Goal: Task Accomplishment & Management: Complete application form

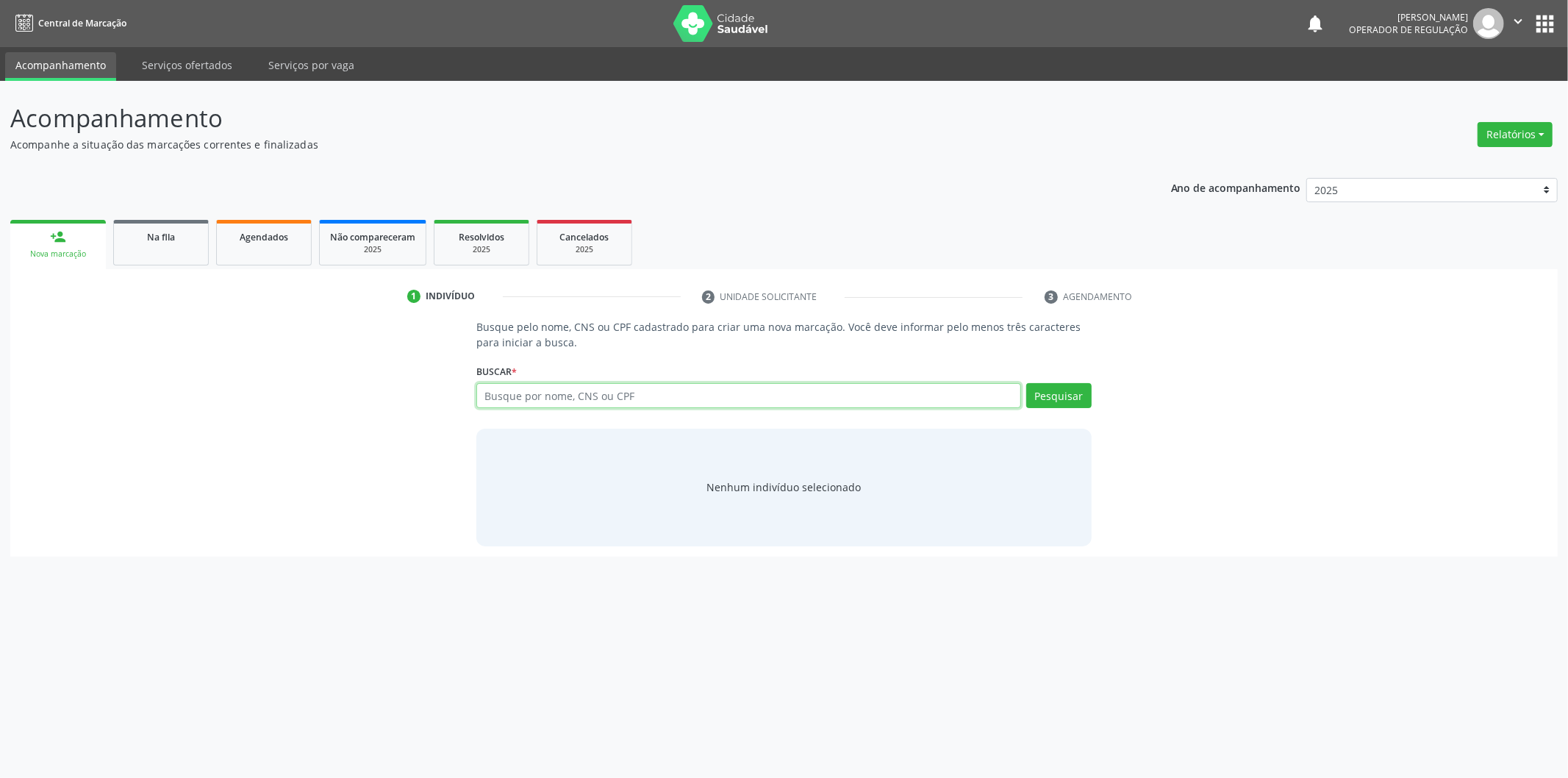
click at [659, 393] on input "text" at bounding box center [748, 395] width 545 height 25
type input "[PERSON_NAME]"
click at [680, 395] on input "[PERSON_NAME]" at bounding box center [748, 395] width 545 height 25
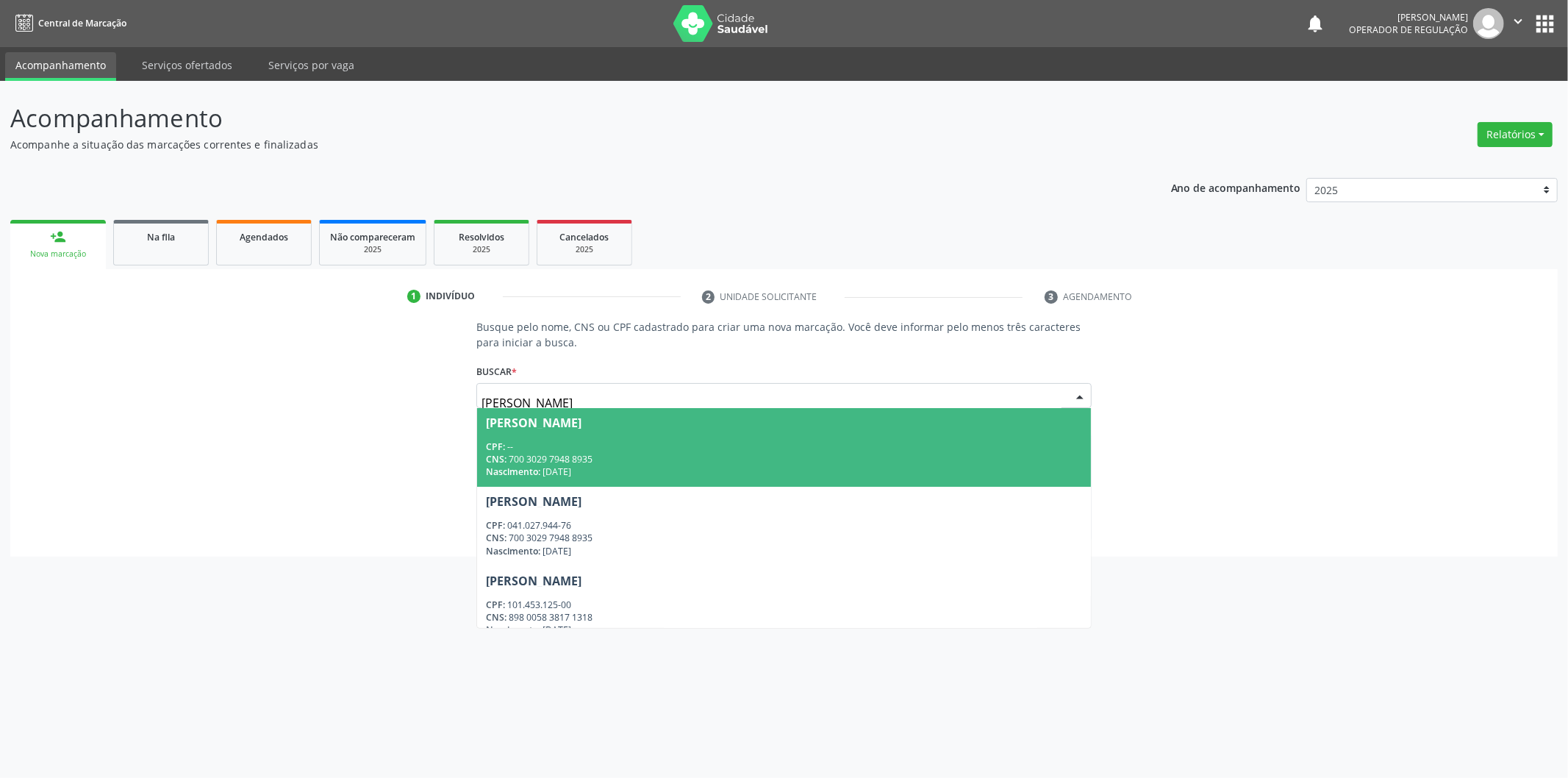
click at [814, 432] on span "Maria Iza Carcalho Silva CPF: -- CNS: 700 3029 7948 8935 Nascimento: 15/04/1957" at bounding box center [784, 446] width 614 height 79
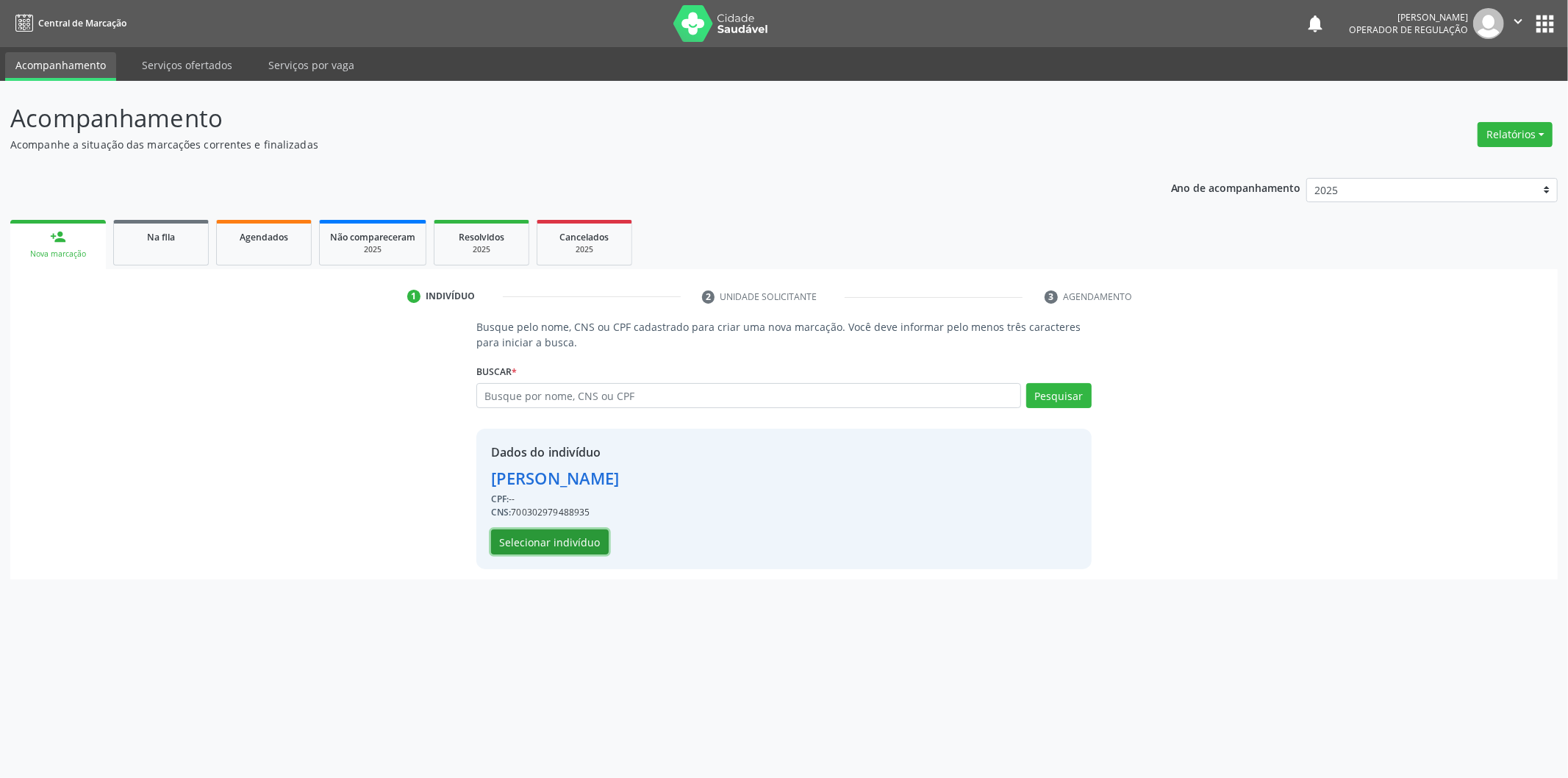
click at [598, 540] on button "Selecionar indivíduo" at bounding box center [549, 541] width 118 height 25
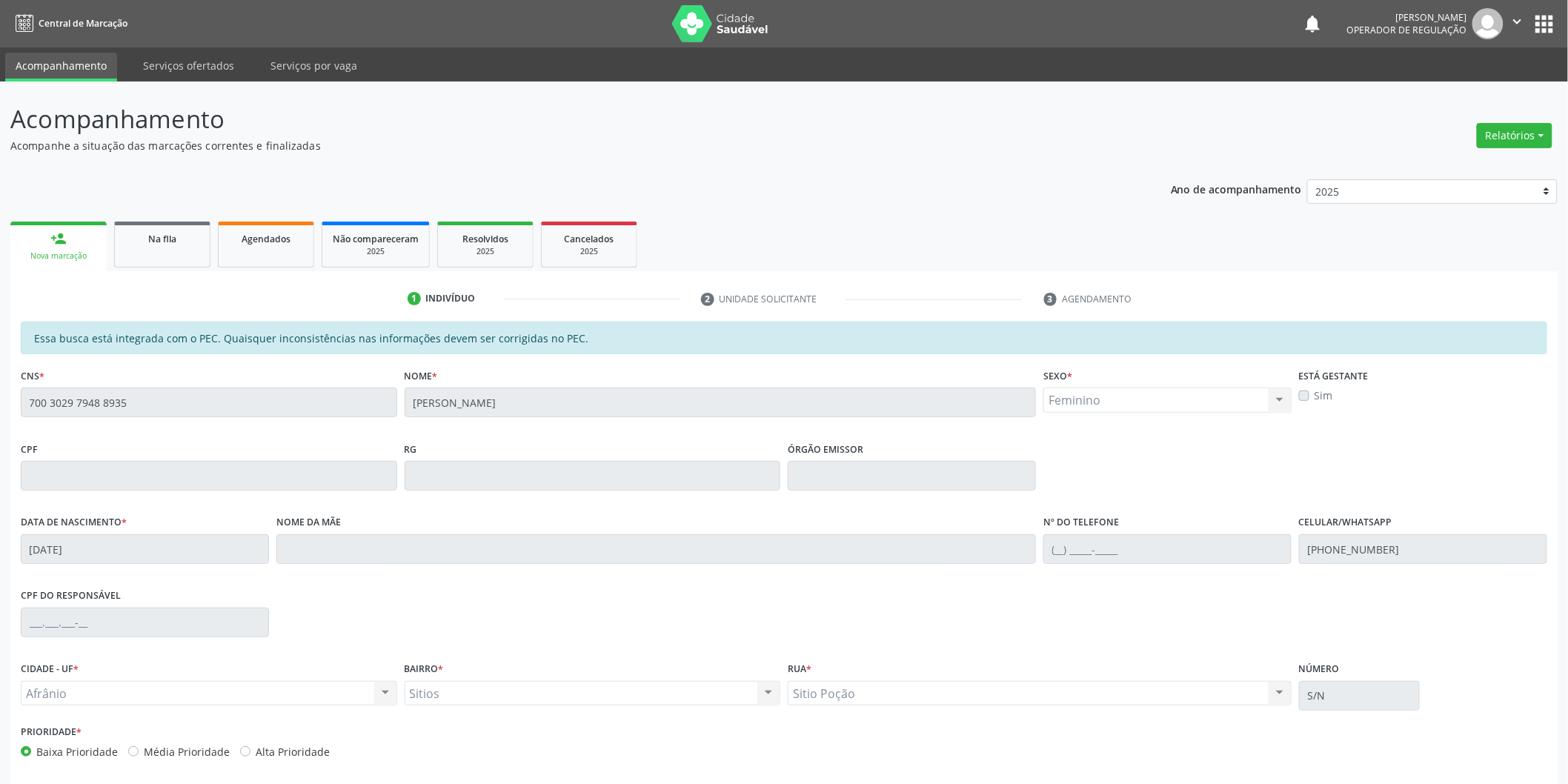
scroll to position [62, 0]
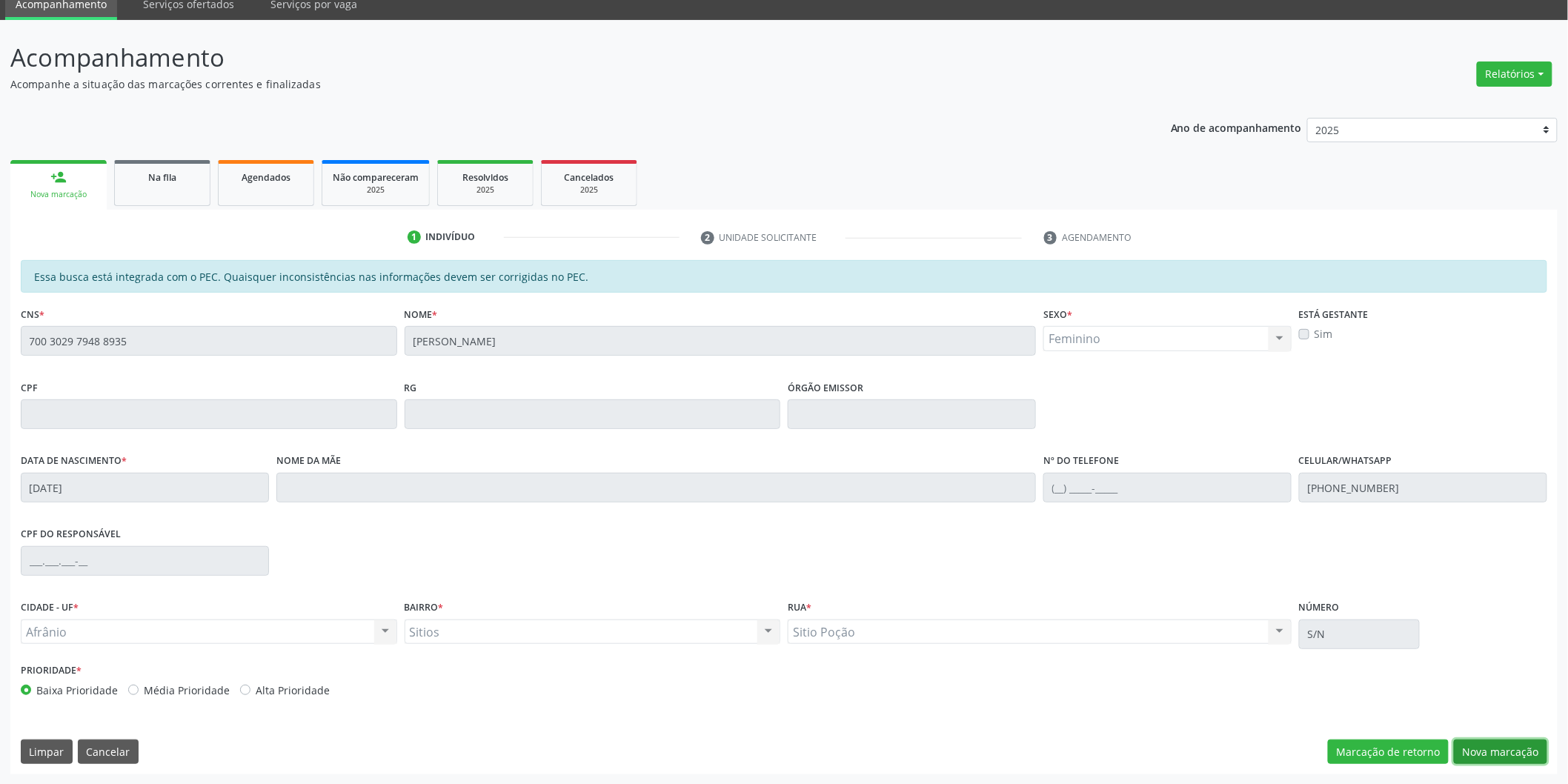
click at [1521, 749] on button "Nova marcação" at bounding box center [1501, 751] width 93 height 25
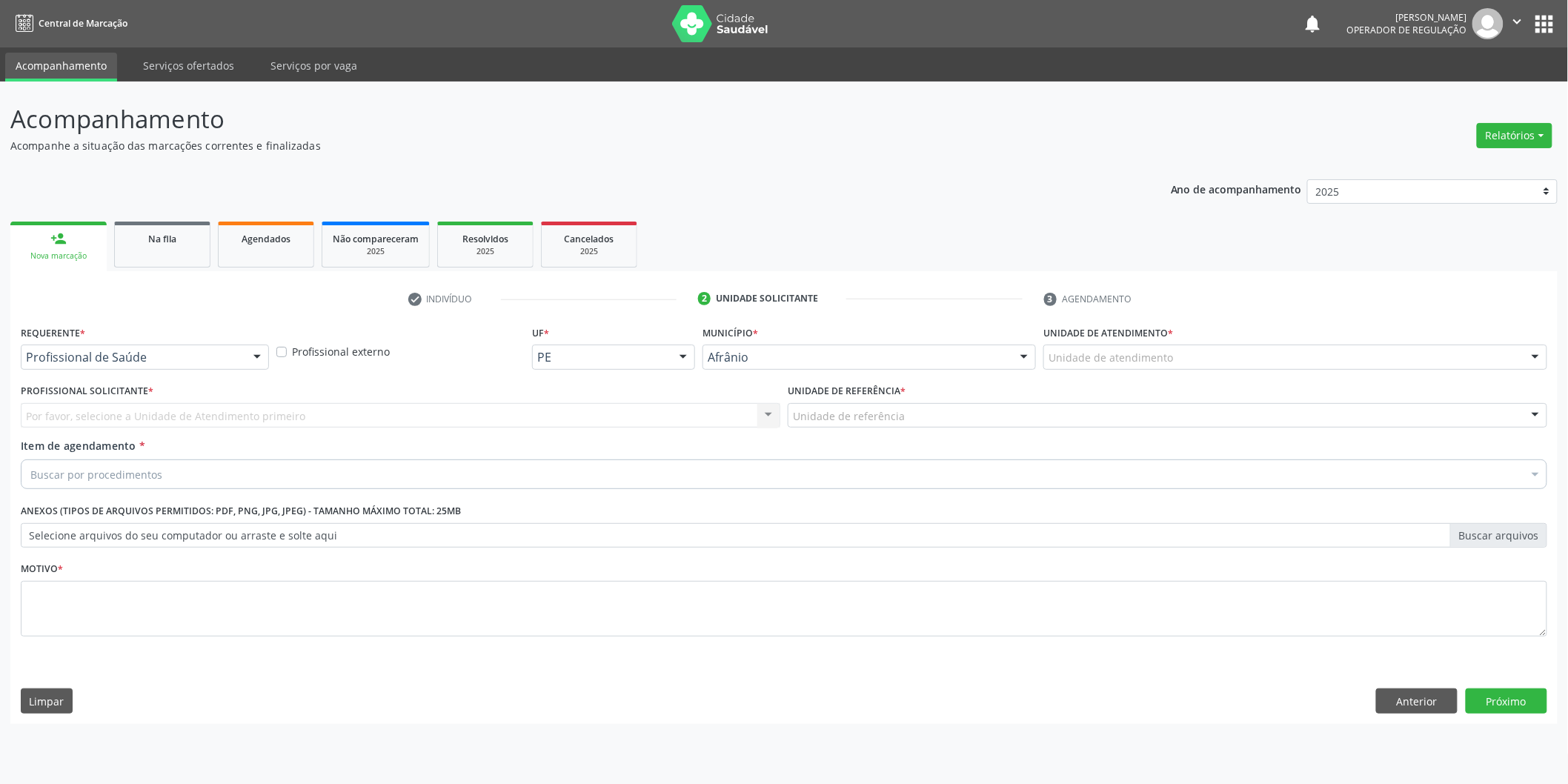
scroll to position [0, 0]
click at [1207, 357] on div "Unidade de atendimento" at bounding box center [1306, 357] width 508 height 25
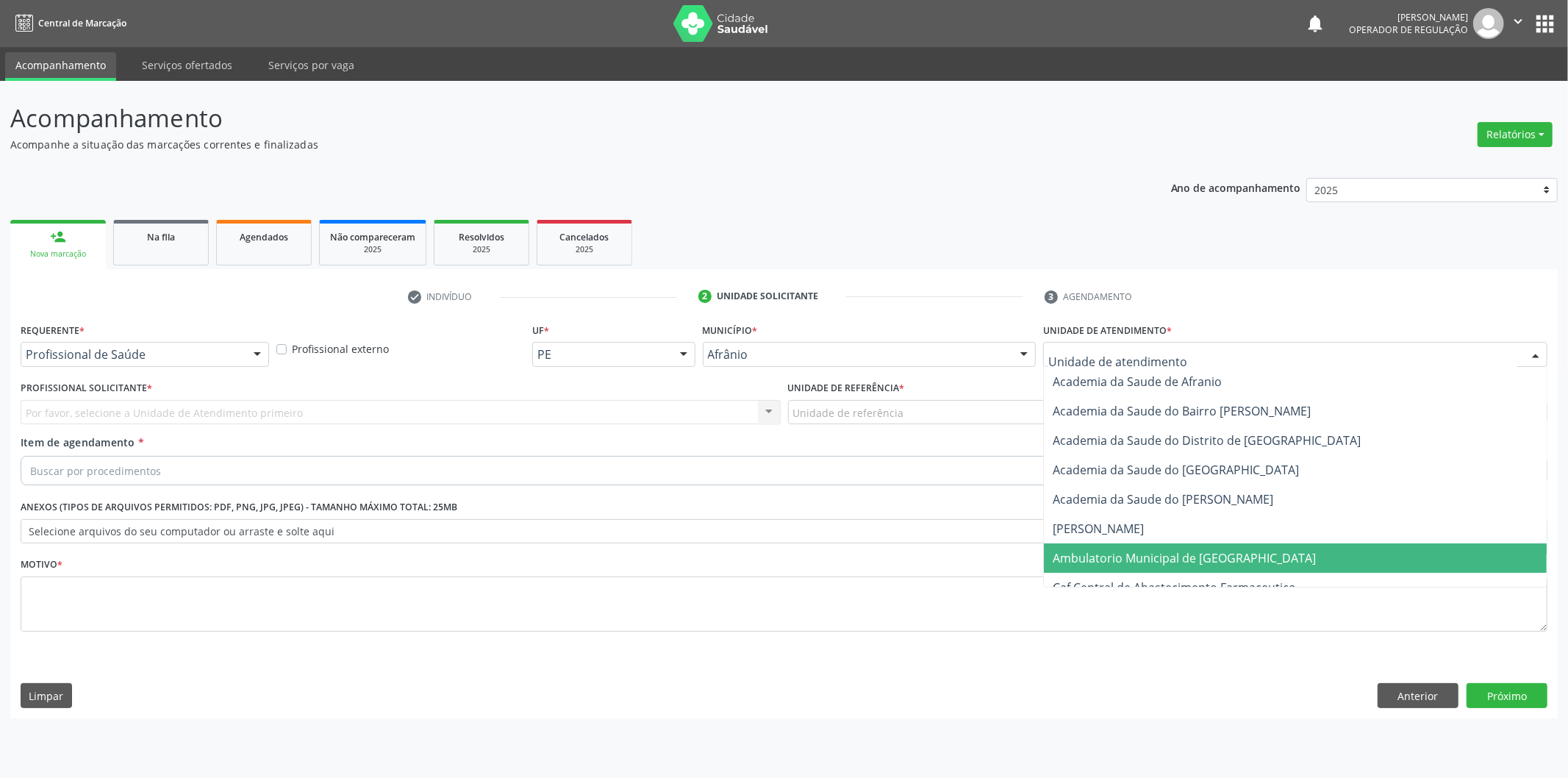
click at [1160, 552] on span "Ambulatorio Municipal de [GEOGRAPHIC_DATA]" at bounding box center [1185, 558] width 263 height 16
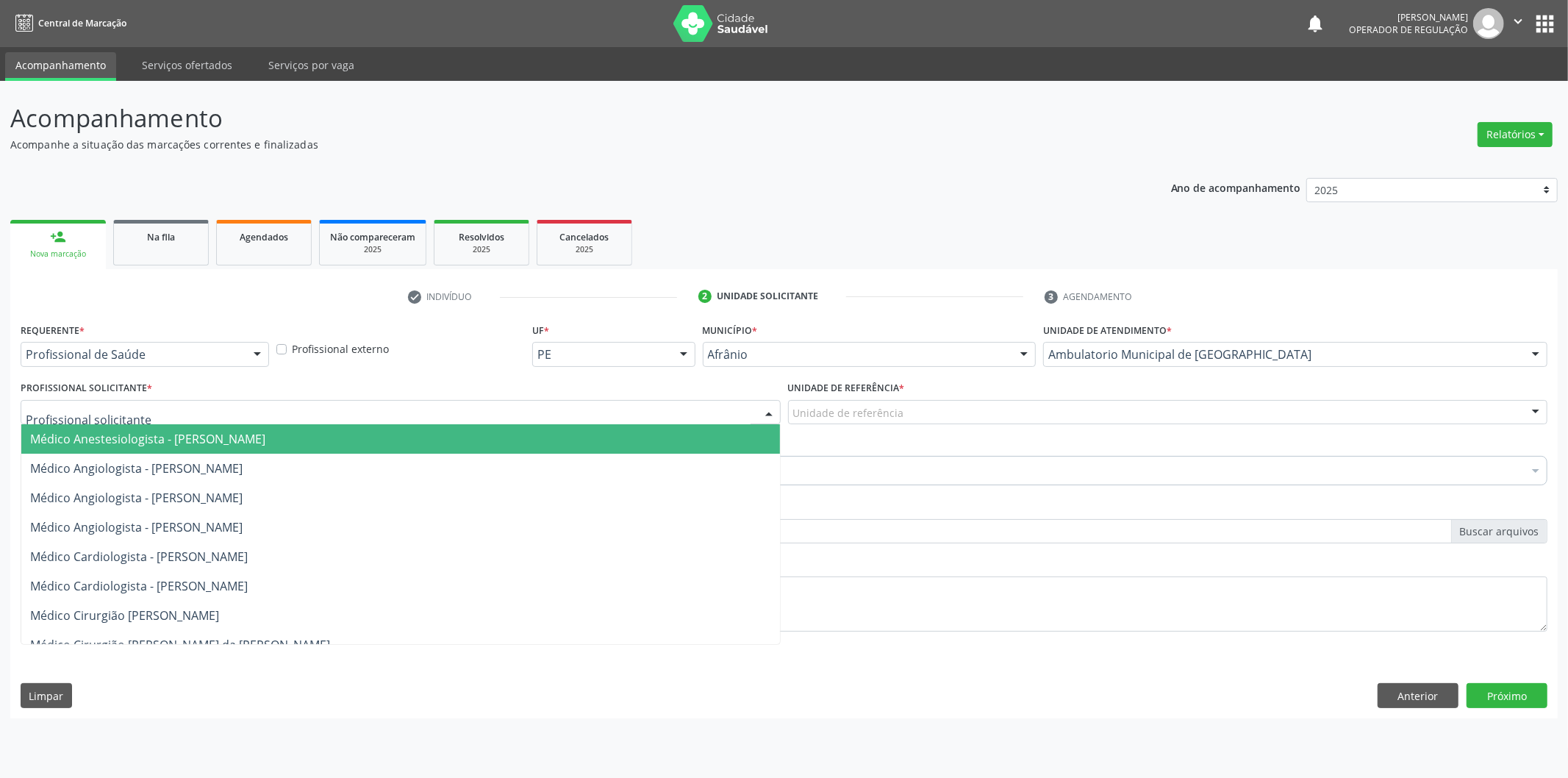
click at [270, 417] on div at bounding box center [400, 412] width 760 height 25
click at [266, 443] on span "Médico Anestesiologista - Julianna Ferreira Obara" at bounding box center [148, 438] width 235 height 16
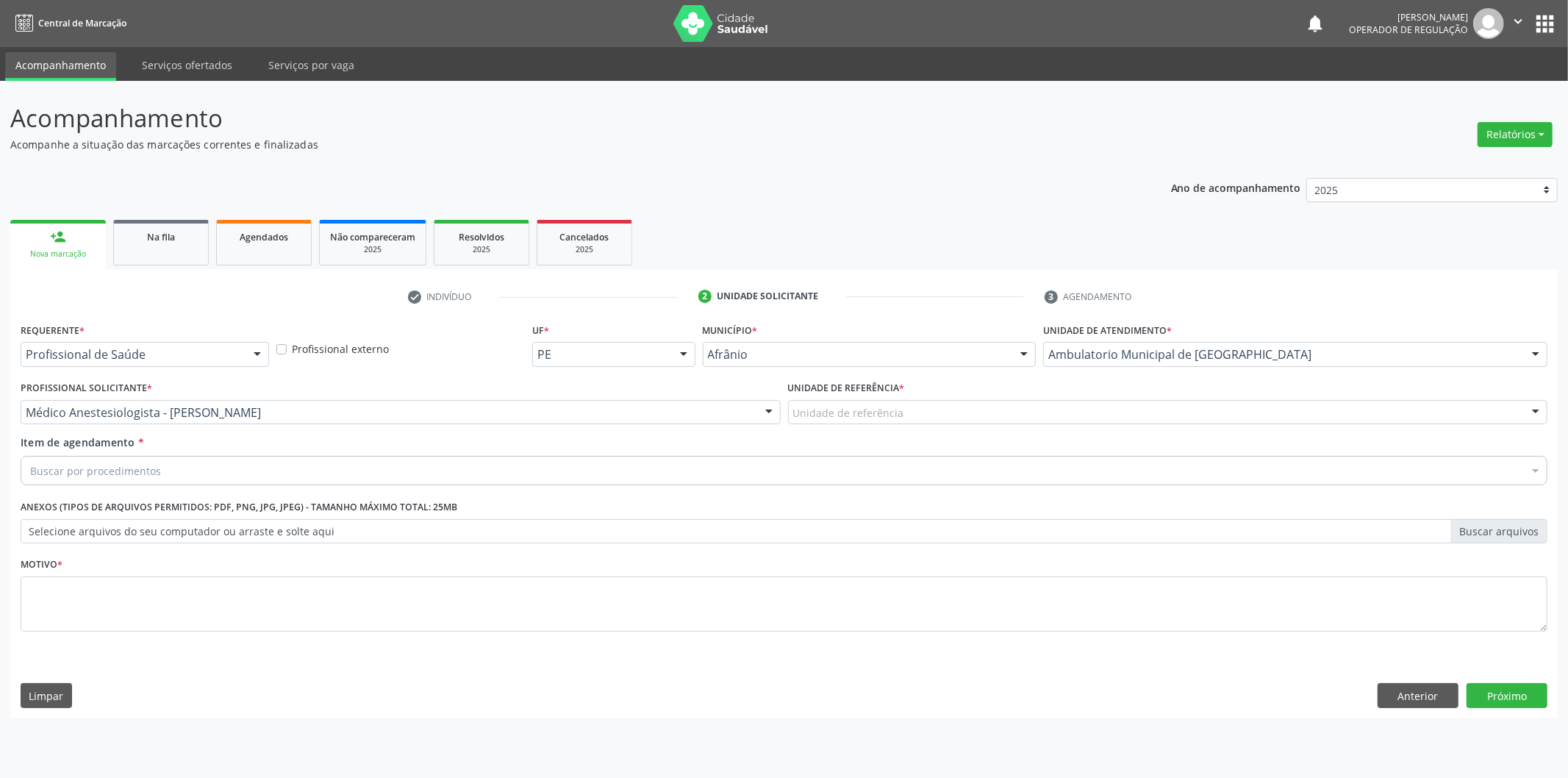
click at [821, 403] on div "Unidade de referência" at bounding box center [1168, 412] width 760 height 25
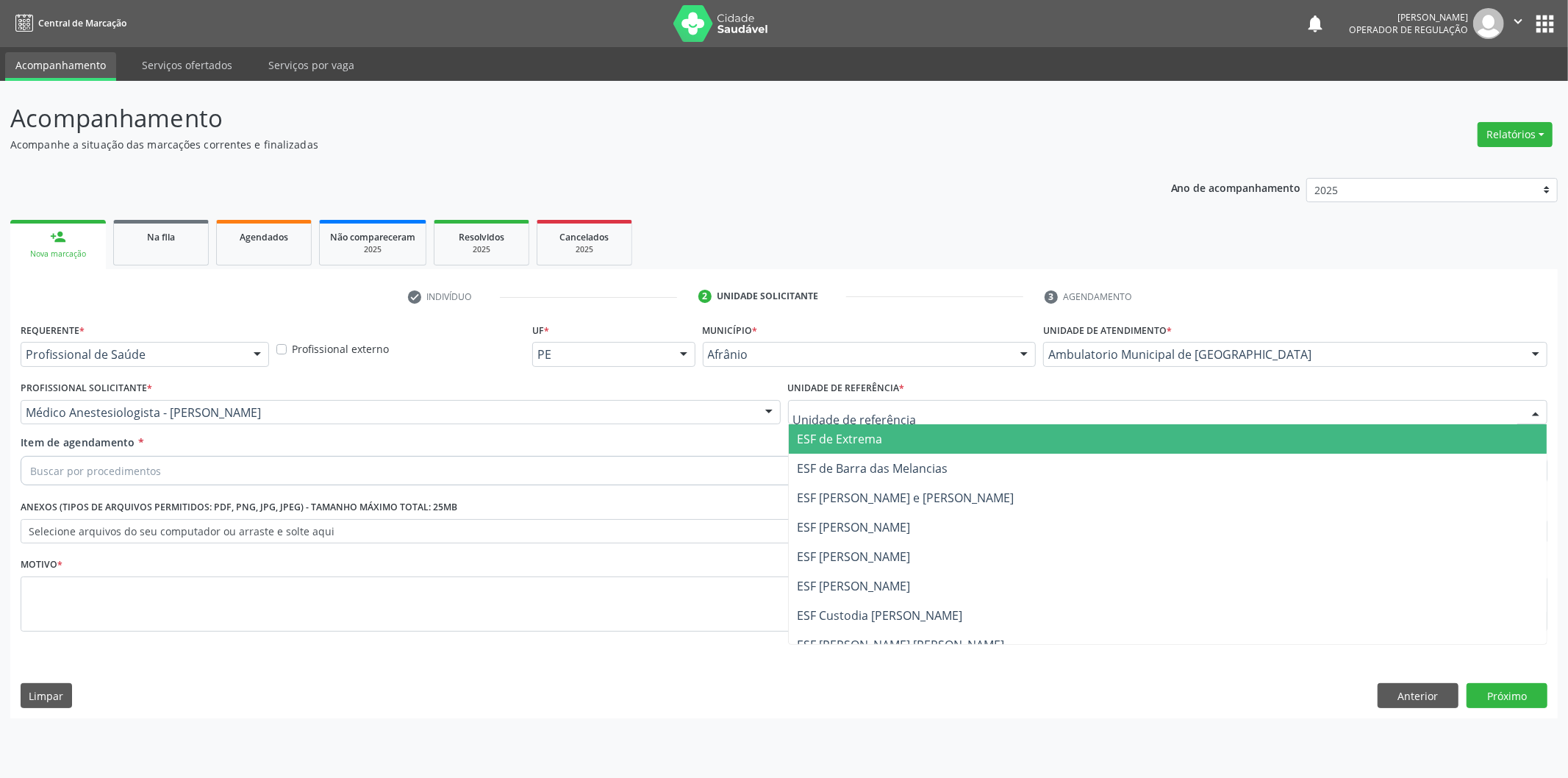
click at [804, 443] on span "ESF de Extrema" at bounding box center [840, 438] width 85 height 16
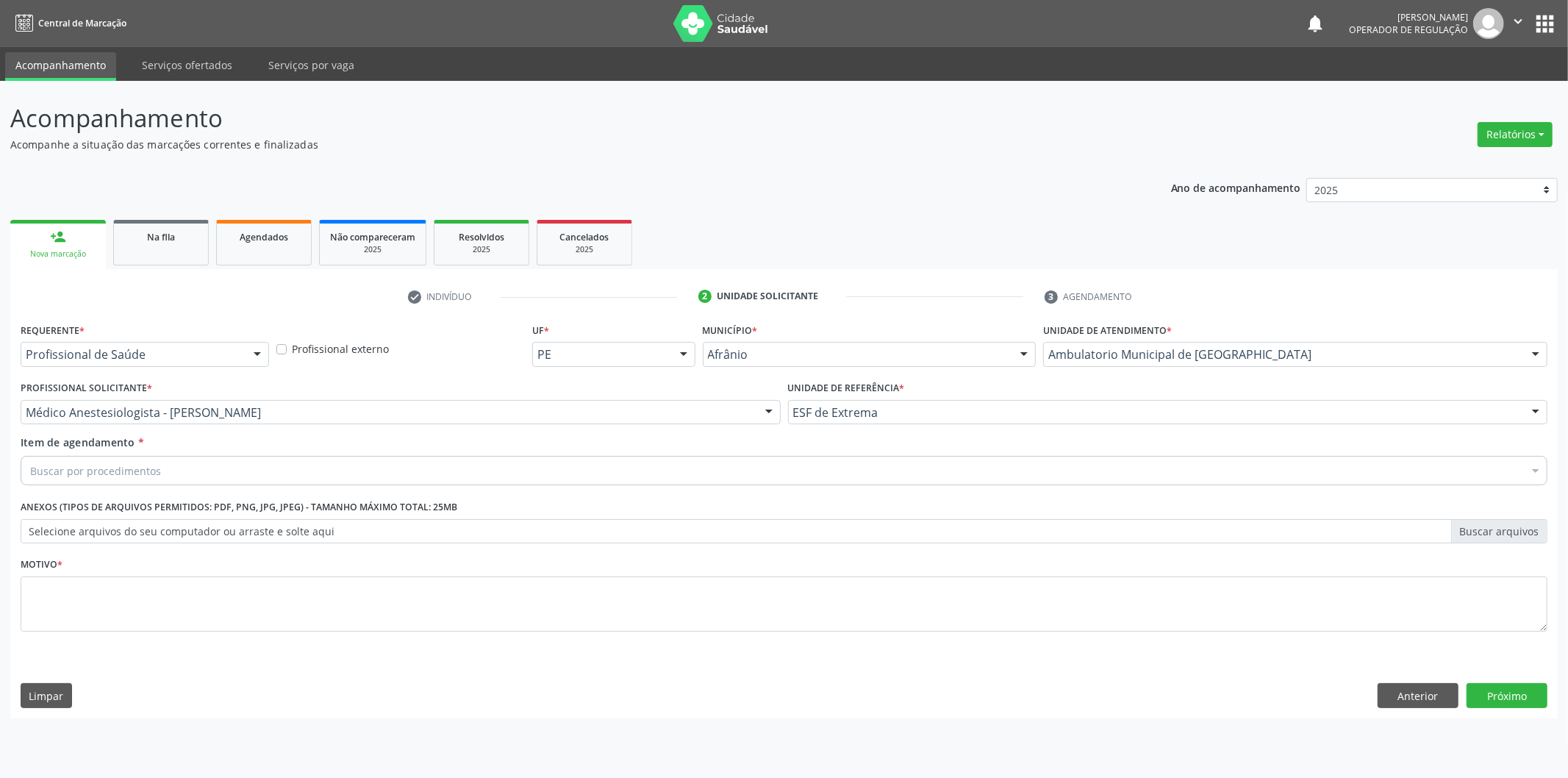
click at [493, 464] on div "Buscar por procedimentos" at bounding box center [784, 471] width 1526 height 30
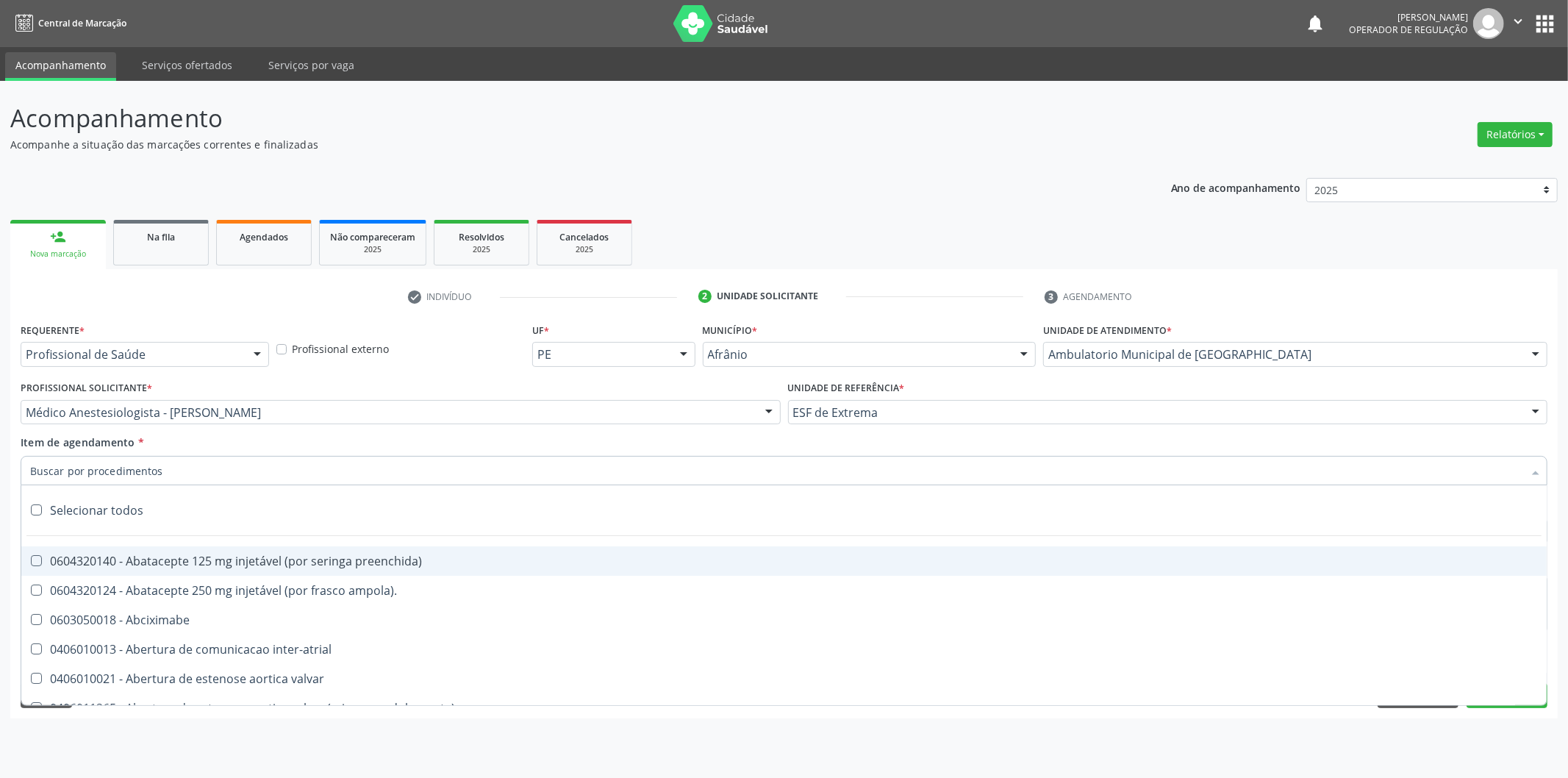
click at [487, 465] on input "Item de agendamento *" at bounding box center [777, 471] width 1493 height 30
paste input "0302050027"
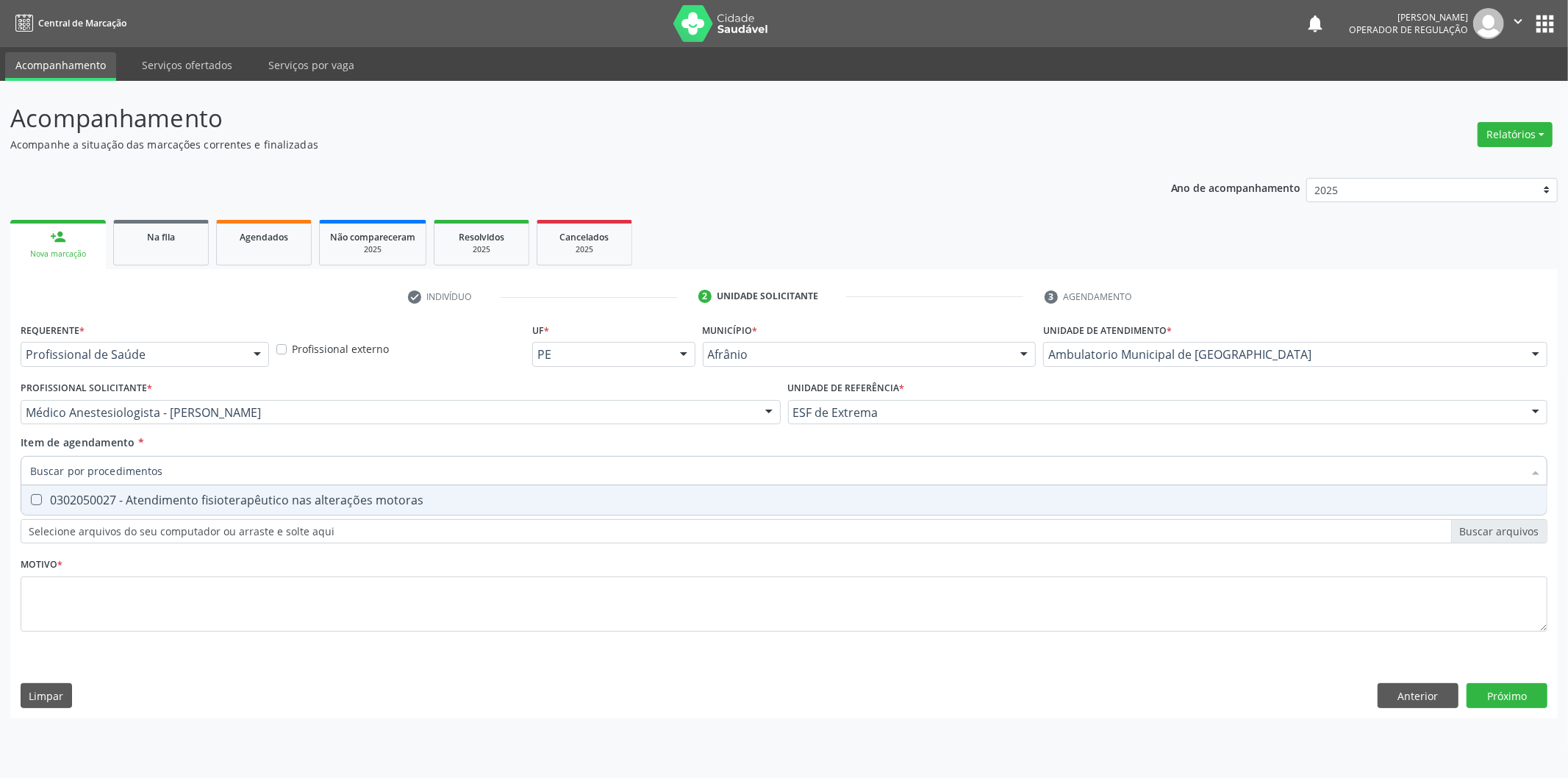
type input "0302050027"
drag, startPoint x: 312, startPoint y: 505, endPoint x: 328, endPoint y: 503, distance: 16.1
click at [313, 505] on div "0302050027 - Atendimento fisioterapêutico nas alterações motoras" at bounding box center [784, 499] width 1508 height 12
checkbox motoras "true"
click at [248, 596] on div "Requerente * Profissional de Saúde Profissional de Saúde Paciente Nenhum result…" at bounding box center [784, 485] width 1526 height 333
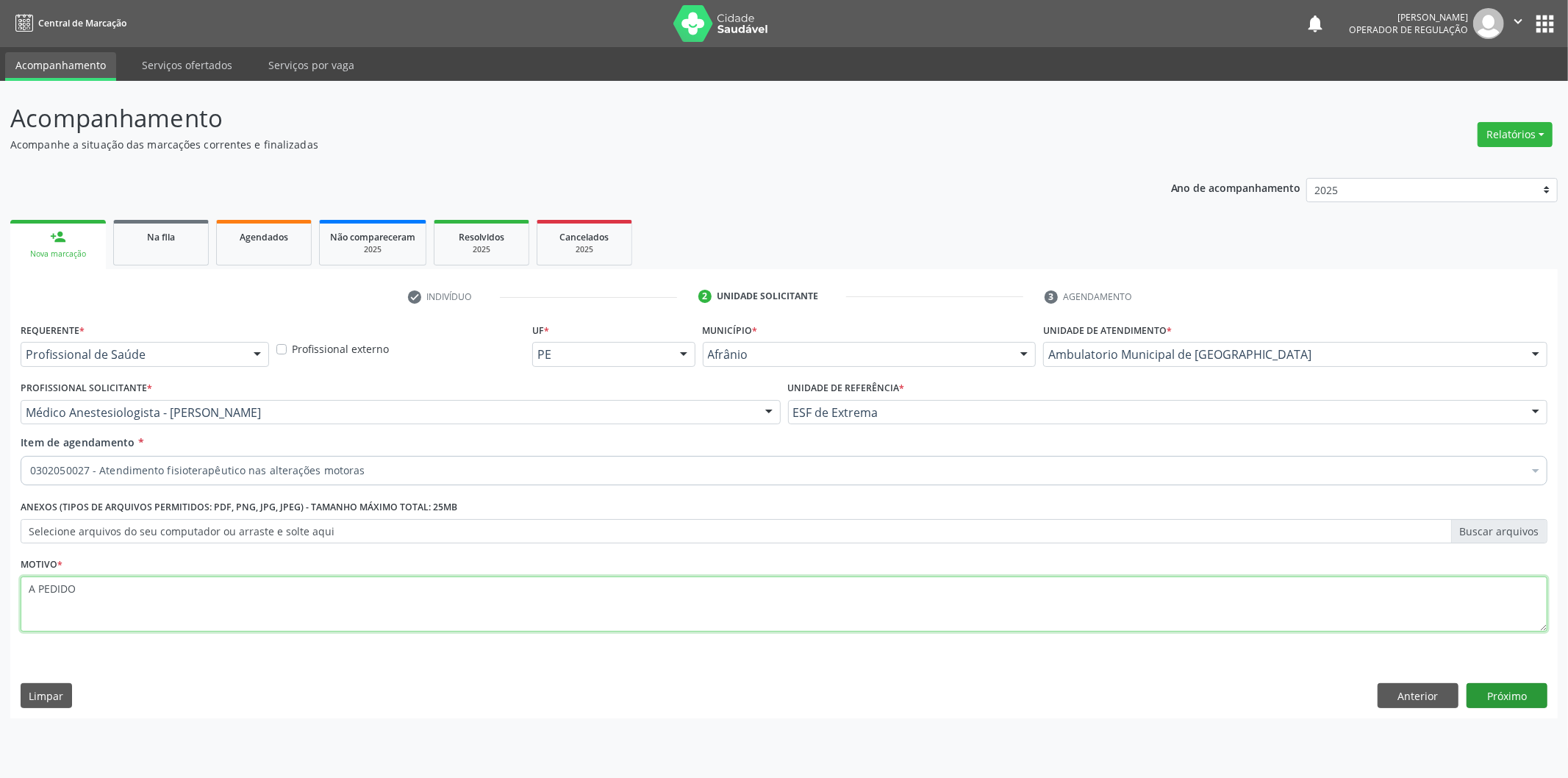
type textarea "A PEDIDO"
click at [1524, 698] on button "Próximo" at bounding box center [1506, 695] width 81 height 25
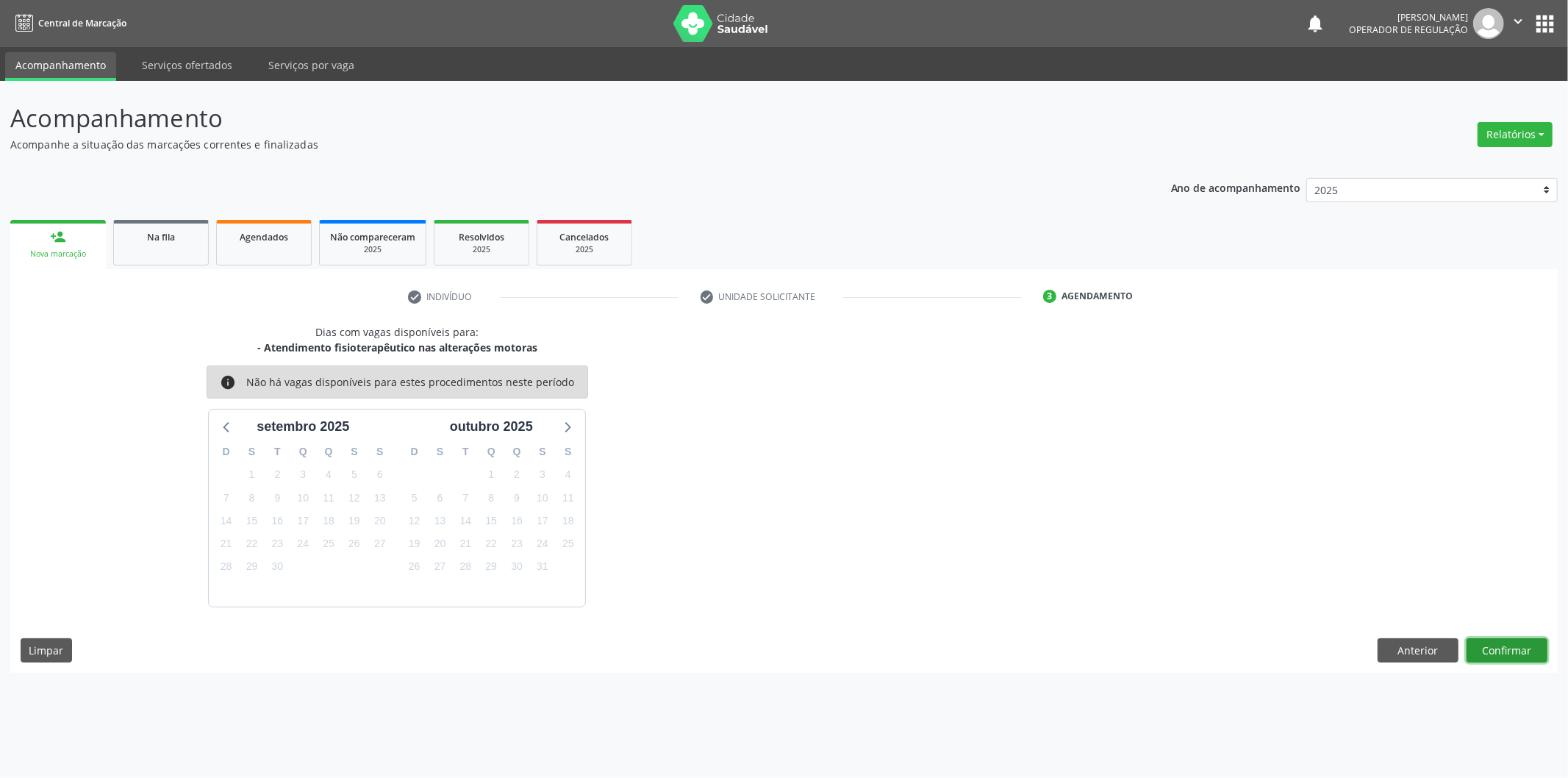
click at [1496, 654] on button "Confirmar" at bounding box center [1506, 650] width 81 height 25
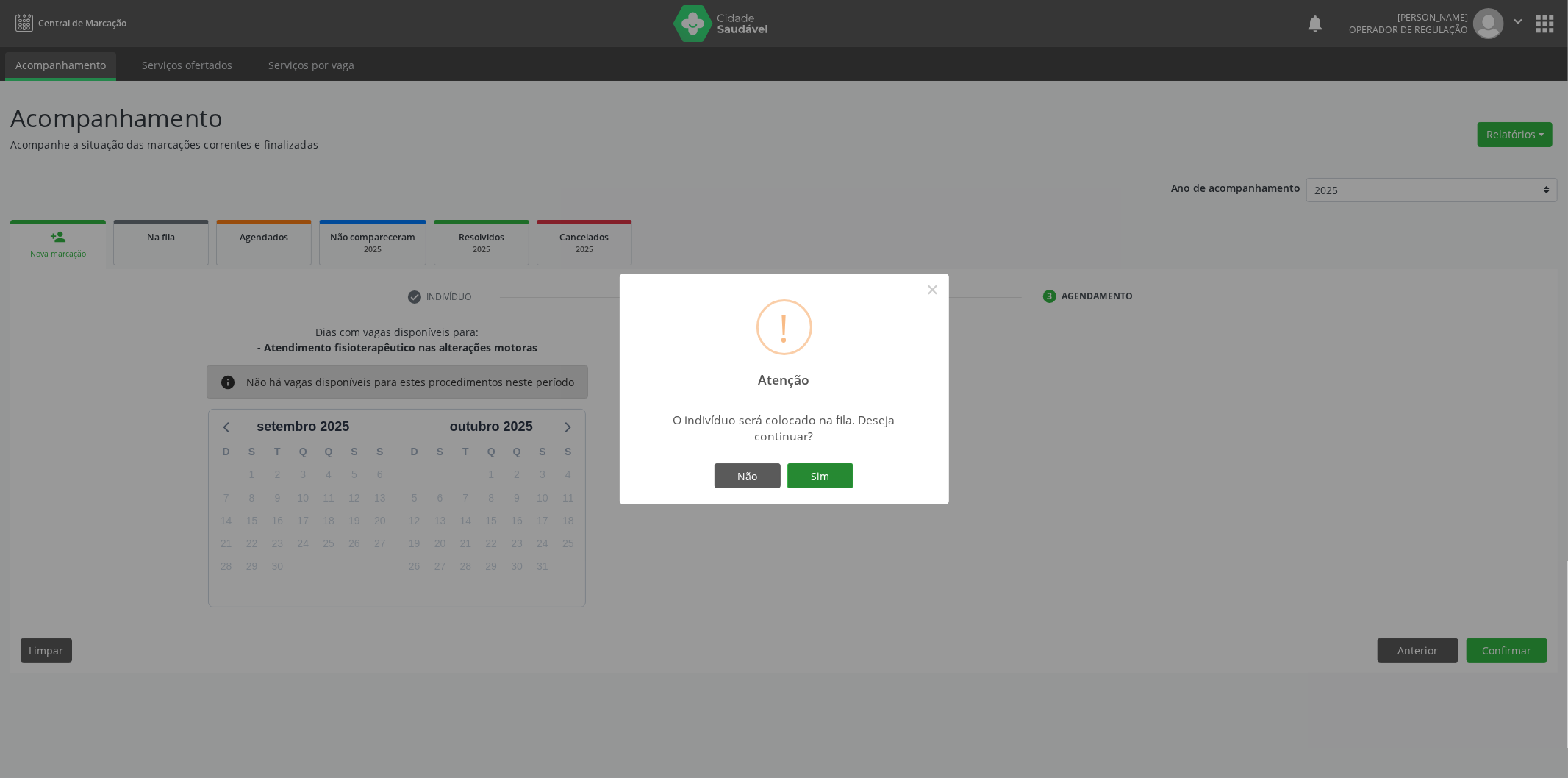
click at [847, 479] on button "Sim" at bounding box center [820, 475] width 66 height 25
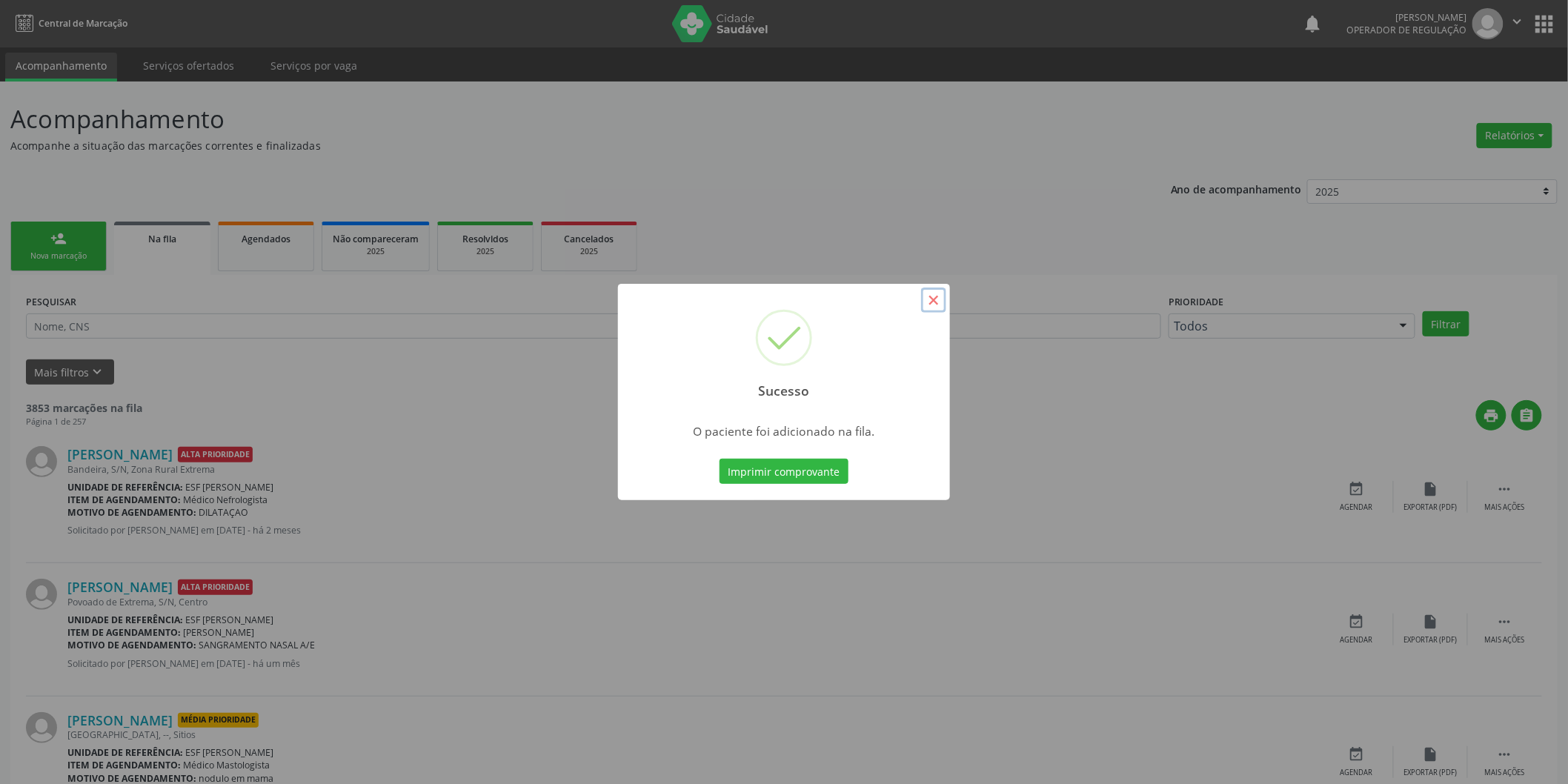
click at [939, 295] on button "×" at bounding box center [934, 300] width 25 height 25
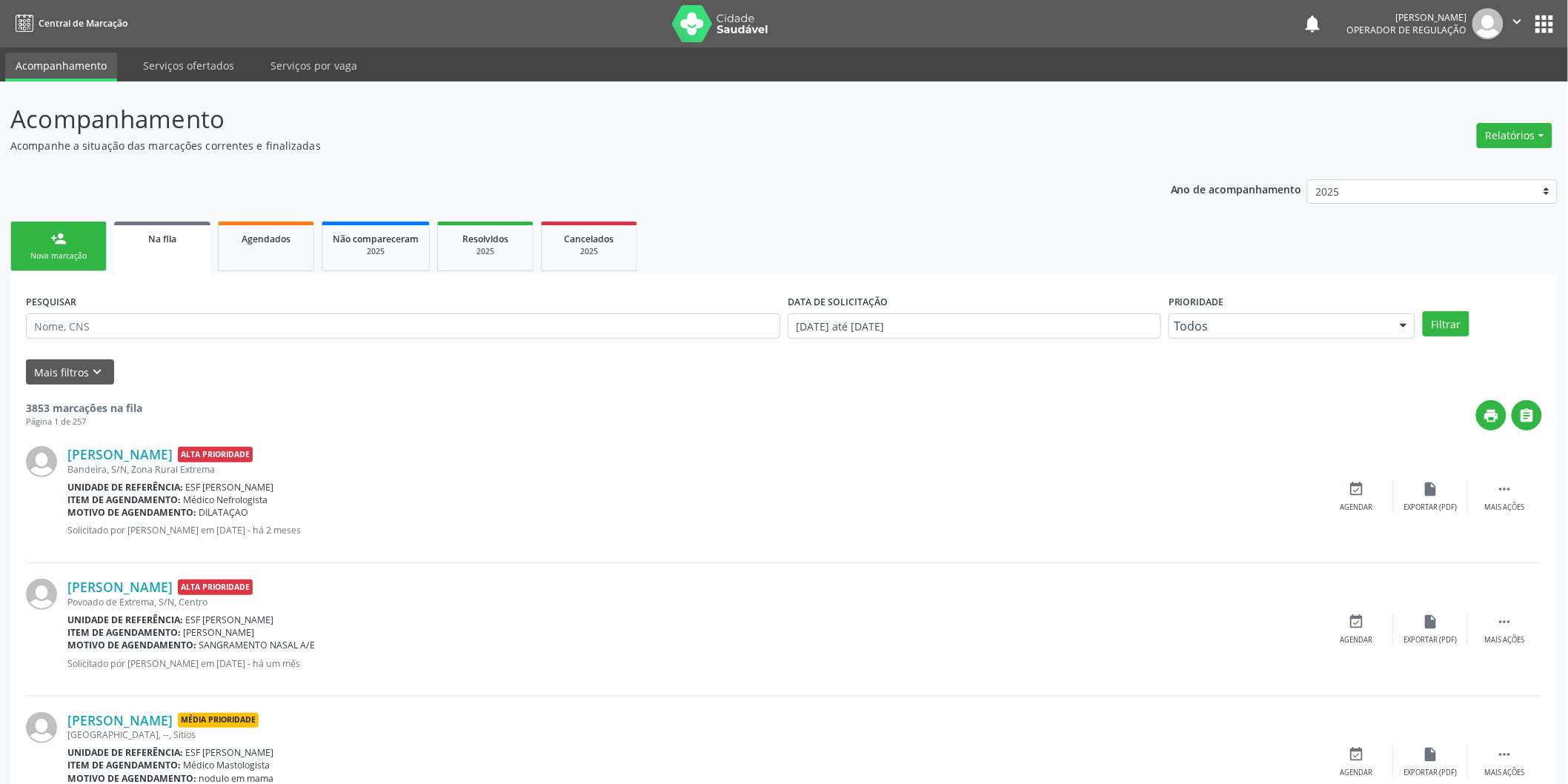
drag, startPoint x: 64, startPoint y: 242, endPoint x: 74, endPoint y: 242, distance: 10.0
click at [66, 242] on link "person_add Nova marcação" at bounding box center [58, 245] width 96 height 49
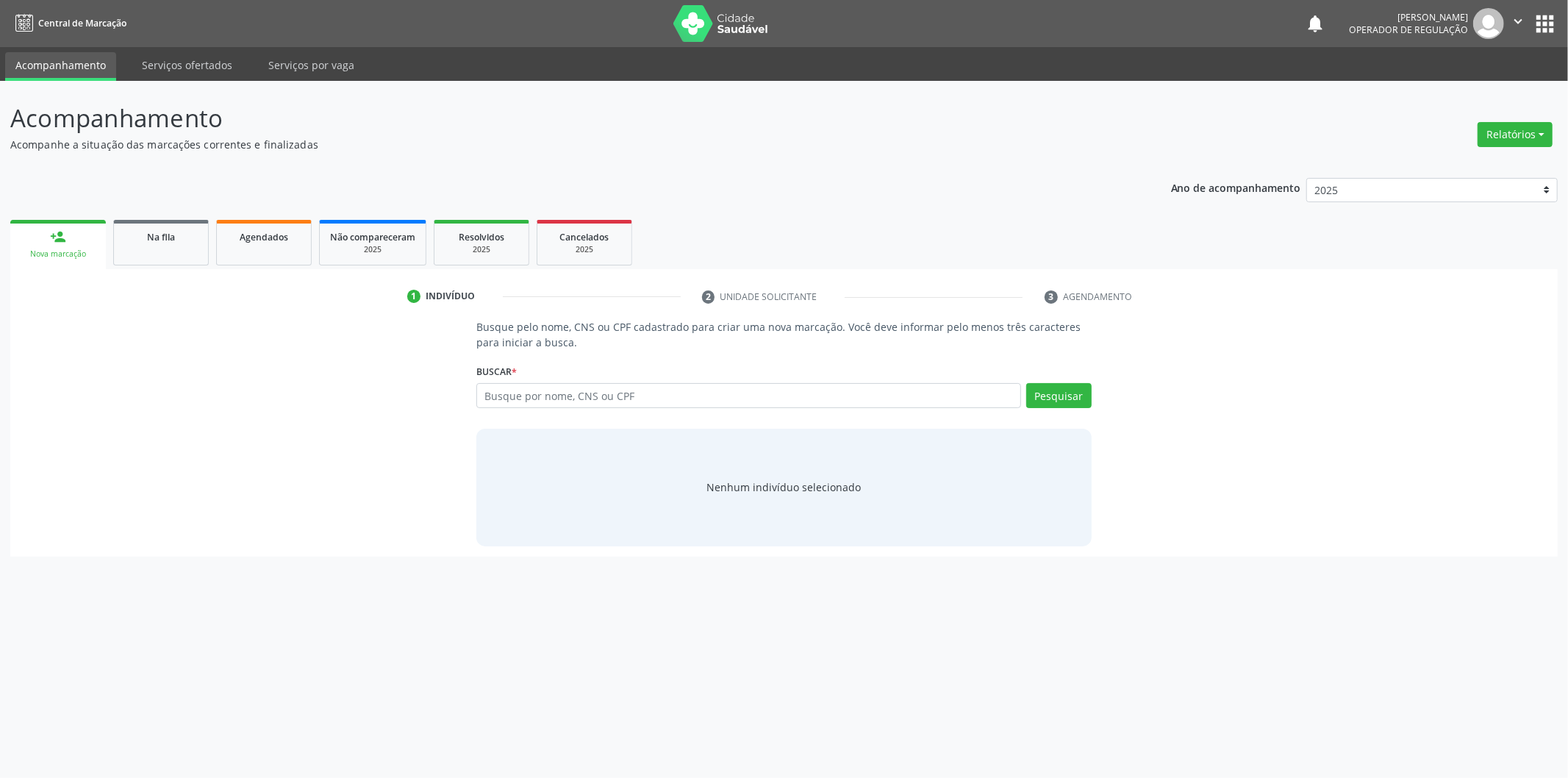
drag, startPoint x: 746, startPoint y: 380, endPoint x: 748, endPoint y: 393, distance: 13.2
click at [746, 380] on div "Buscar * Busque por nome, CNS ou CPF Nenhum resultado encontrado para: " " Digi…" at bounding box center [784, 389] width 615 height 57
click at [753, 407] on input "text" at bounding box center [748, 395] width 545 height 25
type input "700000187871803"
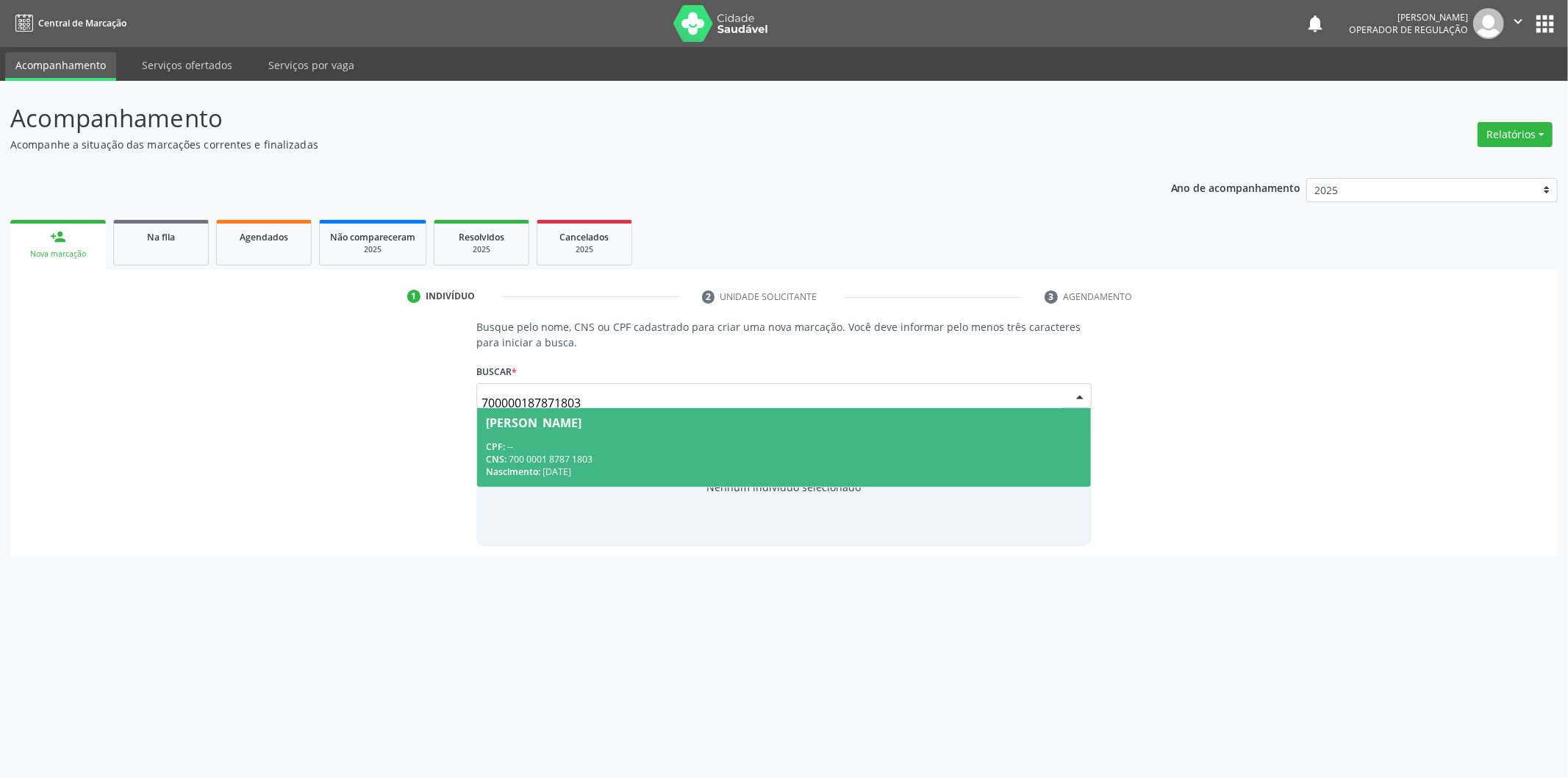
click at [735, 445] on div "CPF: --" at bounding box center [784, 445] width 596 height 12
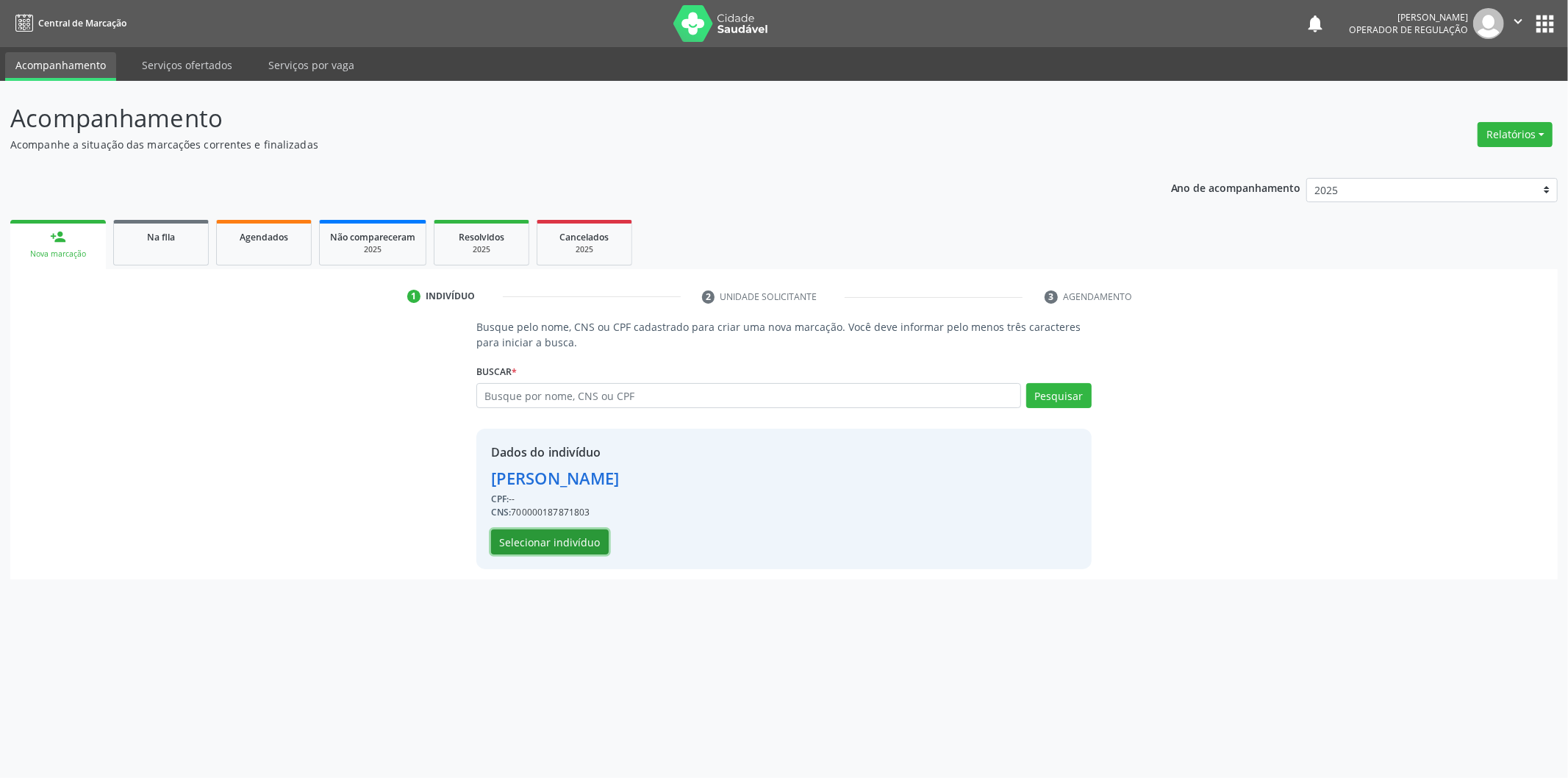
click at [575, 536] on button "Selecionar indivíduo" at bounding box center [549, 541] width 118 height 25
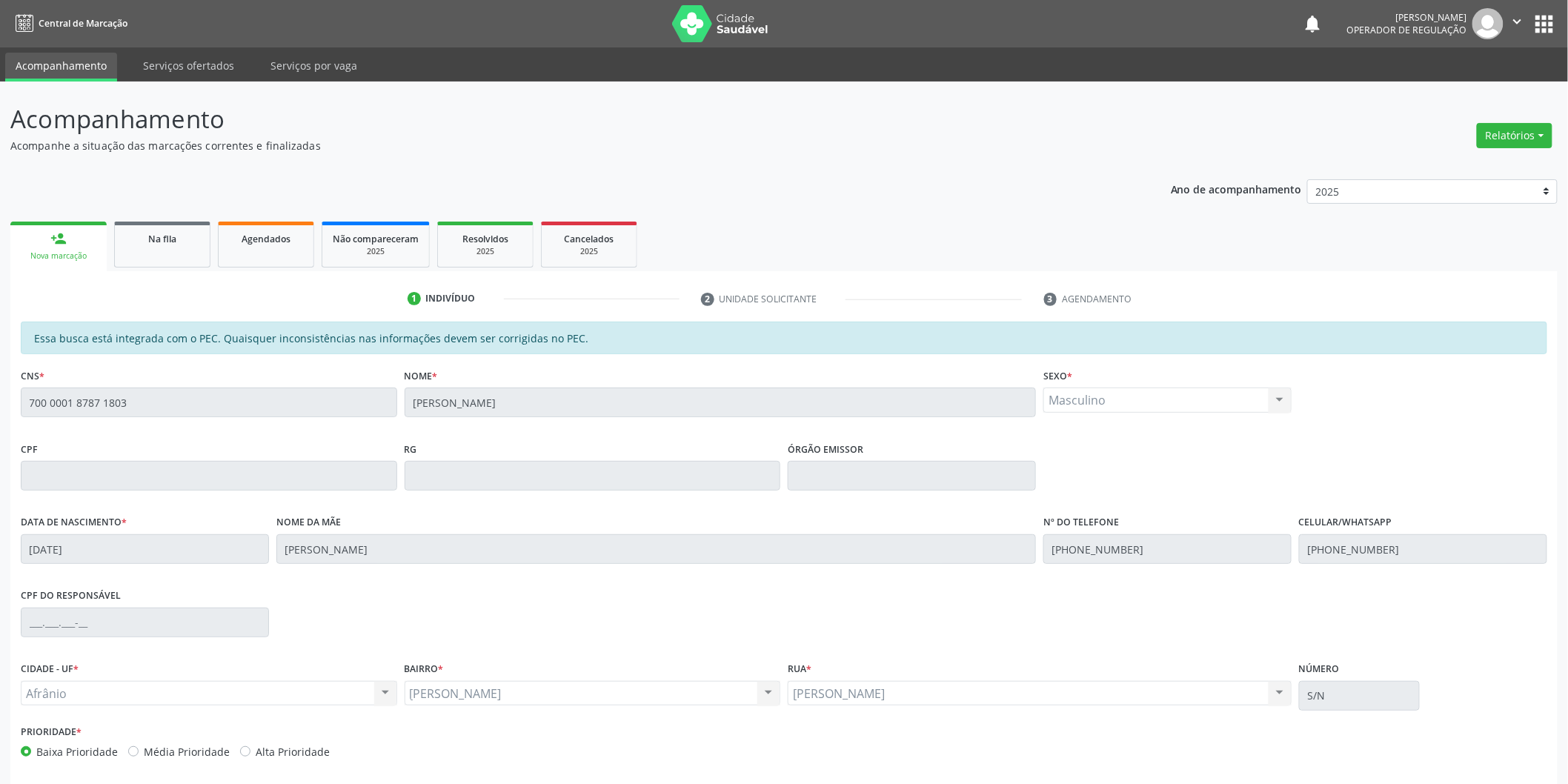
scroll to position [62, 0]
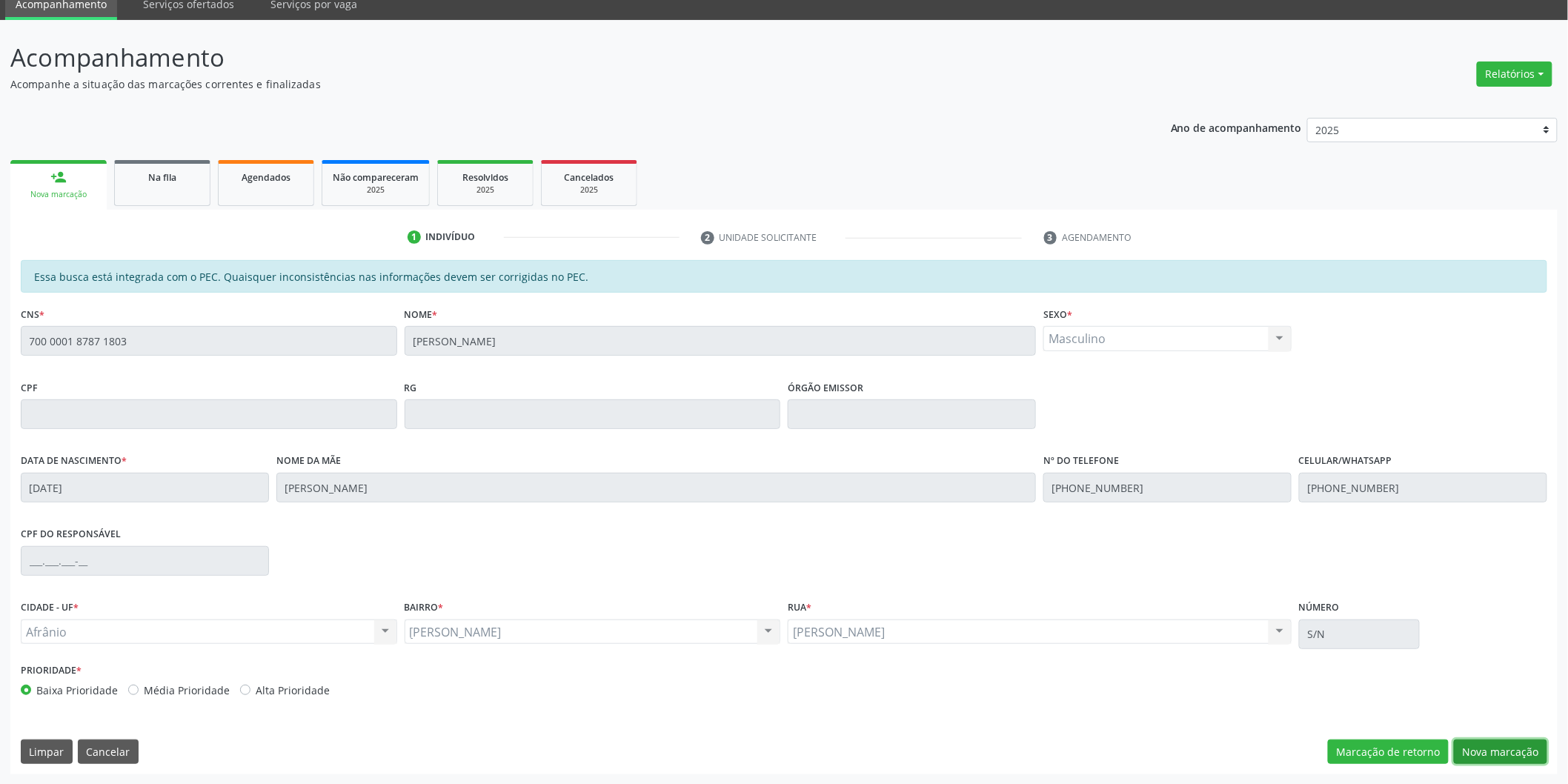
click at [1483, 752] on button "Nova marcação" at bounding box center [1501, 751] width 93 height 25
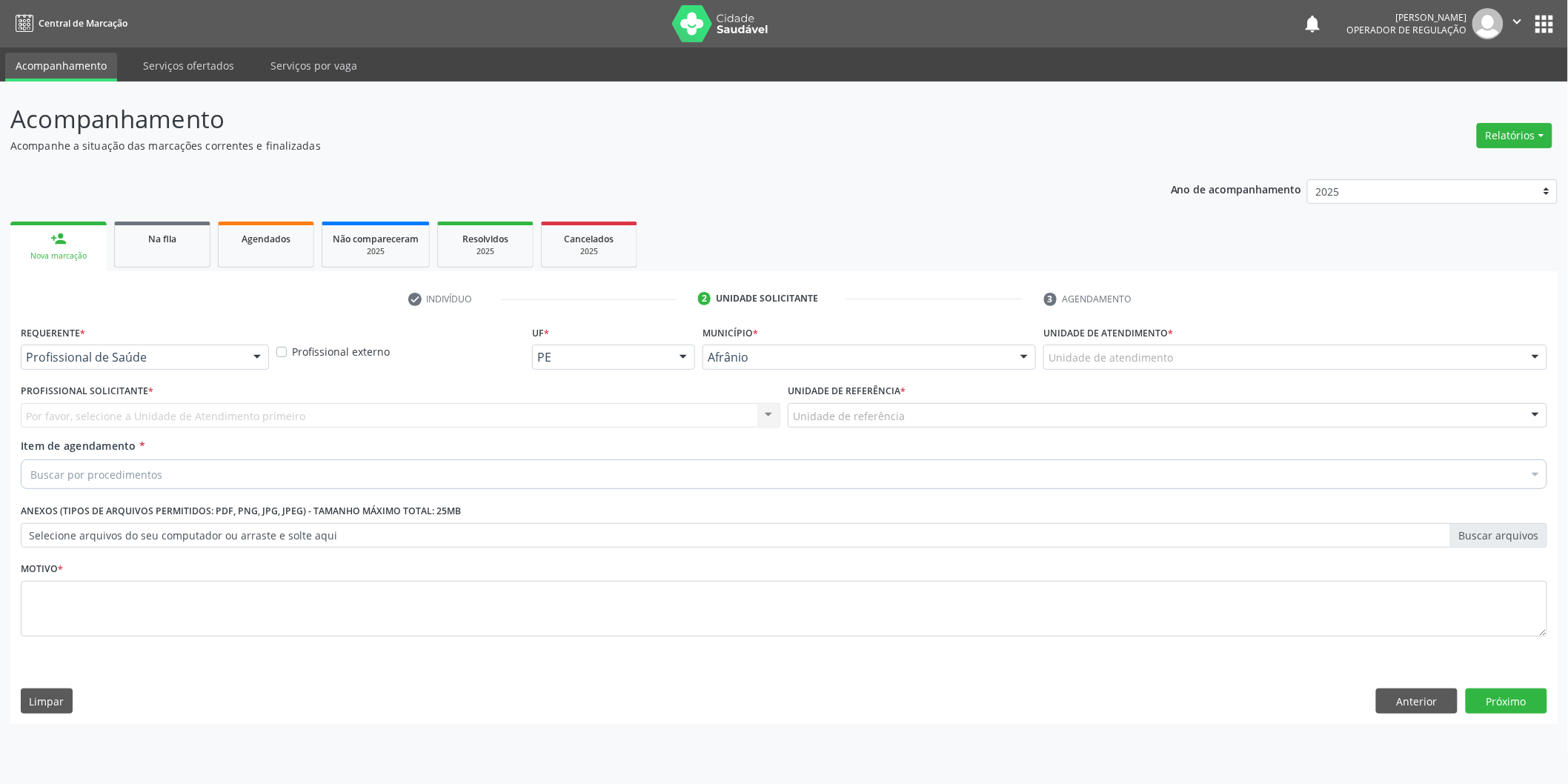
scroll to position [0, 0]
click at [1387, 354] on div "Unidade de atendimento" at bounding box center [1306, 357] width 508 height 25
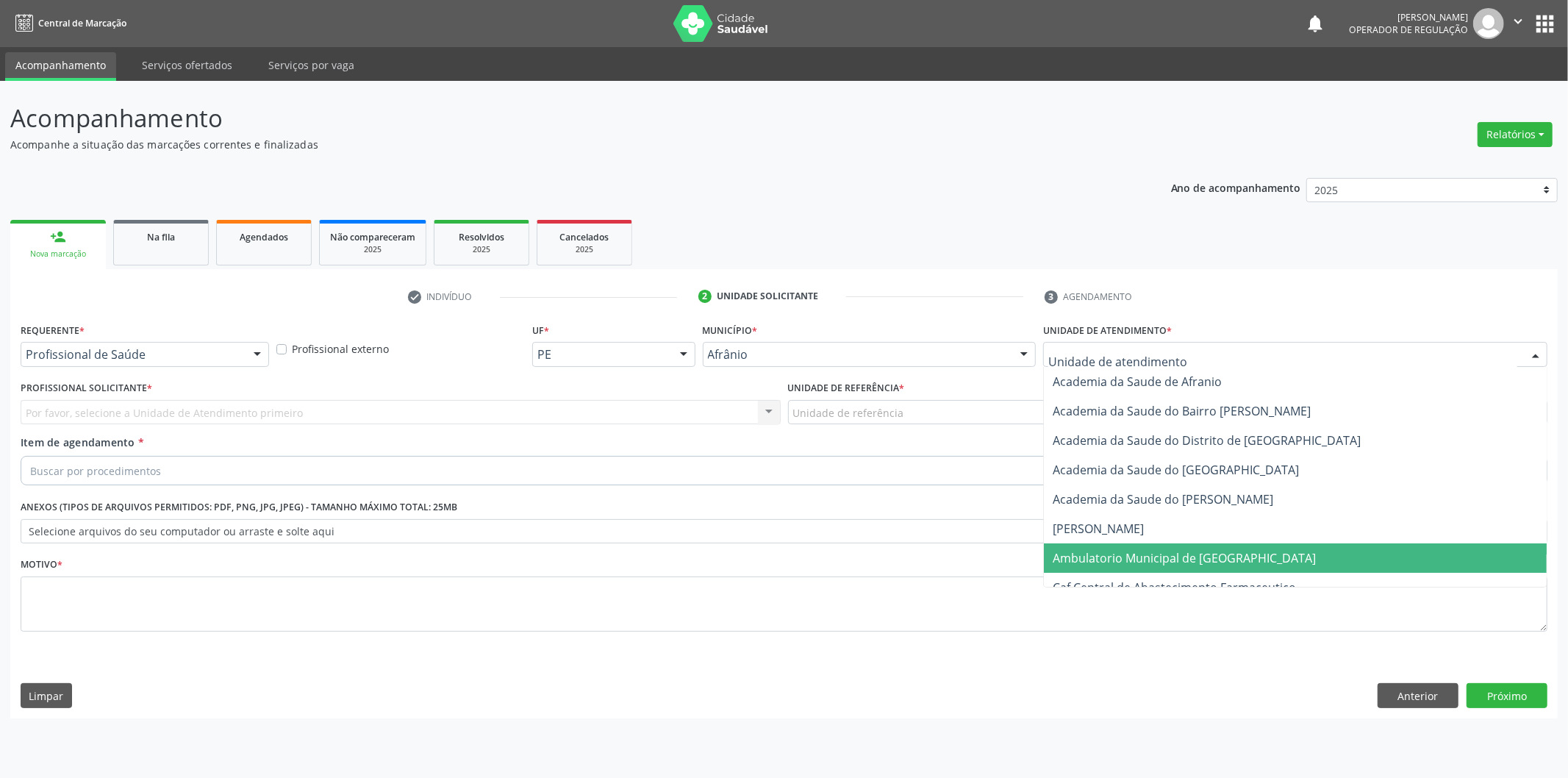
click at [1285, 551] on span "Ambulatorio Municipal de [GEOGRAPHIC_DATA]" at bounding box center [1295, 558] width 503 height 30
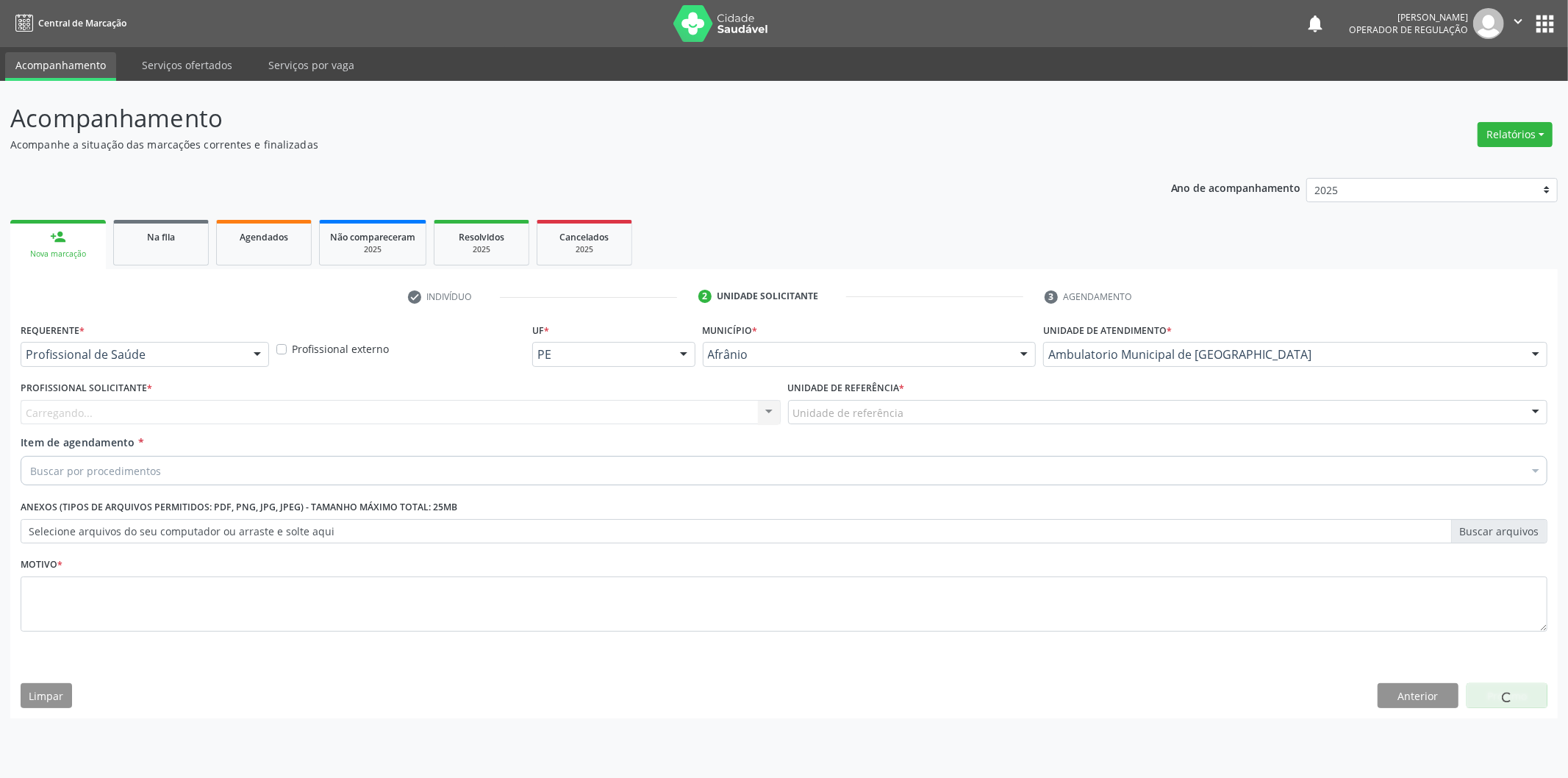
click at [1178, 424] on div "Unidade de referência * Unidade de referência ESF de Extrema ESF de Barra das M…" at bounding box center [1168, 406] width 768 height 57
click at [1181, 401] on div "Unidade de referência" at bounding box center [1168, 412] width 760 height 25
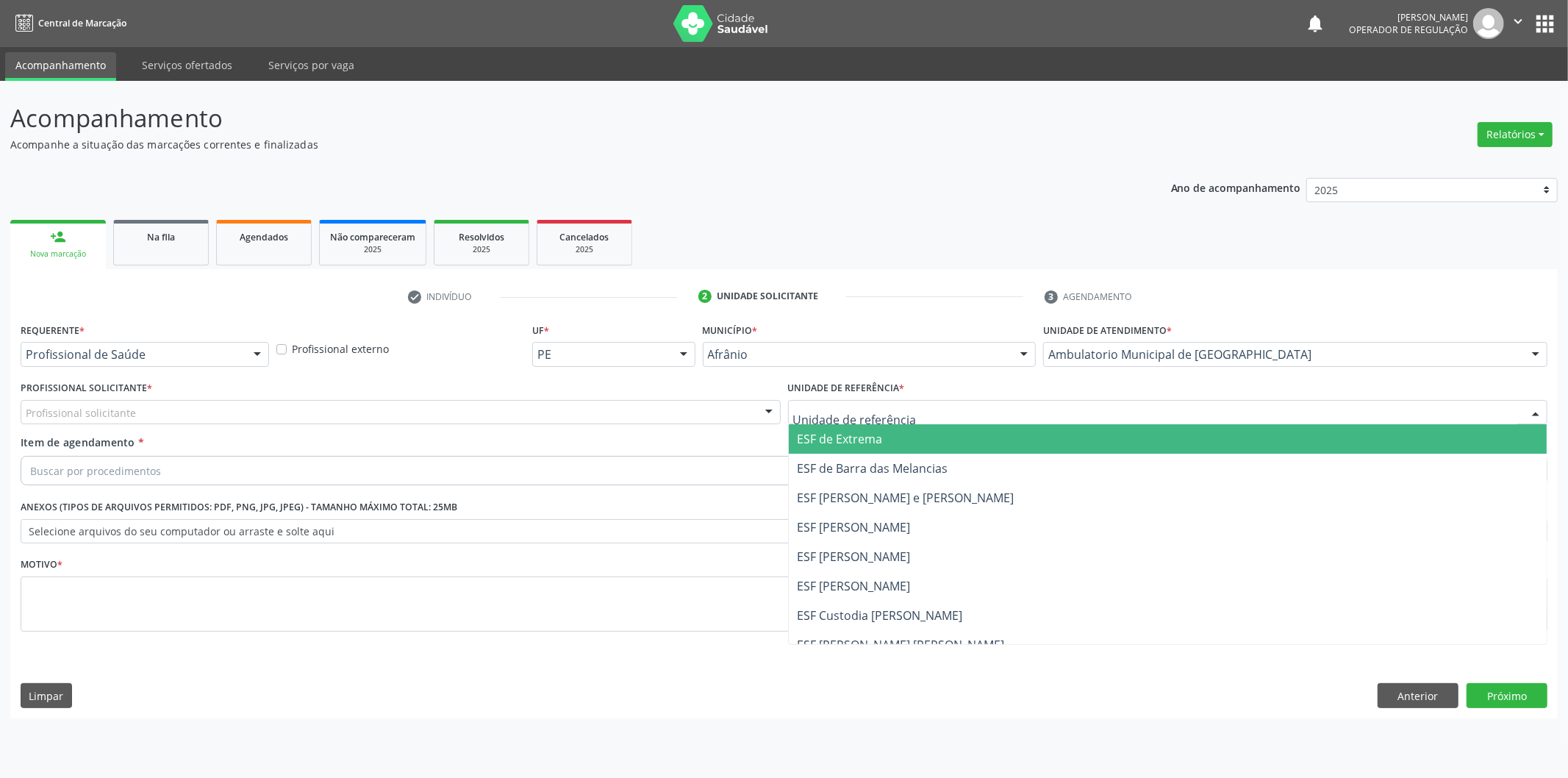
click at [1171, 437] on span "ESF de Extrema" at bounding box center [1168, 439] width 759 height 30
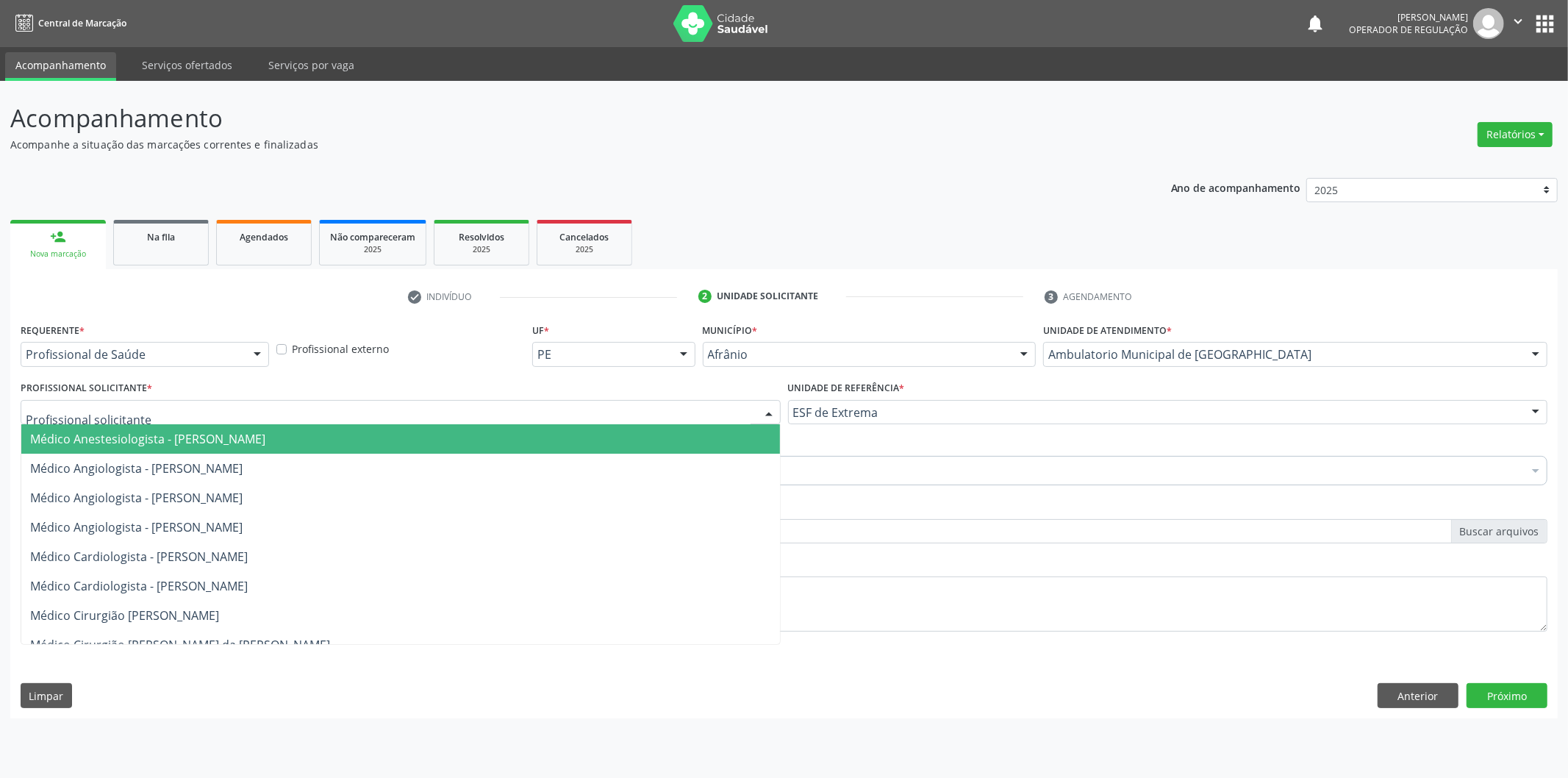
click at [702, 401] on div at bounding box center [400, 412] width 760 height 25
click at [701, 444] on span "Médico Anestesiologista - Julianna Ferreira Obara" at bounding box center [400, 439] width 759 height 30
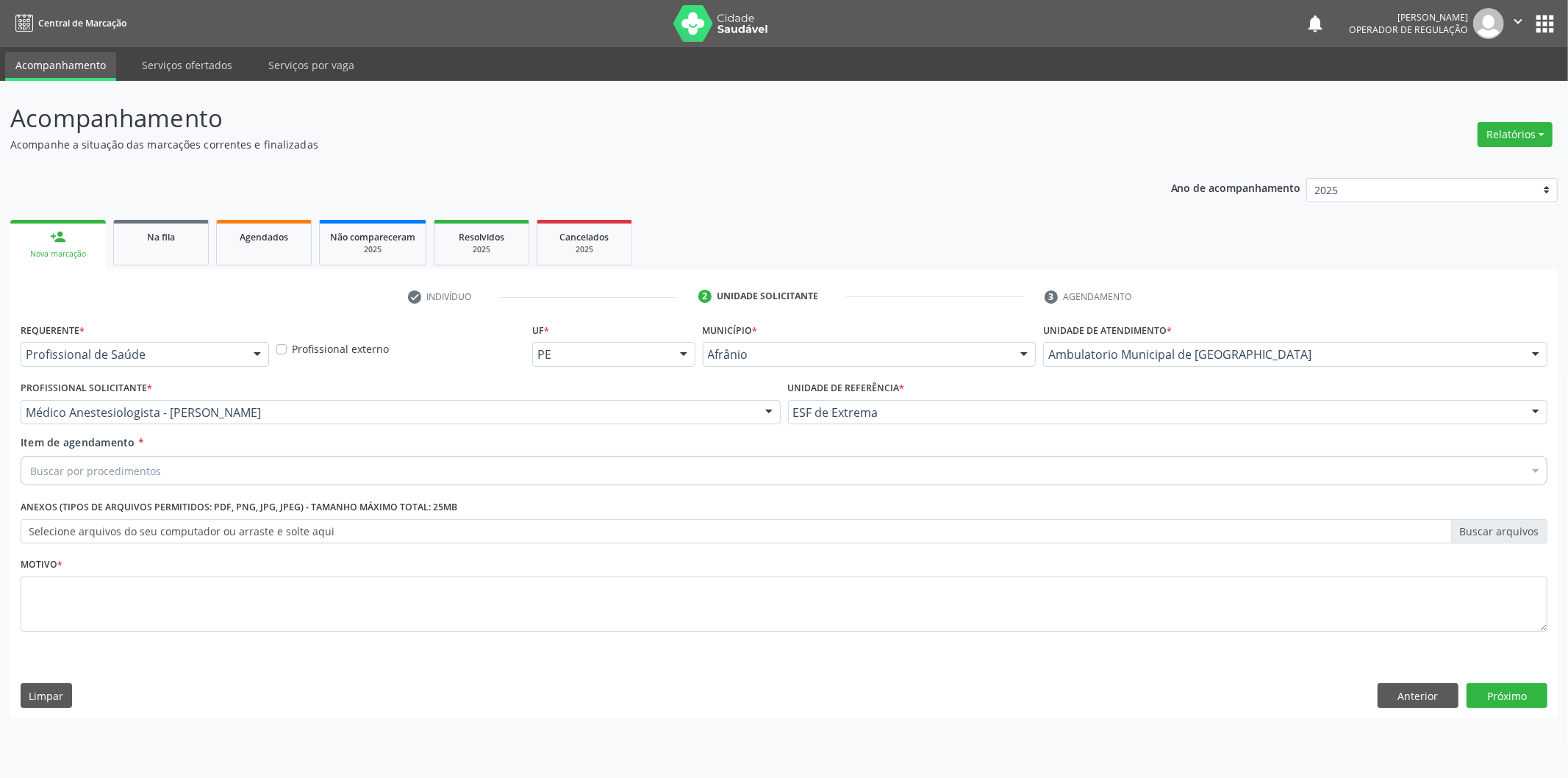
click at [661, 479] on div "Buscar por procedimentos" at bounding box center [784, 471] width 1526 height 30
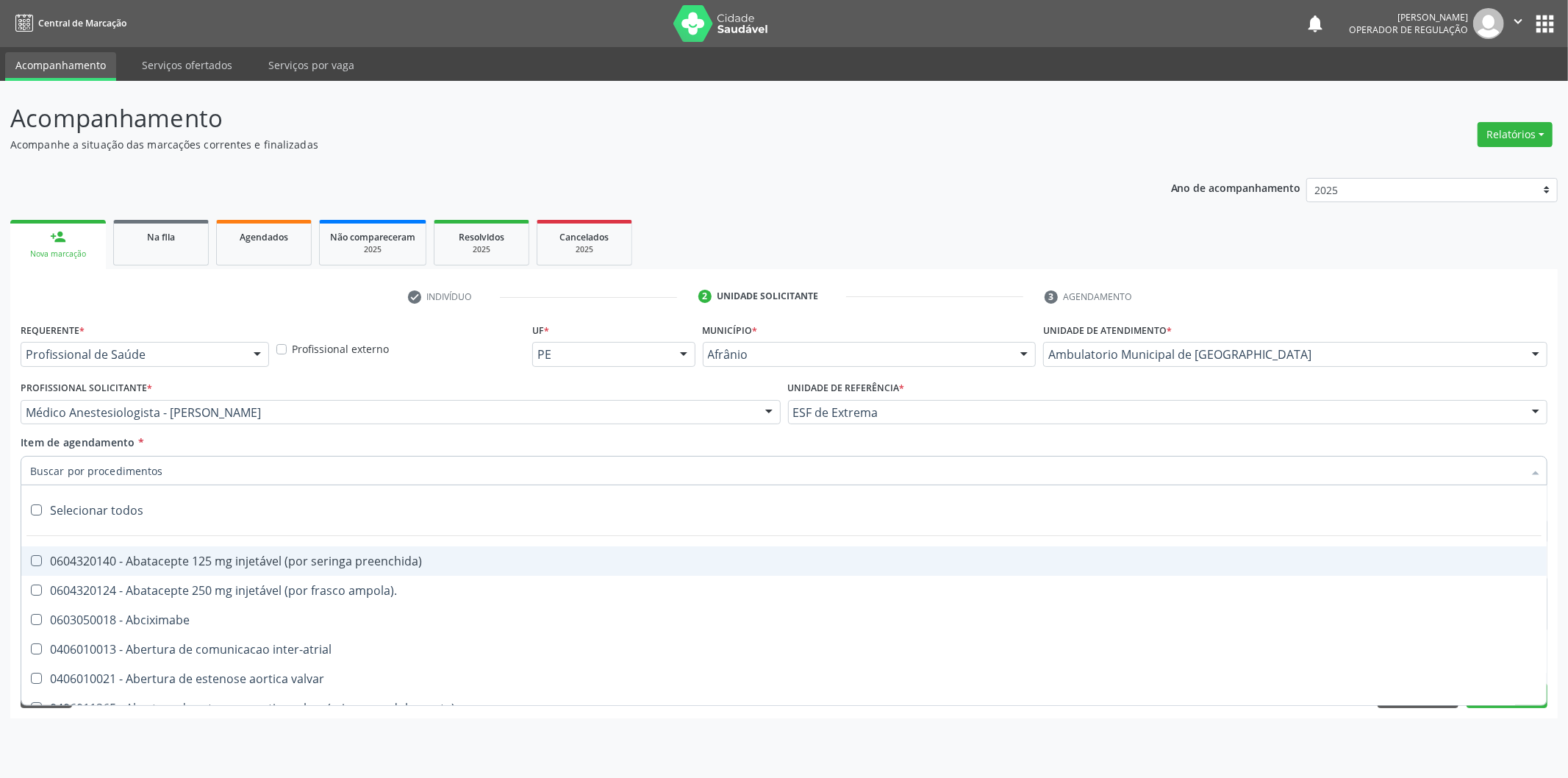
paste input "0302050027"
type input "0302050027"
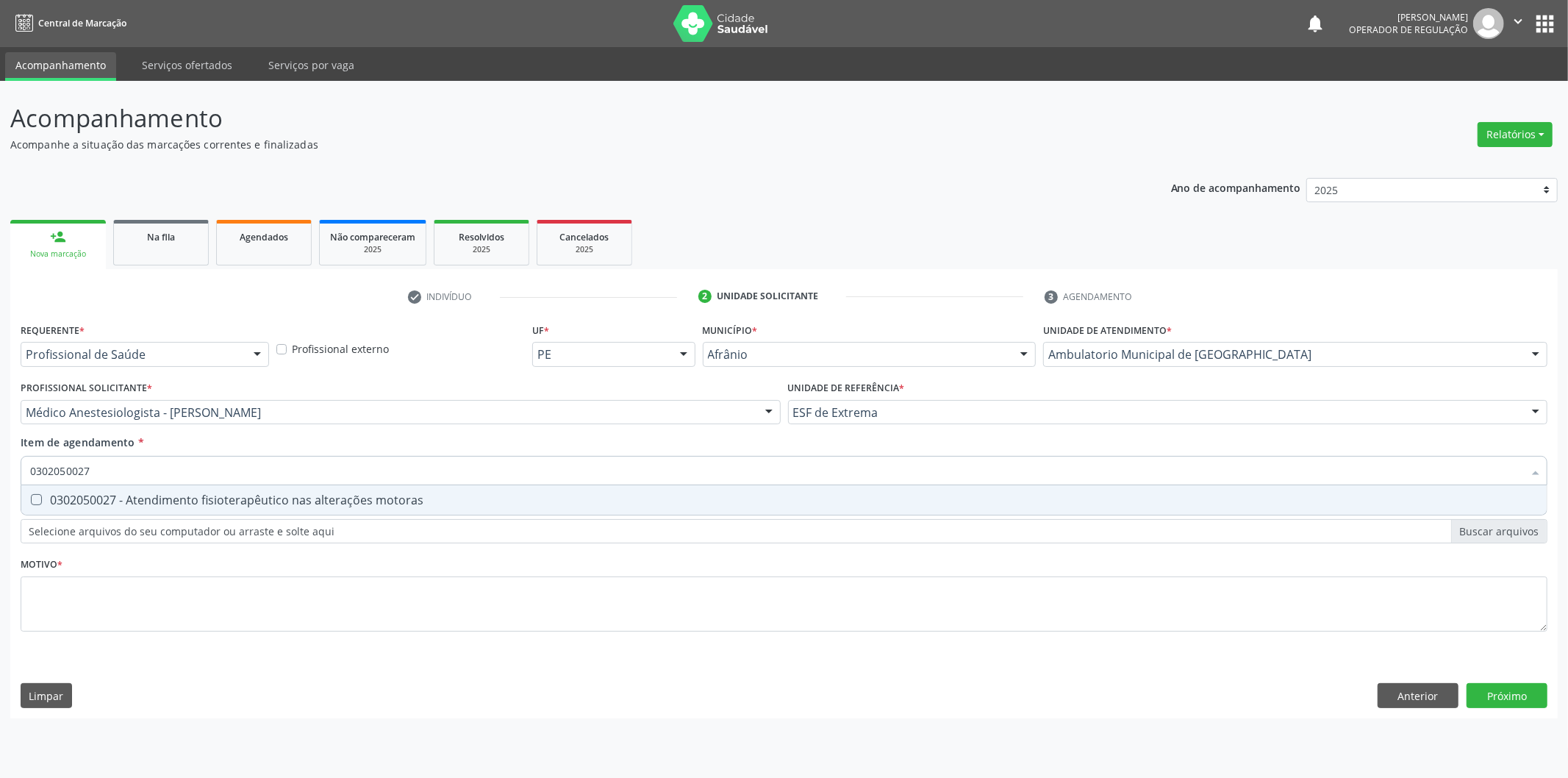
click at [648, 509] on span "0302050027 - Atendimento fisioterapêutico nas alterações motoras" at bounding box center [784, 500] width 1525 height 30
checkbox motoras "true"
click at [536, 609] on div "Requerente * Profissional de Saúde Profissional de Saúde Paciente Nenhum result…" at bounding box center [784, 485] width 1526 height 333
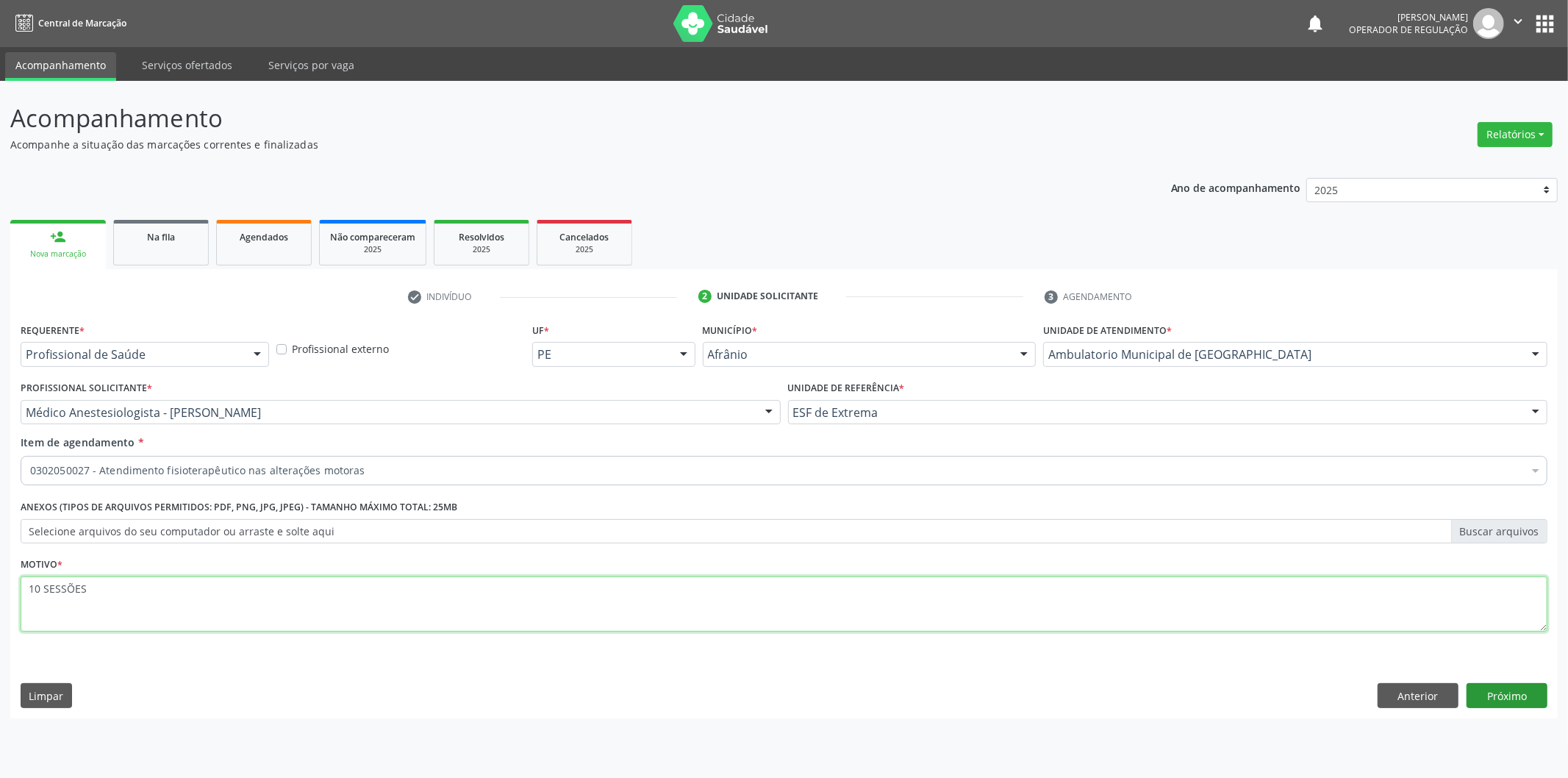
type textarea "10 SESSÕES"
click at [1524, 695] on button "Próximo" at bounding box center [1506, 695] width 81 height 25
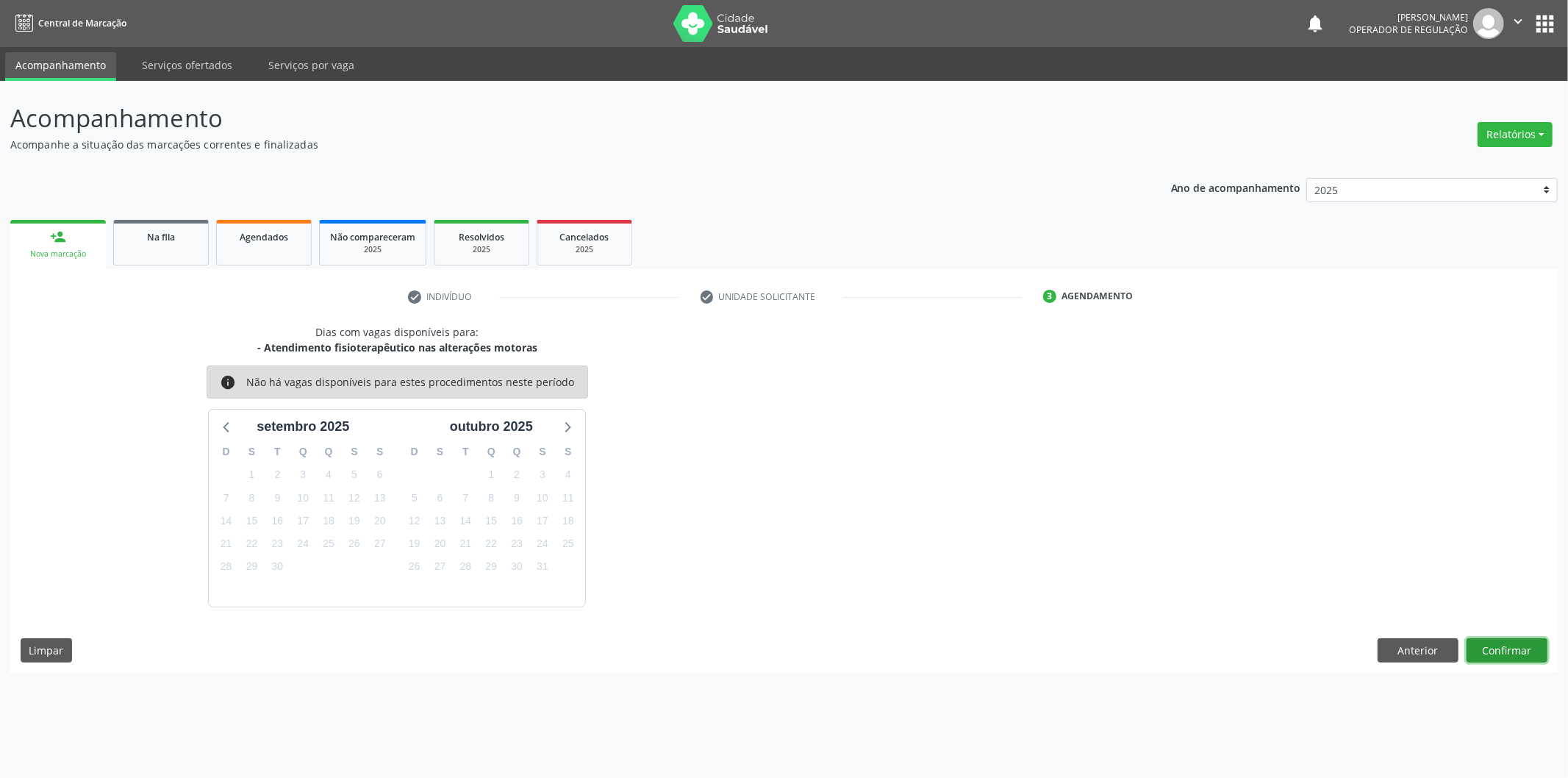
click at [1483, 650] on button "Confirmar" at bounding box center [1506, 650] width 81 height 25
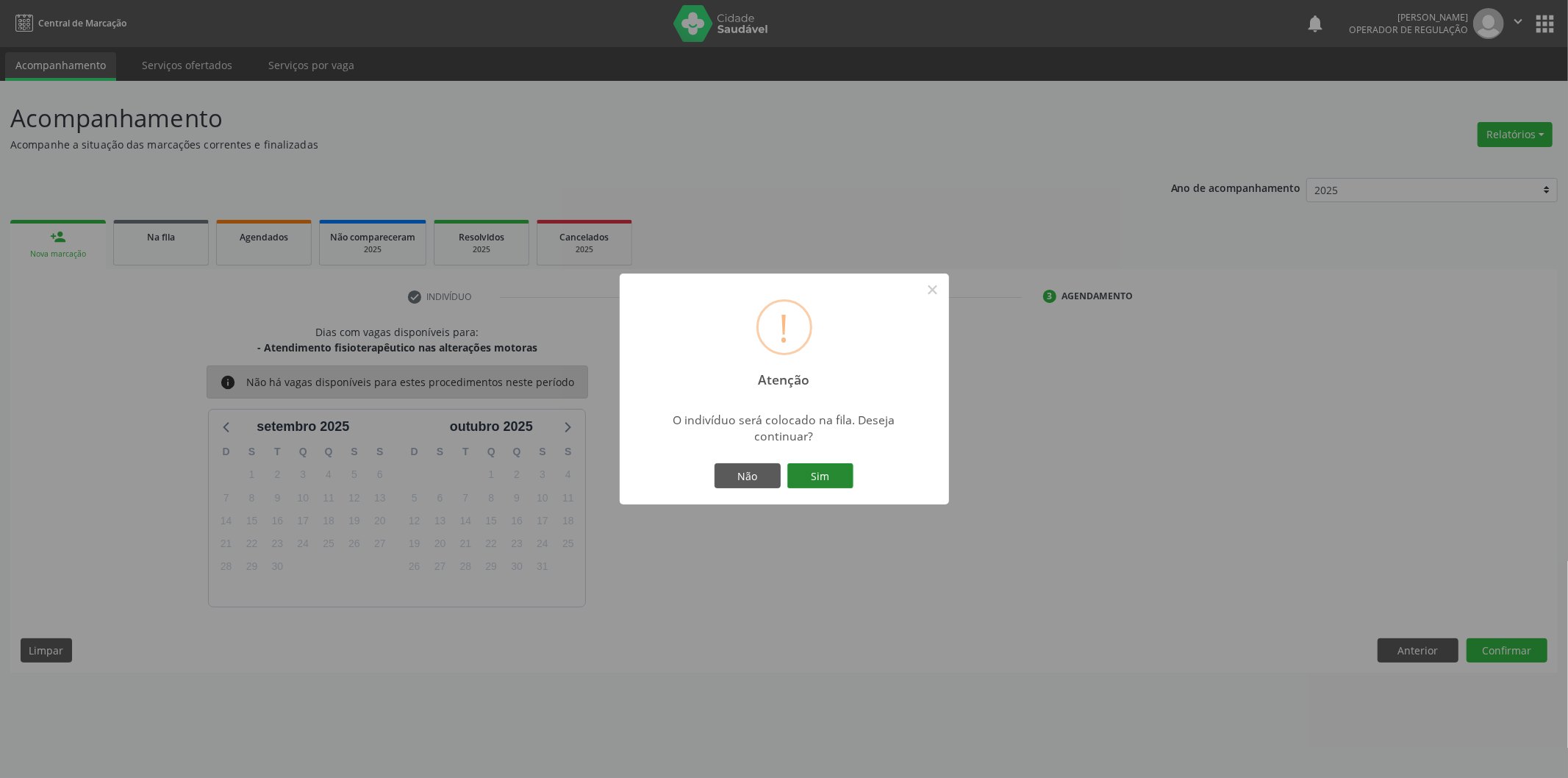
click at [841, 483] on button "Sim" at bounding box center [820, 475] width 66 height 25
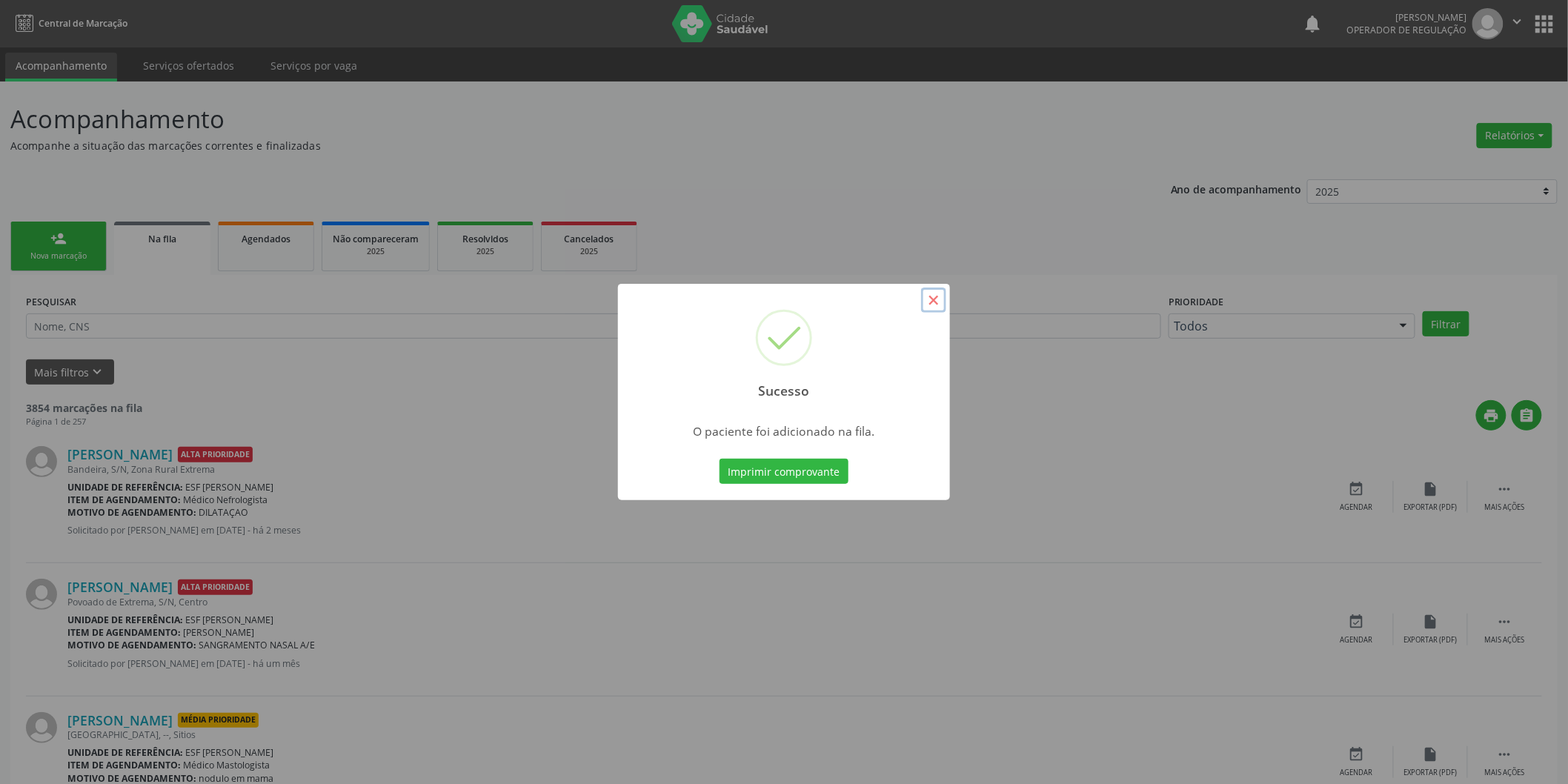
click at [939, 306] on button "×" at bounding box center [934, 300] width 25 height 25
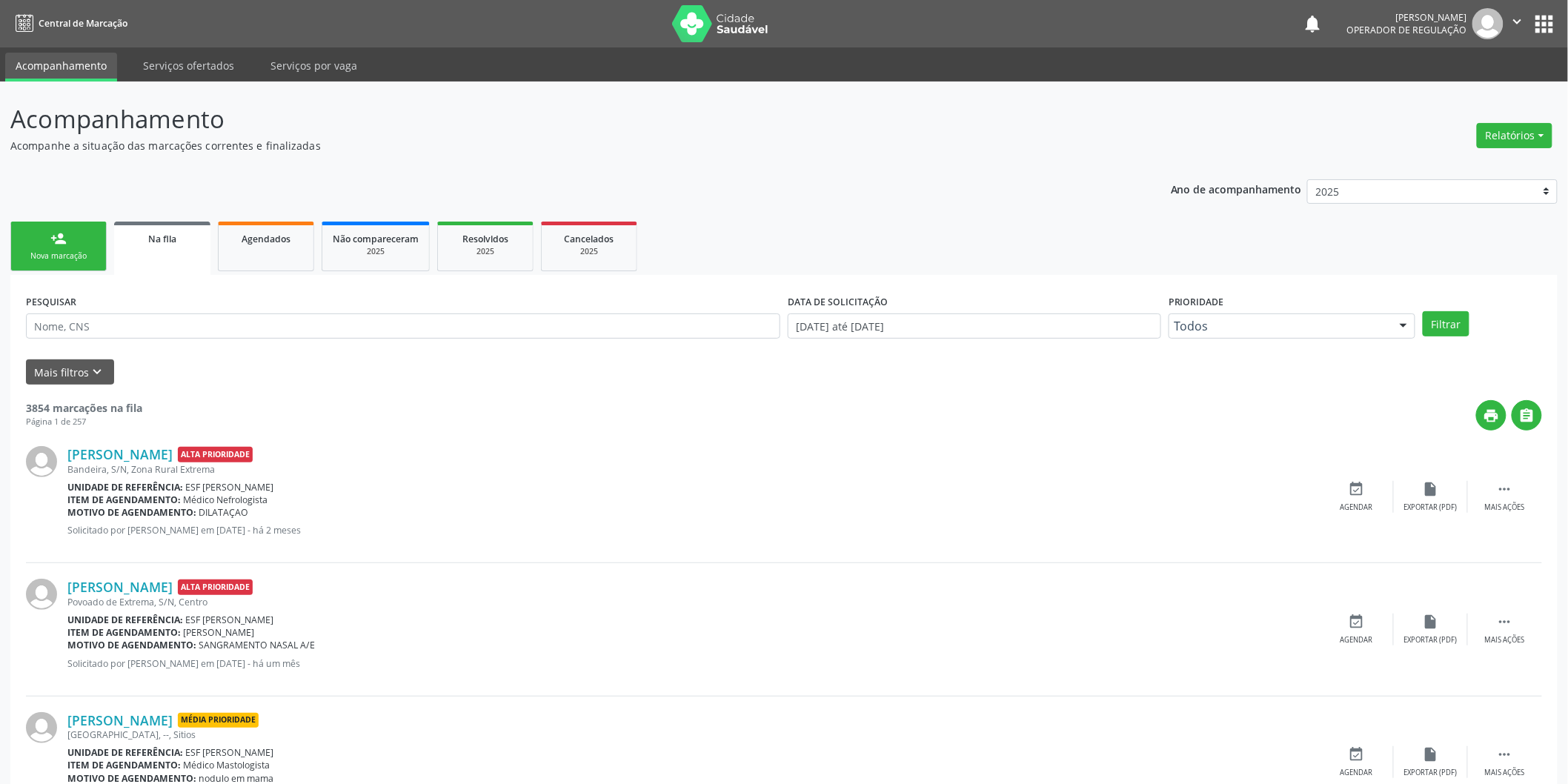
click at [80, 239] on link "person_add Nova marcação" at bounding box center [58, 245] width 96 height 49
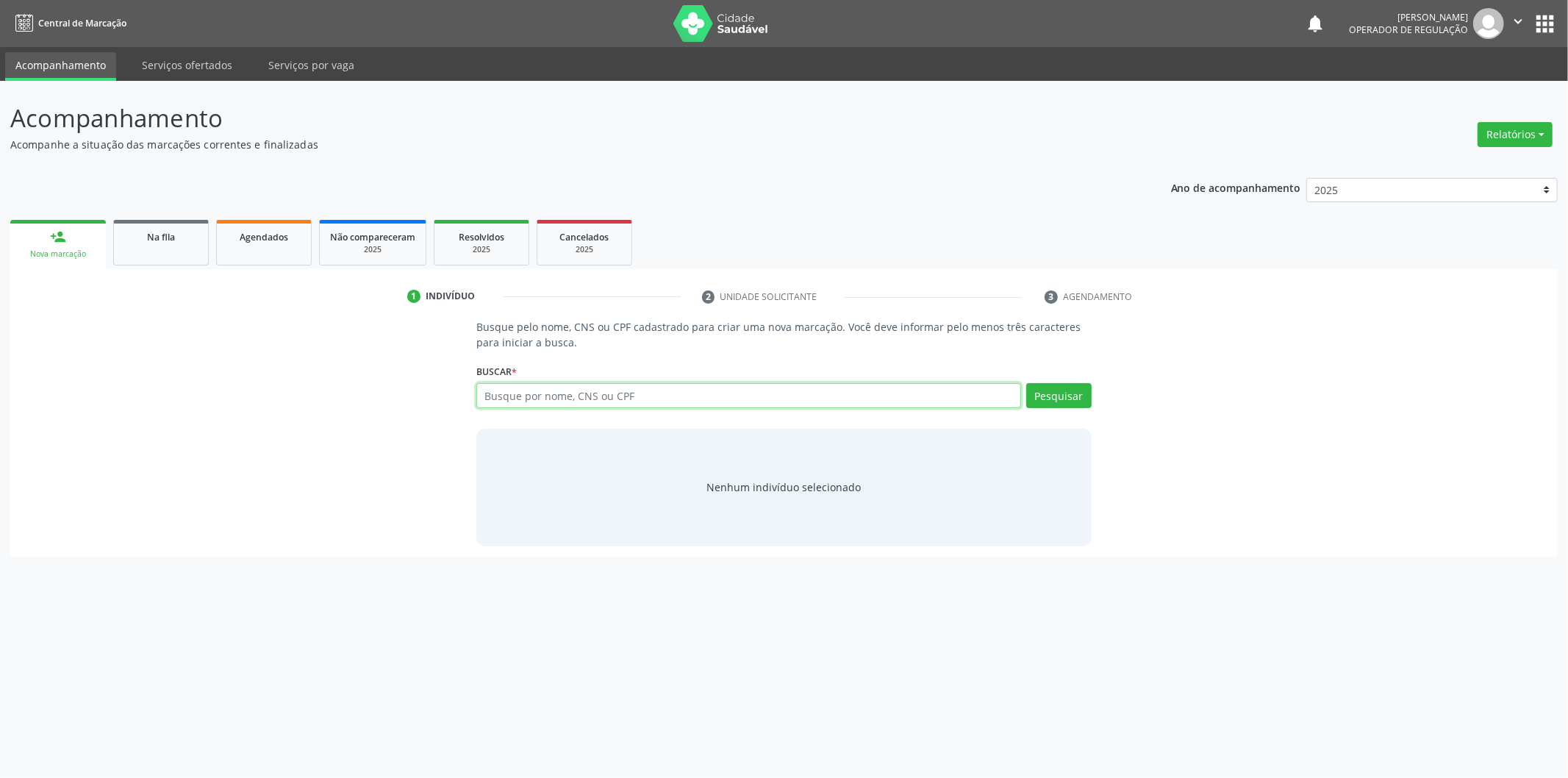
click at [761, 400] on input "text" at bounding box center [748, 395] width 545 height 25
type input "703408893149800"
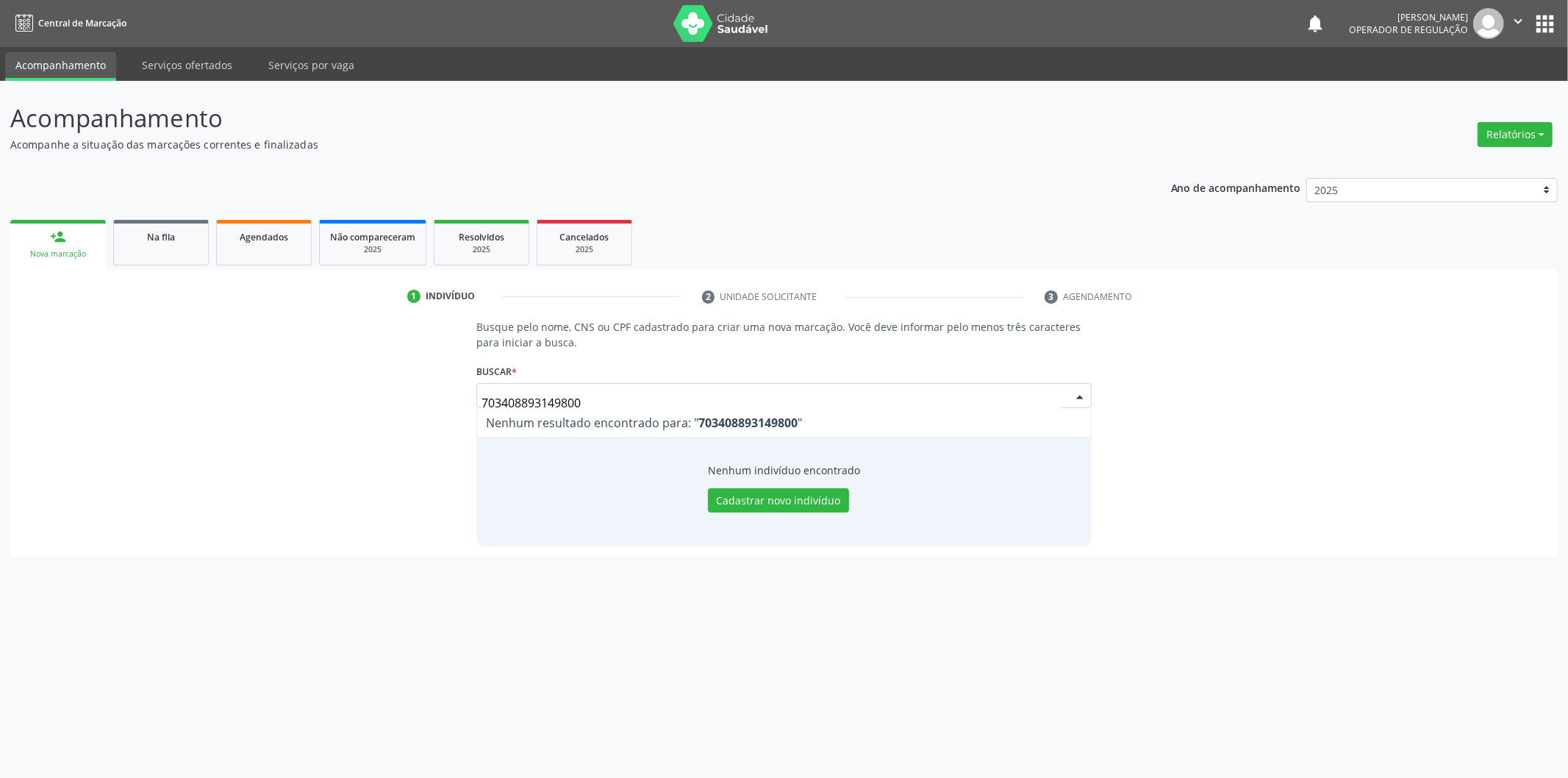
drag, startPoint x: 604, startPoint y: 399, endPoint x: 383, endPoint y: 408, distance: 221.2
click at [383, 408] on div "Busque pelo nome, CNS ou CPF cadastrado para criar uma nova marcação. Você deve…" at bounding box center [784, 432] width 1526 height 226
type input "703403893149800"
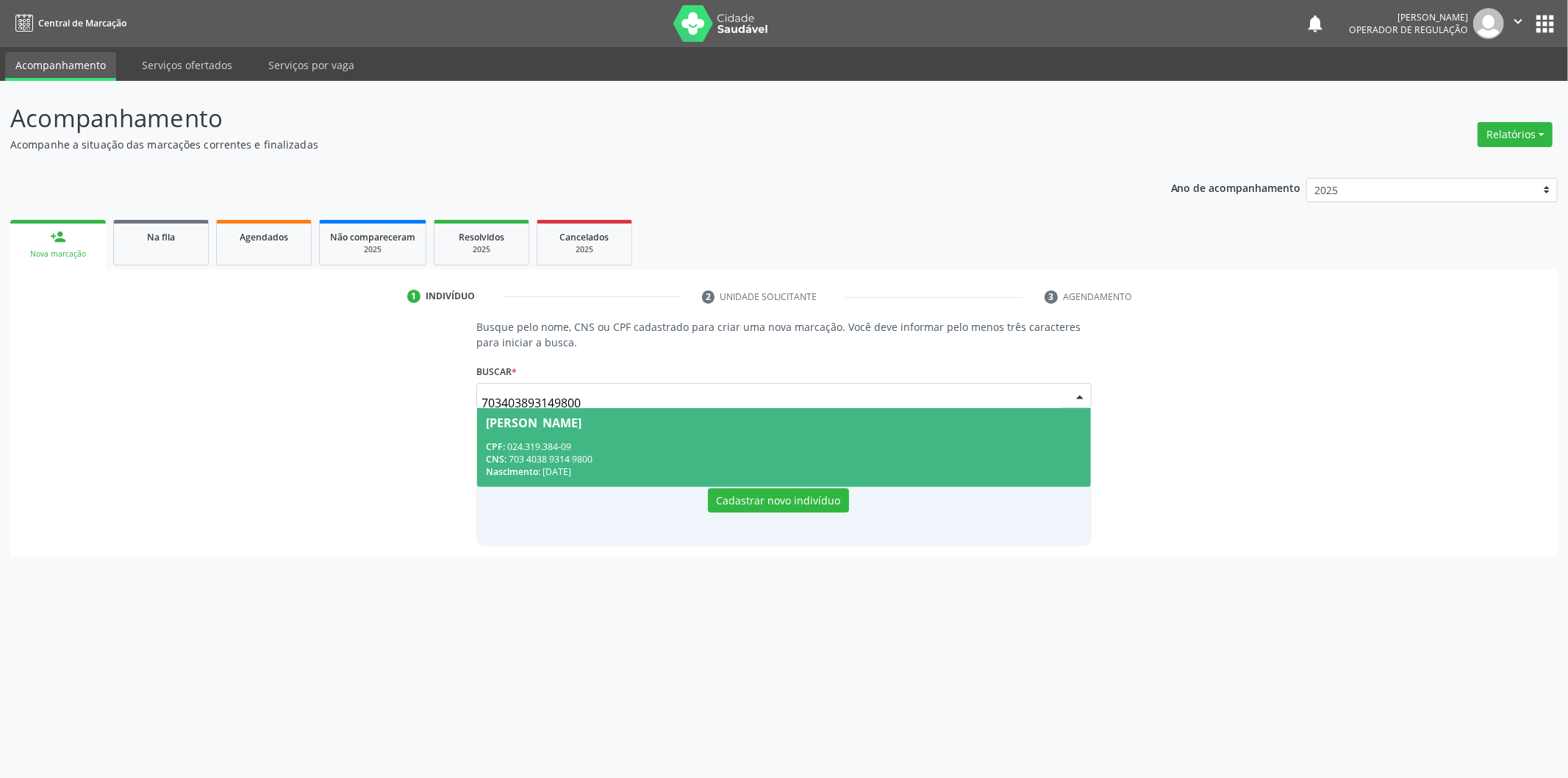
click at [554, 429] on span "Edlucia Macedo Coelho CPF: 024.319.384-09 CNS: 703 4038 9314 9800 Nascimento: 0…" at bounding box center [784, 446] width 614 height 79
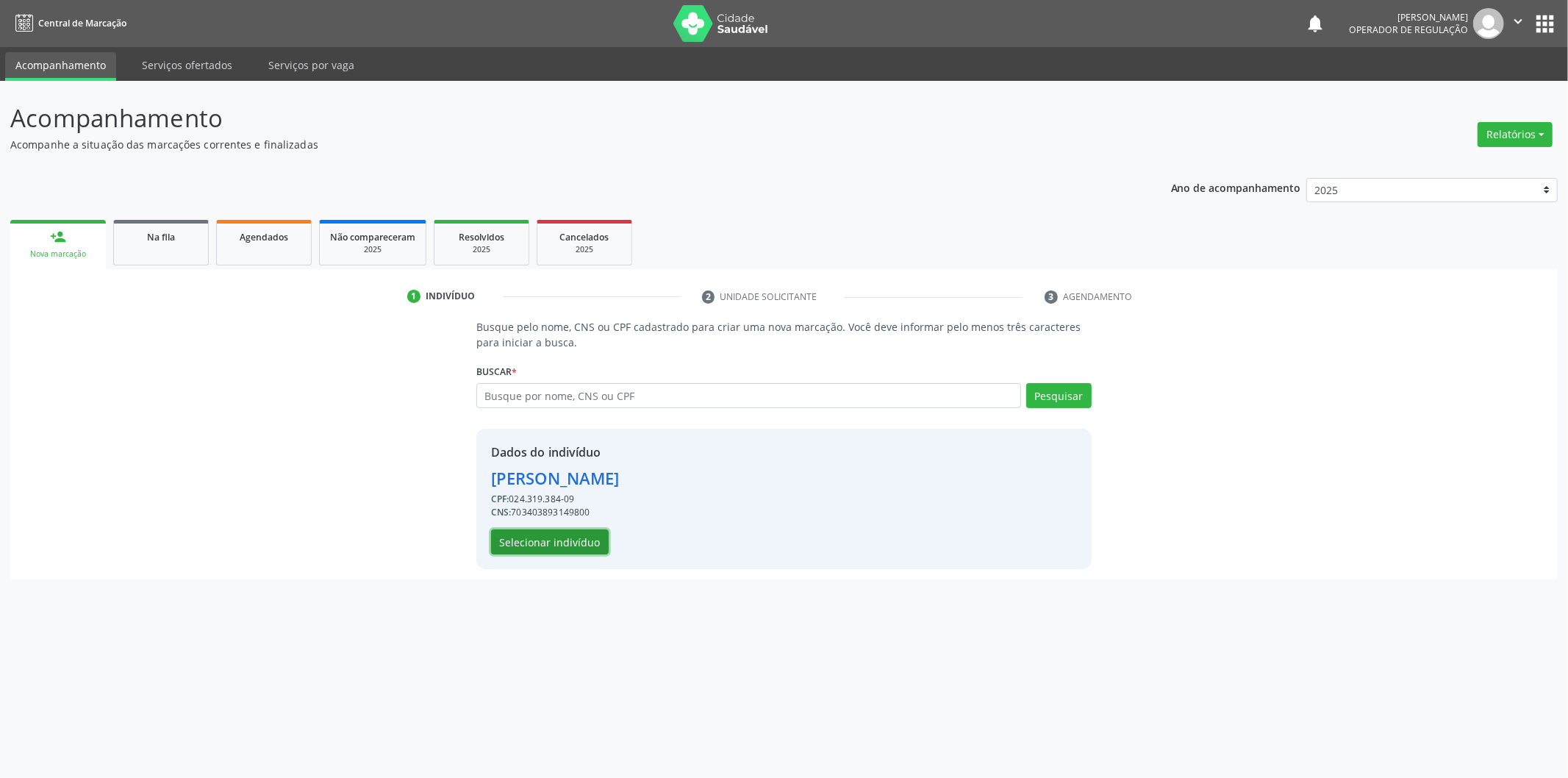
click at [568, 546] on button "Selecionar indivíduo" at bounding box center [549, 541] width 118 height 25
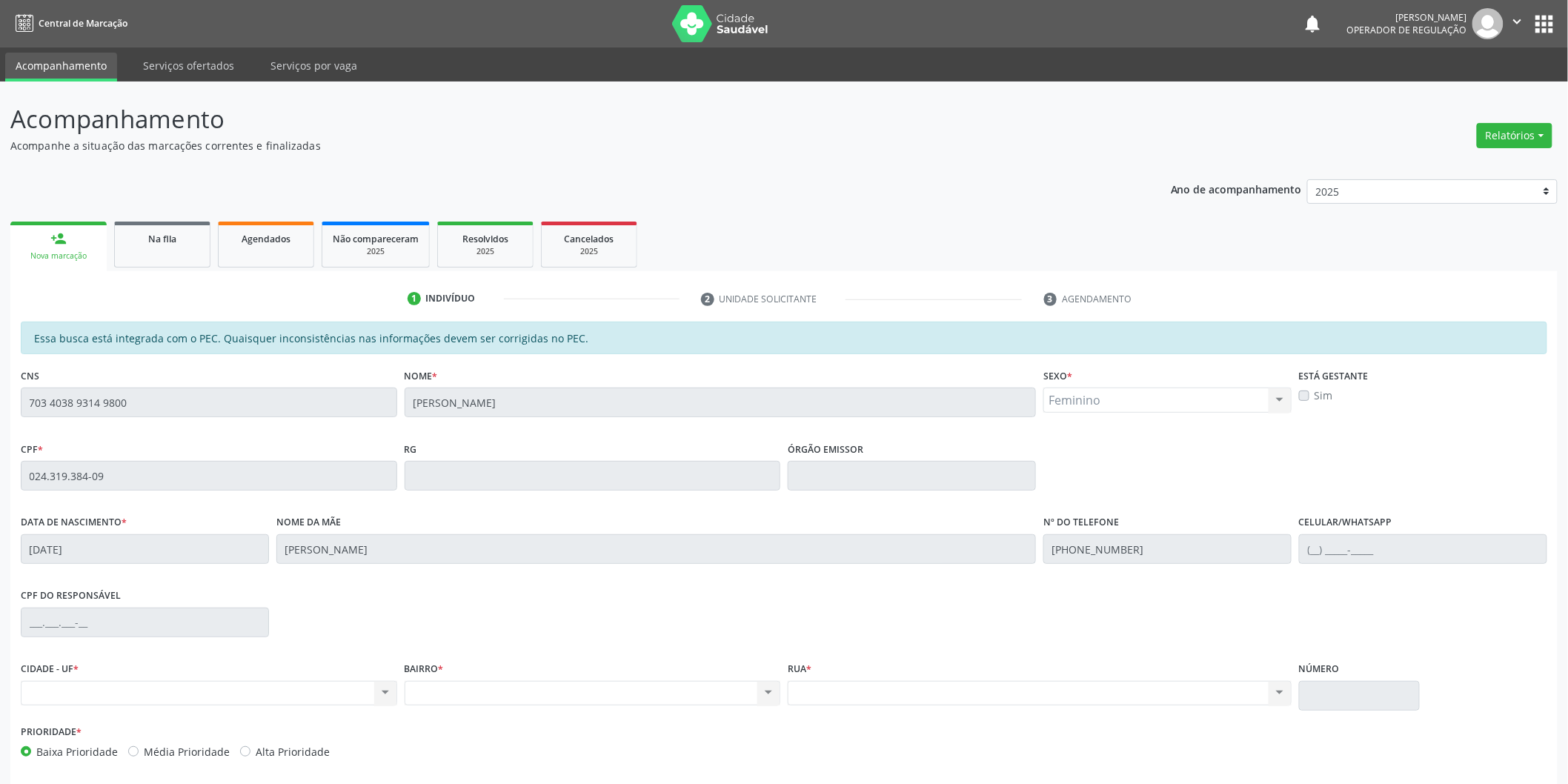
click at [0, 375] on div "Acompanhamento Acompanhe a situação das marcações correntes e finalizadas Relat…" at bounding box center [784, 463] width 1568 height 764
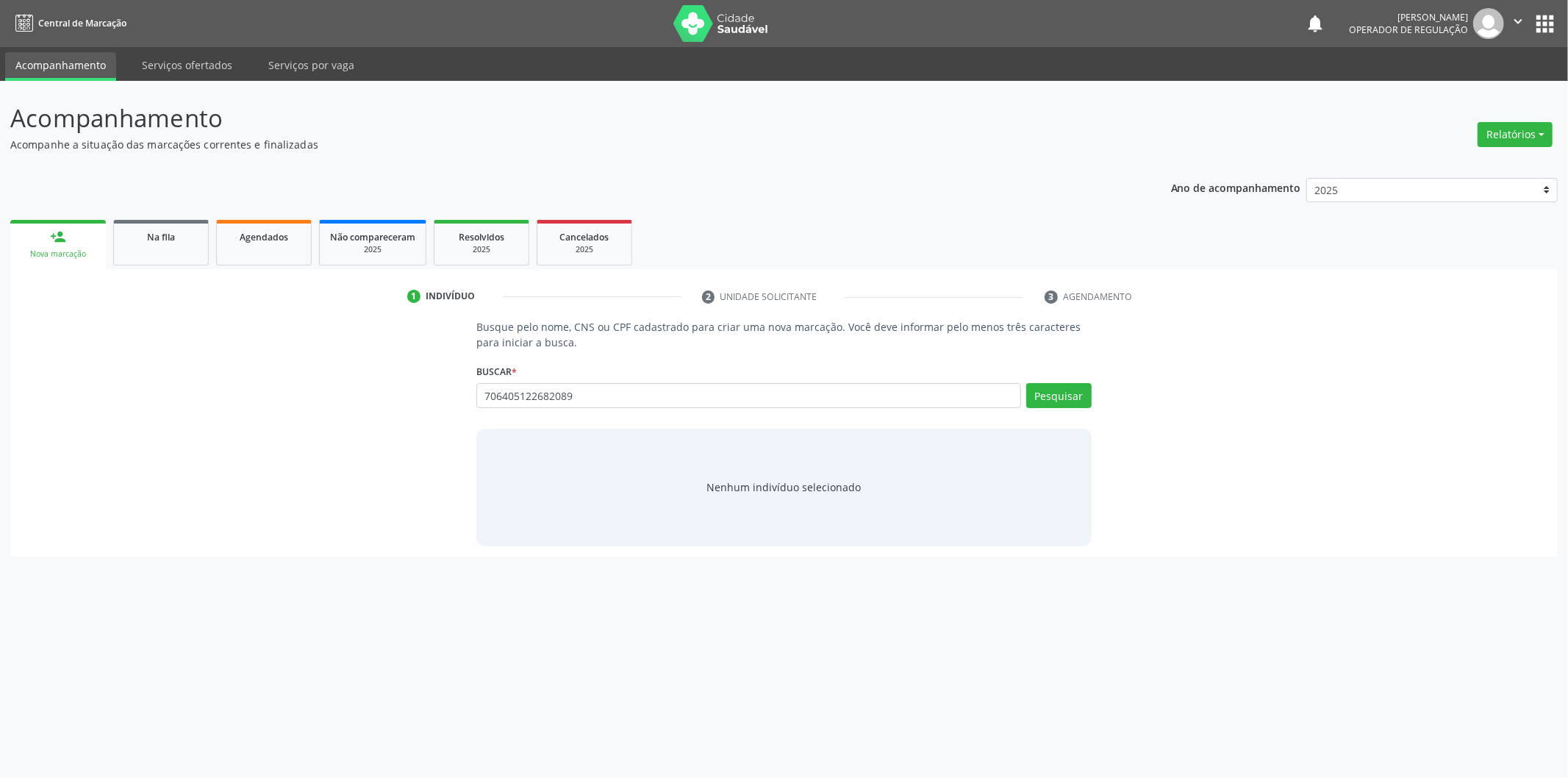
type input "706405122682089"
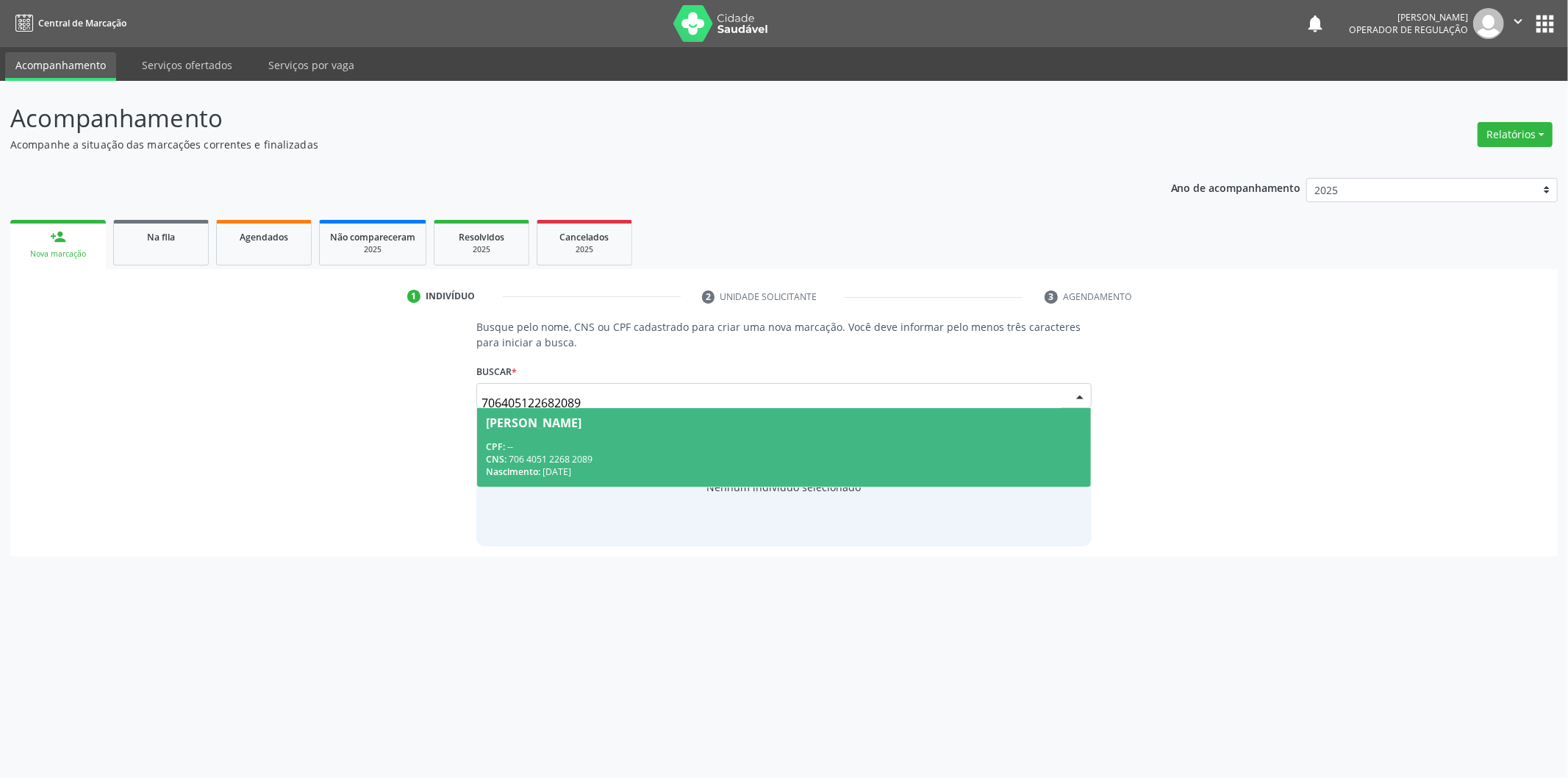
click at [640, 433] on span "Pedro Rodrigues CPF: -- CNS: 706 4051 2268 2089 Nascimento: 29/04/1978" at bounding box center [784, 446] width 614 height 79
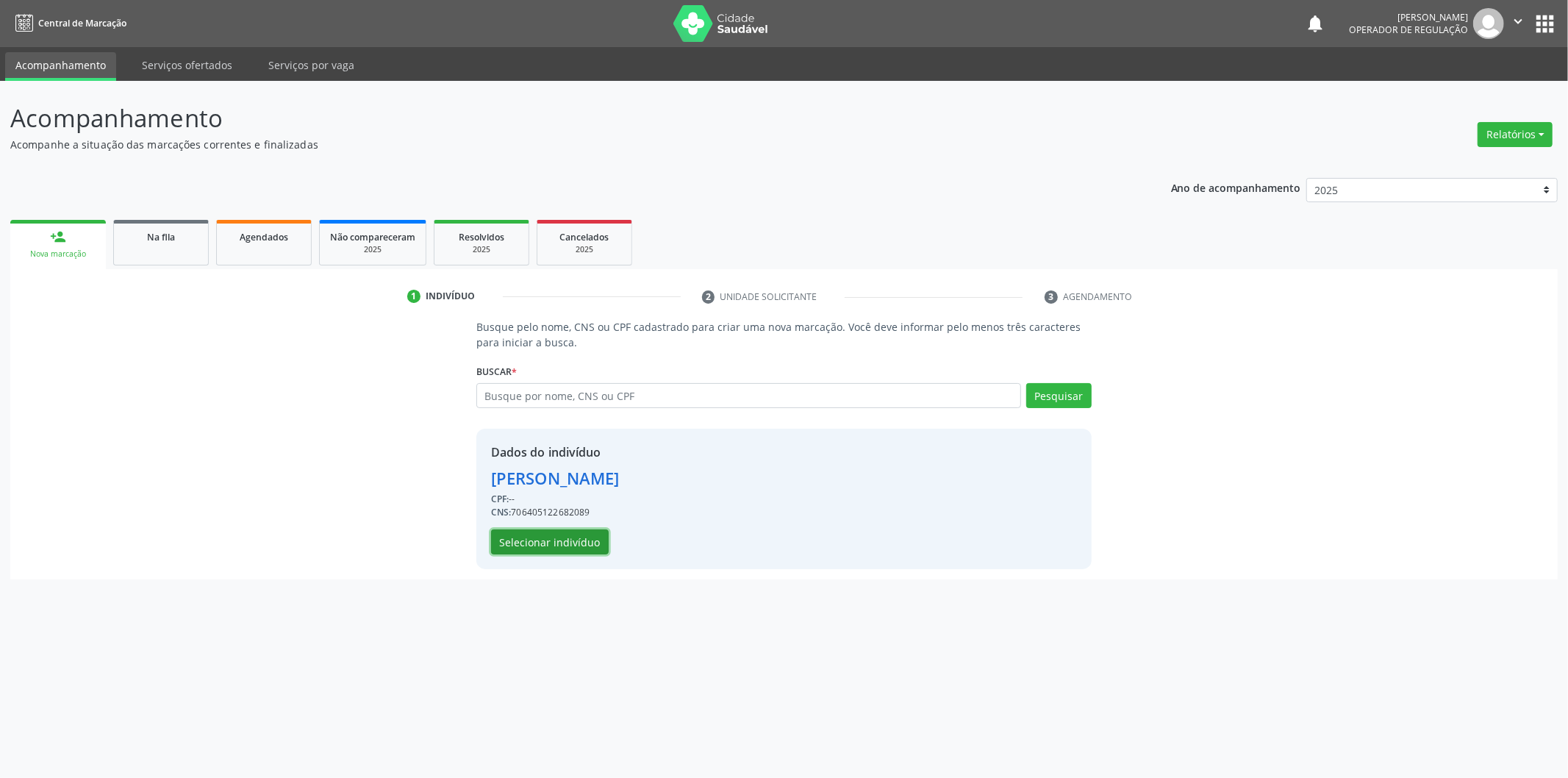
click at [569, 536] on button "Selecionar indivíduo" at bounding box center [549, 541] width 118 height 25
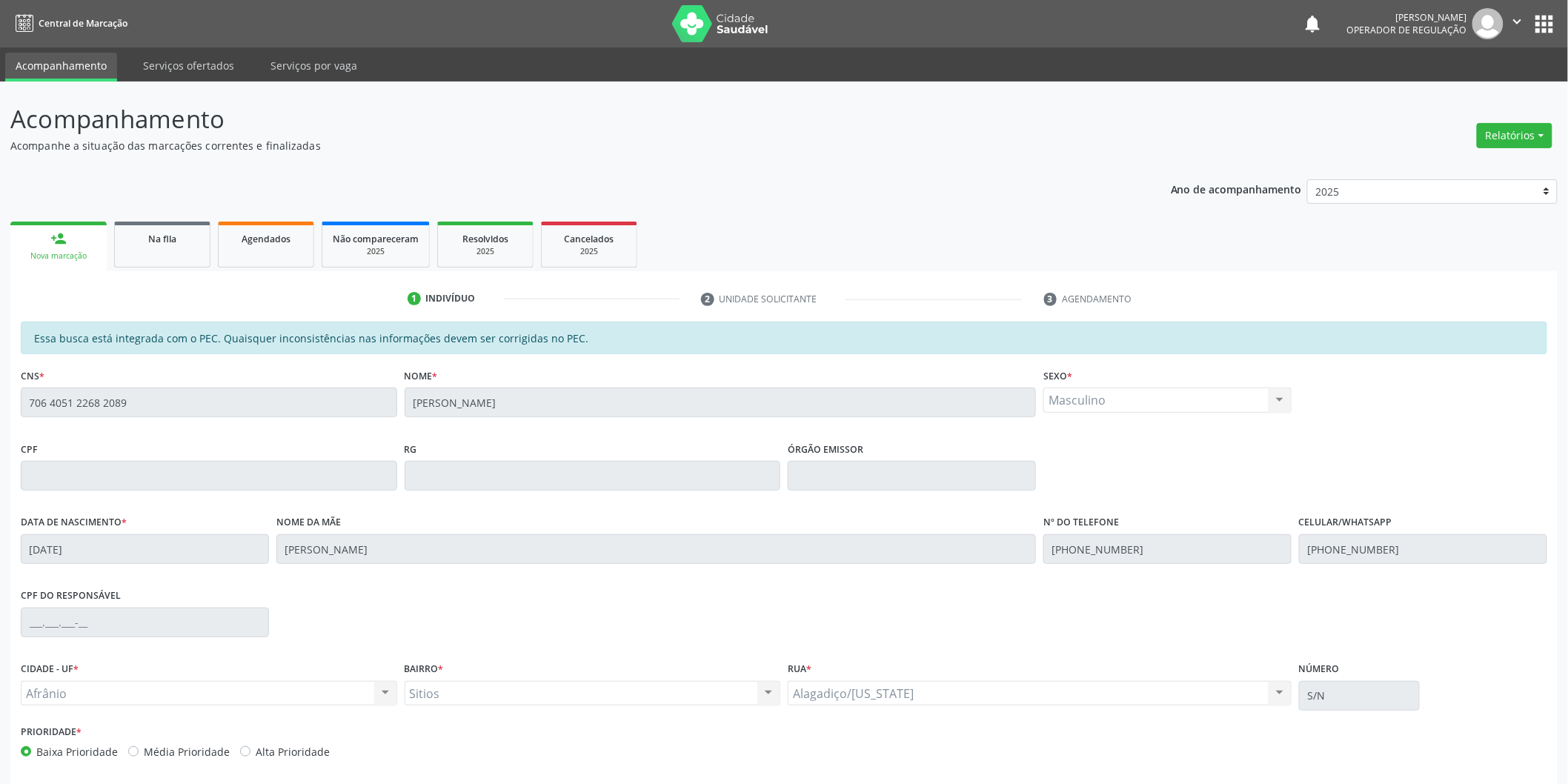
scroll to position [62, 0]
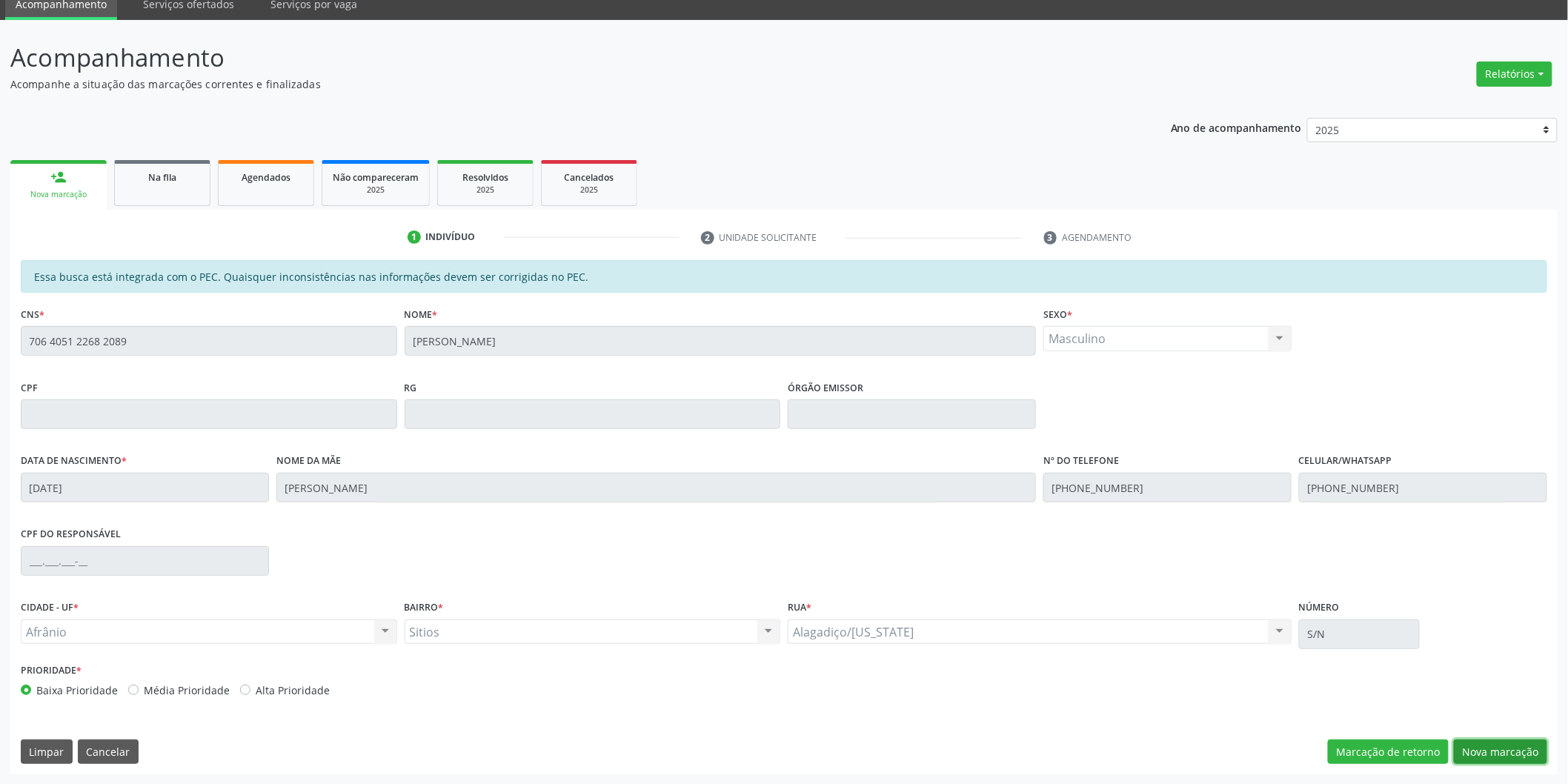
click at [1527, 746] on button "Nova marcação" at bounding box center [1501, 751] width 93 height 25
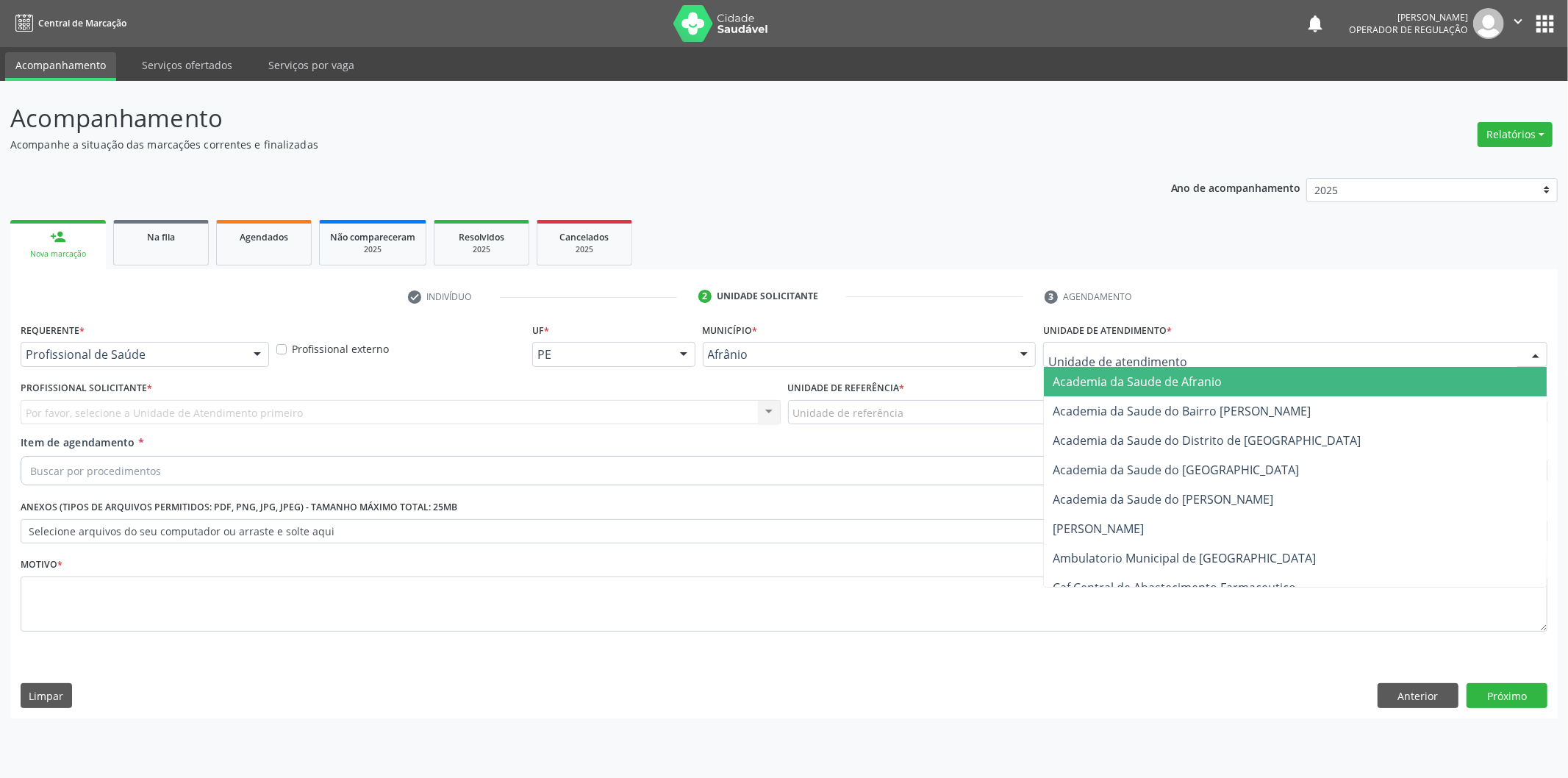
drag, startPoint x: 1480, startPoint y: 349, endPoint x: 1434, endPoint y: 437, distance: 99.3
click at [1480, 350] on div at bounding box center [1295, 354] width 504 height 25
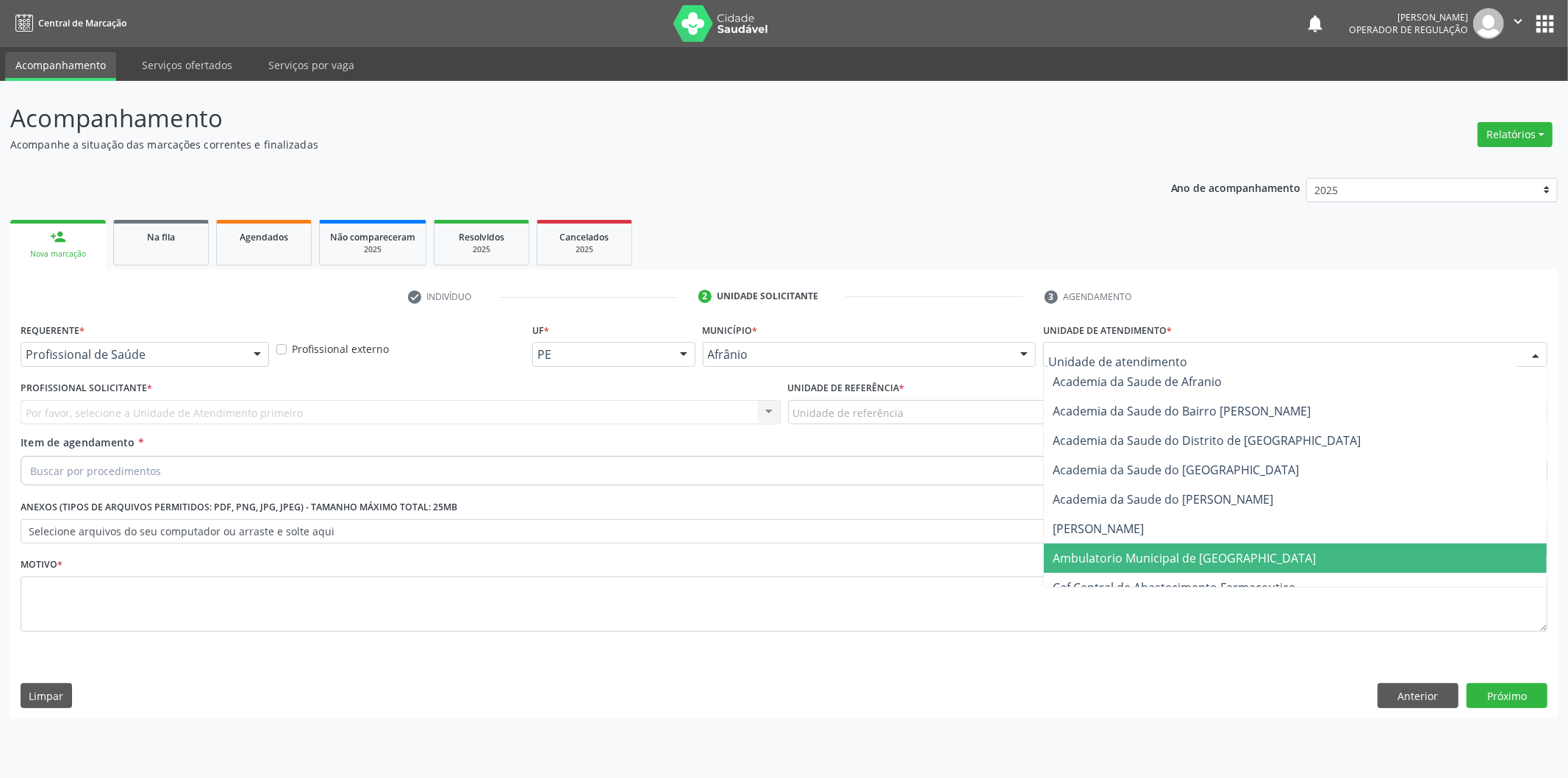
click at [1377, 556] on span "Ambulatorio Municipal de [GEOGRAPHIC_DATA]" at bounding box center [1295, 558] width 503 height 30
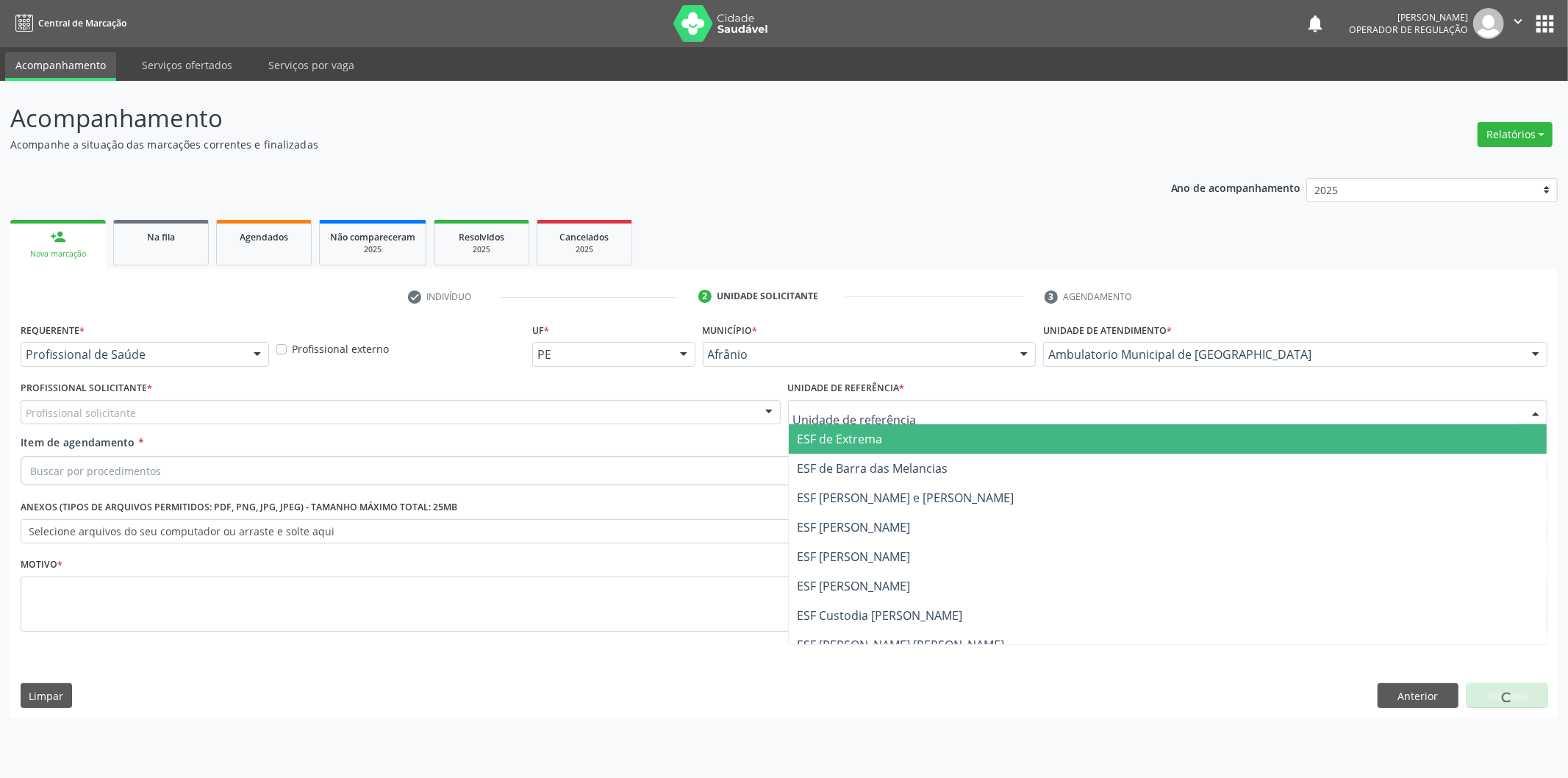
drag, startPoint x: 876, startPoint y: 444, endPoint x: 710, endPoint y: 428, distance: 166.8
click at [875, 444] on span "ESF de Extrema" at bounding box center [840, 438] width 85 height 16
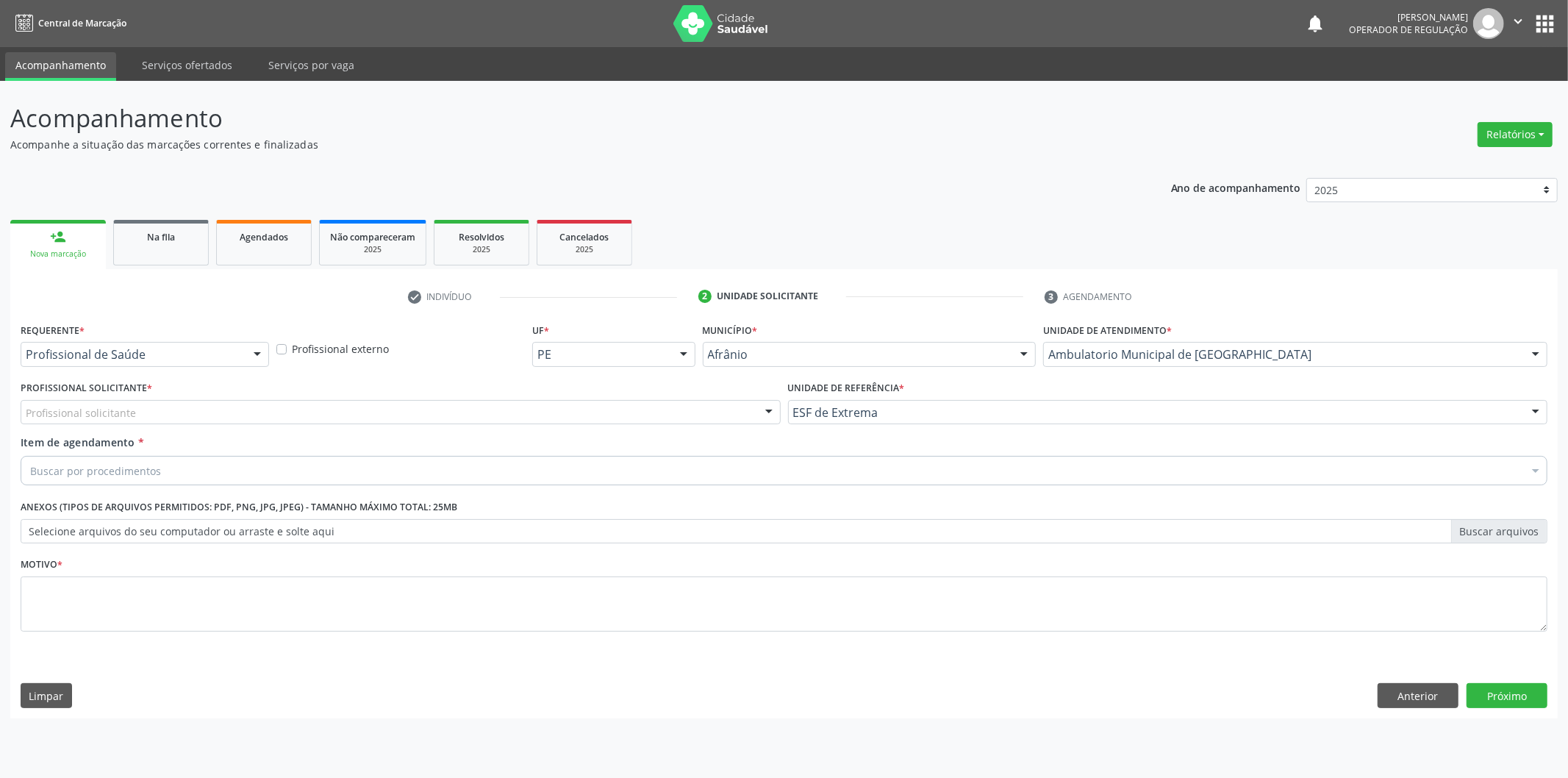
click at [667, 420] on div "Profissional solicitante" at bounding box center [400, 412] width 760 height 25
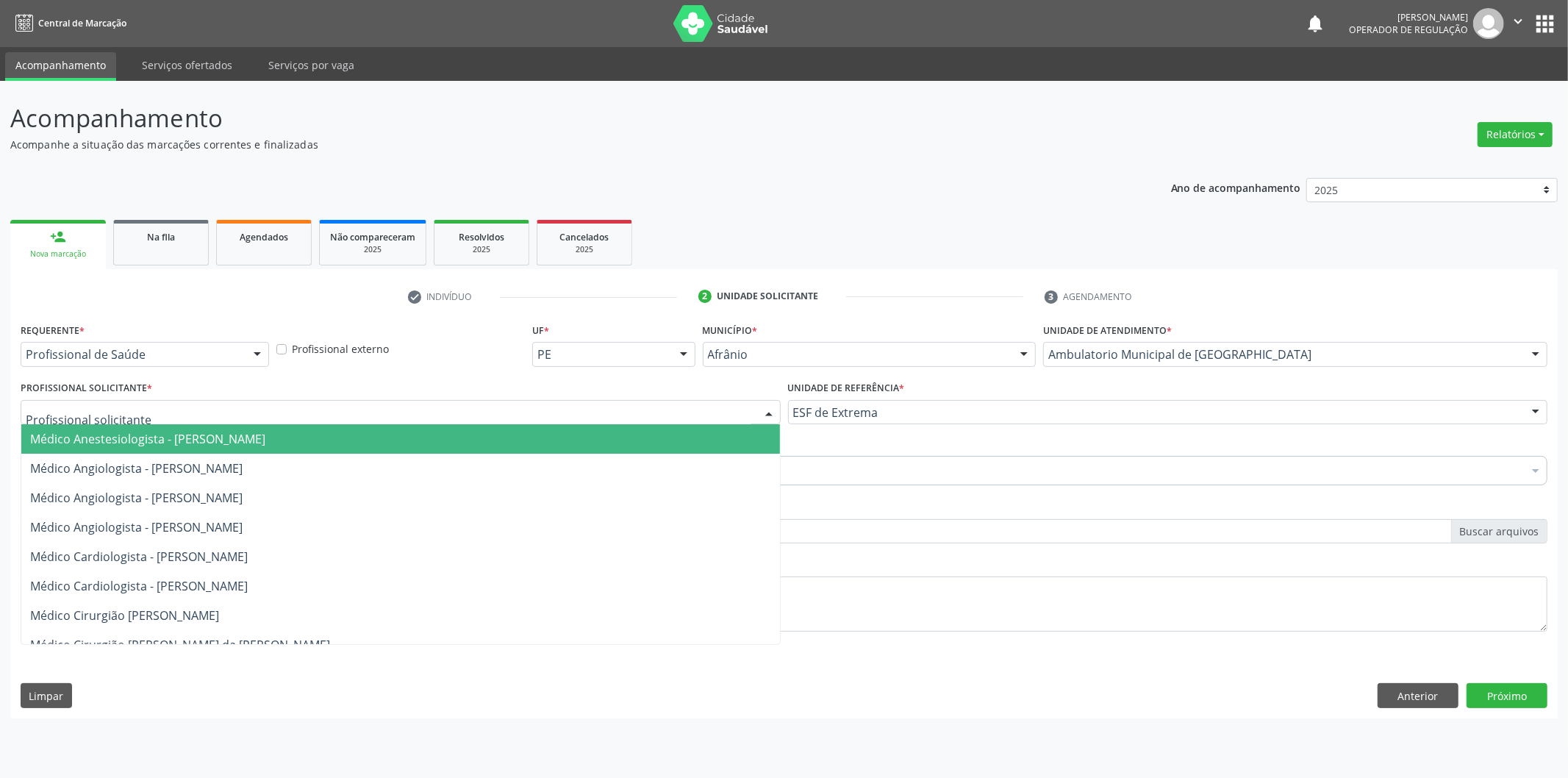
drag, startPoint x: 669, startPoint y: 436, endPoint x: 657, endPoint y: 443, distance: 13.9
click at [667, 437] on span "Médico Anestesiologista - Julianna Ferreira Obara" at bounding box center [400, 439] width 759 height 30
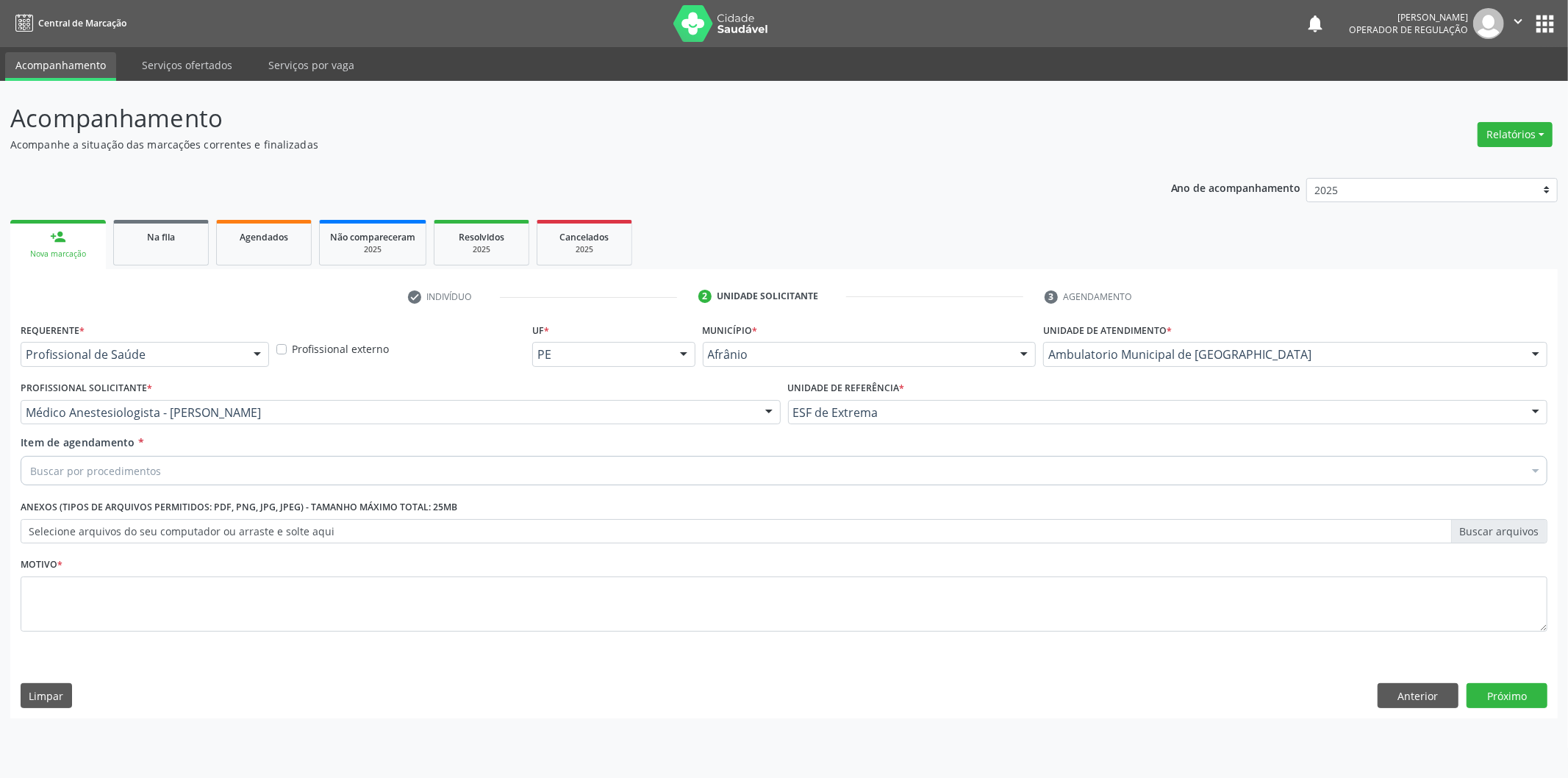
click at [608, 478] on div "Buscar por procedimentos" at bounding box center [784, 471] width 1526 height 30
click at [303, 461] on div "Buscar por procedimentos" at bounding box center [784, 471] width 1526 height 30
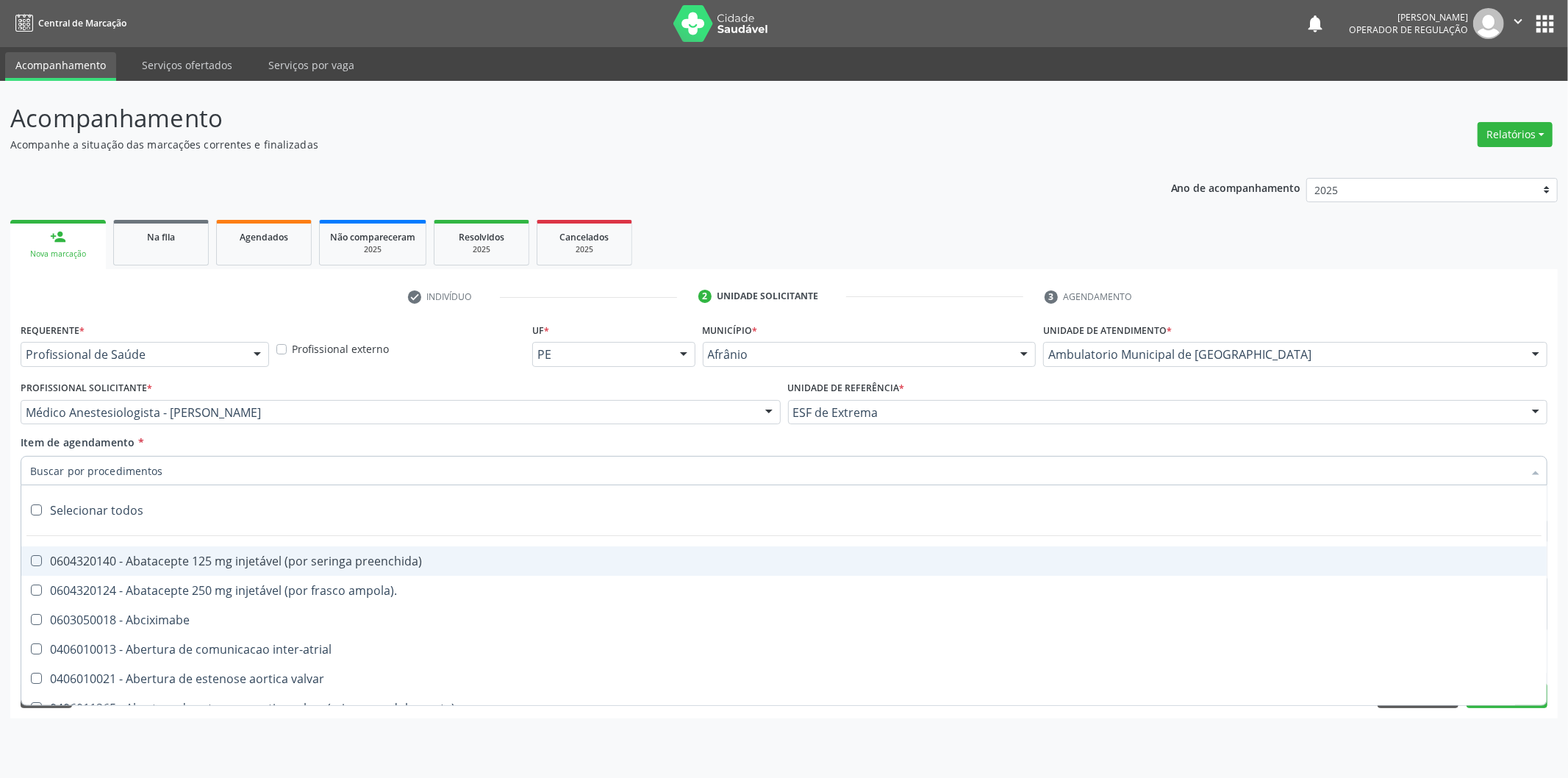
click at [297, 471] on input "Item de agendamento *" at bounding box center [777, 471] width 1493 height 30
paste input "0302050027"
type input "0302050027"
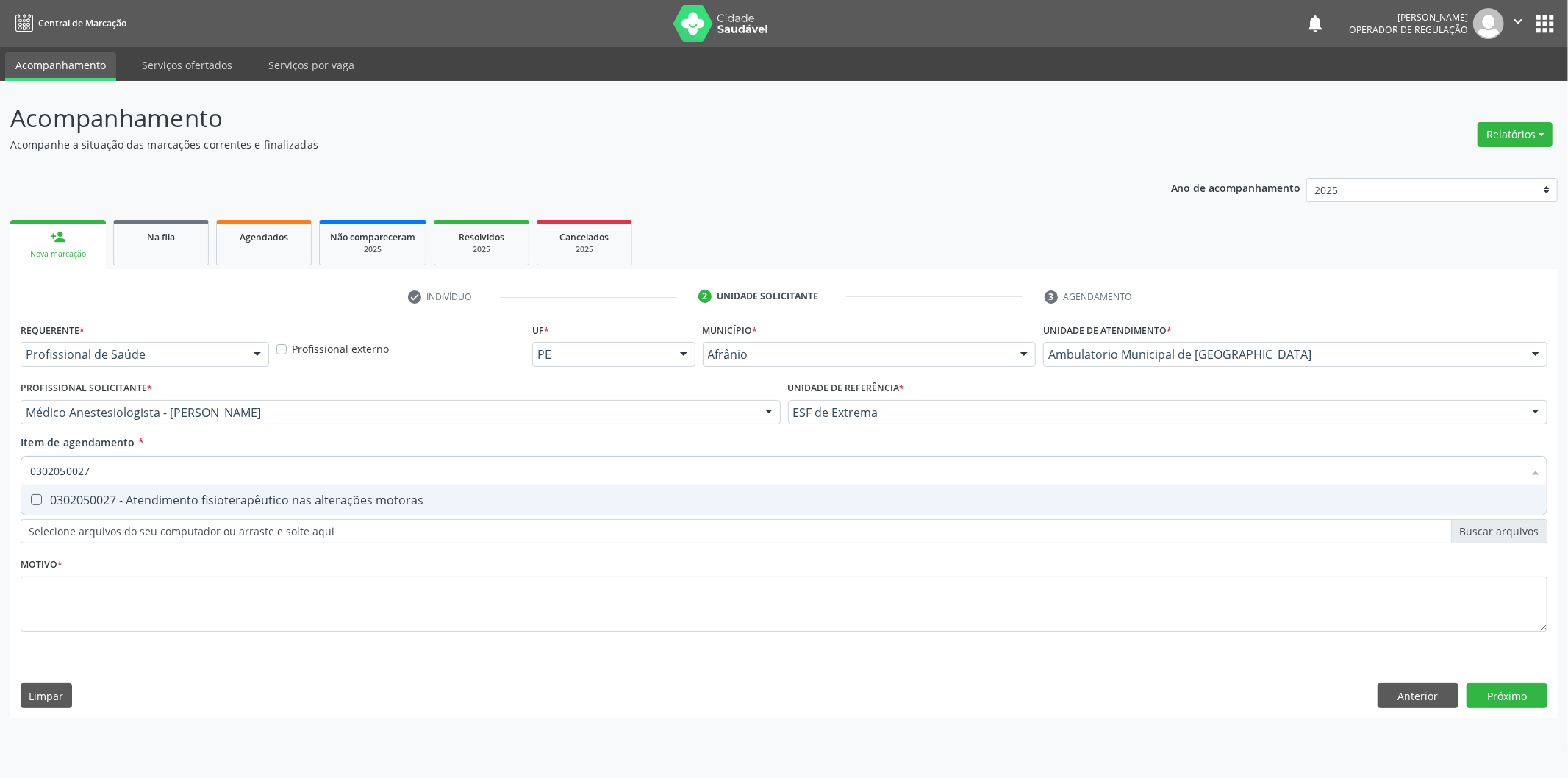
click at [365, 494] on div "0302050027 - Atendimento fisioterapêutico nas alterações motoras" at bounding box center [784, 499] width 1508 height 12
checkbox motoras "true"
click at [319, 598] on div "Requerente * Profissional de Saúde Profissional de Saúde Paciente Nenhum result…" at bounding box center [784, 485] width 1526 height 333
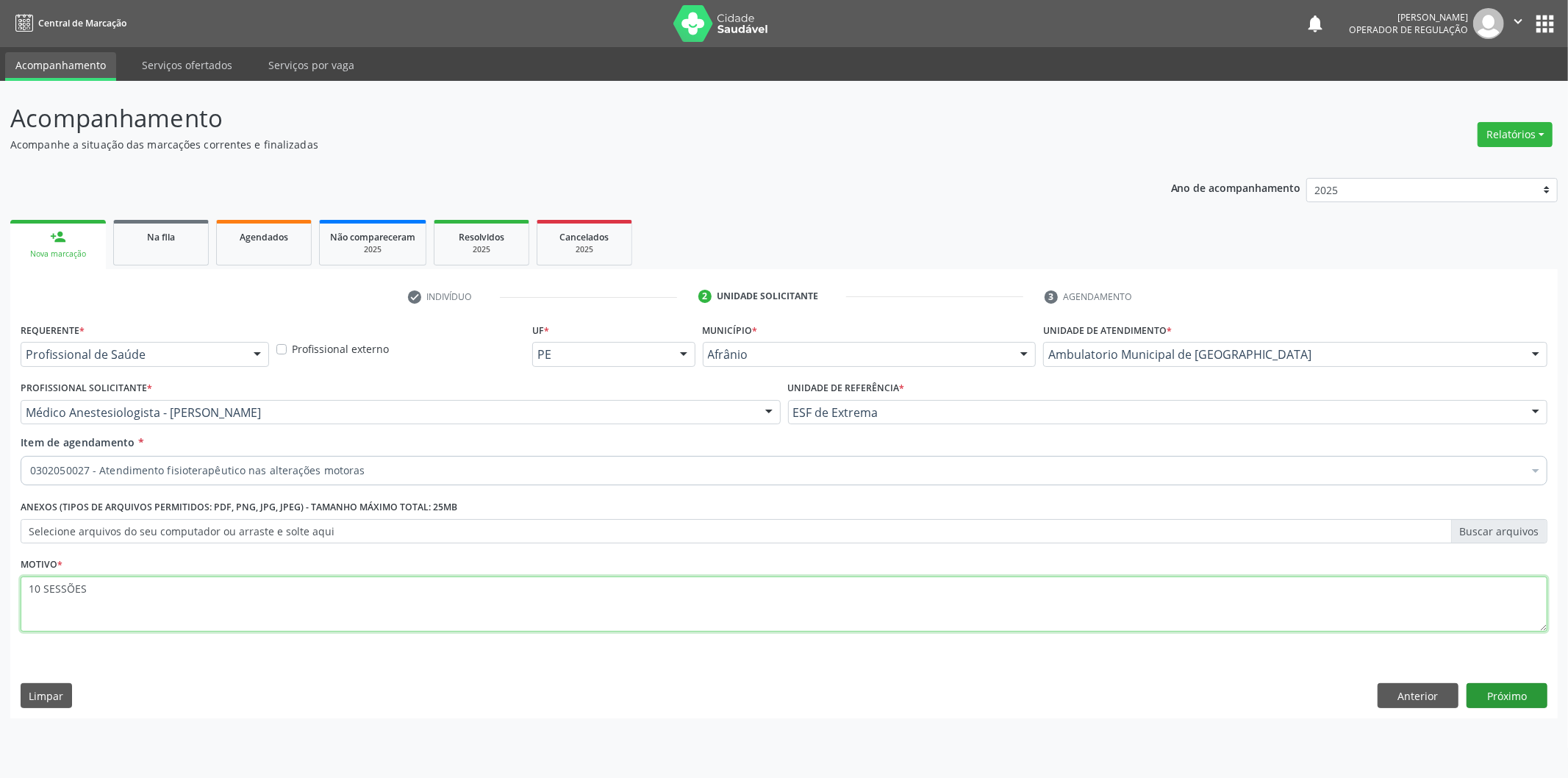
type textarea "10 SESSÕES"
click at [1504, 693] on button "Próximo" at bounding box center [1506, 695] width 81 height 25
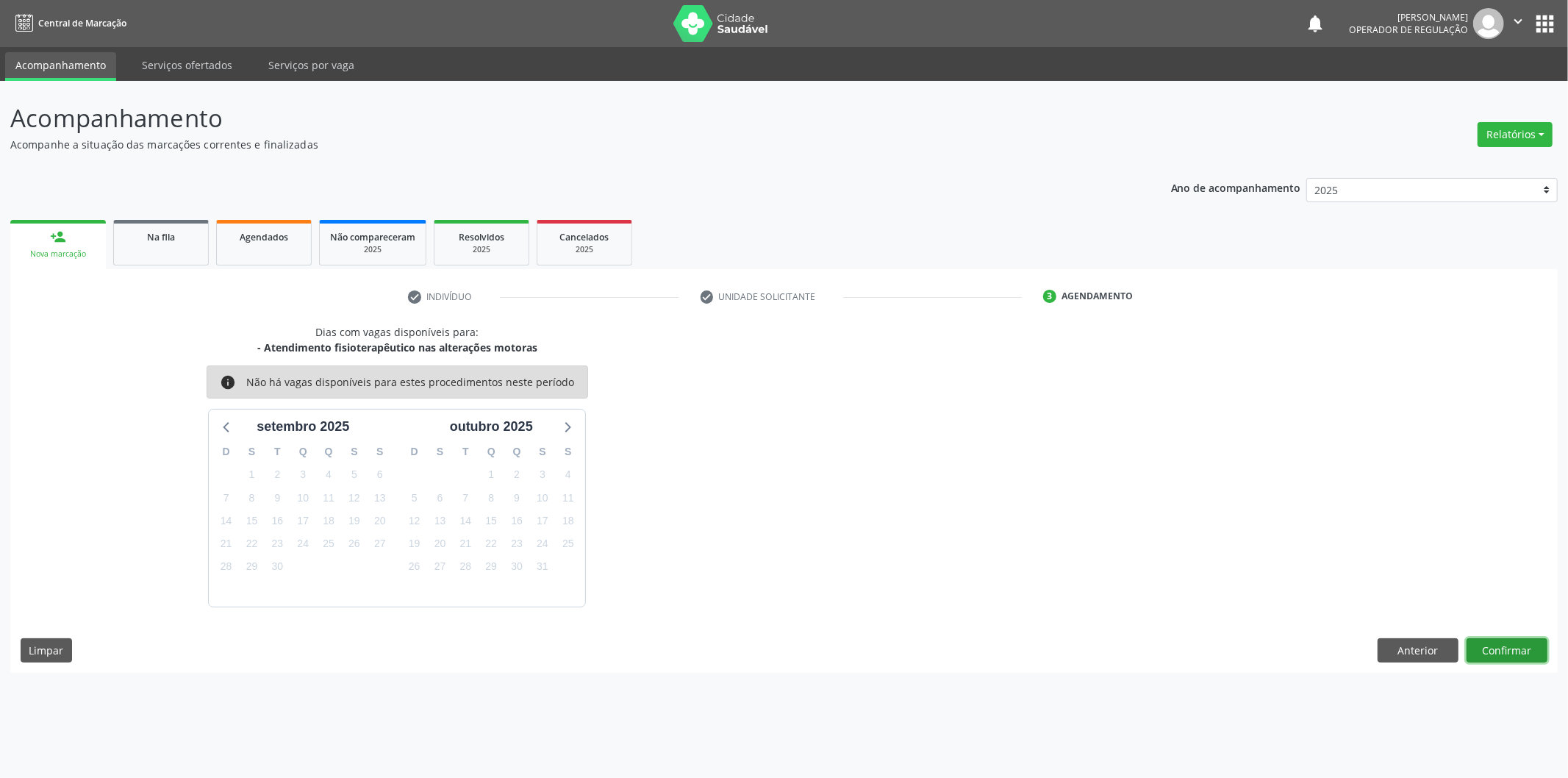
click at [1510, 651] on button "Confirmar" at bounding box center [1506, 650] width 81 height 25
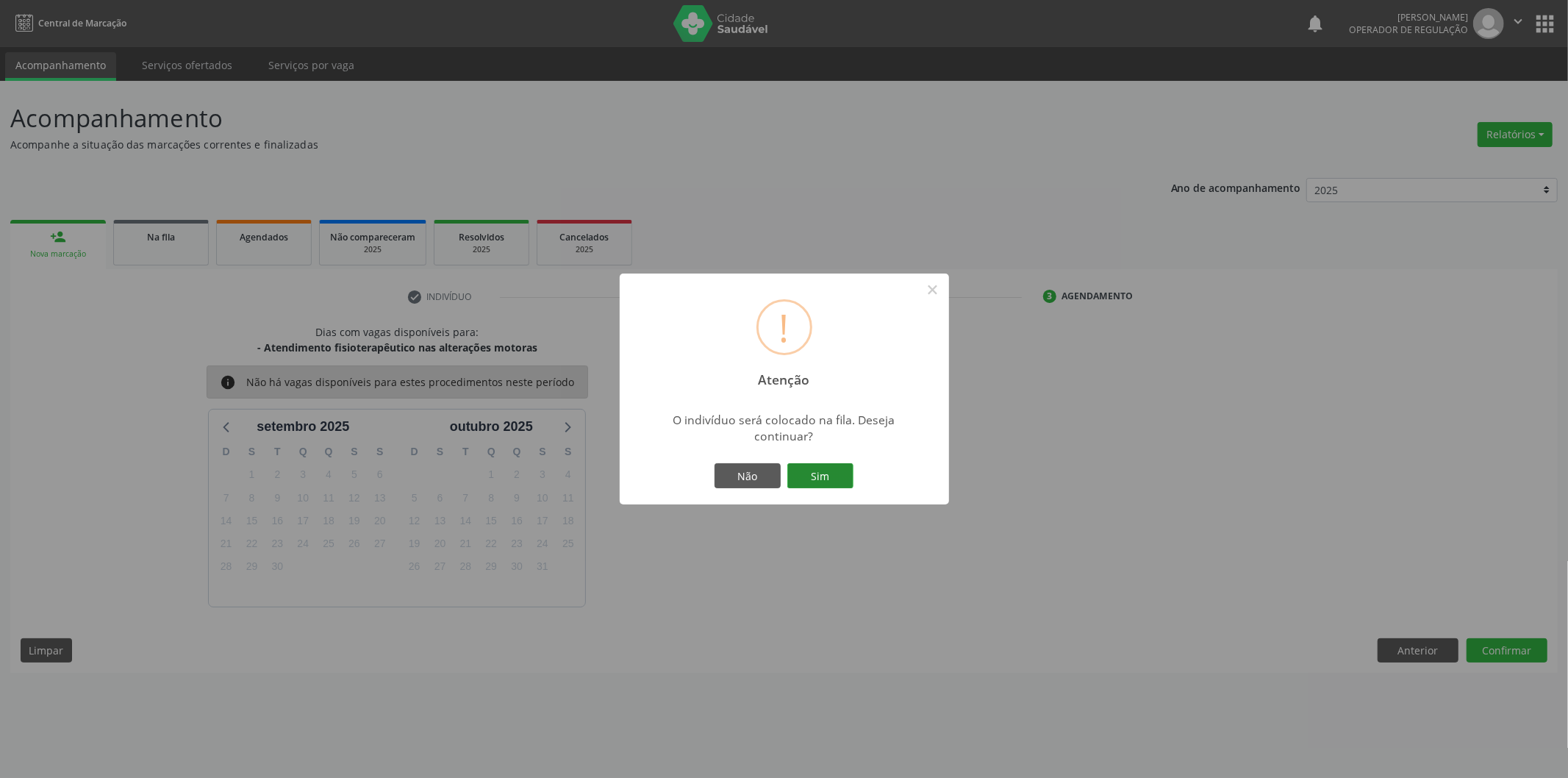
click at [822, 486] on button "Sim" at bounding box center [820, 475] width 66 height 25
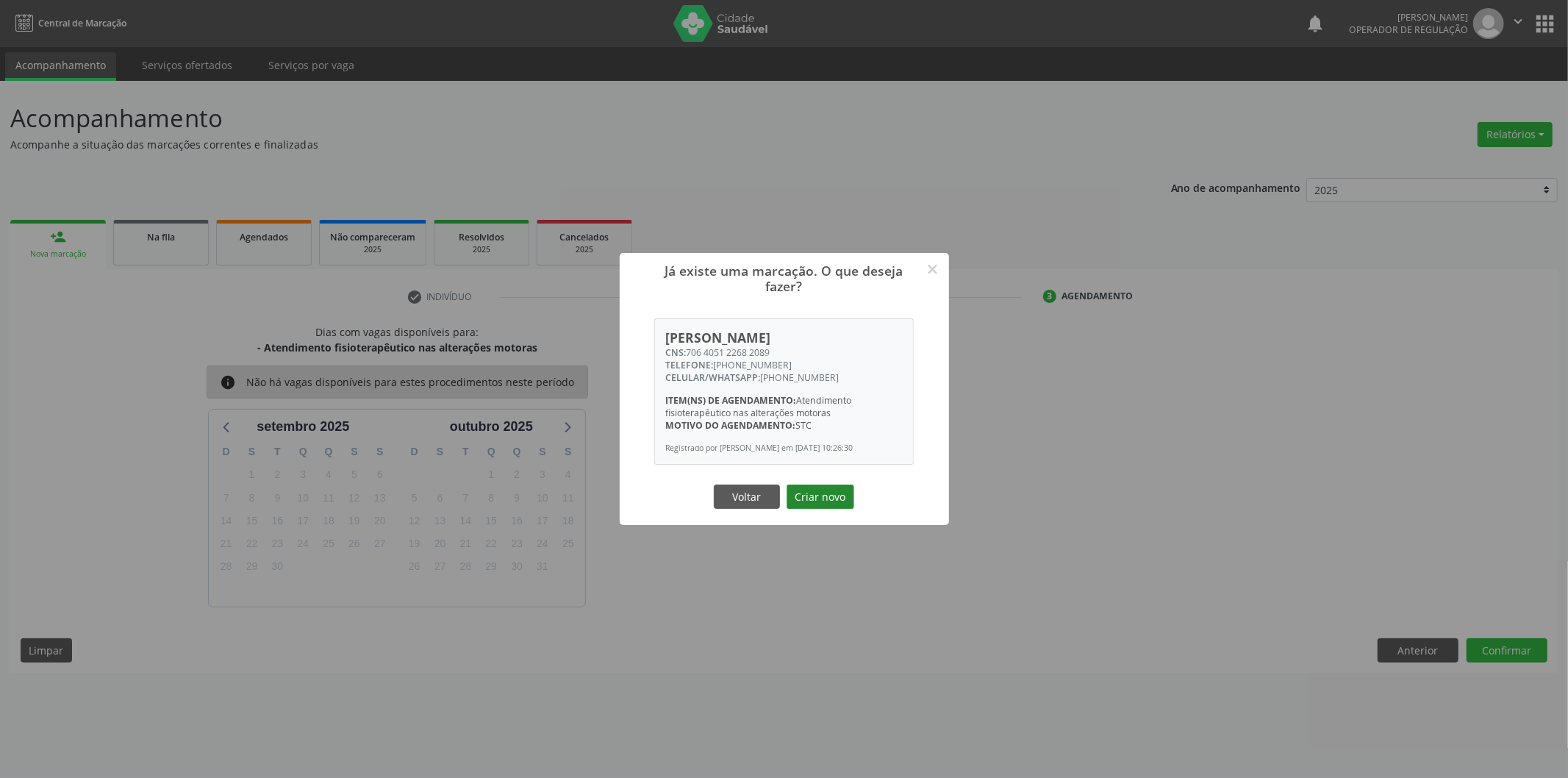
click at [834, 493] on button "Criar novo" at bounding box center [820, 496] width 68 height 25
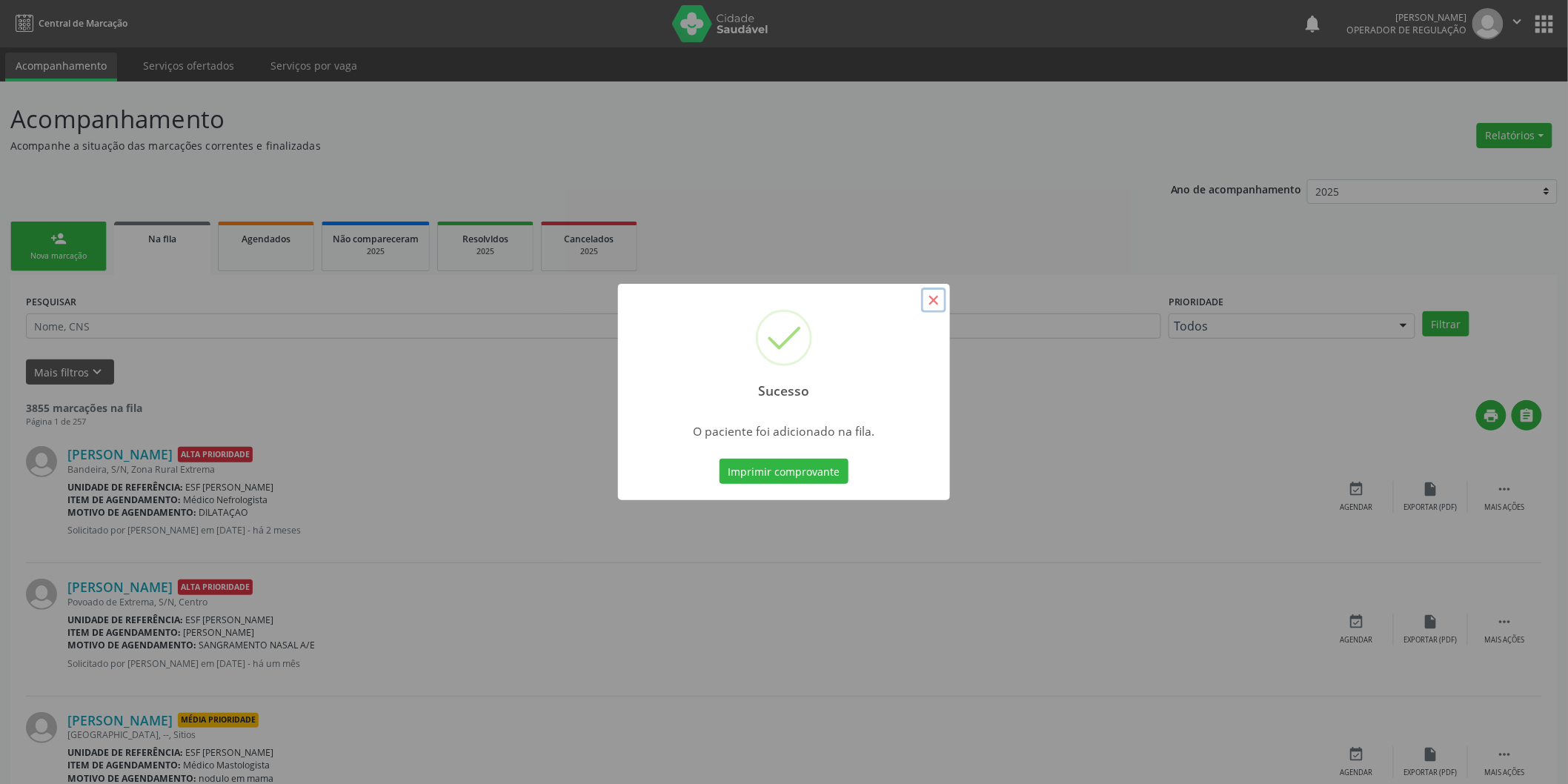
click at [928, 301] on button "×" at bounding box center [934, 300] width 25 height 25
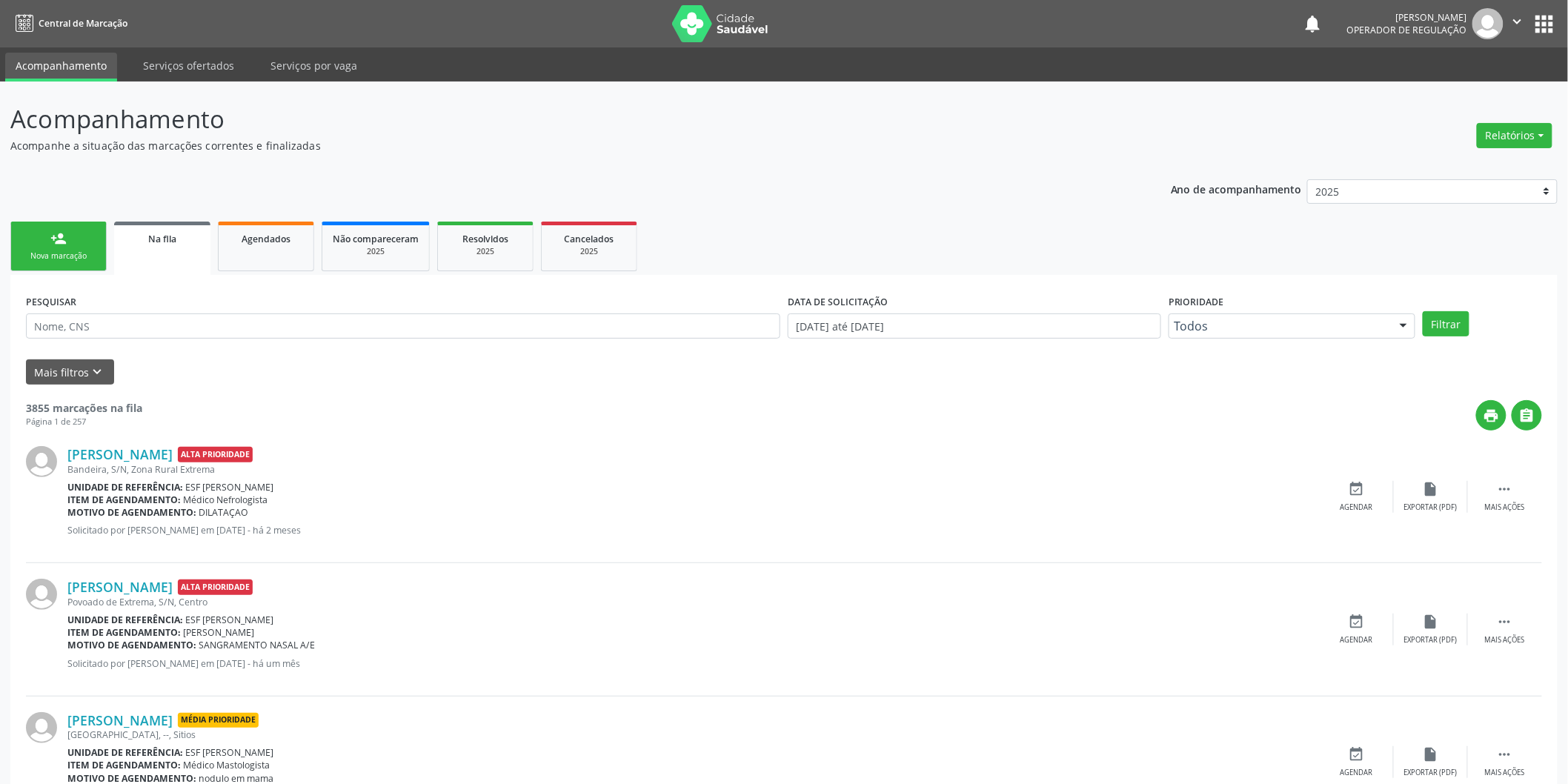
click at [49, 238] on link "person_add Nova marcação" at bounding box center [58, 245] width 96 height 49
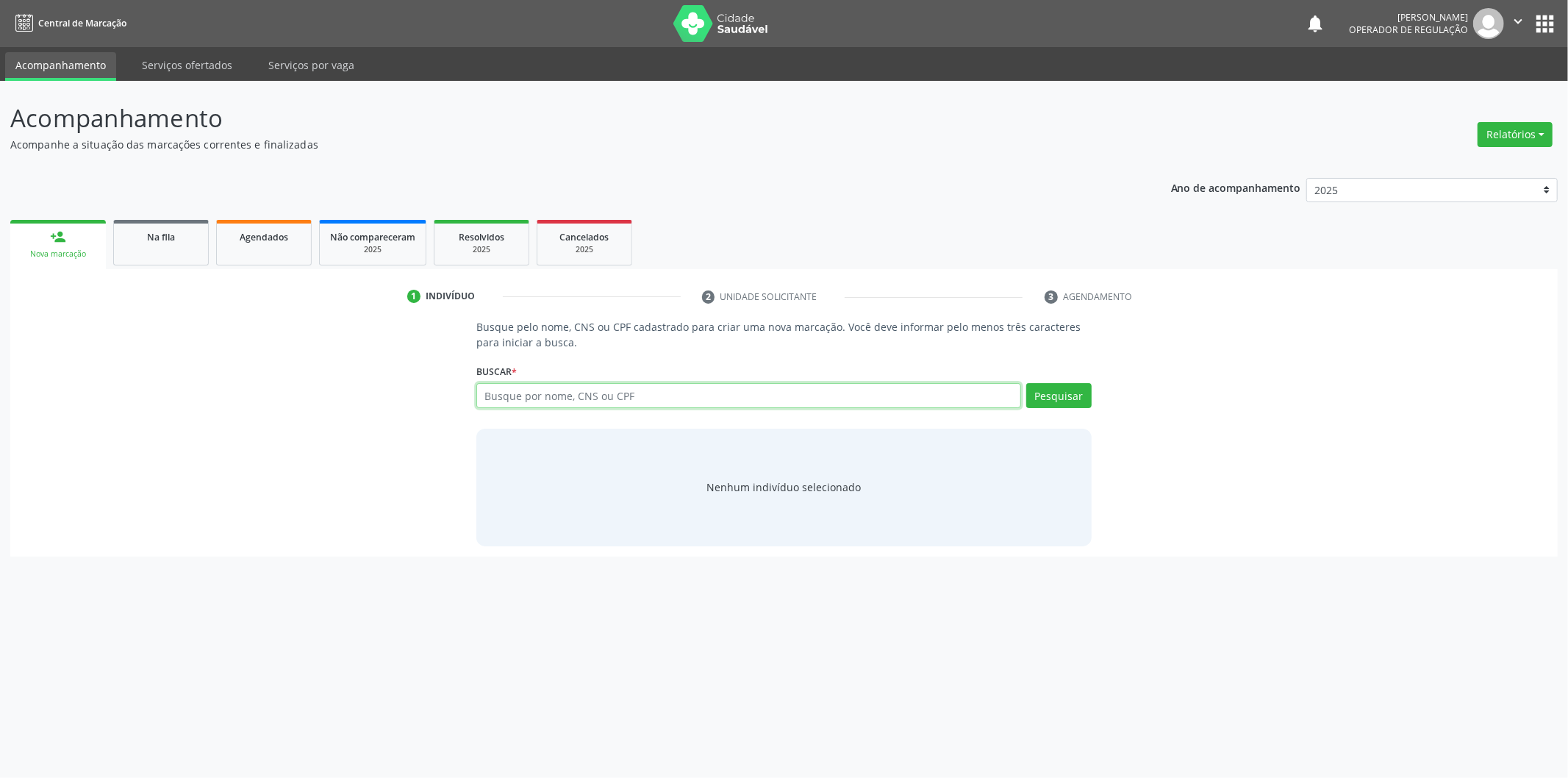
click at [656, 397] on input "text" at bounding box center [748, 395] width 545 height 25
type input "703403893149800"
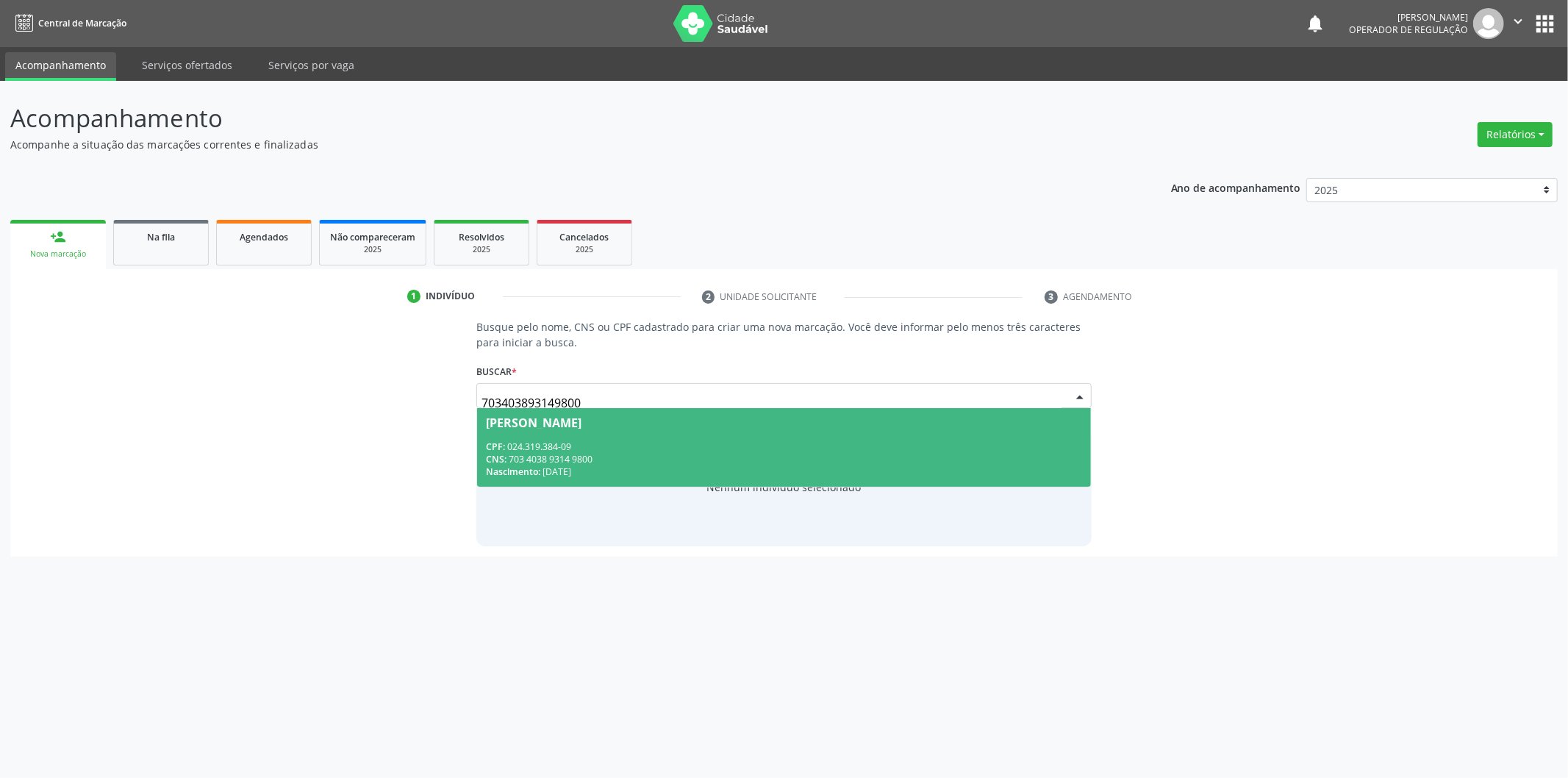
click at [862, 445] on div "CPF: 024.319.384-09" at bounding box center [784, 445] width 596 height 12
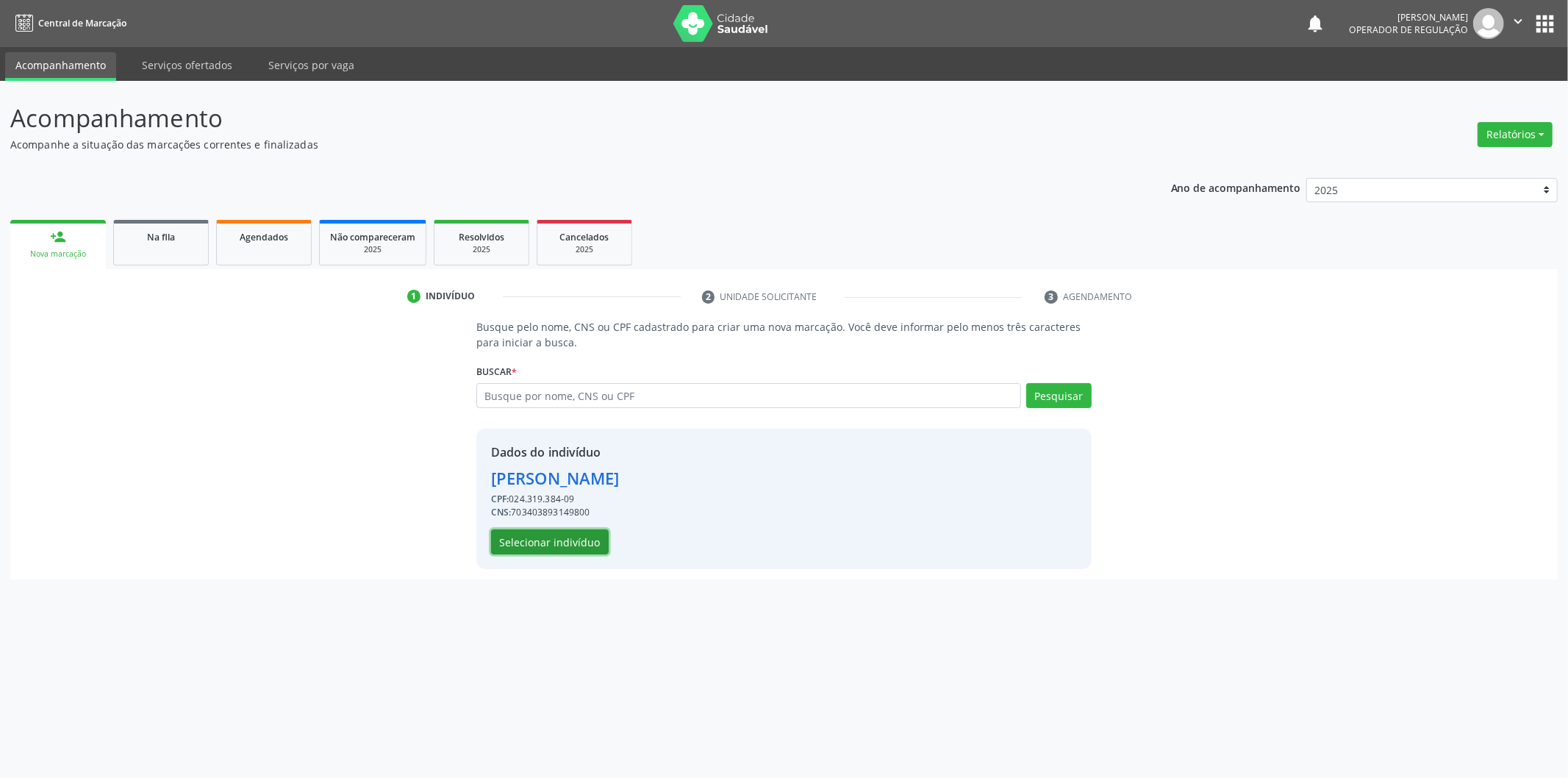
click at [551, 538] on button "Selecionar indivíduo" at bounding box center [549, 541] width 118 height 25
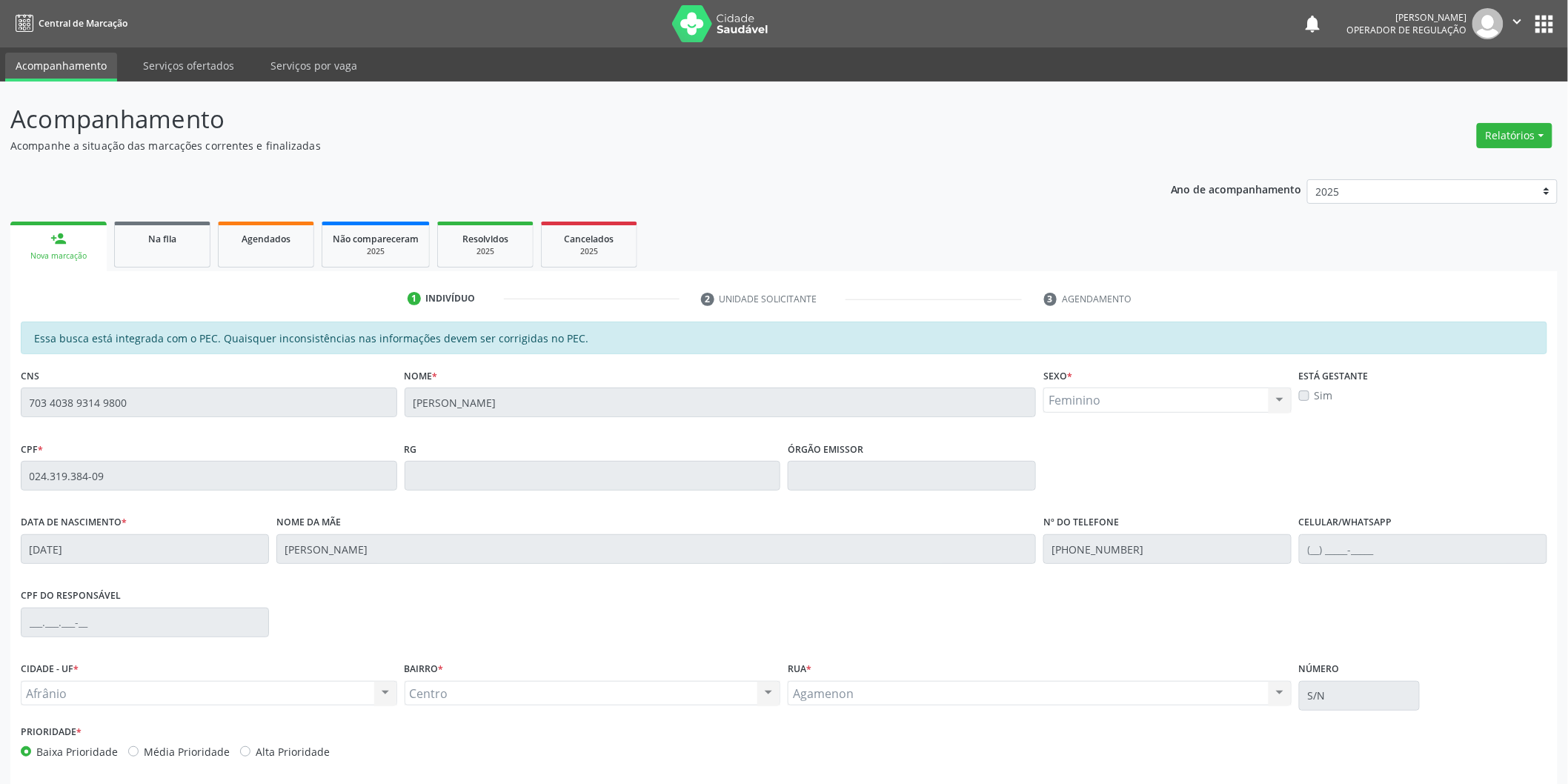
scroll to position [62, 0]
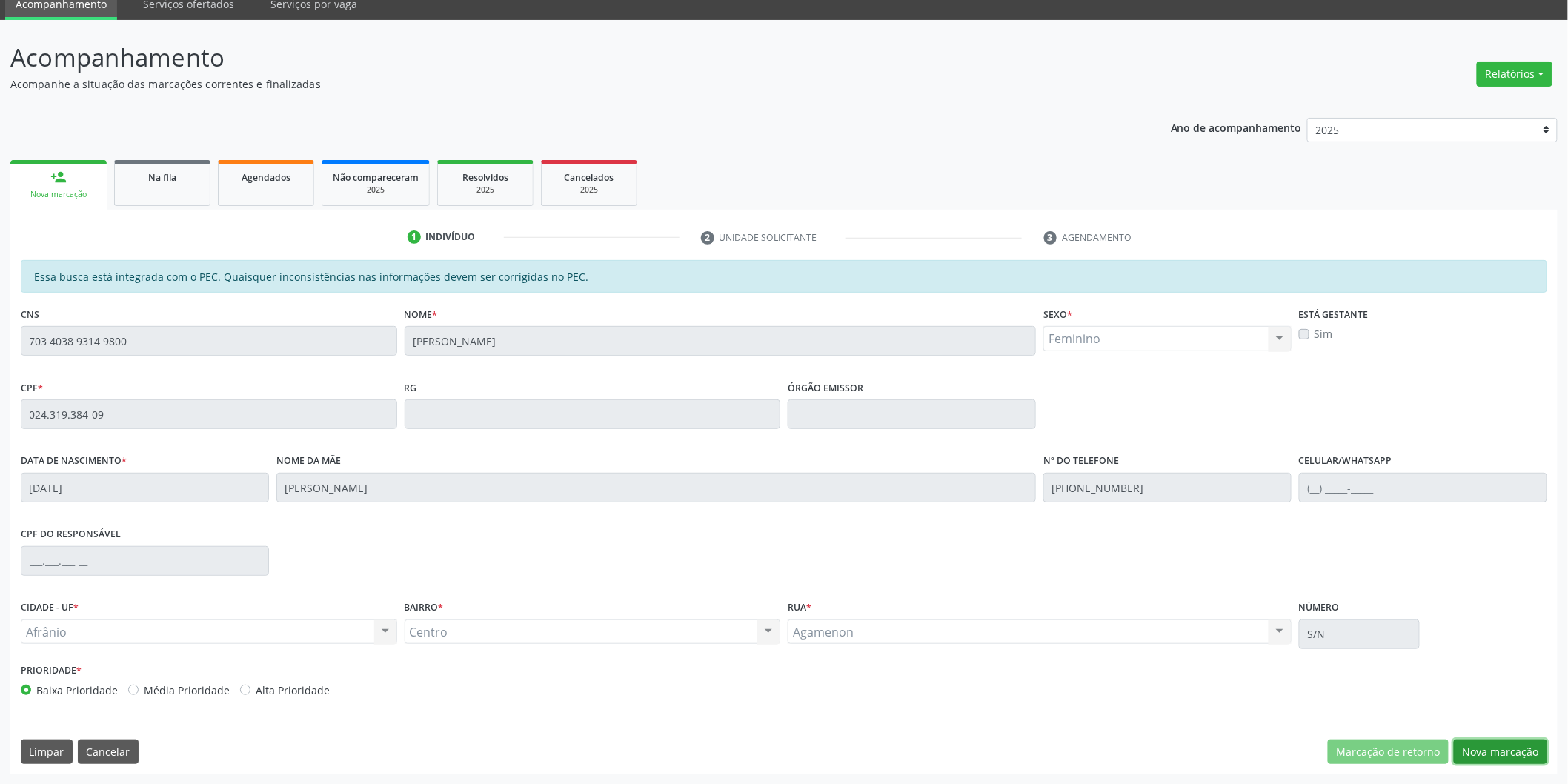
click at [1490, 751] on button "Nova marcação" at bounding box center [1501, 751] width 93 height 25
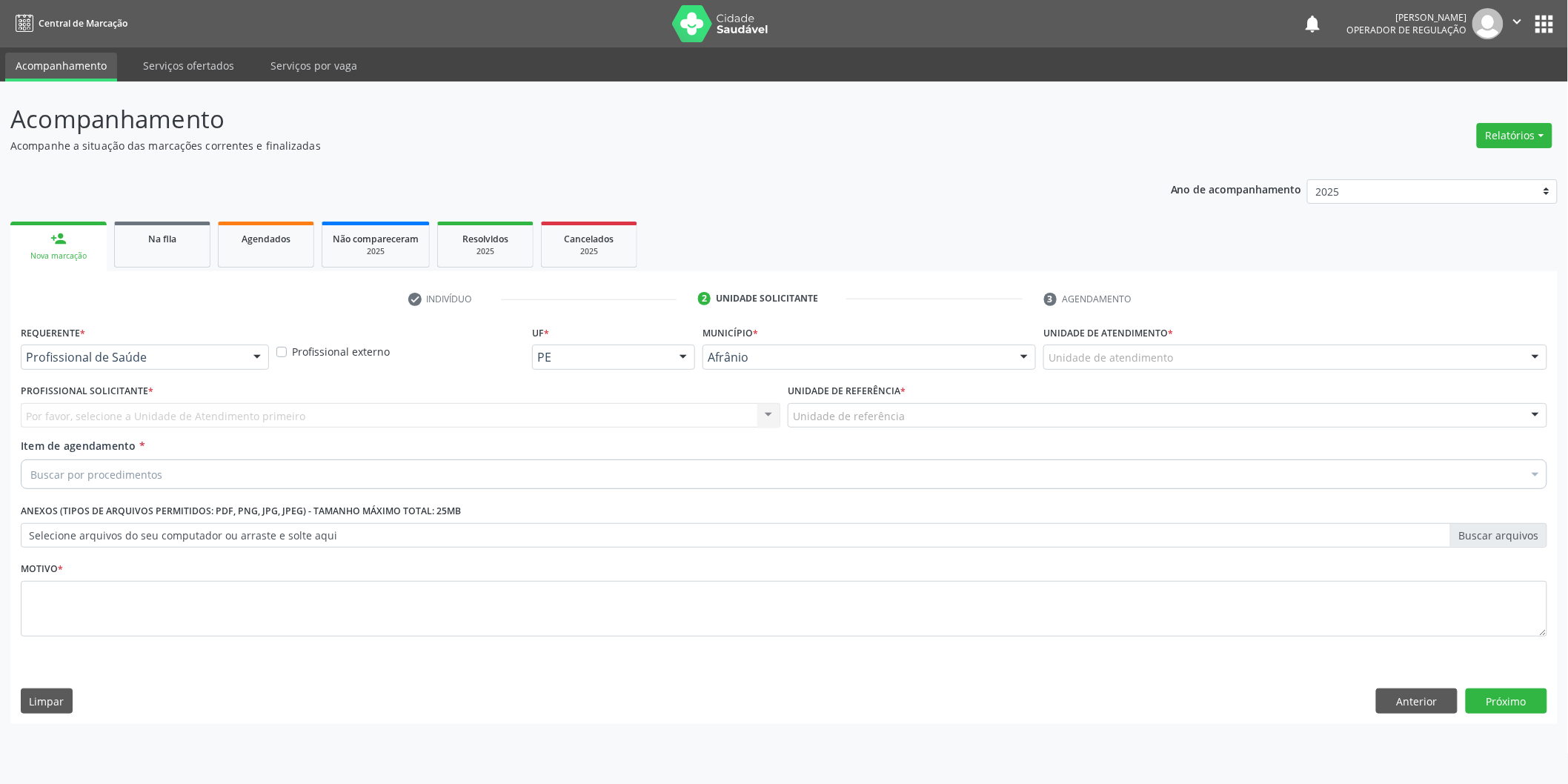
scroll to position [0, 0]
click at [1254, 350] on div "Unidade de atendimento" at bounding box center [1306, 357] width 508 height 25
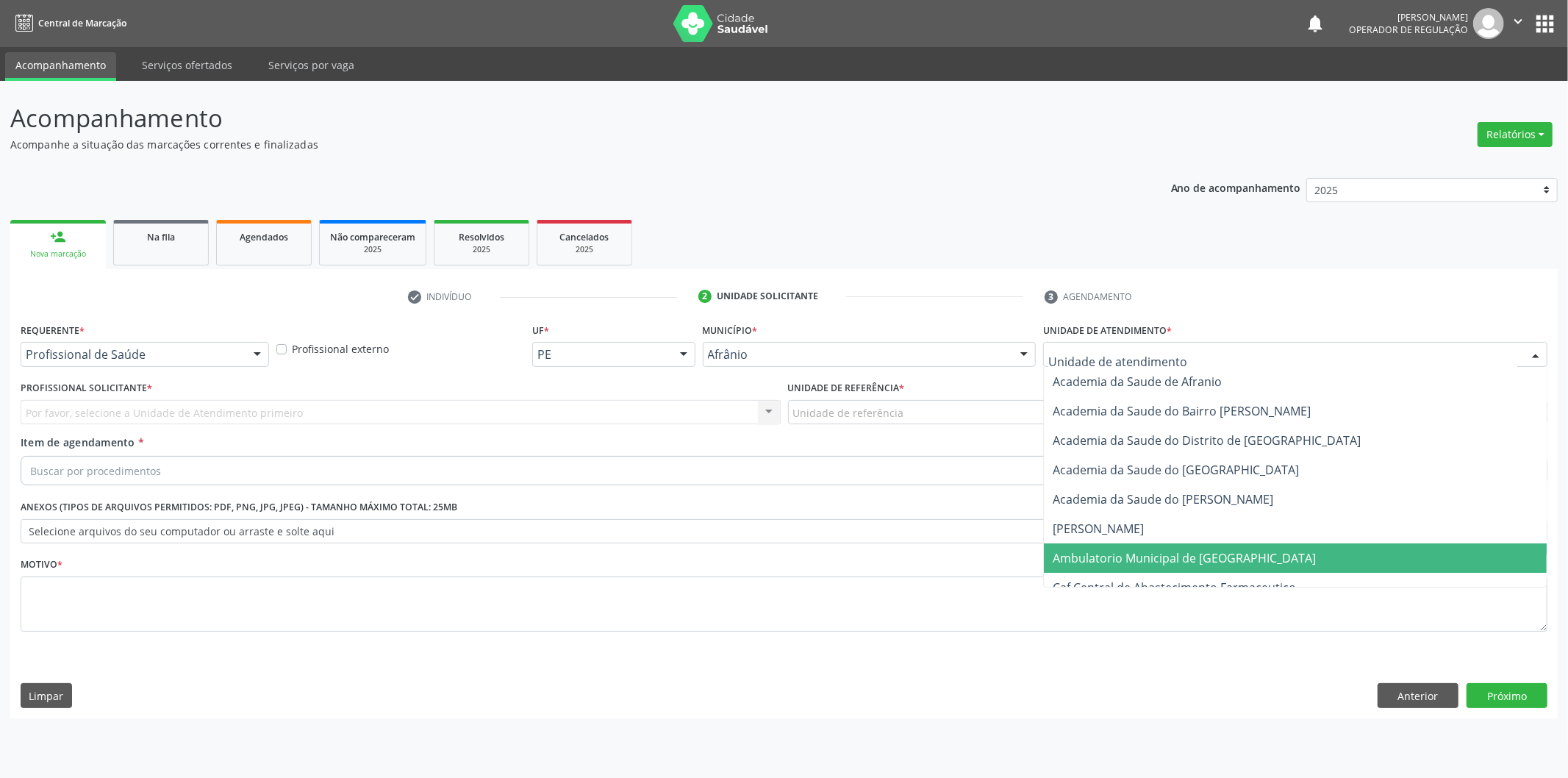
click at [1198, 556] on span "Ambulatorio Municipal de [GEOGRAPHIC_DATA]" at bounding box center [1185, 558] width 263 height 16
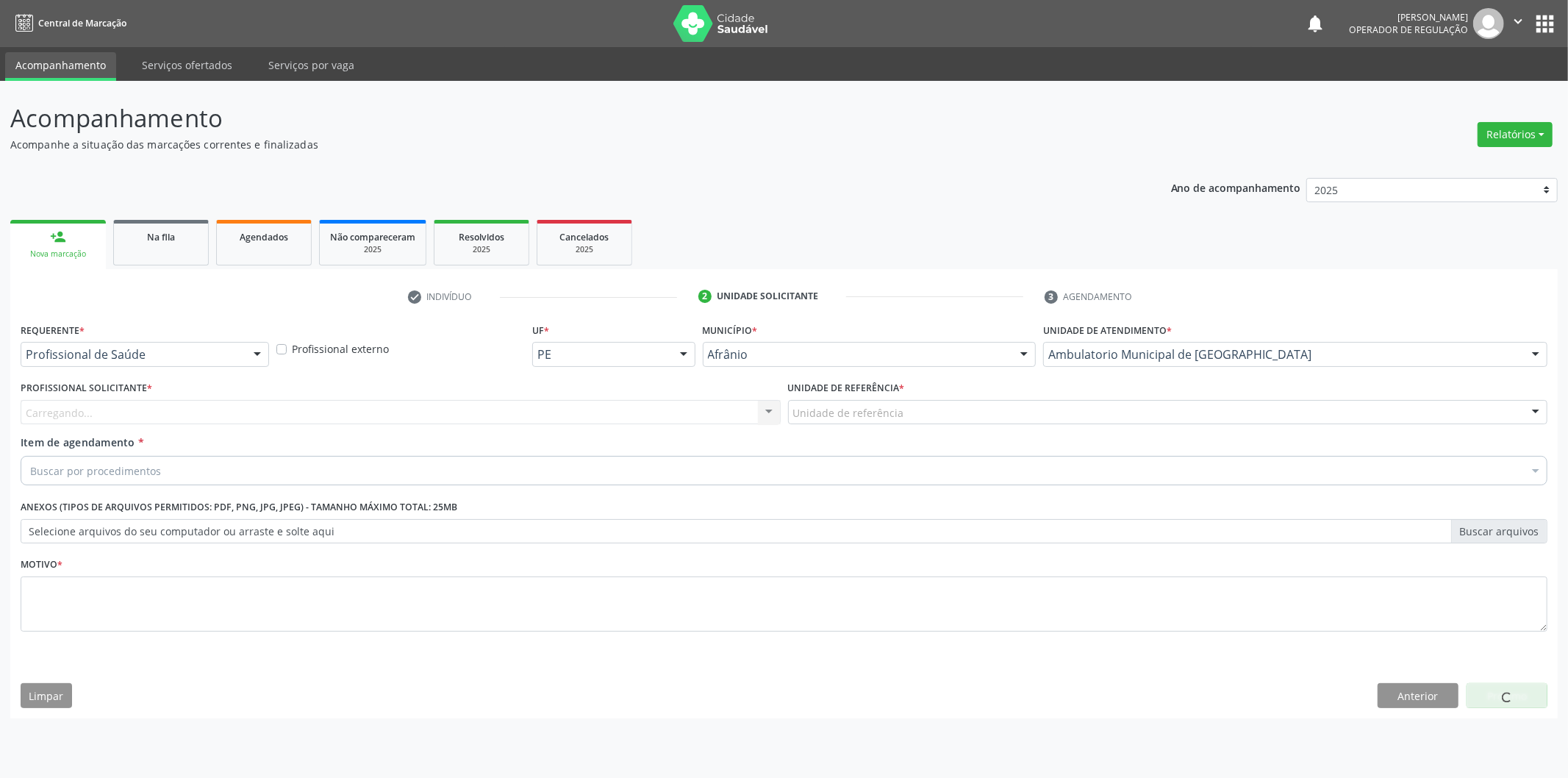
click at [967, 405] on div "Unidade de referência" at bounding box center [1168, 412] width 760 height 25
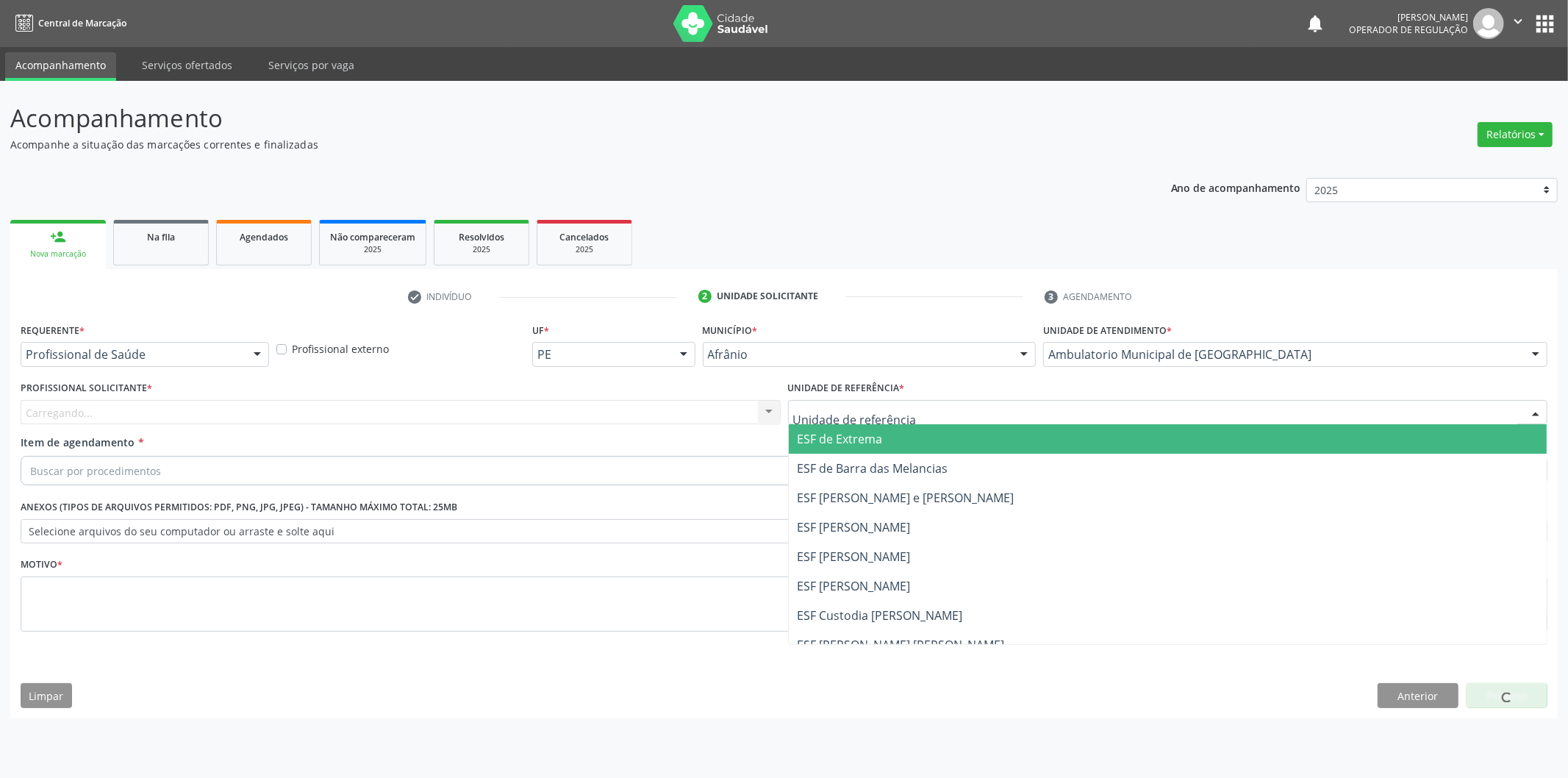
click at [971, 446] on span "ESF de Extrema" at bounding box center [1168, 439] width 759 height 30
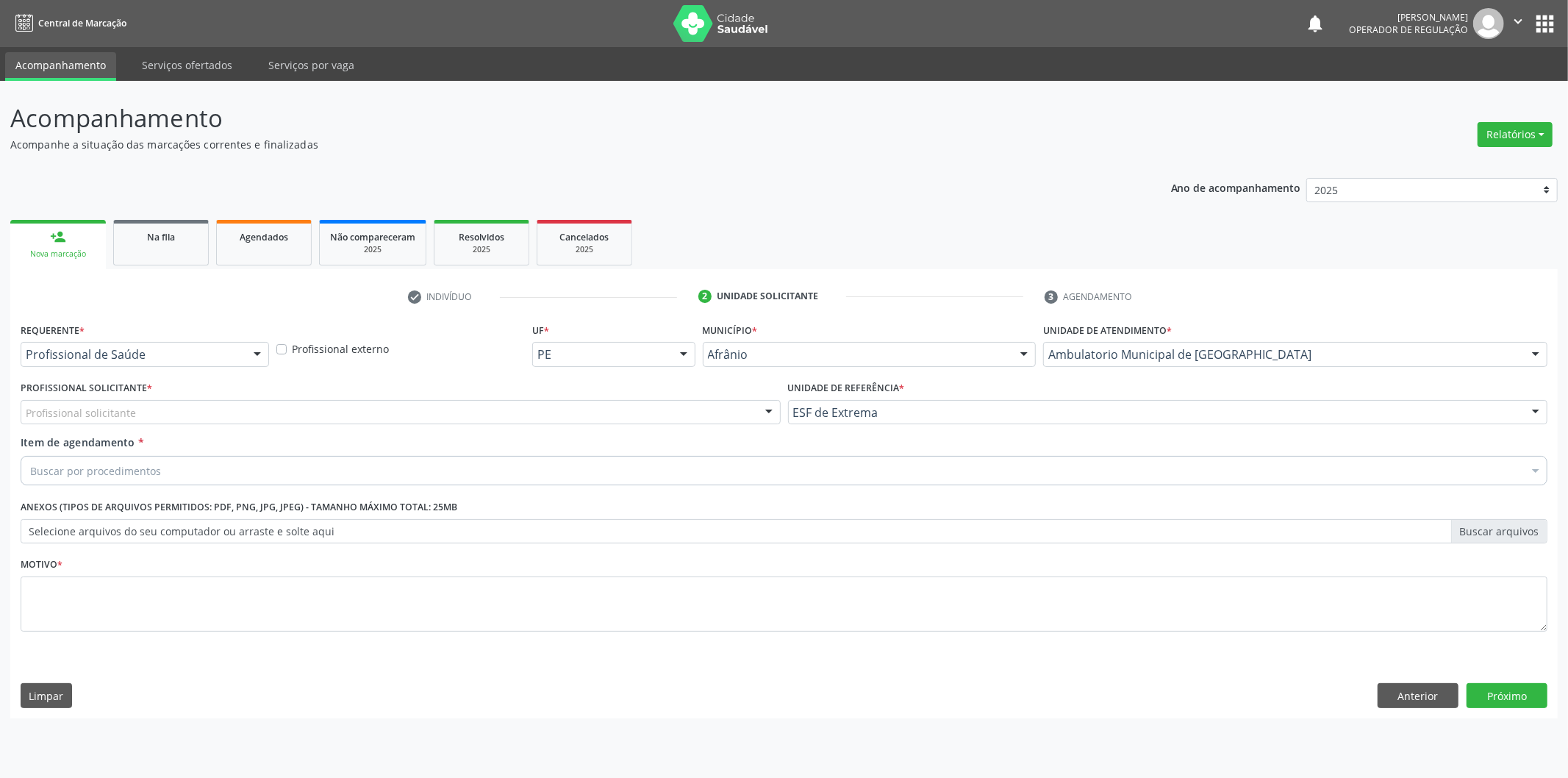
click at [701, 405] on div "Profissional solicitante" at bounding box center [400, 412] width 760 height 25
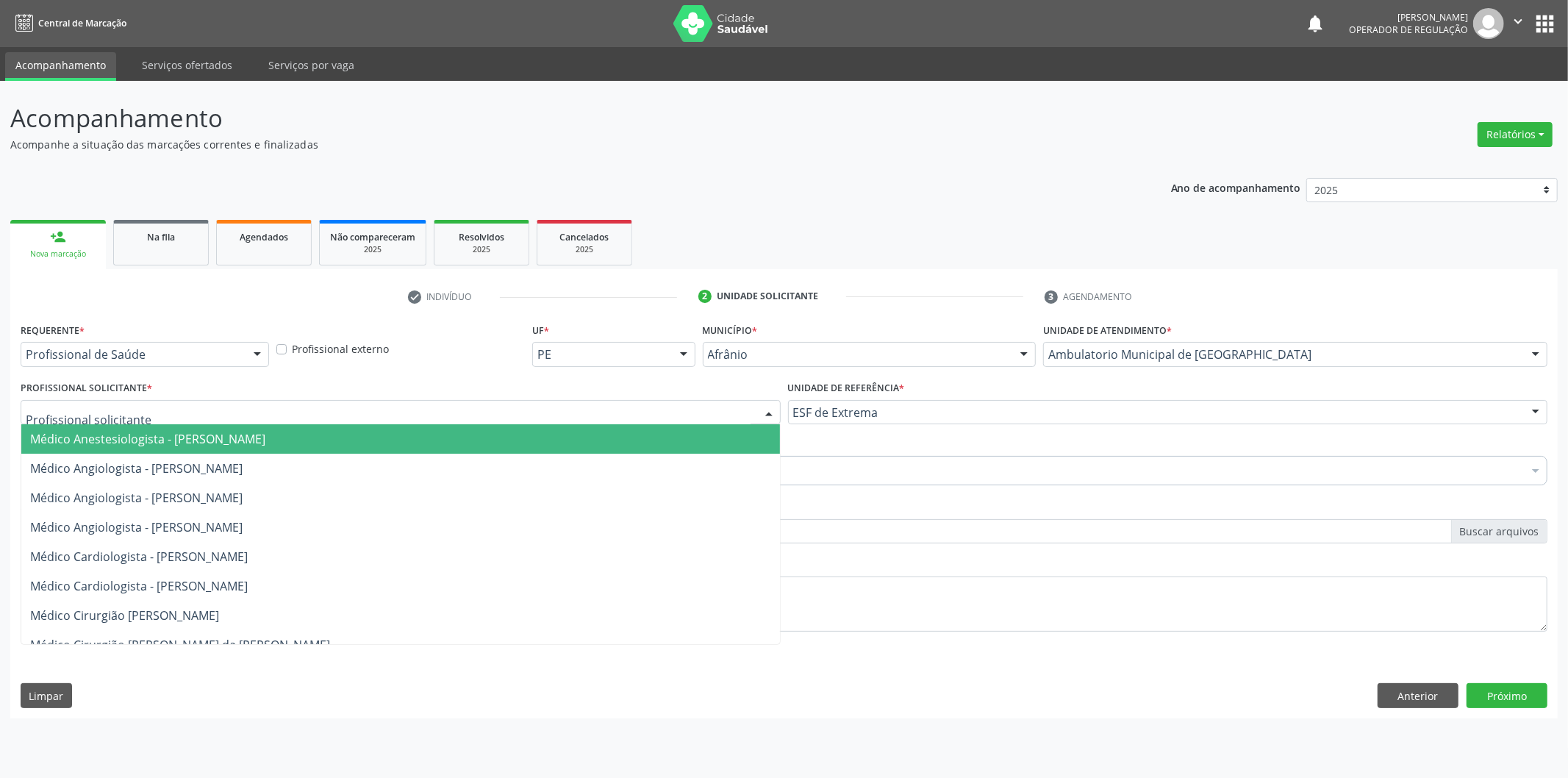
drag, startPoint x: 698, startPoint y: 426, endPoint x: 698, endPoint y: 437, distance: 11.0
click at [698, 434] on span "Médico Anestesiologista - Julianna Ferreira Obara" at bounding box center [400, 439] width 759 height 30
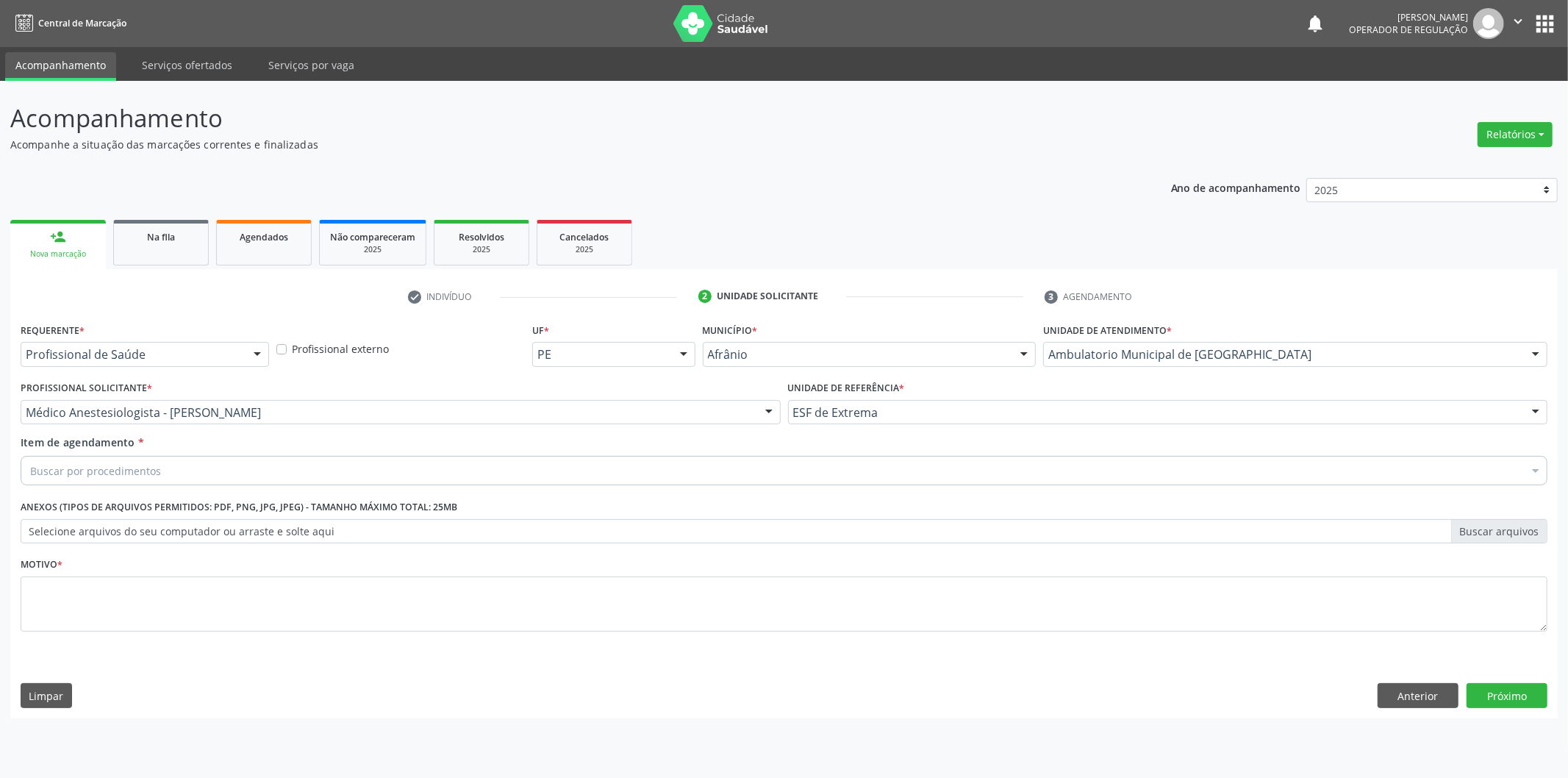
click at [698, 437] on div "Item de agendamento * Buscar por procedimentos Selecionar todos 0604320140 - Ab…" at bounding box center [784, 458] width 1526 height 46
click at [613, 458] on div "Buscar por procedimentos" at bounding box center [784, 471] width 1526 height 30
click at [304, 469] on div "Buscar por procedimentos" at bounding box center [784, 471] width 1526 height 30
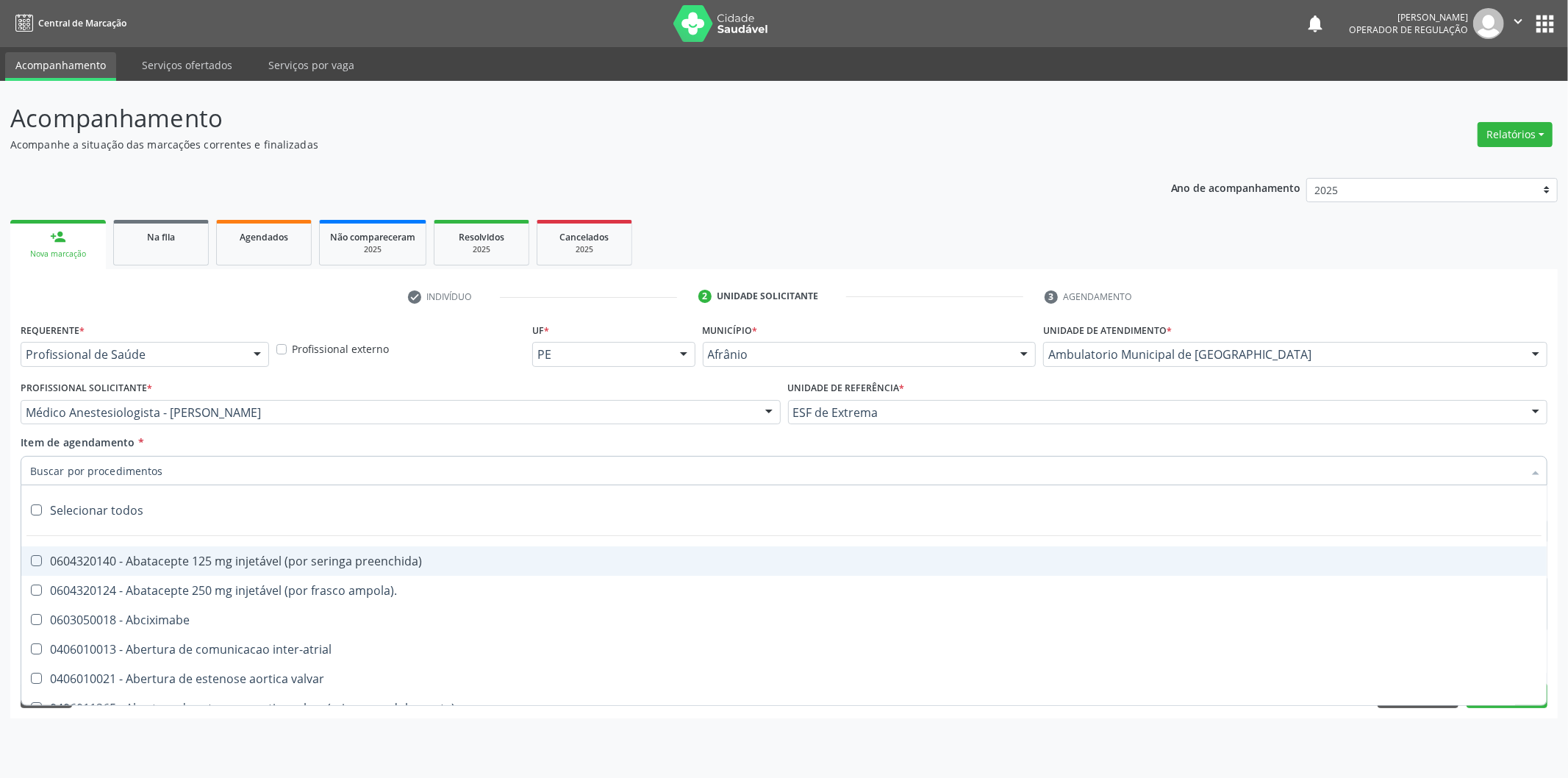
paste input "0302050027"
type input "0302050027"
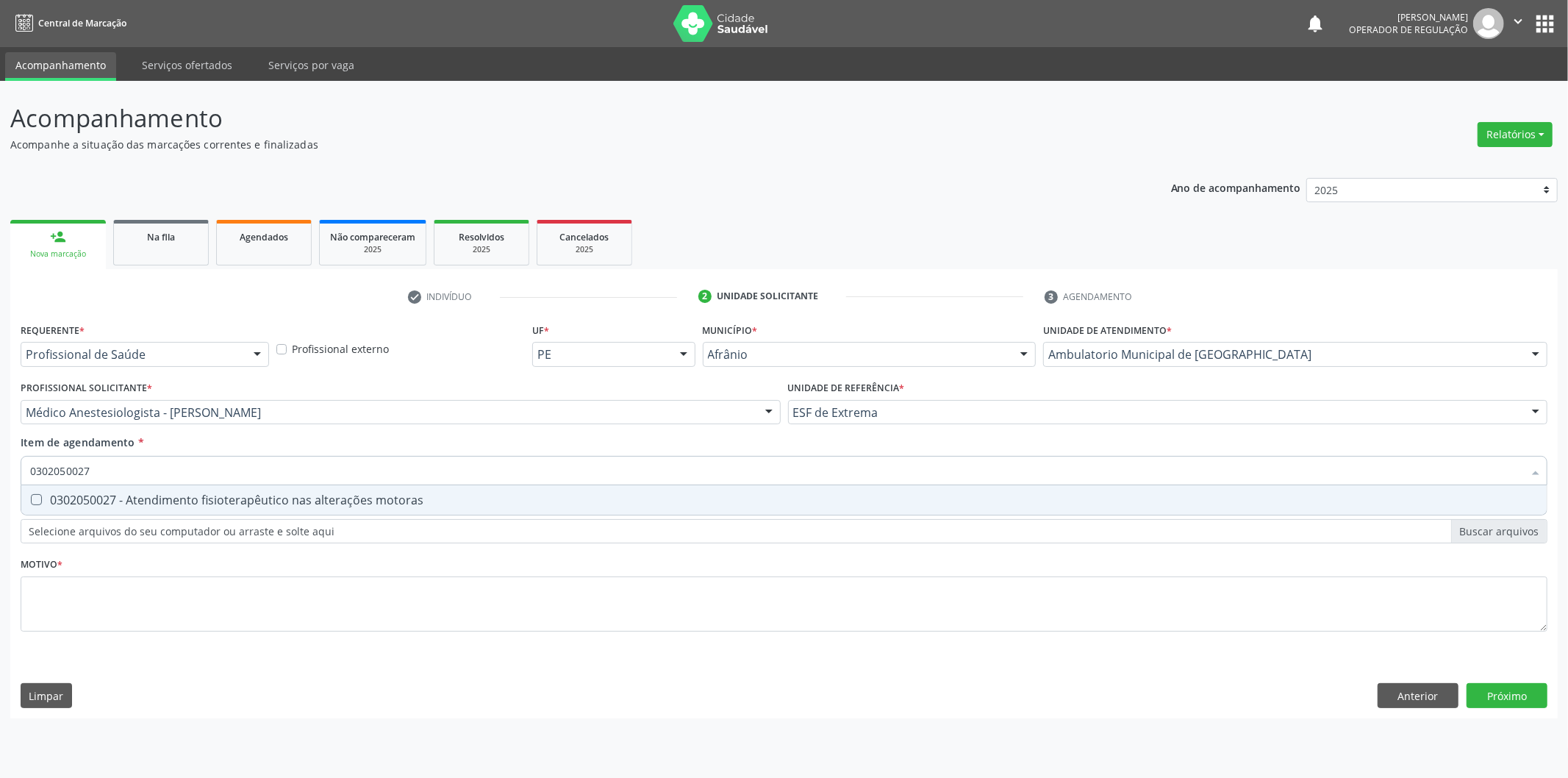
click at [311, 494] on div "0302050027 - Atendimento fisioterapêutico nas alterações motoras" at bounding box center [784, 499] width 1508 height 12
checkbox motoras "true"
click at [293, 600] on div "Requerente * Profissional de Saúde Profissional de Saúde Paciente Nenhum result…" at bounding box center [784, 485] width 1526 height 333
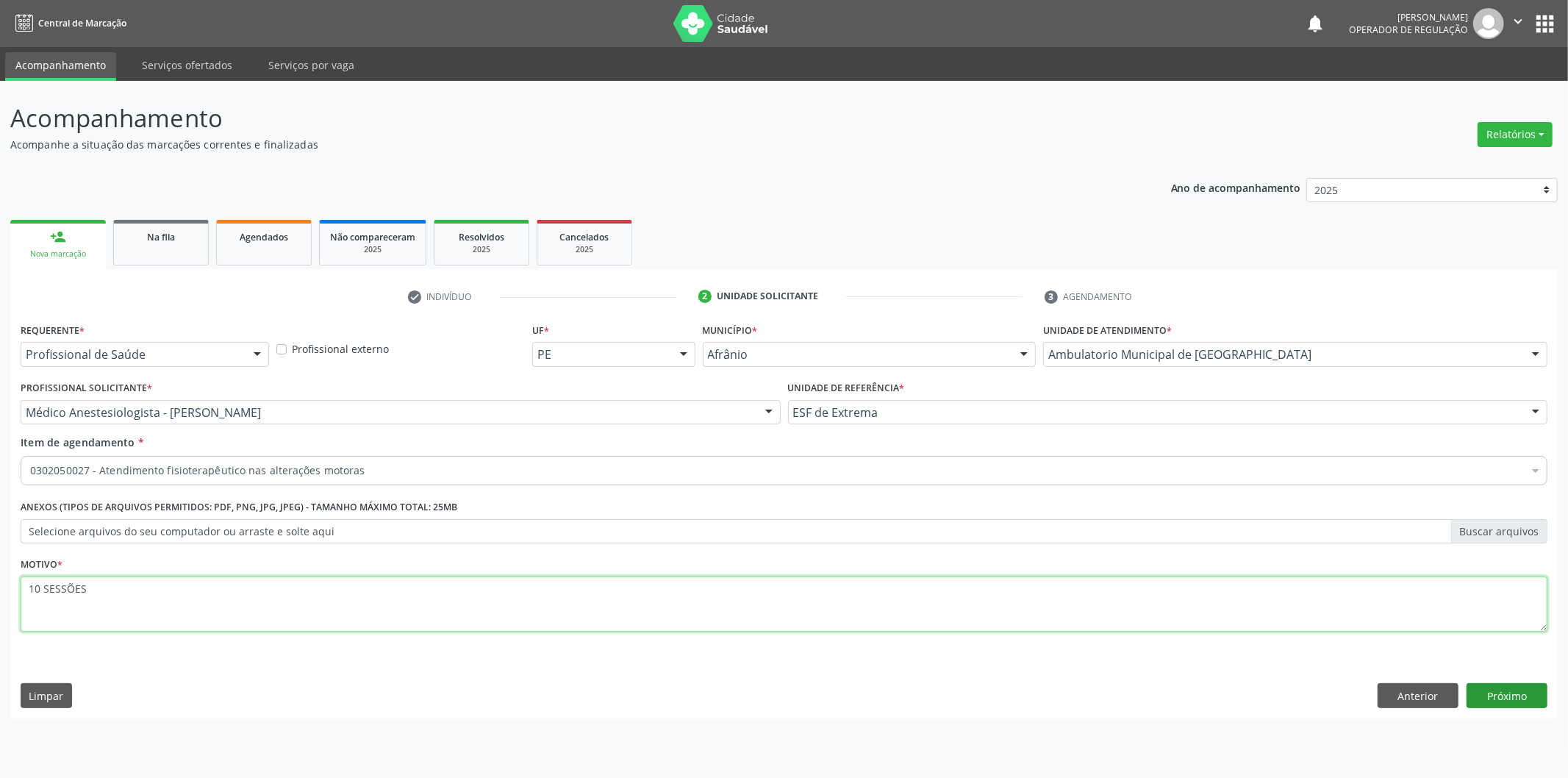
type textarea "10 SESSÕES"
click at [1524, 693] on button "Próximo" at bounding box center [1506, 695] width 81 height 25
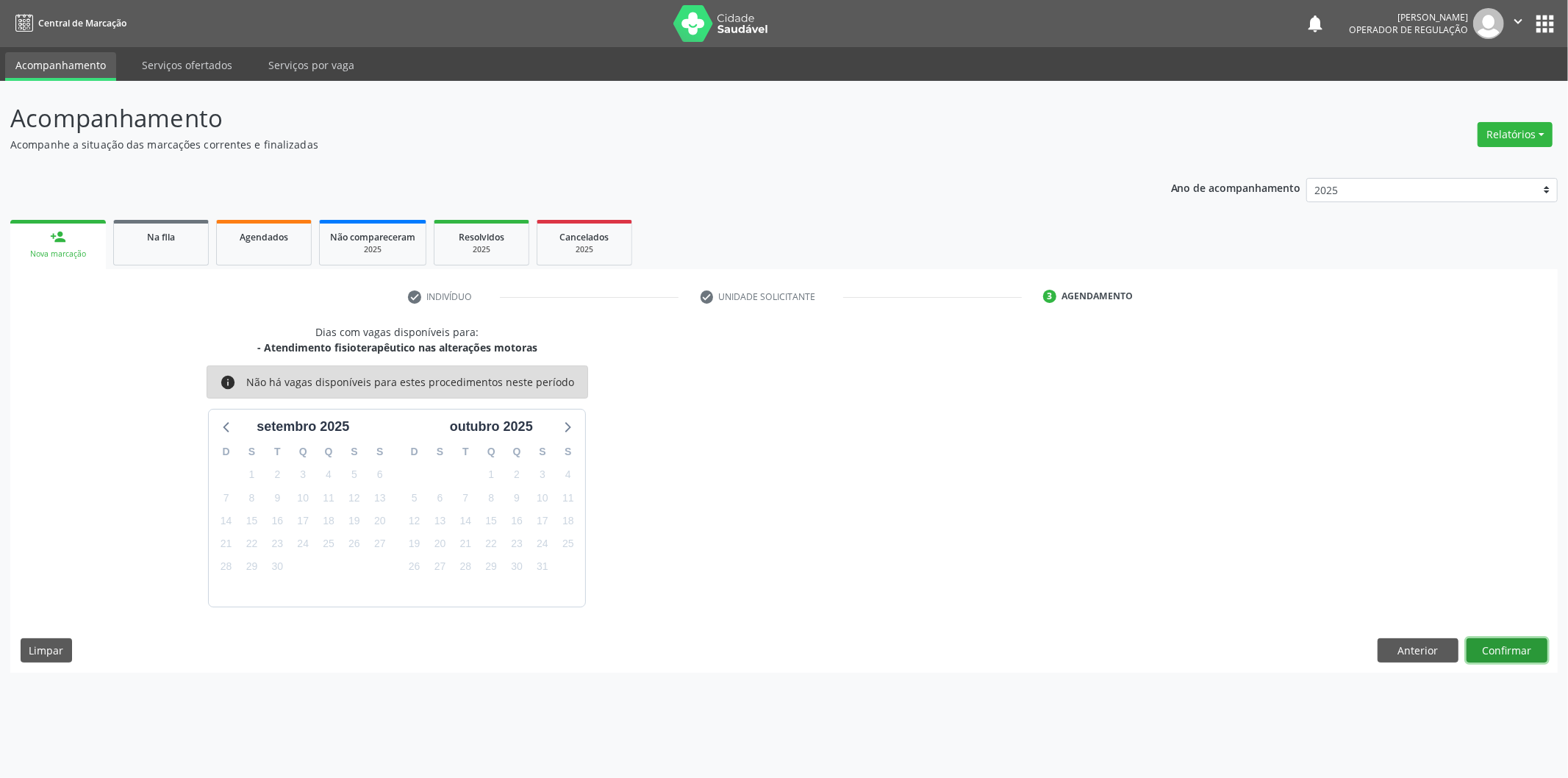
click at [1524, 640] on button "Confirmar" at bounding box center [1506, 650] width 81 height 25
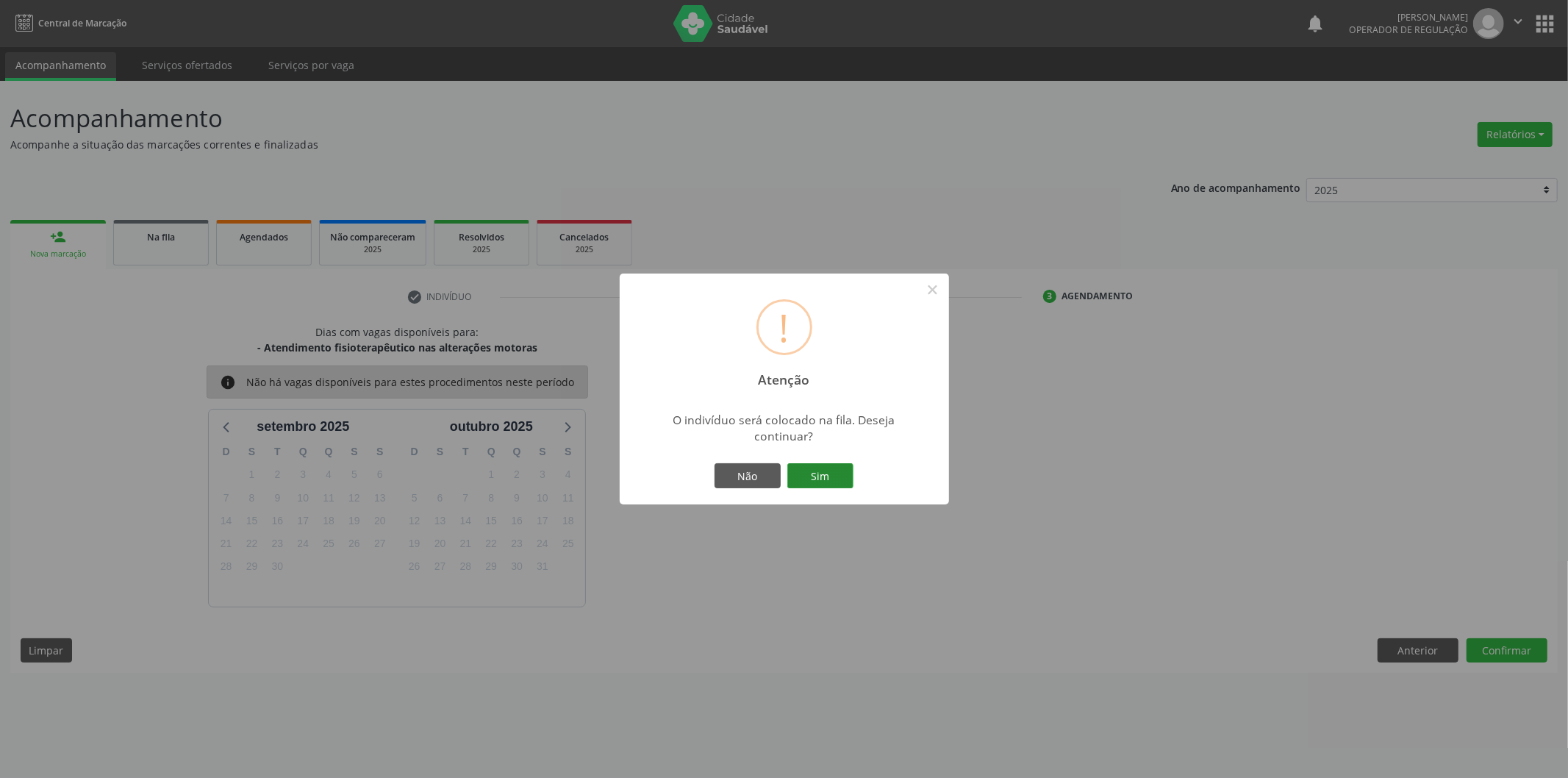
click at [818, 471] on button "Sim" at bounding box center [820, 475] width 66 height 25
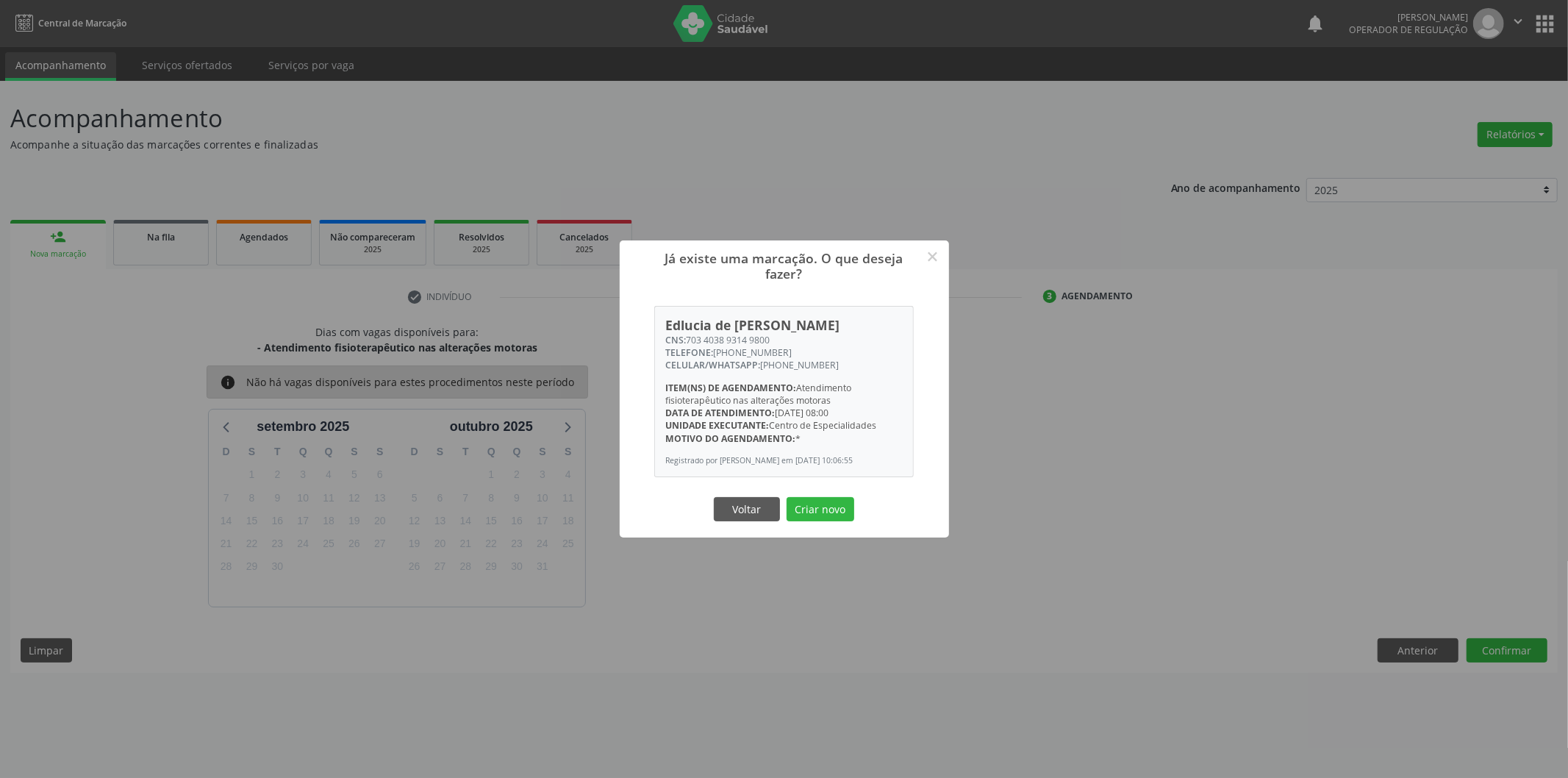
click at [838, 524] on div "Voltar Criar novo" at bounding box center [784, 508] width 147 height 31
click at [841, 515] on button "Criar novo" at bounding box center [820, 509] width 68 height 25
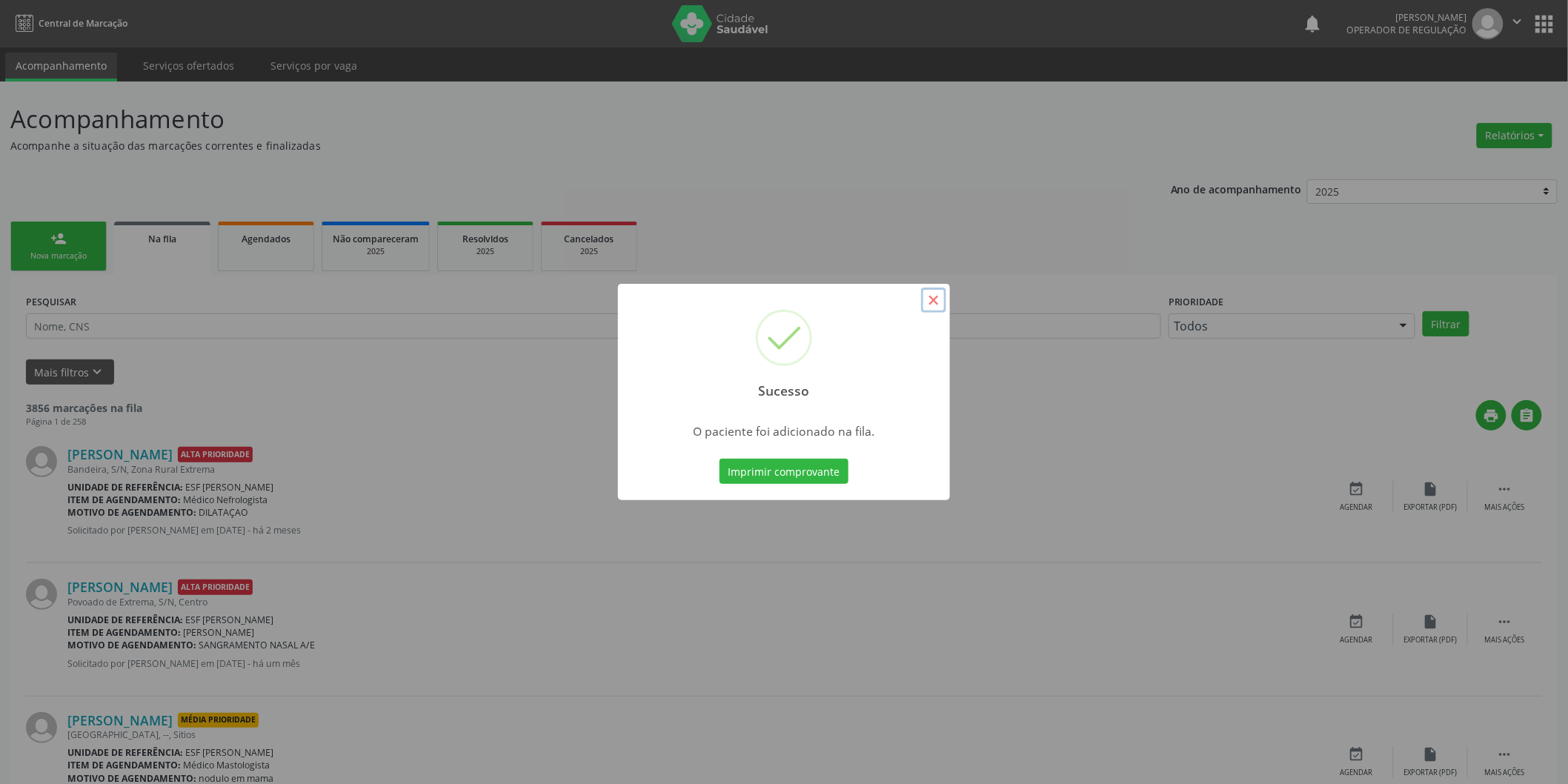
click at [934, 300] on button "×" at bounding box center [934, 300] width 25 height 25
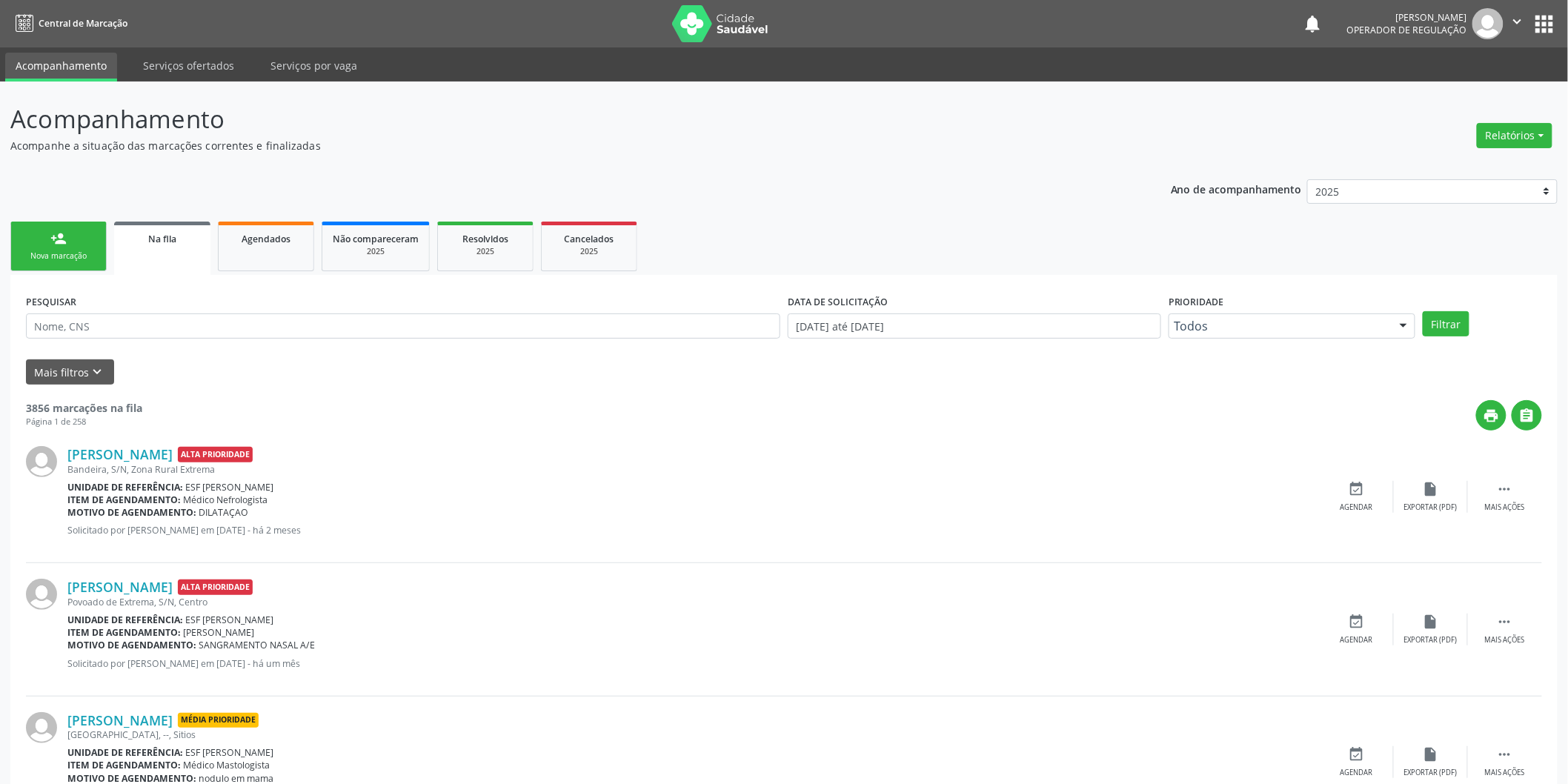
click at [47, 258] on div "Nova marcação" at bounding box center [58, 256] width 74 height 11
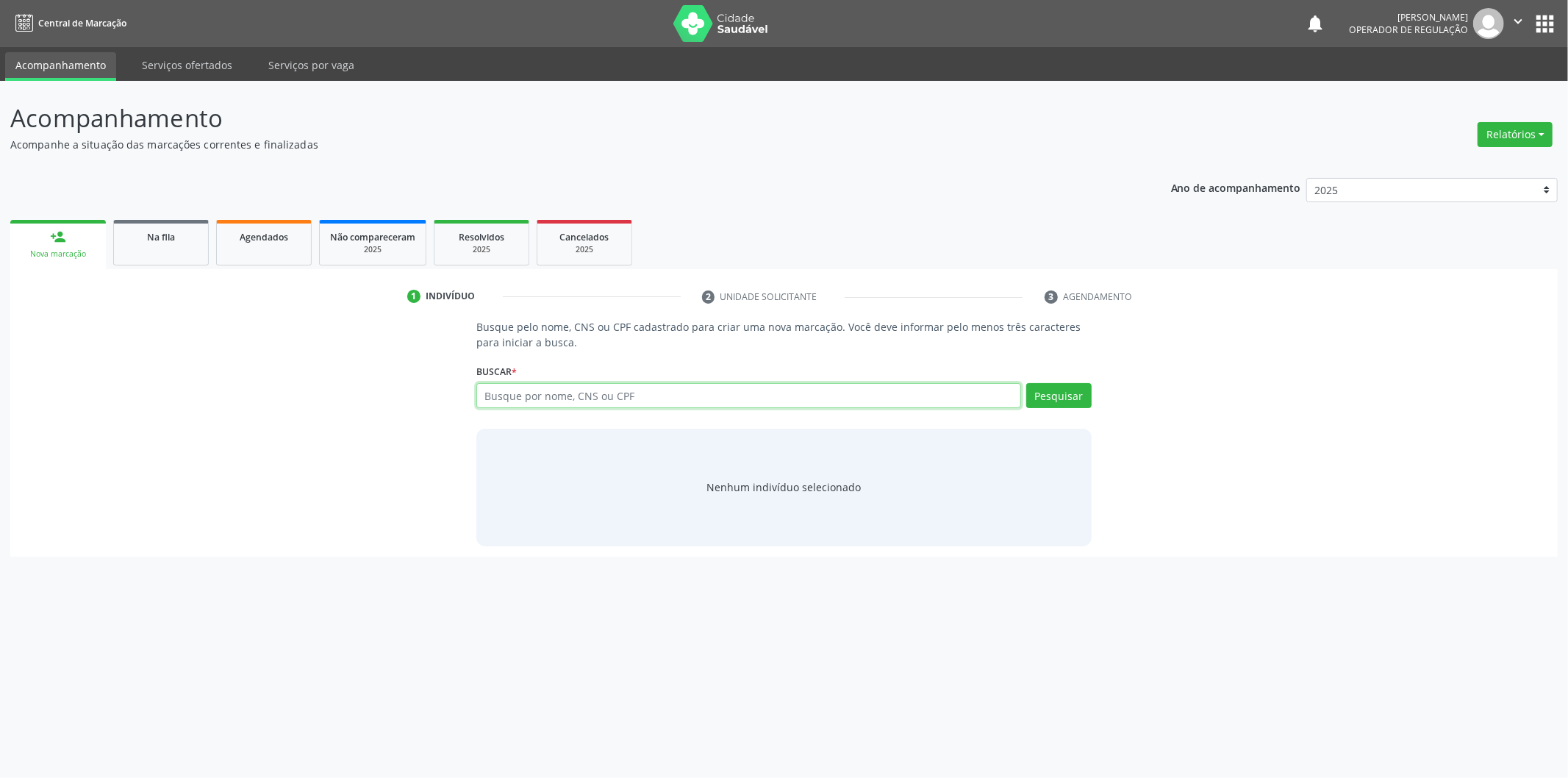
click at [790, 407] on input "text" at bounding box center [748, 395] width 545 height 25
type input "709208280046336"
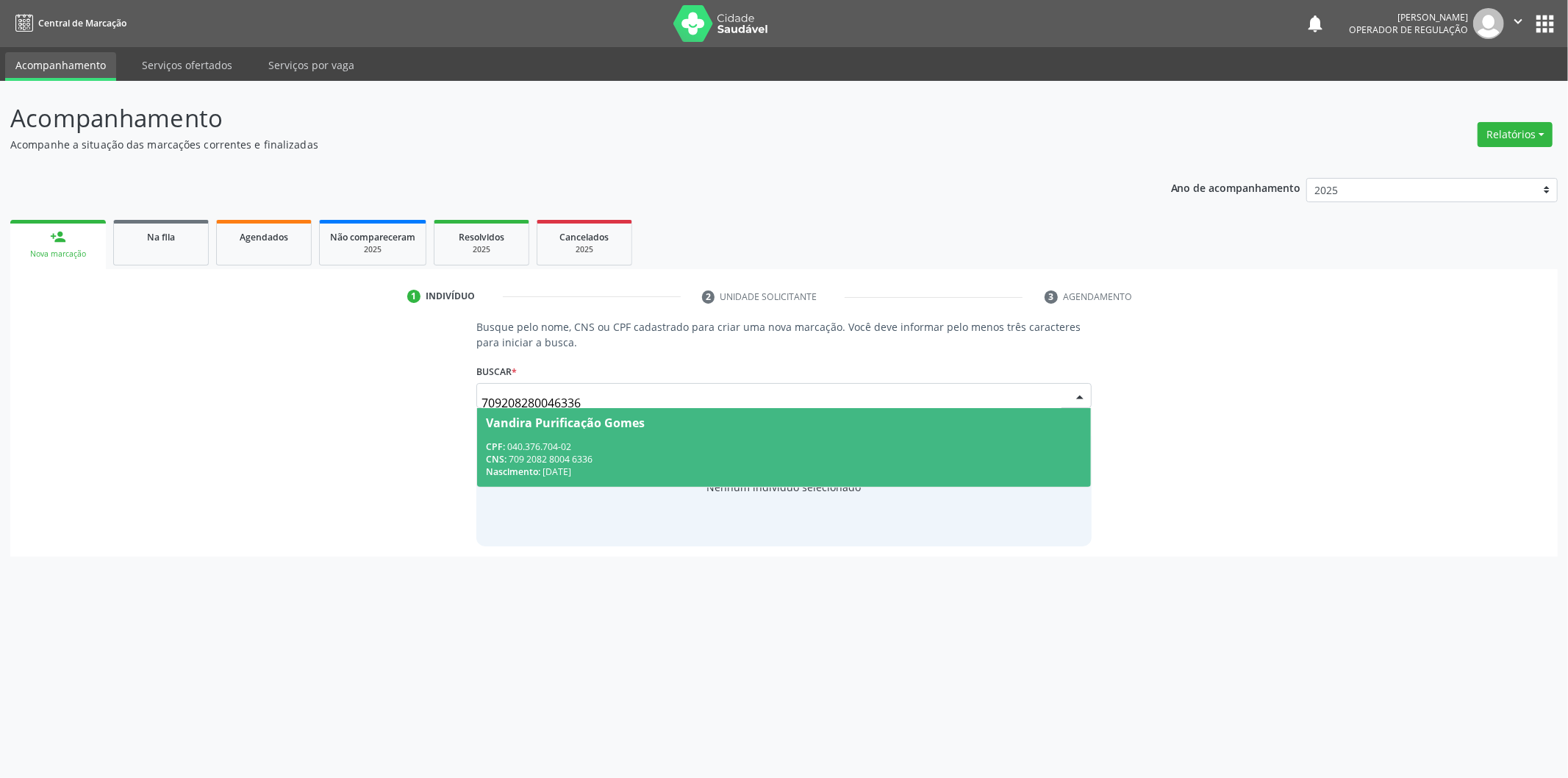
click at [891, 446] on div "CPF: 040.376.704-02" at bounding box center [784, 445] width 596 height 12
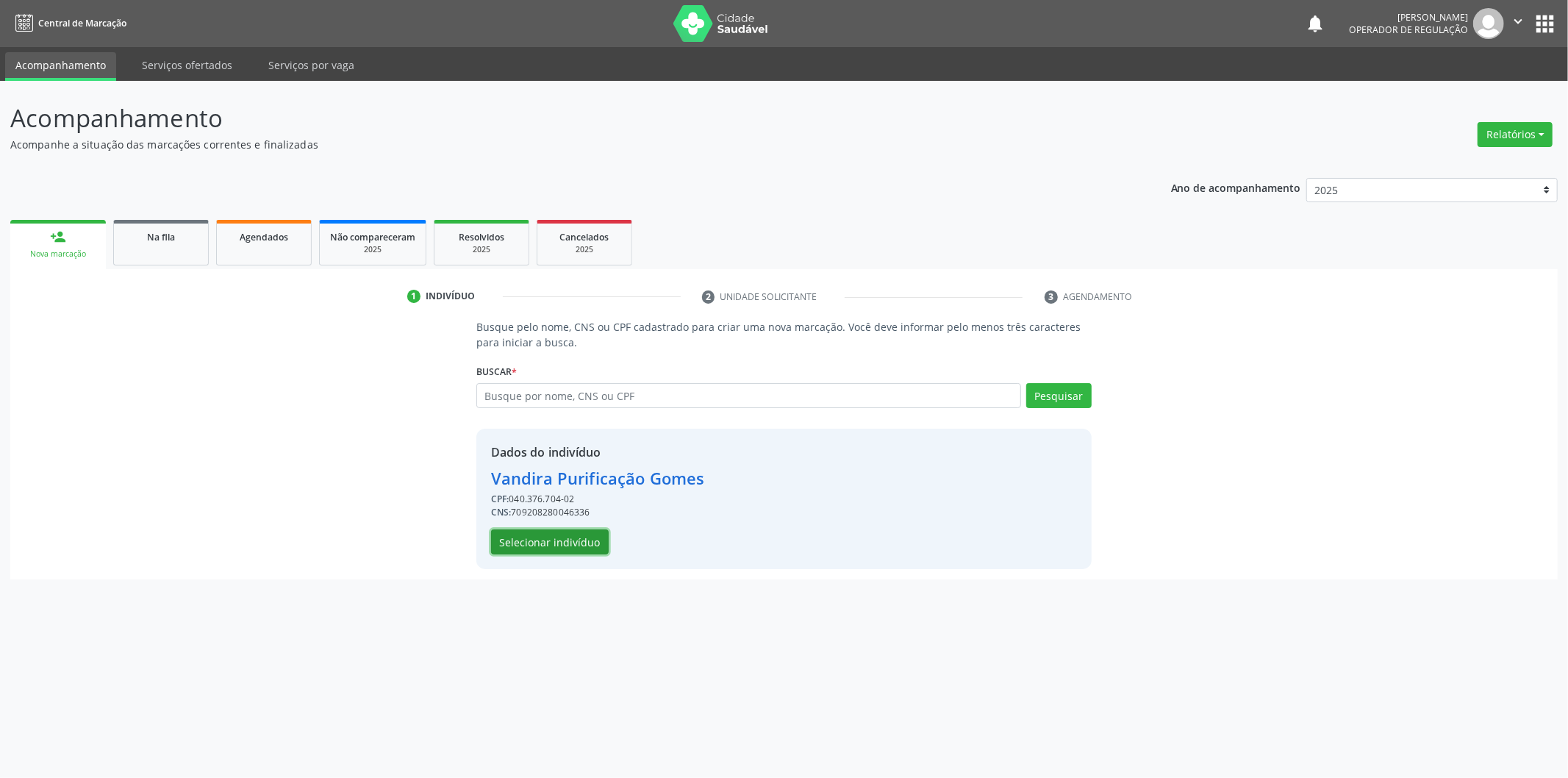
click at [596, 543] on button "Selecionar indivíduo" at bounding box center [549, 541] width 118 height 25
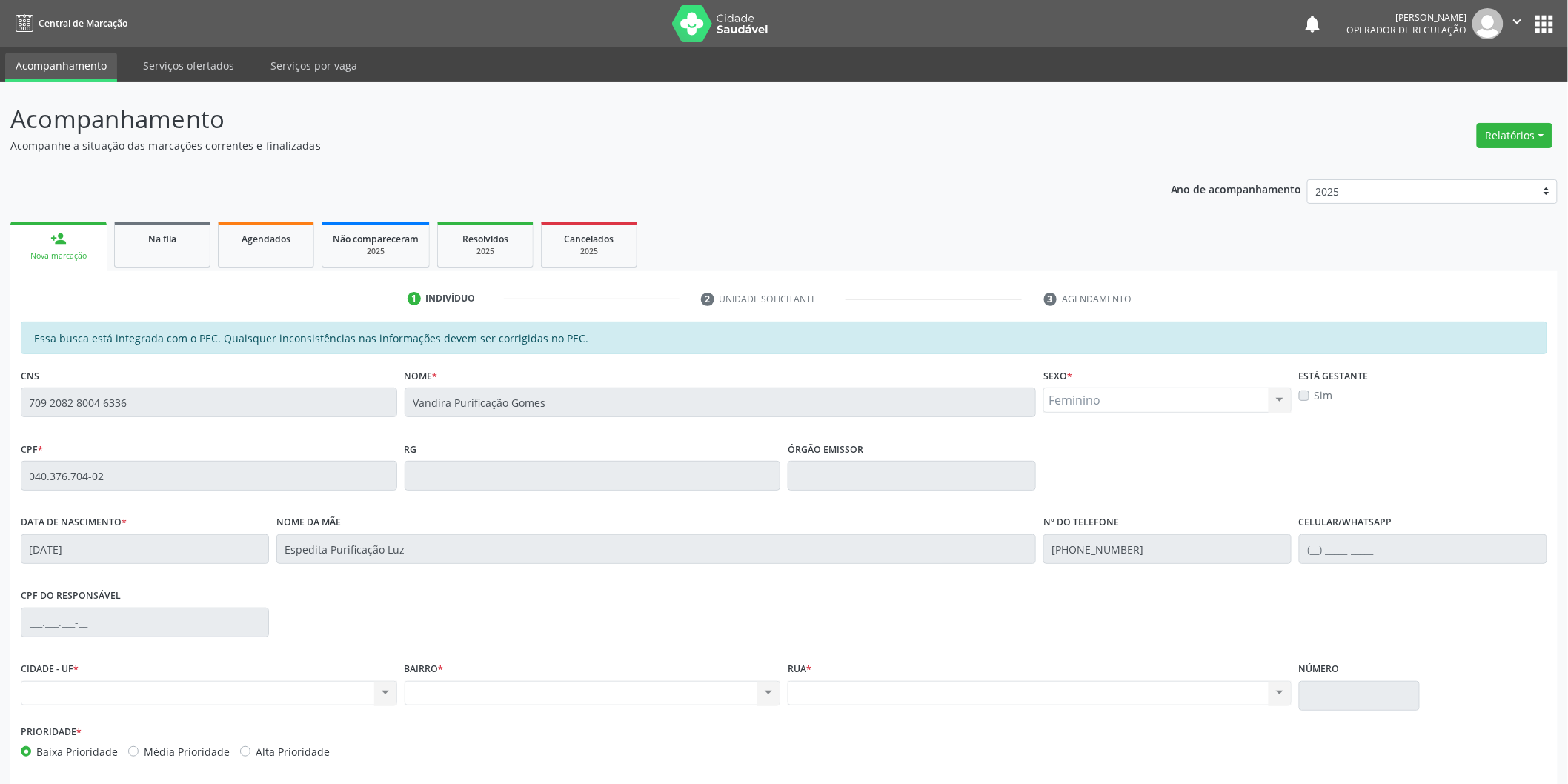
scroll to position [62, 0]
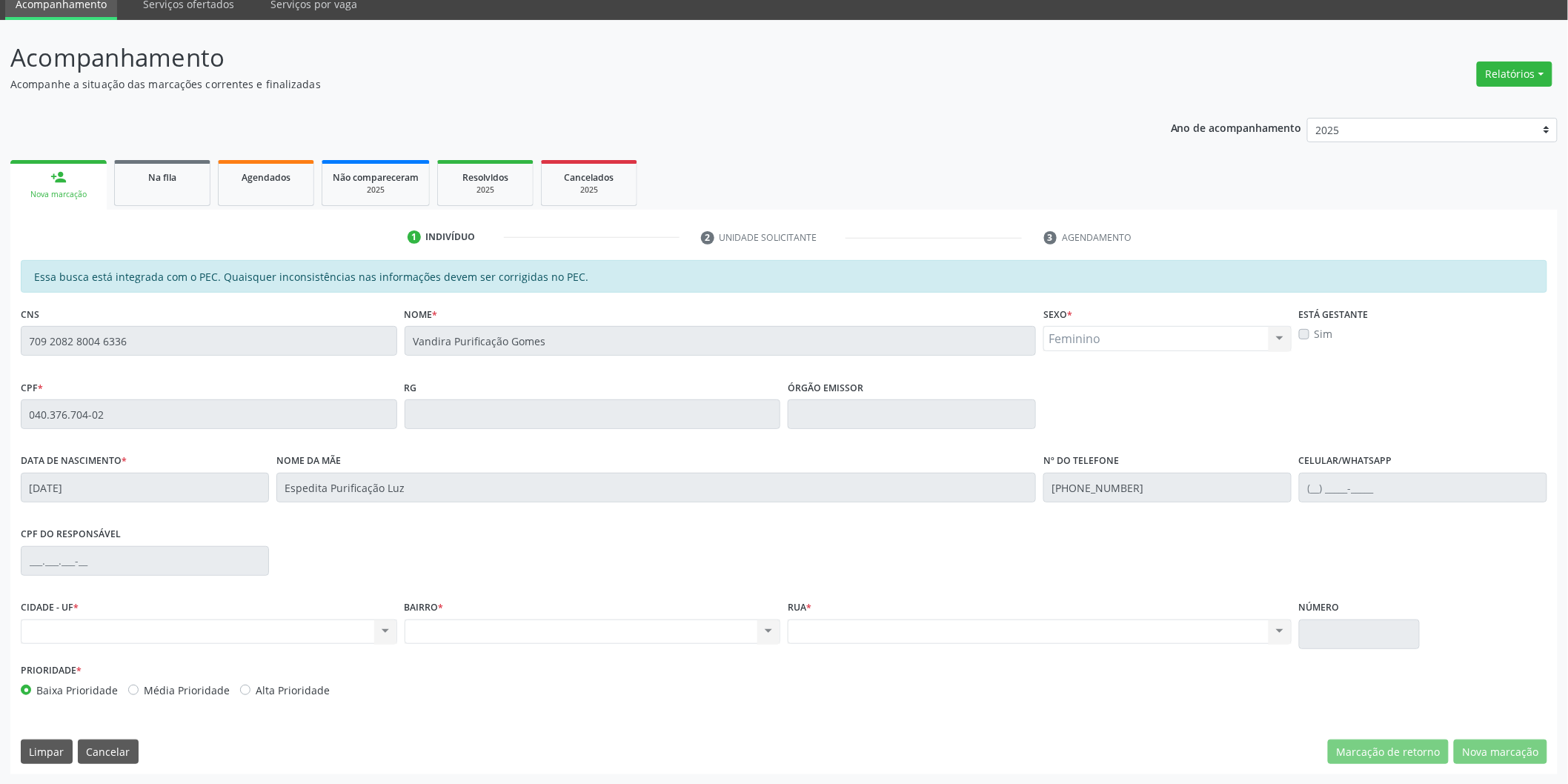
click at [0, 307] on div "Acompanhamento Acompanhe a situação das marcações correntes e finalizadas Relat…" at bounding box center [784, 401] width 1568 height 764
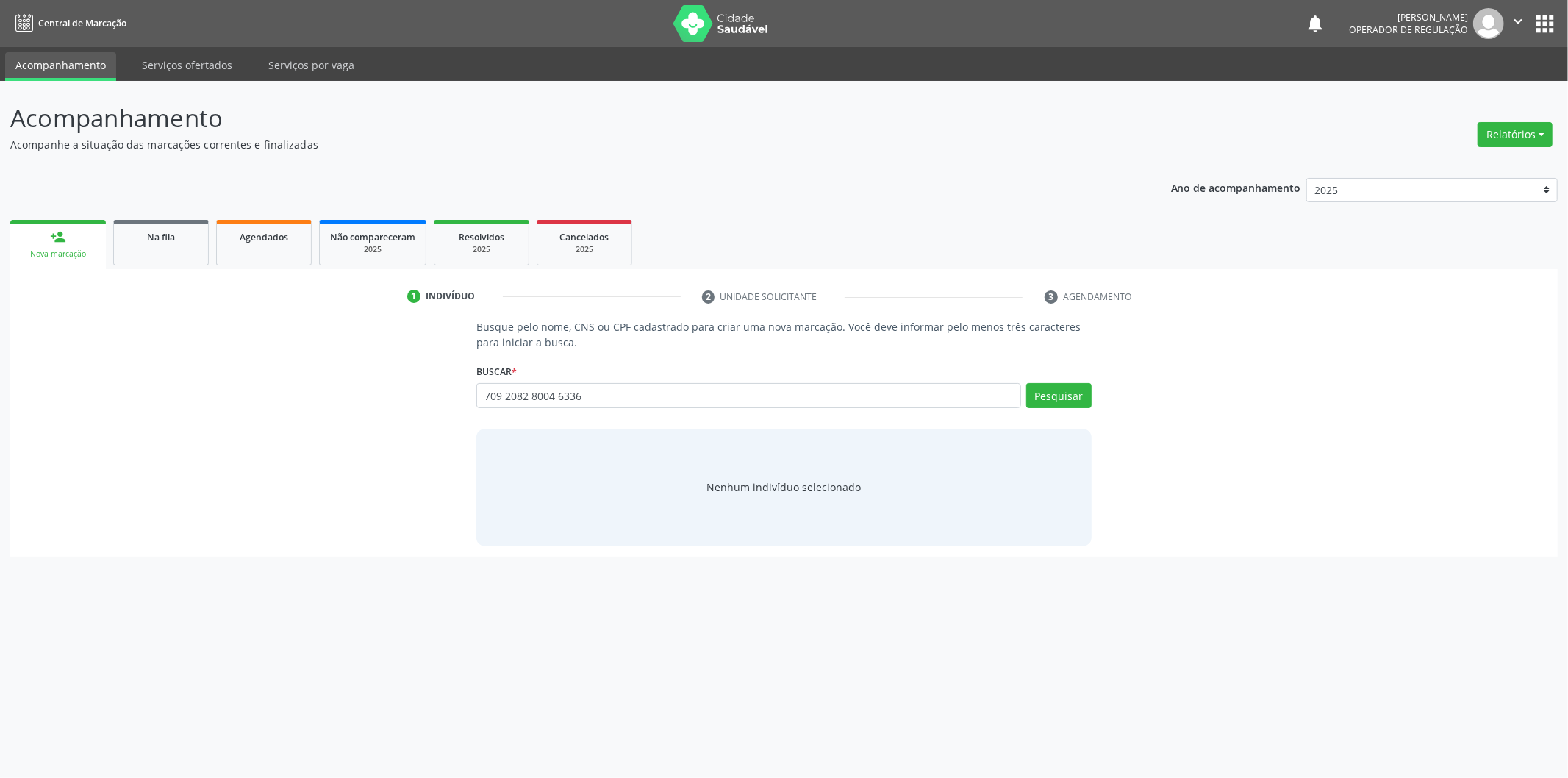
type input "709 2082 8004 6336"
click at [1093, 395] on div "Busque pelo nome, CNS ou CPF cadastrado para criar uma nova marcação. Você deve…" at bounding box center [784, 432] width 636 height 226
click at [1077, 394] on button "Pesquisar" at bounding box center [1059, 395] width 66 height 25
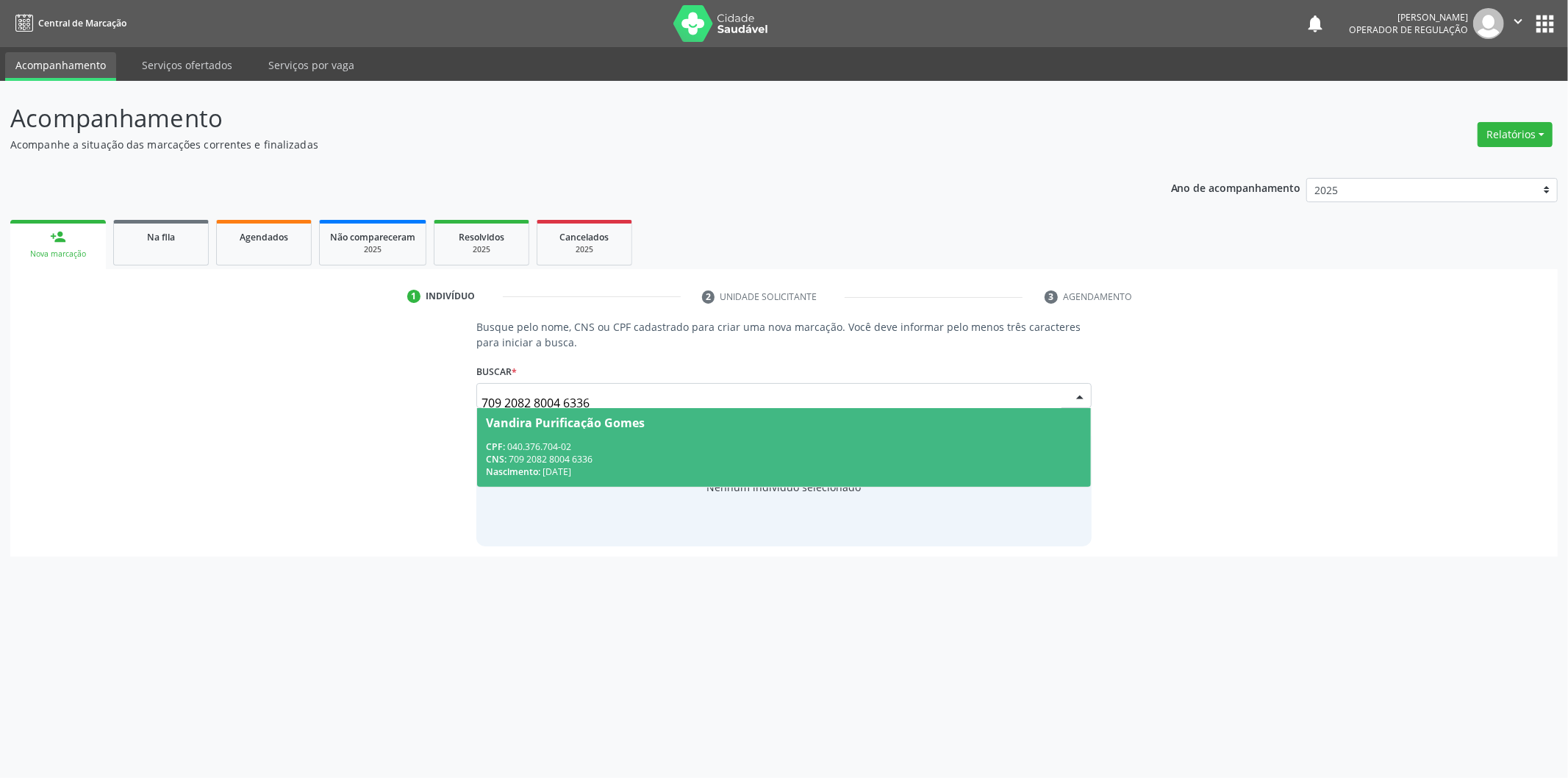
click at [957, 436] on span "Vandira Purificação Gomes CPF: 040.376.704-02 CNS: 709 2082 8004 6336 Nasciment…" at bounding box center [784, 446] width 614 height 79
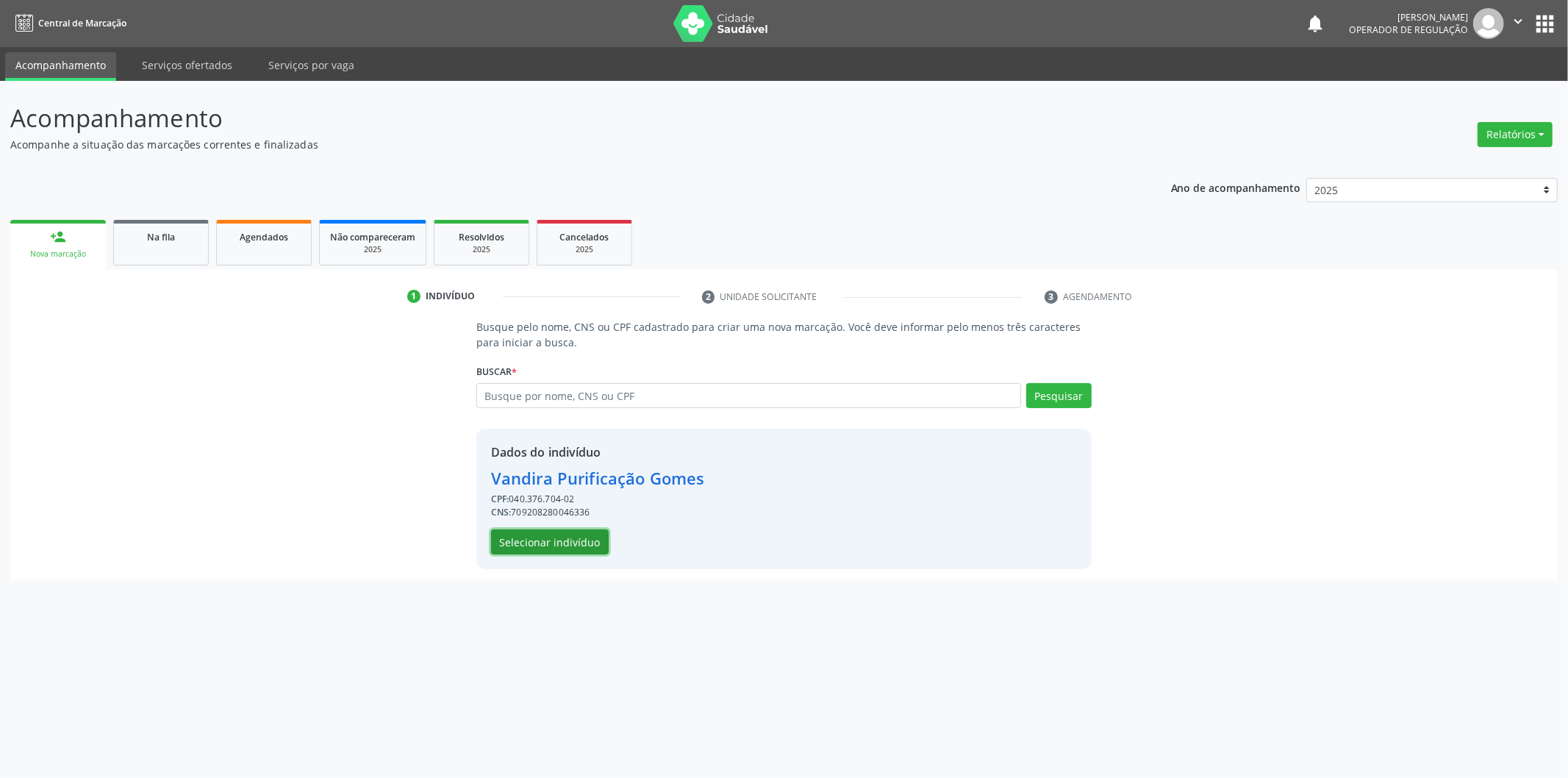
click at [536, 533] on button "Selecionar indivíduo" at bounding box center [549, 541] width 118 height 25
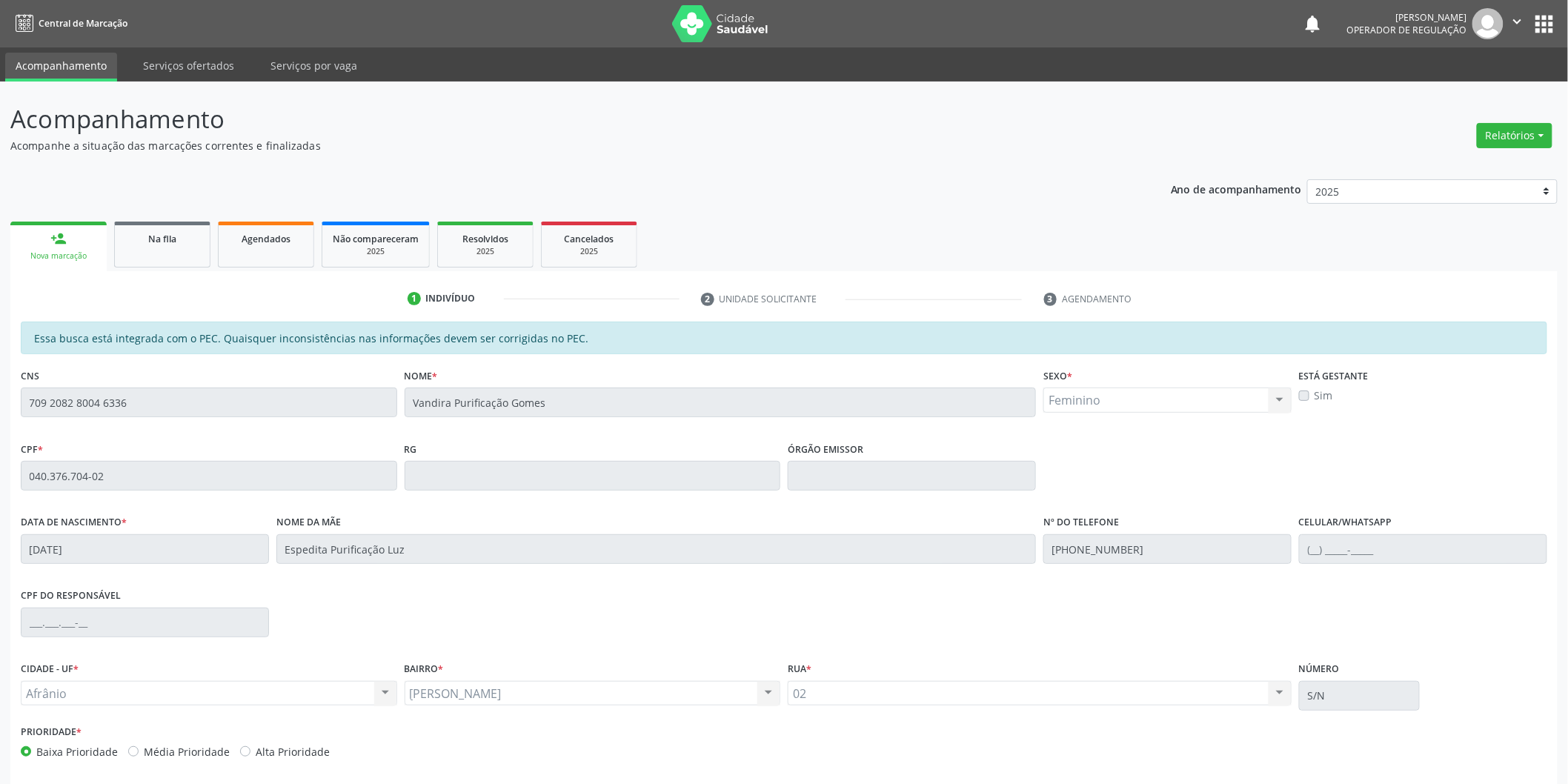
scroll to position [62, 0]
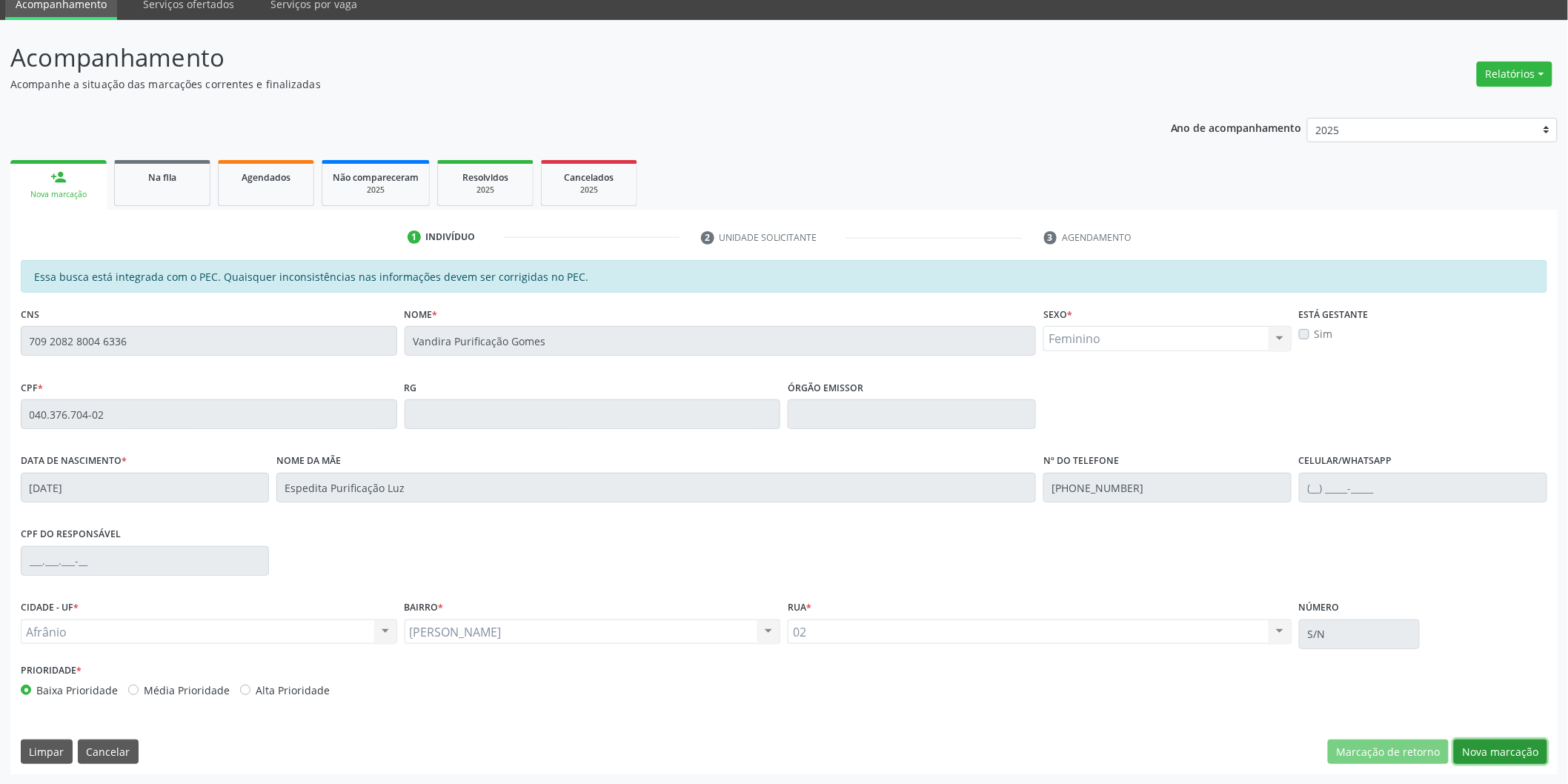
click at [1504, 752] on button "Nova marcação" at bounding box center [1501, 751] width 93 height 25
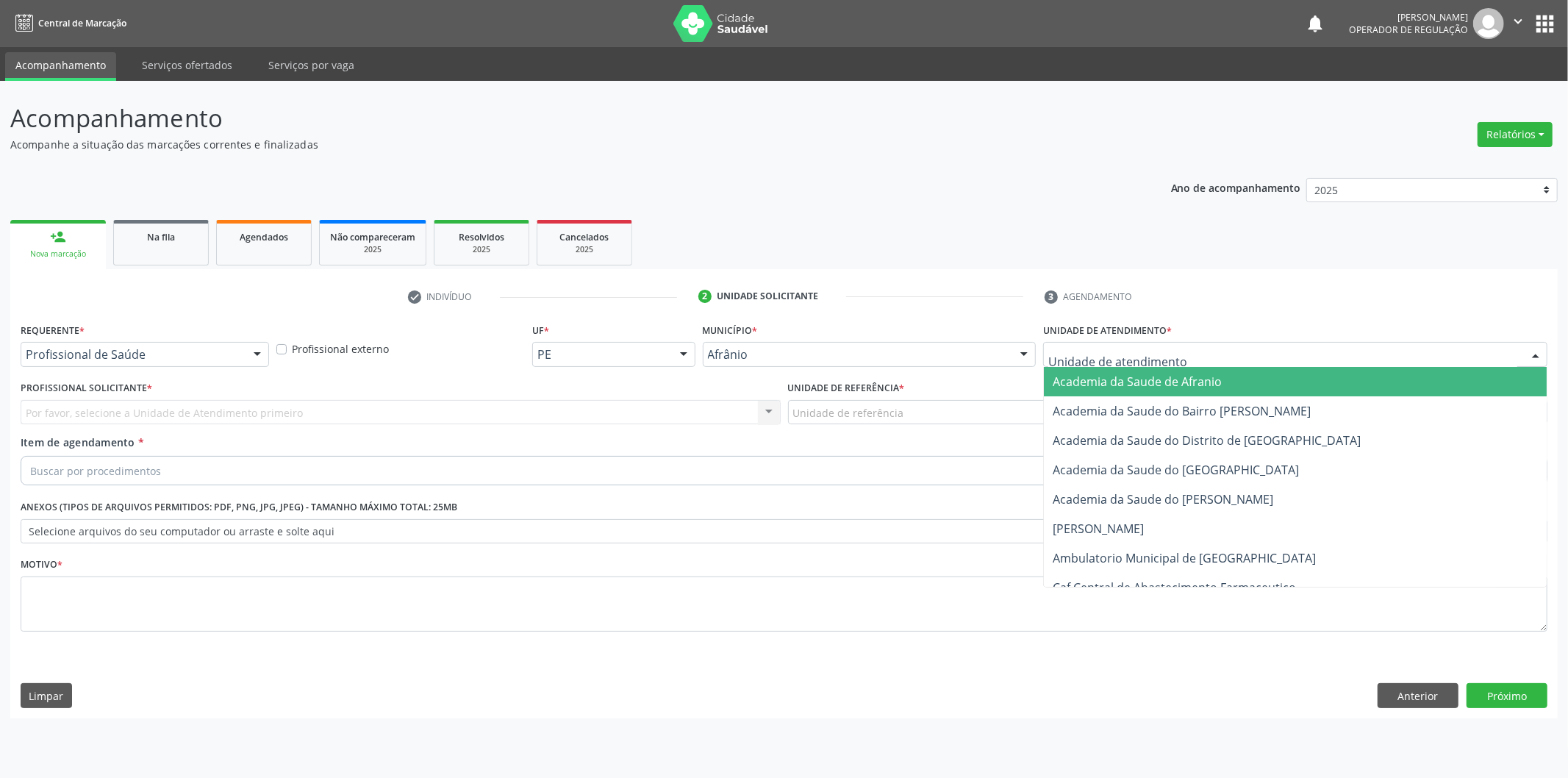
click at [1356, 358] on div at bounding box center [1295, 354] width 504 height 25
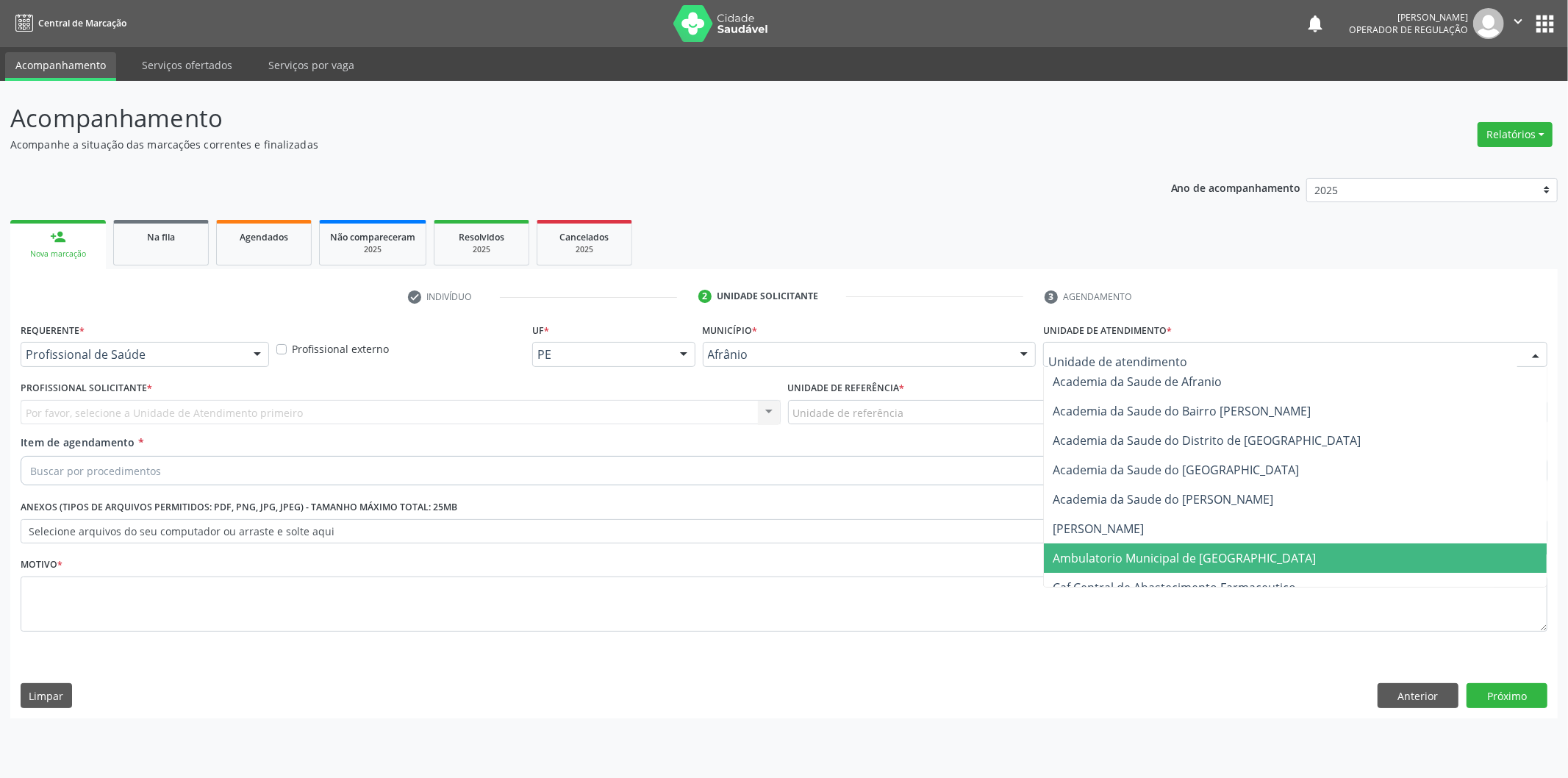
click at [1286, 551] on span "Ambulatorio Municipal de [GEOGRAPHIC_DATA]" at bounding box center [1295, 558] width 503 height 30
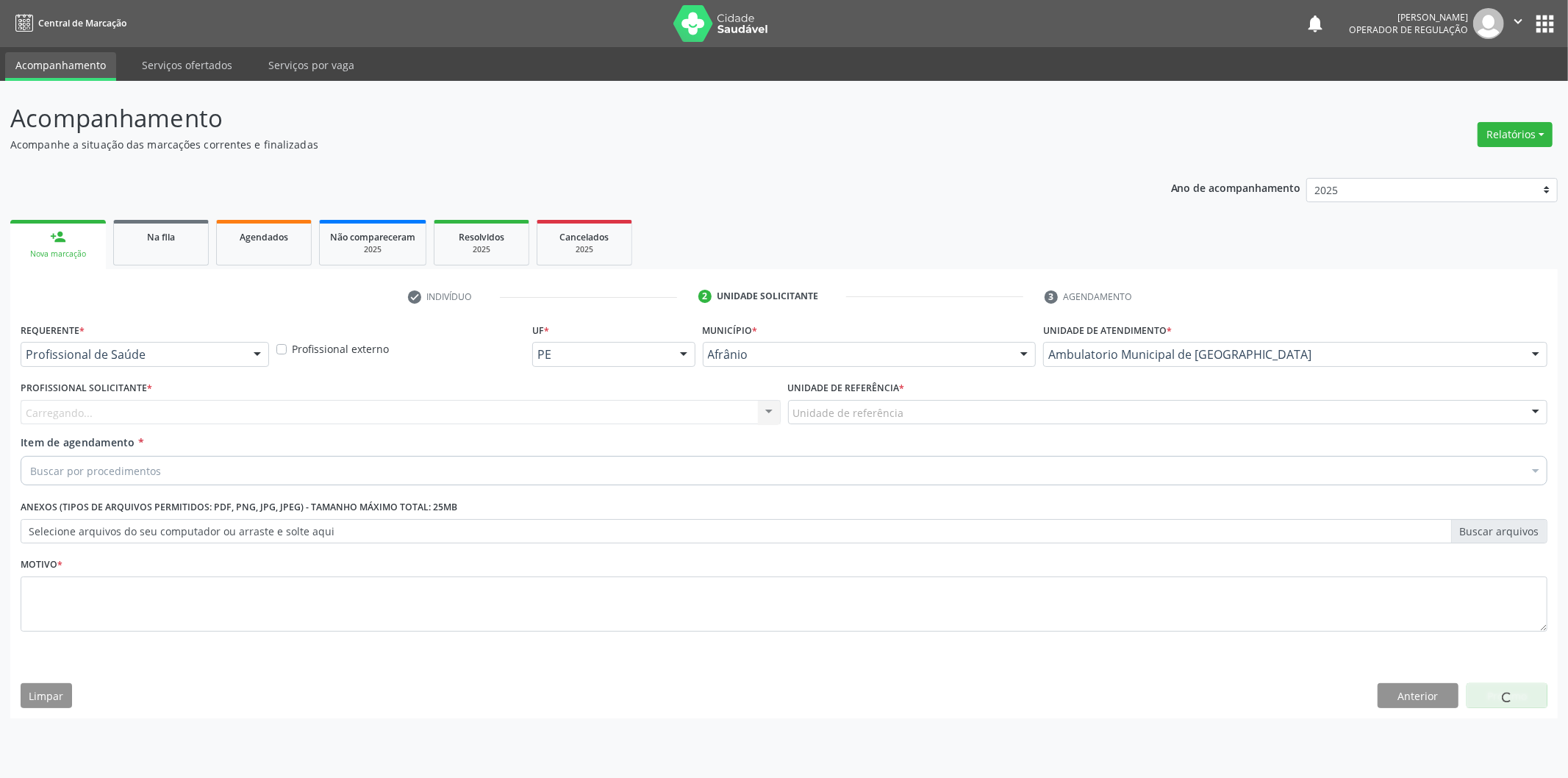
click at [901, 402] on div "Unidade de referência" at bounding box center [1168, 412] width 760 height 25
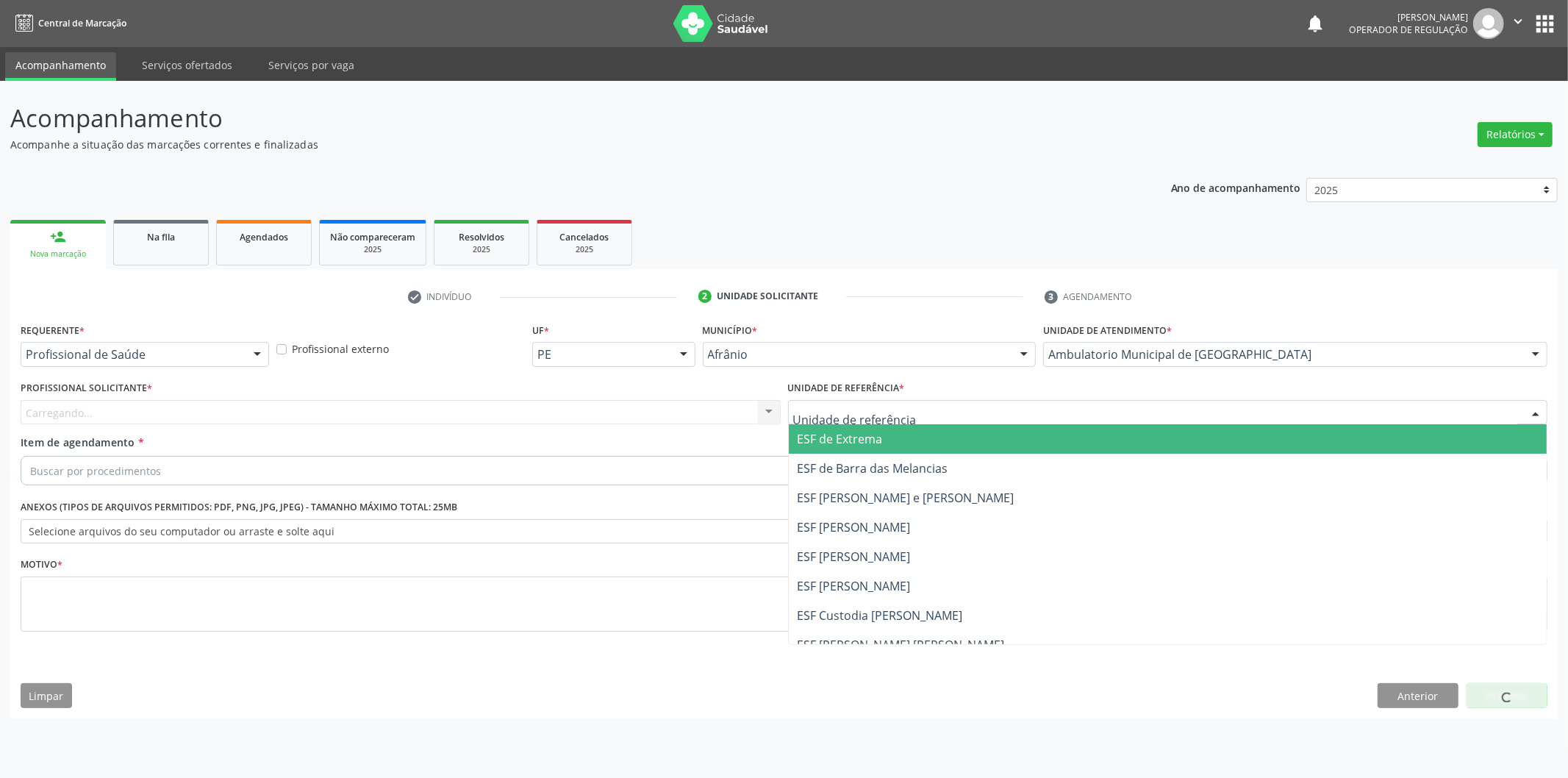
click at [900, 429] on span "ESF de Extrema" at bounding box center [1168, 439] width 759 height 30
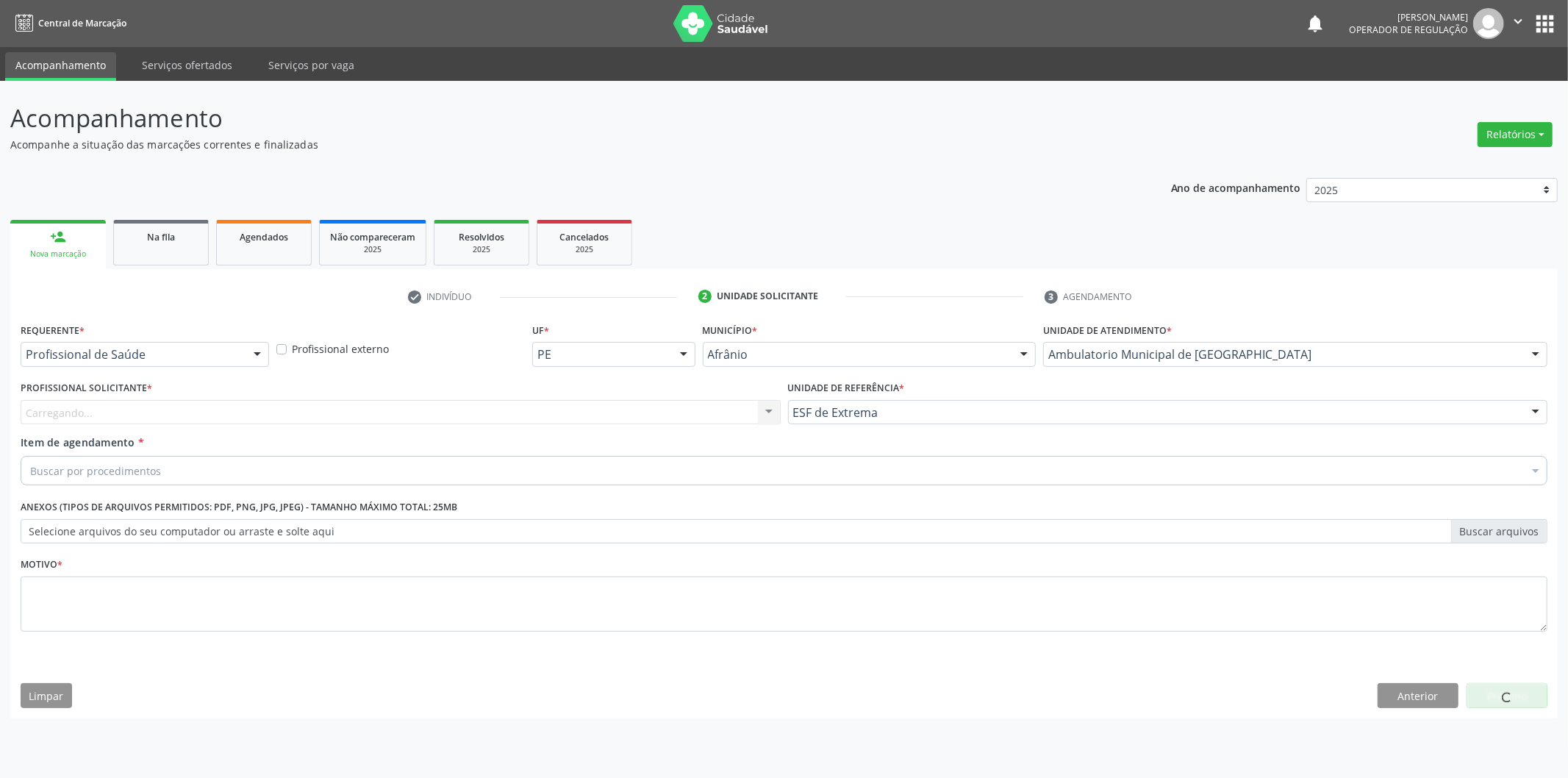
click at [703, 408] on div "Carregando... Nenhum resultado encontrado para: " " Não há nenhuma opção para s…" at bounding box center [400, 412] width 760 height 25
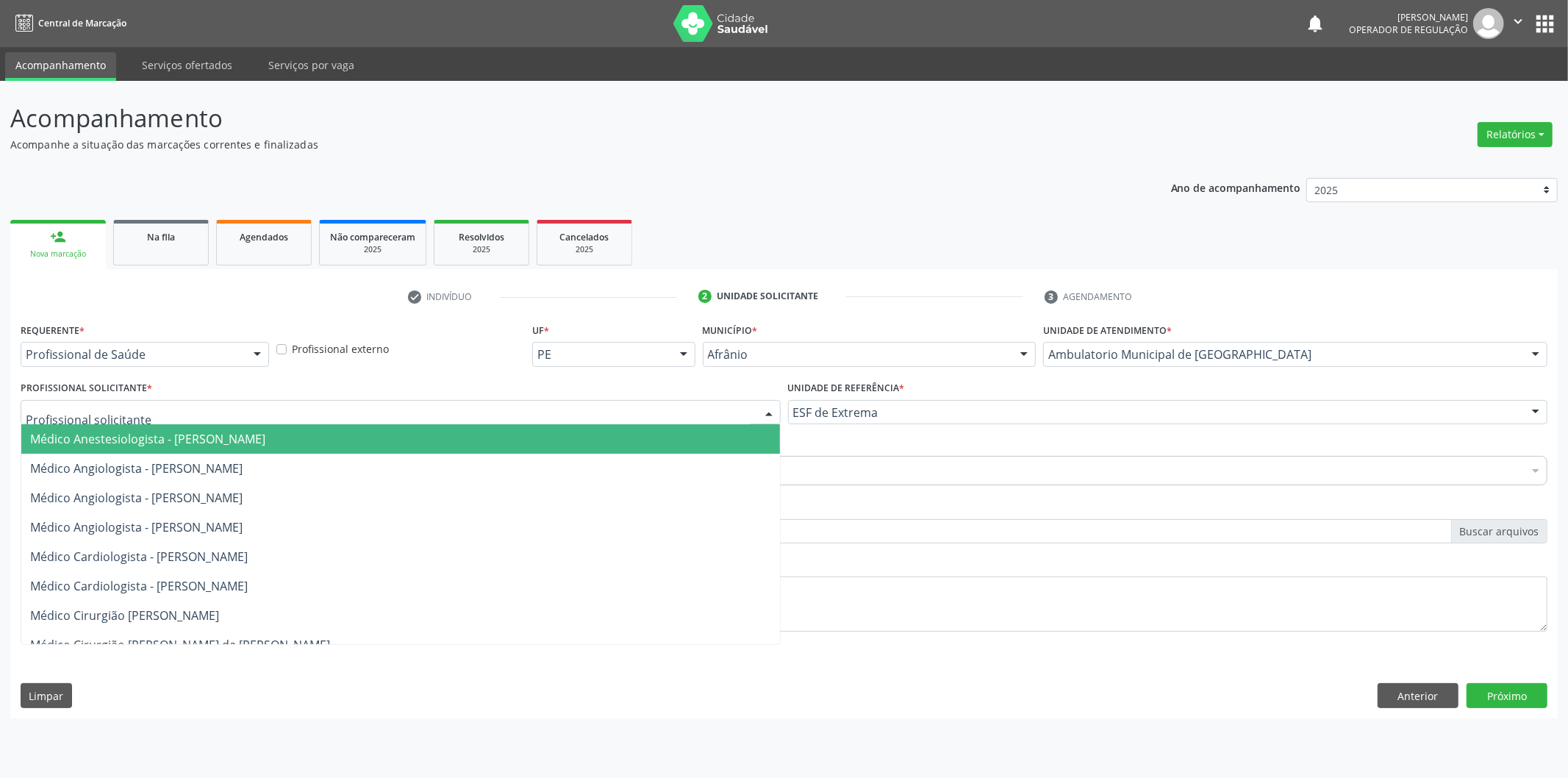
click at [700, 414] on div at bounding box center [400, 412] width 760 height 25
click at [693, 425] on span "Médico Anestesiologista - Julianna Ferreira Obara" at bounding box center [400, 439] width 759 height 30
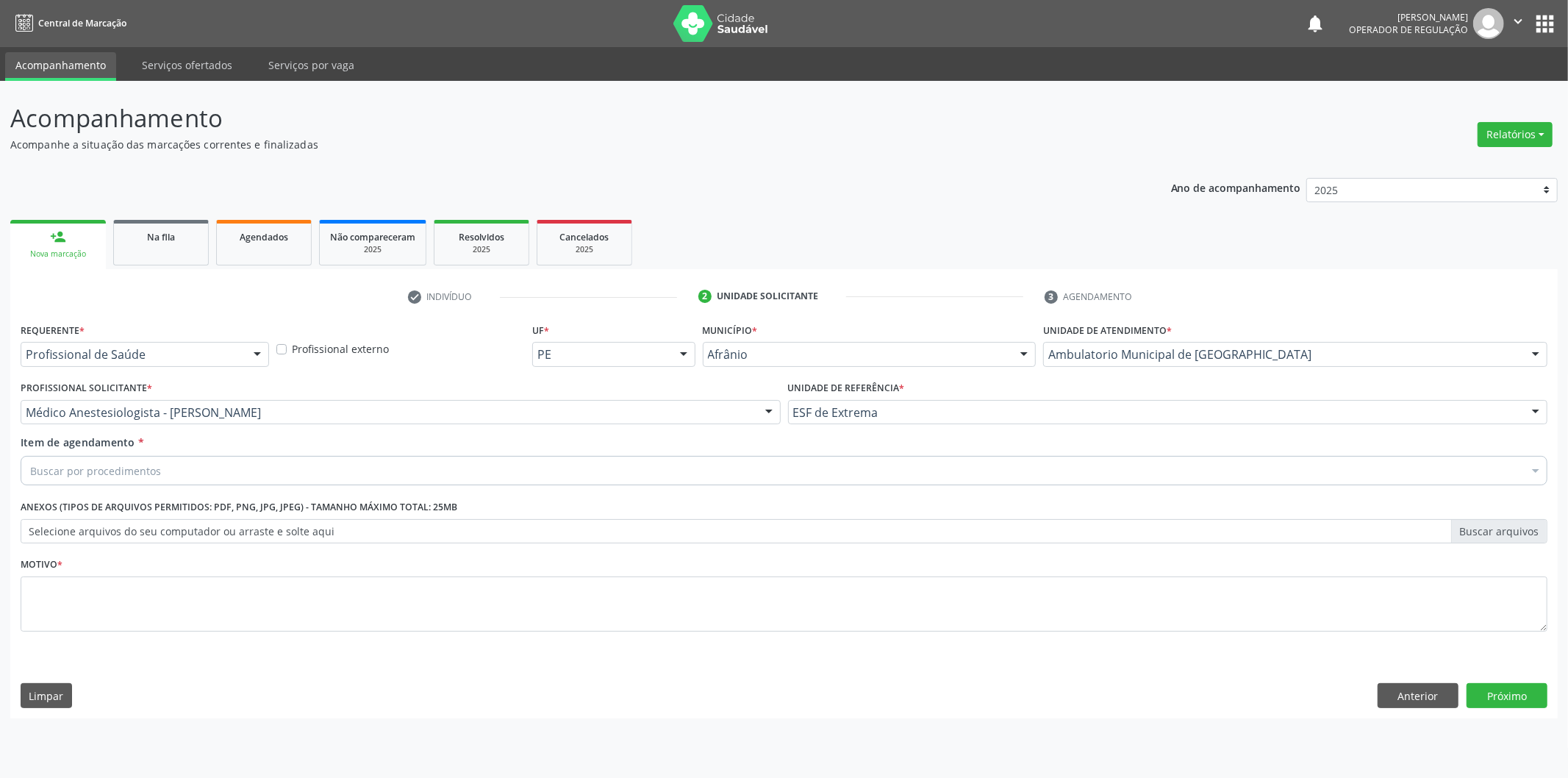
click at [566, 475] on div "Buscar por procedimentos" at bounding box center [784, 471] width 1526 height 30
click at [307, 469] on div "Buscar por procedimentos" at bounding box center [784, 471] width 1526 height 30
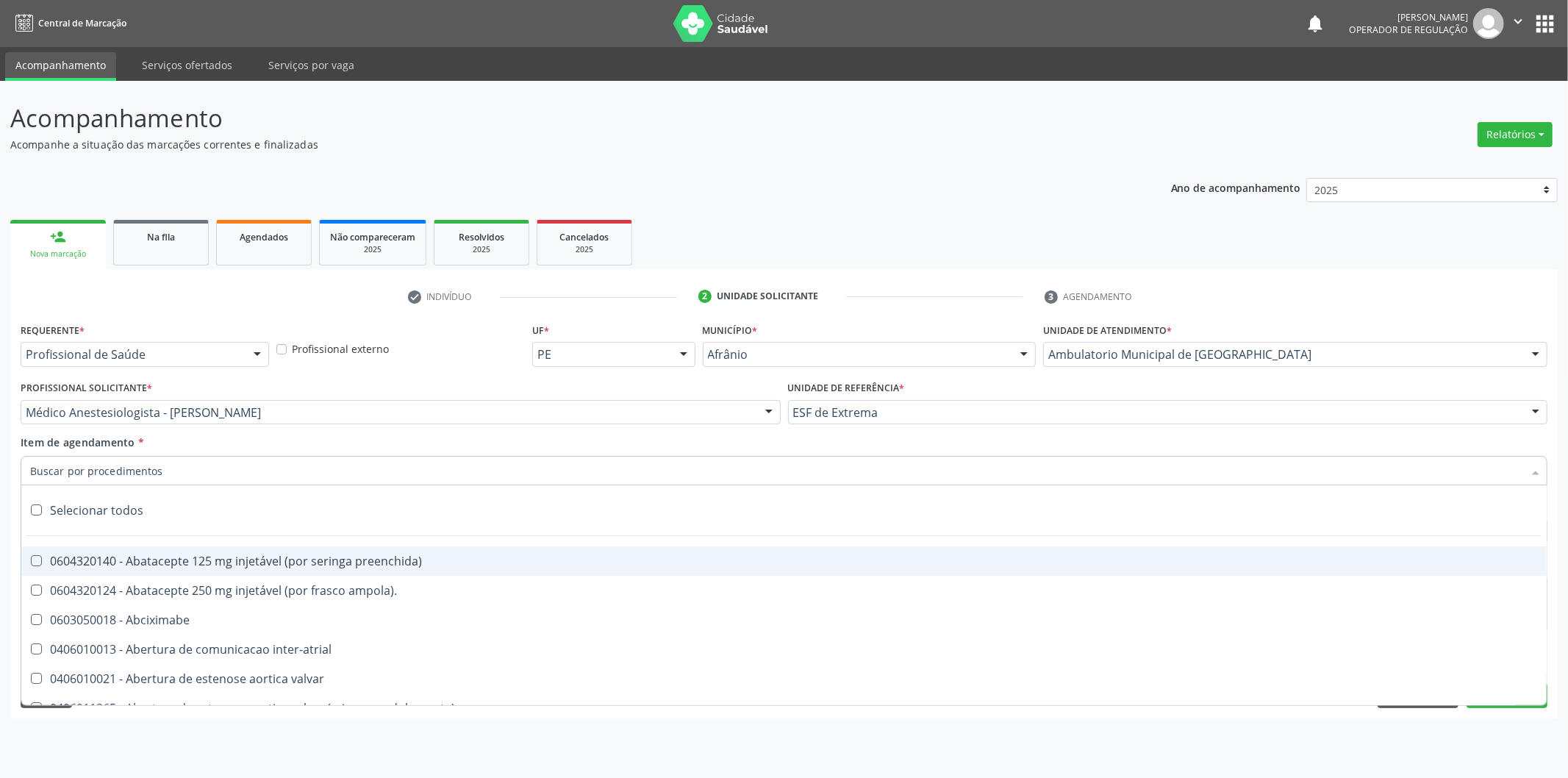
paste input "0302050027"
type input "0302050027"
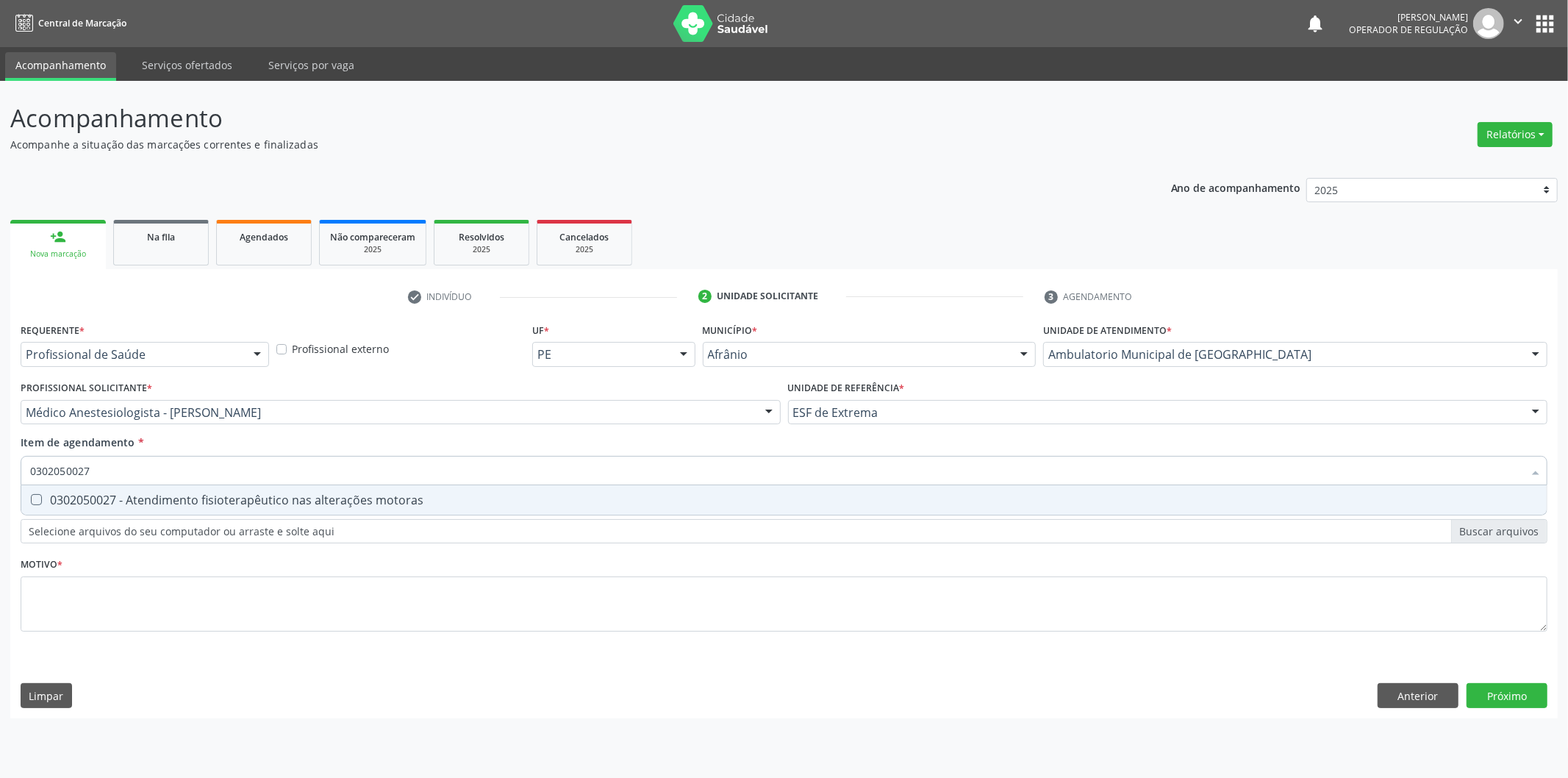
click at [427, 501] on div "0302050027 - Atendimento fisioterapêutico nas alterações motoras" at bounding box center [784, 499] width 1508 height 12
checkbox motoras "true"
click at [394, 589] on div "Requerente * Profissional de Saúde Profissional de Saúde Paciente Nenhum result…" at bounding box center [784, 485] width 1526 height 333
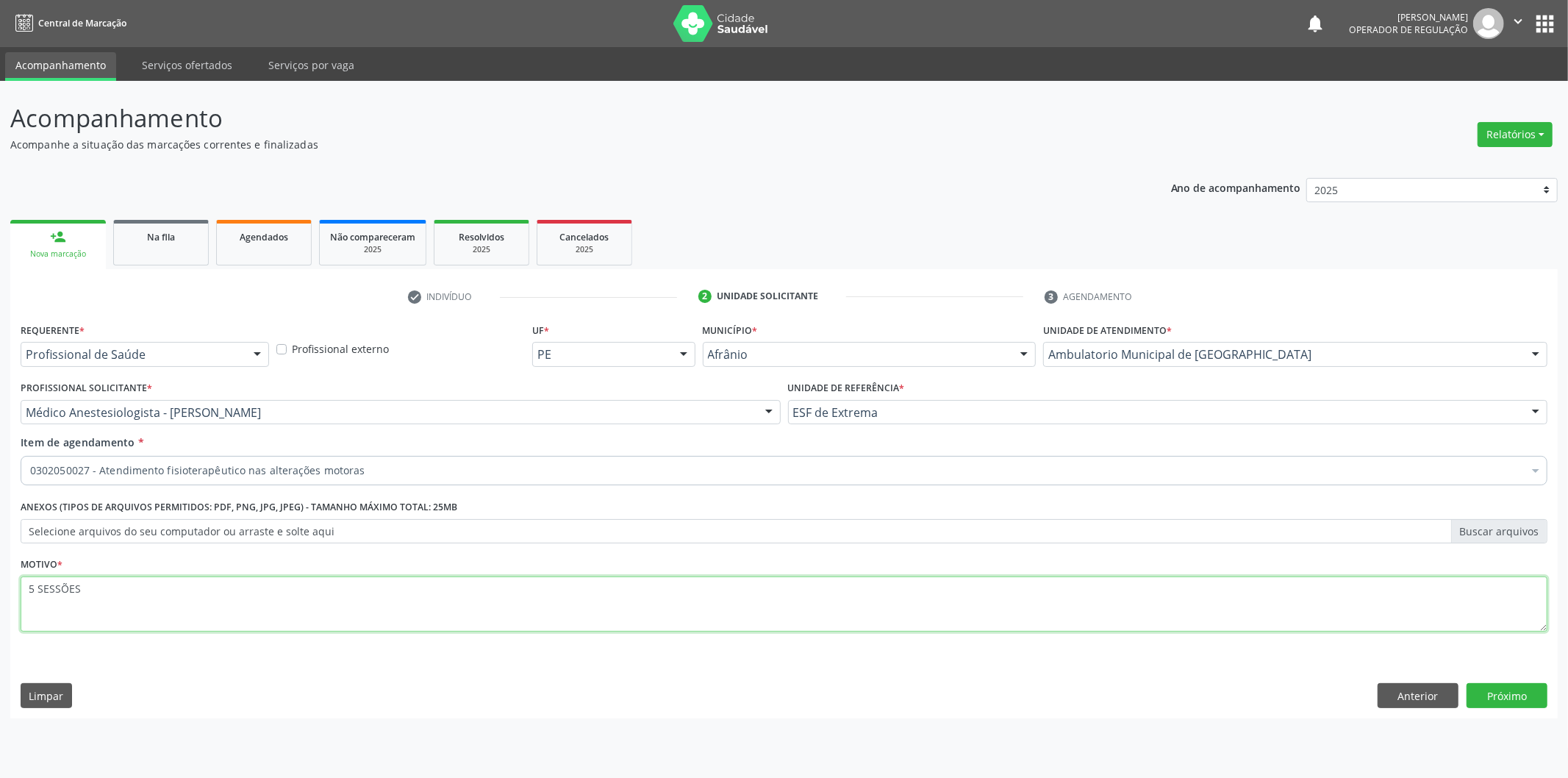
type textarea "5 SESSÕES"
click at [1517, 694] on button "Próximo" at bounding box center [1506, 695] width 81 height 25
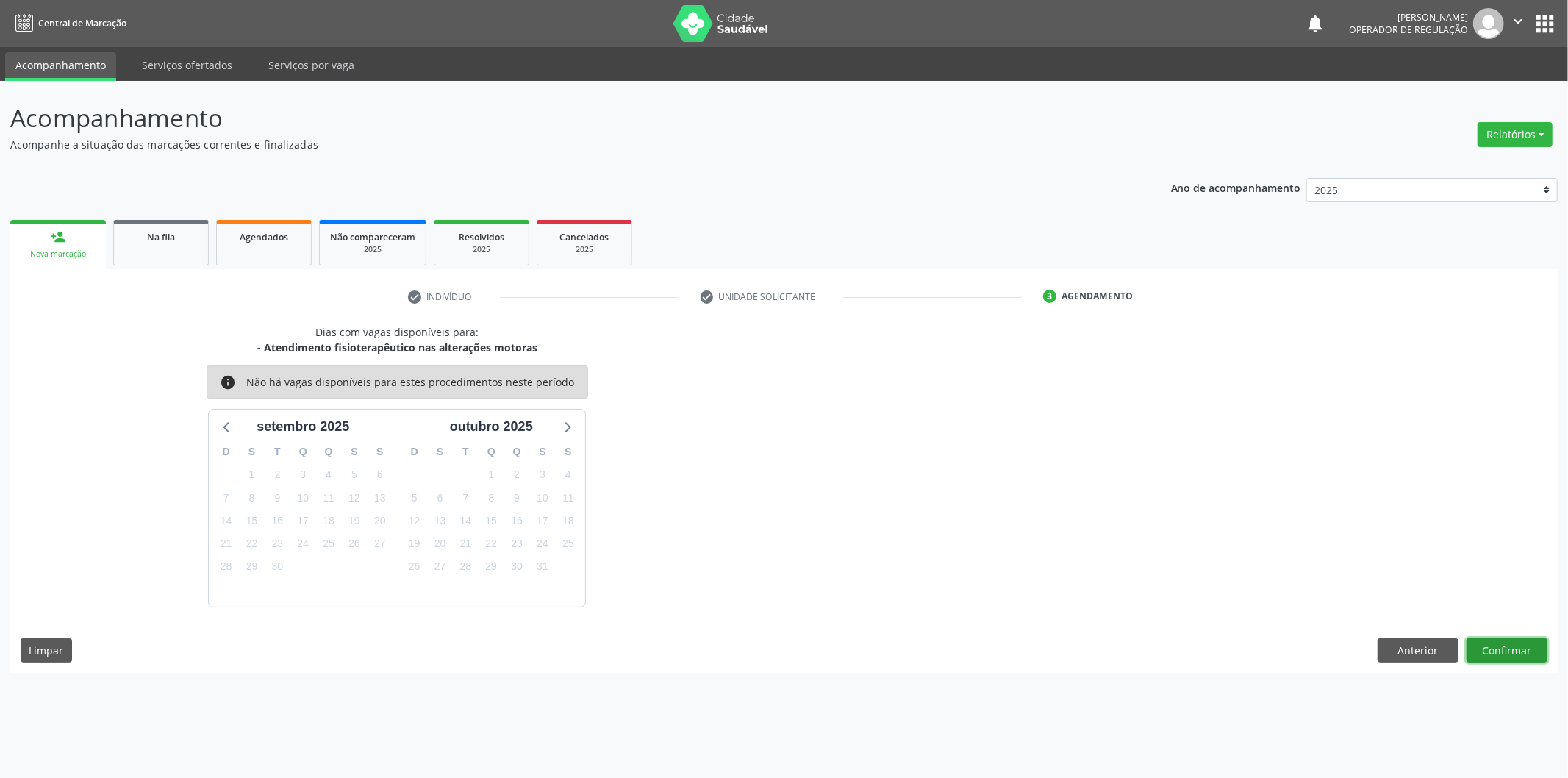
click at [1512, 638] on button "Confirmar" at bounding box center [1506, 650] width 81 height 25
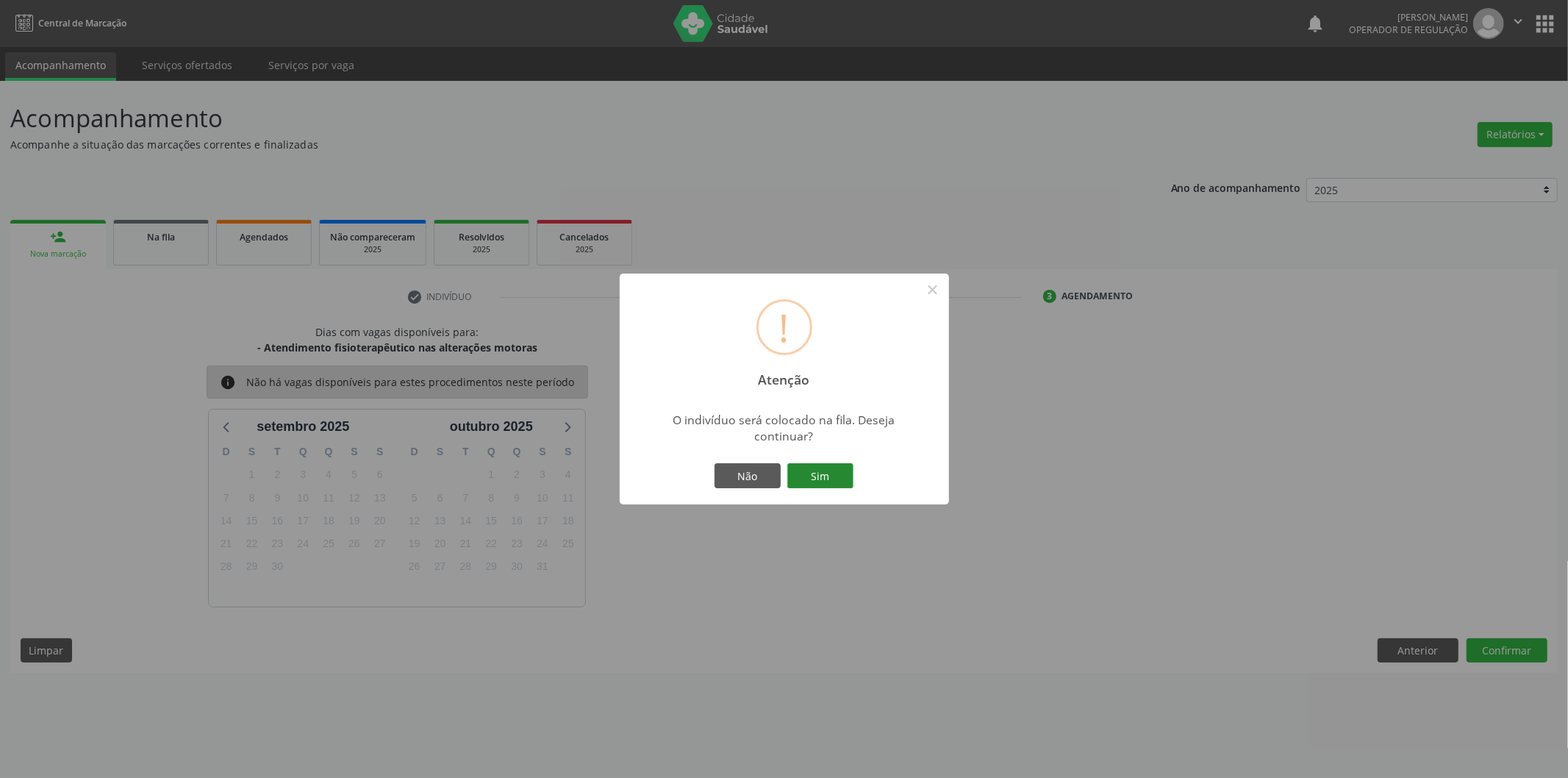
click at [832, 475] on button "Sim" at bounding box center [820, 475] width 66 height 25
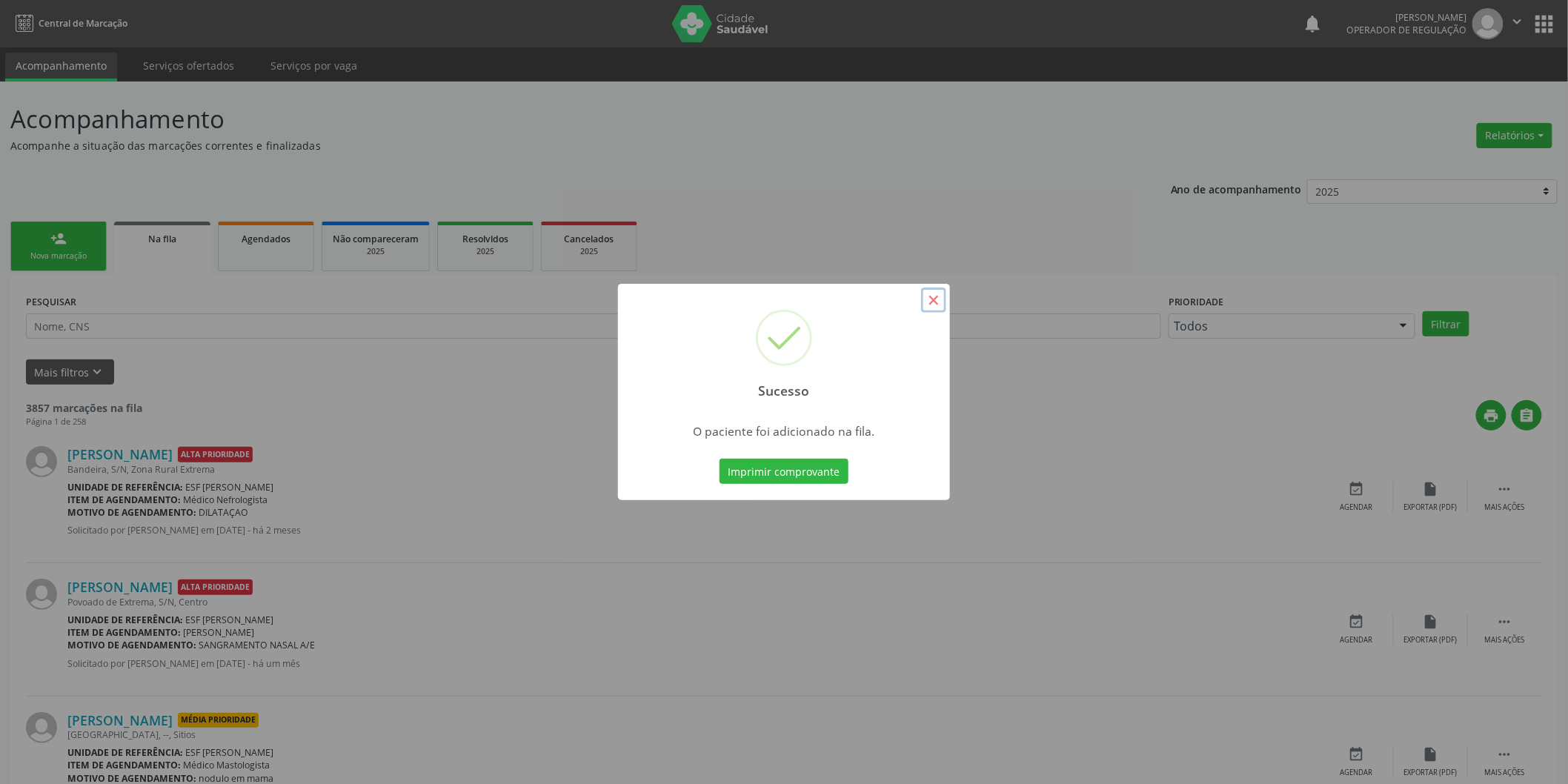
click at [935, 301] on button "×" at bounding box center [934, 300] width 25 height 25
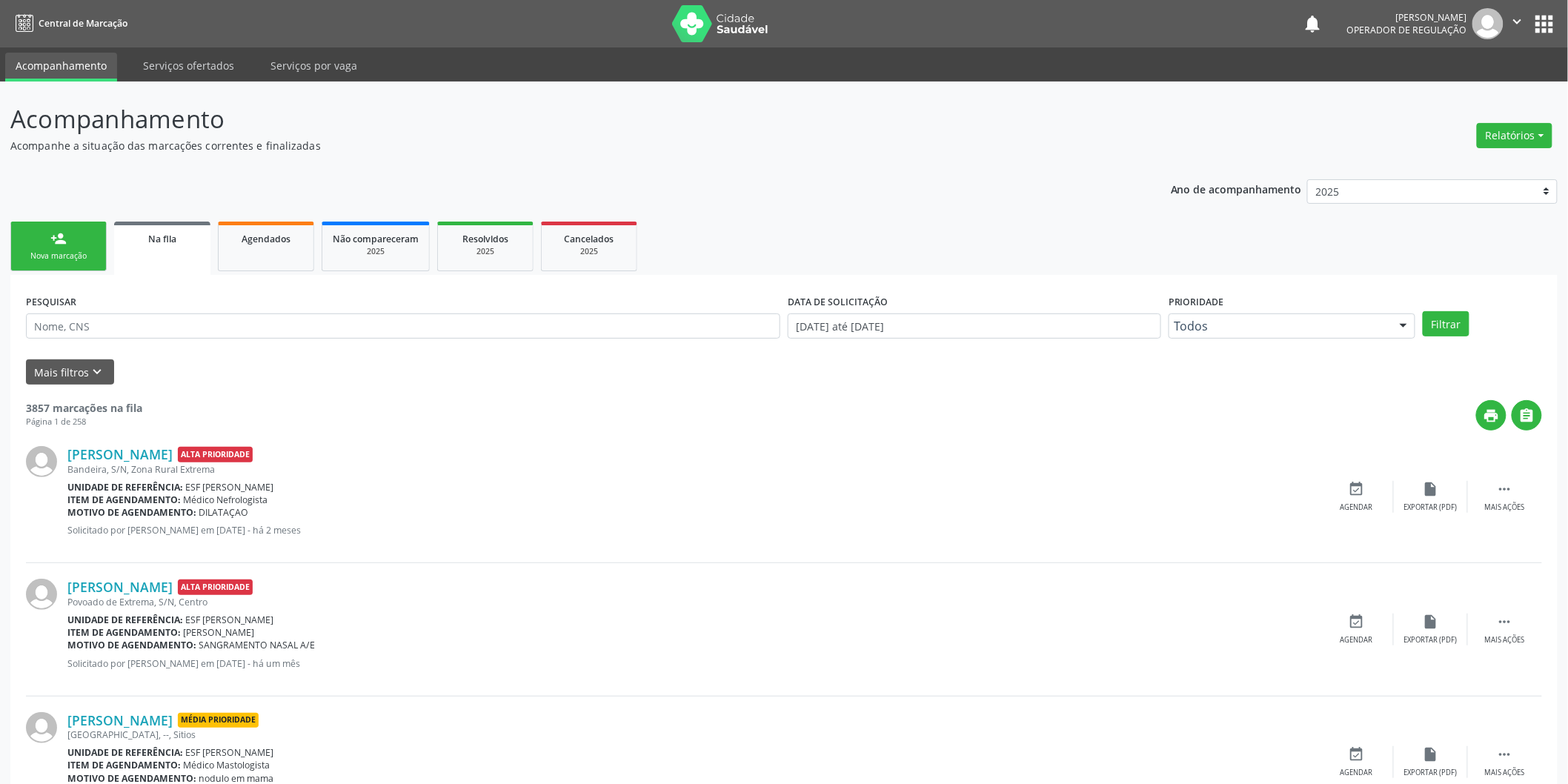
click at [64, 241] on div "person_add" at bounding box center [58, 238] width 16 height 16
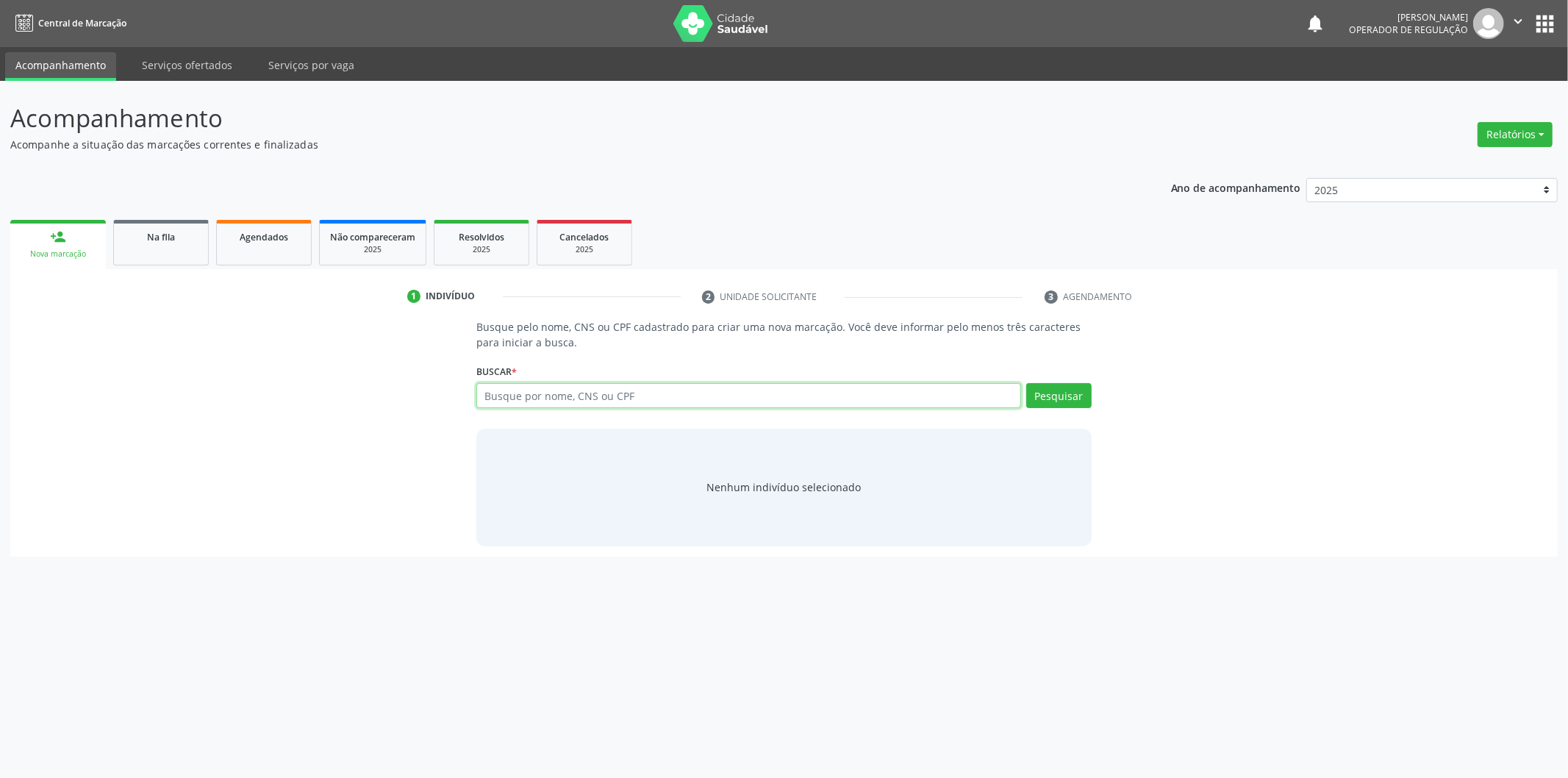
click at [627, 394] on input "text" at bounding box center [748, 395] width 545 height 25
type input "705007827637952"
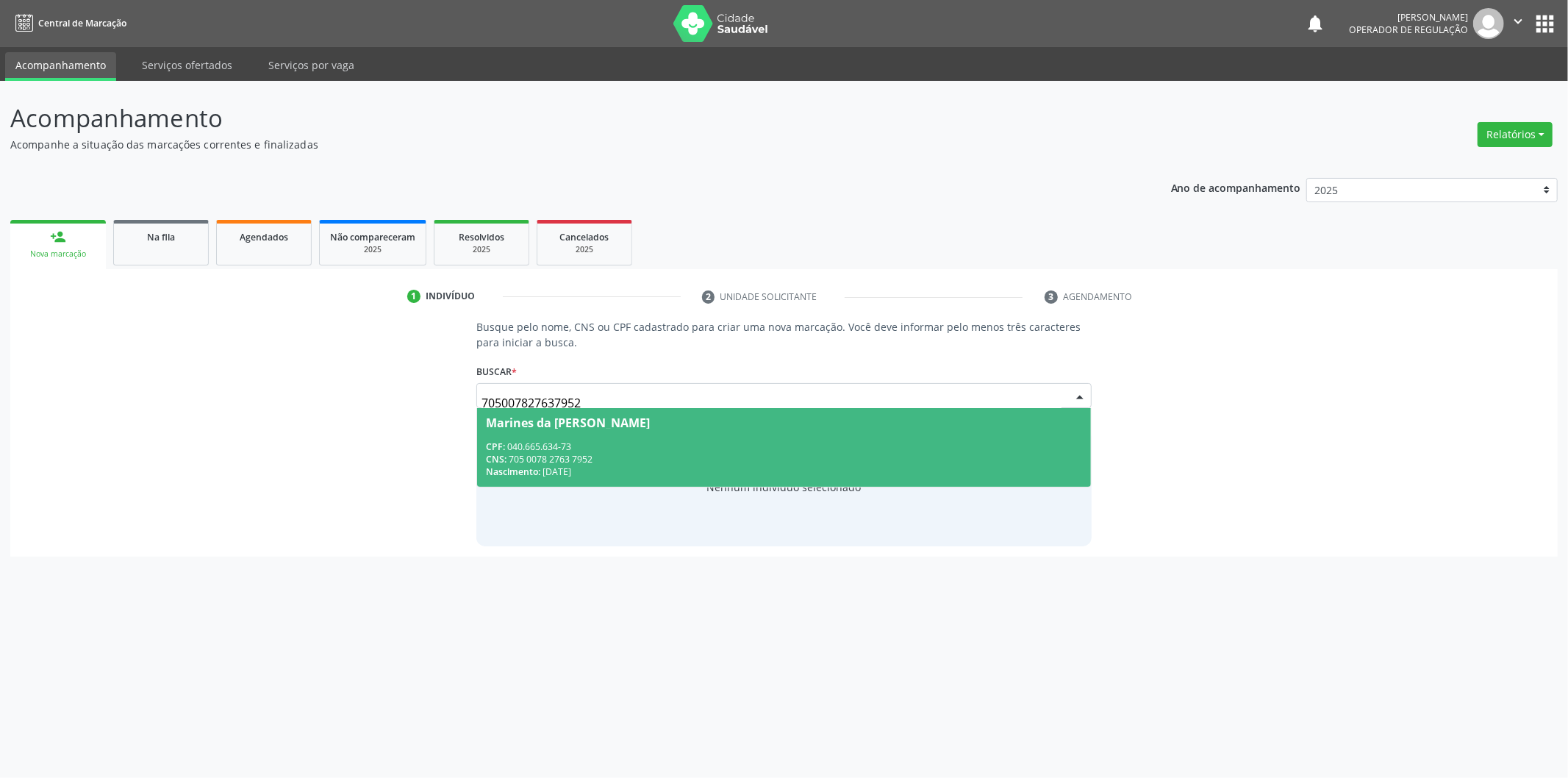
click at [704, 446] on div "CPF: 040.665.634-73" at bounding box center [784, 445] width 596 height 12
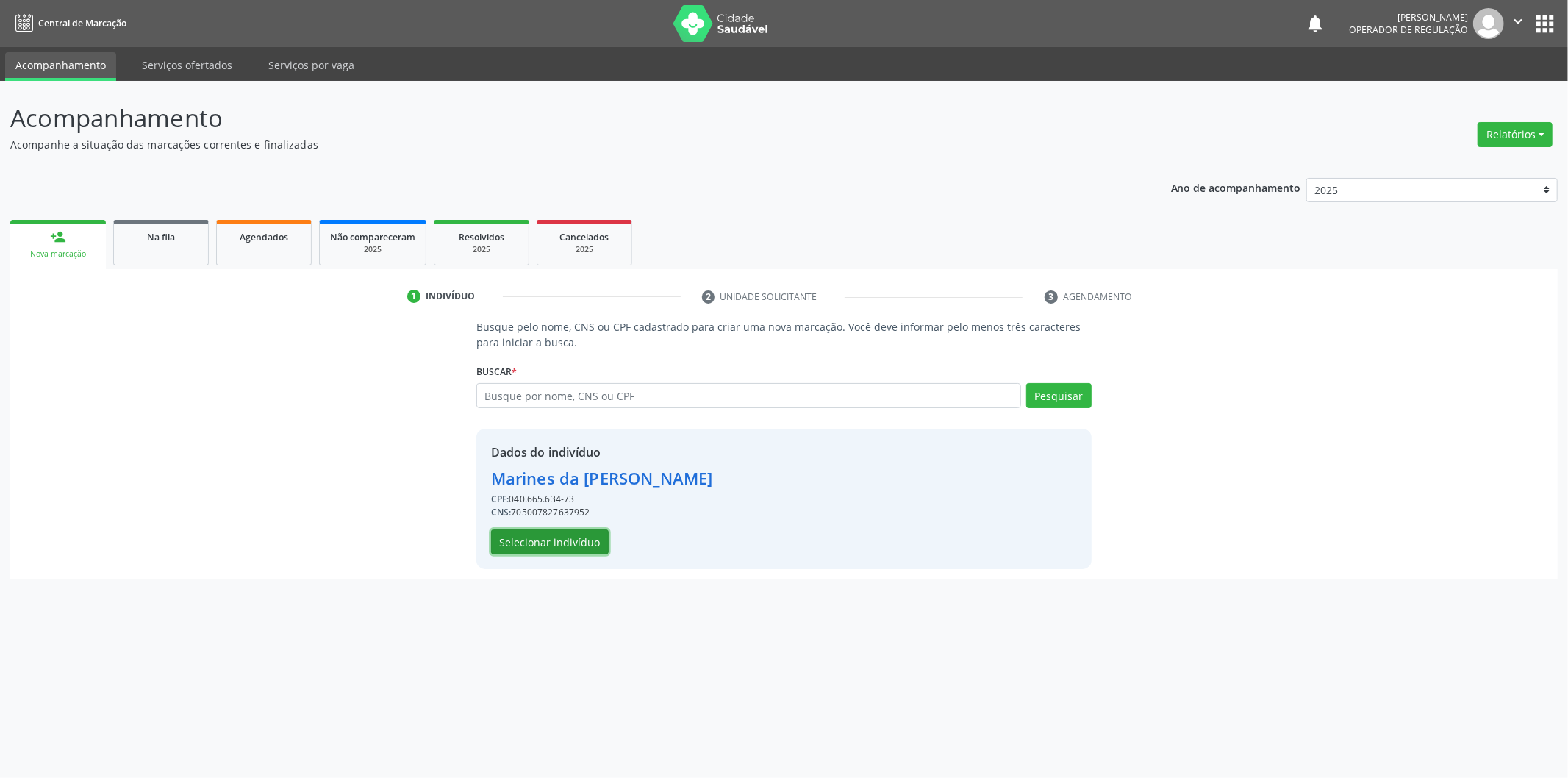
click at [583, 535] on button "Selecionar indivíduo" at bounding box center [549, 541] width 118 height 25
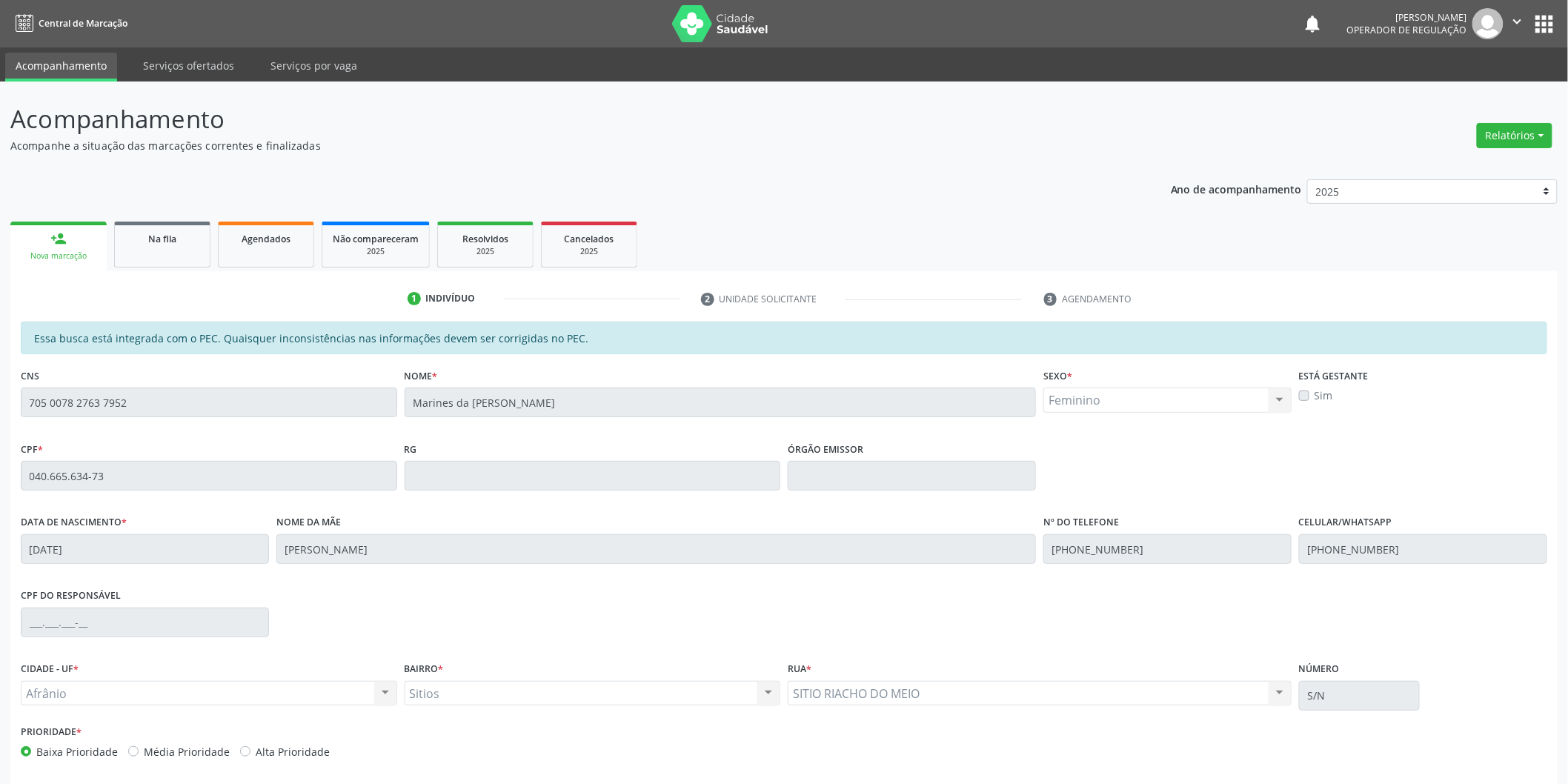
scroll to position [62, 0]
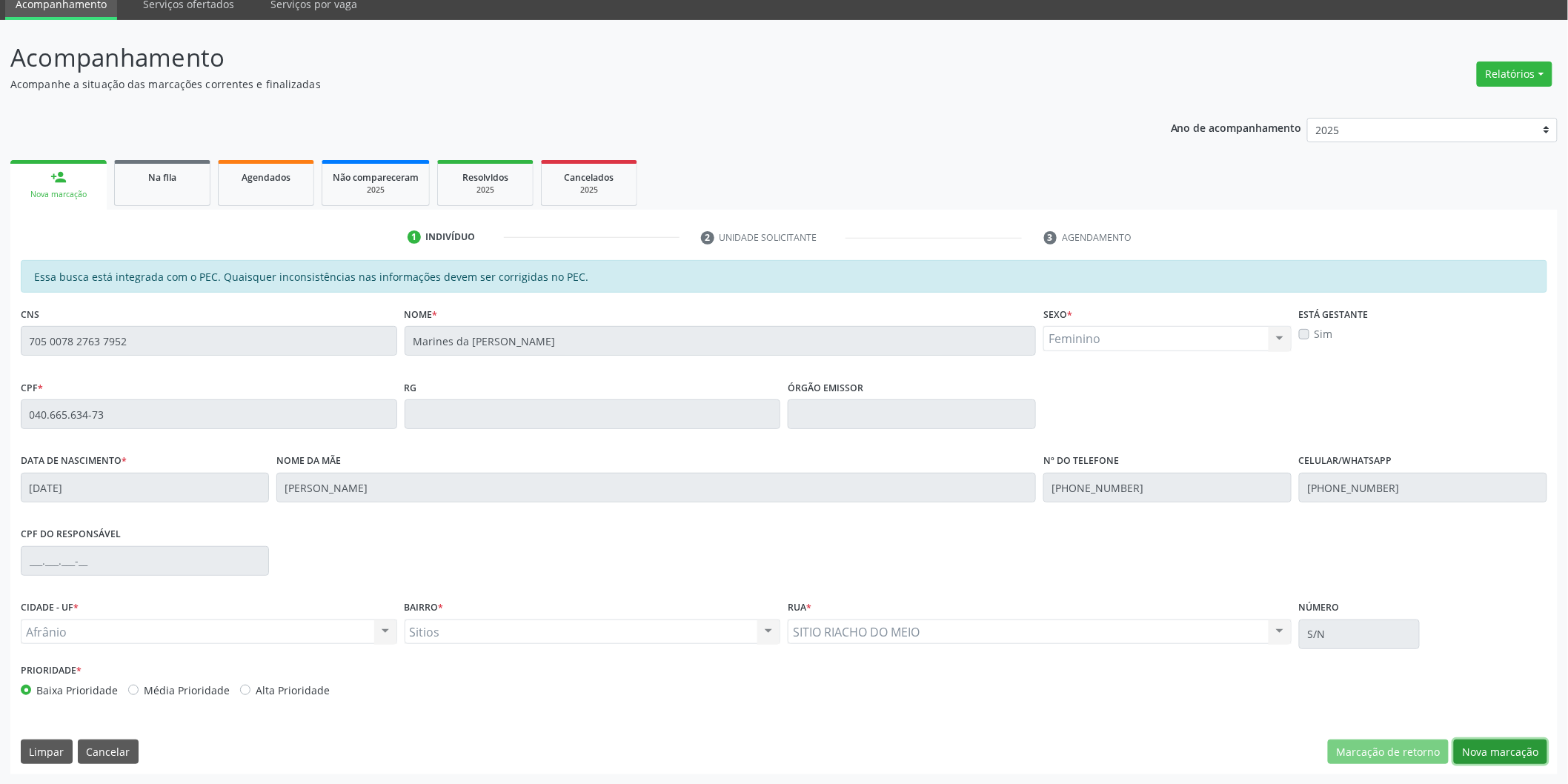
click at [1505, 749] on button "Nova marcação" at bounding box center [1501, 751] width 93 height 25
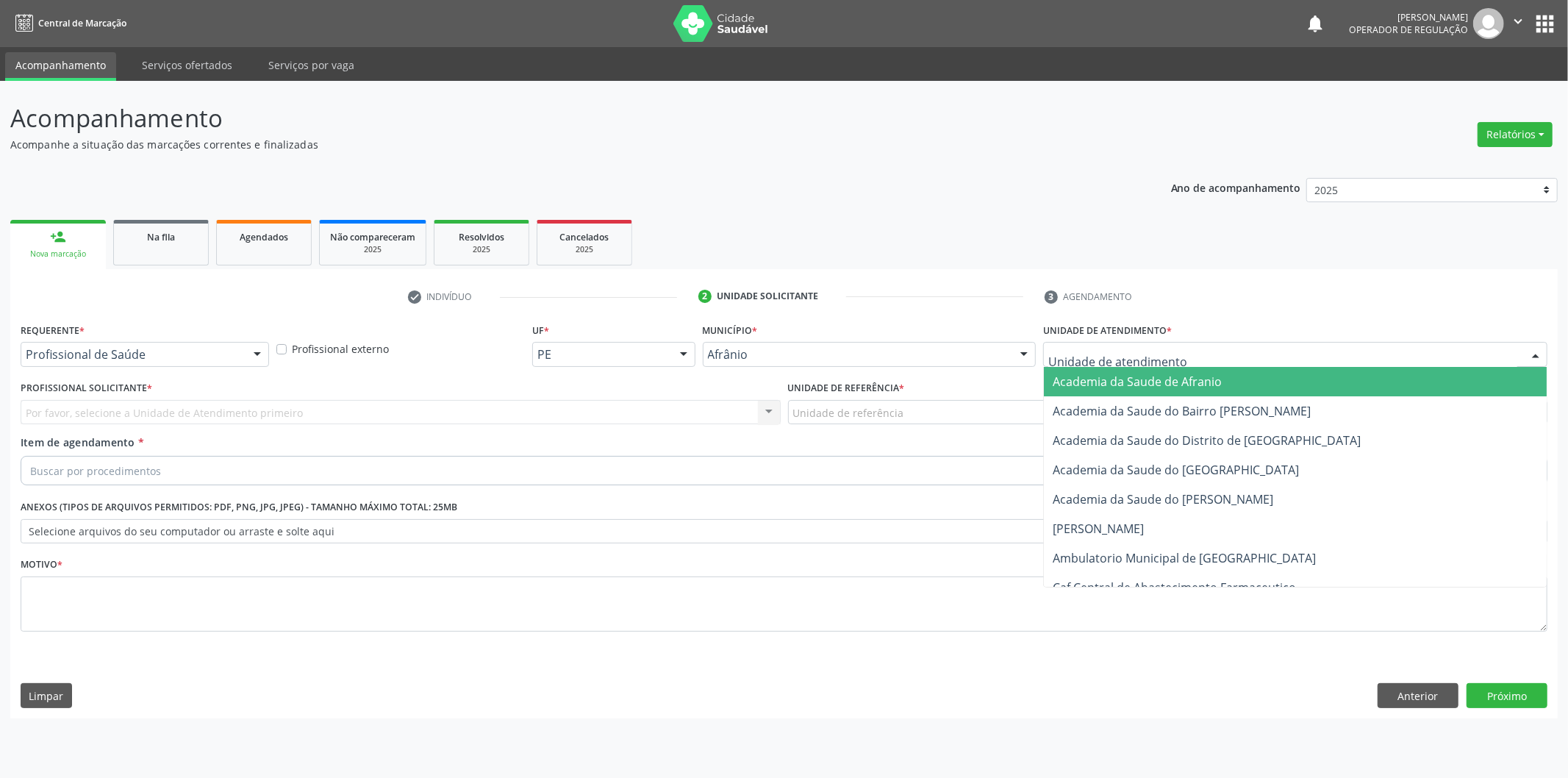
click at [1407, 355] on div at bounding box center [1295, 354] width 504 height 25
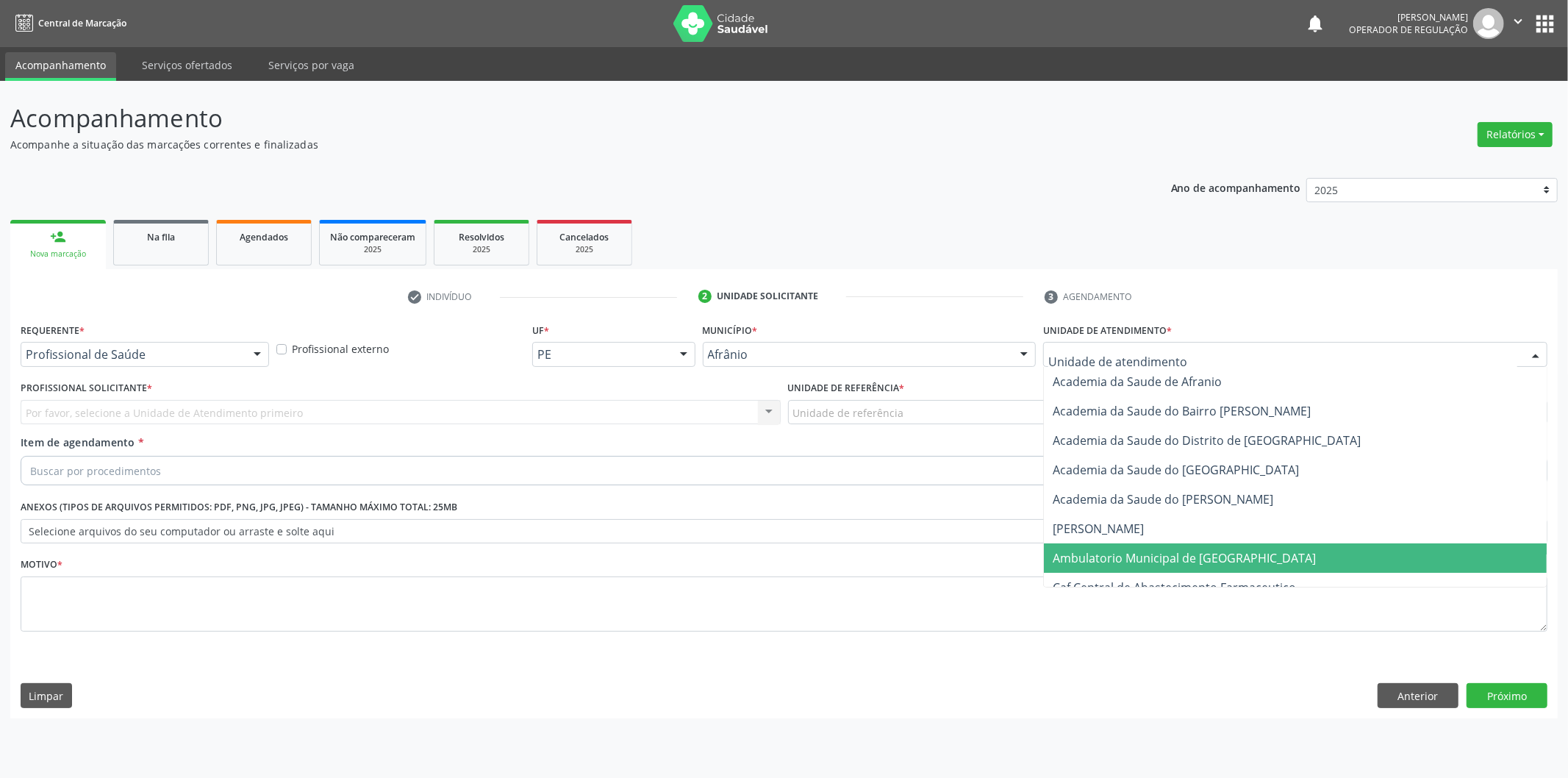
click at [1334, 569] on span "Ambulatorio Municipal de [GEOGRAPHIC_DATA]" at bounding box center [1295, 558] width 503 height 30
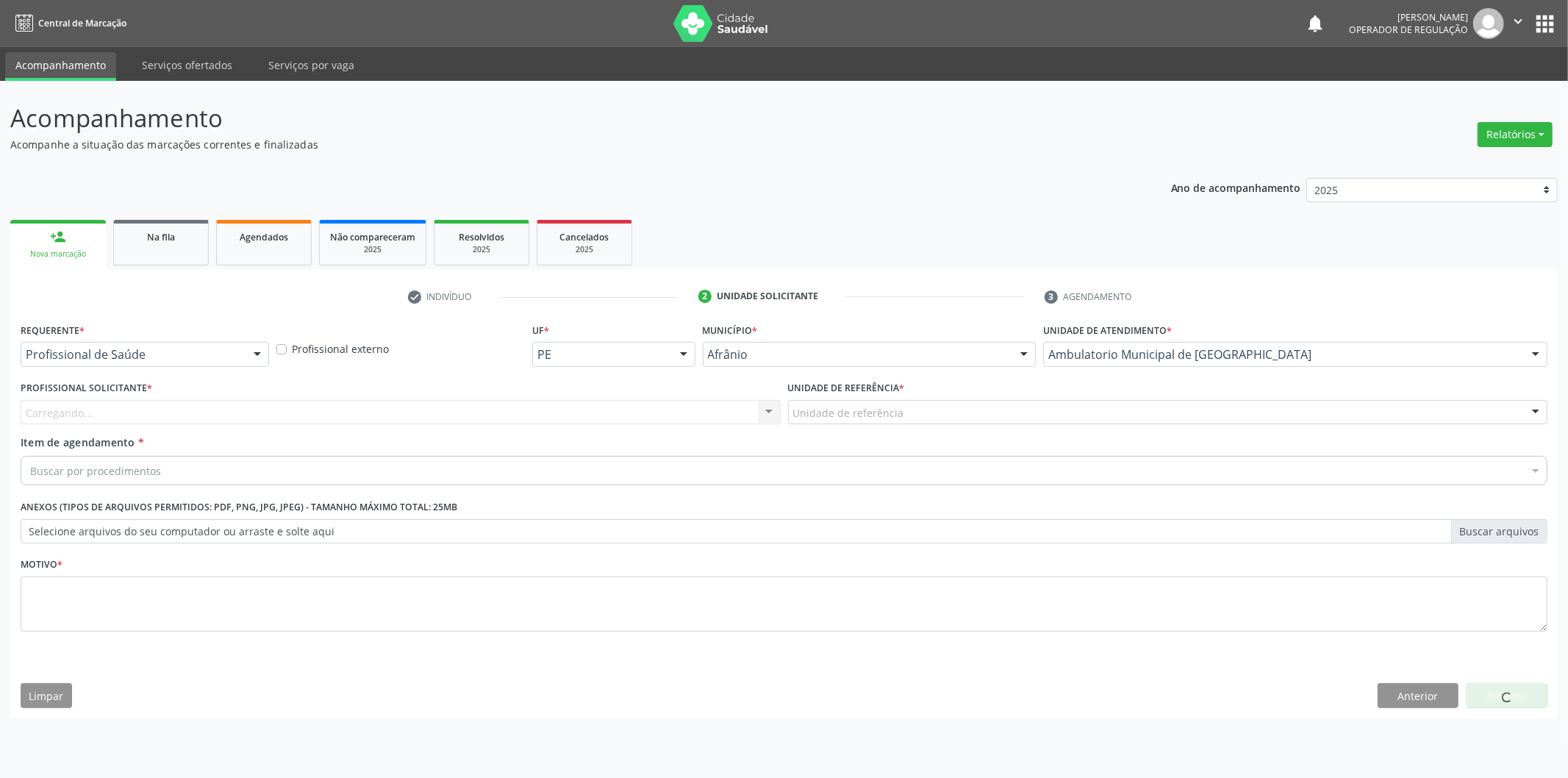
click at [1029, 425] on div "Unidade de referência ESF de Extrema ESF de Barra das Melancias ESF Jose e Mari…" at bounding box center [1168, 412] width 760 height 25
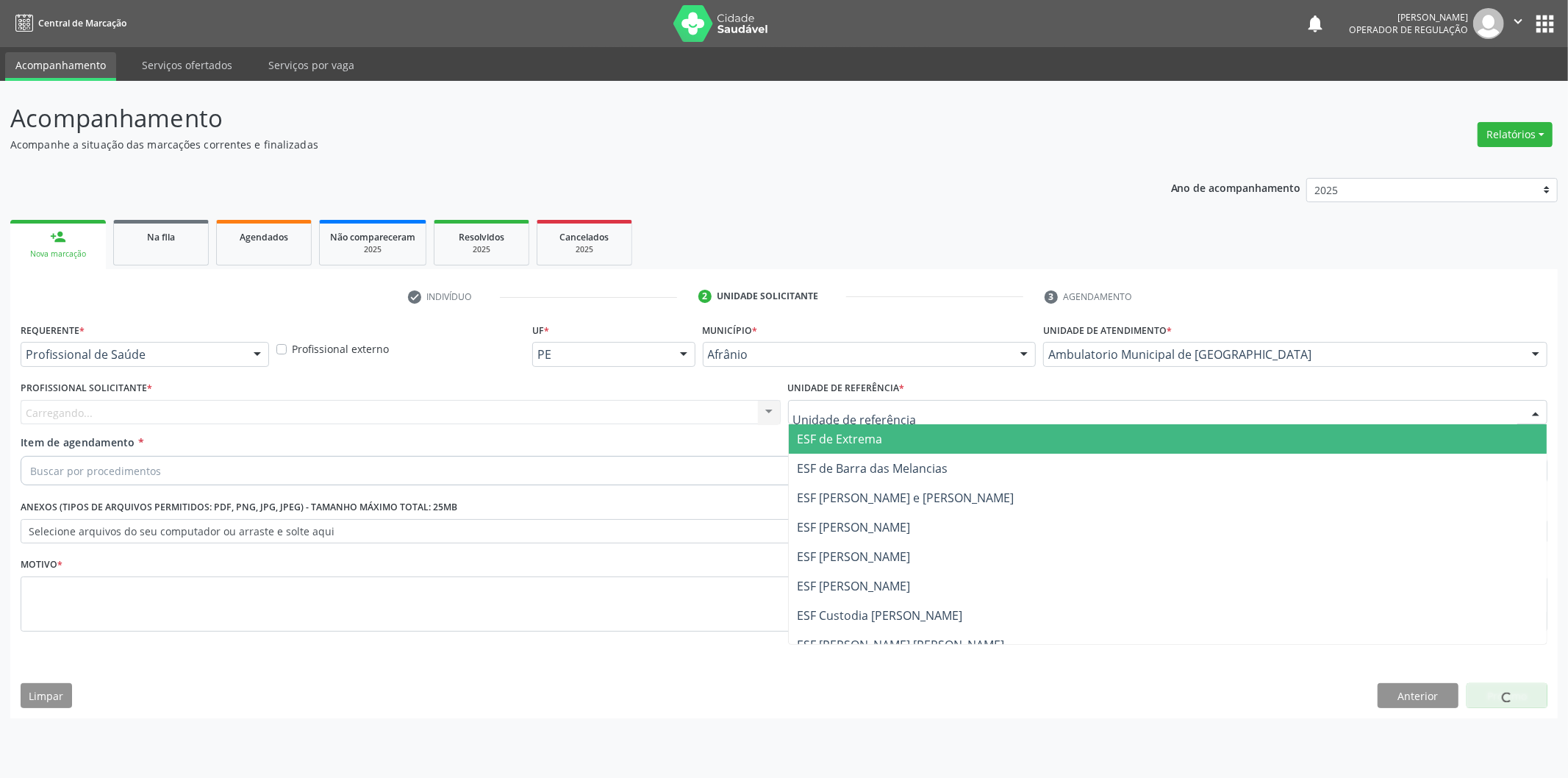
click at [1042, 439] on span "ESF de Extrema" at bounding box center [1168, 439] width 759 height 30
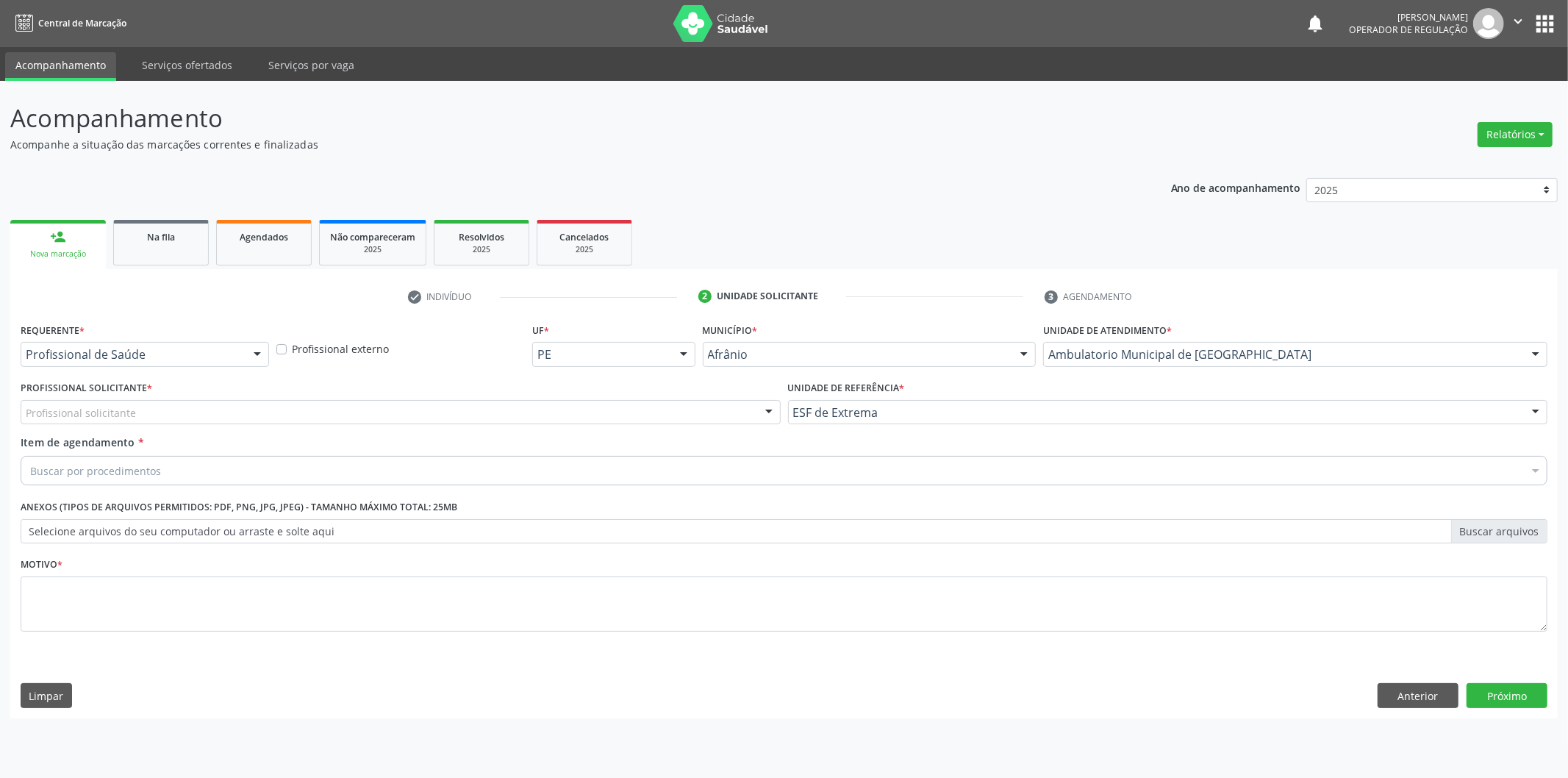
click at [687, 401] on div "Profissional solicitante" at bounding box center [400, 412] width 760 height 25
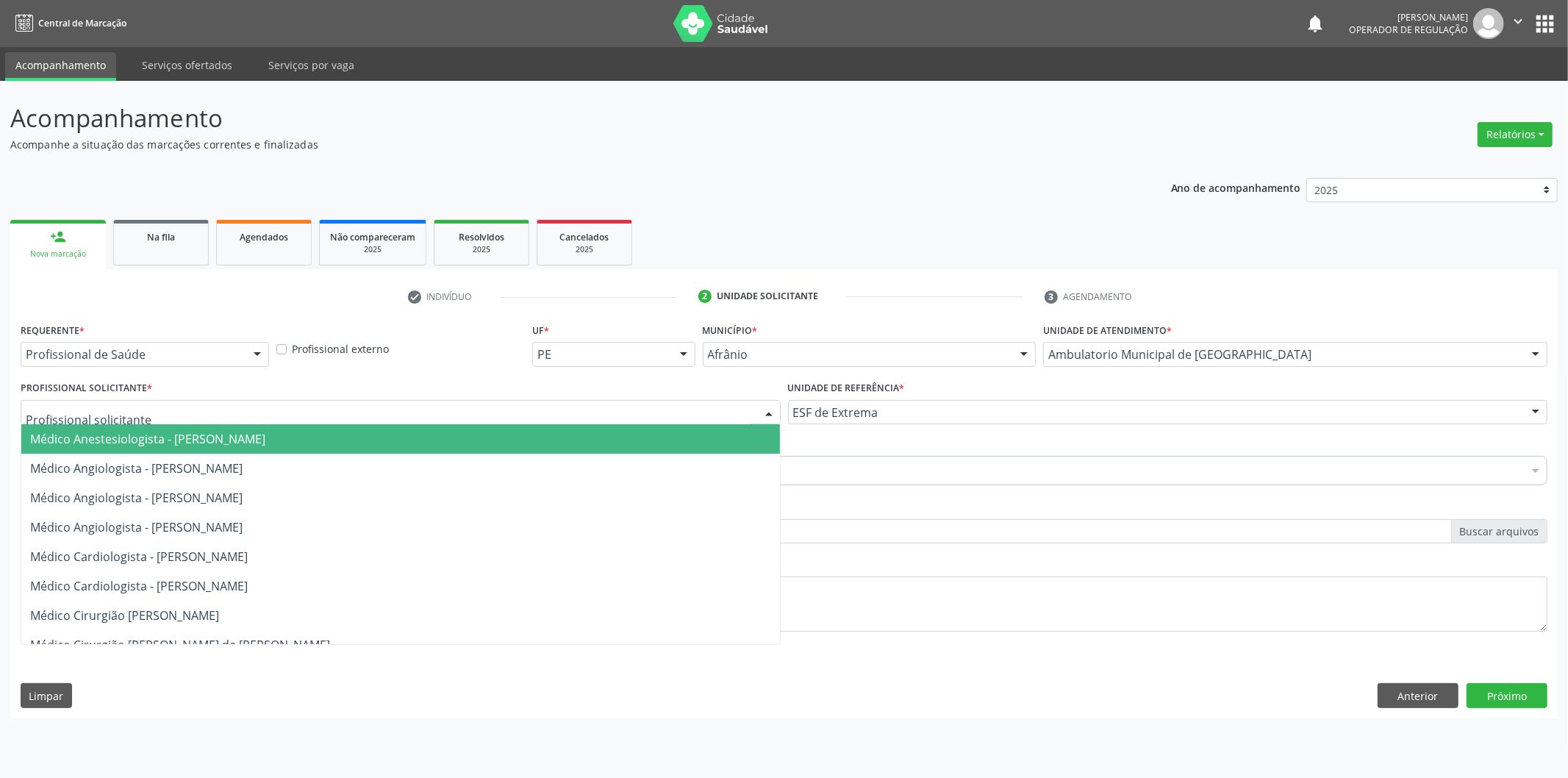
click at [680, 436] on span "Médico Anestesiologista - Julianna Ferreira Obara" at bounding box center [400, 439] width 759 height 30
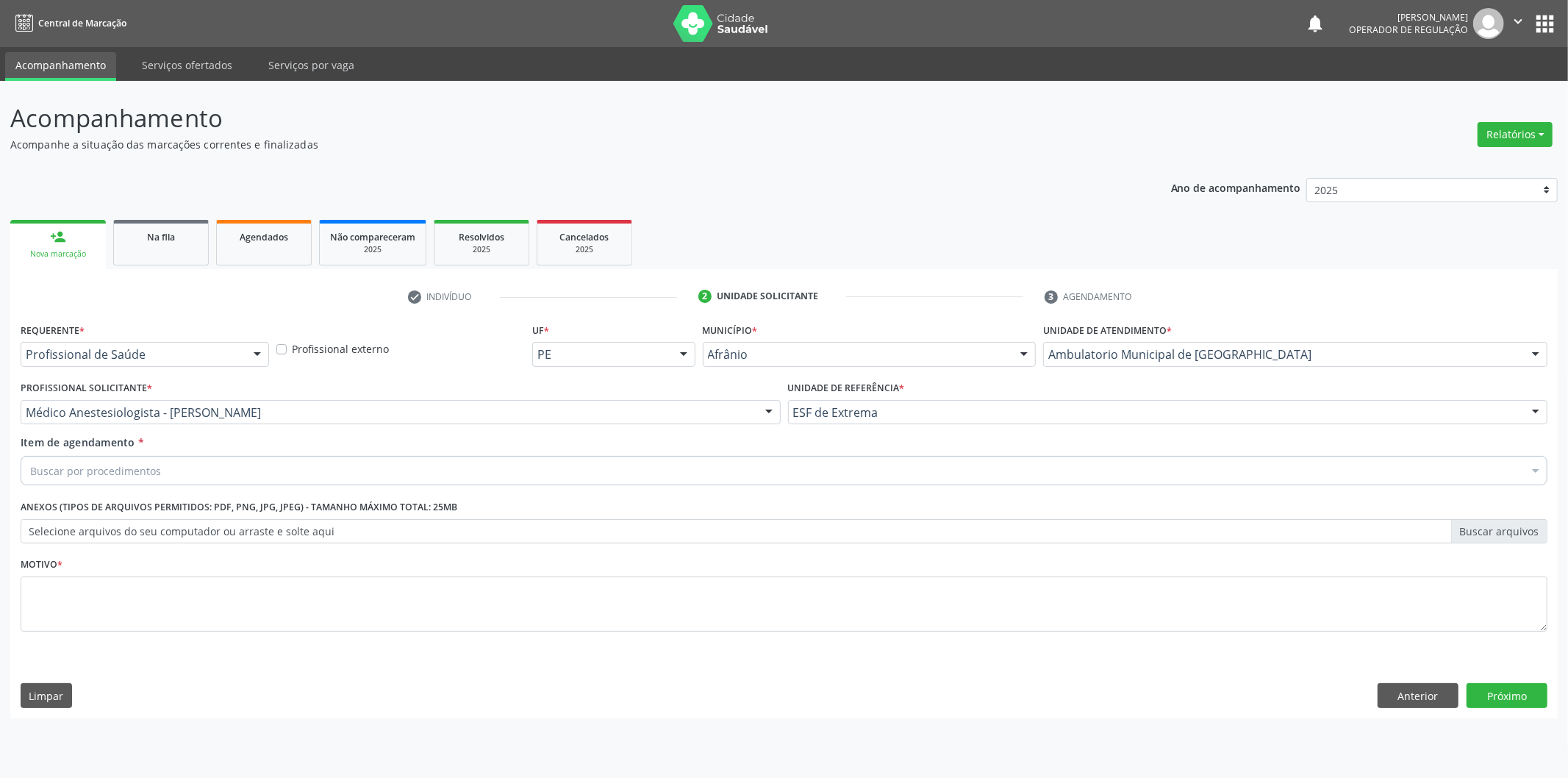
click at [611, 488] on div "Item de agendamento * Buscar por procedimentos Selecionar todos 0604320140 - Ab…" at bounding box center [784, 462] width 1534 height 56
click at [621, 482] on div "Buscar por procedimentos" at bounding box center [784, 471] width 1526 height 30
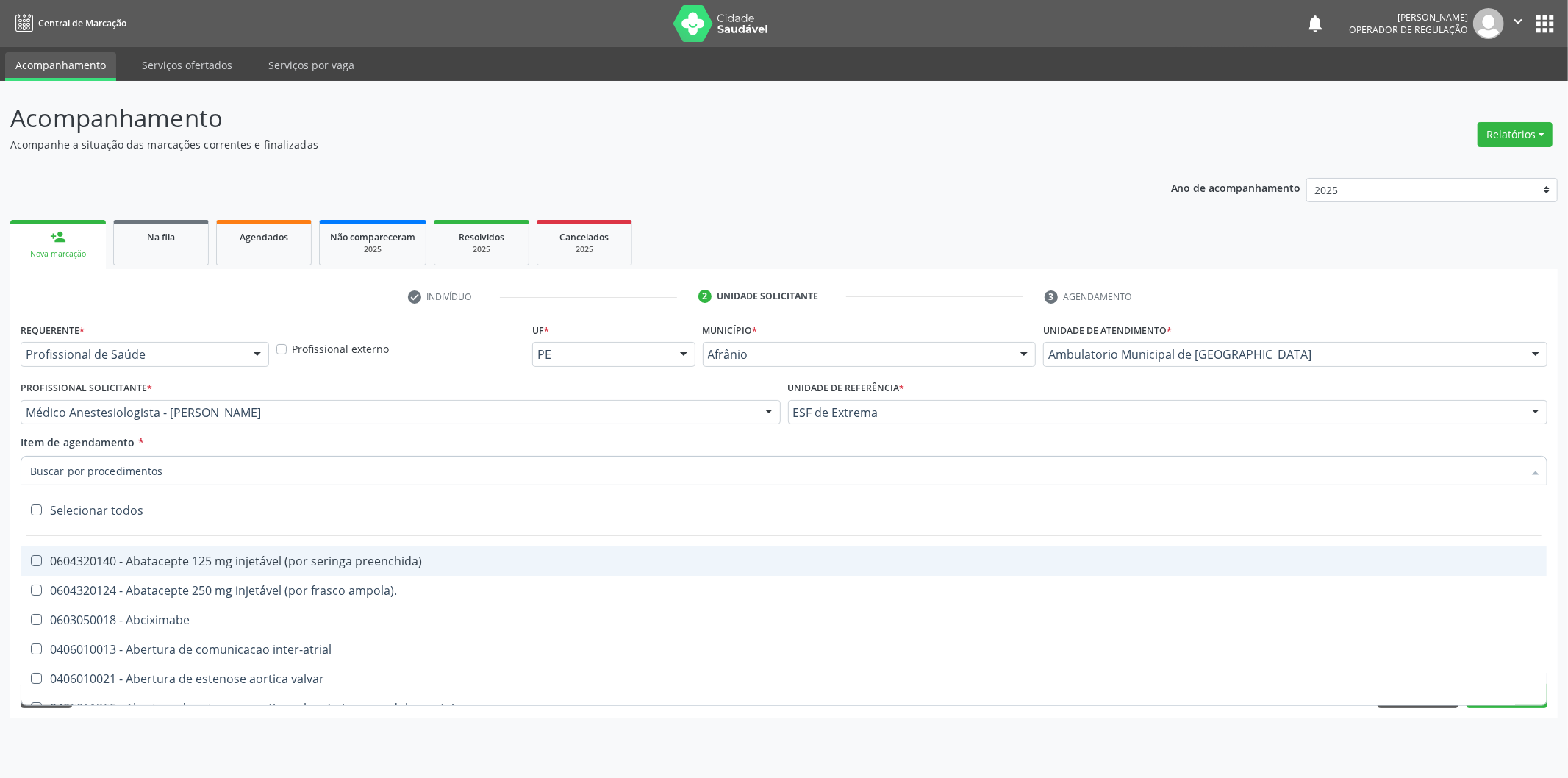
click at [629, 473] on input "Item de agendamento *" at bounding box center [777, 471] width 1493 height 30
paste input "0302050027"
type input "0302050027"
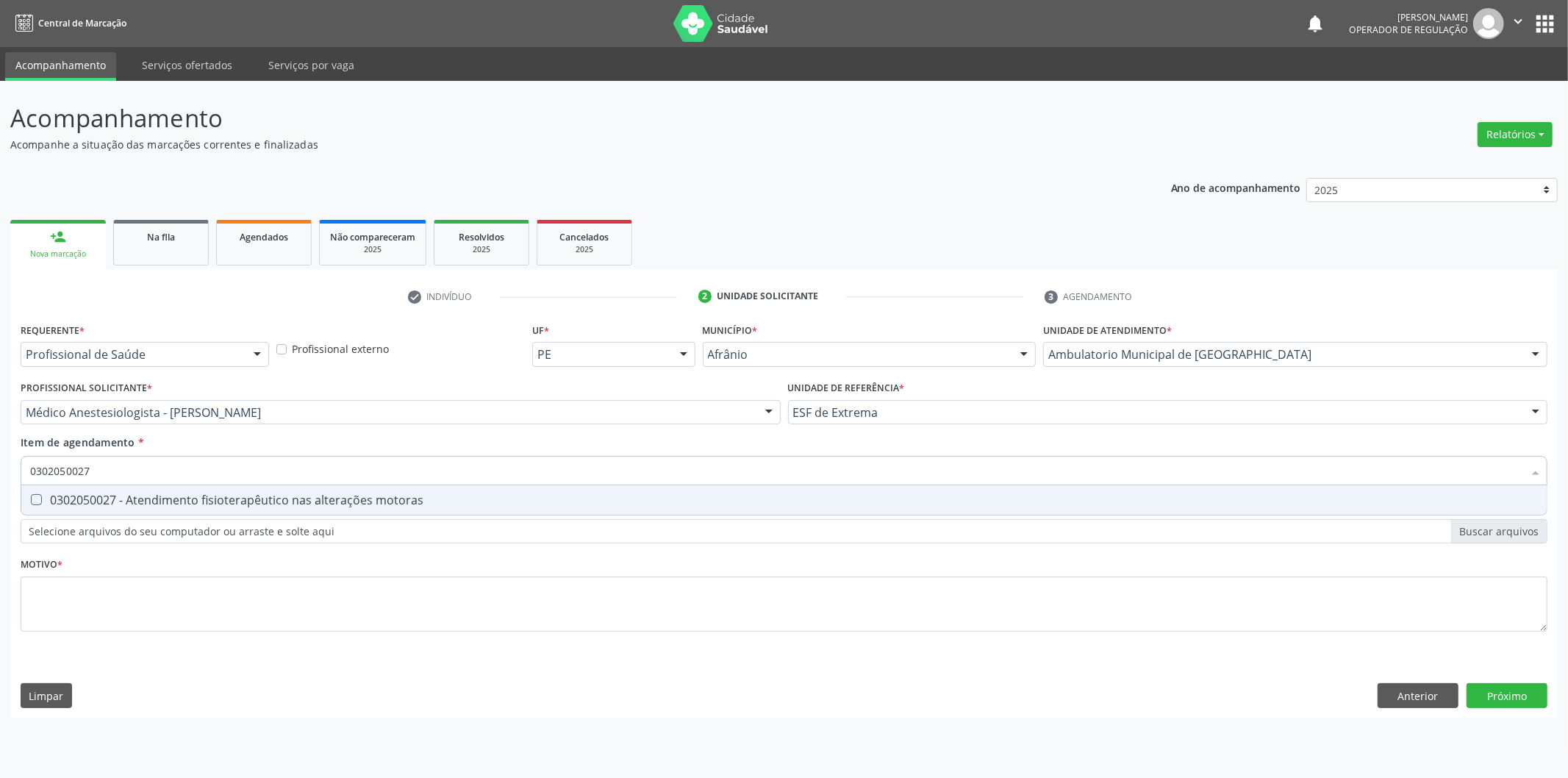
click at [569, 494] on div "0302050027 - Atendimento fisioterapêutico nas alterações motoras" at bounding box center [784, 499] width 1508 height 12
checkbox motoras "true"
click at [468, 581] on div "Requerente * Profissional de Saúde Profissional de Saúde Paciente Nenhum result…" at bounding box center [784, 485] width 1526 height 333
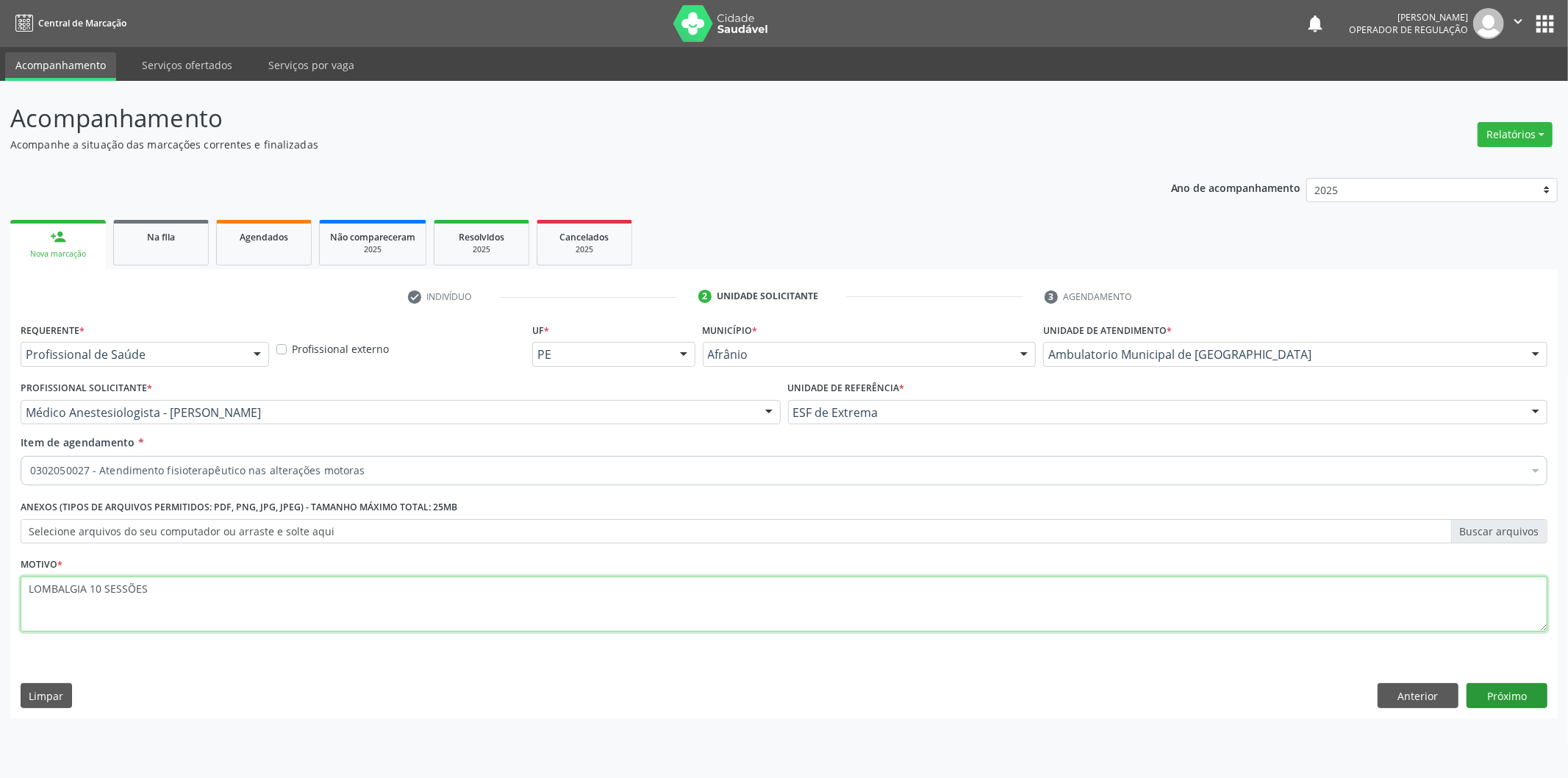
type textarea "LOMBALGIA 10 SESSÕES"
click at [1509, 691] on button "Próximo" at bounding box center [1506, 695] width 81 height 25
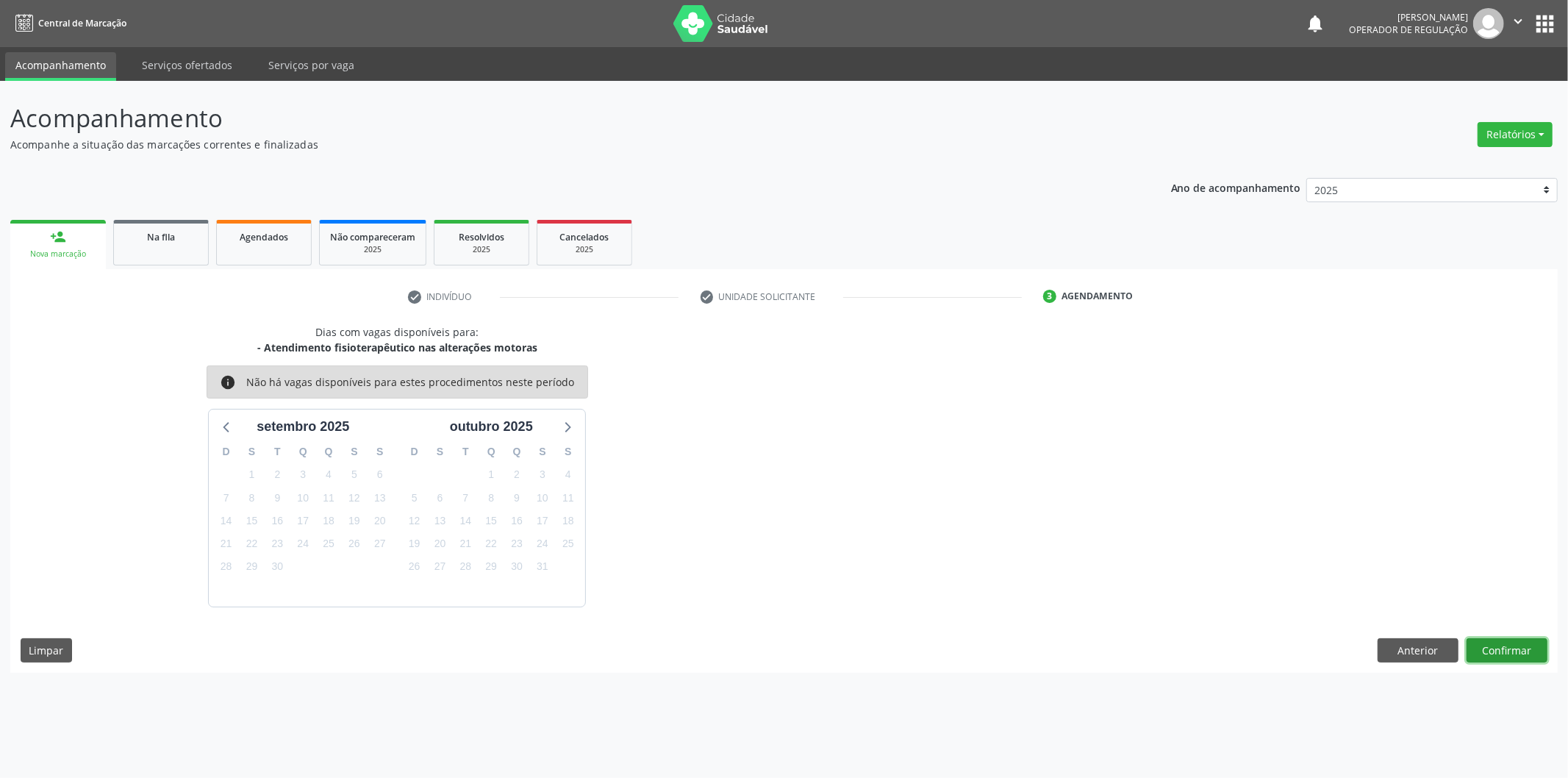
click at [1493, 649] on button "Confirmar" at bounding box center [1506, 650] width 81 height 25
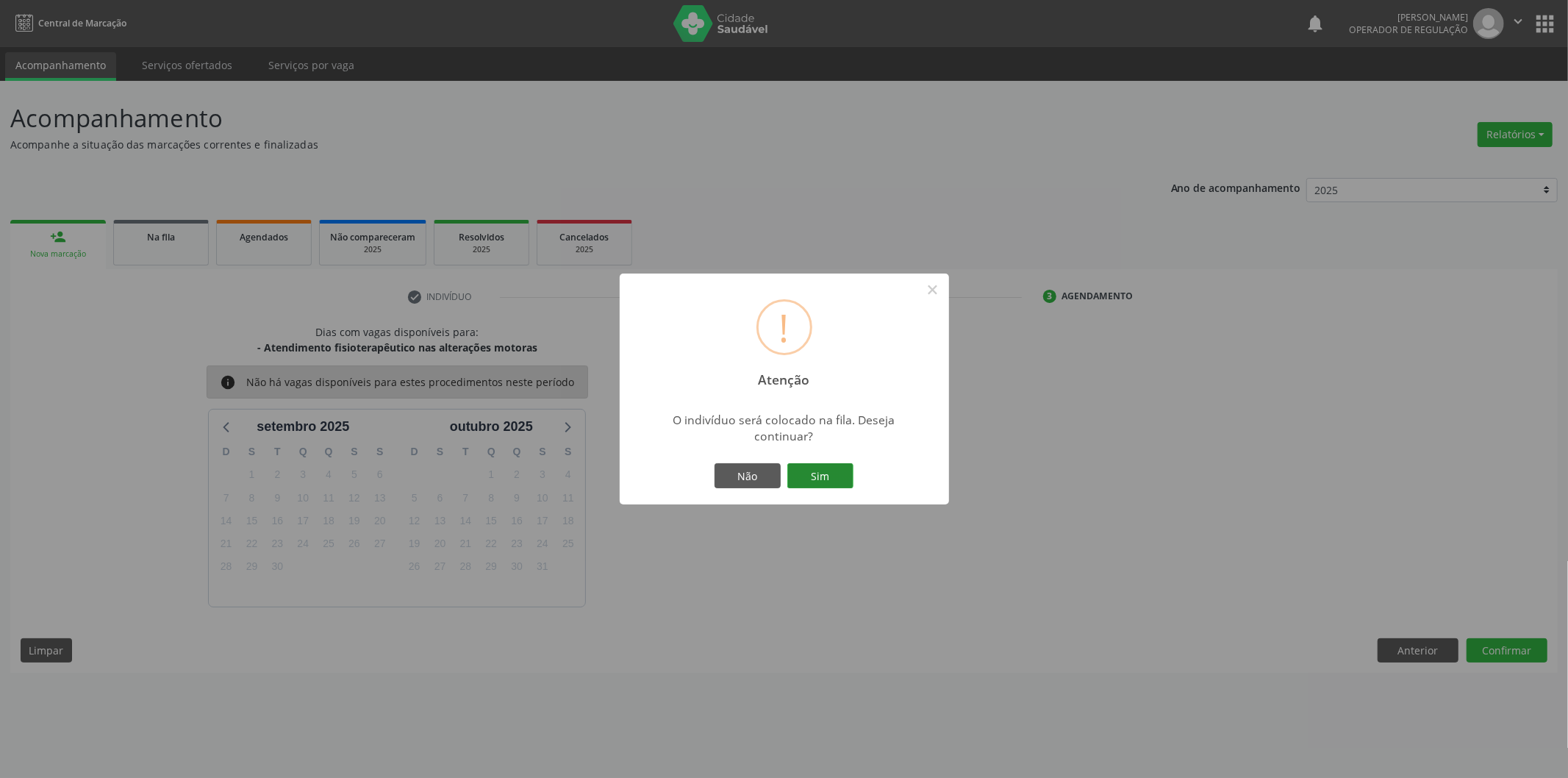
click at [810, 469] on button "Sim" at bounding box center [820, 475] width 66 height 25
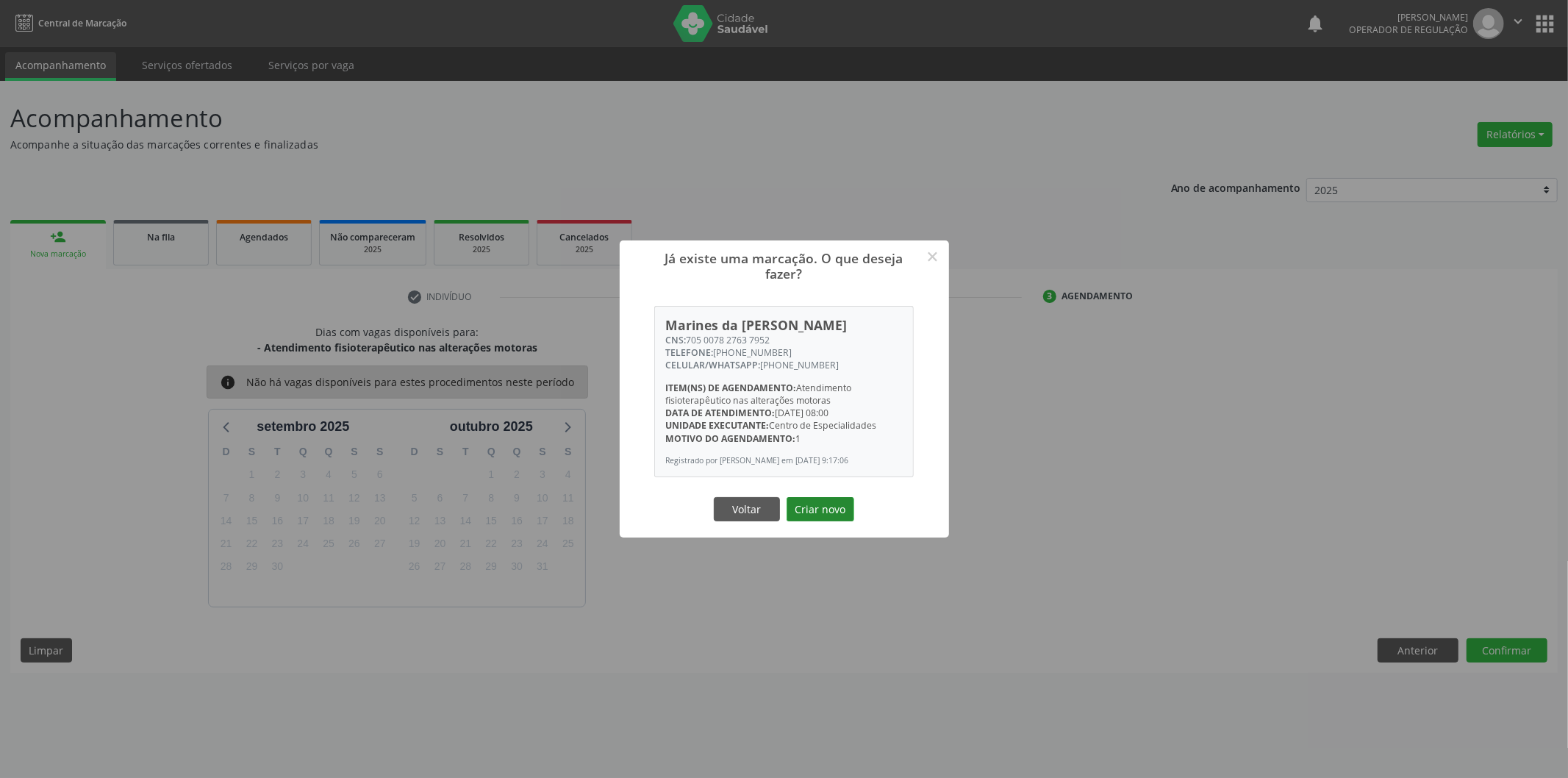
click at [832, 506] on button "Criar novo" at bounding box center [820, 509] width 68 height 25
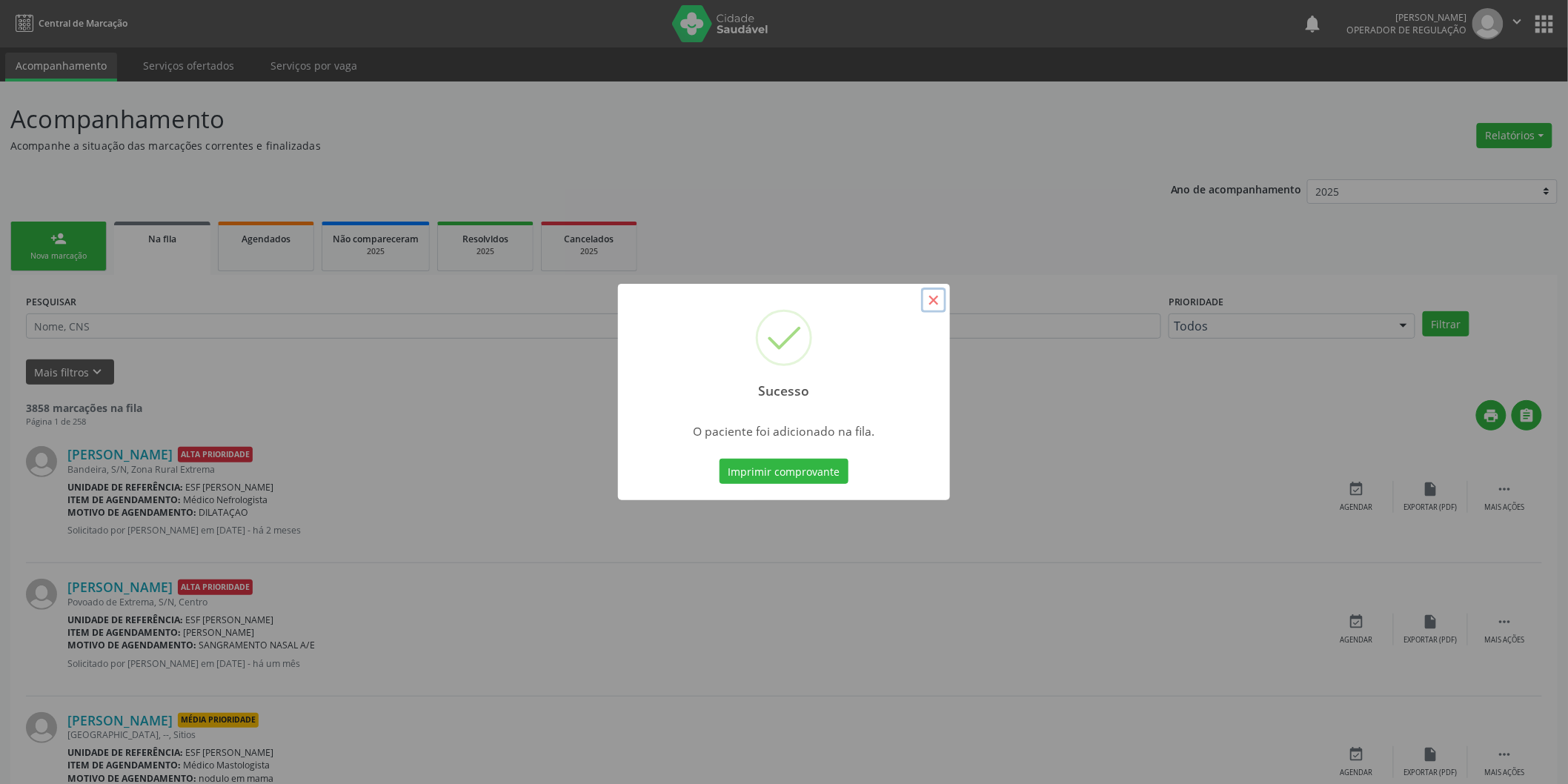
click at [939, 301] on button "×" at bounding box center [934, 300] width 25 height 25
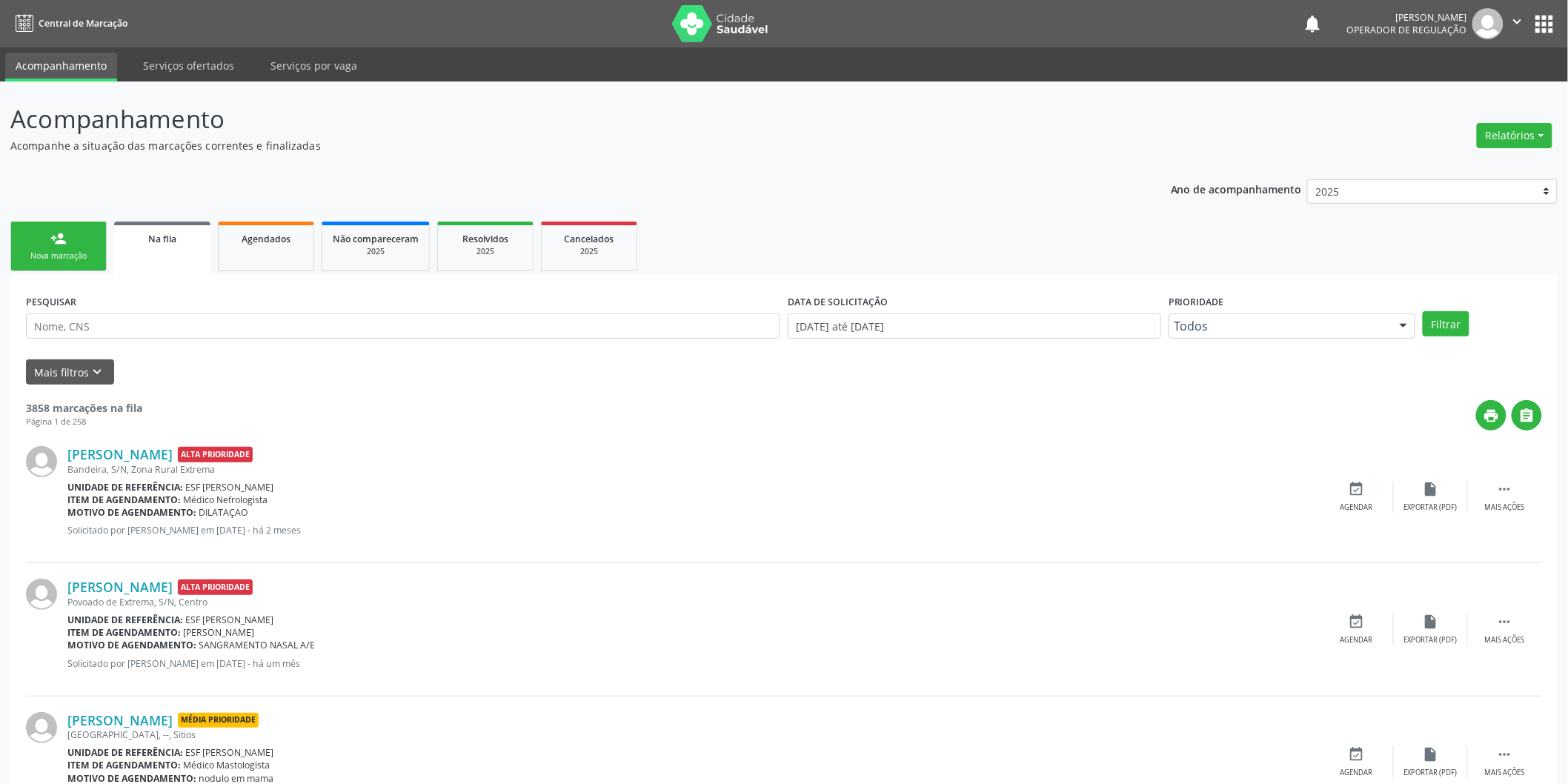
click at [55, 254] on div "Nova marcação" at bounding box center [58, 256] width 74 height 11
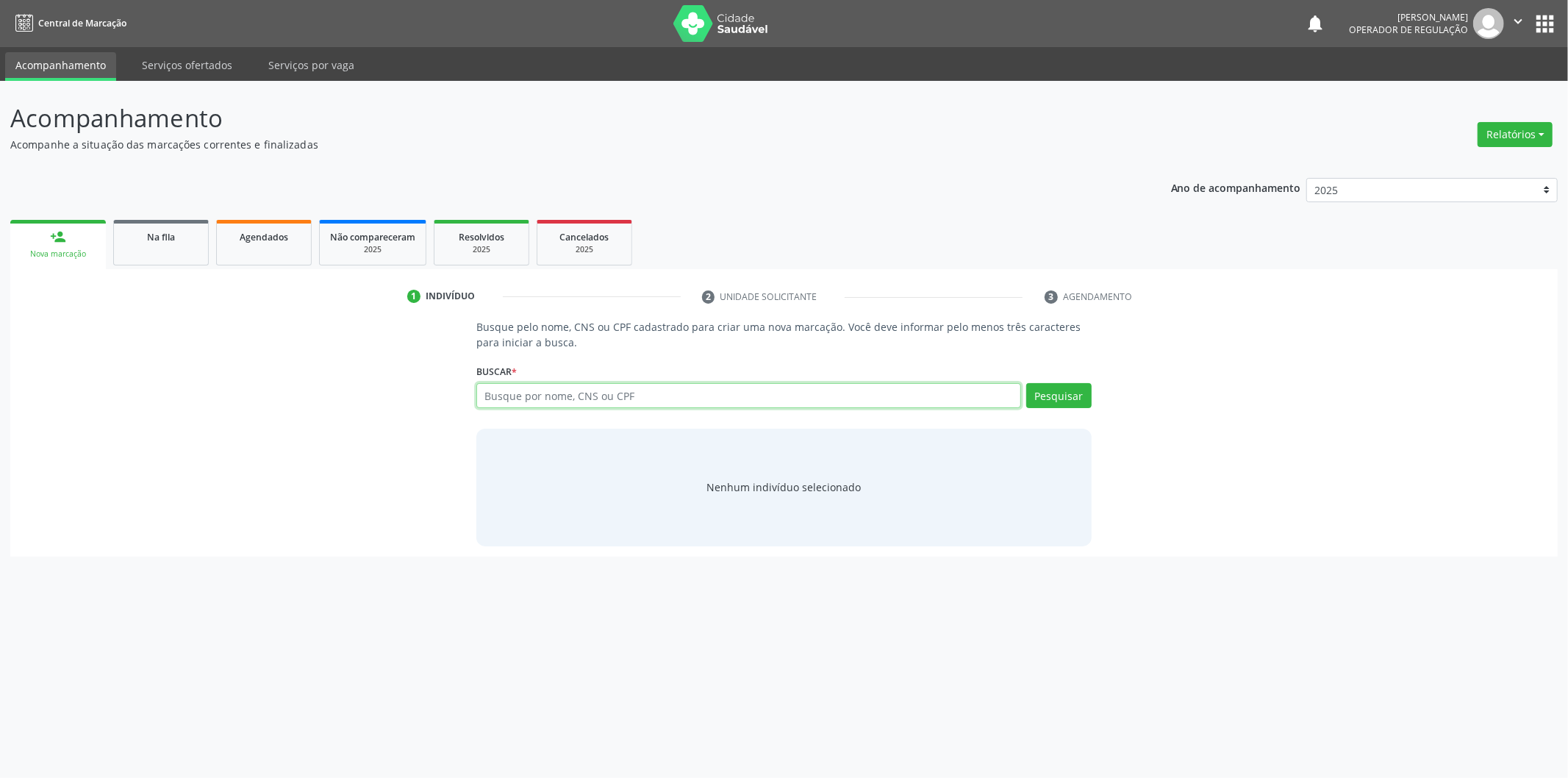
click at [661, 384] on input "text" at bounding box center [748, 395] width 545 height 25
type input "708504099434880"
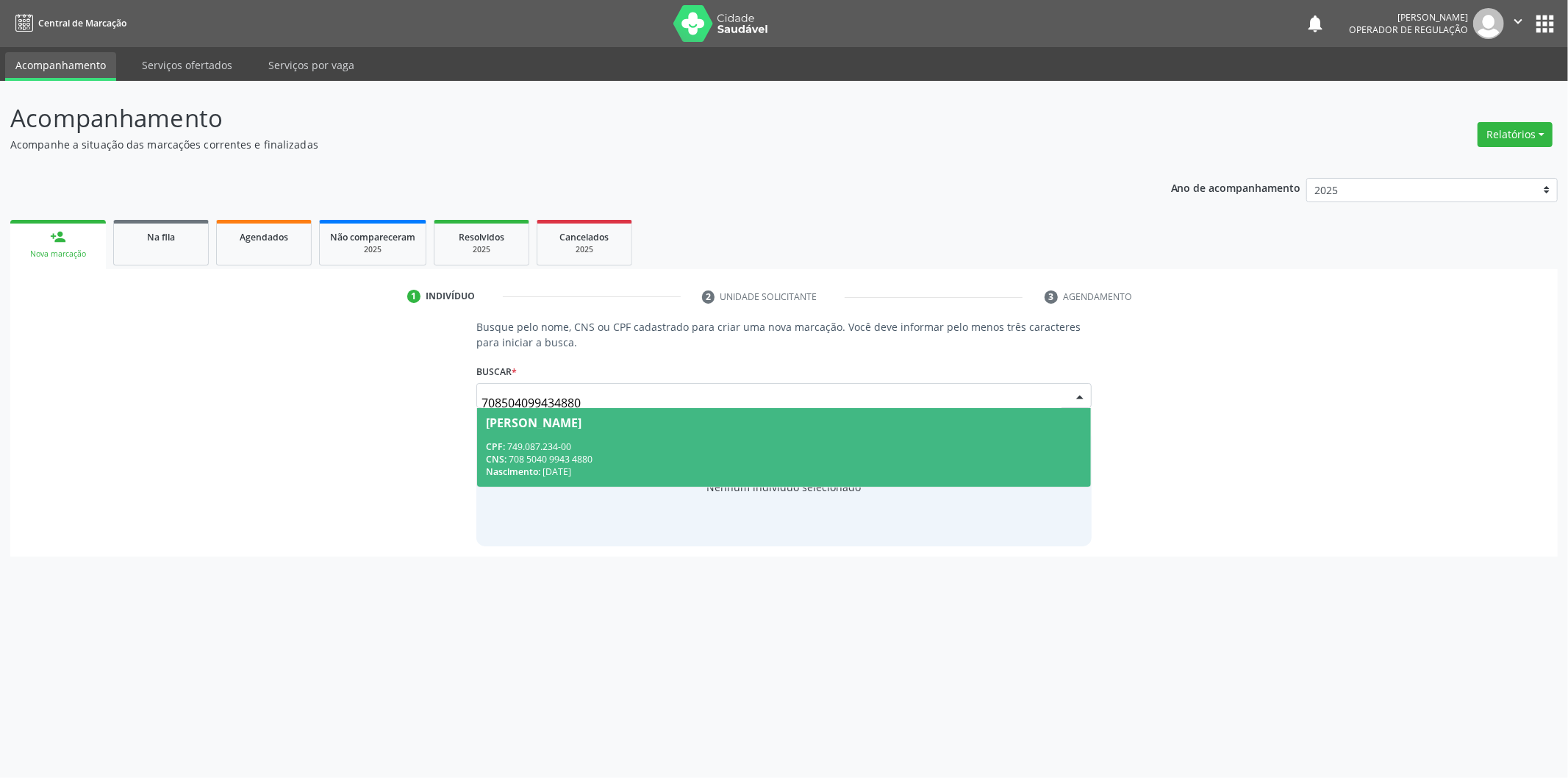
click at [733, 454] on div "CNS: 708 5040 9943 4880" at bounding box center [784, 458] width 596 height 12
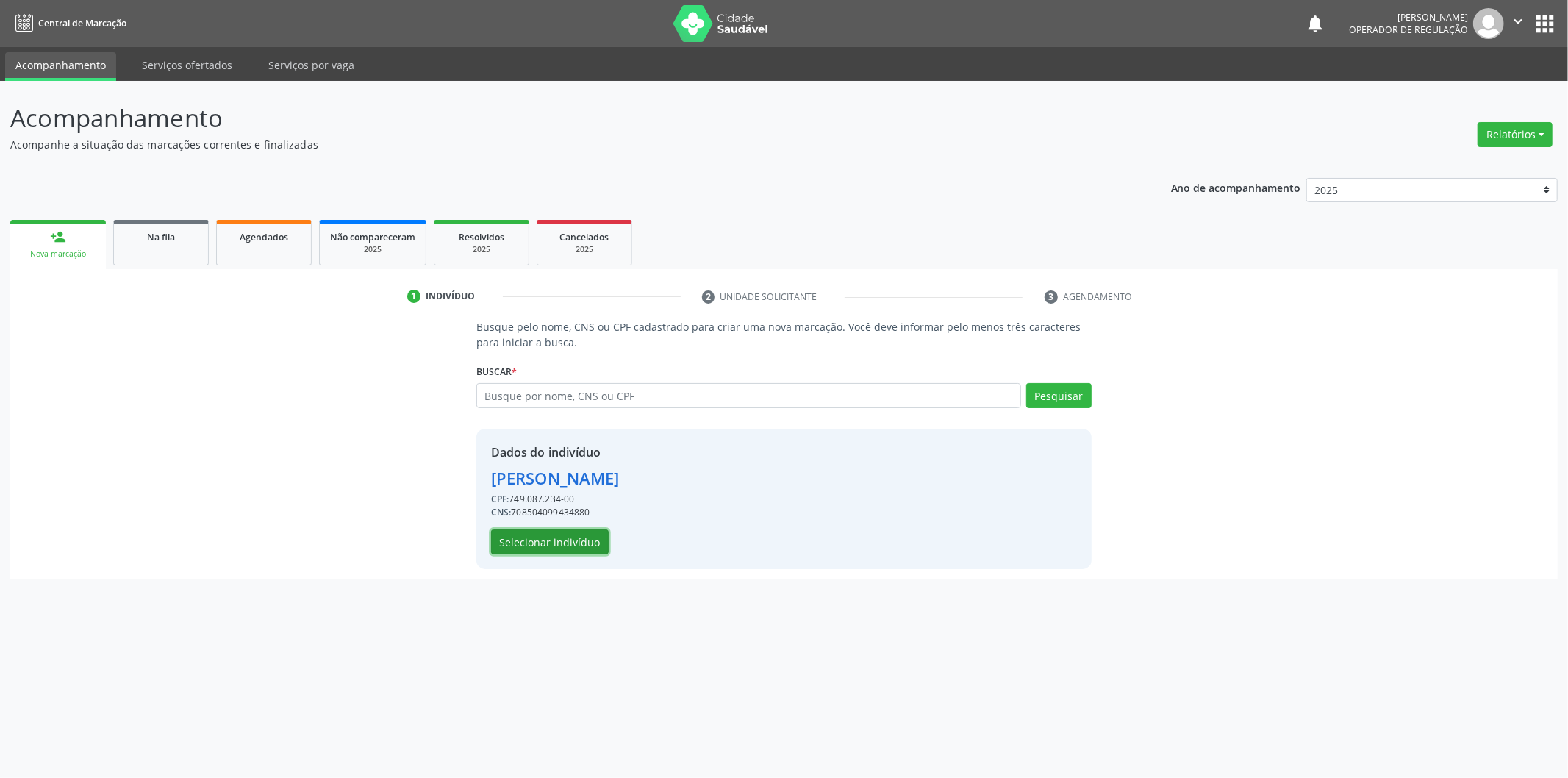
click at [533, 537] on button "Selecionar indivíduo" at bounding box center [549, 541] width 118 height 25
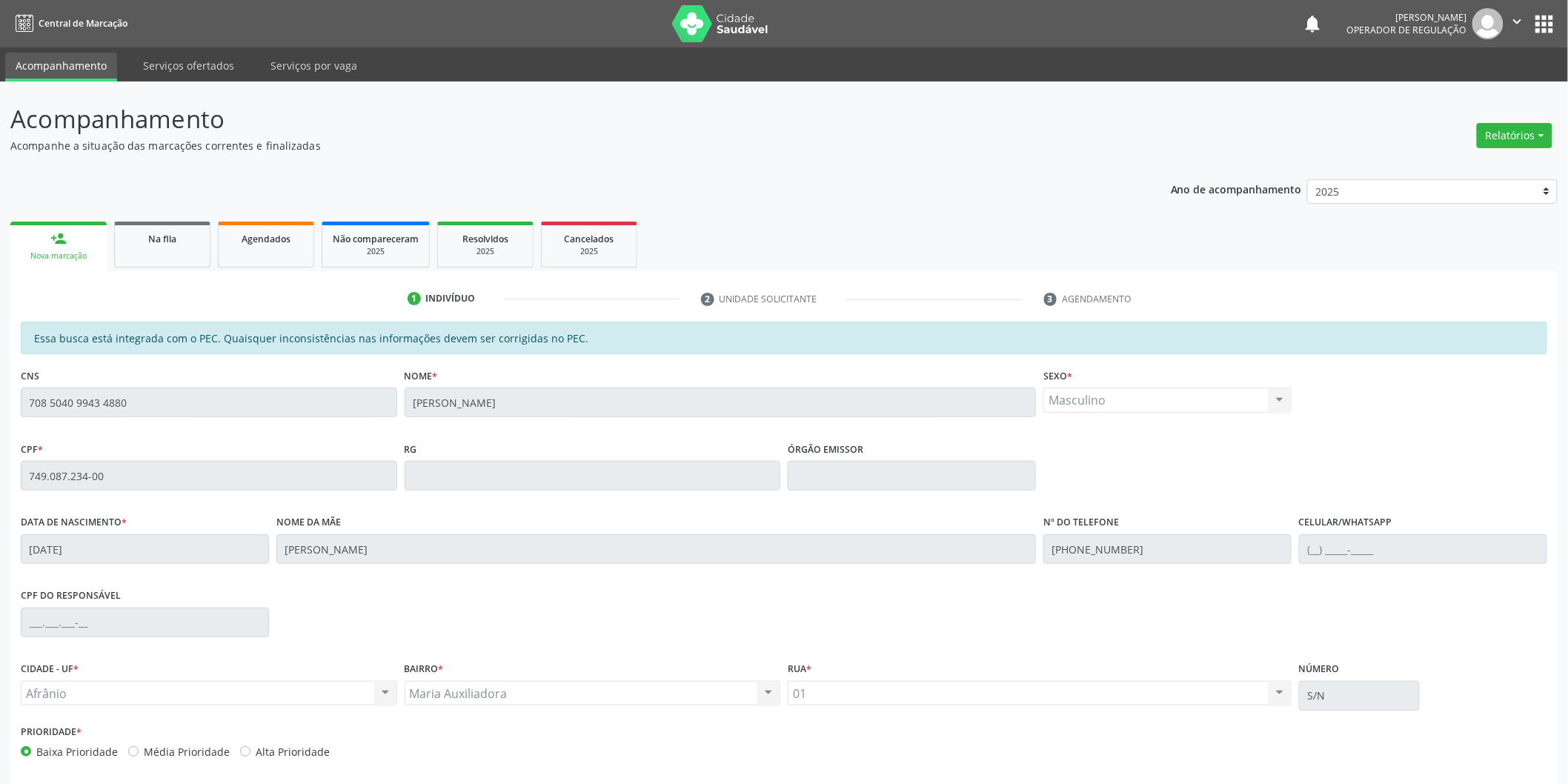
scroll to position [62, 0]
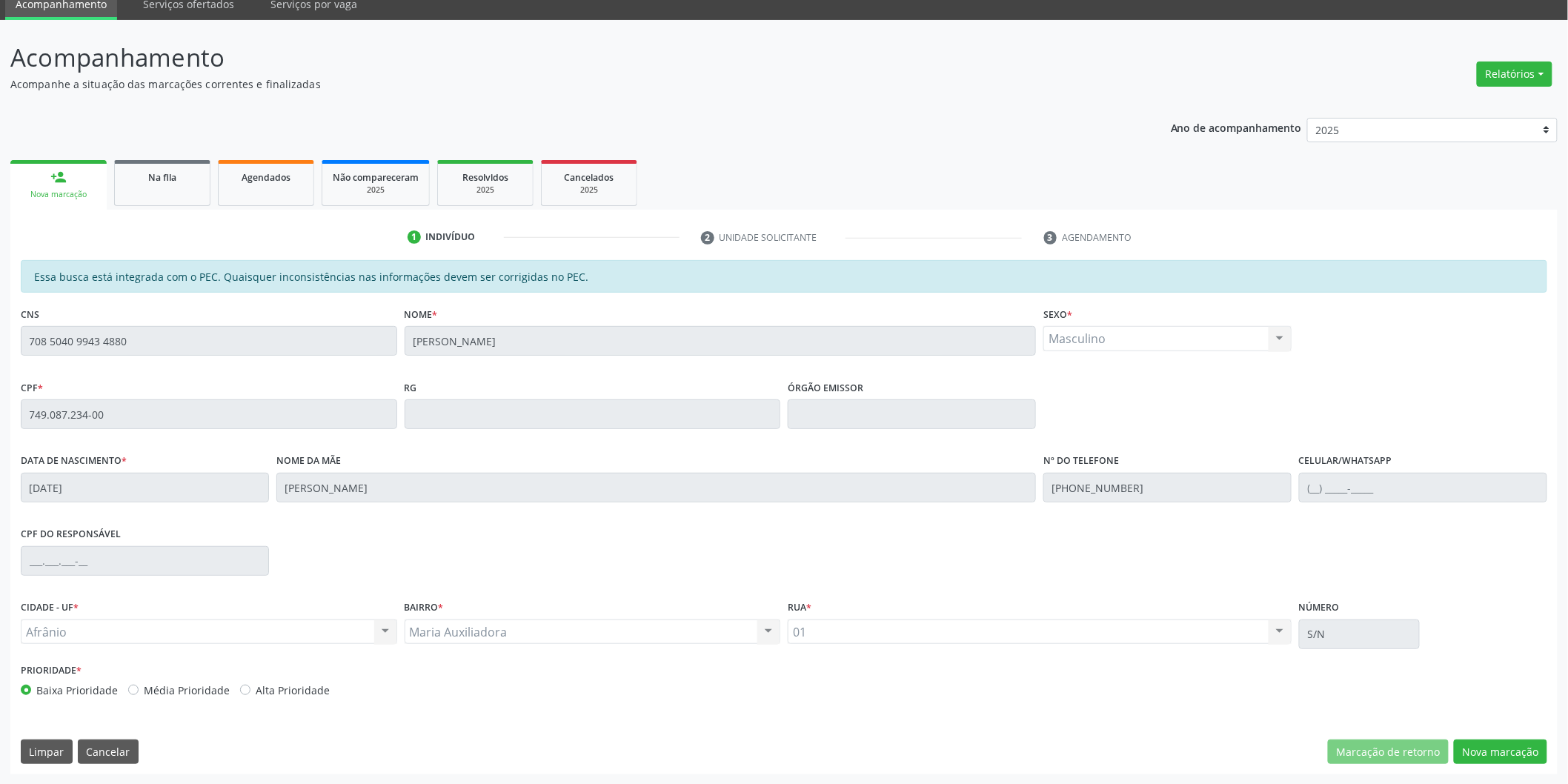
click at [1498, 737] on div "Essa busca está integrada com o PEC. Quaisquer inconsistências nas informações …" at bounding box center [784, 517] width 1547 height 514
click at [1485, 745] on button "Nova marcação" at bounding box center [1501, 751] width 93 height 25
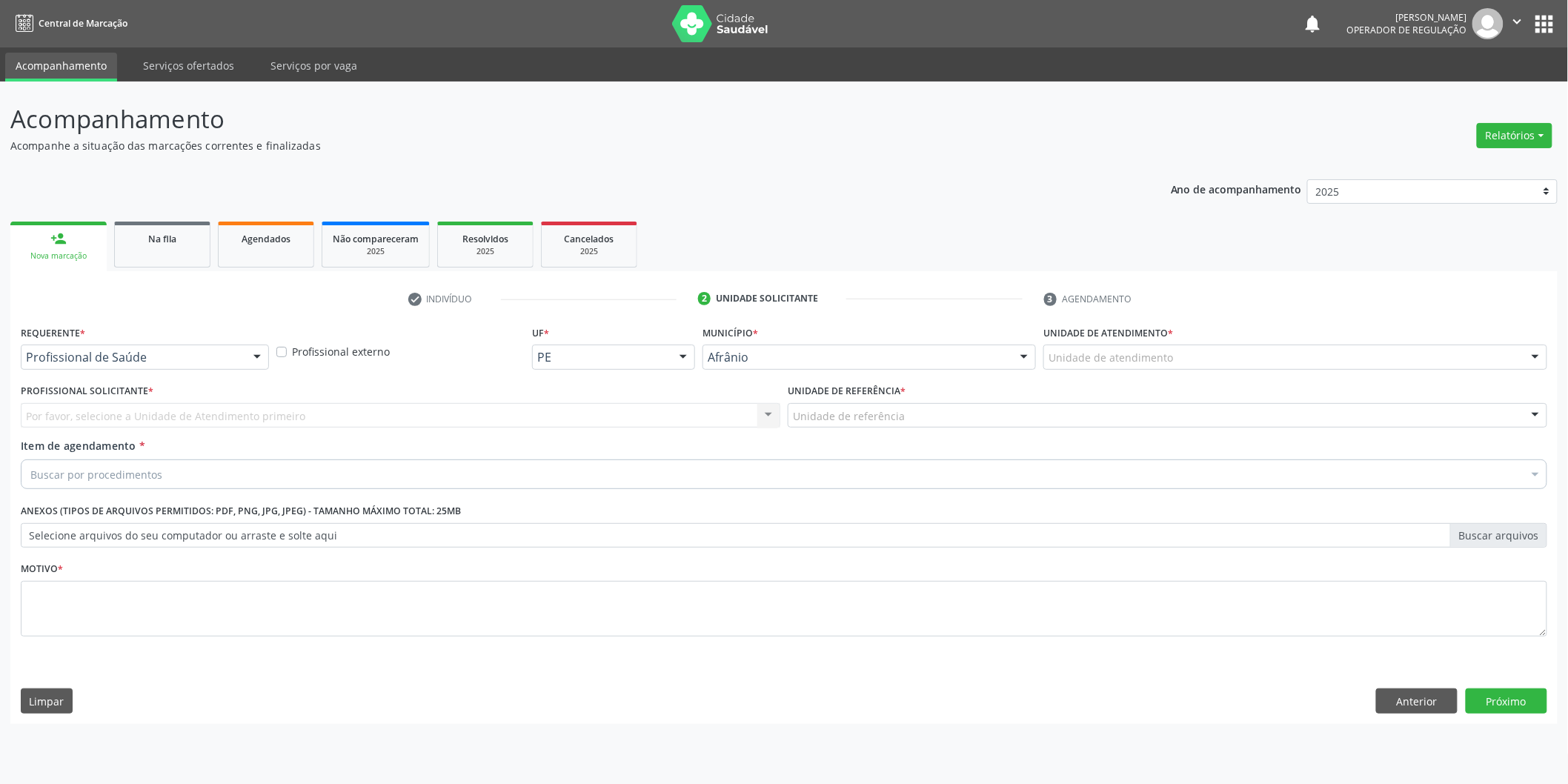
scroll to position [0, 0]
click at [1292, 357] on div "Unidade de atendimento" at bounding box center [1306, 357] width 508 height 25
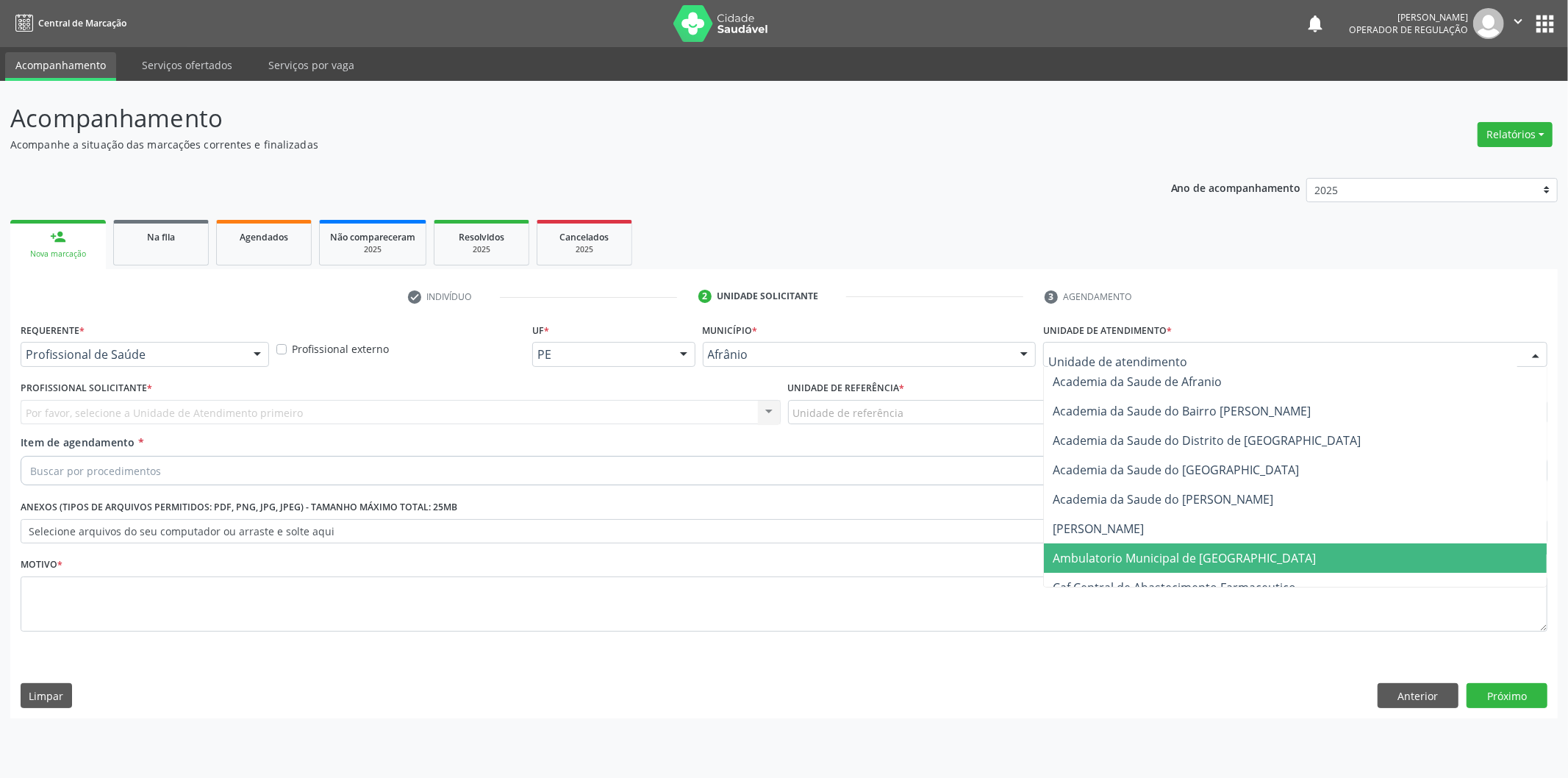
drag, startPoint x: 1235, startPoint y: 554, endPoint x: 1138, endPoint y: 498, distance: 112.0
click at [1234, 554] on span "Ambulatorio Municipal de [GEOGRAPHIC_DATA]" at bounding box center [1295, 558] width 503 height 30
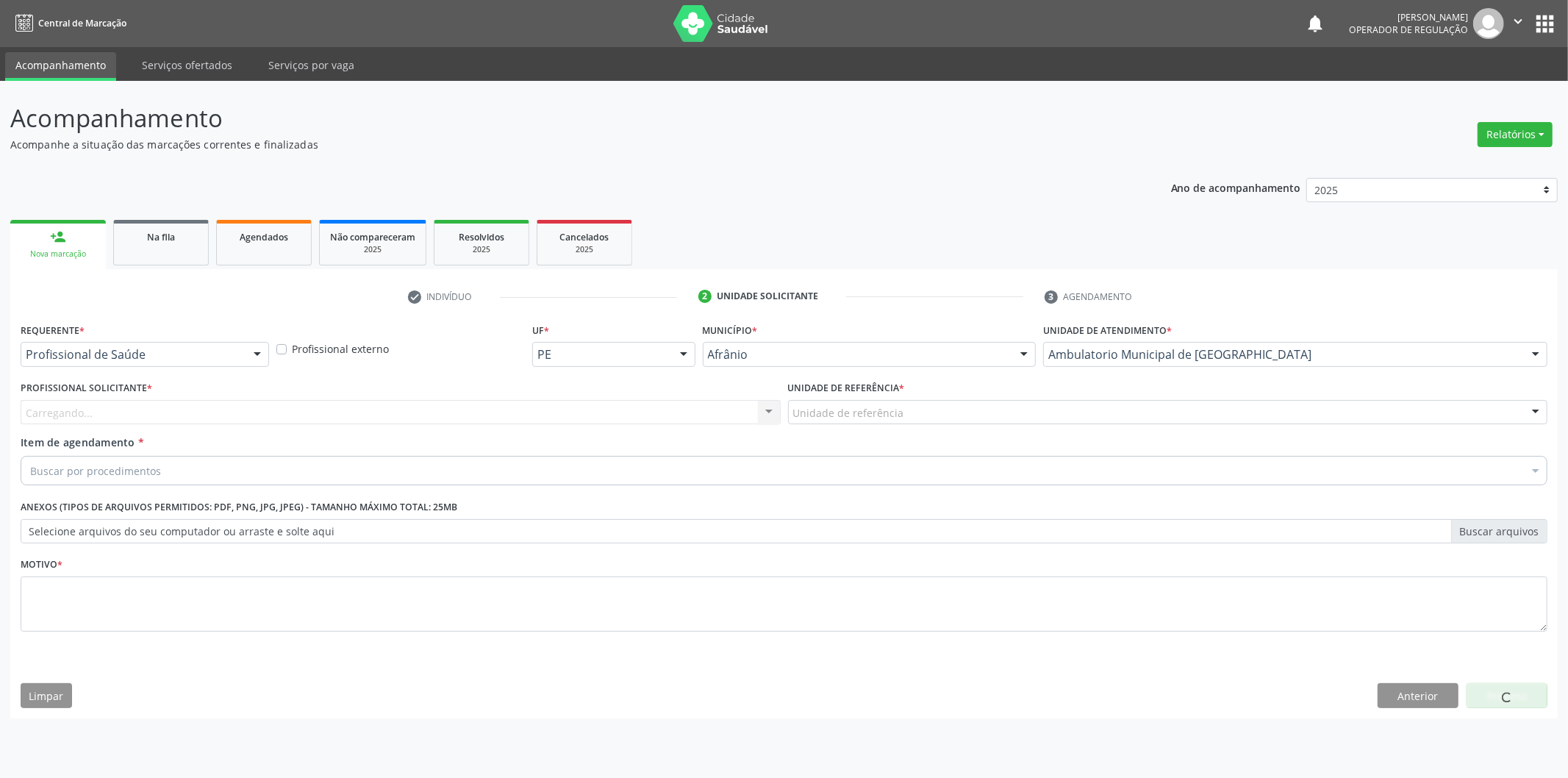
click at [1046, 397] on div "Unidade de referência * Unidade de referência ESF de Extrema ESF de Barra das M…" at bounding box center [1168, 400] width 760 height 47
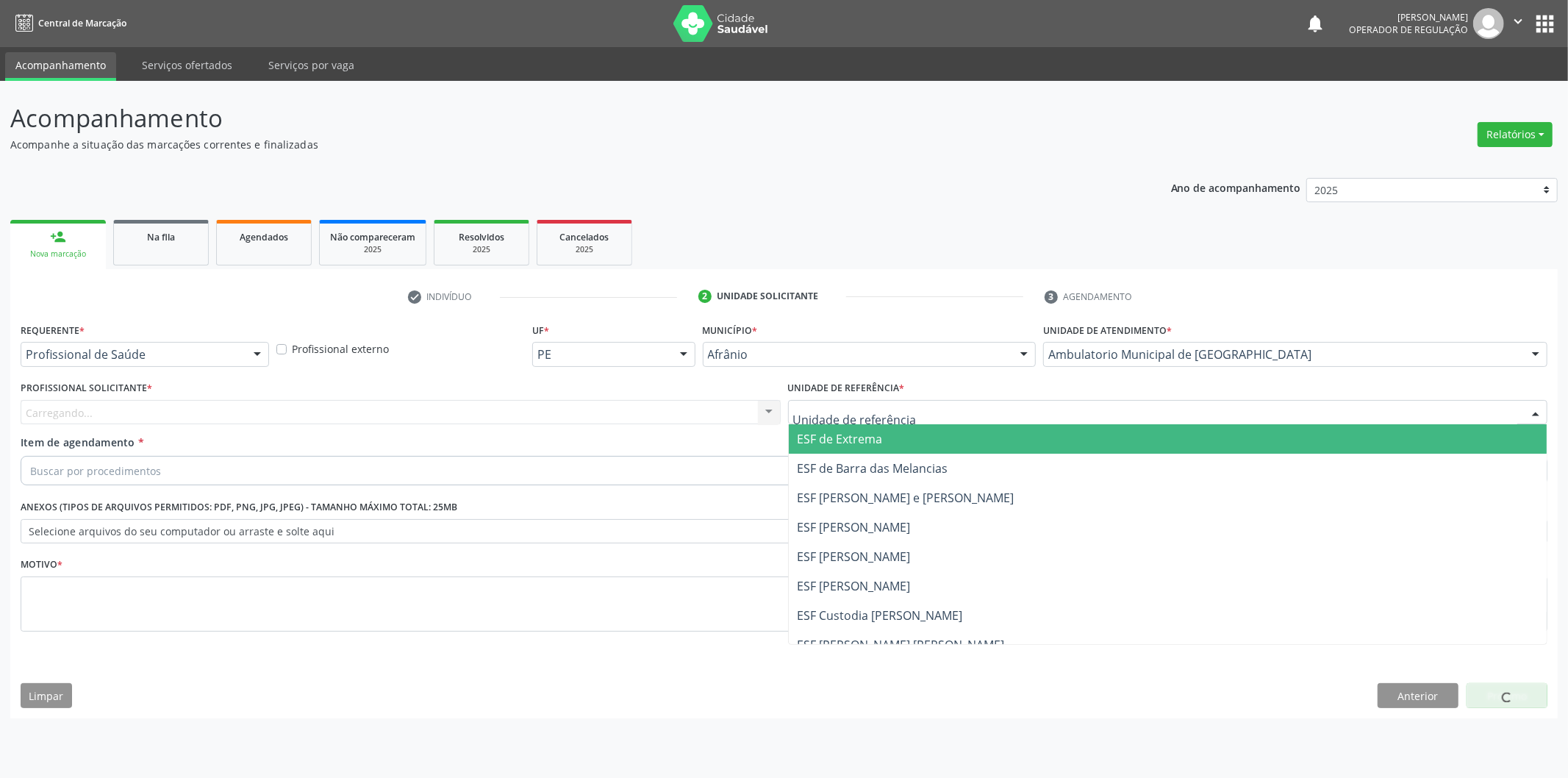
click at [1053, 418] on div at bounding box center [1168, 412] width 760 height 25
click at [1053, 440] on span "ESF de Extrema" at bounding box center [1168, 439] width 759 height 30
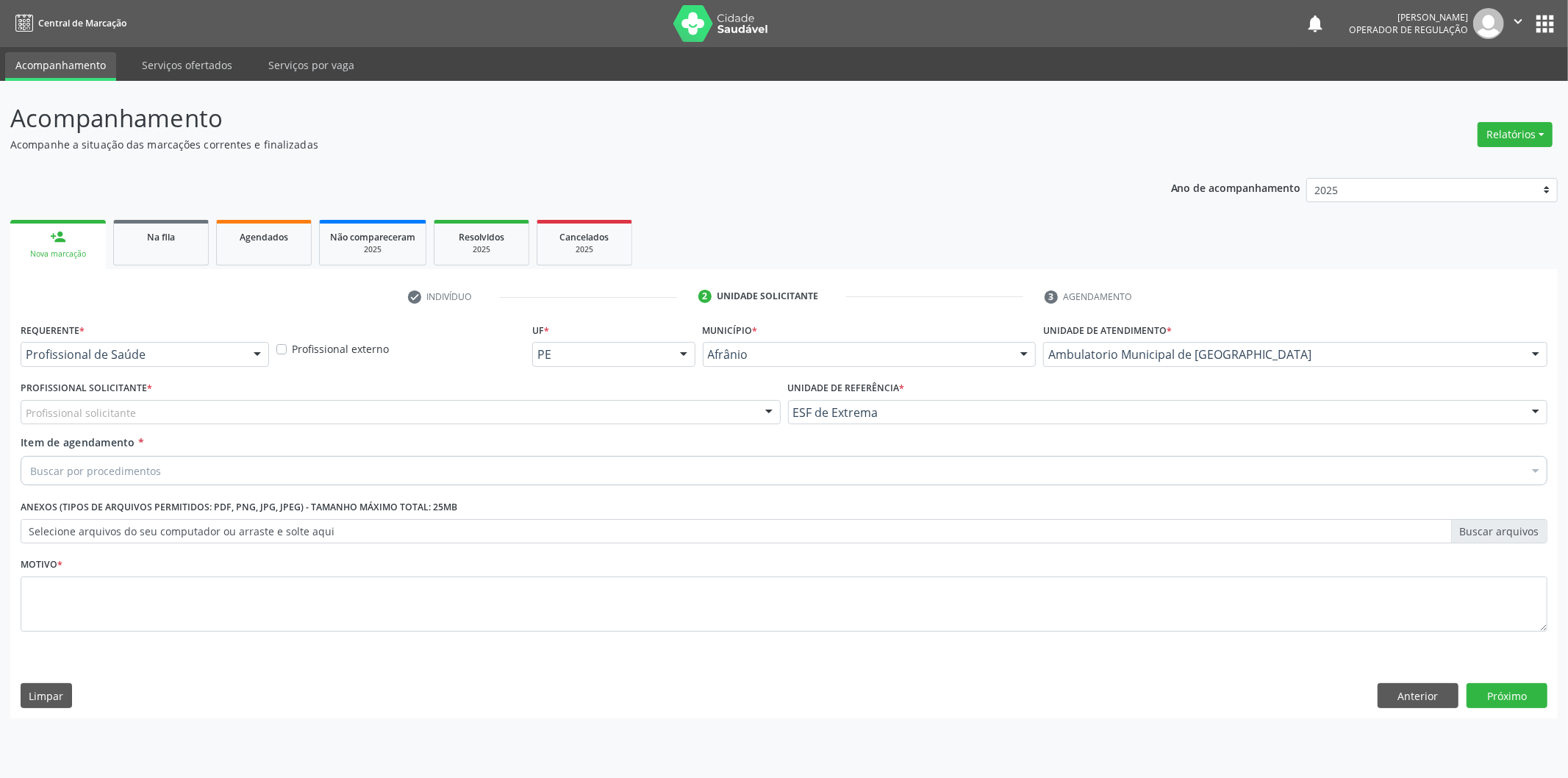
click at [608, 410] on div "Profissional solicitante" at bounding box center [400, 412] width 760 height 25
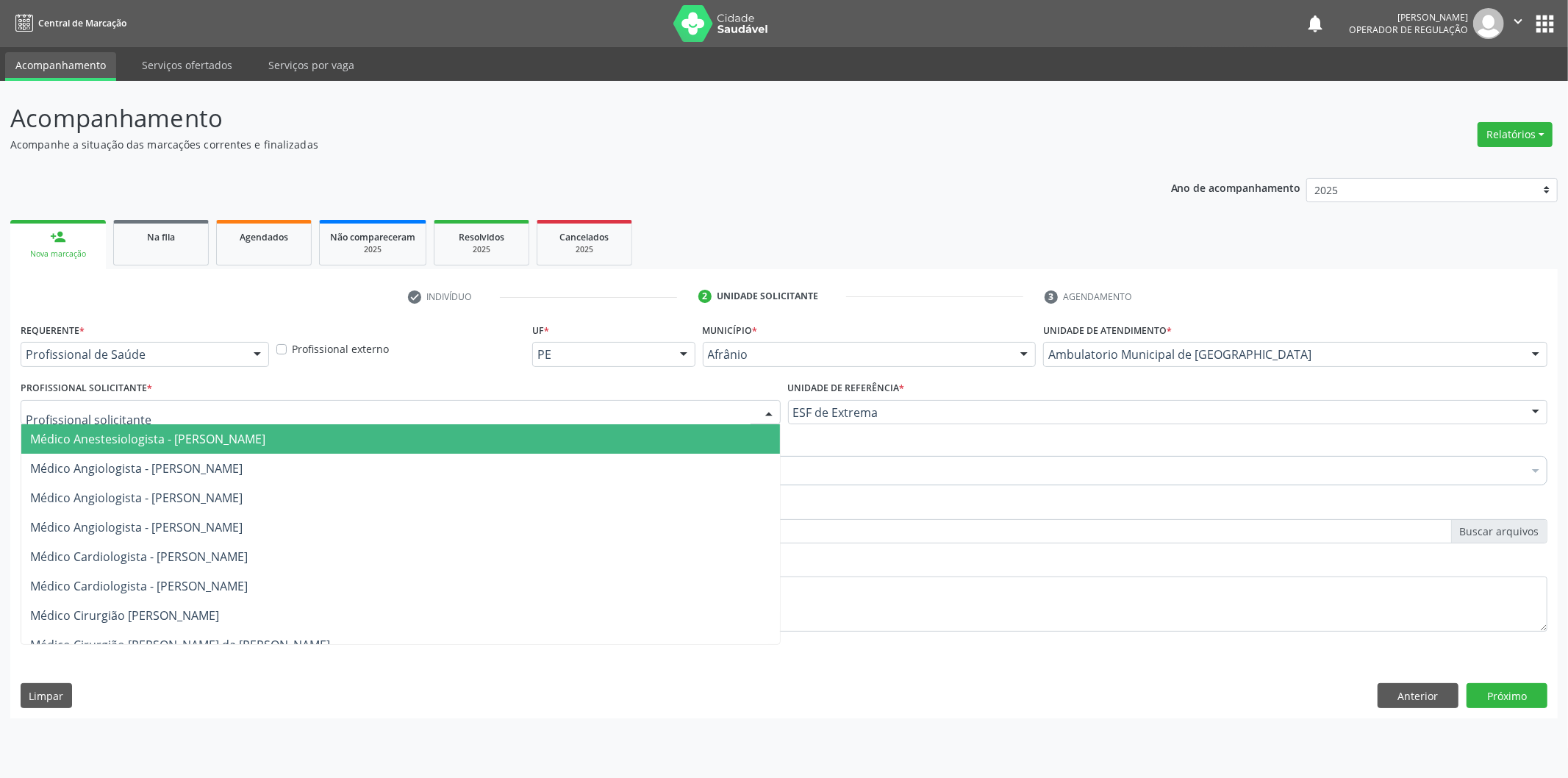
click at [601, 439] on span "Médico Anestesiologista - [PERSON_NAME]" at bounding box center [400, 439] width 759 height 30
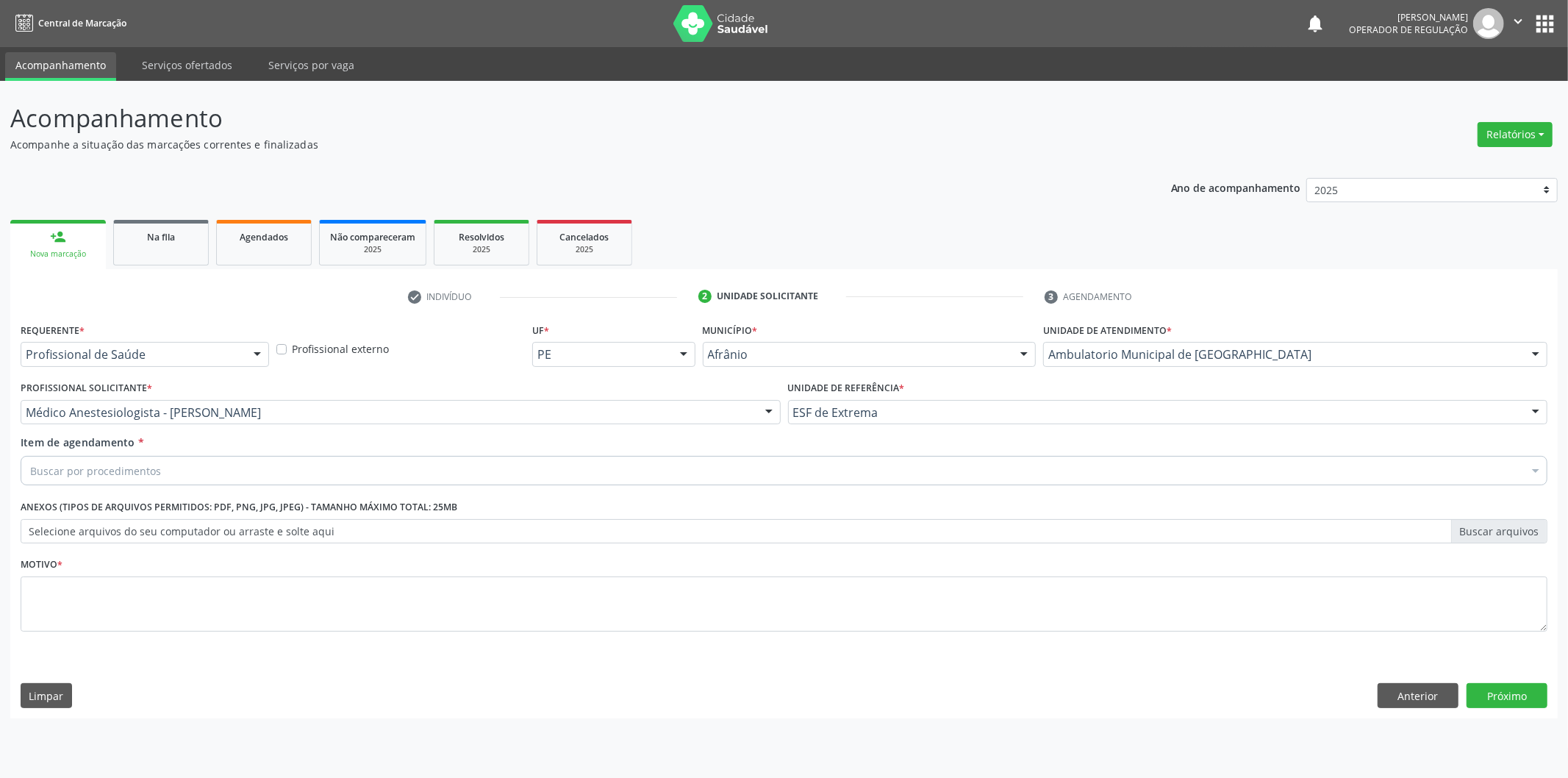
click at [456, 465] on div "Buscar por procedimentos" at bounding box center [784, 471] width 1526 height 30
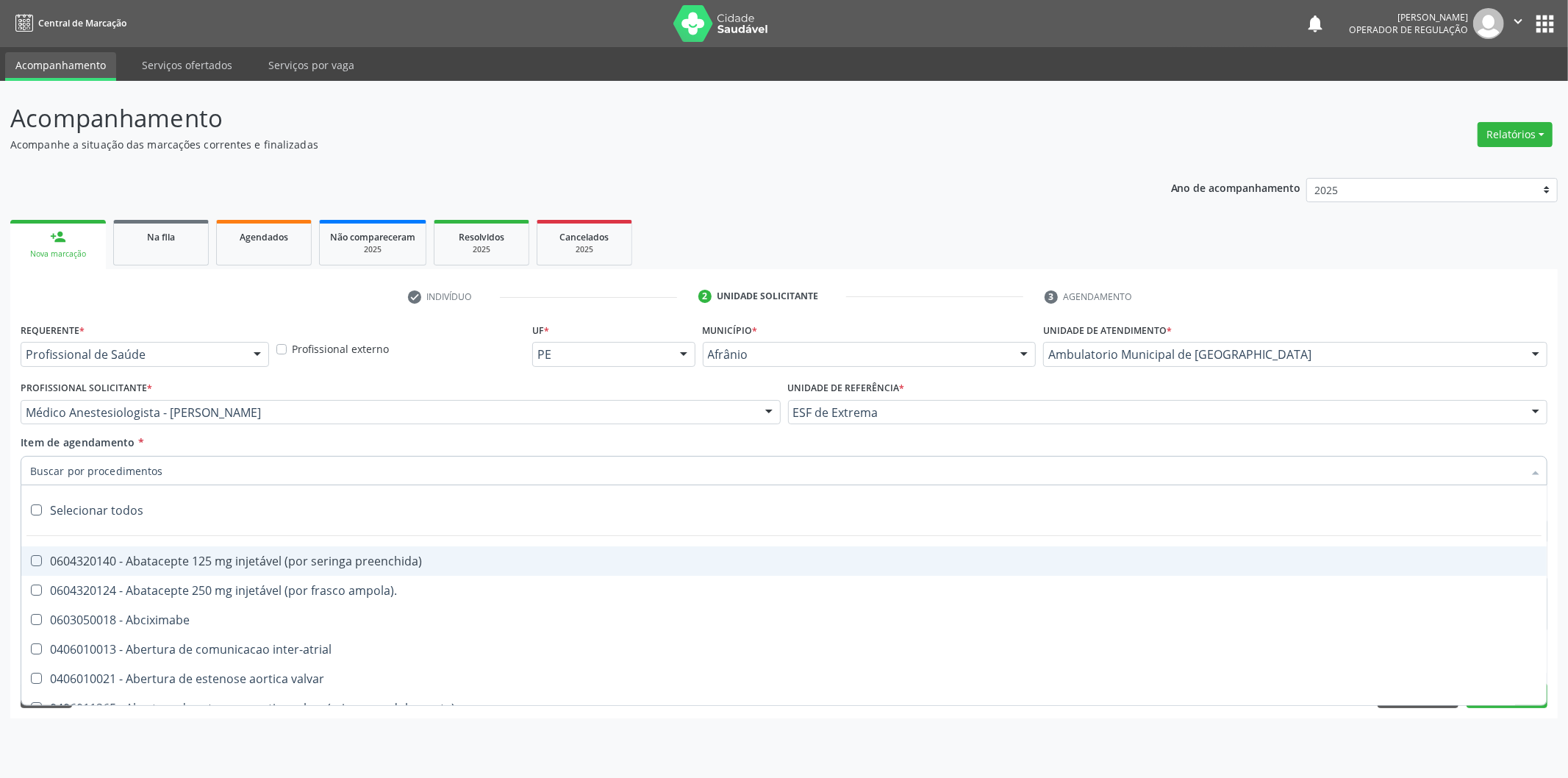
paste input "0302050027"
type input "0302050027"
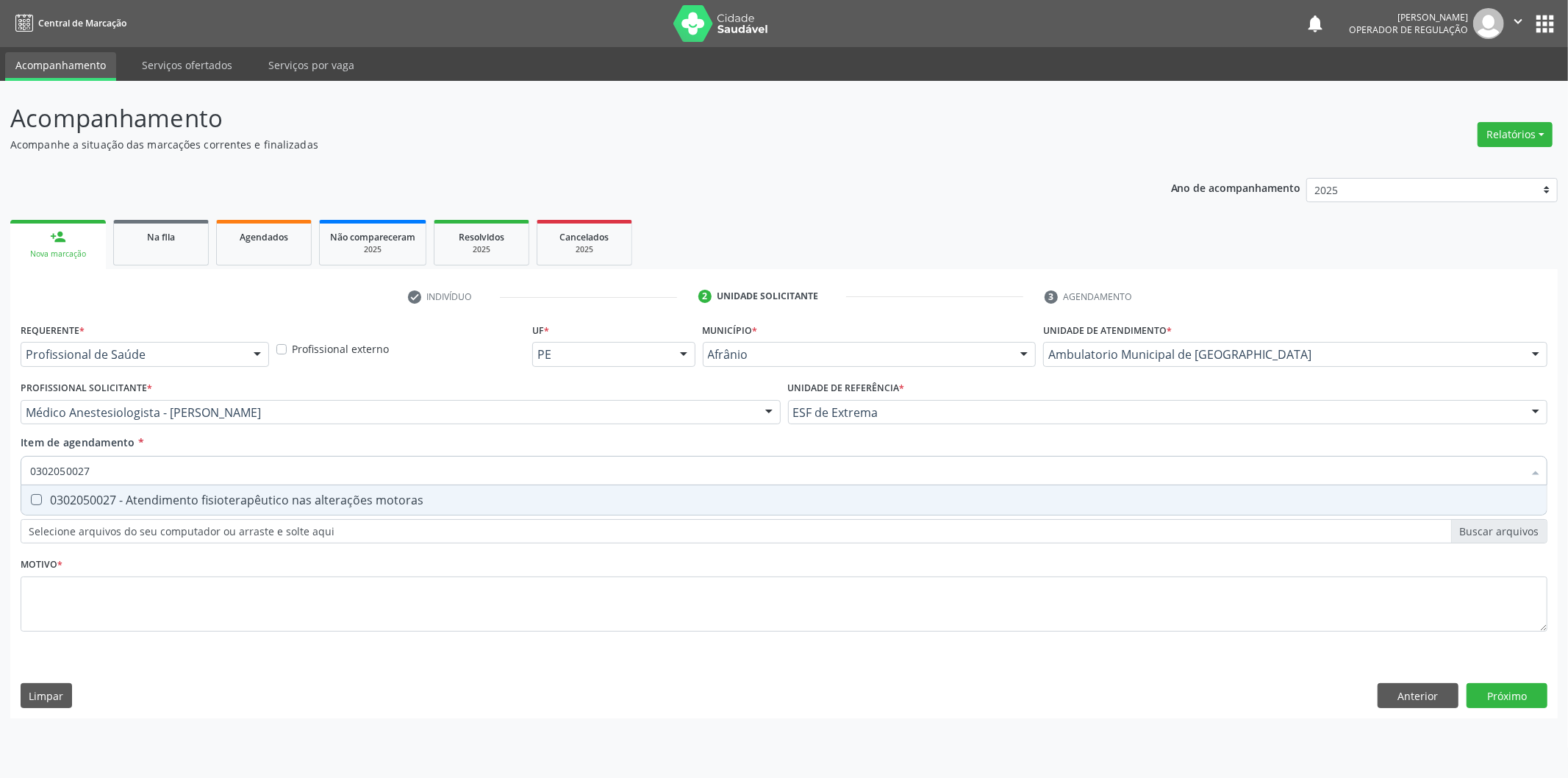
click at [463, 491] on span "0302050027 - Atendimento fisioterapêutico nas alterações motoras" at bounding box center [784, 500] width 1525 height 30
checkbox motoras "true"
click at [422, 581] on div "Requerente * Profissional de Saúde Profissional de Saúde Paciente Nenhum result…" at bounding box center [784, 485] width 1526 height 333
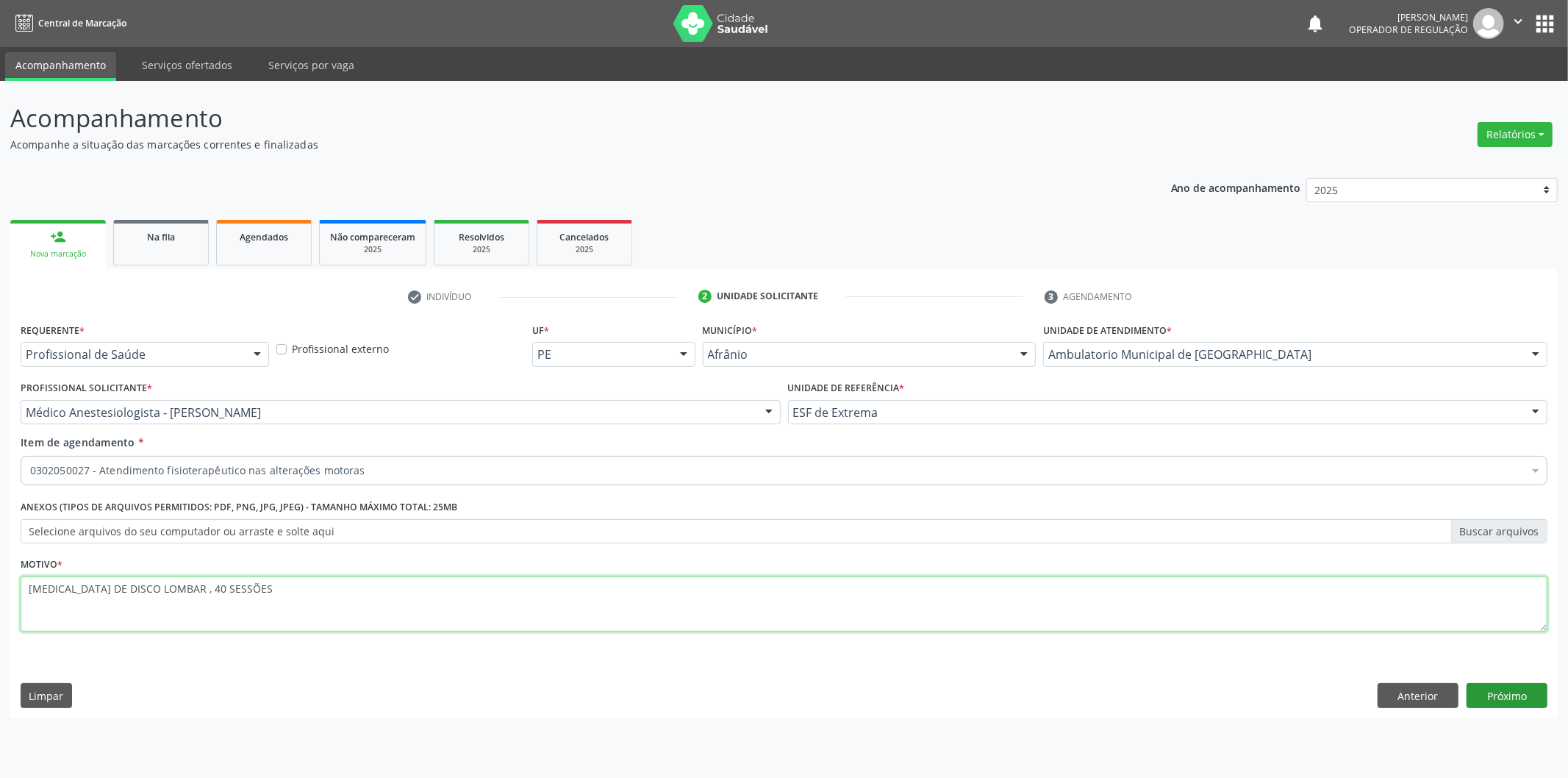
type textarea "HERNIA DE DISCO LOMBAR , 40 SESSÕES"
click at [1480, 687] on button "Próximo" at bounding box center [1506, 695] width 81 height 25
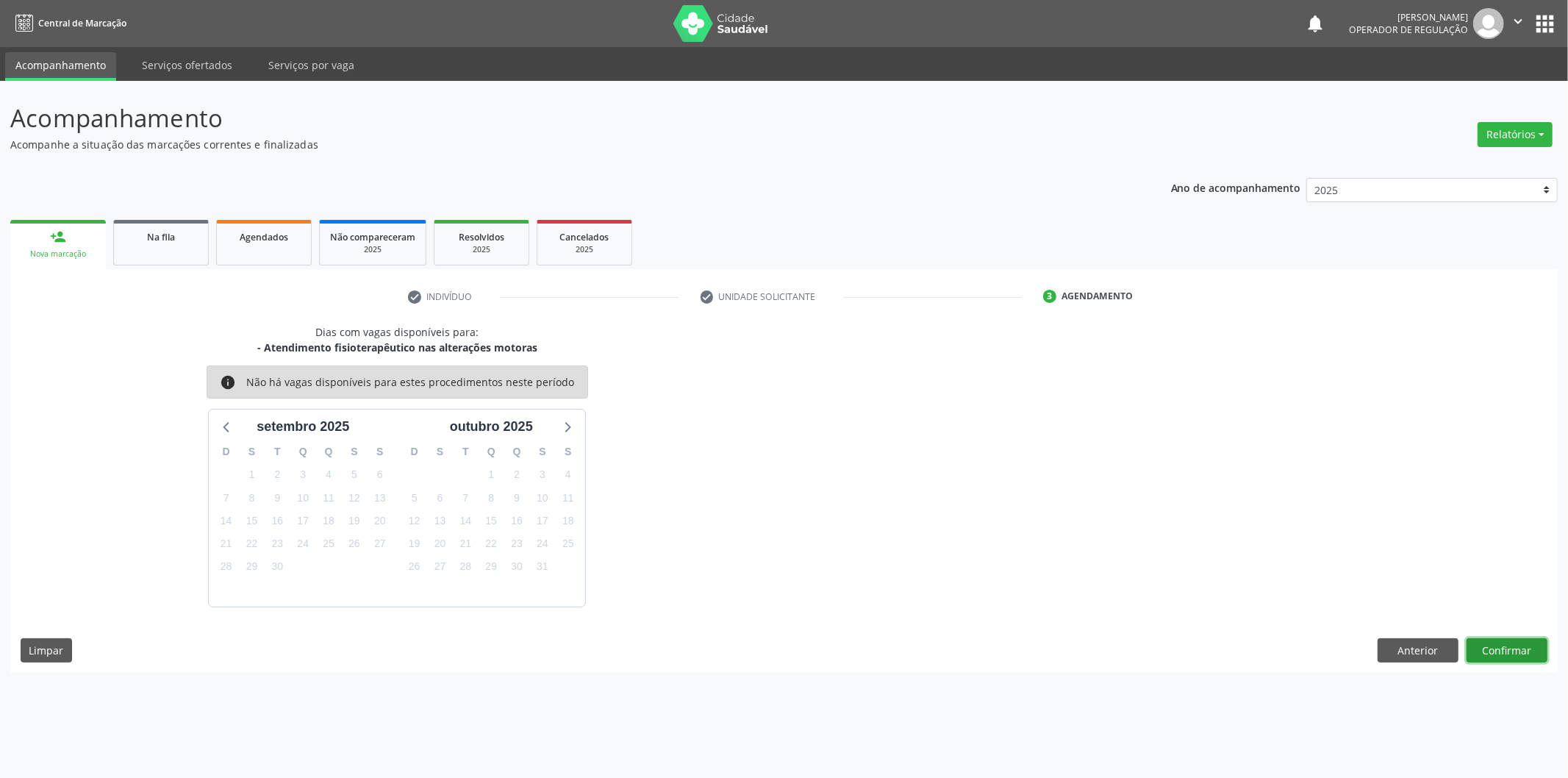
click at [1498, 651] on button "Confirmar" at bounding box center [1506, 650] width 81 height 25
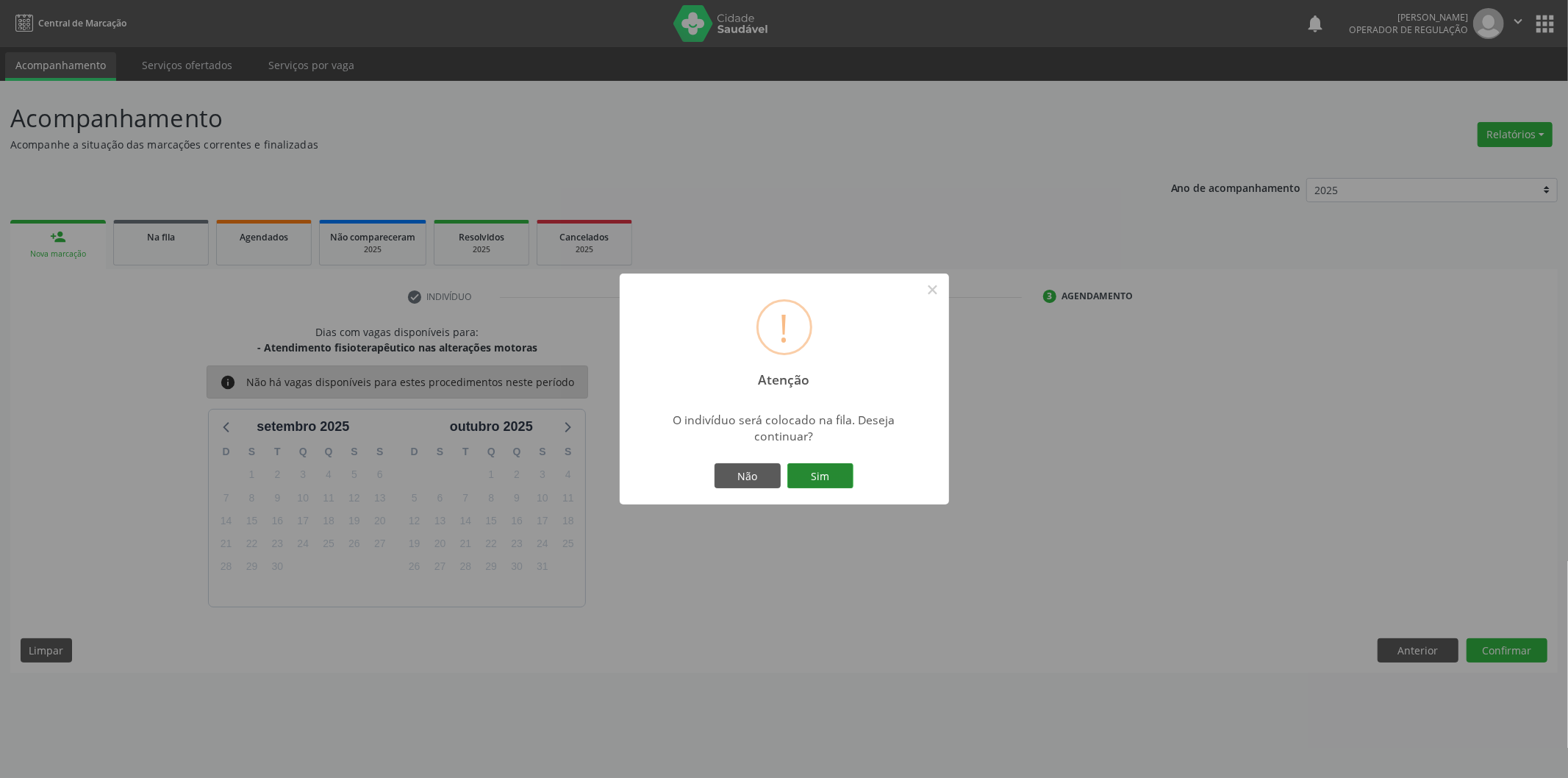
click at [787, 465] on button "Sim" at bounding box center [820, 475] width 66 height 25
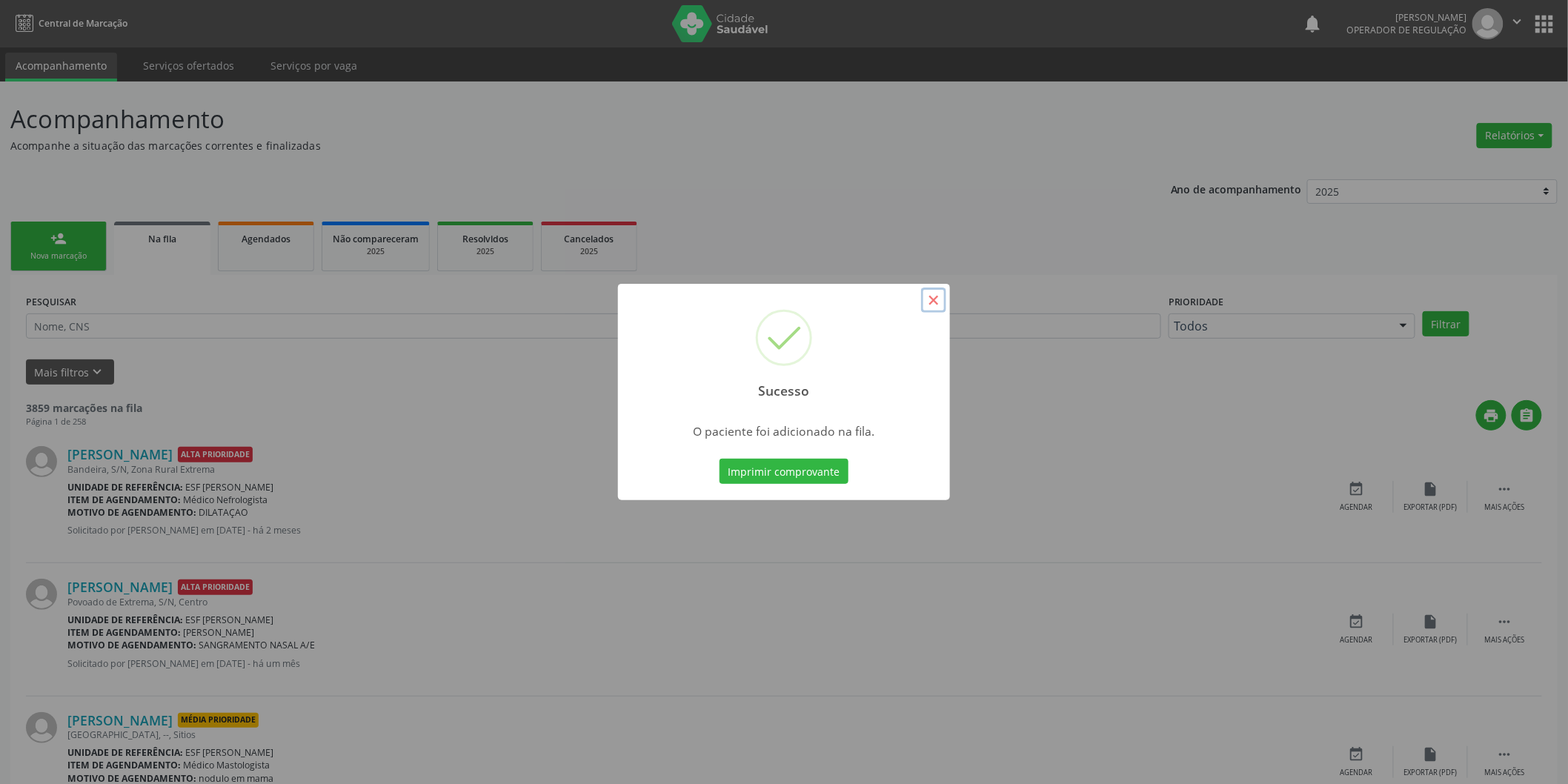
click at [935, 301] on button "×" at bounding box center [934, 300] width 25 height 25
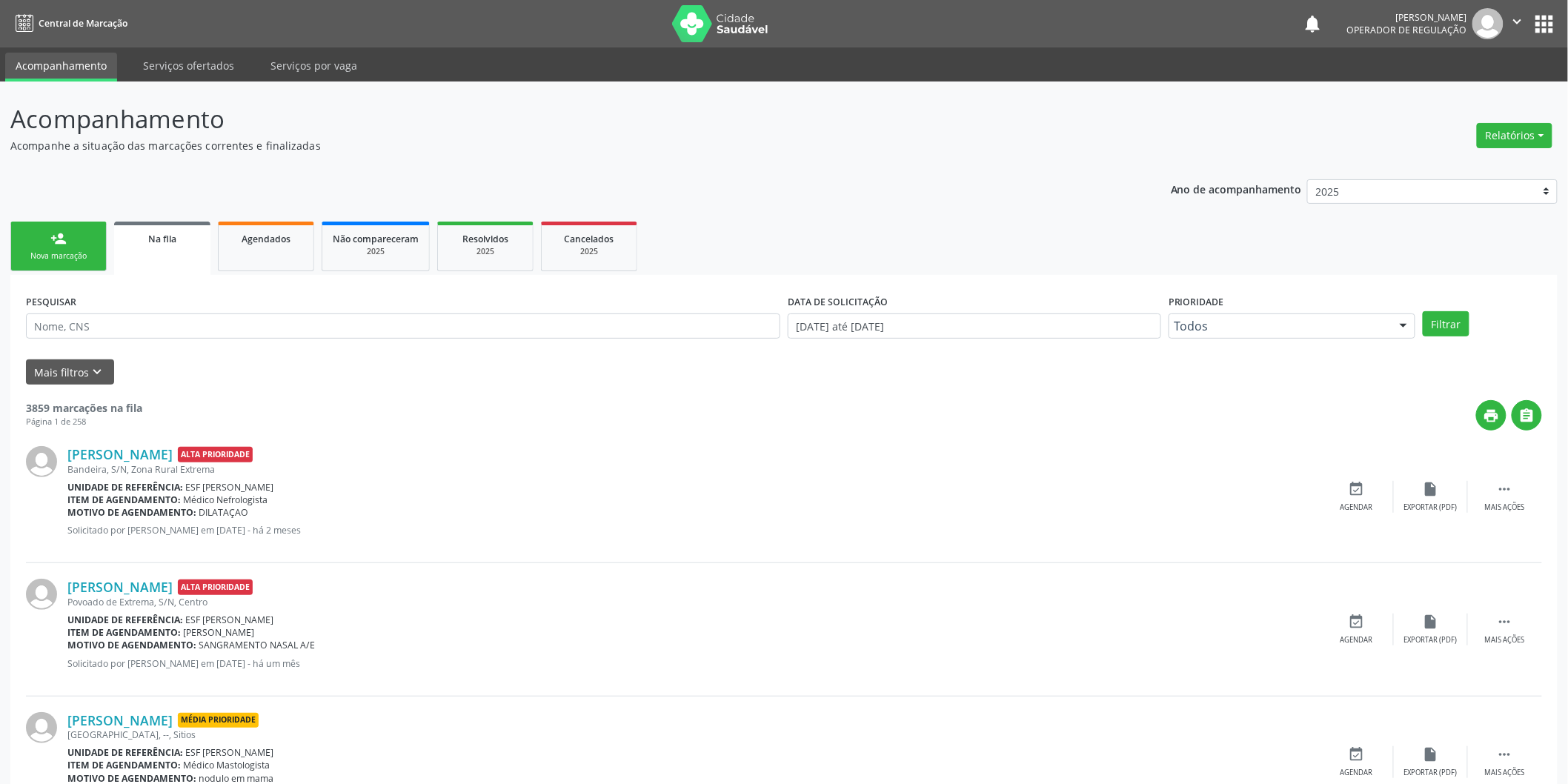
click at [69, 252] on div "Nova marcação" at bounding box center [58, 256] width 74 height 11
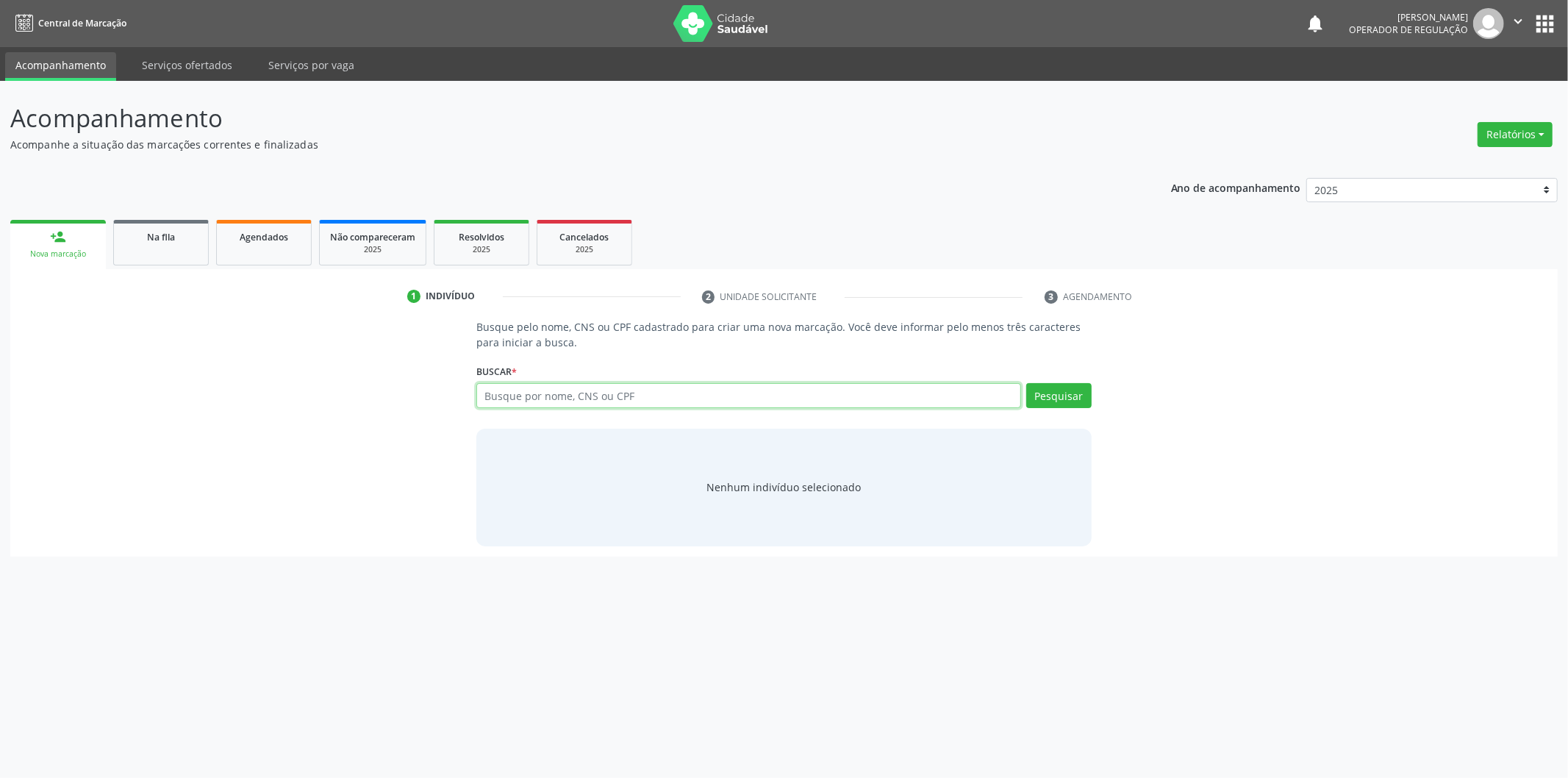
click at [544, 406] on input "text" at bounding box center [748, 395] width 545 height 25
type input "JOSELURDES"
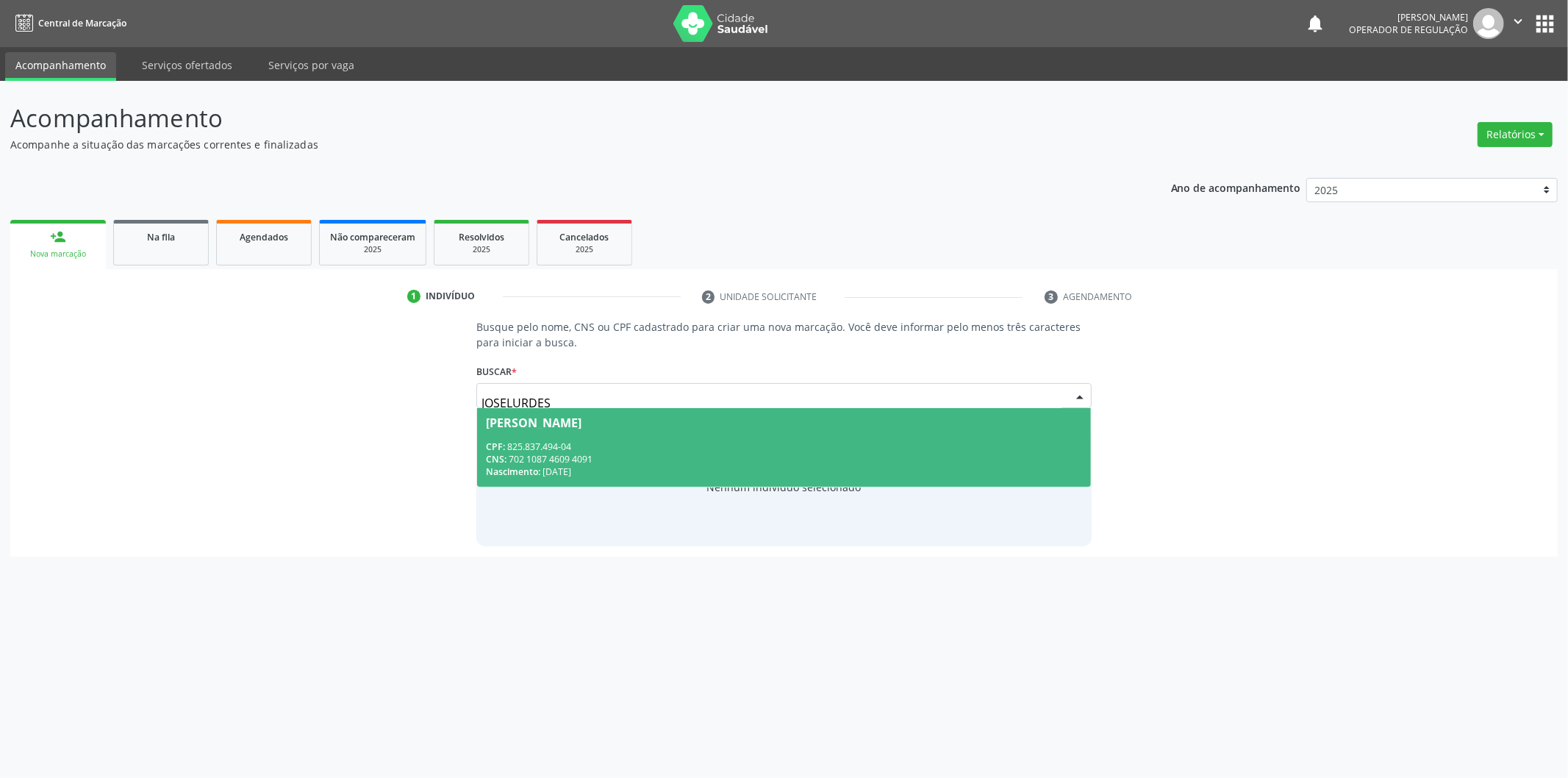
click at [596, 453] on div "CNS: 702 1087 4609 4091" at bounding box center [784, 458] width 596 height 12
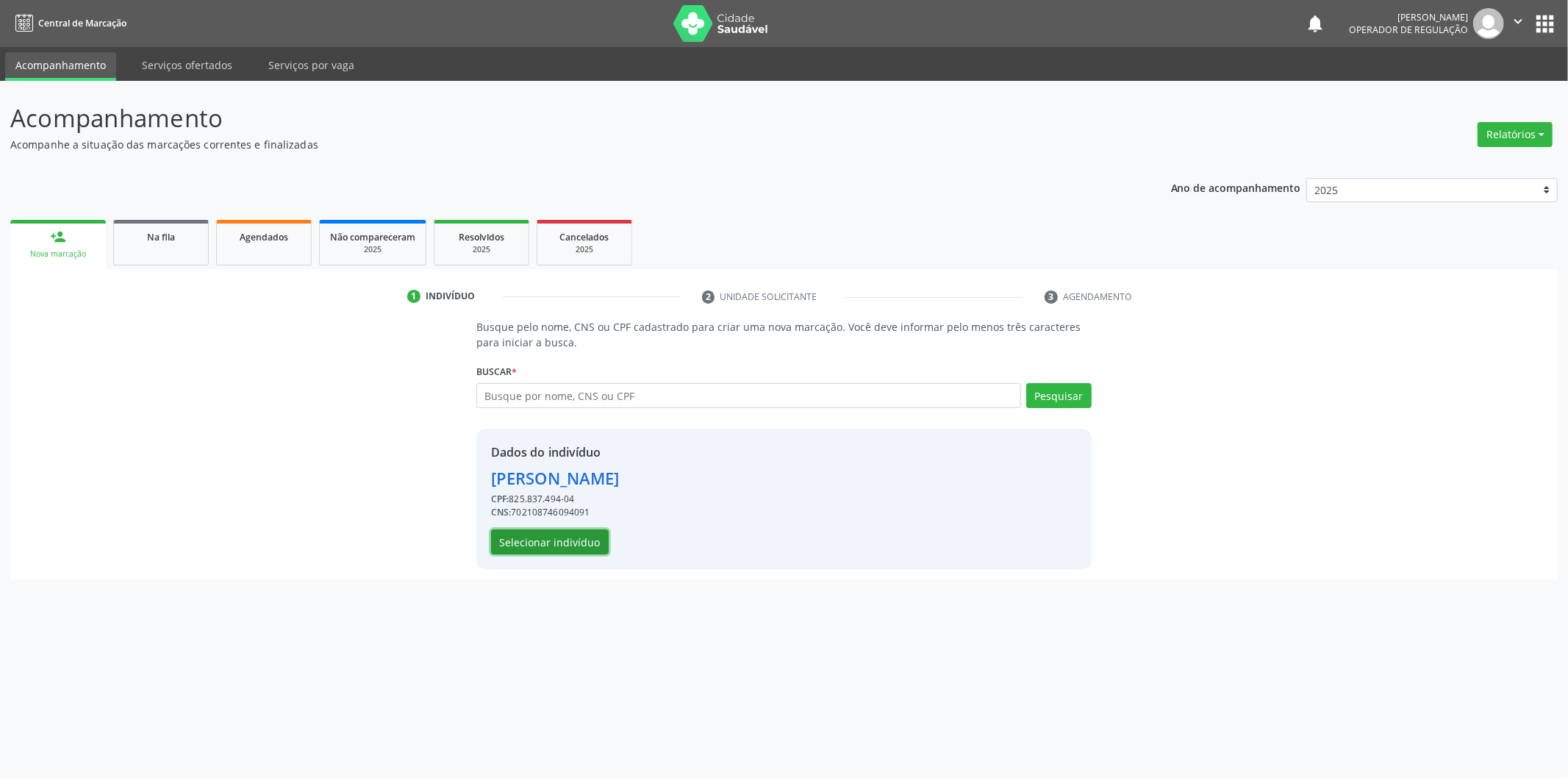
click at [571, 534] on button "Selecionar indivíduo" at bounding box center [549, 541] width 118 height 25
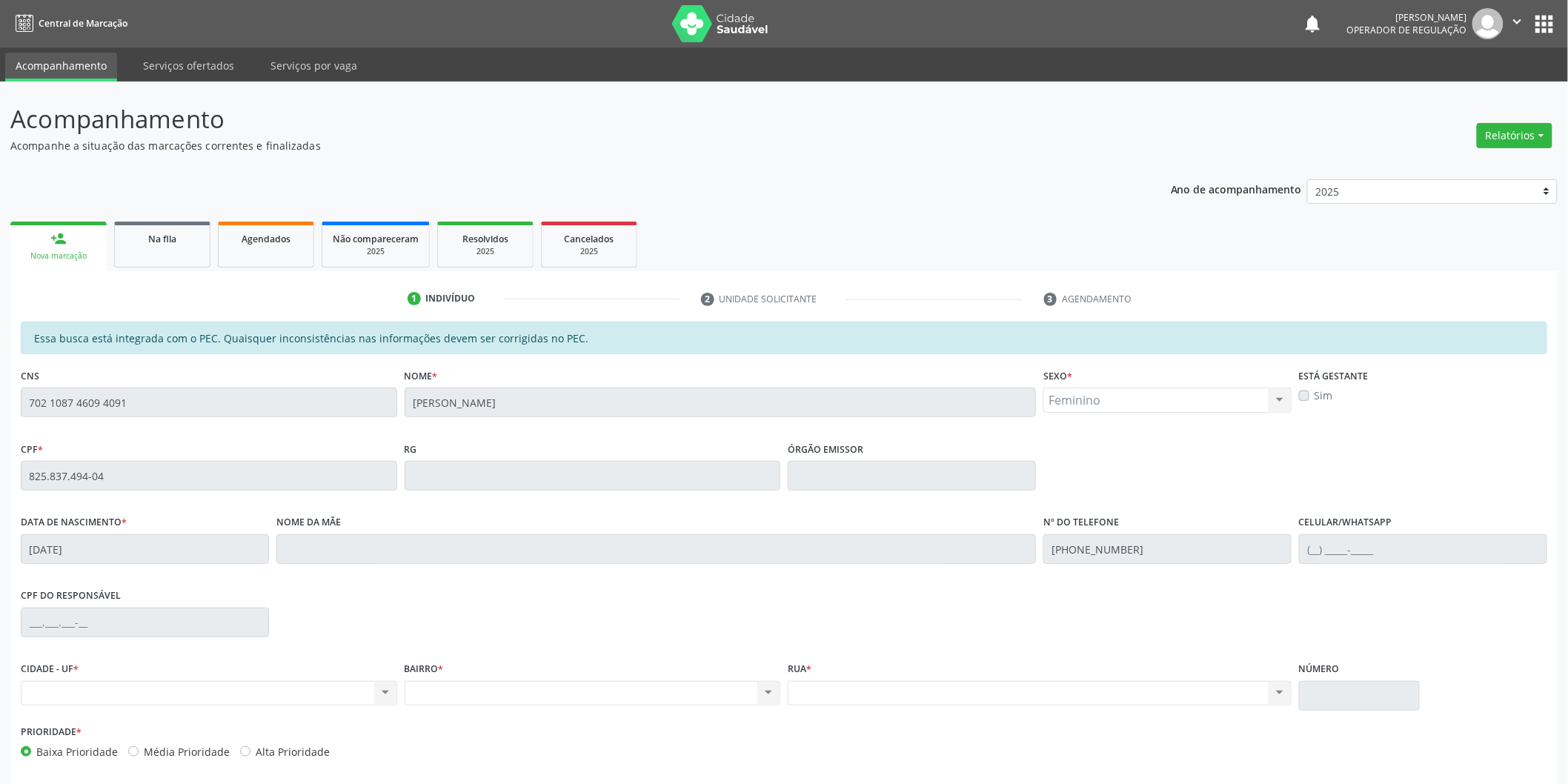
scroll to position [62, 0]
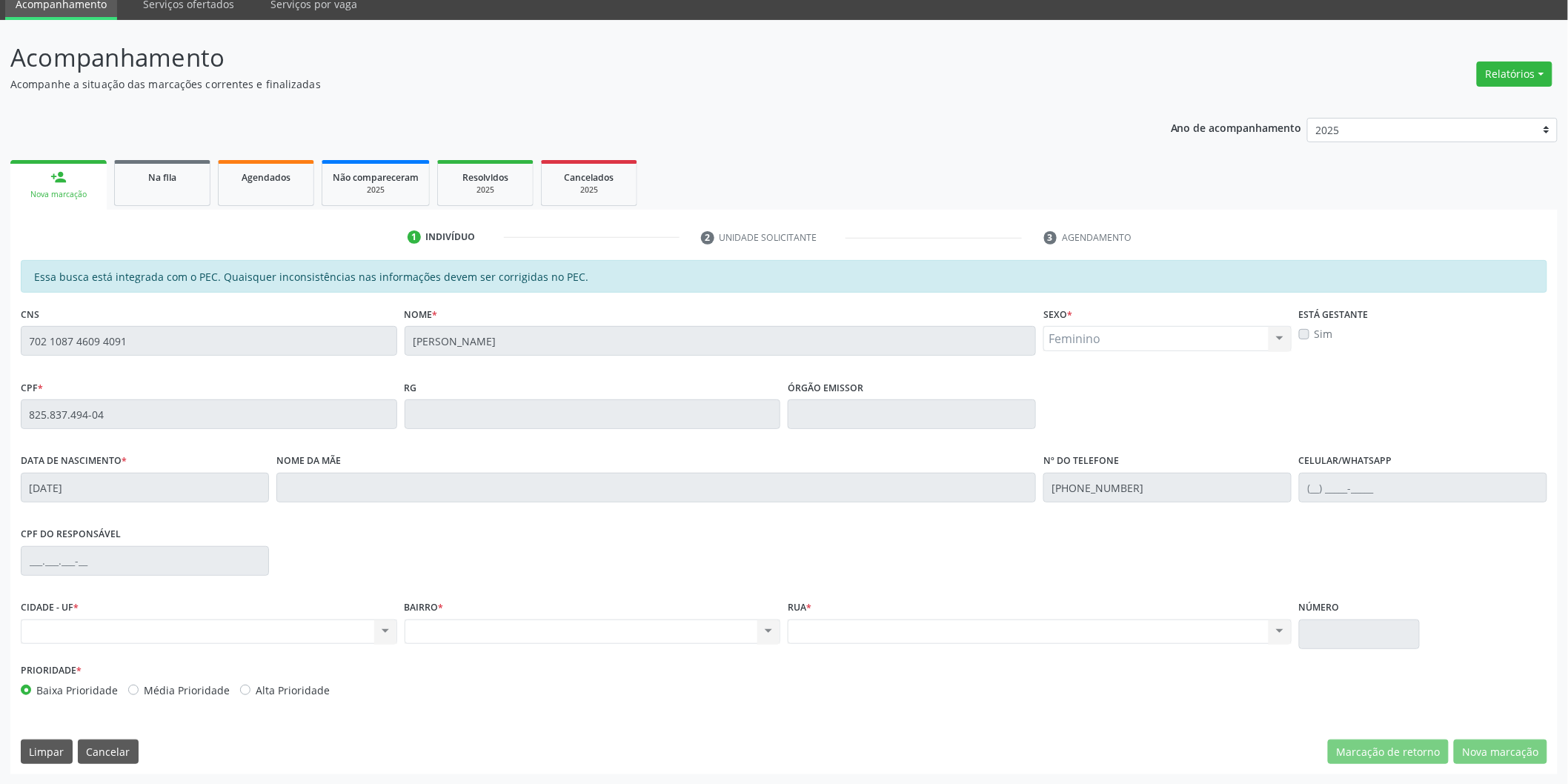
click at [0, 339] on div "Acompanhamento Acompanhe a situação das marcações correntes e finalizadas Relat…" at bounding box center [784, 401] width 1568 height 764
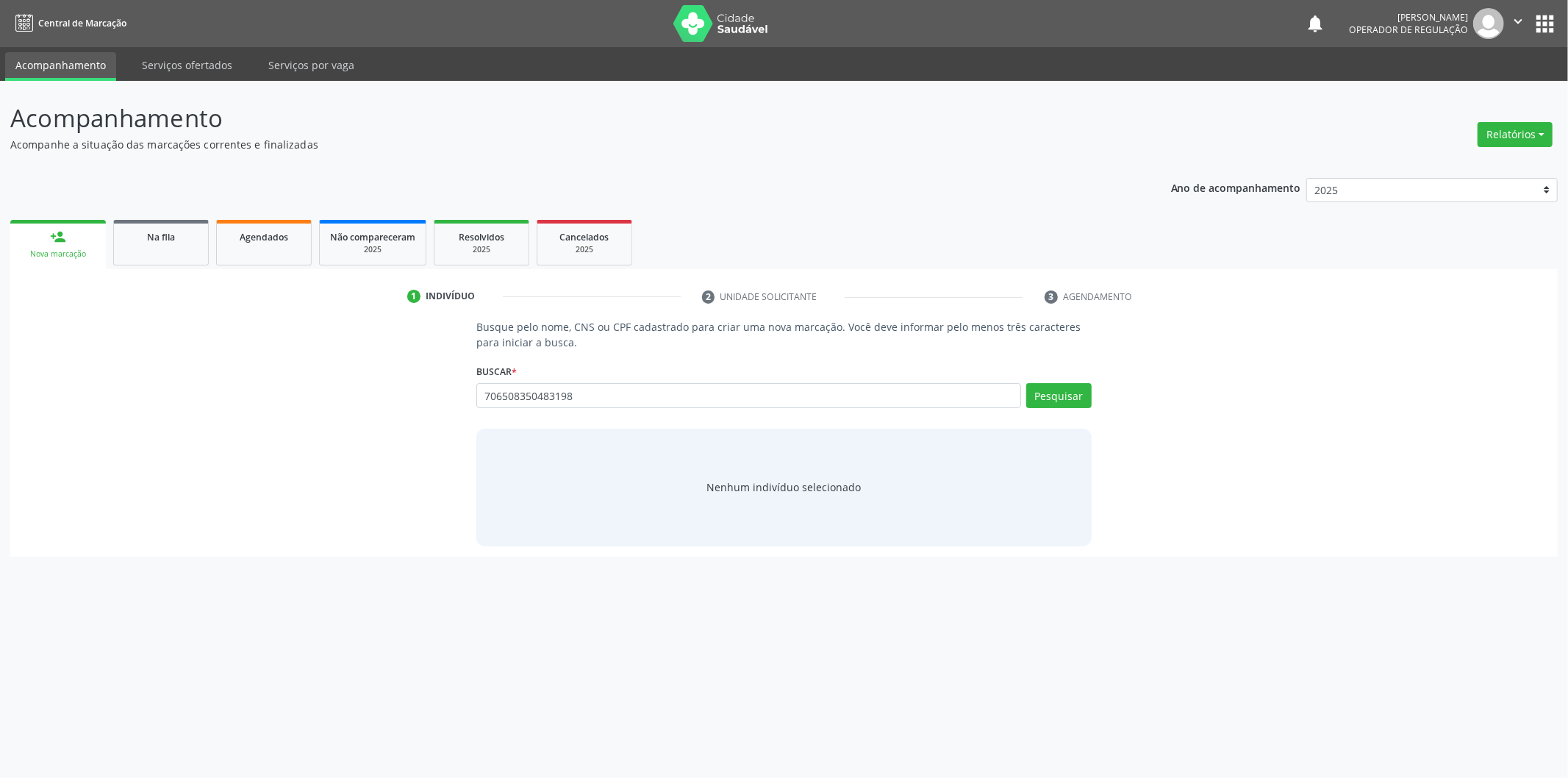
type input "706508350483198"
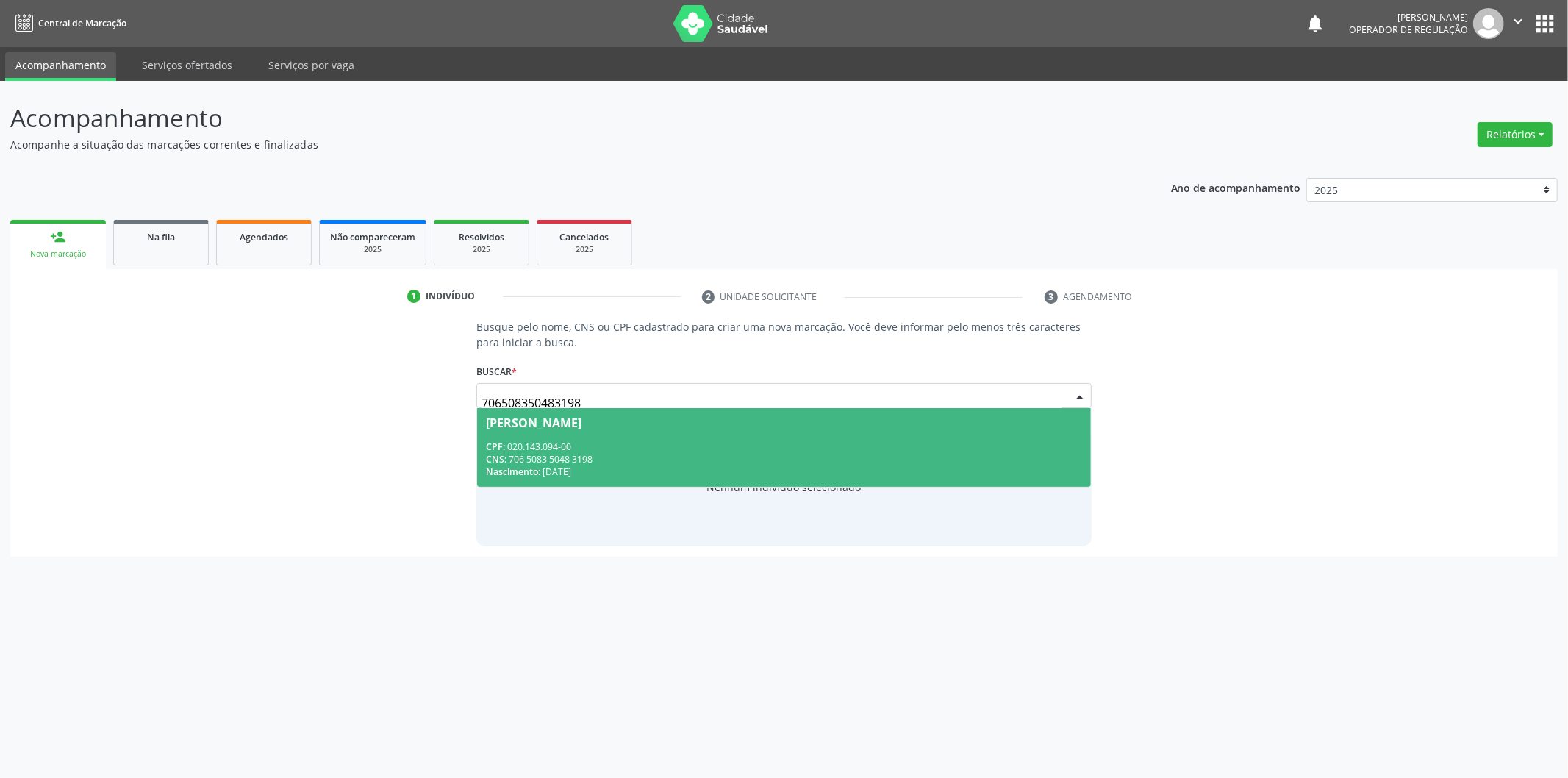
click at [824, 440] on div "CPF: 020.143.094-00" at bounding box center [784, 445] width 596 height 12
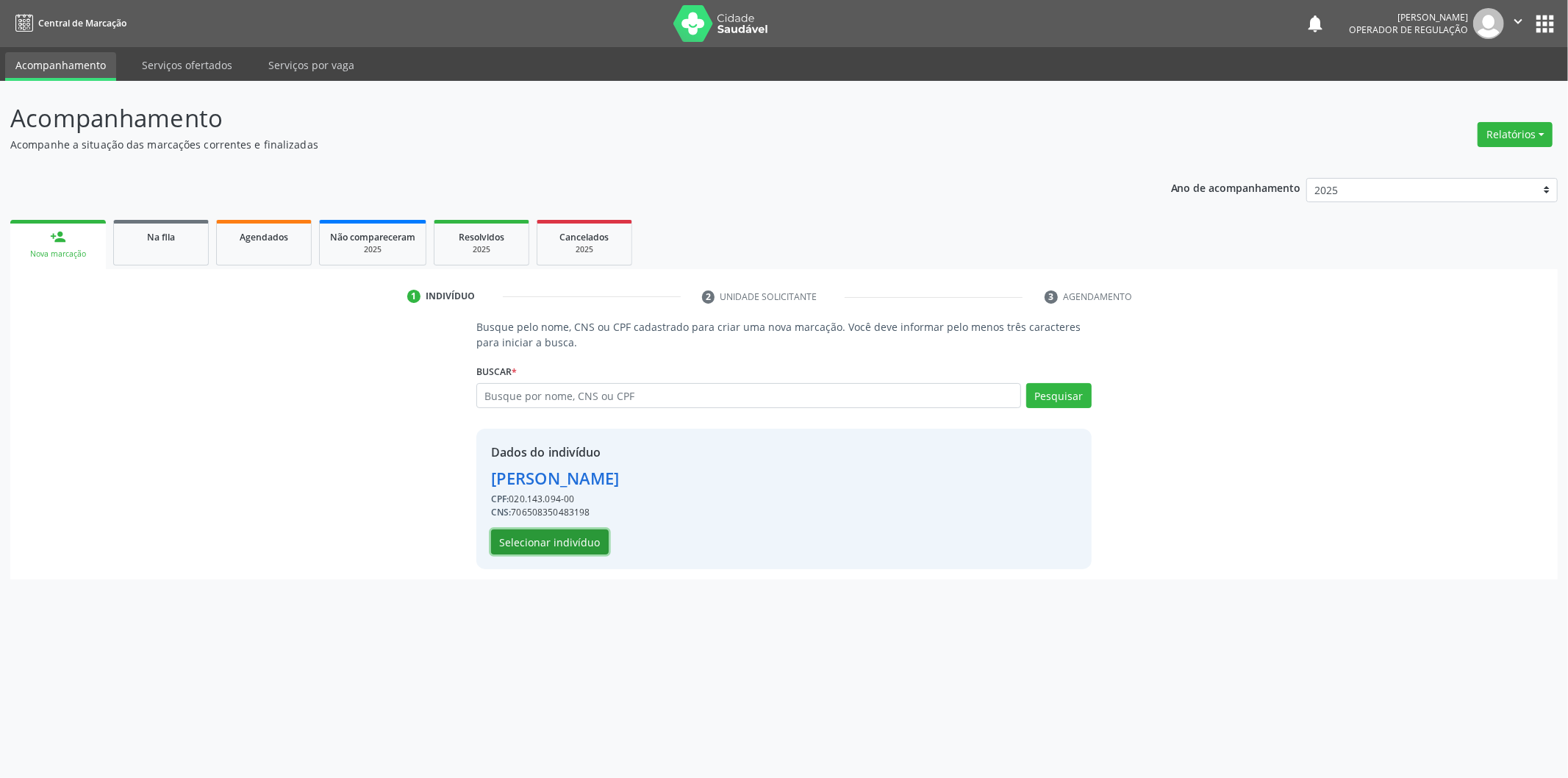
click at [582, 540] on button "Selecionar indivíduo" at bounding box center [549, 541] width 118 height 25
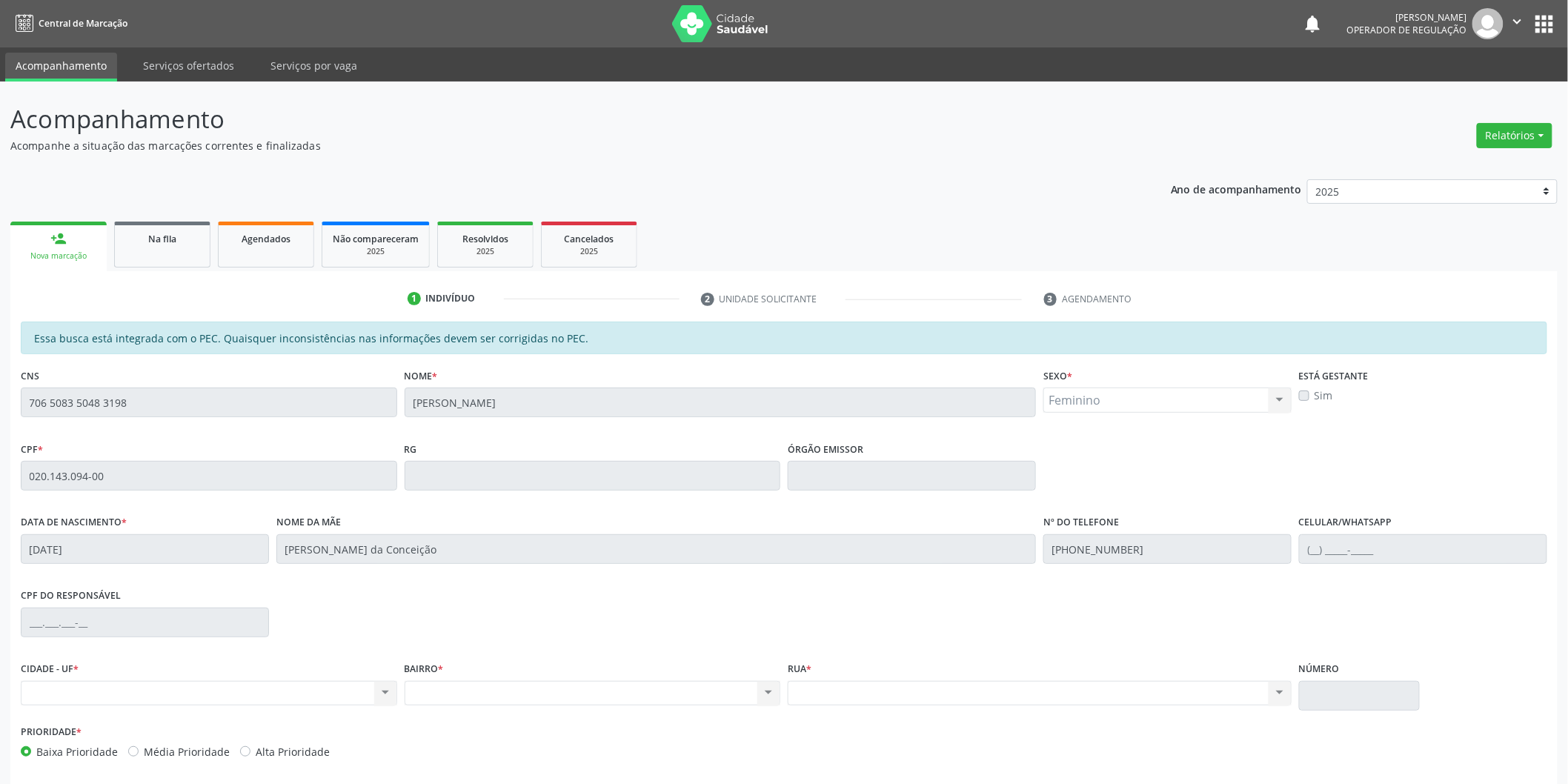
click at [0, 426] on div "Acompanhamento Acompanhe a situação das marcações correntes e finalizadas Relat…" at bounding box center [784, 463] width 1568 height 764
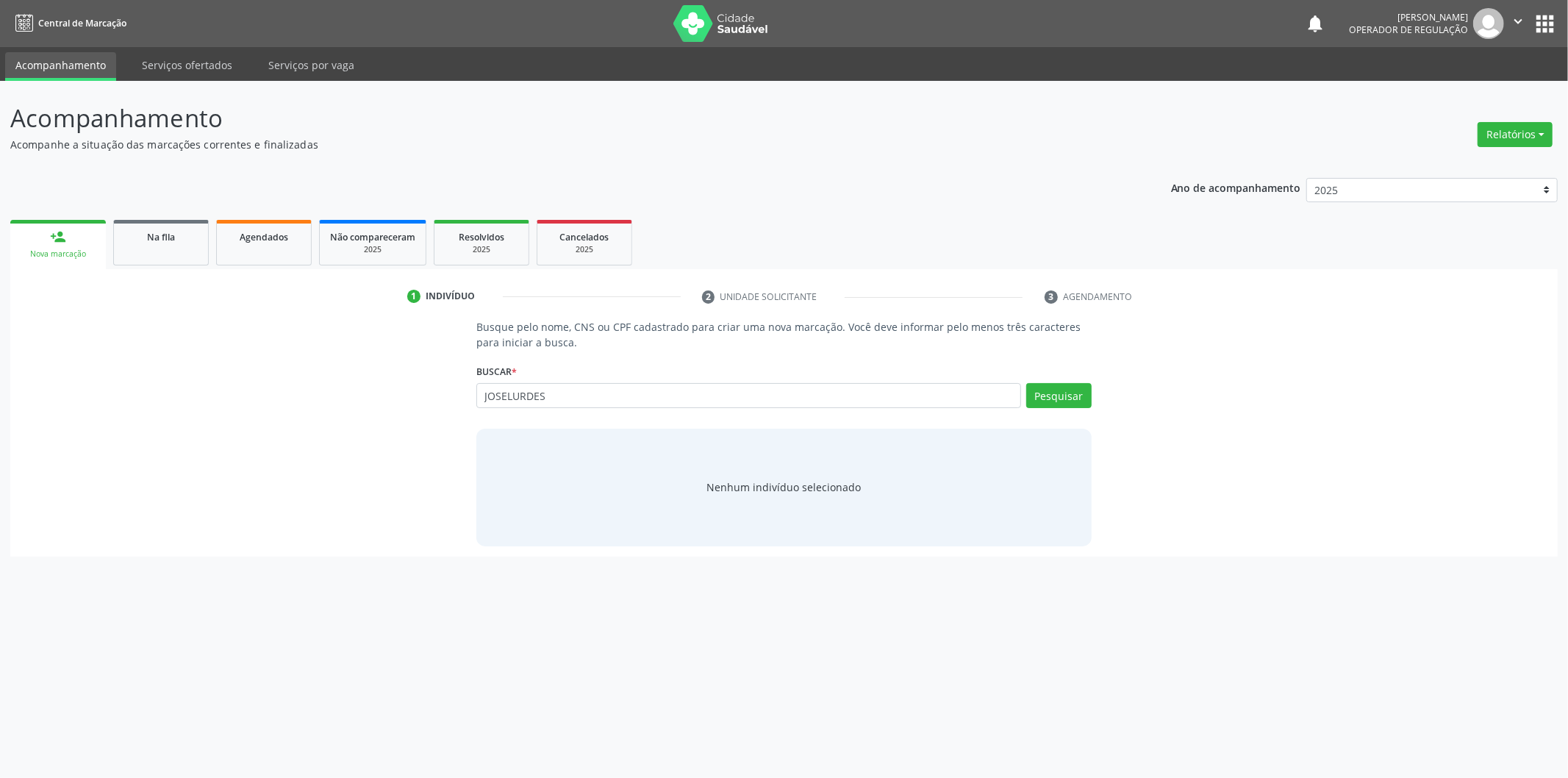
type input "JOSELURDES"
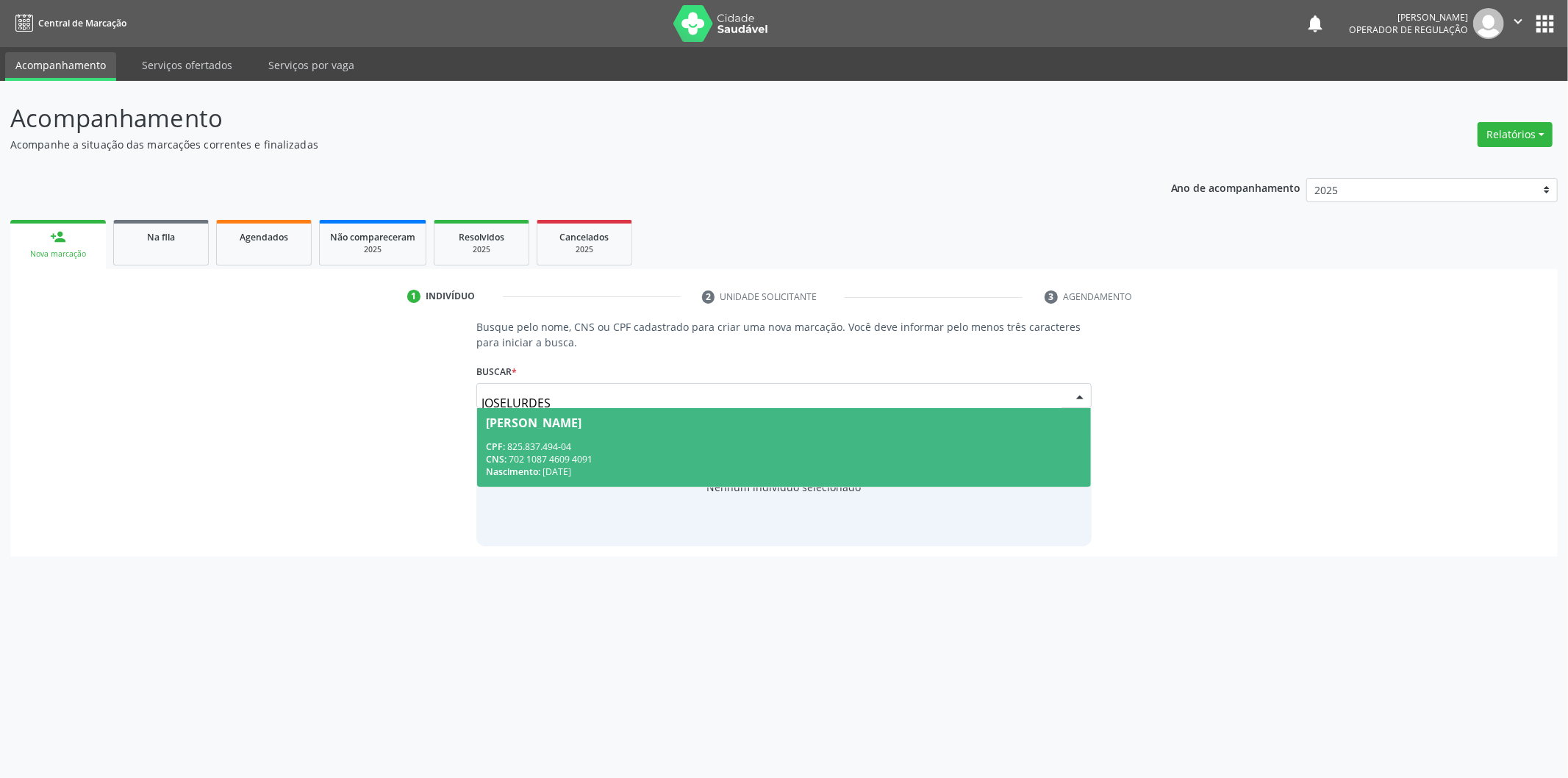
click at [795, 436] on span "Joselurdes Silva Costa Barbosa CPF: 825.837.494-04 CNS: 702 1087 4609 4091 Nasc…" at bounding box center [784, 446] width 614 height 79
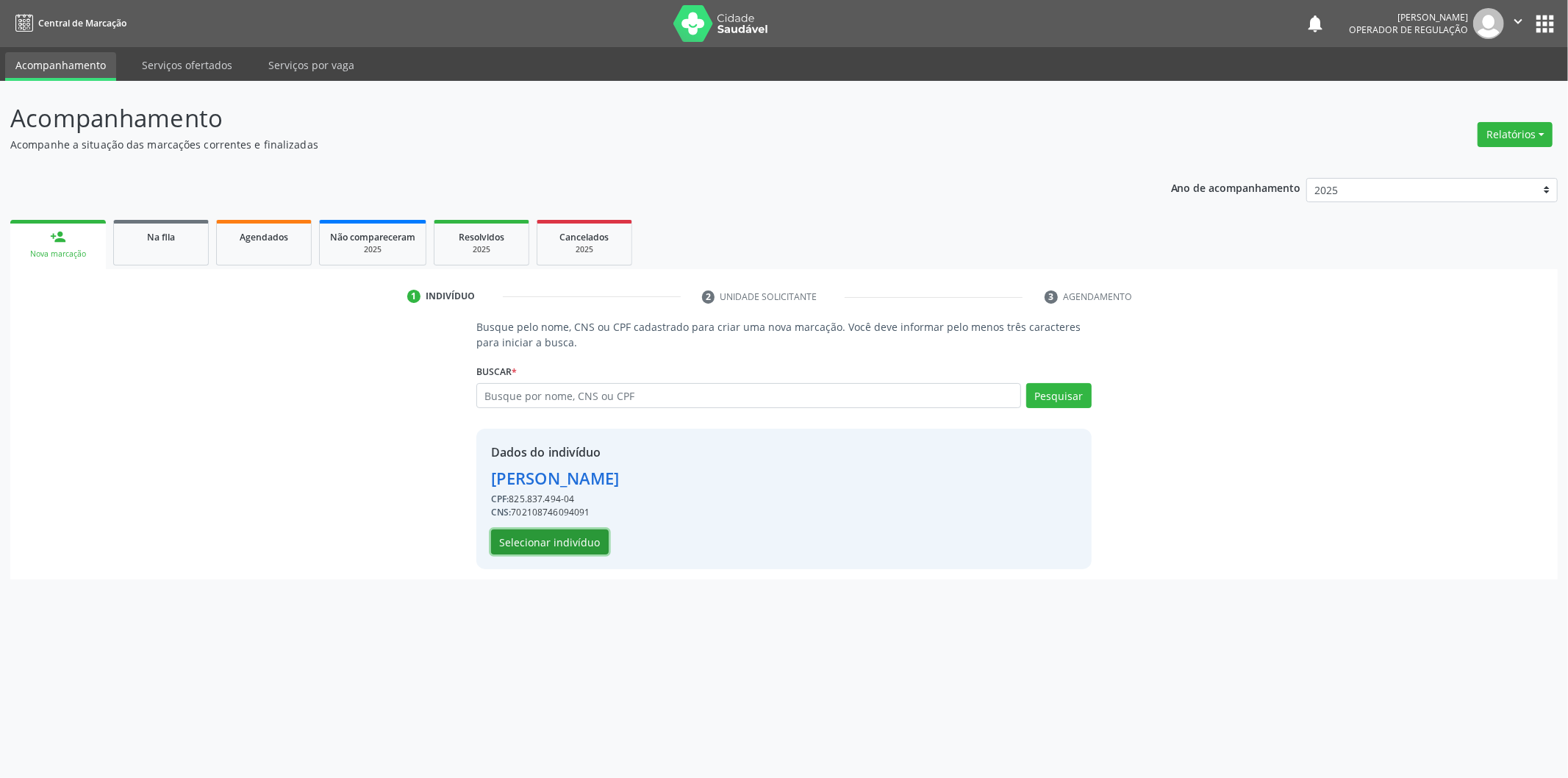
click at [518, 533] on button "Selecionar indivíduo" at bounding box center [549, 541] width 118 height 25
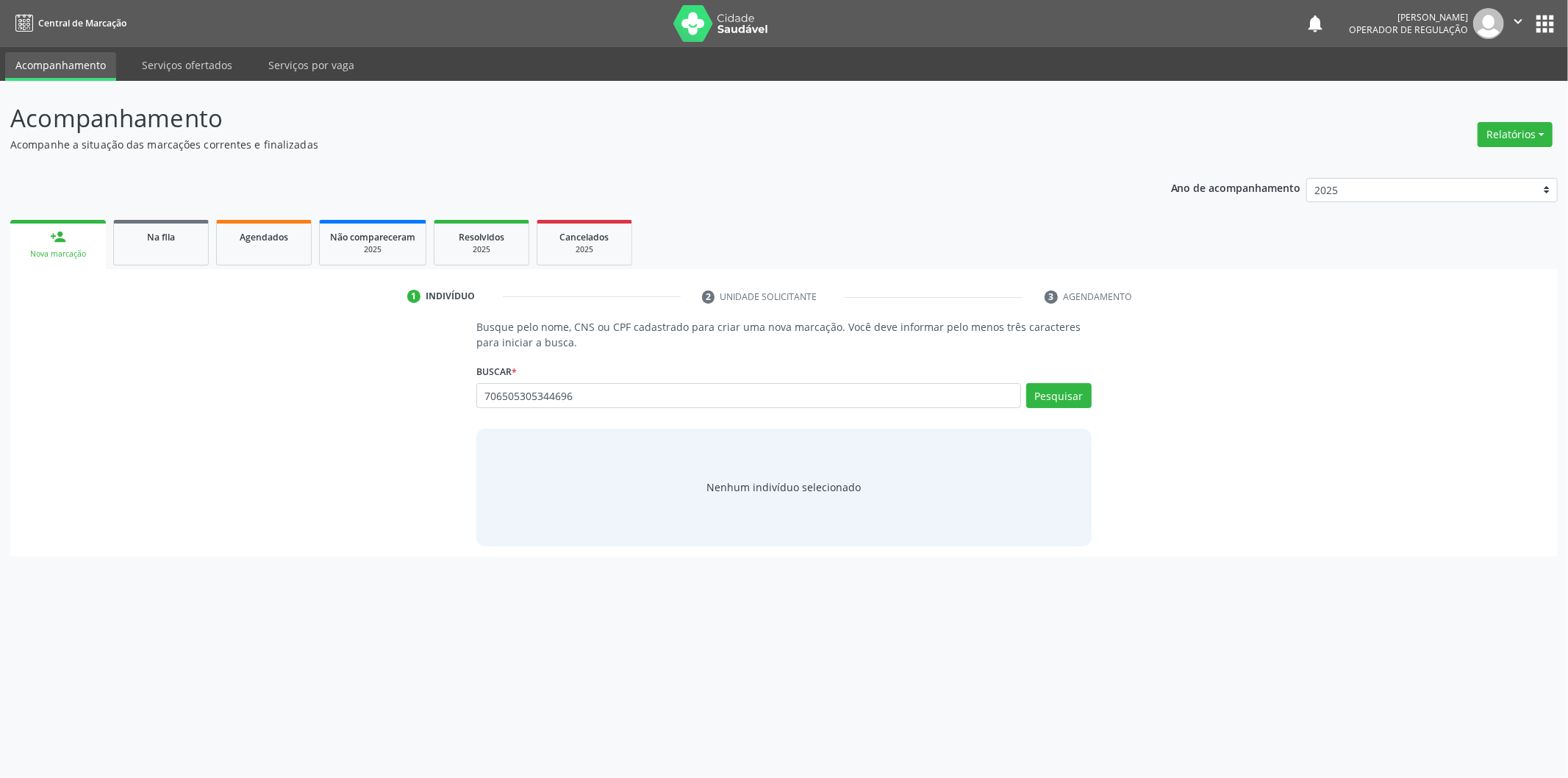
type input "706505305344696"
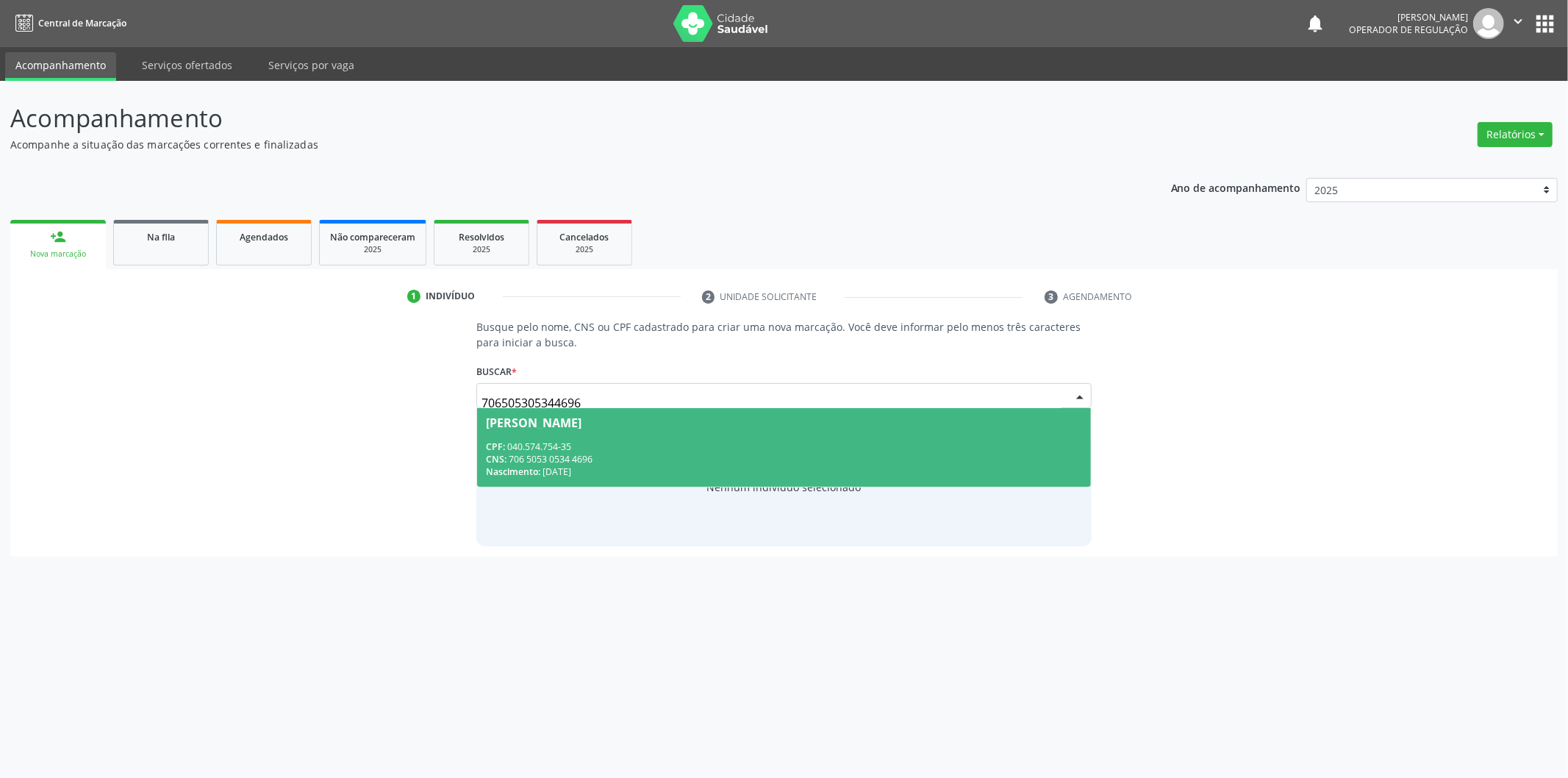
click at [582, 417] on div "Geralda Luiza Gomes de Brito" at bounding box center [533, 422] width 95 height 12
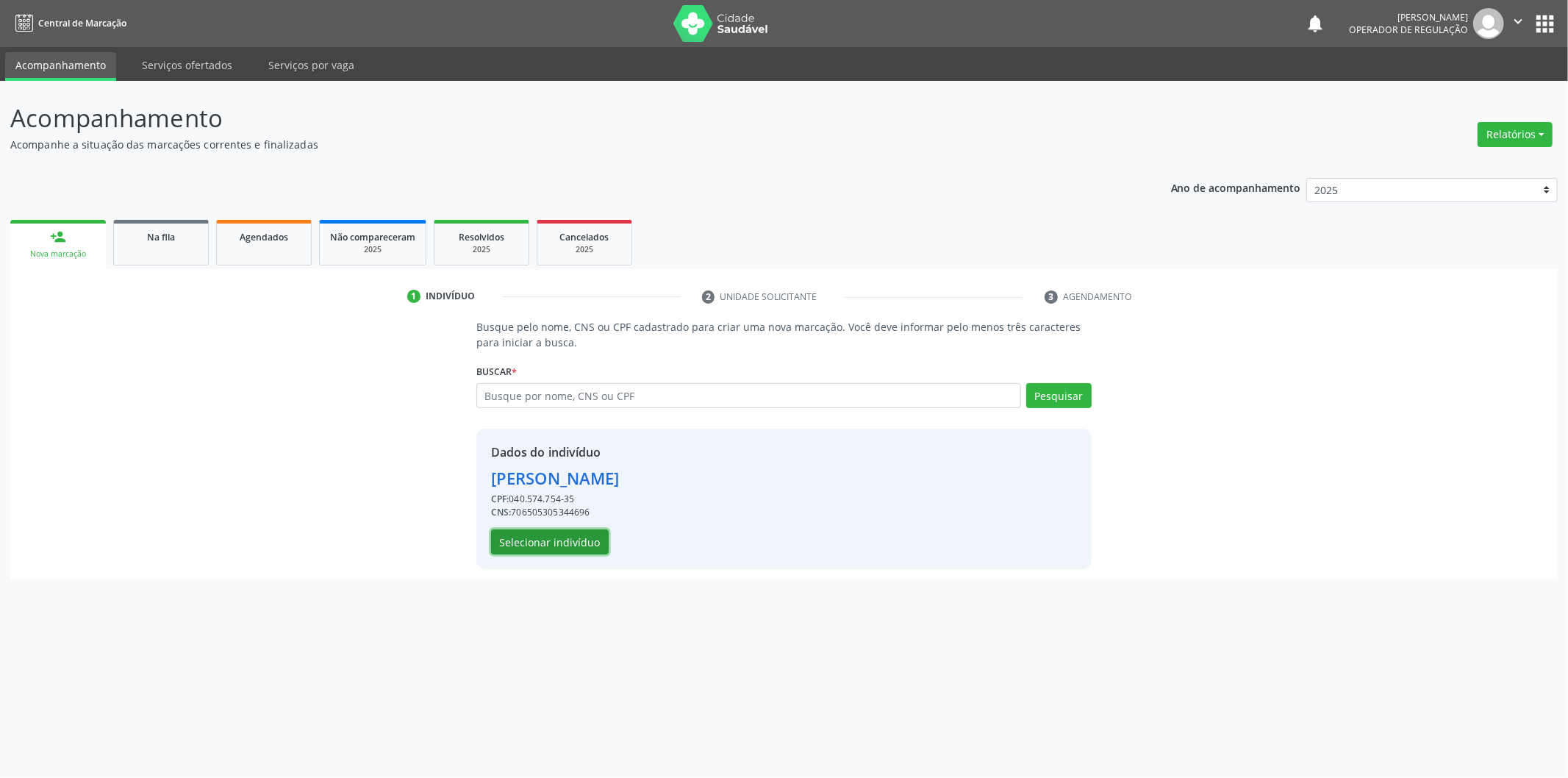
click at [556, 535] on button "Selecionar indivíduo" at bounding box center [549, 541] width 118 height 25
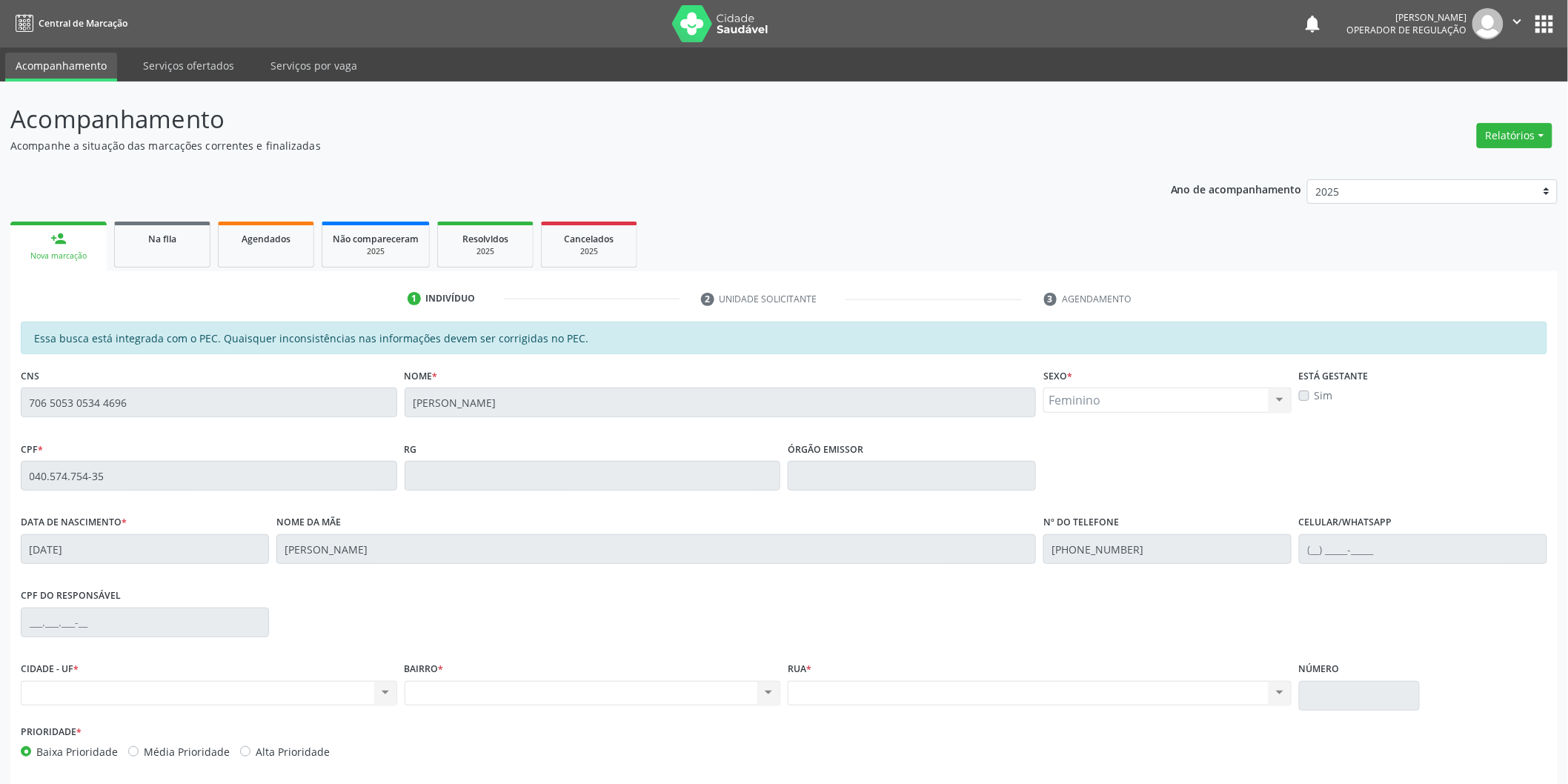
click at [0, 401] on div "Acompanhamento Acompanhe a situação das marcações correntes e finalizadas Relat…" at bounding box center [784, 463] width 1568 height 764
click at [0, 397] on div "Acompanhamento Acompanhe a situação das marcações correntes e finalizadas Relat…" at bounding box center [784, 463] width 1568 height 764
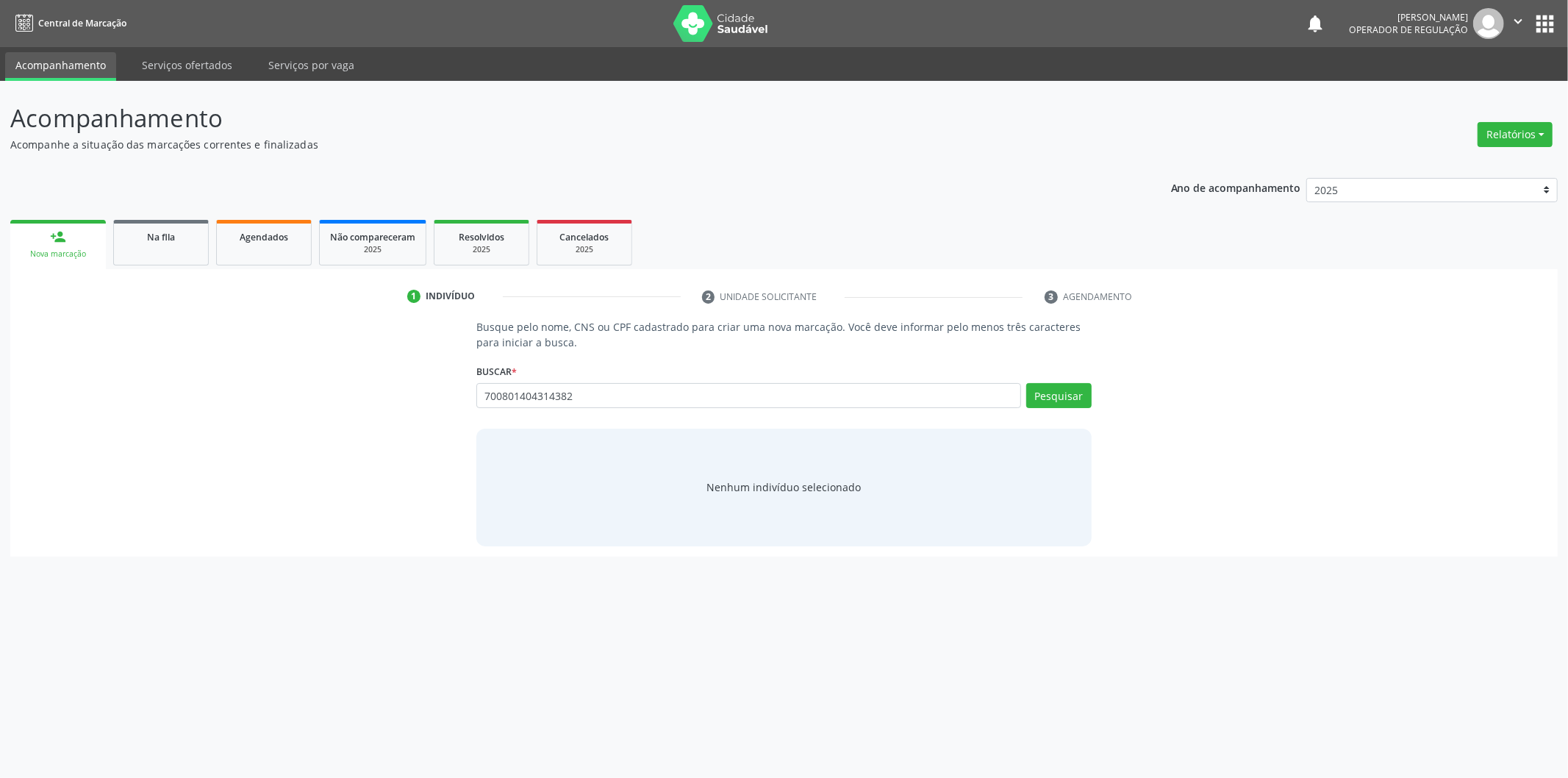
type input "700801404314382"
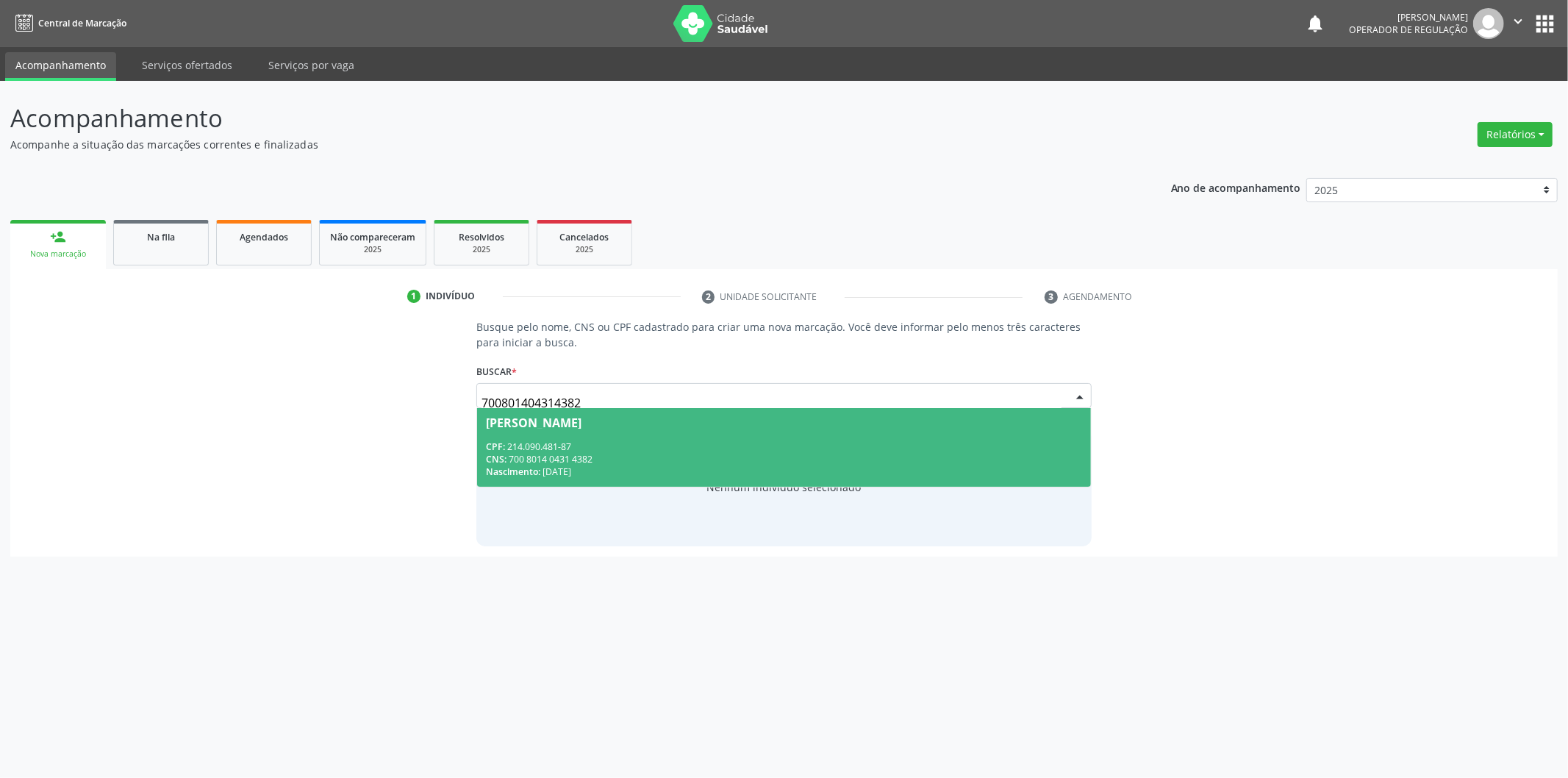
click at [561, 459] on div "CNS: 700 8014 0431 4382" at bounding box center [784, 458] width 596 height 12
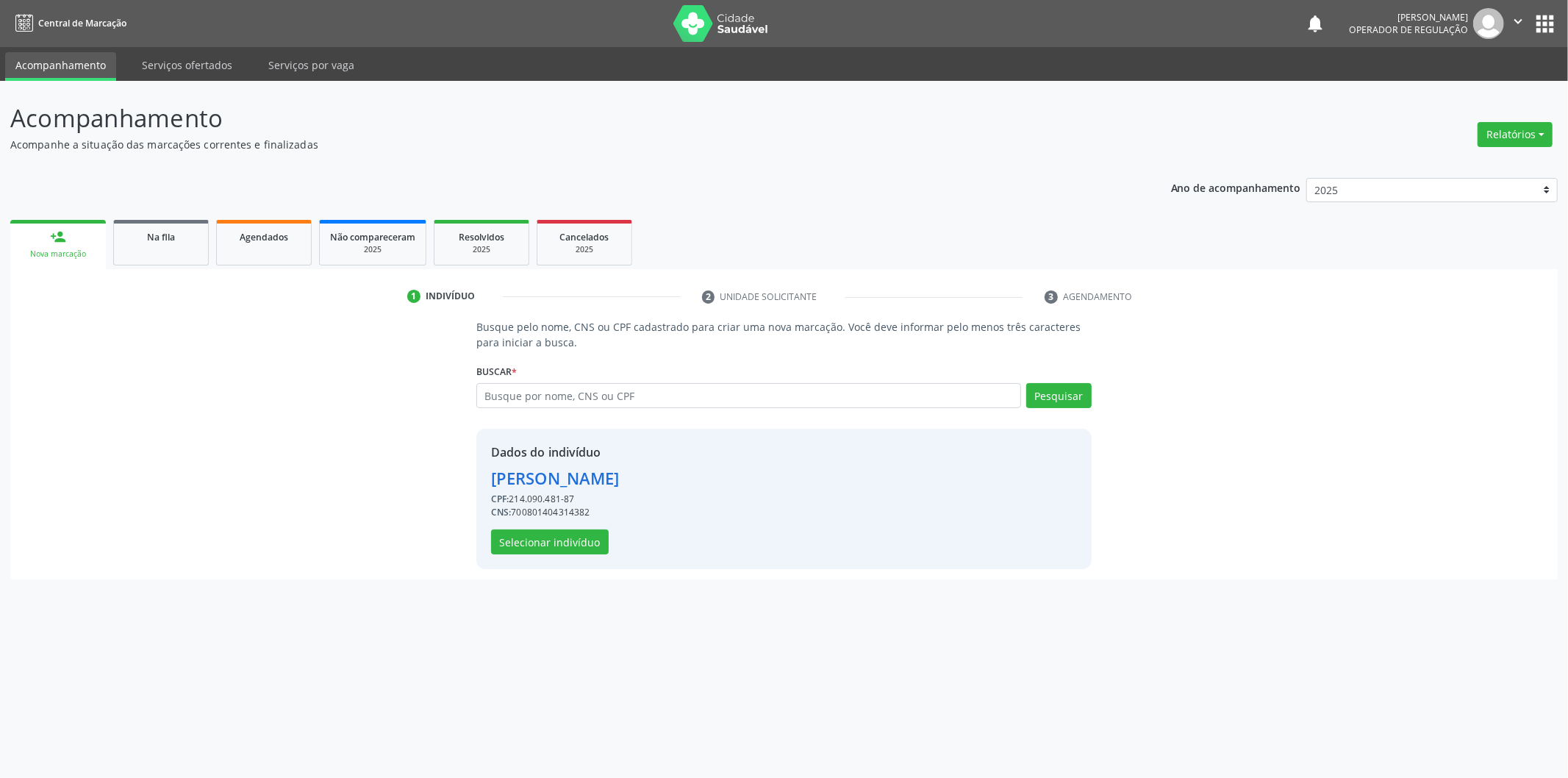
click at [558, 561] on div "Dados do indivíduo Maria da Luz Pereira da Cruz CPF: 214.090.481-87 CNS: 700801…" at bounding box center [784, 499] width 615 height 141
click at [565, 544] on button "Selecionar indivíduo" at bounding box center [549, 541] width 118 height 25
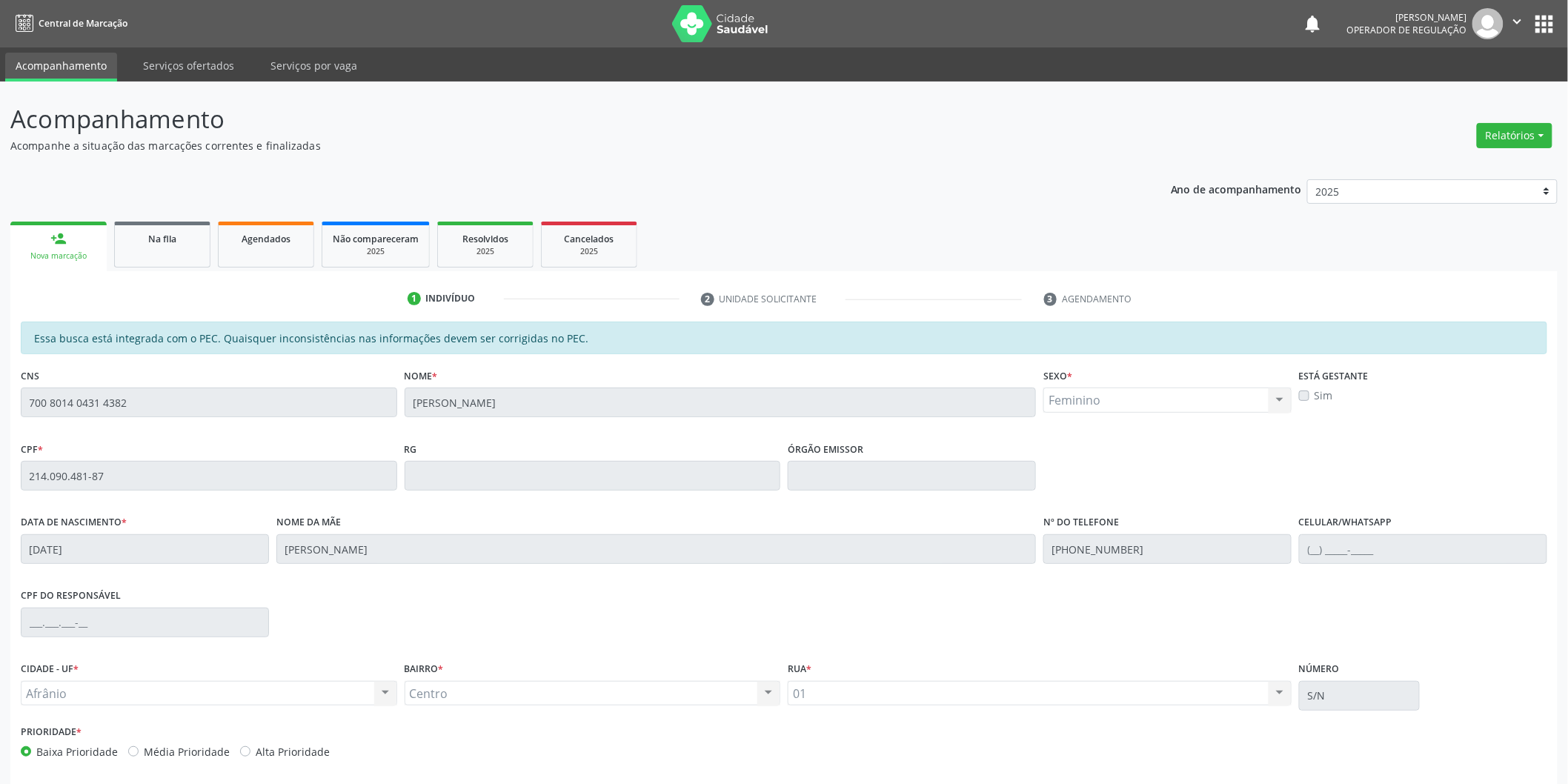
scroll to position [62, 0]
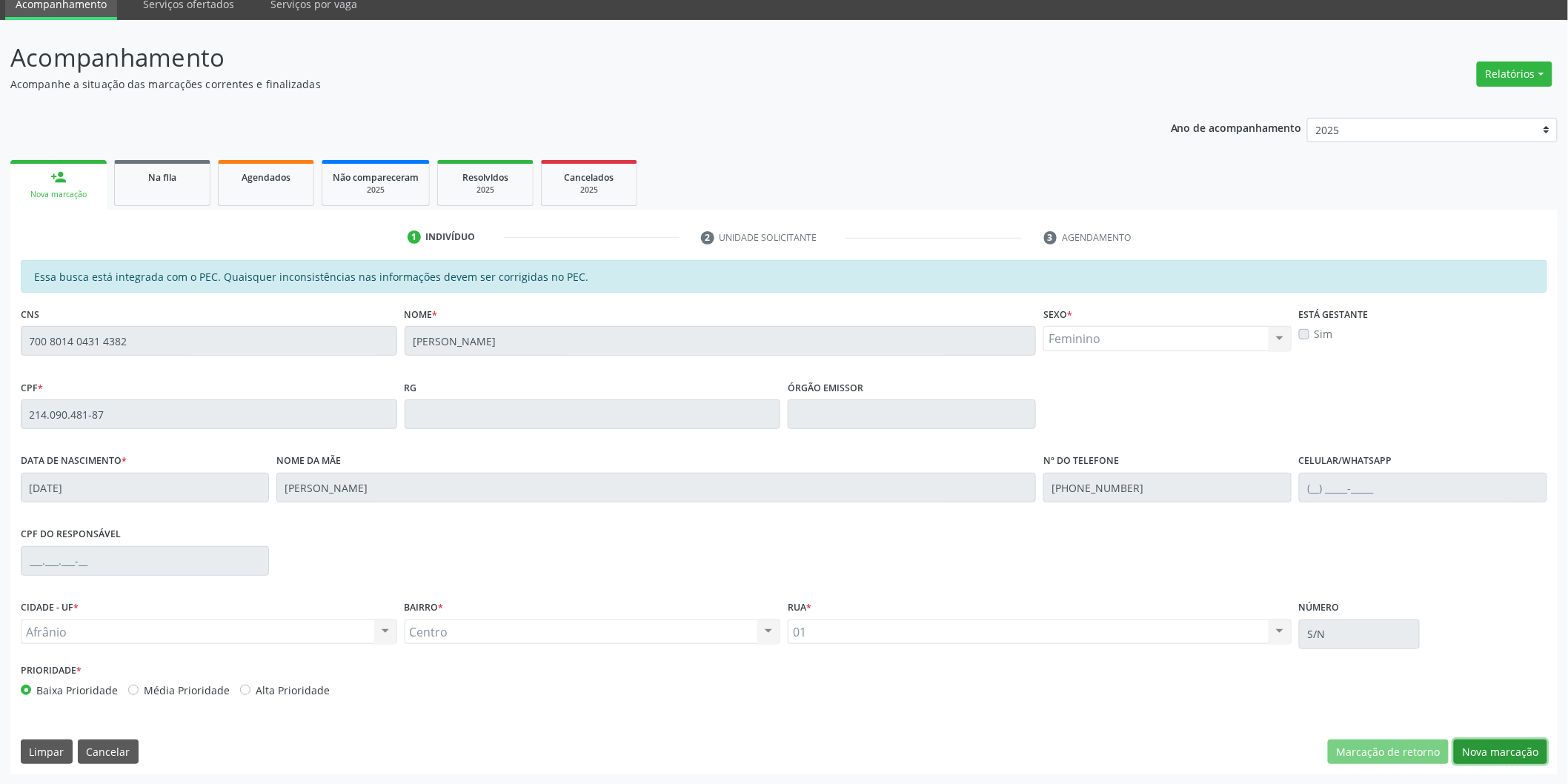
click at [1517, 745] on button "Nova marcação" at bounding box center [1501, 751] width 93 height 25
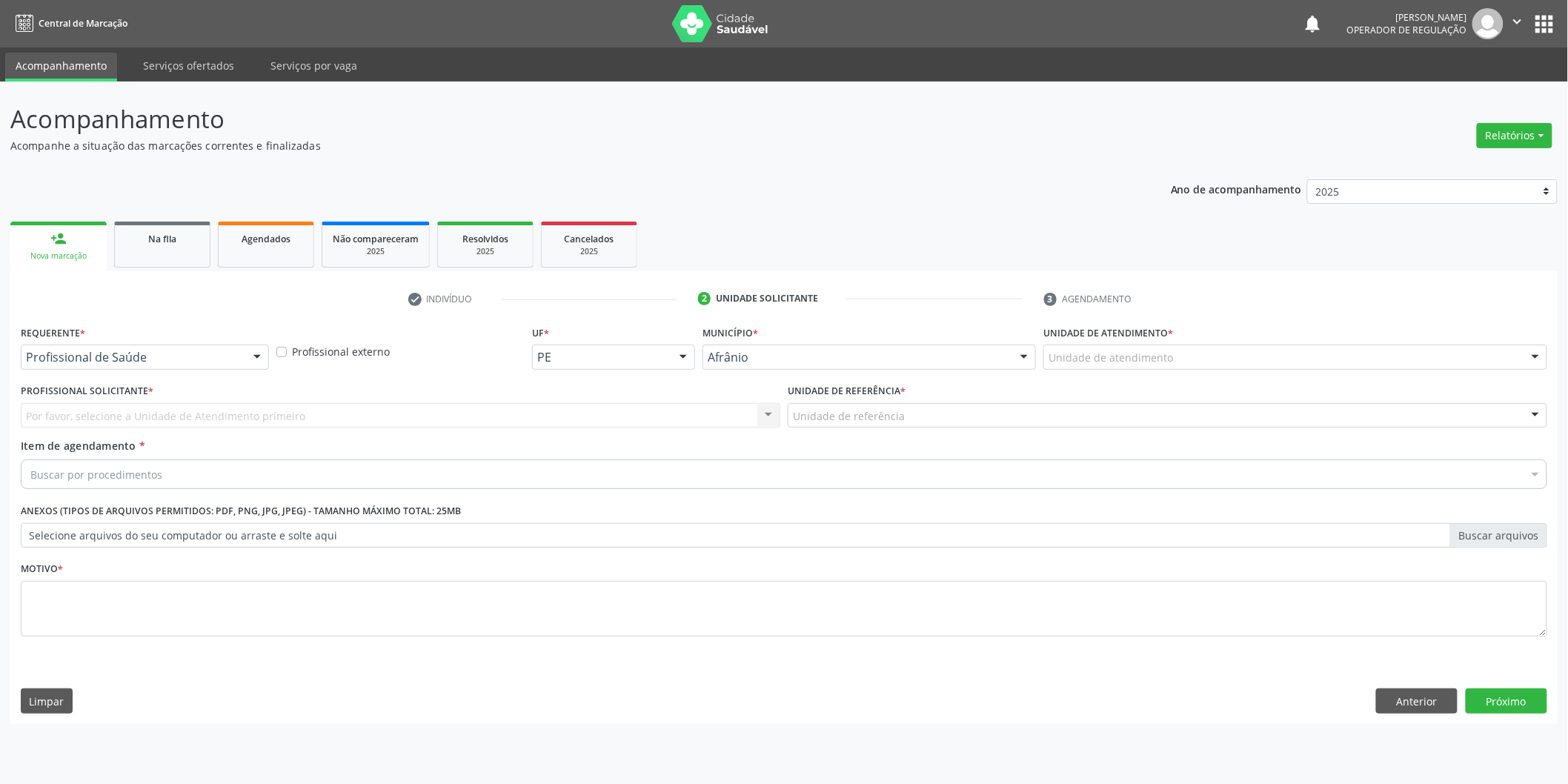
scroll to position [0, 0]
click at [1368, 361] on div "Unidade de atendimento" at bounding box center [1306, 357] width 508 height 25
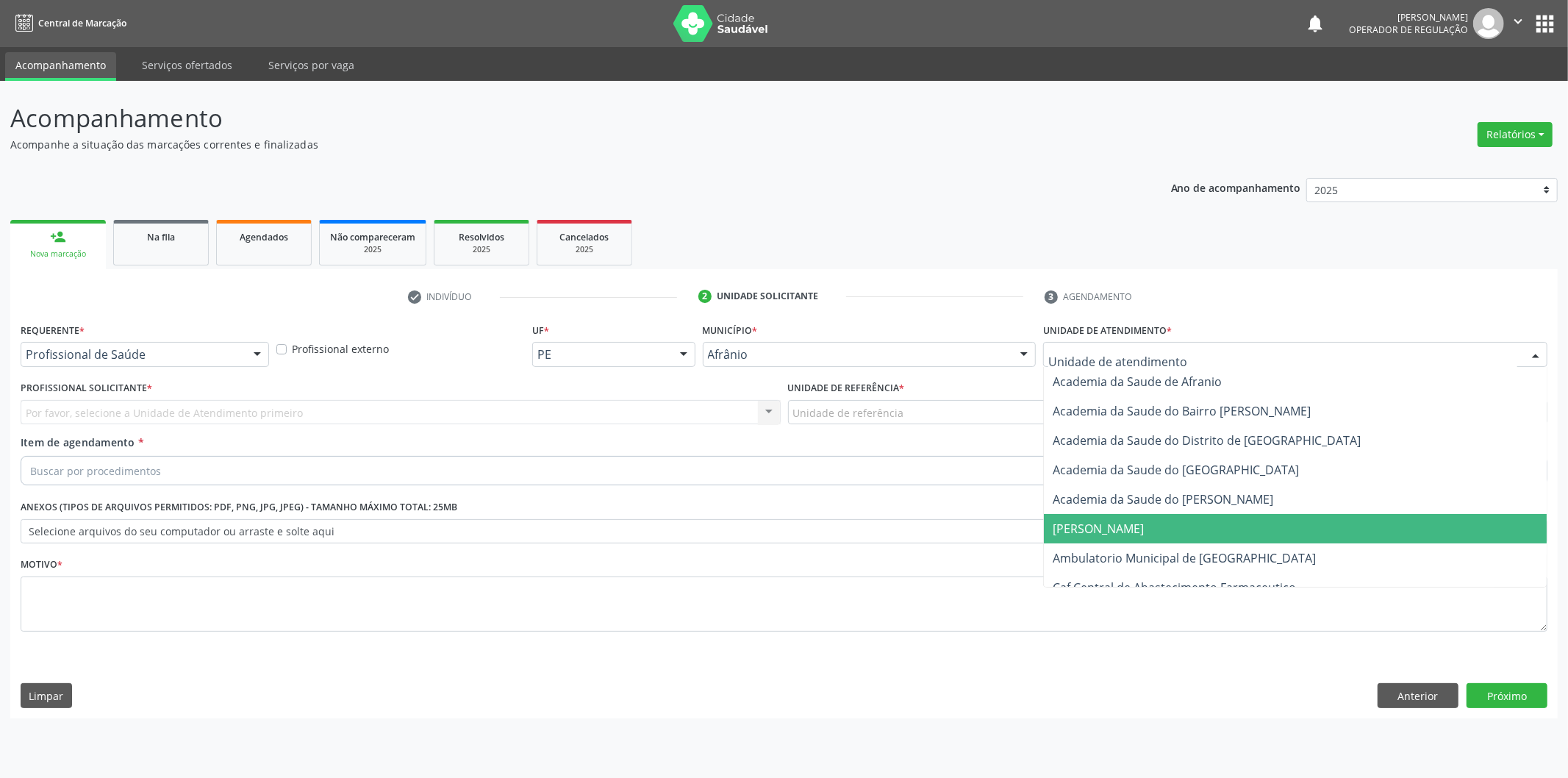
click at [1298, 546] on span "Ambulatorio Municipal de [GEOGRAPHIC_DATA]" at bounding box center [1295, 558] width 503 height 30
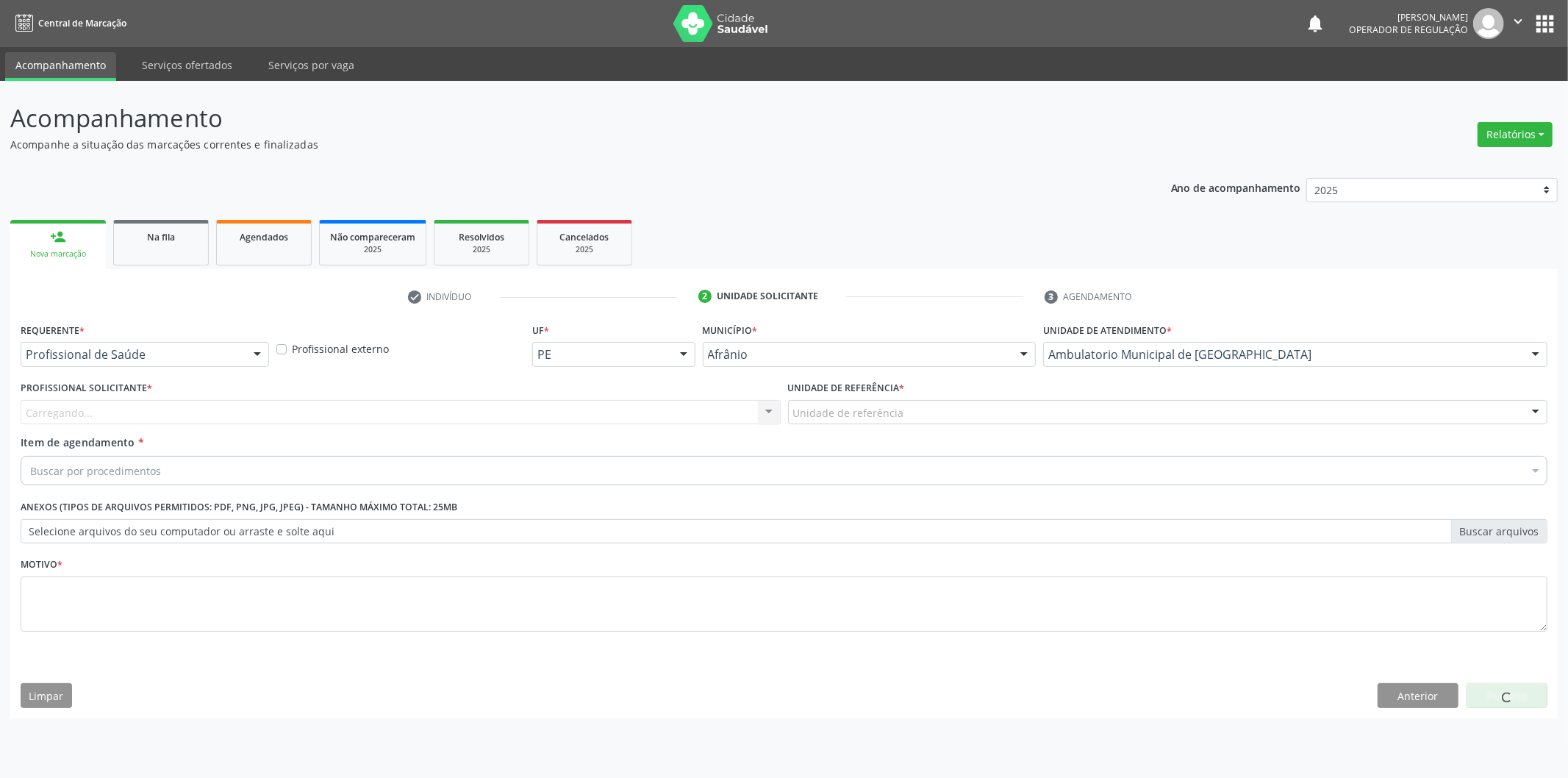
click at [894, 402] on div "Unidade de referência" at bounding box center [1168, 412] width 760 height 25
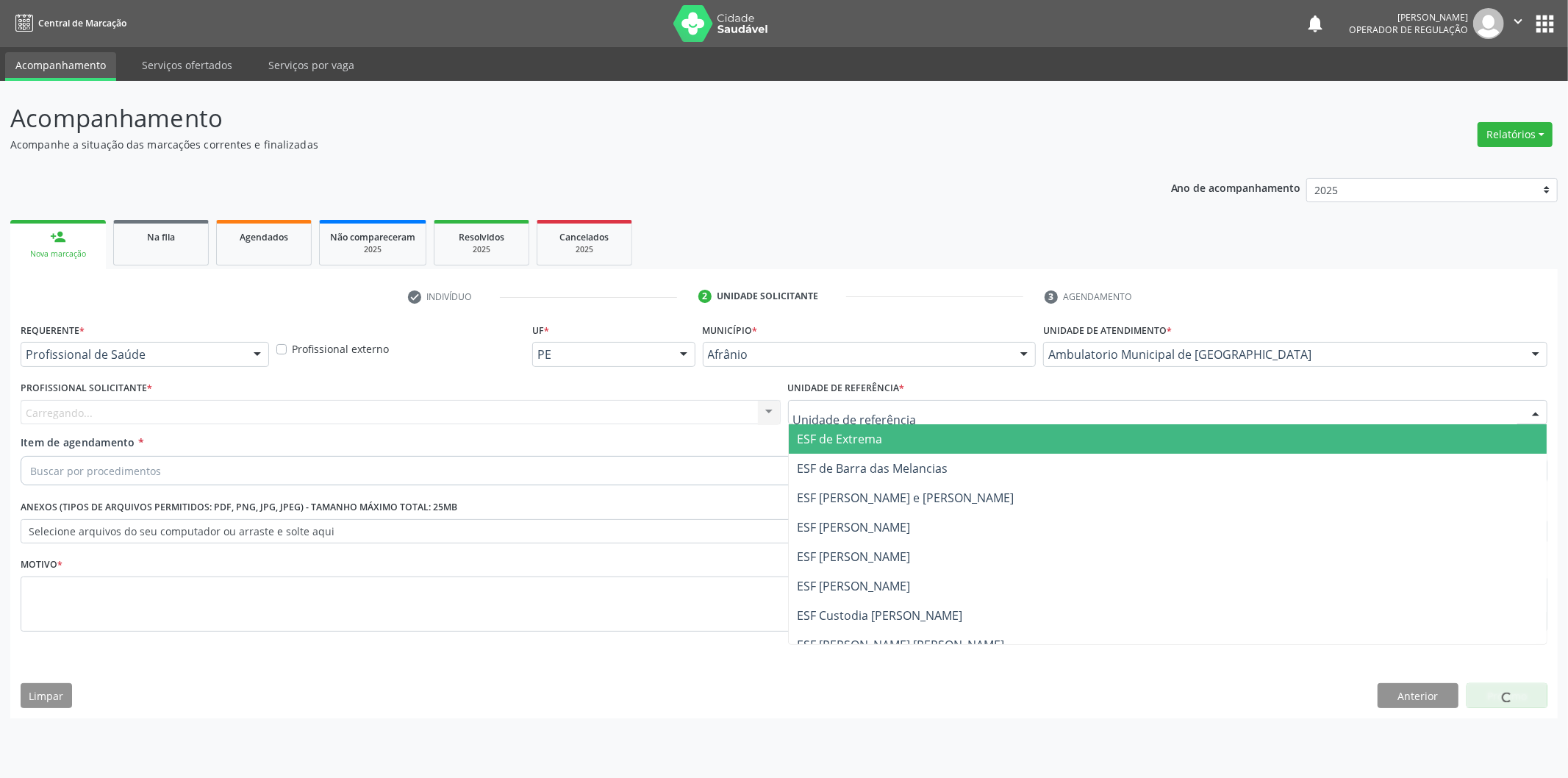
click at [884, 435] on span "ESF de Extrema" at bounding box center [1168, 439] width 759 height 30
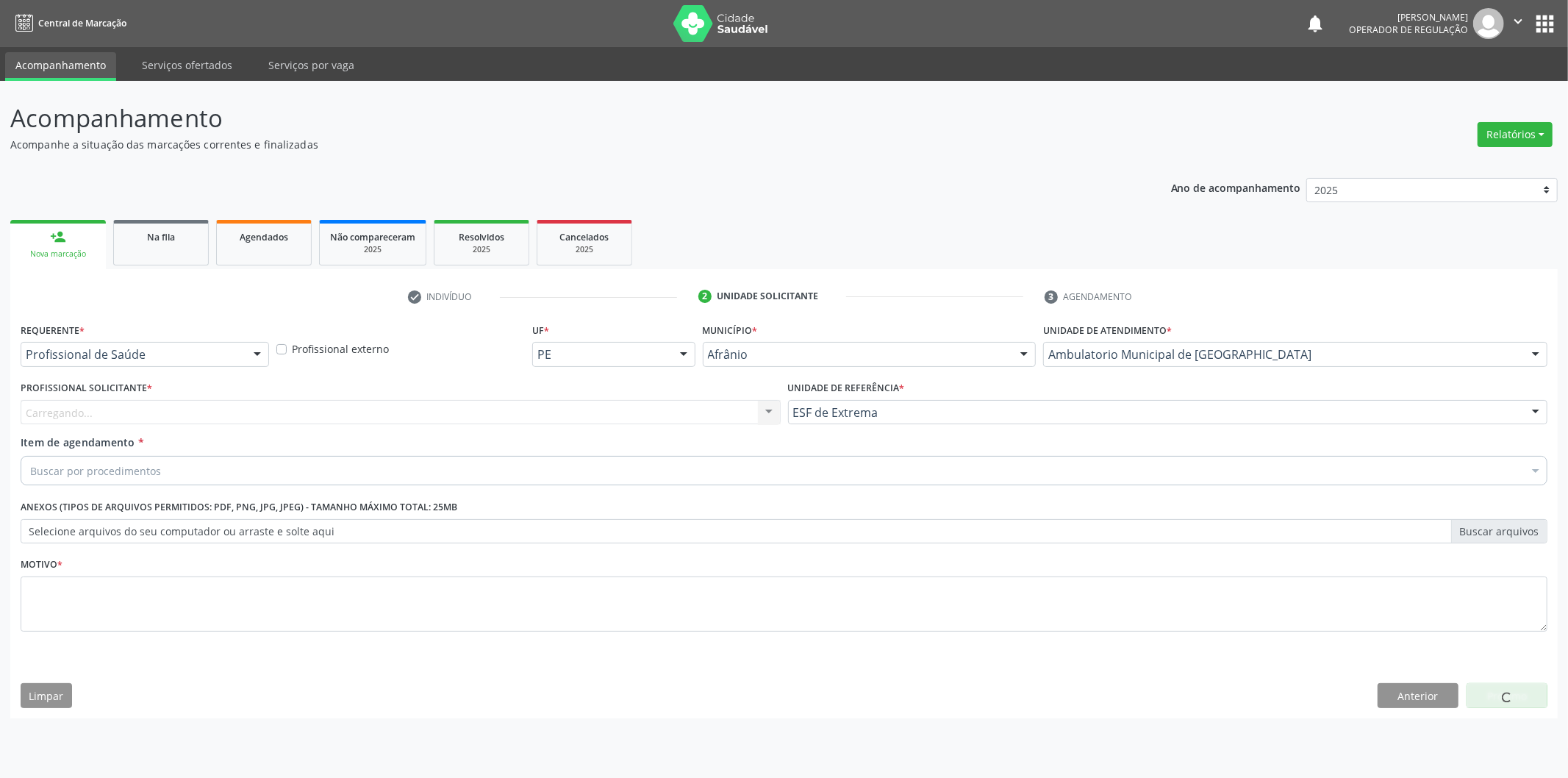
click at [633, 416] on div "Carregando... Nenhum resultado encontrado para: " " Não há nenhuma opção para s…" at bounding box center [400, 412] width 760 height 25
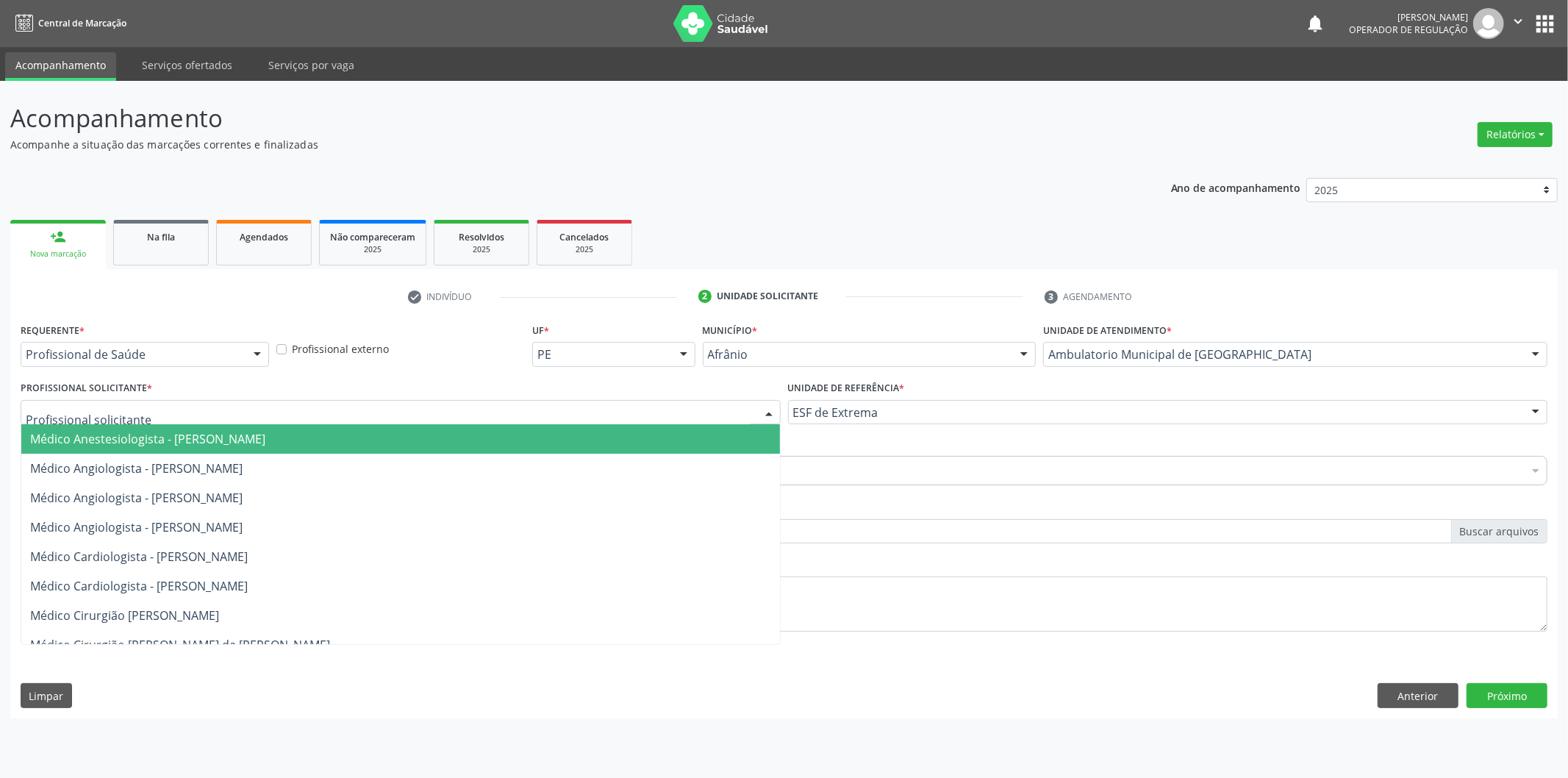
click at [618, 418] on div at bounding box center [400, 412] width 760 height 25
click at [596, 454] on span "Médico Angiologista - [PERSON_NAME]" at bounding box center [400, 469] width 759 height 30
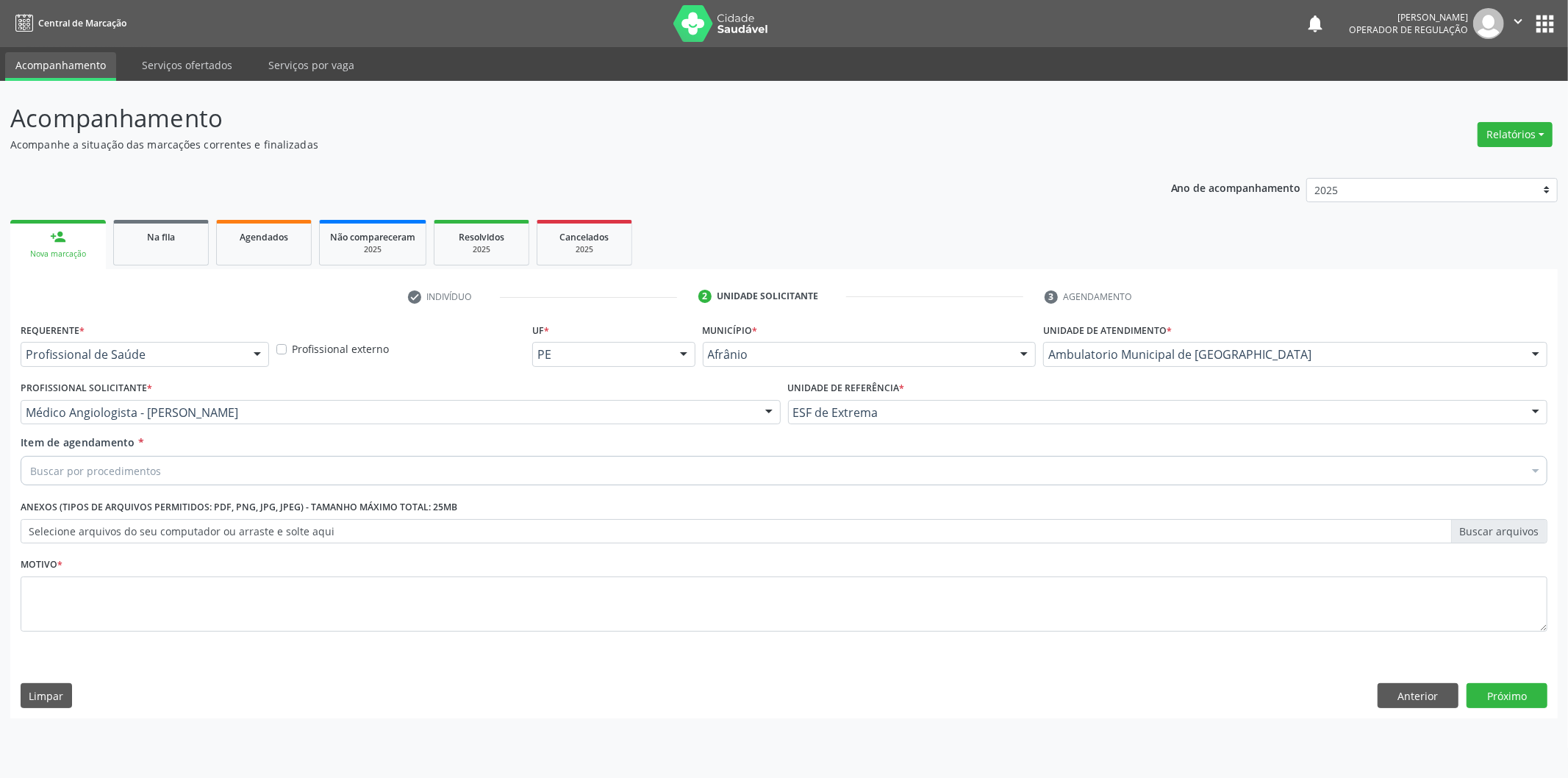
click at [293, 473] on div "Buscar por procedimentos" at bounding box center [784, 471] width 1526 height 30
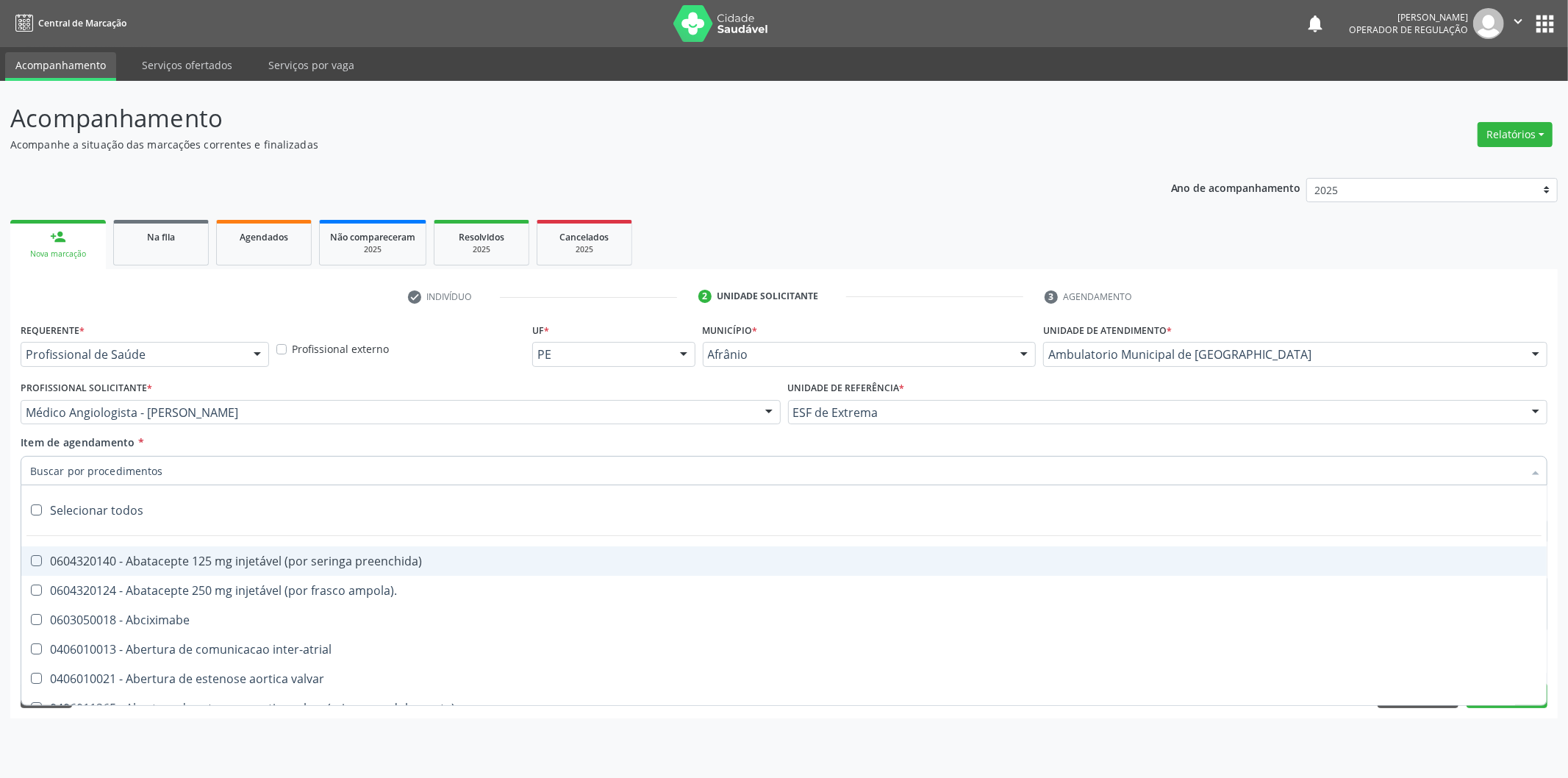
paste input "0302050027"
type input "0302050027"
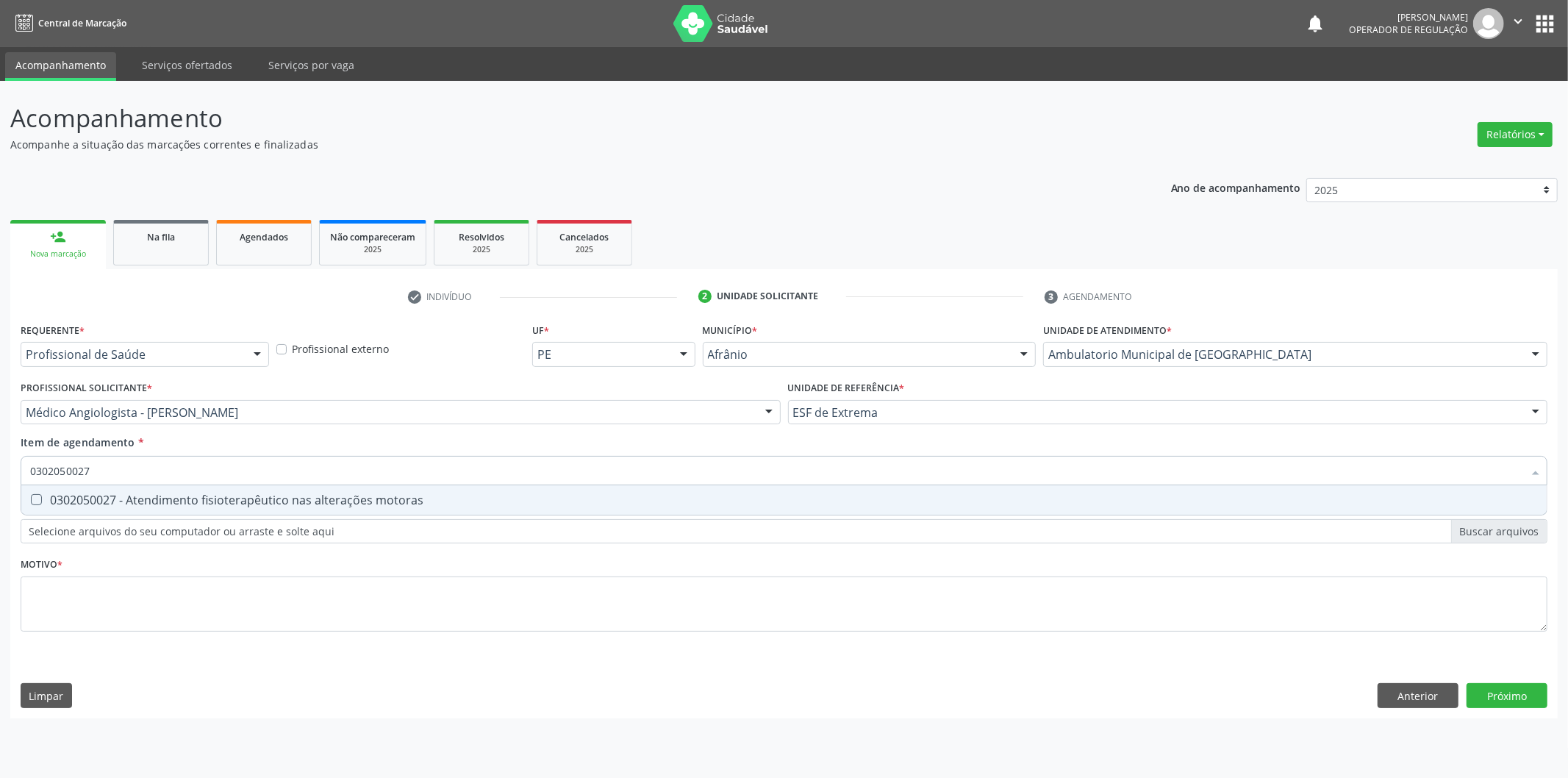
click at [469, 501] on div "0302050027 - Atendimento fisioterapêutico nas alterações motoras" at bounding box center [784, 499] width 1508 height 12
checkbox motoras "true"
click at [411, 586] on div "Requerente * Profissional de Saúde Profissional de Saúde Paciente Nenhum result…" at bounding box center [784, 485] width 1526 height 333
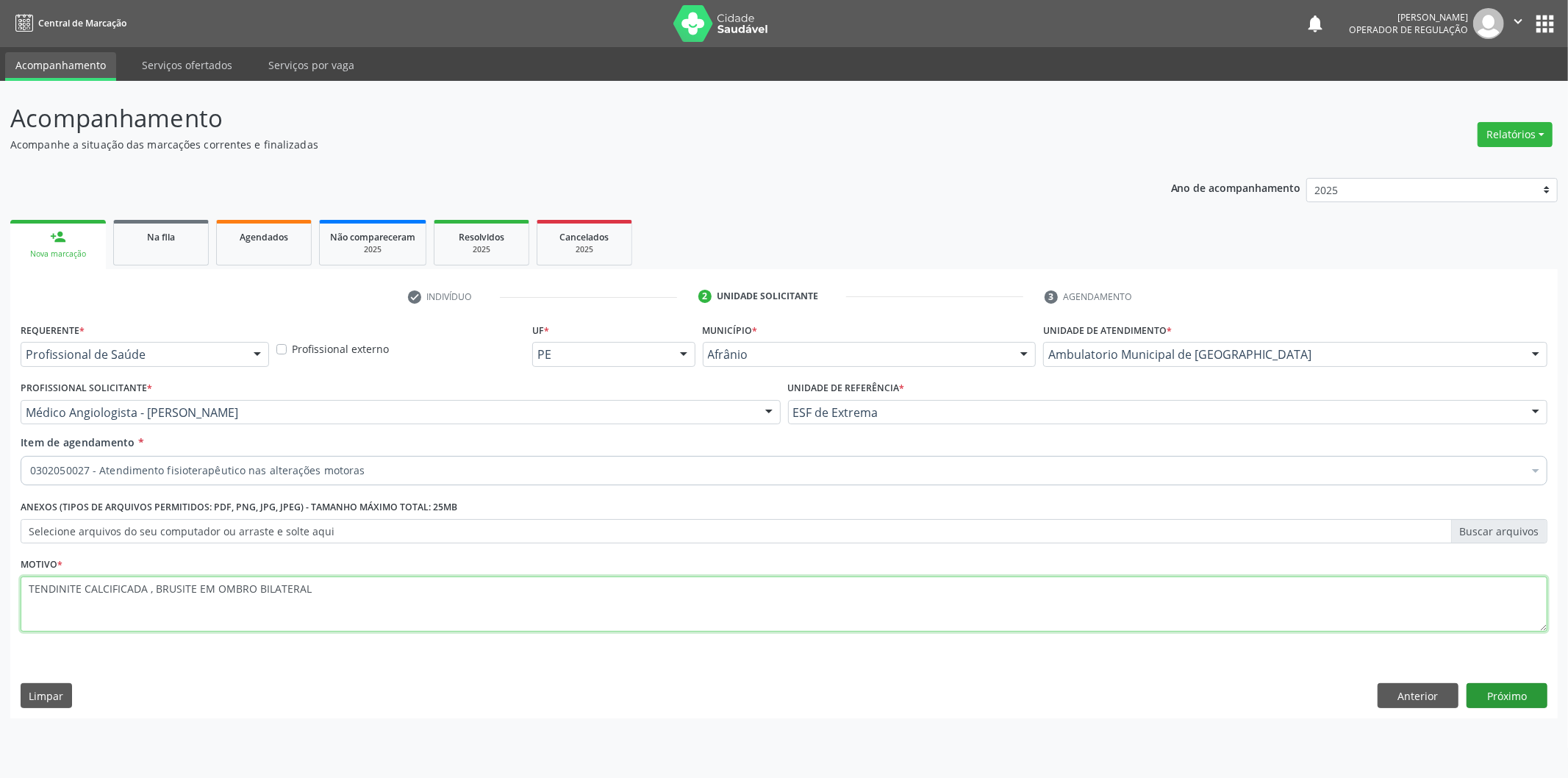
type textarea "TENDINITE CALCIFICADA , BRUSITE EM OMBRO BILATERAL"
click at [1498, 698] on button "Próximo" at bounding box center [1506, 695] width 81 height 25
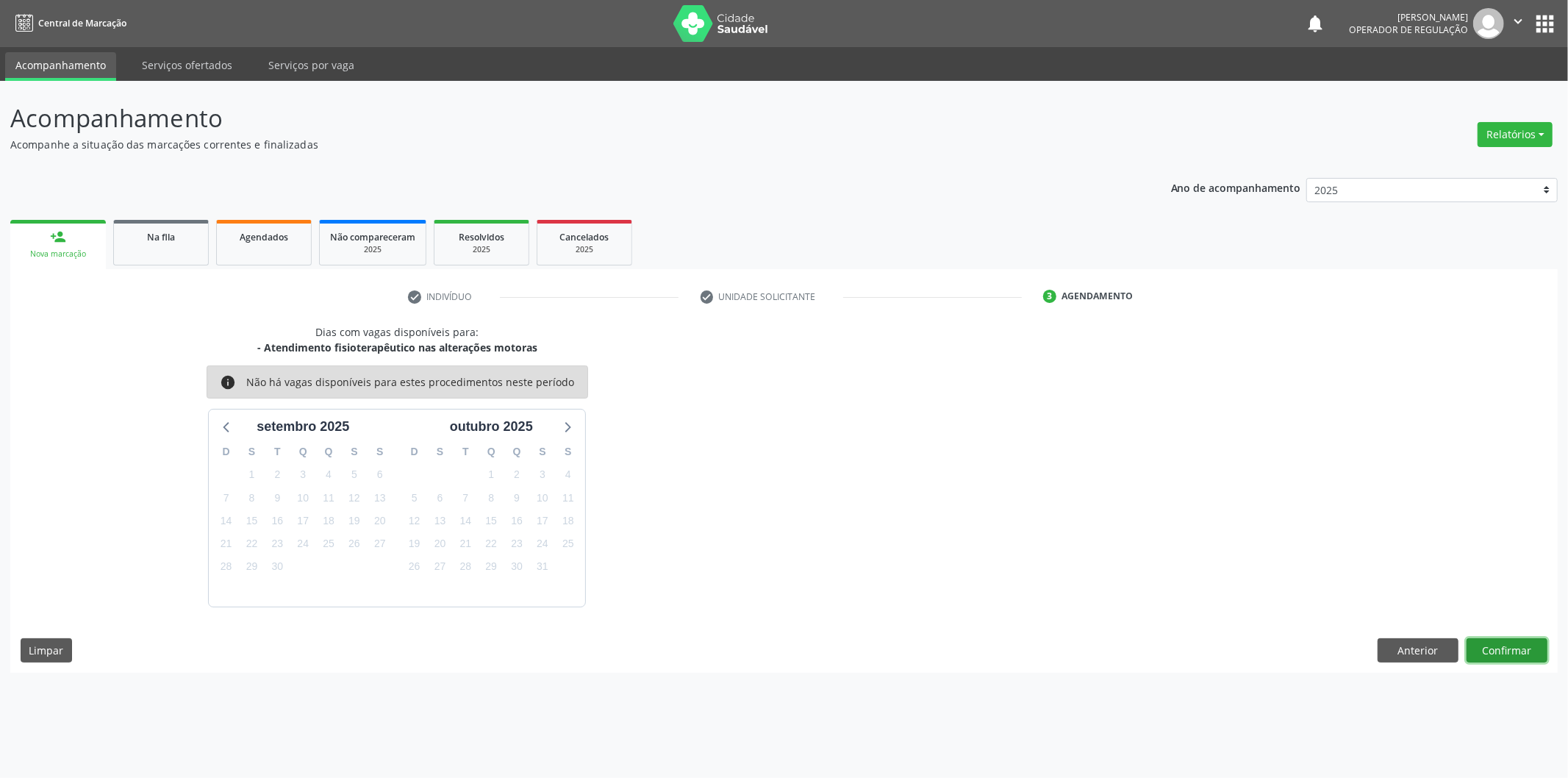
click at [1487, 644] on button "Confirmar" at bounding box center [1506, 650] width 81 height 25
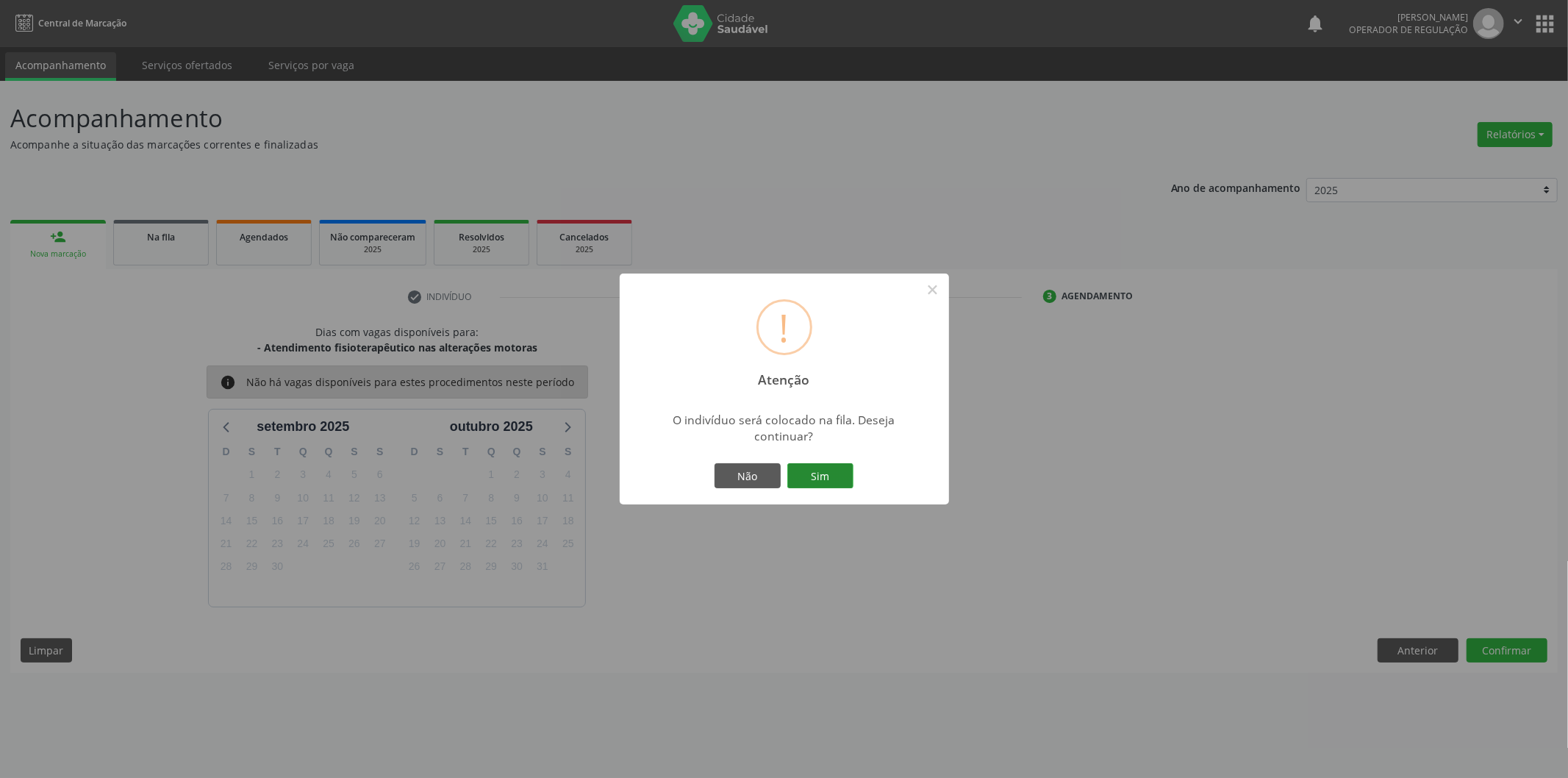
click at [812, 476] on button "Sim" at bounding box center [820, 475] width 66 height 25
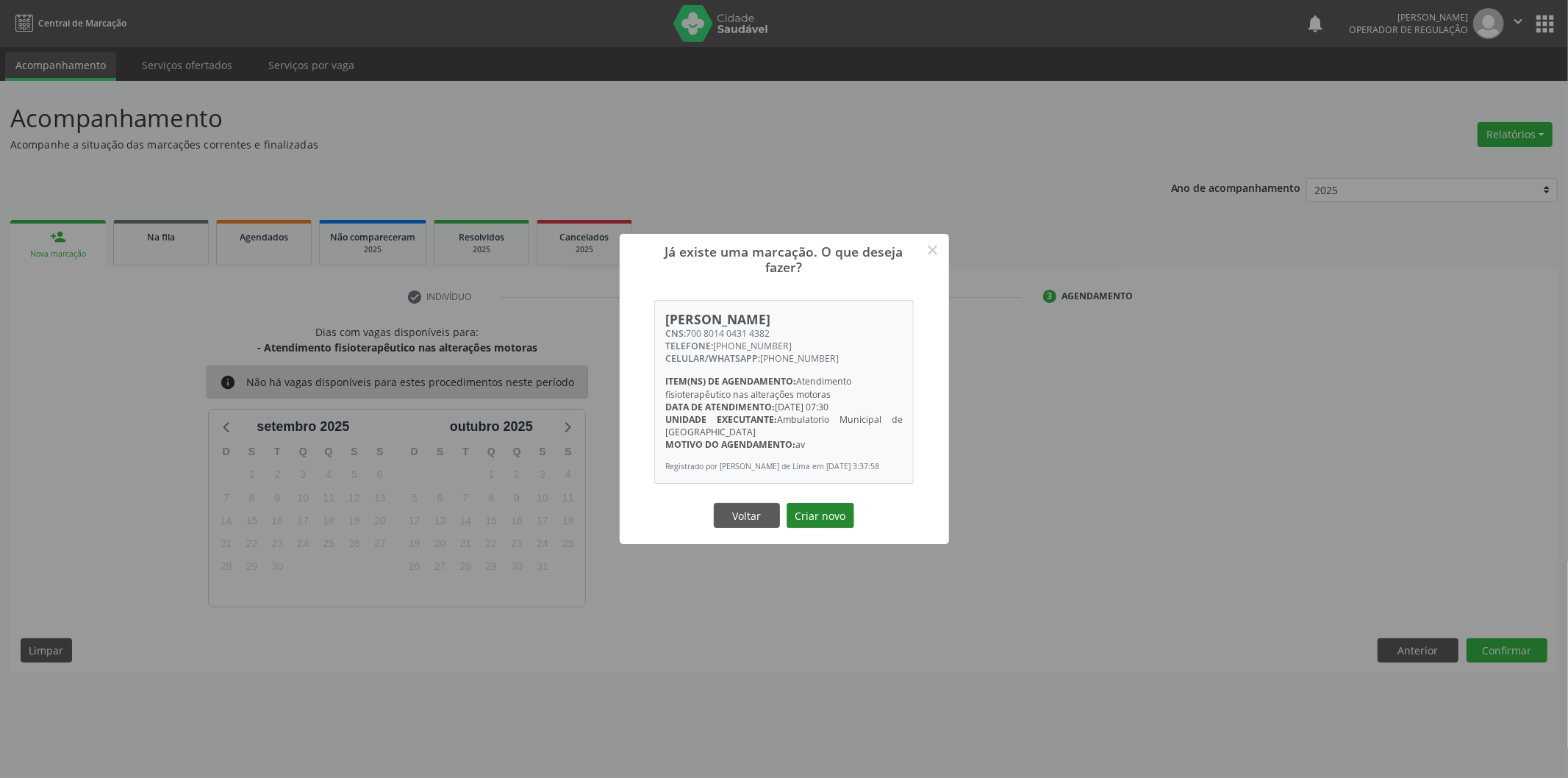
click at [822, 518] on button "Criar novo" at bounding box center [820, 515] width 68 height 25
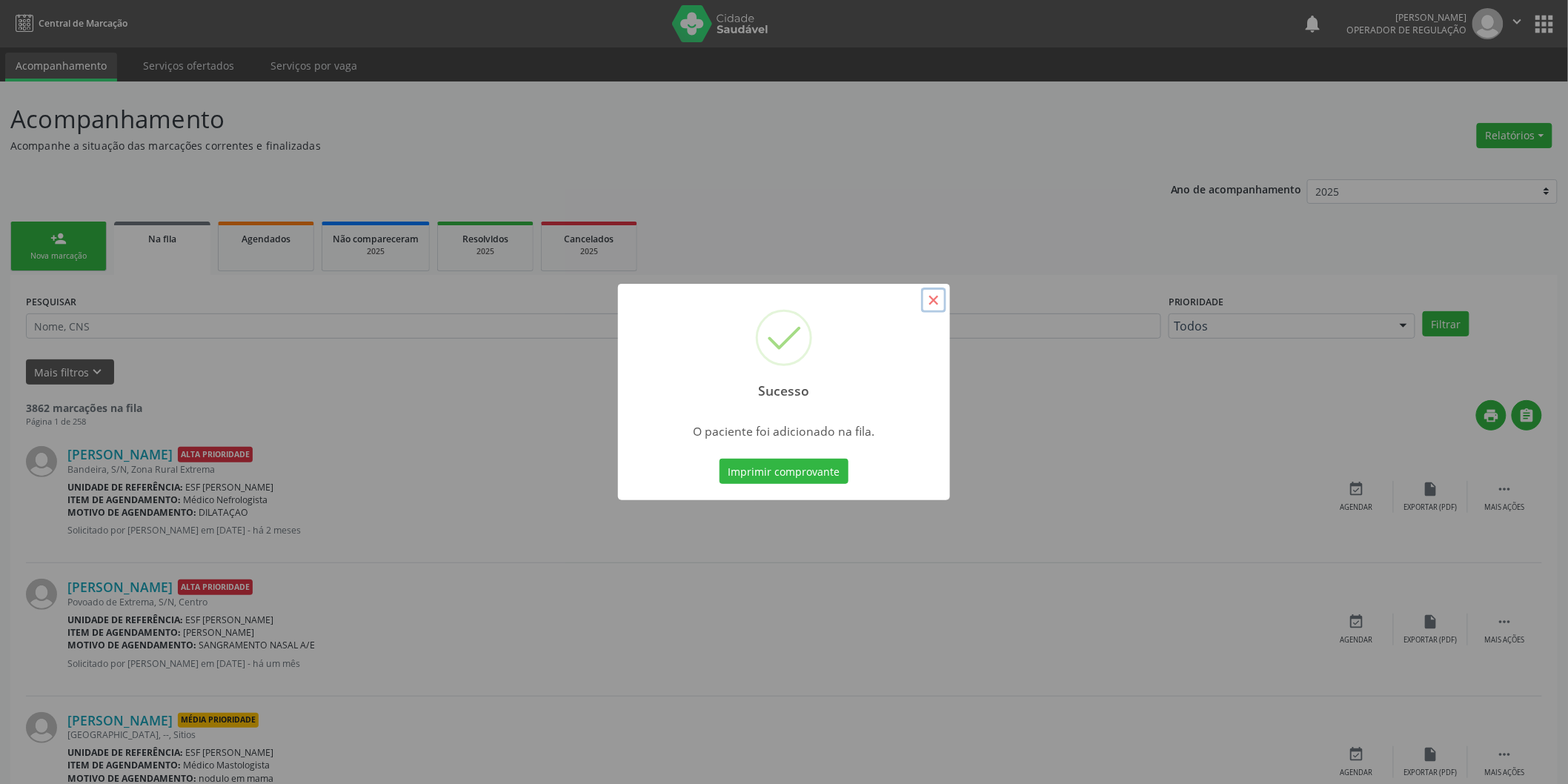
click at [936, 306] on button "×" at bounding box center [934, 300] width 25 height 25
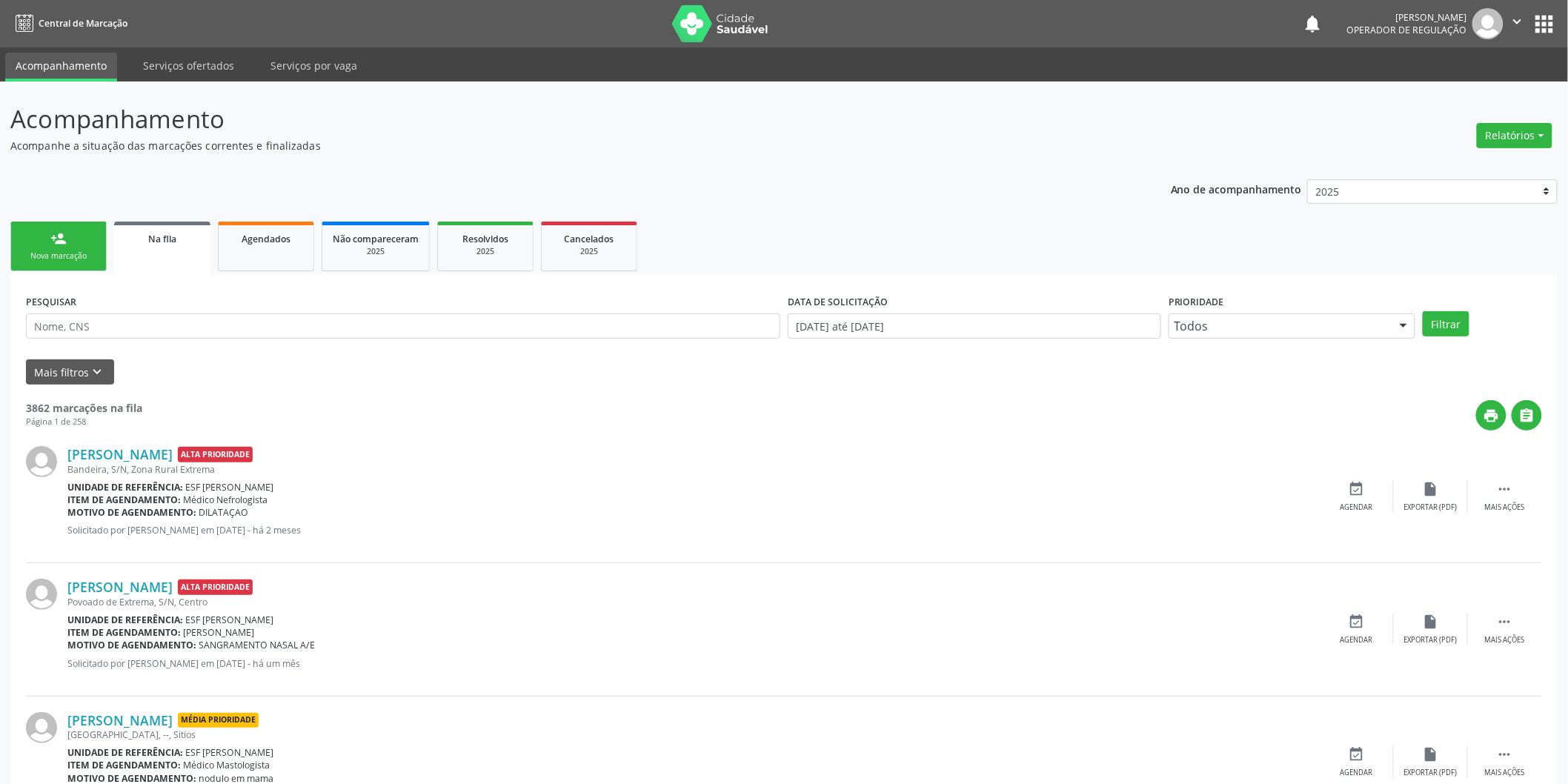
click at [57, 256] on div "Nova marcação" at bounding box center [58, 256] width 74 height 11
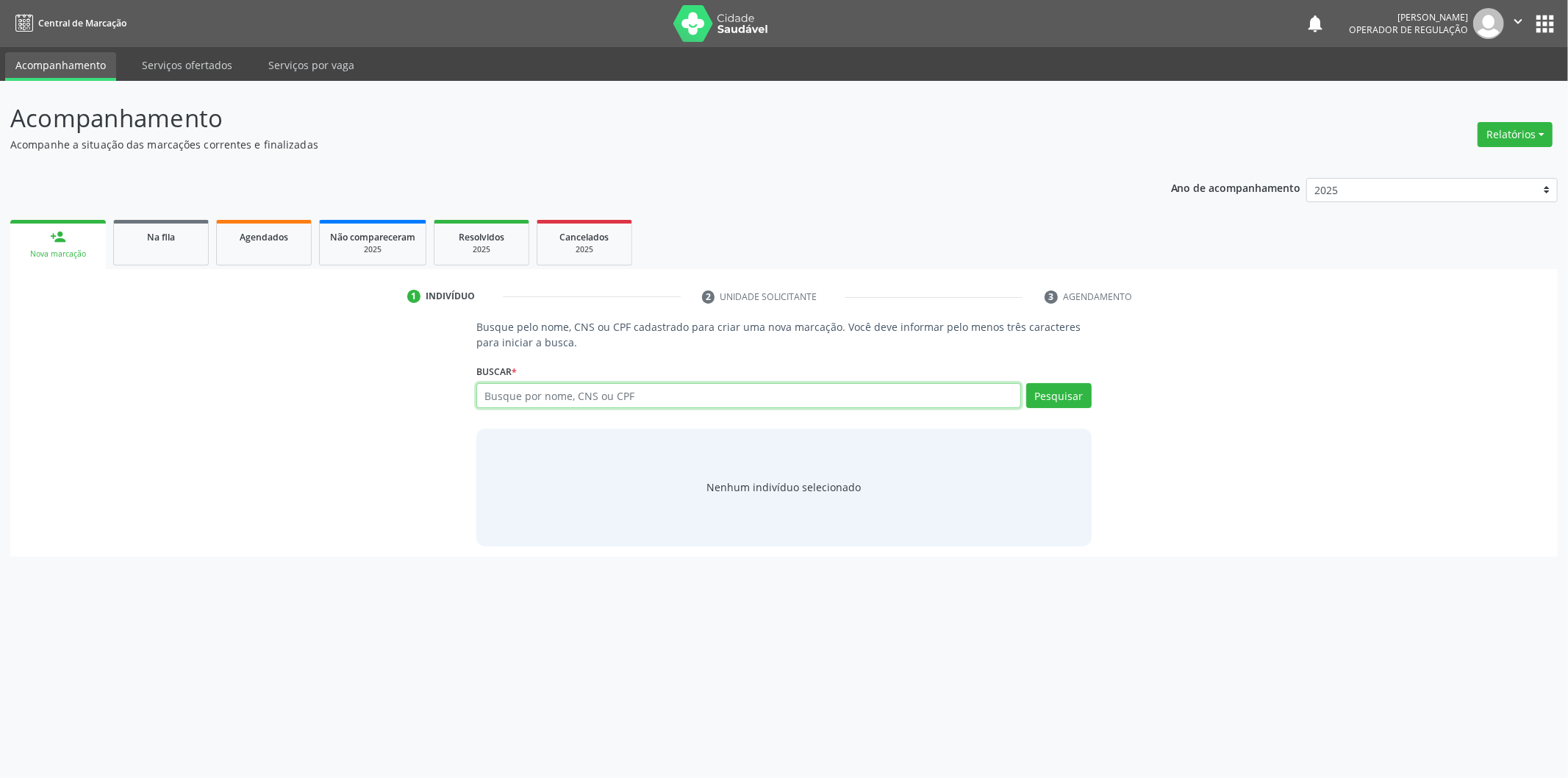
click at [524, 395] on input "text" at bounding box center [748, 395] width 545 height 25
type input "706505305344696"
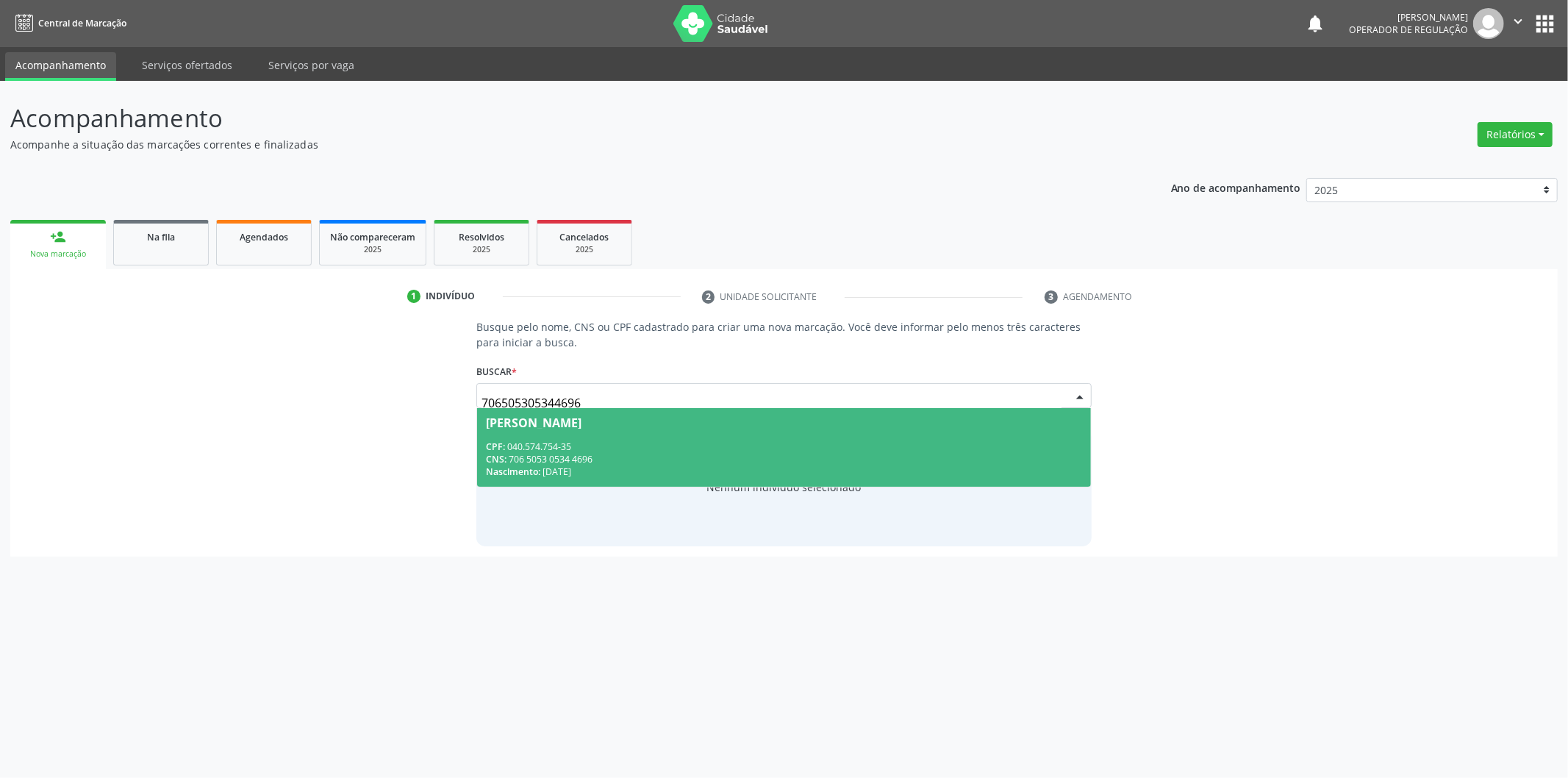
click at [721, 444] on div "CPF: 040.574.754-35" at bounding box center [784, 445] width 596 height 12
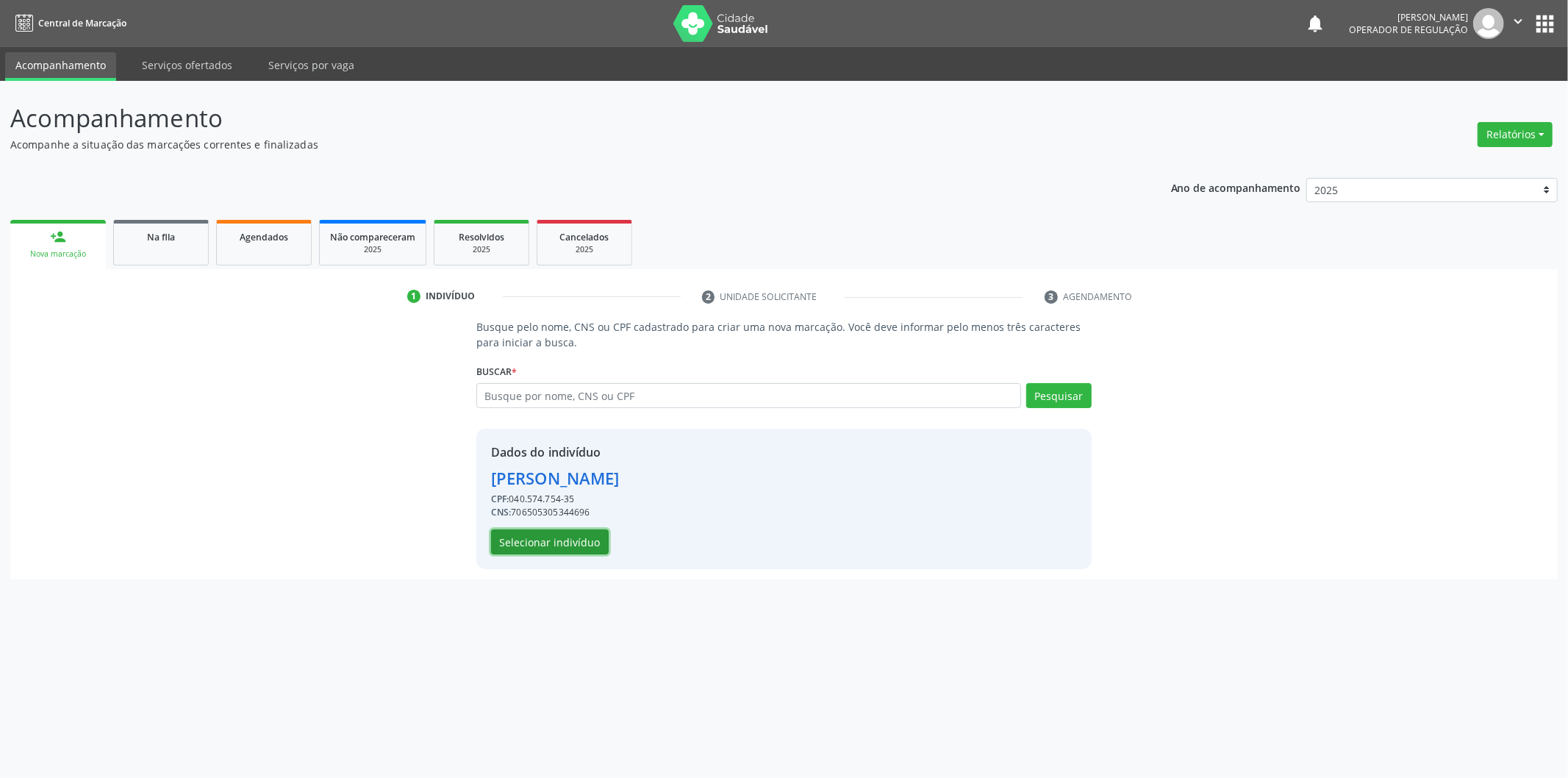
click at [547, 546] on button "Selecionar indivíduo" at bounding box center [549, 541] width 118 height 25
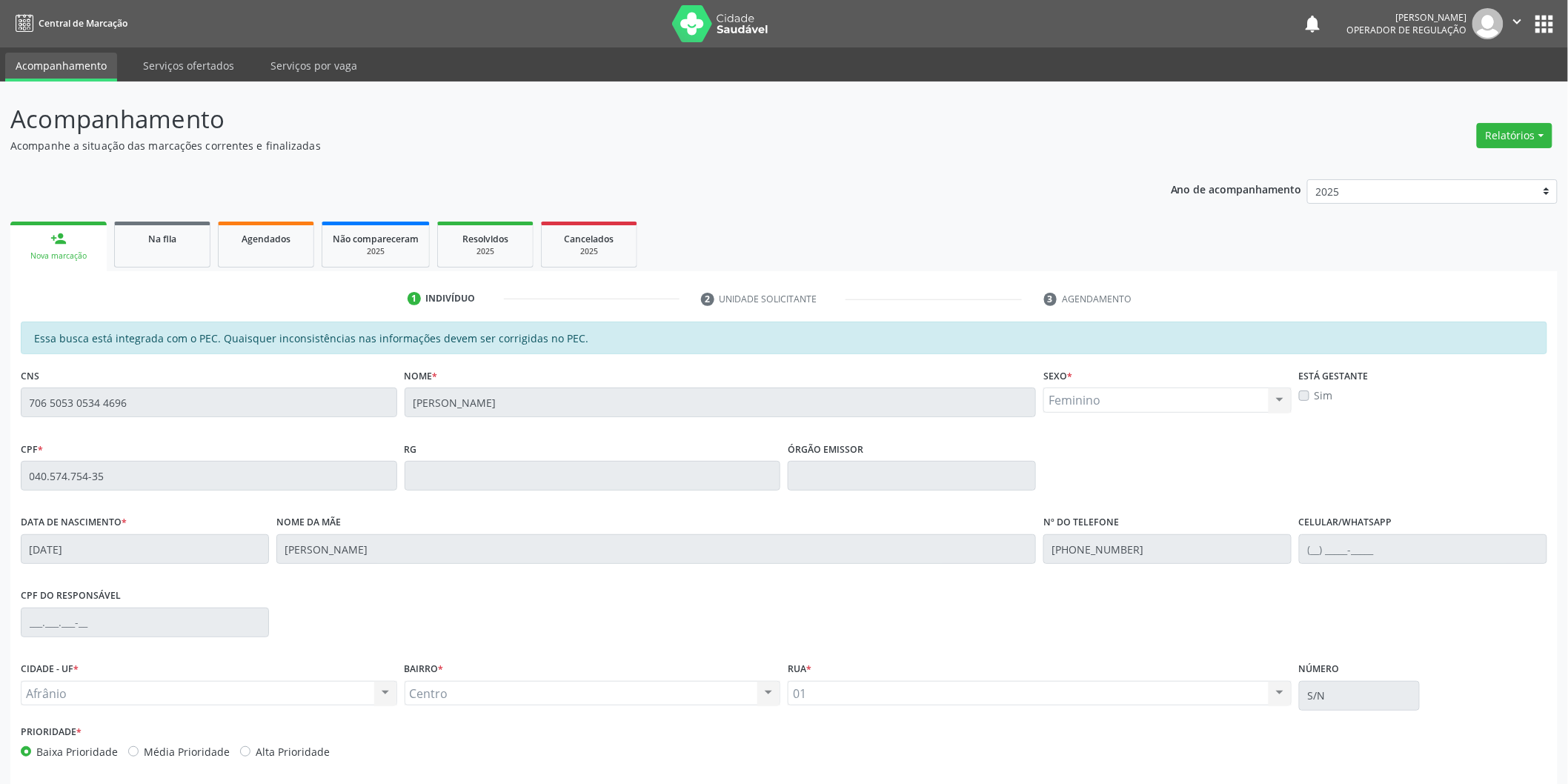
scroll to position [62, 0]
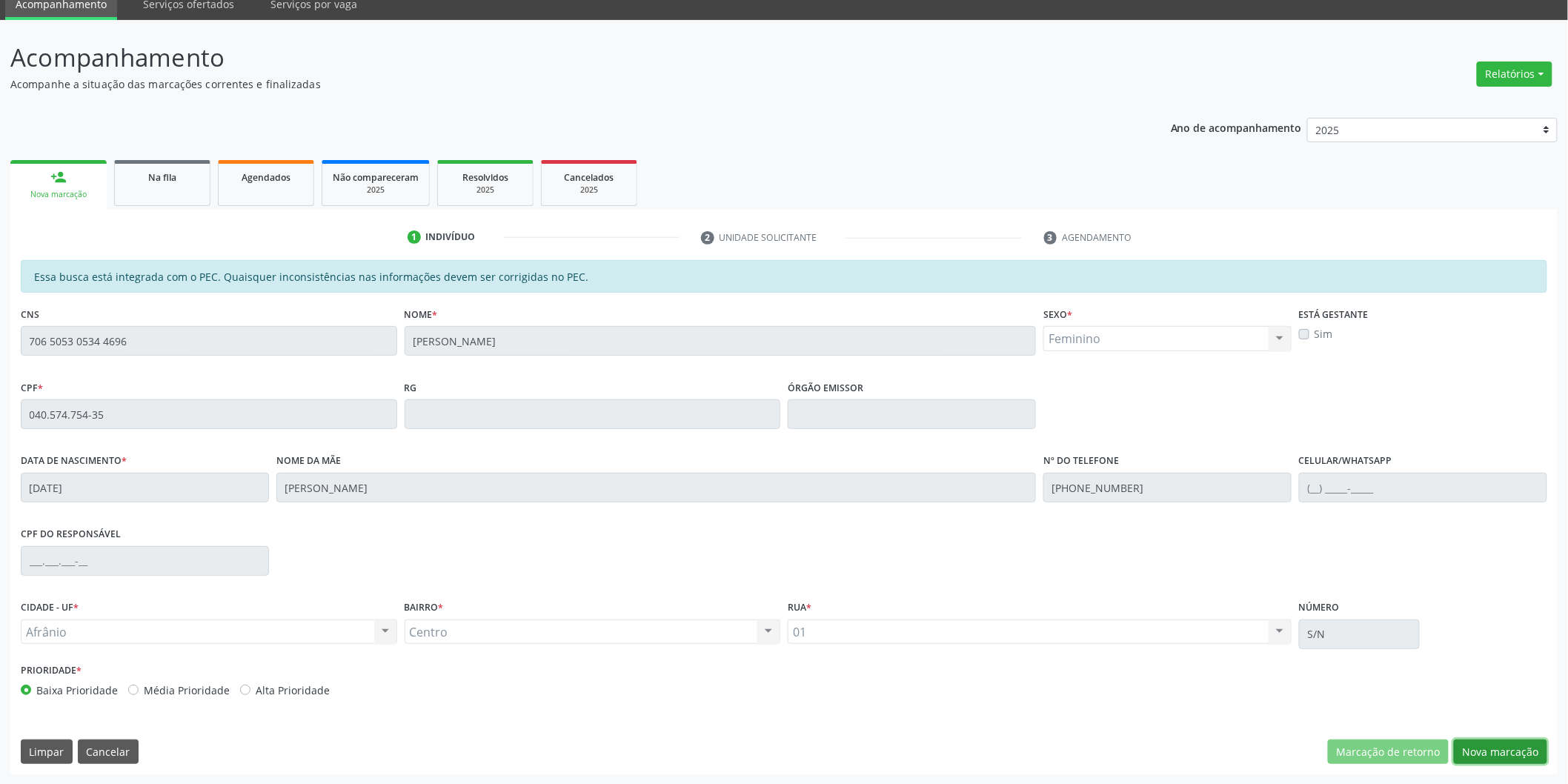
click at [1486, 743] on button "Nova marcação" at bounding box center [1501, 751] width 93 height 25
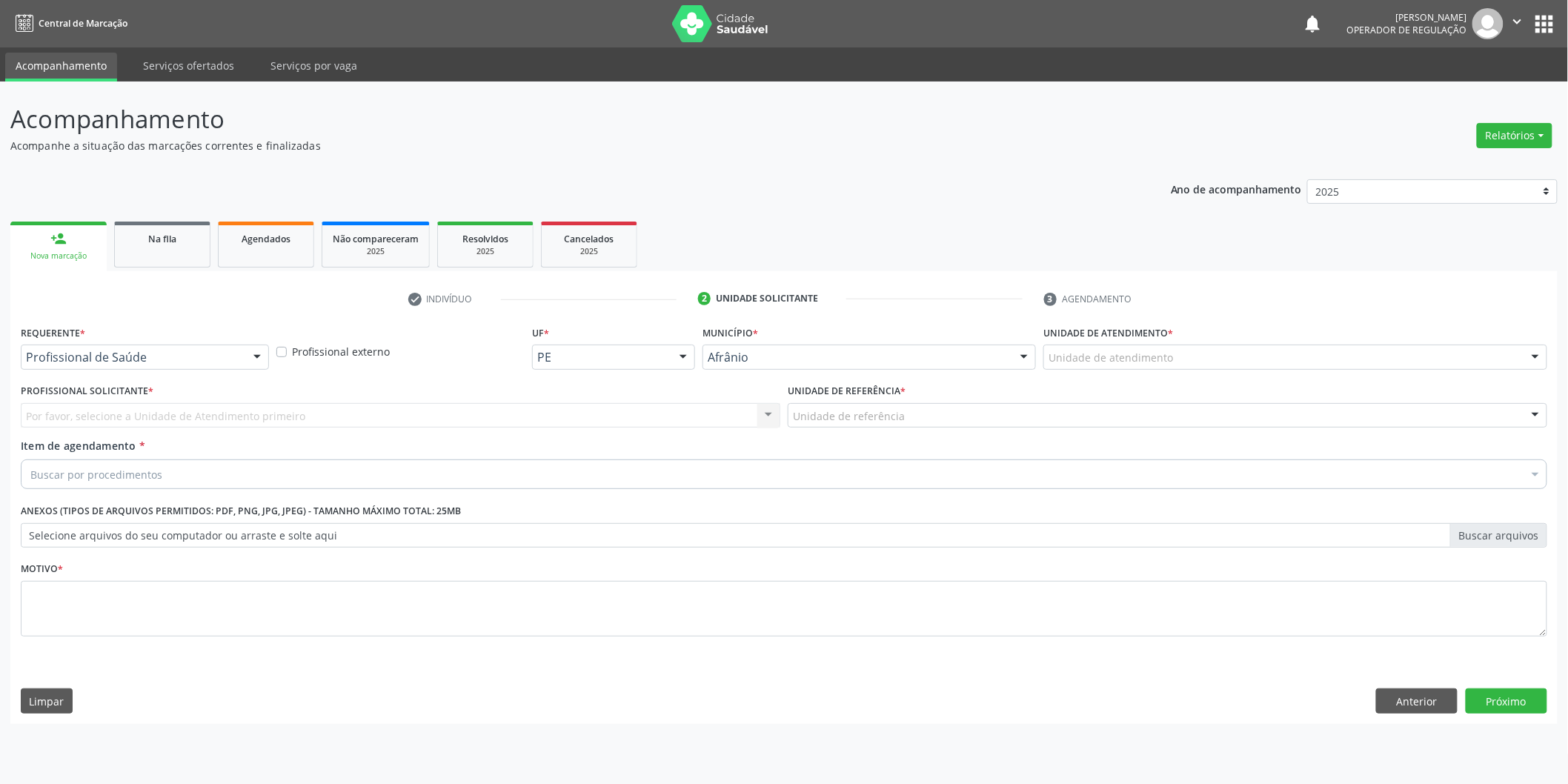
scroll to position [0, 0]
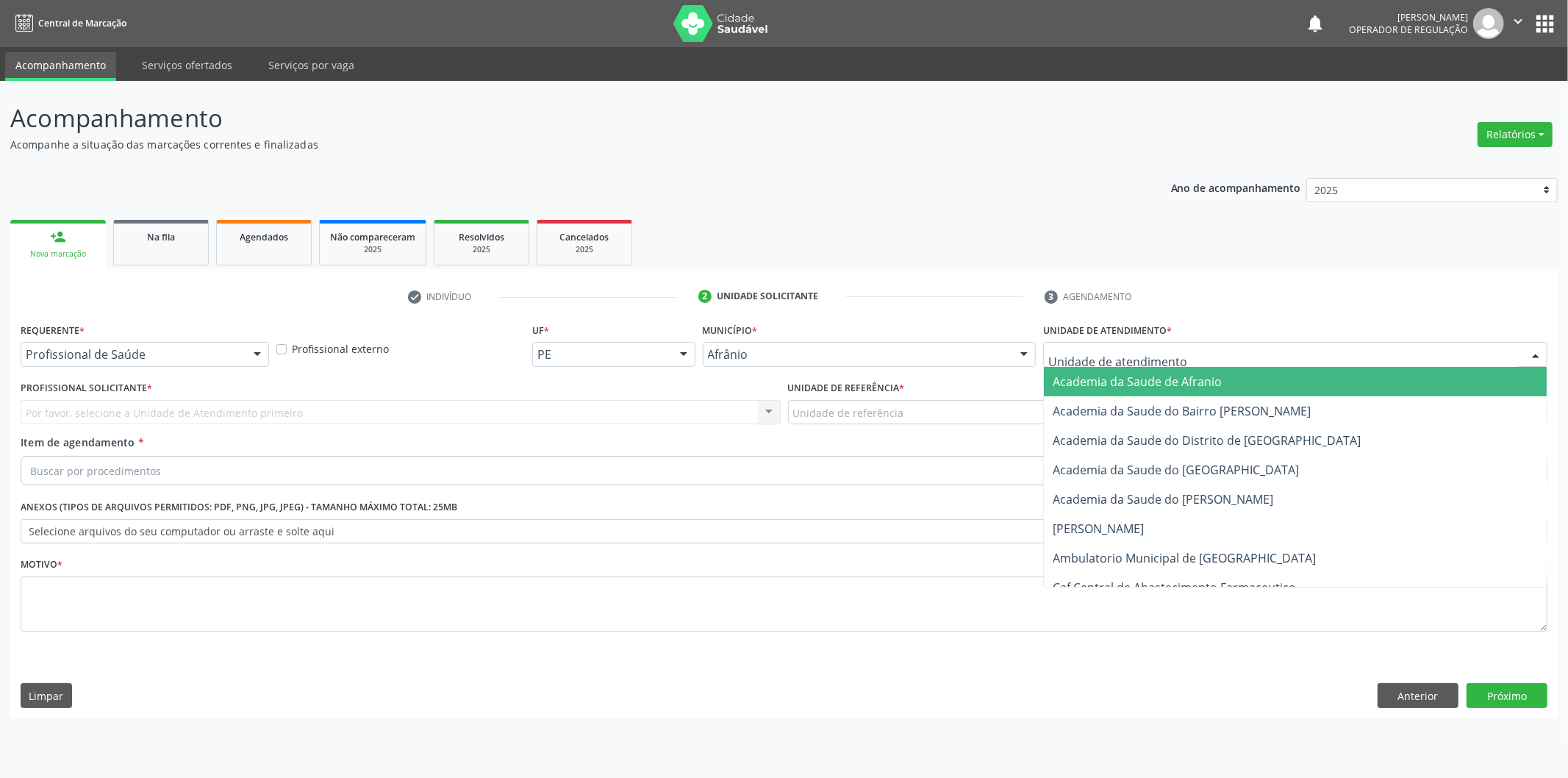
click at [1231, 362] on div at bounding box center [1295, 354] width 504 height 25
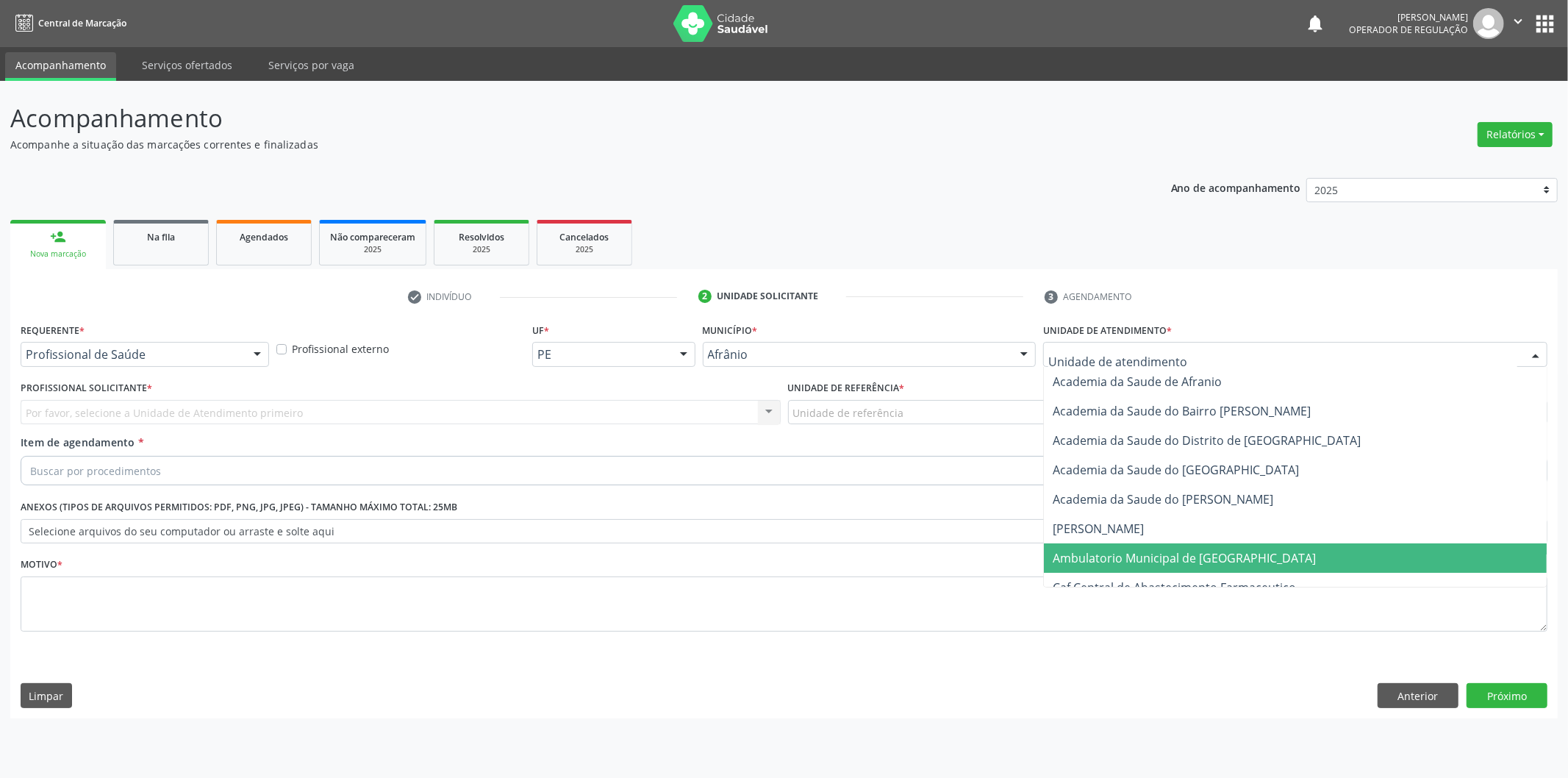
click at [1198, 546] on span "Ambulatorio Municipal de [GEOGRAPHIC_DATA]" at bounding box center [1295, 558] width 503 height 30
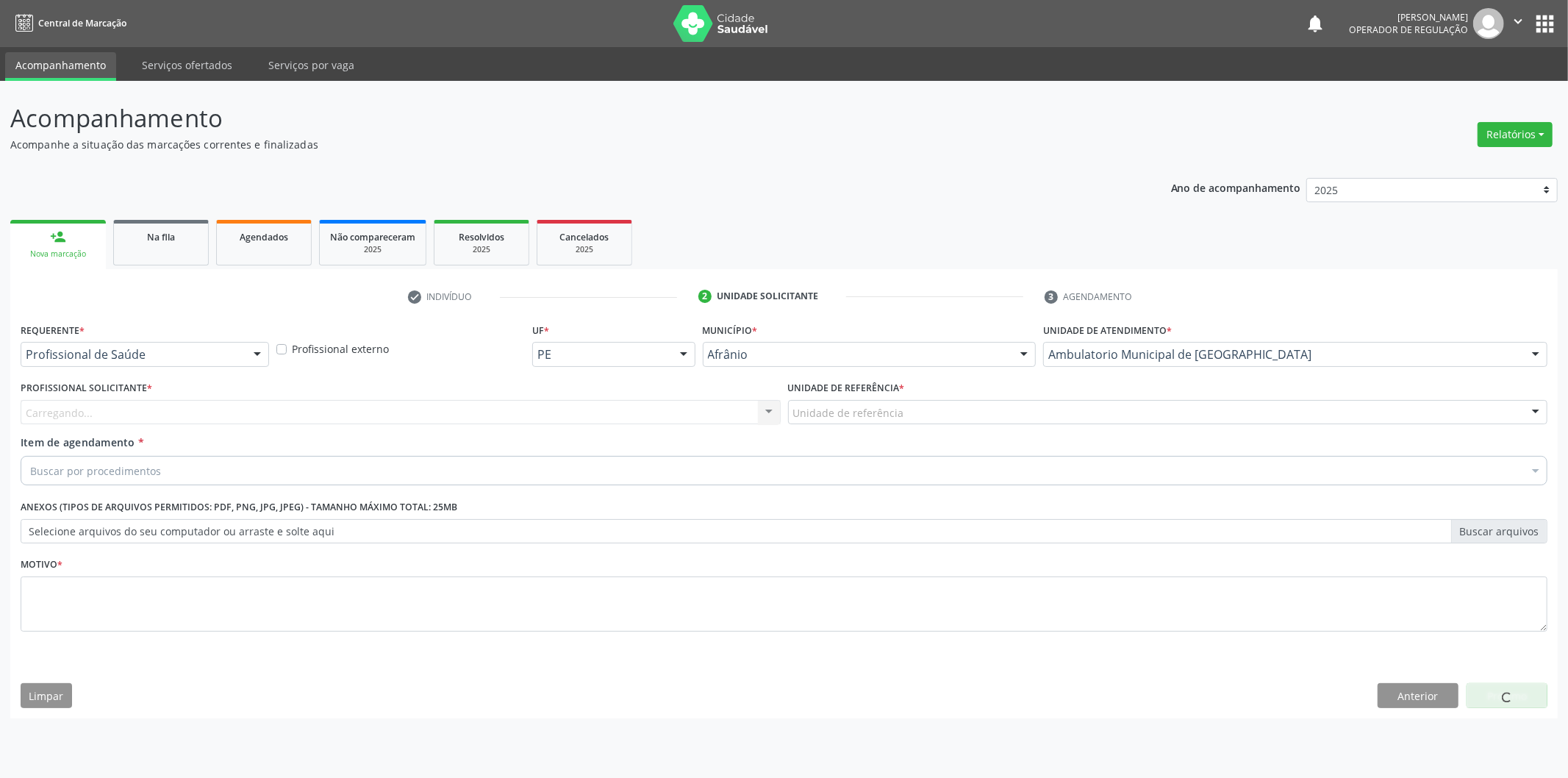
drag, startPoint x: 807, startPoint y: 405, endPoint x: 810, endPoint y: 427, distance: 22.2
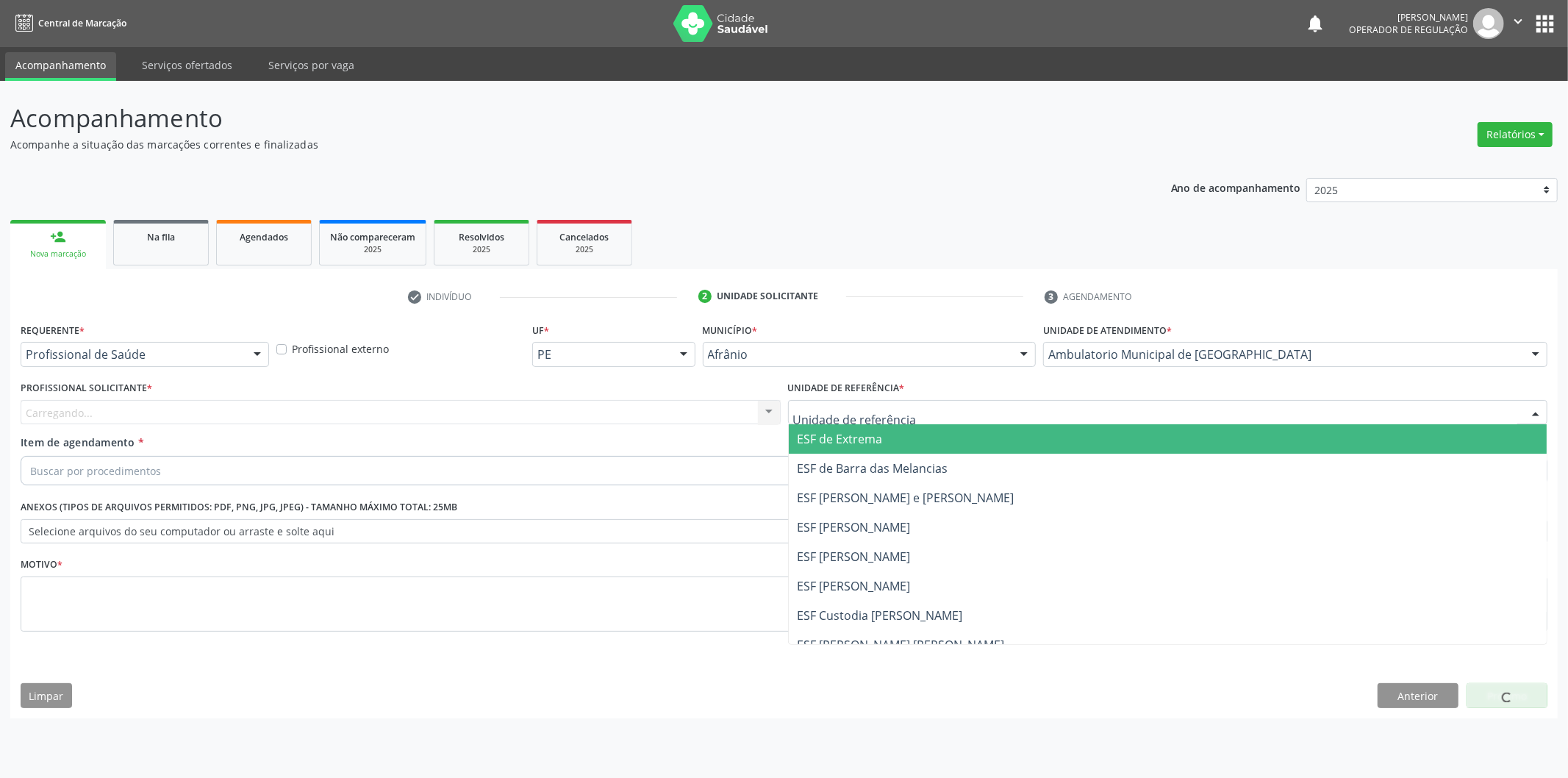
click at [814, 437] on span "ESF de Extrema" at bounding box center [840, 438] width 85 height 16
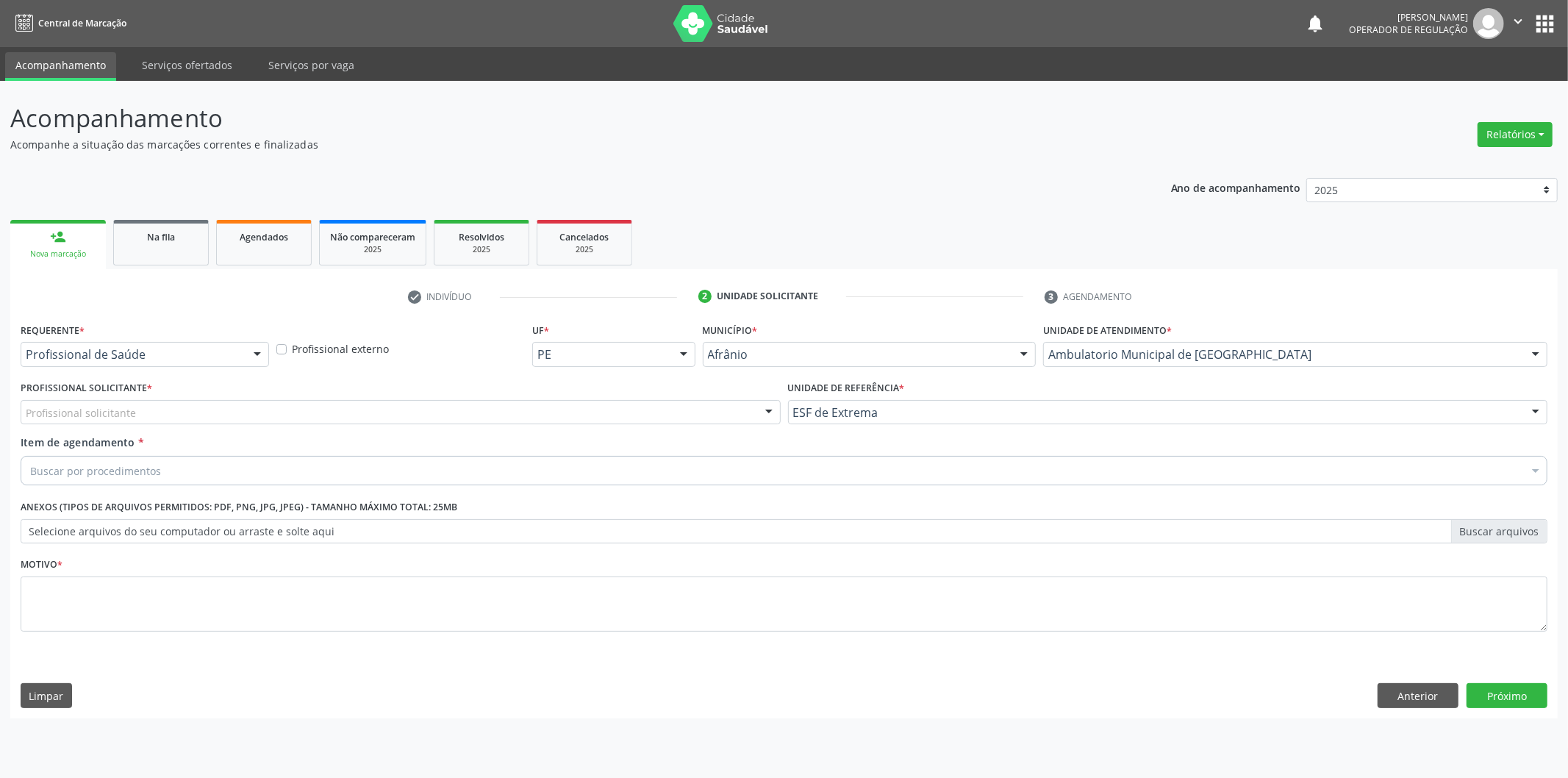
click at [679, 401] on div "Profissional solicitante" at bounding box center [400, 412] width 760 height 25
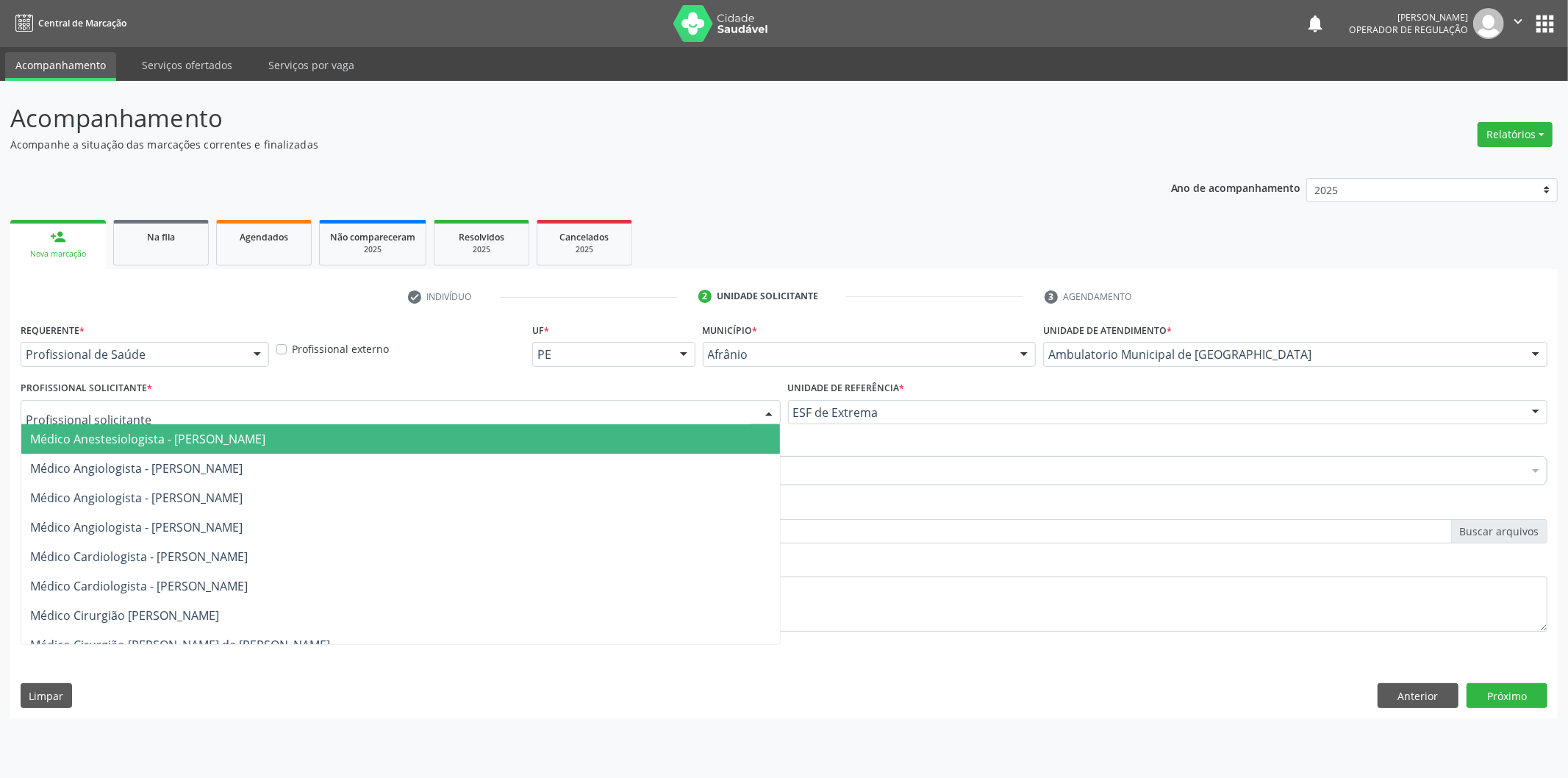
click at [679, 434] on span "Médico Anestesiologista - [PERSON_NAME]" at bounding box center [400, 439] width 759 height 30
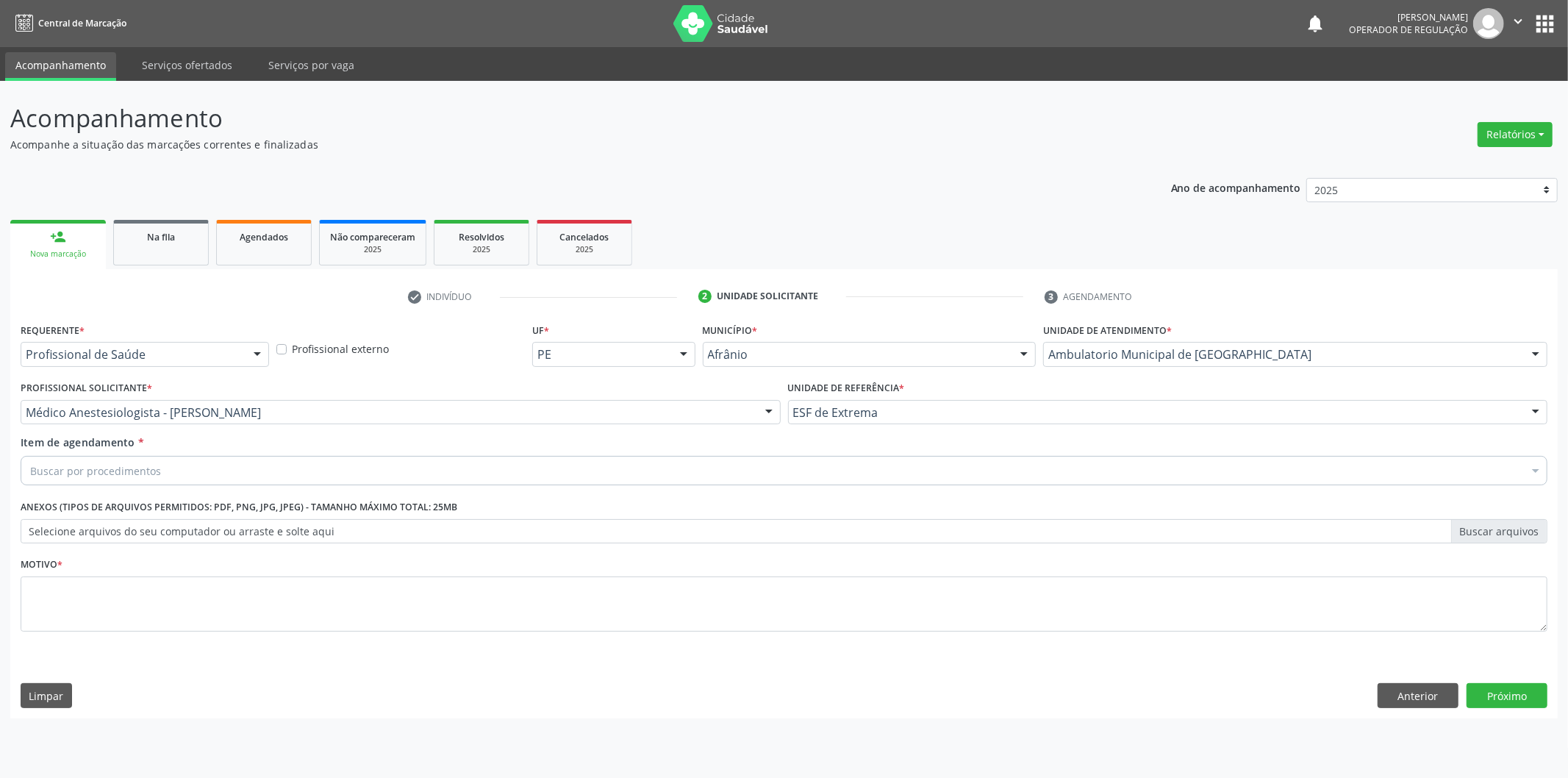
click at [527, 475] on div "Buscar por procedimentos" at bounding box center [784, 471] width 1526 height 30
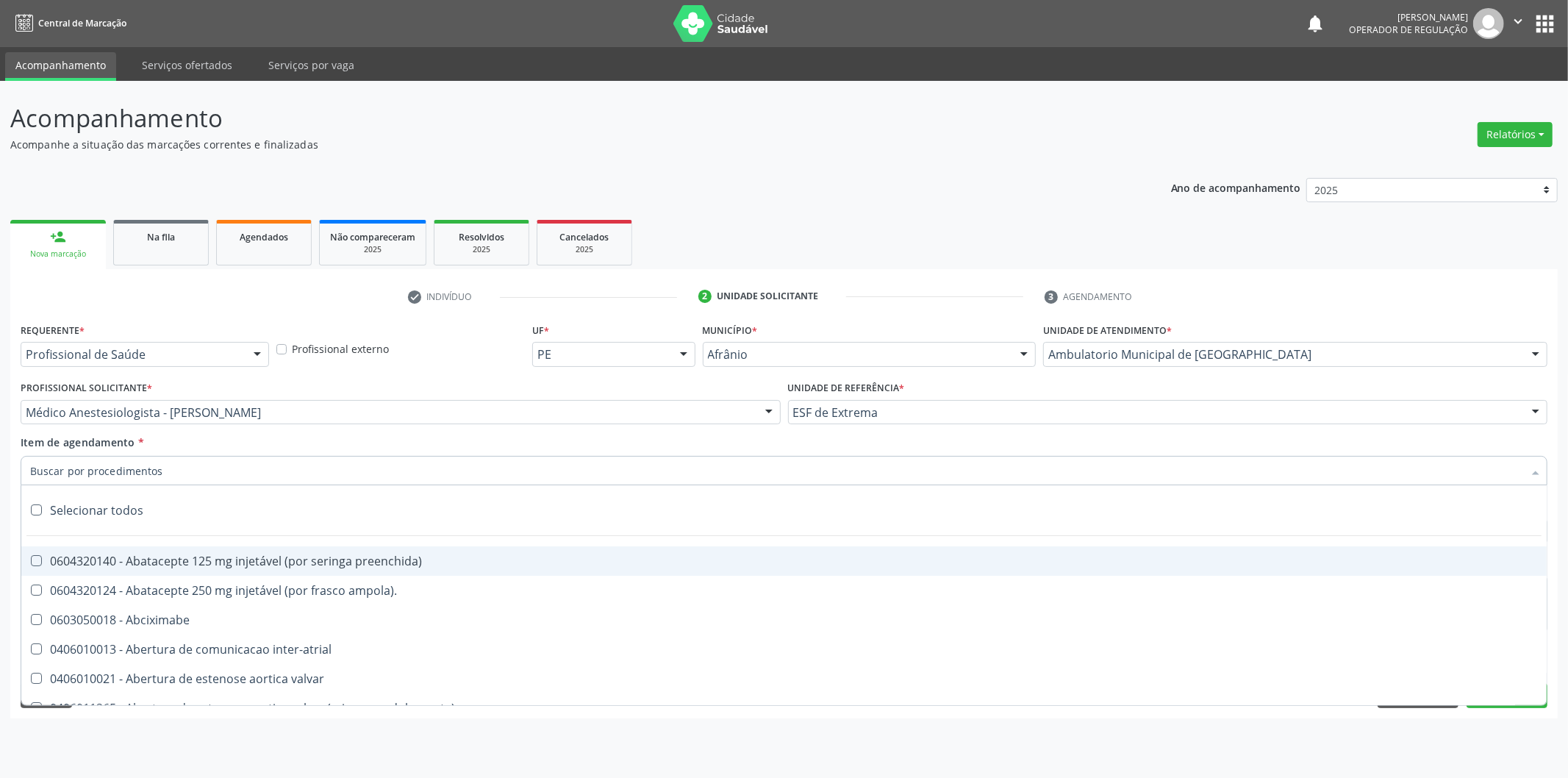
paste input "0302050027"
type input "0302050027"
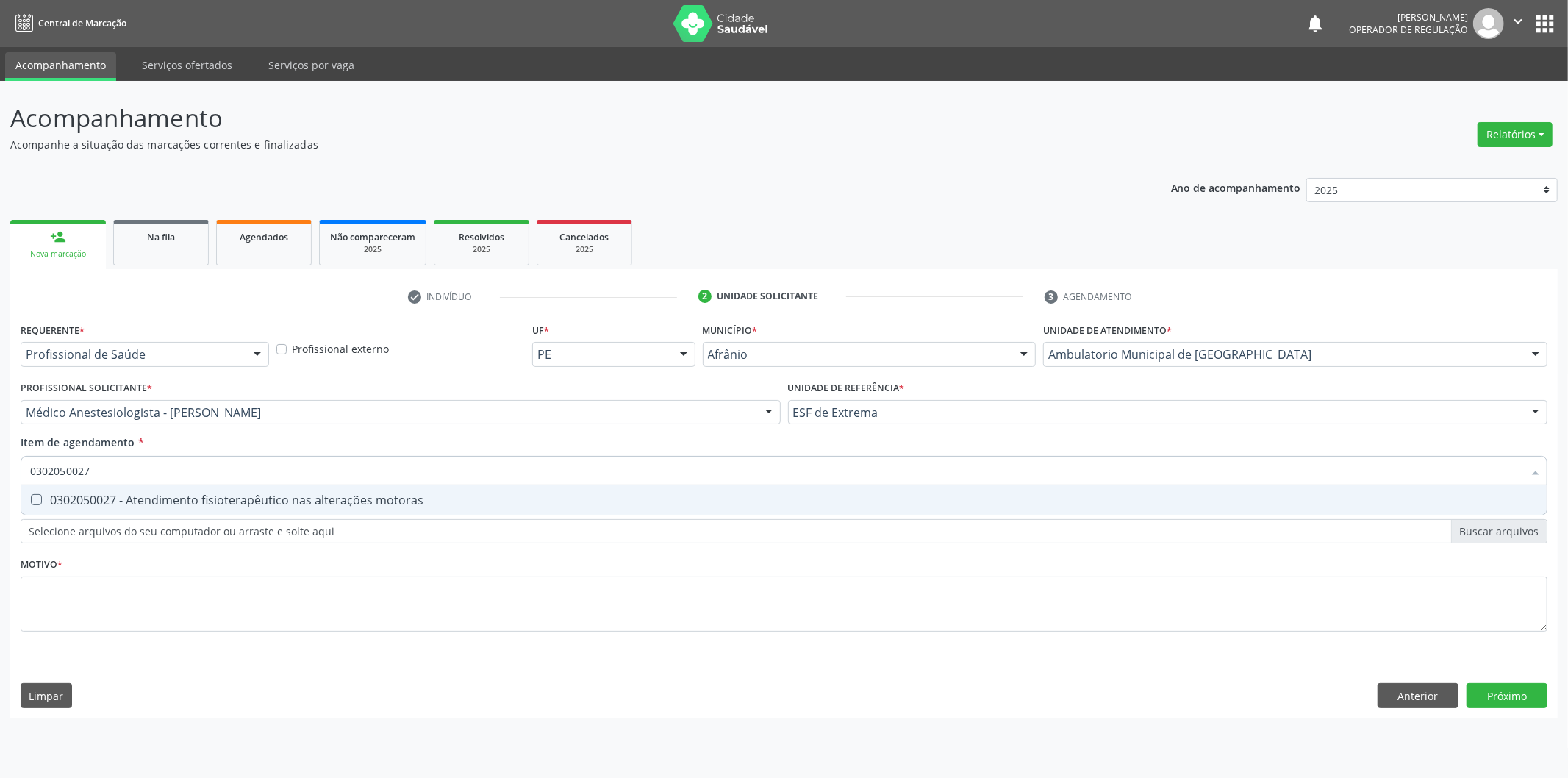
click at [565, 498] on div "0302050027 - Atendimento fisioterapêutico nas alterações motoras" at bounding box center [784, 499] width 1508 height 12
checkbox motoras "true"
click at [524, 608] on div "Requerente * Profissional de Saúde Profissional de Saúde Paciente Nenhum result…" at bounding box center [784, 485] width 1526 height 333
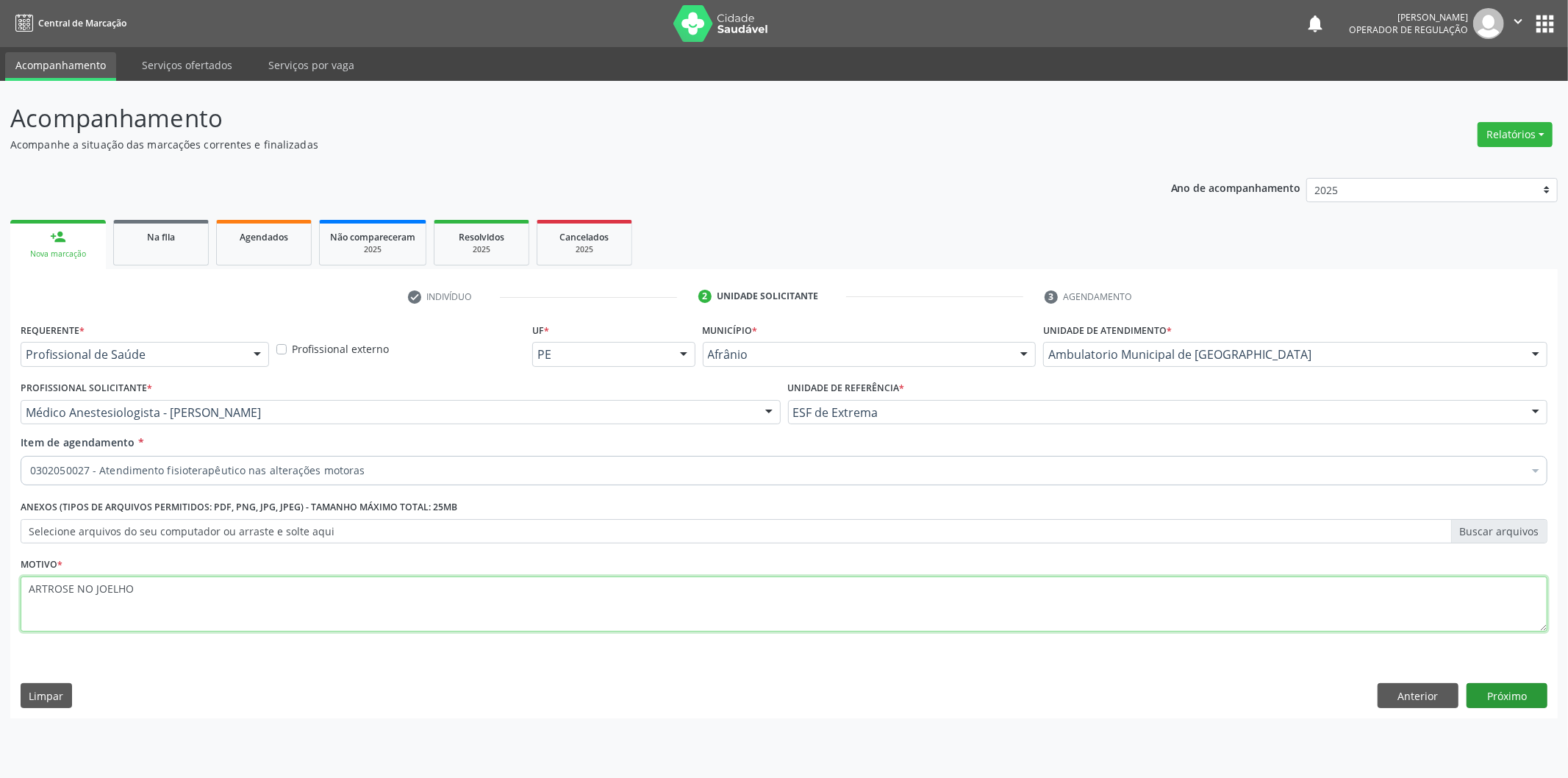
type textarea "ARTROSE NO JOELHO"
click at [1516, 696] on button "Próximo" at bounding box center [1506, 695] width 81 height 25
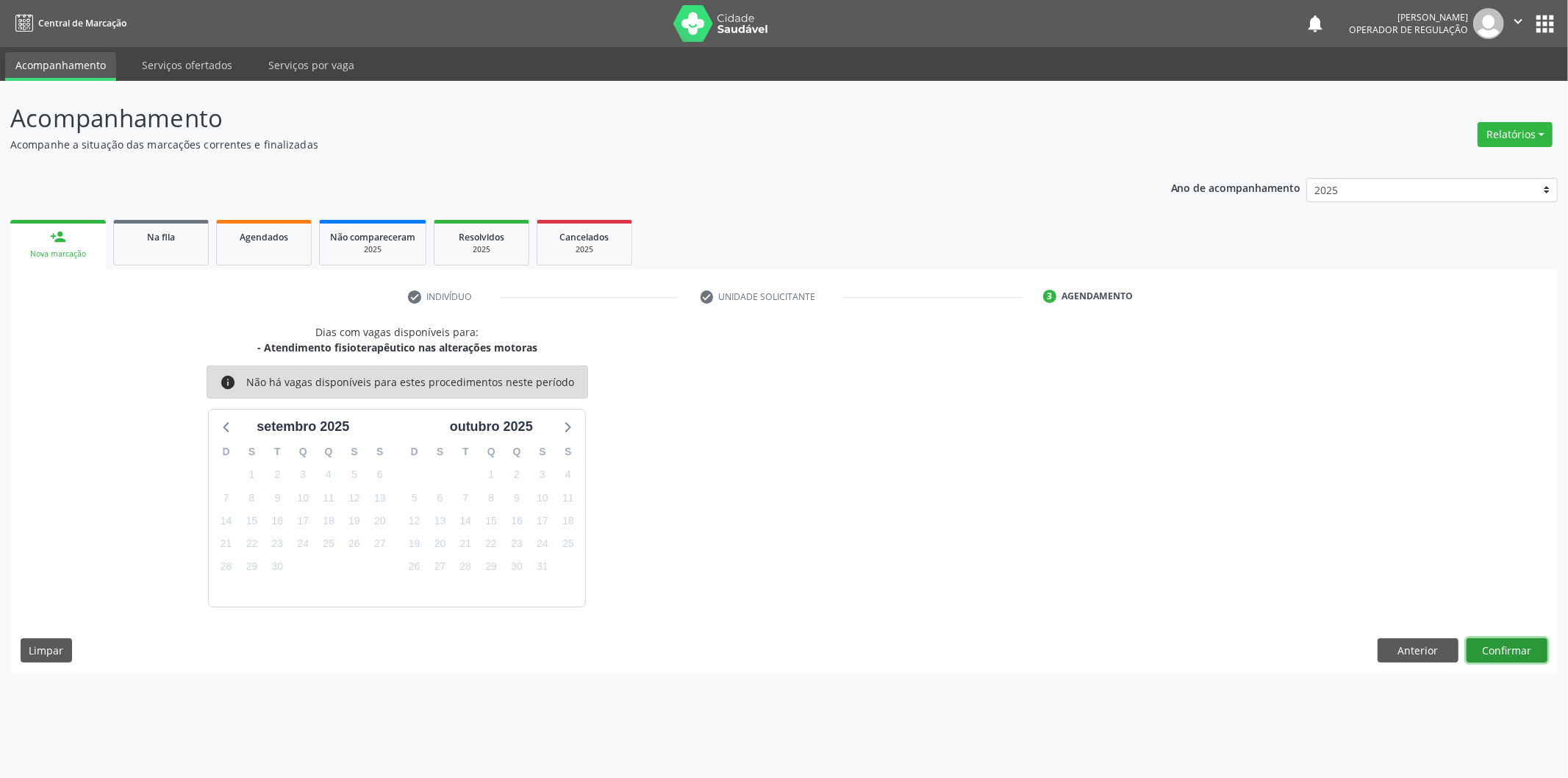
click at [1475, 646] on button "Confirmar" at bounding box center [1506, 650] width 81 height 25
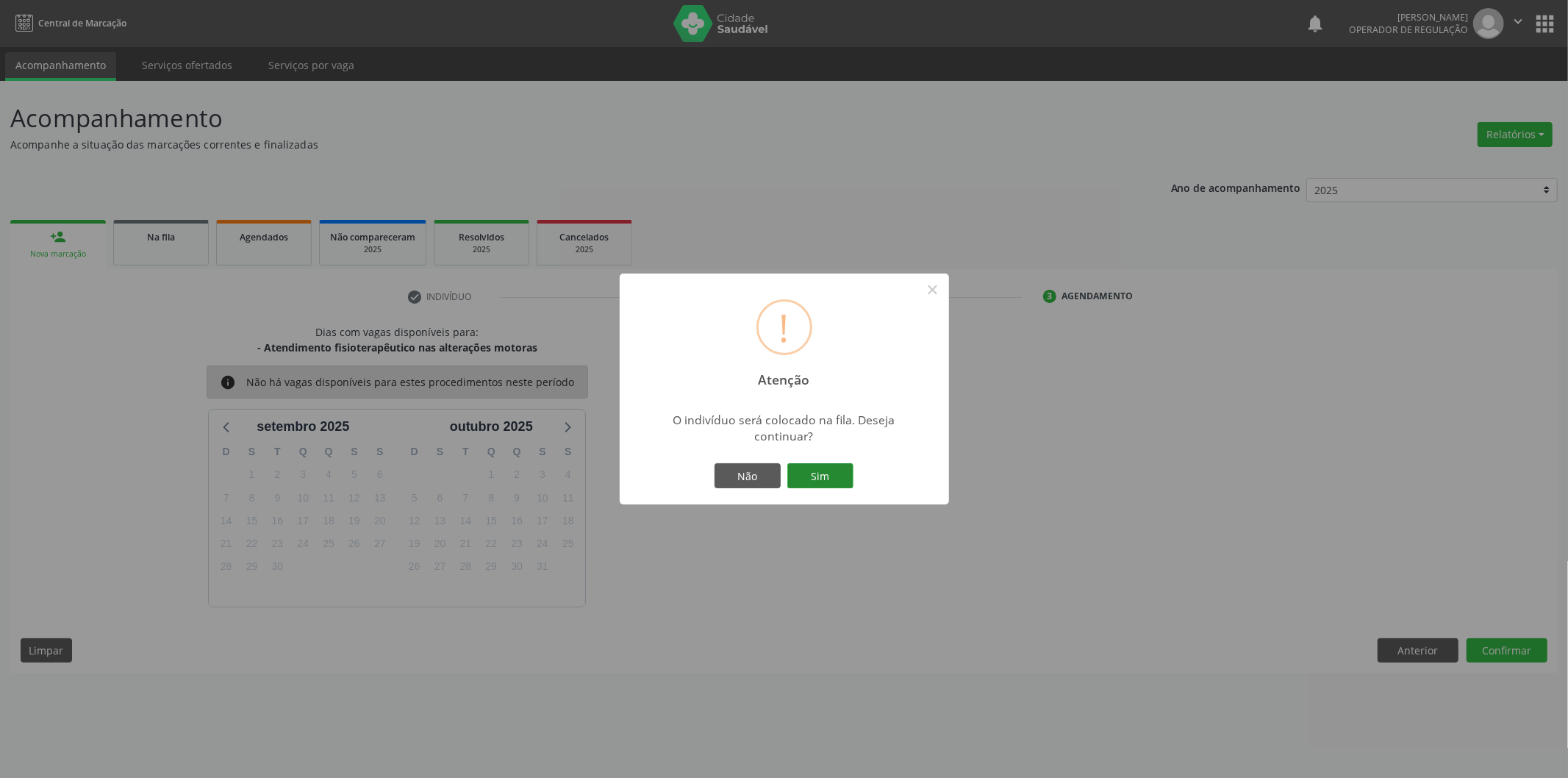
click at [803, 473] on button "Sim" at bounding box center [820, 475] width 66 height 25
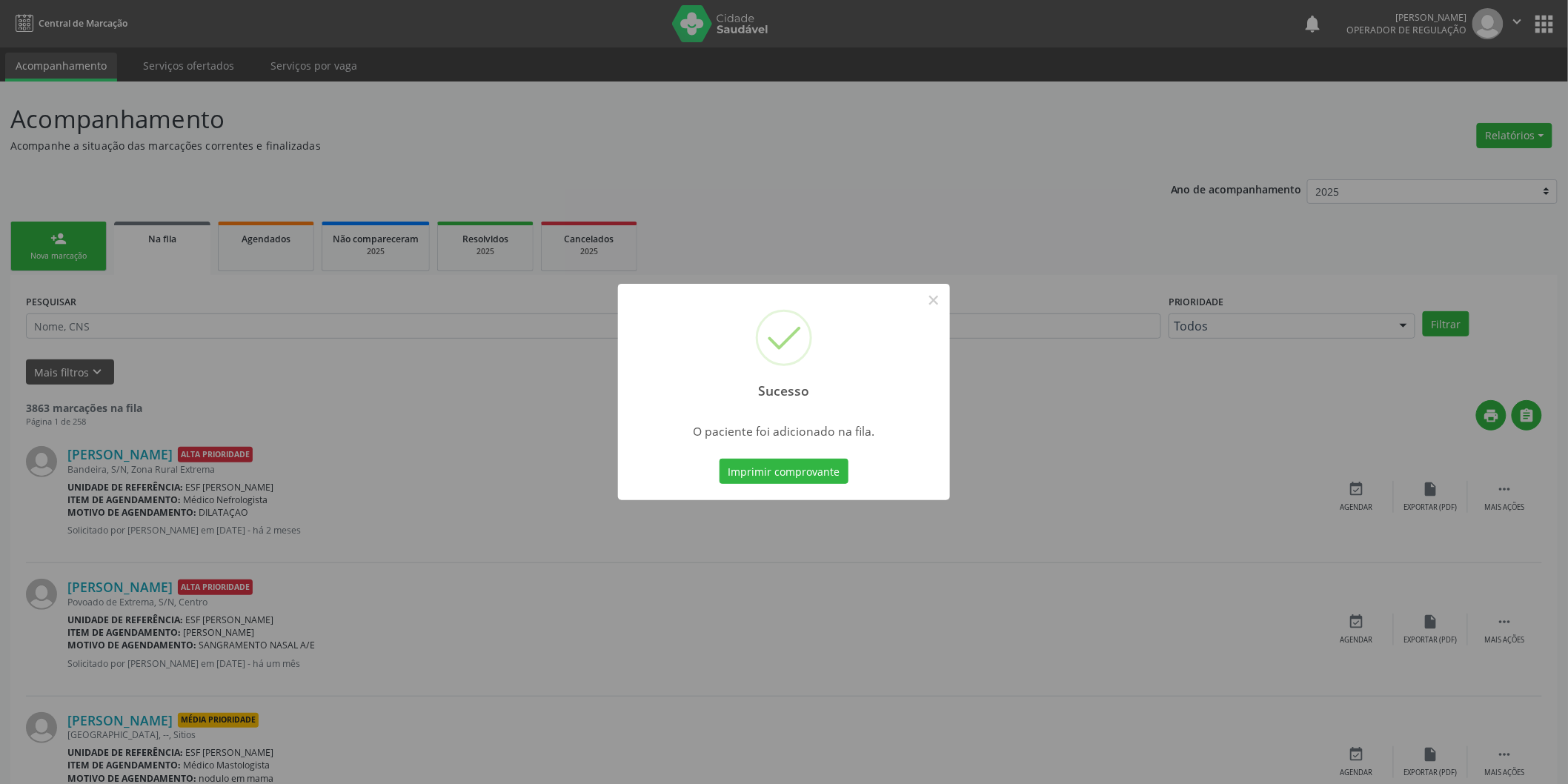
click at [54, 245] on div "Sucesso × O paciente foi adicionado na fila. Imprimir comprovante Cancel" at bounding box center [784, 392] width 1568 height 784
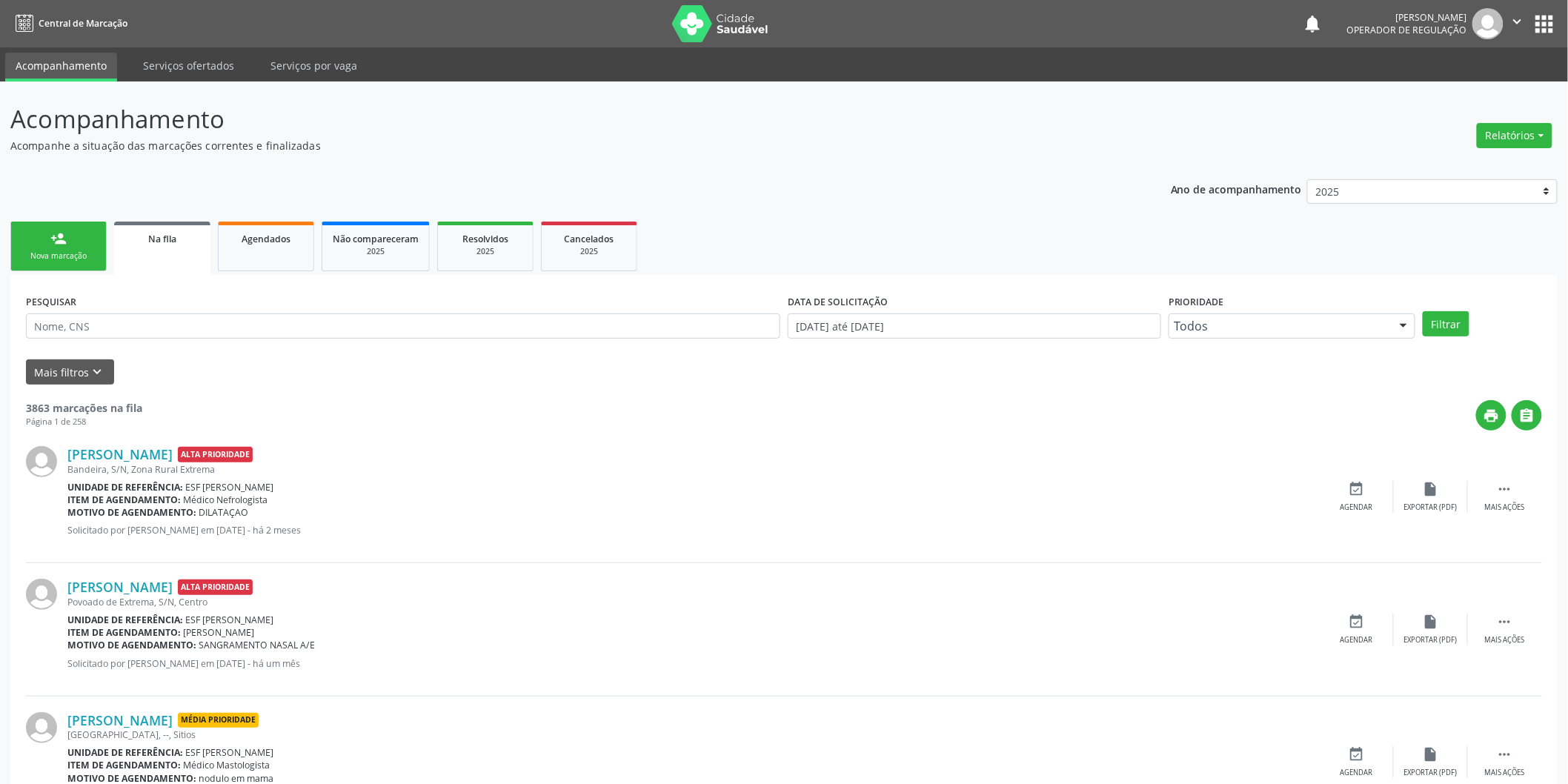
click at [54, 245] on div "person_add" at bounding box center [58, 238] width 16 height 16
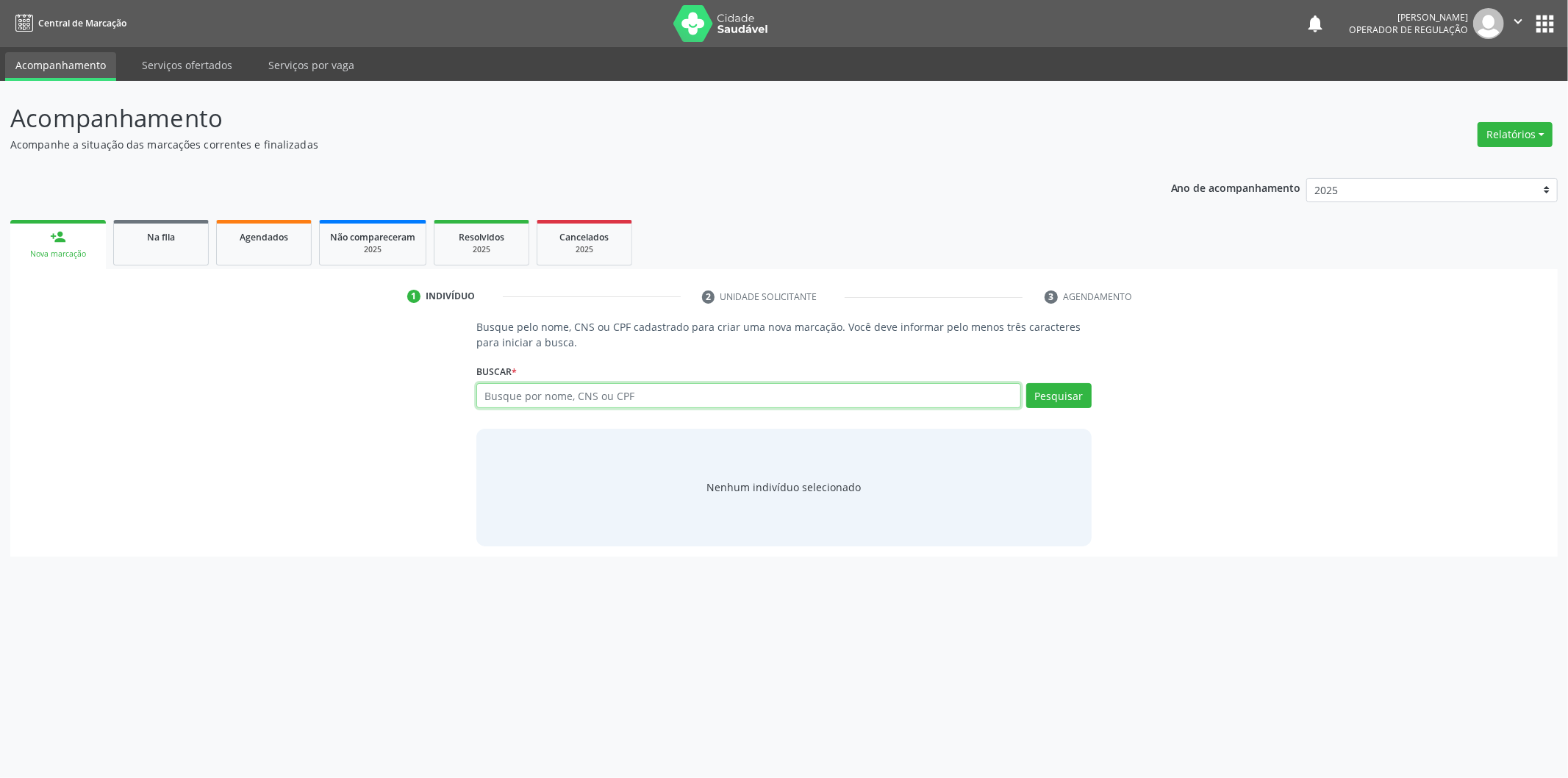
click at [670, 397] on input "text" at bounding box center [748, 395] width 545 height 25
type input "A"
type input "MARIVALDO NUNES"
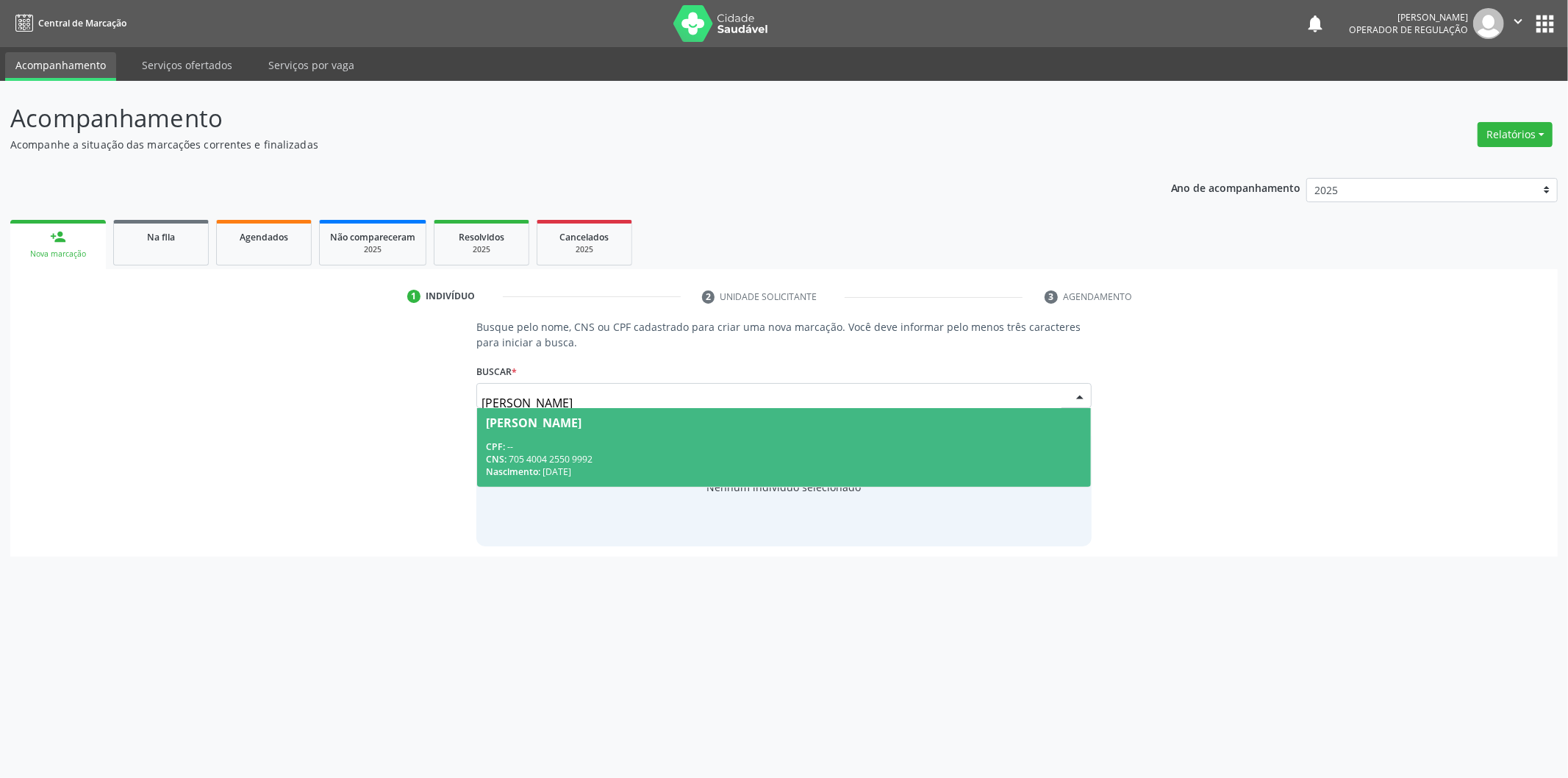
click at [682, 438] on span "Marivaldo Nunes Negreiros CPF: -- CNS: 705 4004 2550 9992 Nascimento: 16/05/1980" at bounding box center [784, 446] width 614 height 79
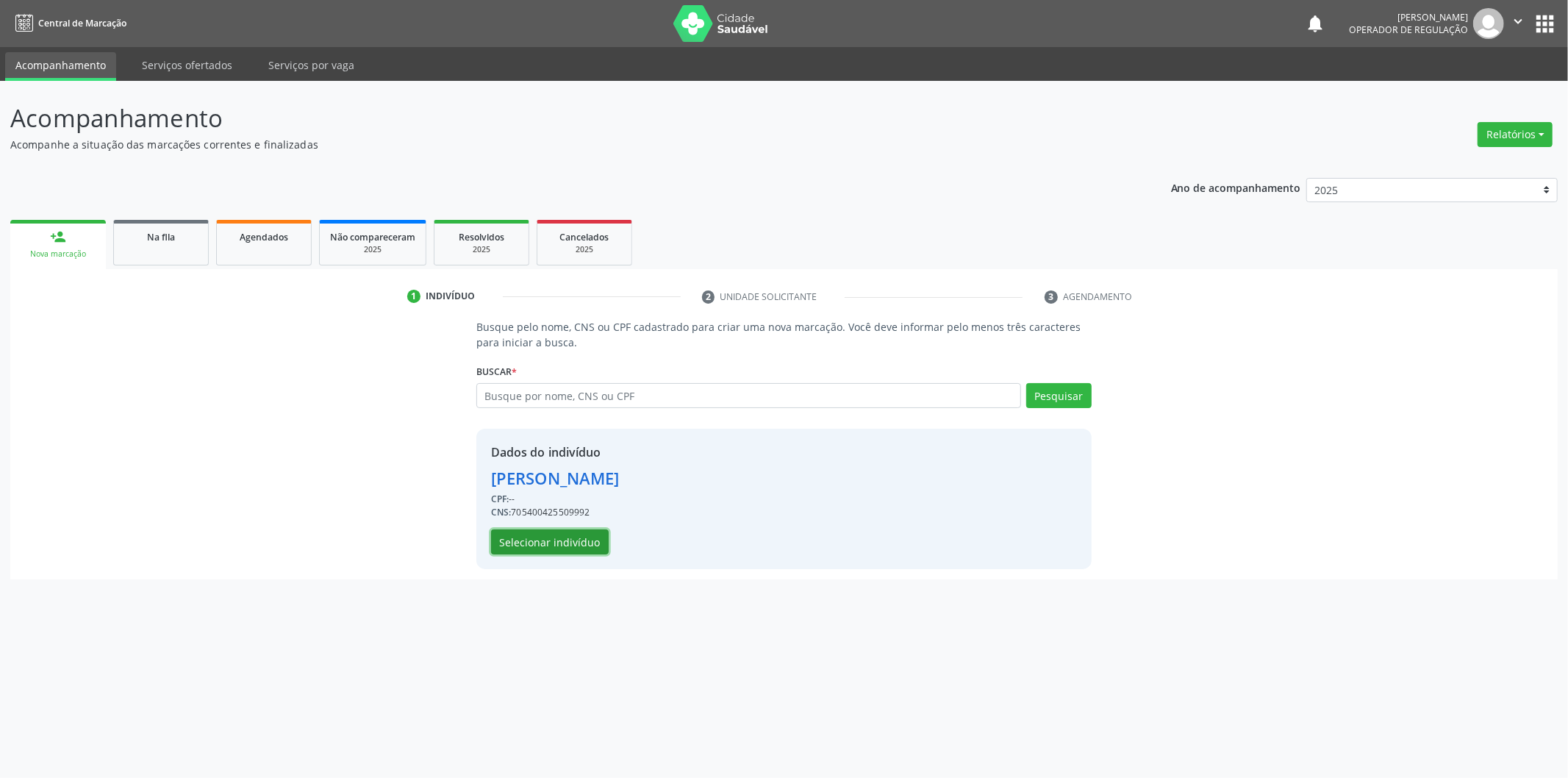
click at [574, 548] on button "Selecionar indivíduo" at bounding box center [549, 541] width 118 height 25
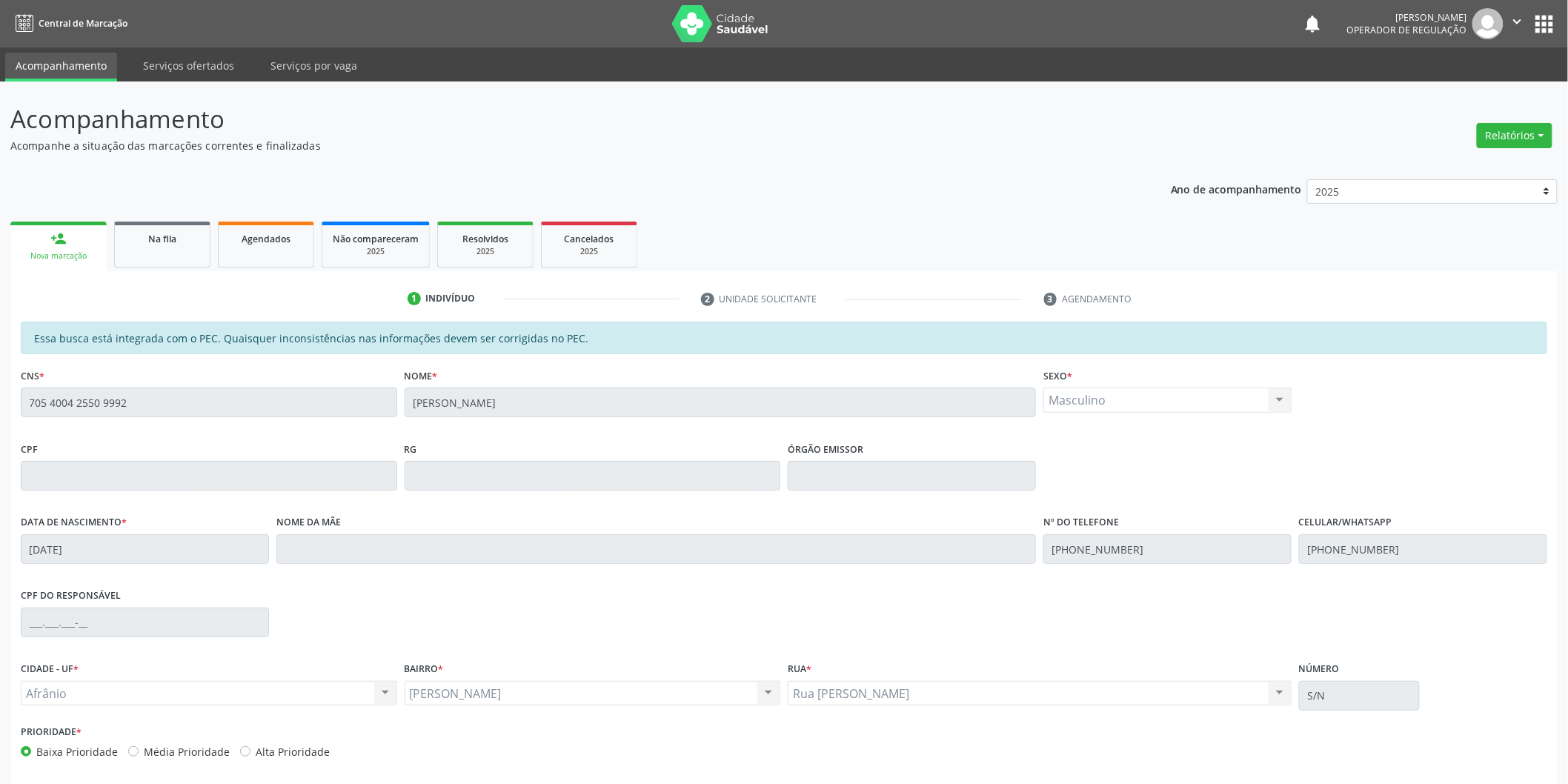
scroll to position [62, 0]
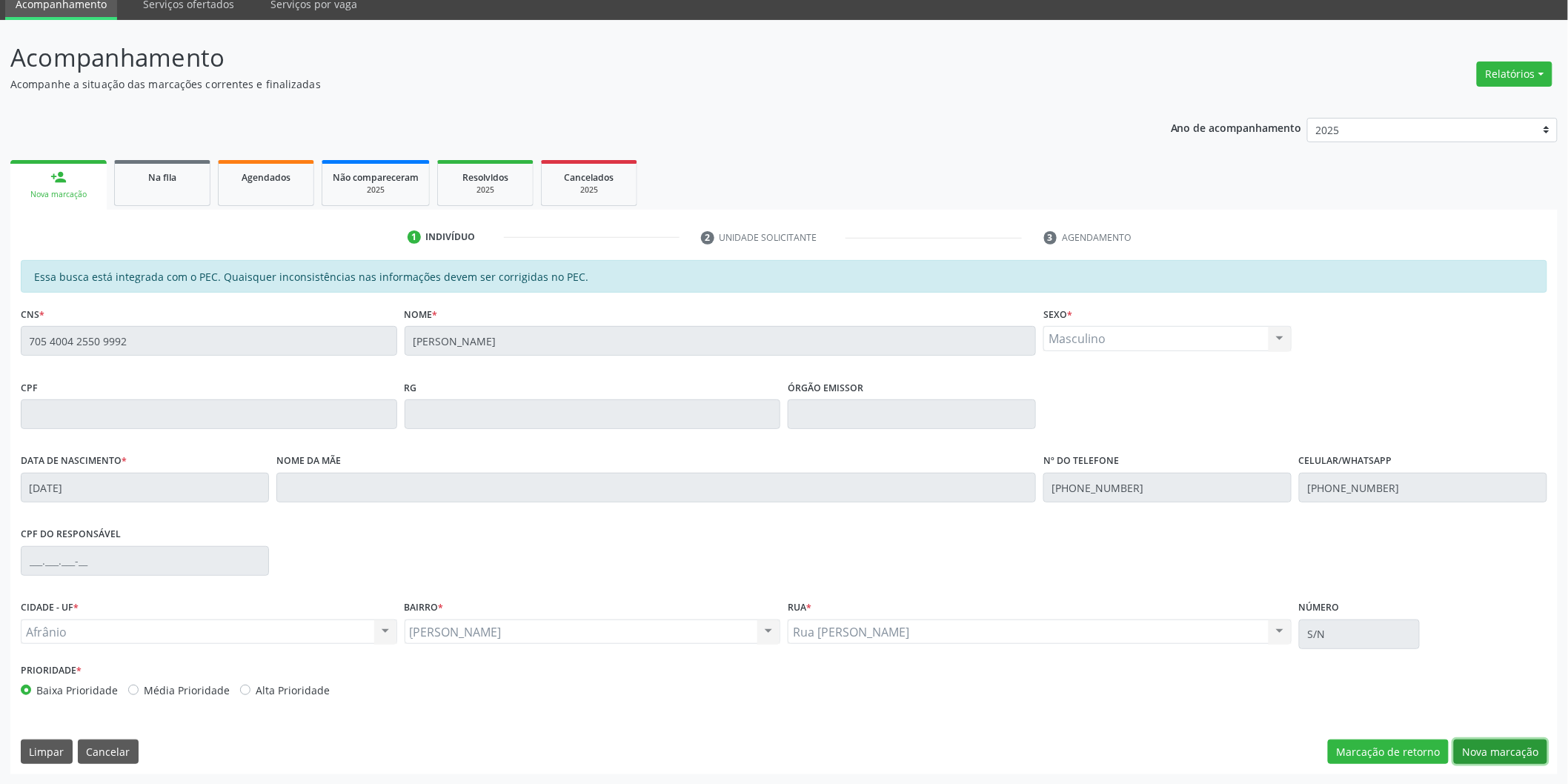
click at [1490, 749] on button "Nova marcação" at bounding box center [1501, 751] width 93 height 25
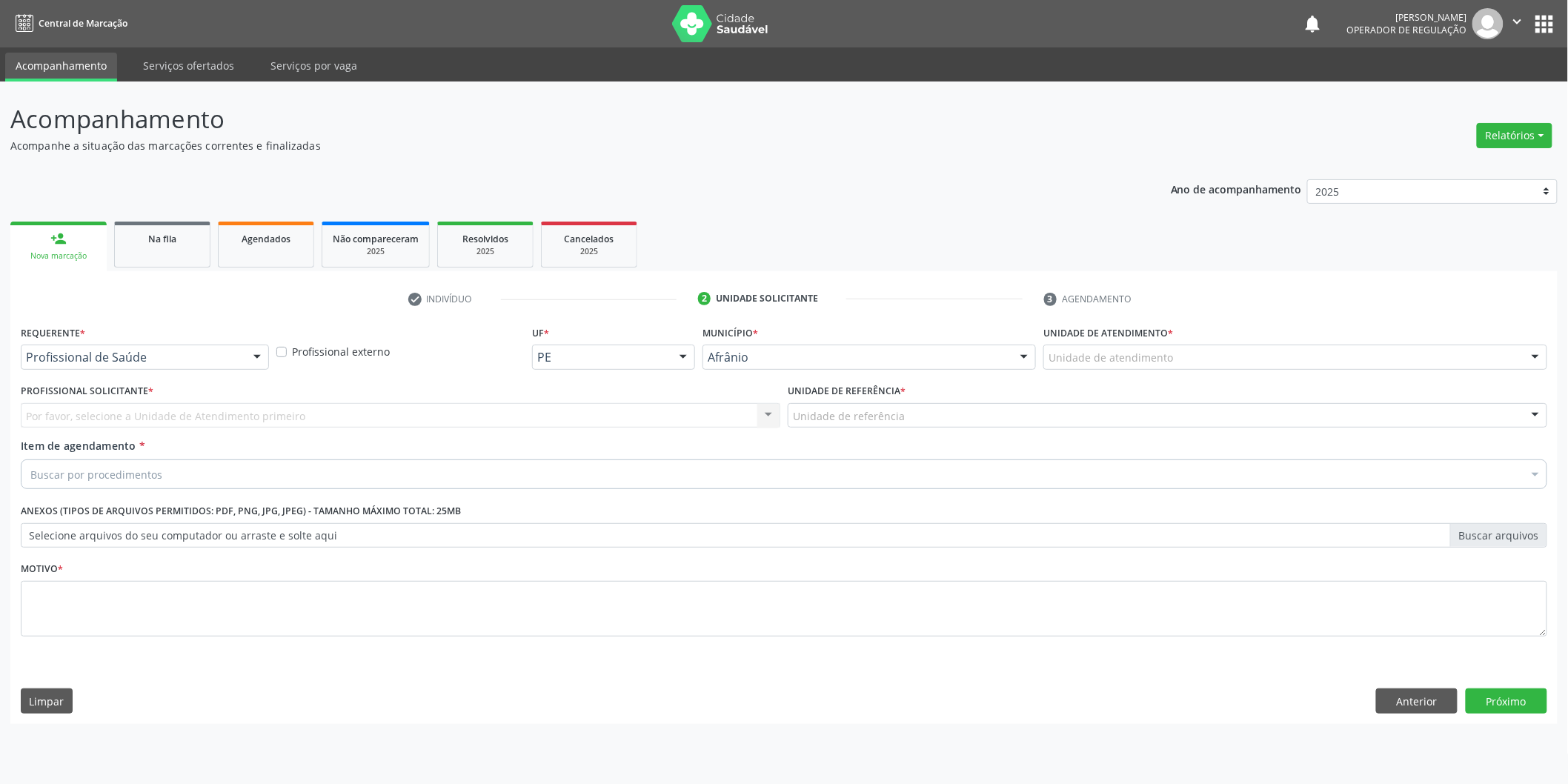
scroll to position [0, 0]
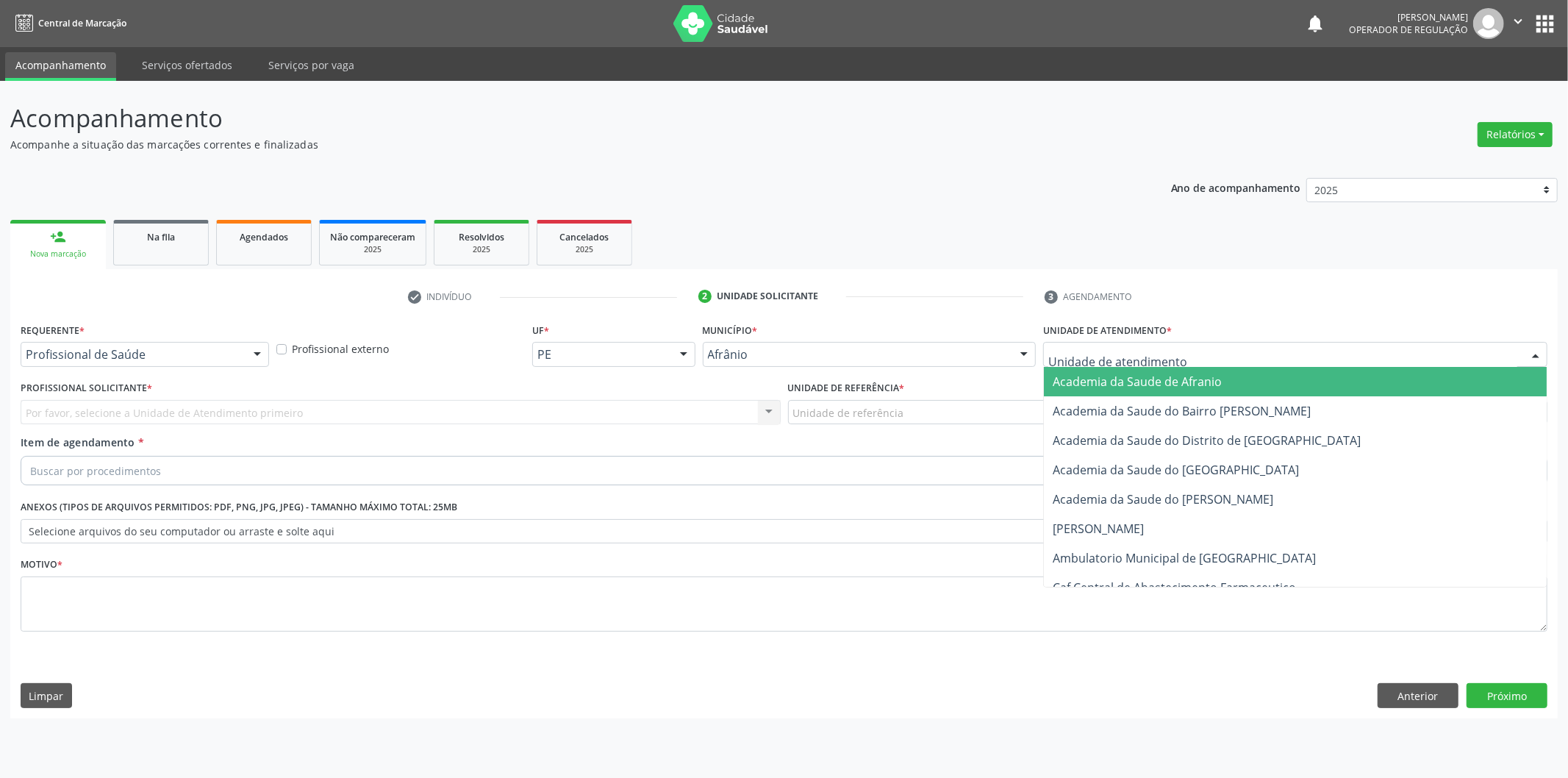
click at [1365, 354] on div at bounding box center [1295, 354] width 504 height 25
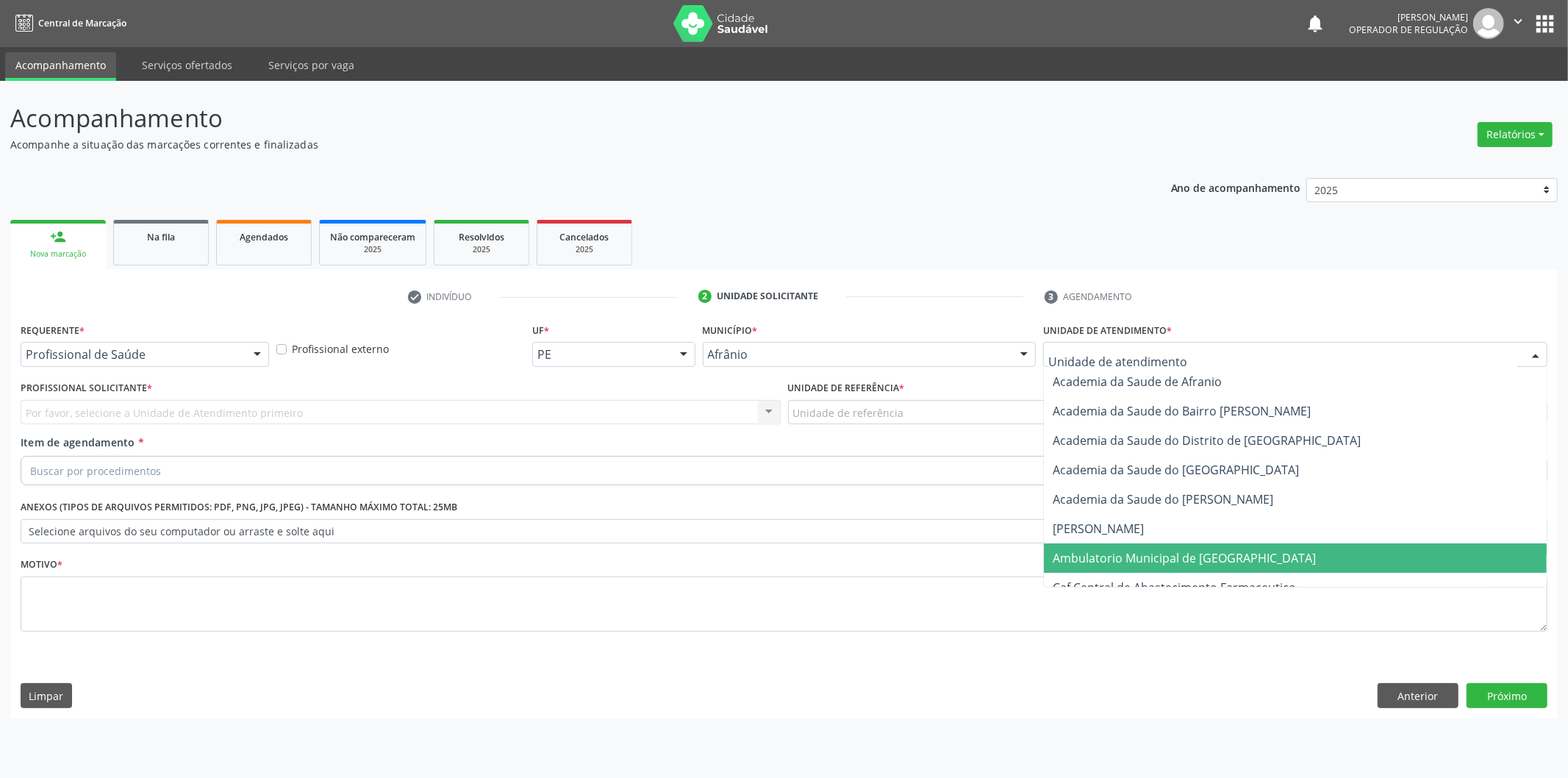
click at [1270, 549] on span "Ambulatorio Municipal de [GEOGRAPHIC_DATA]" at bounding box center [1295, 558] width 503 height 30
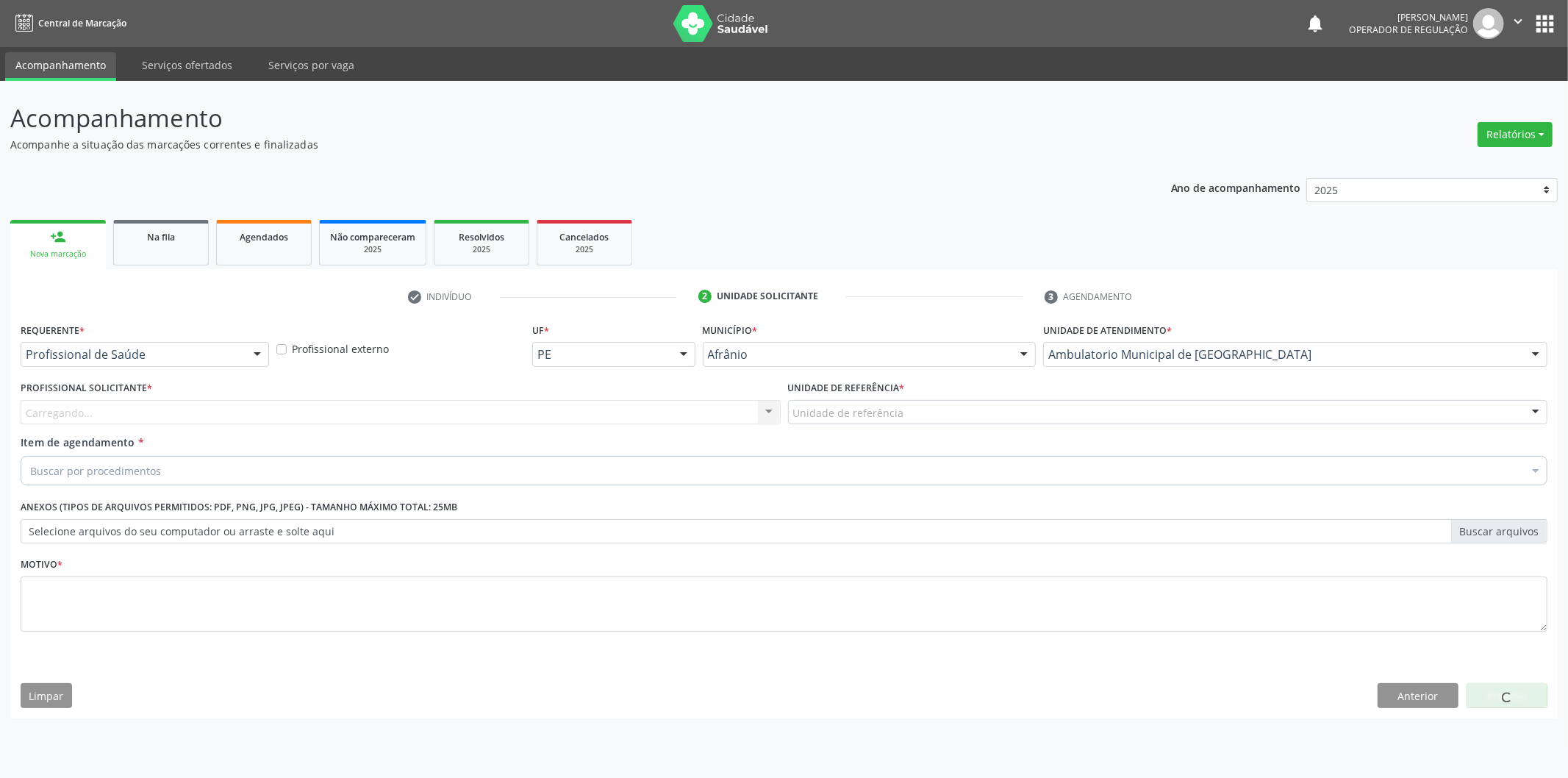
click at [1067, 405] on div "Unidade de referência" at bounding box center [1168, 412] width 760 height 25
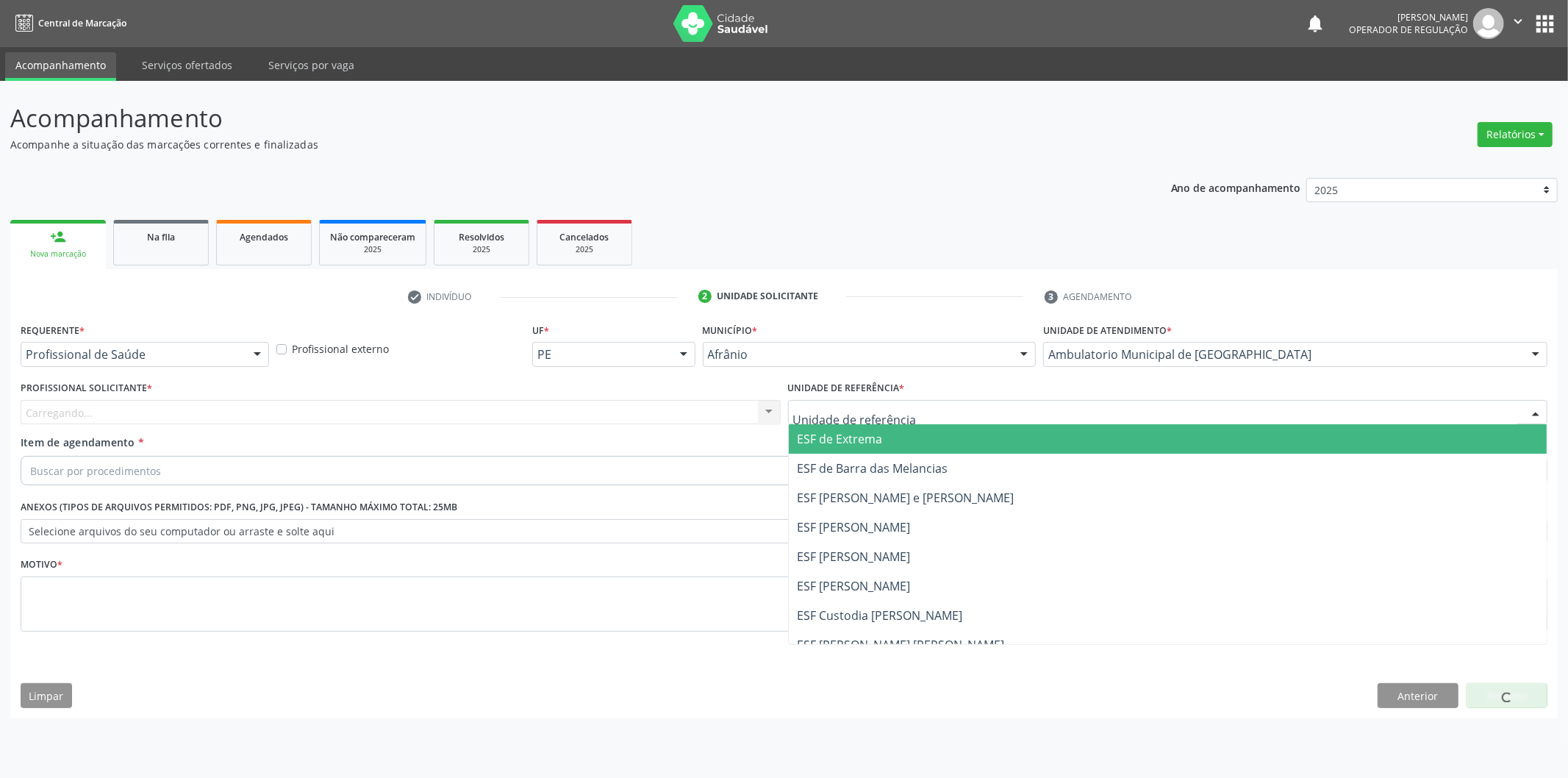
click at [1074, 433] on span "ESF de Extrema" at bounding box center [1168, 439] width 759 height 30
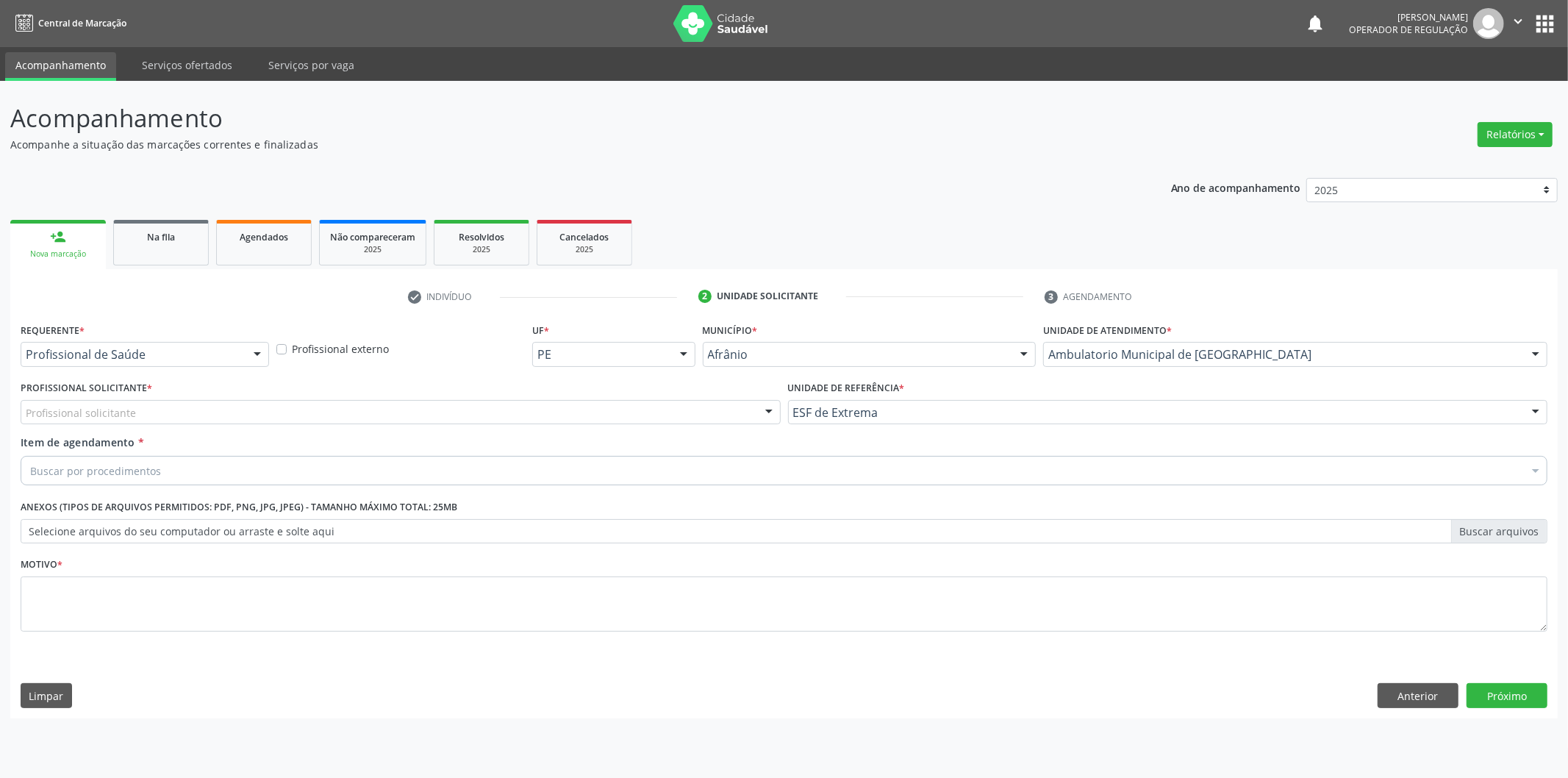
click at [710, 422] on div "Profissional solicitante" at bounding box center [400, 412] width 760 height 25
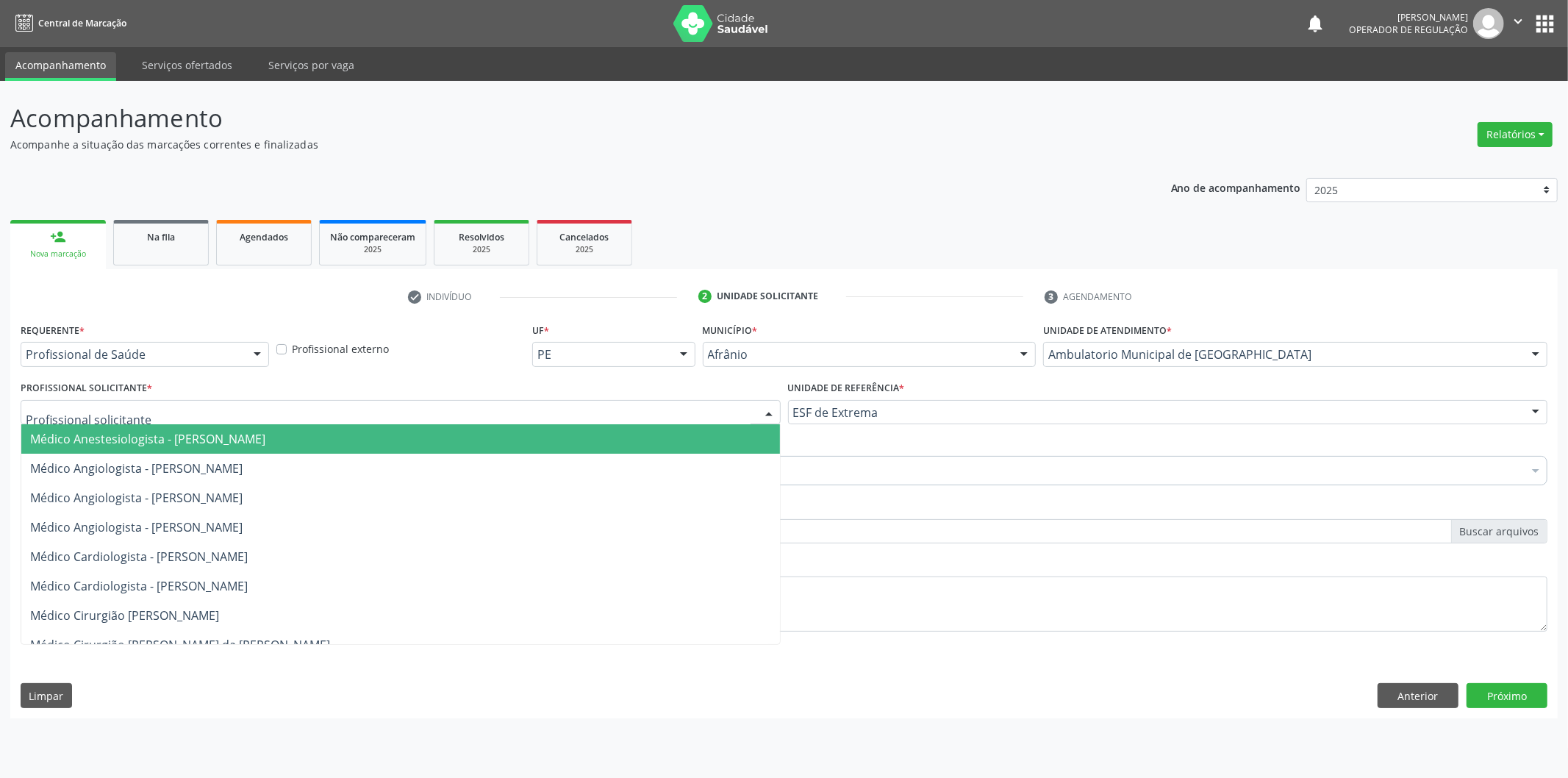
click at [703, 439] on span "Médico Anestesiologista - [PERSON_NAME]" at bounding box center [400, 439] width 759 height 30
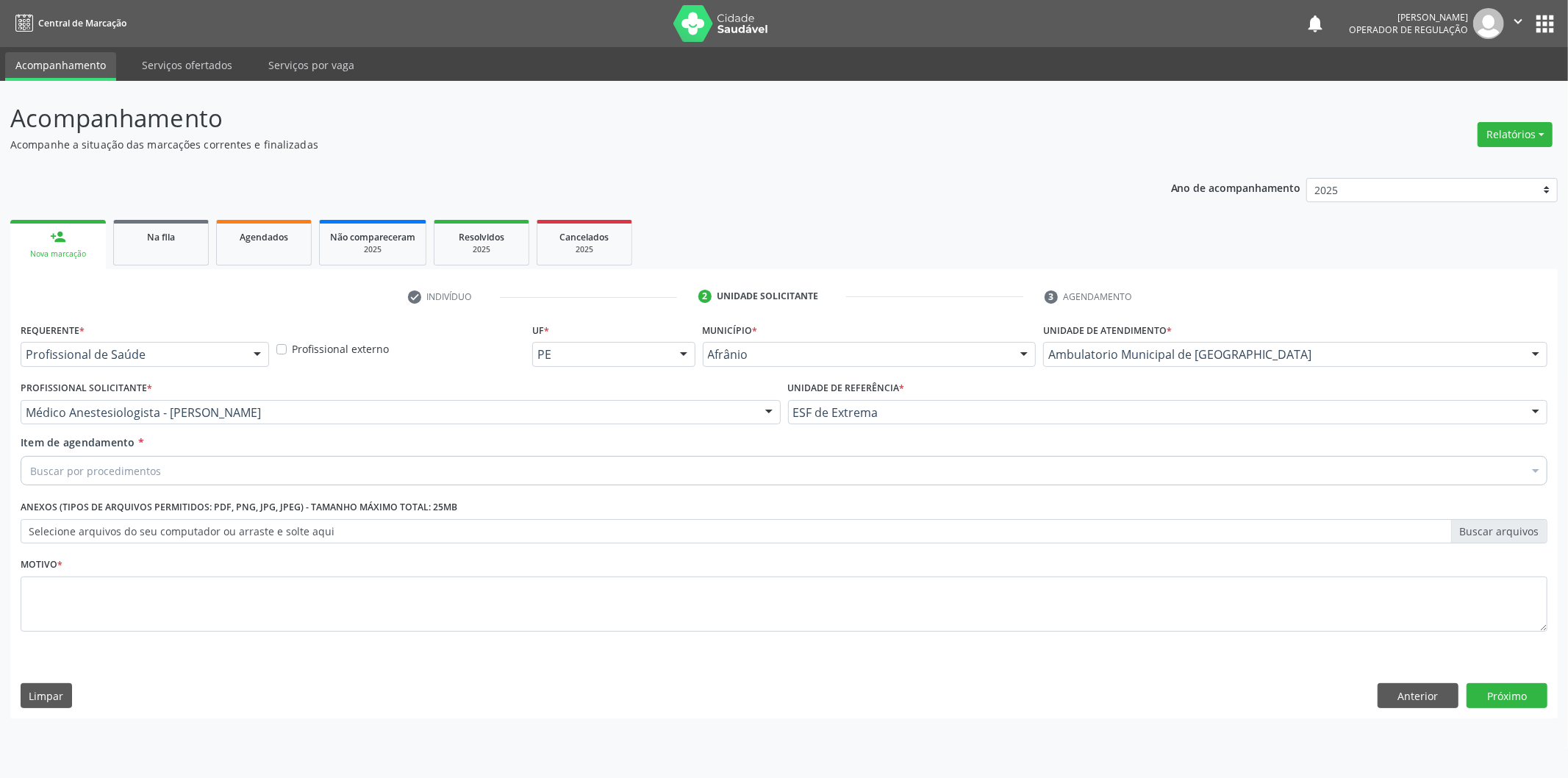
click at [495, 463] on div "Buscar por procedimentos" at bounding box center [784, 471] width 1526 height 30
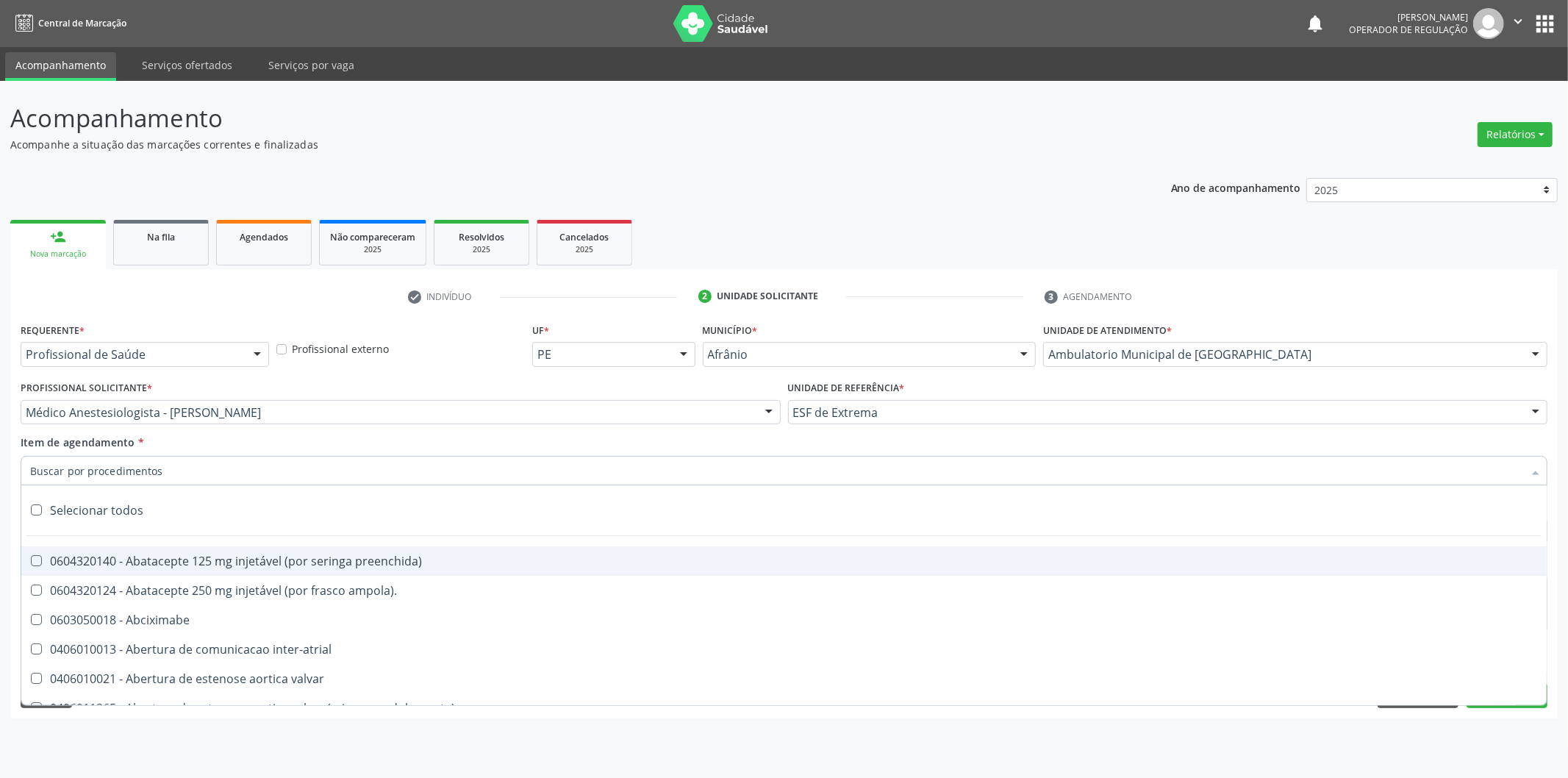
paste input "0302050027"
type input "0302050027"
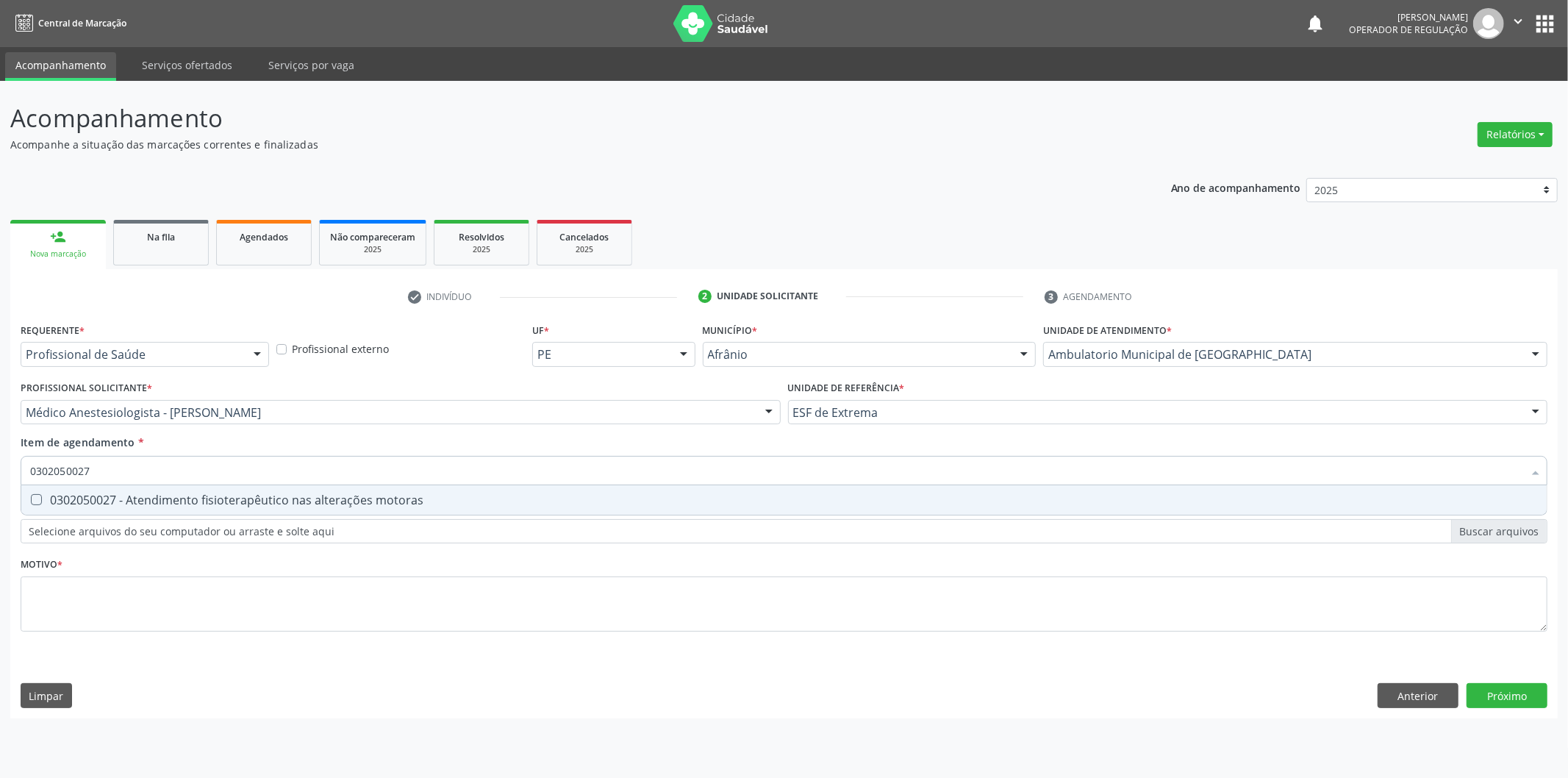
click at [551, 494] on div "0302050027 - Atendimento fisioterapêutico nas alterações motoras" at bounding box center [784, 499] width 1508 height 12
checkbox motoras "true"
click at [445, 626] on div "Requerente * Profissional de Saúde Profissional de Saúde Paciente Nenhum result…" at bounding box center [784, 485] width 1526 height 333
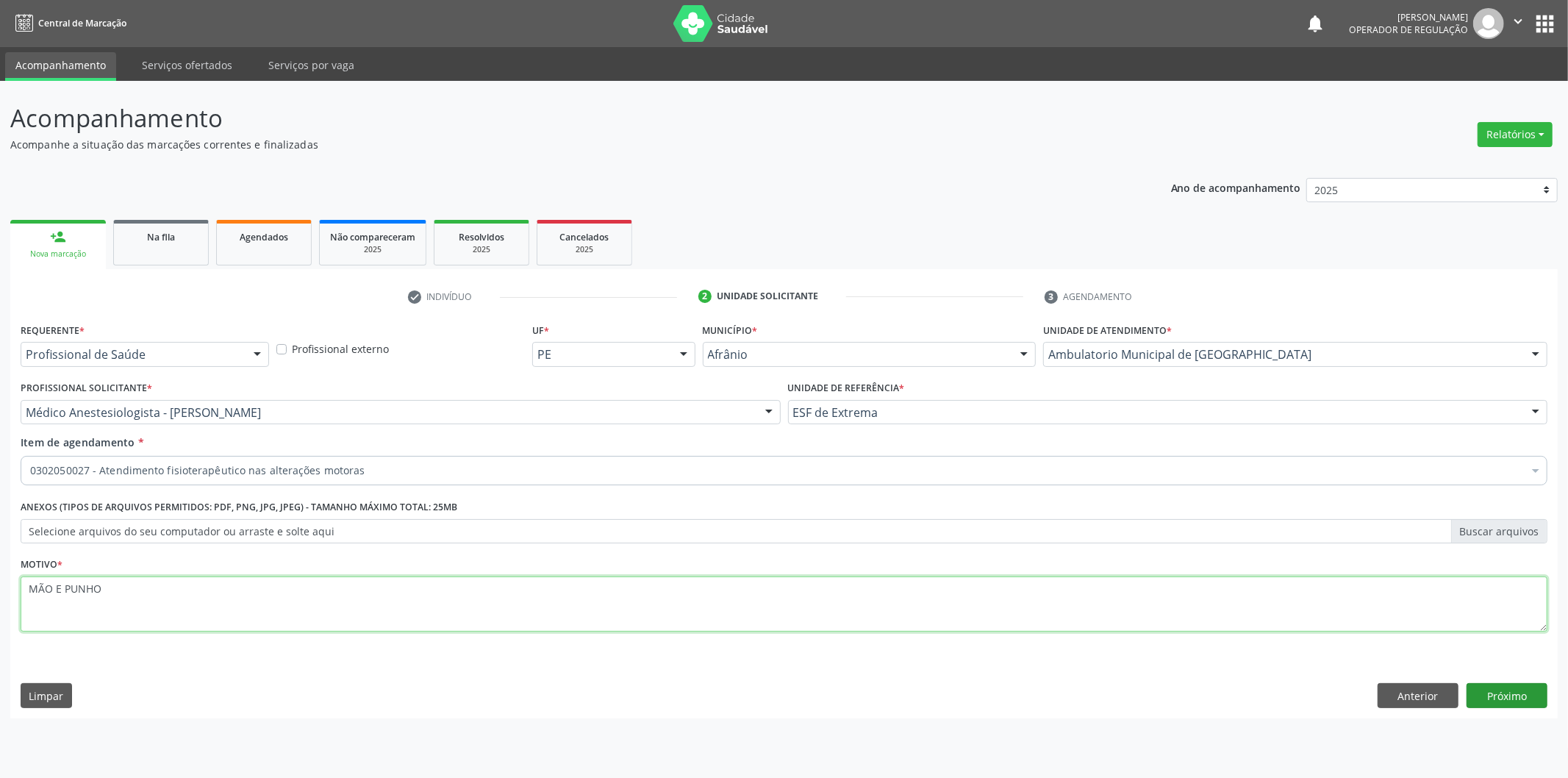
type textarea "MÃO E PUNHO"
click at [1519, 691] on button "Próximo" at bounding box center [1506, 695] width 81 height 25
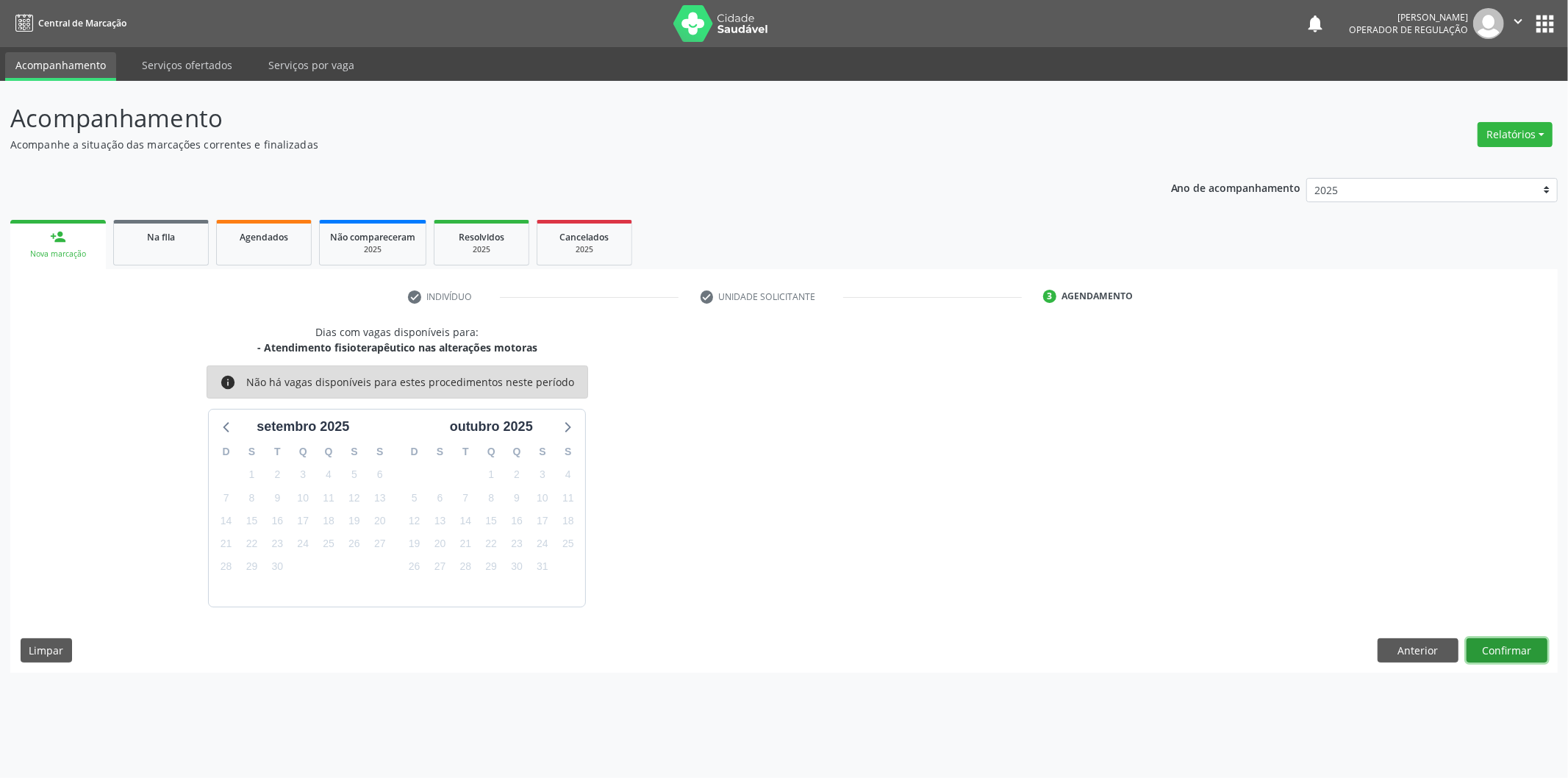
click at [1526, 646] on button "Confirmar" at bounding box center [1506, 650] width 81 height 25
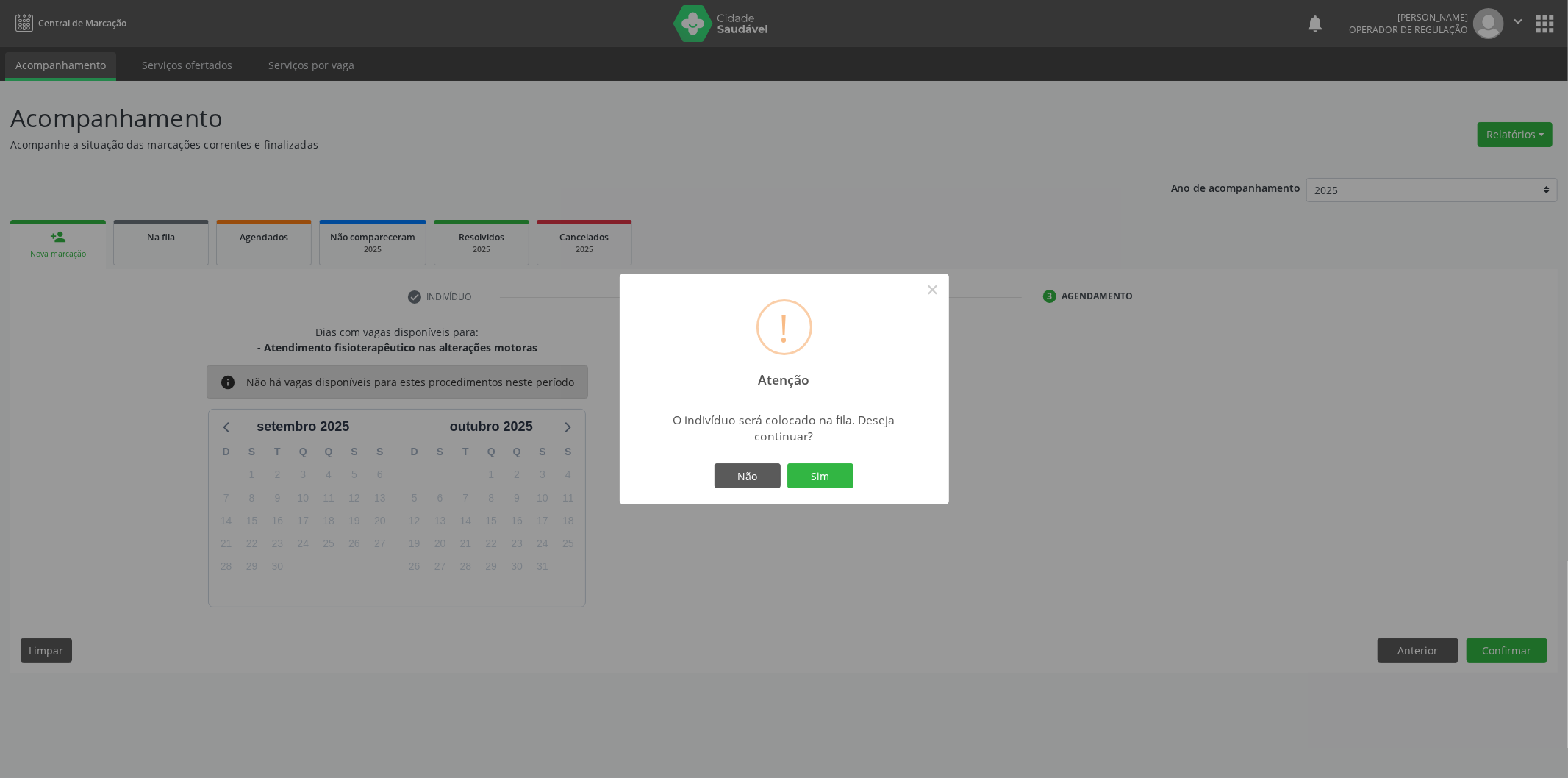
drag, startPoint x: 841, startPoint y: 476, endPoint x: 853, endPoint y: 481, distance: 13.0
click at [847, 481] on button "Sim" at bounding box center [820, 475] width 66 height 25
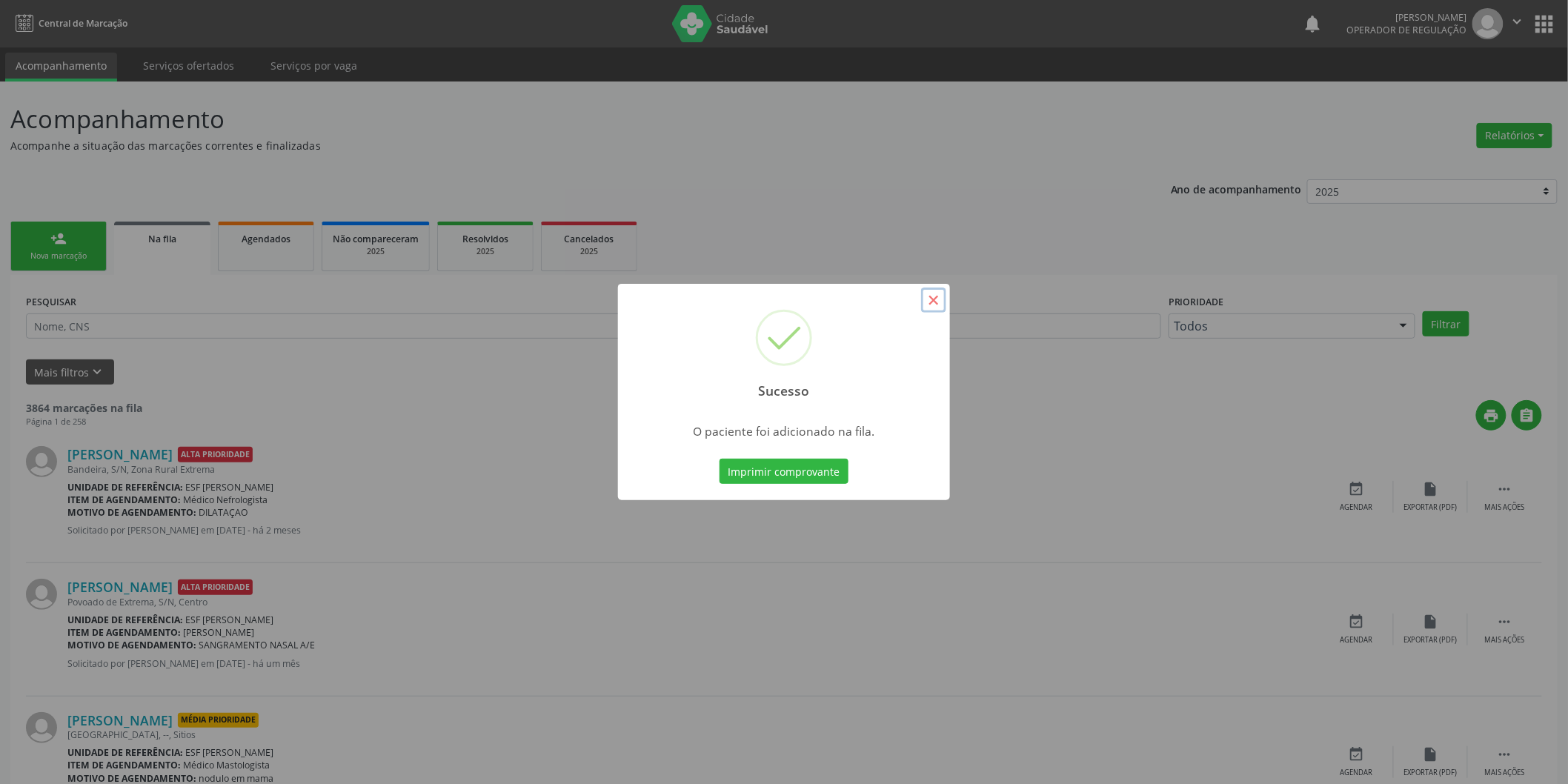
click at [941, 303] on button "×" at bounding box center [934, 300] width 25 height 25
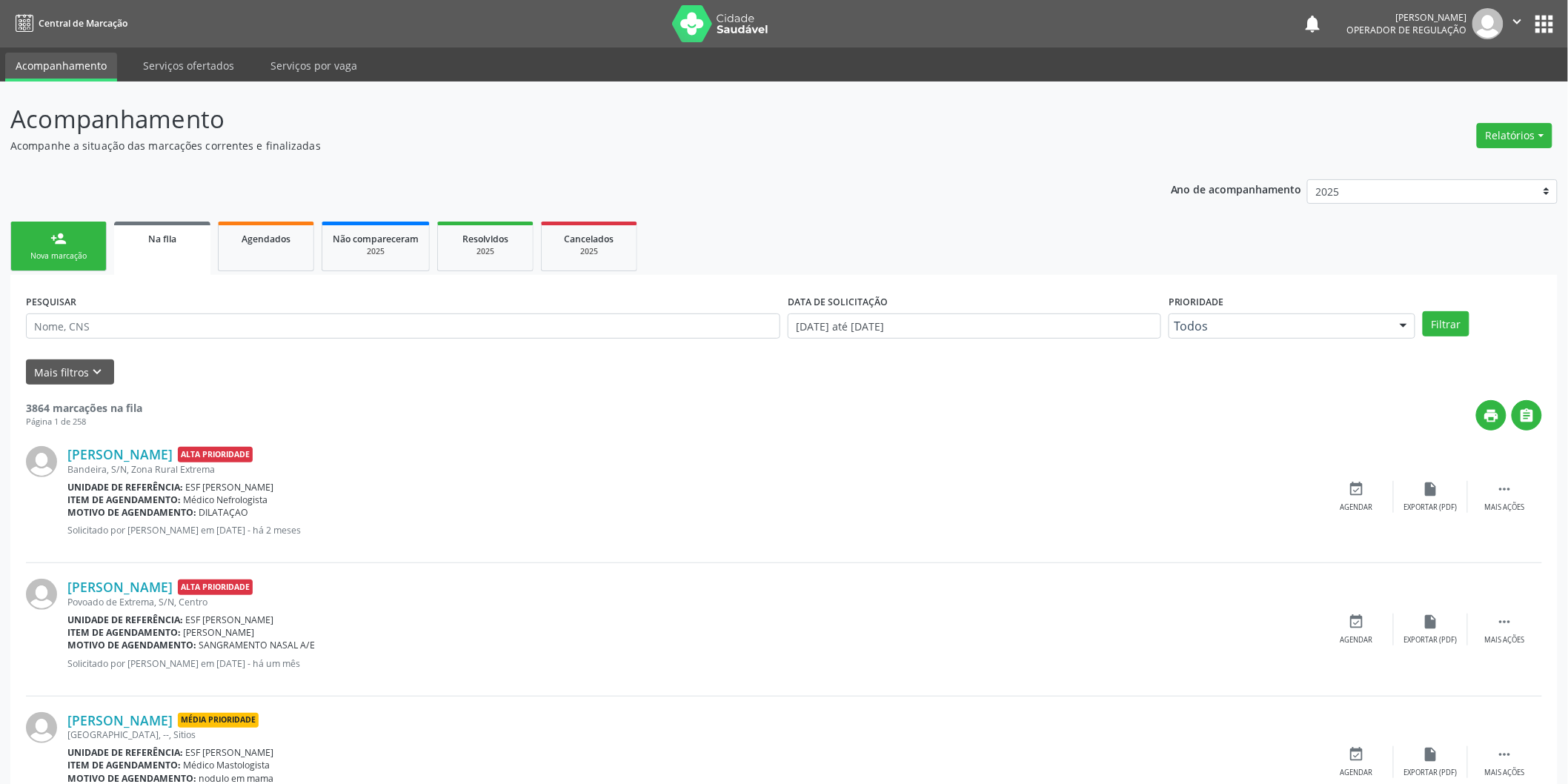
click at [60, 257] on div "Nova marcação" at bounding box center [58, 256] width 74 height 11
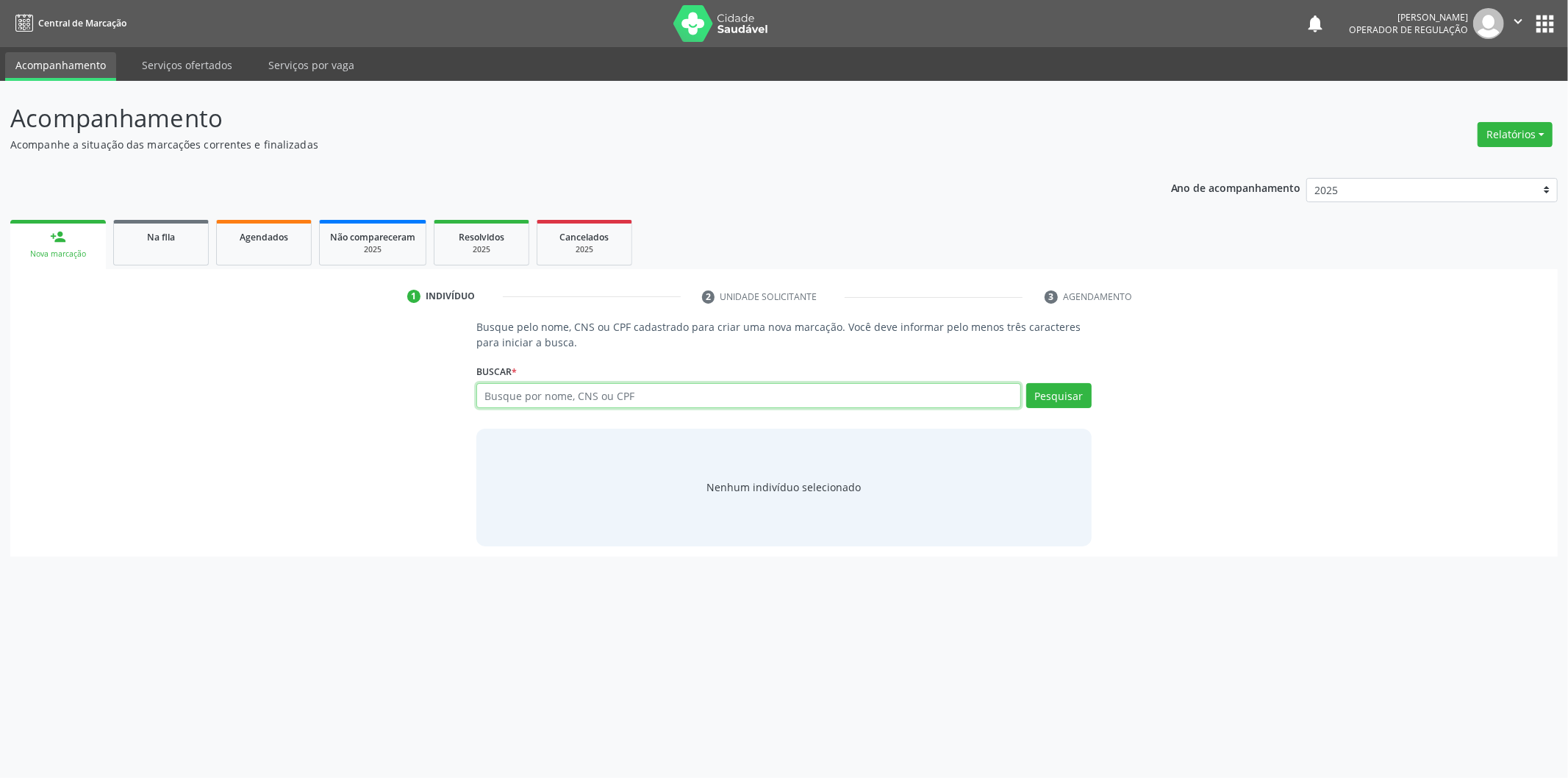
click at [529, 401] on input "text" at bounding box center [748, 395] width 545 height 25
type input "702400586697826"
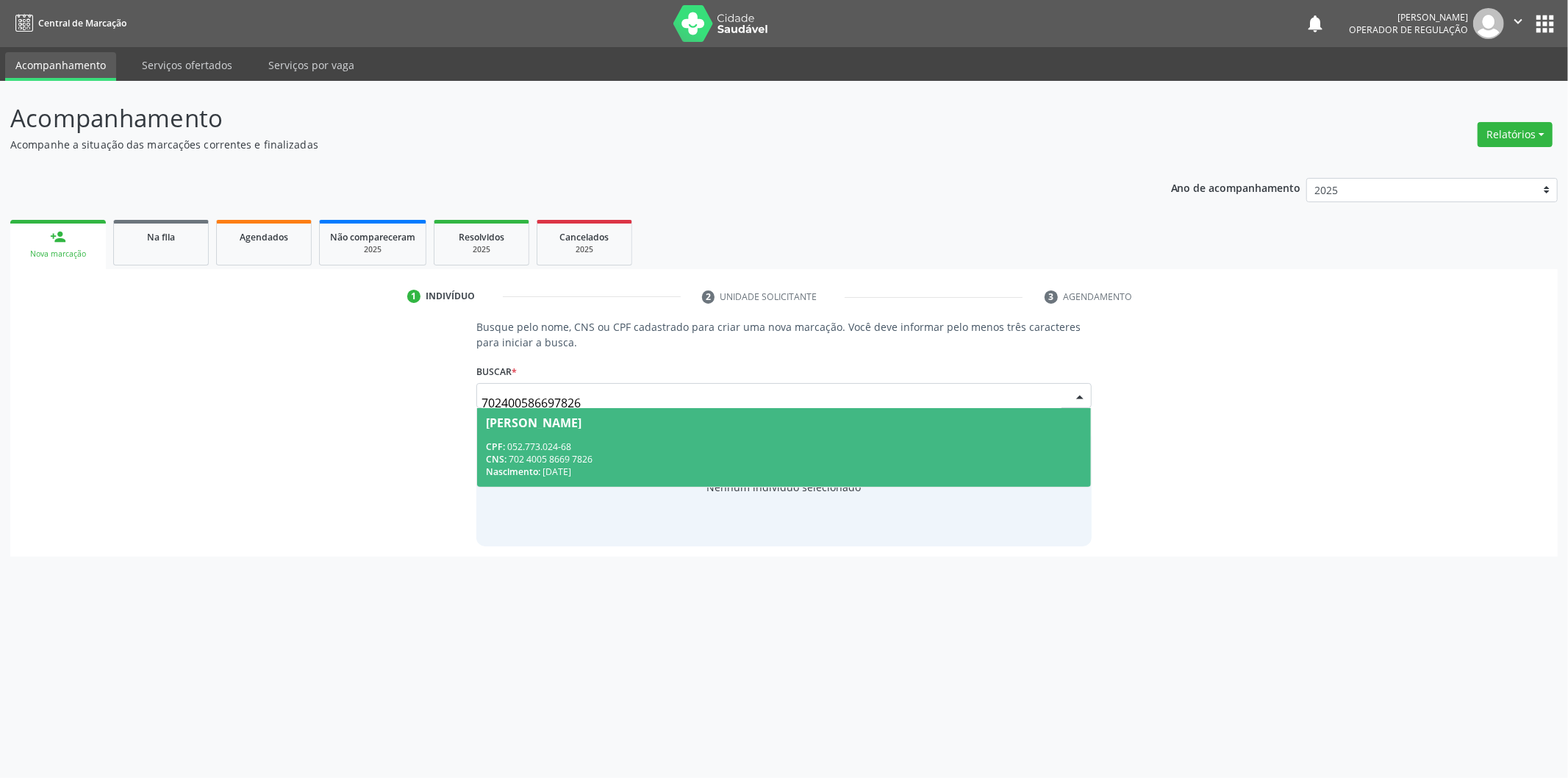
click at [731, 433] on span "Cirilo Hermógenes Rodrigues CPF: 052.773.024-68 CNS: 702 4005 8669 7826 Nascime…" at bounding box center [784, 446] width 614 height 79
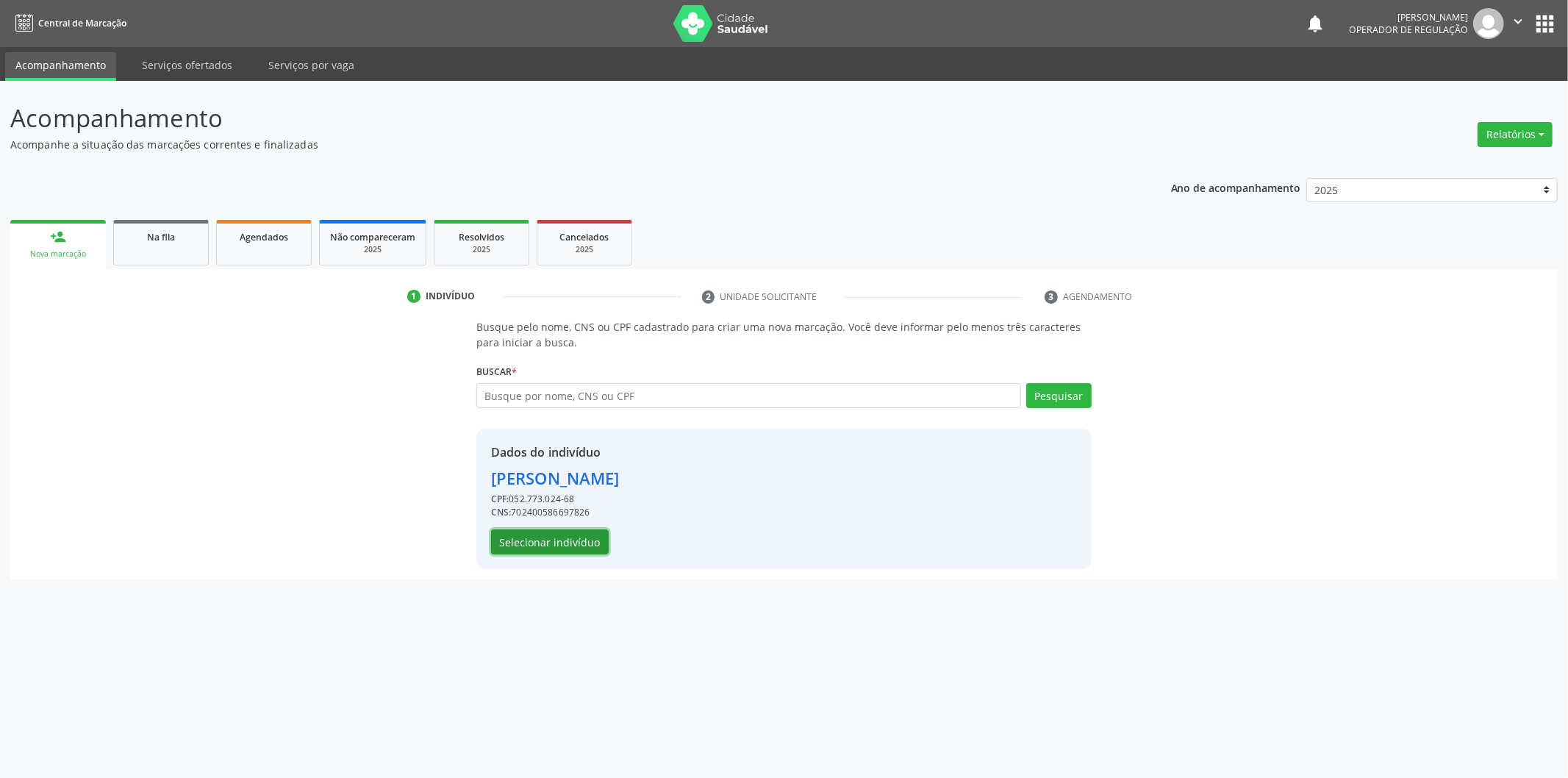
click at [575, 540] on button "Selecionar indivíduo" at bounding box center [549, 541] width 118 height 25
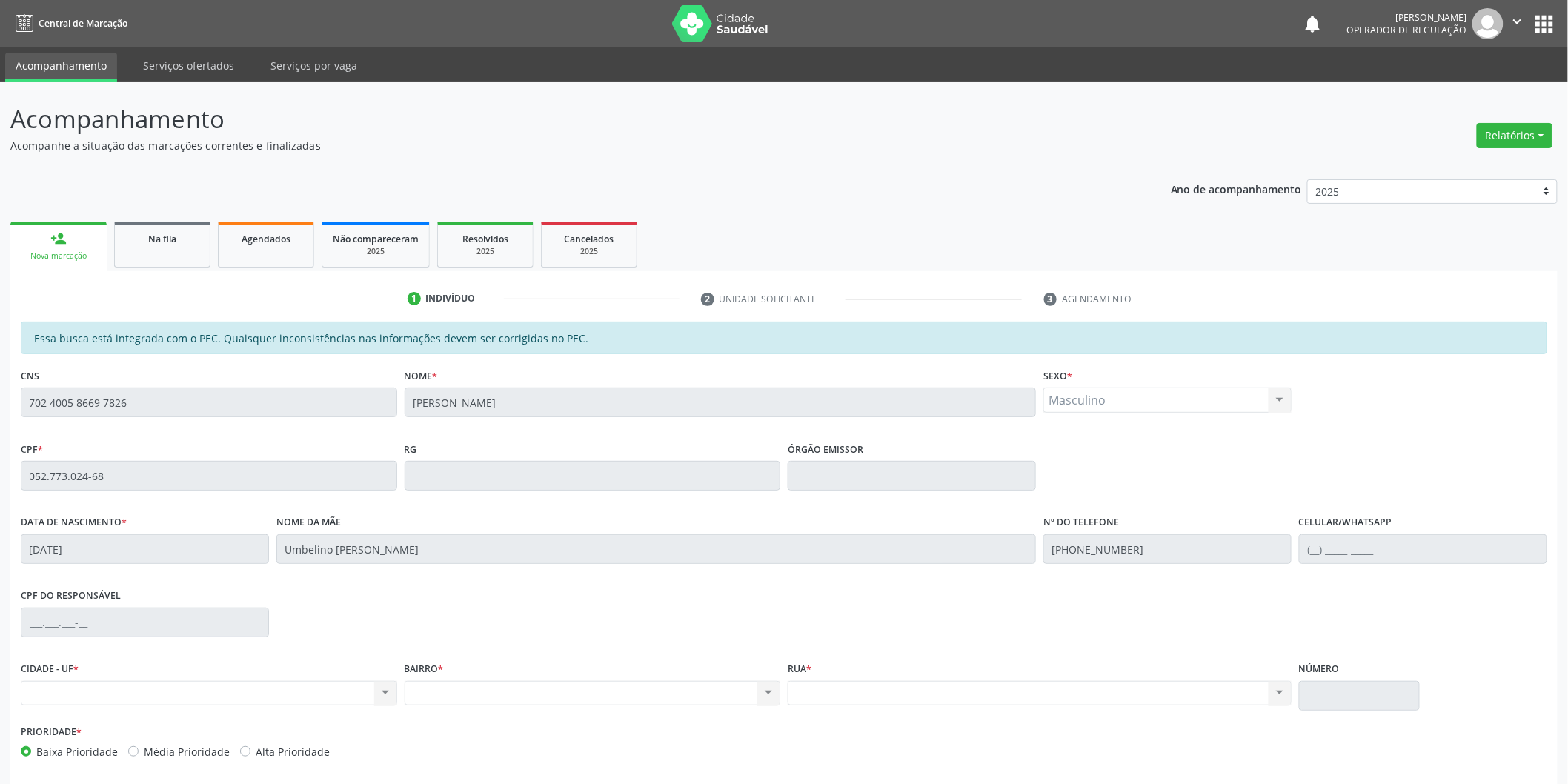
click at [0, 401] on div "Acompanhamento Acompanhe a situação das marcações correntes e finalizadas Relat…" at bounding box center [784, 463] width 1568 height 764
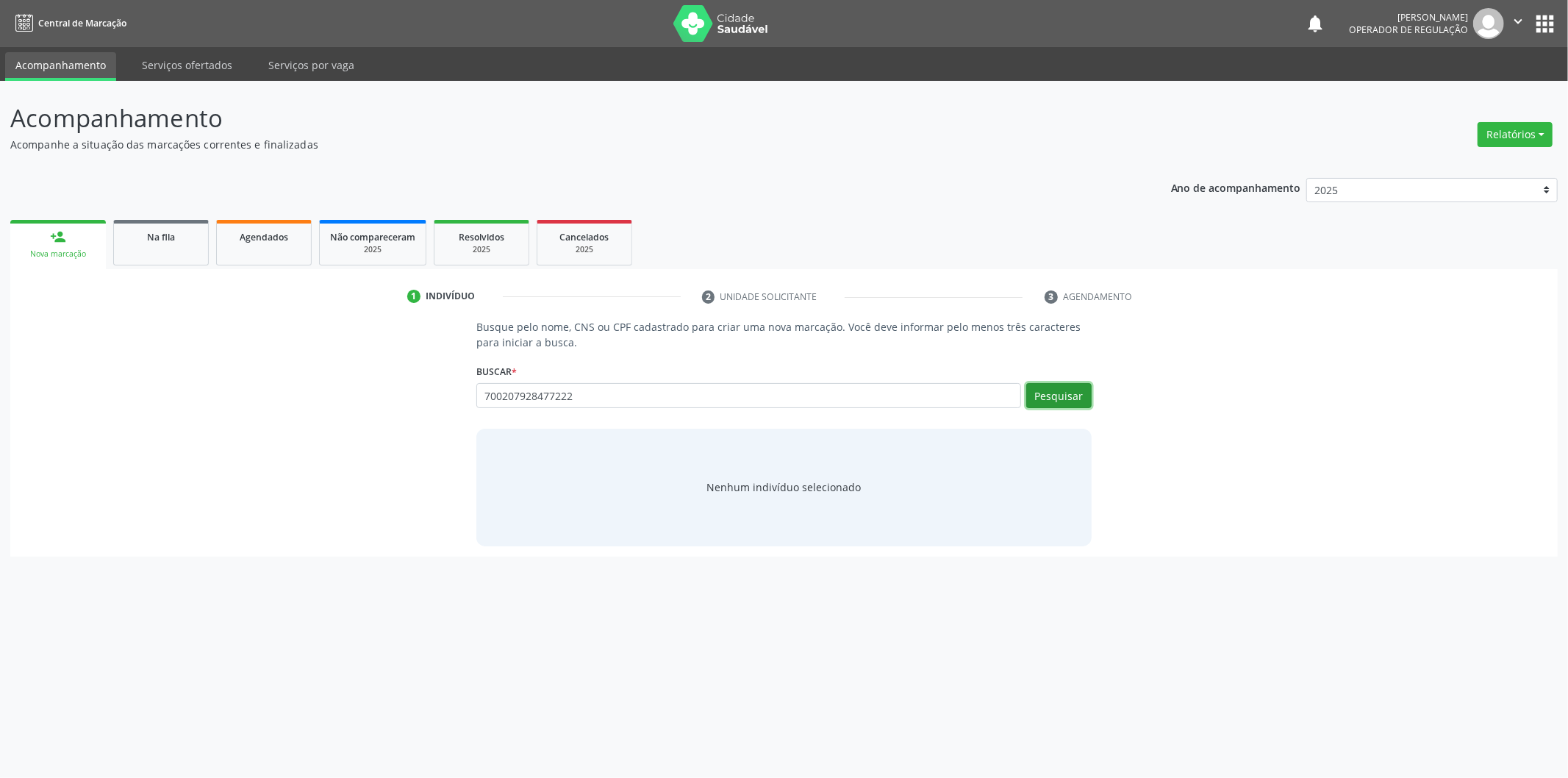
click at [1034, 397] on button "Pesquisar" at bounding box center [1059, 395] width 66 height 25
drag, startPoint x: 590, startPoint y: 403, endPoint x: 289, endPoint y: 392, distance: 301.2
click at [289, 392] on div "Busque pelo nome, CNS ou CPF cadastrado para criar uma nova marcação. Você deve…" at bounding box center [784, 432] width 1526 height 226
drag, startPoint x: 596, startPoint y: 395, endPoint x: 289, endPoint y: 371, distance: 307.9
click at [289, 371] on div "Busque pelo nome, CNS ou CPF cadastrado para criar uma nova marcação. Você deve…" at bounding box center [784, 432] width 1526 height 226
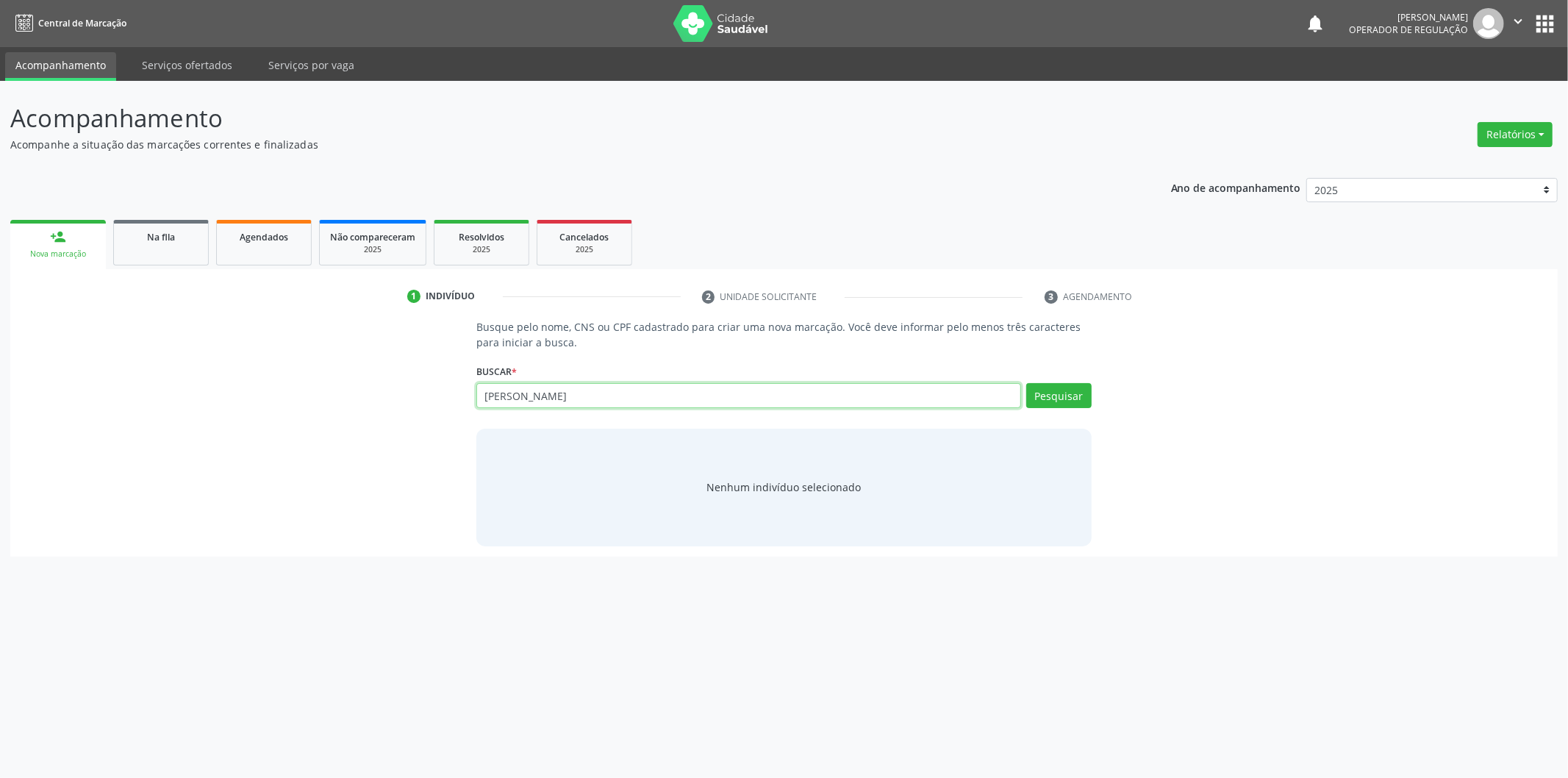
type input "[PERSON_NAME]"
click at [1051, 394] on button "Pesquisar" at bounding box center [1059, 395] width 66 height 25
drag, startPoint x: 611, startPoint y: 393, endPoint x: 458, endPoint y: 387, distance: 153.1
click at [458, 387] on div "Busque pelo nome, CNS ou CPF cadastrado para criar uma nova marcação. Você deve…" at bounding box center [784, 432] width 1526 height 226
drag, startPoint x: 605, startPoint y: 397, endPoint x: 314, endPoint y: 411, distance: 291.3
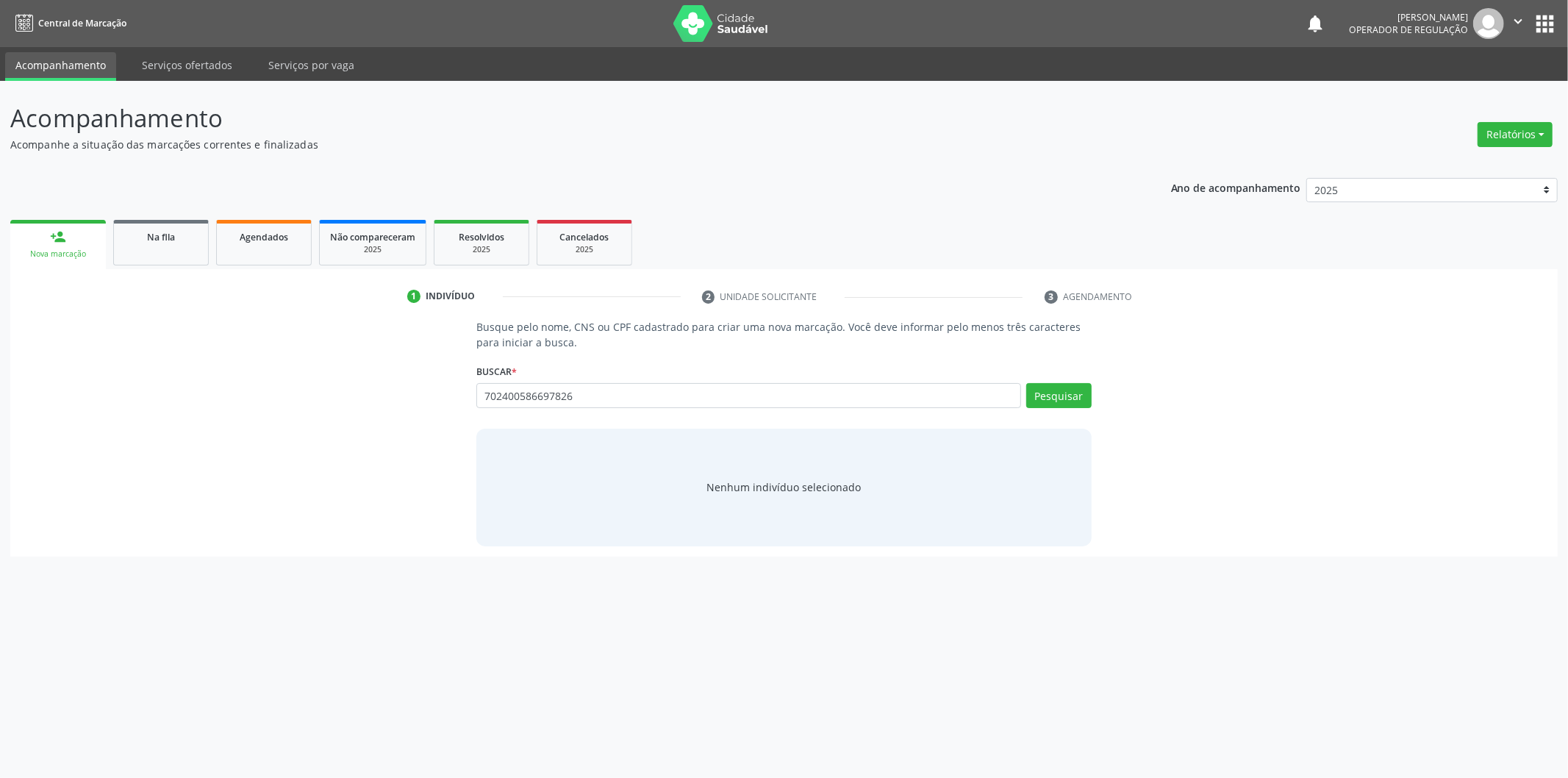
click at [314, 411] on div "Busque pelo nome, CNS ou CPF cadastrado para criar uma nova marcação. Você deve…" at bounding box center [784, 432] width 1526 height 226
drag, startPoint x: 593, startPoint y: 401, endPoint x: 418, endPoint y: 394, distance: 175.1
click at [418, 394] on div "Busque pelo nome, CNS ou CPF cadastrado para criar uma nova marcação. Você deve…" at bounding box center [784, 432] width 1526 height 226
paste input "702400586697826"
type input "702400586697826"
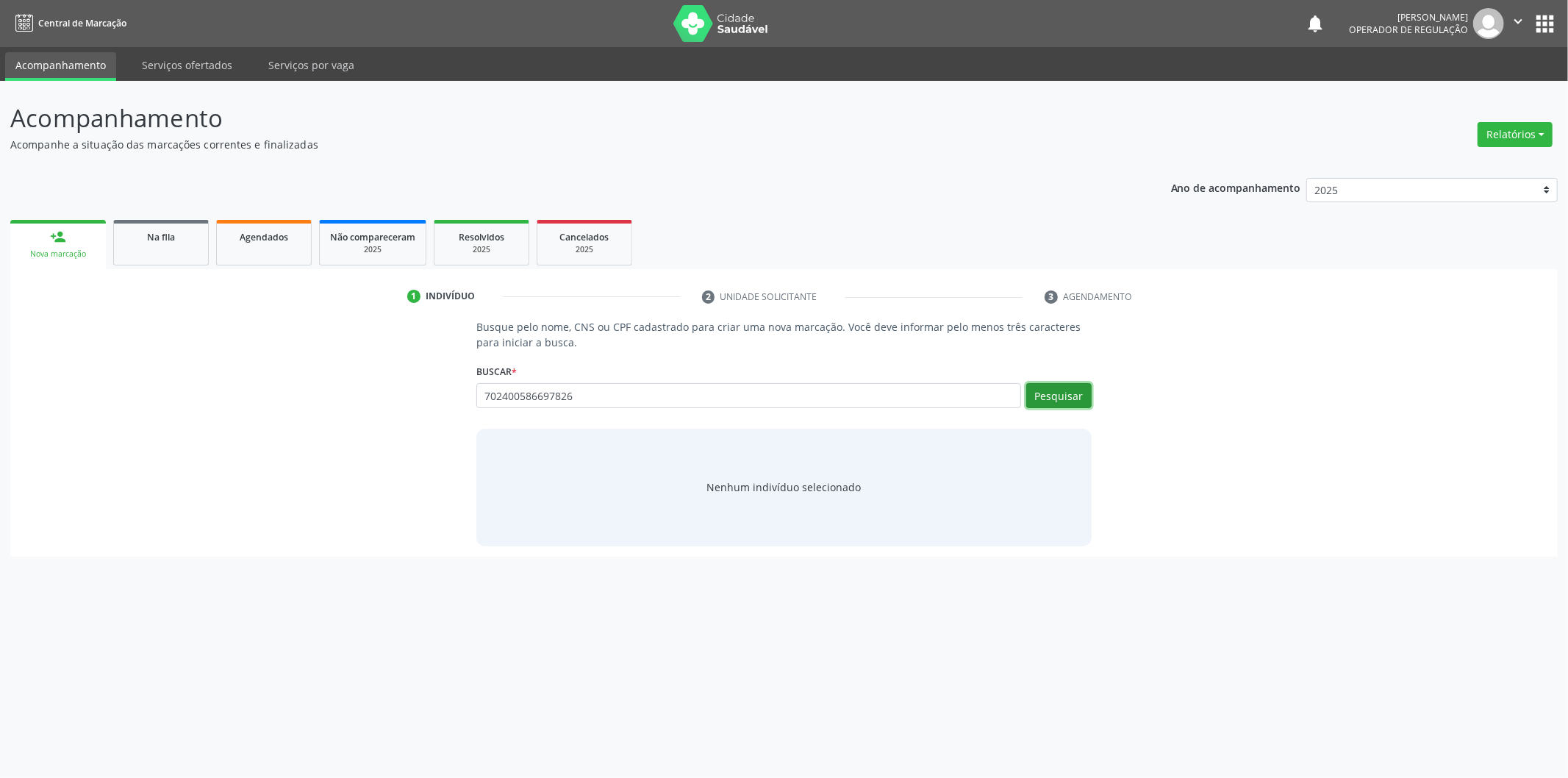
click at [1055, 392] on button "Pesquisar" at bounding box center [1059, 395] width 66 height 25
type input "702400586697826"
click at [1047, 403] on button "Pesquisar" at bounding box center [1059, 395] width 66 height 25
click at [1046, 387] on button "Pesquisar" at bounding box center [1059, 395] width 66 height 25
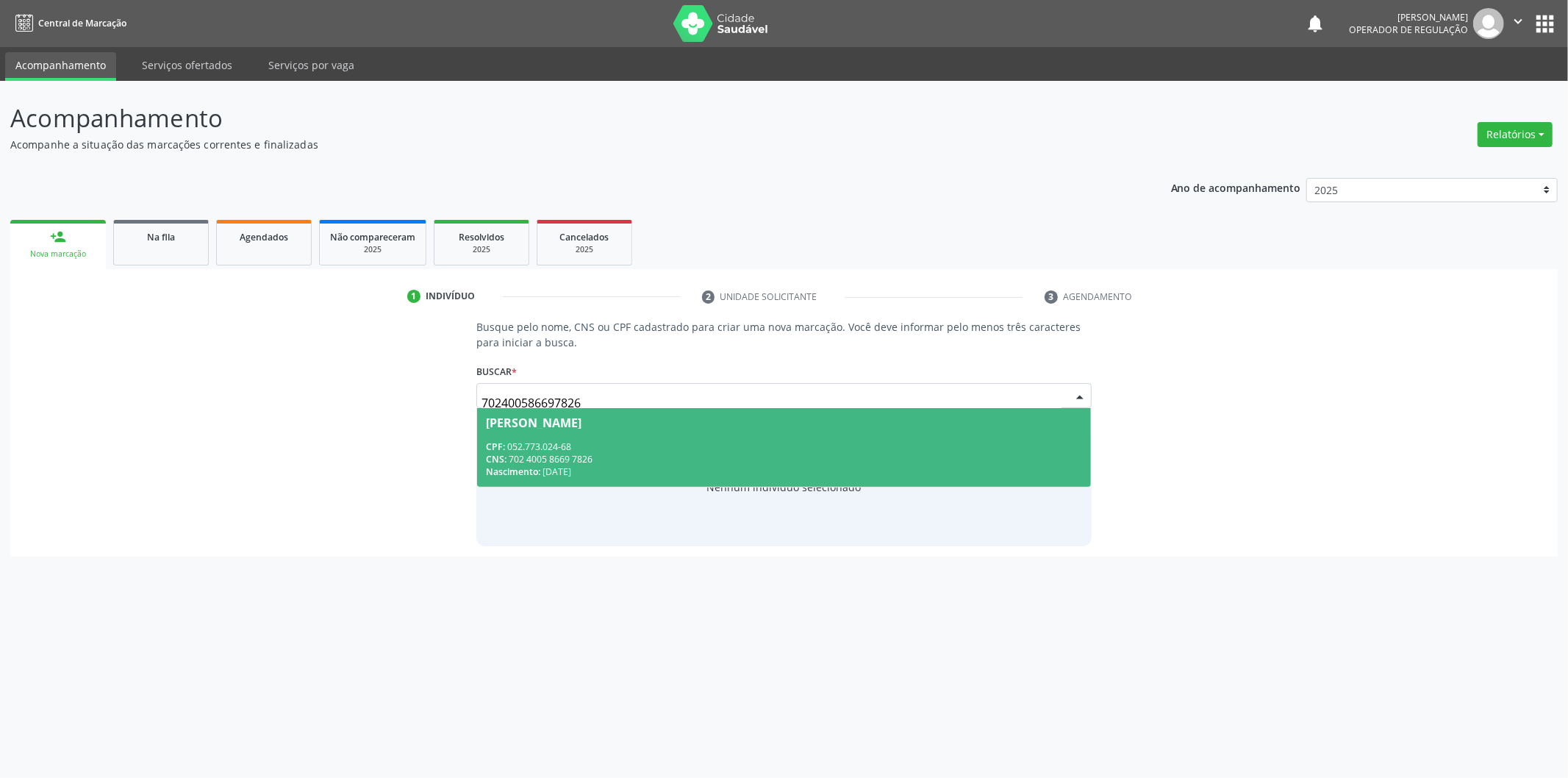
click at [526, 447] on div "CPF: 052.773.024-68" at bounding box center [784, 445] width 596 height 12
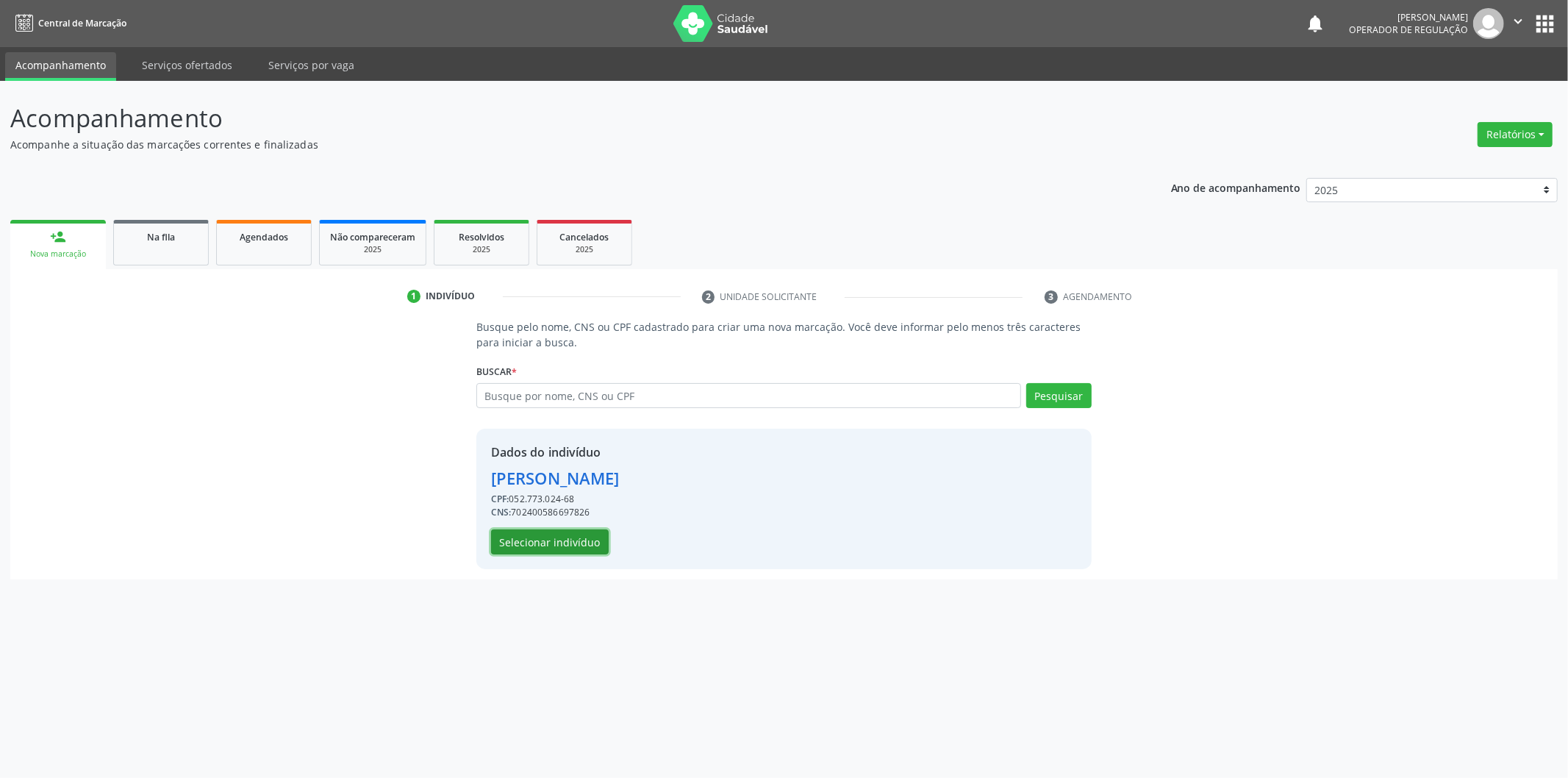
click at [570, 539] on button "Selecionar indivíduo" at bounding box center [549, 541] width 118 height 25
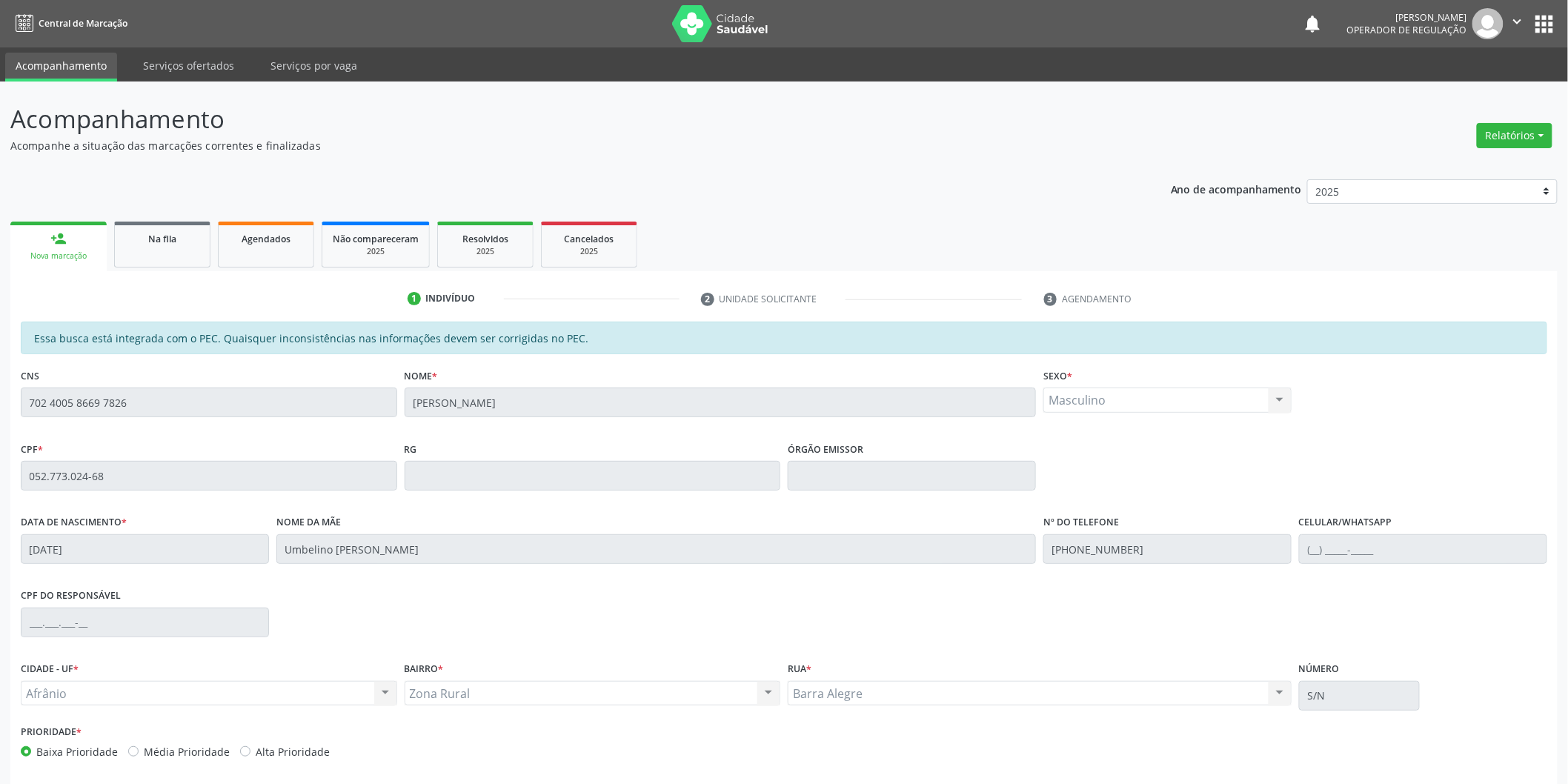
scroll to position [62, 0]
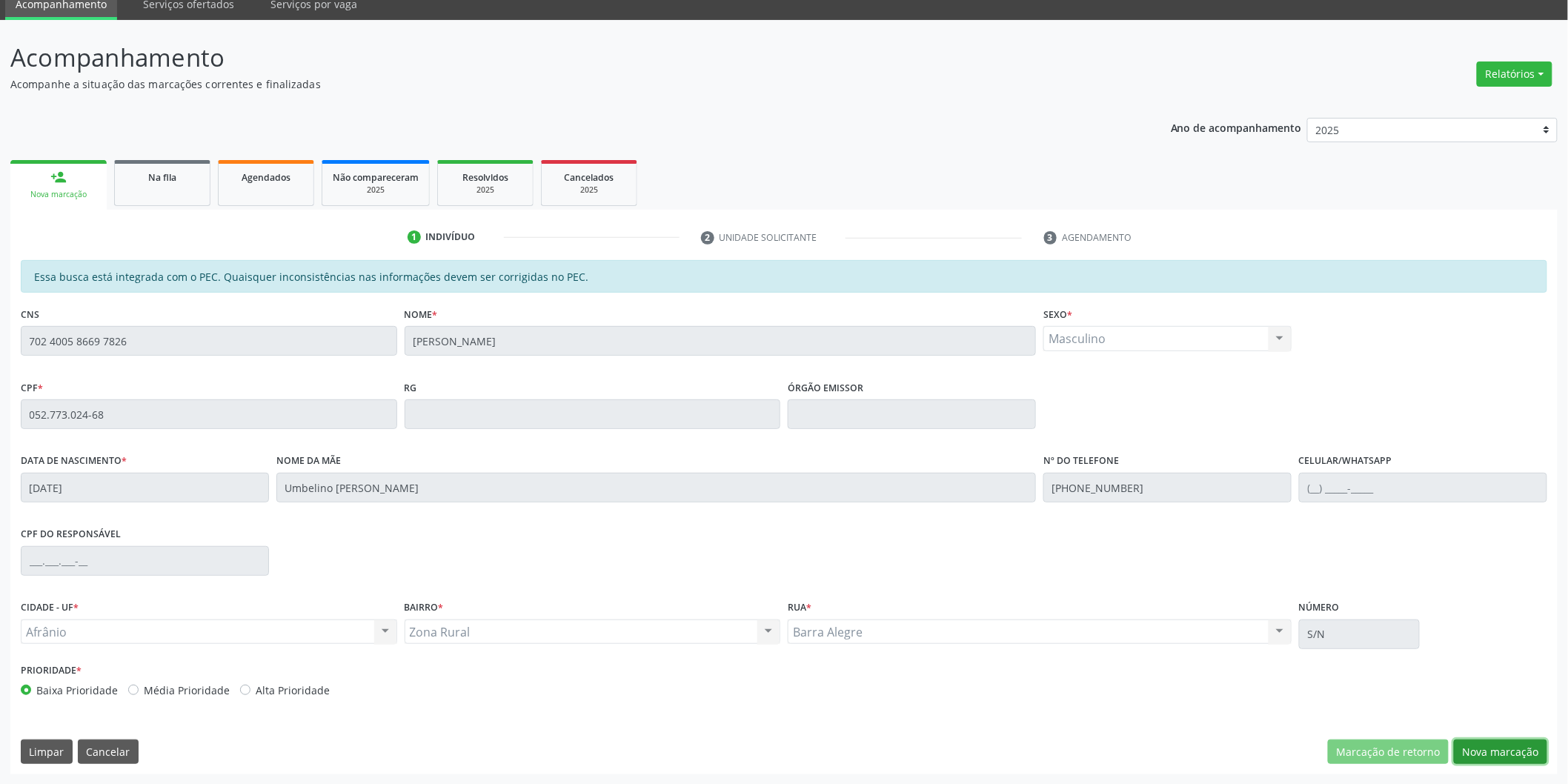
click at [1492, 750] on button "Nova marcação" at bounding box center [1501, 751] width 93 height 25
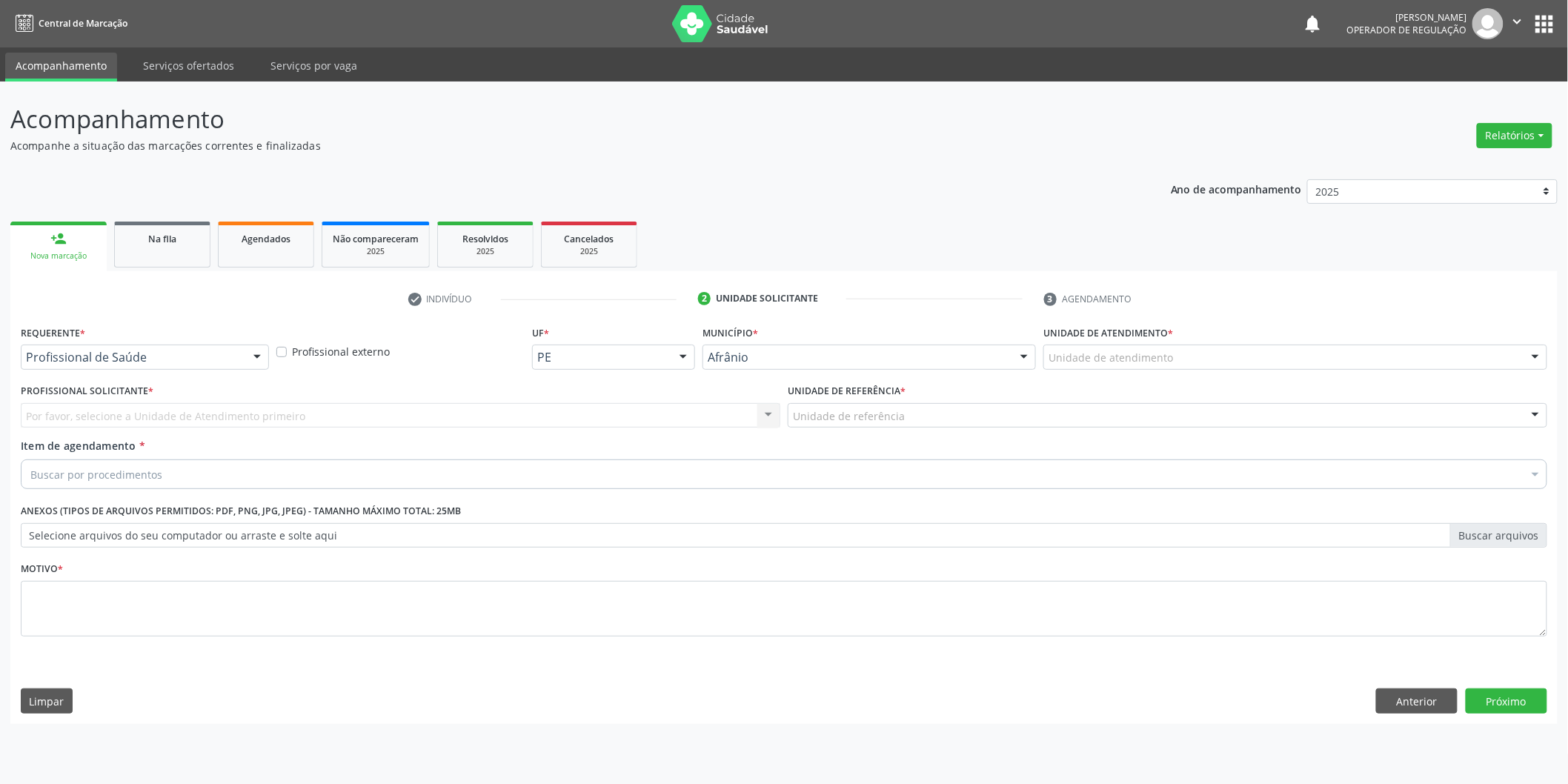
scroll to position [0, 0]
click at [1331, 350] on div "Unidade de atendimento" at bounding box center [1306, 357] width 508 height 25
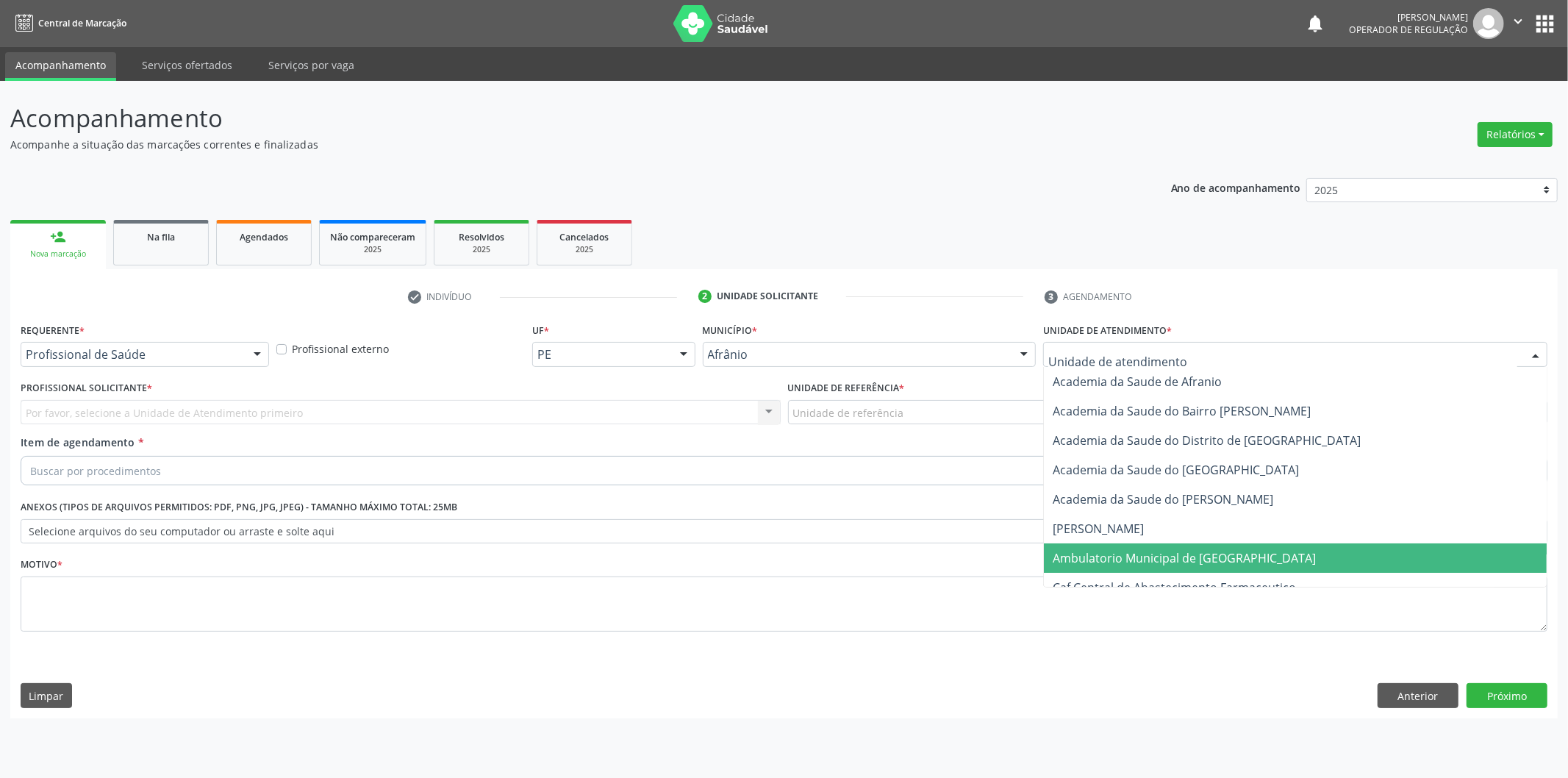
click at [1220, 546] on span "Ambulatorio Municipal de [GEOGRAPHIC_DATA]" at bounding box center [1295, 558] width 503 height 30
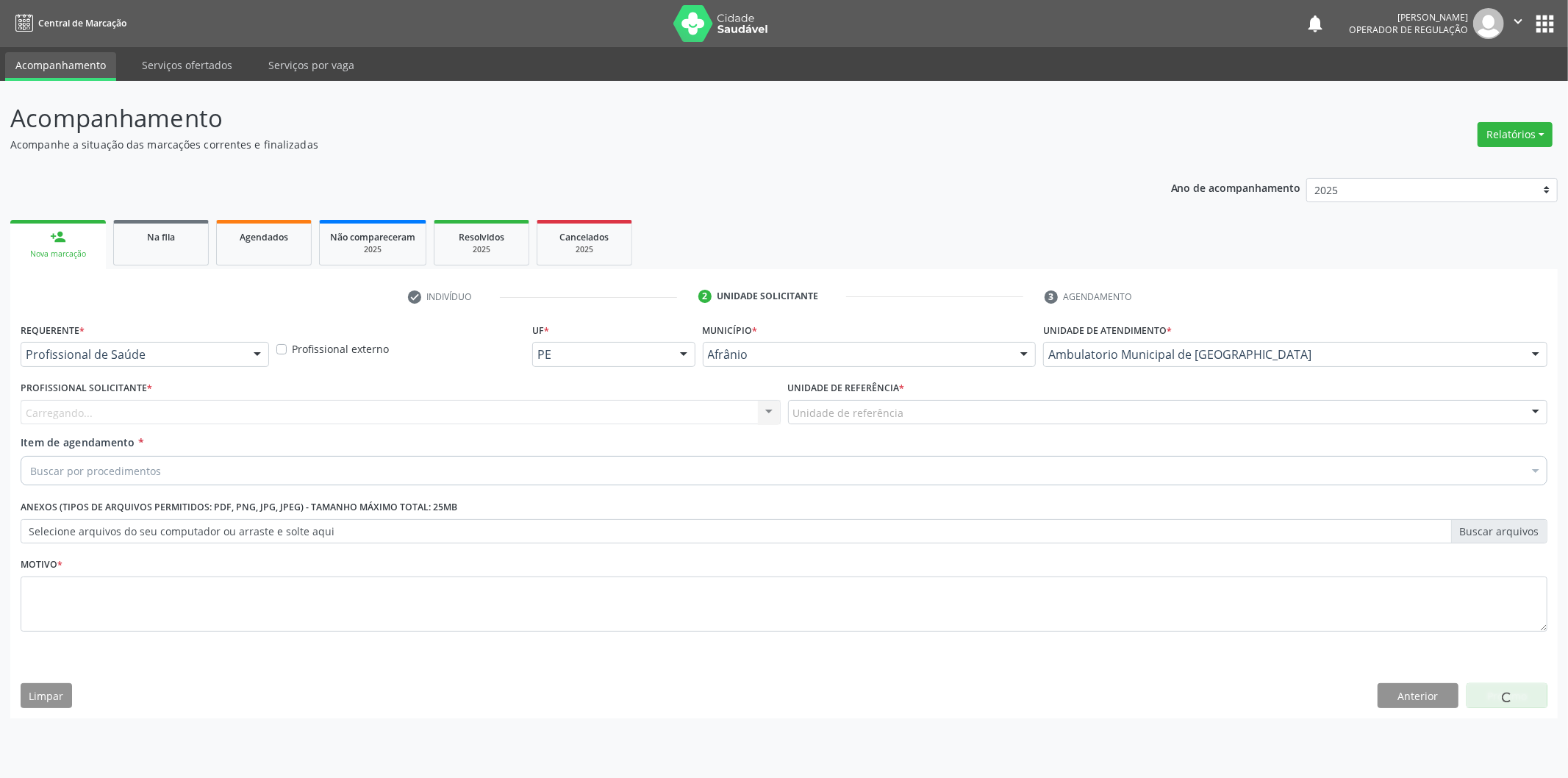
click at [907, 403] on div "Unidade de referência" at bounding box center [1168, 412] width 760 height 25
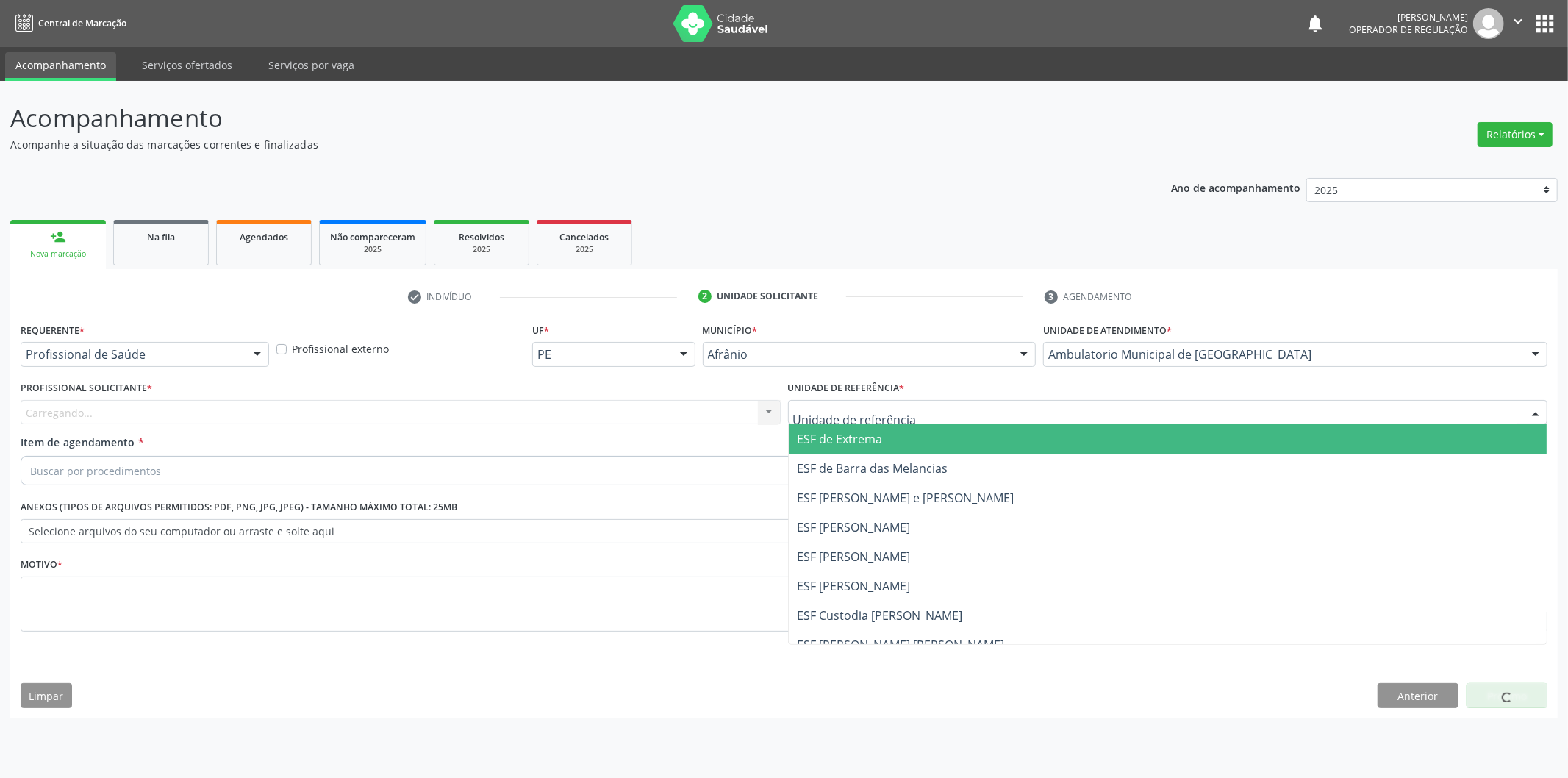
click at [892, 433] on span "ESF de Extrema" at bounding box center [1168, 439] width 759 height 30
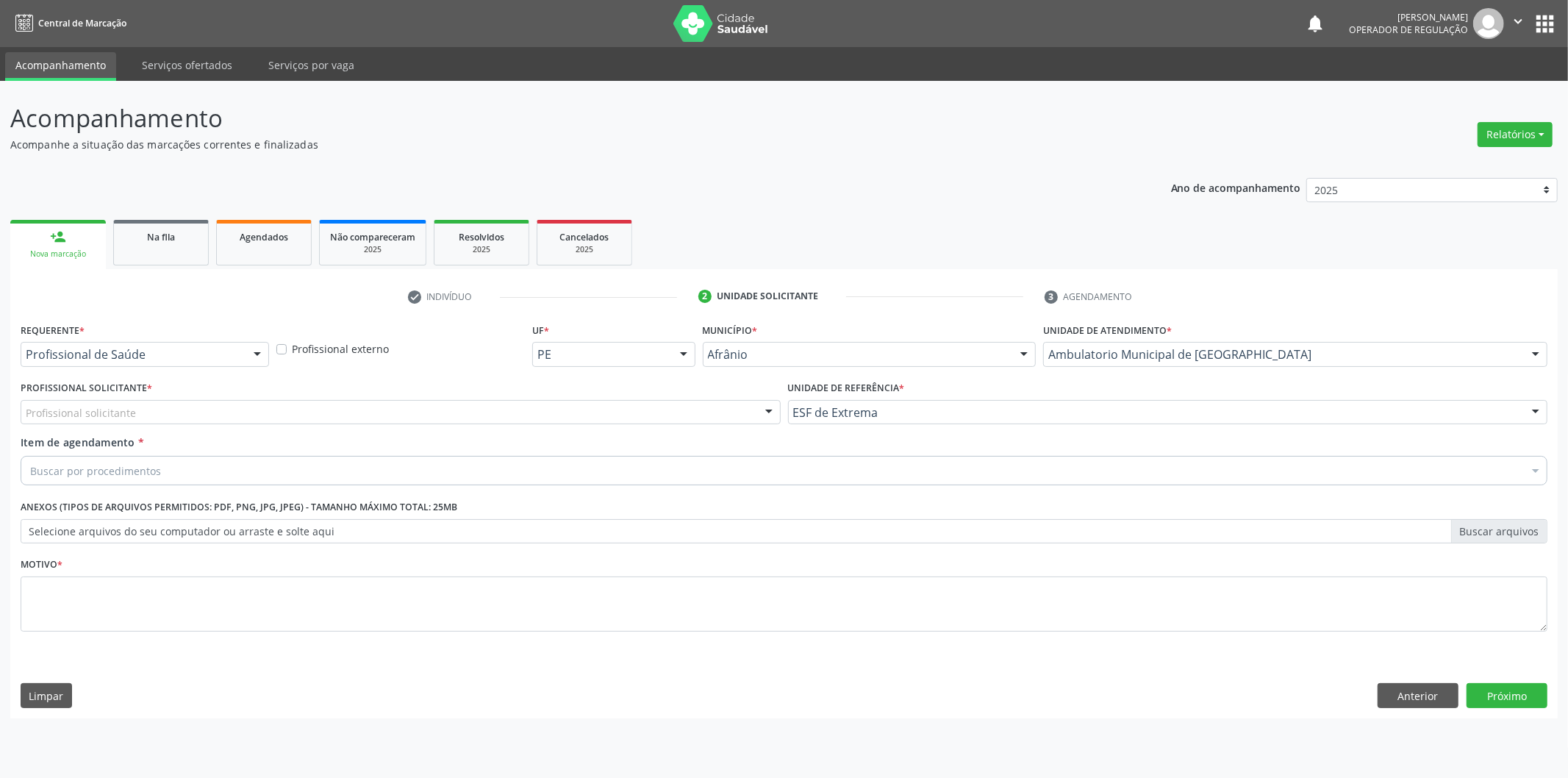
click at [700, 408] on div "Profissional solicitante" at bounding box center [400, 412] width 760 height 25
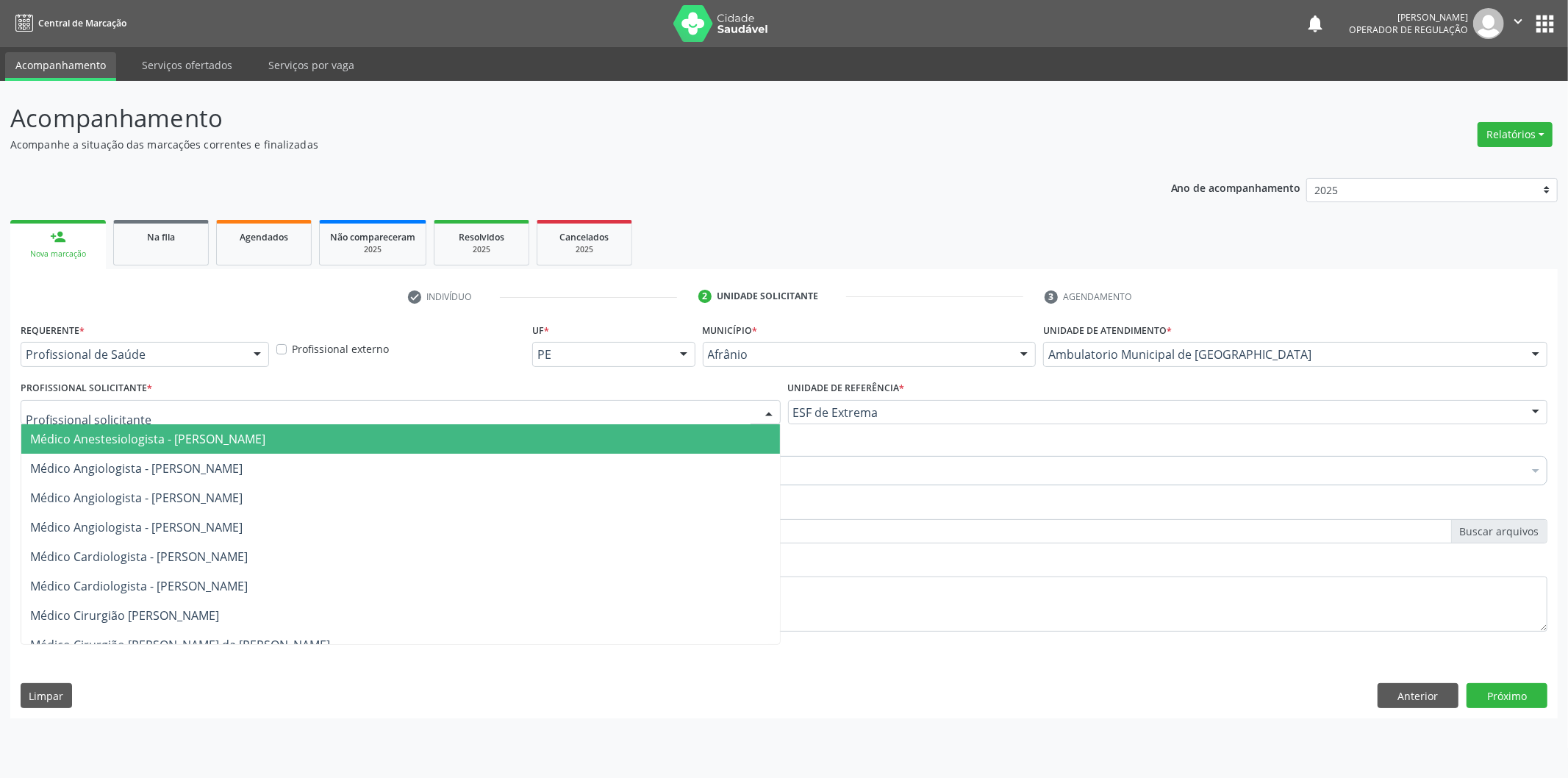
click at [702, 432] on span "Médico Anestesiologista - [PERSON_NAME]" at bounding box center [400, 439] width 759 height 30
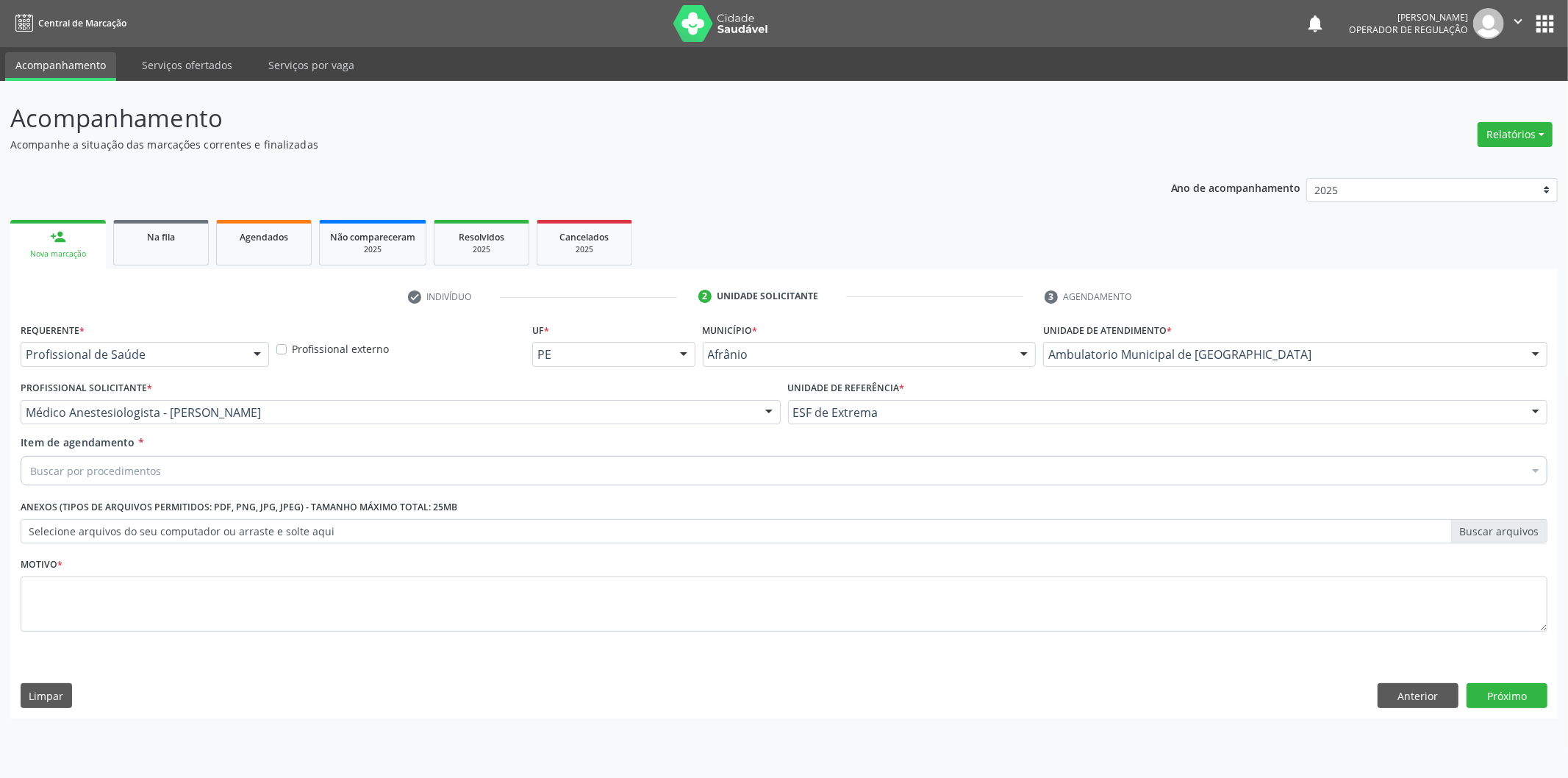
click at [284, 458] on div "Buscar por procedimentos" at bounding box center [784, 471] width 1526 height 30
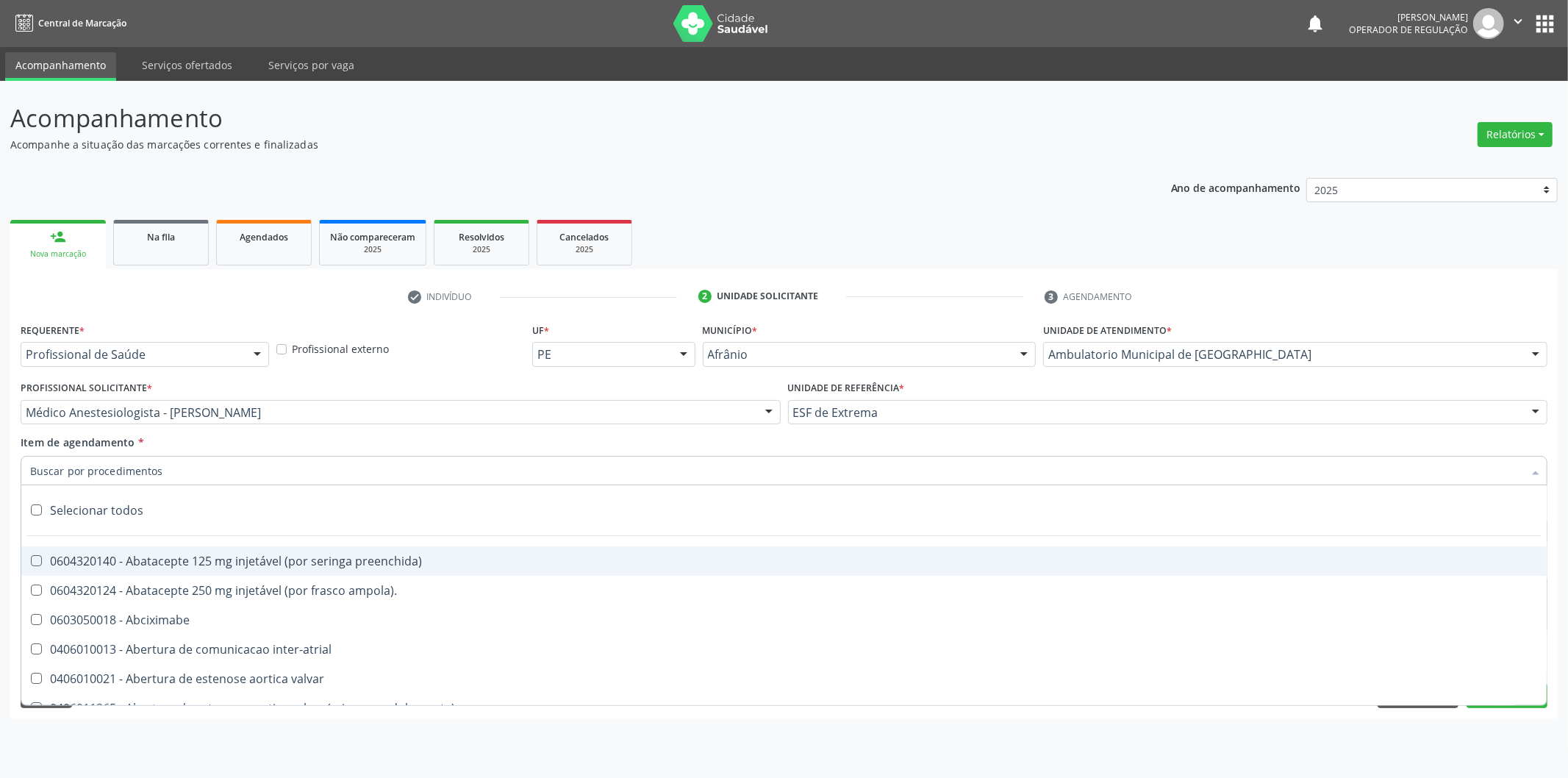
paste input "0302050027"
type input "0302050027"
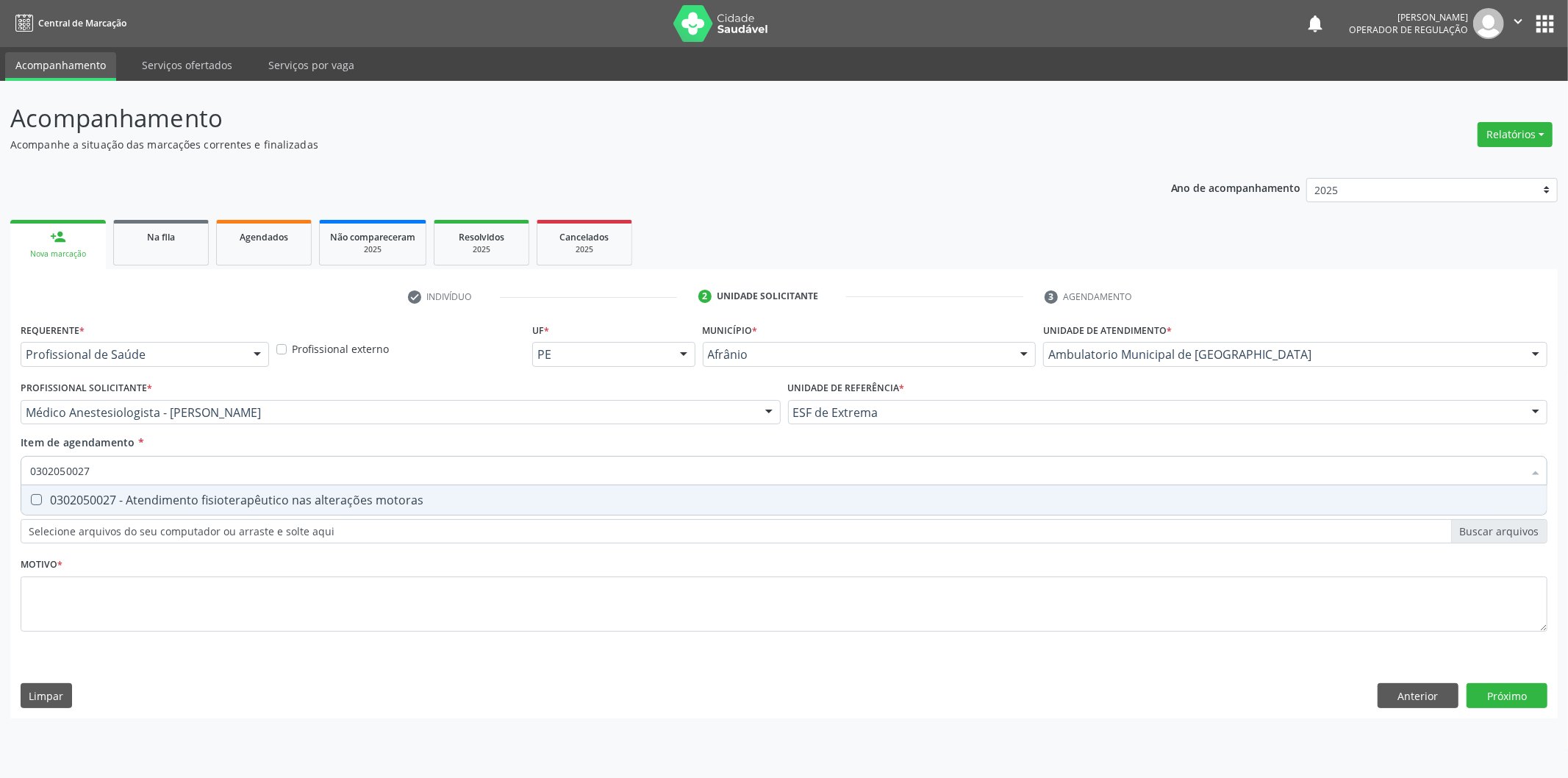
click at [323, 496] on div "0302050027 - Atendimento fisioterapêutico nas alterações motoras" at bounding box center [784, 499] width 1508 height 12
checkbox motoras "true"
click at [294, 583] on div "Requerente * Profissional de Saúde Profissional de Saúde Paciente Nenhum result…" at bounding box center [784, 485] width 1526 height 333
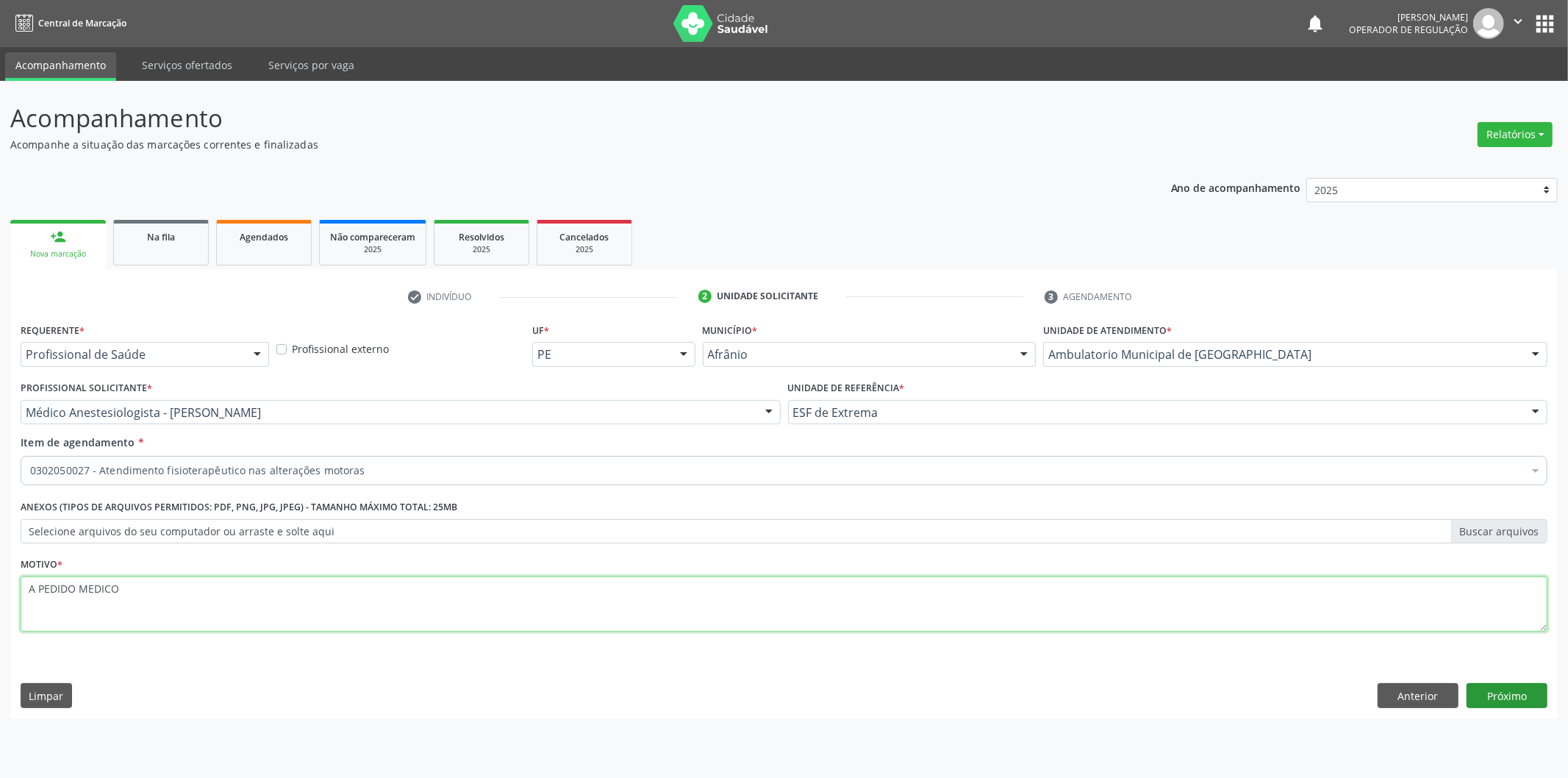
type textarea "A PEDIDO MEDICO"
click at [1474, 683] on button "Próximo" at bounding box center [1506, 695] width 81 height 25
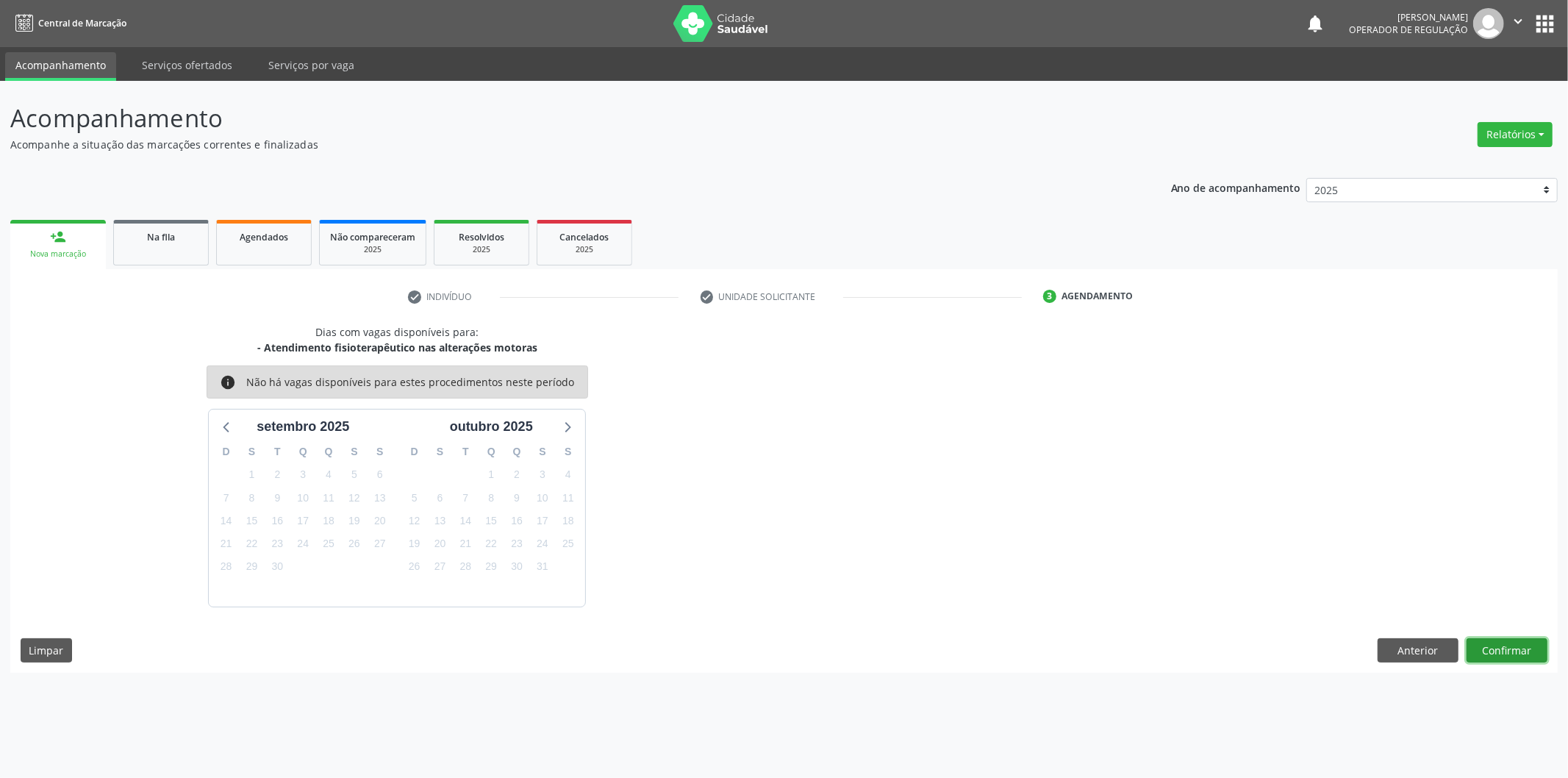
click at [1498, 638] on button "Confirmar" at bounding box center [1506, 650] width 81 height 25
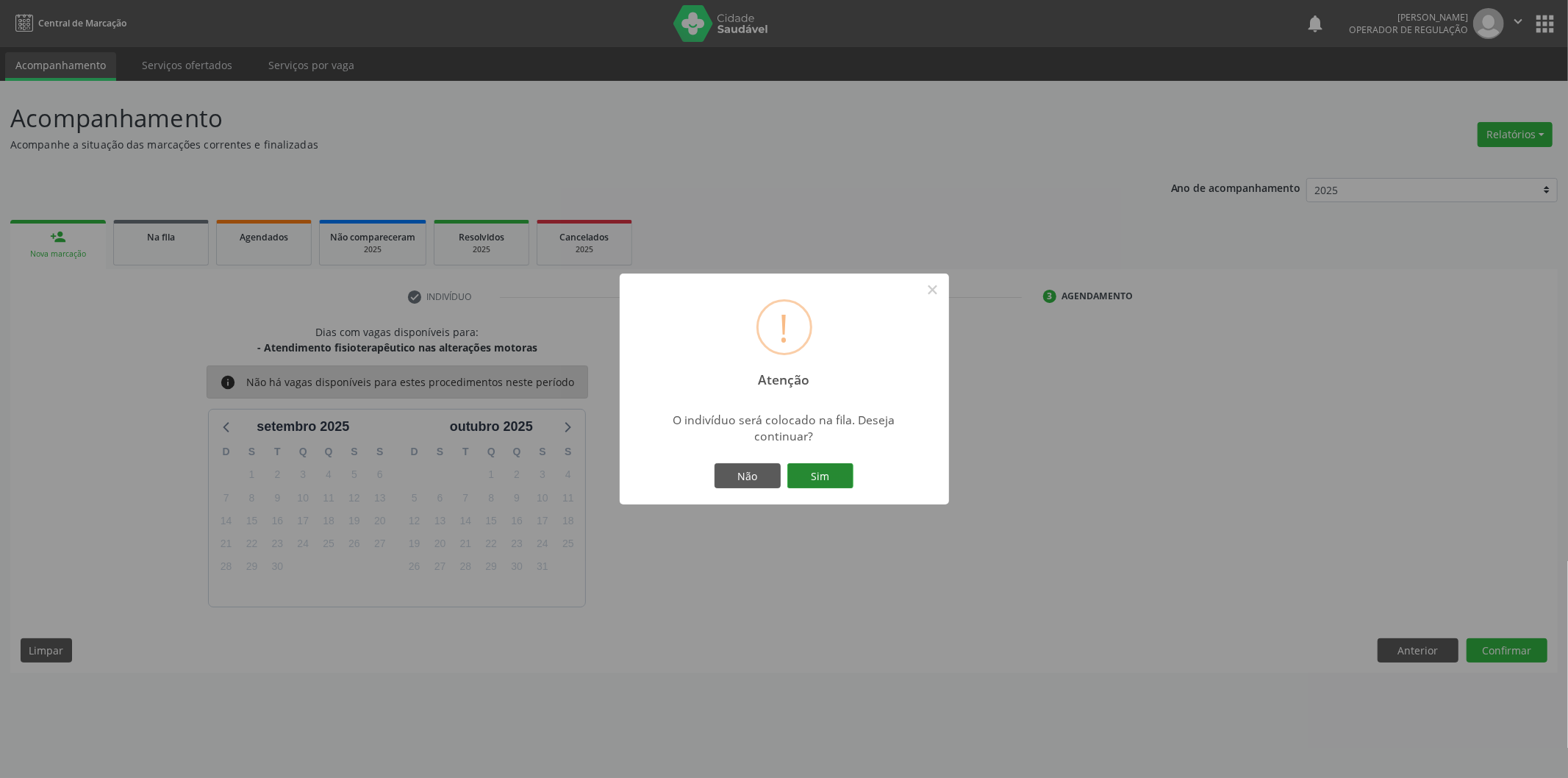
click at [818, 471] on button "Sim" at bounding box center [820, 475] width 66 height 25
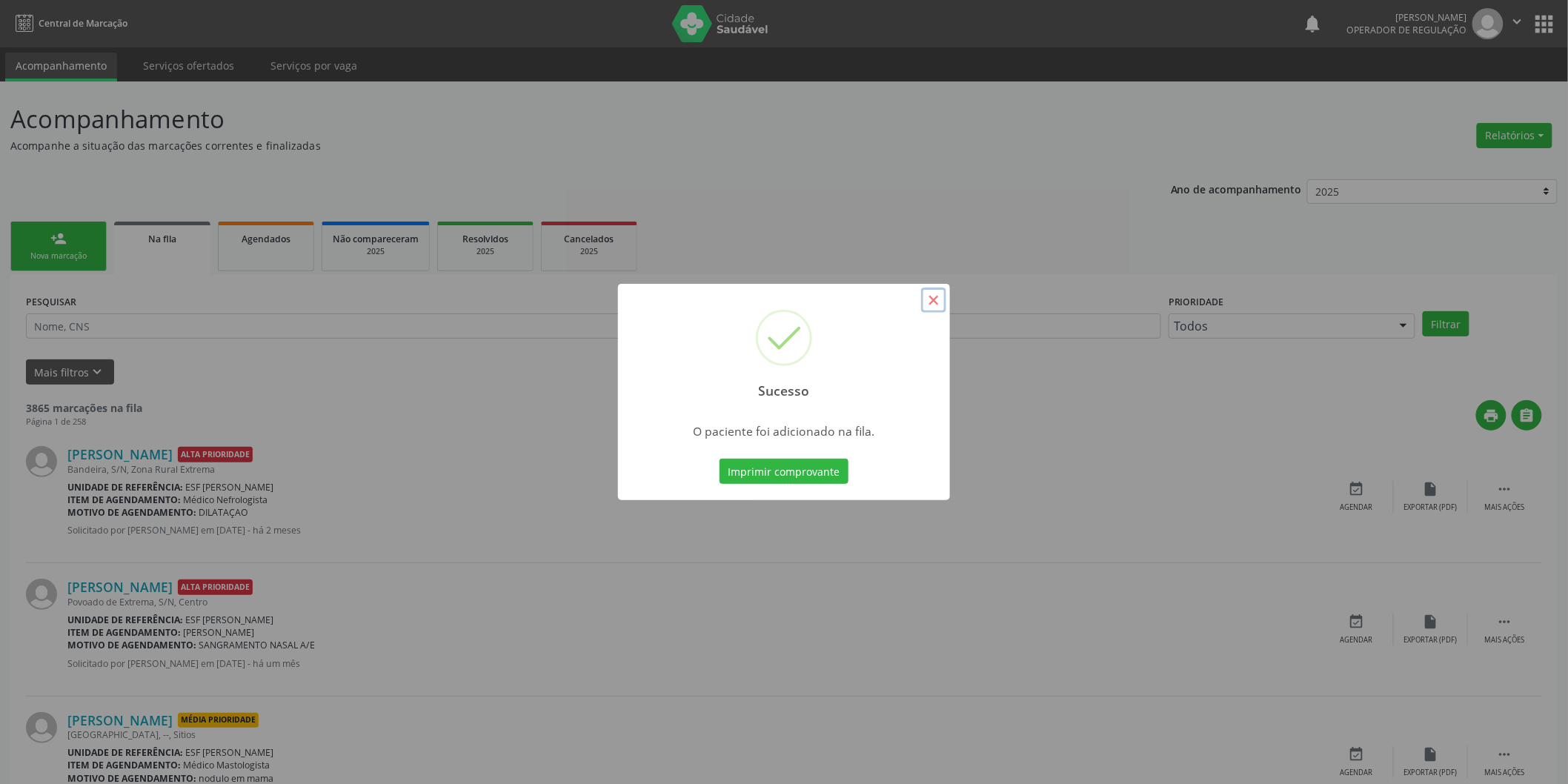
click at [935, 299] on button "×" at bounding box center [934, 300] width 25 height 25
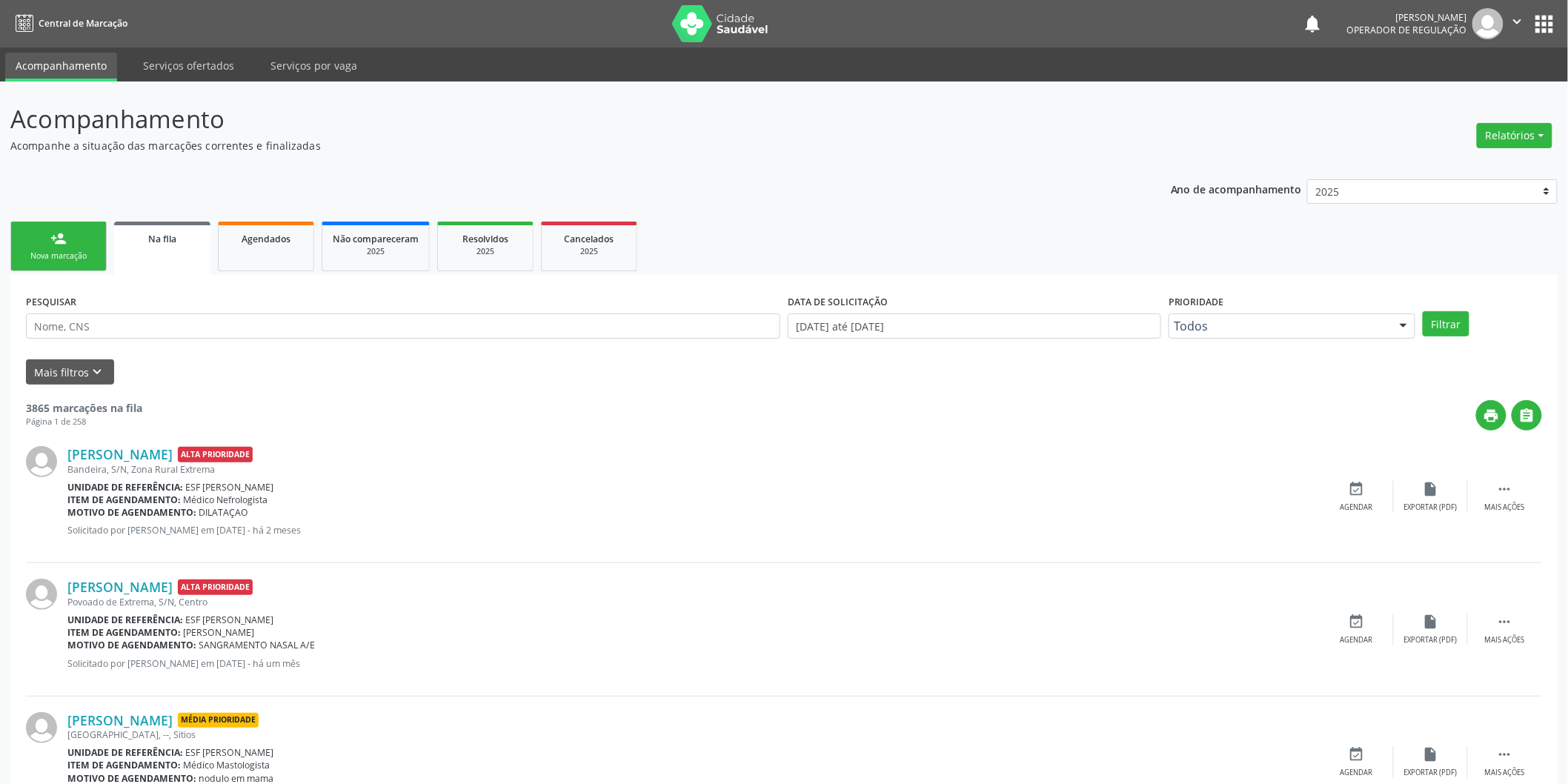
click at [87, 235] on link "person_add Nova marcação" at bounding box center [58, 245] width 96 height 49
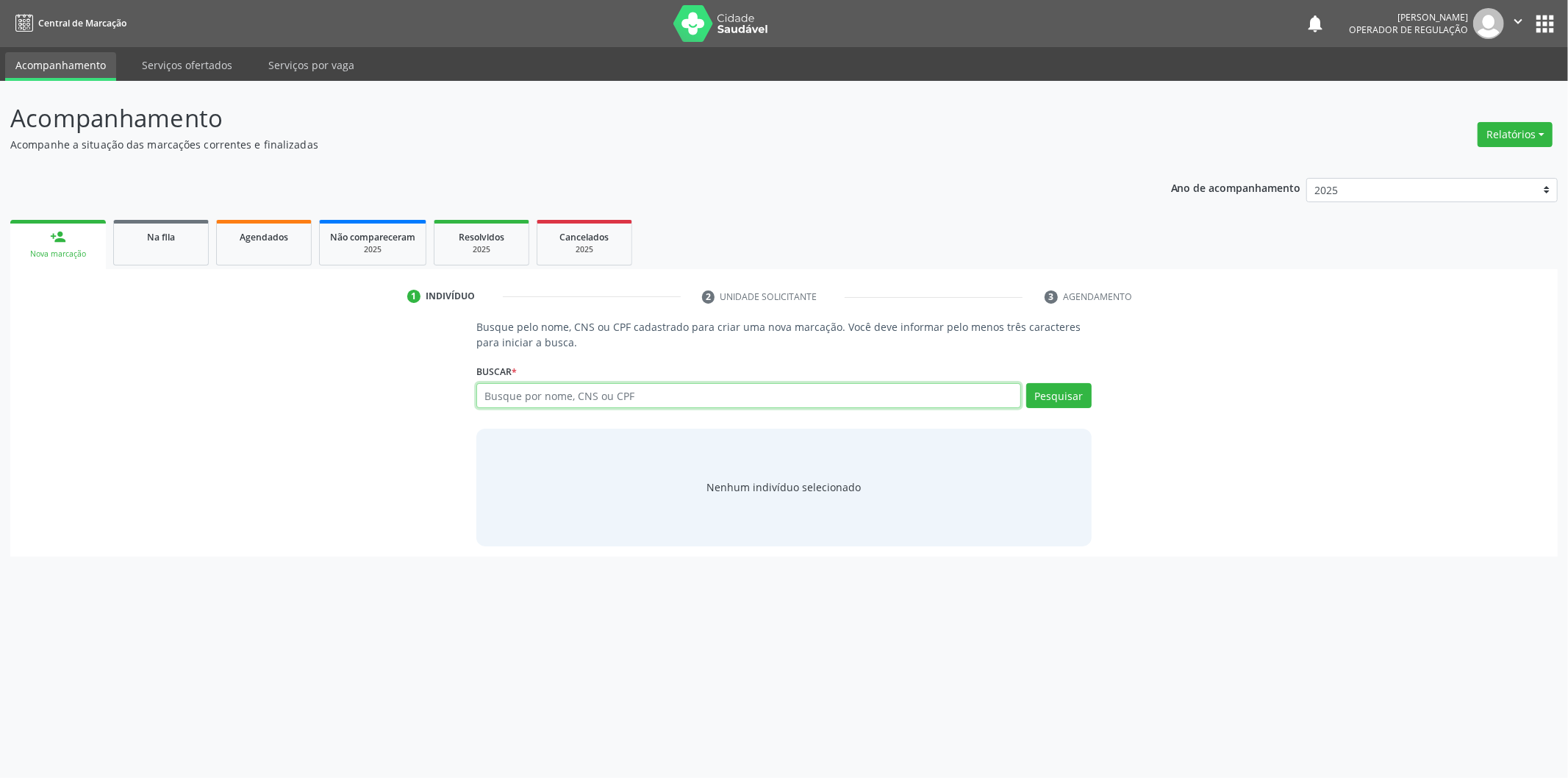
click at [643, 405] on input "text" at bounding box center [748, 395] width 545 height 25
type input "700207928477222"
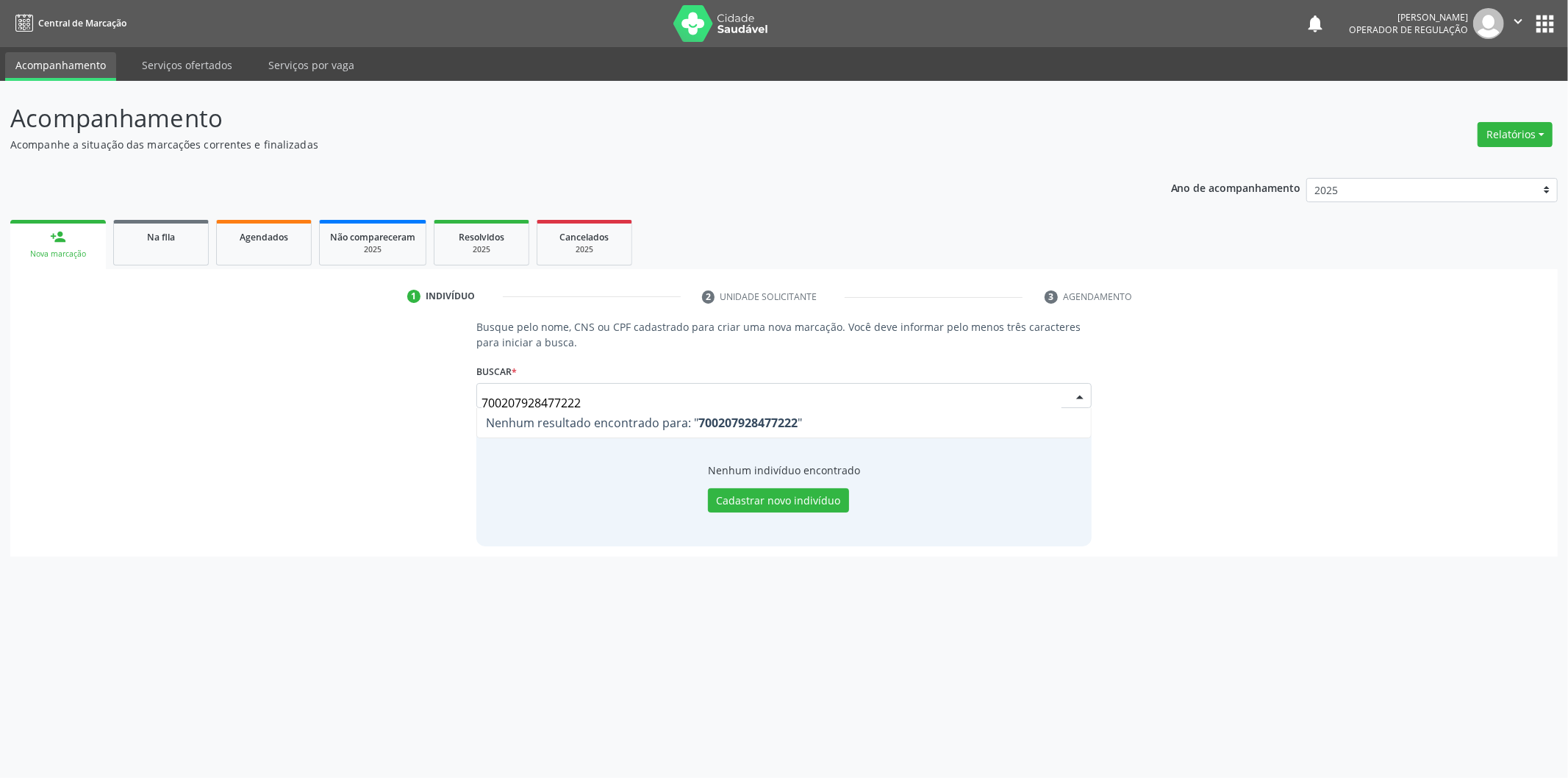
drag, startPoint x: 621, startPoint y: 397, endPoint x: 474, endPoint y: 411, distance: 147.7
click at [474, 411] on div "Busque pelo nome, CNS ou CPF cadastrado para criar uma nova marcação. Você deve…" at bounding box center [784, 432] width 636 height 226
type input "A"
type input "SIMONE DE JESUS"
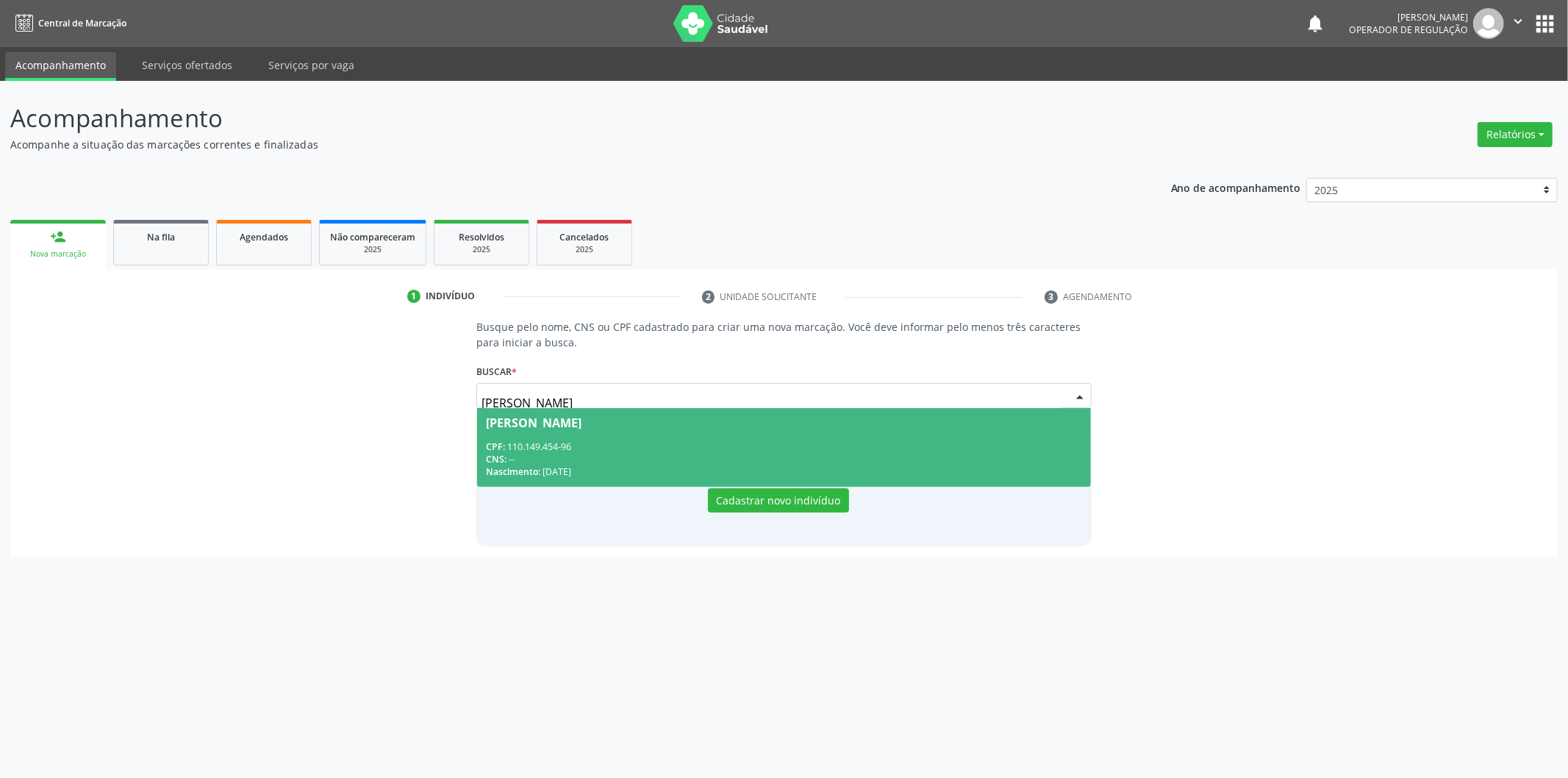
click at [645, 457] on div "CNS: --" at bounding box center [784, 458] width 596 height 12
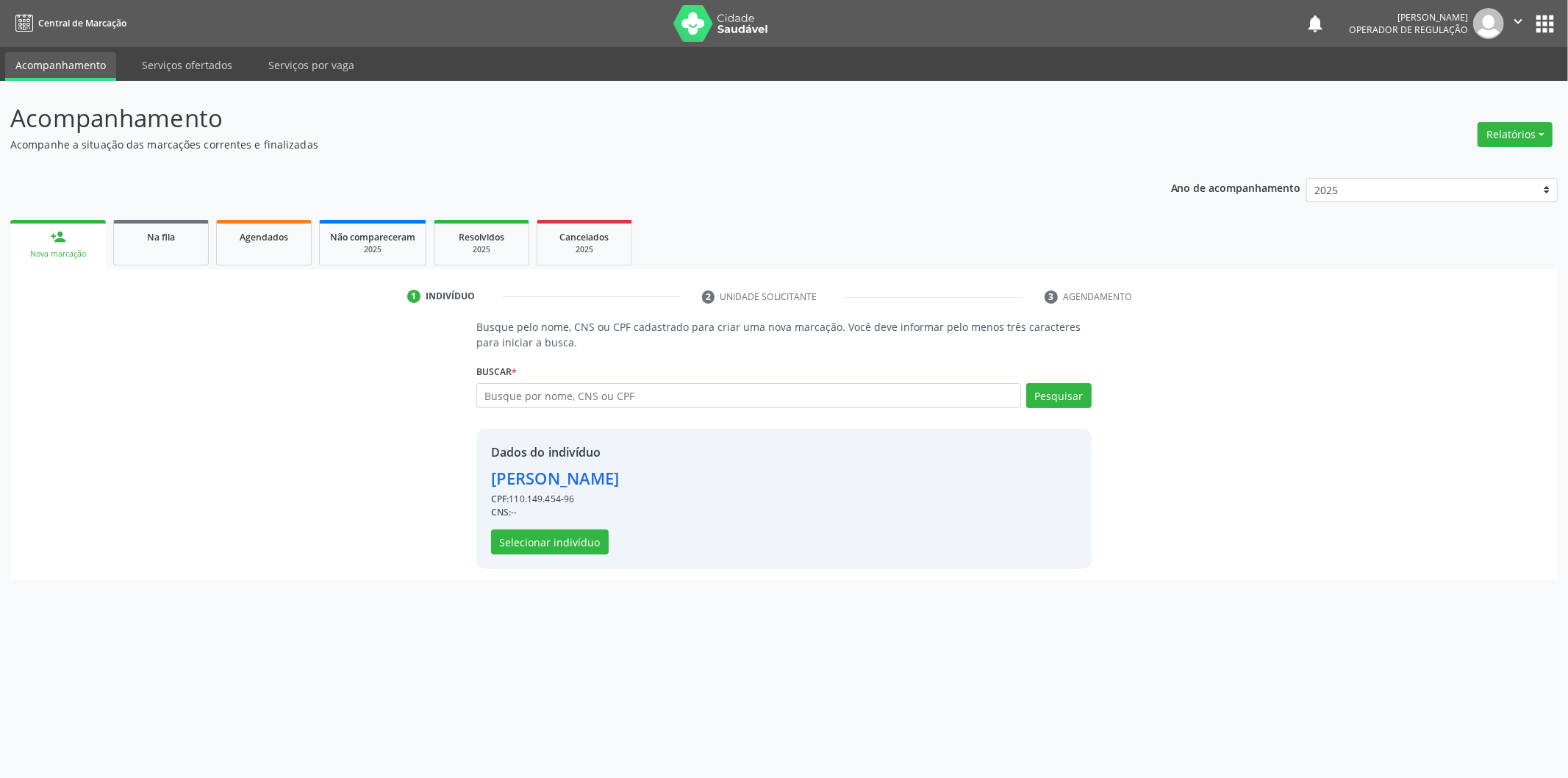
click at [578, 554] on div "Dados do indivíduo Simone de Jesus Soares CPF: 110.149.454-96 CNS: -- Seleciona…" at bounding box center [784, 499] width 615 height 141
click at [583, 542] on button "Selecionar indivíduo" at bounding box center [549, 541] width 118 height 25
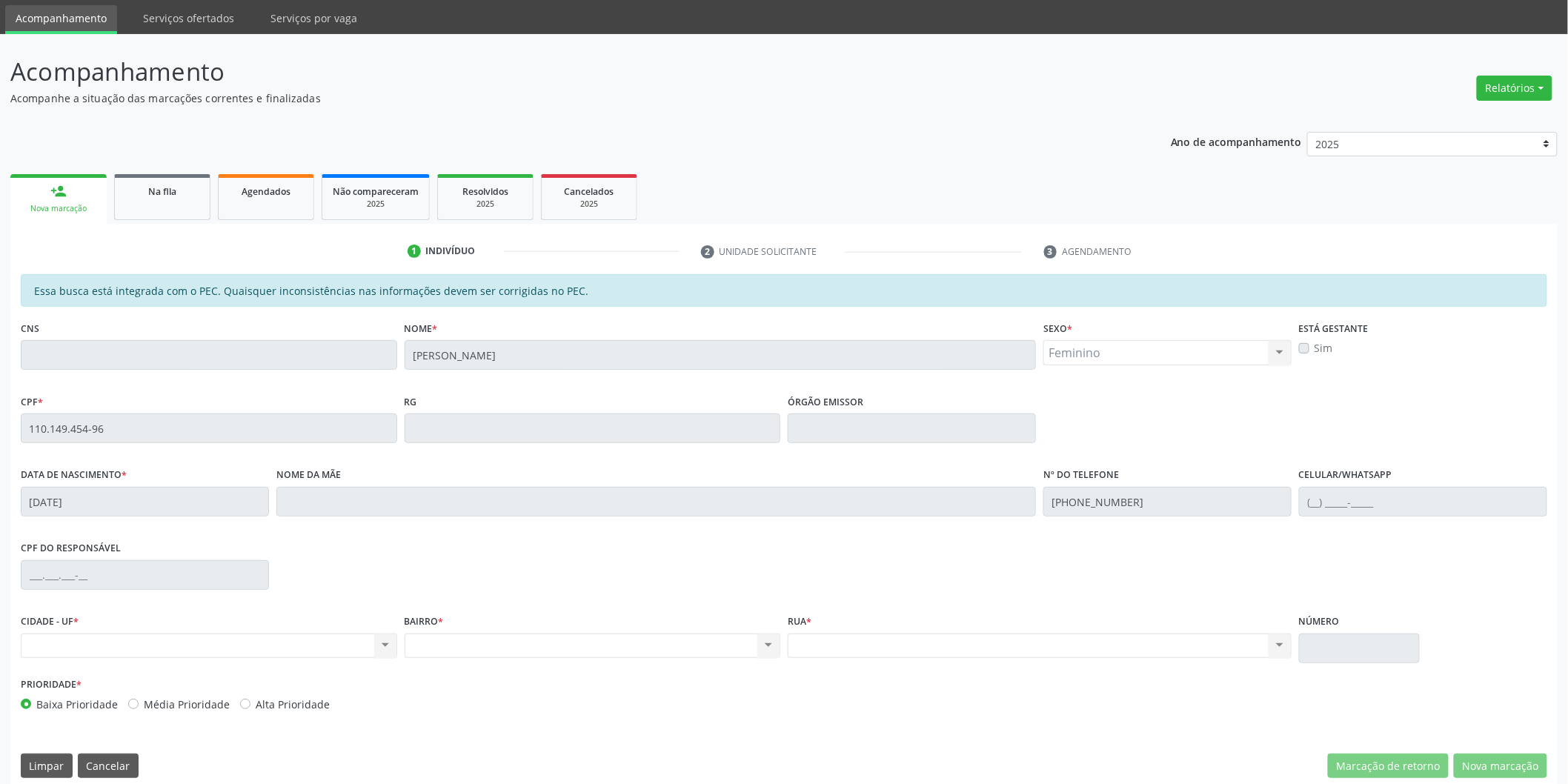
scroll to position [52, 0]
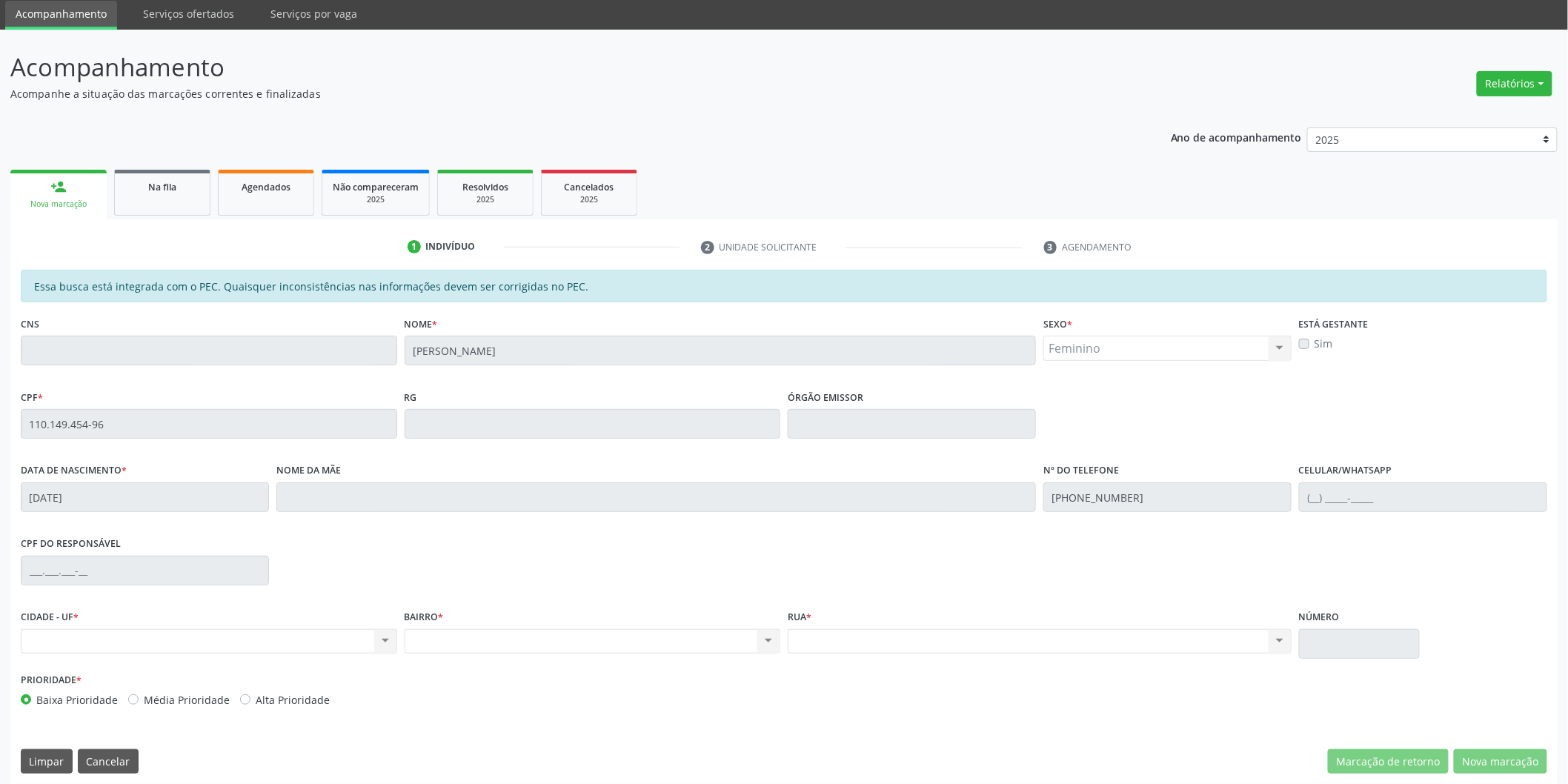
click at [0, 426] on div "Acompanhamento Acompanhe a situação das marcações correntes e finalizadas Relat…" at bounding box center [784, 412] width 1568 height 764
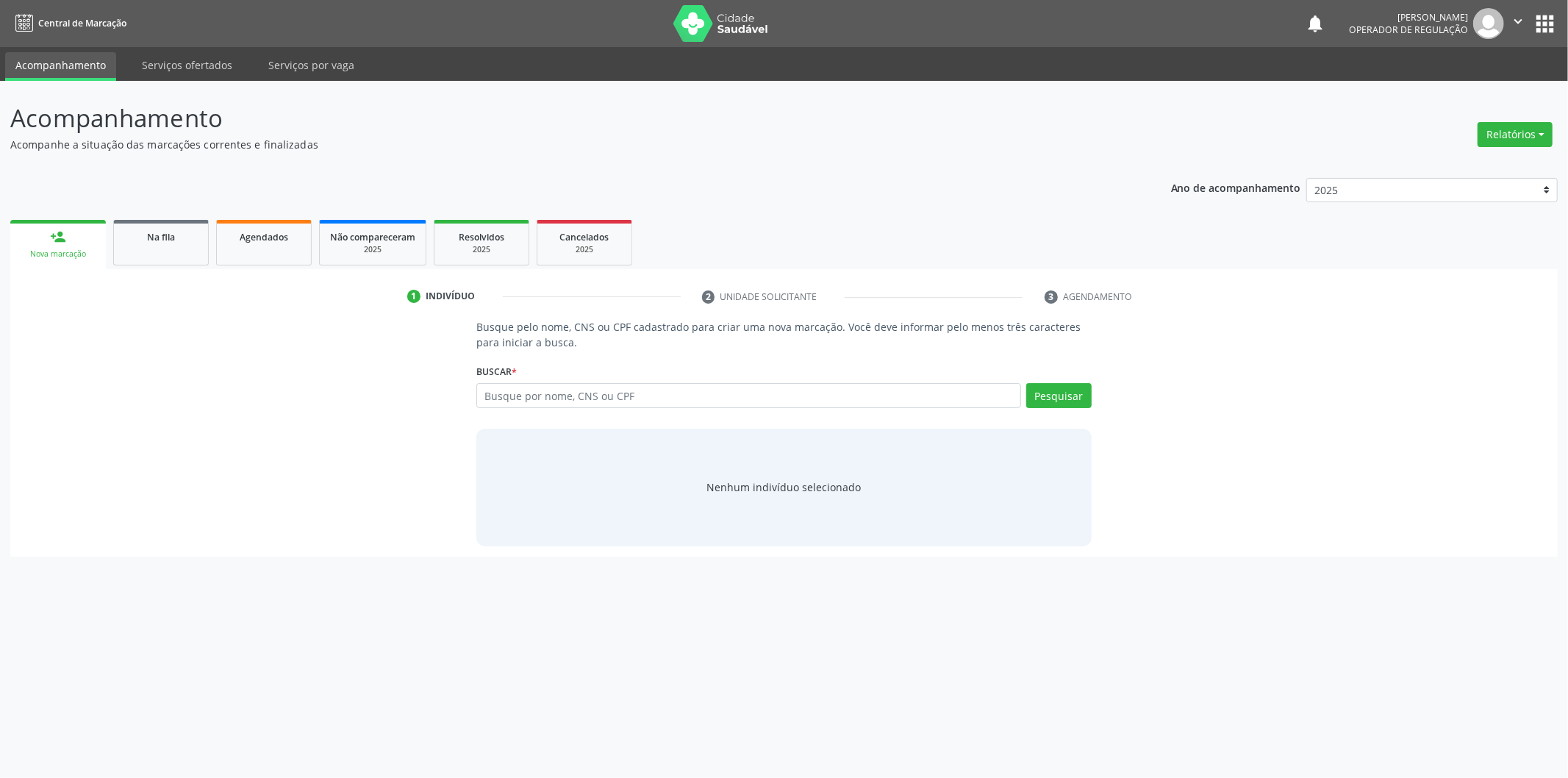
drag, startPoint x: 558, startPoint y: 390, endPoint x: 511, endPoint y: 332, distance: 74.7
click at [559, 390] on input "text" at bounding box center [748, 395] width 545 height 25
type input "700207928477222"
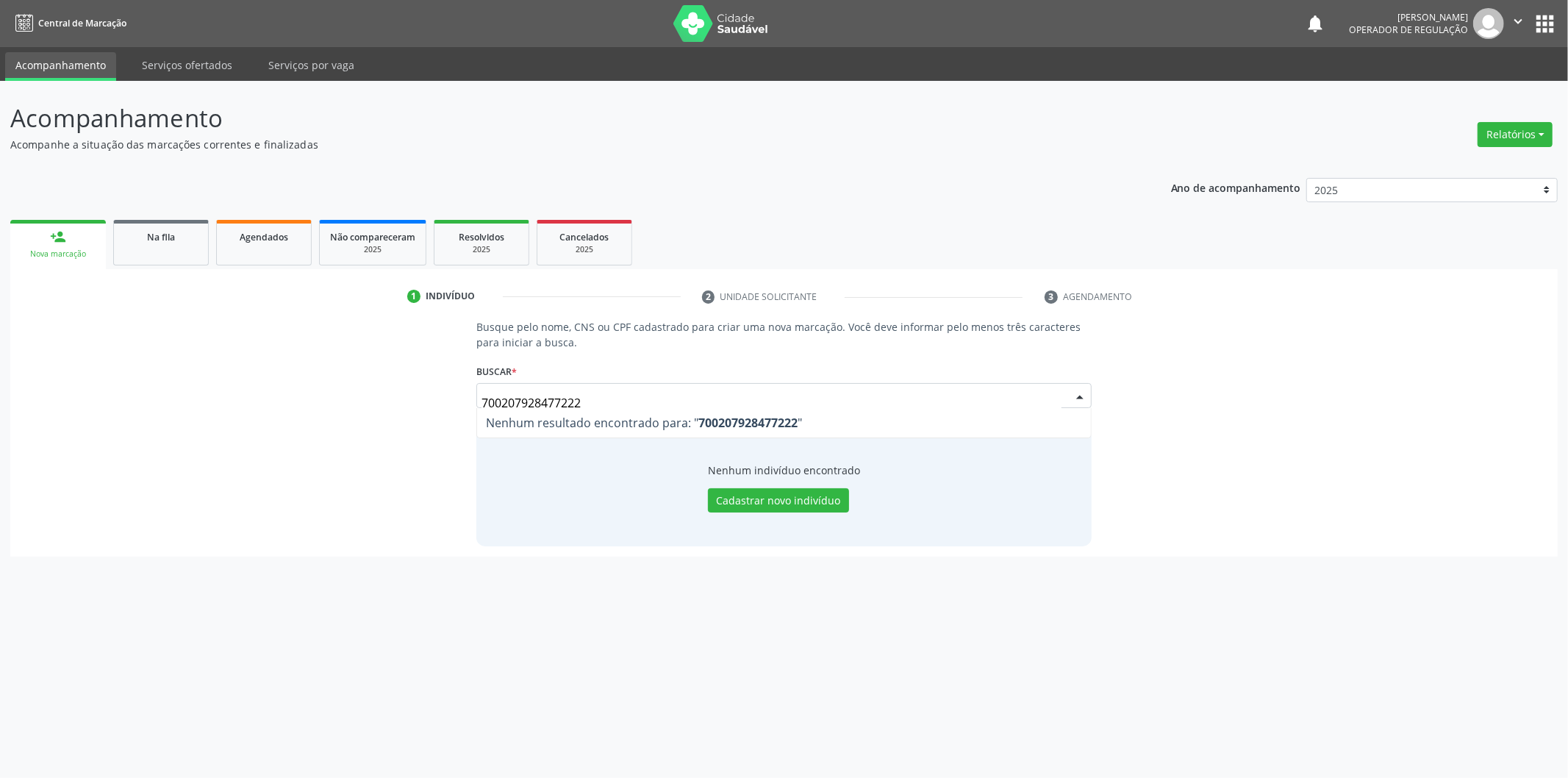
drag, startPoint x: 603, startPoint y: 403, endPoint x: 208, endPoint y: 408, distance: 395.0
click at [208, 408] on div "Busque pelo nome, CNS ou CPF cadastrado para criar uma nova marcação. Você deve…" at bounding box center [784, 432] width 1526 height 226
type input "[PERSON_NAME]"
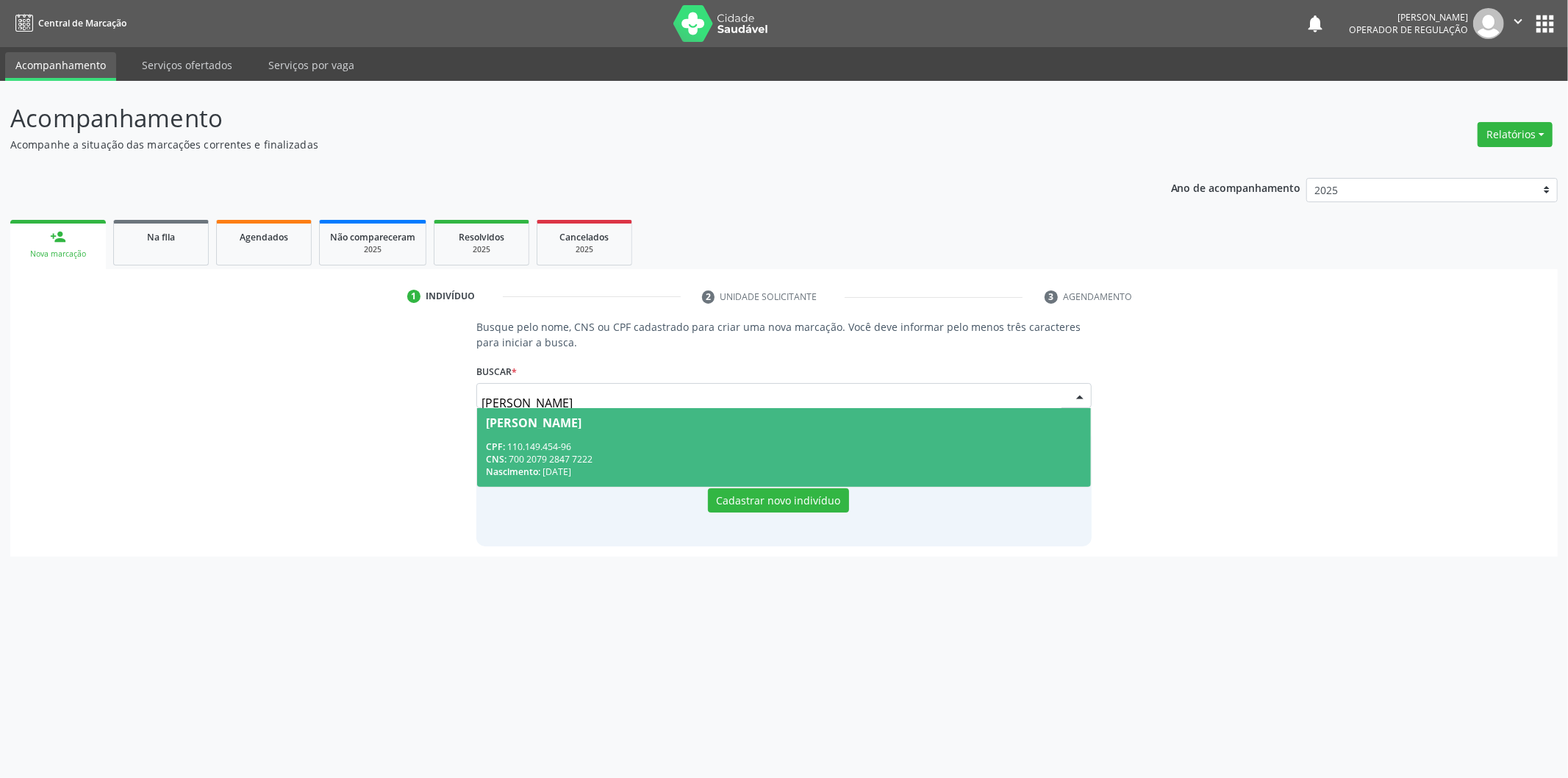
click at [605, 453] on div "CNS: 700 2079 2847 7222" at bounding box center [784, 458] width 596 height 12
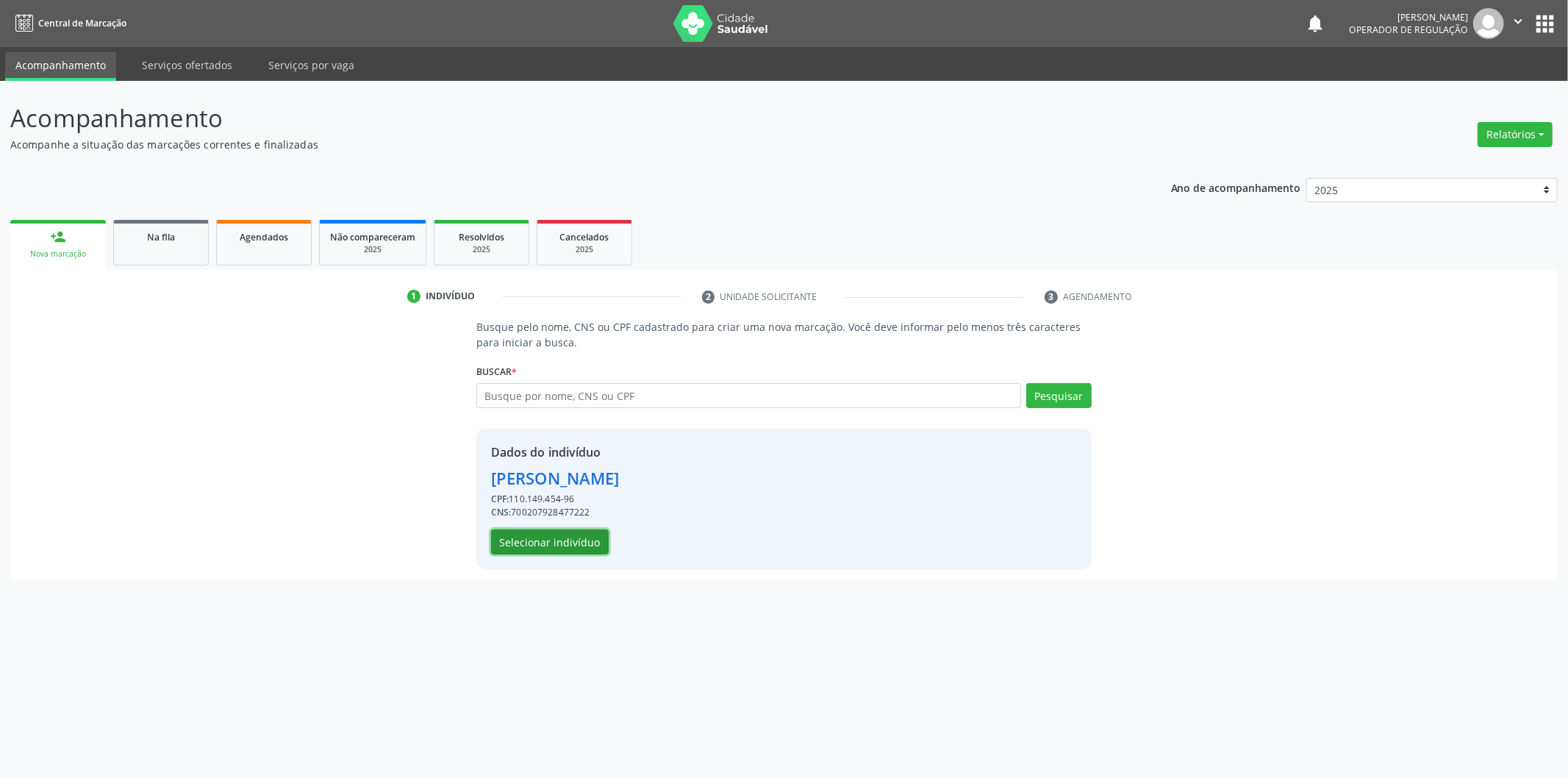
click at [578, 531] on button "Selecionar indivíduo" at bounding box center [549, 541] width 118 height 25
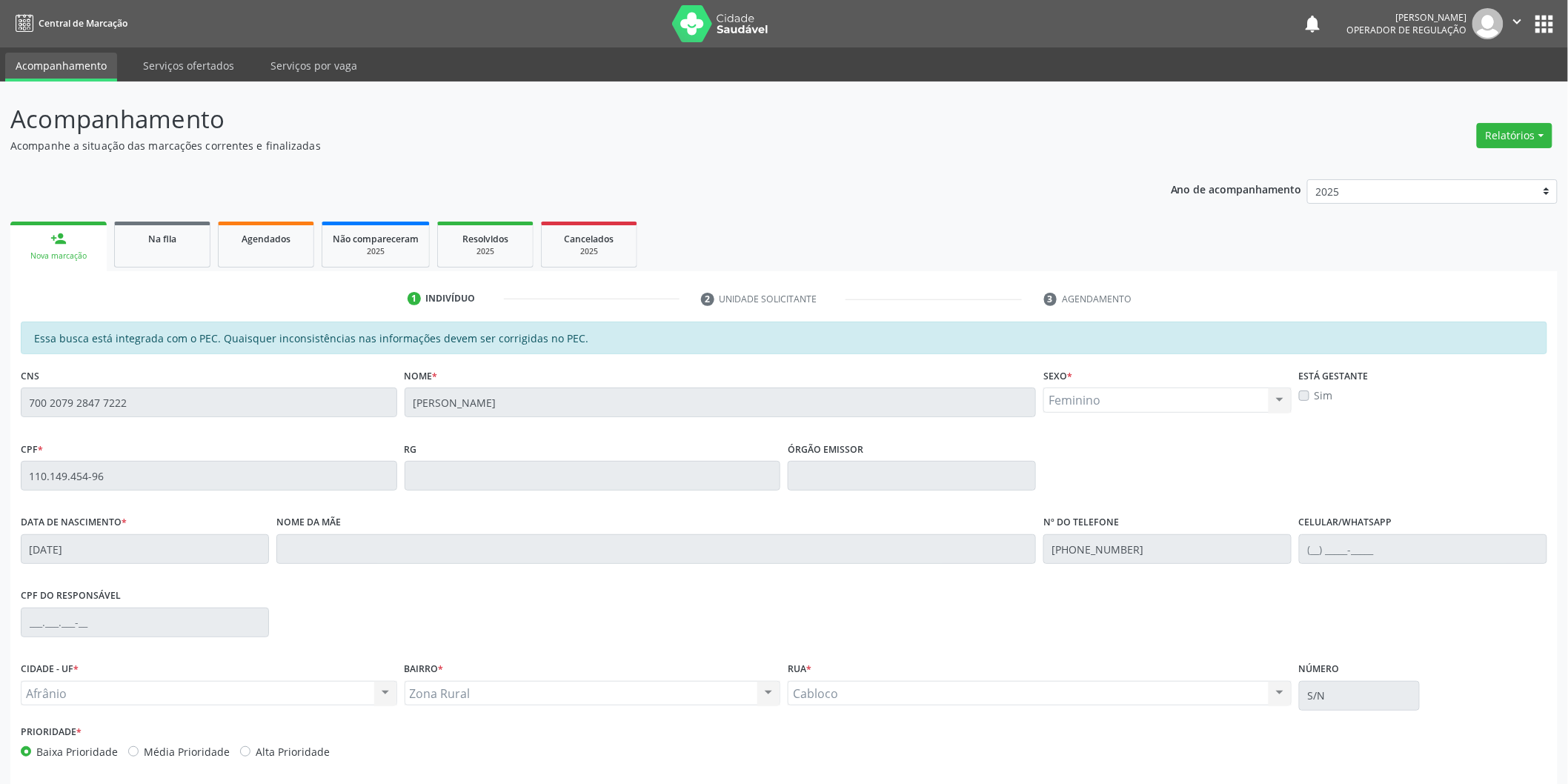
scroll to position [62, 0]
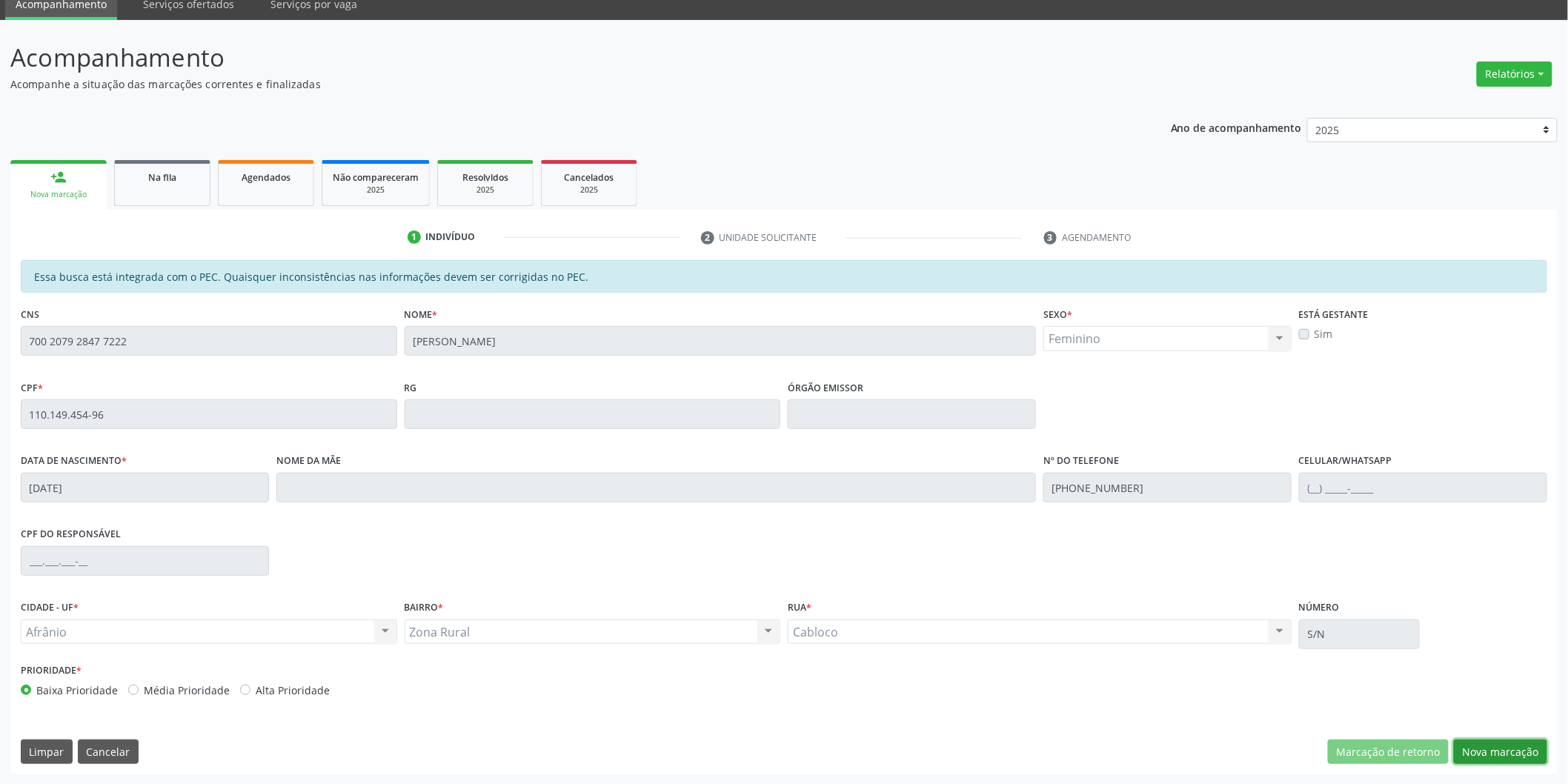
click at [1507, 756] on button "Nova marcação" at bounding box center [1501, 751] width 93 height 25
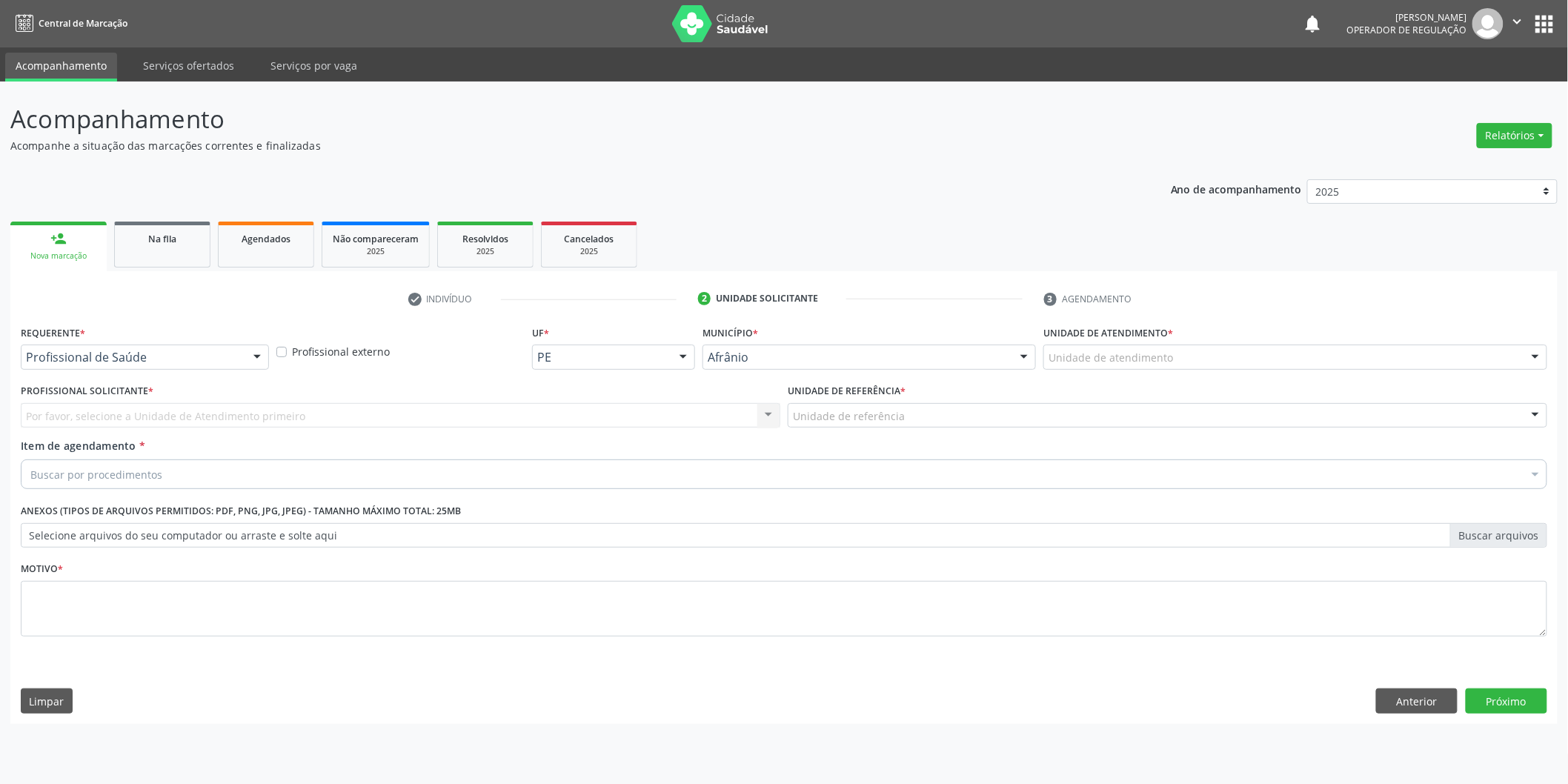
scroll to position [0, 0]
click at [1411, 367] on div "Unidade de atendimento" at bounding box center [1306, 357] width 508 height 25
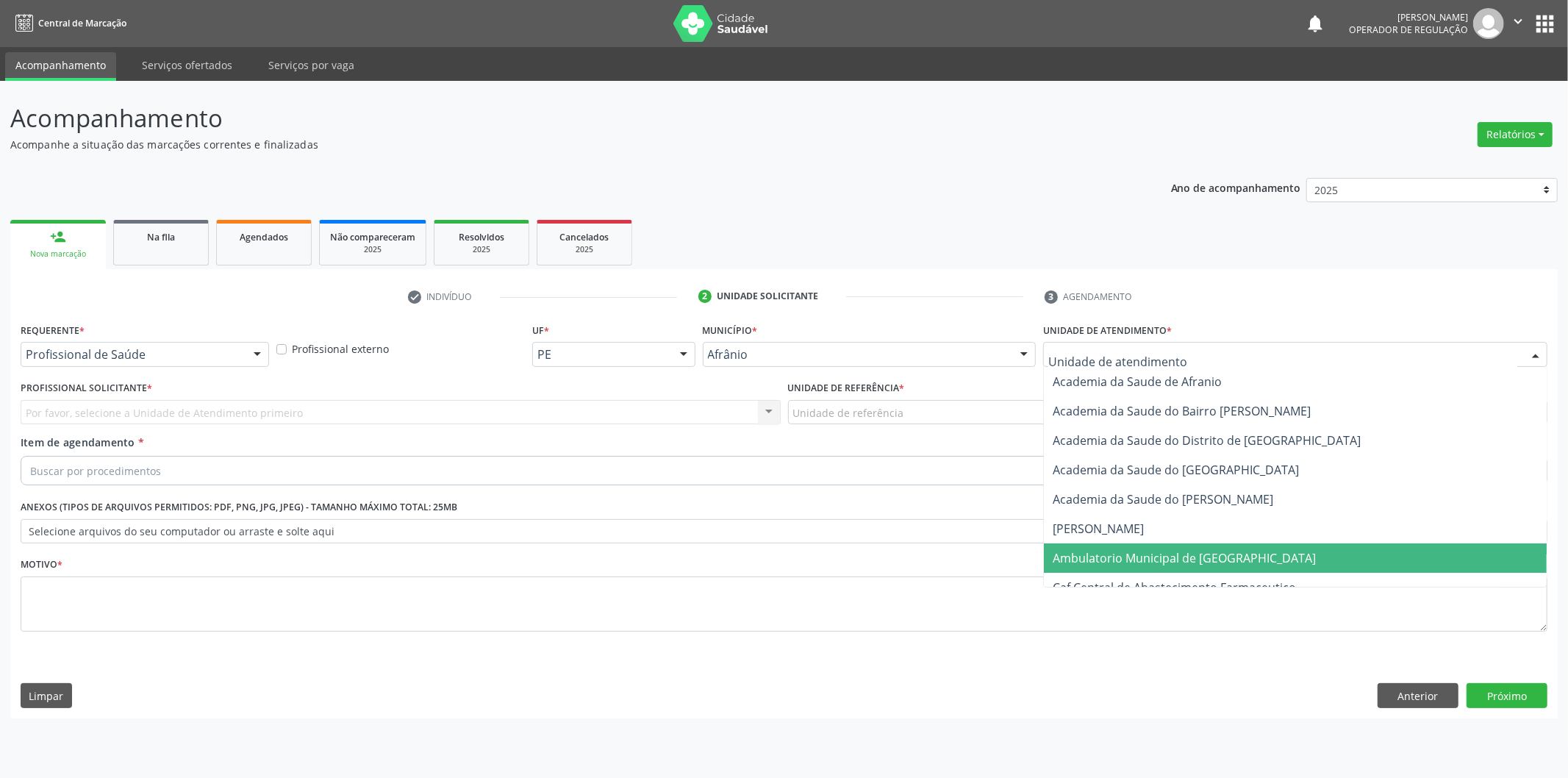
click at [1319, 549] on span "Ambulatorio Municipal de [GEOGRAPHIC_DATA]" at bounding box center [1295, 558] width 503 height 30
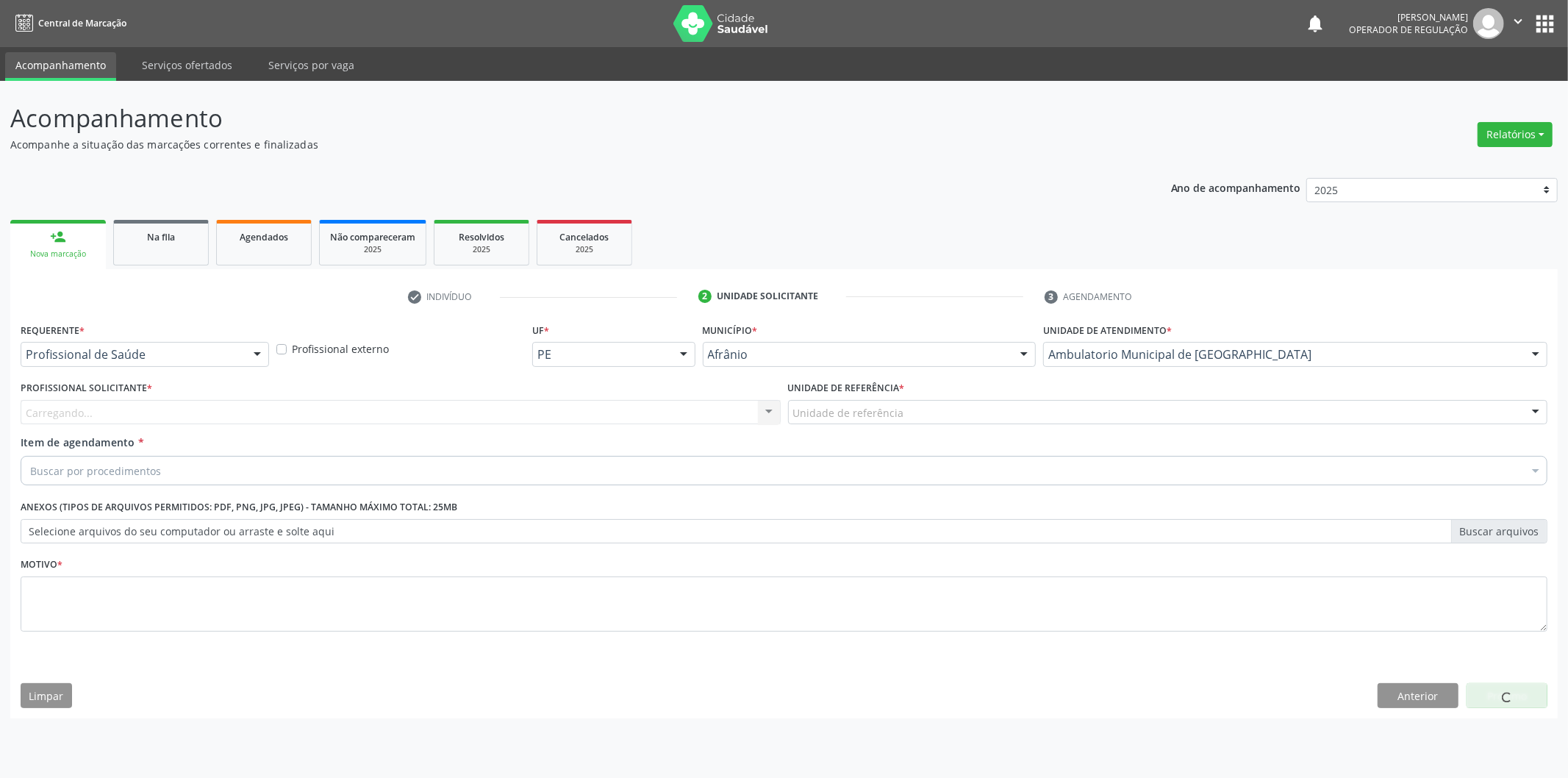
drag, startPoint x: 1034, startPoint y: 392, endPoint x: 1038, endPoint y: 409, distance: 17.5
click at [1037, 405] on div "Unidade de referência * Unidade de referência ESF de Extrema ESF de Barra das M…" at bounding box center [1168, 400] width 760 height 47
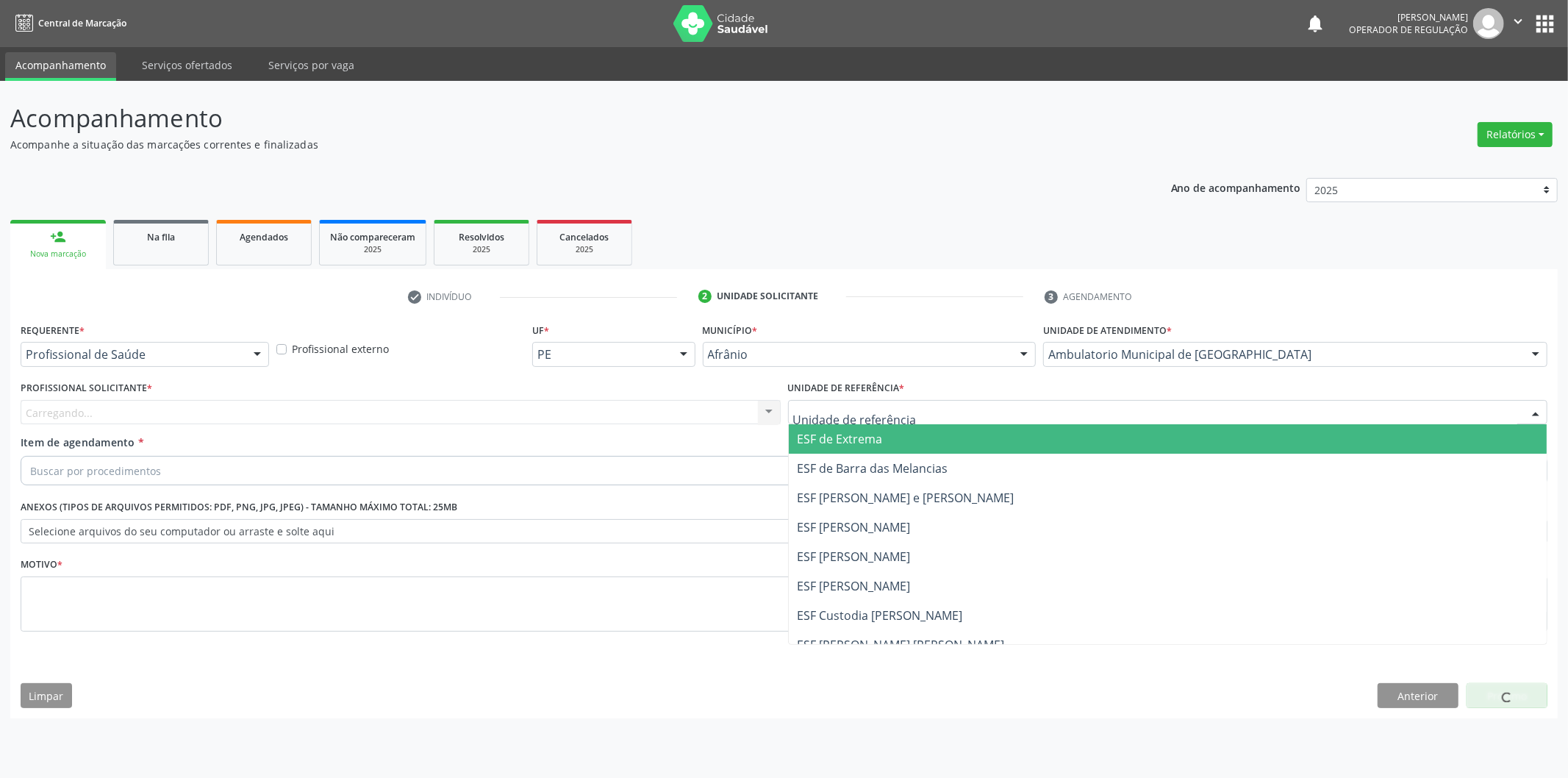
click at [1038, 409] on div at bounding box center [1168, 412] width 760 height 25
click at [1047, 435] on span "ESF de Extrema" at bounding box center [1168, 439] width 759 height 30
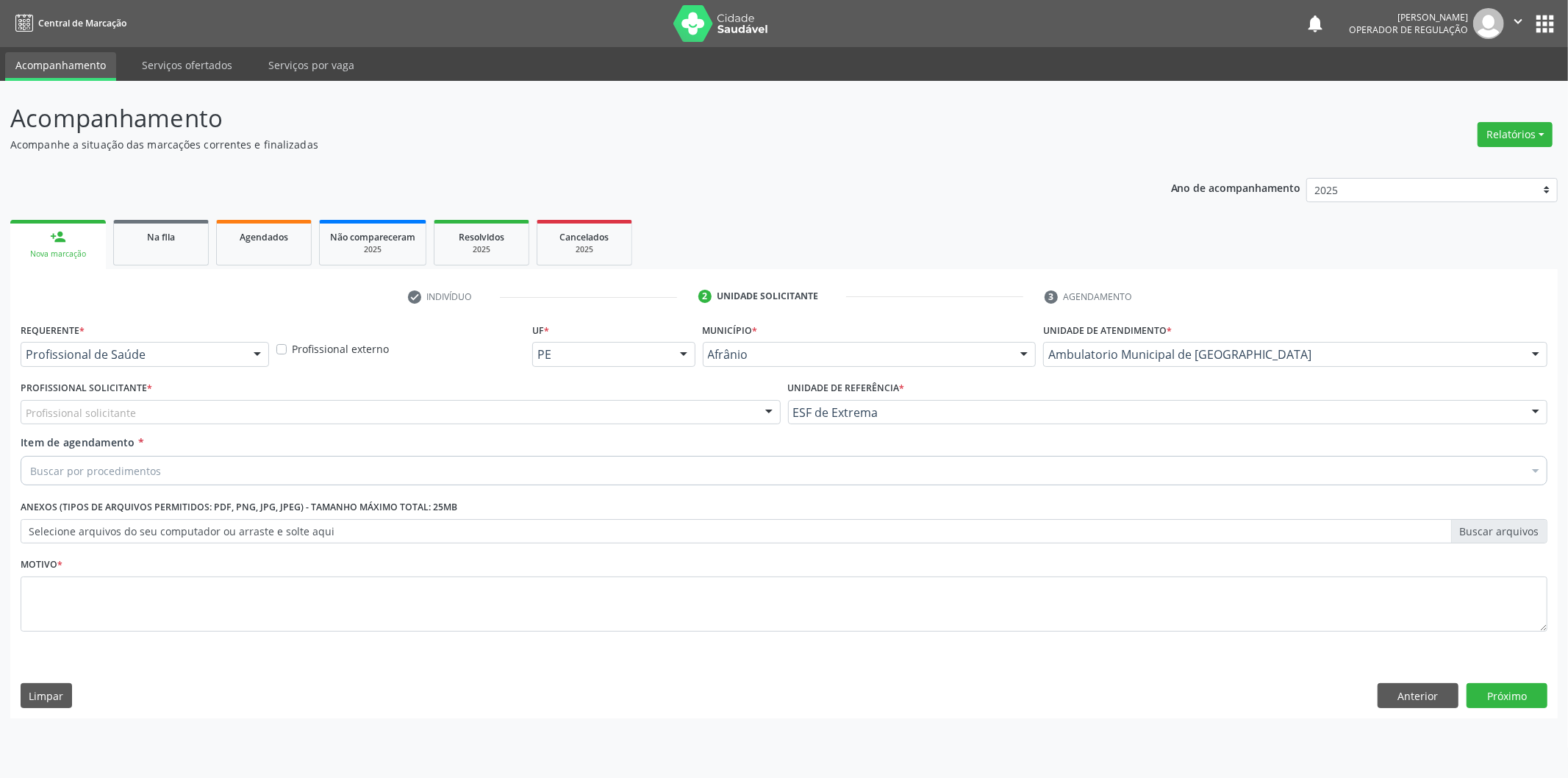
click at [707, 400] on div "Profissional solicitante" at bounding box center [400, 412] width 760 height 25
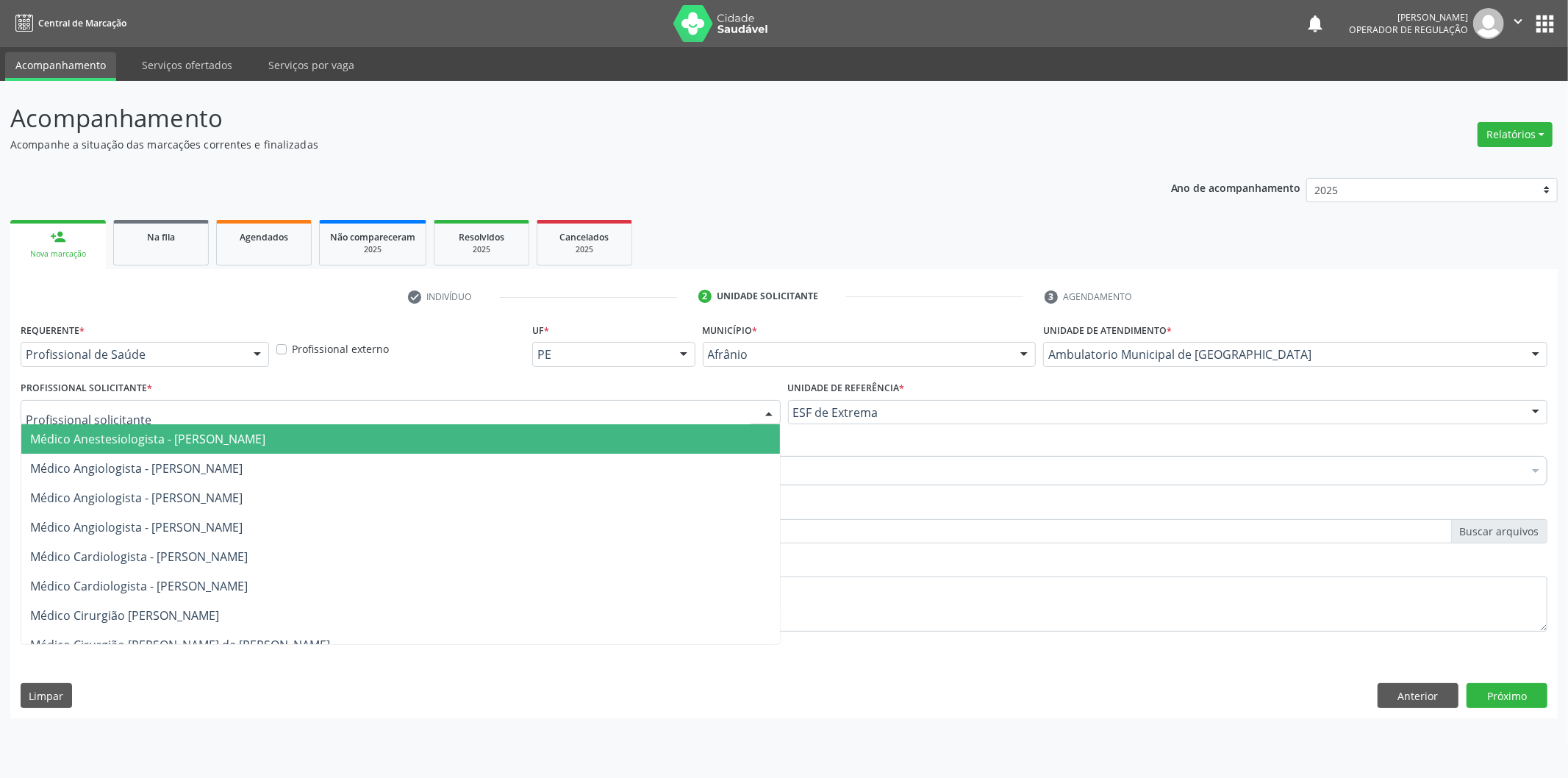
click at [692, 438] on span "Médico Anestesiologista - [PERSON_NAME]" at bounding box center [400, 439] width 759 height 30
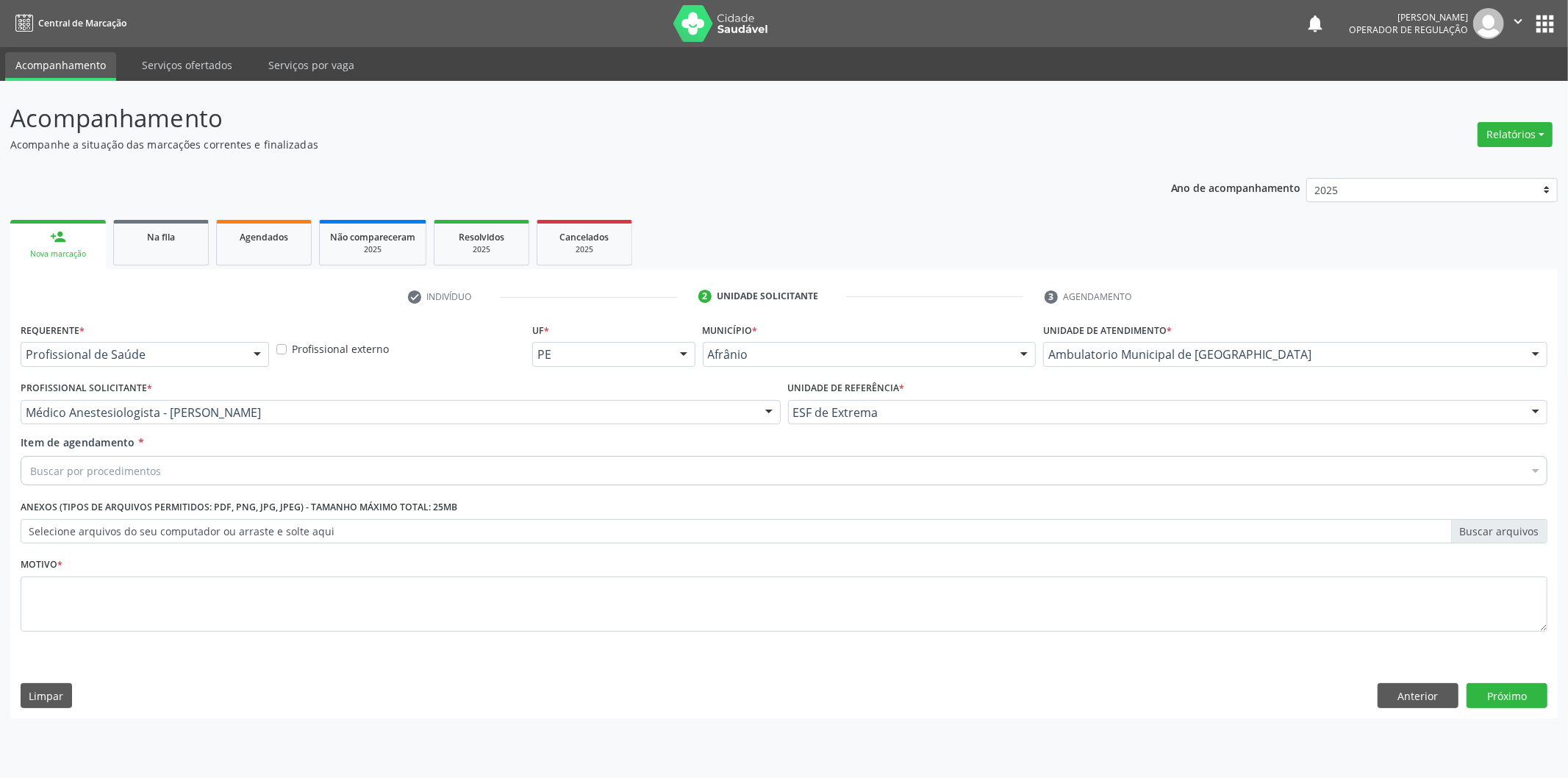
click at [622, 466] on div "Buscar por procedimentos" at bounding box center [784, 471] width 1526 height 30
click at [317, 466] on div "Buscar por procedimentos" at bounding box center [784, 471] width 1526 height 30
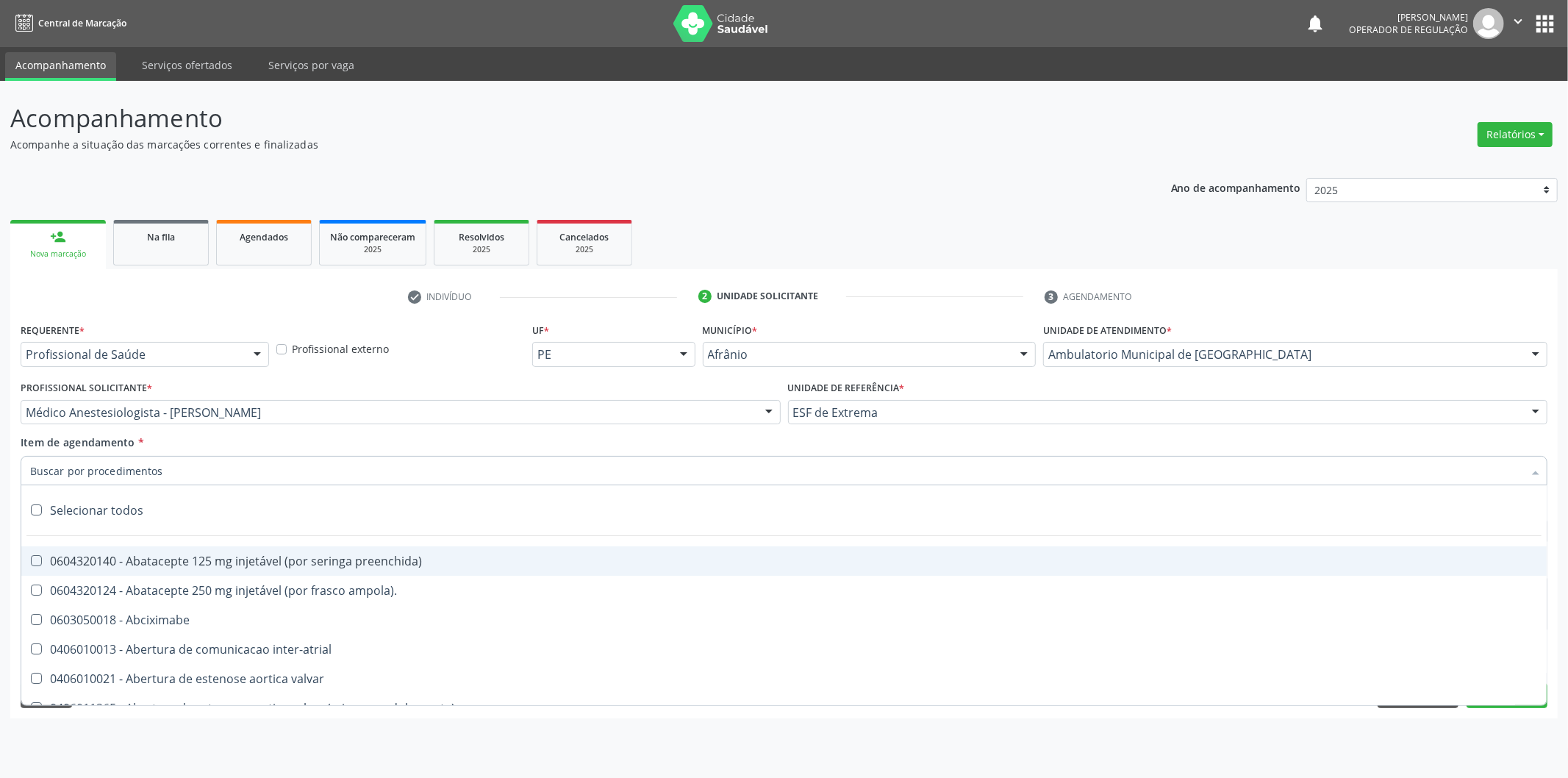
paste input "0302050027"
type input "0302050027"
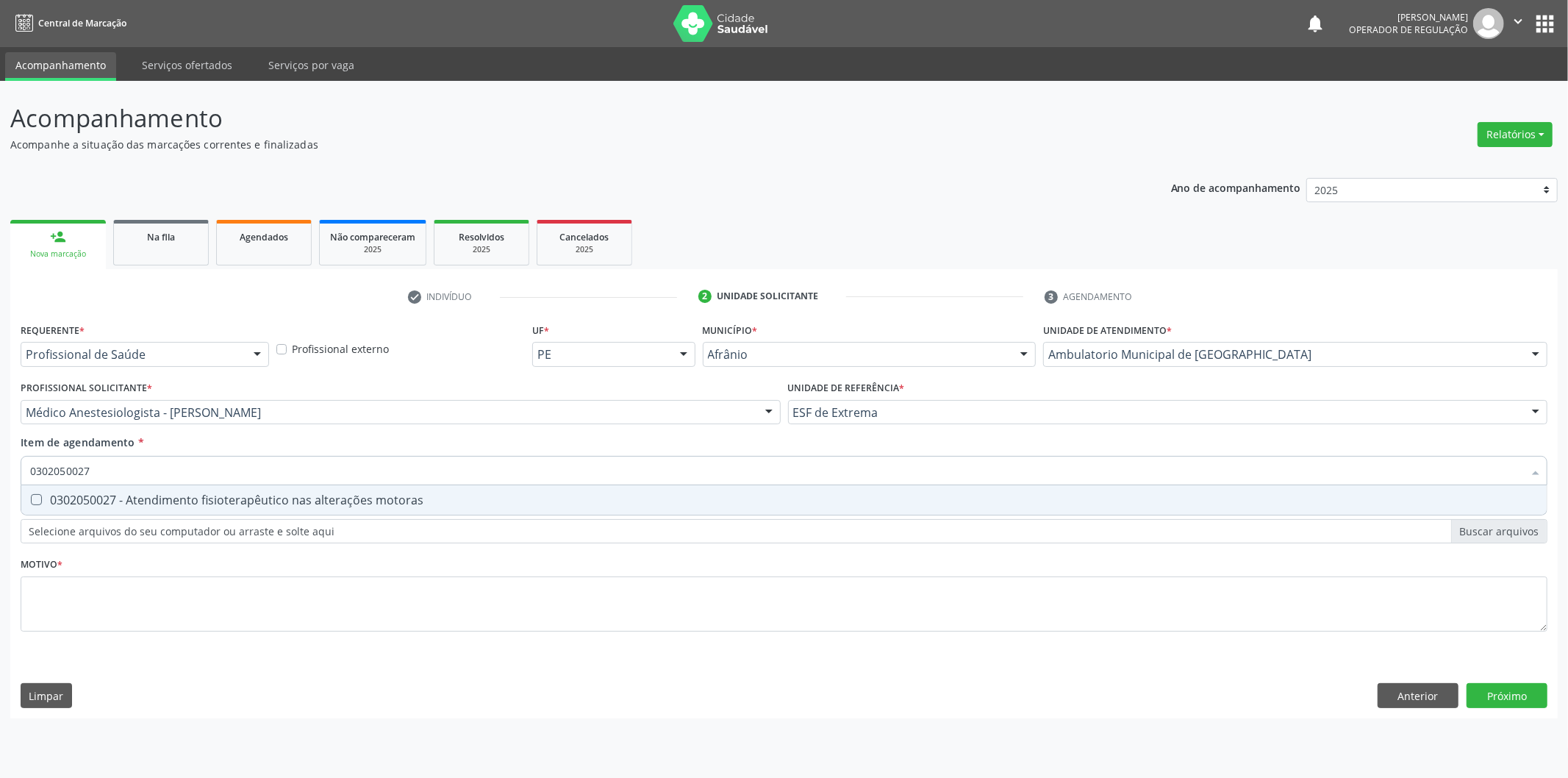
click at [381, 496] on div "0302050027 - Atendimento fisioterapêutico nas alterações motoras" at bounding box center [784, 499] width 1508 height 12
checkbox motoras "true"
click at [341, 596] on div "Requerente * Profissional de Saúde Profissional de Saúde Paciente Nenhum result…" at bounding box center [784, 485] width 1526 height 333
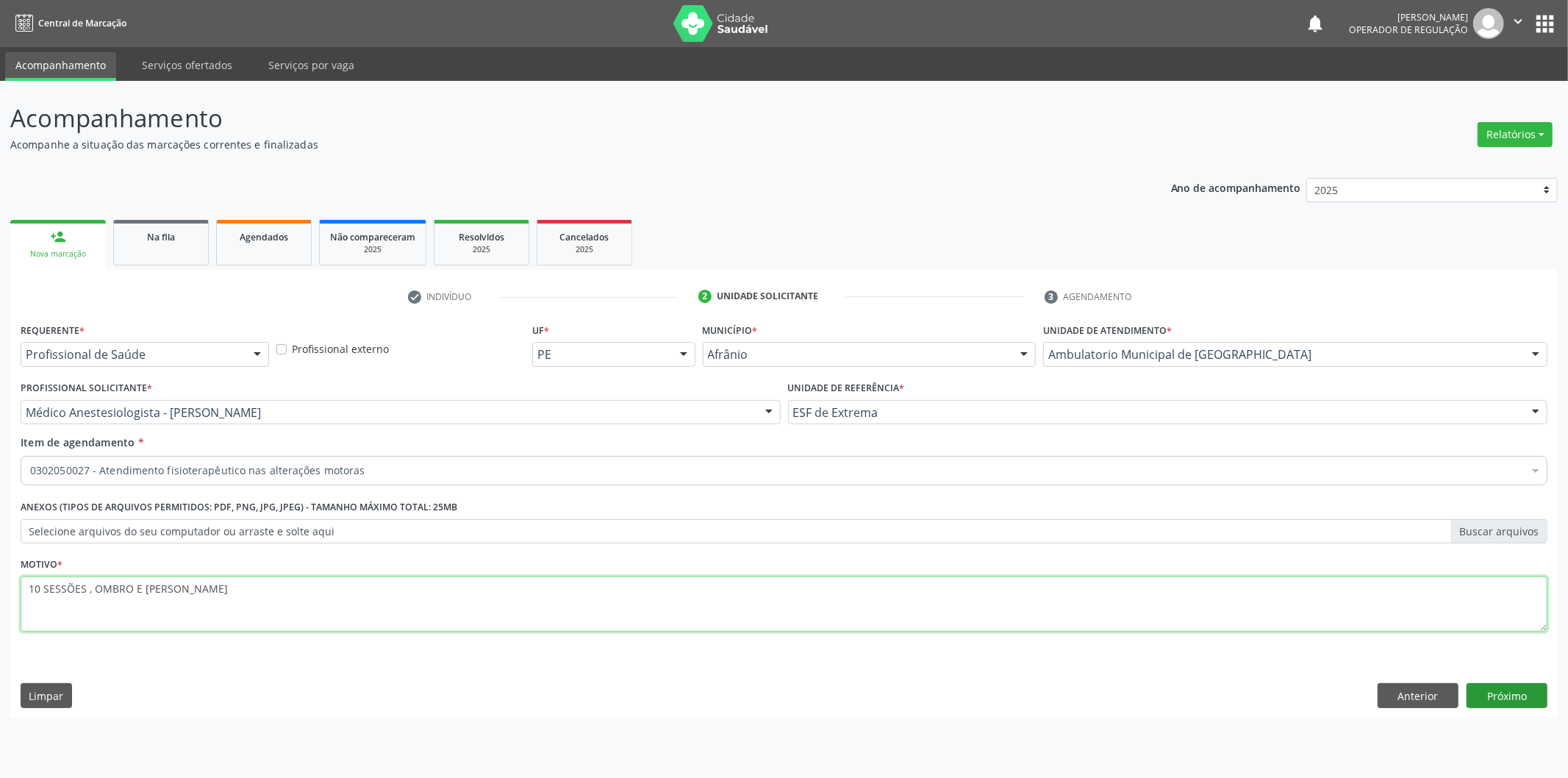
type textarea "10 SESSÕES , OMBRO E [PERSON_NAME]"
click at [1483, 691] on button "Próximo" at bounding box center [1506, 695] width 81 height 25
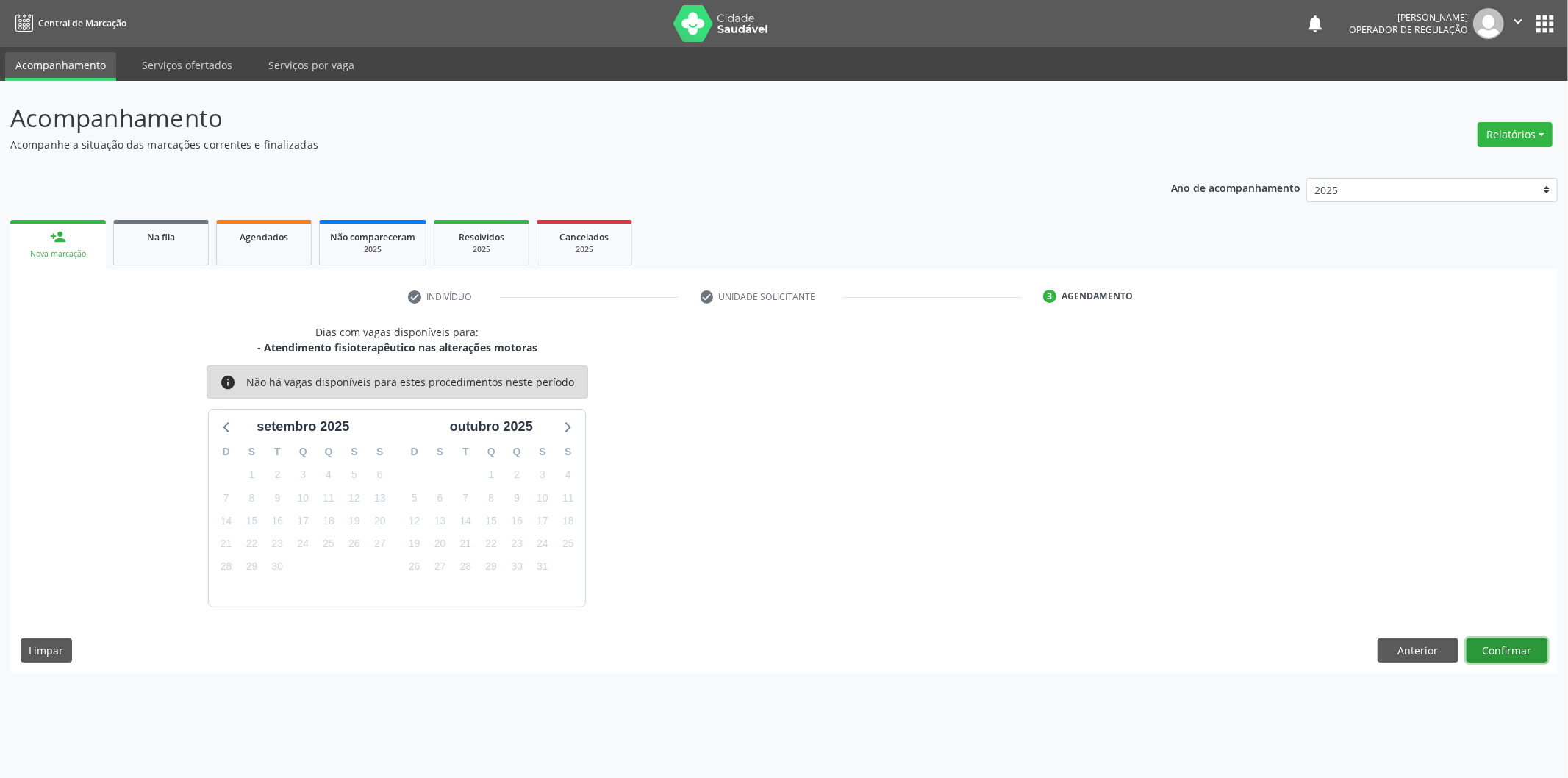
click at [1501, 649] on button "Confirmar" at bounding box center [1506, 650] width 81 height 25
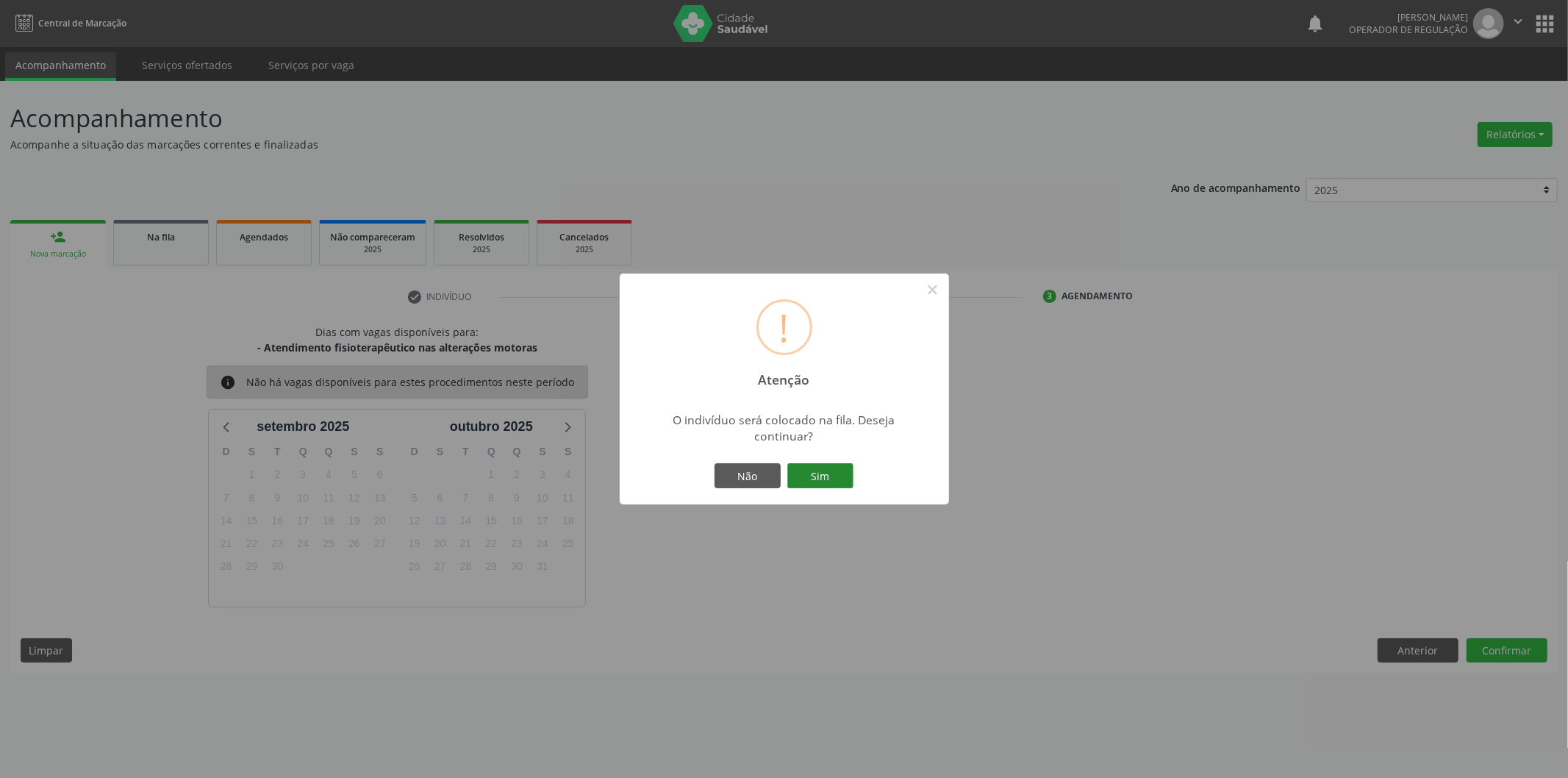
click at [803, 475] on button "Sim" at bounding box center [820, 475] width 66 height 25
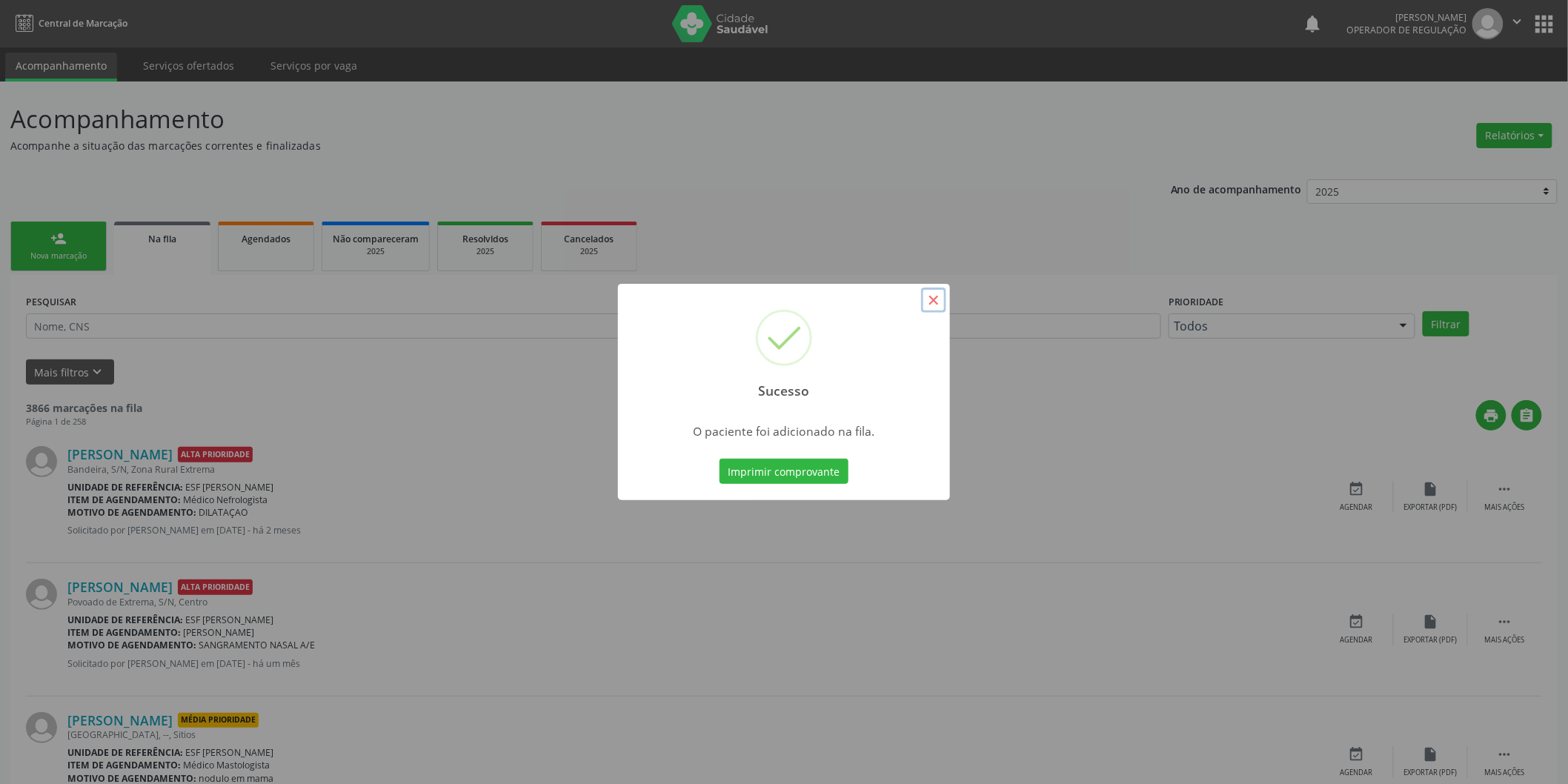
click at [939, 303] on button "×" at bounding box center [934, 300] width 25 height 25
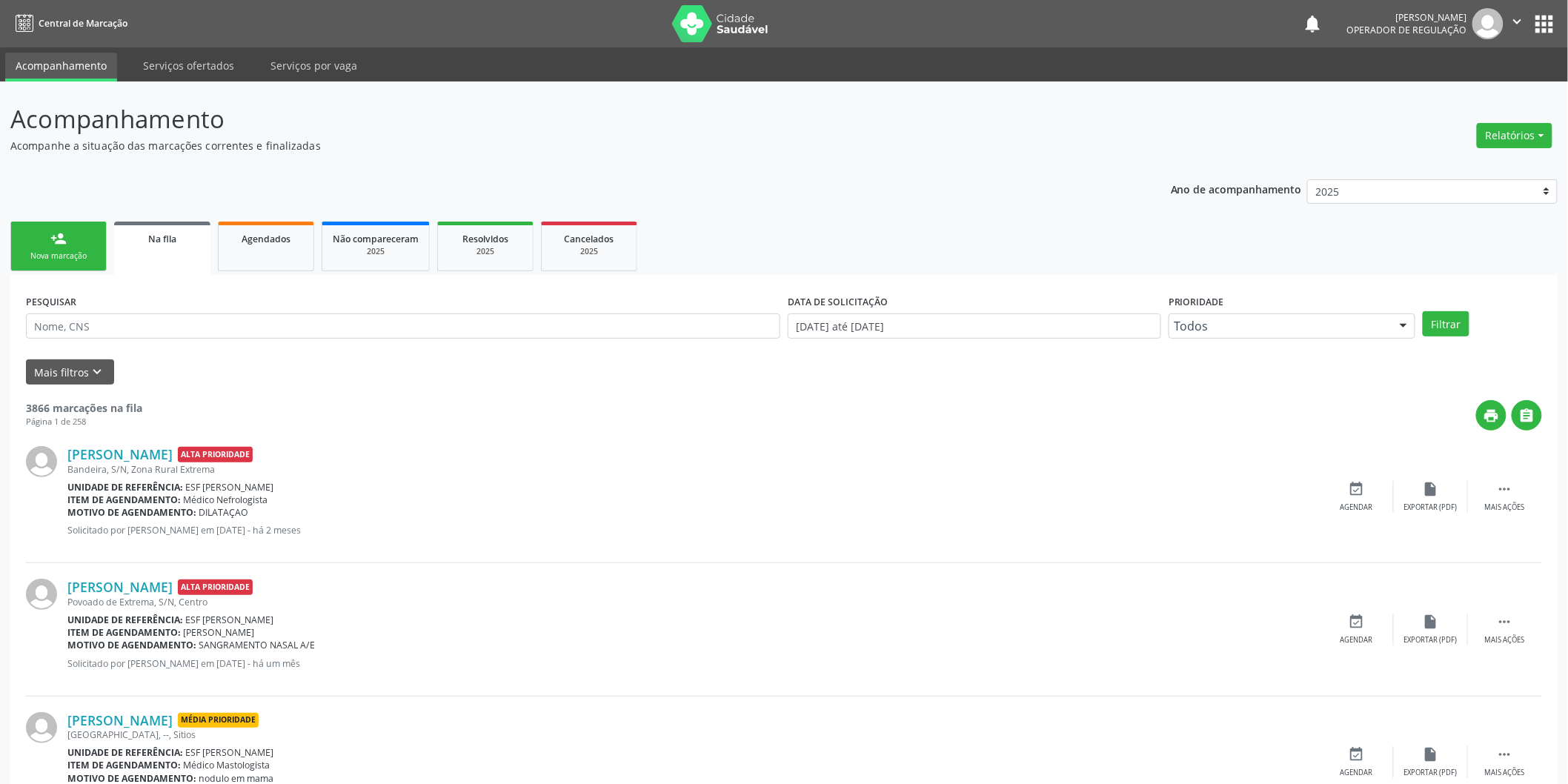
click at [61, 261] on link "person_add Nova marcação" at bounding box center [58, 245] width 96 height 49
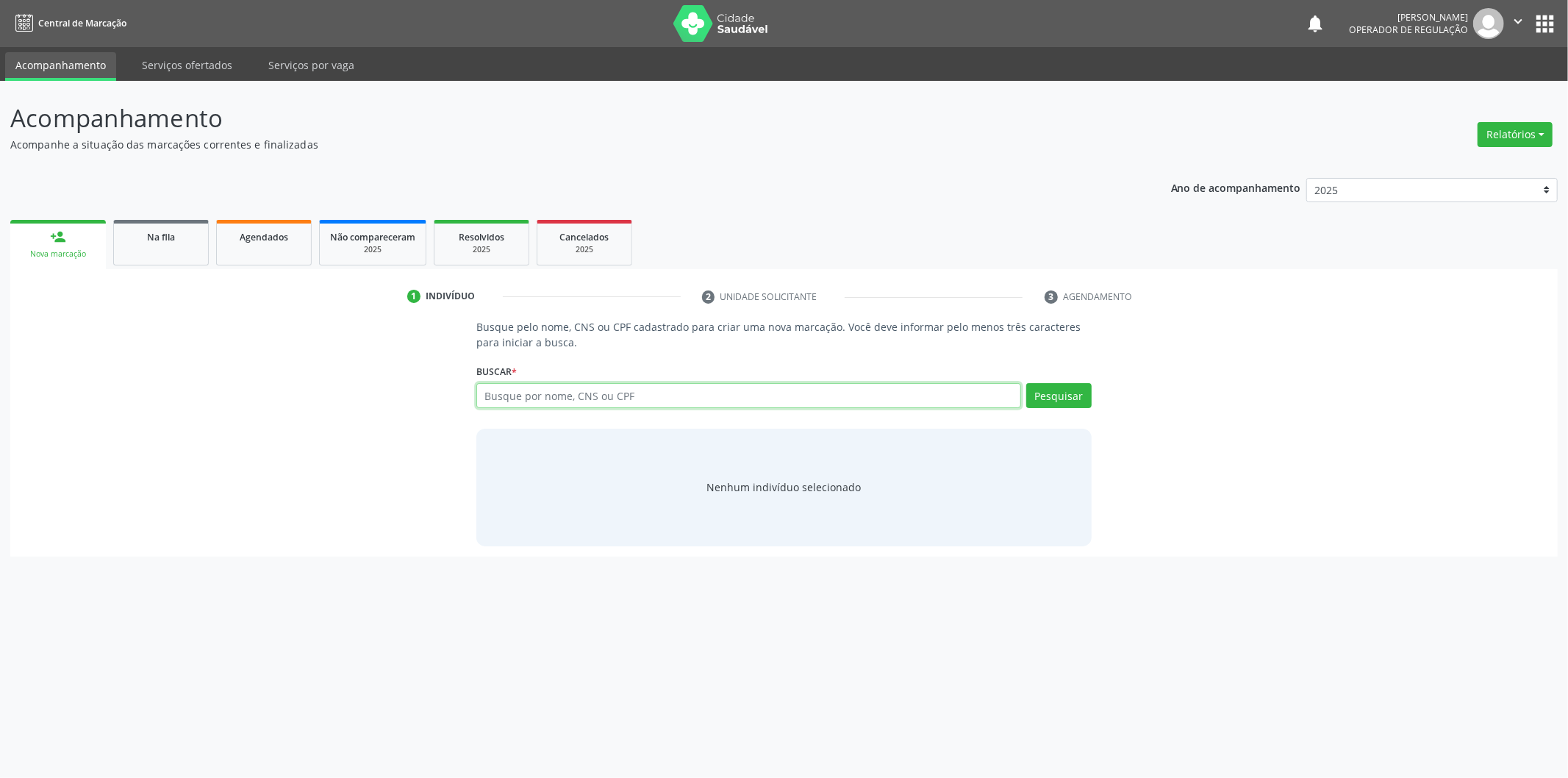
click at [564, 384] on input "text" at bounding box center [748, 395] width 545 height 25
type input "706507351920299"
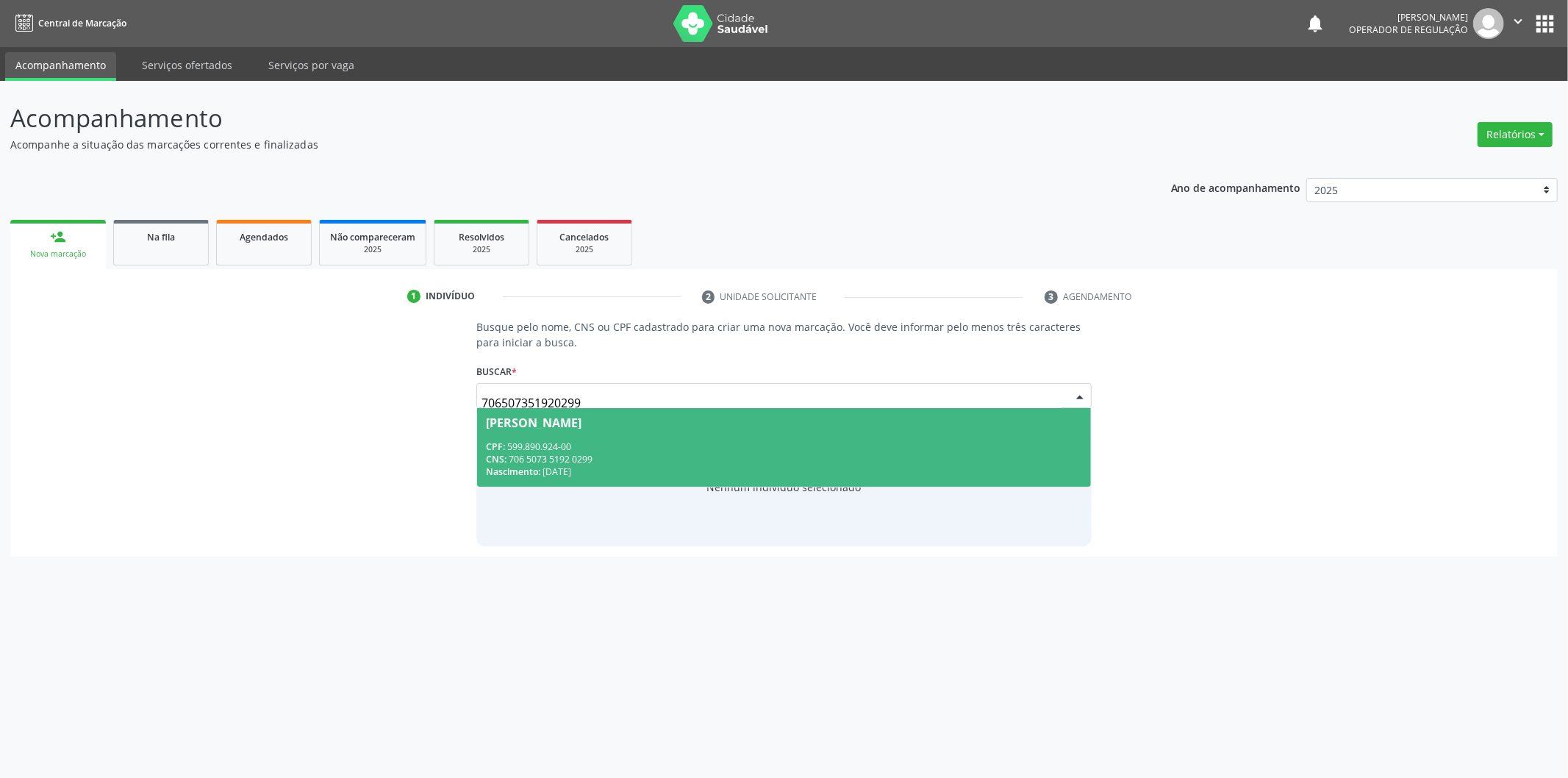
click at [621, 461] on div "CNS: 706 5073 5192 0299" at bounding box center [784, 458] width 596 height 12
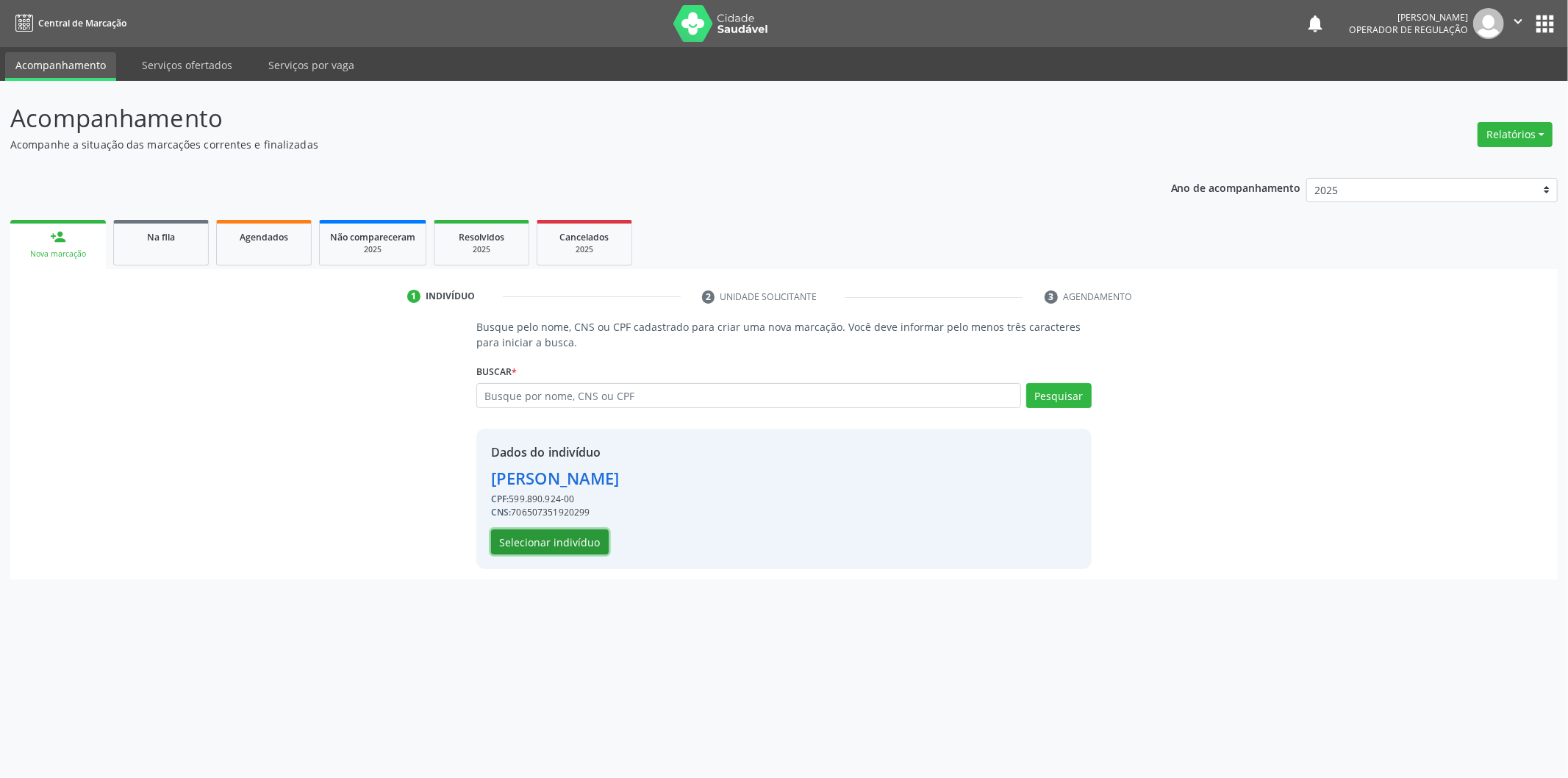
click at [563, 550] on button "Selecionar indivíduo" at bounding box center [549, 541] width 118 height 25
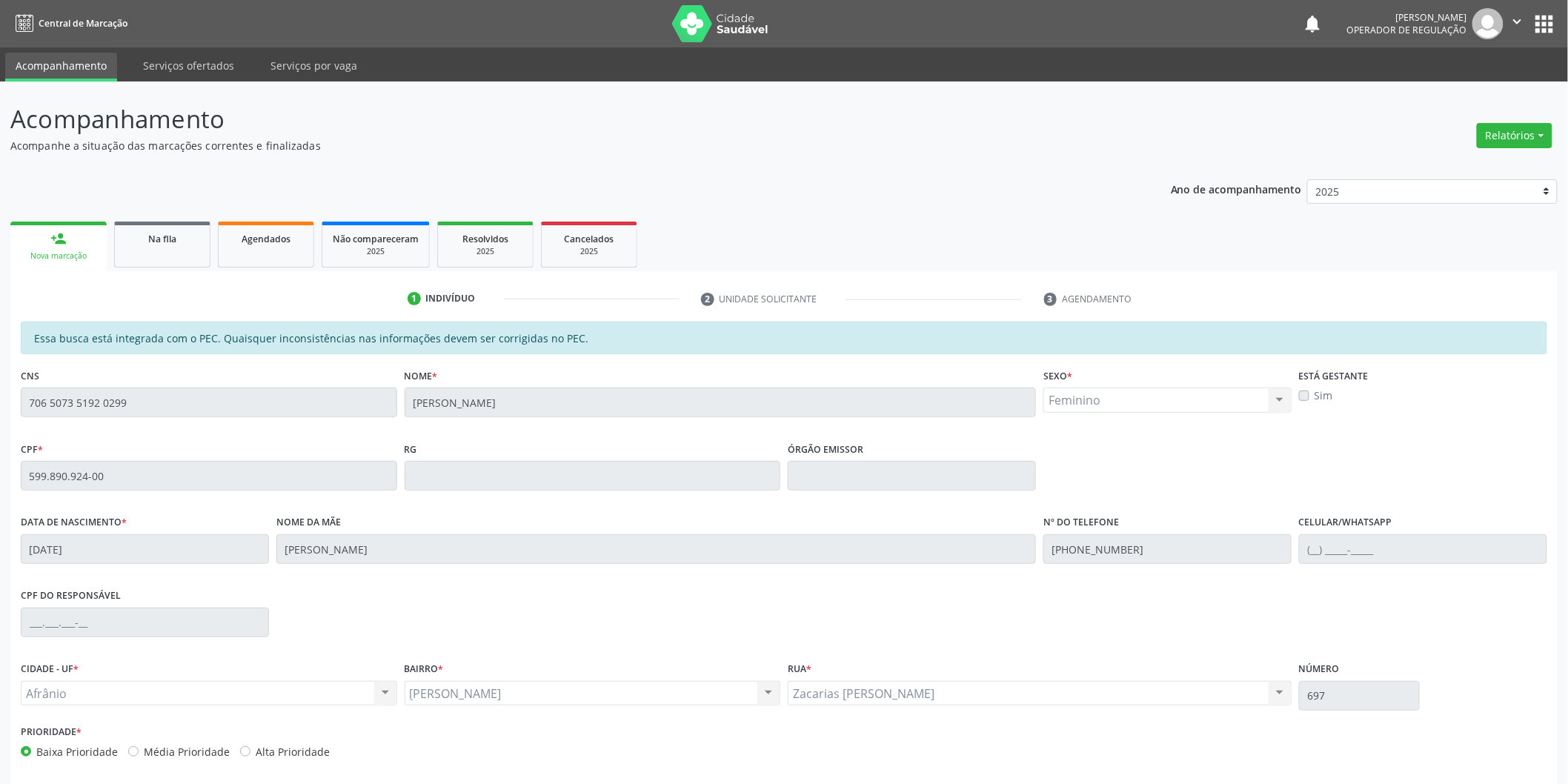
scroll to position [62, 0]
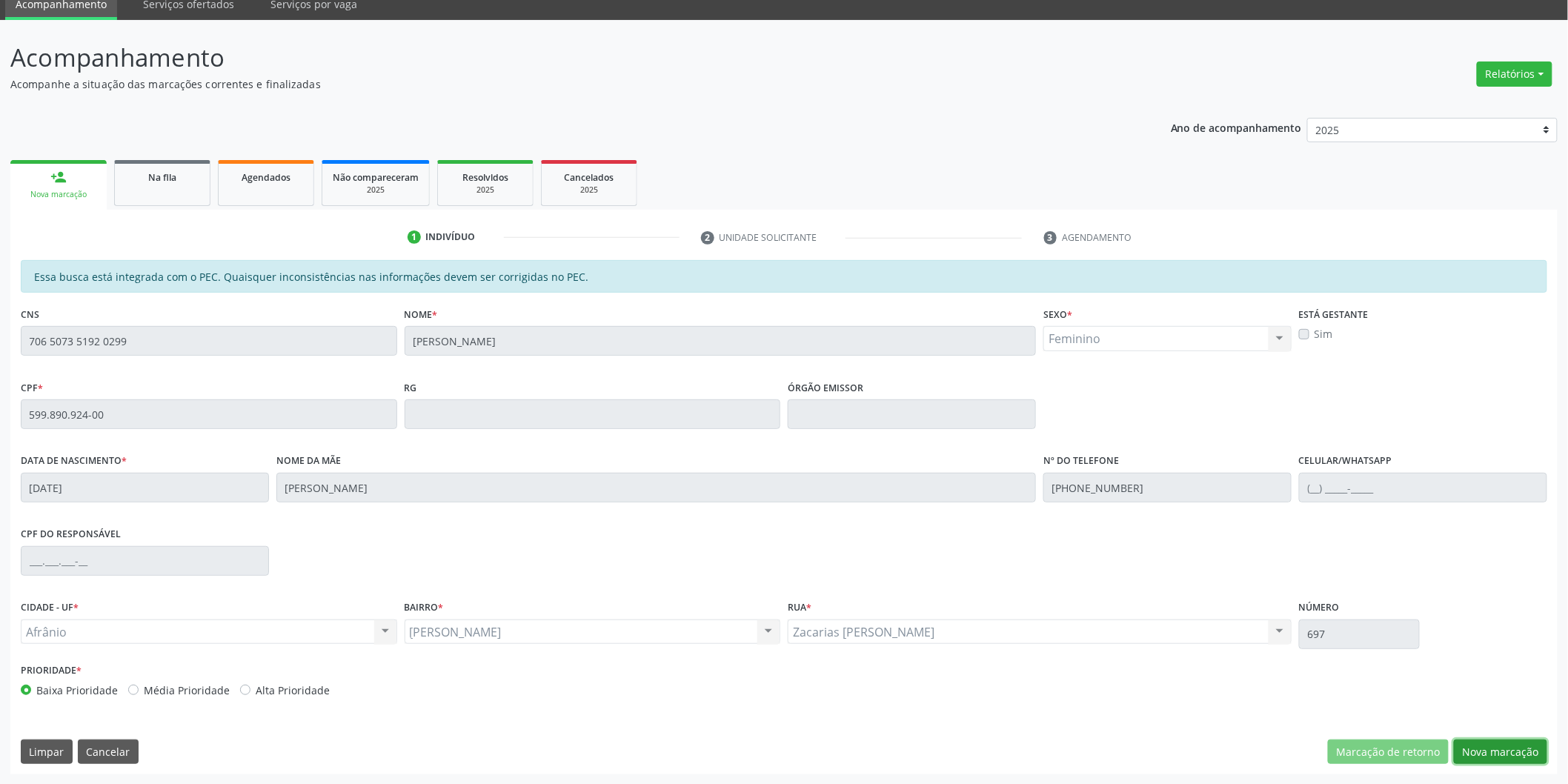
click at [1489, 744] on button "Nova marcação" at bounding box center [1501, 751] width 93 height 25
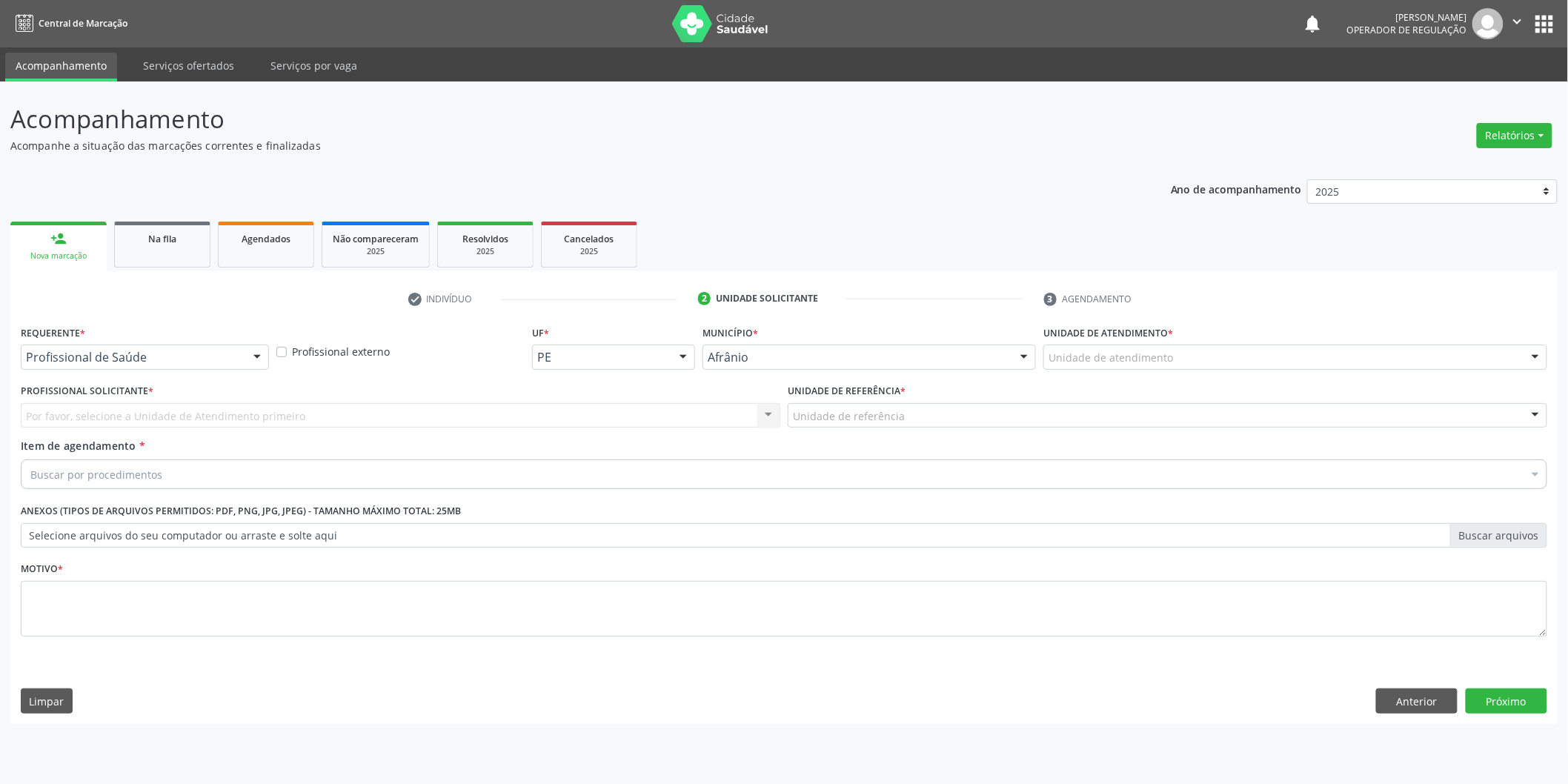
scroll to position [0, 0]
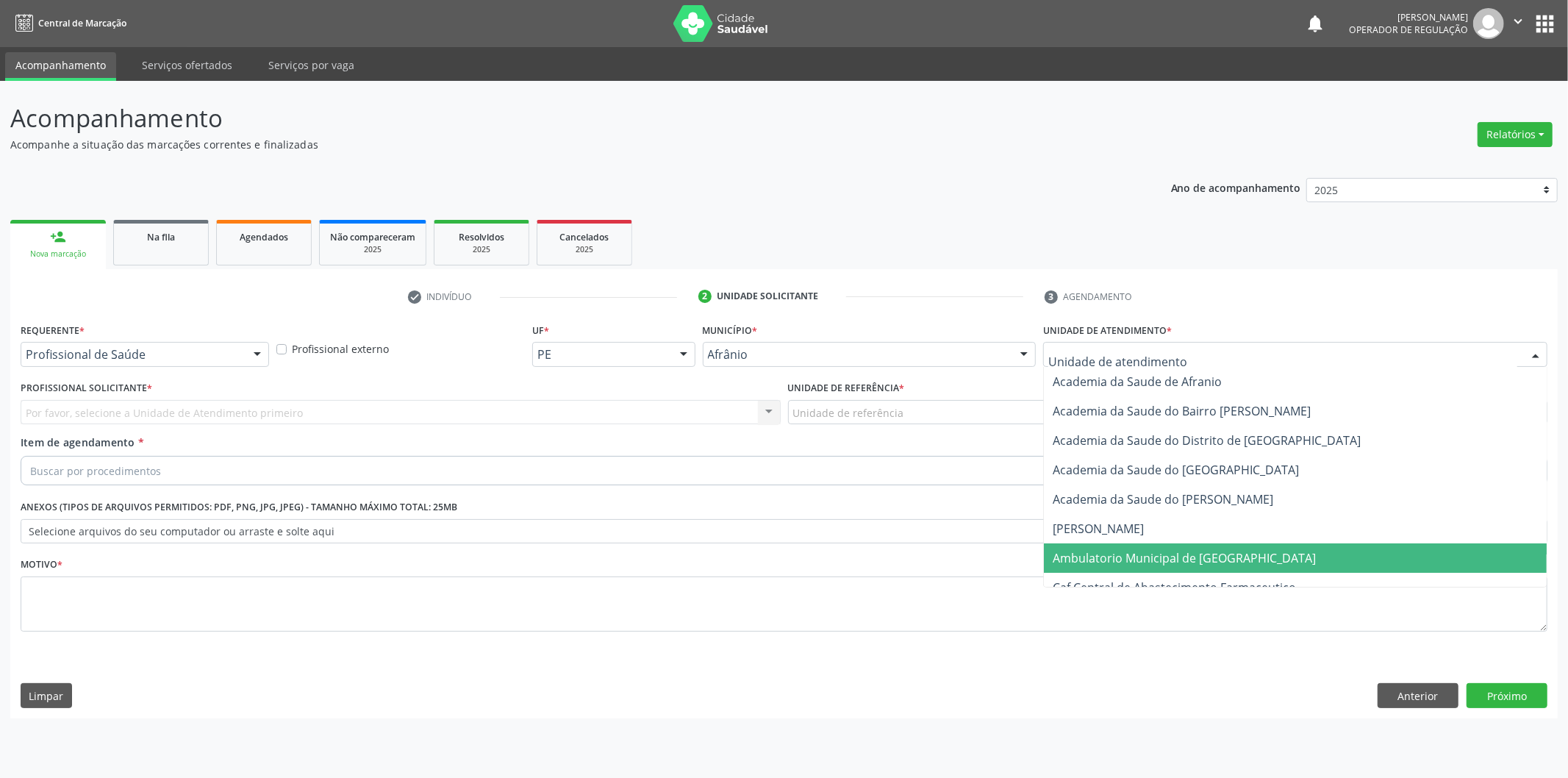
click at [1137, 556] on span "Ambulatorio Municipal de [GEOGRAPHIC_DATA]" at bounding box center [1185, 558] width 263 height 16
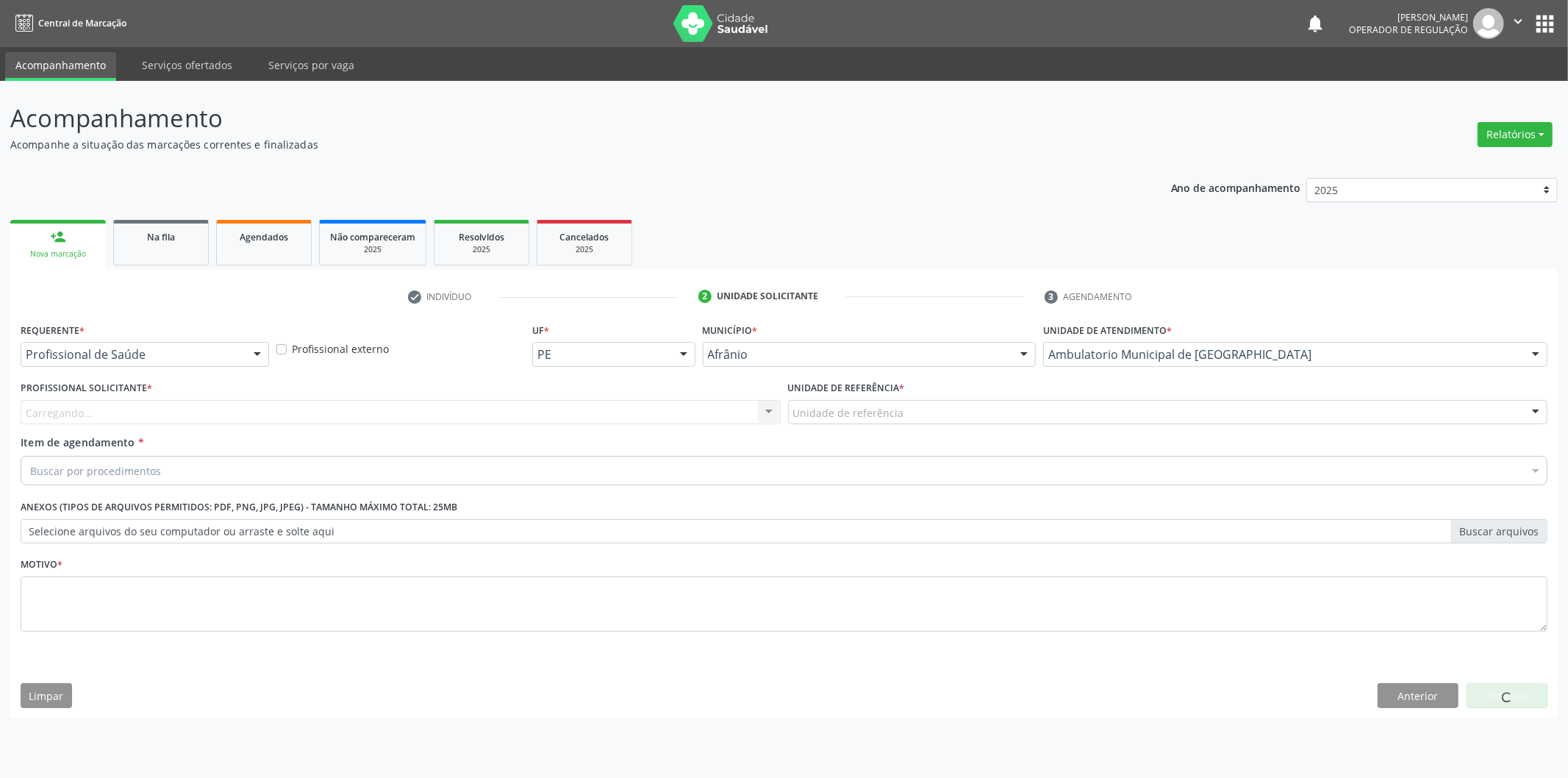
drag, startPoint x: 869, startPoint y: 395, endPoint x: 871, endPoint y: 408, distance: 13.2
click at [869, 398] on div "Unidade de referência * Unidade de referência ESF de Extrema ESF de Barra das M…" at bounding box center [1168, 400] width 760 height 47
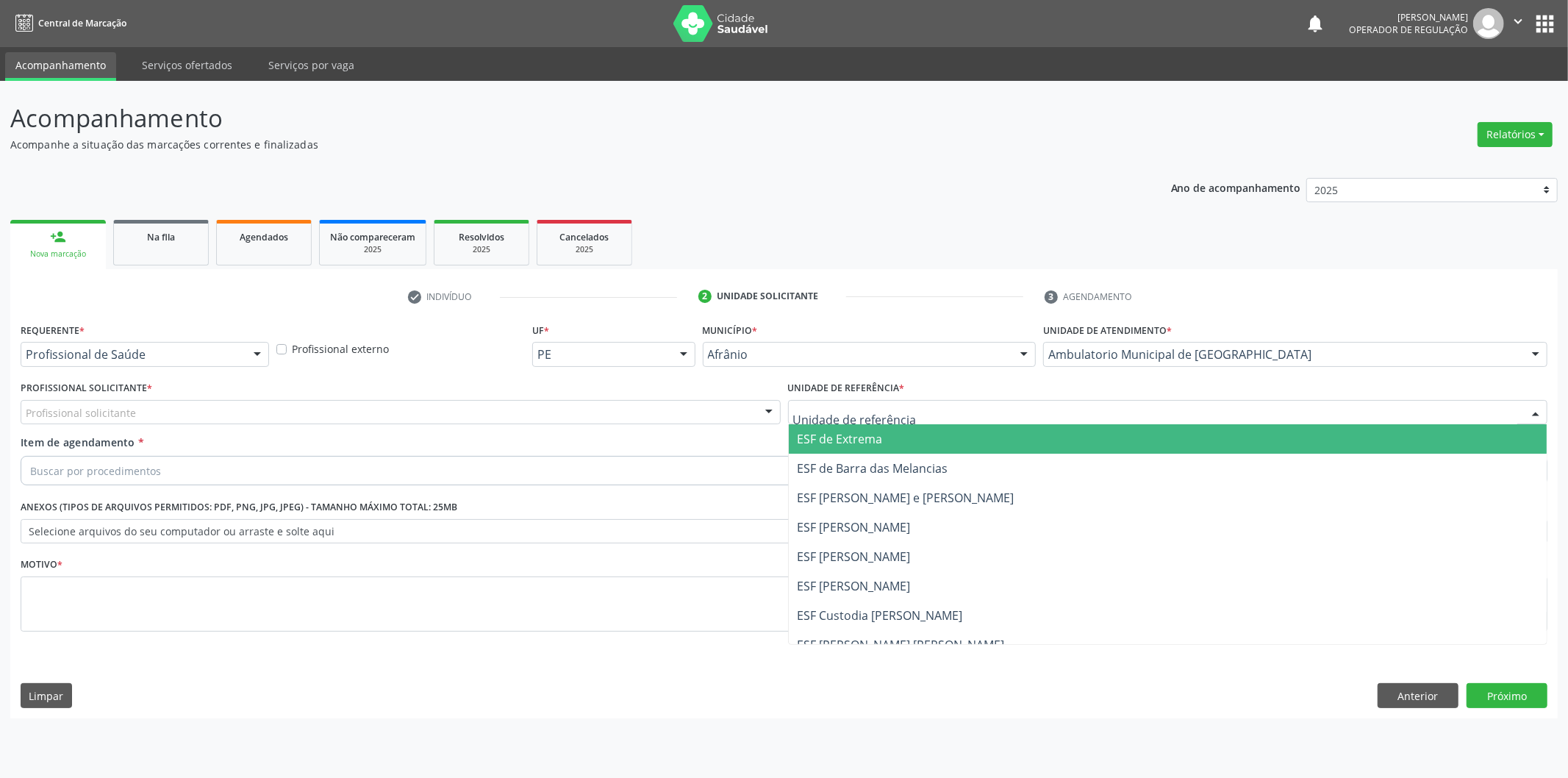
click at [816, 441] on span "ESF de Extrema" at bounding box center [840, 438] width 85 height 16
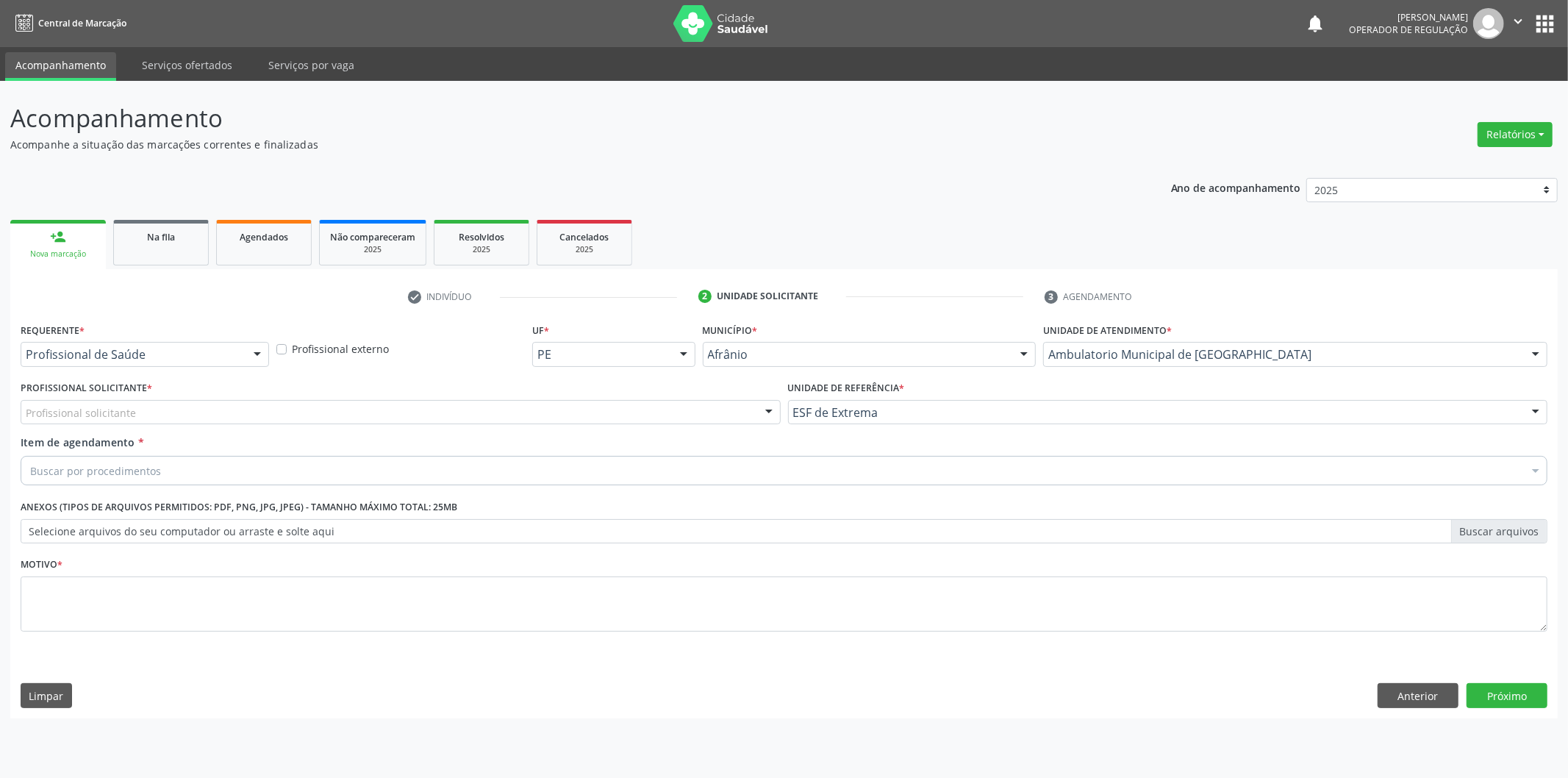
click at [700, 408] on div "Profissional solicitante" at bounding box center [400, 412] width 760 height 25
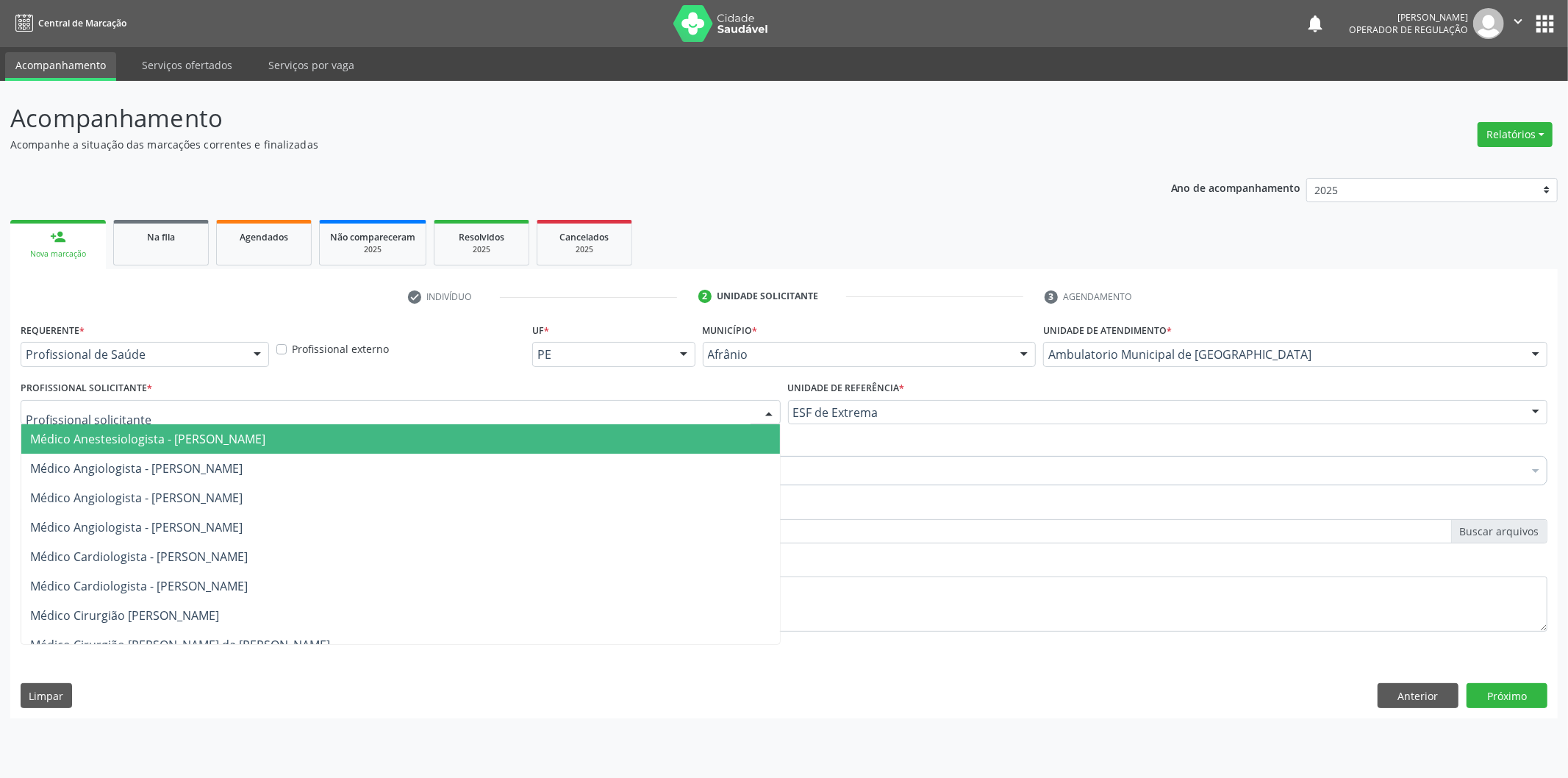
click at [703, 429] on span "Médico Anestesiologista - [PERSON_NAME]" at bounding box center [400, 439] width 759 height 30
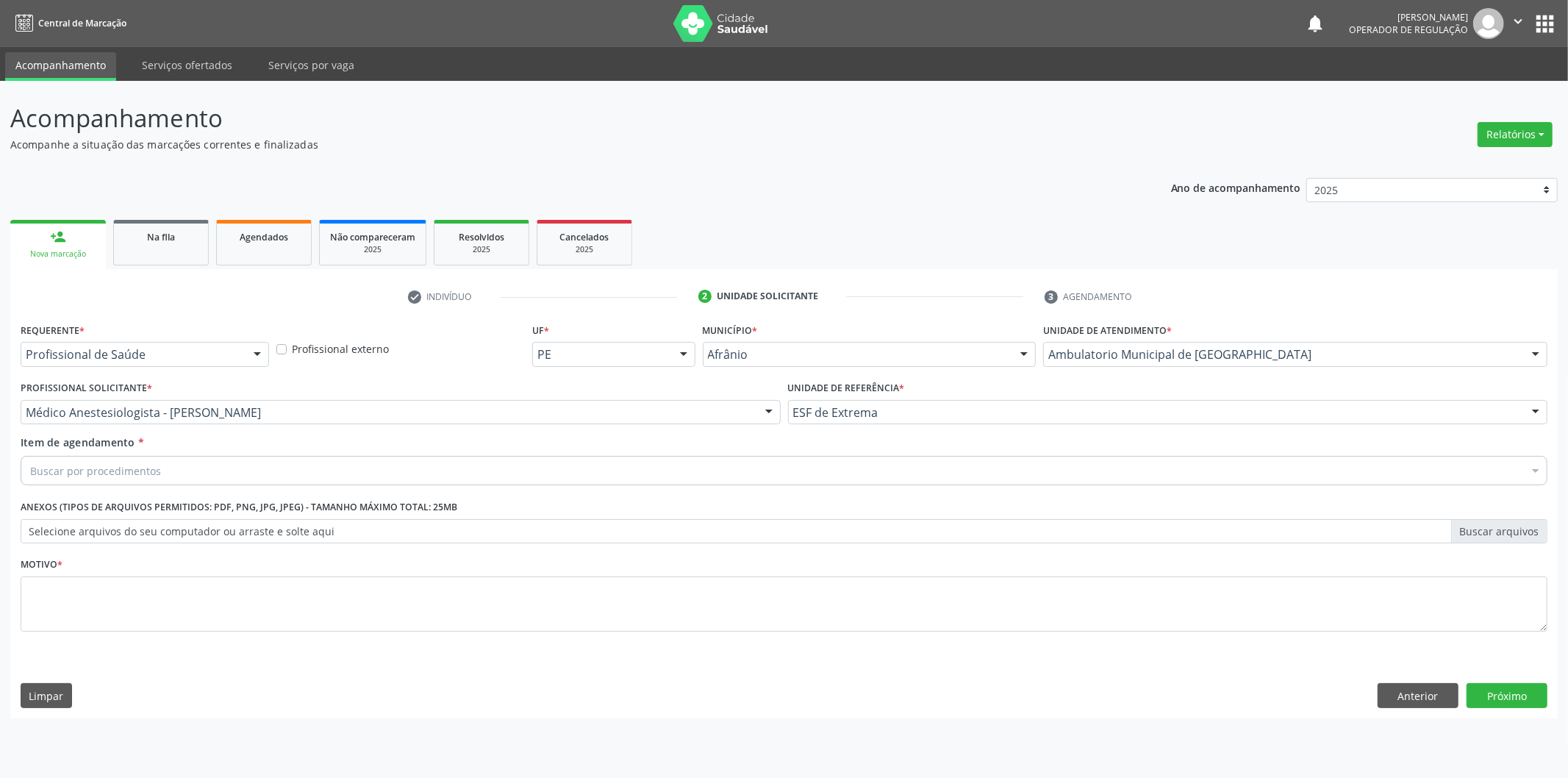
click at [233, 464] on div "Buscar por procedimentos" at bounding box center [784, 471] width 1526 height 30
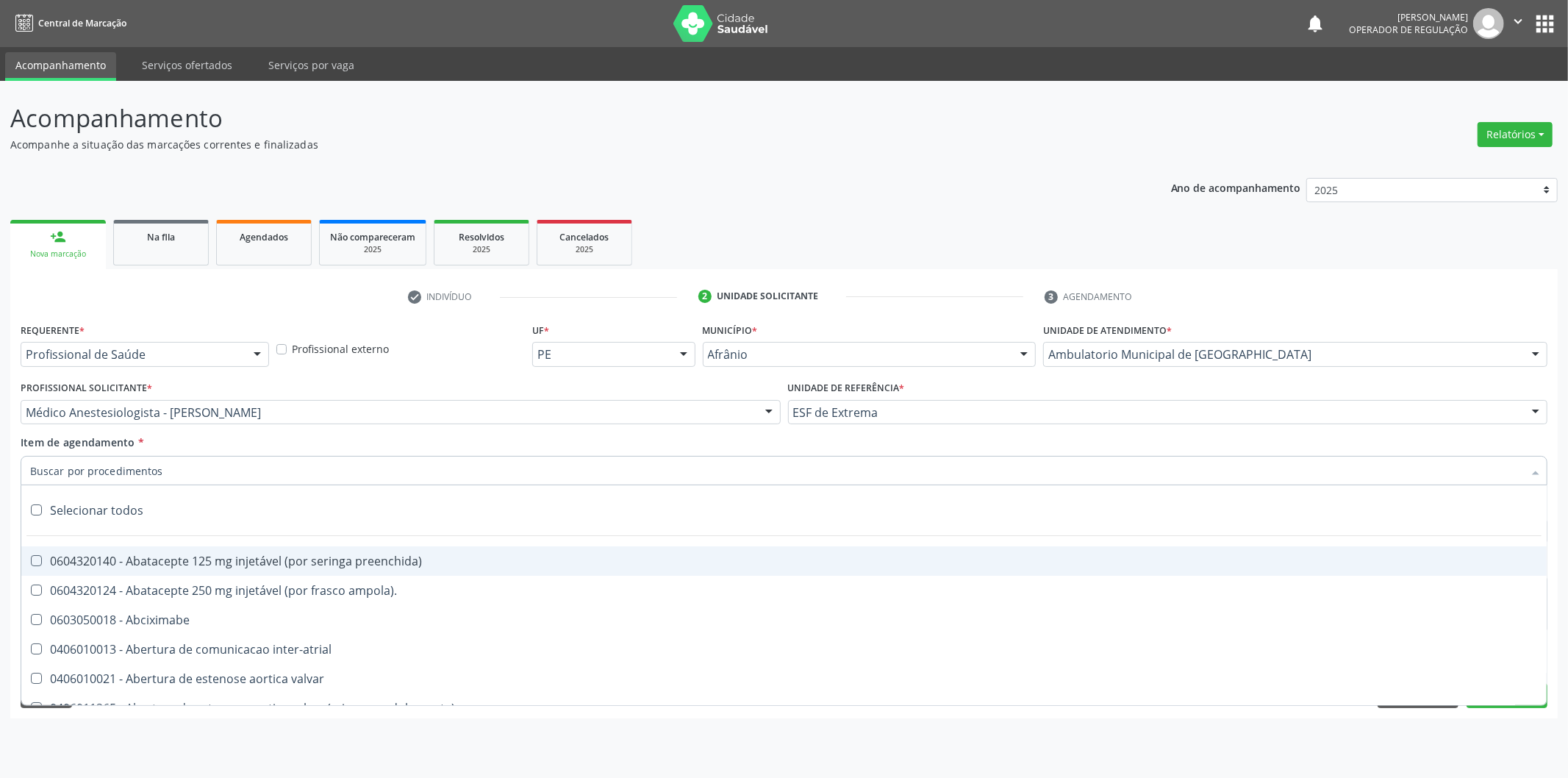
paste input "0302050027"
type input "0302050027"
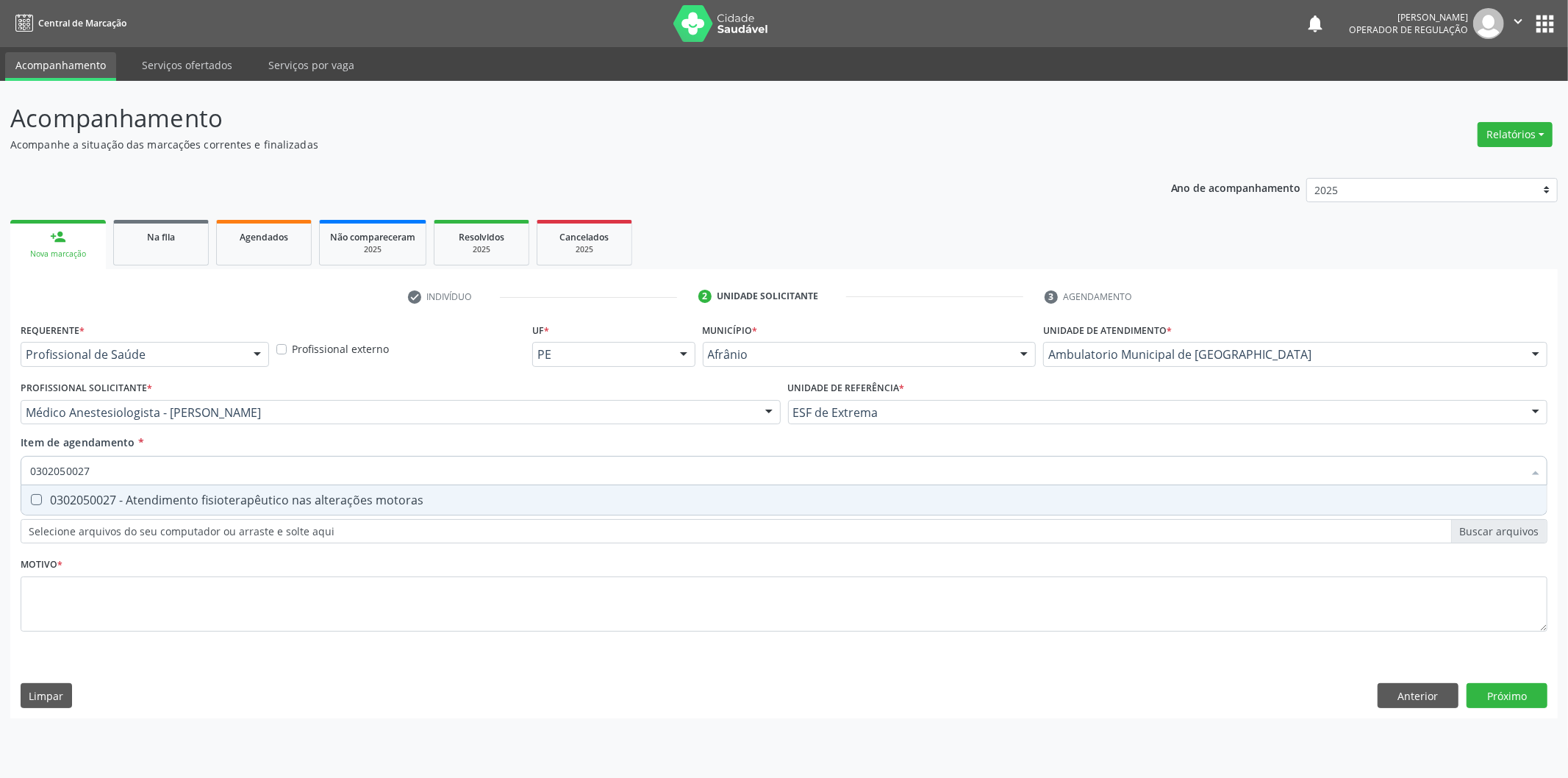
click at [239, 494] on div "0302050027 - Atendimento fisioterapêutico nas alterações motoras" at bounding box center [784, 499] width 1508 height 12
checkbox motoras "true"
click at [238, 604] on div "Requerente * Profissional de Saúde Profissional de Saúde Paciente Nenhum result…" at bounding box center [784, 485] width 1526 height 333
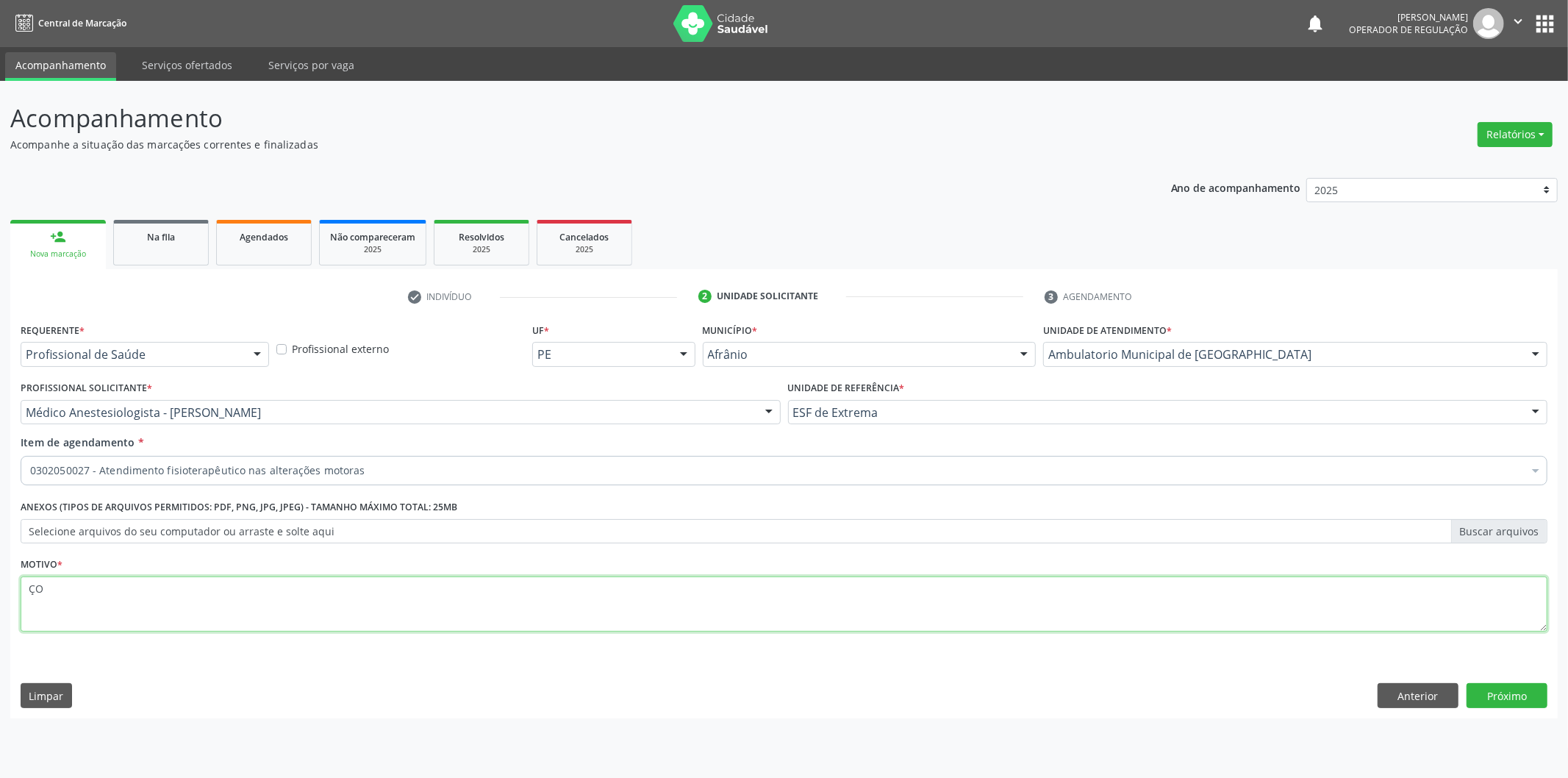
type textarea "Ç"
type textarea "LOMBALGIA 10 SESSÕES"
click at [1512, 707] on button "Próximo" at bounding box center [1506, 695] width 81 height 25
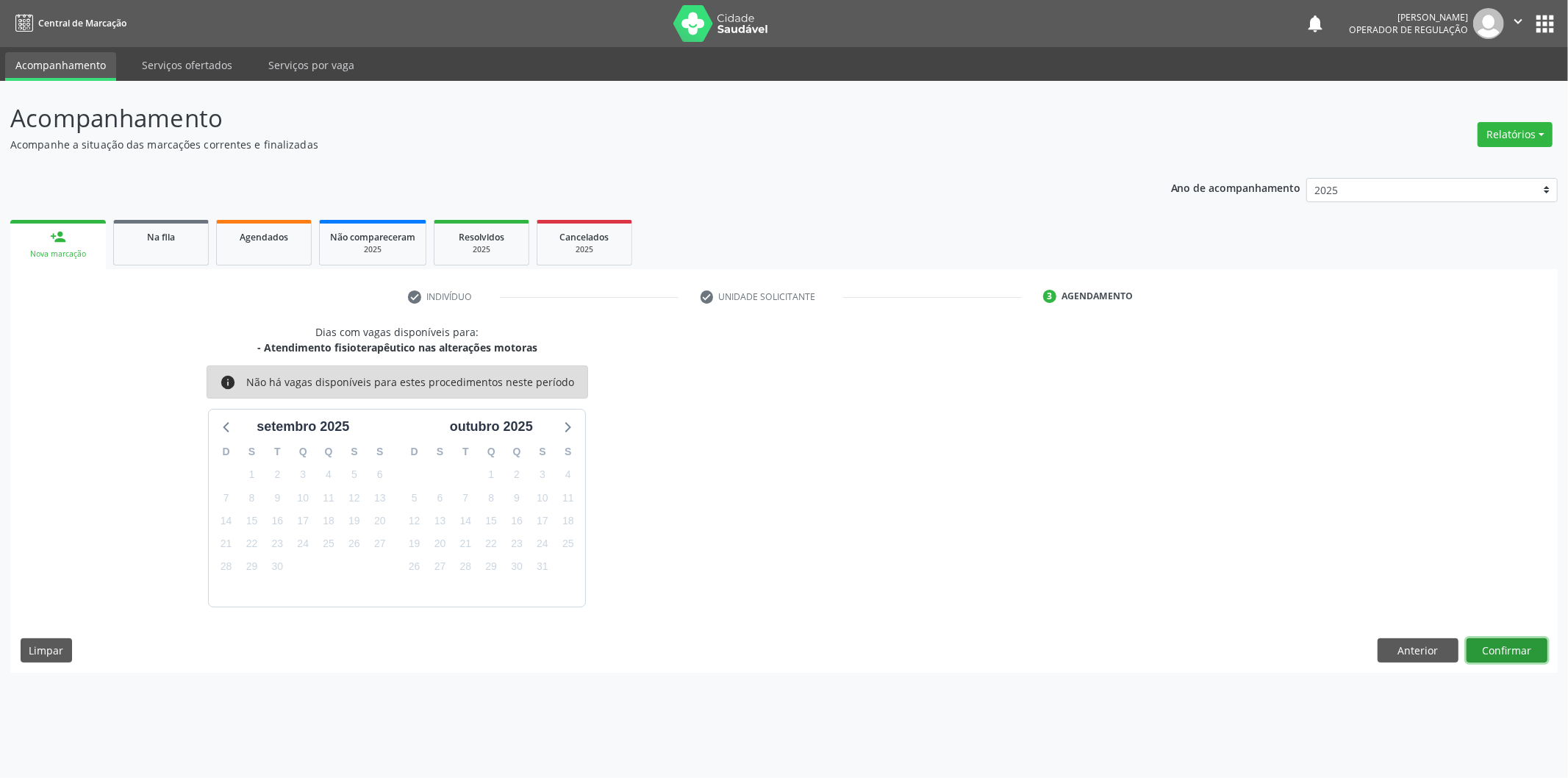
click at [1495, 640] on button "Confirmar" at bounding box center [1506, 650] width 81 height 25
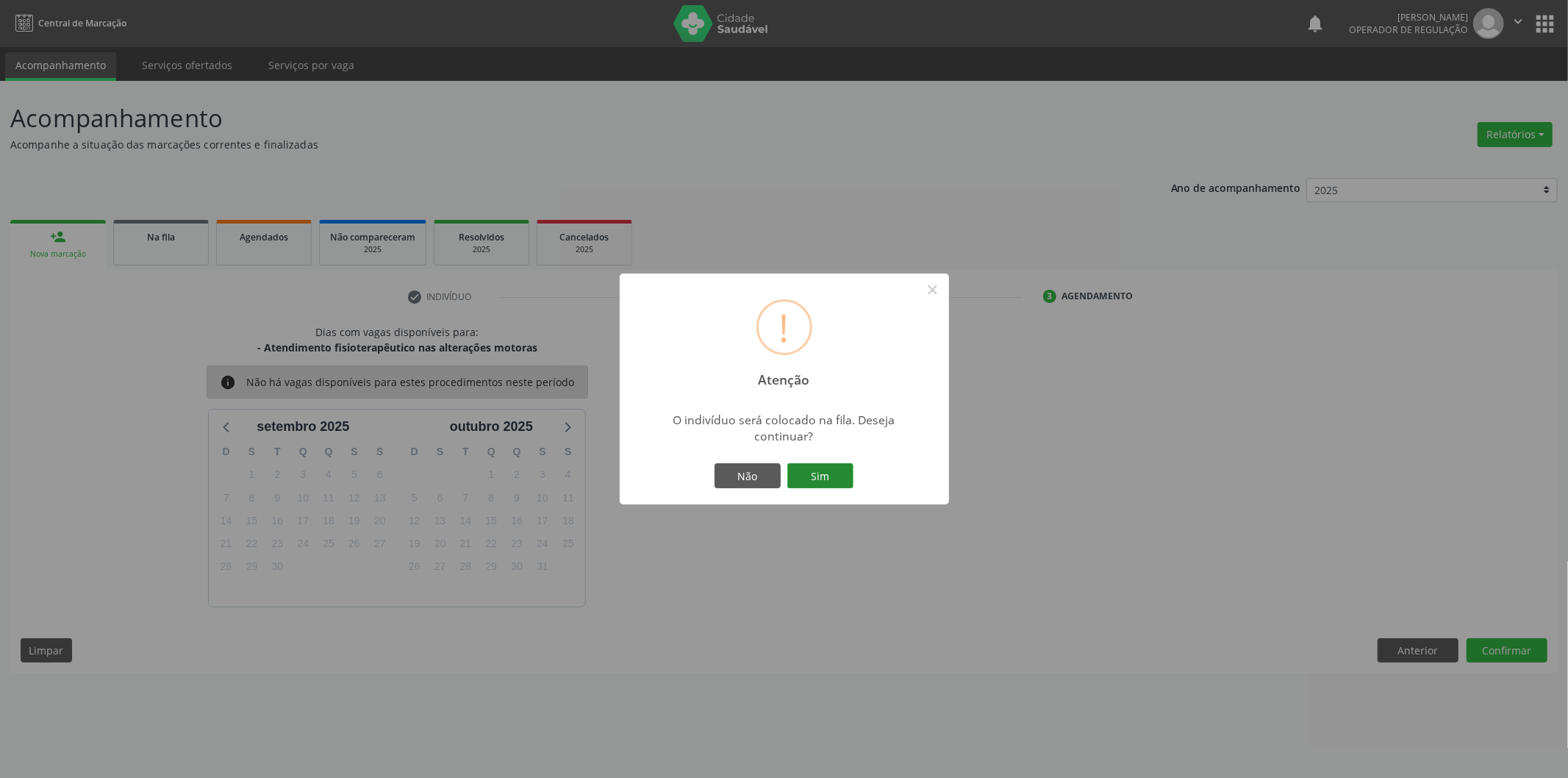
click at [804, 468] on button "Sim" at bounding box center [820, 475] width 66 height 25
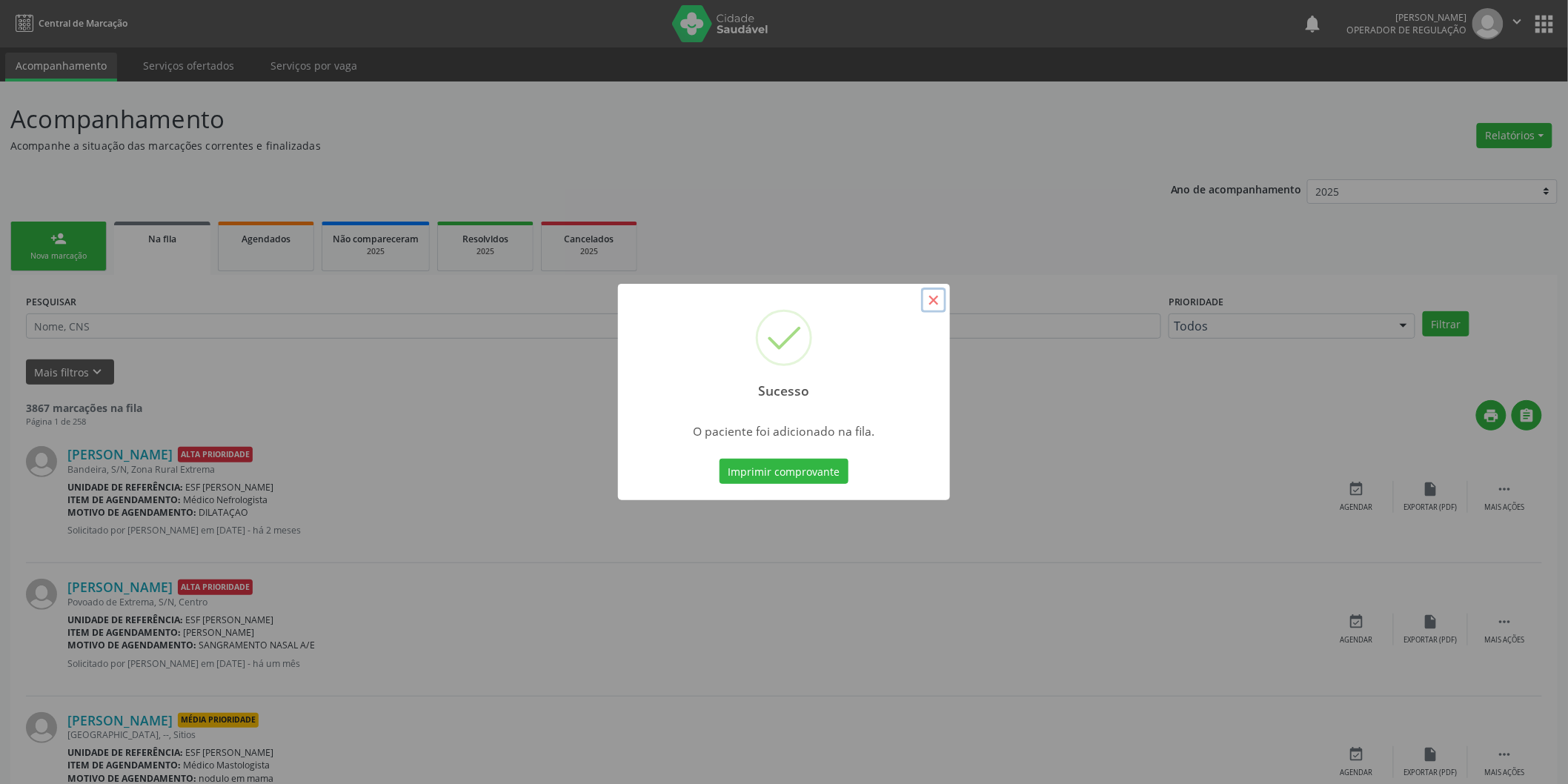
click at [926, 300] on button "×" at bounding box center [934, 300] width 25 height 25
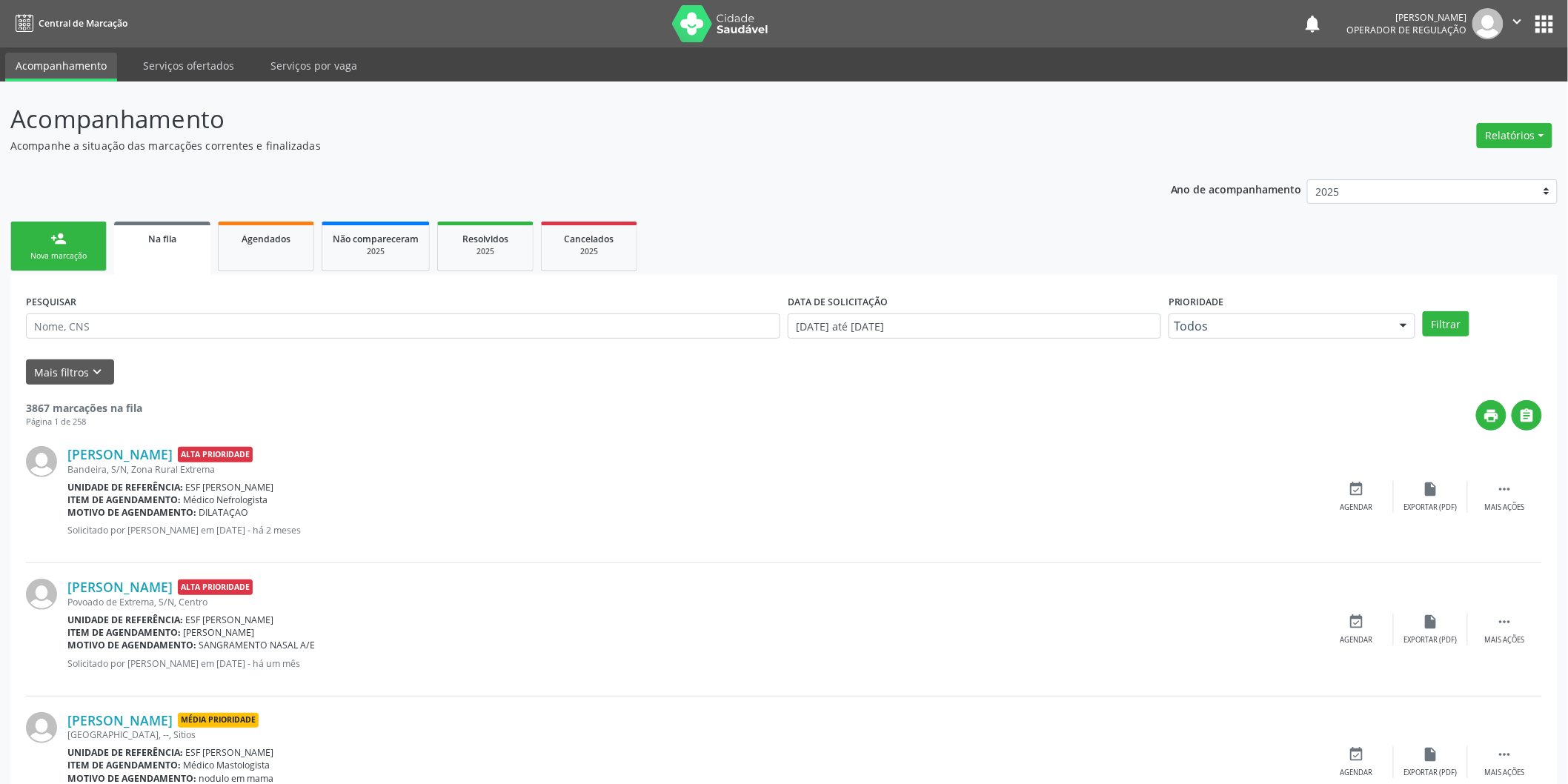
click at [71, 255] on div "Nova marcação" at bounding box center [58, 256] width 74 height 11
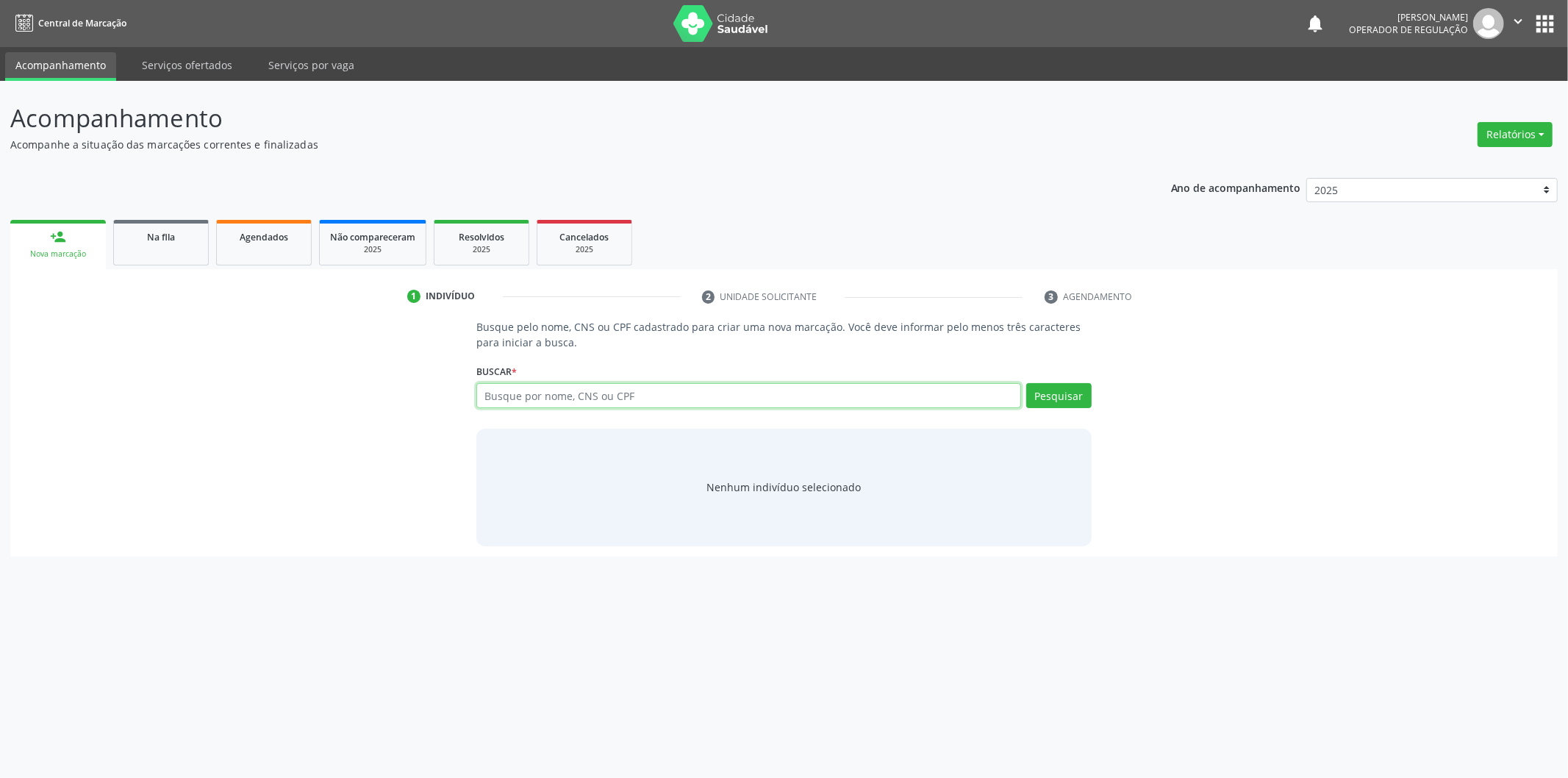
click at [620, 401] on input "text" at bounding box center [748, 395] width 545 height 25
type input "707403099739578"
click at [1067, 387] on button "Pesquisar" at bounding box center [1059, 395] width 66 height 25
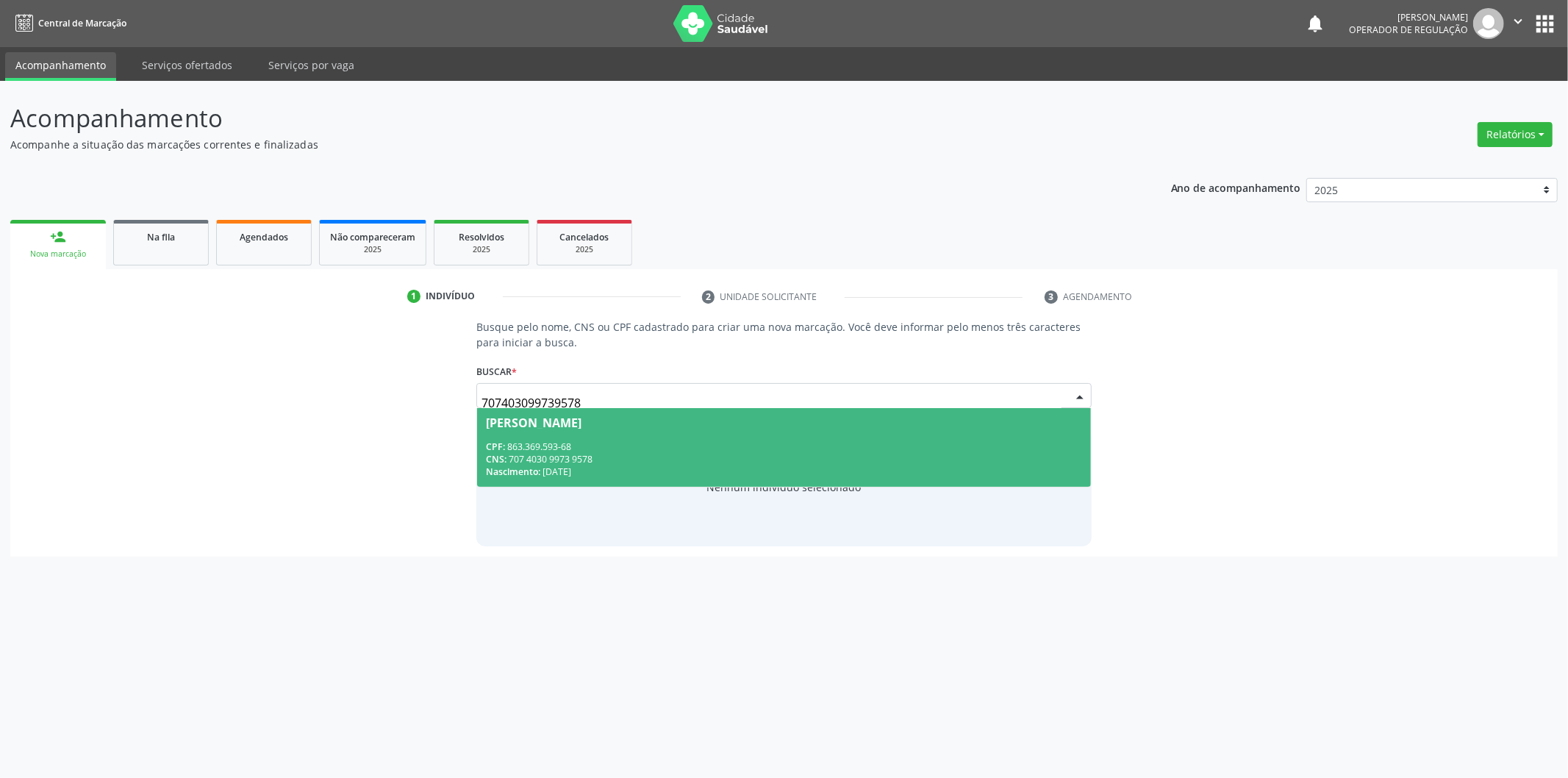
click at [763, 458] on div "CNS: 707 4030 9973 9578" at bounding box center [784, 458] width 596 height 12
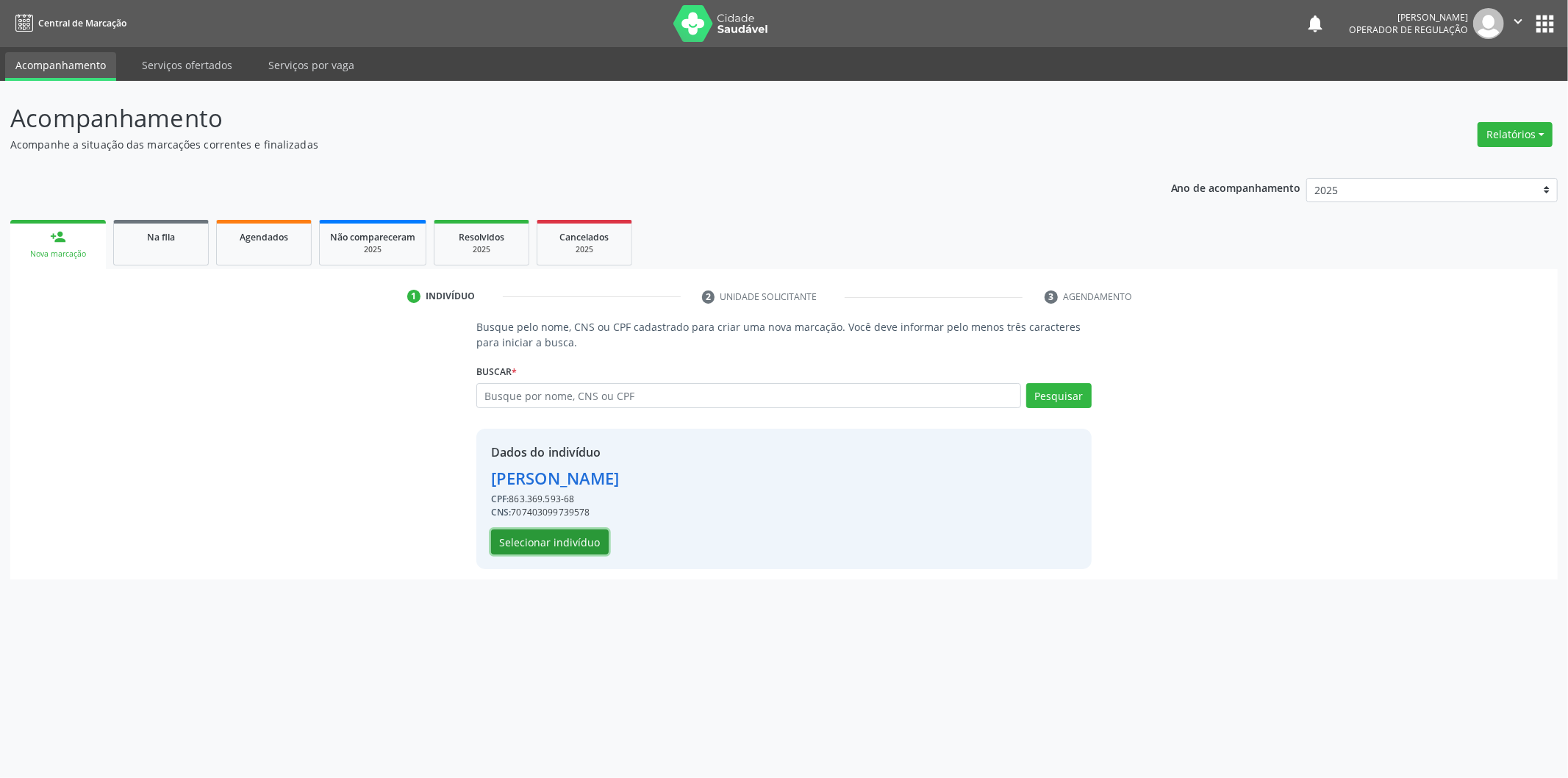
click at [575, 538] on button "Selecionar indivíduo" at bounding box center [549, 541] width 118 height 25
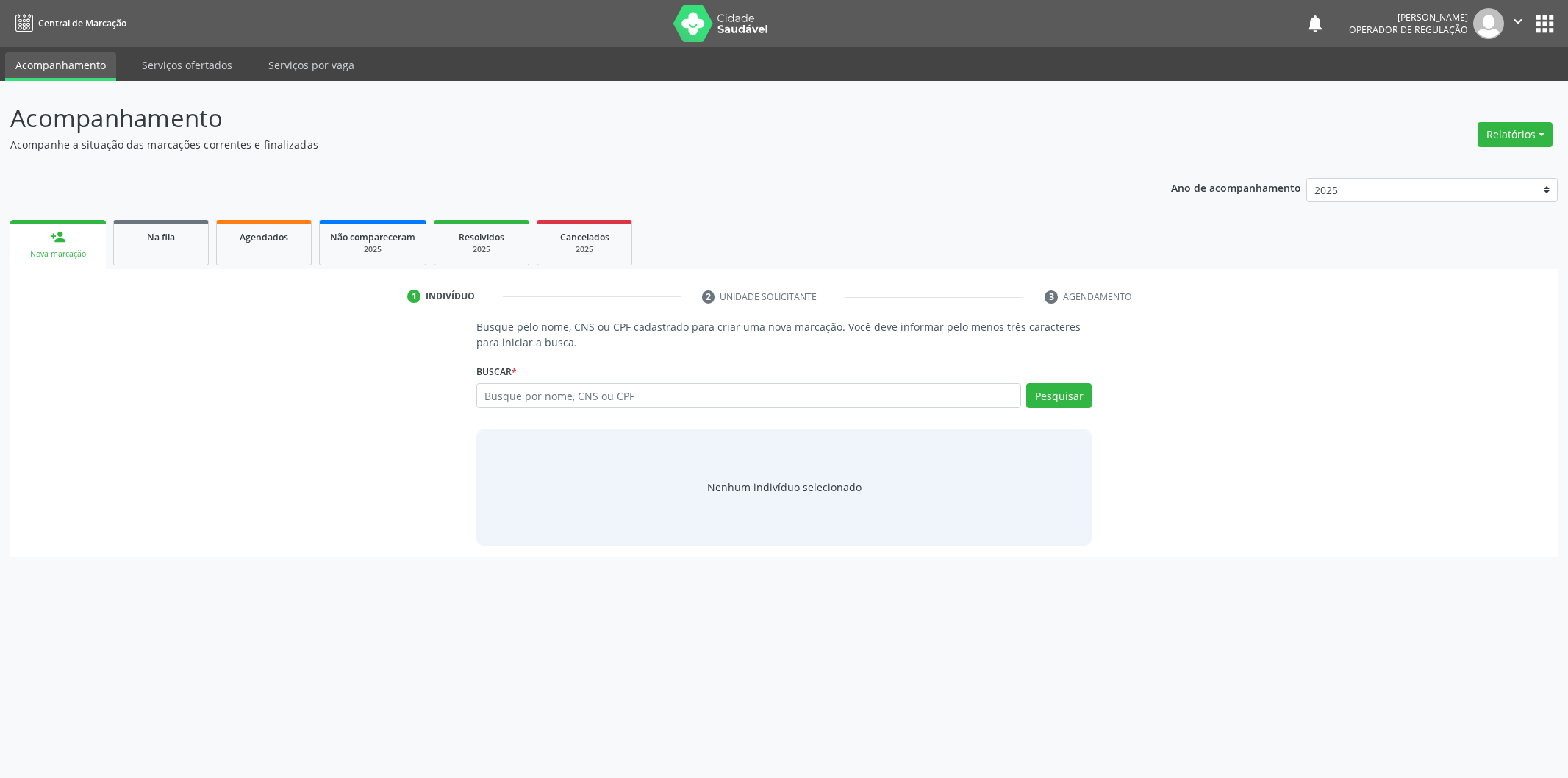
click at [526, 351] on div "Busque pelo nome, CNS ou CPF cadastrado para criar uma nova marcação. Você deve…" at bounding box center [784, 432] width 636 height 226
drag, startPoint x: 521, startPoint y: 383, endPoint x: 525, endPoint y: 392, distance: 9.8
click at [521, 386] on input "text" at bounding box center [748, 395] width 545 height 25
type input "7043015040400397"
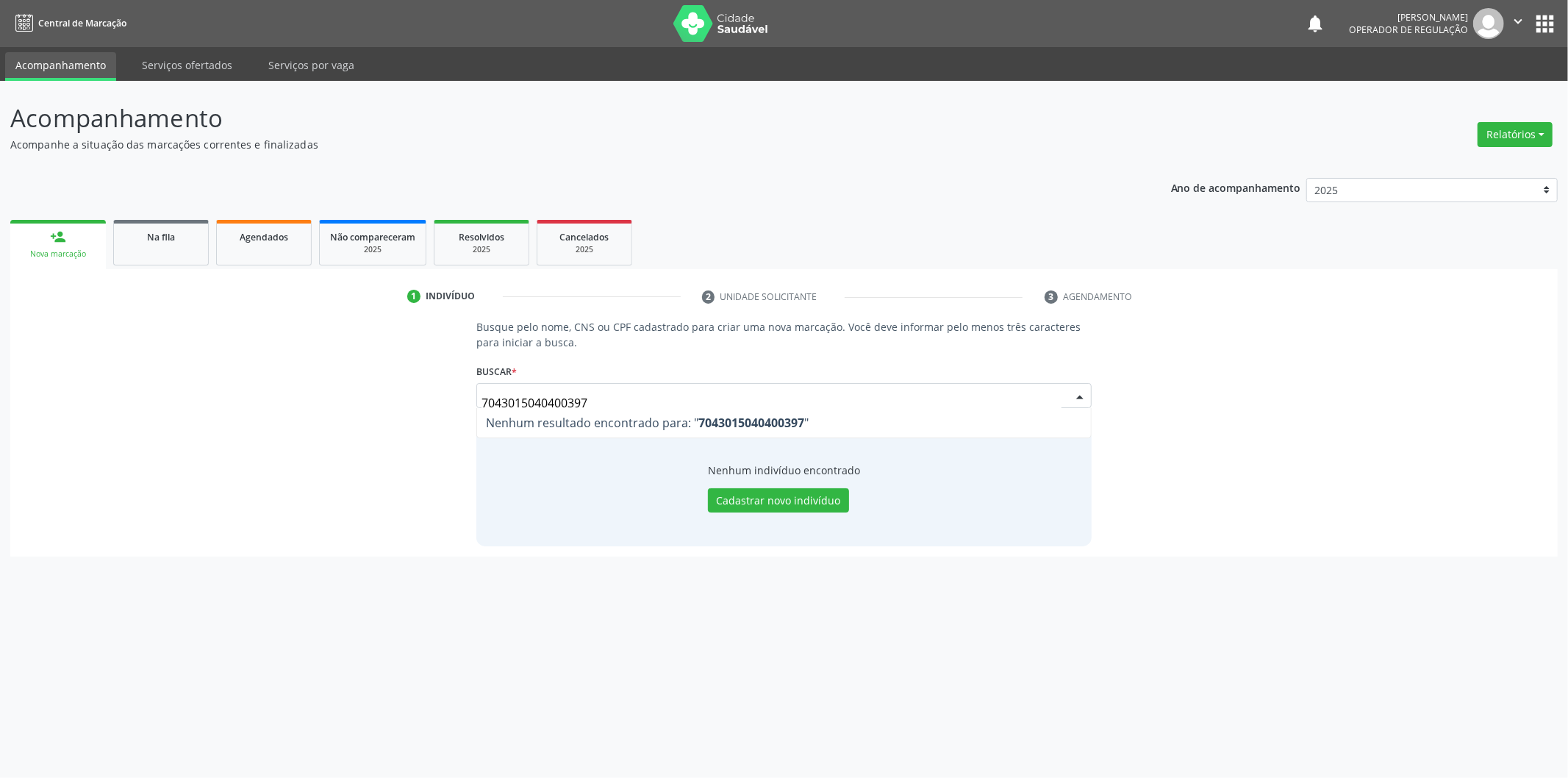
drag, startPoint x: 575, startPoint y: 411, endPoint x: 540, endPoint y: 430, distance: 39.8
click at [536, 430] on span "Nenhum resultado encontrado para: " 7043015040400397 "" at bounding box center [784, 422] width 614 height 30
drag, startPoint x: 604, startPoint y: 402, endPoint x: 434, endPoint y: 413, distance: 170.4
click at [434, 413] on div "Busque pelo nome, CNS ou CPF cadastrado para criar uma nova marcação. Você deve…" at bounding box center [784, 432] width 1526 height 226
type input "704301504040397"
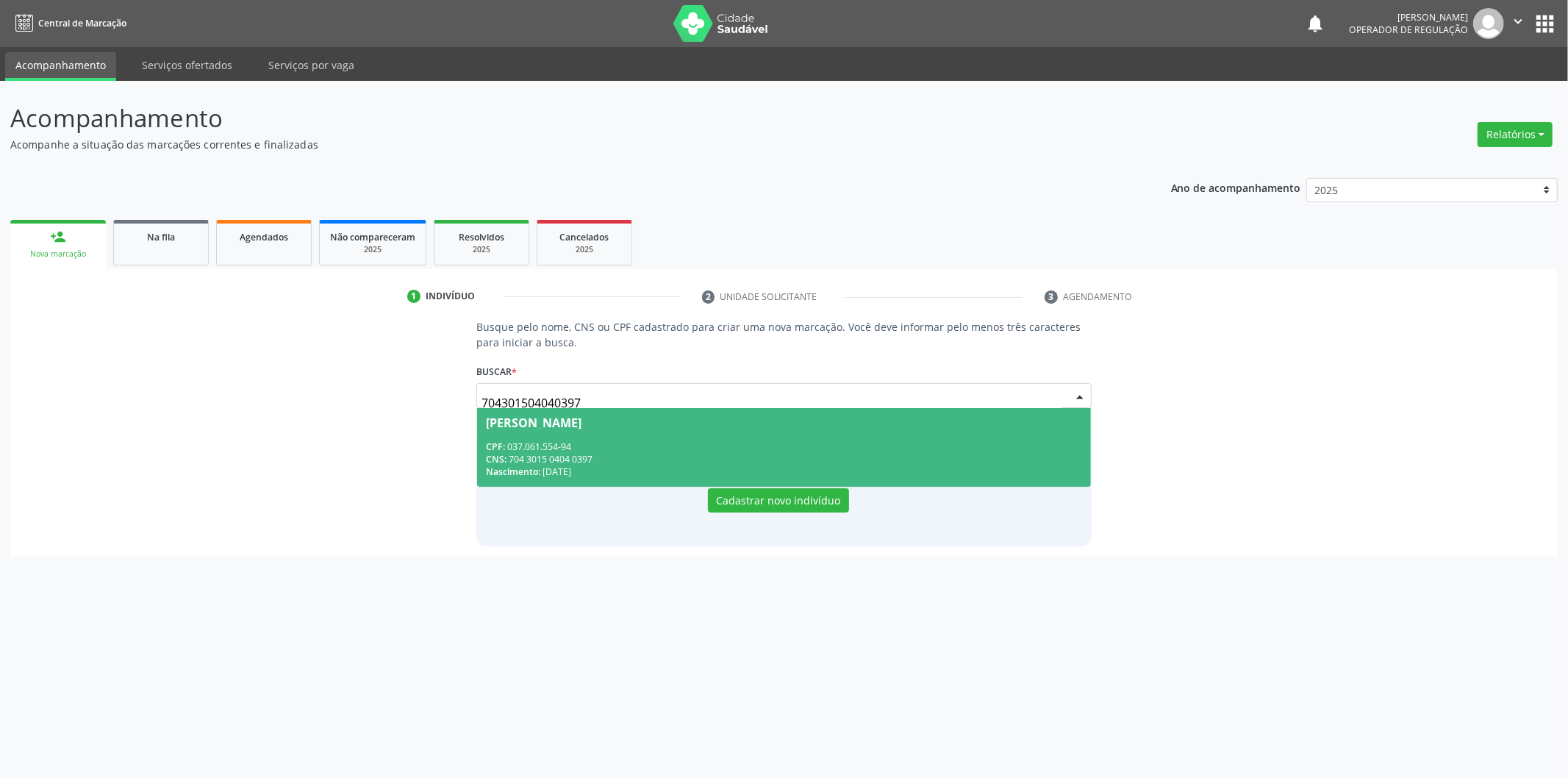
click at [860, 480] on span "[PERSON_NAME] CPF: 037.061.554-94 CNS: 704 3015 0404 0397 Nascimento: [DATE]" at bounding box center [784, 446] width 614 height 79
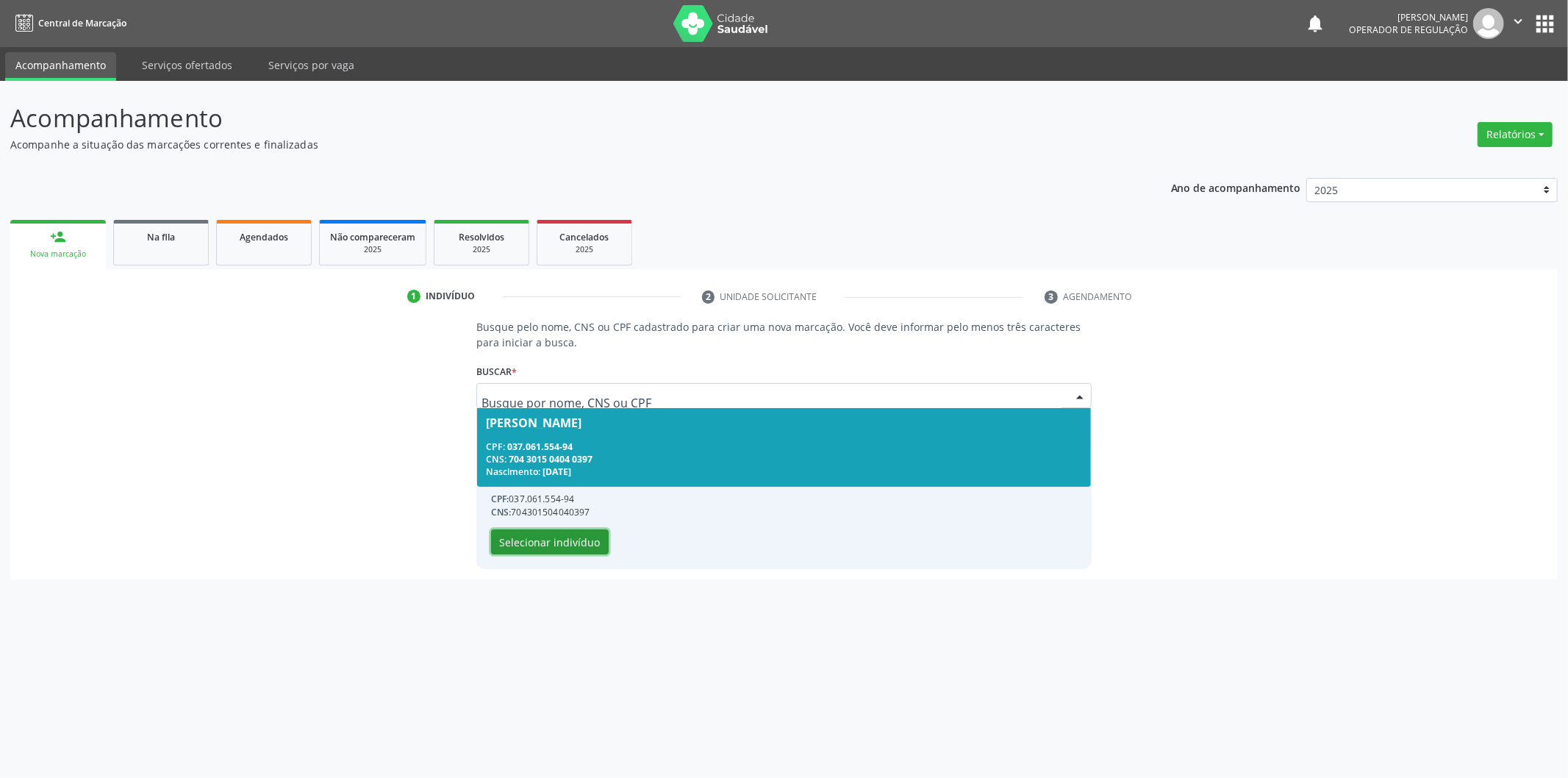
click at [504, 535] on button "Selecionar indivíduo" at bounding box center [549, 541] width 118 height 25
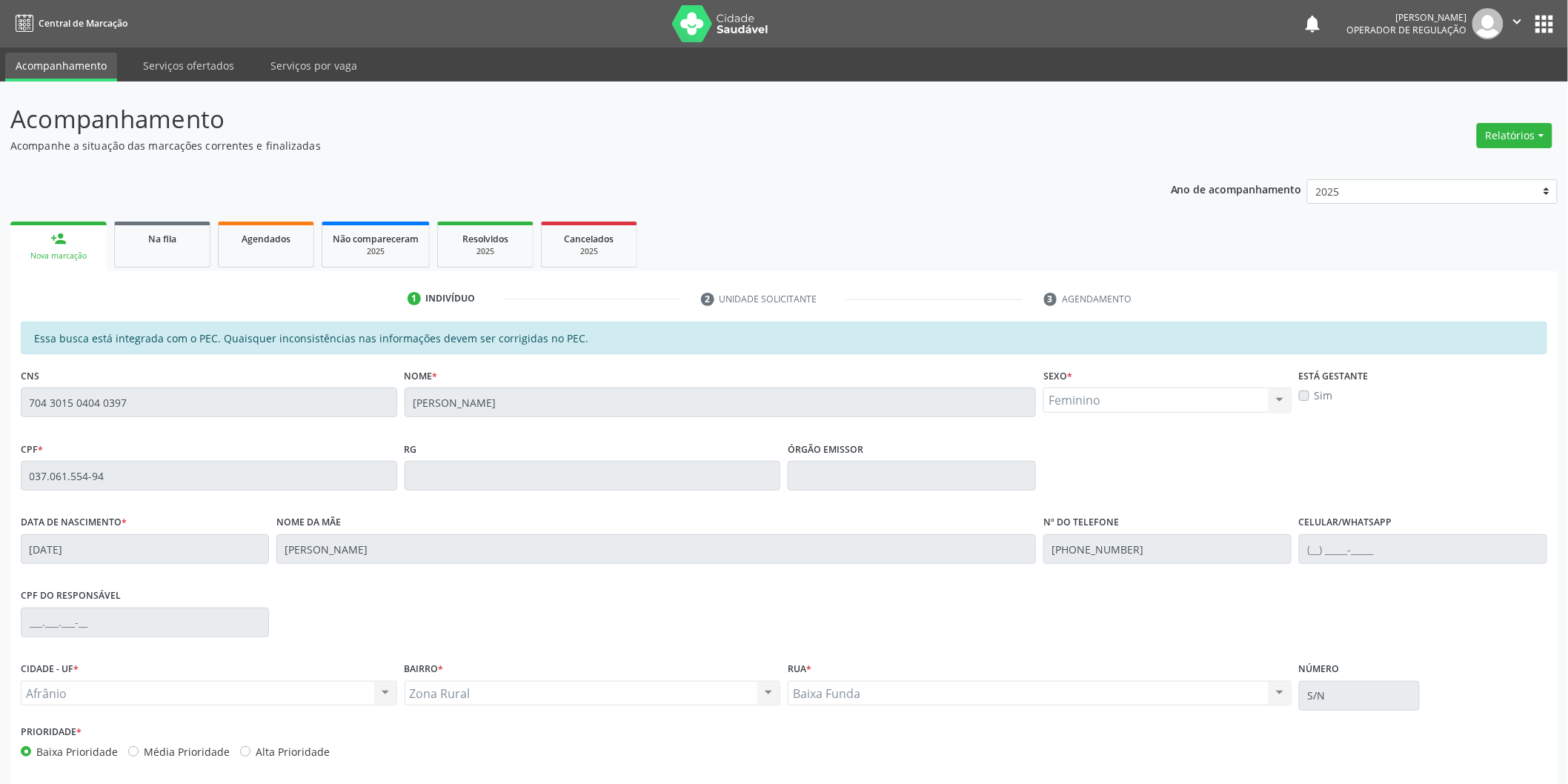
drag, startPoint x: 1560, startPoint y: 469, endPoint x: 1580, endPoint y: 590, distance: 122.6
click at [1568, 590] on html "Central de Marcação notifications [PERSON_NAME] Operador de regulação  Configu…" at bounding box center [784, 392] width 1568 height 784
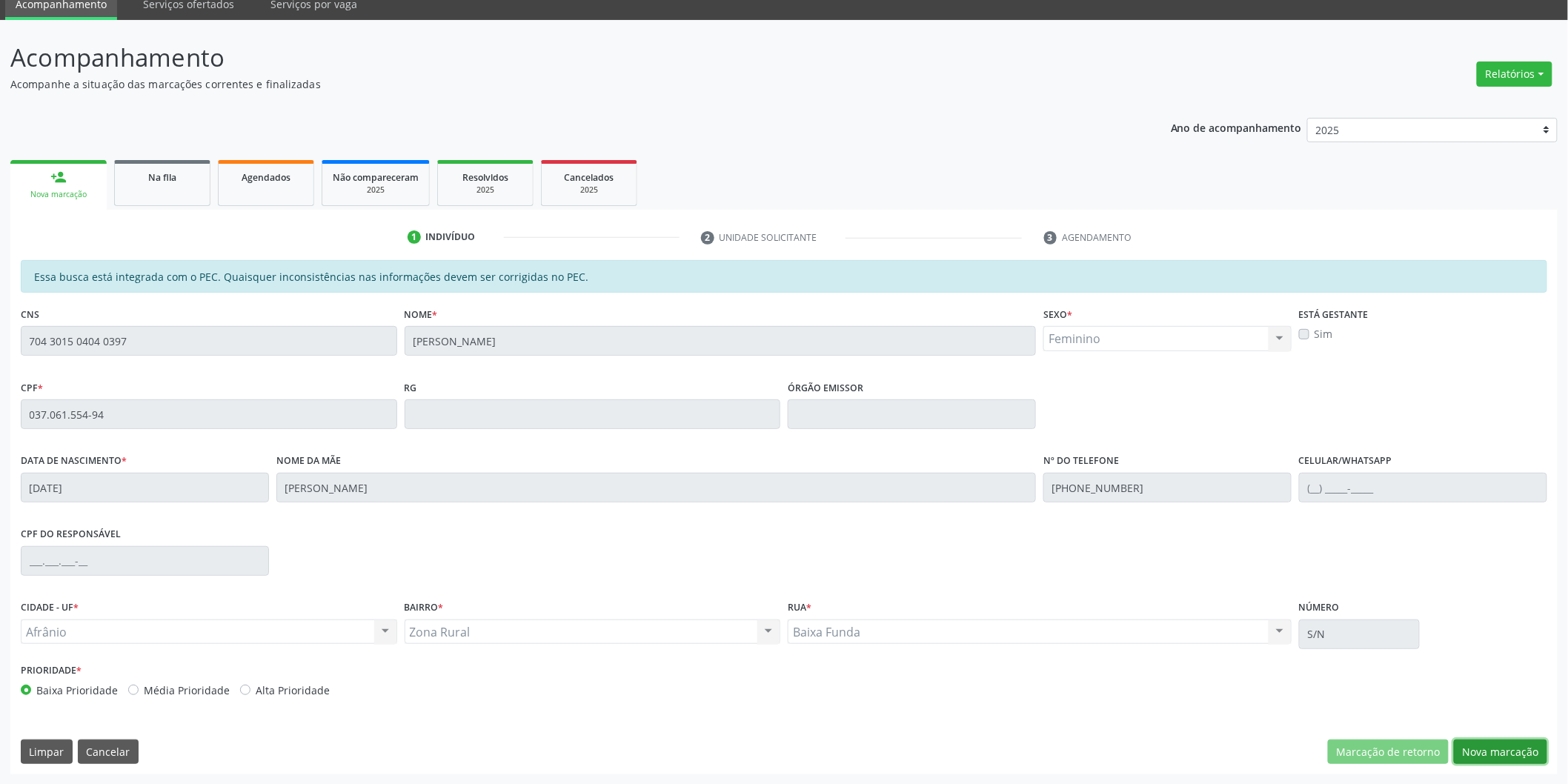
click at [1516, 747] on button "Nova marcação" at bounding box center [1501, 751] width 93 height 25
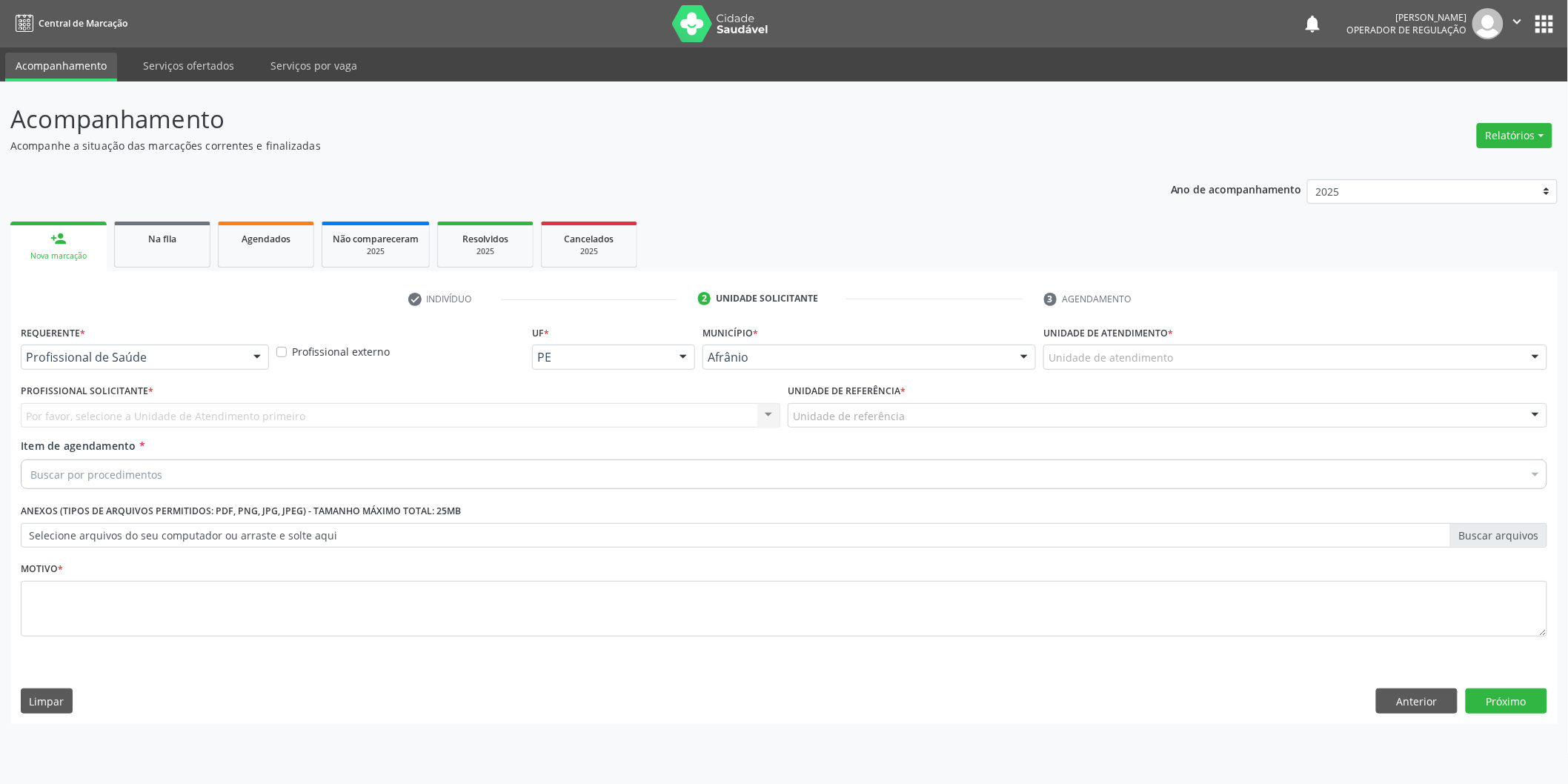
scroll to position [0, 0]
click at [1365, 358] on div "Unidade de atendimento" at bounding box center [1306, 357] width 508 height 25
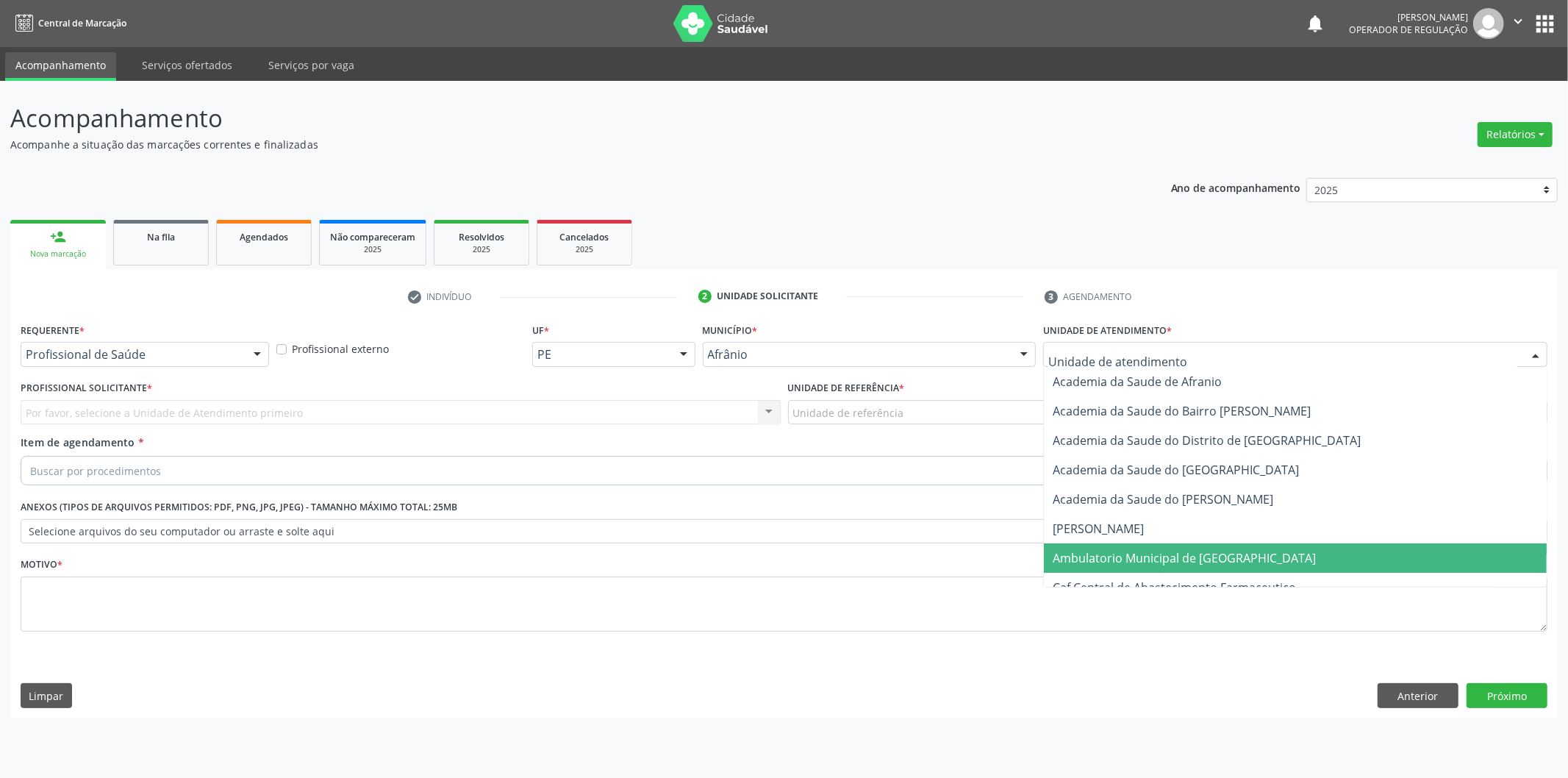
click at [1291, 564] on span "Ambulatorio Municipal de [GEOGRAPHIC_DATA]" at bounding box center [1295, 558] width 503 height 30
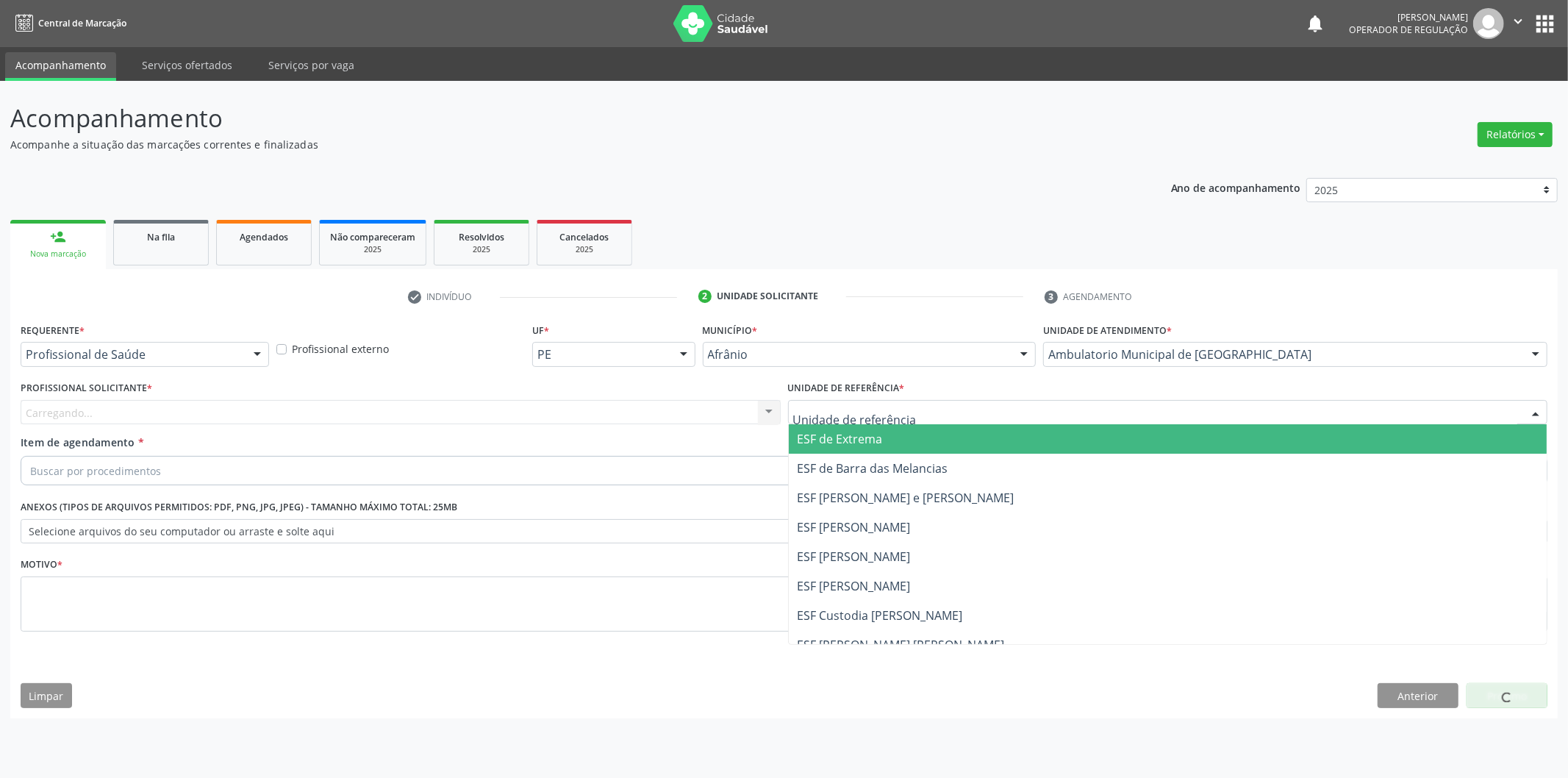
click at [822, 442] on span "ESF de Extrema" at bounding box center [840, 438] width 85 height 16
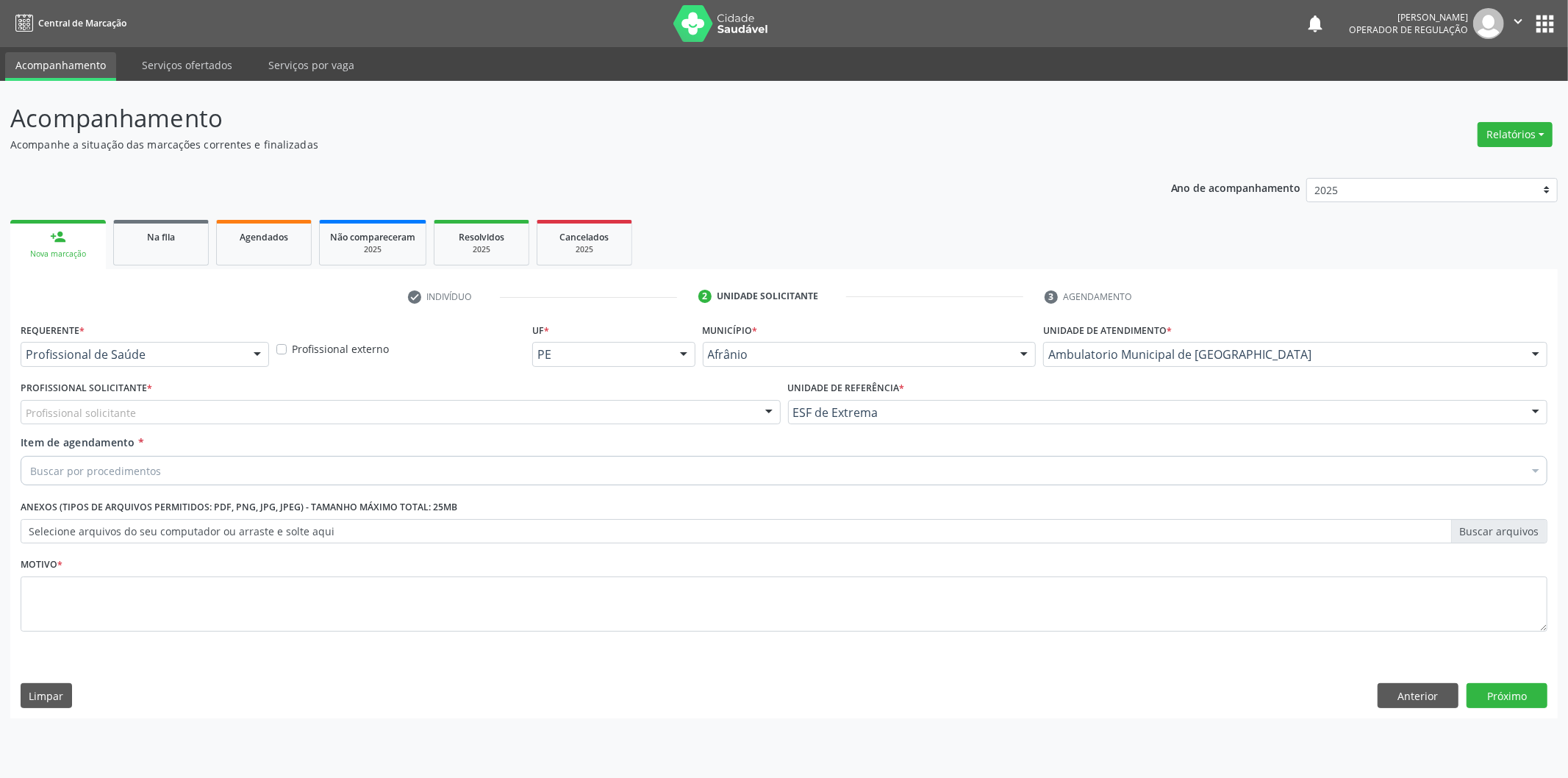
click at [708, 429] on div "Profissional Solicitante * Profissional solicitante Médico Anestesiologista - […" at bounding box center [400, 406] width 768 height 57
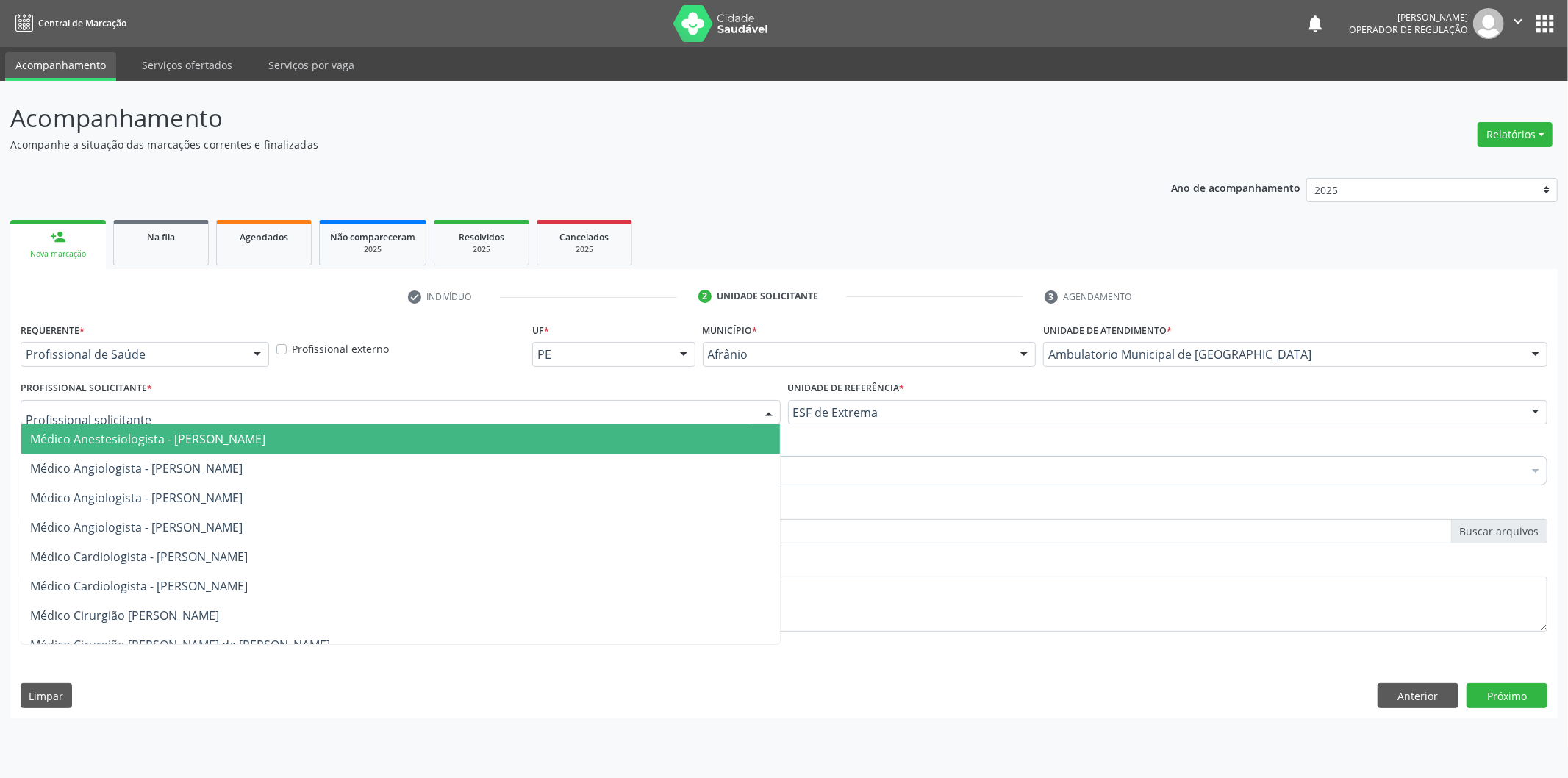
click at [711, 422] on div at bounding box center [400, 412] width 760 height 25
click at [703, 444] on span "Médico Anestesiologista - [PERSON_NAME]" at bounding box center [400, 439] width 759 height 30
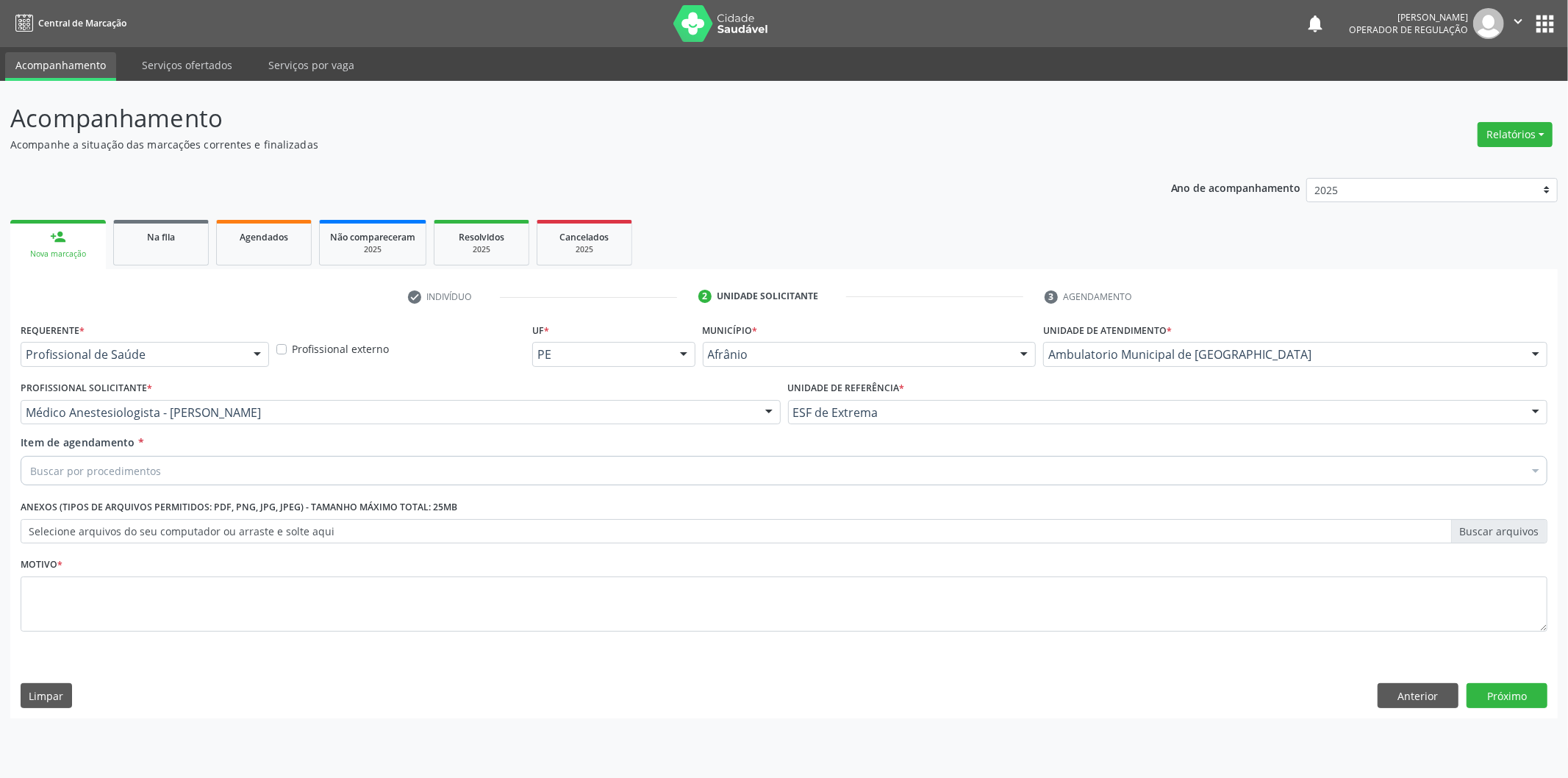
click at [548, 473] on div "Buscar por procedimentos" at bounding box center [784, 471] width 1526 height 30
click at [290, 475] on div "Buscar por procedimentos" at bounding box center [784, 471] width 1526 height 30
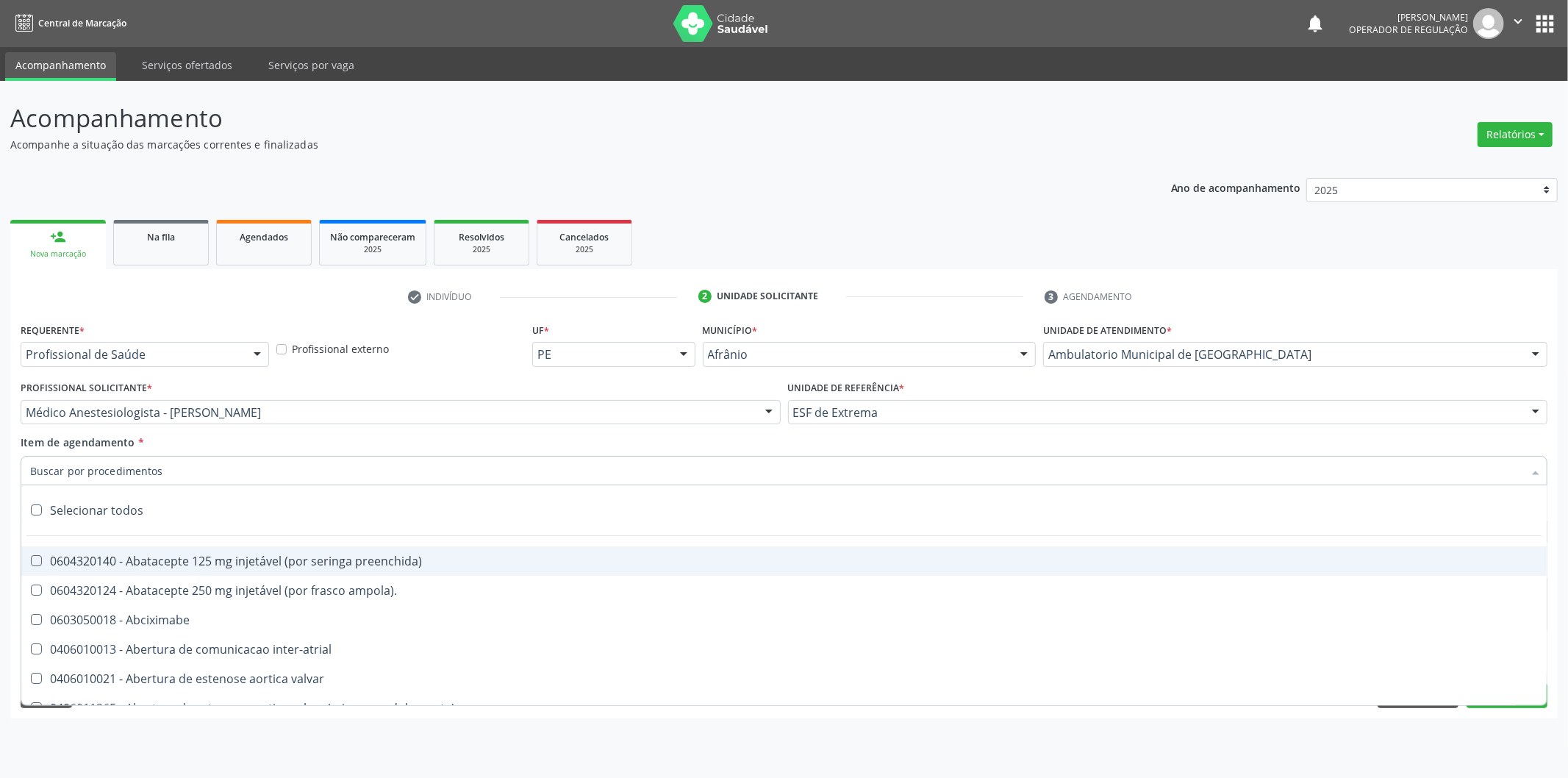
paste input "0302050027"
type input "0302050027"
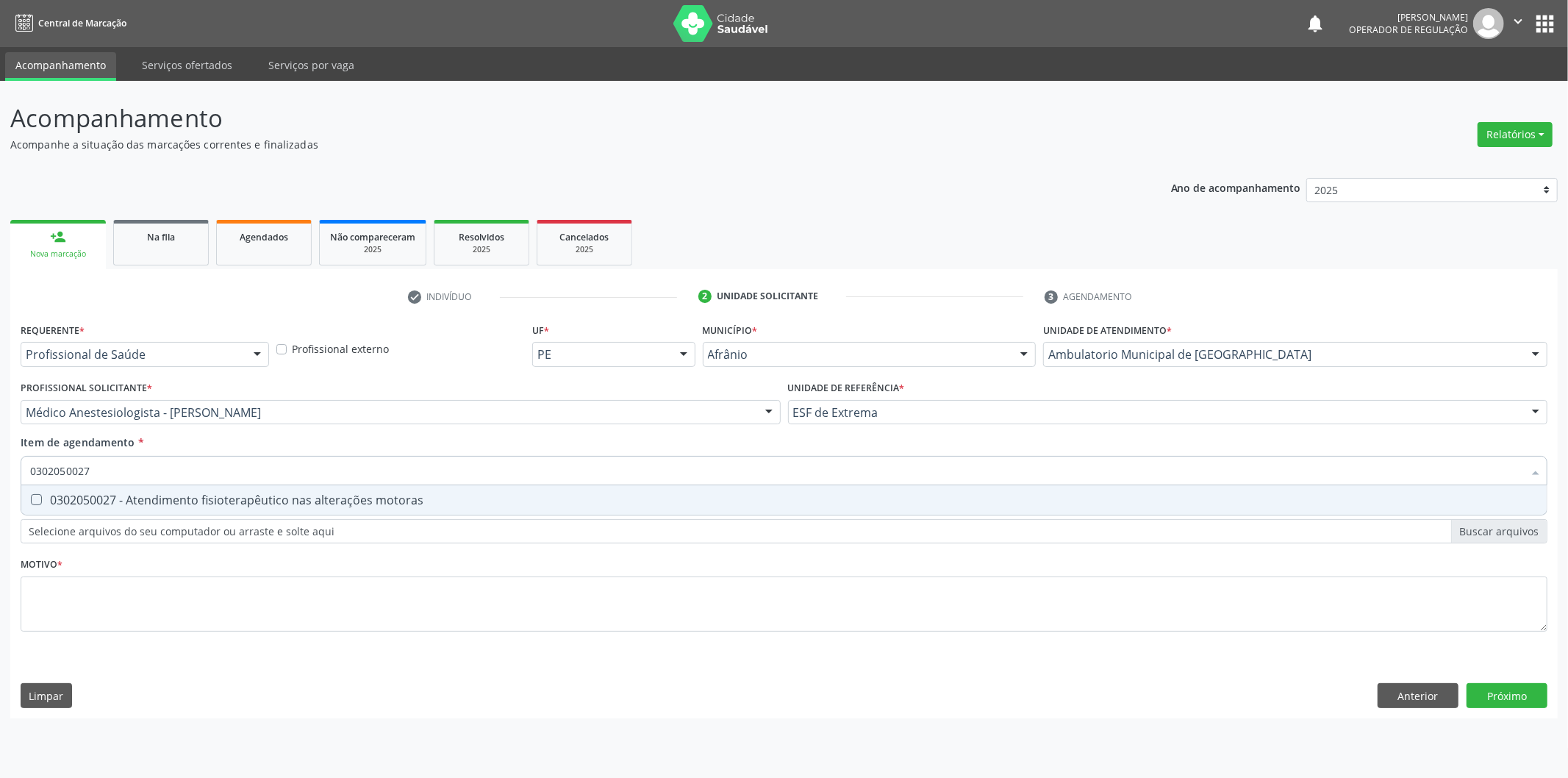
click at [319, 496] on div "0302050027 - Atendimento fisioterapêutico nas alterações motoras" at bounding box center [784, 499] width 1508 height 12
checkbox motoras "true"
click at [290, 591] on div "Requerente * Profissional de Saúde Profissional de Saúde Paciente Nenhum result…" at bounding box center [784, 485] width 1526 height 333
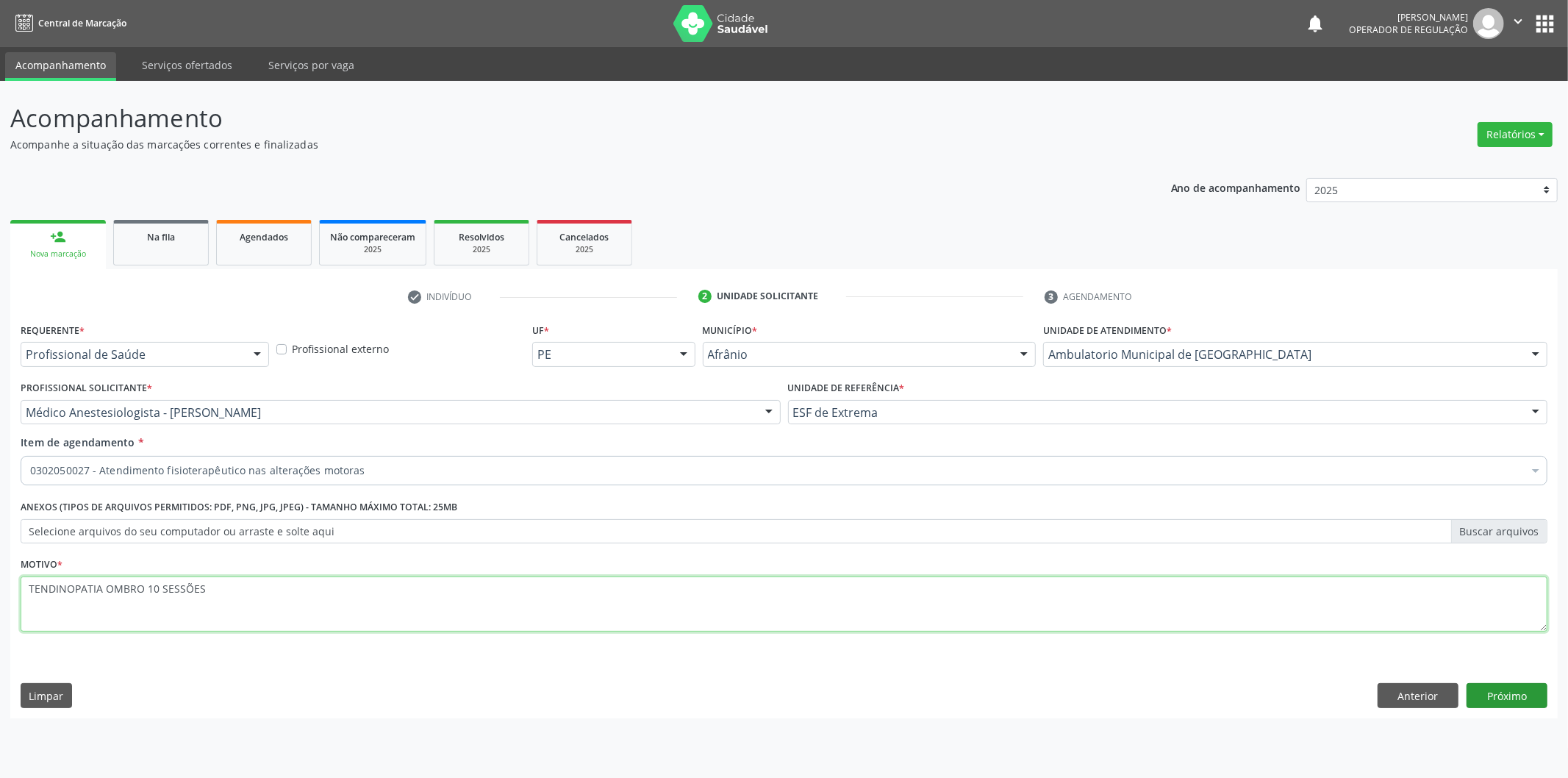
type textarea "TENDINOPATIA OMBRO 10 SESSÕES"
click at [1504, 683] on button "Próximo" at bounding box center [1506, 695] width 81 height 25
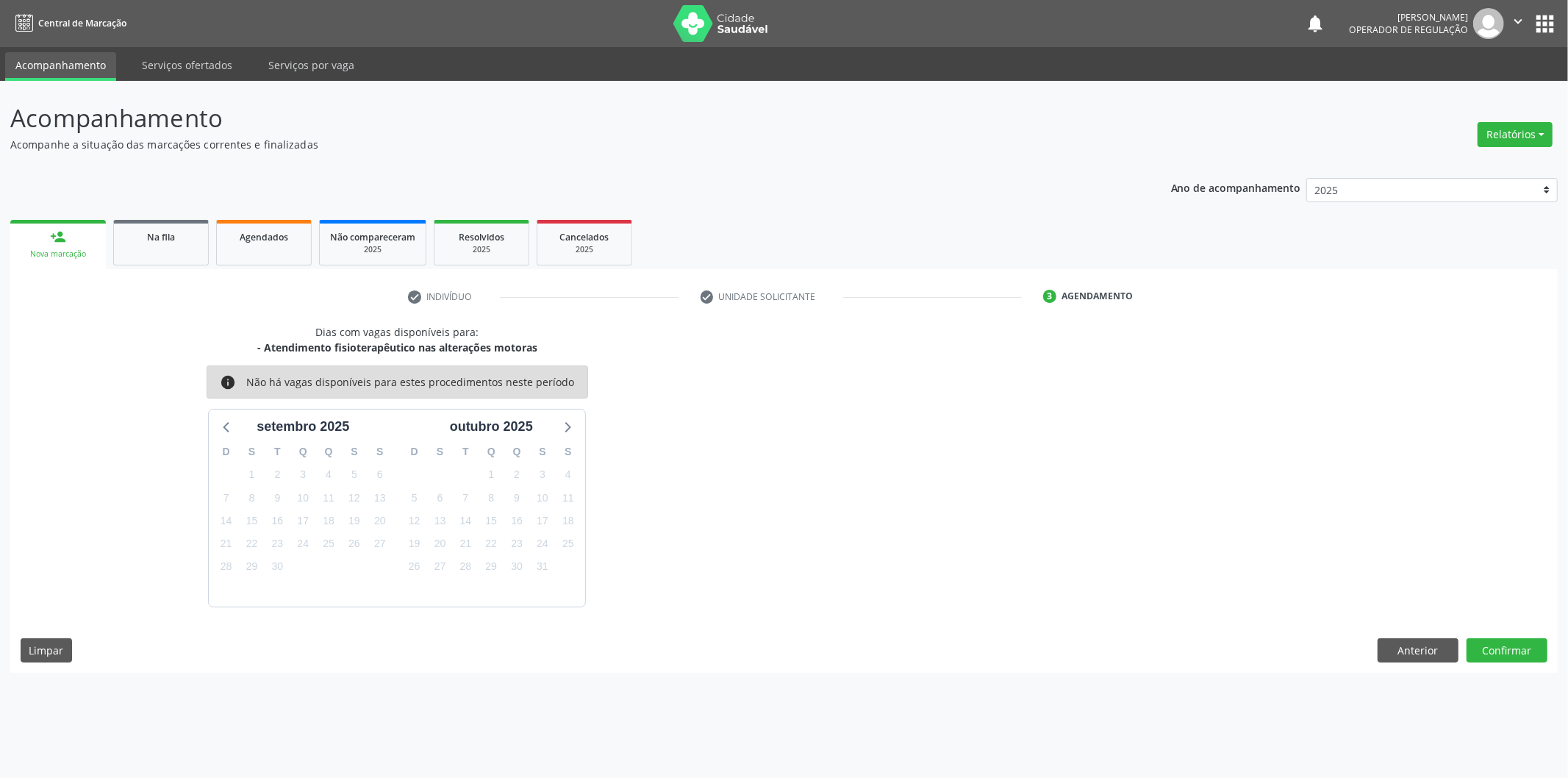
click at [1476, 633] on div "Dias com vagas disponíveis para: - Atendimento fisioterapêutico nas alterações …" at bounding box center [784, 498] width 1548 height 348
click at [1481, 651] on button "Confirmar" at bounding box center [1506, 650] width 81 height 25
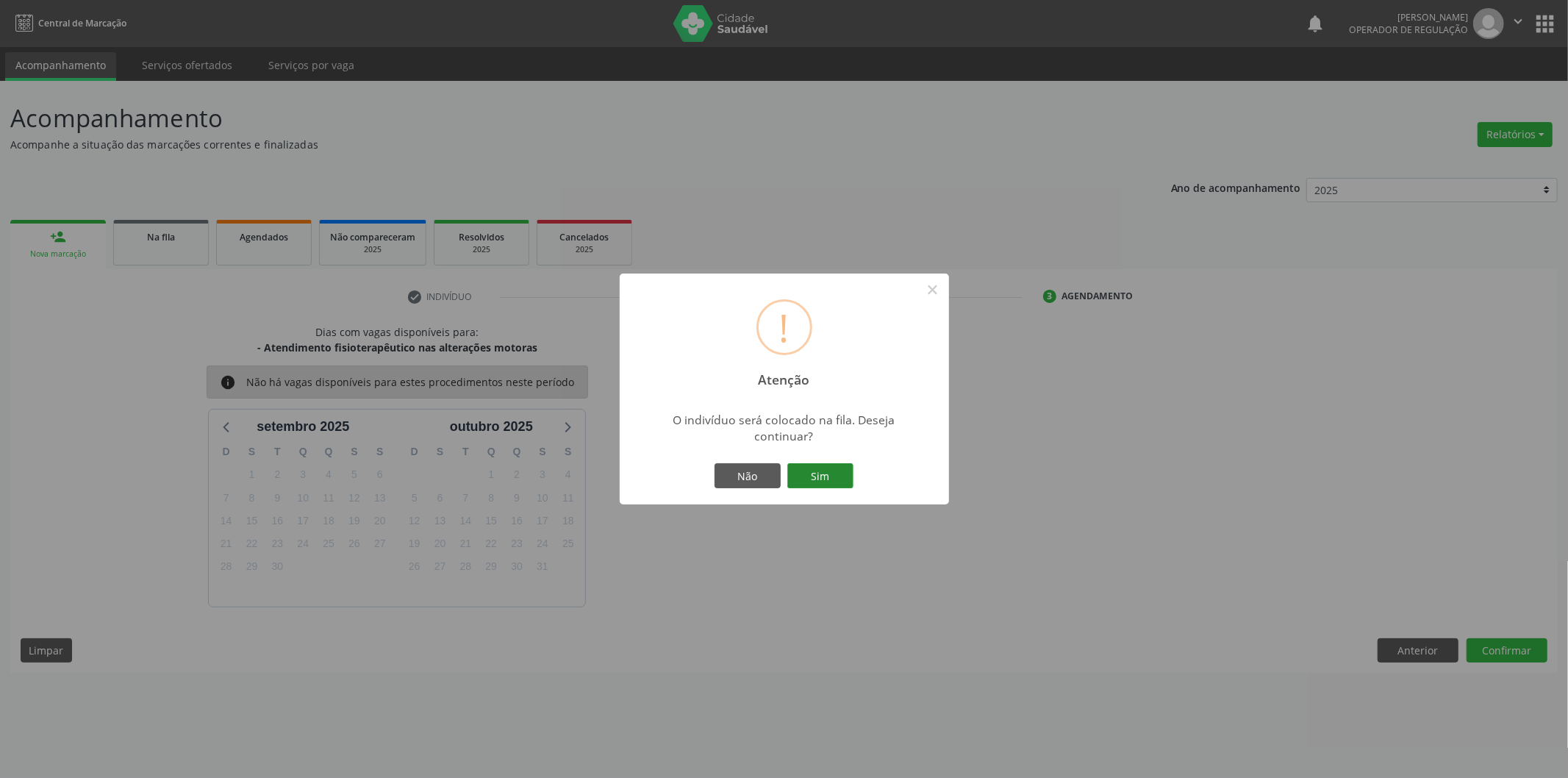
click at [827, 473] on button "Sim" at bounding box center [820, 475] width 66 height 25
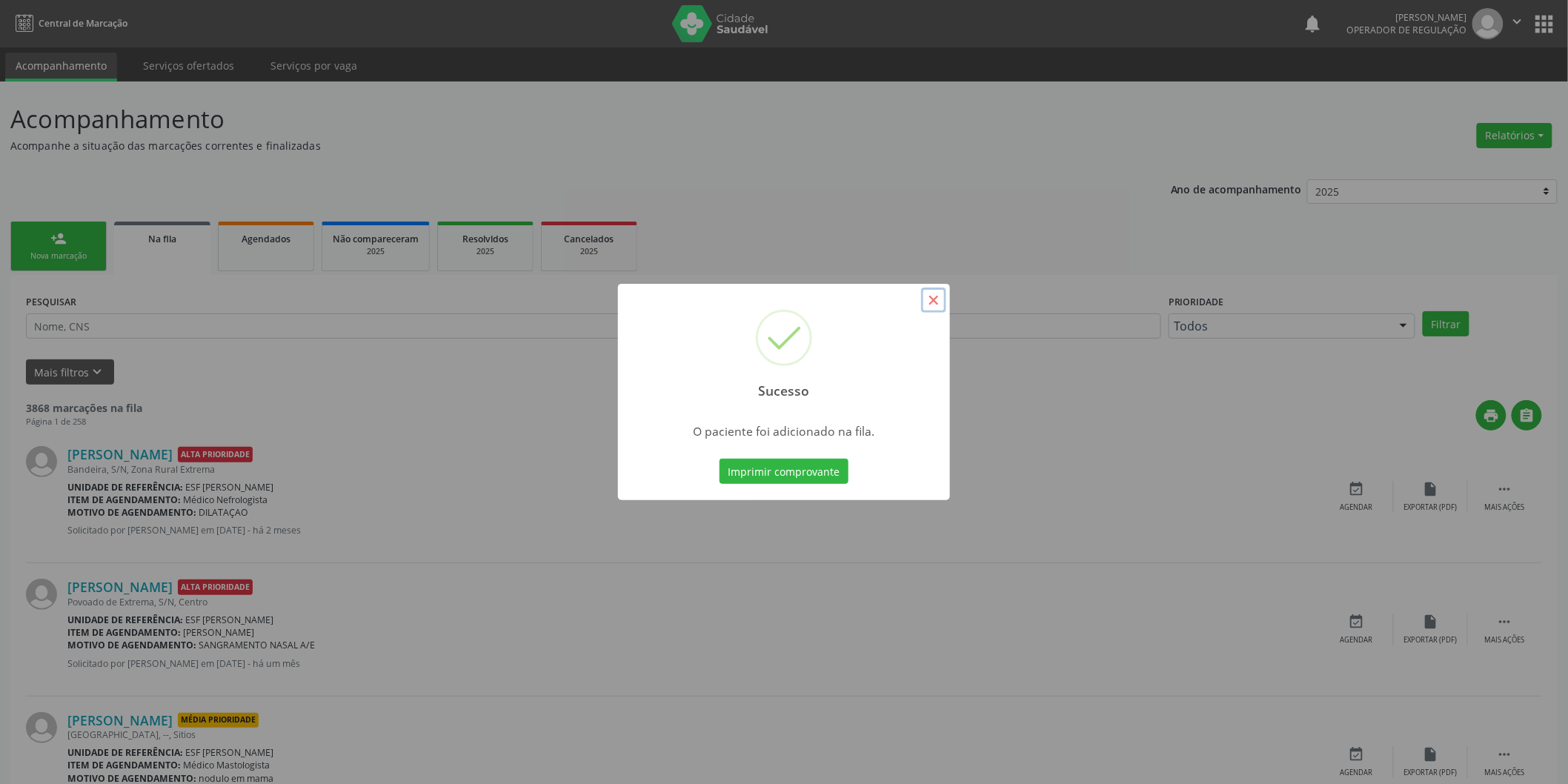
click at [935, 303] on button "×" at bounding box center [934, 300] width 25 height 25
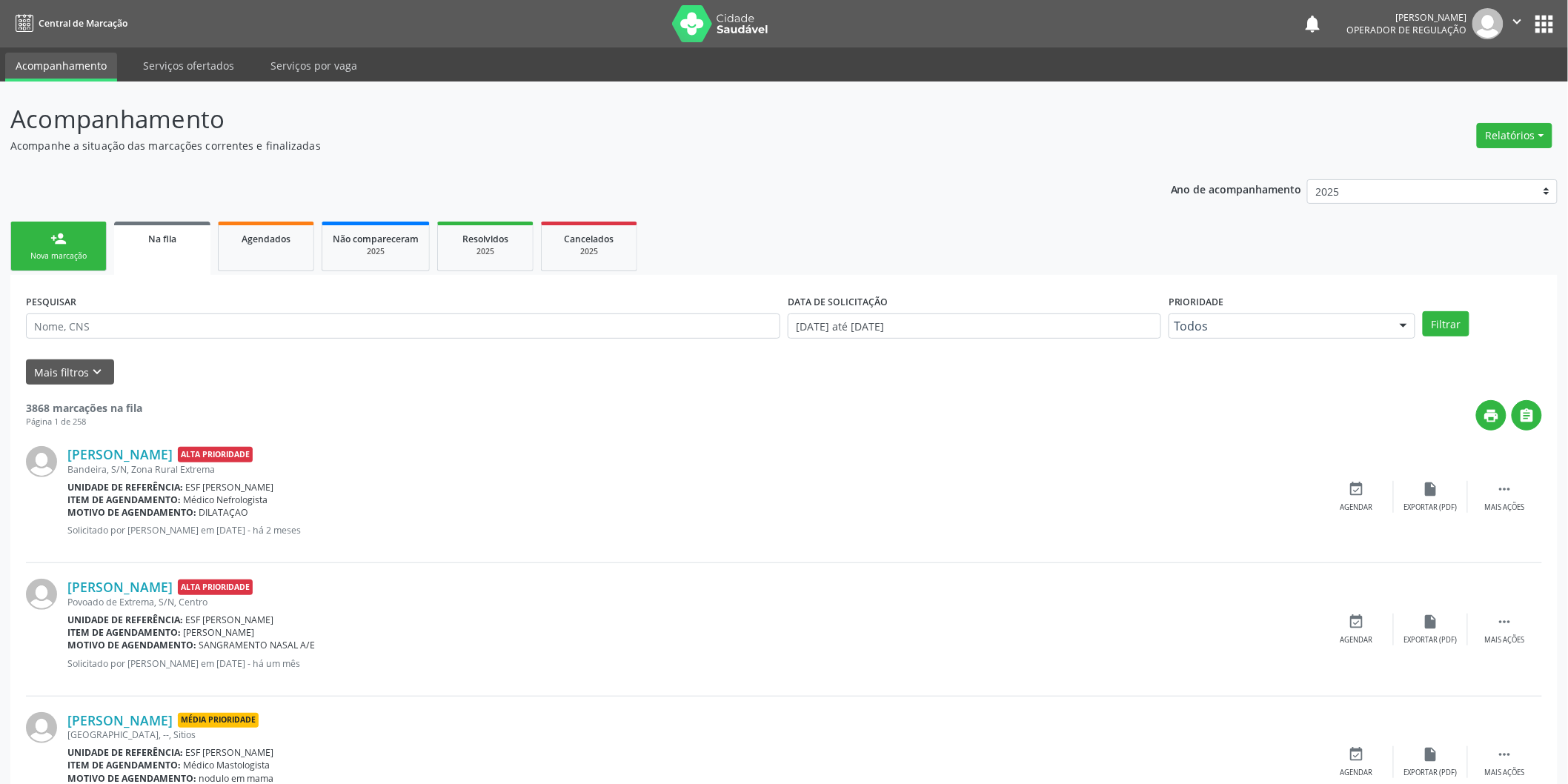
click at [47, 245] on link "person_add Nova marcação" at bounding box center [58, 245] width 96 height 49
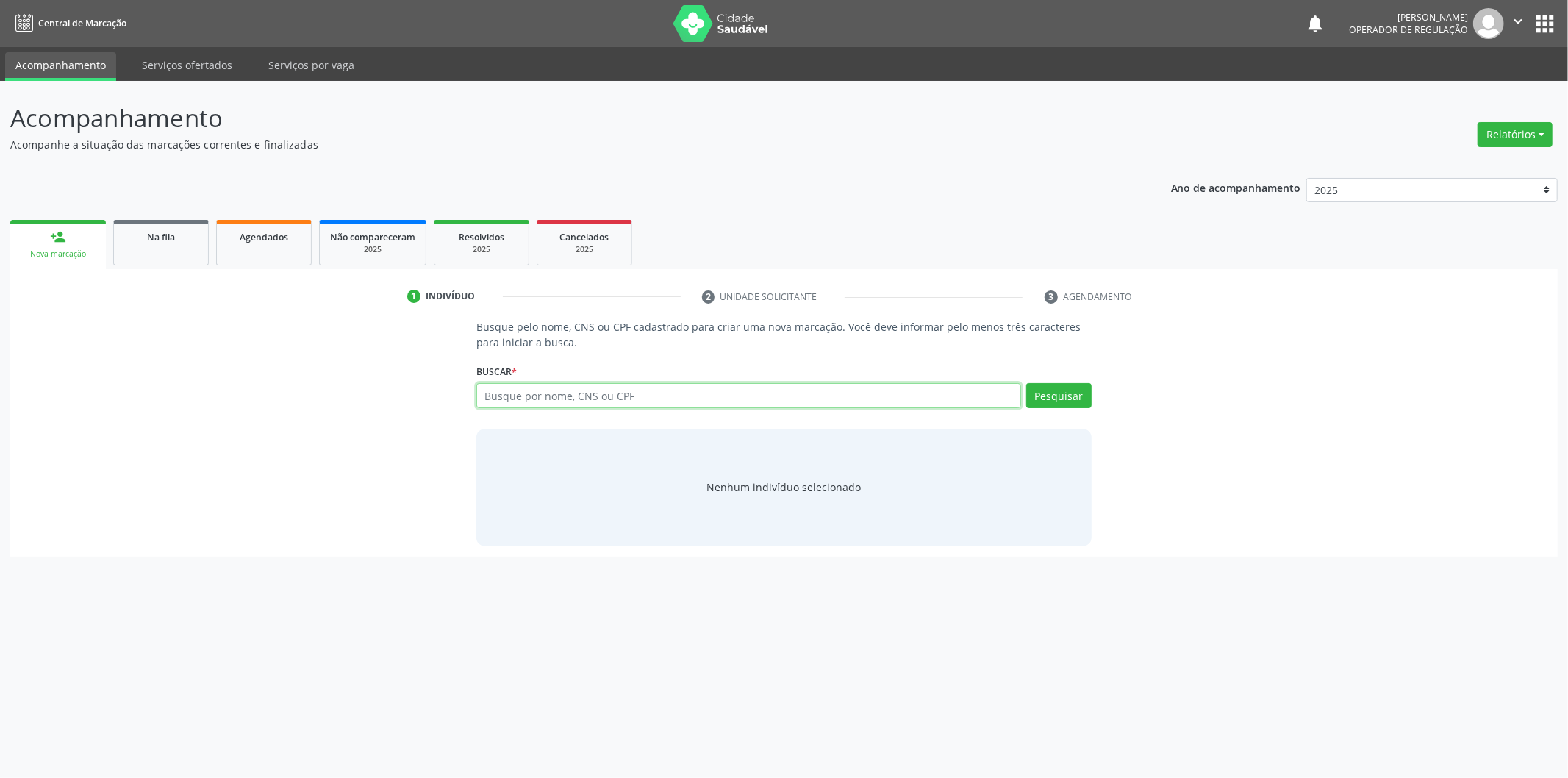
click at [589, 395] on input "text" at bounding box center [748, 395] width 545 height 25
type input "707403099739578"
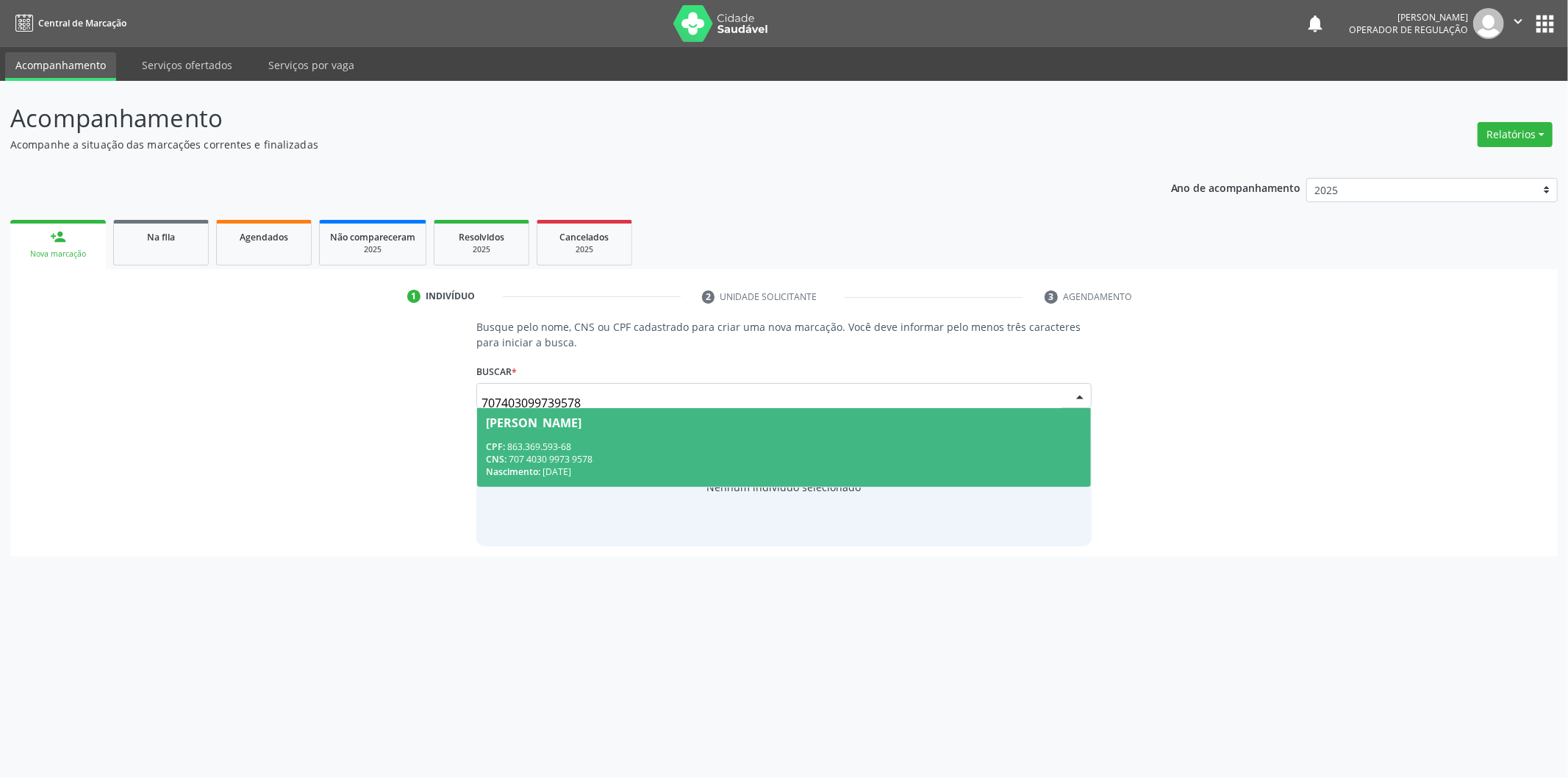
click at [924, 458] on div "CNS: 707 4030 9973 9578" at bounding box center [784, 458] width 596 height 12
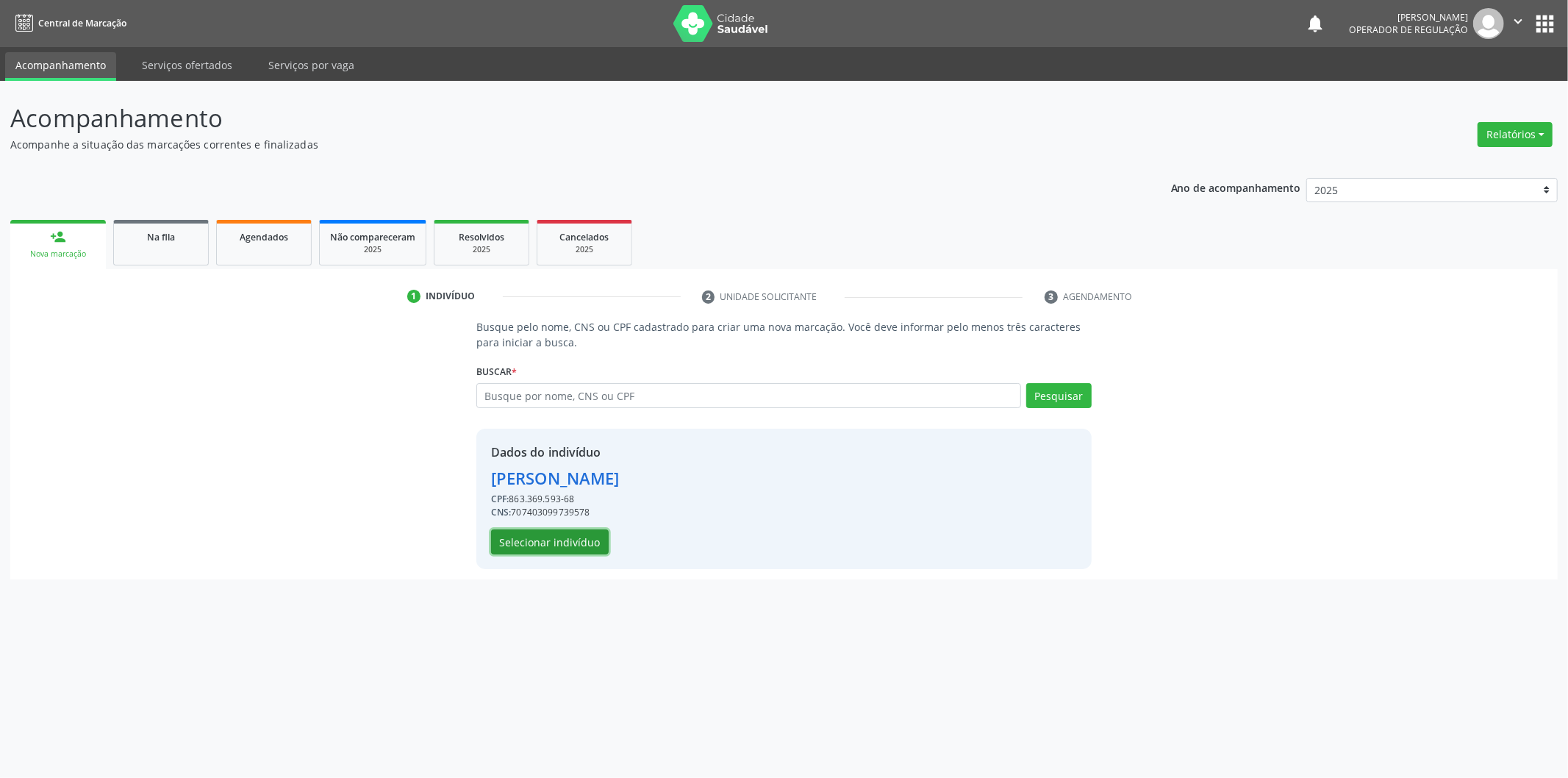
click at [601, 549] on button "Selecionar indivíduo" at bounding box center [549, 541] width 118 height 25
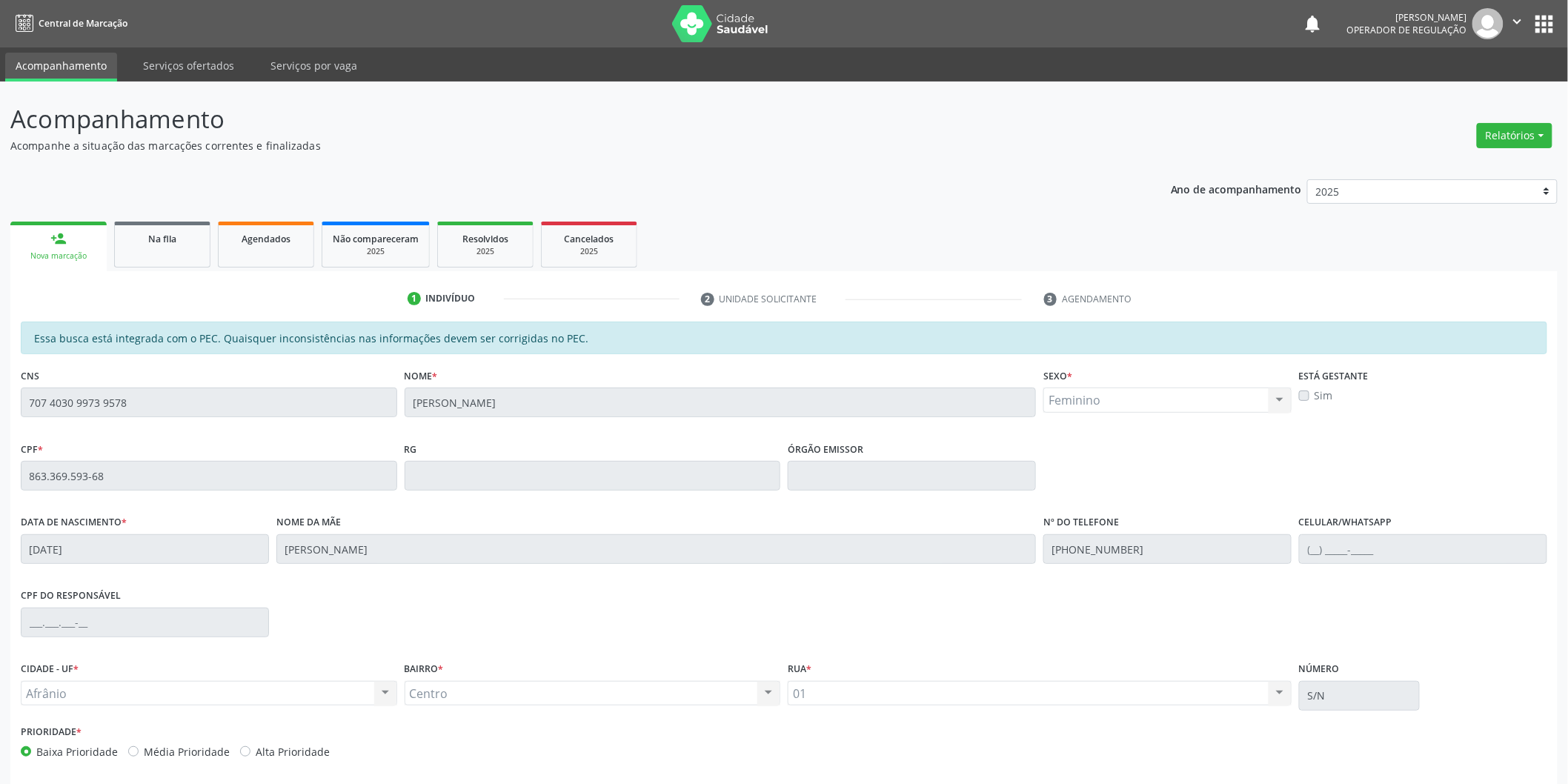
scroll to position [62, 0]
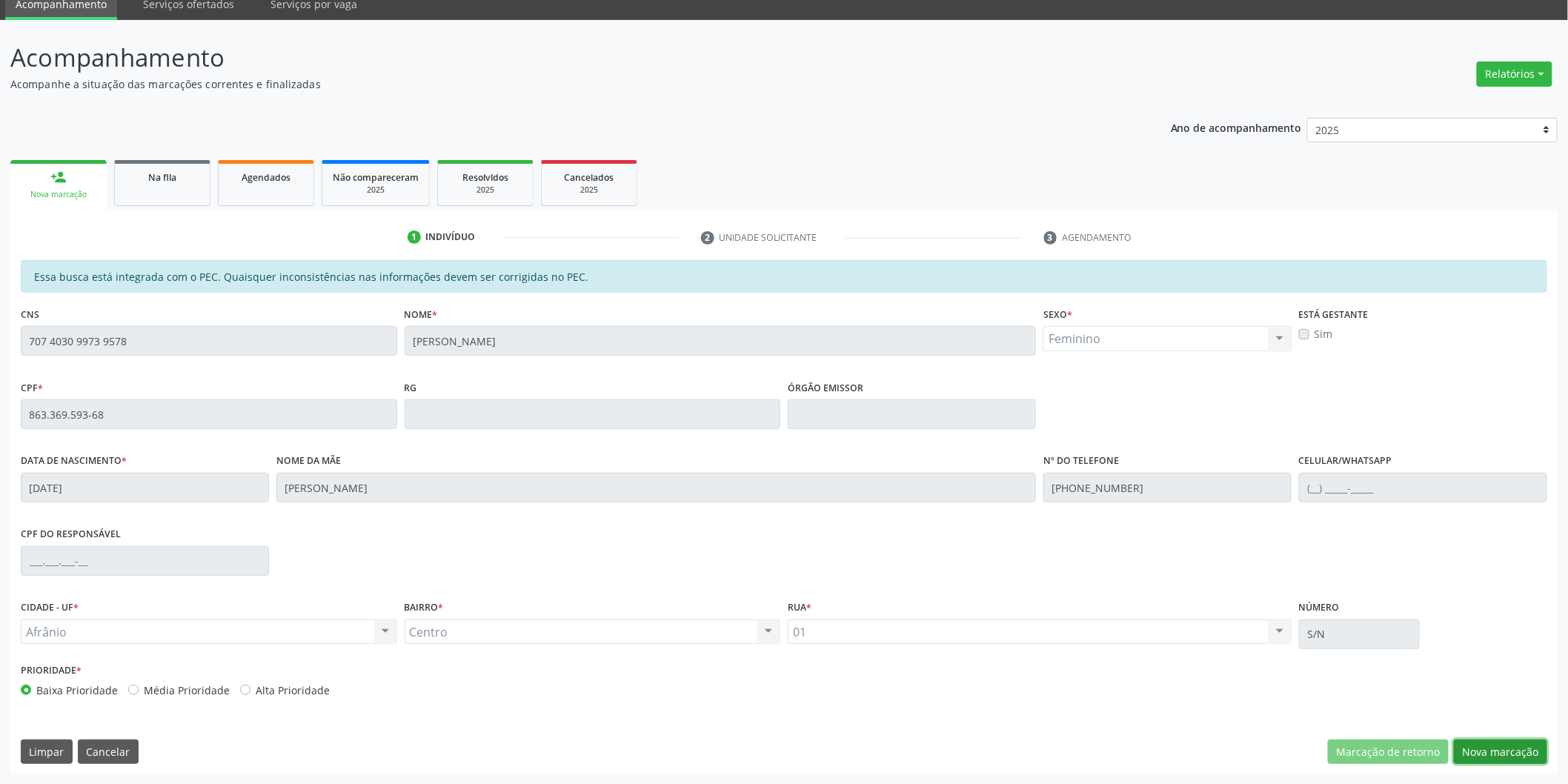
click at [1506, 756] on button "Nova marcação" at bounding box center [1501, 751] width 93 height 25
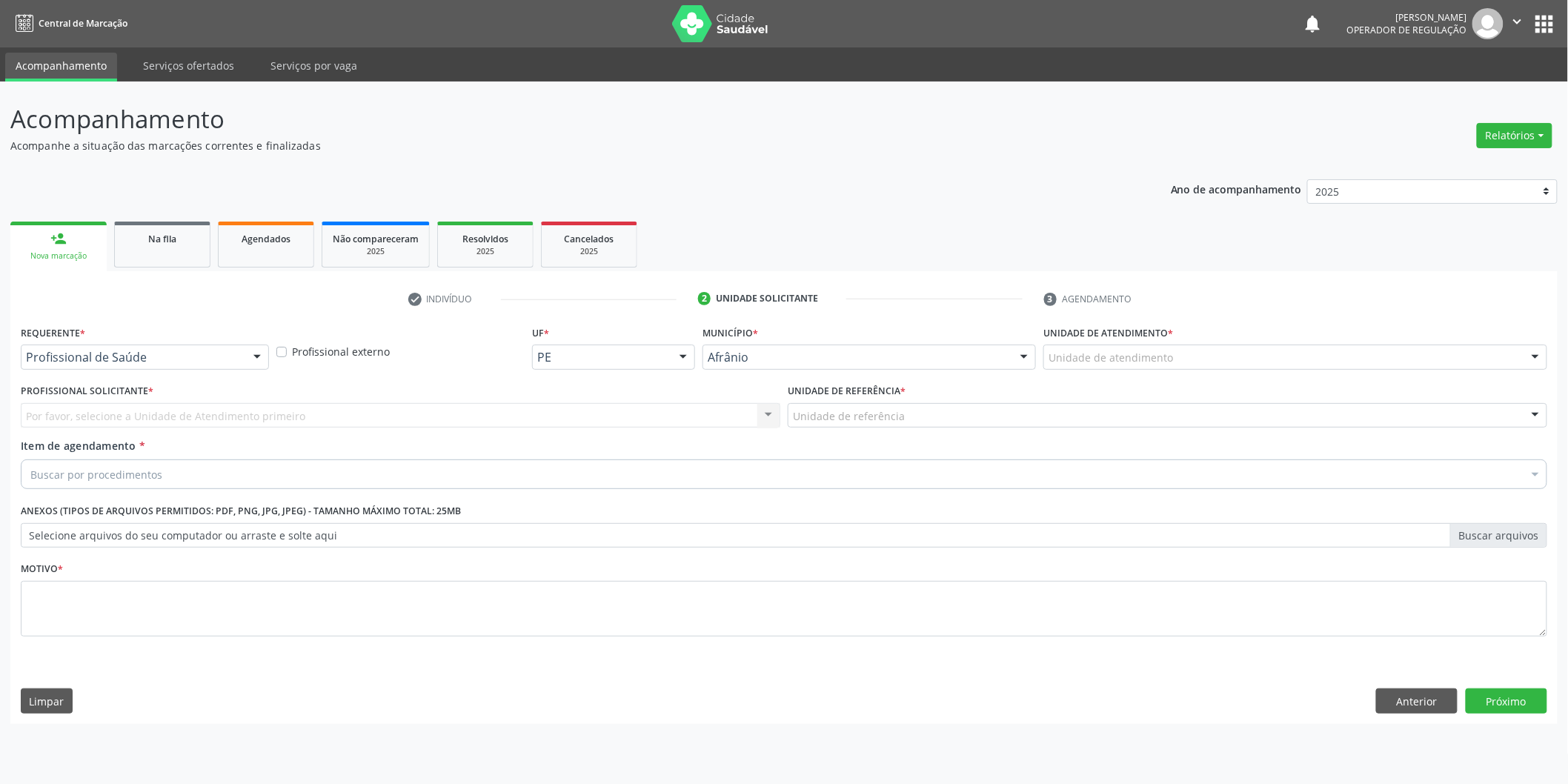
scroll to position [0, 0]
click at [1306, 359] on div "Unidade de atendimento" at bounding box center [1306, 357] width 508 height 25
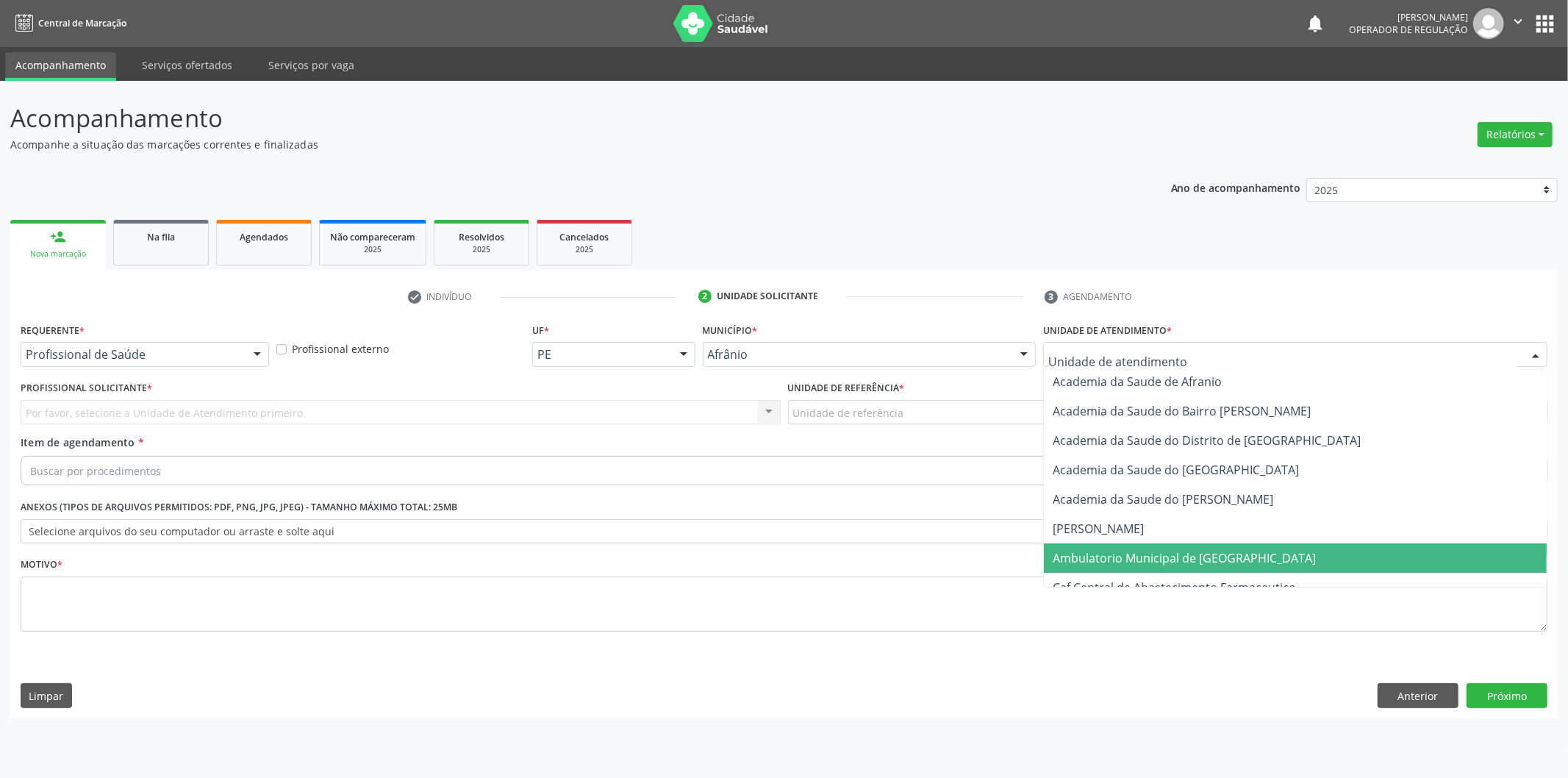
click at [1255, 547] on span "Ambulatorio Municipal de [GEOGRAPHIC_DATA]" at bounding box center [1295, 558] width 503 height 30
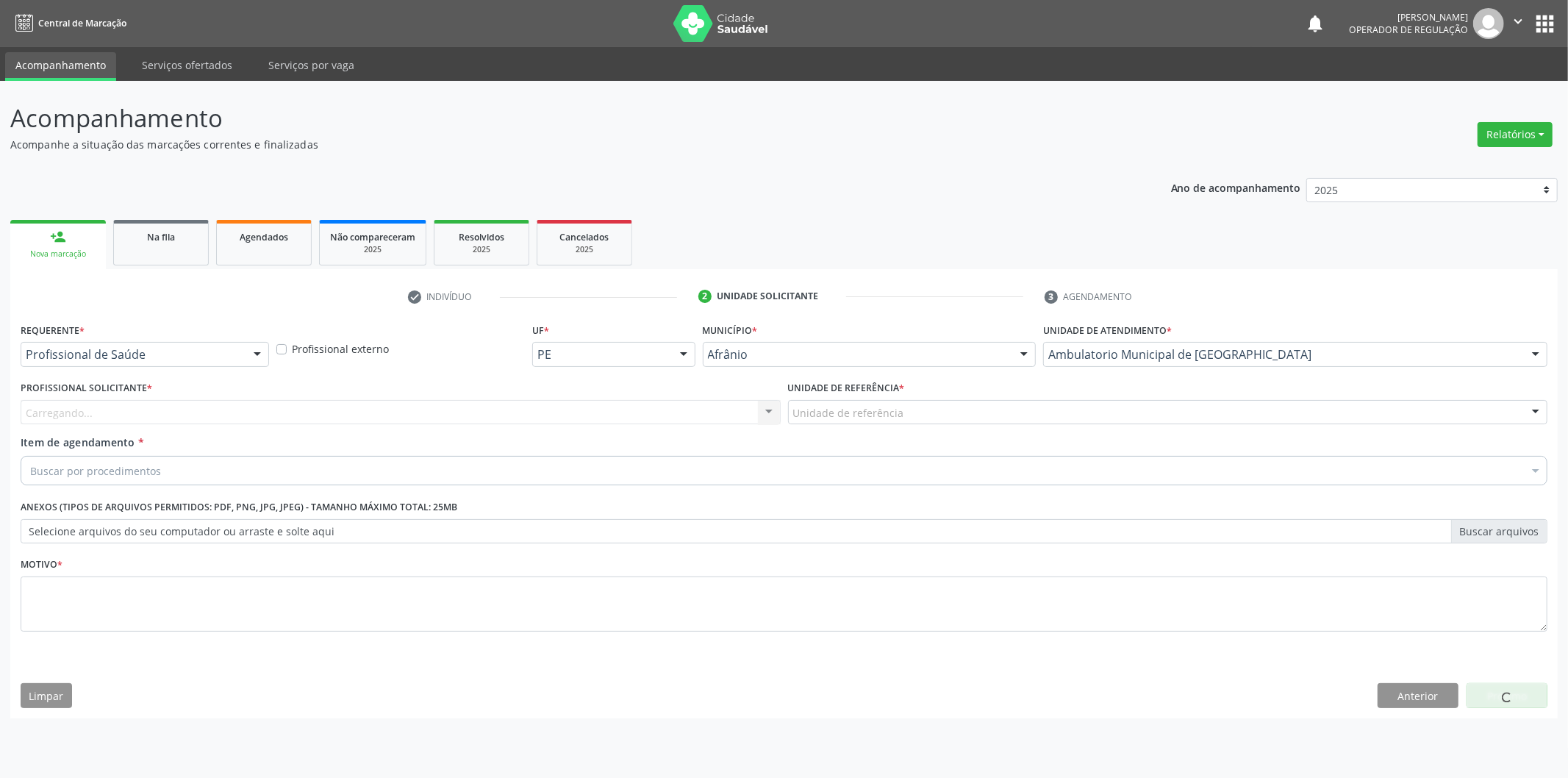
click at [971, 413] on div "Unidade de referência" at bounding box center [1168, 412] width 760 height 25
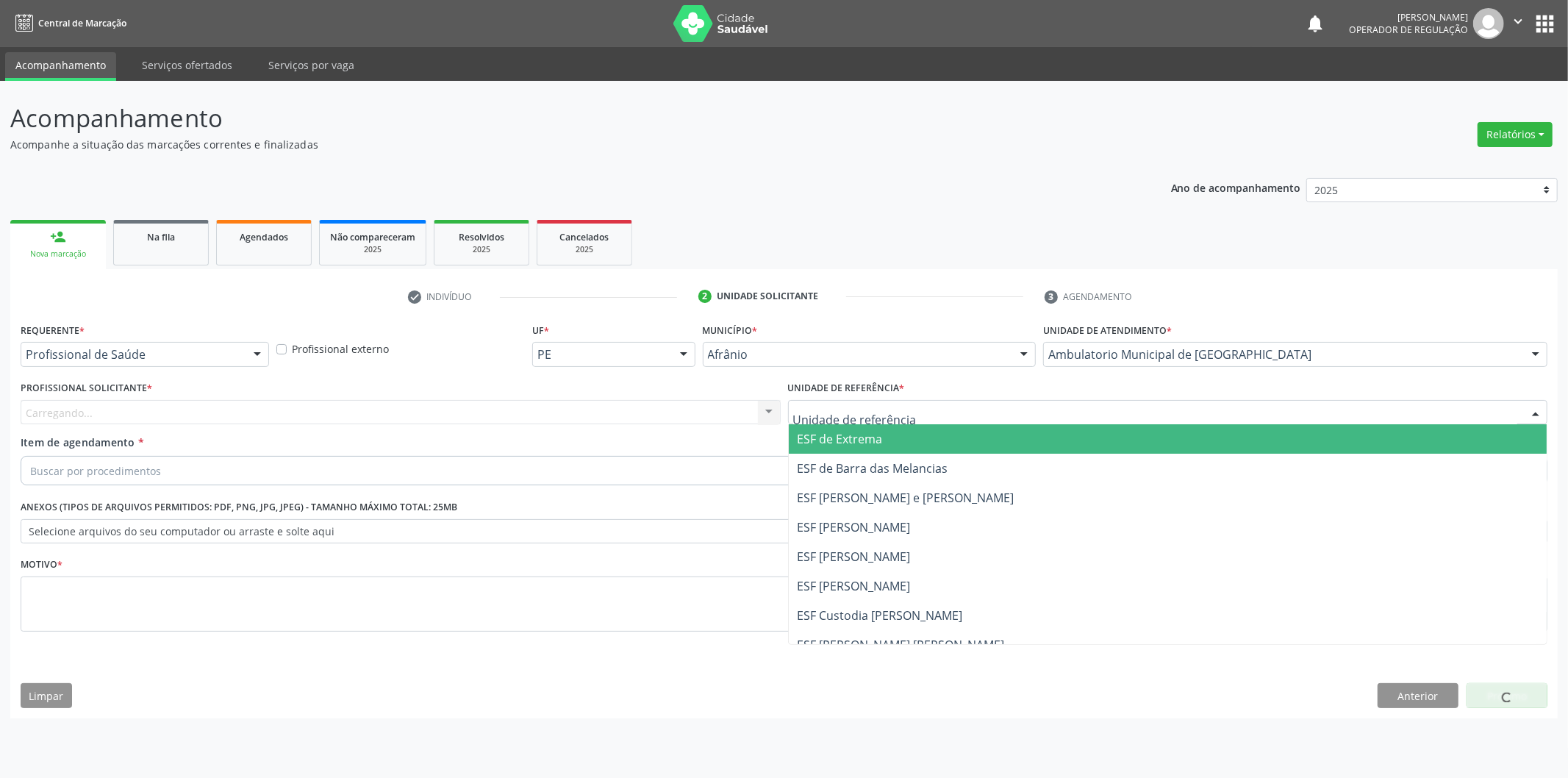
click at [881, 444] on span "ESF de Extrema" at bounding box center [840, 438] width 85 height 16
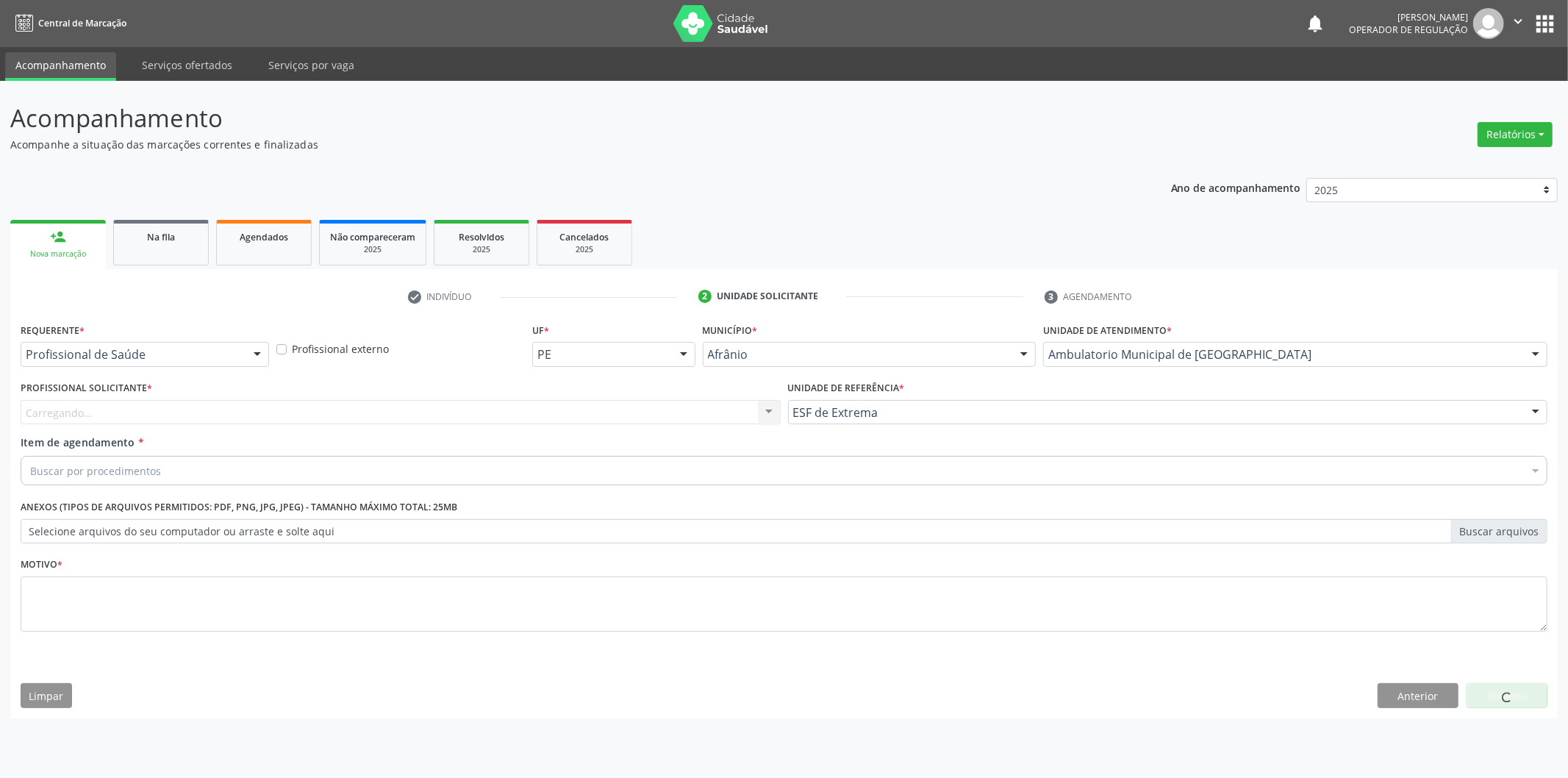
click at [568, 403] on div "Carregando..." at bounding box center [400, 412] width 760 height 25
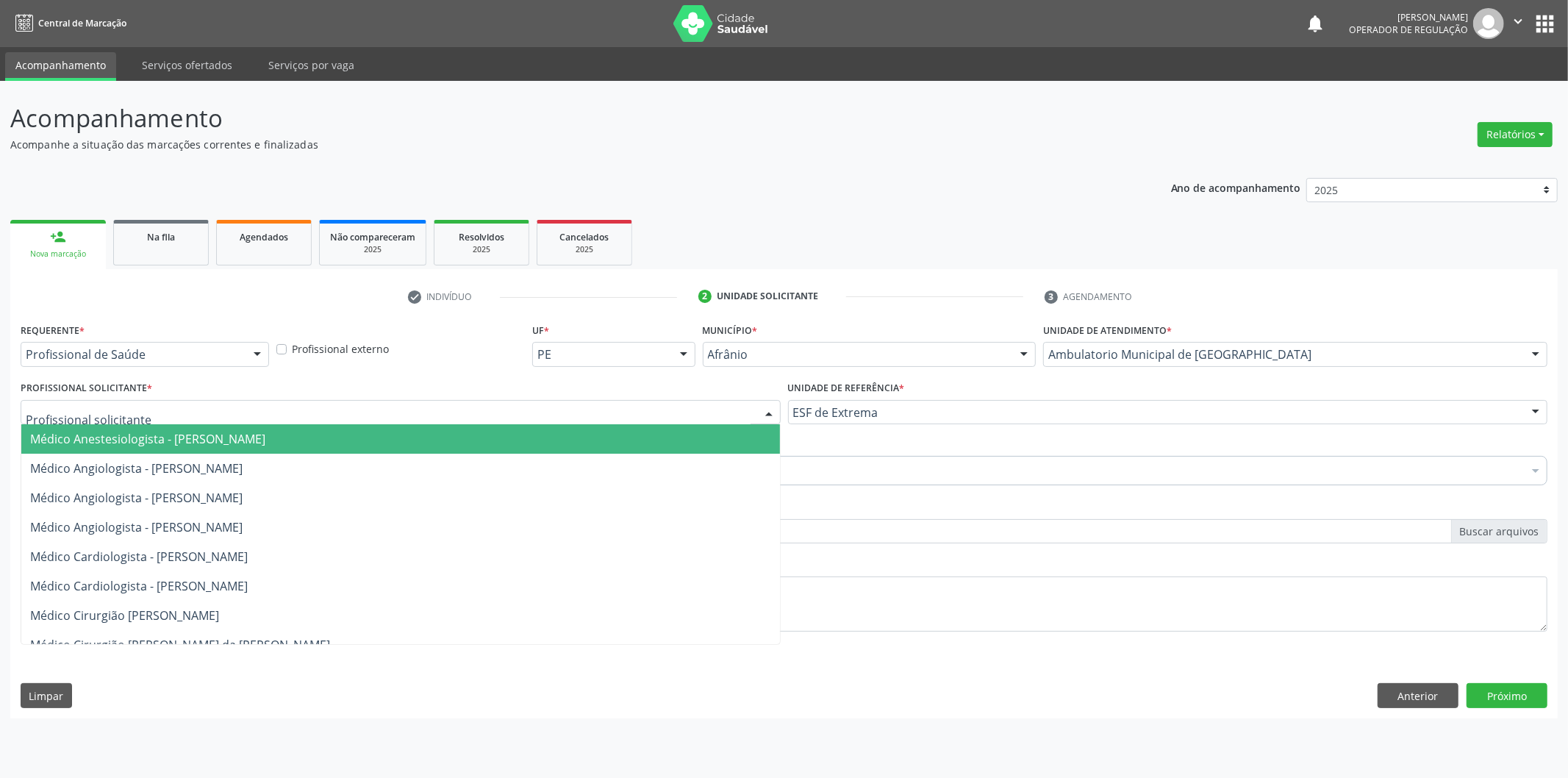
click at [556, 441] on span "Médico Anestesiologista - [PERSON_NAME]" at bounding box center [400, 439] width 759 height 30
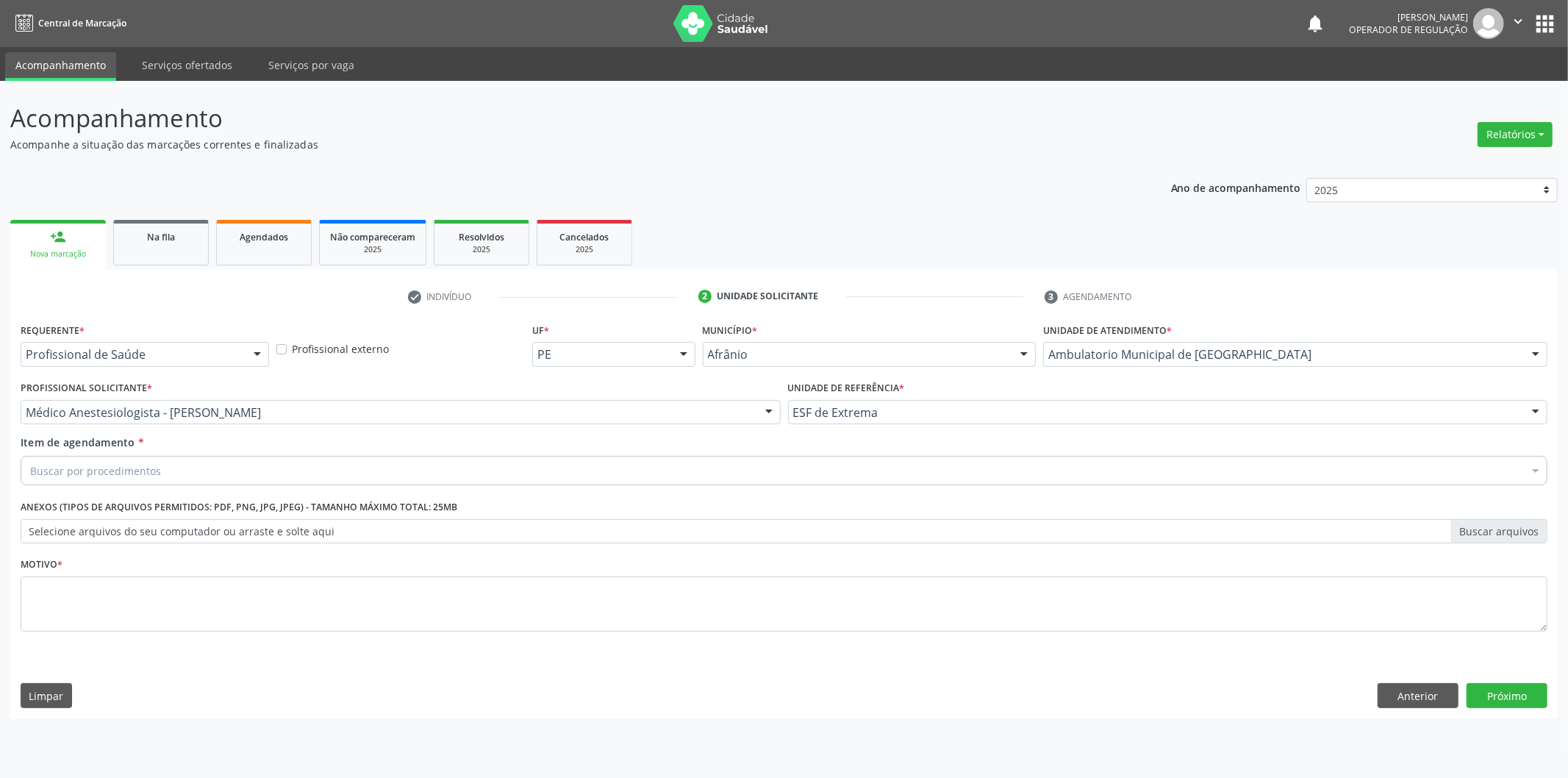
click at [380, 464] on div "Buscar por procedimentos" at bounding box center [784, 471] width 1526 height 30
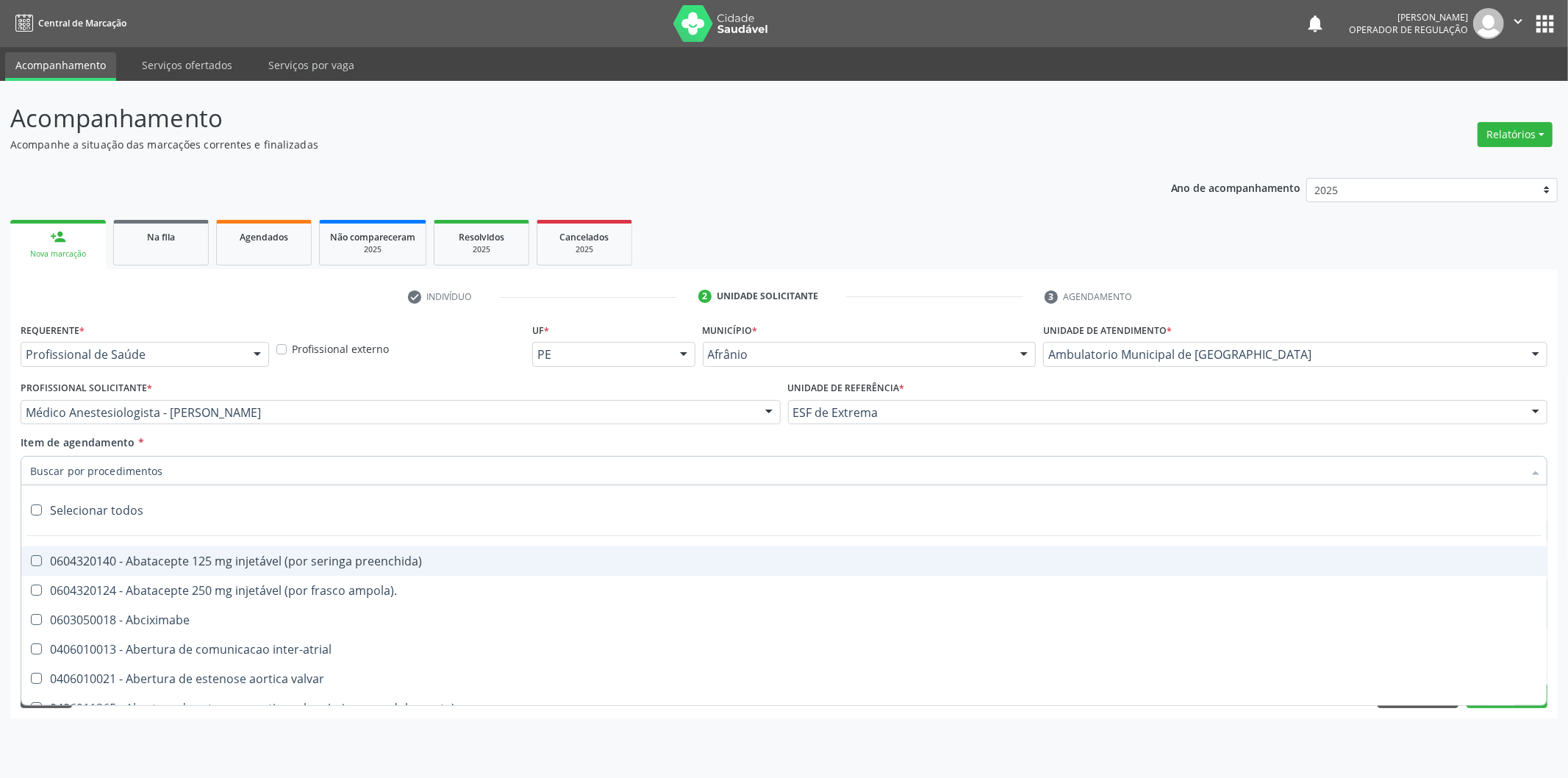
paste input "0302050027"
type input "0302050027"
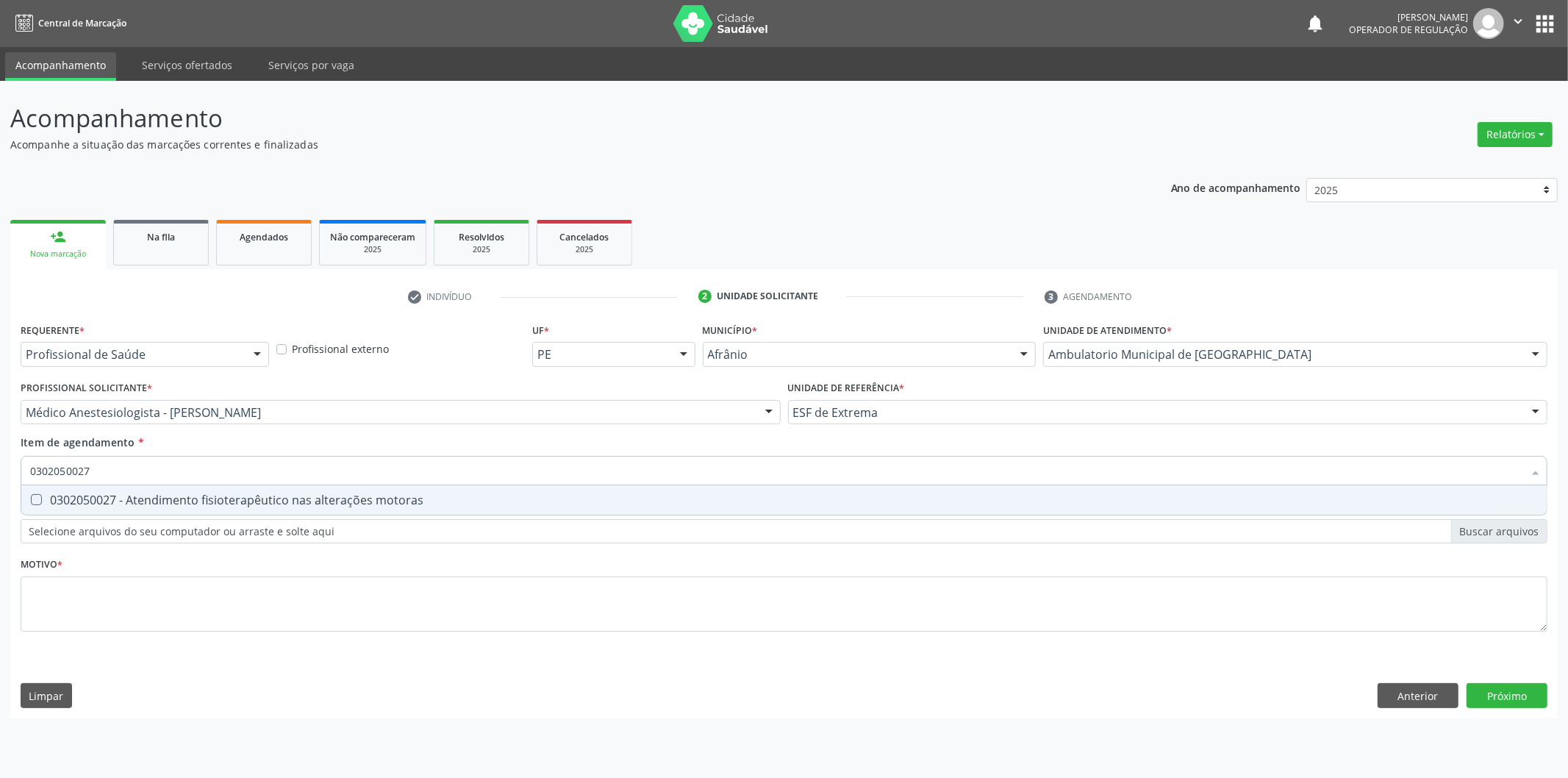
click at [590, 498] on div "0302050027 - Atendimento fisioterapêutico nas alterações motoras" at bounding box center [784, 499] width 1508 height 12
checkbox motoras "true"
click at [388, 601] on div "Requerente * Profissional de Saúde Profissional de Saúde Paciente Nenhum result…" at bounding box center [784, 485] width 1526 height 333
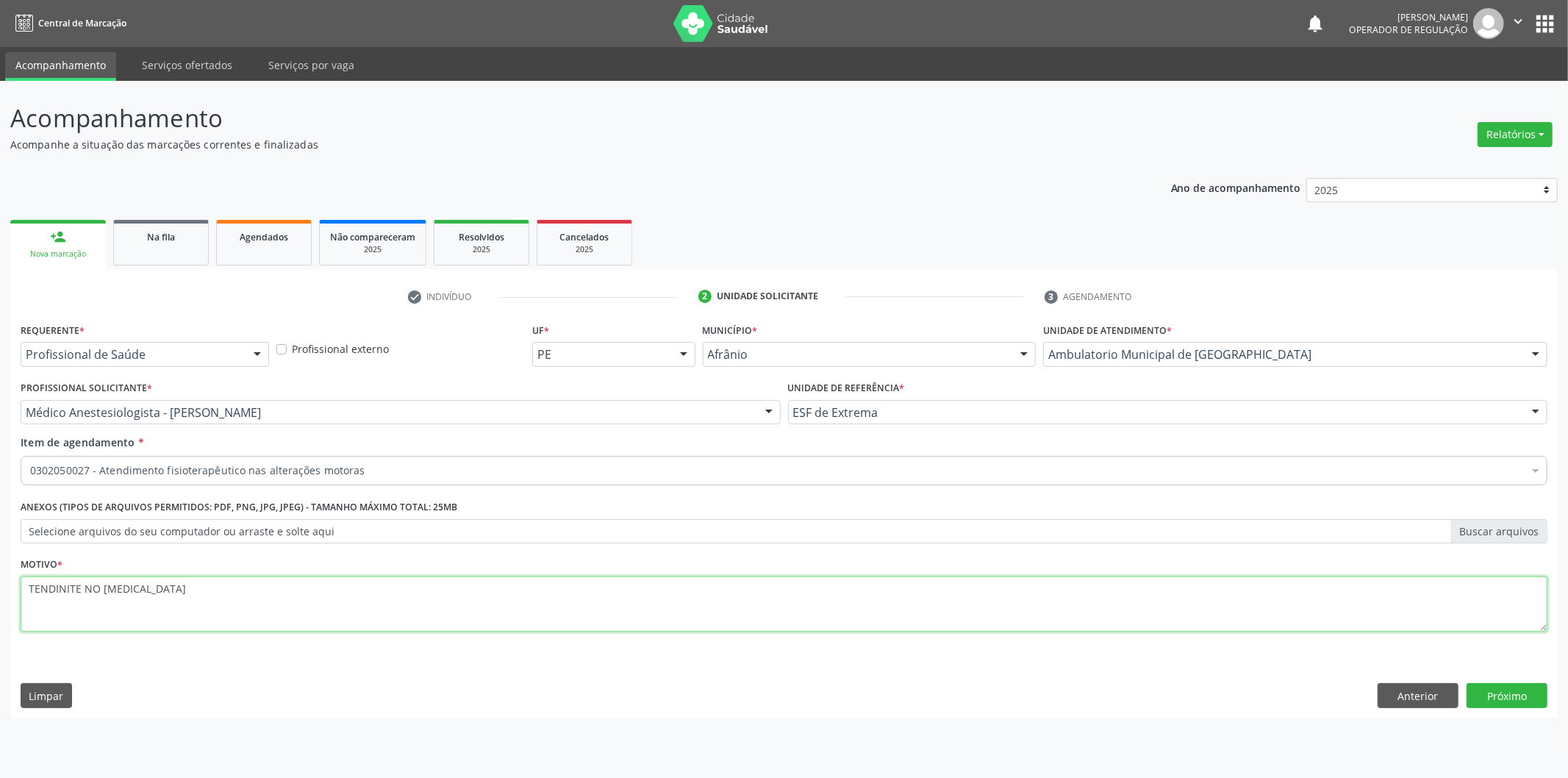
type textarea "TENDINITE NO BICEPS"
click at [1501, 674] on div "Requerente * Profissional de Saúde Profissional de Saúde Paciente Nenhum result…" at bounding box center [784, 518] width 1548 height 399
click at [1503, 691] on button "Próximo" at bounding box center [1506, 695] width 81 height 25
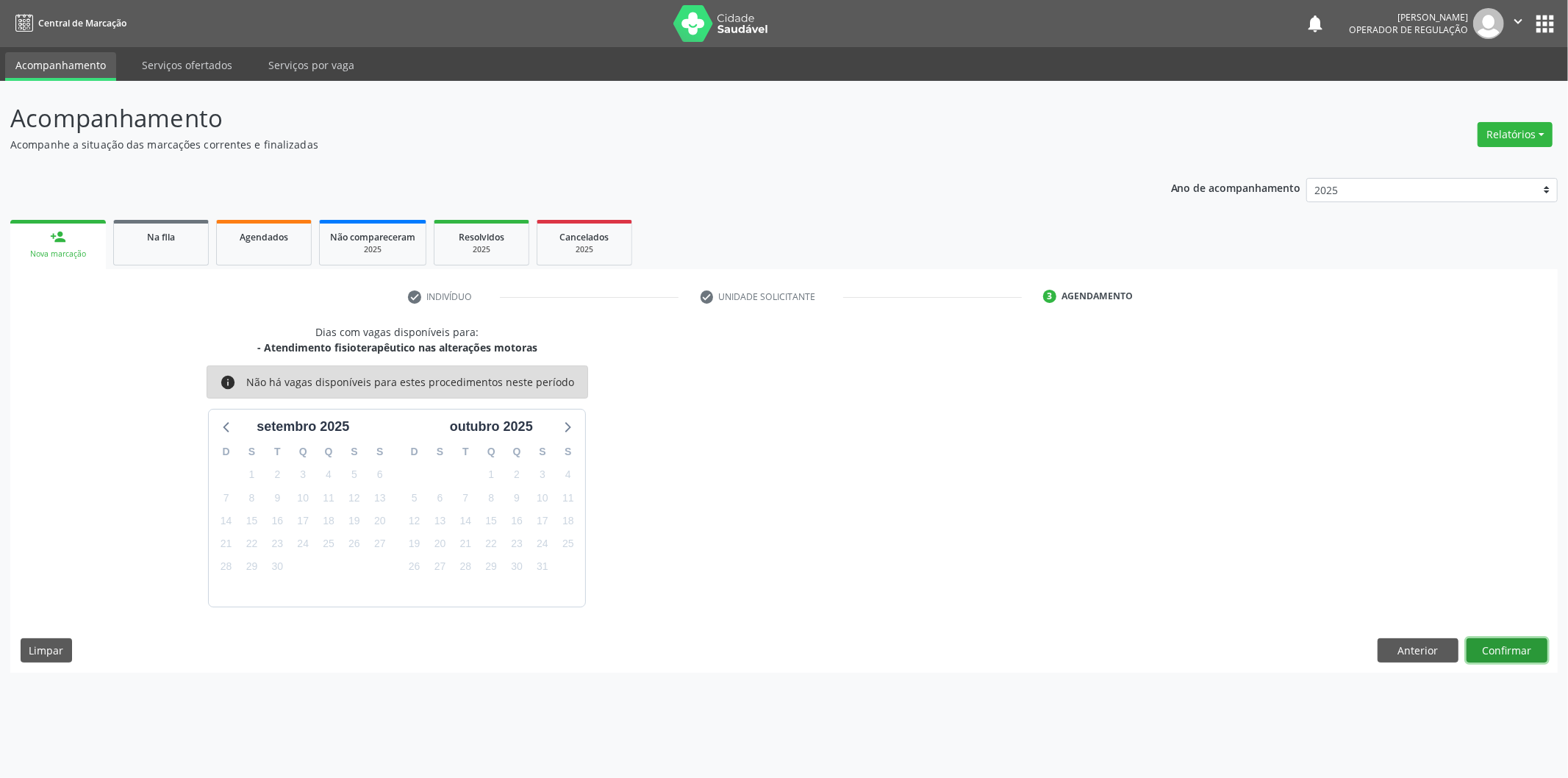
click at [1519, 639] on button "Confirmar" at bounding box center [1506, 650] width 81 height 25
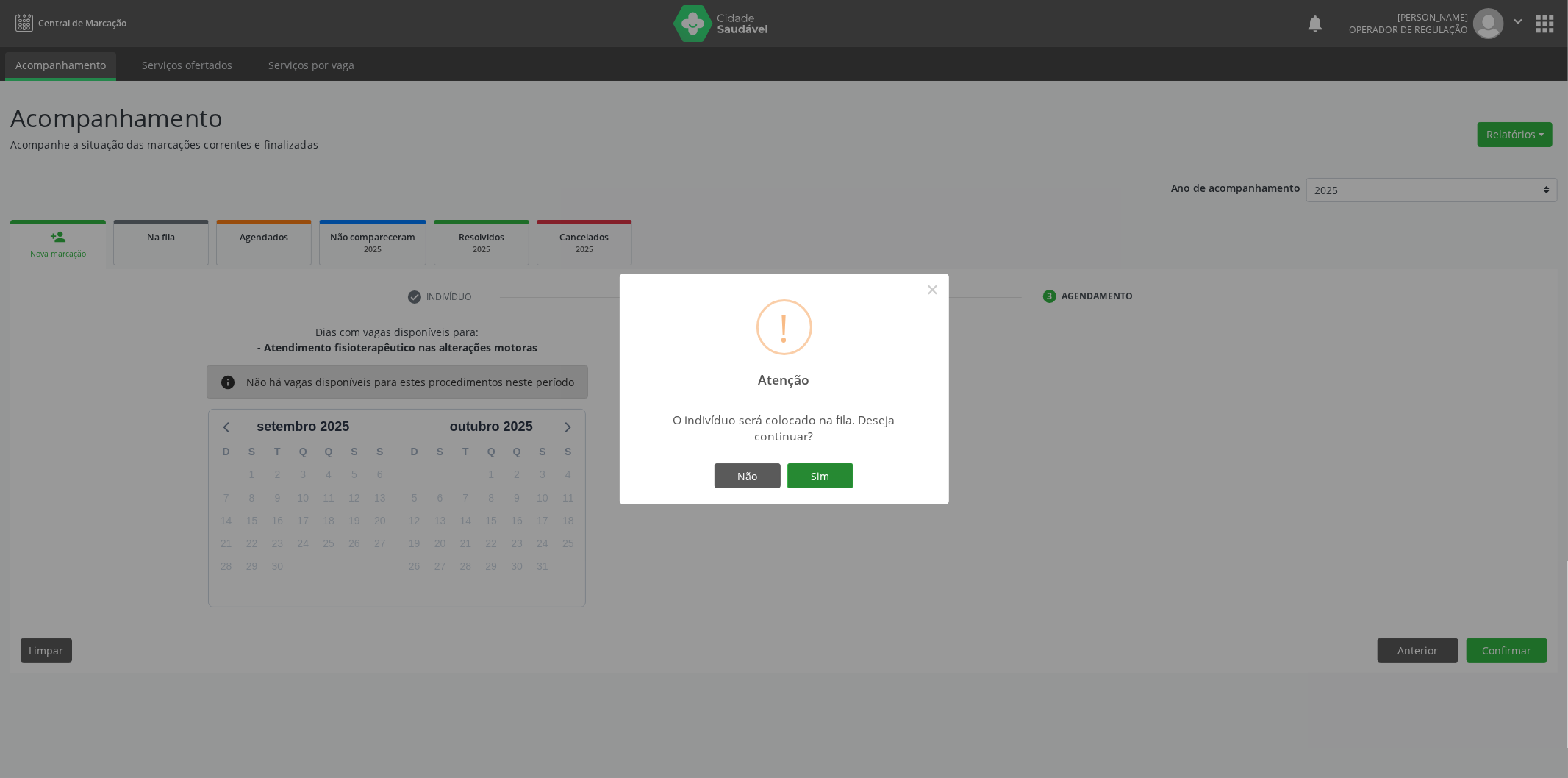
click at [810, 469] on button "Sim" at bounding box center [820, 475] width 66 height 25
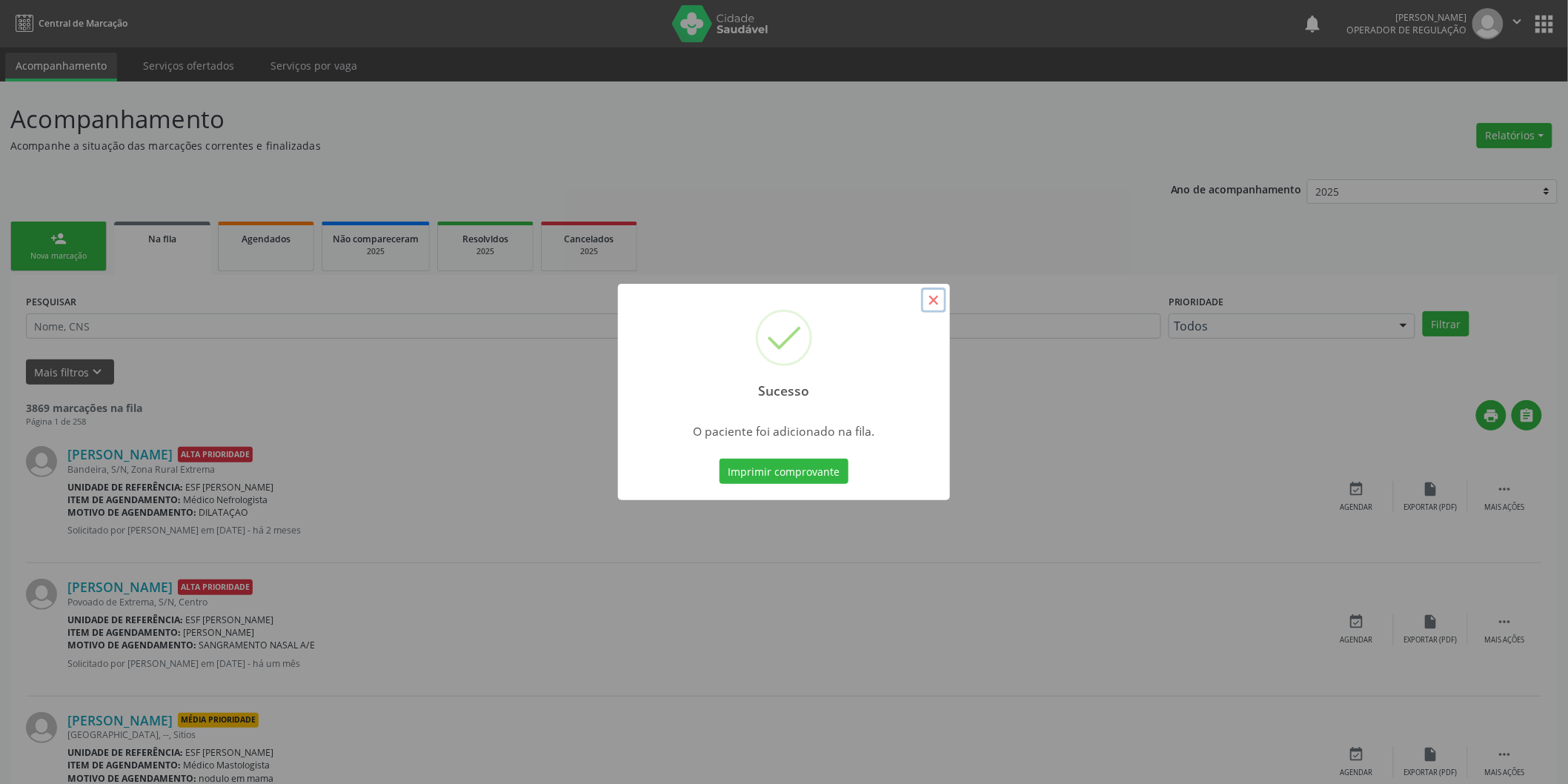
click at [936, 292] on button "×" at bounding box center [934, 300] width 25 height 25
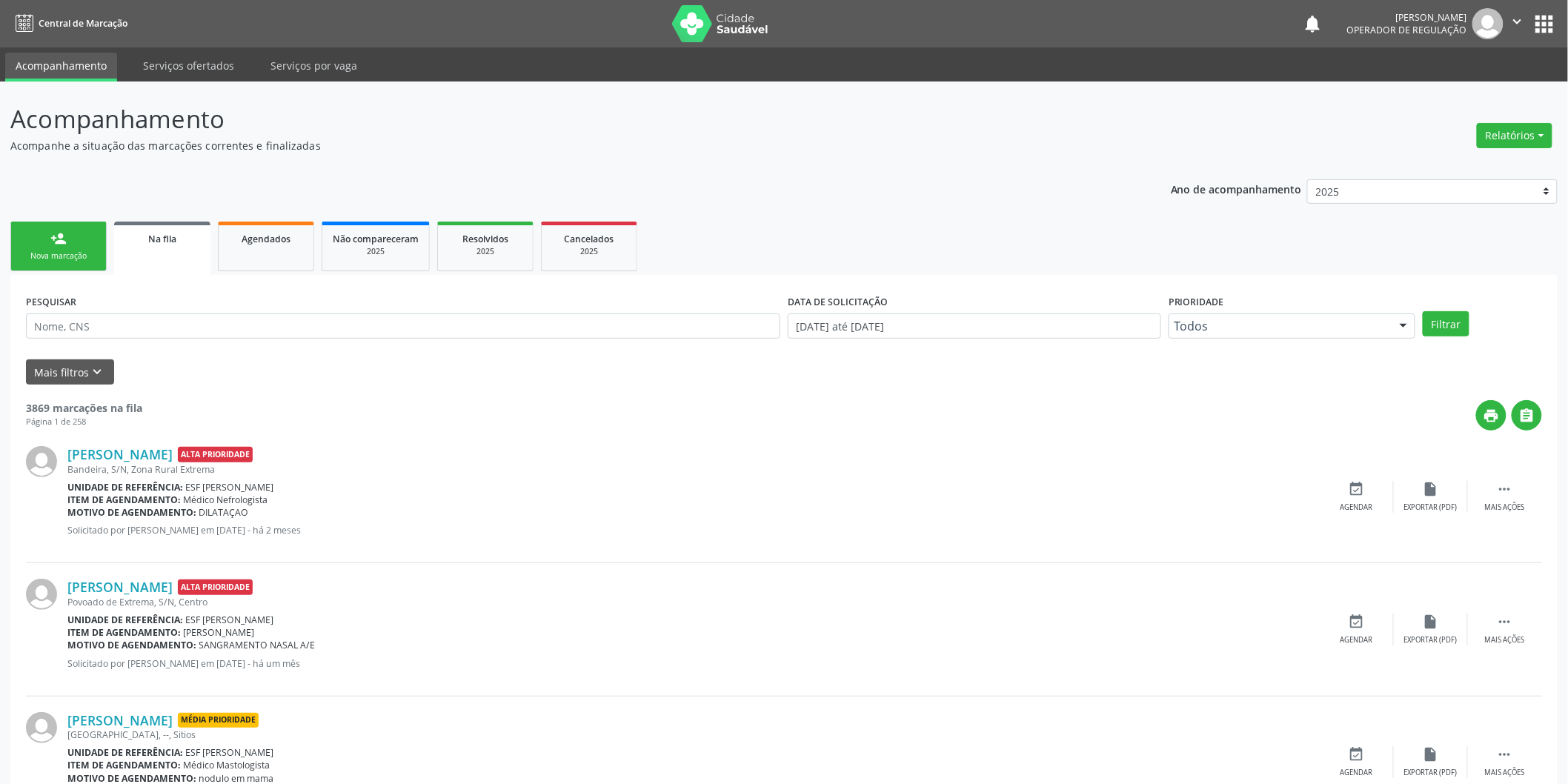
click at [45, 257] on div "Nova marcação" at bounding box center [58, 256] width 74 height 11
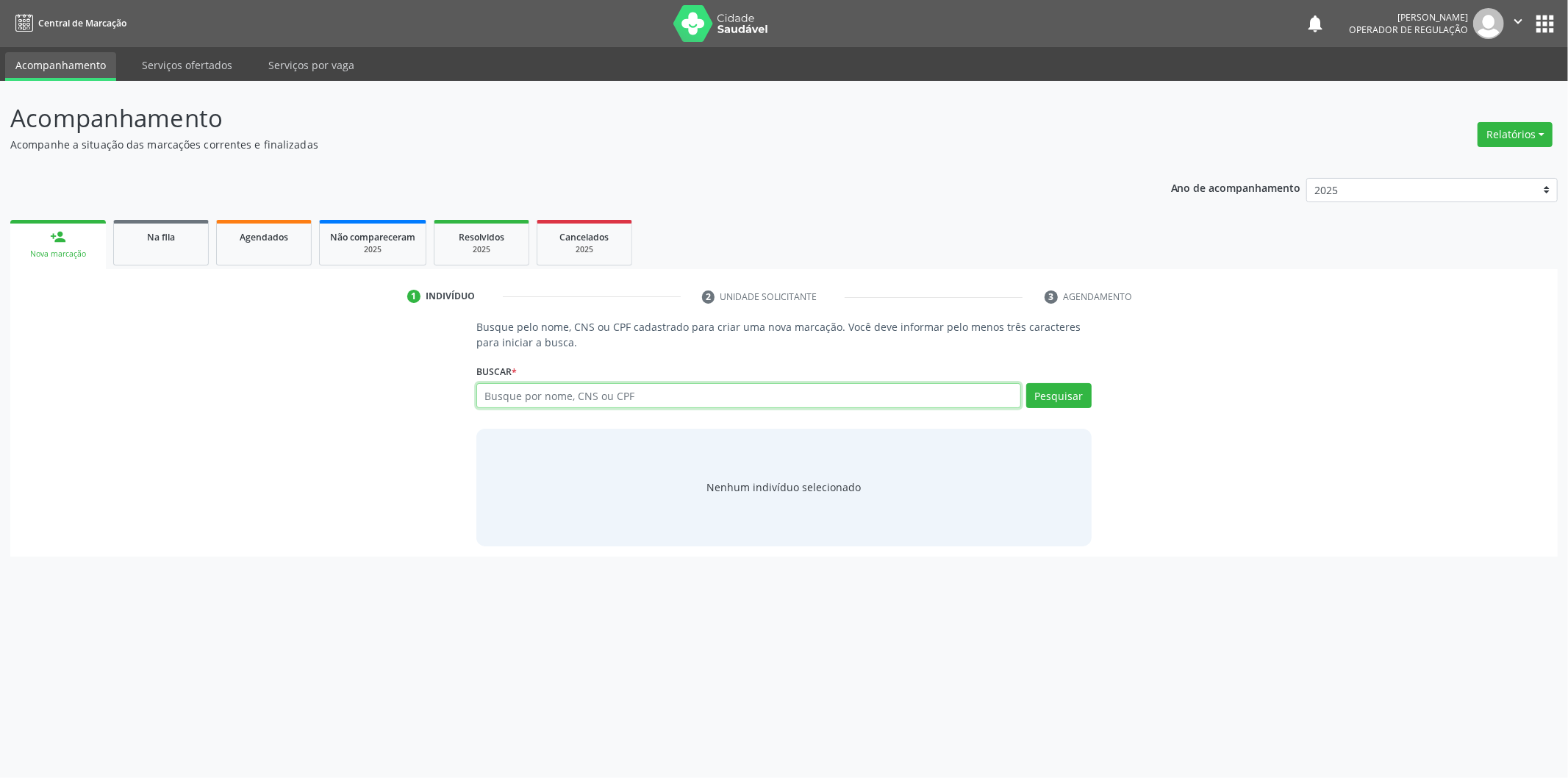
click at [627, 393] on input "text" at bounding box center [748, 395] width 545 height 25
type input "ISA MACIEL"
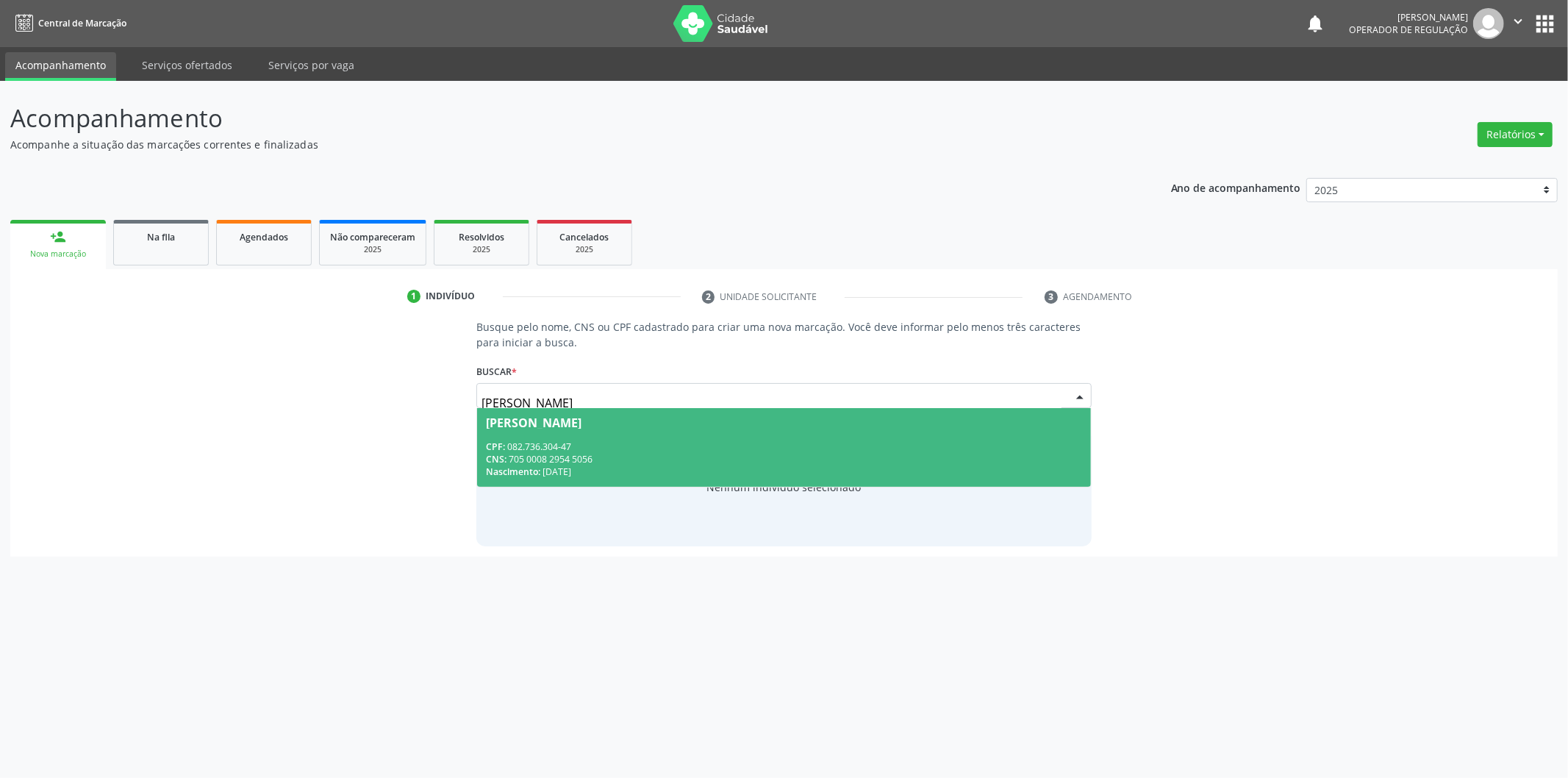
click at [639, 437] on span "Valdeisa Maciel de Sousa CPF: 082.736.304-47 CNS: 705 0008 2954 5056 Nascimento…" at bounding box center [784, 446] width 614 height 79
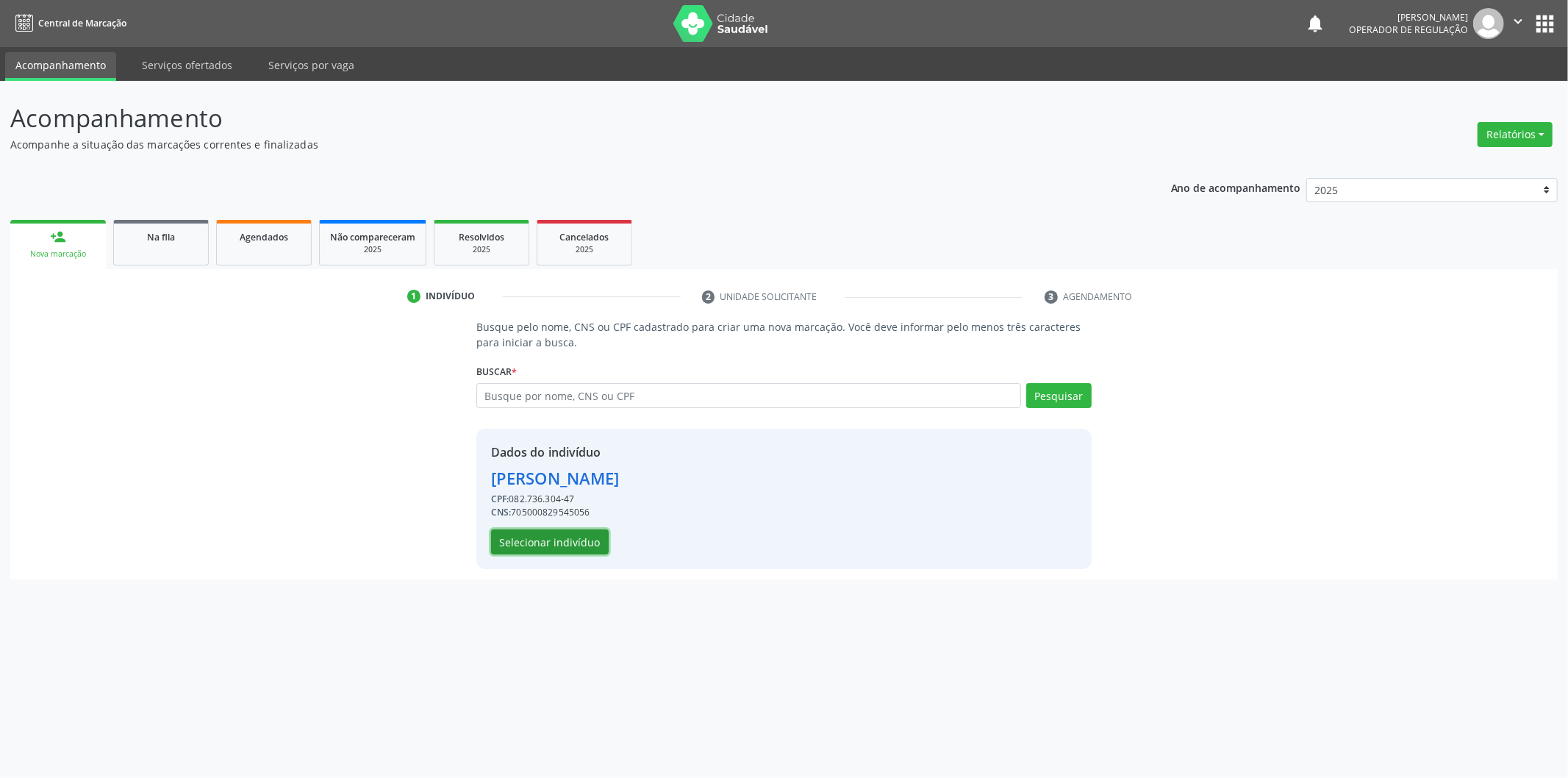
click at [570, 540] on button "Selecionar indivíduo" at bounding box center [549, 541] width 118 height 25
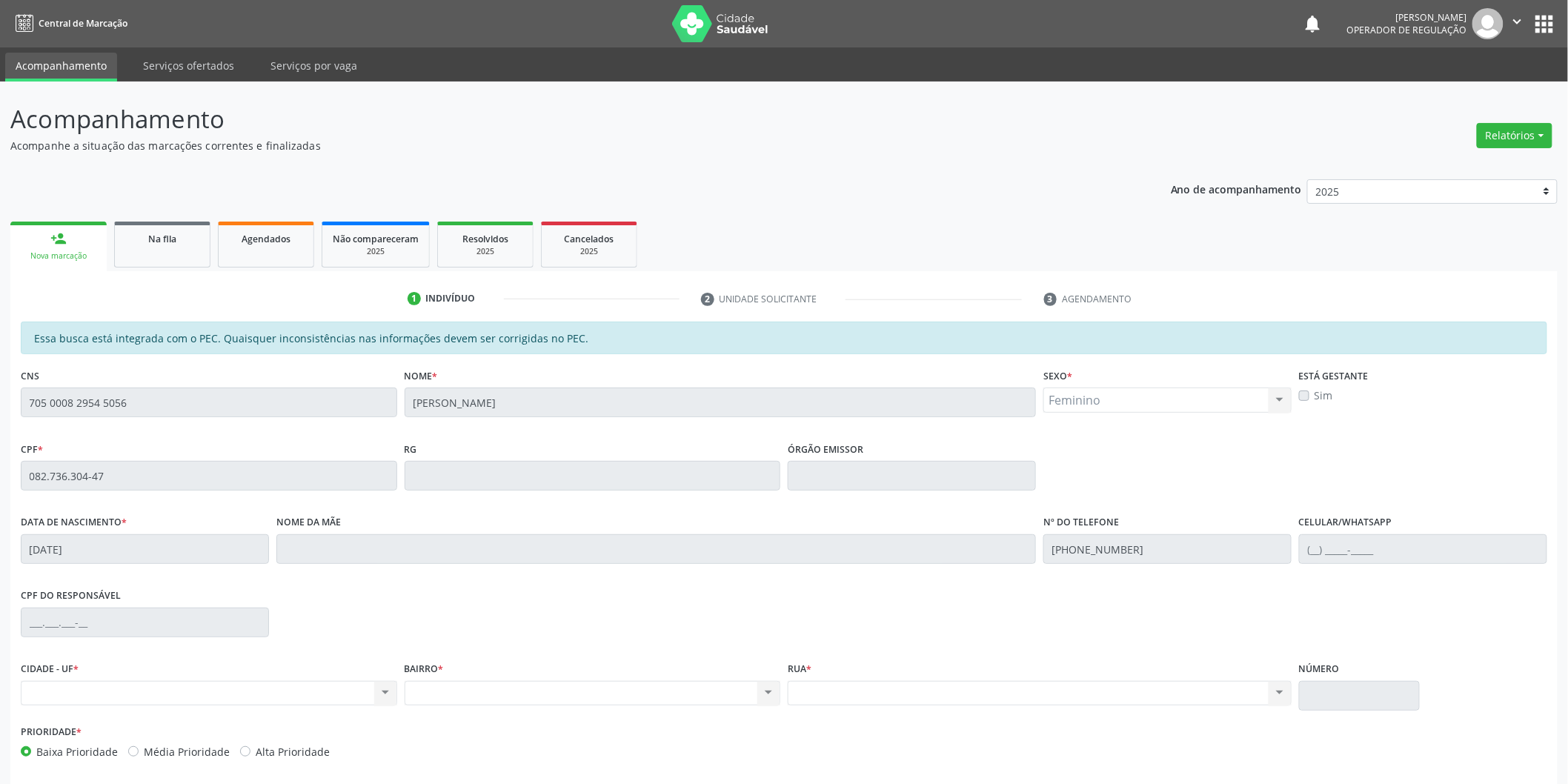
click at [147, 401] on fieldset "CNS 705 0008 2954 5056" at bounding box center [208, 395] width 376 height 63
drag, startPoint x: 220, startPoint y: 417, endPoint x: 0, endPoint y: 406, distance: 220.3
click at [0, 406] on div "Acompanhamento Acompanhe a situação das marcações correntes e finalizadas Relat…" at bounding box center [784, 463] width 1568 height 764
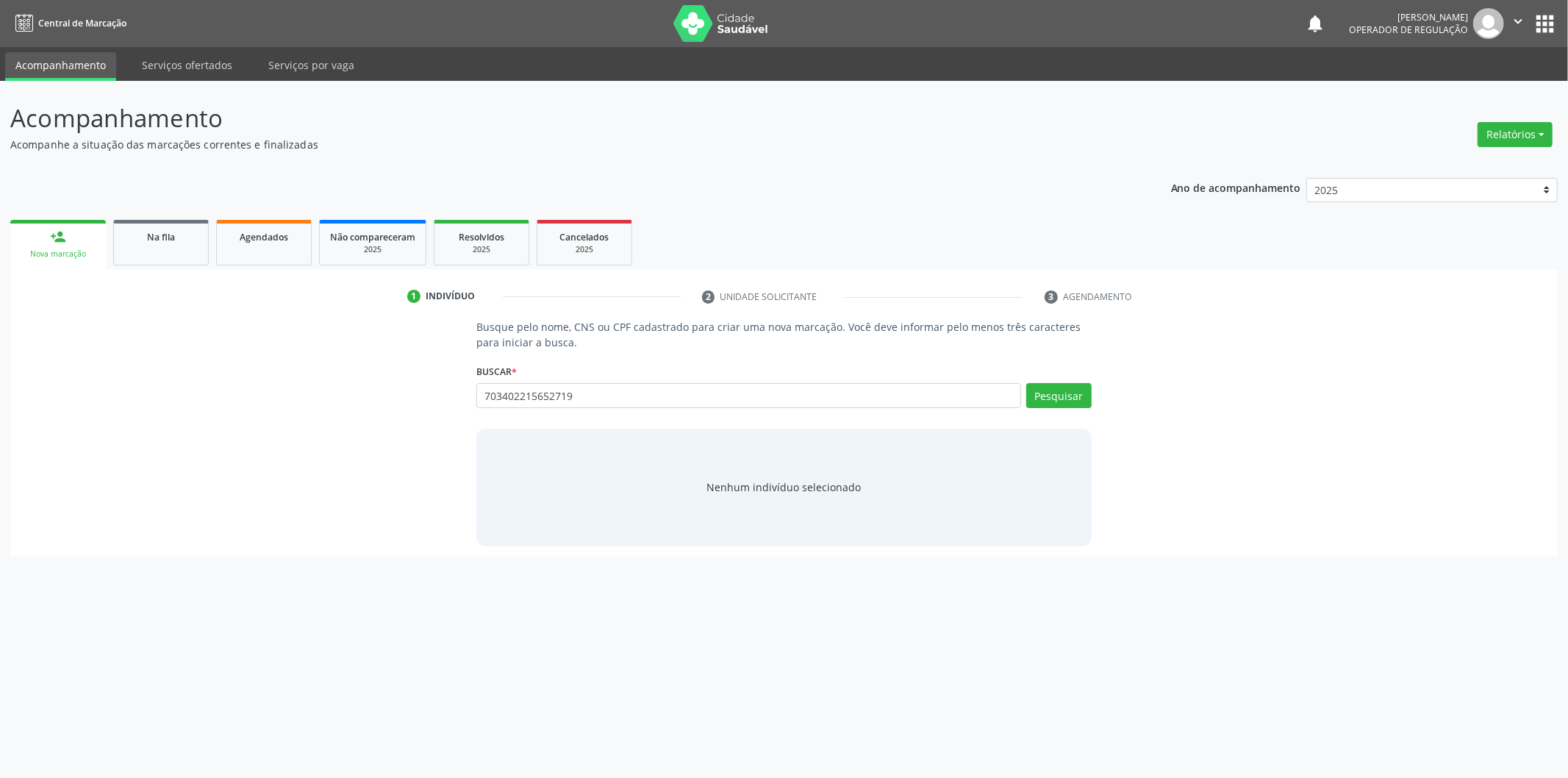
type input "703402215652719"
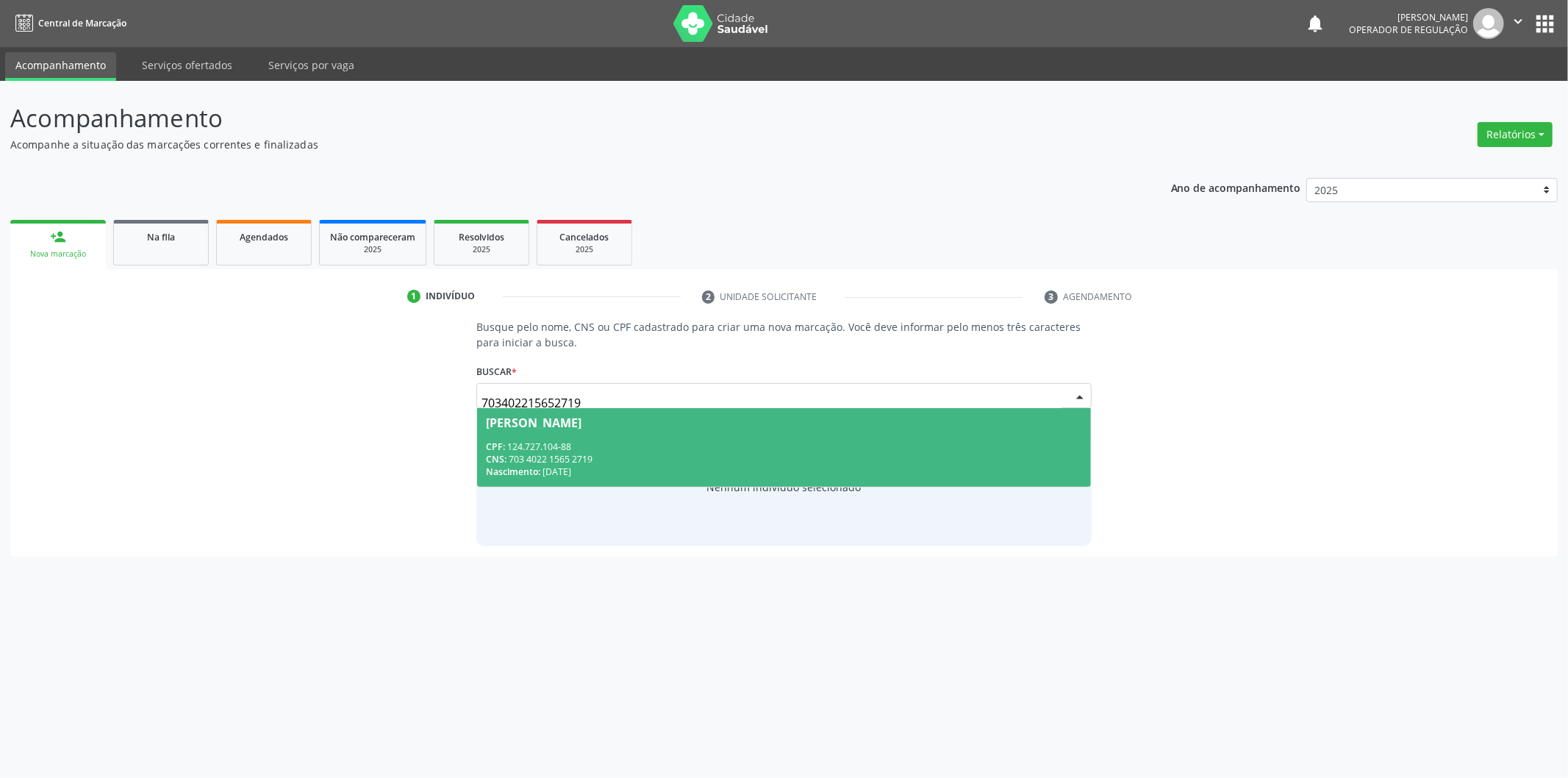
click at [655, 457] on div "CNS: 703 4022 1565 2719" at bounding box center [784, 458] width 596 height 12
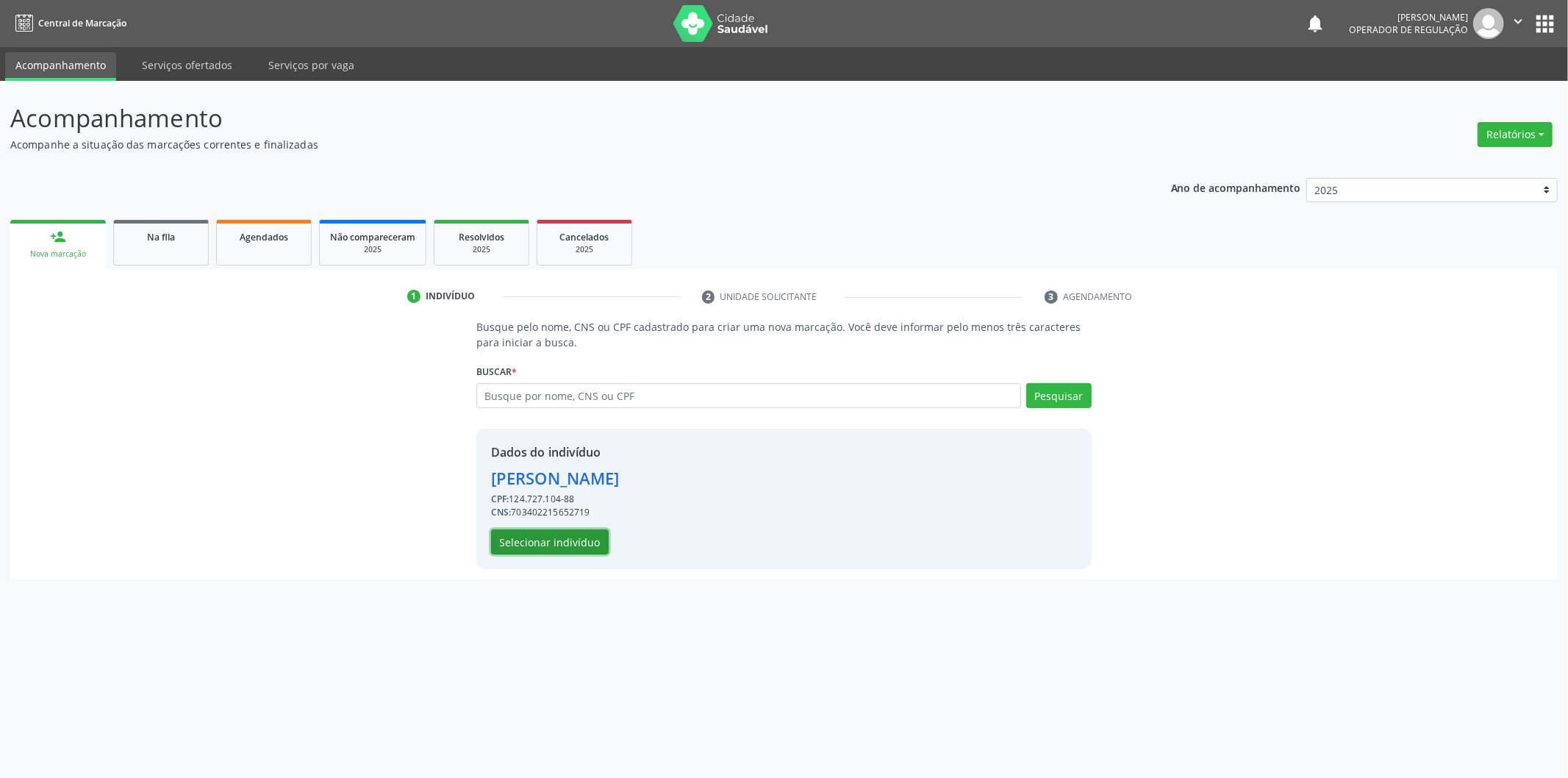
click at [520, 533] on button "Selecionar indivíduo" at bounding box center [549, 541] width 118 height 25
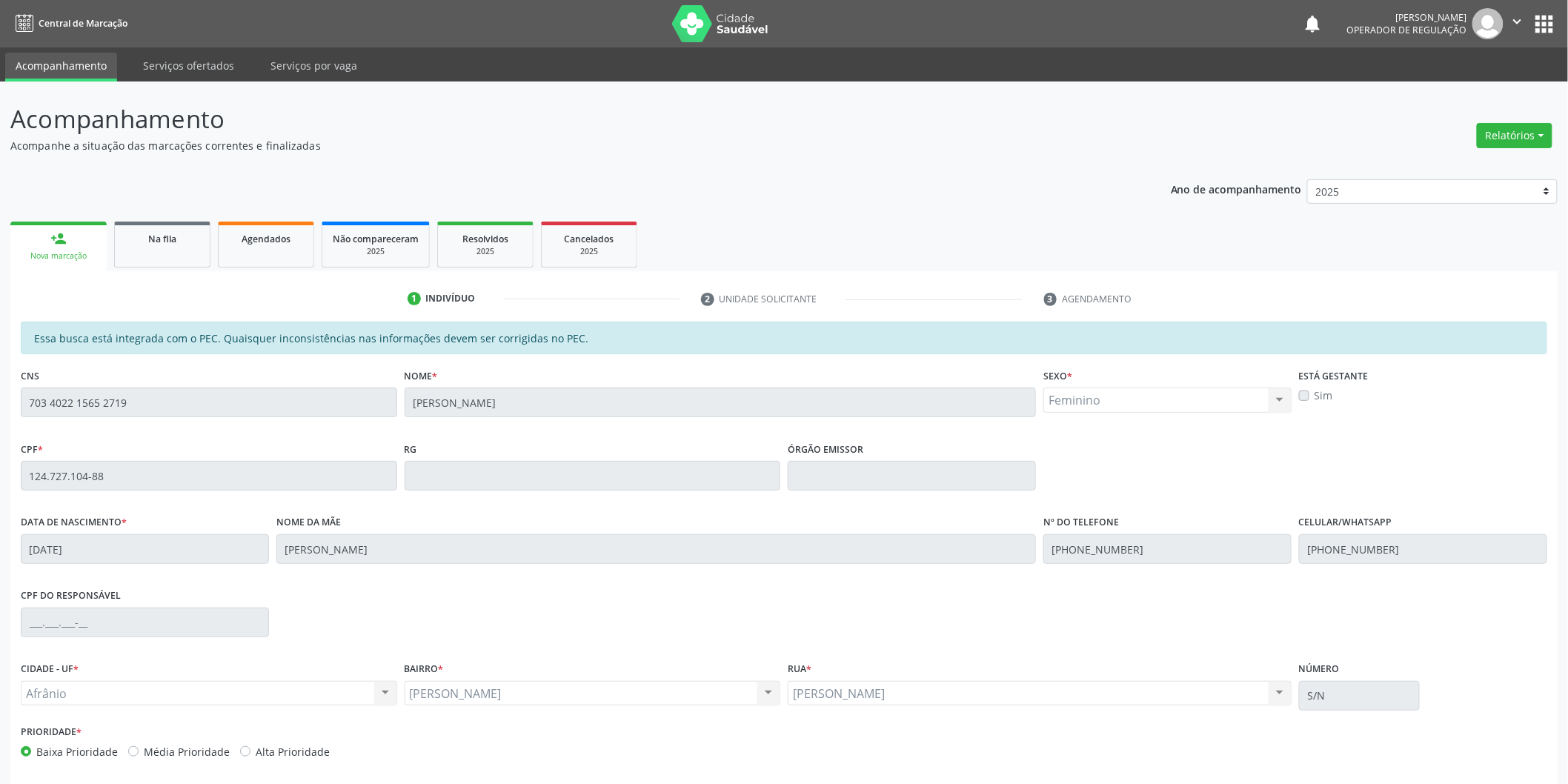
scroll to position [62, 0]
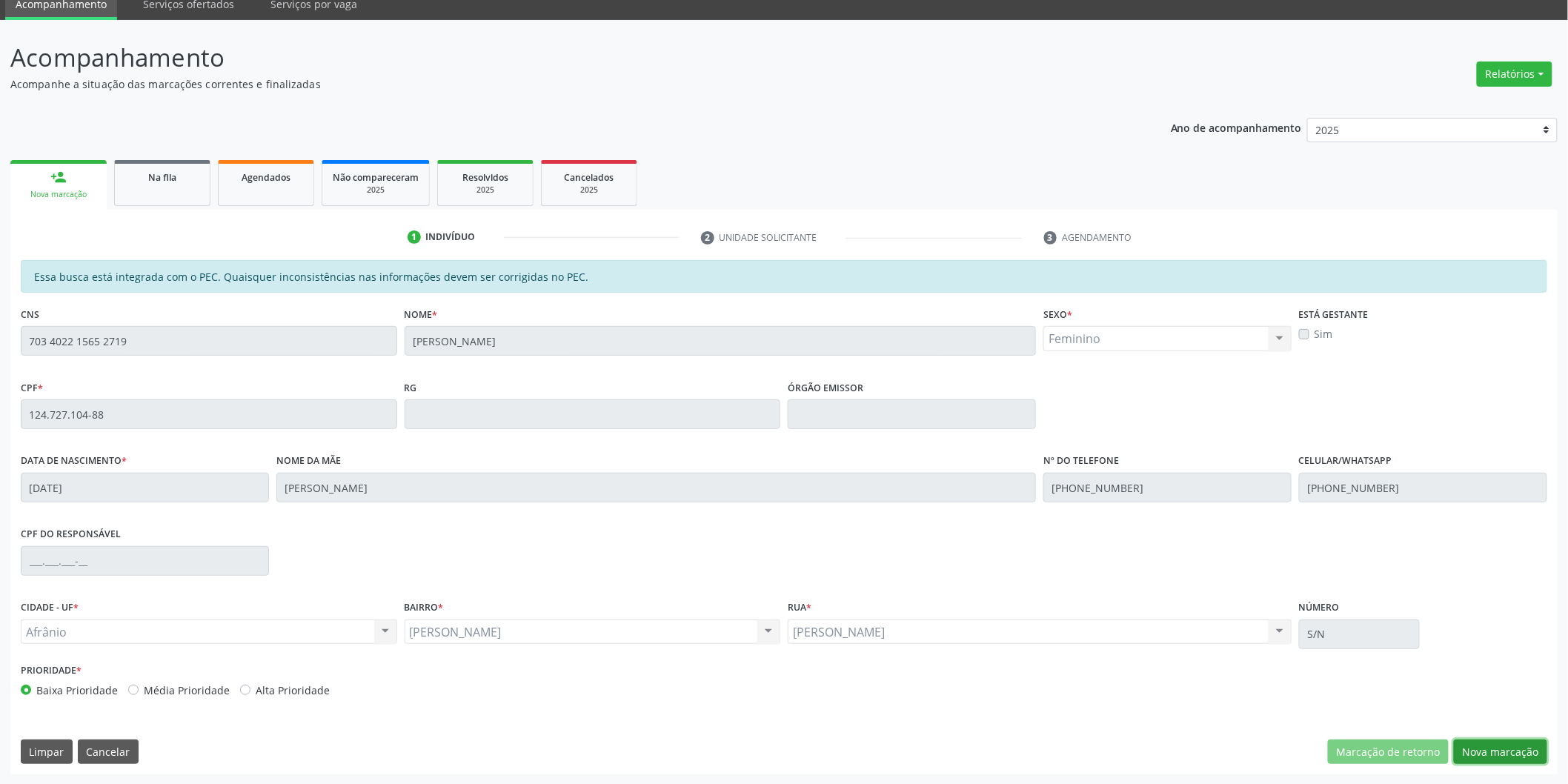
click at [1484, 763] on button "Nova marcação" at bounding box center [1501, 751] width 93 height 25
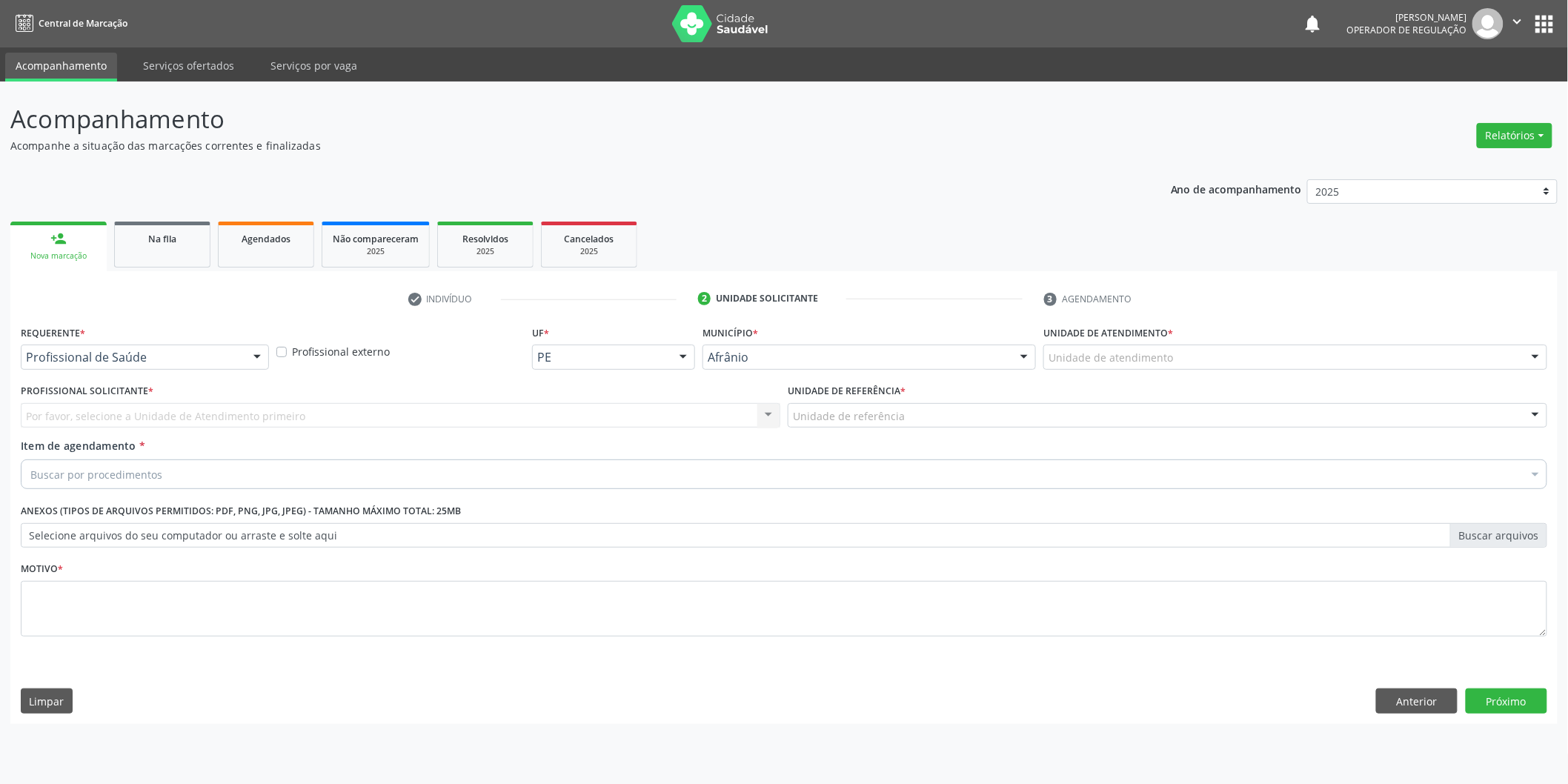
scroll to position [0, 0]
click at [1485, 742] on div "Acompanhamento Acompanhe a situação das marcações correntes e finalizadas Relat…" at bounding box center [790, 432] width 1581 height 702
drag, startPoint x: 1305, startPoint y: 342, endPoint x: 1288, endPoint y: 376, distance: 38.0
click at [1305, 348] on div "Unidade de atendimento * Unidade de atendimento Academia da Saude de Afranio Ac…" at bounding box center [1306, 344] width 508 height 48
click at [1229, 375] on div "Unidade de atendimento * Unidade de atendimento Academia da Saude de Afranio Ac…" at bounding box center [1306, 350] width 516 height 58
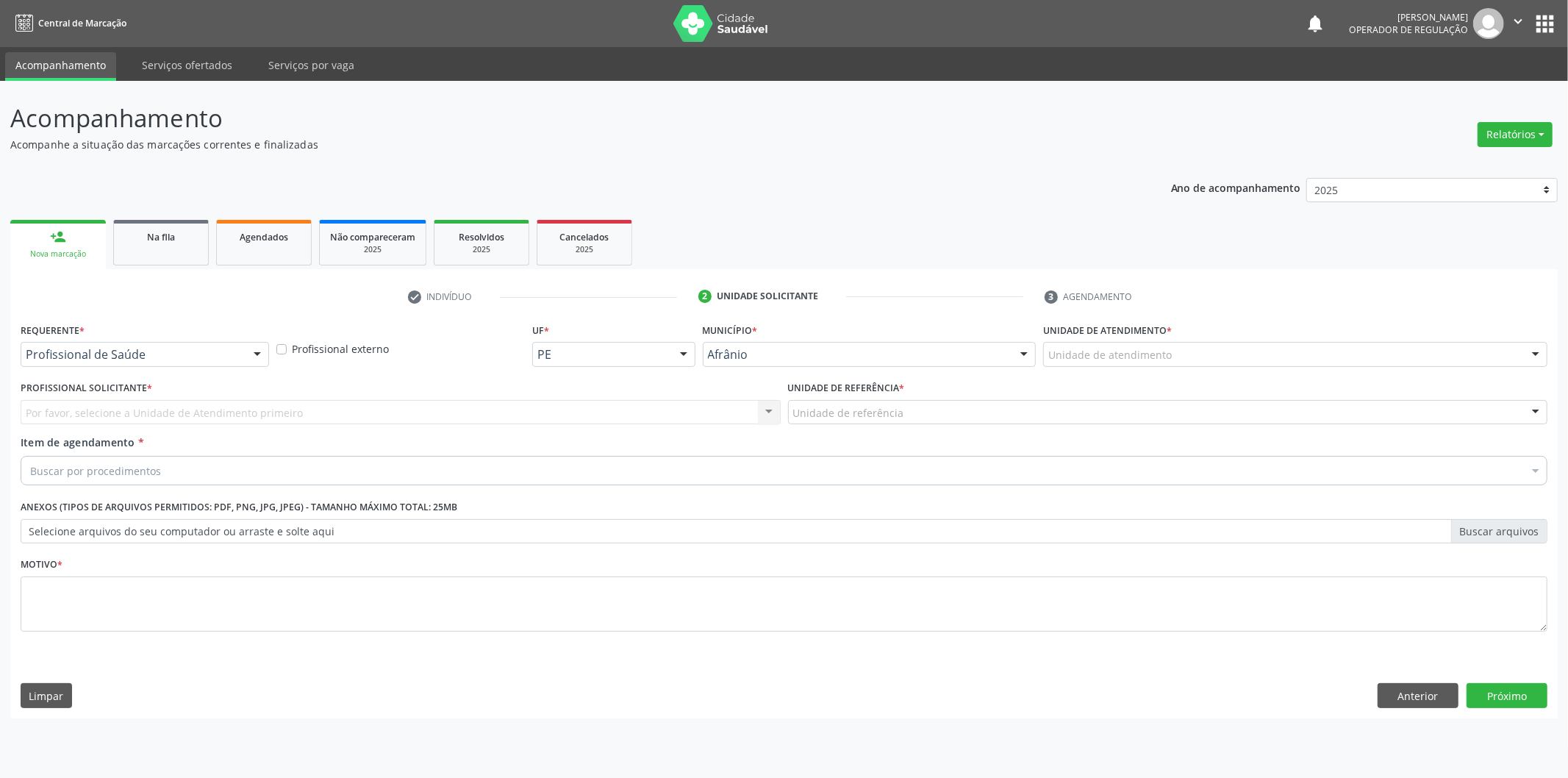
click at [1223, 351] on div "Unidade de atendimento" at bounding box center [1295, 354] width 504 height 25
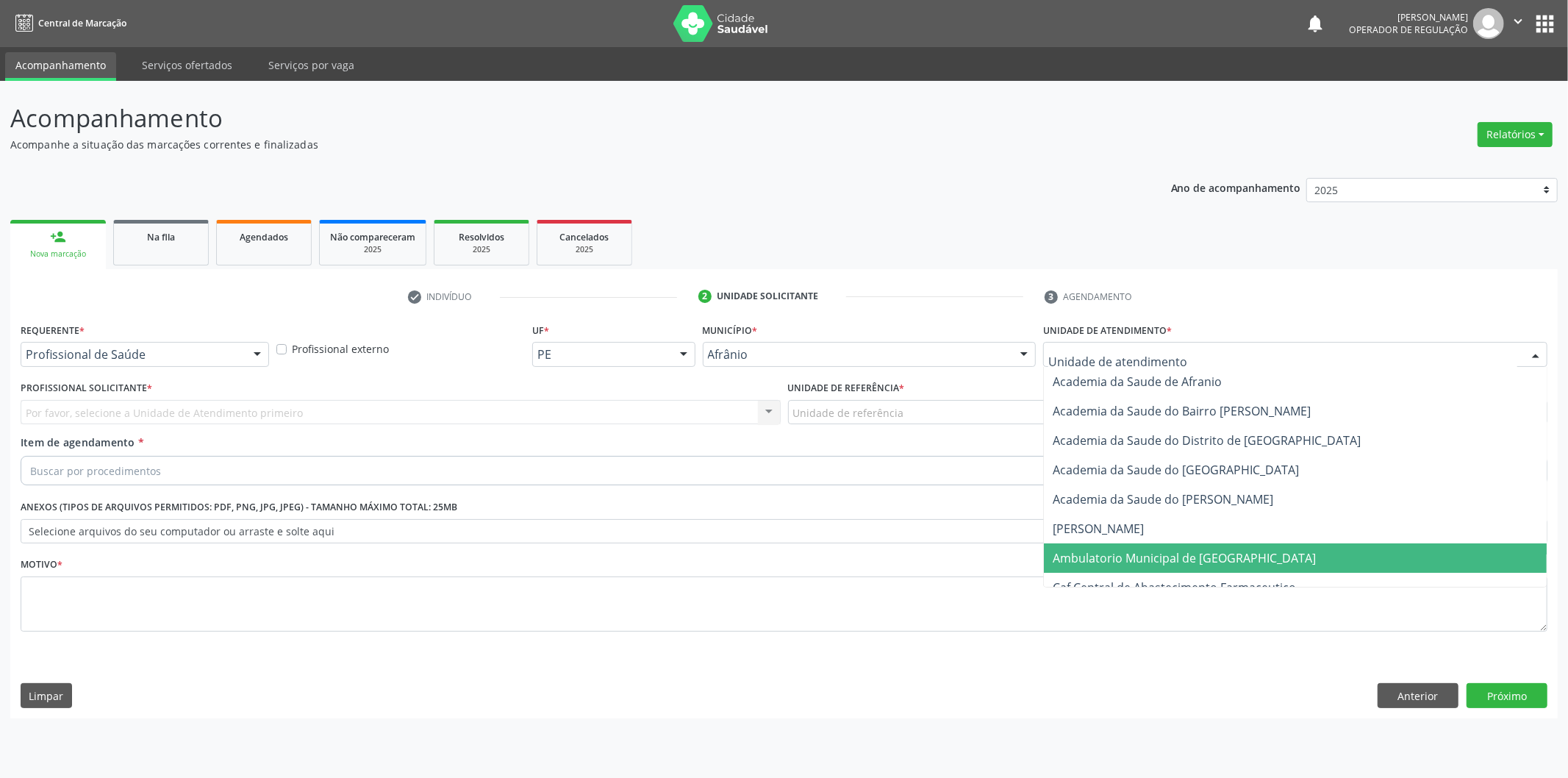
drag, startPoint x: 1181, startPoint y: 561, endPoint x: 895, endPoint y: 449, distance: 307.1
click at [1180, 561] on span "Ambulatorio Municipal de [GEOGRAPHIC_DATA]" at bounding box center [1185, 558] width 263 height 16
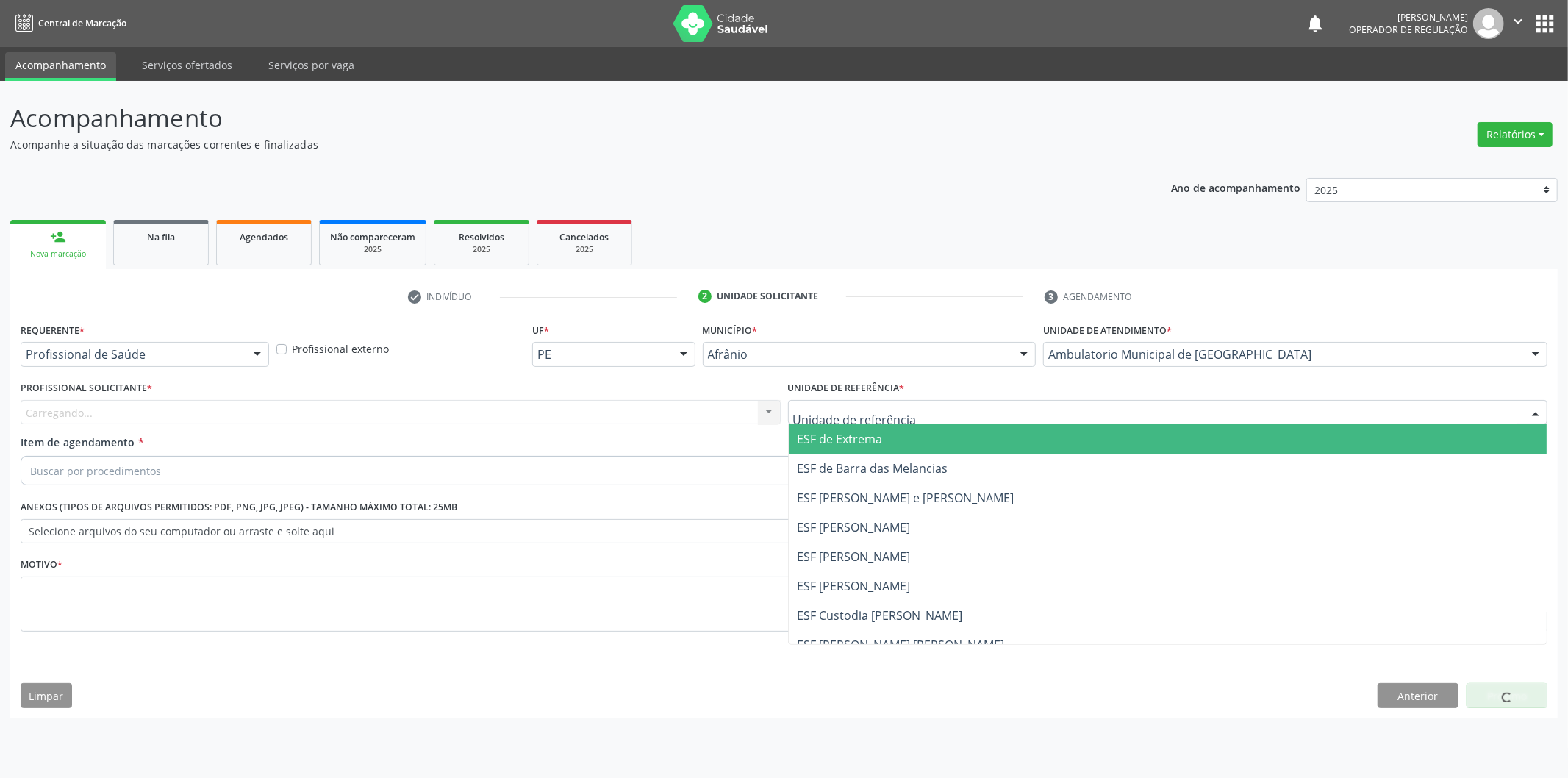
click at [875, 431] on span "ESF de Extrema" at bounding box center [840, 438] width 85 height 16
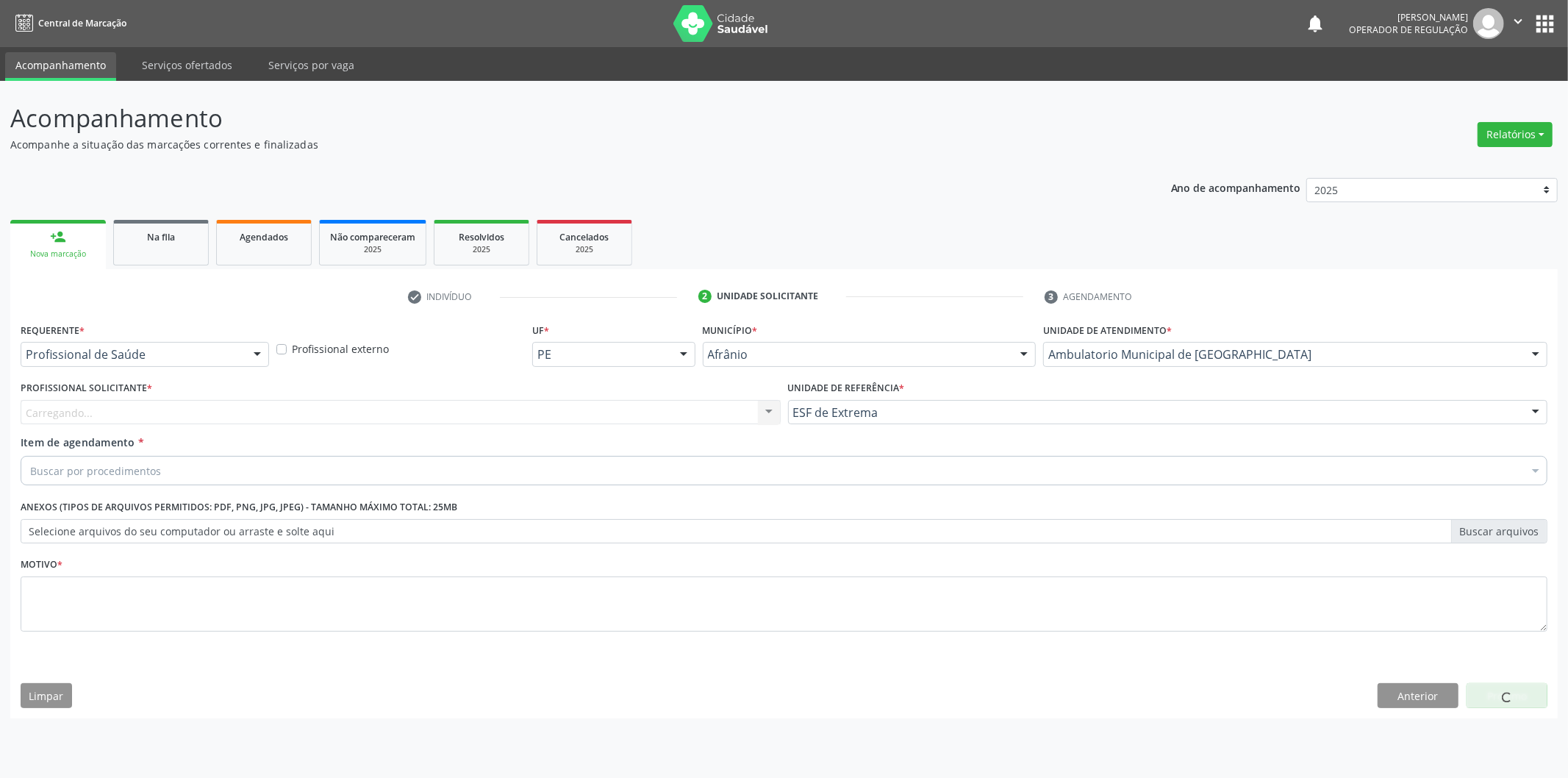
drag, startPoint x: 707, startPoint y: 405, endPoint x: 701, endPoint y: 425, distance: 20.9
click at [706, 405] on div "Carregando... Nenhum resultado encontrado para: " " Não há nenhuma opção para s…" at bounding box center [400, 412] width 760 height 25
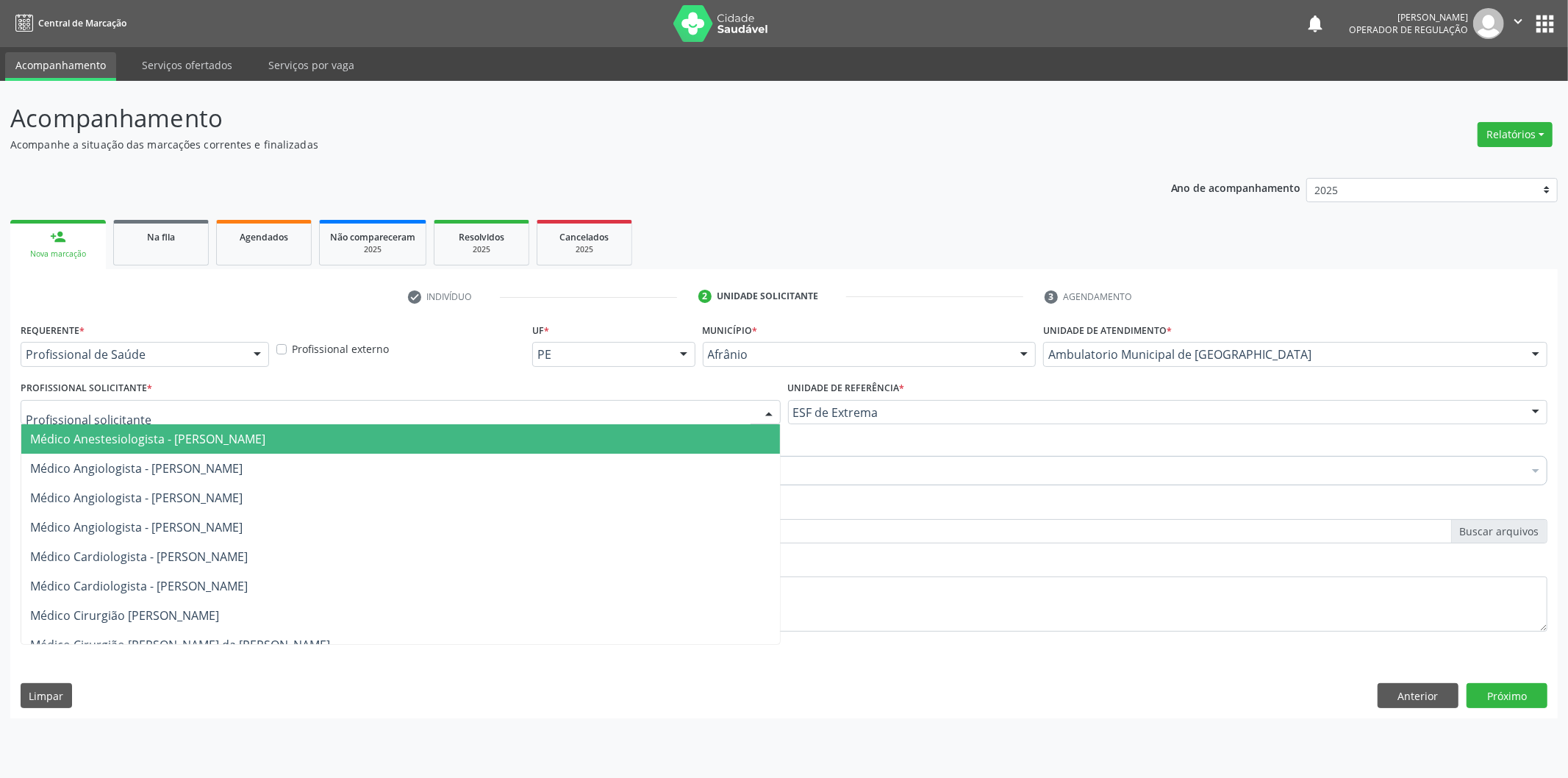
click at [702, 415] on div at bounding box center [400, 412] width 760 height 25
click at [707, 432] on span "Médico Anestesiologista - [PERSON_NAME]" at bounding box center [400, 439] width 759 height 30
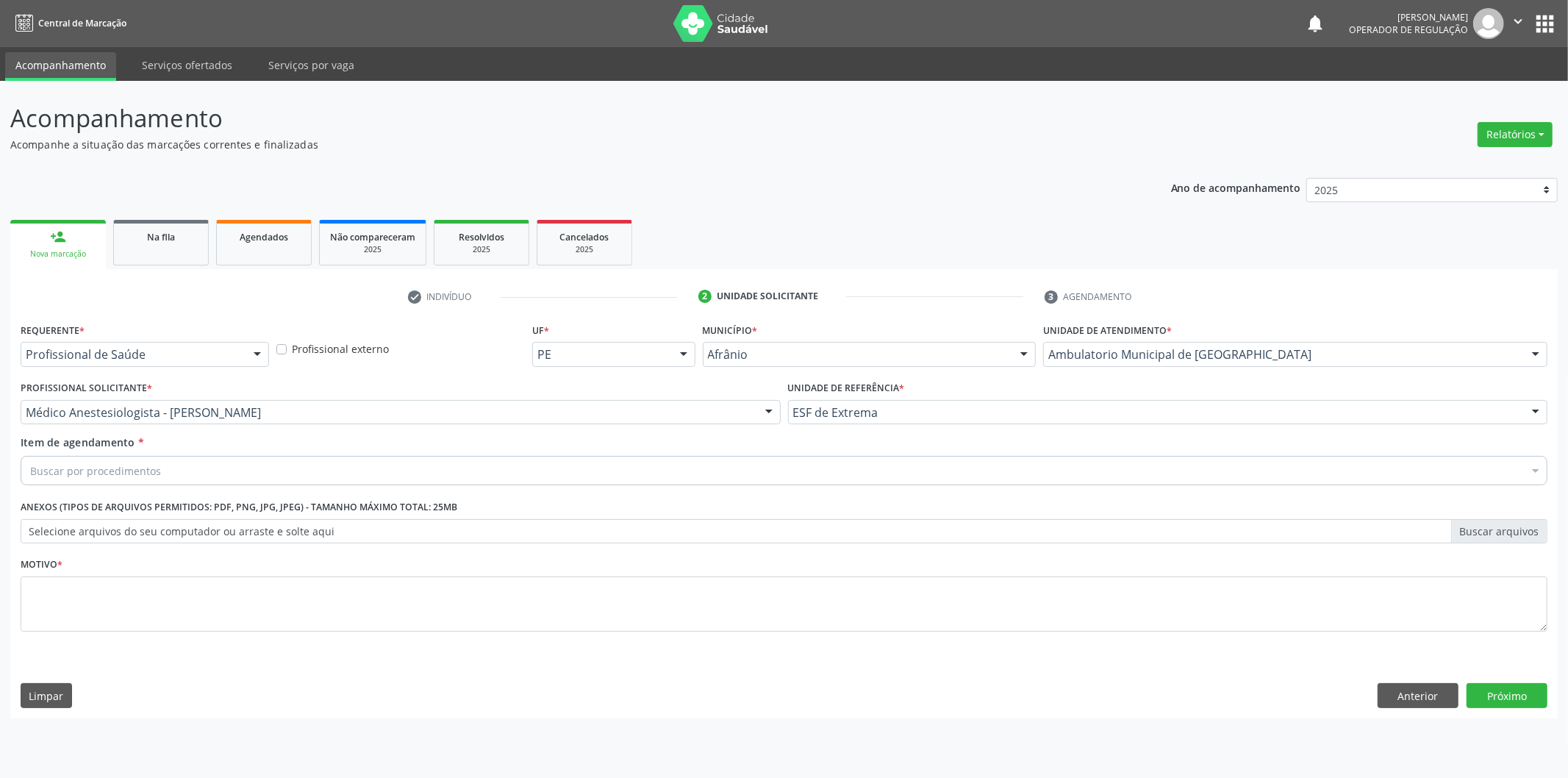
click at [370, 482] on div "Buscar por procedimentos" at bounding box center [784, 471] width 1526 height 30
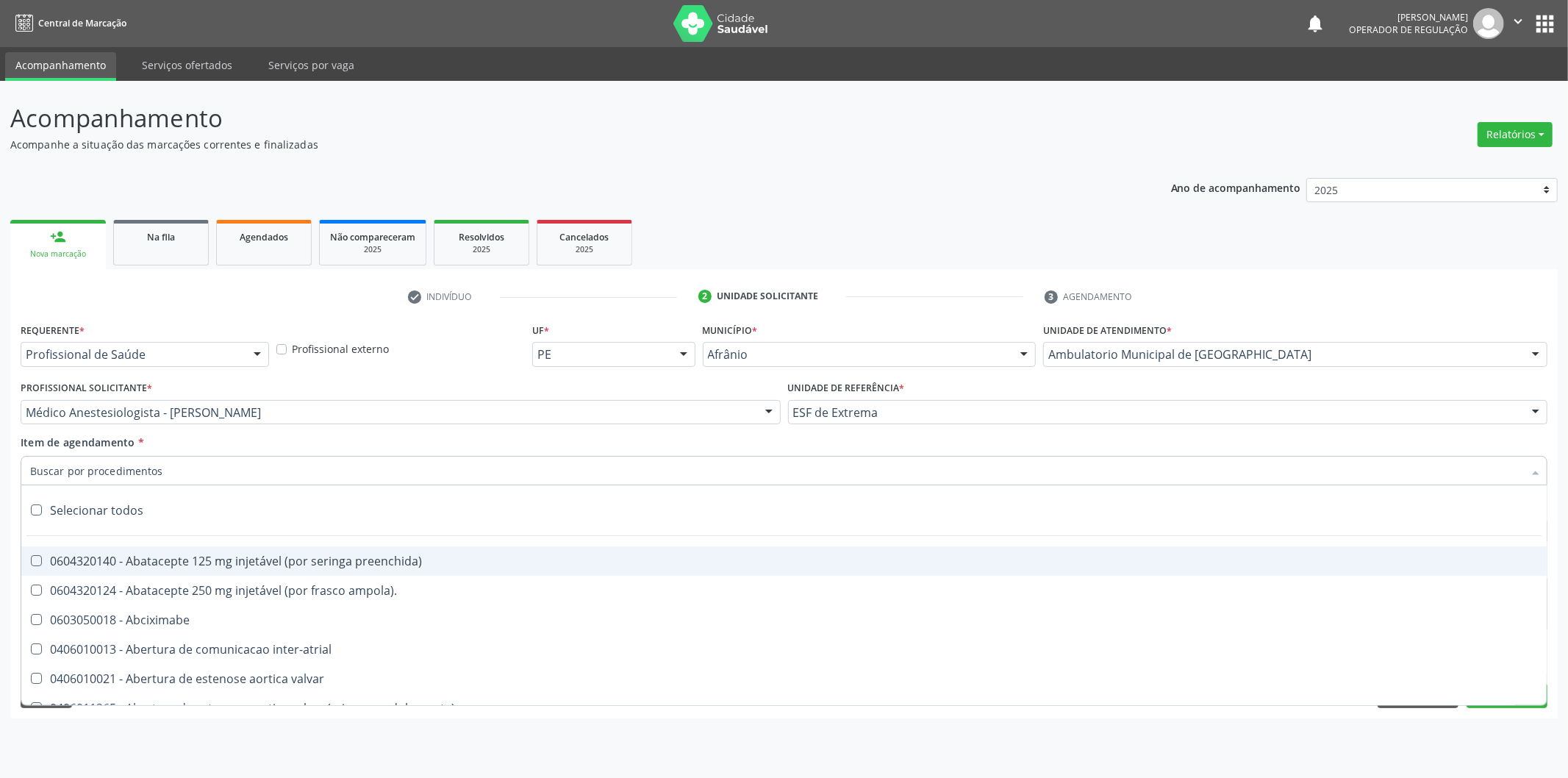
paste input "705 0008 2954 5056"
type input "705 0008 2954 5056"
click at [126, 475] on input "Item de agendamento *" at bounding box center [777, 471] width 1493 height 30
paste input "0302050027"
type input "0302050027"
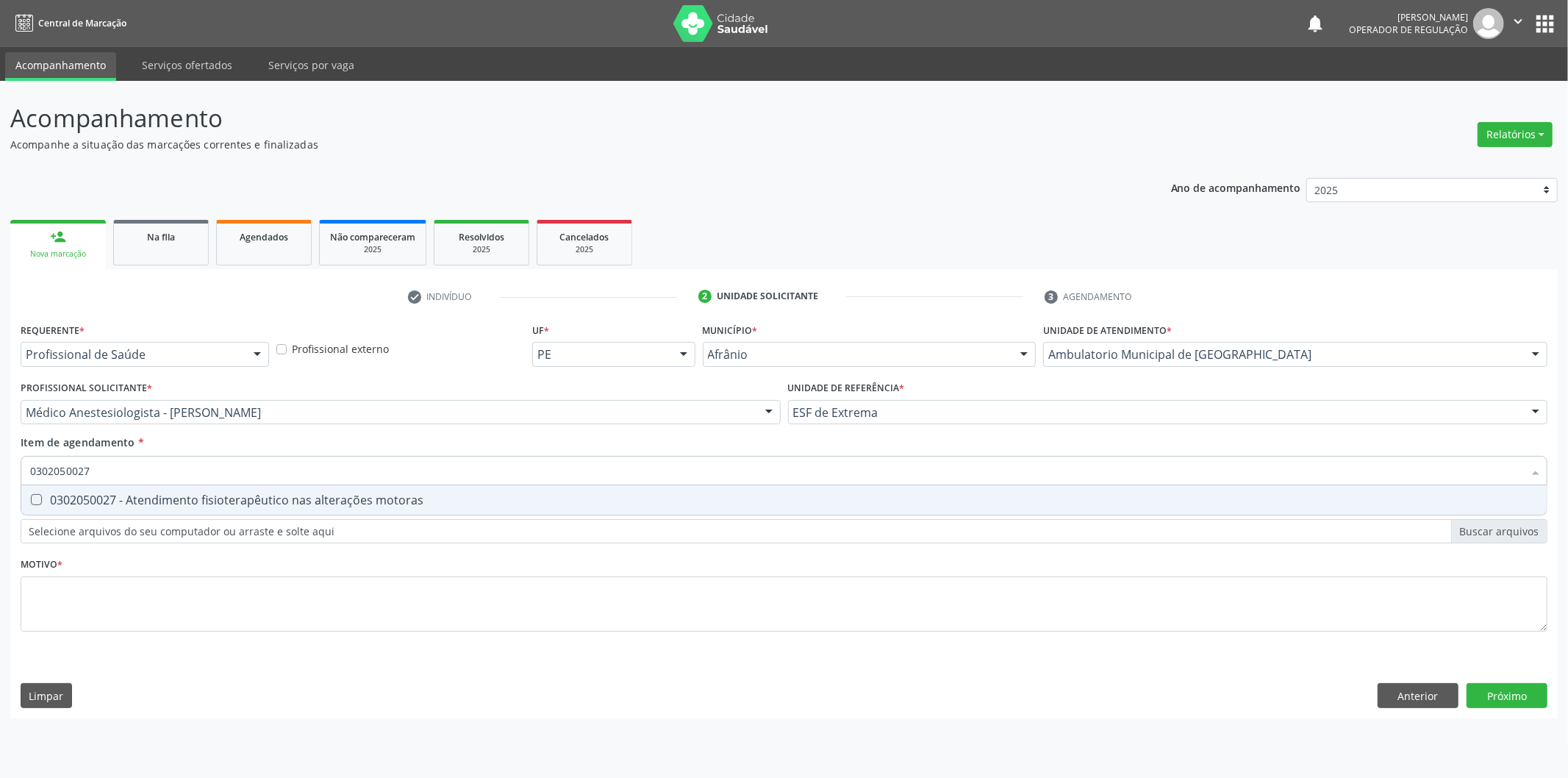
click at [372, 511] on span "0302050027 - Atendimento fisioterapêutico nas alterações motoras" at bounding box center [784, 500] width 1525 height 30
checkbox motoras "true"
click at [336, 593] on div "Requerente * Profissional de Saúde Profissional de Saúde Paciente Nenhum result…" at bounding box center [784, 485] width 1526 height 333
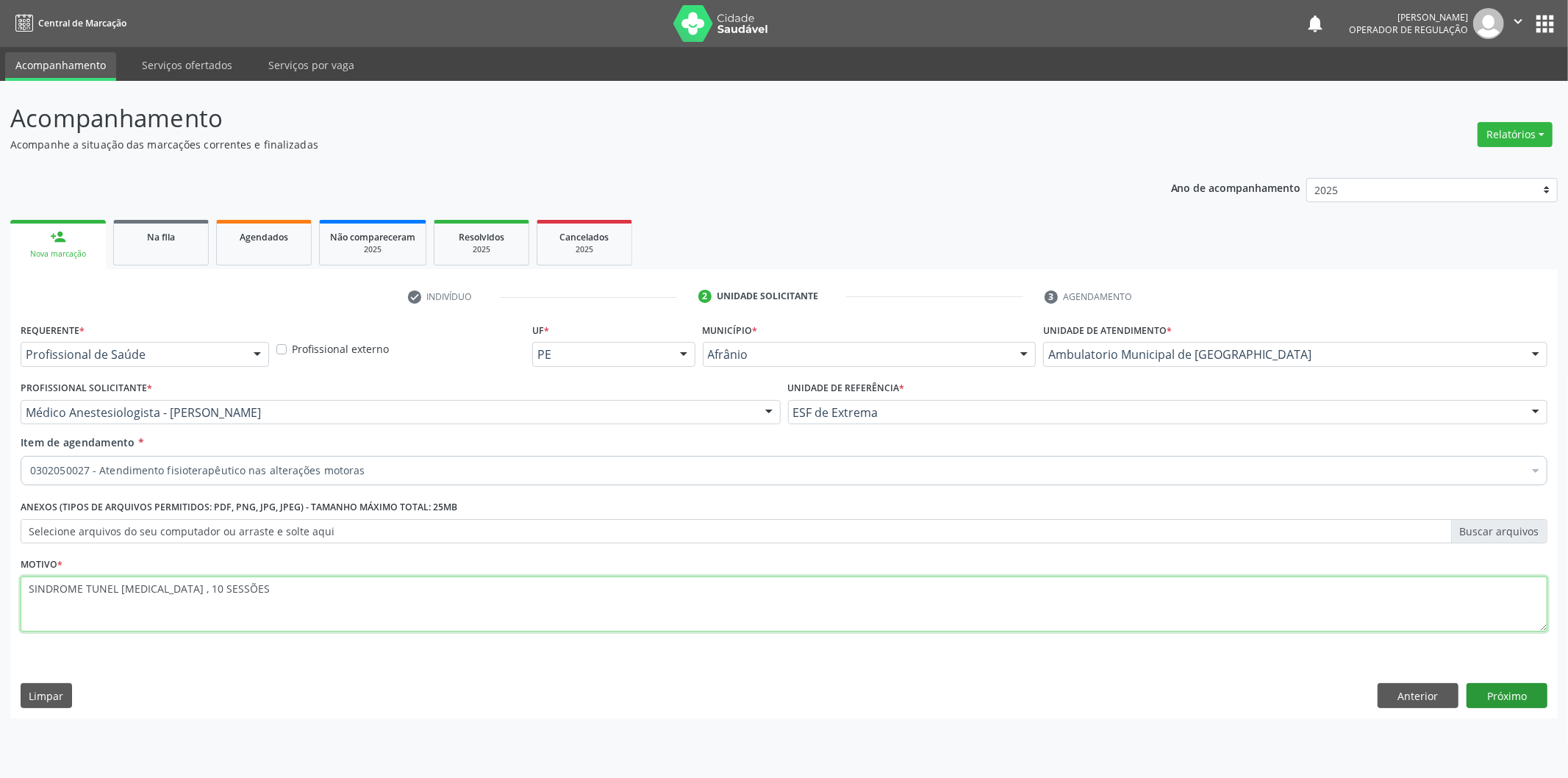
type textarea "SINDROME TUNEL CARPAL , 10 SESSÕES"
click at [1495, 684] on div "Requerente * Profissional de Saúde Profissional de Saúde Paciente Nenhum result…" at bounding box center [784, 518] width 1548 height 399
click at [1495, 684] on button "Próximo" at bounding box center [1506, 695] width 81 height 25
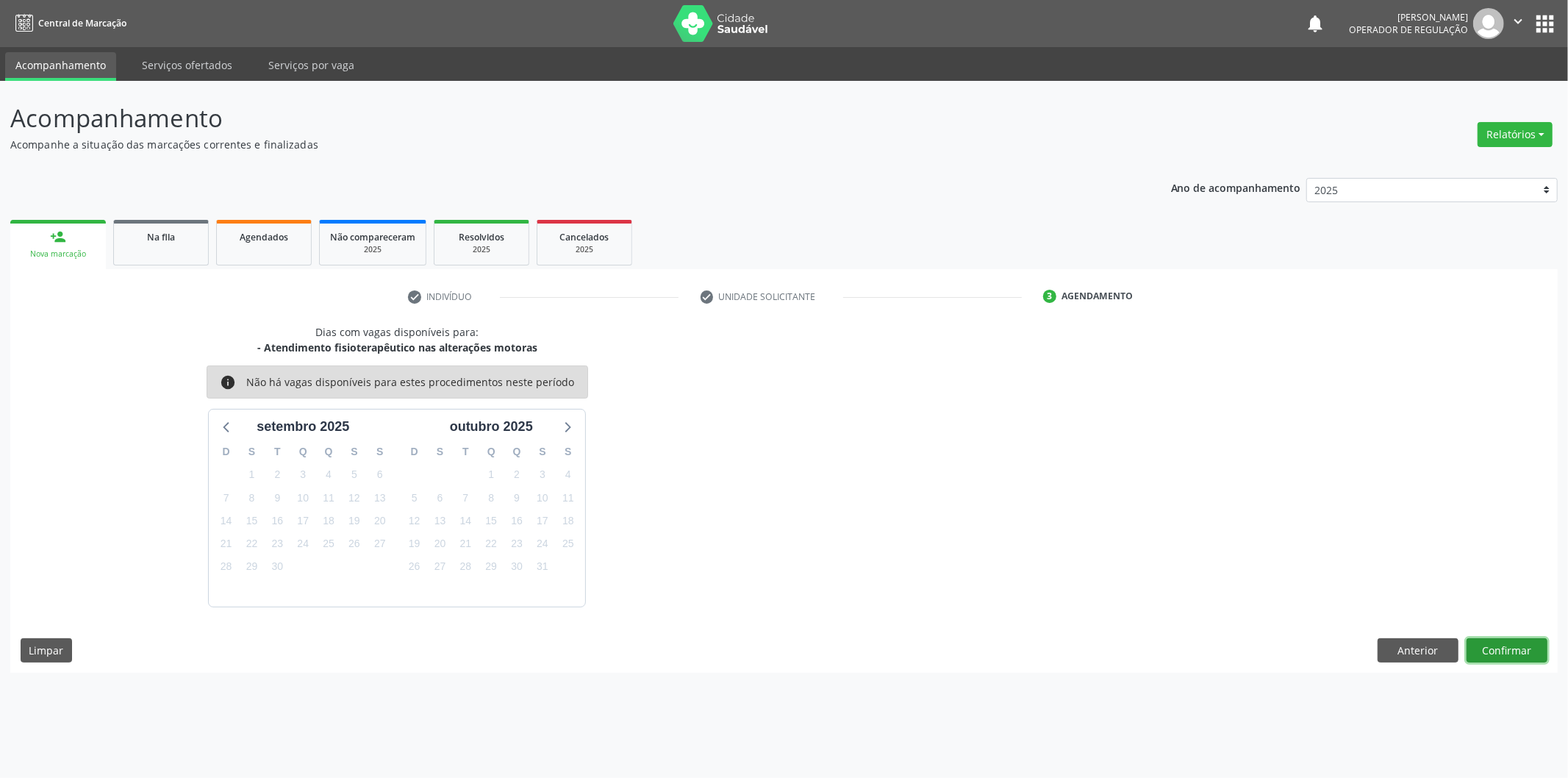
click at [1499, 645] on button "Confirmar" at bounding box center [1506, 650] width 81 height 25
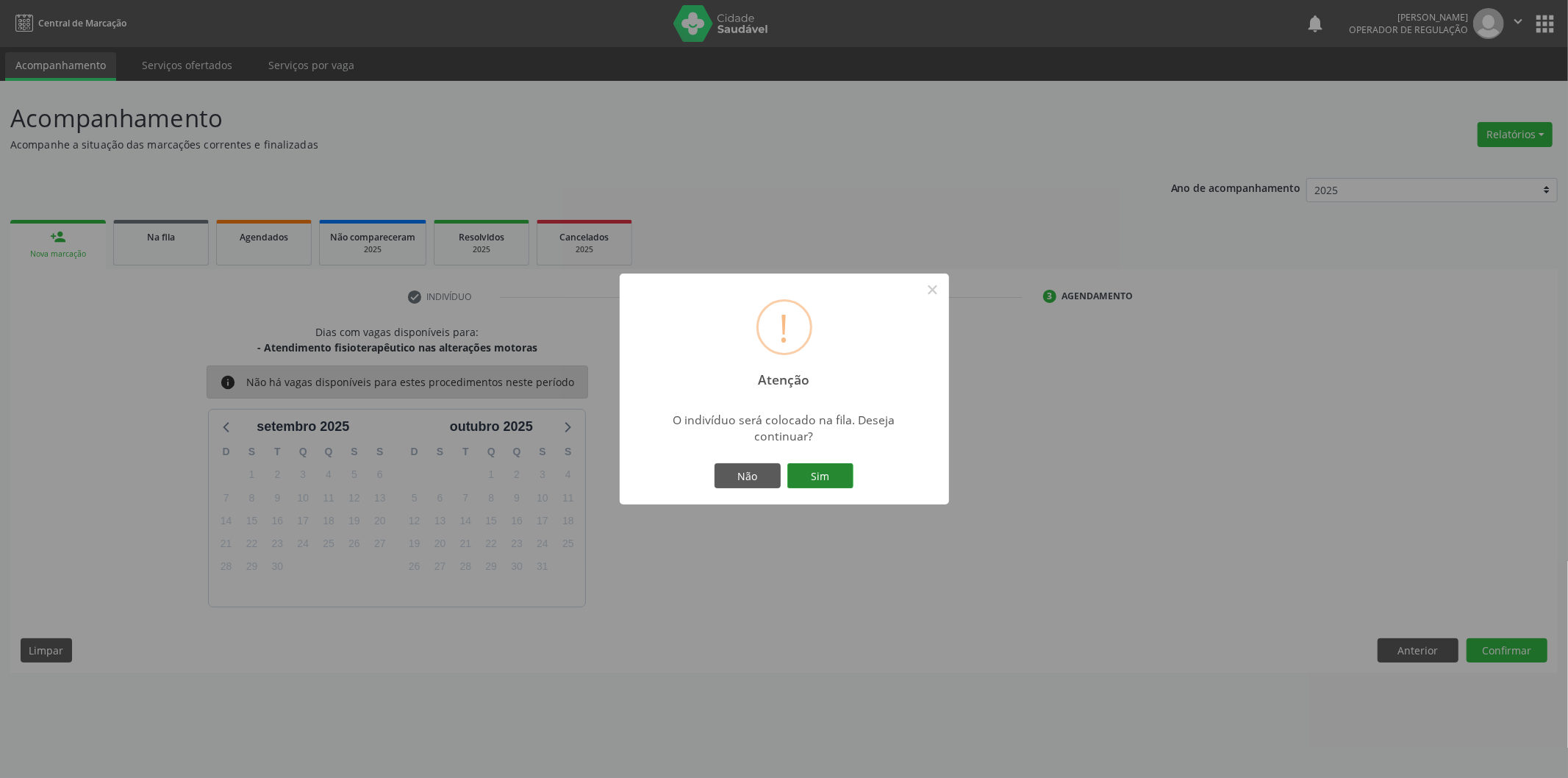
click at [812, 471] on button "Sim" at bounding box center [820, 475] width 66 height 25
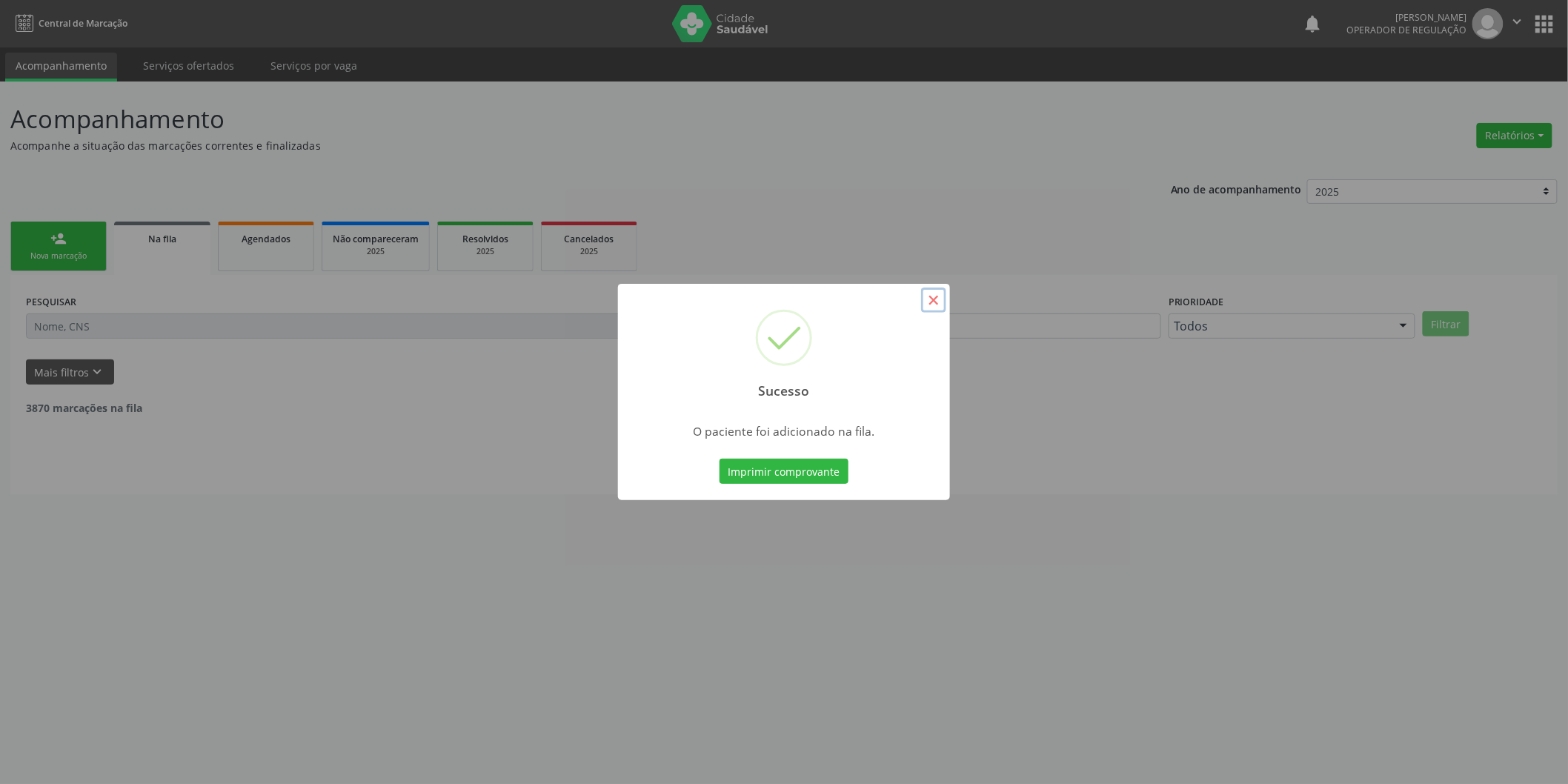
click at [942, 312] on button "×" at bounding box center [934, 300] width 25 height 25
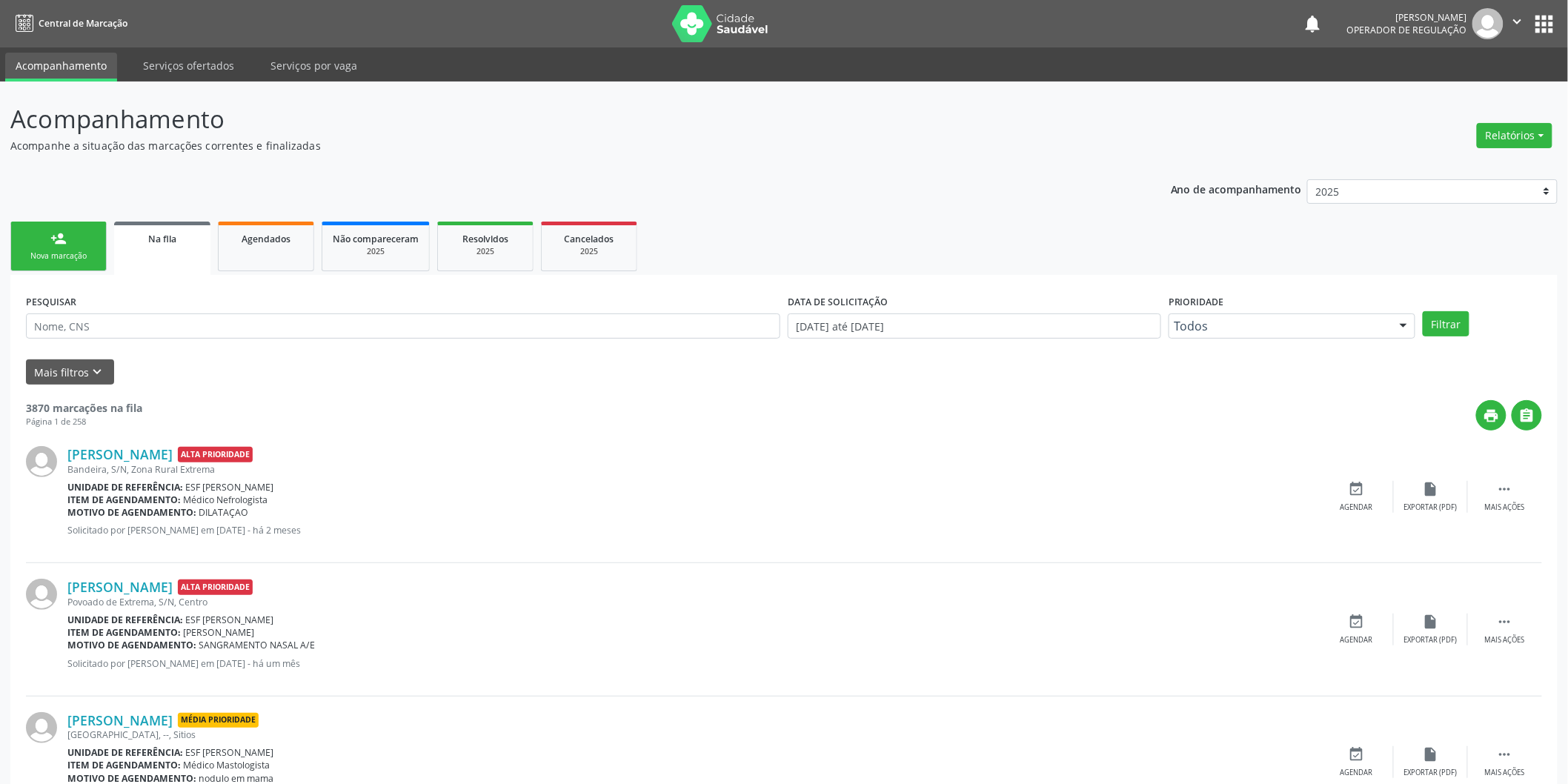
click at [77, 250] on div "Nova marcação" at bounding box center [58, 256] width 74 height 11
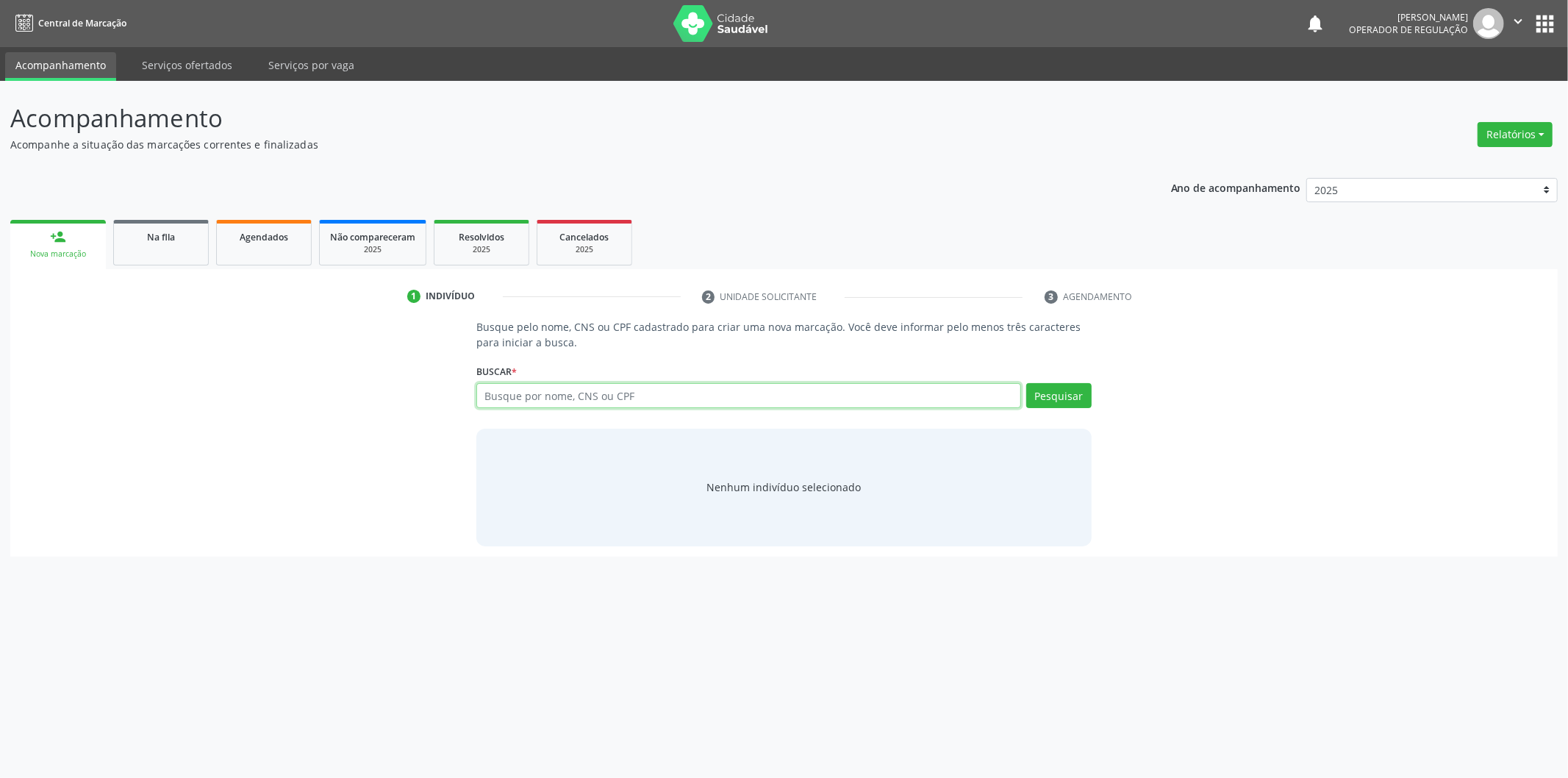
click at [608, 401] on input "text" at bounding box center [748, 395] width 545 height 25
paste input "705 0008 2954 5056"
type input "705 0008 2954 5056"
click at [1025, 399] on div "Pesquisar" at bounding box center [1056, 400] width 70 height 35
click at [1033, 395] on button "Pesquisar" at bounding box center [1059, 395] width 66 height 25
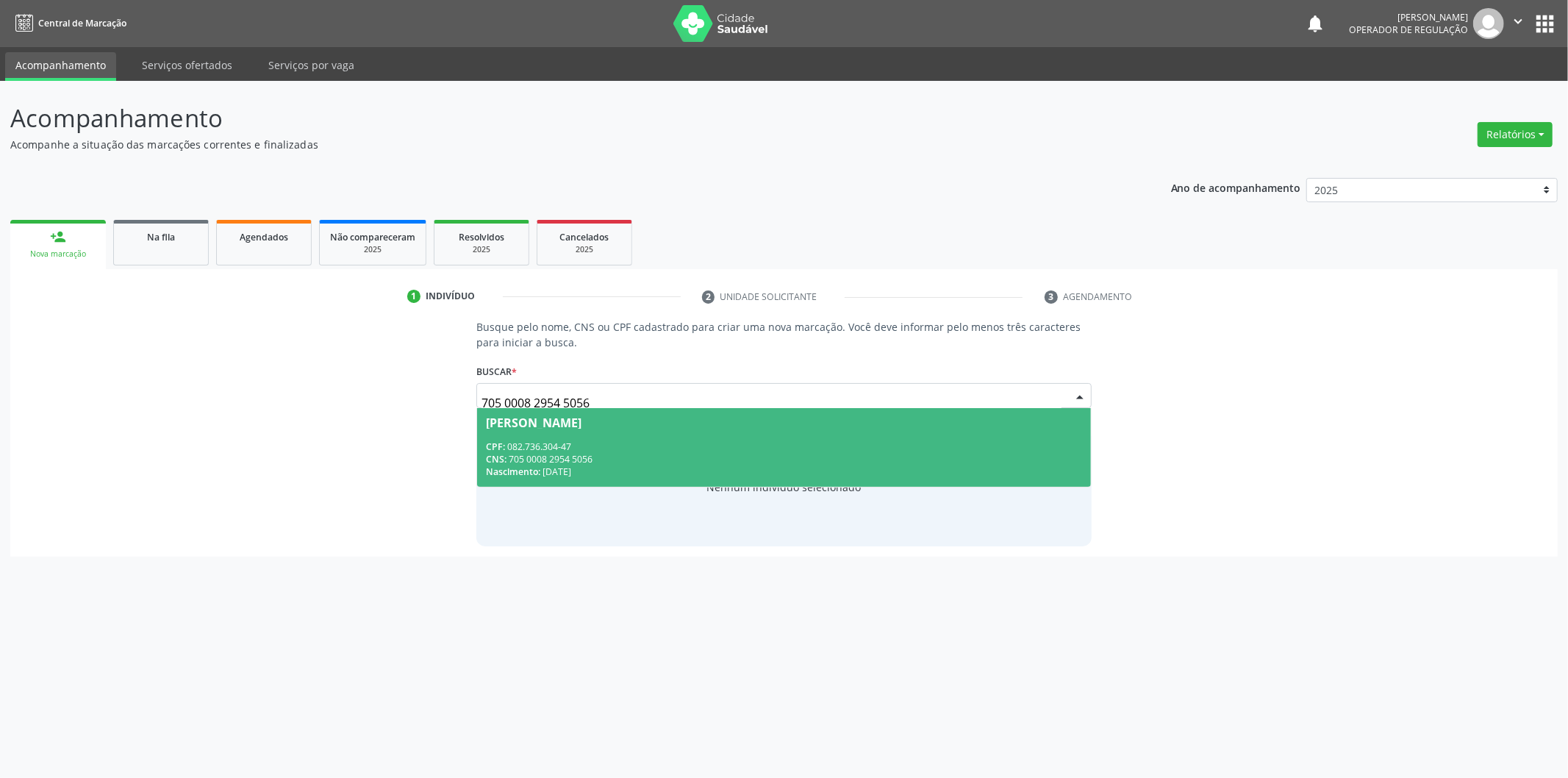
click at [953, 450] on div "CPF: 082.736.304-47" at bounding box center [784, 445] width 596 height 12
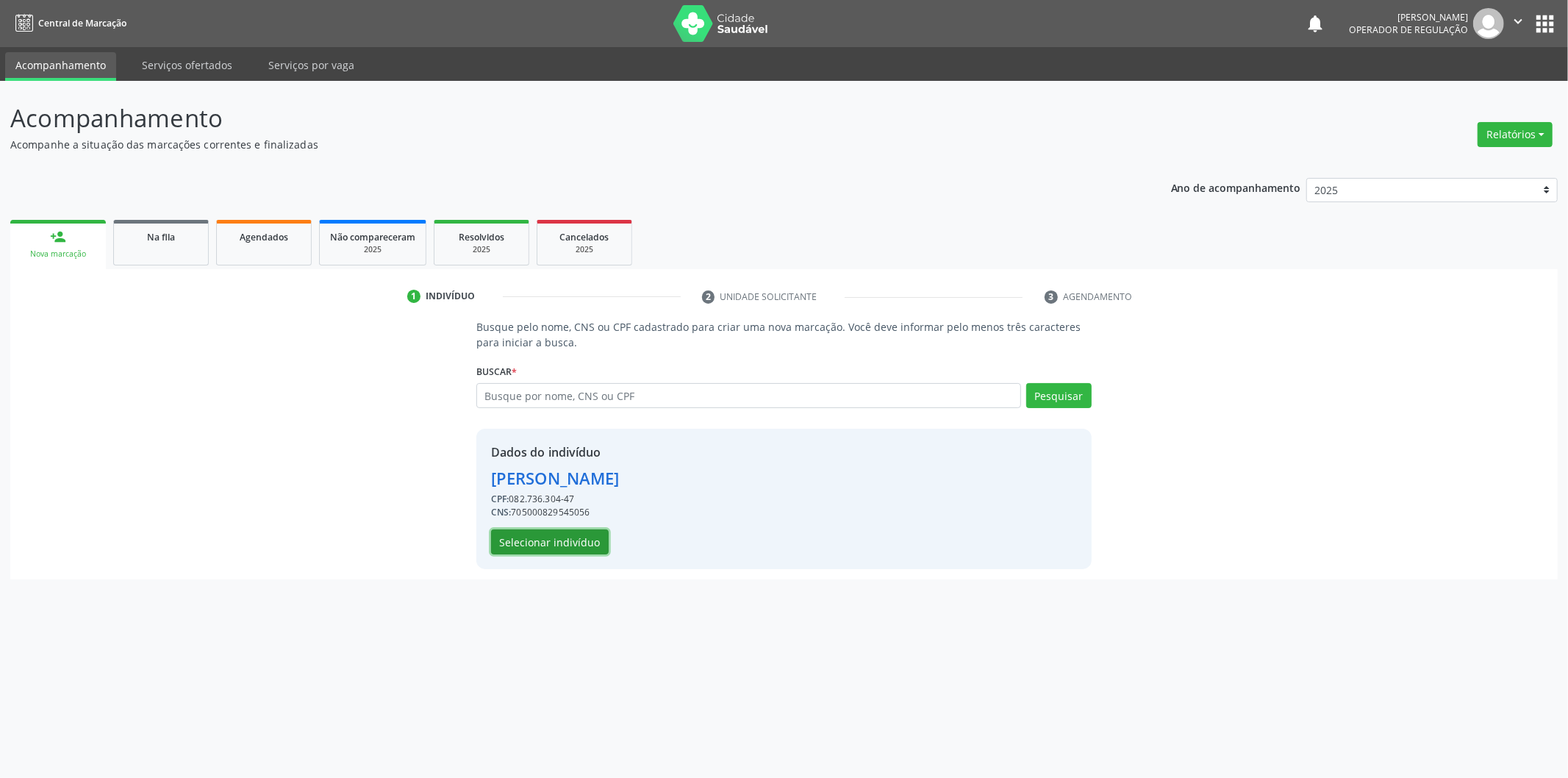
click at [566, 541] on button "Selecionar indivíduo" at bounding box center [549, 541] width 118 height 25
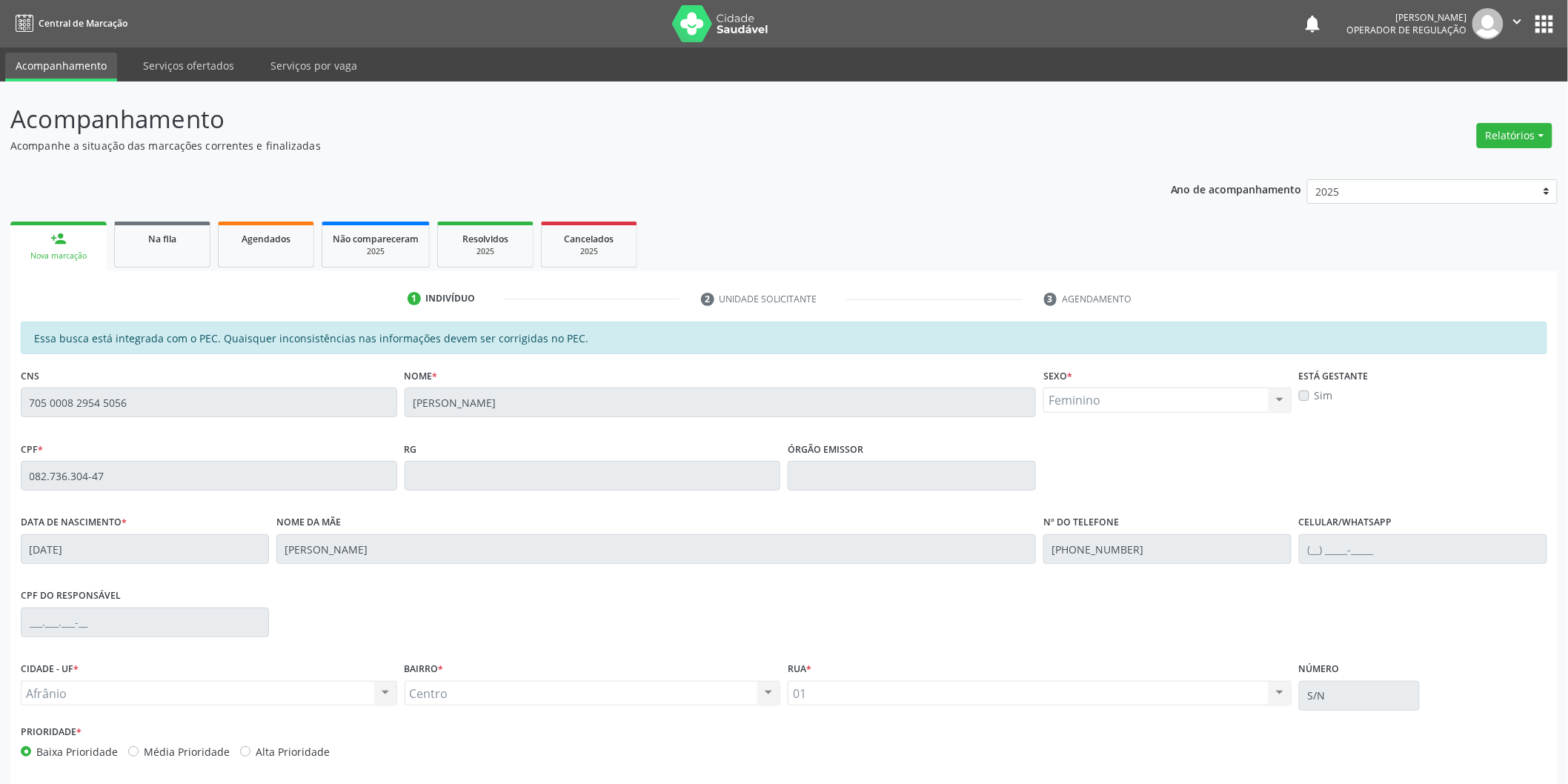
scroll to position [62, 0]
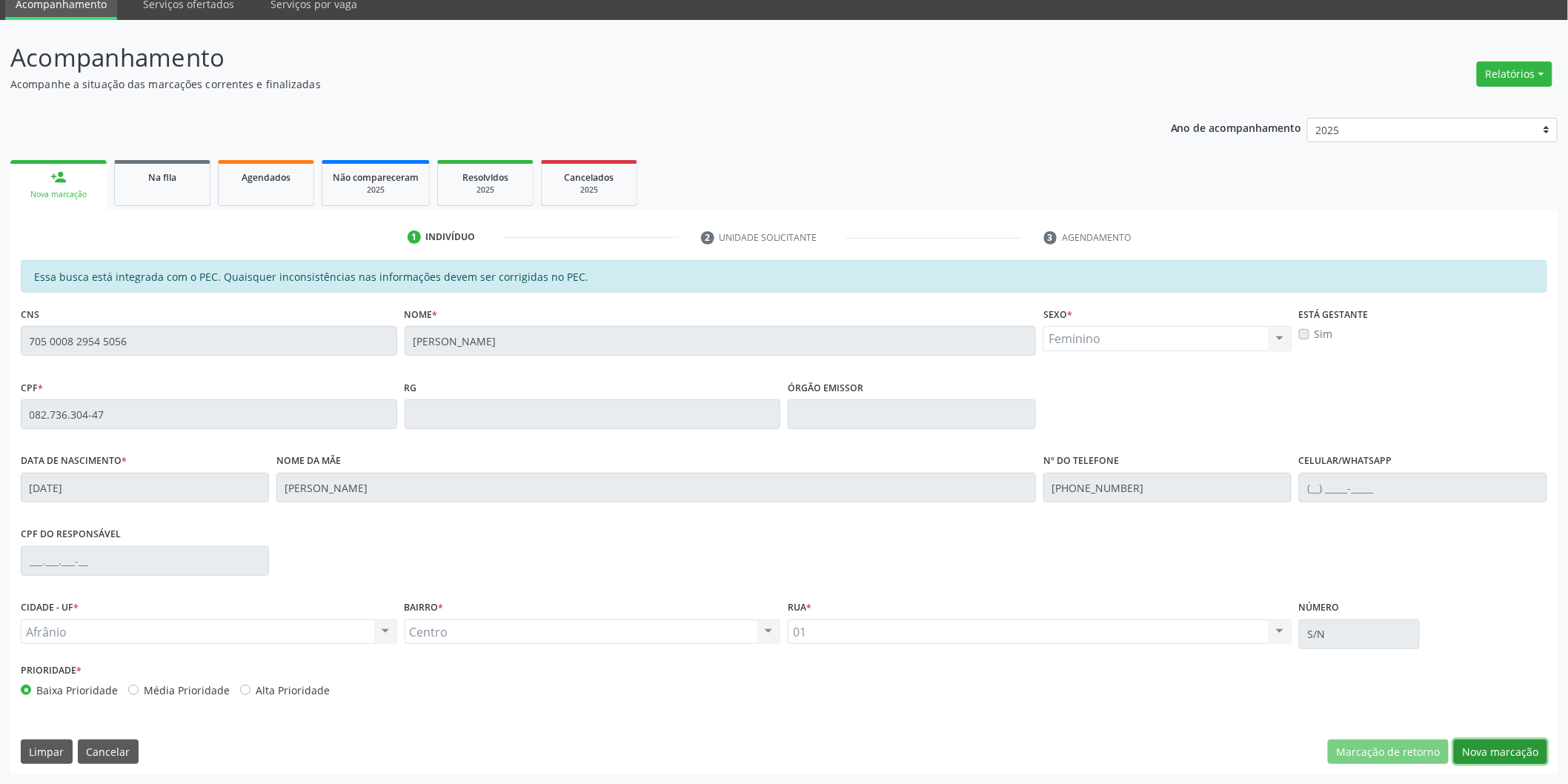
click at [1509, 749] on button "Nova marcação" at bounding box center [1501, 751] width 93 height 25
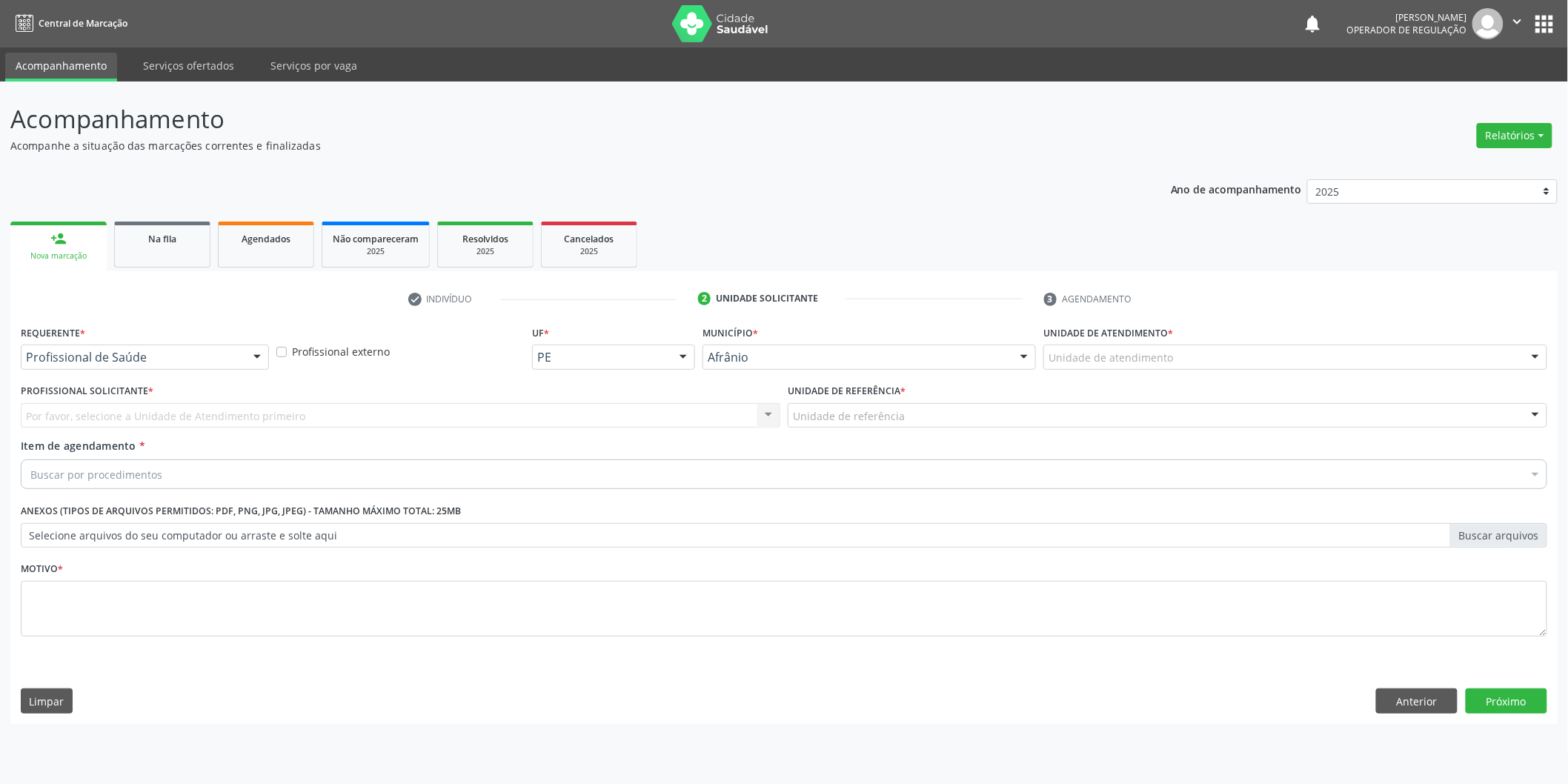
scroll to position [0, 0]
click at [1286, 357] on div "Unidade de atendimento" at bounding box center [1306, 357] width 508 height 25
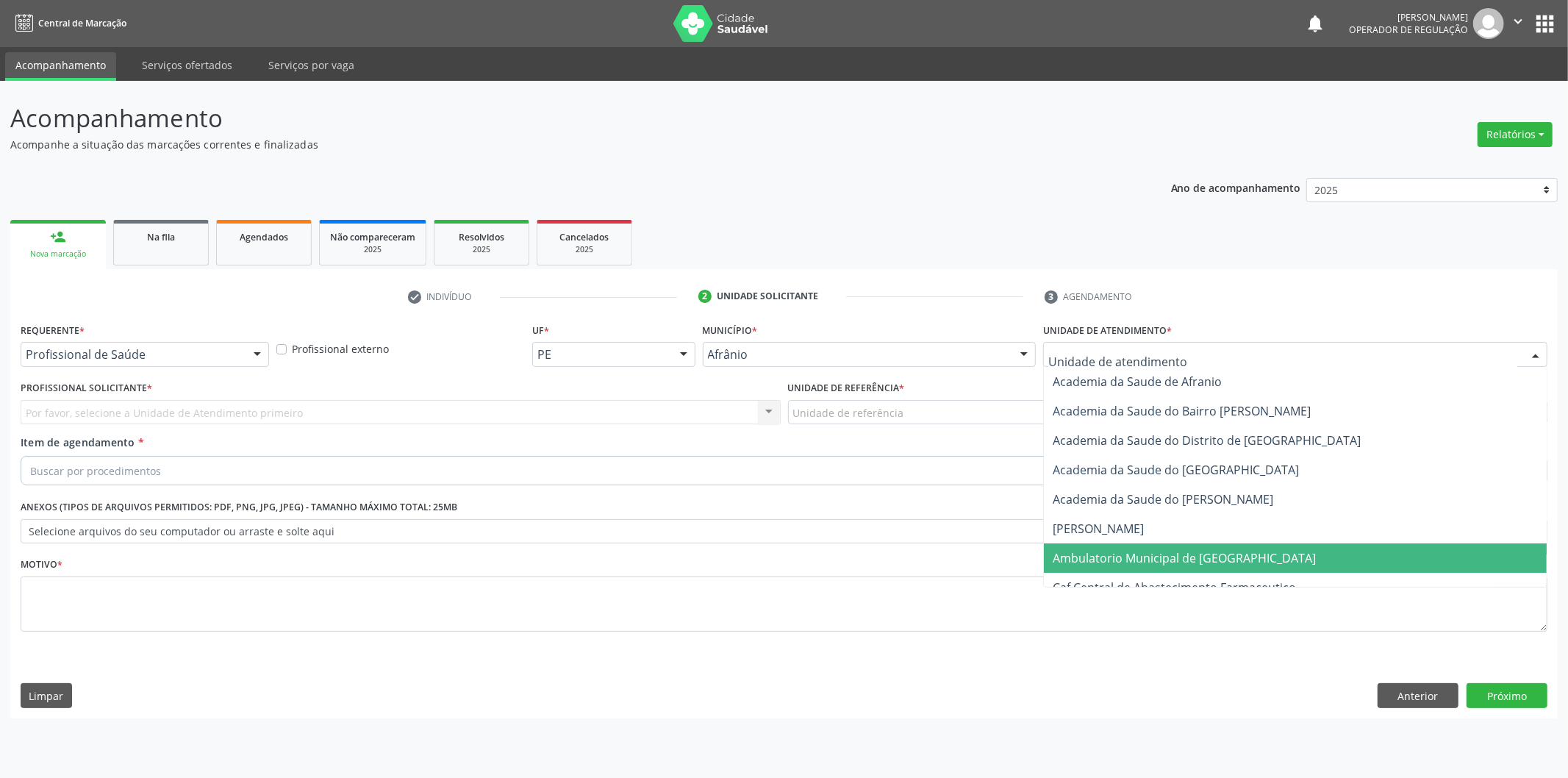
click at [1223, 551] on span "Ambulatorio Municipal de [GEOGRAPHIC_DATA]" at bounding box center [1185, 558] width 263 height 16
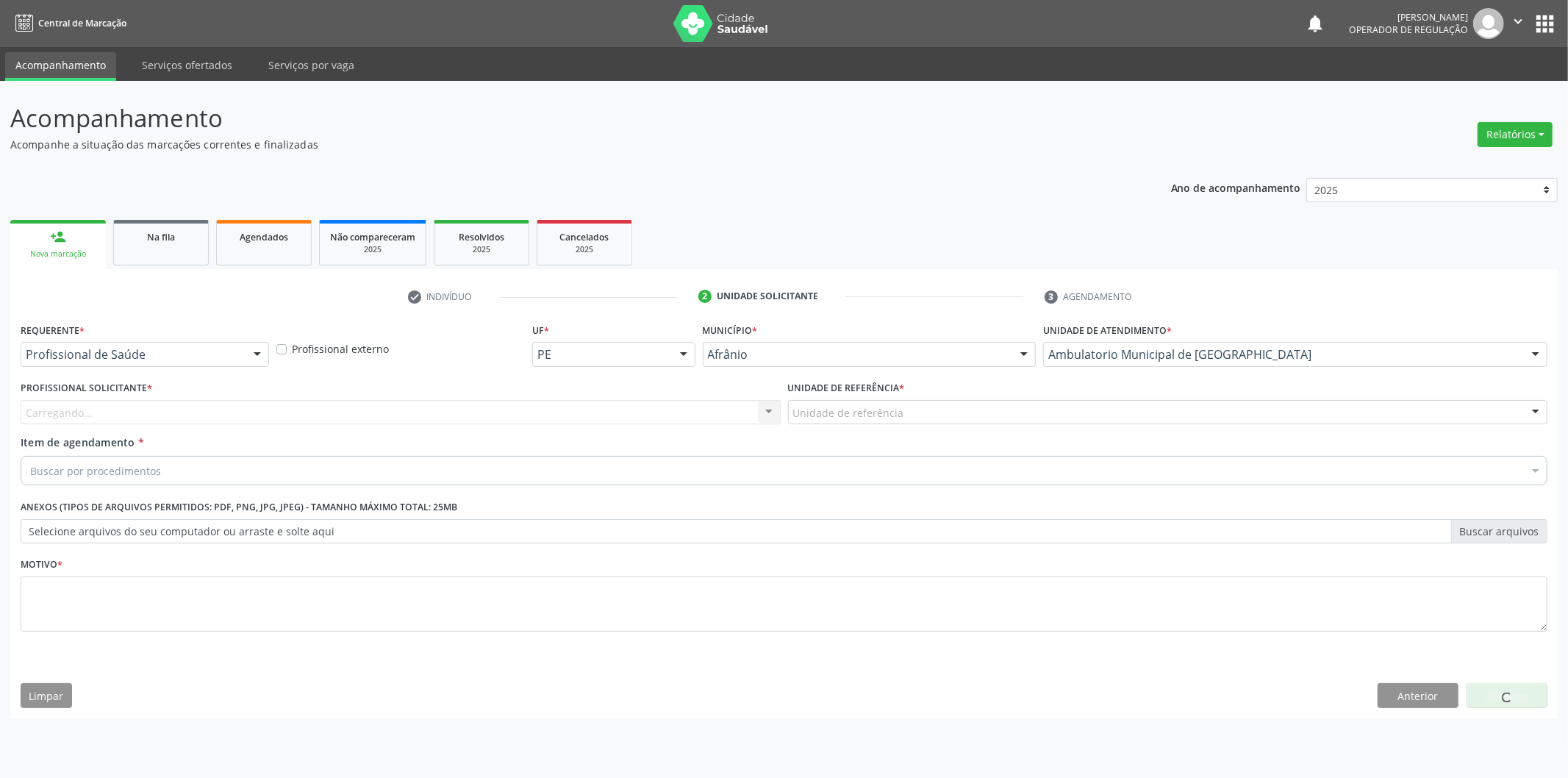
click at [985, 414] on div "Unidade de referência" at bounding box center [1168, 412] width 760 height 25
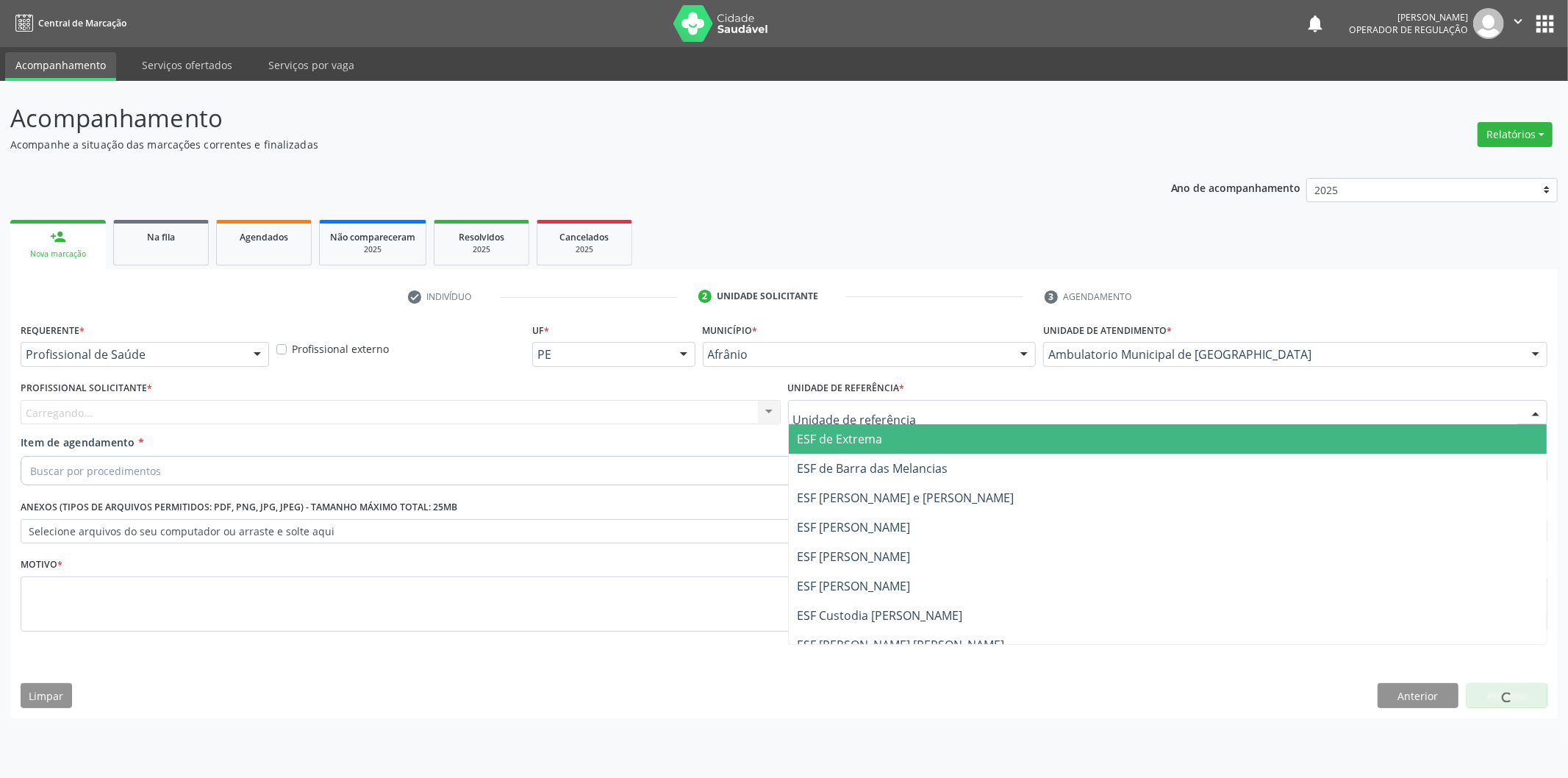
click at [958, 436] on span "ESF de Extrema" at bounding box center [1168, 439] width 759 height 30
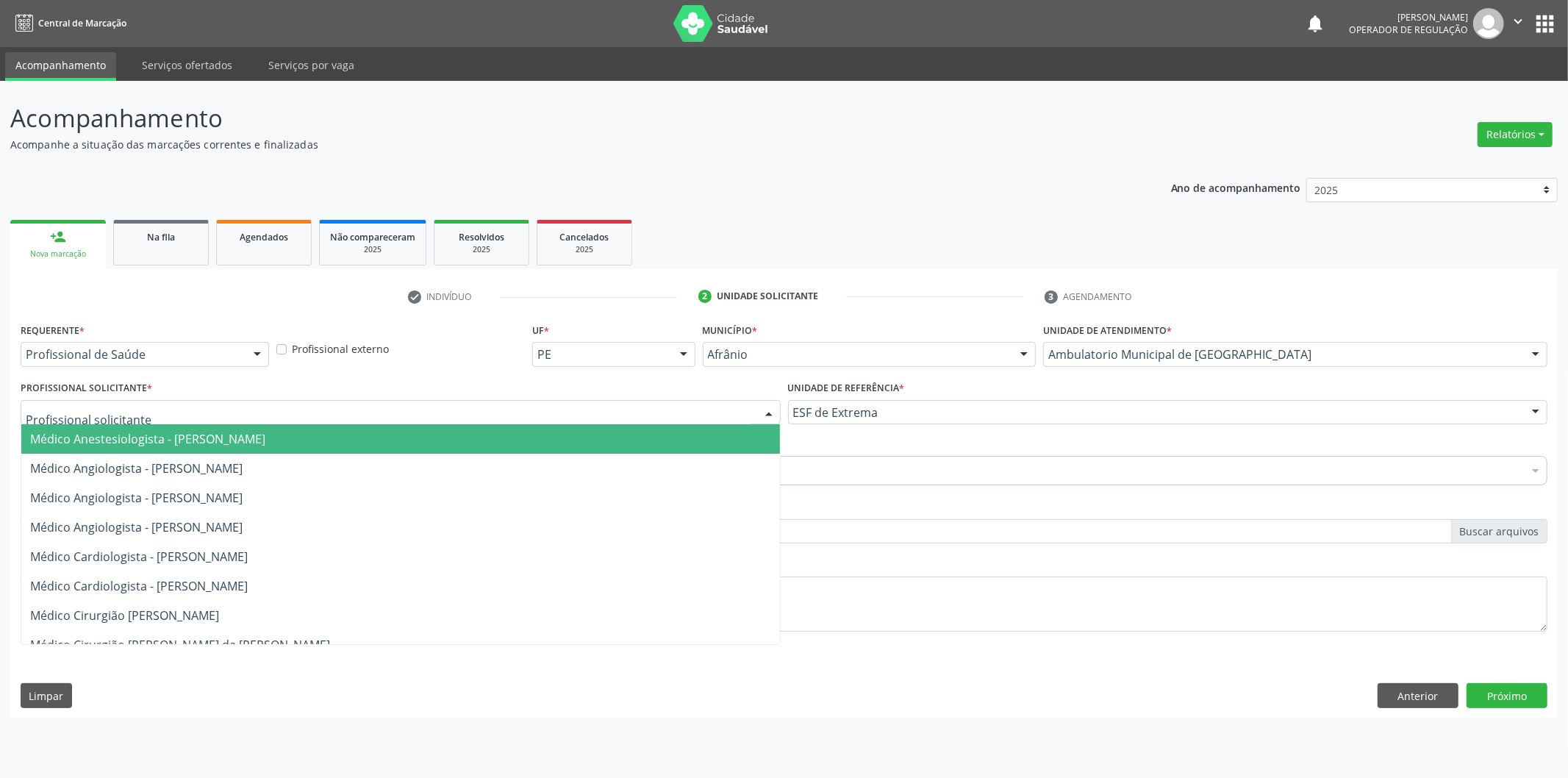
click at [658, 414] on div at bounding box center [400, 412] width 760 height 25
click at [648, 441] on span "Médico Anestesiologista - [PERSON_NAME]" at bounding box center [400, 439] width 759 height 30
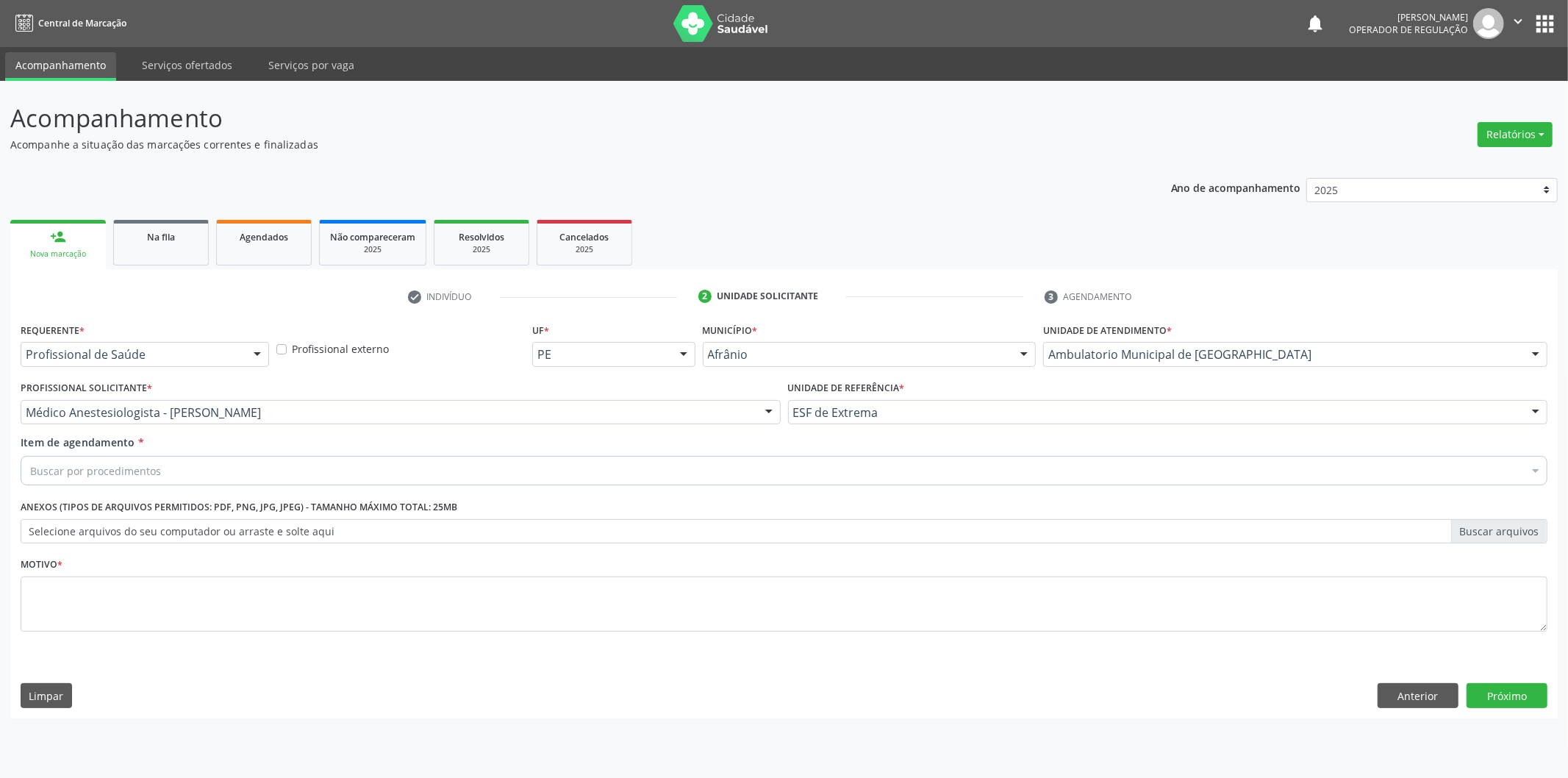
click at [566, 482] on div "Buscar por procedimentos" at bounding box center [784, 471] width 1526 height 30
click at [174, 471] on div "Buscar por procedimentos" at bounding box center [784, 471] width 1526 height 30
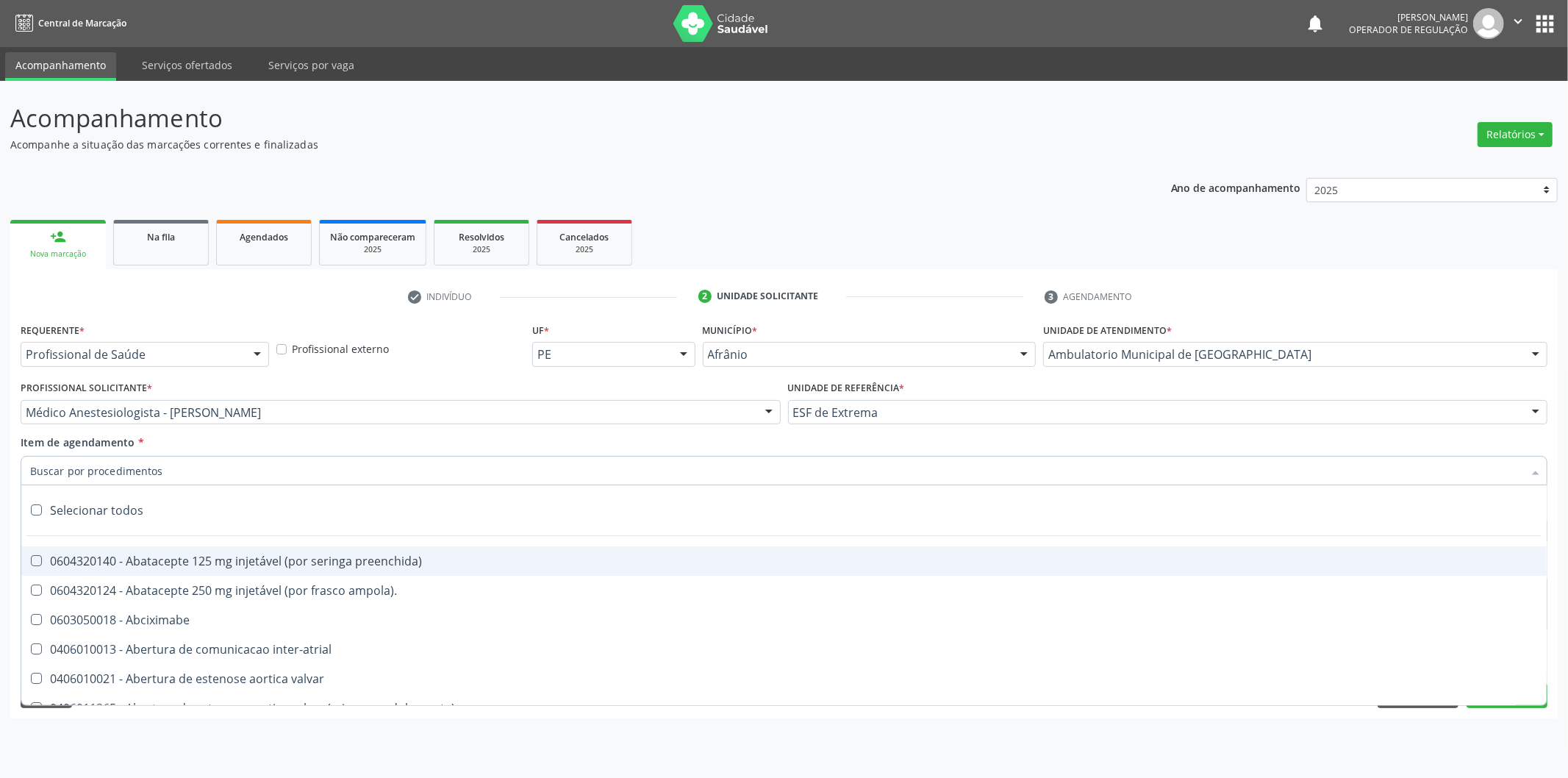
paste input "0302050027"
type input "0302050027"
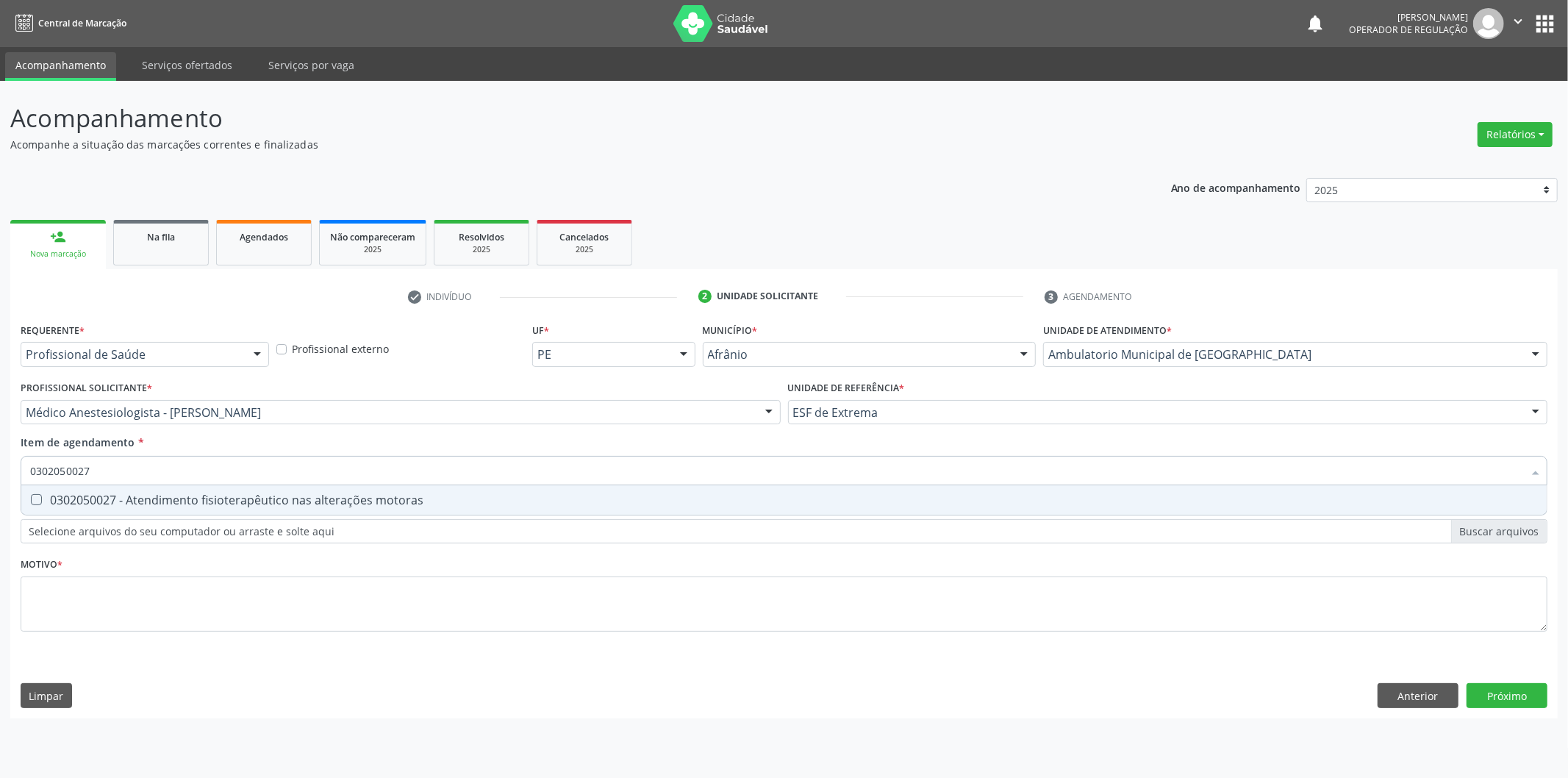
click at [288, 500] on div "0302050027 - Atendimento fisioterapêutico nas alterações motoras" at bounding box center [784, 499] width 1508 height 12
checkbox motoras "true"
click at [251, 604] on div "Requerente * Profissional de Saúde Profissional de Saúde Paciente Nenhum result…" at bounding box center [784, 485] width 1526 height 333
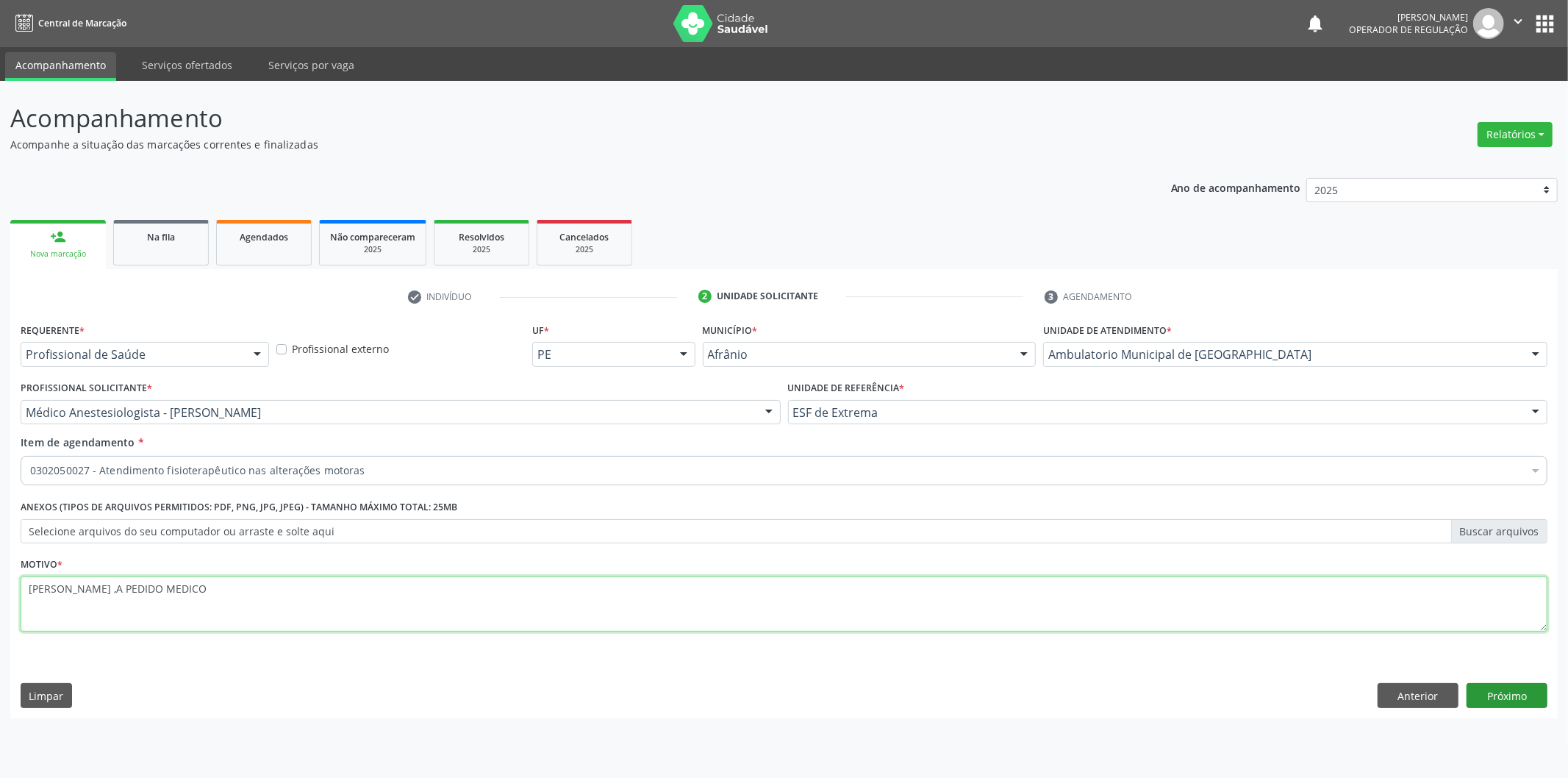
type textarea "JOELHO ,A PEDIDO MEDICO"
click at [1524, 684] on button "Próximo" at bounding box center [1506, 695] width 81 height 25
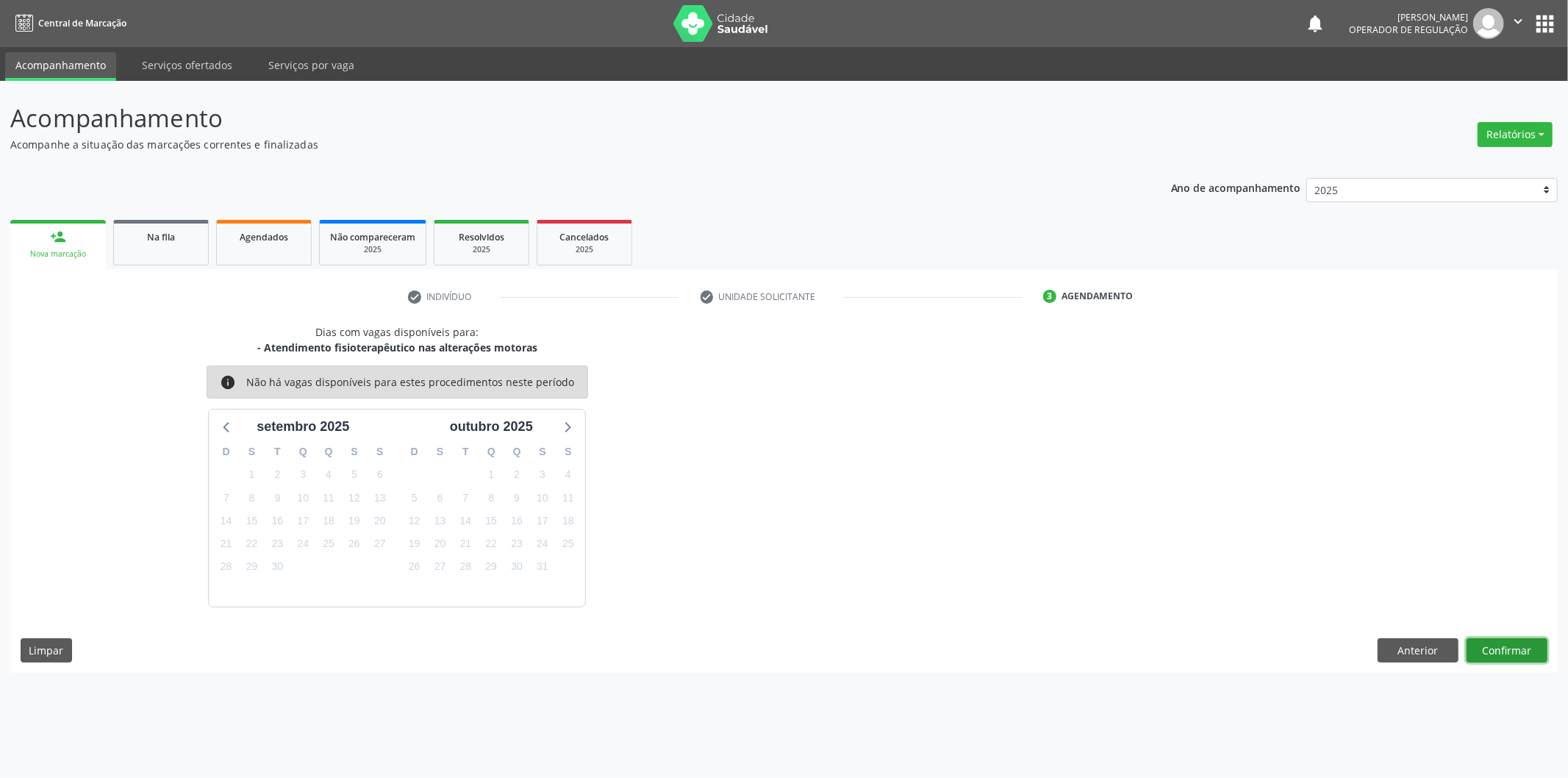
click at [1523, 657] on button "Confirmar" at bounding box center [1506, 650] width 81 height 25
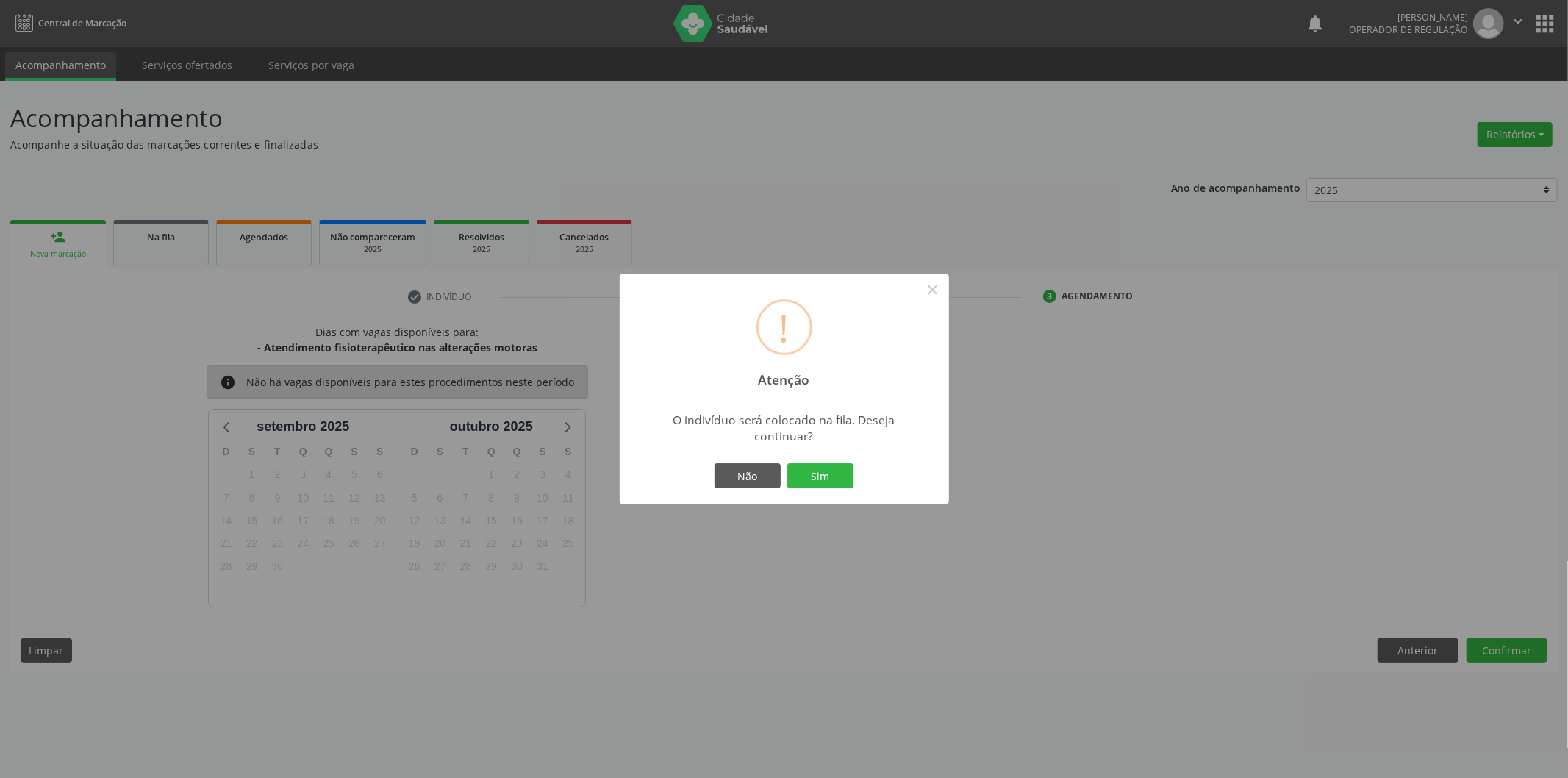
click at [840, 460] on div "Não Sim" at bounding box center [784, 475] width 145 height 31
click at [835, 475] on button "Sim" at bounding box center [820, 475] width 66 height 25
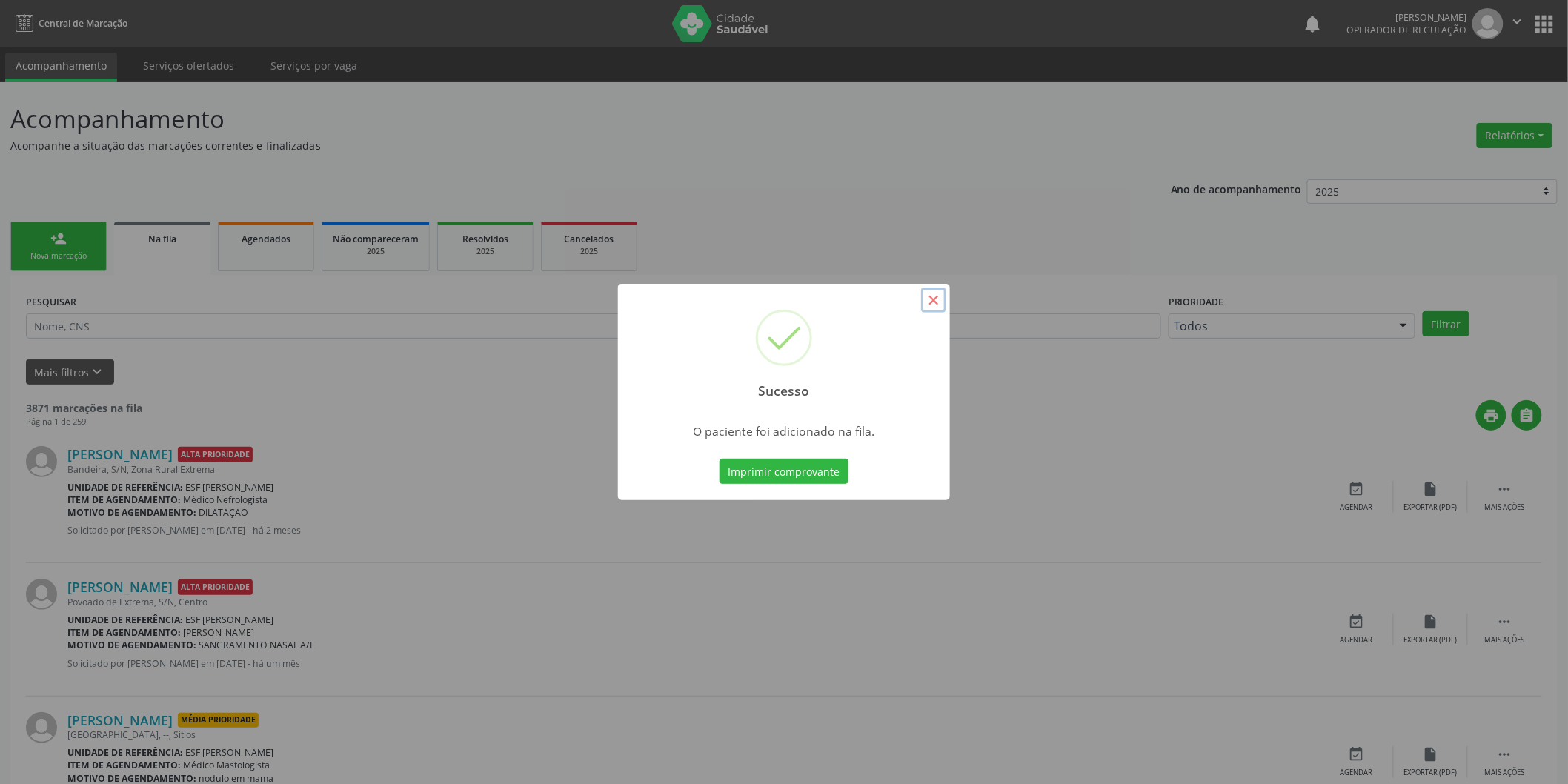
click at [942, 301] on button "×" at bounding box center [934, 300] width 25 height 25
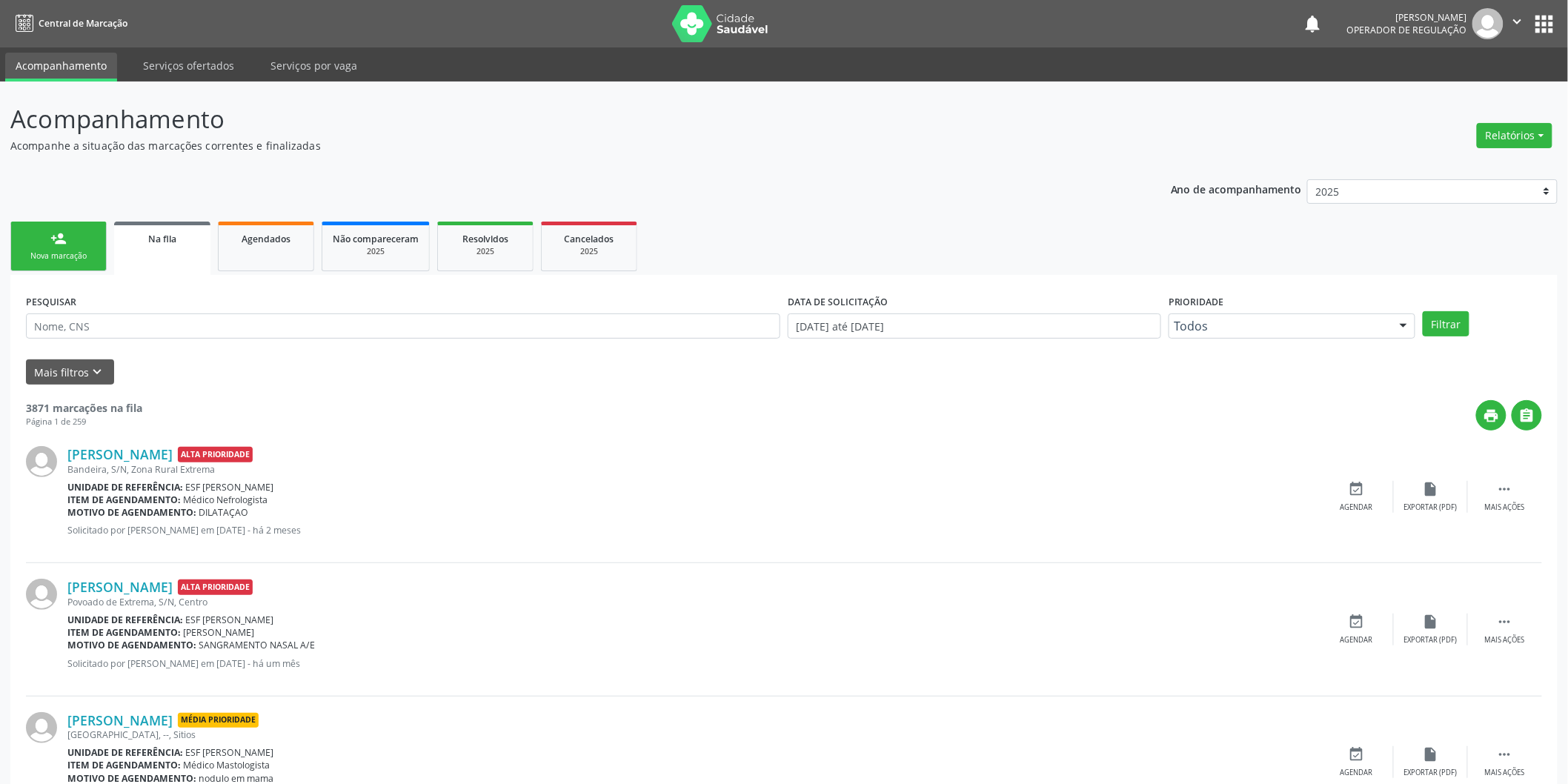
click at [93, 233] on link "person_add Nova marcação" at bounding box center [58, 245] width 96 height 49
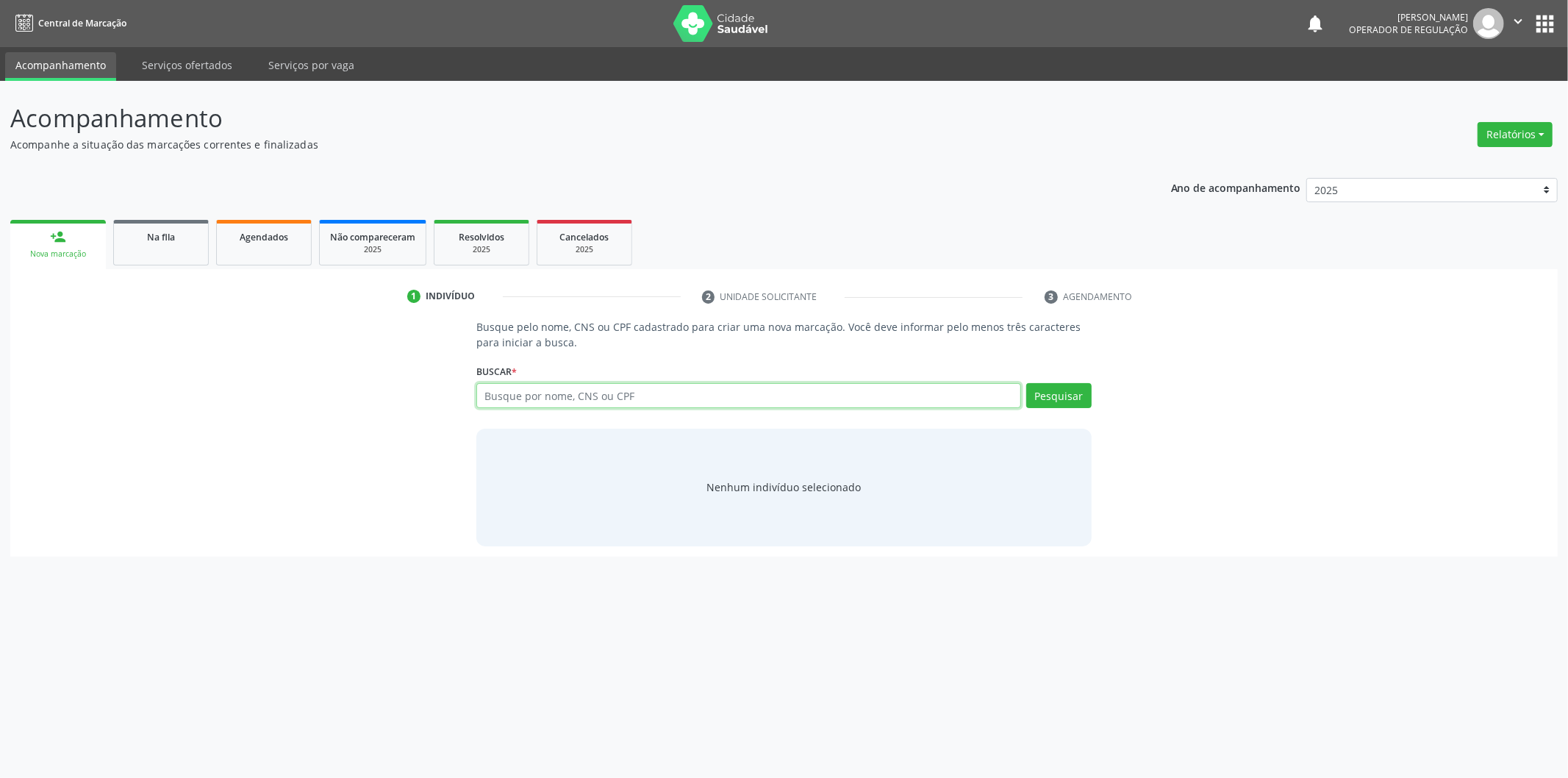
click at [724, 397] on input "text" at bounding box center [748, 395] width 545 height 25
type input "706205576875666"
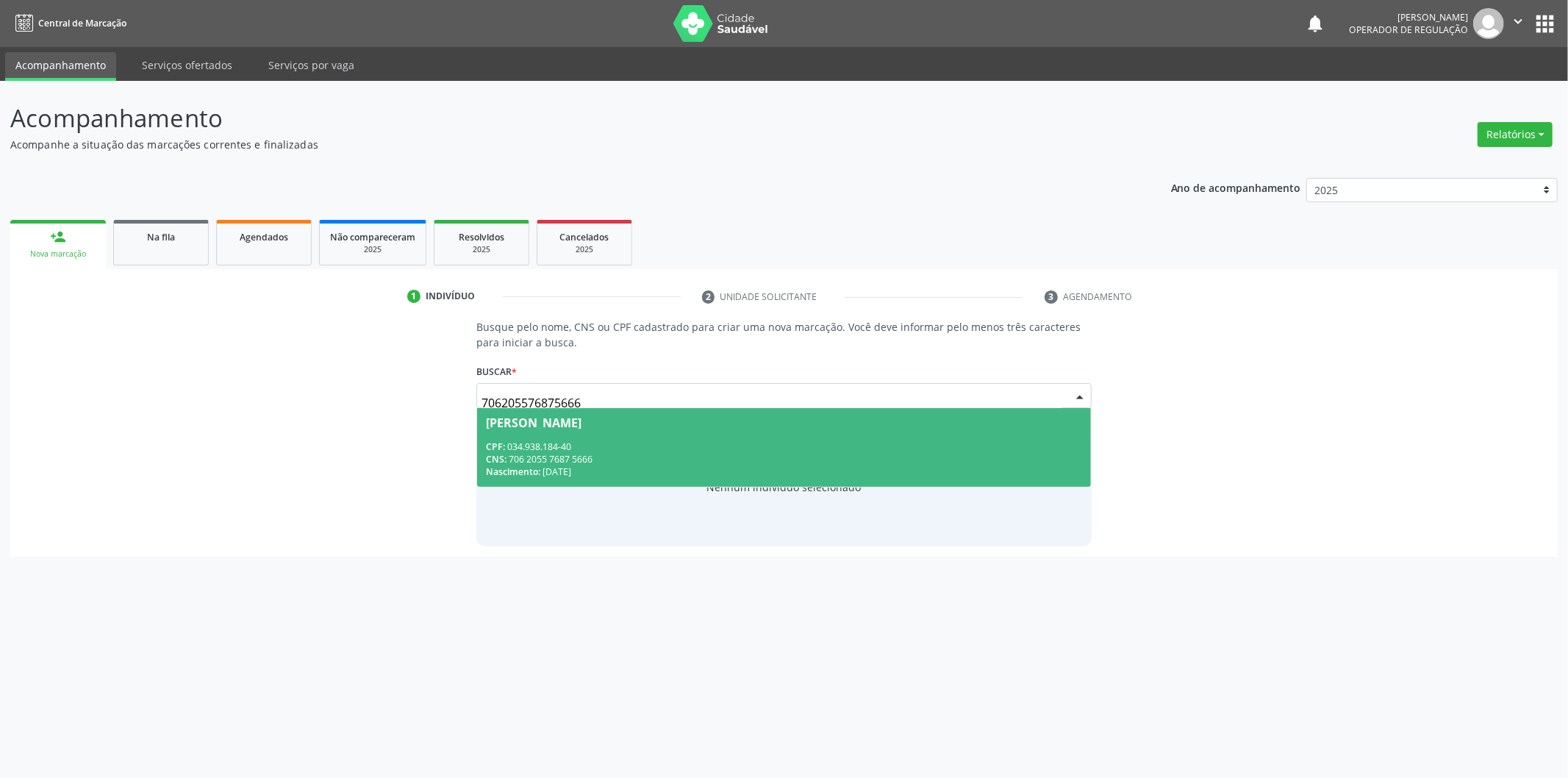
click at [771, 436] on span "Maria Auxiliadora de Souza Silva CPF: 034.938.184-40 CNS: 706 2055 7687 5666 Na…" at bounding box center [784, 446] width 614 height 79
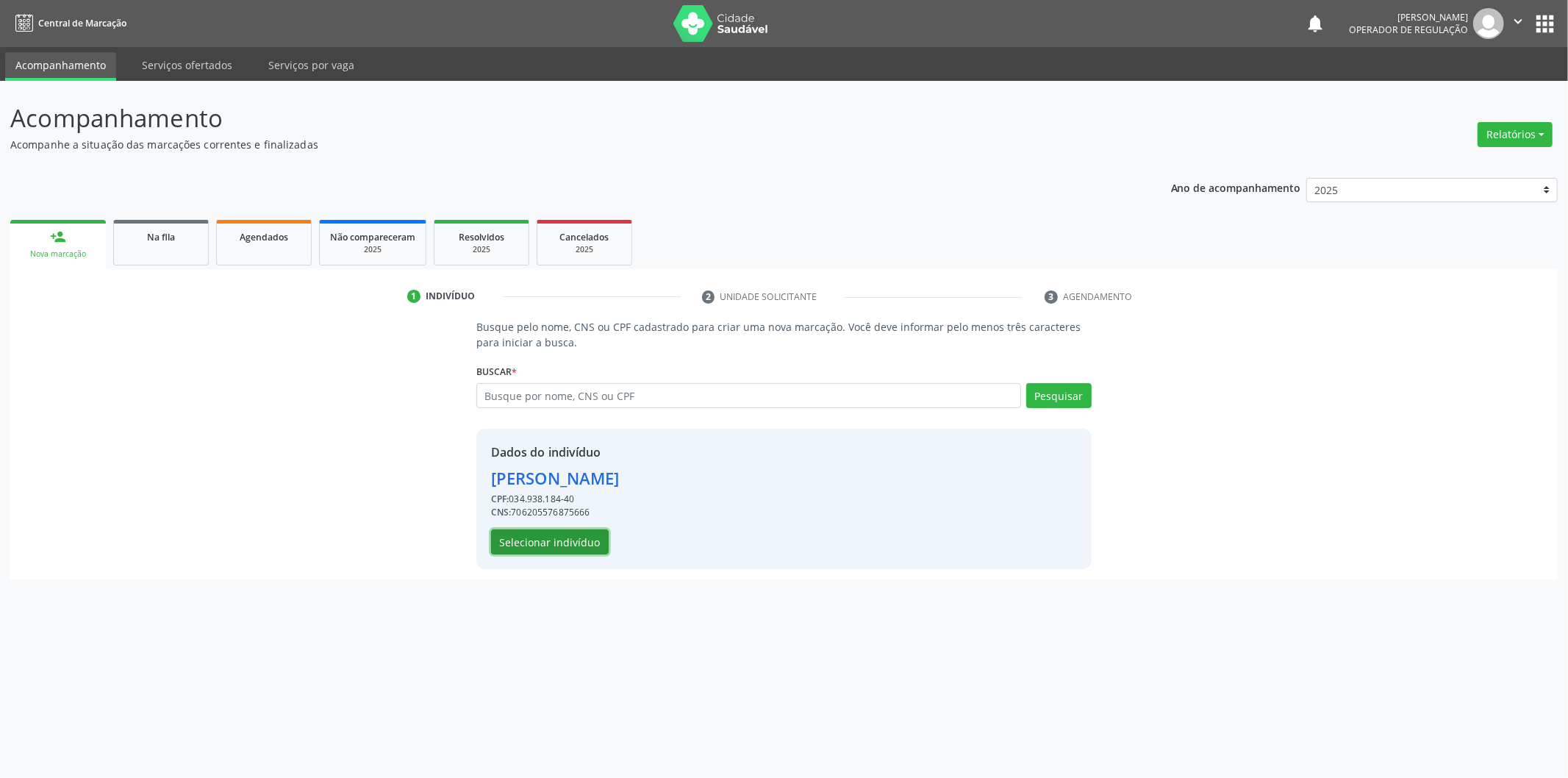
click at [574, 546] on button "Selecionar indivíduo" at bounding box center [549, 541] width 118 height 25
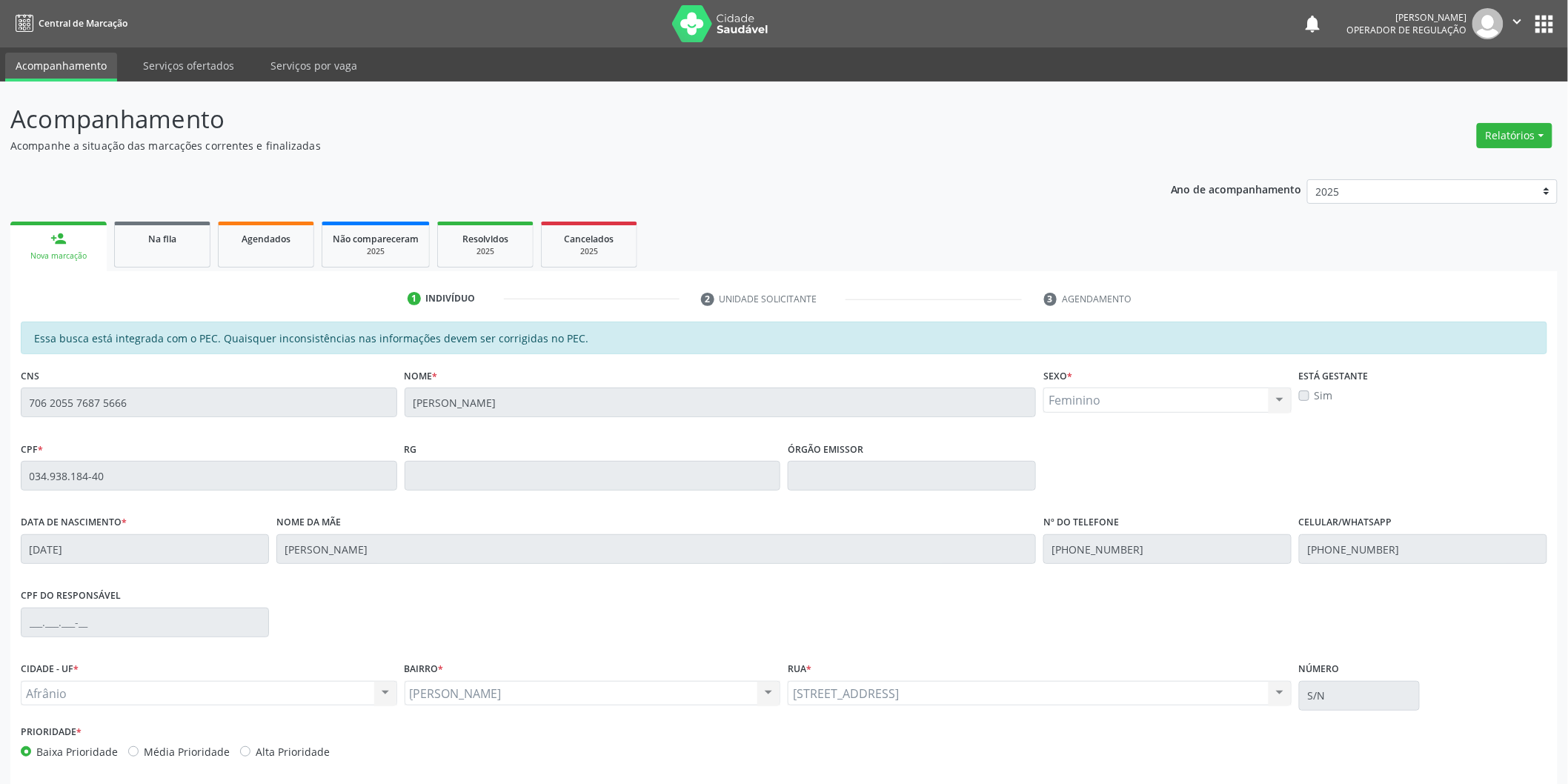
scroll to position [62, 0]
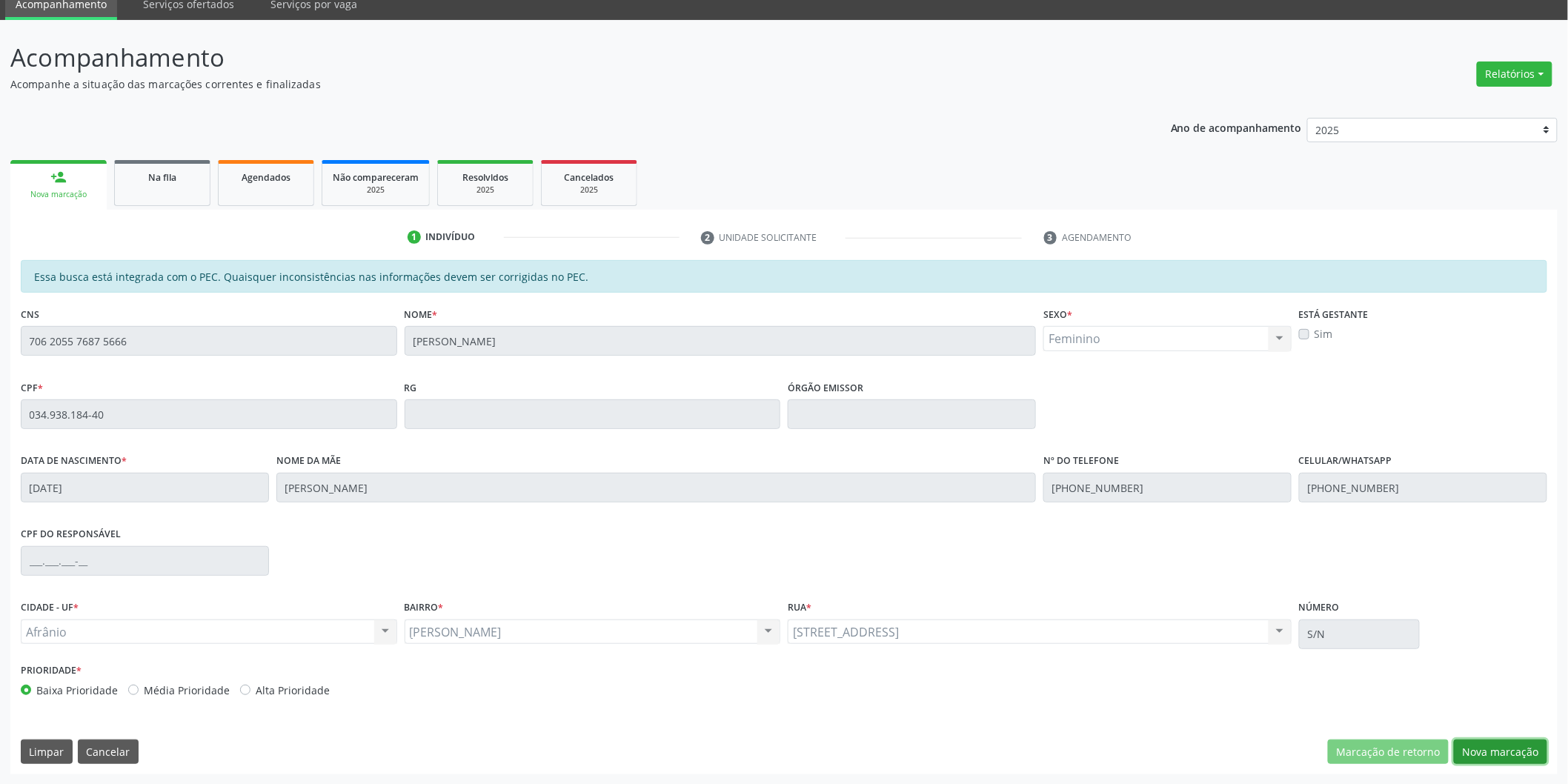
click at [1493, 752] on button "Nova marcação" at bounding box center [1501, 751] width 93 height 25
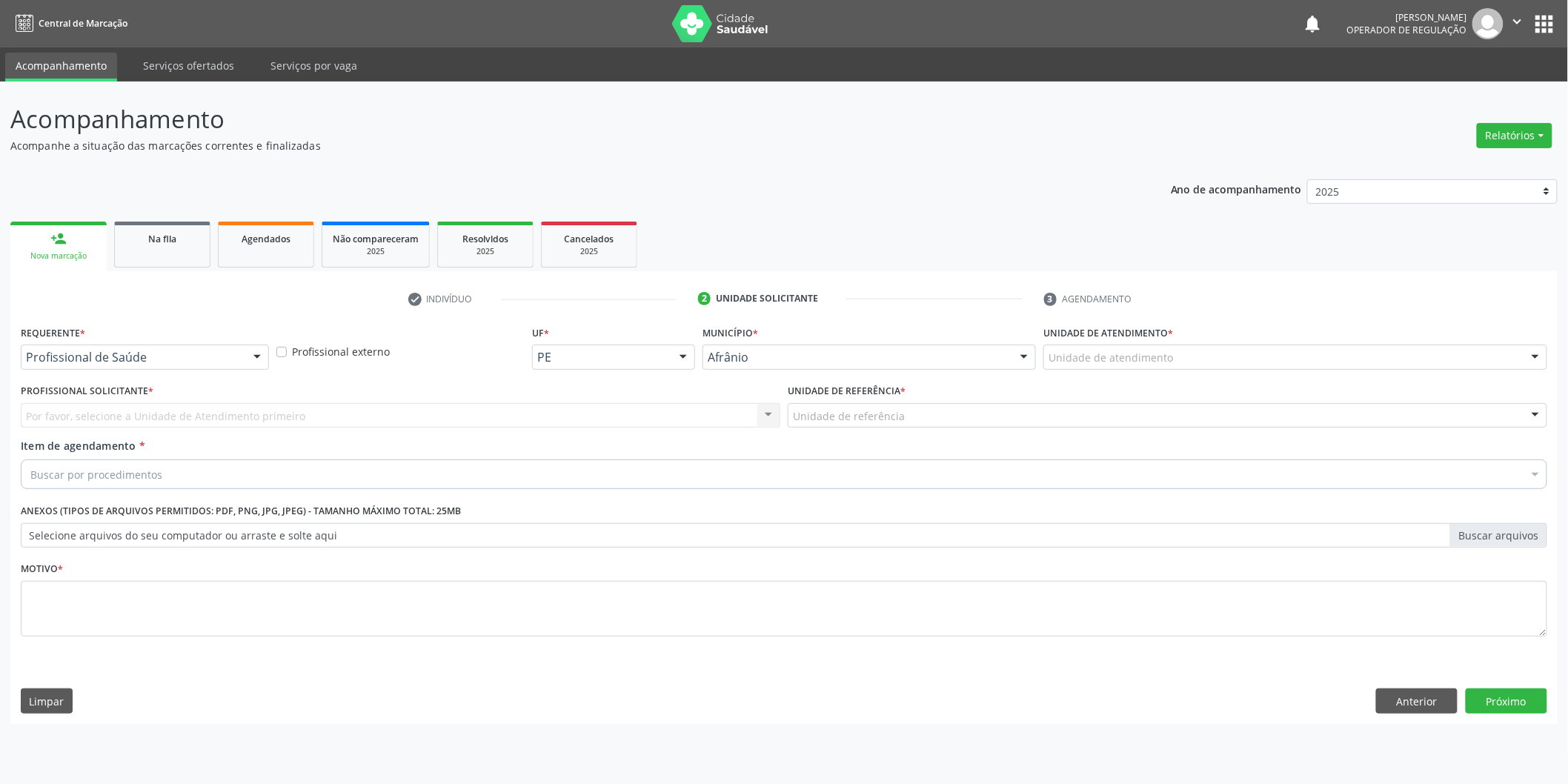
scroll to position [0, 0]
click at [1253, 349] on div "Unidade de atendimento" at bounding box center [1306, 357] width 508 height 25
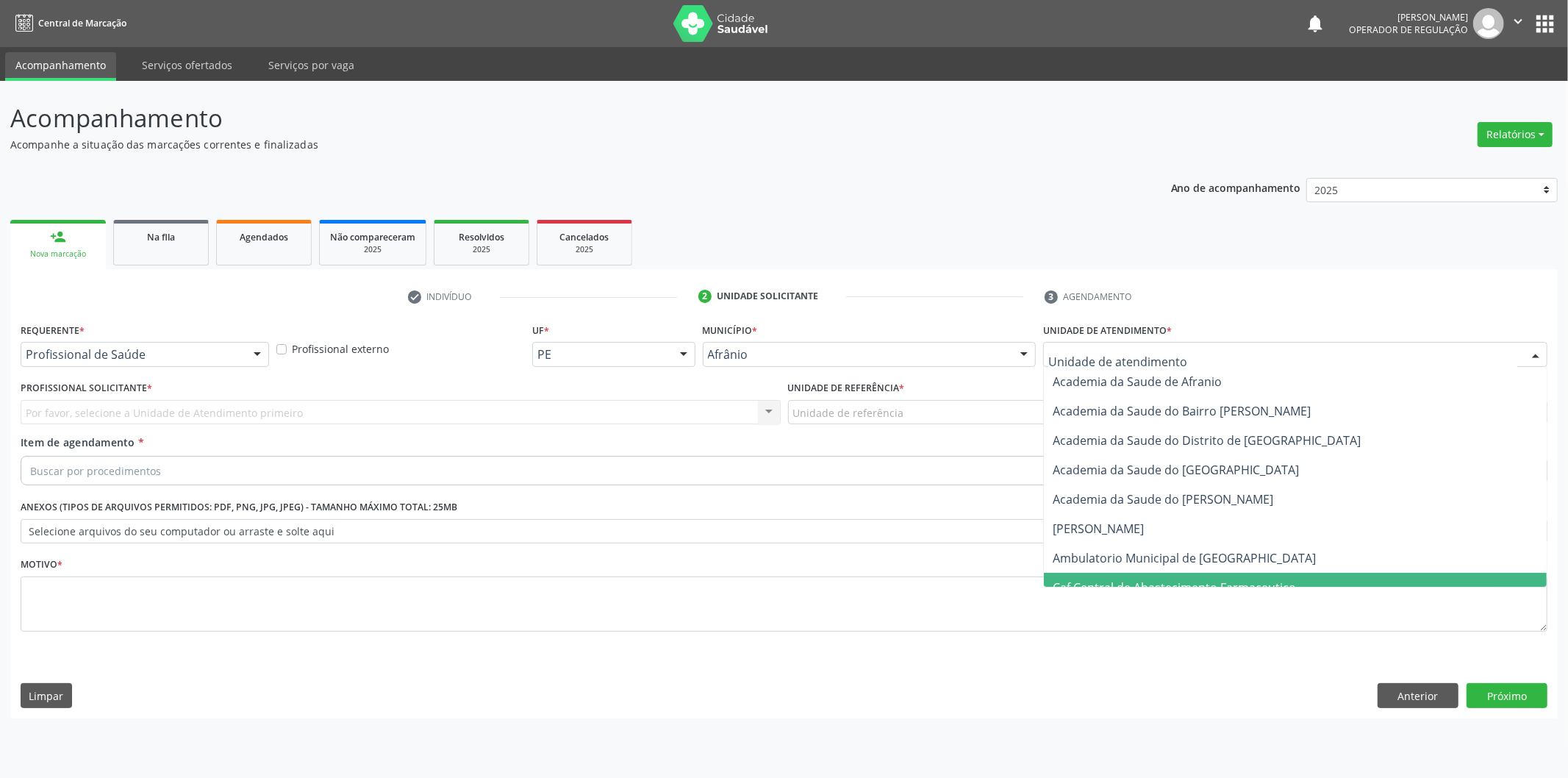
click at [1195, 572] on span "Caf Central de Abastecimento Farmaceutico" at bounding box center [1295, 587] width 503 height 30
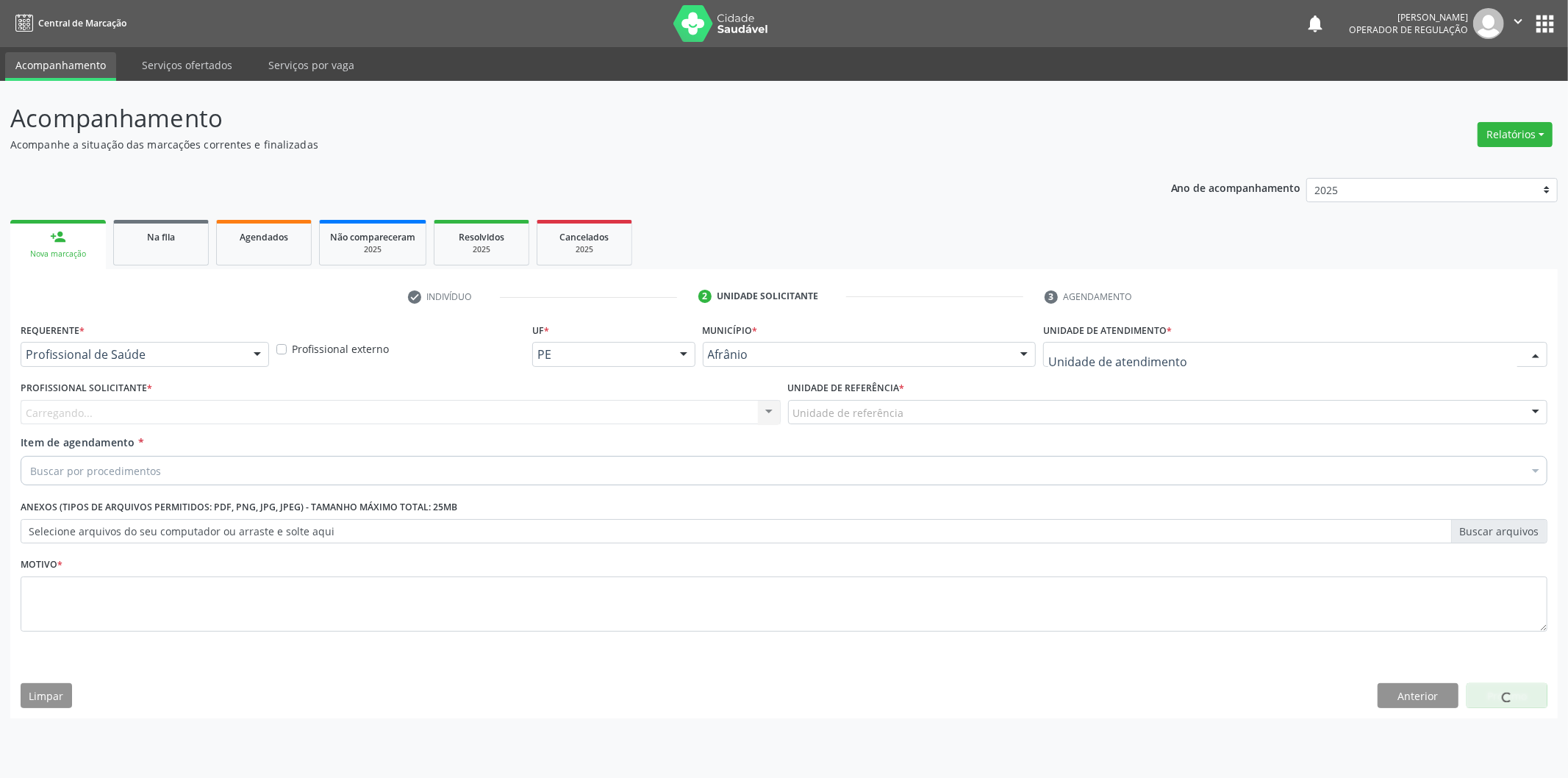
click at [1209, 345] on div at bounding box center [1295, 354] width 504 height 25
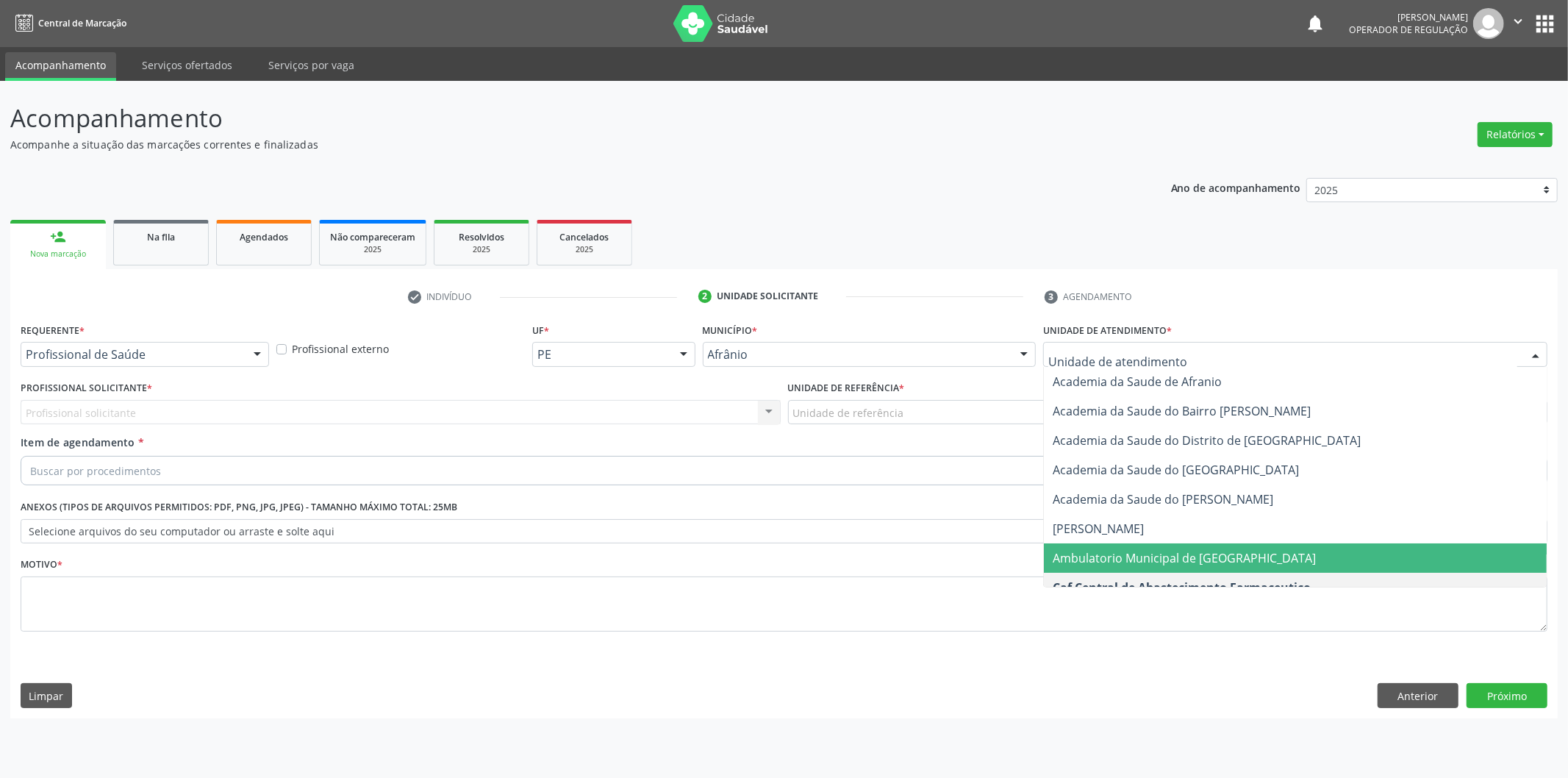
click at [1191, 562] on span "Ambulatorio Municipal de [GEOGRAPHIC_DATA]" at bounding box center [1185, 558] width 263 height 16
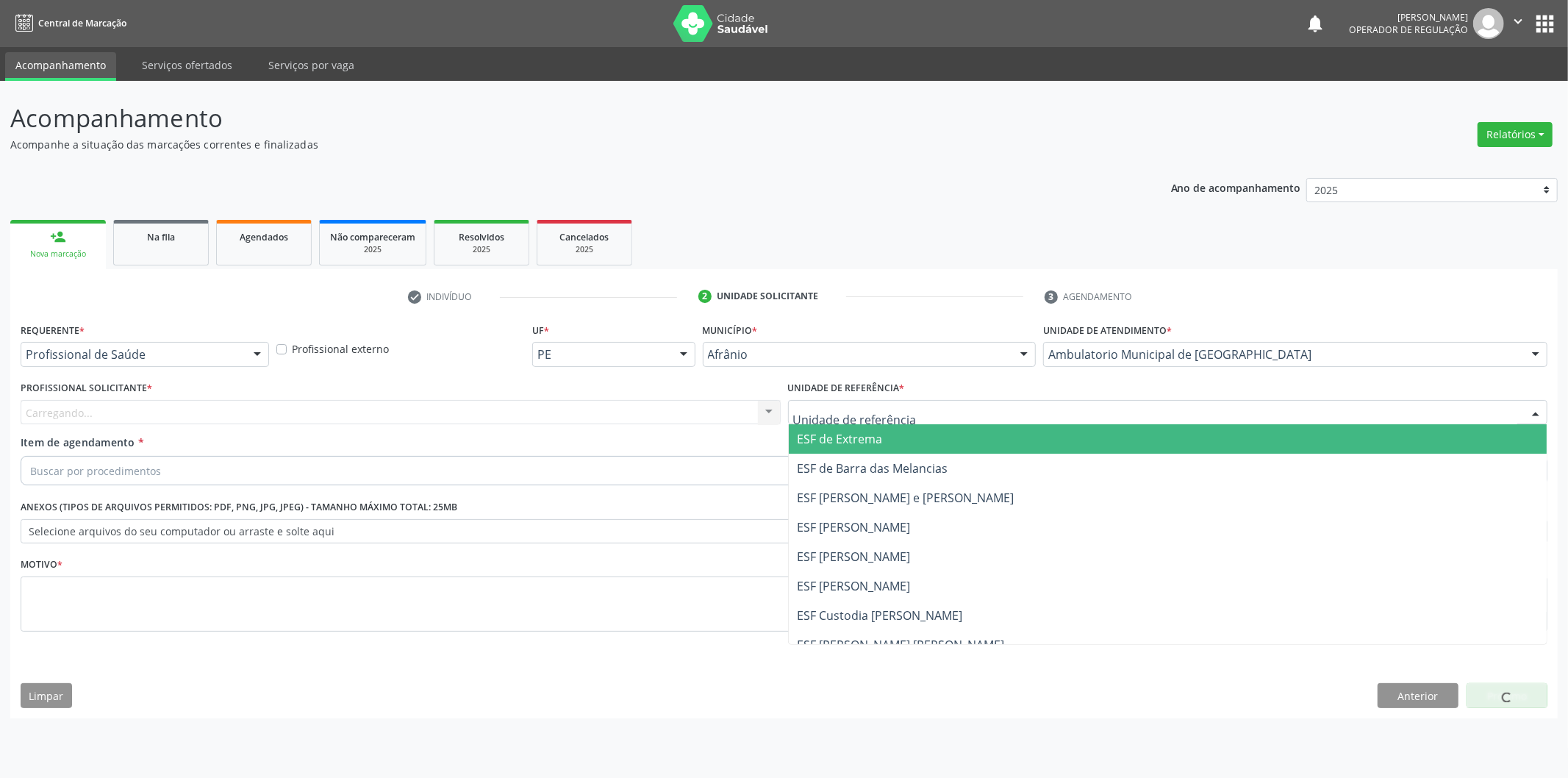
click at [1038, 420] on div at bounding box center [1168, 412] width 760 height 25
click at [1024, 451] on span "ESF de Extrema" at bounding box center [1168, 439] width 759 height 30
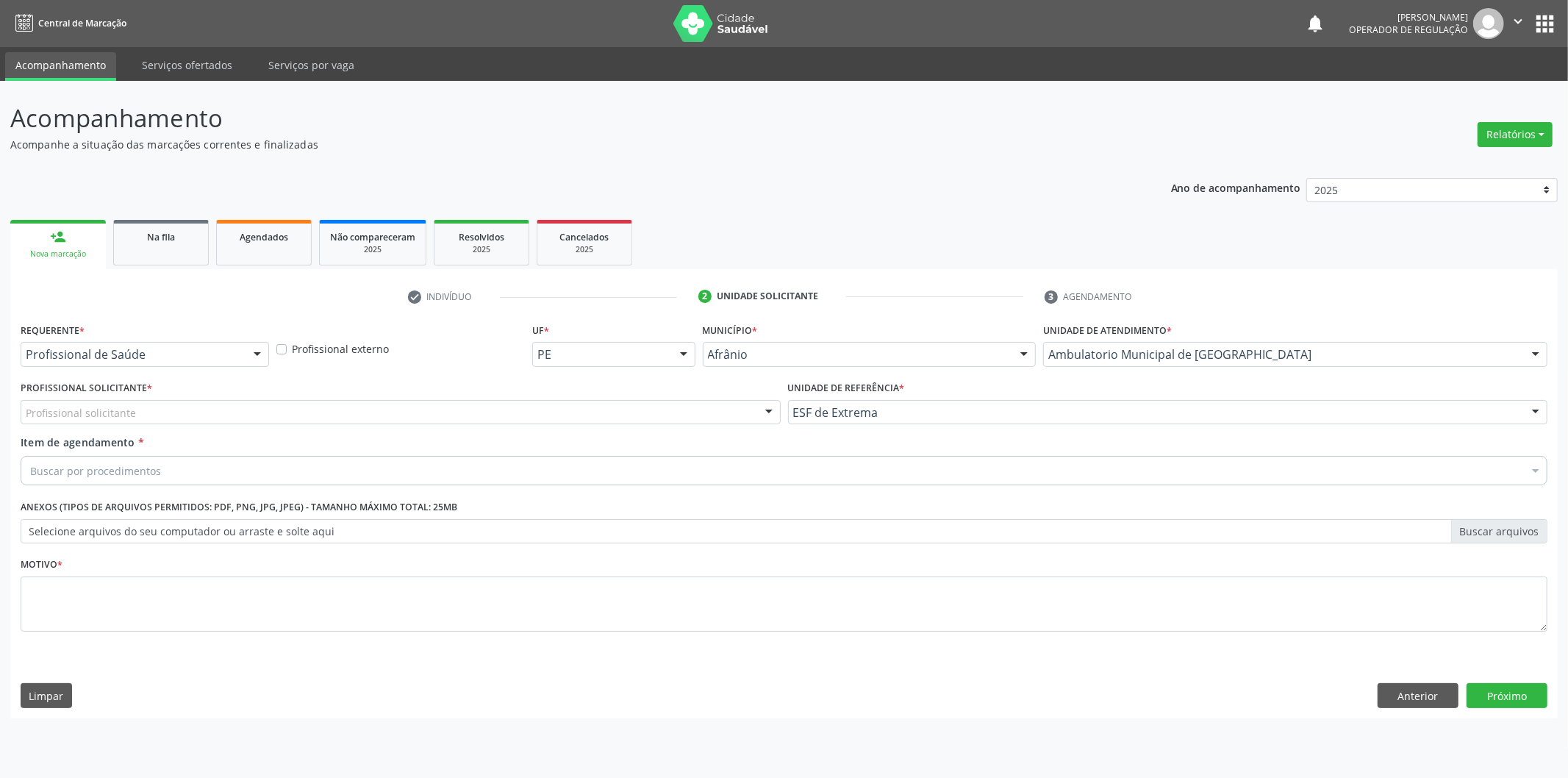
click at [689, 409] on div "Profissional solicitante" at bounding box center [400, 412] width 760 height 25
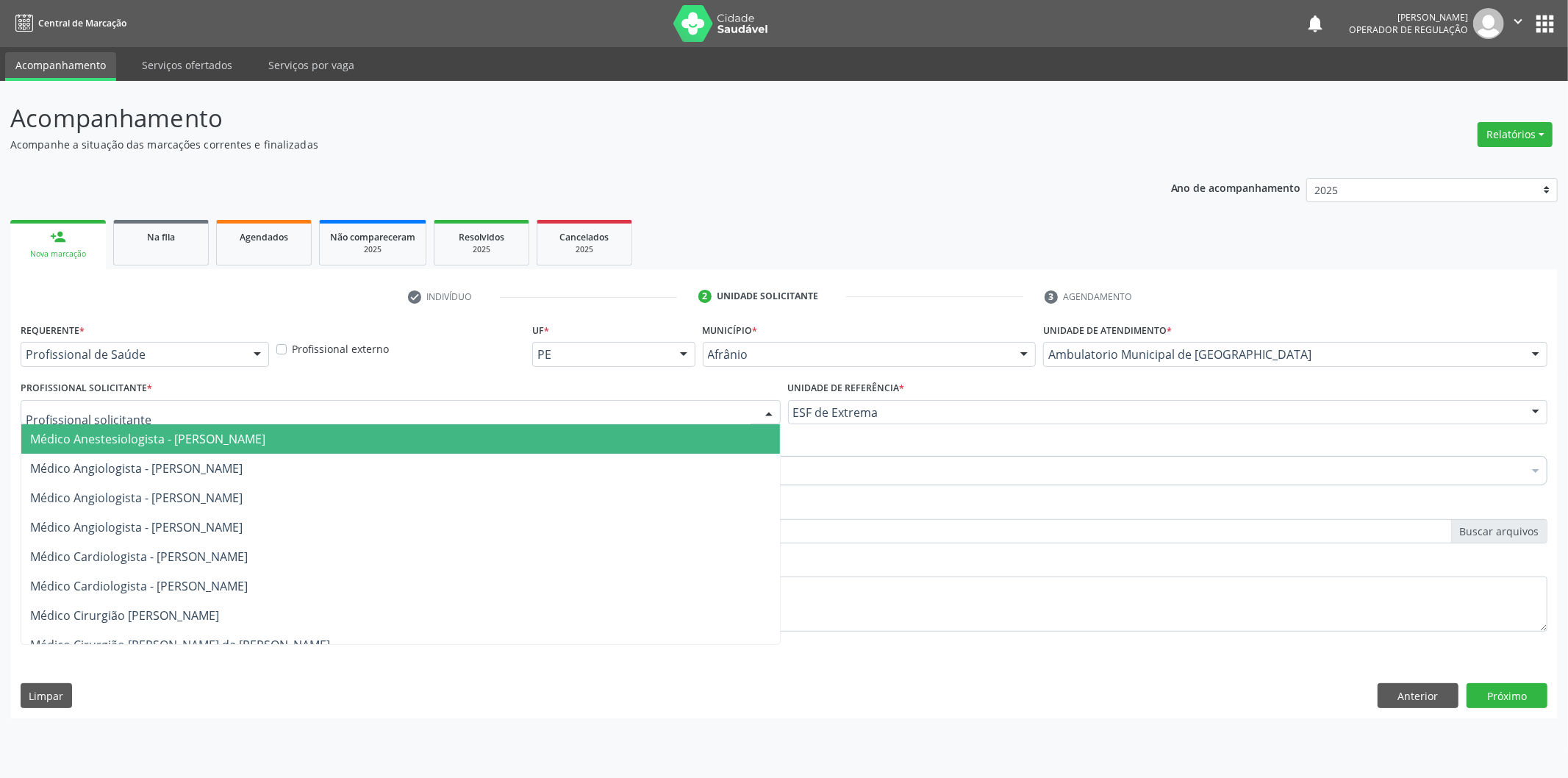
click at [741, 442] on span "Médico Anestesiologista - Julianna Ferreira Obara" at bounding box center [400, 439] width 759 height 30
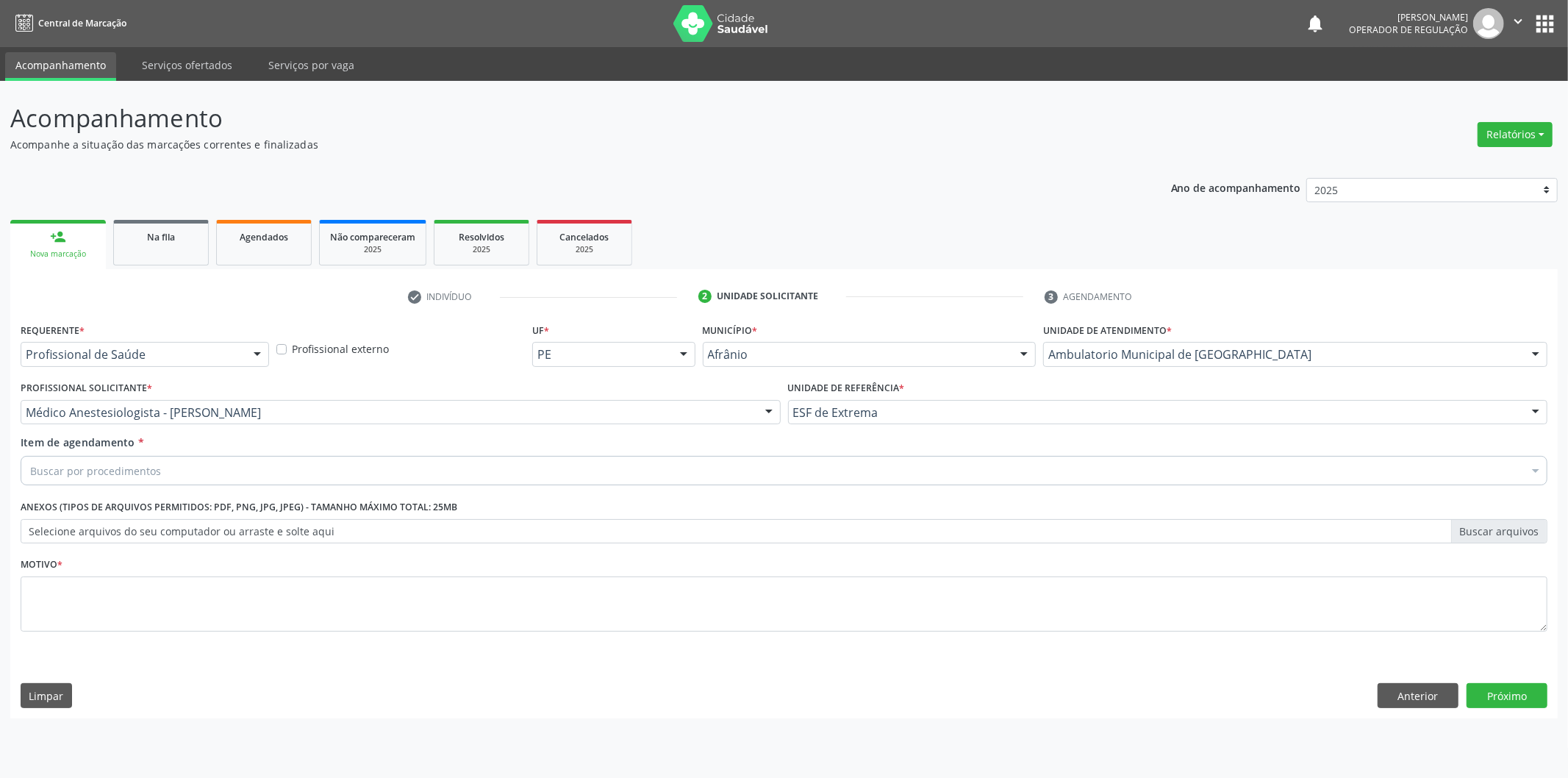
click at [519, 472] on div "Buscar por procedimentos" at bounding box center [784, 471] width 1526 height 30
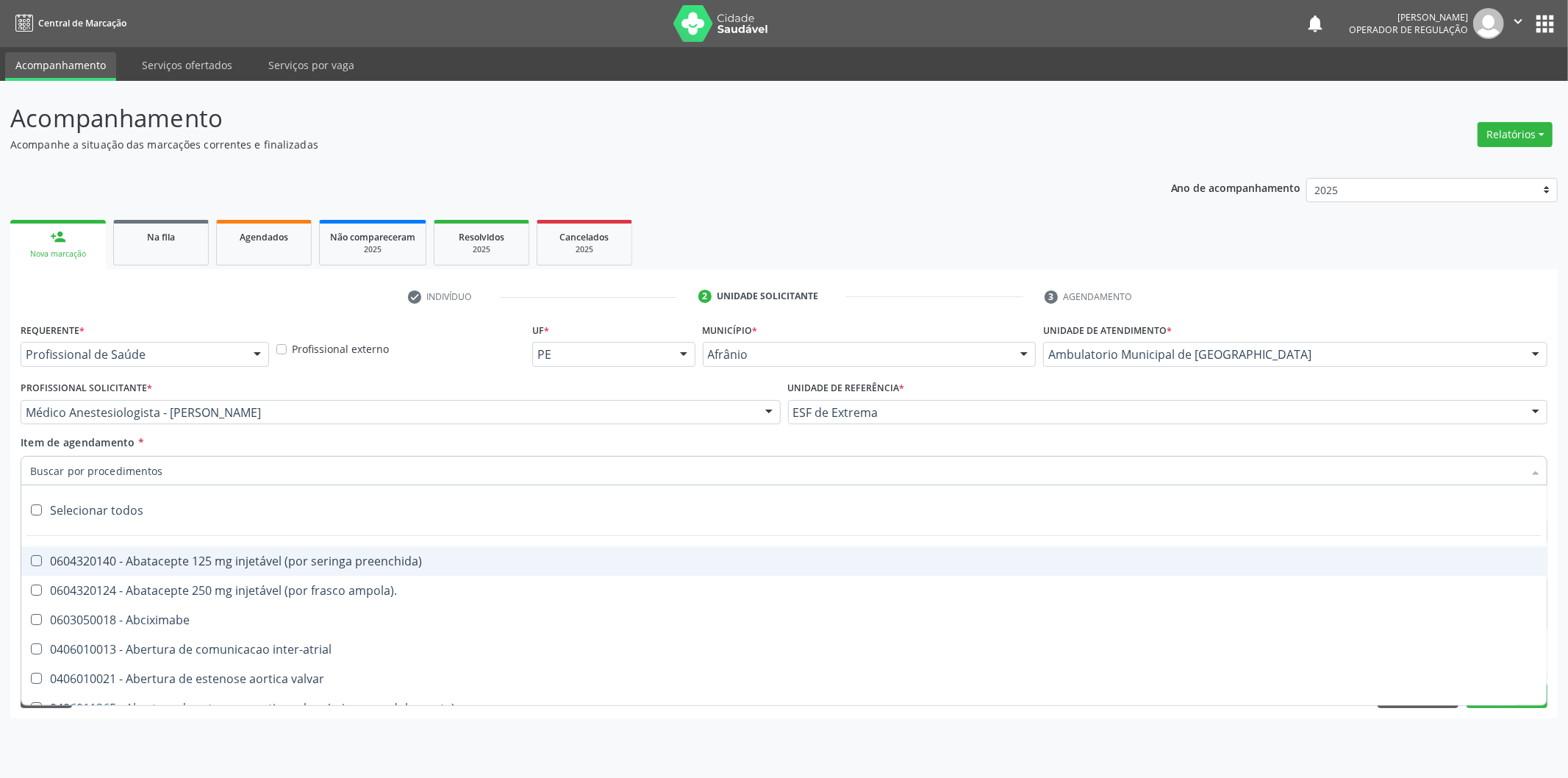
paste input "0302050027"
type input "0302050027"
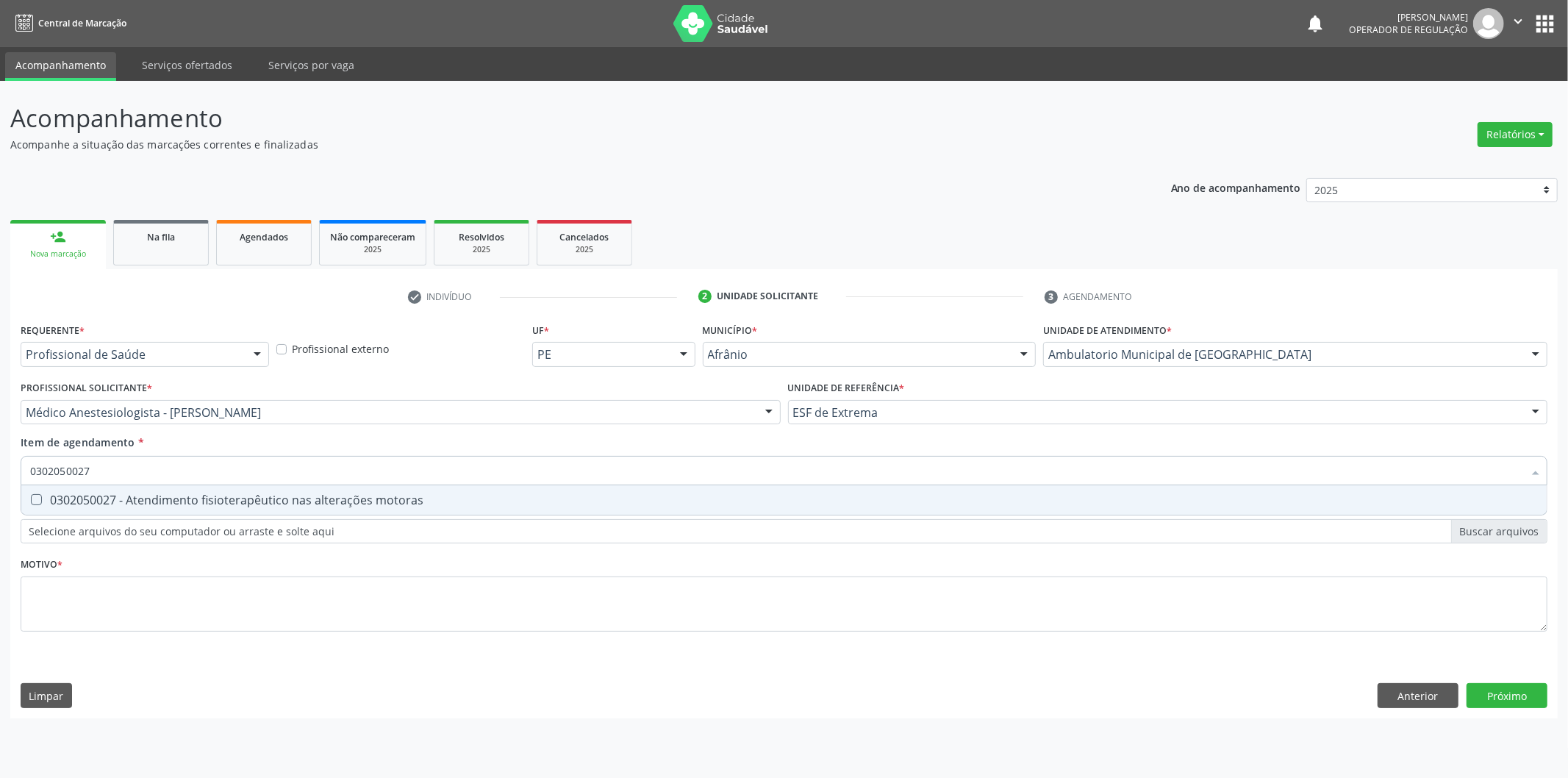
click at [519, 496] on div "0302050027 - Atendimento fisioterapêutico nas alterações motoras" at bounding box center [784, 499] width 1508 height 12
checkbox motoras "true"
click at [480, 586] on div "Requerente * Profissional de Saúde Profissional de Saúde Paciente Nenhum result…" at bounding box center [784, 485] width 1526 height 333
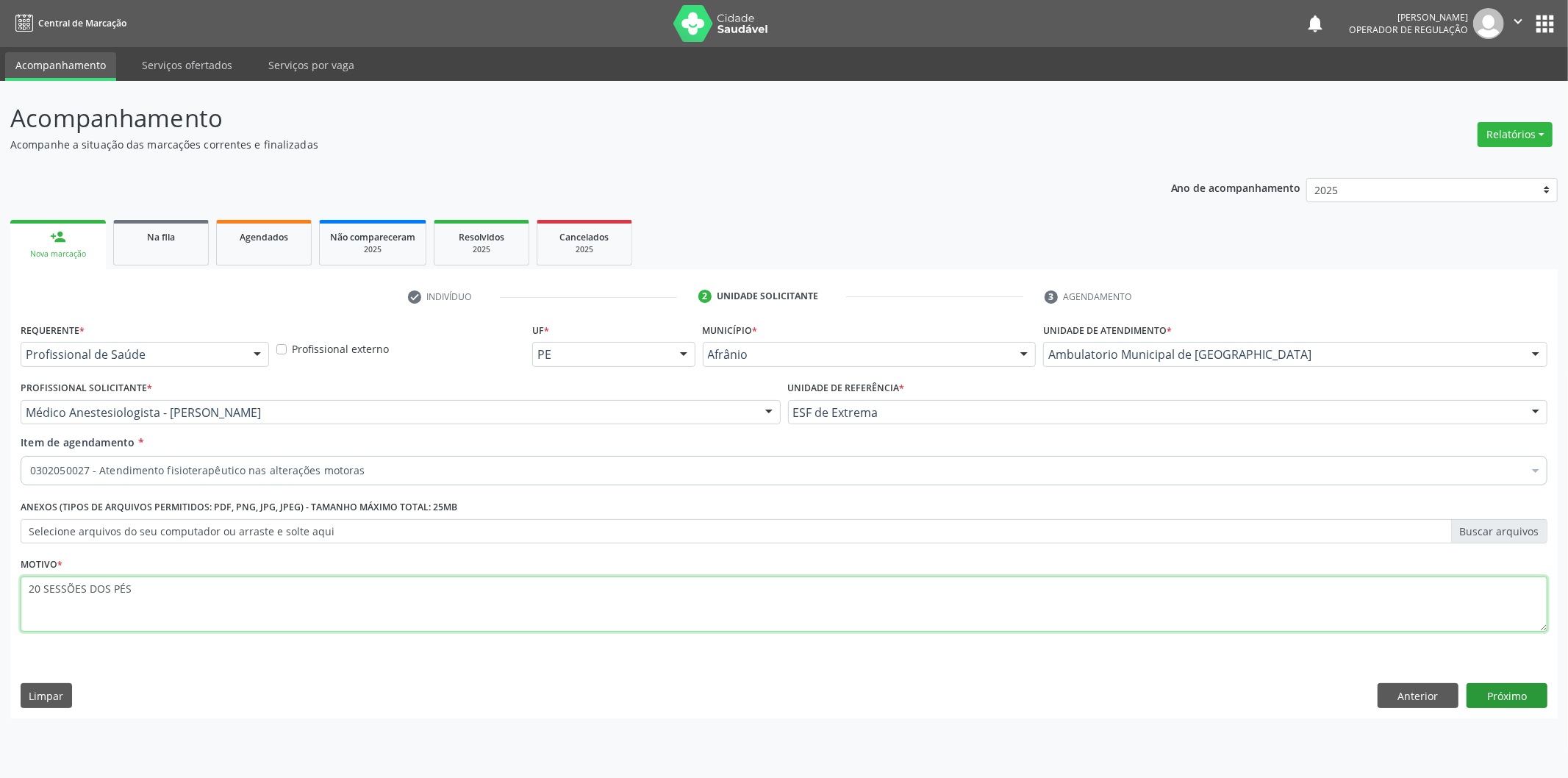
type textarea "20 SESSÕES DOS PÉS"
click at [1501, 691] on button "Próximo" at bounding box center [1506, 695] width 81 height 25
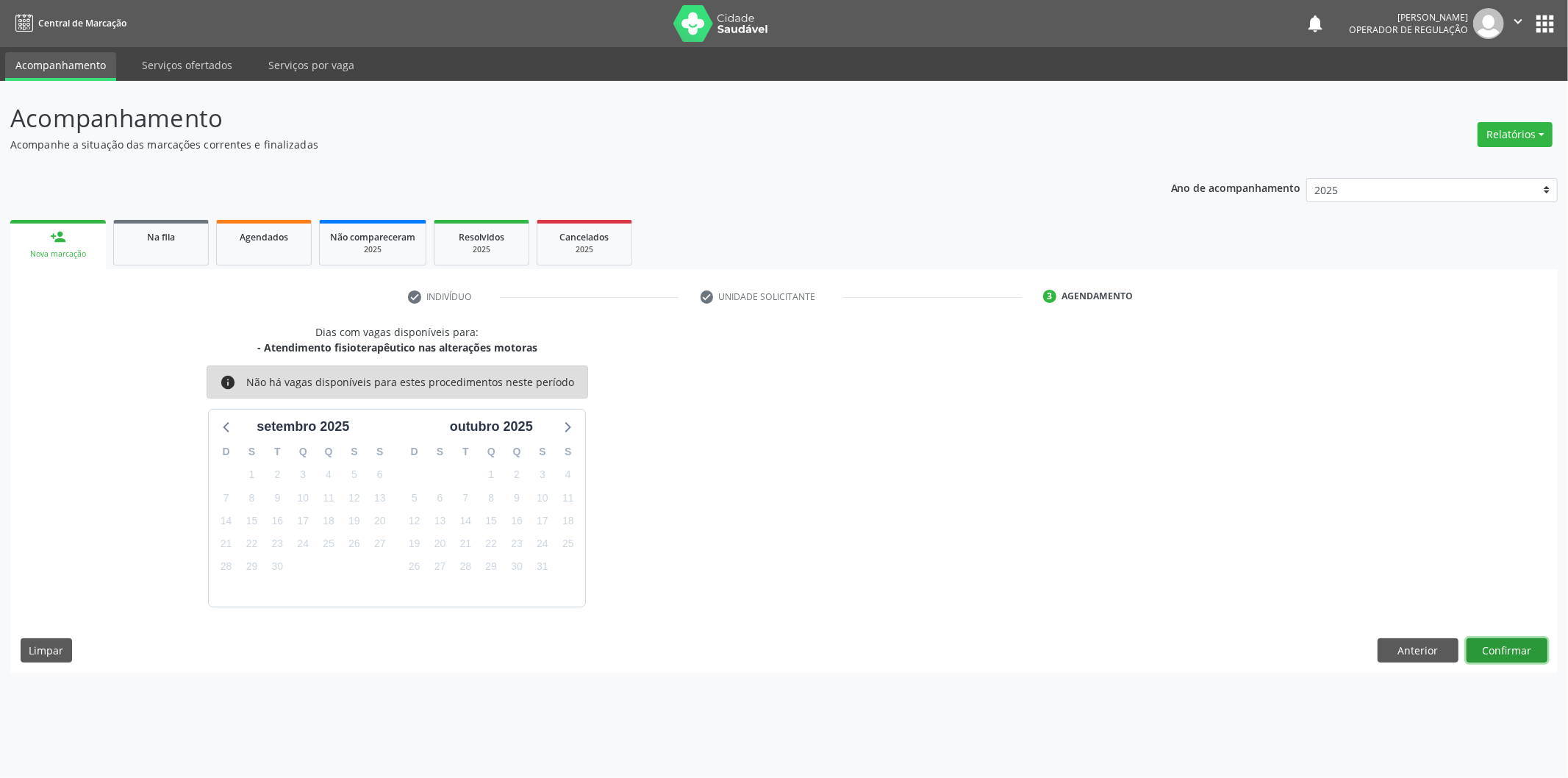
click at [1518, 647] on button "Confirmar" at bounding box center [1506, 650] width 81 height 25
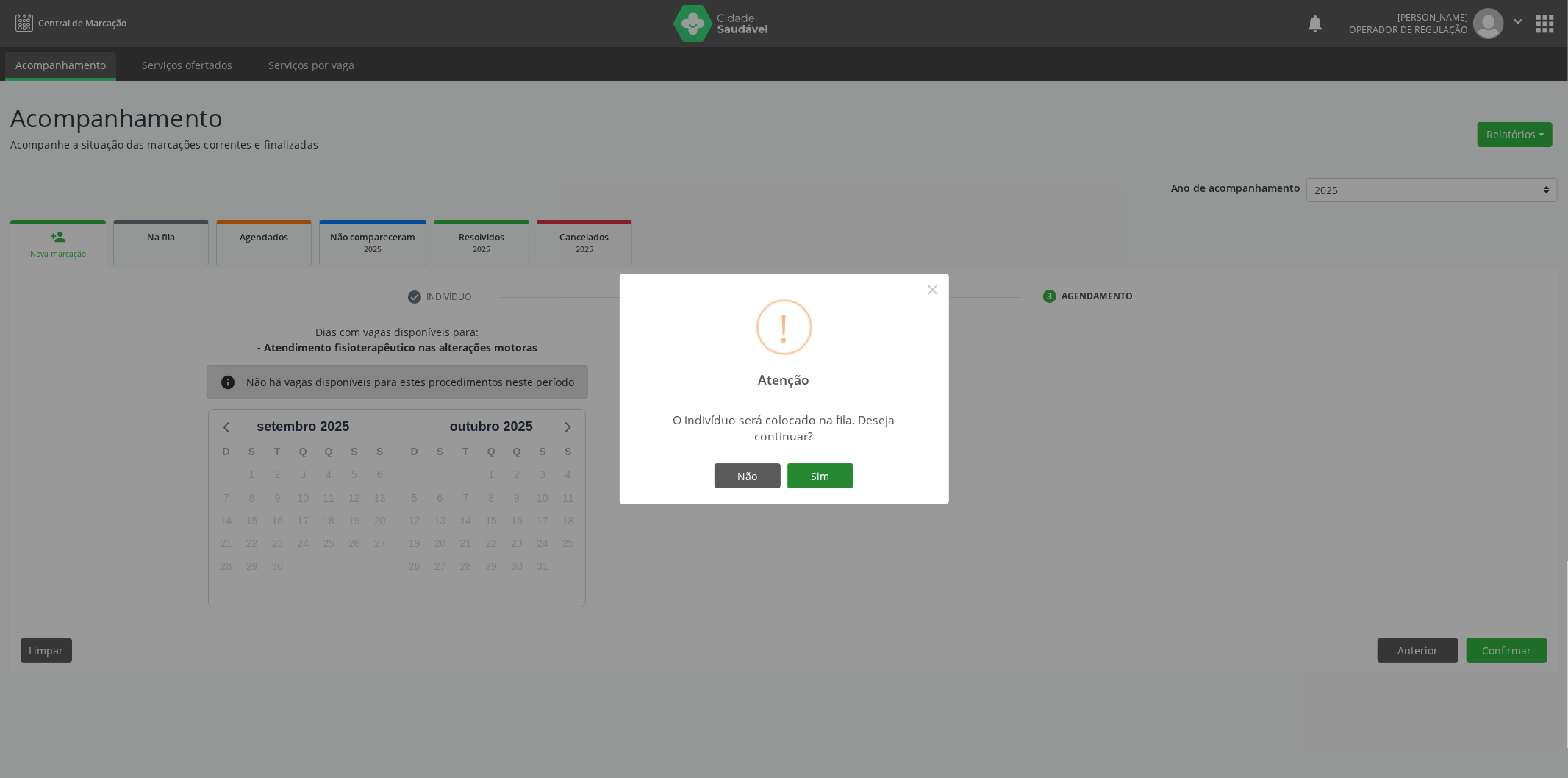
click at [806, 483] on button "Sim" at bounding box center [820, 475] width 66 height 25
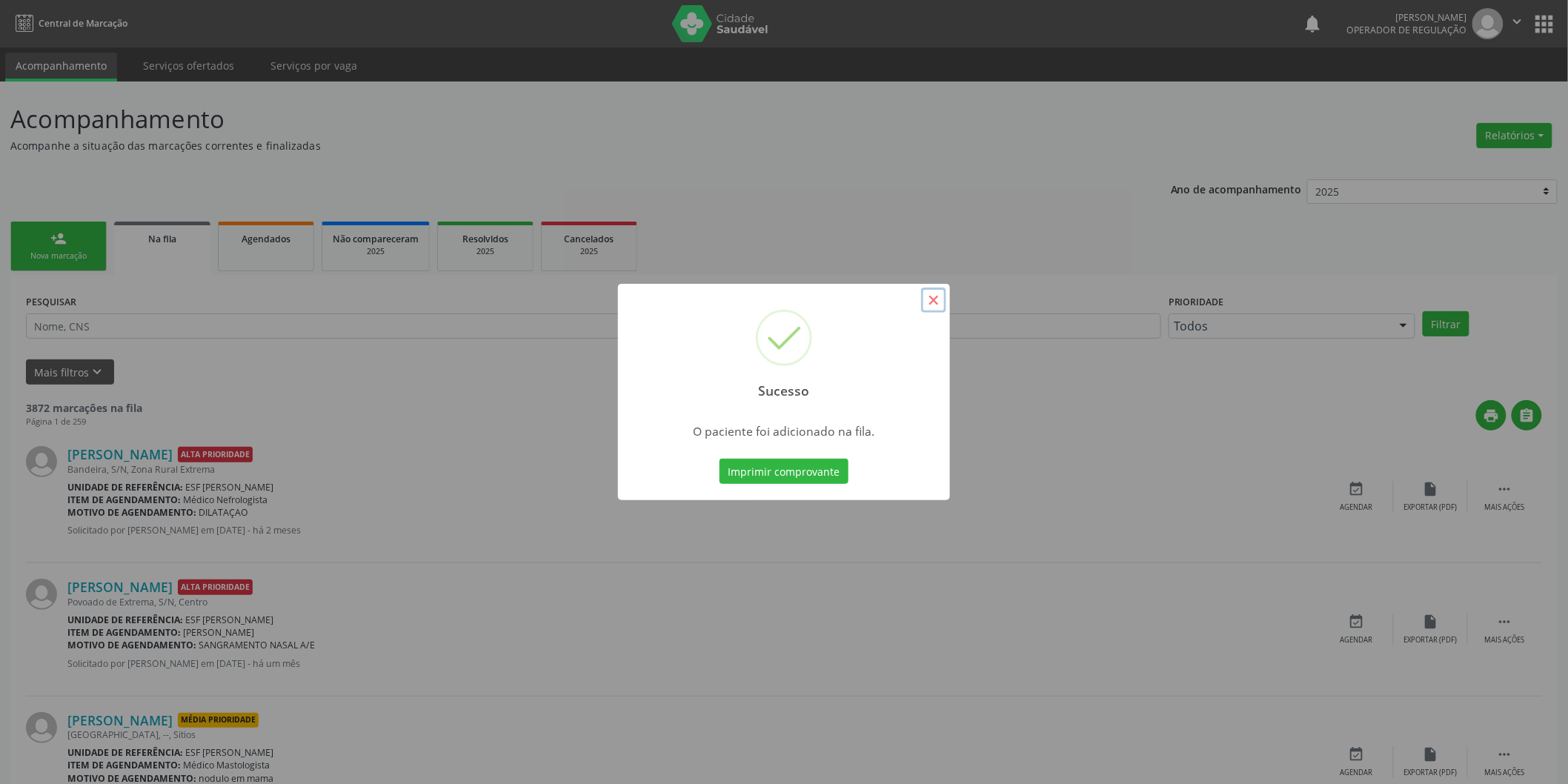
click at [937, 303] on button "×" at bounding box center [934, 300] width 25 height 25
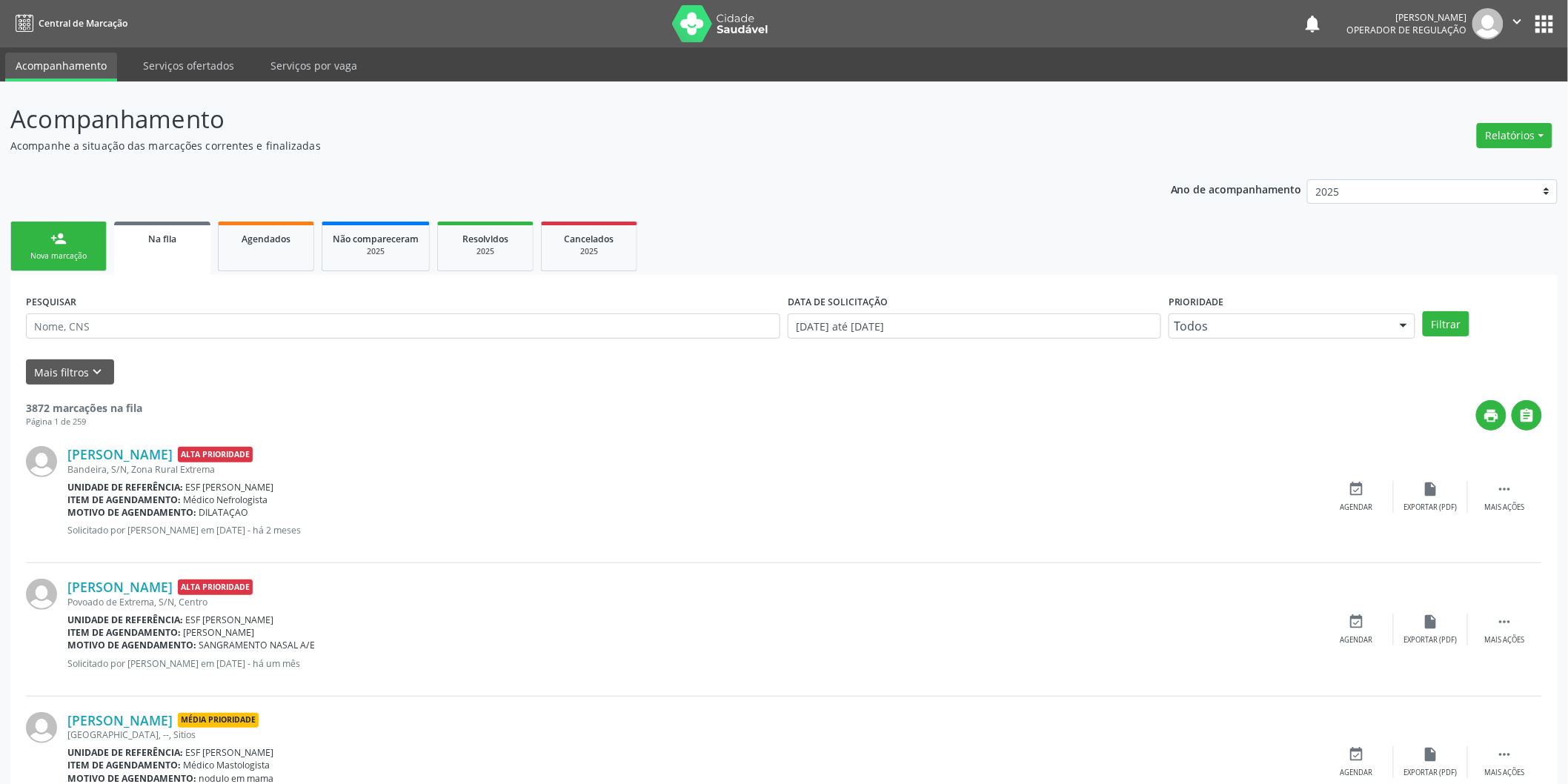
click at [85, 245] on link "person_add Nova marcação" at bounding box center [58, 245] width 96 height 49
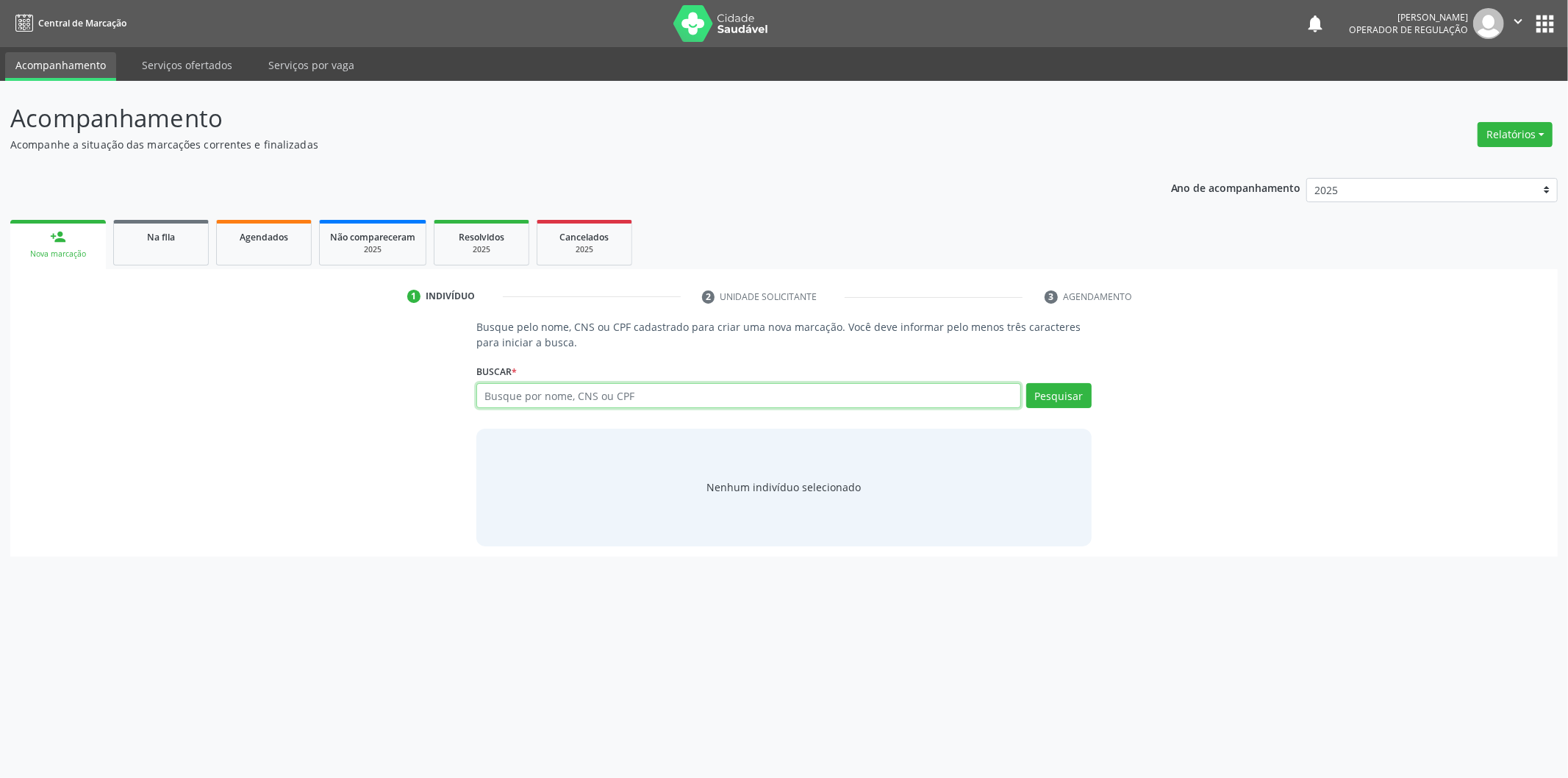
click at [608, 393] on input "text" at bounding box center [748, 395] width 545 height 25
type input "700401948850843"
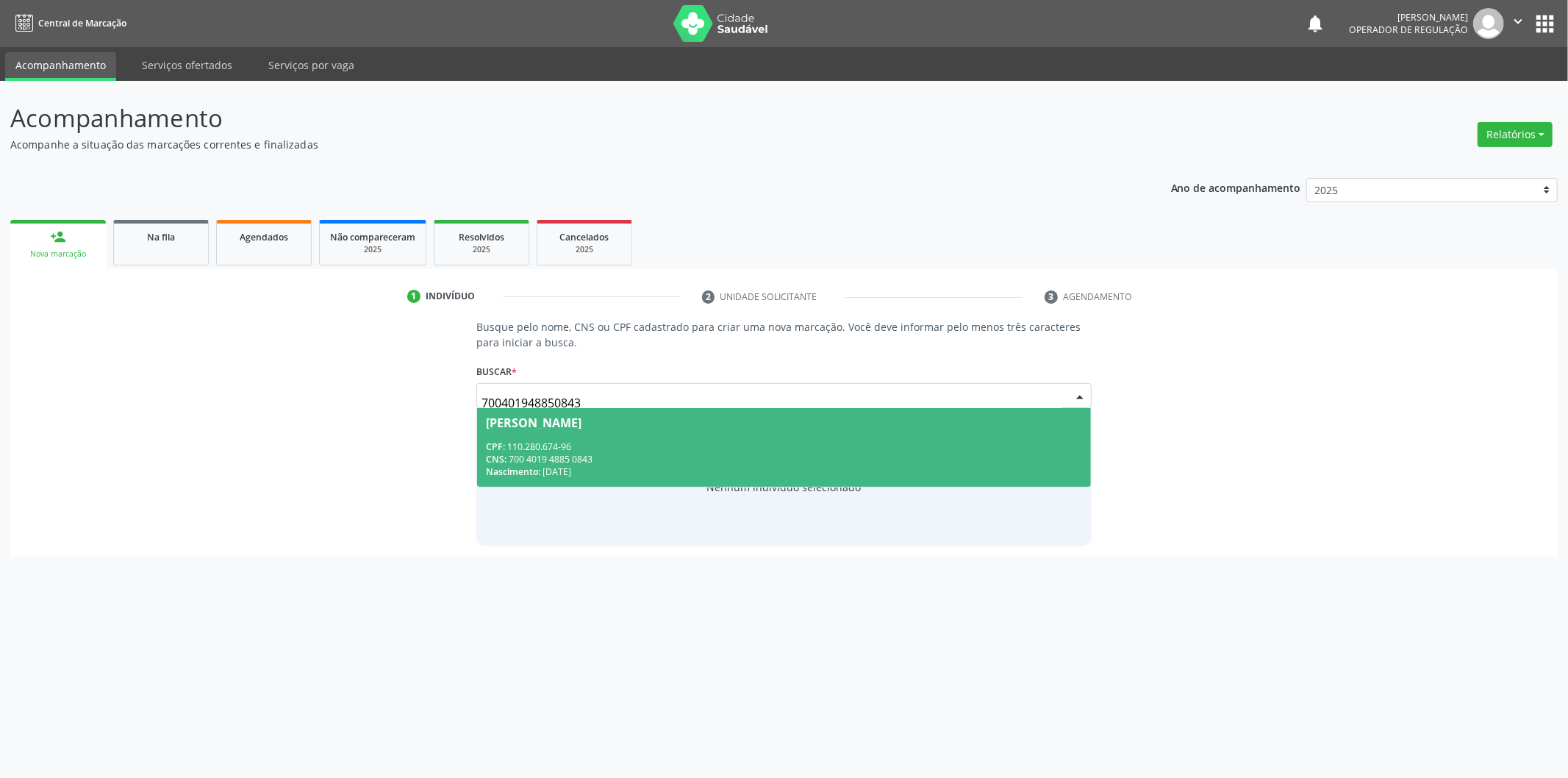
click at [721, 427] on span "Ana Paula Albuquerque Sousa CPF: 110.280.674-96 CNS: 700 4019 4885 0843 Nascime…" at bounding box center [784, 446] width 614 height 79
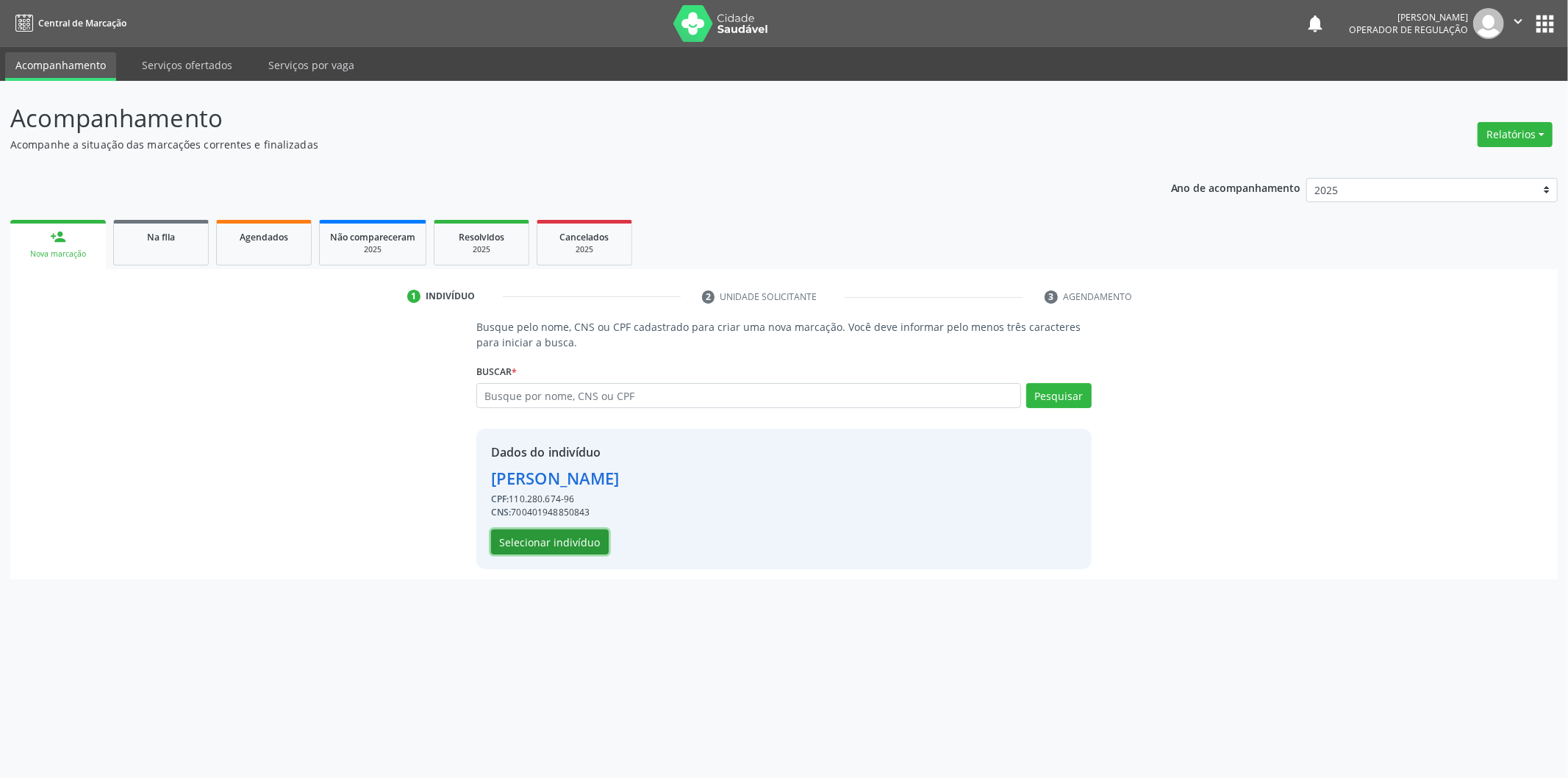
click at [570, 550] on button "Selecionar indivíduo" at bounding box center [549, 541] width 118 height 25
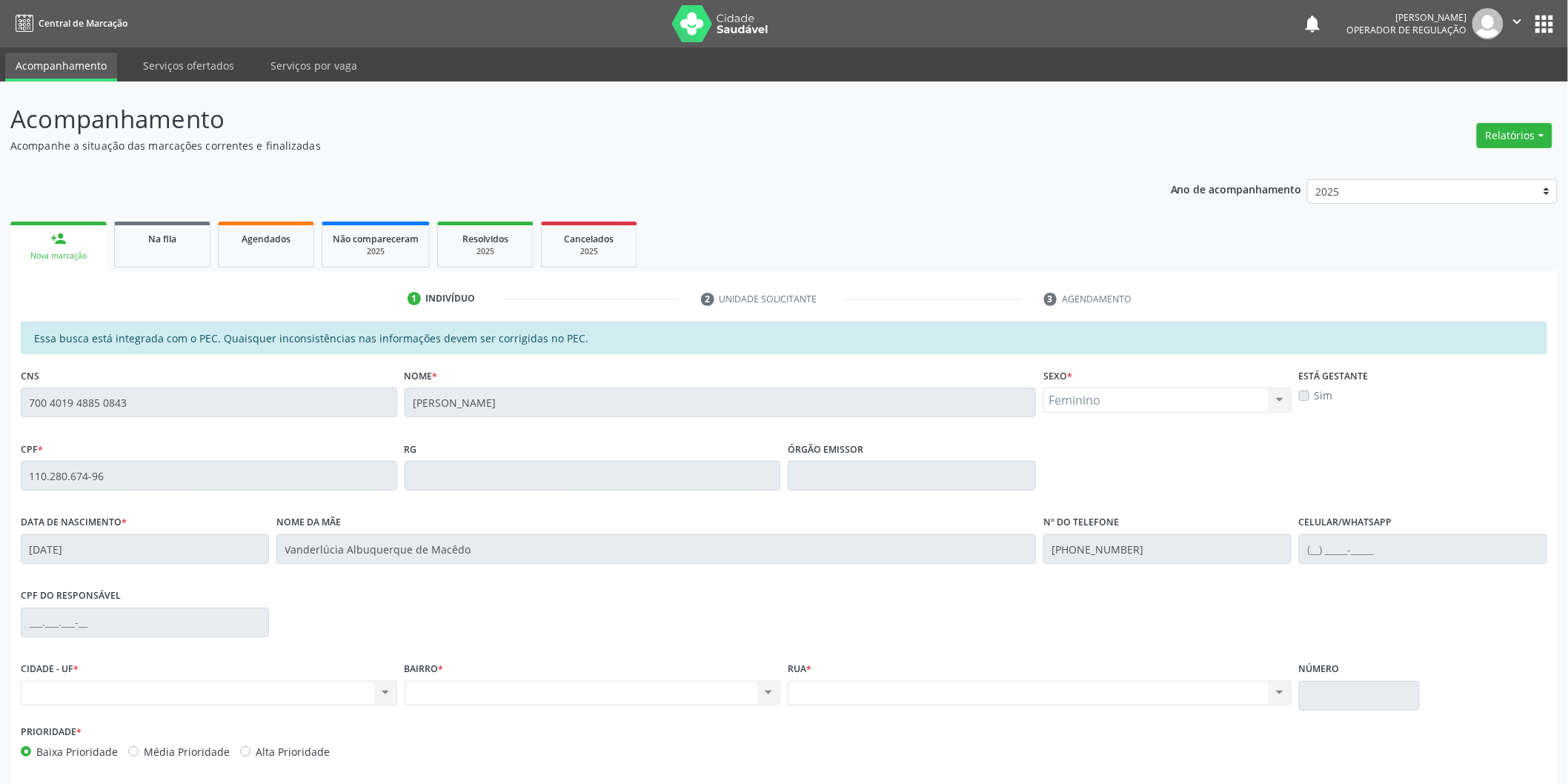
click at [0, 380] on div "Acompanhamento Acompanhe a situação das marcações correntes e finalizadas Relat…" at bounding box center [784, 463] width 1568 height 764
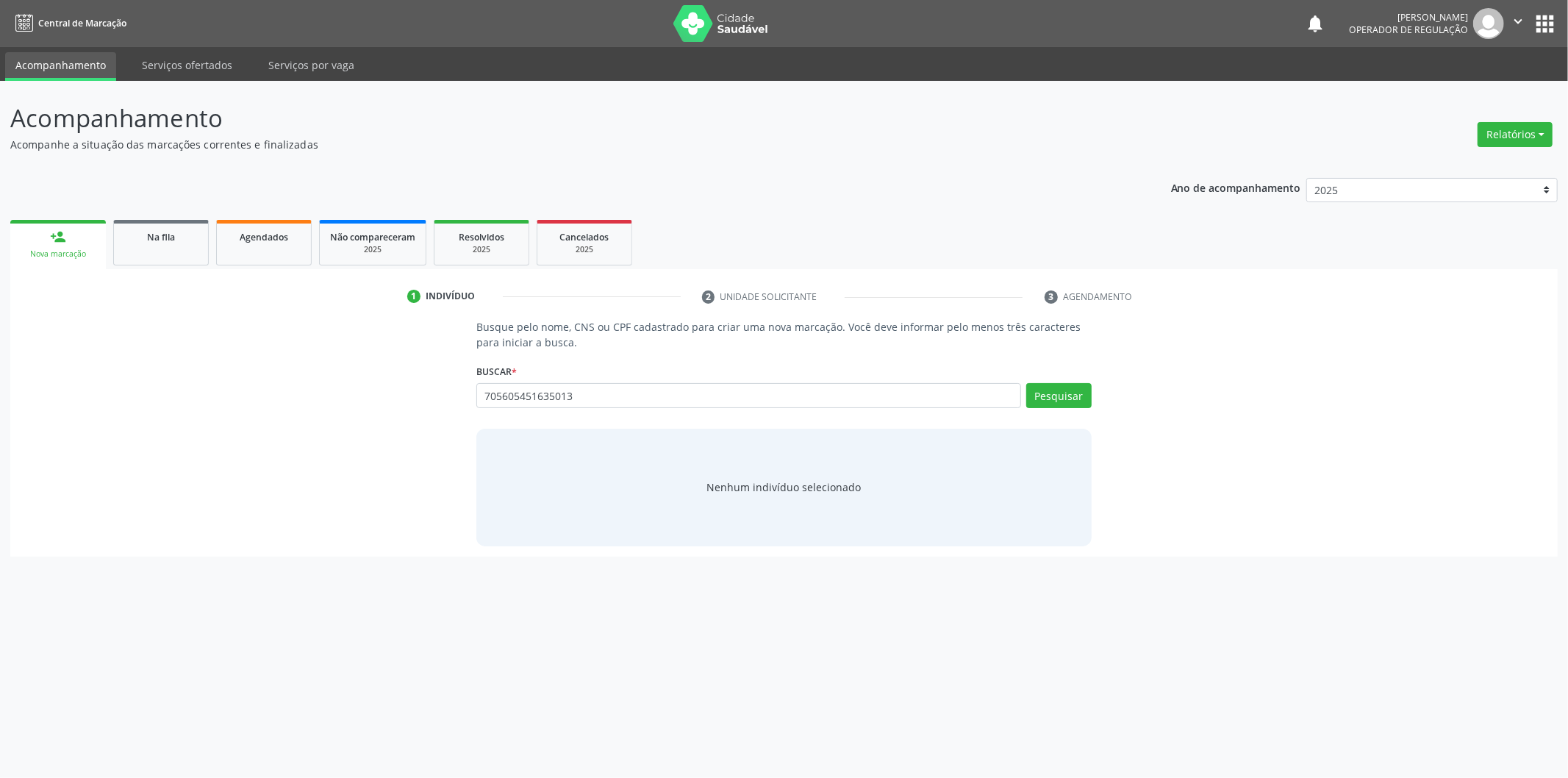
type input "705605451635013,"
type input "705605451635013"
drag, startPoint x: 588, startPoint y: 395, endPoint x: 476, endPoint y: 383, distance: 112.6
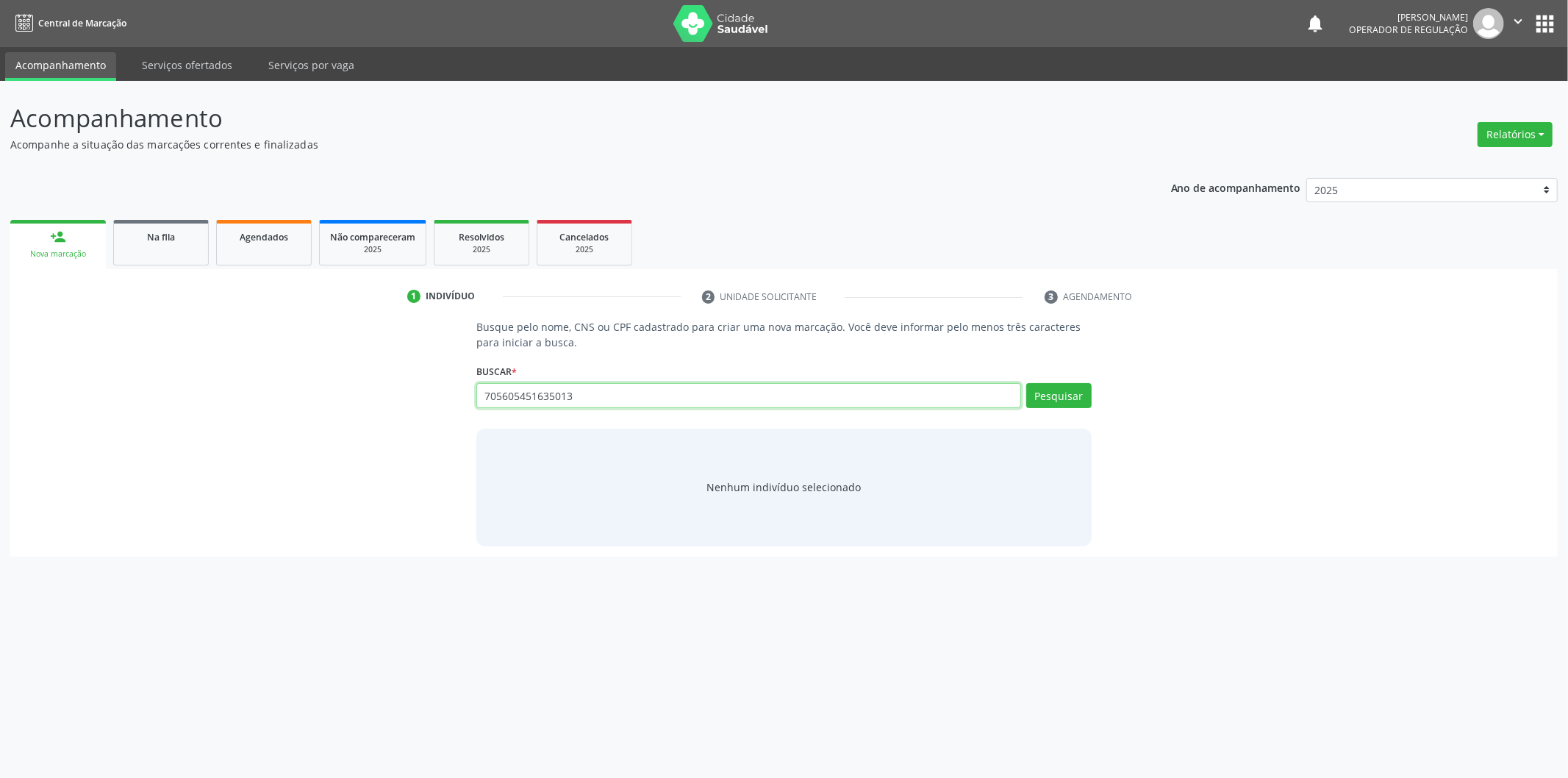
click at [476, 383] on input "705605451635013" at bounding box center [748, 395] width 545 height 25
type input "[PERSON_NAME]"
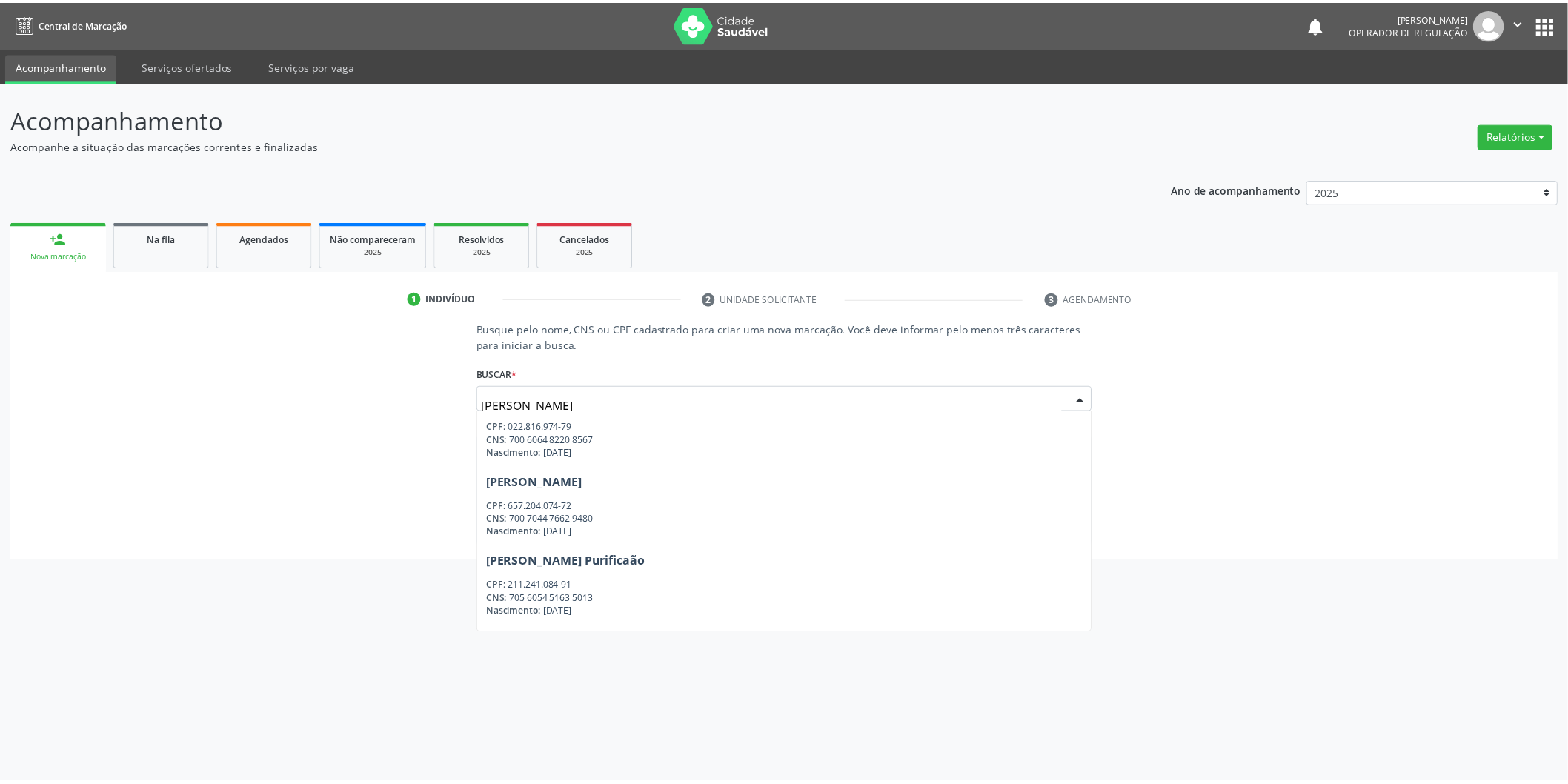
scroll to position [824, 0]
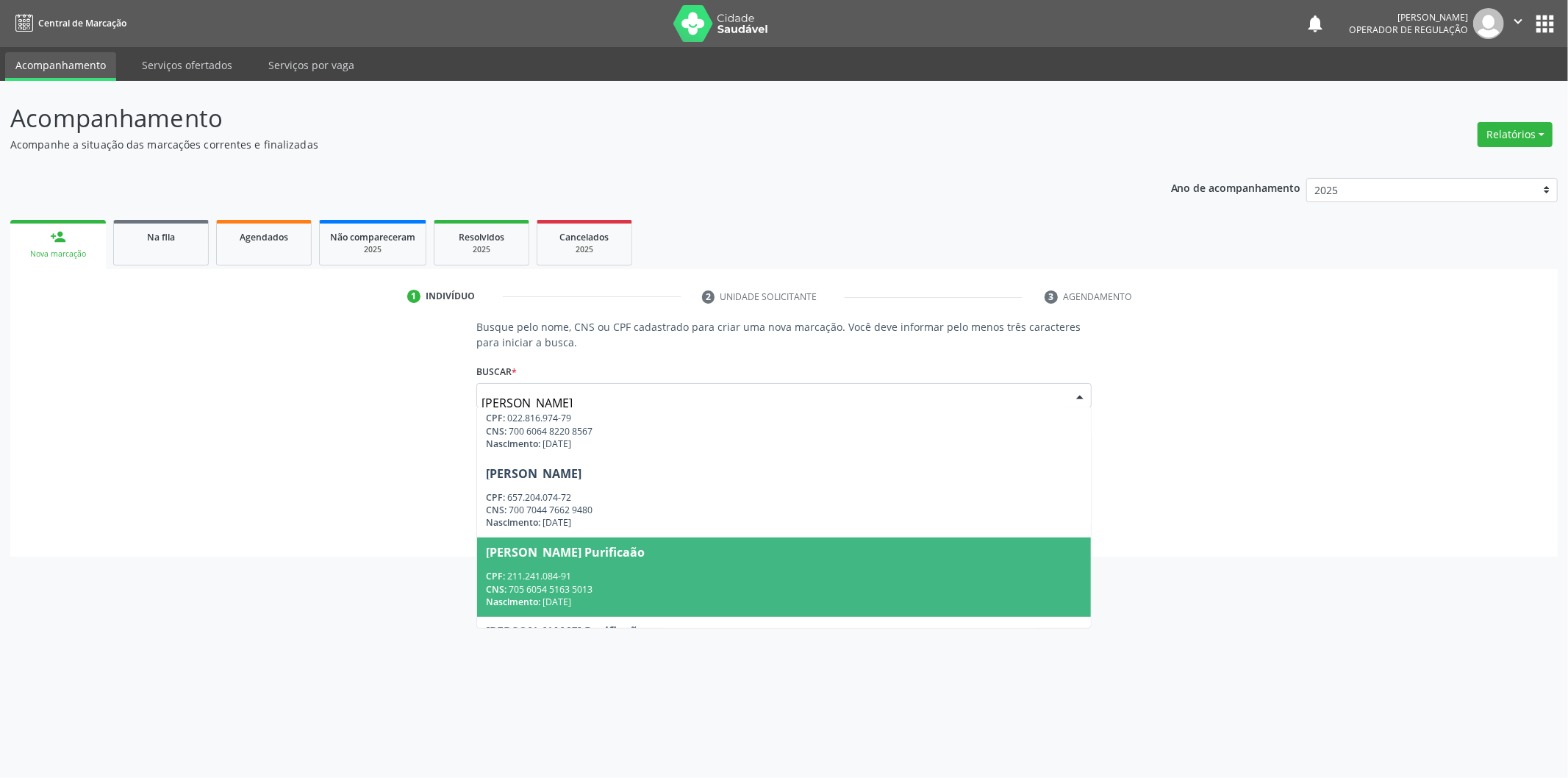
click at [682, 576] on div "CPF: 211.241.084-91" at bounding box center [784, 575] width 596 height 12
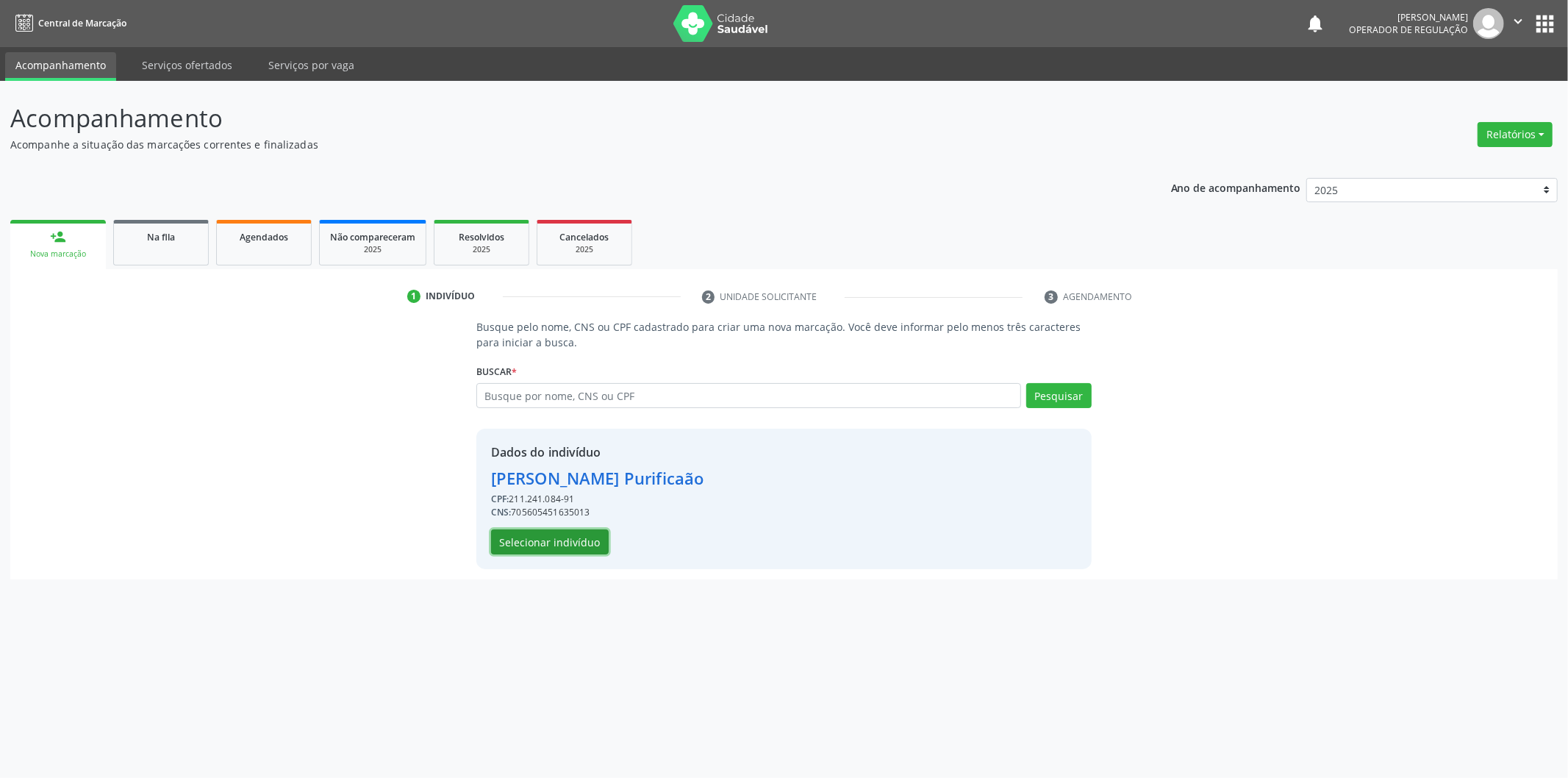
click at [566, 542] on button "Selecionar indivíduo" at bounding box center [549, 541] width 118 height 25
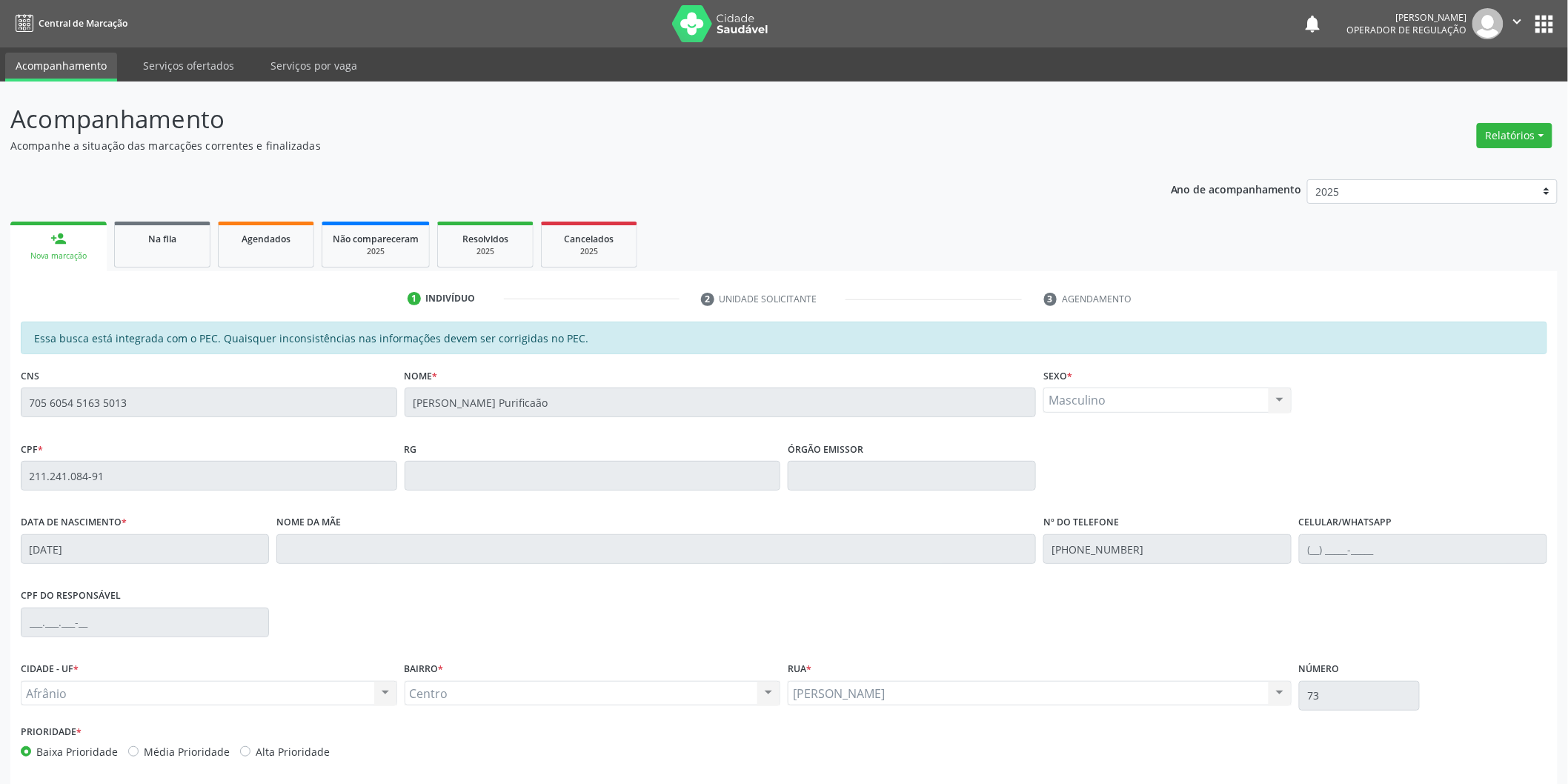
scroll to position [62, 0]
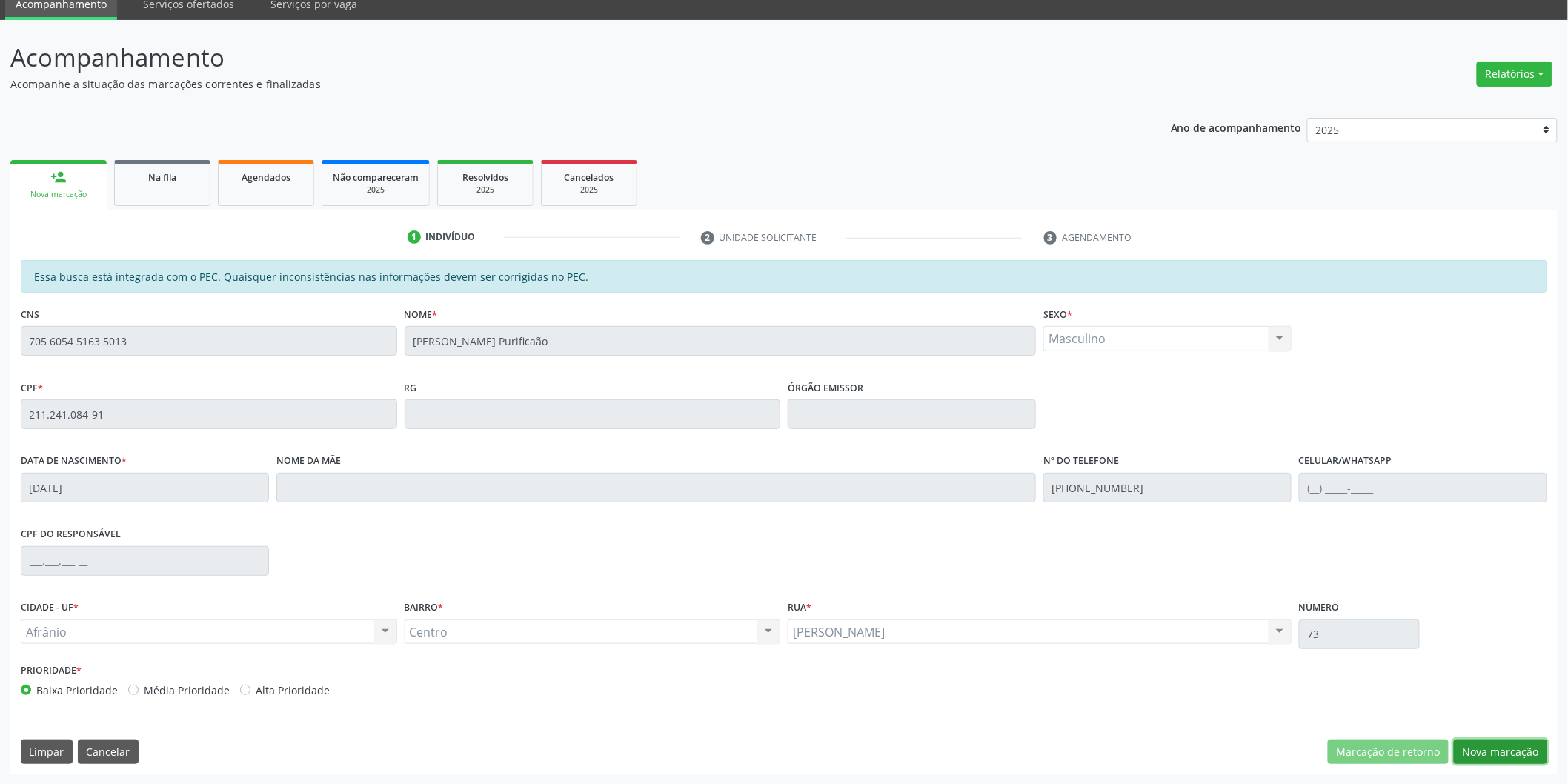
click at [1463, 742] on button "Nova marcação" at bounding box center [1501, 751] width 93 height 25
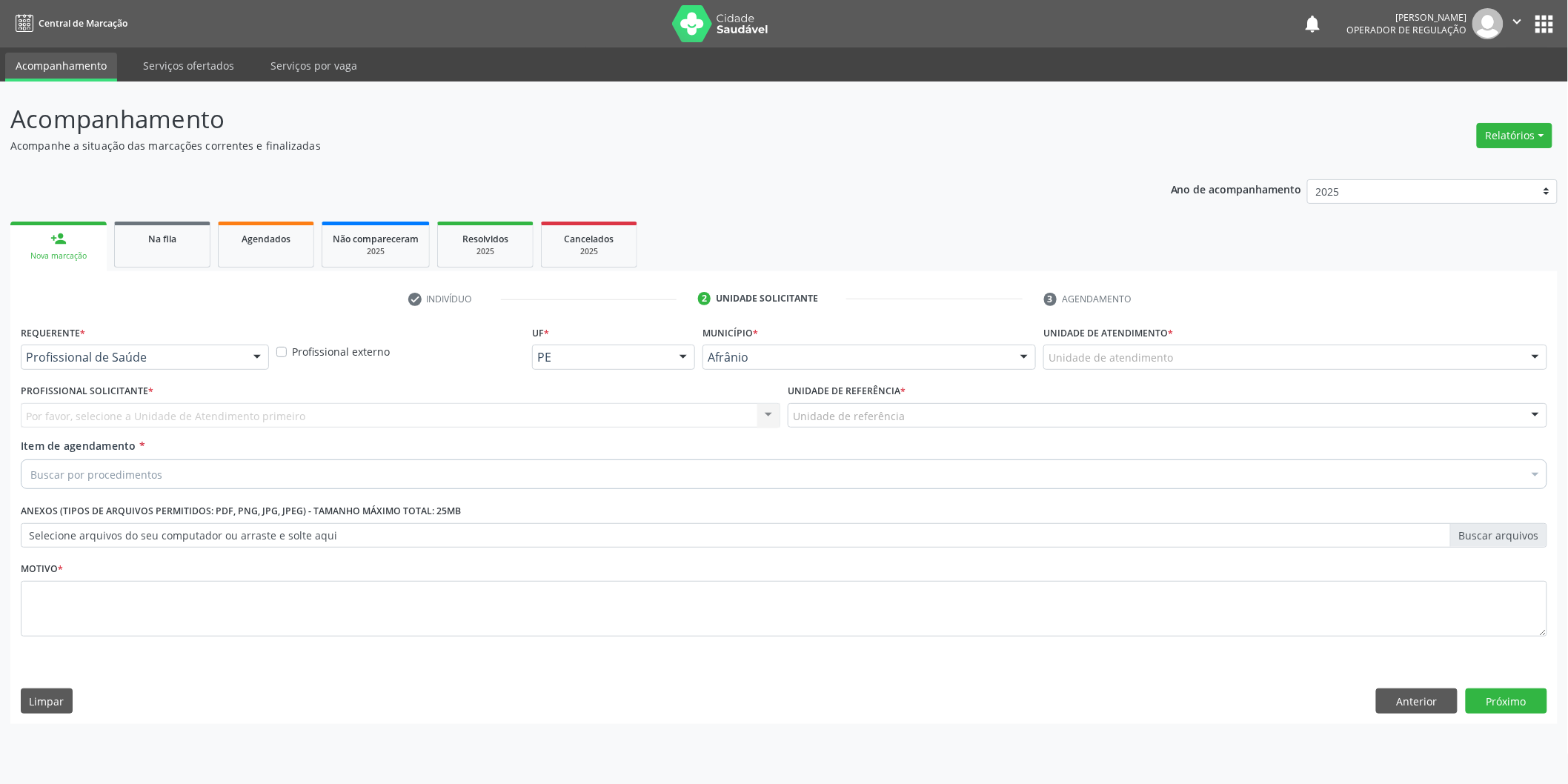
scroll to position [0, 0]
drag, startPoint x: 1280, startPoint y: 356, endPoint x: 1251, endPoint y: 441, distance: 89.8
click at [1280, 354] on div "Unidade de atendimento" at bounding box center [1306, 357] width 508 height 25
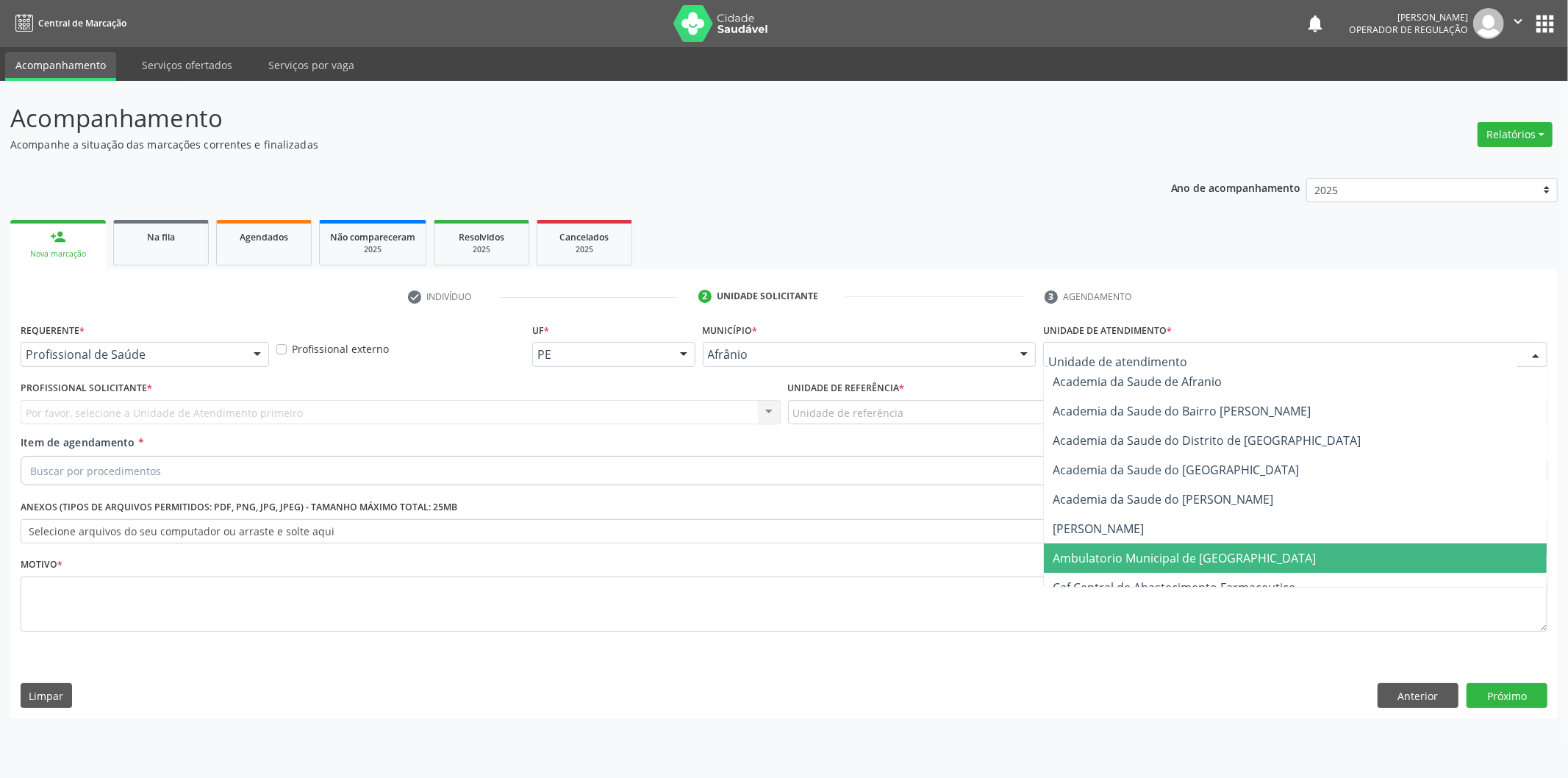
click at [1213, 546] on span "Ambulatorio Municipal de [GEOGRAPHIC_DATA]" at bounding box center [1295, 558] width 503 height 30
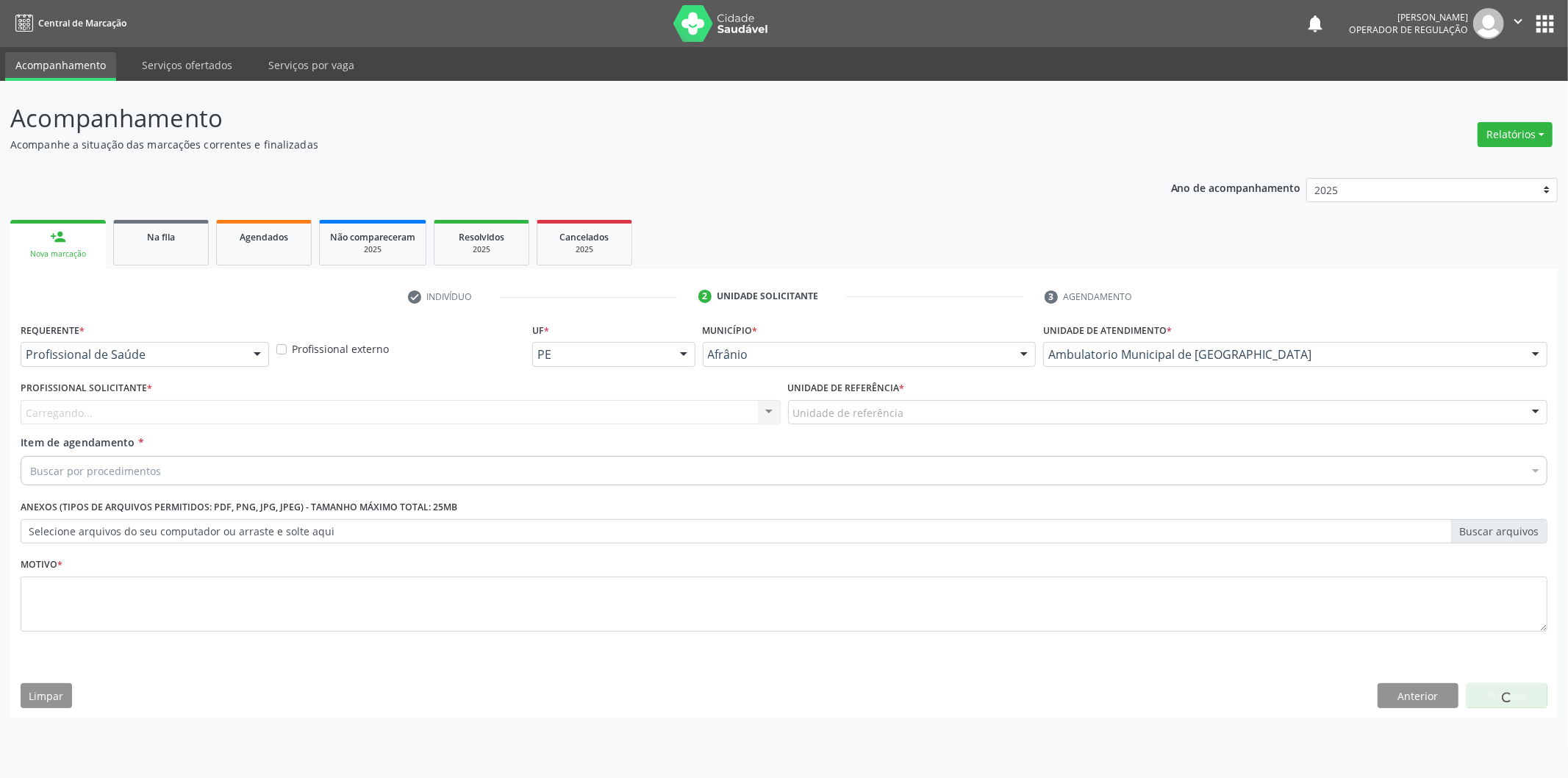
click at [1007, 405] on div "Unidade de referência" at bounding box center [1168, 412] width 760 height 25
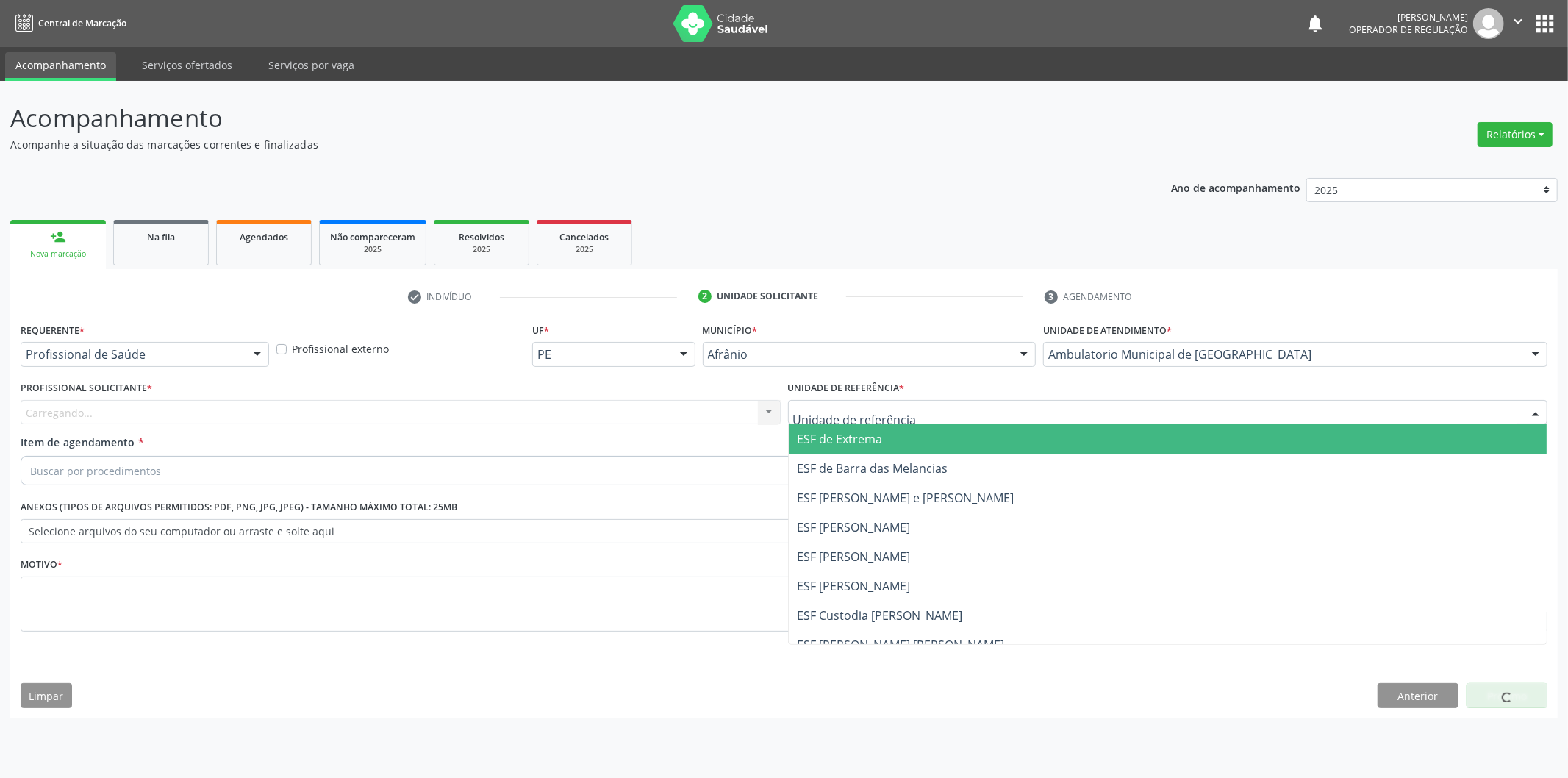
click at [1012, 439] on span "ESF de Extrema" at bounding box center [1168, 439] width 759 height 30
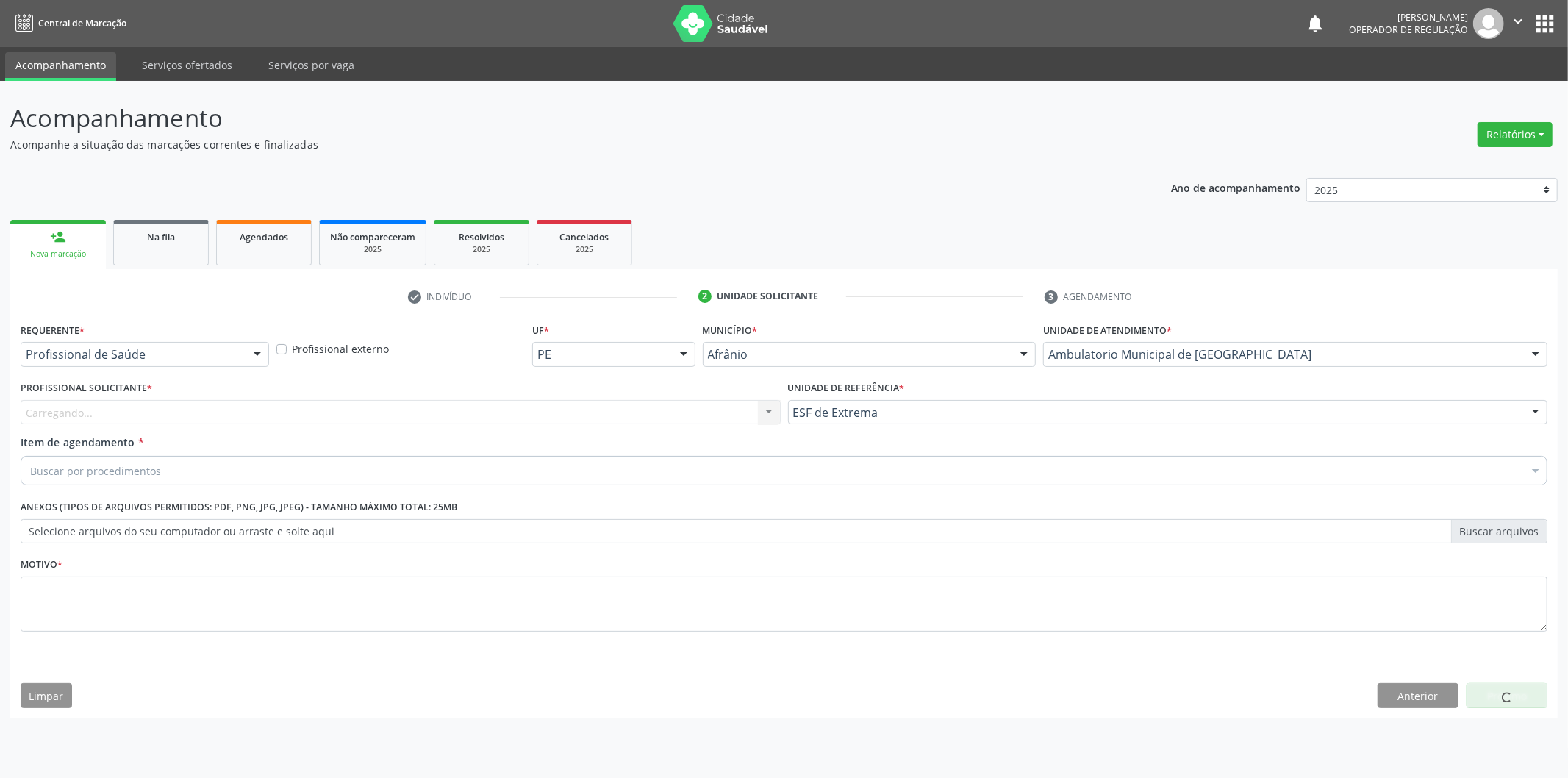
click at [611, 420] on div "Carregando... Nenhum resultado encontrado para: " " Não há nenhuma opção para s…" at bounding box center [400, 412] width 760 height 25
click at [608, 415] on div "Profissional solicitante" at bounding box center [400, 412] width 760 height 25
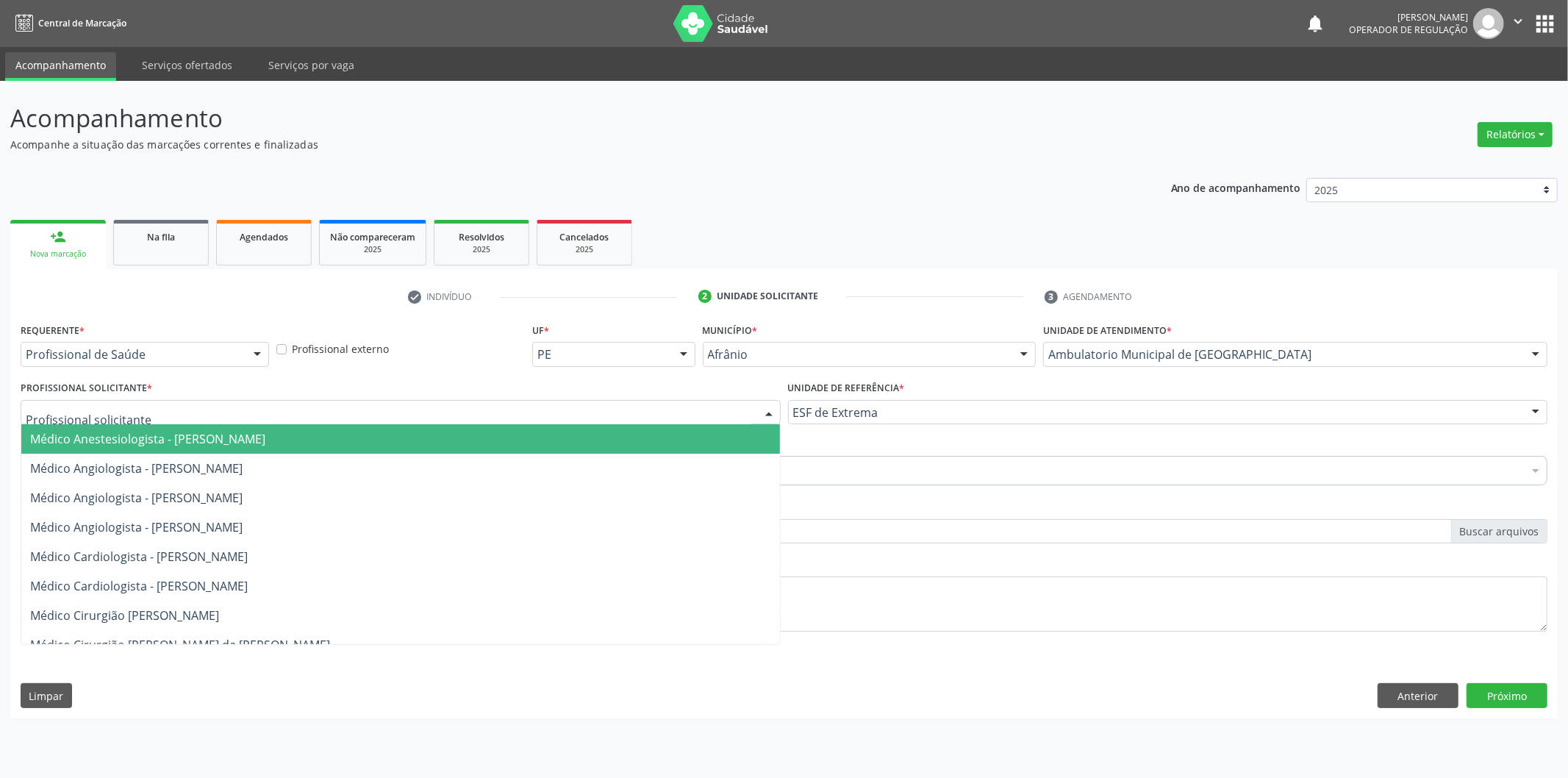
click at [614, 440] on span "Médico Anestesiologista - [PERSON_NAME]" at bounding box center [400, 439] width 759 height 30
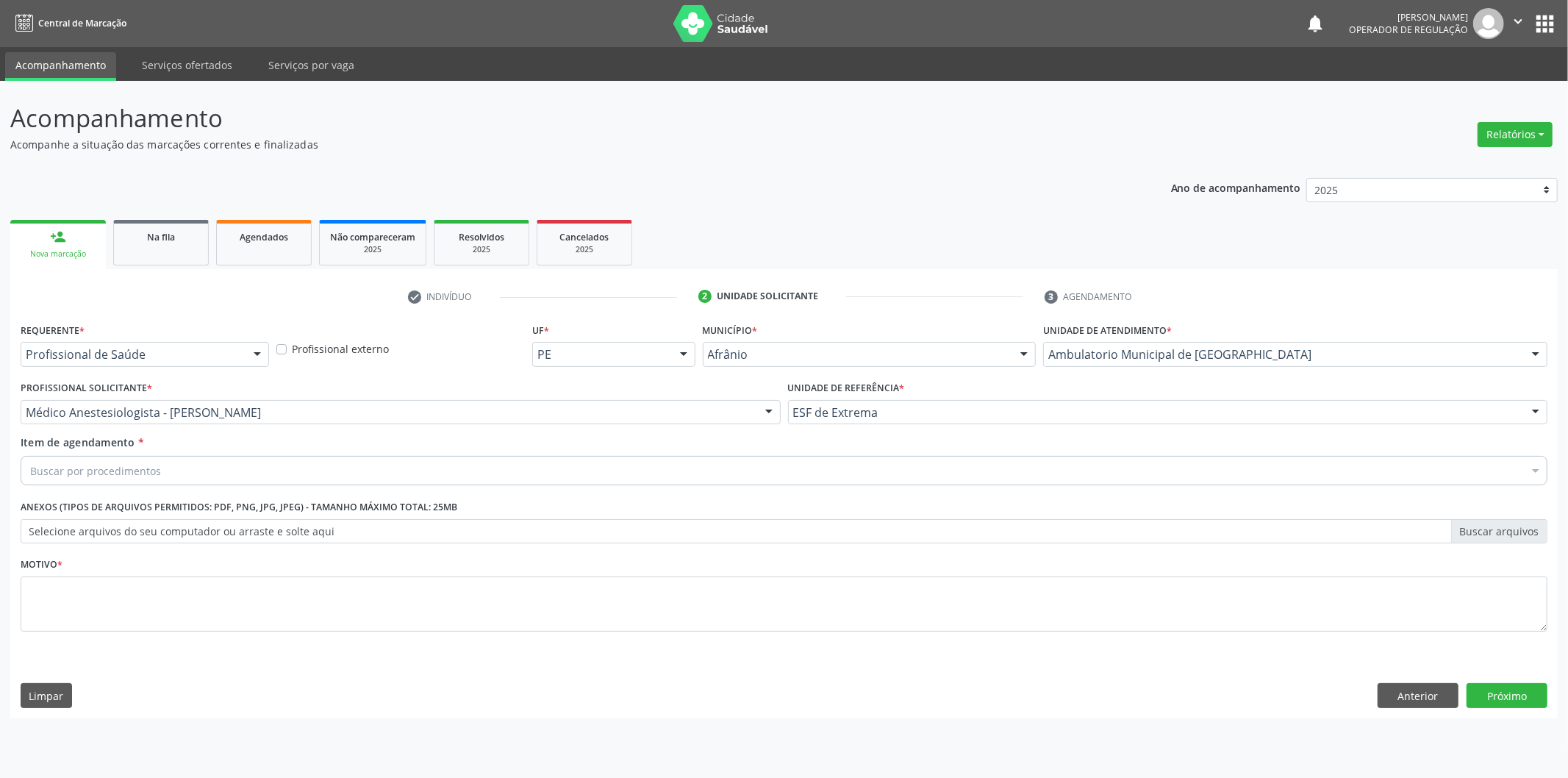
click at [581, 486] on div "Item de agendamento * Buscar por procedimentos Selecionar todos 0604320140 - Ab…" at bounding box center [784, 462] width 1534 height 56
click at [585, 468] on div "Buscar por procedimentos" at bounding box center [784, 471] width 1526 height 30
click at [221, 488] on div "Item de agendamento * Buscar por procedimentos Selecionar todos 0604320140 - Ab…" at bounding box center [784, 462] width 1534 height 56
click at [220, 480] on div "Buscar por procedimentos" at bounding box center [784, 471] width 1526 height 30
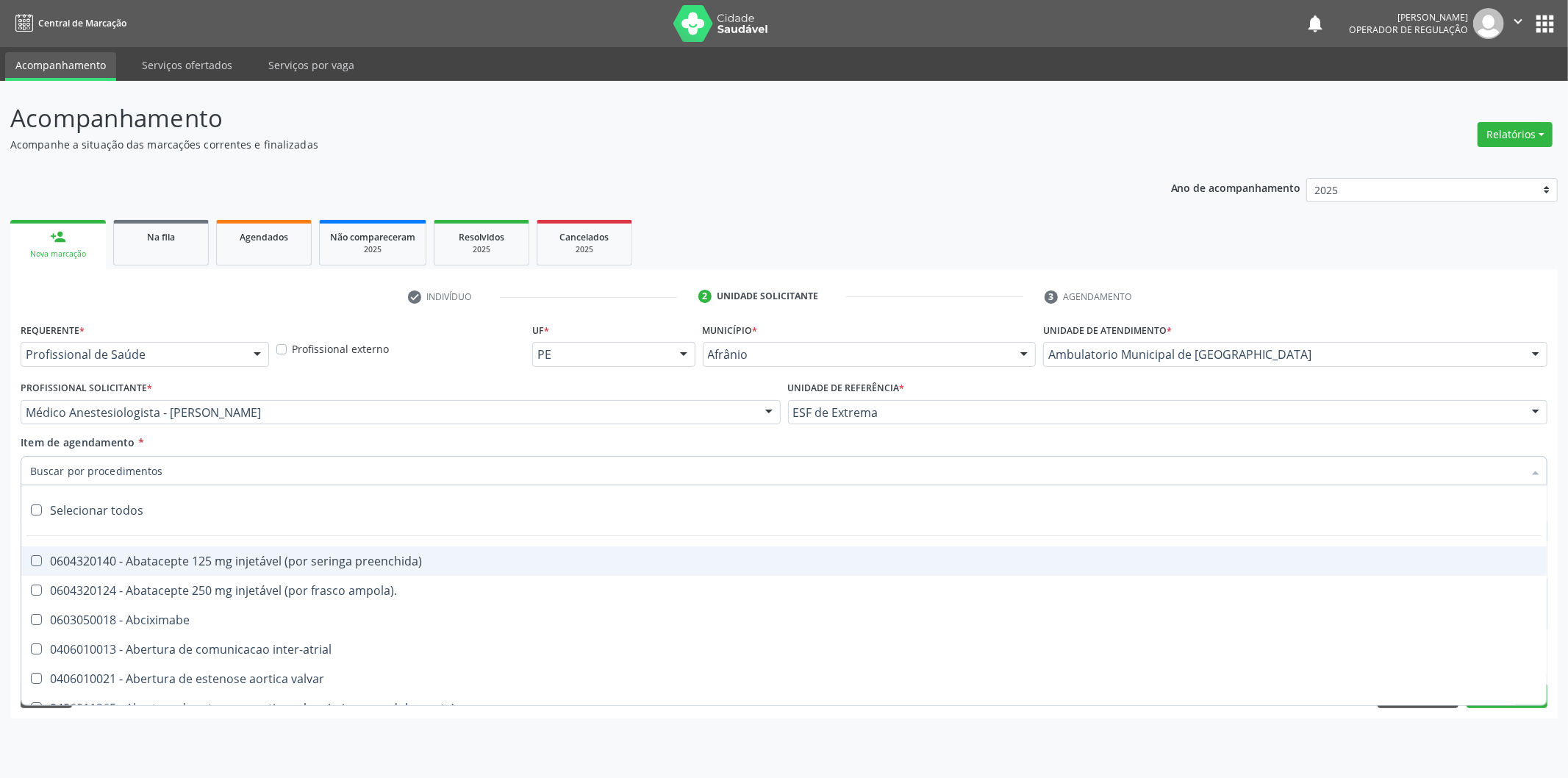
paste input "0302050027"
type input "0302050027"
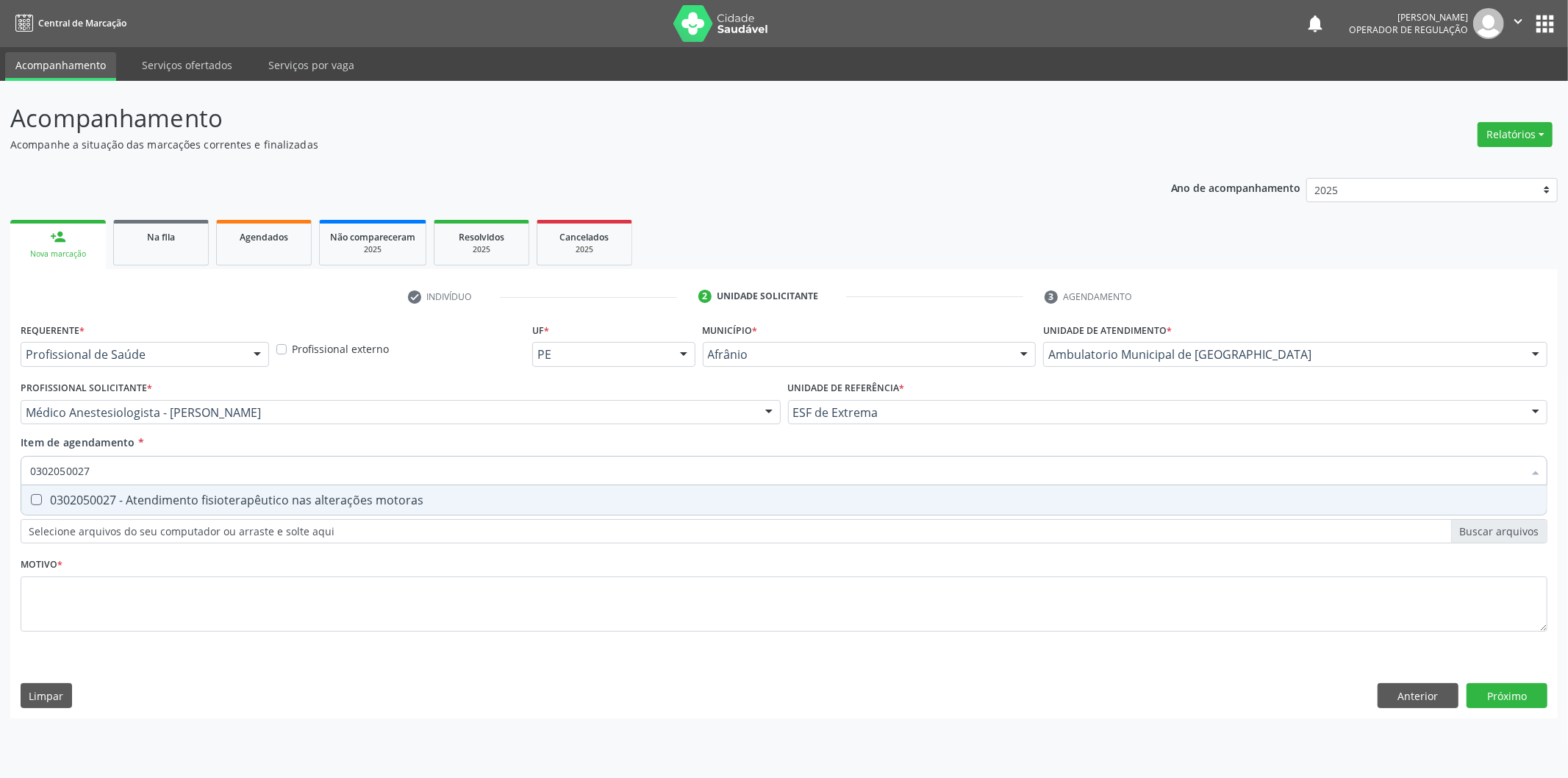
click at [252, 500] on div "0302050027 - Atendimento fisioterapêutico nas alterações motoras" at bounding box center [784, 499] width 1508 height 12
checkbox motoras "true"
click at [250, 604] on div "Requerente * Profissional de Saúde Profissional de Saúde Paciente Nenhum result…" at bounding box center [784, 485] width 1526 height 333
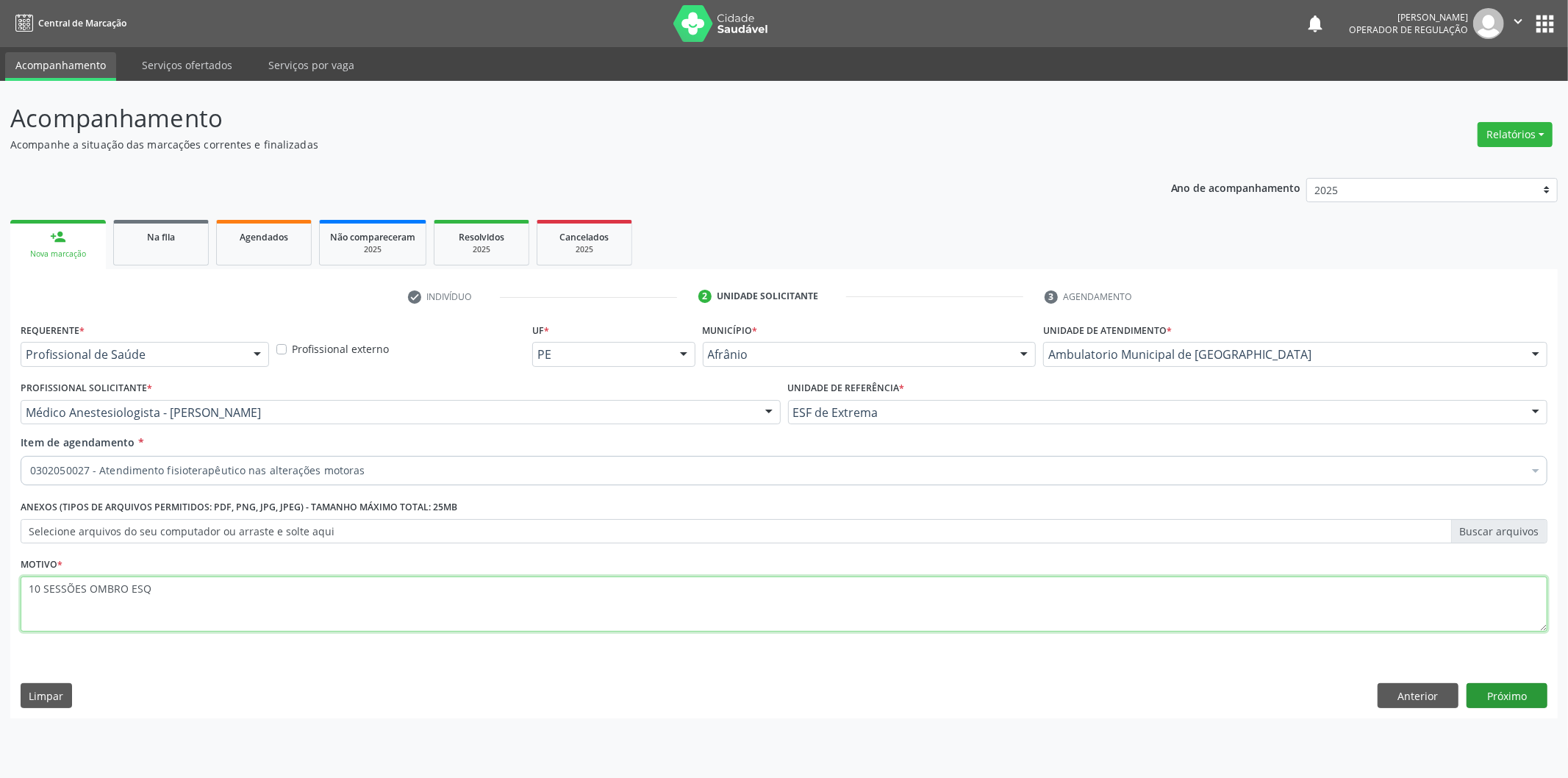
type textarea "10 SESSÕES OMBRO ESQ"
click at [1489, 685] on button "Próximo" at bounding box center [1506, 695] width 81 height 25
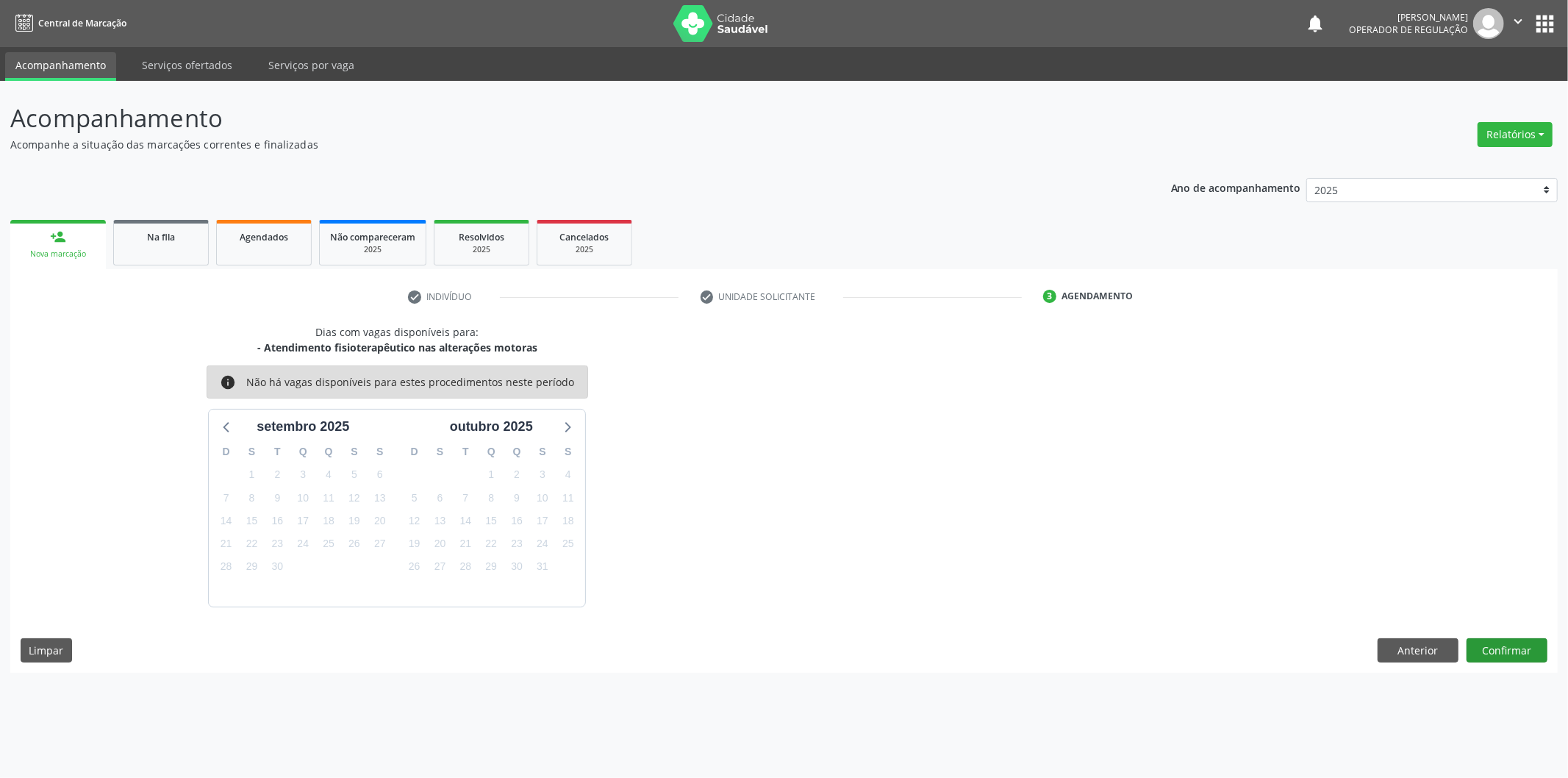
click at [1483, 646] on div "Dias com vagas disponíveis para: - Atendimento fisioterapêutico nas alterações …" at bounding box center [784, 498] width 1548 height 348
click at [1483, 650] on button "Confirmar" at bounding box center [1506, 650] width 81 height 25
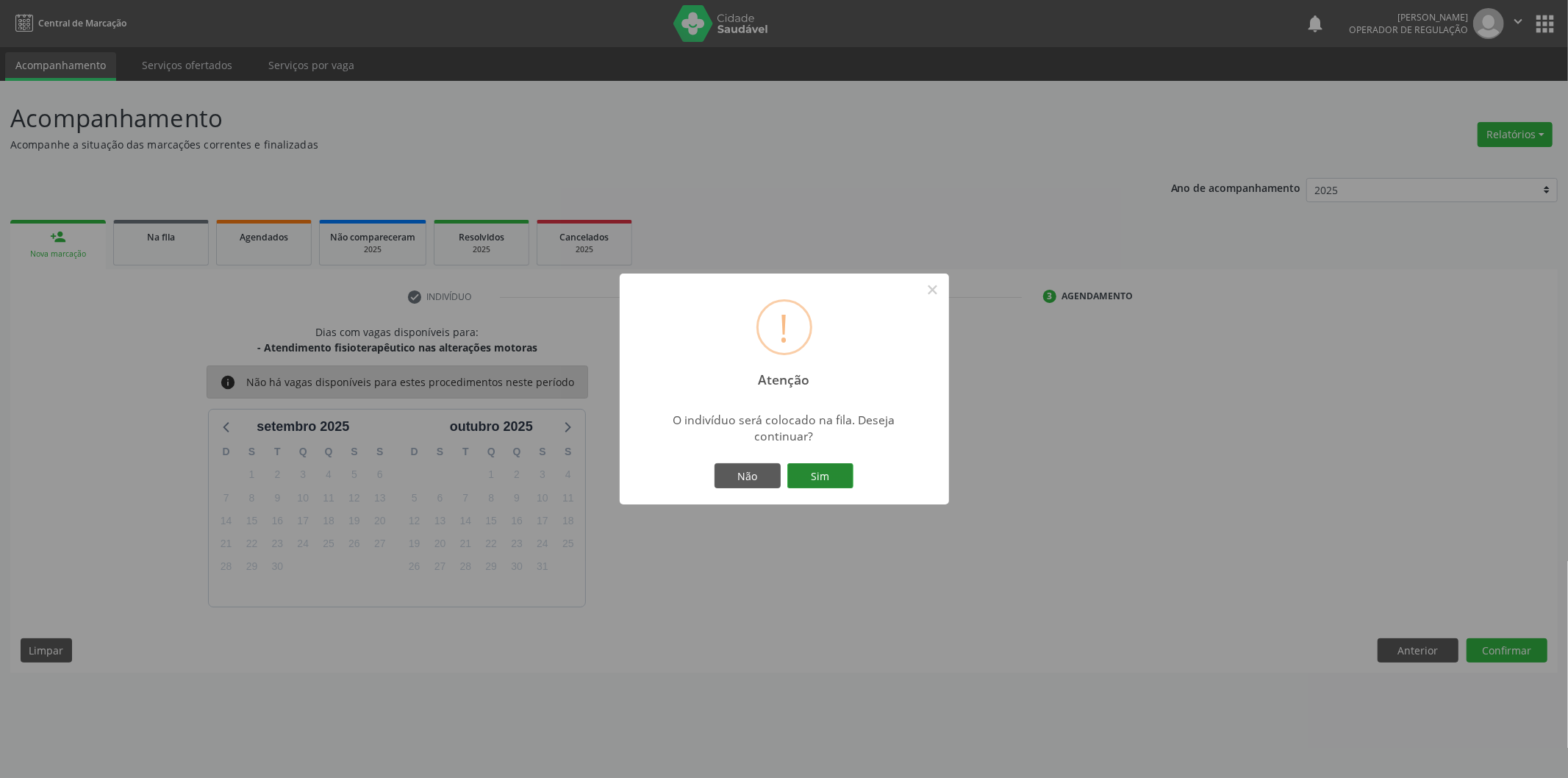
click at [810, 471] on button "Sim" at bounding box center [820, 475] width 66 height 25
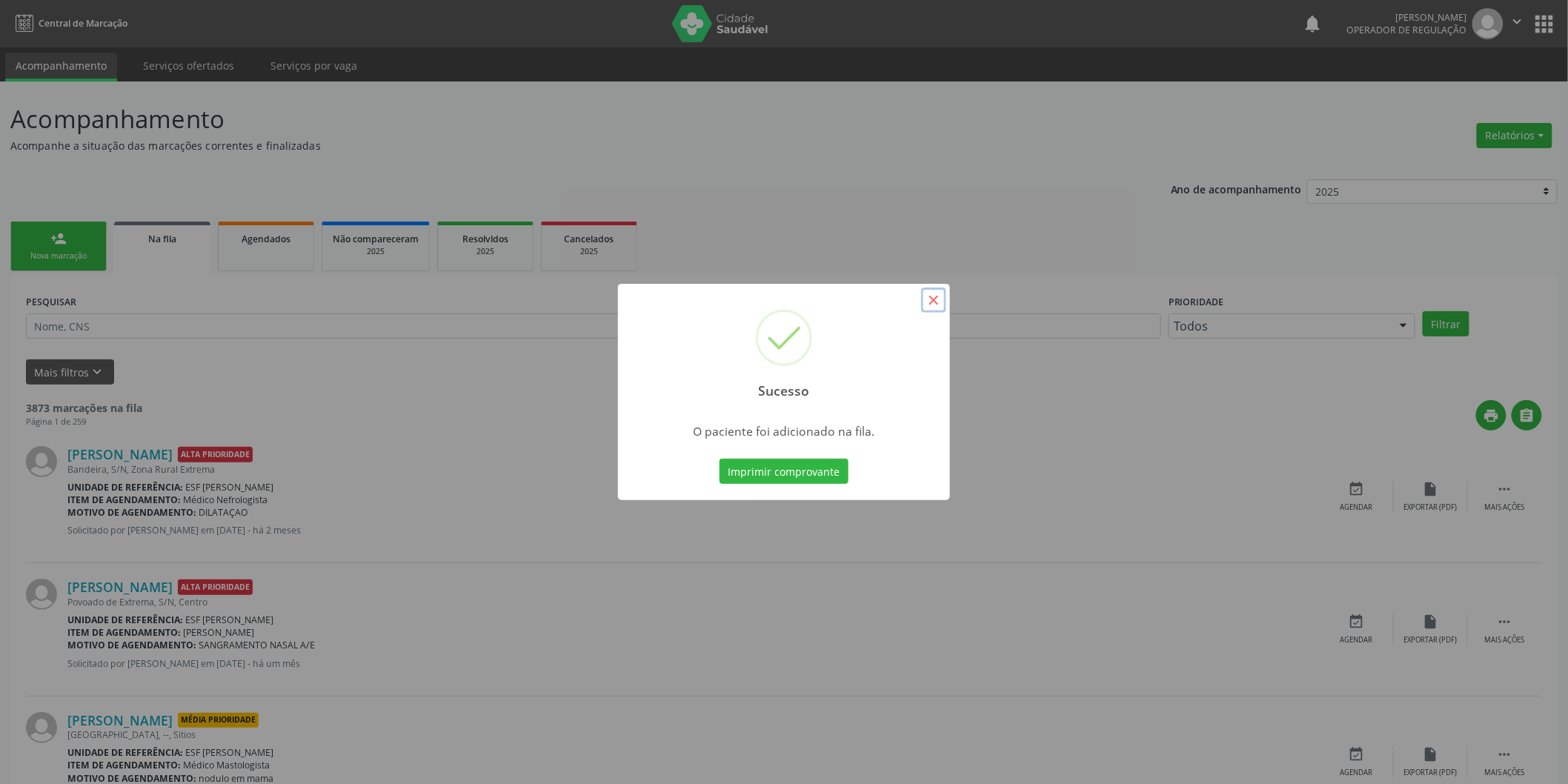
click at [927, 304] on button "×" at bounding box center [934, 300] width 25 height 25
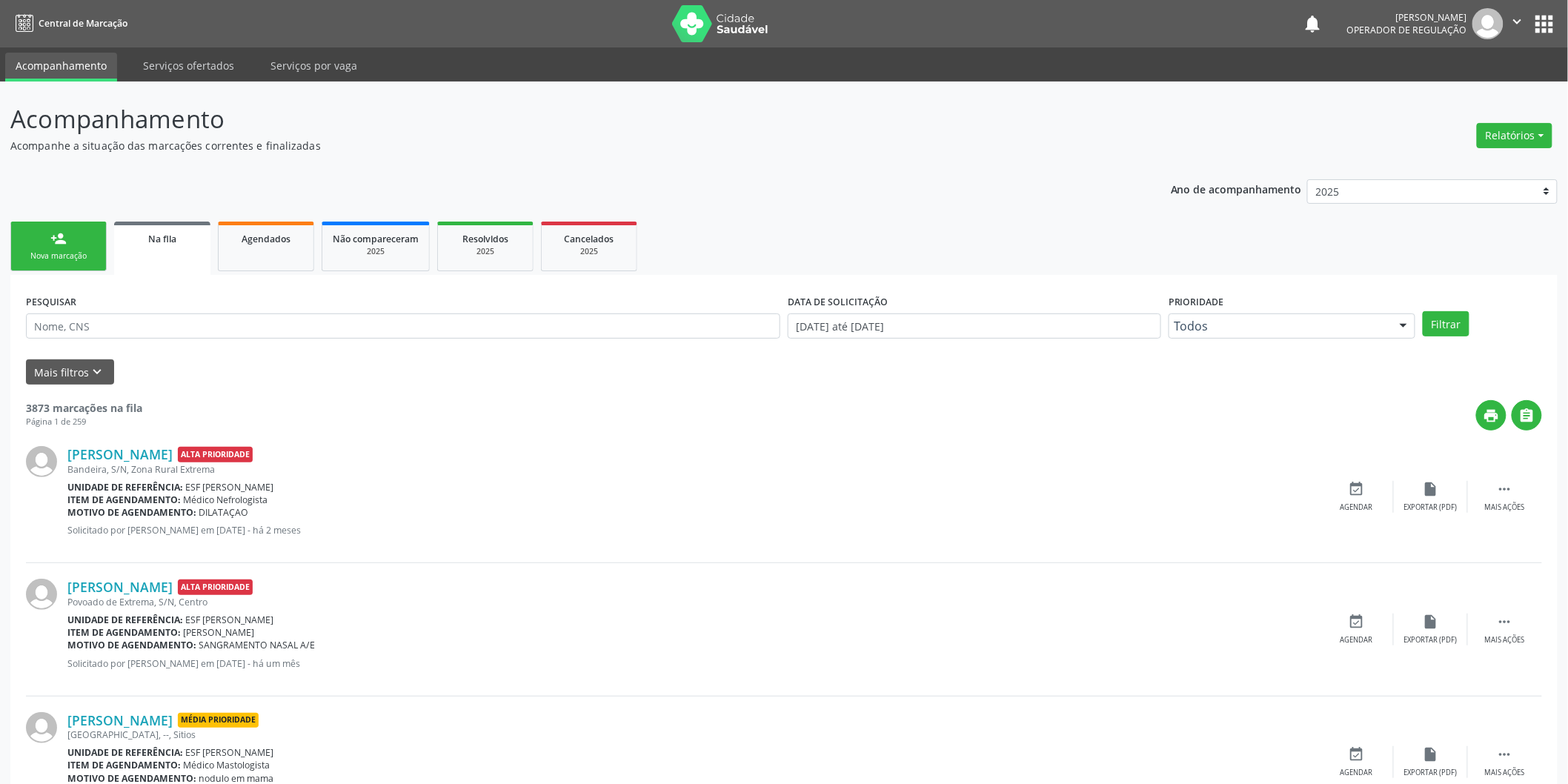
click at [61, 241] on div "person_add" at bounding box center [58, 238] width 16 height 16
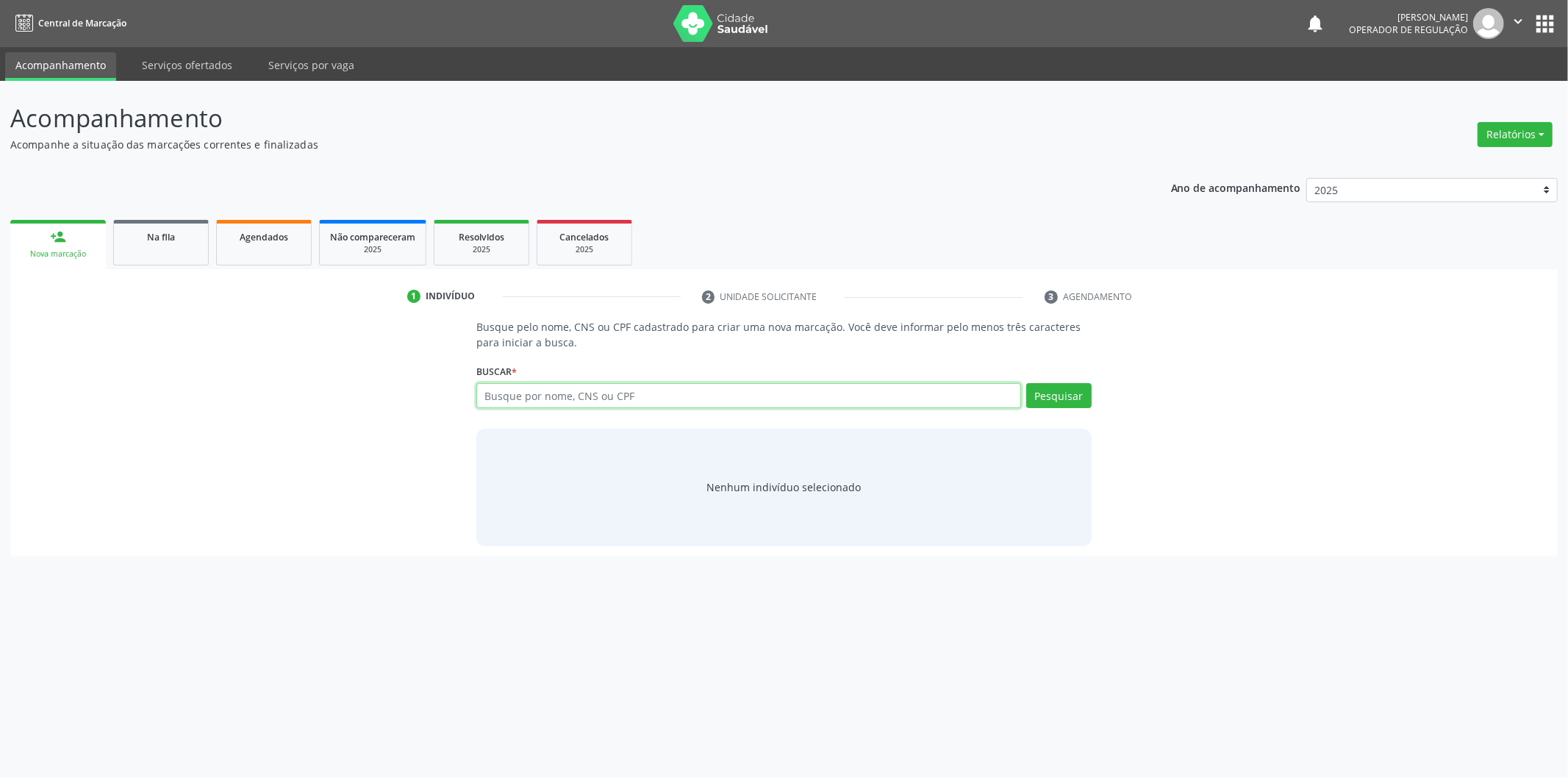
click at [544, 398] on input "text" at bounding box center [748, 395] width 545 height 25
type input "700401948850843"
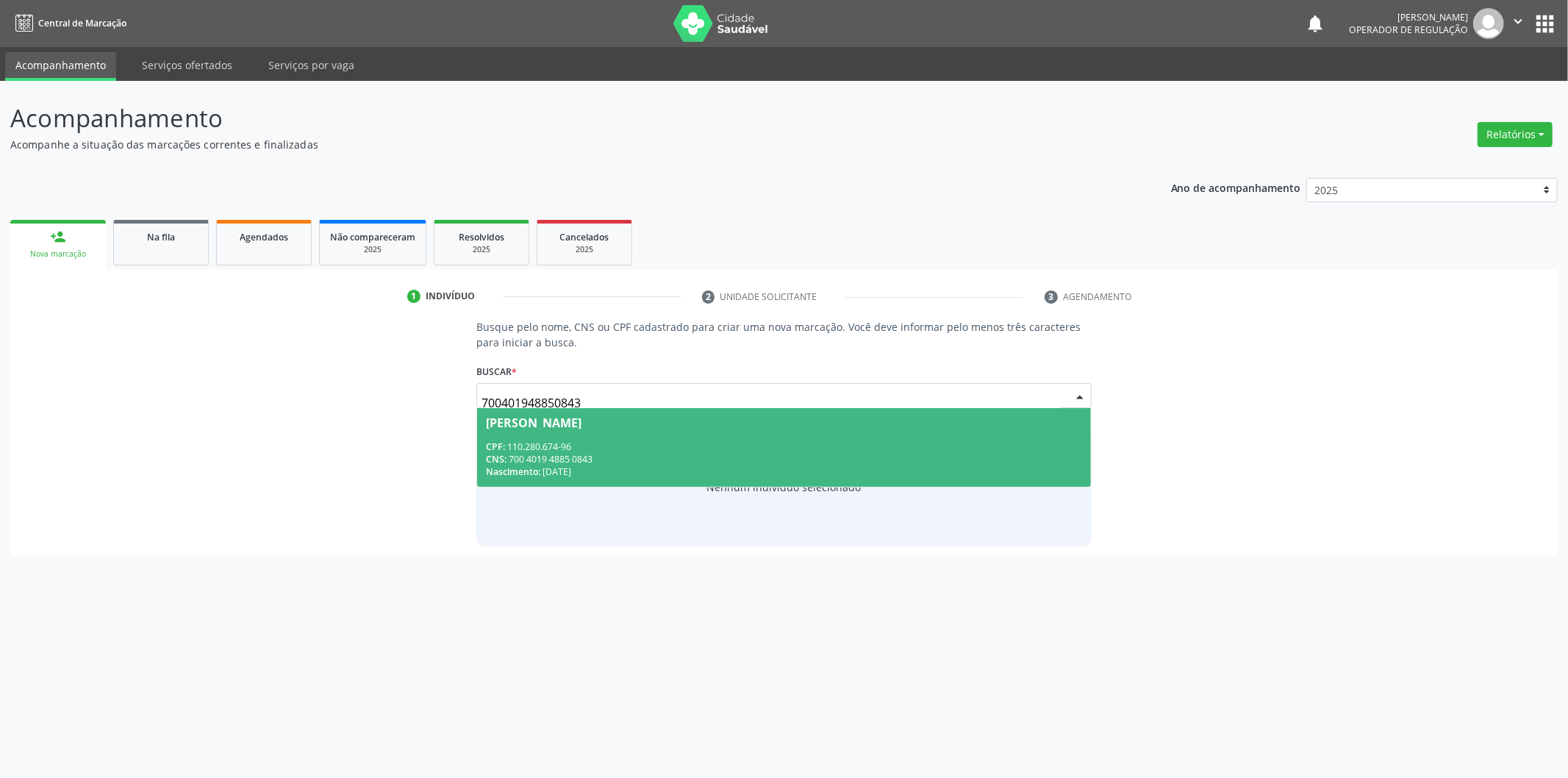
click at [575, 427] on div "Ana Paula Albuquerque Sousa" at bounding box center [533, 422] width 95 height 12
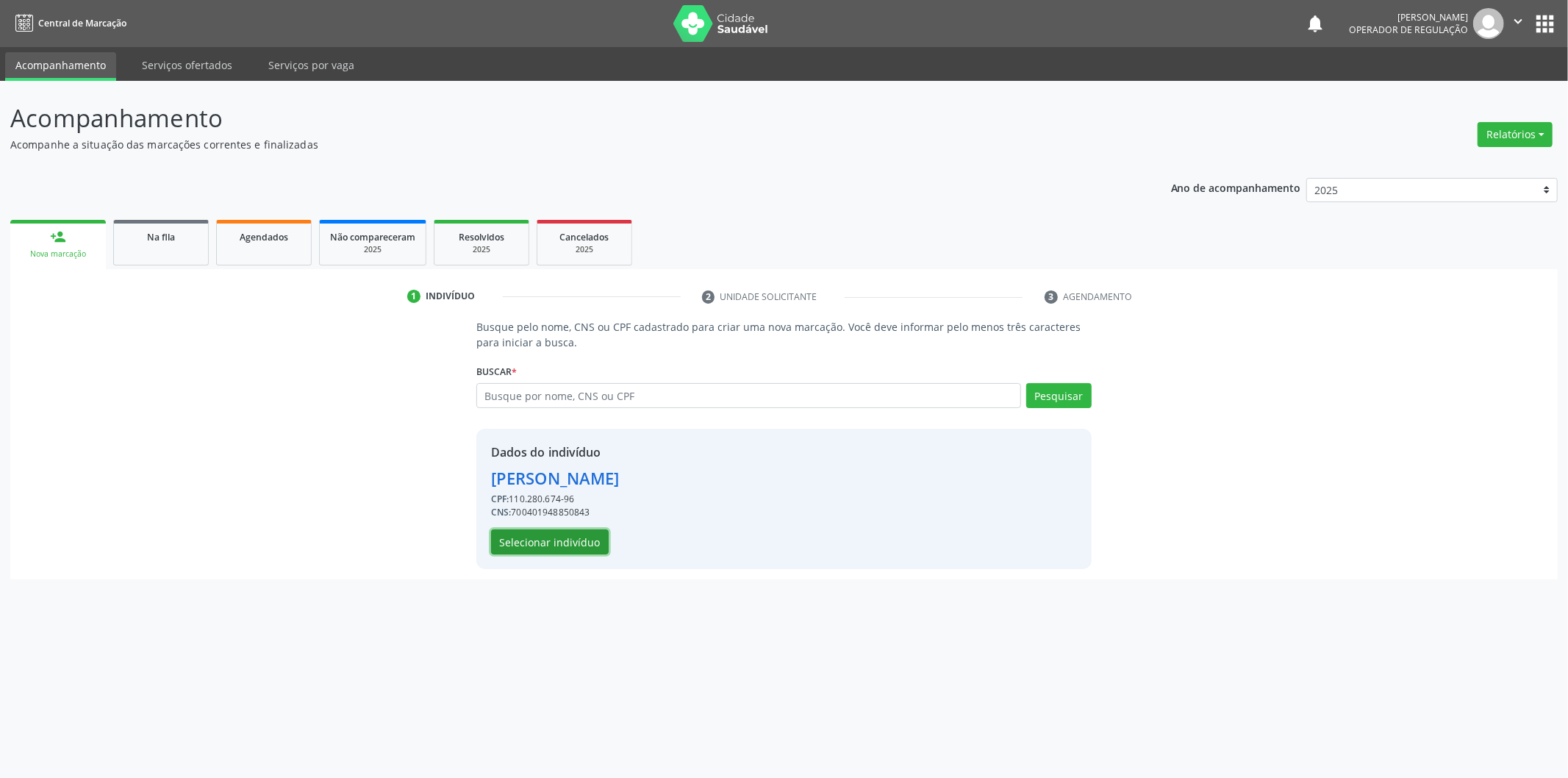
click at [571, 531] on button "Selecionar indivíduo" at bounding box center [549, 541] width 118 height 25
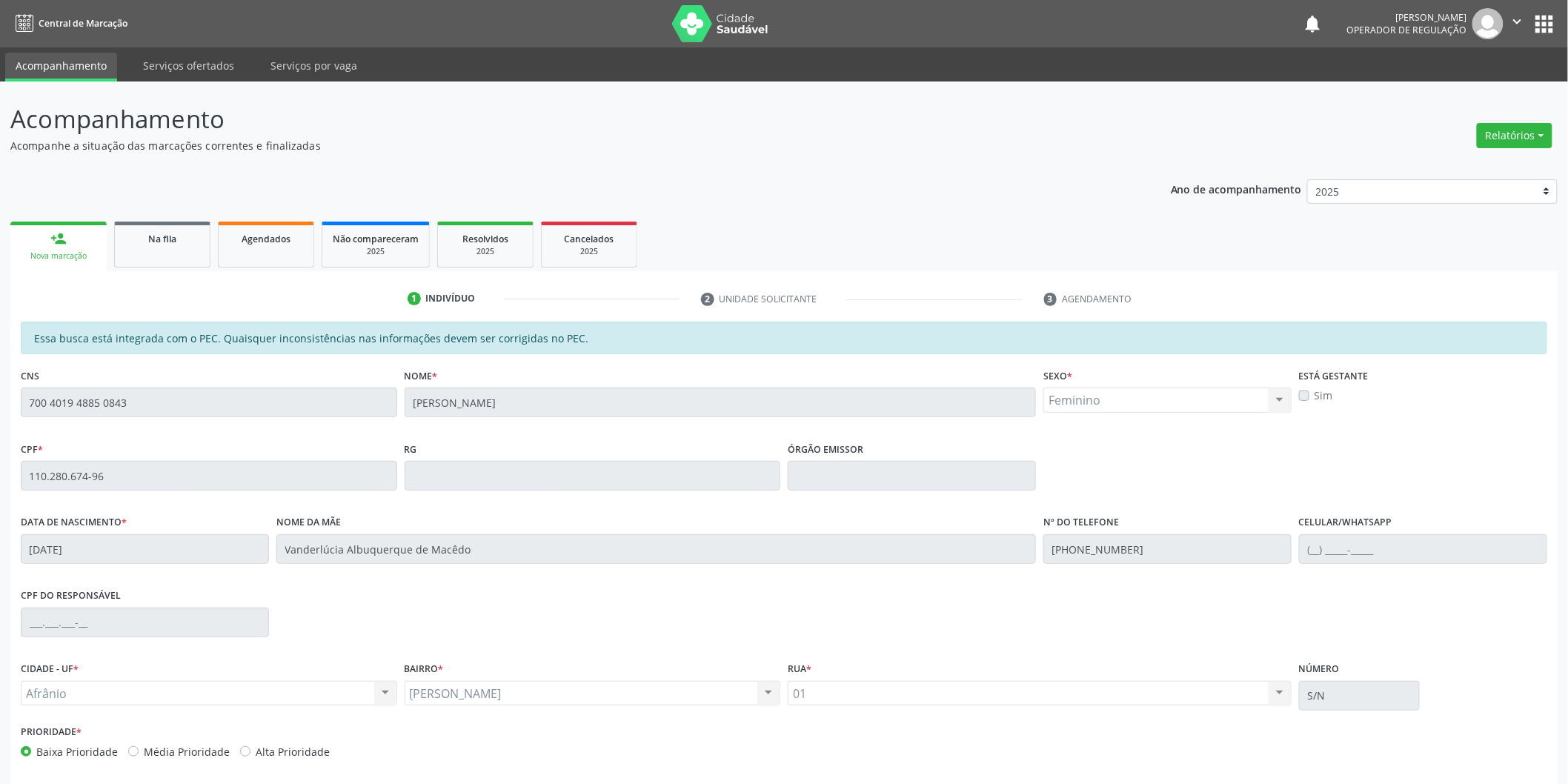
scroll to position [62, 0]
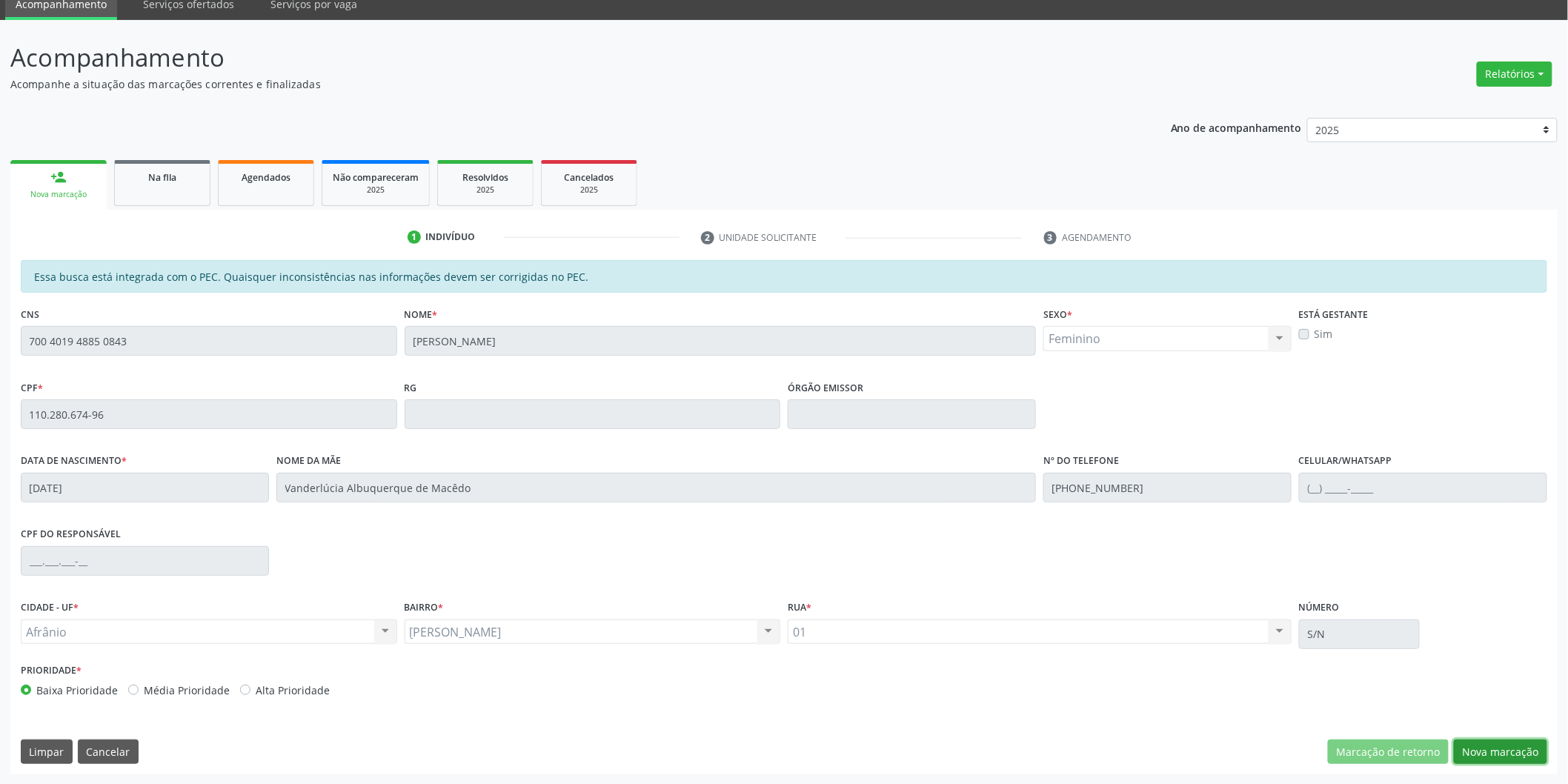
click at [1507, 749] on button "Nova marcação" at bounding box center [1501, 751] width 93 height 25
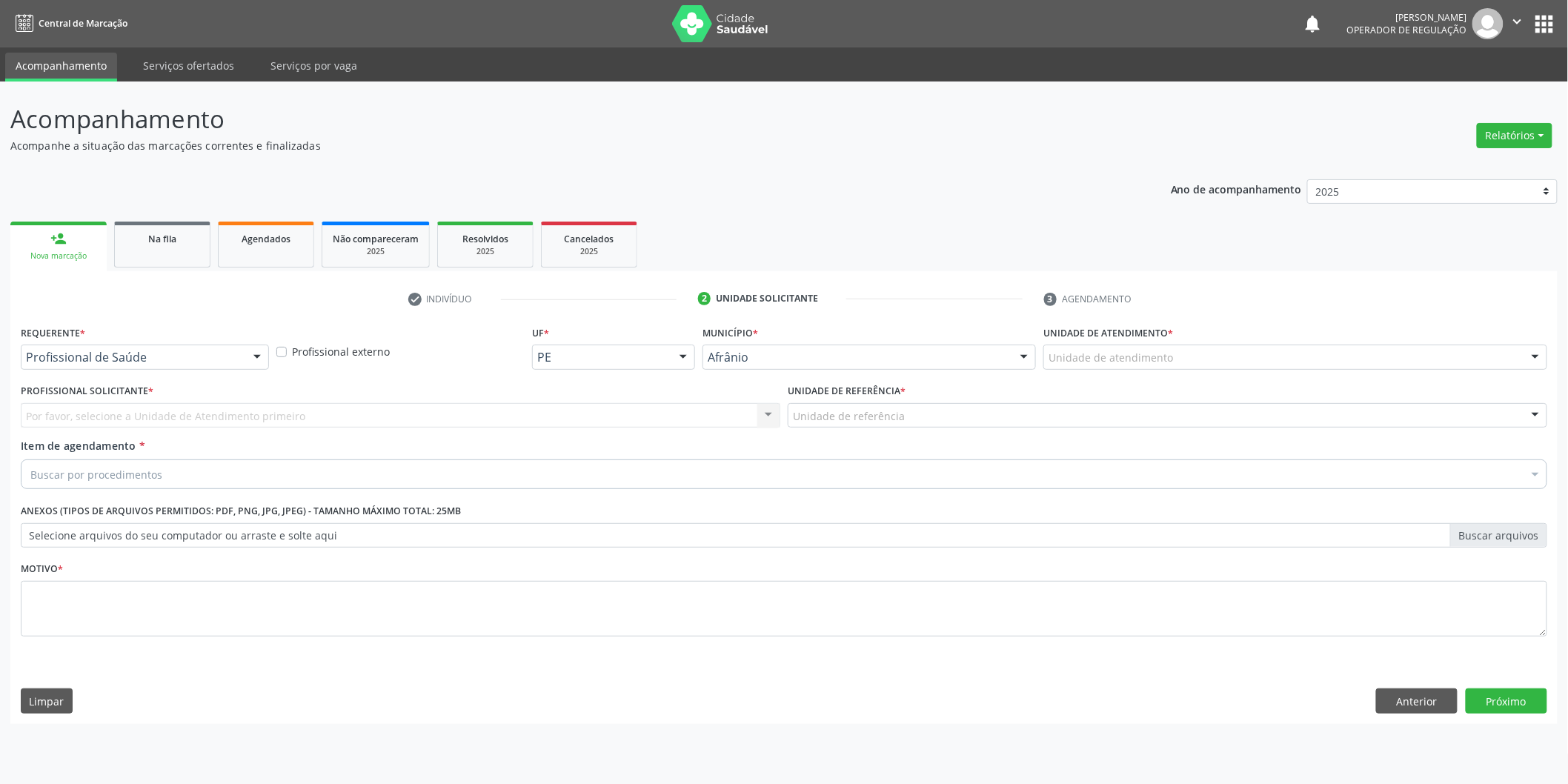
scroll to position [0, 0]
click at [1292, 368] on div "Unidade de atendimento" at bounding box center [1306, 357] width 508 height 25
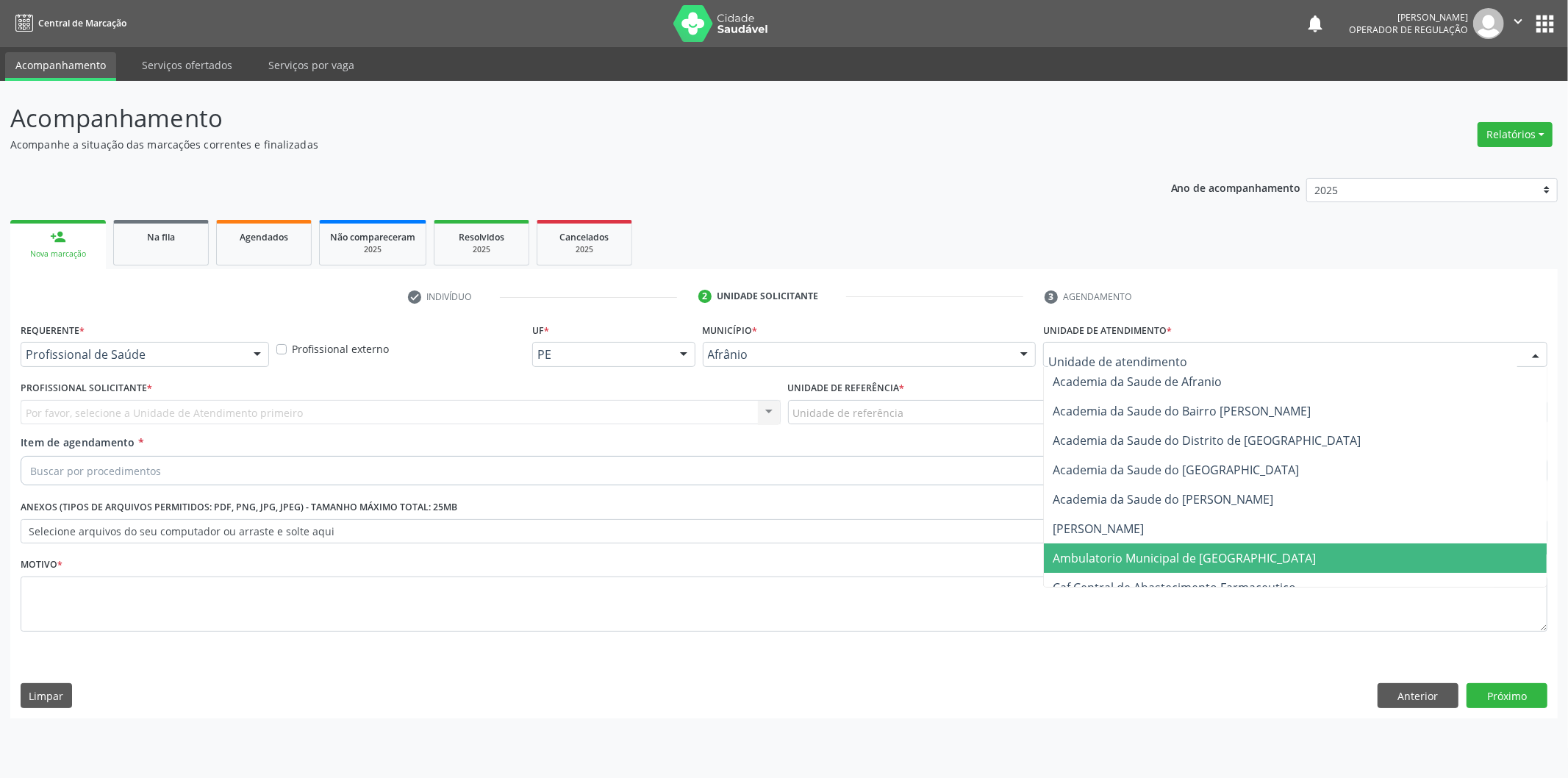
click at [1234, 544] on span "Ambulatorio Municipal de [GEOGRAPHIC_DATA]" at bounding box center [1295, 558] width 503 height 30
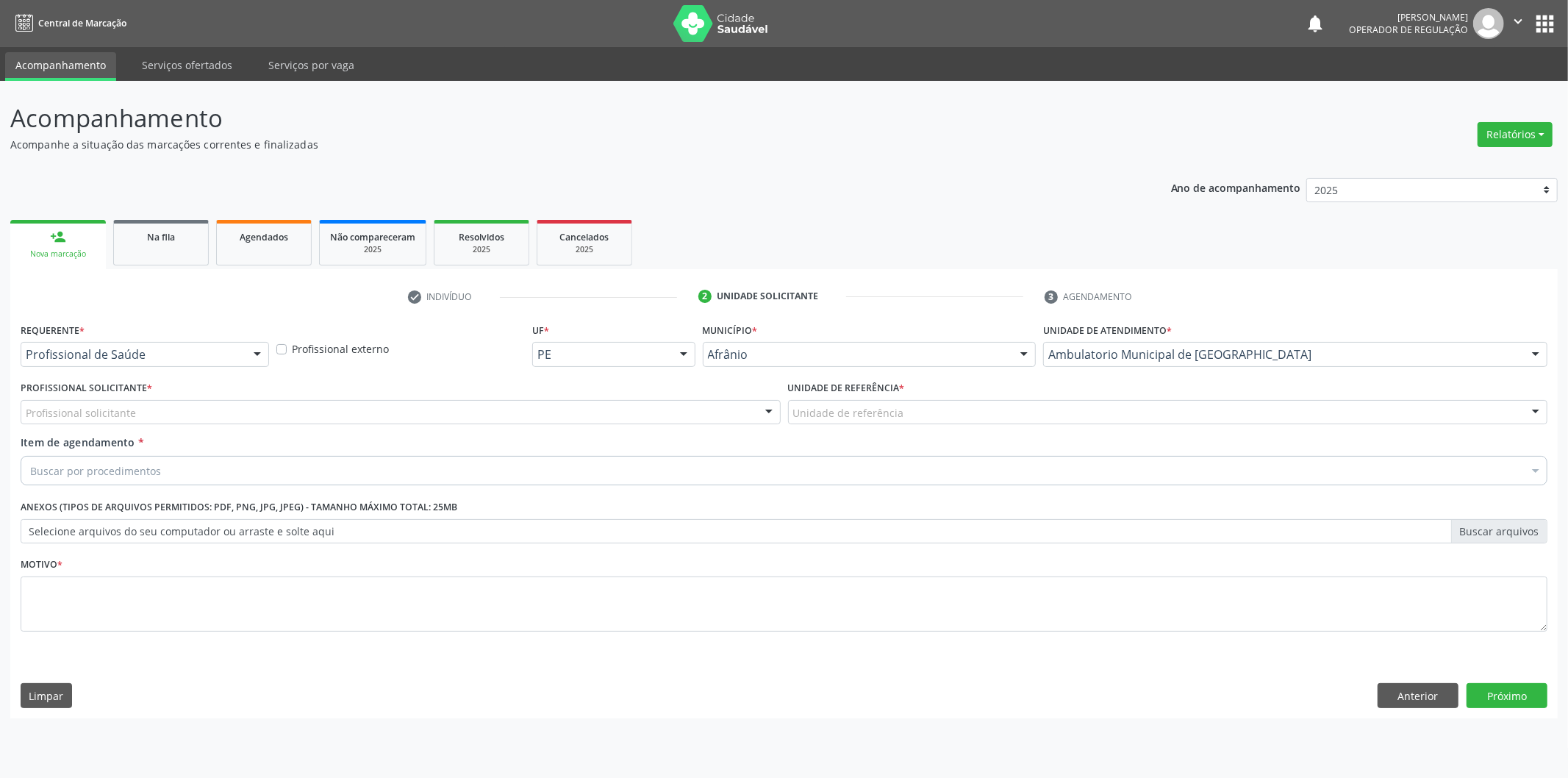
click at [333, 395] on div "Profissional Solicitante * Profissional solicitante Médico Anestesiologista - J…" at bounding box center [400, 400] width 760 height 47
click at [333, 408] on div "Profissional solicitante" at bounding box center [400, 412] width 760 height 25
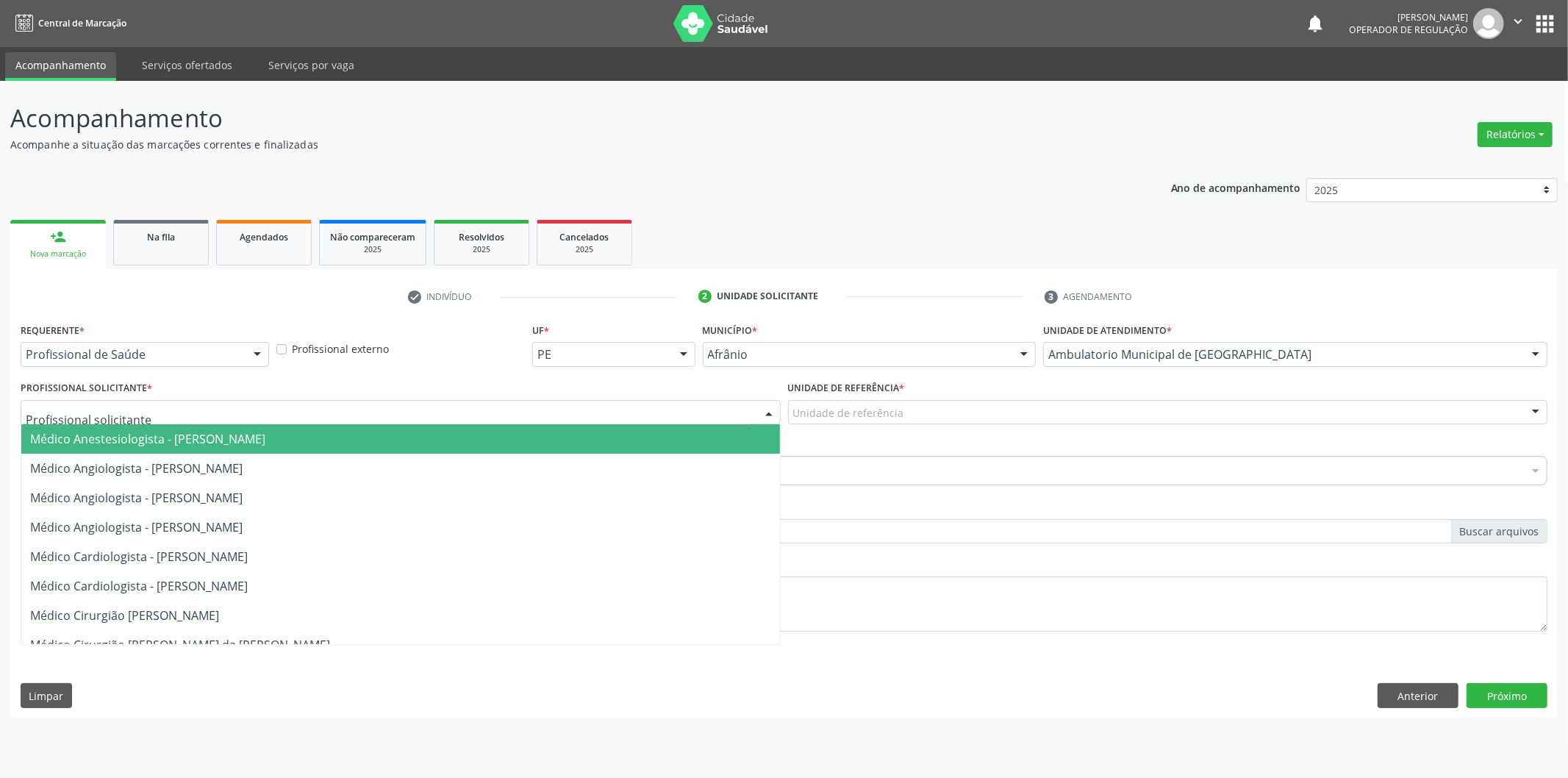
click at [365, 435] on span "Médico Anestesiologista - [PERSON_NAME]" at bounding box center [400, 439] width 759 height 30
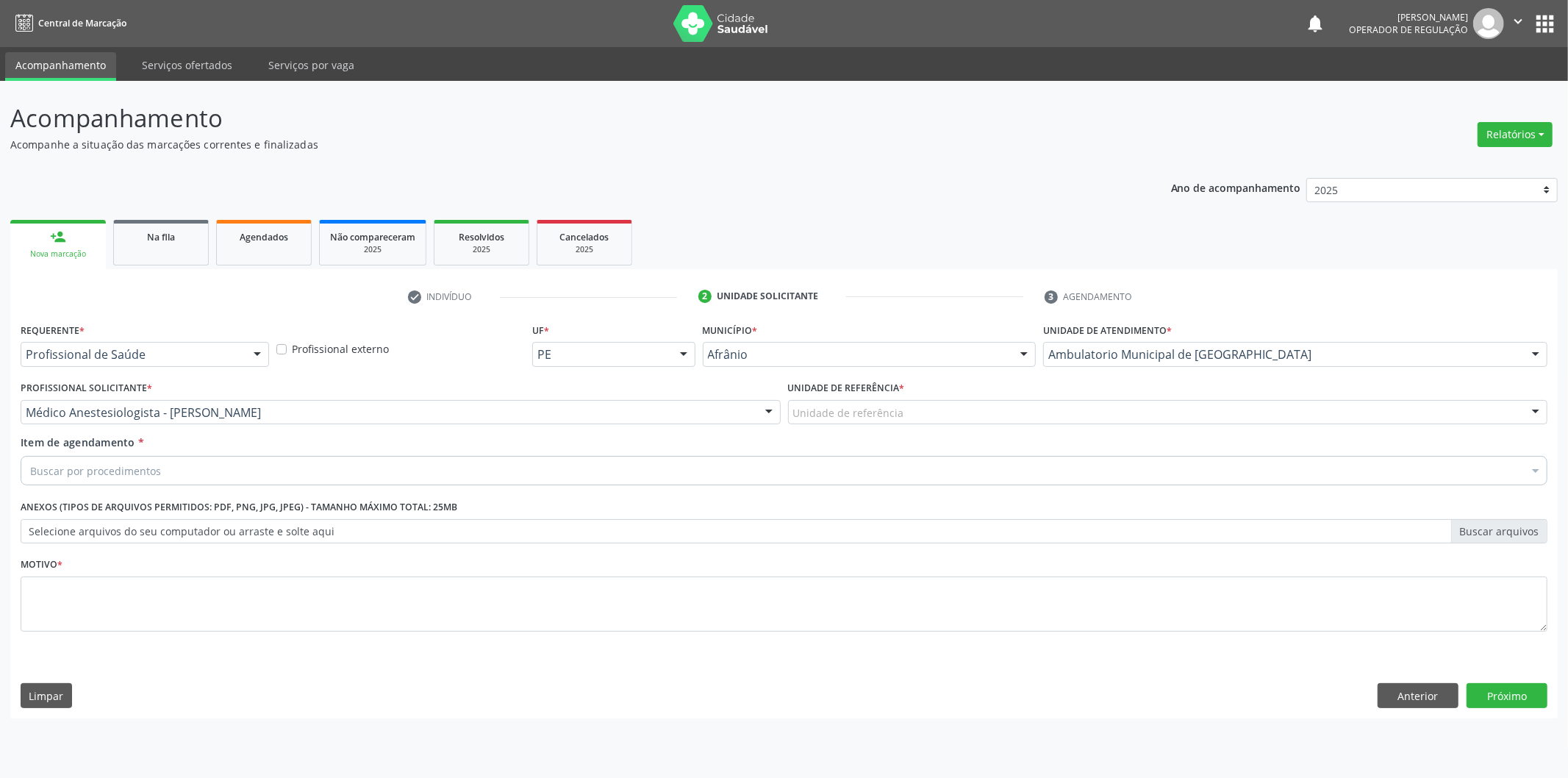
click at [998, 407] on div "Unidade de referência" at bounding box center [1168, 412] width 760 height 25
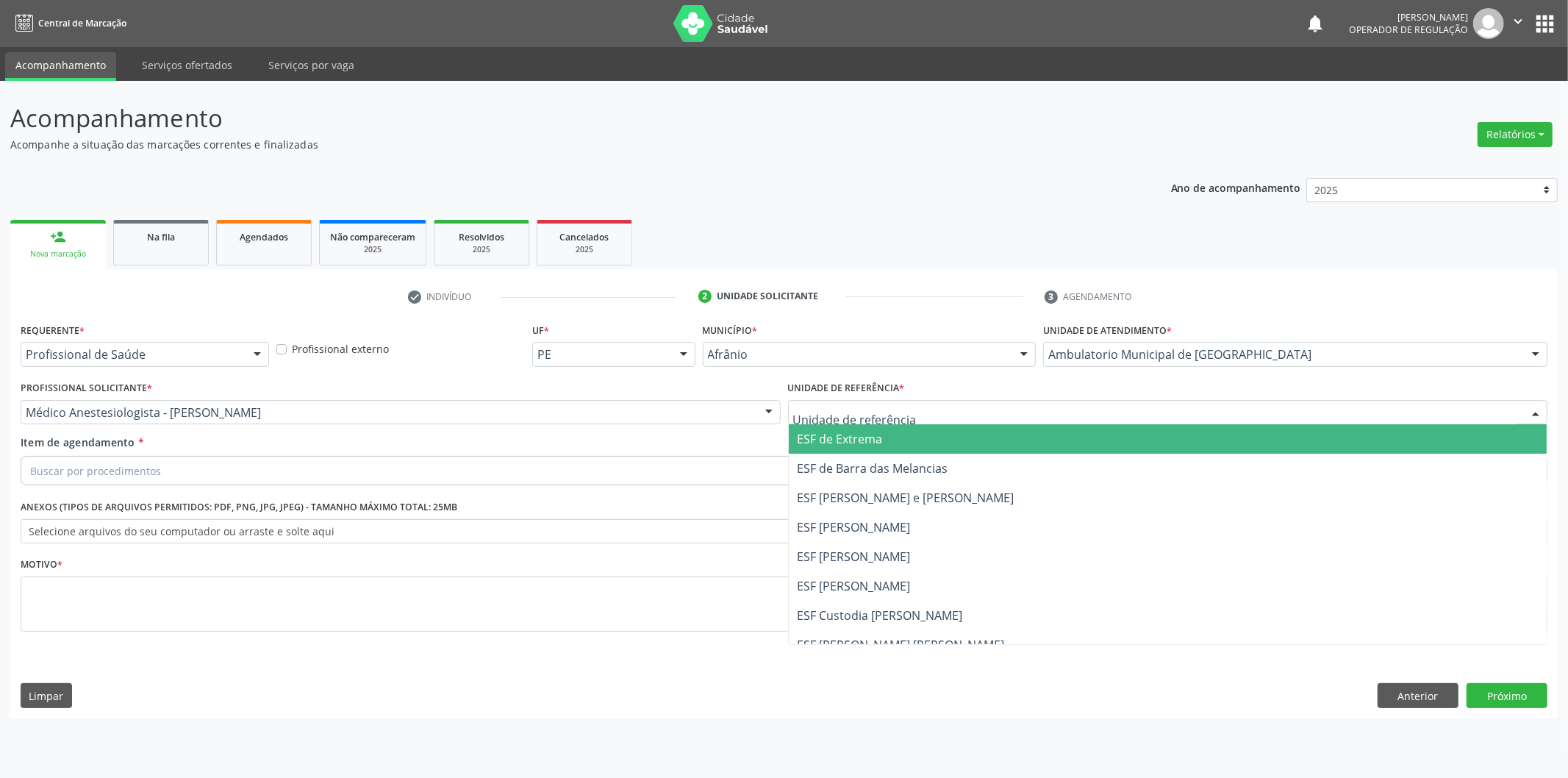
click at [982, 431] on span "ESF de Extrema" at bounding box center [1168, 439] width 759 height 30
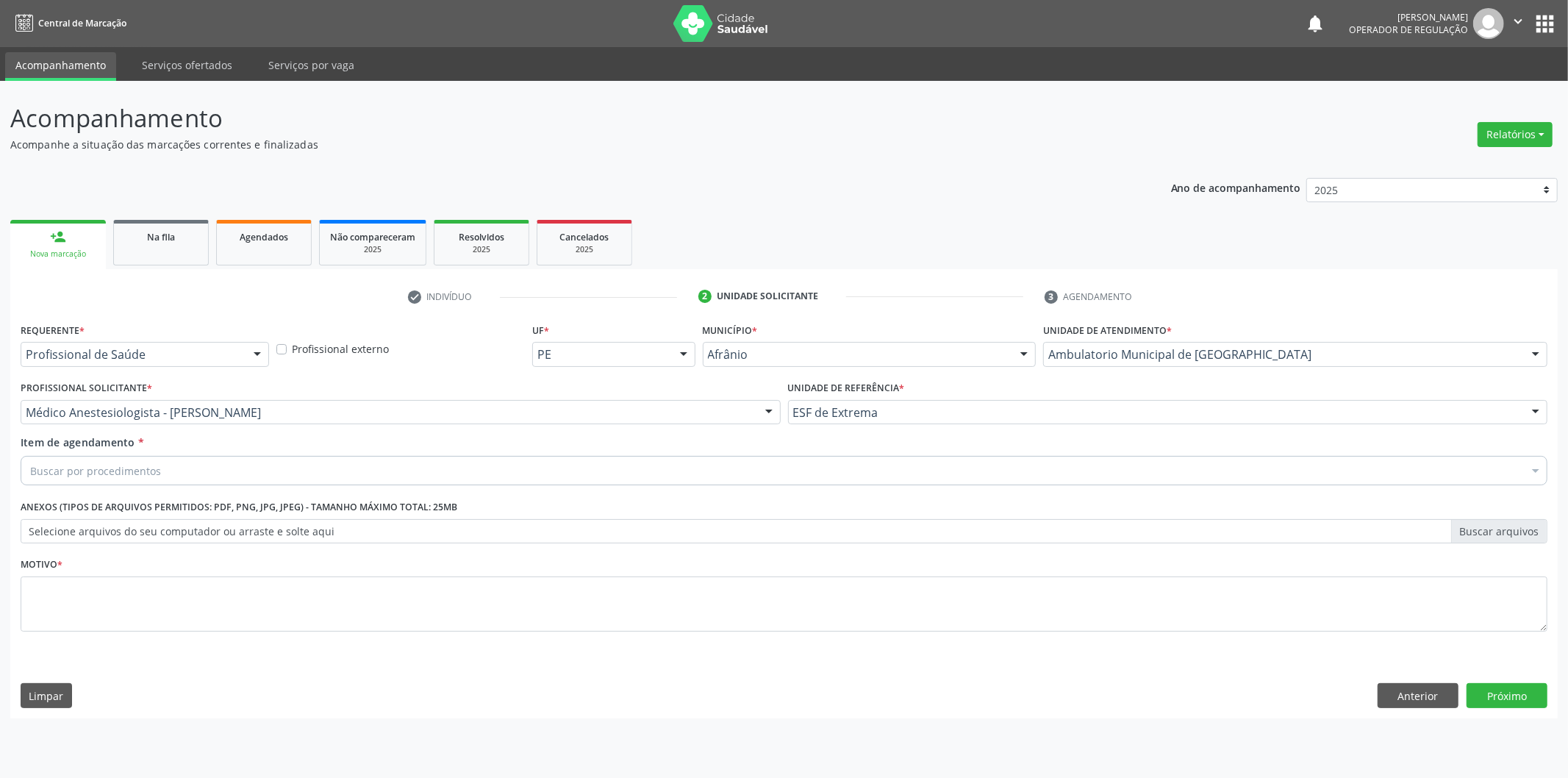
click at [457, 472] on div "Buscar por procedimentos" at bounding box center [784, 471] width 1526 height 30
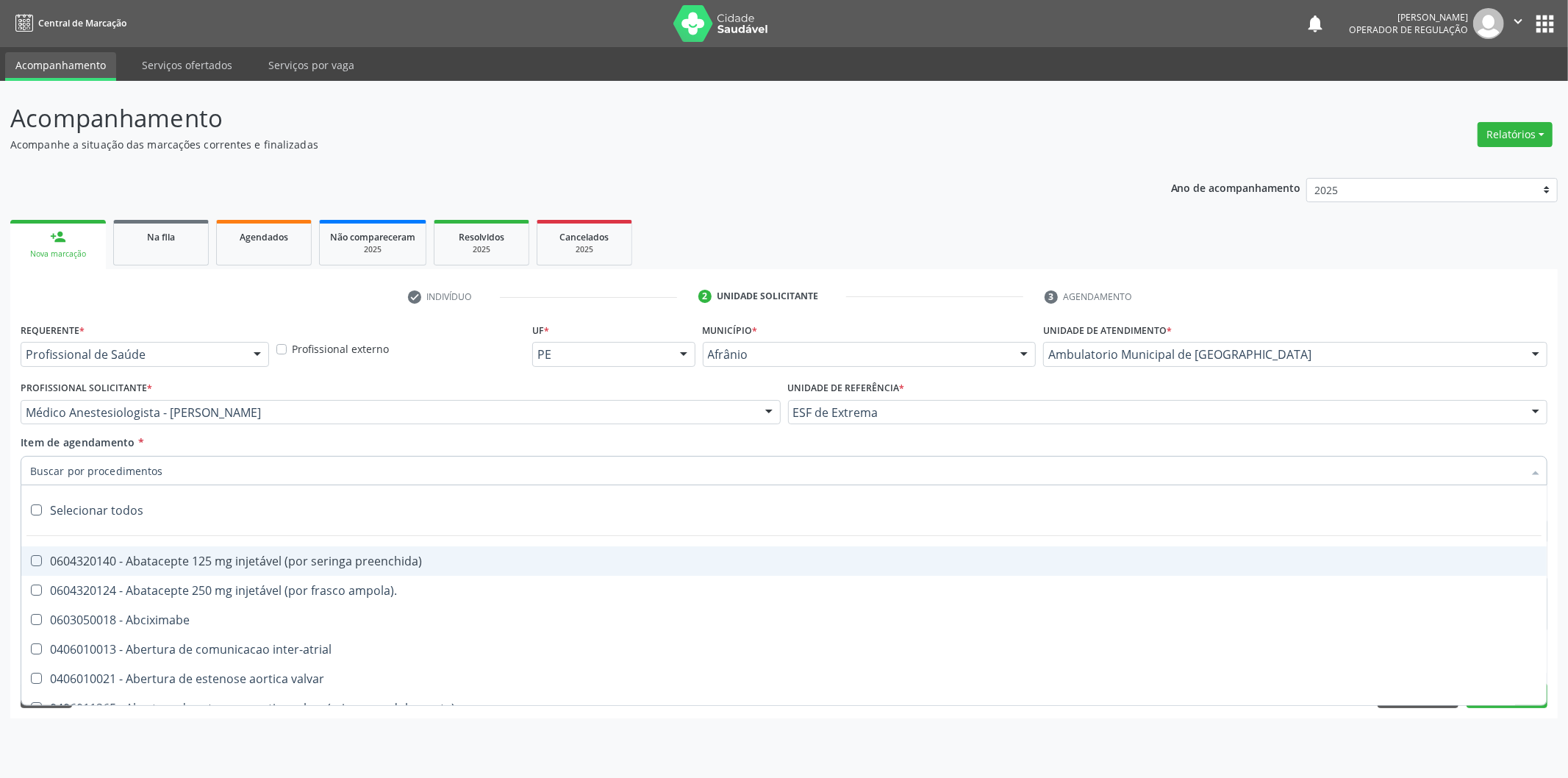
paste input "0302050027"
type input "0302050027"
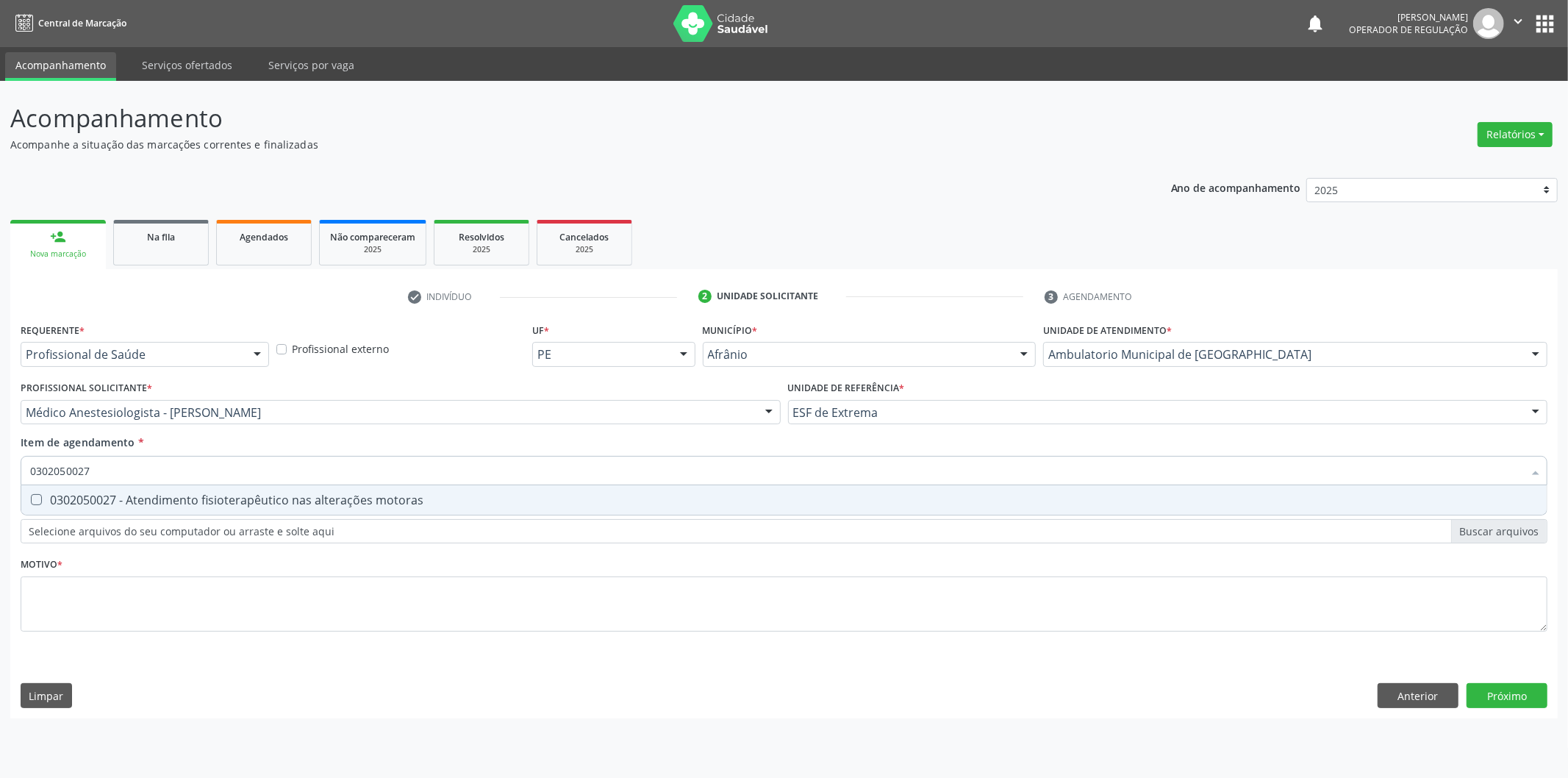
click at [426, 500] on div "0302050027 - Atendimento fisioterapêutico nas alterações motoras" at bounding box center [784, 499] width 1508 height 12
checkbox motoras "true"
click at [377, 574] on div "Requerente * Profissional de Saúde Profissional de Saúde Paciente Nenhum result…" at bounding box center [784, 485] width 1526 height 333
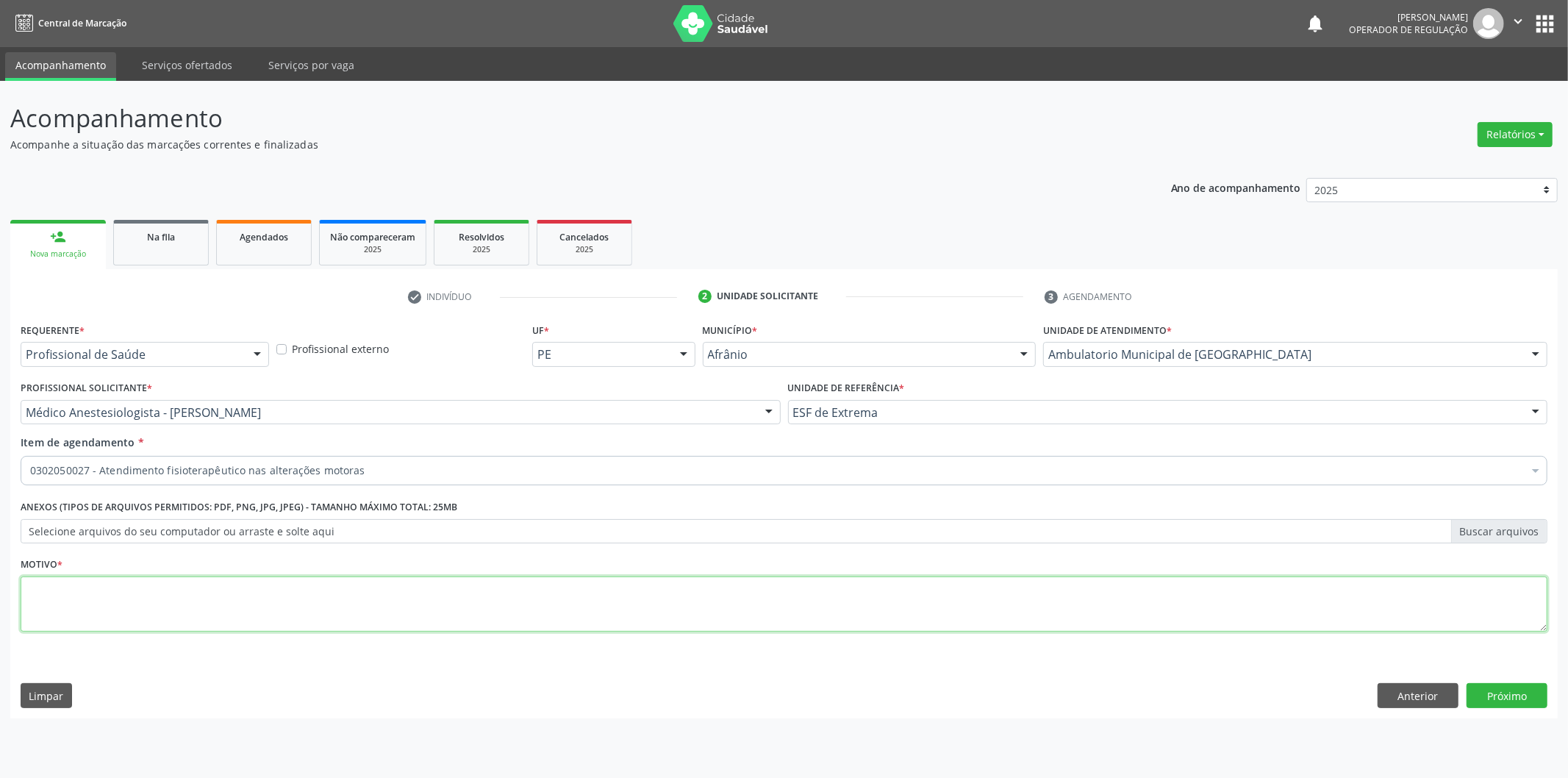
click at [384, 583] on textarea at bounding box center [784, 604] width 1526 height 56
type textarea "10 SESSÕES FISIO, JOELHO TENDINOPATIA"
click at [1491, 703] on button "Próximo" at bounding box center [1506, 695] width 81 height 25
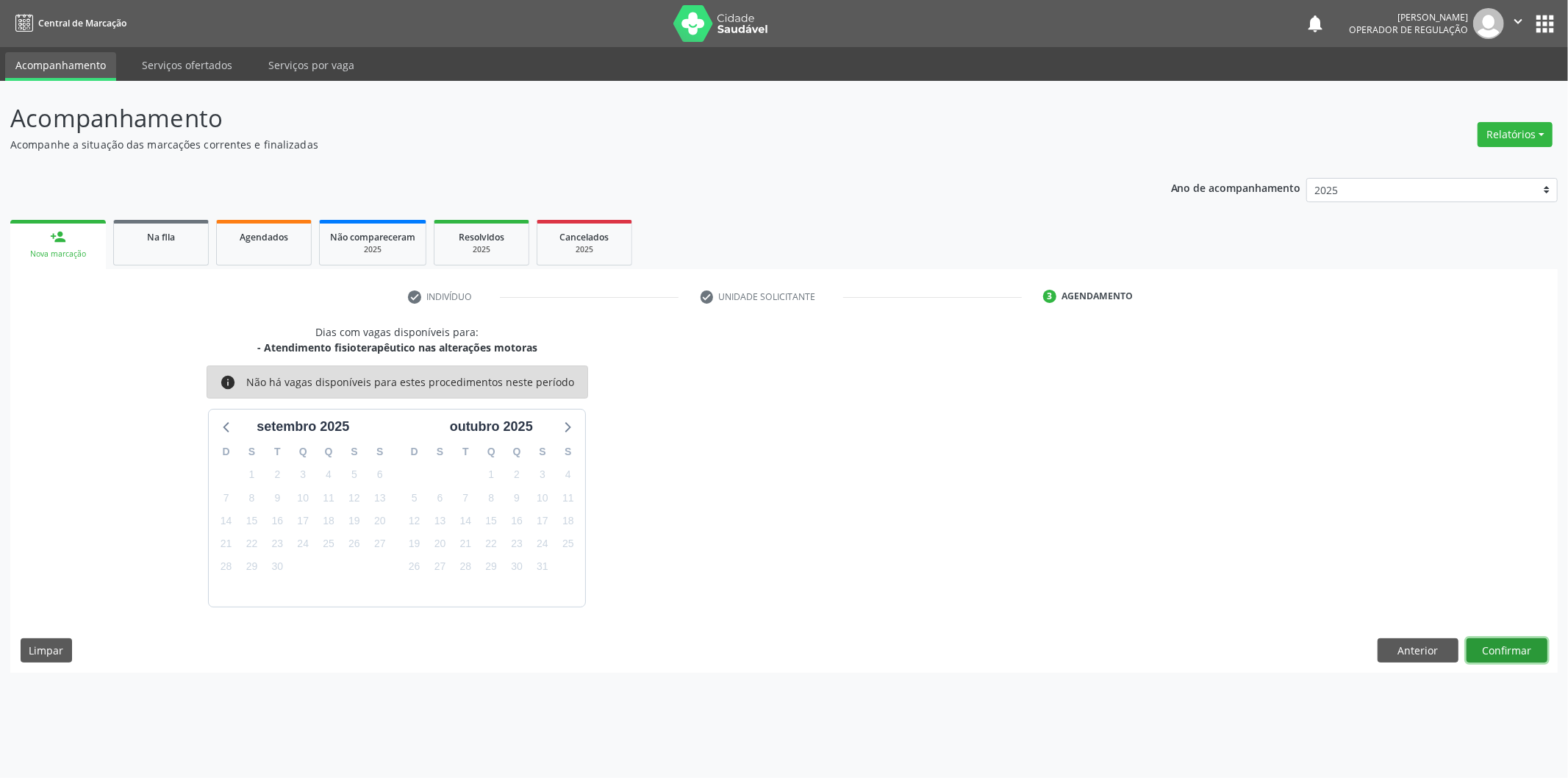
click at [1511, 643] on button "Confirmar" at bounding box center [1506, 650] width 81 height 25
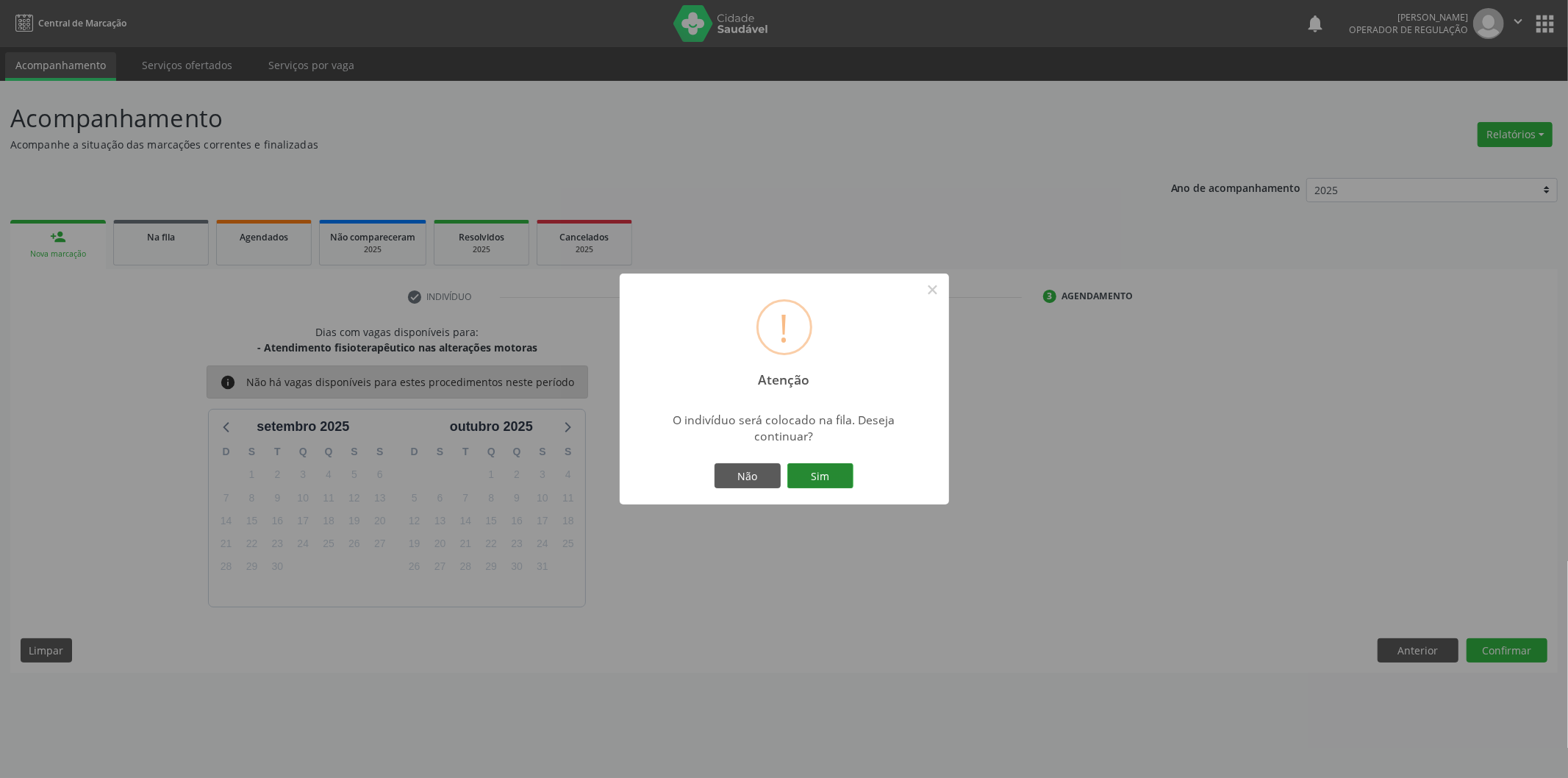
click at [838, 475] on button "Sim" at bounding box center [820, 475] width 66 height 25
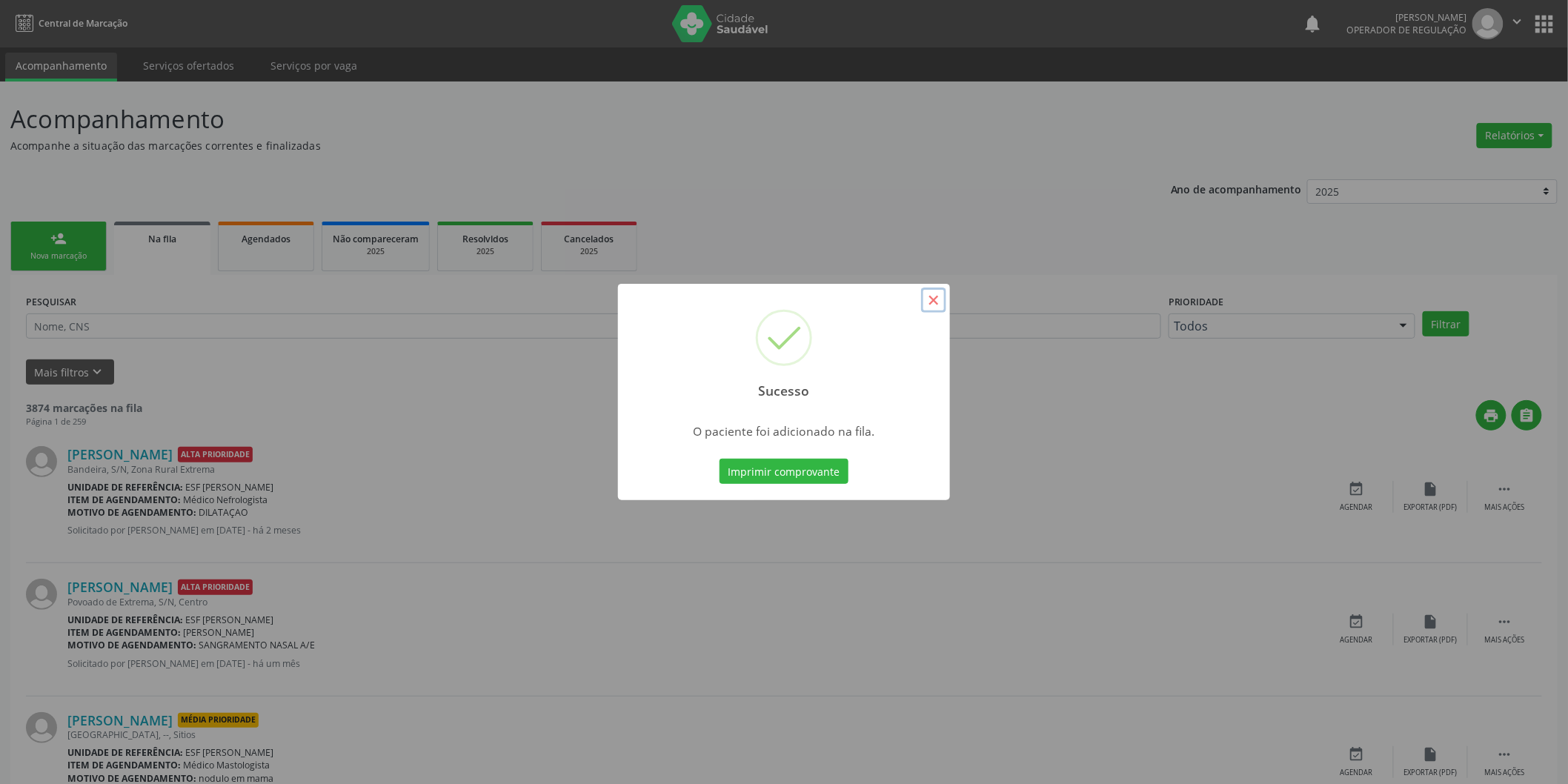
click at [937, 295] on button "×" at bounding box center [934, 300] width 25 height 25
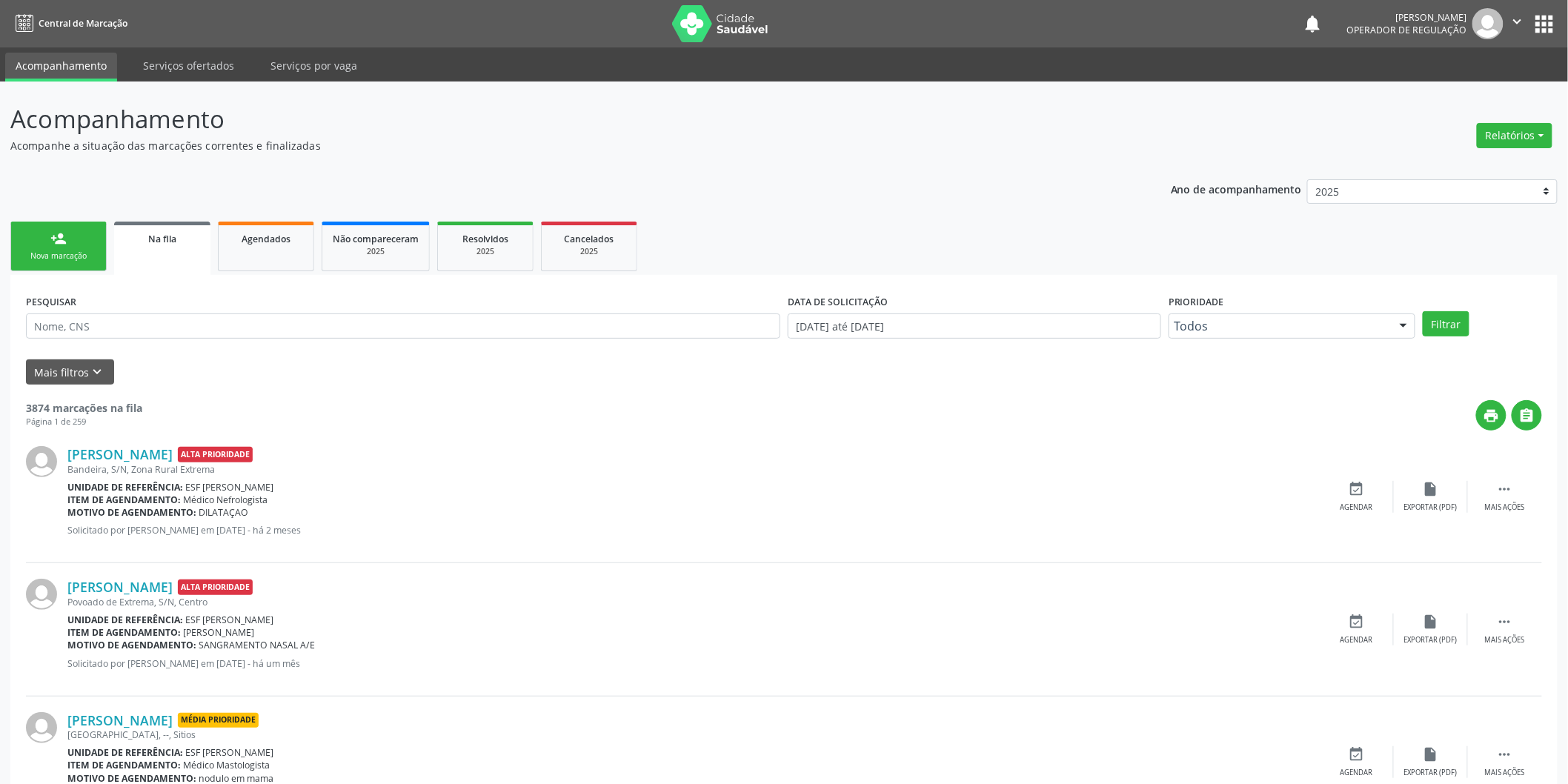
click at [73, 250] on div "Nova marcação" at bounding box center [58, 256] width 74 height 11
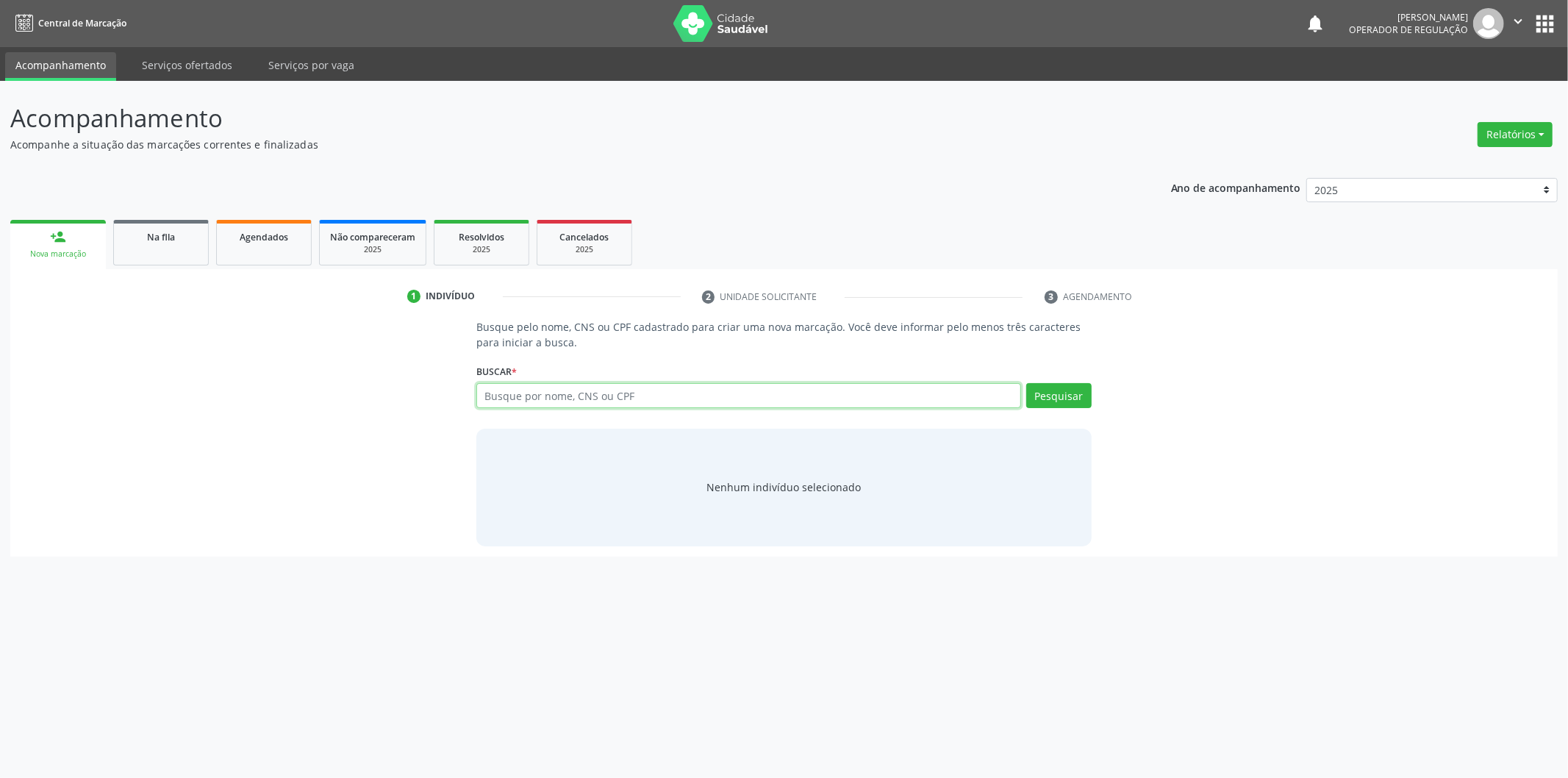
click at [590, 395] on input "text" at bounding box center [748, 395] width 545 height 25
type input "700204464250125"
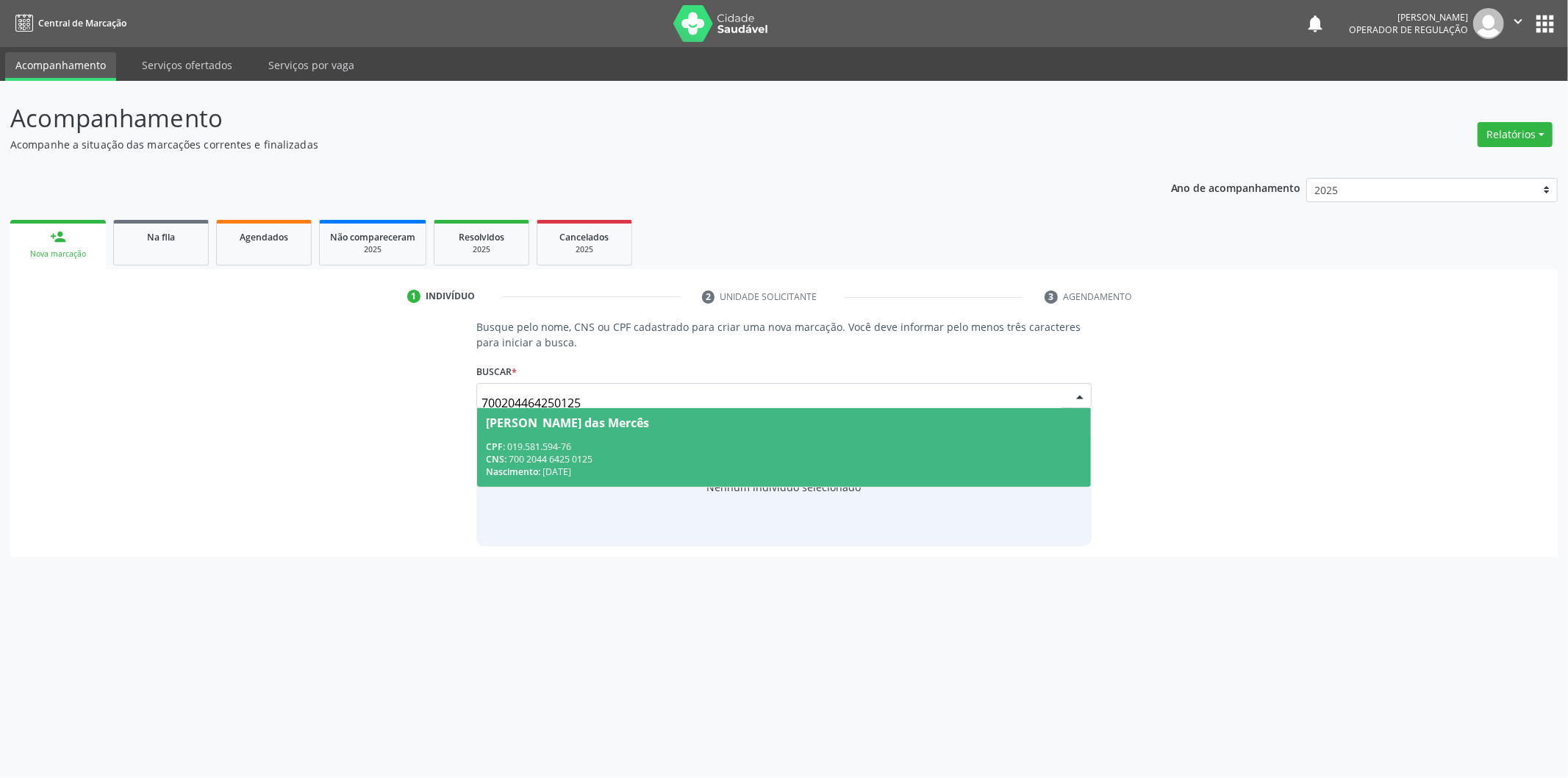
click at [691, 430] on span "Rita Francelina das Mercês CPF: 019.581.594-76 CNS: 700 2044 6425 0125 Nascimen…" at bounding box center [784, 446] width 614 height 79
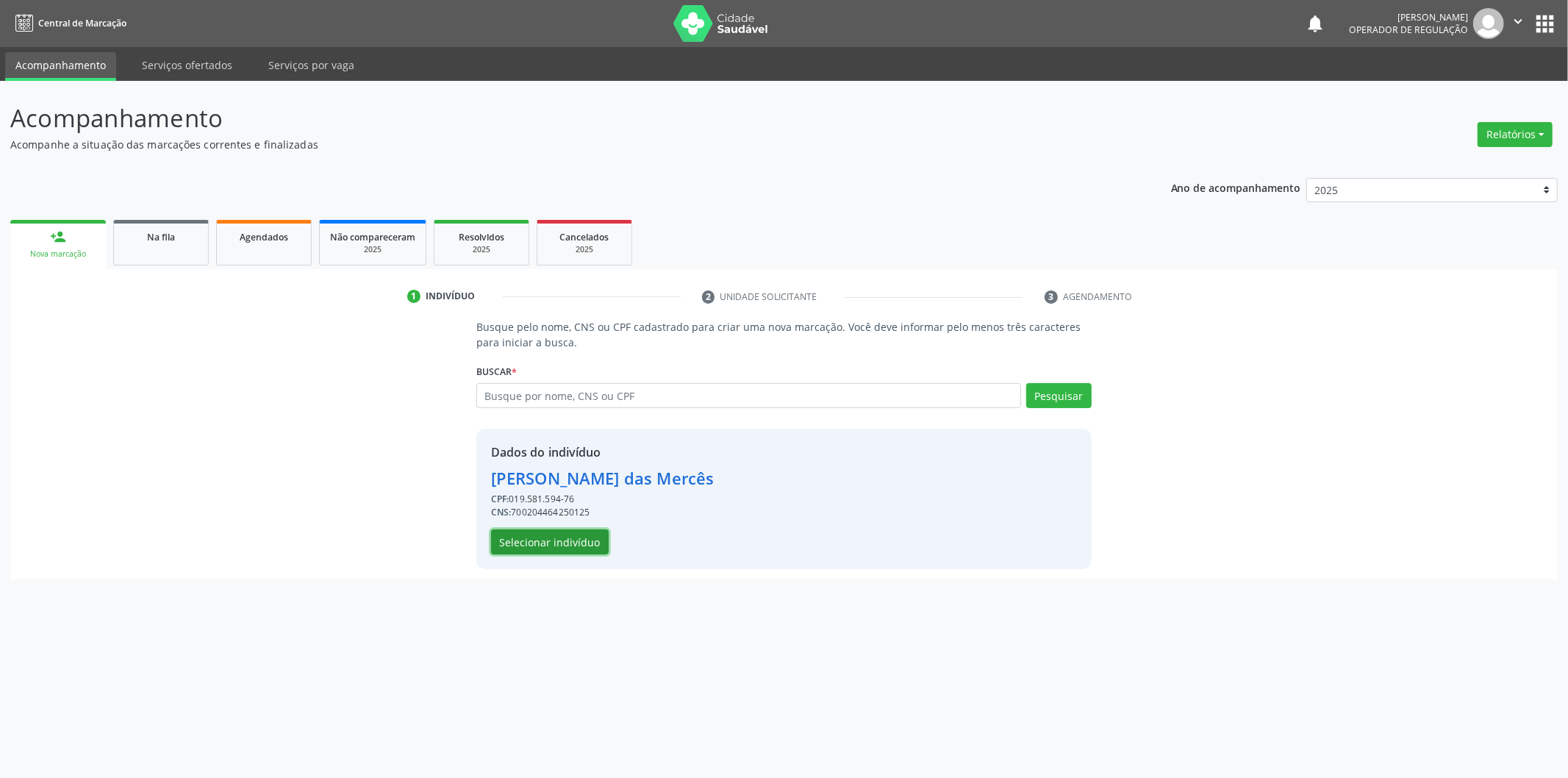
click at [569, 542] on button "Selecionar indivíduo" at bounding box center [549, 541] width 118 height 25
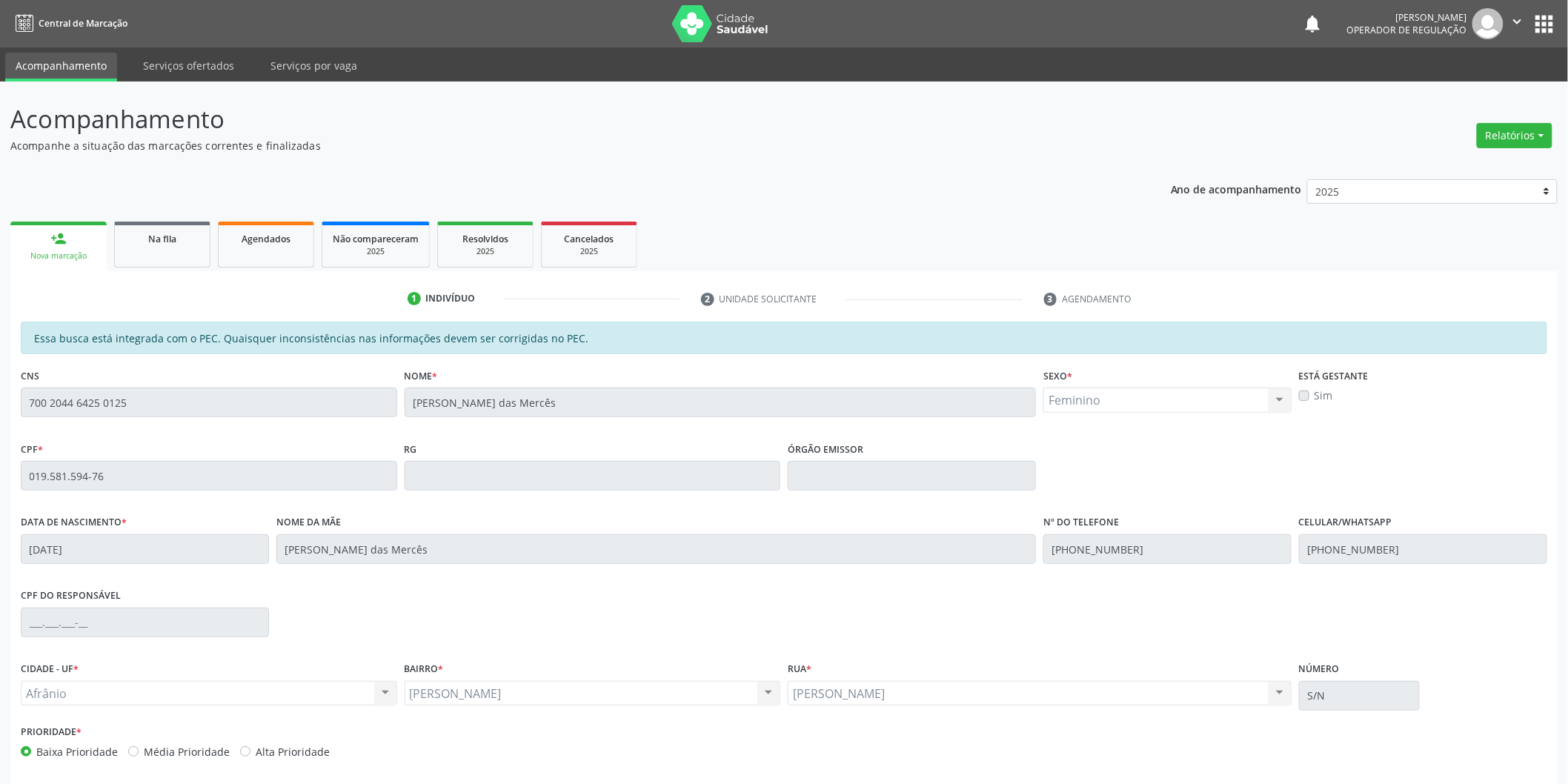
scroll to position [62, 0]
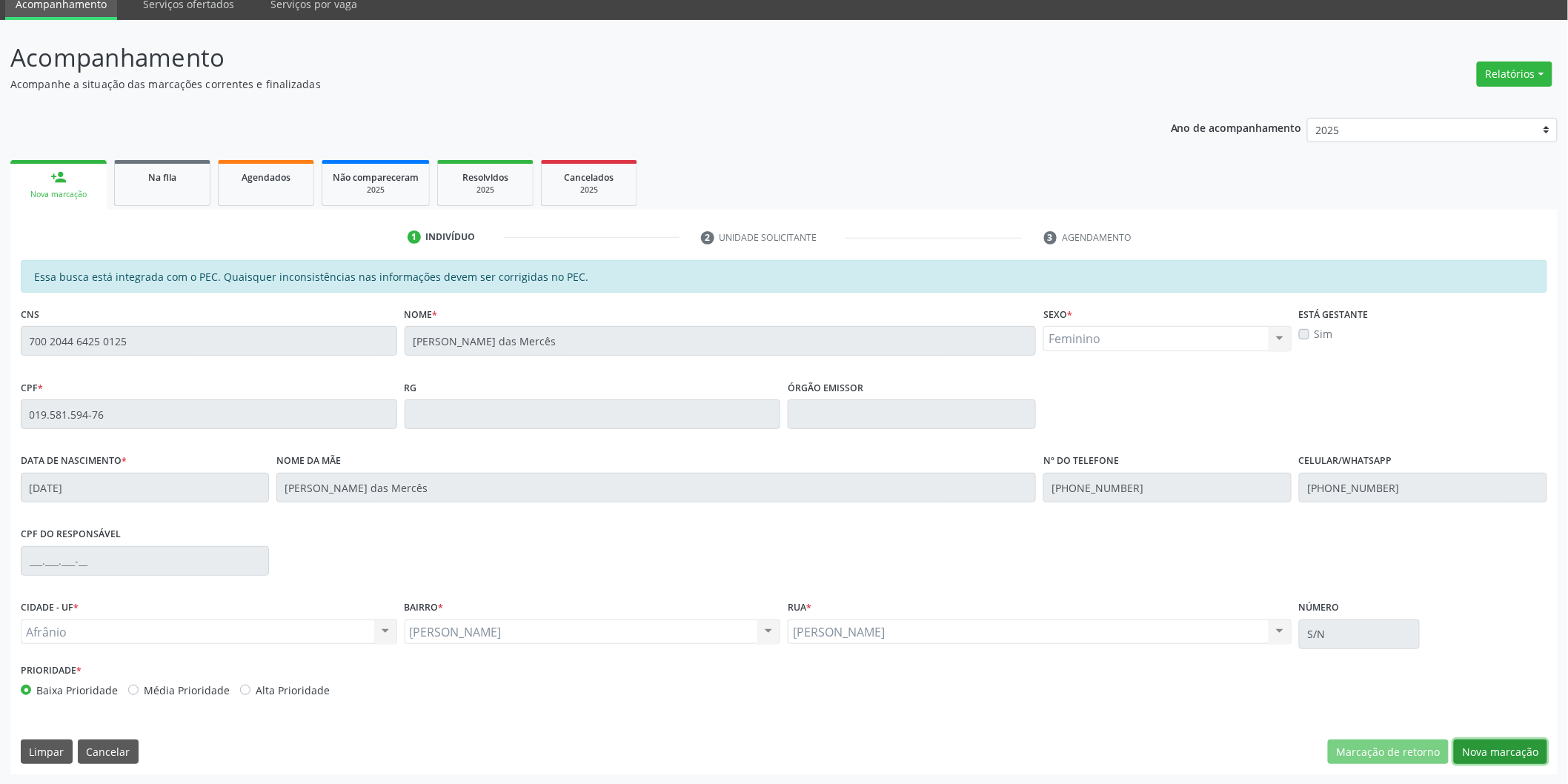
click at [1500, 741] on button "Nova marcação" at bounding box center [1501, 751] width 93 height 25
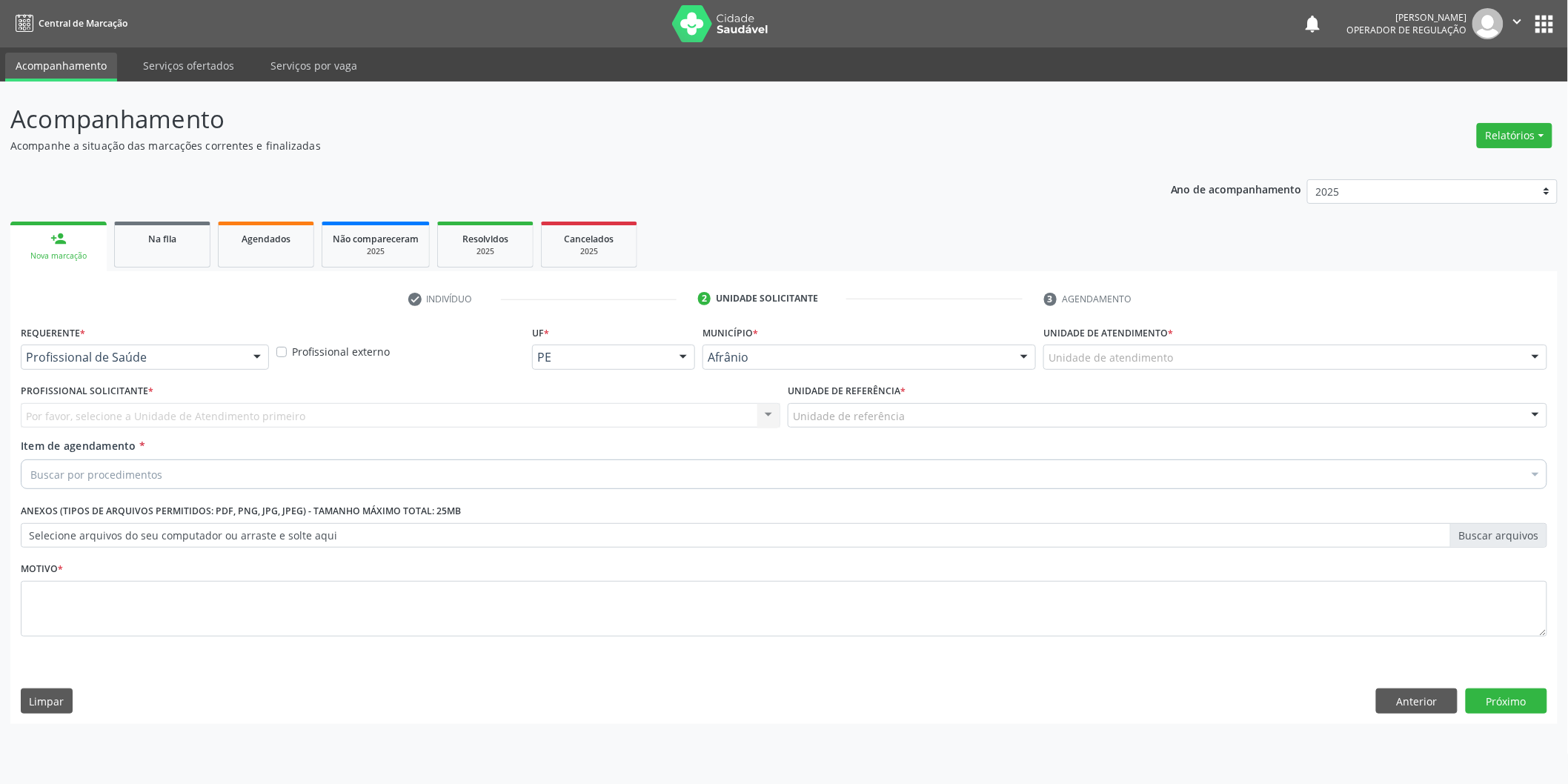
scroll to position [0, 0]
click at [1395, 361] on div "Unidade de atendimento" at bounding box center [1306, 357] width 508 height 25
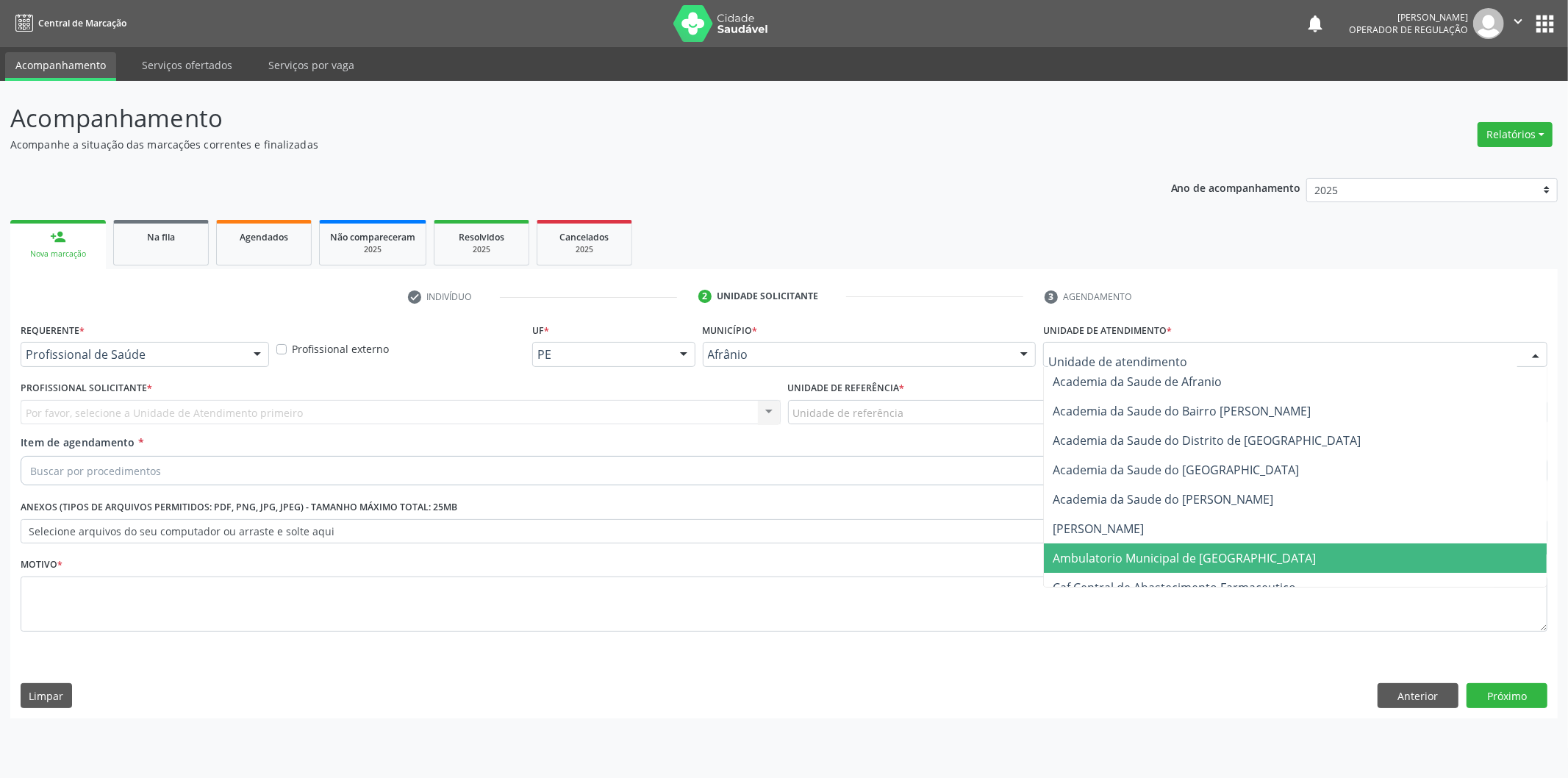
click at [1283, 547] on span "Ambulatorio Municipal de [GEOGRAPHIC_DATA]" at bounding box center [1295, 558] width 503 height 30
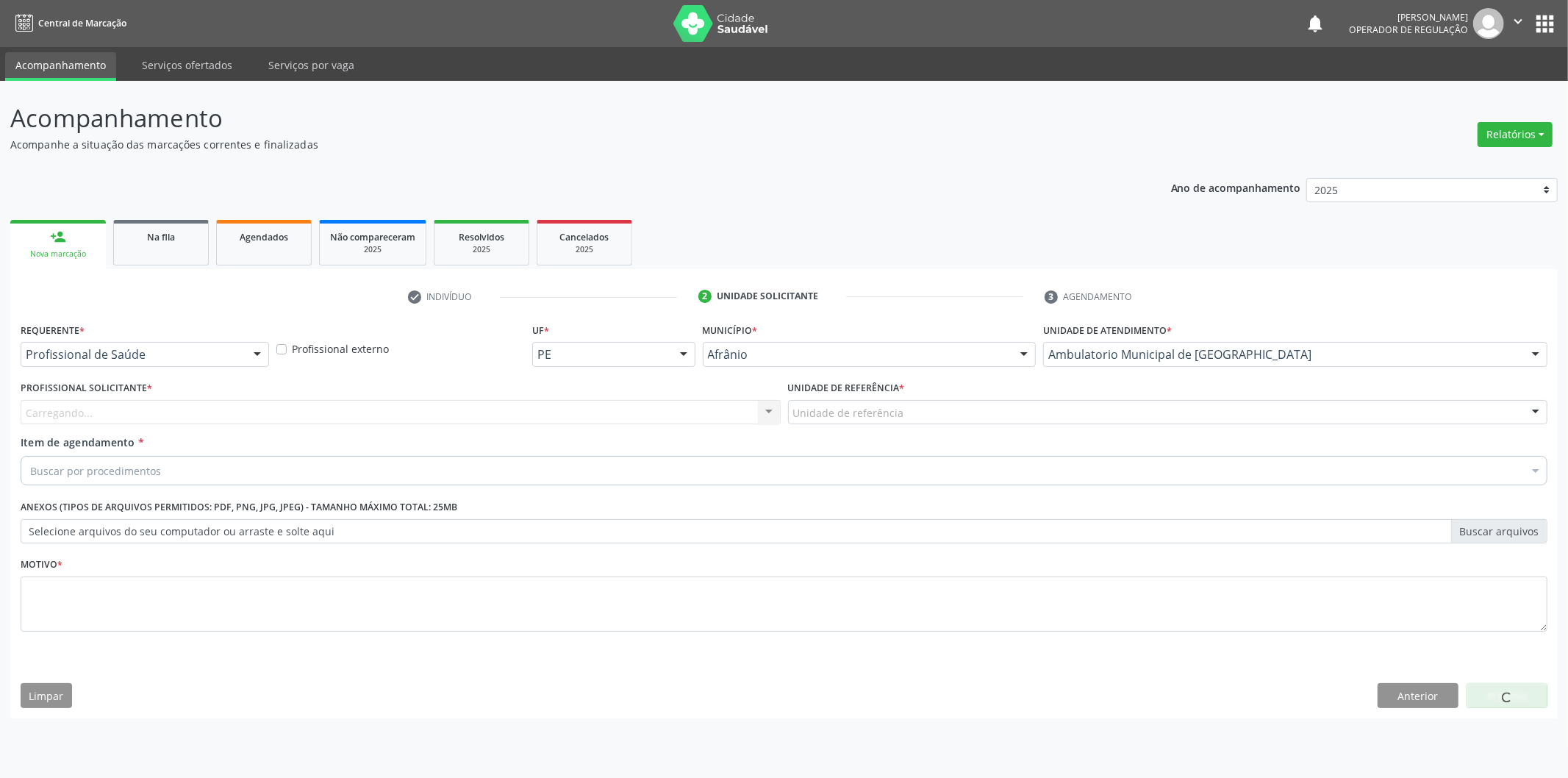
click at [914, 412] on div "Unidade de referência" at bounding box center [1168, 412] width 760 height 25
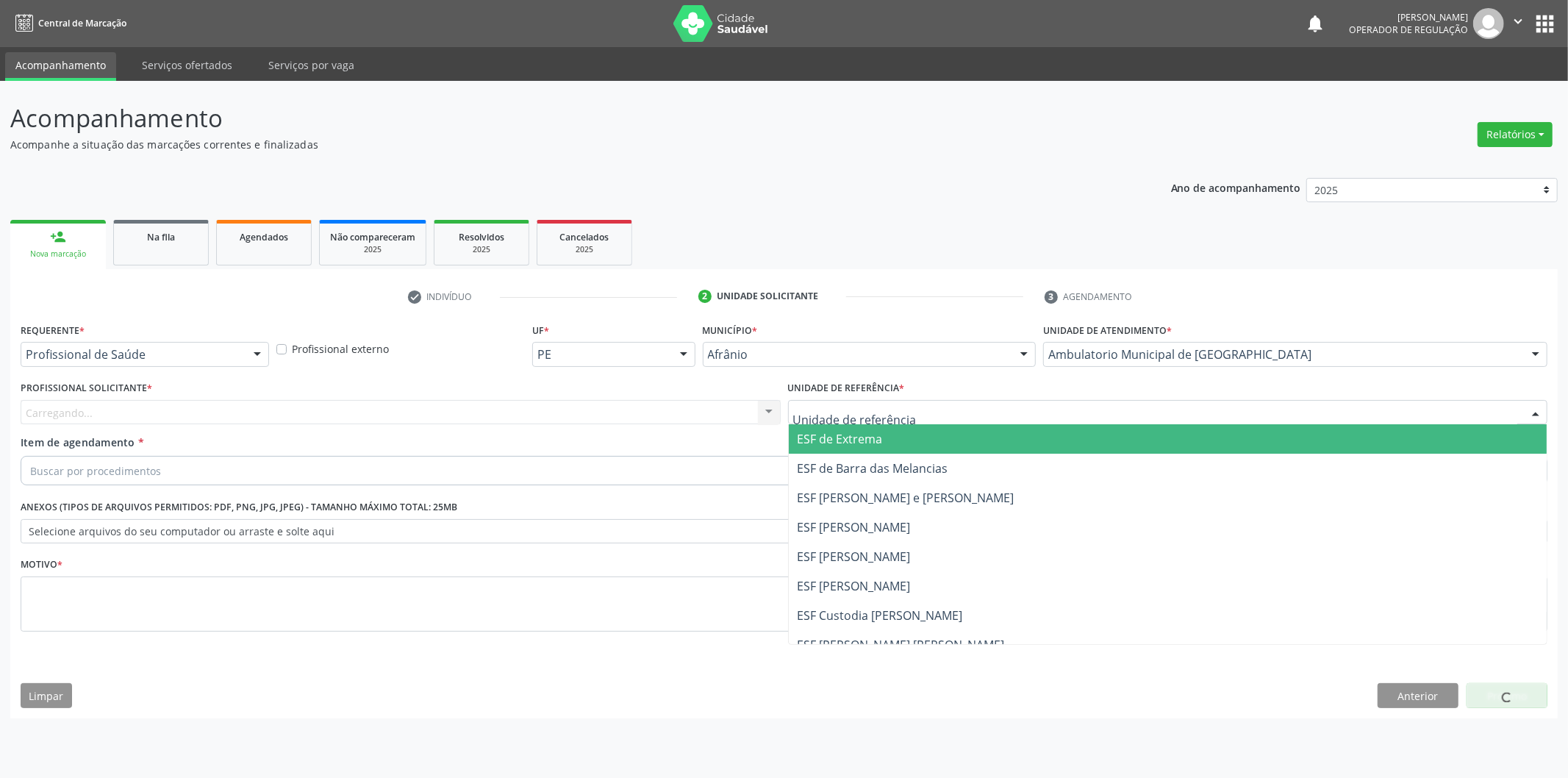
click at [914, 429] on span "ESF de Extrema" at bounding box center [1168, 439] width 759 height 30
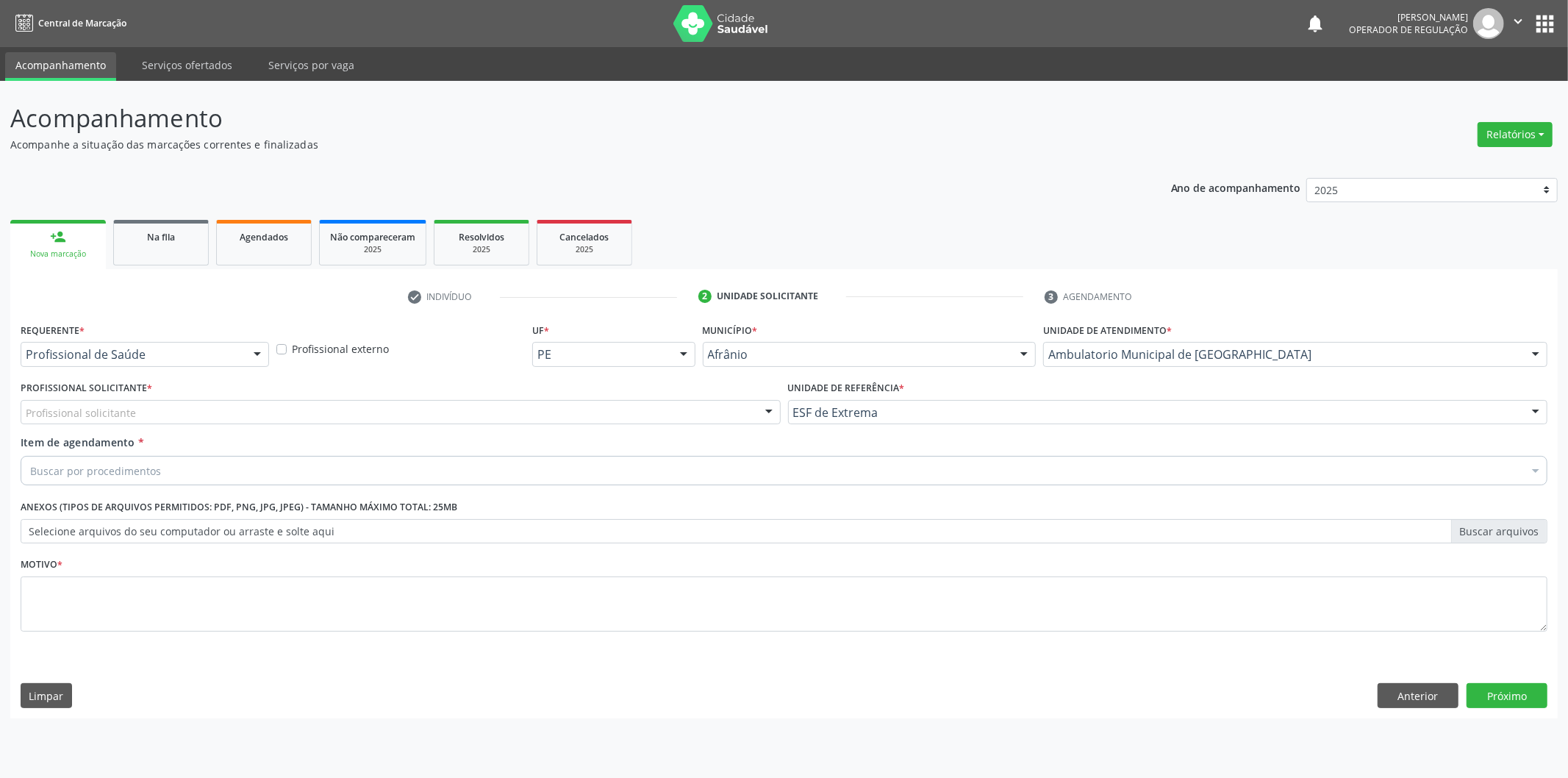
drag, startPoint x: 614, startPoint y: 406, endPoint x: 612, endPoint y: 420, distance: 14.1
click at [613, 408] on div "Profissional solicitante" at bounding box center [400, 412] width 760 height 25
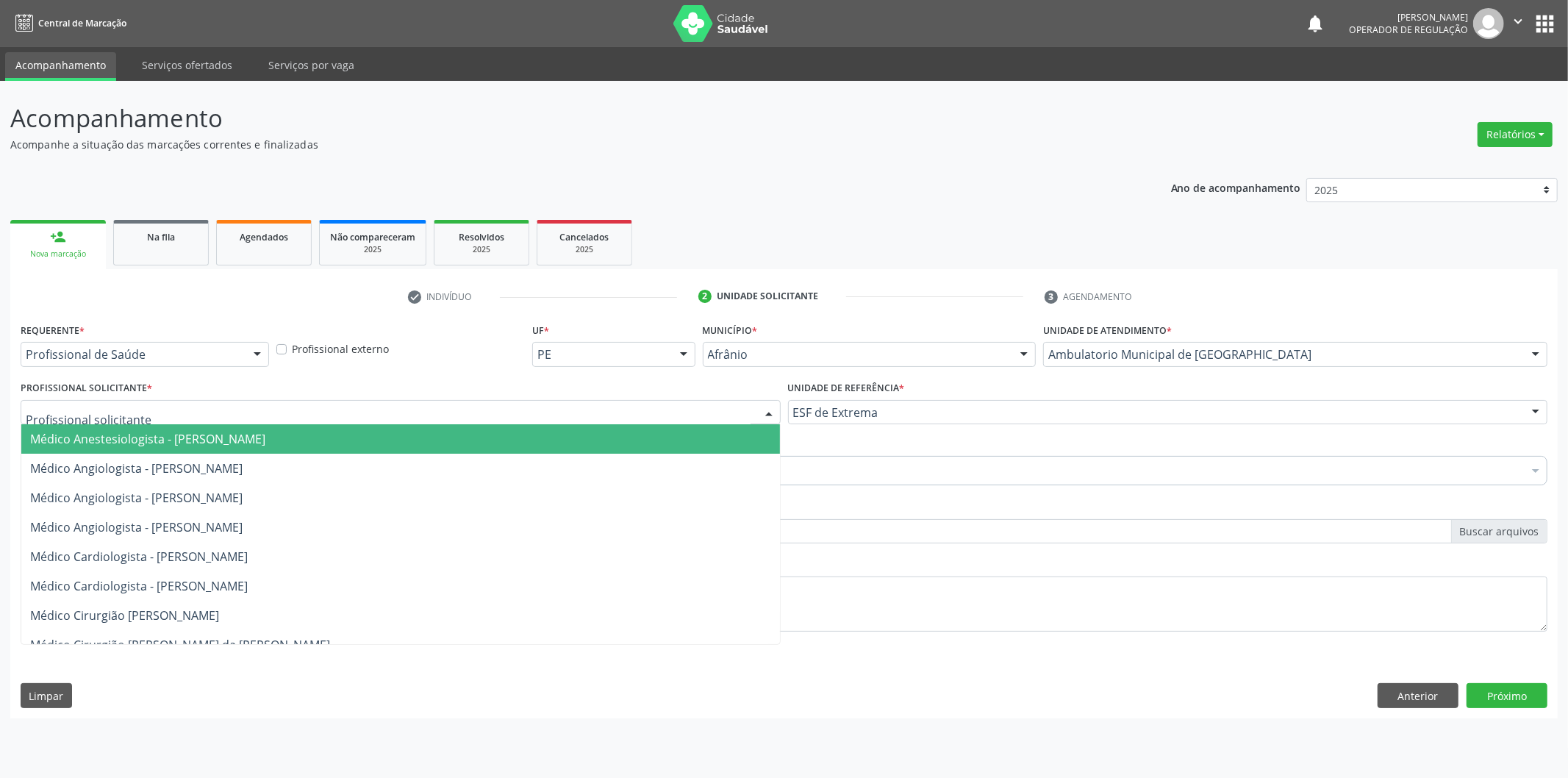
click at [610, 433] on span "Médico Anestesiologista - Julianna Ferreira Obara" at bounding box center [400, 439] width 759 height 30
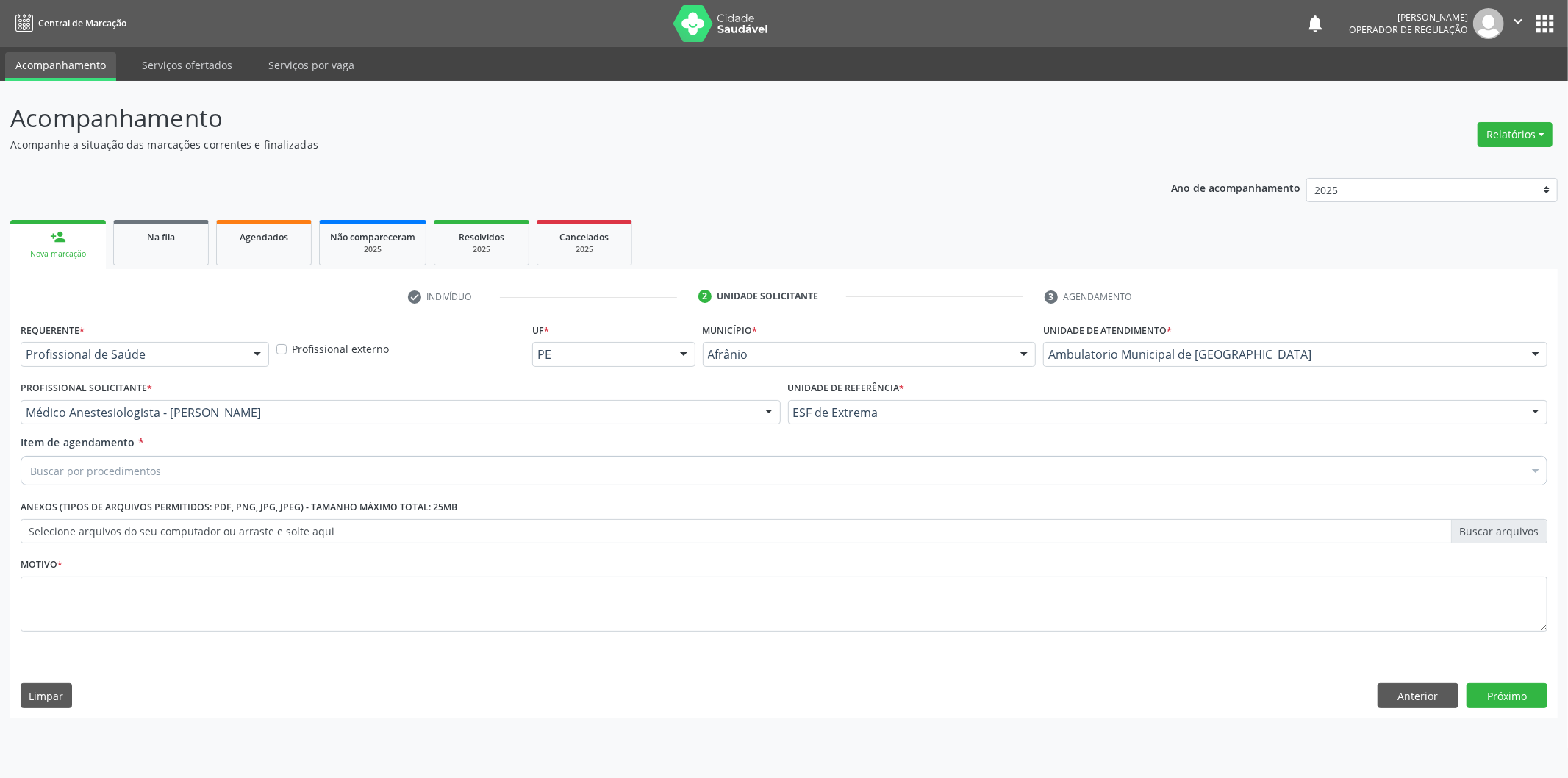
click at [370, 475] on div "Buscar por procedimentos" at bounding box center [784, 471] width 1526 height 30
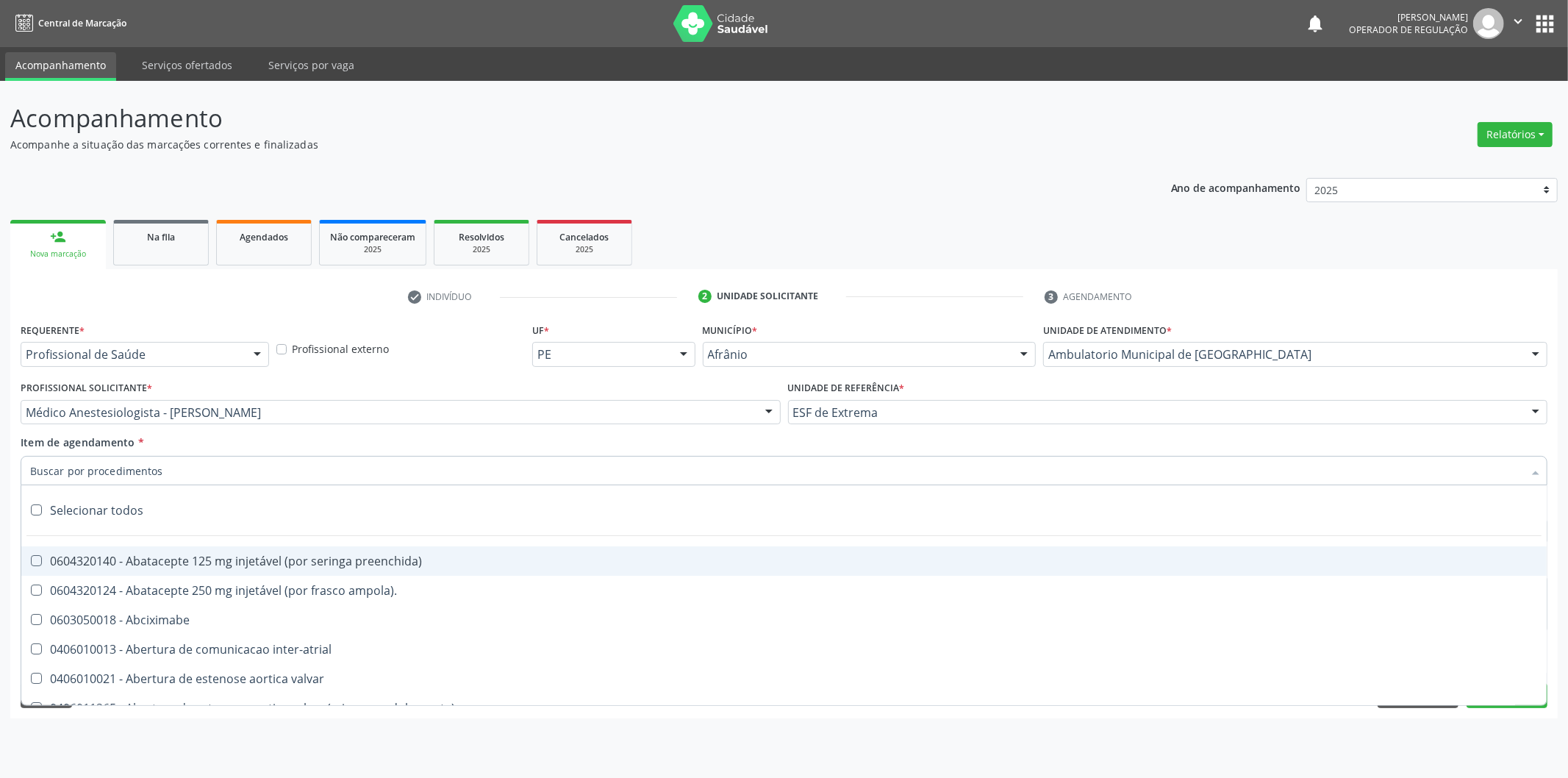
paste input "0302050027"
type input "0302050027"
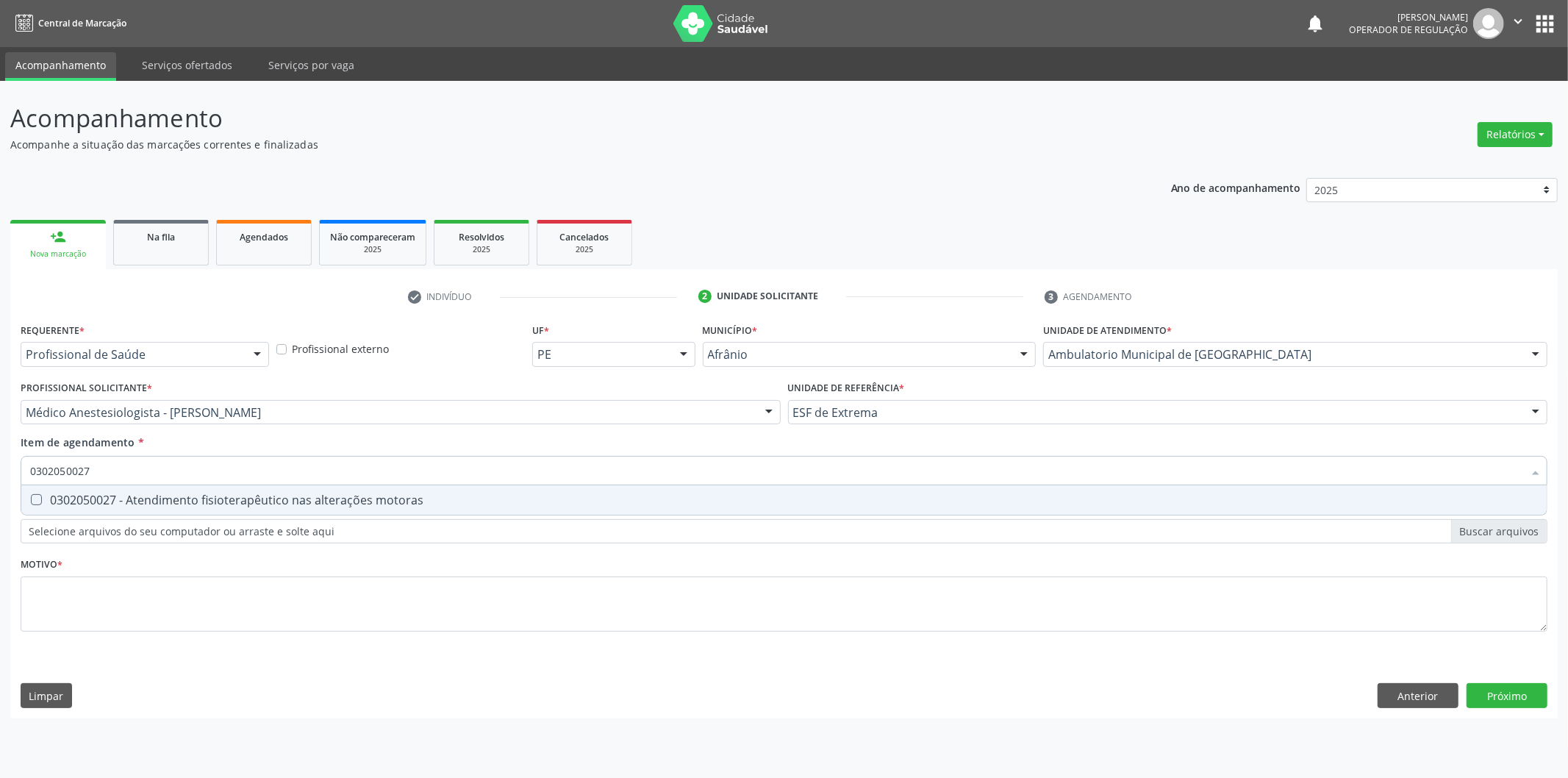
click at [320, 490] on span "0302050027 - Atendimento fisioterapêutico nas alterações motoras" at bounding box center [784, 500] width 1525 height 30
checkbox motoras "true"
click at [307, 583] on div "Requerente * Profissional de Saúde Profissional de Saúde Paciente Nenhum result…" at bounding box center [784, 485] width 1526 height 333
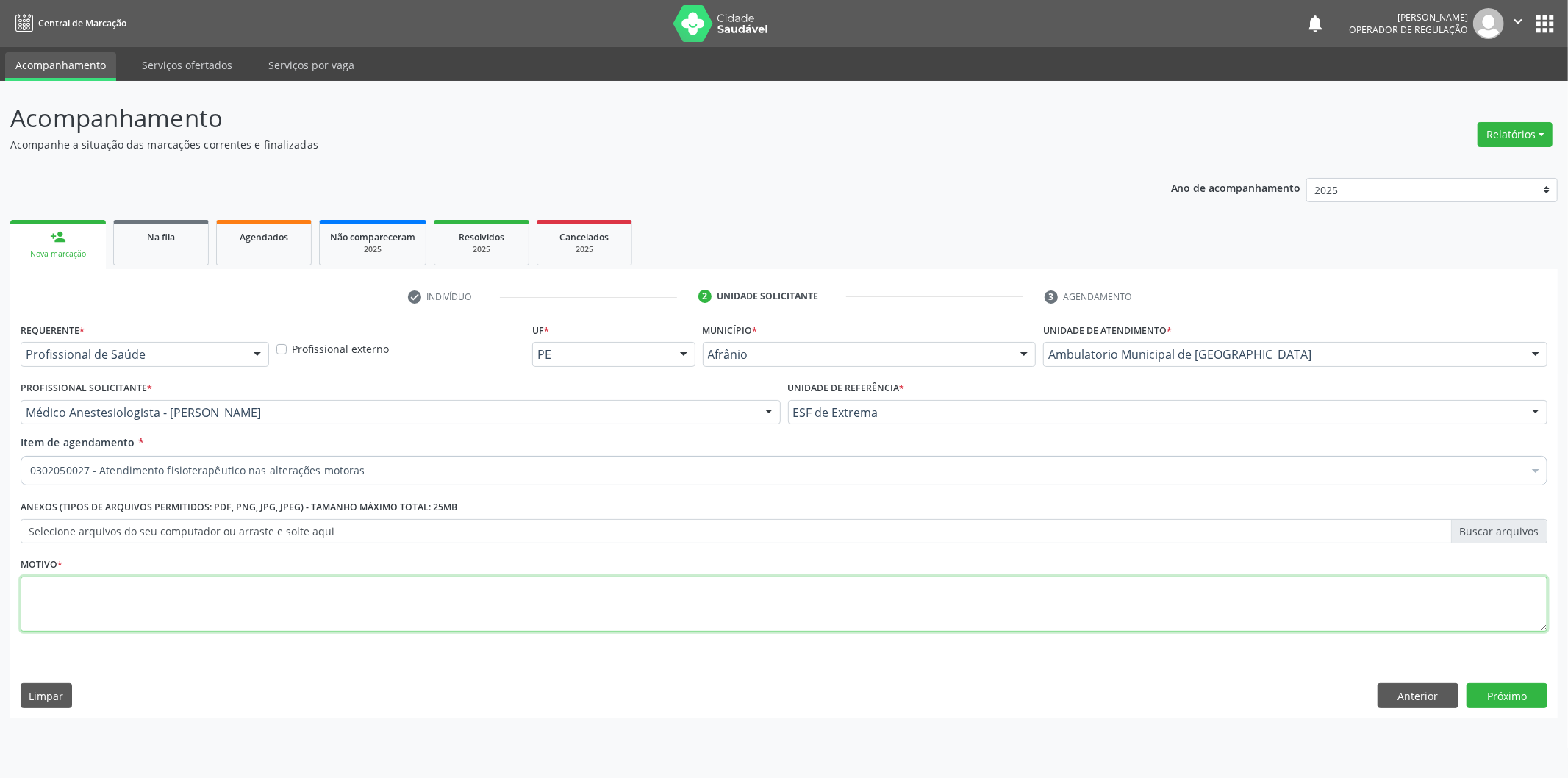
click at [310, 596] on textarea at bounding box center [784, 604] width 1526 height 56
type textarea "LOMBALGIA 10 SESSÕES"
click at [1489, 686] on button "Próximo" at bounding box center [1506, 695] width 81 height 25
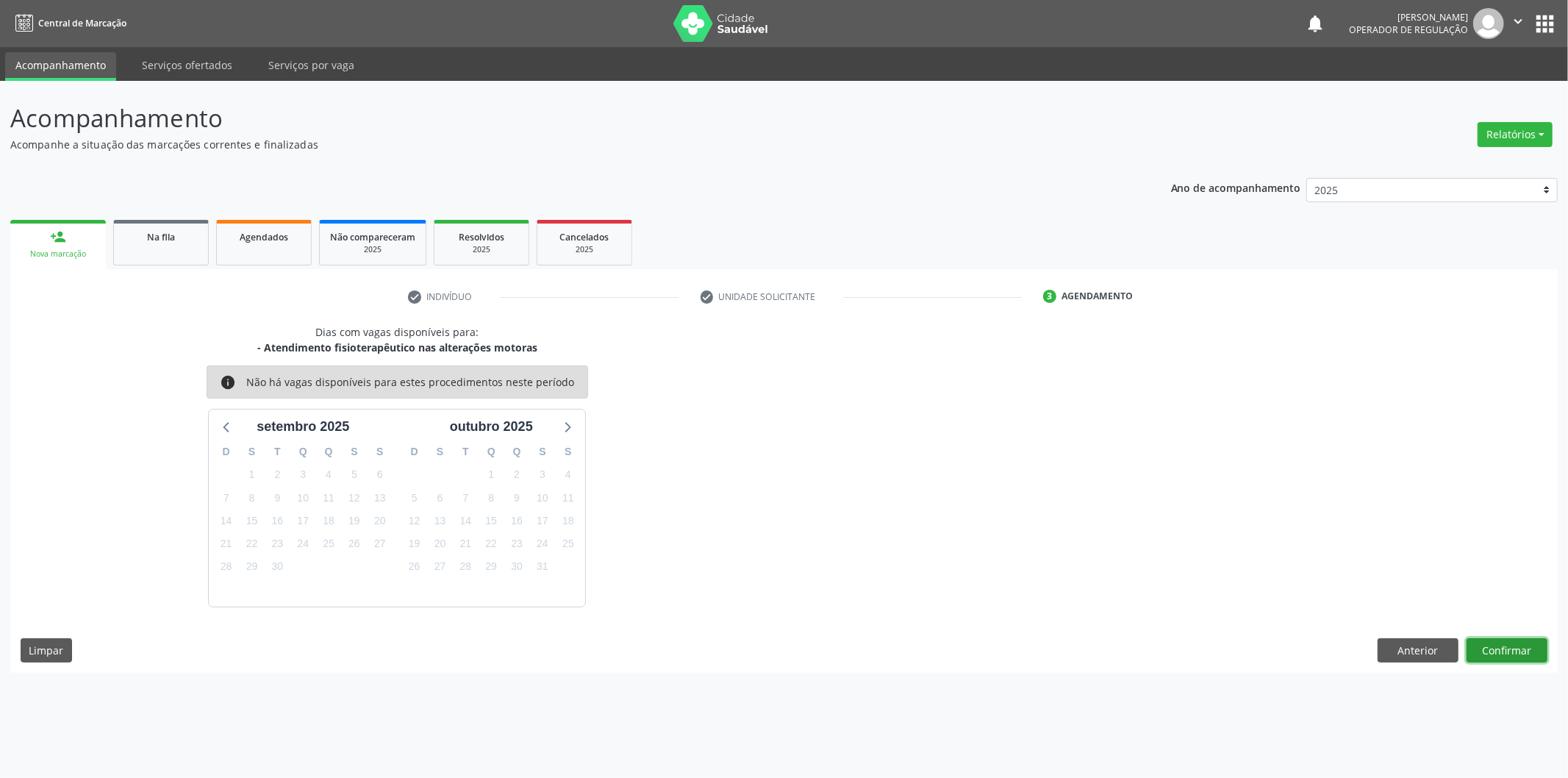
click at [1487, 642] on button "Confirmar" at bounding box center [1506, 650] width 81 height 25
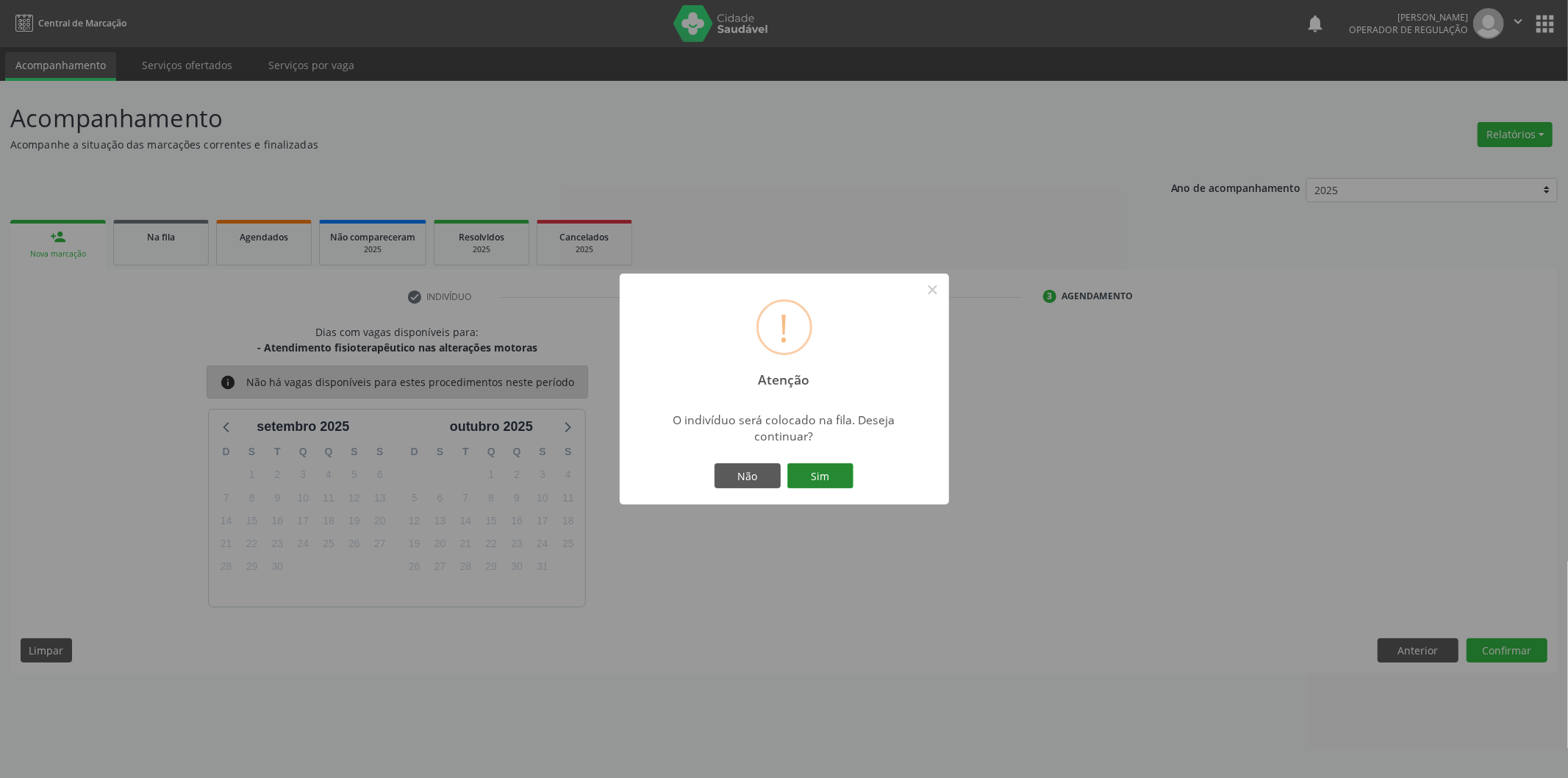
click at [843, 466] on button "Sim" at bounding box center [820, 475] width 66 height 25
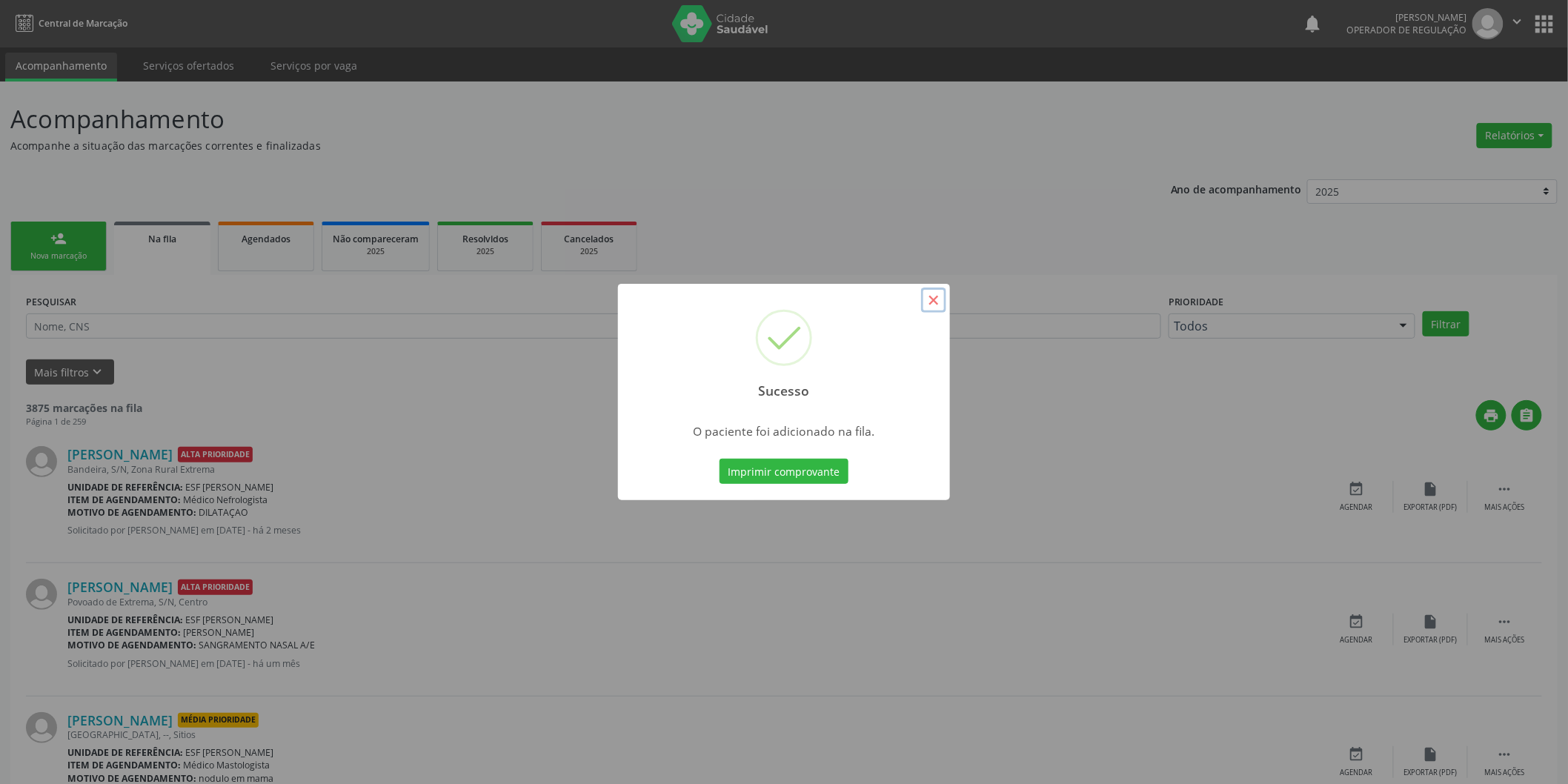
click at [938, 306] on button "×" at bounding box center [934, 300] width 25 height 25
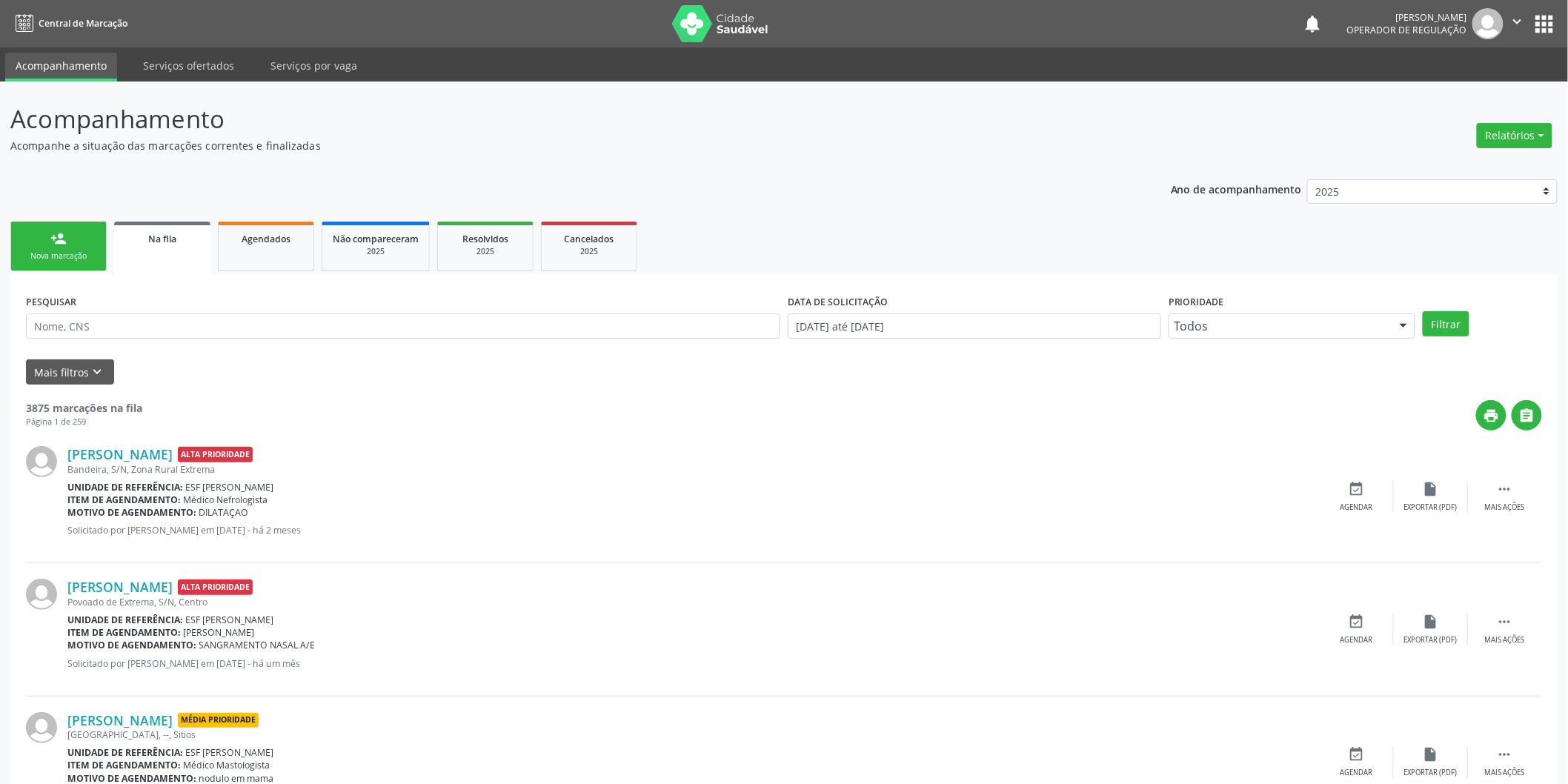
click at [52, 256] on div "Nova marcação" at bounding box center [58, 256] width 74 height 11
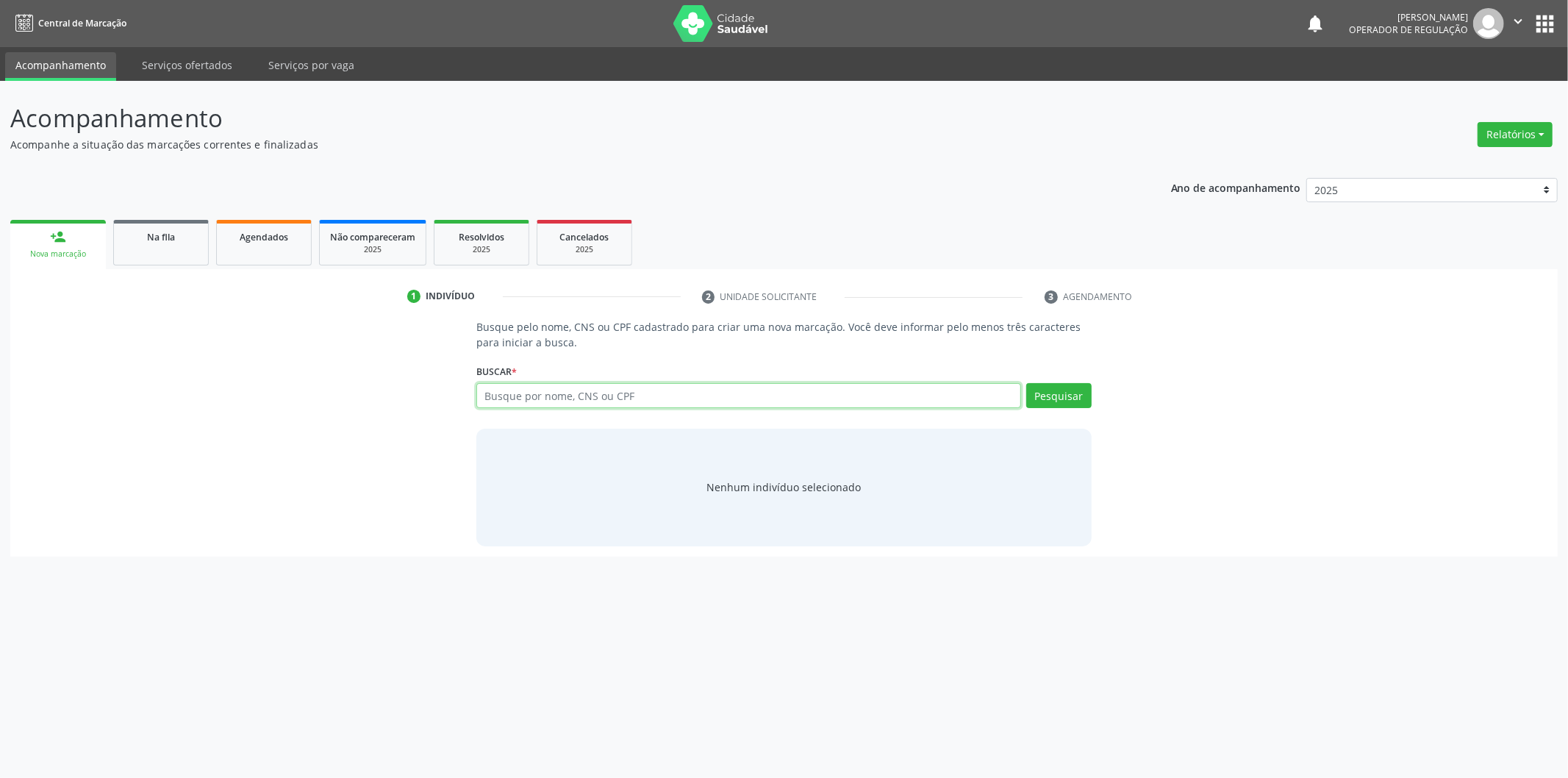
click at [546, 400] on input "text" at bounding box center [748, 395] width 545 height 25
type input "700203984360625"
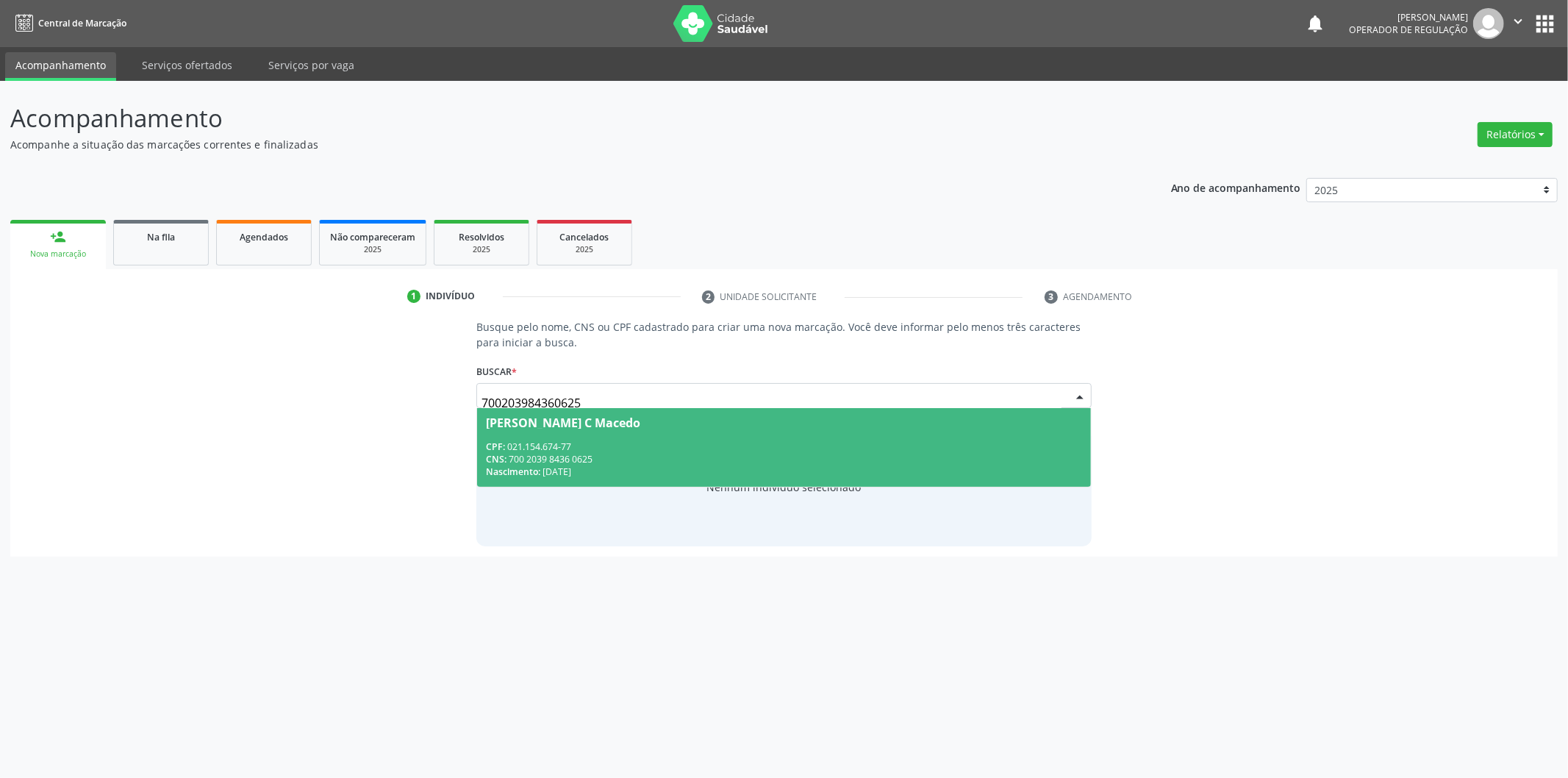
click at [732, 440] on div "CPF: 021.154.674-77" at bounding box center [784, 445] width 596 height 12
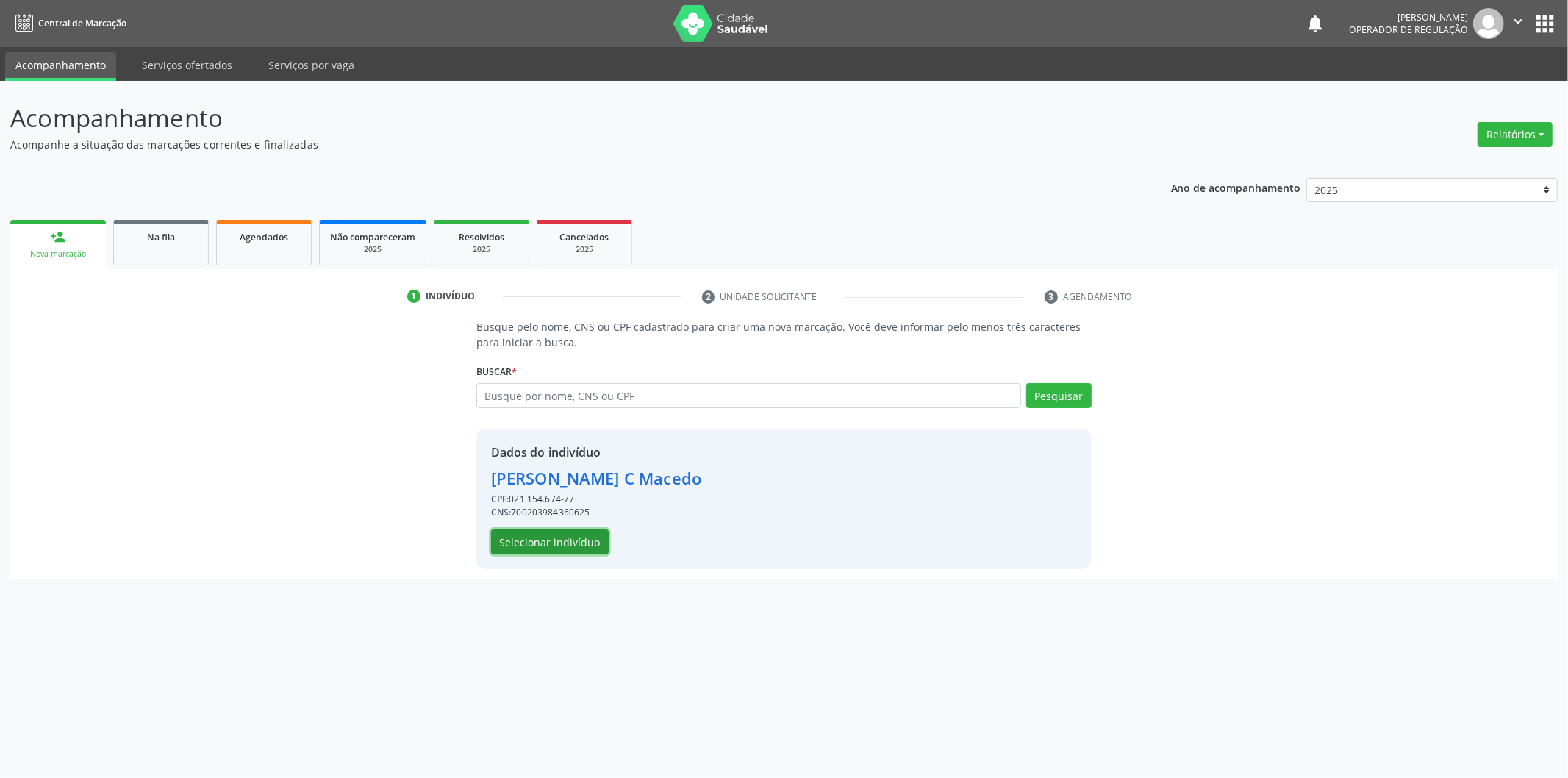
click at [571, 541] on button "Selecionar indivíduo" at bounding box center [549, 541] width 118 height 25
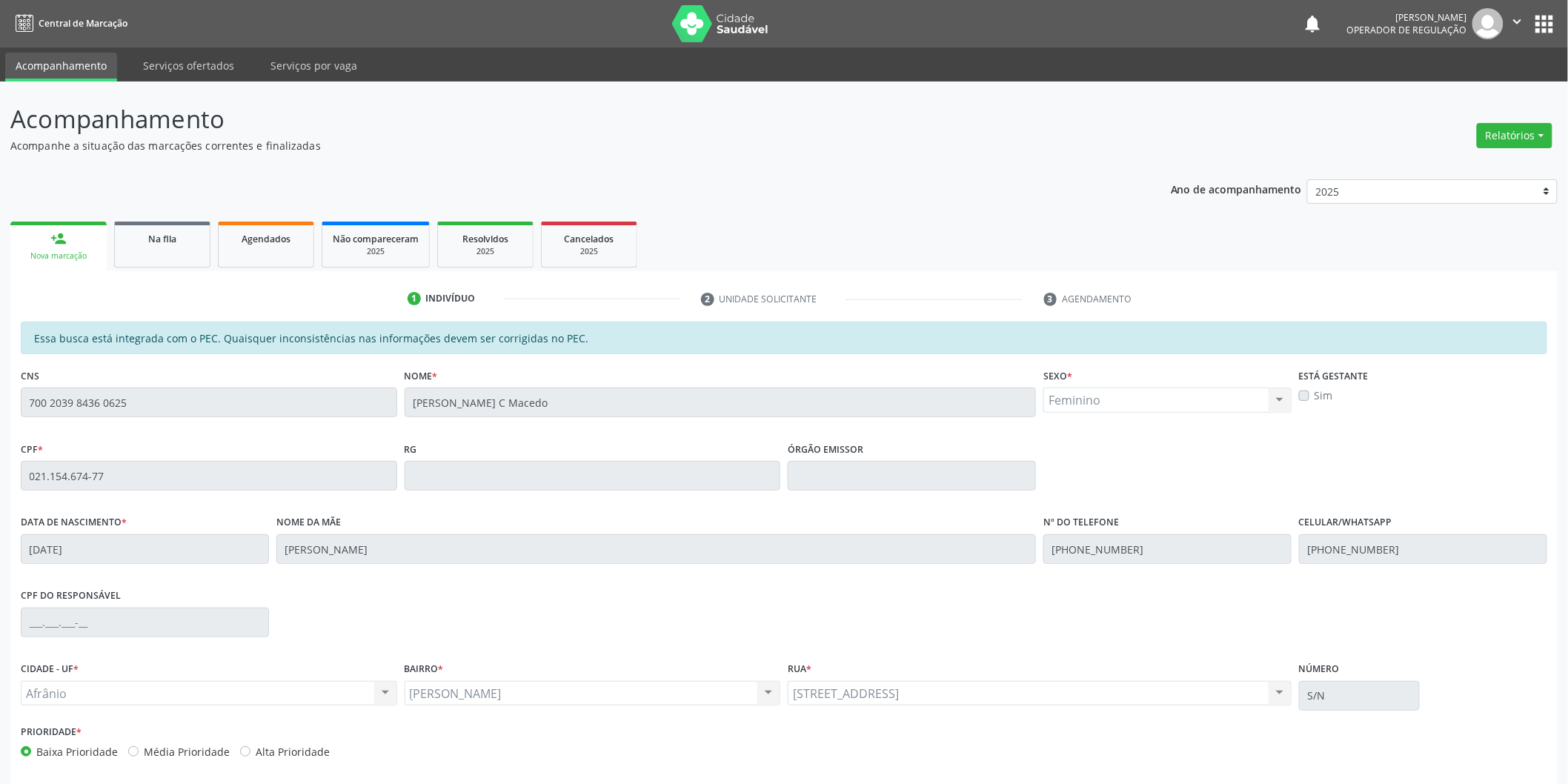
scroll to position [62, 0]
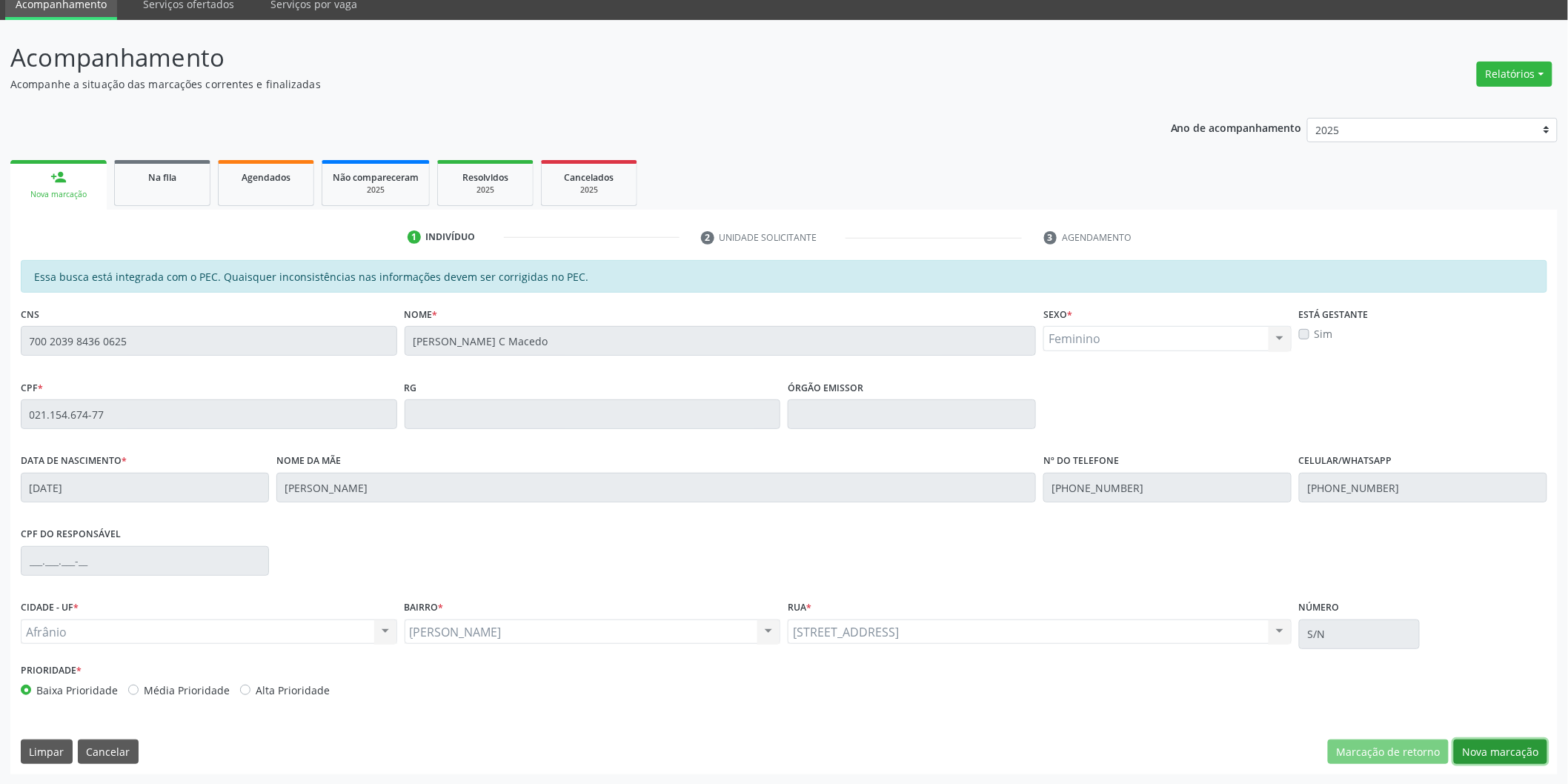
click at [1503, 756] on button "Nova marcação" at bounding box center [1501, 751] width 93 height 25
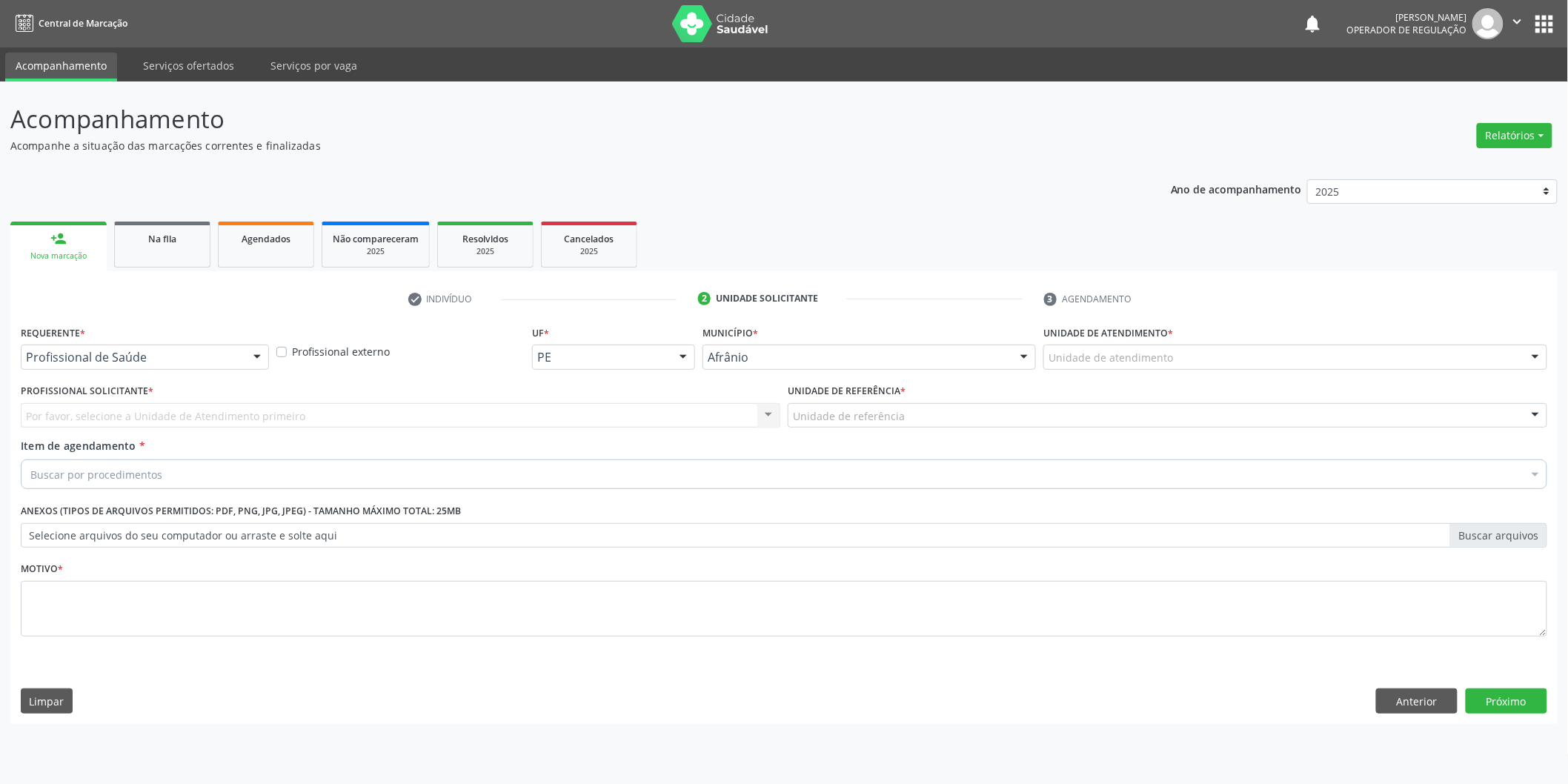
scroll to position [0, 0]
click at [1465, 365] on div "Unidade de atendimento" at bounding box center [1306, 357] width 508 height 25
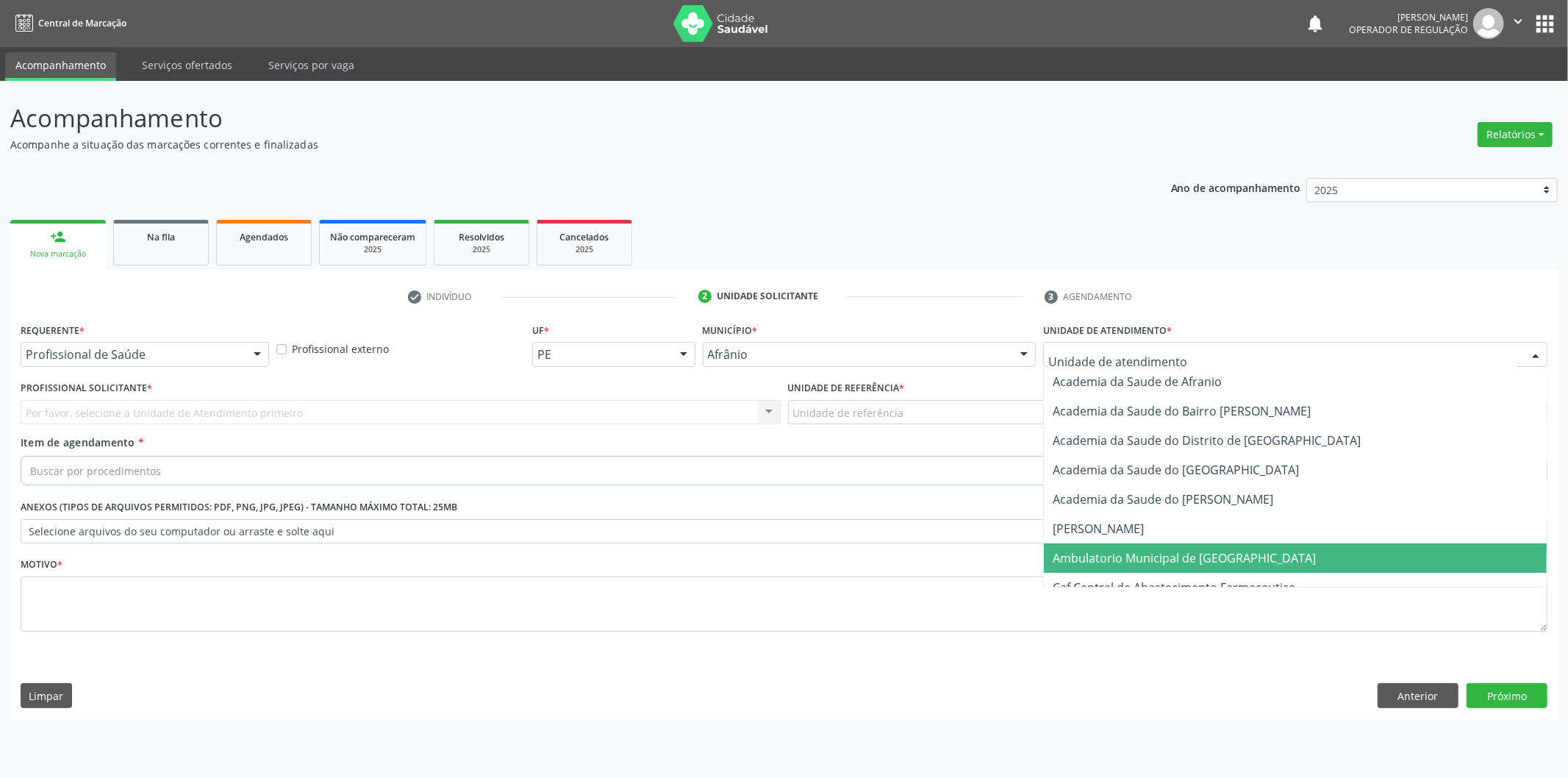
click at [1374, 559] on span "Ambulatorio Municipal de [GEOGRAPHIC_DATA]" at bounding box center [1295, 558] width 503 height 30
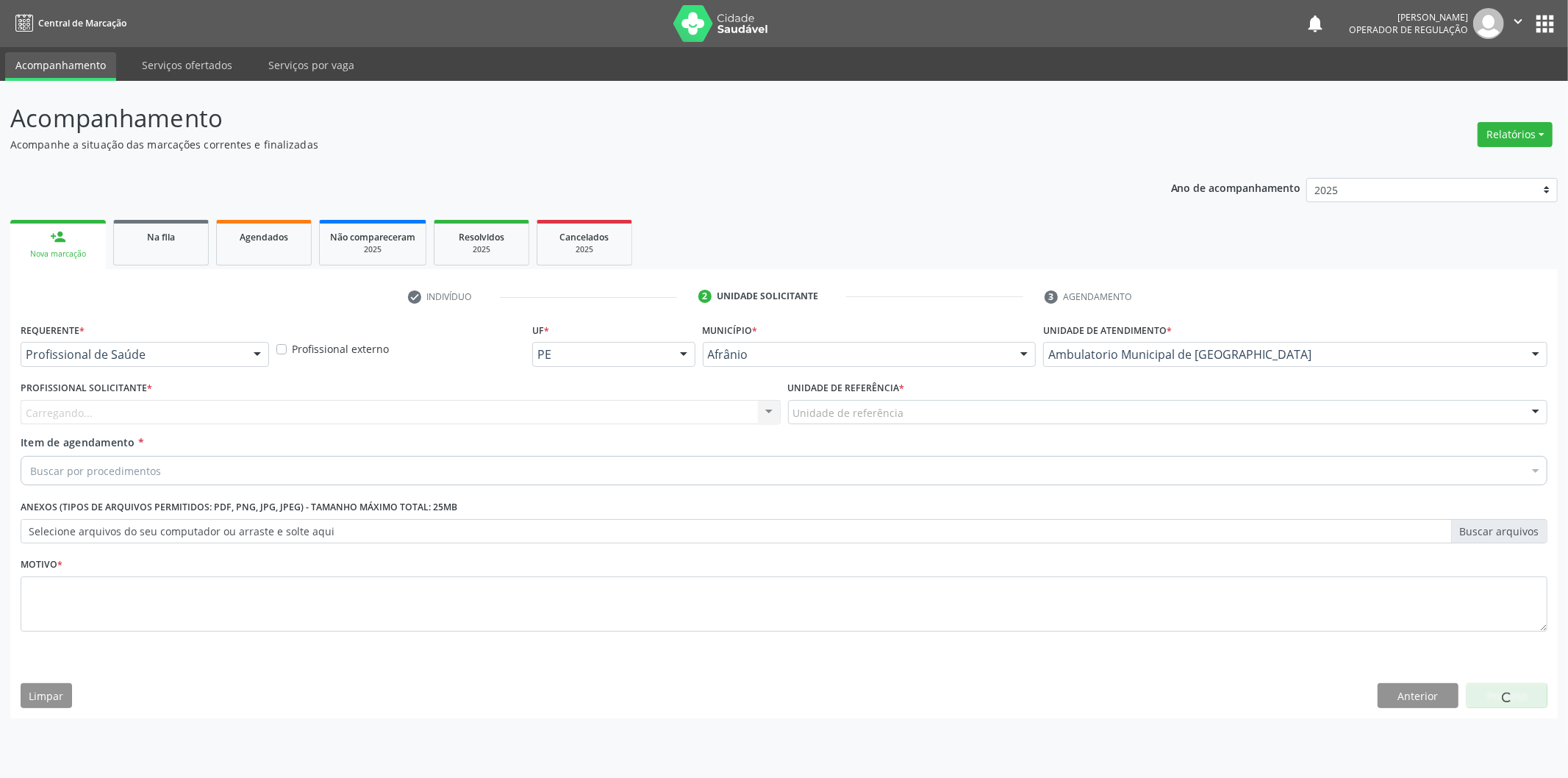
click at [1063, 418] on div "Unidade de referência" at bounding box center [1168, 412] width 760 height 25
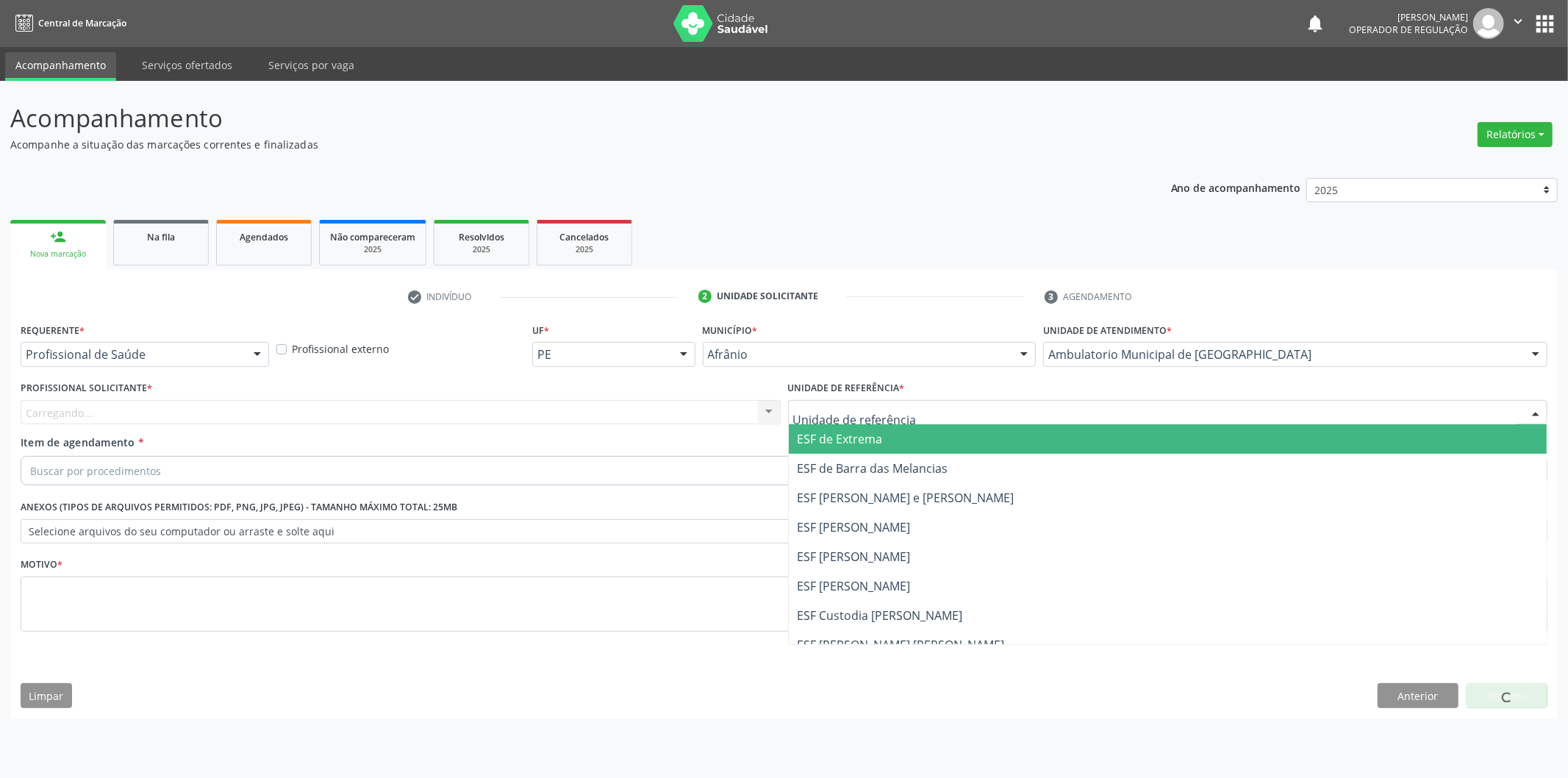
click at [1053, 426] on span "ESF de Extrema" at bounding box center [1168, 439] width 759 height 30
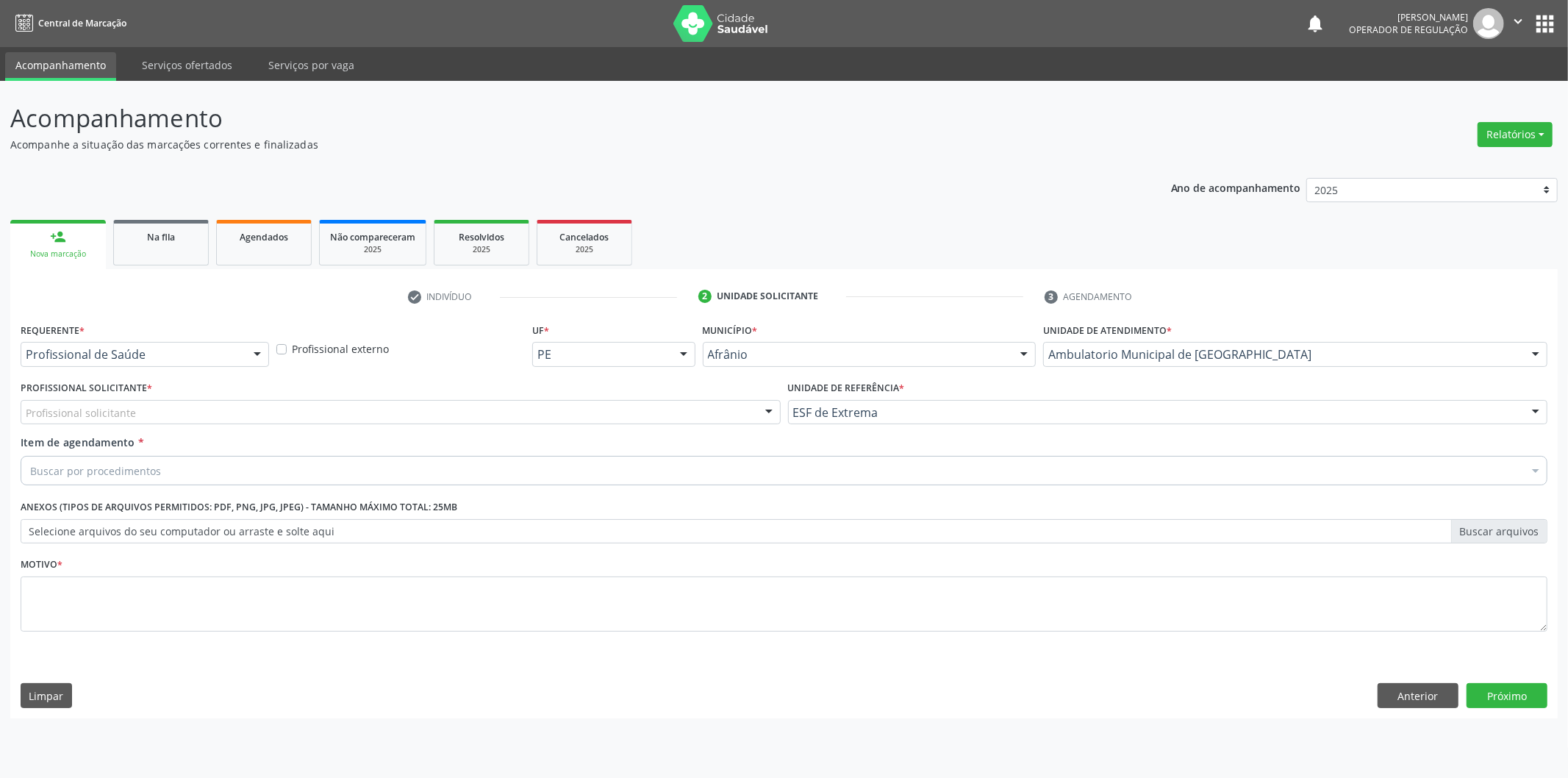
click at [642, 410] on div "Profissional solicitante" at bounding box center [400, 412] width 760 height 25
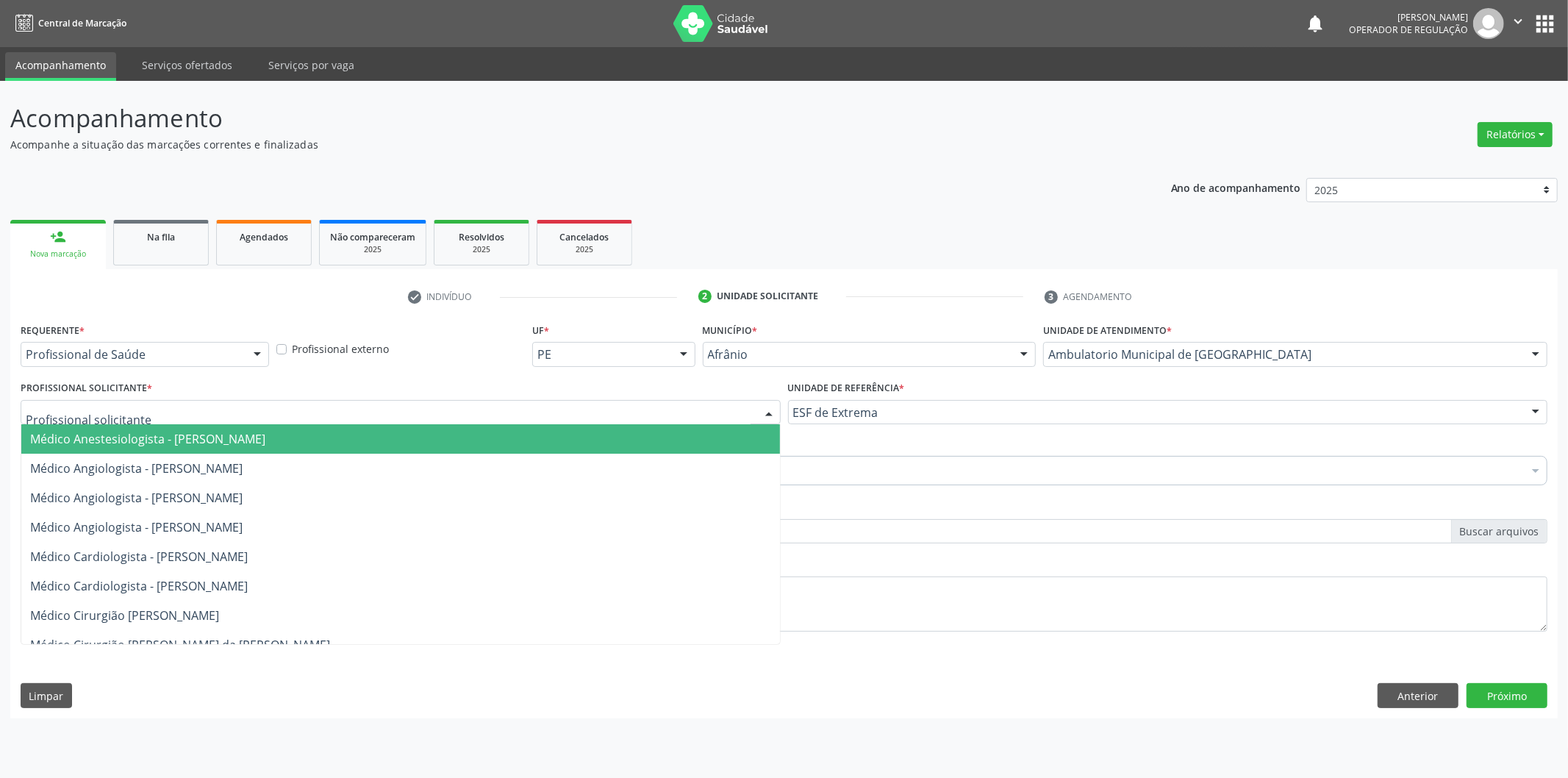
click at [628, 436] on span "Médico Anestesiologista - Julianna Ferreira Obara" at bounding box center [400, 439] width 759 height 30
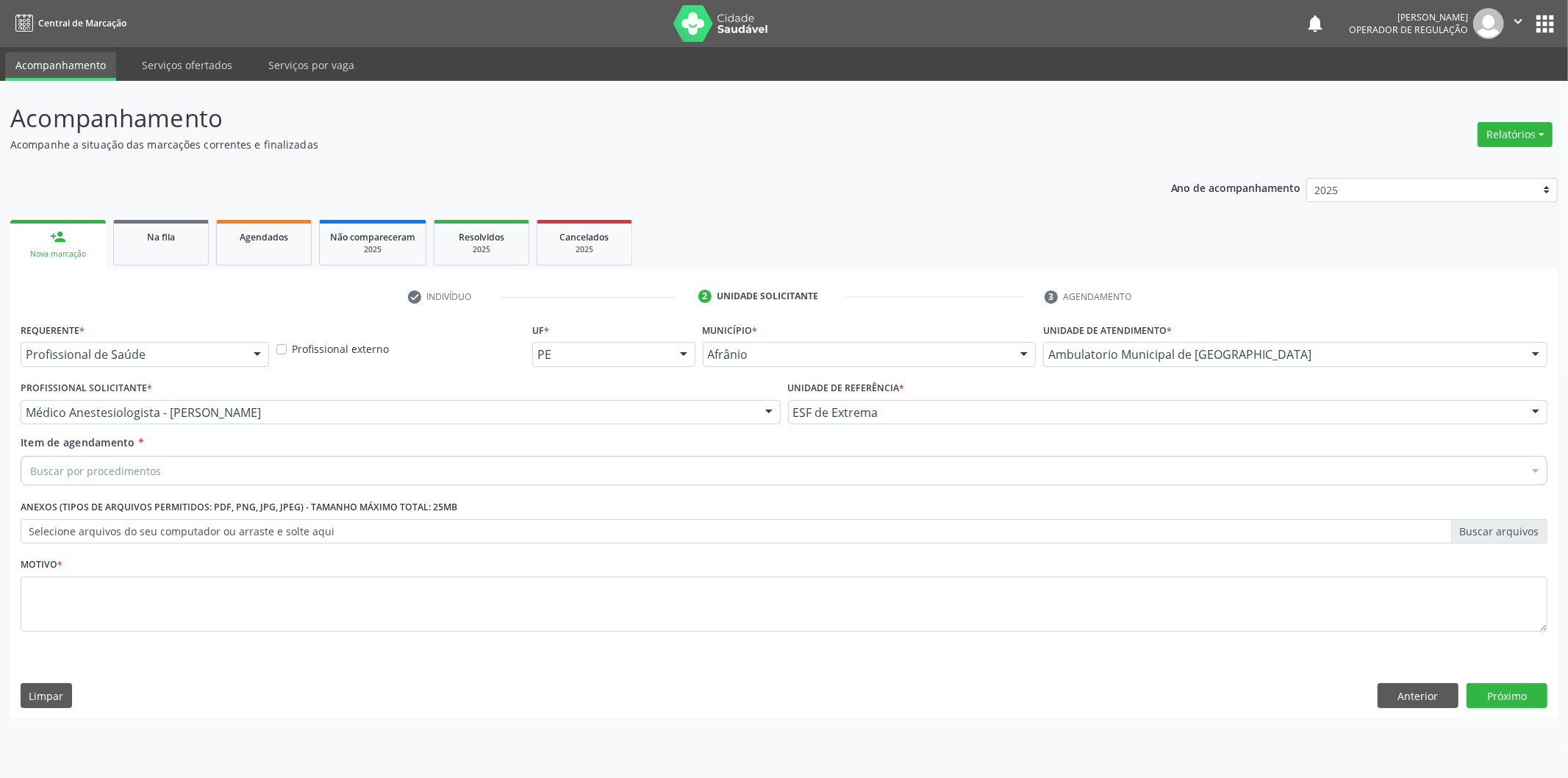
click at [476, 467] on div "Buscar por procedimentos" at bounding box center [784, 471] width 1526 height 30
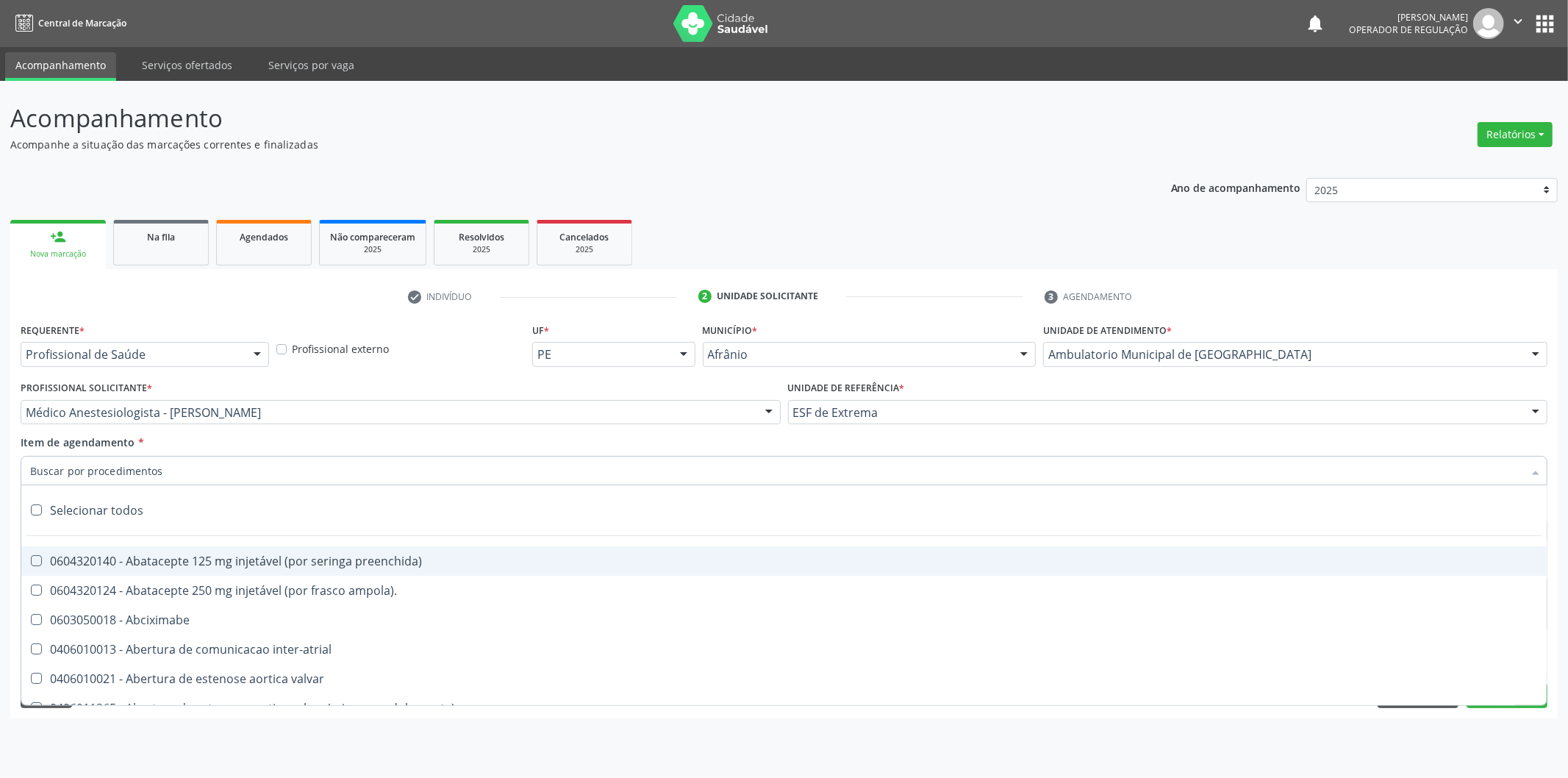
paste input "0302050027"
type input "0302050027"
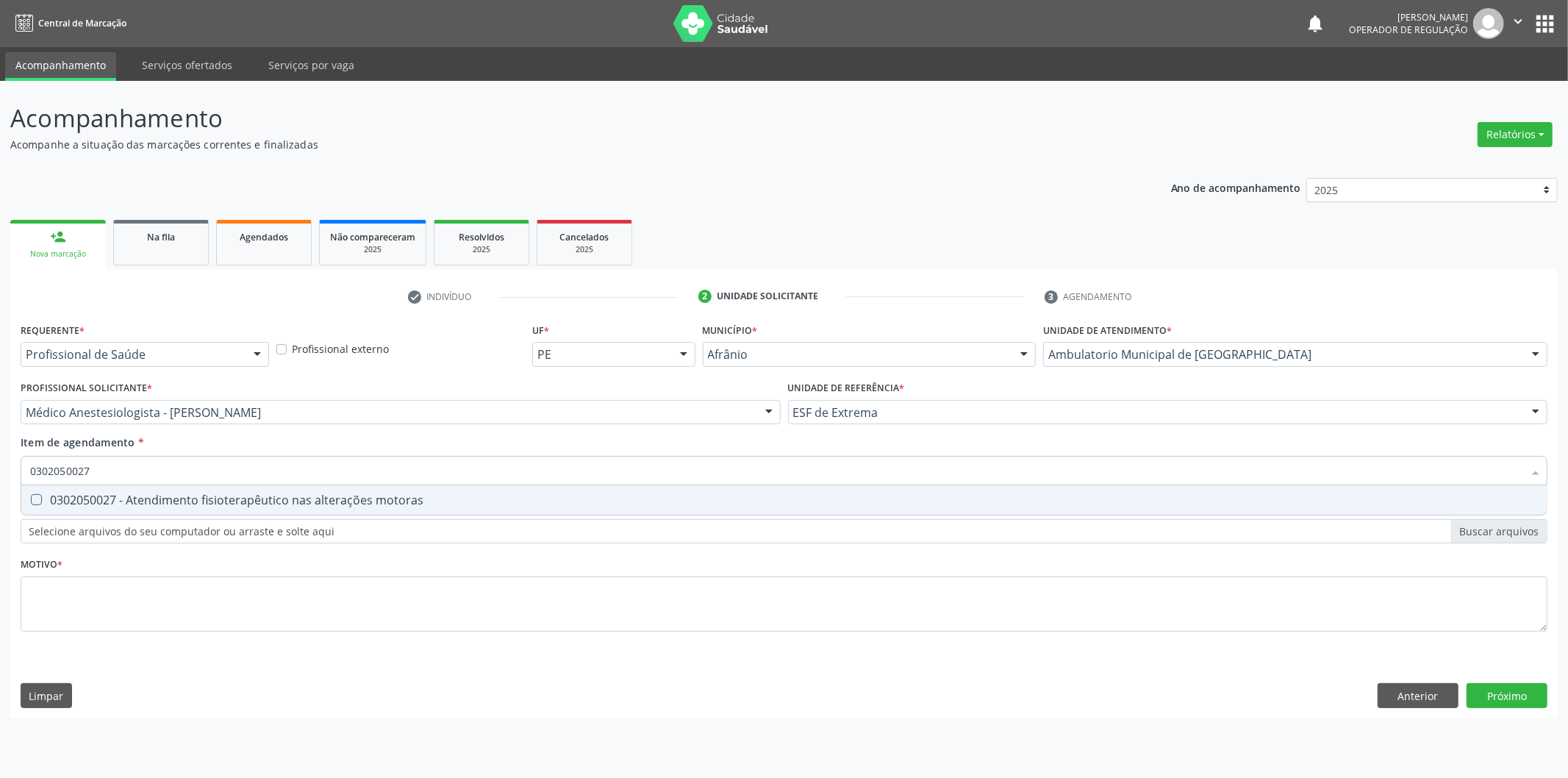
click at [479, 504] on div "0302050027 - Atendimento fisioterapêutico nas alterações motoras" at bounding box center [784, 499] width 1508 height 12
checkbox motoras "true"
click at [431, 601] on div "Requerente * Profissional de Saúde Profissional de Saúde Paciente Nenhum result…" at bounding box center [784, 485] width 1526 height 333
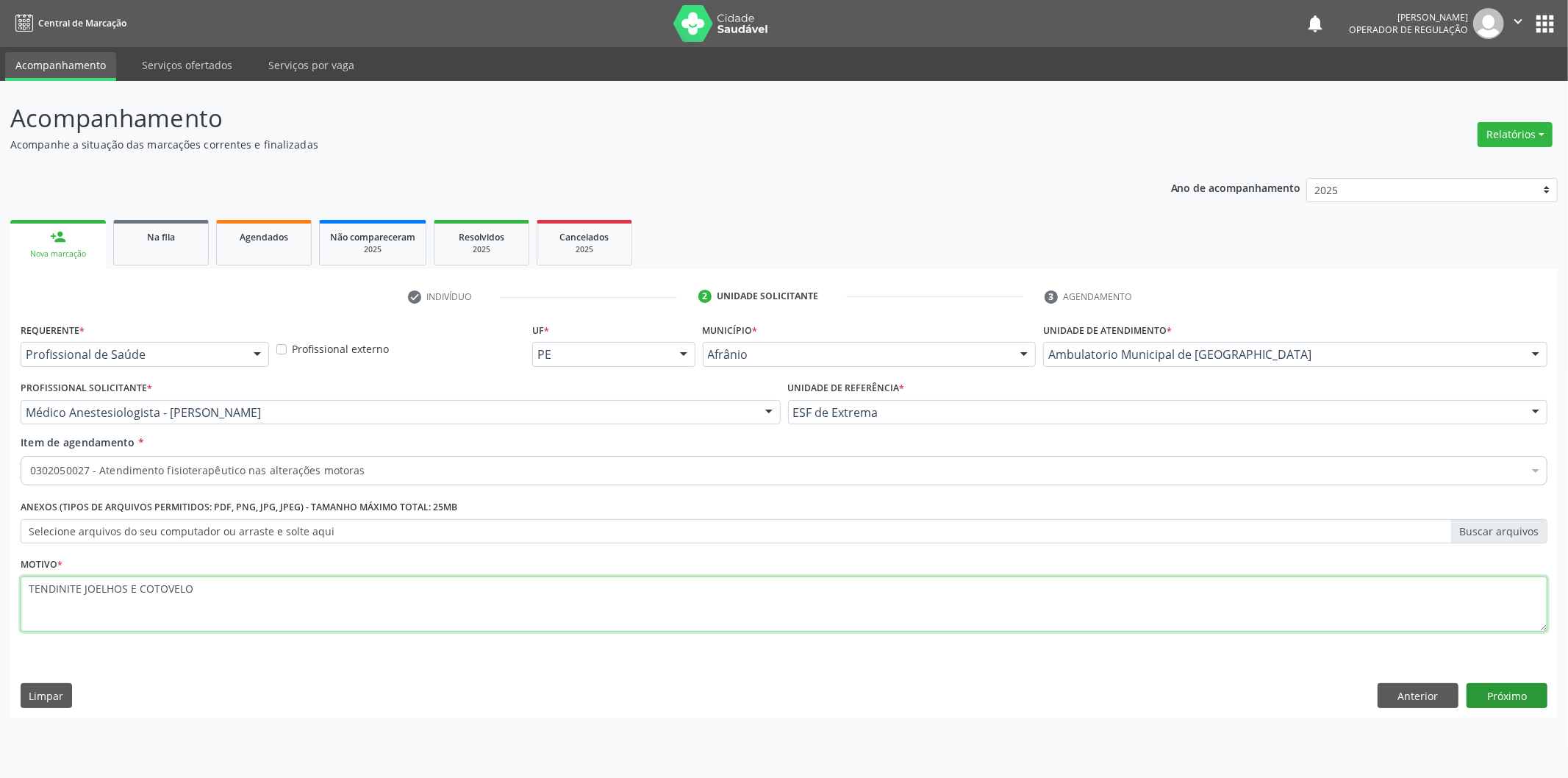
type textarea "TENDINITE JOELHOS E COTOVELO"
click at [1510, 685] on button "Próximo" at bounding box center [1506, 695] width 81 height 25
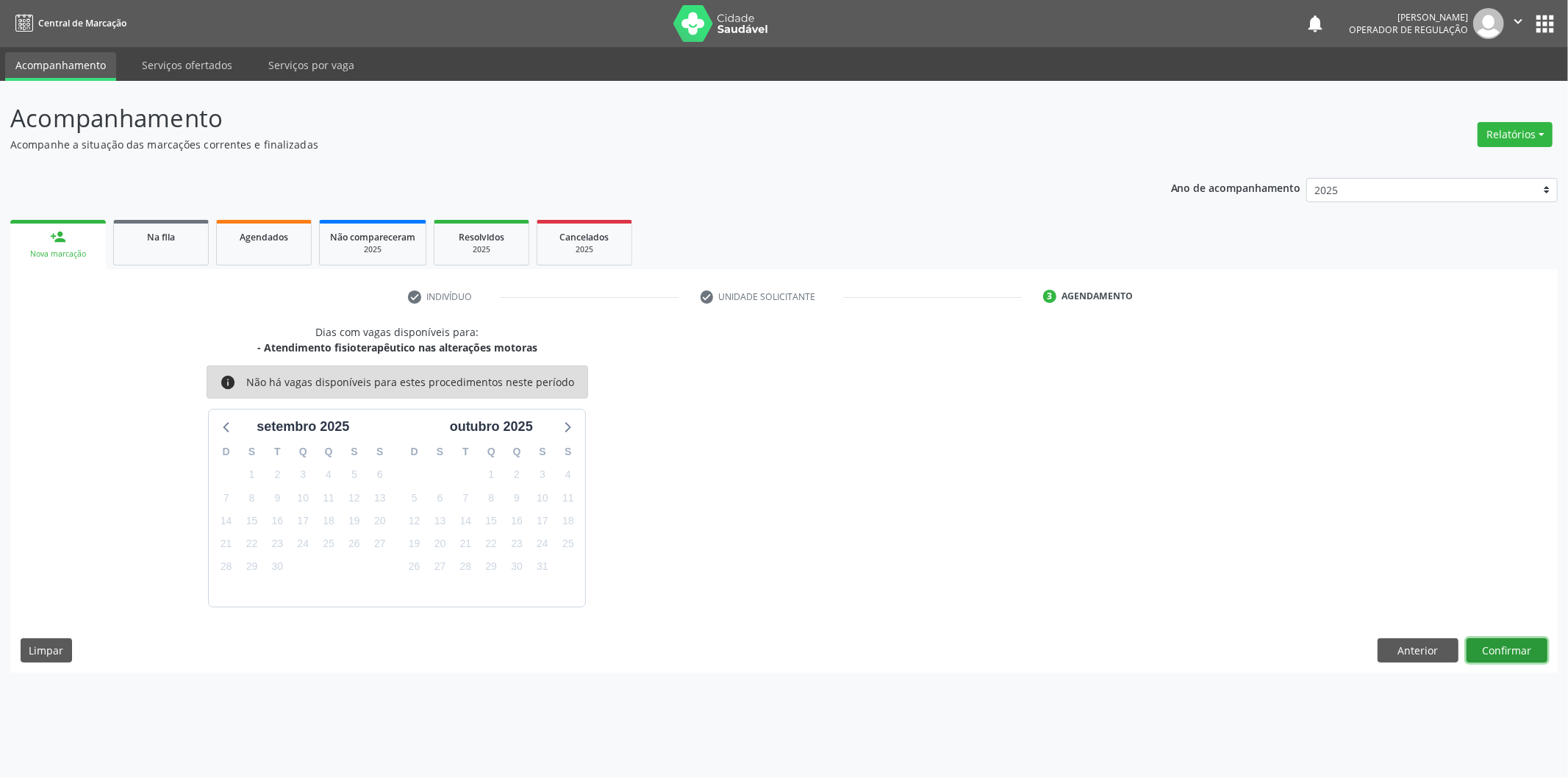
click at [1493, 648] on button "Confirmar" at bounding box center [1506, 650] width 81 height 25
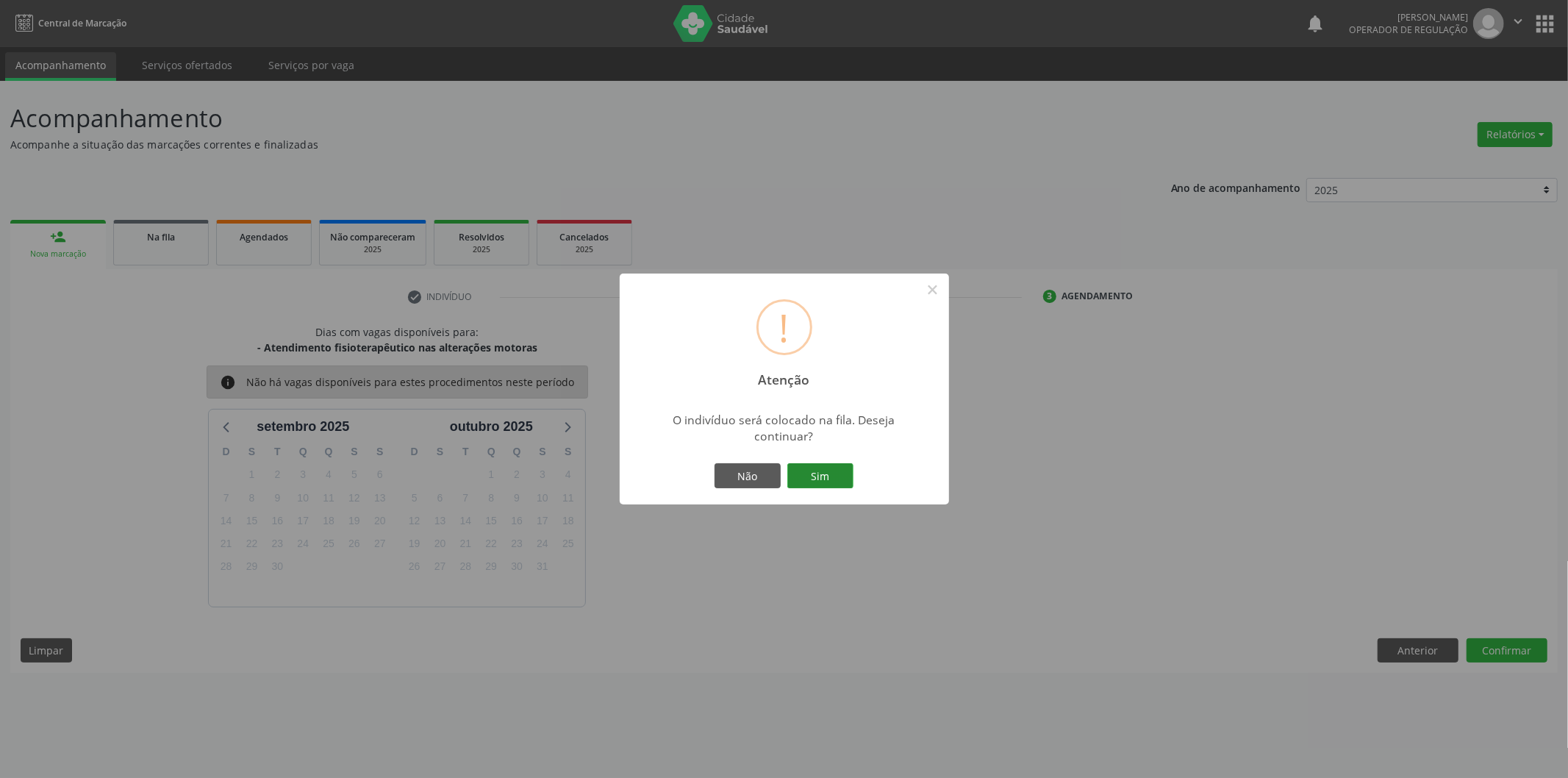
click at [844, 479] on button "Sim" at bounding box center [820, 475] width 66 height 25
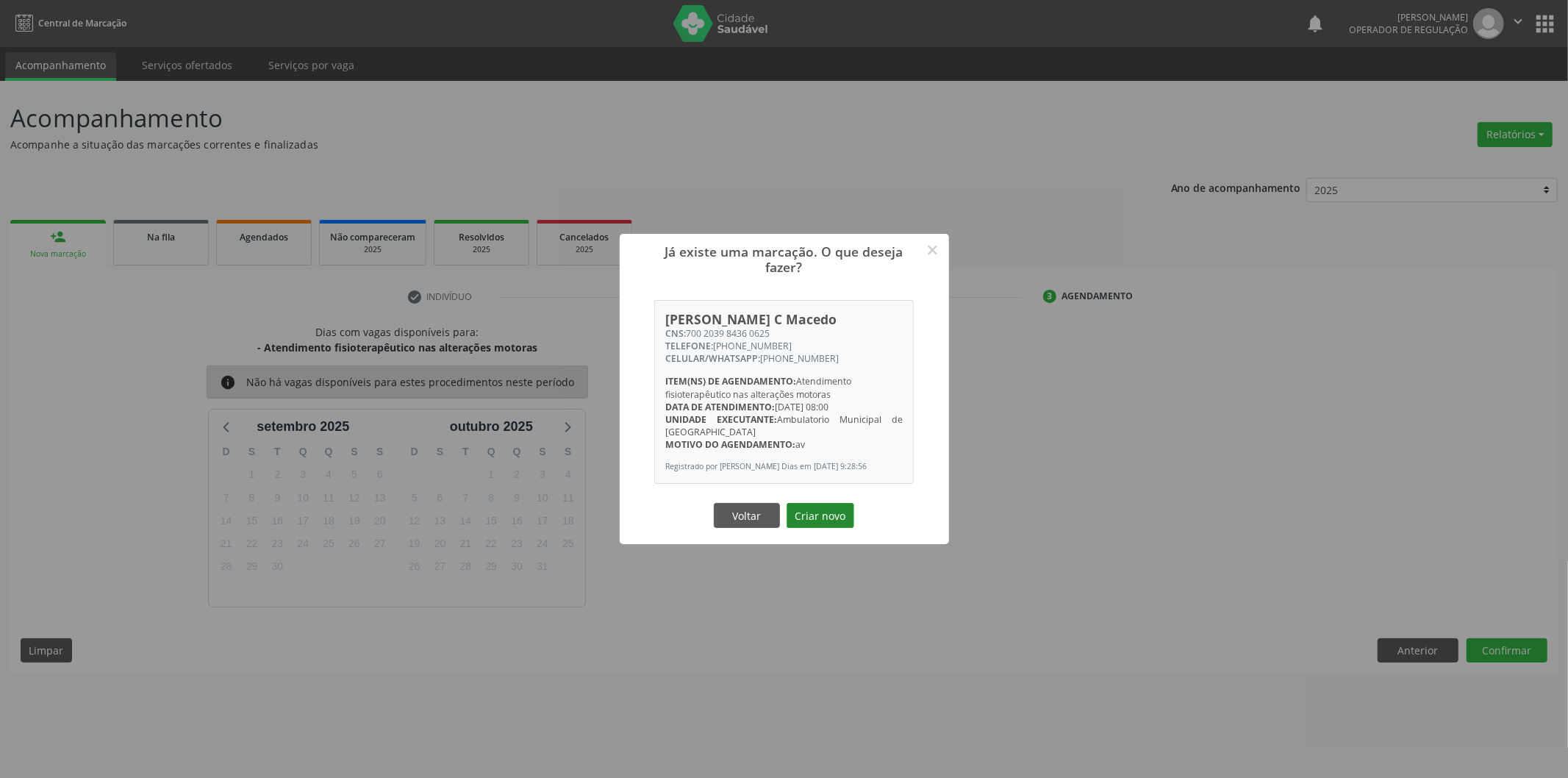
click at [807, 521] on button "Criar novo" at bounding box center [820, 515] width 68 height 25
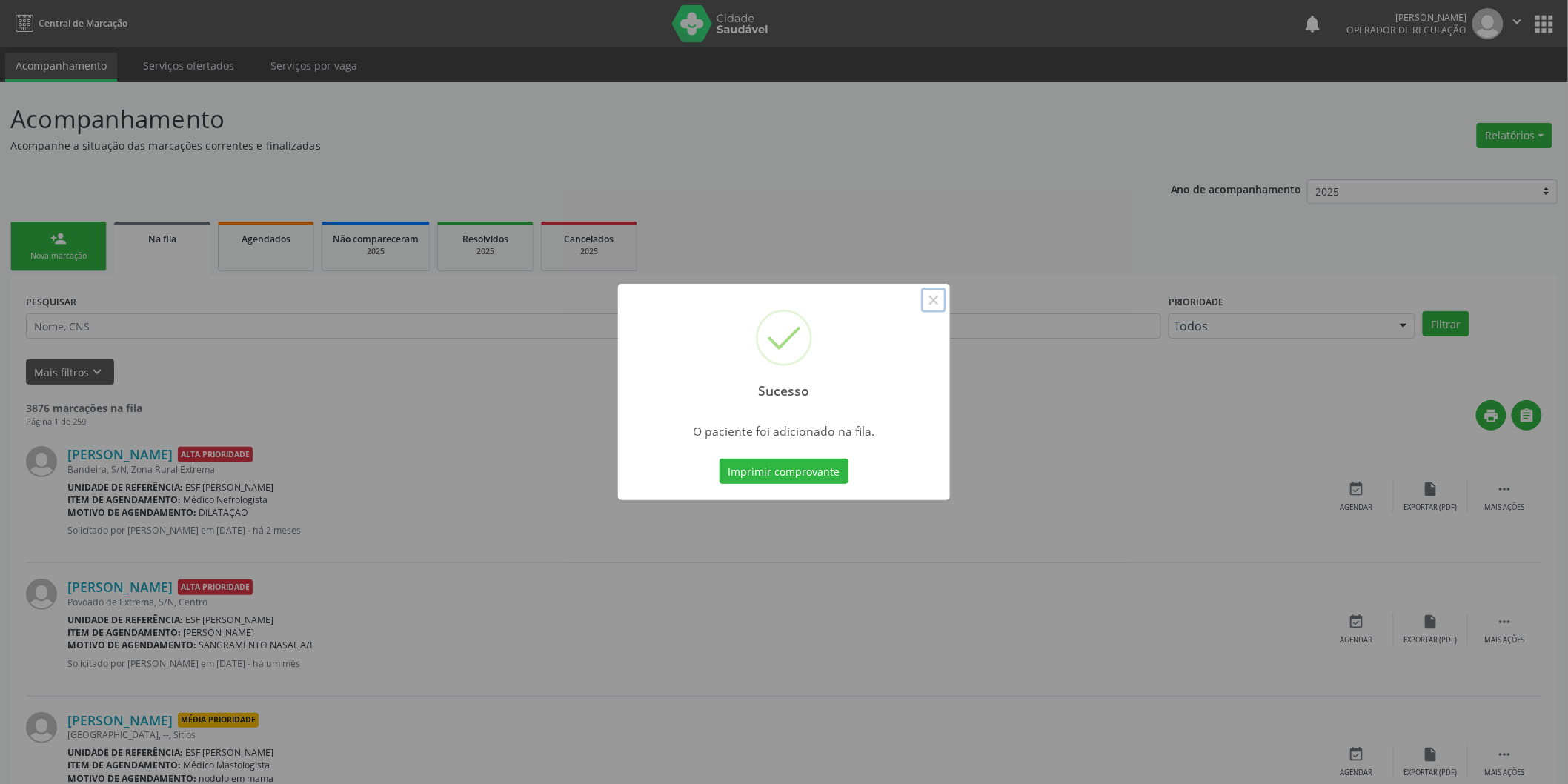
drag, startPoint x: 939, startPoint y: 293, endPoint x: 901, endPoint y: 311, distance: 42.0
click at [939, 296] on button "×" at bounding box center [934, 300] width 25 height 25
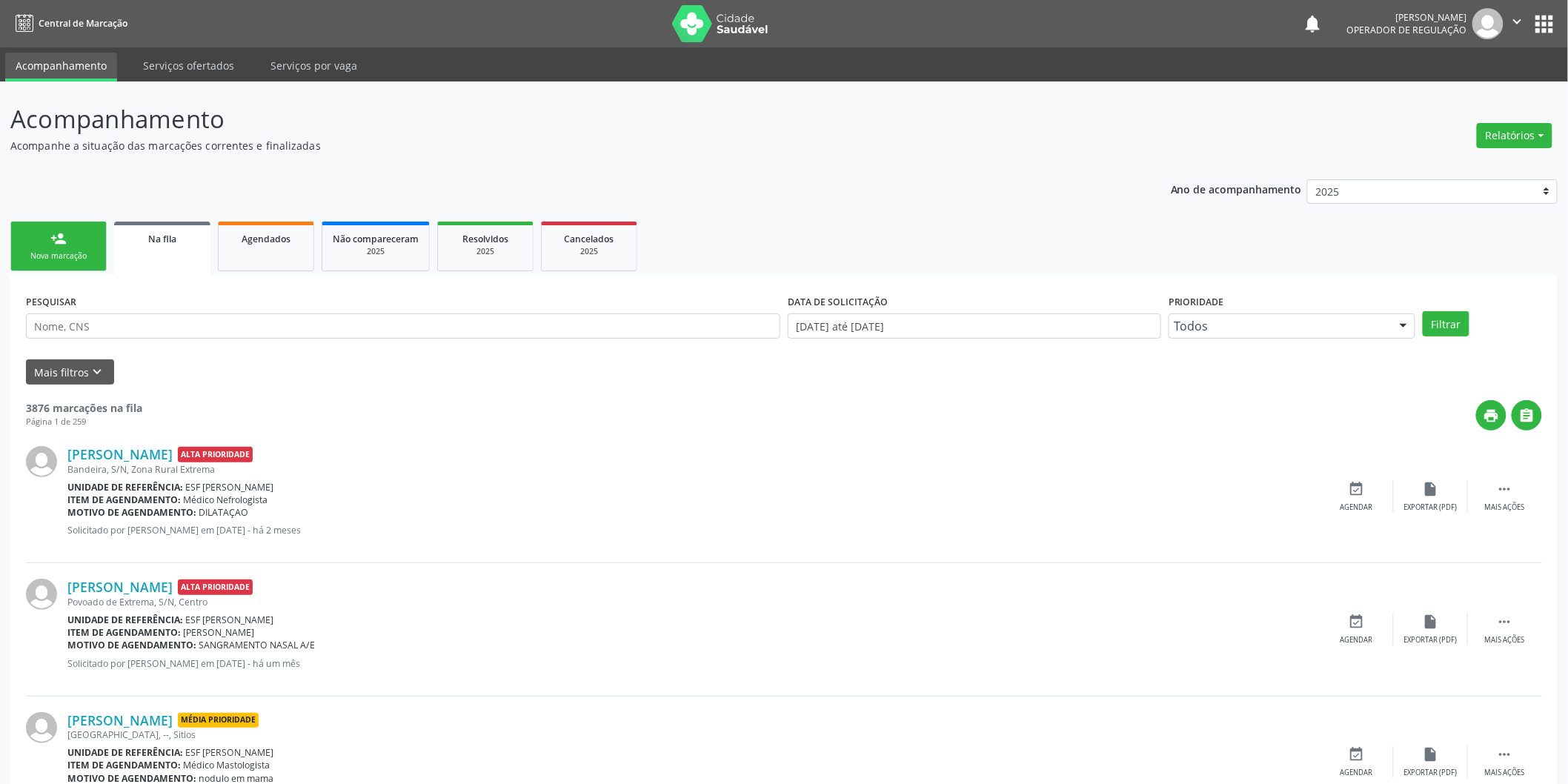
click at [92, 245] on link "person_add Nova marcação" at bounding box center [58, 245] width 96 height 49
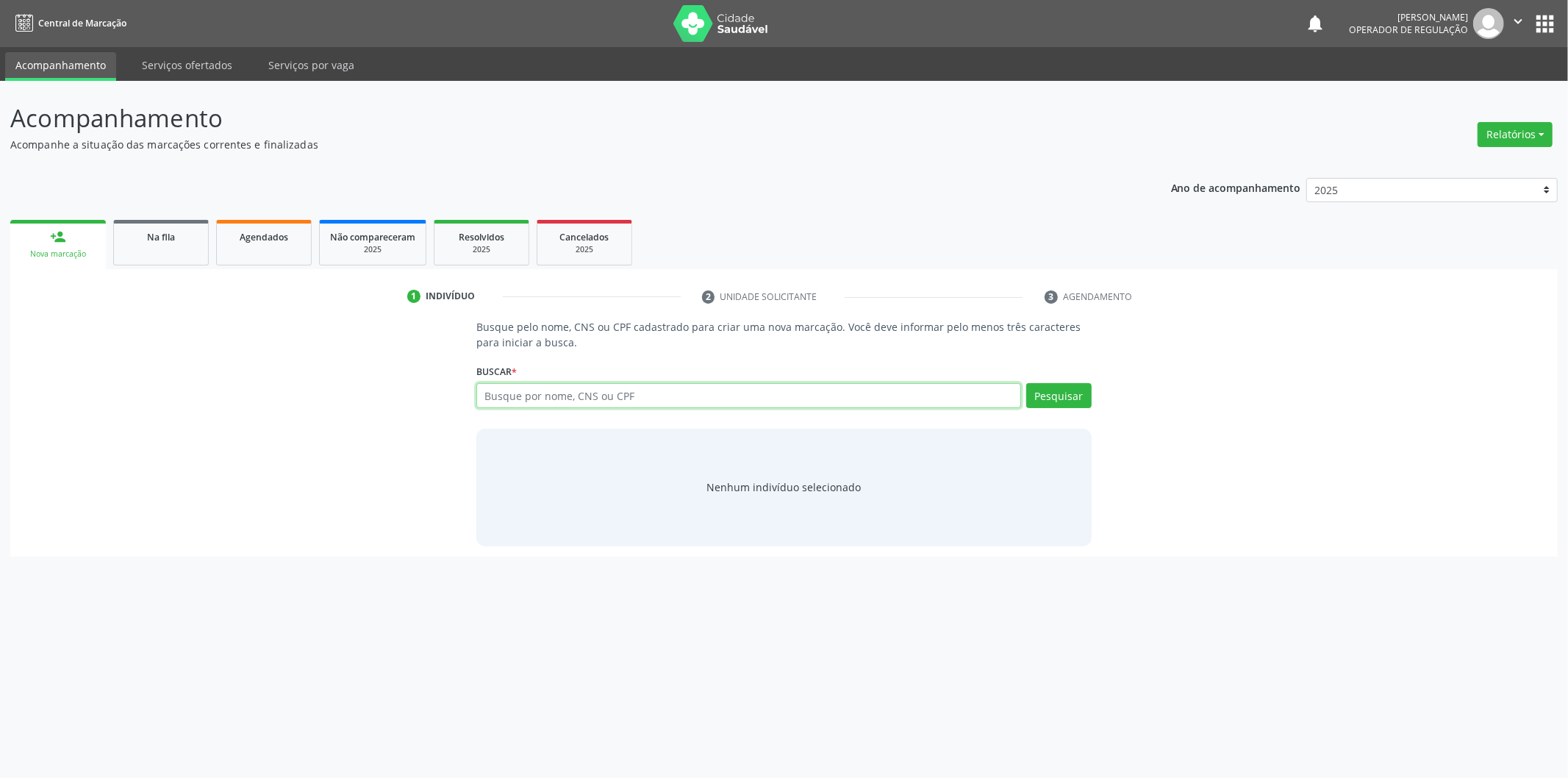
click at [554, 405] on input "text" at bounding box center [748, 395] width 545 height 25
type input "700003342157806"
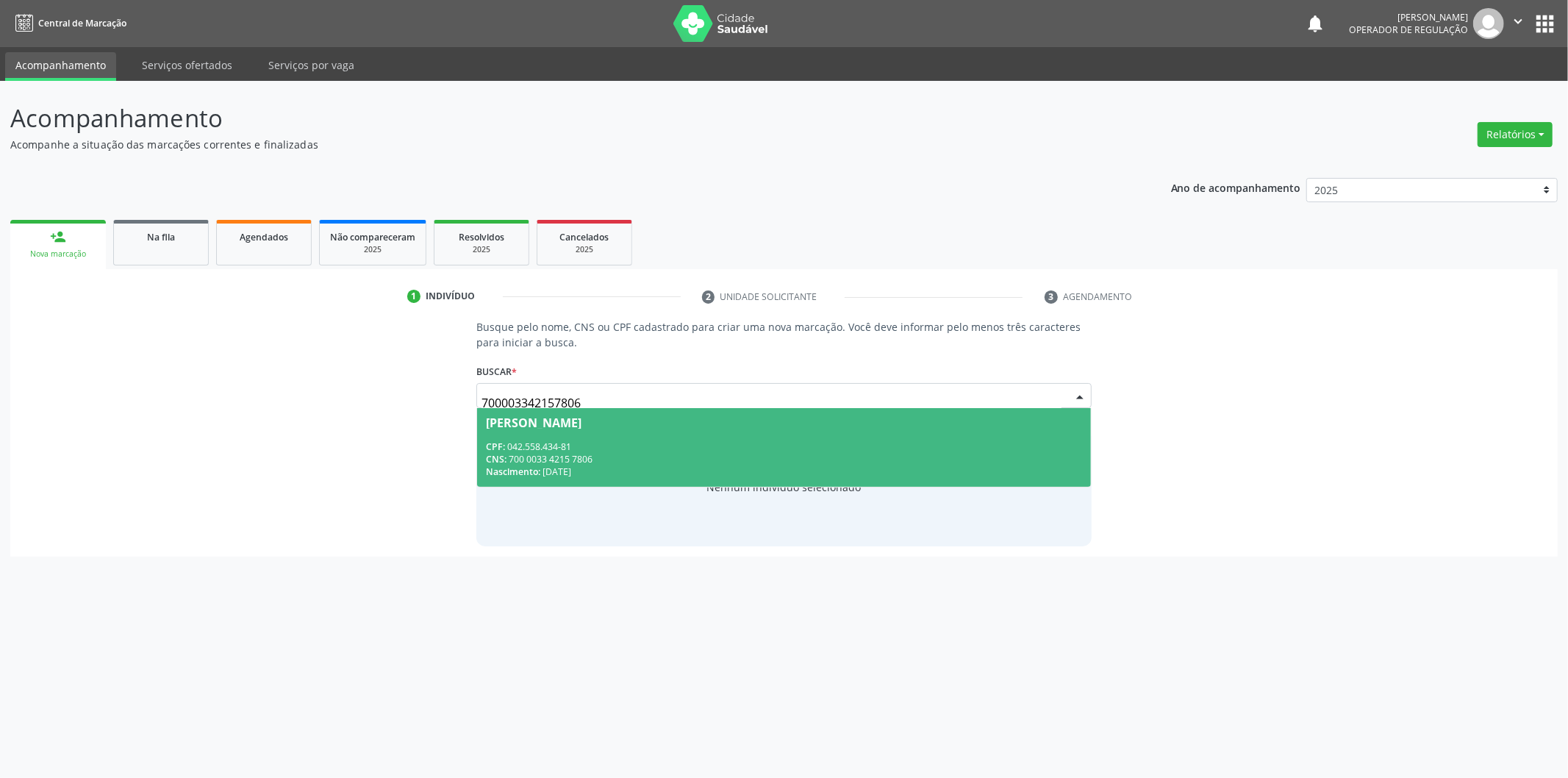
click at [563, 425] on div "Juscelina Maria Filha" at bounding box center [533, 422] width 95 height 12
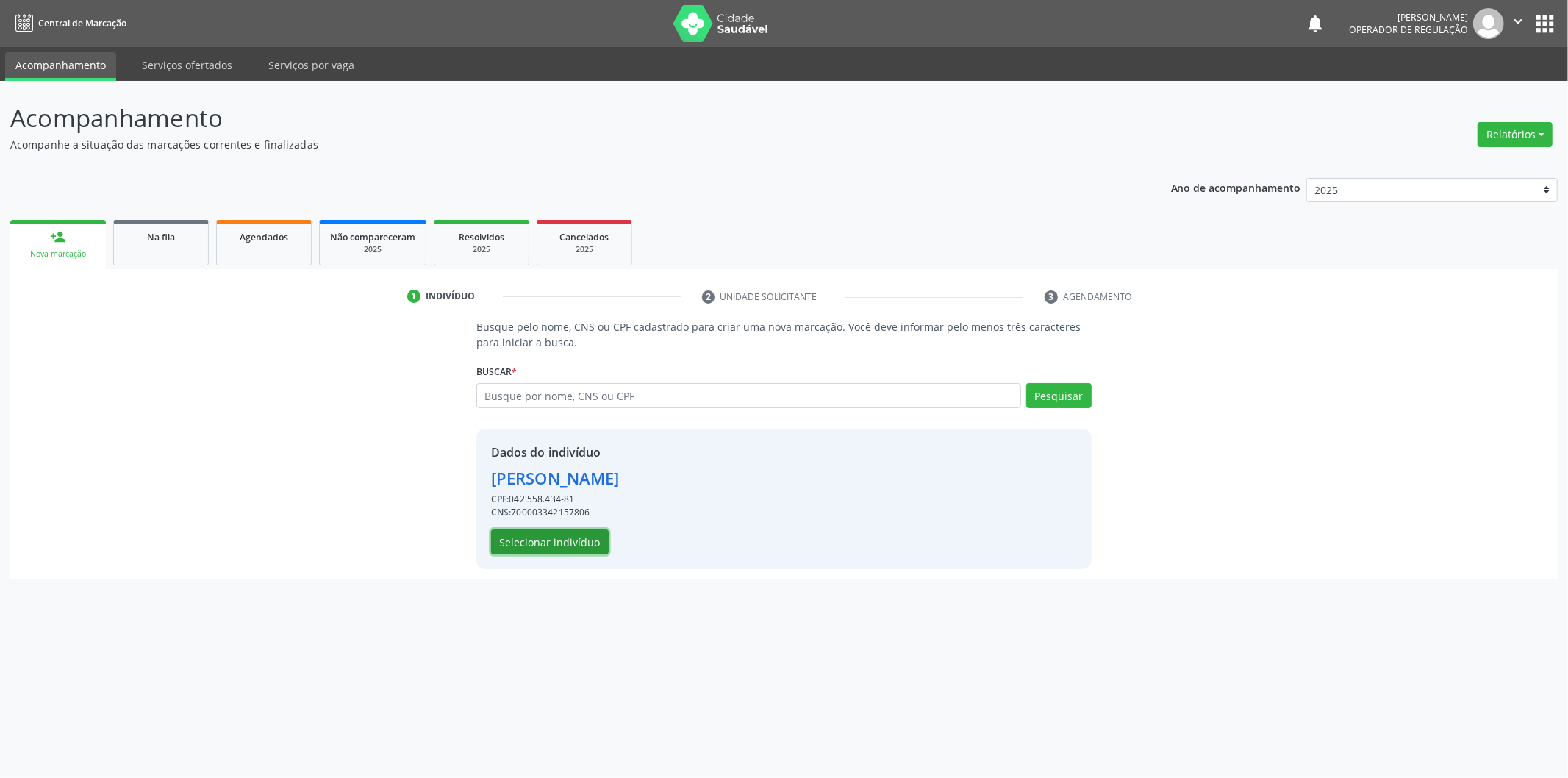
click at [534, 546] on button "Selecionar indivíduo" at bounding box center [549, 541] width 118 height 25
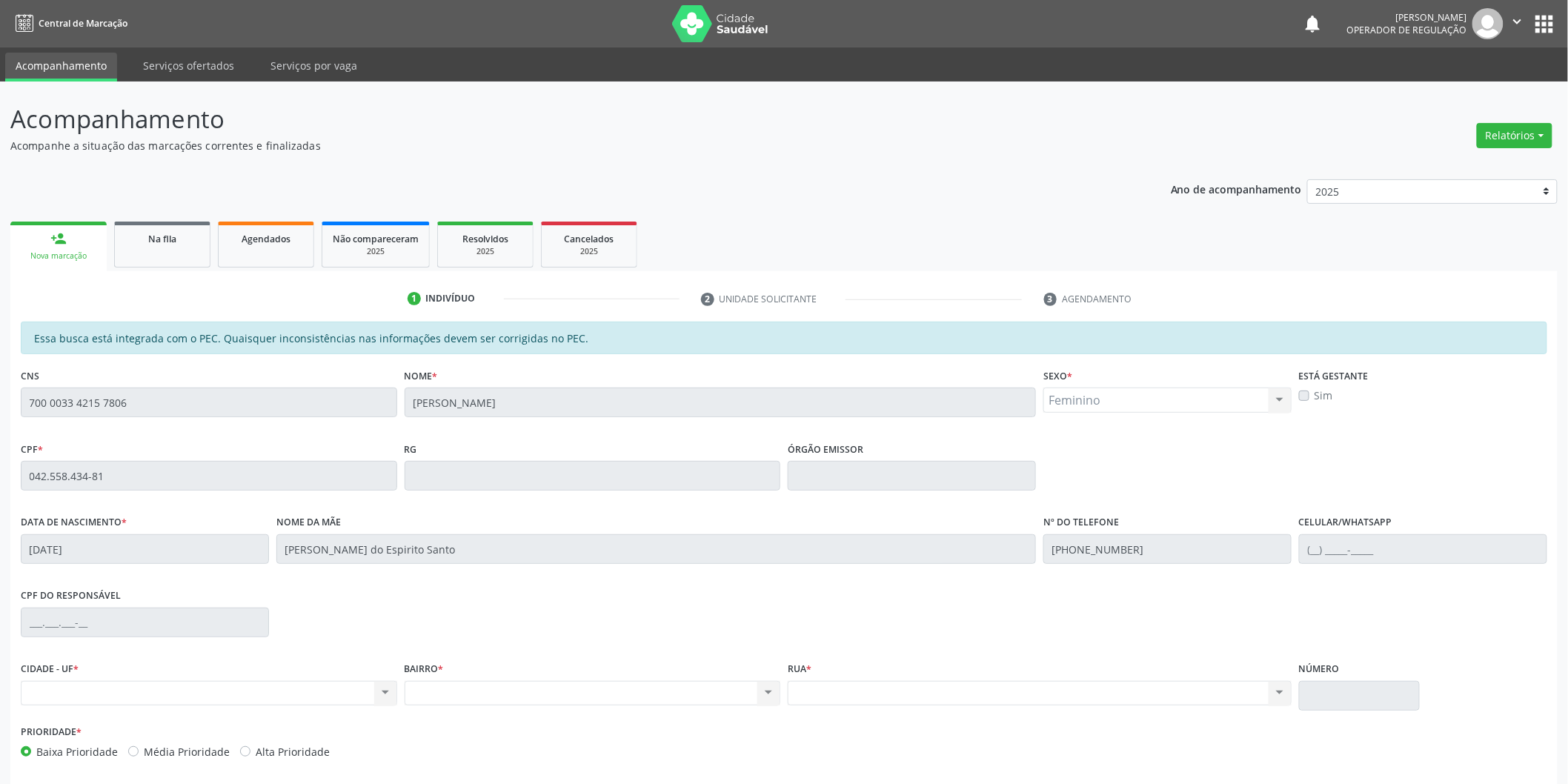
click at [0, 390] on div "Acompanhamento Acompanhe a situação das marcações correntes e finalizadas Relat…" at bounding box center [784, 463] width 1568 height 764
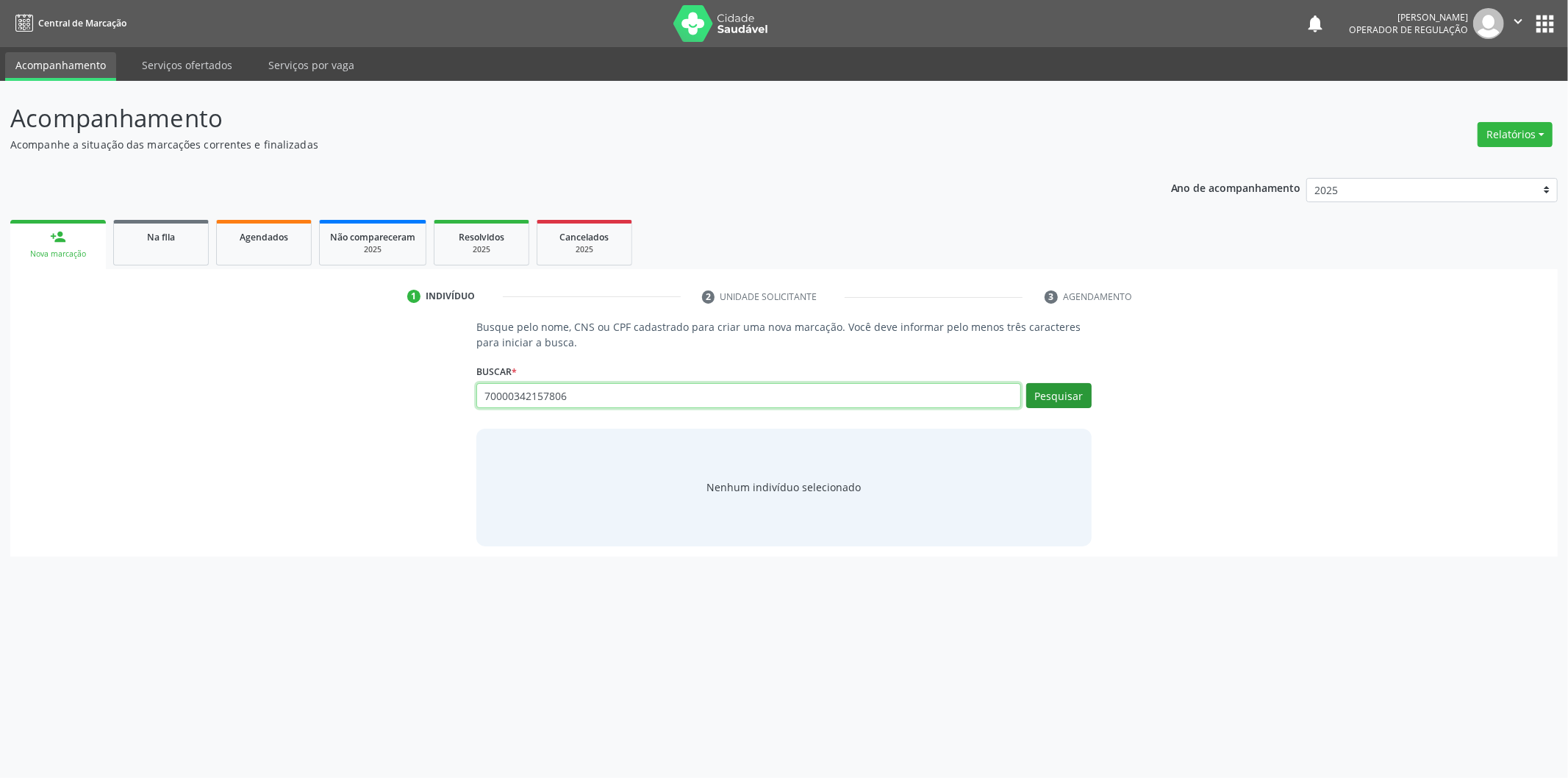
type input "70000342157806"
click at [1053, 394] on button "Pesquisar" at bounding box center [1059, 395] width 66 height 25
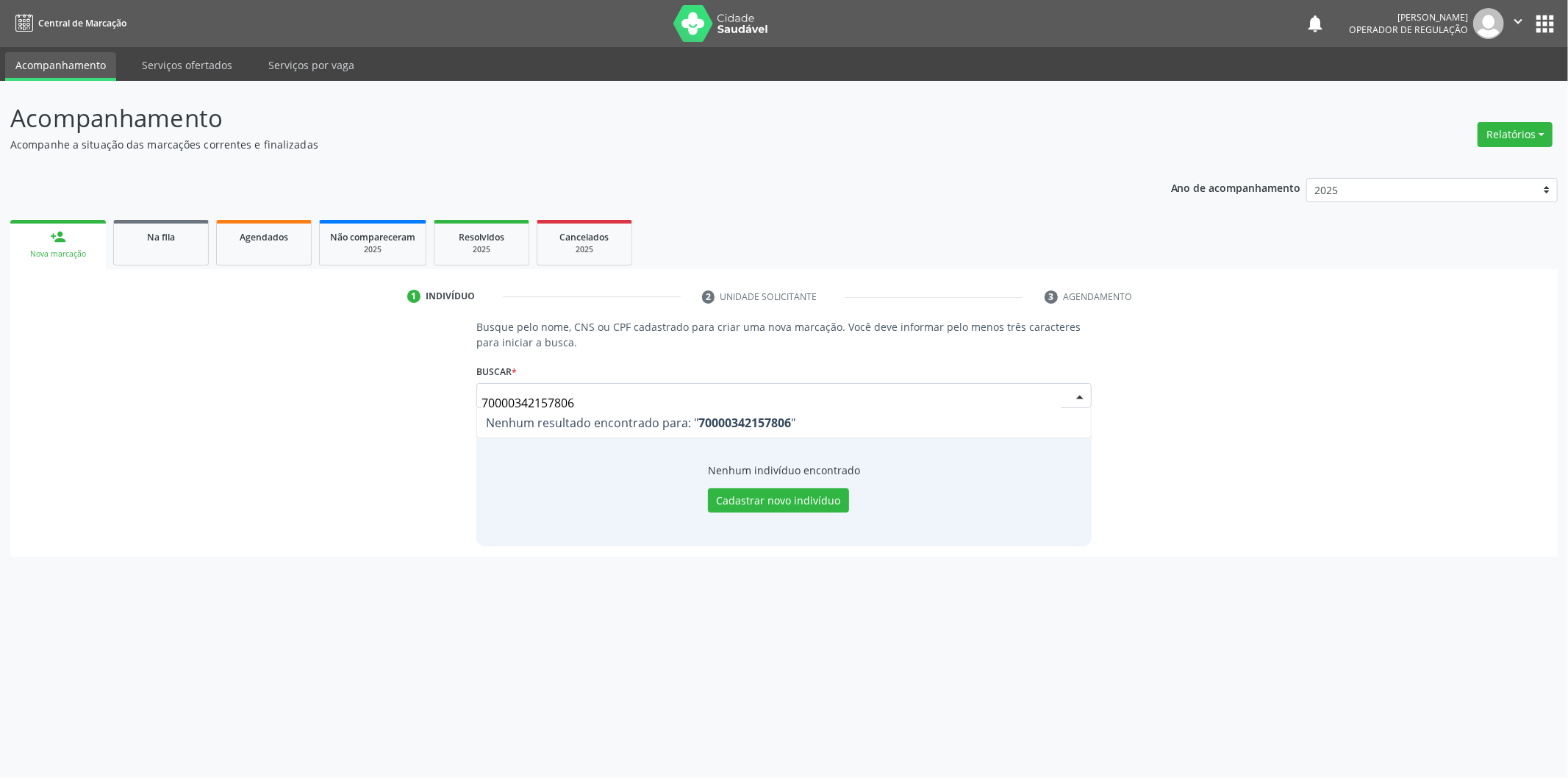
drag, startPoint x: 616, startPoint y: 401, endPoint x: 251, endPoint y: 402, distance: 365.0
click at [251, 402] on div "Busque pelo nome, CNS ou CPF cadastrado para criar uma nova marcação. Você deve…" at bounding box center [784, 432] width 1526 height 226
type input "700003342157806"
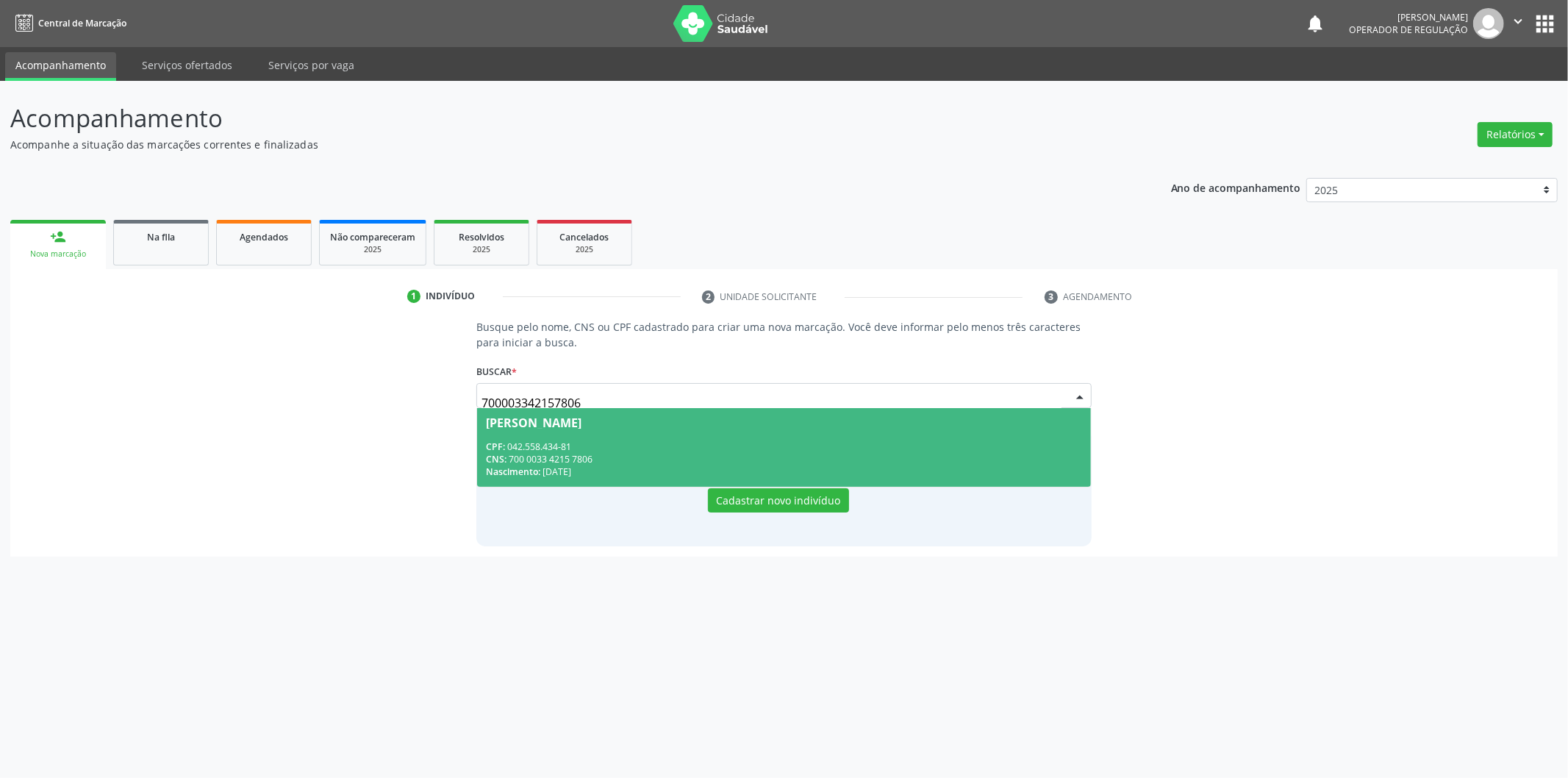
click at [693, 463] on div "CNS: 700 0033 4215 7806" at bounding box center [784, 458] width 596 height 12
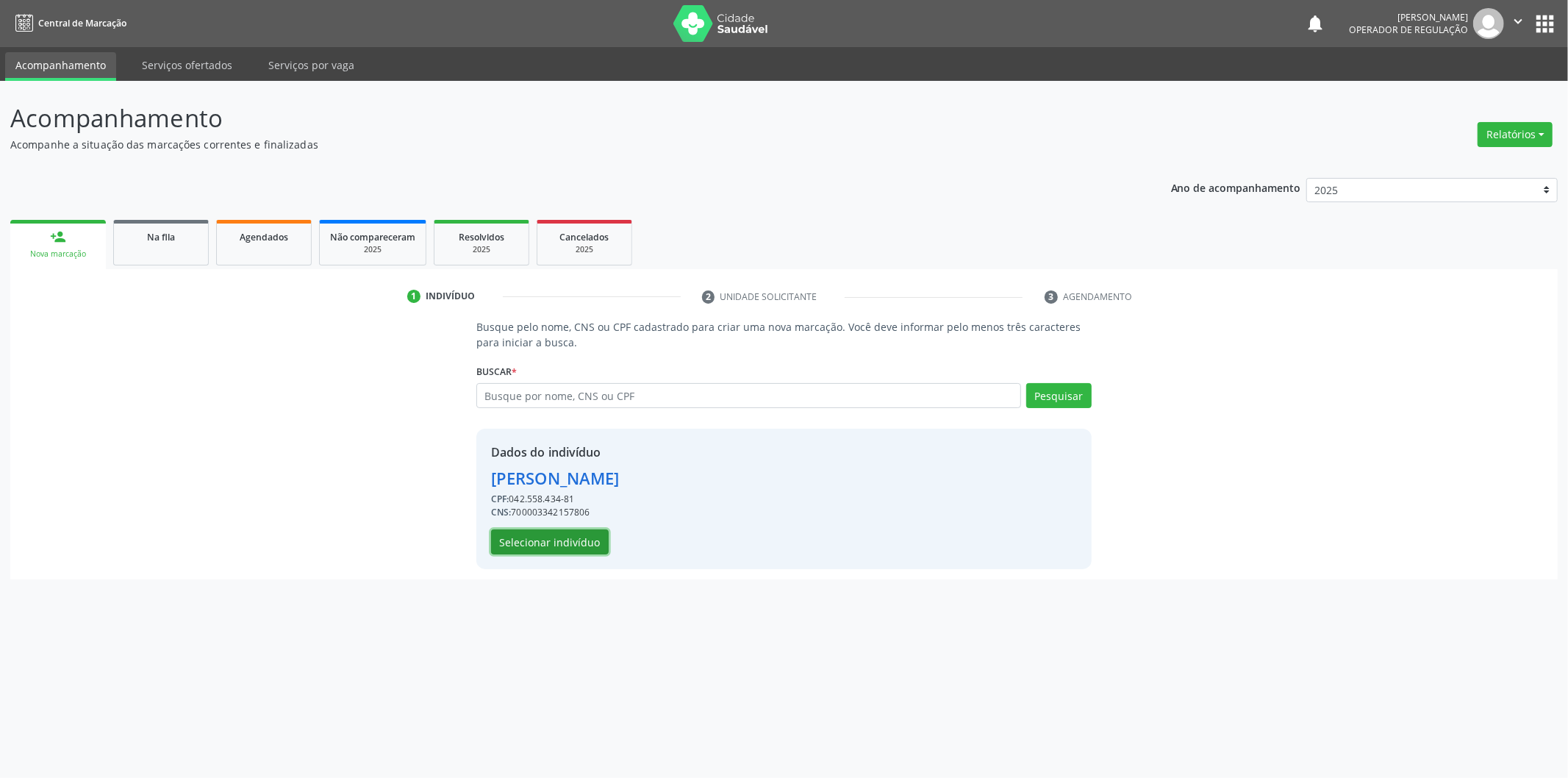
click at [575, 536] on button "Selecionar indivíduo" at bounding box center [549, 541] width 118 height 25
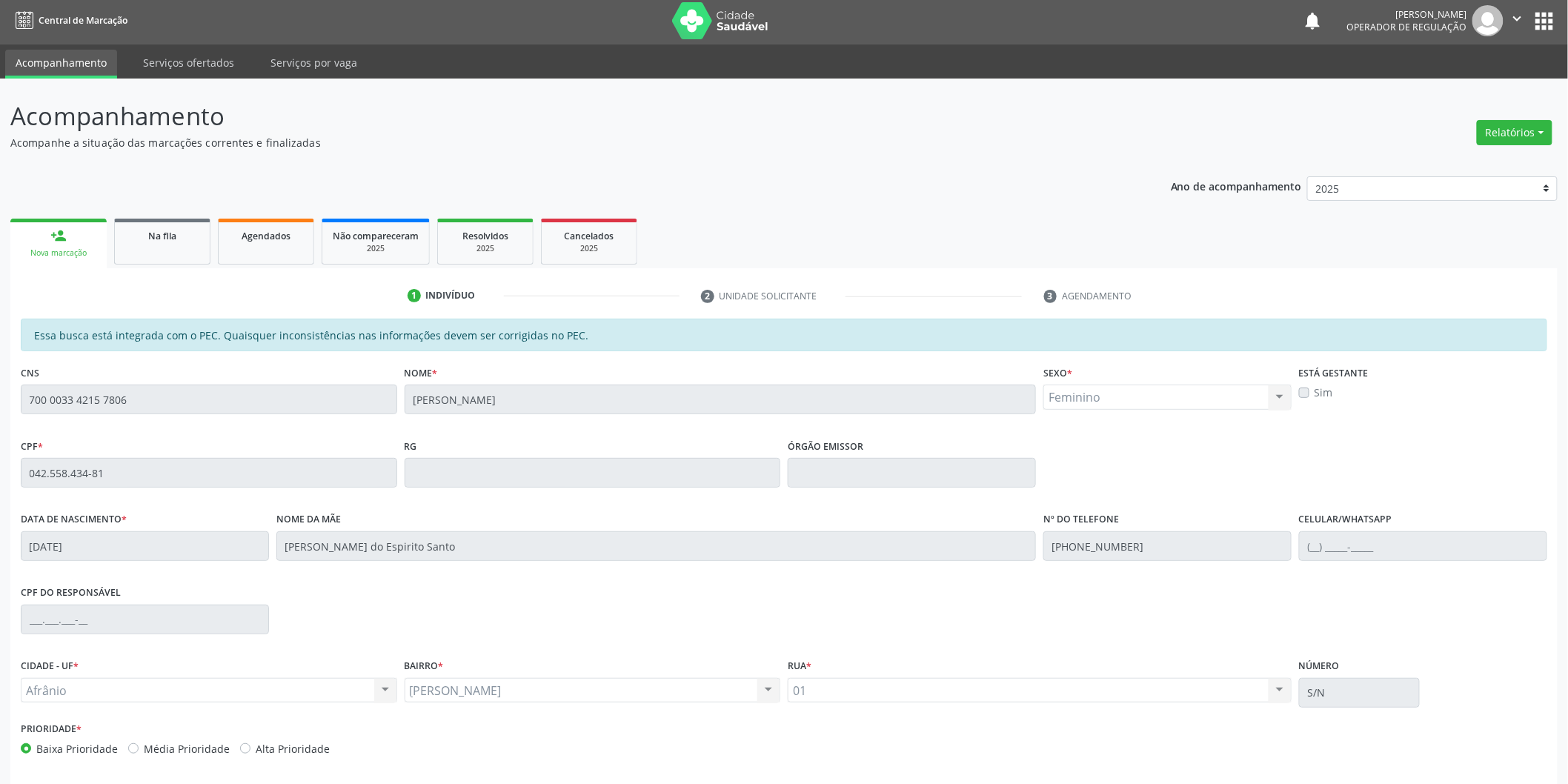
scroll to position [62, 0]
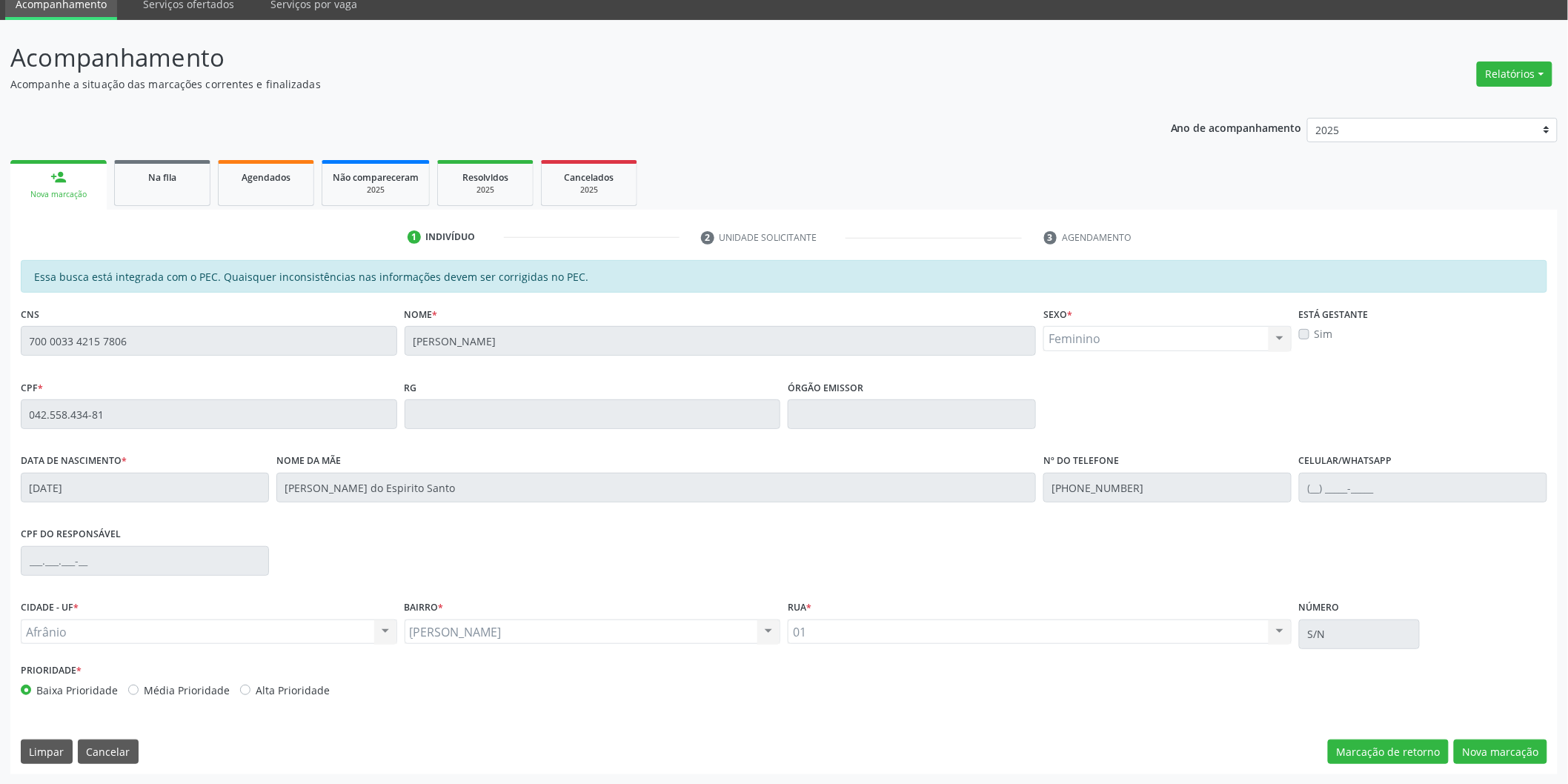
click at [1498, 766] on div "Essa busca está integrada com o PEC. Quaisquer inconsistências nas informações …" at bounding box center [784, 517] width 1547 height 514
click at [1498, 753] on button "Nova marcação" at bounding box center [1501, 751] width 93 height 25
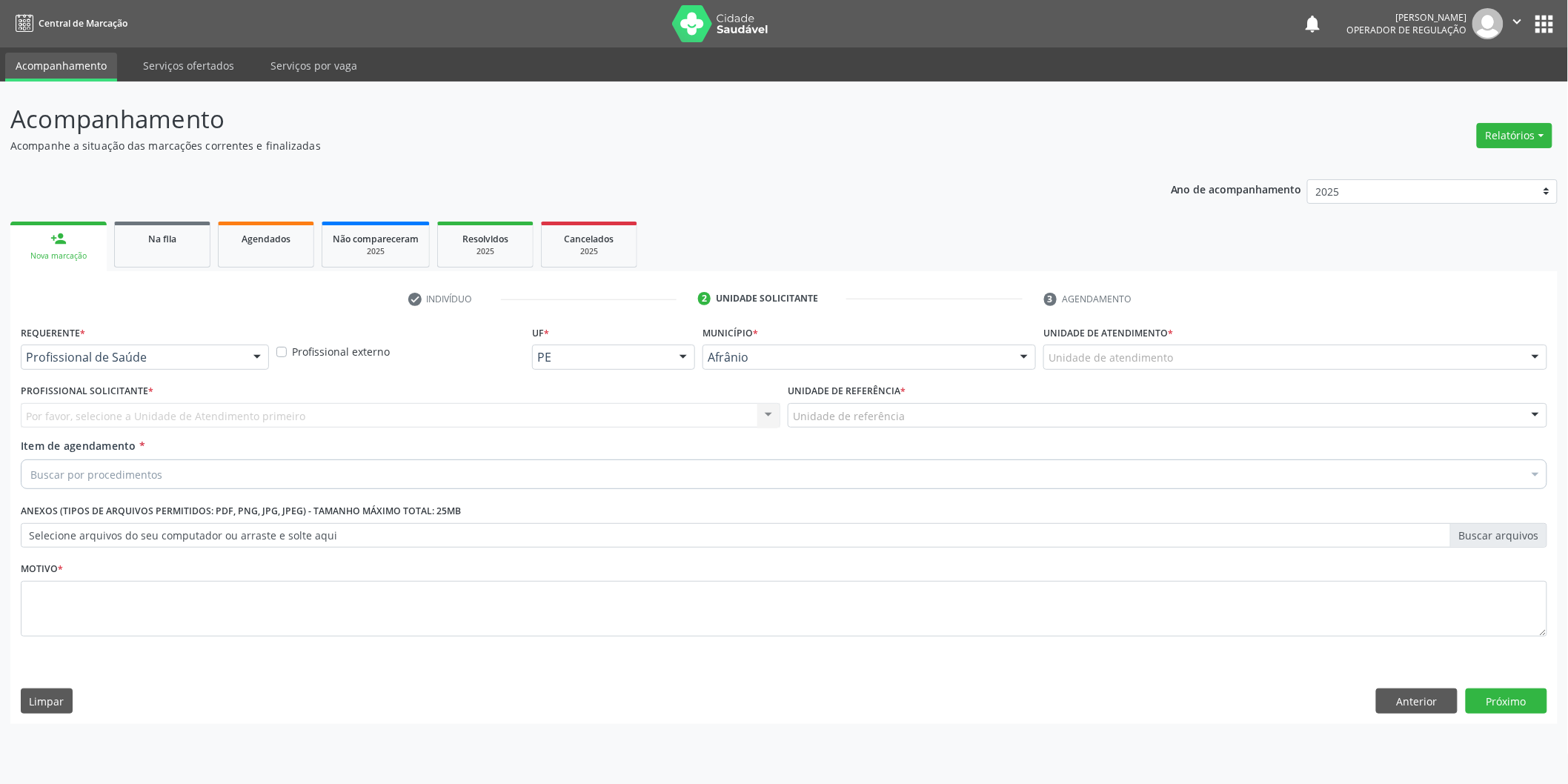
scroll to position [0, 0]
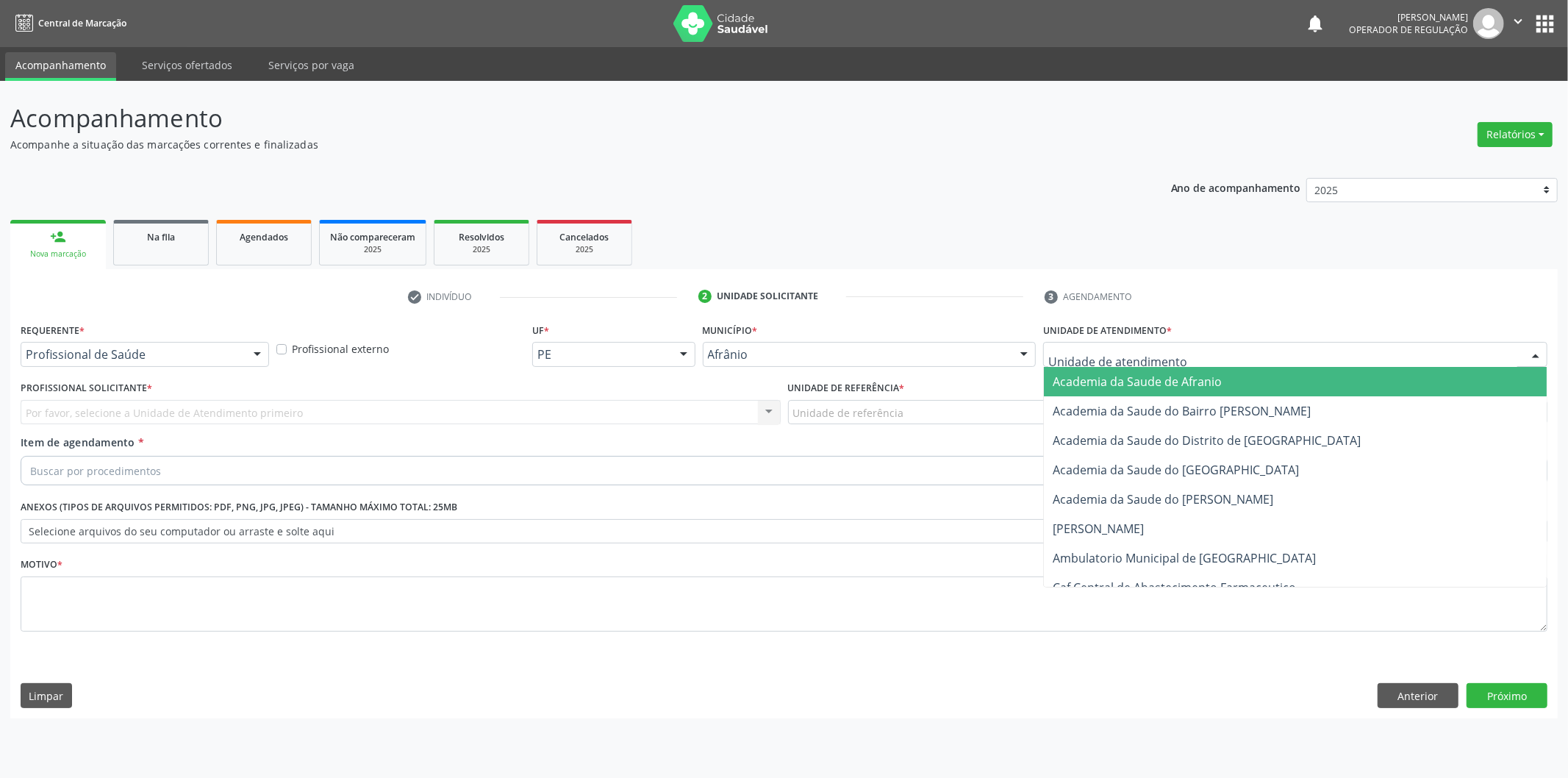
drag, startPoint x: 1362, startPoint y: 355, endPoint x: 1310, endPoint y: 442, distance: 101.4
click at [1362, 357] on div at bounding box center [1295, 354] width 504 height 25
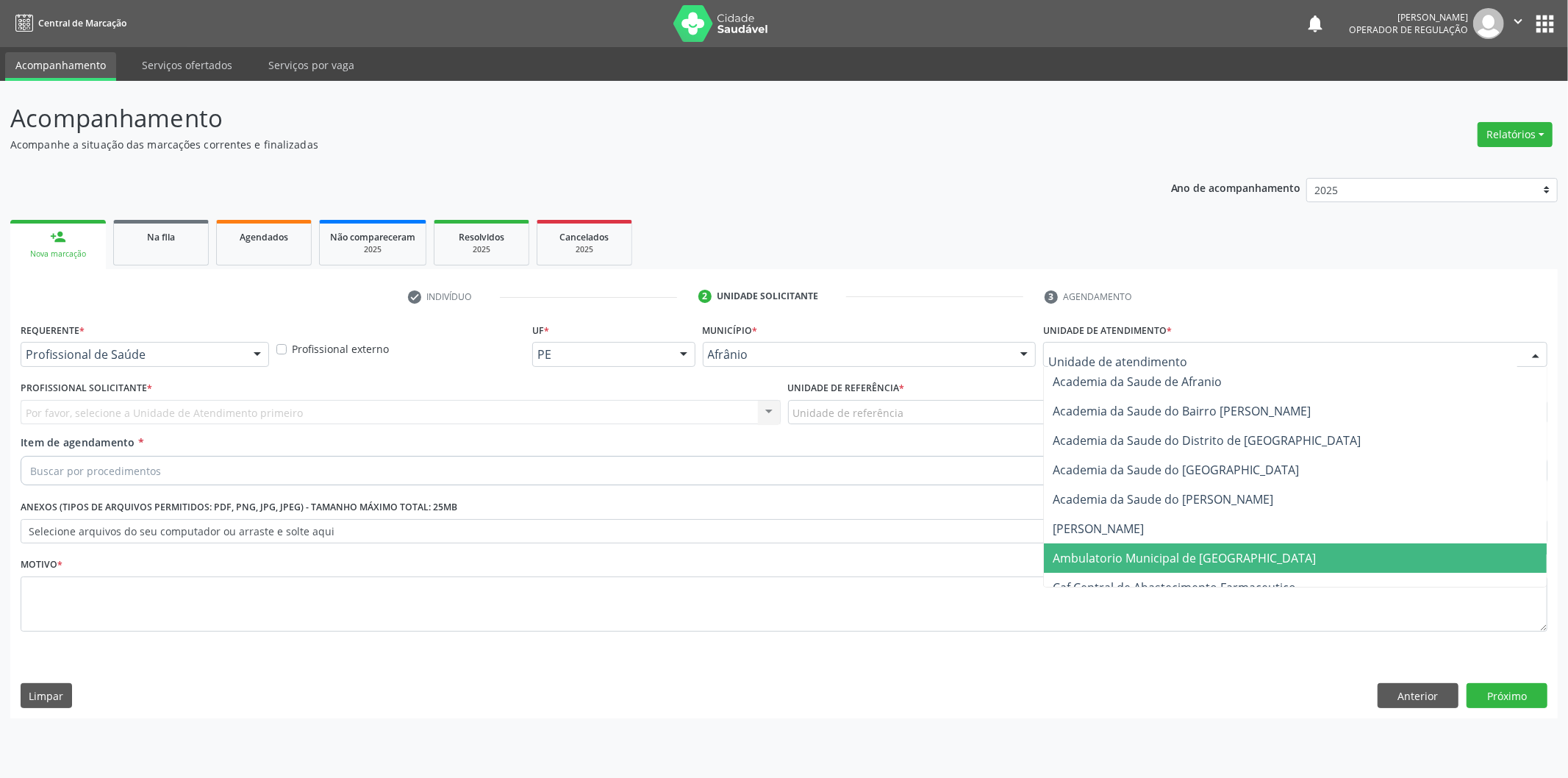
click at [1266, 553] on span "Ambulatorio Municipal de [GEOGRAPHIC_DATA]" at bounding box center [1295, 558] width 503 height 30
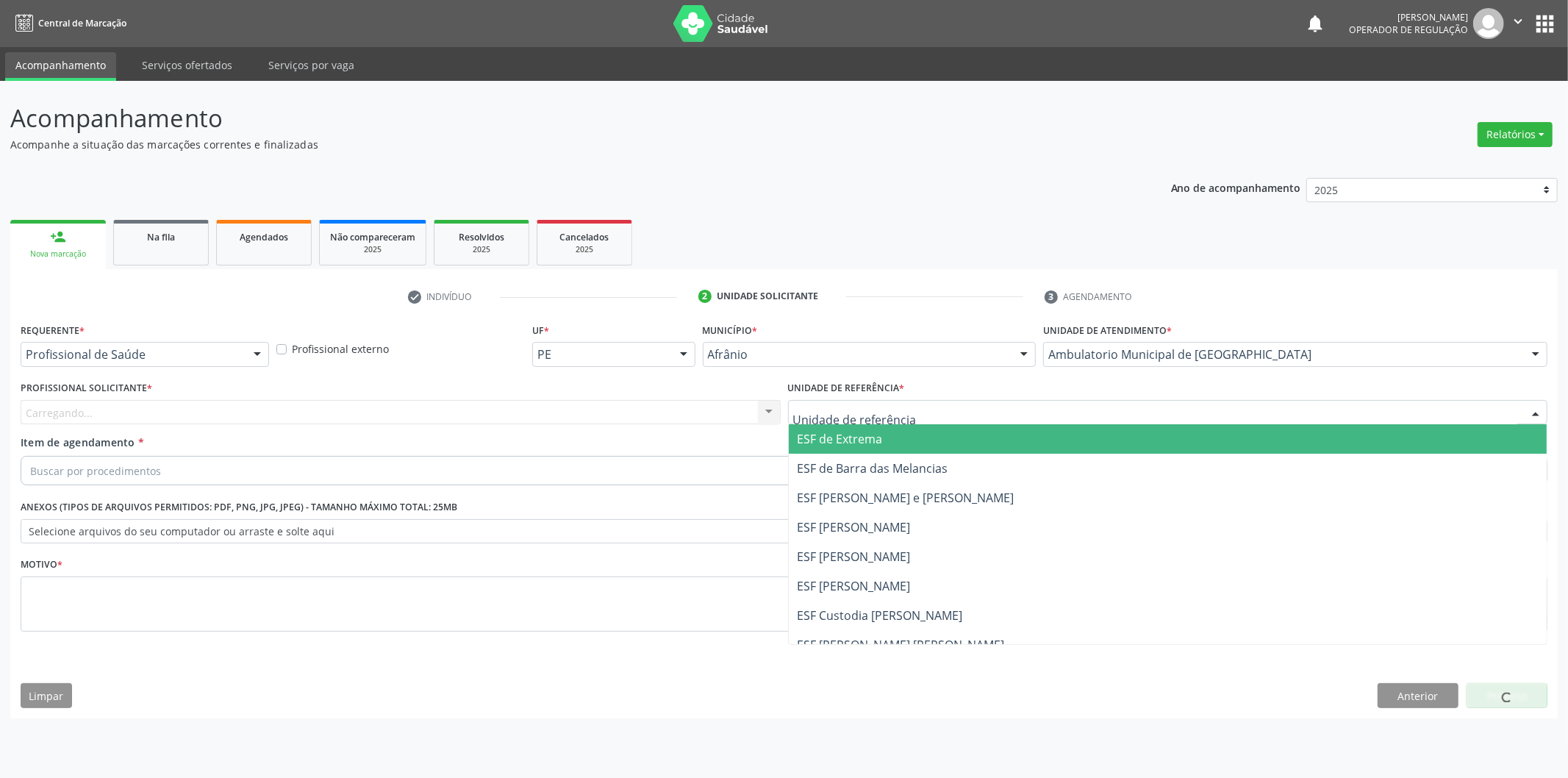
click at [958, 402] on div at bounding box center [1168, 412] width 760 height 25
click at [836, 437] on span "ESF de Extrema" at bounding box center [840, 438] width 85 height 16
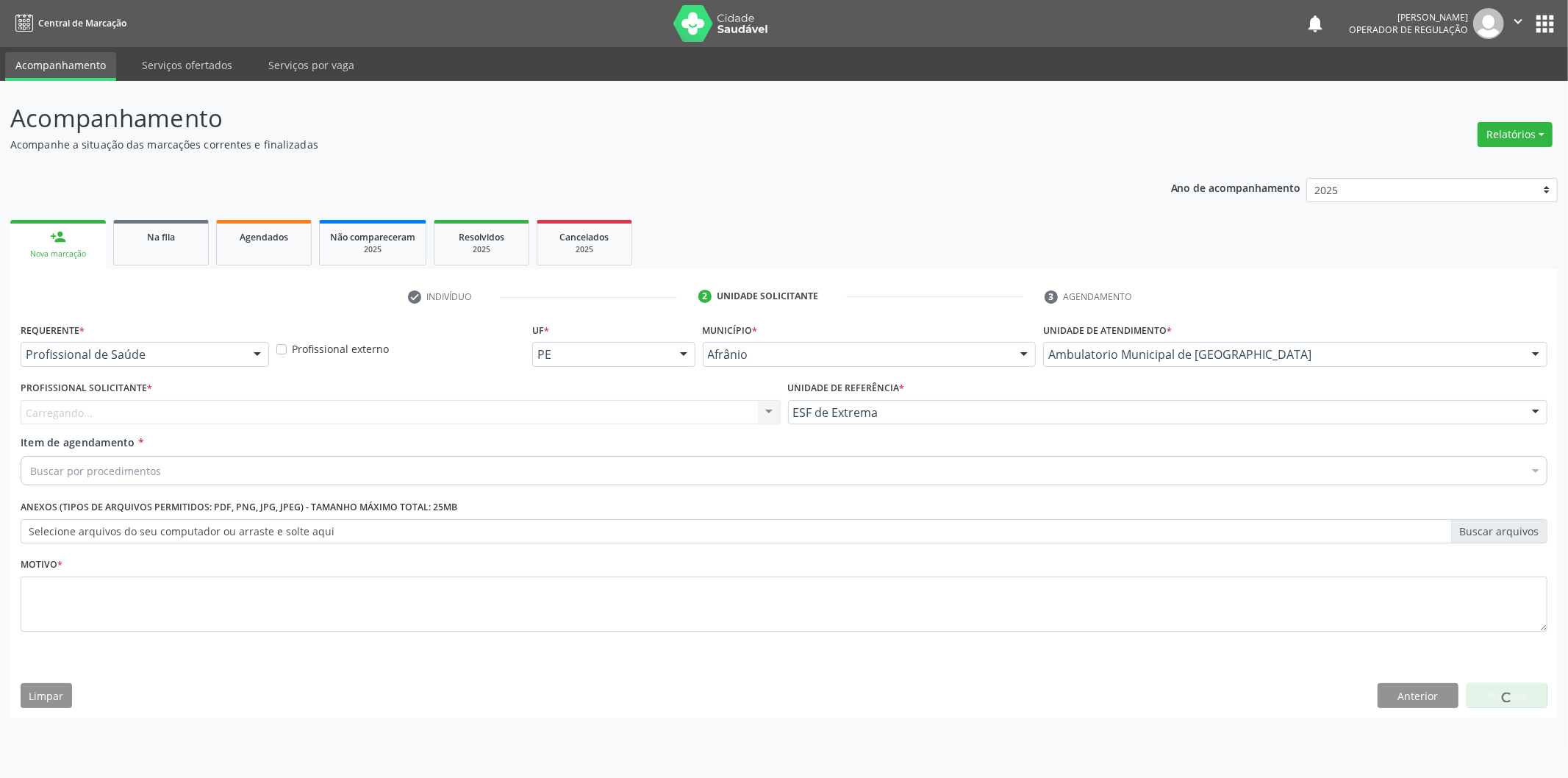
drag, startPoint x: 671, startPoint y: 406, endPoint x: 664, endPoint y: 415, distance: 11.4
click at [668, 409] on div "Carregando... Nenhum resultado encontrado para: " " Não há nenhuma opção para s…" at bounding box center [400, 412] width 760 height 25
click at [658, 412] on div "Profissional solicitante" at bounding box center [400, 412] width 760 height 25
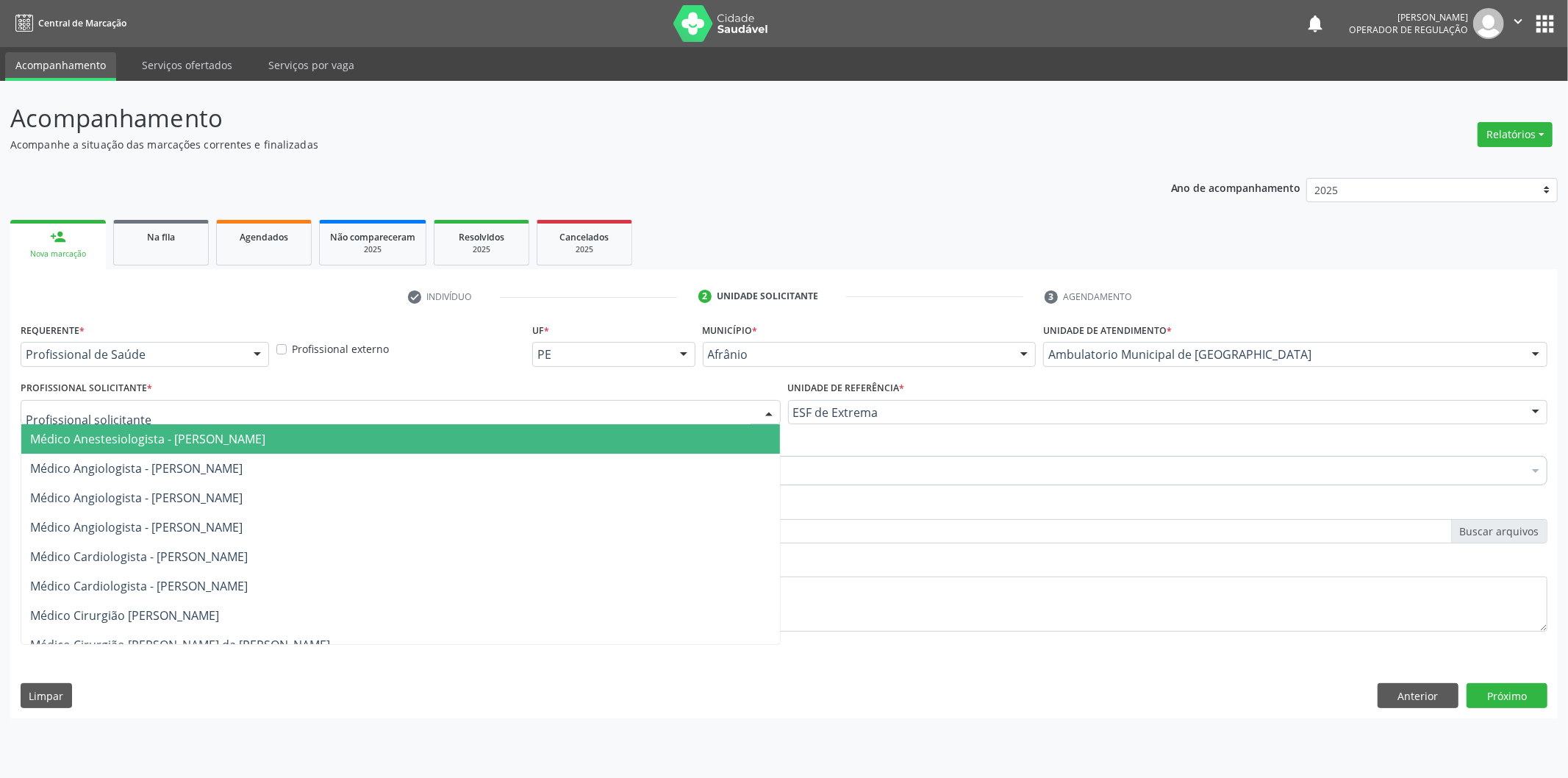
click at [657, 425] on span "Médico Anestesiologista - [PERSON_NAME]" at bounding box center [400, 439] width 759 height 30
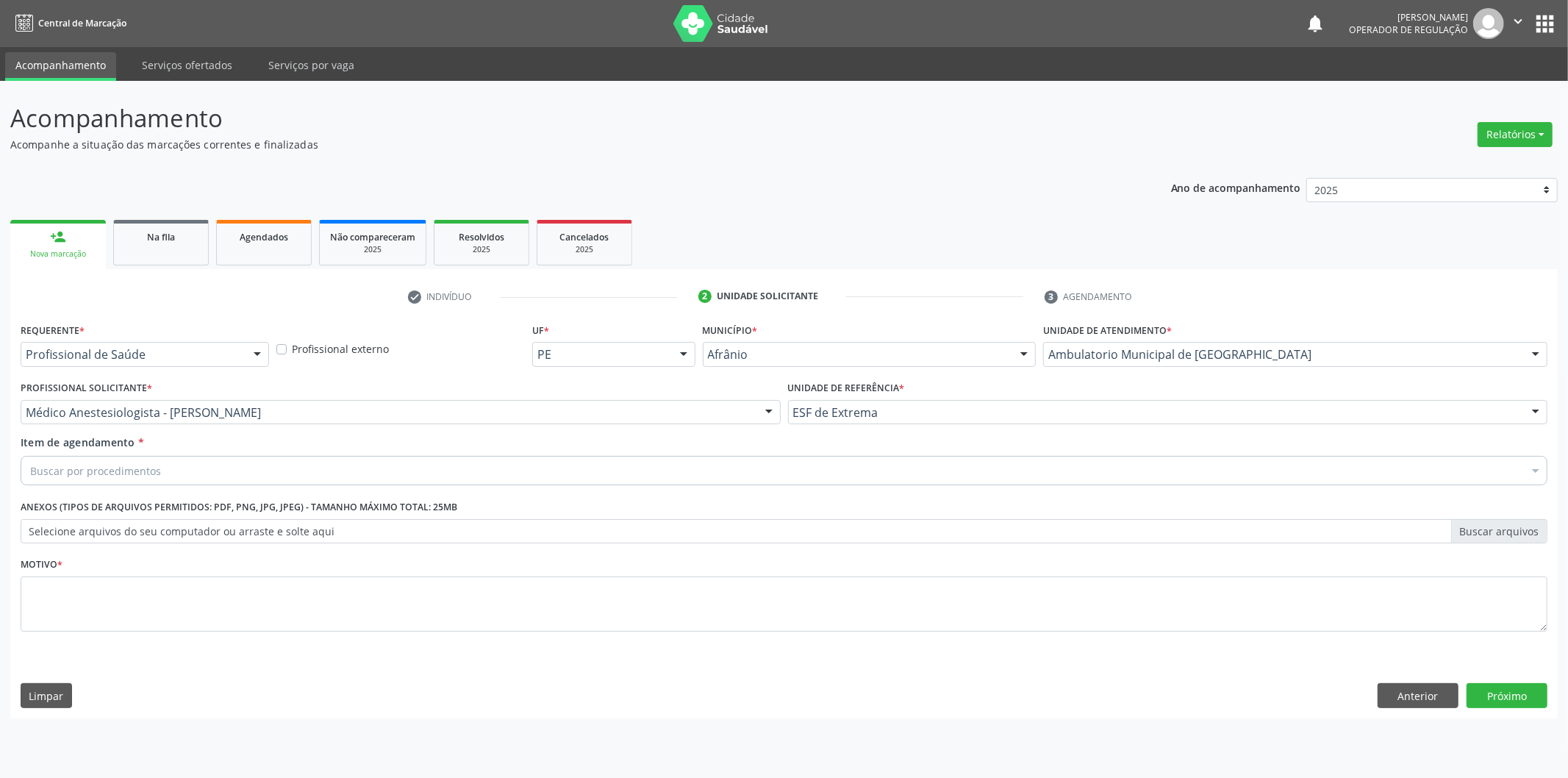
click at [237, 466] on div "Buscar por procedimentos" at bounding box center [784, 471] width 1526 height 30
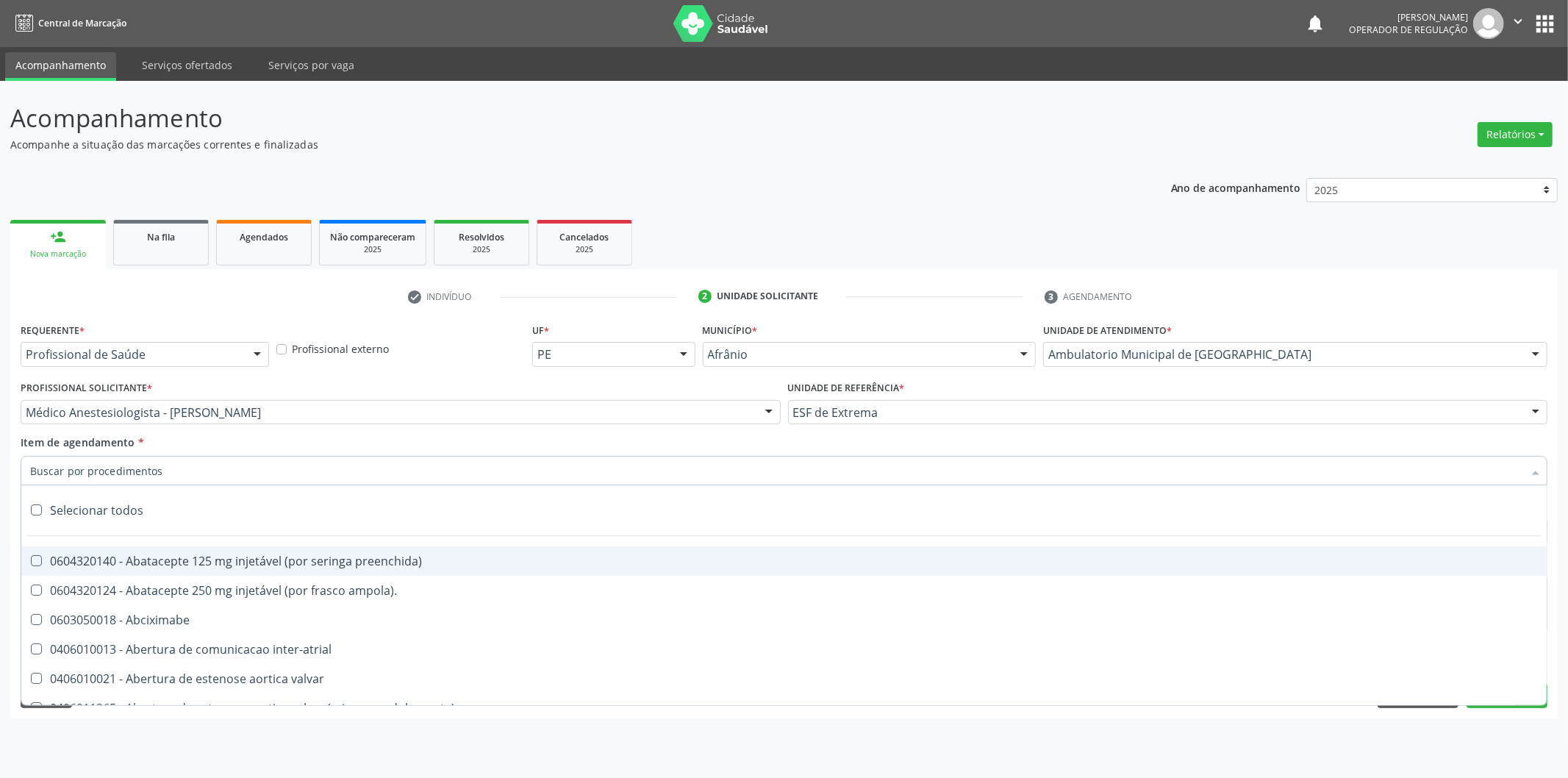
paste input "0302050027"
type input "0302050027"
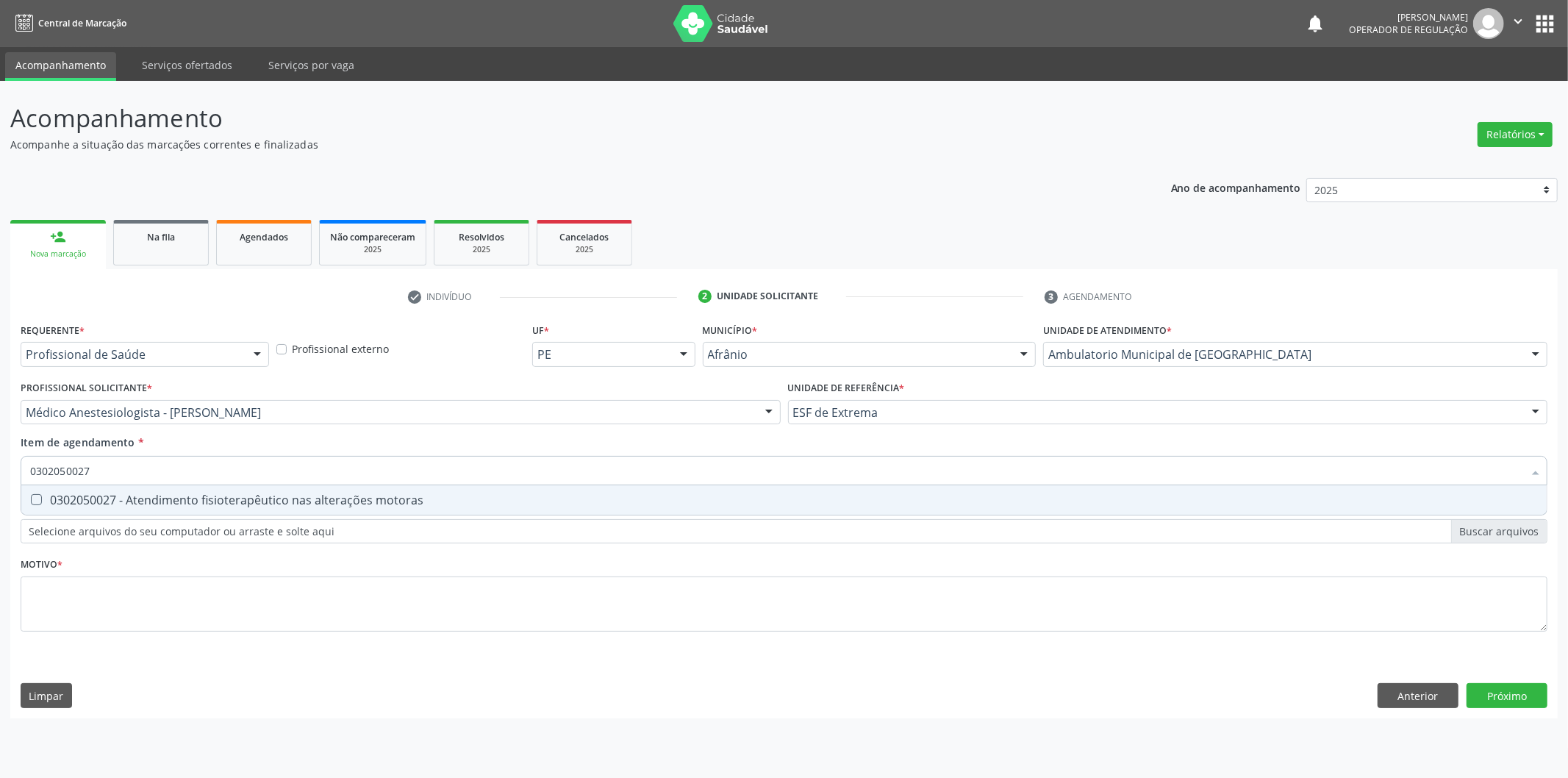
click at [342, 502] on div "0302050027 - Atendimento fisioterapêutico nas alterações motoras" at bounding box center [784, 499] width 1508 height 12
checkbox motoras "true"
click at [313, 614] on div "Requerente * Profissional de Saúde Profissional de Saúde Paciente Nenhum result…" at bounding box center [784, 485] width 1526 height 333
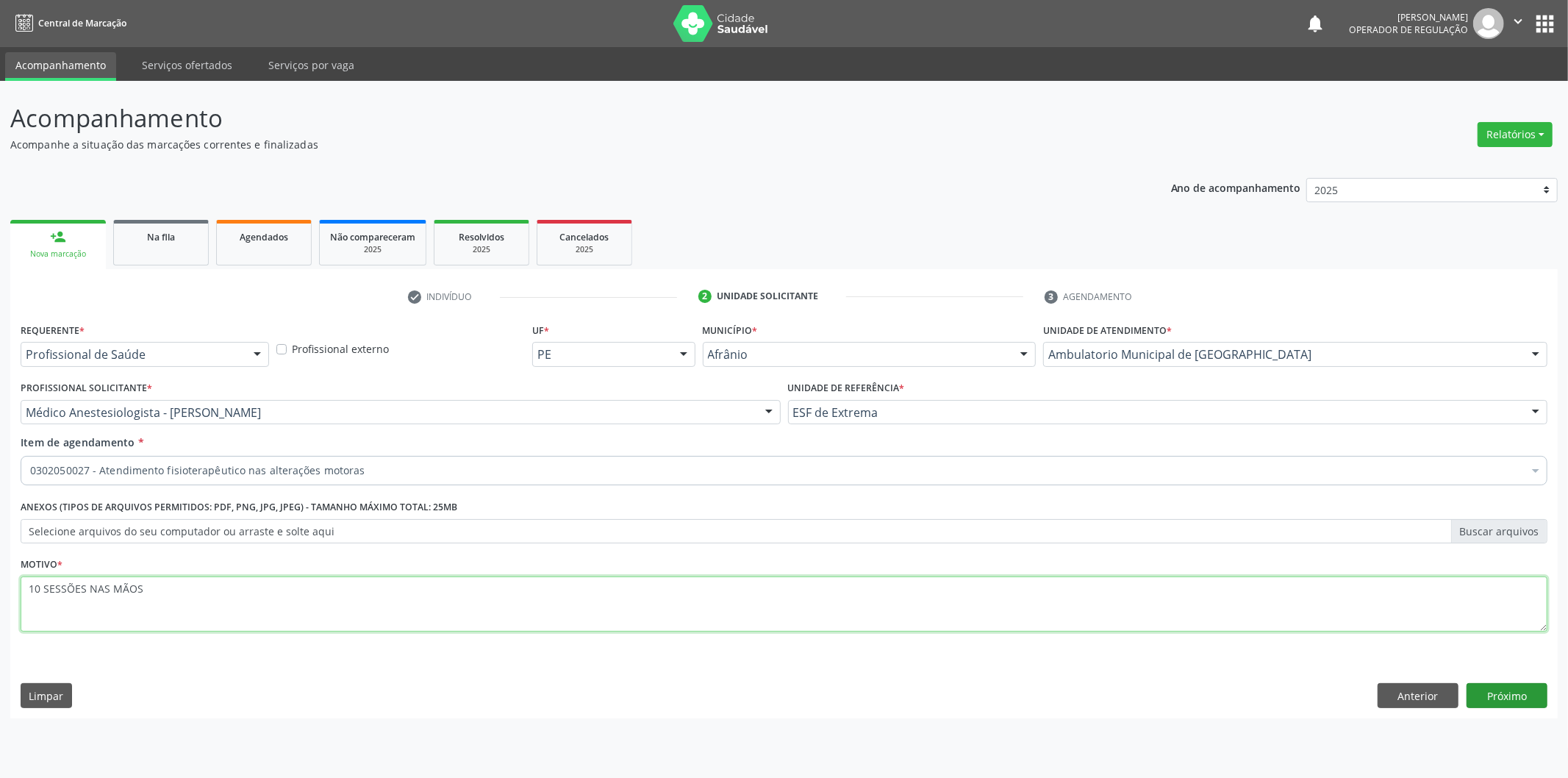
type textarea "10 SESSÕES NAS MÃOS"
click at [1519, 700] on button "Próximo" at bounding box center [1506, 695] width 81 height 25
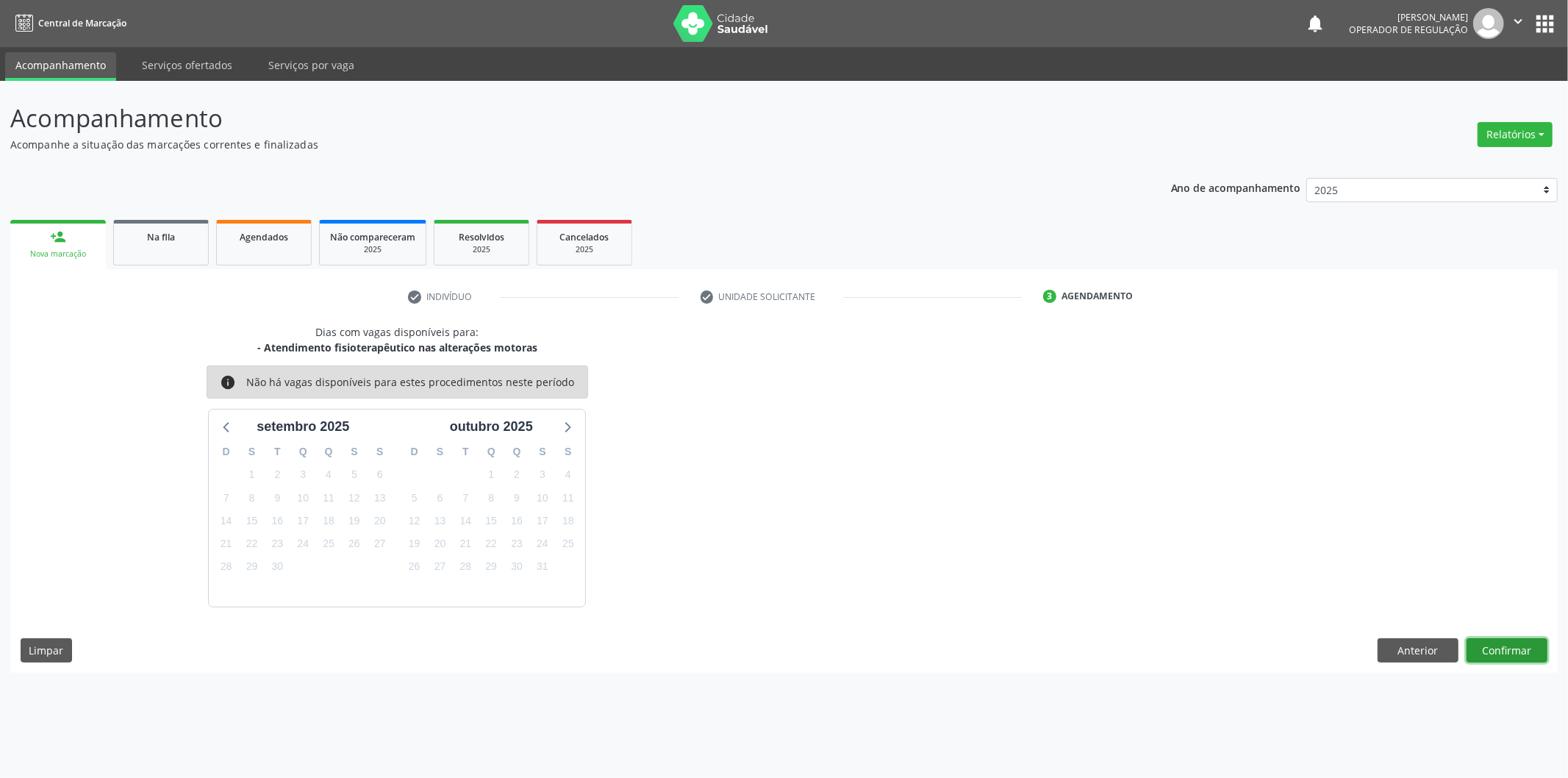
click at [1512, 638] on button "Confirmar" at bounding box center [1506, 650] width 81 height 25
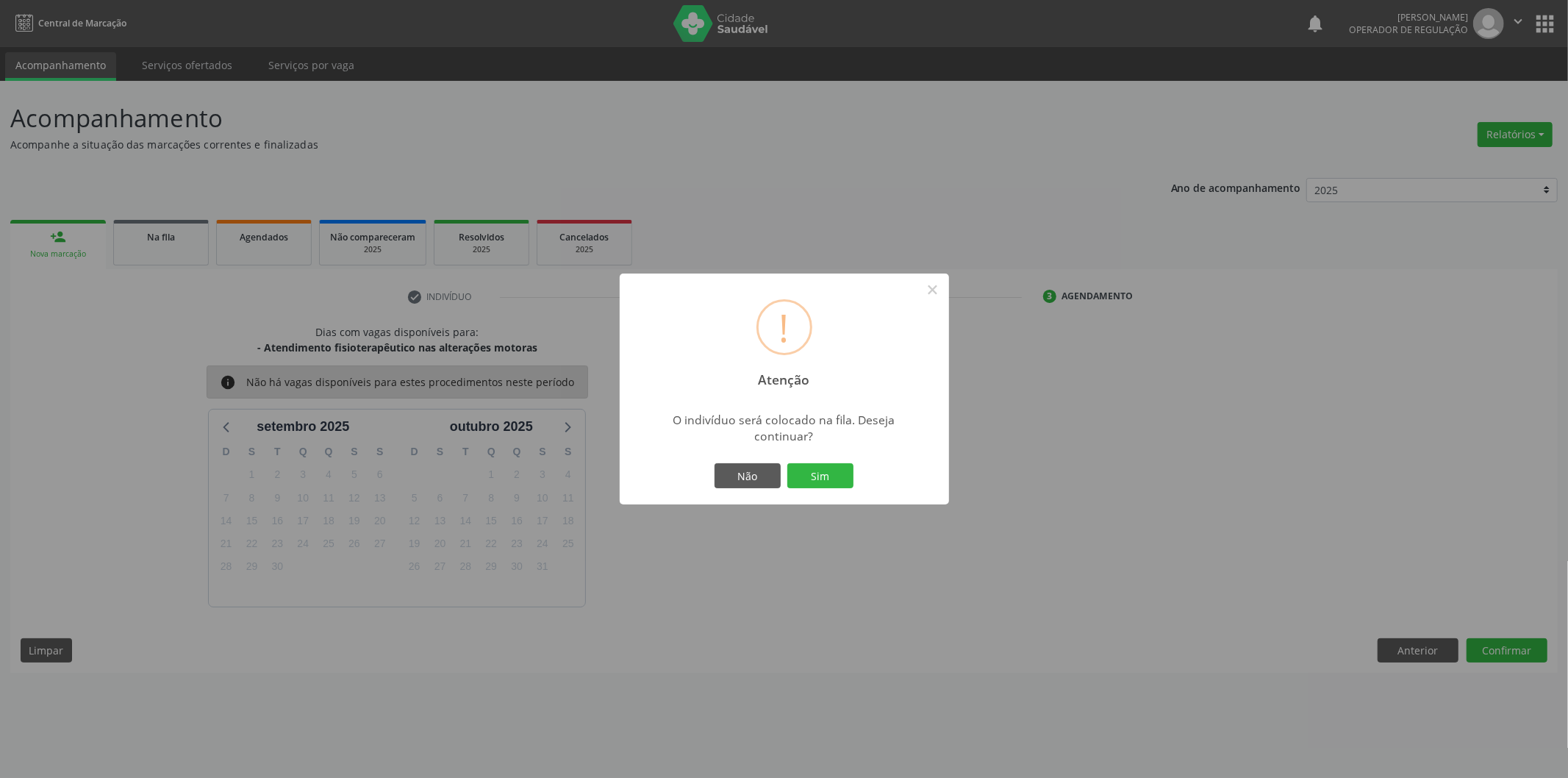
click at [859, 481] on div "! Atenção × O indivíduo será colocado na fila. Deseja continuar? Não Sim" at bounding box center [784, 388] width 330 height 231
click at [839, 469] on button "Sim" at bounding box center [820, 475] width 66 height 25
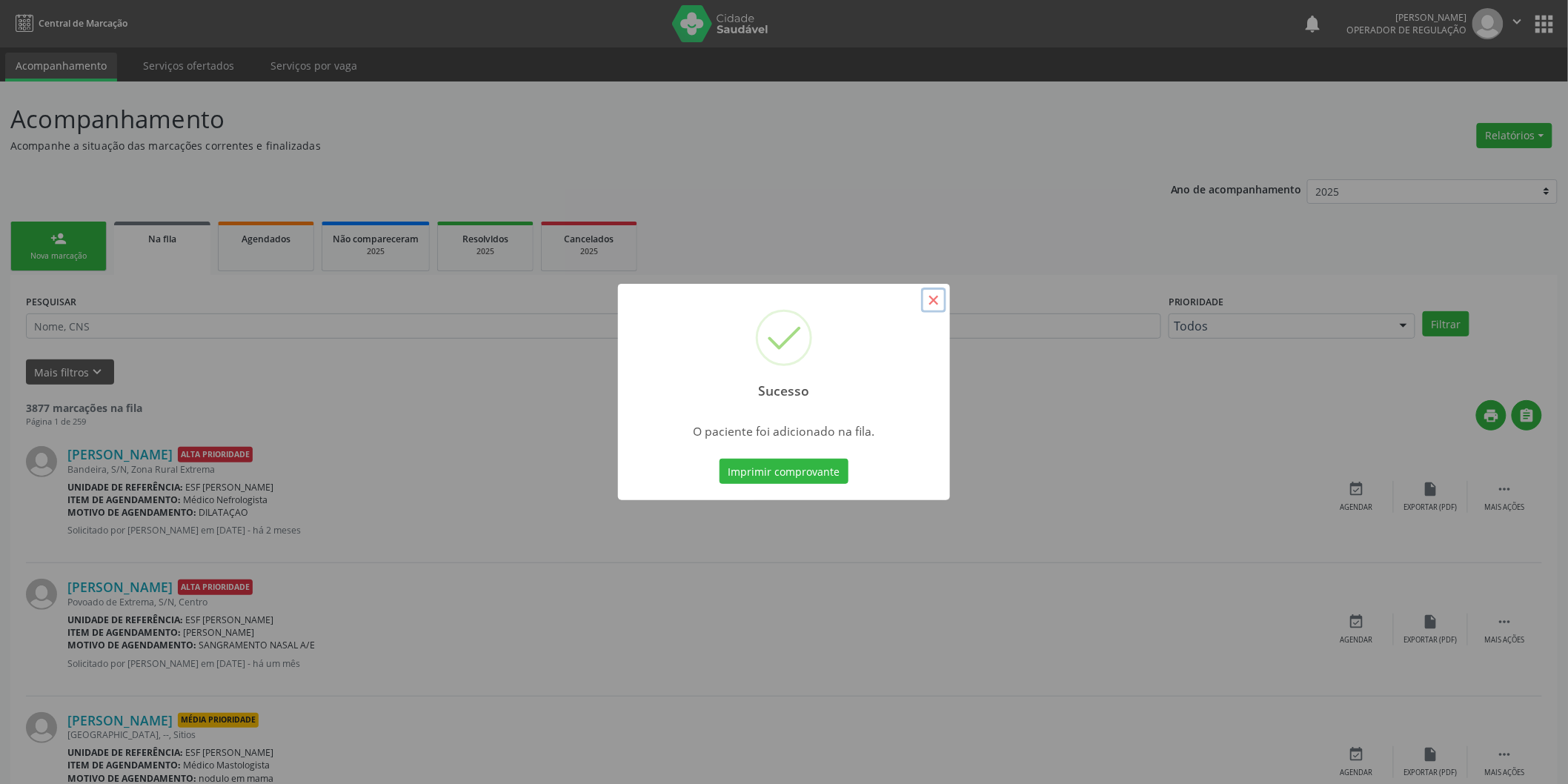
click at [942, 304] on button "×" at bounding box center [934, 300] width 25 height 25
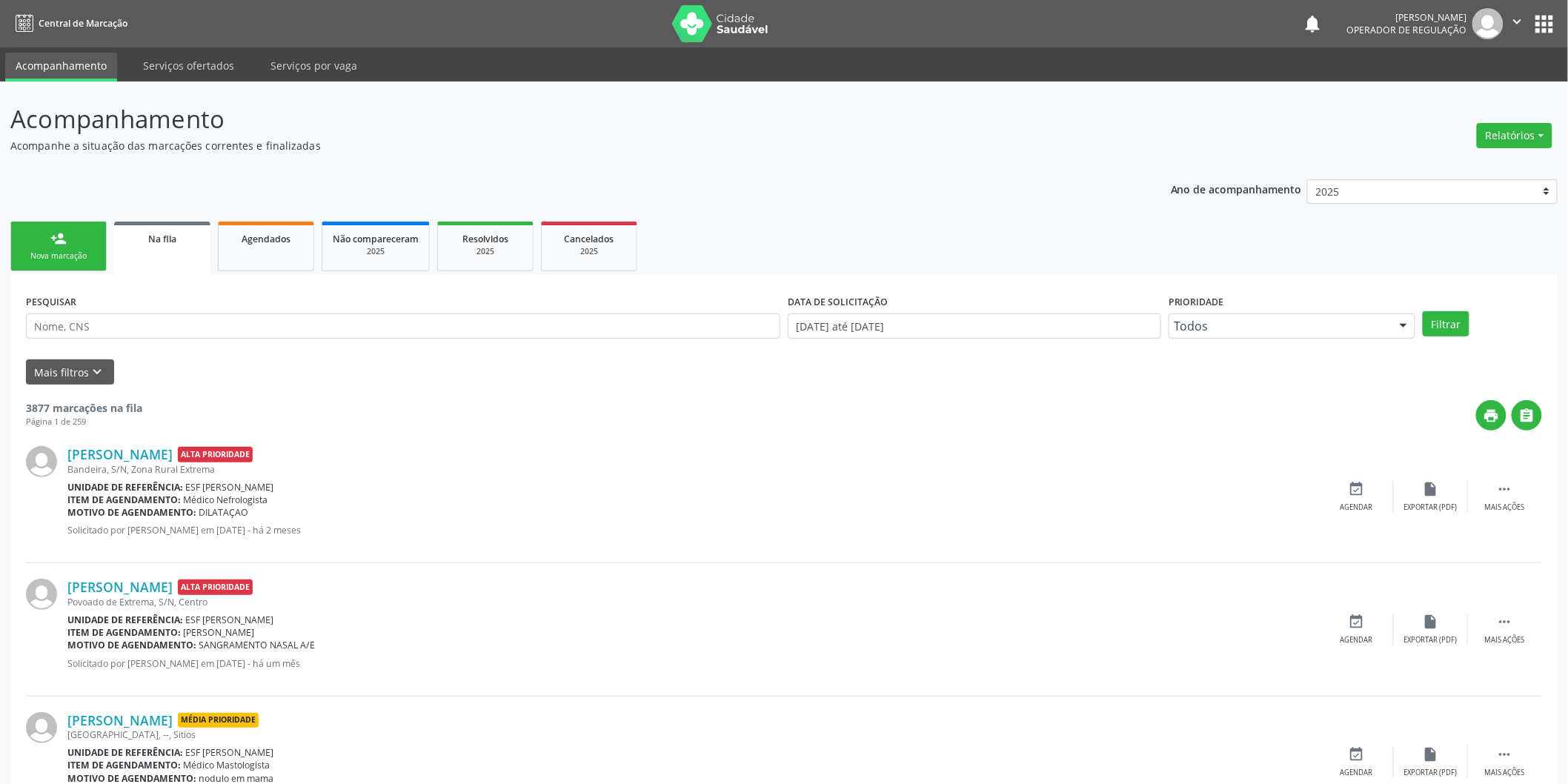
click at [91, 253] on div "Nova marcação" at bounding box center [58, 256] width 74 height 11
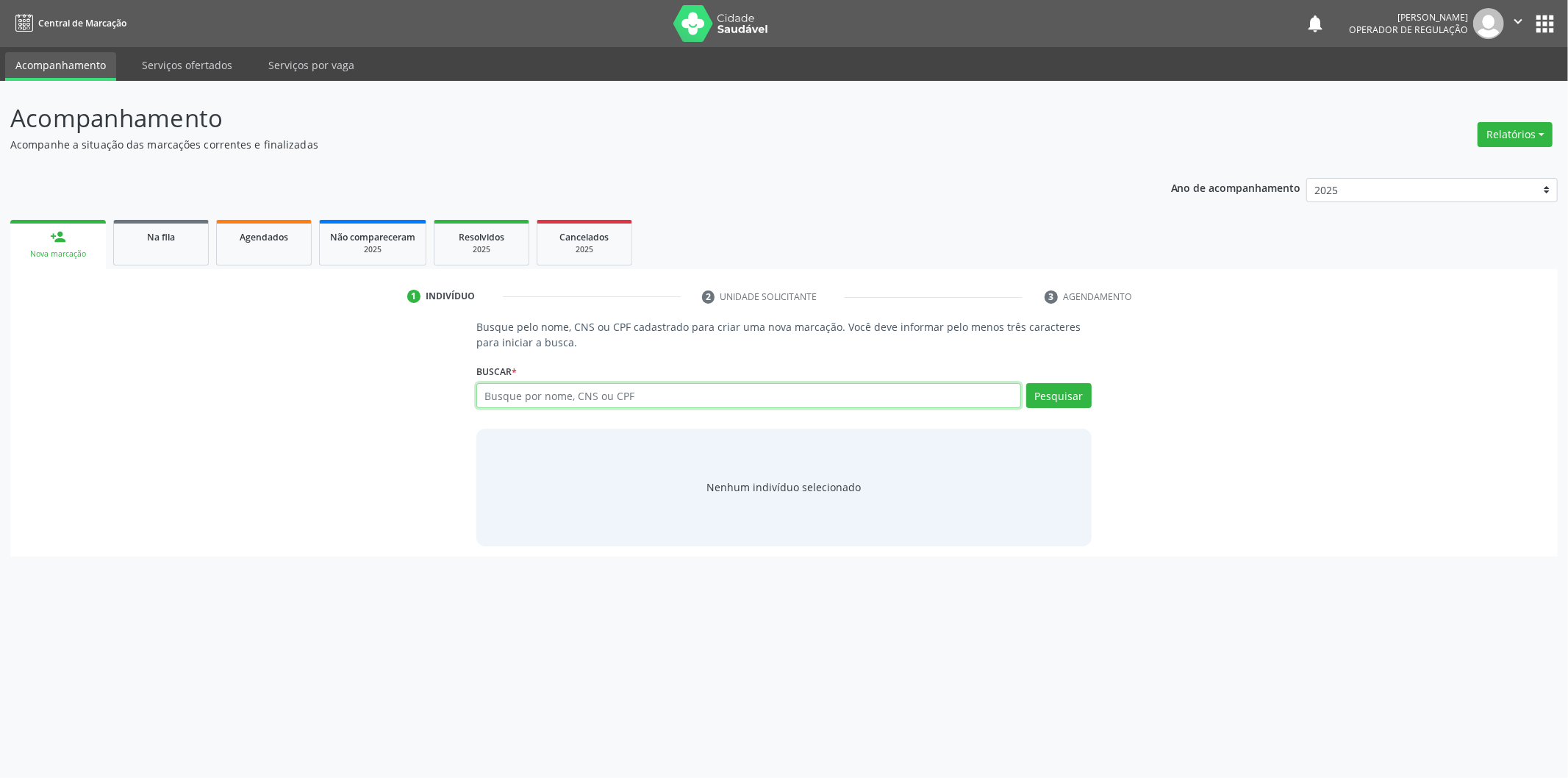
click at [571, 393] on input "text" at bounding box center [748, 395] width 545 height 25
type input "708506341585476"
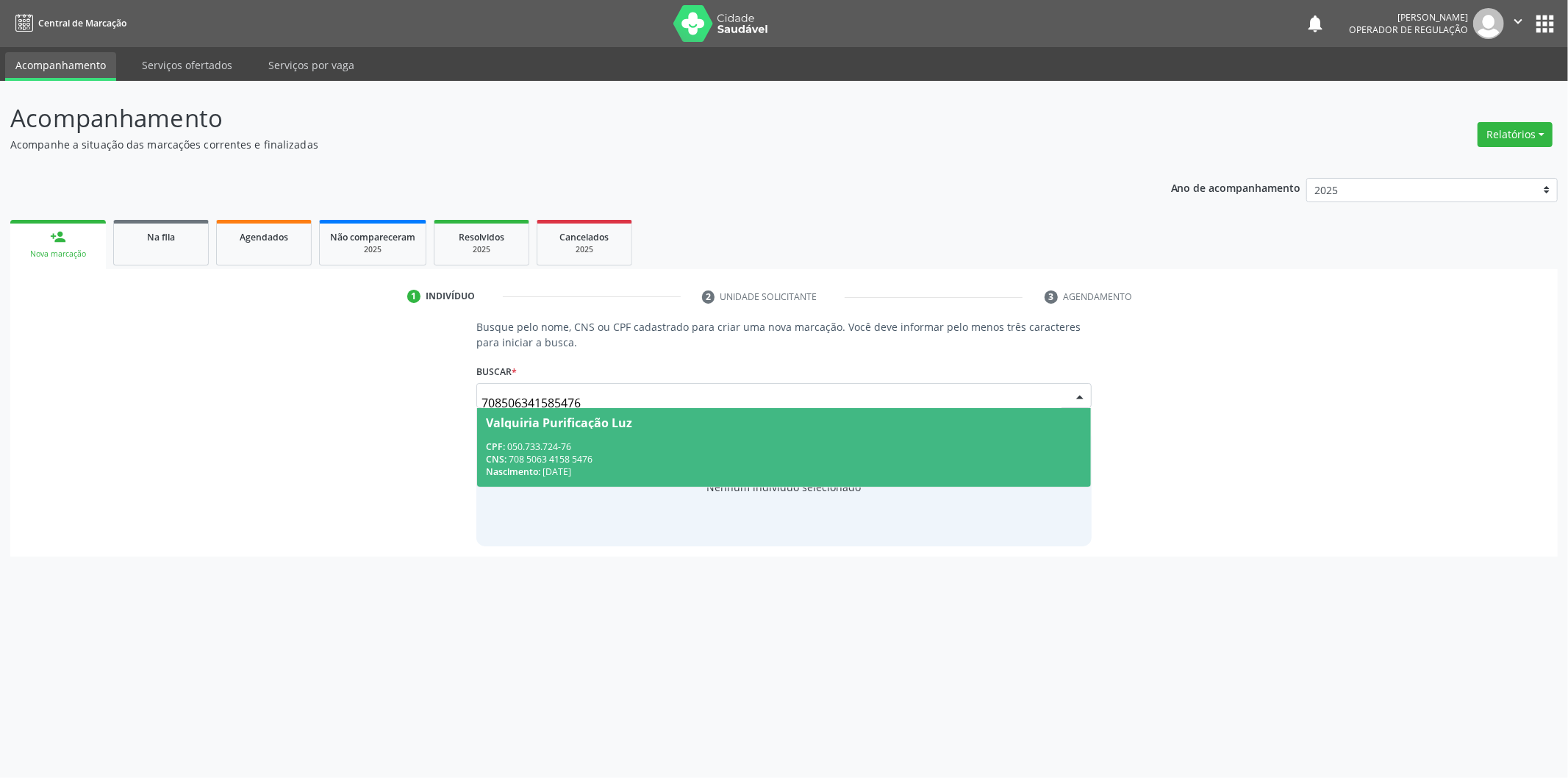
click at [588, 442] on div "CPF: 050.733.724-76" at bounding box center [784, 445] width 596 height 12
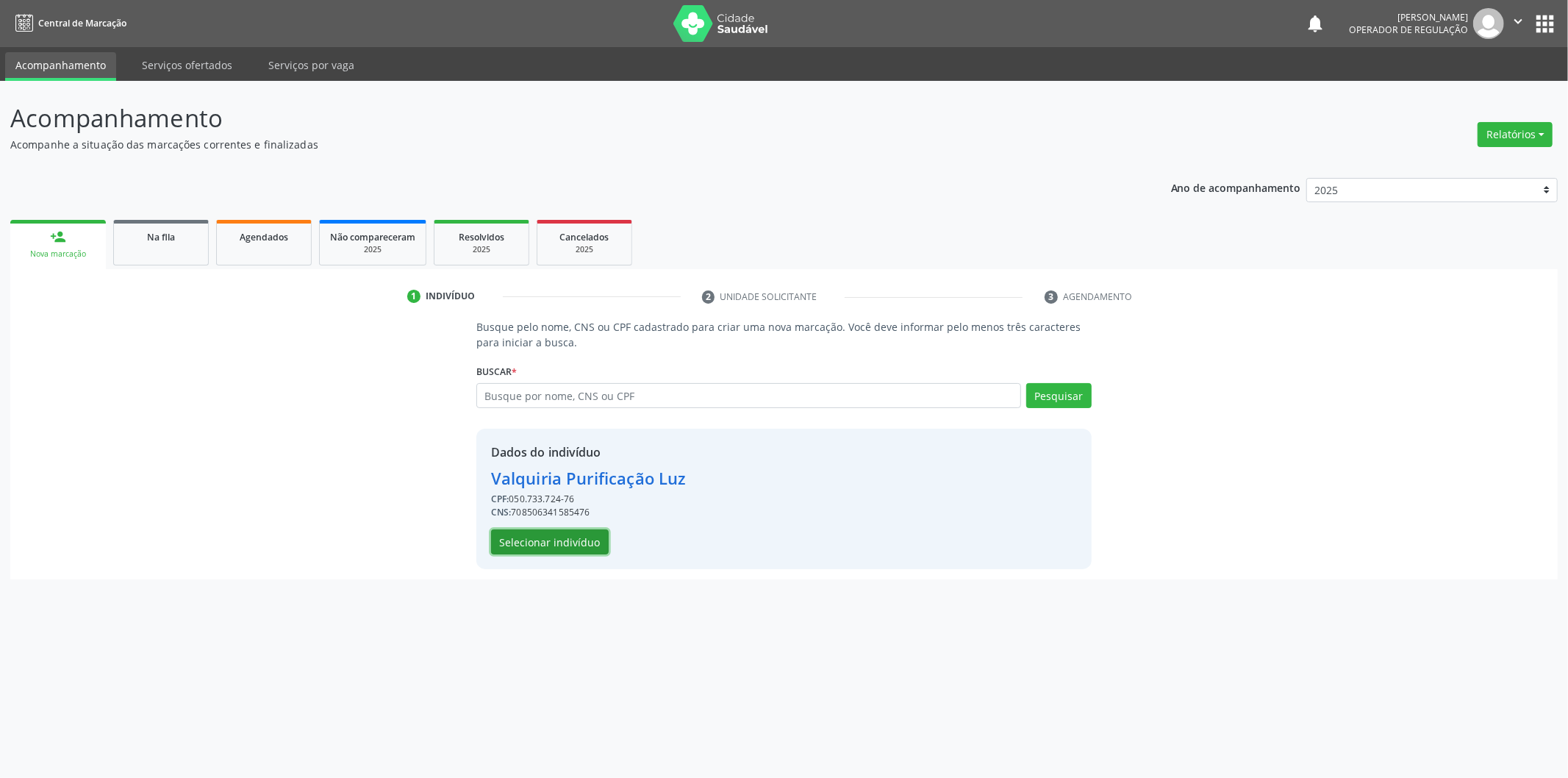
click at [575, 530] on button "Selecionar indivíduo" at bounding box center [549, 541] width 118 height 25
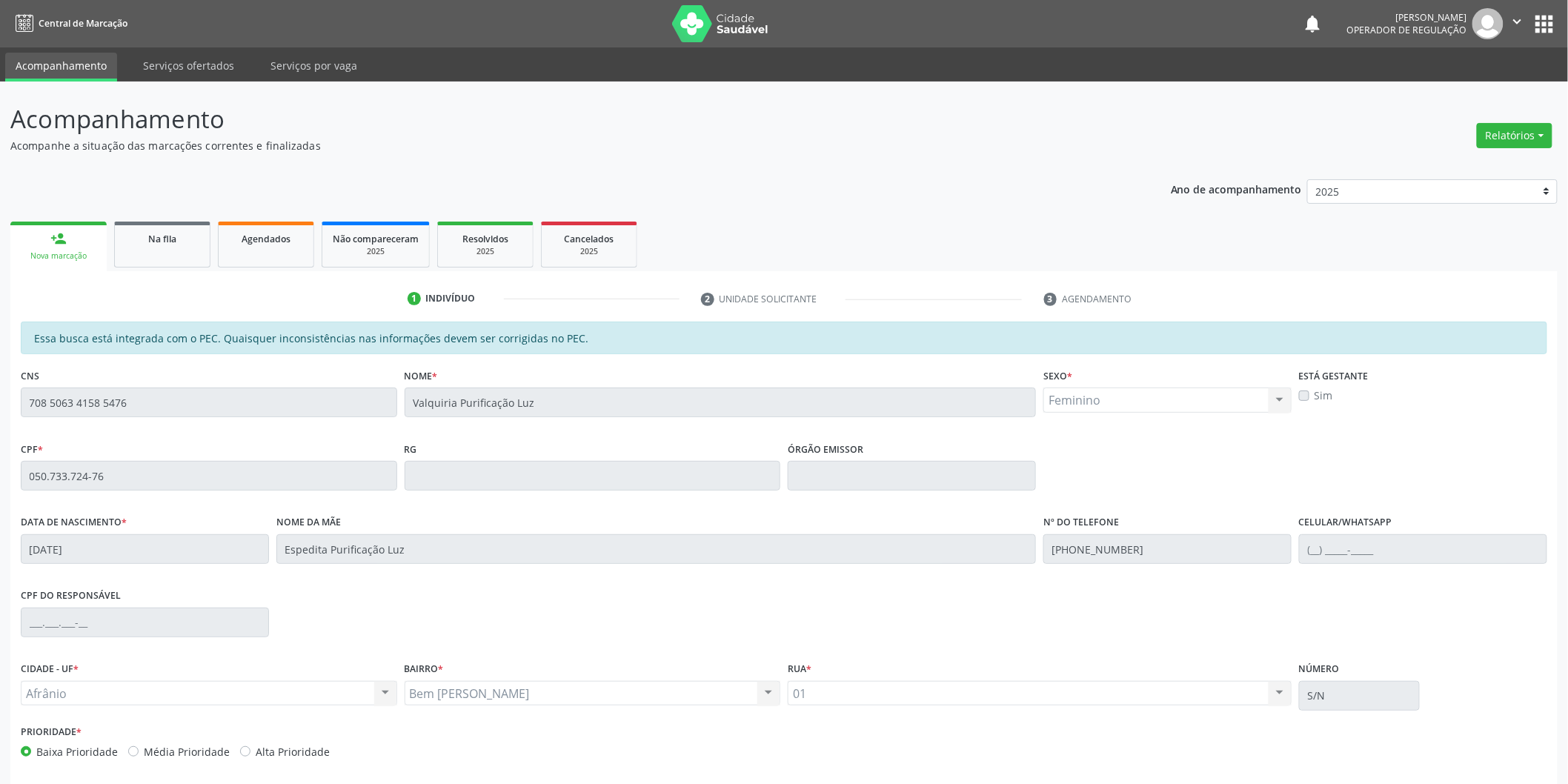
scroll to position [62, 0]
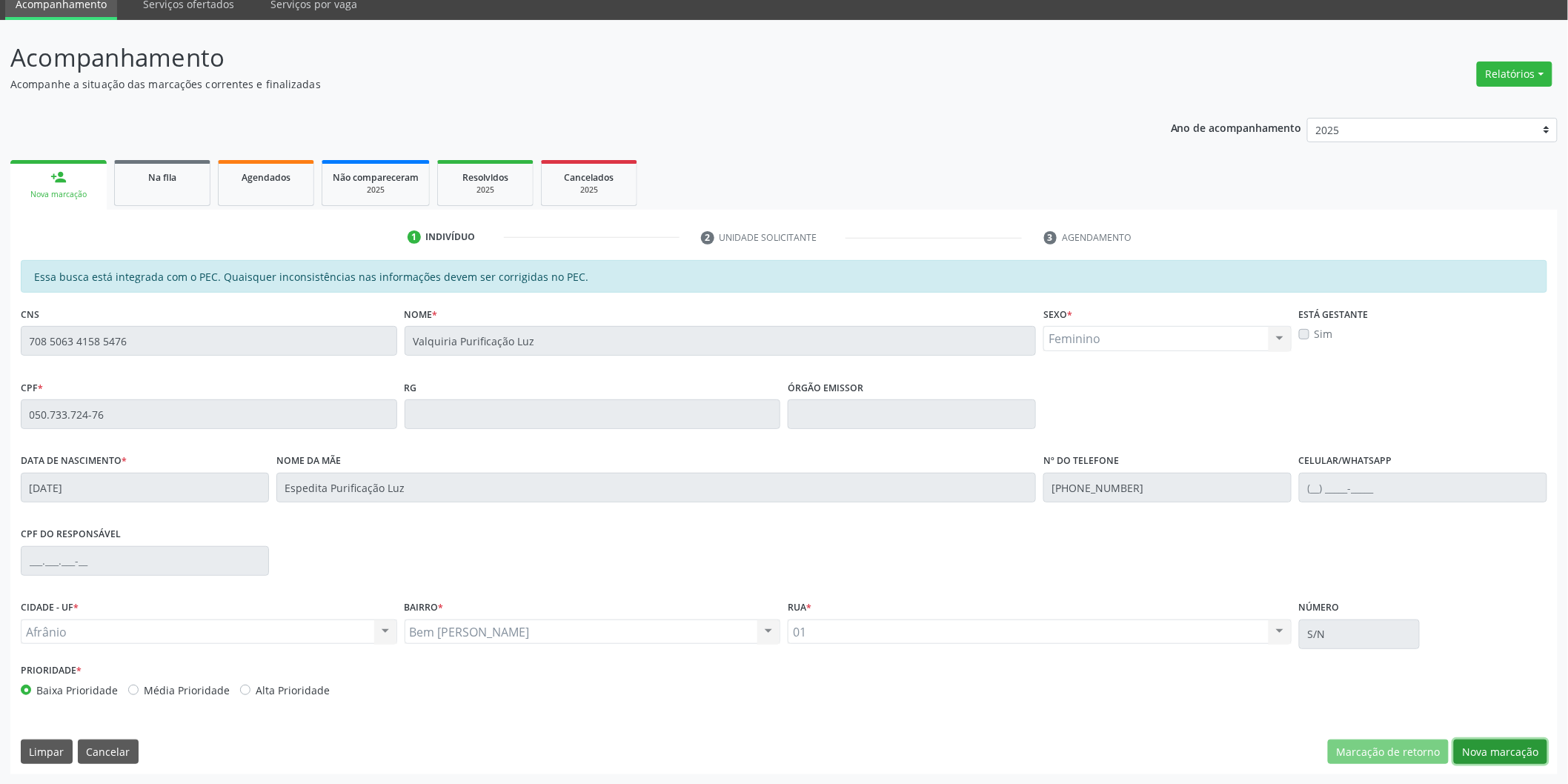
click at [1525, 743] on button "Nova marcação" at bounding box center [1501, 751] width 93 height 25
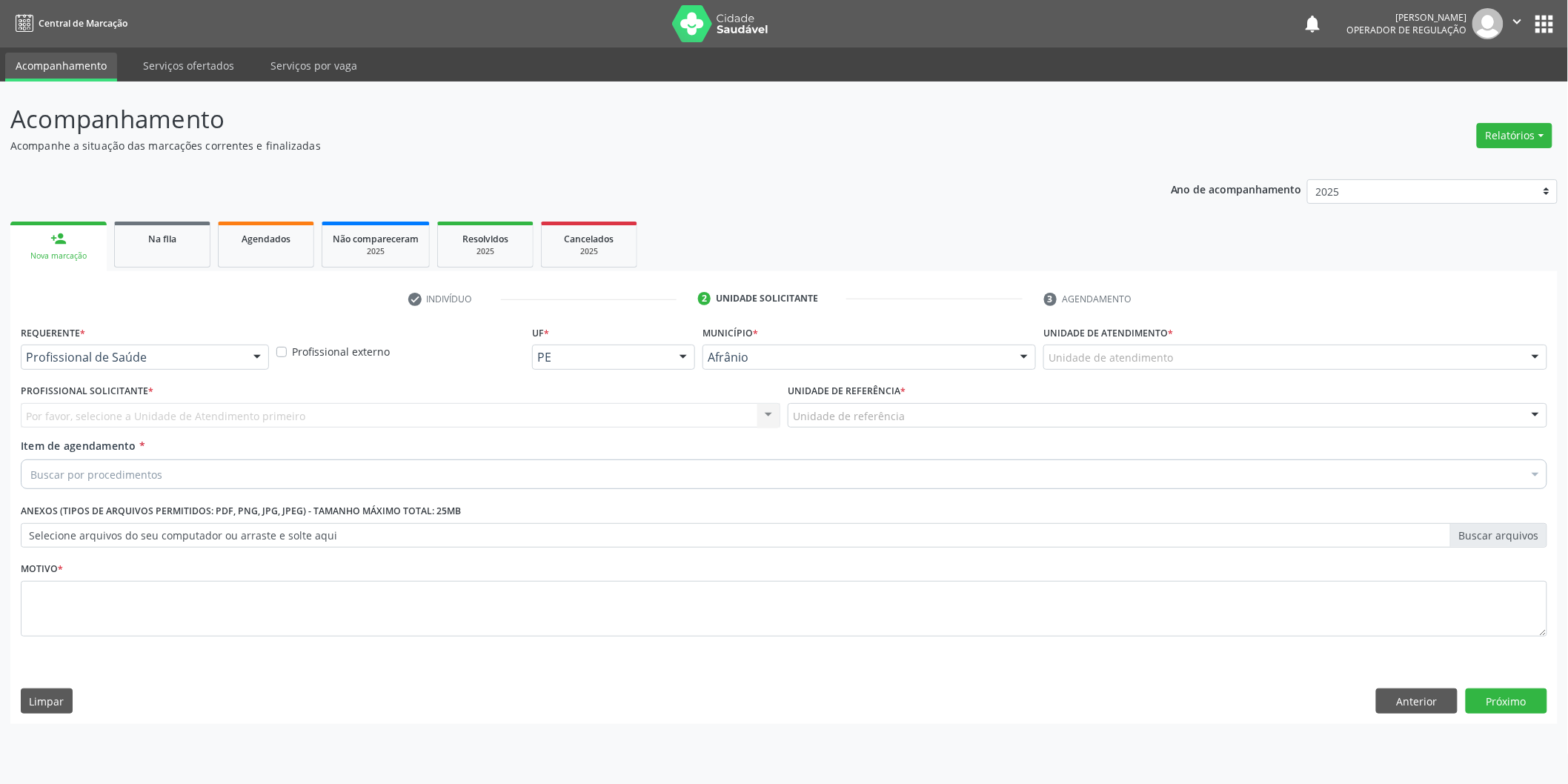
scroll to position [0, 0]
click at [1340, 350] on div "Unidade de atendimento" at bounding box center [1306, 357] width 508 height 25
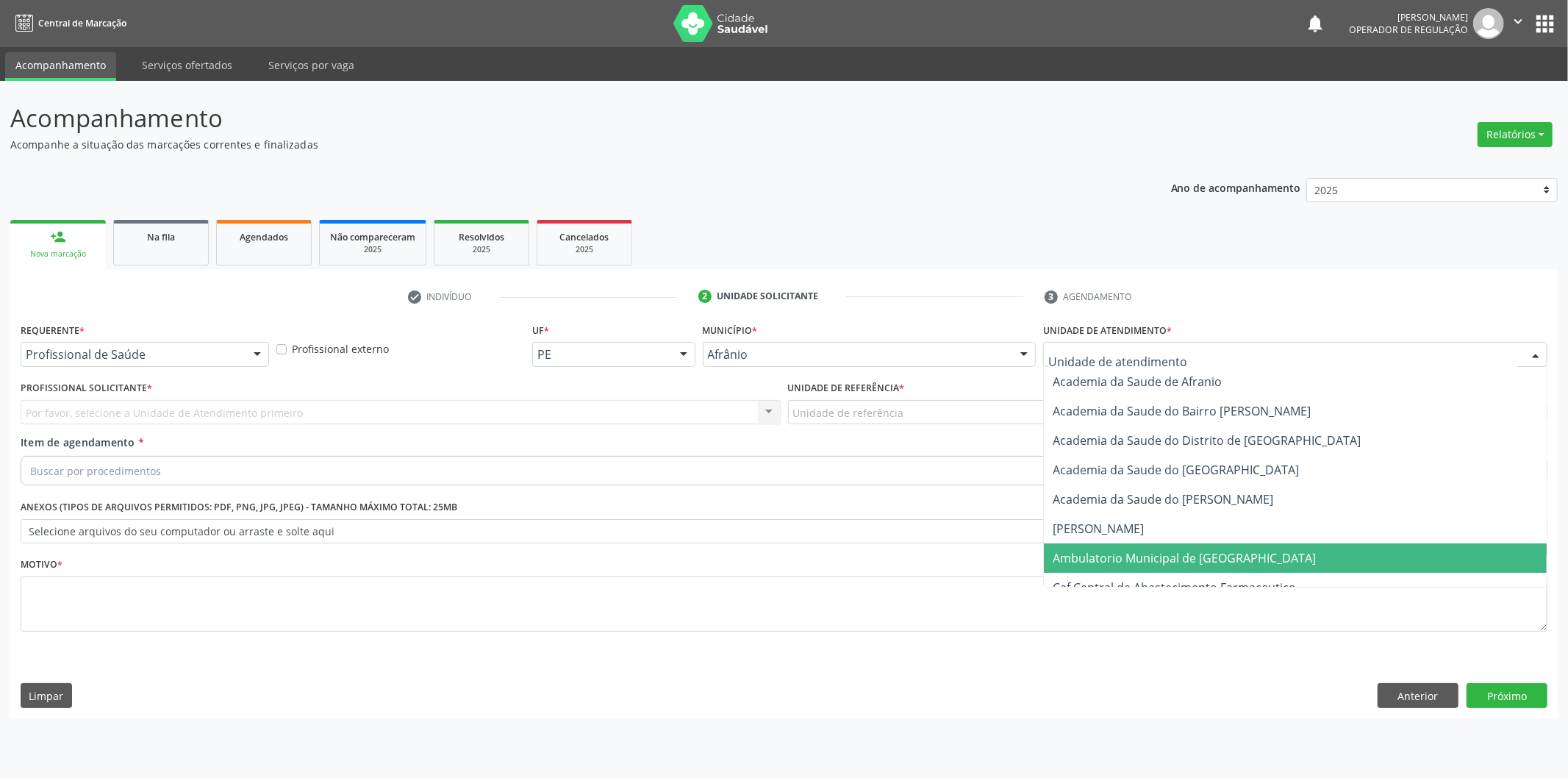
click at [1281, 546] on span "Ambulatorio Municipal de [GEOGRAPHIC_DATA]" at bounding box center [1295, 558] width 503 height 30
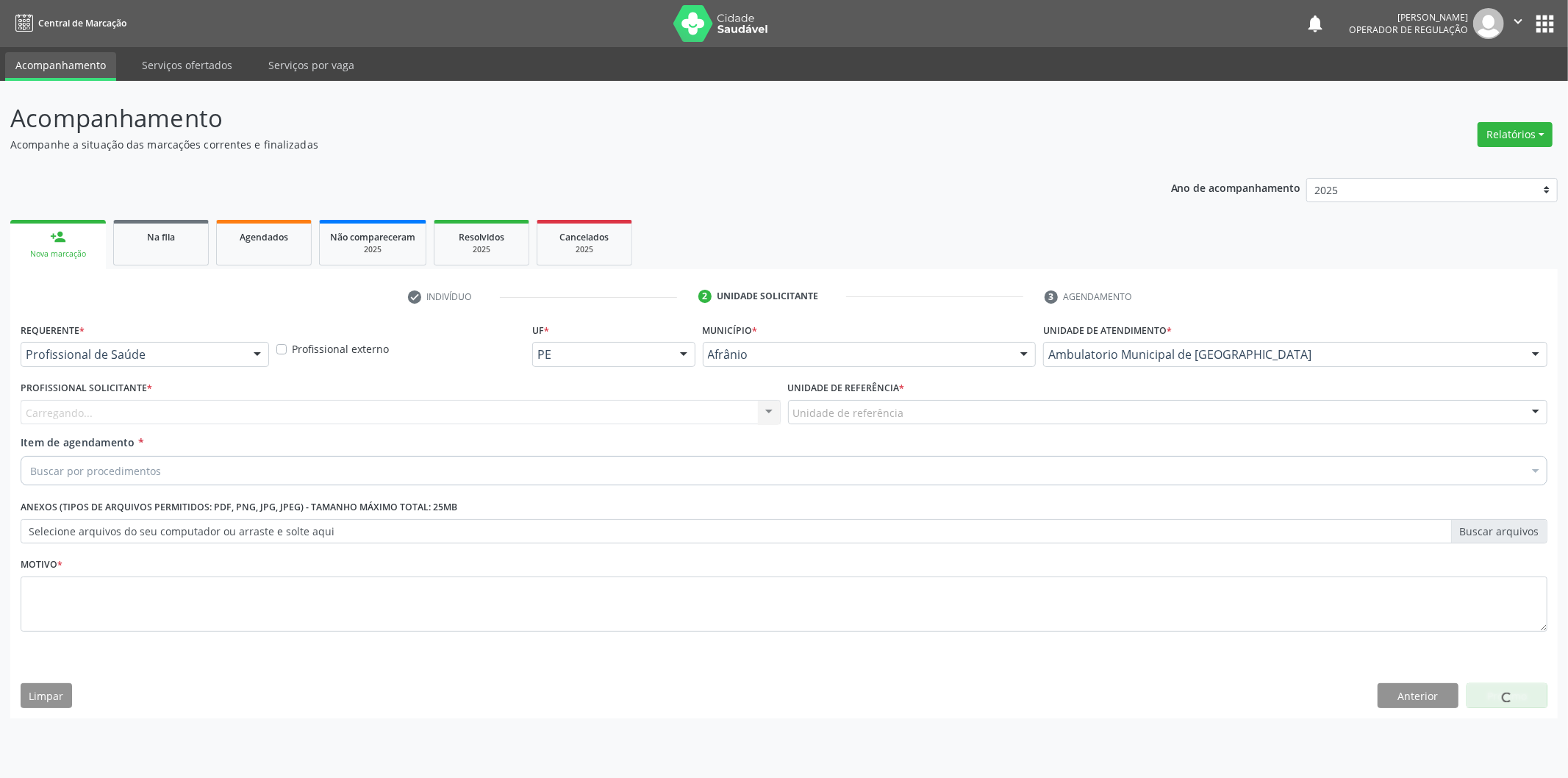
click at [985, 411] on div "Unidade de referência" at bounding box center [1168, 412] width 760 height 25
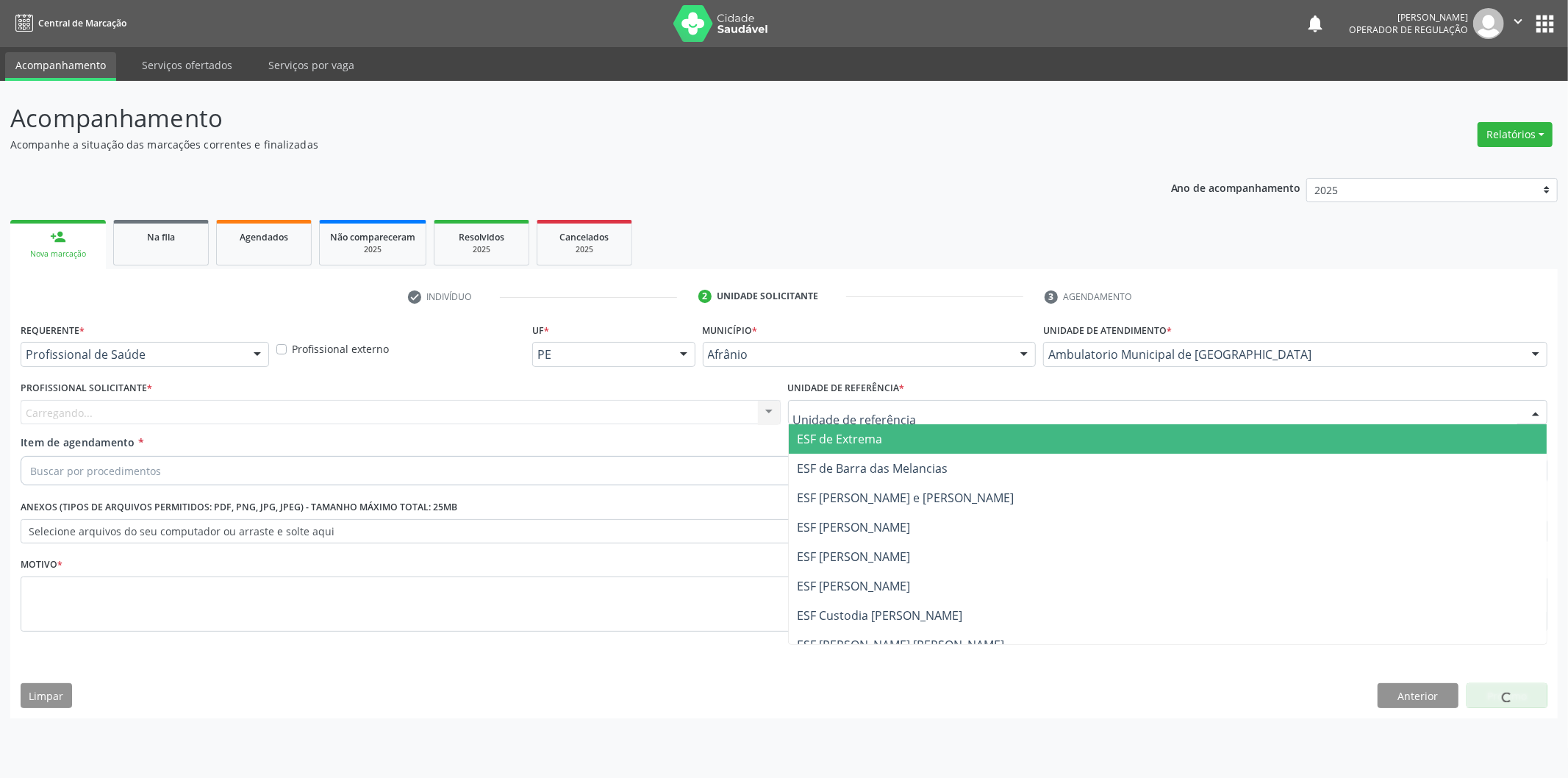
click at [963, 438] on span "ESF de Extrema" at bounding box center [1168, 439] width 759 height 30
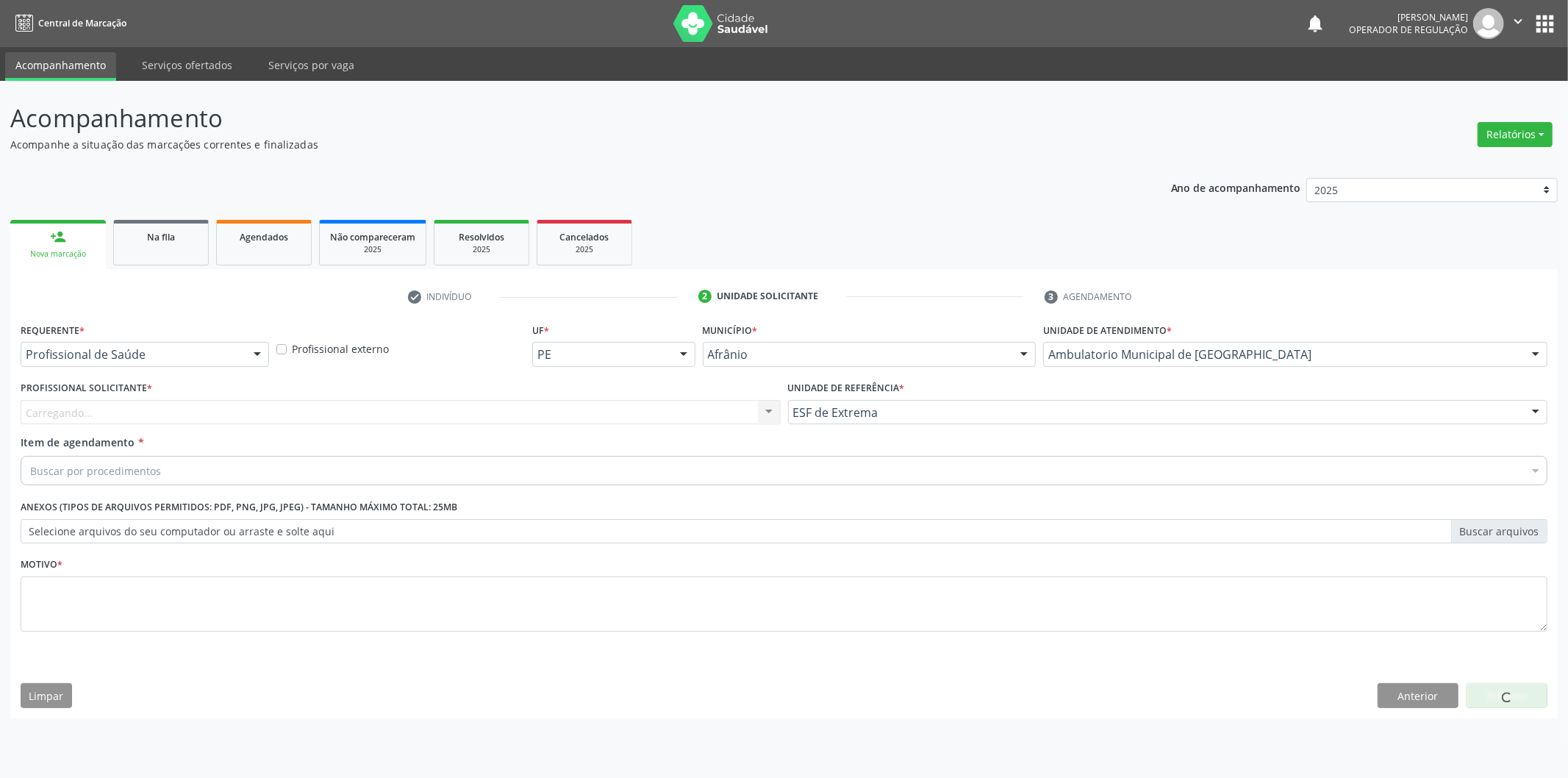
click at [671, 410] on div "Carregando... Nenhum resultado encontrado para: " " Não há nenhuma opção para s…" at bounding box center [400, 412] width 760 height 25
click at [661, 407] on div "Carregando... Nenhum resultado encontrado para: " " Não há nenhuma opção para s…" at bounding box center [400, 412] width 760 height 25
click at [661, 415] on div "Profissional solicitante" at bounding box center [400, 412] width 760 height 25
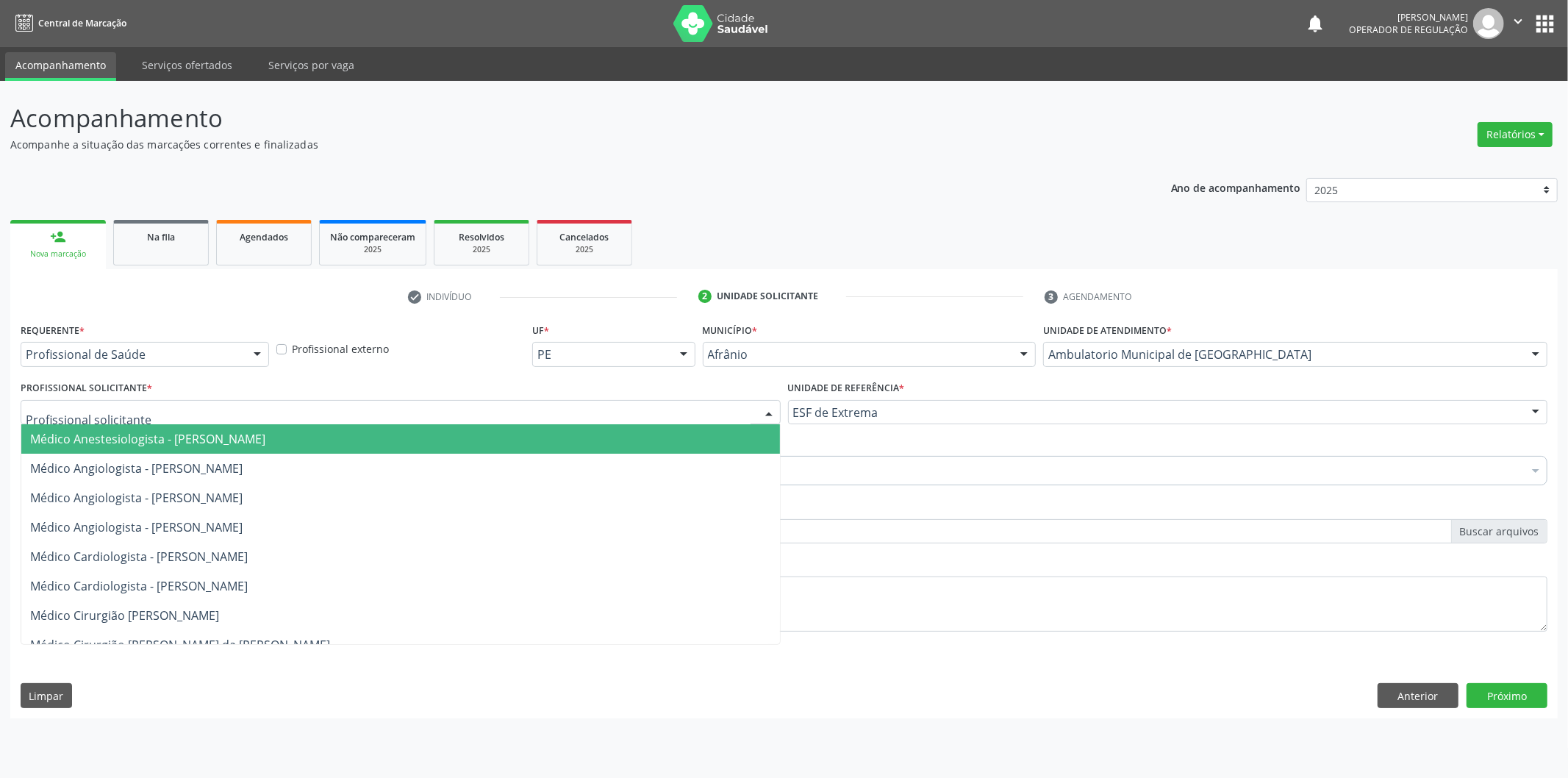
click at [664, 432] on span "Médico Anestesiologista - [PERSON_NAME]" at bounding box center [400, 439] width 759 height 30
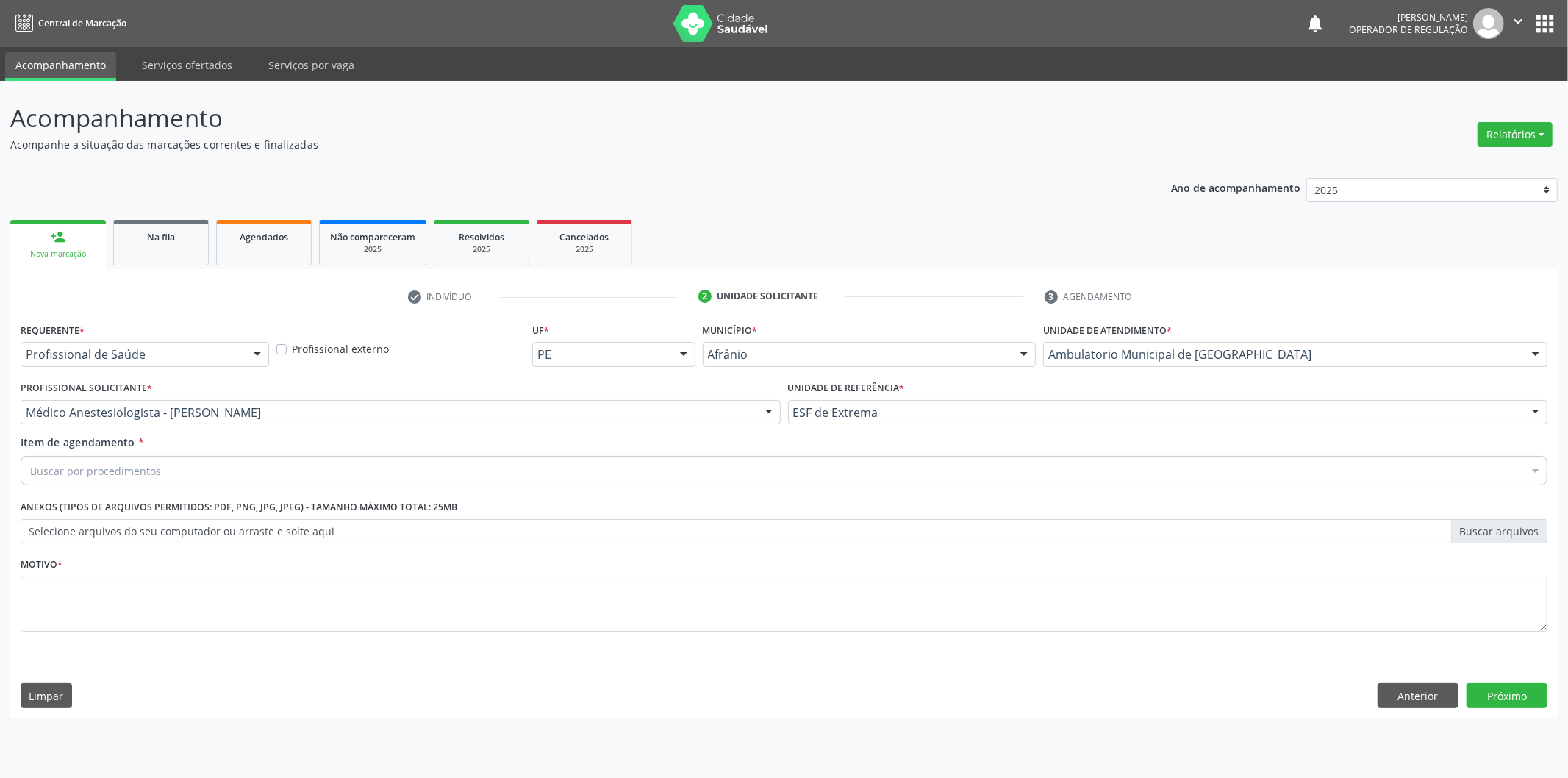
click at [327, 476] on div "Buscar por procedimentos" at bounding box center [784, 471] width 1526 height 30
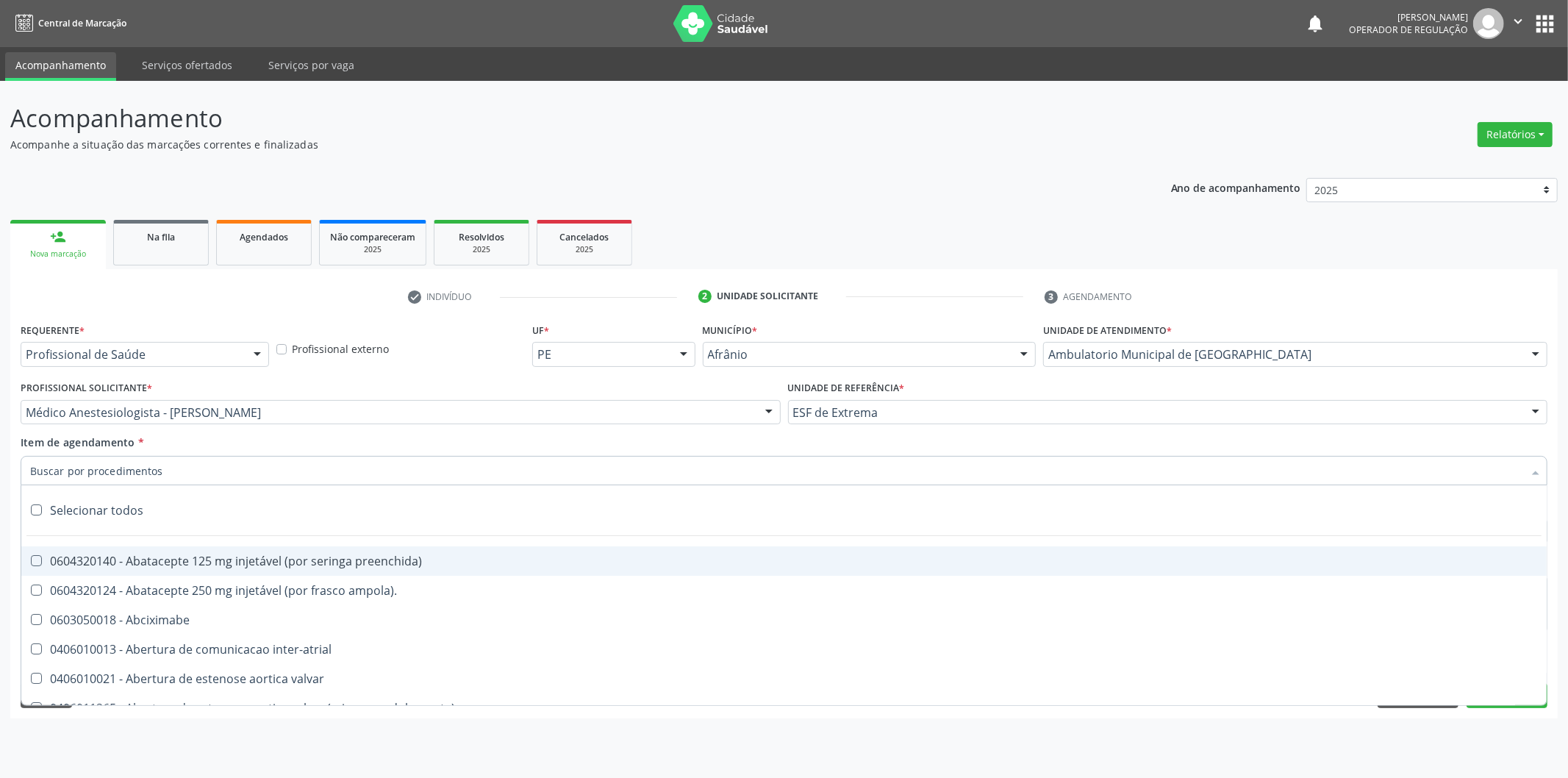
paste input "0302050027"
type input "0302050027"
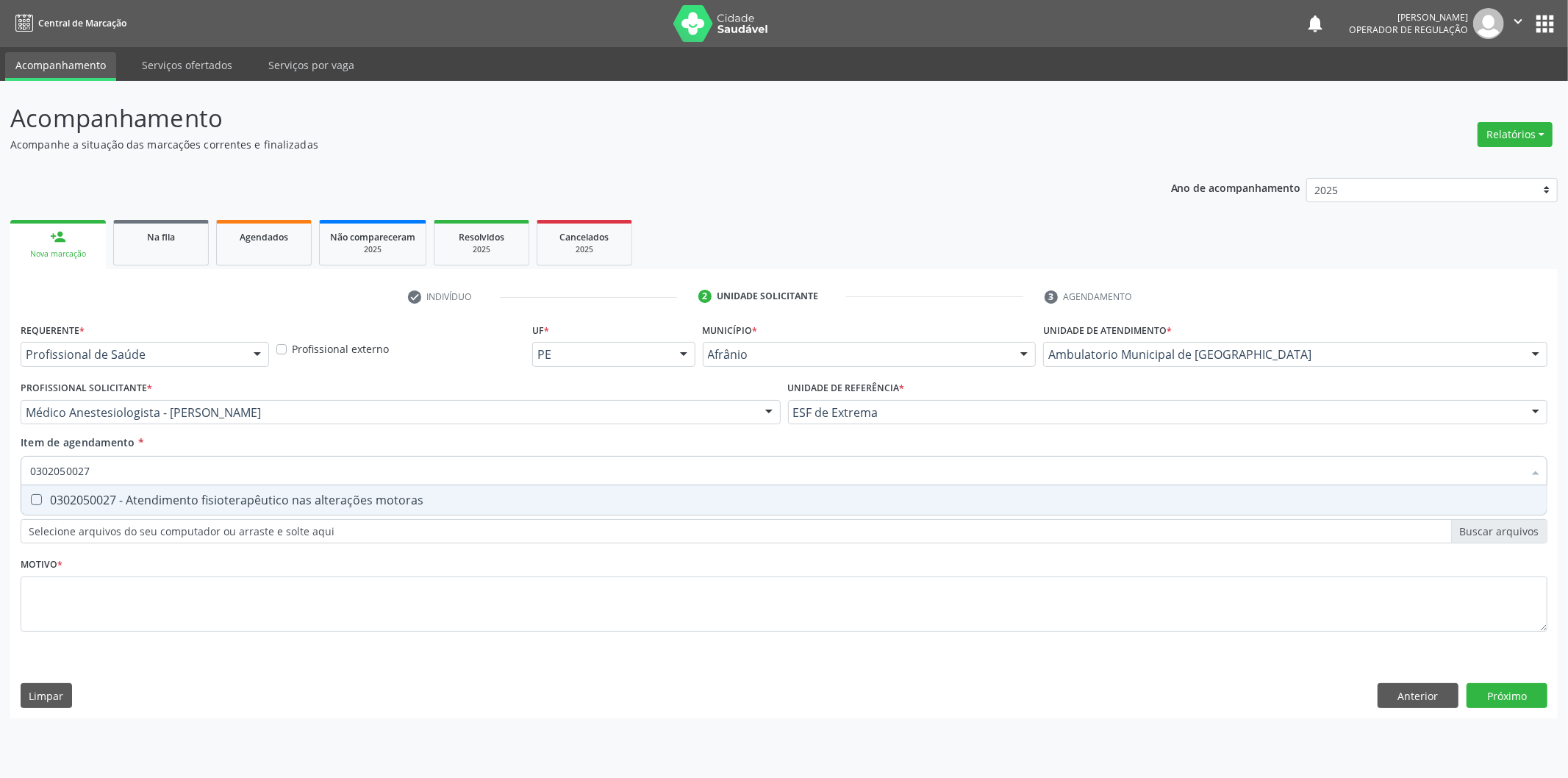
click at [251, 500] on div "0302050027 - Atendimento fisioterapêutico nas alterações motoras" at bounding box center [784, 499] width 1508 height 12
checkbox motoras "true"
click at [230, 596] on div "Requerente * Profissional de Saúde Profissional de Saúde Paciente Nenhum result…" at bounding box center [784, 485] width 1526 height 333
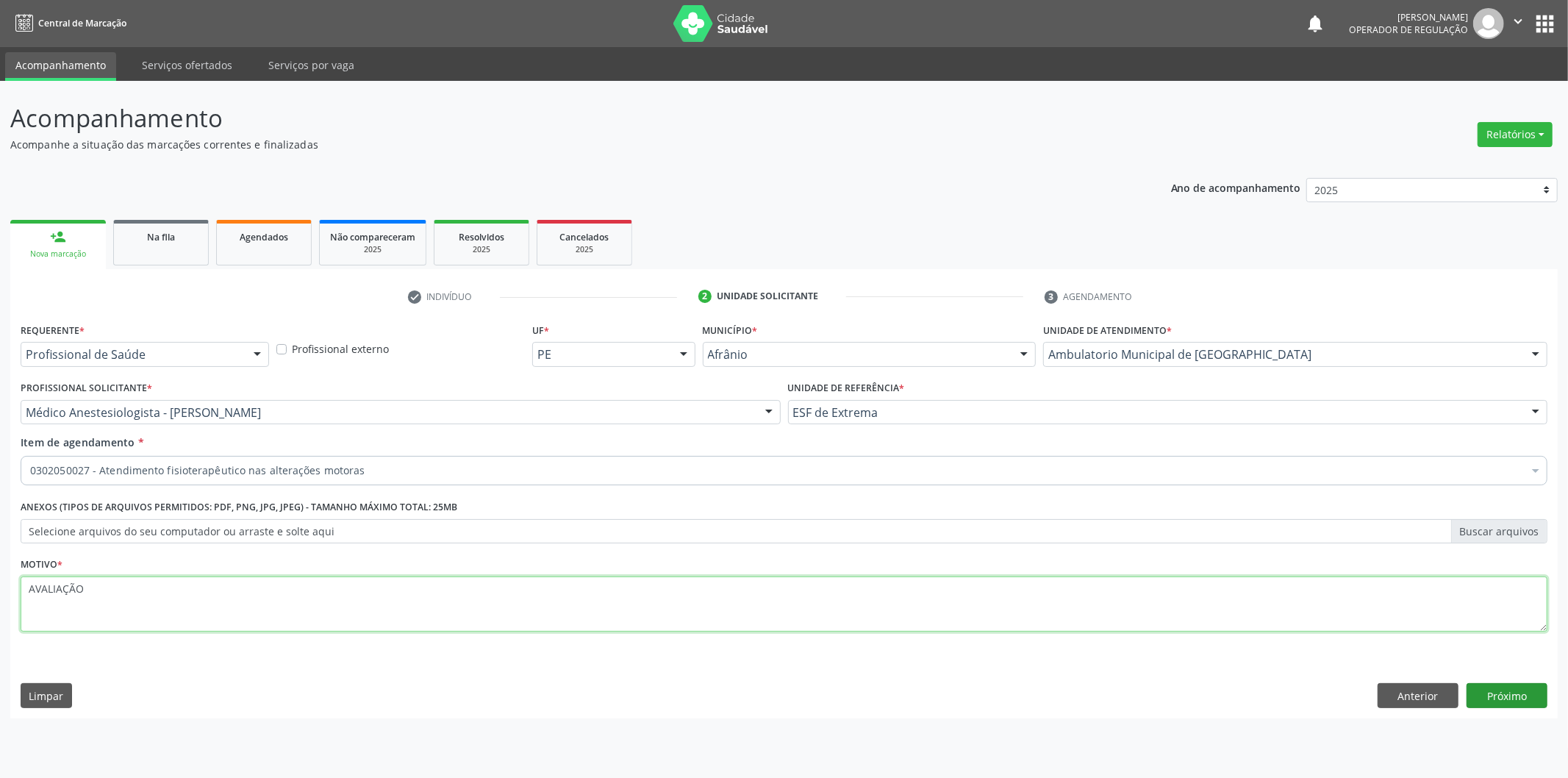
type textarea "AVALIAÇÃO"
click at [1487, 703] on button "Próximo" at bounding box center [1506, 695] width 81 height 25
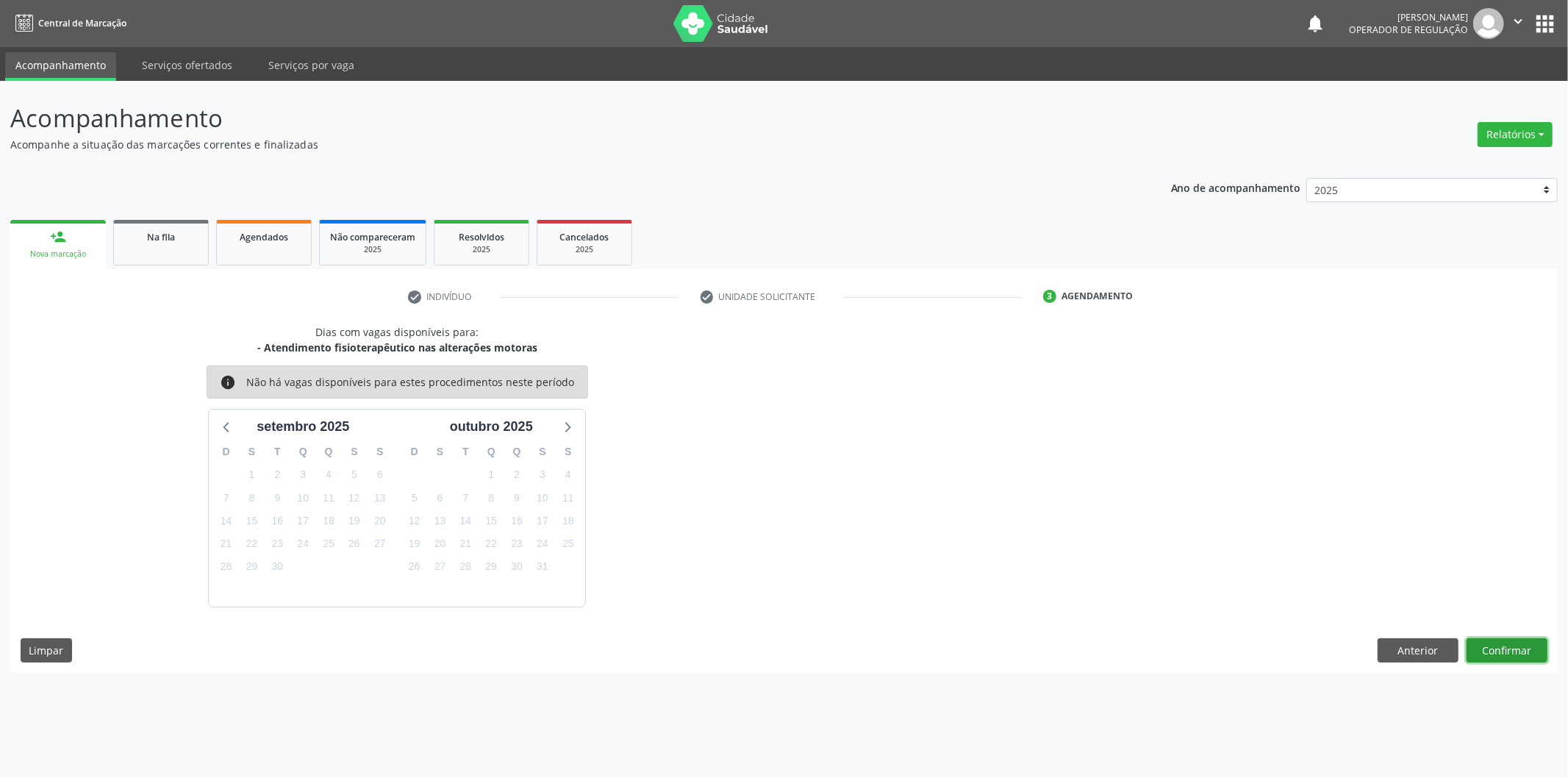
click at [1501, 661] on button "Confirmar" at bounding box center [1506, 650] width 81 height 25
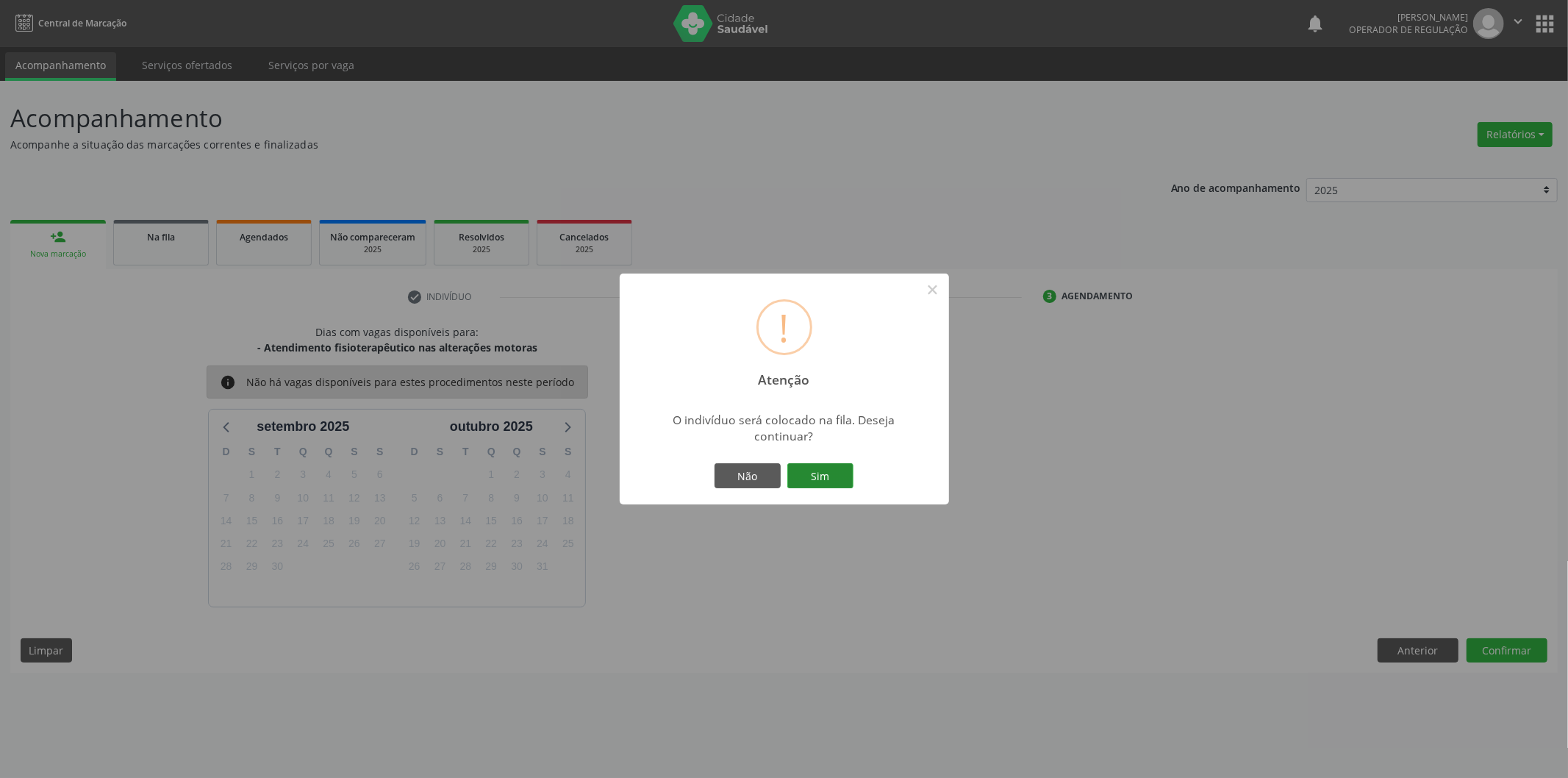
click at [803, 483] on button "Sim" at bounding box center [820, 475] width 66 height 25
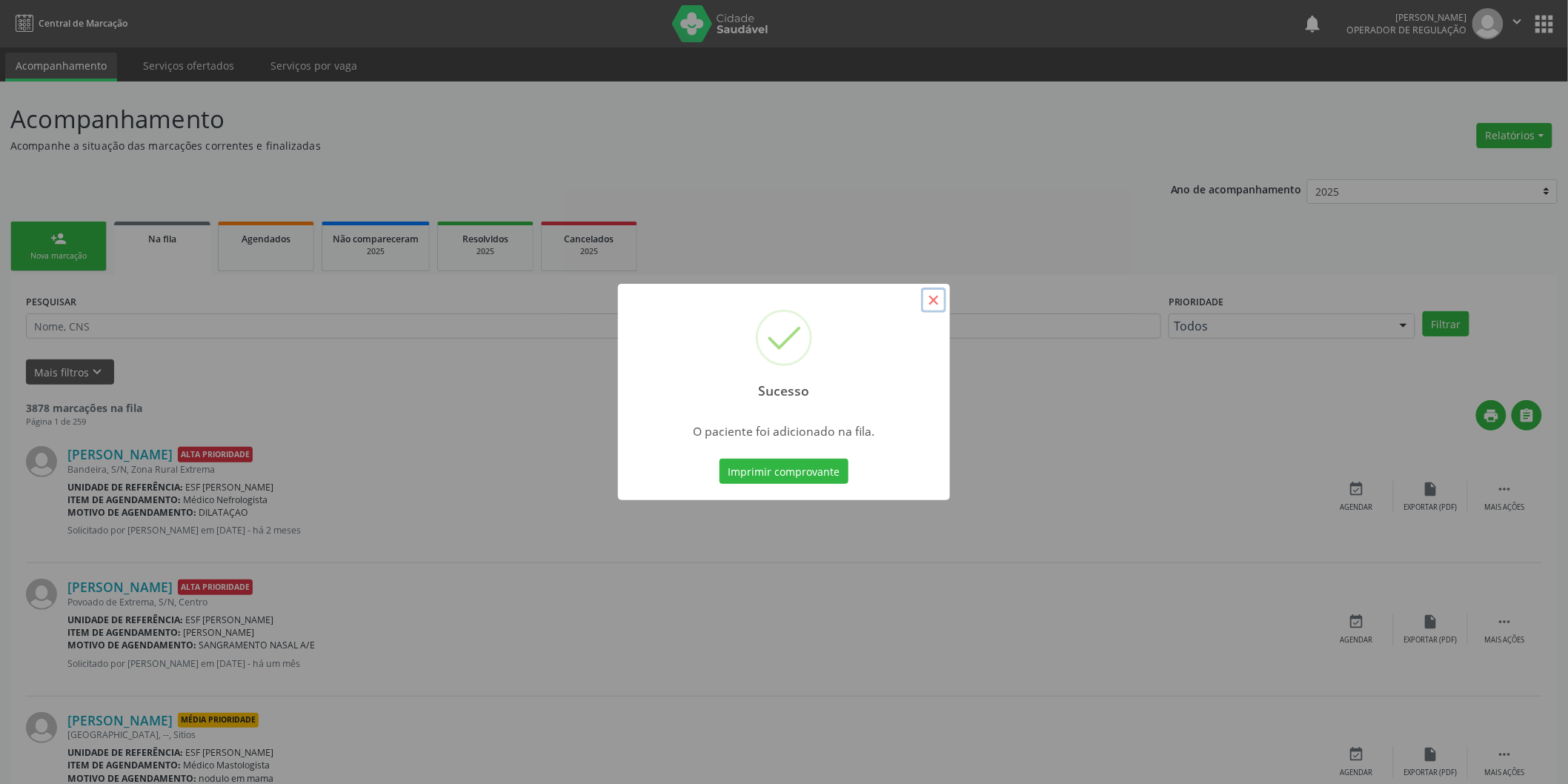
click at [925, 296] on button "×" at bounding box center [934, 300] width 25 height 25
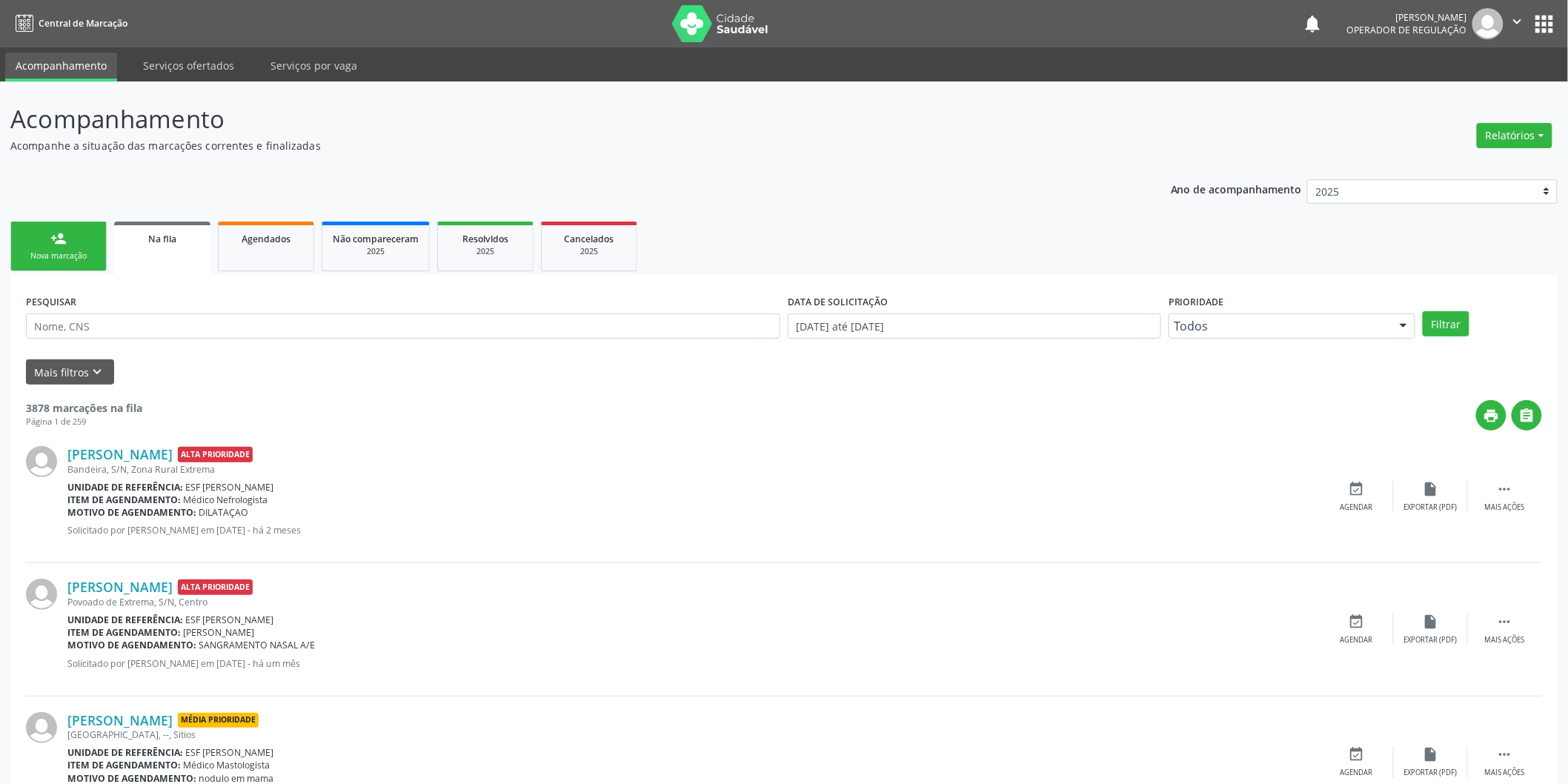
click at [37, 233] on link "person_add Nova marcação" at bounding box center [58, 245] width 96 height 49
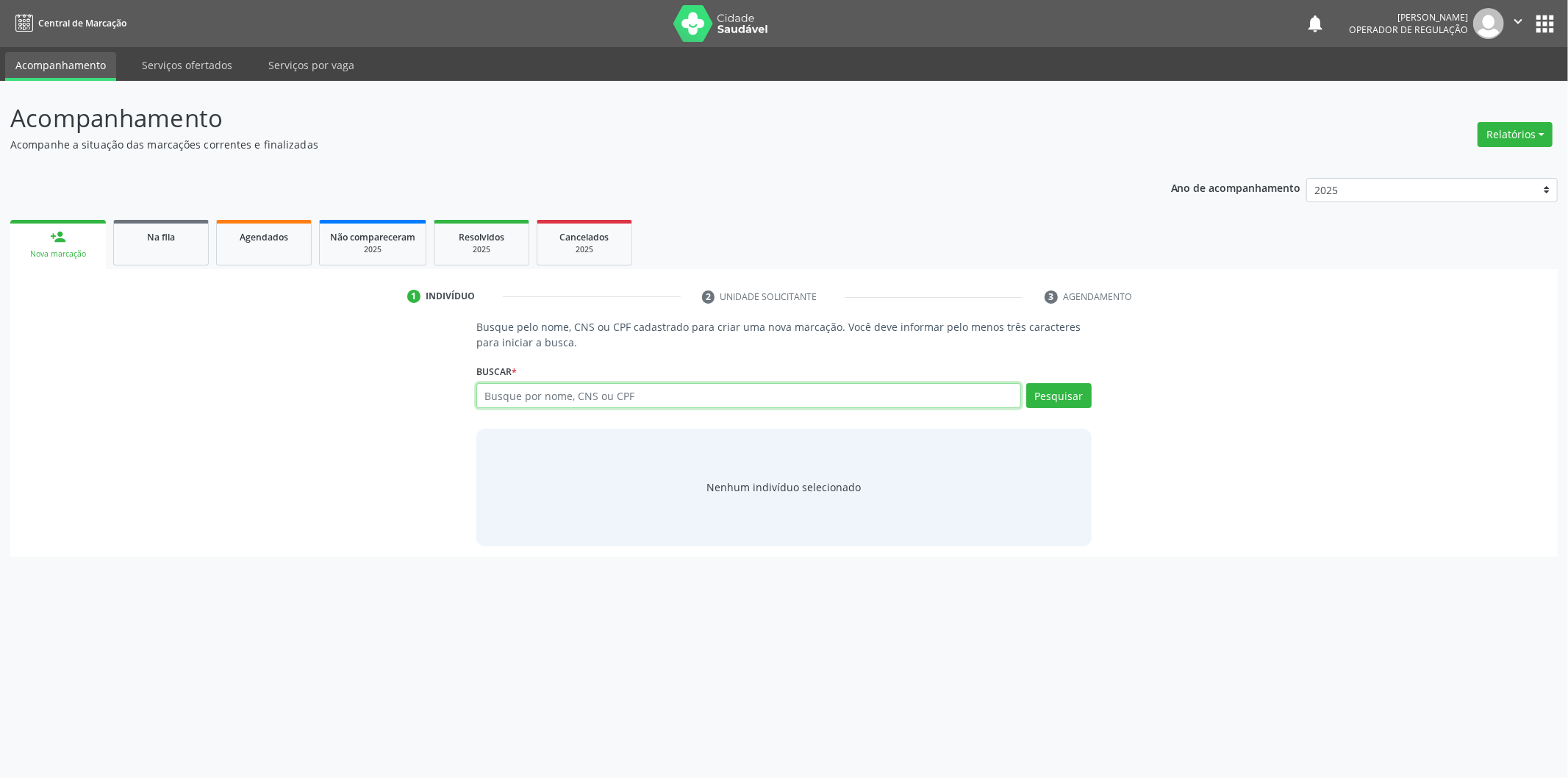
click at [582, 394] on input "text" at bounding box center [748, 395] width 545 height 25
type input "[PERSON_NAME][DATE]"
click at [1059, 408] on div "Pesquisar" at bounding box center [1056, 400] width 70 height 35
click at [1060, 397] on button "Pesquisar" at bounding box center [1059, 395] width 66 height 25
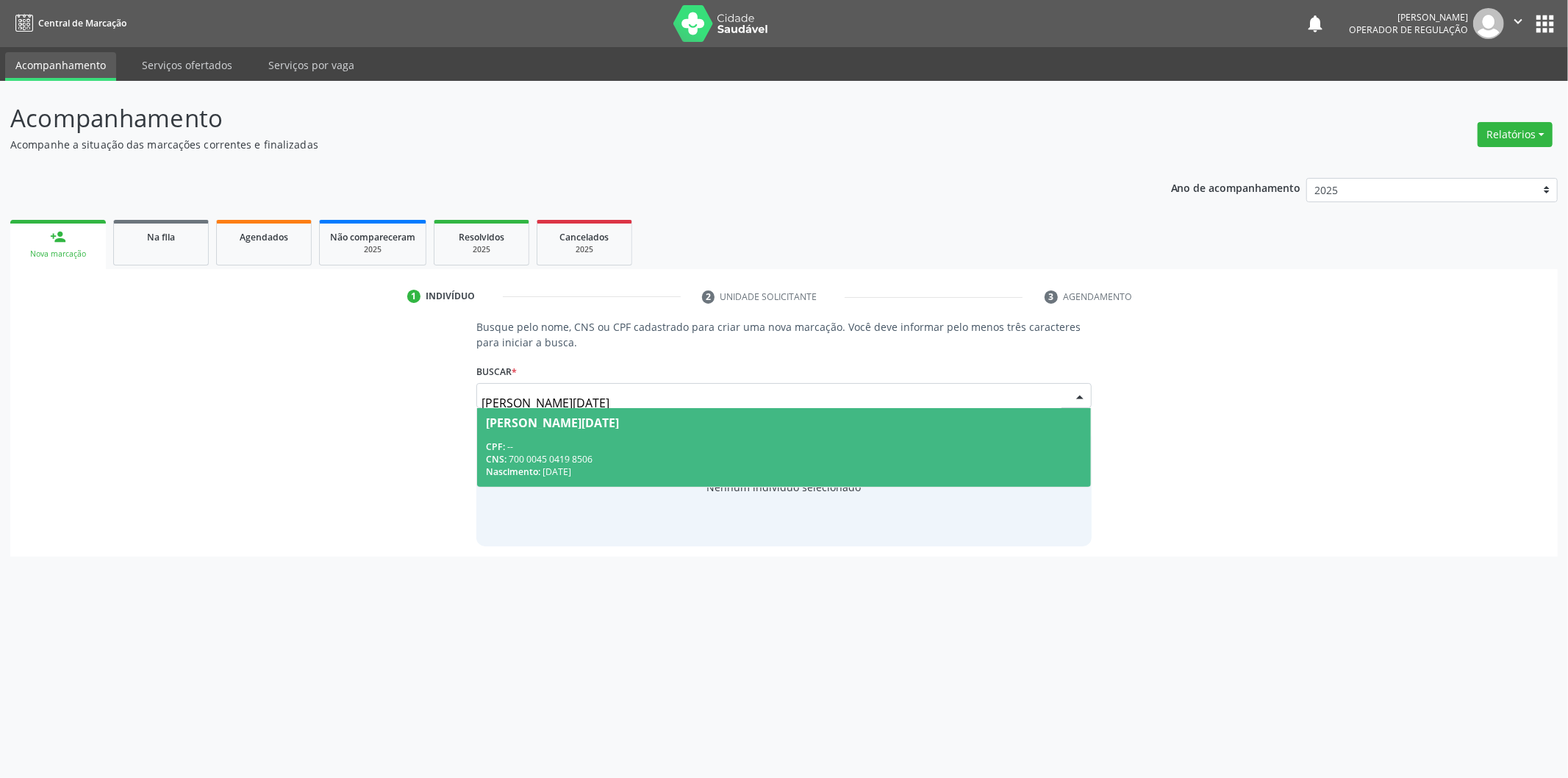
click at [872, 438] on span "Vera Lucia Pereira da Silva CPF: -- CNS: 700 0045 0419 8506 Nascimento: 10/11/1…" at bounding box center [784, 446] width 614 height 79
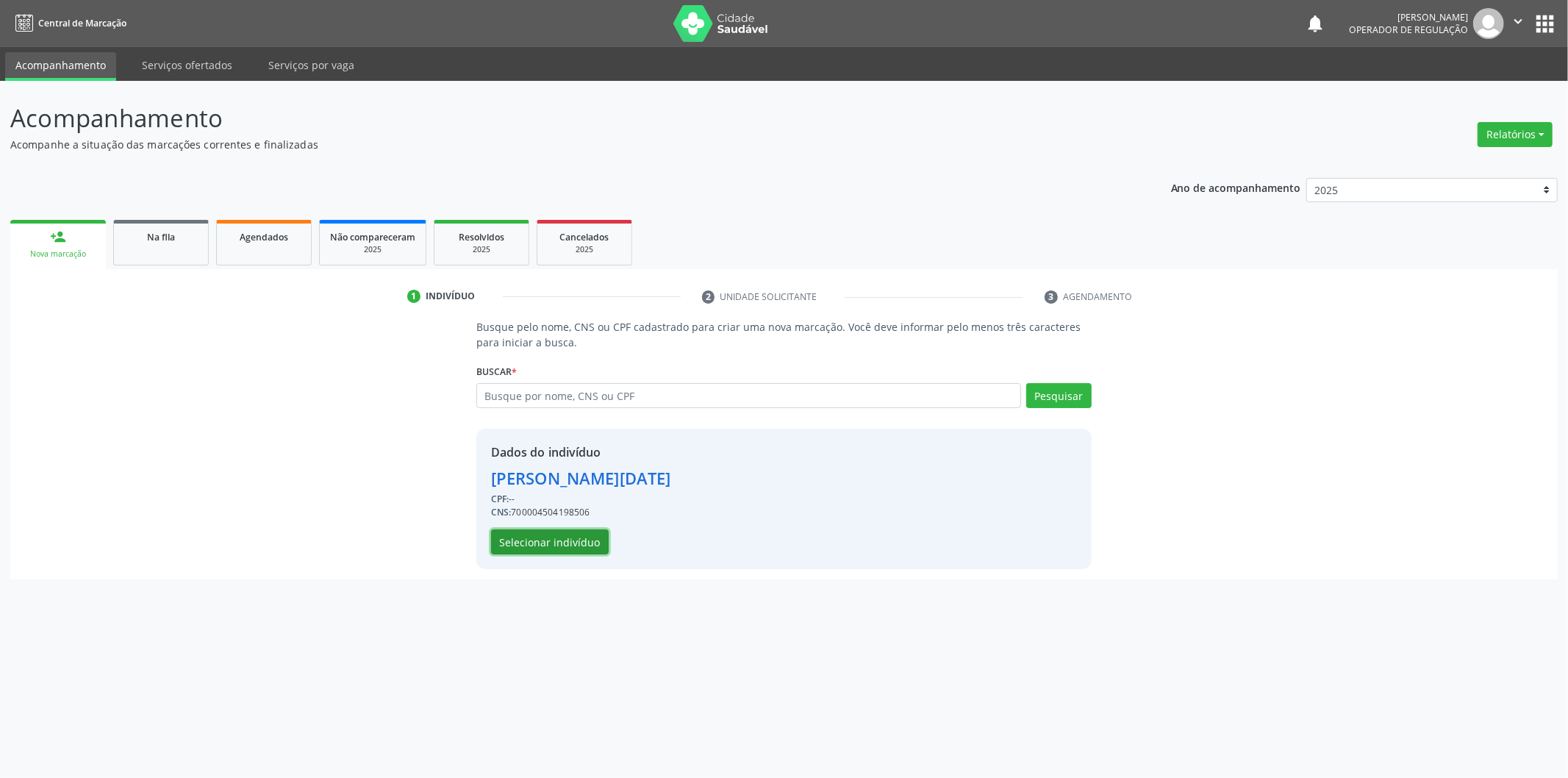
click at [575, 537] on button "Selecionar indivíduo" at bounding box center [549, 541] width 118 height 25
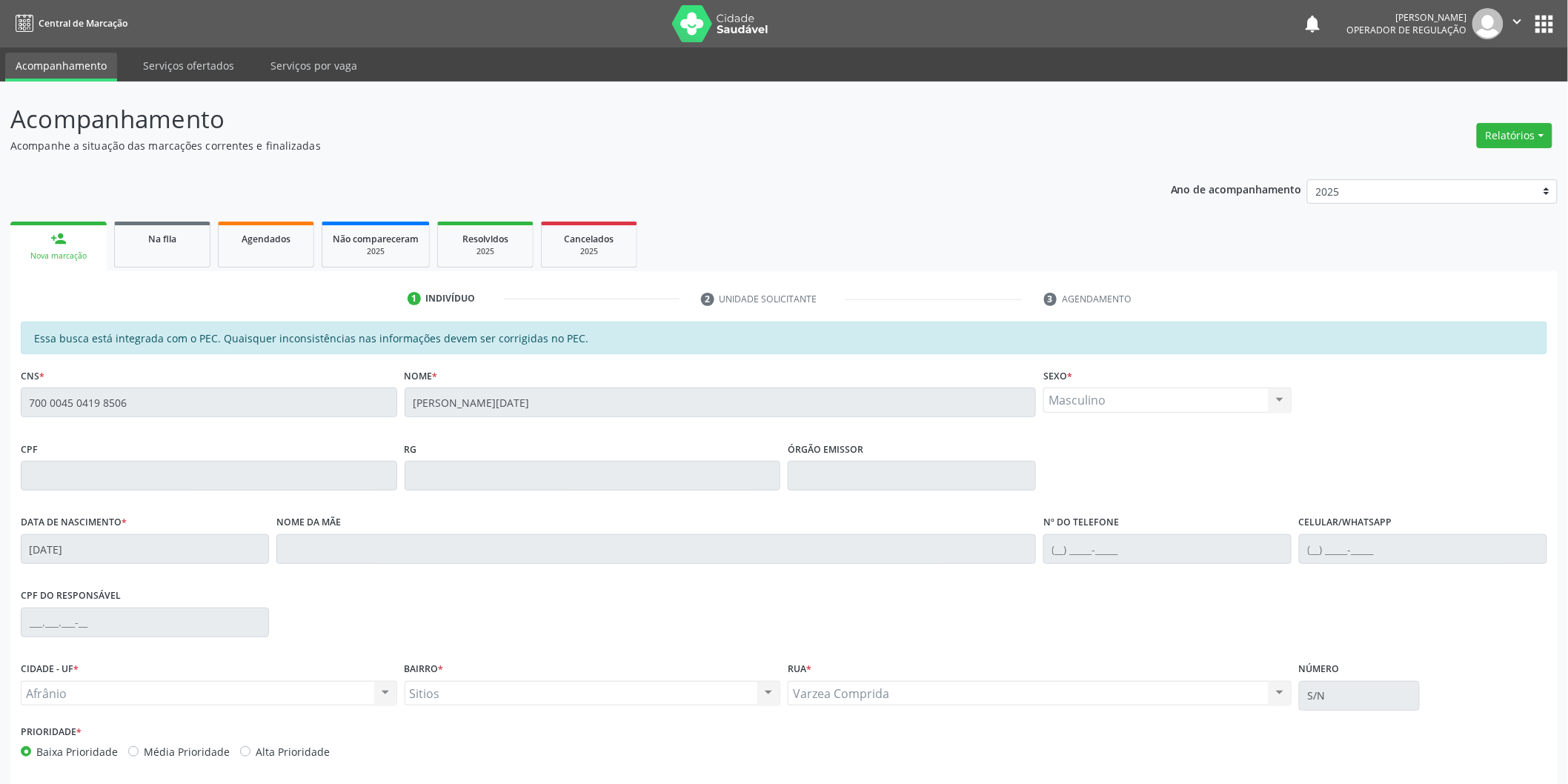
scroll to position [62, 0]
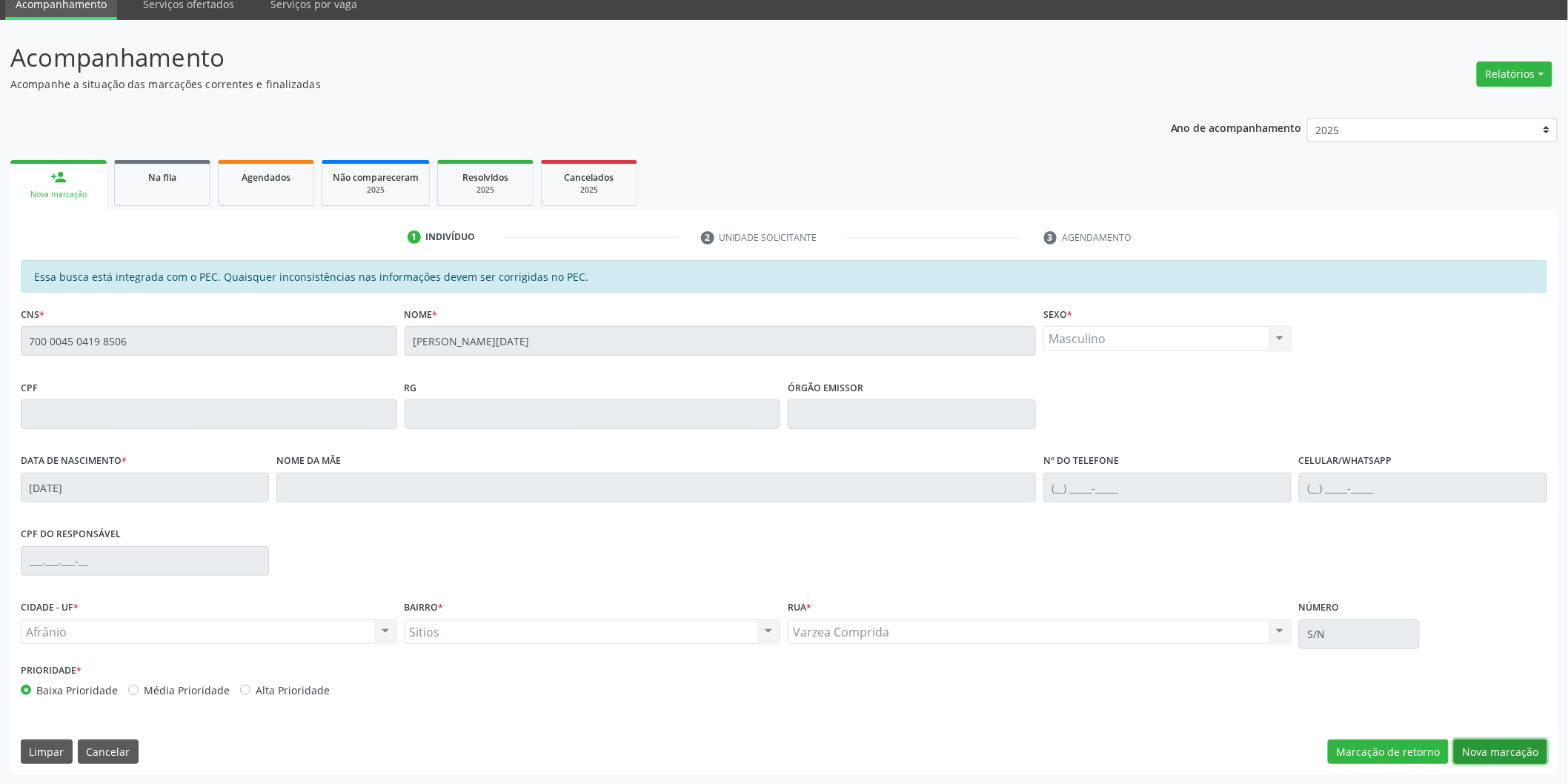
click at [1505, 741] on button "Nova marcação" at bounding box center [1501, 751] width 93 height 25
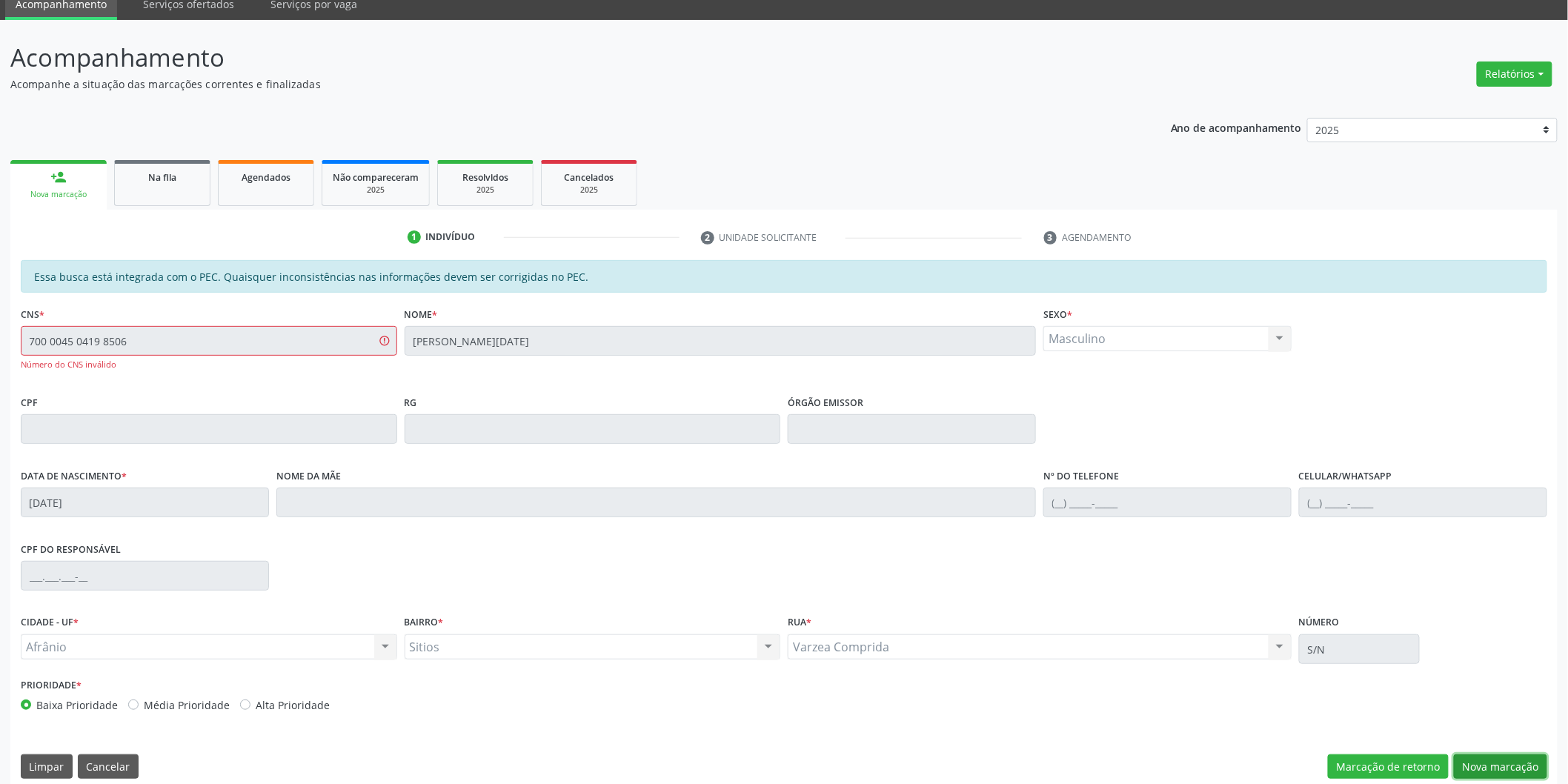
click at [1495, 763] on button "Nova marcação" at bounding box center [1501, 766] width 93 height 25
click at [1508, 769] on button "Nova marcação" at bounding box center [1501, 766] width 93 height 25
click at [1497, 771] on button "Nova marcação" at bounding box center [1501, 766] width 93 height 25
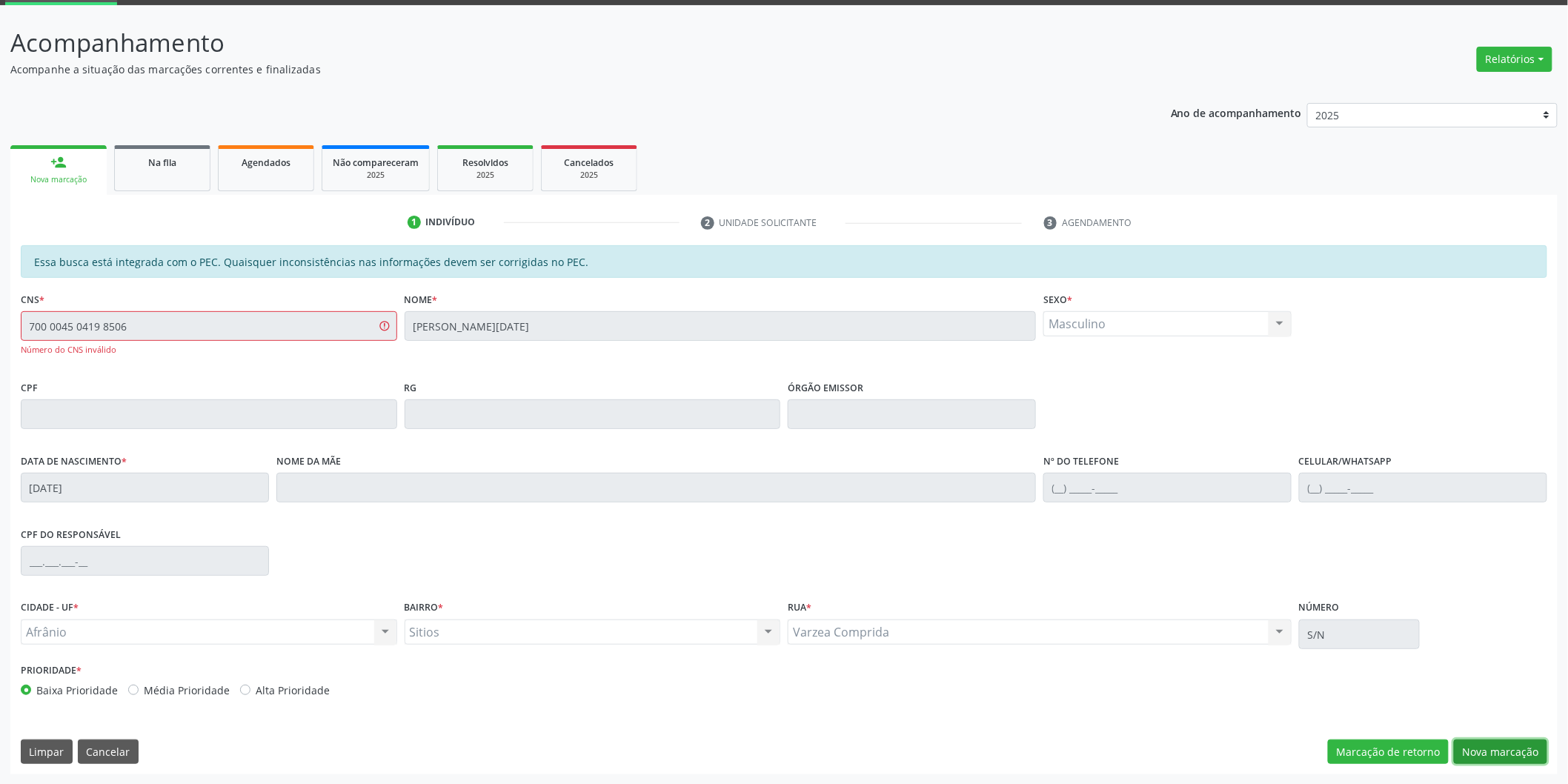
click at [1508, 751] on button "Nova marcação" at bounding box center [1501, 751] width 93 height 25
click at [1435, 745] on button "Marcação de retorno" at bounding box center [1388, 751] width 120 height 25
click at [0, 328] on div "Acompanhamento Acompanhe a situação das marcações correntes e finalizadas Relat…" at bounding box center [784, 395] width 1568 height 779
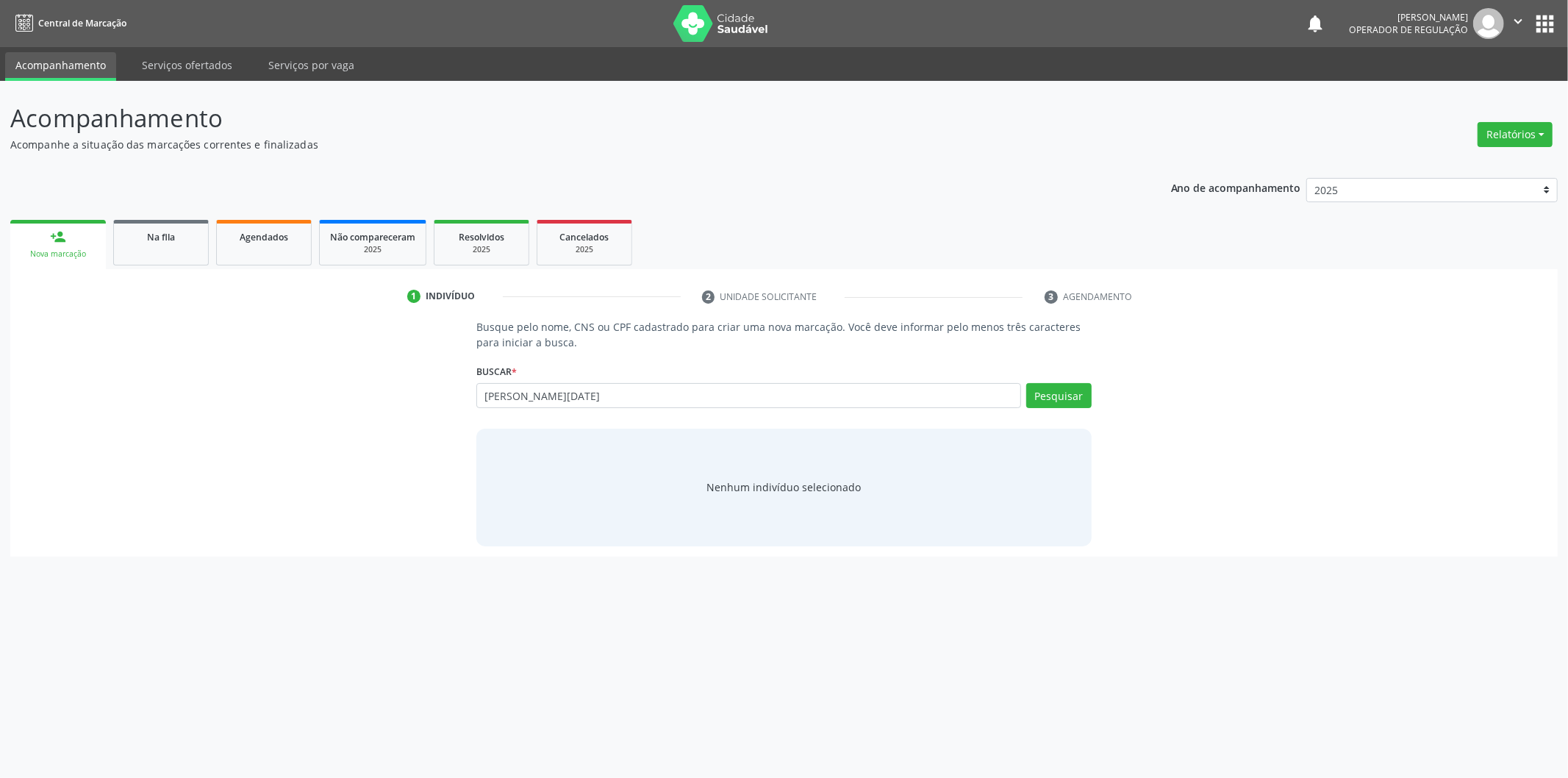
type input "[PERSON_NAME][DATE]"
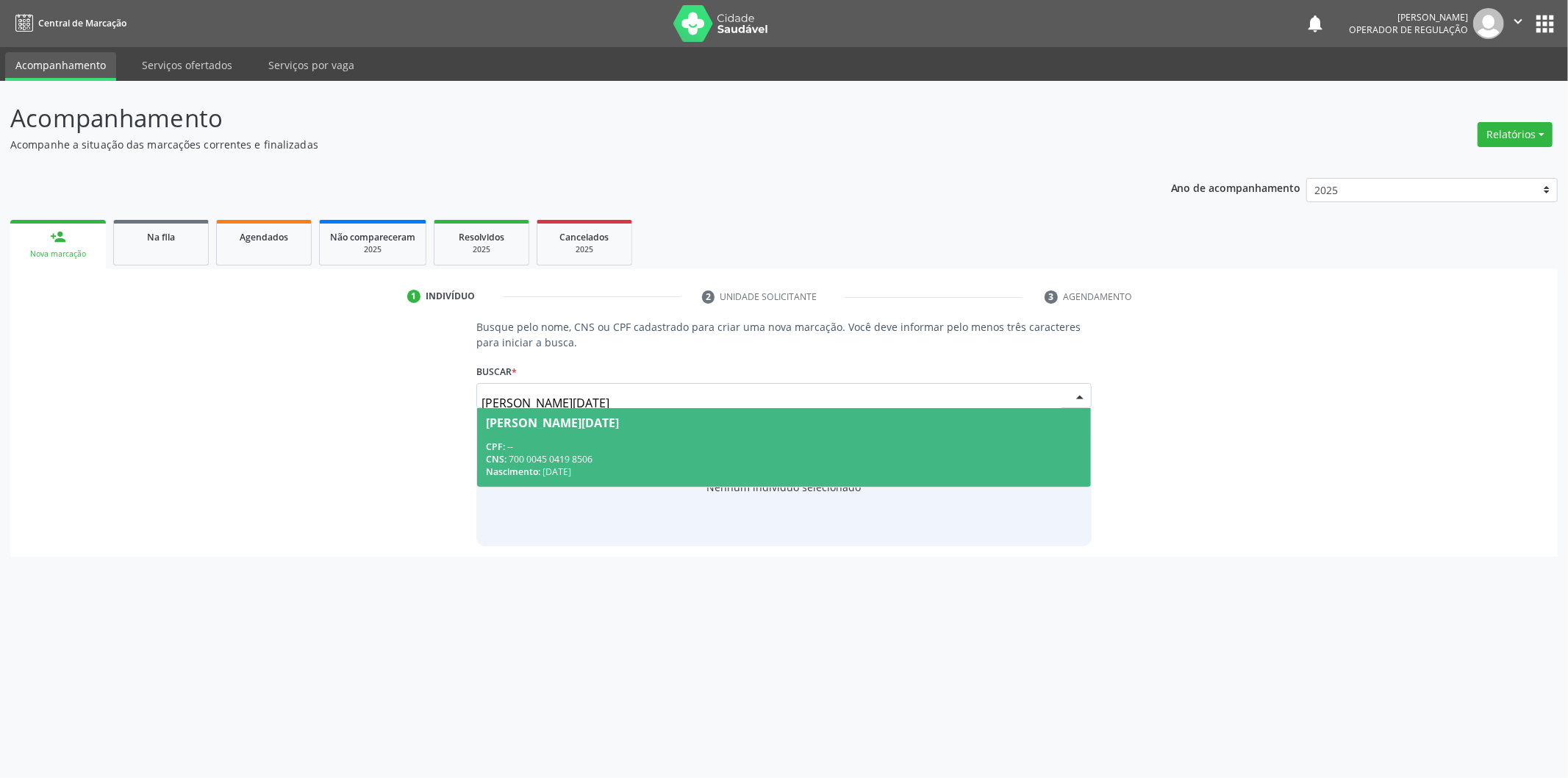
click at [706, 457] on div "CNS: 700 0045 0419 8506" at bounding box center [784, 458] width 596 height 12
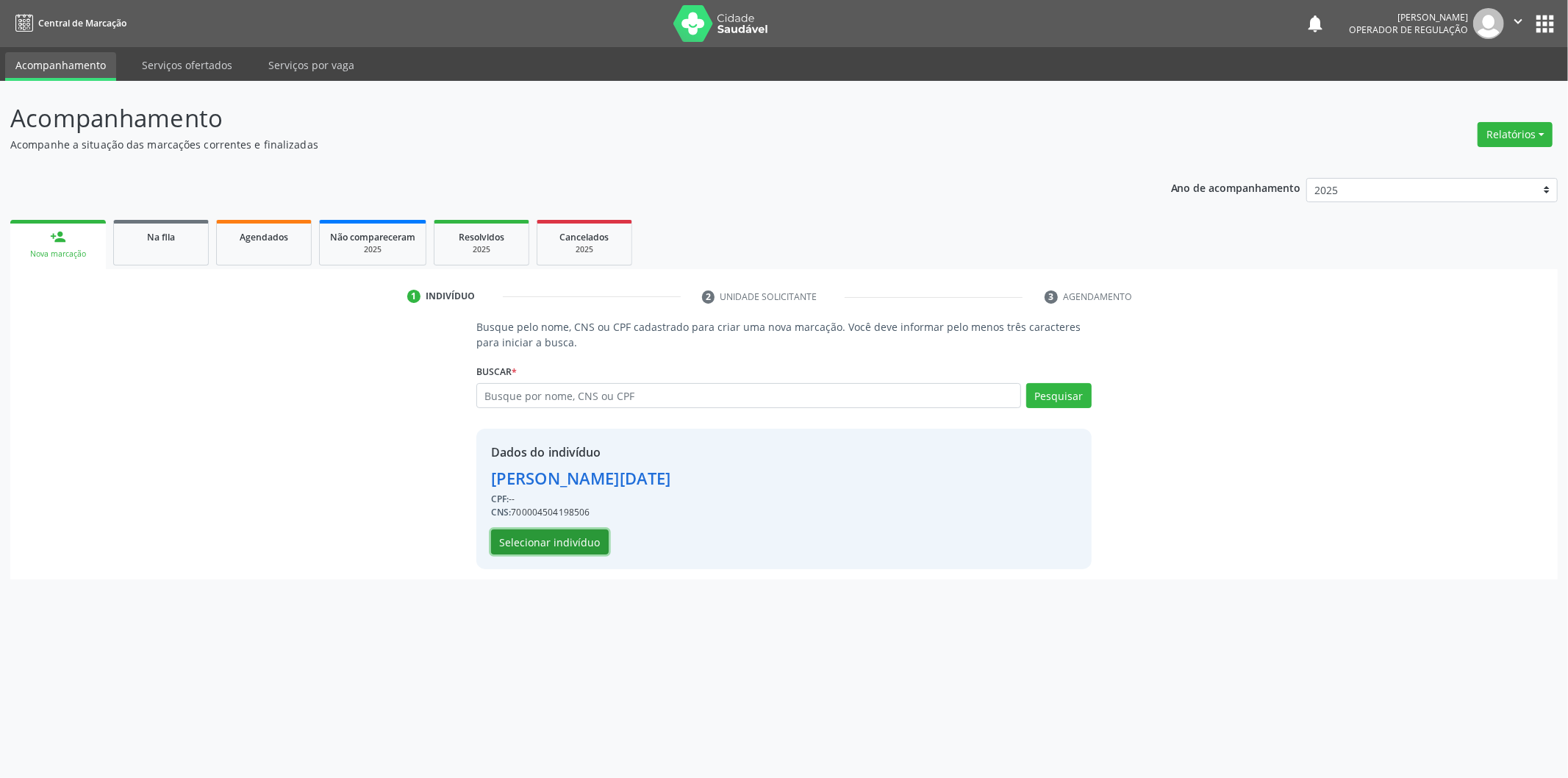
click at [562, 540] on button "Selecionar indivíduo" at bounding box center [549, 541] width 118 height 25
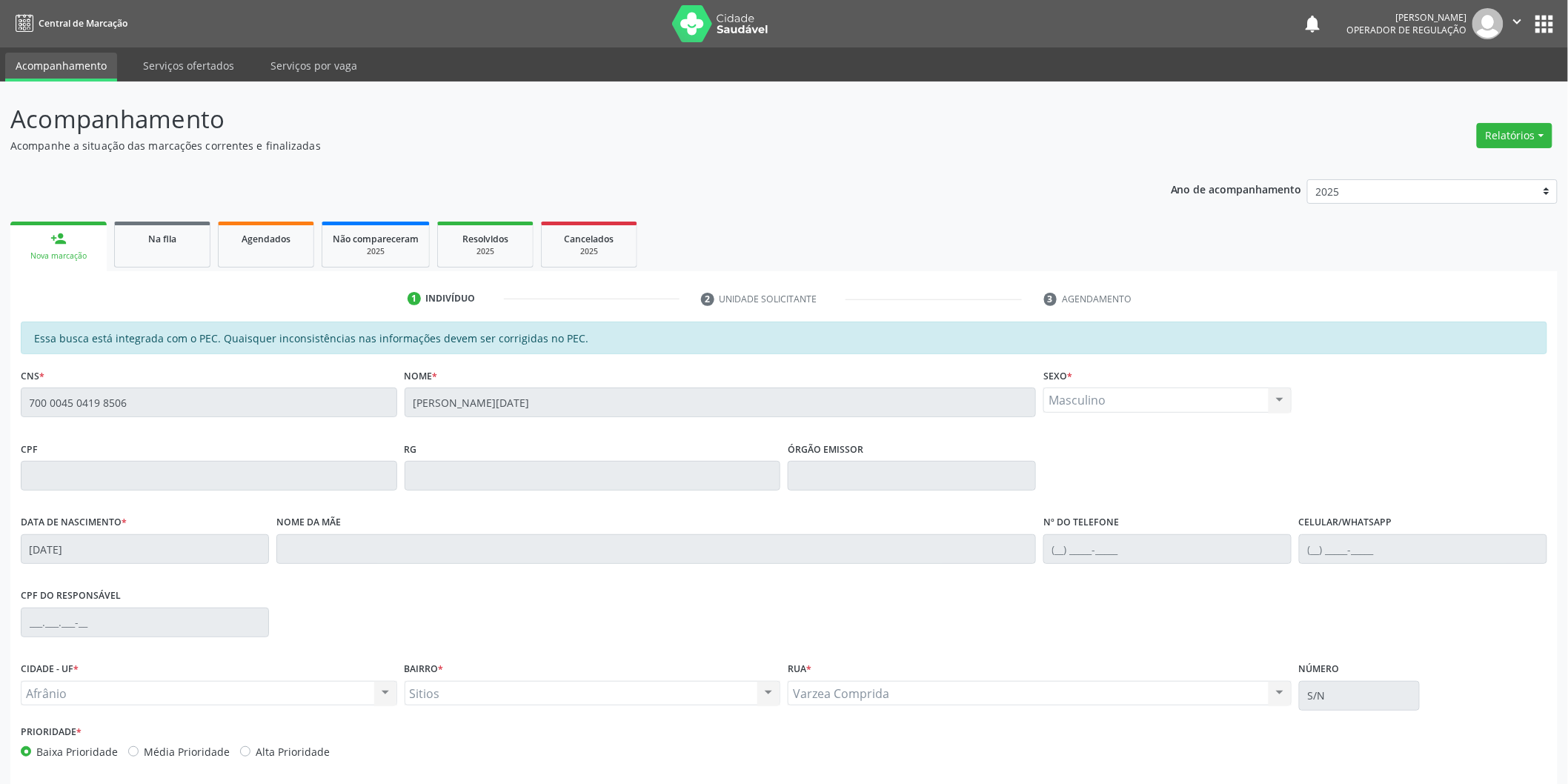
scroll to position [62, 0]
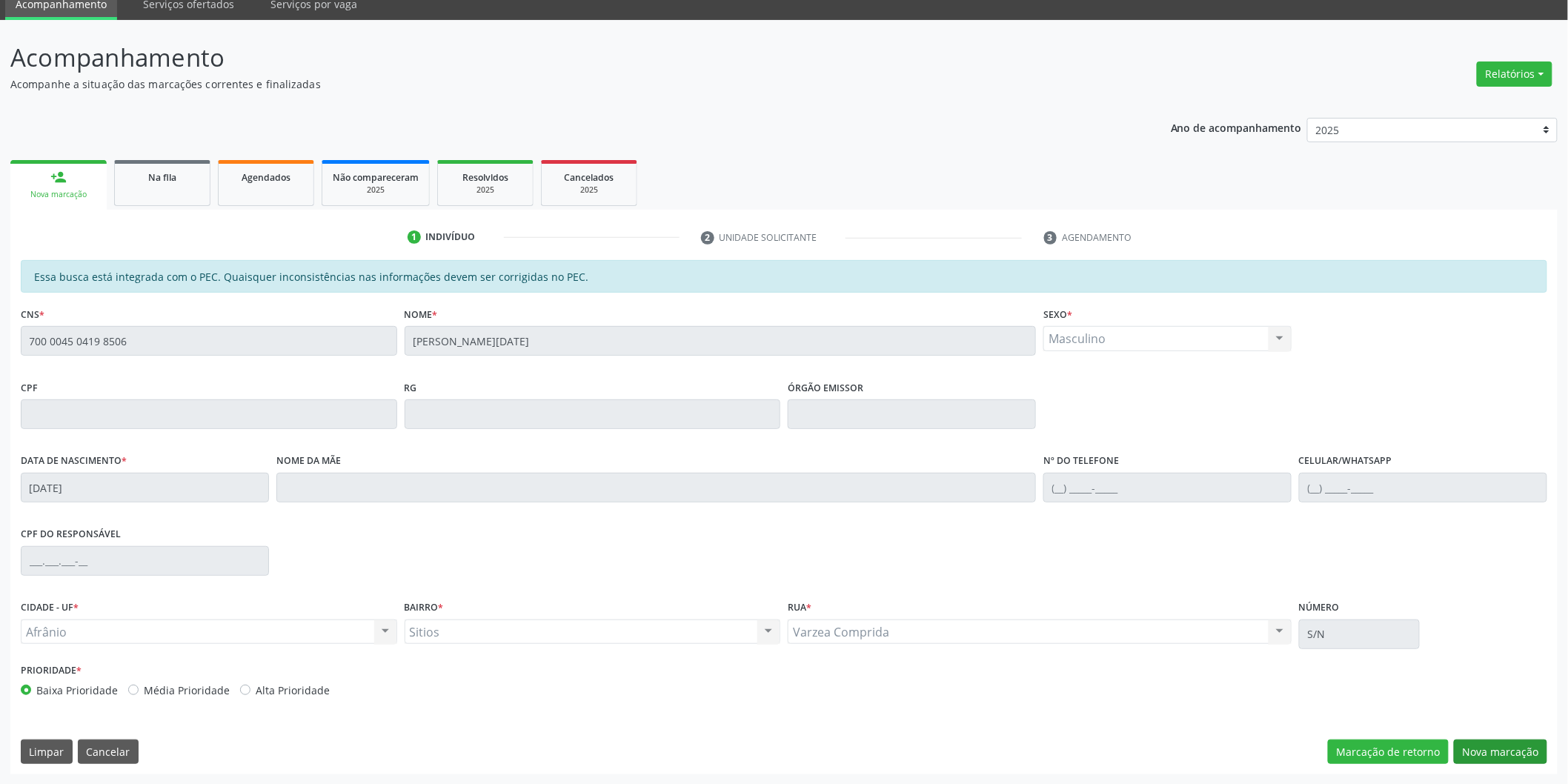
click at [1500, 737] on div "Essa busca está integrada com o PEC. Quaisquer inconsistências nas informações …" at bounding box center [784, 517] width 1547 height 514
click at [1496, 744] on button "Nova marcação" at bounding box center [1501, 751] width 93 height 25
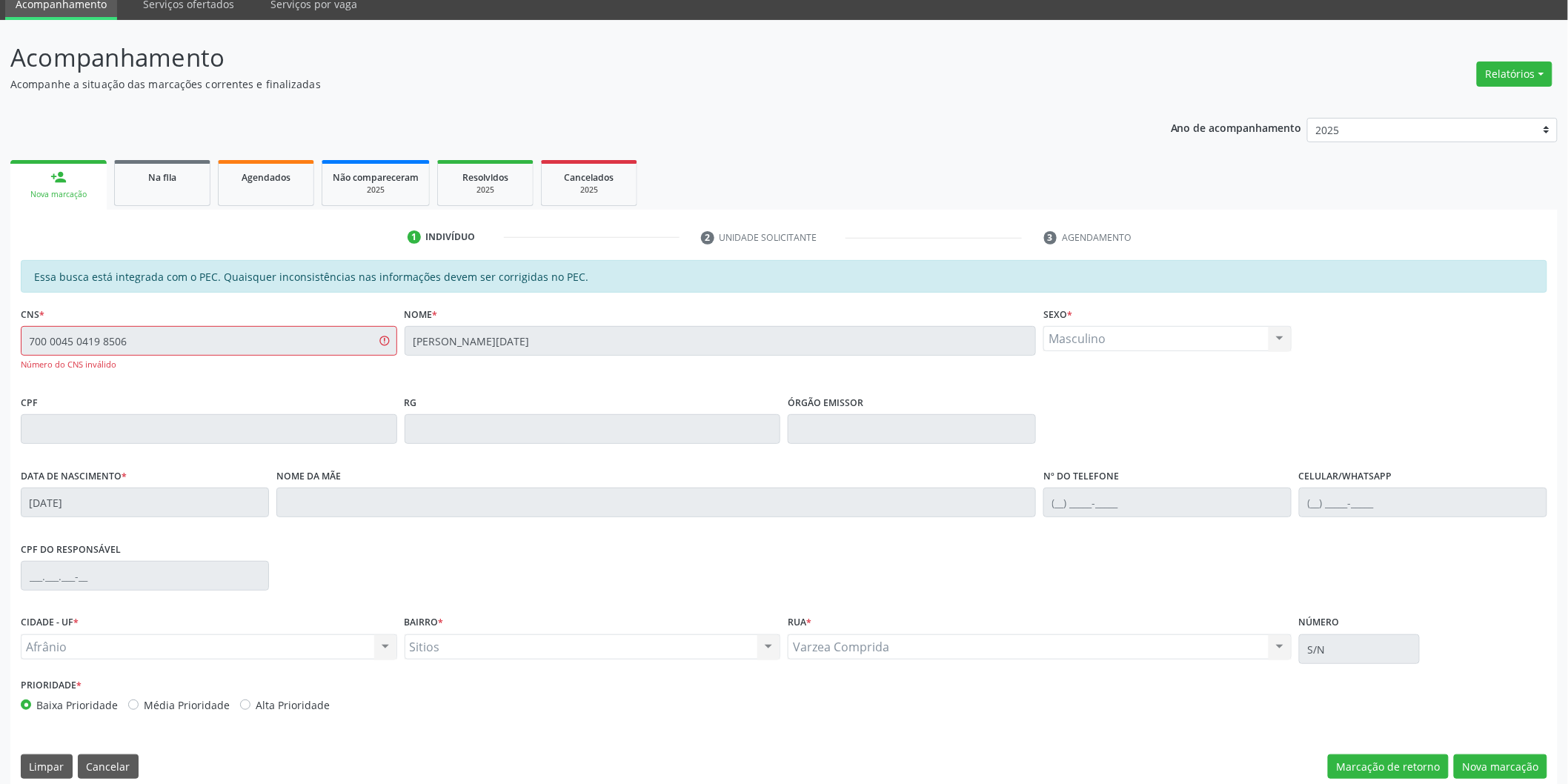
click at [388, 326] on div "CNS * 700 0045 0419 8506 Número do CNS inválido Nome * [PERSON_NAME][DATE] * Ma…" at bounding box center [784, 347] width 1534 height 88
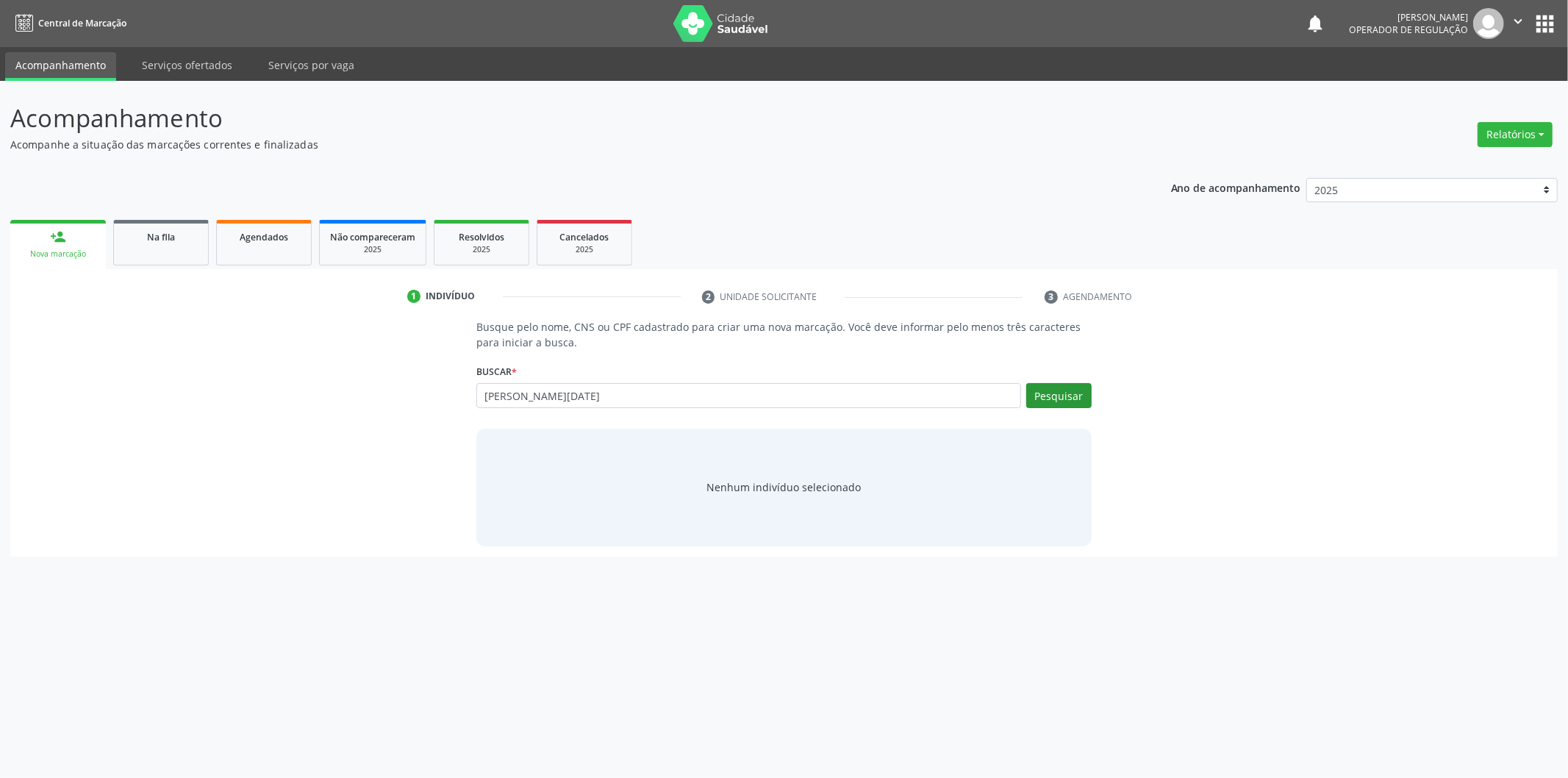
type input "[PERSON_NAME][DATE]"
click at [1027, 386] on button "Pesquisar" at bounding box center [1059, 395] width 66 height 25
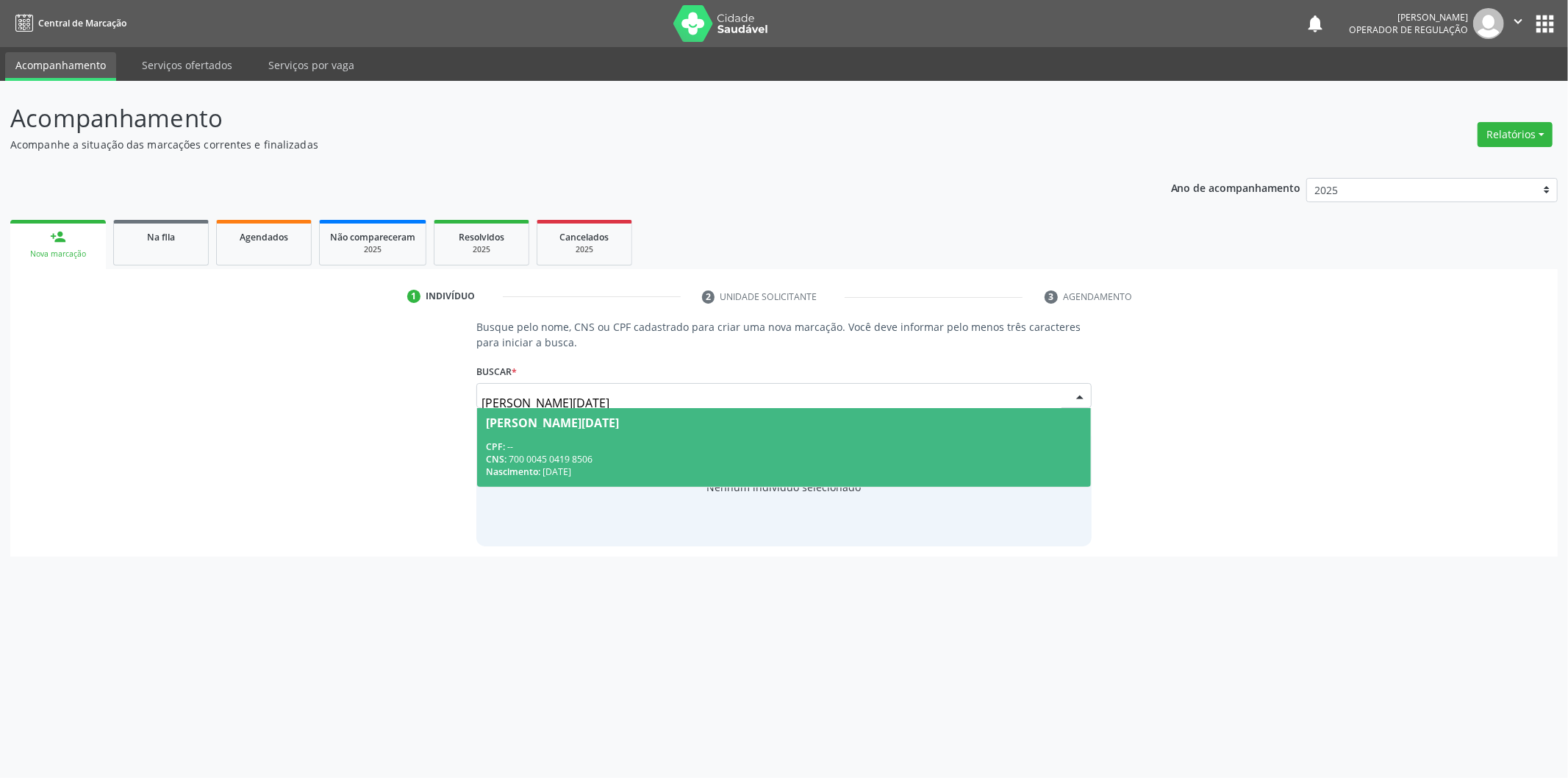
click at [792, 442] on div "CPF: --" at bounding box center [784, 445] width 596 height 12
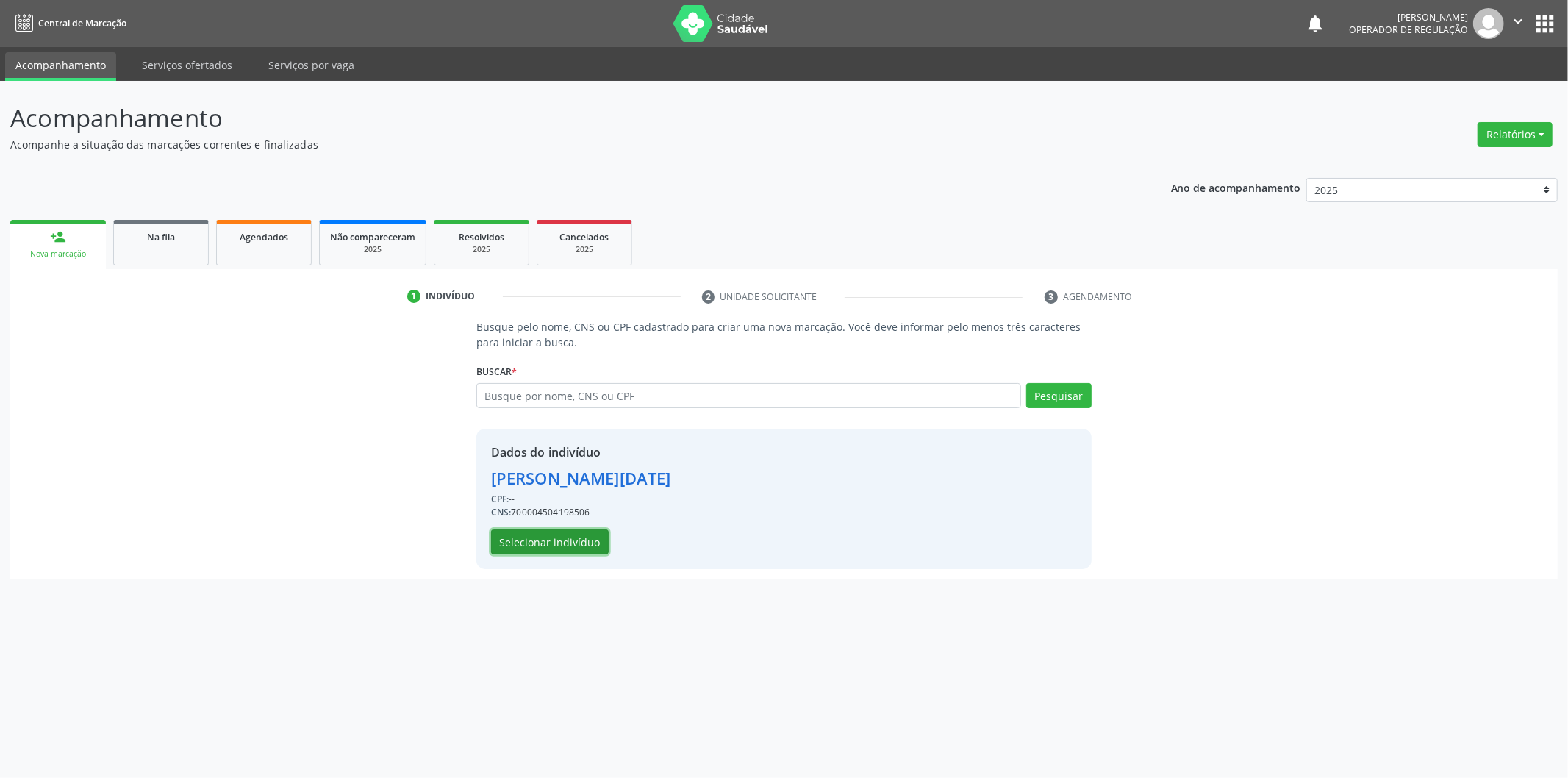
click at [581, 534] on button "Selecionar indivíduo" at bounding box center [549, 541] width 118 height 25
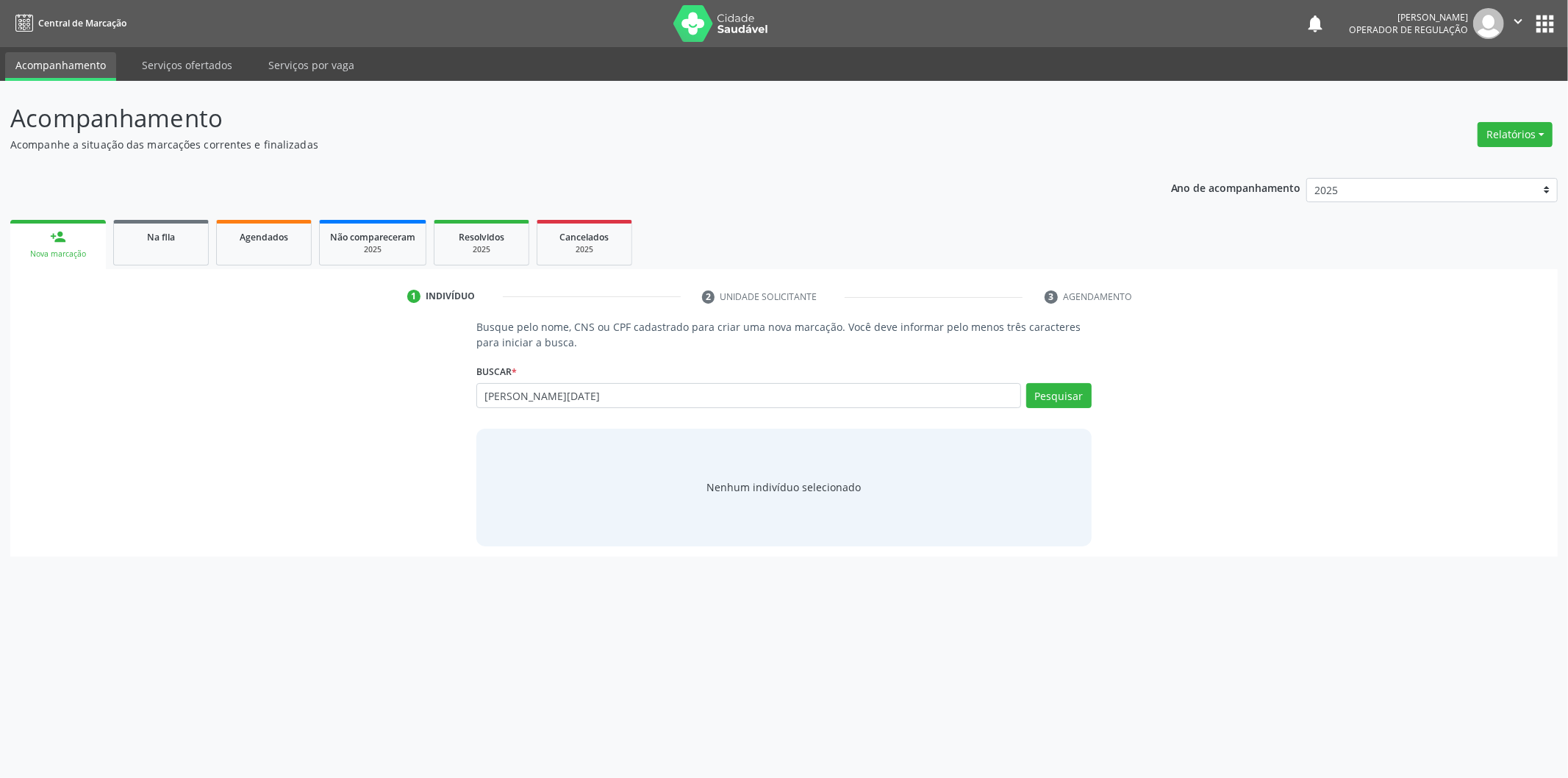
type input "[PERSON_NAME][DATE]"
click at [1085, 378] on div "Buscar * Busque por nome, CNS ou CPF Nenhum resultado encontrado para: " " Não …" at bounding box center [784, 389] width 615 height 57
click at [1078, 390] on button "Pesquisar" at bounding box center [1059, 395] width 66 height 25
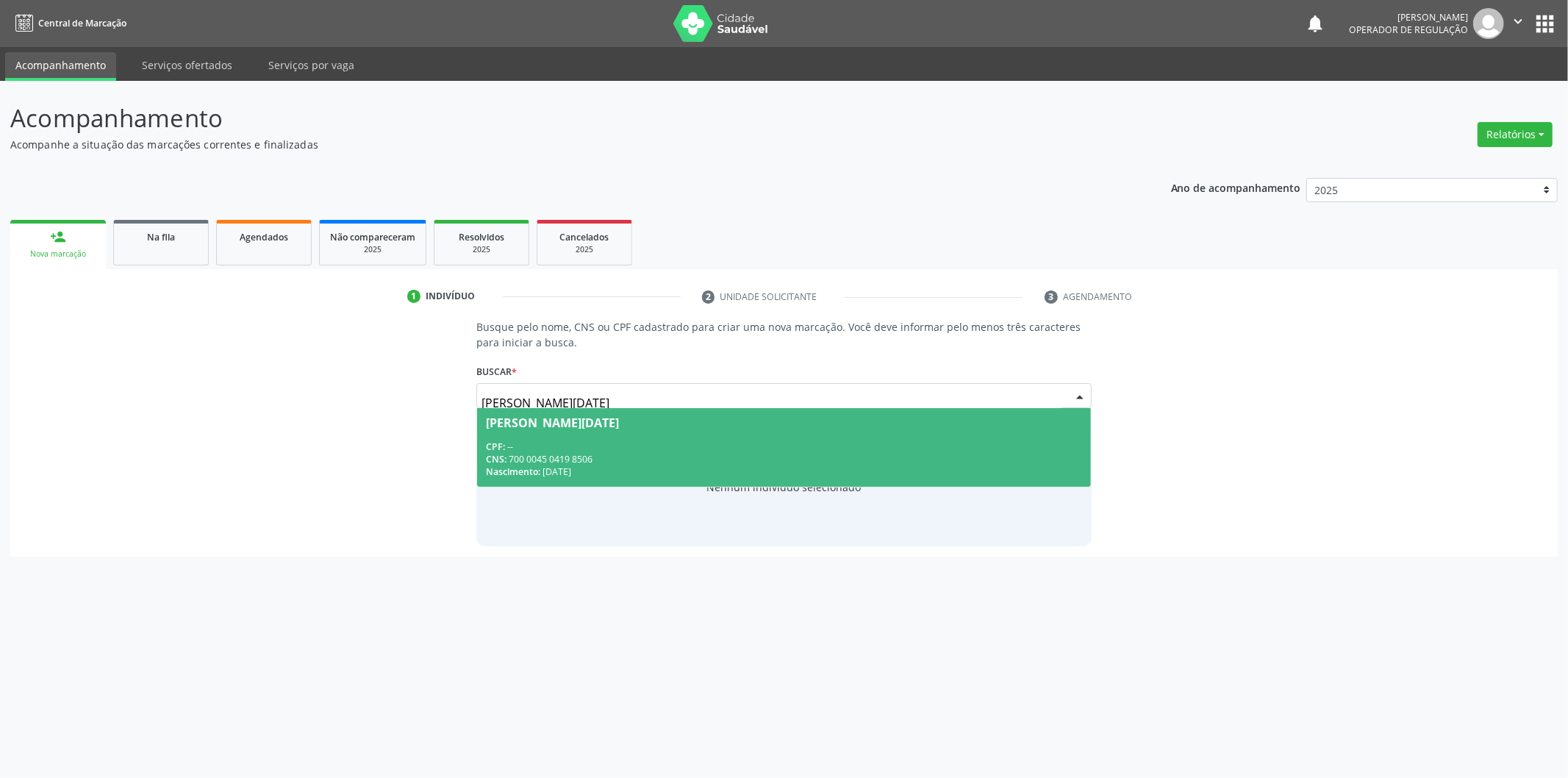
click at [978, 448] on div "CPF: --" at bounding box center [784, 445] width 596 height 12
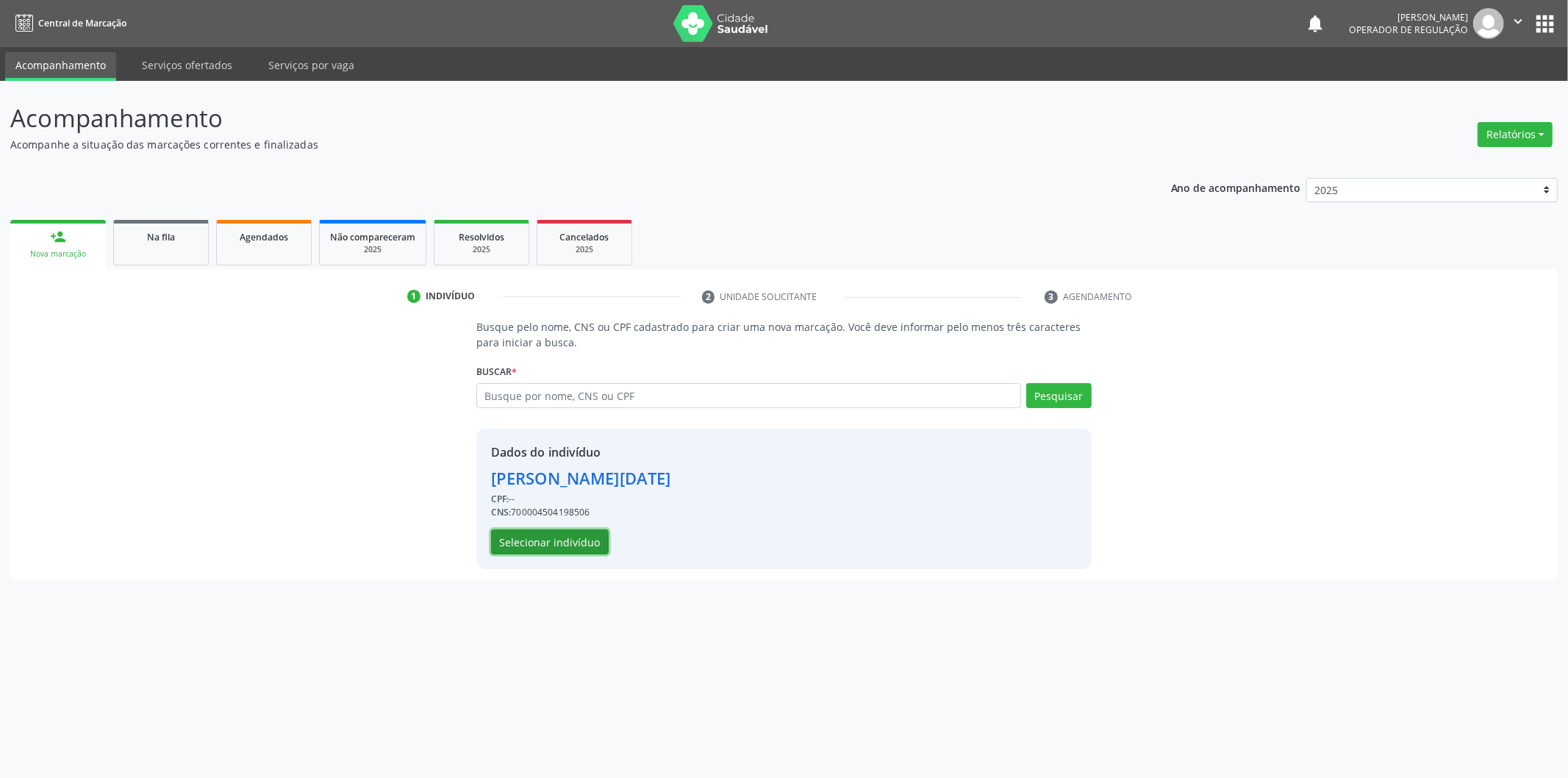
click at [544, 549] on button "Selecionar indivíduo" at bounding box center [549, 541] width 118 height 25
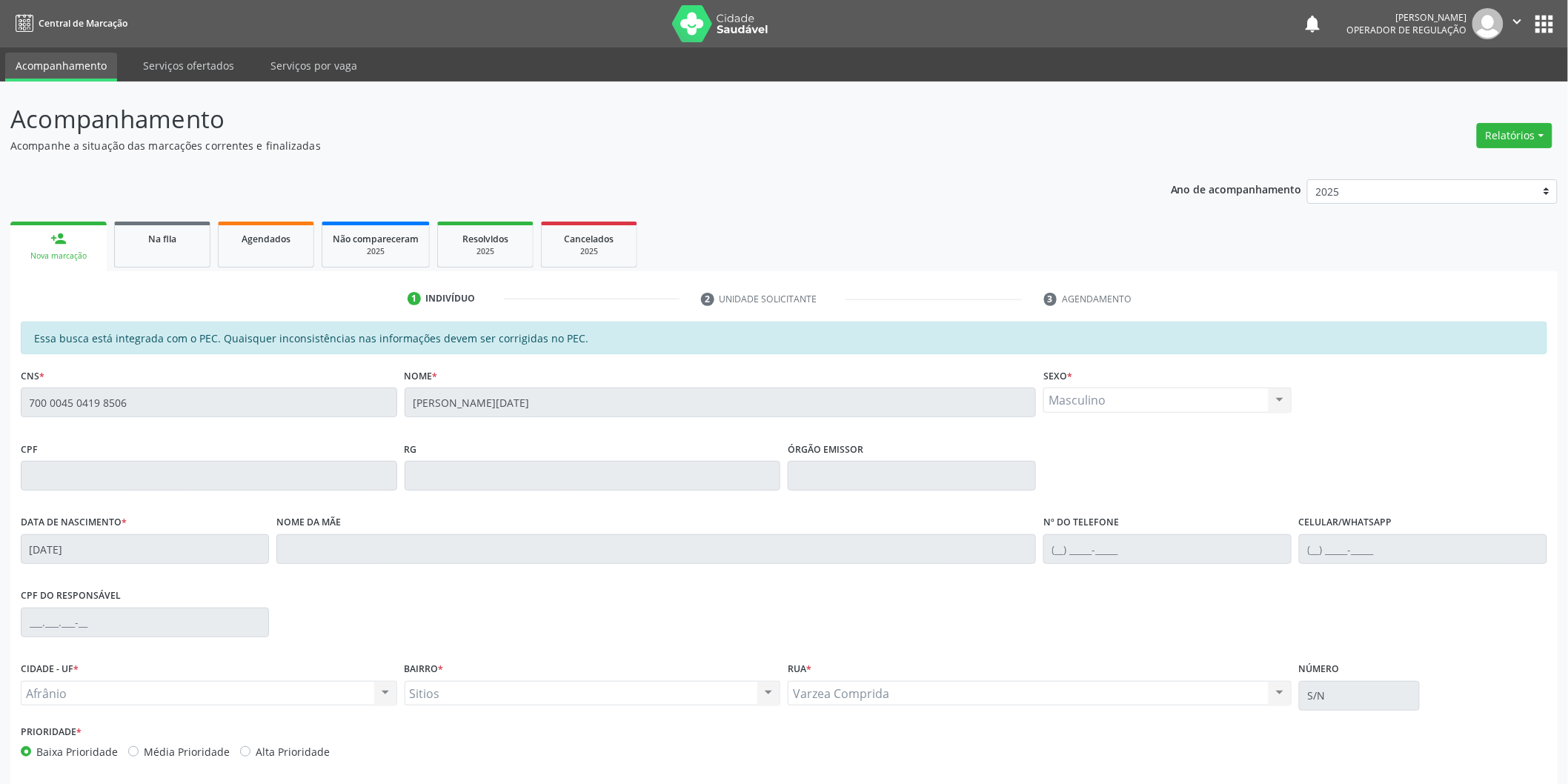
scroll to position [62, 0]
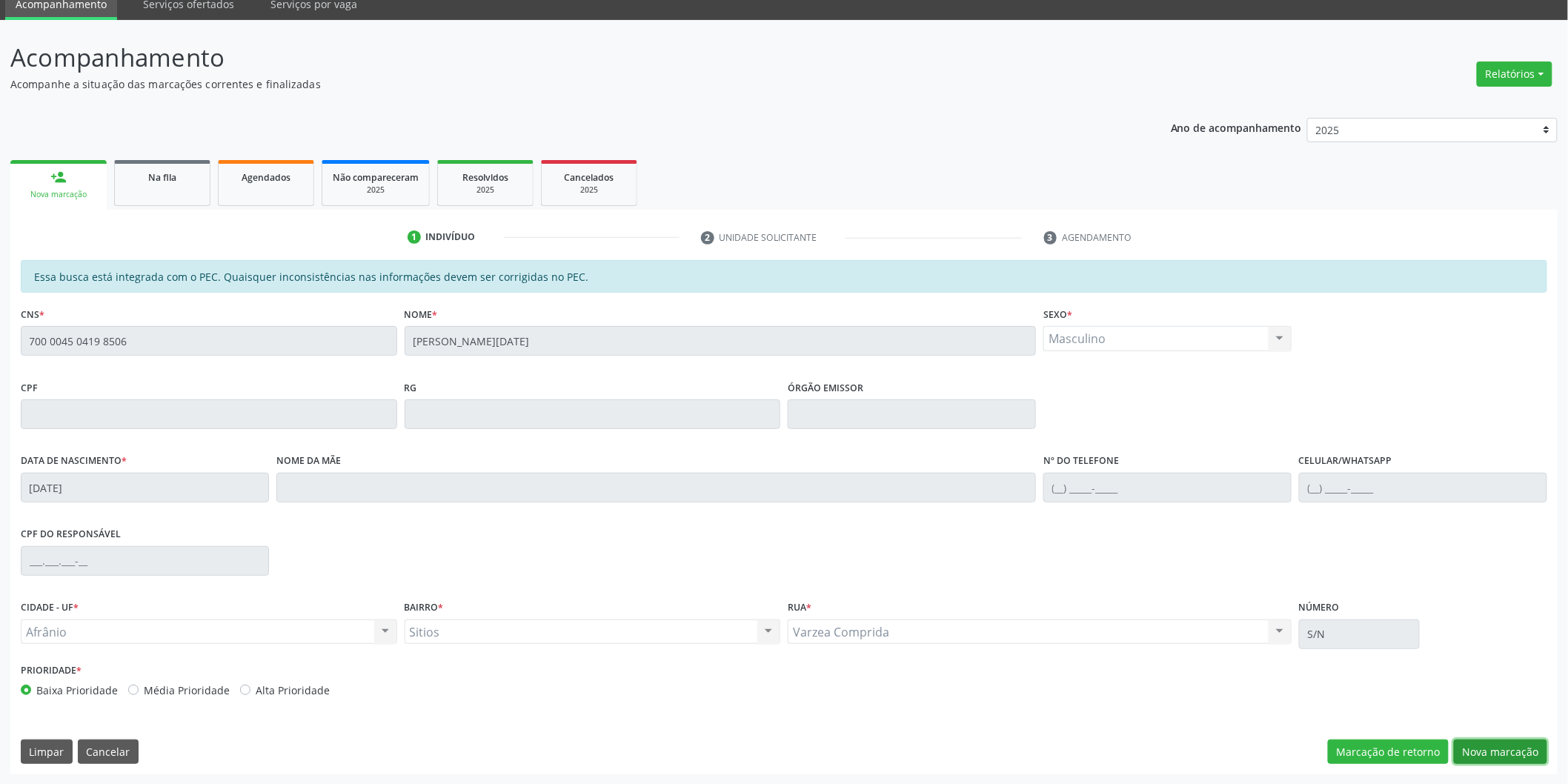
click at [1521, 753] on button "Nova marcação" at bounding box center [1501, 751] width 93 height 25
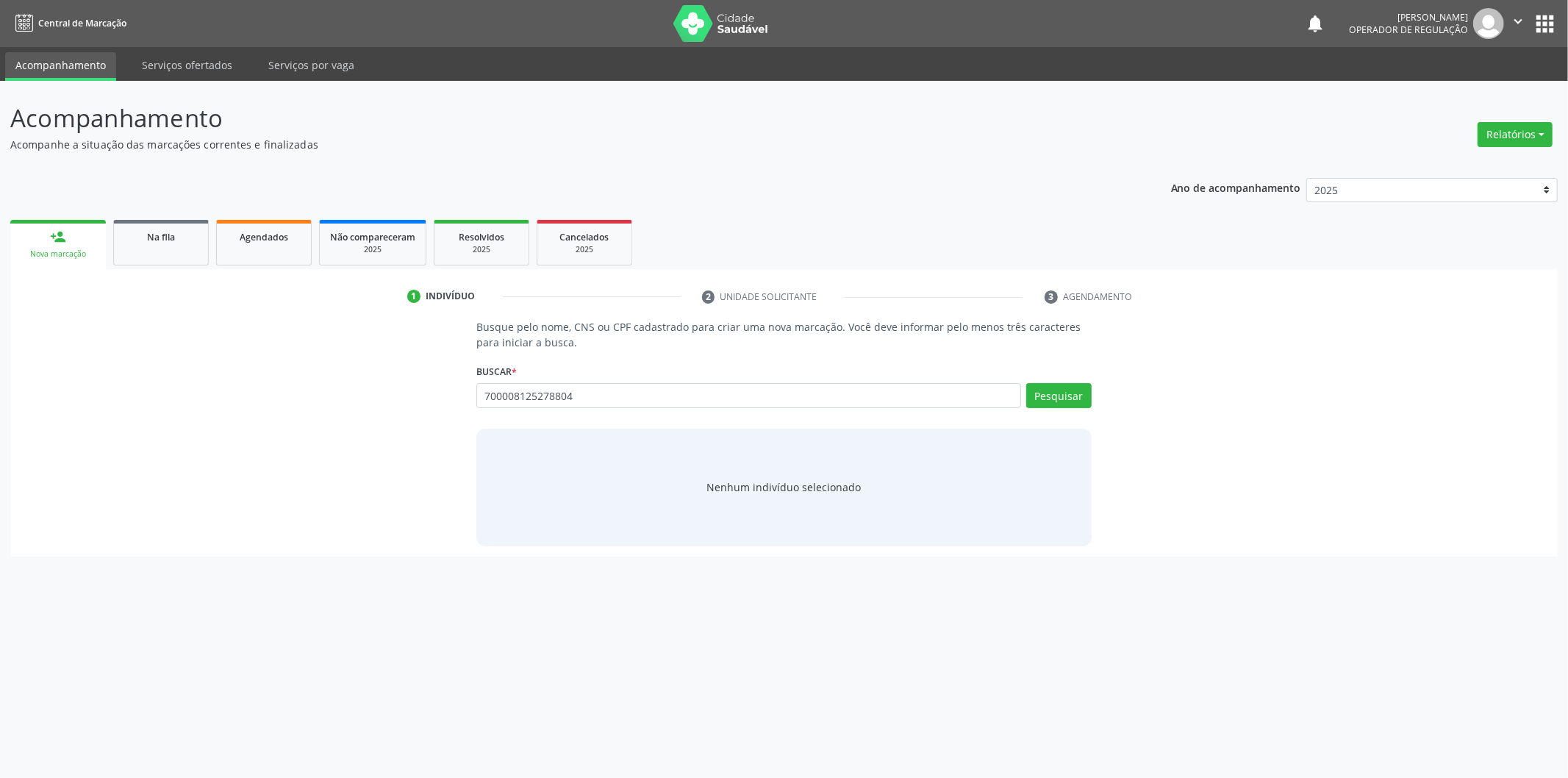
type input "700008125278804"
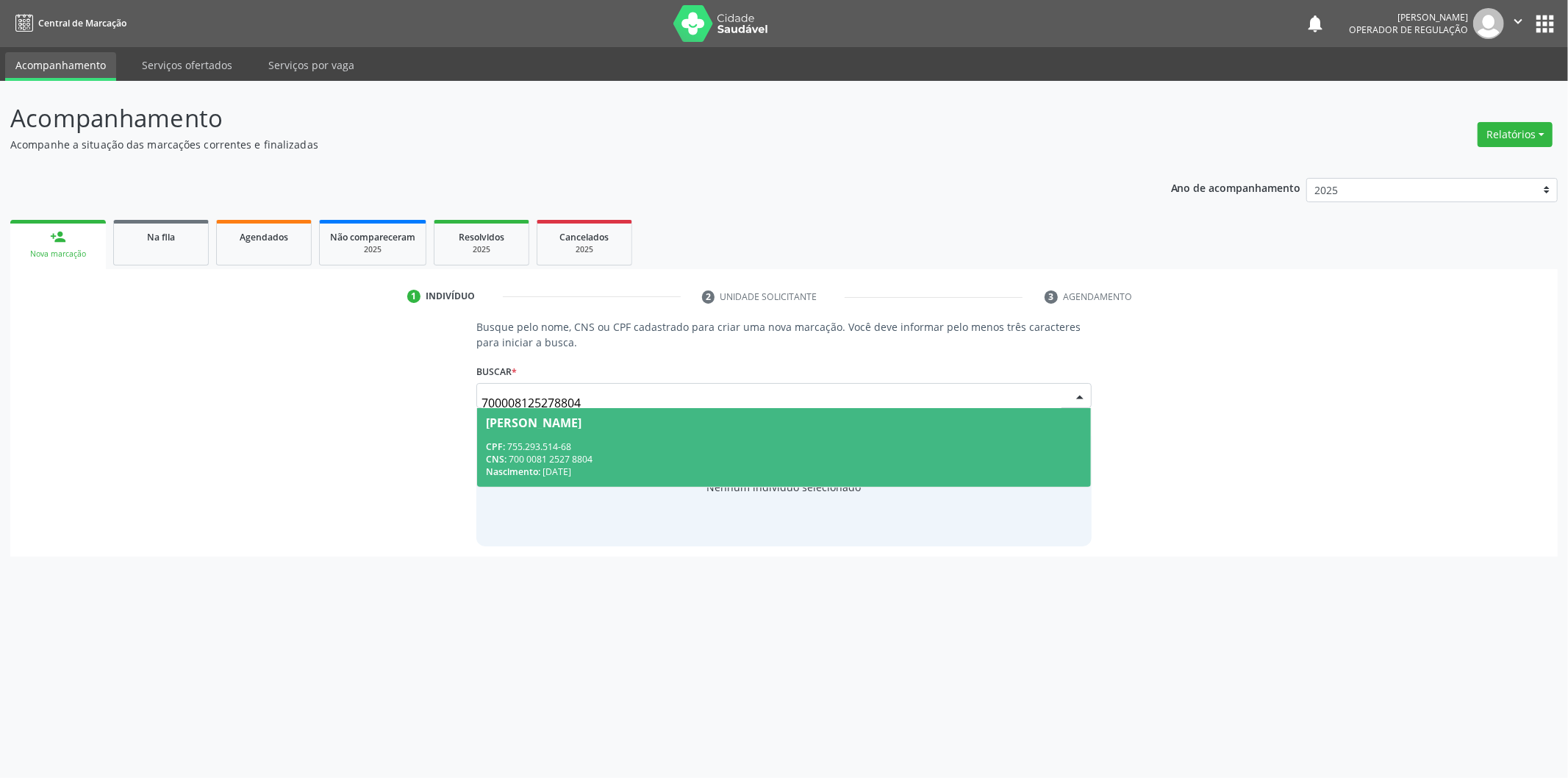
click at [604, 436] on span "[PERSON_NAME] CPF: 755.293.514-68 CNS: 700 0081 2527 8804 Nascimento: [DATE]" at bounding box center [784, 446] width 614 height 79
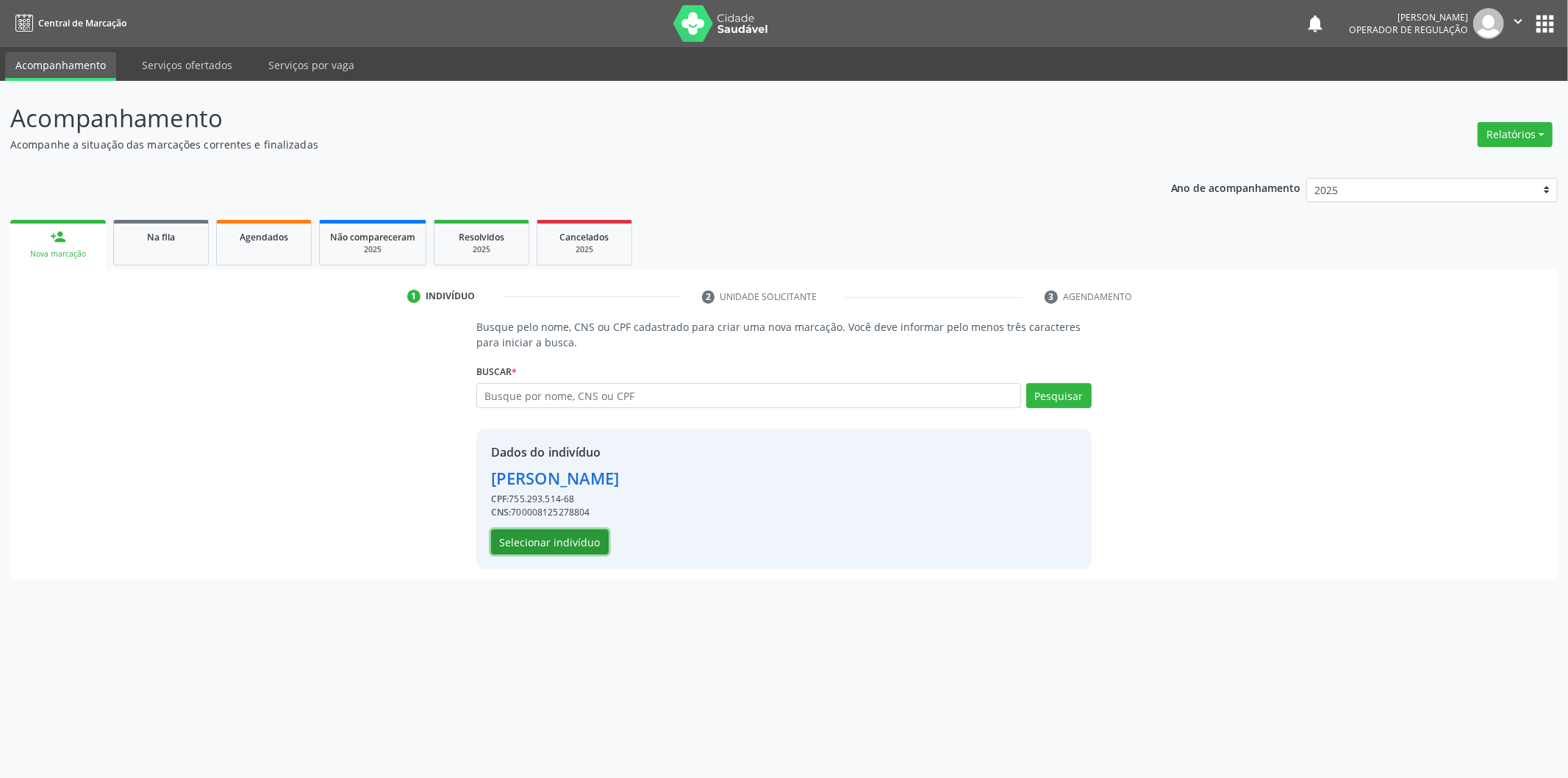
click at [593, 536] on button "Selecionar indivíduo" at bounding box center [549, 541] width 118 height 25
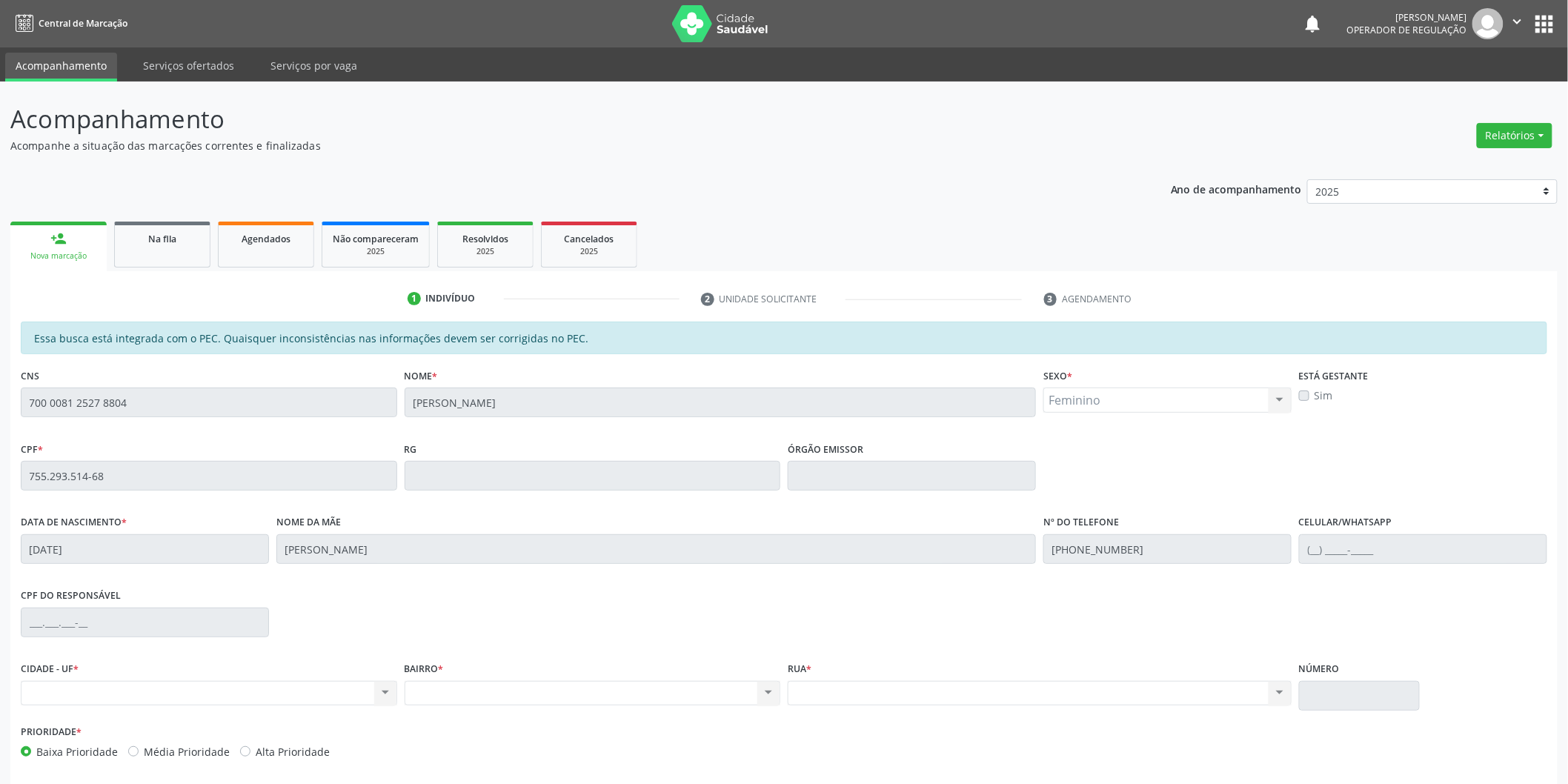
scroll to position [62, 0]
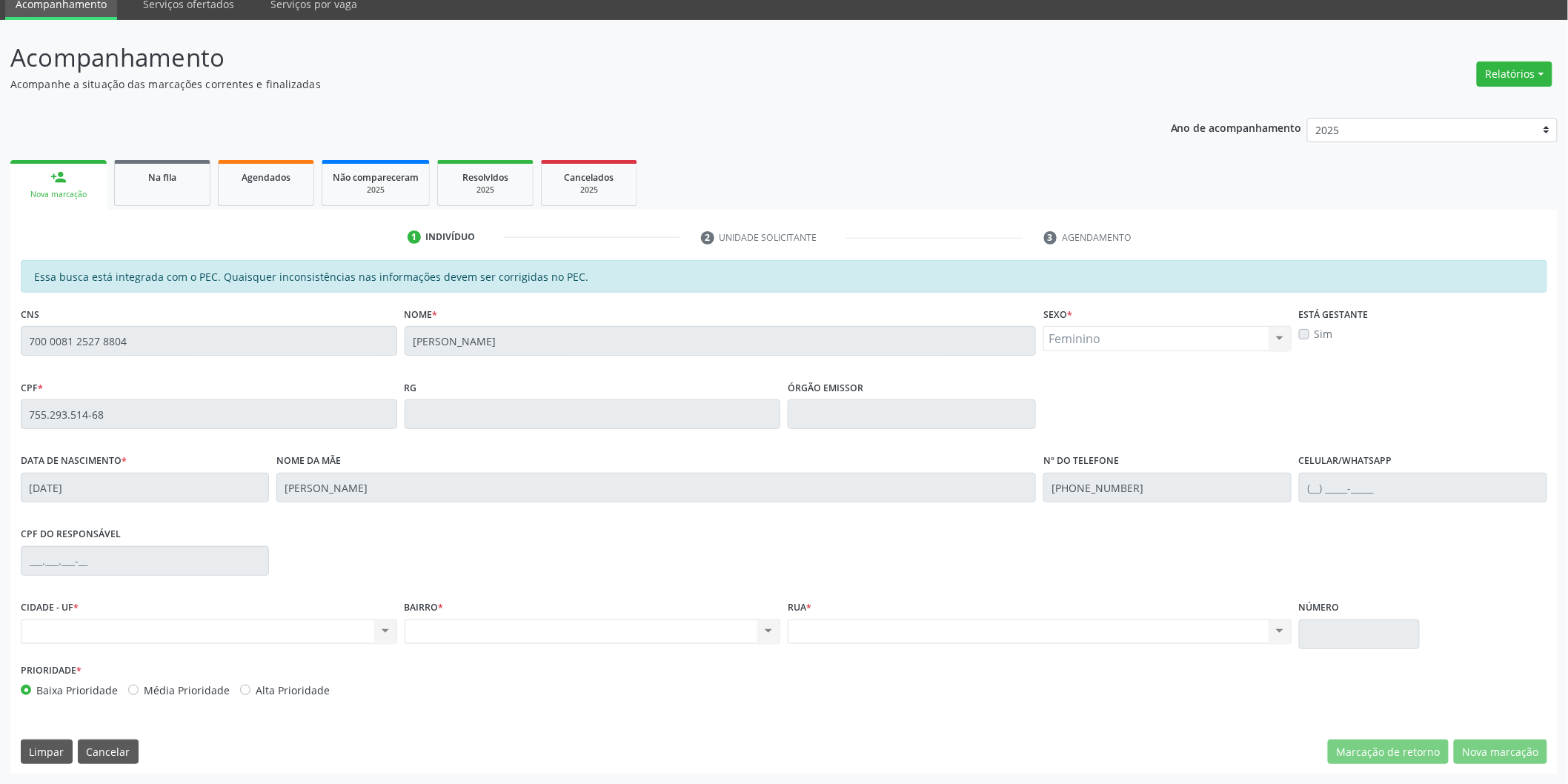
click at [0, 339] on div "Acompanhamento Acompanhe a situação das marcações correntes e finalizadas Relat…" at bounding box center [784, 401] width 1568 height 764
click at [9, 338] on div "Acompanhamento Acompanhe a situação das marcações correntes e finalizadas Relat…" at bounding box center [784, 401] width 1568 height 764
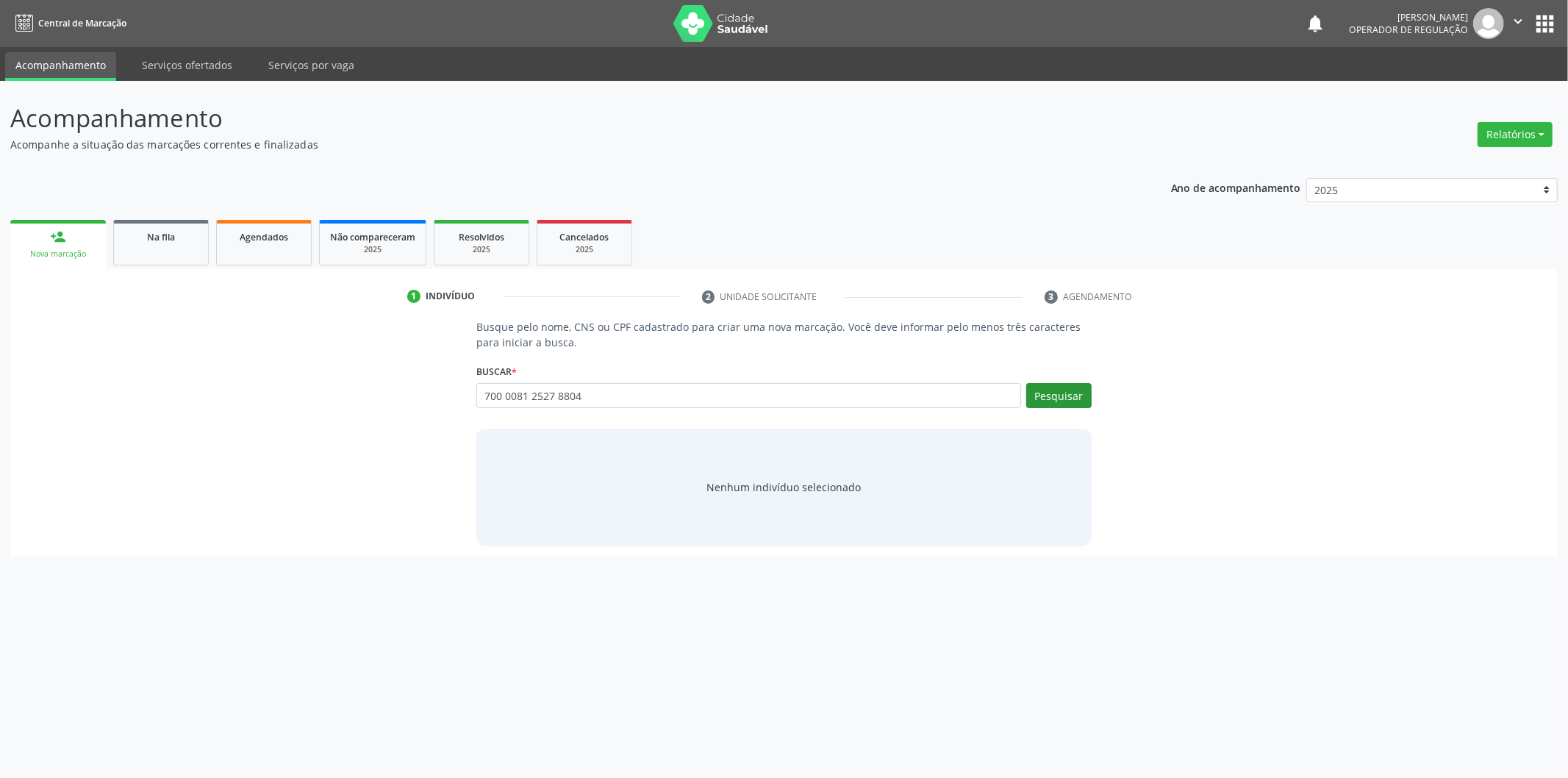
type input "700 0081 2527 8804"
click at [1038, 394] on button "Pesquisar" at bounding box center [1059, 395] width 66 height 25
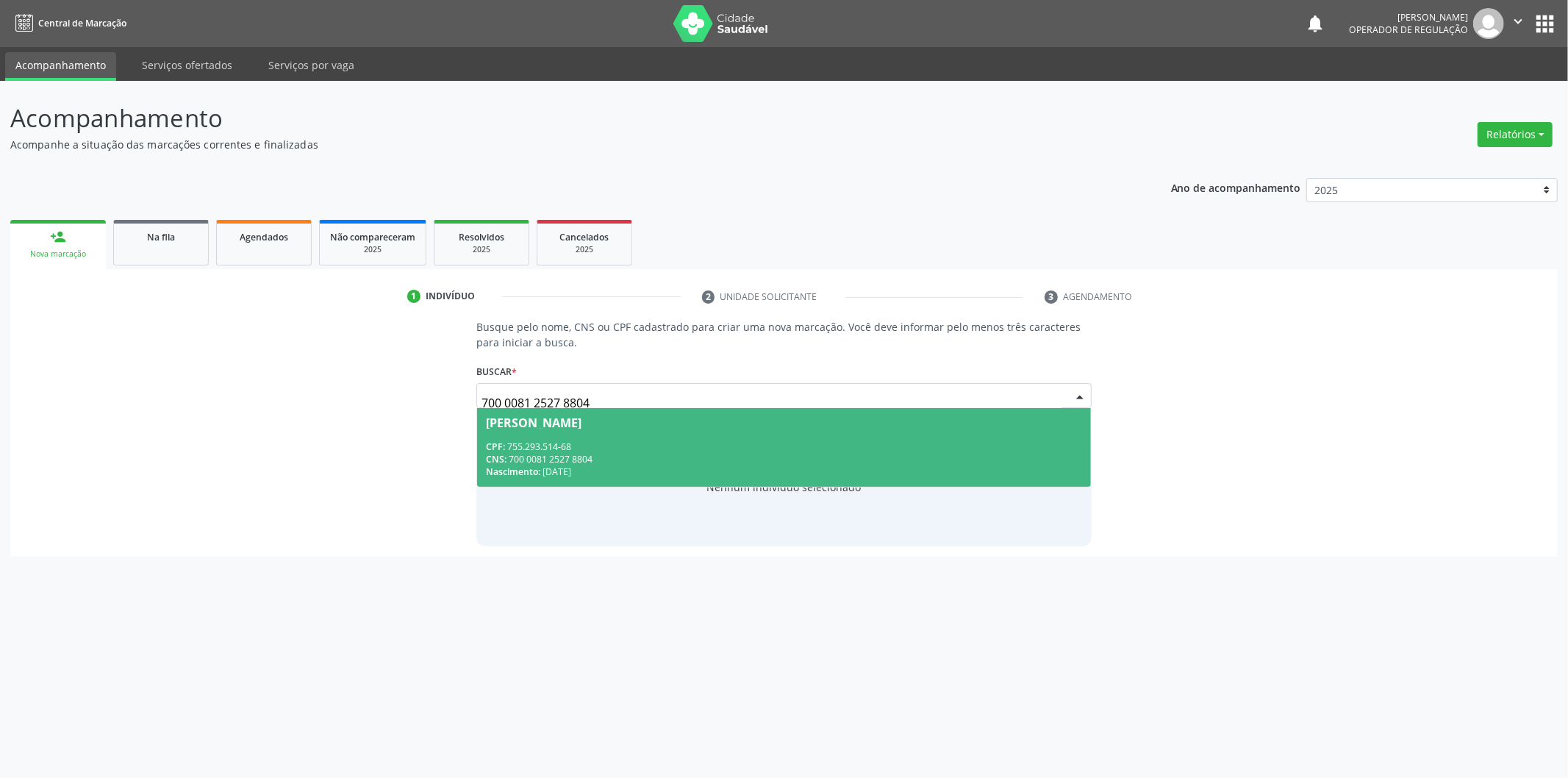
click at [707, 445] on div "CPF: 755.293.514-68" at bounding box center [784, 445] width 596 height 12
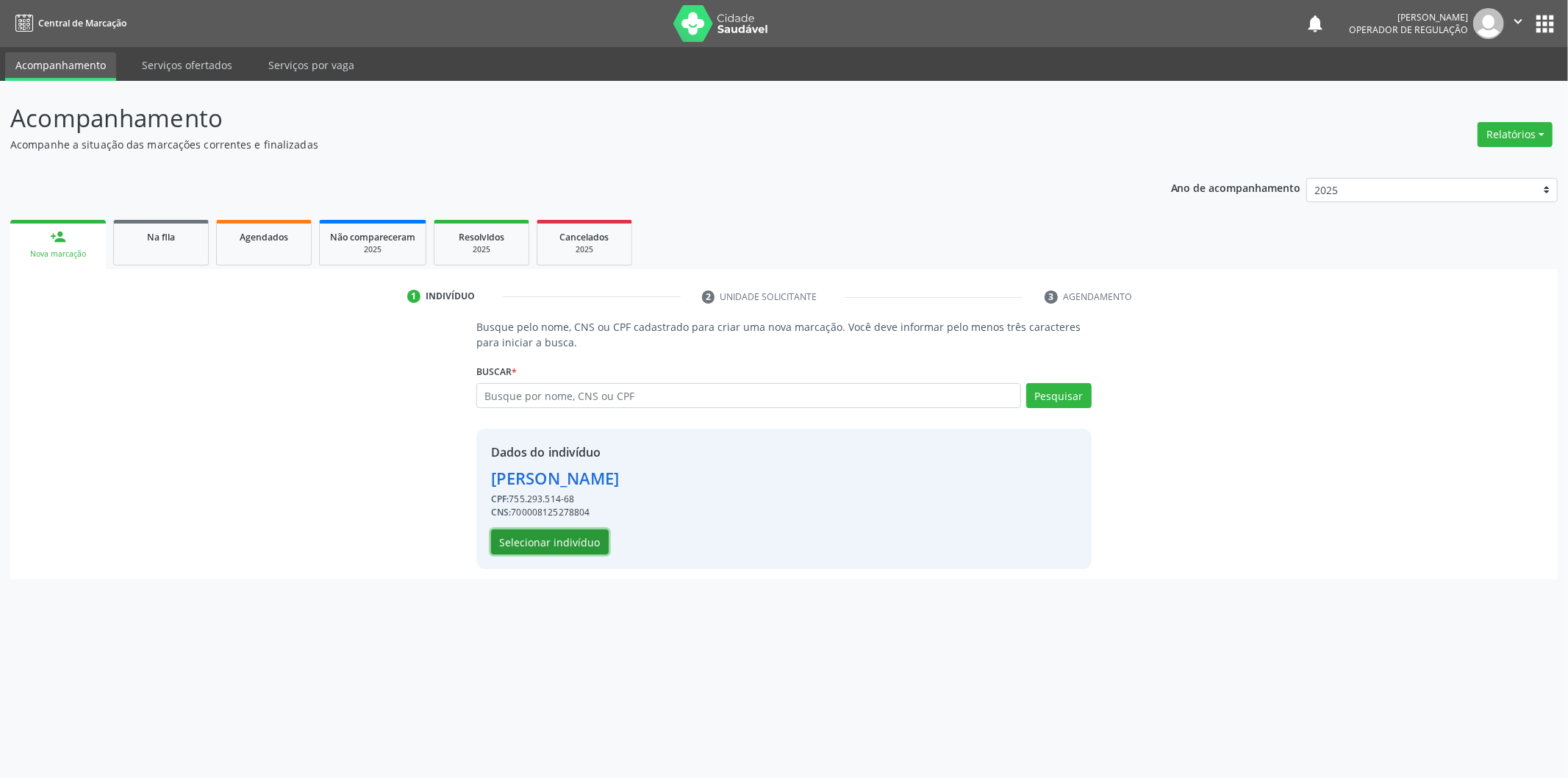
click at [586, 539] on button "Selecionar indivíduo" at bounding box center [549, 541] width 118 height 25
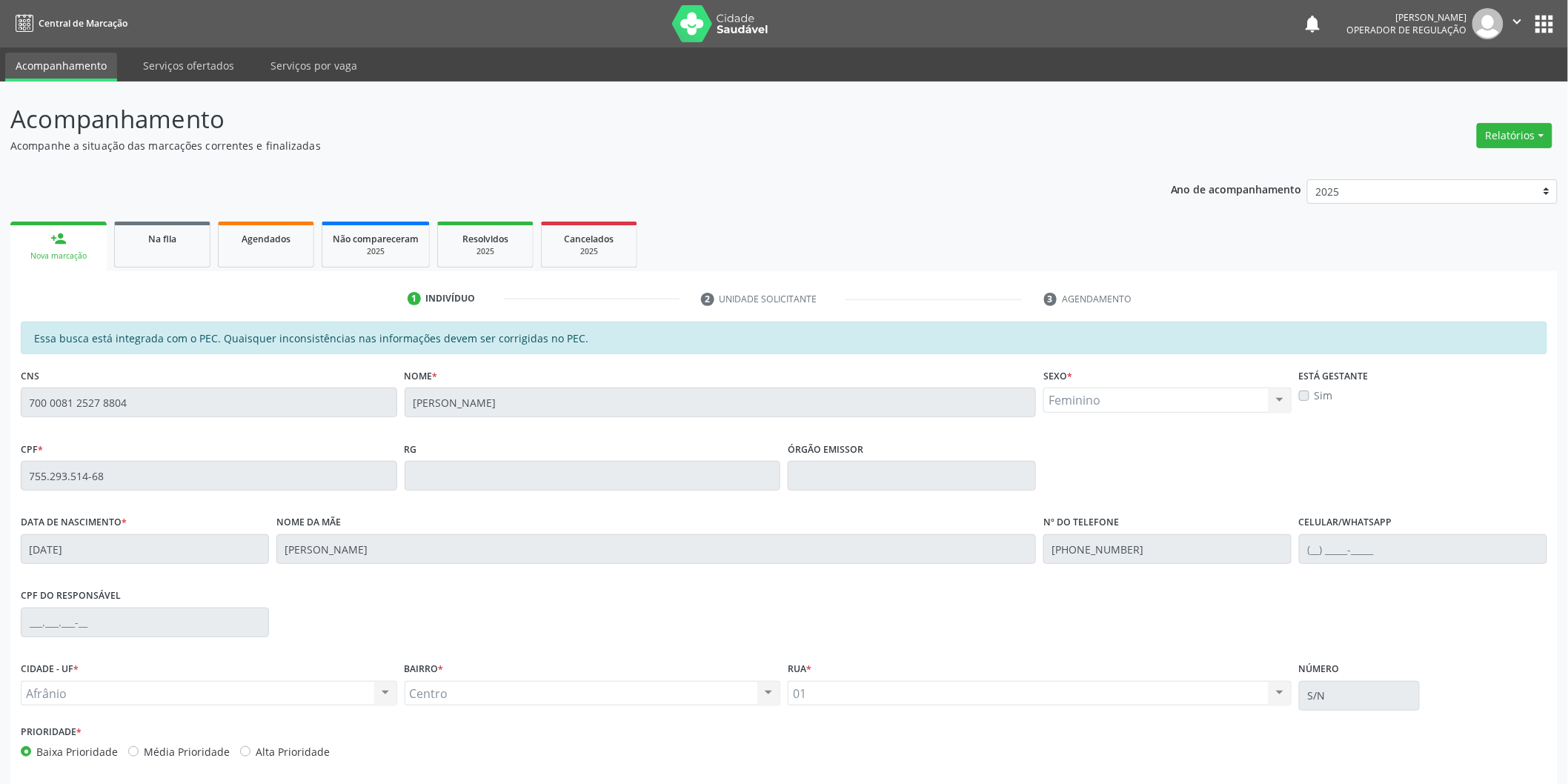
scroll to position [62, 0]
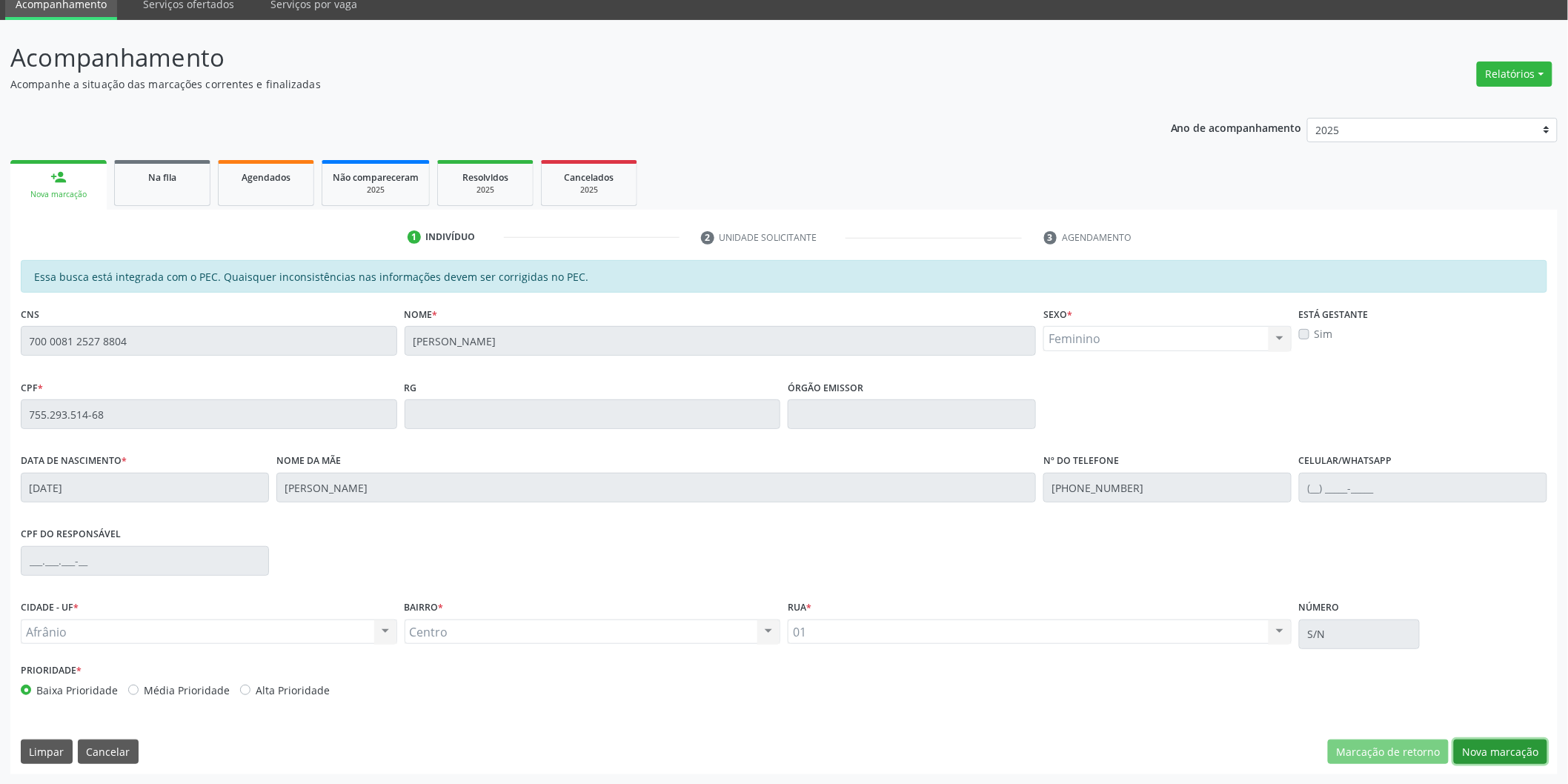
drag, startPoint x: 1515, startPoint y: 756, endPoint x: 1505, endPoint y: 745, distance: 14.9
click at [1513, 756] on button "Nova marcação" at bounding box center [1501, 751] width 93 height 25
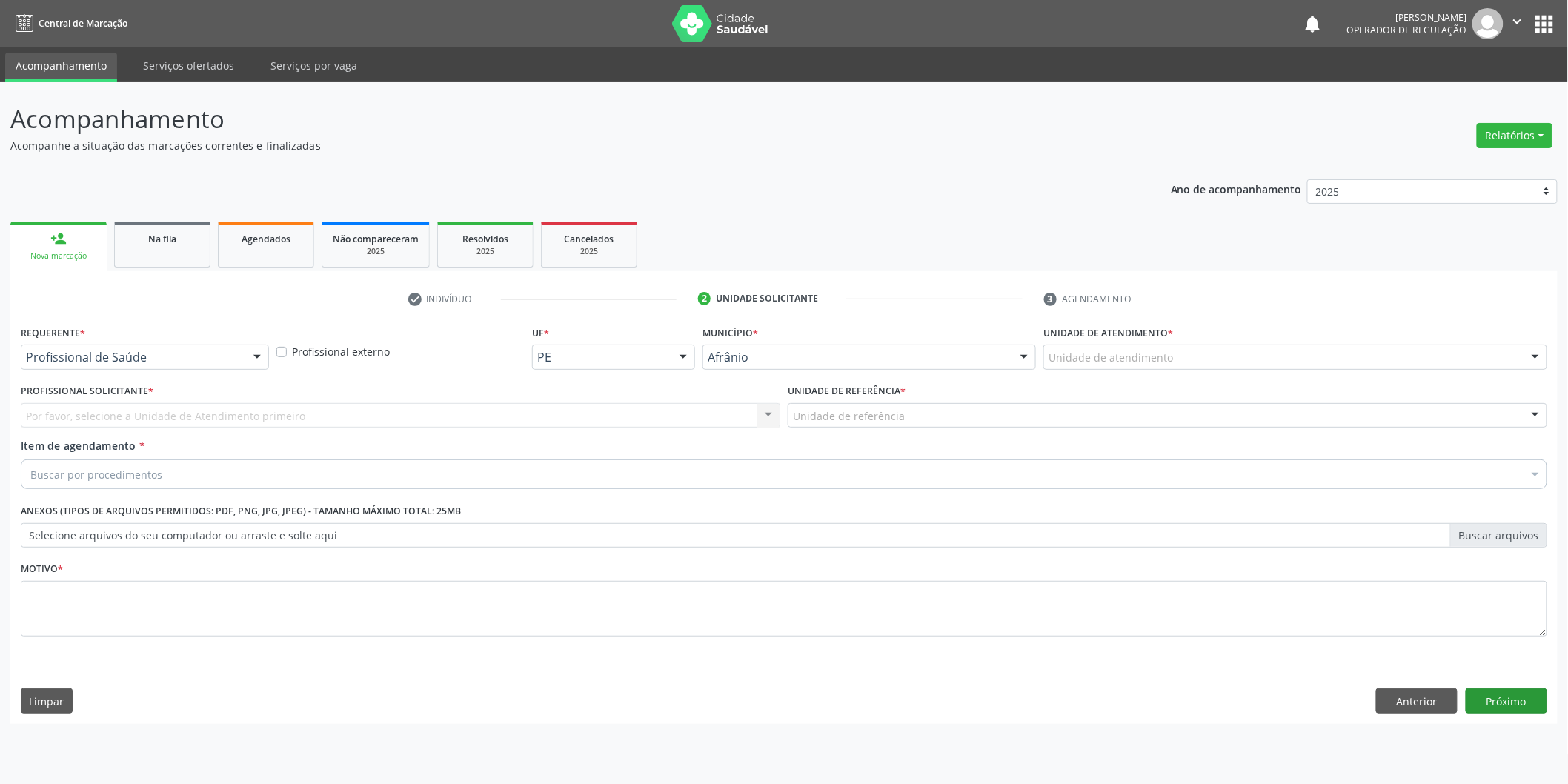
scroll to position [0, 0]
click at [1295, 353] on div "Unidade de atendimento" at bounding box center [1306, 357] width 508 height 25
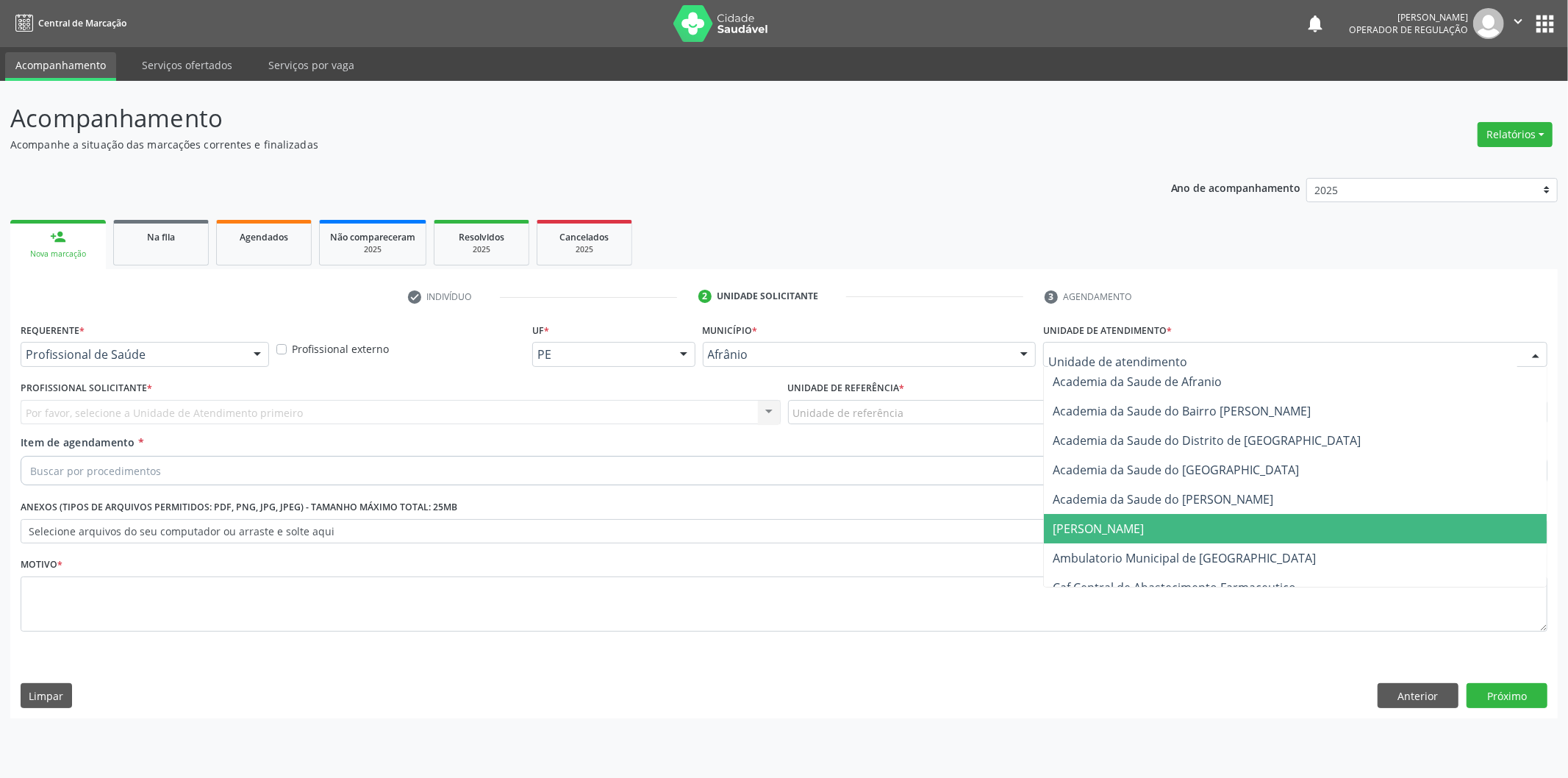
click at [1227, 528] on span "[PERSON_NAME]" at bounding box center [1295, 529] width 503 height 30
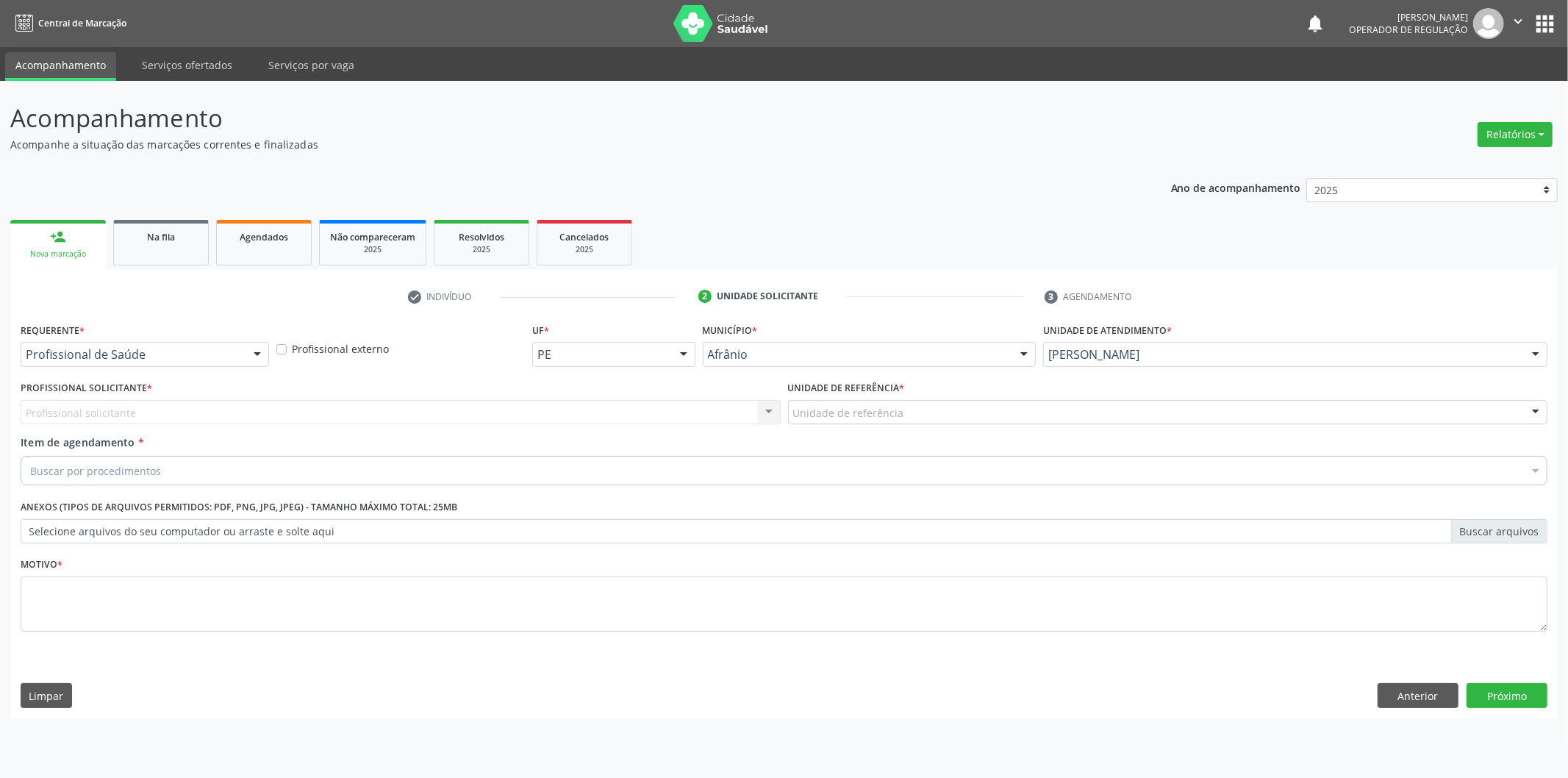
click at [1199, 379] on div "Unidade de referência * Unidade de referência ESF de Extrema ESF de Barra das M…" at bounding box center [1168, 400] width 760 height 47
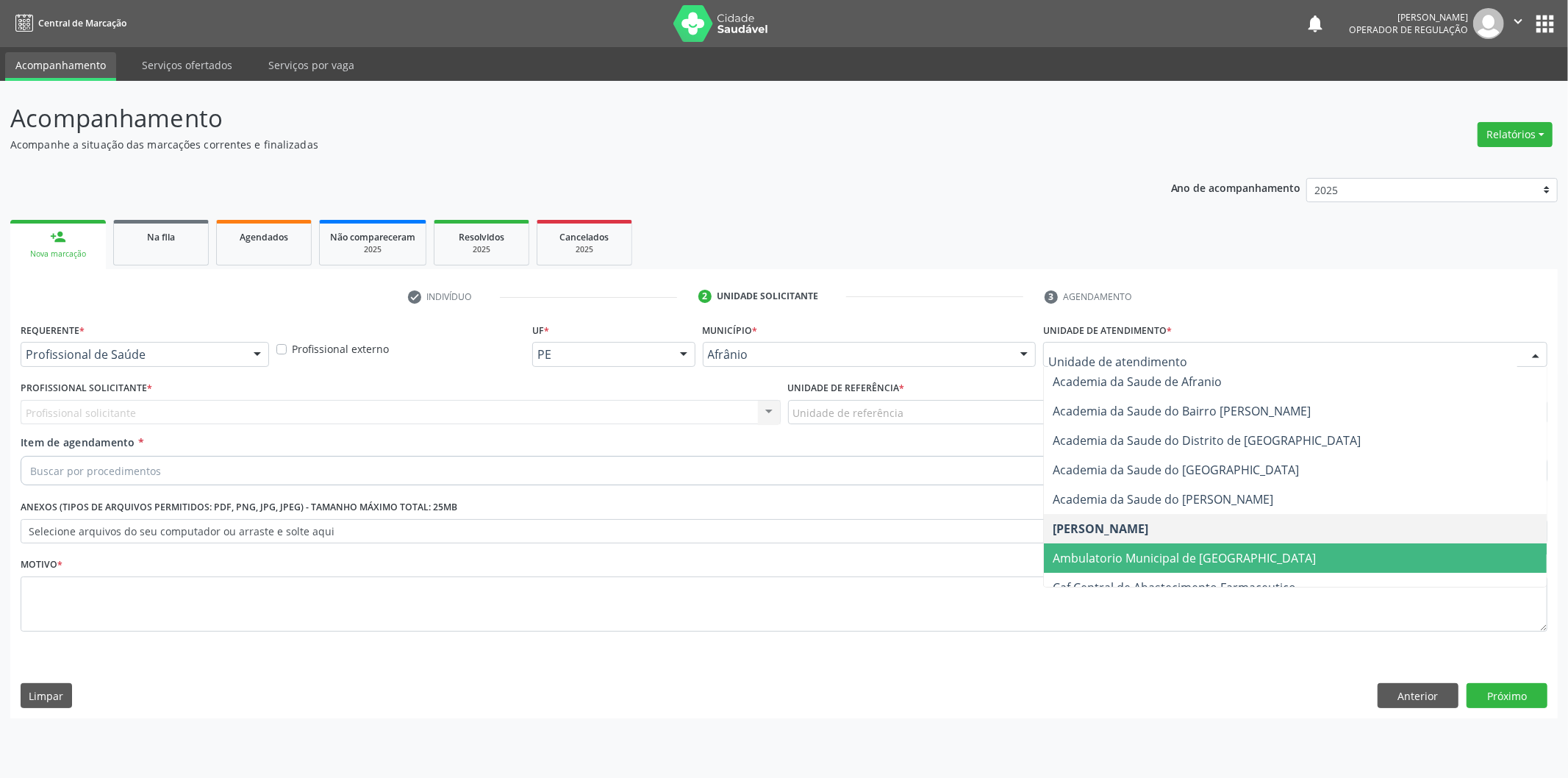
click at [1160, 551] on span "Ambulatorio Municipal de [GEOGRAPHIC_DATA]" at bounding box center [1185, 558] width 263 height 16
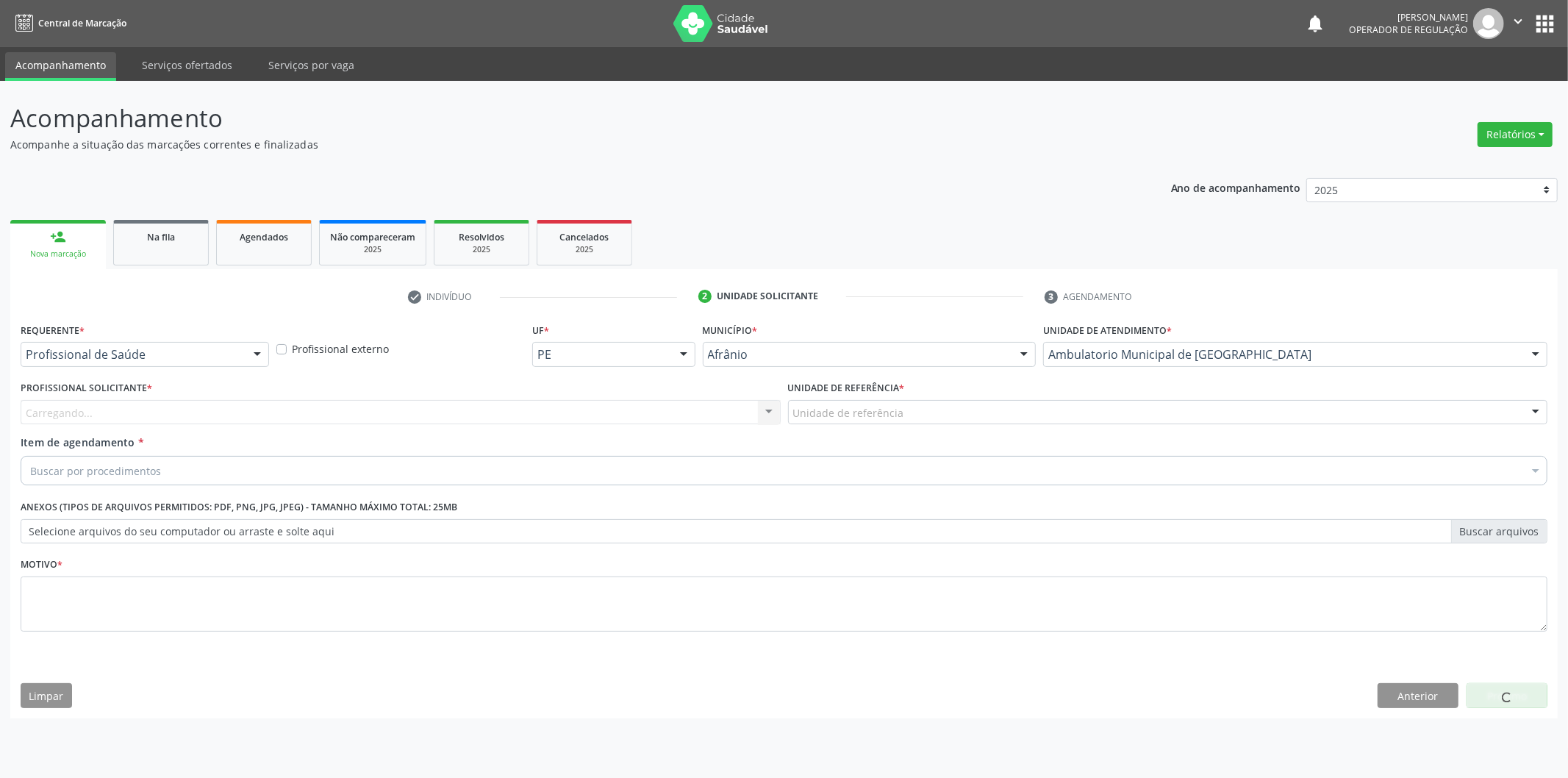
click at [930, 417] on div "Unidade de referência" at bounding box center [1168, 412] width 760 height 25
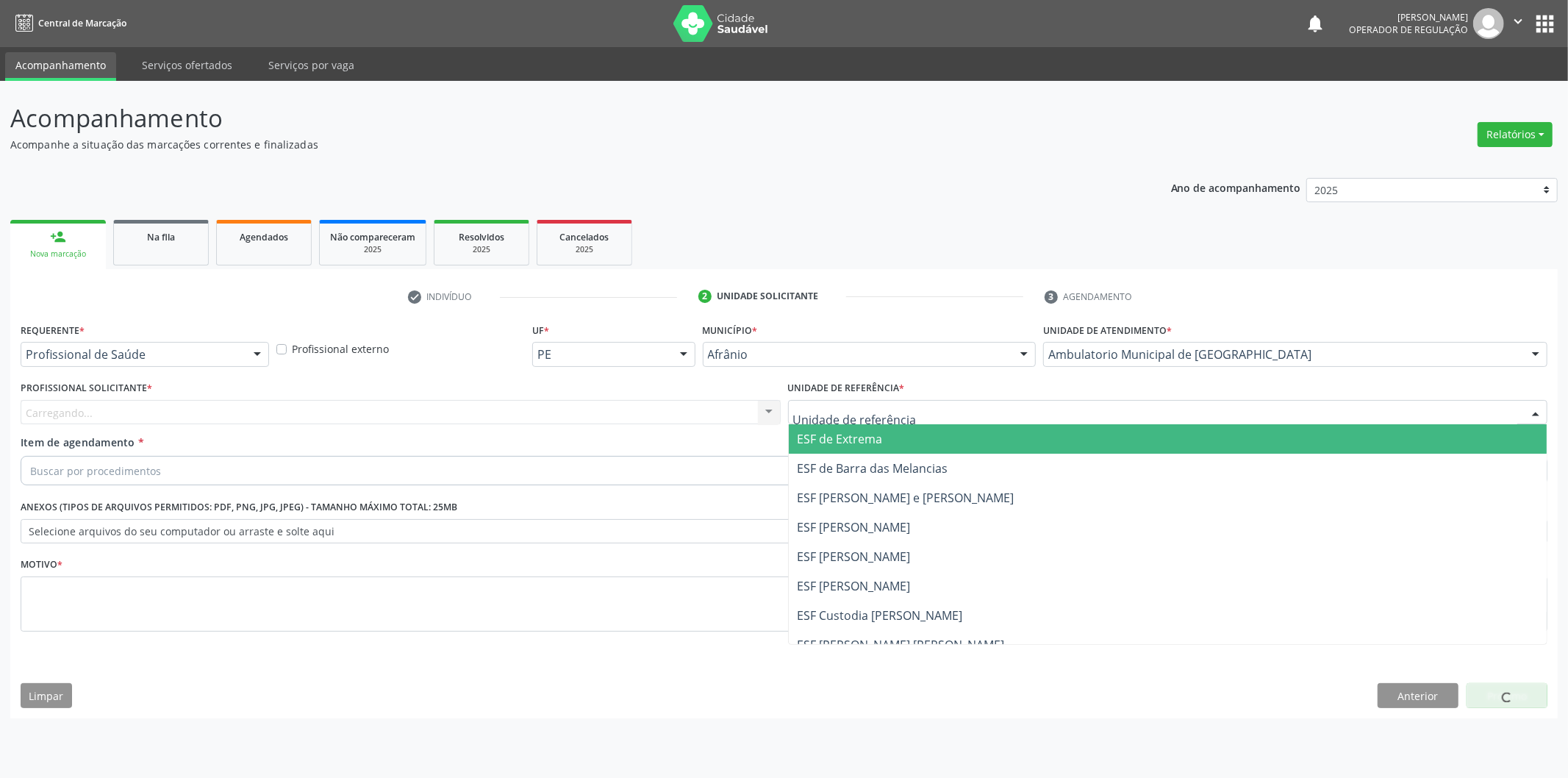
click at [923, 427] on span "ESF de Extrema" at bounding box center [1168, 439] width 759 height 30
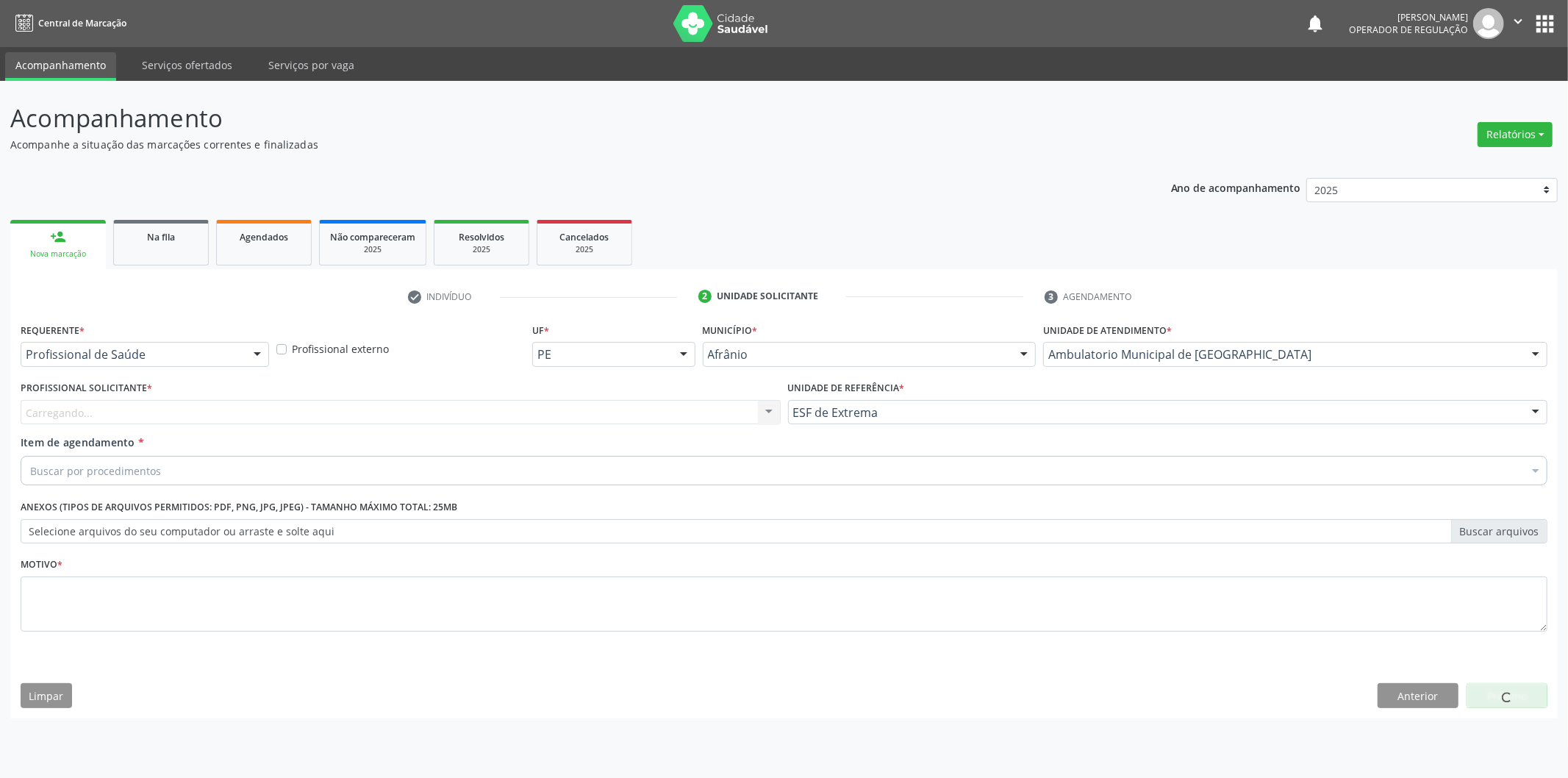
click at [656, 405] on div "Carregando..." at bounding box center [400, 412] width 760 height 25
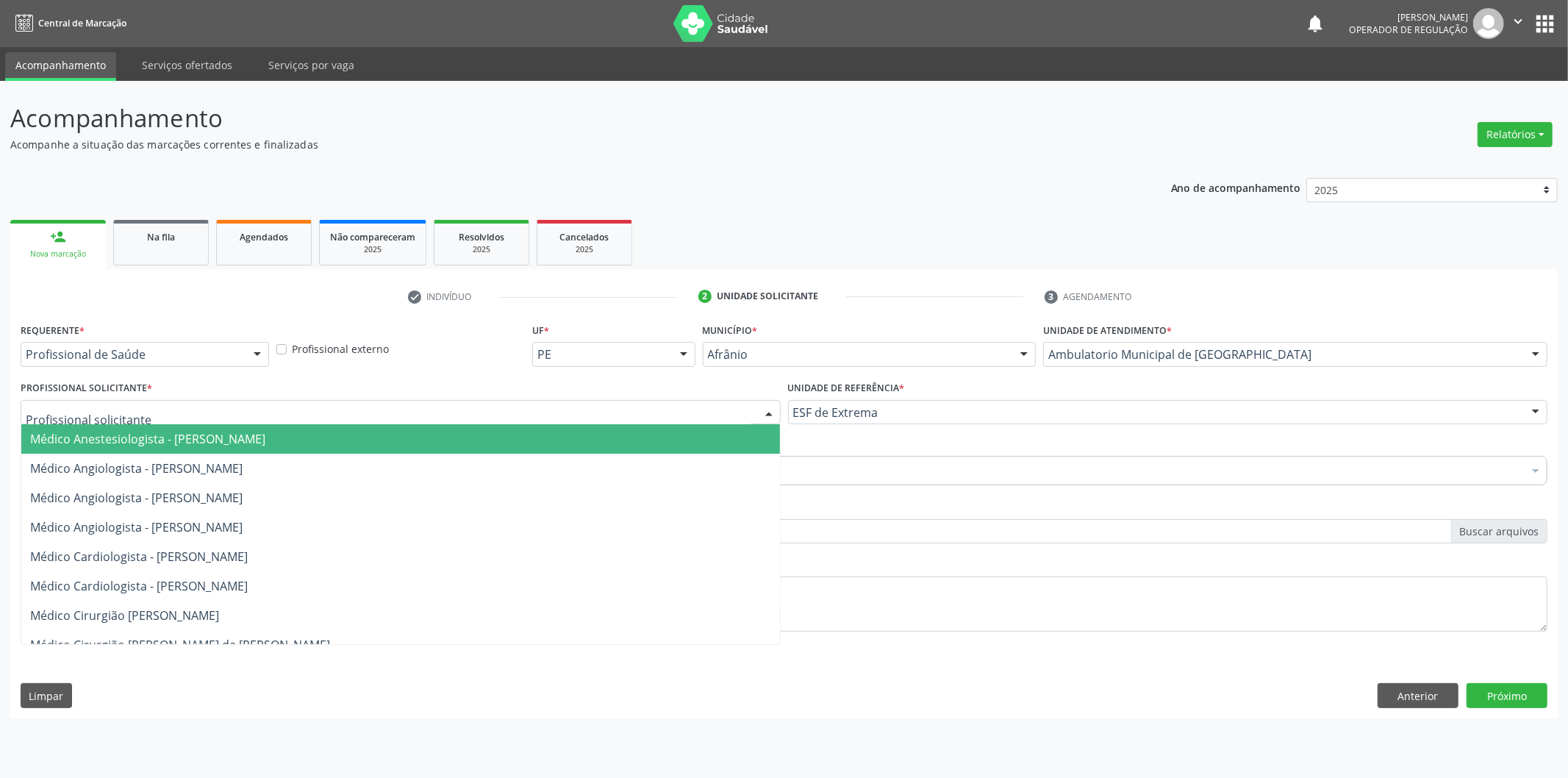
click at [638, 428] on span "Médico Anestesiologista - [PERSON_NAME]" at bounding box center [400, 439] width 759 height 30
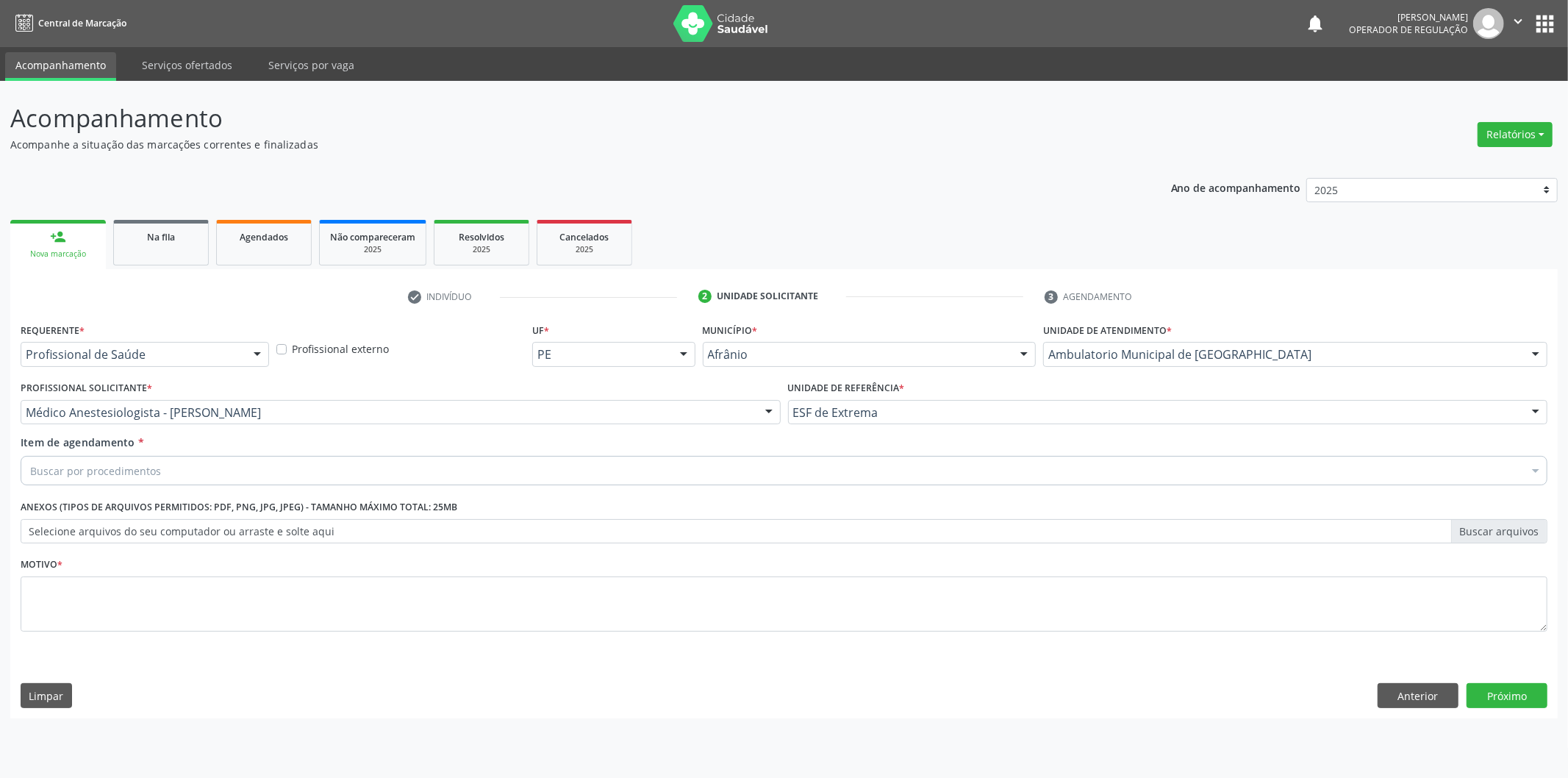
click at [385, 466] on div "Buscar por procedimentos" at bounding box center [784, 471] width 1526 height 30
click at [275, 465] on div "Buscar por procedimentos" at bounding box center [784, 471] width 1526 height 30
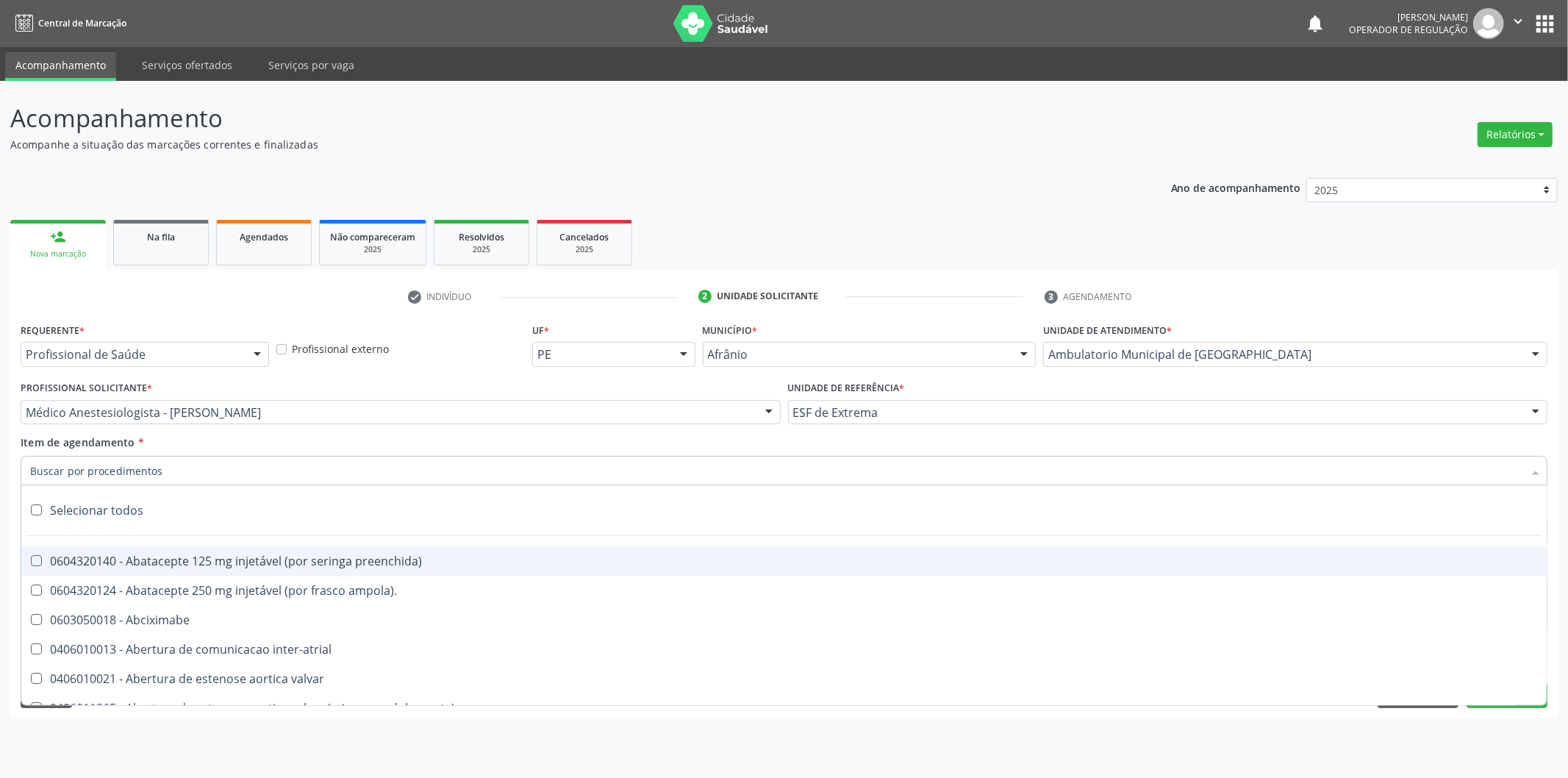
paste input "0302050027"
type input "0302050027"
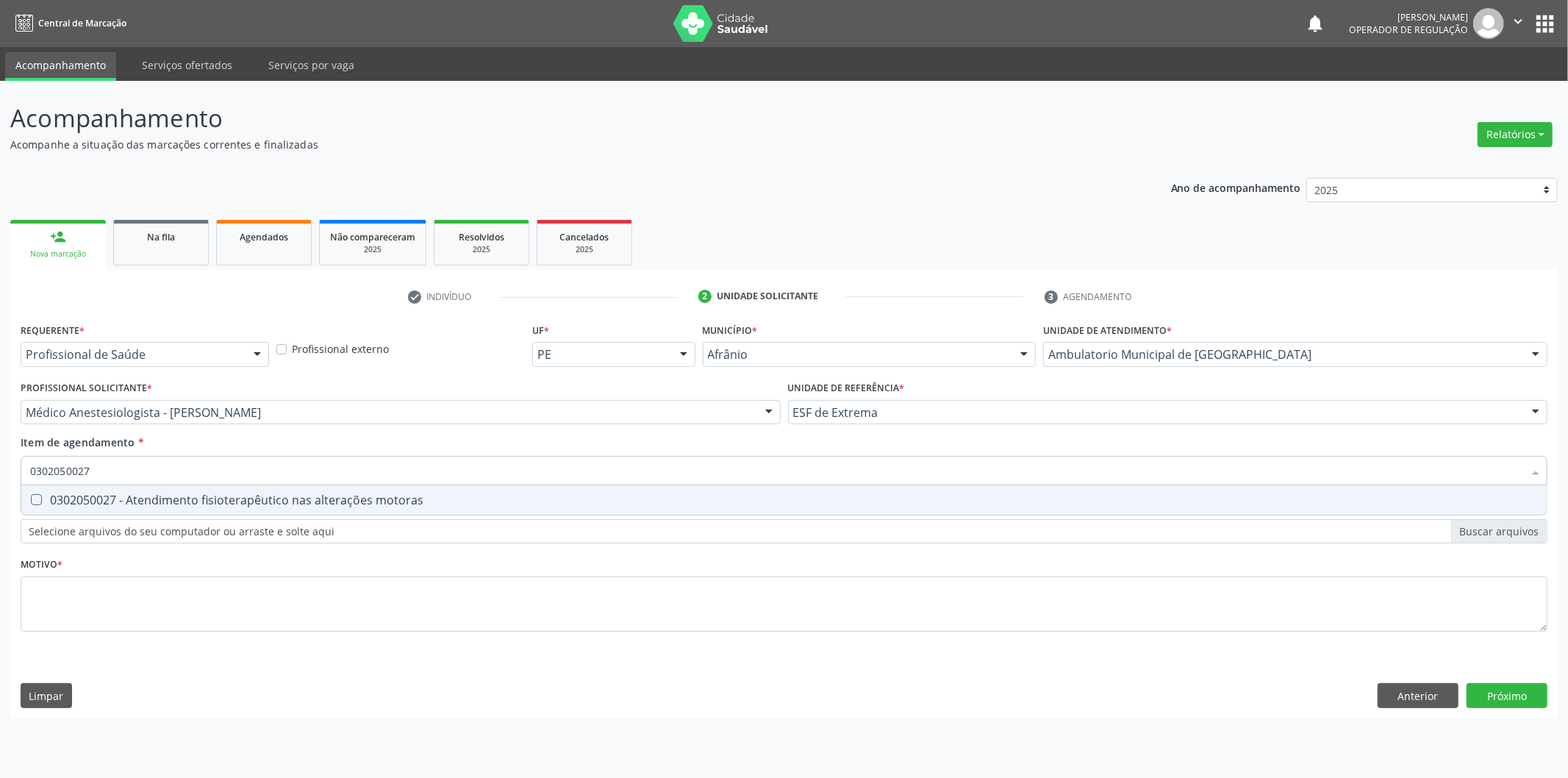
click at [350, 501] on div "0302050027 - Atendimento fisioterapêutico nas alterações motoras" at bounding box center [784, 499] width 1508 height 12
checkbox motoras "true"
click at [302, 588] on div "Requerente * Profissional de Saúde Profissional de Saúde Paciente Nenhum result…" at bounding box center [784, 485] width 1526 height 333
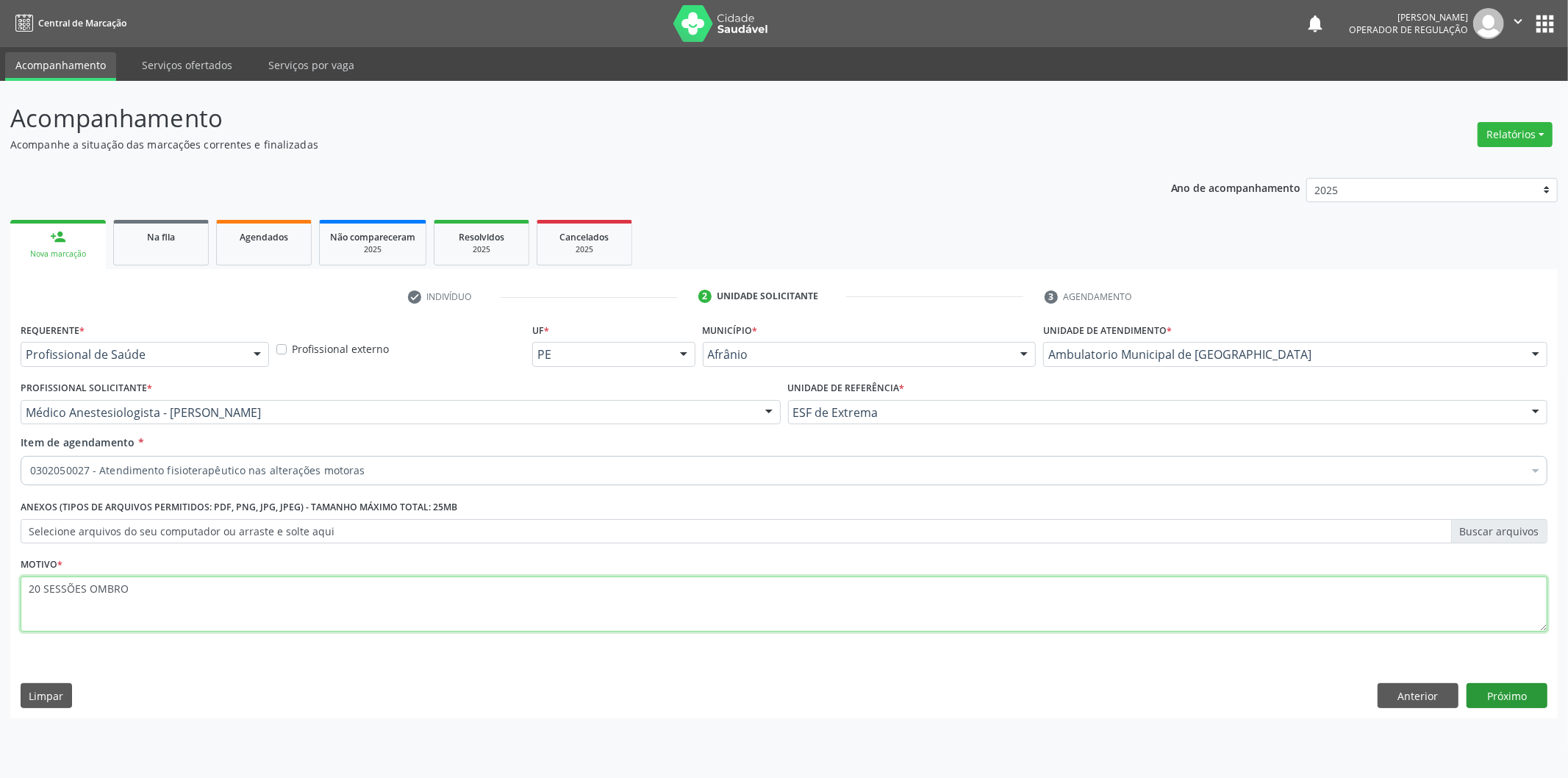
type textarea "20 SESSÕES OMBRO"
click at [1512, 685] on button "Próximo" at bounding box center [1506, 695] width 81 height 25
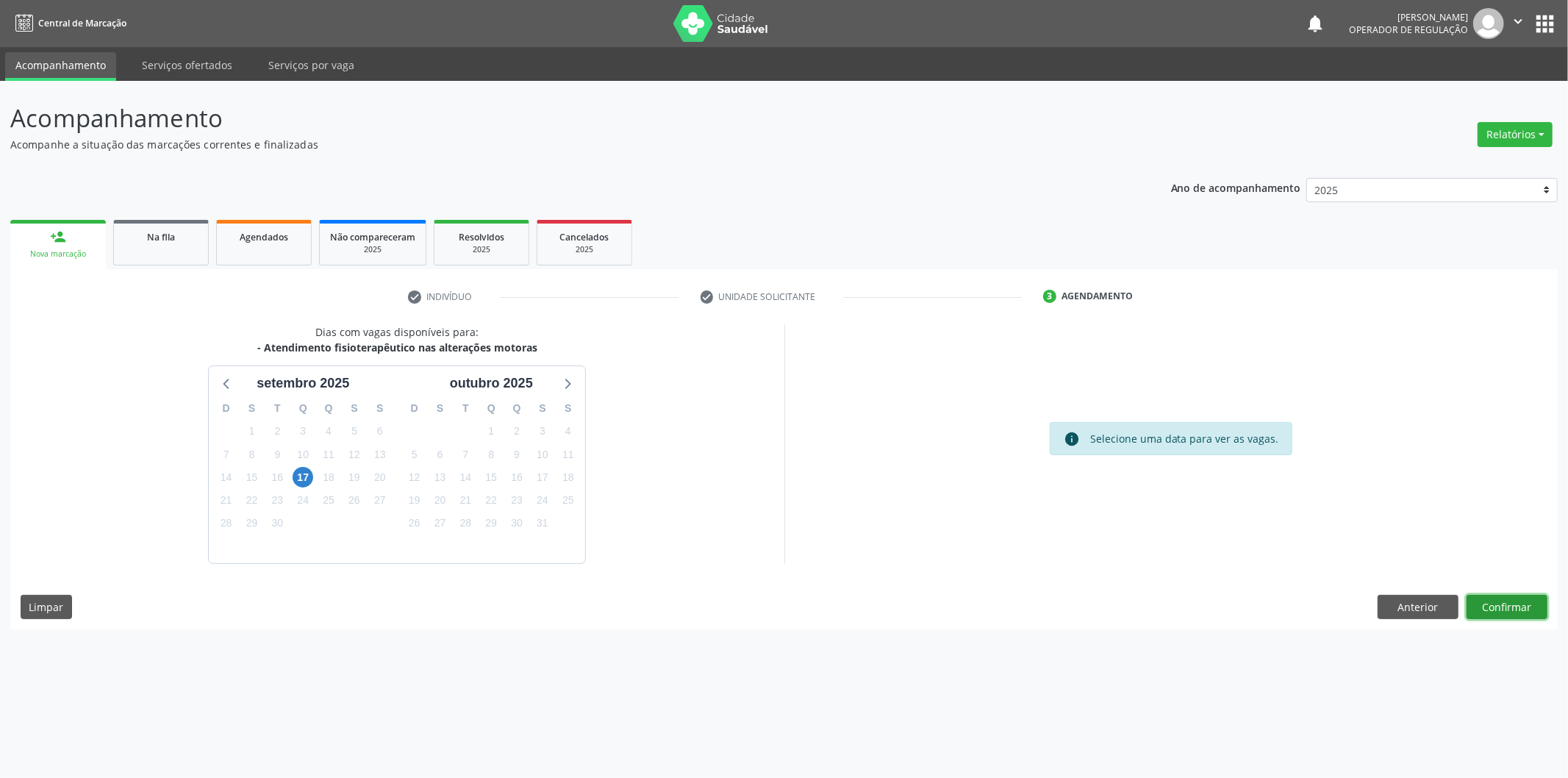
click at [1508, 600] on button "Confirmar" at bounding box center [1506, 607] width 81 height 25
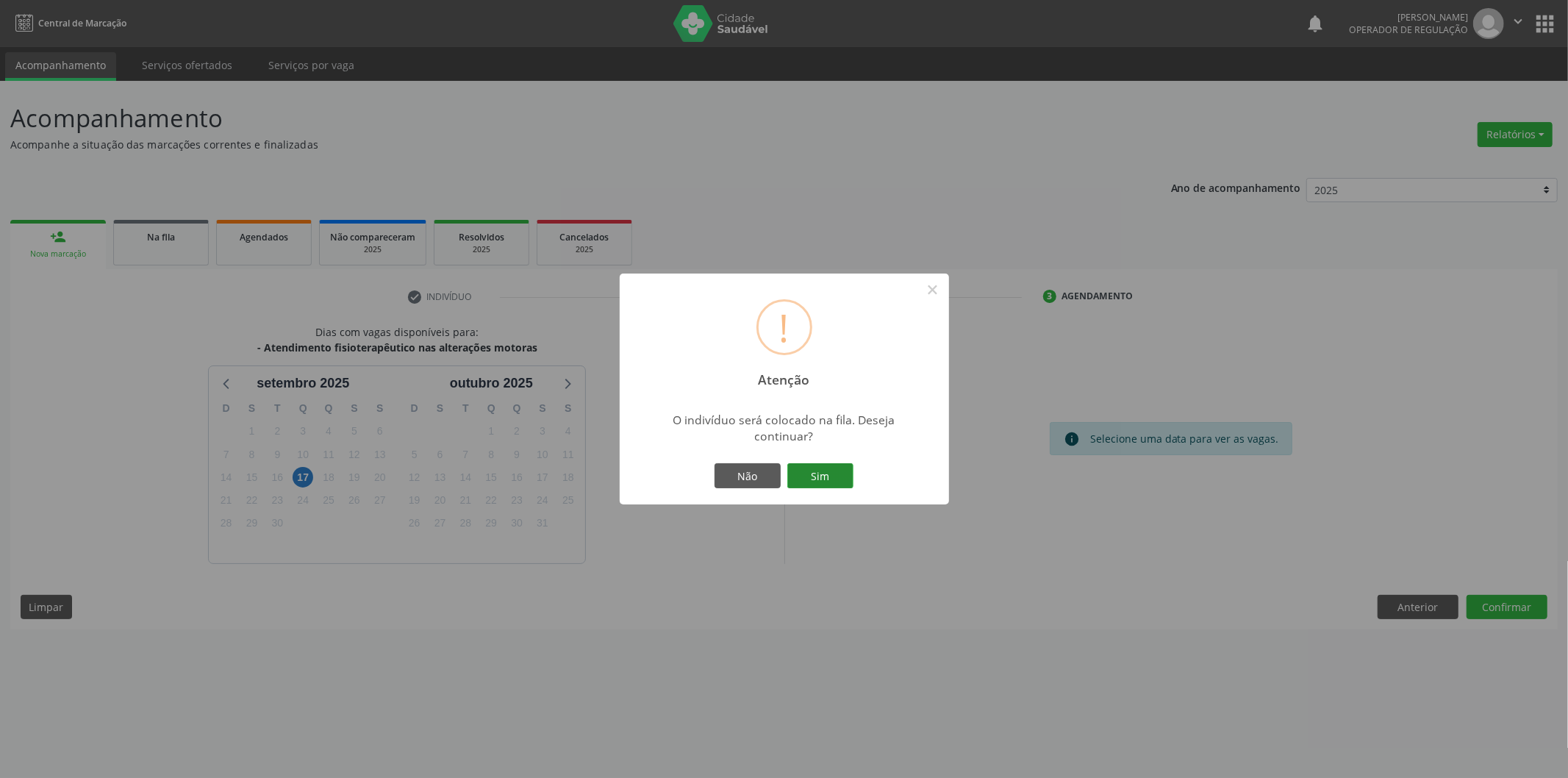
click at [820, 469] on button "Sim" at bounding box center [820, 475] width 66 height 25
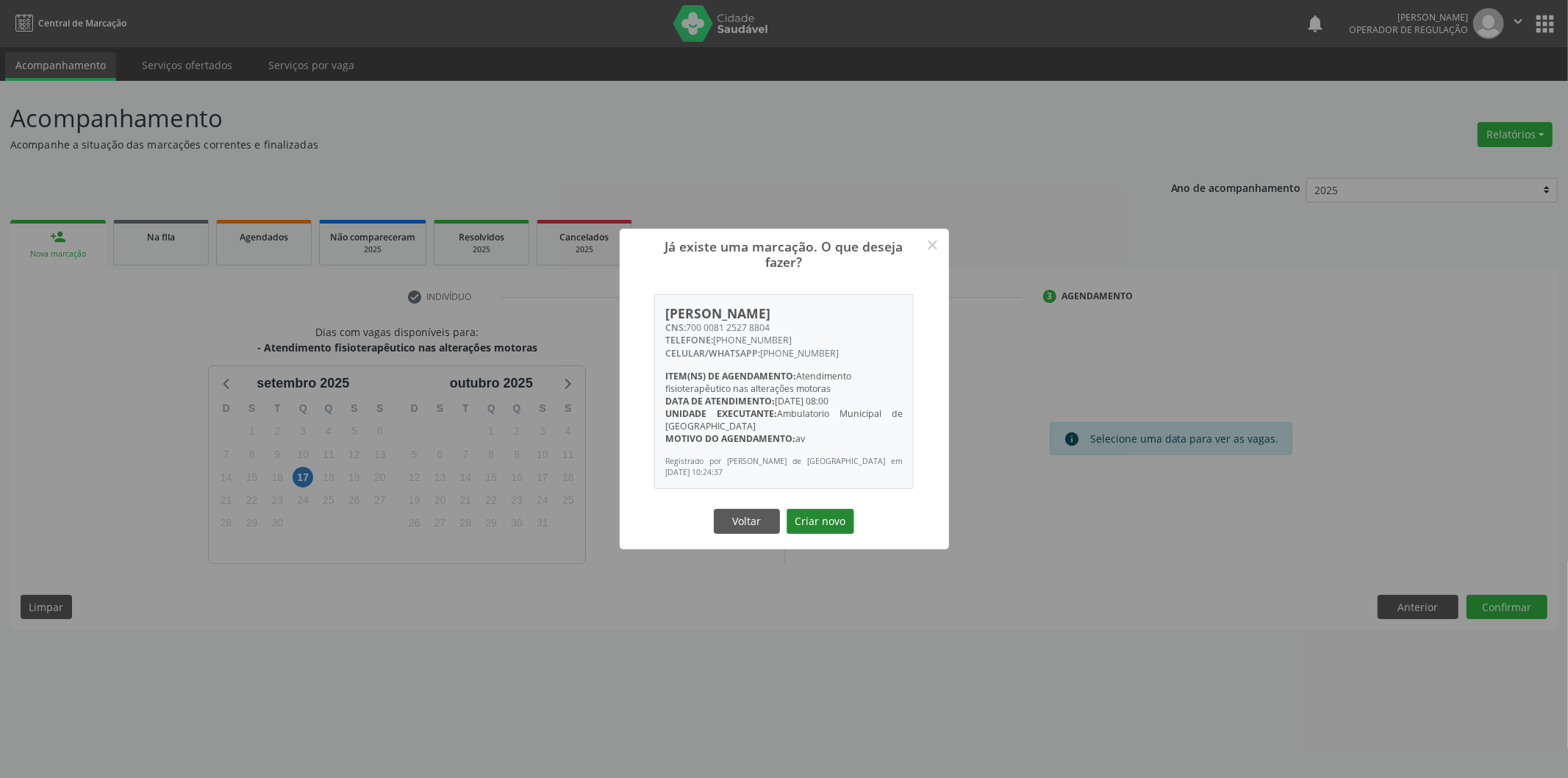
click at [838, 521] on button "Criar novo" at bounding box center [820, 521] width 68 height 25
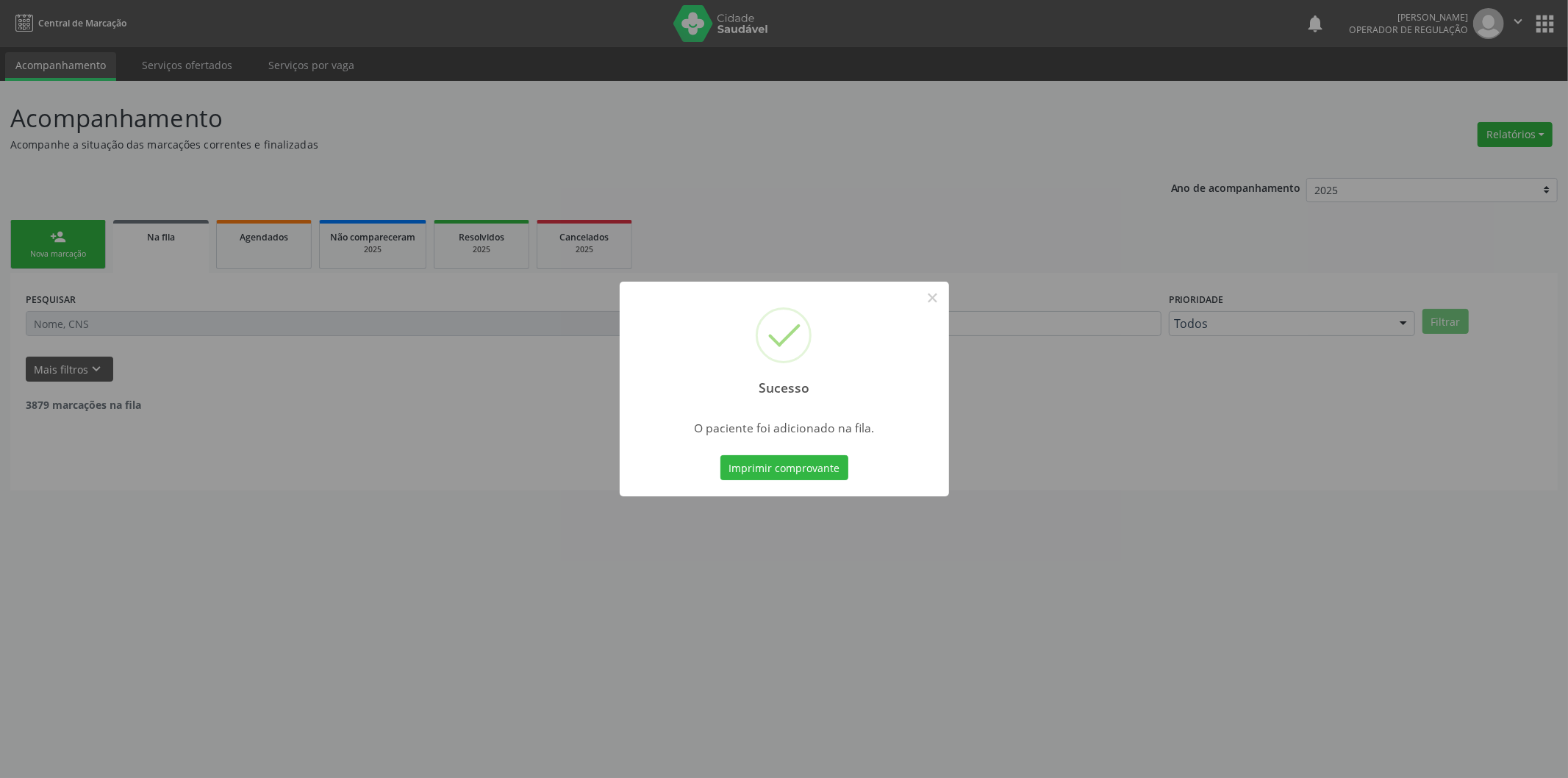
click at [85, 245] on div "Sucesso × O paciente foi adicionado na fila. Imprimir comprovante Cancel" at bounding box center [784, 389] width 1568 height 778
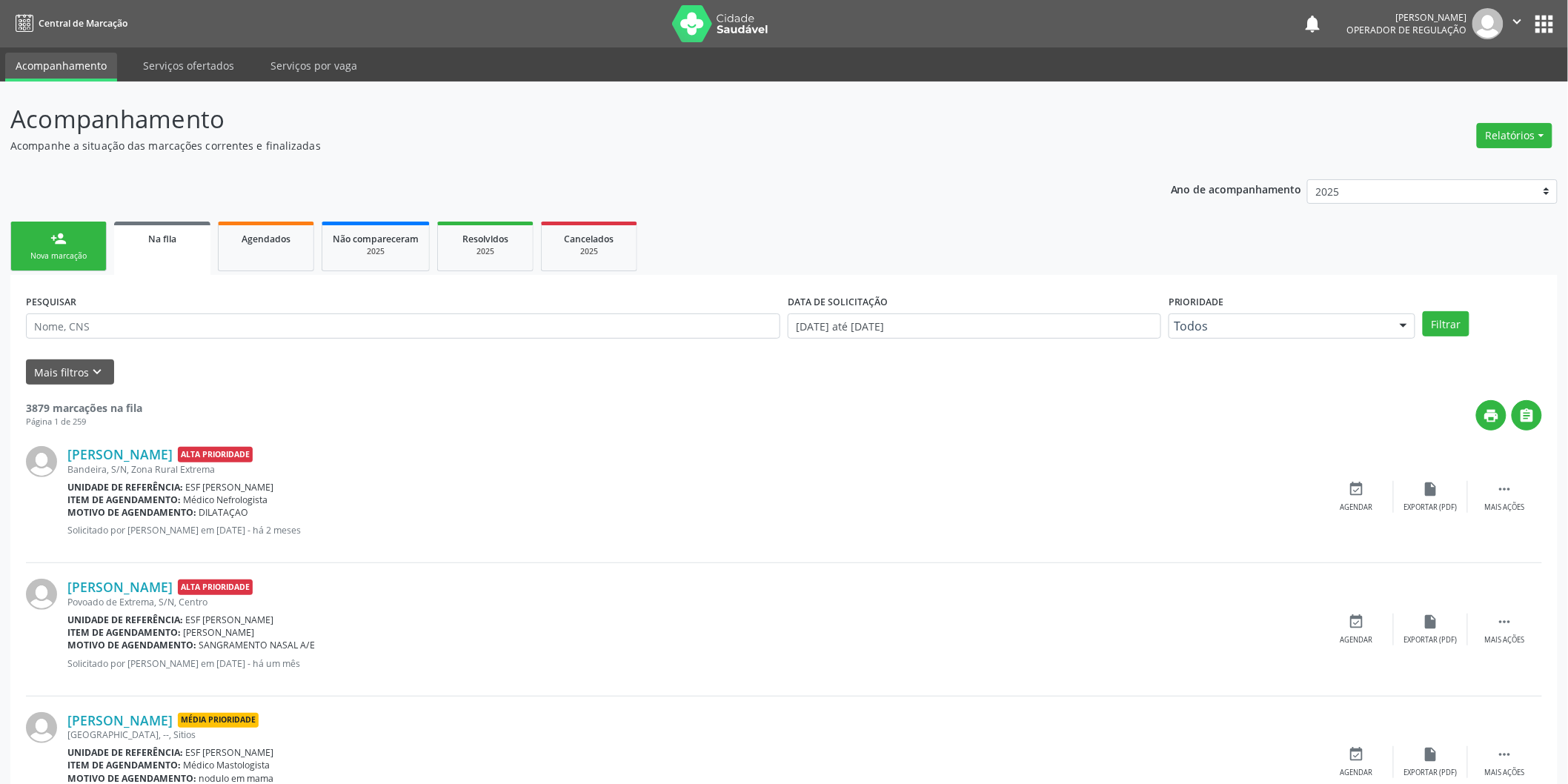
click at [84, 246] on link "person_add Nova marcação" at bounding box center [58, 245] width 96 height 49
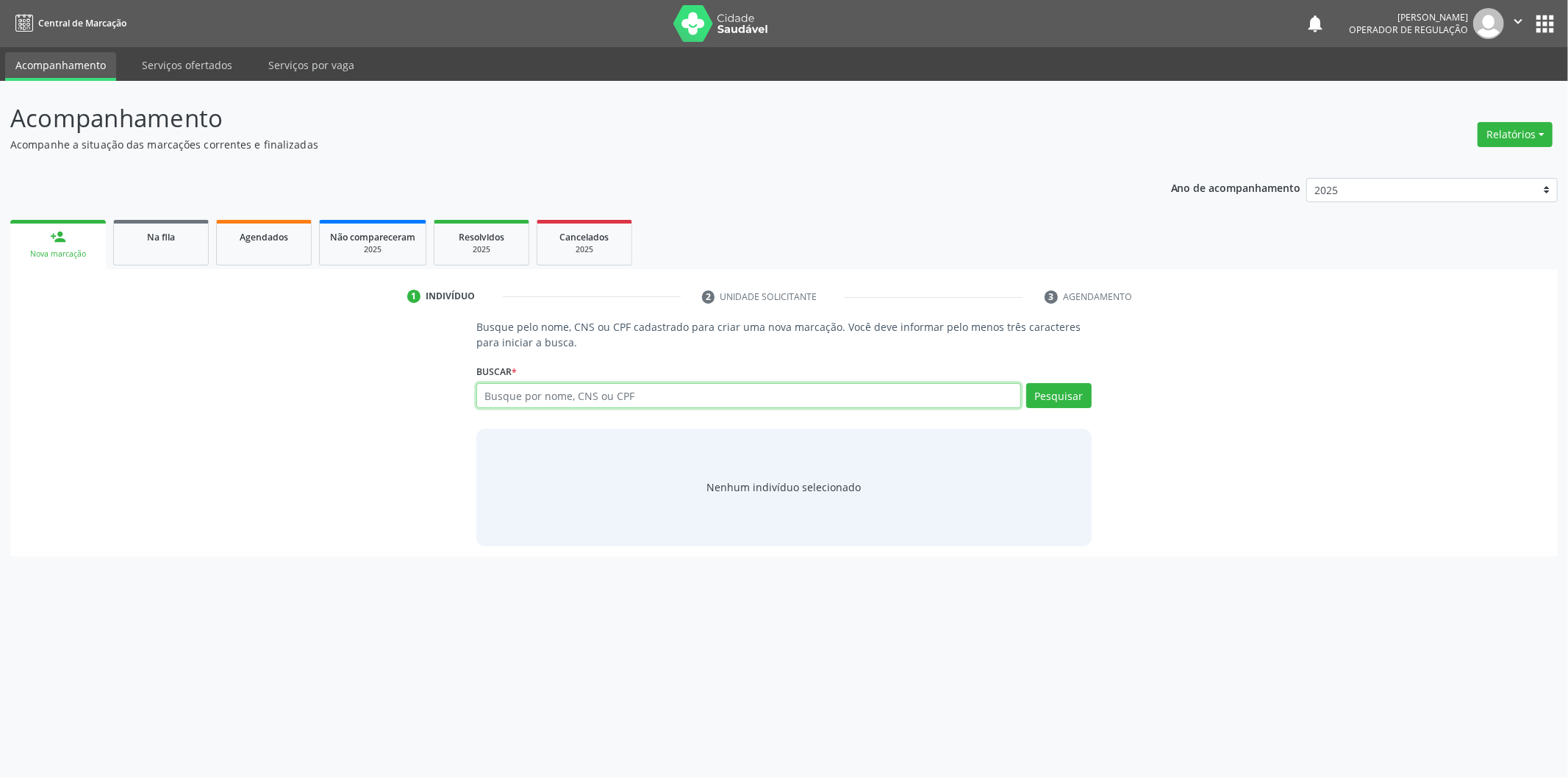
click at [627, 398] on input "text" at bounding box center [748, 395] width 545 height 25
type input "700003478775307"
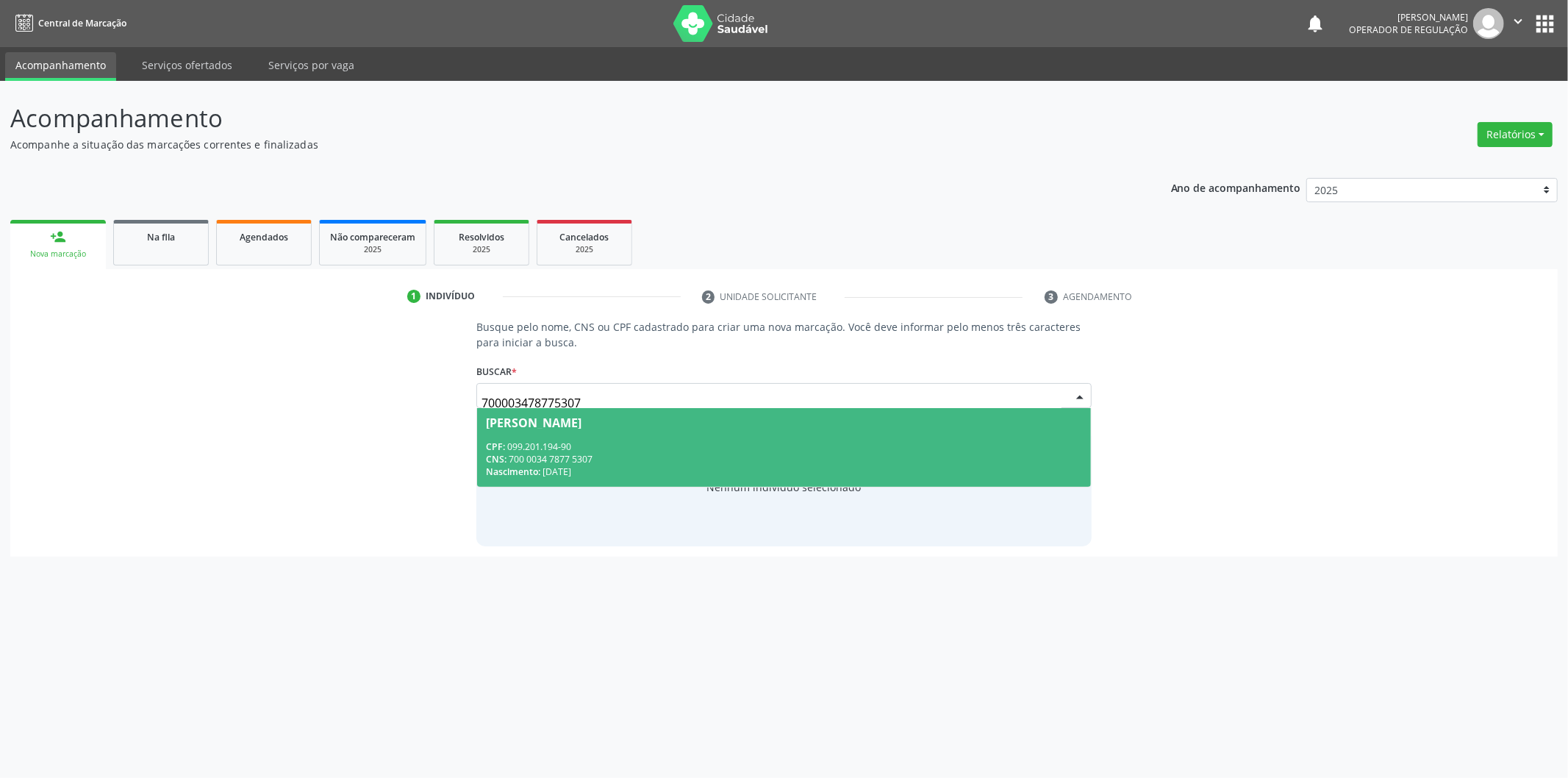
click at [778, 448] on div "CPF: 099.201.194-90" at bounding box center [784, 445] width 596 height 12
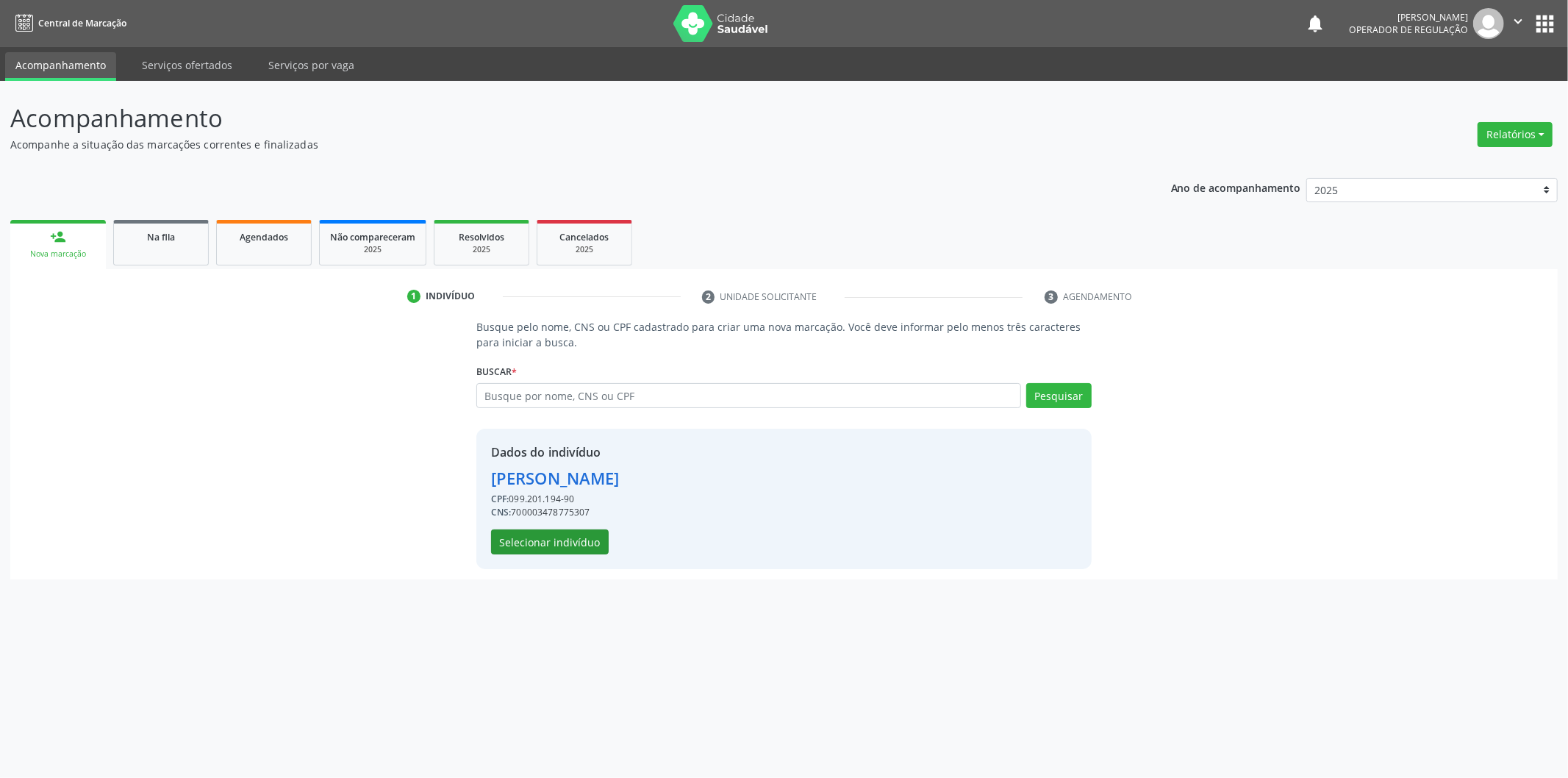
drag, startPoint x: 608, startPoint y: 546, endPoint x: 583, endPoint y: 536, distance: 26.9
click at [606, 546] on div "Dados do indivíduo Laercio da Silva Lopes CPF: 099.201.194-90 CNS: 700003478775…" at bounding box center [555, 499] width 129 height 111
click at [583, 536] on button "Selecionar indivíduo" at bounding box center [549, 541] width 118 height 25
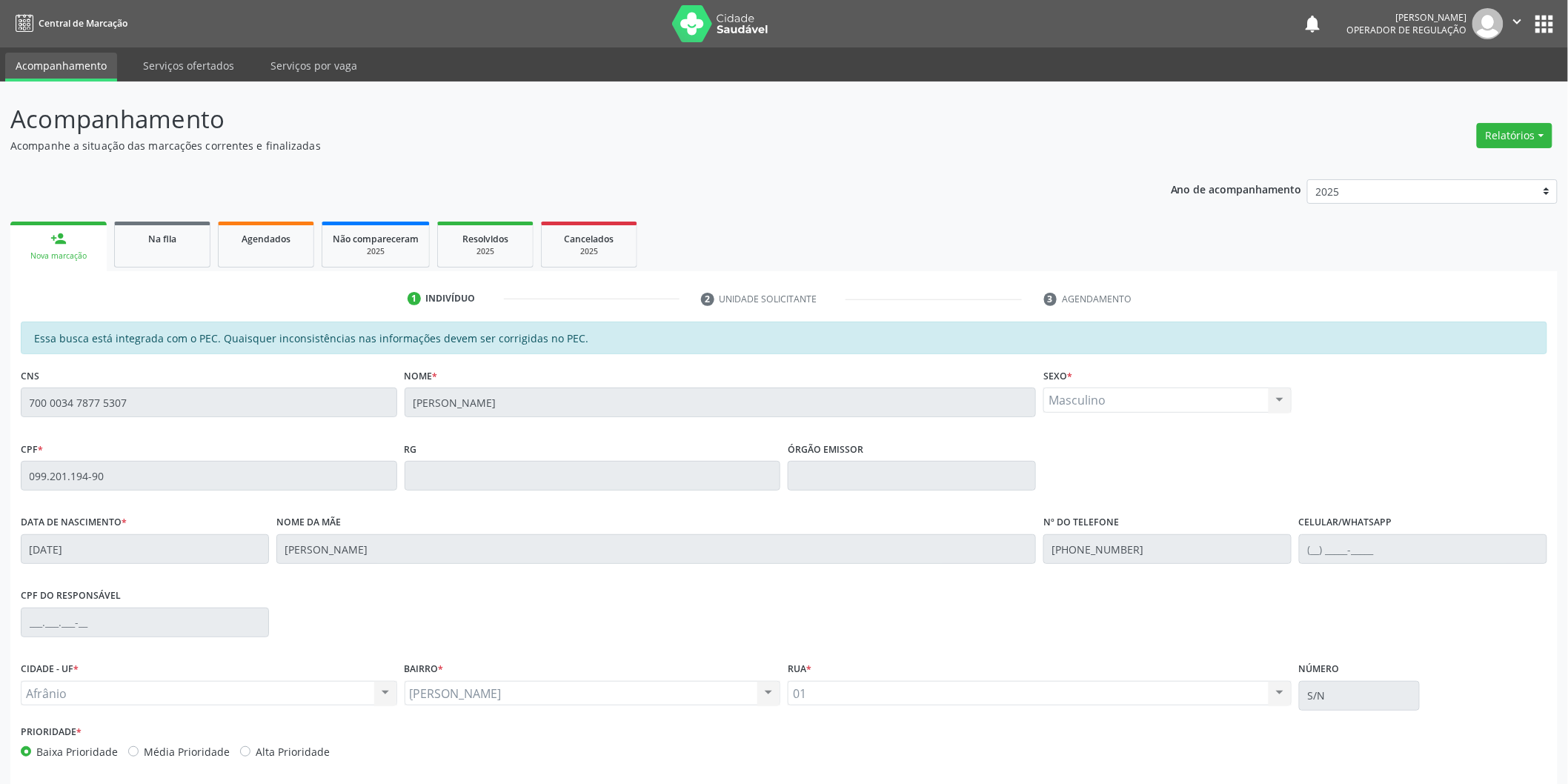
scroll to position [62, 0]
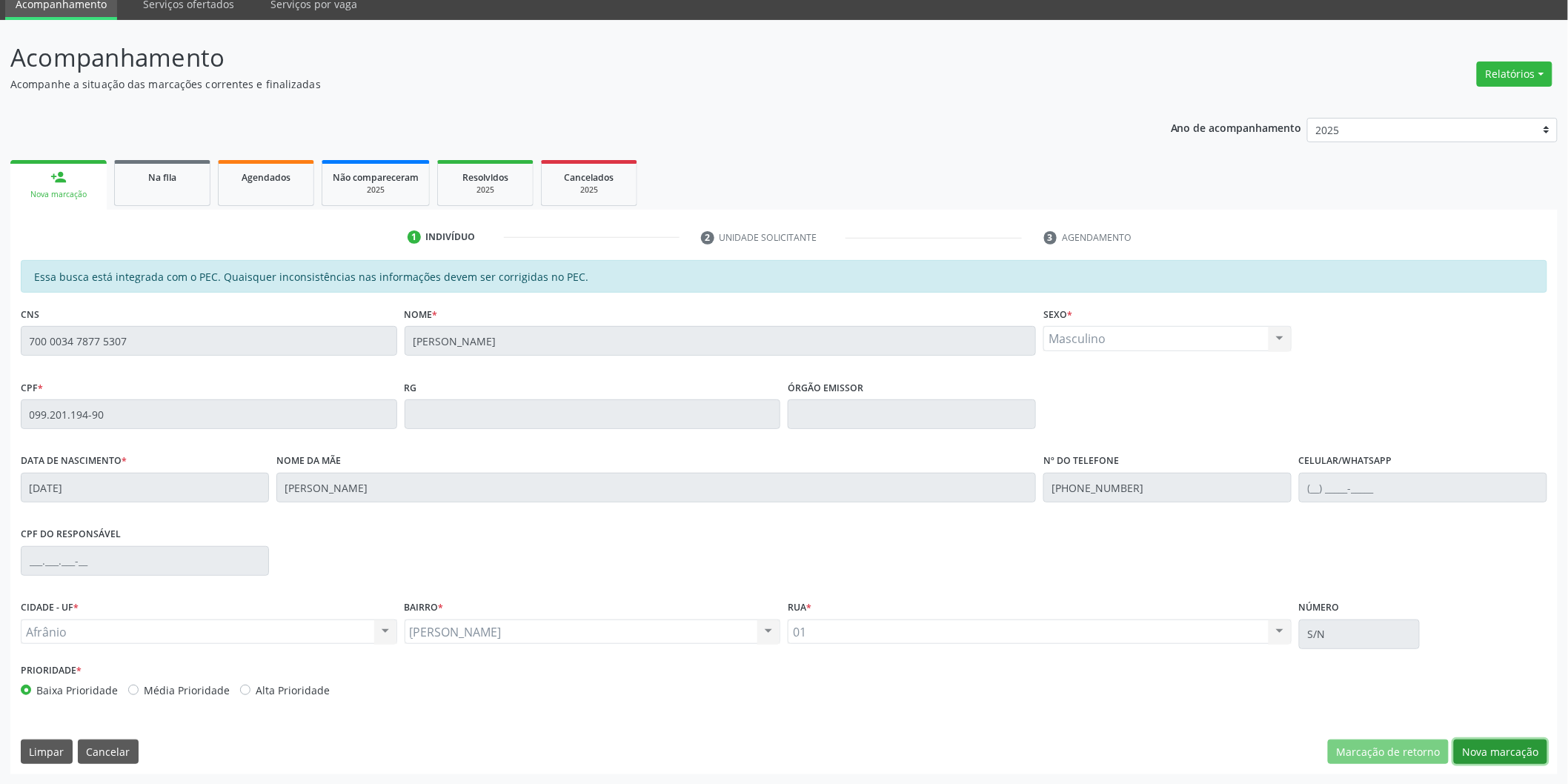
click at [1527, 756] on button "Nova marcação" at bounding box center [1501, 751] width 93 height 25
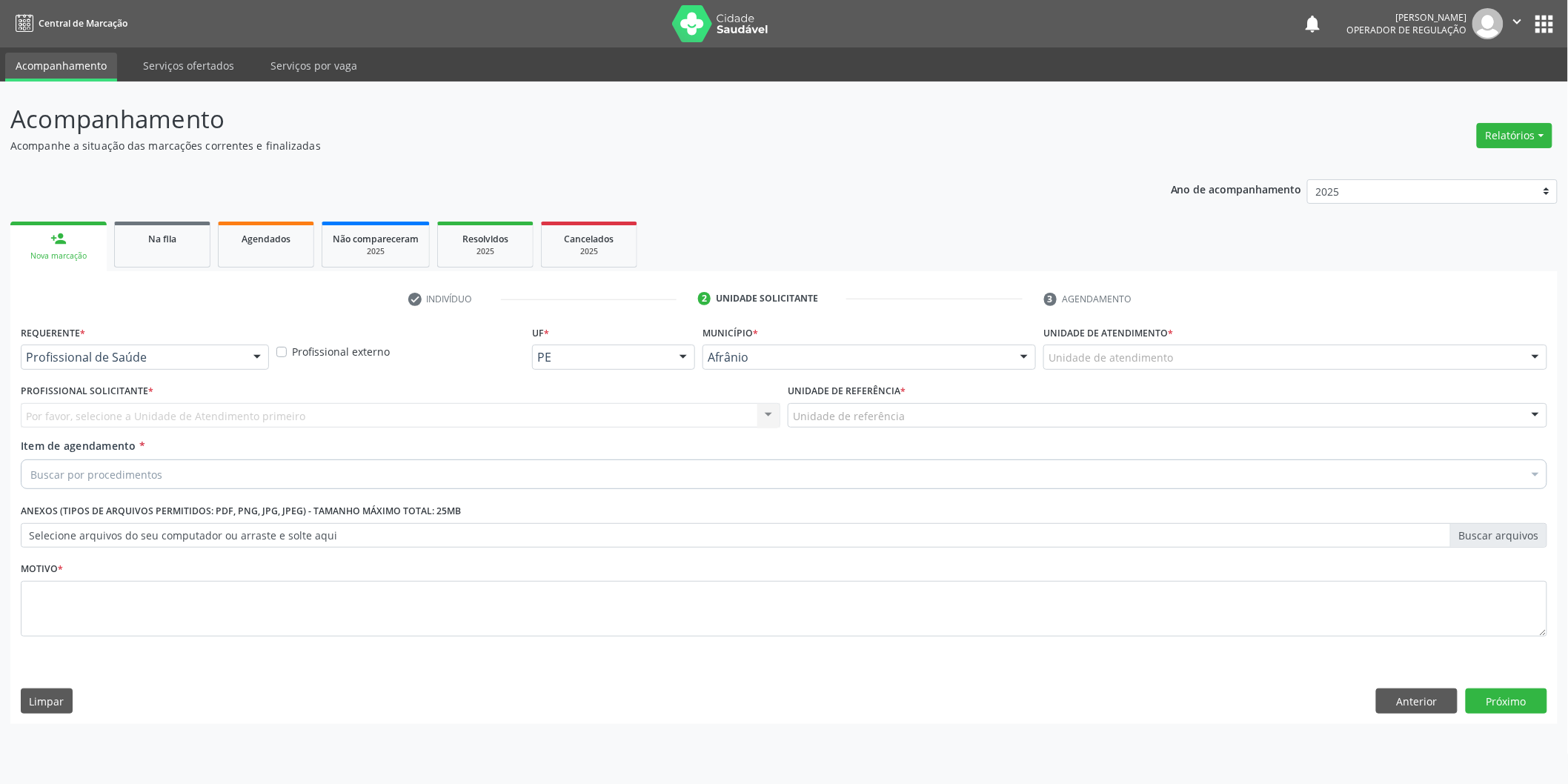
scroll to position [0, 0]
click at [1388, 343] on div "Unidade de atendimento * Unidade de atendimento Academia da Saude de Afranio Ac…" at bounding box center [1306, 344] width 508 height 48
click at [1372, 357] on div "Unidade de atendimento" at bounding box center [1306, 357] width 508 height 25
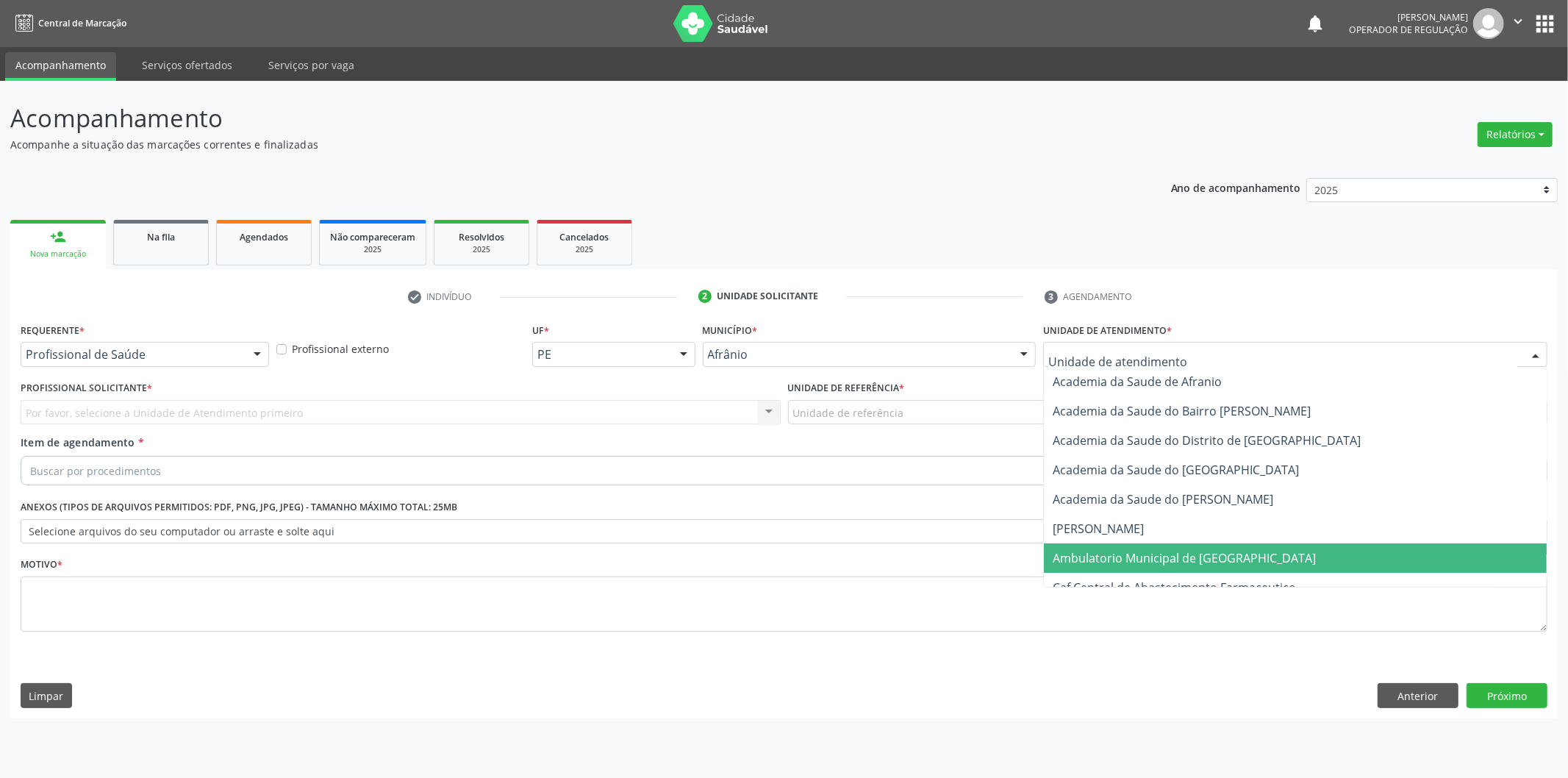
click at [1267, 548] on span "Ambulatorio Municipal de [GEOGRAPHIC_DATA]" at bounding box center [1295, 558] width 503 height 30
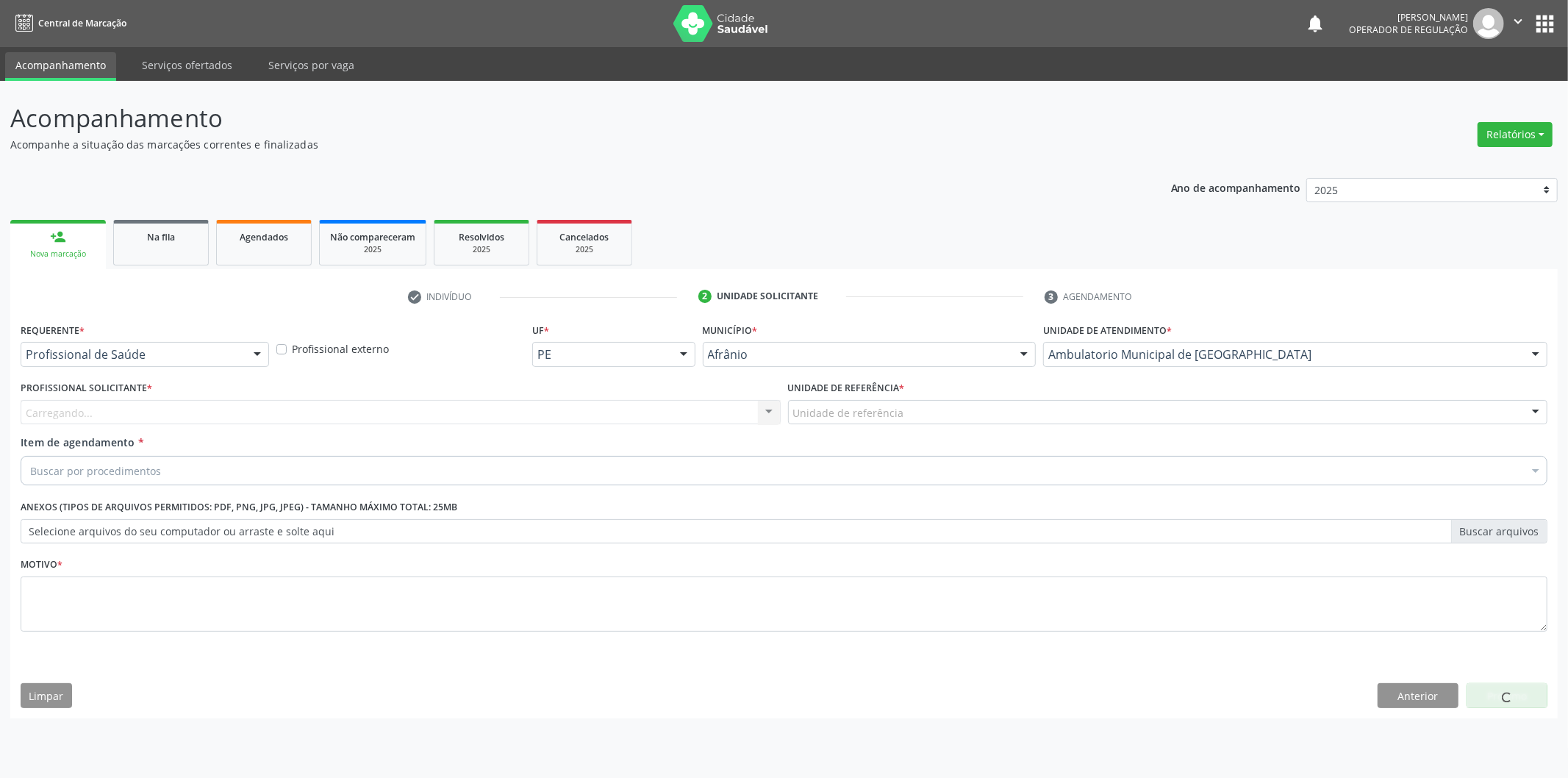
click at [935, 415] on div "Unidade de referência" at bounding box center [1168, 412] width 760 height 25
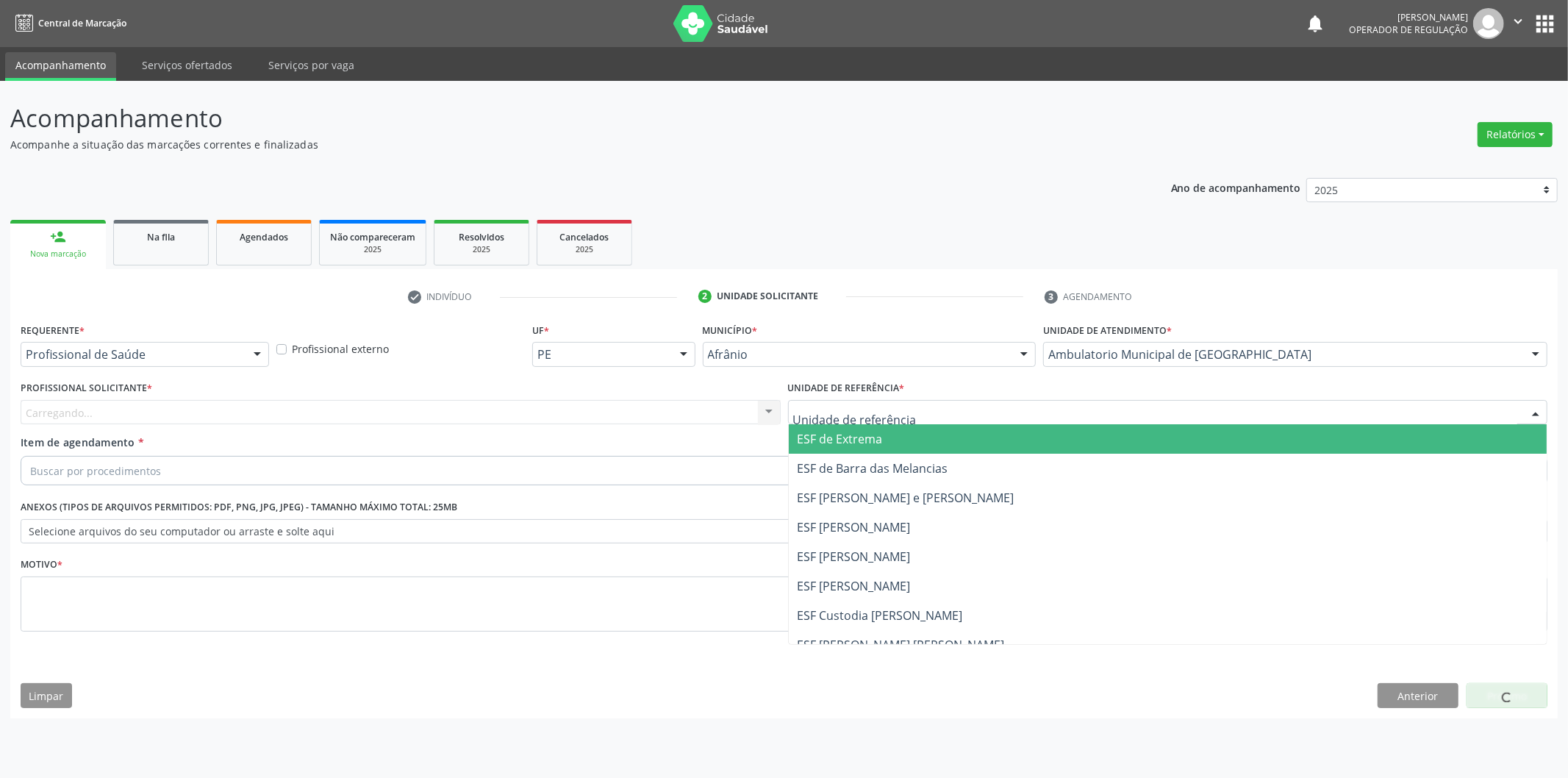
drag, startPoint x: 880, startPoint y: 438, endPoint x: 653, endPoint y: 423, distance: 227.5
click at [864, 438] on span "ESF de Extrema" at bounding box center [840, 438] width 85 height 16
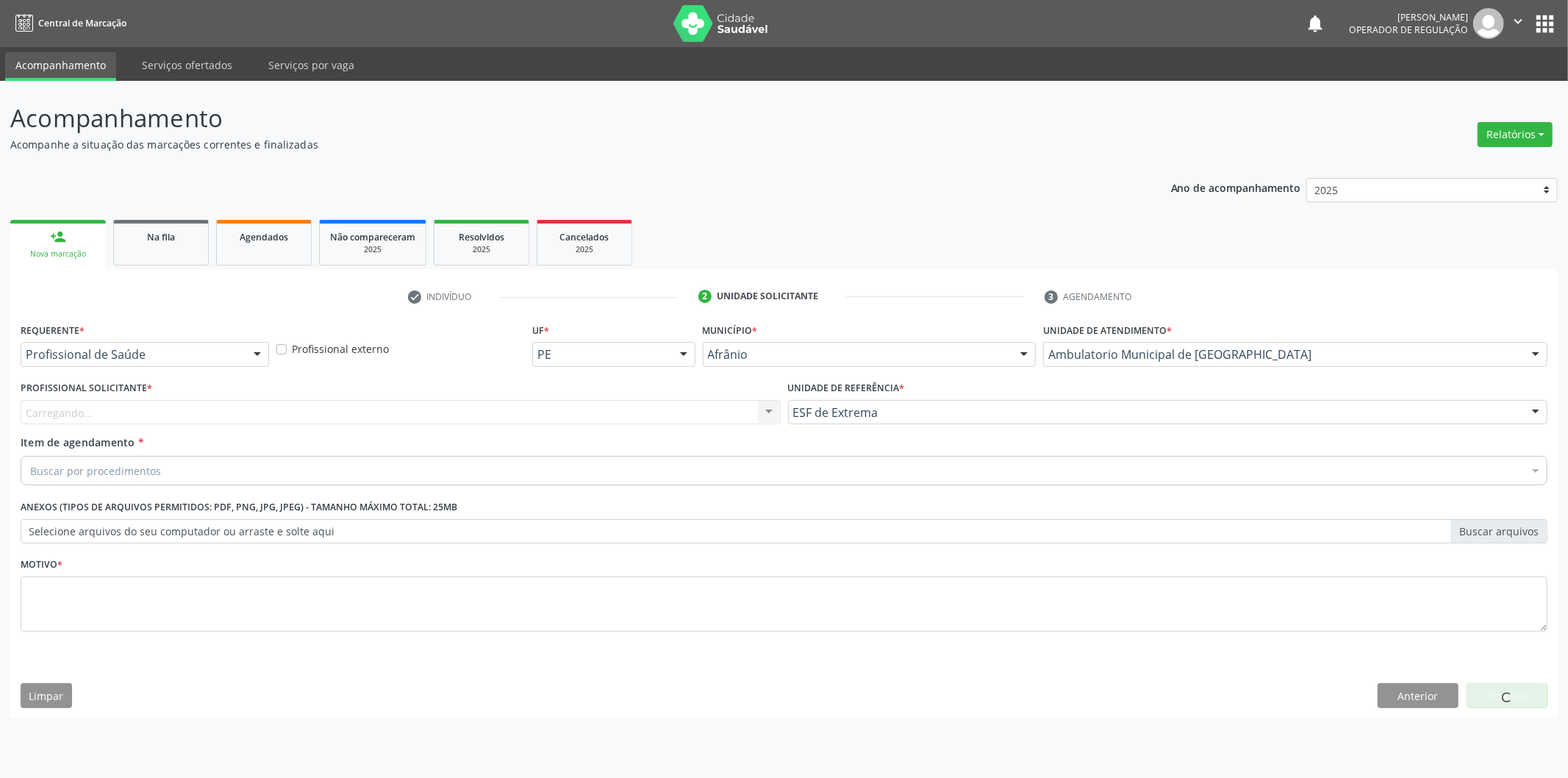
click at [628, 413] on div "Carregando... Nenhum resultado encontrado para: " " Não há nenhuma opção para s…" at bounding box center [400, 412] width 760 height 25
click at [599, 411] on div "Profissional solicitante" at bounding box center [400, 412] width 760 height 25
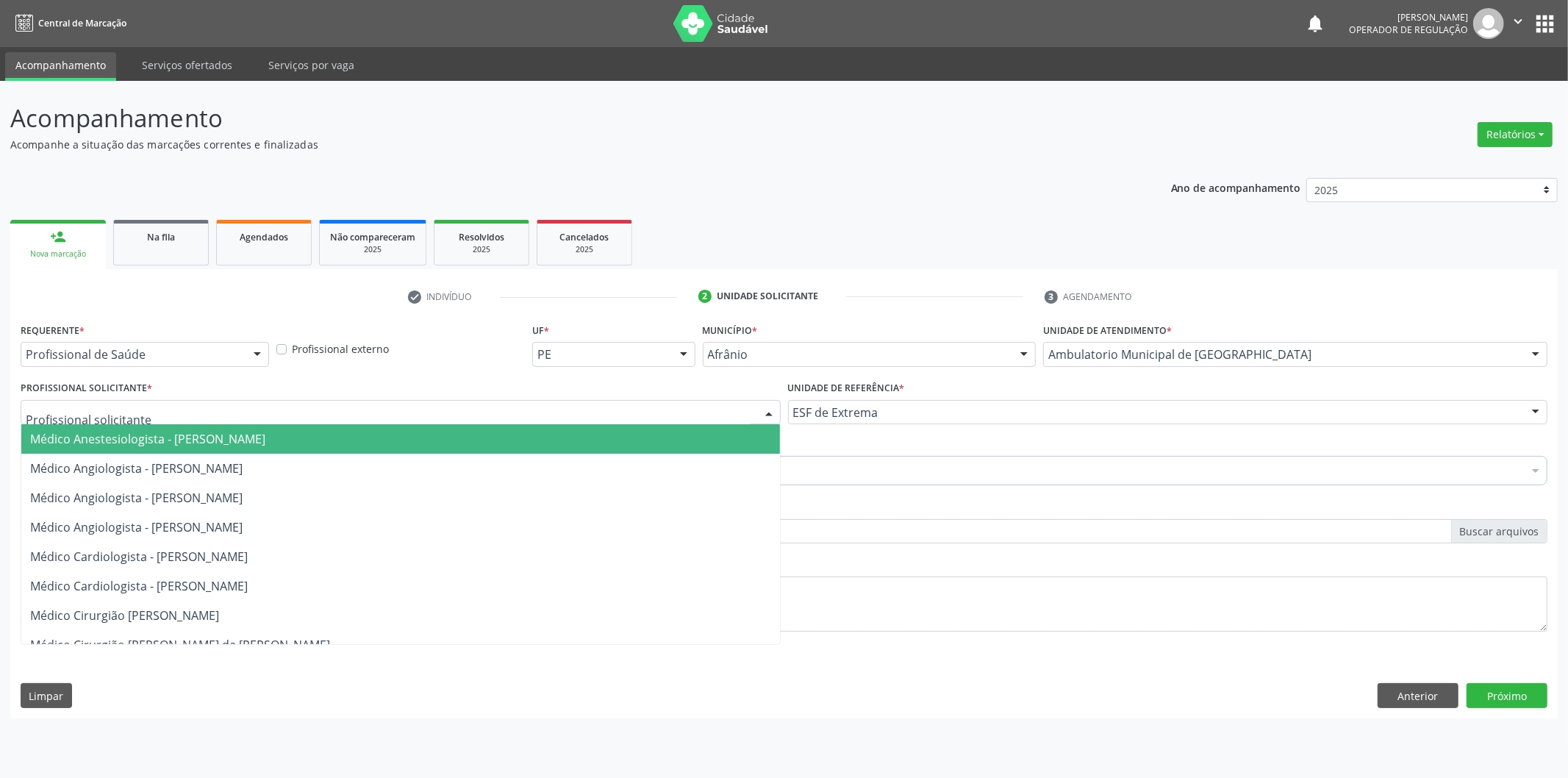
click at [596, 429] on span "Médico Anestesiologista - [PERSON_NAME]" at bounding box center [400, 439] width 759 height 30
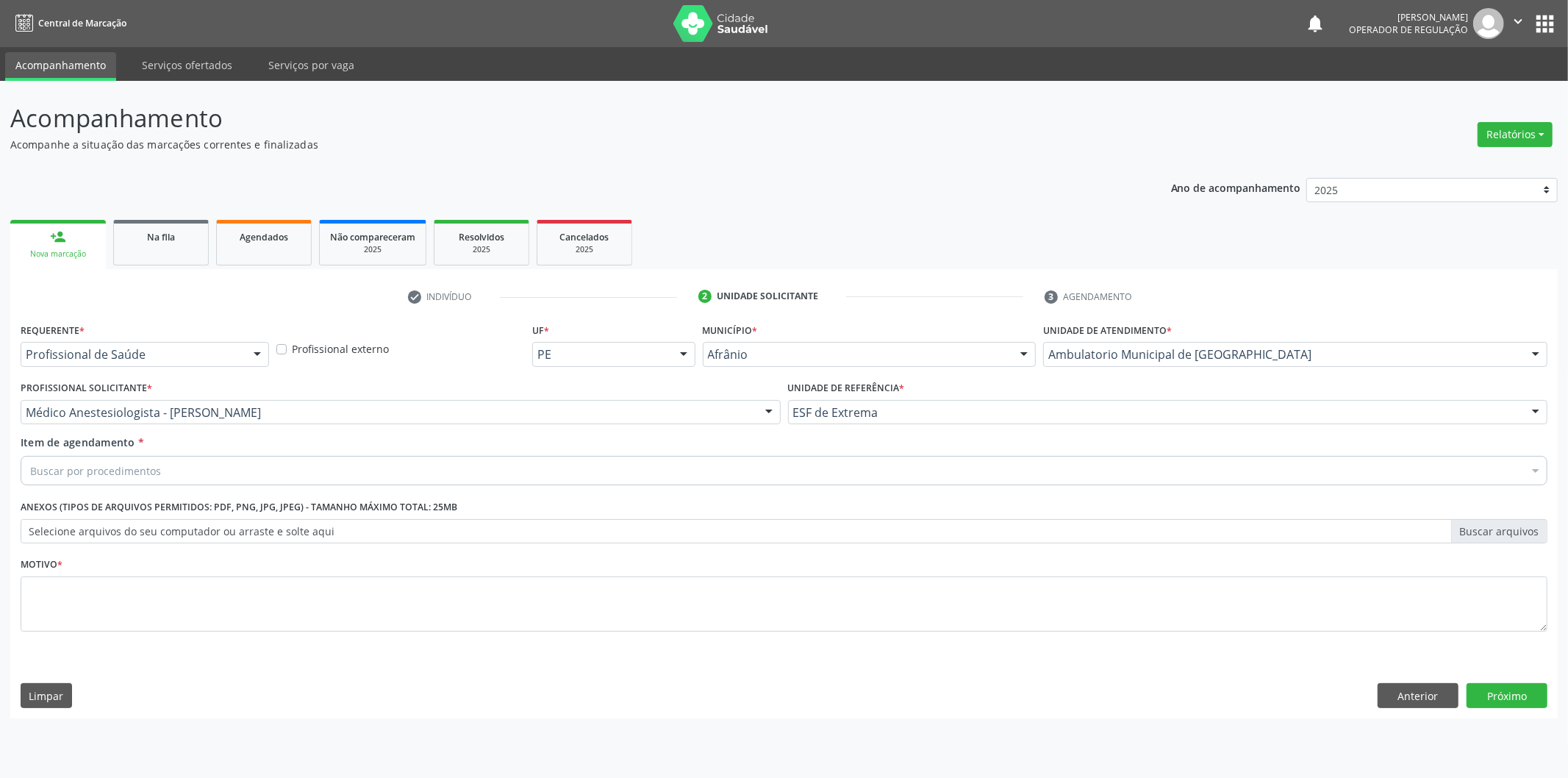
click at [214, 458] on div "Buscar por procedimentos" at bounding box center [784, 471] width 1526 height 30
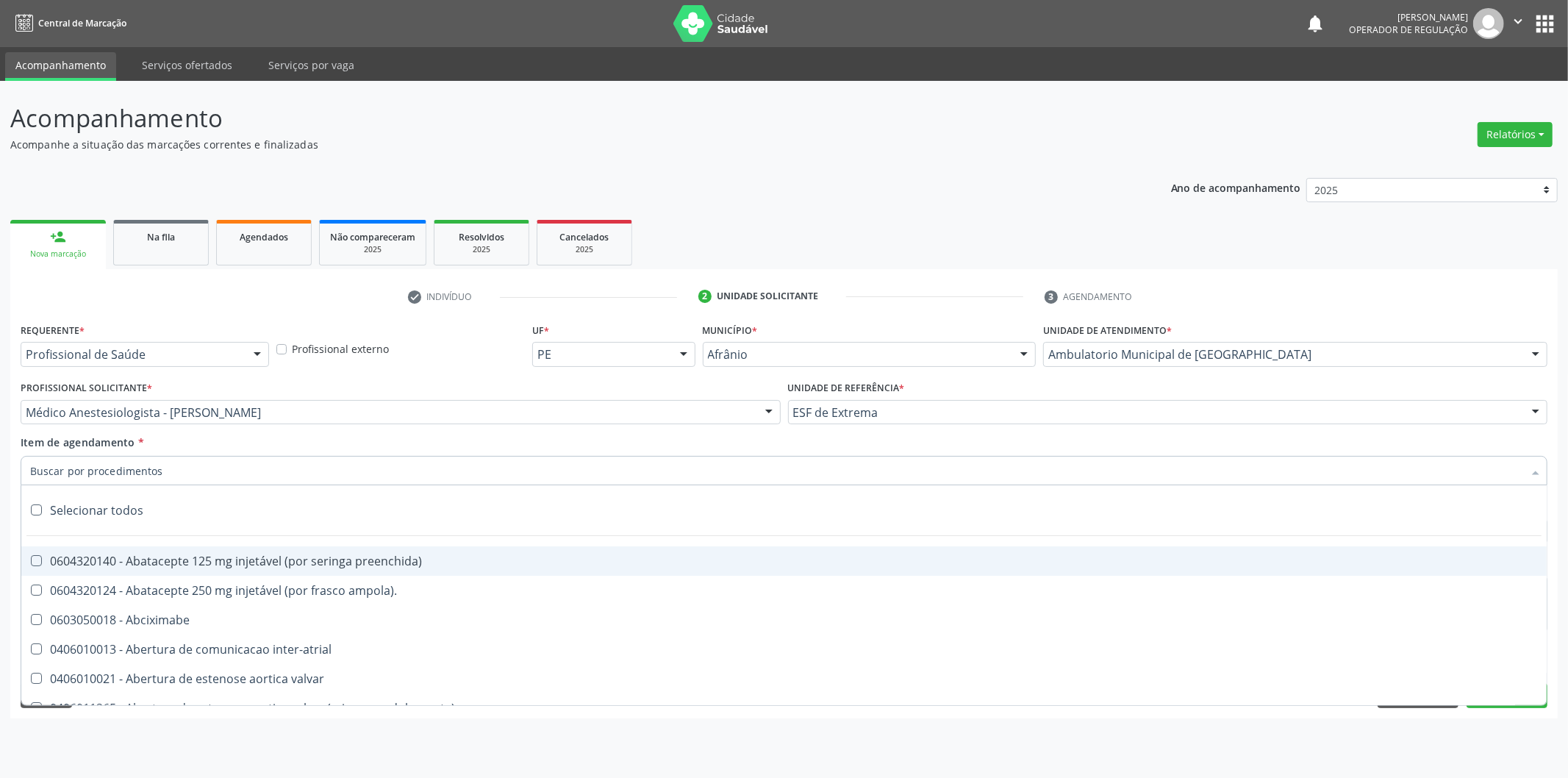
paste input "0302050027"
type input "0302050027"
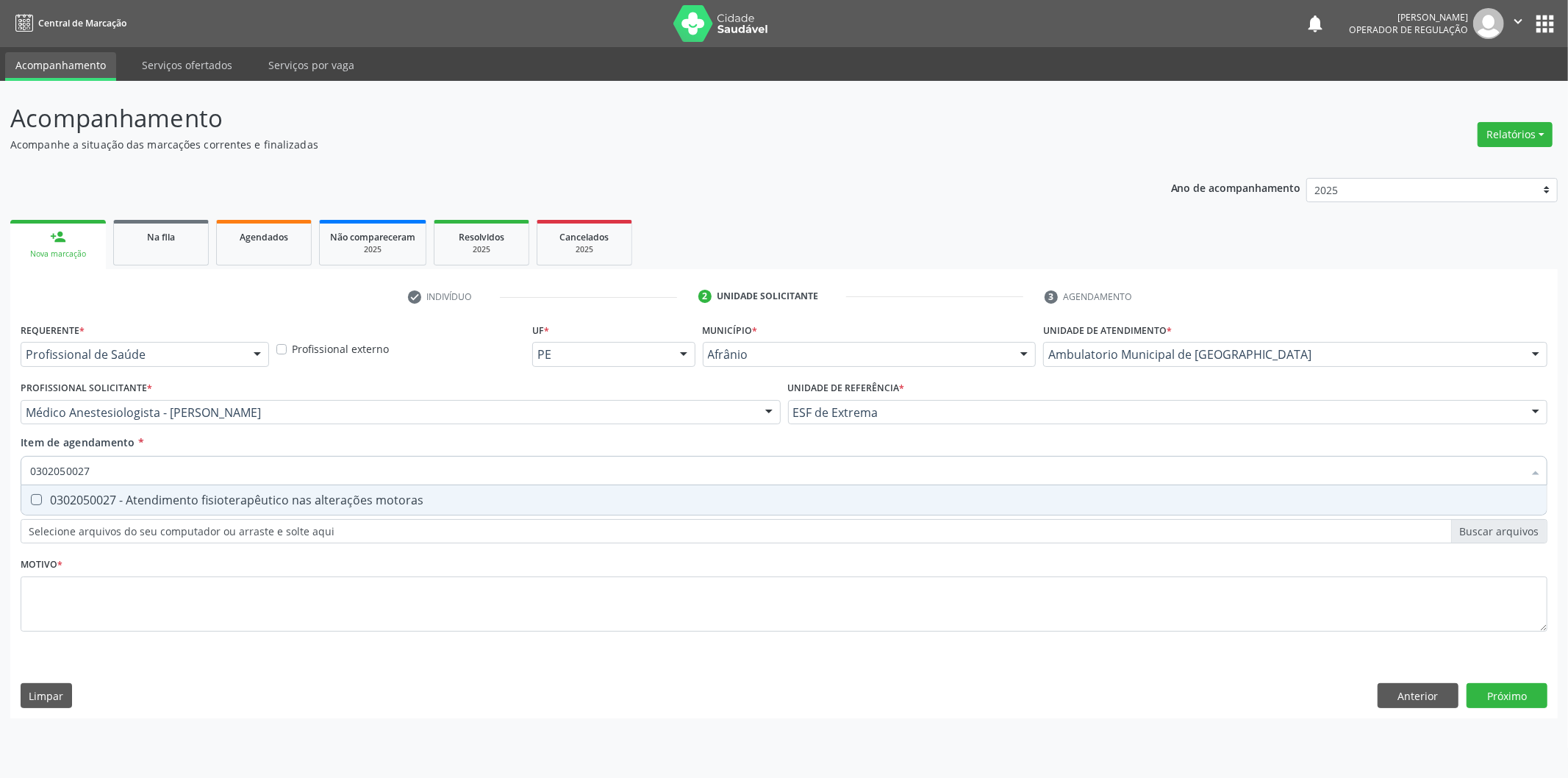
drag, startPoint x: 307, startPoint y: 494, endPoint x: 262, endPoint y: 553, distance: 74.2
click at [307, 494] on div "0302050027 - Atendimento fisioterapêutico nas alterações motoras" at bounding box center [784, 499] width 1508 height 12
checkbox motoras "true"
click at [251, 604] on div "Requerente * Profissional de Saúde Profissional de Saúde Paciente Nenhum result…" at bounding box center [784, 485] width 1526 height 333
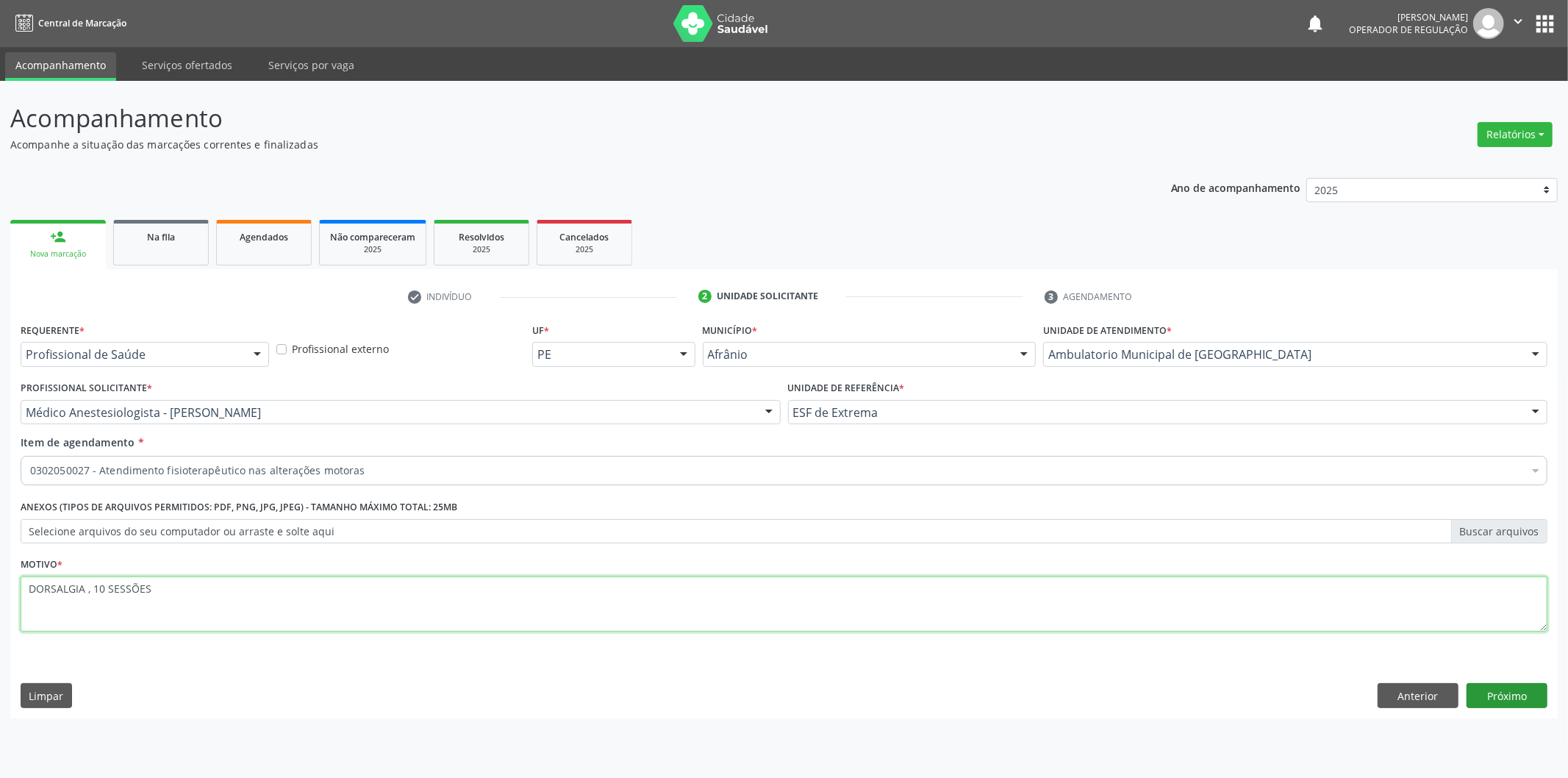
type textarea "DORSALGIA , 10 SESSÕES"
click at [1514, 684] on button "Próximo" at bounding box center [1506, 695] width 81 height 25
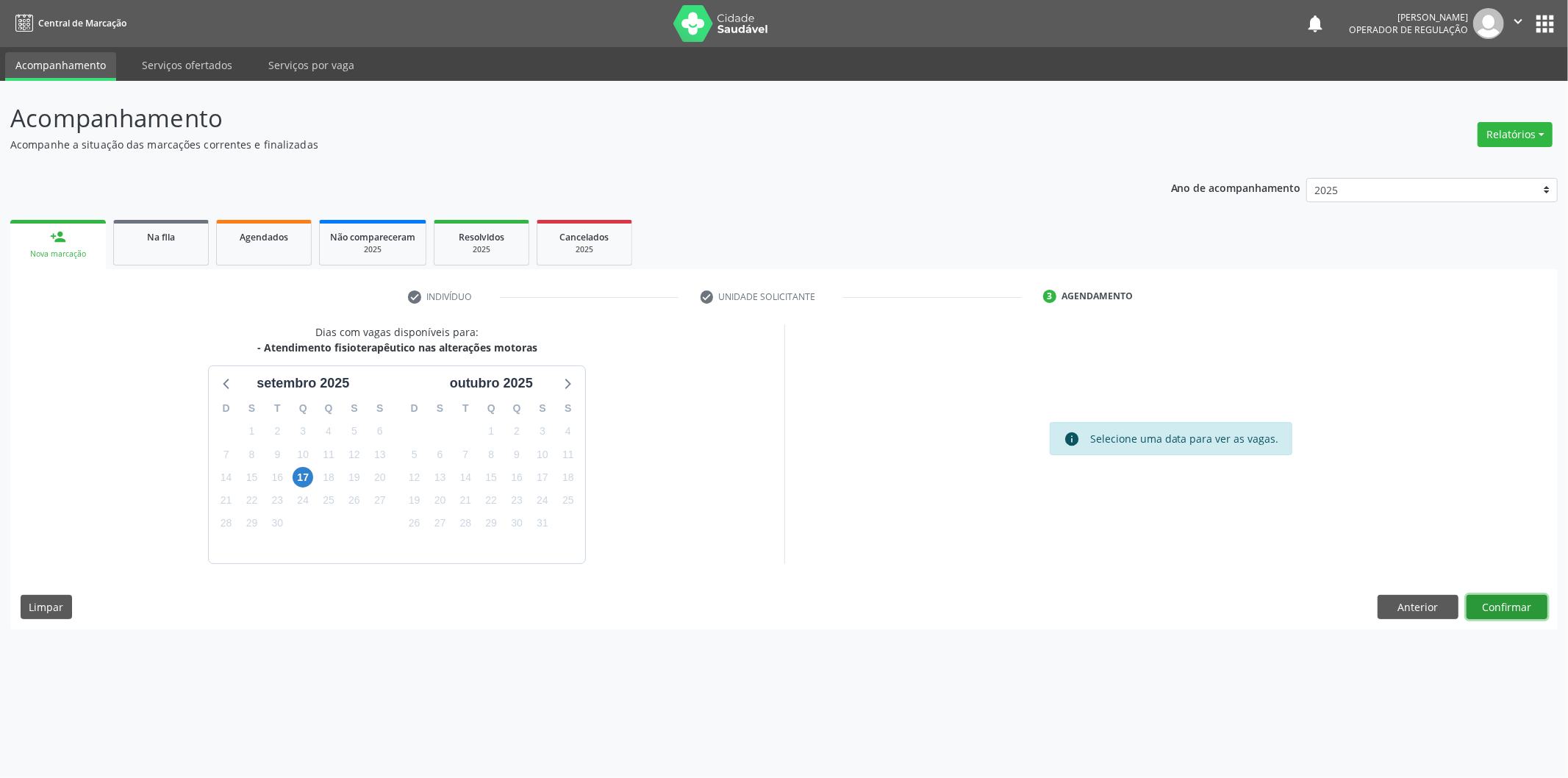
click at [1502, 607] on button "Confirmar" at bounding box center [1506, 607] width 81 height 25
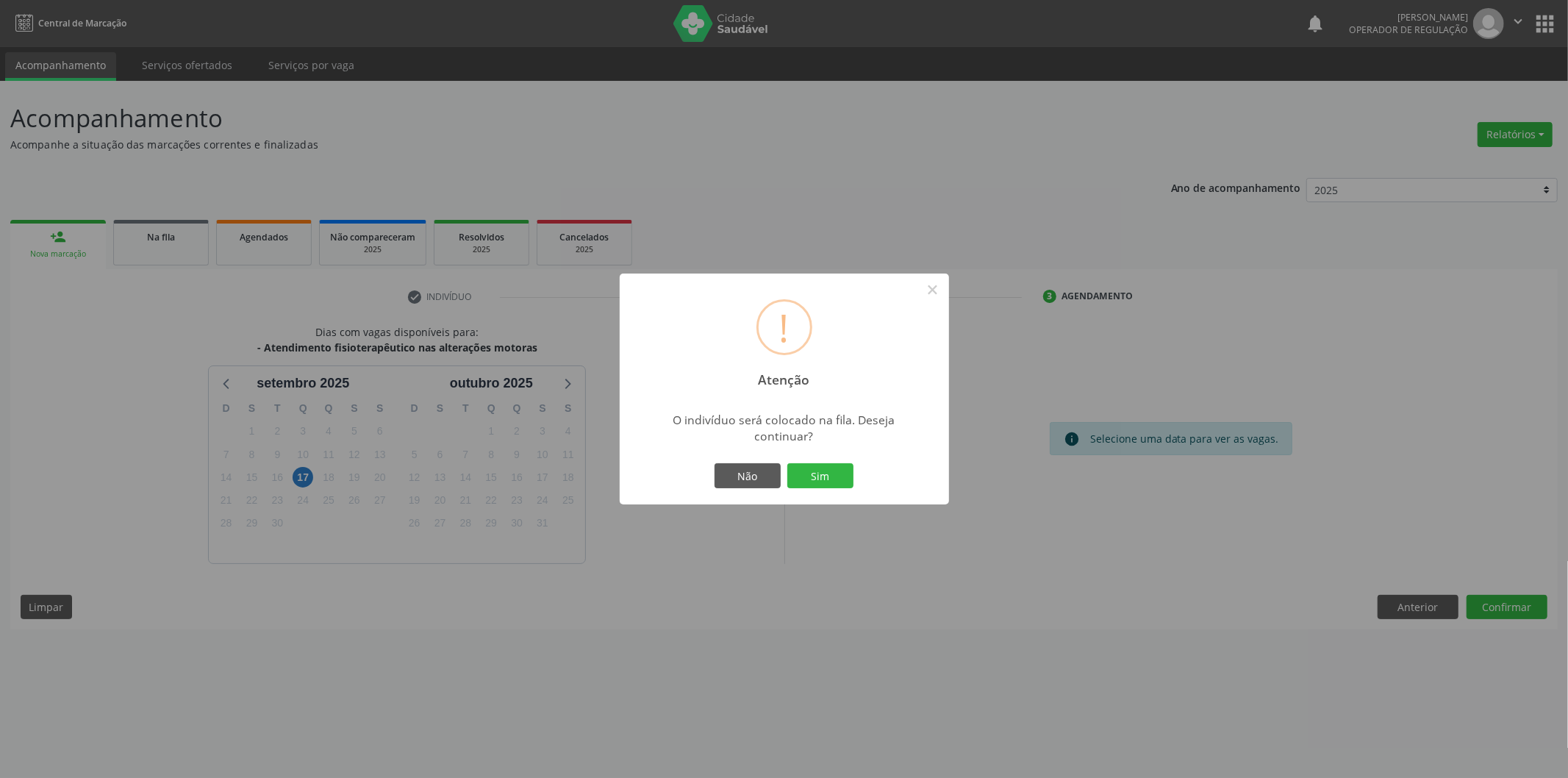
click at [824, 461] on div "Não Sim" at bounding box center [784, 475] width 145 height 31
click at [828, 466] on button "Sim" at bounding box center [820, 475] width 66 height 25
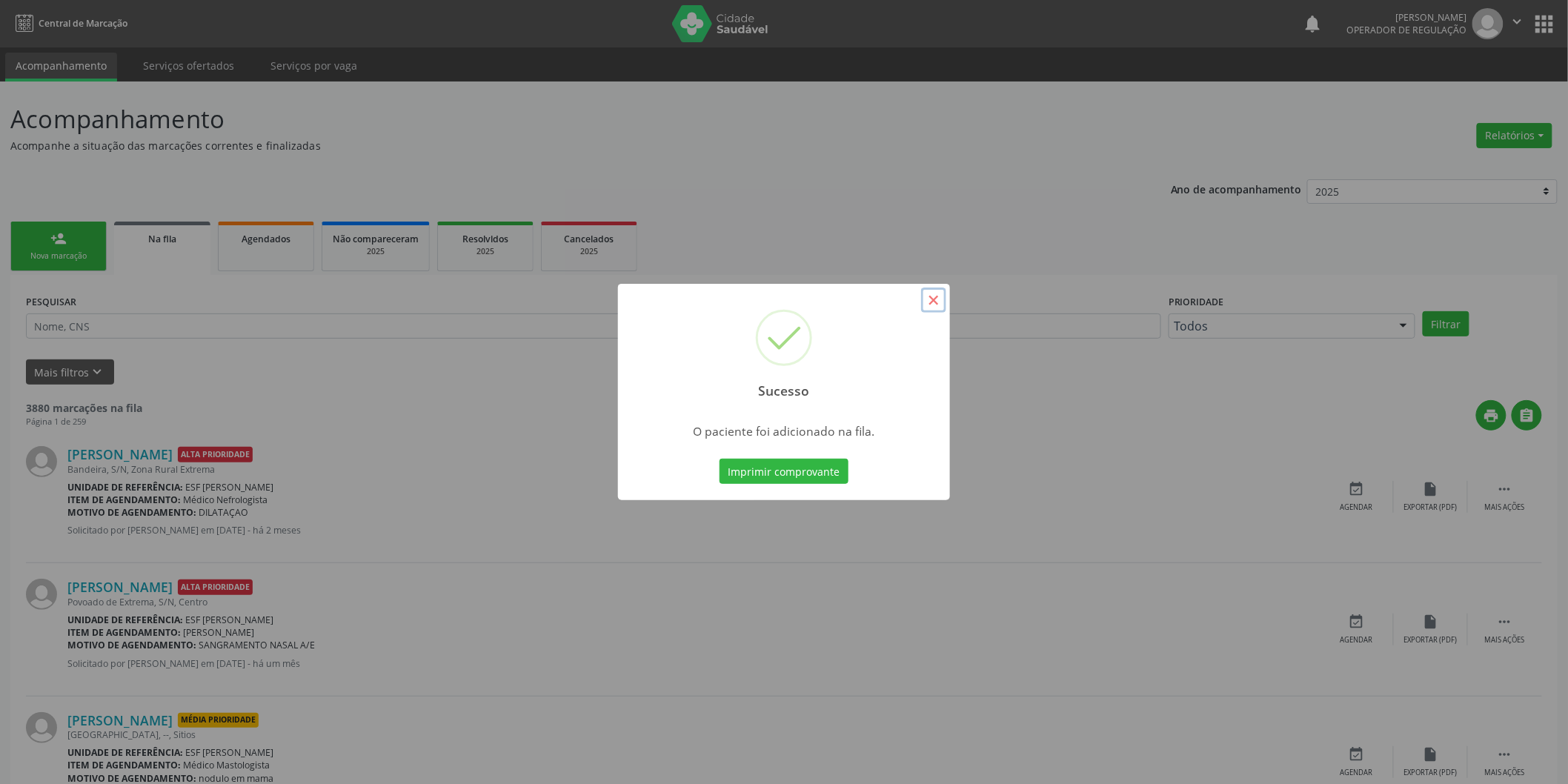
click at [939, 303] on button "×" at bounding box center [934, 300] width 25 height 25
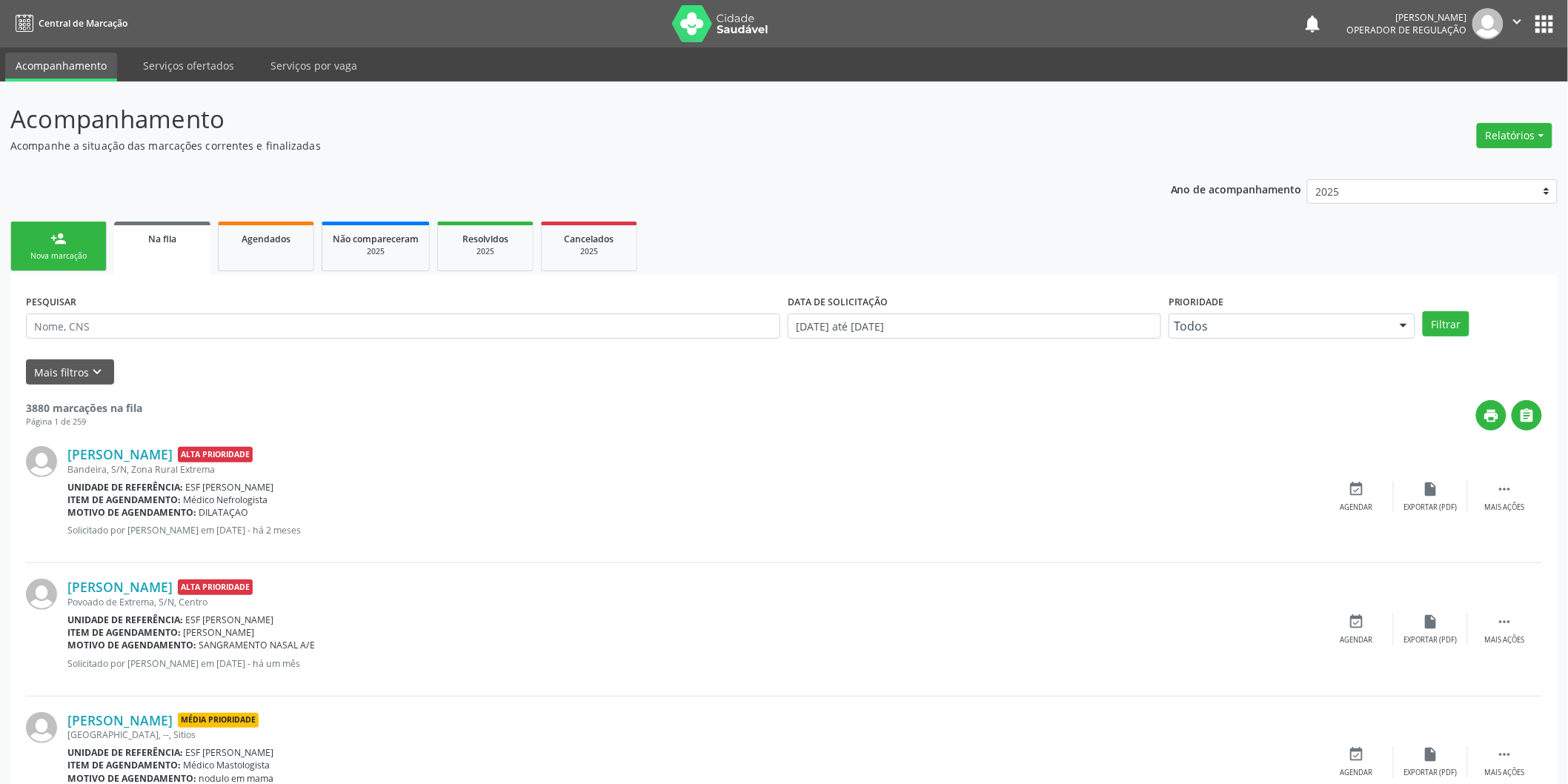
click at [47, 245] on link "person_add Nova marcação" at bounding box center [58, 245] width 96 height 49
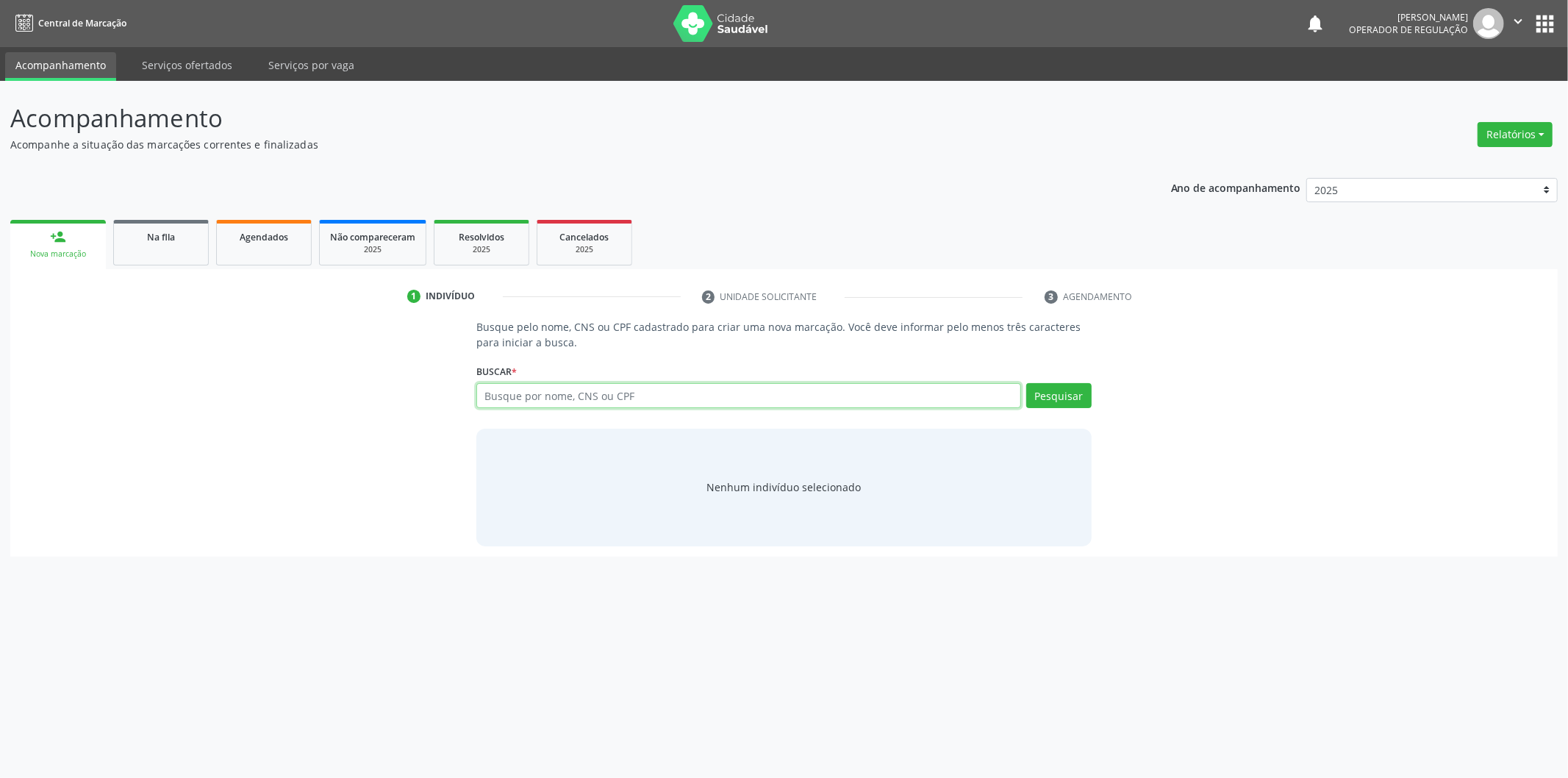
click at [782, 385] on input "text" at bounding box center [748, 395] width 545 height 25
type input "707008895555939"
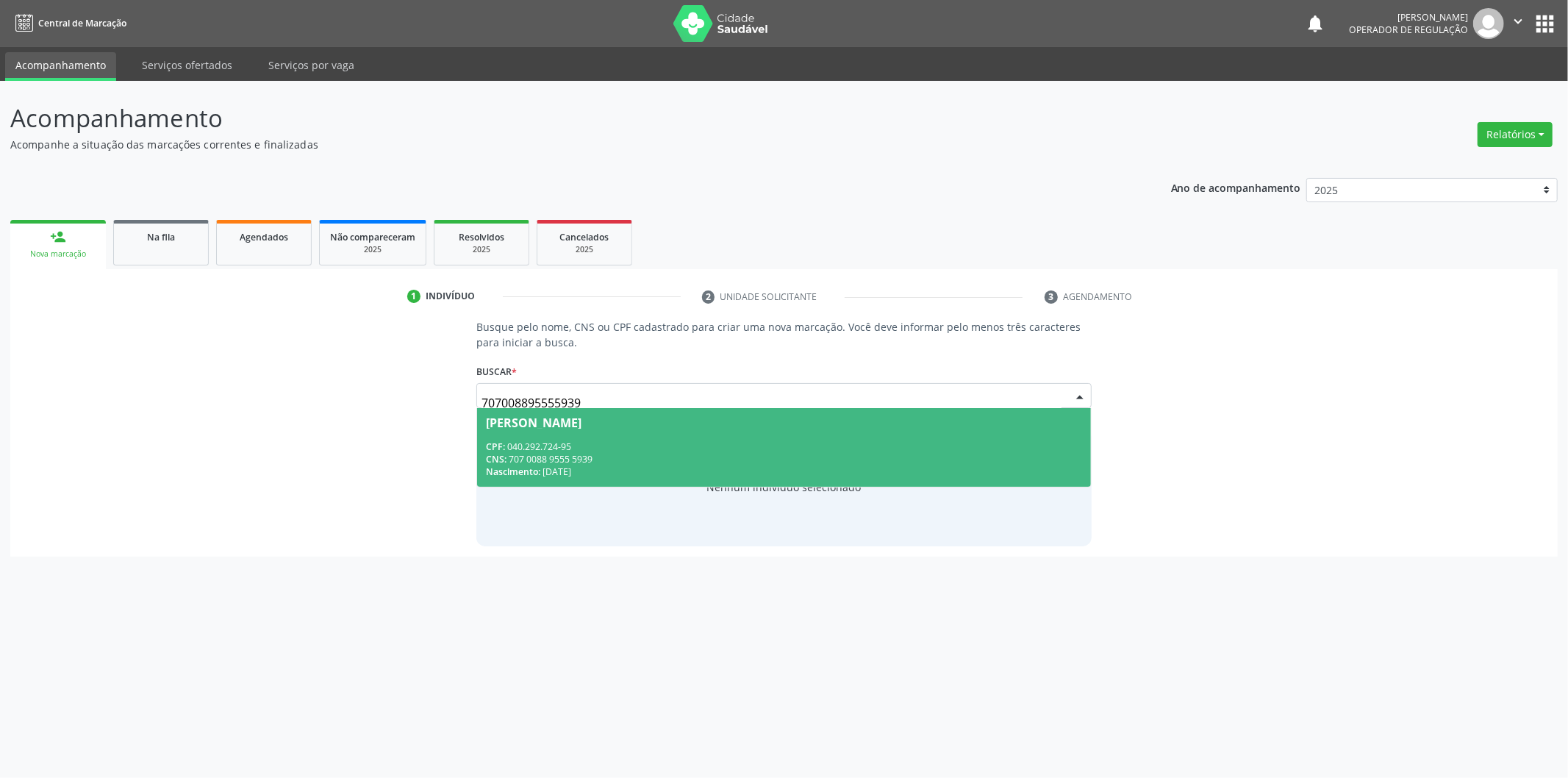
click at [703, 453] on div "CNS: 707 0088 9555 5939" at bounding box center [784, 458] width 596 height 12
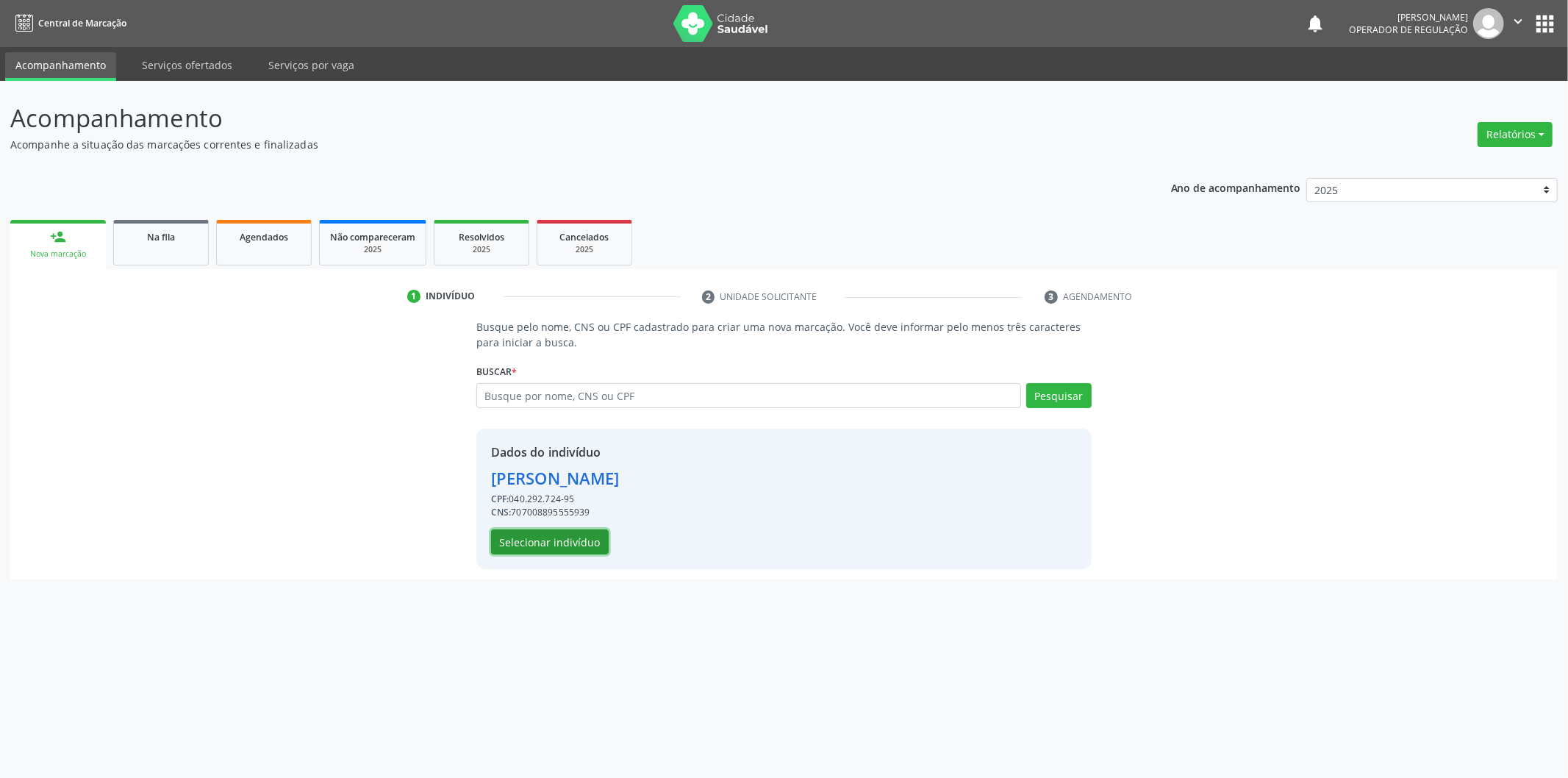
click at [588, 535] on button "Selecionar indivíduo" at bounding box center [549, 541] width 118 height 25
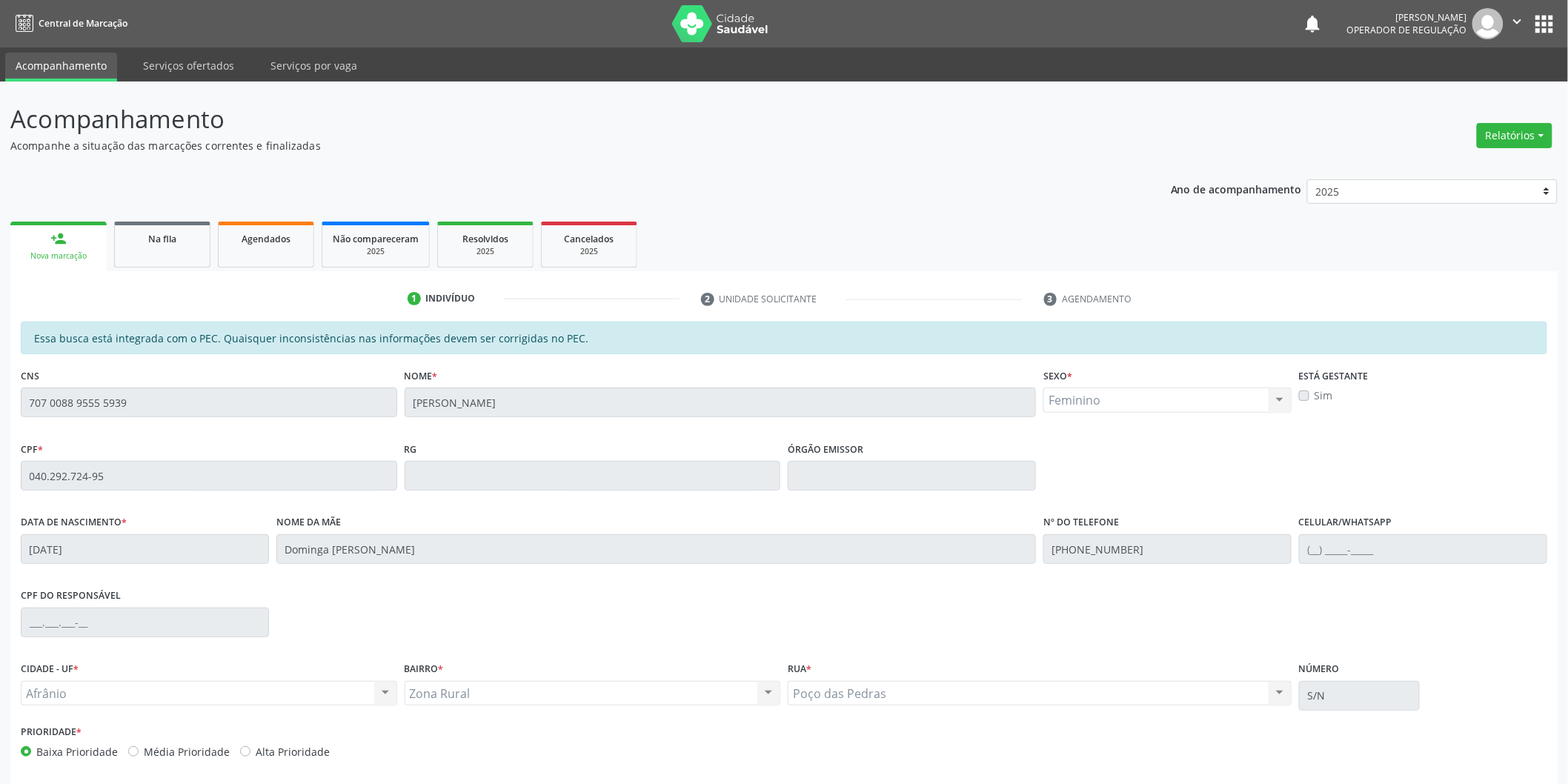
scroll to position [62, 0]
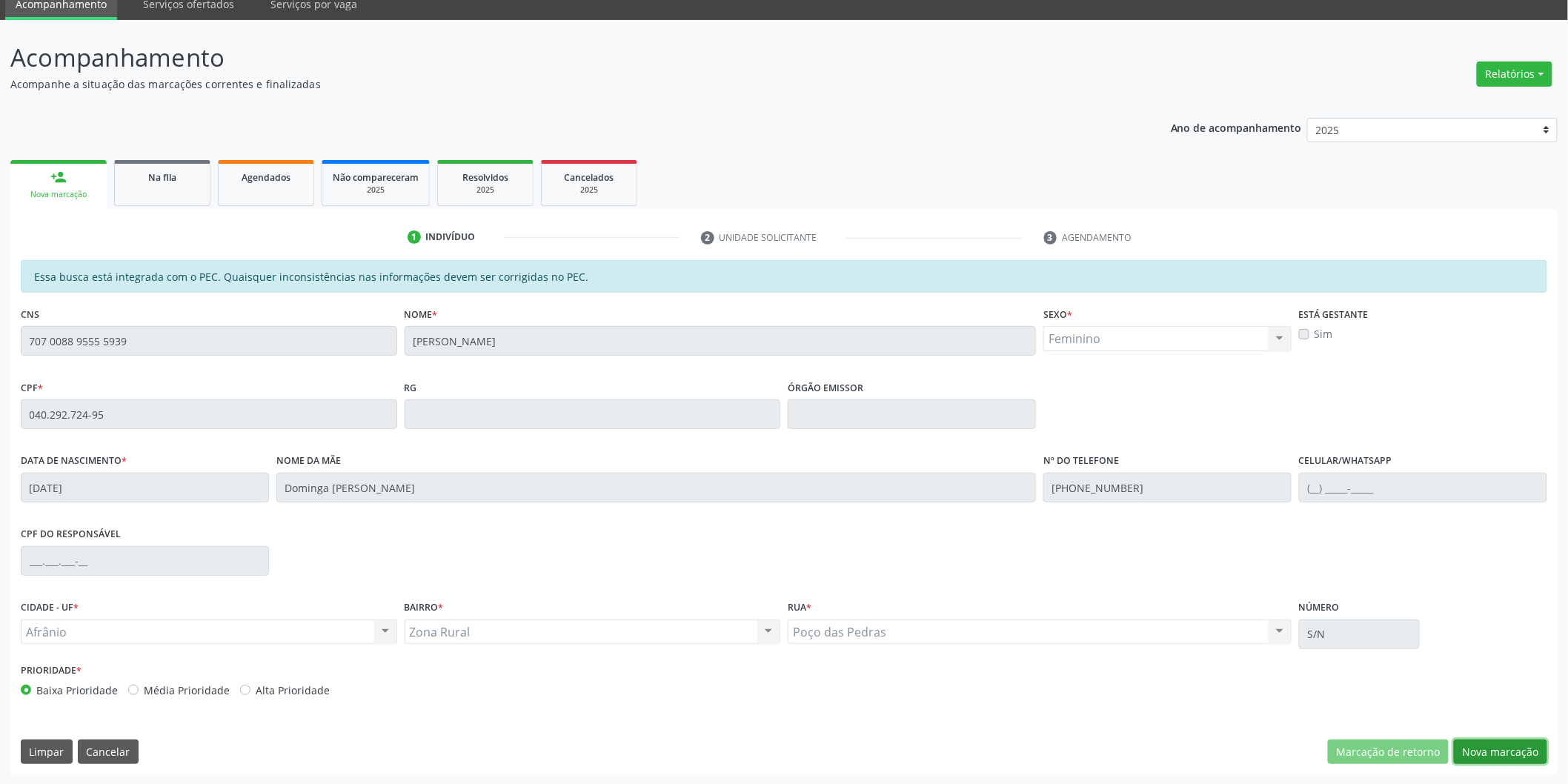
click at [1496, 746] on button "Nova marcação" at bounding box center [1501, 751] width 93 height 25
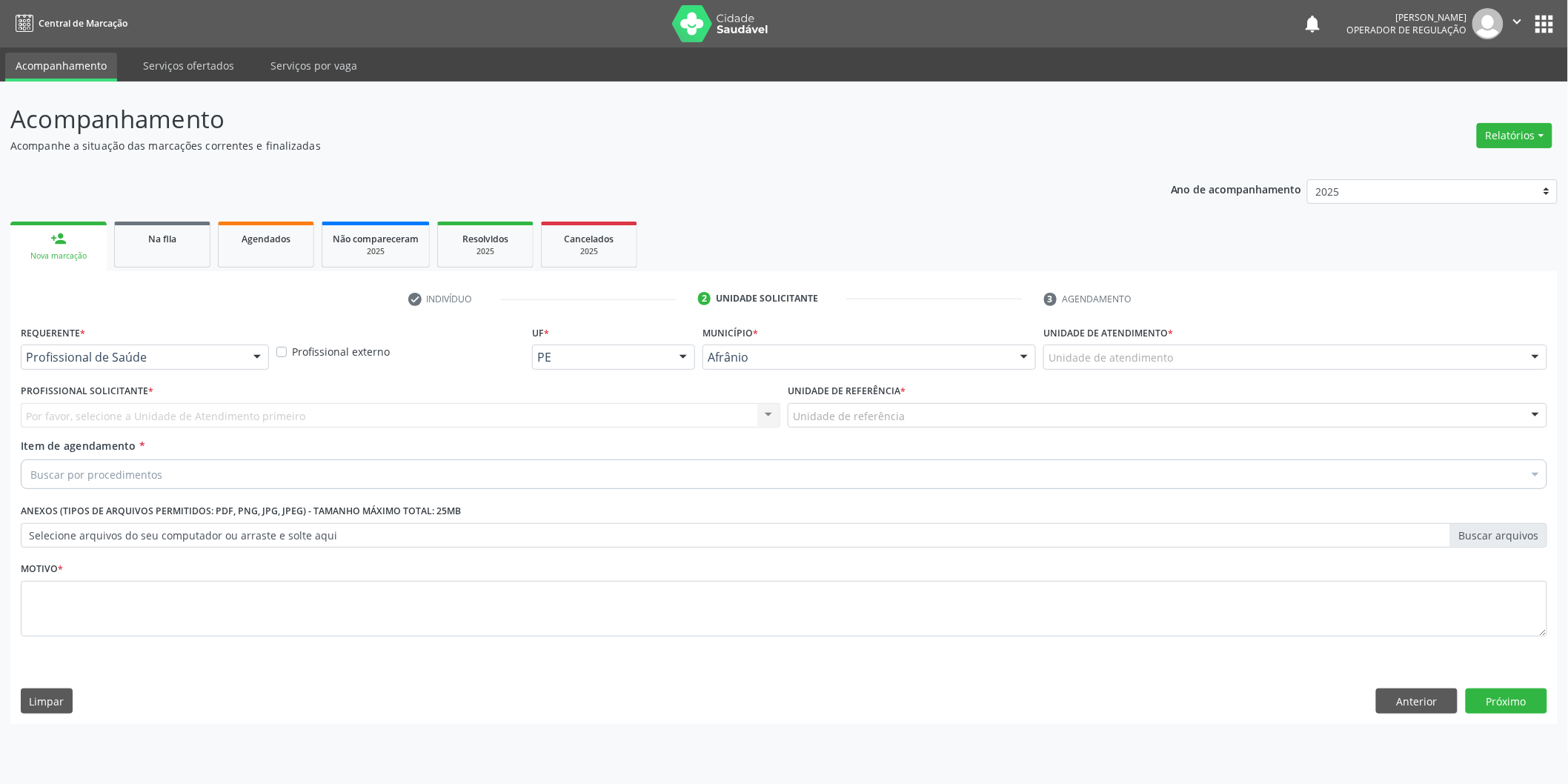
scroll to position [0, 0]
click at [1362, 339] on div "Unidade de atendimento * Unidade de atendimento Academia da Saude de Afranio Ac…" at bounding box center [1306, 344] width 508 height 48
click at [1363, 361] on div "Unidade de atendimento" at bounding box center [1306, 357] width 508 height 25
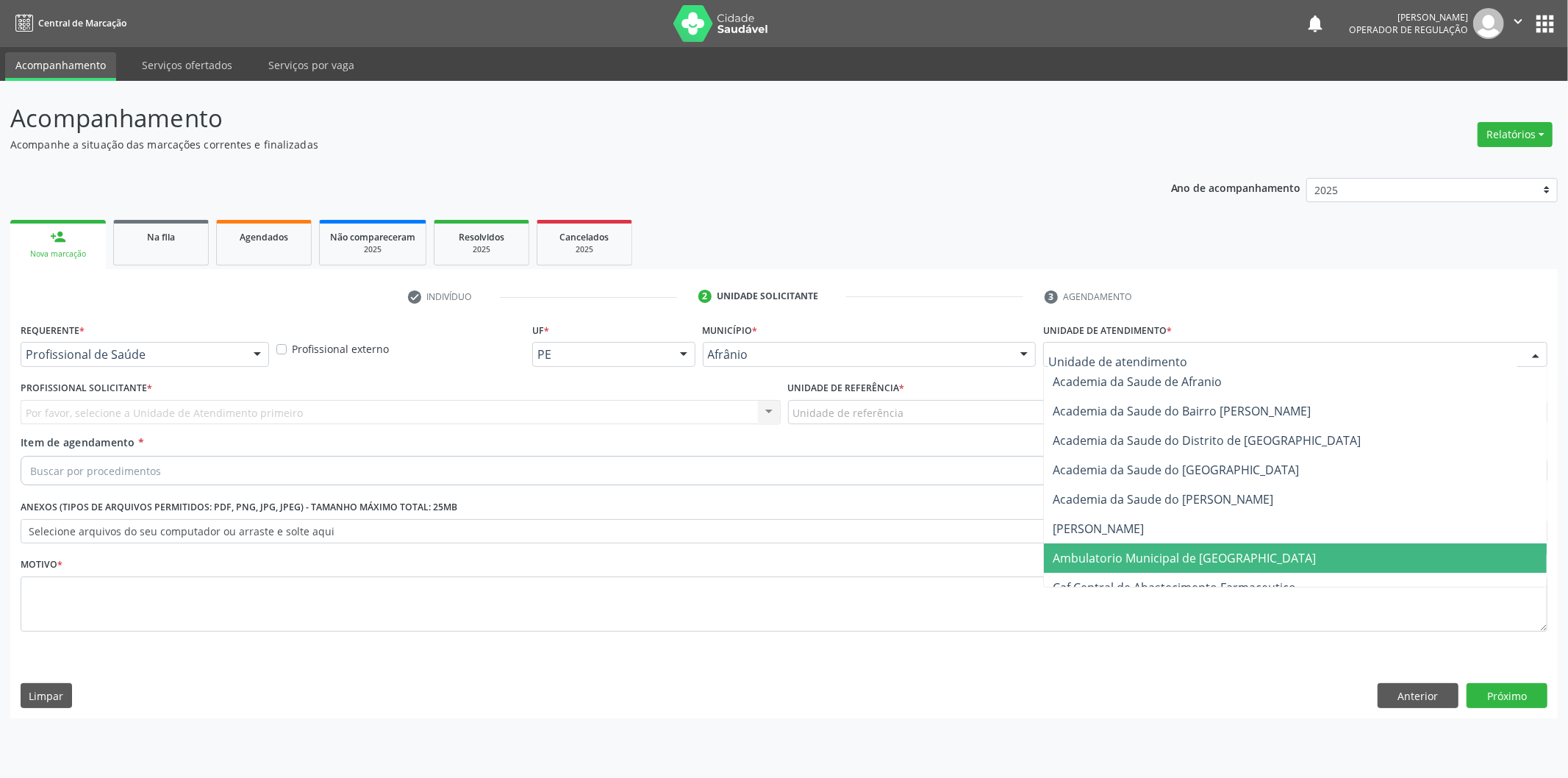
click at [1283, 565] on span "Ambulatorio Municipal de [GEOGRAPHIC_DATA]" at bounding box center [1295, 558] width 503 height 30
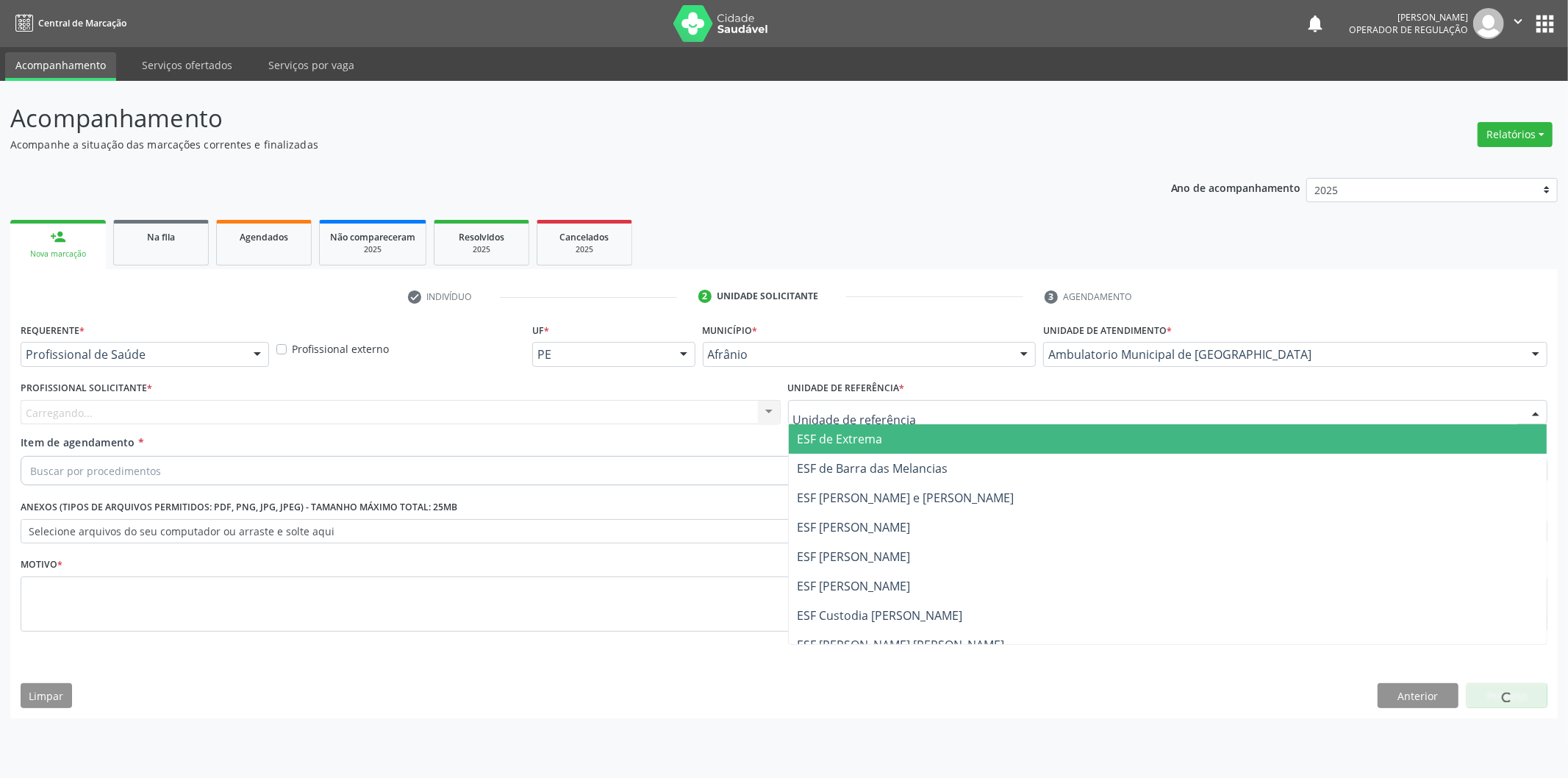
drag, startPoint x: 843, startPoint y: 430, endPoint x: 746, endPoint y: 416, distance: 98.0
click at [843, 433] on span "ESF de Extrema" at bounding box center [840, 438] width 85 height 16
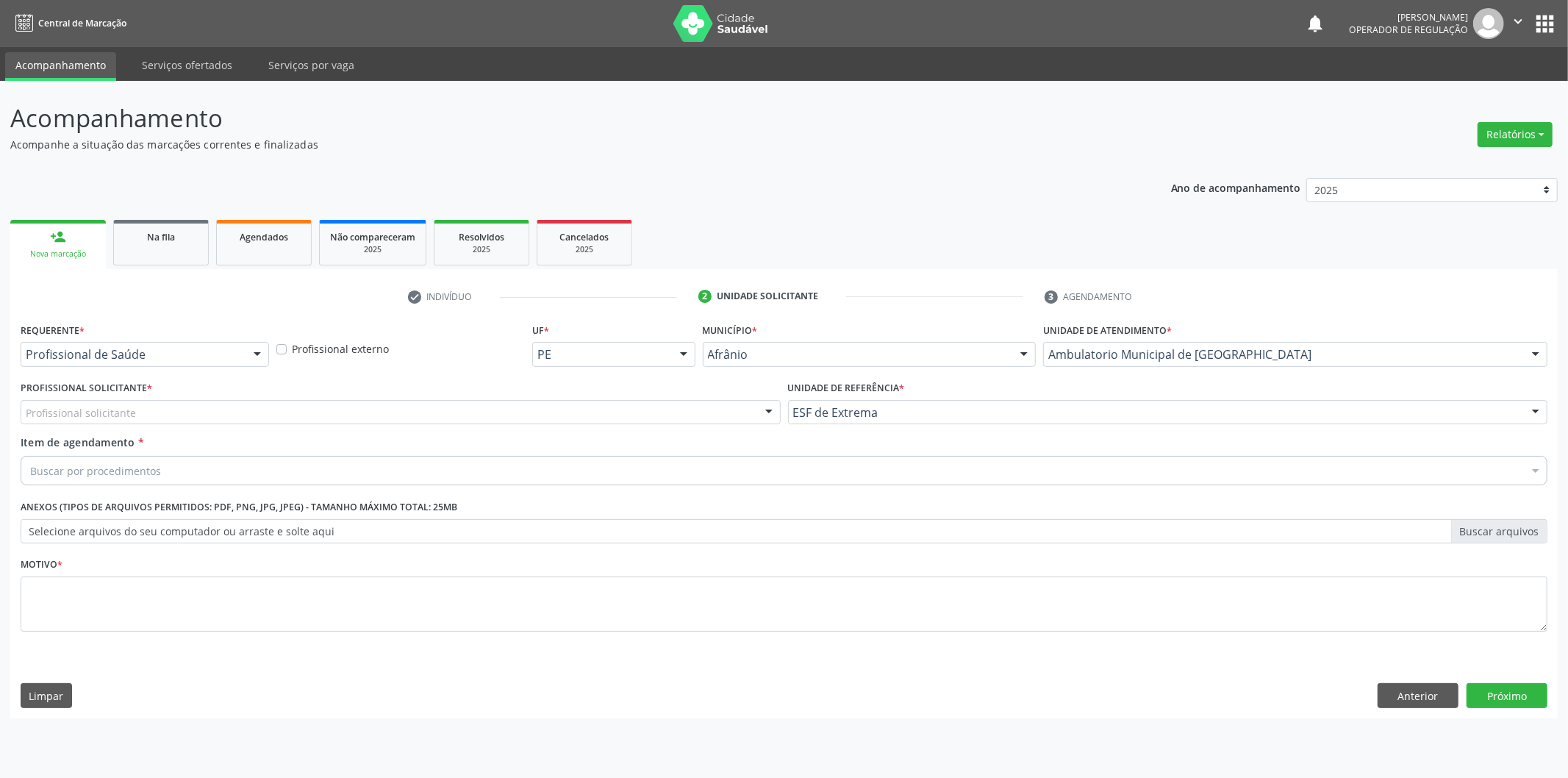
drag, startPoint x: 701, startPoint y: 403, endPoint x: 693, endPoint y: 408, distance: 9.4
click at [700, 403] on div "Profissional solicitante" at bounding box center [400, 412] width 760 height 25
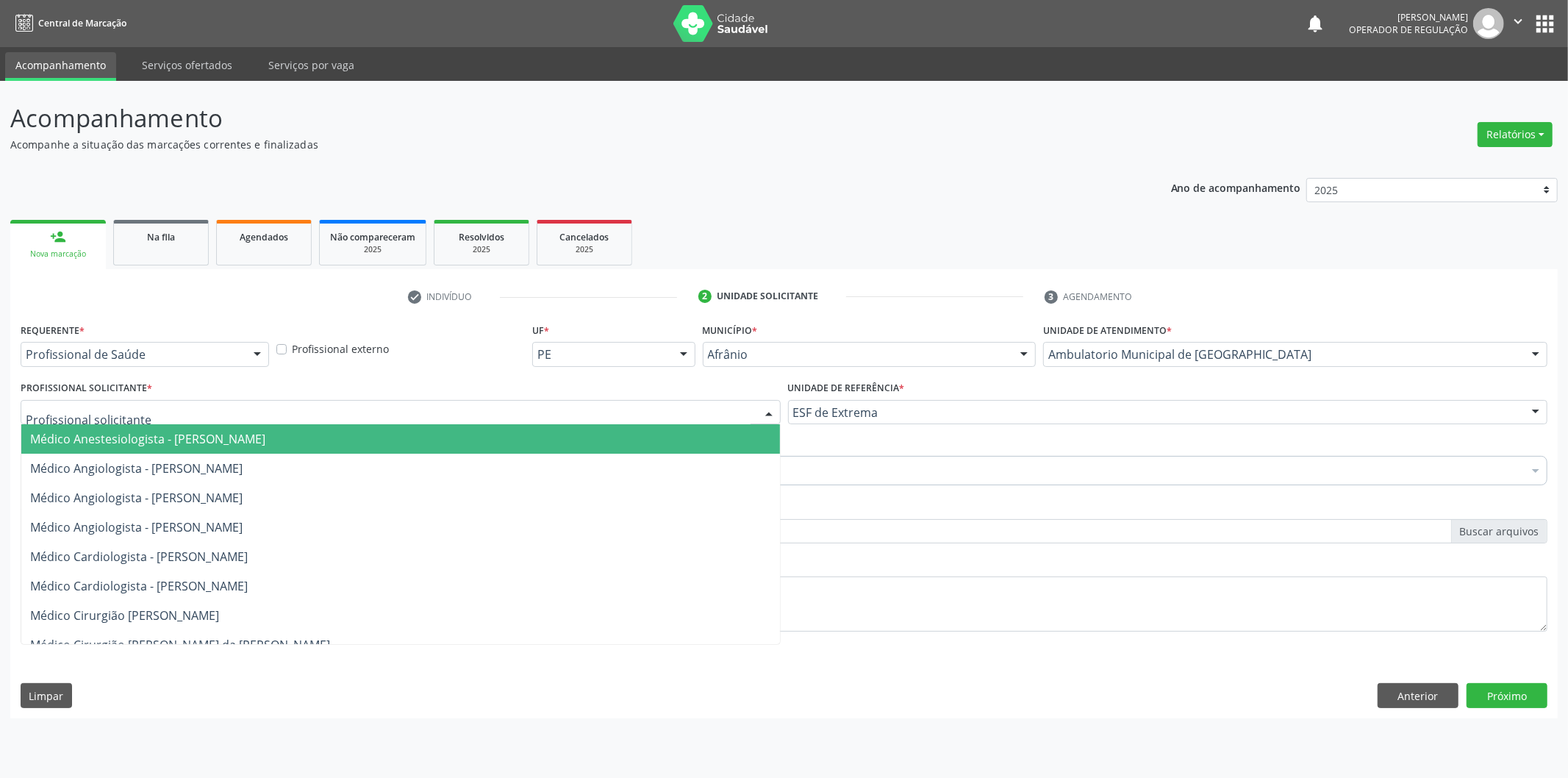
drag, startPoint x: 685, startPoint y: 433, endPoint x: 661, endPoint y: 444, distance: 26.4
click at [684, 437] on span "Médico Anestesiologista - [PERSON_NAME]" at bounding box center [400, 439] width 759 height 30
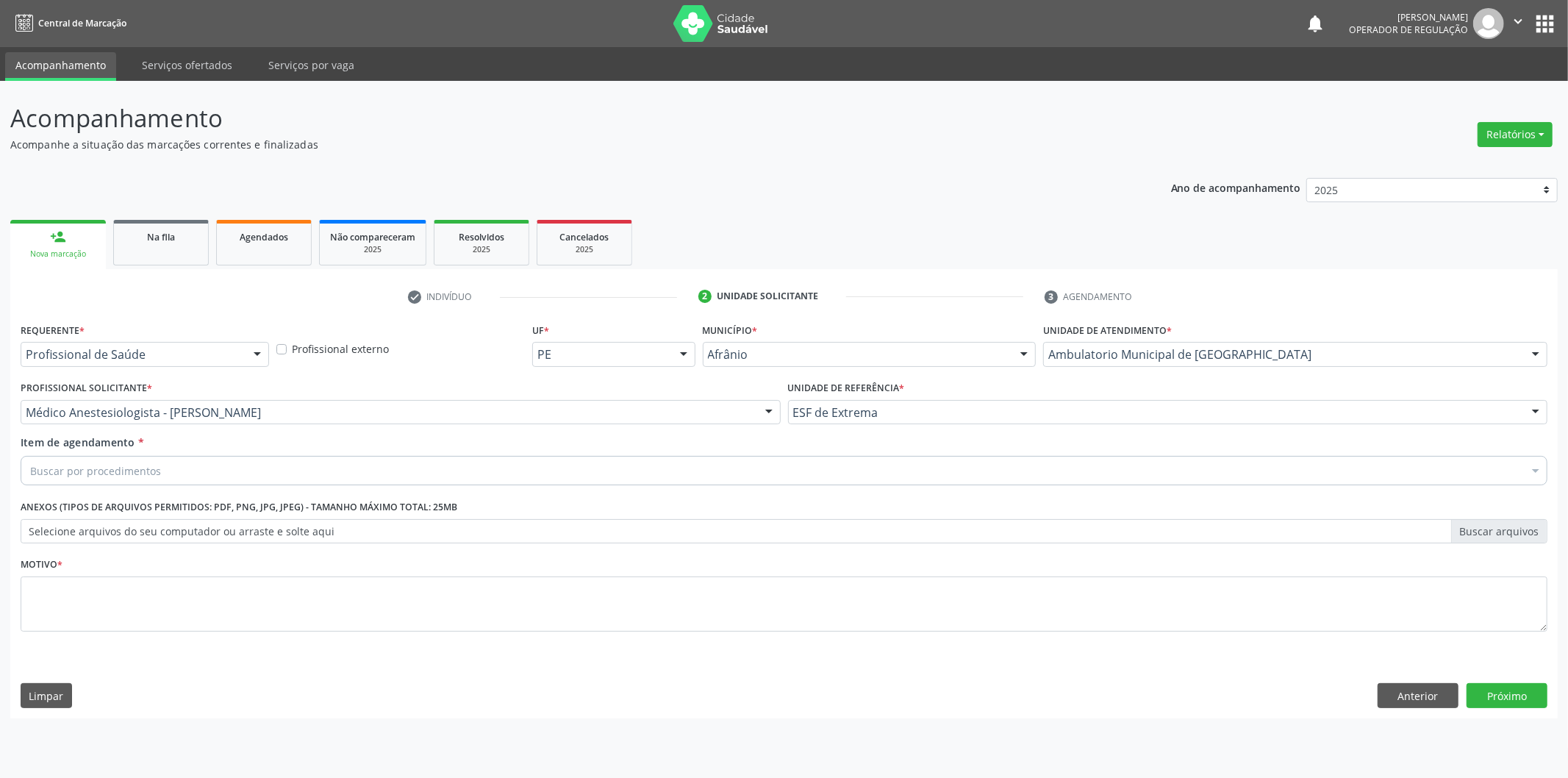
click at [245, 475] on div "Buscar por procedimentos" at bounding box center [784, 471] width 1526 height 30
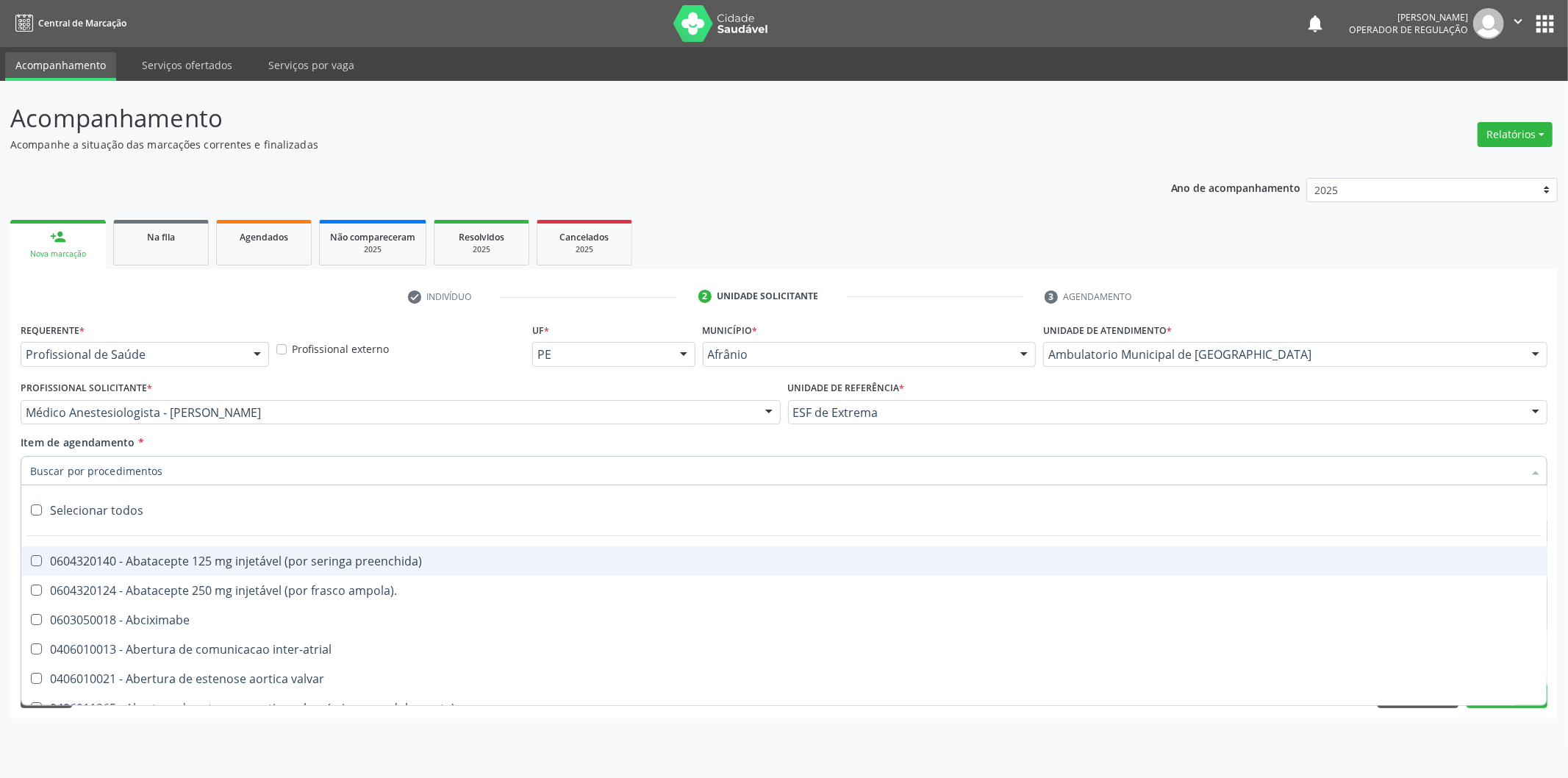
paste input "0302050027"
type input "0302050027"
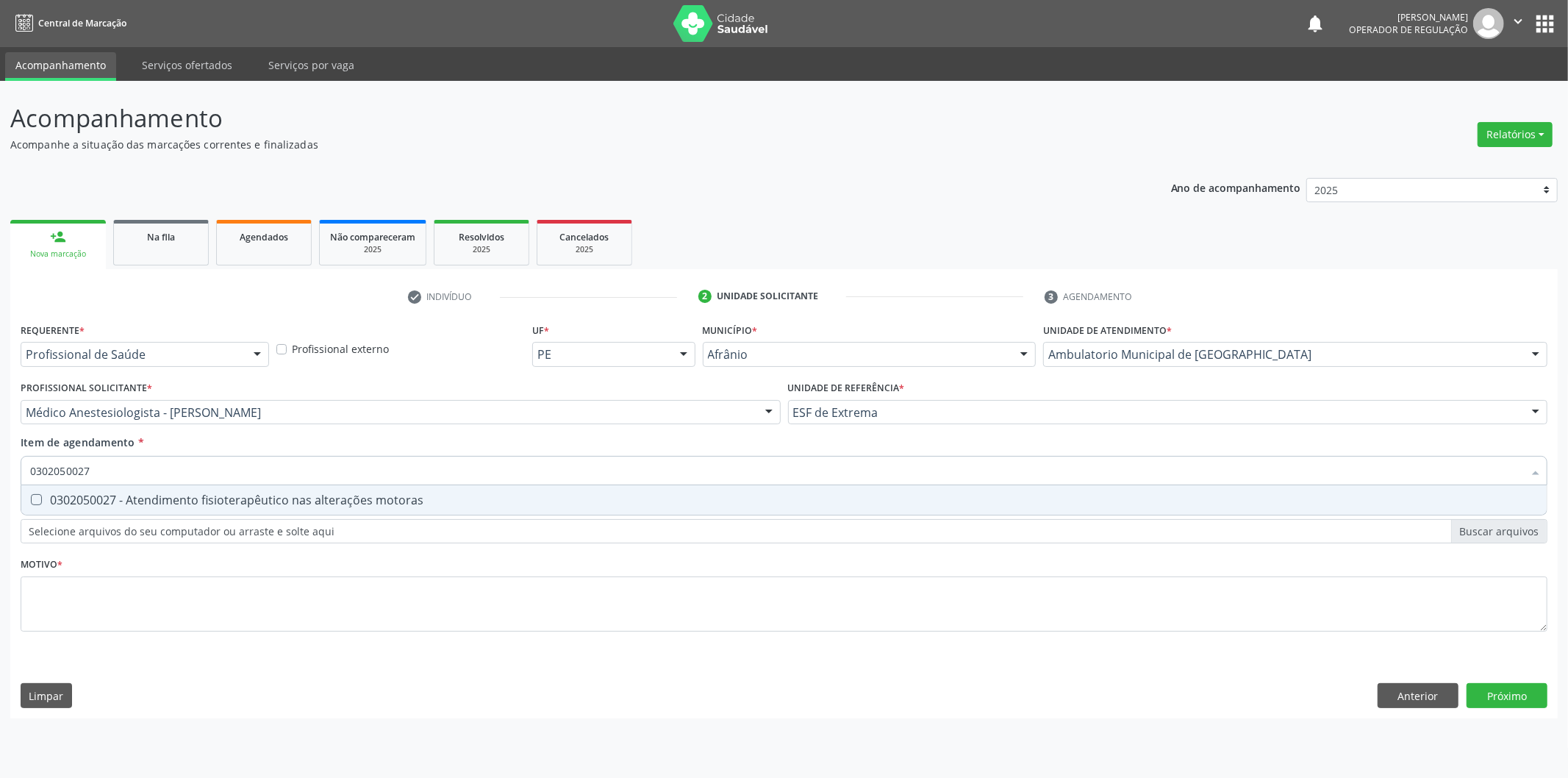
drag, startPoint x: 261, startPoint y: 508, endPoint x: 270, endPoint y: 504, distance: 9.8
click at [262, 508] on span "0302050027 - Atendimento fisioterapêutico nas alterações motoras" at bounding box center [784, 500] width 1525 height 30
checkbox motoras "true"
click at [248, 596] on div "Requerente * Profissional de Saúde Profissional de Saúde Paciente Nenhum result…" at bounding box center [784, 485] width 1526 height 333
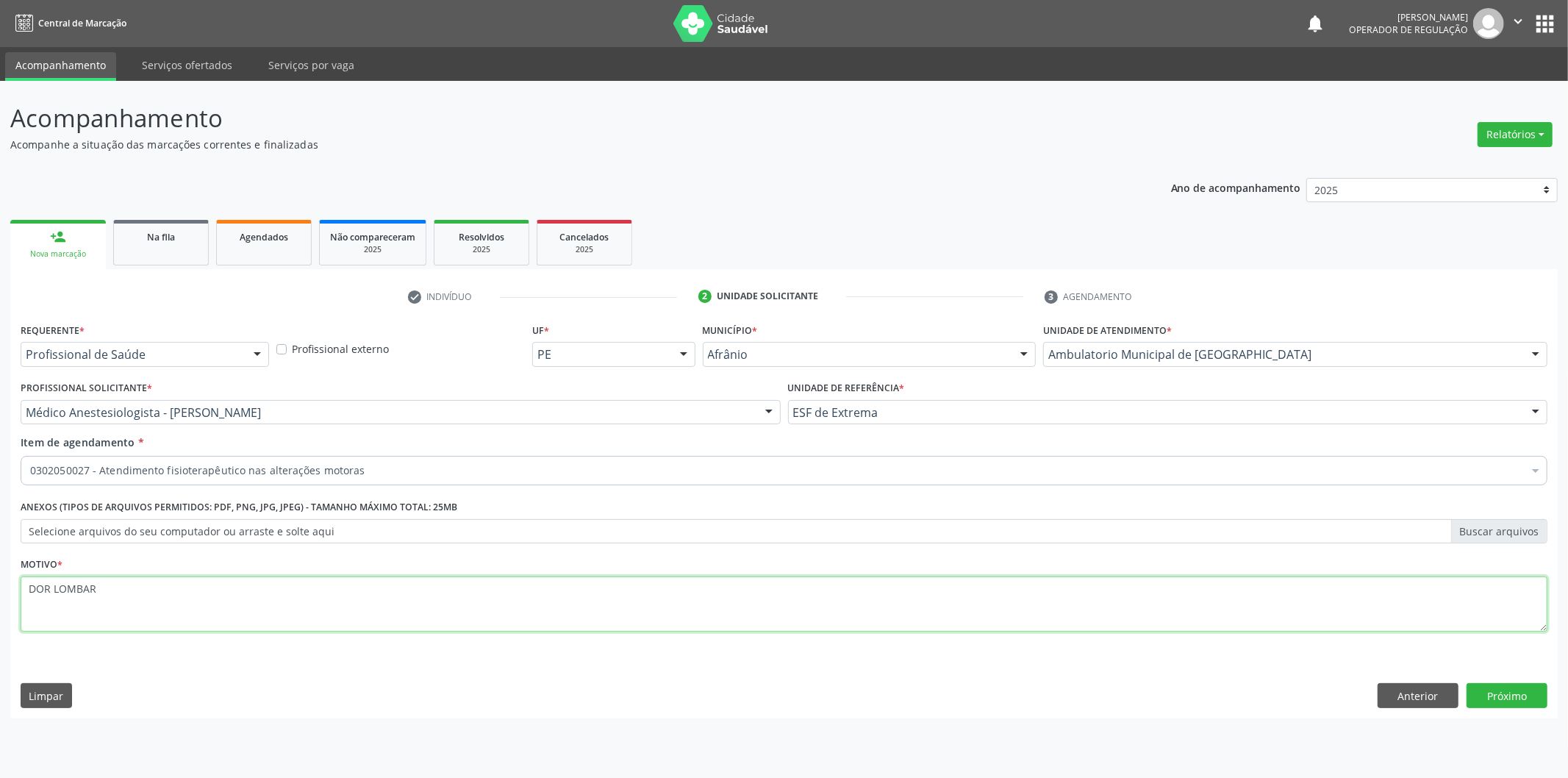
type textarea "DOR LOMBAR"
click at [1509, 703] on button "Próximo" at bounding box center [1506, 695] width 81 height 25
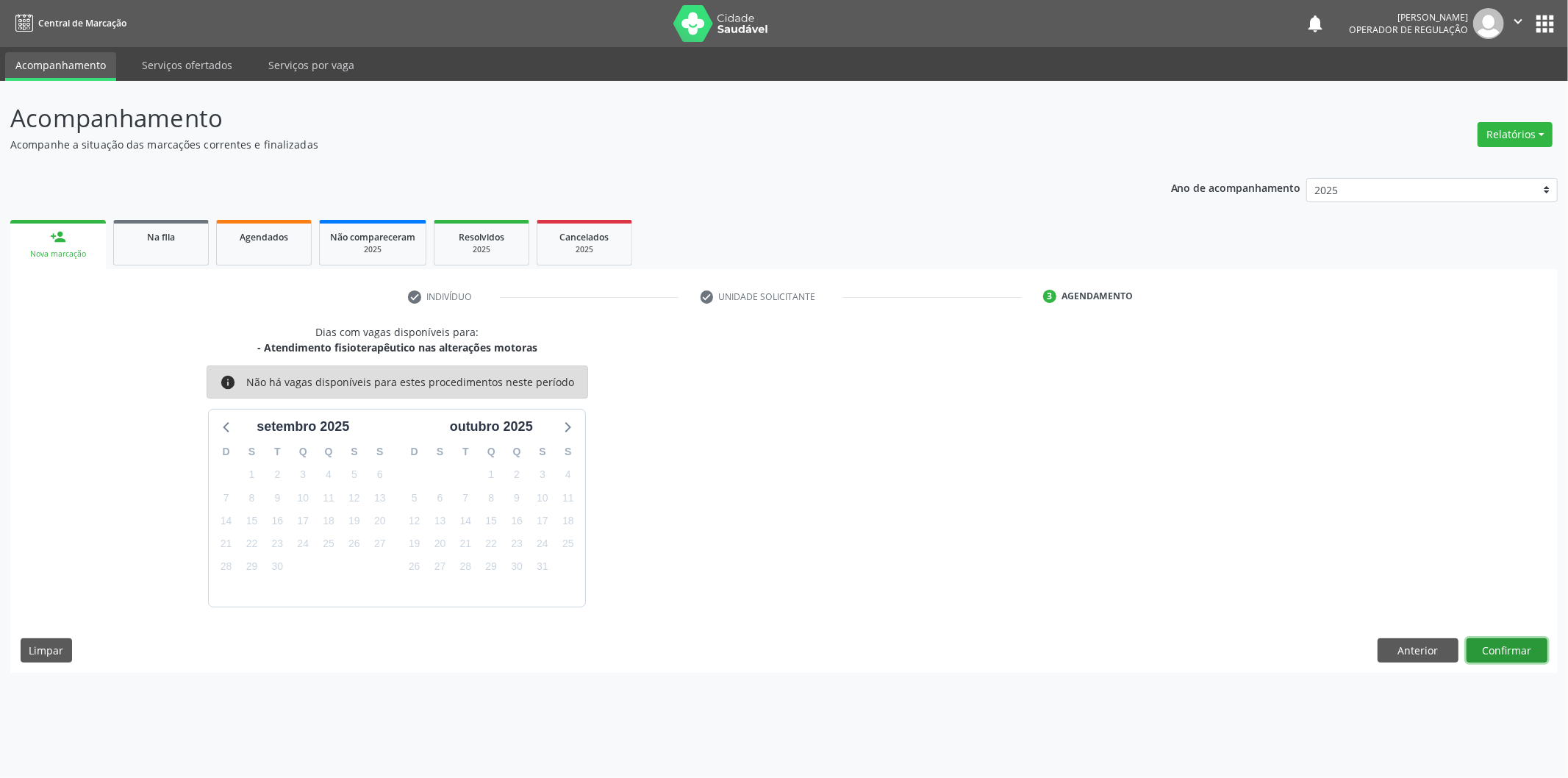
click at [1516, 646] on button "Confirmar" at bounding box center [1506, 650] width 81 height 25
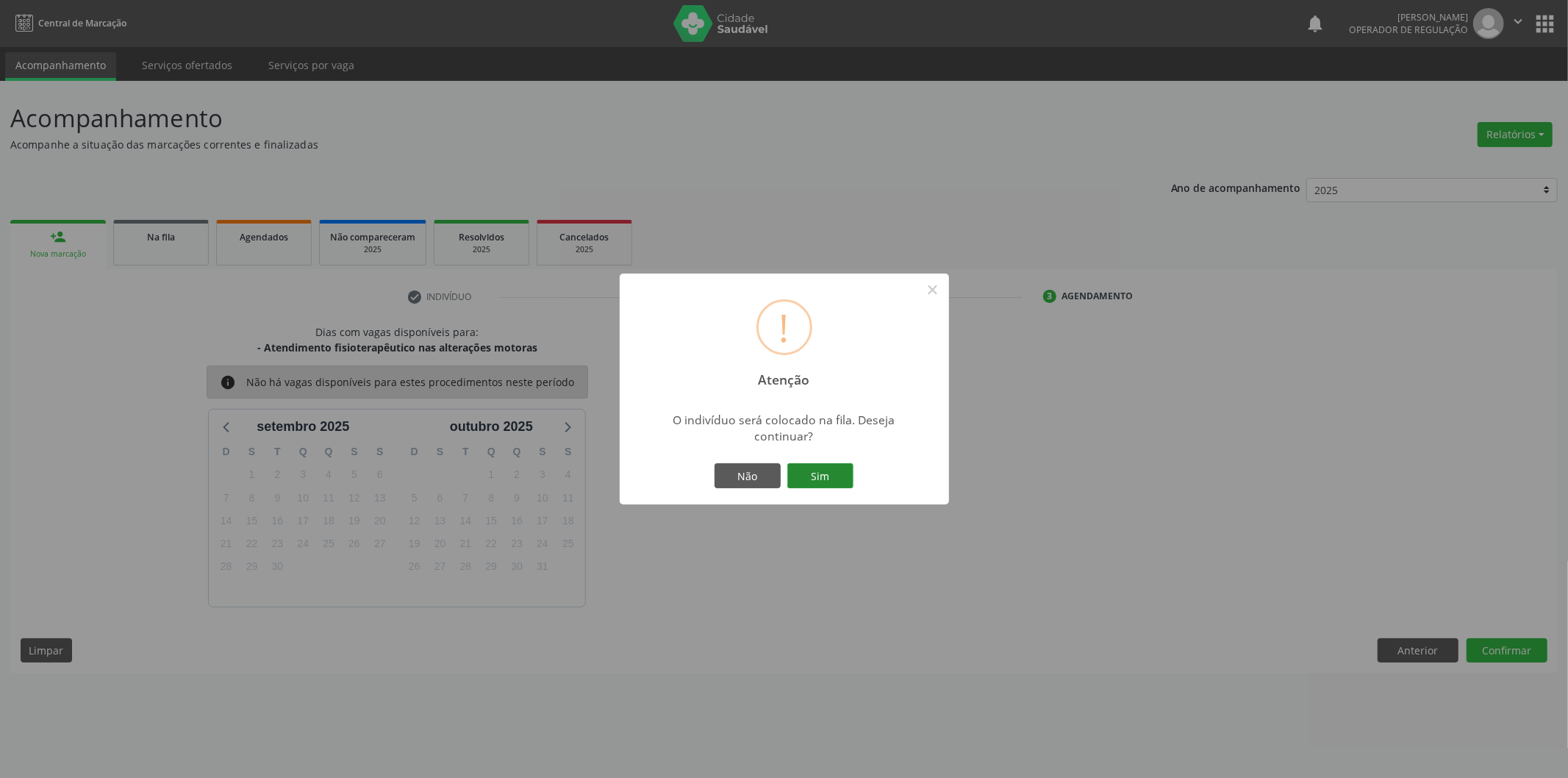
click at [824, 482] on button "Sim" at bounding box center [820, 475] width 66 height 25
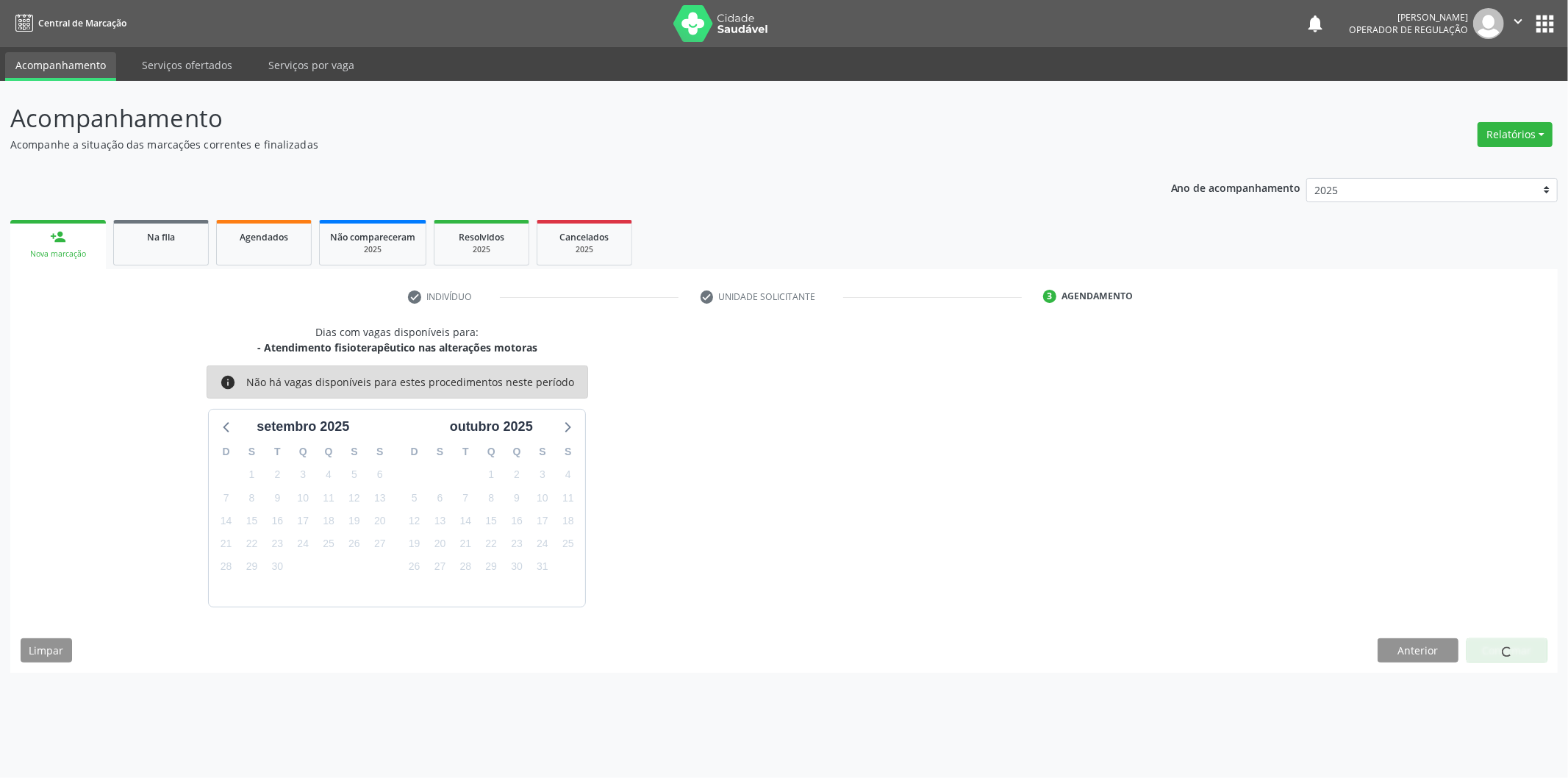
click at [66, 244] on link "person_add Nova marcação" at bounding box center [57, 244] width 95 height 49
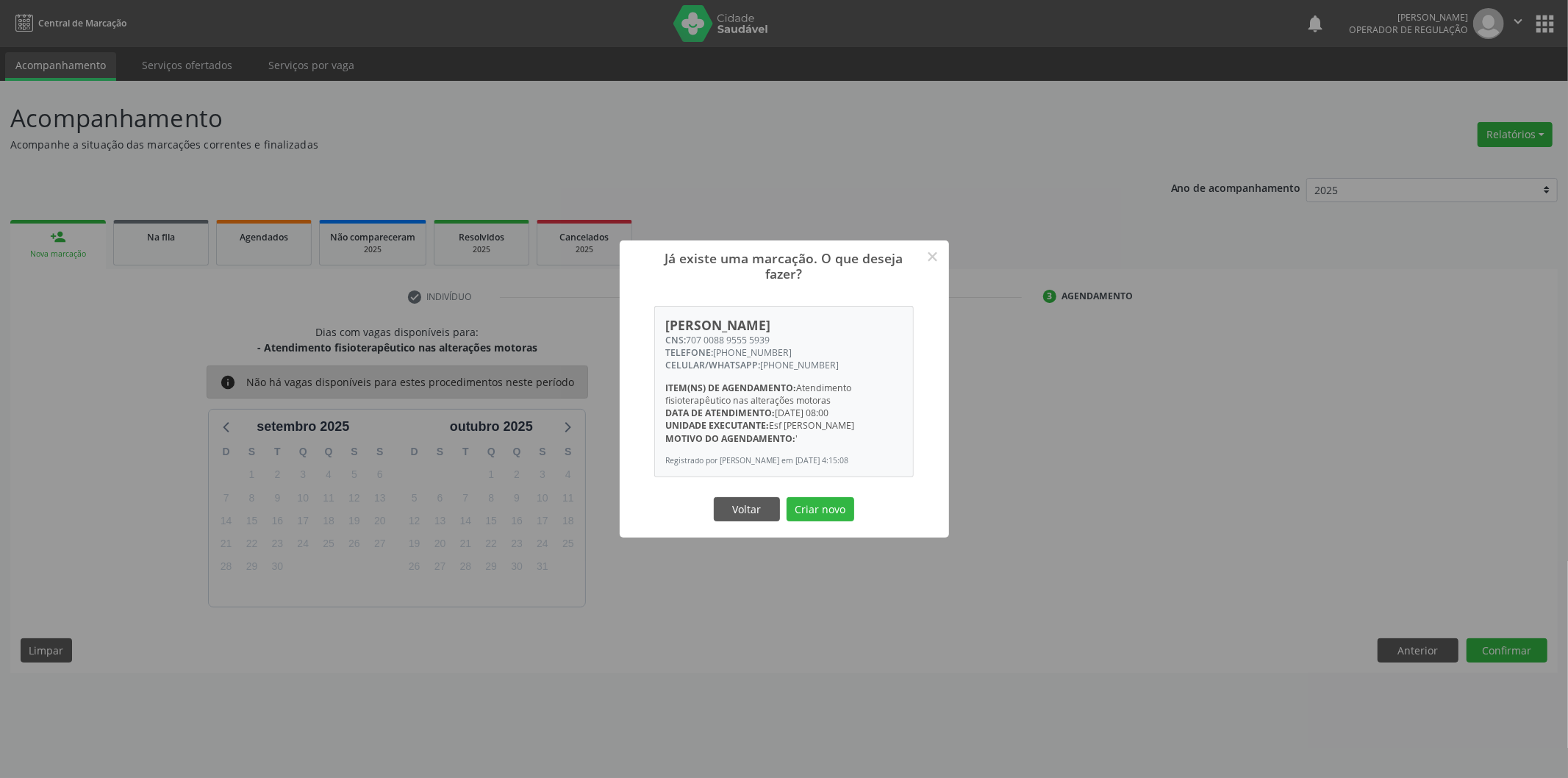
click at [72, 247] on div "Já existe uma marcação. O que deseja fazer? × Domiciana da Silva Santos CNS: 70…" at bounding box center [784, 389] width 1568 height 778
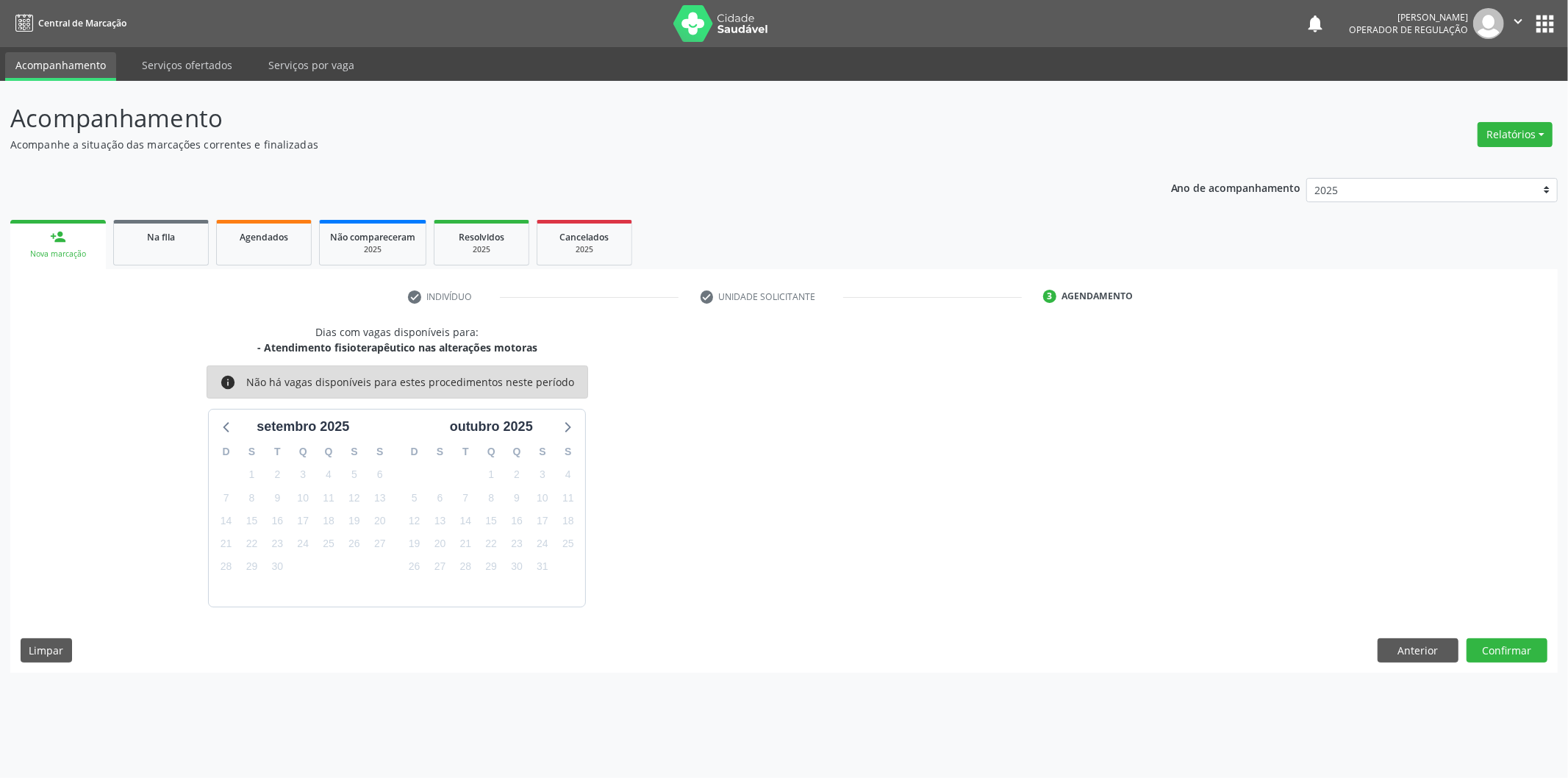
click at [1553, 647] on div "Dias com vagas disponíveis para: - Atendimento fisioterapêutico nas alterações …" at bounding box center [784, 498] width 1548 height 348
click at [1492, 652] on button "Confirmar" at bounding box center [1506, 650] width 81 height 25
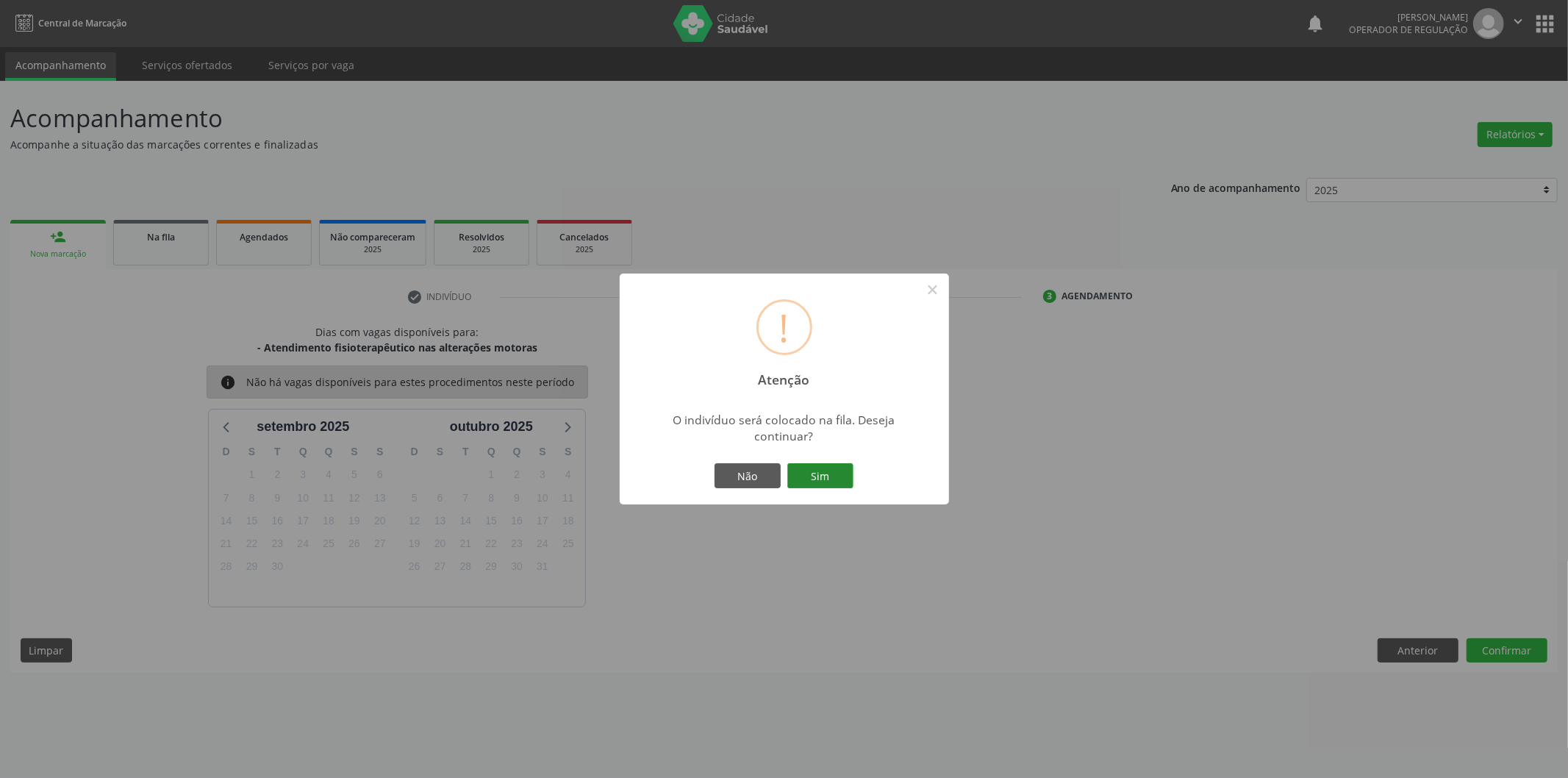
click at [822, 466] on button "Sim" at bounding box center [820, 475] width 66 height 25
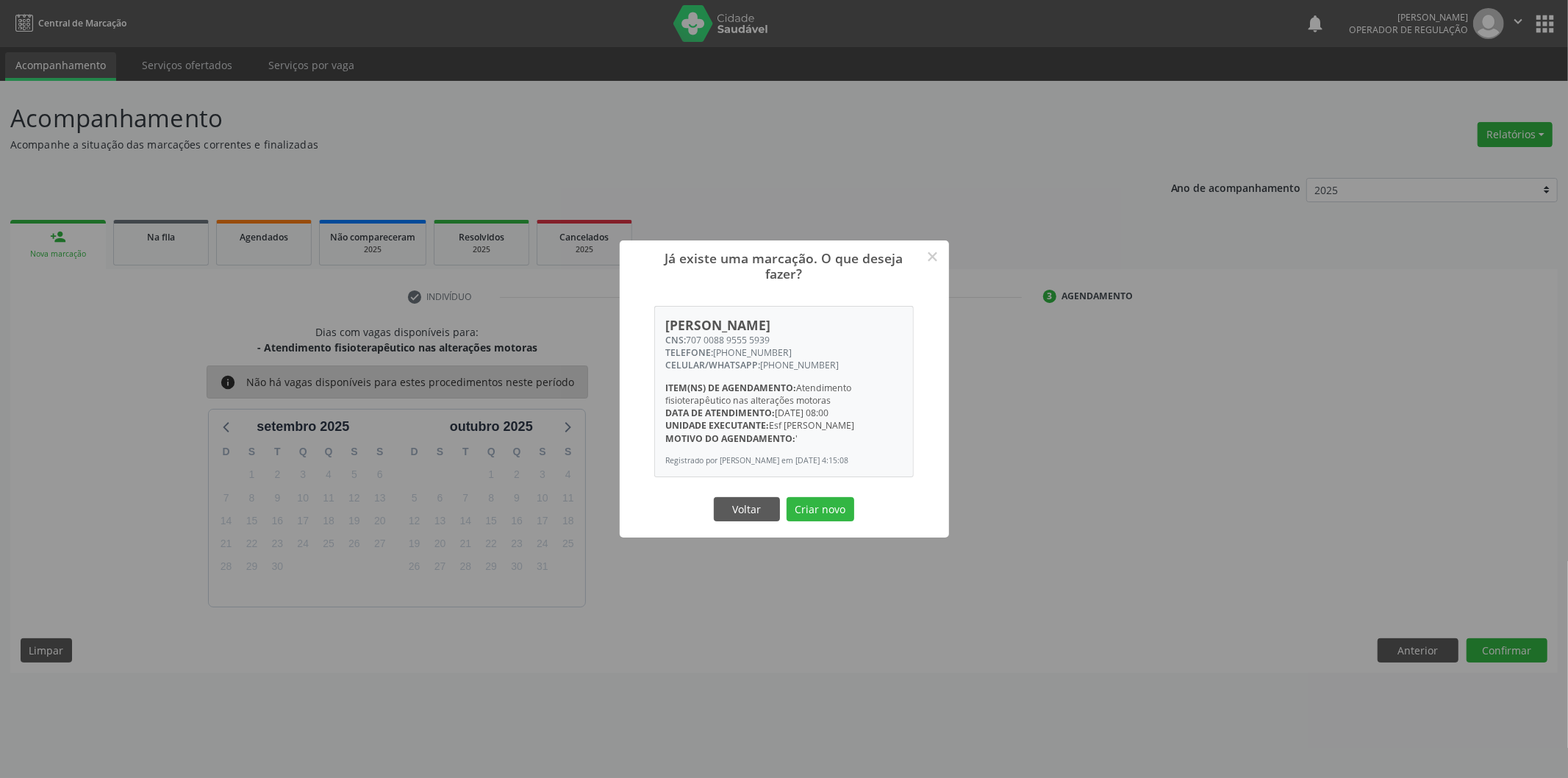
click at [786, 497] on button "Criar novo" at bounding box center [820, 509] width 68 height 25
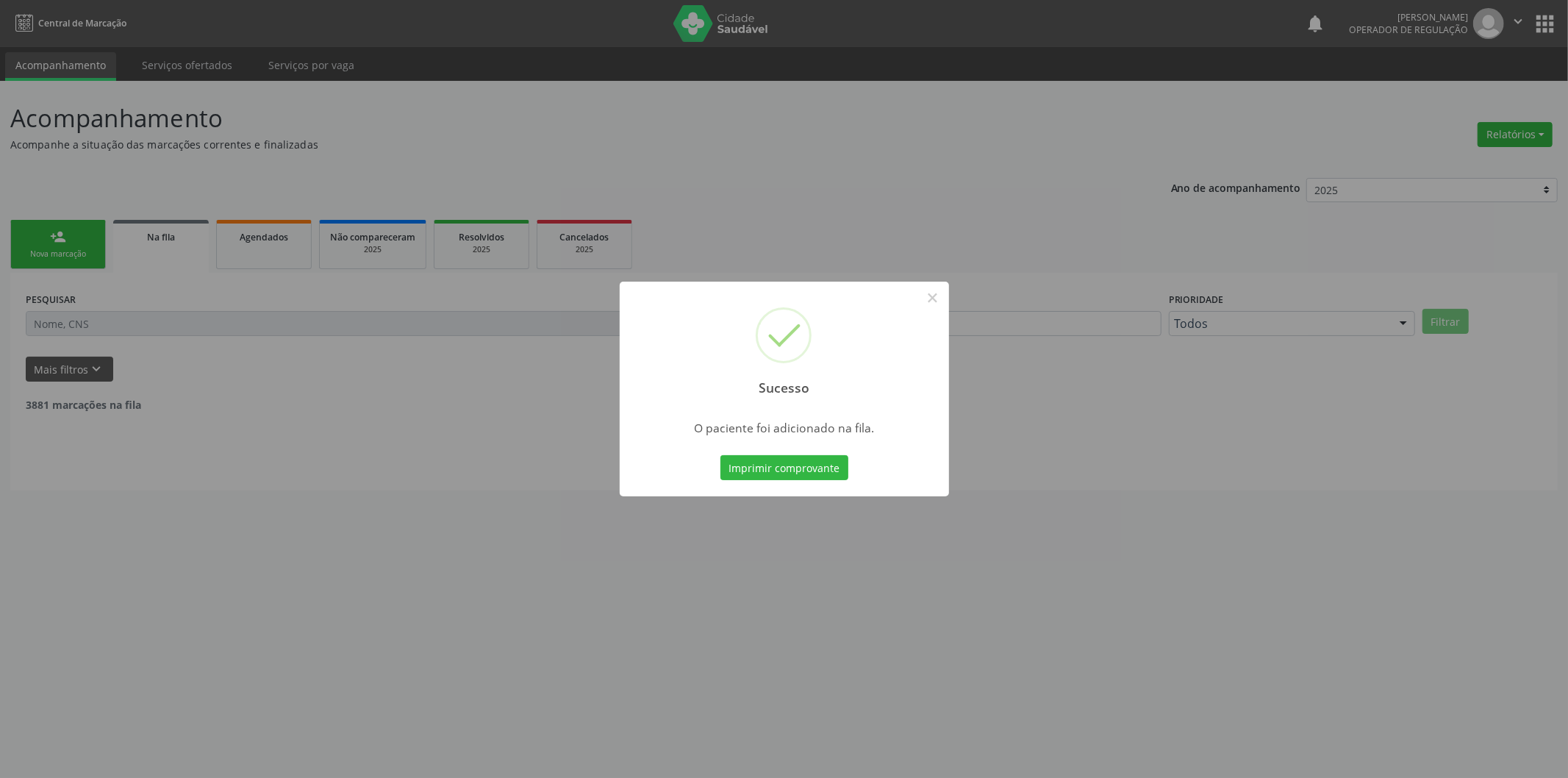
click at [65, 252] on div "Sucesso × O paciente foi adicionado na fila. Imprimir comprovante Cancel" at bounding box center [784, 389] width 1568 height 778
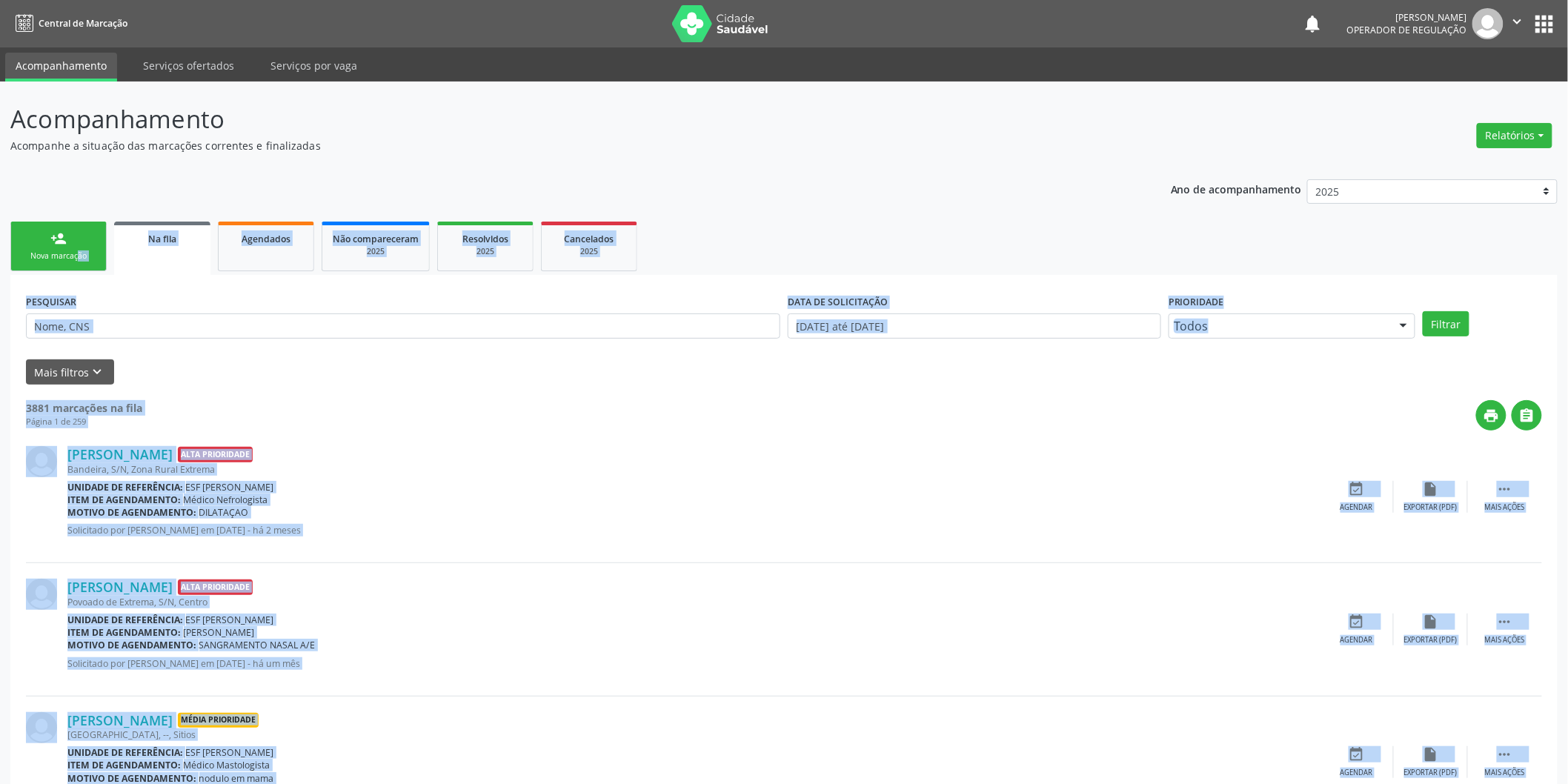
click at [65, 254] on div "Nova marcação" at bounding box center [58, 256] width 74 height 11
click at [96, 228] on link "person_add Nova marcação" at bounding box center [58, 245] width 96 height 49
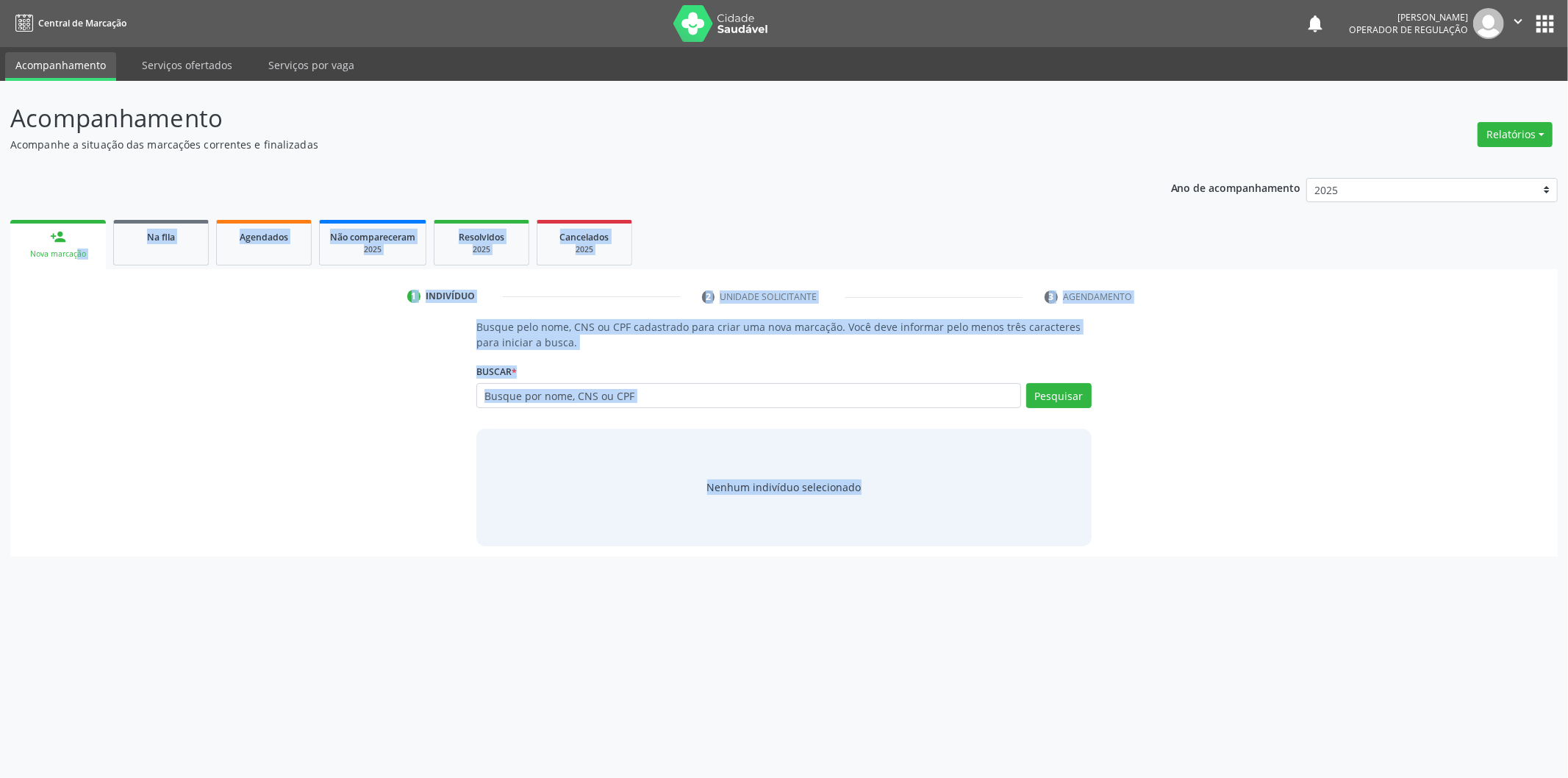
click at [89, 233] on link "person_add Nova marcação" at bounding box center [57, 244] width 95 height 49
click at [497, 395] on input "text" at bounding box center [748, 395] width 545 height 25
click at [501, 402] on input "text" at bounding box center [748, 395] width 545 height 25
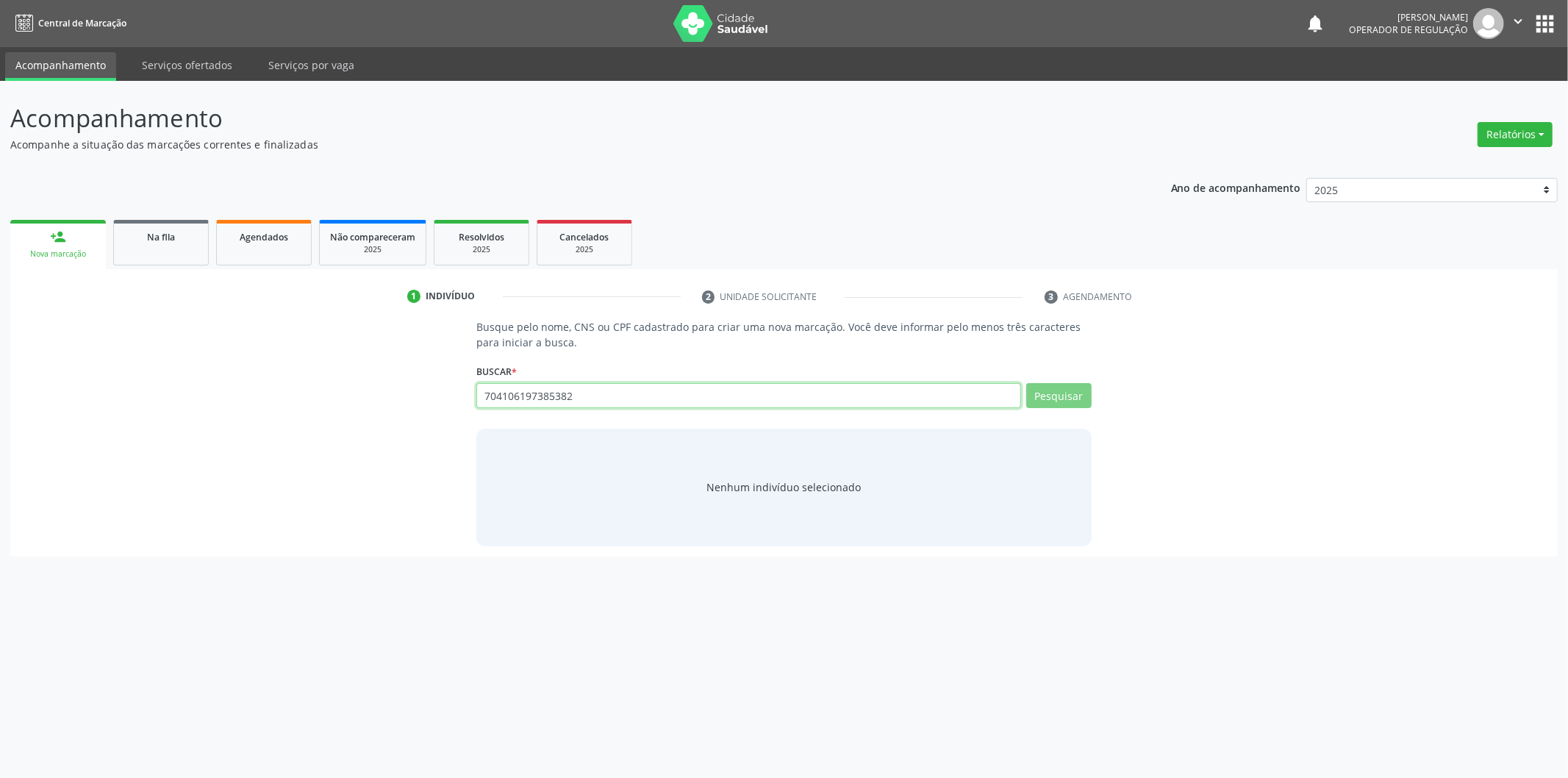
click at [564, 395] on input "704106197385382" at bounding box center [748, 395] width 545 height 25
type input "704106197385372"
click at [1060, 391] on button "Pesquisar" at bounding box center [1059, 395] width 66 height 25
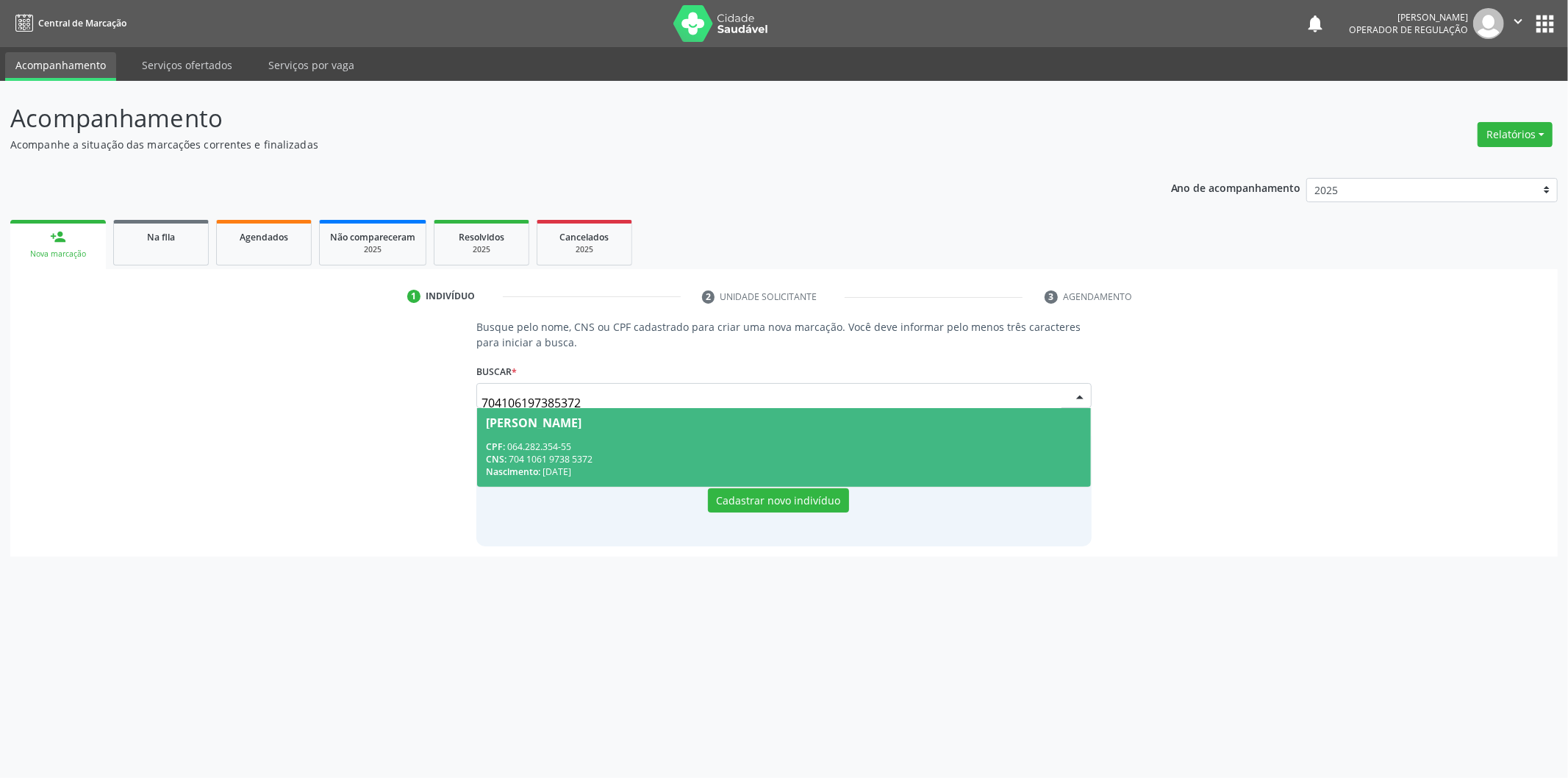
click at [646, 434] on span "Albertina Maria da Silva Lucas CPF: 064.282.354-55 CNS: 704 1061 9738 5372 Nasc…" at bounding box center [784, 446] width 614 height 79
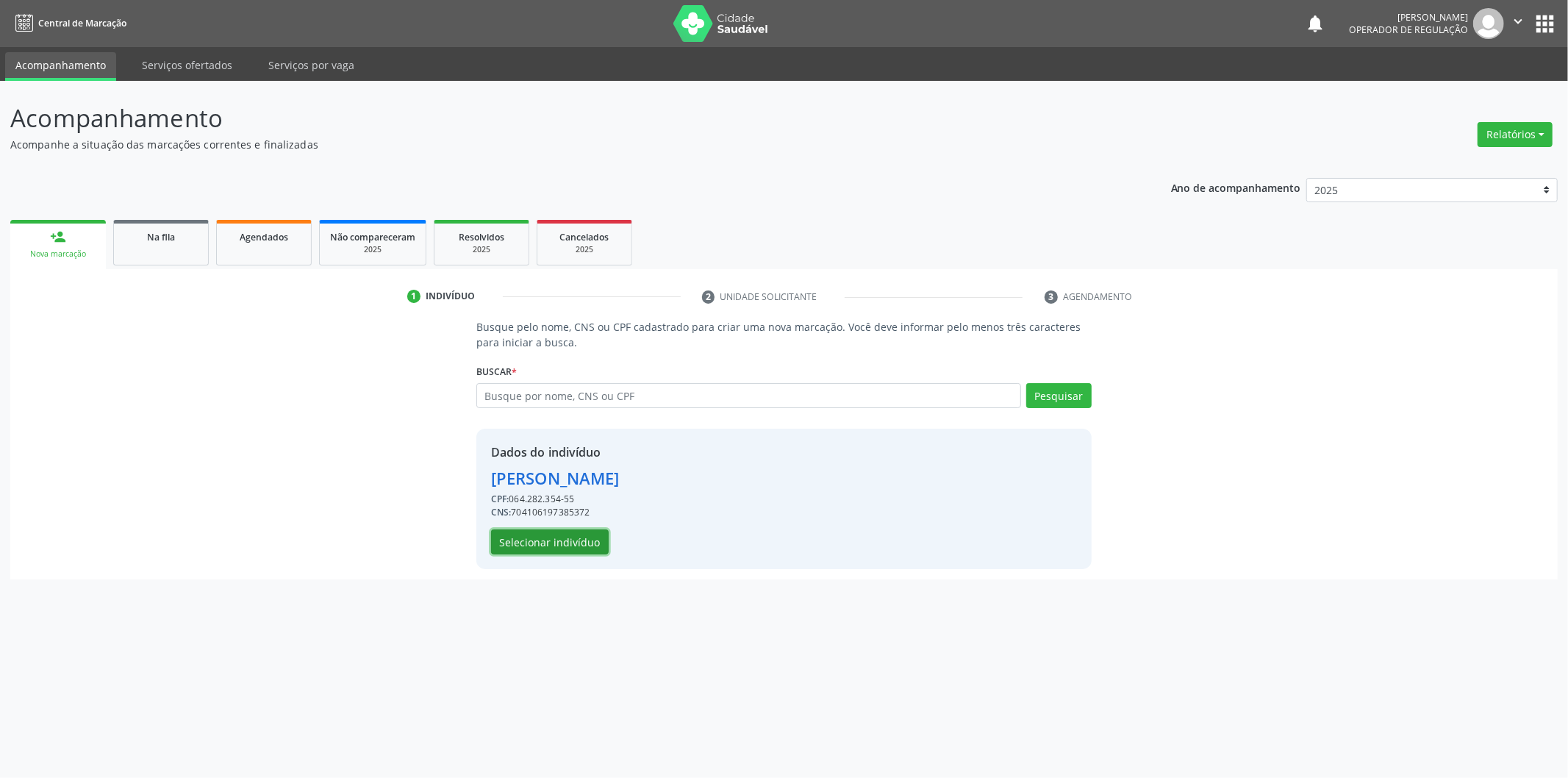
click at [554, 538] on button "Selecionar indivíduo" at bounding box center [549, 541] width 118 height 25
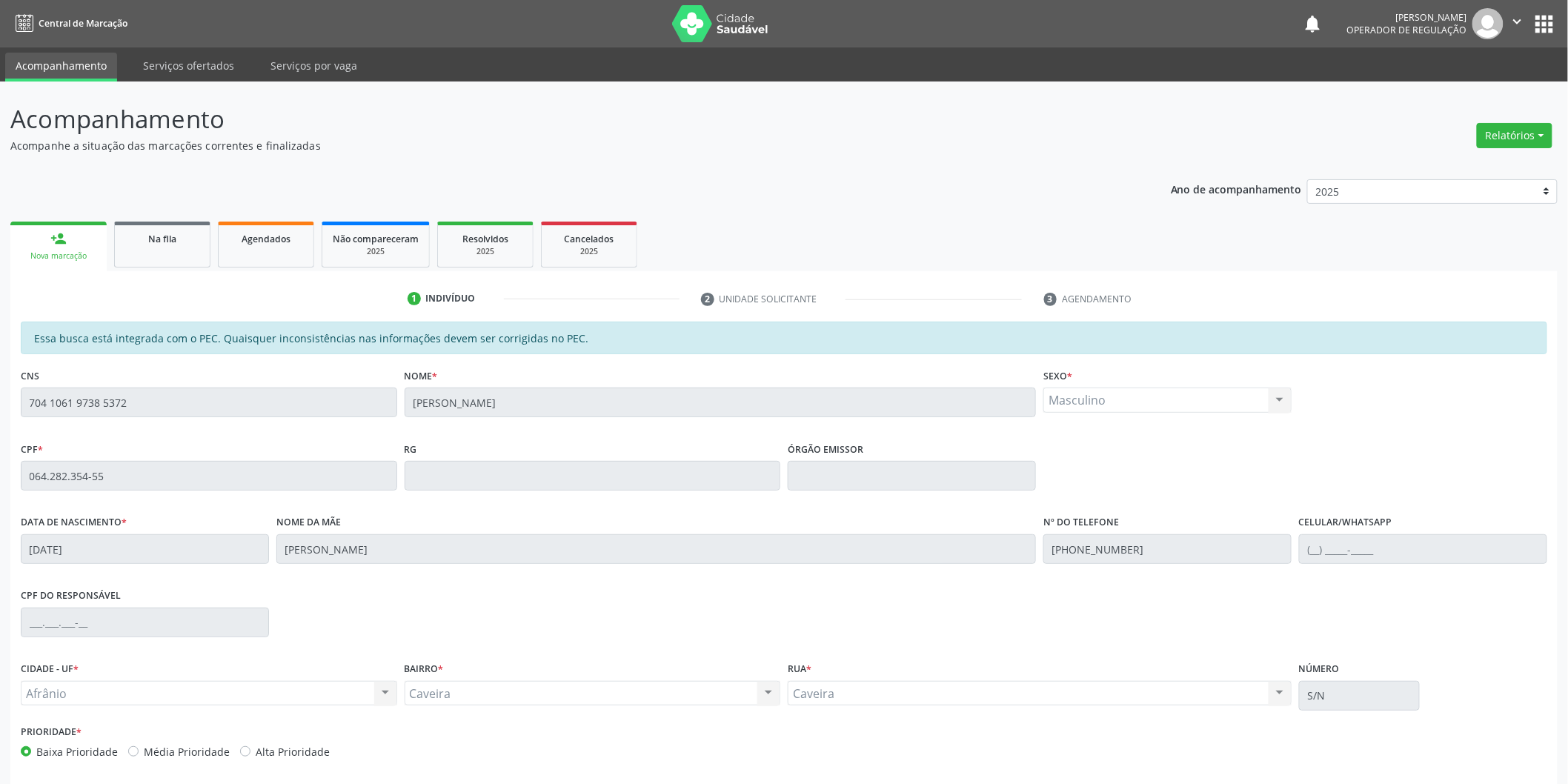
scroll to position [62, 0]
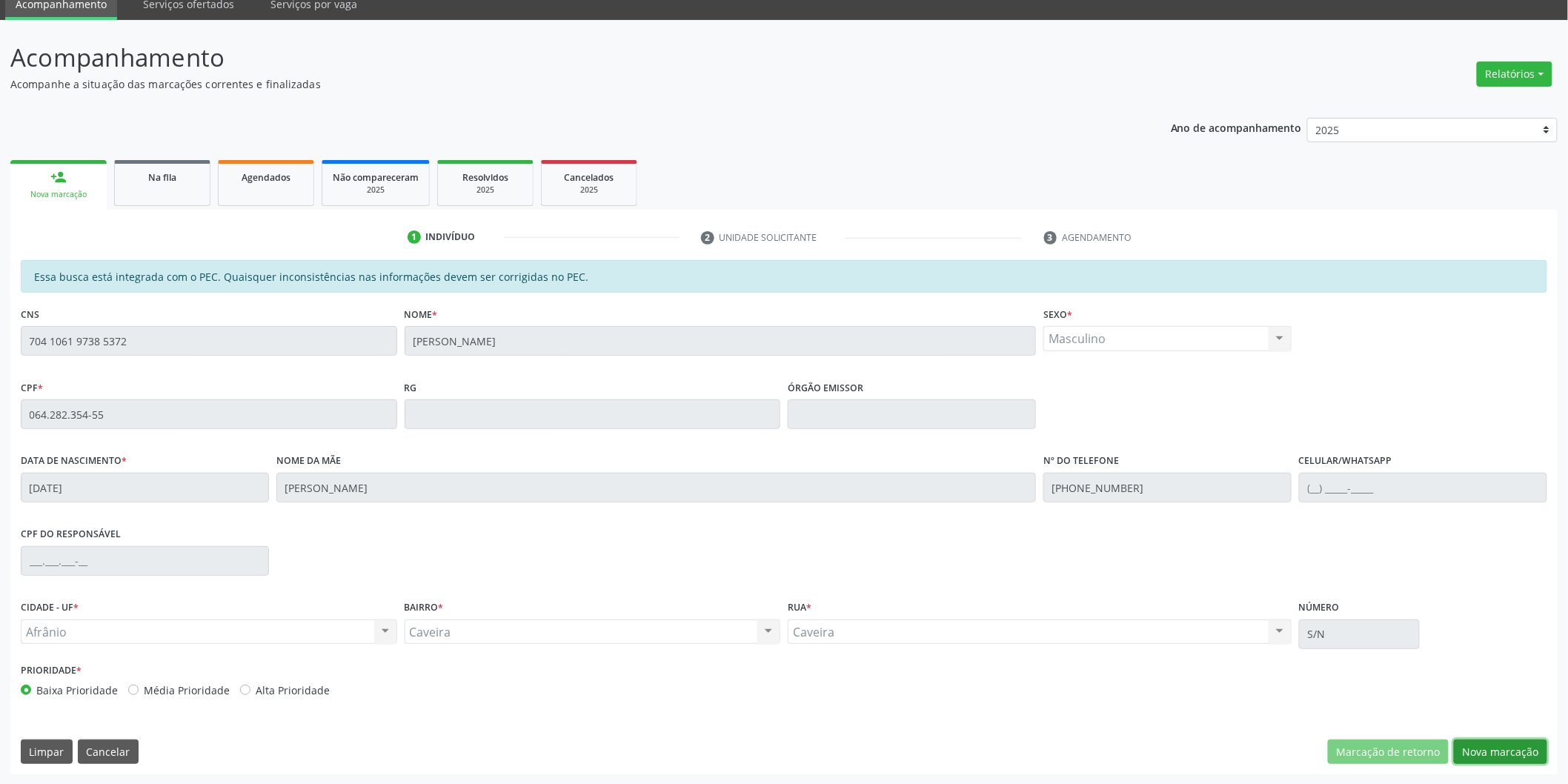
click at [1496, 745] on button "Nova marcação" at bounding box center [1501, 751] width 93 height 25
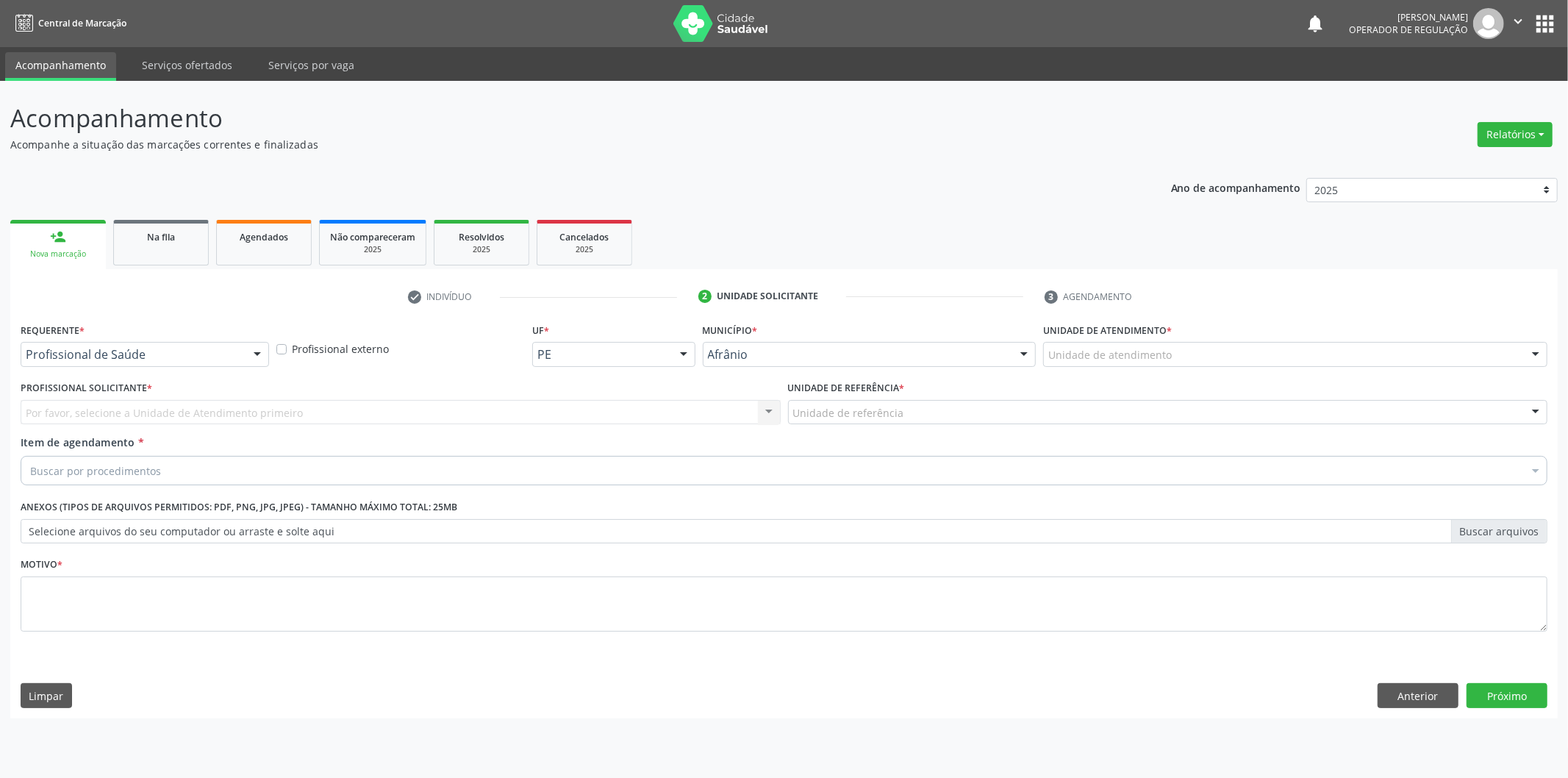
click at [1265, 351] on div "Unidade de atendimento" at bounding box center [1295, 354] width 504 height 25
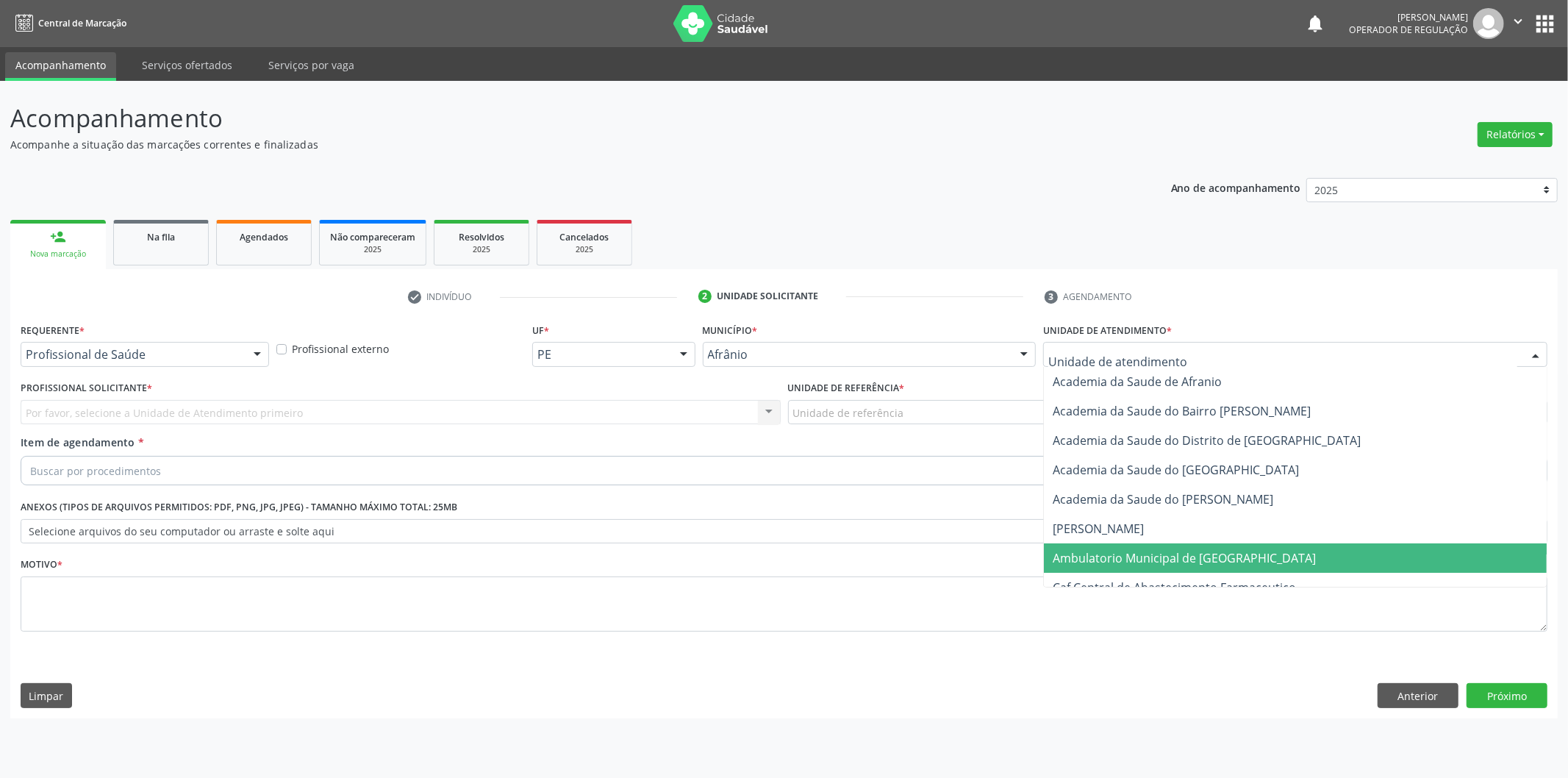
click at [1185, 550] on span "Ambulatorio Municipal de [GEOGRAPHIC_DATA]" at bounding box center [1185, 558] width 263 height 16
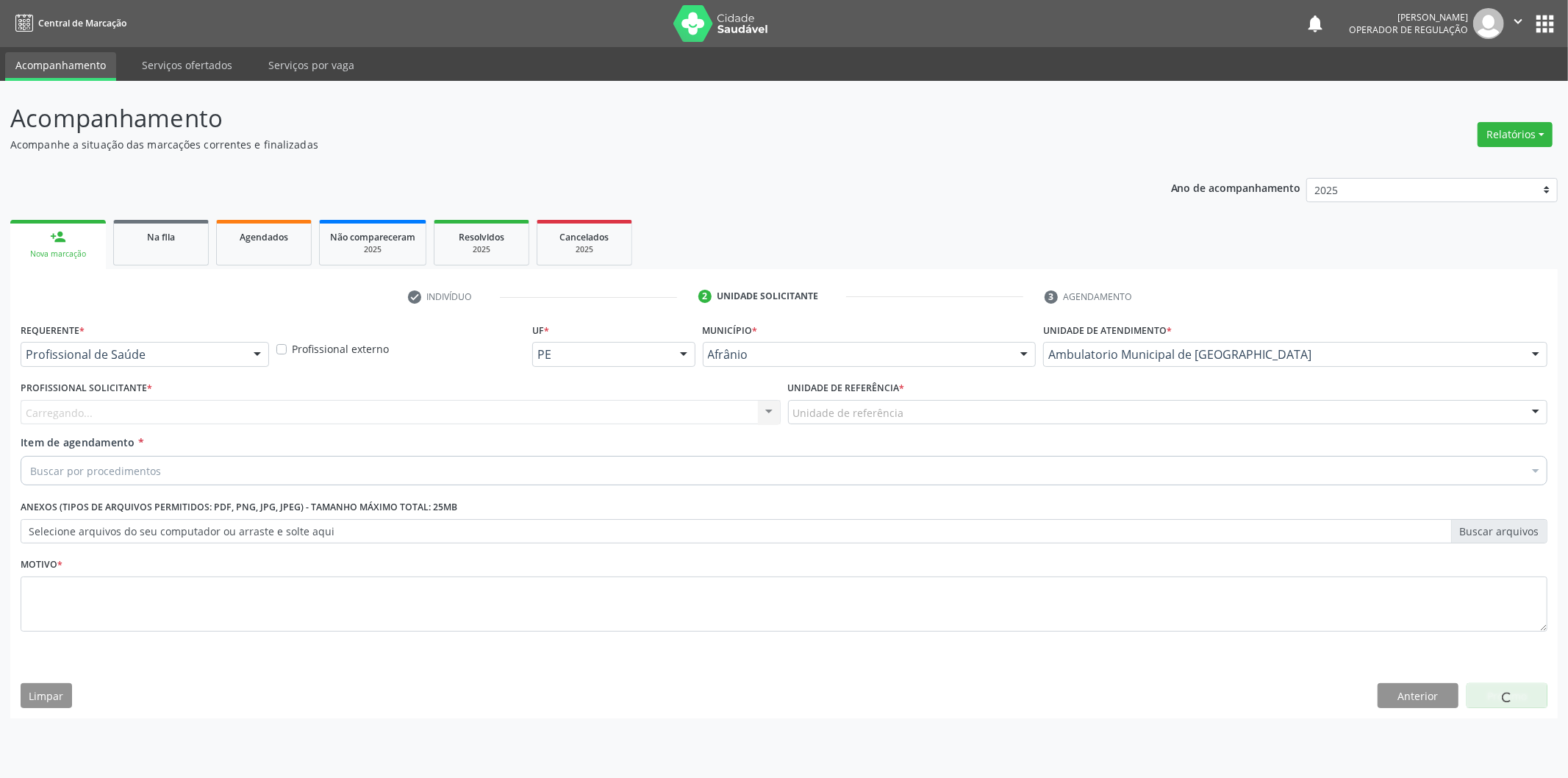
click at [936, 415] on div "Unidade de referência" at bounding box center [1168, 412] width 760 height 25
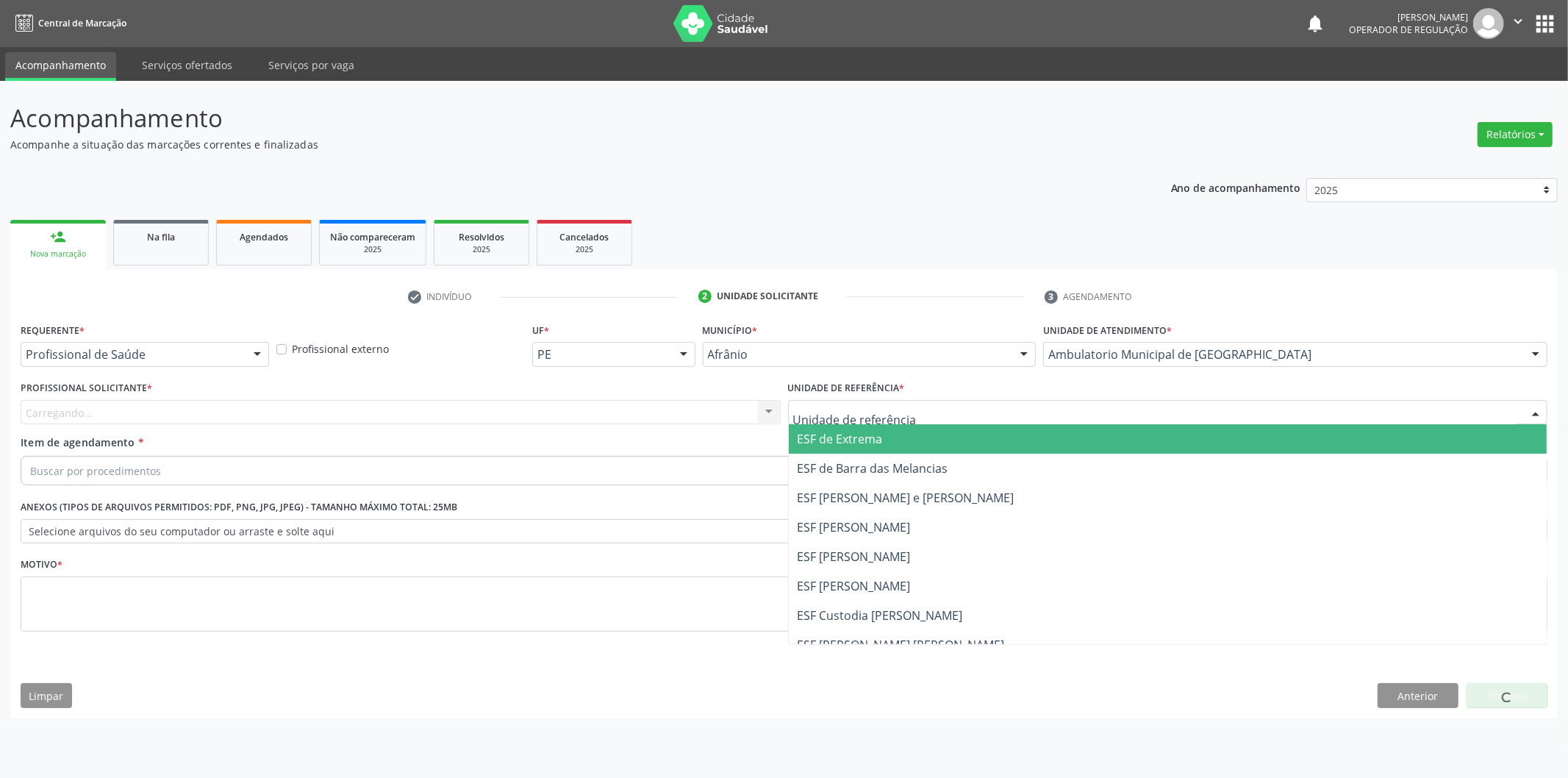
click at [924, 424] on span "ESF de Extrema" at bounding box center [1168, 439] width 759 height 30
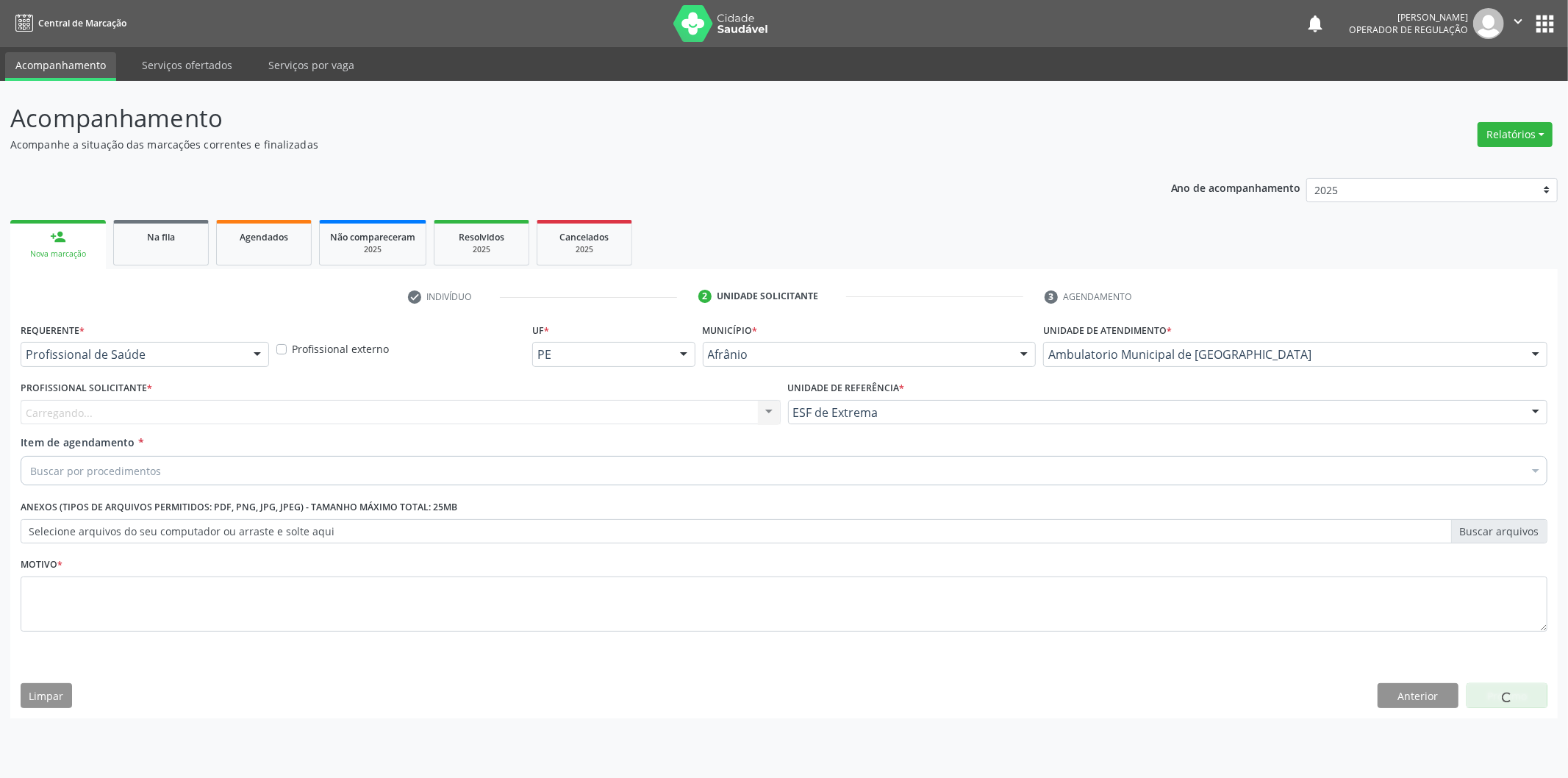
click at [716, 420] on div "Carregando... Nenhum resultado encontrado para: " " Não há nenhuma opção para s…" at bounding box center [400, 412] width 760 height 25
click at [711, 422] on div "Profissional solicitante" at bounding box center [400, 412] width 760 height 25
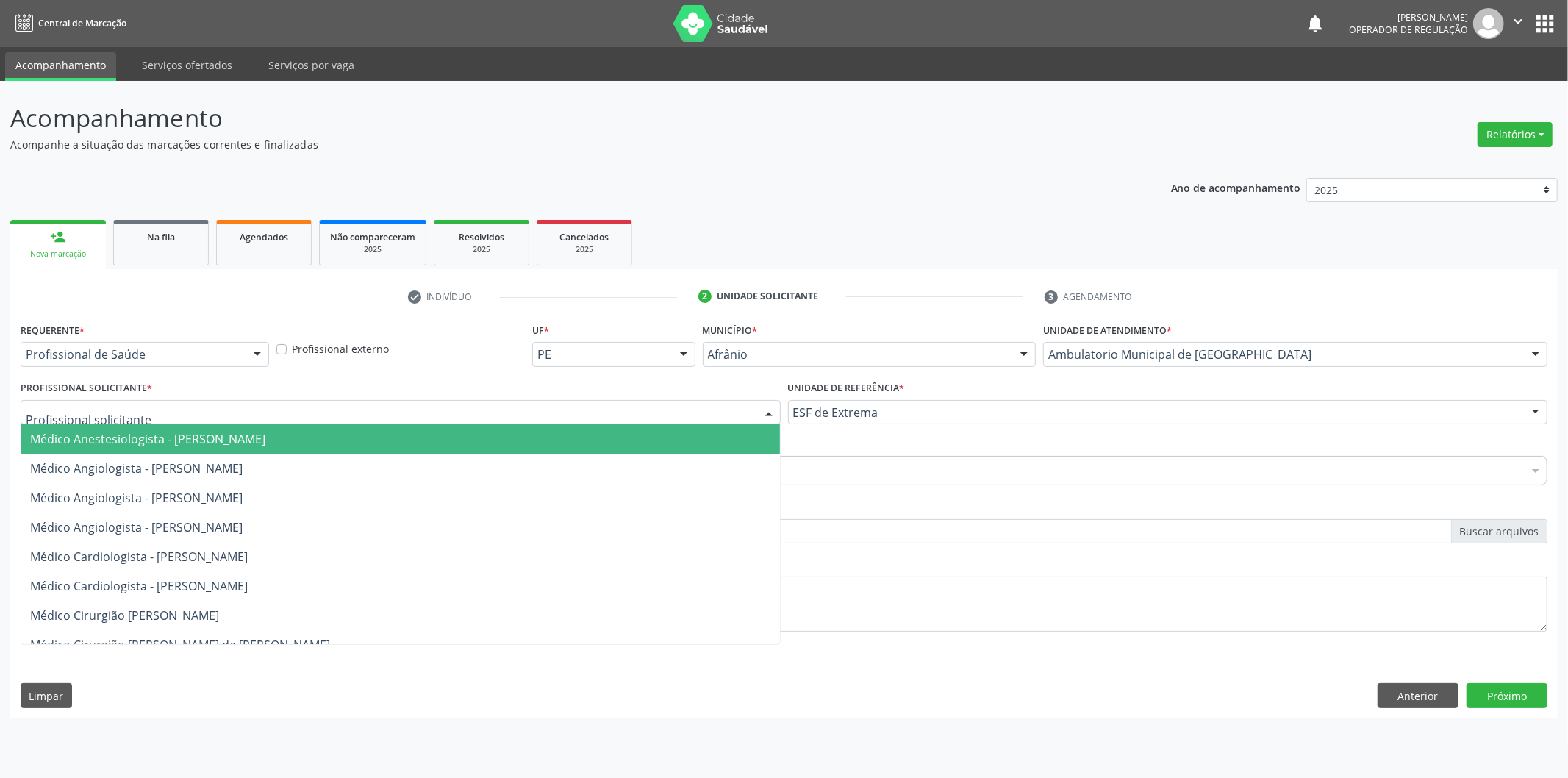
drag, startPoint x: 707, startPoint y: 431, endPoint x: 450, endPoint y: 445, distance: 257.4
click at [707, 433] on span "Médico Anestesiologista - [PERSON_NAME]" at bounding box center [400, 439] width 759 height 30
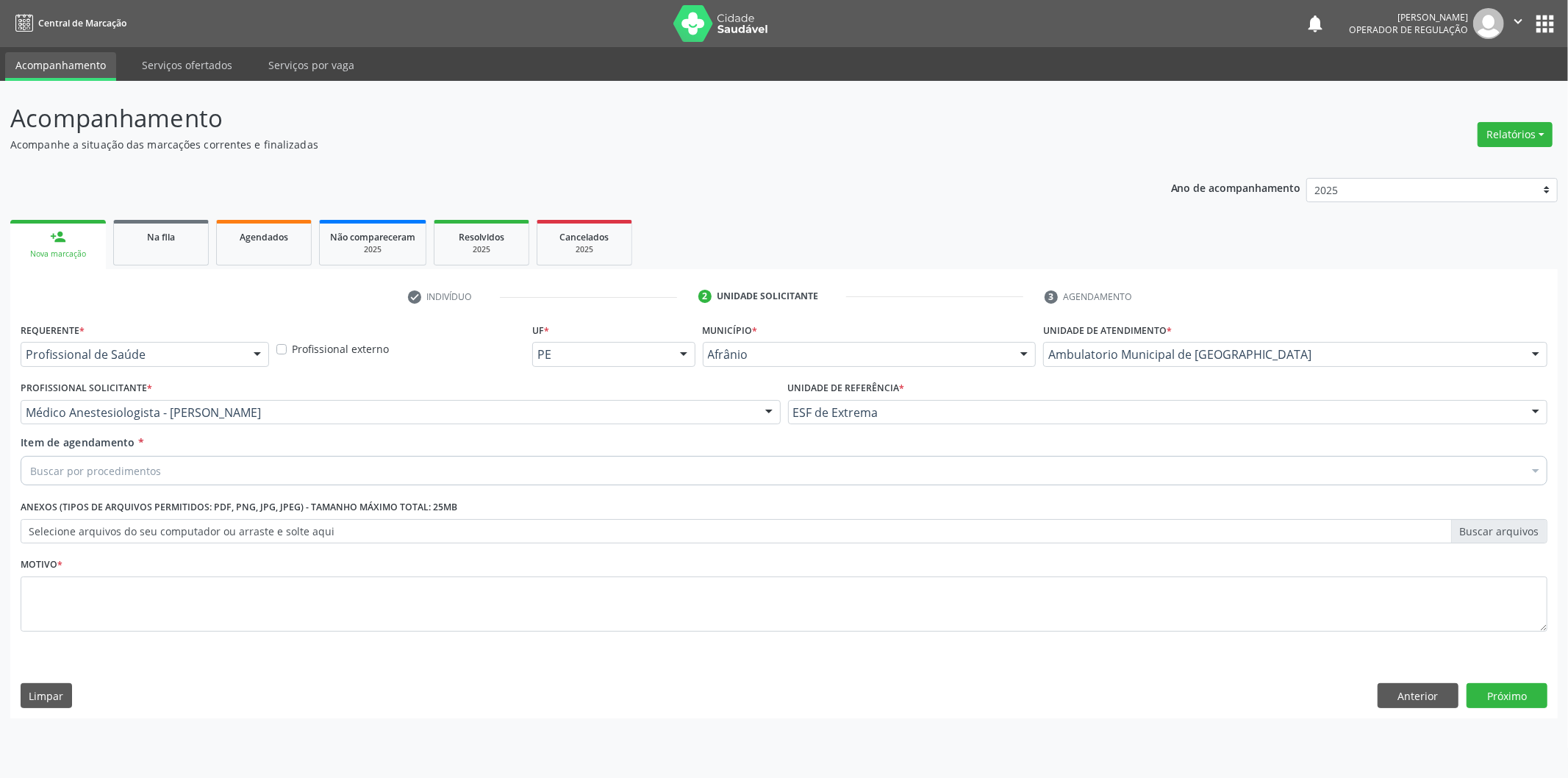
click at [324, 465] on div "Buscar por procedimentos" at bounding box center [784, 471] width 1526 height 30
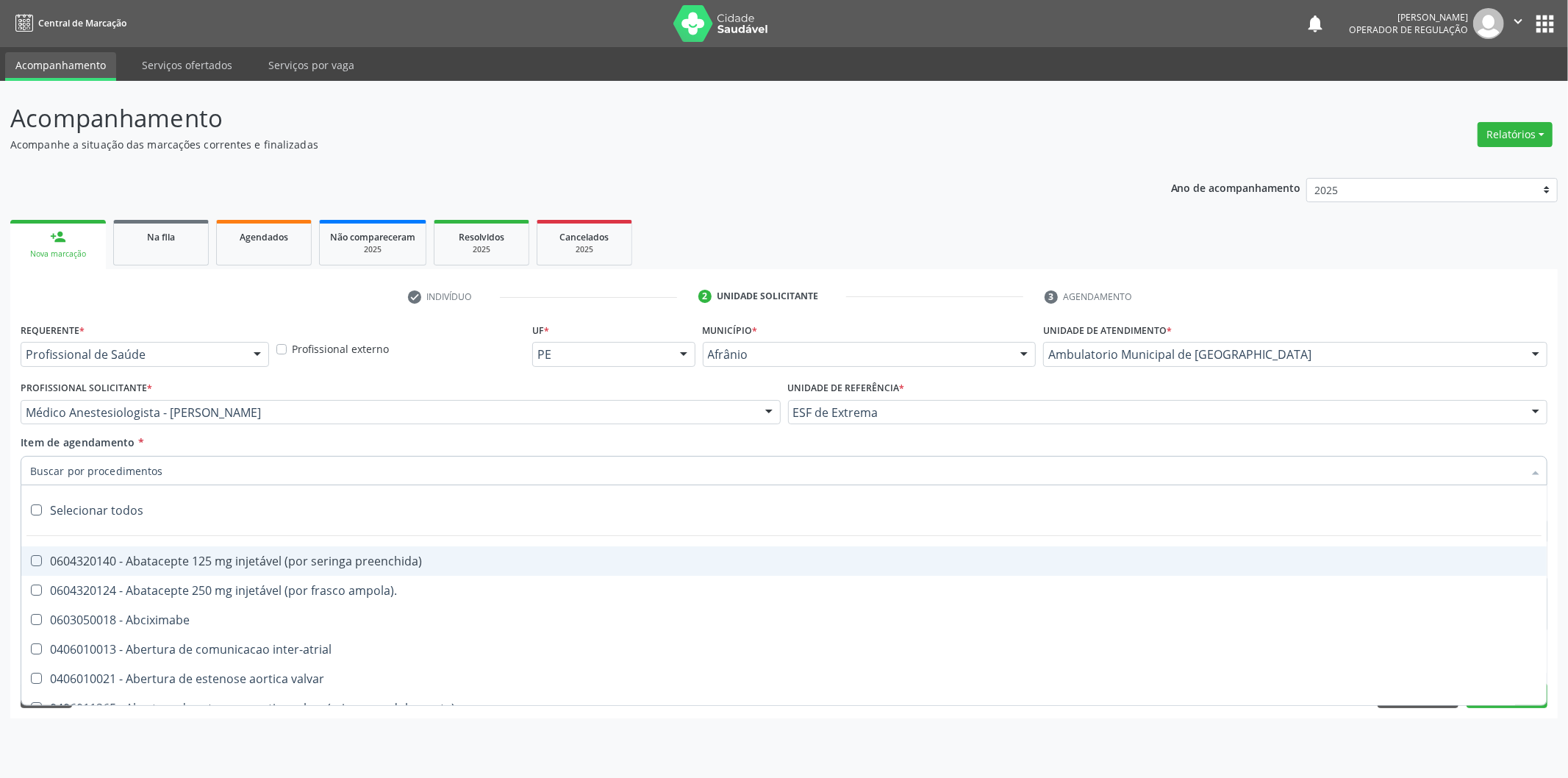
click at [319, 479] on input "Item de agendamento *" at bounding box center [777, 471] width 1493 height 30
paste input "0302050027"
type input "0302050027"
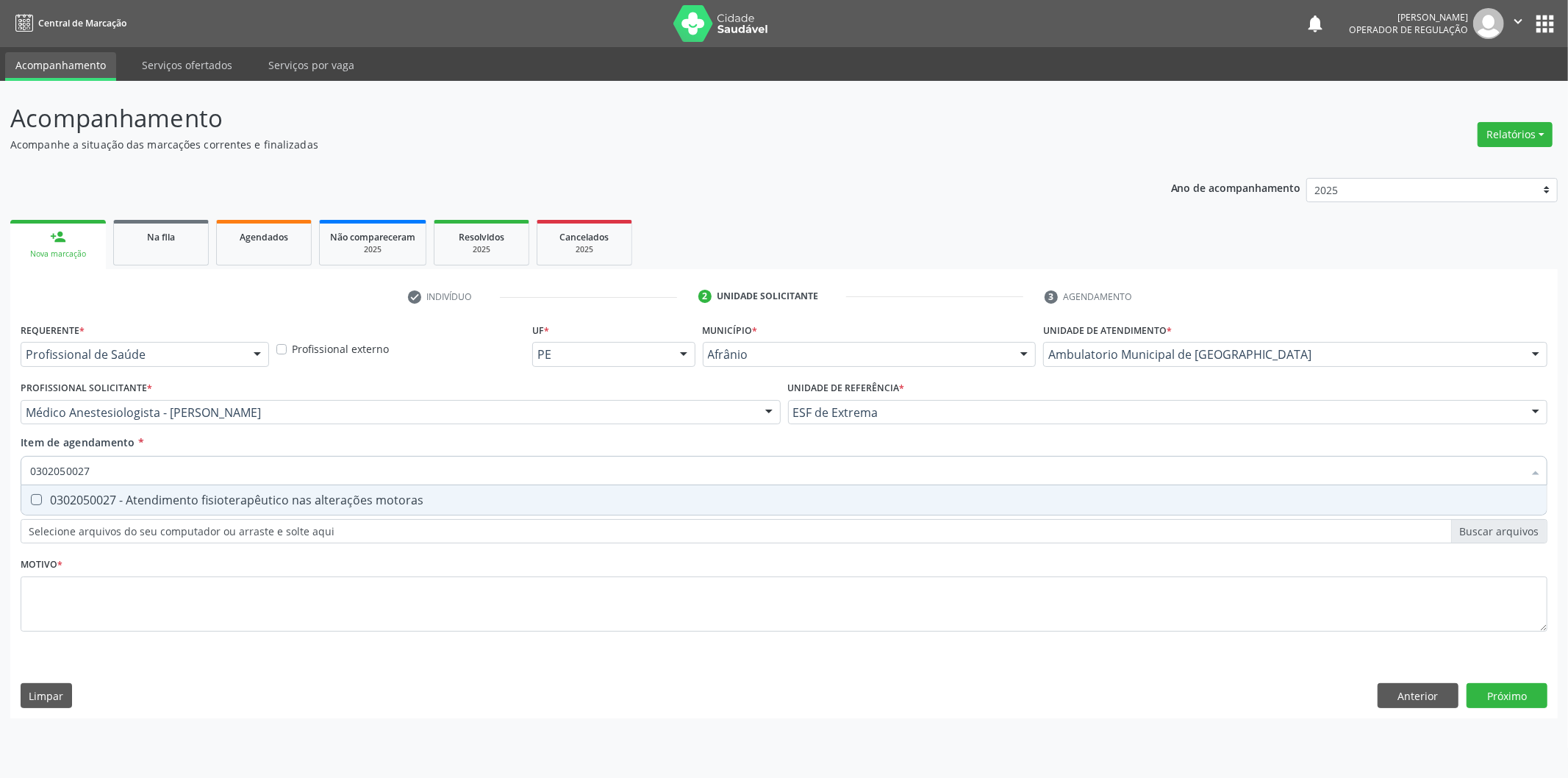
click at [287, 490] on span "0302050027 - Atendimento fisioterapêutico nas alterações motoras" at bounding box center [784, 500] width 1525 height 30
checkbox motoras "true"
click at [254, 614] on div "Requerente * Profissional de Saúde Profissional de Saúde Paciente Nenhum result…" at bounding box center [784, 485] width 1526 height 333
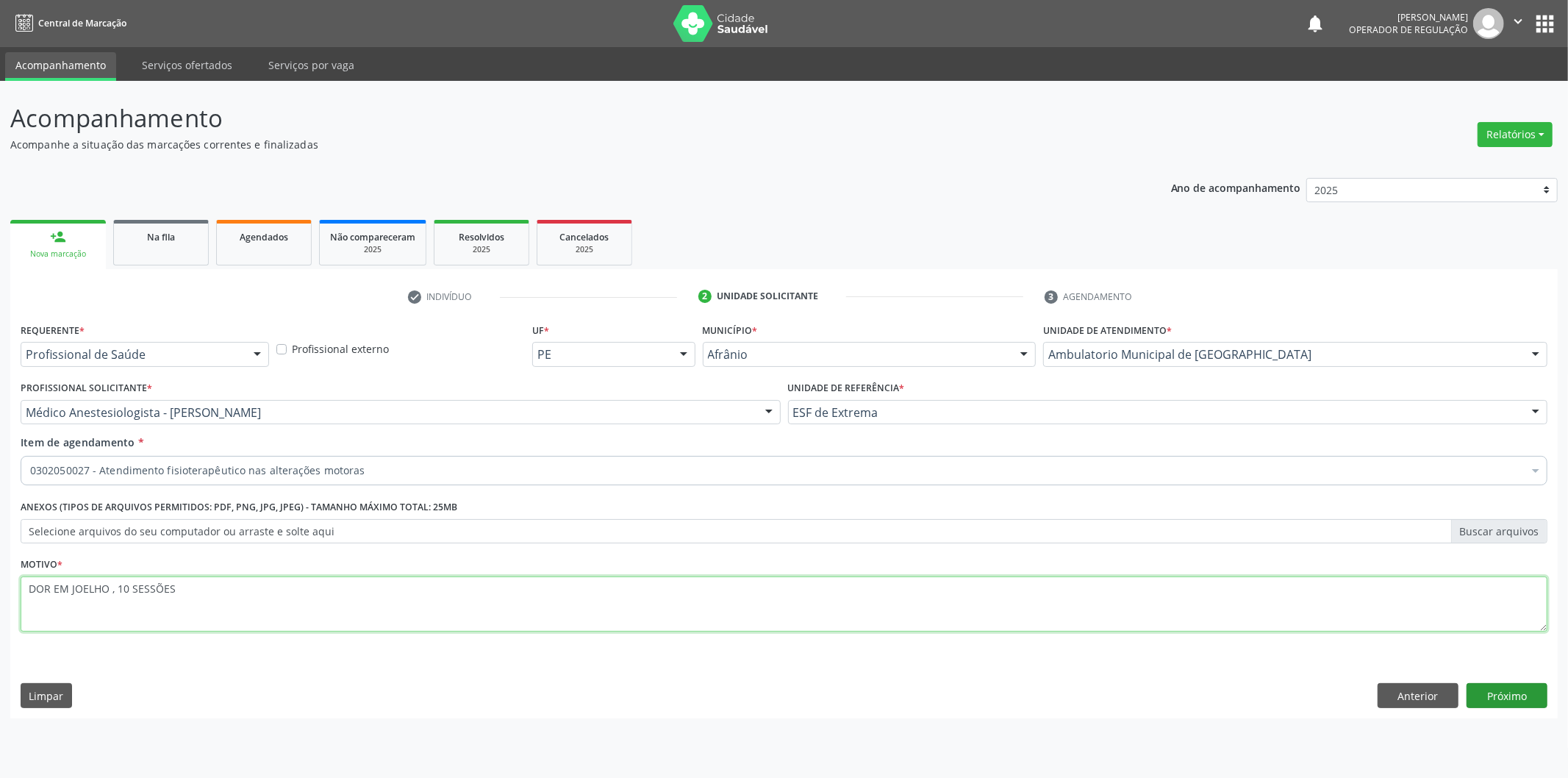
type textarea "DOR EM JOELHO , 10 SESSÕES"
click at [1499, 689] on button "Próximo" at bounding box center [1506, 695] width 81 height 25
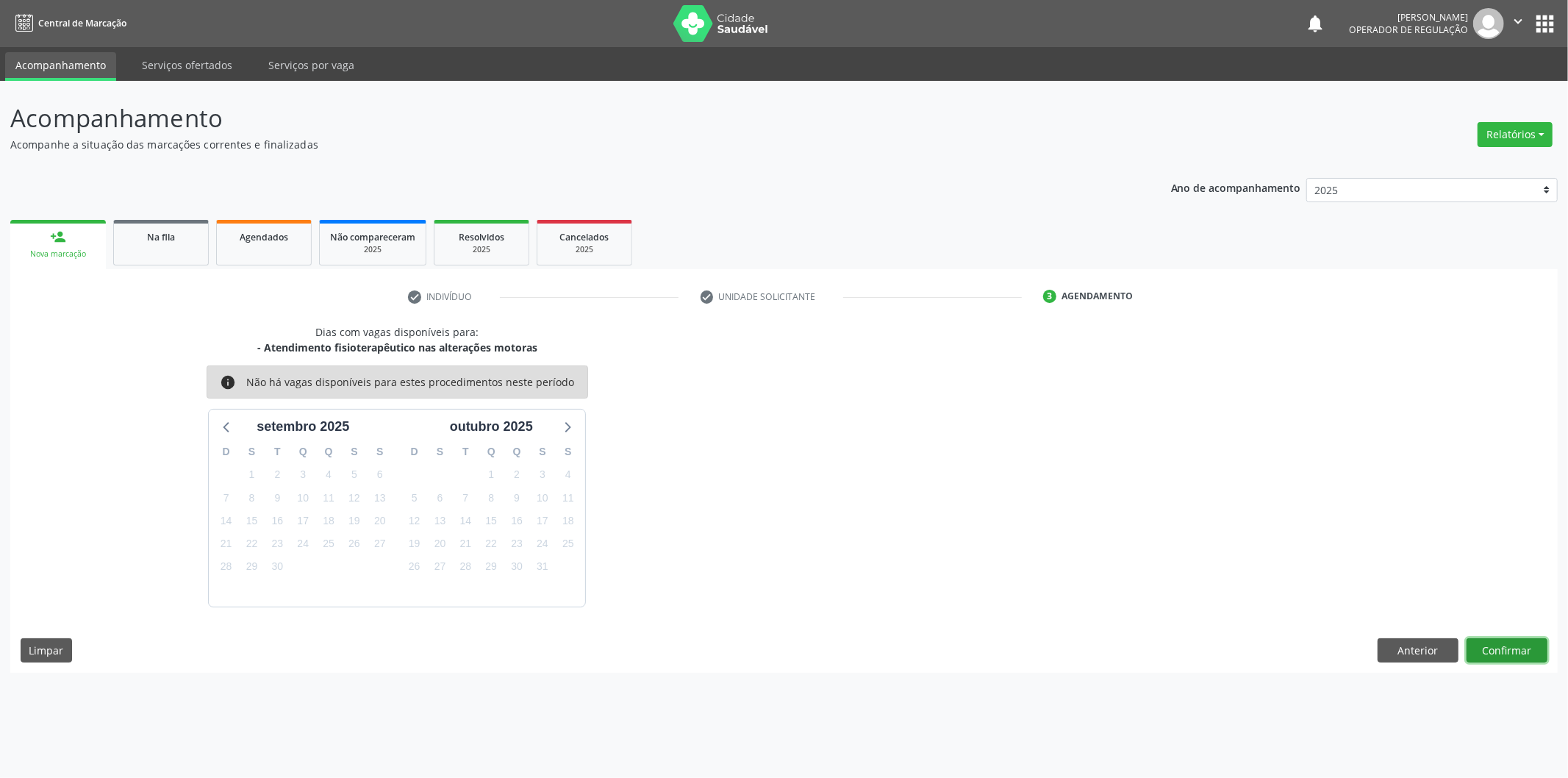
click at [1487, 643] on button "Confirmar" at bounding box center [1506, 650] width 81 height 25
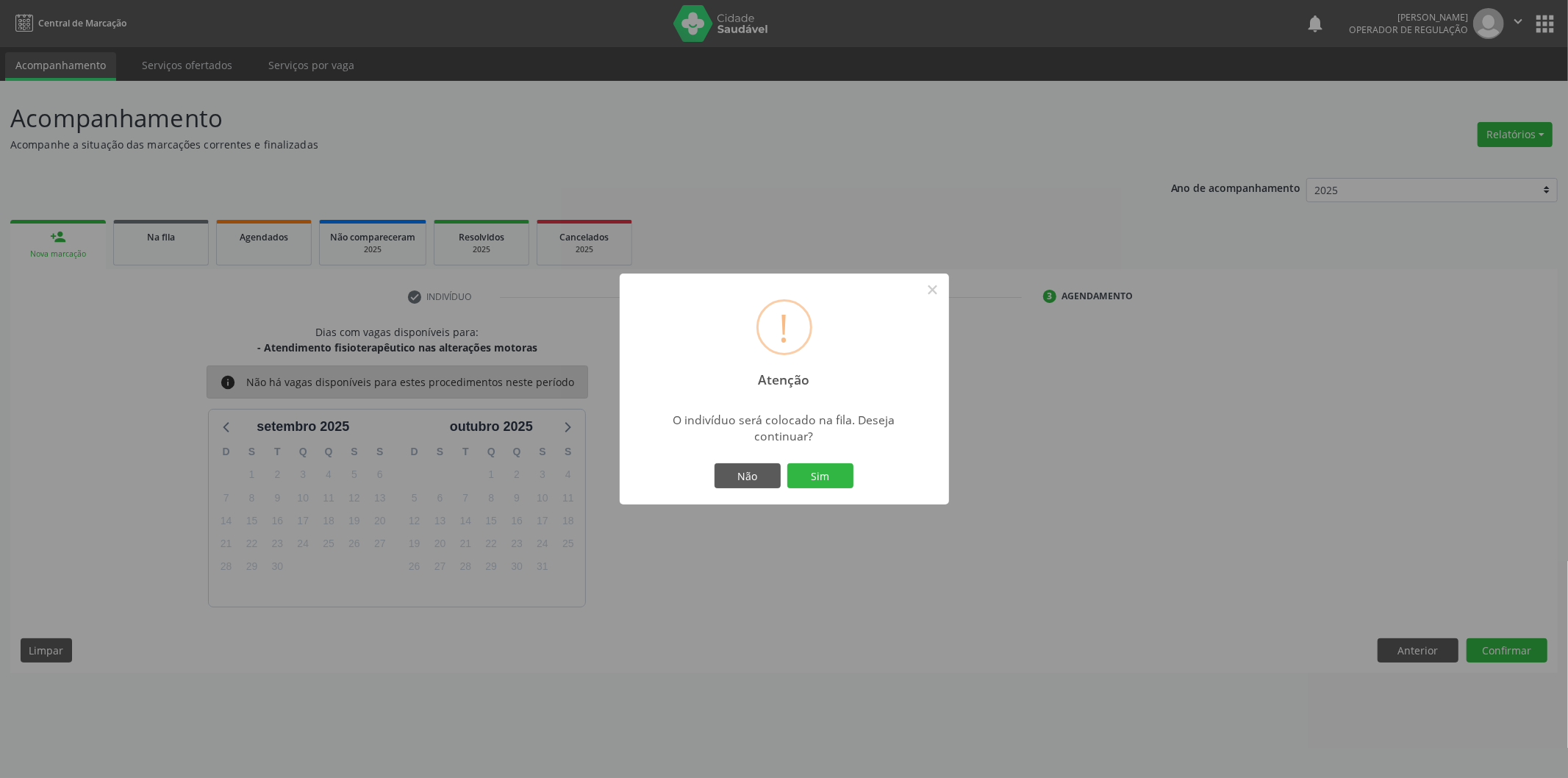
click at [812, 458] on div "! Atenção × O indivíduo será colocado na fila. Deseja continuar? Não Sim" at bounding box center [784, 388] width 330 height 231
click at [814, 472] on button "Sim" at bounding box center [820, 475] width 66 height 25
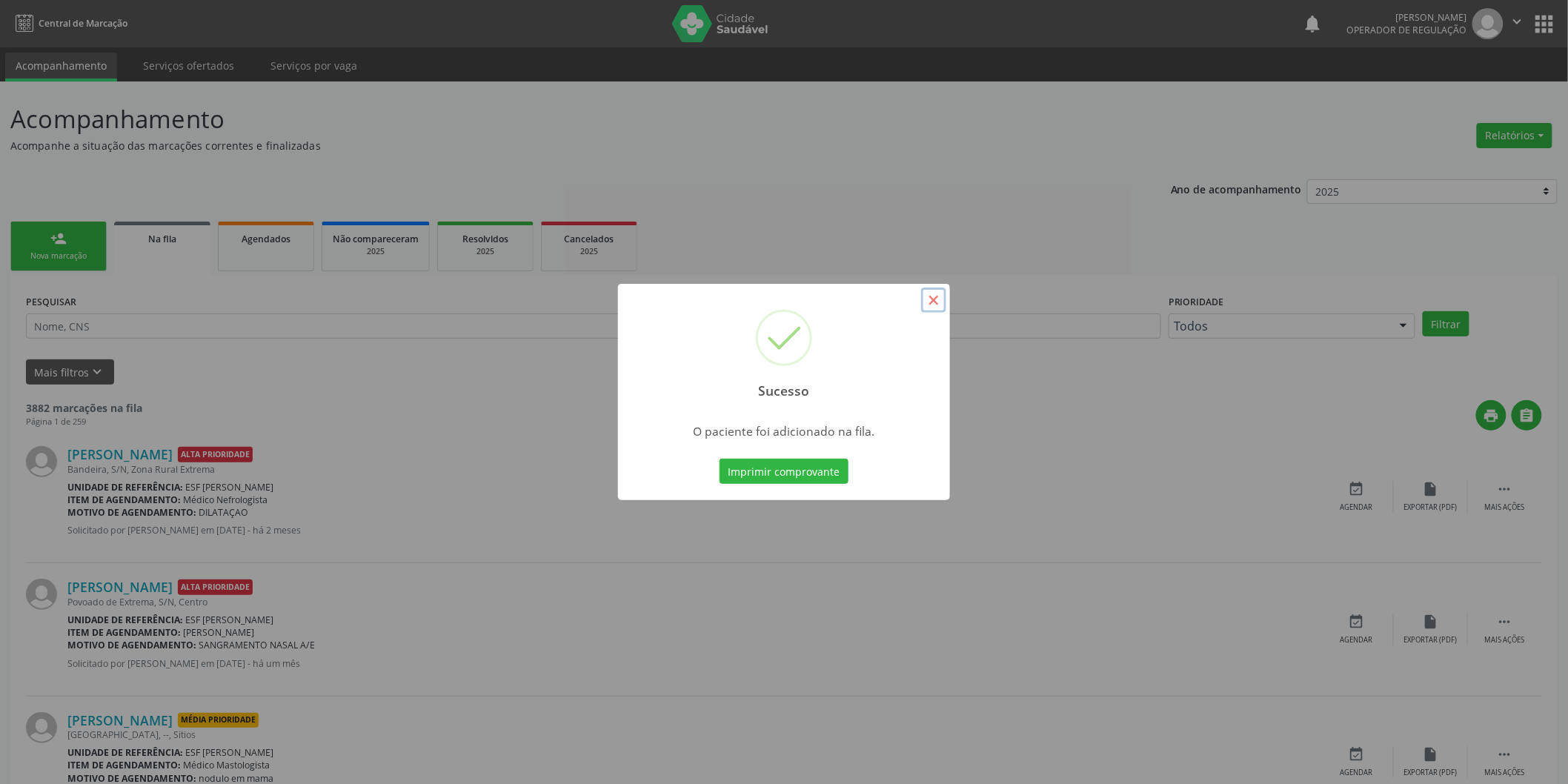
click at [939, 302] on button "×" at bounding box center [934, 300] width 25 height 25
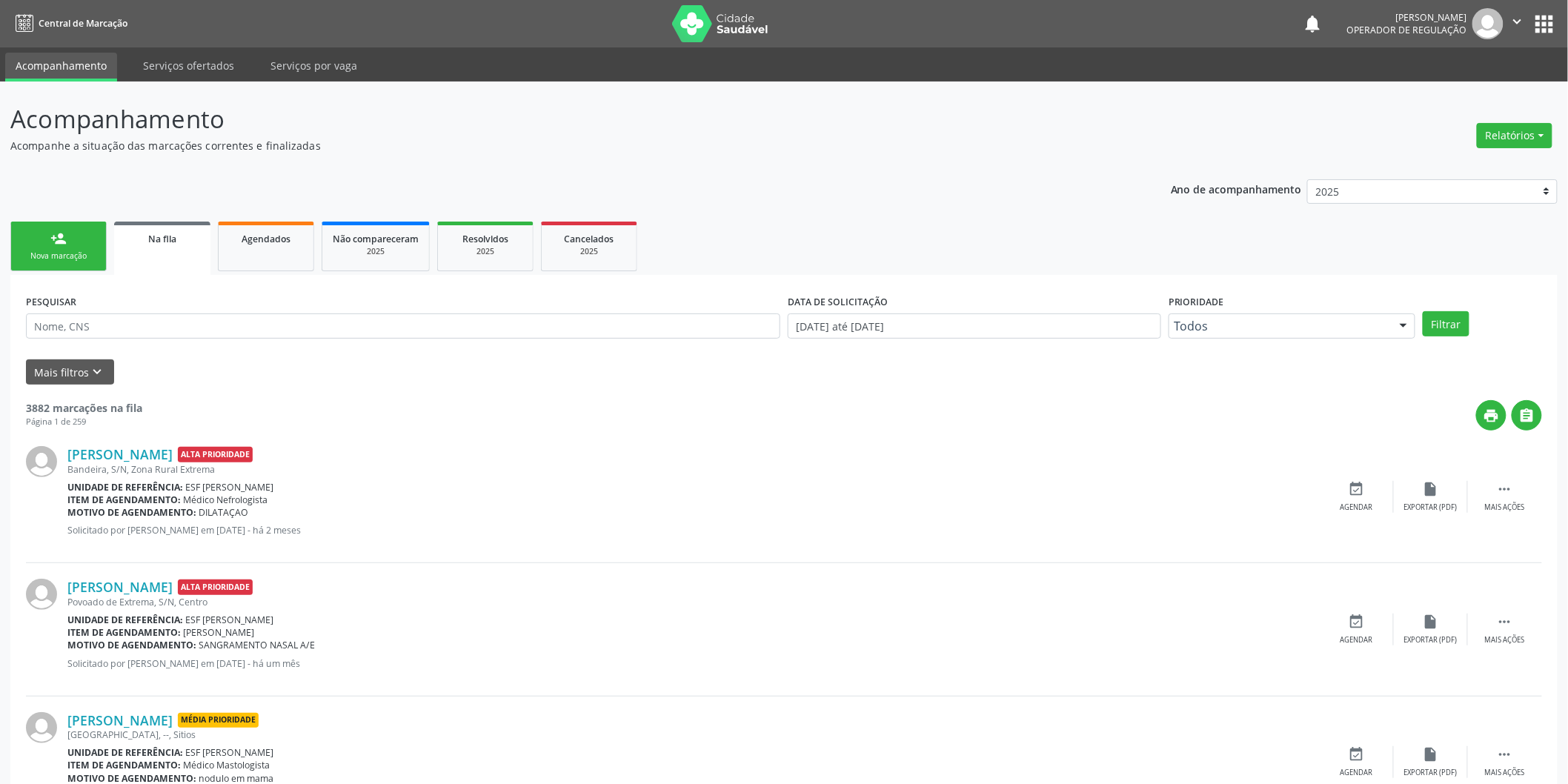
click at [68, 231] on link "person_add Nova marcação" at bounding box center [58, 245] width 96 height 49
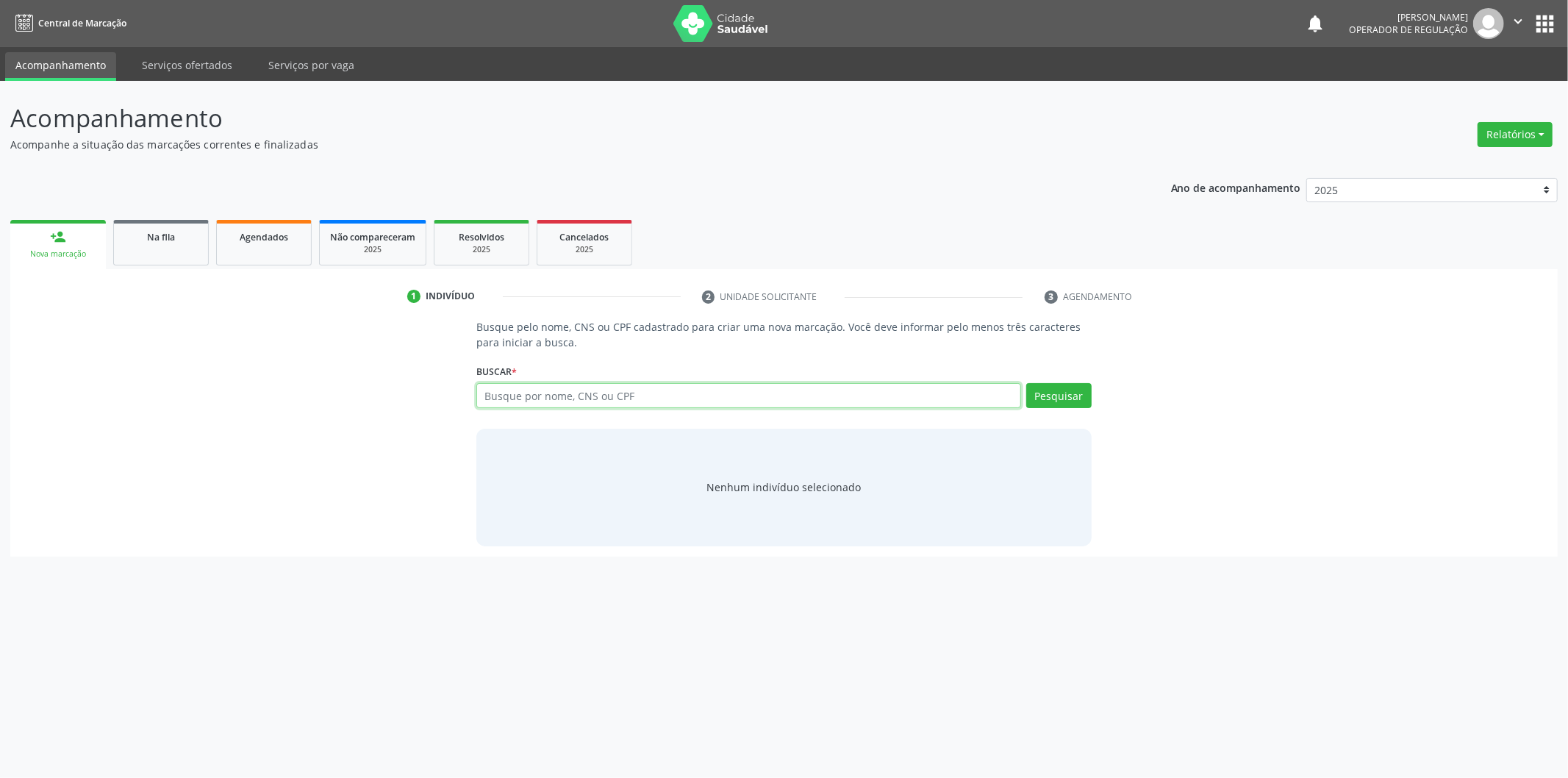
click at [650, 393] on input "text" at bounding box center [748, 395] width 545 height 25
type input "706206535622764"
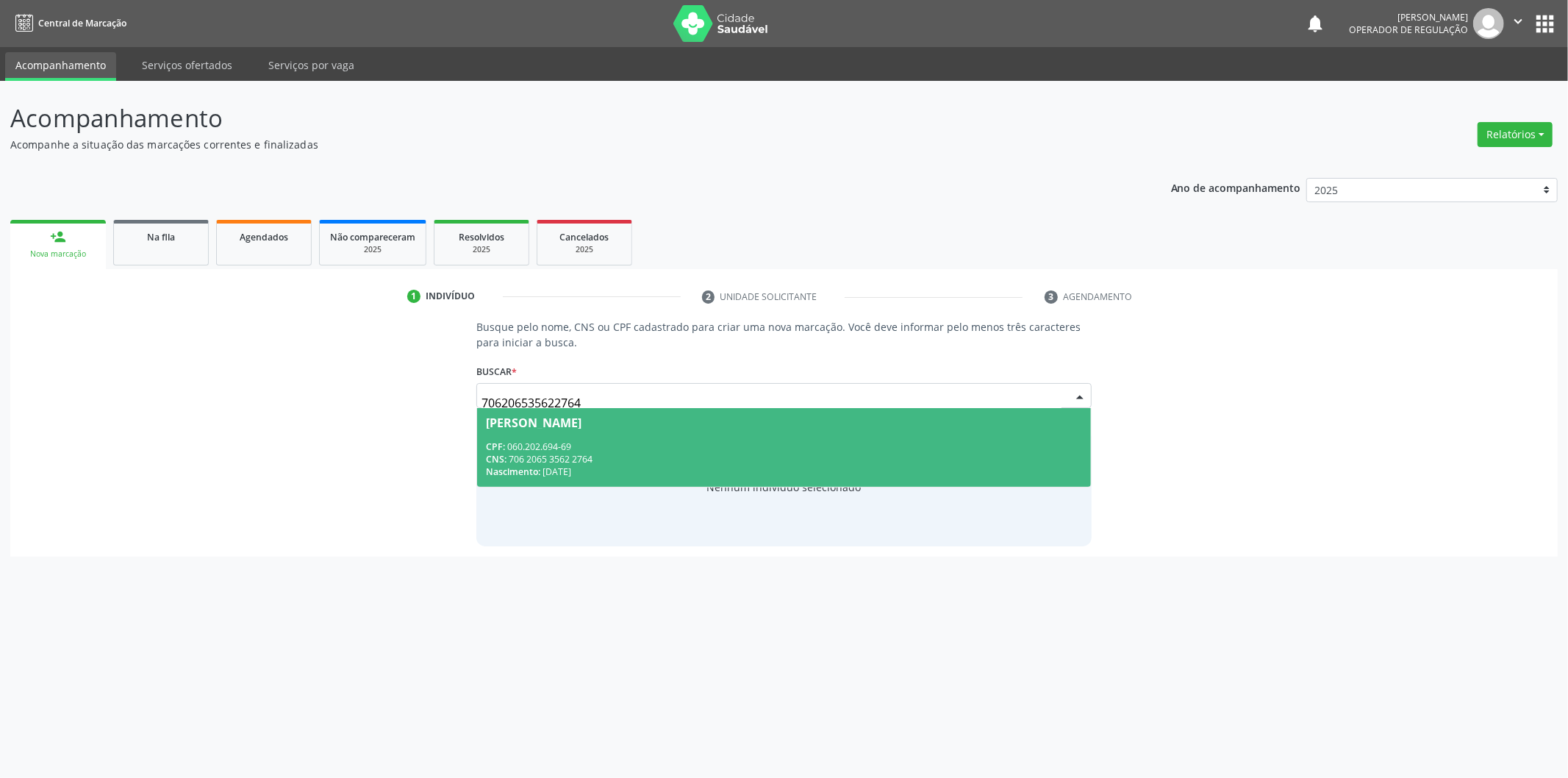
click at [912, 456] on div "CNS: 706 2065 3562 2764" at bounding box center [784, 458] width 596 height 12
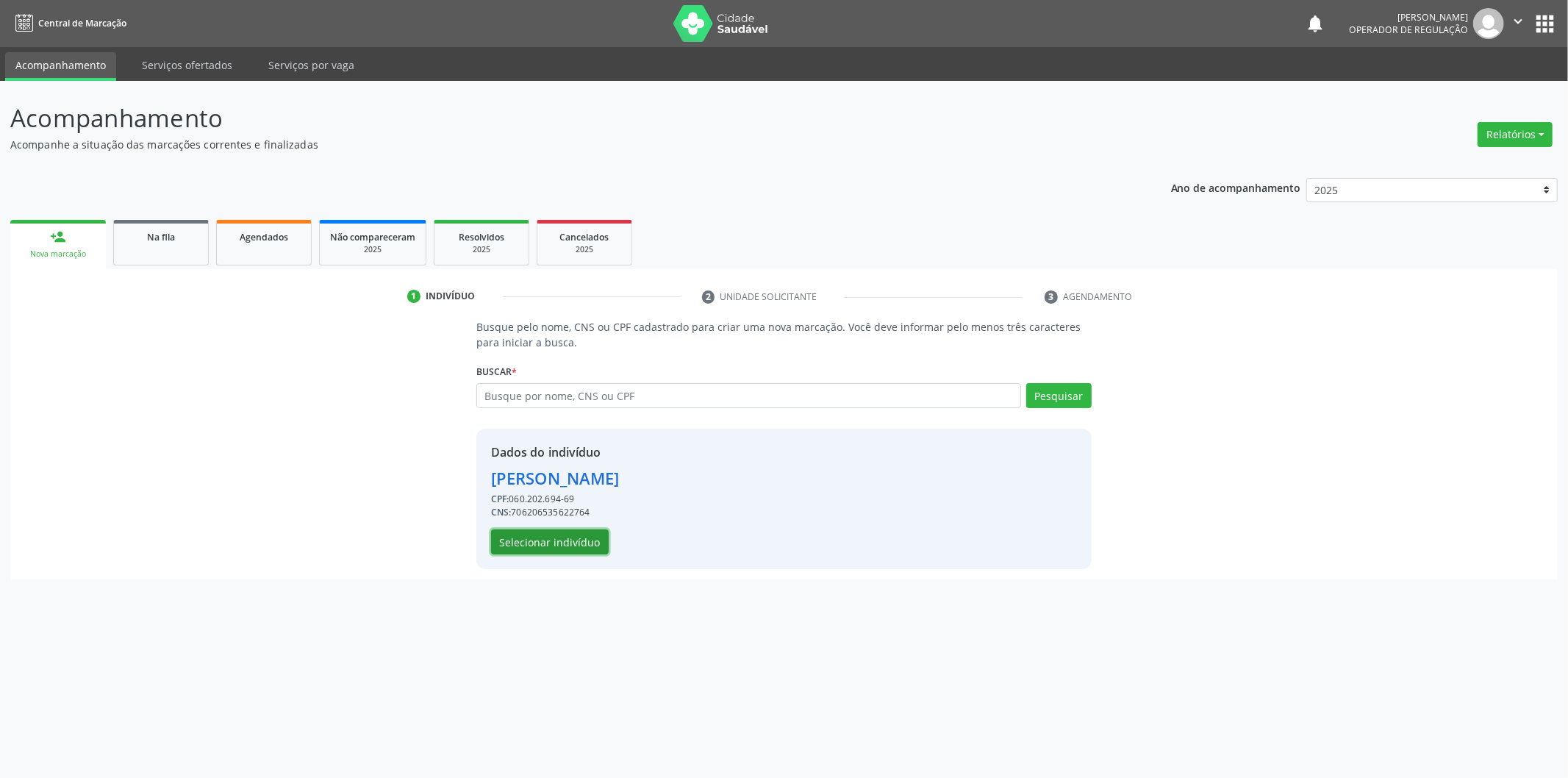
click at [554, 543] on button "Selecionar indivíduo" at bounding box center [549, 541] width 118 height 25
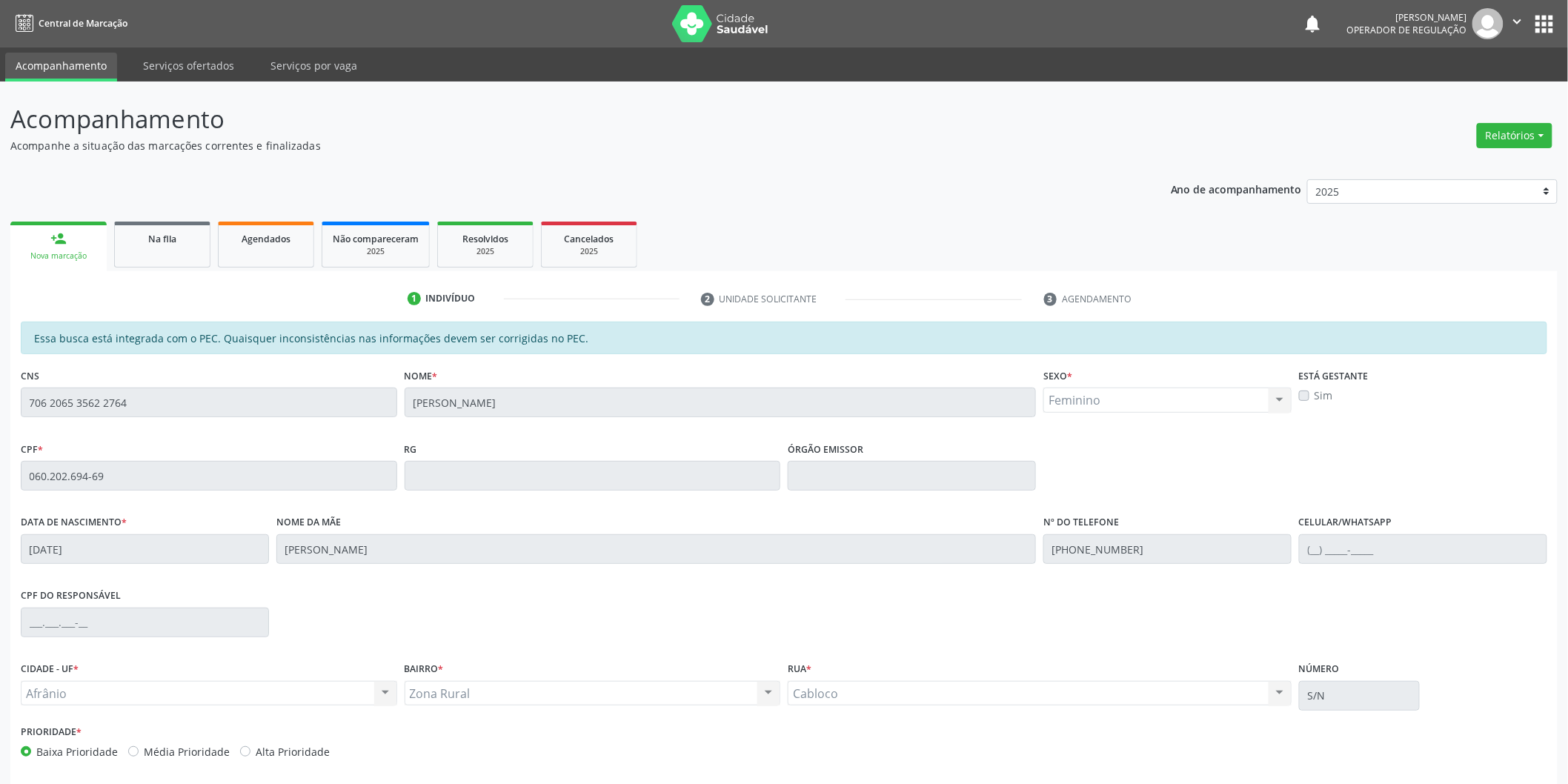
scroll to position [62, 0]
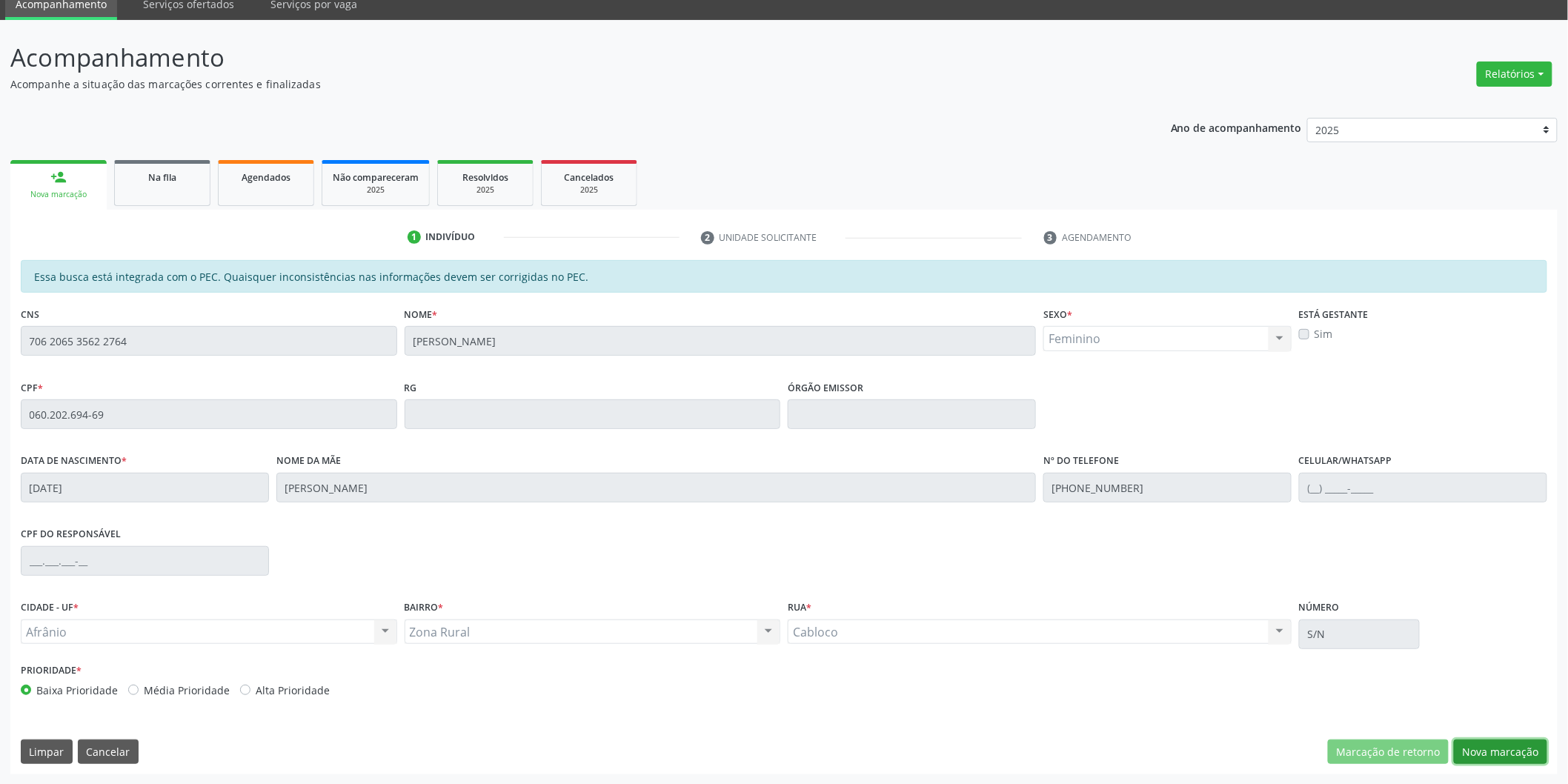
click at [1512, 762] on button "Nova marcação" at bounding box center [1501, 751] width 93 height 25
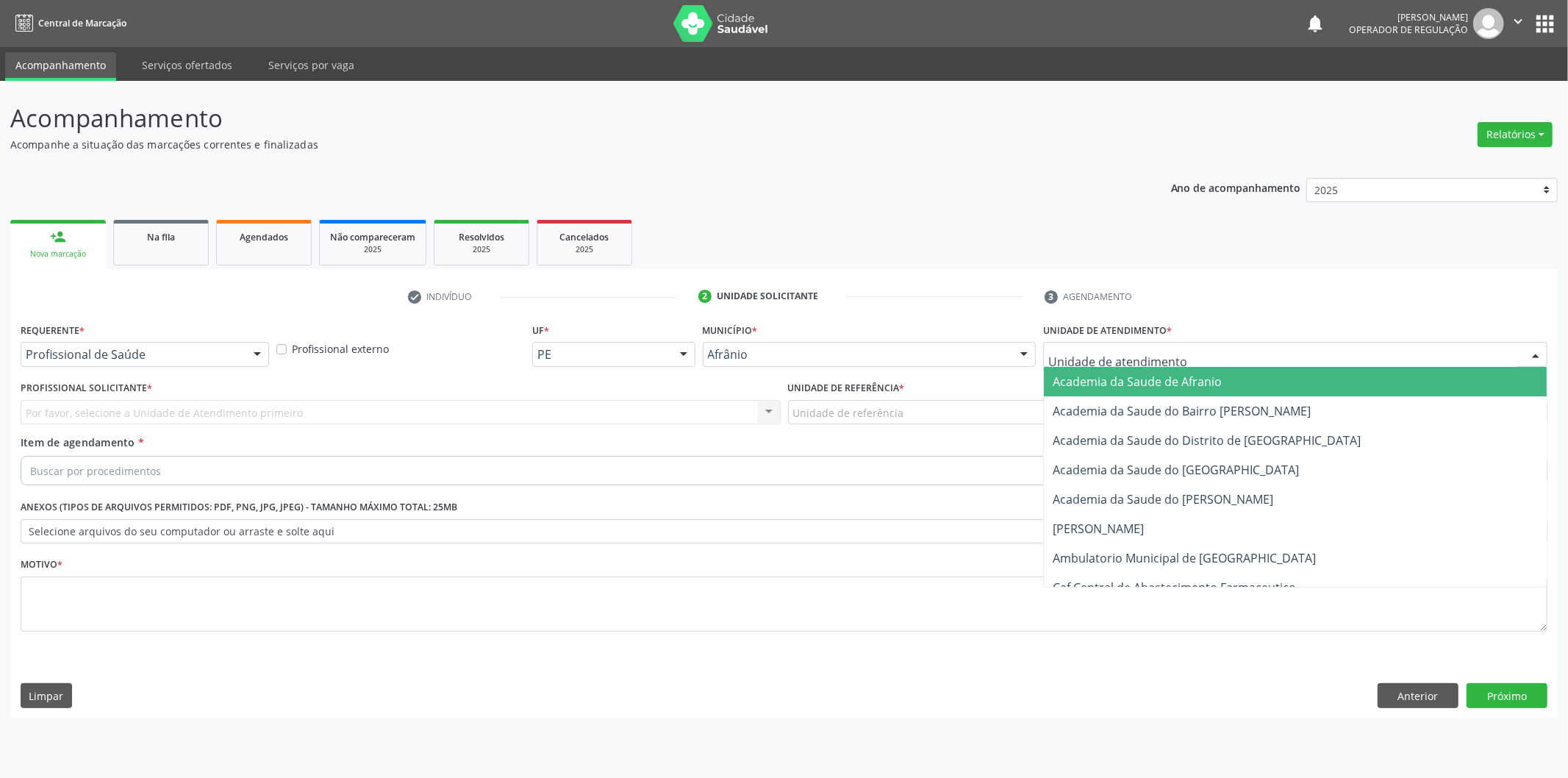
click at [1320, 355] on div at bounding box center [1295, 354] width 504 height 25
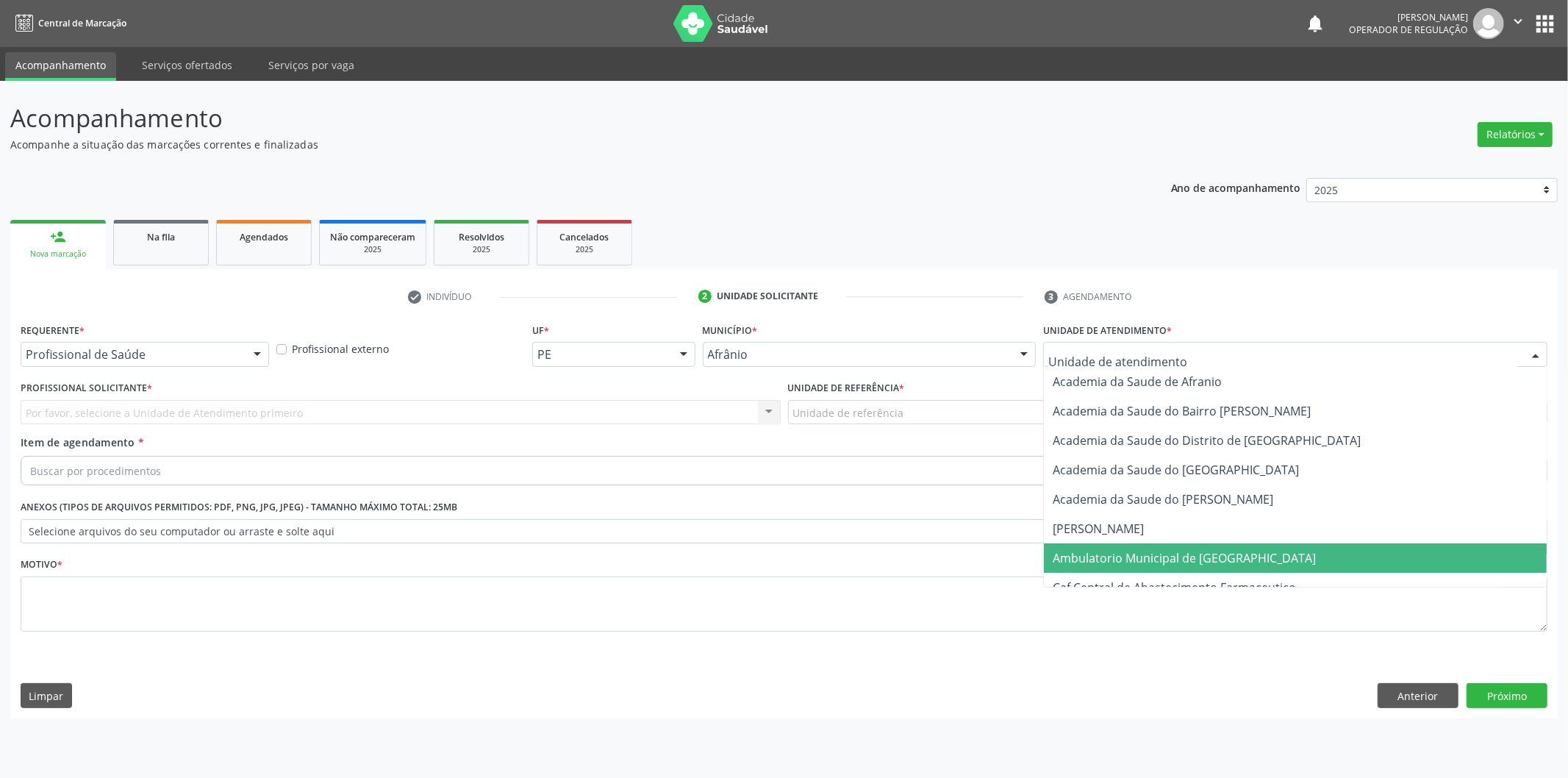
click at [1236, 551] on span "Ambulatorio Municipal de [GEOGRAPHIC_DATA]" at bounding box center [1295, 558] width 503 height 30
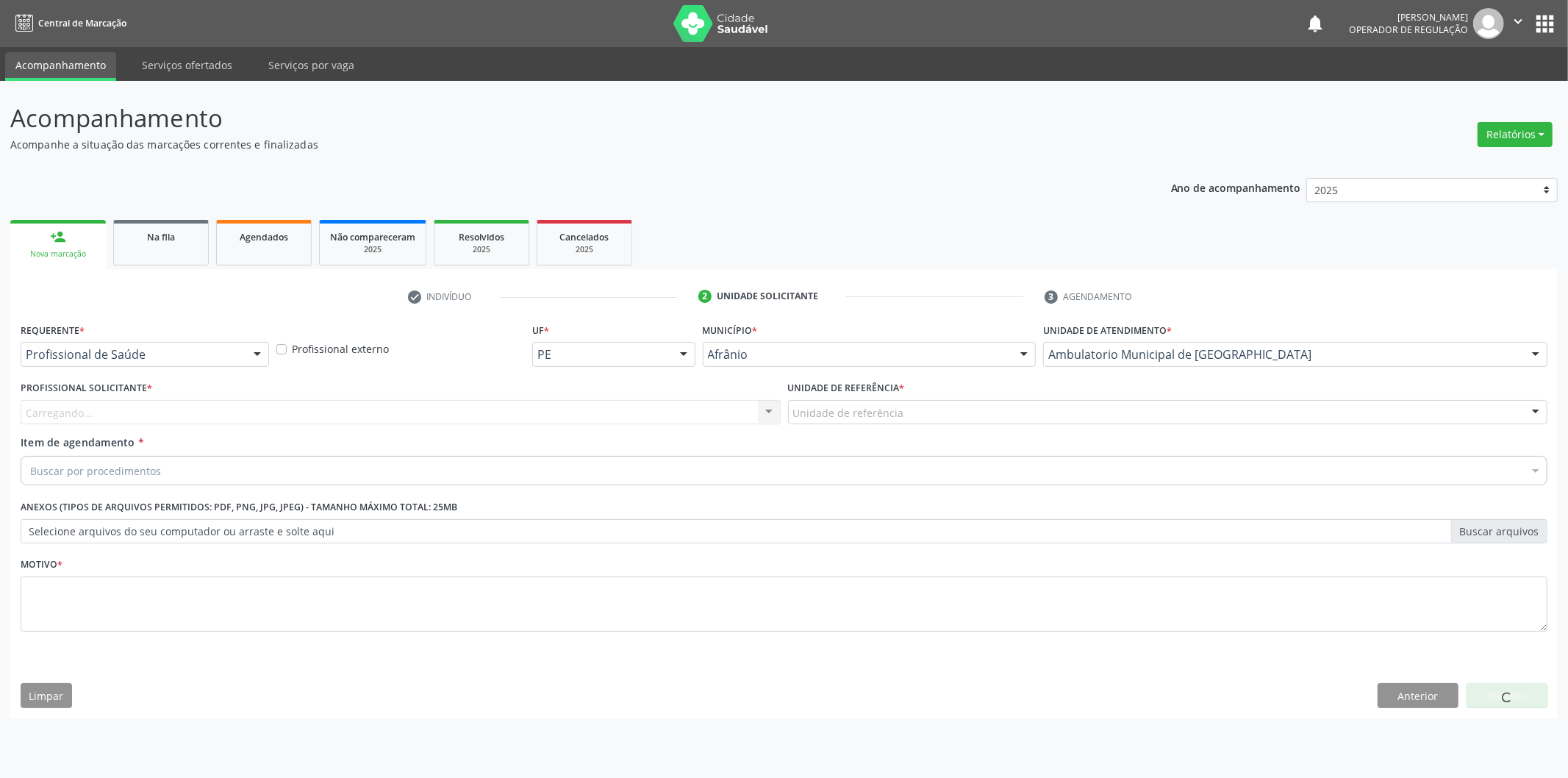
click at [1010, 408] on div "Unidade de referência" at bounding box center [1168, 412] width 760 height 25
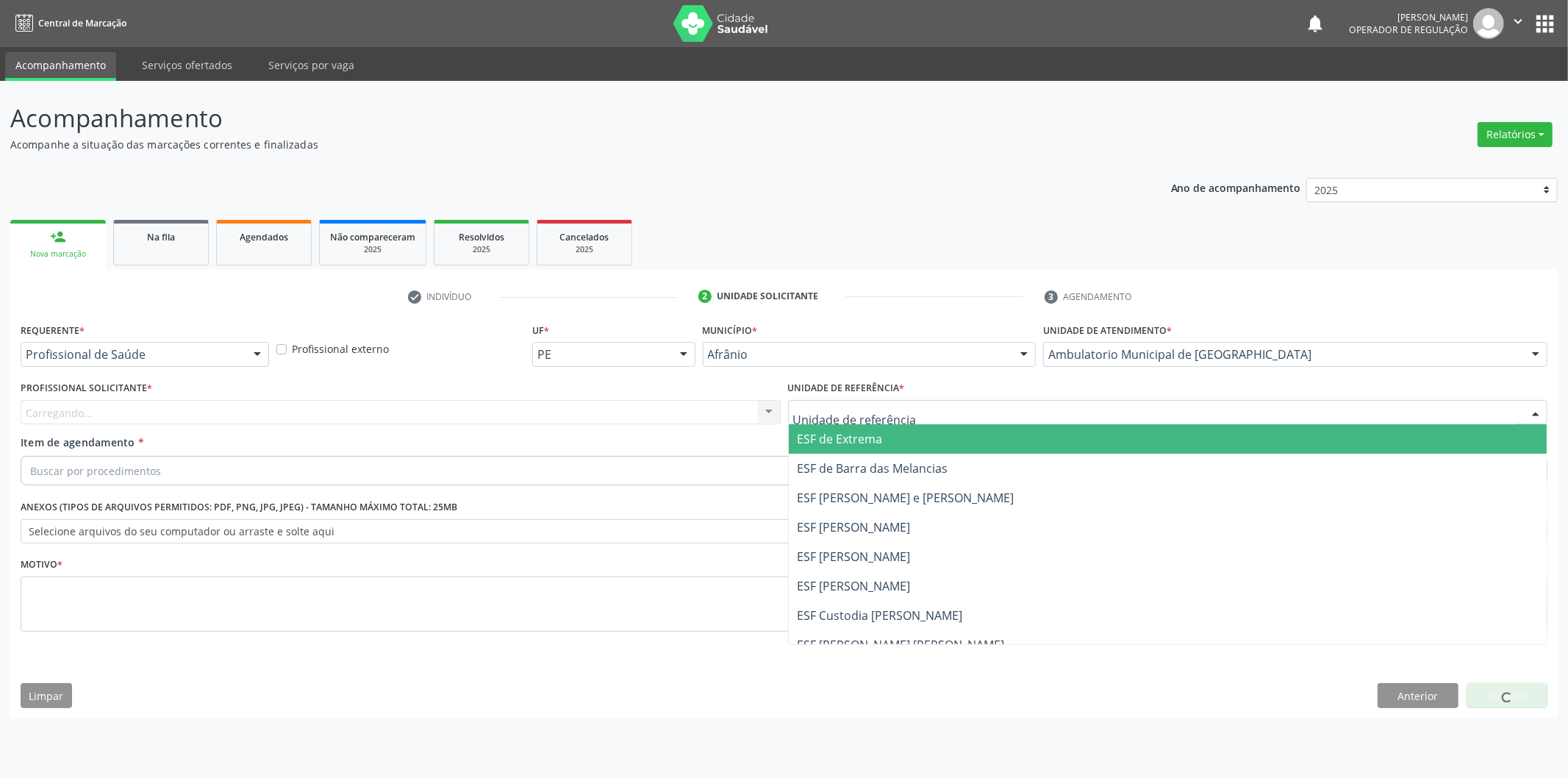
click at [986, 424] on div "ESF de Extrema ESF de Barra das Melancias ESF Jose e Maria Rodrigues de Macedo …" at bounding box center [1168, 412] width 760 height 25
drag, startPoint x: 917, startPoint y: 429, endPoint x: 891, endPoint y: 432, distance: 26.2
click at [916, 430] on span "ESF de Extrema" at bounding box center [1168, 439] width 759 height 30
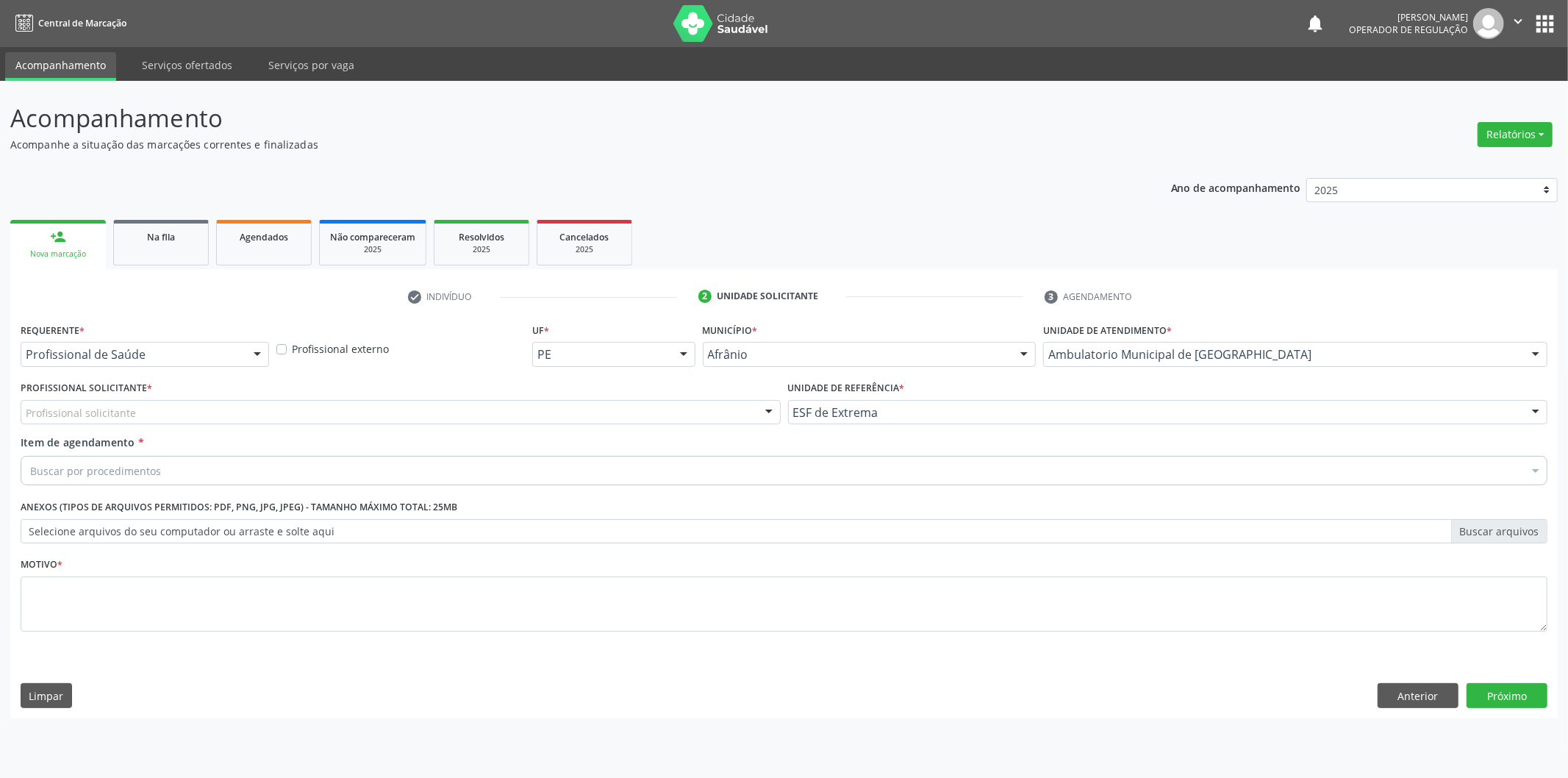
click at [740, 412] on div "Profissional solicitante" at bounding box center [400, 412] width 760 height 25
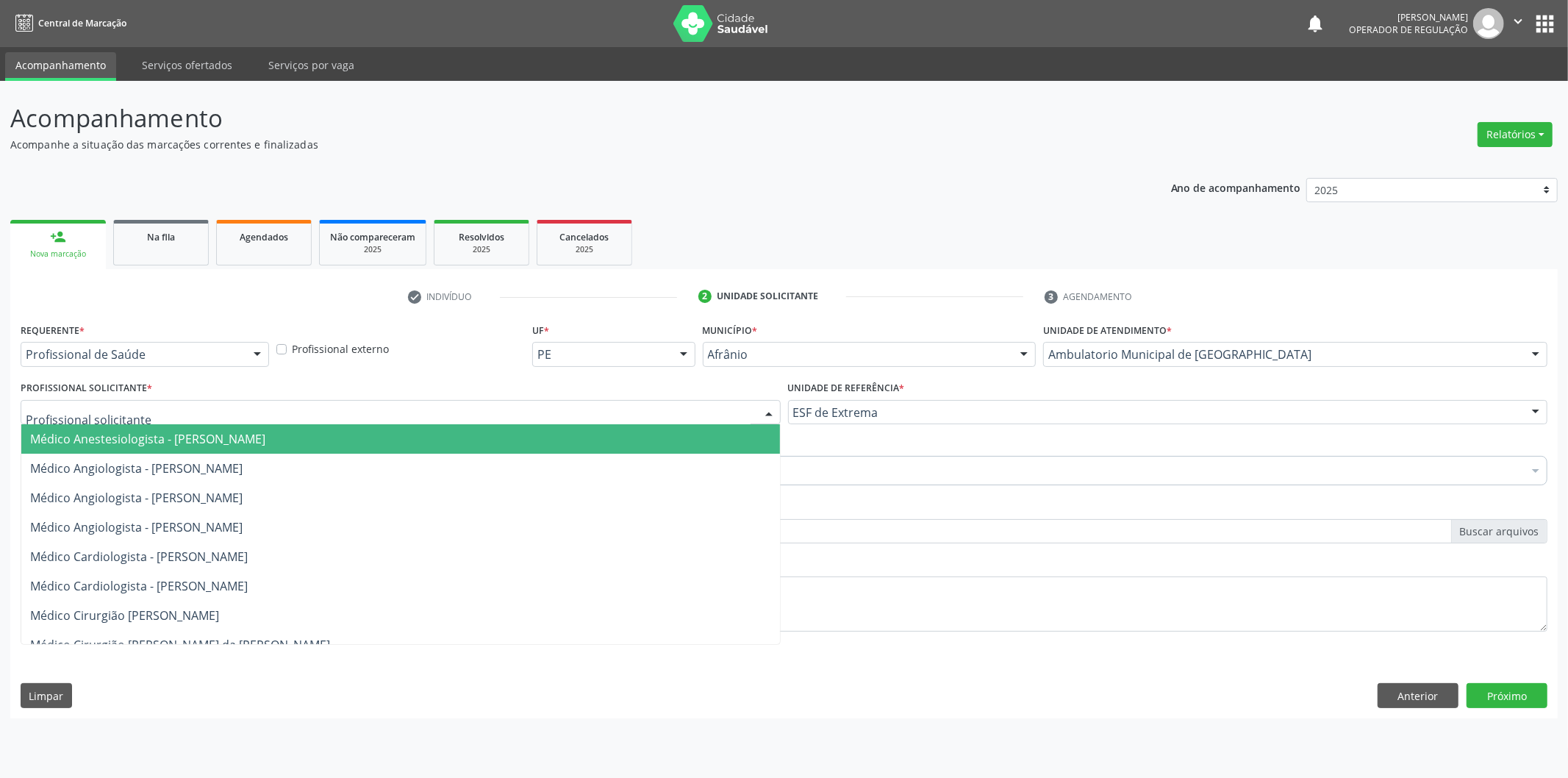
drag, startPoint x: 699, startPoint y: 436, endPoint x: 497, endPoint y: 454, distance: 202.8
click at [696, 438] on span "Médico Anestesiologista - [PERSON_NAME]" at bounding box center [400, 439] width 759 height 30
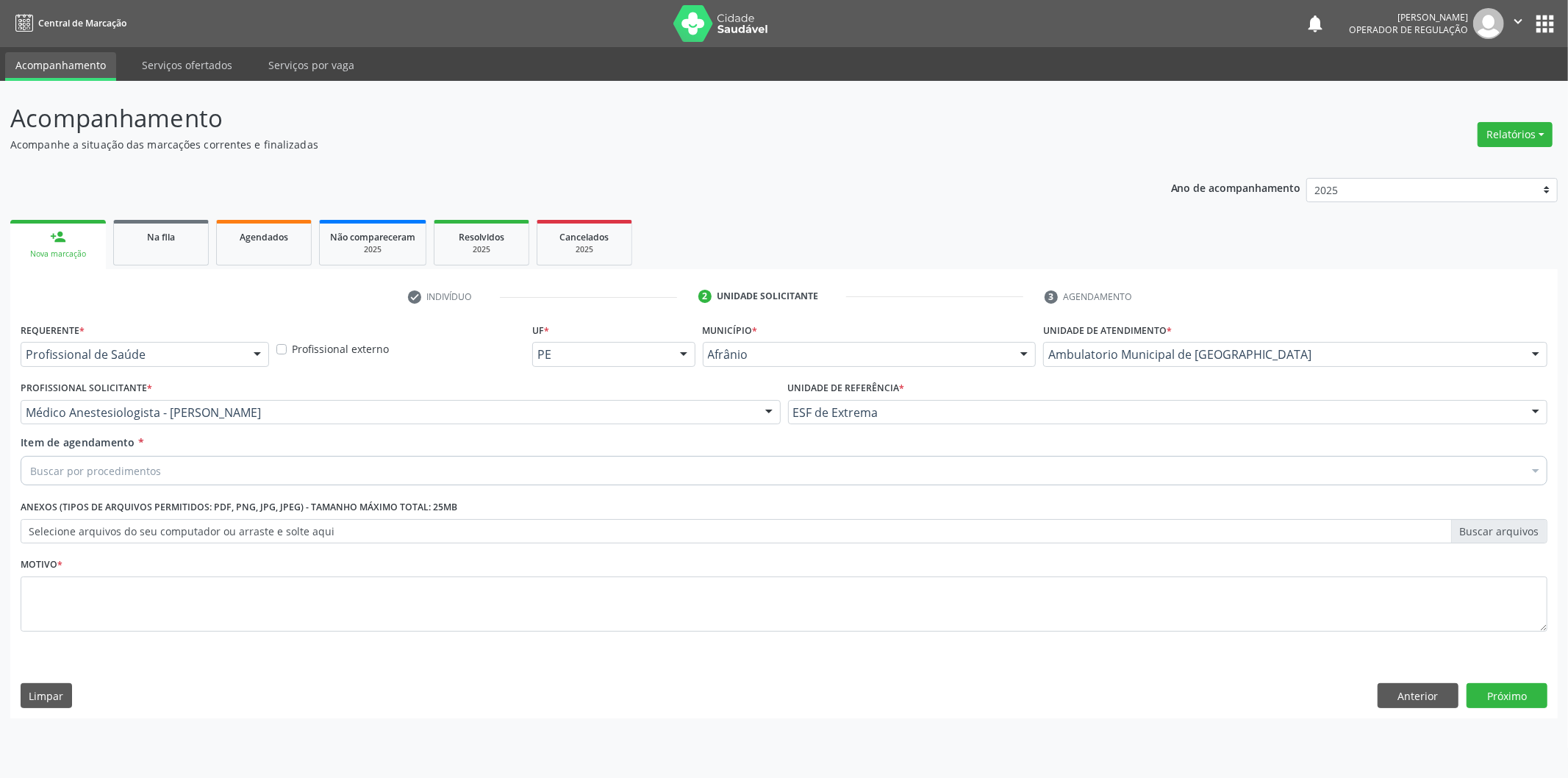
click at [422, 467] on div "Buscar por procedimentos" at bounding box center [784, 471] width 1526 height 30
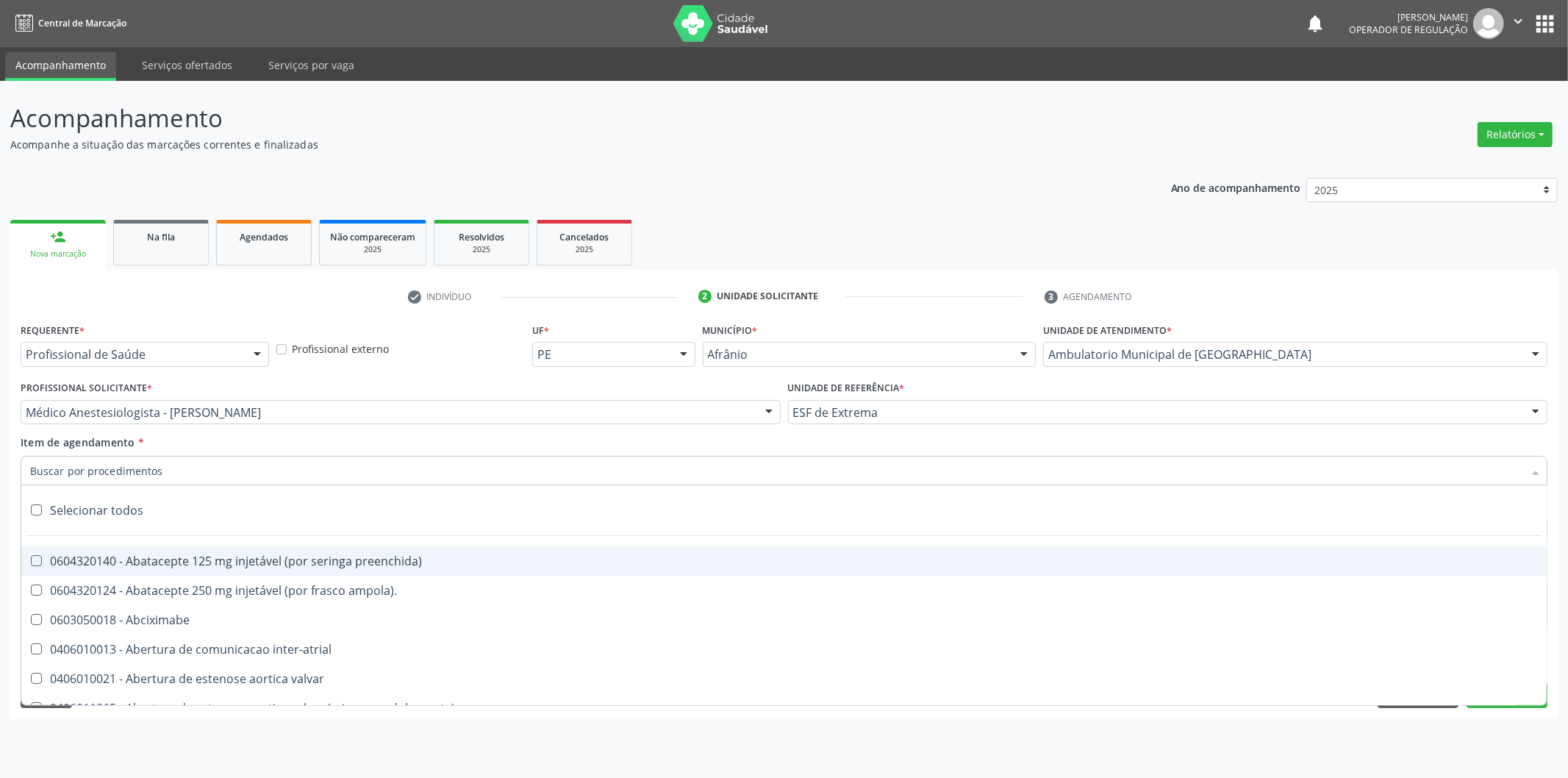
paste input "0302050027"
type input "0302050027"
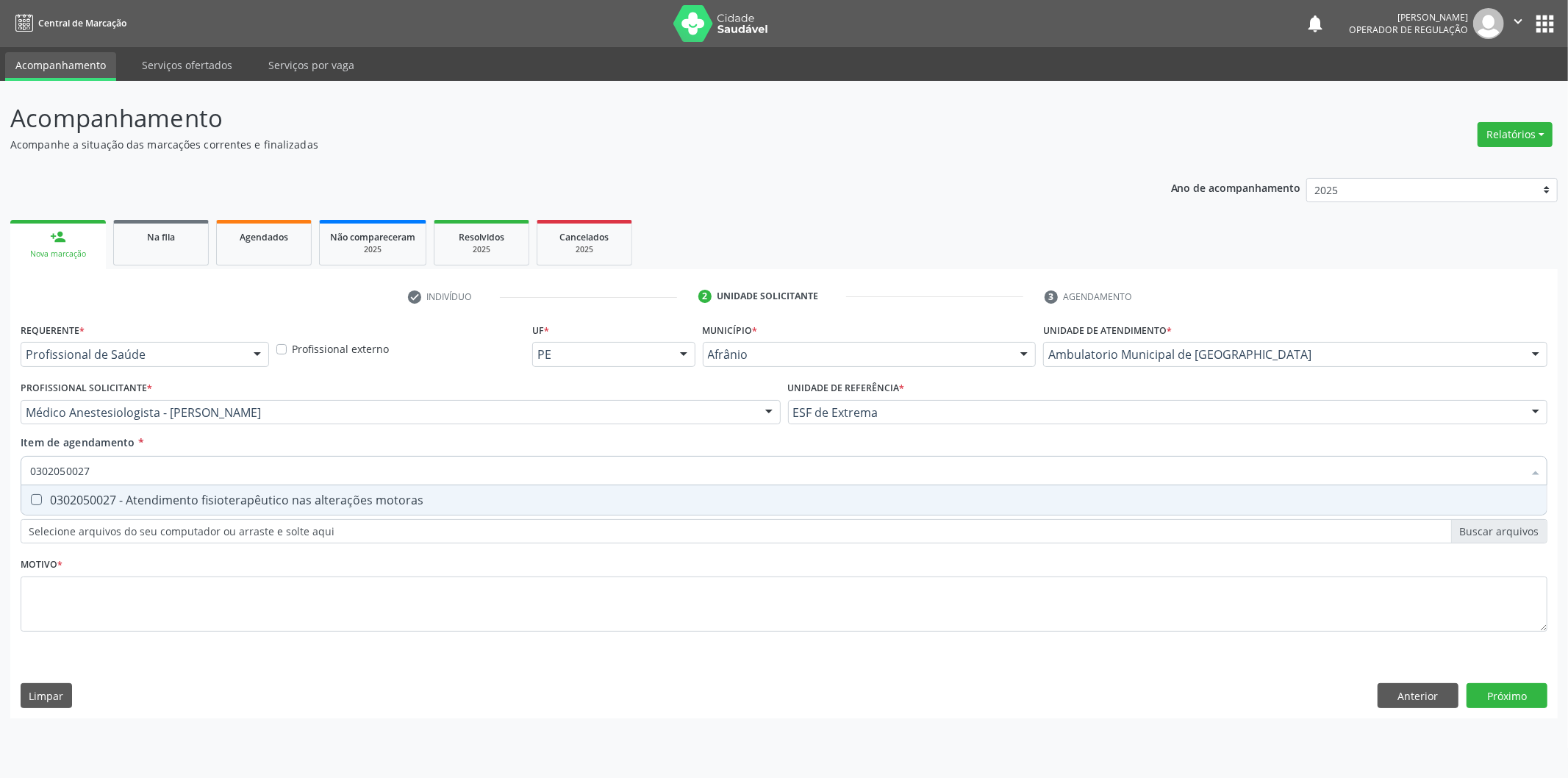
click at [408, 505] on div "0302050027 - Atendimento fisioterapêutico nas alterações motoras" at bounding box center [784, 499] width 1508 height 12
checkbox motoras "true"
click at [369, 607] on div "Requerente * Profissional de Saúde Profissional de Saúde Paciente Nenhum result…" at bounding box center [784, 485] width 1526 height 333
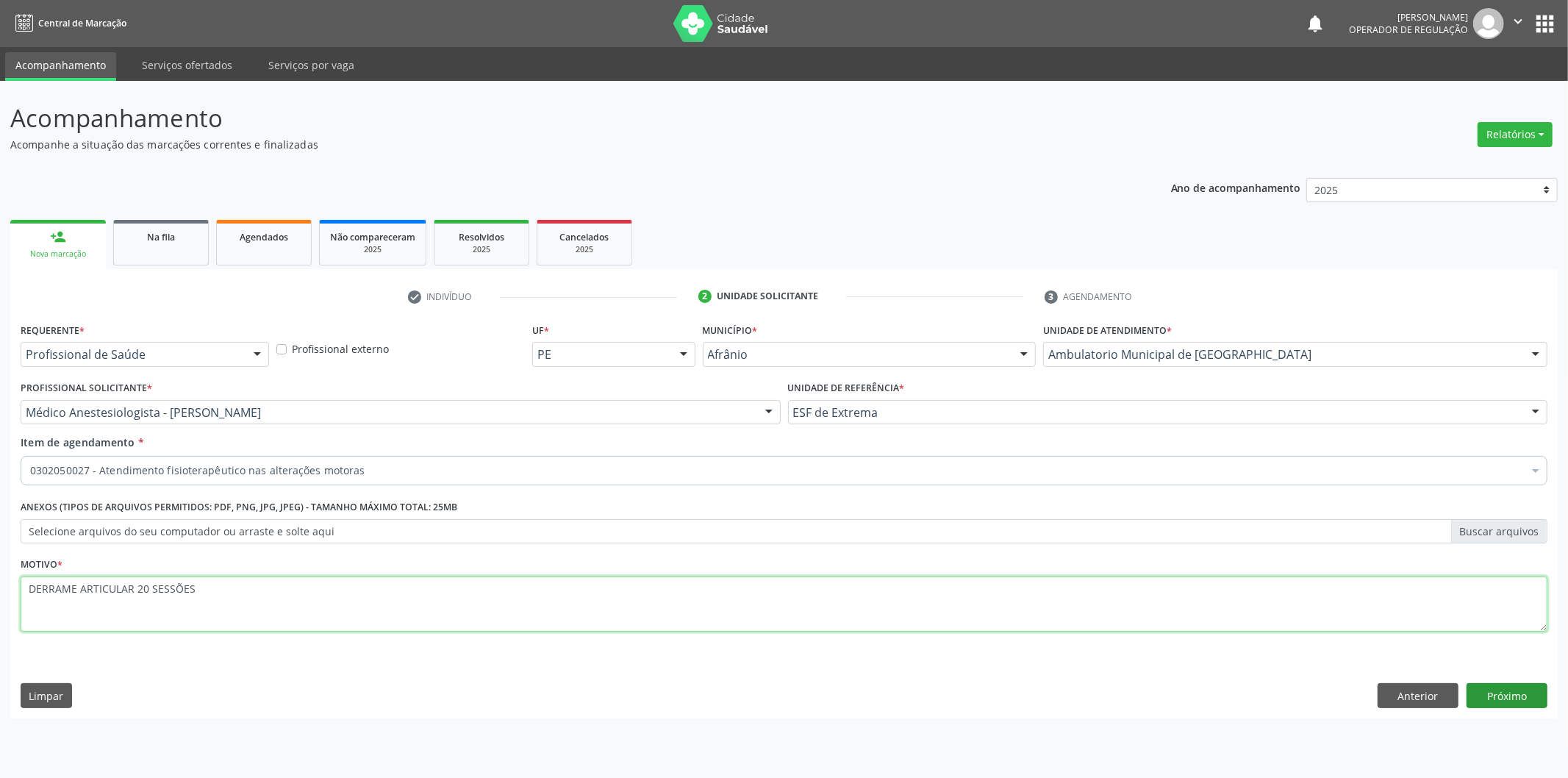
type textarea "DERRAME ARTICULAR 20 SESSÕES"
click at [1512, 691] on button "Próximo" at bounding box center [1506, 695] width 81 height 25
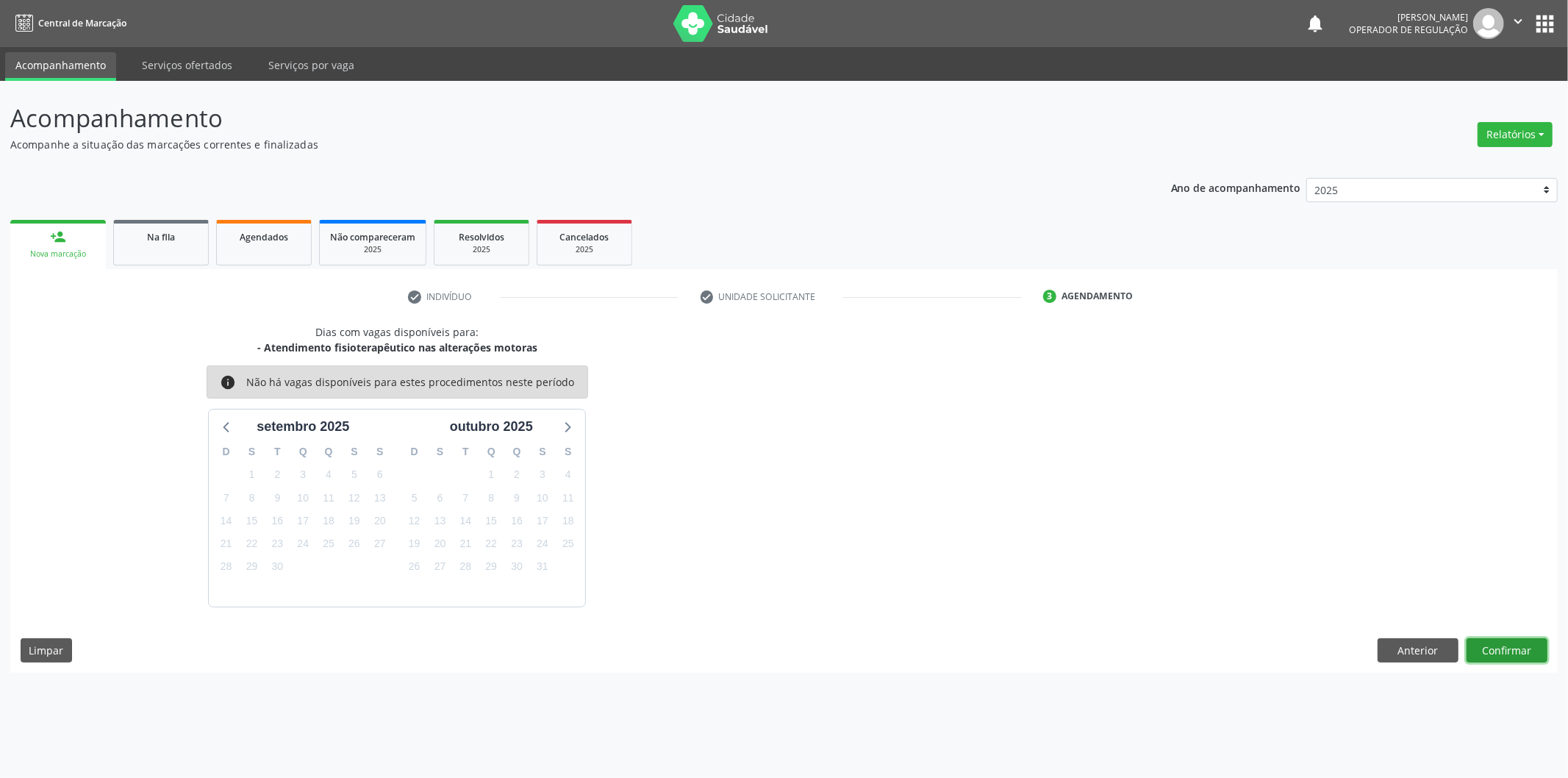
click at [1473, 650] on button "Confirmar" at bounding box center [1506, 650] width 81 height 25
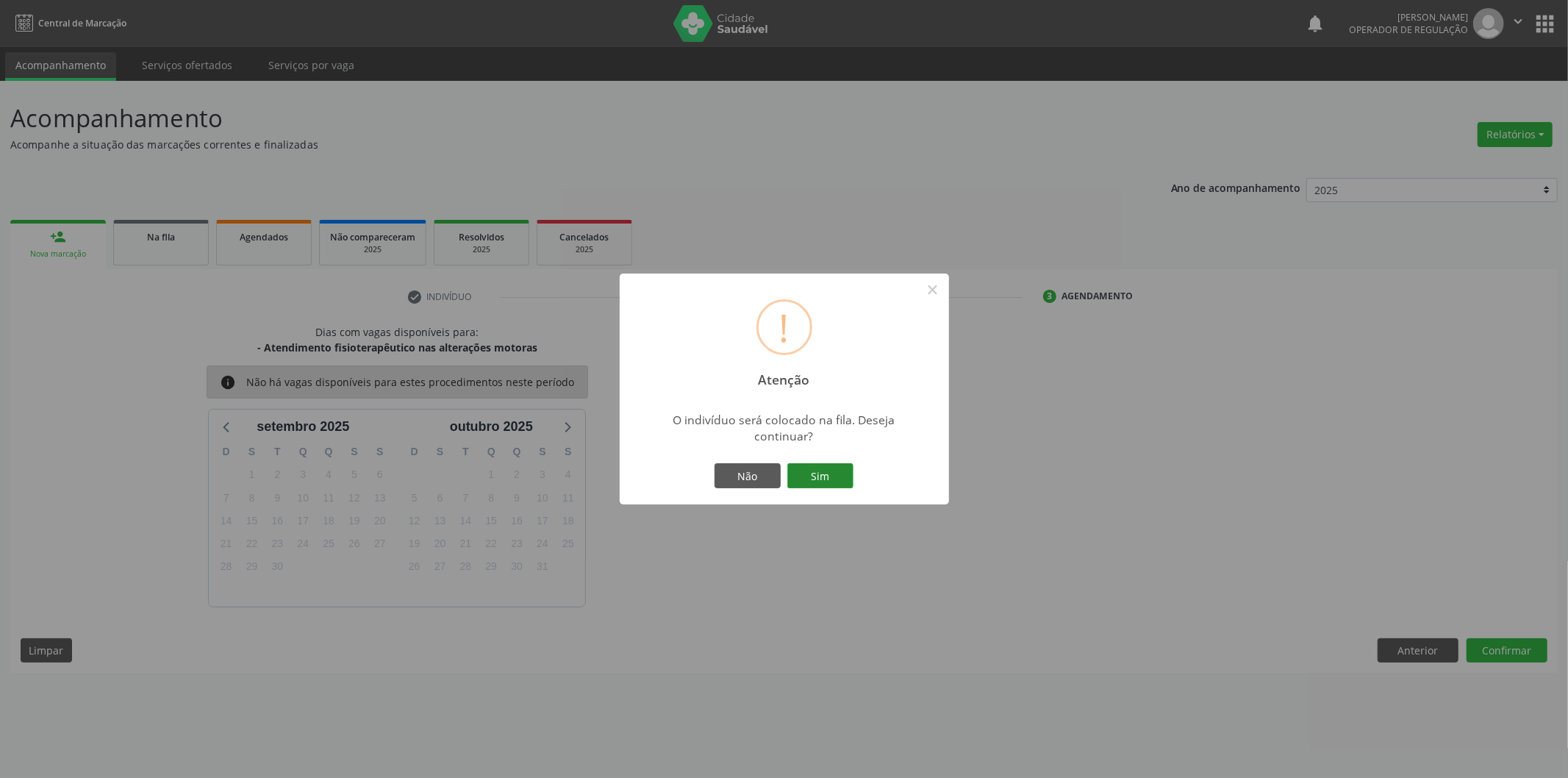
click at [838, 476] on button "Sim" at bounding box center [820, 475] width 66 height 25
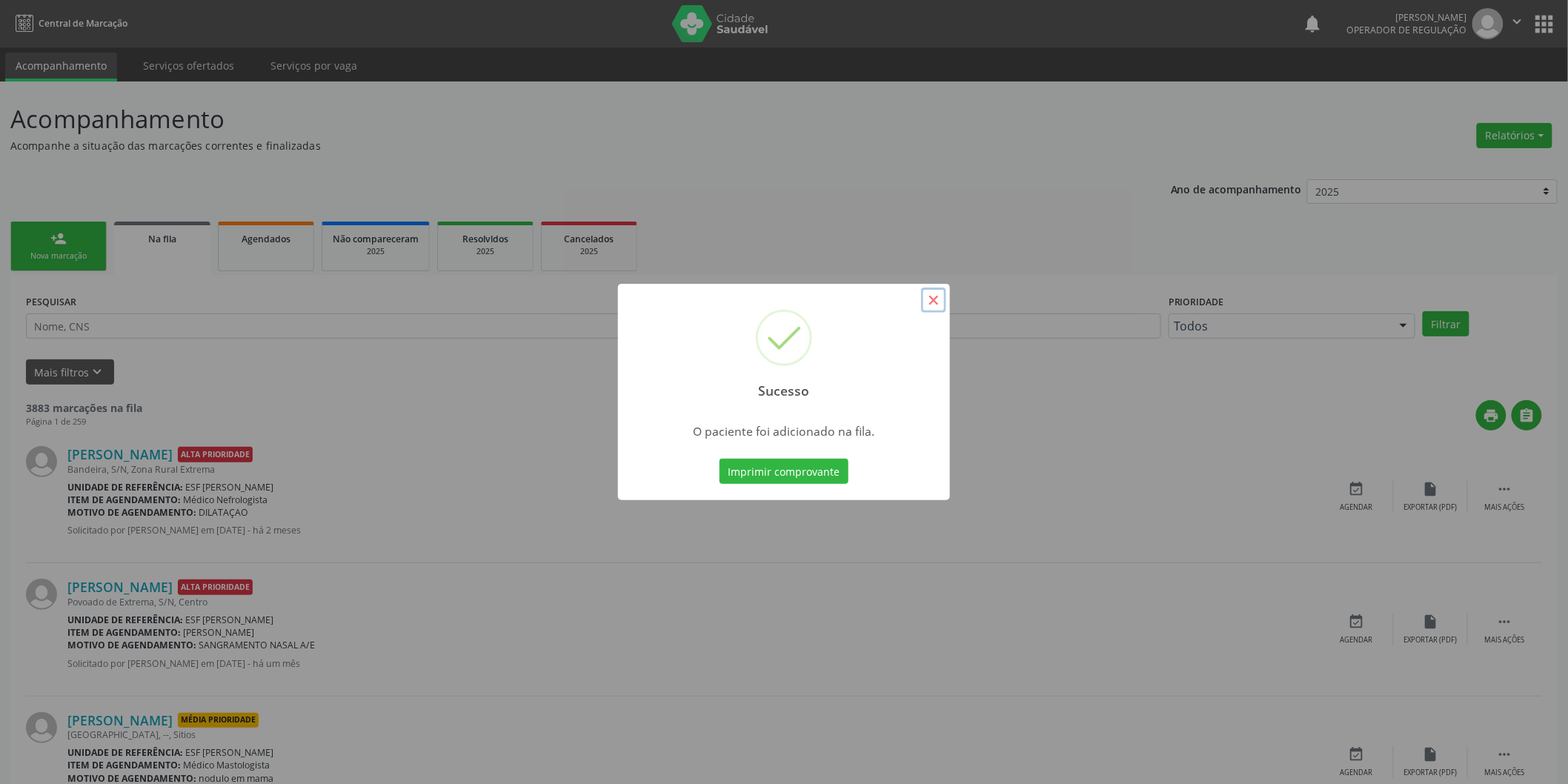
click at [927, 307] on button "×" at bounding box center [934, 300] width 25 height 25
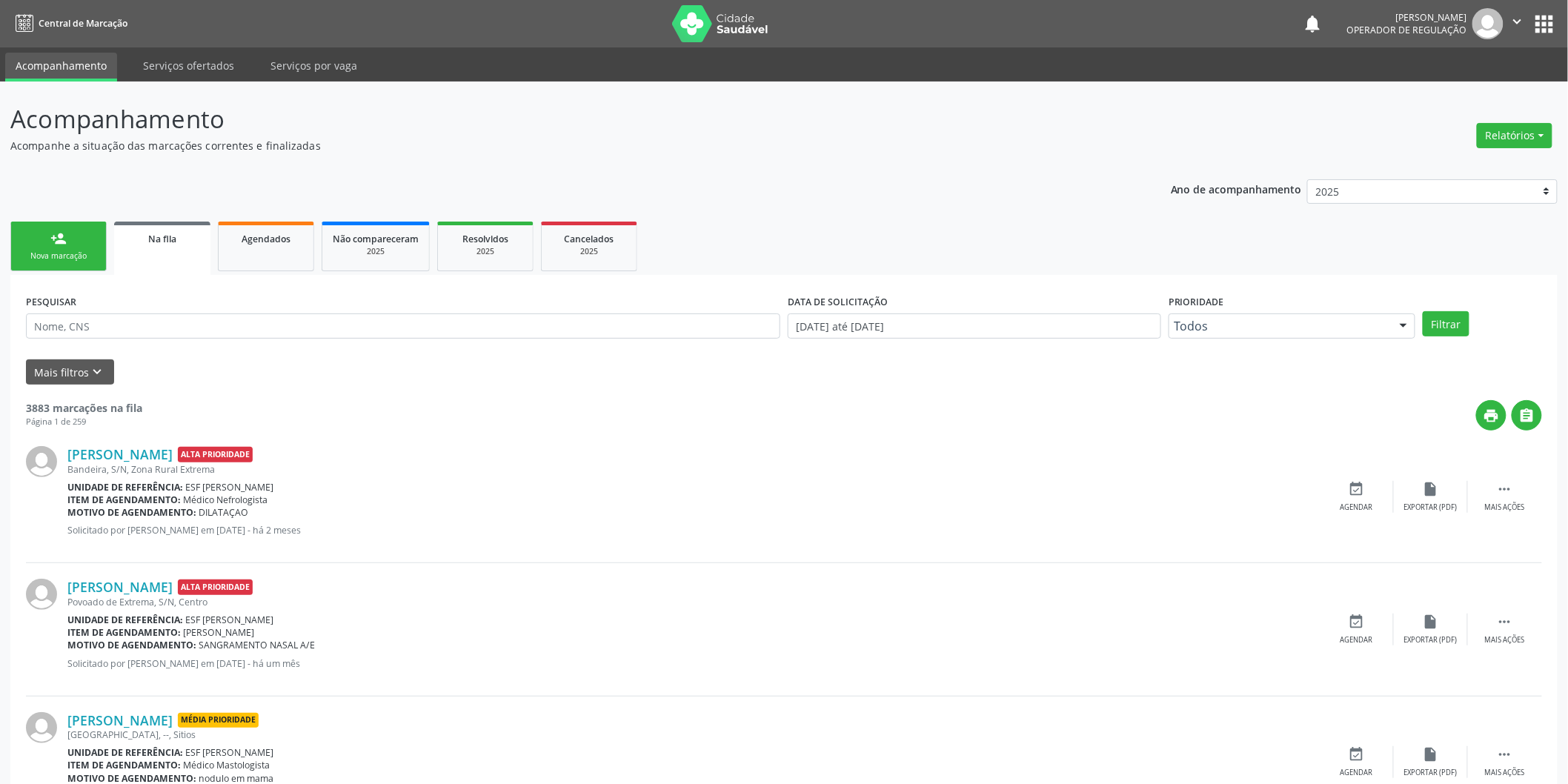
click at [49, 248] on link "person_add Nova marcação" at bounding box center [58, 245] width 96 height 49
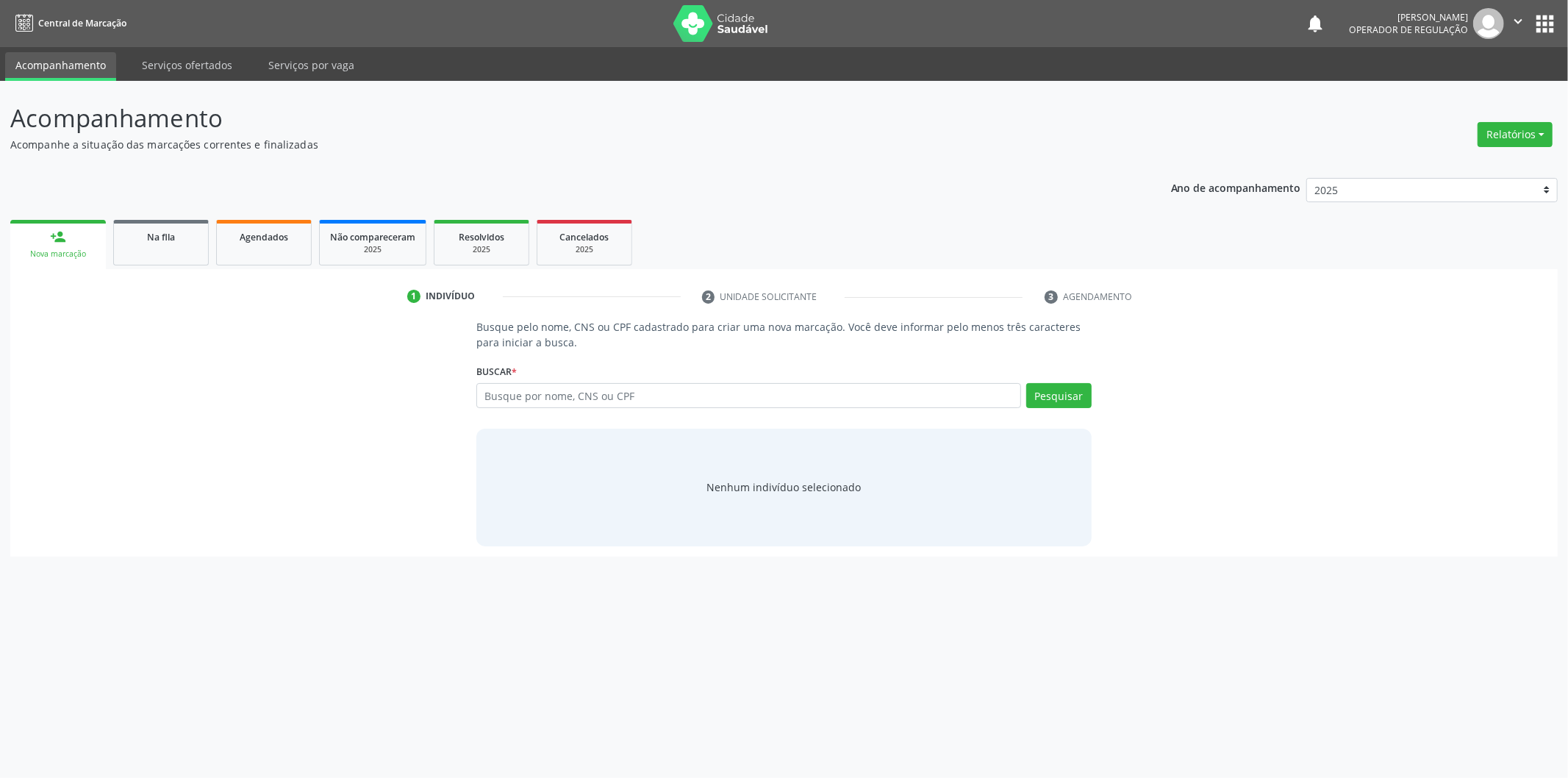
click at [785, 408] on div "Busque por nome, CNS ou CPF Nenhum resultado encontrado para: " " Digite nome, …" at bounding box center [784, 400] width 615 height 35
click at [785, 401] on input "text" at bounding box center [748, 395] width 545 height 25
type input "702603791280843"
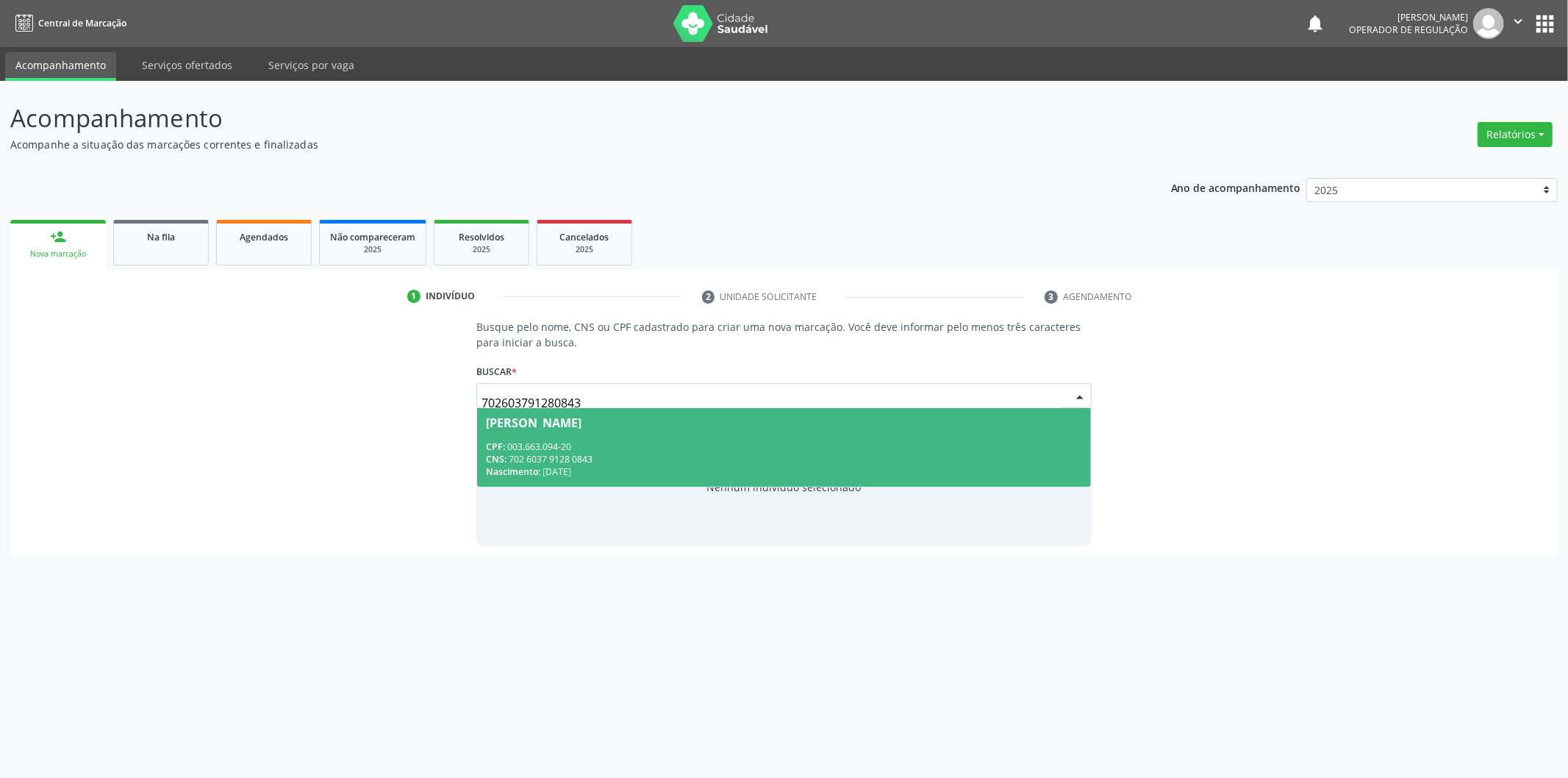
click at [791, 436] on span "Raquel Vitória da Silva Veloso CPF: 003.663.094-20 CNS: 702 6037 9128 0843 Nasc…" at bounding box center [784, 446] width 614 height 79
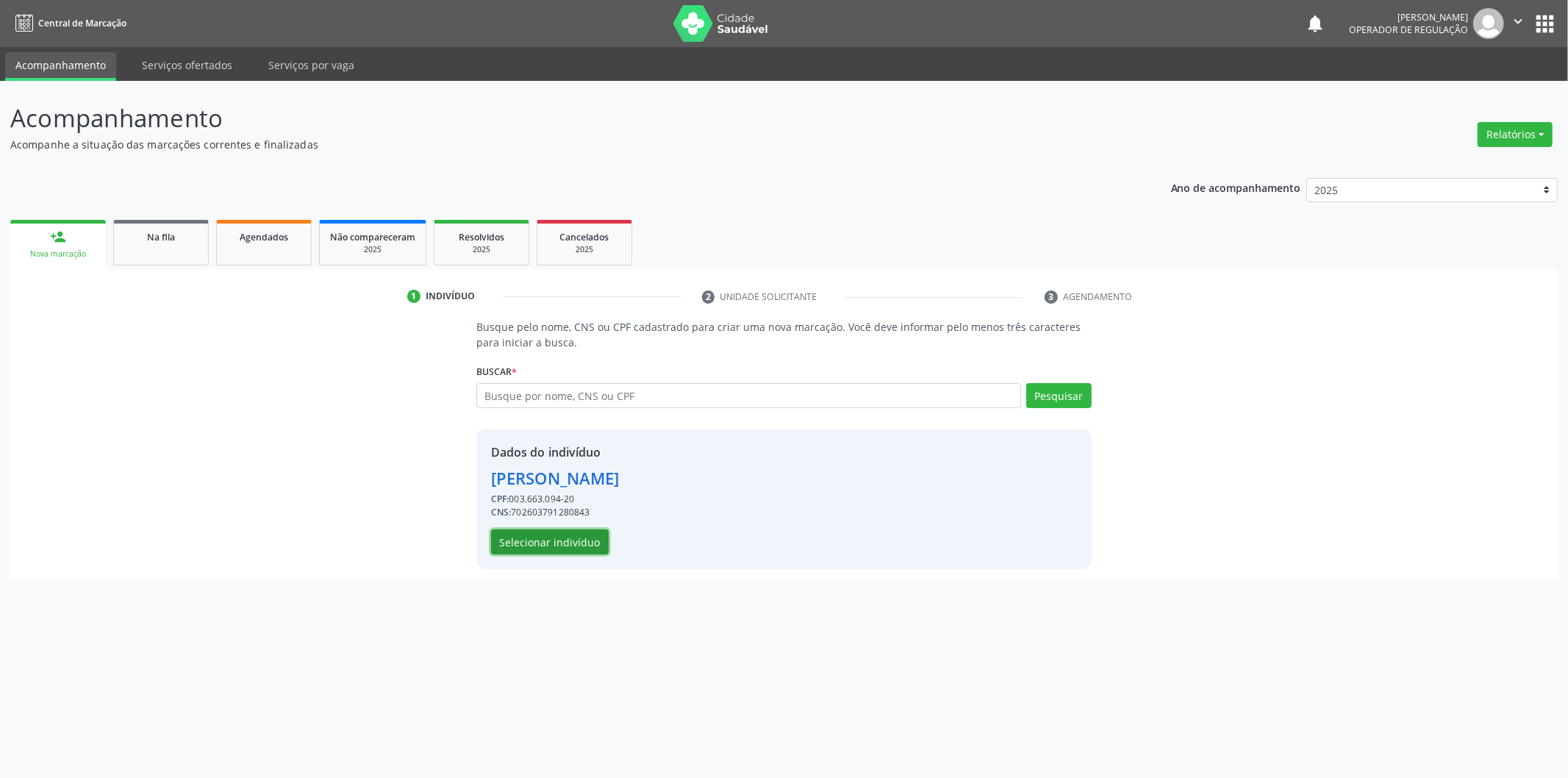
click at [575, 534] on button "Selecionar indivíduo" at bounding box center [549, 541] width 118 height 25
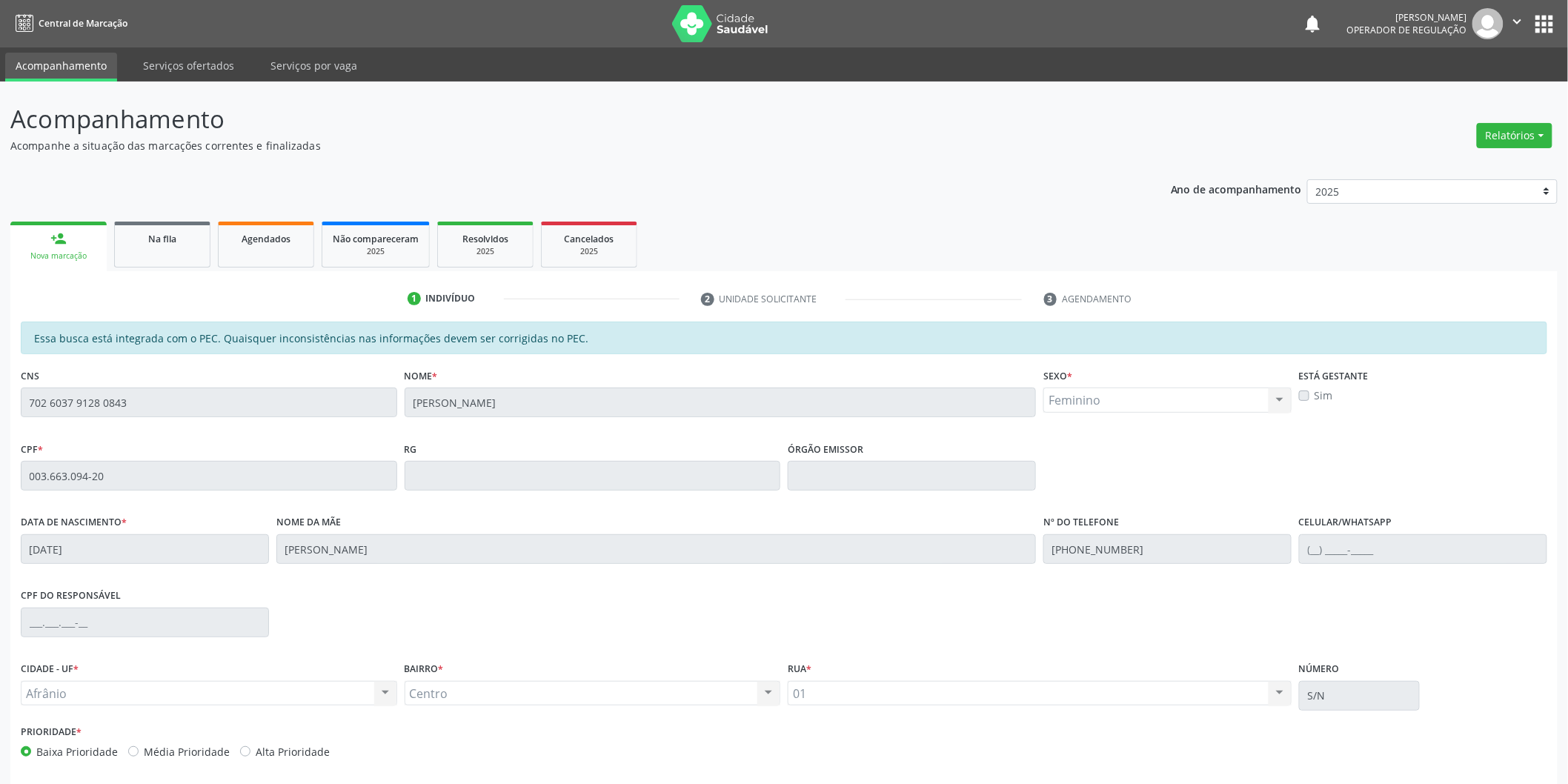
scroll to position [62, 0]
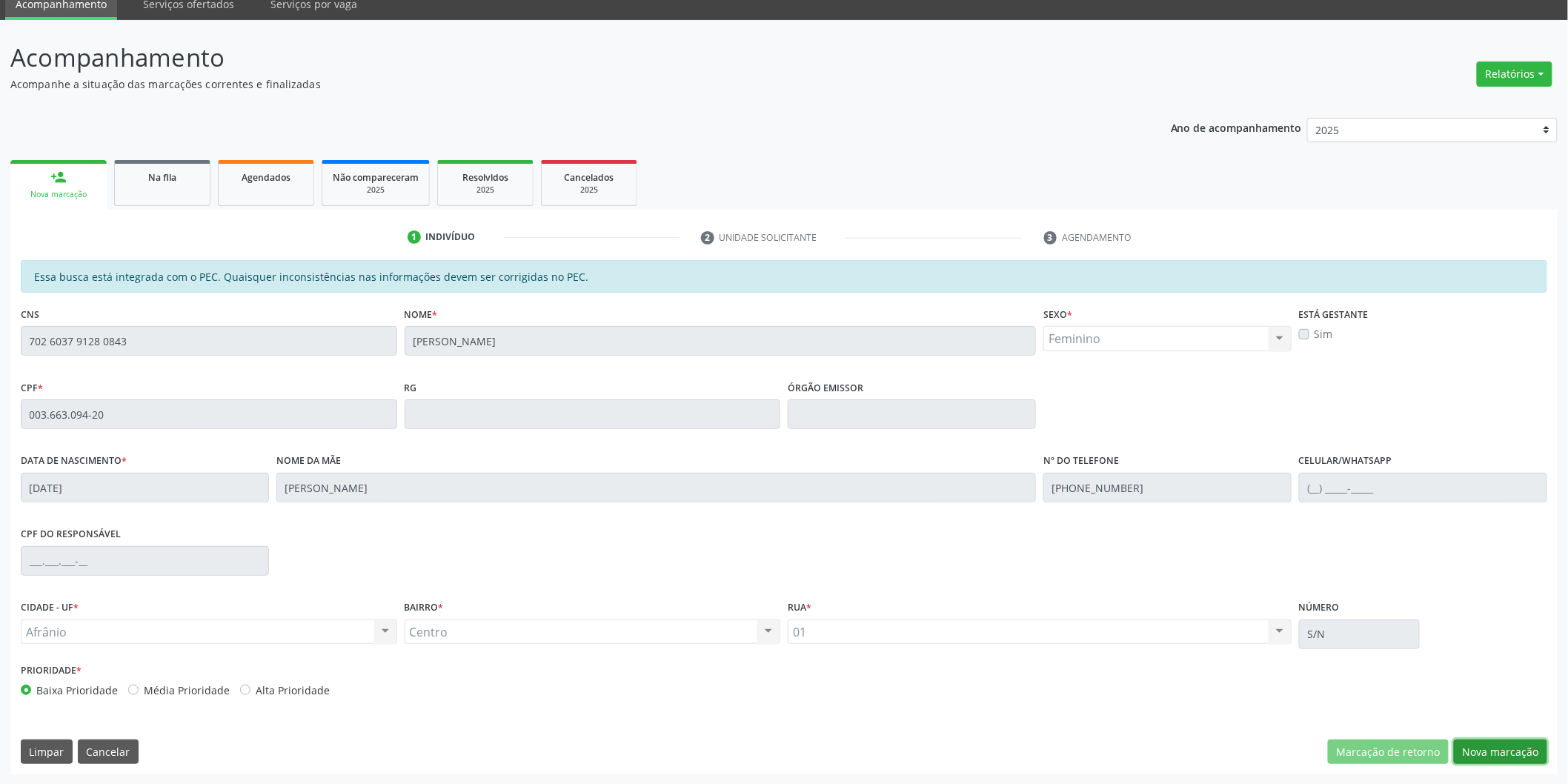
click at [1490, 749] on button "Nova marcação" at bounding box center [1501, 751] width 93 height 25
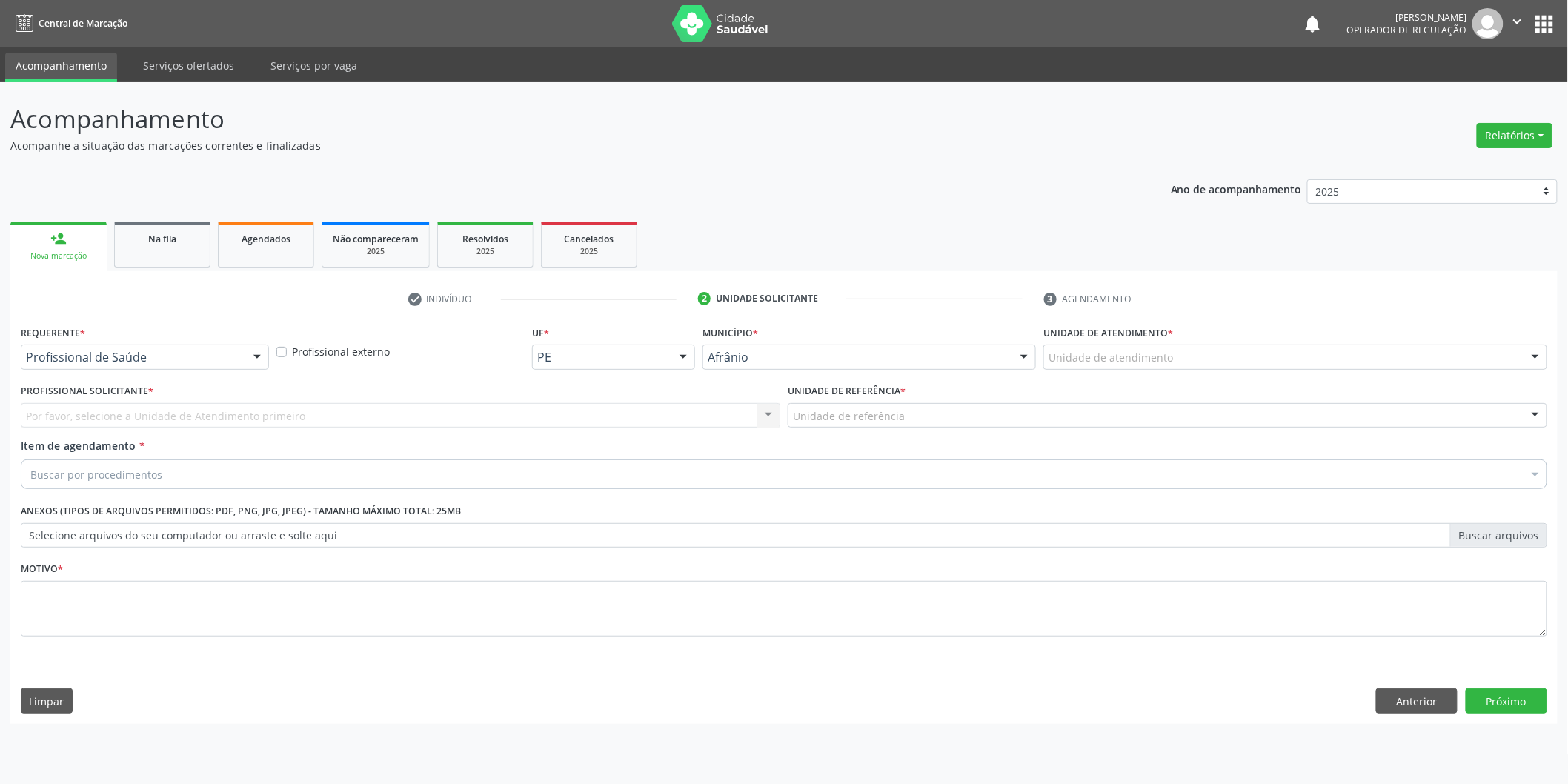
scroll to position [0, 0]
click at [1207, 351] on div "Unidade de atendimento" at bounding box center [1306, 357] width 508 height 25
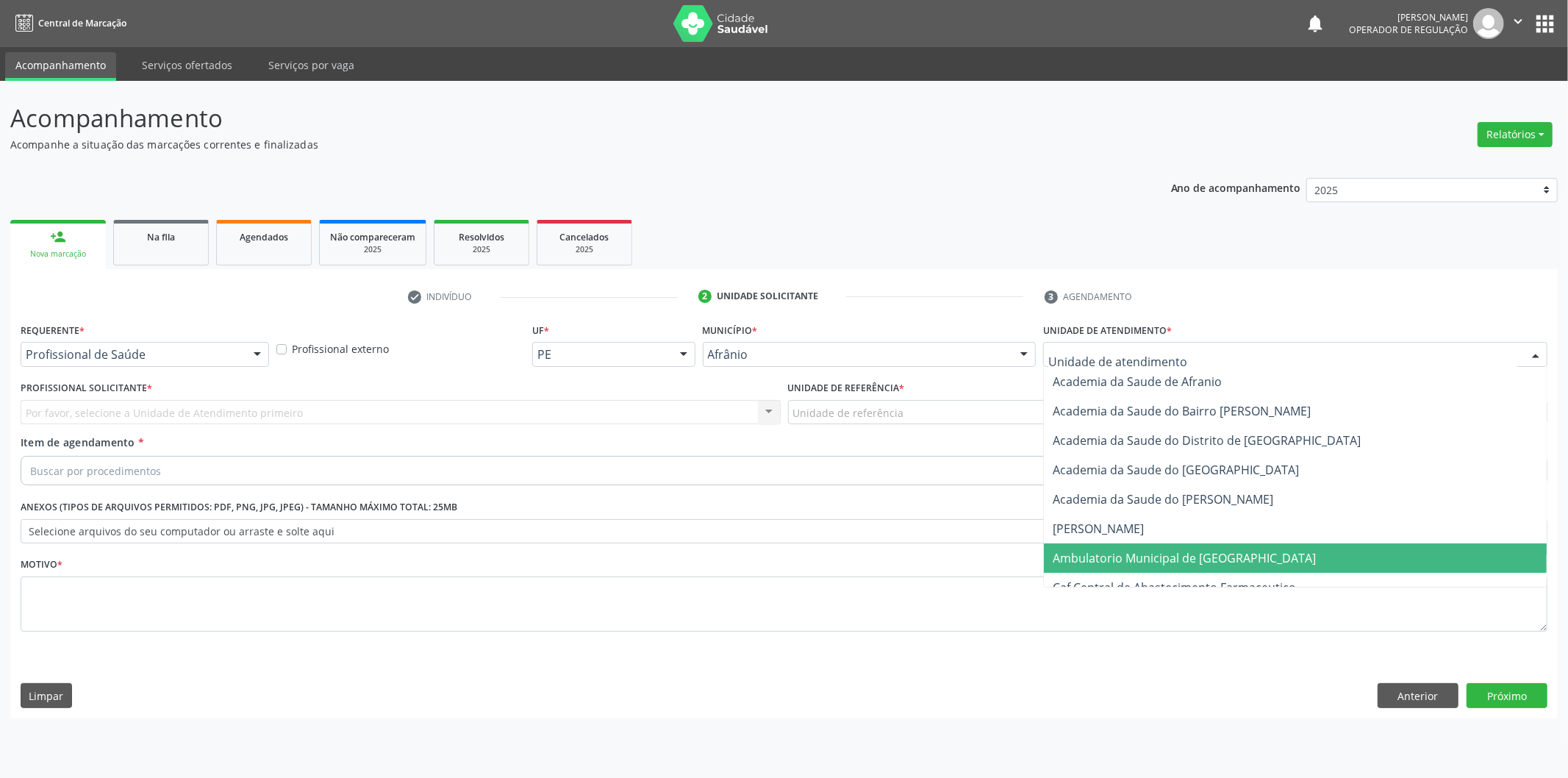
click at [1132, 560] on span "Ambulatorio Municipal de [GEOGRAPHIC_DATA]" at bounding box center [1185, 558] width 263 height 16
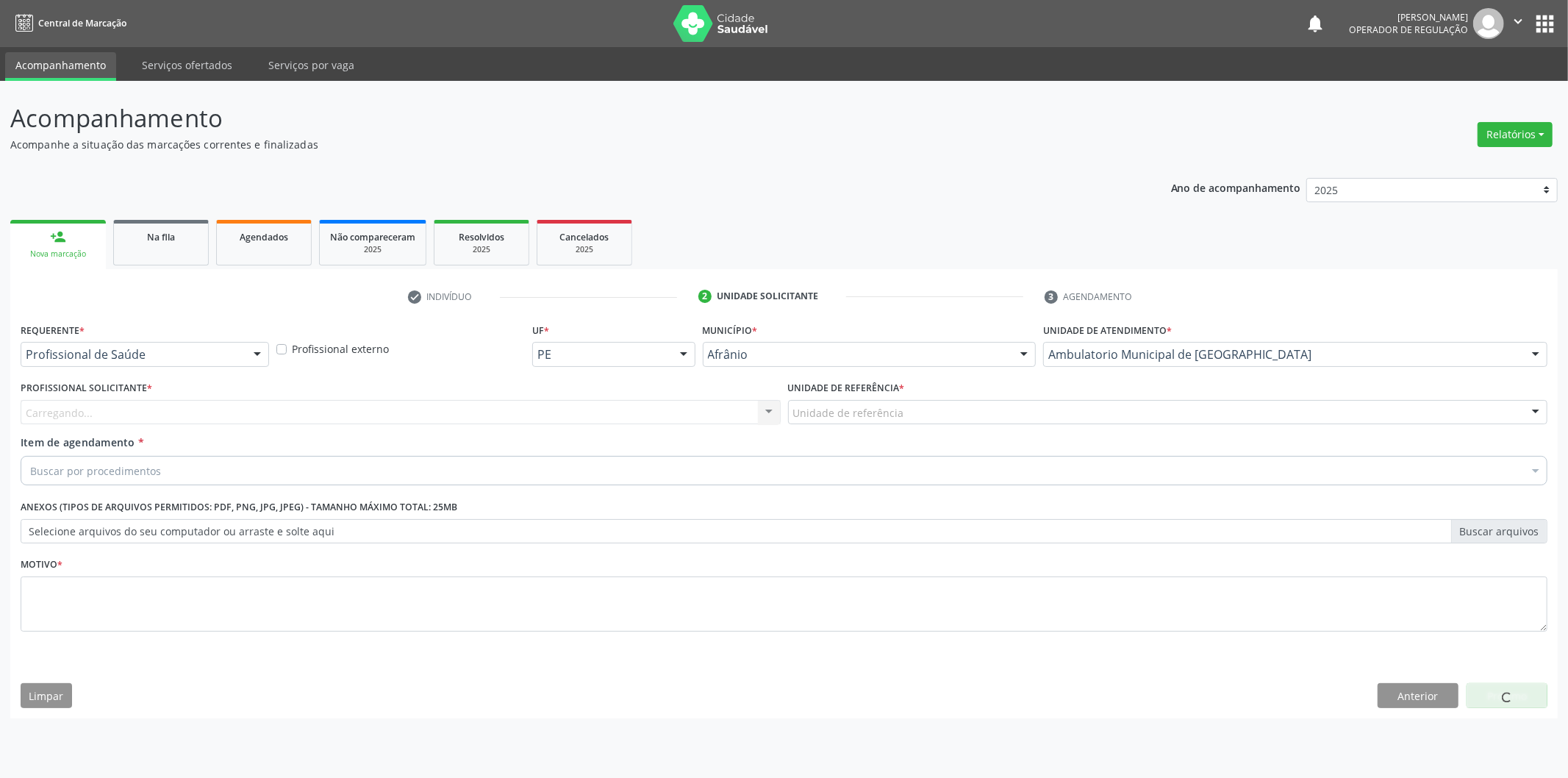
click at [896, 432] on div "Unidade de referência * Unidade de referência ESF de Extrema ESF de Barra das M…" at bounding box center [1168, 406] width 768 height 57
click at [896, 428] on div "Unidade de referência * Unidade de referência ESF de Extrema ESF de Barra das M…" at bounding box center [1168, 406] width 768 height 57
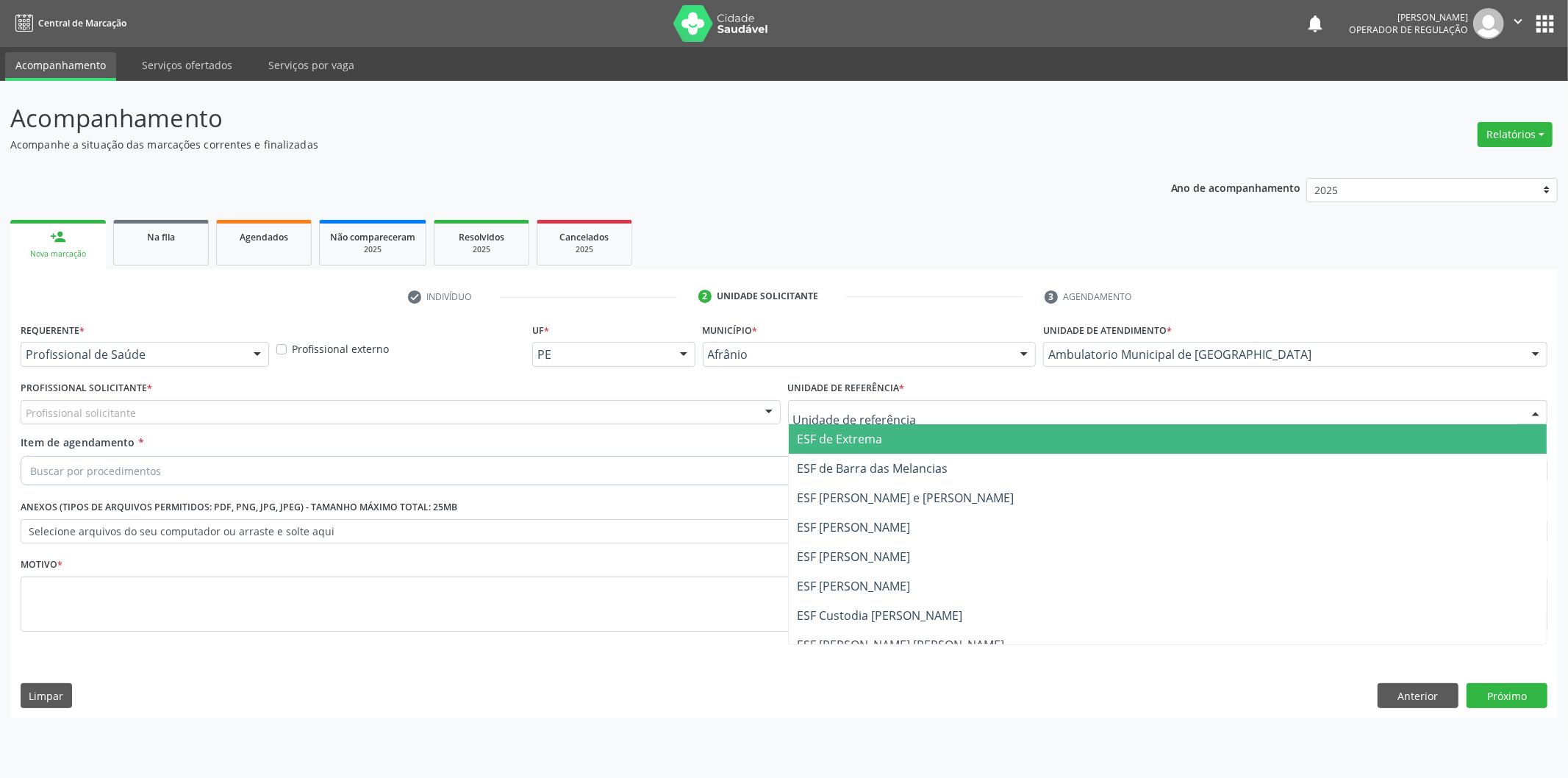
drag, startPoint x: 818, startPoint y: 433, endPoint x: 767, endPoint y: 433, distance: 51.0
click at [820, 435] on span "ESF de Extrema" at bounding box center [840, 438] width 85 height 16
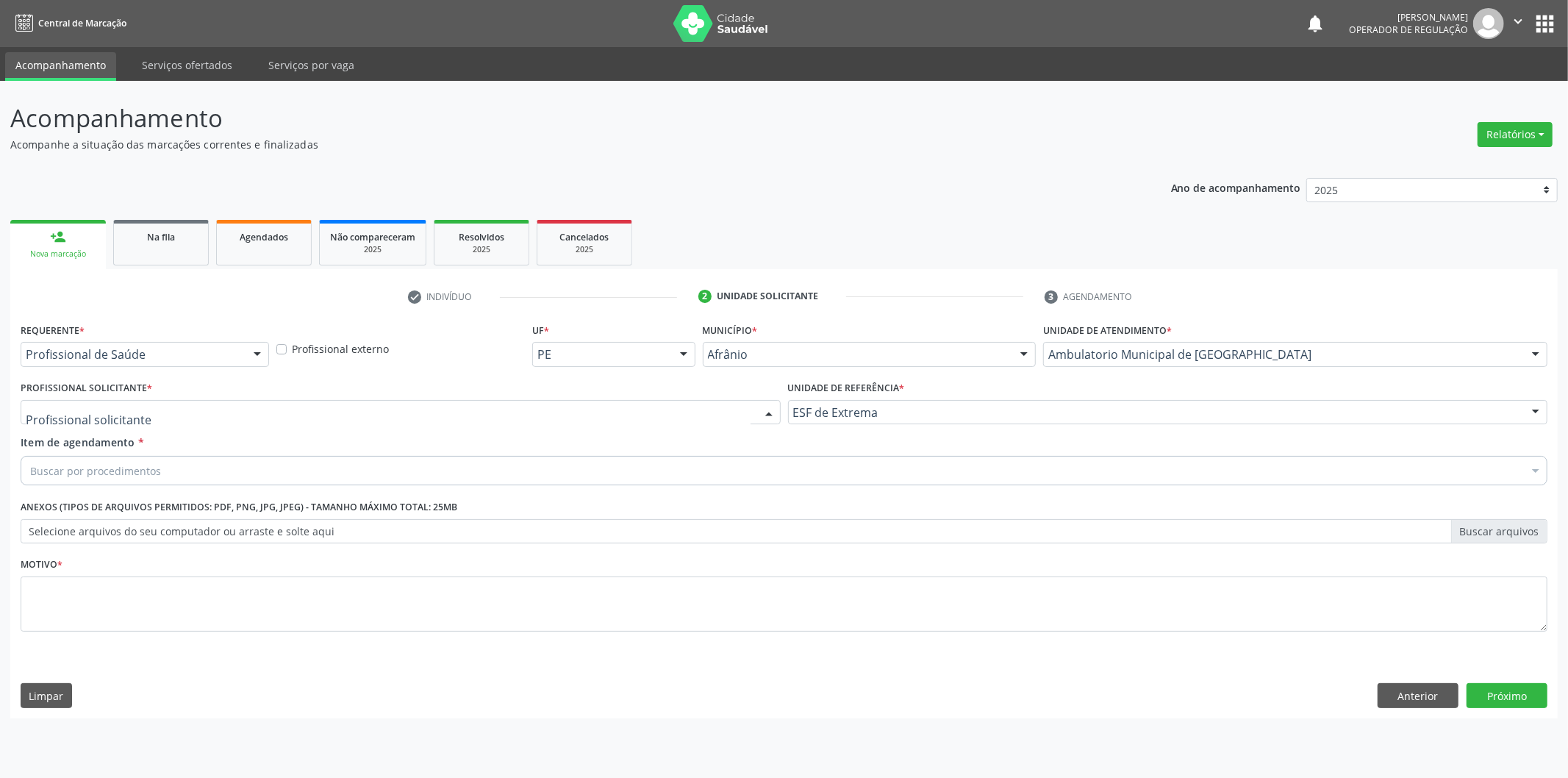
click at [603, 412] on div at bounding box center [400, 412] width 760 height 25
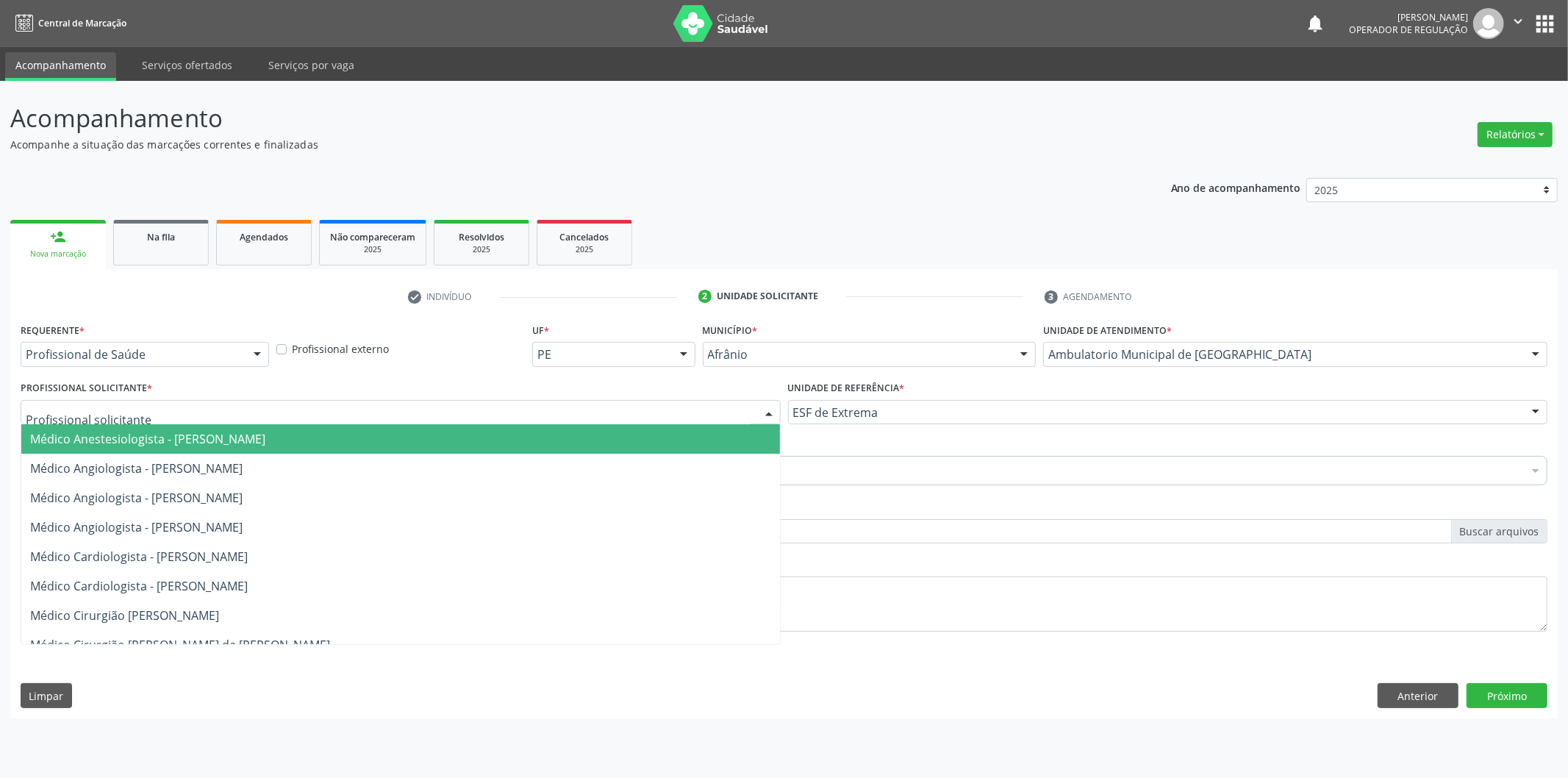
click at [592, 426] on span "Médico Anestesiologista - [PERSON_NAME]" at bounding box center [400, 439] width 759 height 30
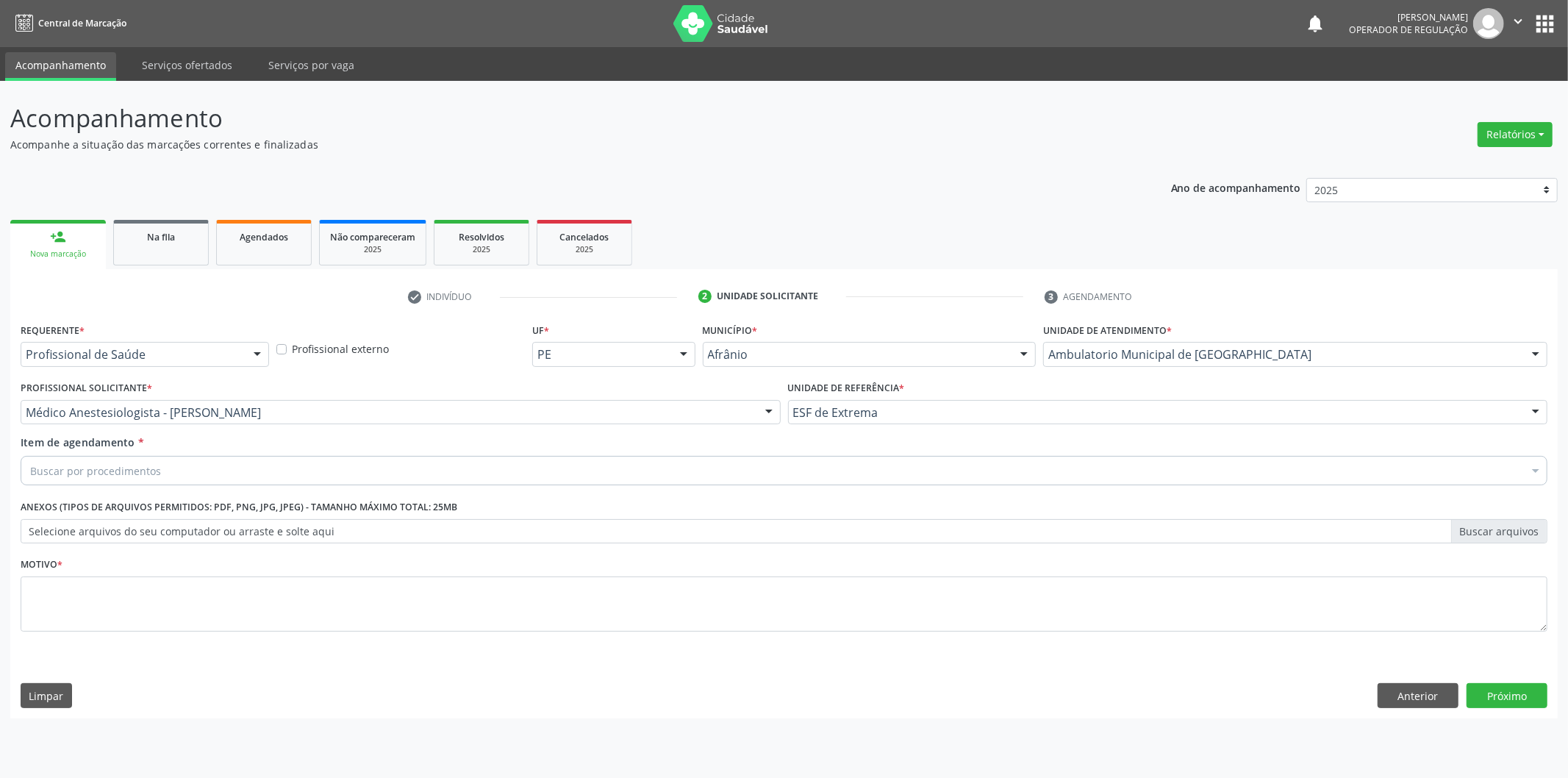
click at [348, 469] on div "Buscar por procedimentos" at bounding box center [784, 471] width 1526 height 30
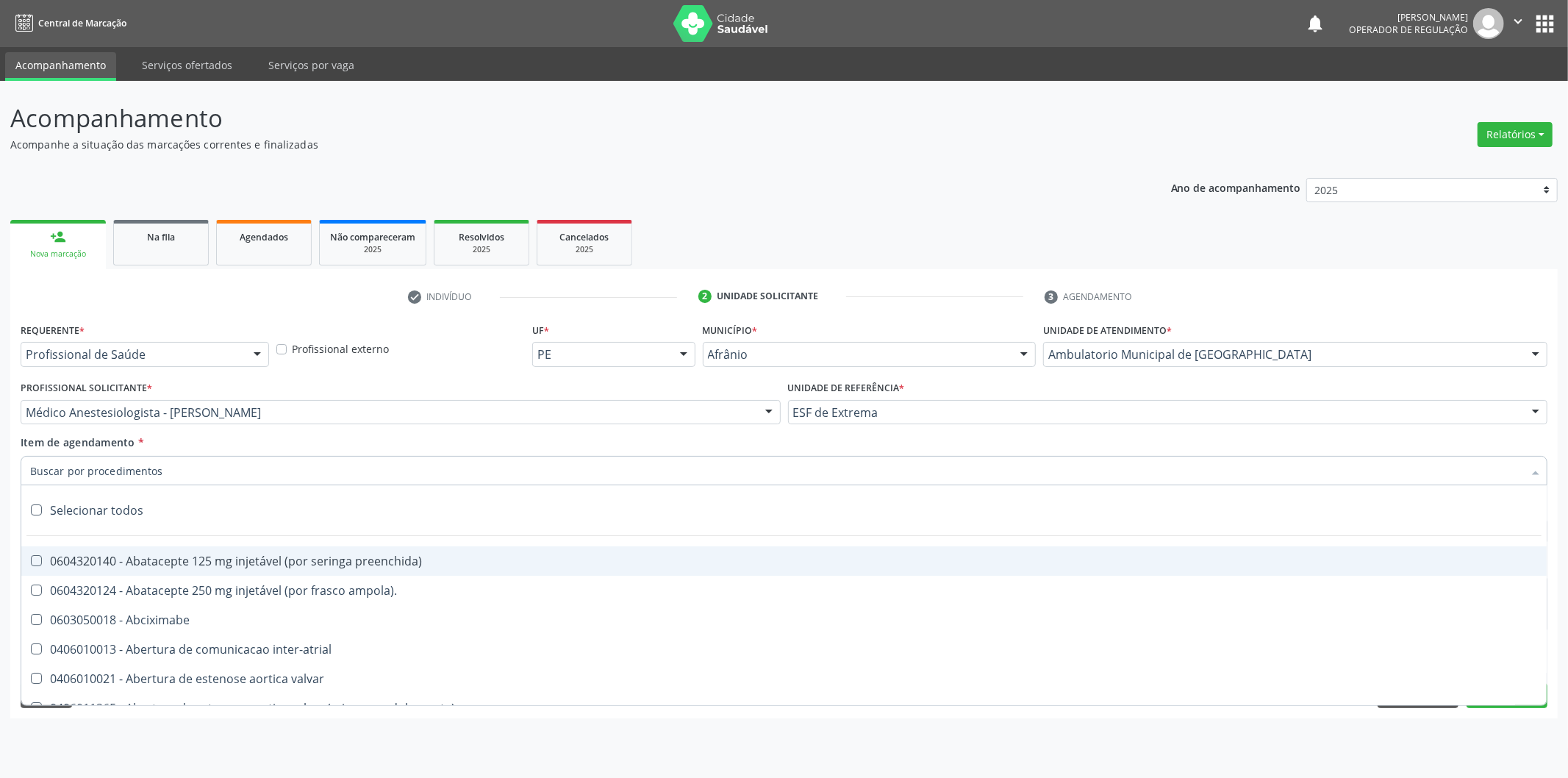
paste input "0302050027"
type input "0302050027"
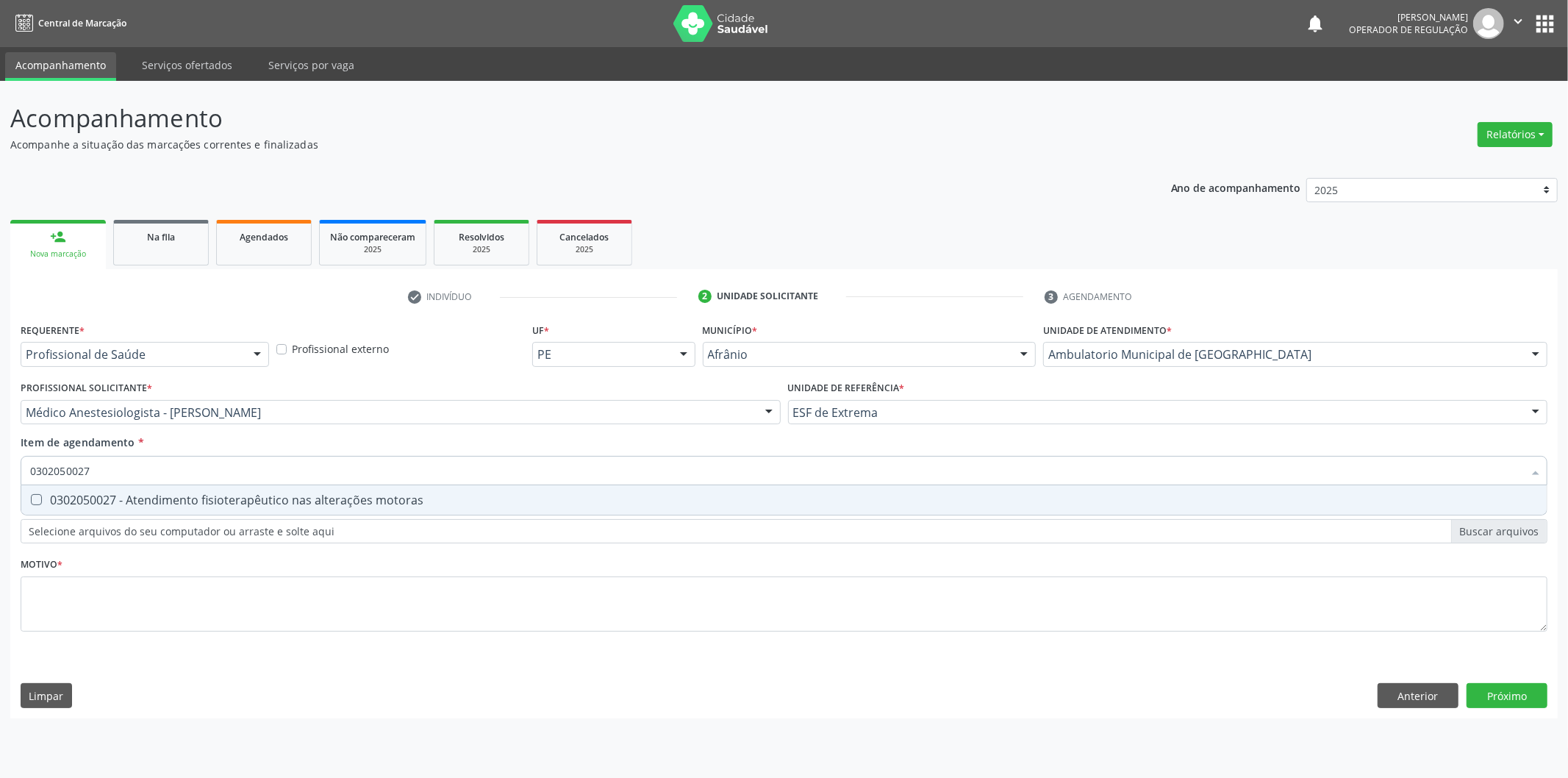
click at [344, 486] on span "0302050027 - Atendimento fisioterapêutico nas alterações motoras" at bounding box center [784, 500] width 1525 height 30
checkbox motoras "true"
click at [323, 589] on div "Requerente * Profissional de Saúde Profissional de Saúde Paciente Nenhum result…" at bounding box center [784, 485] width 1526 height 333
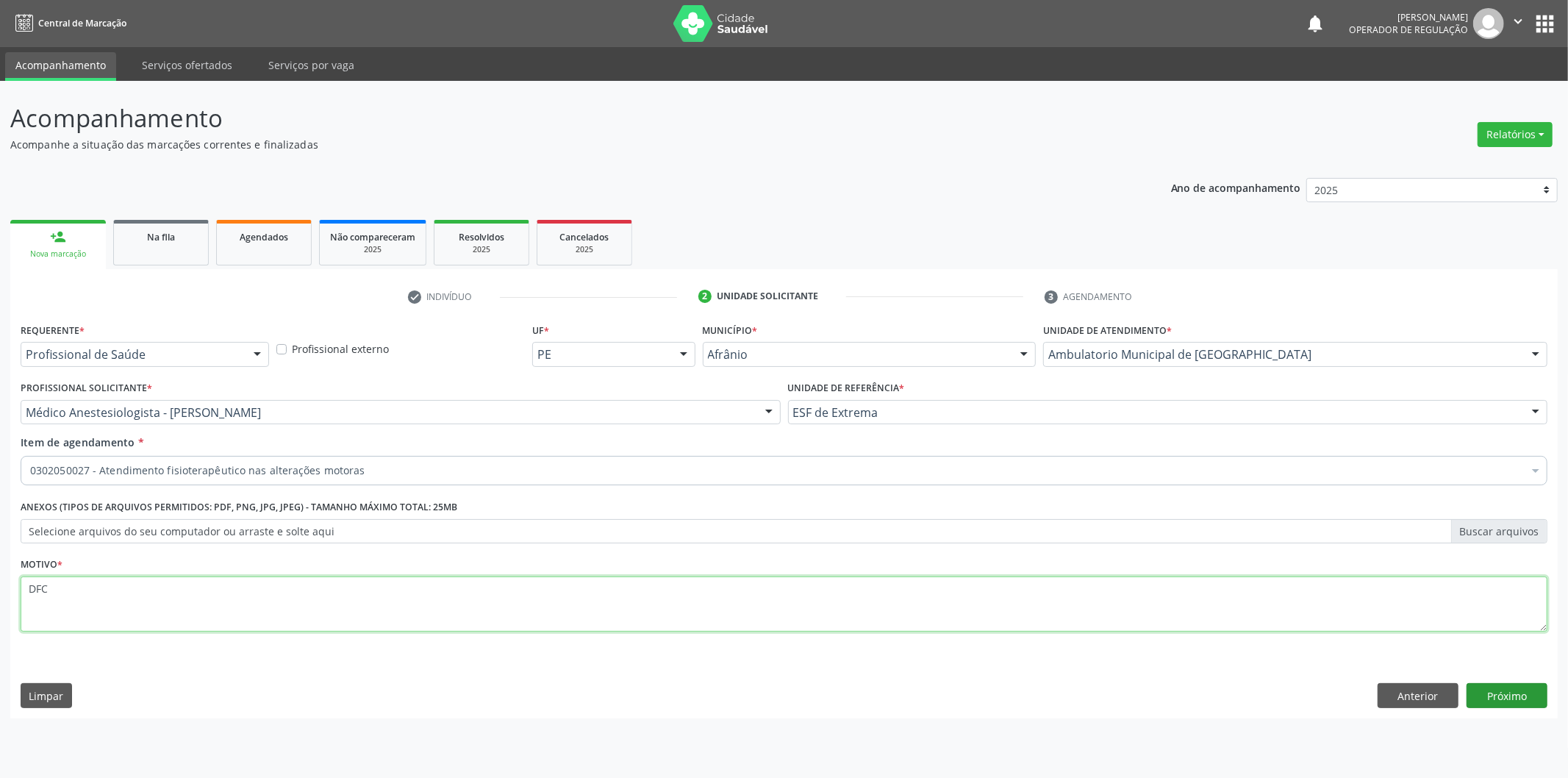
type textarea "DFC"
click at [1516, 700] on button "Próximo" at bounding box center [1506, 695] width 81 height 25
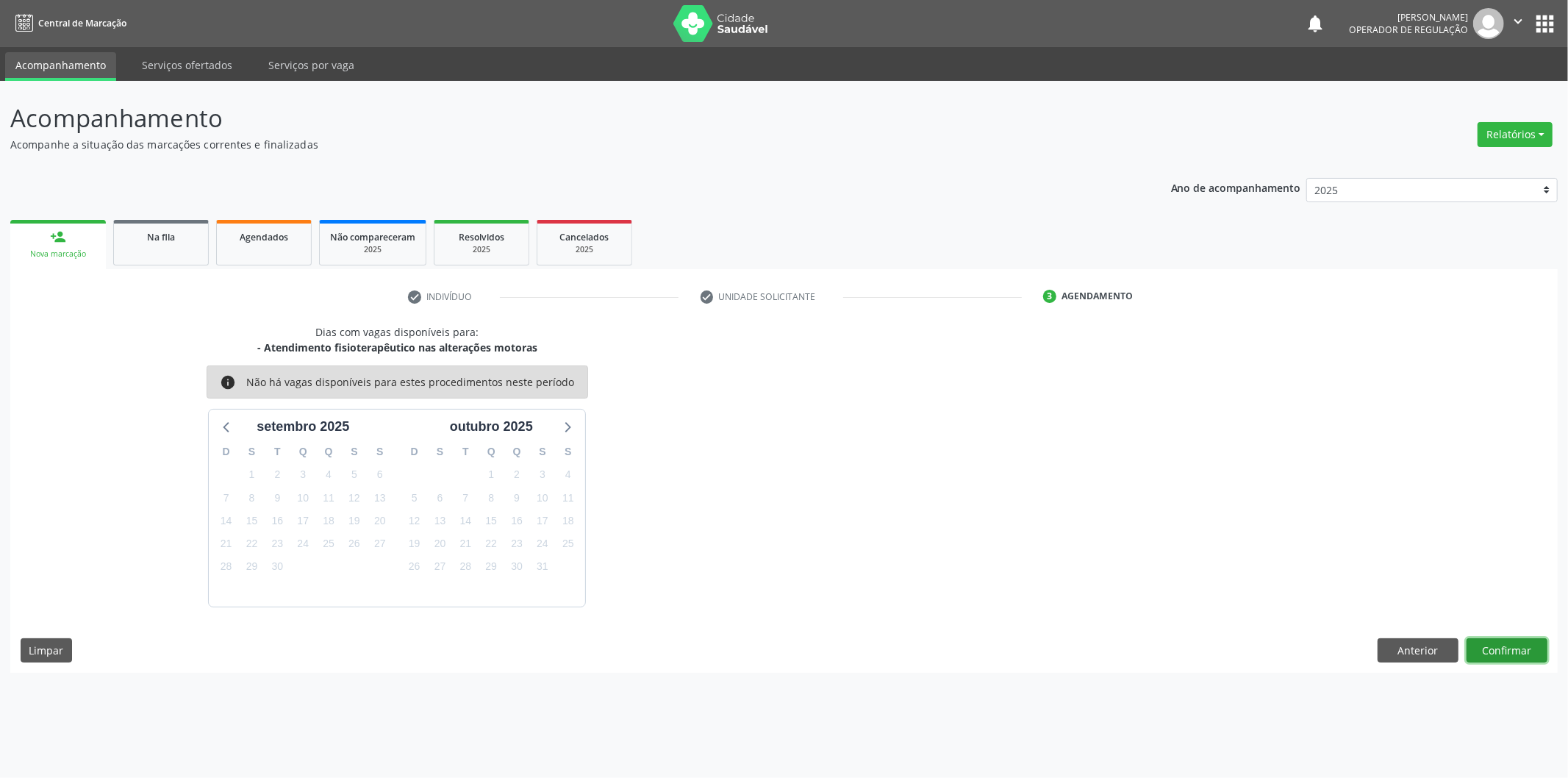
click at [1492, 658] on button "Confirmar" at bounding box center [1506, 650] width 81 height 25
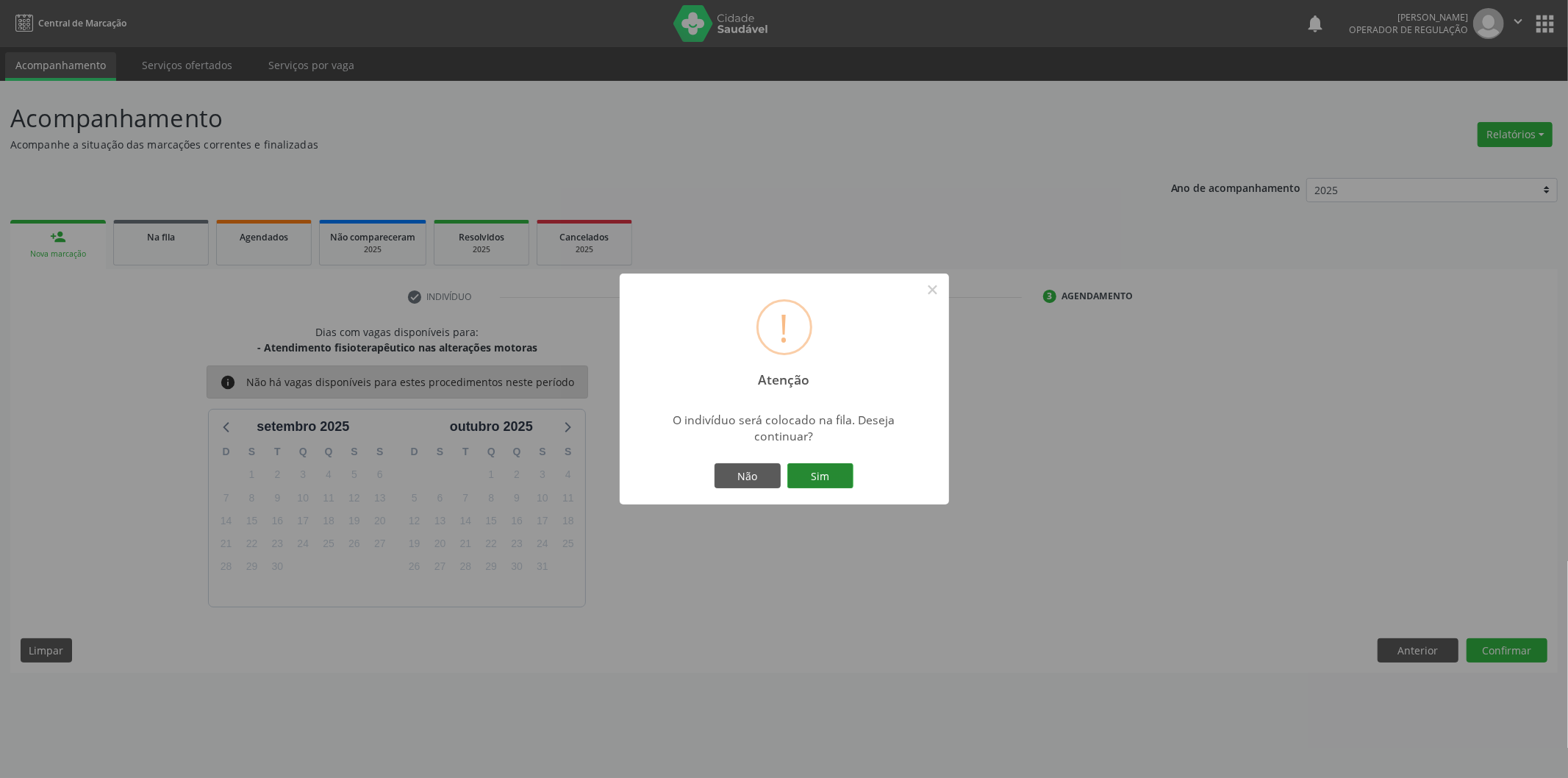
click at [846, 479] on button "Sim" at bounding box center [820, 475] width 66 height 25
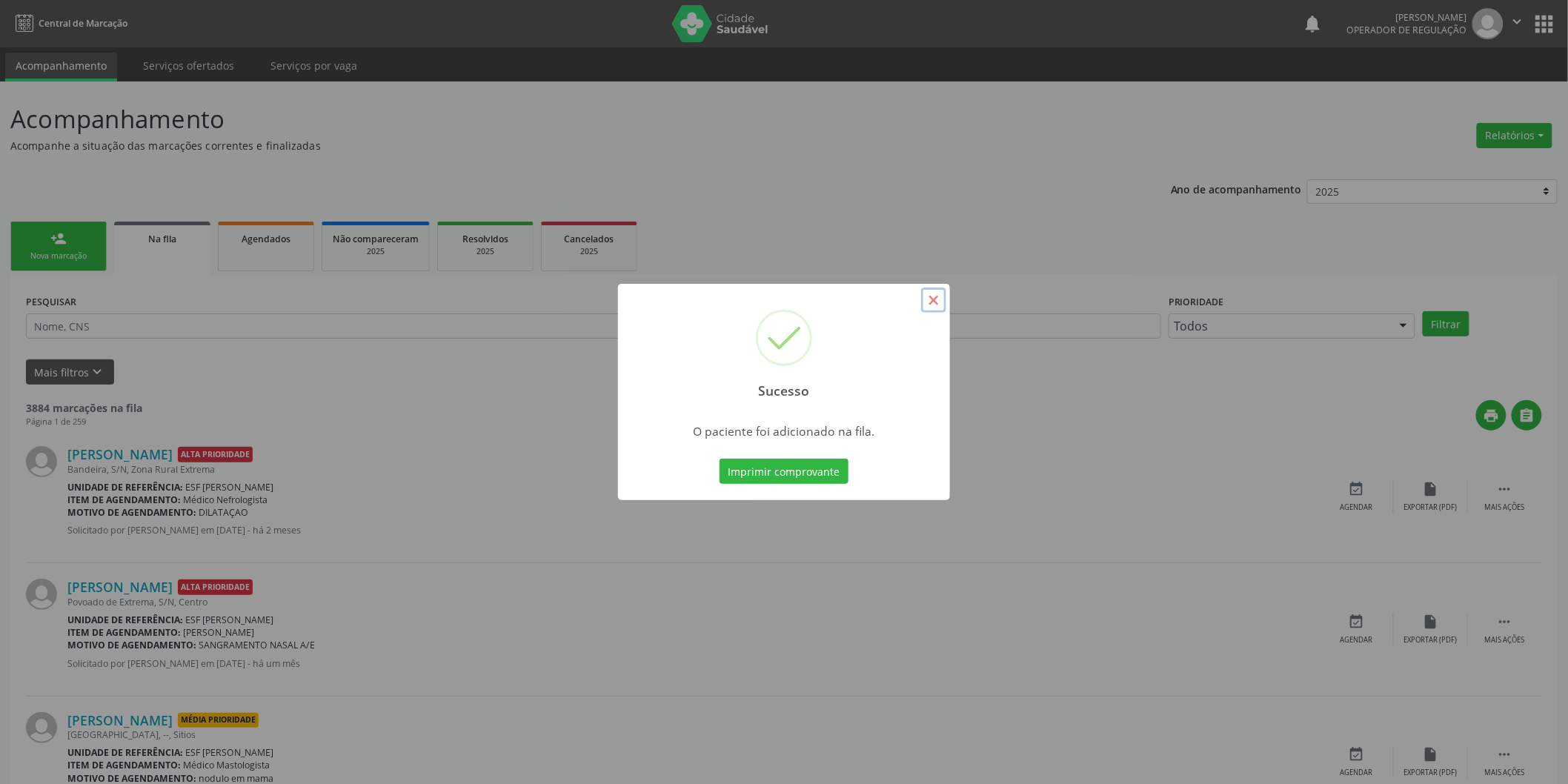
click at [932, 299] on button "×" at bounding box center [934, 300] width 25 height 25
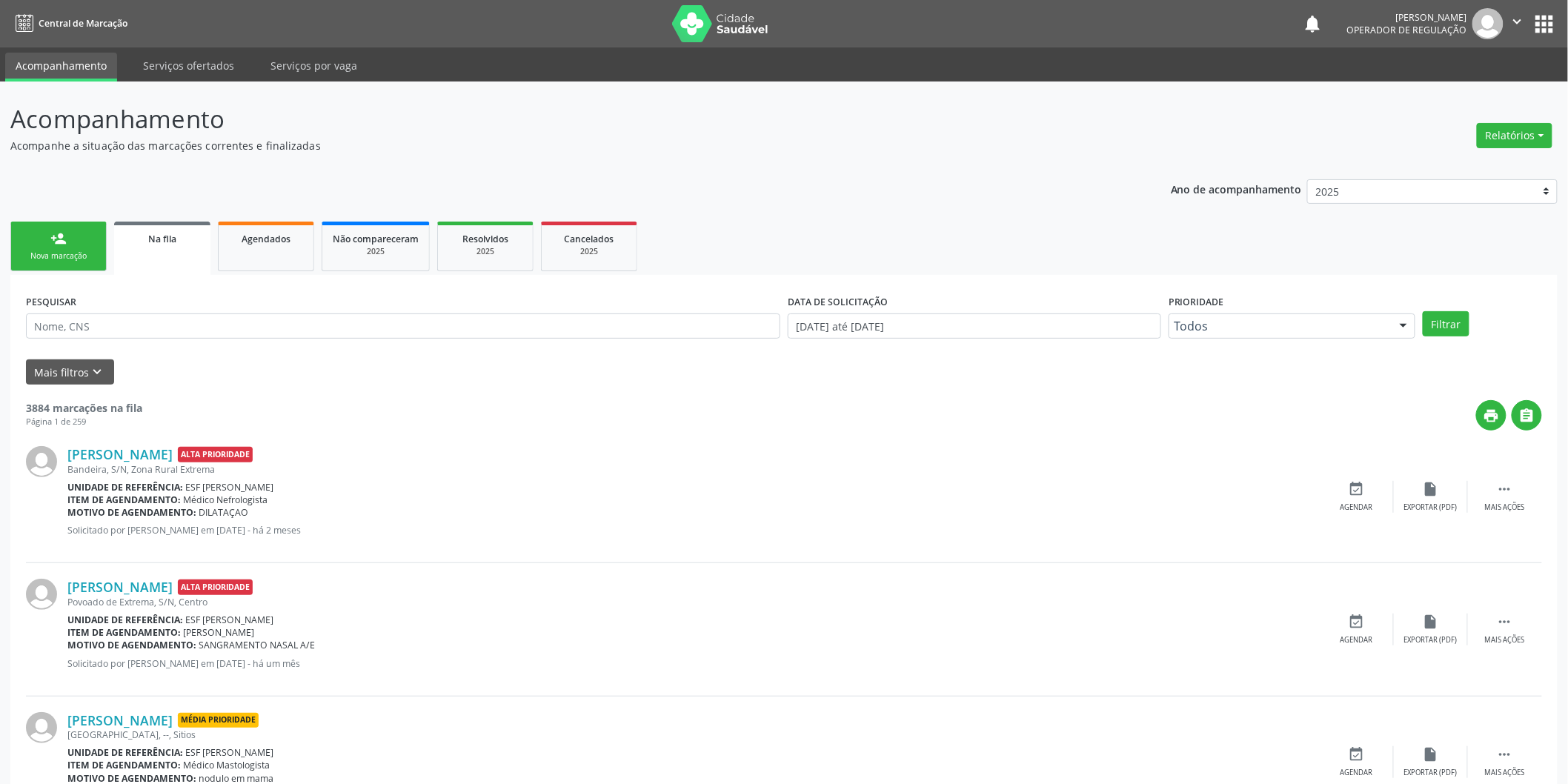
click at [72, 250] on div "Nova marcação" at bounding box center [58, 256] width 74 height 11
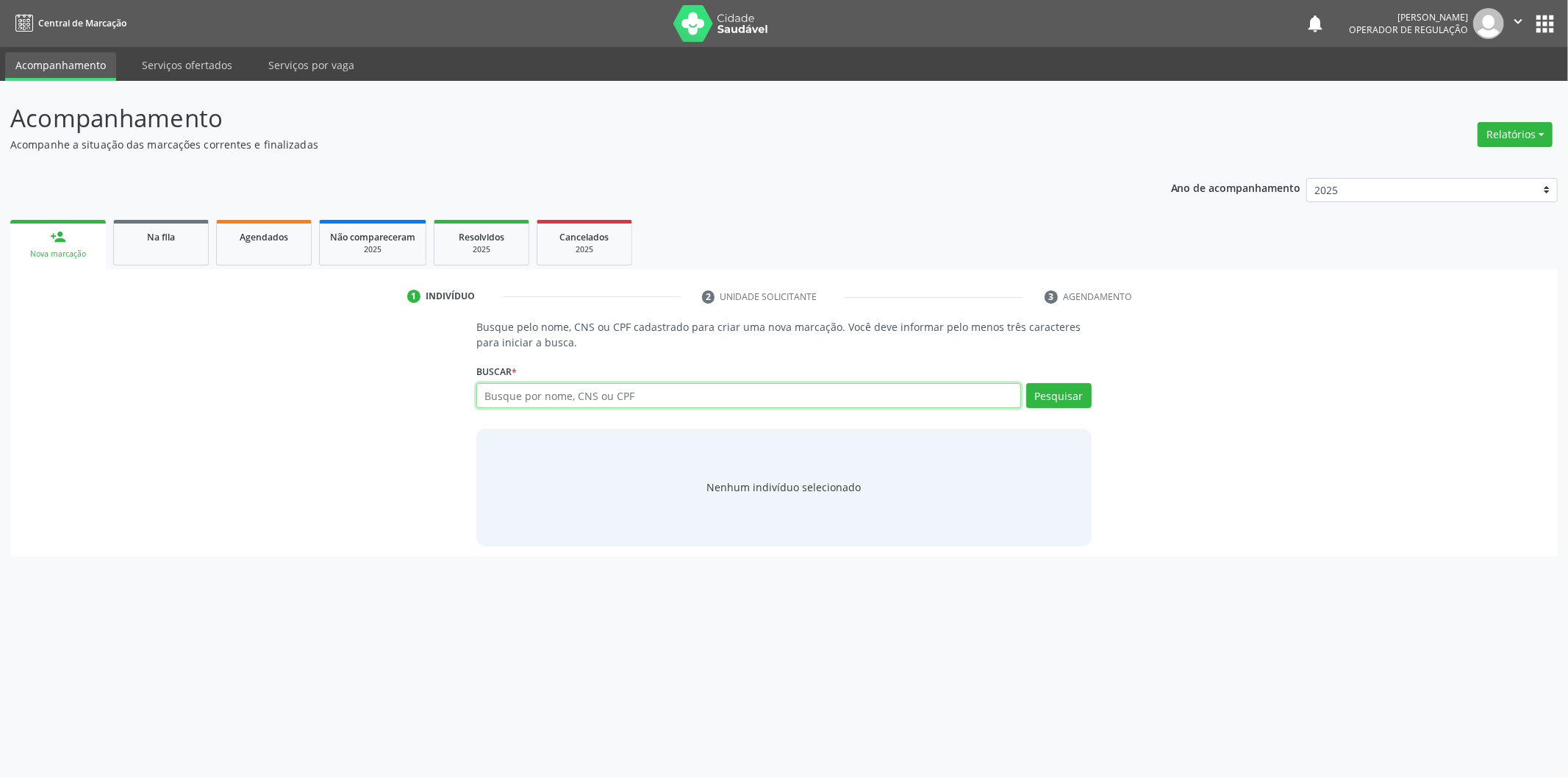
click at [795, 395] on input "text" at bounding box center [748, 395] width 545 height 25
type input "700602964098963"
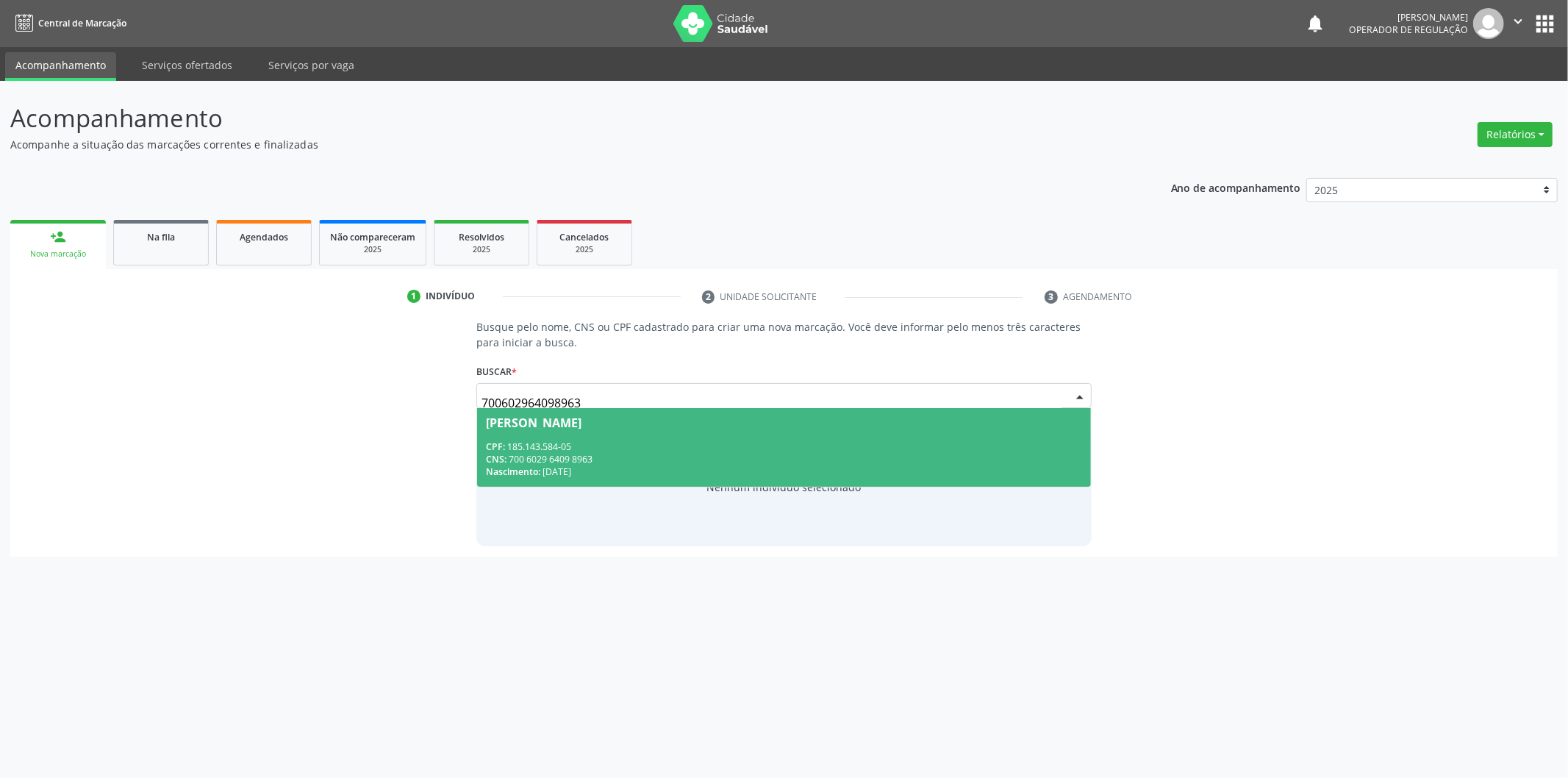
click at [784, 431] on span "Ana Heloísa de Sousa Paixão CPF: 185.143.584-05 CNS: 700 6029 6409 8963 Nascime…" at bounding box center [784, 446] width 614 height 79
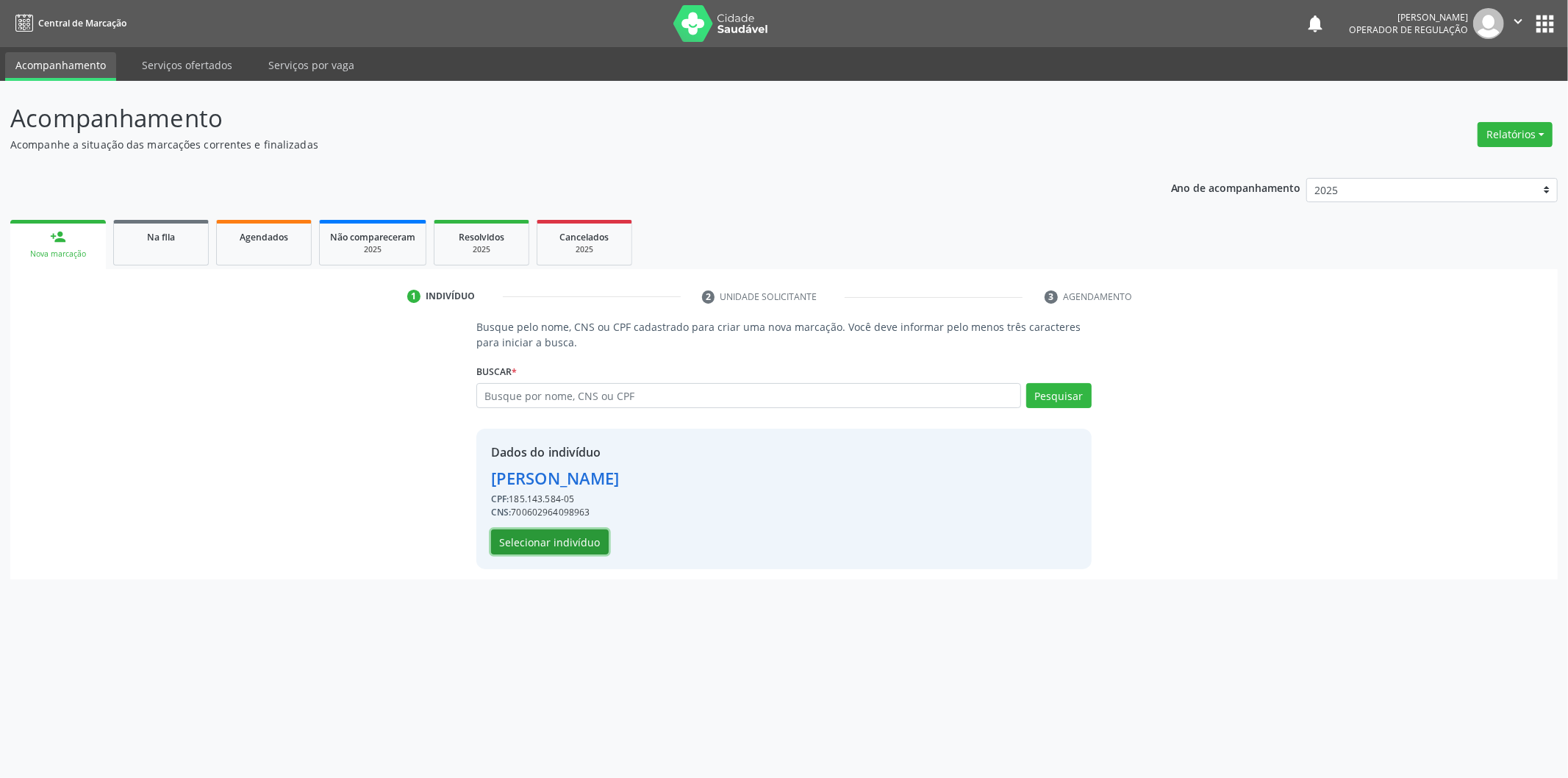
click at [547, 548] on button "Selecionar indivíduo" at bounding box center [549, 541] width 118 height 25
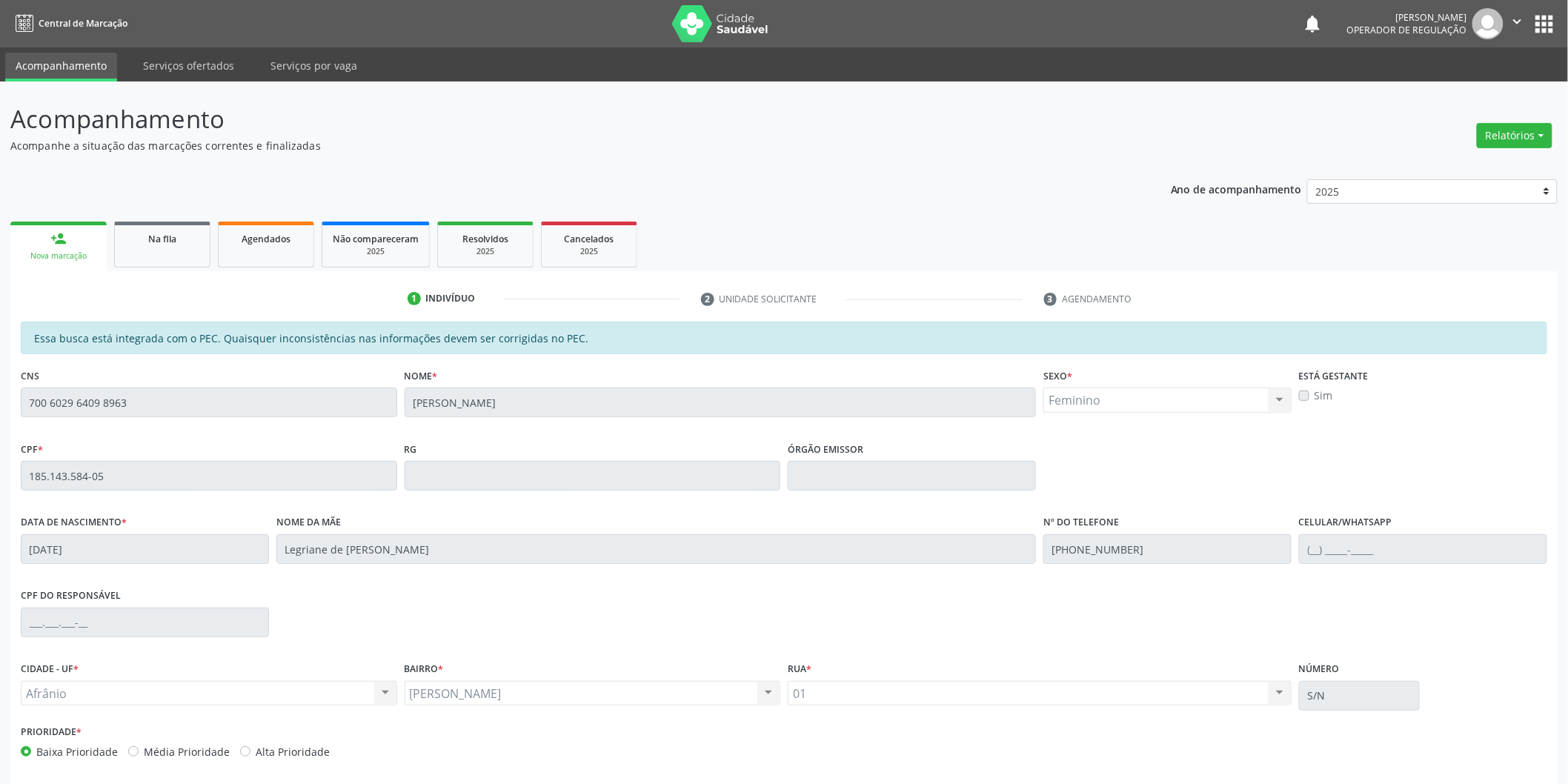
scroll to position [62, 0]
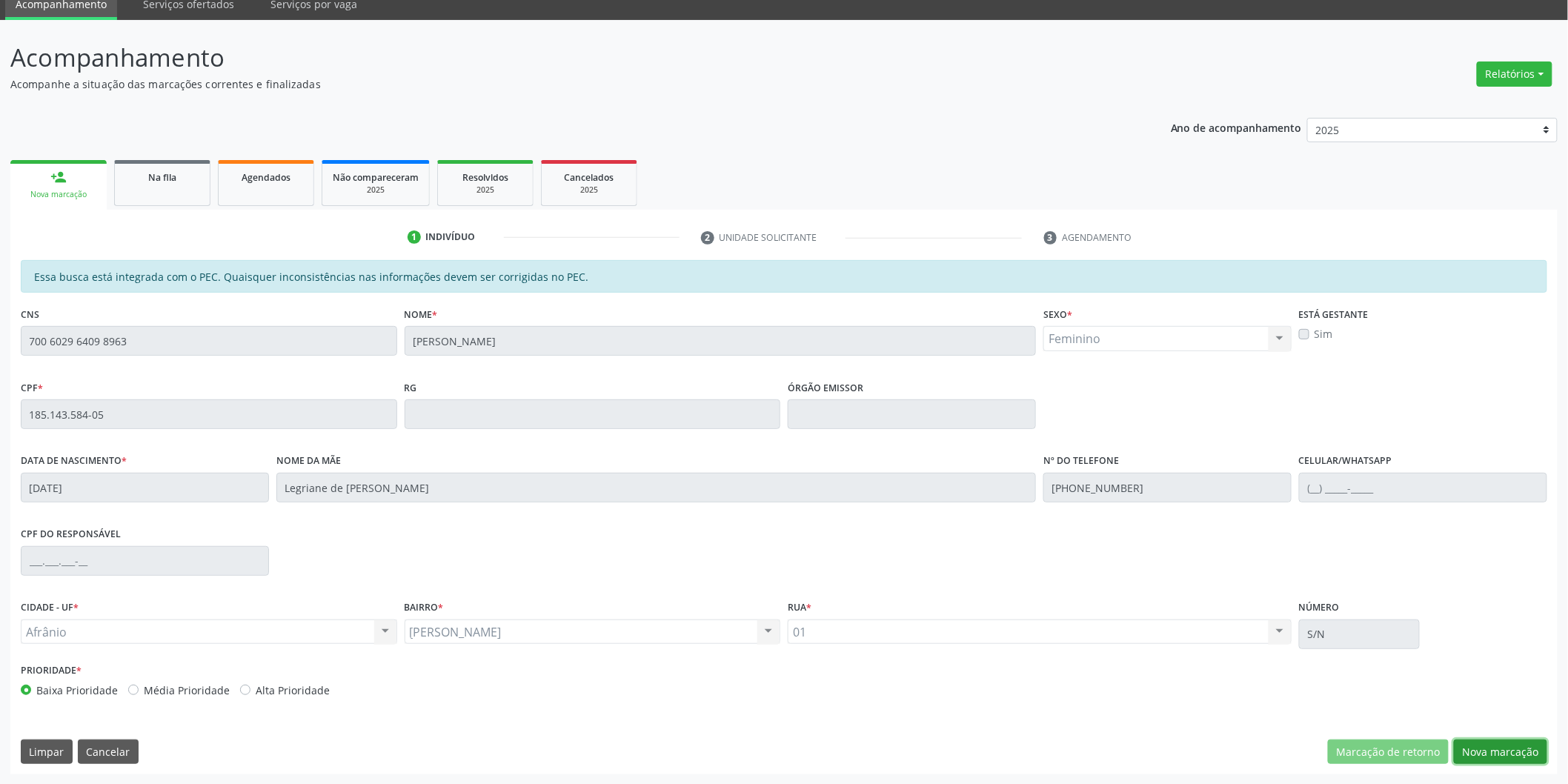
click at [1525, 745] on button "Nova marcação" at bounding box center [1501, 751] width 93 height 25
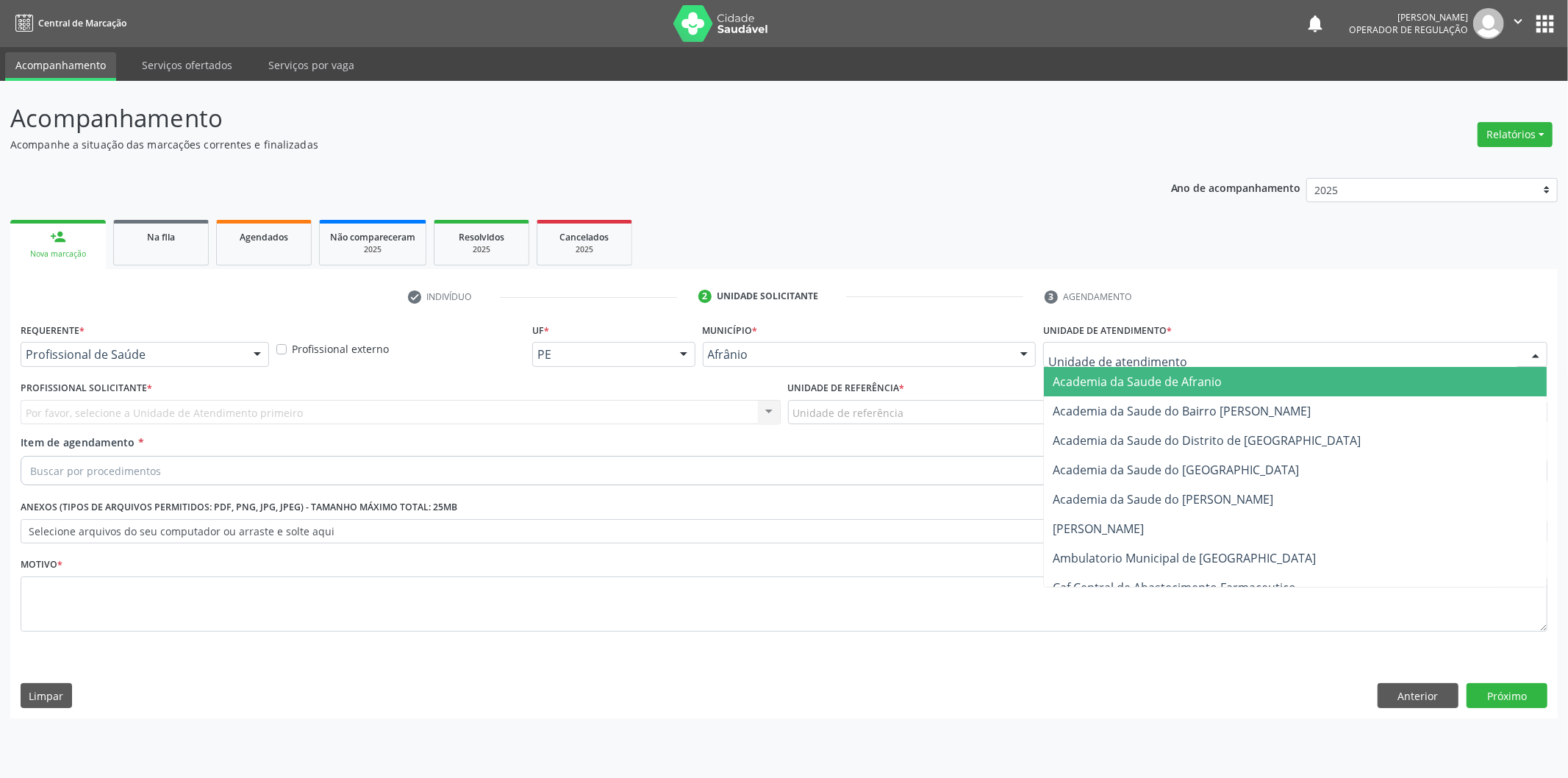
click at [1379, 355] on div at bounding box center [1295, 354] width 504 height 25
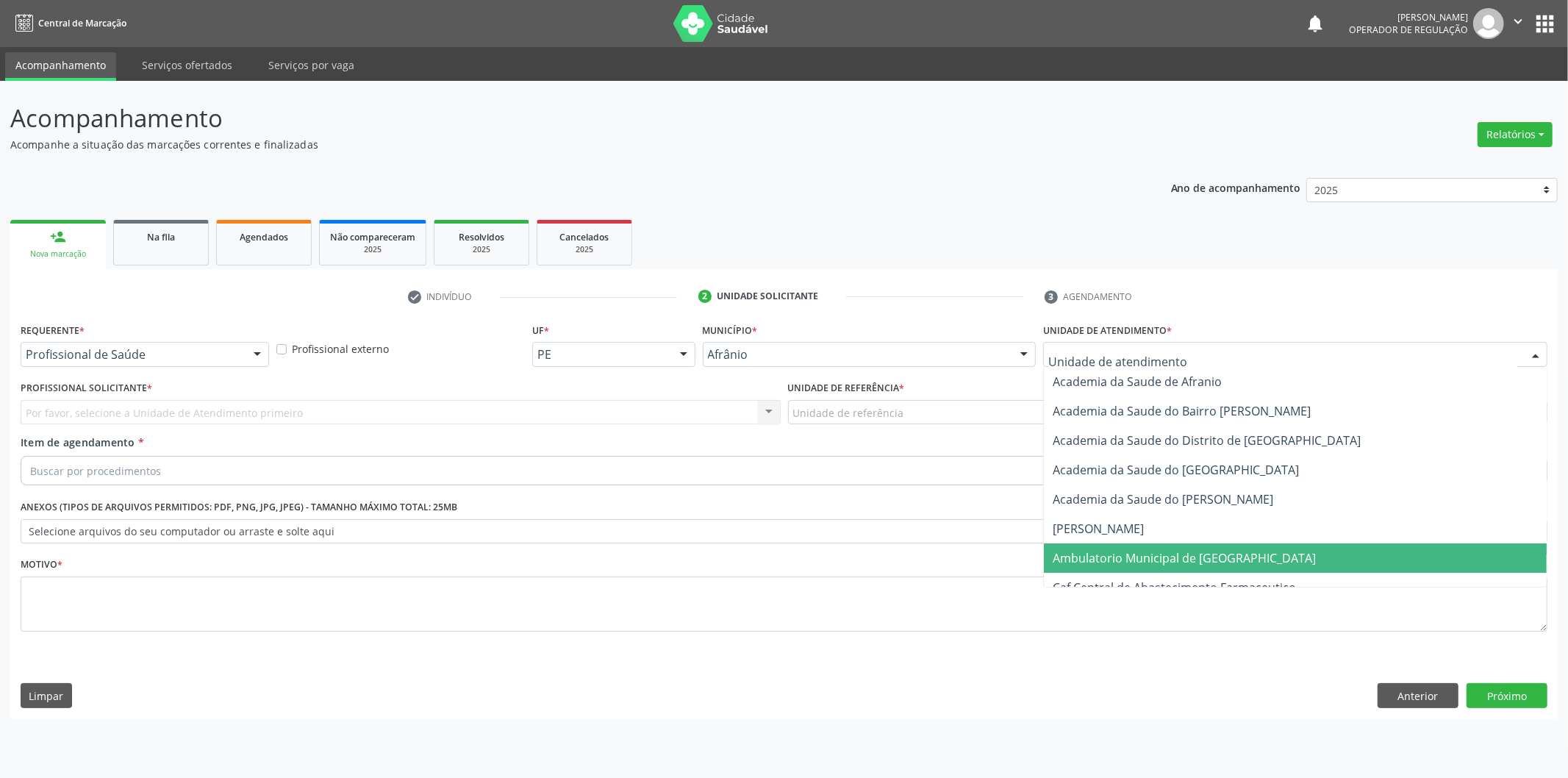
click at [1316, 562] on span "Ambulatorio Municipal de [GEOGRAPHIC_DATA]" at bounding box center [1295, 558] width 503 height 30
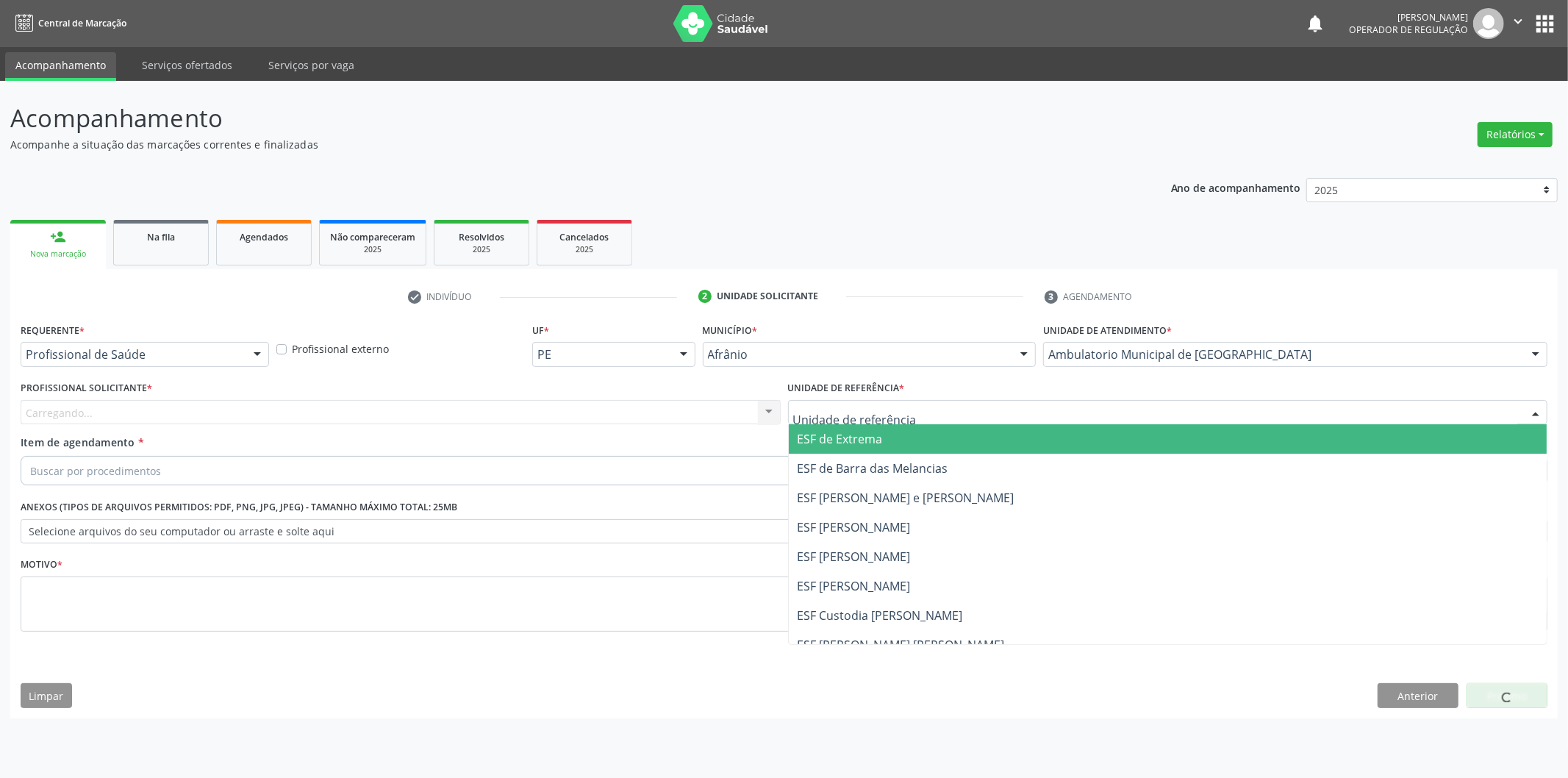
click at [927, 421] on div at bounding box center [1168, 412] width 760 height 25
drag, startPoint x: 911, startPoint y: 437, endPoint x: 755, endPoint y: 433, distance: 156.1
click at [910, 438] on span "ESF de Extrema" at bounding box center [1168, 439] width 759 height 30
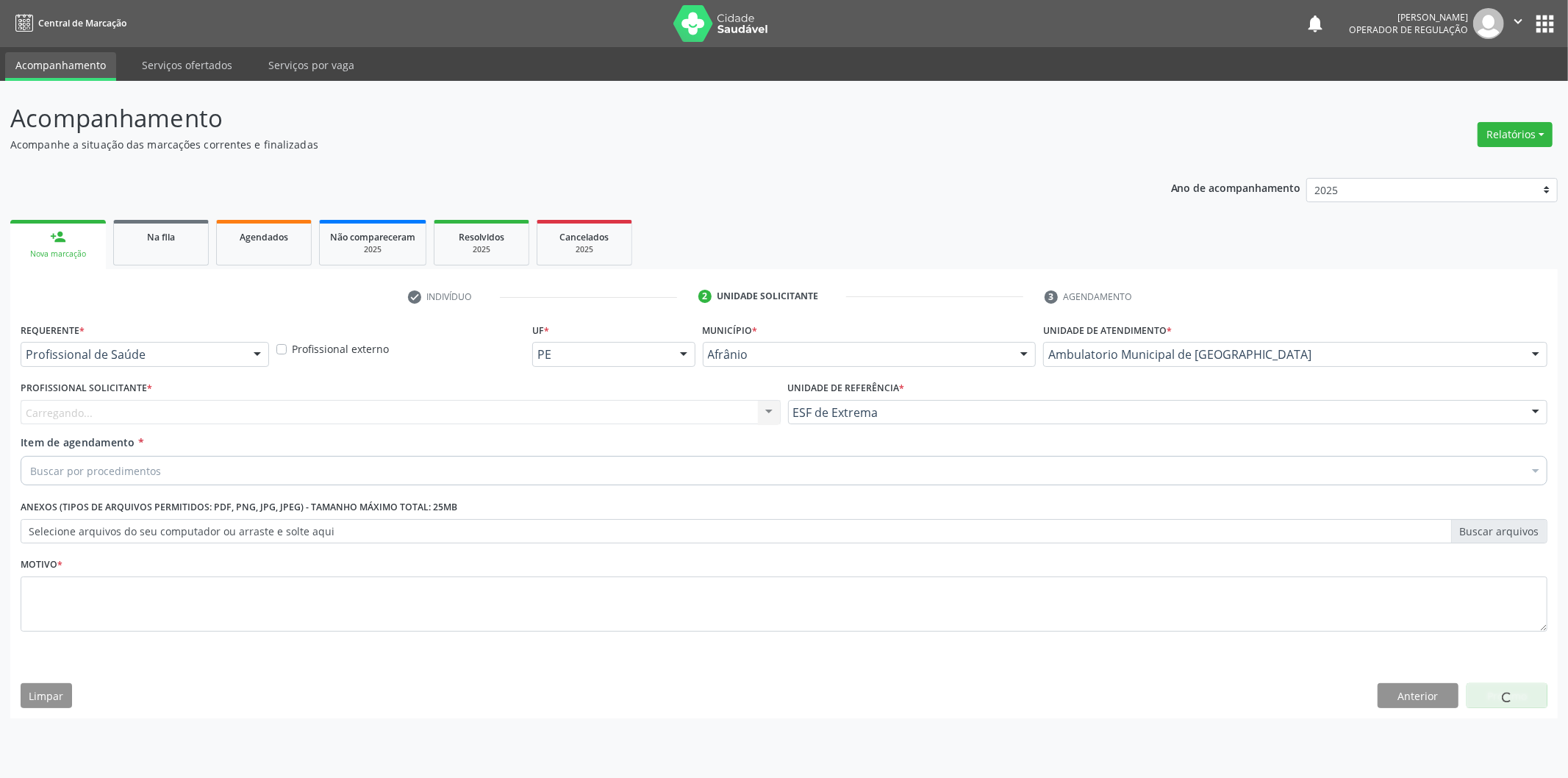
click at [671, 410] on div "Carregando... Nenhum resultado encontrado para: " " Não há nenhuma opção para s…" at bounding box center [400, 412] width 760 height 25
click at [658, 420] on div "Carregando... Nenhum resultado encontrado para: " " Não há nenhuma opção para s…" at bounding box center [400, 412] width 760 height 25
click at [659, 412] on div "Profissional solicitante" at bounding box center [400, 412] width 760 height 25
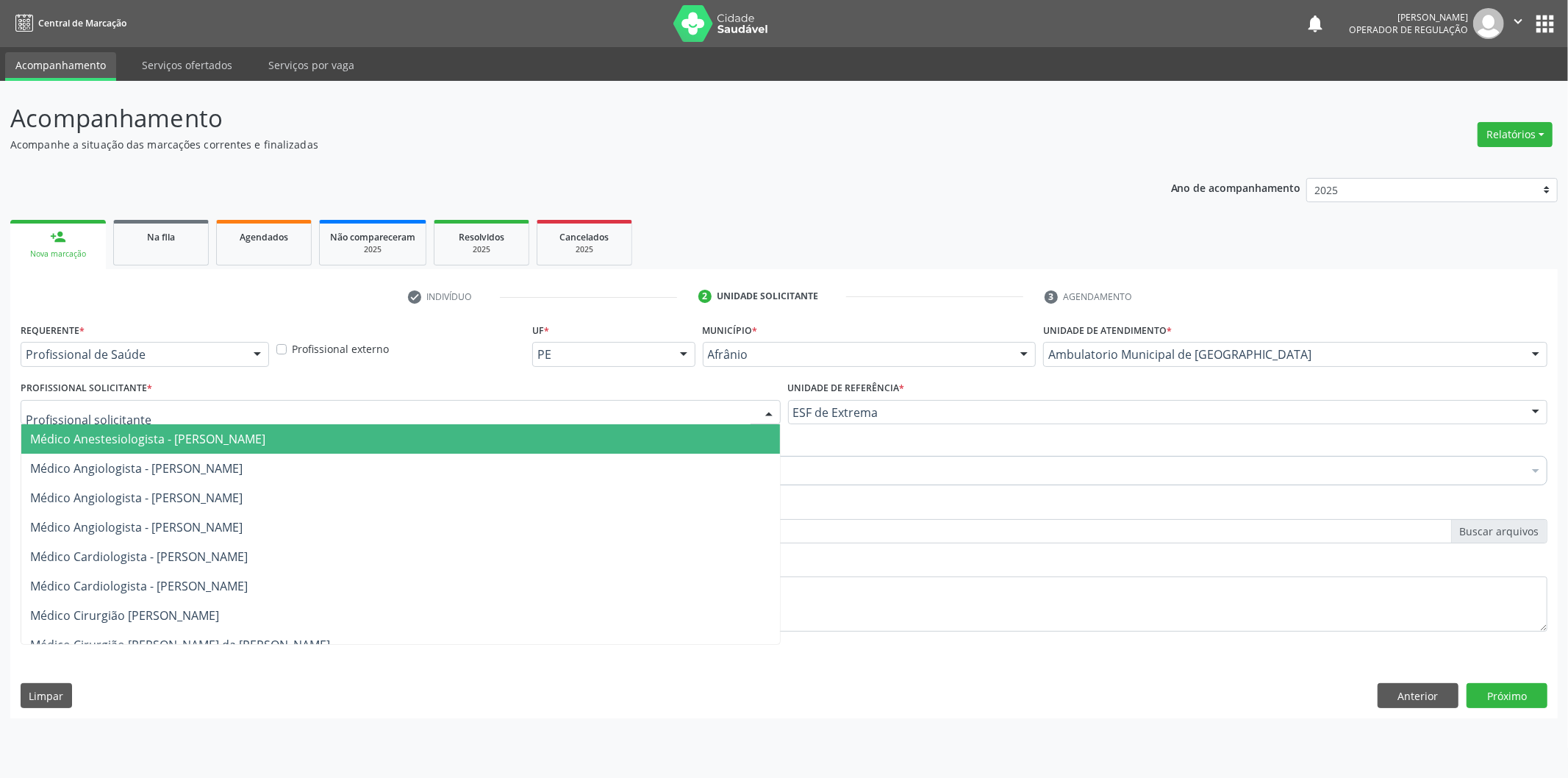
click at [655, 437] on span "Médico Anestesiologista - [PERSON_NAME]" at bounding box center [400, 439] width 759 height 30
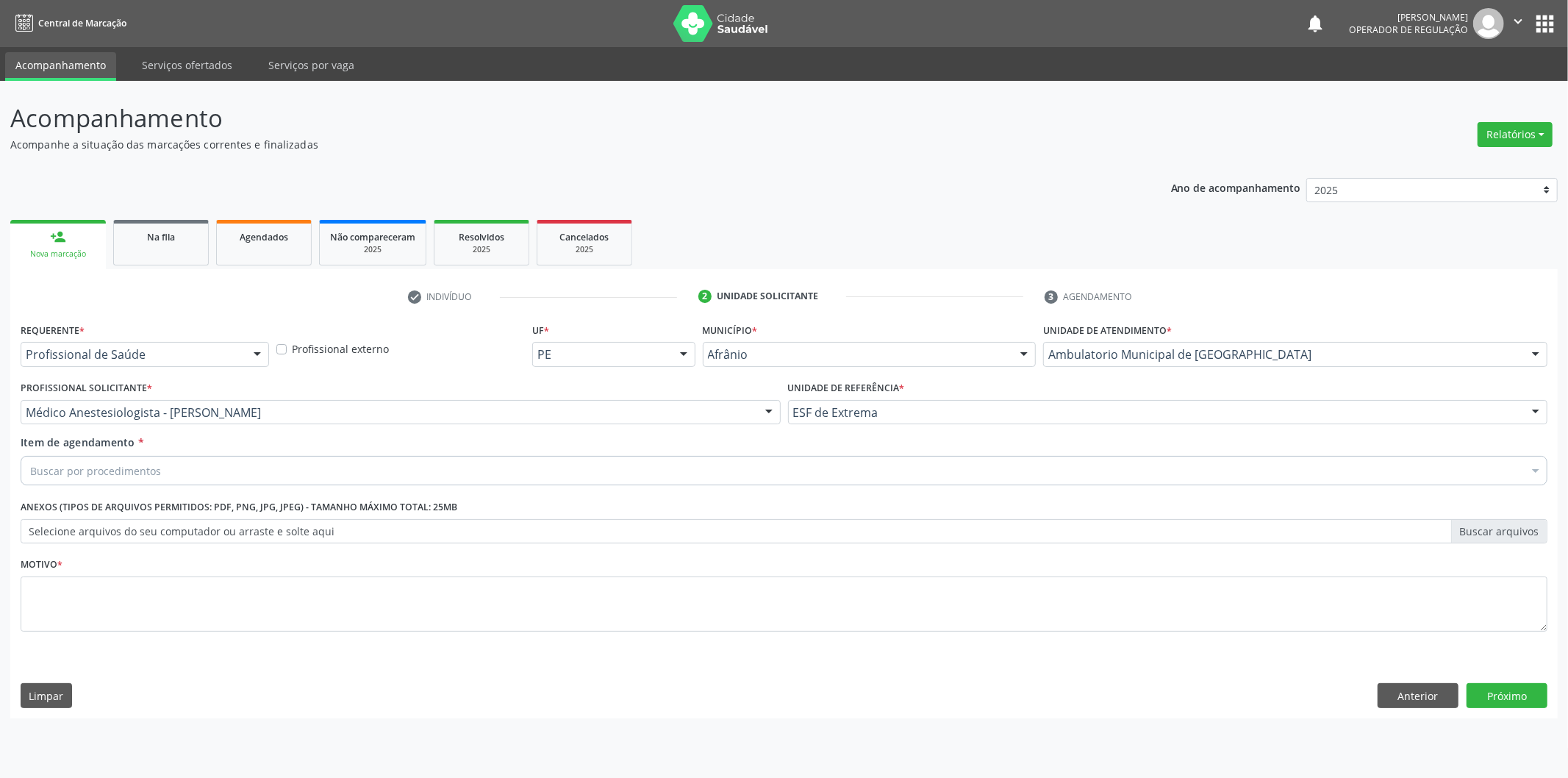
click at [436, 469] on div "Buscar por procedimentos" at bounding box center [784, 471] width 1526 height 30
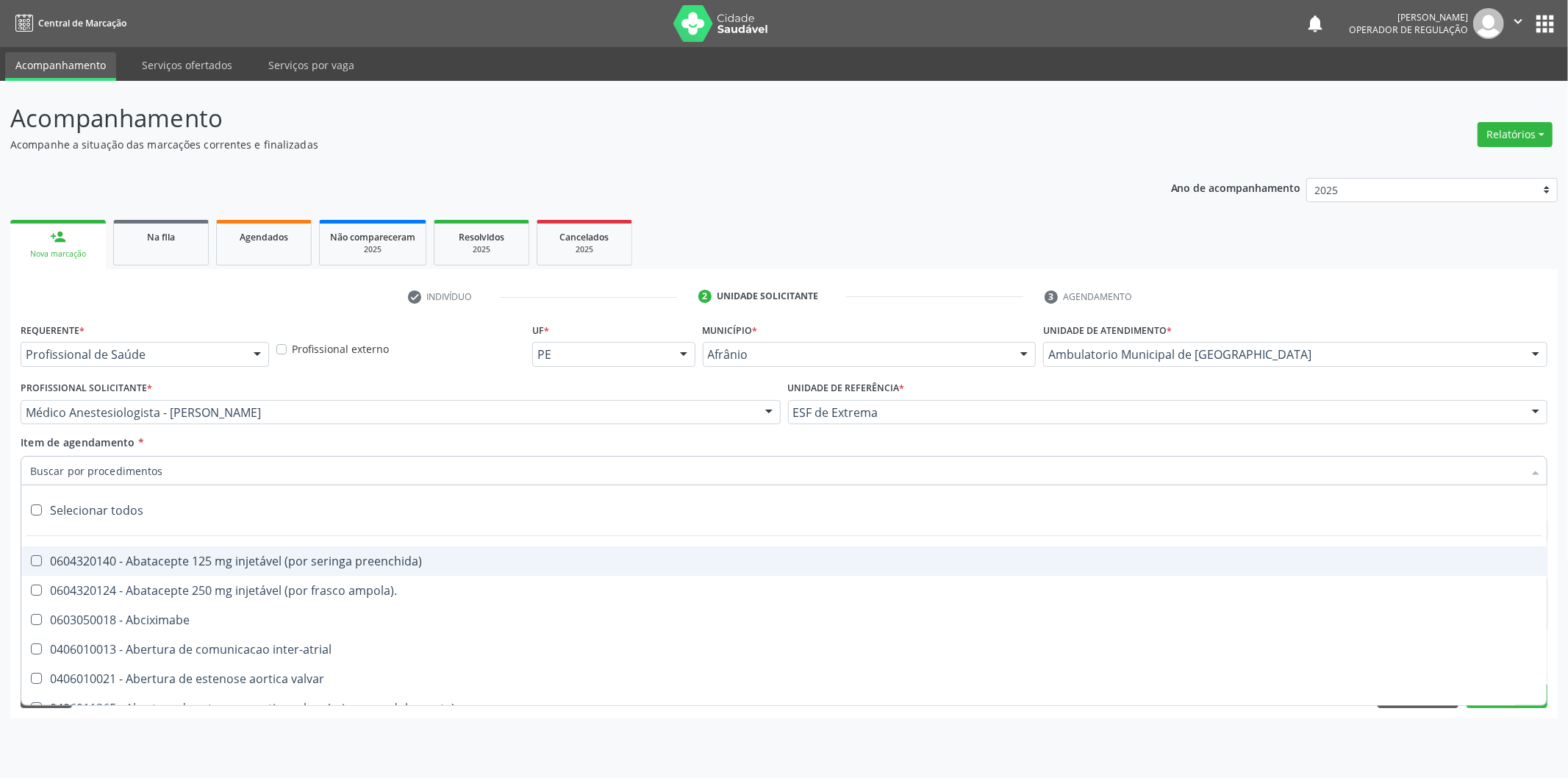
paste input "0302050027"
type input "0302050027"
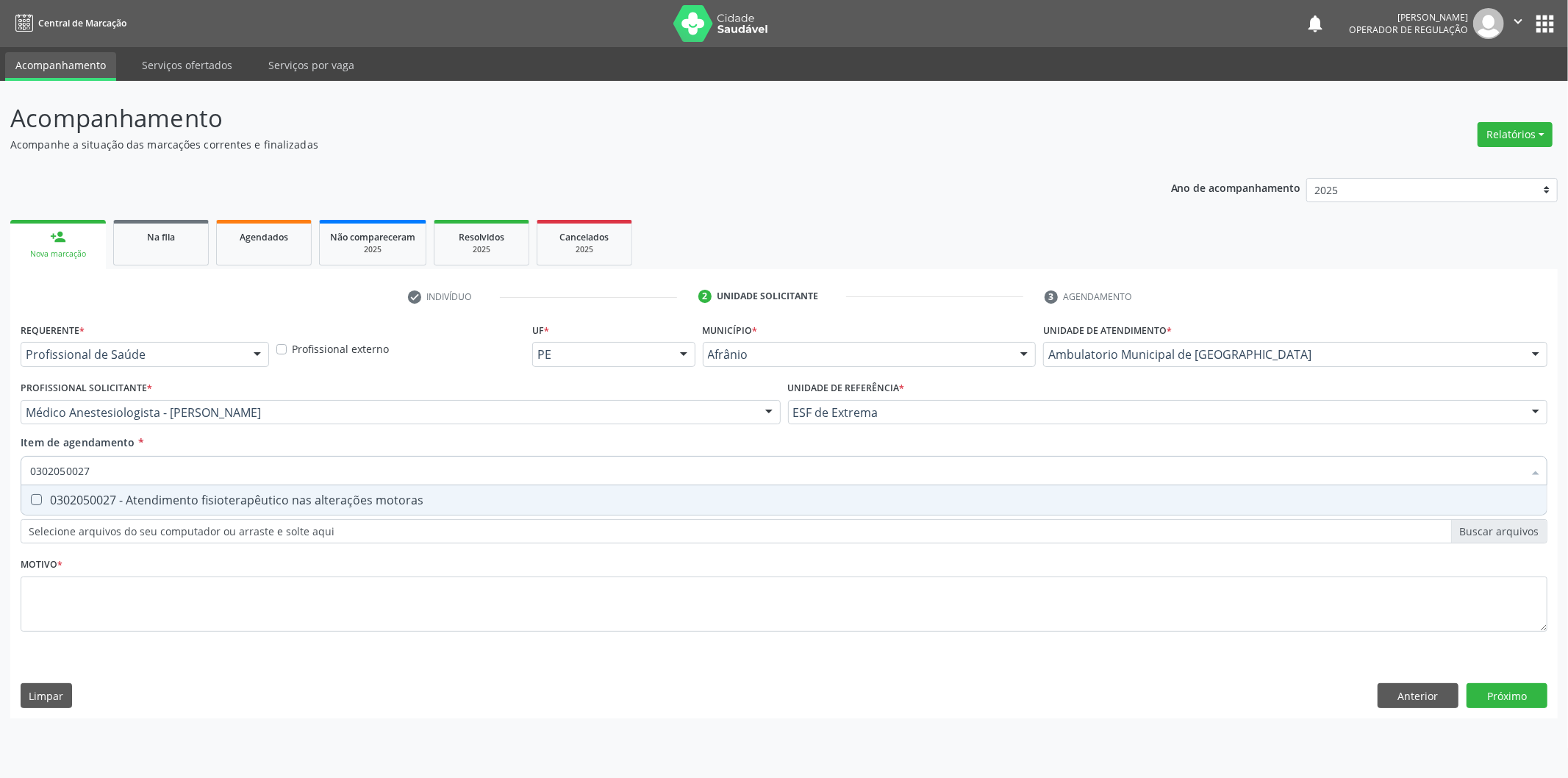
click at [437, 505] on span "0302050027 - Atendimento fisioterapêutico nas alterações motoras" at bounding box center [784, 500] width 1525 height 30
checkbox motoras "true"
click at [334, 621] on div "Requerente * Profissional de Saúde Profissional de Saúde Paciente Nenhum result…" at bounding box center [784, 485] width 1526 height 333
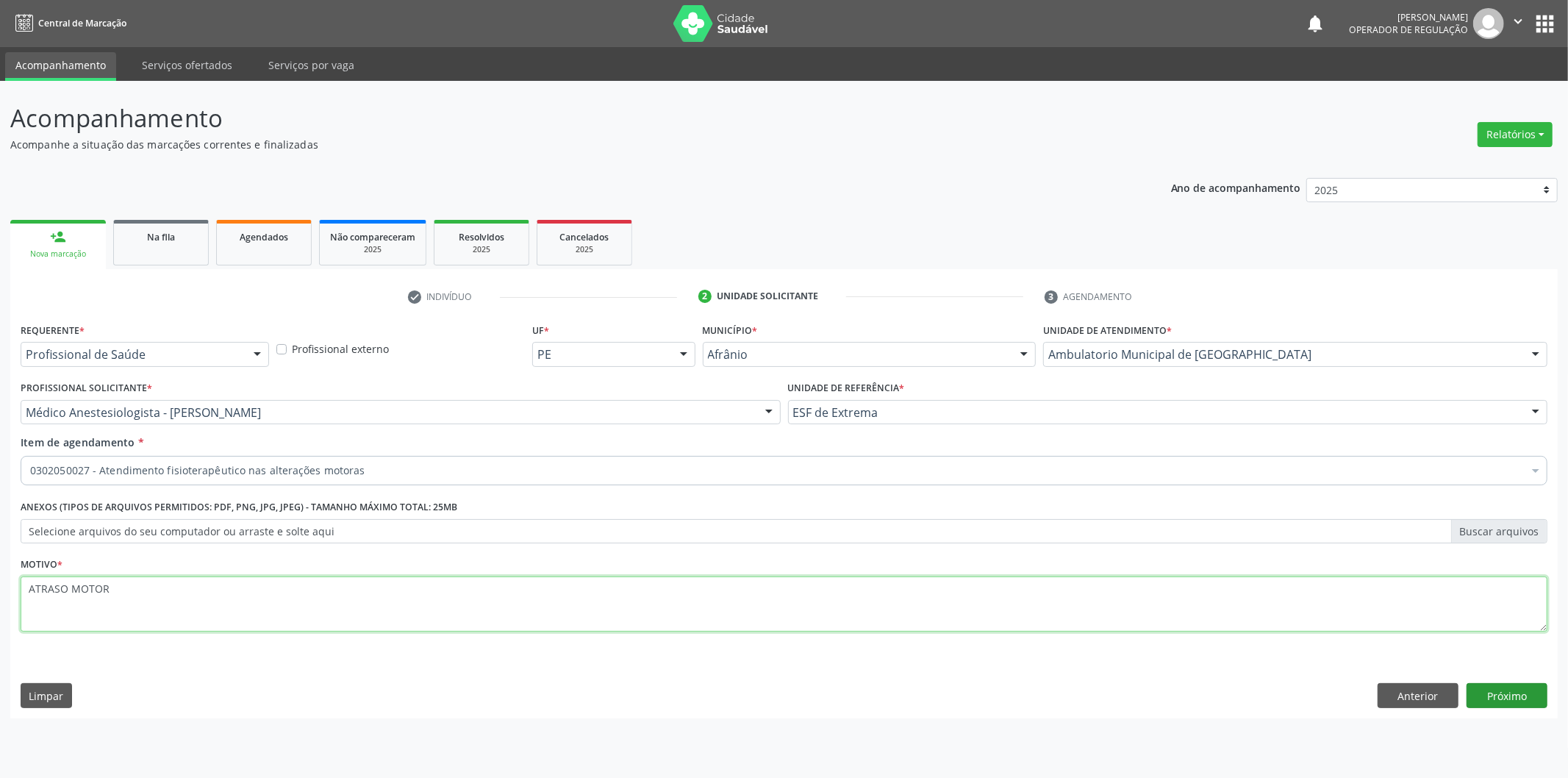
type textarea "ATRASO MOTOR"
click at [1515, 683] on div "Requerente * Profissional de Saúde Profissional de Saúde Paciente Nenhum result…" at bounding box center [784, 518] width 1548 height 399
click at [1507, 688] on button "Próximo" at bounding box center [1506, 695] width 81 height 25
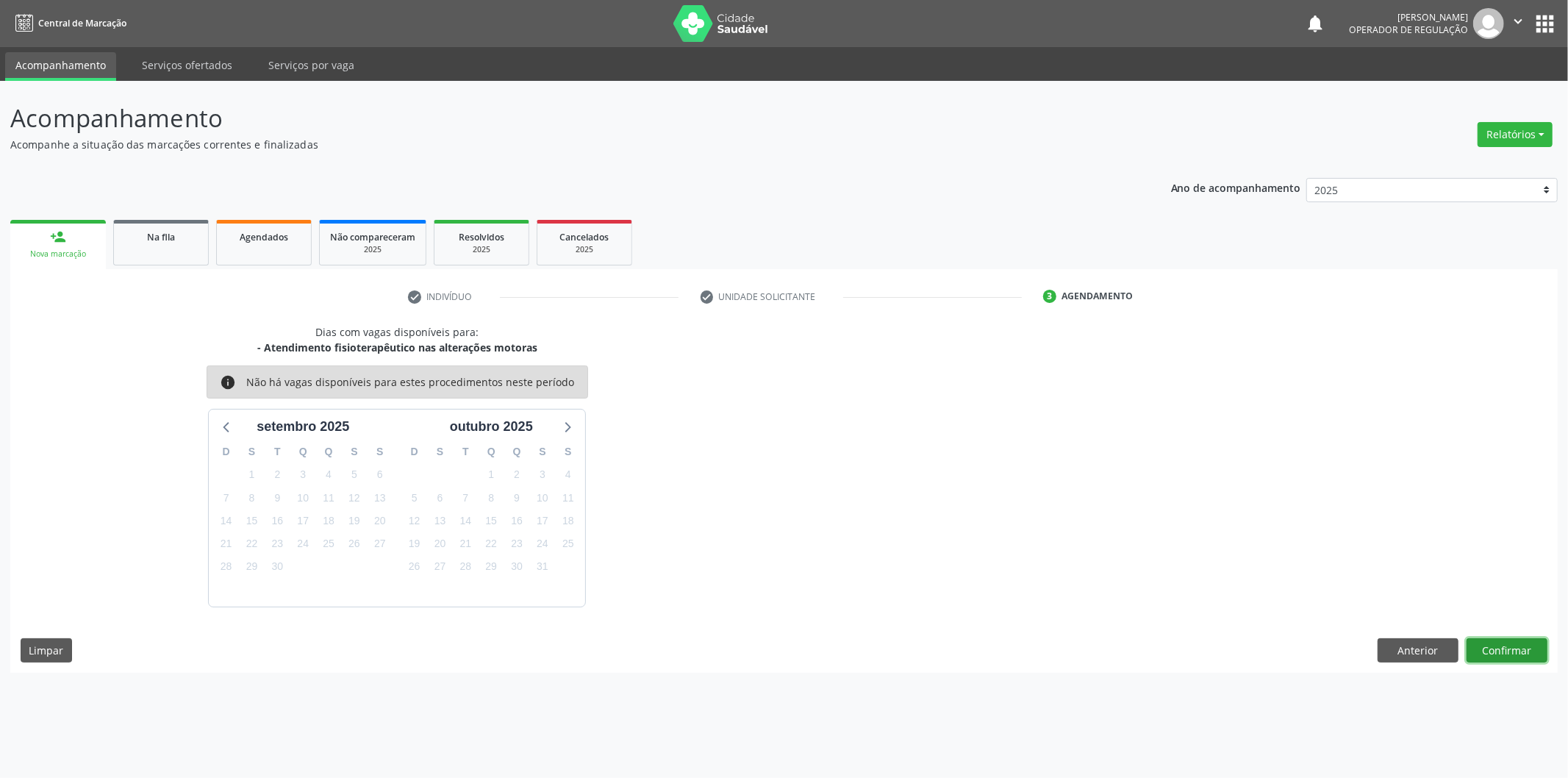
click at [1501, 648] on button "Confirmar" at bounding box center [1506, 650] width 81 height 25
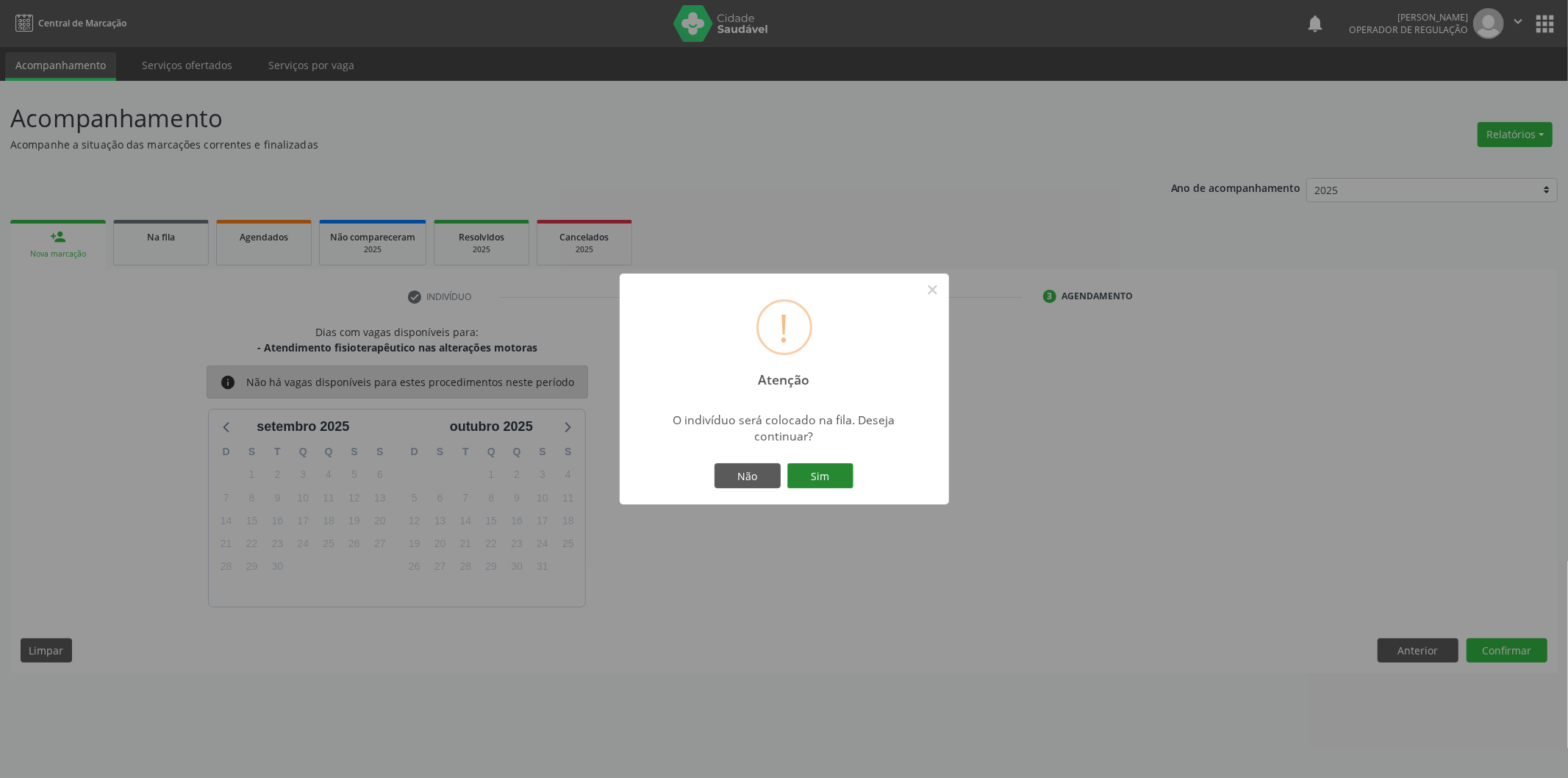
click at [807, 474] on button "Sim" at bounding box center [820, 475] width 66 height 25
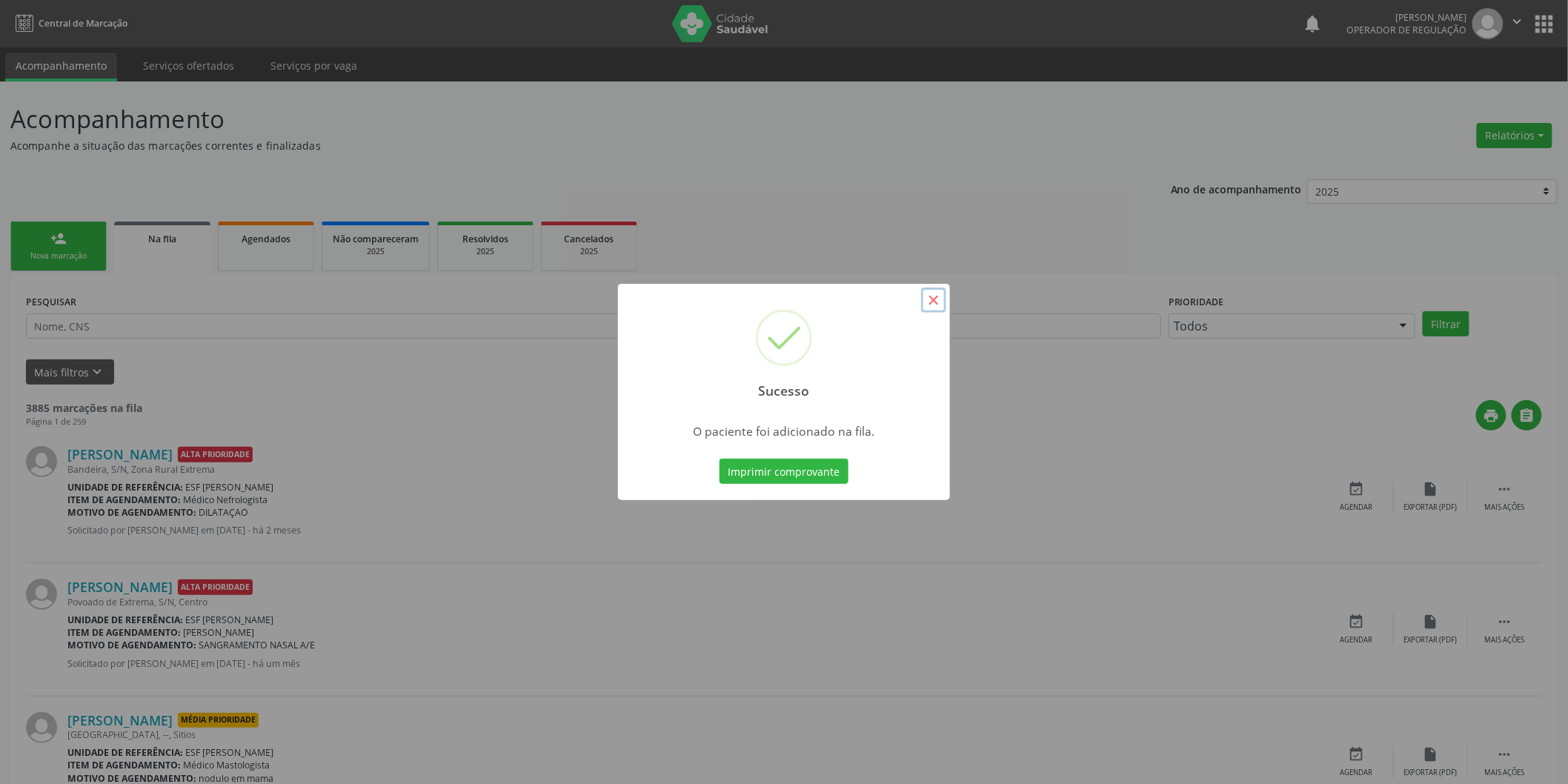
click at [932, 301] on button "×" at bounding box center [934, 300] width 25 height 25
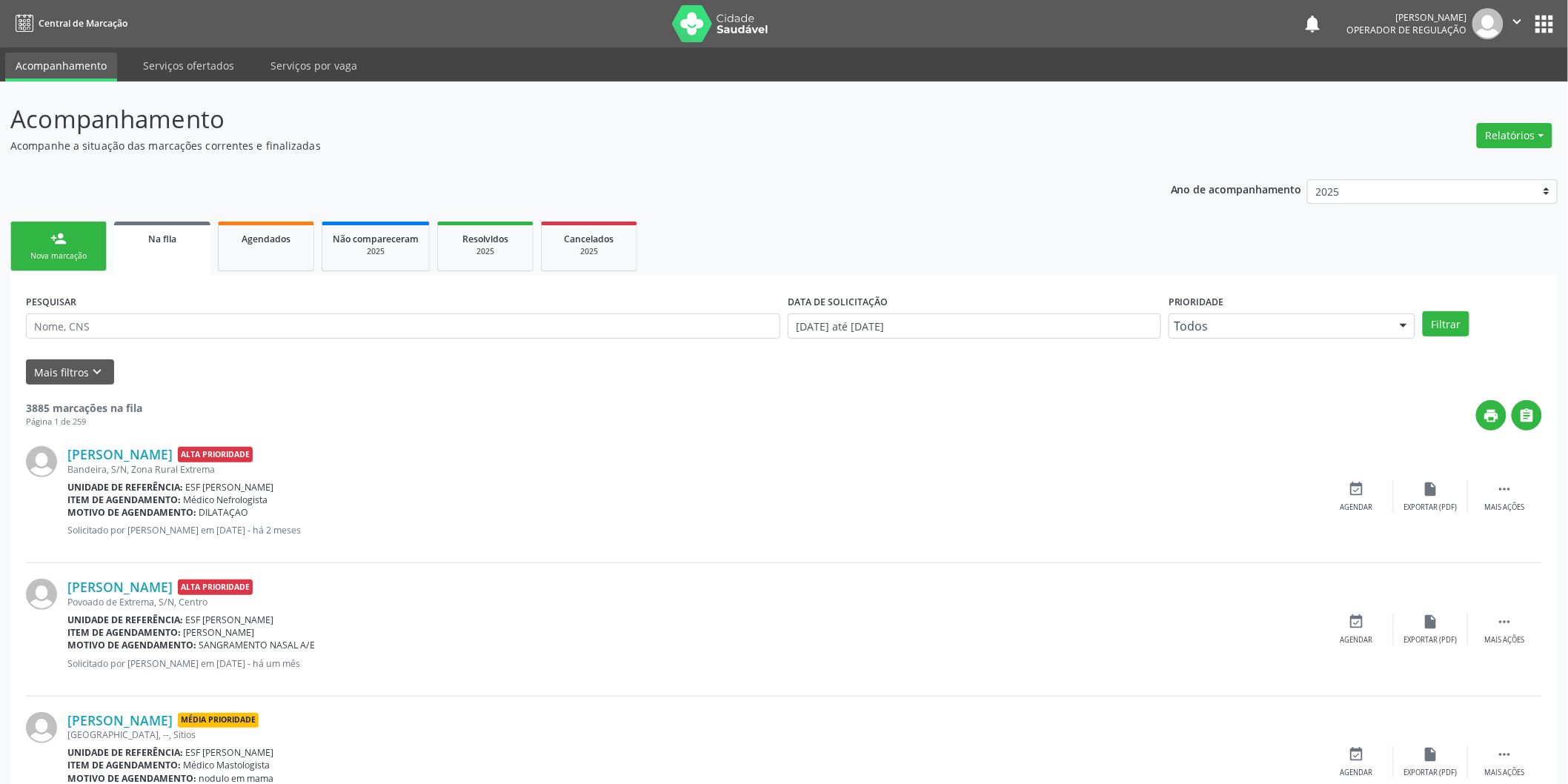
click at [12, 242] on link "person_add Nova marcação" at bounding box center [58, 245] width 96 height 49
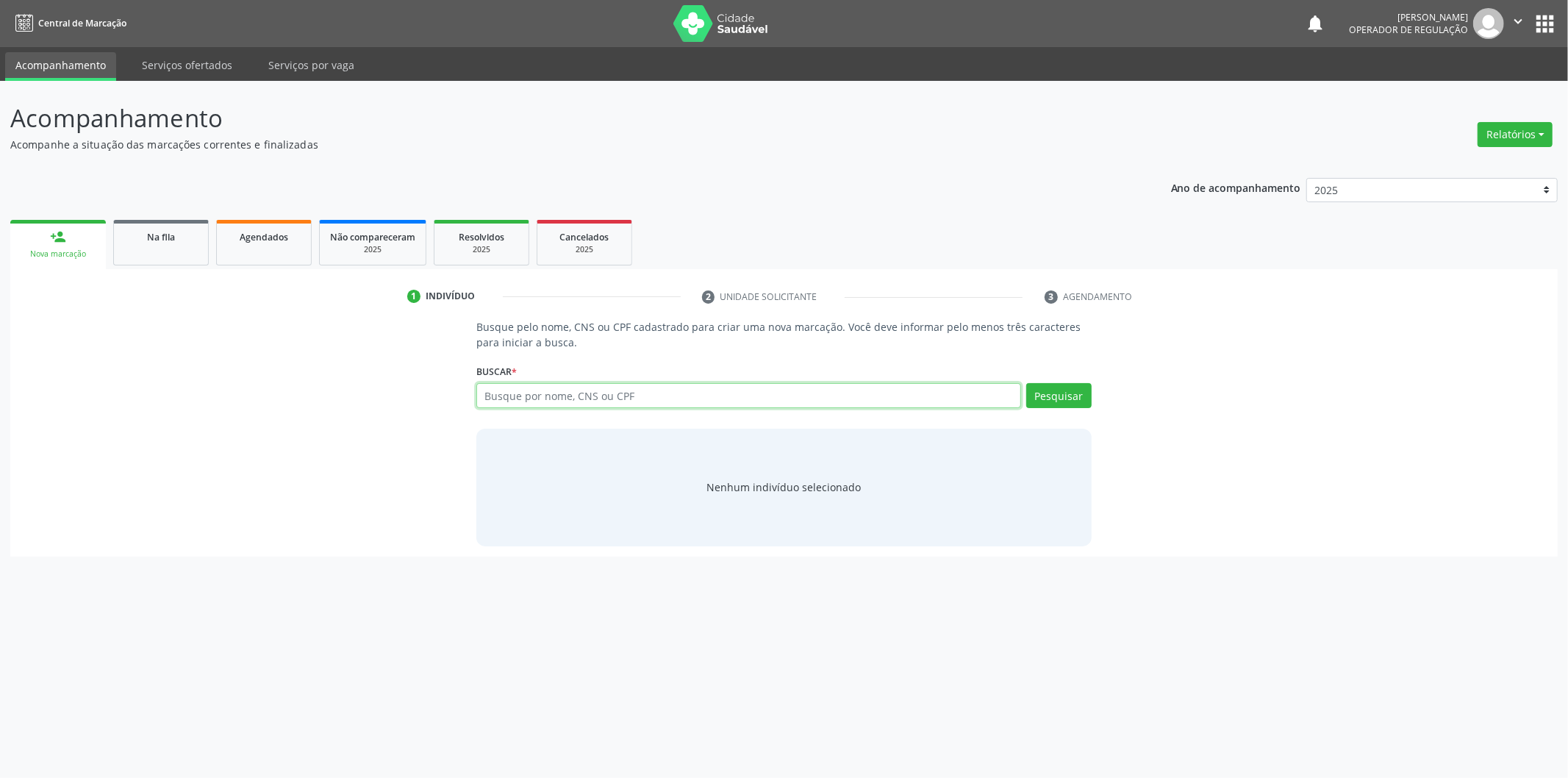
click at [696, 401] on input "text" at bounding box center [748, 395] width 545 height 25
type input "706205603378592"
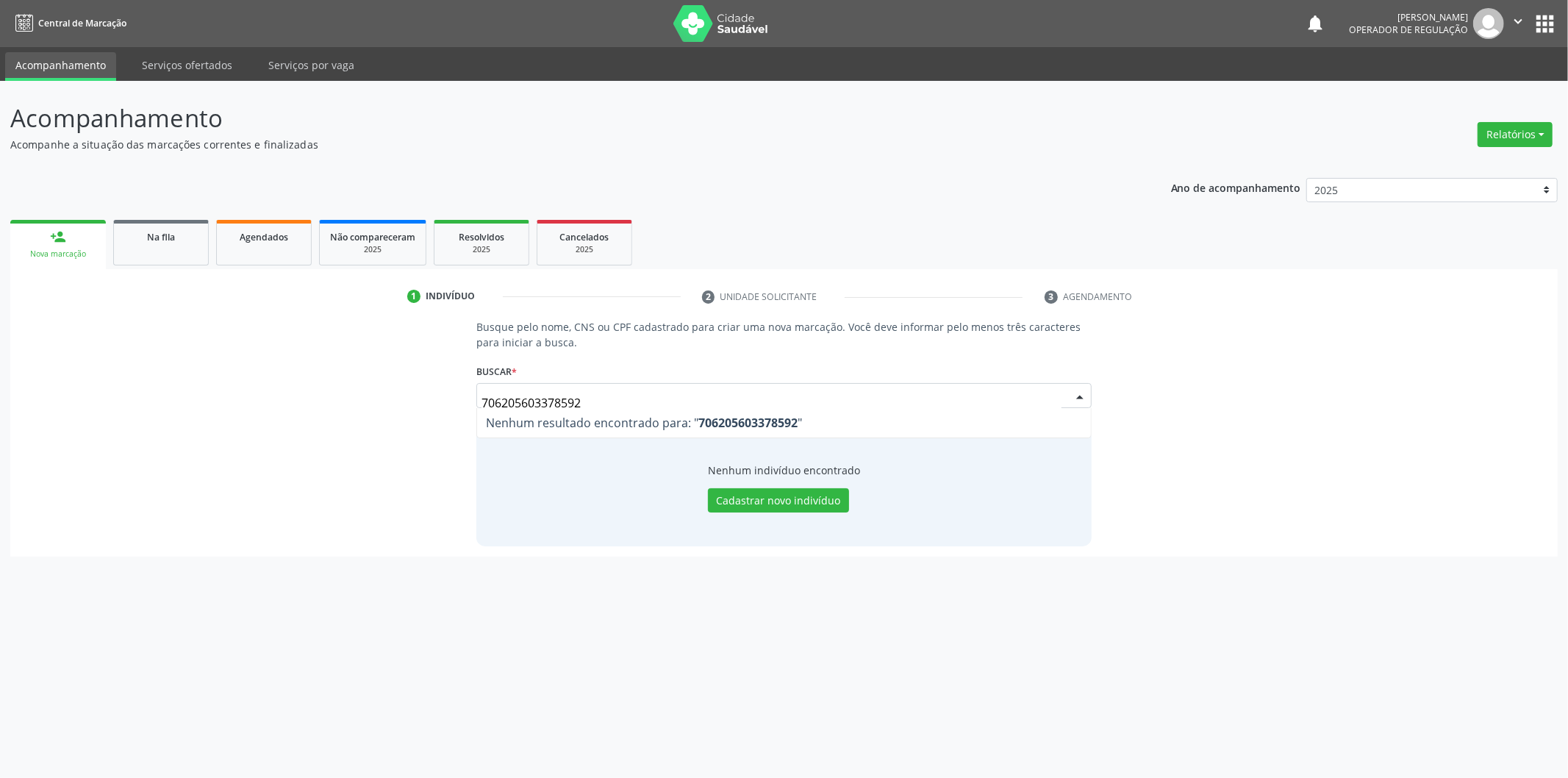
drag, startPoint x: 634, startPoint y: 402, endPoint x: 369, endPoint y: 405, distance: 265.0
click at [369, 405] on div "Busque pelo nome, CNS ou CPF cadastrado para criar uma nova marcação. Você deve…" at bounding box center [784, 432] width 1526 height 226
type input "MARIA DE LOURDES LARANGEIRA"
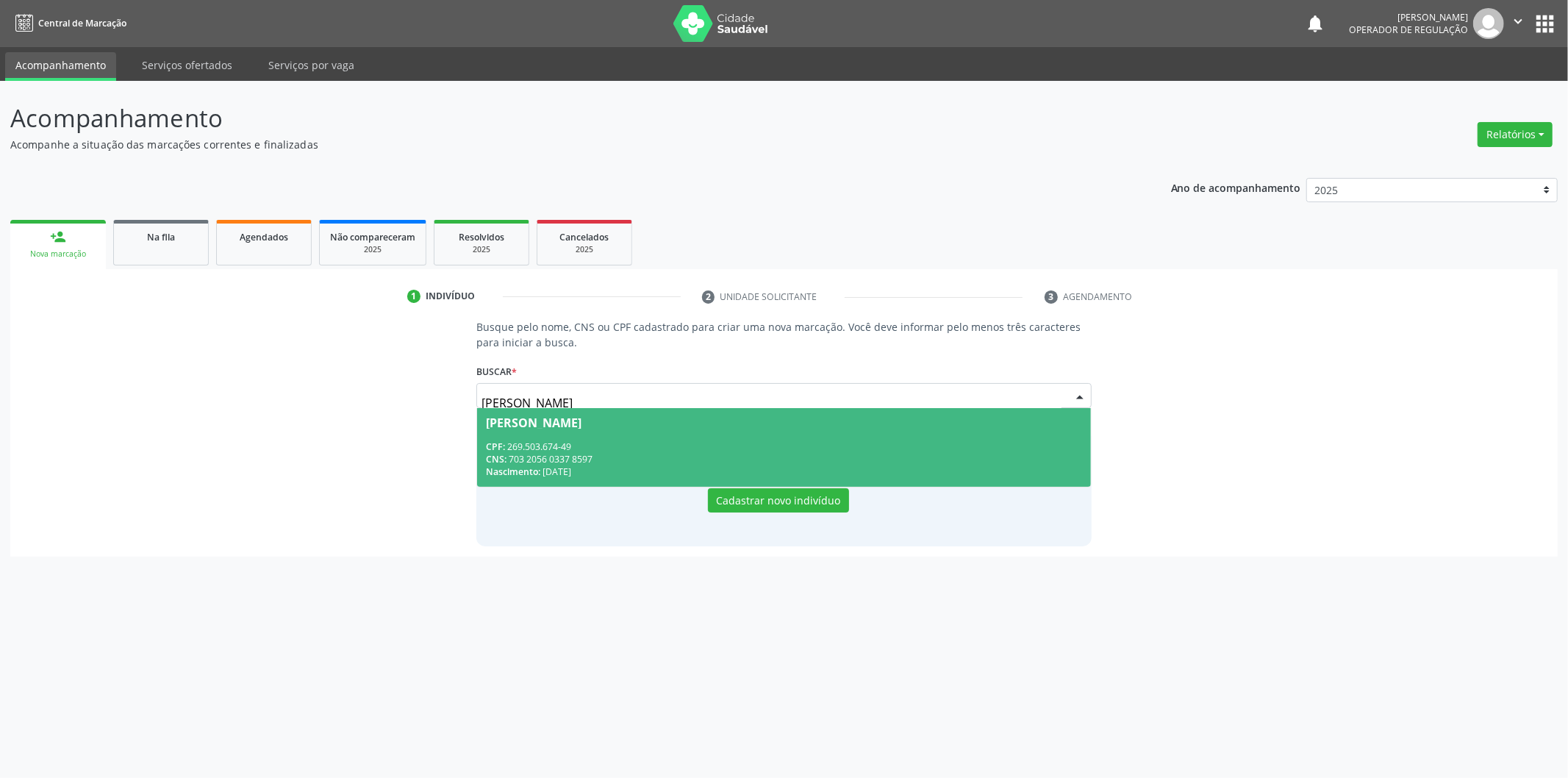
click at [643, 437] on span "Maria de Lourdes Larangeira CPF: 269.503.674-49 CNS: 703 2056 0337 8597 Nascime…" at bounding box center [784, 446] width 614 height 79
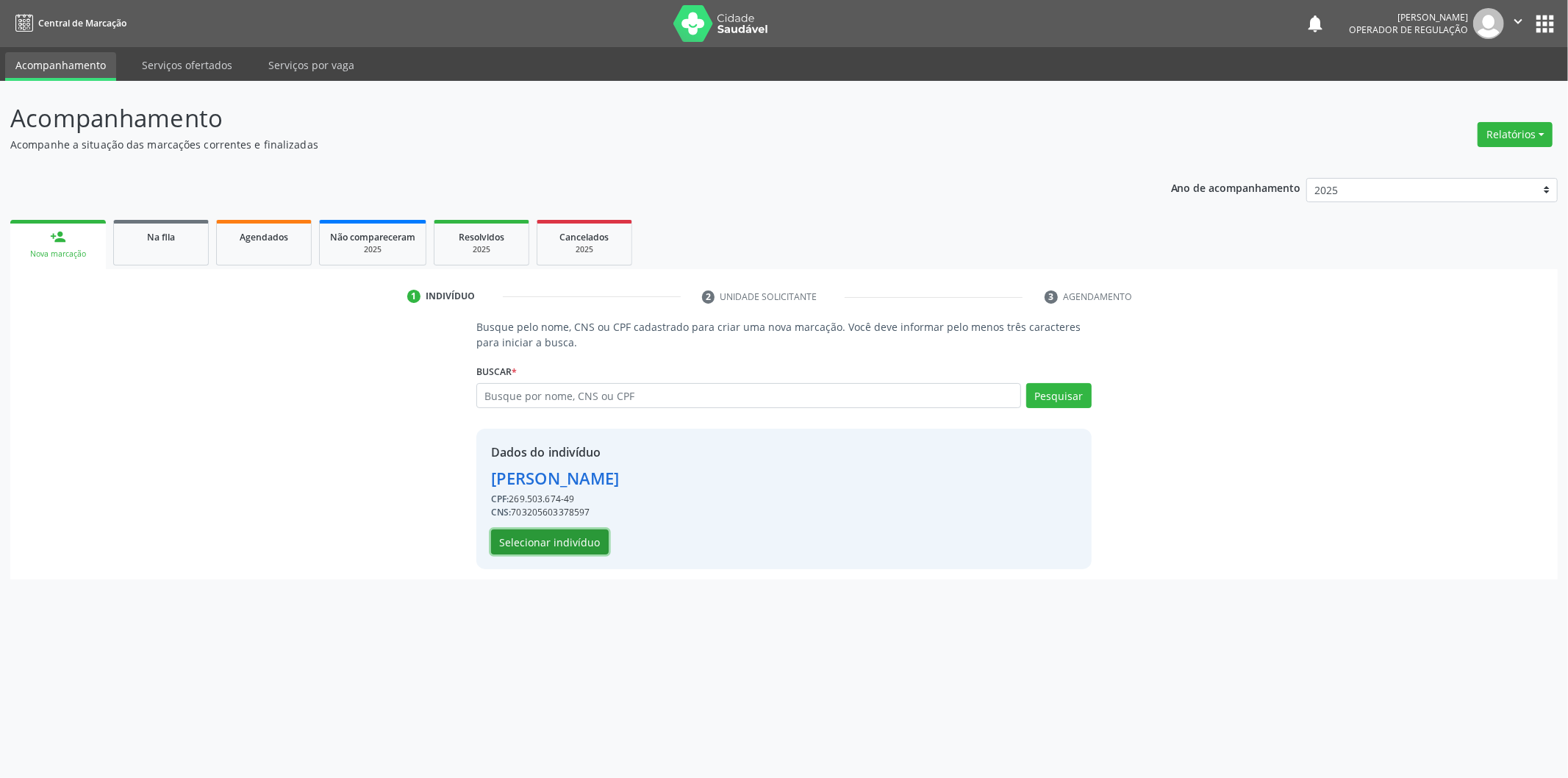
click at [568, 535] on button "Selecionar indivíduo" at bounding box center [549, 541] width 118 height 25
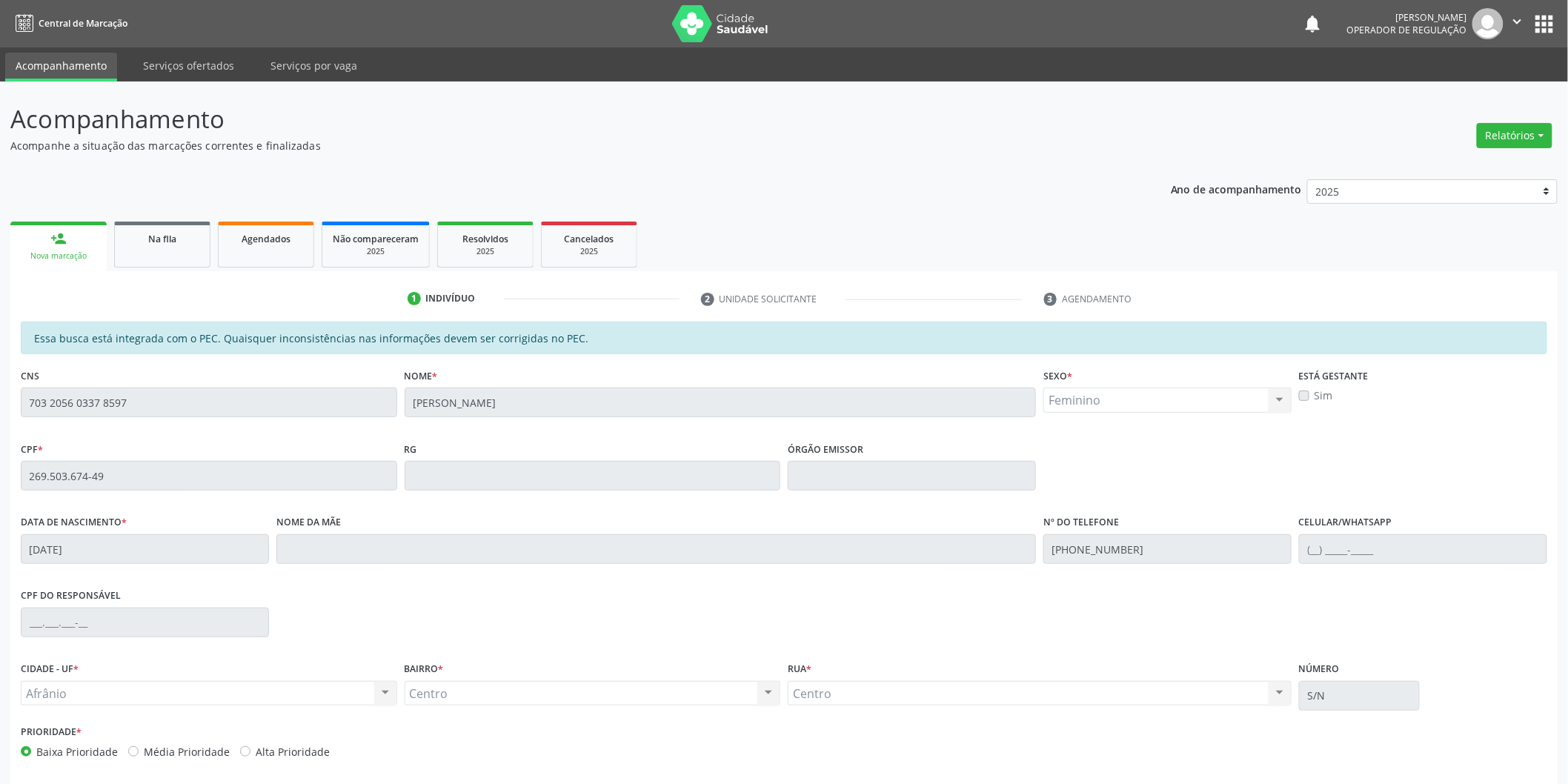
scroll to position [62, 0]
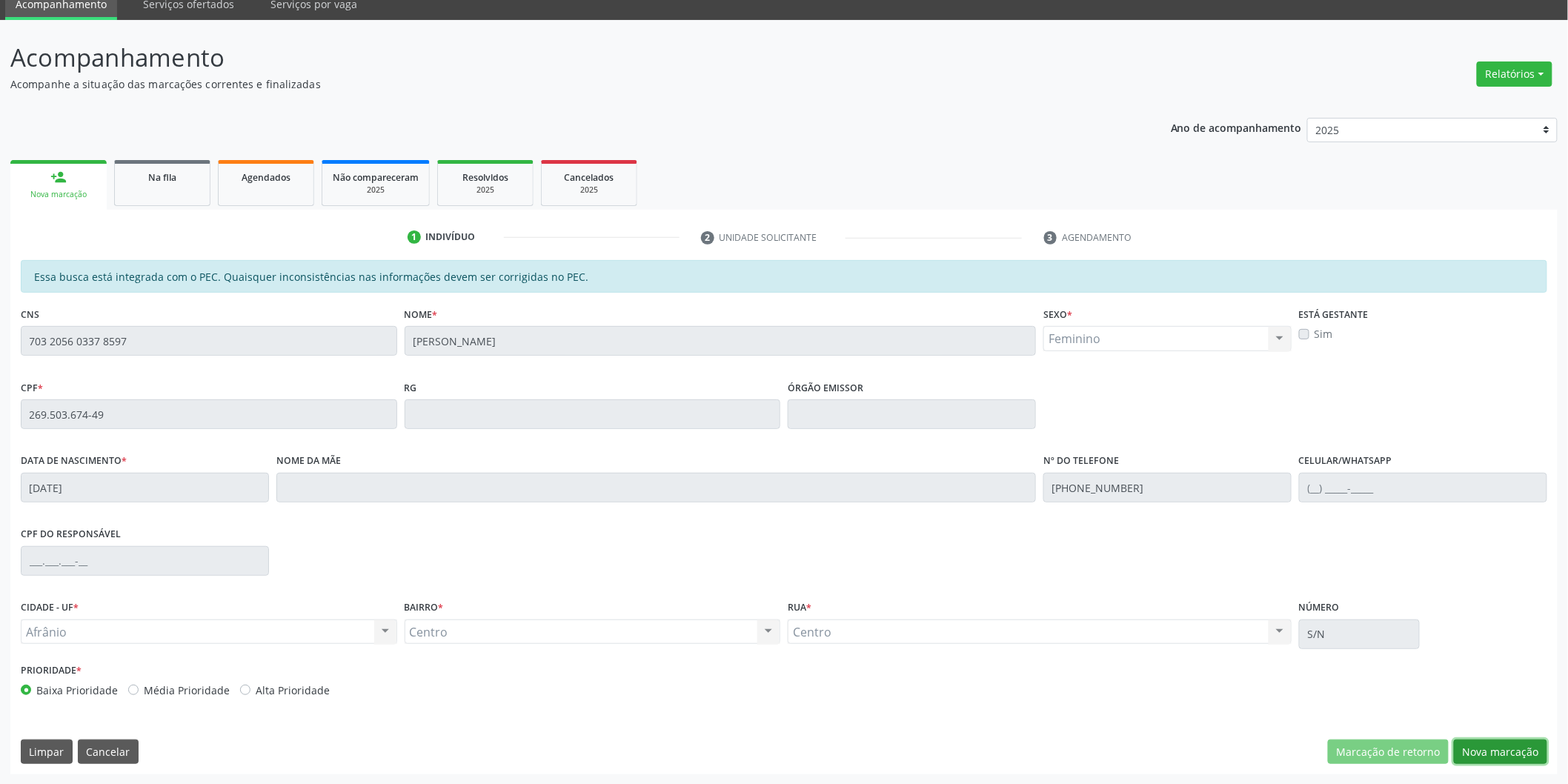
click at [1521, 742] on button "Nova marcação" at bounding box center [1501, 751] width 93 height 25
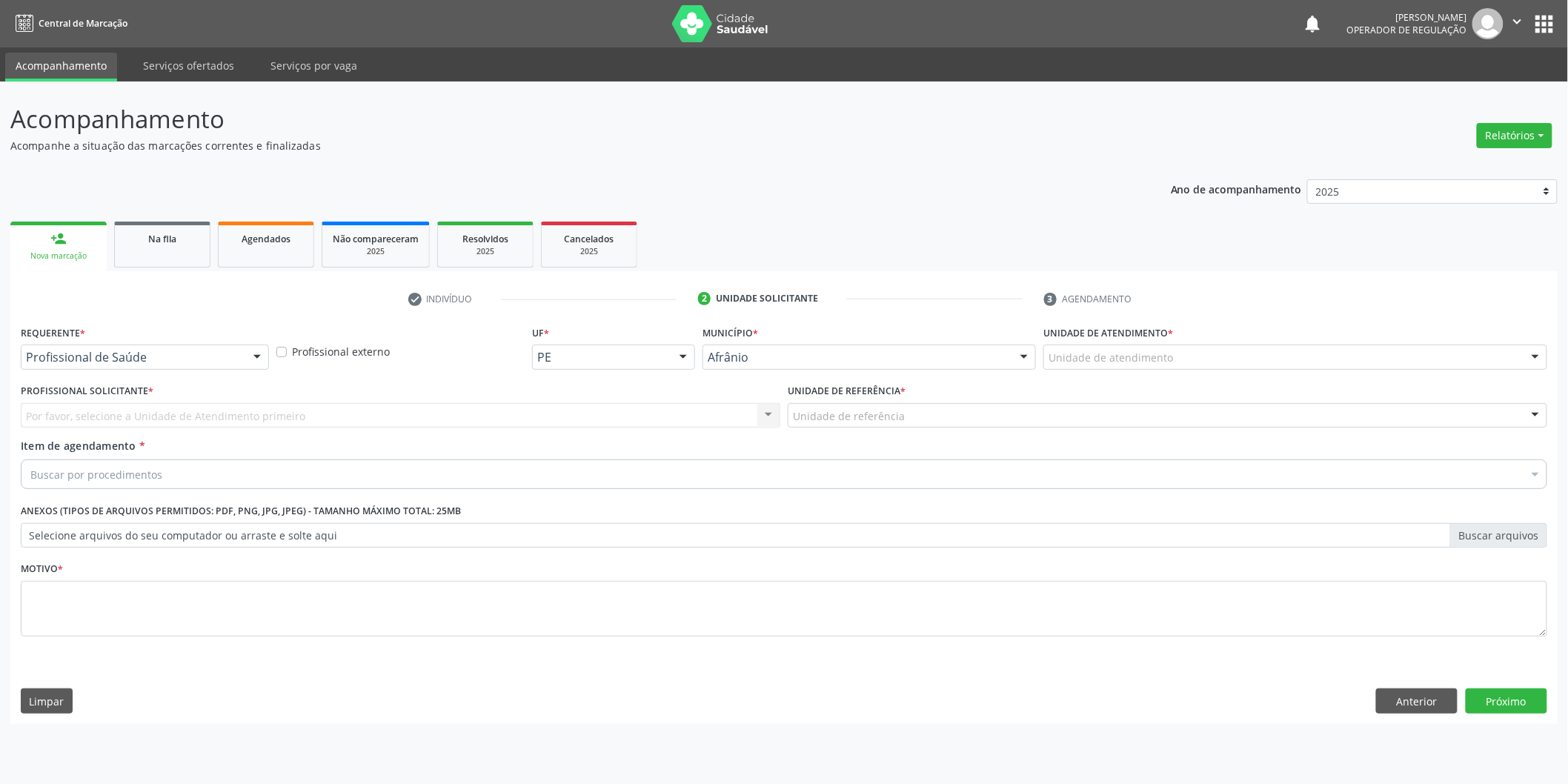
scroll to position [0, 0]
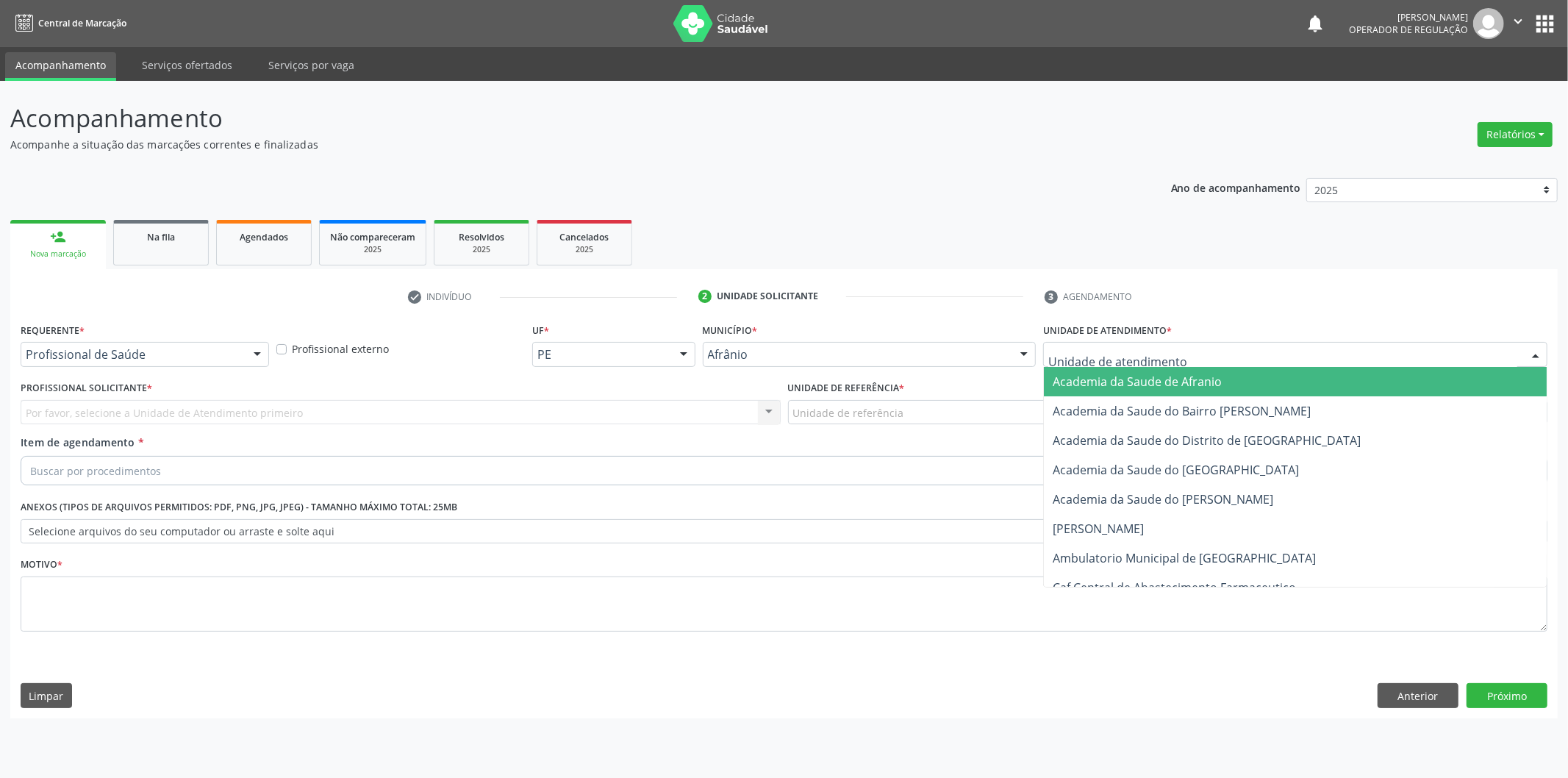
drag, startPoint x: 1332, startPoint y: 347, endPoint x: 1275, endPoint y: 444, distance: 112.5
click at [1332, 350] on div at bounding box center [1295, 354] width 504 height 25
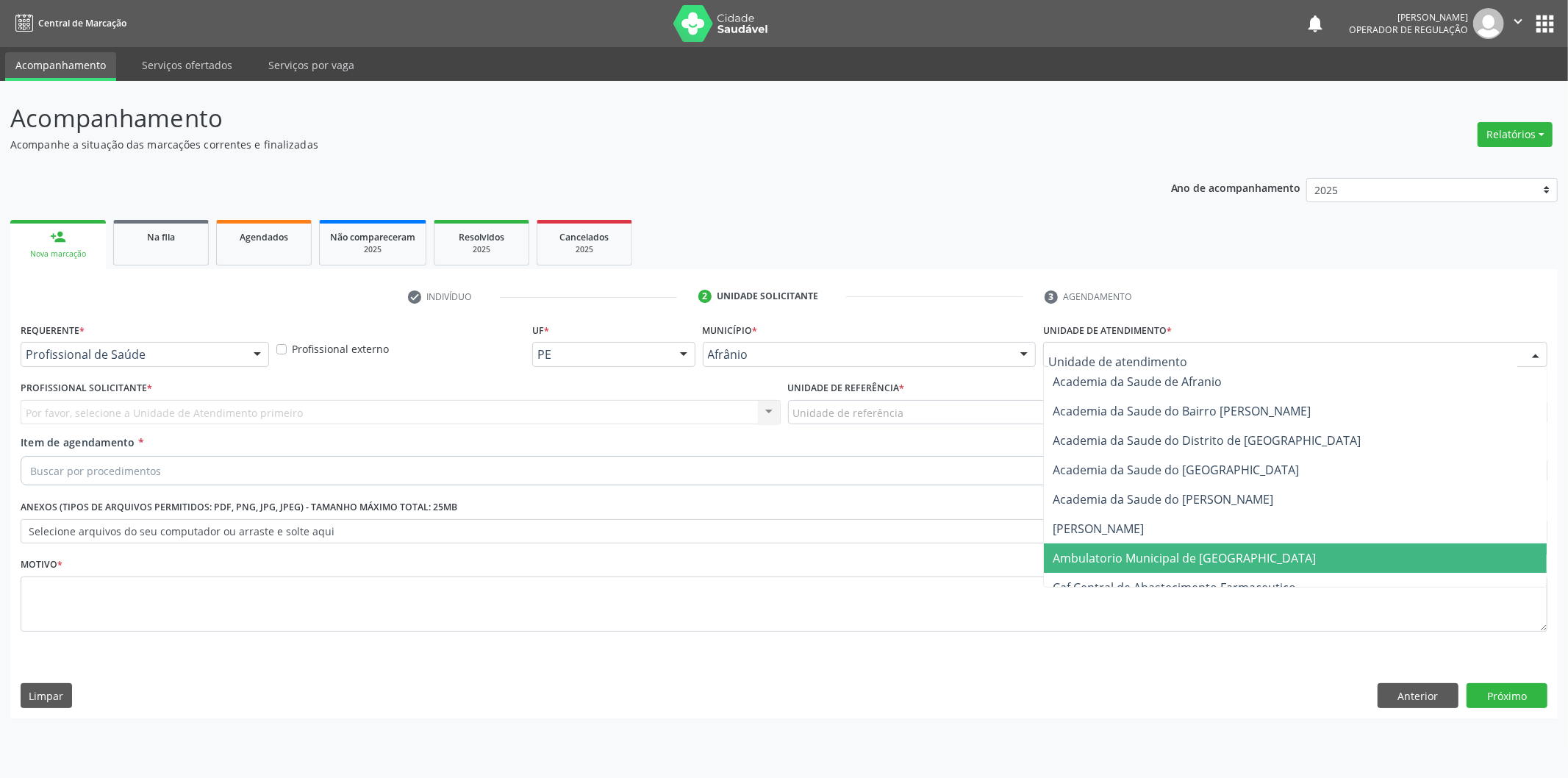
click at [1241, 546] on span "Ambulatorio Municipal de [GEOGRAPHIC_DATA]" at bounding box center [1295, 558] width 503 height 30
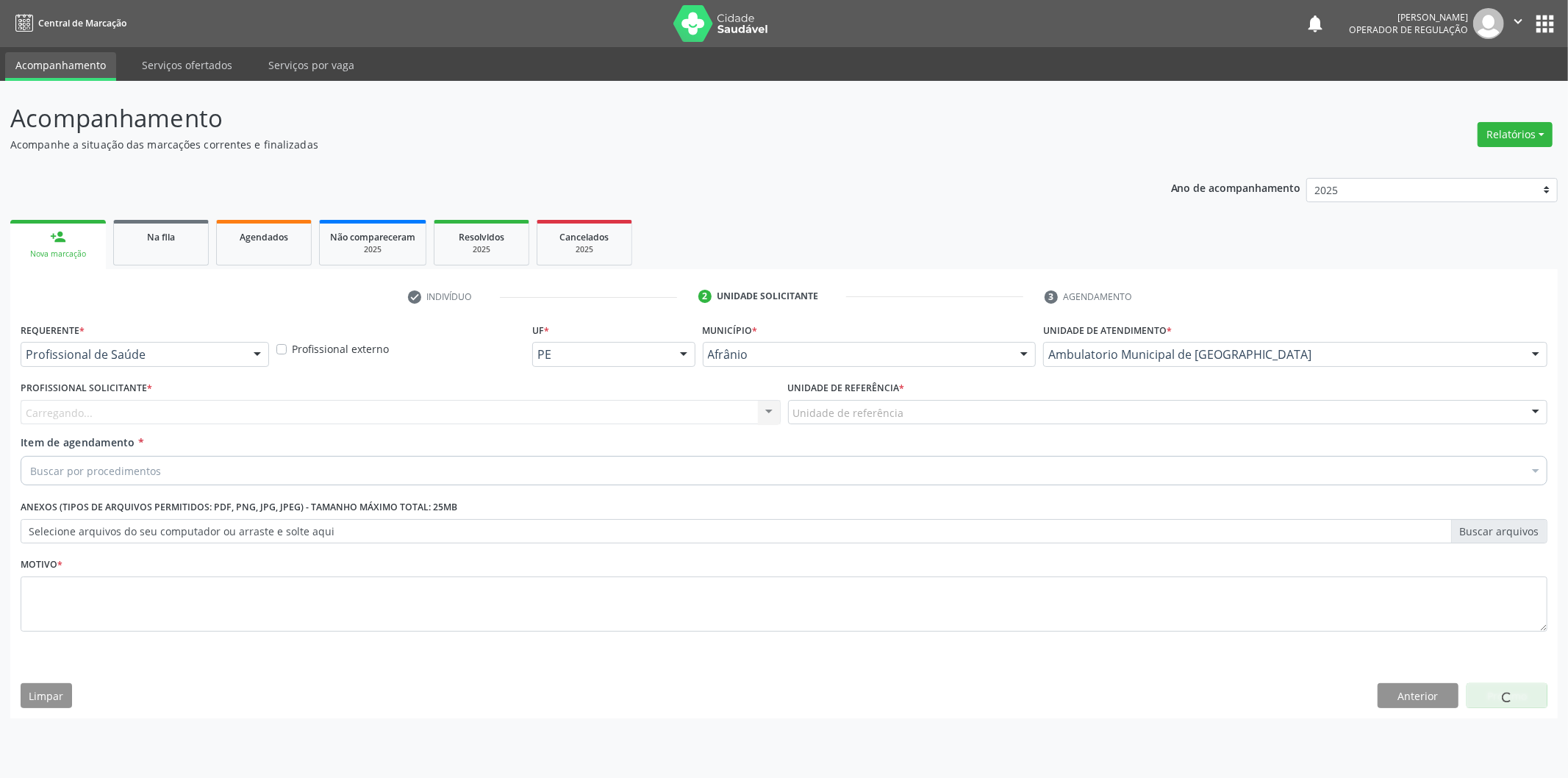
drag, startPoint x: 961, startPoint y: 407, endPoint x: 926, endPoint y: 426, distance: 39.8
click at [959, 411] on div "Unidade de referência" at bounding box center [1168, 412] width 760 height 25
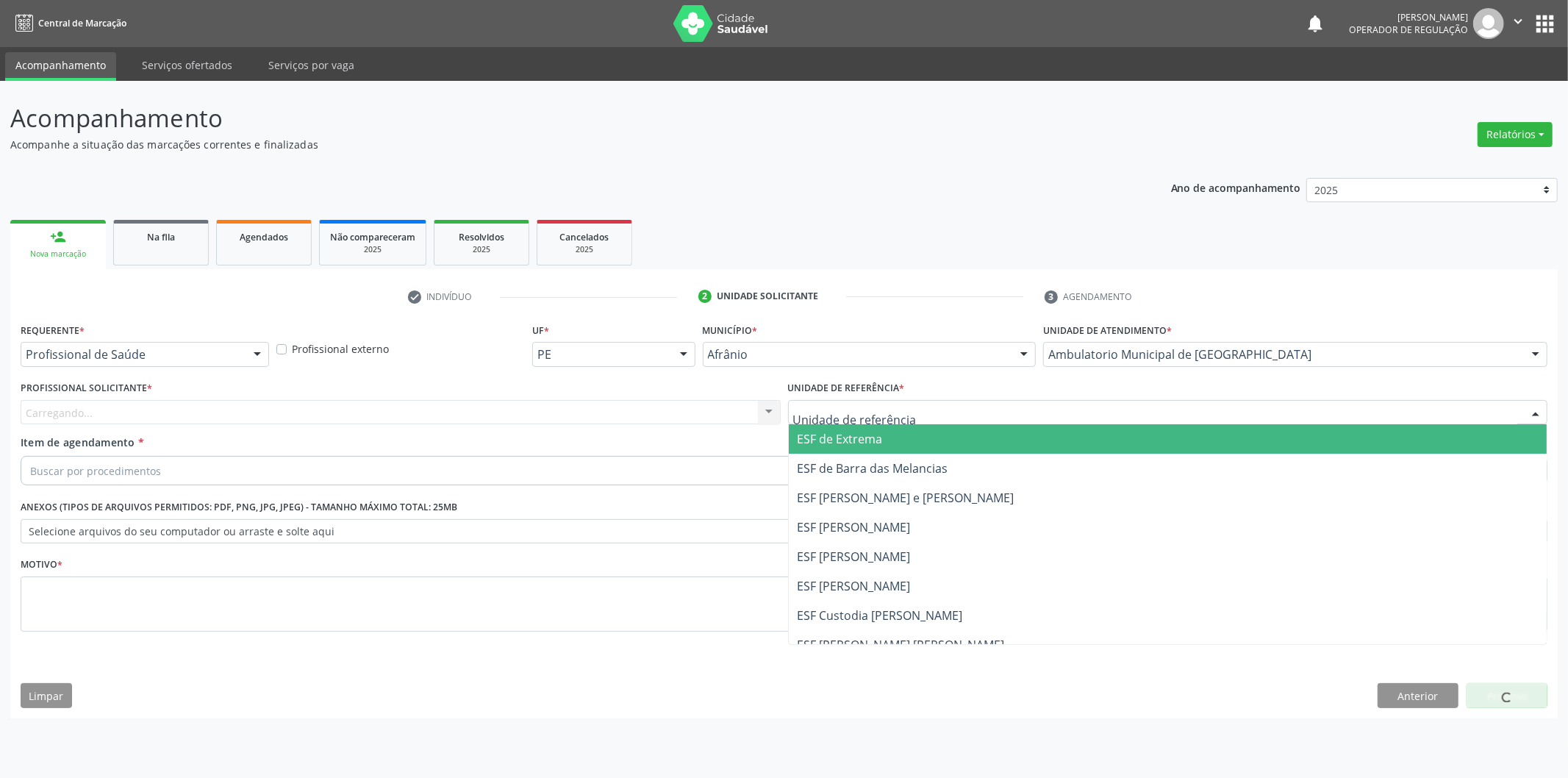
click at [913, 433] on span "ESF de Extrema" at bounding box center [1168, 439] width 759 height 30
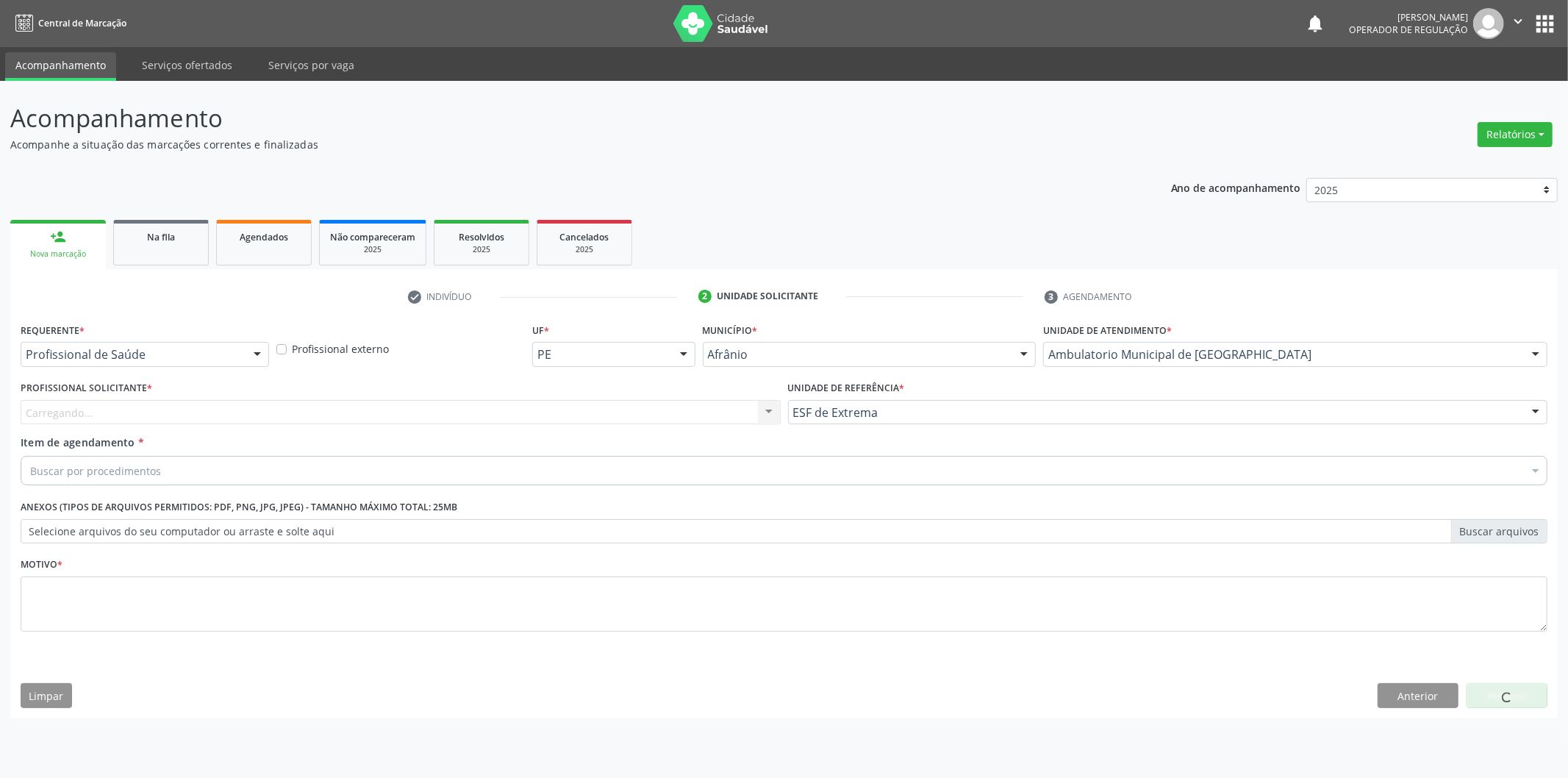
click at [654, 409] on div "Carregando... Nenhum resultado encontrado para: " " Não há nenhuma opção para s…" at bounding box center [400, 412] width 760 height 25
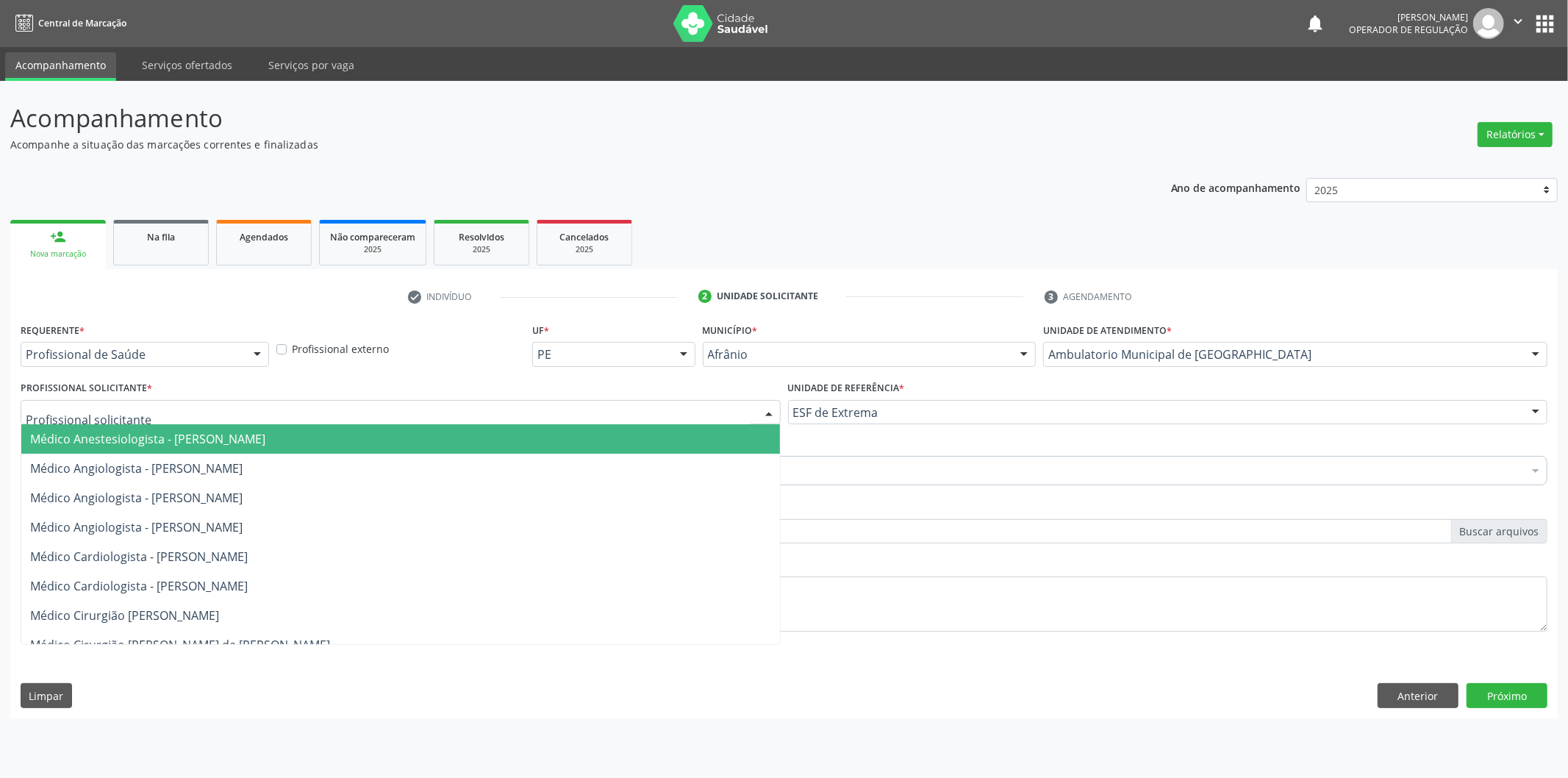
click at [656, 416] on div at bounding box center [400, 412] width 760 height 25
click at [640, 437] on span "Médico Anestesiologista - [PERSON_NAME]" at bounding box center [400, 439] width 759 height 30
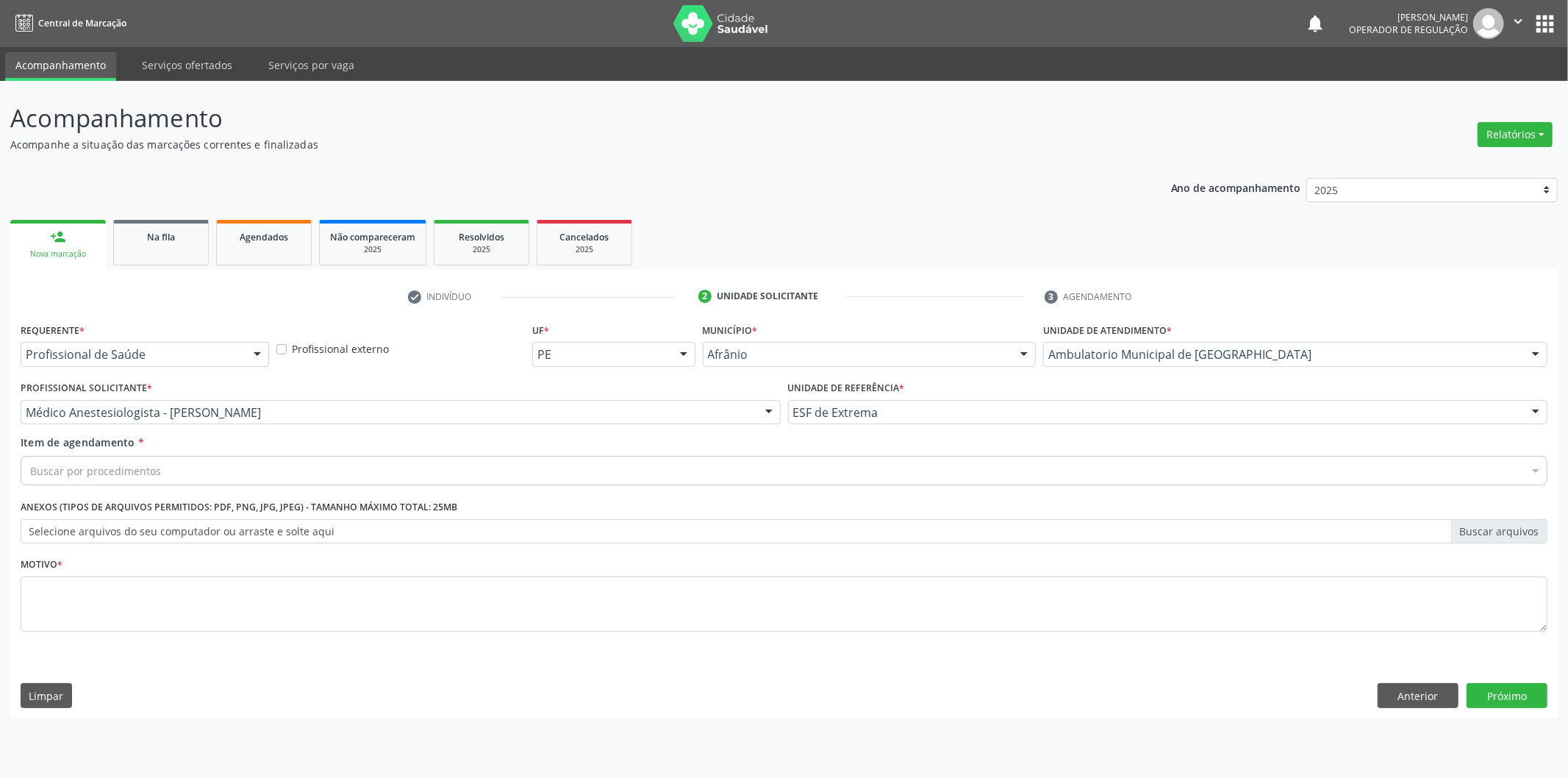
click at [379, 460] on div "Buscar por procedimentos" at bounding box center [784, 471] width 1526 height 30
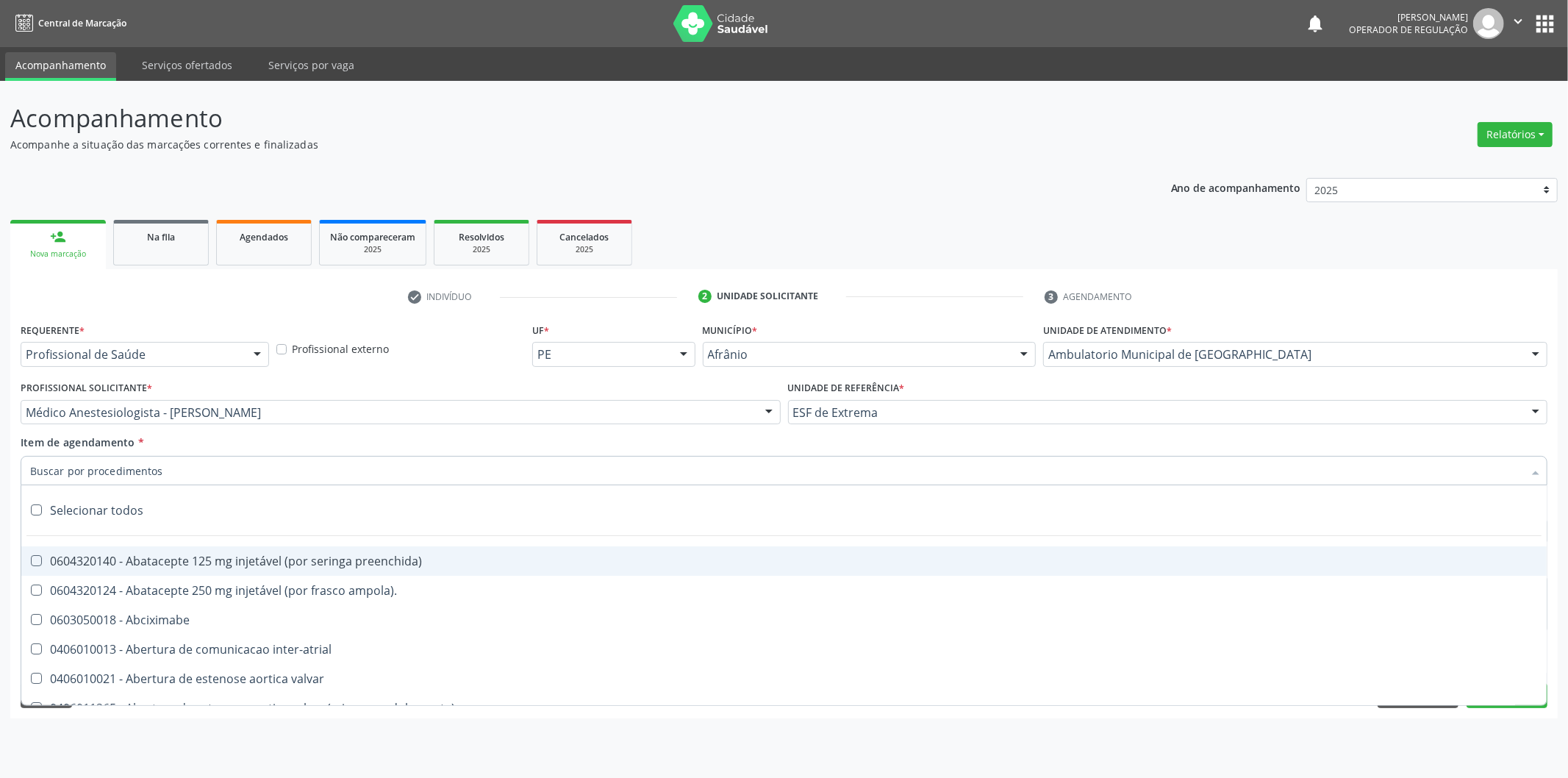
paste input "0302050027"
type input "0302050027"
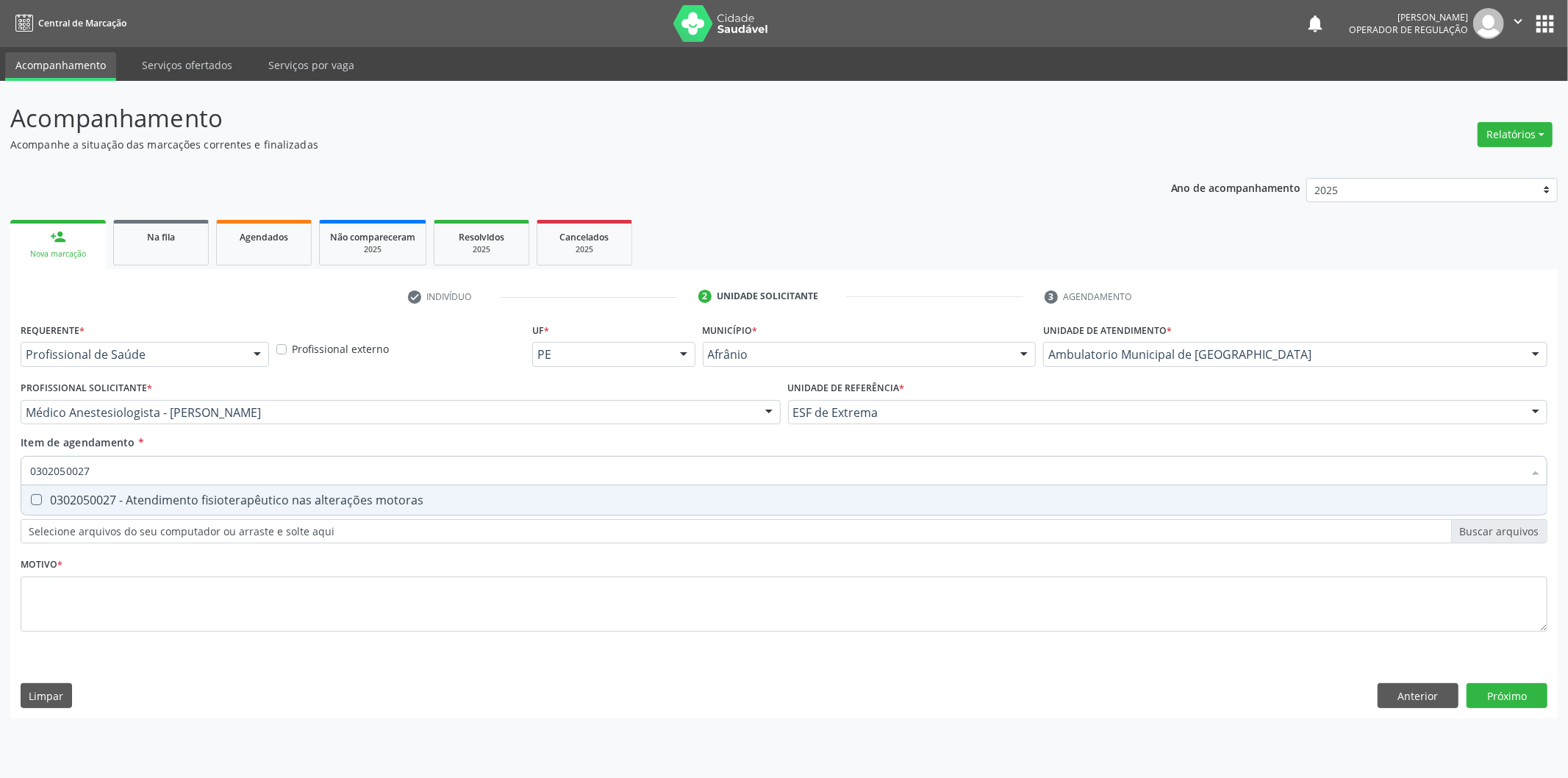
click at [450, 495] on div "0302050027 - Atendimento fisioterapêutico nas alterações motoras" at bounding box center [784, 499] width 1508 height 12
checkbox motoras "true"
click at [332, 599] on div "Requerente * Profissional de Saúde Profissional de Saúde Paciente Nenhum result…" at bounding box center [784, 485] width 1526 height 333
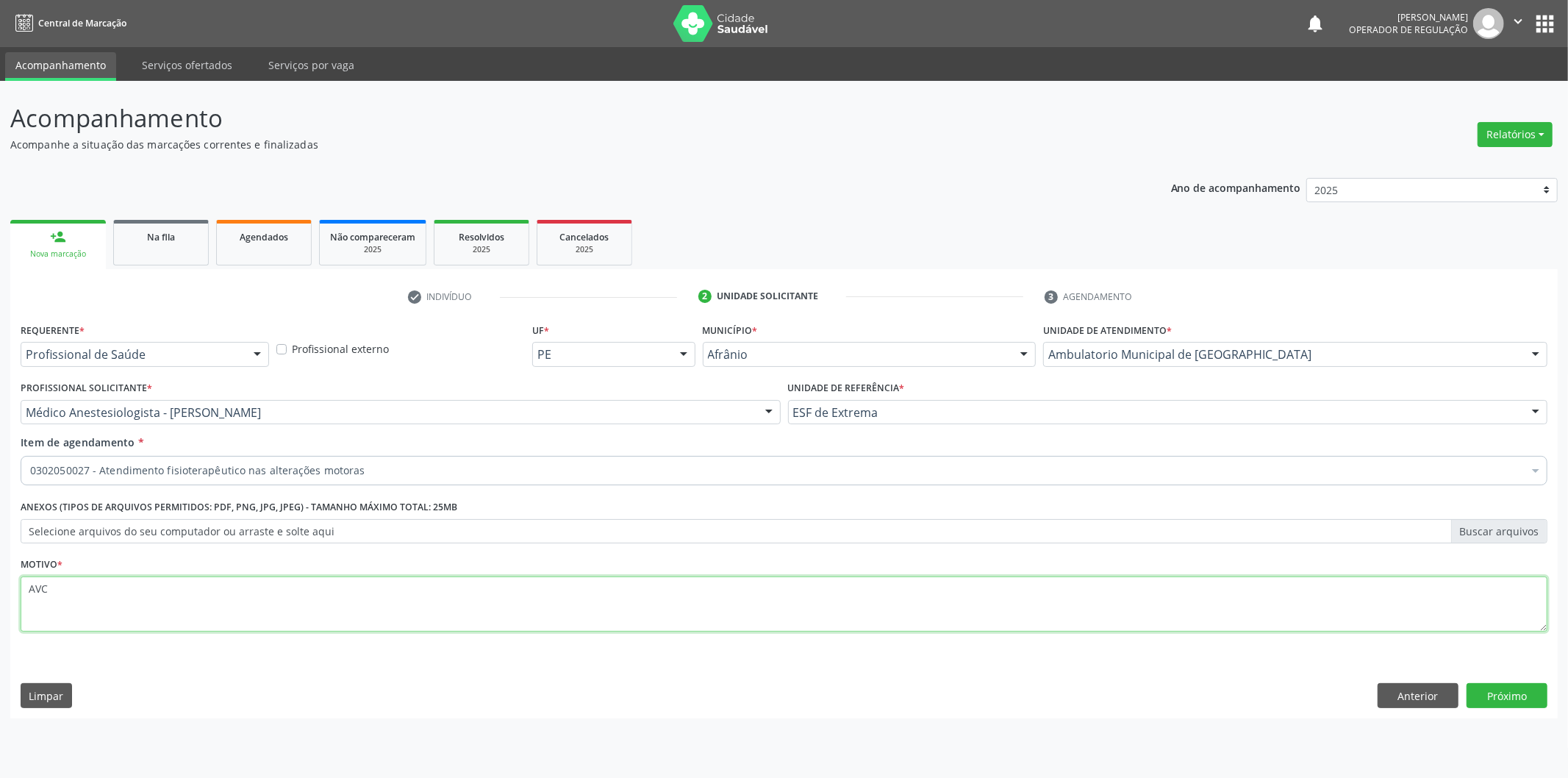
type textarea "AVC"
click at [1567, 709] on div "Acompanhamento Acompanhe a situação das marcações correntes e finalizadas Relat…" at bounding box center [784, 429] width 1568 height 696
click at [1533, 701] on button "Próximo" at bounding box center [1506, 695] width 81 height 25
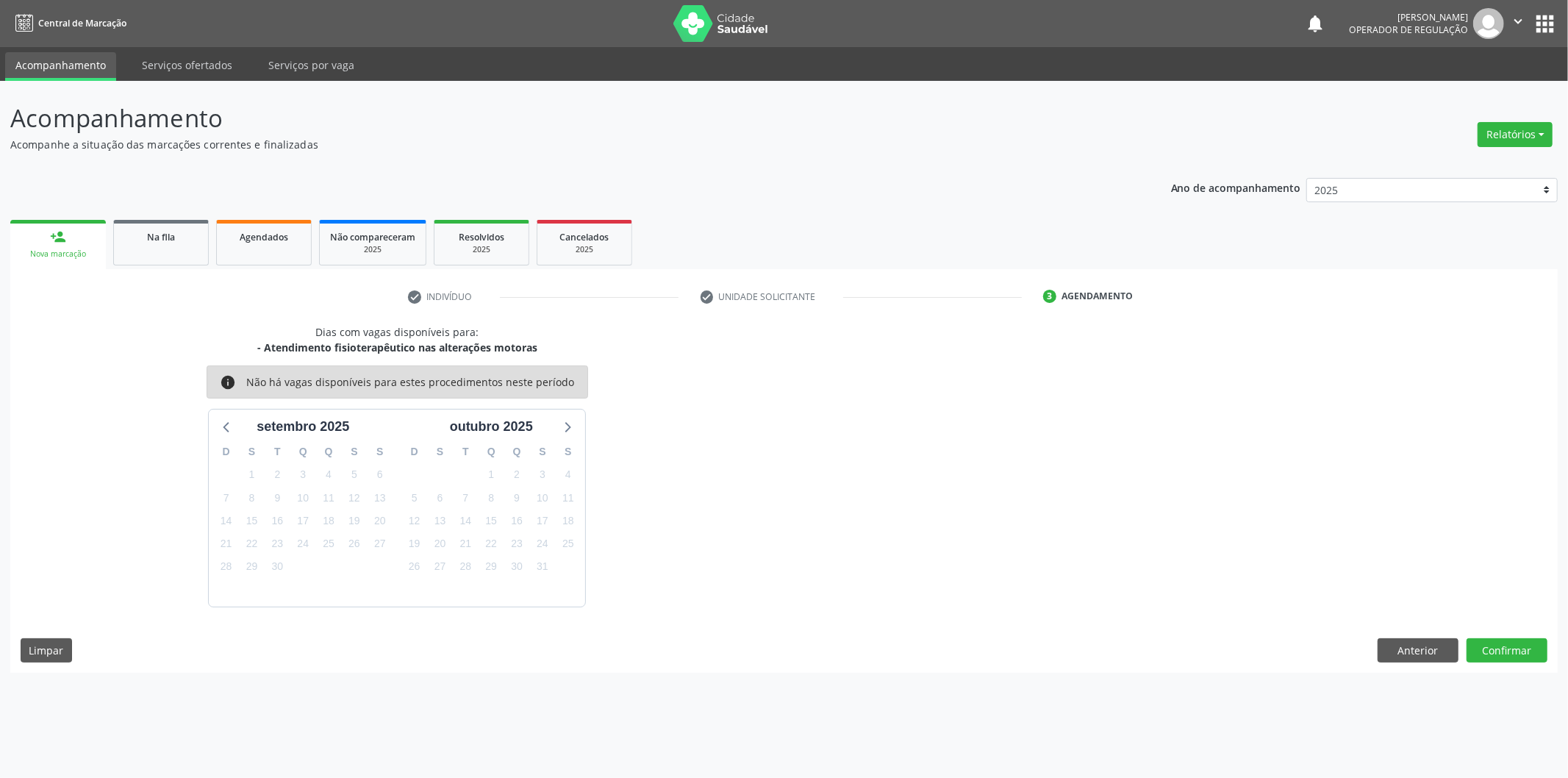
click at [1509, 636] on div "Dias com vagas disponíveis para: - Atendimento fisioterapêutico nas alterações …" at bounding box center [784, 498] width 1548 height 348
click at [1509, 638] on button "Confirmar" at bounding box center [1506, 650] width 81 height 25
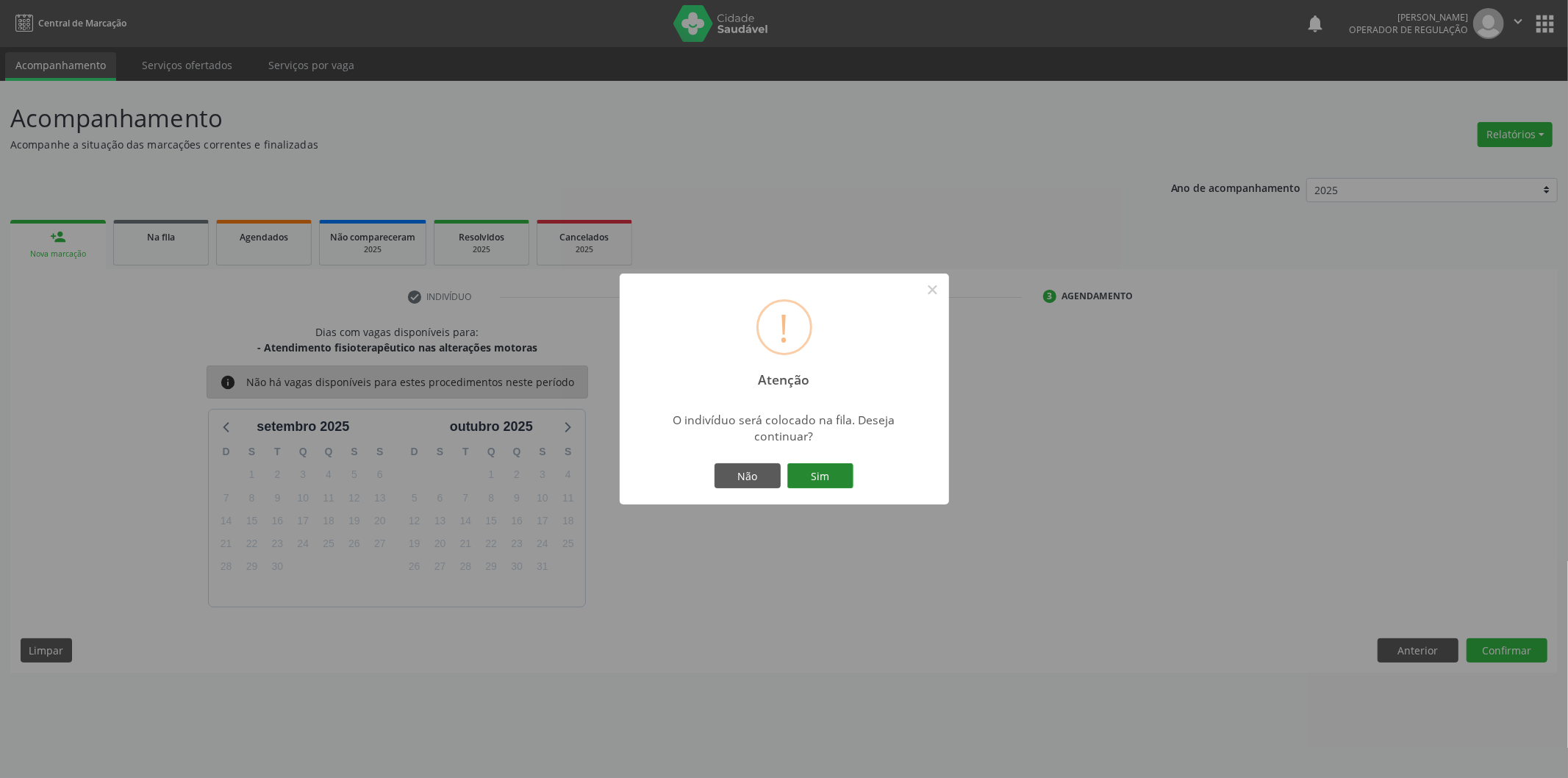
click at [841, 475] on button "Sim" at bounding box center [820, 475] width 66 height 25
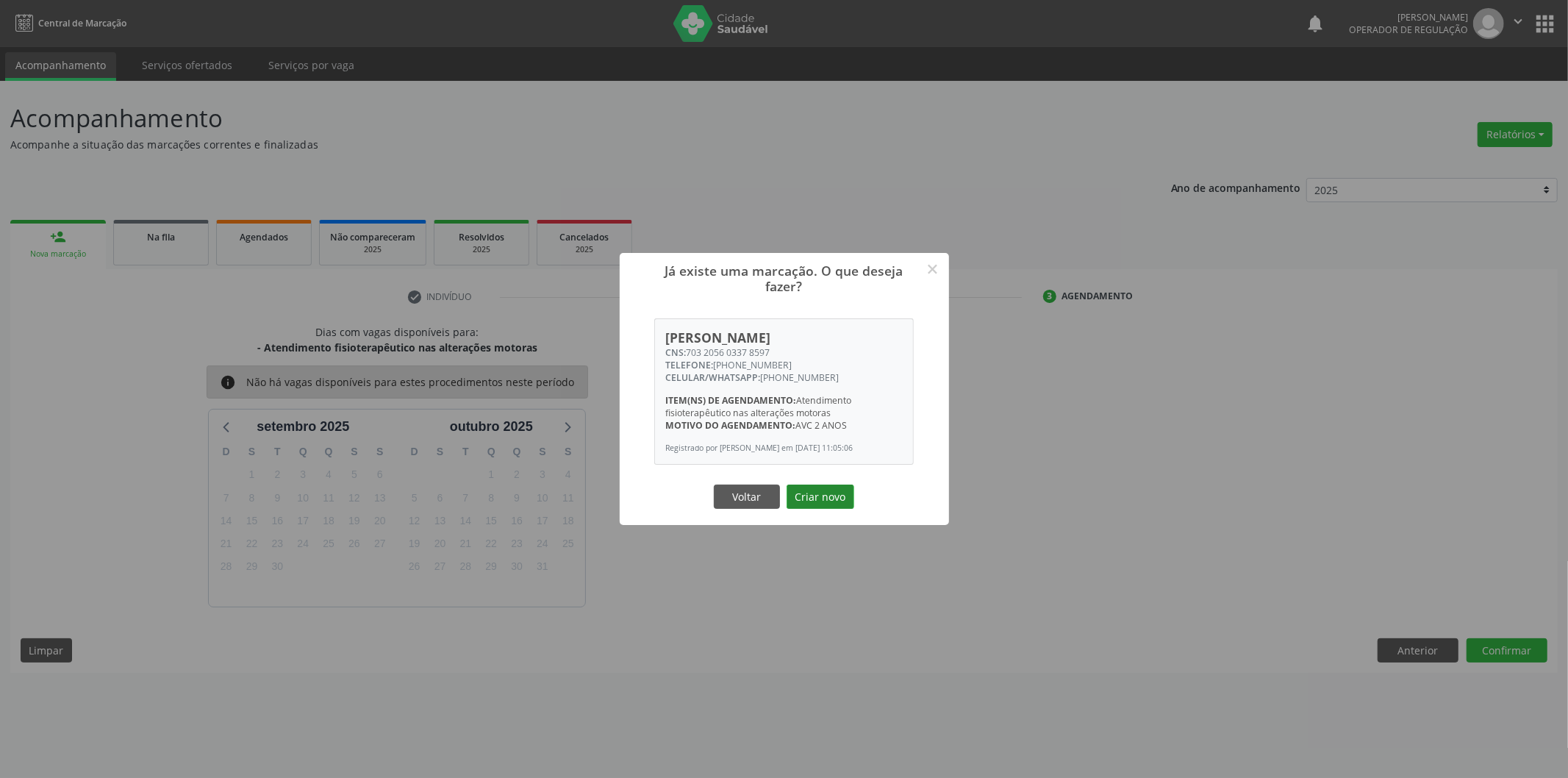
click at [805, 486] on button "Criar novo" at bounding box center [820, 496] width 68 height 25
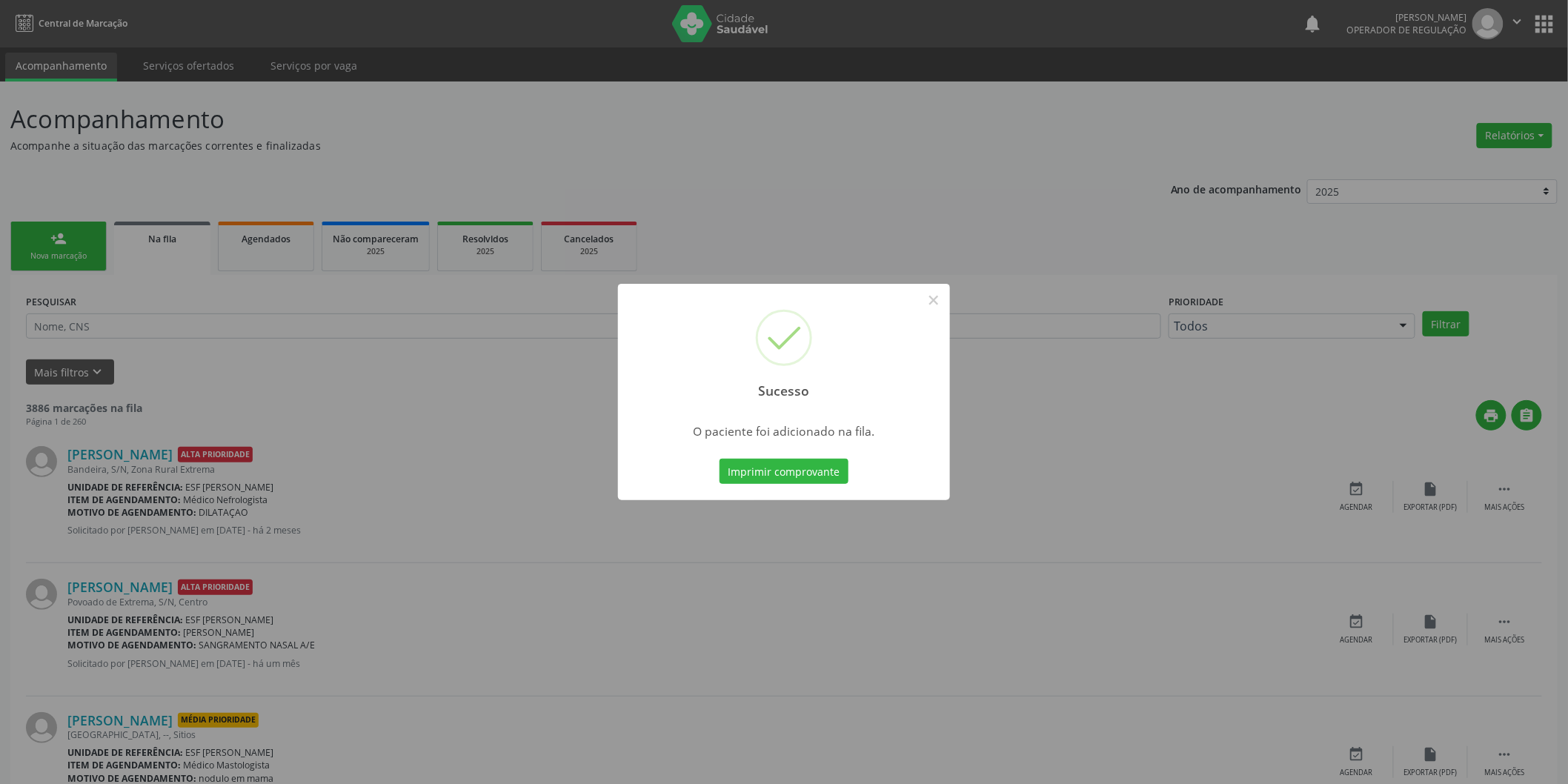
click at [411, 336] on div "Sucesso × O paciente foi adicionado na fila. Imprimir comprovante Cancel" at bounding box center [784, 392] width 1568 height 784
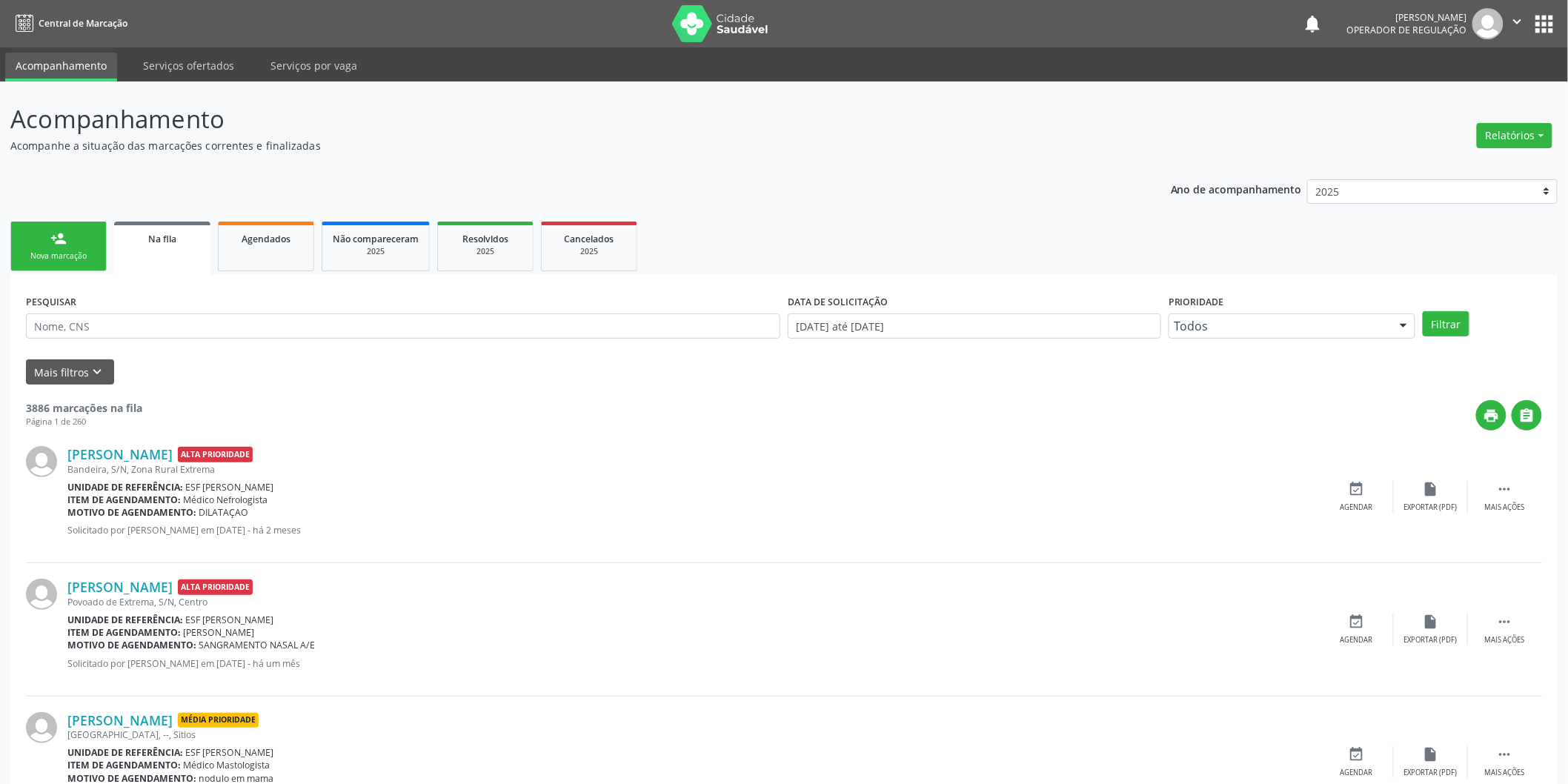
click at [78, 243] on link "person_add Nova marcação" at bounding box center [58, 245] width 96 height 49
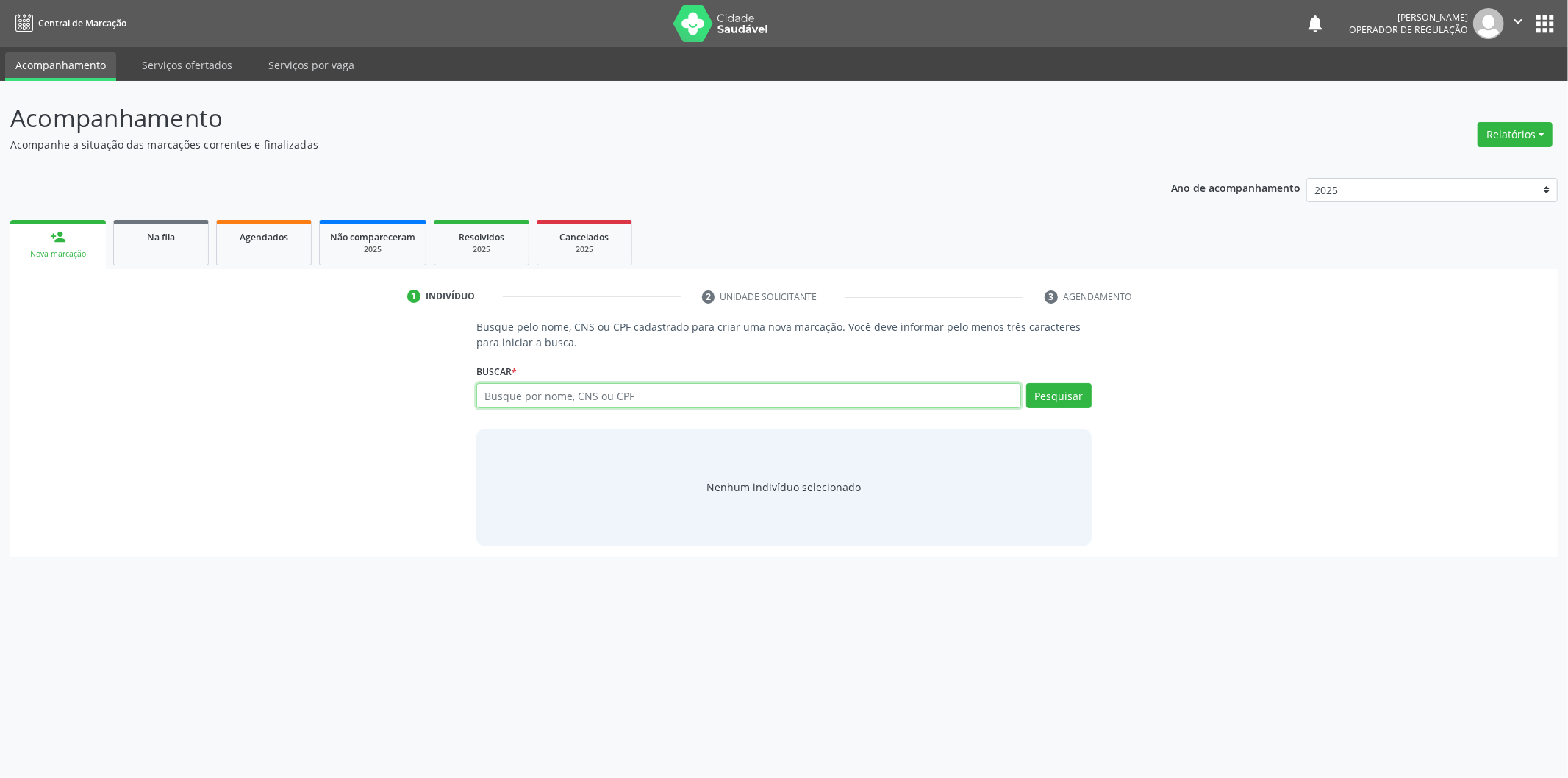
click at [561, 395] on input "text" at bounding box center [748, 395] width 545 height 25
type input "700202948829324"
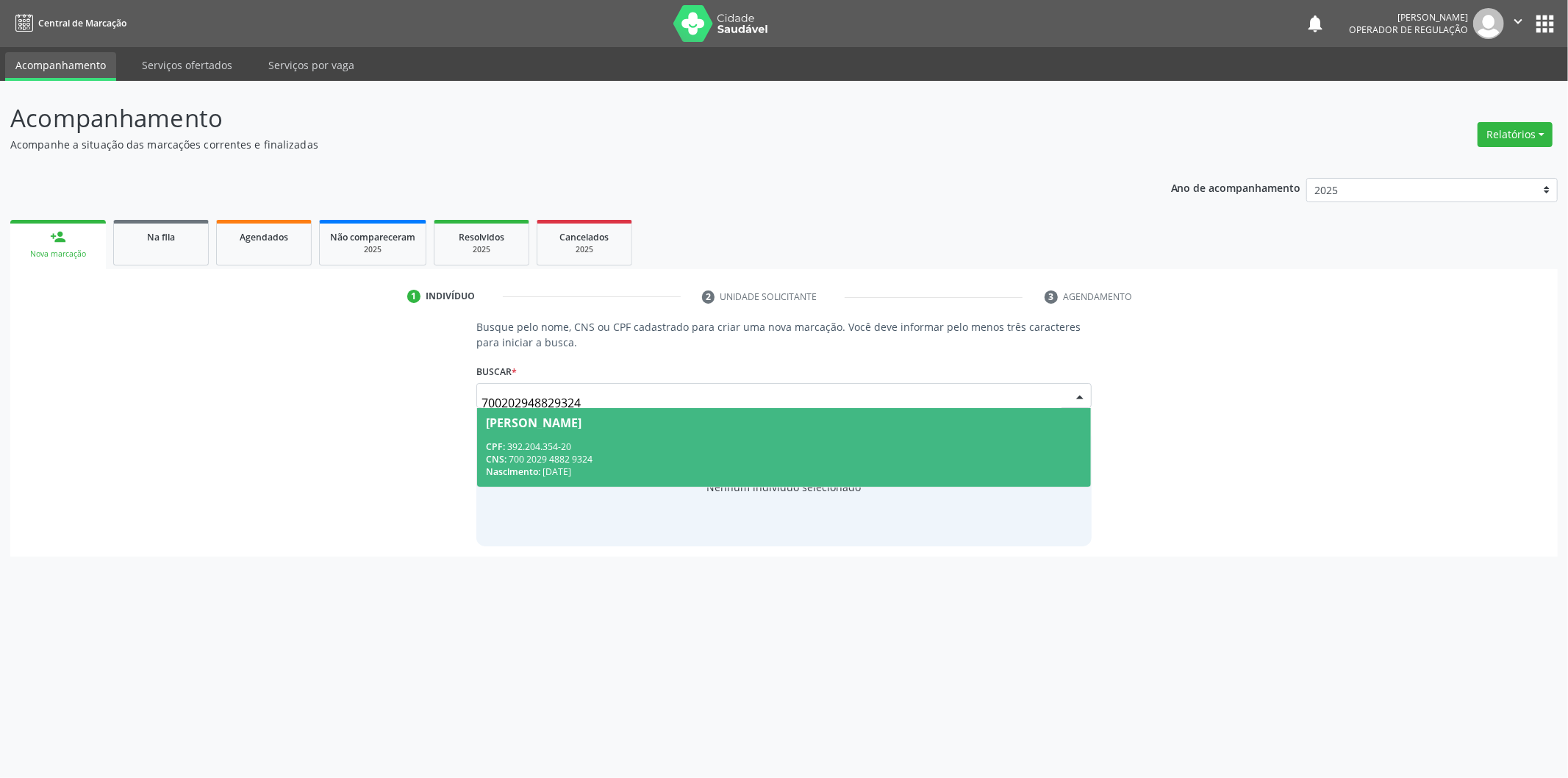
click at [626, 458] on div "CNS: 700 2029 4882 9324" at bounding box center [784, 458] width 596 height 12
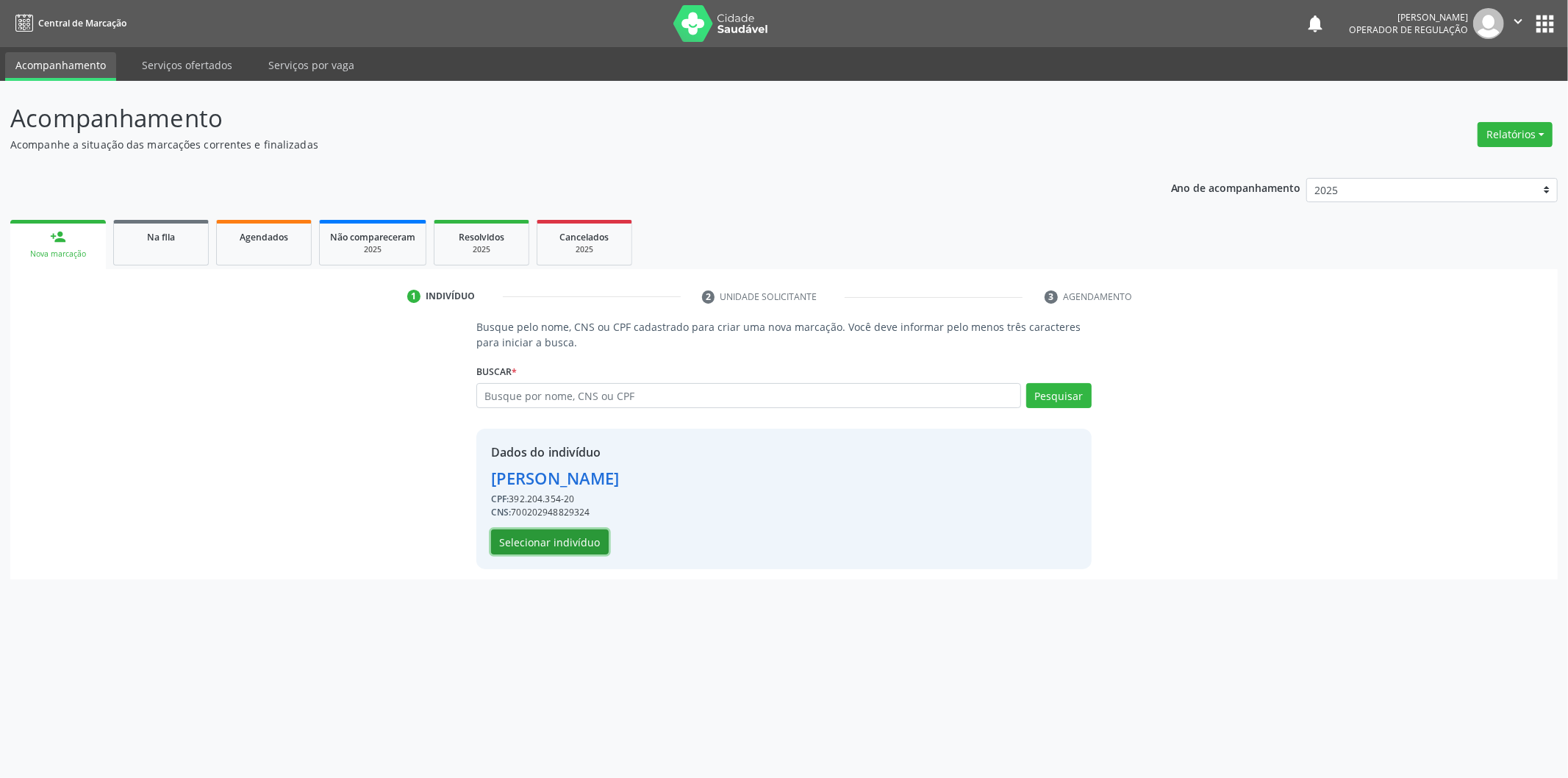
click at [586, 538] on button "Selecionar indivíduo" at bounding box center [549, 541] width 118 height 25
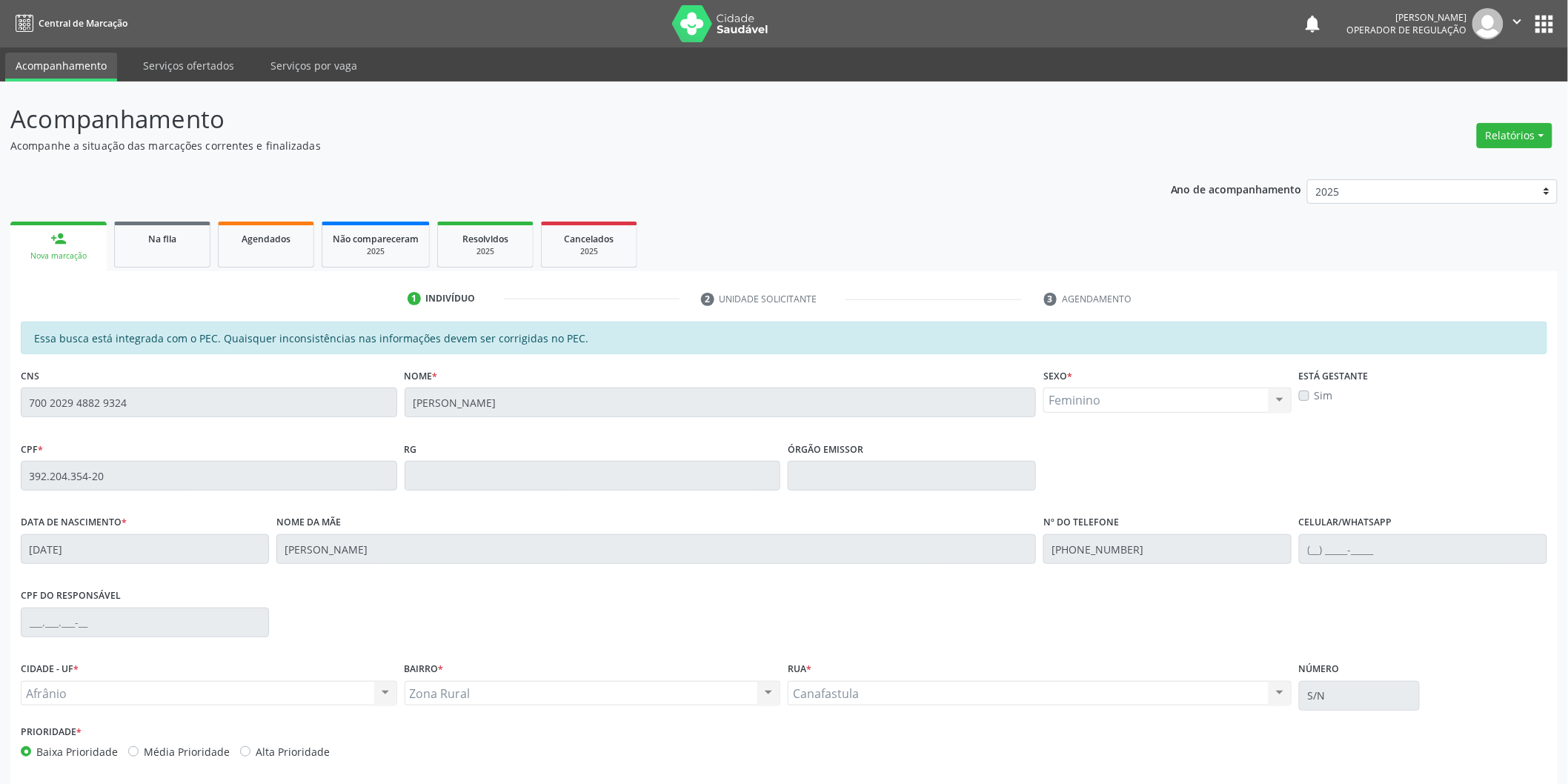
drag, startPoint x: 1564, startPoint y: 468, endPoint x: 1580, endPoint y: 626, distance: 158.8
click at [1568, 625] on html "Central de Marcação notifications Italo Souza Coelho Operador de regulação  Co…" at bounding box center [784, 392] width 1568 height 784
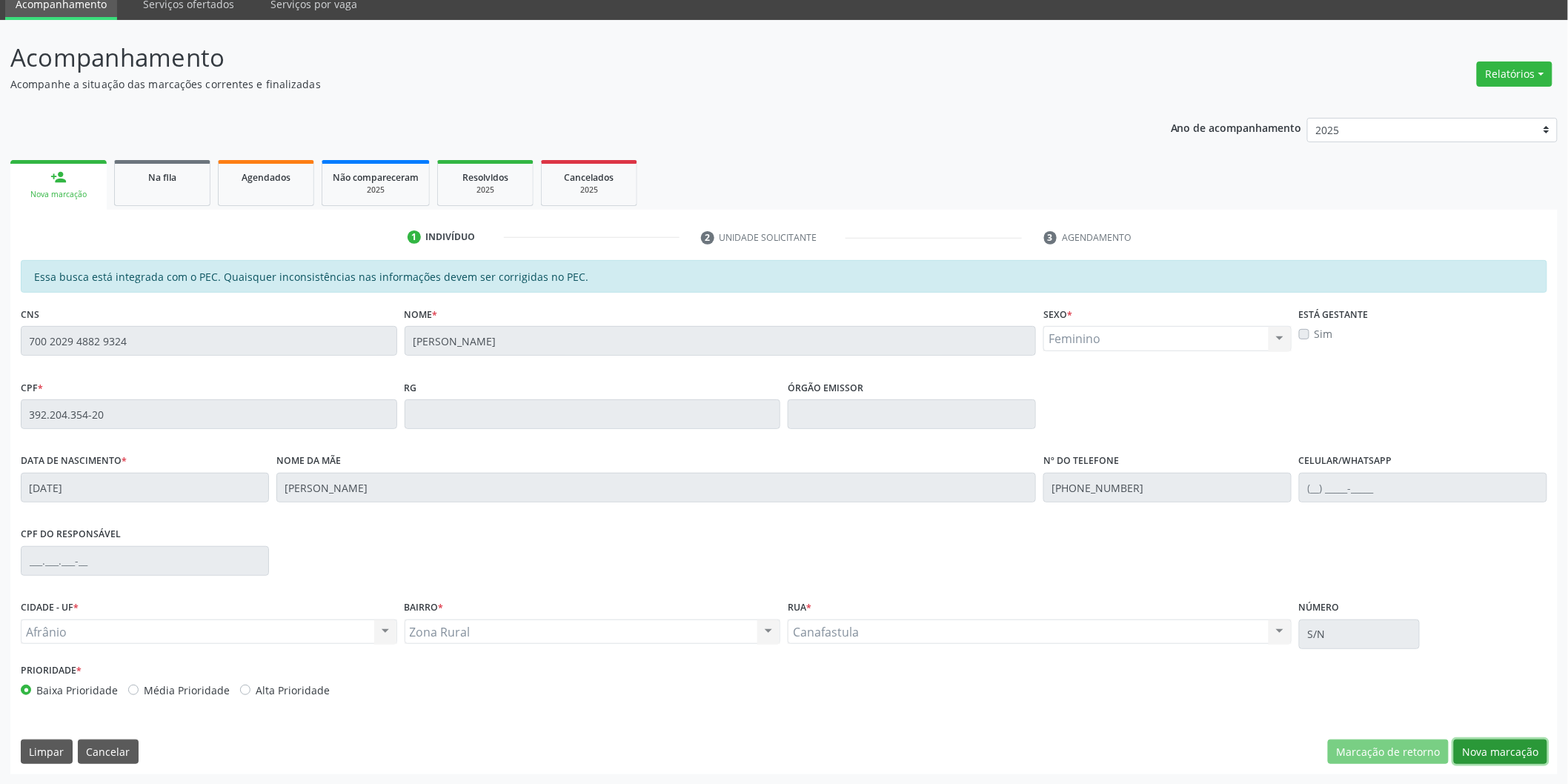
click at [1505, 749] on button "Nova marcação" at bounding box center [1501, 751] width 93 height 25
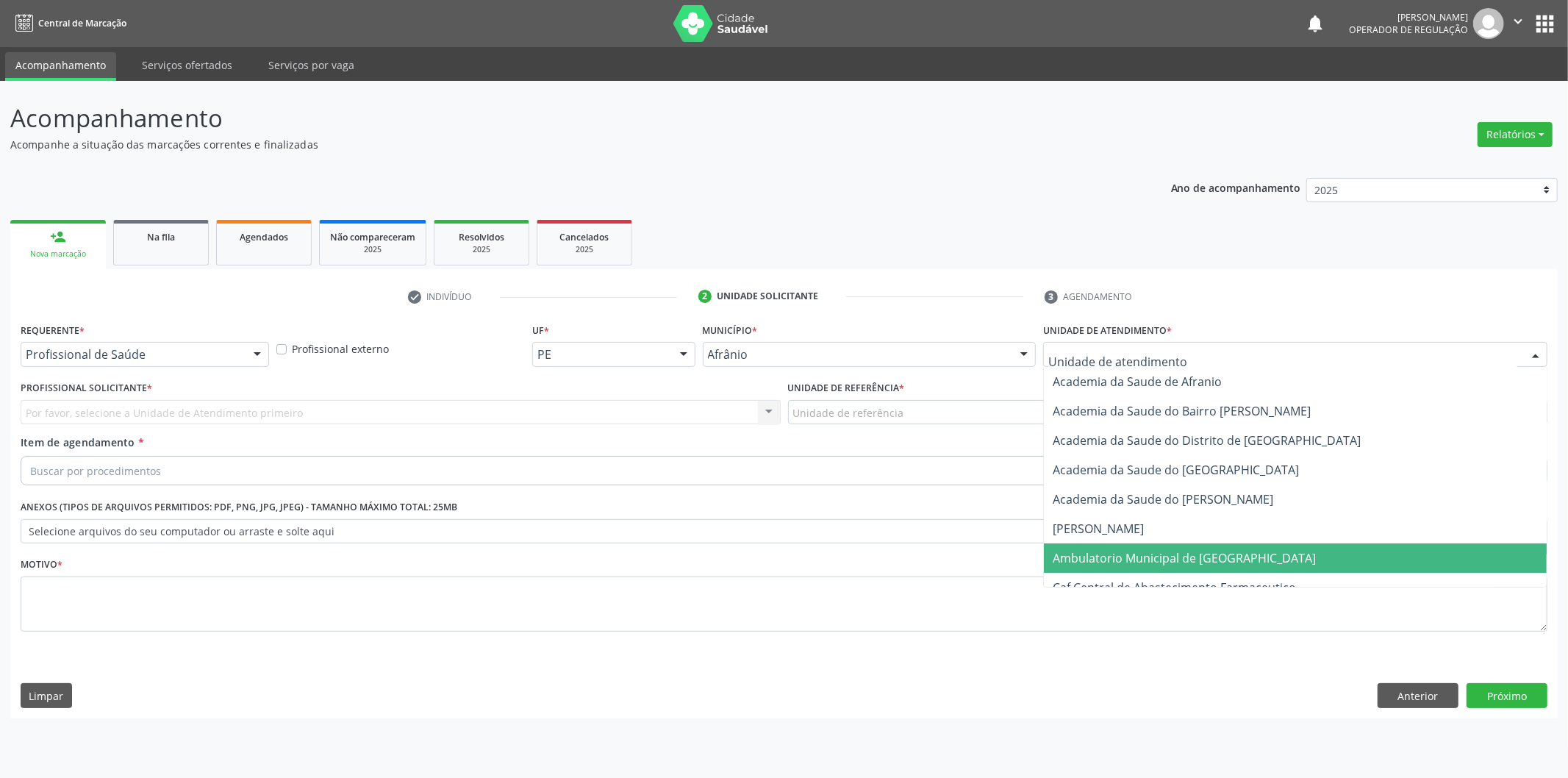
drag, startPoint x: 1135, startPoint y: 549, endPoint x: 1067, endPoint y: 509, distance: 78.9
click at [1135, 550] on span "Ambulatorio Municipal de [GEOGRAPHIC_DATA]" at bounding box center [1185, 558] width 263 height 16
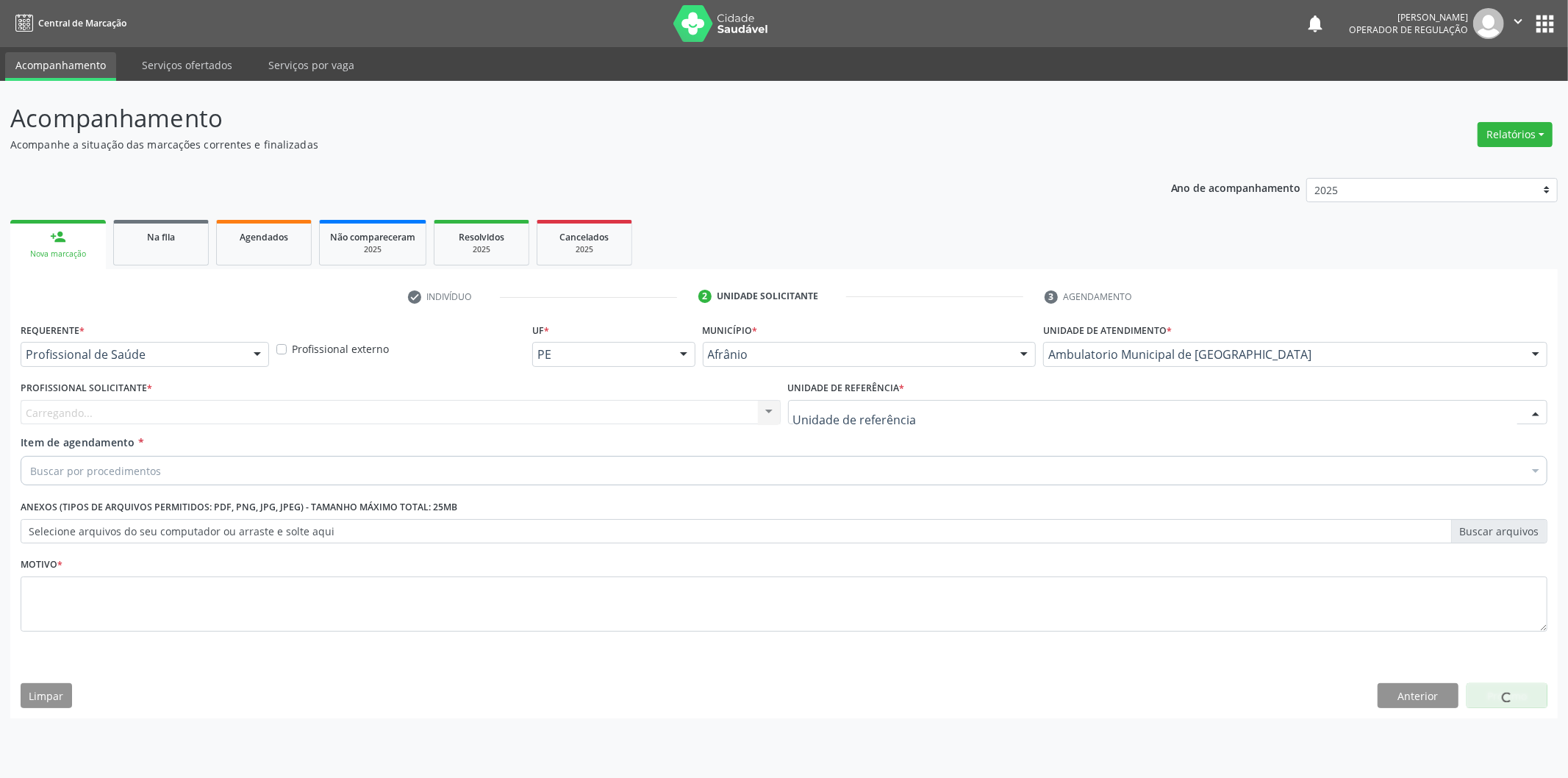
click at [968, 408] on div at bounding box center [1168, 412] width 760 height 25
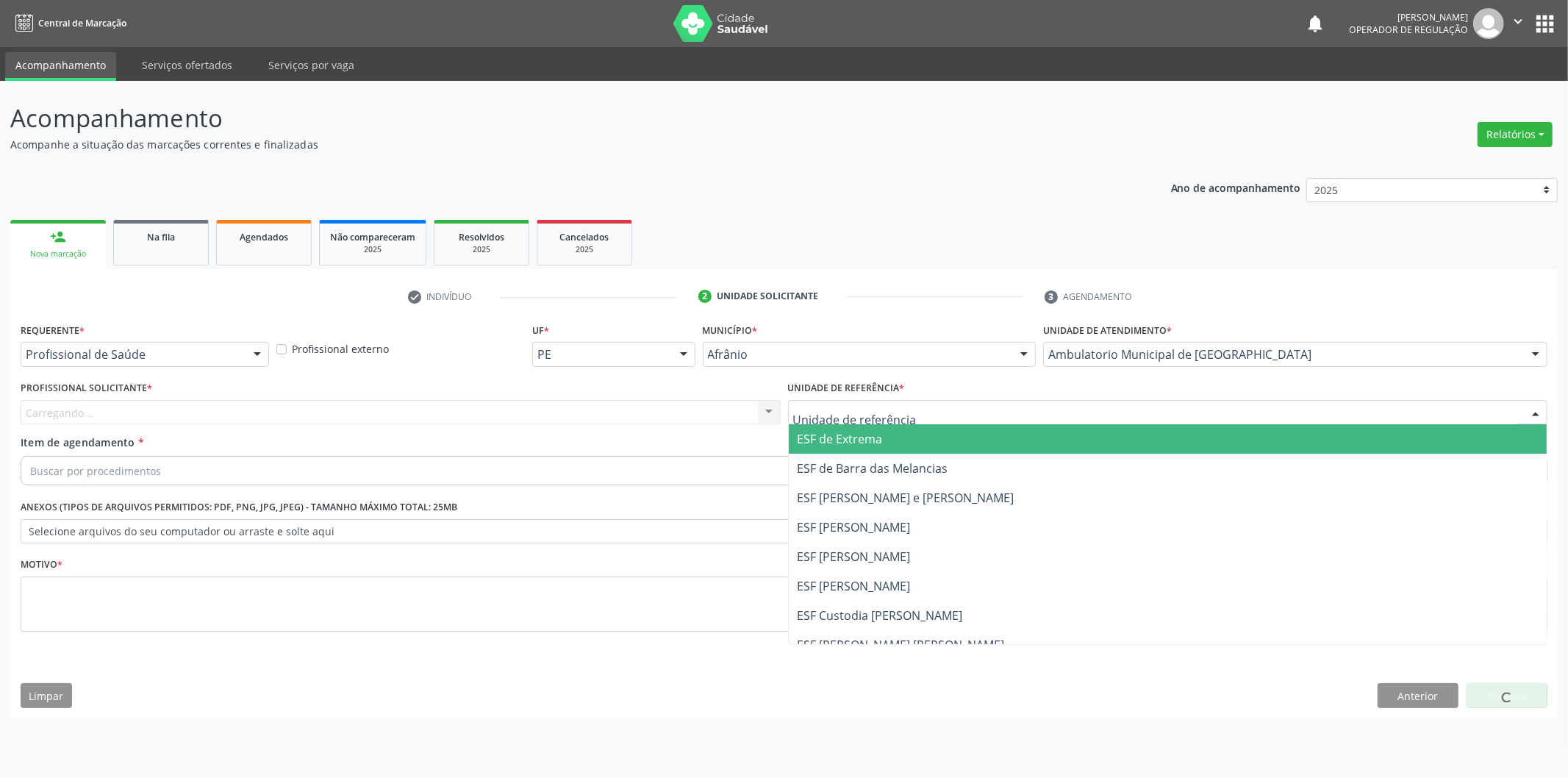
click at [966, 434] on span "ESF de Extrema" at bounding box center [1168, 439] width 759 height 30
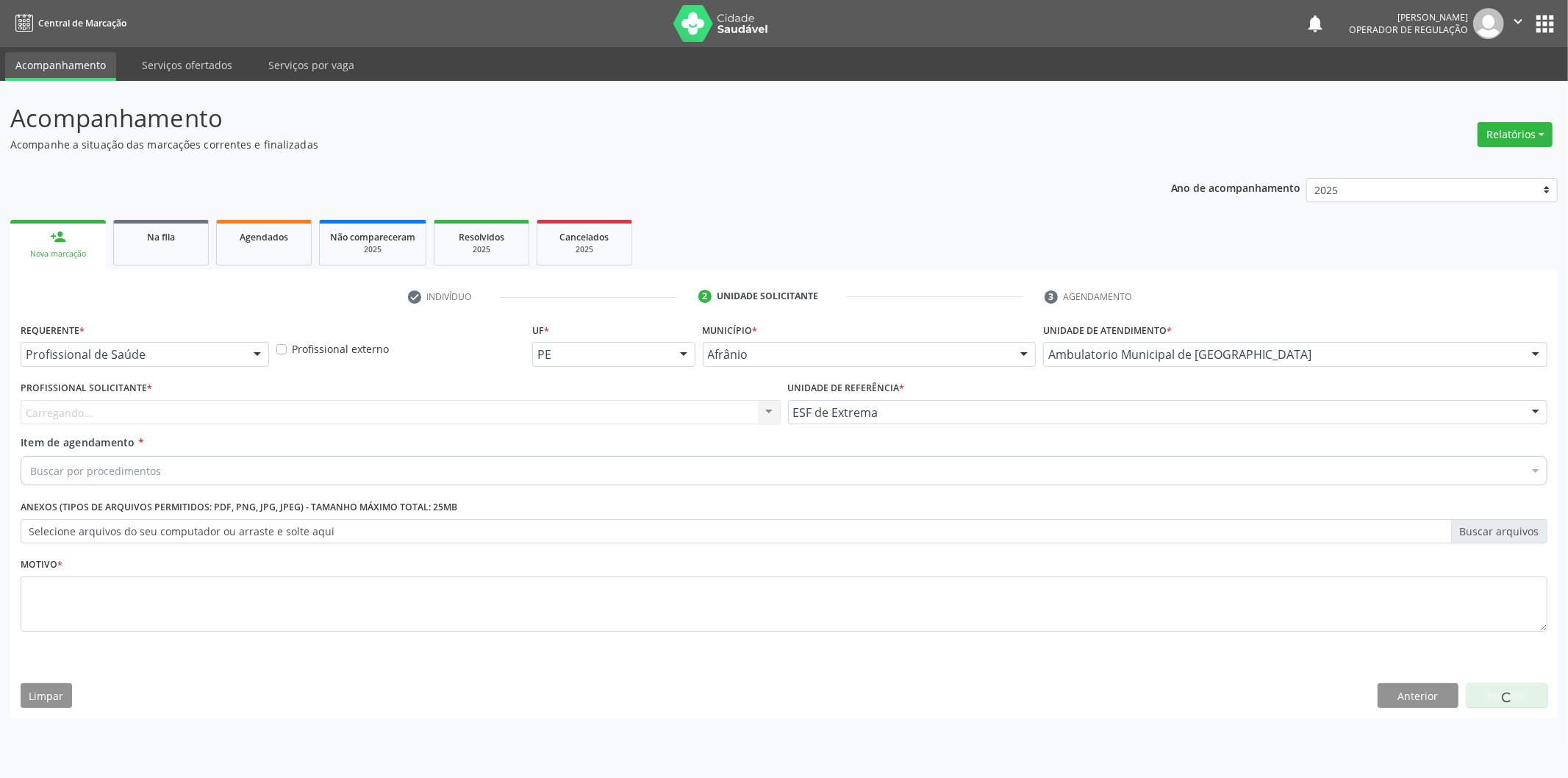
click at [651, 415] on div "Carregando... Nenhum resultado encontrado para: " " Não há nenhuma opção para s…" at bounding box center [400, 412] width 760 height 25
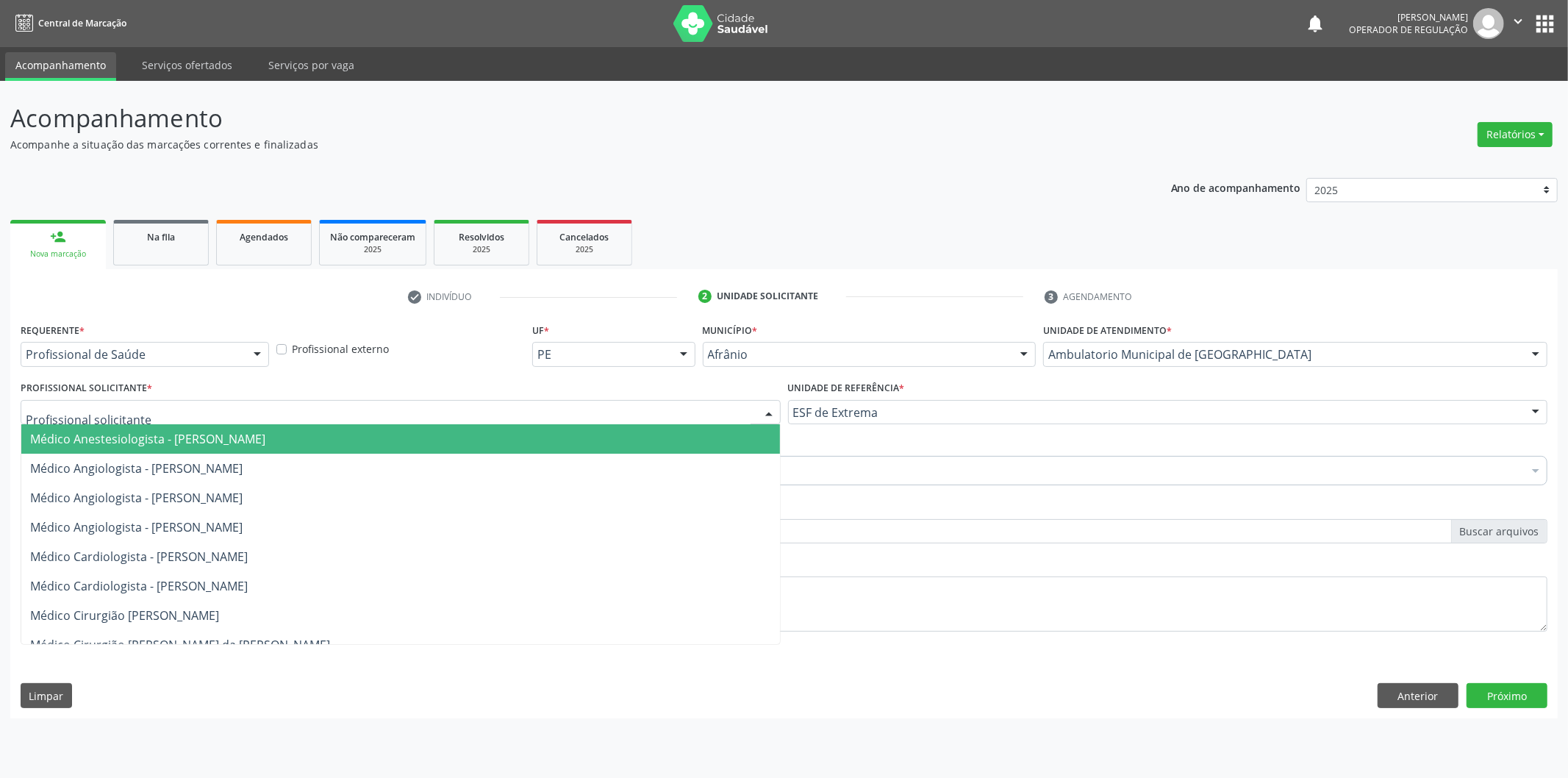
click at [650, 412] on div at bounding box center [400, 412] width 760 height 25
click at [646, 430] on span "Médico Anestesiologista - [PERSON_NAME]" at bounding box center [400, 439] width 759 height 30
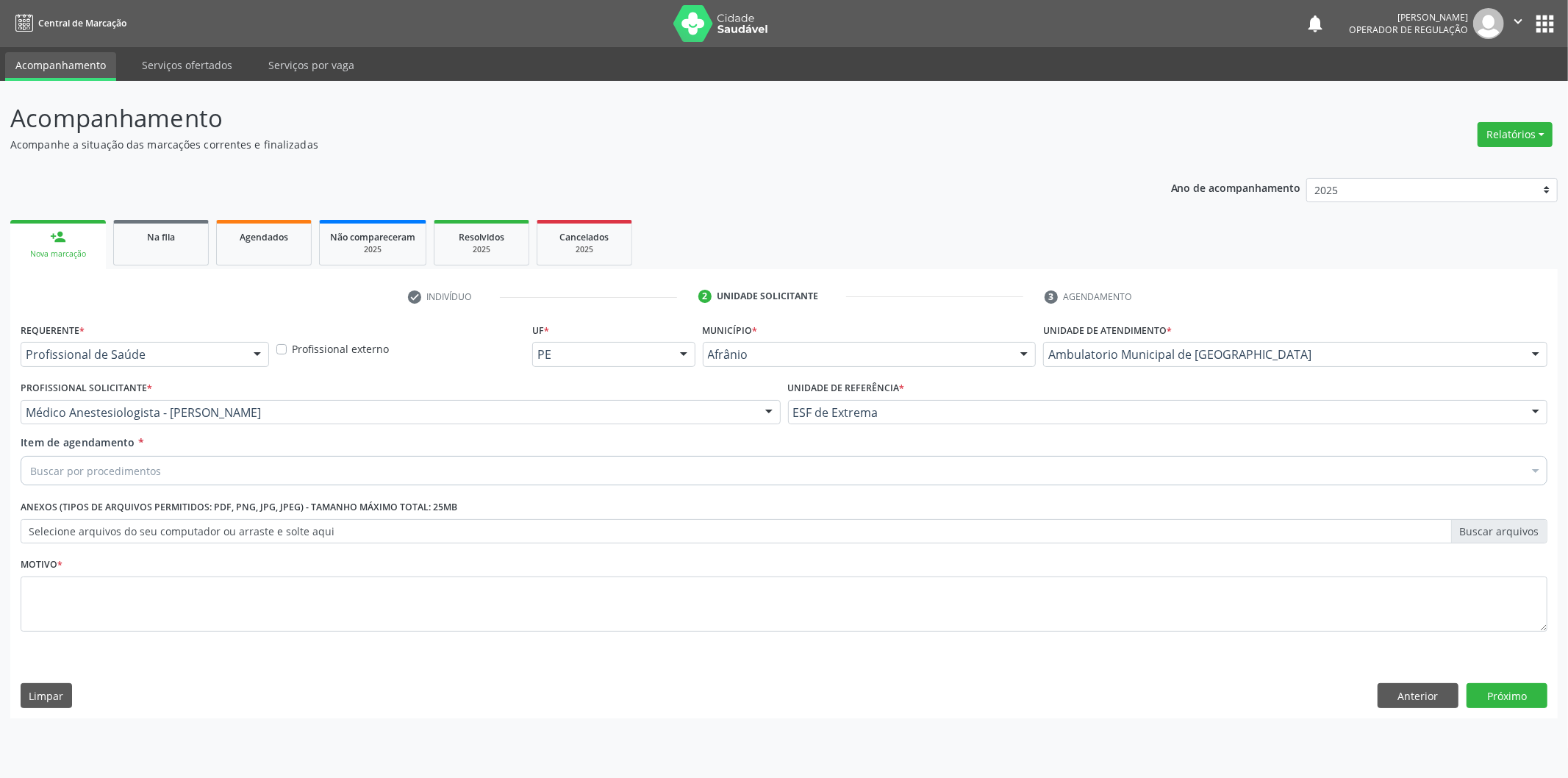
click at [554, 472] on div "Buscar por procedimentos" at bounding box center [784, 471] width 1526 height 30
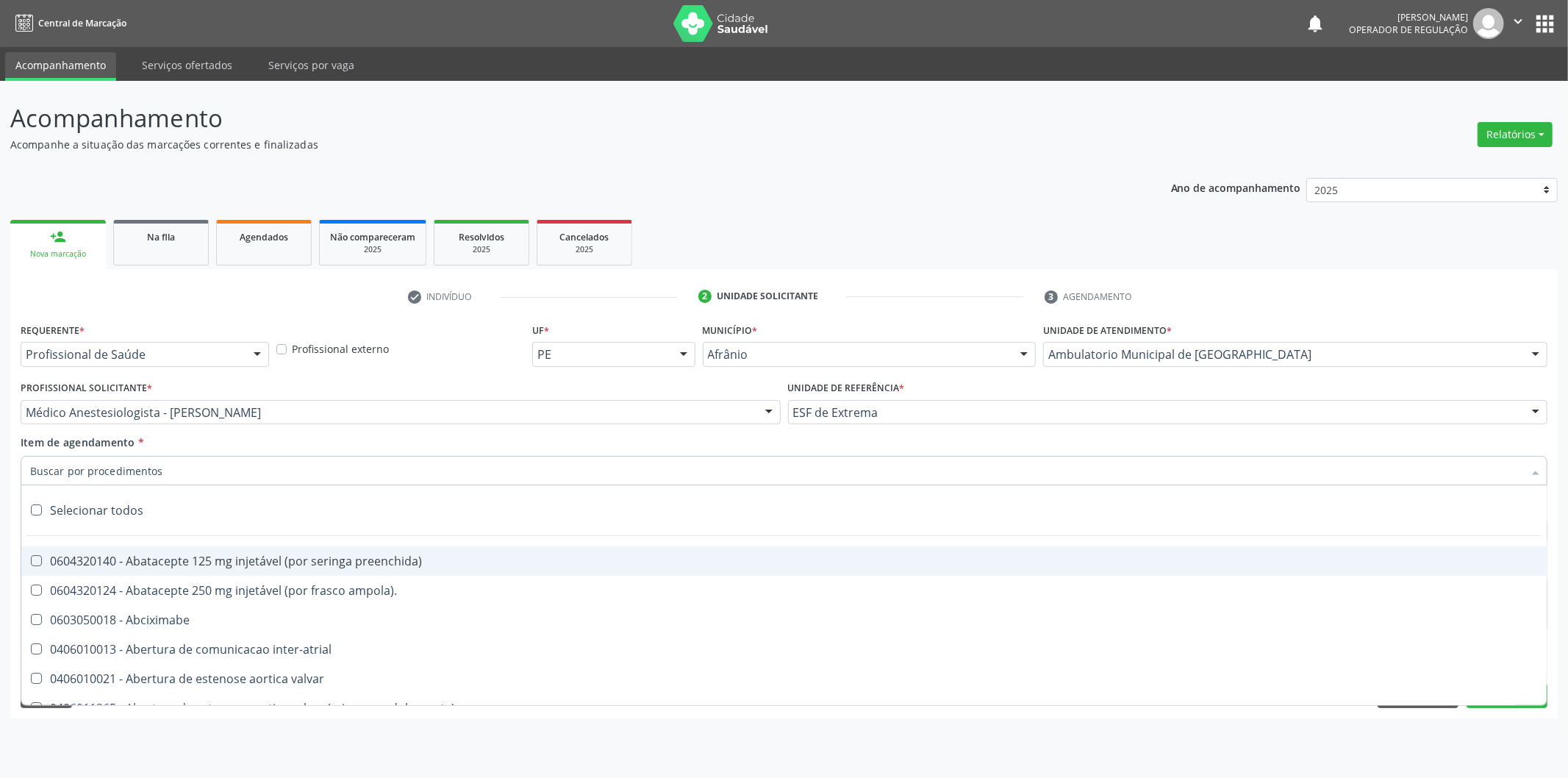
paste input "0302050027"
type input "0302050027"
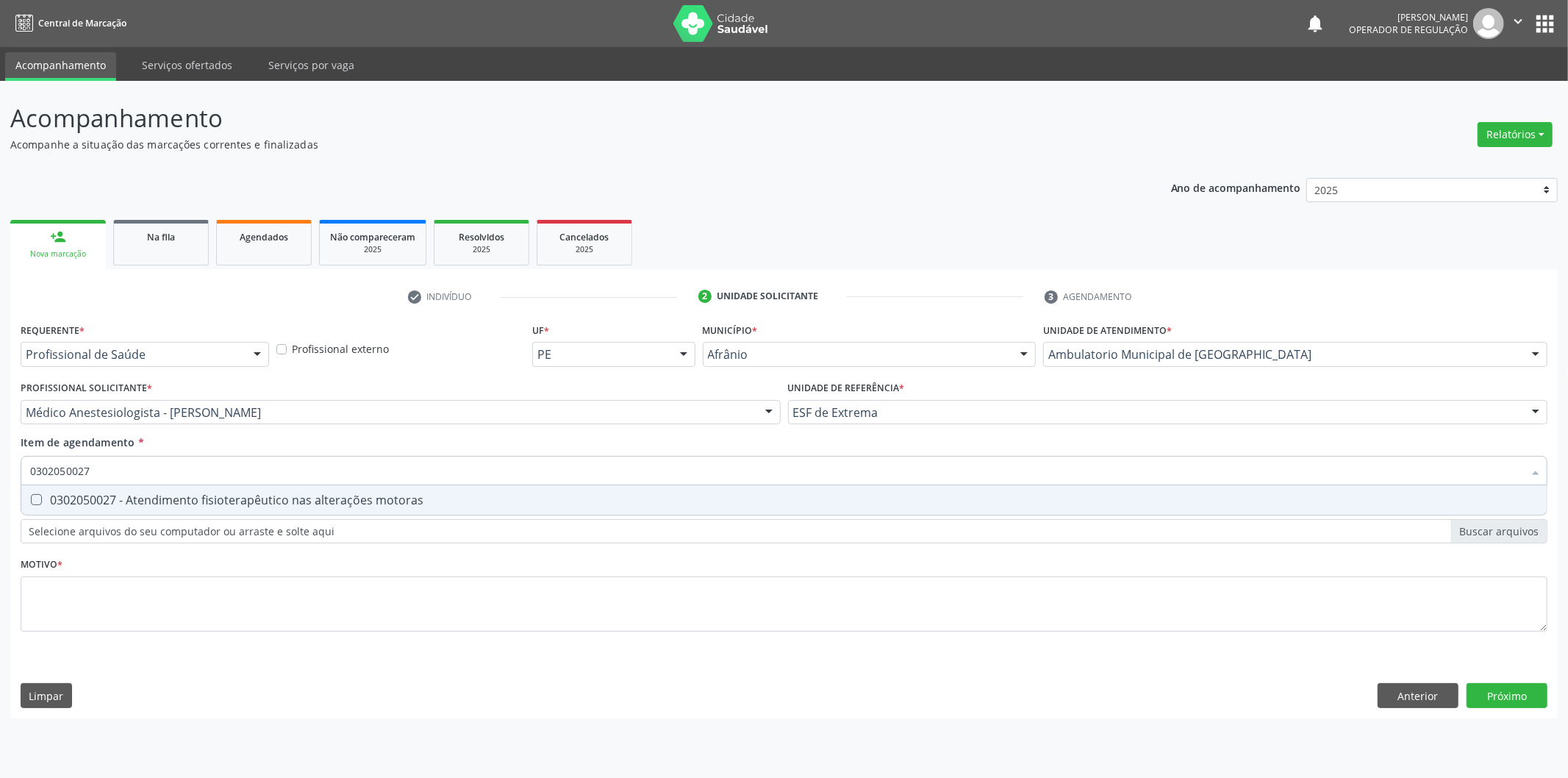
click at [529, 495] on div "0302050027 - Atendimento fisioterapêutico nas alterações motoras" at bounding box center [784, 499] width 1508 height 12
checkbox motoras "true"
click at [457, 606] on div "Requerente * Profissional de Saúde Profissional de Saúde Paciente Nenhum result…" at bounding box center [784, 485] width 1526 height 333
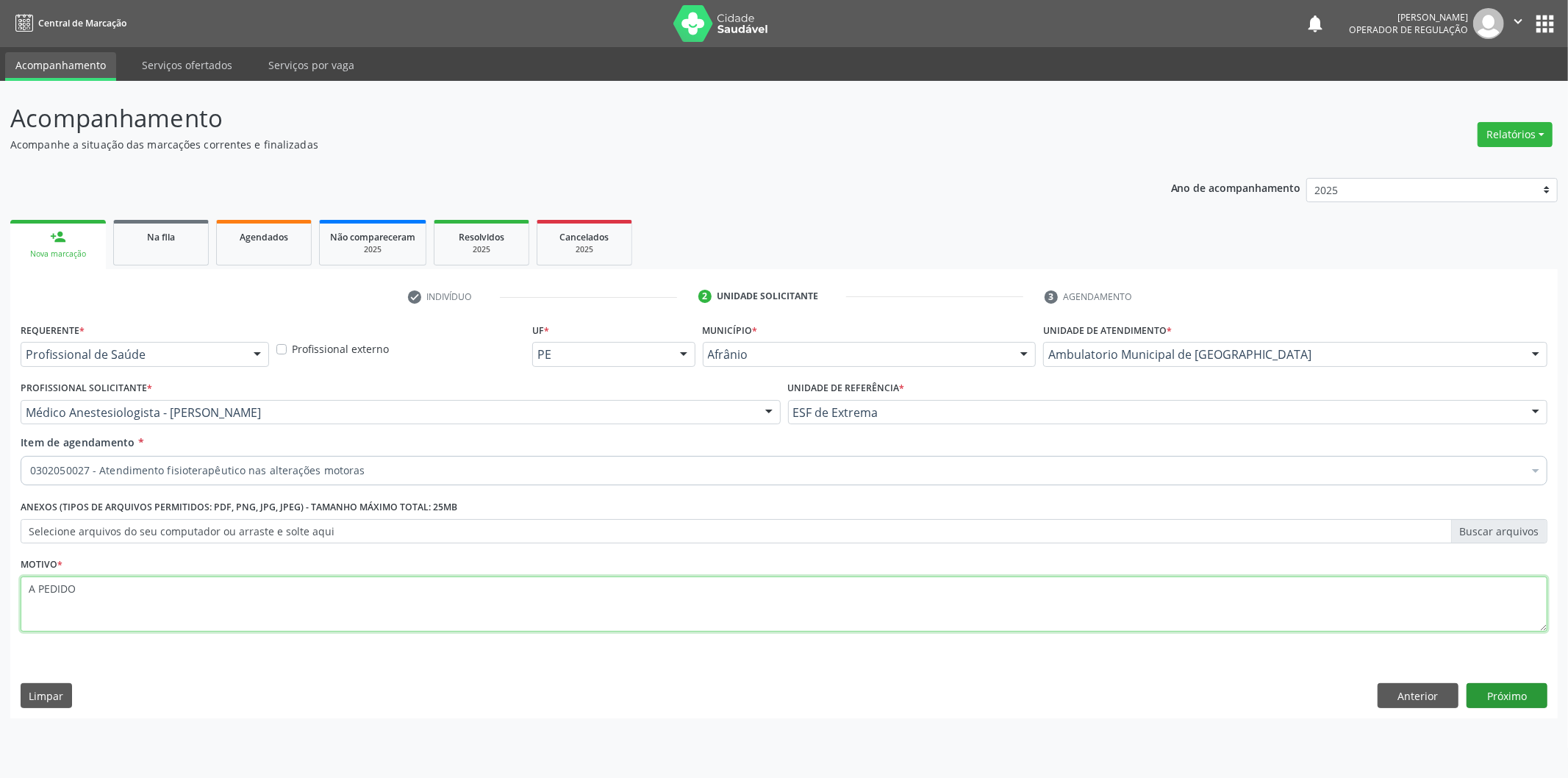
type textarea "A PEDIDO"
click at [1532, 696] on button "Próximo" at bounding box center [1506, 695] width 81 height 25
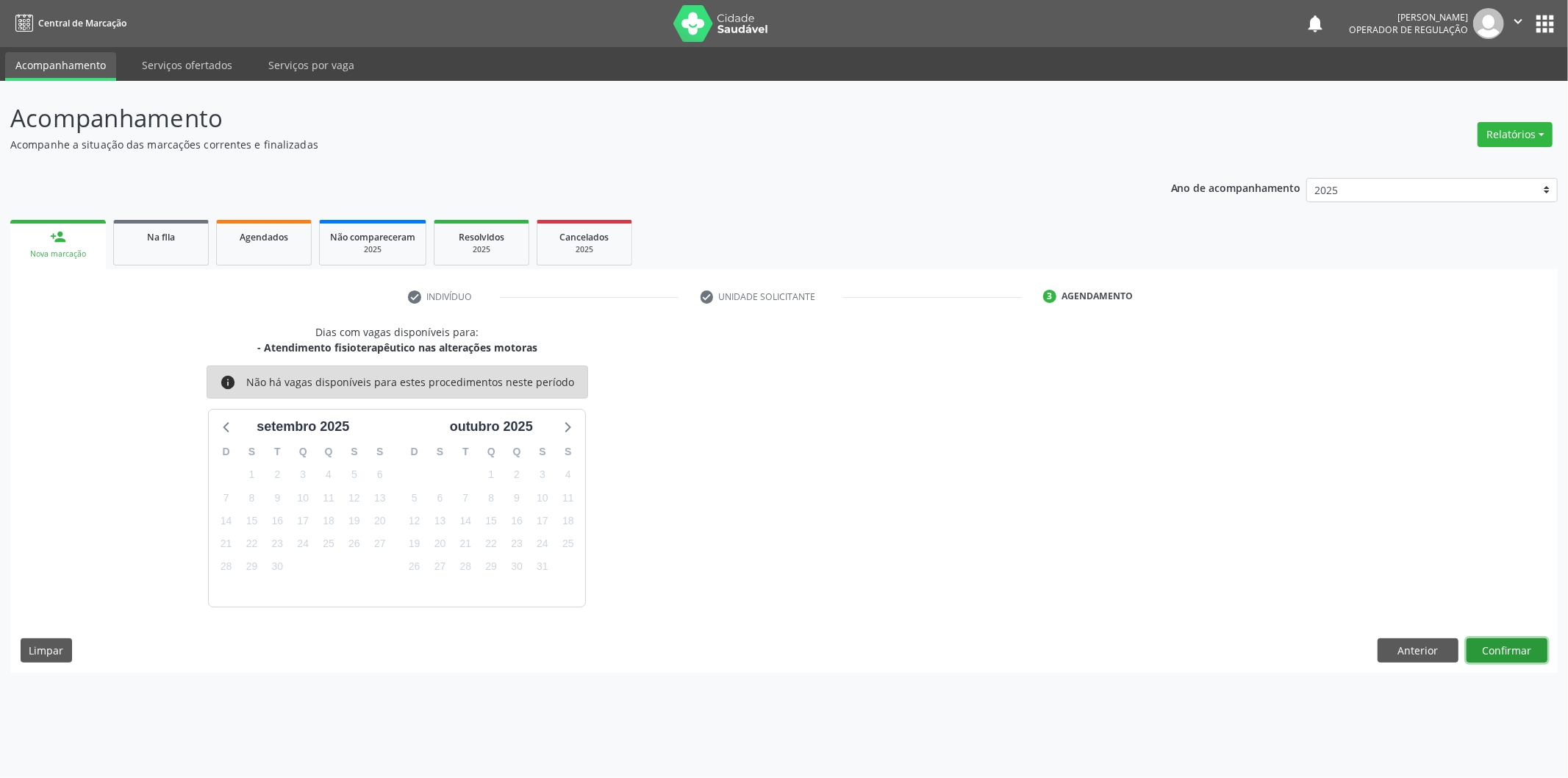
click at [1514, 645] on button "Confirmar" at bounding box center [1506, 650] width 81 height 25
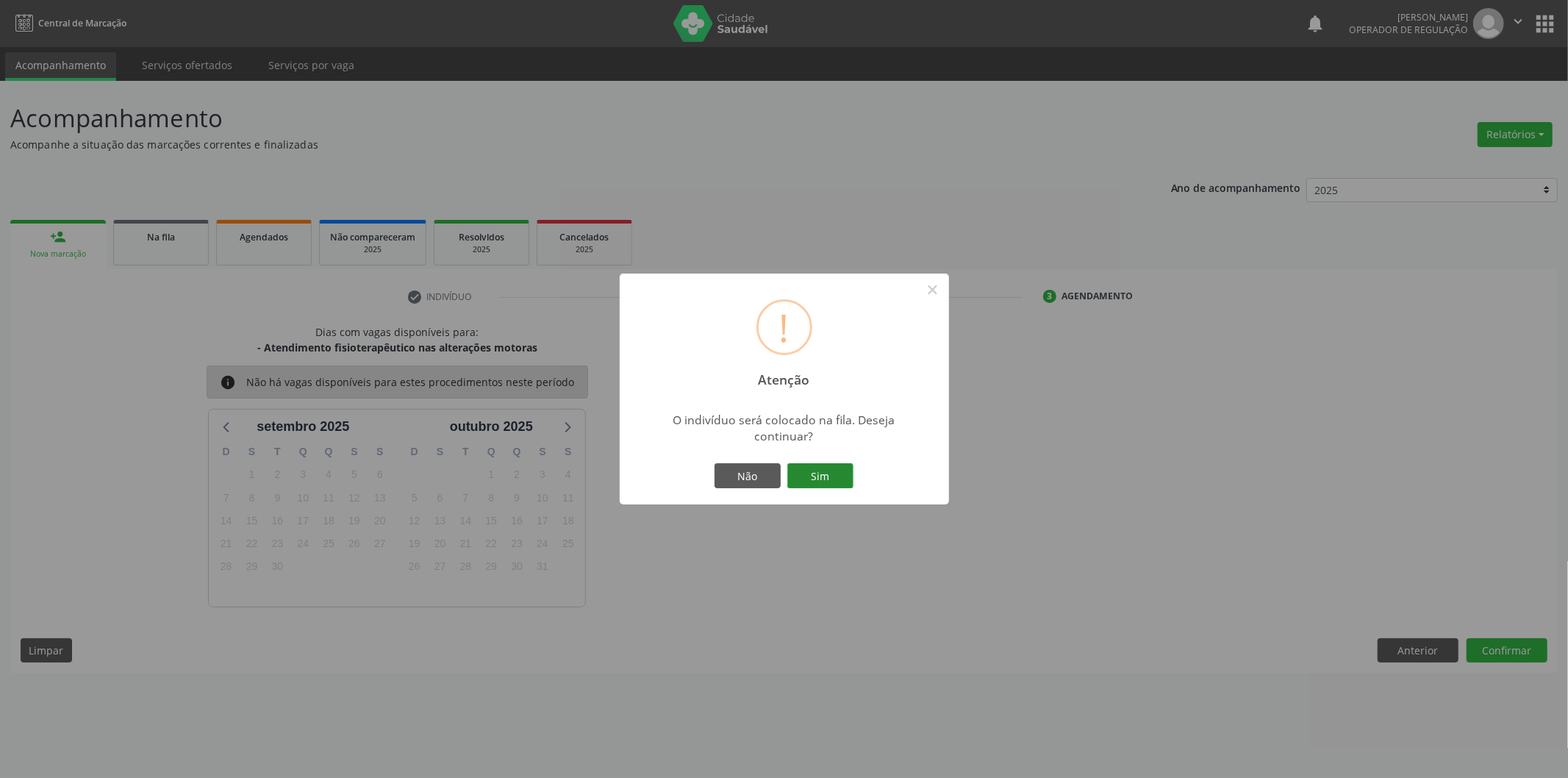
click at [806, 471] on button "Sim" at bounding box center [820, 475] width 66 height 25
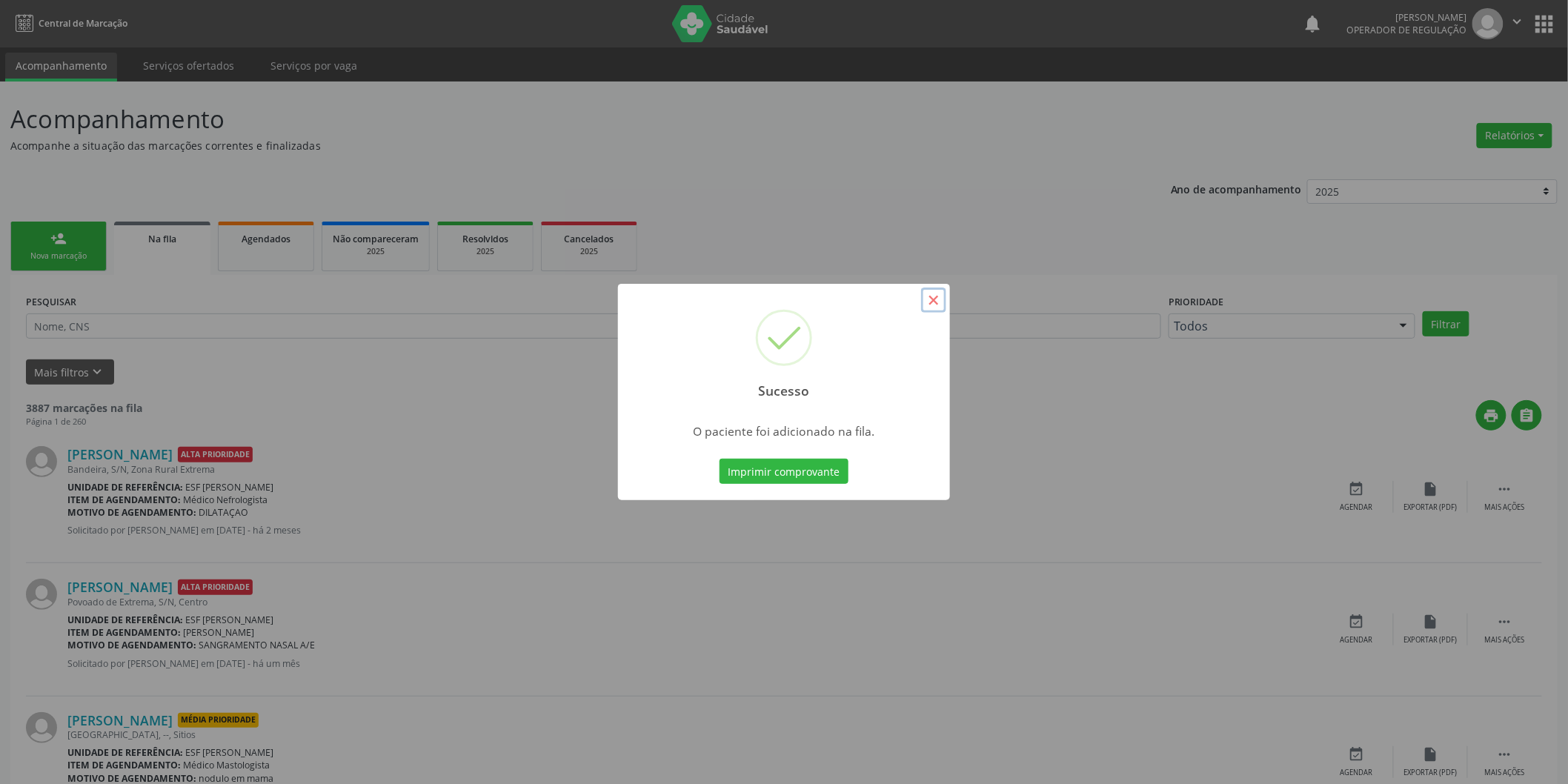
click at [928, 295] on button "×" at bounding box center [934, 300] width 25 height 25
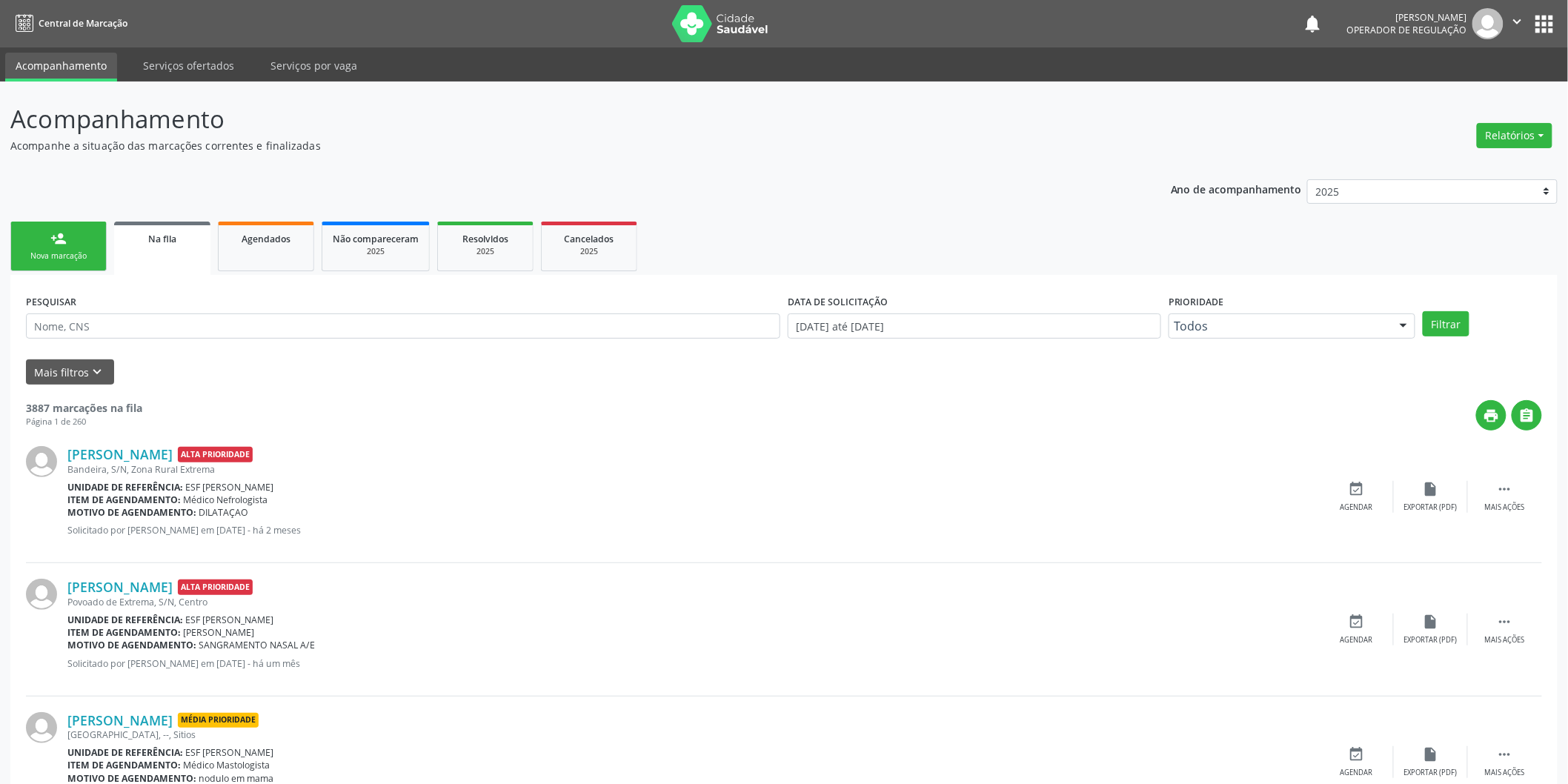
click at [35, 254] on div "Nova marcação" at bounding box center [58, 256] width 74 height 11
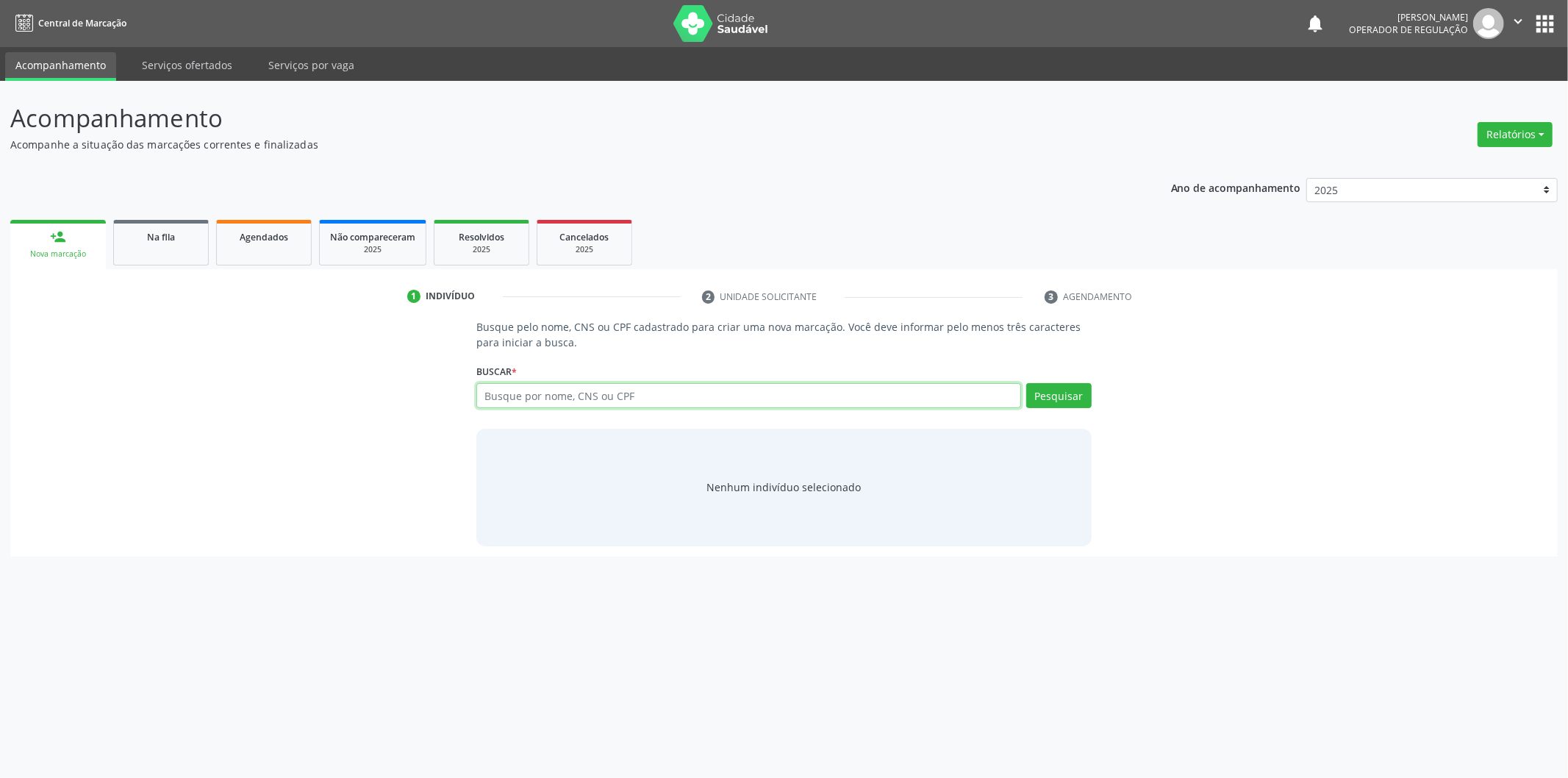
click at [647, 391] on input "text" at bounding box center [748, 395] width 545 height 25
type input "707402014972077"
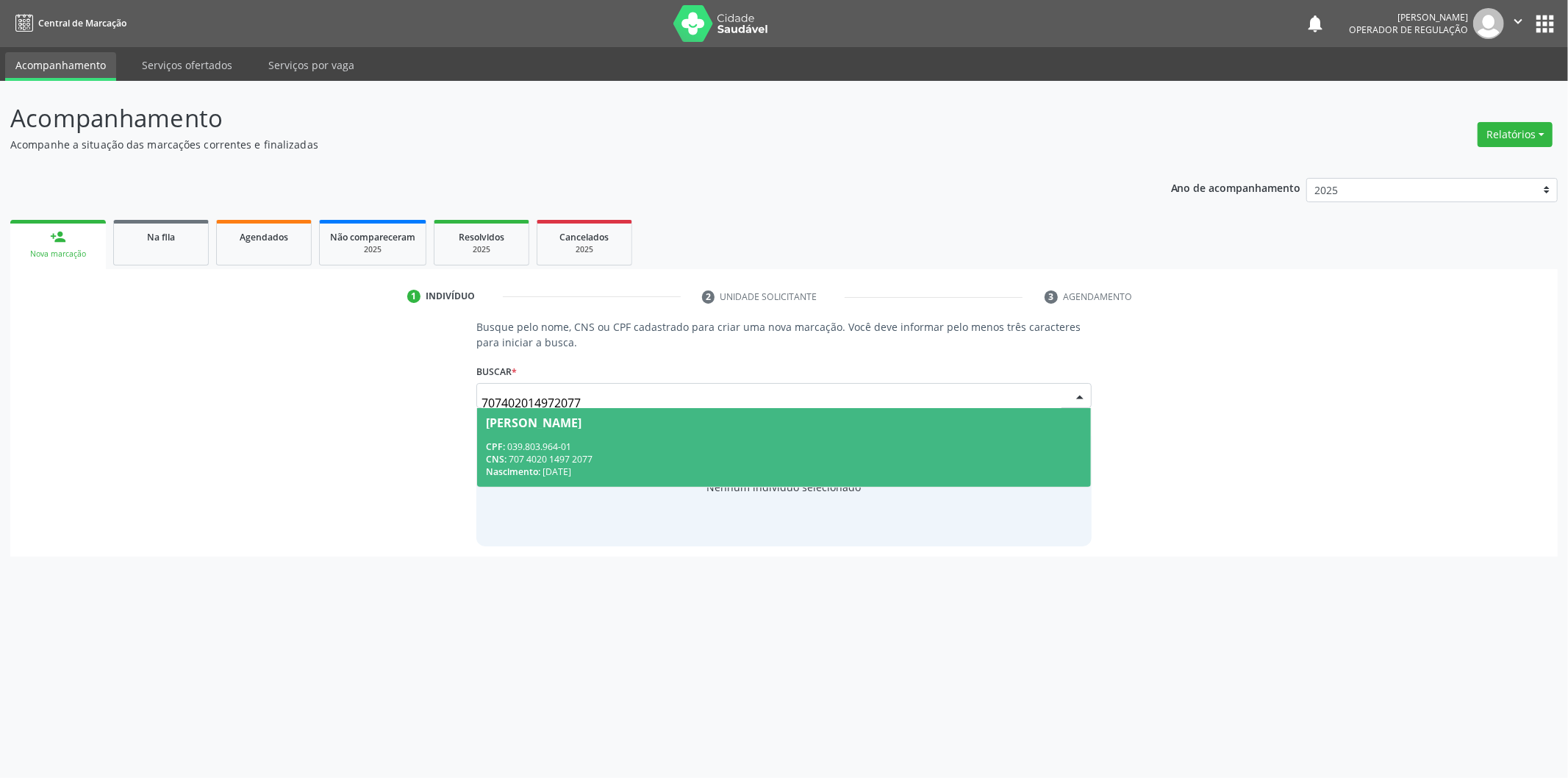
click at [1012, 436] on span "Ducicleide Pereira Ferreira CPF: 039.803.964-01 CNS: 707 4020 1497 2077 Nascime…" at bounding box center [784, 446] width 614 height 79
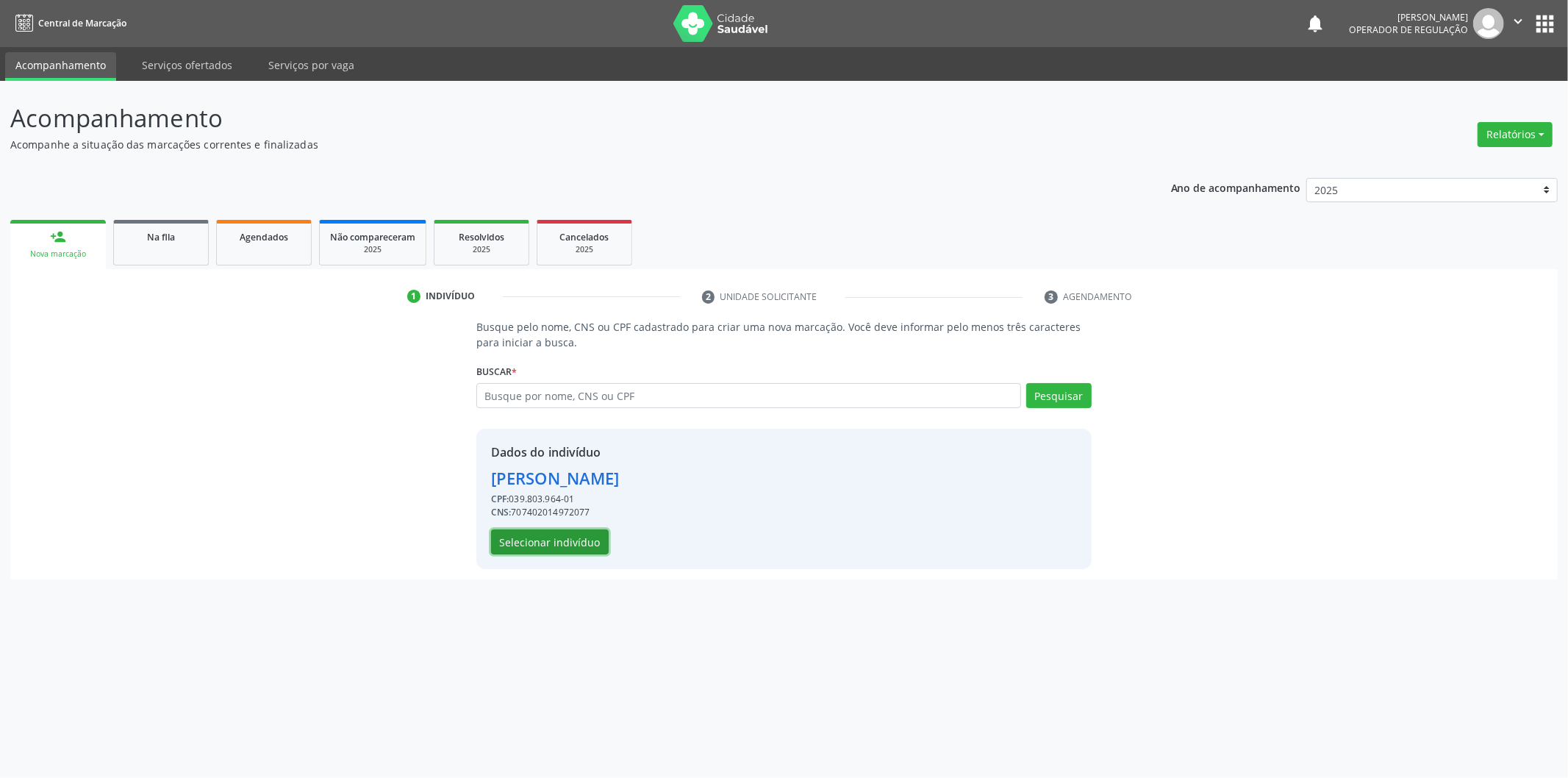
click at [590, 531] on button "Selecionar indivíduo" at bounding box center [549, 541] width 118 height 25
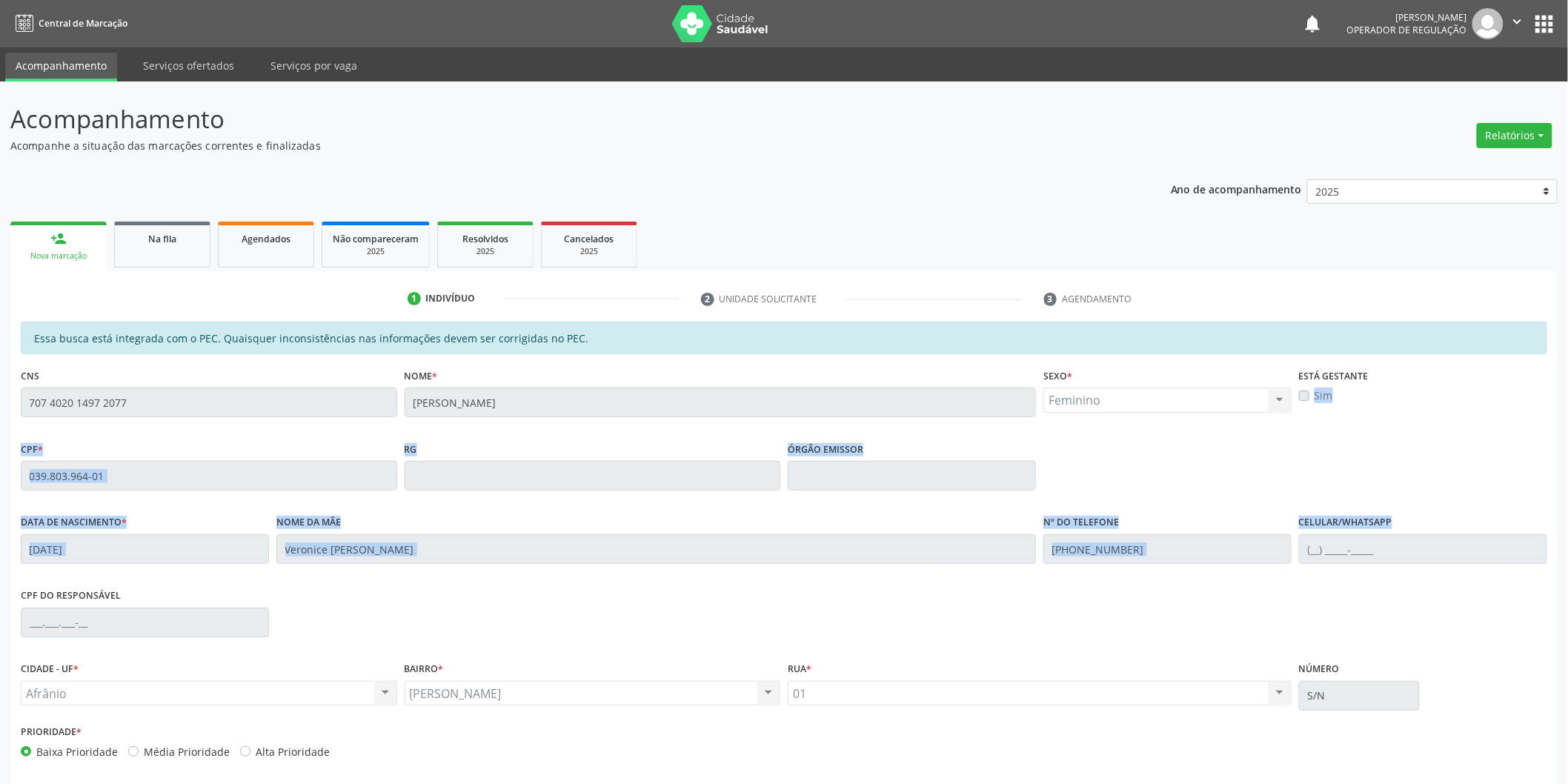
drag, startPoint x: 1565, startPoint y: 376, endPoint x: 1580, endPoint y: 540, distance: 164.7
click at [1568, 563] on html "Central de Marcação notifications Italo Souza Coelho Operador de regulação  Co…" at bounding box center [784, 392] width 1568 height 784
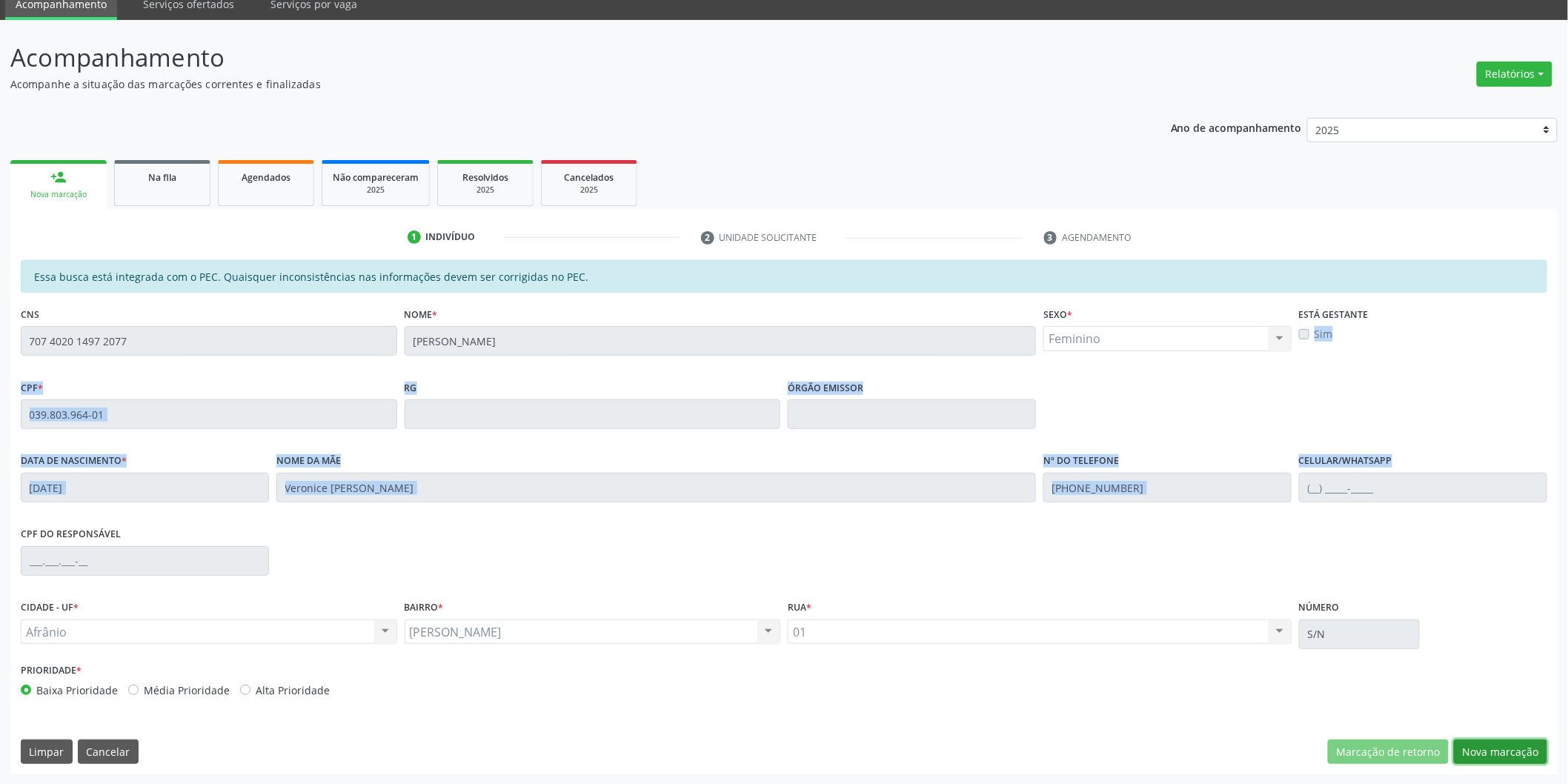
click at [1514, 758] on button "Nova marcação" at bounding box center [1501, 751] width 93 height 25
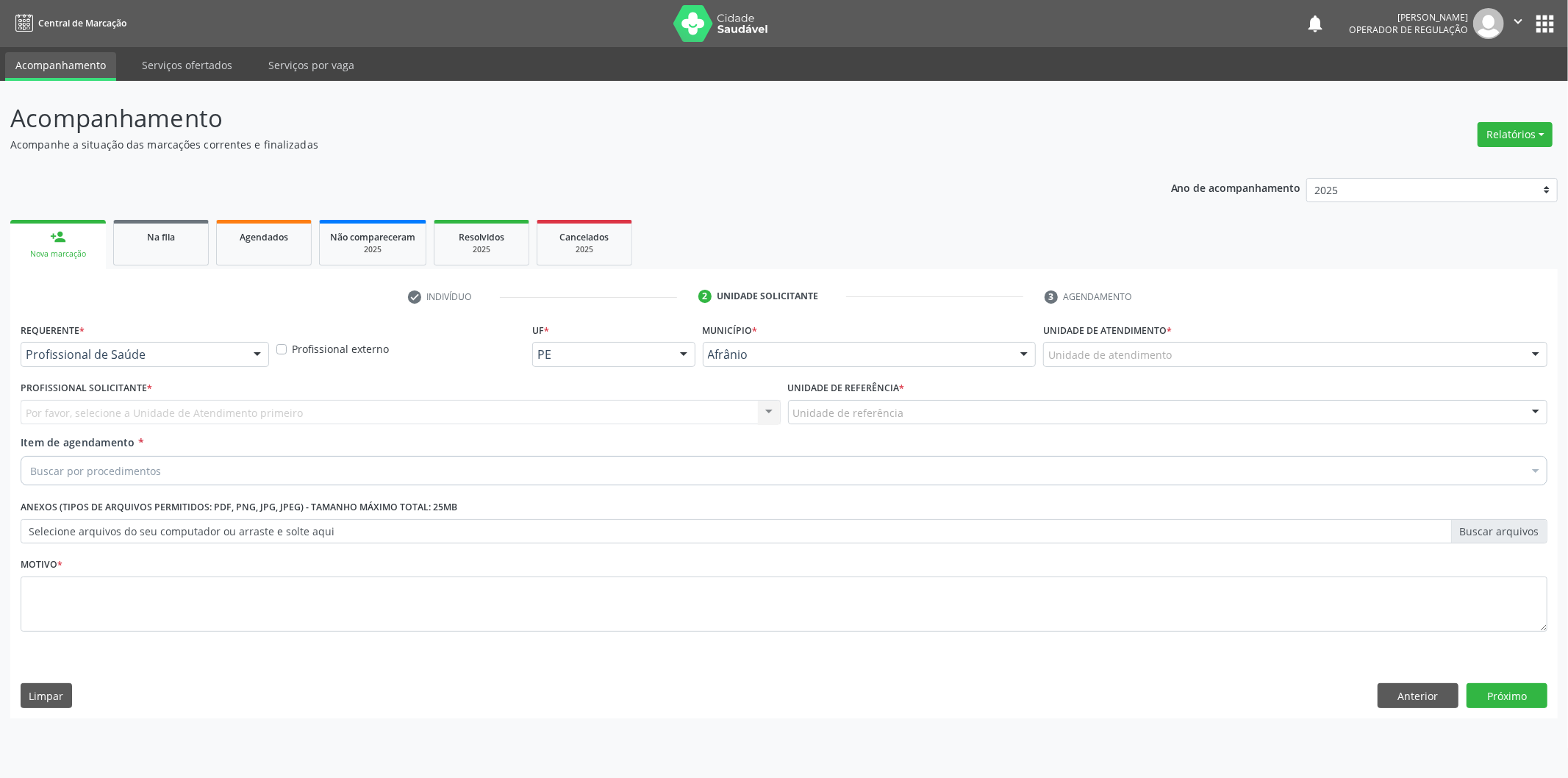
click at [1185, 369] on div "Unidade de atendimento * Unidade de atendimento Academia da Saude de Afranio Ac…" at bounding box center [1295, 347] width 511 height 57
click at [1185, 358] on div "Unidade de atendimento" at bounding box center [1295, 354] width 504 height 25
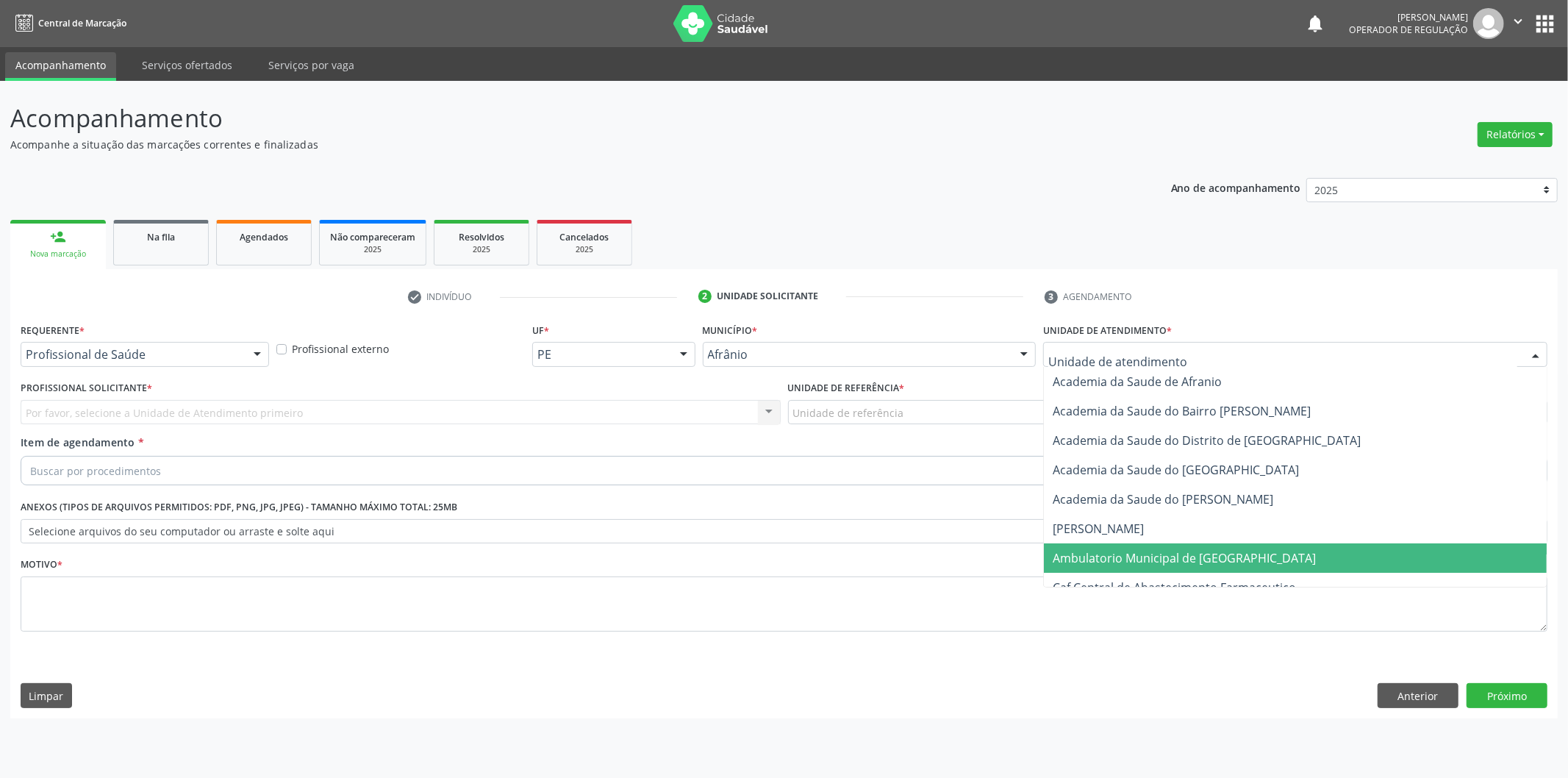
click at [1135, 558] on span "Ambulatorio Municipal de [GEOGRAPHIC_DATA]" at bounding box center [1185, 558] width 263 height 16
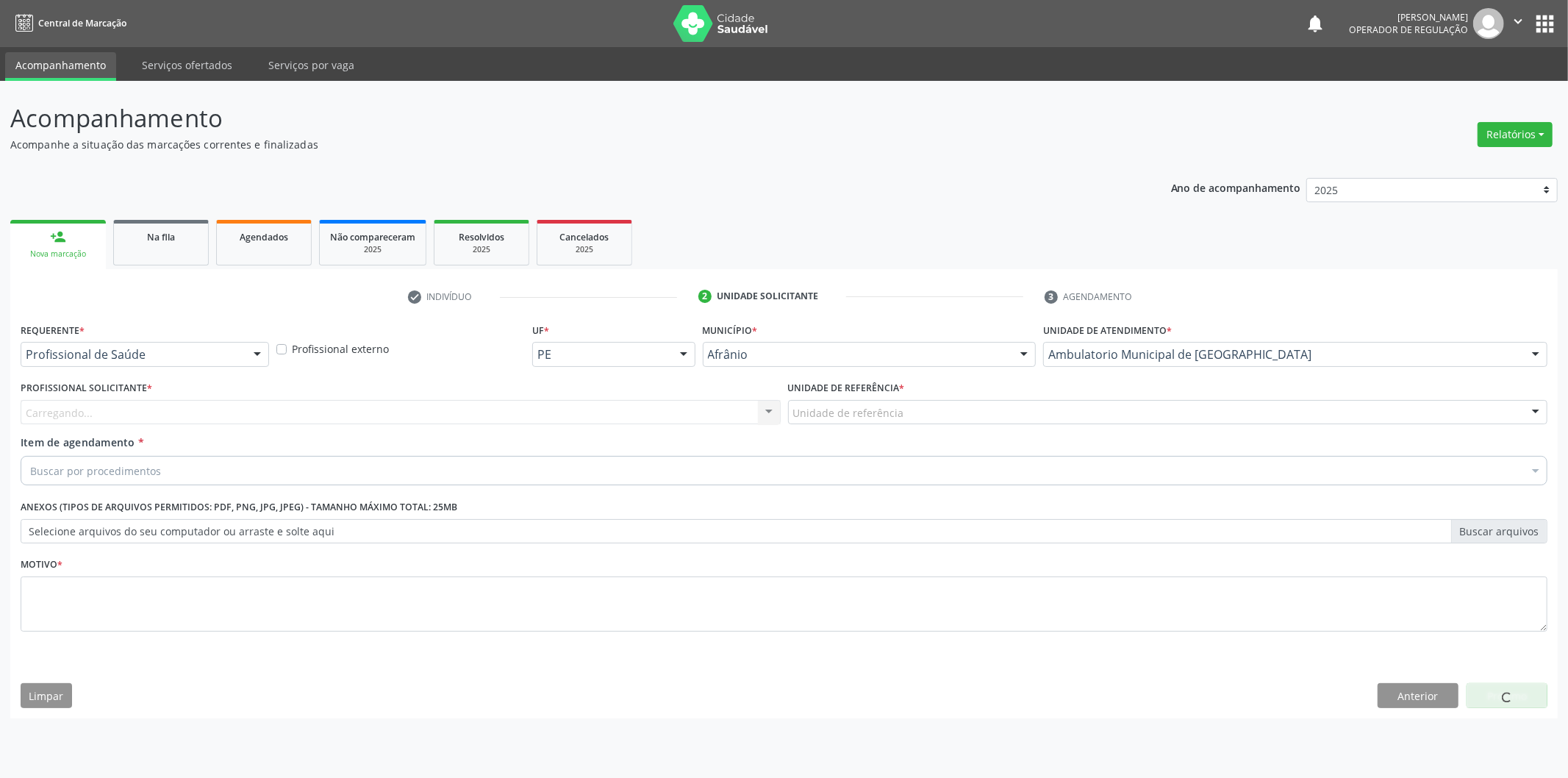
click at [1001, 416] on div "Unidade de referência" at bounding box center [1168, 412] width 760 height 25
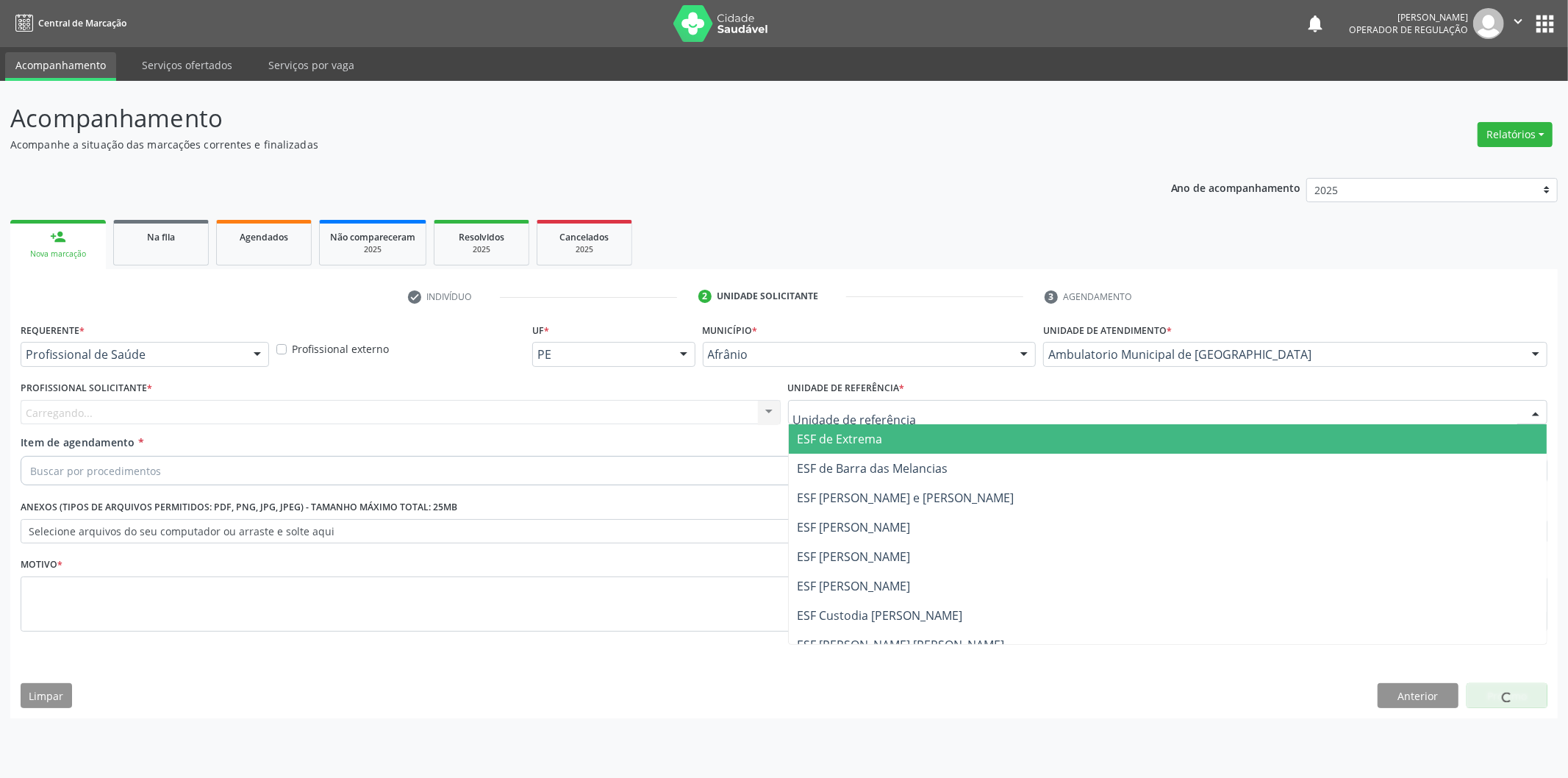
click at [866, 433] on span "ESF de Extrema" at bounding box center [840, 438] width 85 height 16
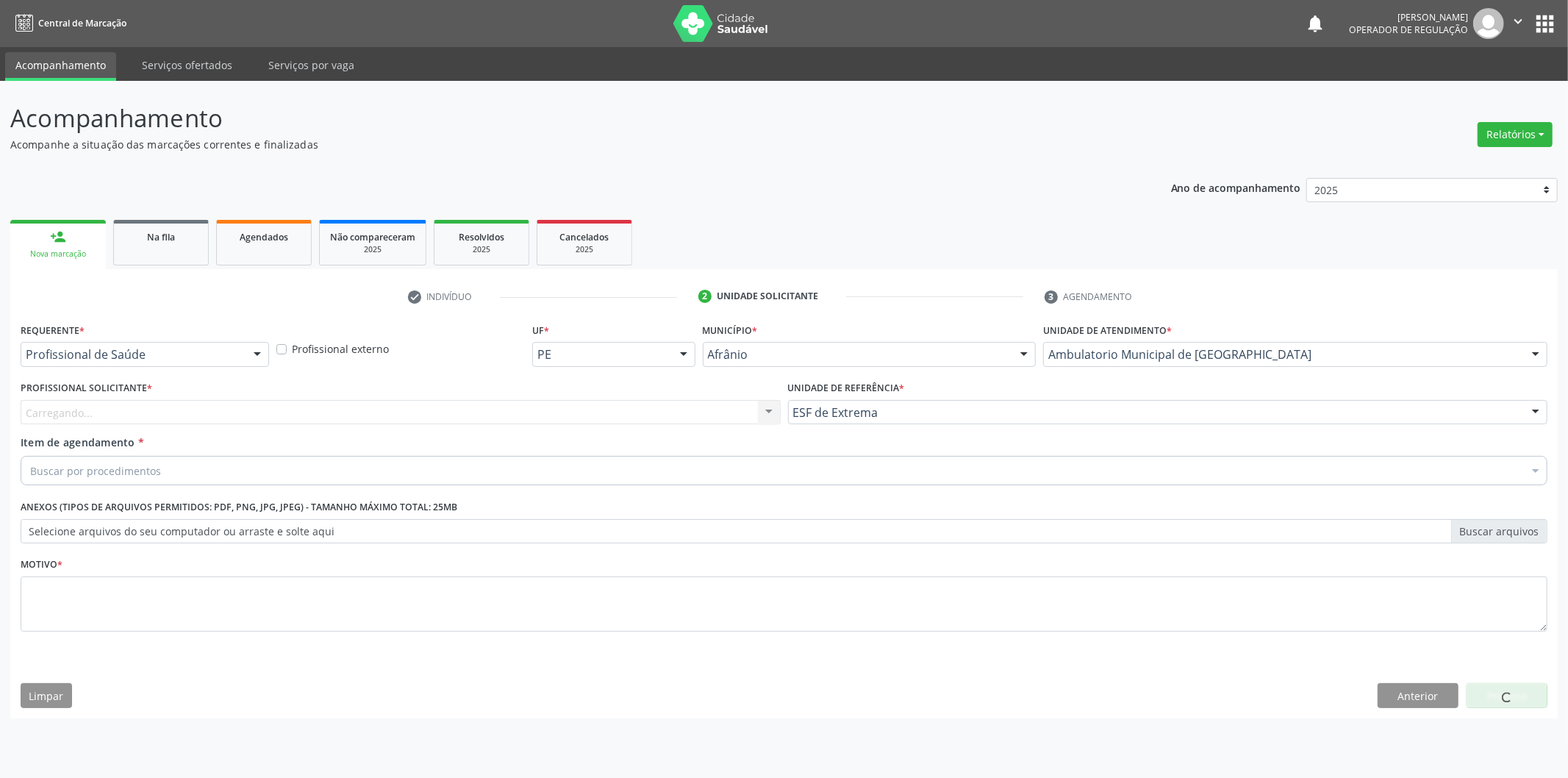
click at [713, 405] on div "Carregando... Nenhum resultado encontrado para: " " Não há nenhuma opção para s…" at bounding box center [400, 412] width 760 height 25
click at [696, 416] on div "Profissional solicitante" at bounding box center [400, 412] width 760 height 25
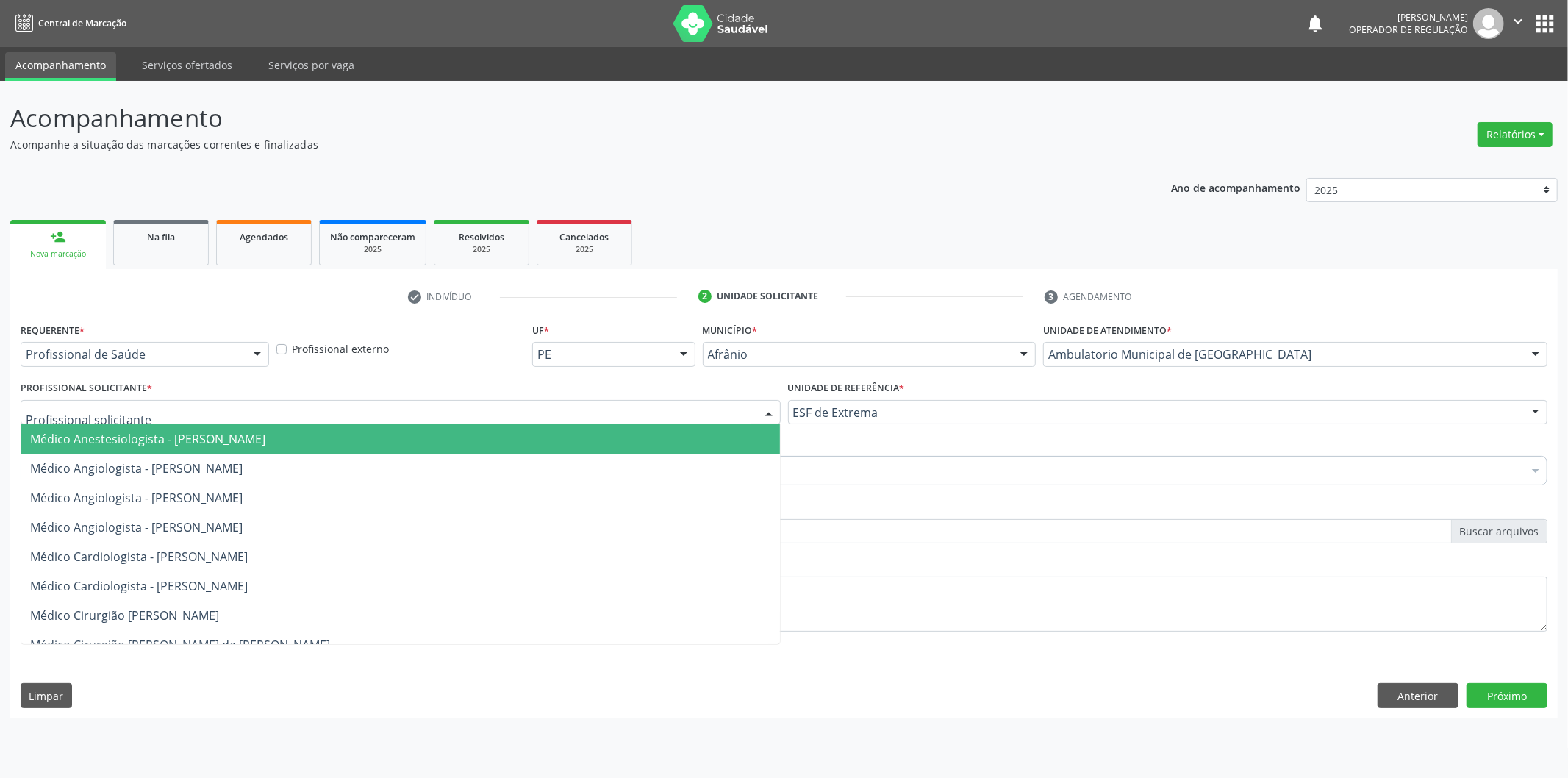
click at [685, 435] on span "Médico Anestesiologista - [PERSON_NAME]" at bounding box center [400, 439] width 759 height 30
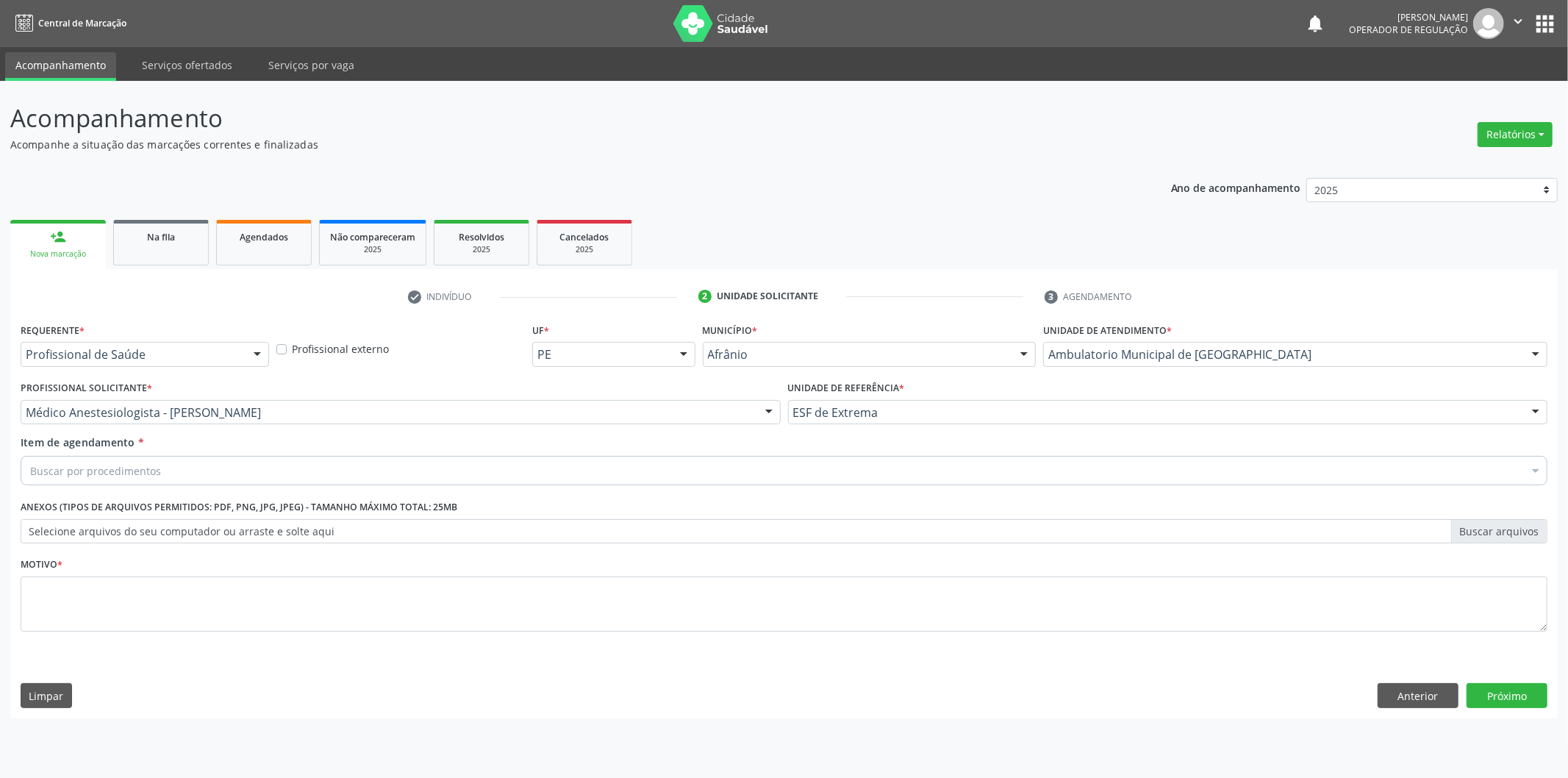
click at [437, 472] on div "Buscar por procedimentos" at bounding box center [784, 471] width 1526 height 30
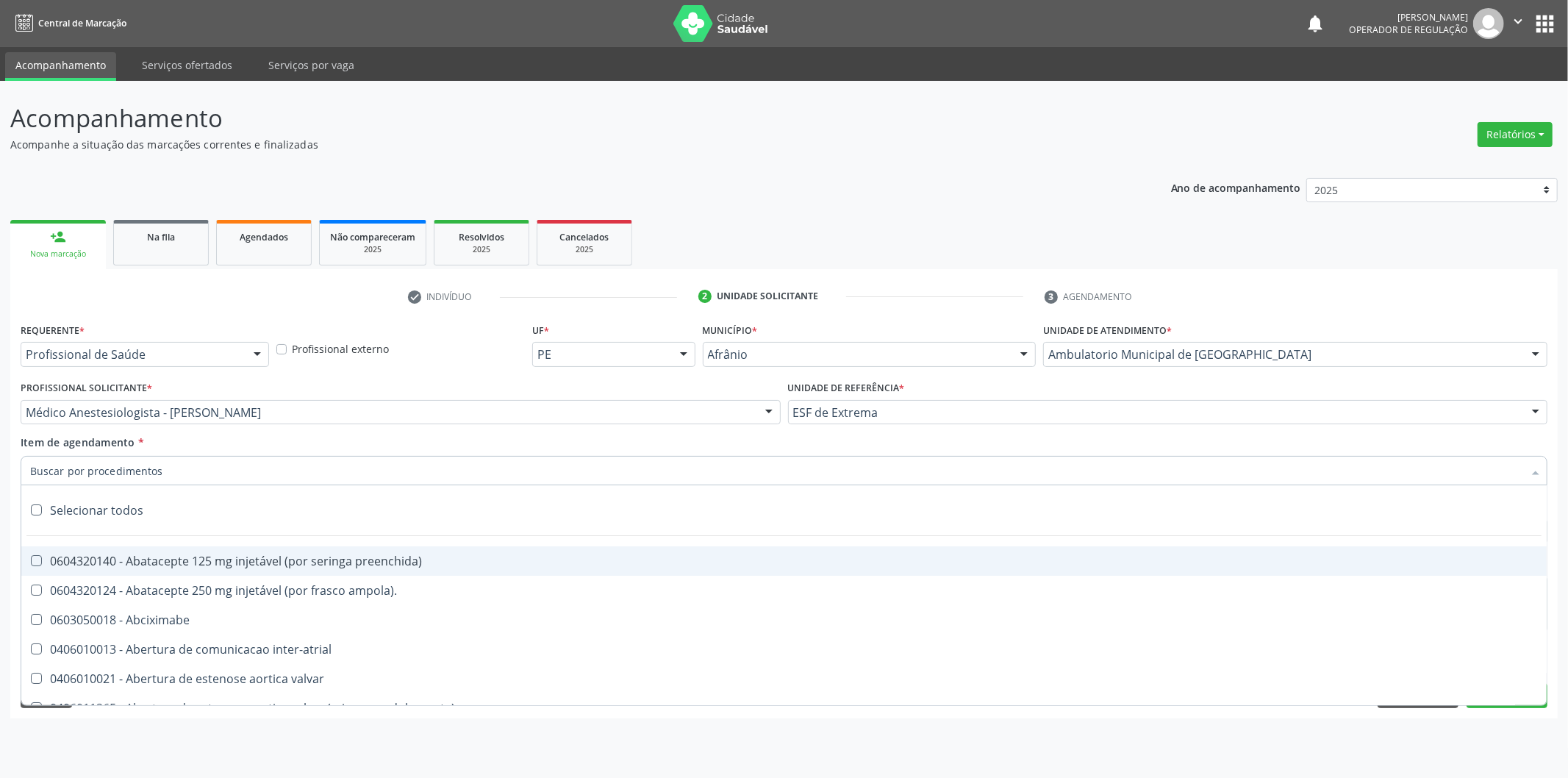
paste input "0302050027"
type input "0302050027"
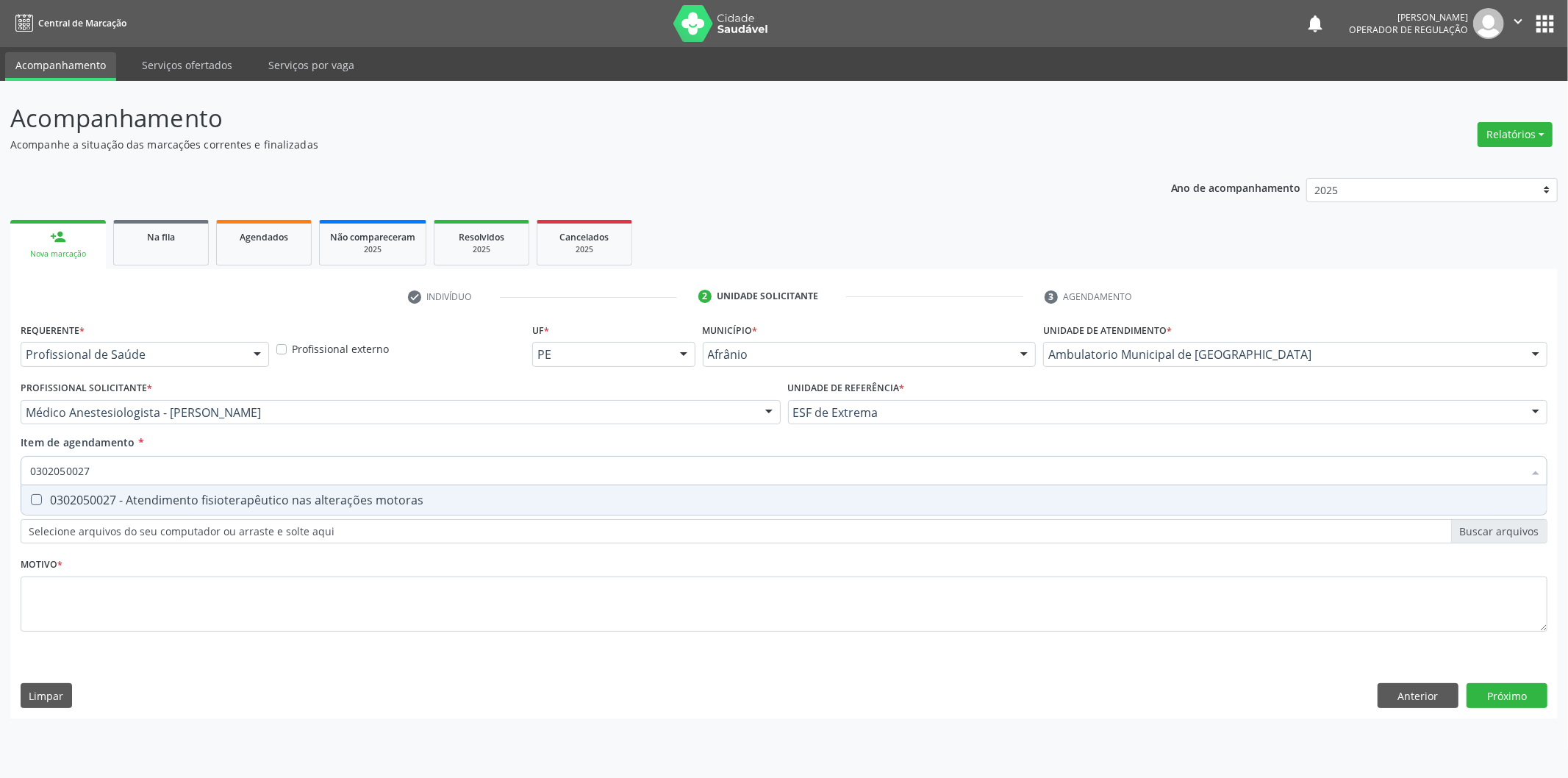
click at [425, 495] on div "0302050027 - Atendimento fisioterapêutico nas alterações motoras" at bounding box center [784, 499] width 1508 height 12
checkbox motoras "true"
click at [377, 593] on div "Requerente * Profissional de Saúde Profissional de Saúde Paciente Nenhum result…" at bounding box center [784, 485] width 1526 height 333
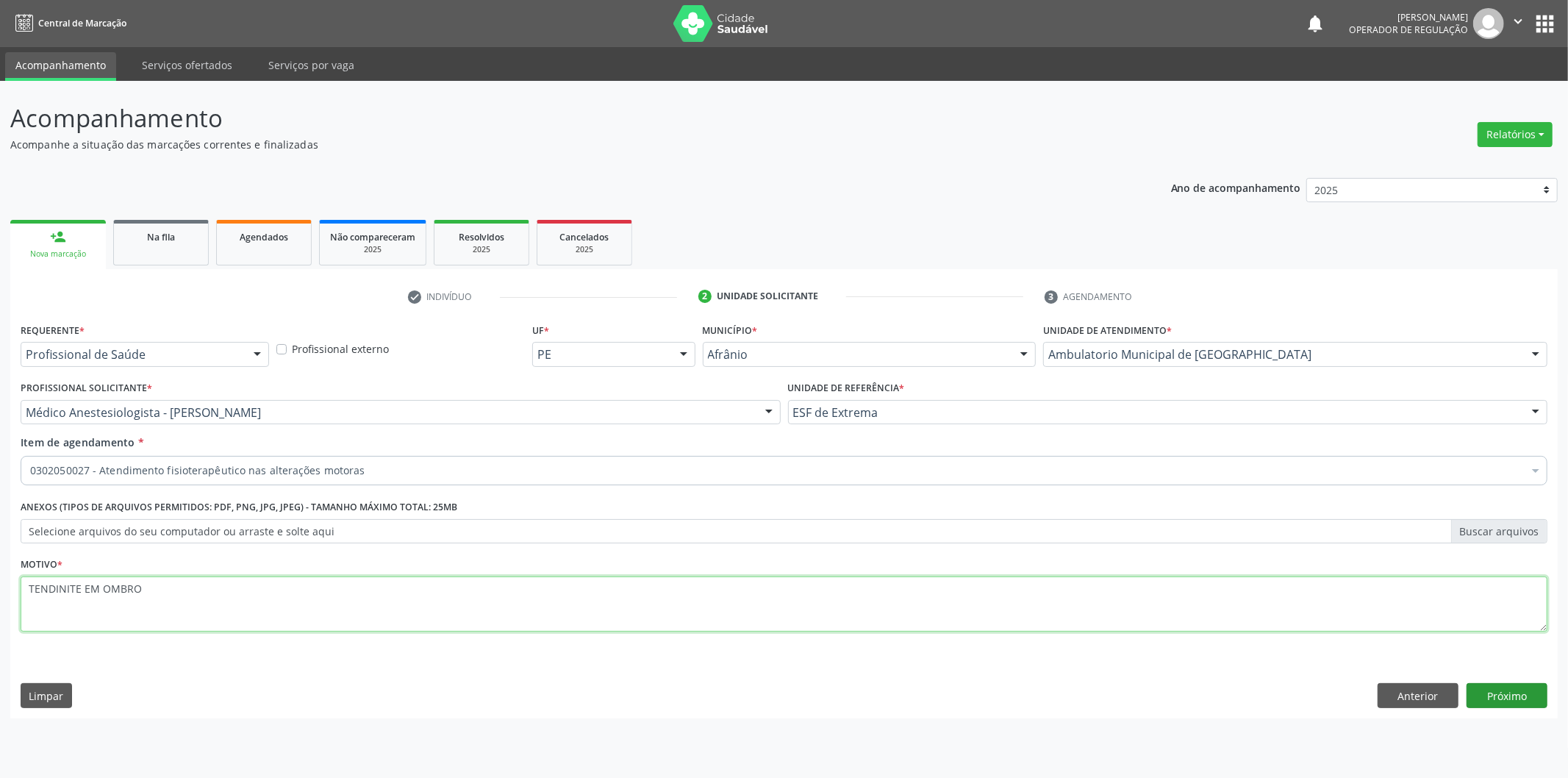
type textarea "TENDINITE EM OMBRO"
click at [1489, 693] on button "Próximo" at bounding box center [1506, 695] width 81 height 25
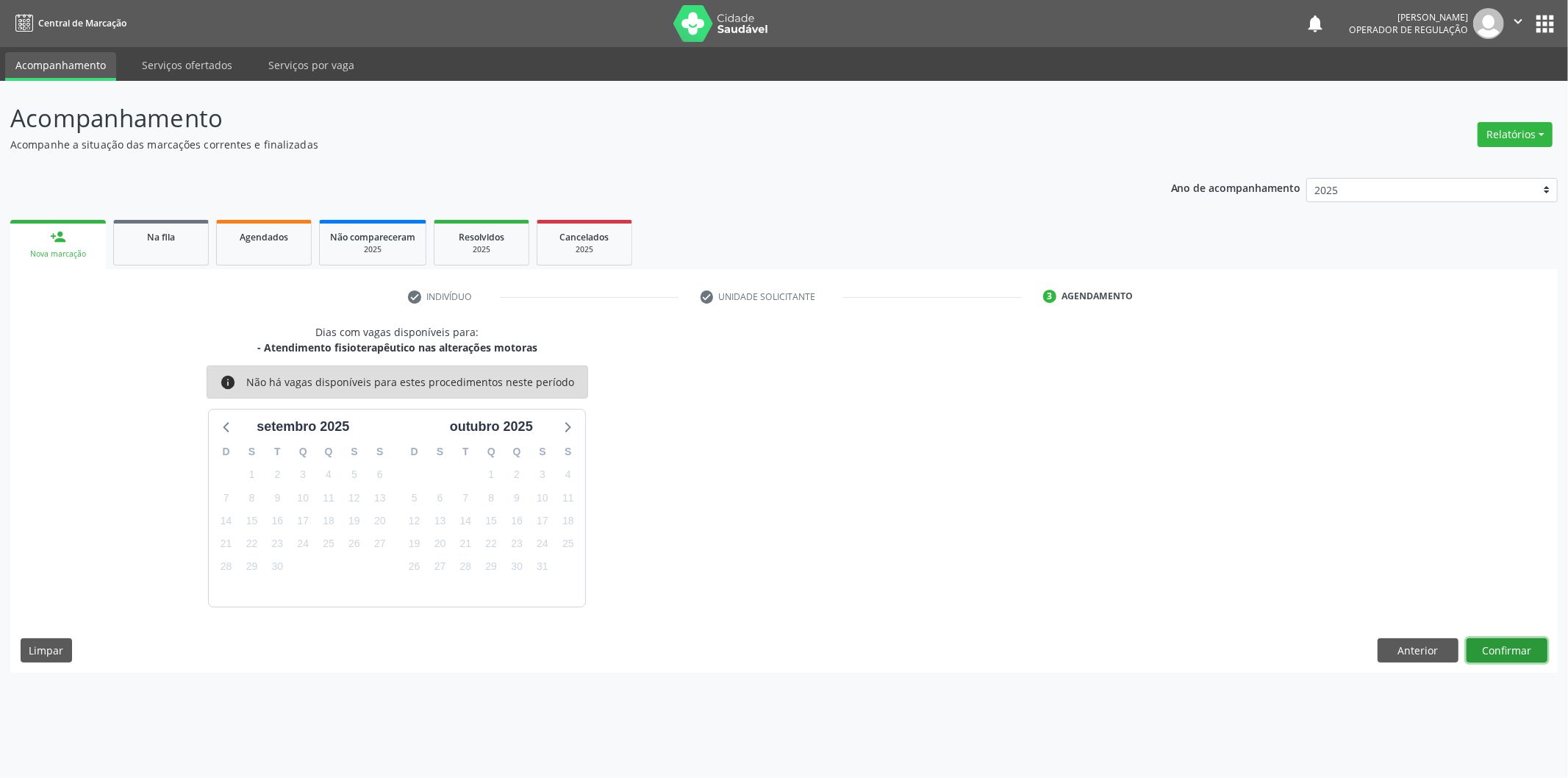
click at [1488, 650] on button "Confirmar" at bounding box center [1506, 650] width 81 height 25
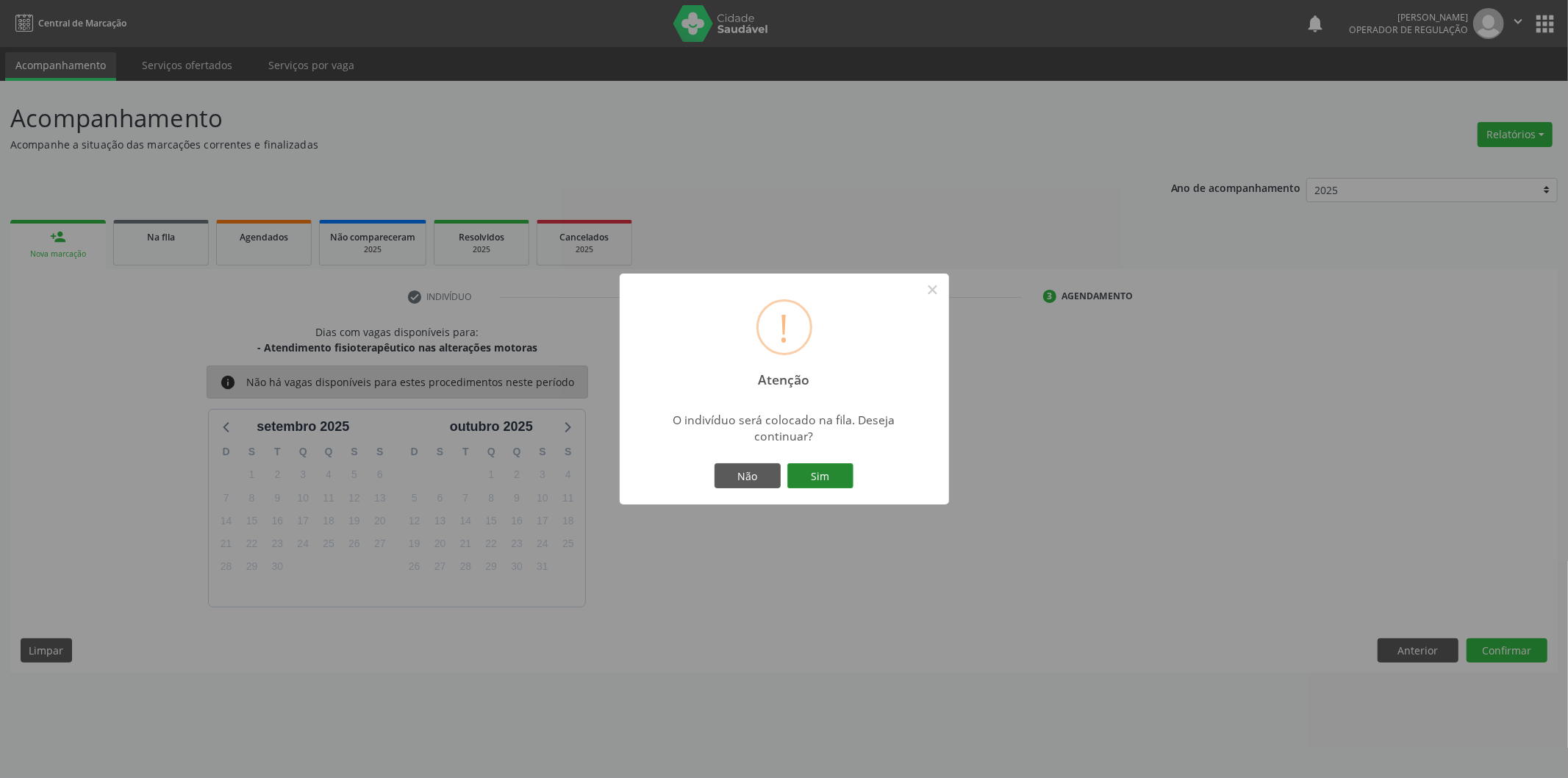
click at [803, 466] on button "Sim" at bounding box center [820, 475] width 66 height 25
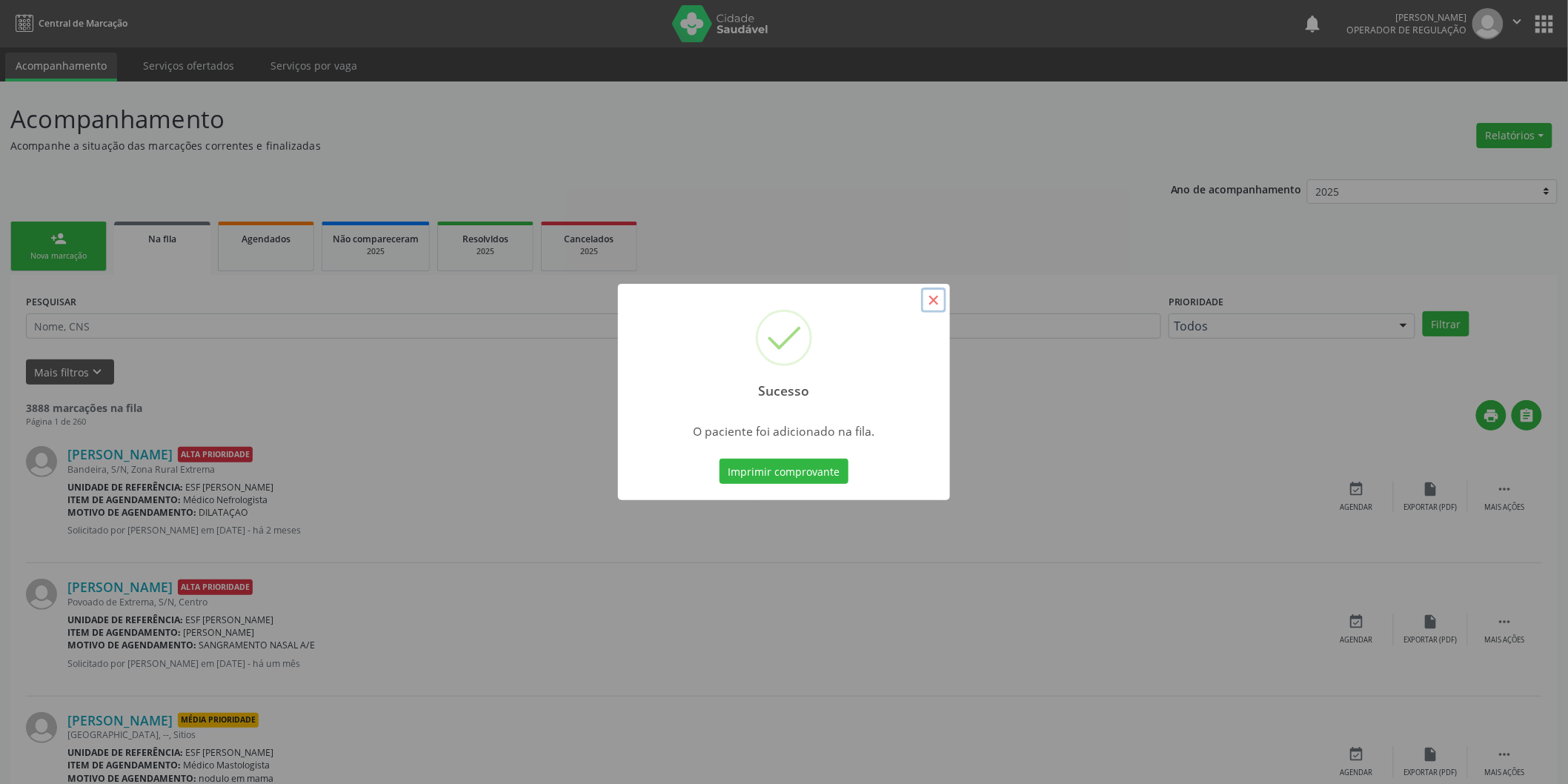
click at [937, 300] on button "×" at bounding box center [934, 300] width 25 height 25
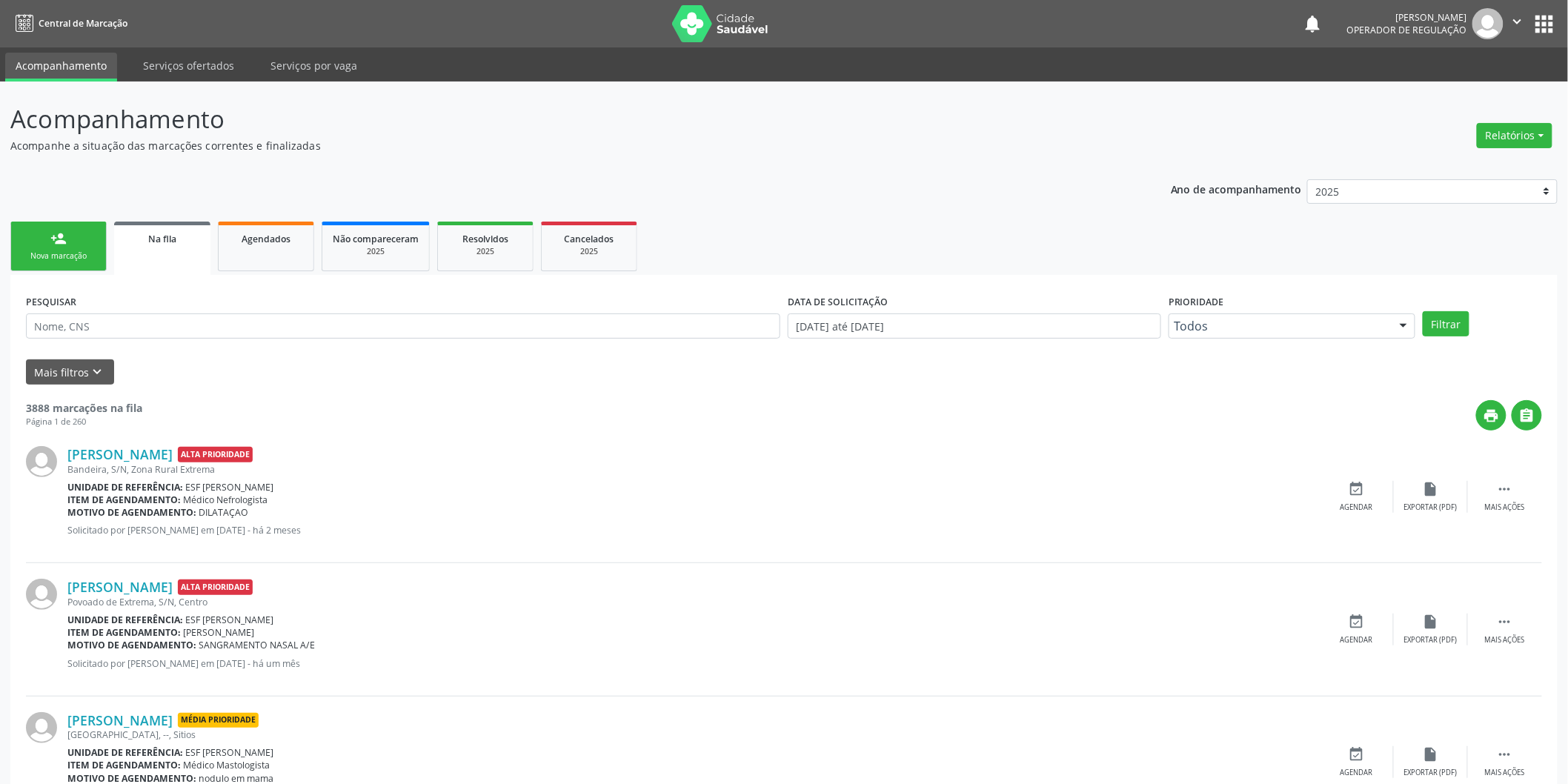
click at [34, 242] on link "person_add Nova marcação" at bounding box center [58, 245] width 96 height 49
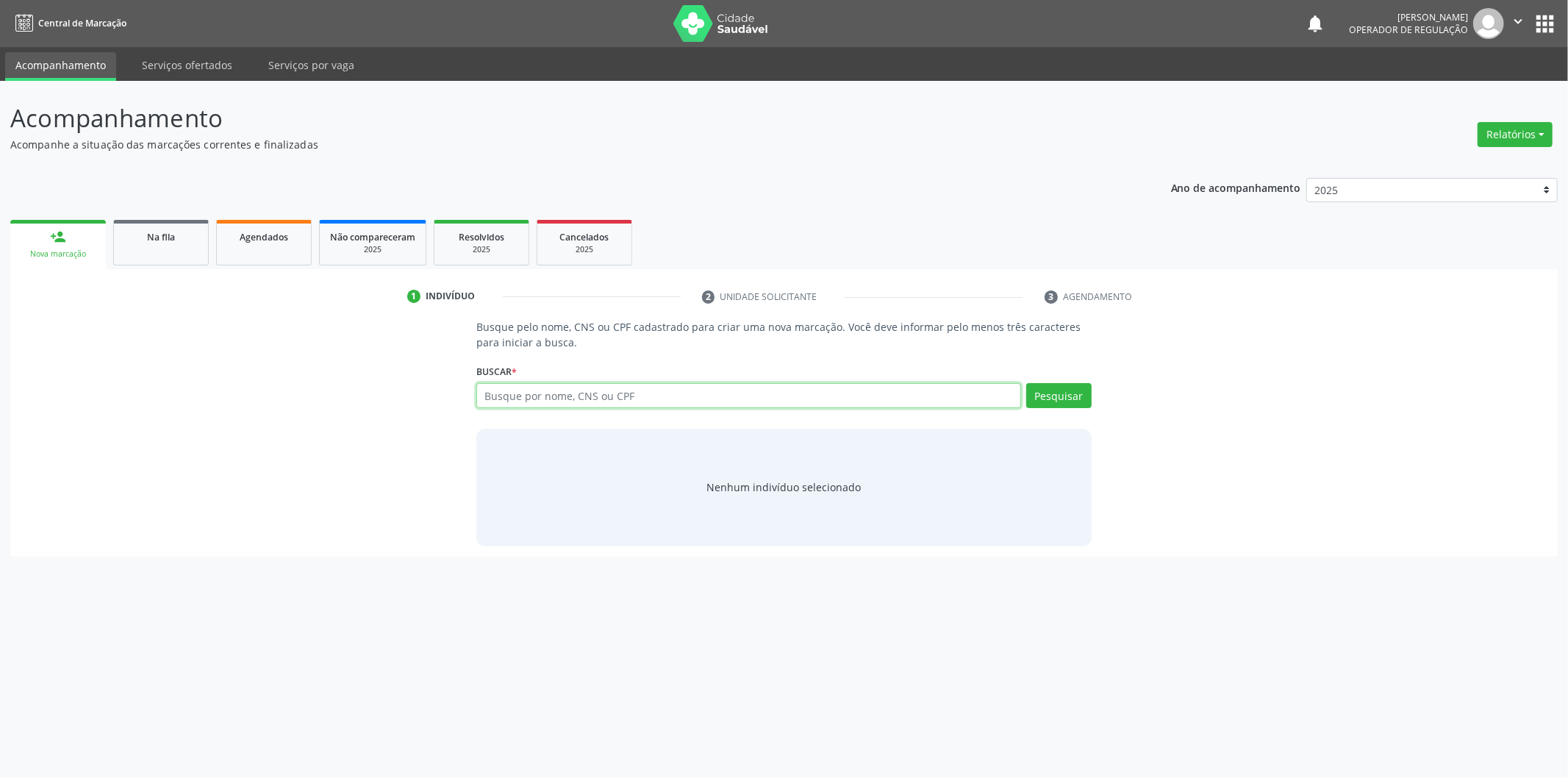
click at [741, 395] on input "text" at bounding box center [748, 395] width 545 height 25
type input "708603547799389"
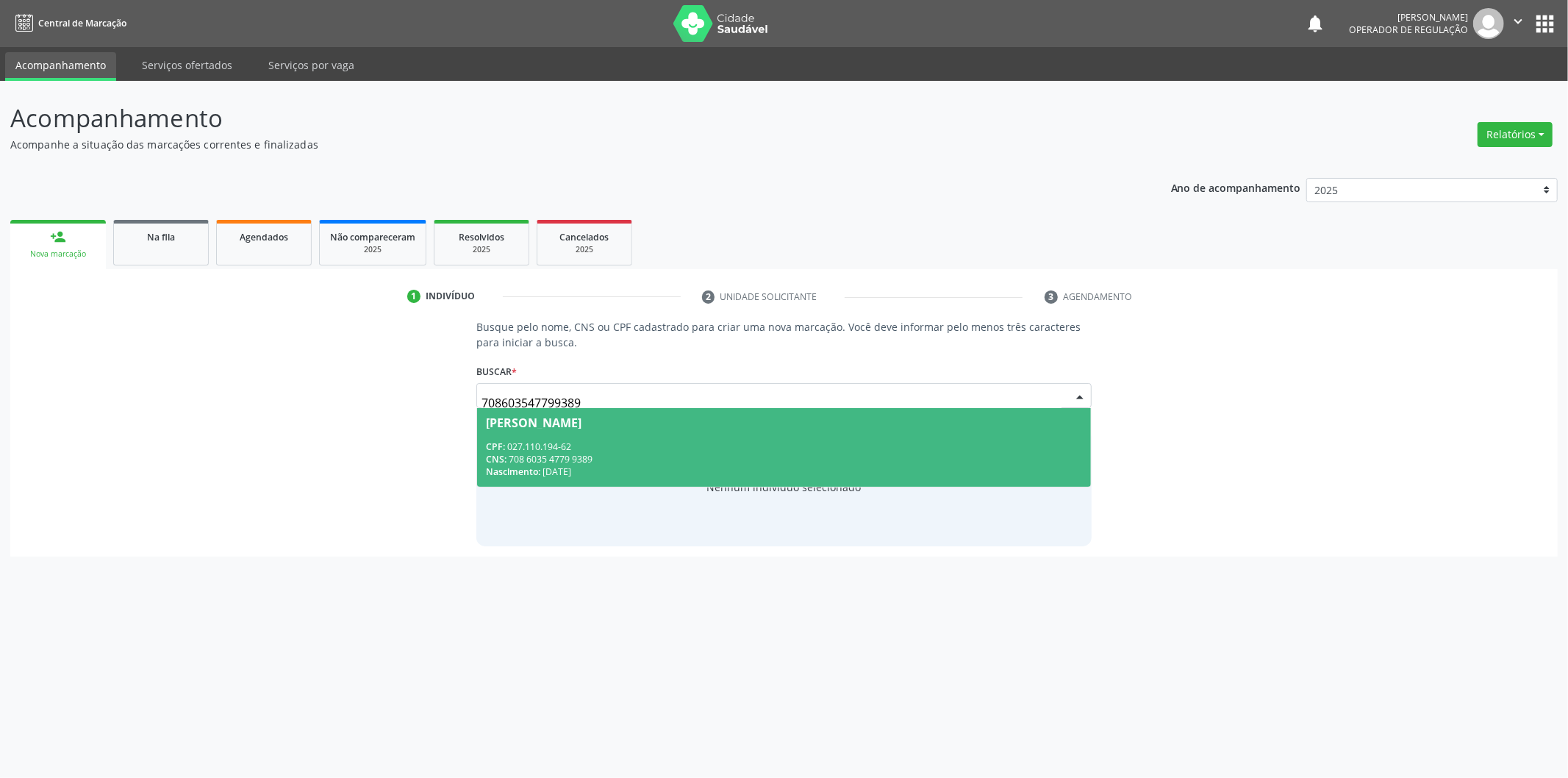
click at [664, 444] on div "CPF: 027.110.194-62" at bounding box center [784, 445] width 596 height 12
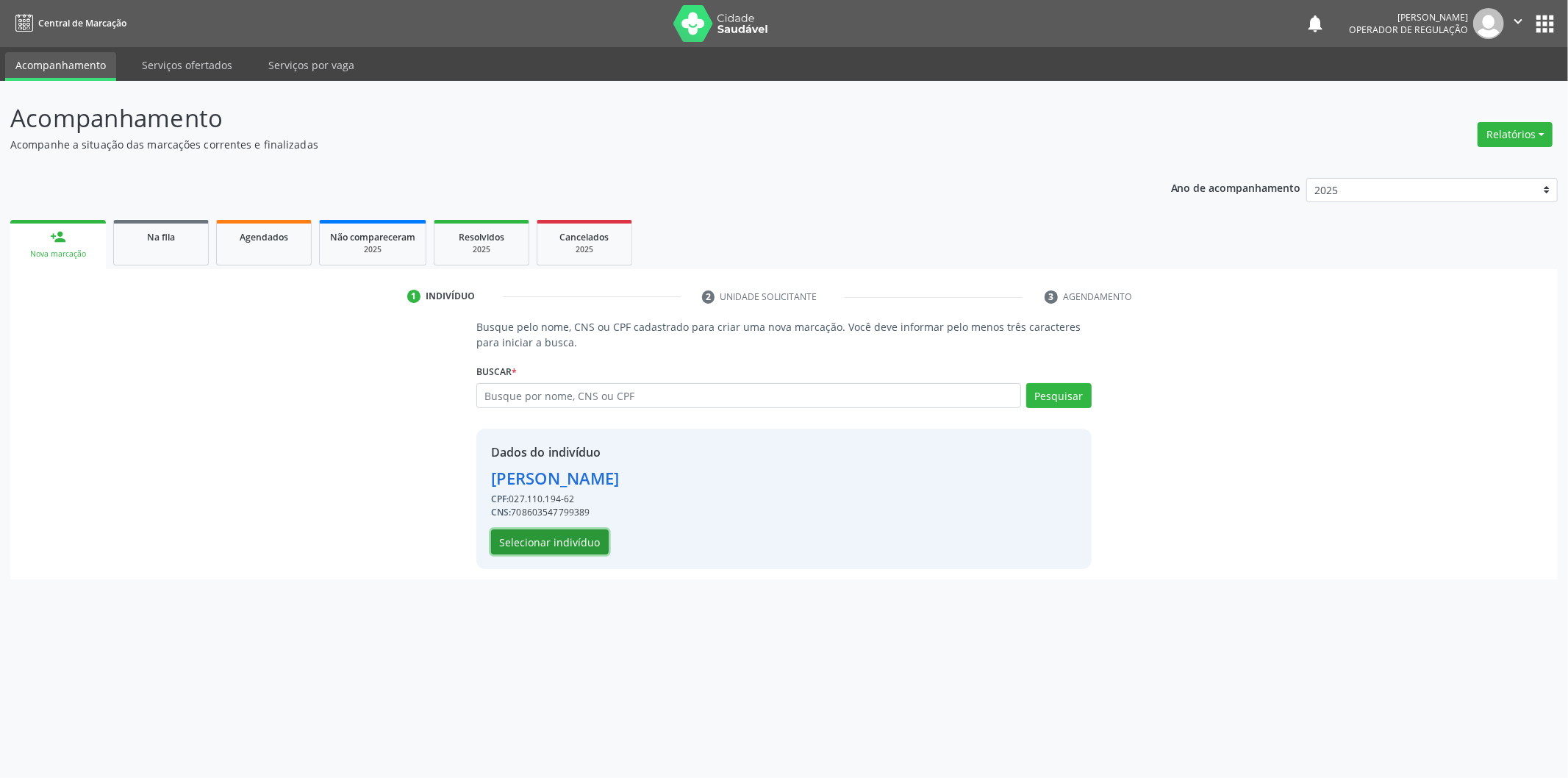
click at [561, 536] on button "Selecionar indivíduo" at bounding box center [549, 541] width 118 height 25
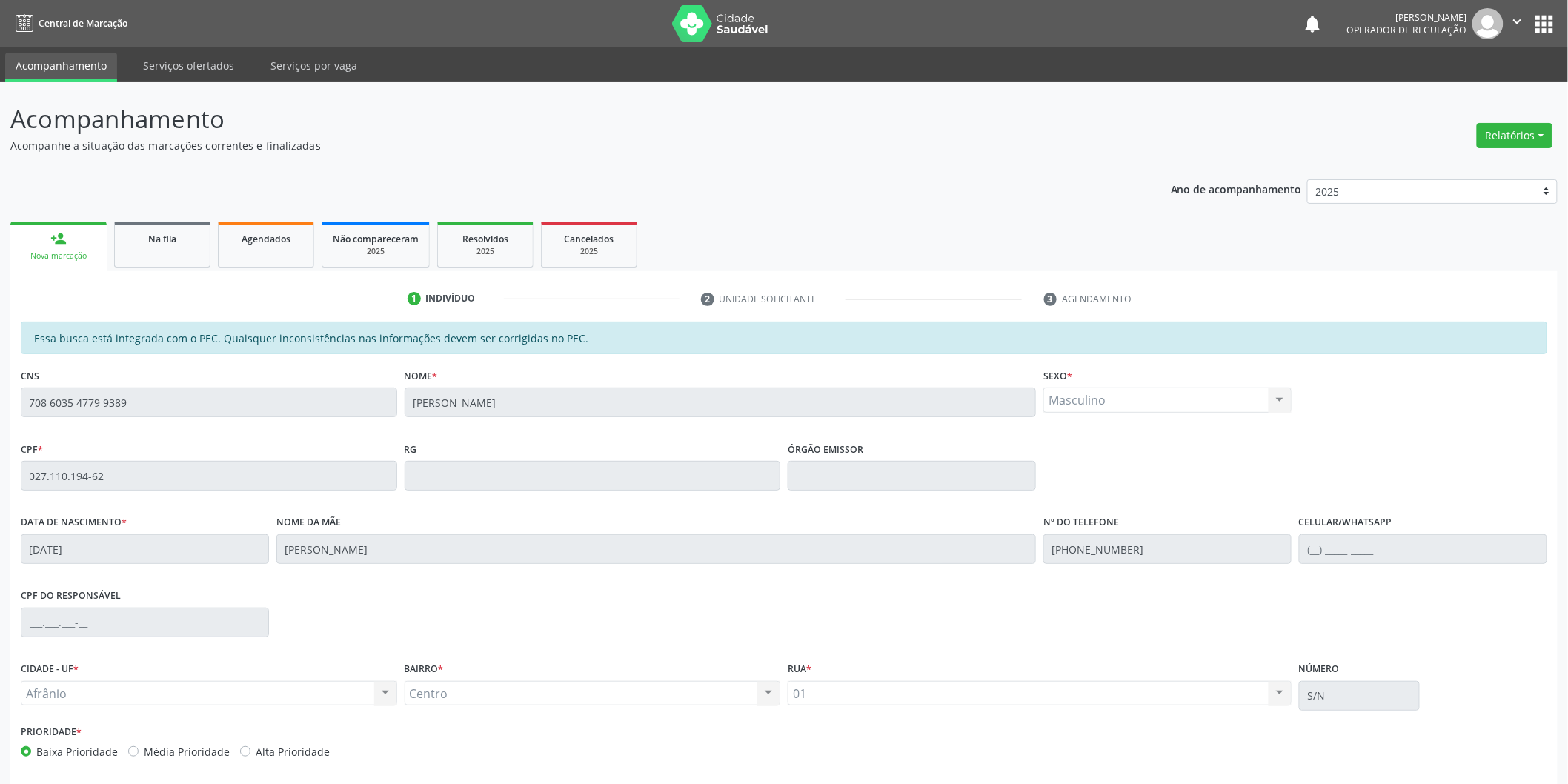
scroll to position [62, 0]
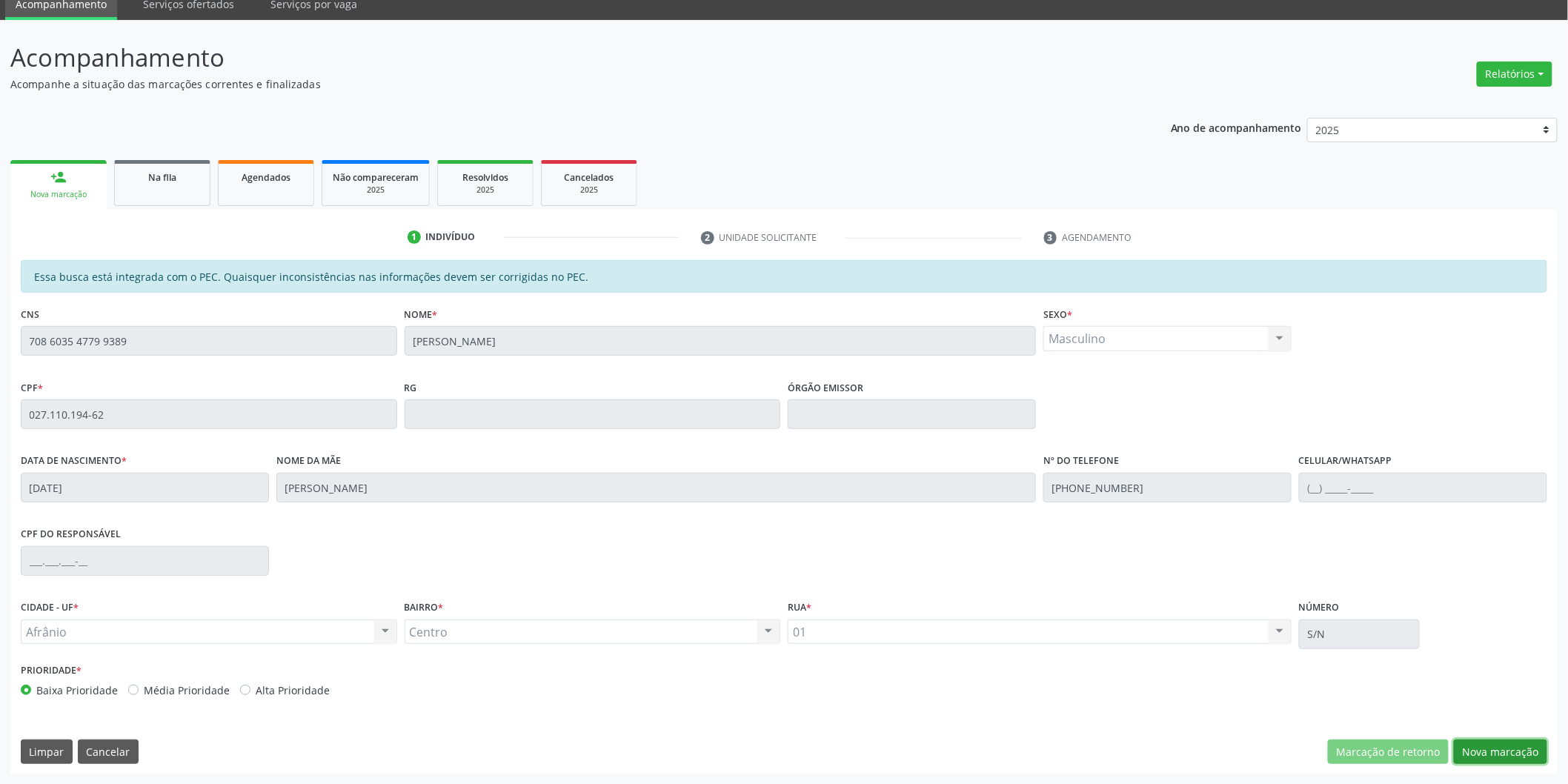
click at [1490, 745] on button "Nova marcação" at bounding box center [1501, 751] width 93 height 25
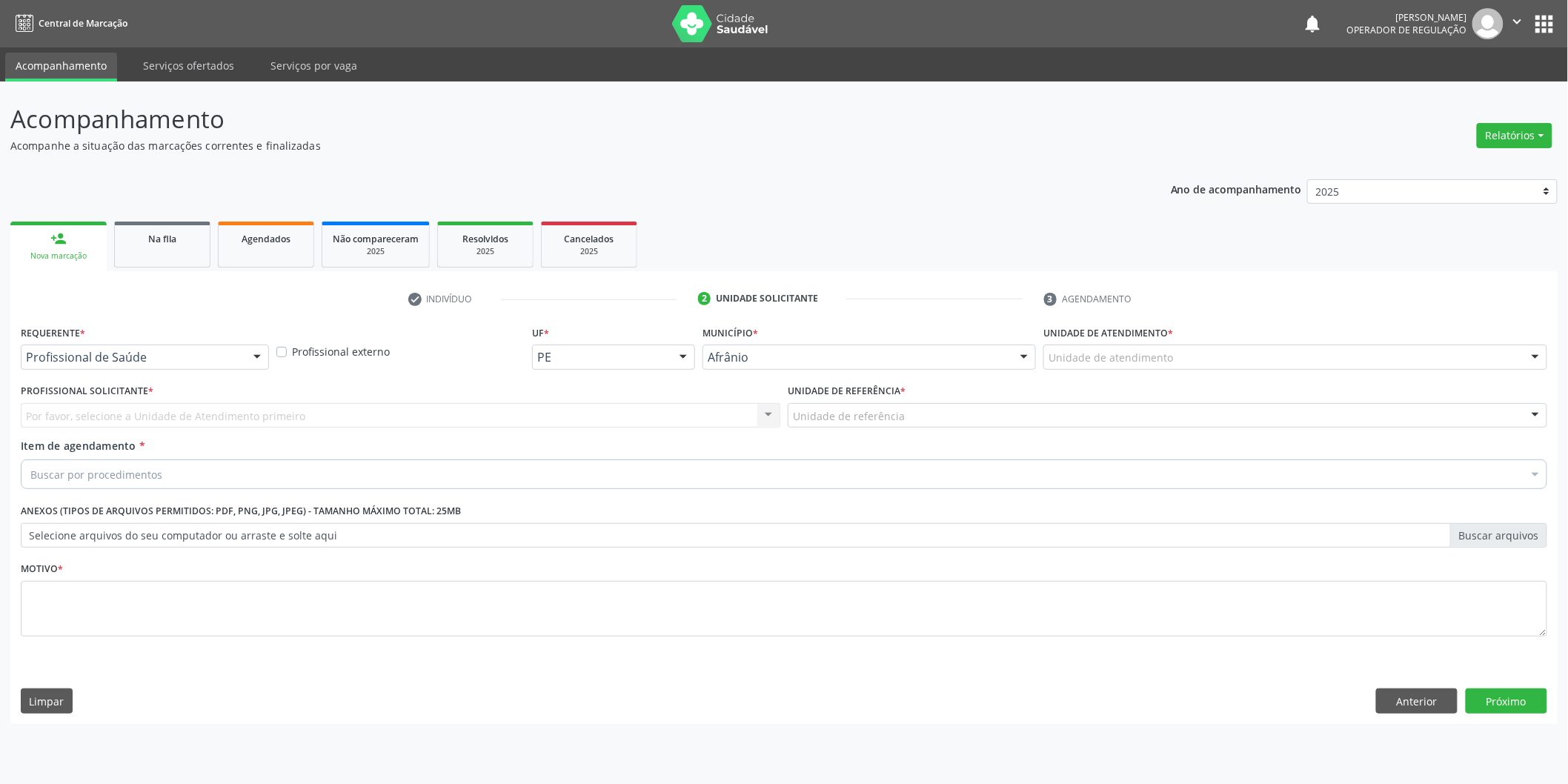
scroll to position [0, 0]
click at [1264, 346] on div "Unidade de atendimento" at bounding box center [1306, 357] width 508 height 25
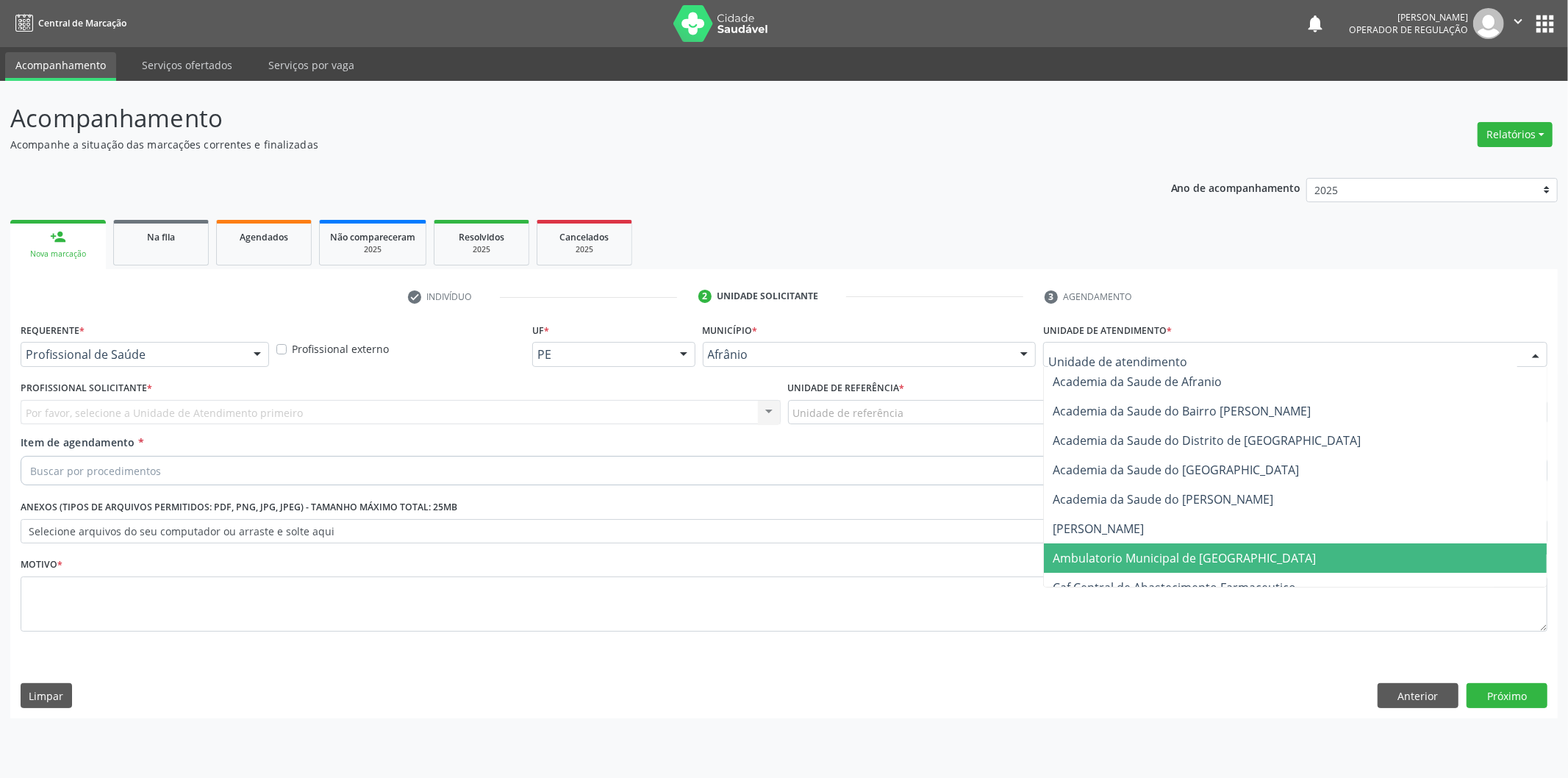
click at [1229, 553] on span "Ambulatorio Municipal de [GEOGRAPHIC_DATA]" at bounding box center [1185, 558] width 263 height 16
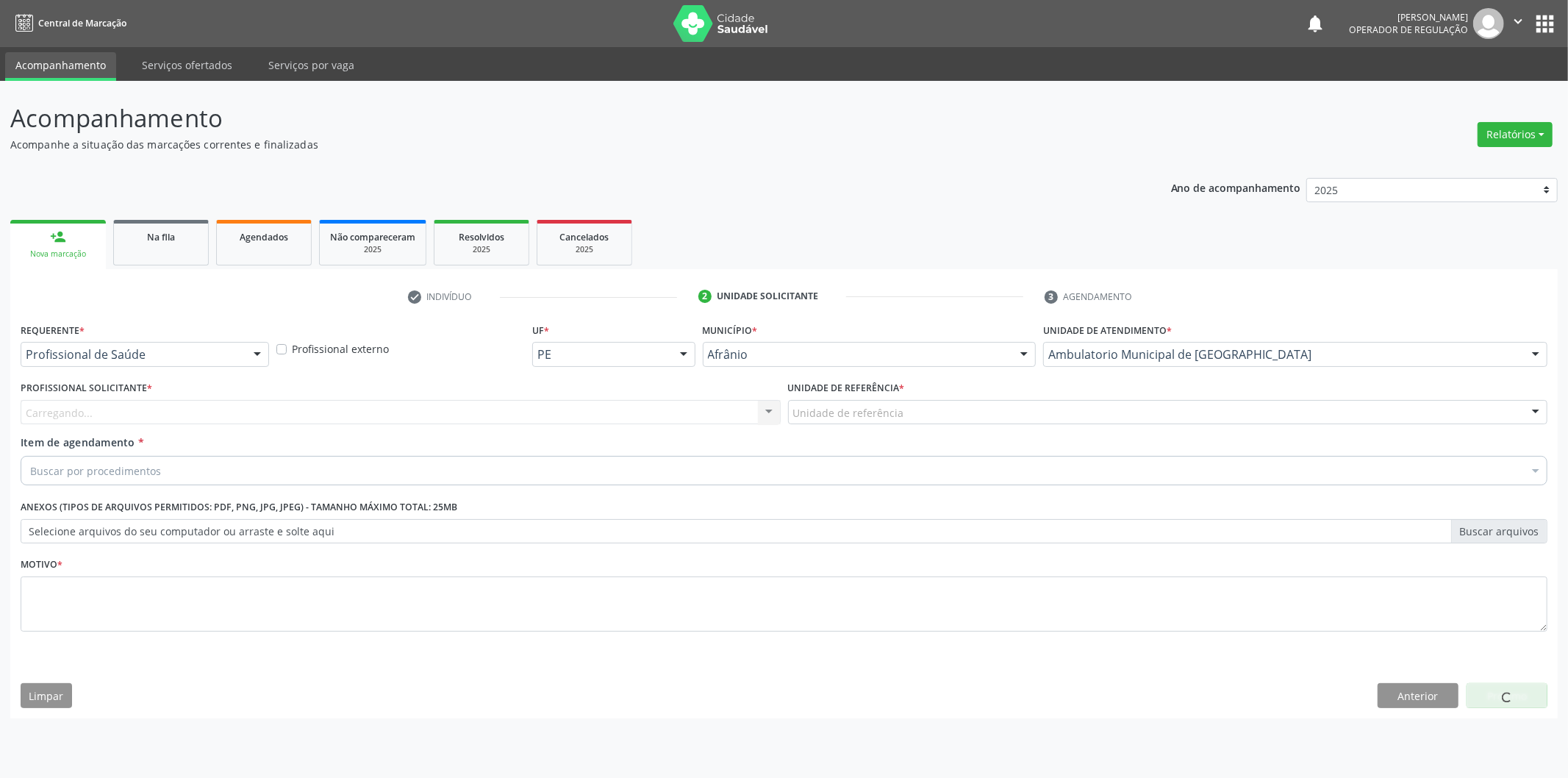
click at [957, 422] on div "Unidade de referência" at bounding box center [1168, 412] width 760 height 25
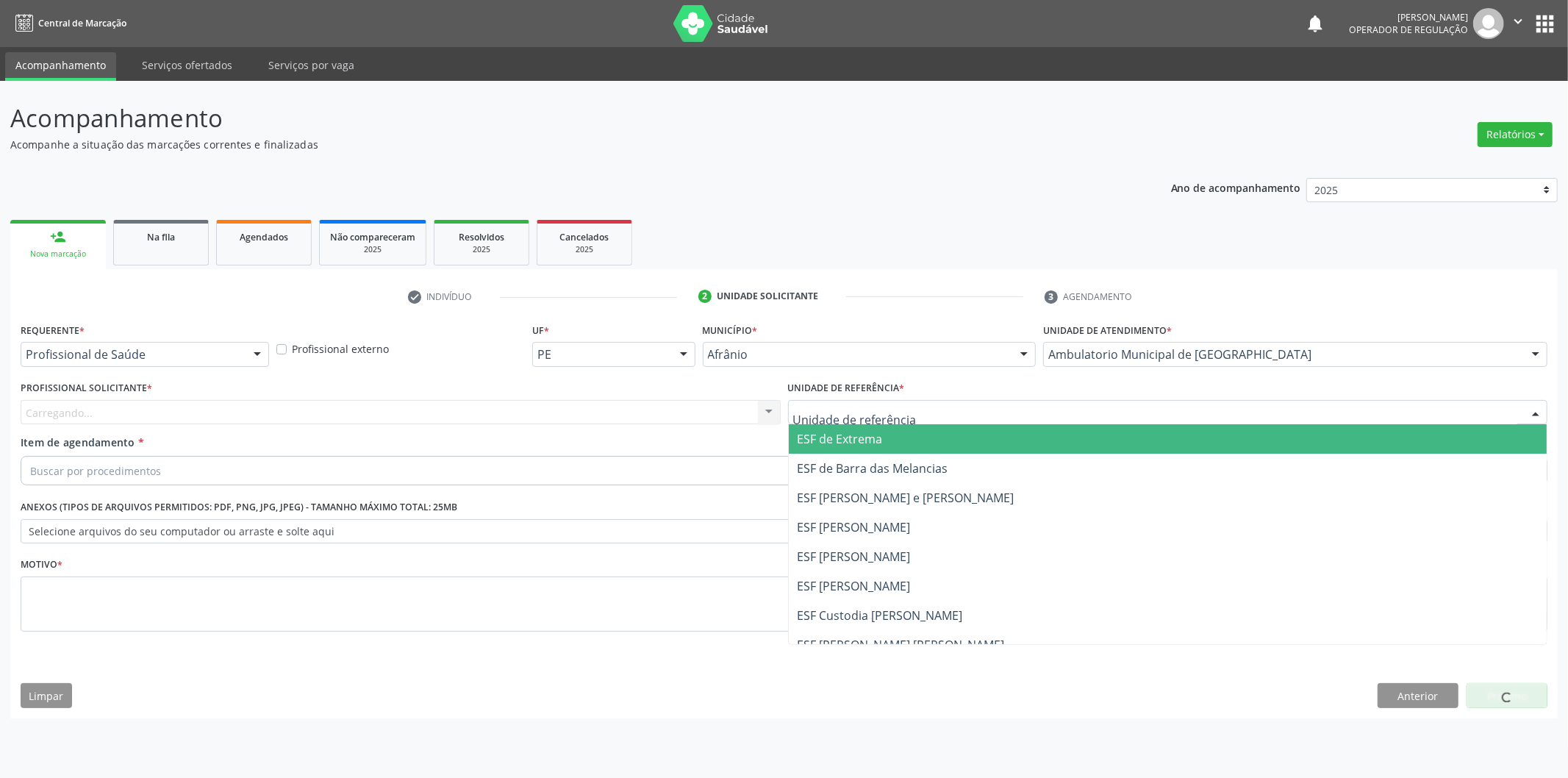
click at [949, 441] on span "ESF de Extrema" at bounding box center [1168, 439] width 759 height 30
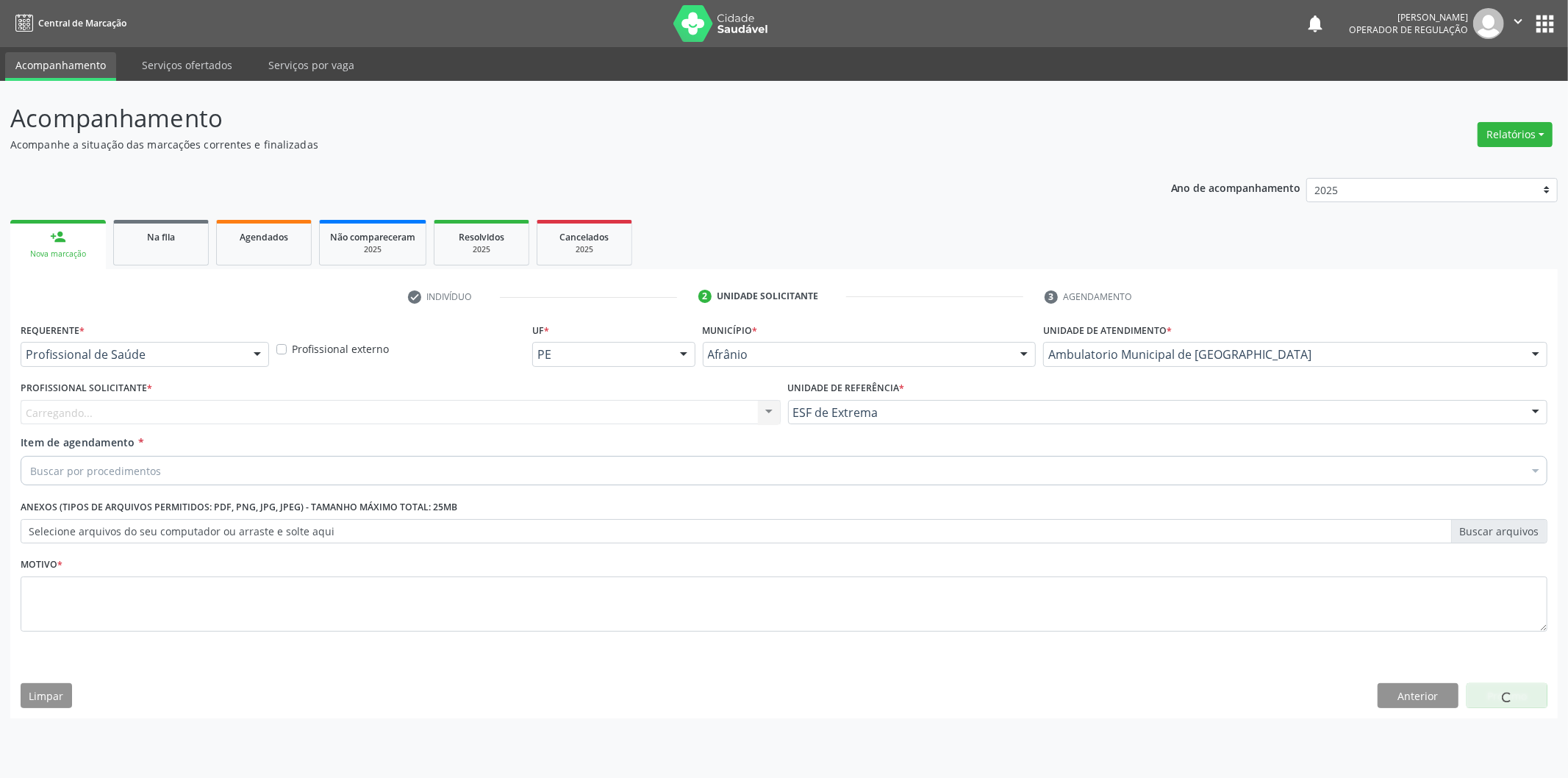
click at [654, 420] on div "Carregando... Nenhum resultado encontrado para: " " Não há nenhuma opção para s…" at bounding box center [400, 412] width 760 height 25
click at [657, 415] on div "Profissional solicitante" at bounding box center [400, 412] width 760 height 25
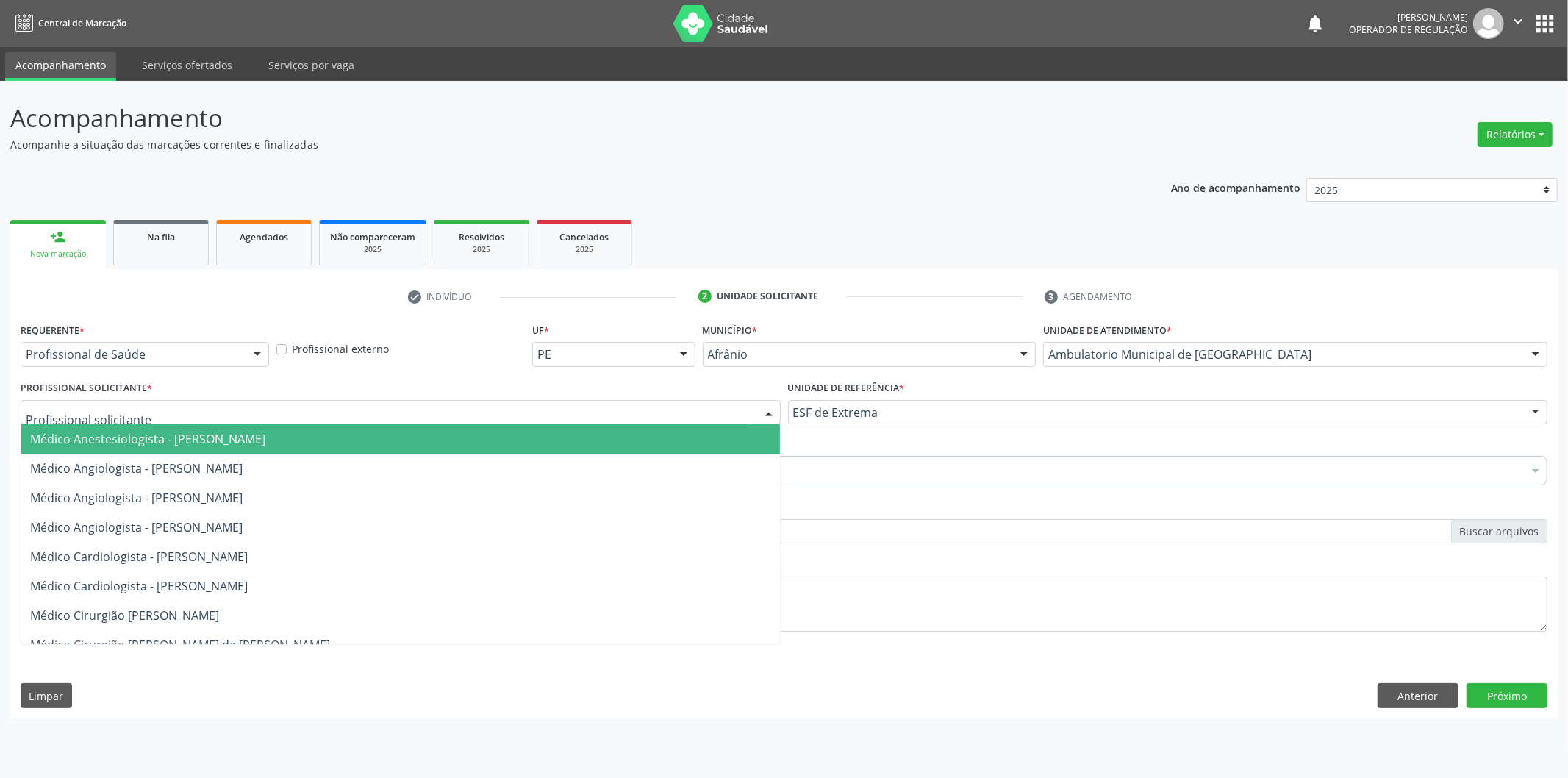
drag, startPoint x: 654, startPoint y: 431, endPoint x: 535, endPoint y: 468, distance: 124.6
click at [652, 433] on span "Médico Anestesiologista - [PERSON_NAME]" at bounding box center [400, 439] width 759 height 30
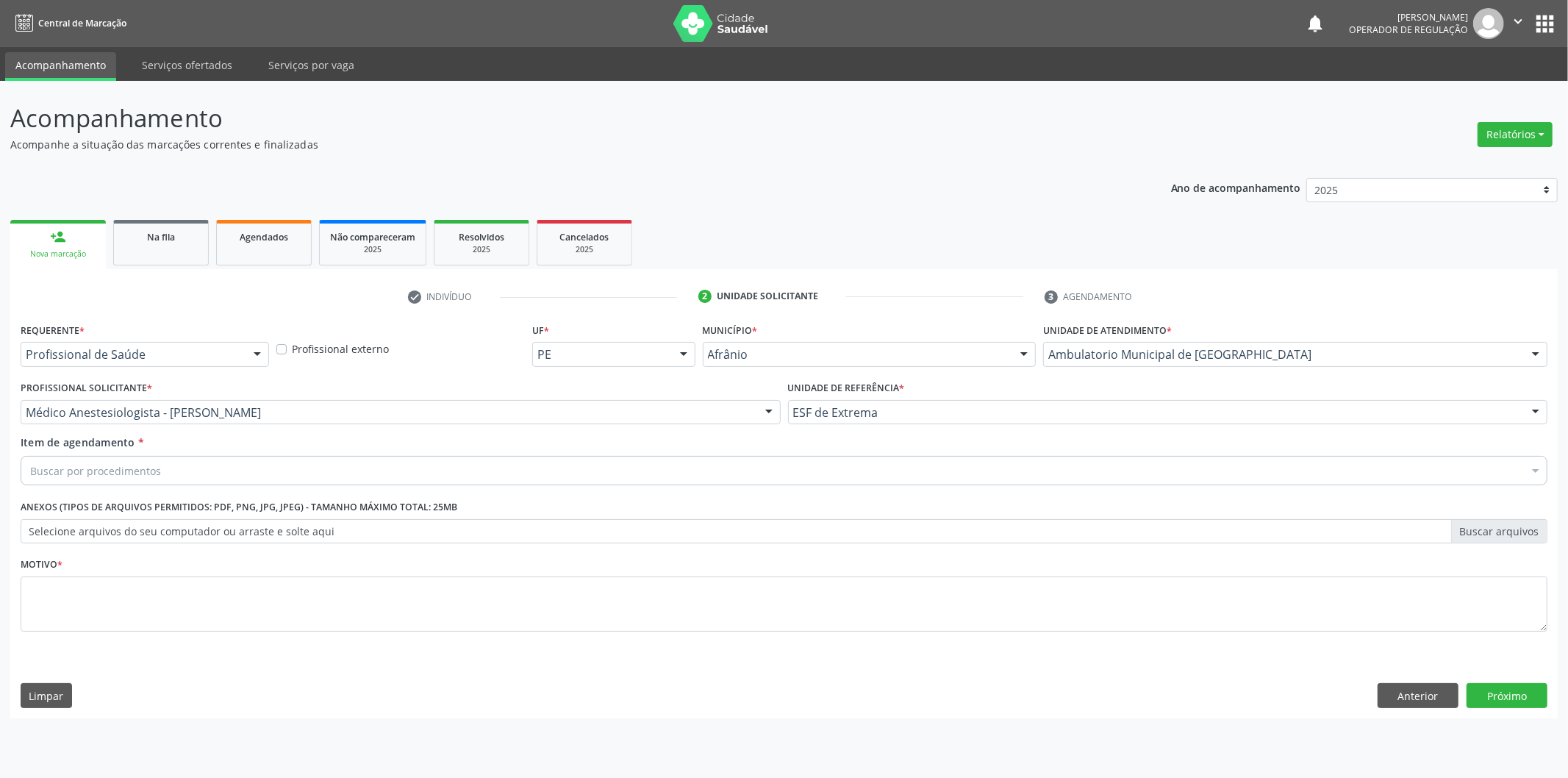
click at [444, 481] on div "Buscar por procedimentos" at bounding box center [784, 471] width 1526 height 30
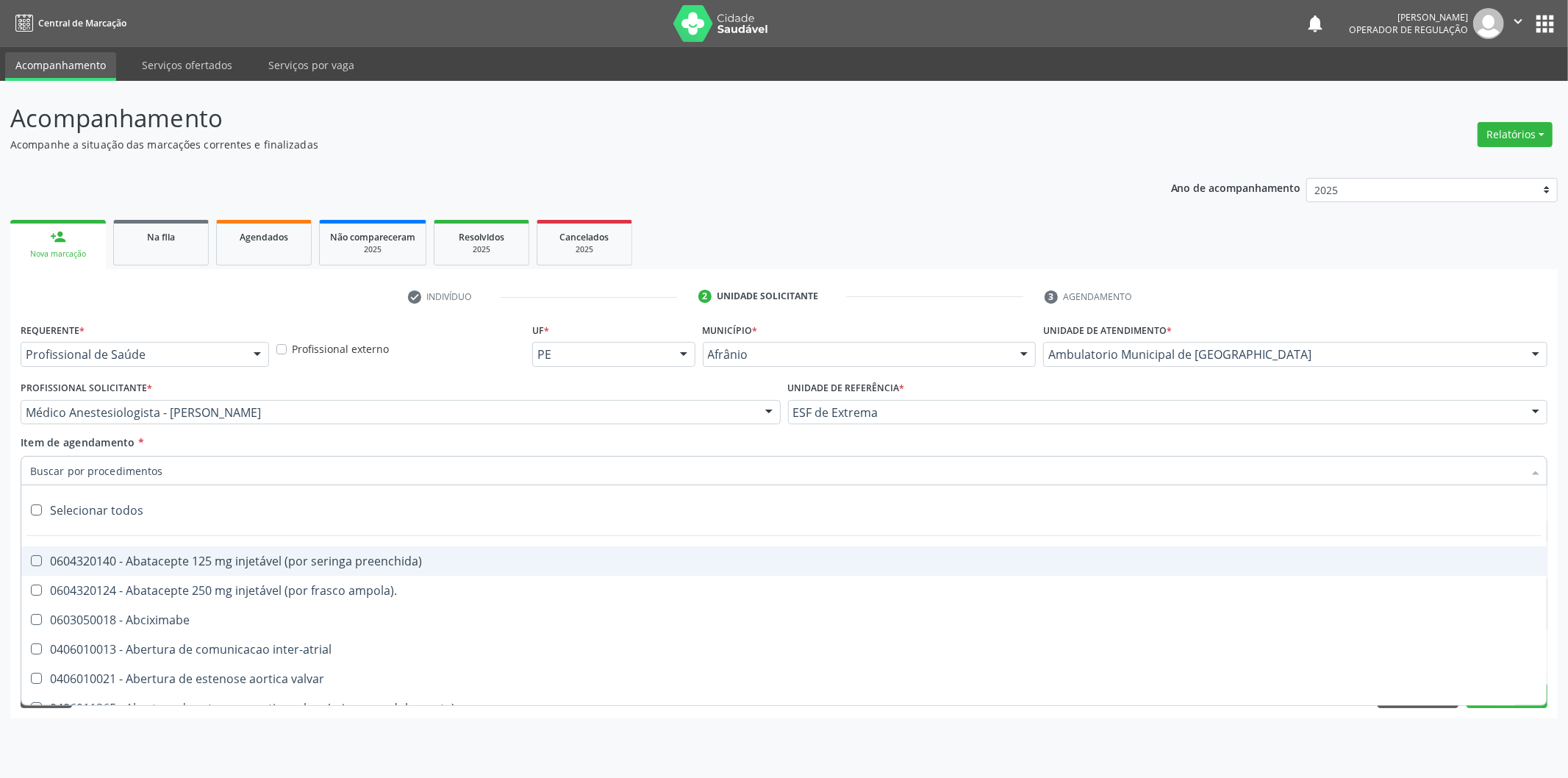
paste input "0302050027"
type input "0302050027"
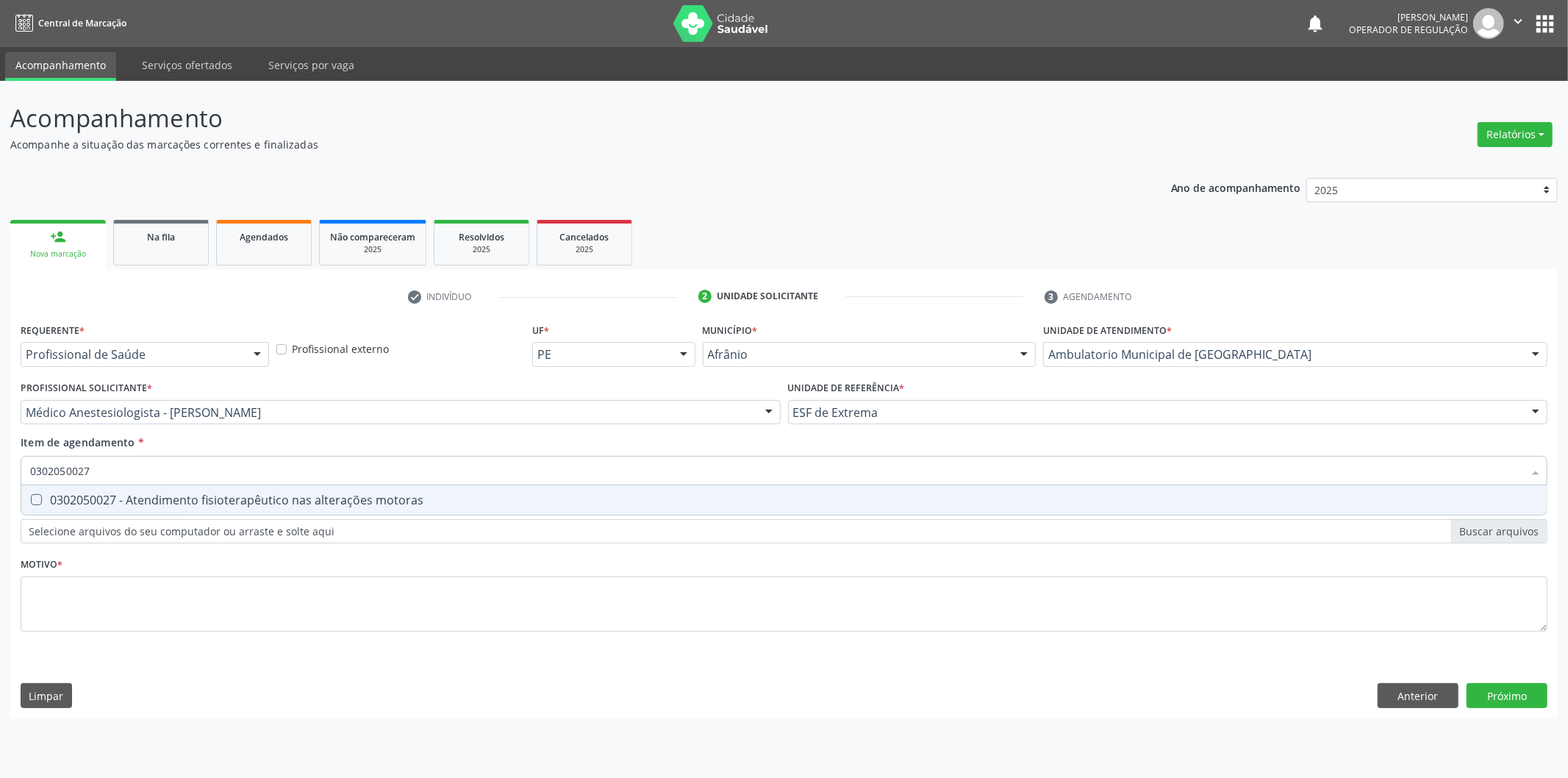
click at [408, 509] on span "0302050027 - Atendimento fisioterapêutico nas alterações motoras" at bounding box center [784, 500] width 1525 height 30
checkbox motoras "true"
click at [293, 582] on div "Requerente * Profissional de Saúde Profissional de Saúde Paciente Nenhum result…" at bounding box center [784, 485] width 1526 height 333
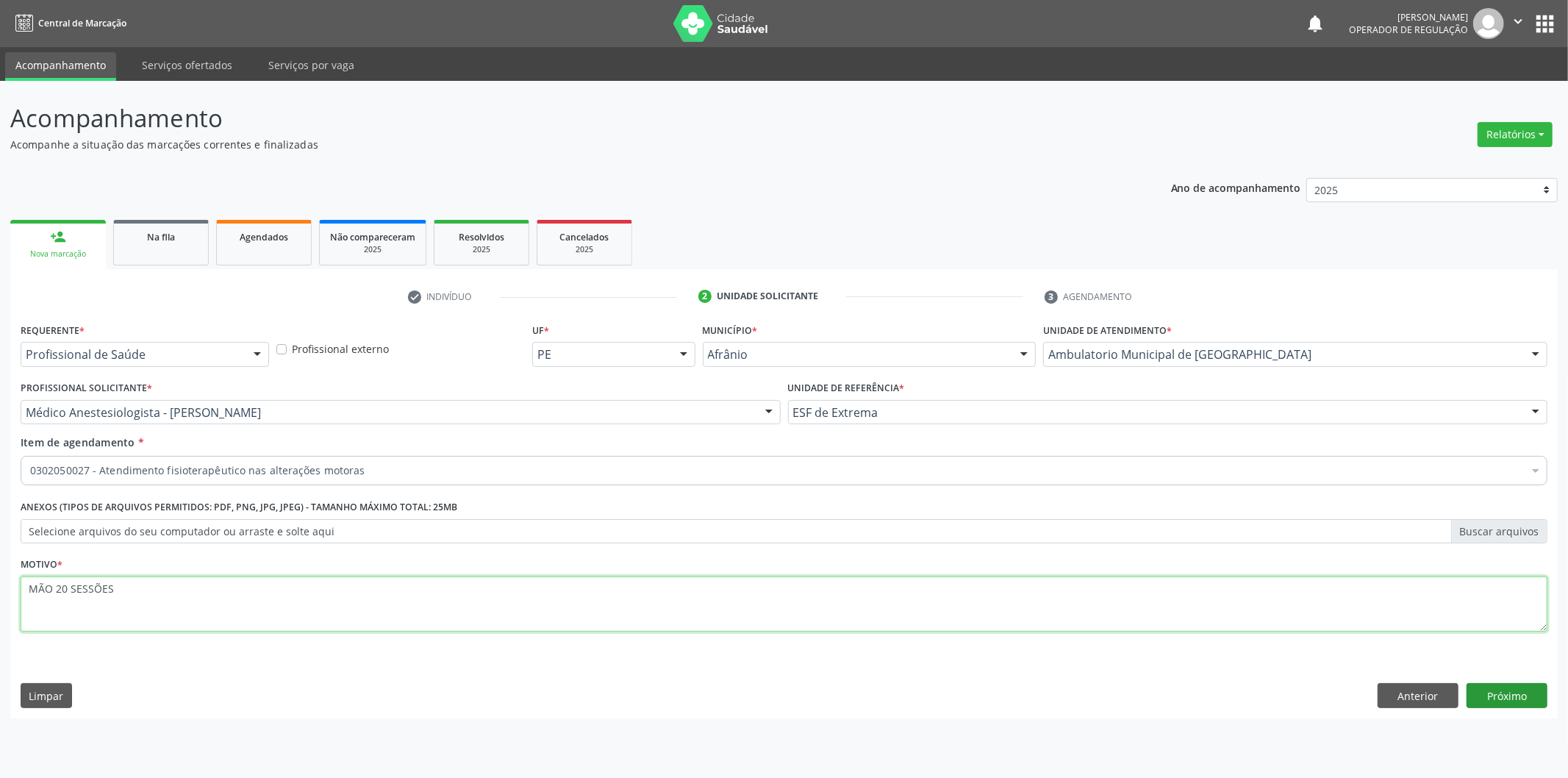
type textarea "MÃO 20 SESSÕES"
click at [1494, 685] on button "Próximo" at bounding box center [1506, 695] width 81 height 25
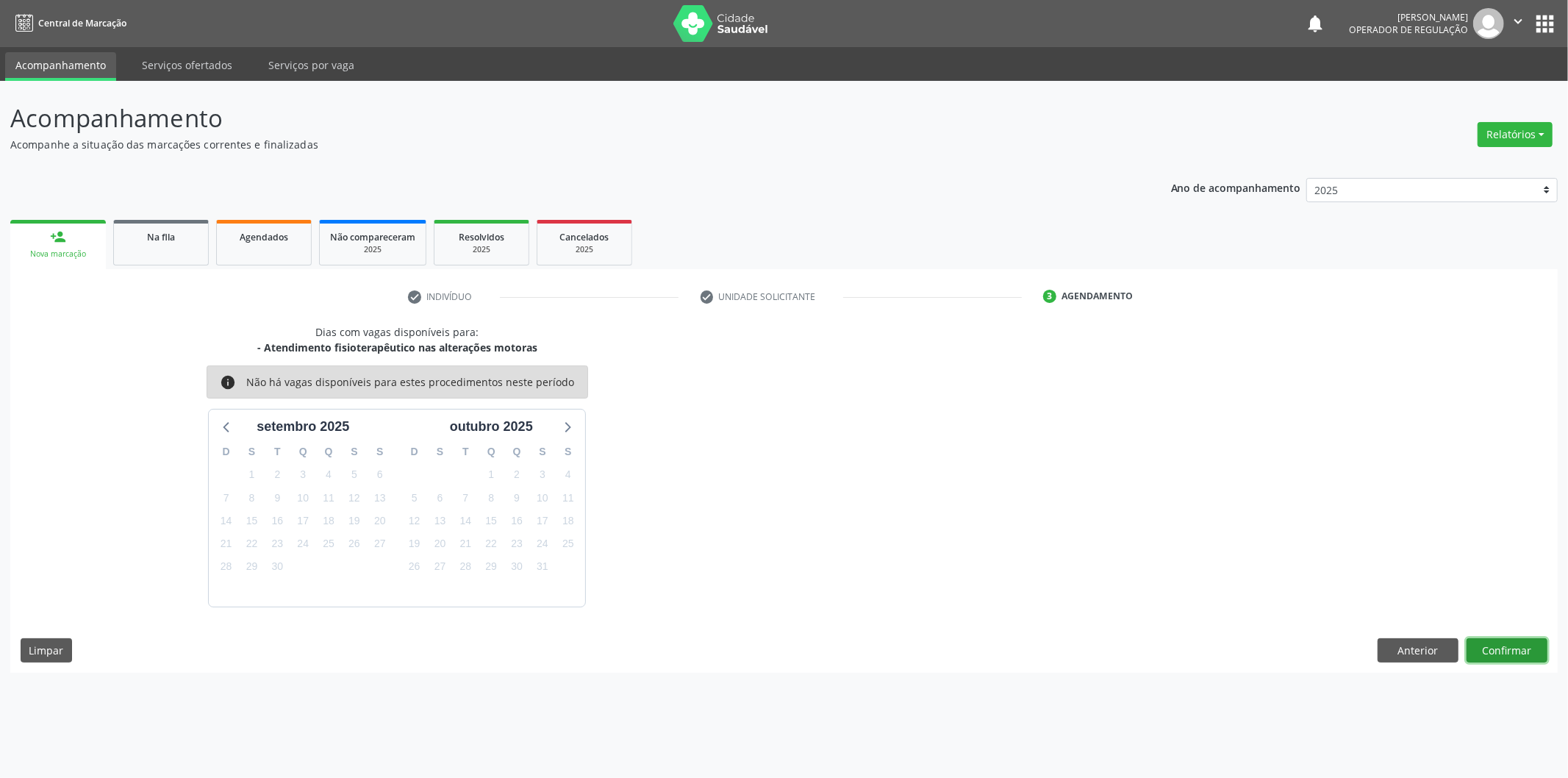
click at [1481, 656] on button "Confirmar" at bounding box center [1506, 650] width 81 height 25
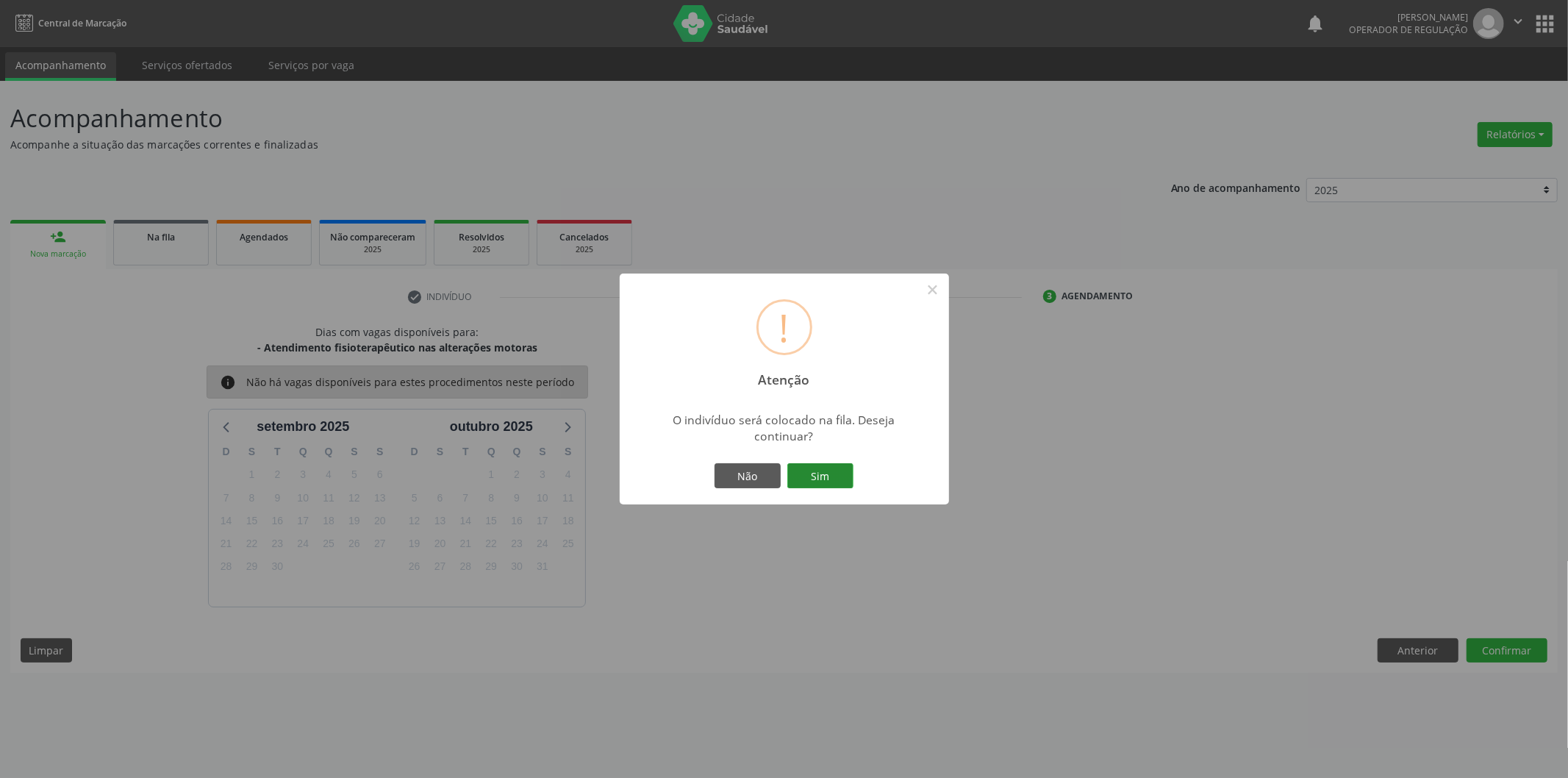
click at [826, 471] on button "Sim" at bounding box center [820, 475] width 66 height 25
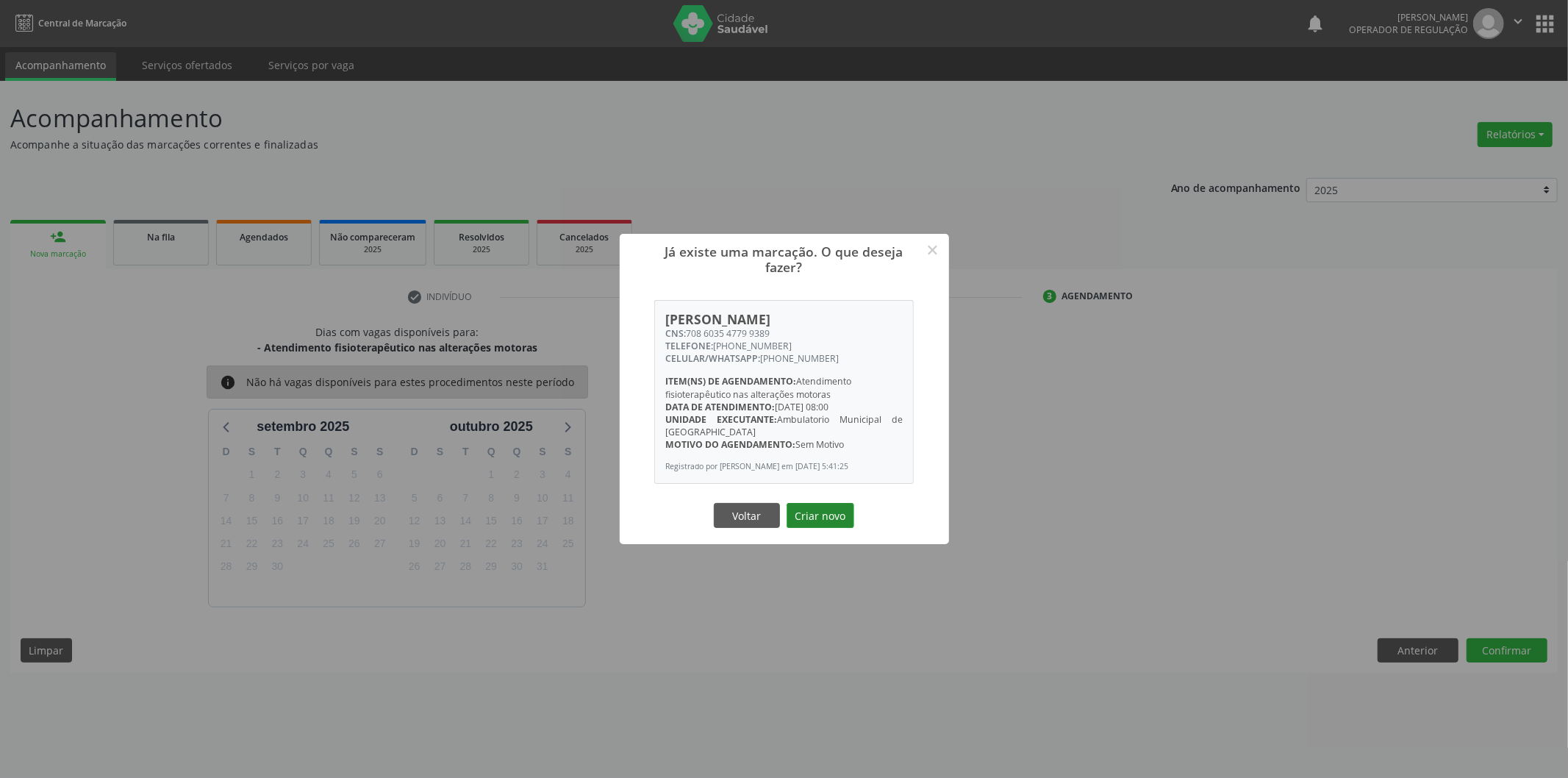
click at [820, 523] on button "Criar novo" at bounding box center [820, 515] width 68 height 25
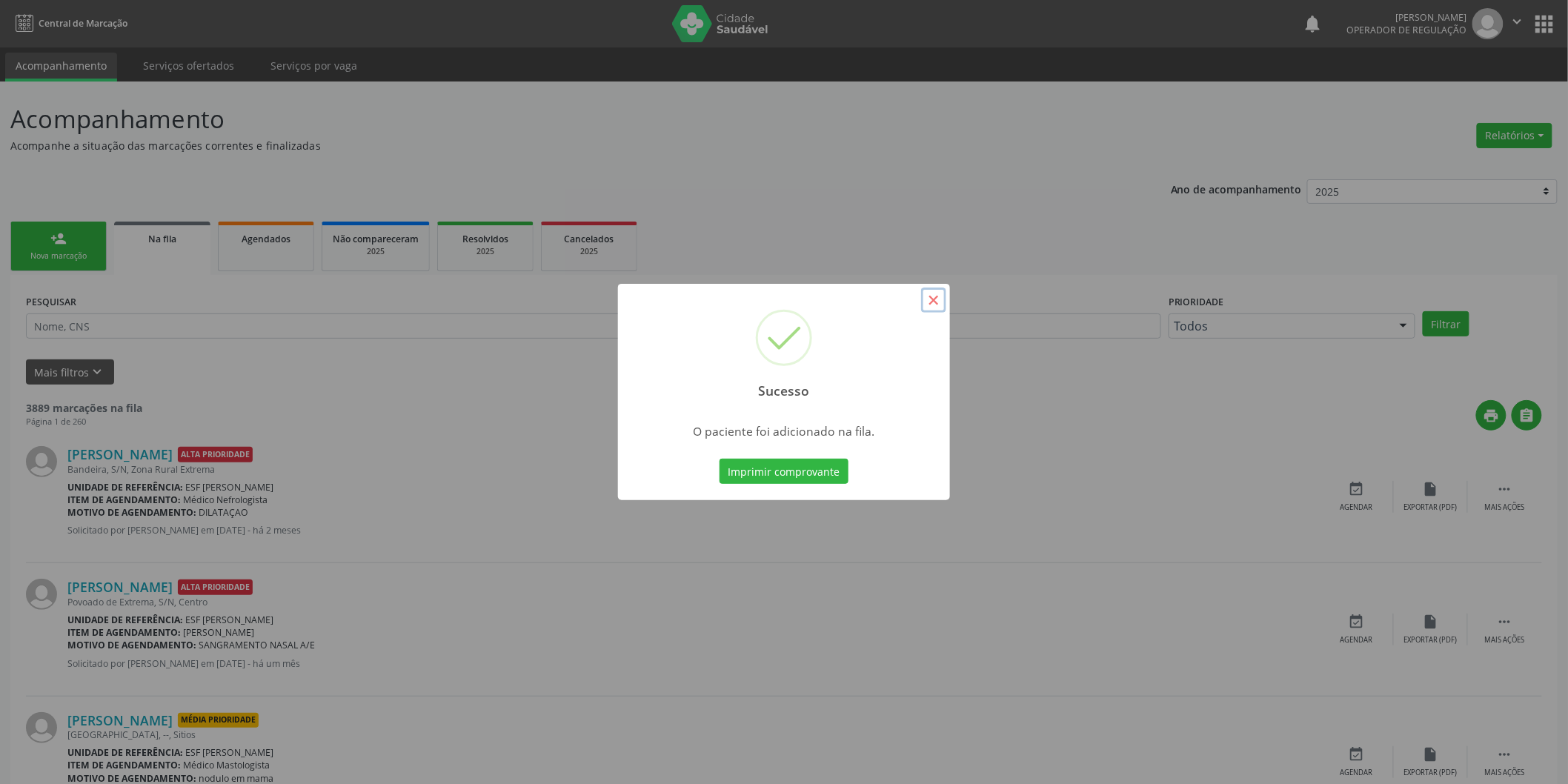
click at [938, 298] on button "×" at bounding box center [934, 300] width 25 height 25
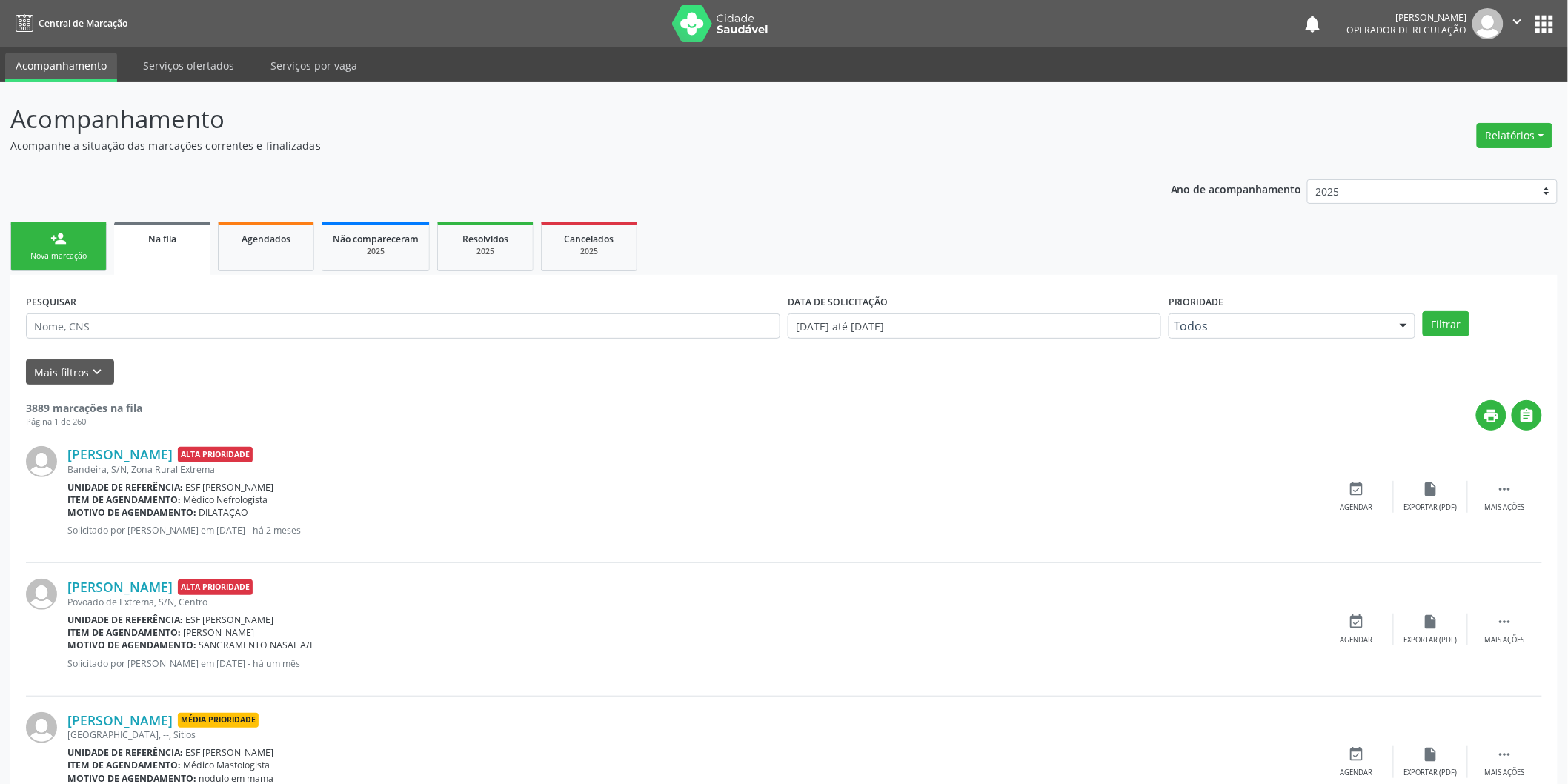
click at [52, 246] on link "person_add Nova marcação" at bounding box center [58, 245] width 96 height 49
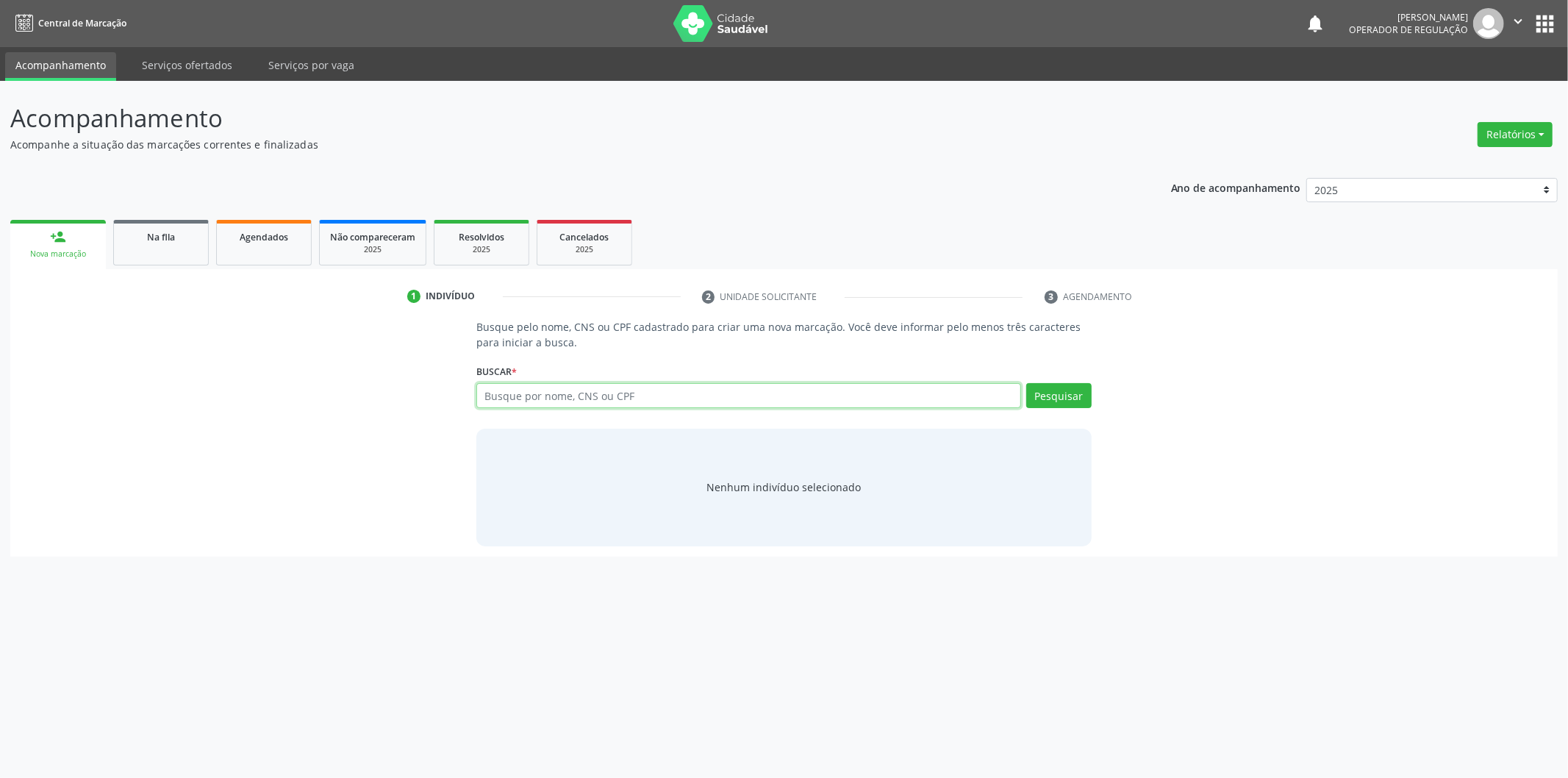
click at [644, 401] on input "text" at bounding box center [748, 395] width 545 height 25
type input "JOSENILSON BONFIM"
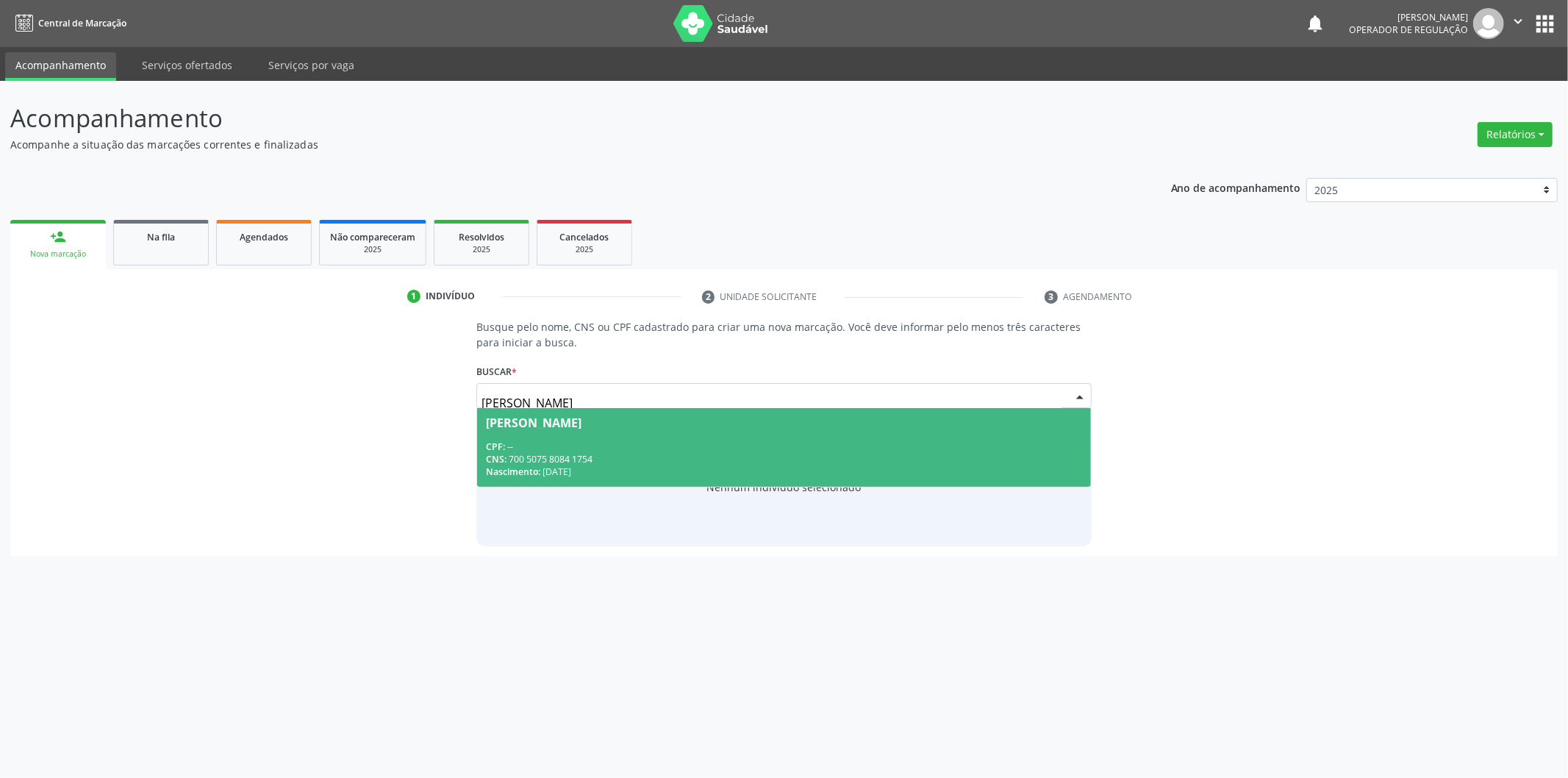
click at [739, 446] on div "CPF: --" at bounding box center [784, 445] width 596 height 12
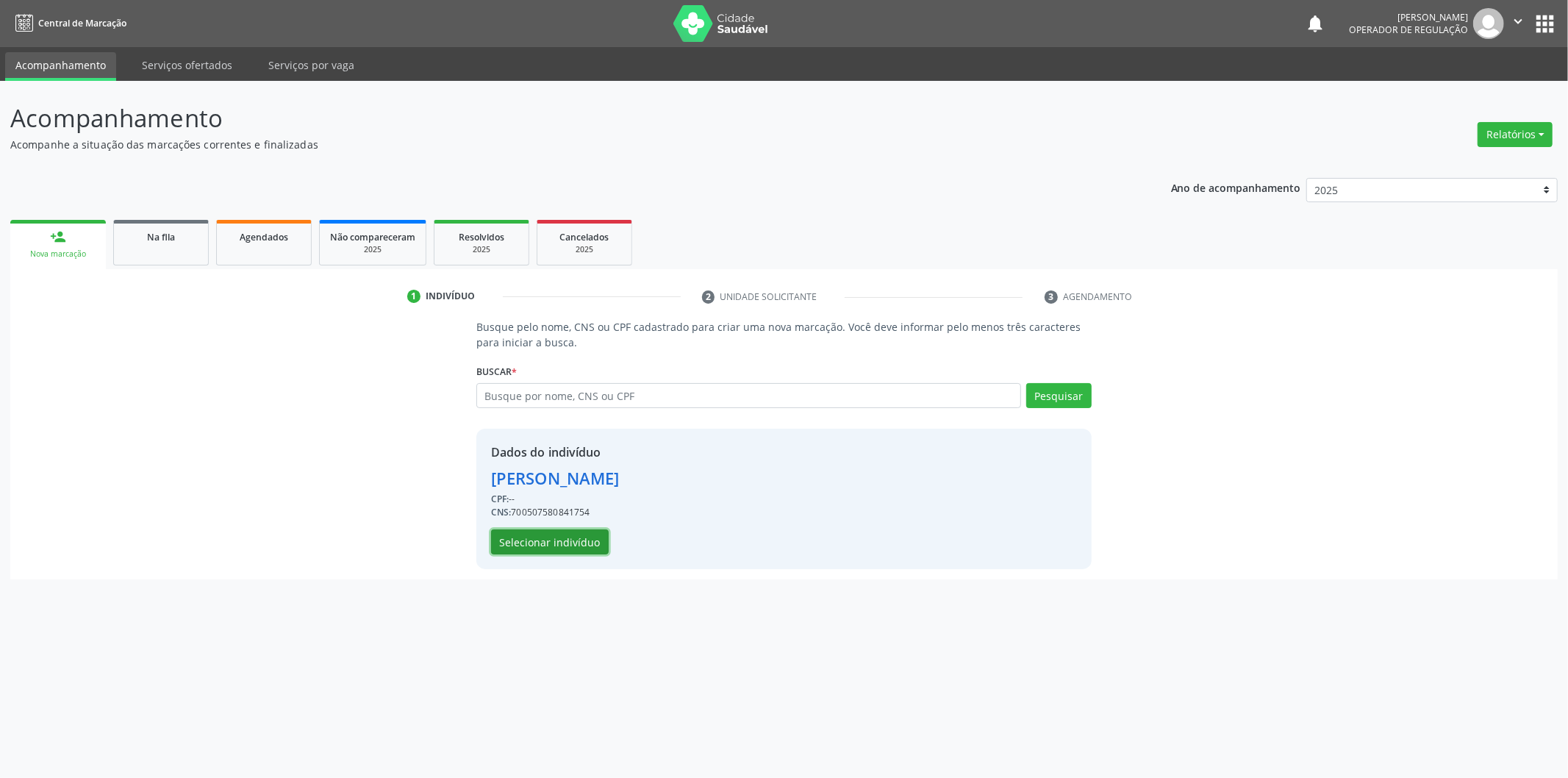
click at [588, 540] on button "Selecionar indivíduo" at bounding box center [549, 541] width 118 height 25
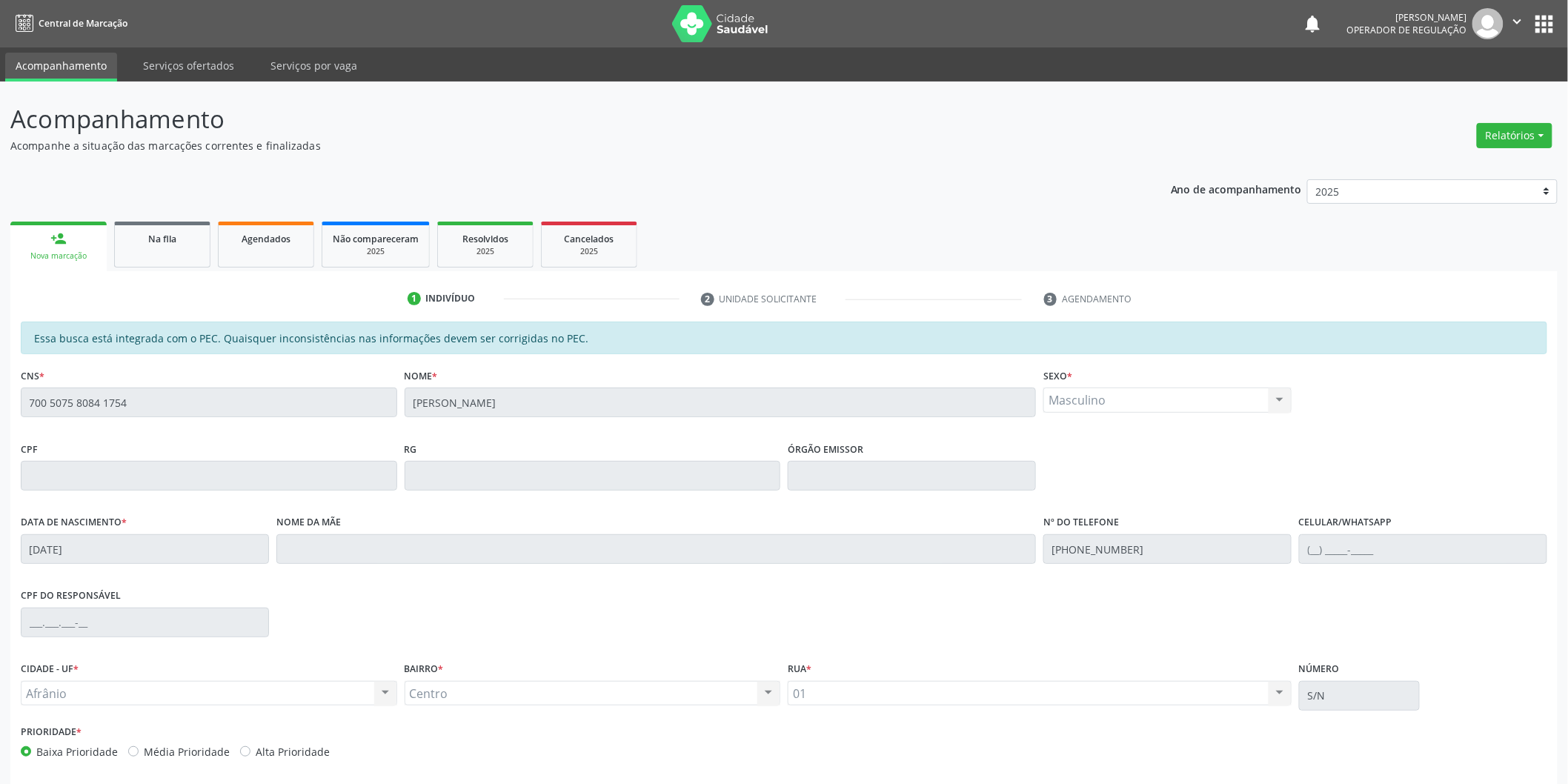
scroll to position [62, 0]
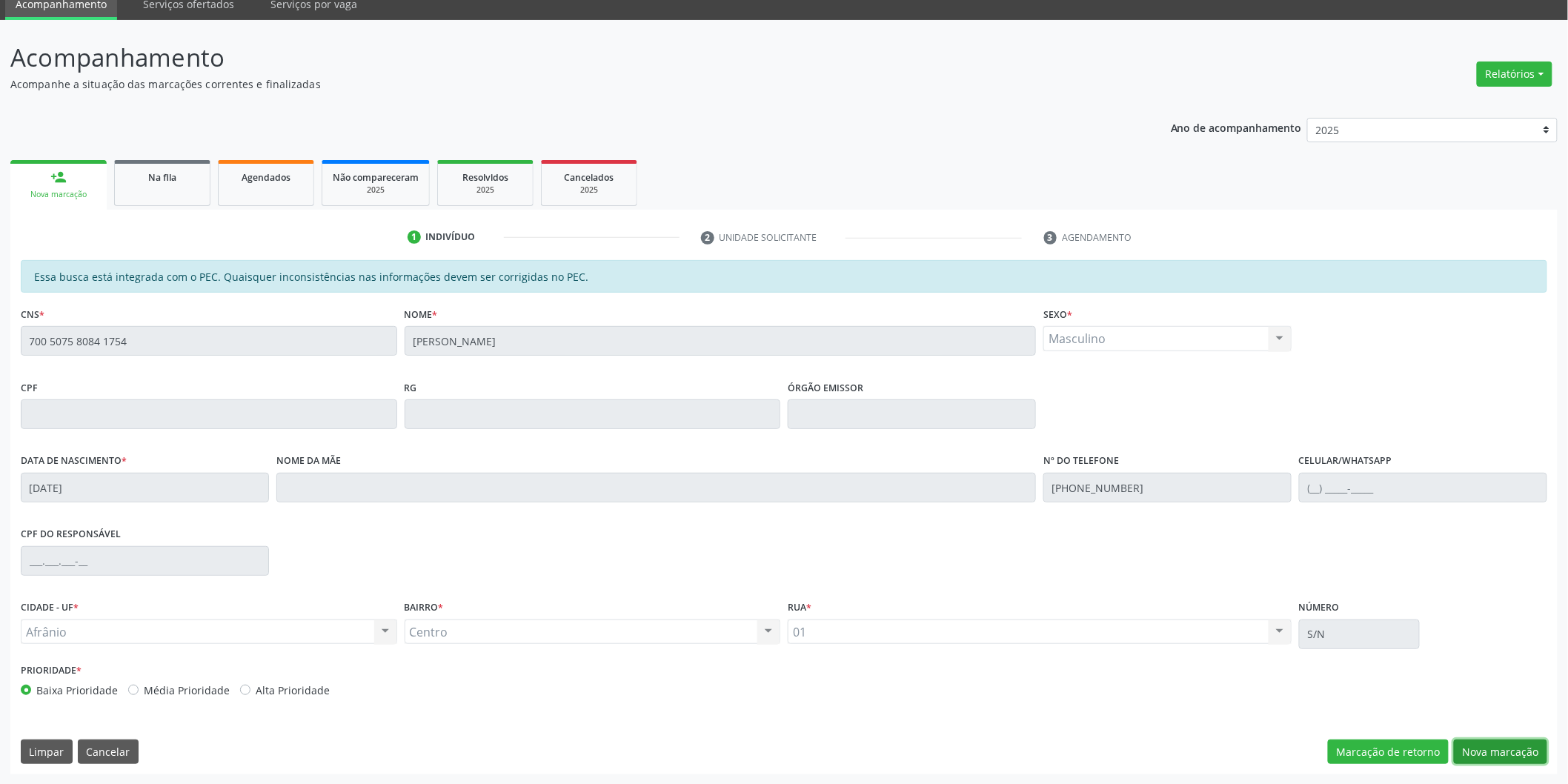
click at [1520, 752] on button "Nova marcação" at bounding box center [1501, 751] width 93 height 25
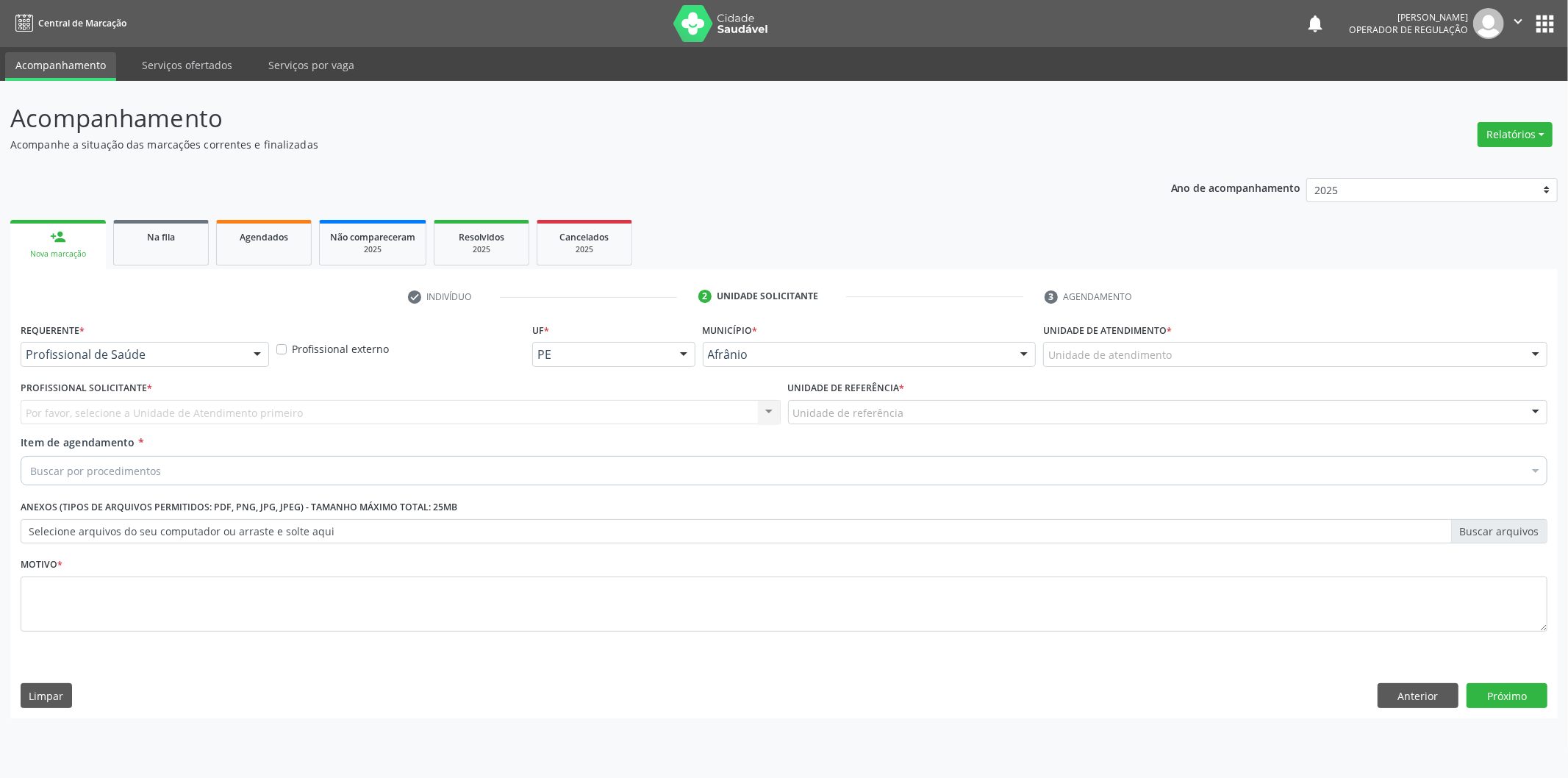
click at [1387, 356] on div "Unidade de atendimento" at bounding box center [1295, 354] width 504 height 25
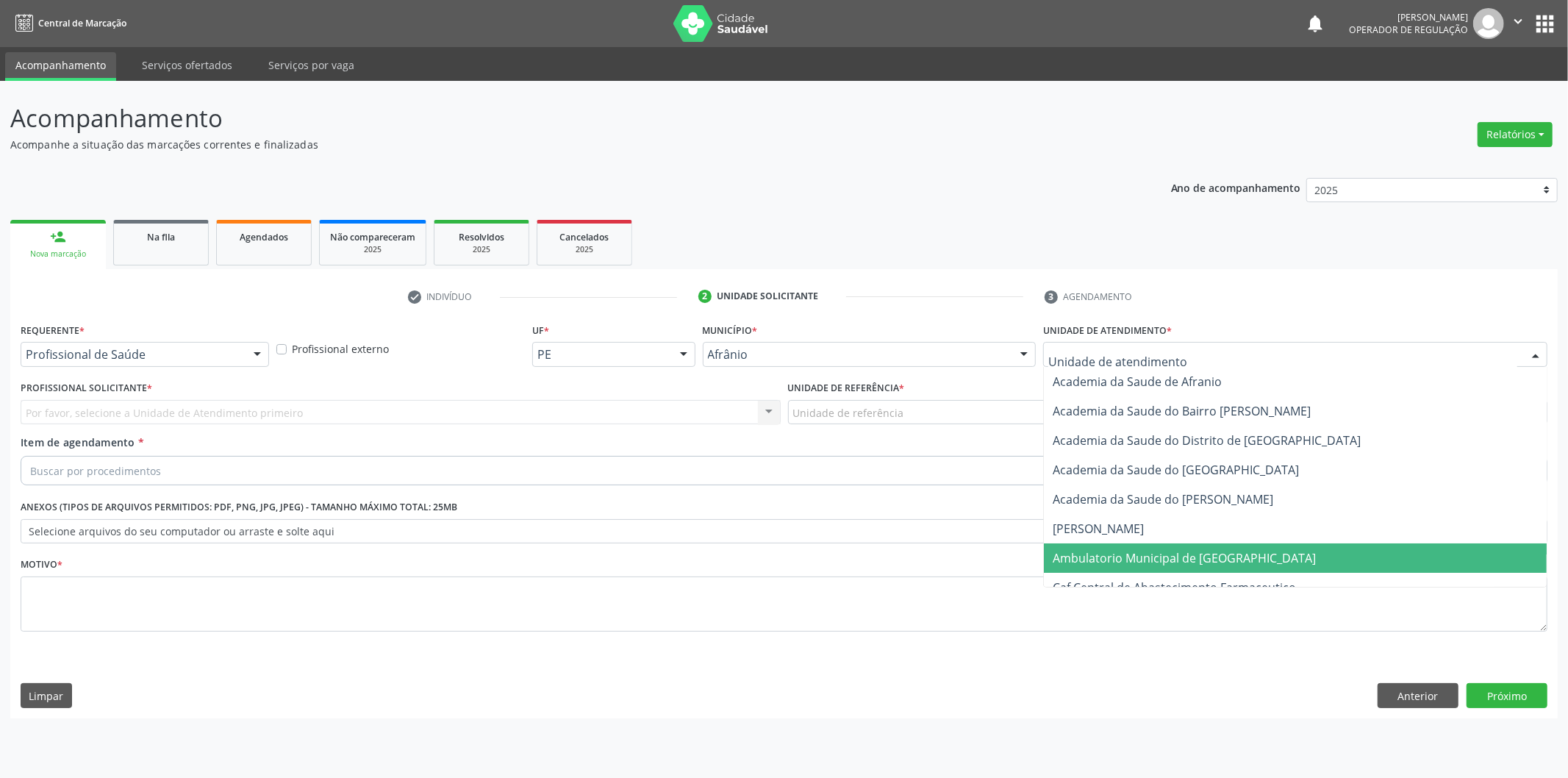
click at [1318, 547] on span "Ambulatorio Municipal de [GEOGRAPHIC_DATA]" at bounding box center [1295, 558] width 503 height 30
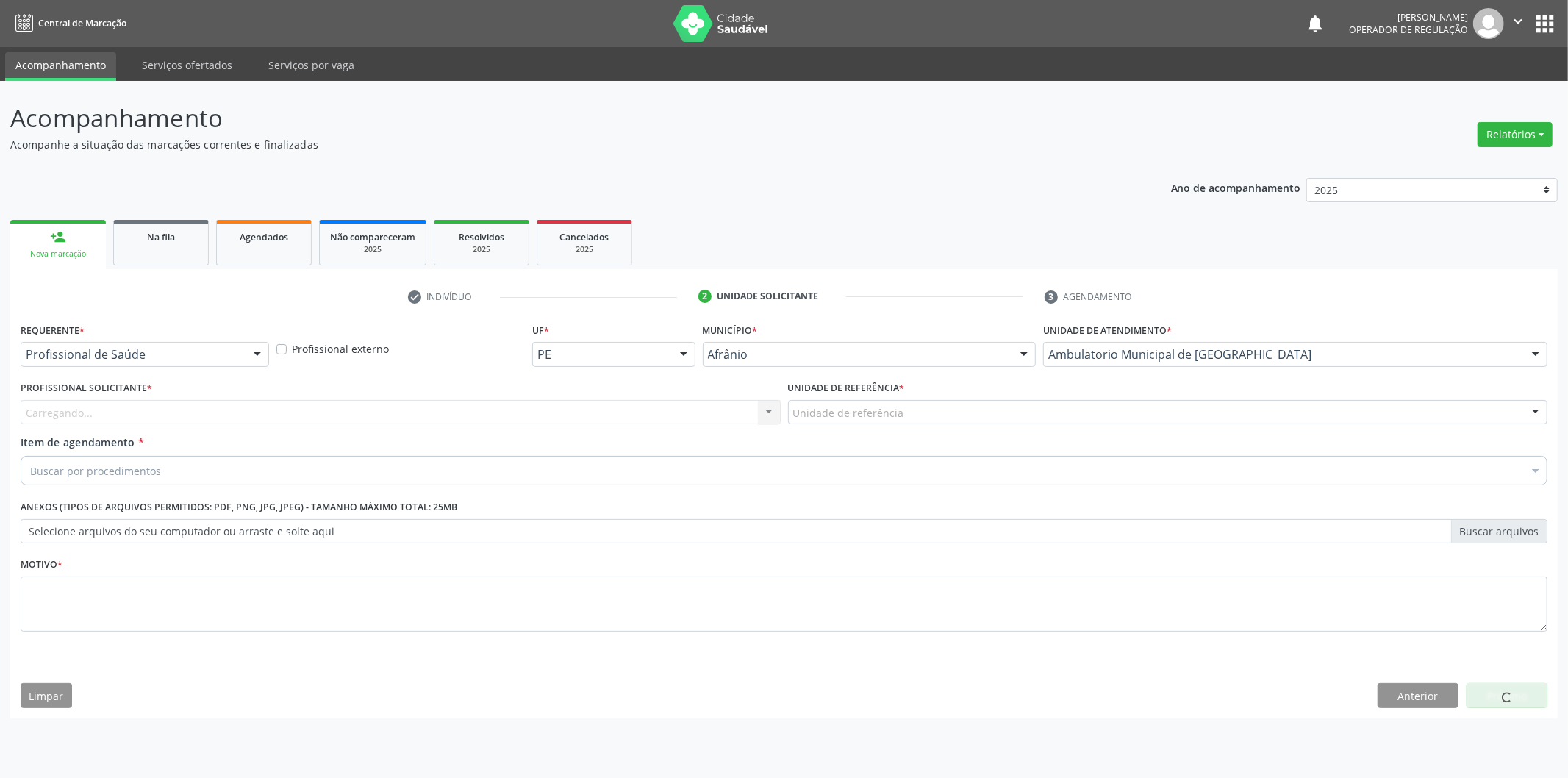
drag, startPoint x: 986, startPoint y: 398, endPoint x: 960, endPoint y: 426, distance: 38.2
click at [984, 397] on div "Unidade de referência * Unidade de referência ESF de Extrema ESF de Barra das M…" at bounding box center [1168, 400] width 760 height 47
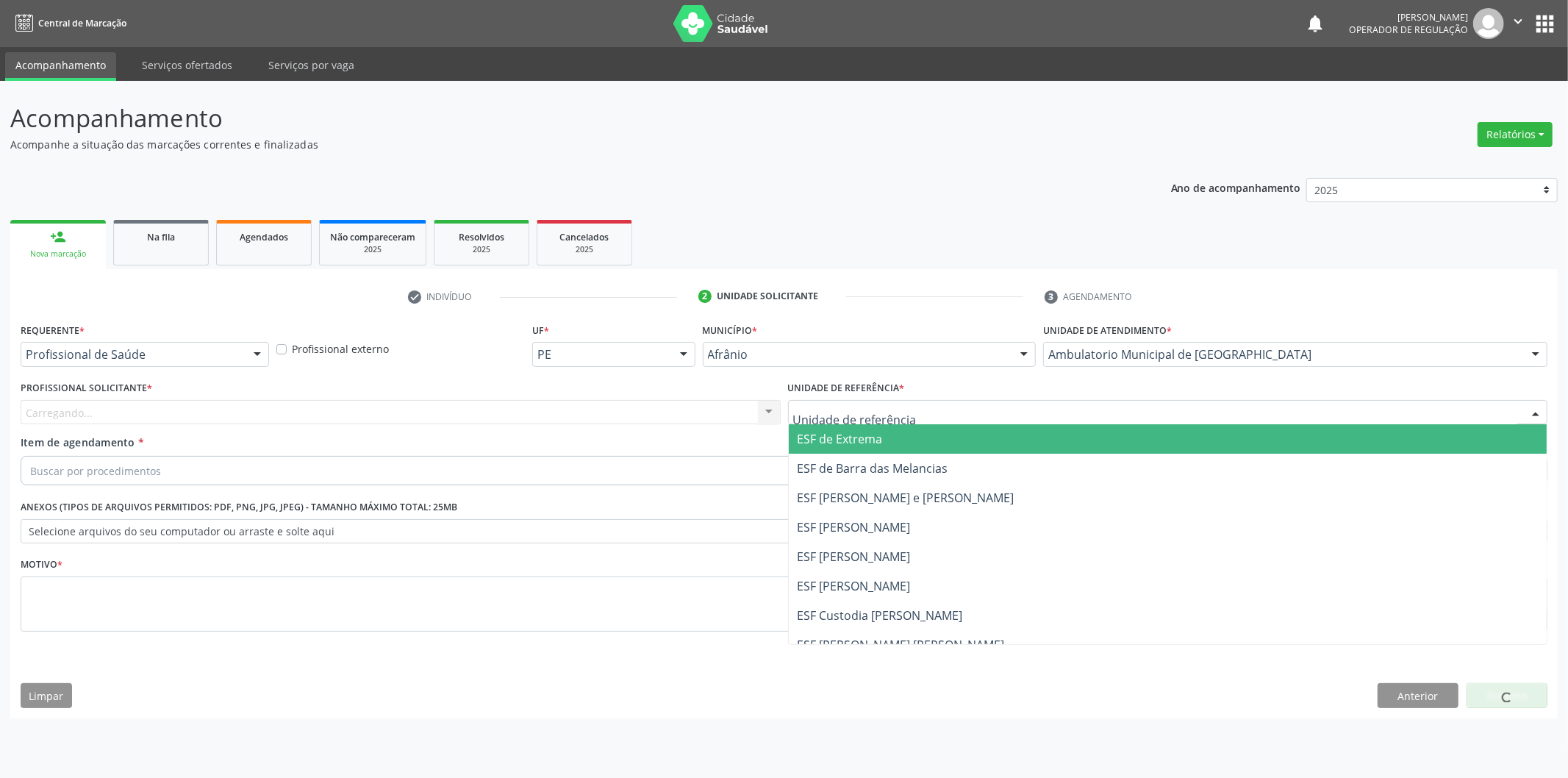
click at [957, 435] on span "ESF de Extrema" at bounding box center [1168, 439] width 759 height 30
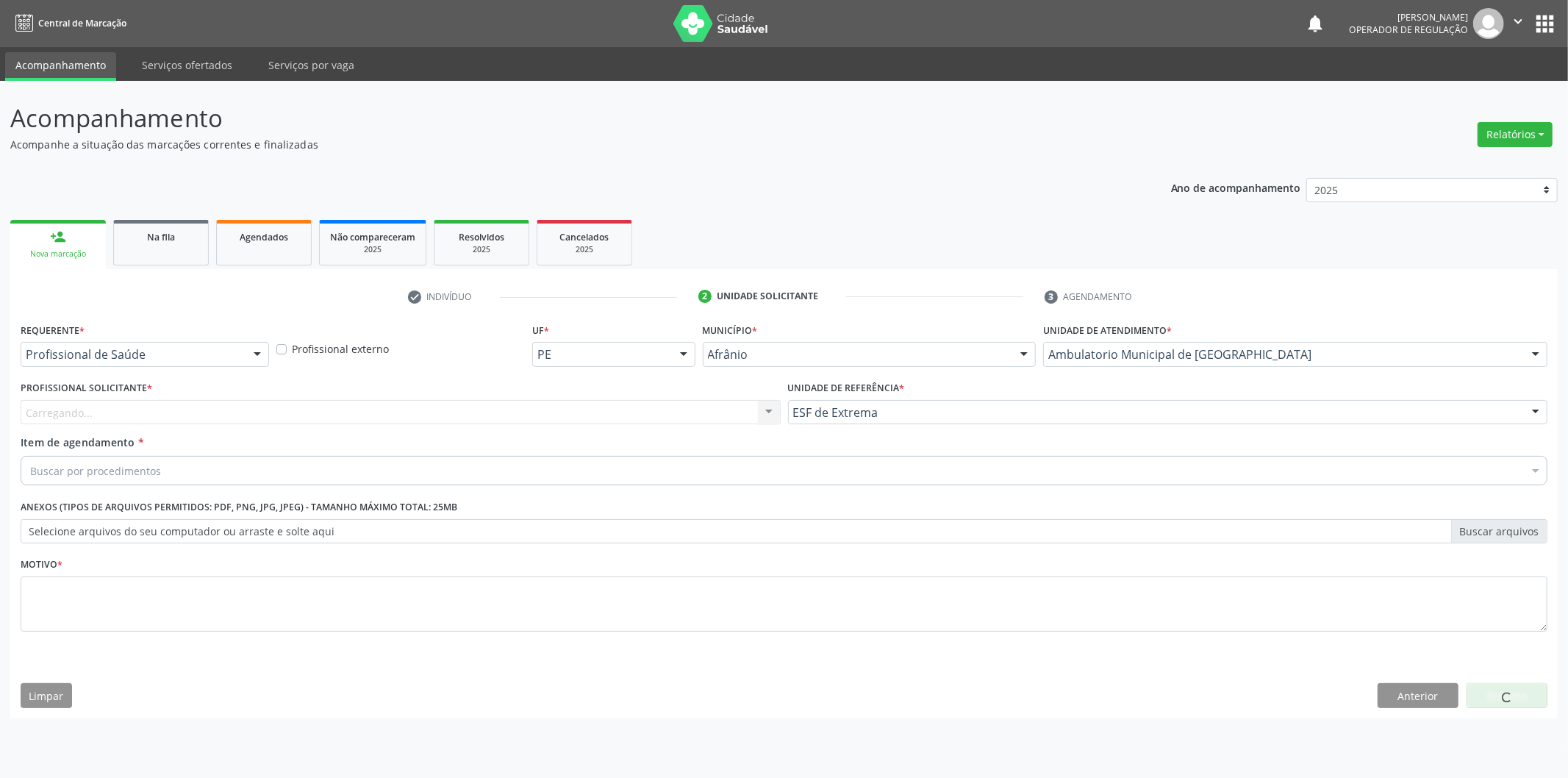
click at [677, 418] on div "Carregando... Nenhum resultado encontrado para: " " Não há nenhuma opção para s…" at bounding box center [400, 412] width 760 height 25
click at [683, 427] on div "Profissional Solicitante * Profissional solicitante Médico Anestesiologista - J…" at bounding box center [400, 406] width 768 height 57
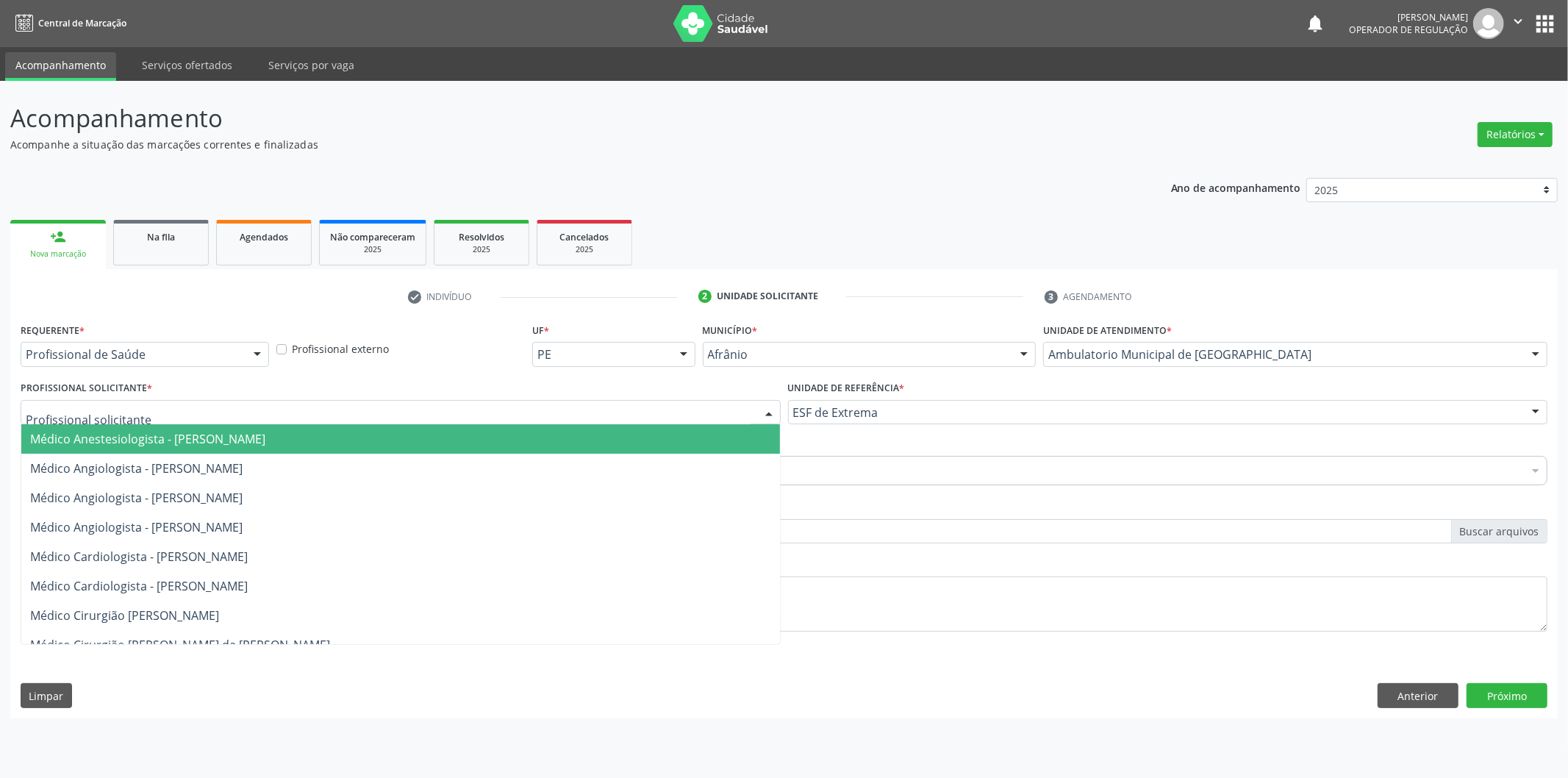
click at [684, 416] on div at bounding box center [400, 412] width 760 height 25
click at [683, 437] on span "Médico Anestesiologista - [PERSON_NAME]" at bounding box center [400, 439] width 759 height 30
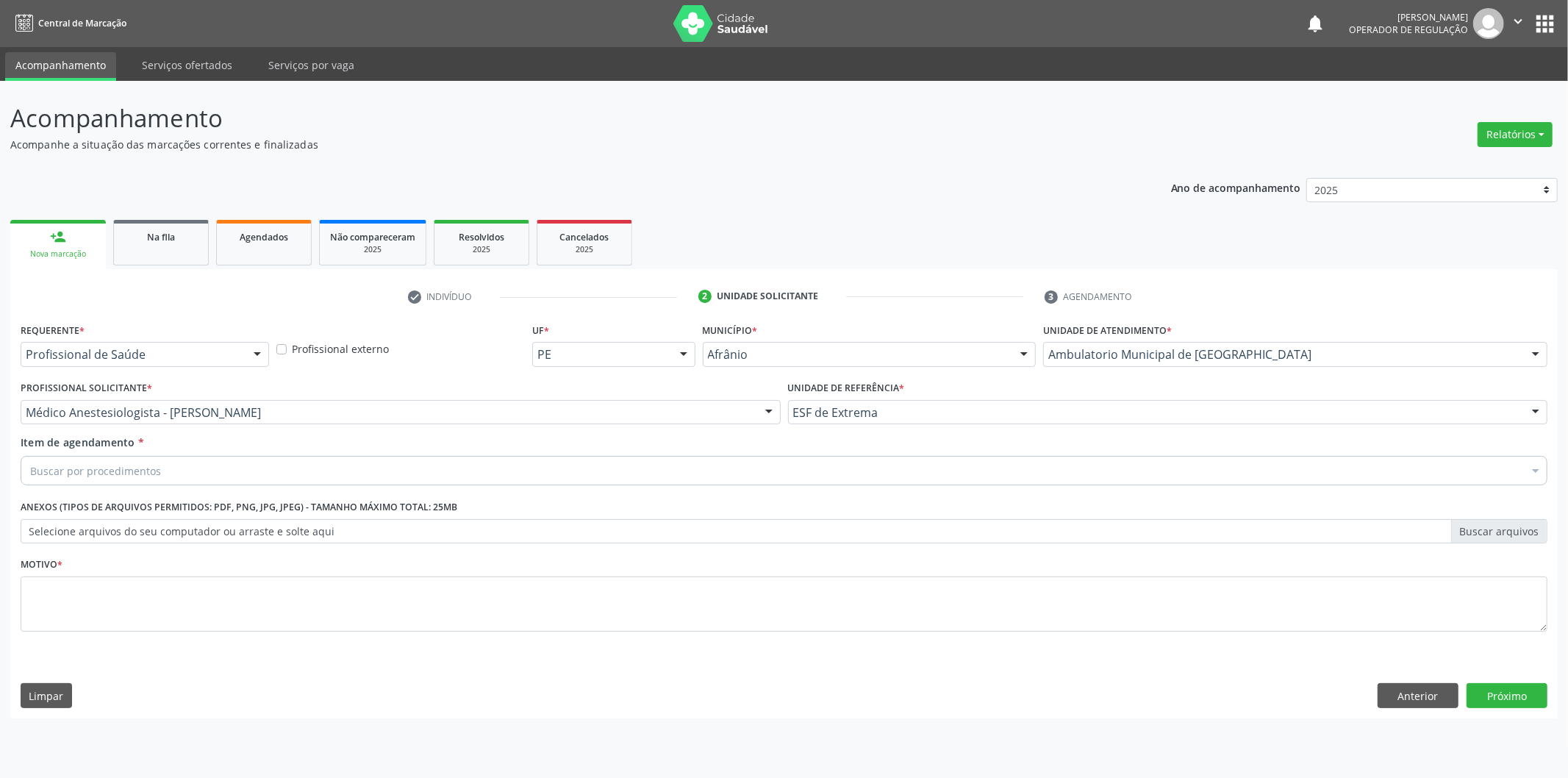
click at [378, 461] on div "Buscar por procedimentos" at bounding box center [784, 471] width 1526 height 30
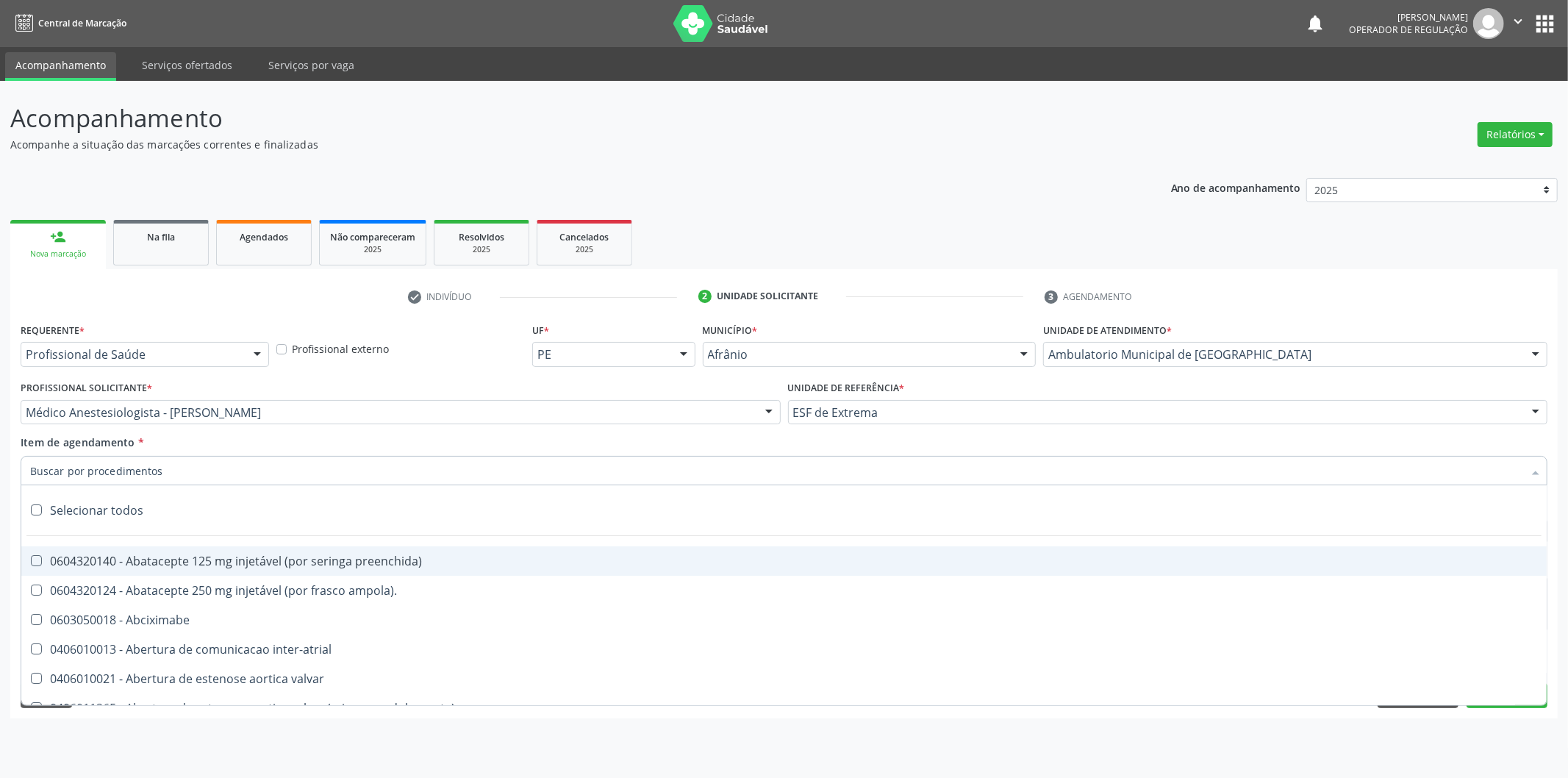
paste input "0302050027"
type input "0302050027"
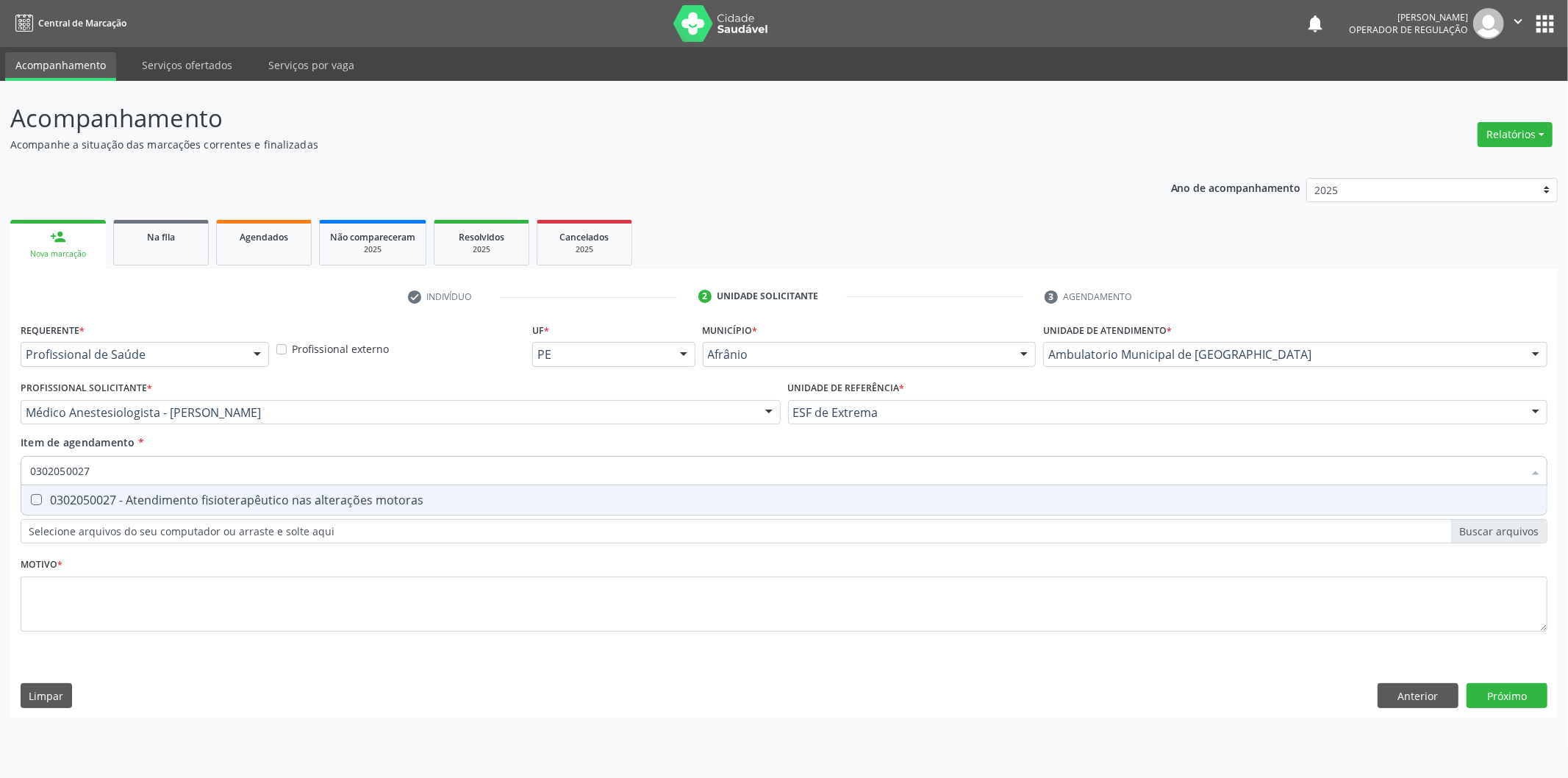
click at [369, 504] on div "0302050027 - Atendimento fisioterapêutico nas alterações motoras" at bounding box center [784, 499] width 1508 height 12
checkbox motoras "true"
click at [331, 593] on div "Requerente * Profissional de Saúde Profissional de Saúde Paciente Nenhum result…" at bounding box center [784, 485] width 1526 height 333
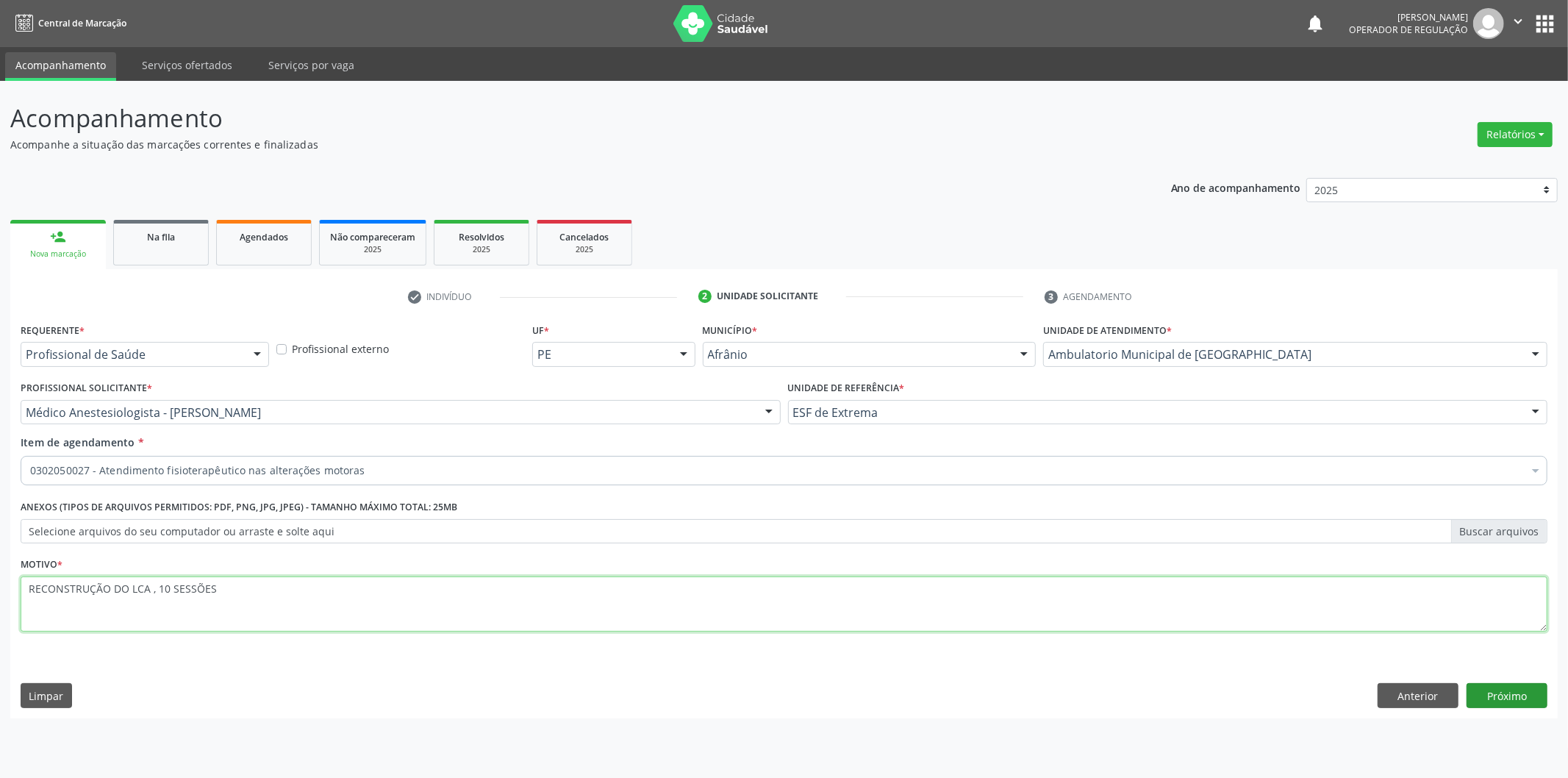
type textarea "RECONSTRUÇÃO DO LCA , 10 SESSÕES"
click at [1525, 692] on button "Próximo" at bounding box center [1506, 695] width 81 height 25
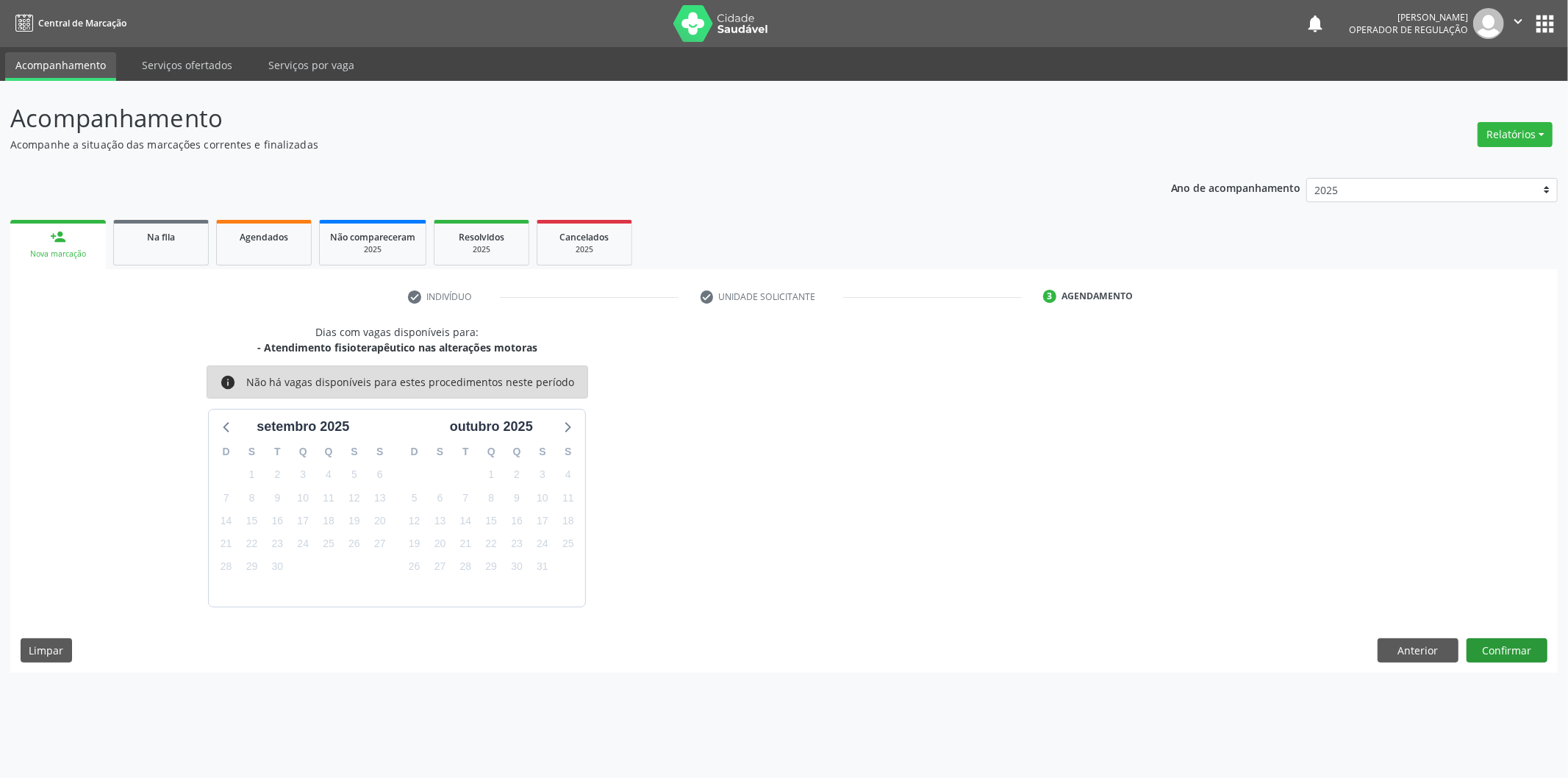
drag, startPoint x: 1505, startPoint y: 633, endPoint x: 1505, endPoint y: 640, distance: 7.0
click at [1505, 634] on div "Dias com vagas disponíveis para: - Atendimento fisioterapêutico nas alterações …" at bounding box center [784, 498] width 1548 height 348
click at [1505, 642] on button "Confirmar" at bounding box center [1506, 650] width 81 height 25
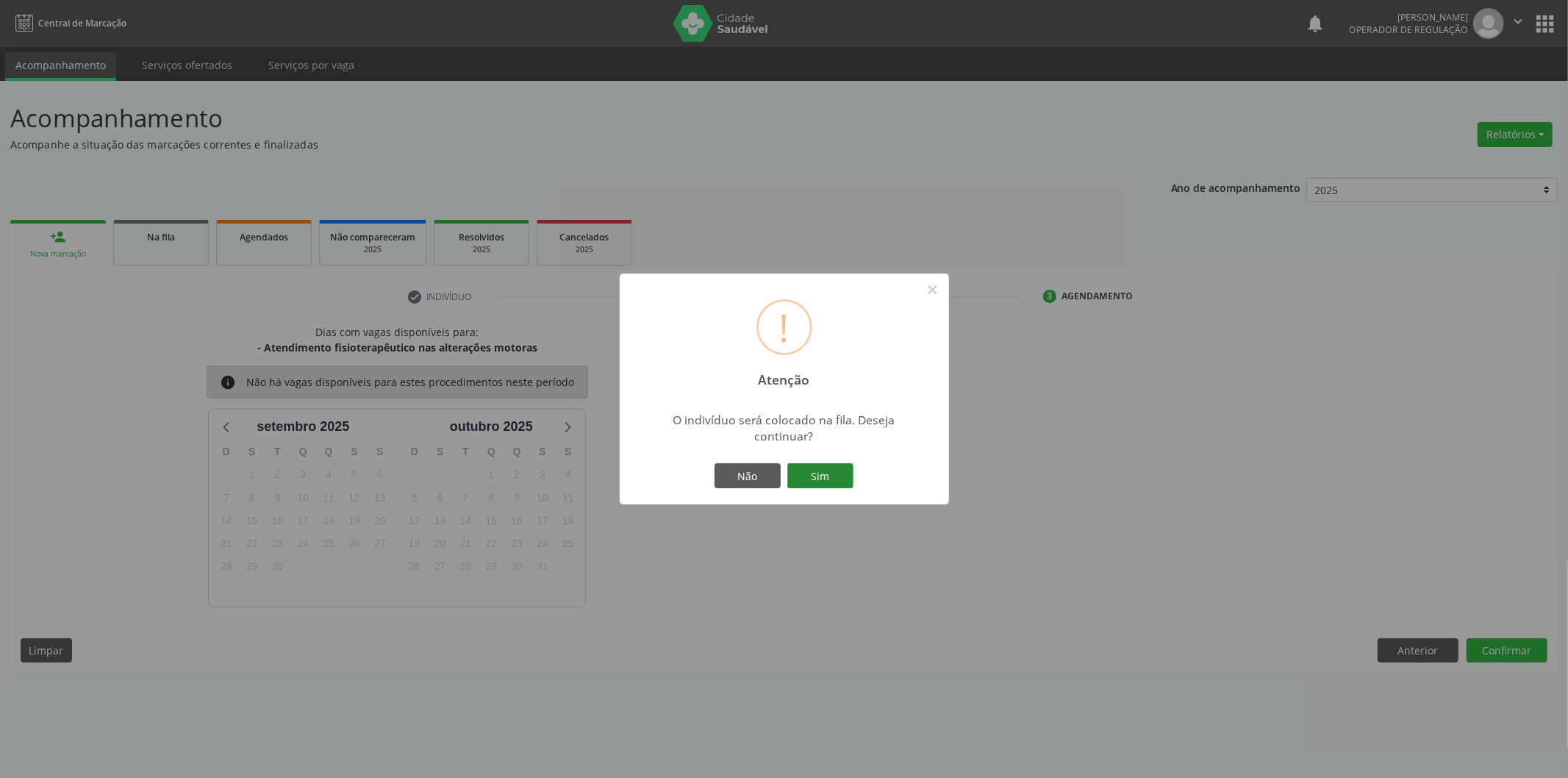
click at [819, 487] on button "Sim" at bounding box center [820, 475] width 66 height 25
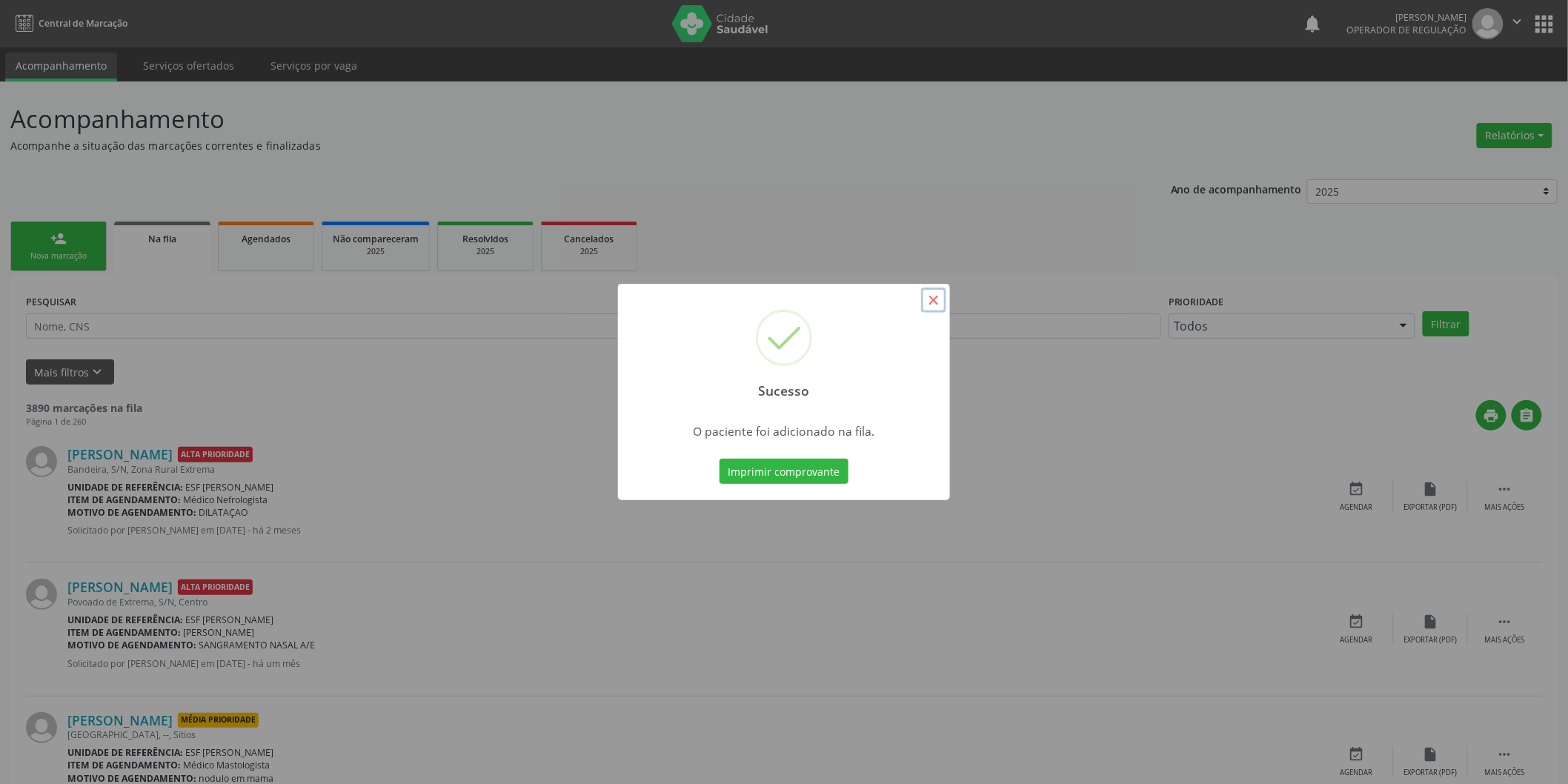
click at [929, 305] on button "×" at bounding box center [934, 300] width 25 height 25
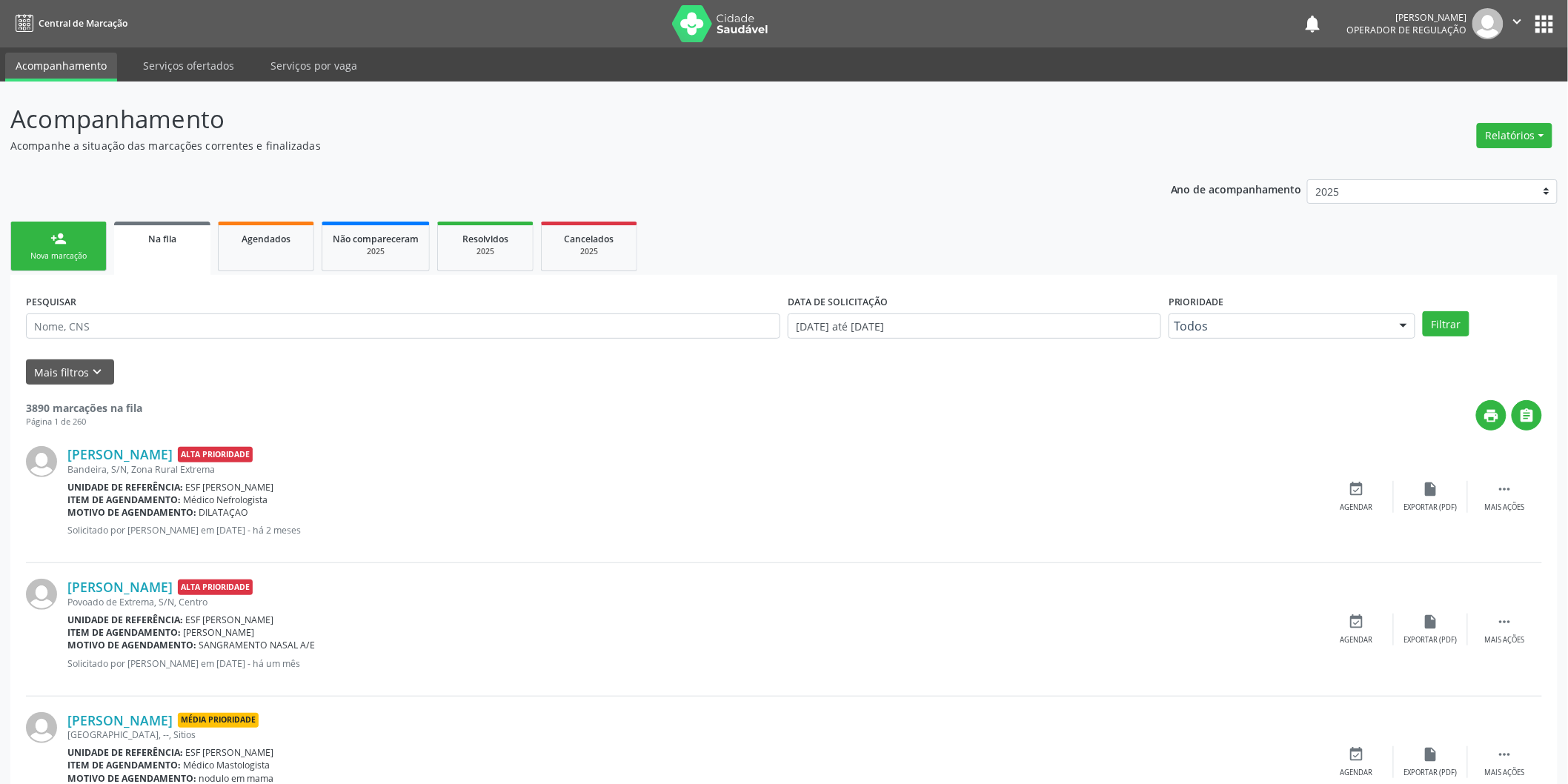
click at [52, 254] on div "Nova marcação" at bounding box center [58, 256] width 74 height 11
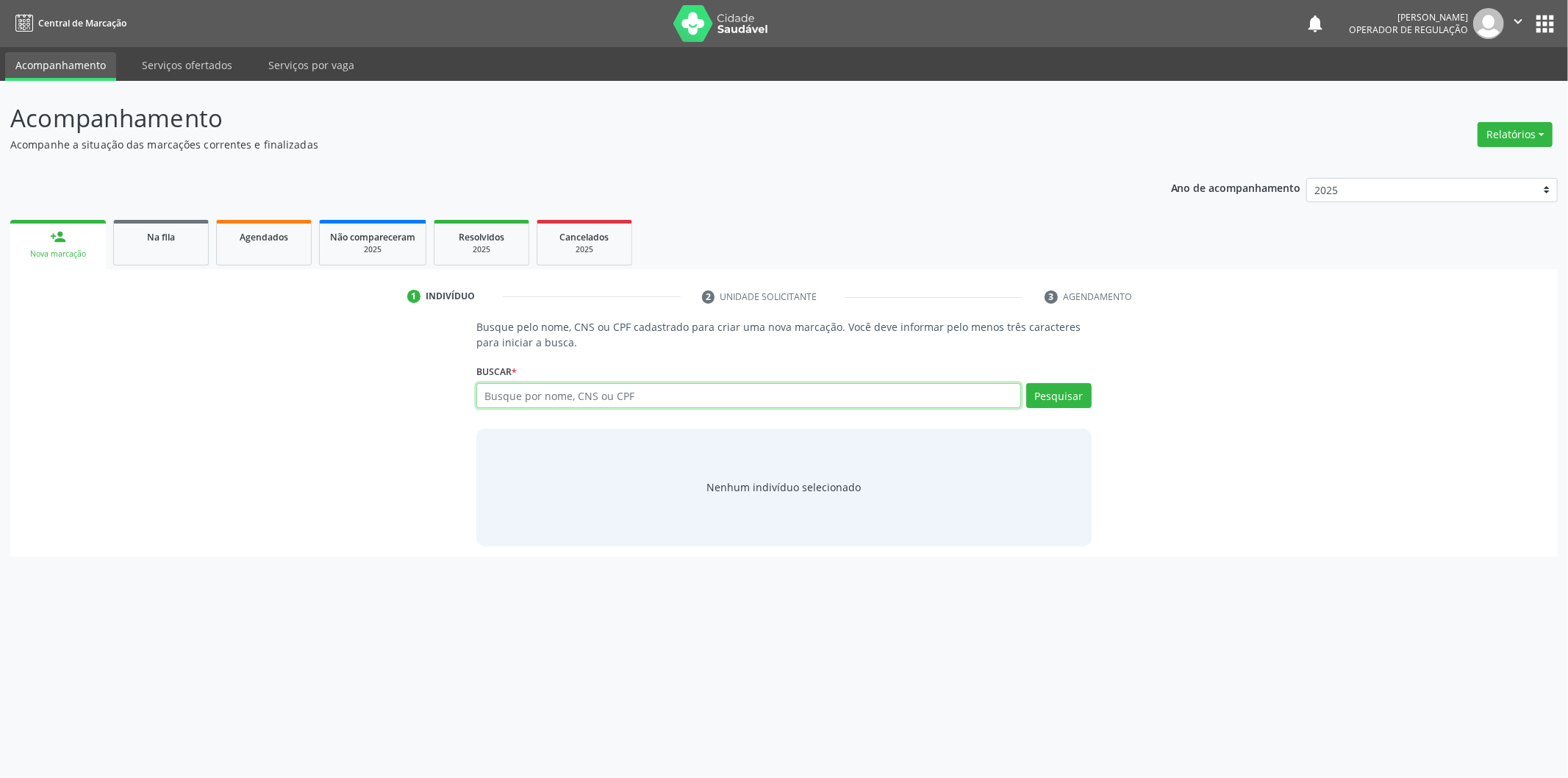
click at [519, 401] on input "text" at bounding box center [748, 395] width 545 height 25
type input "706405167480388"
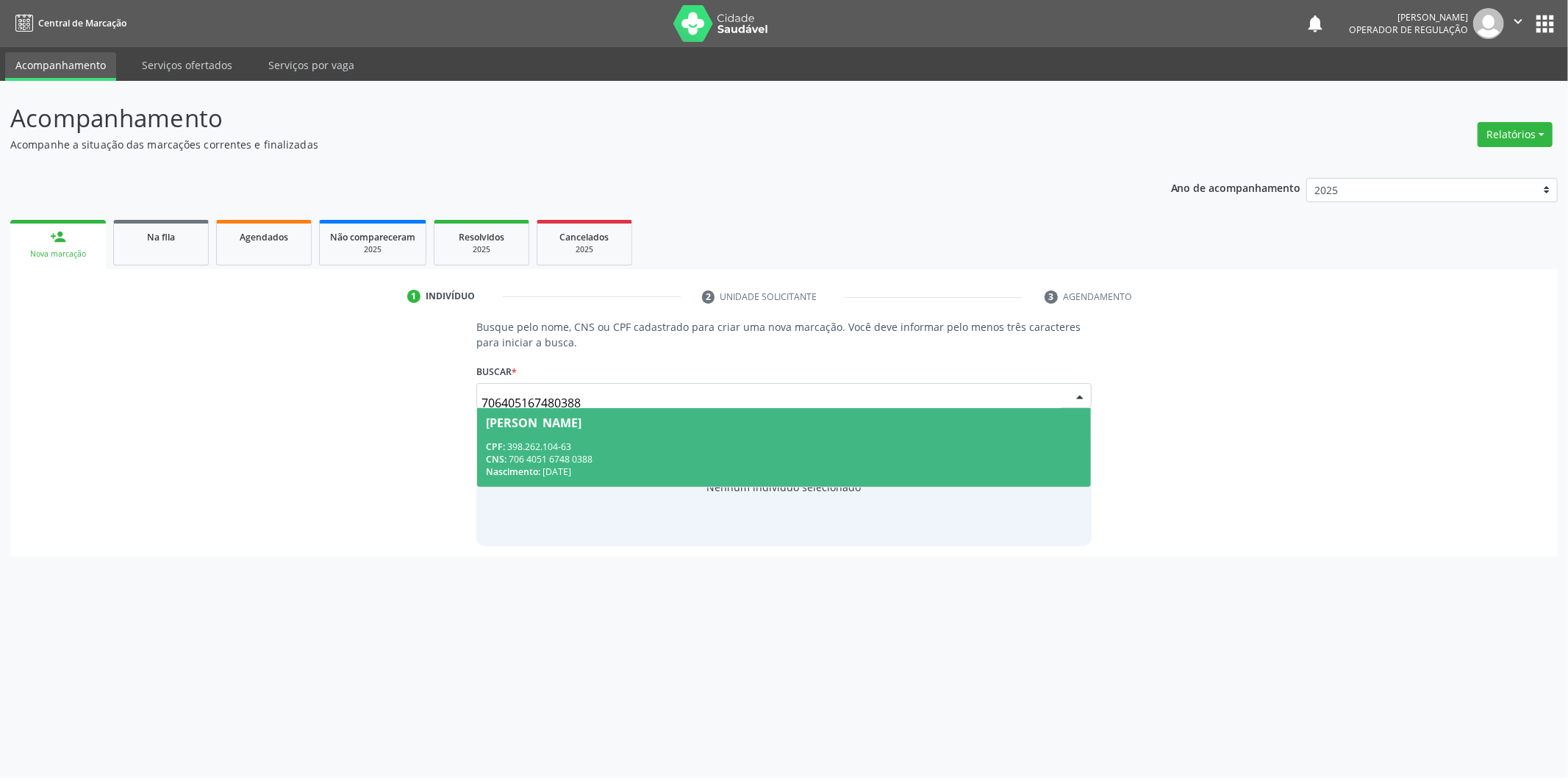
click at [914, 449] on div "CPF: 398.262.104-63" at bounding box center [784, 445] width 596 height 12
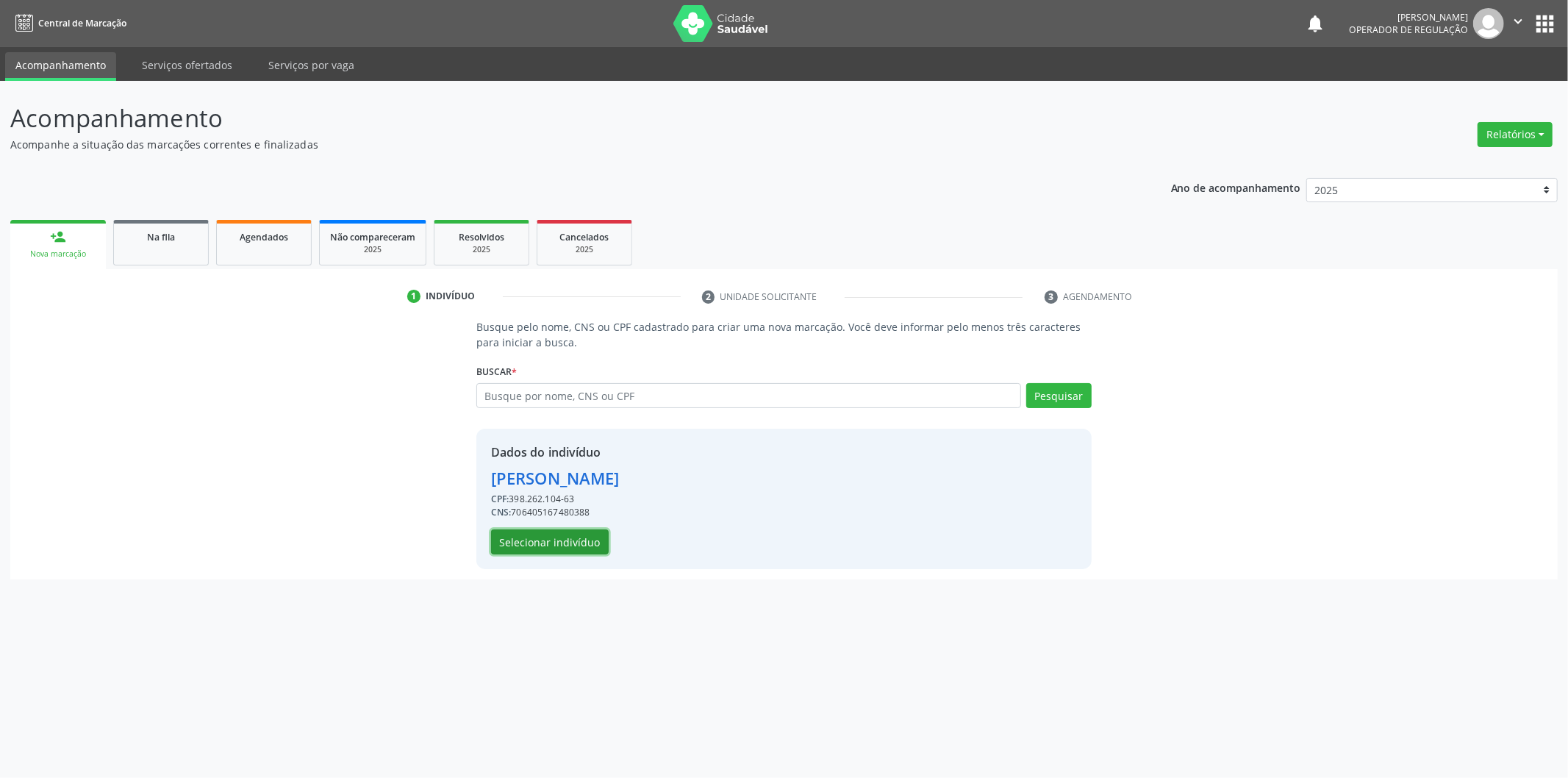
click at [568, 540] on button "Selecionar indivíduo" at bounding box center [549, 541] width 118 height 25
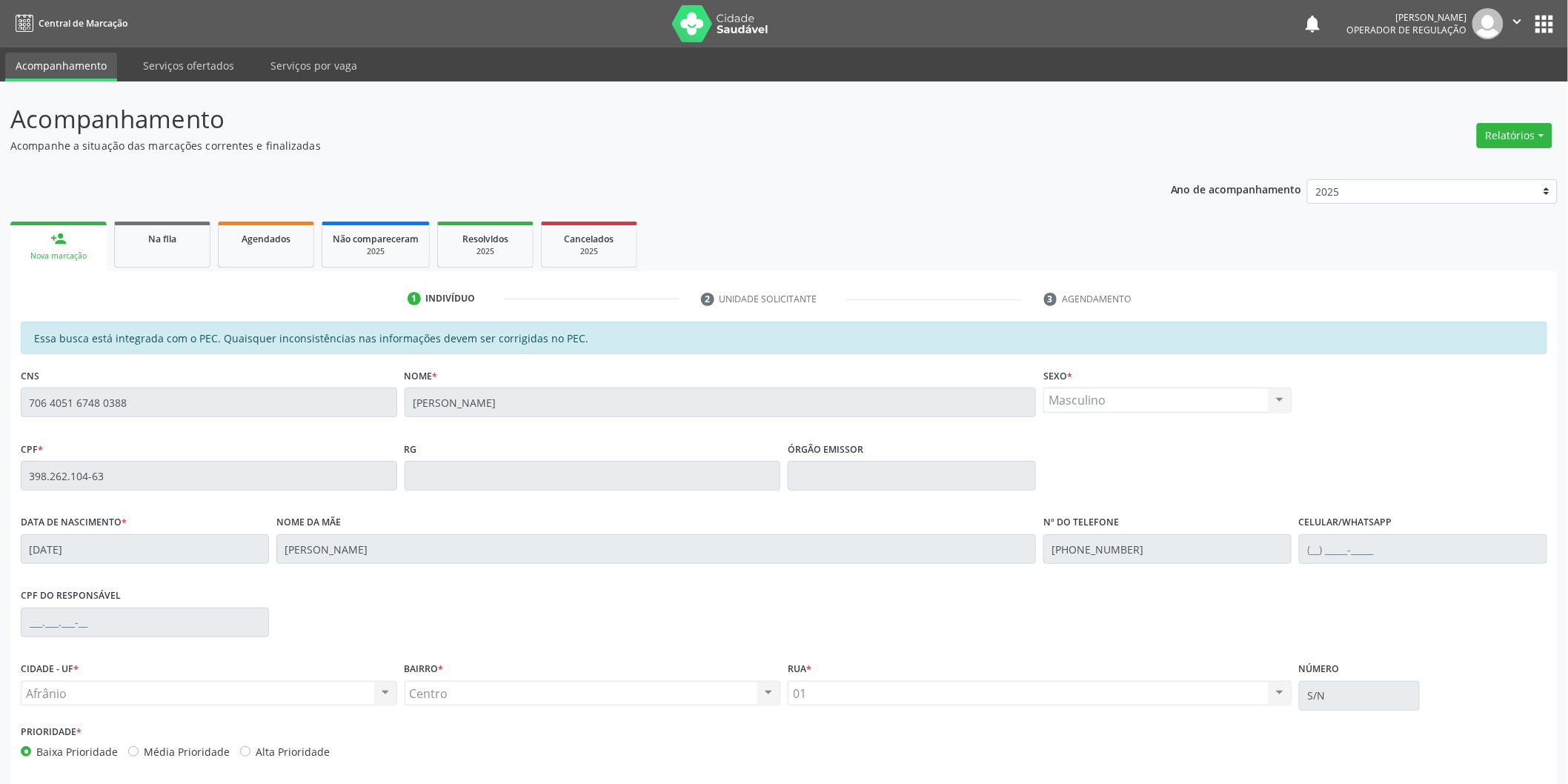
scroll to position [62, 0]
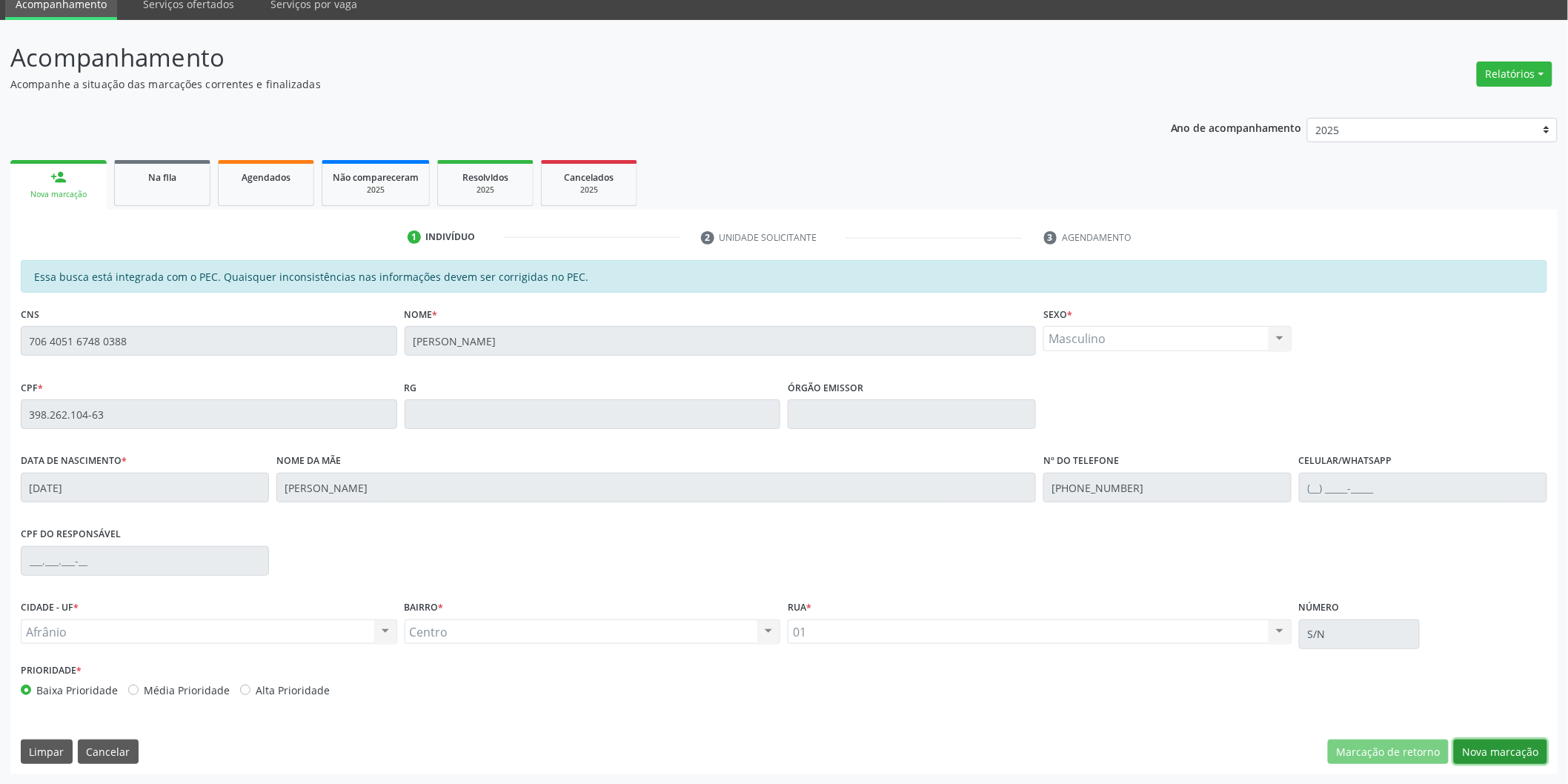
click at [1508, 758] on button "Nova marcação" at bounding box center [1501, 751] width 93 height 25
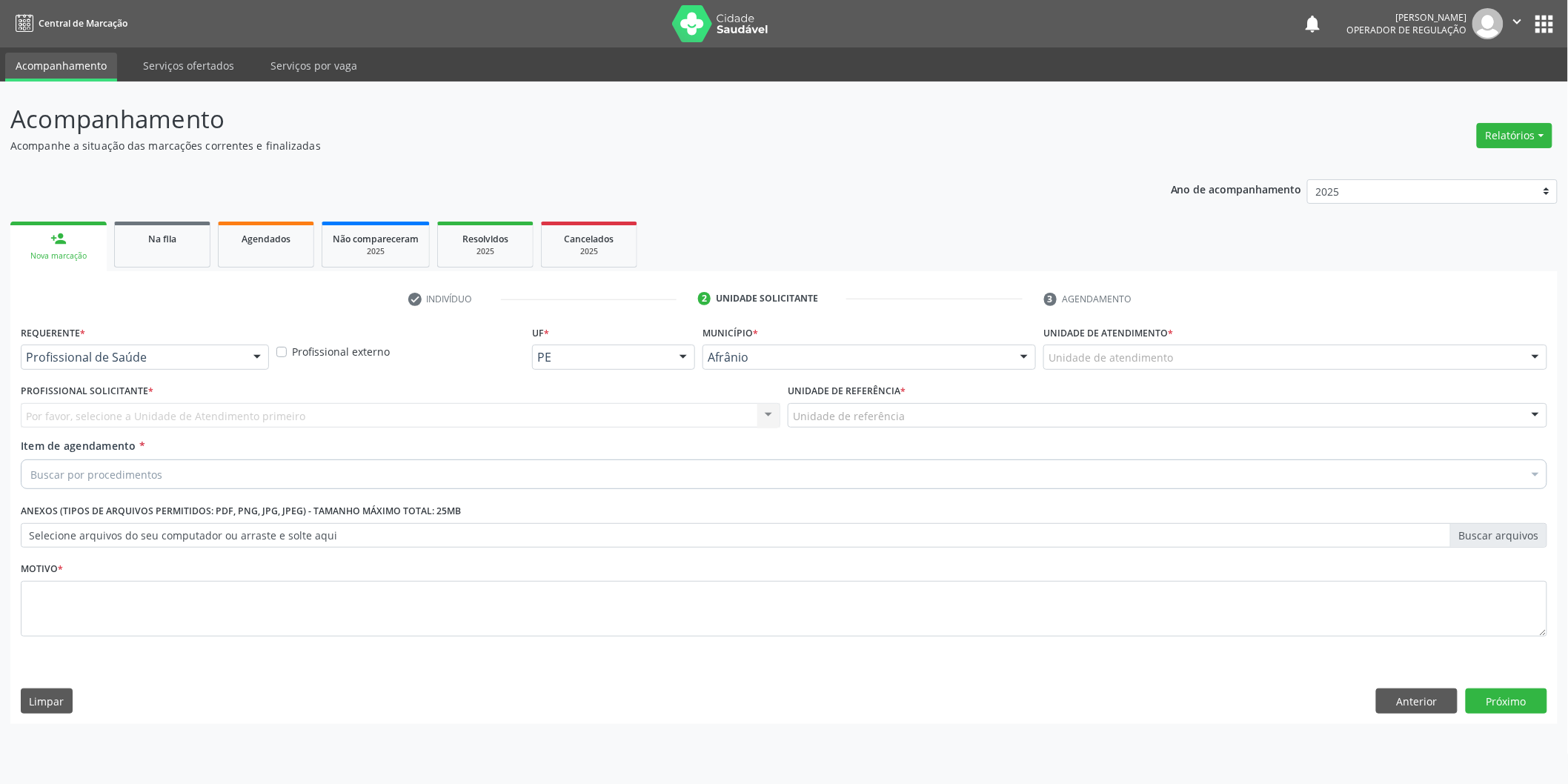
scroll to position [0, 0]
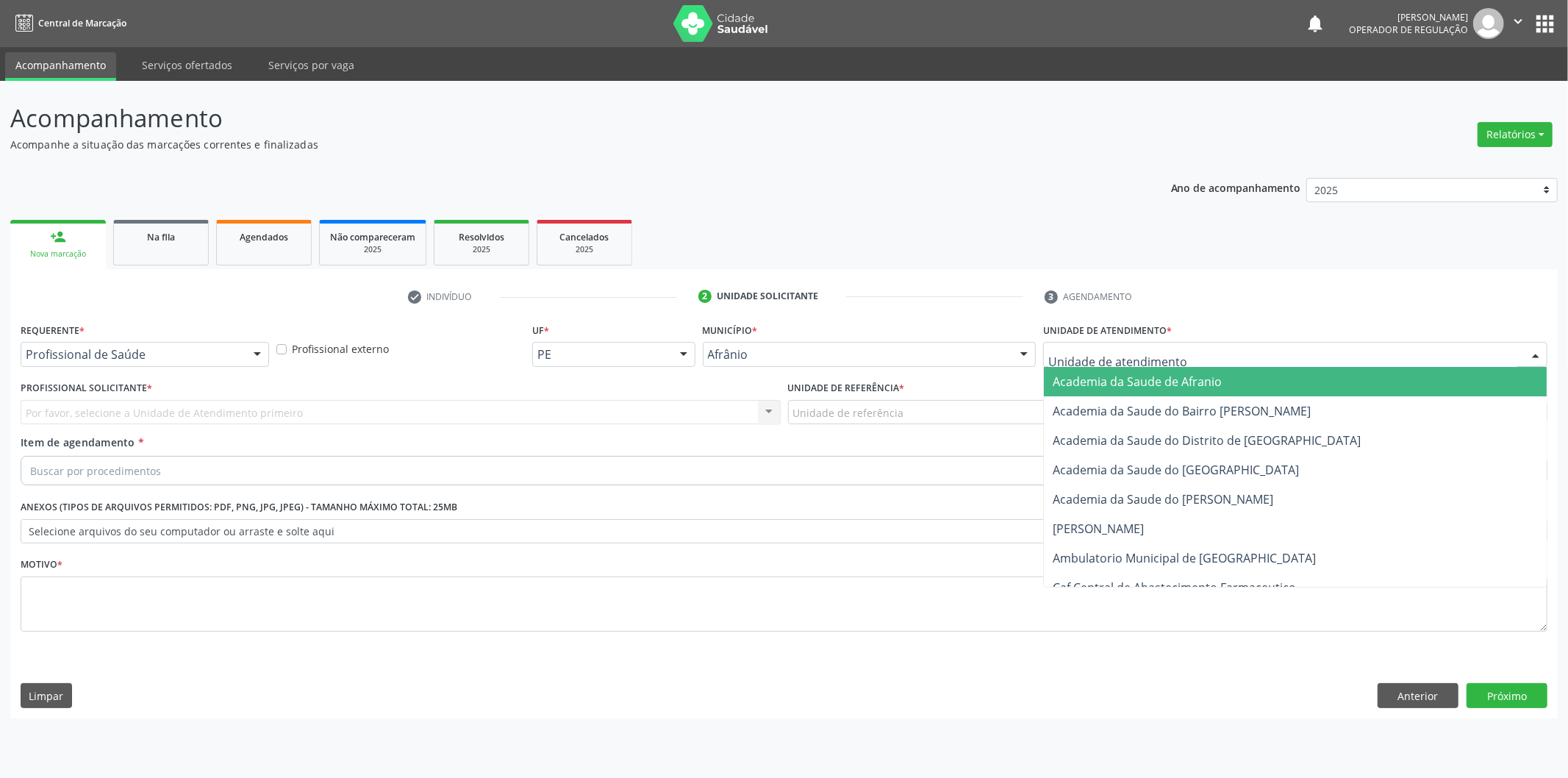
click at [1287, 347] on div at bounding box center [1295, 354] width 504 height 25
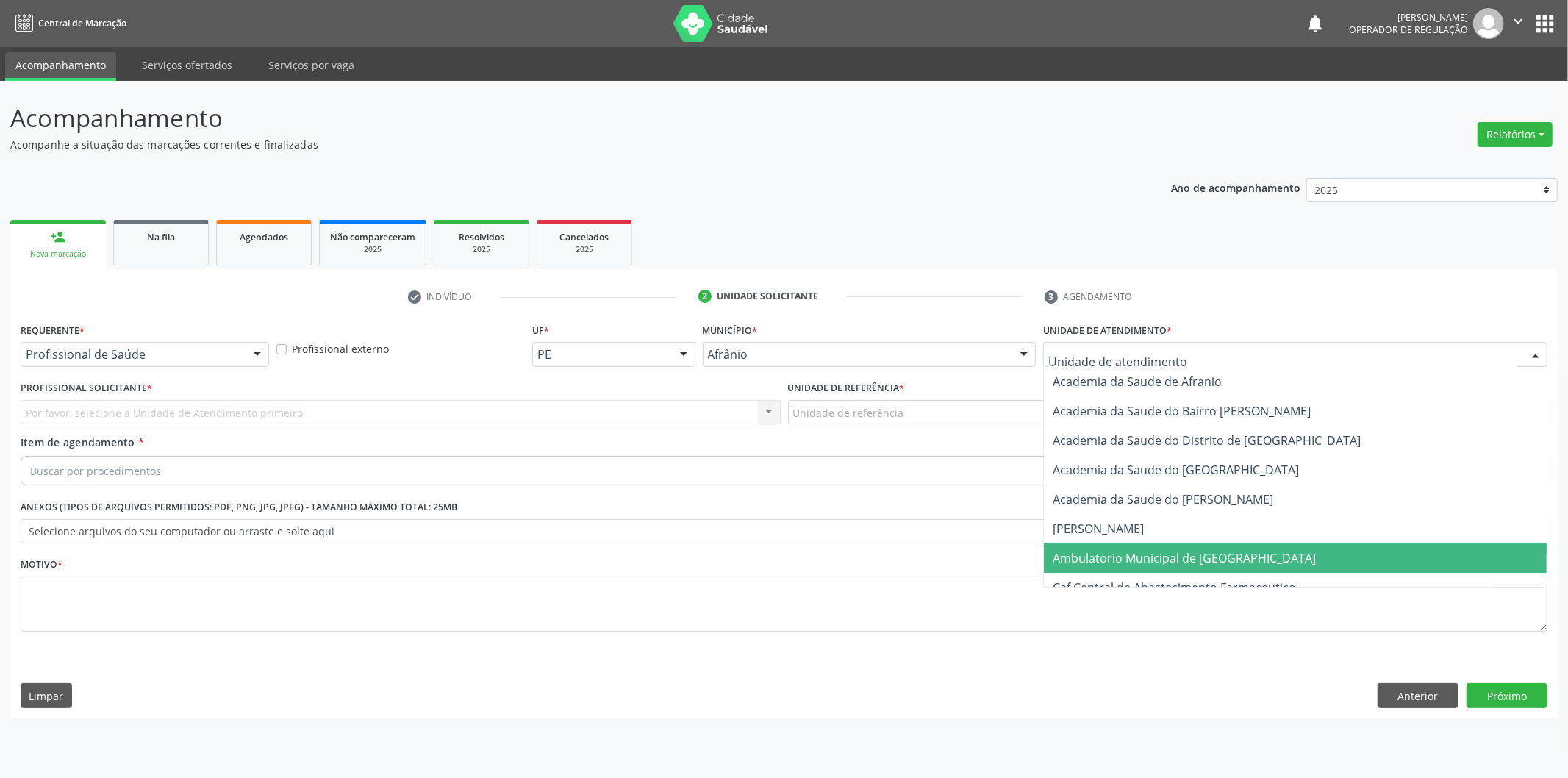
click at [1208, 557] on span "Ambulatorio Municipal de [GEOGRAPHIC_DATA]" at bounding box center [1185, 558] width 263 height 16
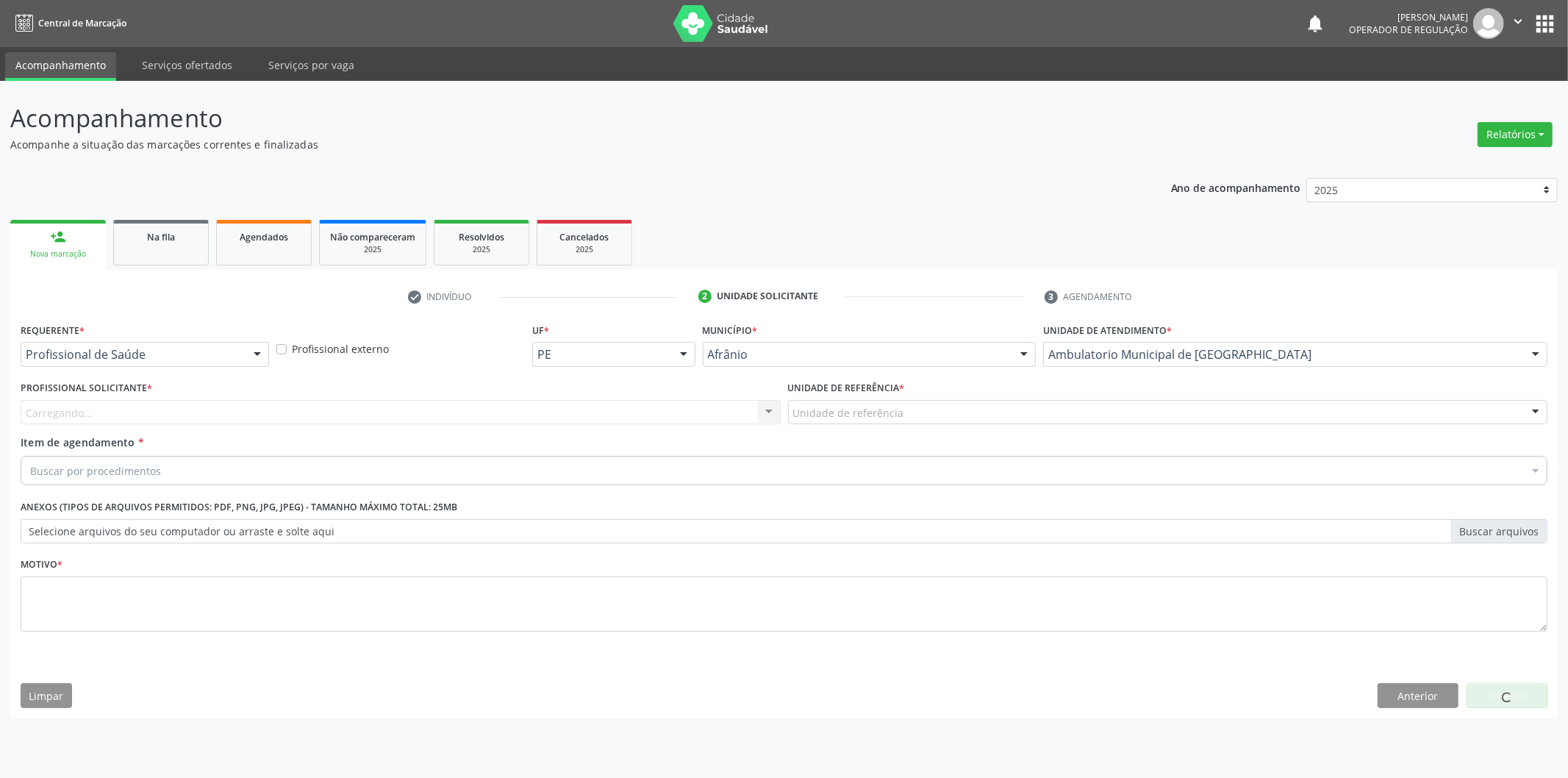
click at [872, 401] on div "Unidade de referência" at bounding box center [1168, 412] width 760 height 25
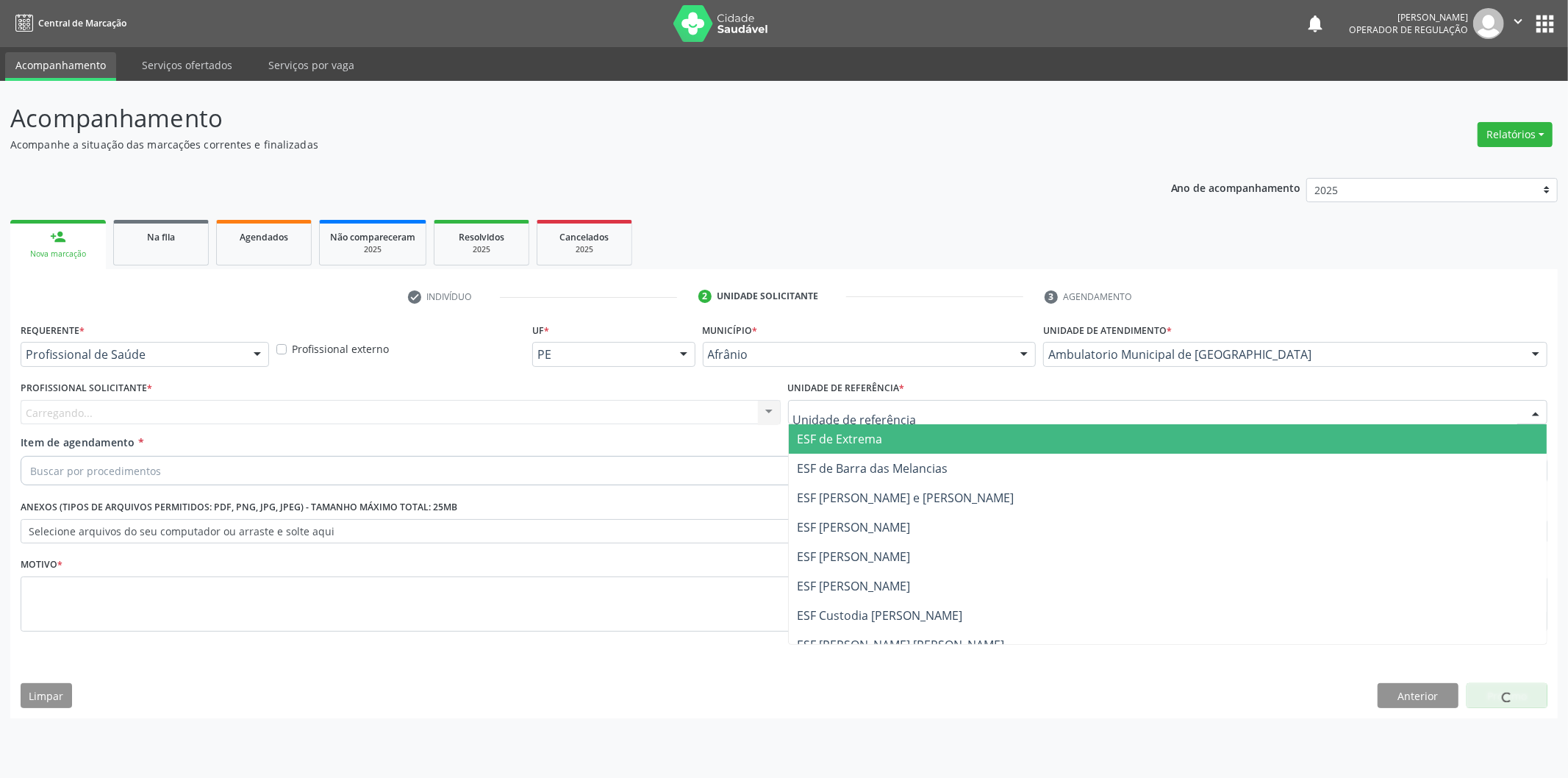
click at [860, 443] on span "ESF de Extrema" at bounding box center [840, 438] width 85 height 16
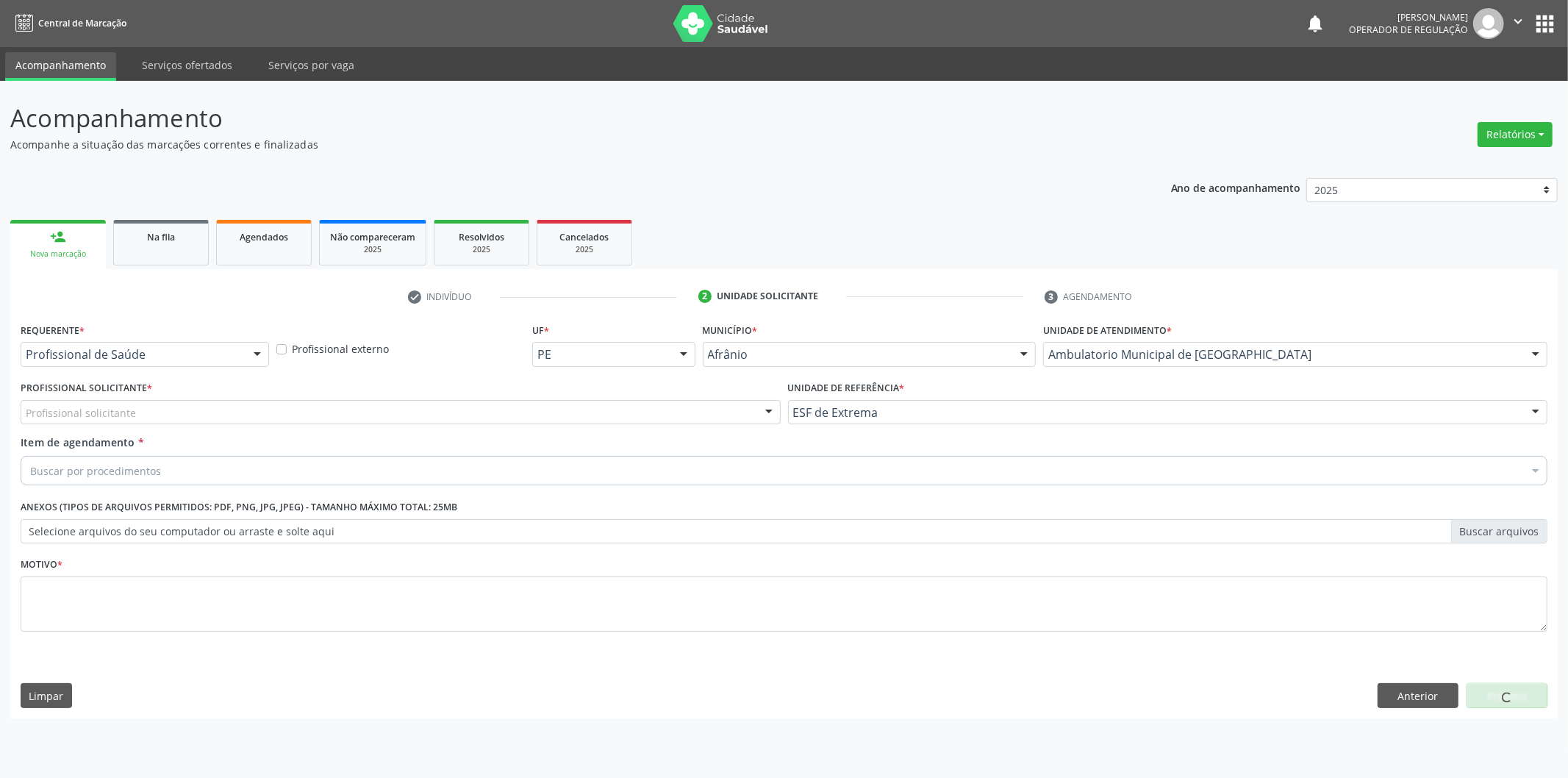
click at [673, 408] on div "Profissional solicitante Médico Anestesiologista - Julianna Ferreira Obara Médi…" at bounding box center [400, 412] width 760 height 25
click at [662, 425] on div "Profissional Solicitante * Profissional solicitante Médico Anestesiologista - J…" at bounding box center [400, 406] width 768 height 57
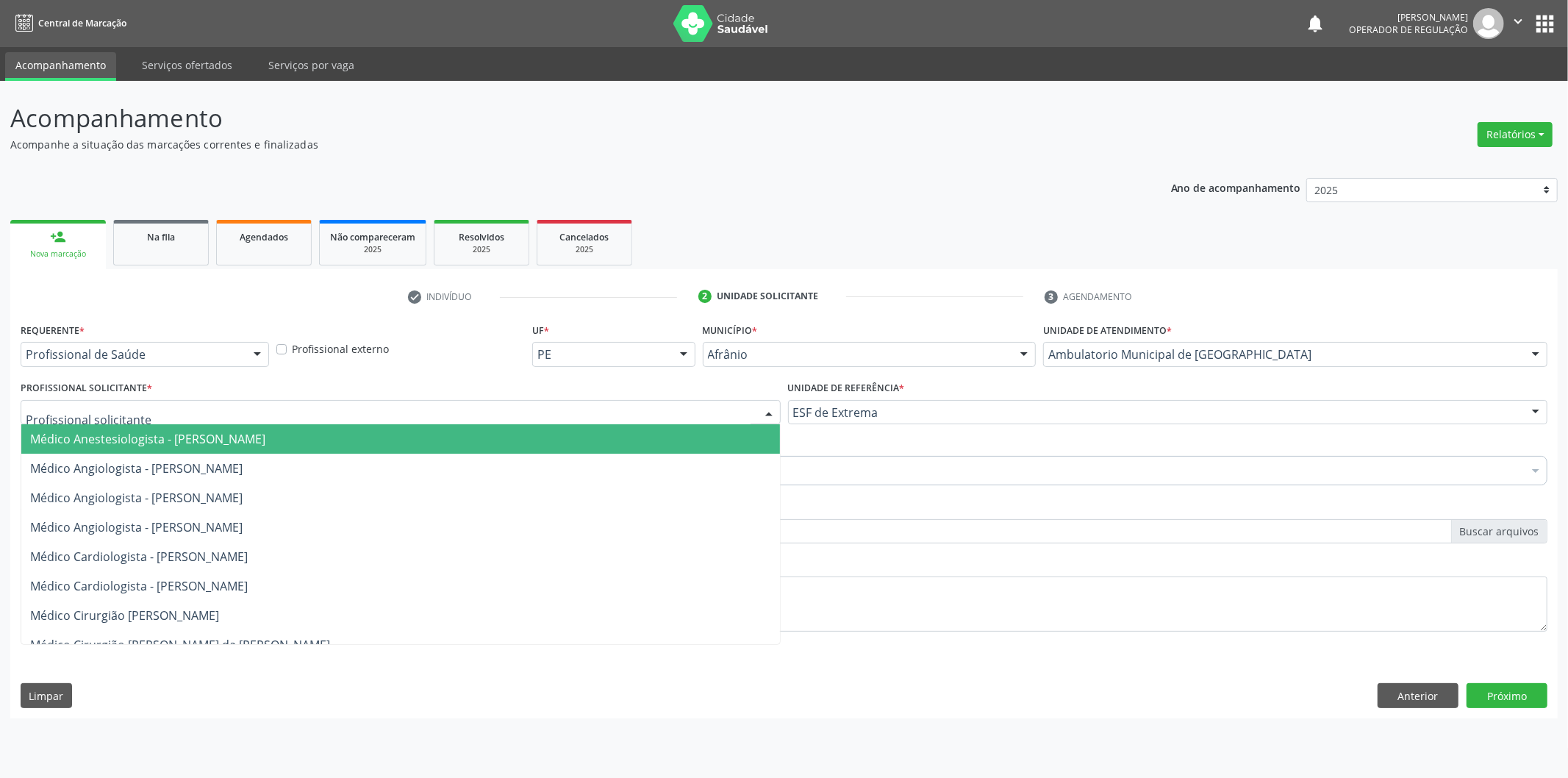
click at [630, 418] on div at bounding box center [400, 412] width 760 height 25
drag, startPoint x: 625, startPoint y: 433, endPoint x: 610, endPoint y: 434, distance: 15.0
click at [625, 433] on span "Médico Anestesiologista - [PERSON_NAME]" at bounding box center [400, 439] width 759 height 30
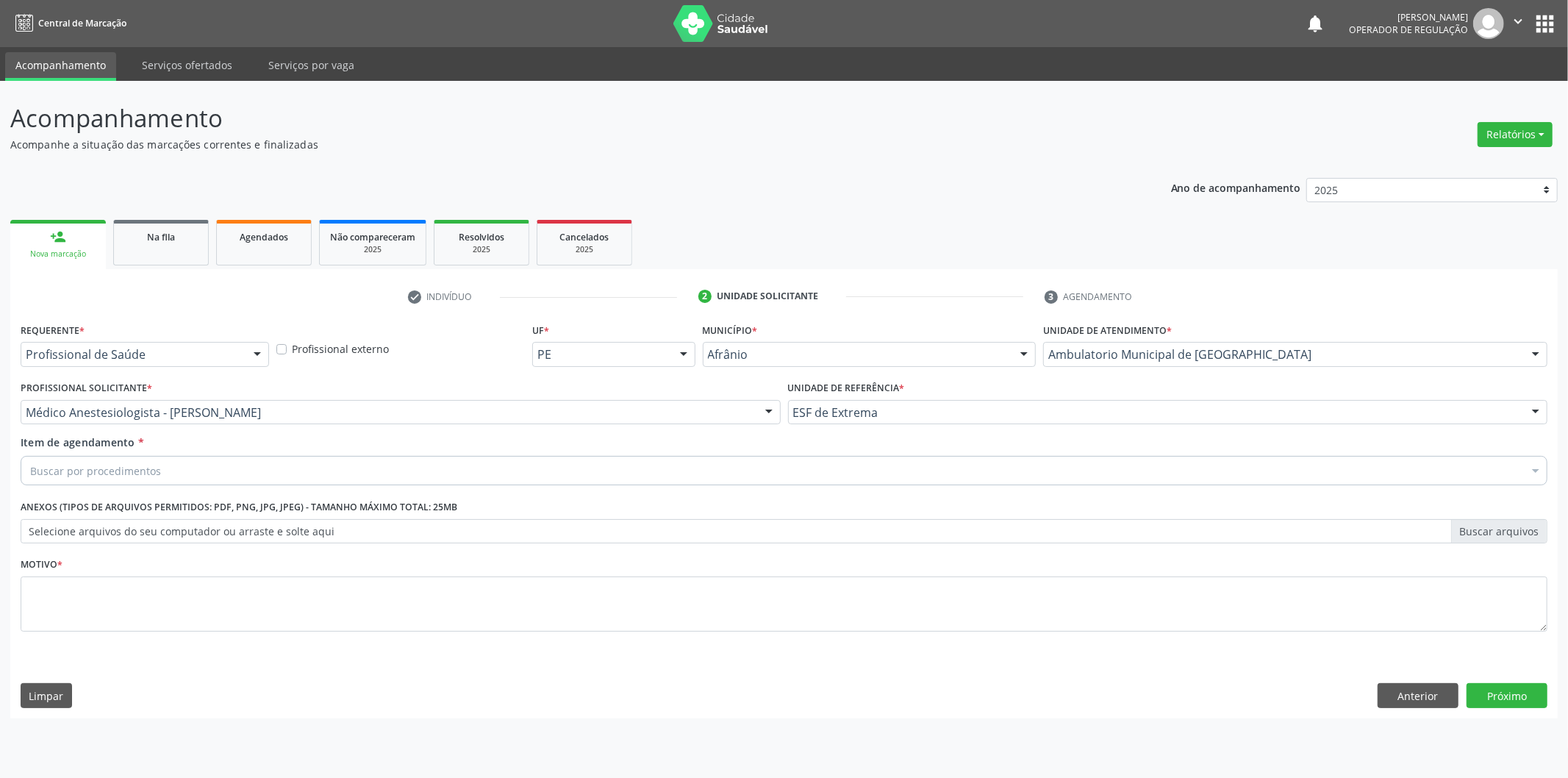
drag, startPoint x: 380, startPoint y: 454, endPoint x: 380, endPoint y: 468, distance: 14.0
click at [380, 457] on div "Buscar por procedimentos" at bounding box center [784, 471] width 1526 height 30
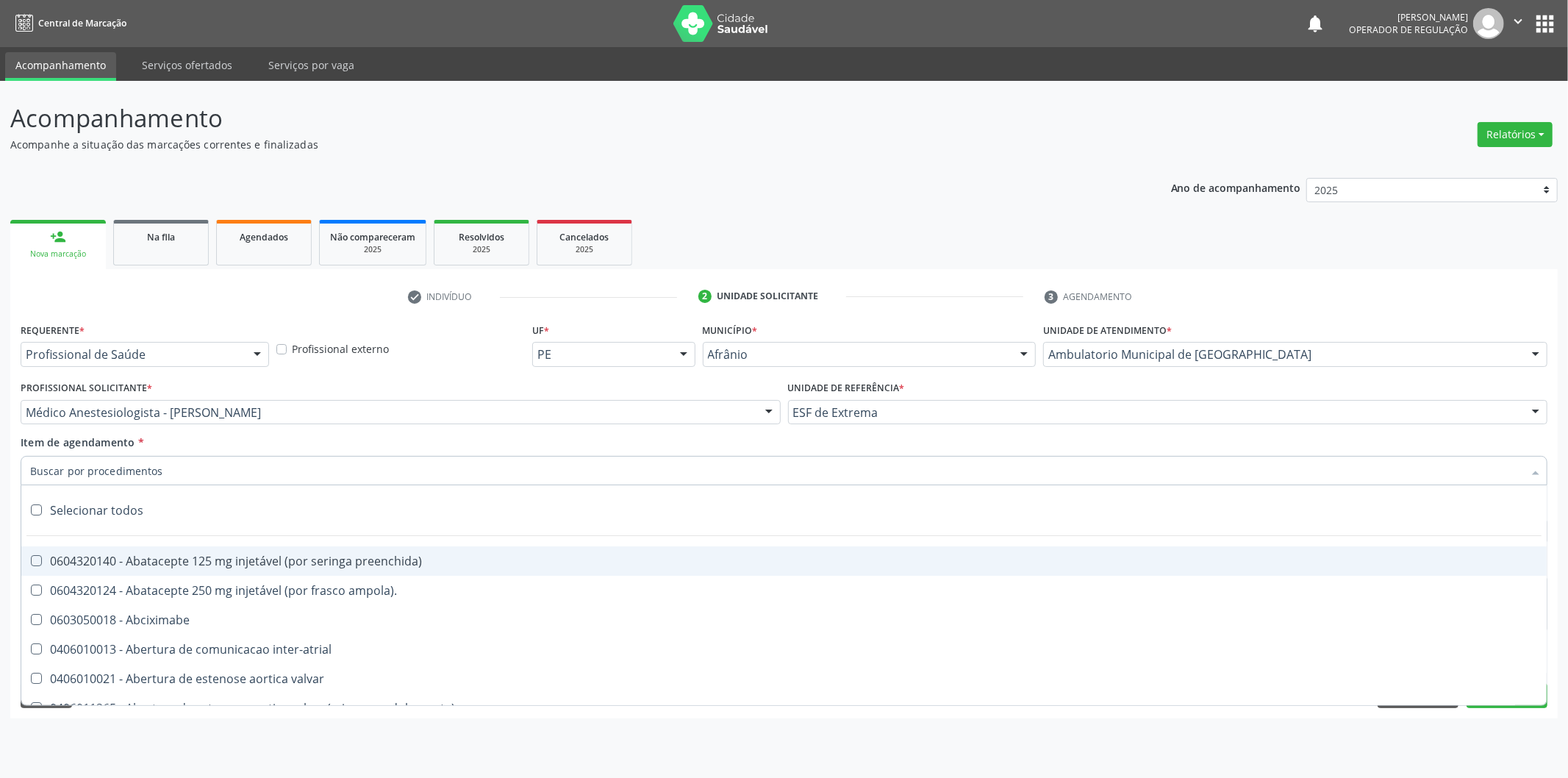
click at [380, 468] on input "Item de agendamento *" at bounding box center [777, 471] width 1493 height 30
paste input "0302050027"
type input "0302050027"
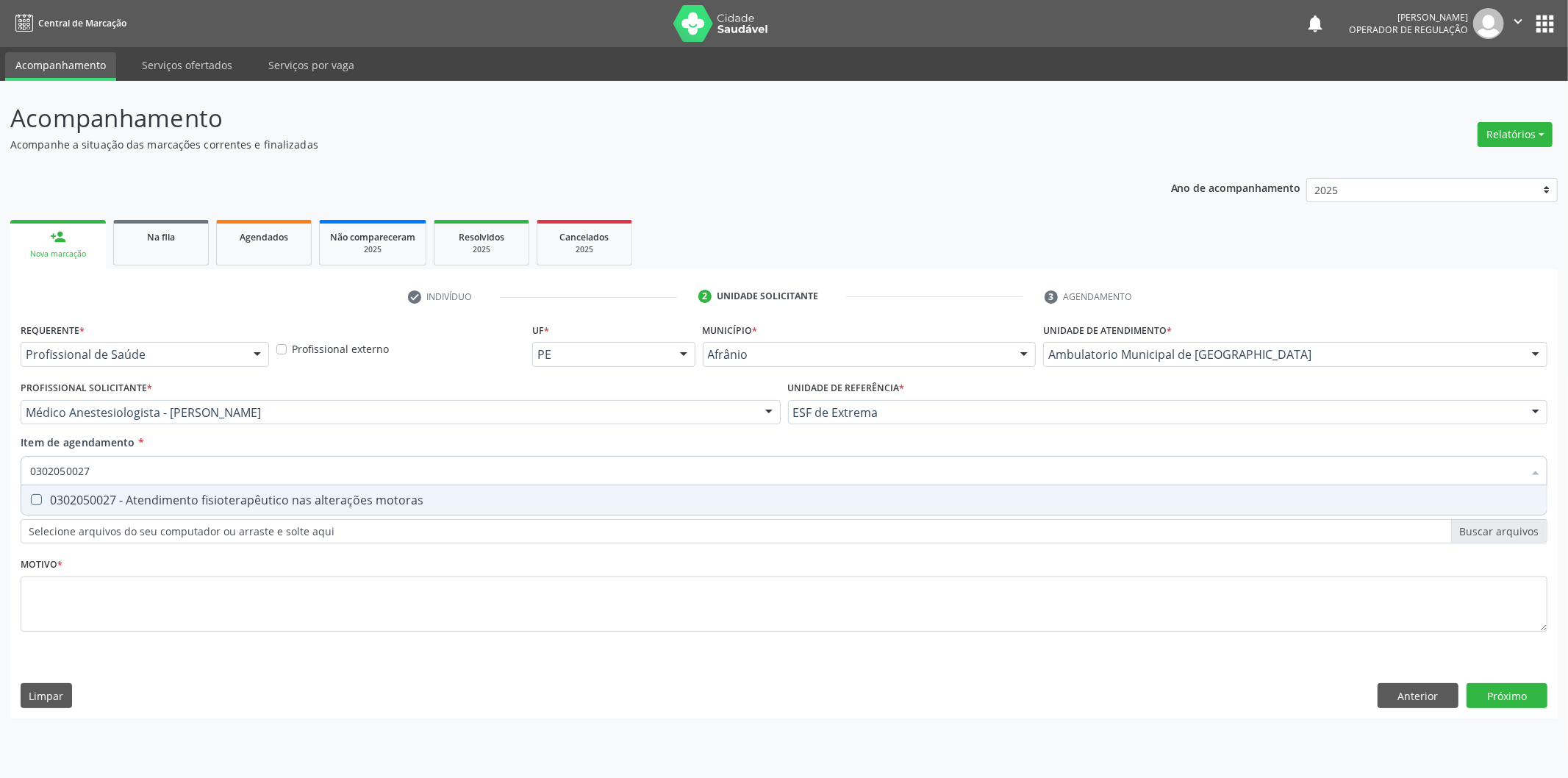
click at [287, 502] on div "0302050027 - Atendimento fisioterapêutico nas alterações motoras" at bounding box center [784, 499] width 1508 height 12
checkbox motoras "true"
click at [202, 611] on div "Requerente * Profissional de Saúde Profissional de Saúde Paciente Nenhum result…" at bounding box center [784, 485] width 1526 height 333
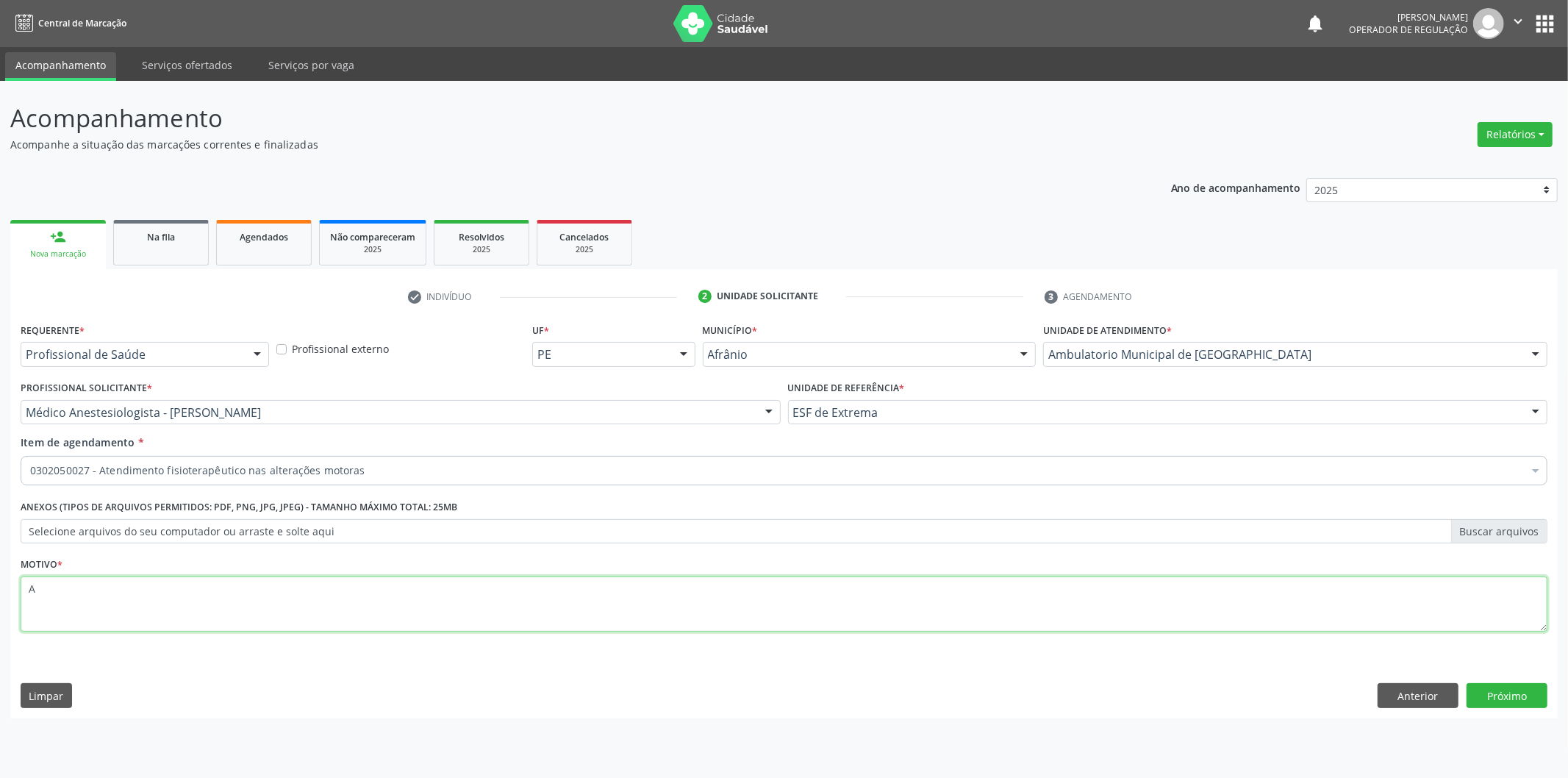
type textarea "A"
type textarea "DISTONIA 30 SESSÕES"
click at [1475, 686] on button "Próximo" at bounding box center [1506, 695] width 81 height 25
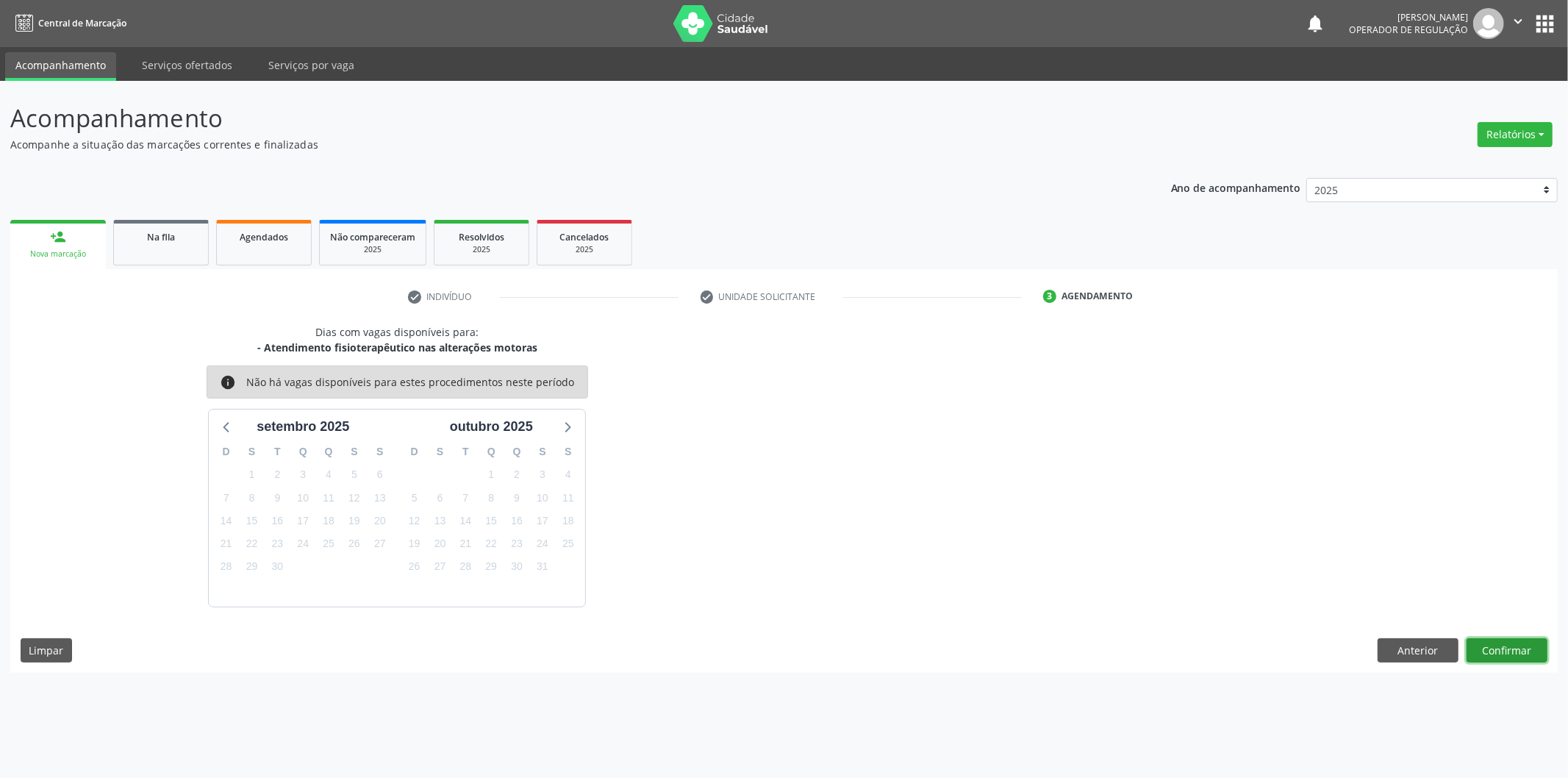
click at [1481, 654] on button "Confirmar" at bounding box center [1506, 650] width 81 height 25
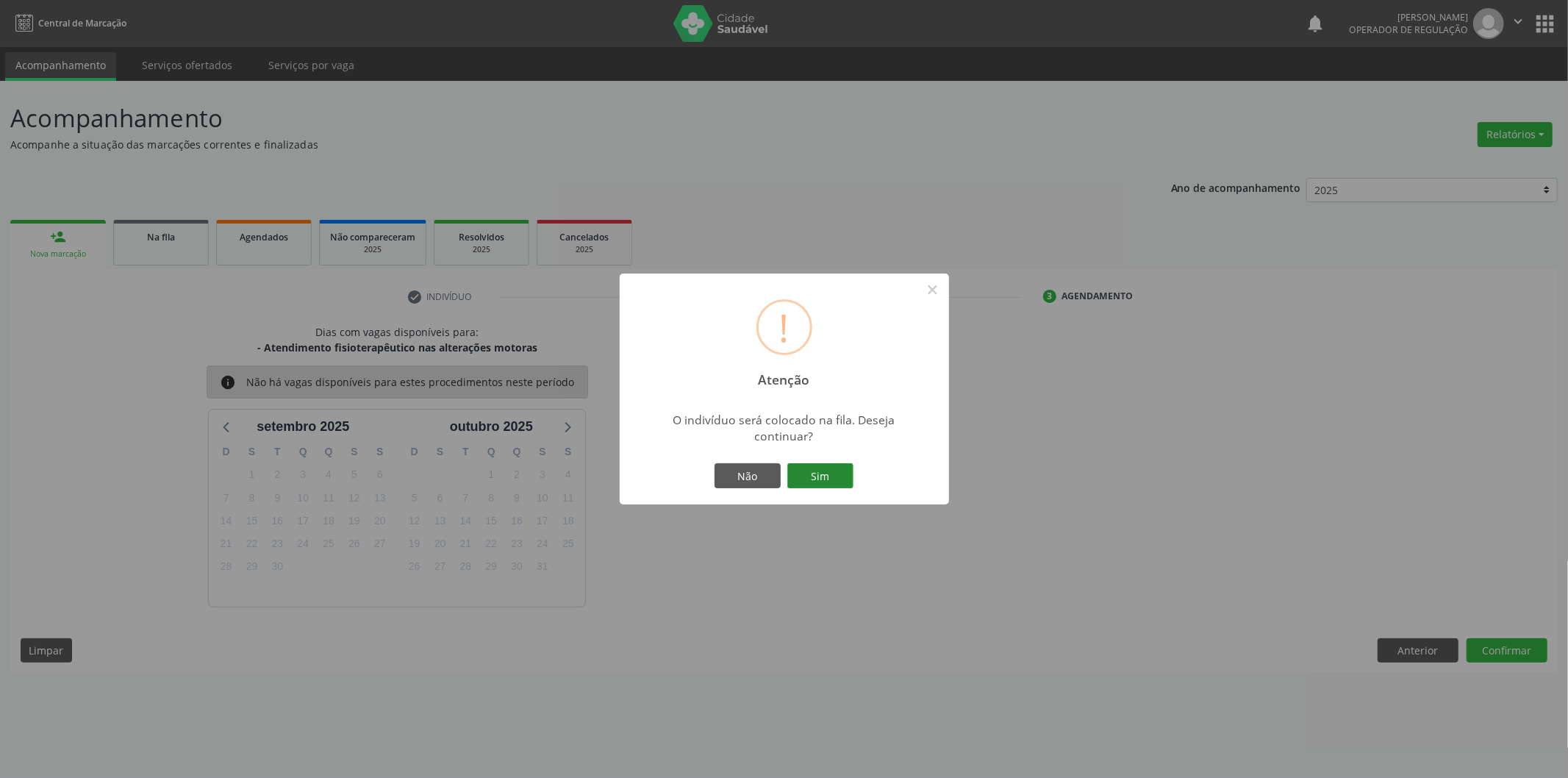
click at [818, 471] on button "Sim" at bounding box center [820, 475] width 66 height 25
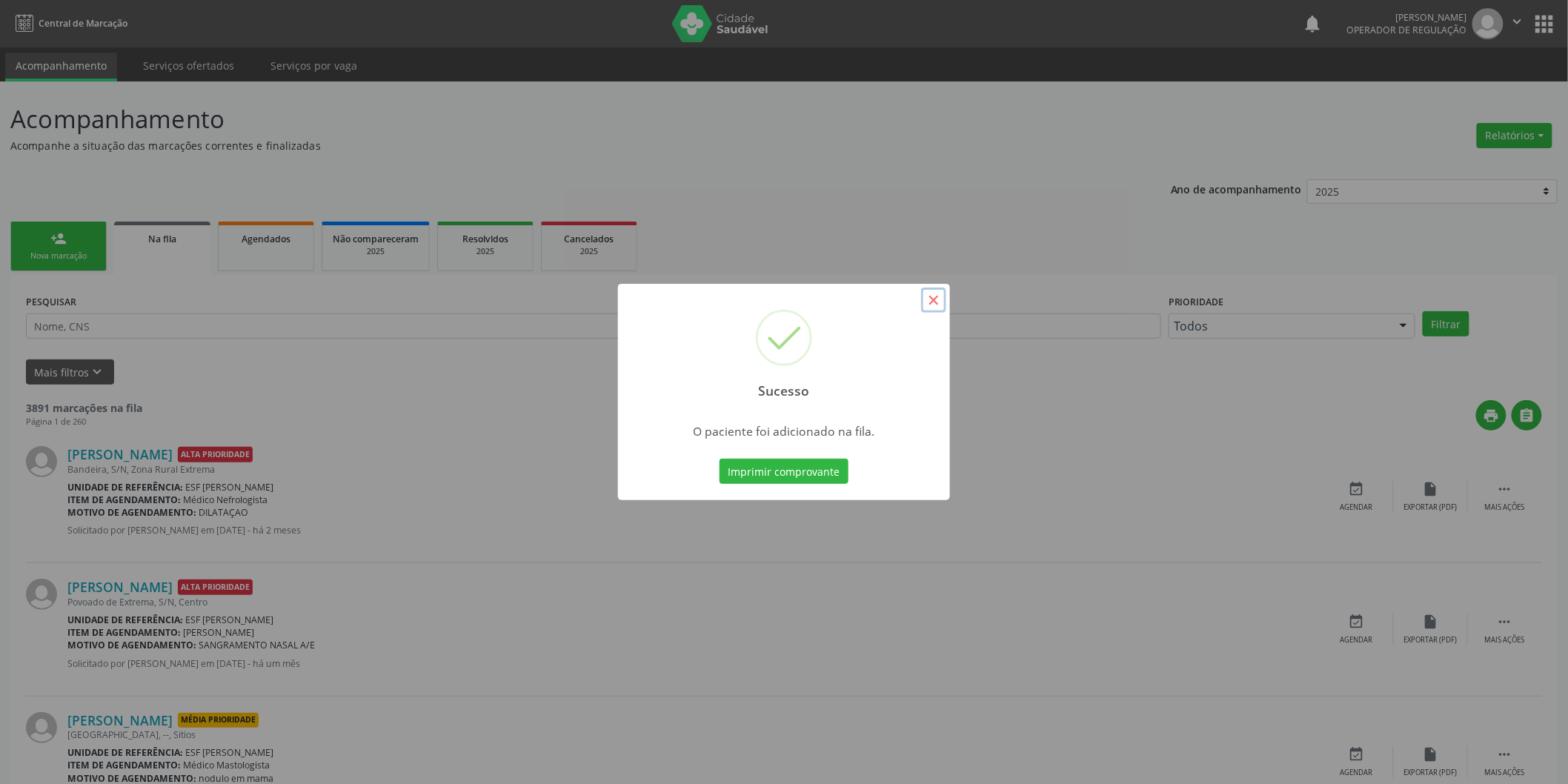
click at [938, 307] on button "×" at bounding box center [934, 300] width 25 height 25
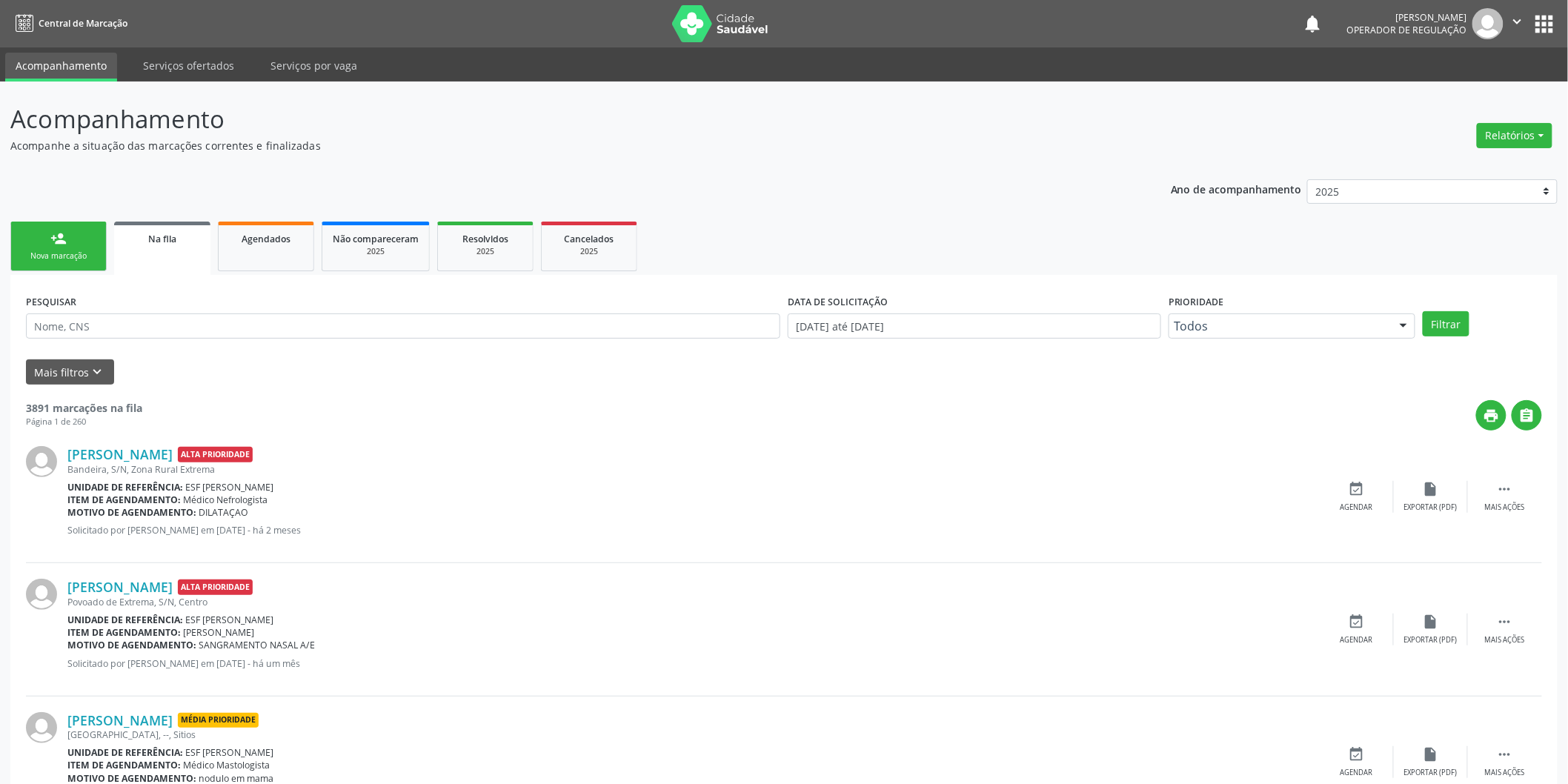
click at [66, 239] on link "person_add Nova marcação" at bounding box center [58, 245] width 96 height 49
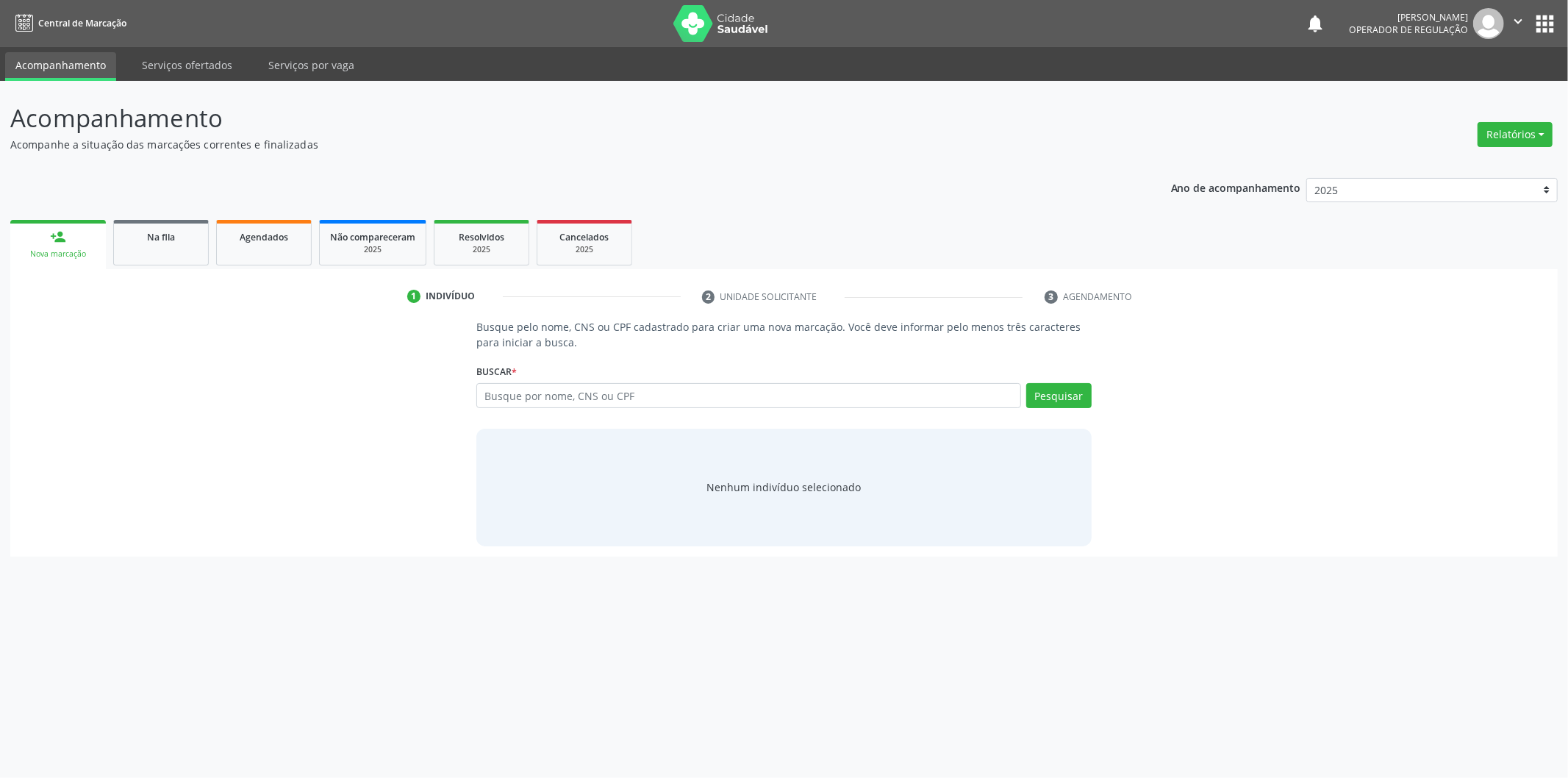
click at [701, 408] on div "Busque por nome, CNS ou CPF Nenhum resultado encontrado para: " " Digite nome, …" at bounding box center [784, 400] width 615 height 35
drag, startPoint x: 701, startPoint y: 408, endPoint x: 704, endPoint y: 398, distance: 10.4
click at [701, 408] on div "Busque por nome, CNS ou CPF Nenhum resultado encontrado para: " " Digite nome, …" at bounding box center [784, 400] width 615 height 35
click at [708, 394] on input "text" at bounding box center [748, 395] width 545 height 25
type input "MARIA ROSA DE SOUSA SOARES"
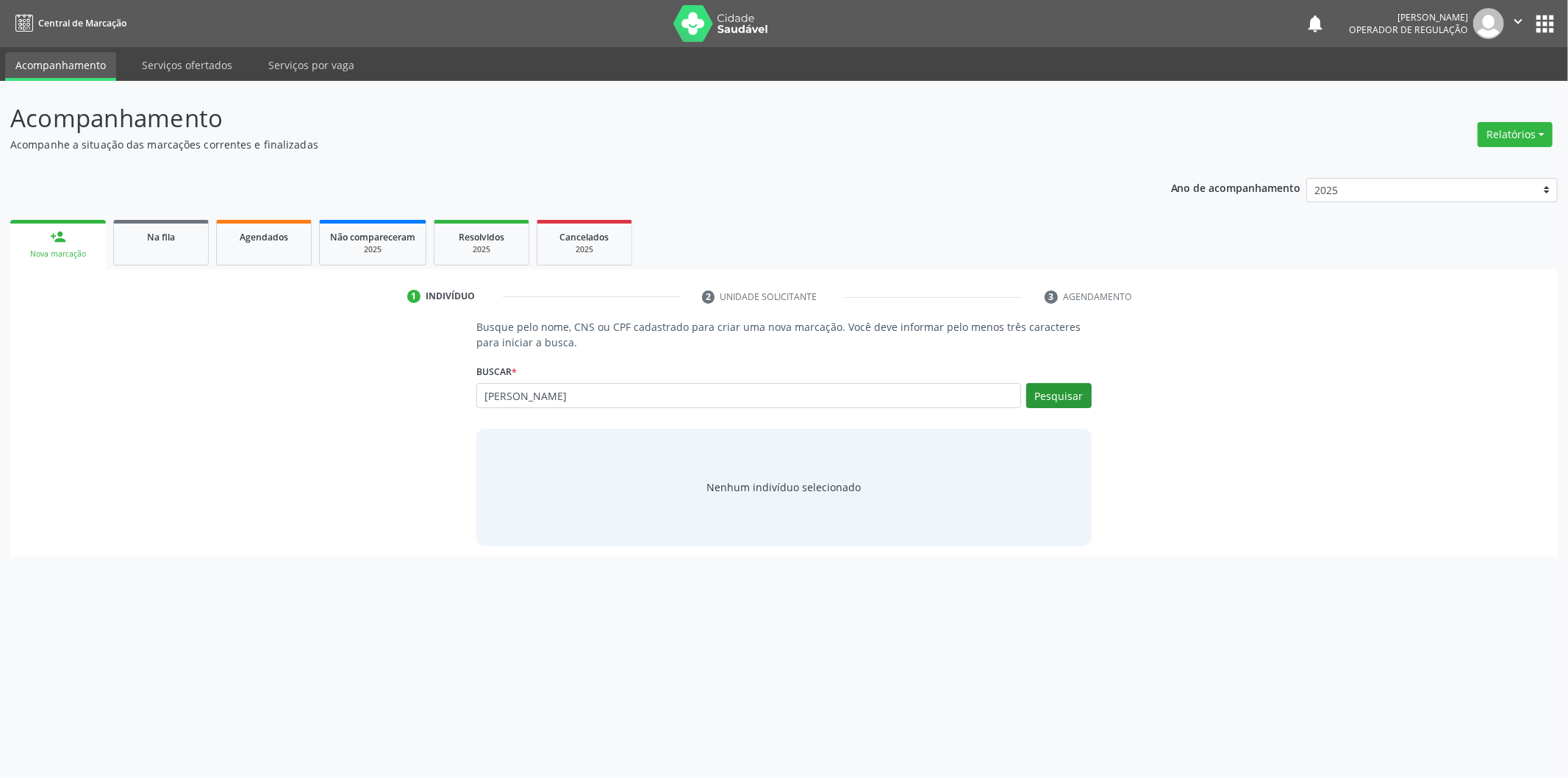
click at [1023, 405] on div "Busque por nome, CNS ou CPF Nenhum resultado encontrado para: " " Não há nenhum…" at bounding box center [784, 400] width 615 height 35
click at [1032, 403] on button "Pesquisar" at bounding box center [1059, 395] width 66 height 25
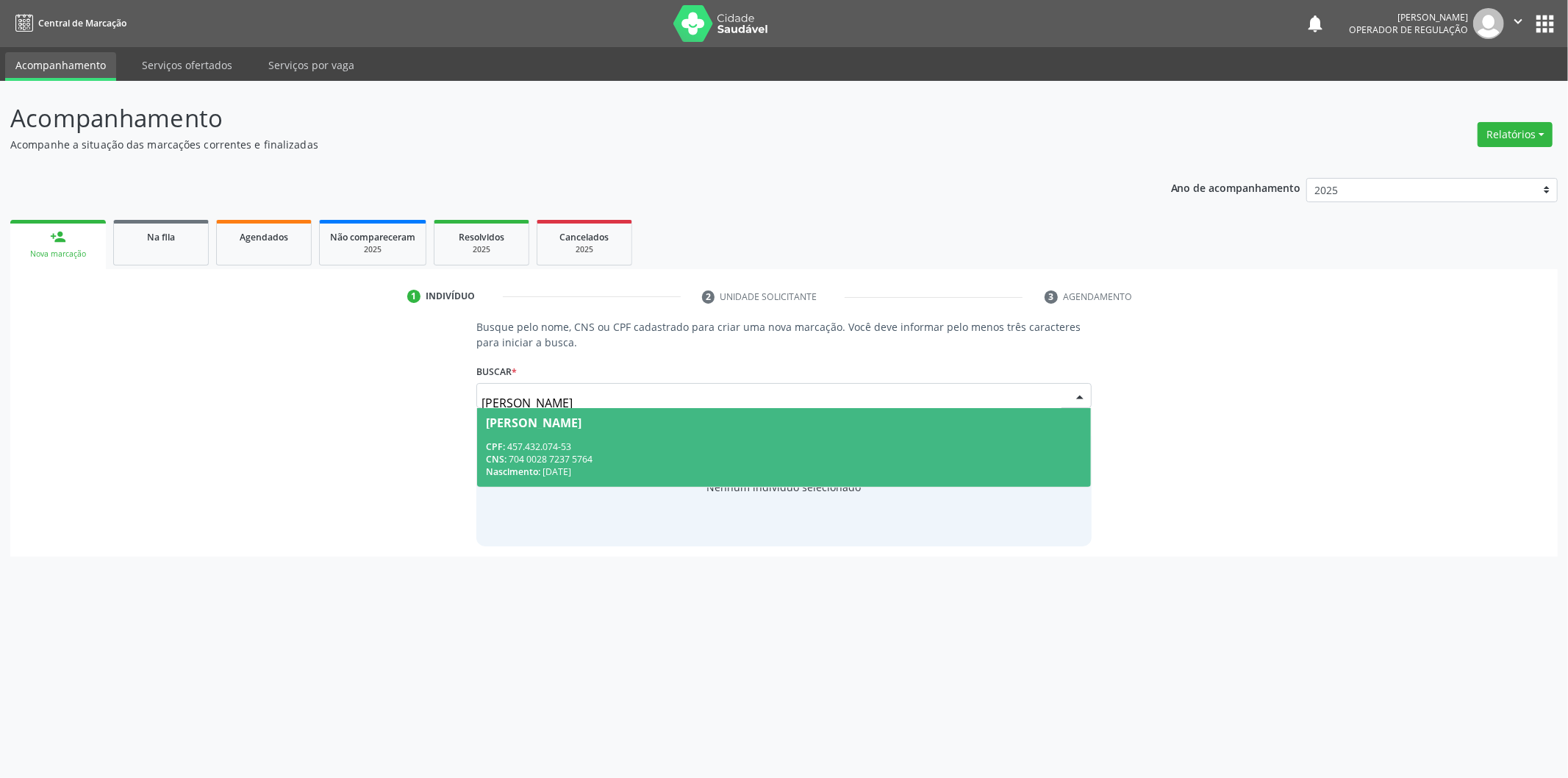
click at [963, 451] on div "CPF: 457.432.074-53" at bounding box center [784, 445] width 596 height 12
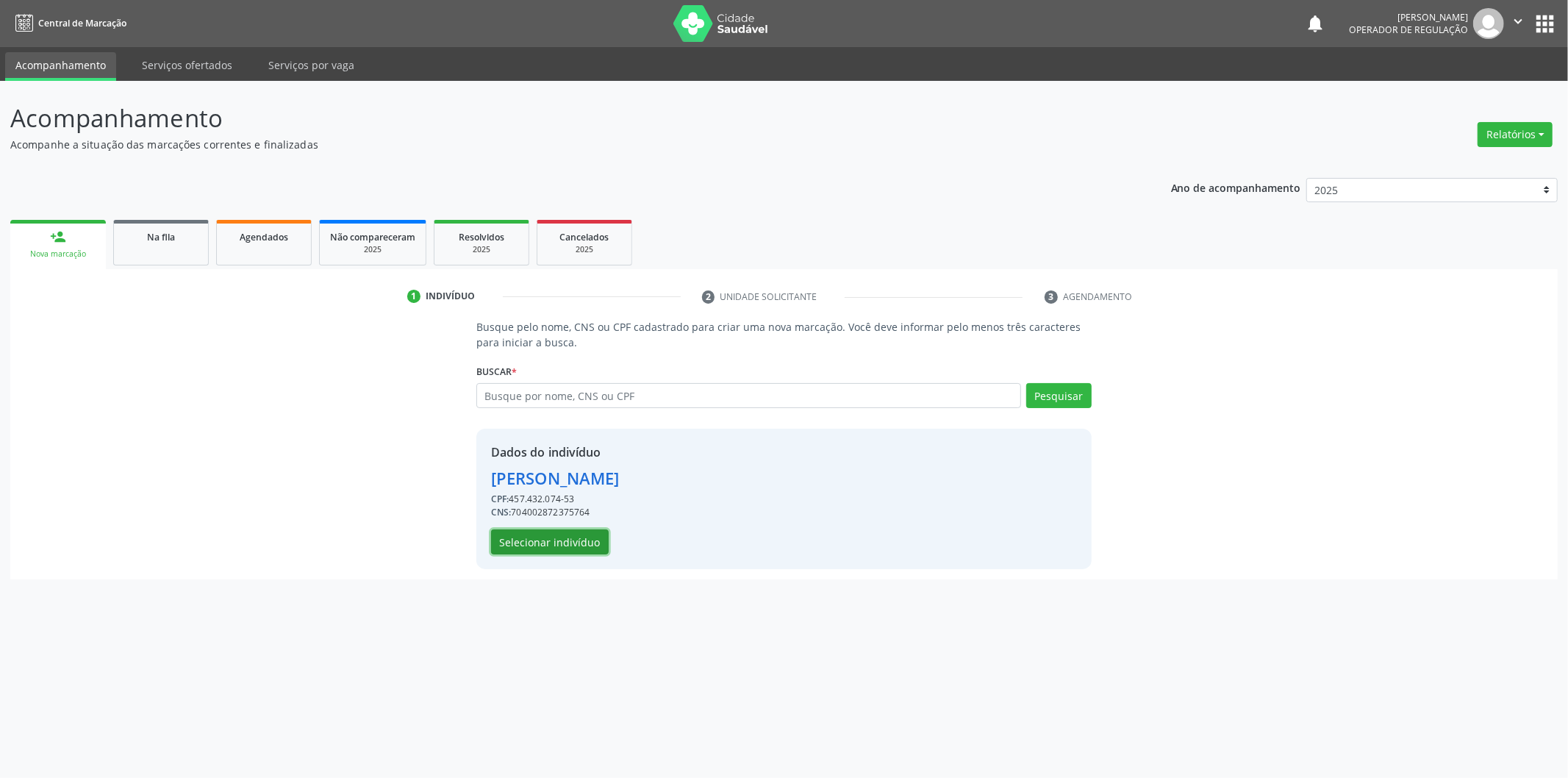
click at [593, 540] on button "Selecionar indivíduo" at bounding box center [549, 541] width 118 height 25
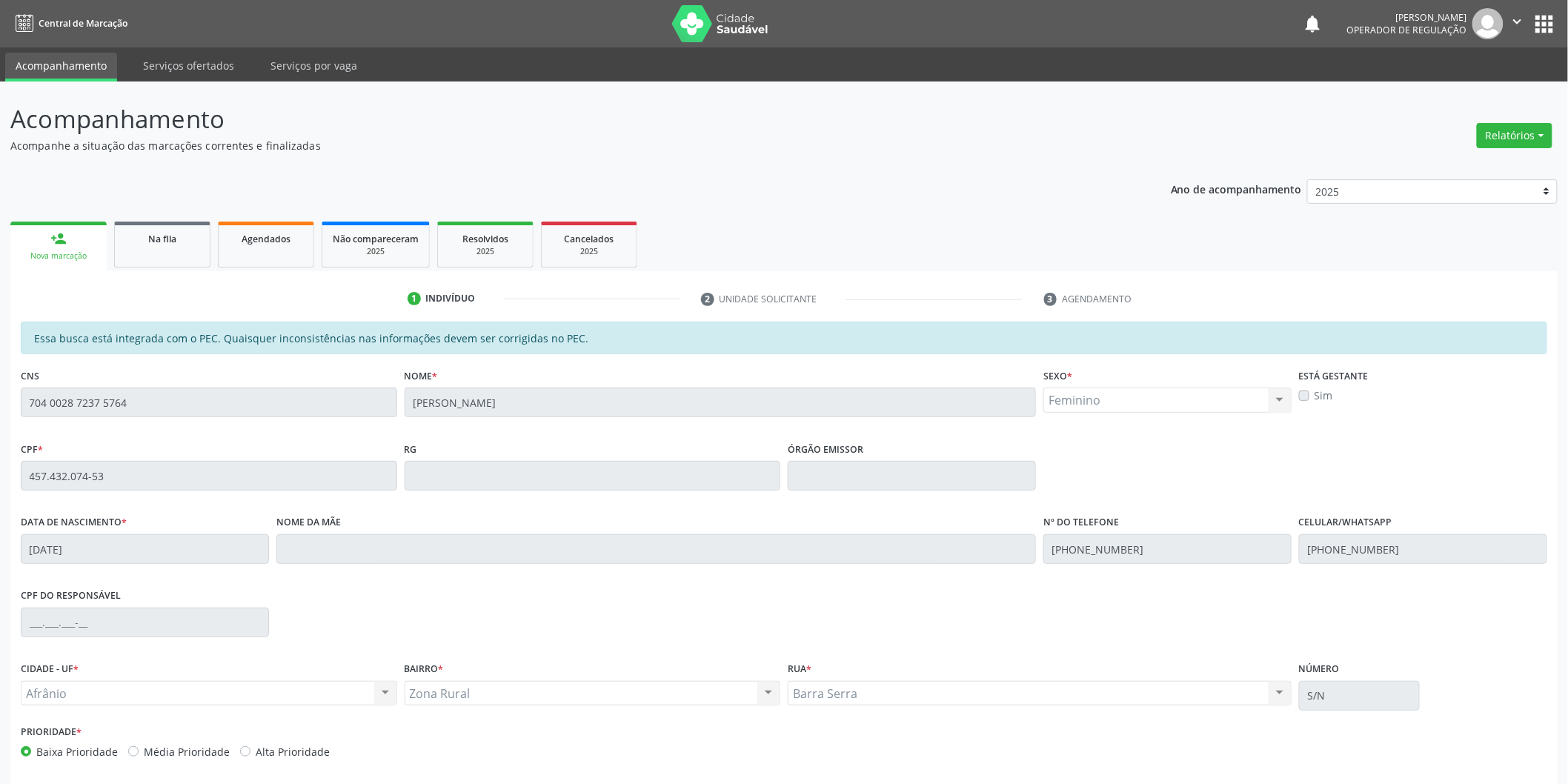
scroll to position [62, 0]
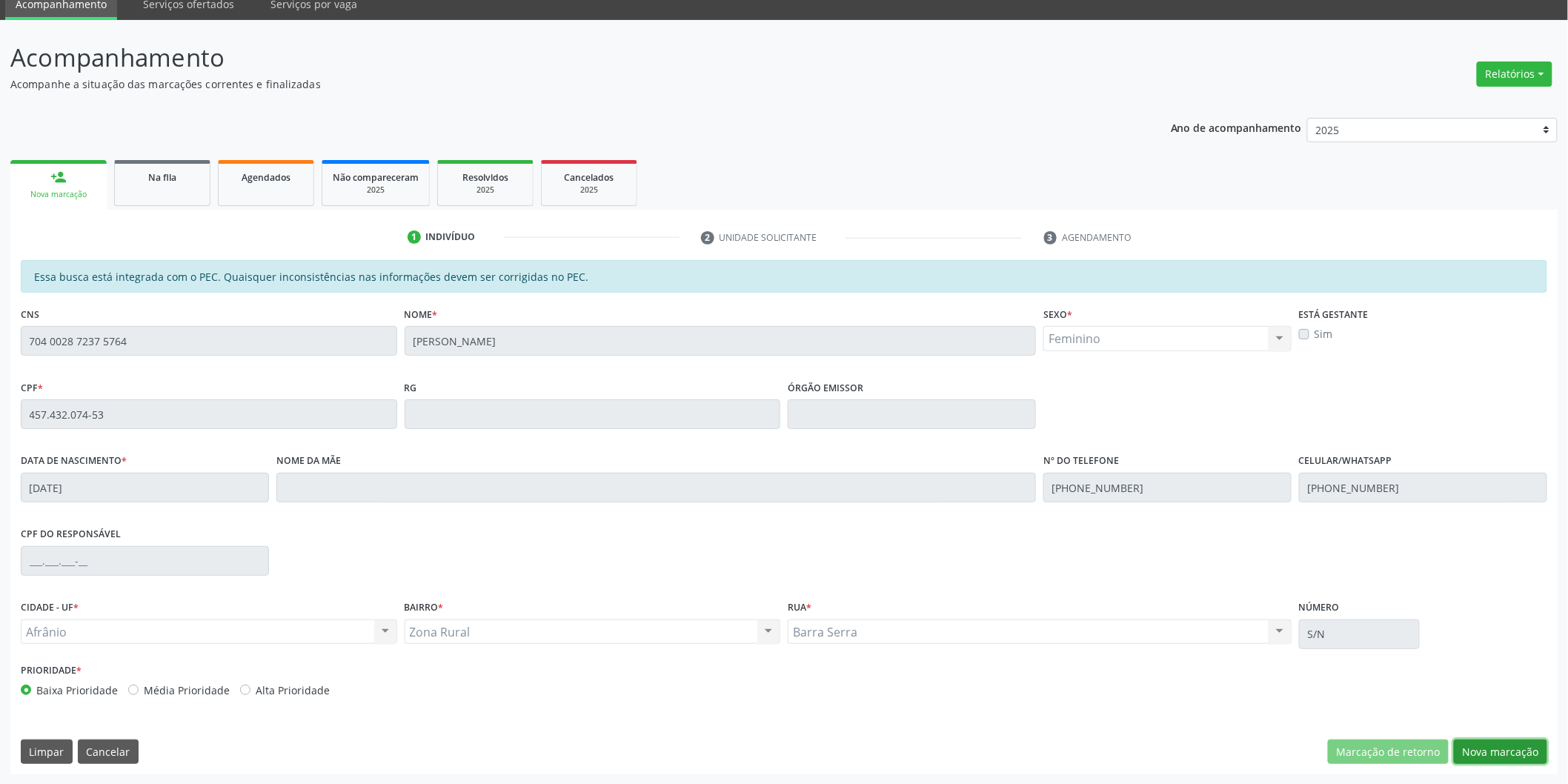
click at [1514, 745] on button "Nova marcação" at bounding box center [1501, 751] width 93 height 25
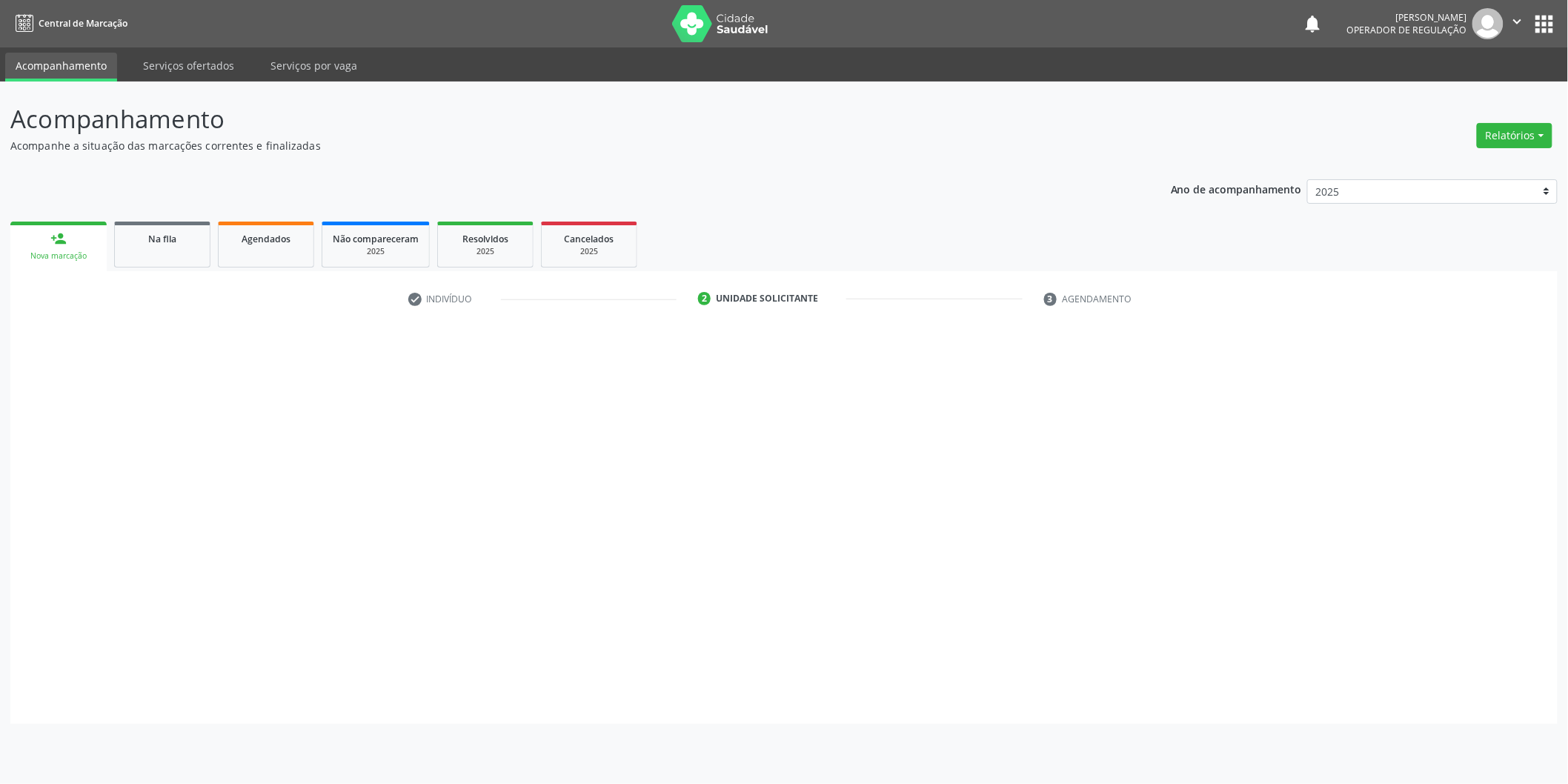
scroll to position [0, 0]
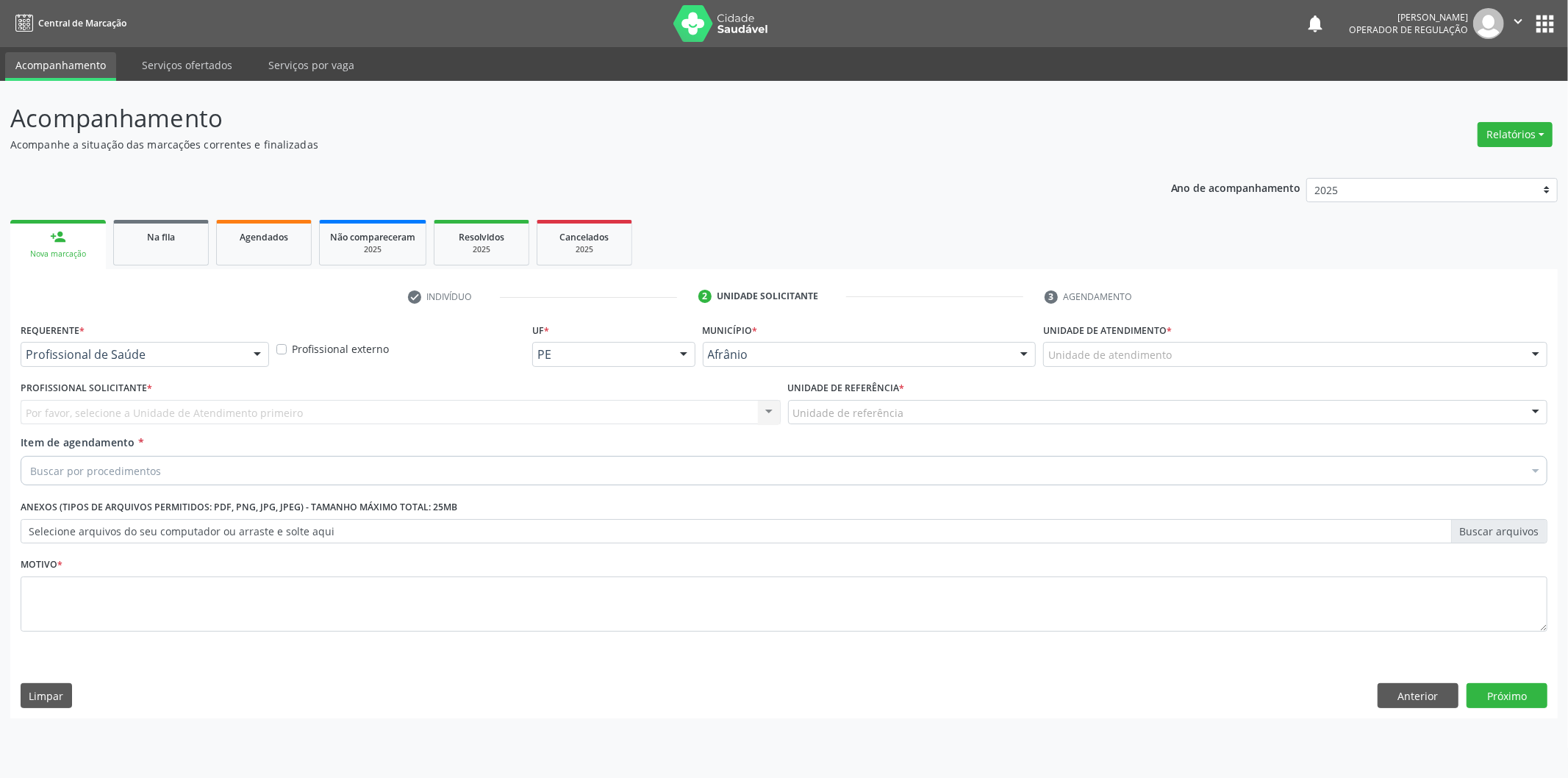
click at [1348, 342] on div "Unidade de atendimento" at bounding box center [1295, 354] width 504 height 25
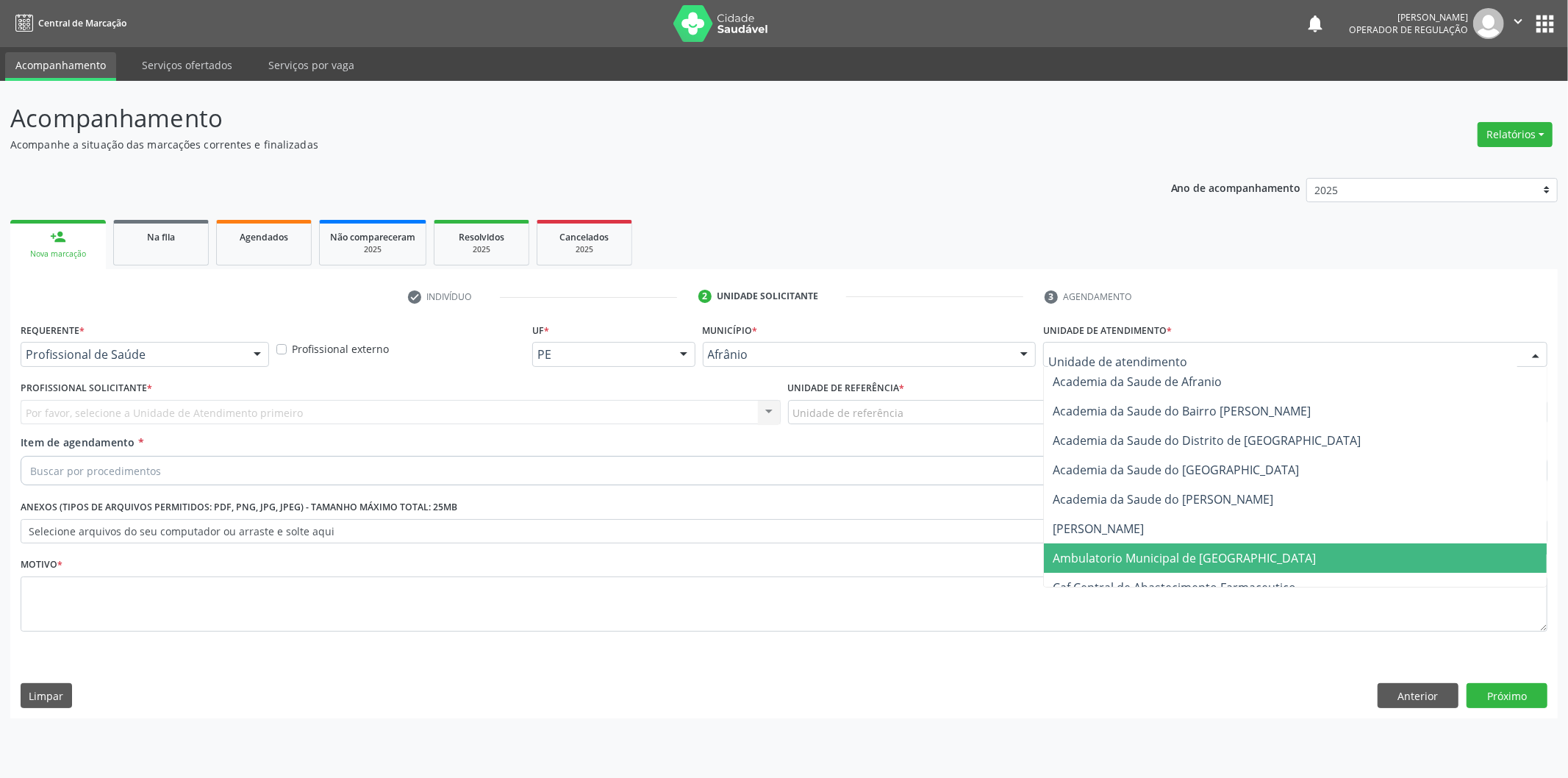
click at [1281, 552] on span "Ambulatorio Municipal de [GEOGRAPHIC_DATA]" at bounding box center [1295, 558] width 503 height 30
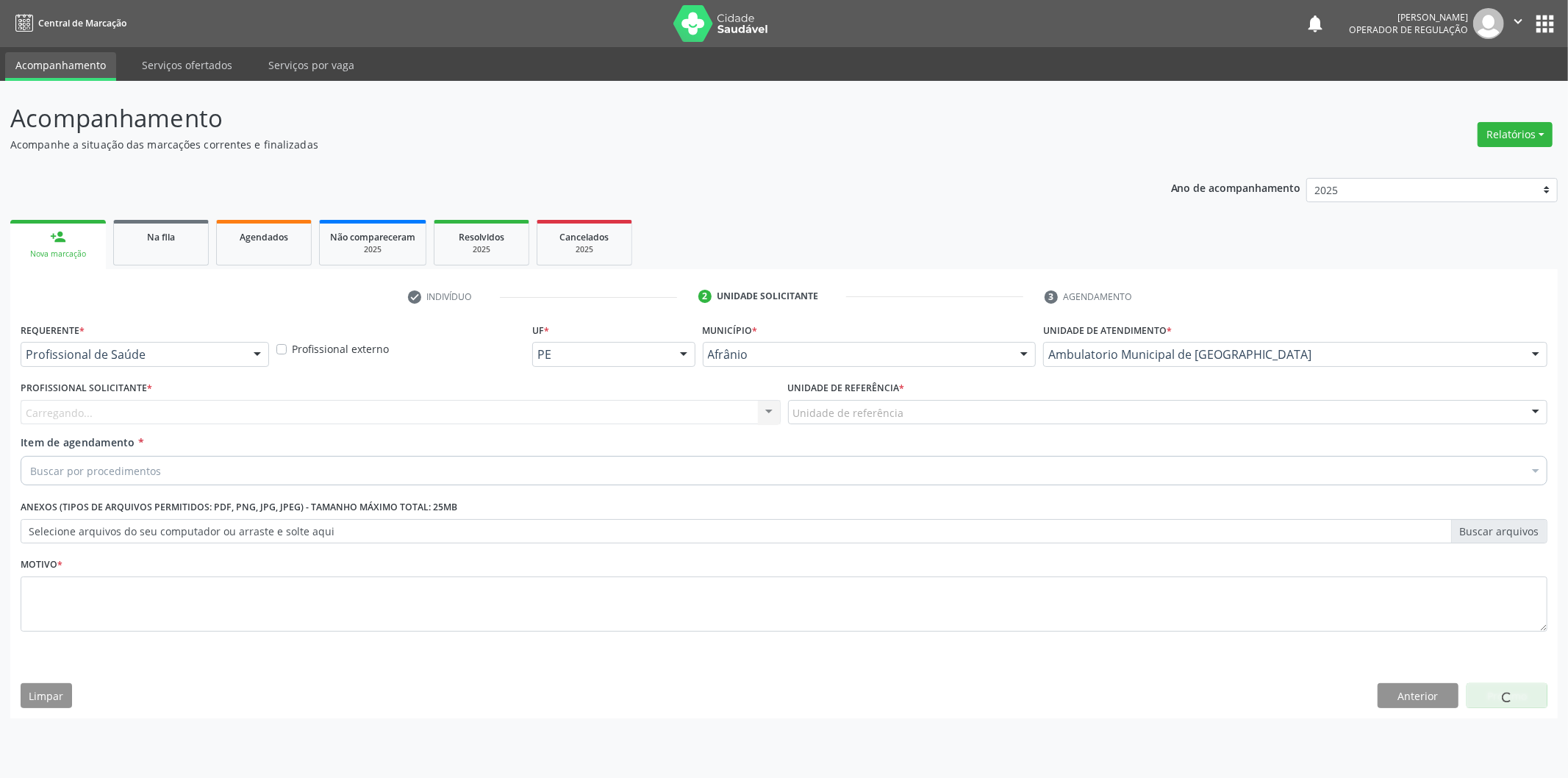
click at [938, 420] on div "Unidade de referência" at bounding box center [1168, 412] width 760 height 25
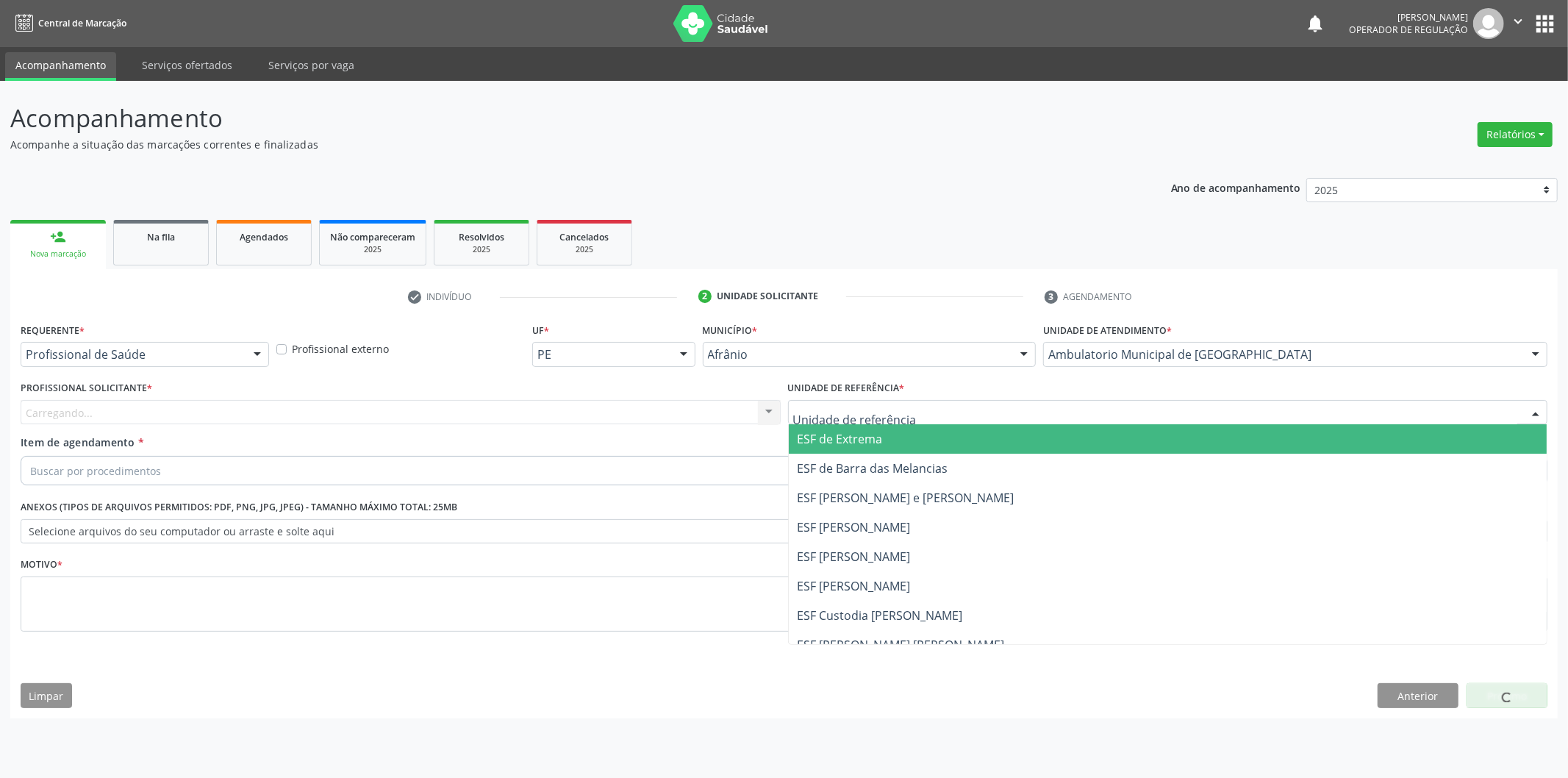
drag, startPoint x: 924, startPoint y: 448, endPoint x: 897, endPoint y: 449, distance: 27.0
click at [923, 449] on span "ESF de Extrema" at bounding box center [1168, 439] width 759 height 30
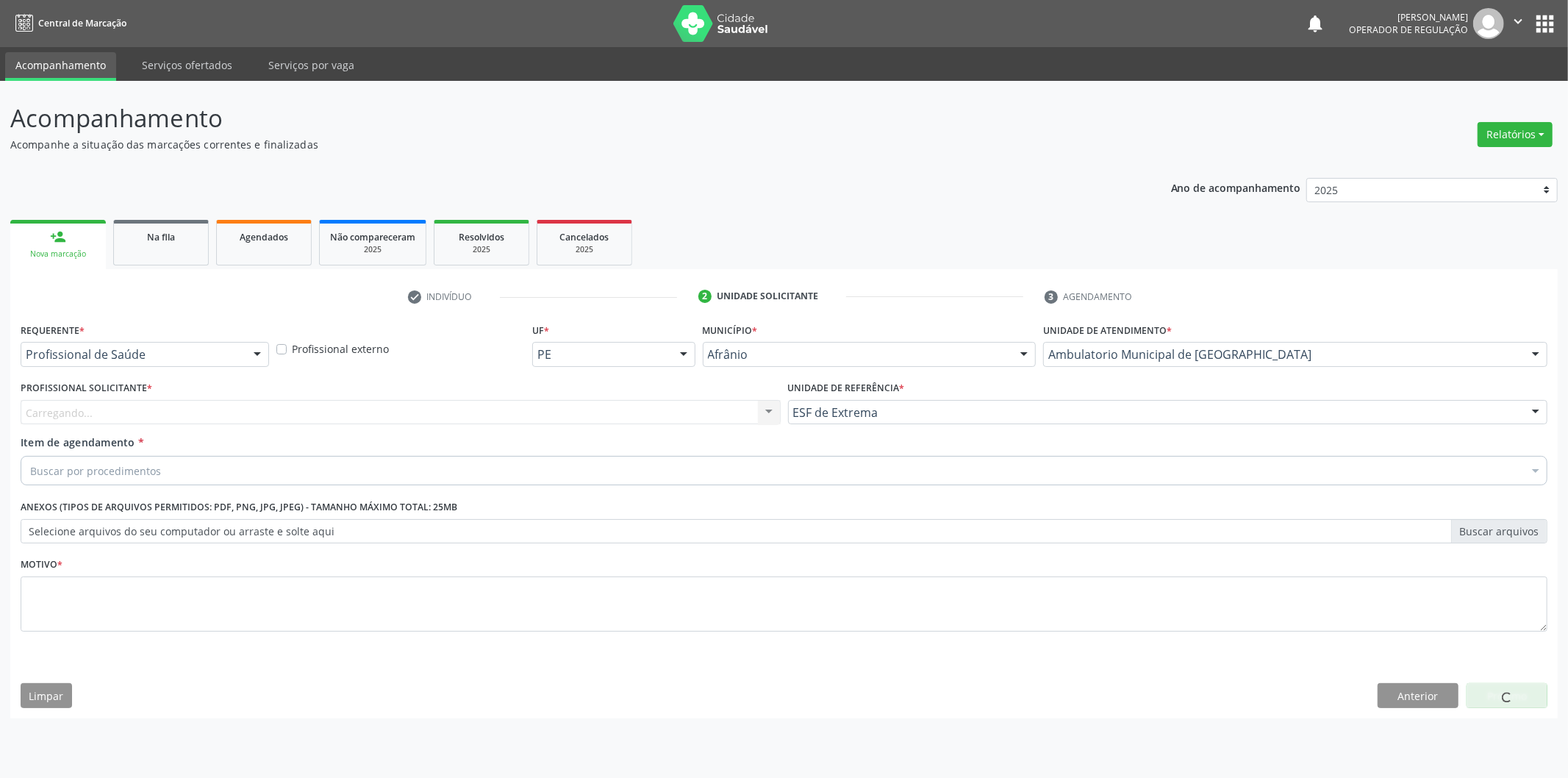
click at [643, 419] on div "Carregando... Nenhum resultado encontrado para: " " Não há nenhuma opção para s…" at bounding box center [400, 412] width 760 height 25
click at [651, 415] on div "Profissional solicitante" at bounding box center [400, 412] width 760 height 25
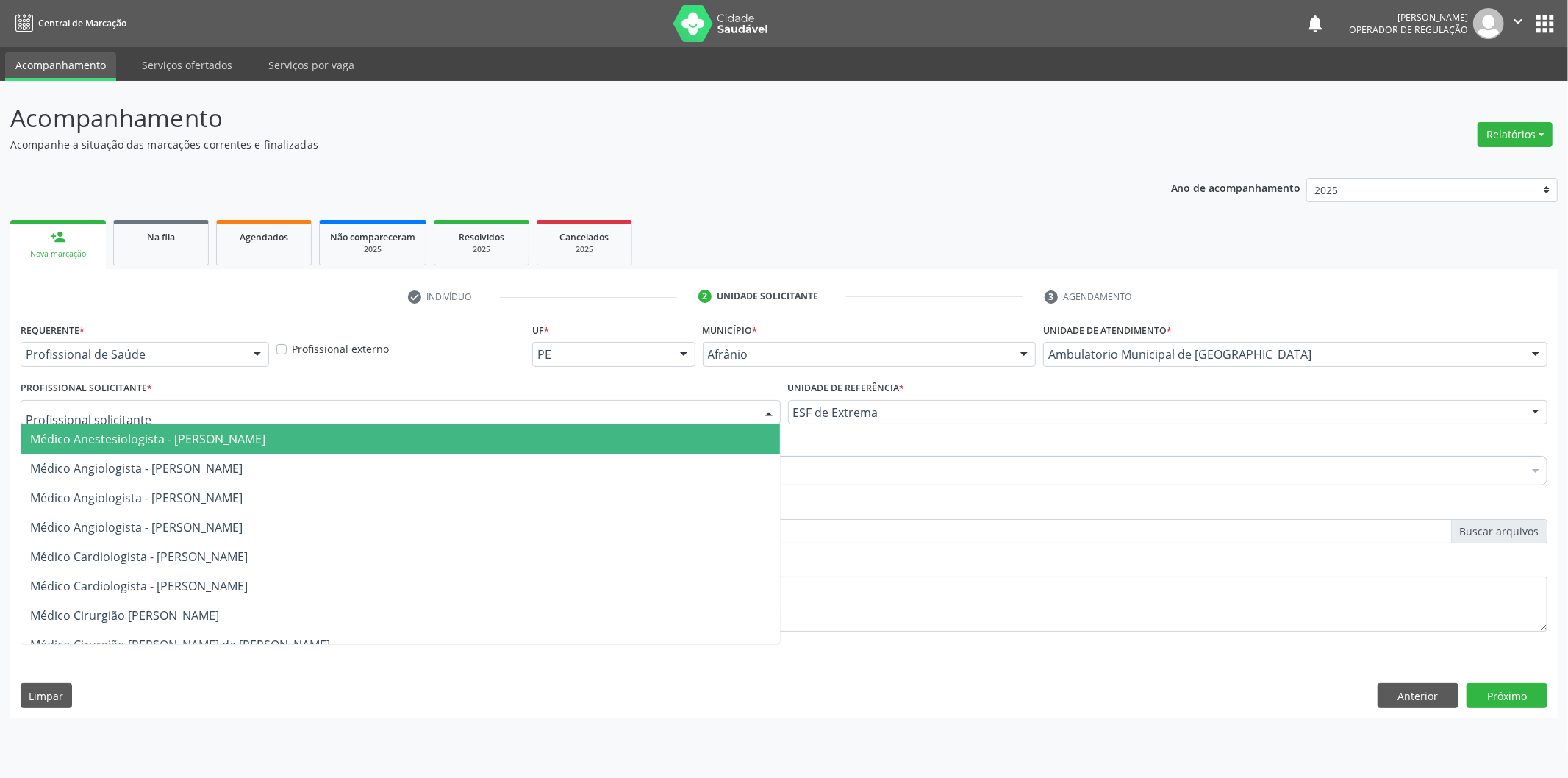
click at [650, 424] on span "Médico Anestesiologista - [PERSON_NAME]" at bounding box center [400, 439] width 759 height 30
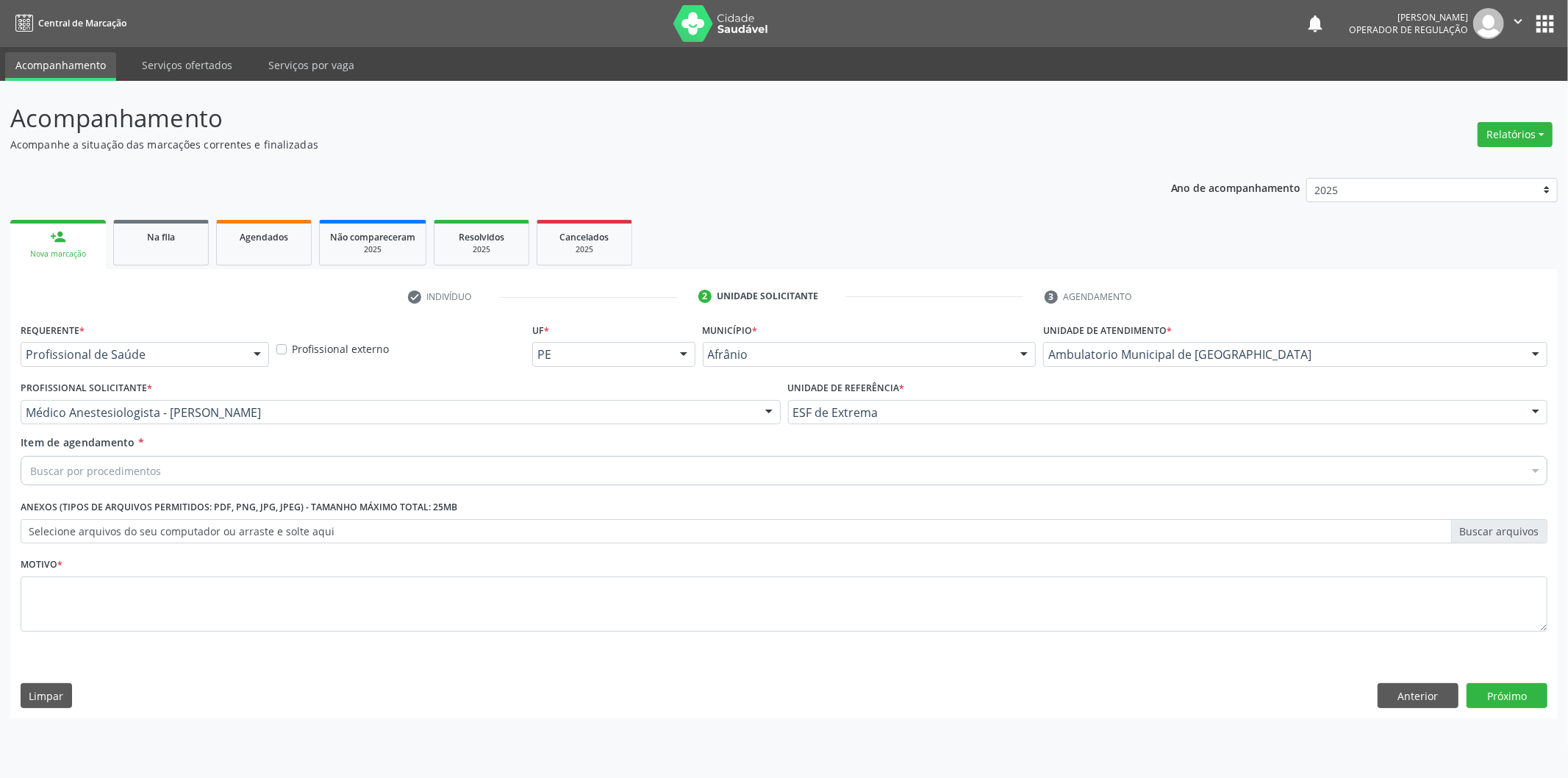
click at [647, 432] on div "Profissional Solicitante * Médico Anestesiologista - Julianna Ferreira Obara Mé…" at bounding box center [400, 406] width 768 height 57
click at [627, 420] on div "Médico Anestesiologista - [PERSON_NAME]" at bounding box center [400, 412] width 760 height 25
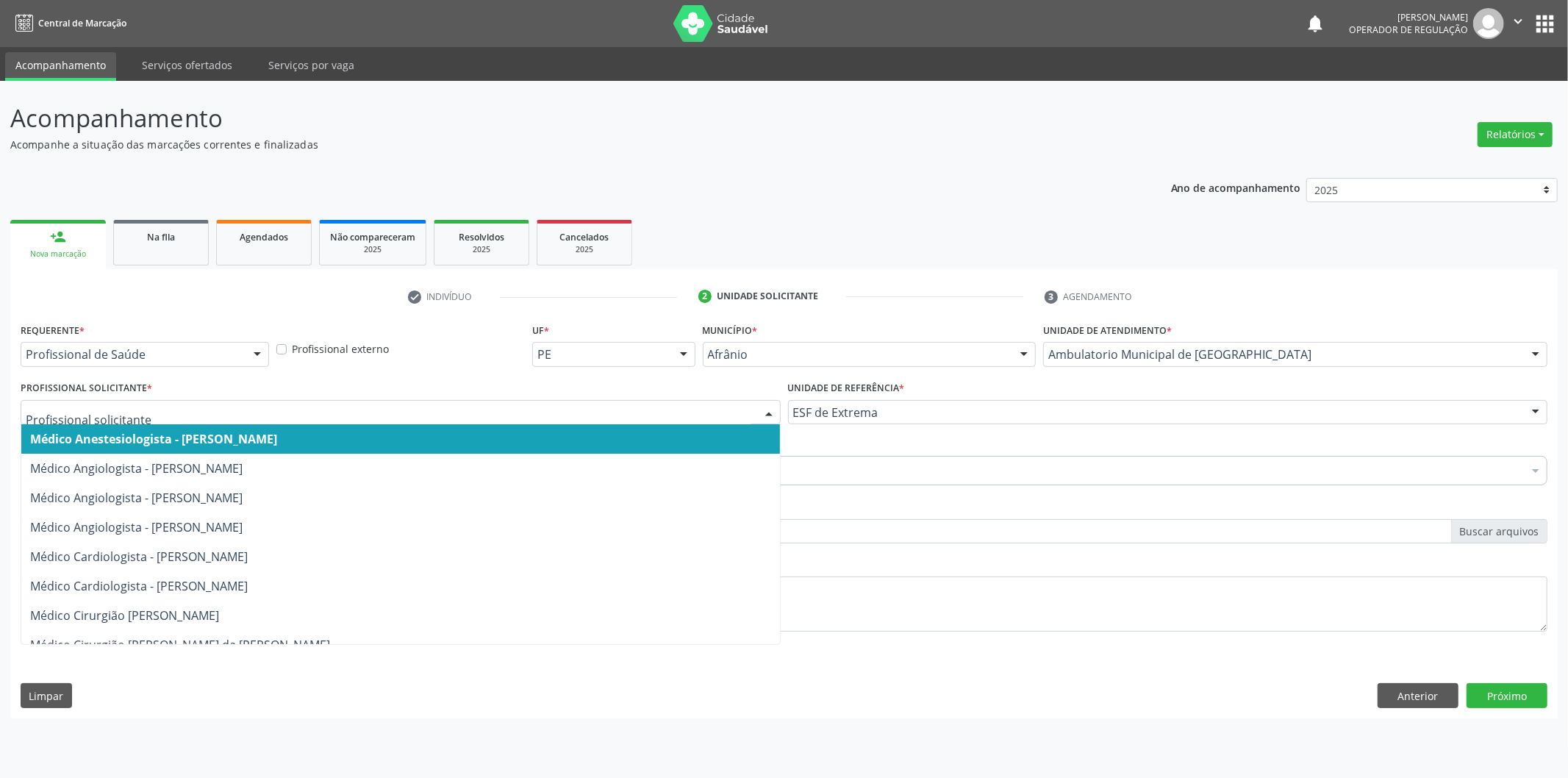
click at [614, 444] on span "Médico Anestesiologista - [PERSON_NAME]" at bounding box center [400, 439] width 759 height 30
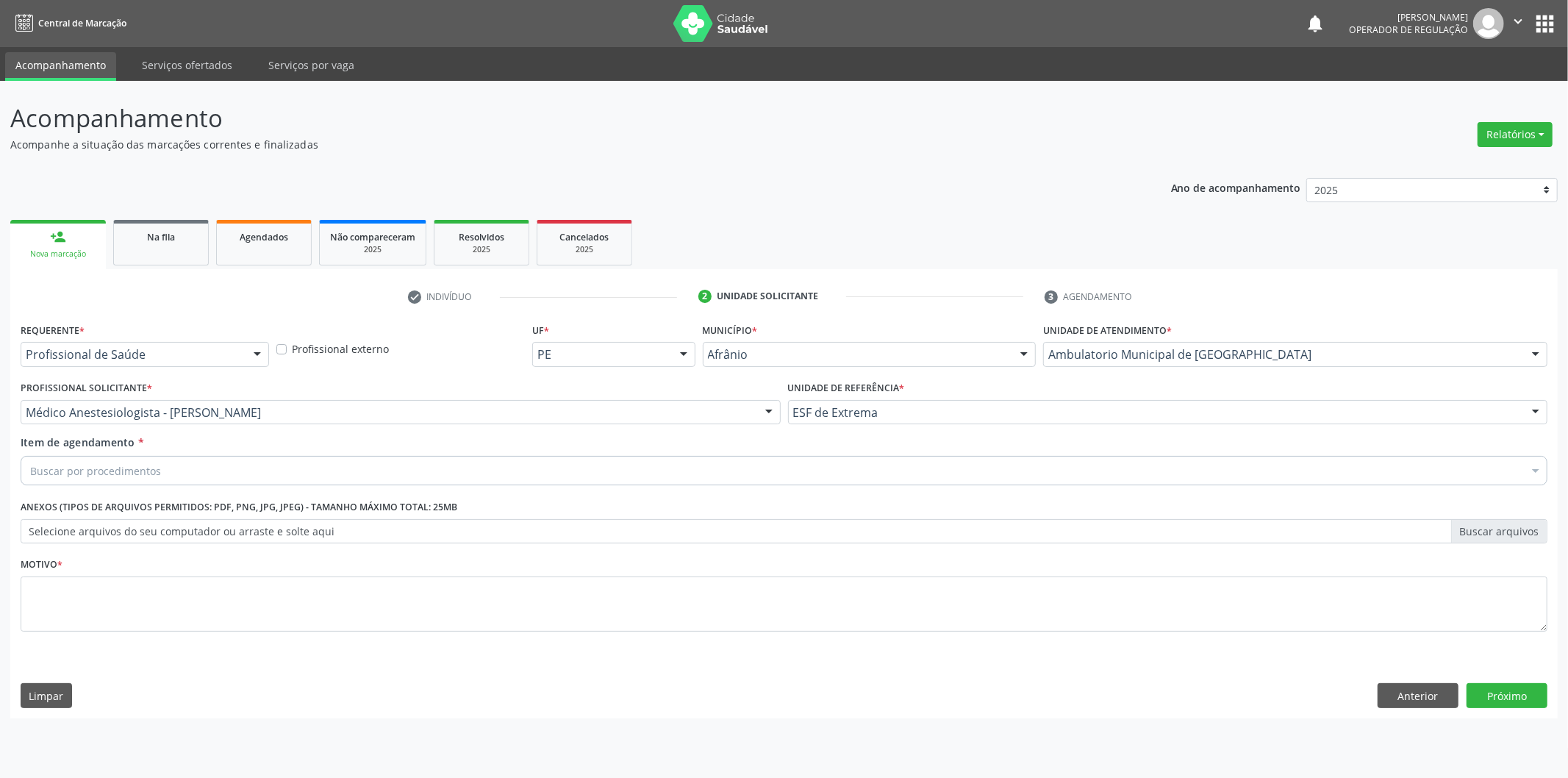
click at [511, 451] on div "Item de agendamento * Buscar por procedimentos Selecionar todos 0604320140 - Ab…" at bounding box center [784, 458] width 1526 height 46
click at [490, 485] on div "Item de agendamento * Buscar por procedimentos Selecionar todos 0604320140 - Ab…" at bounding box center [784, 462] width 1534 height 56
click at [502, 473] on div "Buscar por procedimentos" at bounding box center [784, 471] width 1526 height 30
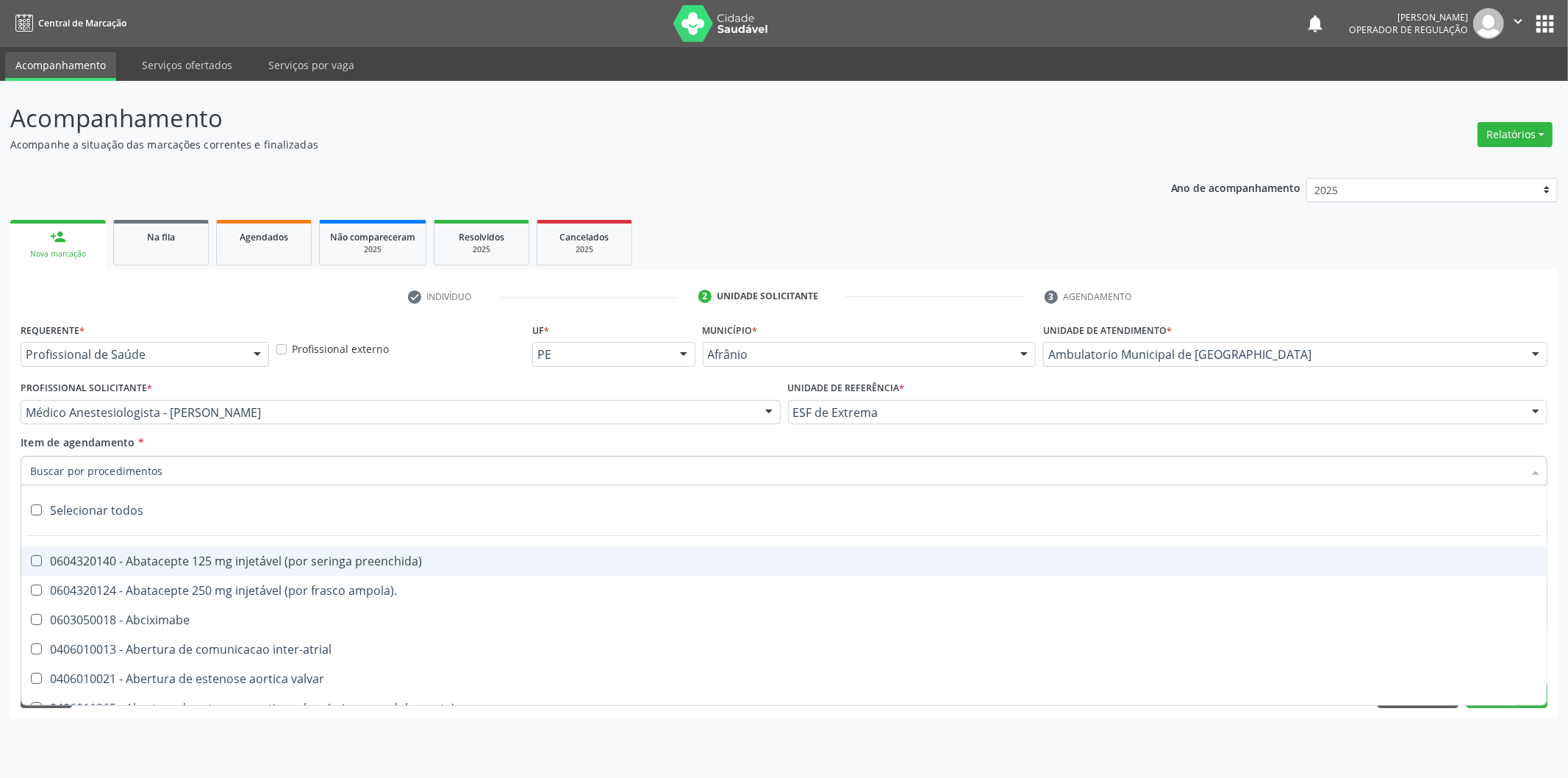
paste input "0302050027"
type input "0302050027"
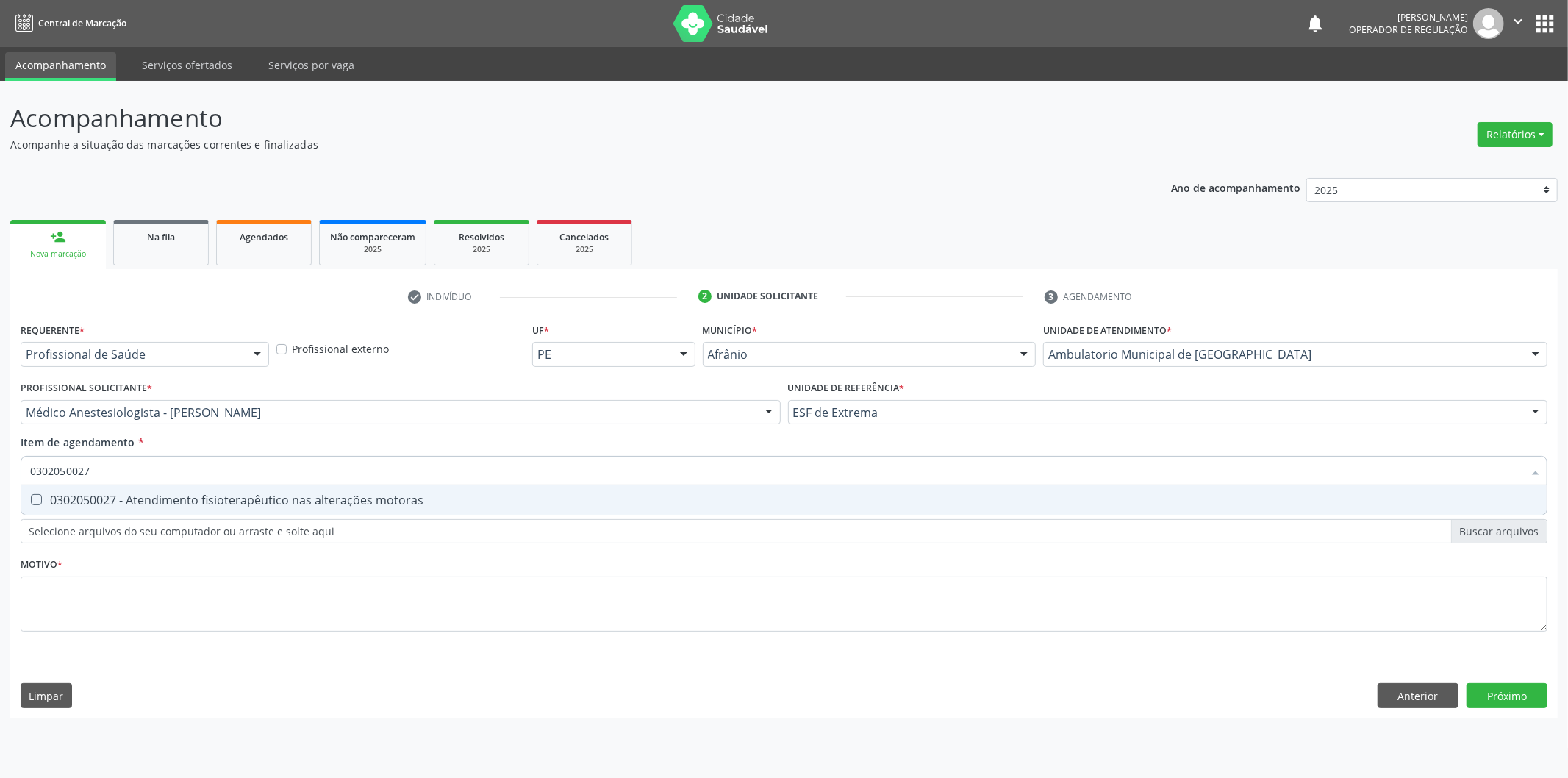
click at [548, 500] on div "0302050027 - Atendimento fisioterapêutico nas alterações motoras" at bounding box center [784, 499] width 1508 height 12
checkbox motoras "true"
click at [332, 584] on div "Requerente * Profissional de Saúde Profissional de Saúde Paciente Nenhum result…" at bounding box center [784, 485] width 1526 height 333
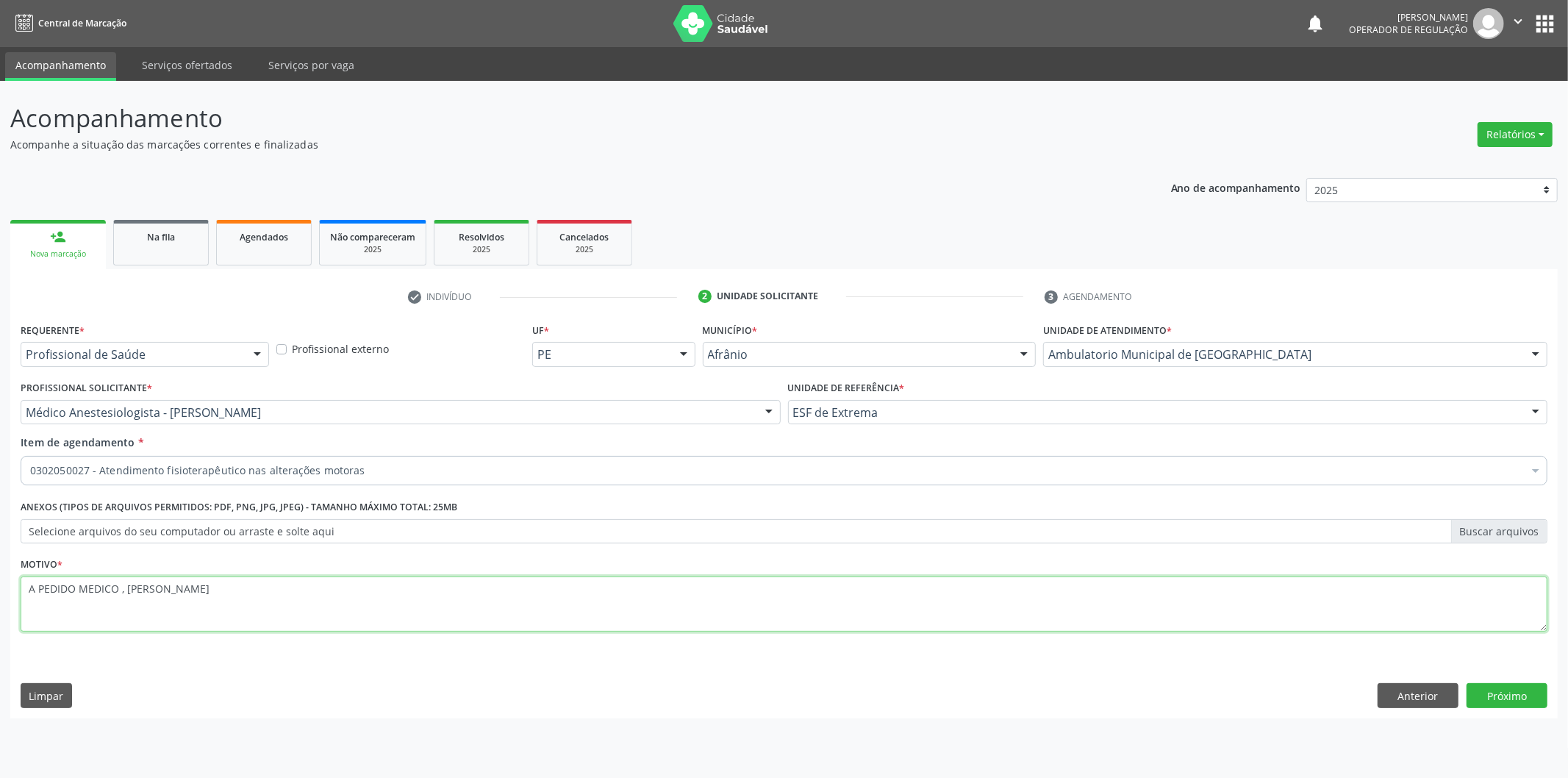
type textarea "A PEDIDO MEDICO , TENDINOPATIA PATELAR"
drag, startPoint x: 1567, startPoint y: 607, endPoint x: 1504, endPoint y: 696, distance: 109.0
click at [1504, 696] on button "Próximo" at bounding box center [1506, 695] width 81 height 25
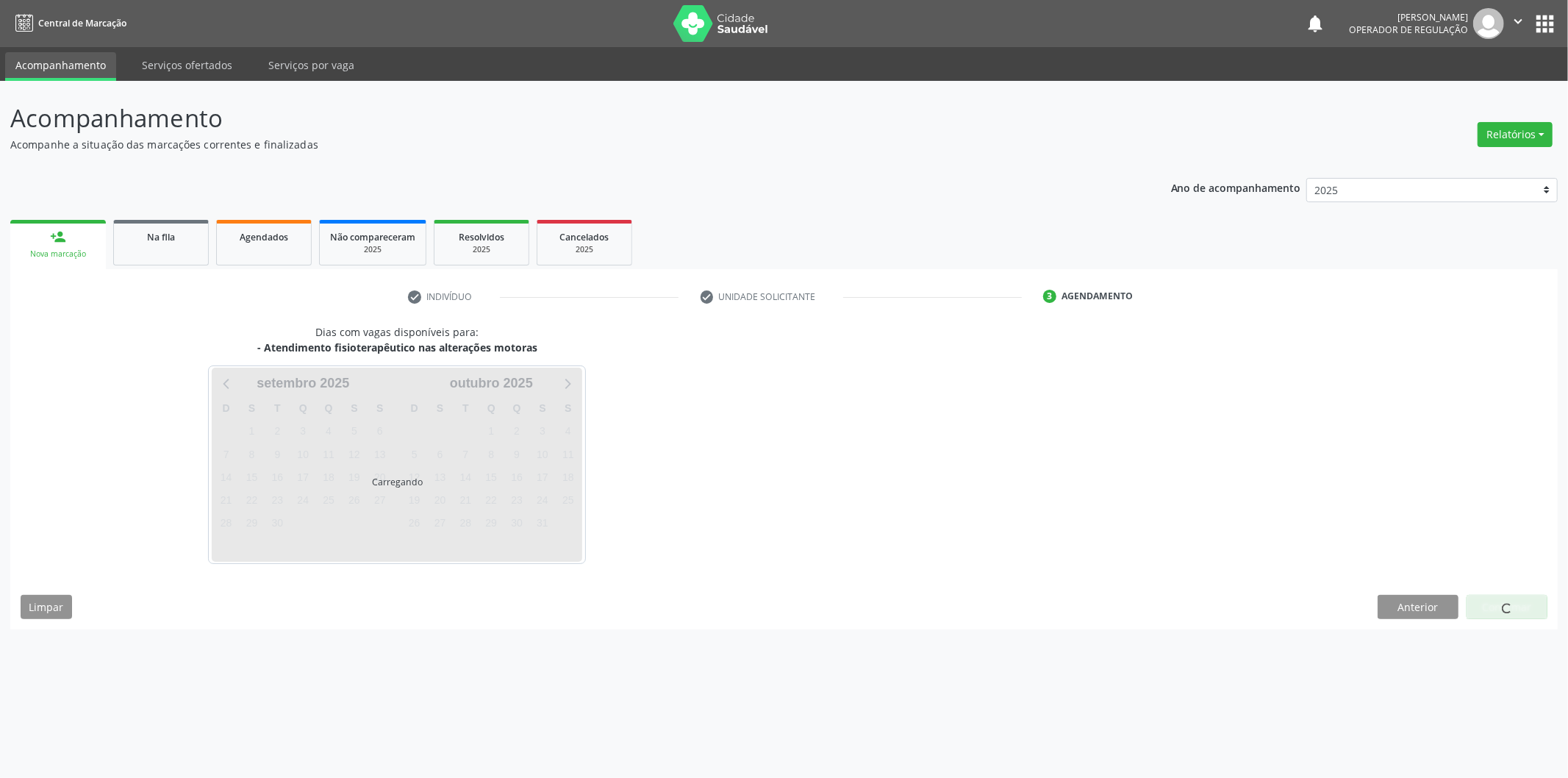
click at [1504, 696] on div "Acompanhamento Acompanhe a situação das marcações correntes e finalizadas Relat…" at bounding box center [784, 429] width 1568 height 696
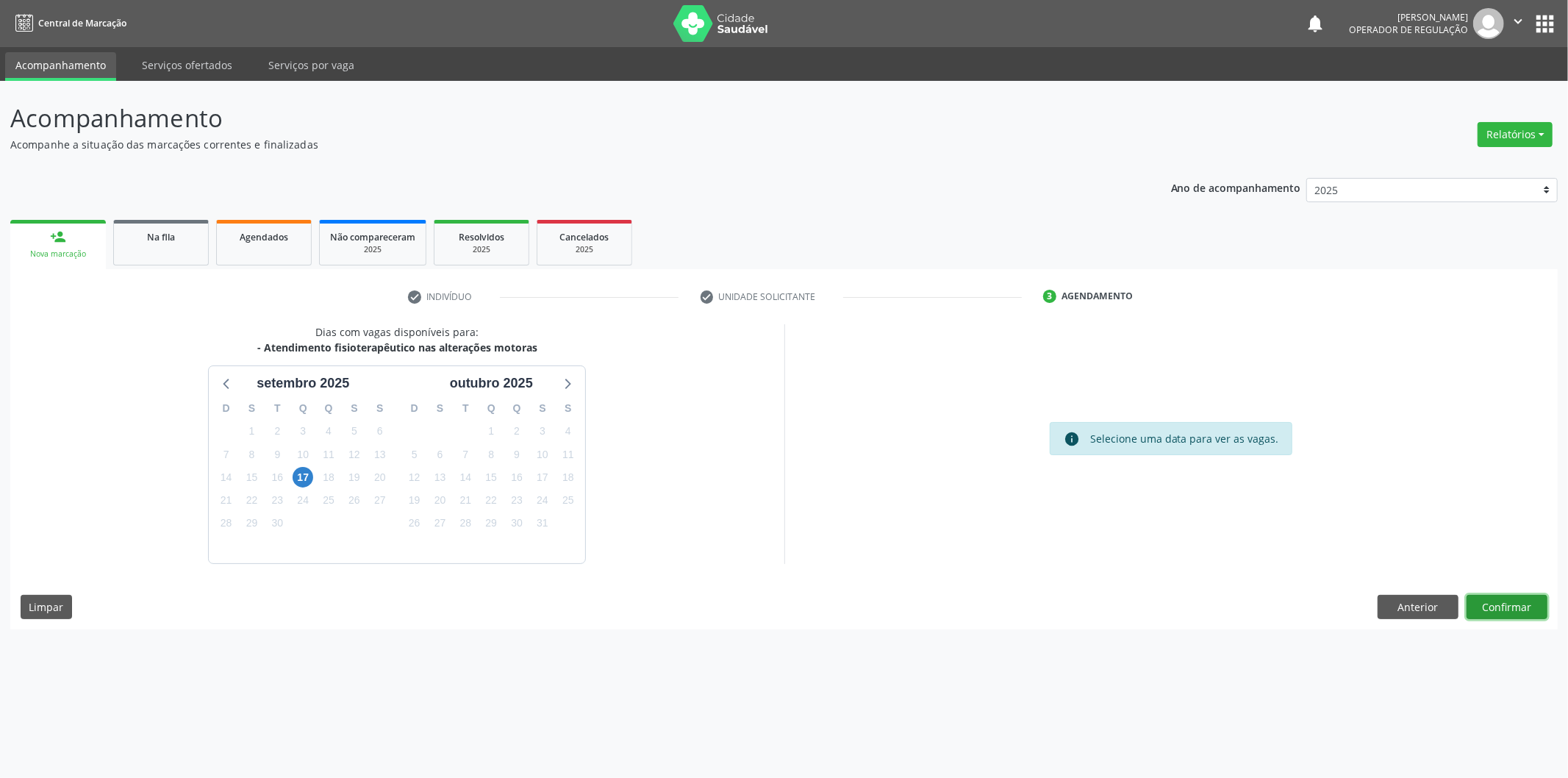
click at [1512, 614] on button "Confirmar" at bounding box center [1506, 607] width 81 height 25
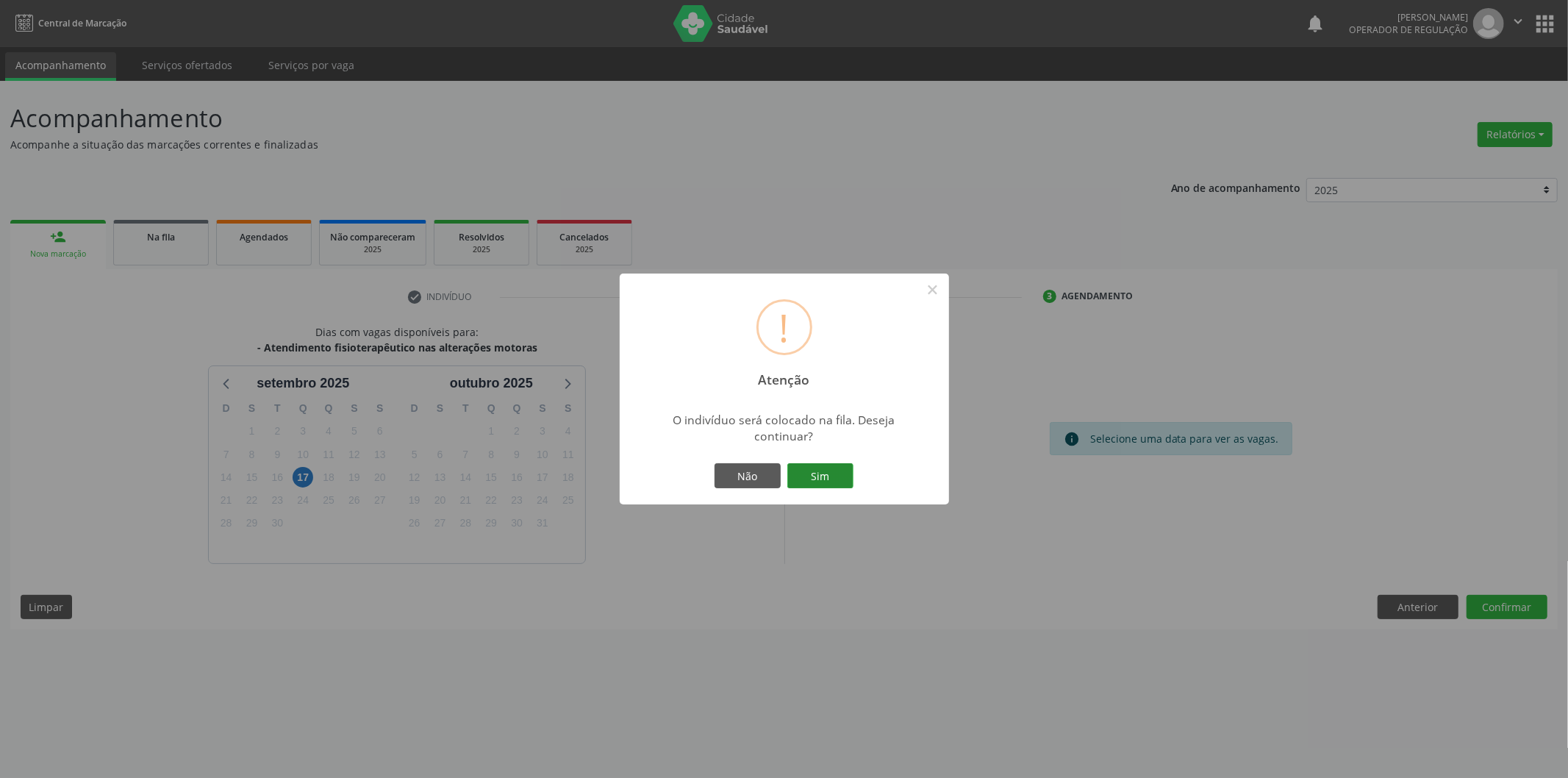
click at [840, 473] on button "Sim" at bounding box center [820, 475] width 66 height 25
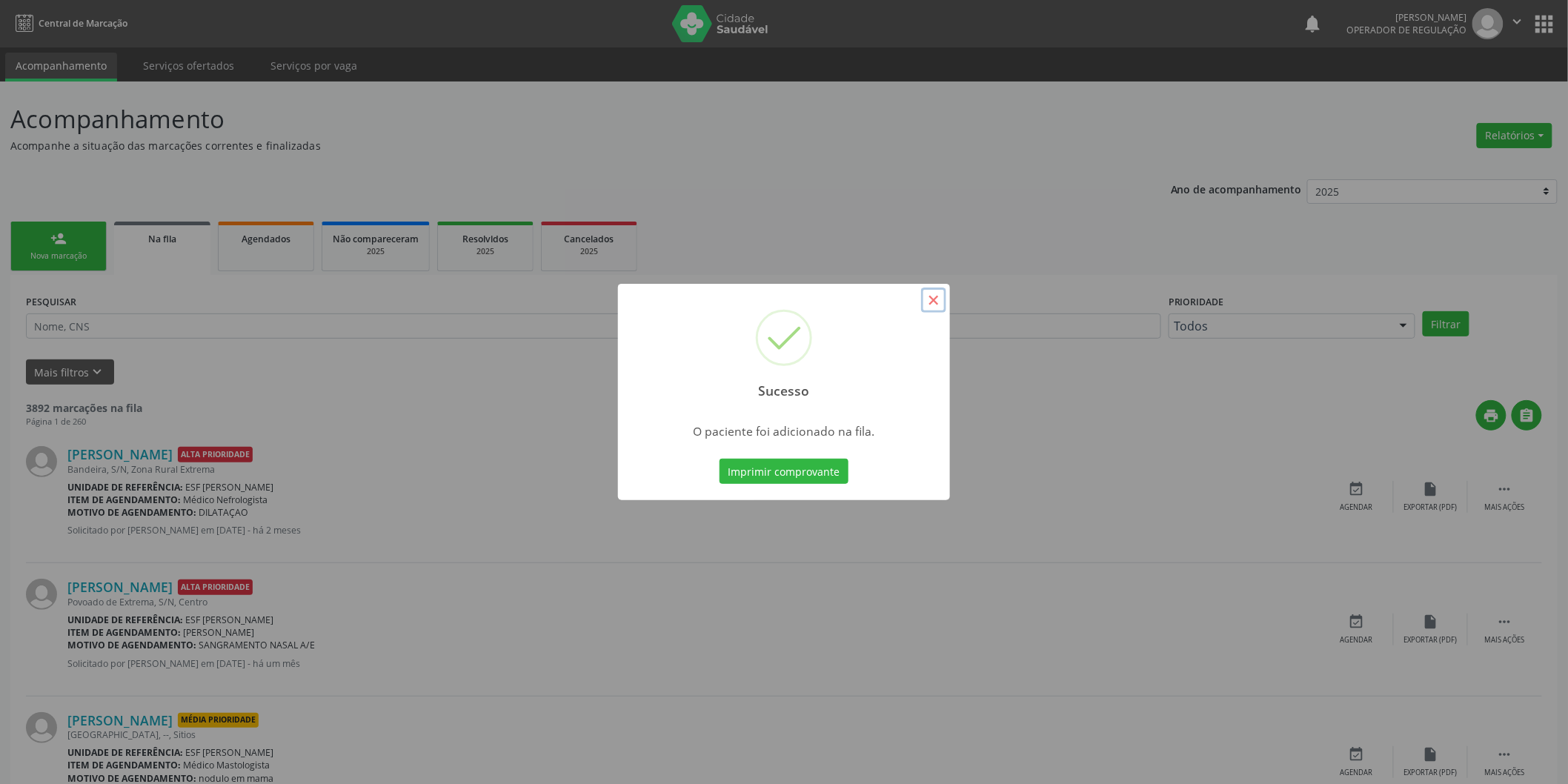
click at [945, 293] on button "×" at bounding box center [934, 300] width 25 height 25
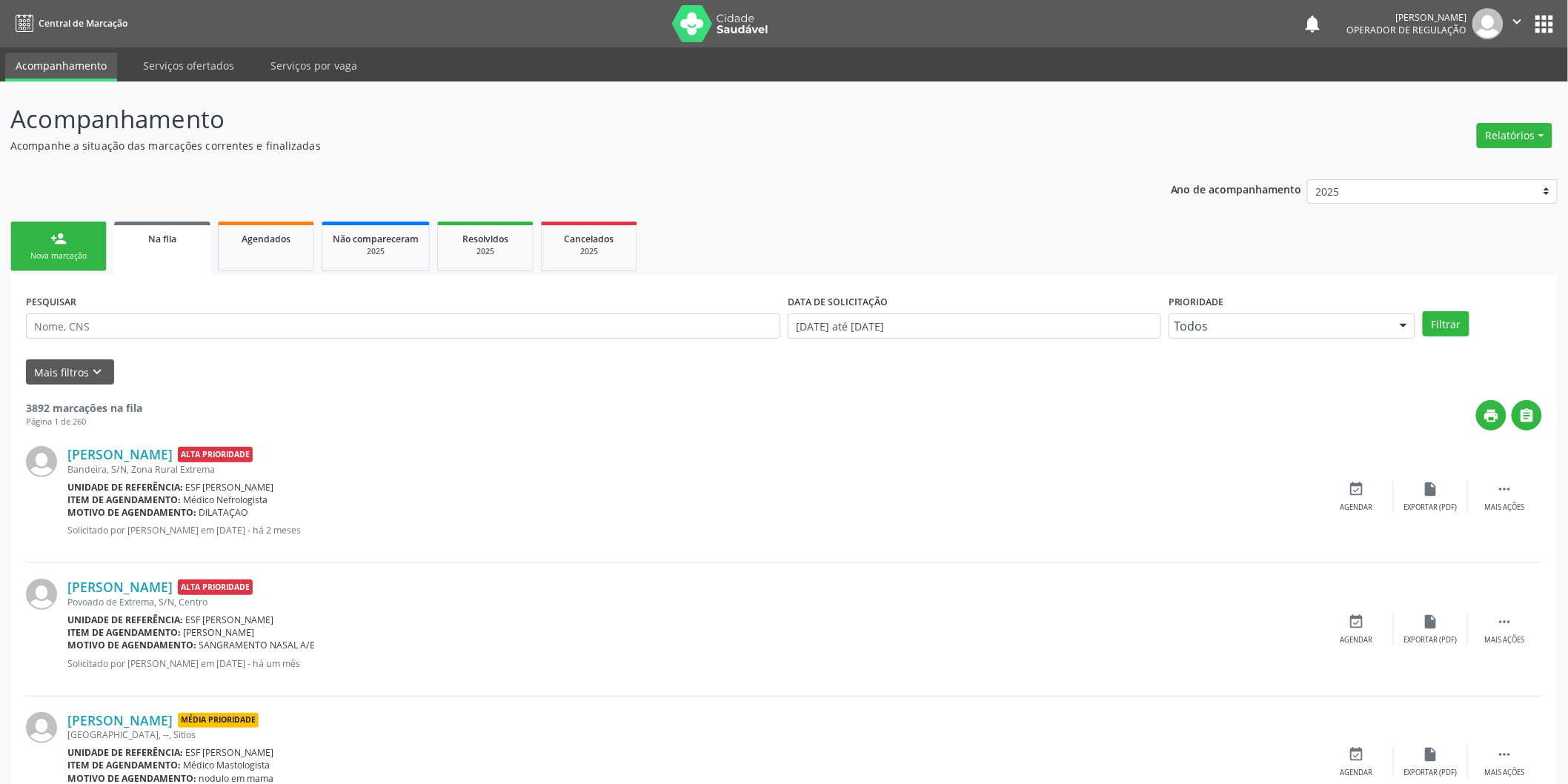
click at [73, 232] on link "person_add Nova marcação" at bounding box center [58, 245] width 96 height 49
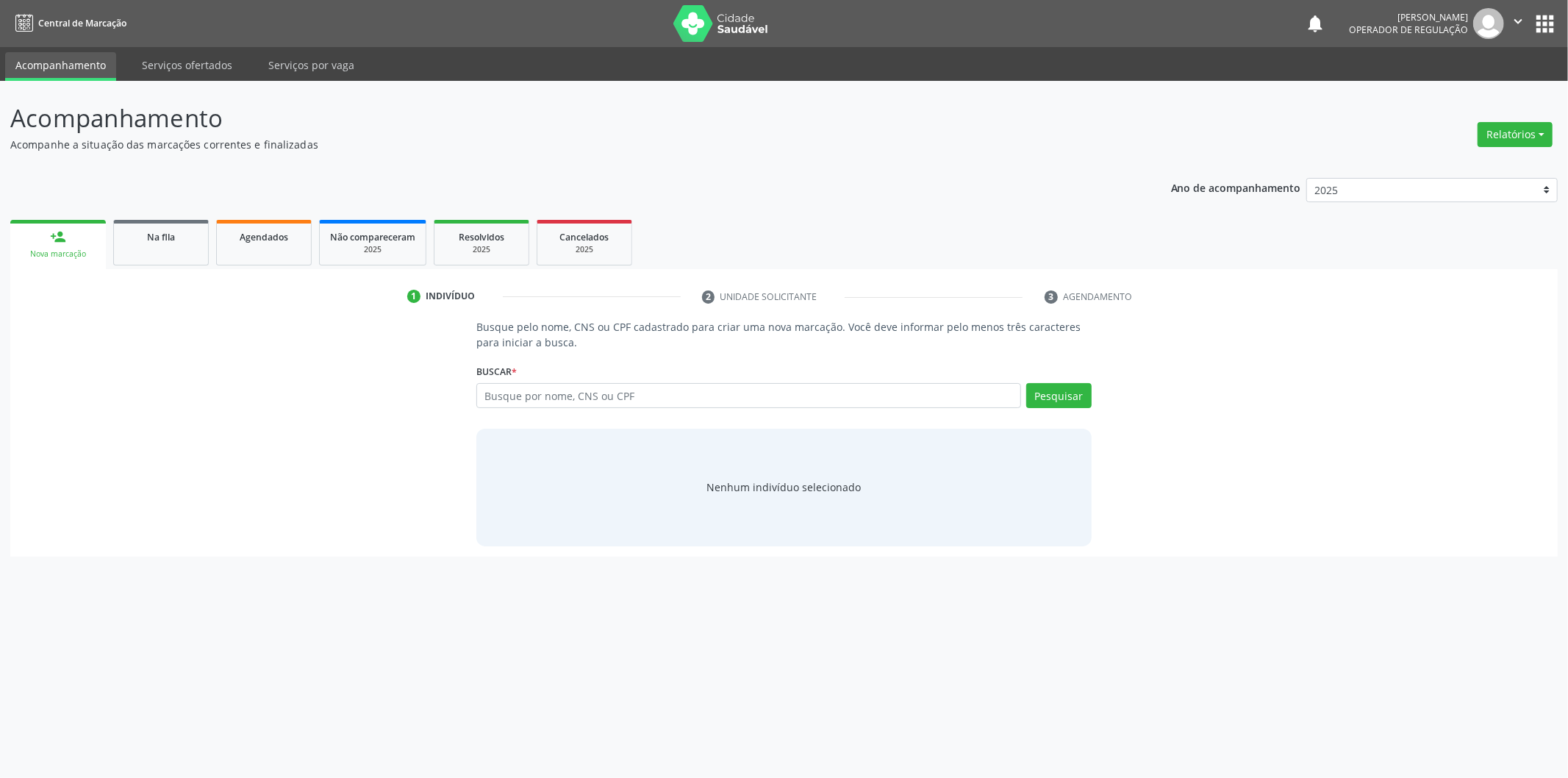
click at [571, 410] on div "Busque por nome, CNS ou CPF Nenhum resultado encontrado para: " " Digite nome, …" at bounding box center [784, 400] width 615 height 35
click at [582, 395] on input "text" at bounding box center [748, 395] width 545 height 25
type input "707005831484434"
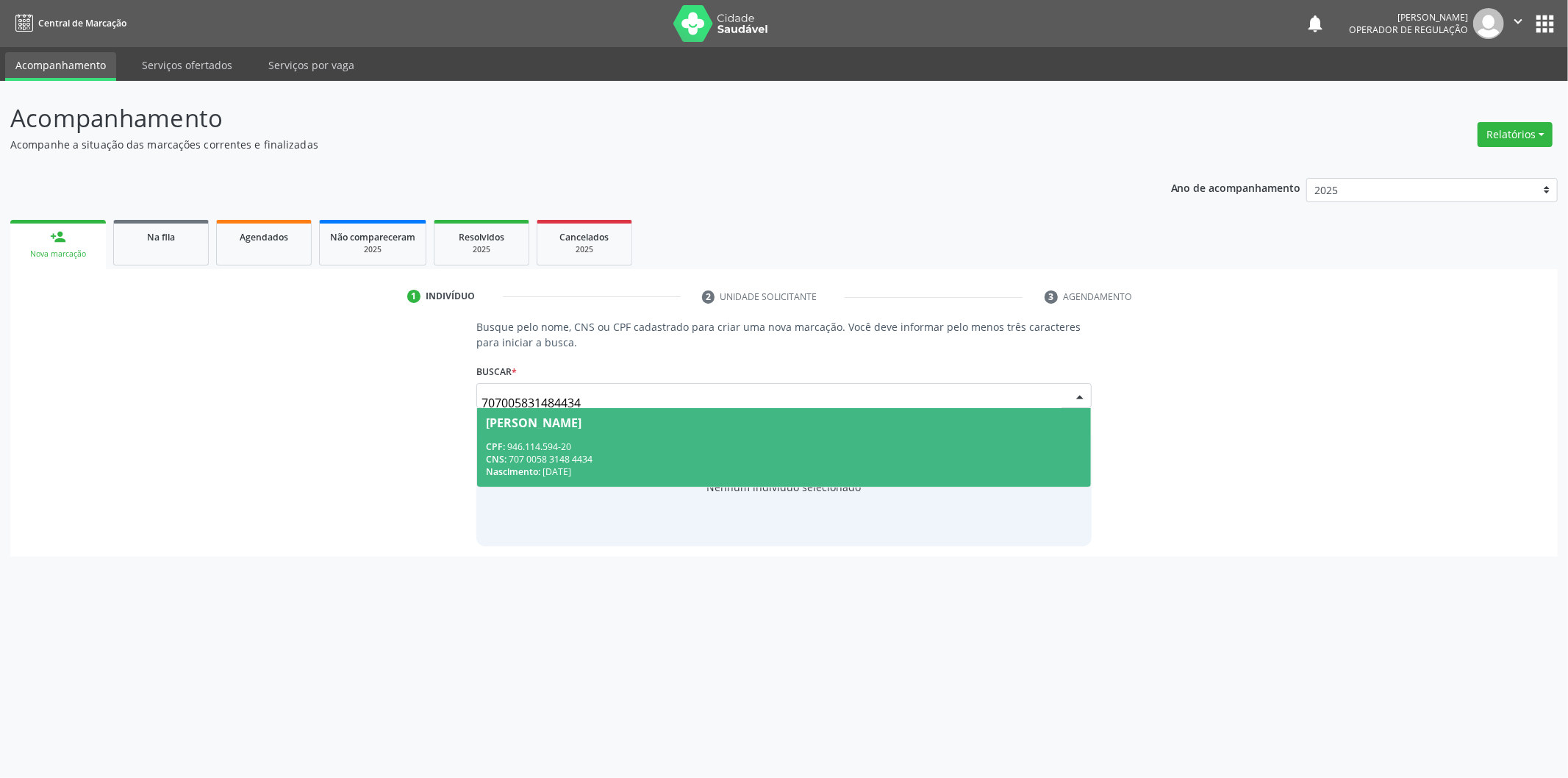
click at [868, 461] on div "CNS: 707 0058 3148 4434" at bounding box center [784, 458] width 596 height 12
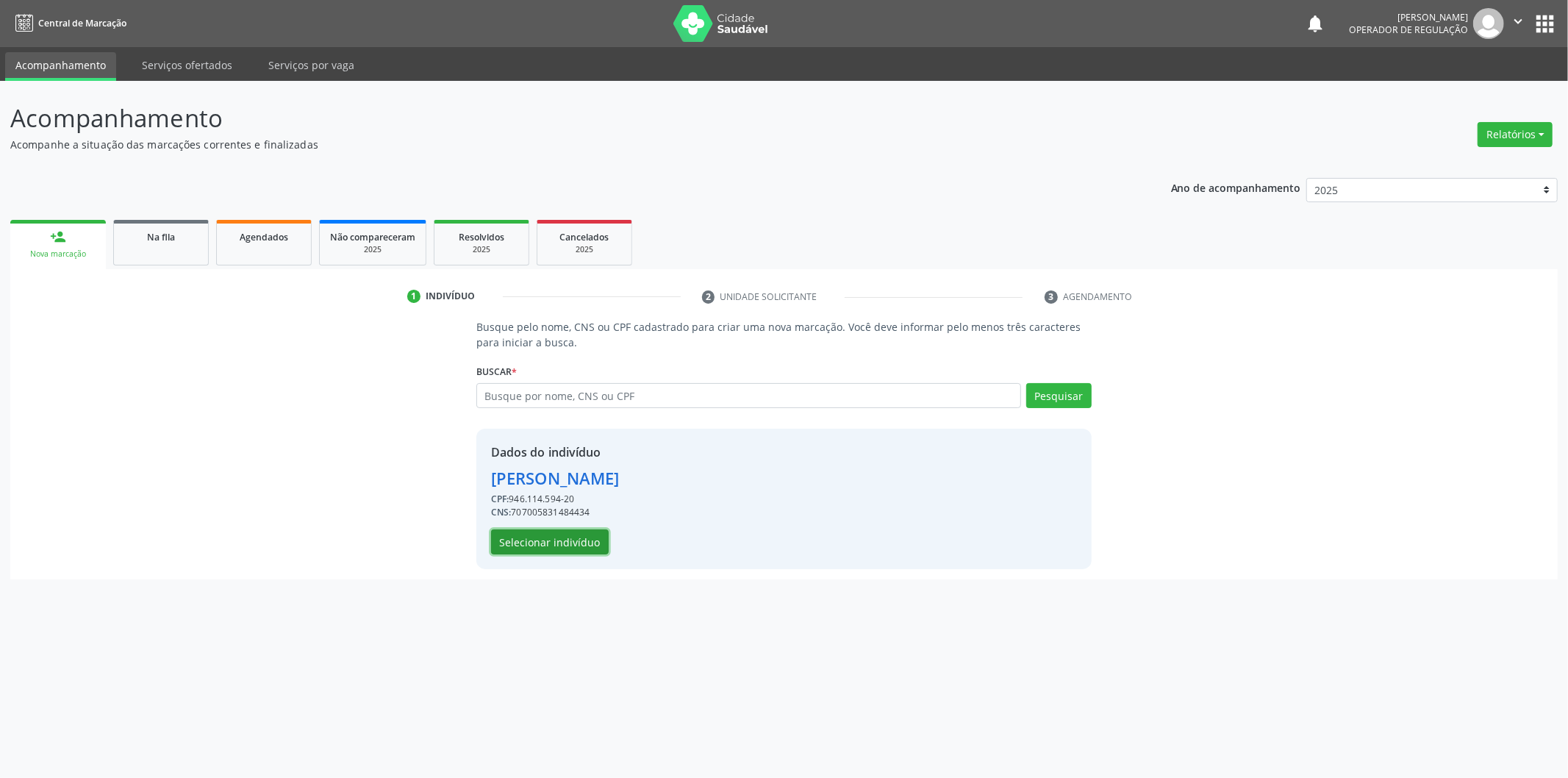
click at [552, 547] on button "Selecionar indivíduo" at bounding box center [549, 541] width 118 height 25
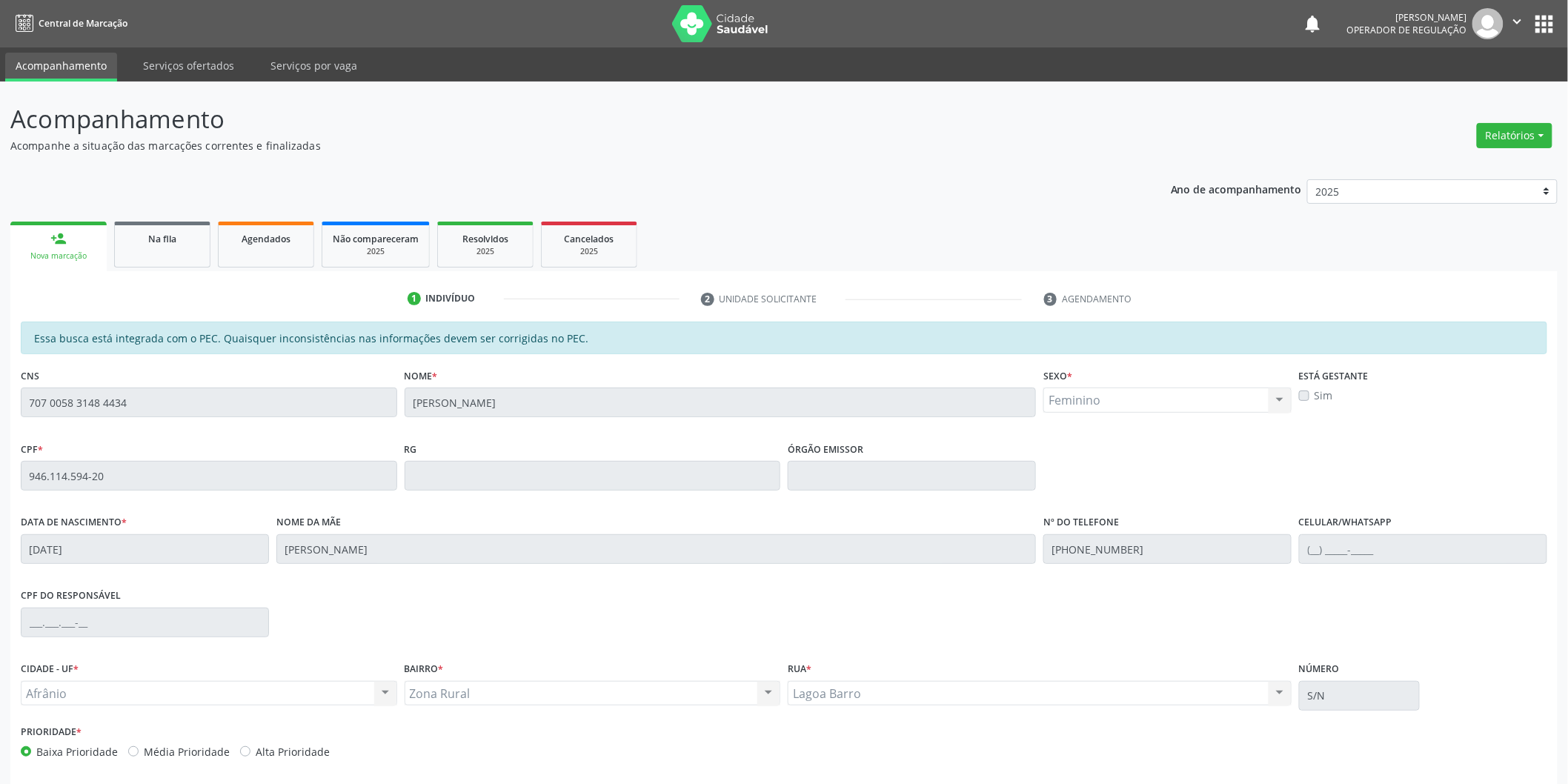
scroll to position [62, 0]
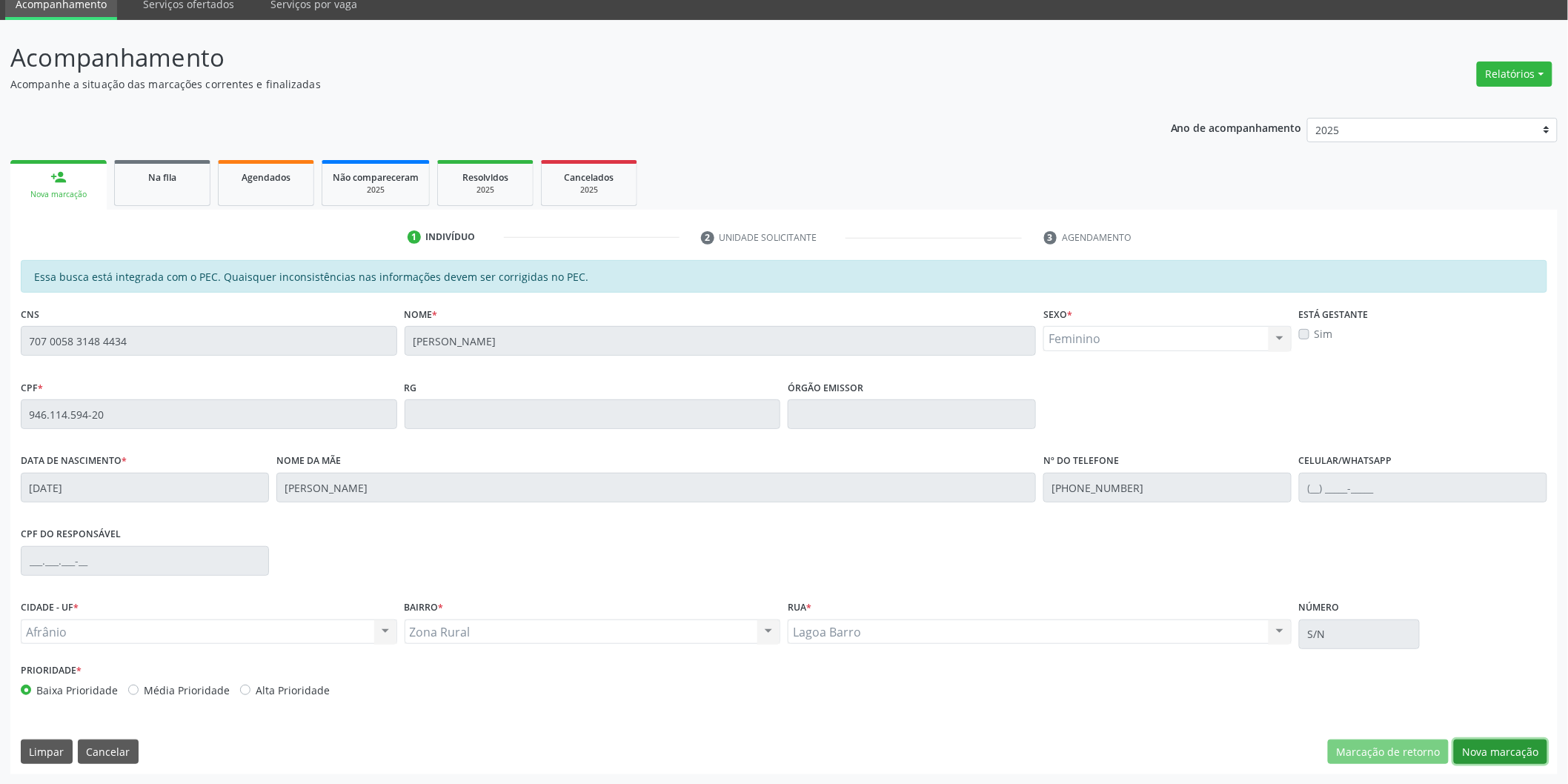
click at [1503, 741] on button "Nova marcação" at bounding box center [1501, 751] width 93 height 25
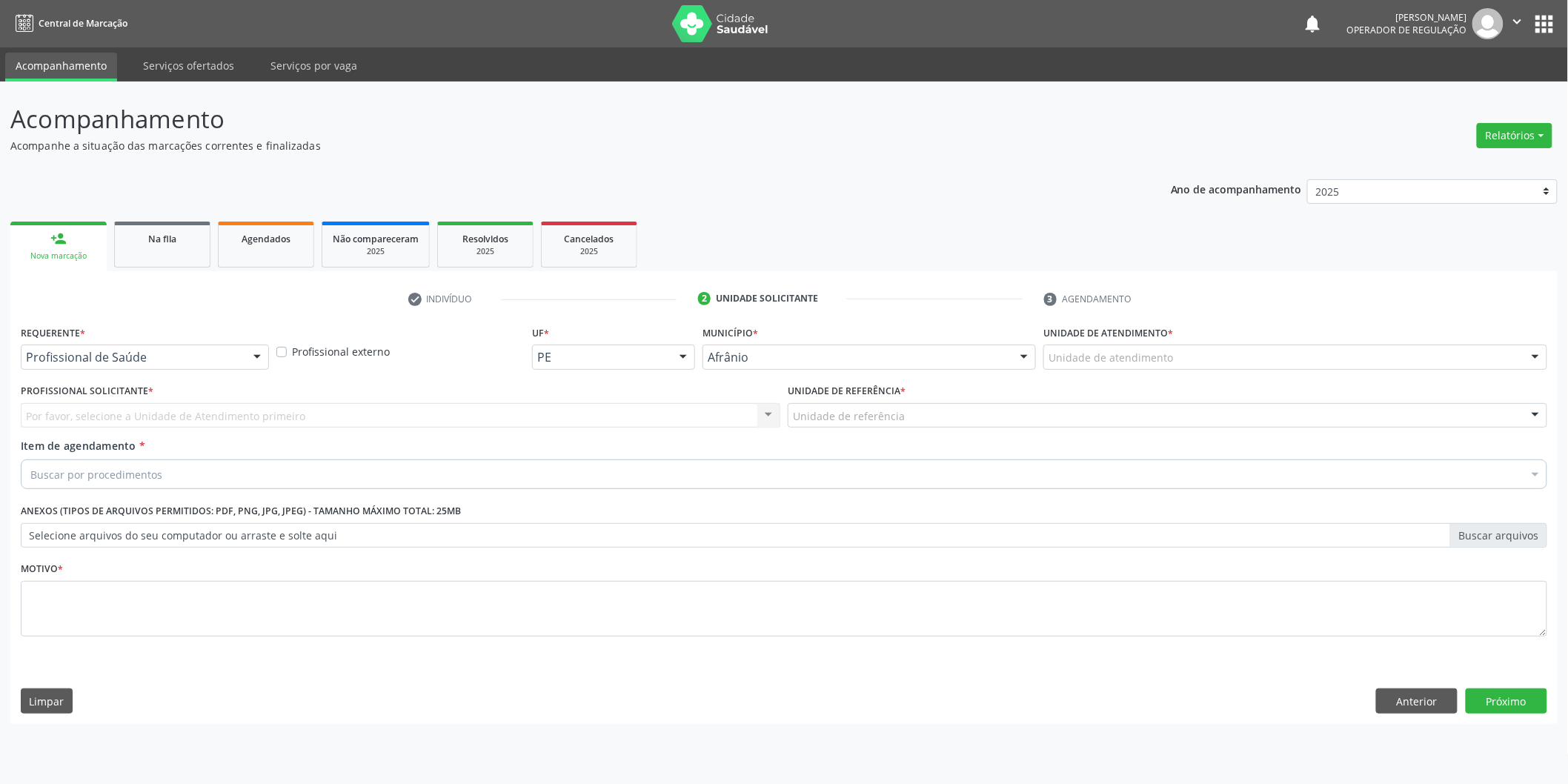
scroll to position [0, 0]
click at [1321, 346] on div "Unidade de atendimento" at bounding box center [1306, 357] width 508 height 25
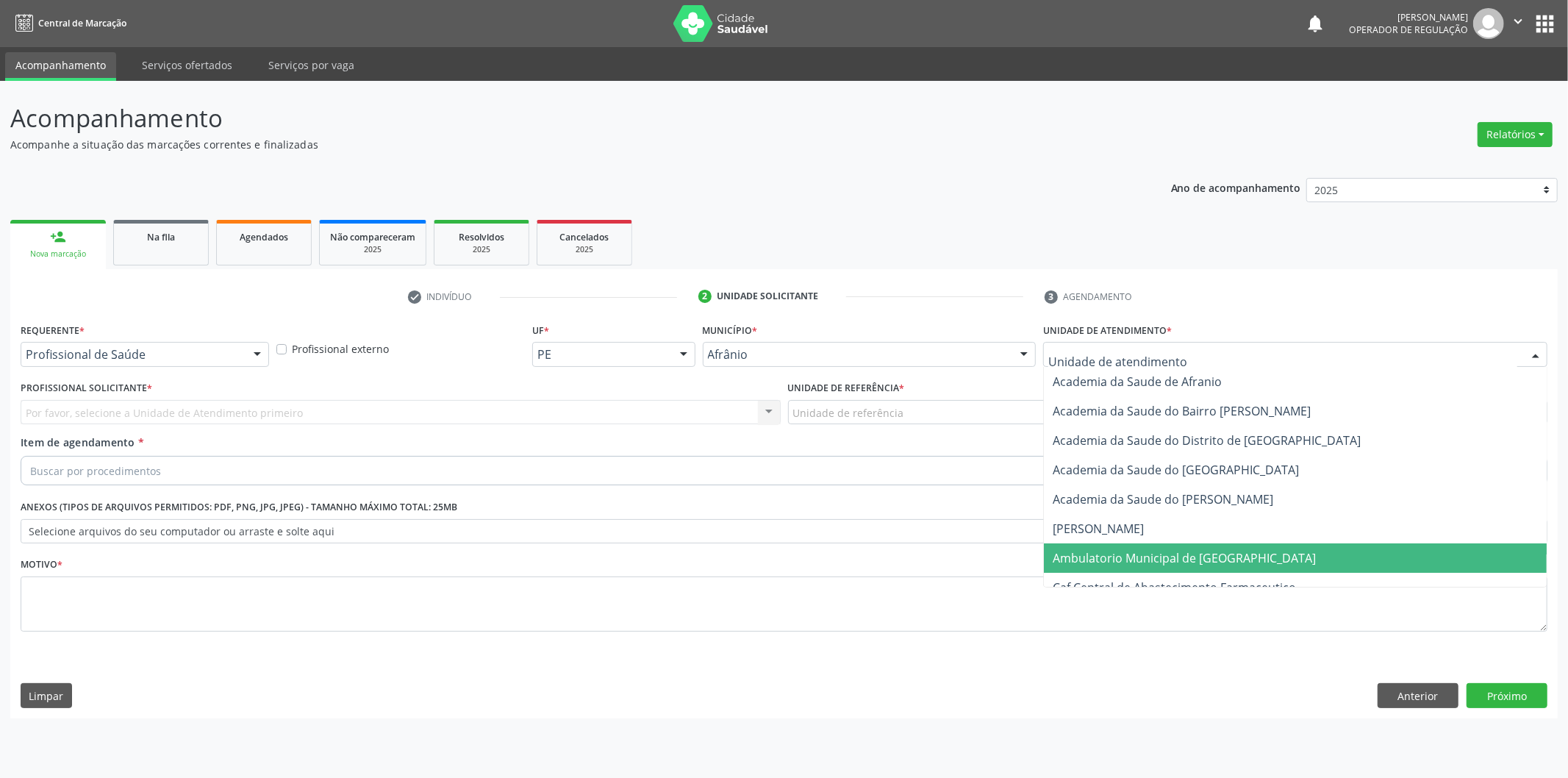
click at [1231, 550] on span "Ambulatorio Municipal de [GEOGRAPHIC_DATA]" at bounding box center [1185, 558] width 263 height 16
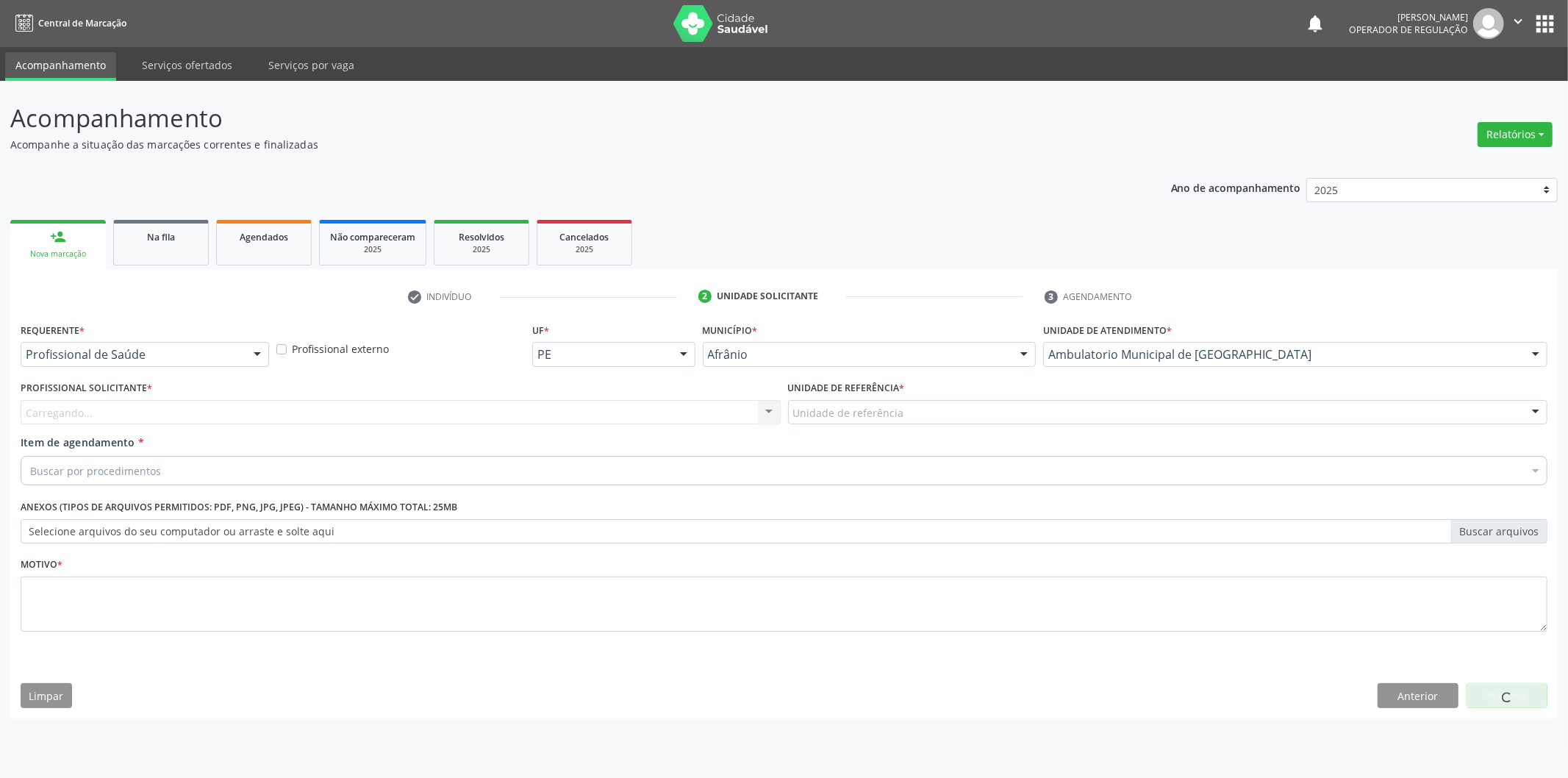
drag, startPoint x: 889, startPoint y: 397, endPoint x: 885, endPoint y: 419, distance: 22.4
click at [890, 405] on div "Unidade de referência * Unidade de referência ESF de Extrema ESF de Barra das M…" at bounding box center [1168, 400] width 760 height 47
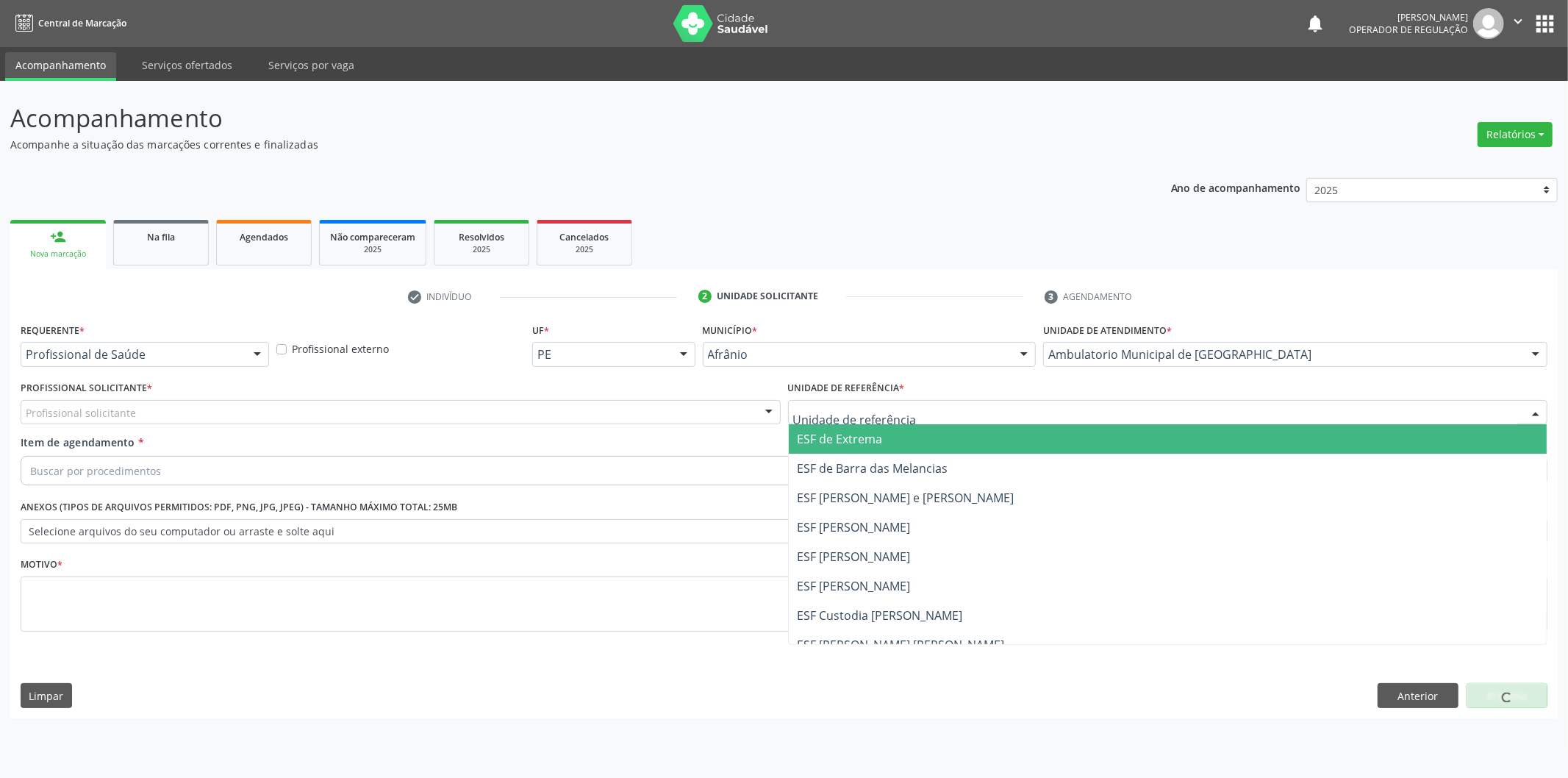
drag, startPoint x: 884, startPoint y: 433, endPoint x: 576, endPoint y: 415, distance: 308.5
click at [881, 433] on span "ESF de Extrema" at bounding box center [1168, 439] width 759 height 30
click at [586, 412] on div "Profissional solicitante" at bounding box center [400, 412] width 760 height 25
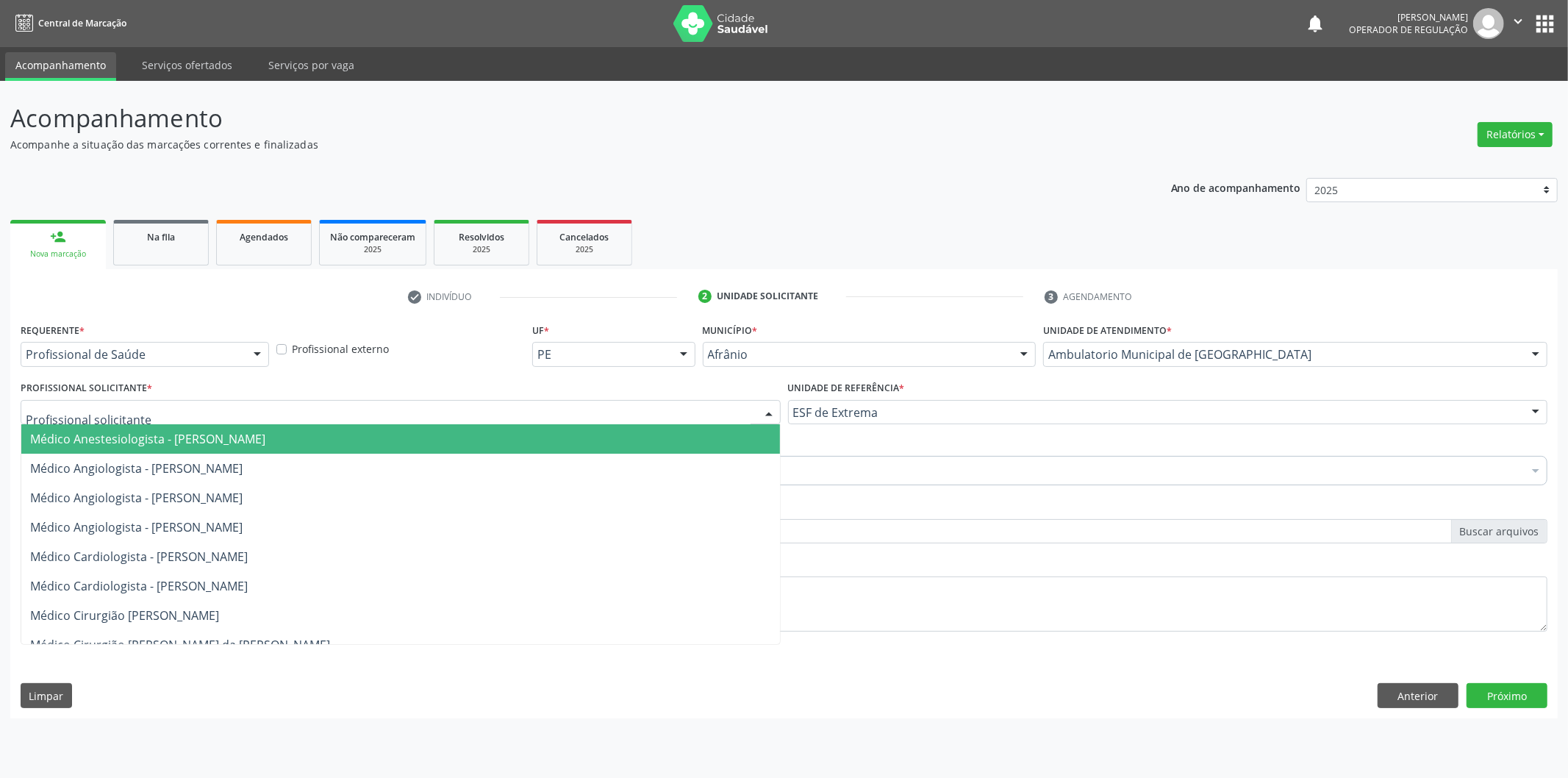
click at [573, 451] on span "Médico Anestesiologista - [PERSON_NAME]" at bounding box center [400, 439] width 759 height 30
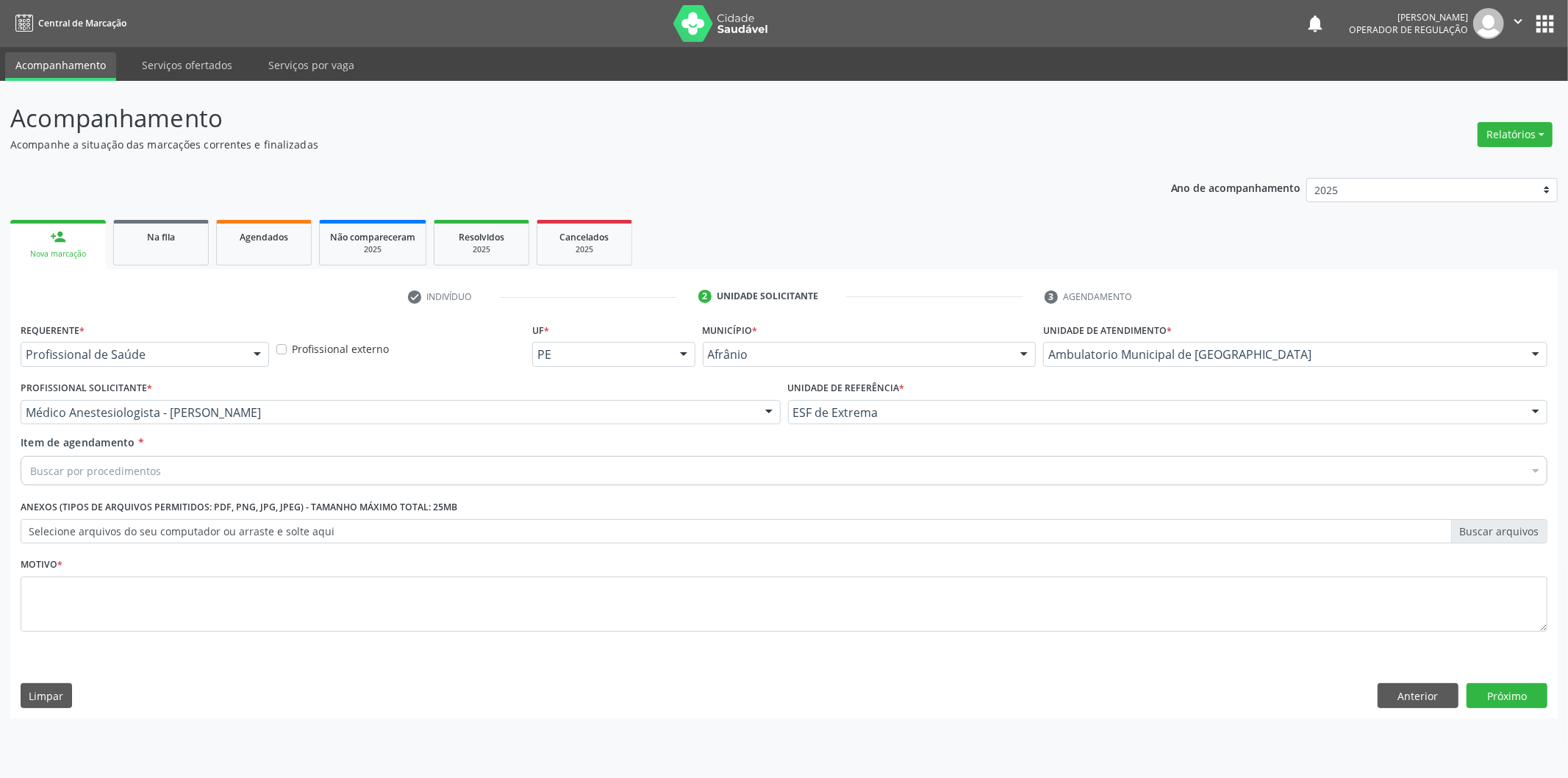
click at [405, 482] on div "Buscar por procedimentos" at bounding box center [784, 471] width 1526 height 30
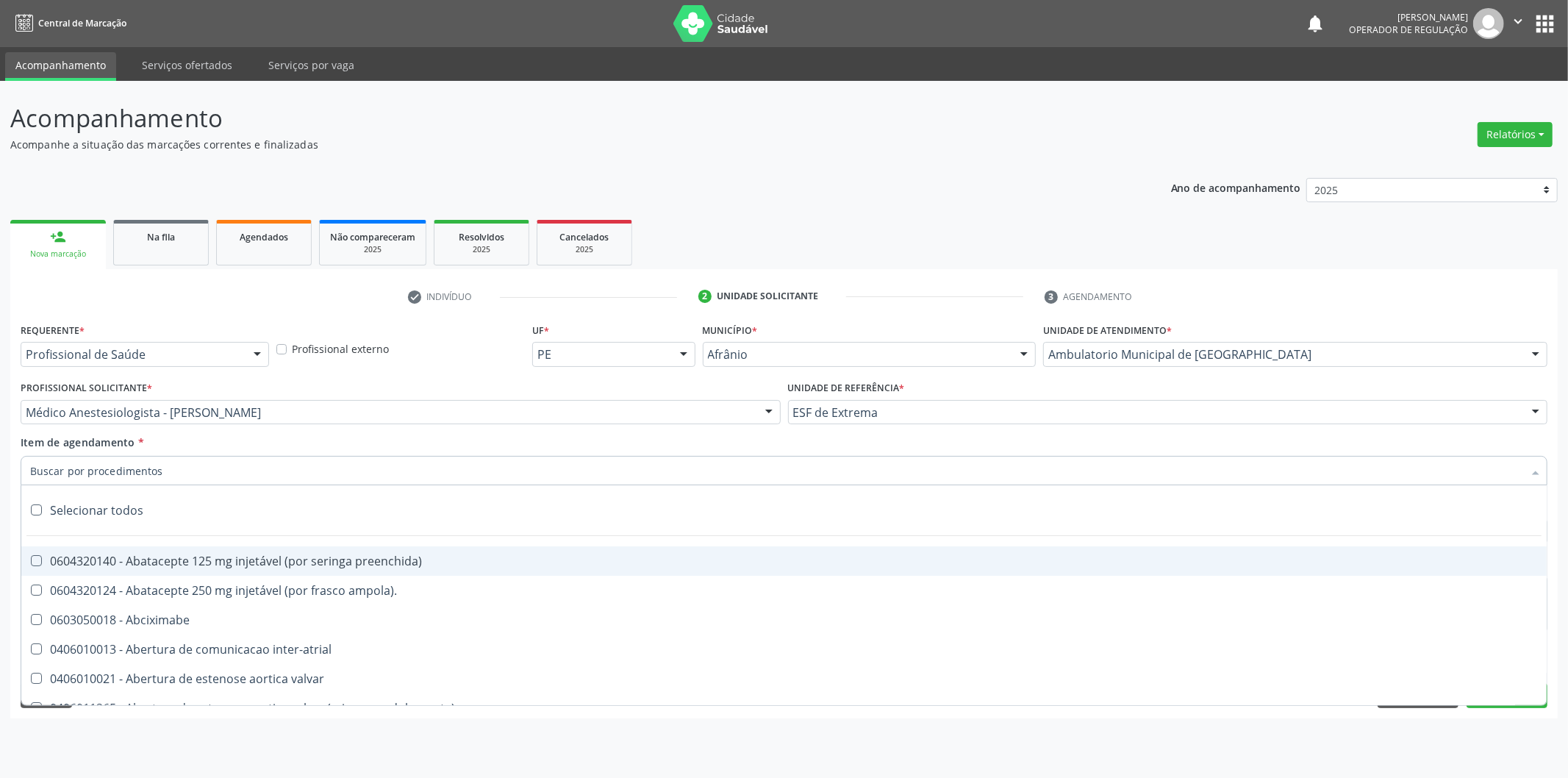
paste input "0302050027"
type input "0302050027"
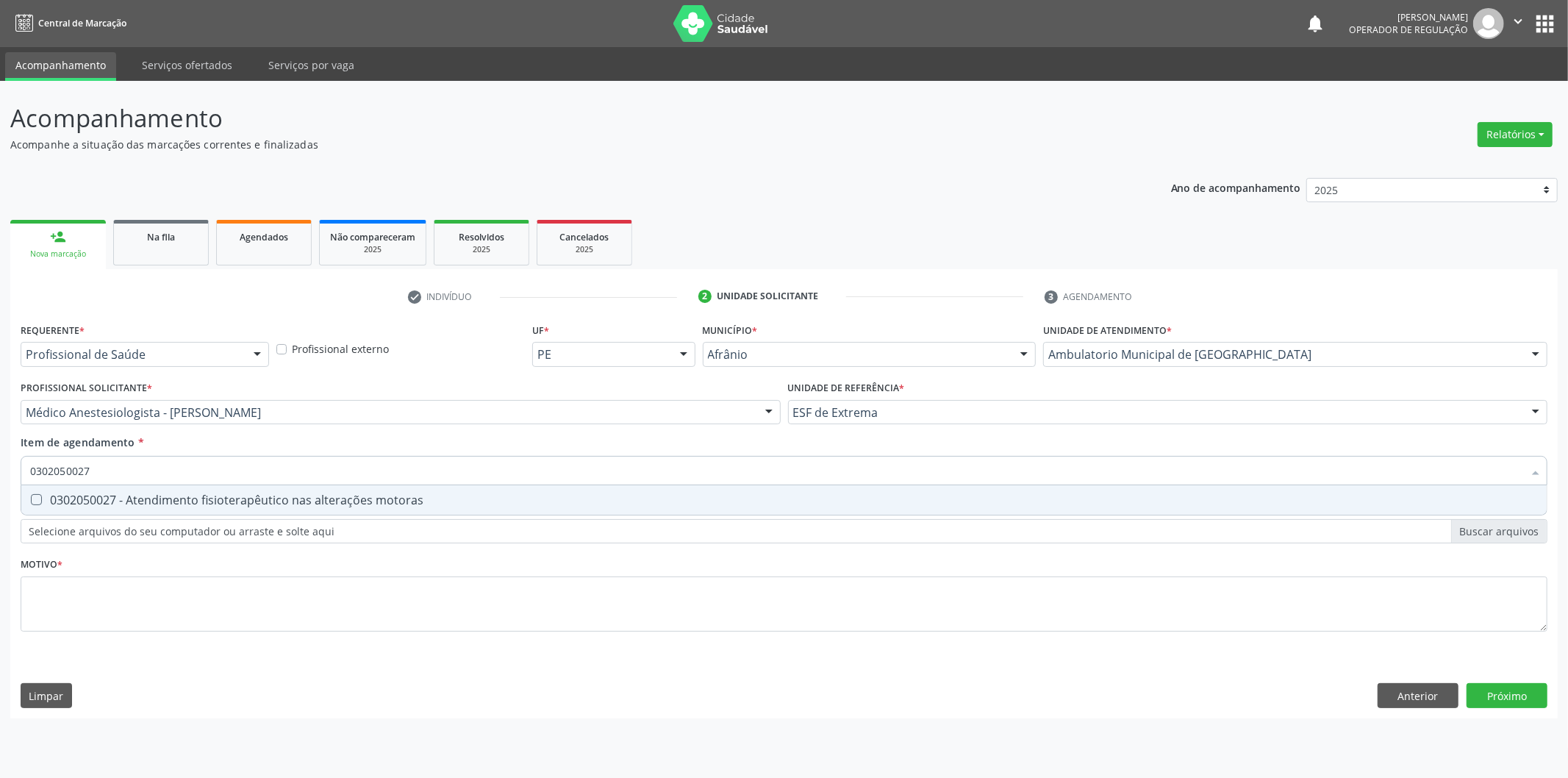
click at [422, 495] on div "0302050027 - Atendimento fisioterapêutico nas alterações motoras" at bounding box center [784, 499] width 1508 height 12
checkbox motoras "true"
click at [334, 573] on div "Requerente * Profissional de Saúde Profissional de Saúde Paciente Nenhum result…" at bounding box center [784, 485] width 1526 height 333
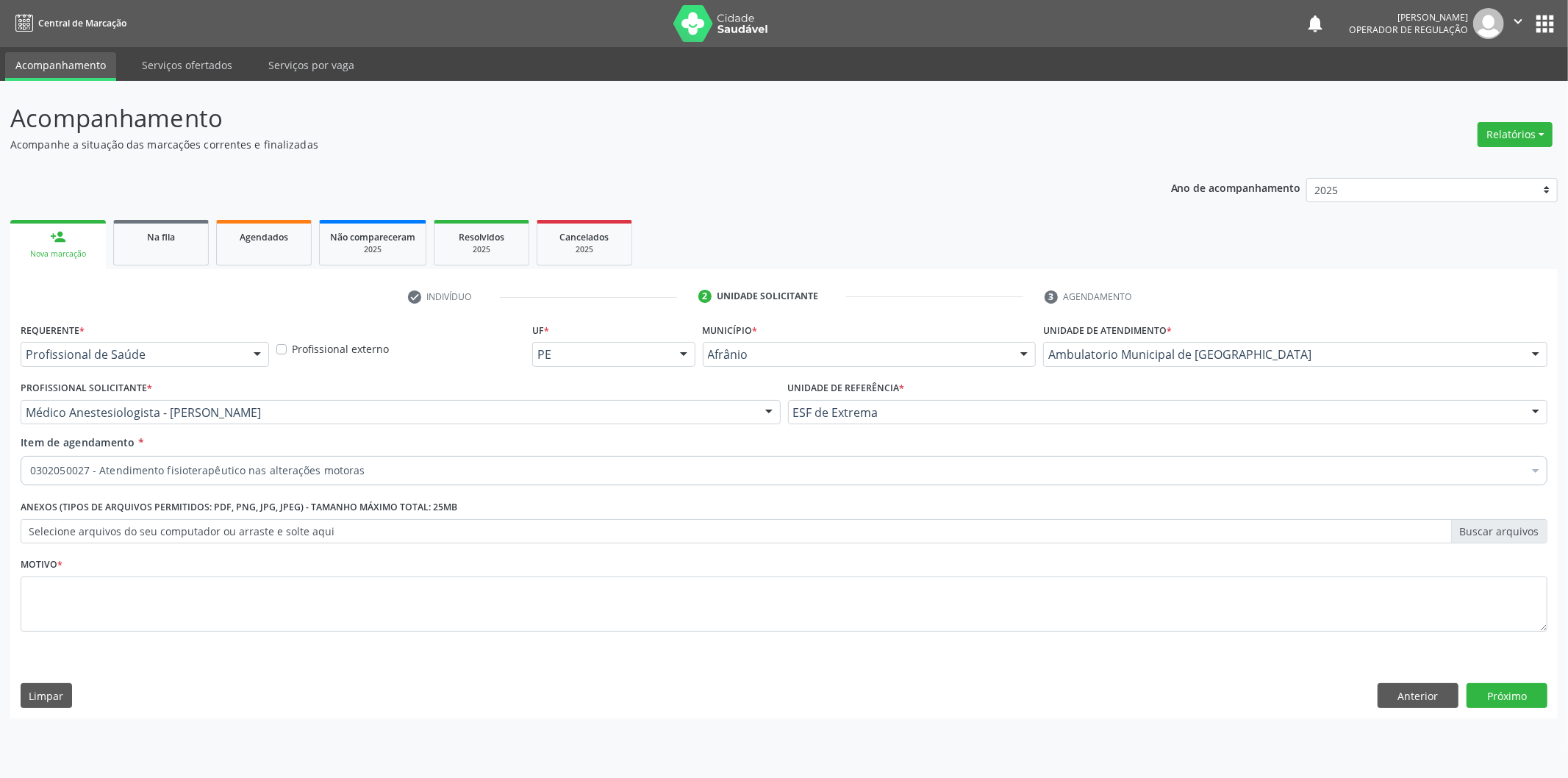
click at [335, 600] on div "Requerente * Profissional de Saúde Profissional de Saúde Paciente Nenhum result…" at bounding box center [784, 485] width 1526 height 333
click at [335, 600] on textarea at bounding box center [784, 604] width 1526 height 56
type textarea "DOR , 10 SESSÕES"
click at [1500, 684] on button "Próximo" at bounding box center [1506, 695] width 81 height 25
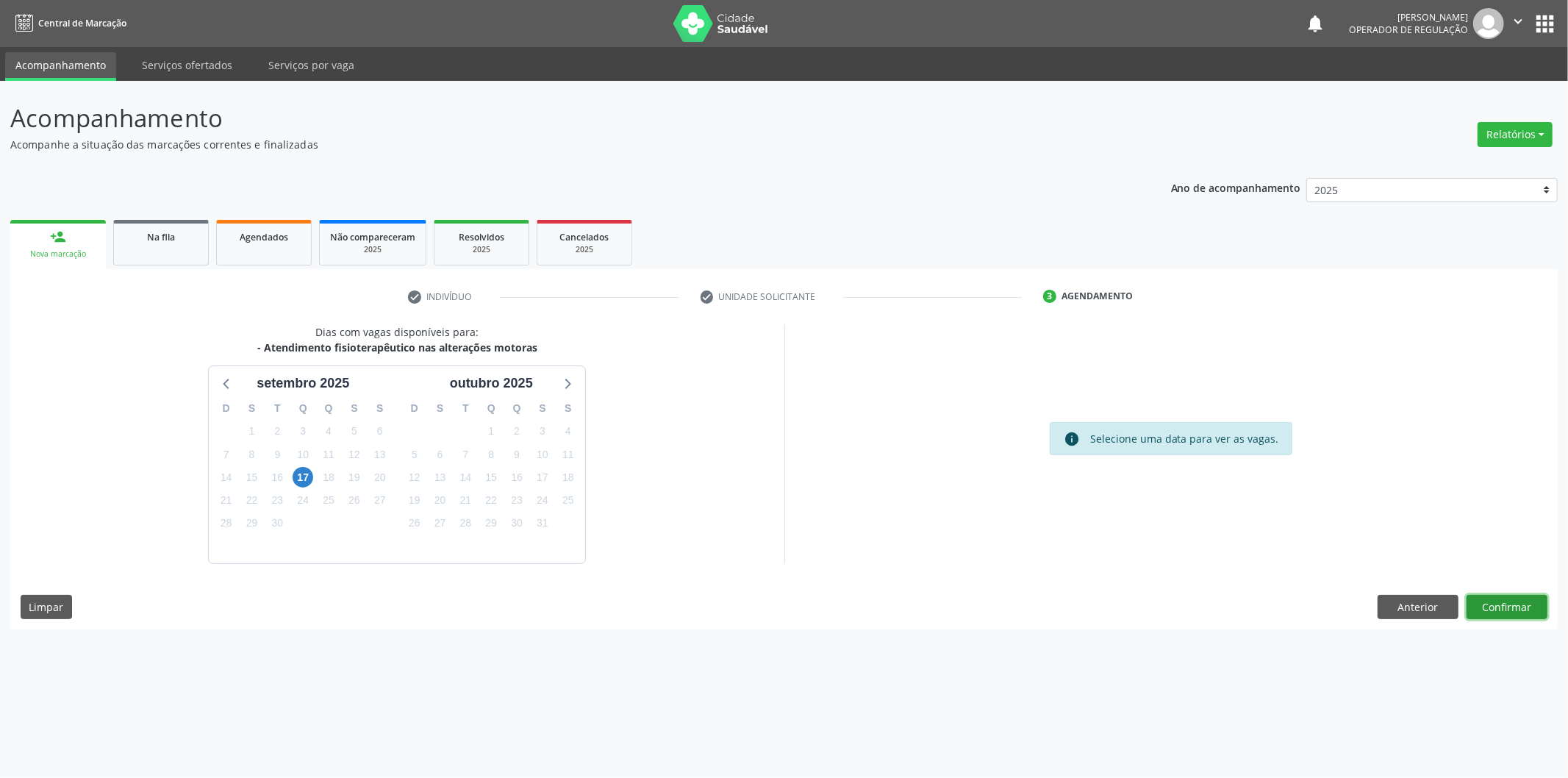
click at [1495, 614] on button "Confirmar" at bounding box center [1506, 607] width 81 height 25
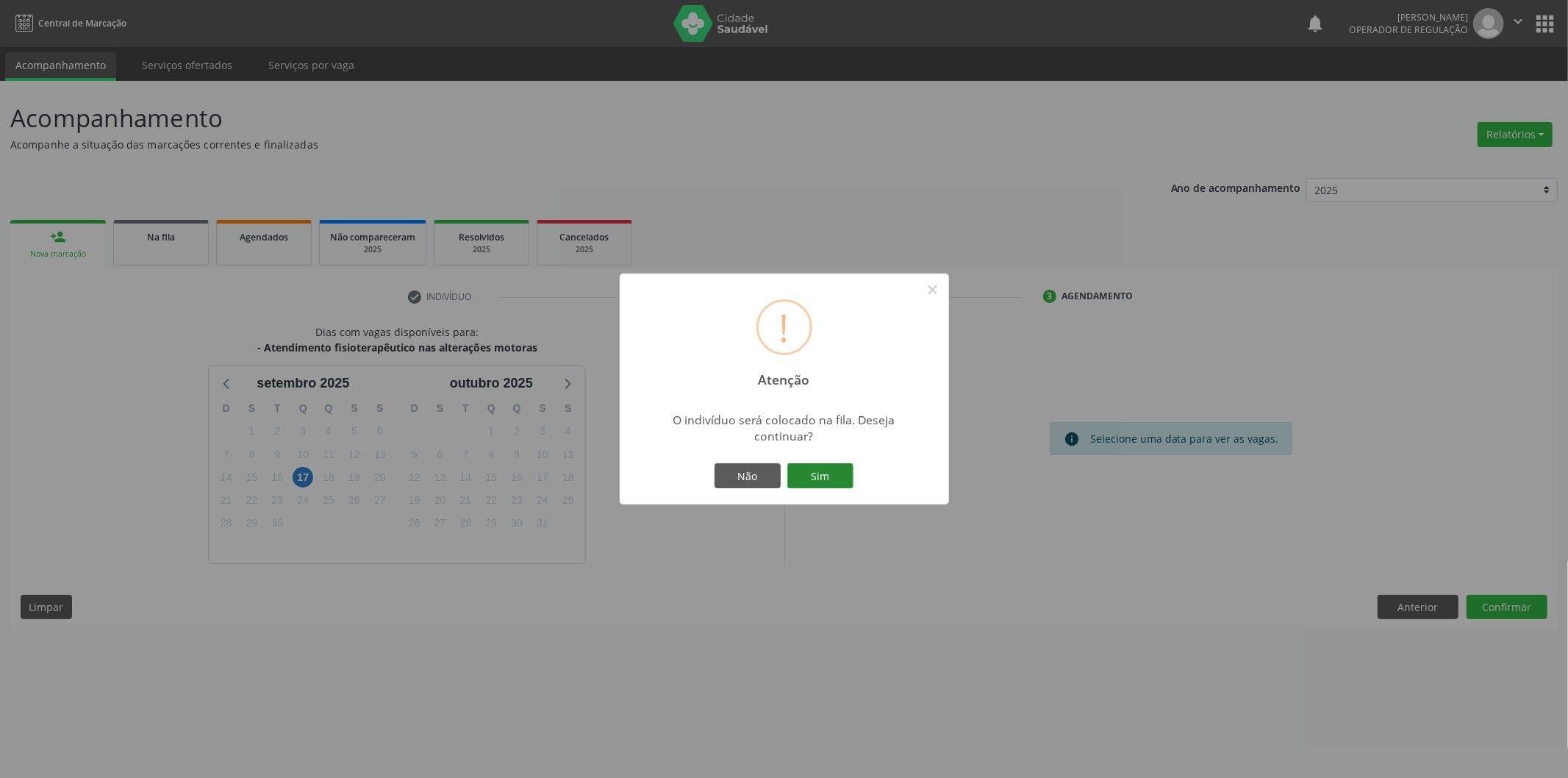
click at [841, 487] on button "Sim" at bounding box center [820, 475] width 66 height 25
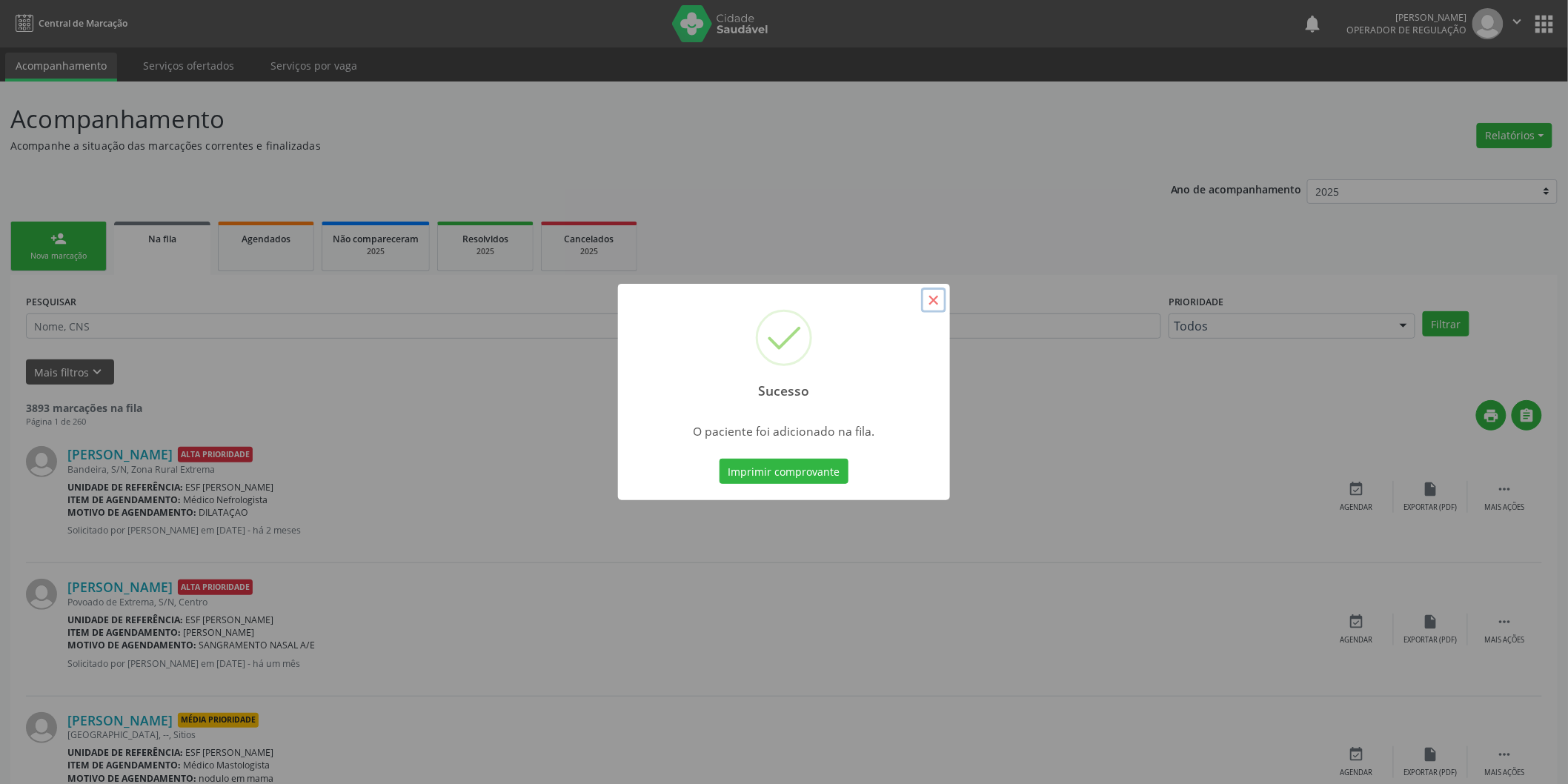
click at [928, 304] on button "×" at bounding box center [934, 300] width 25 height 25
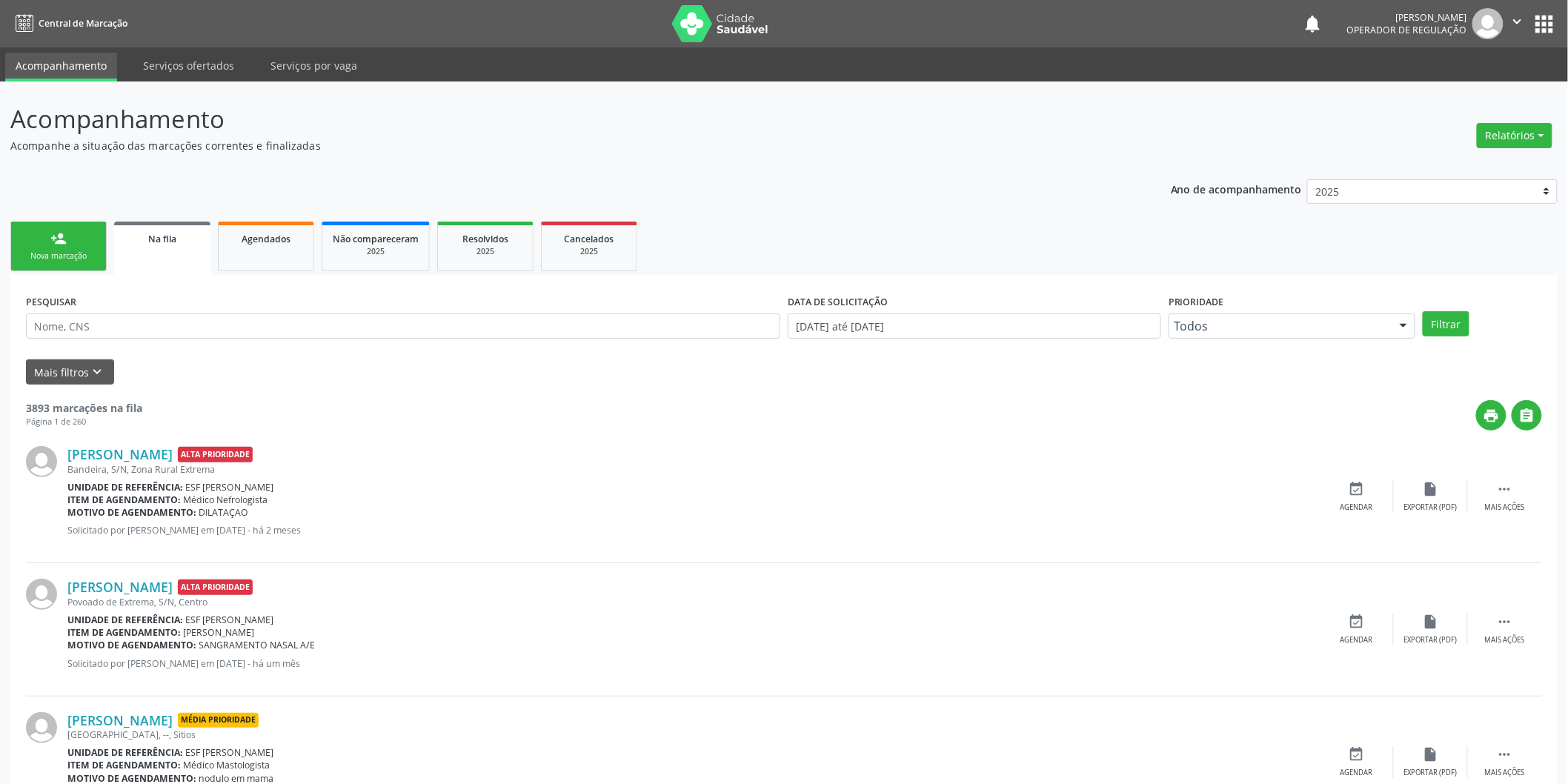
click at [70, 230] on link "person_add Nova marcação" at bounding box center [58, 245] width 96 height 49
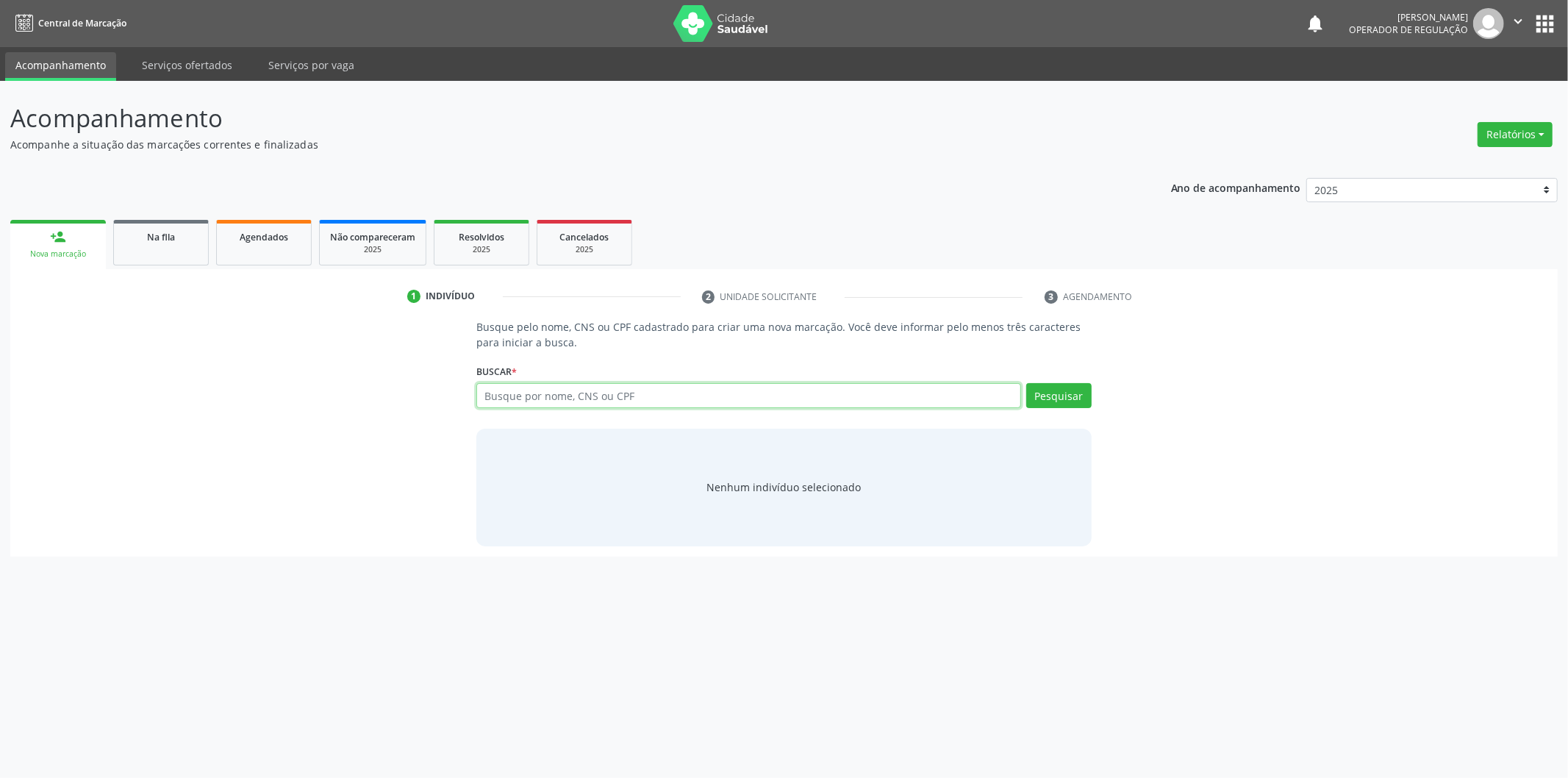
click at [704, 390] on input "text" at bounding box center [748, 395] width 545 height 25
type input "706405104372987"
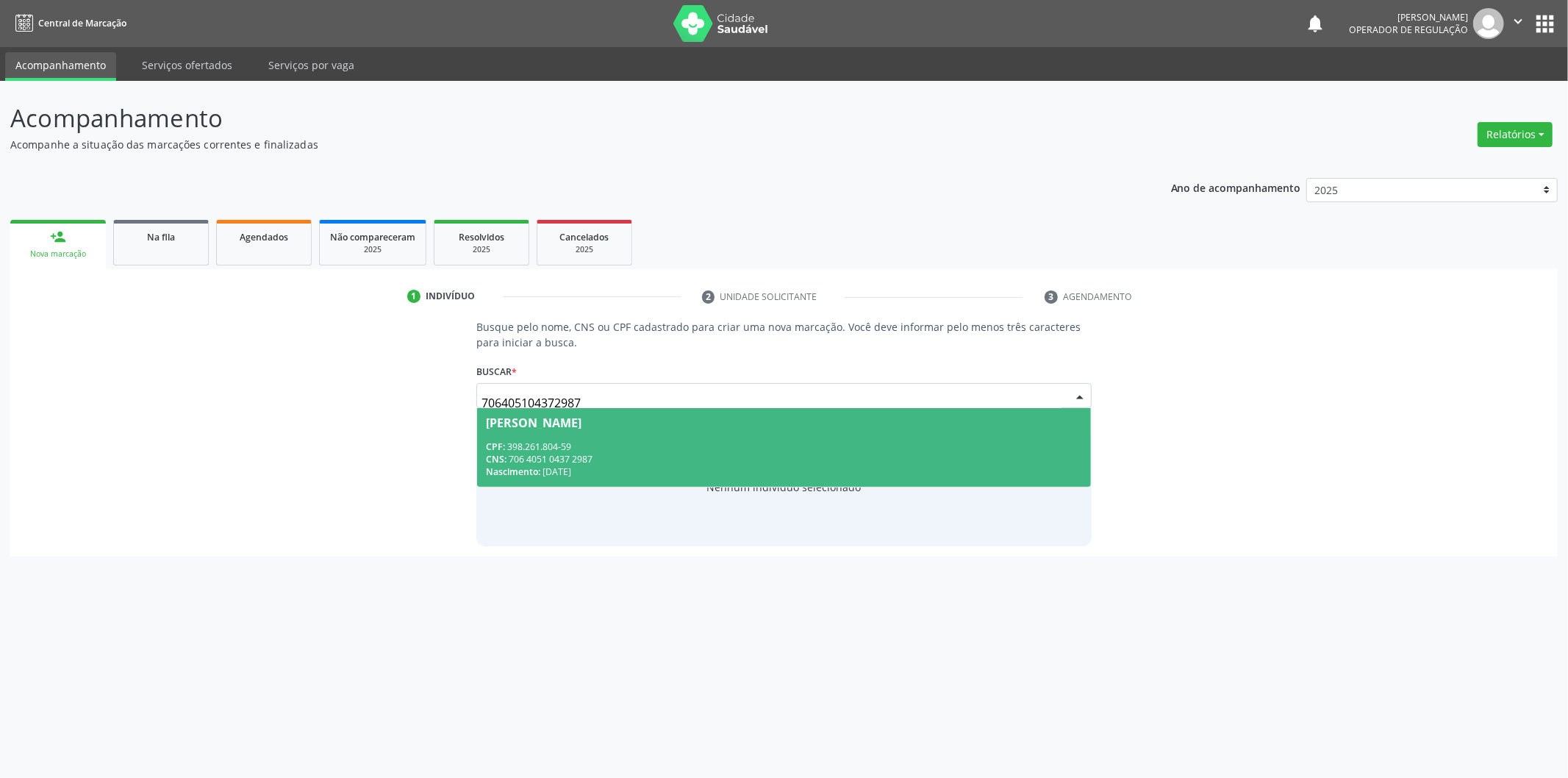
click at [761, 464] on div "CNS: 706 4051 0437 2987" at bounding box center [784, 458] width 596 height 12
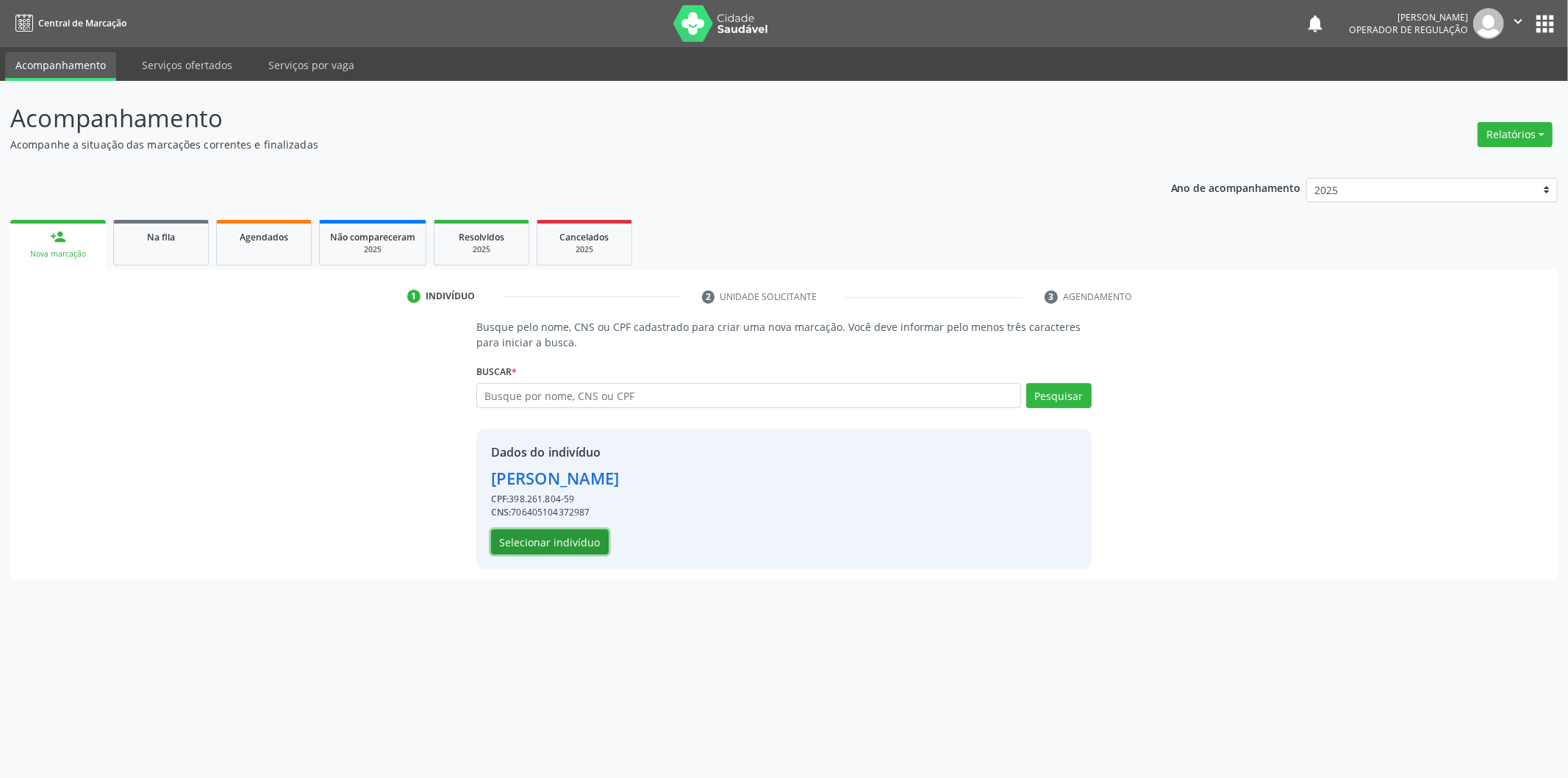
click at [586, 533] on button "Selecionar indivíduo" at bounding box center [549, 541] width 118 height 25
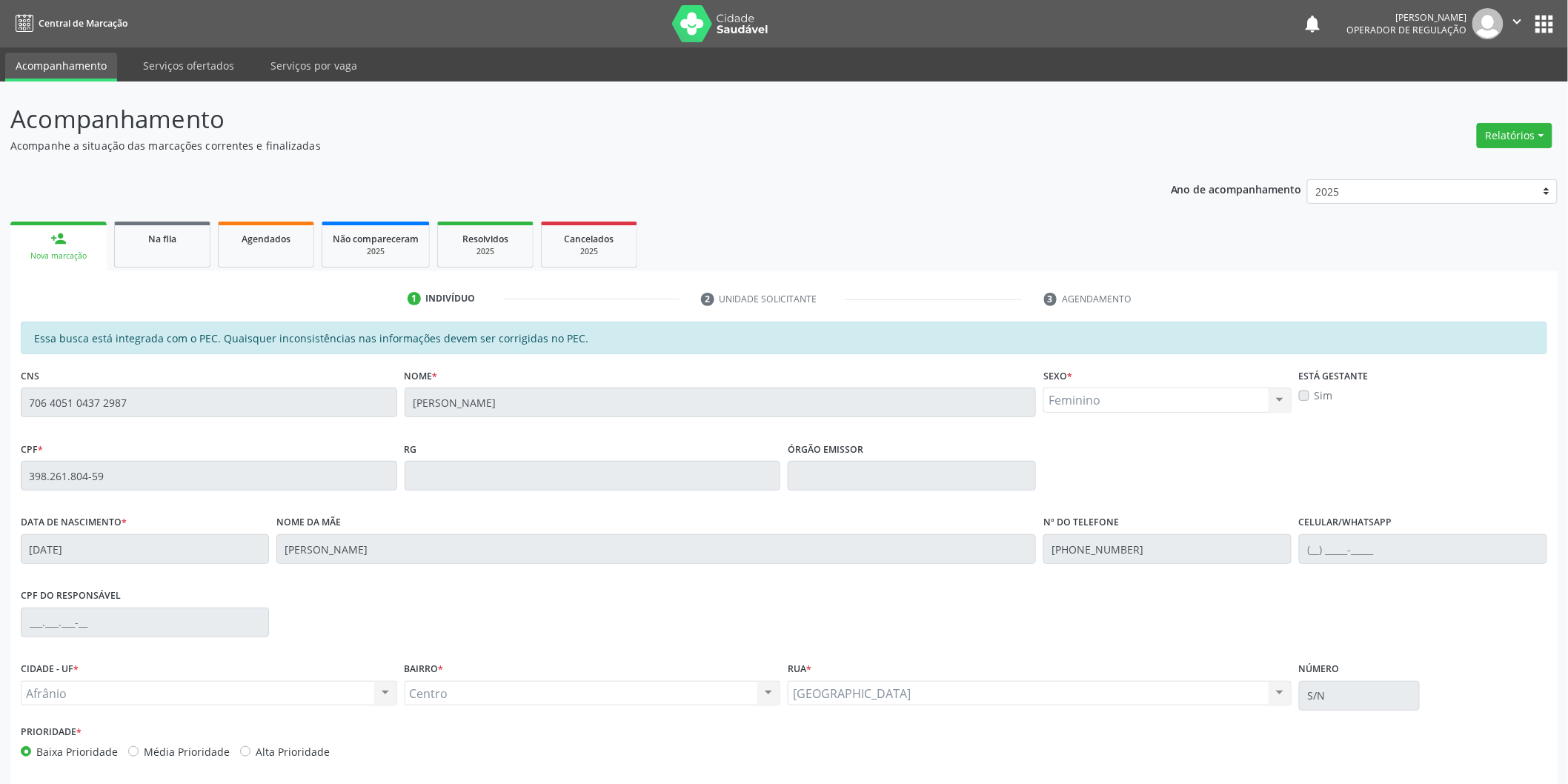
scroll to position [62, 0]
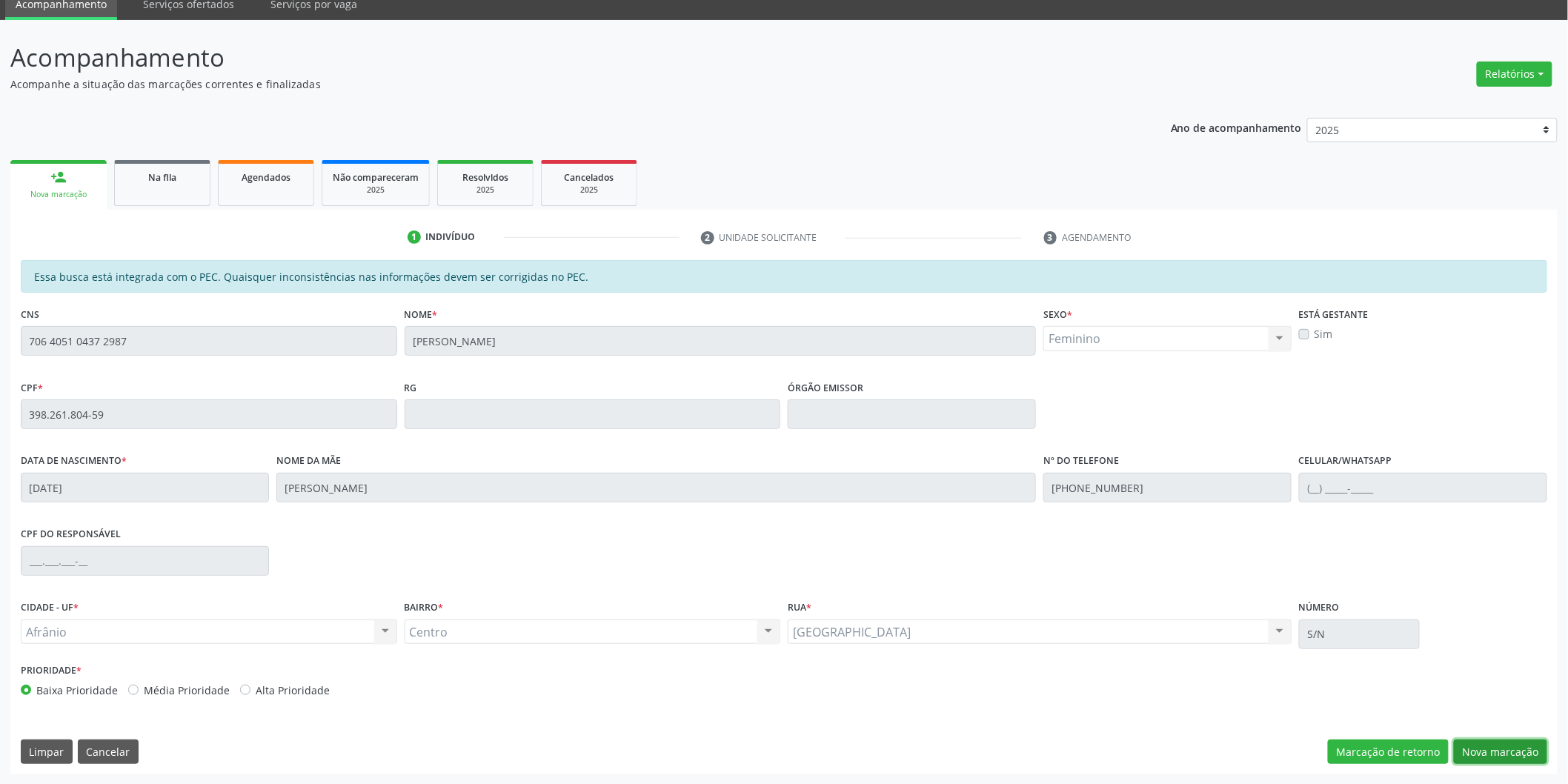
click at [1506, 759] on button "Nova marcação" at bounding box center [1501, 751] width 93 height 25
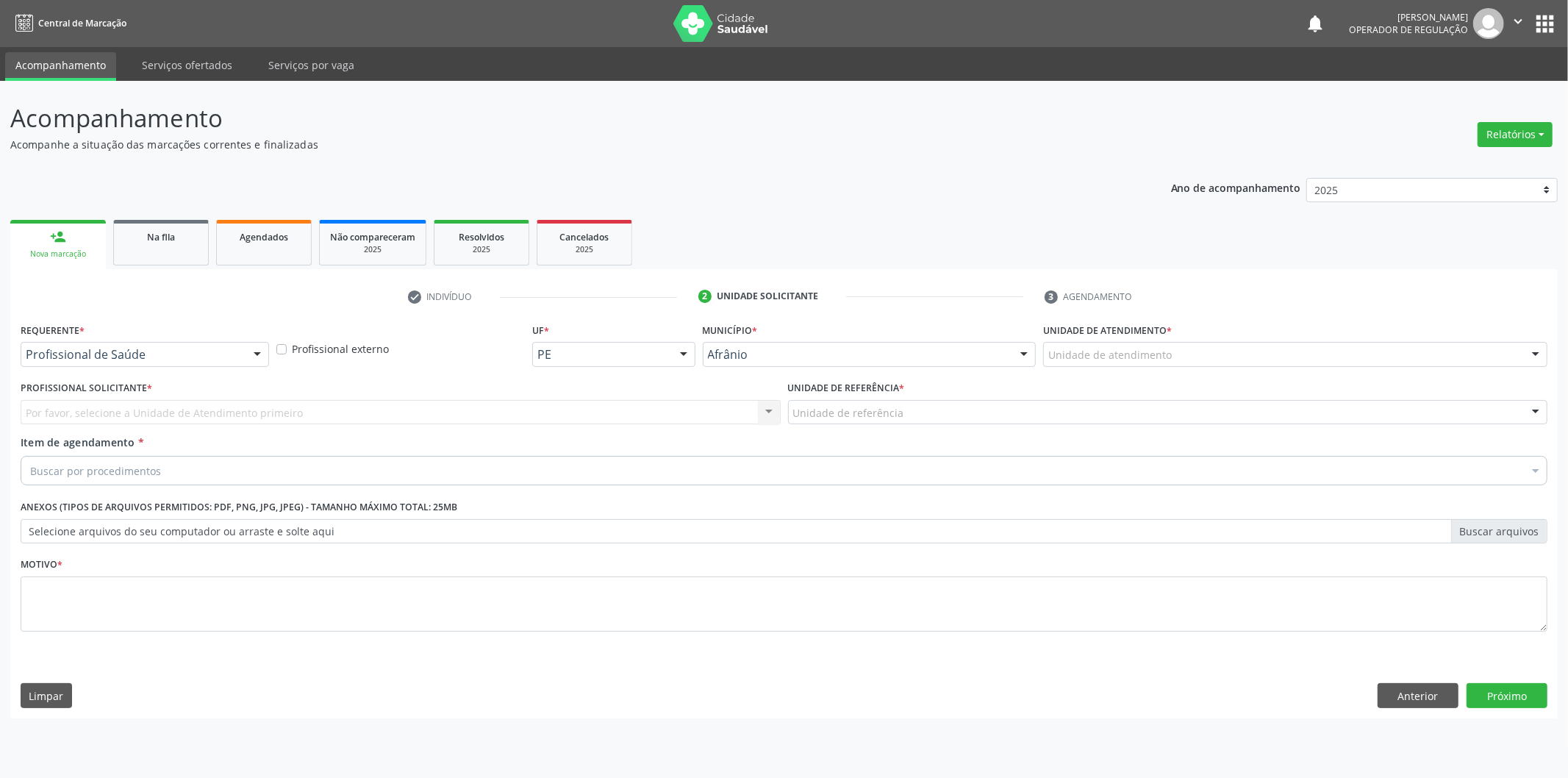
click at [1270, 357] on div "Unidade de atendimento" at bounding box center [1295, 354] width 504 height 25
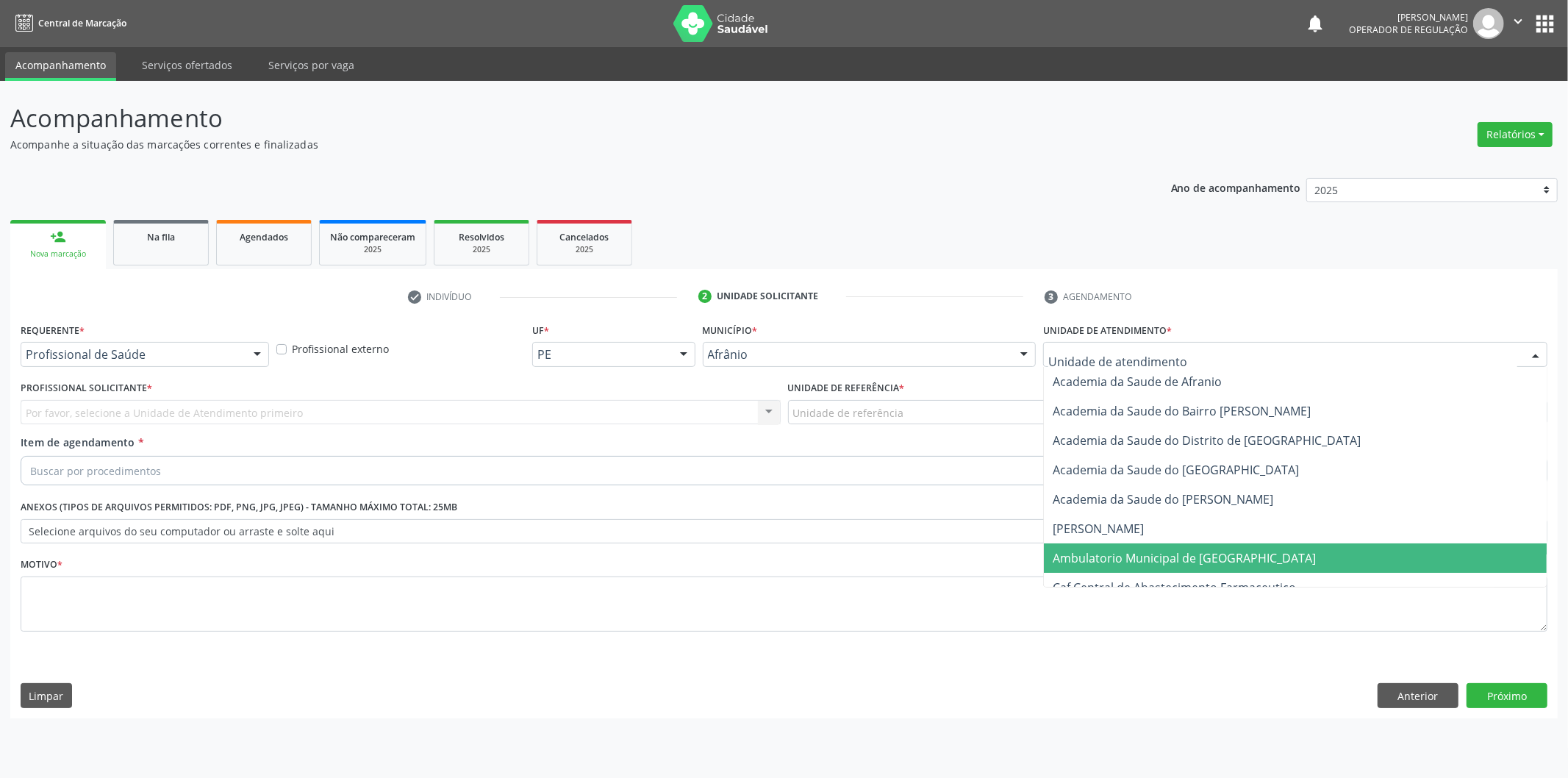
click at [1210, 555] on span "Ambulatorio Municipal de [GEOGRAPHIC_DATA]" at bounding box center [1185, 558] width 263 height 16
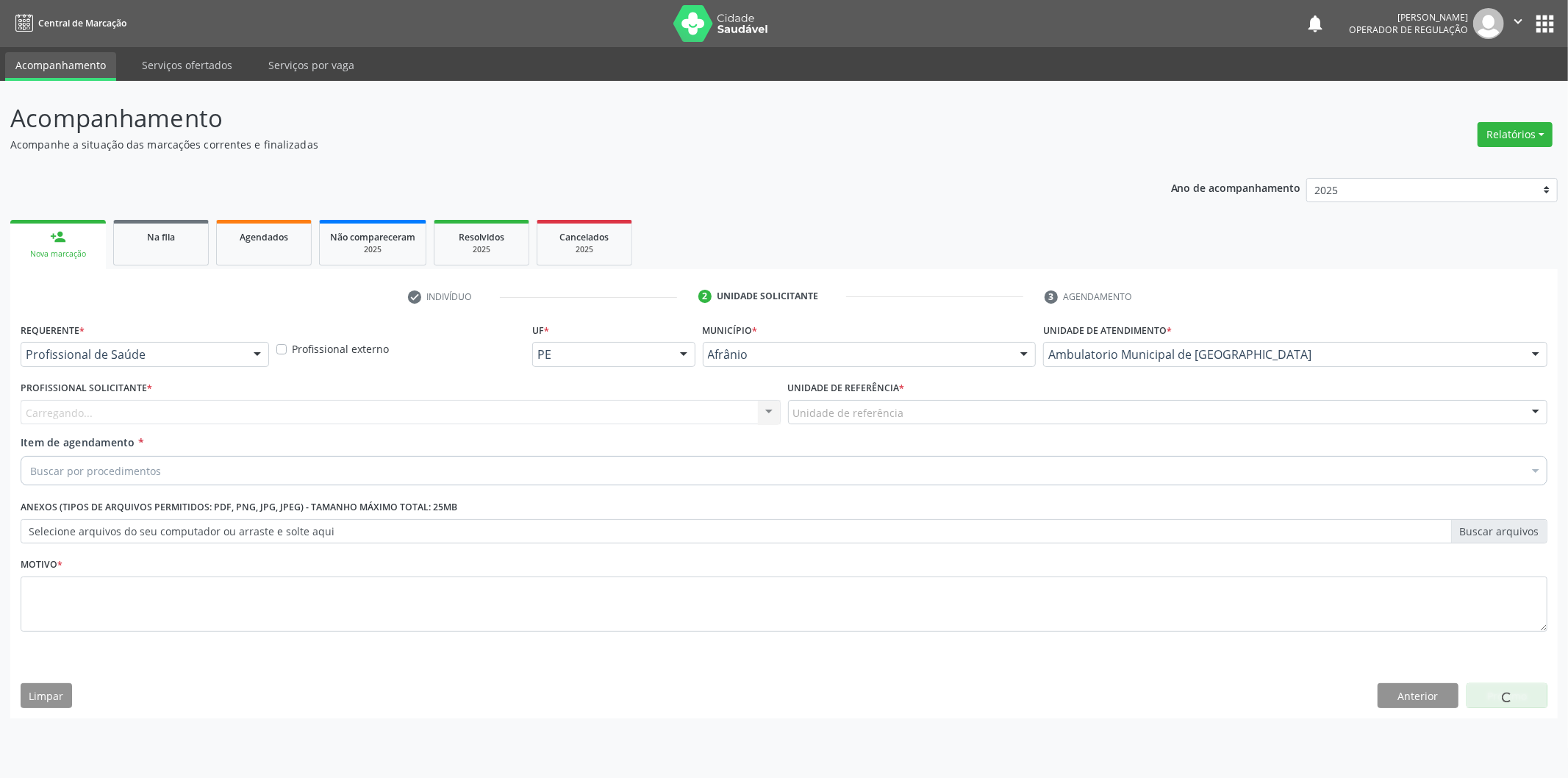
drag, startPoint x: 810, startPoint y: 408, endPoint x: 807, endPoint y: 436, distance: 28.2
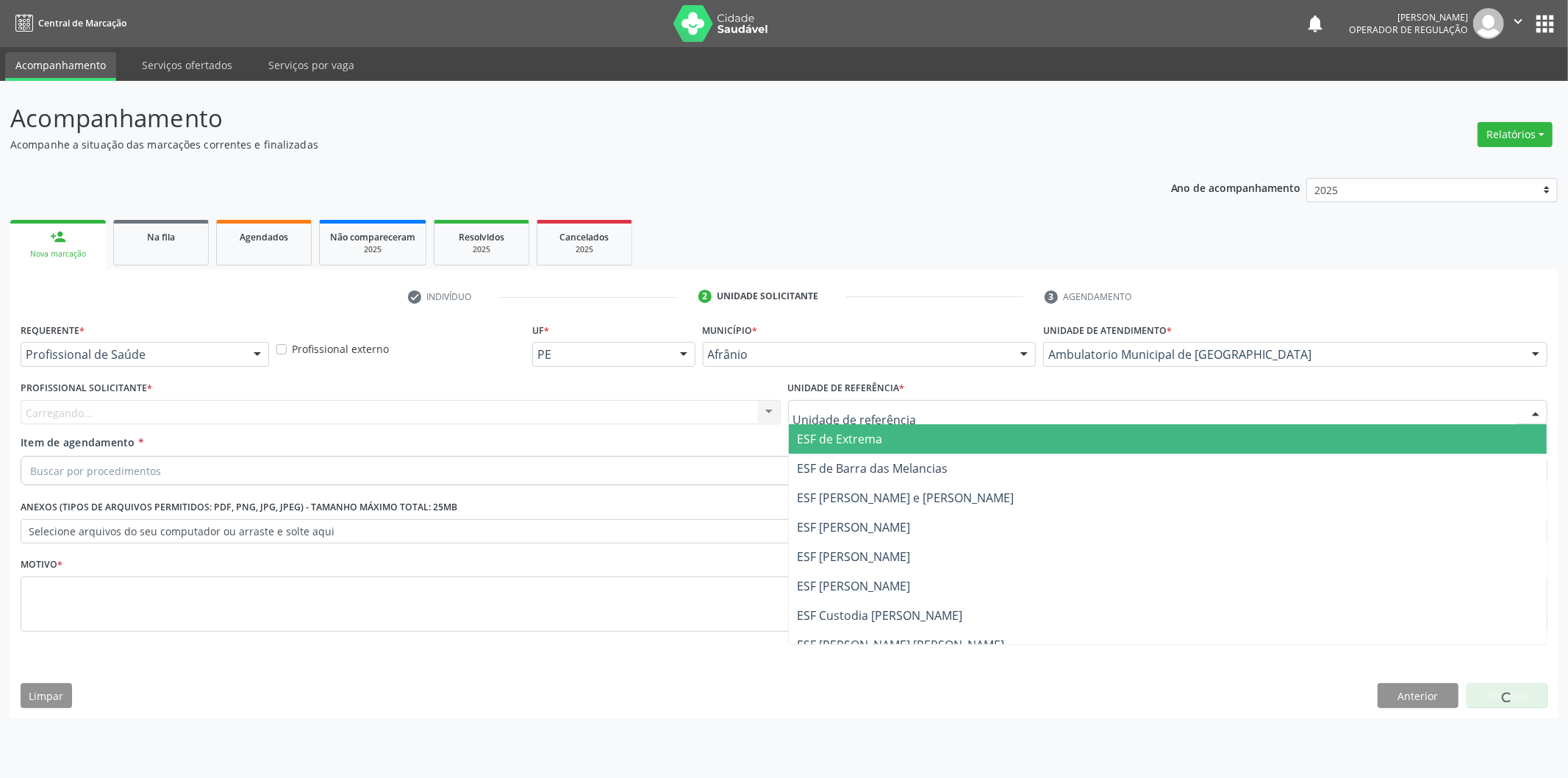
click at [807, 439] on span "ESF de Extrema" at bounding box center [840, 438] width 85 height 16
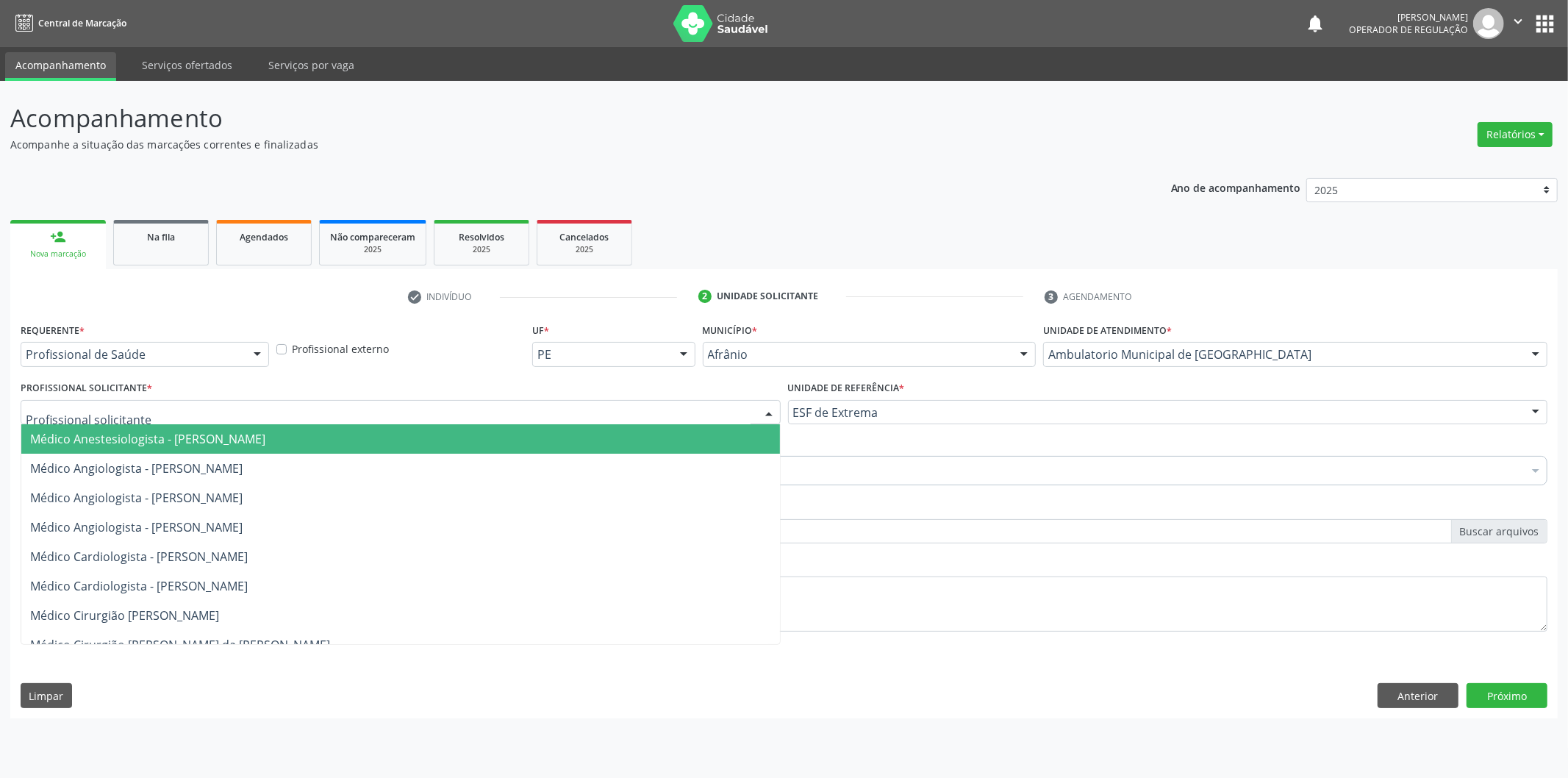
click at [589, 408] on div at bounding box center [400, 412] width 760 height 25
click at [584, 432] on span "Médico Anestesiologista - [PERSON_NAME]" at bounding box center [400, 439] width 759 height 30
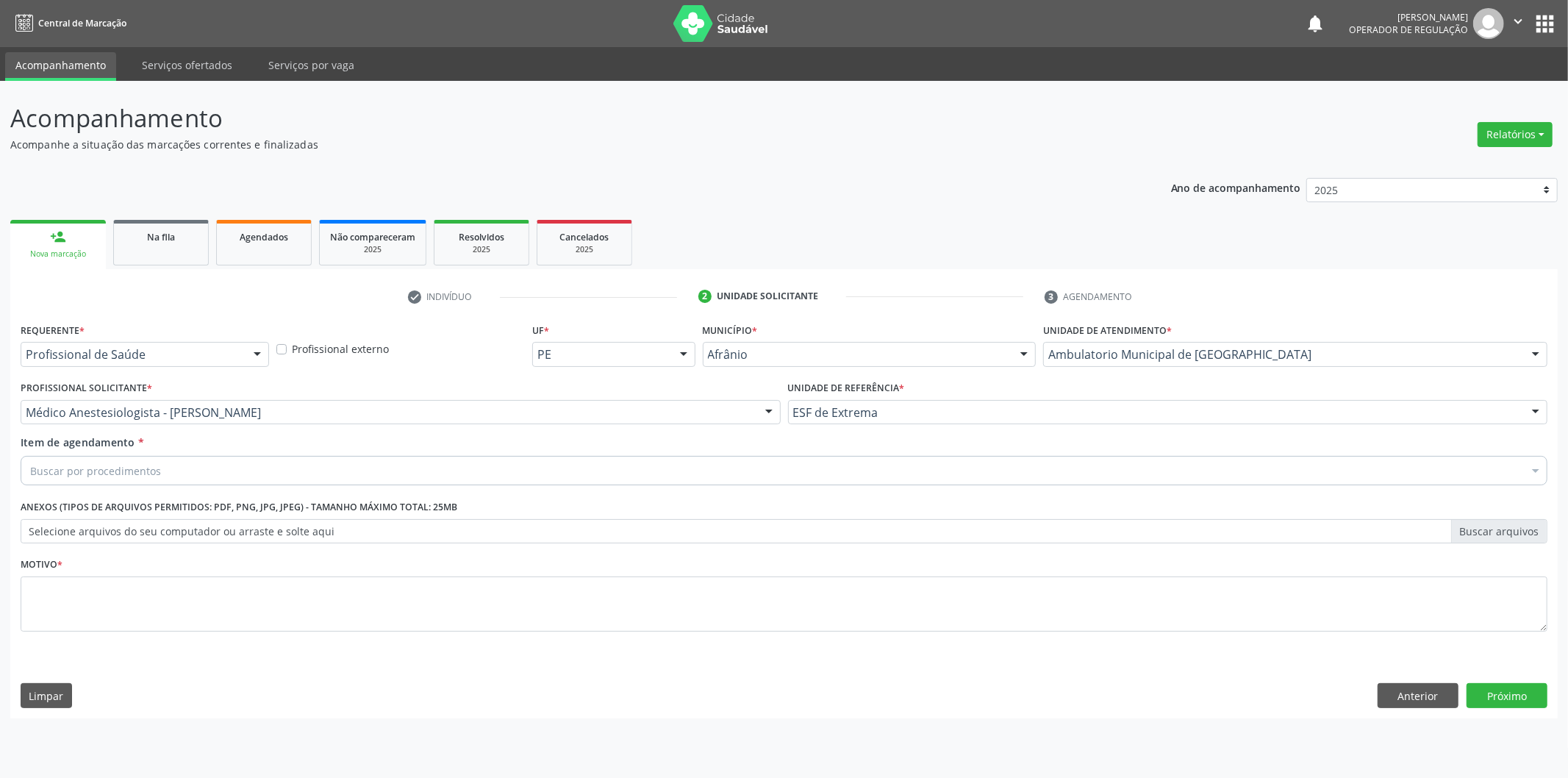
click at [372, 479] on div "Buscar por procedimentos" at bounding box center [784, 471] width 1526 height 30
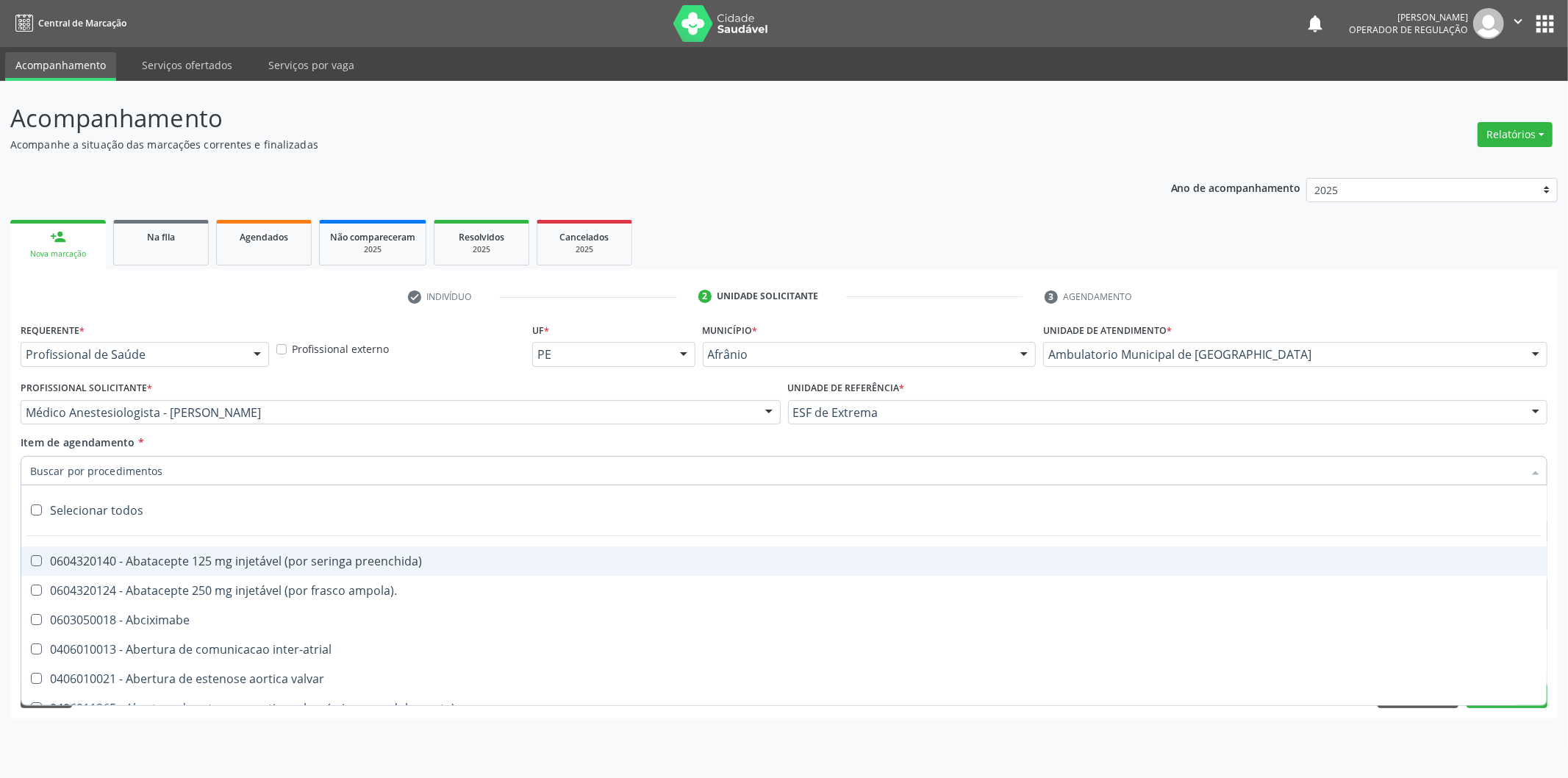
paste input "0302050027"
type input "0302050027"
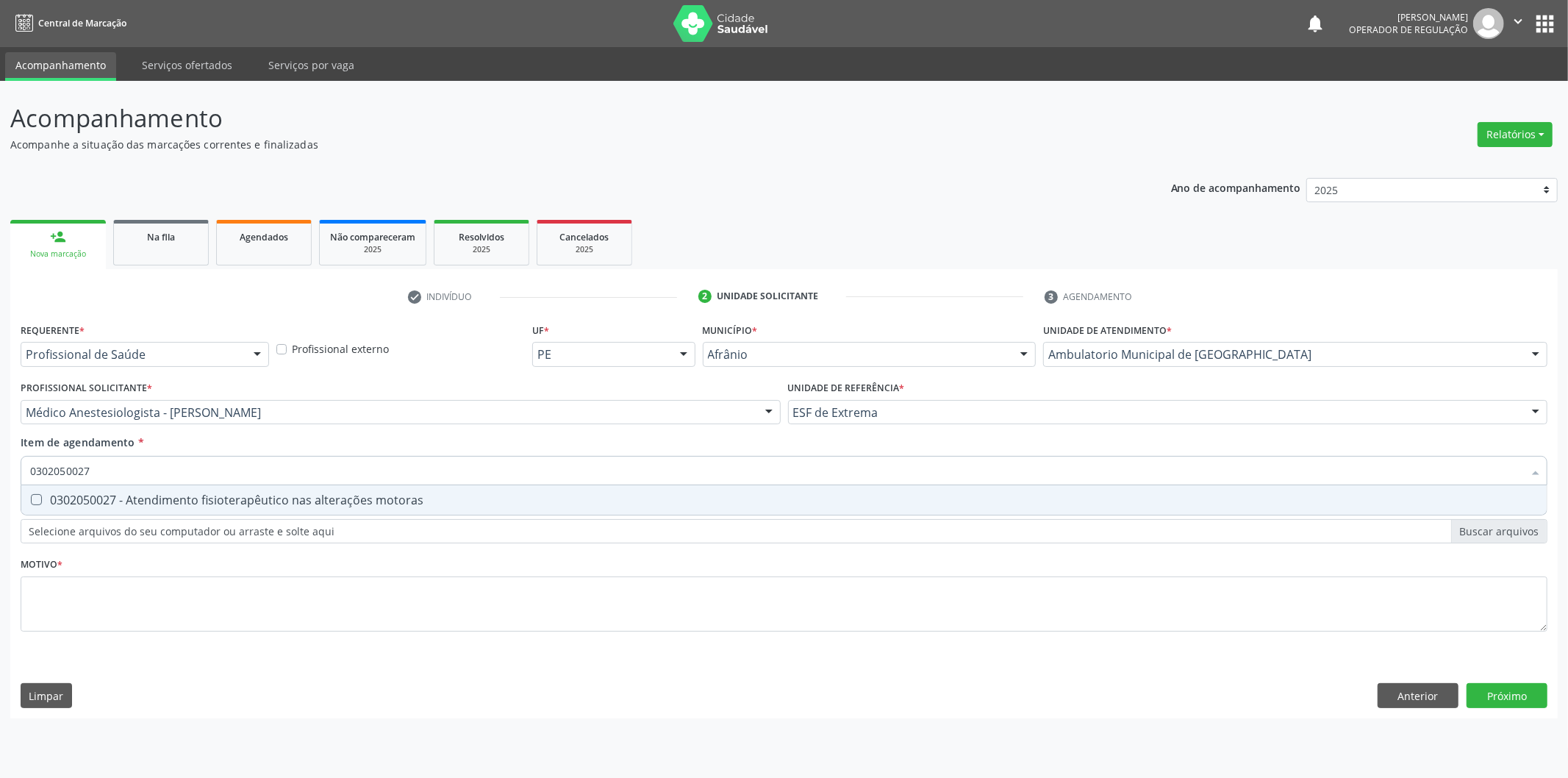
click at [340, 500] on div "0302050027 - Atendimento fisioterapêutico nas alterações motoras" at bounding box center [784, 499] width 1508 height 12
checkbox motoras "true"
click at [235, 589] on div "Requerente * Profissional de Saúde Profissional de Saúde Paciente Nenhum result…" at bounding box center [784, 485] width 1526 height 333
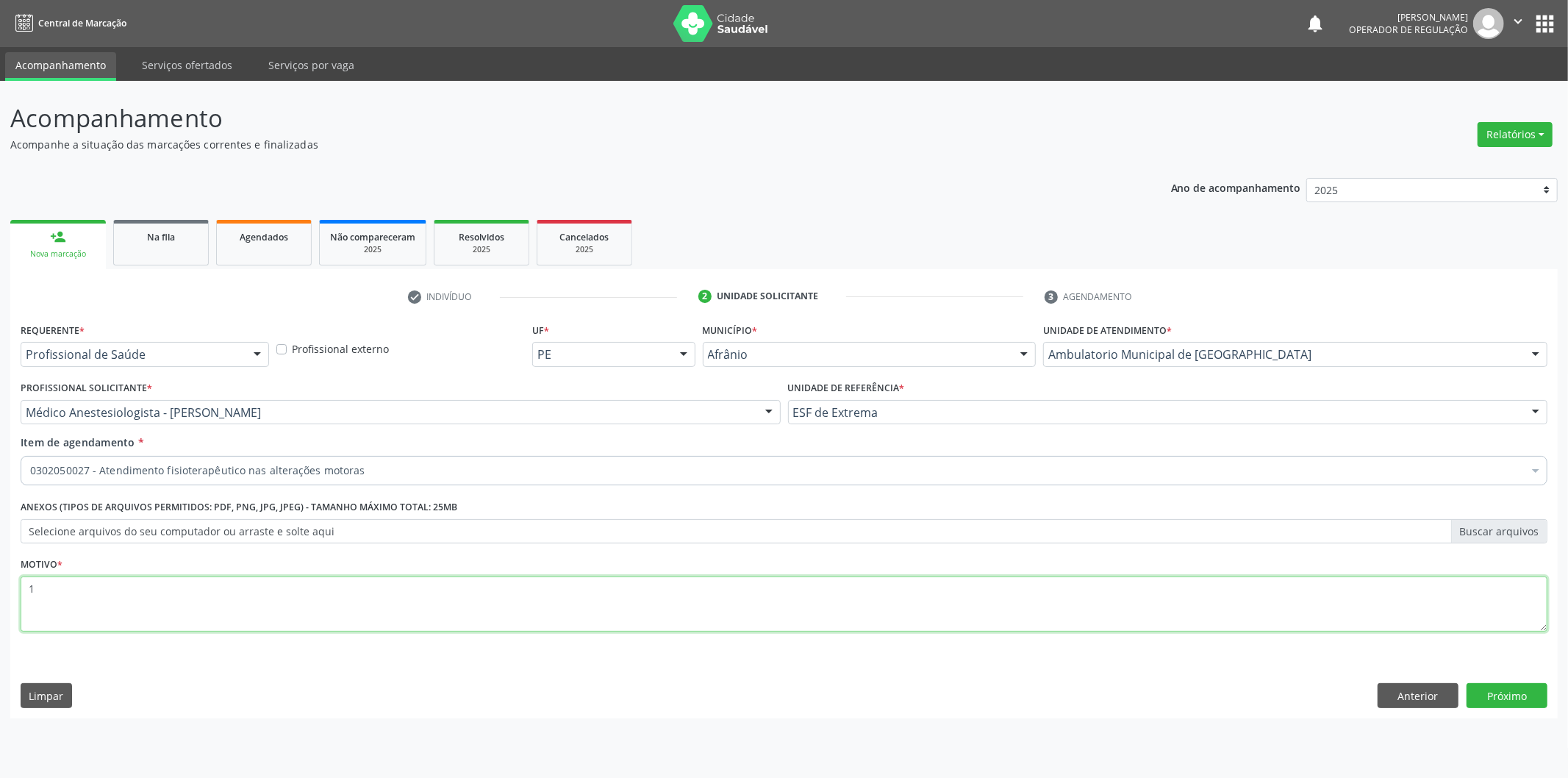
type textarea "10"
type textarea "10 SESSÕES"
click at [1515, 689] on button "Próximo" at bounding box center [1506, 695] width 81 height 25
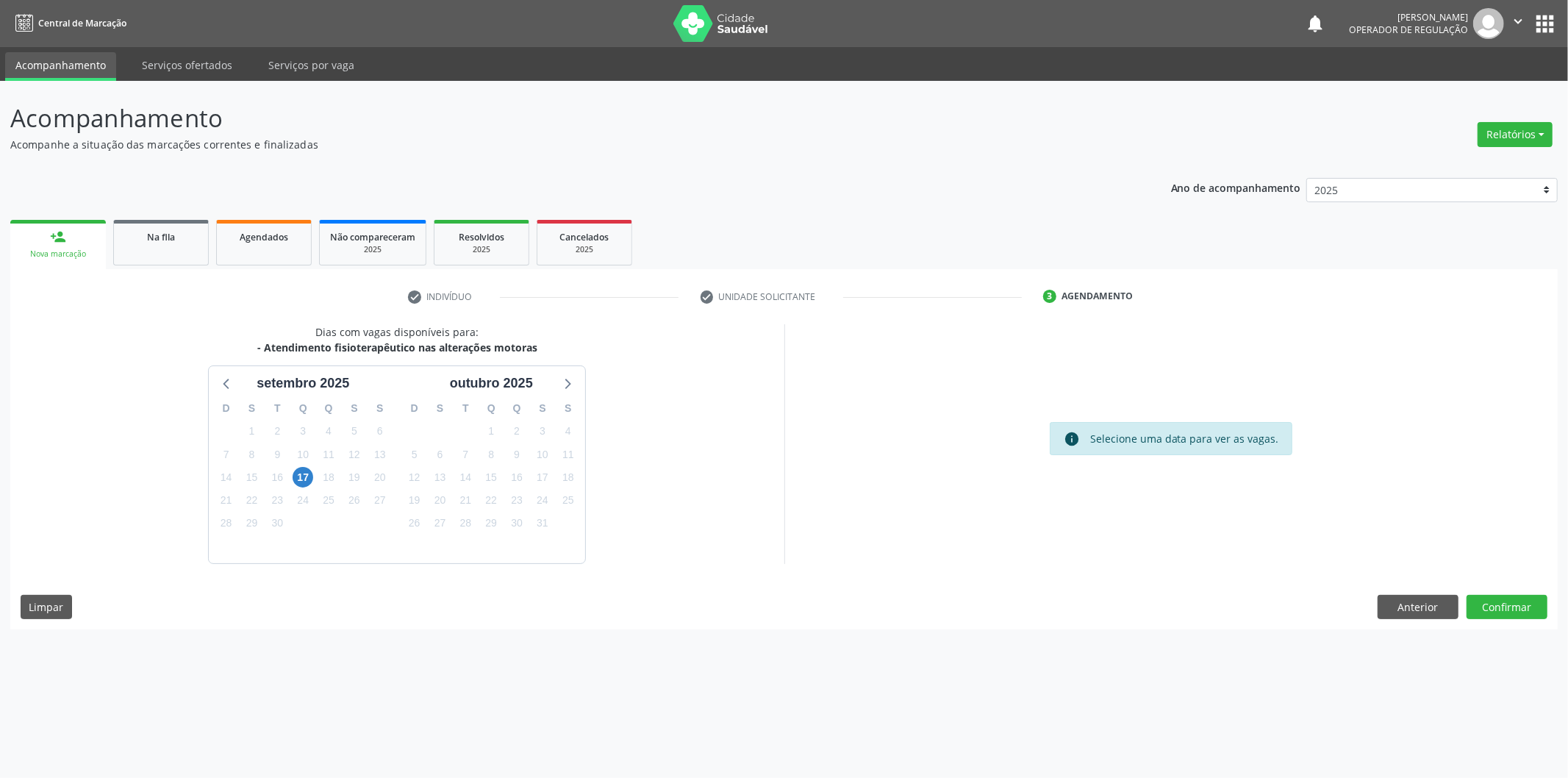
click at [1491, 621] on div "Dias com vagas disponíveis para: - Atendimento fisioterapêutico nas alterações …" at bounding box center [784, 476] width 1548 height 305
click at [1496, 608] on button "Confirmar" at bounding box center [1506, 607] width 81 height 25
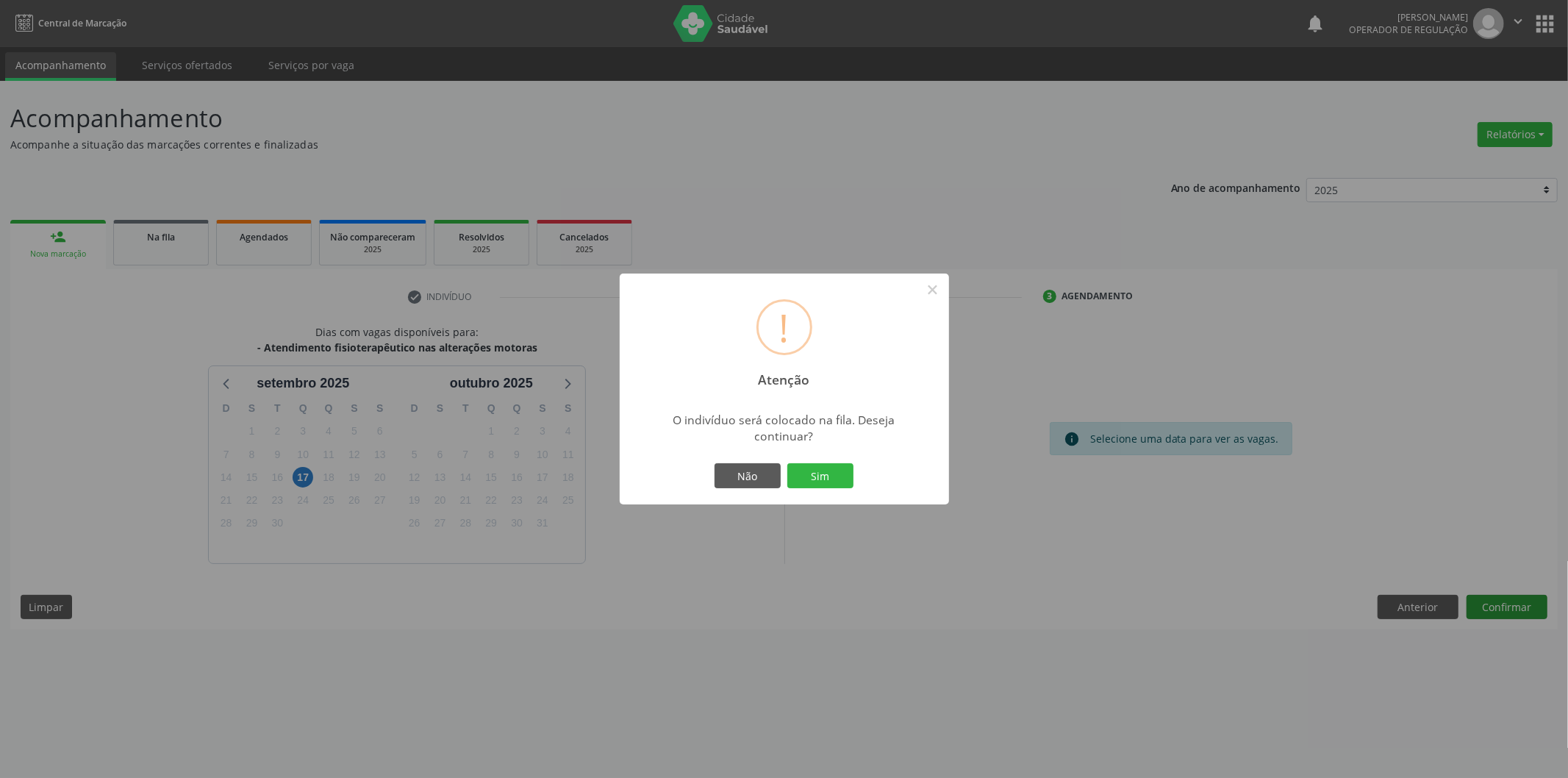
click at [787, 463] on button "Sim" at bounding box center [820, 475] width 66 height 25
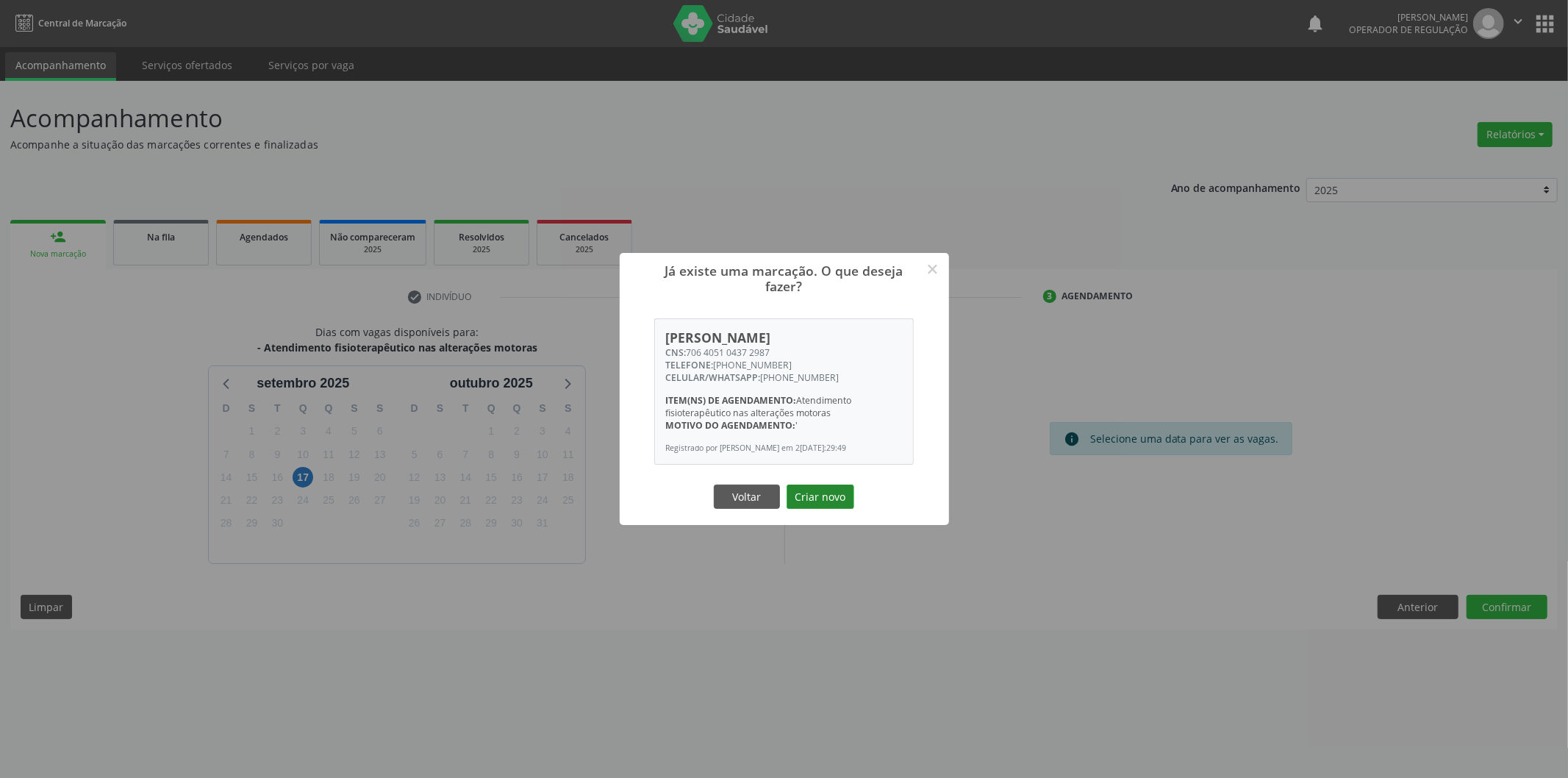
click at [829, 504] on button "Criar novo" at bounding box center [820, 496] width 68 height 25
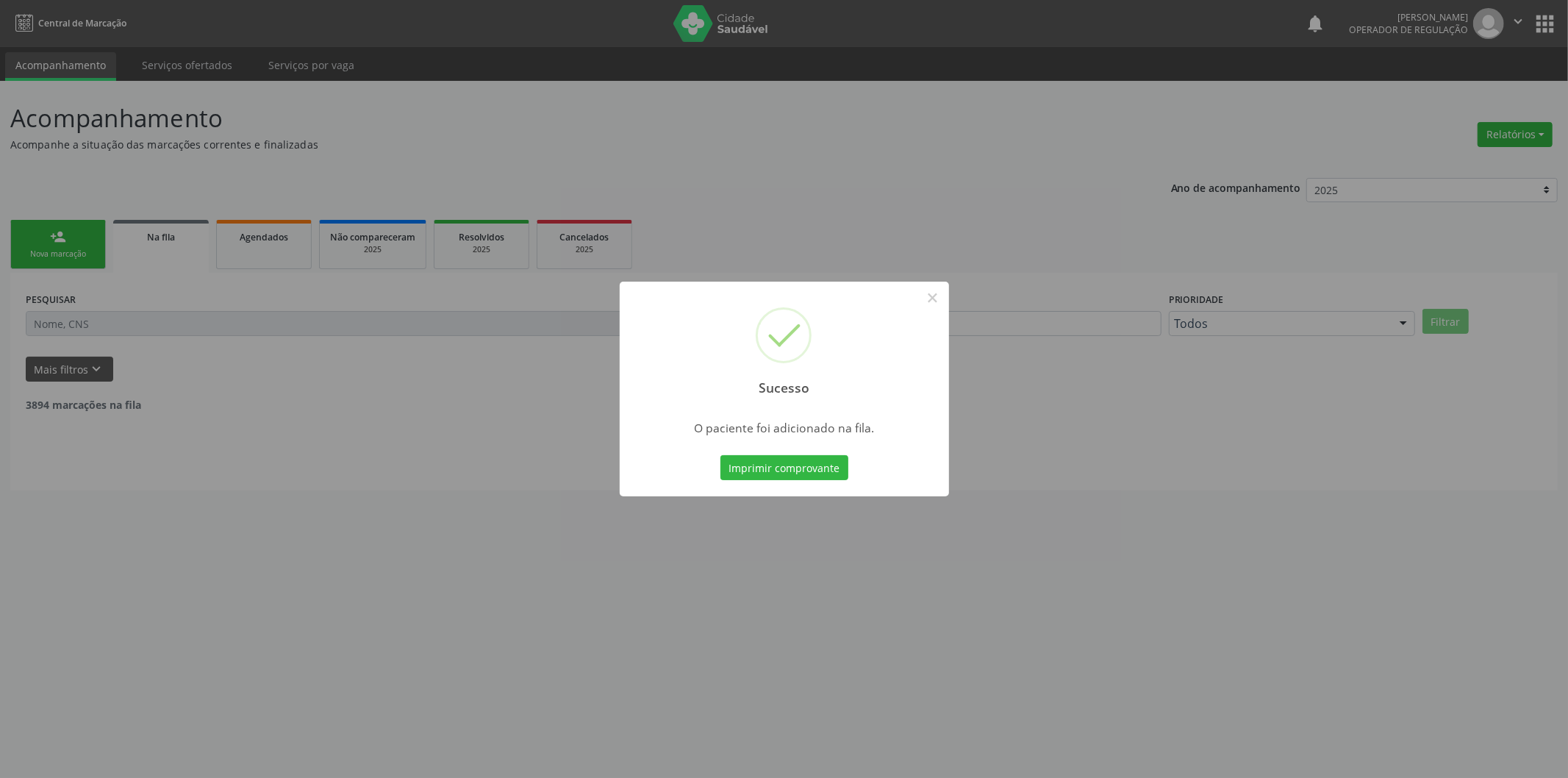
click at [82, 245] on div "Sucesso × O paciente foi adicionado na fila. Imprimir comprovante Cancel" at bounding box center [784, 389] width 1568 height 778
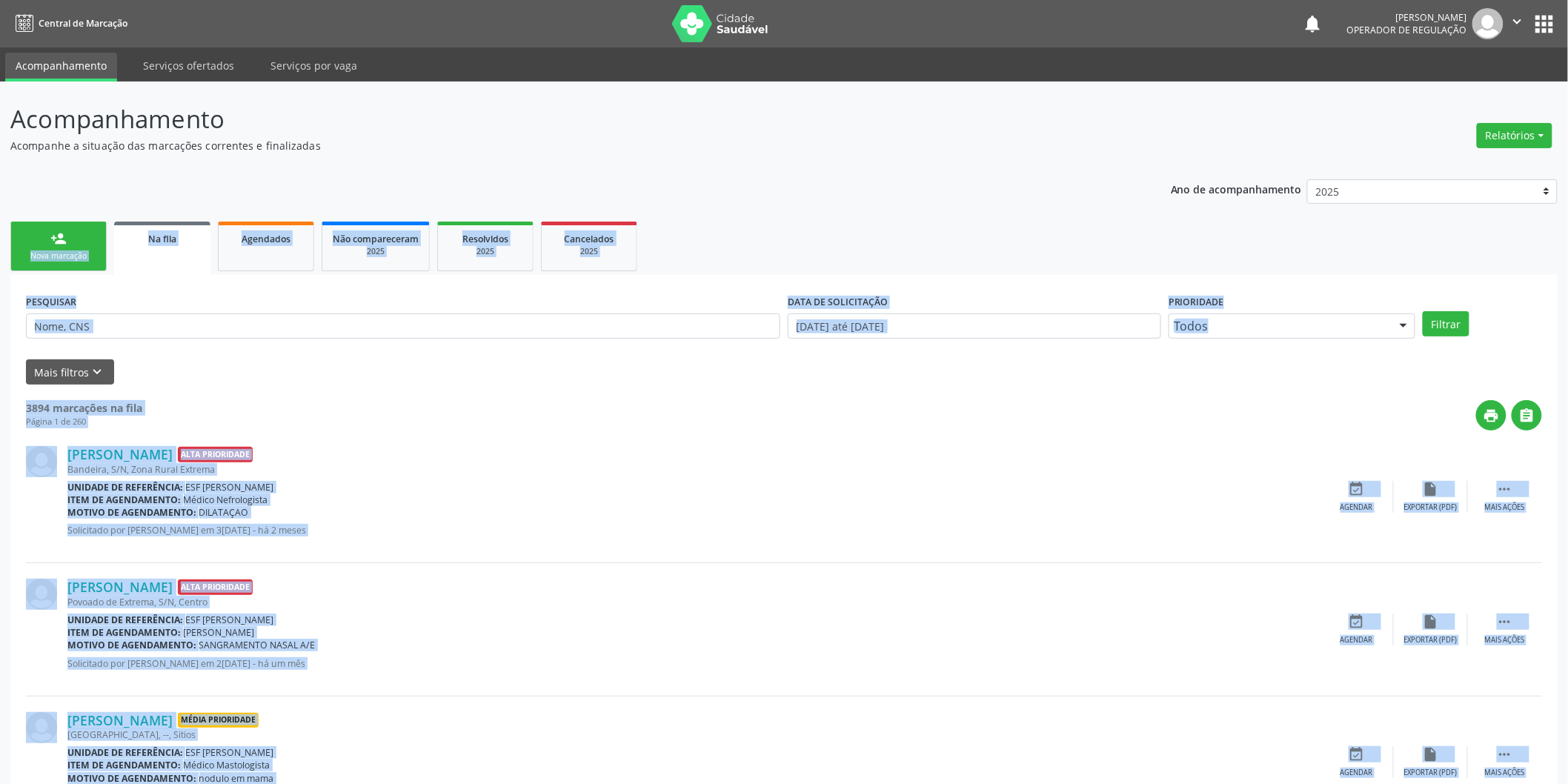
click at [84, 248] on link "person_add Nova marcação" at bounding box center [58, 245] width 96 height 49
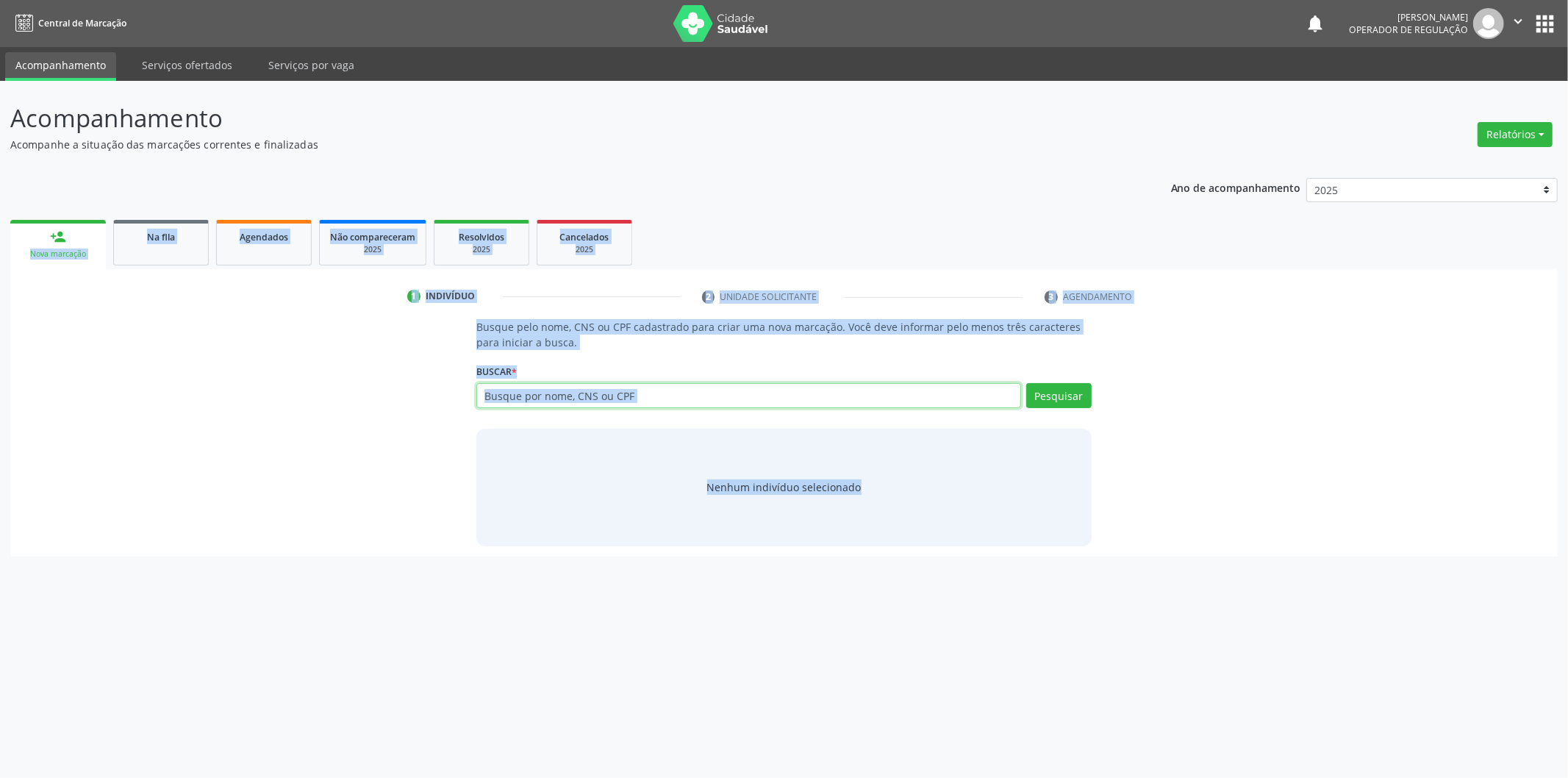
click at [661, 392] on input "text" at bounding box center [748, 395] width 545 height 25
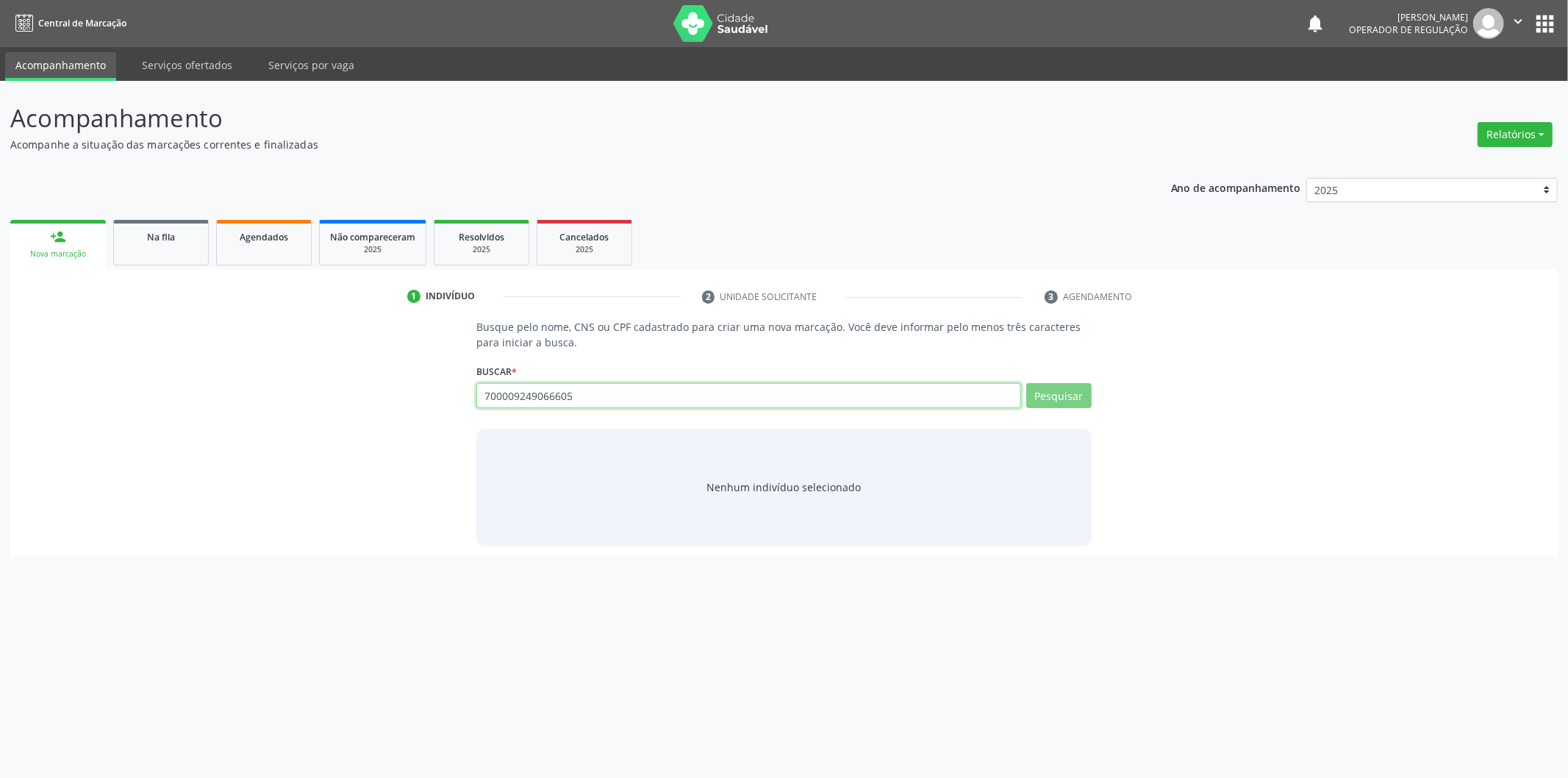
type input "700009249066605"
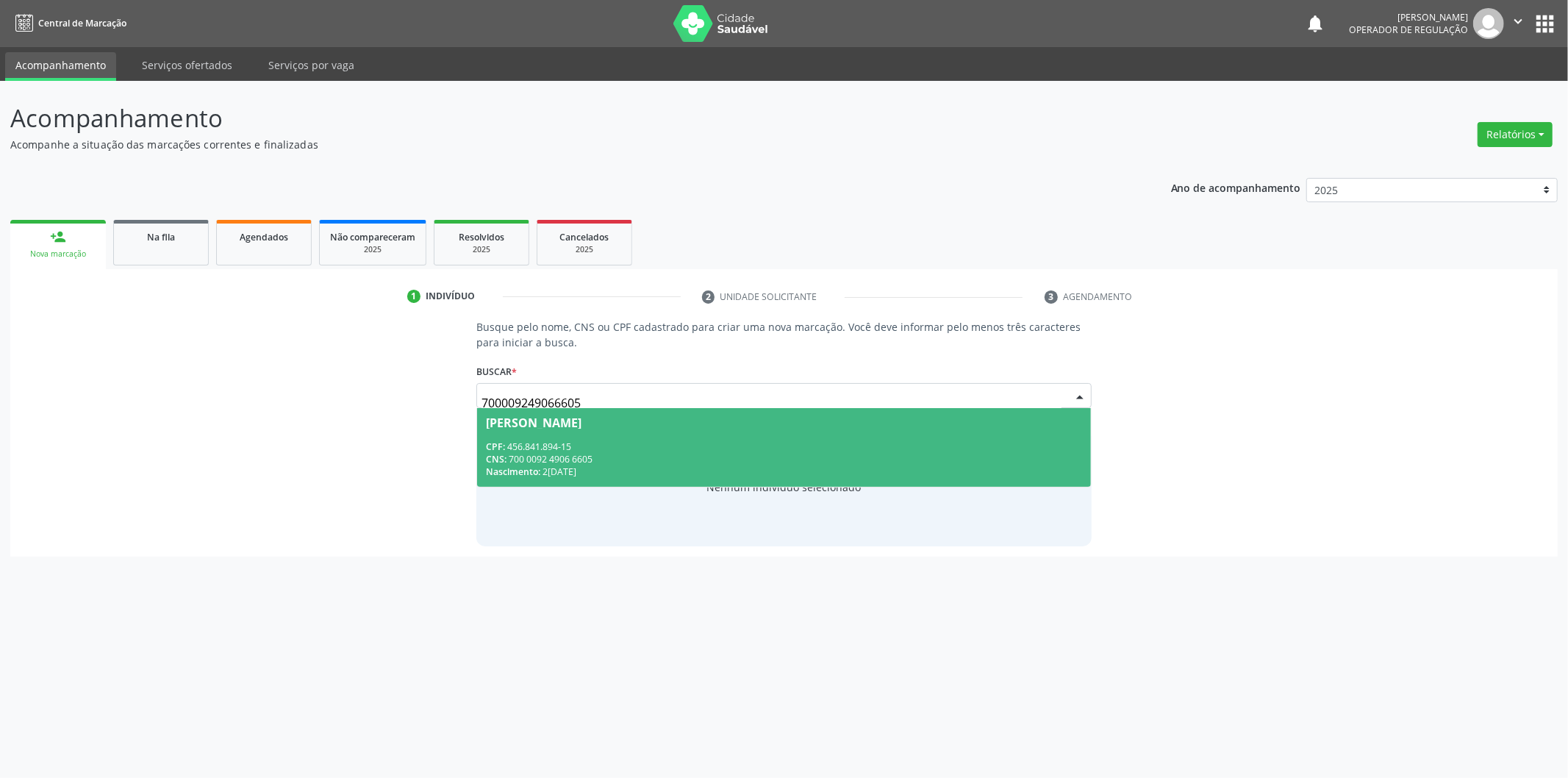
click at [750, 441] on div "CPF: 456.841.894-15" at bounding box center [784, 445] width 596 height 12
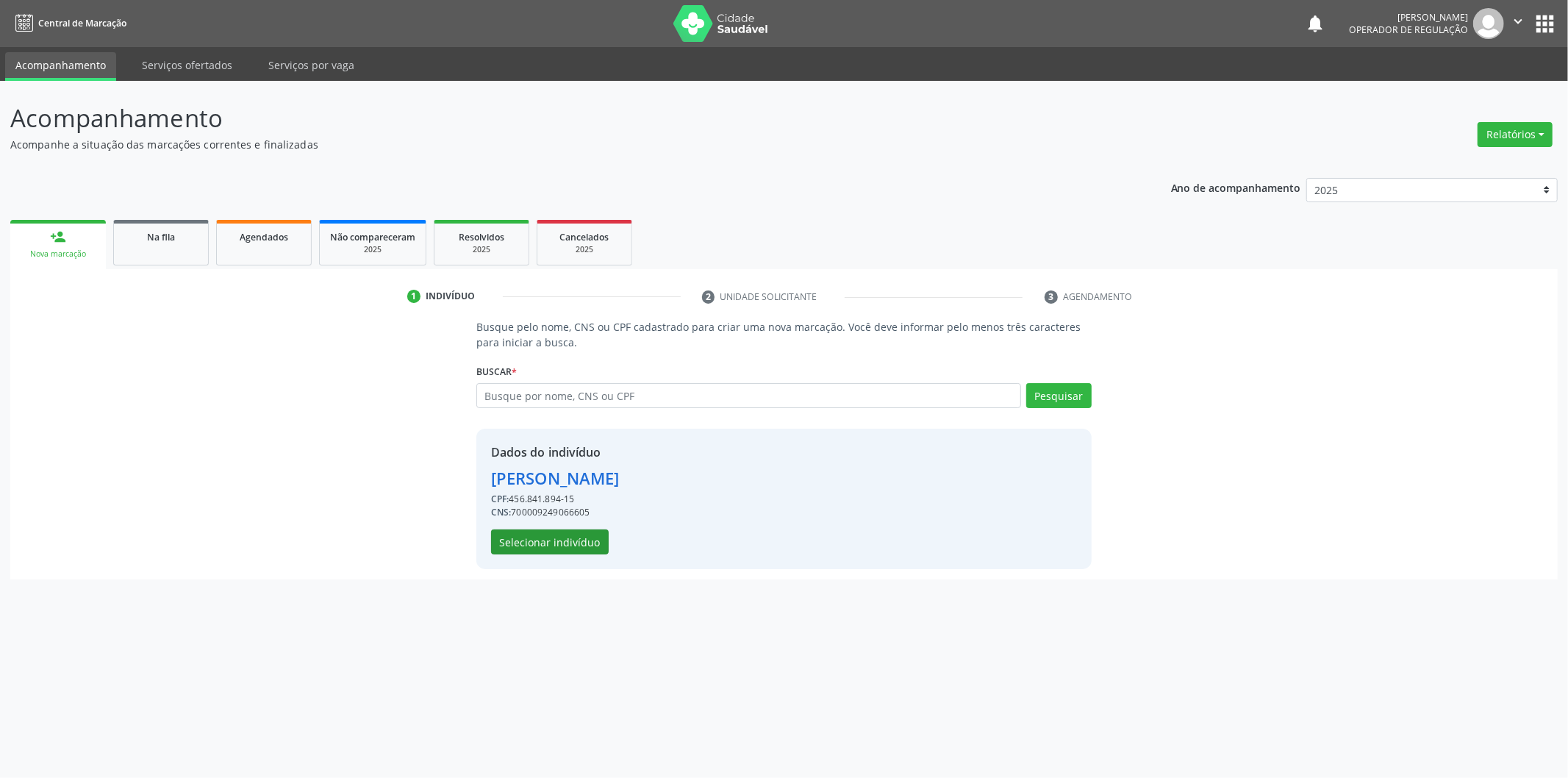
drag, startPoint x: 605, startPoint y: 533, endPoint x: 600, endPoint y: 542, distance: 10.3
click at [604, 539] on div "Dados do indivíduo Maria Silva de França Sousa CPF: 456.841.894-15 CNS: 7000092…" at bounding box center [555, 499] width 129 height 111
click at [596, 542] on button "Selecionar indivíduo" at bounding box center [549, 541] width 118 height 25
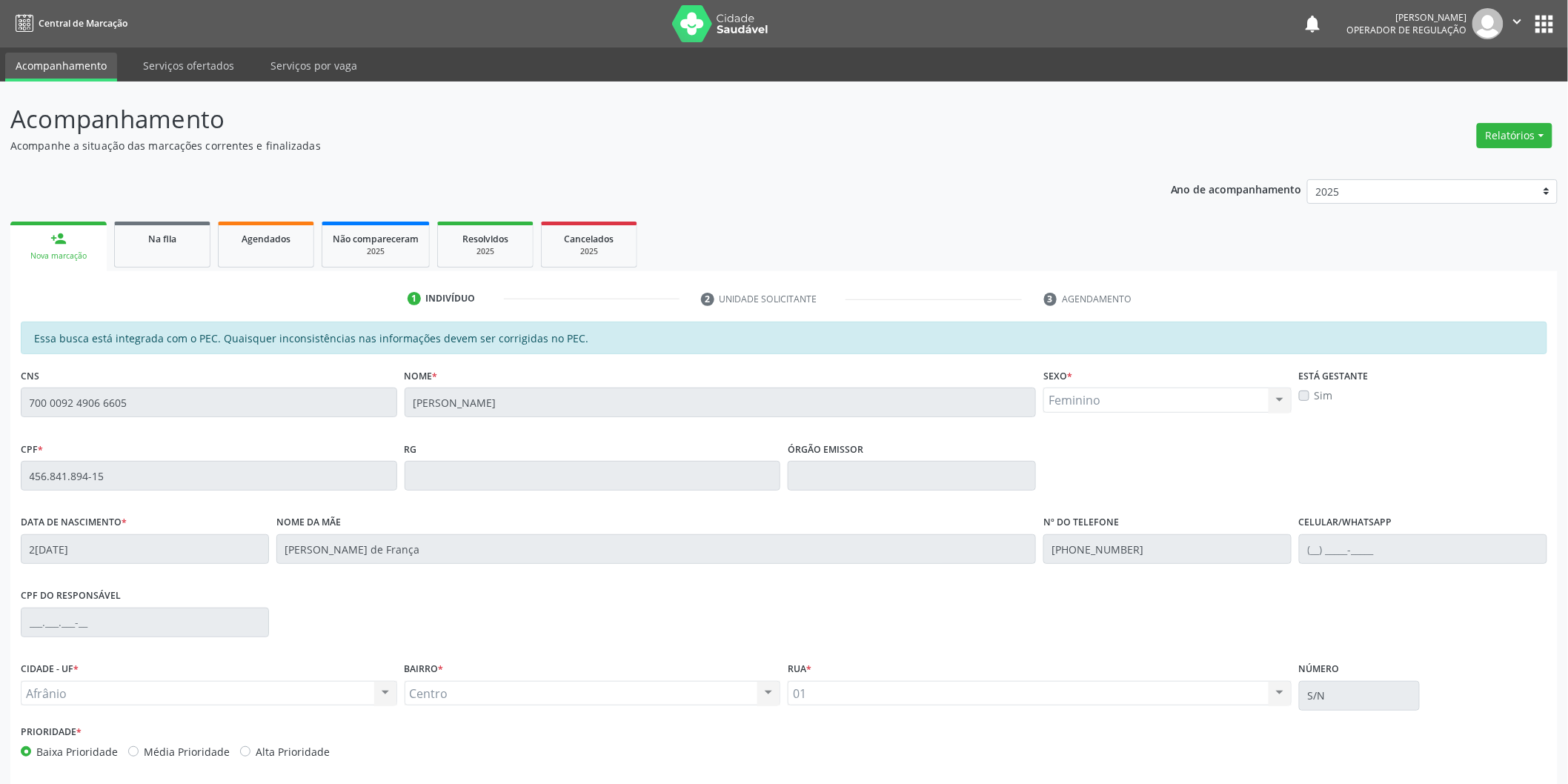
drag, startPoint x: 1565, startPoint y: 412, endPoint x: 1580, endPoint y: 595, distance: 183.6
click at [1568, 595] on html "Central de Marcação notifications [PERSON_NAME] Operador de regulação  Configu…" at bounding box center [784, 392] width 1568 height 784
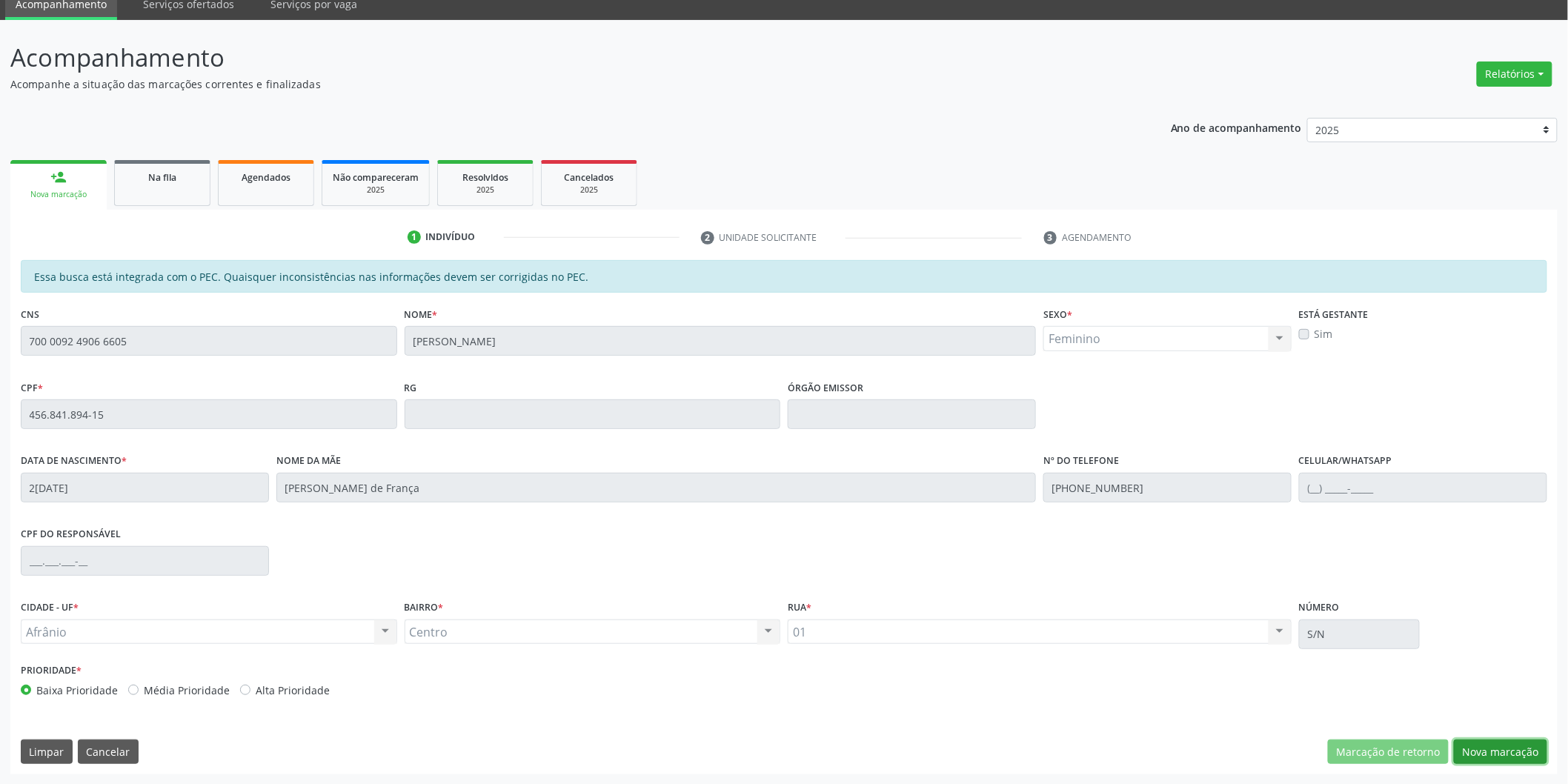
click at [1504, 747] on button "Nova marcação" at bounding box center [1501, 751] width 93 height 25
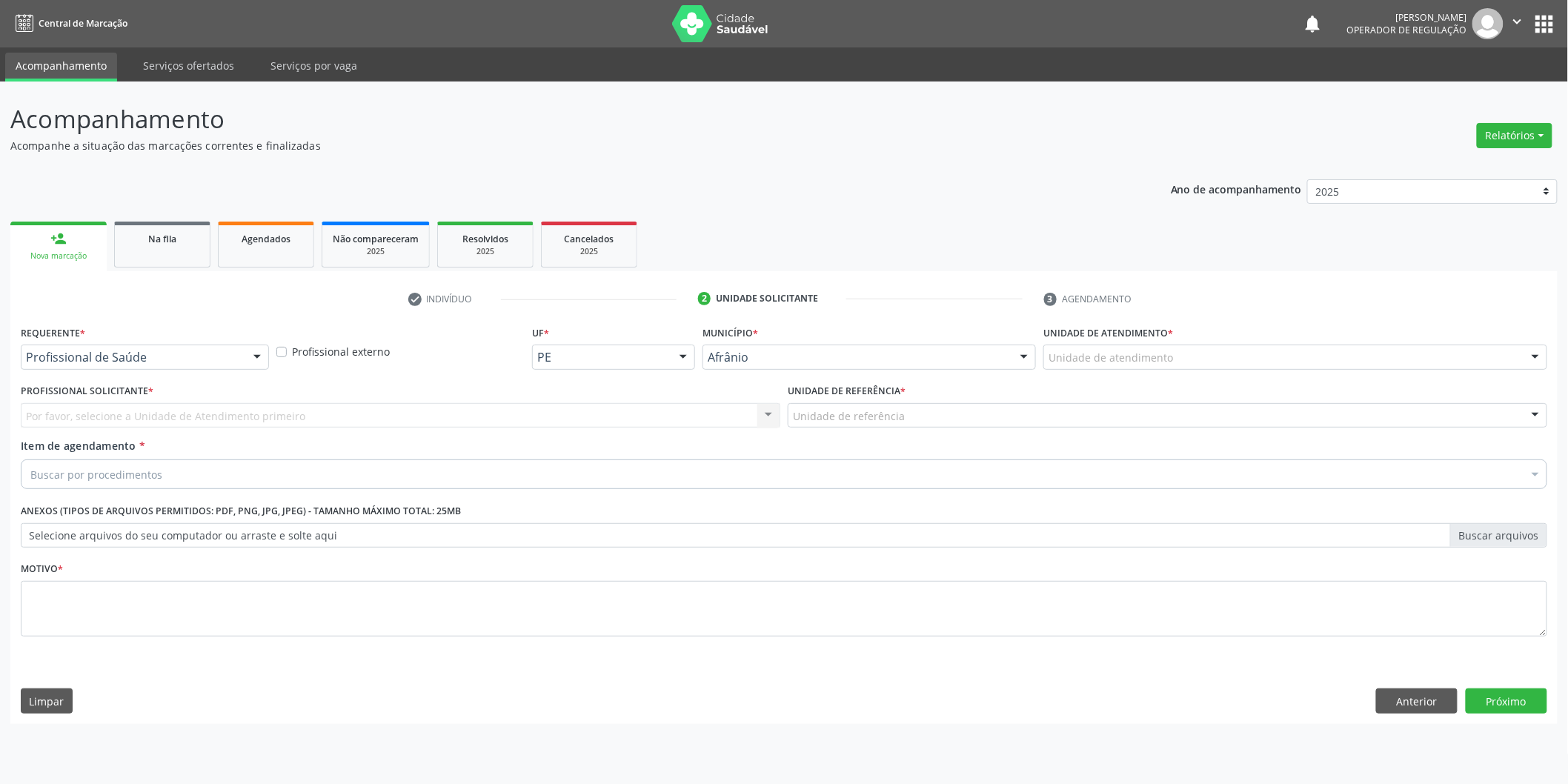
scroll to position [0, 0]
click at [1399, 351] on div "Unidade de atendimento" at bounding box center [1306, 357] width 508 height 25
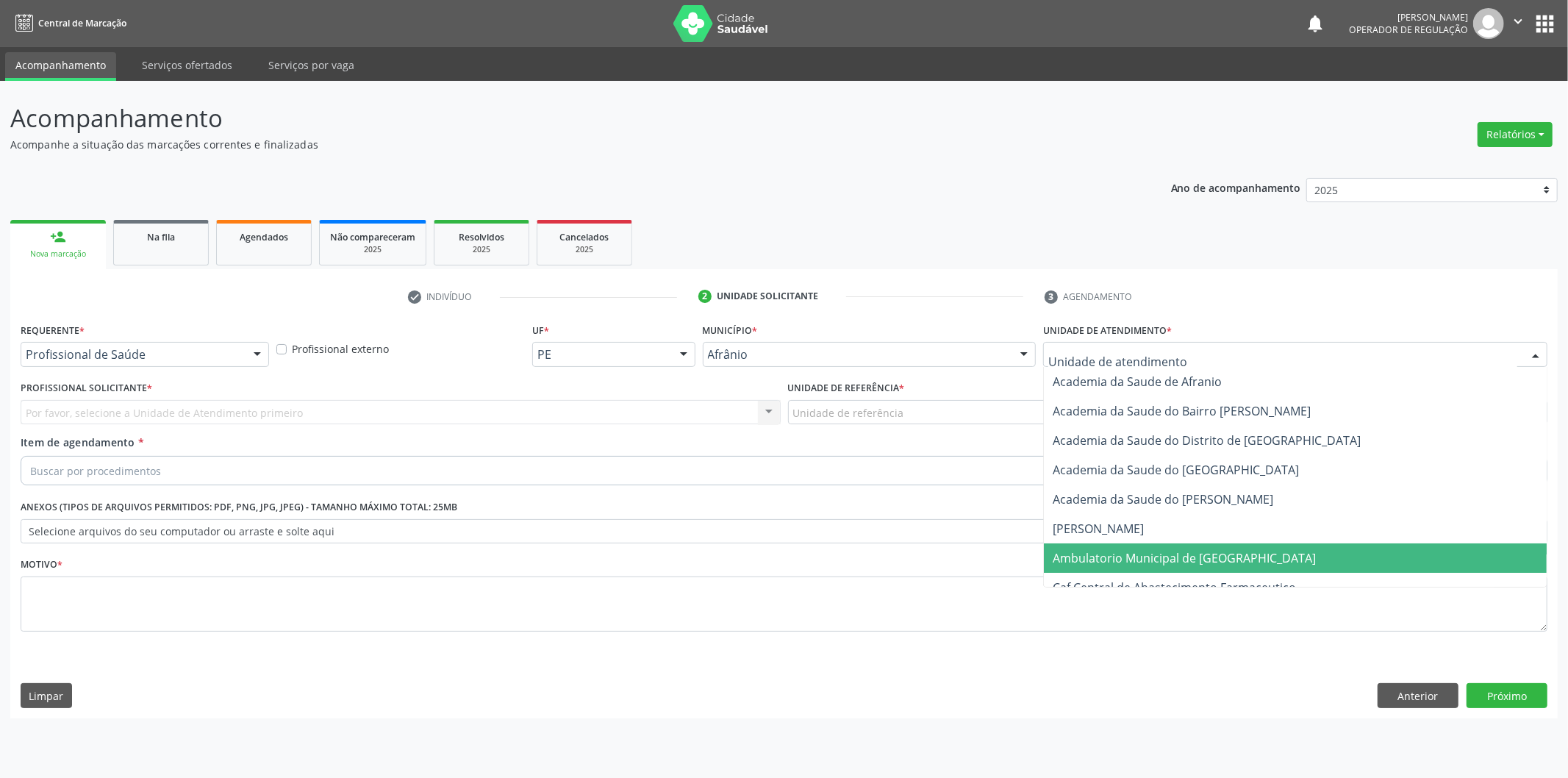
click at [1314, 559] on span "Ambulatorio Municipal de [GEOGRAPHIC_DATA]" at bounding box center [1295, 558] width 503 height 30
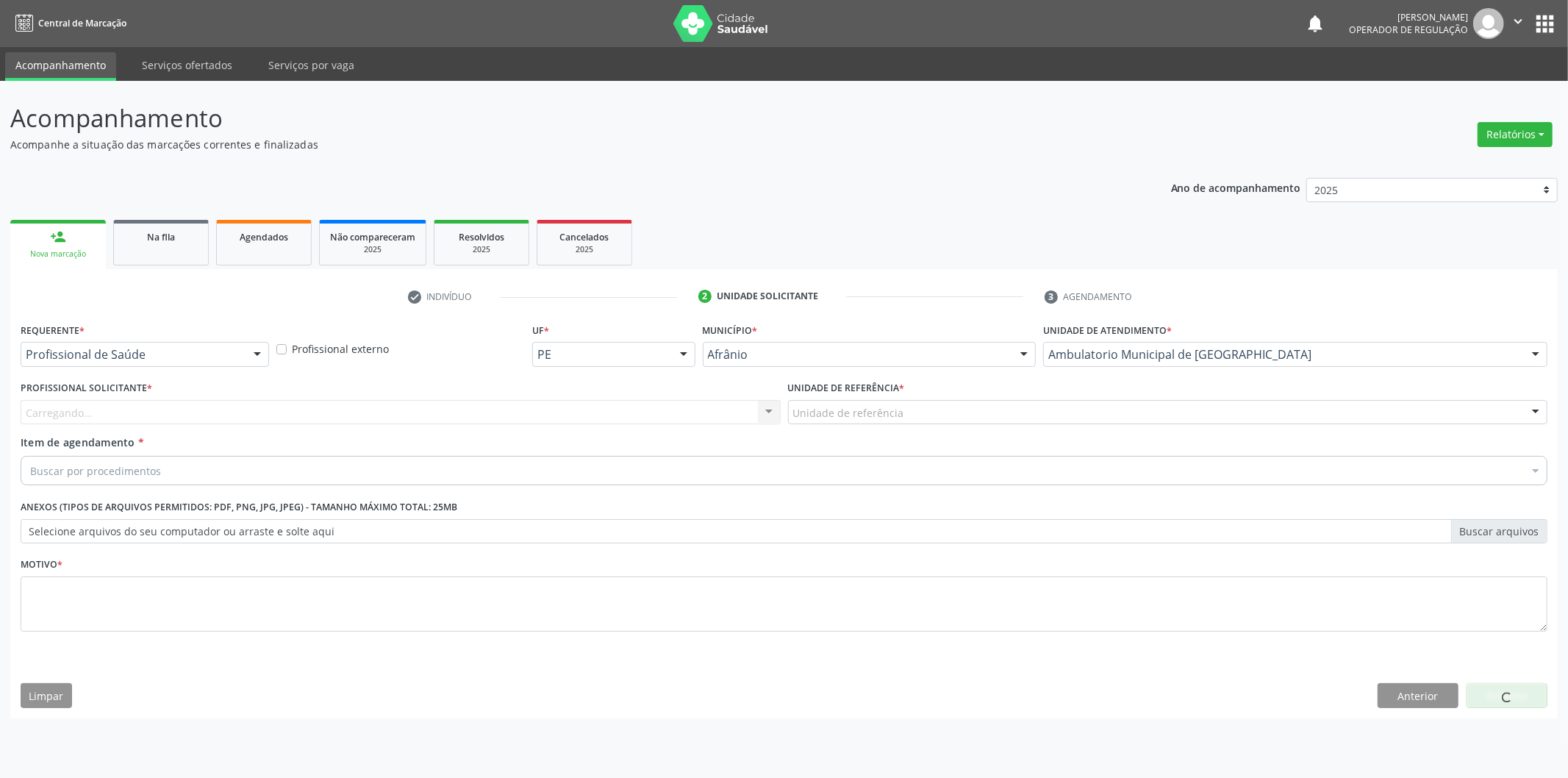
click at [1035, 422] on div "Unidade de referência ESF de Extrema ESF de Barra das Melancias ESF [PERSON_NAM…" at bounding box center [1168, 412] width 760 height 25
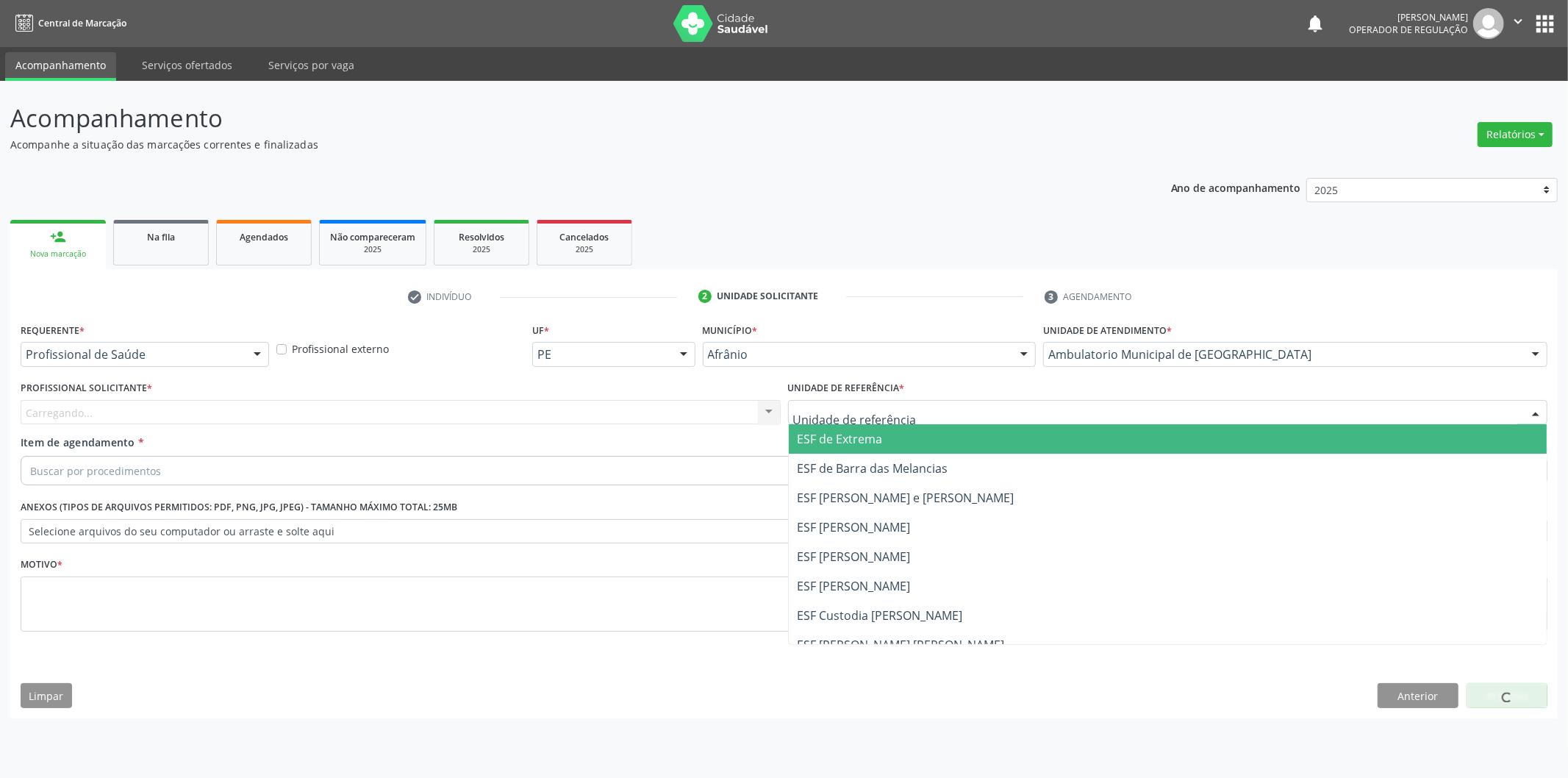
click at [1010, 438] on span "ESF de Extrema" at bounding box center [1168, 439] width 759 height 30
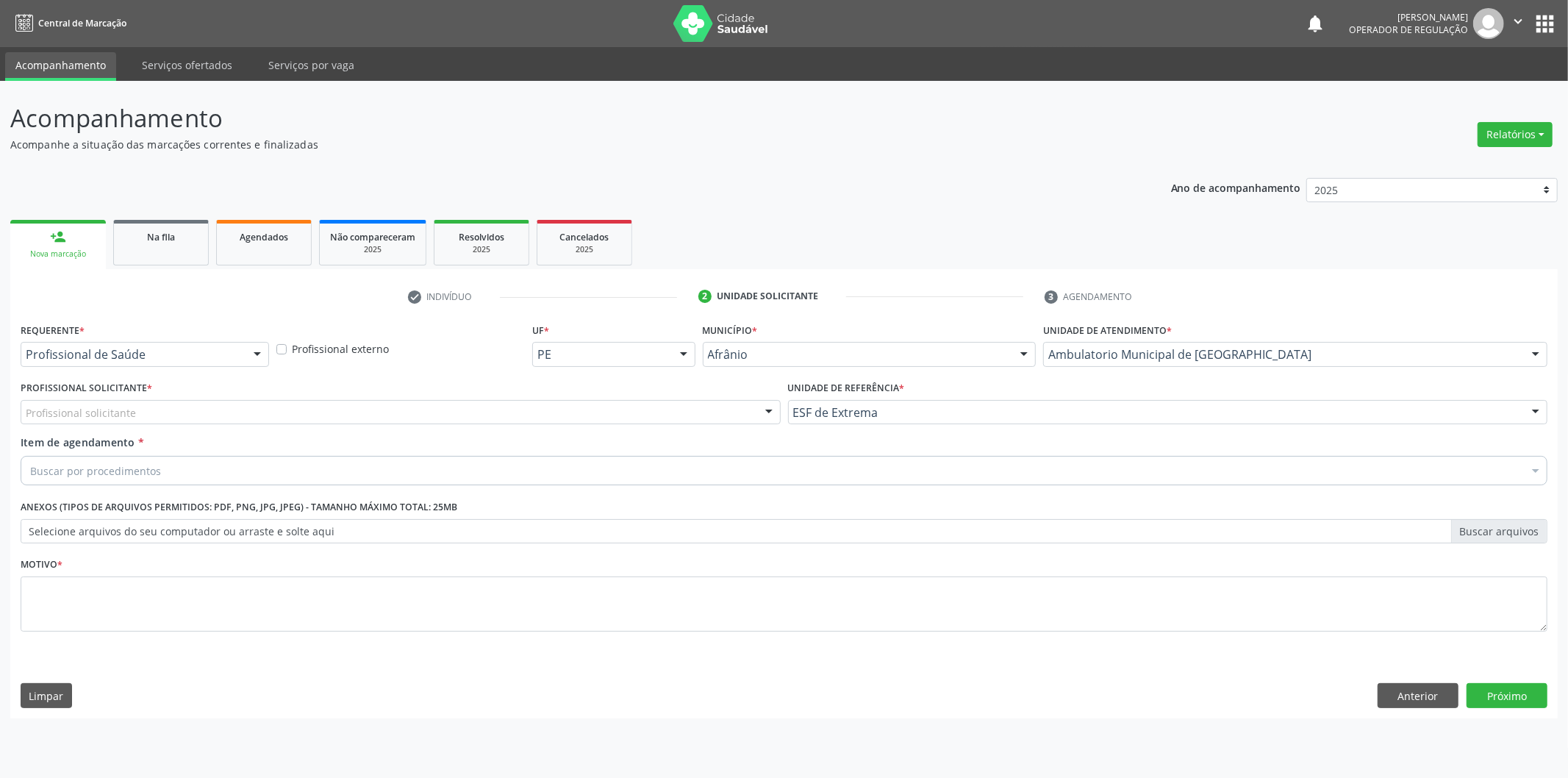
click at [691, 415] on div "Profissional solicitante" at bounding box center [400, 412] width 760 height 25
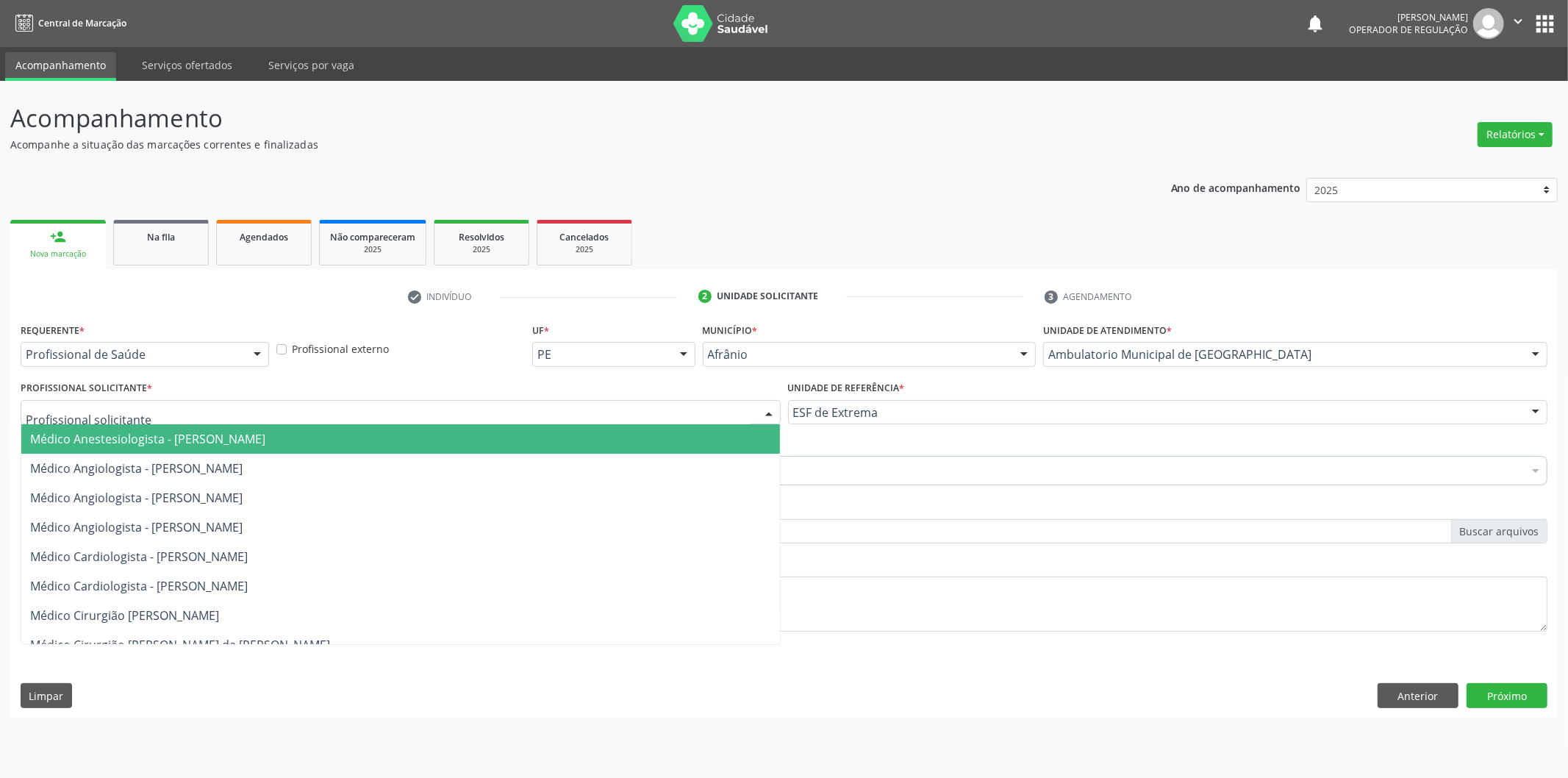
click at [681, 429] on span "Médico Anestesiologista - [PERSON_NAME]" at bounding box center [400, 439] width 759 height 30
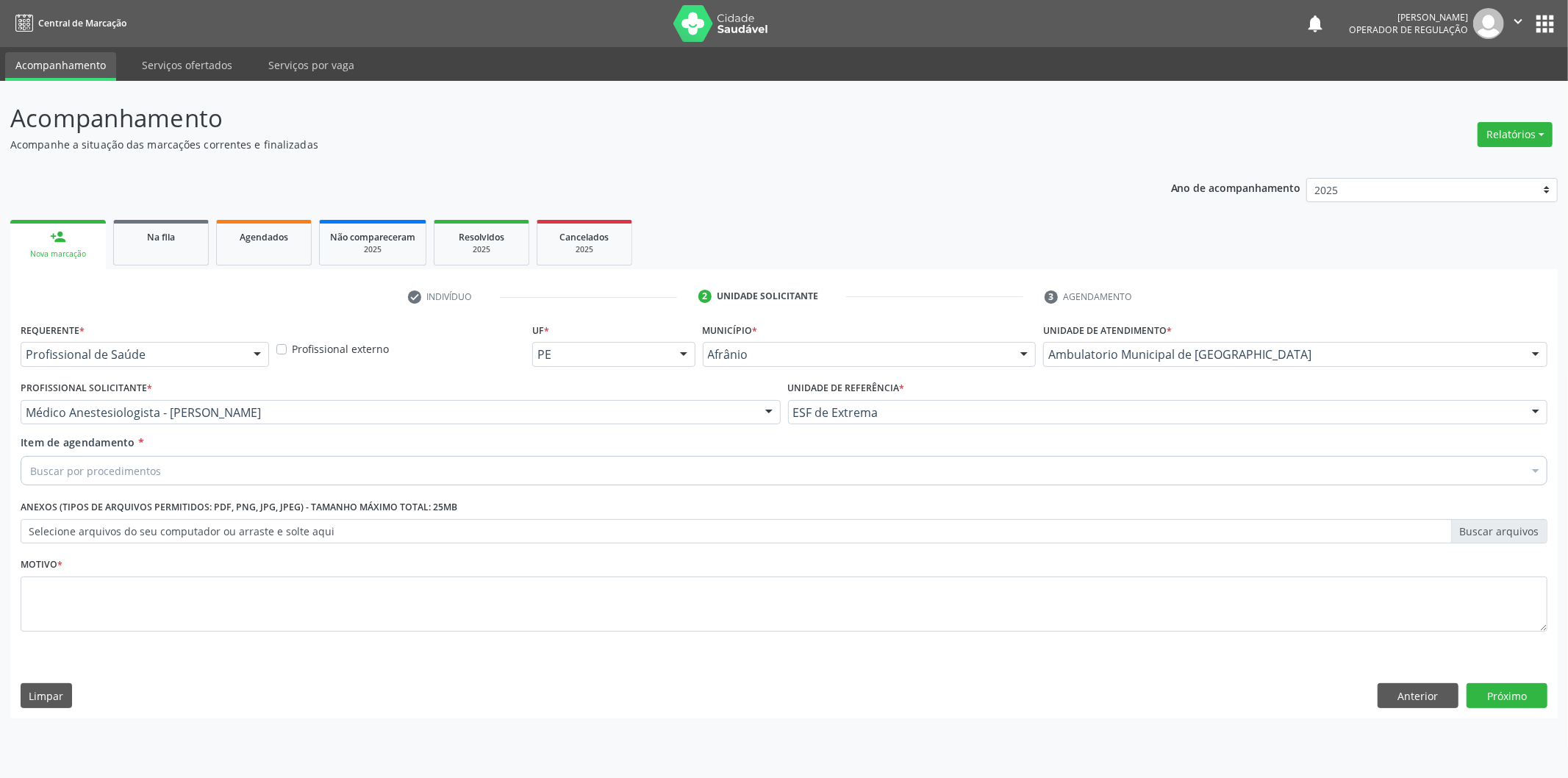
click at [252, 459] on div "Buscar por procedimentos" at bounding box center [784, 471] width 1526 height 30
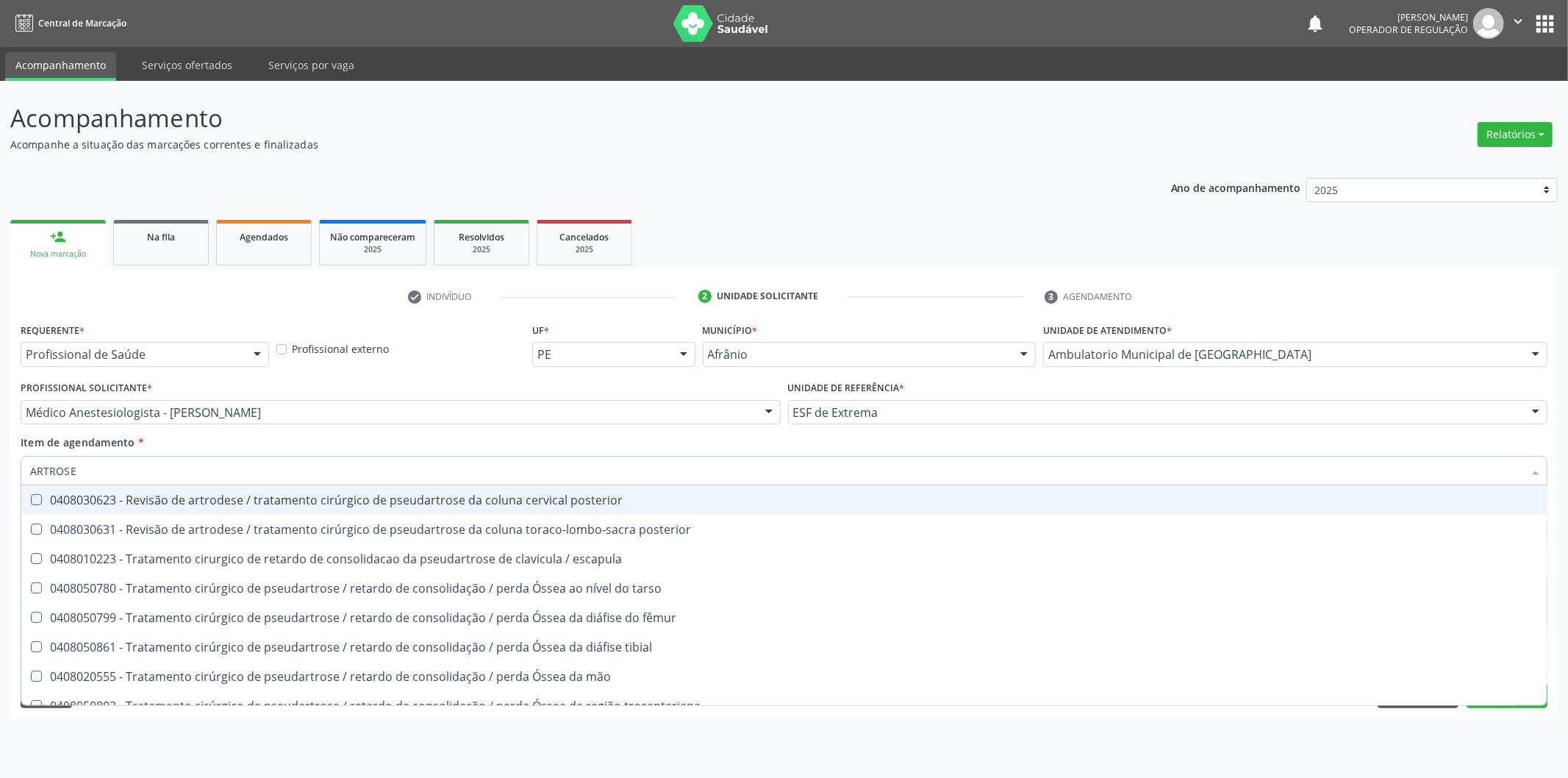
drag, startPoint x: 252, startPoint y: 459, endPoint x: 0, endPoint y: 517, distance: 258.6
click at [0, 517] on div "Acompanhamento Acompanhe a situação das marcações correntes e finalizadas Relat…" at bounding box center [784, 429] width 1568 height 696
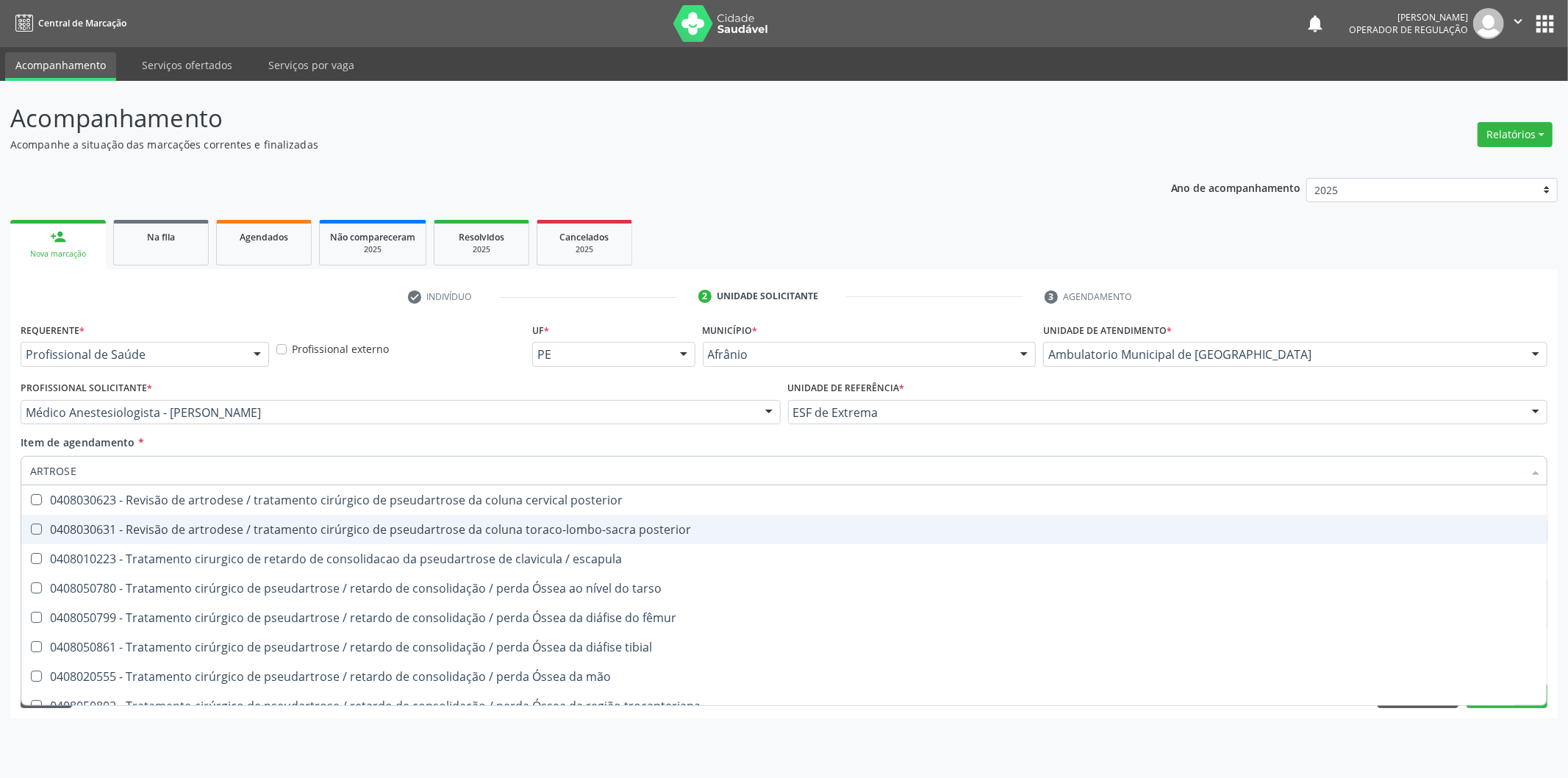
paste input "0302050027"
type input "0302050027"
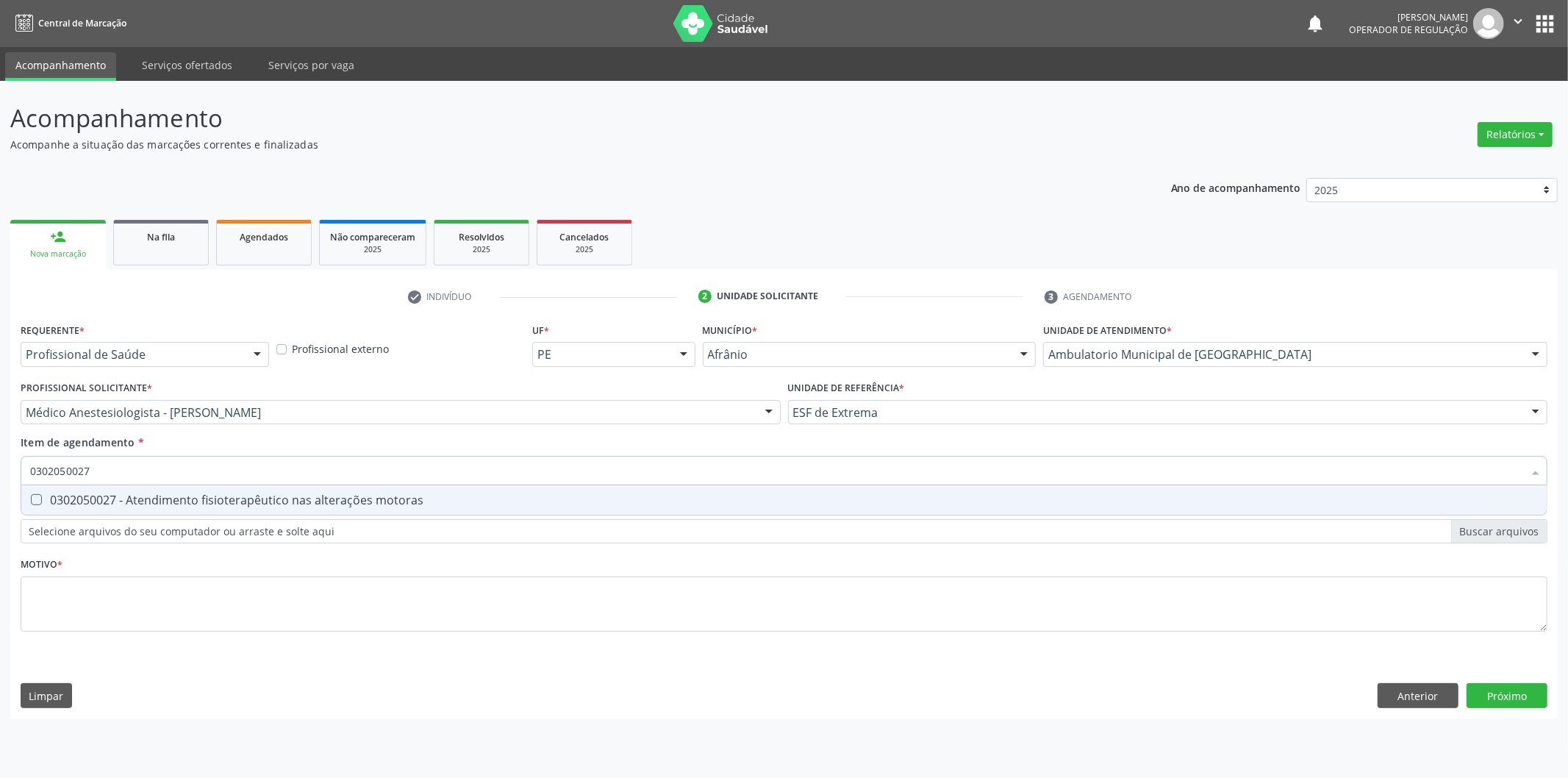
drag, startPoint x: 201, startPoint y: 489, endPoint x: 189, endPoint y: 533, distance: 45.6
click at [199, 500] on span "0302050027 - Atendimento fisioterapêutico nas alterações motoras" at bounding box center [784, 500] width 1525 height 30
checkbox motoras "true"
click at [169, 598] on div "Requerente * Profissional de Saúde Profissional de Saúde Paciente Nenhum result…" at bounding box center [784, 485] width 1526 height 333
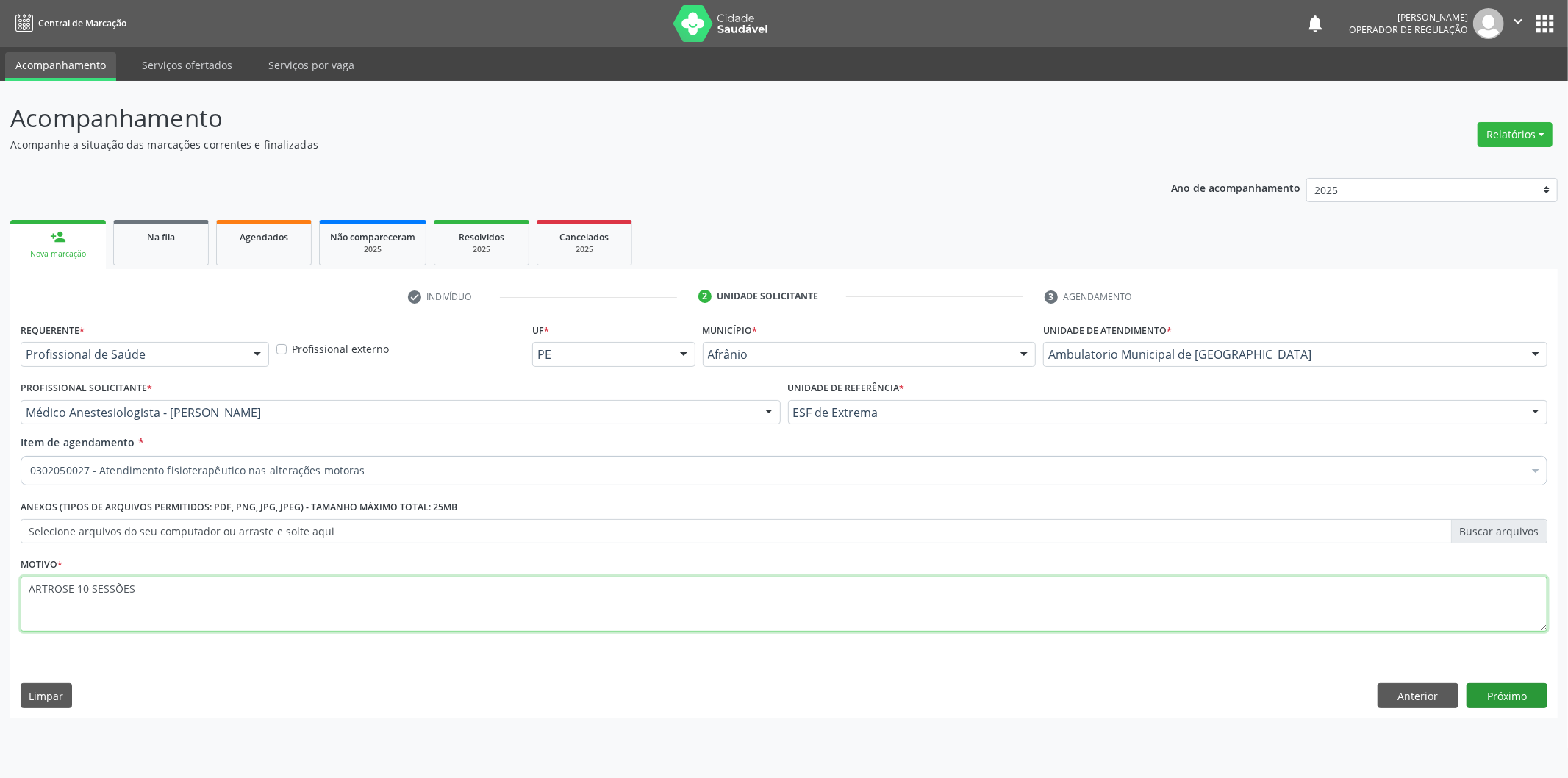
type textarea "ARTROSE 10 SESSÕES"
click at [1498, 694] on button "Próximo" at bounding box center [1506, 695] width 81 height 25
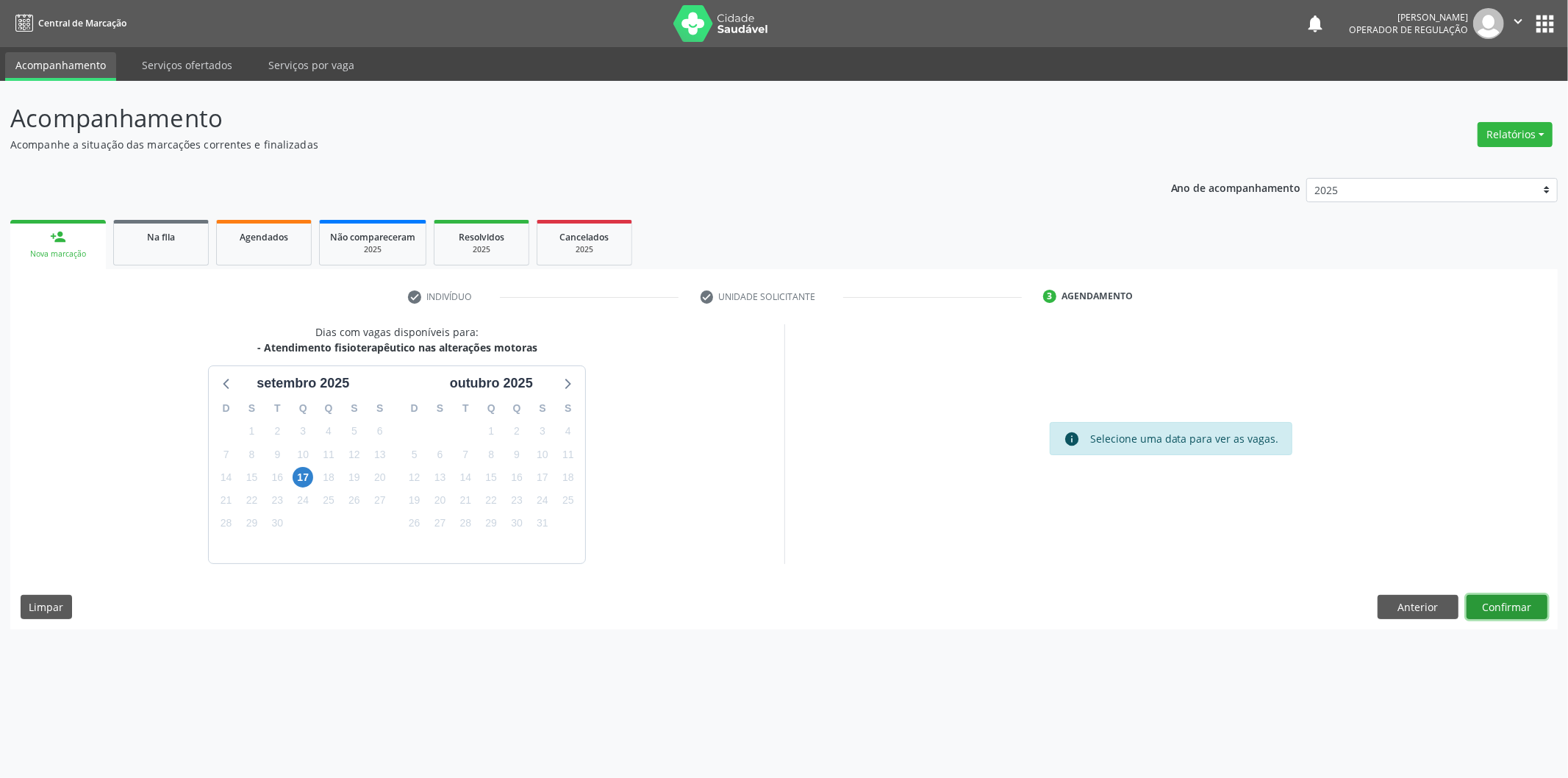
click at [1488, 605] on button "Confirmar" at bounding box center [1506, 607] width 81 height 25
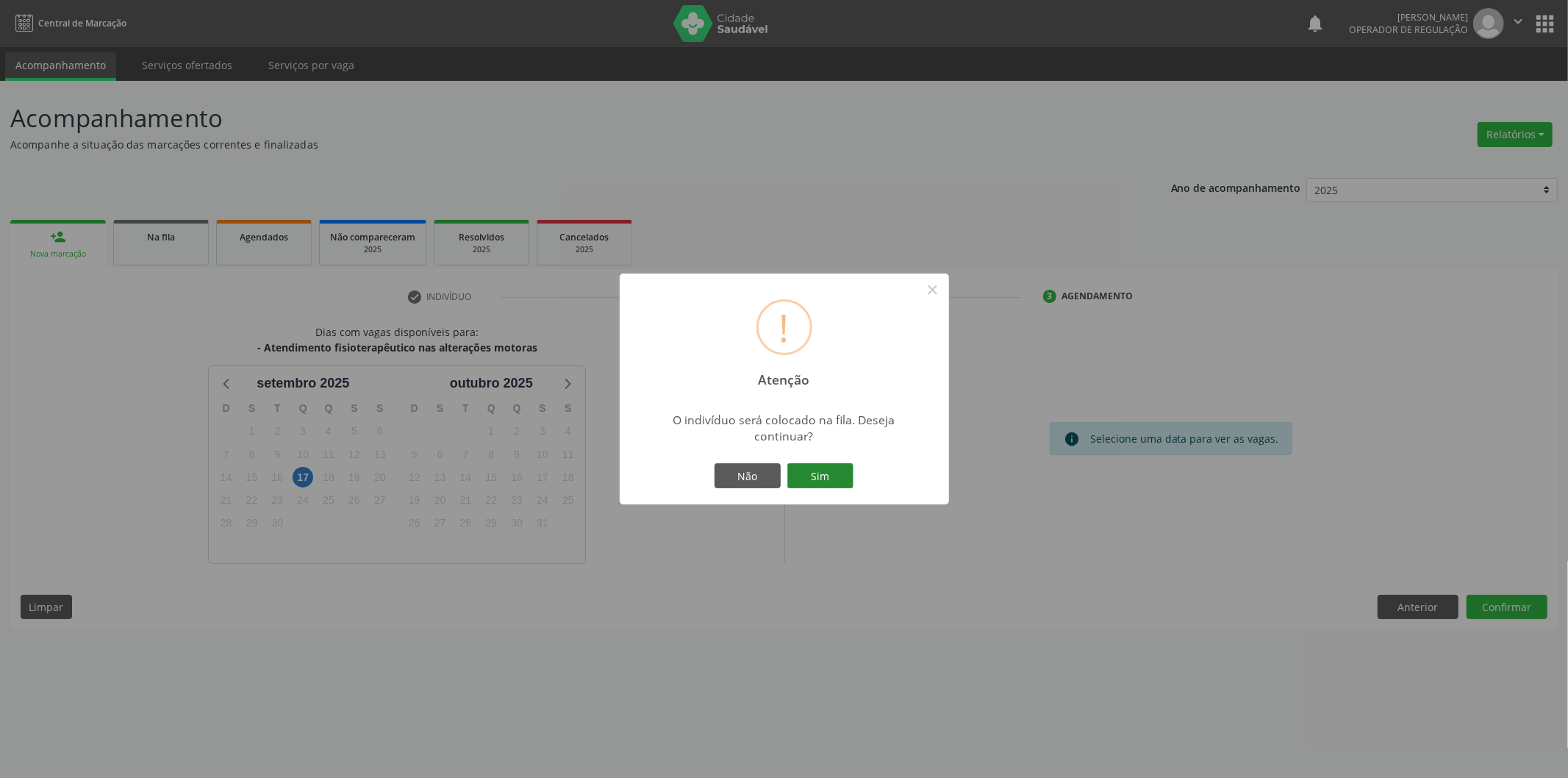
click at [825, 467] on button "Sim" at bounding box center [820, 475] width 66 height 25
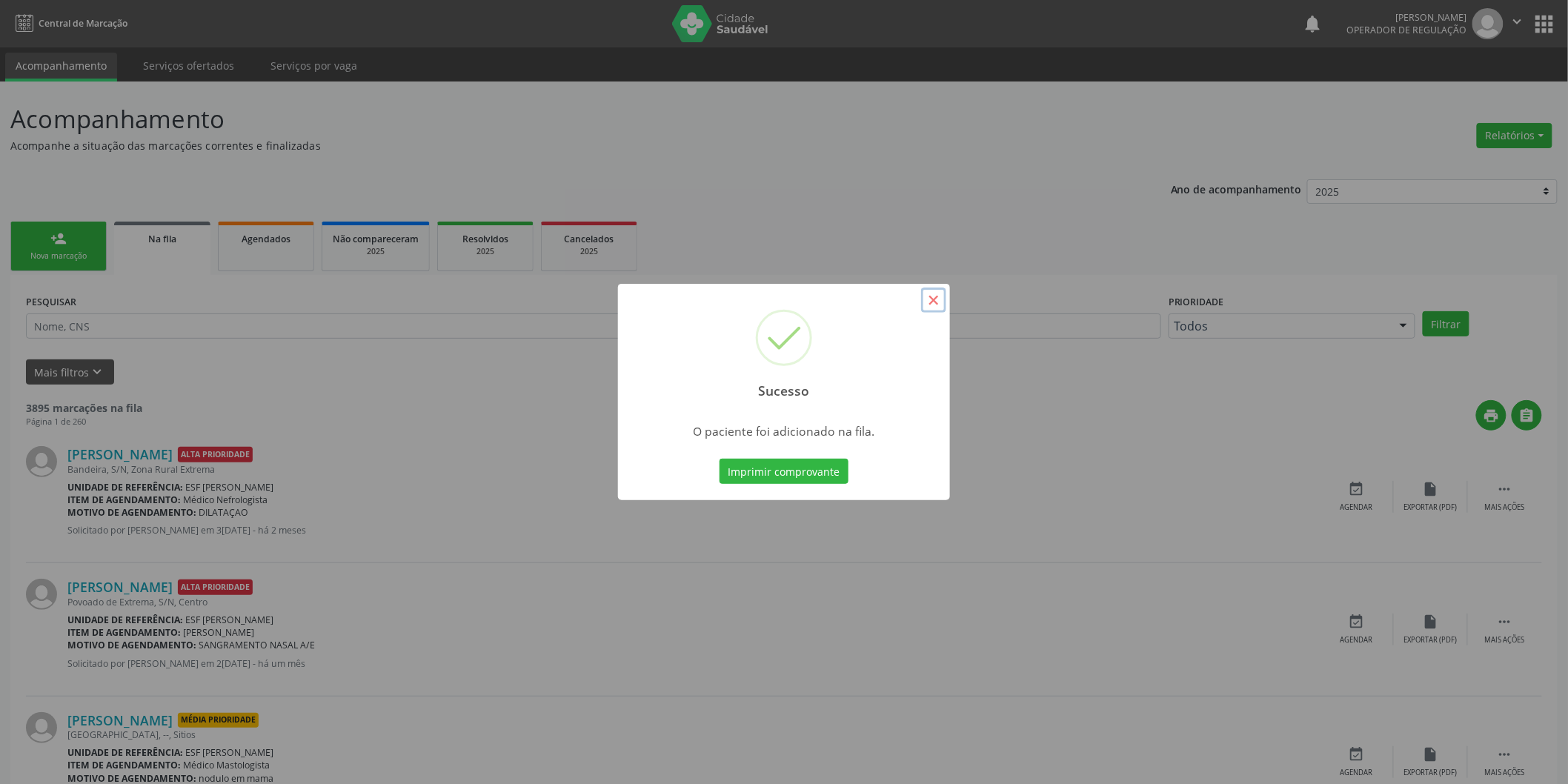
click at [934, 295] on button "×" at bounding box center [934, 300] width 25 height 25
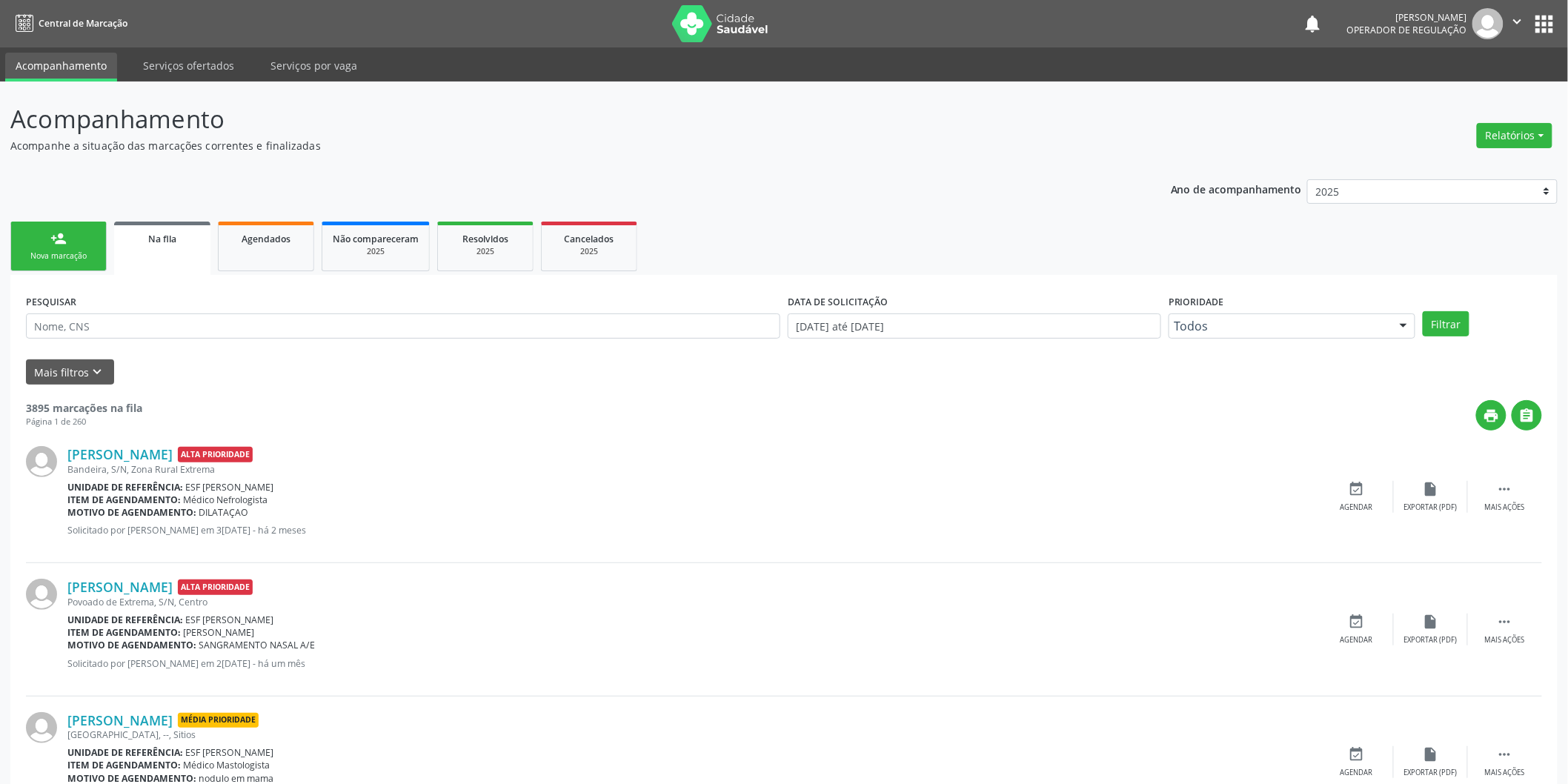
click at [72, 245] on link "person_add Nova marcação" at bounding box center [58, 245] width 96 height 49
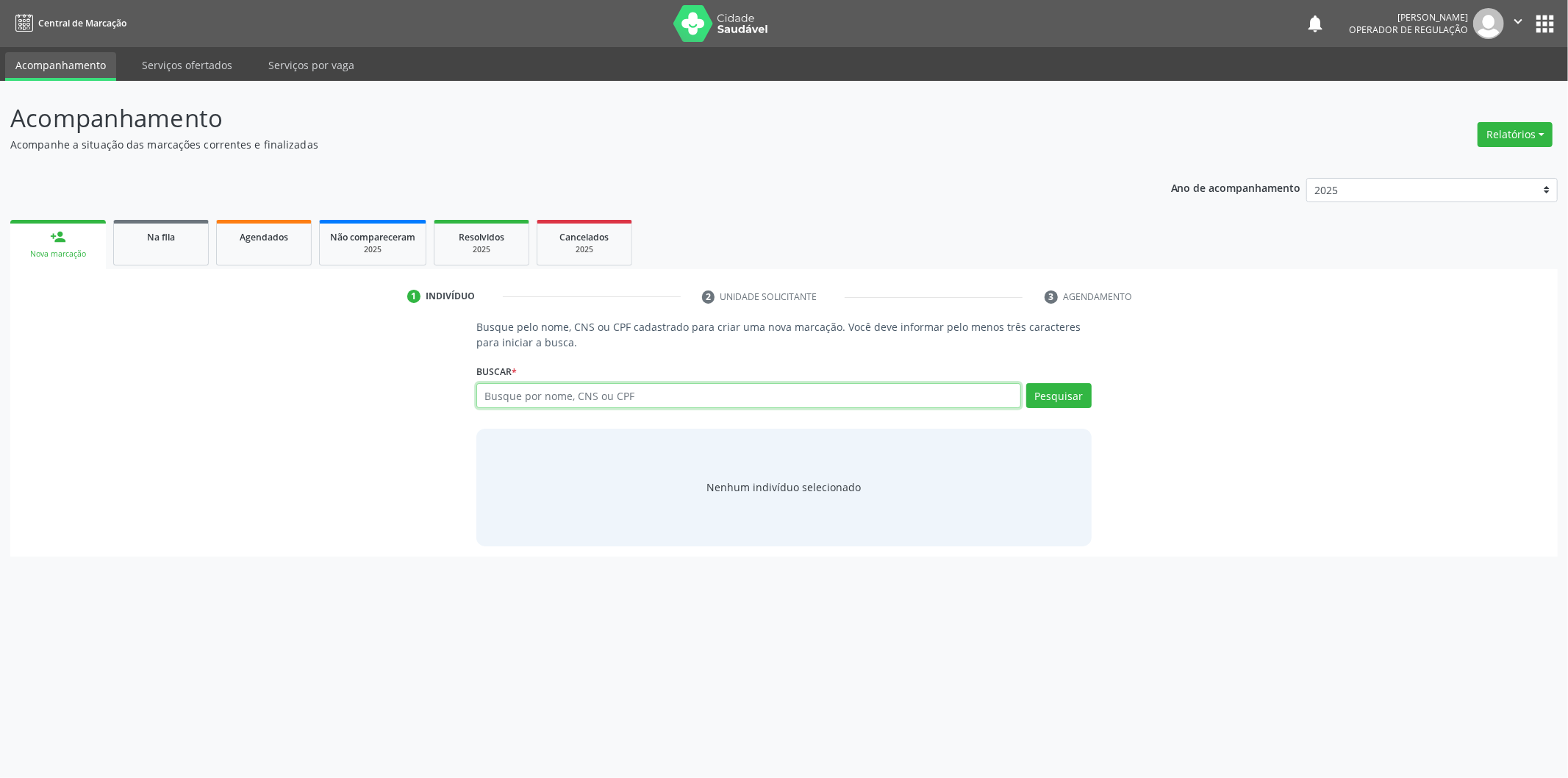
click at [643, 395] on input "text" at bounding box center [748, 395] width 545 height 25
type input "702507371058336"
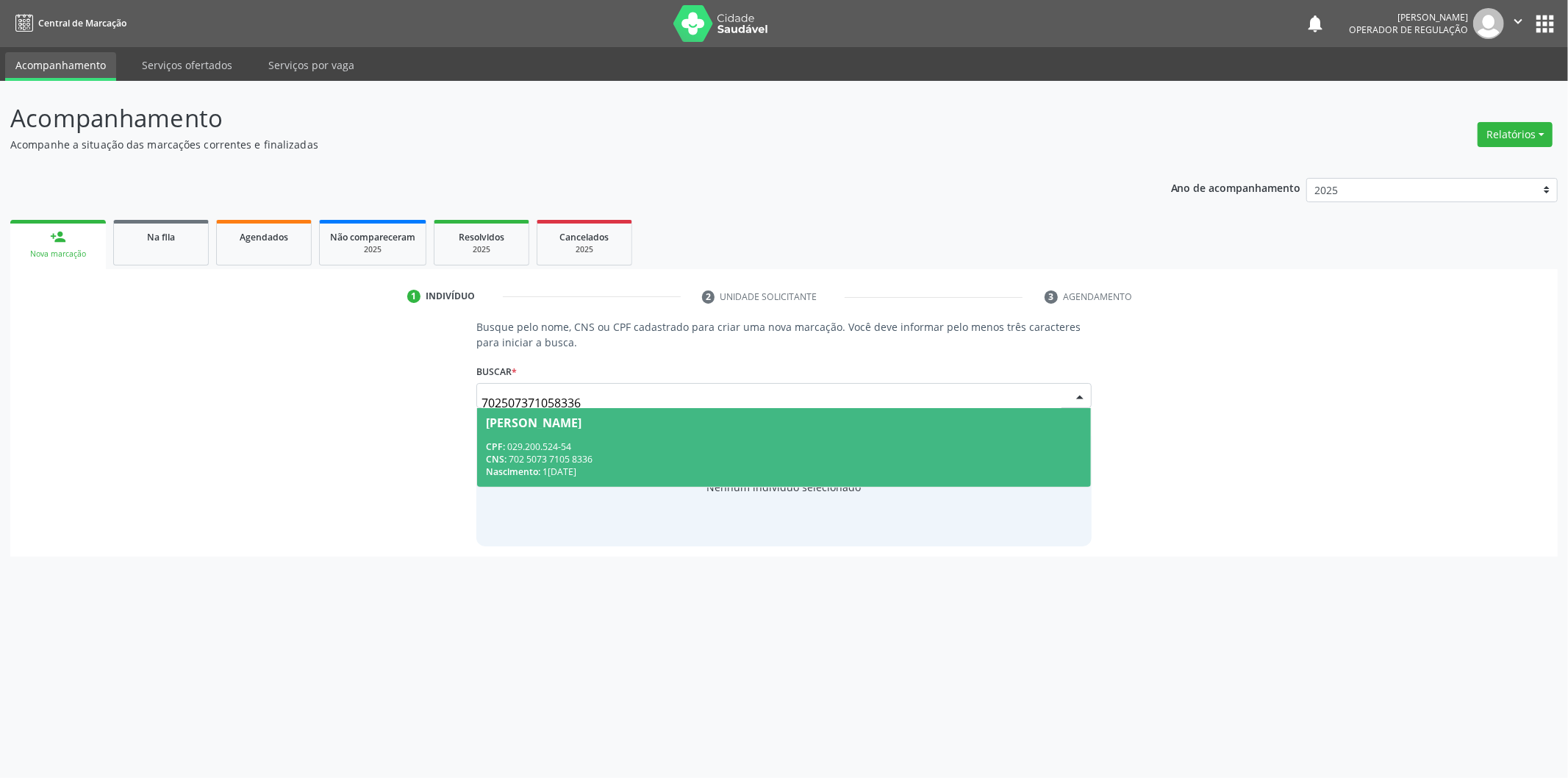
click at [604, 458] on div "CNS: 702 5073 7105 8336" at bounding box center [784, 458] width 596 height 12
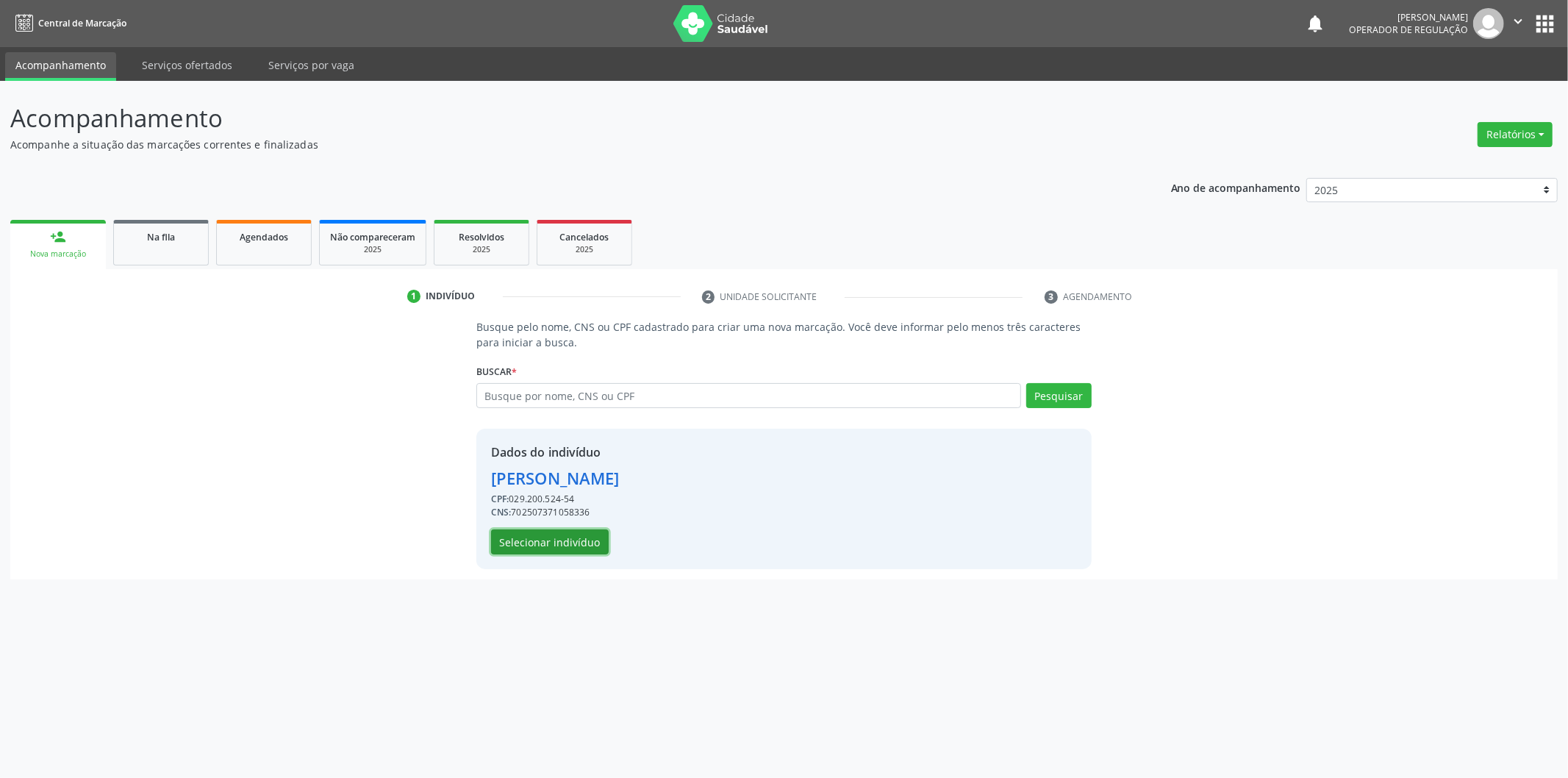
click at [571, 533] on button "Selecionar indivíduo" at bounding box center [549, 541] width 118 height 25
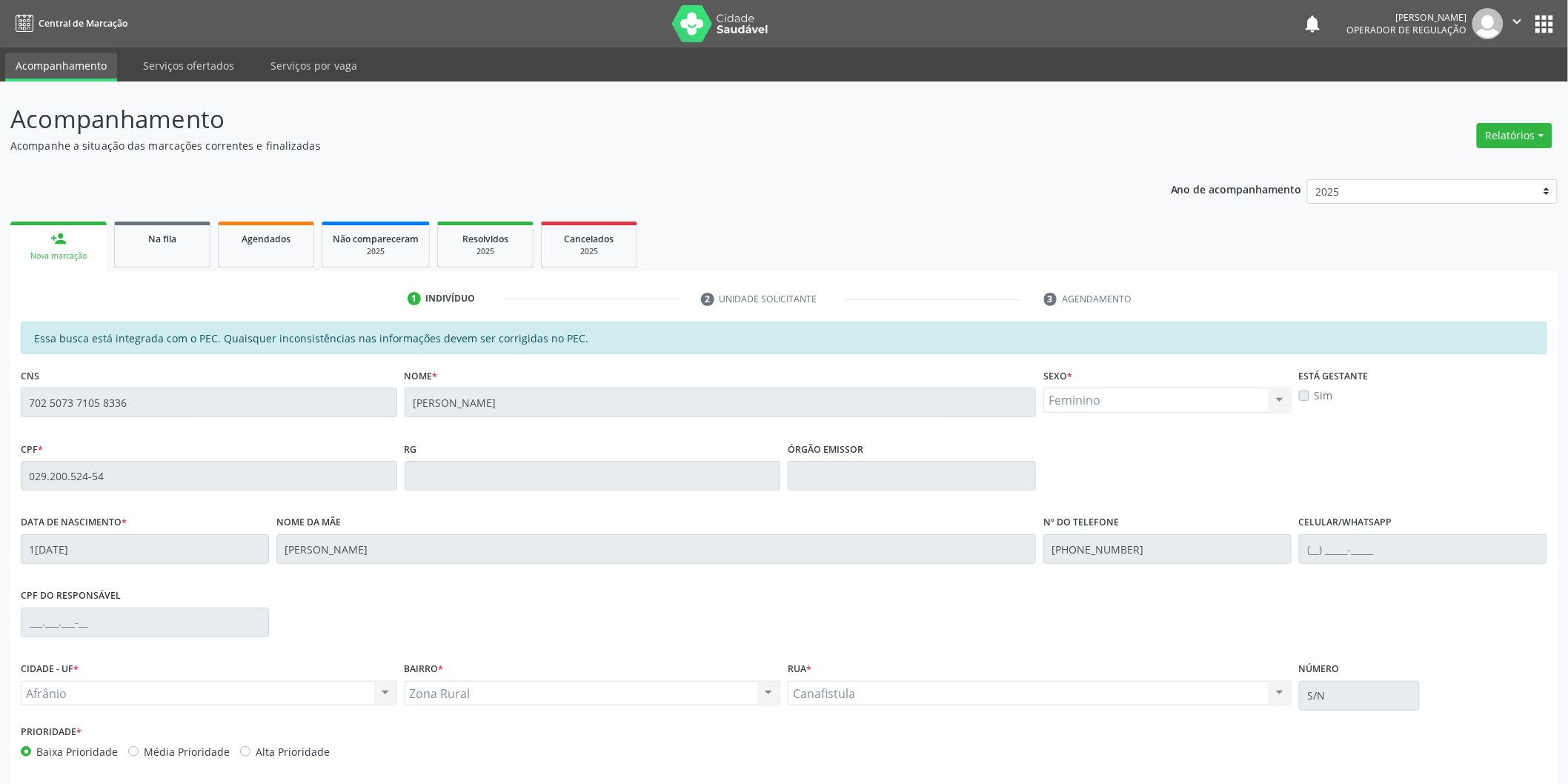
scroll to position [62, 0]
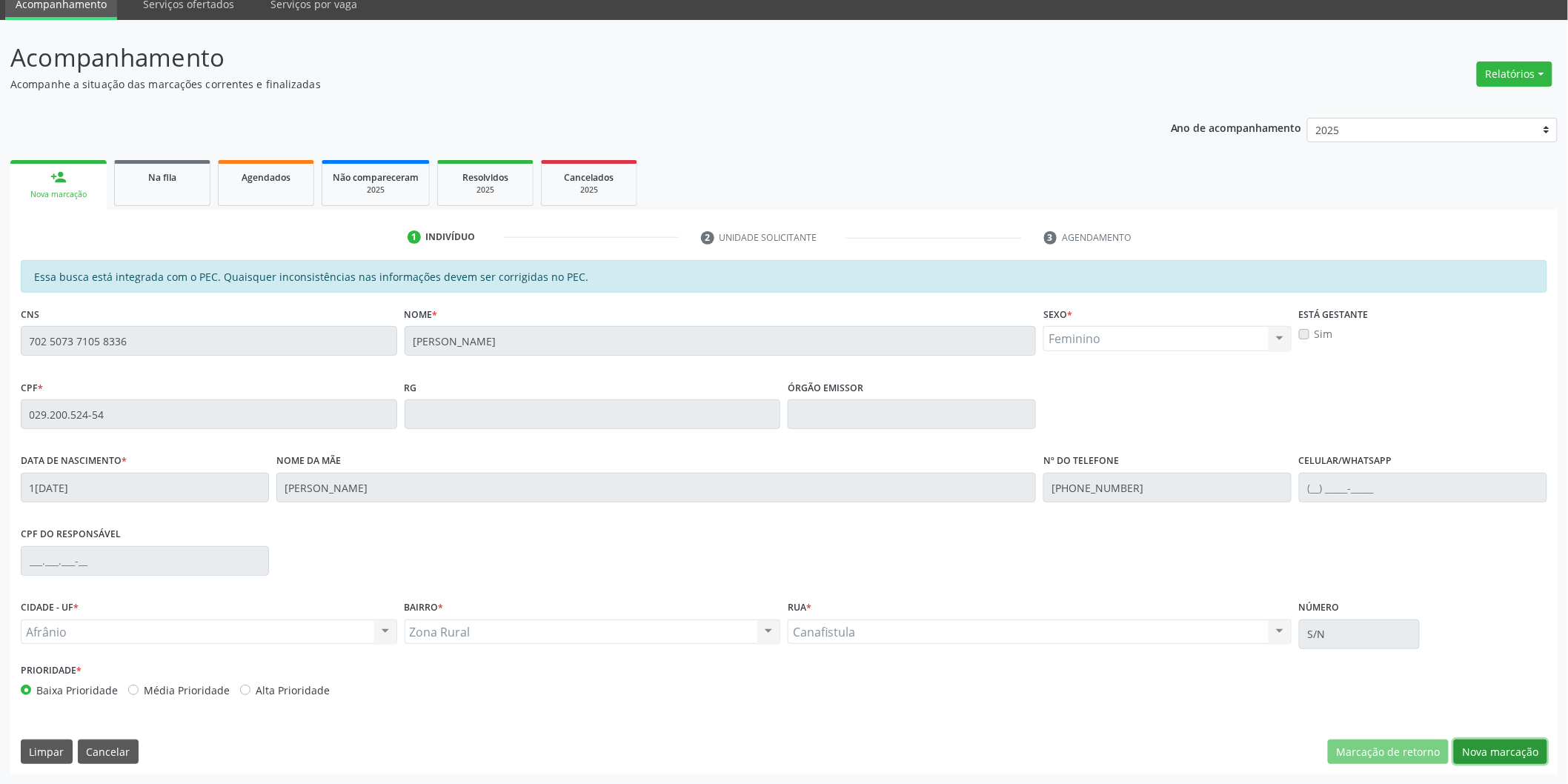
drag, startPoint x: 1513, startPoint y: 743, endPoint x: 1513, endPoint y: 728, distance: 15.0
click at [1513, 744] on button "Nova marcação" at bounding box center [1501, 751] width 93 height 25
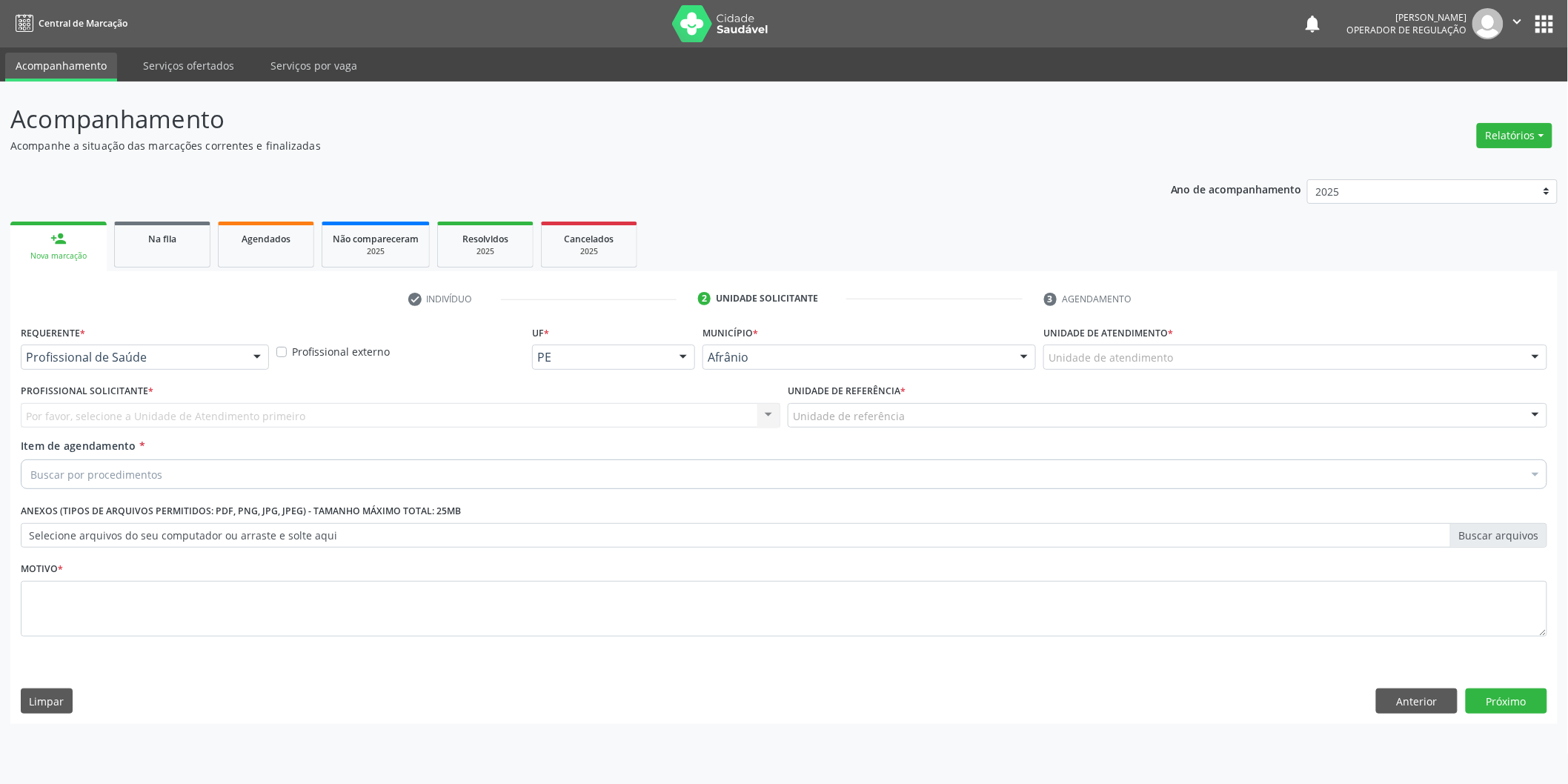
scroll to position [0, 0]
click at [1364, 352] on div "Unidade de atendimento" at bounding box center [1306, 357] width 508 height 25
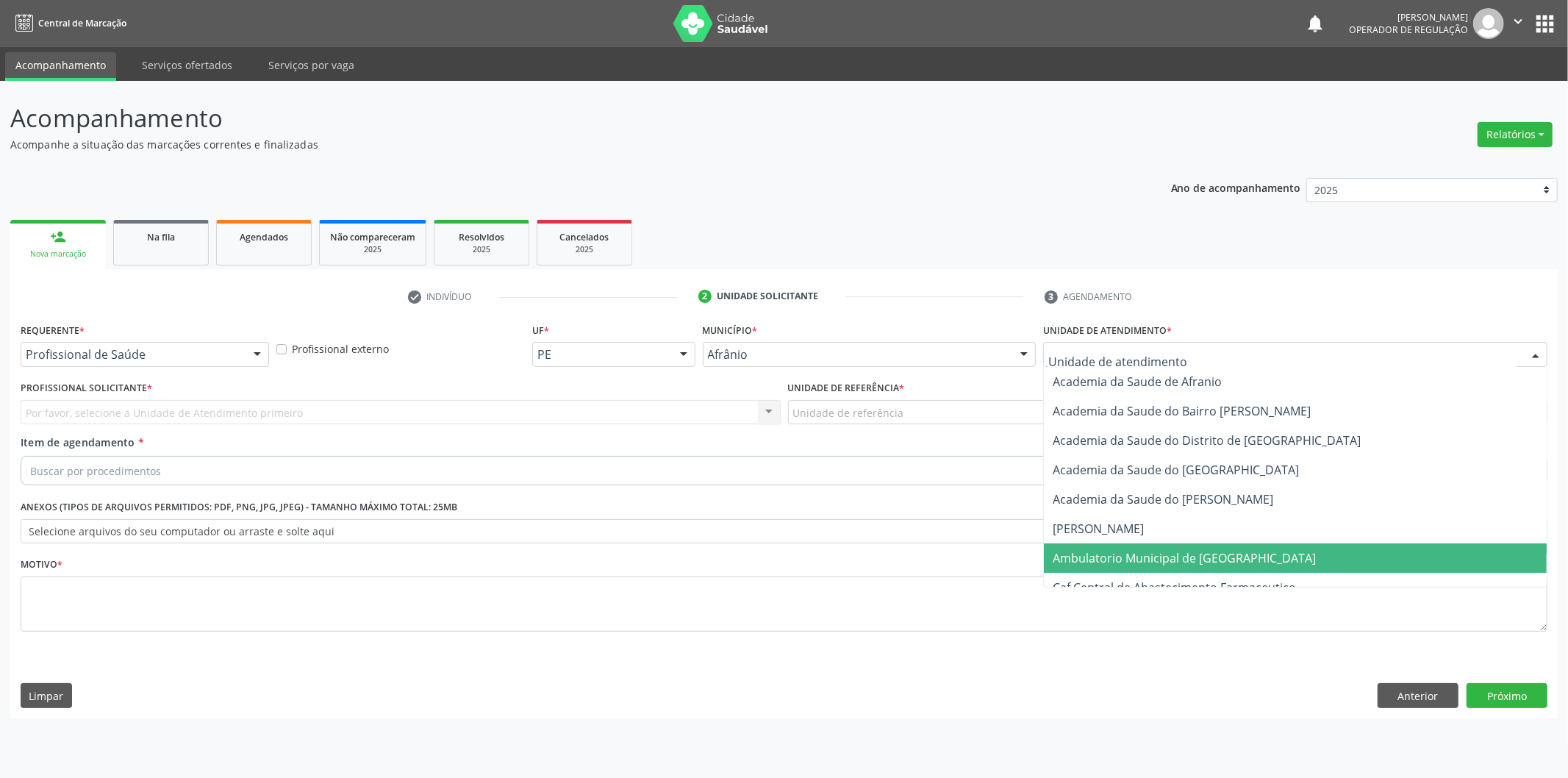
drag, startPoint x: 1265, startPoint y: 551, endPoint x: 1145, endPoint y: 517, distance: 124.7
click at [1261, 552] on span "Ambulatorio Municipal de [GEOGRAPHIC_DATA]" at bounding box center [1295, 558] width 503 height 30
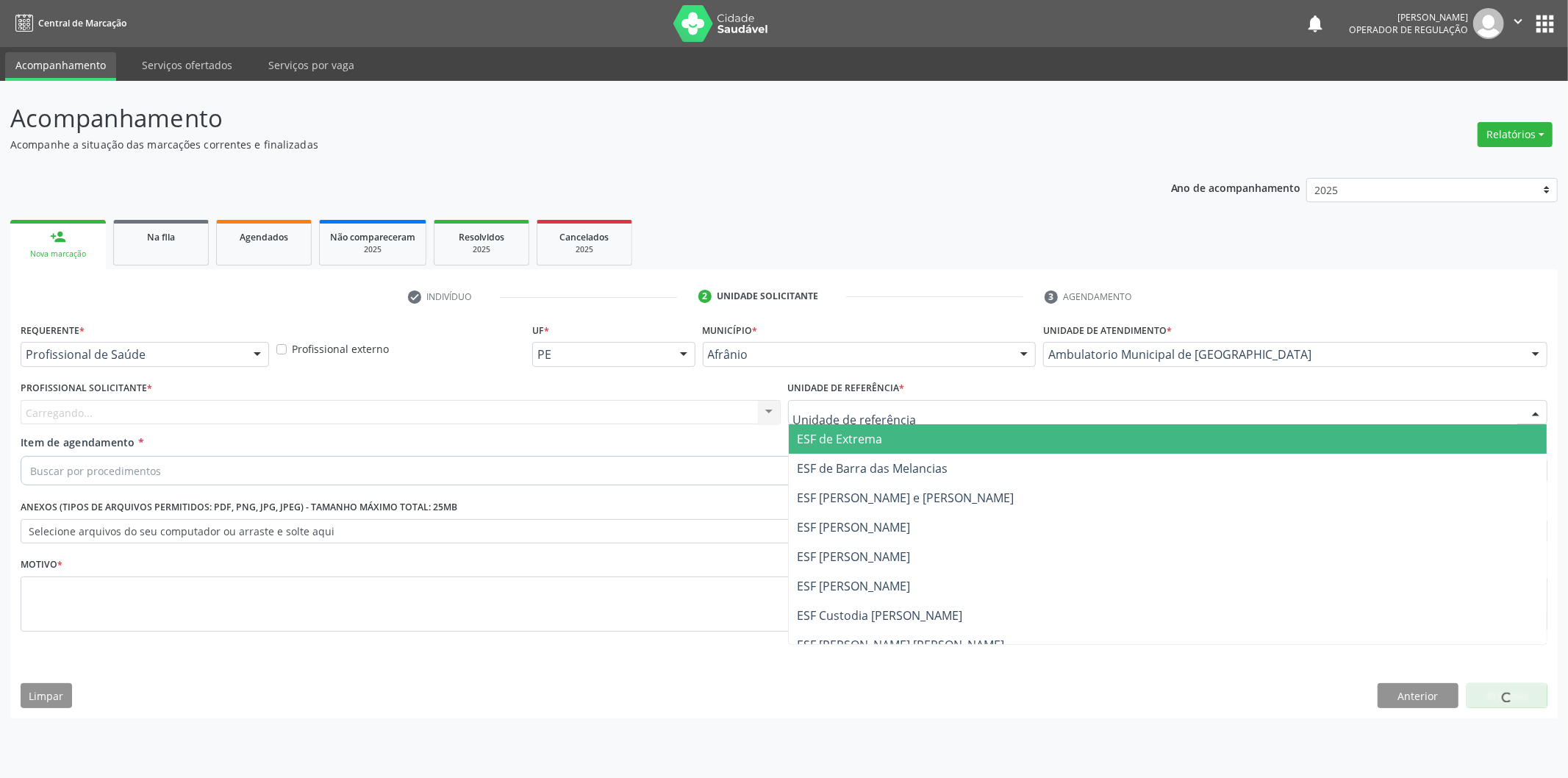
click at [822, 429] on span "ESF de Extrema" at bounding box center [1168, 439] width 759 height 30
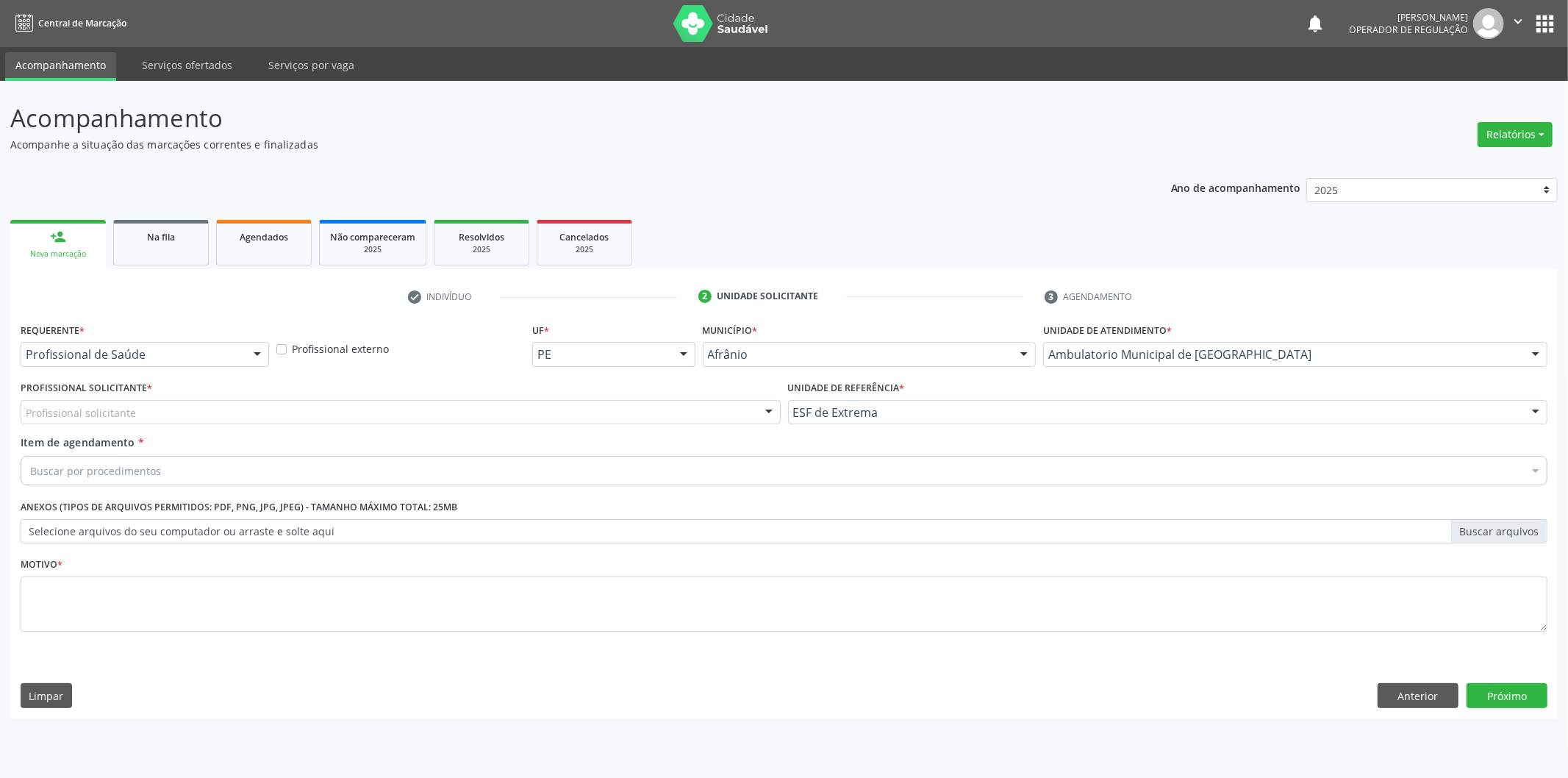
click at [693, 418] on div "Profissional solicitante" at bounding box center [400, 412] width 760 height 25
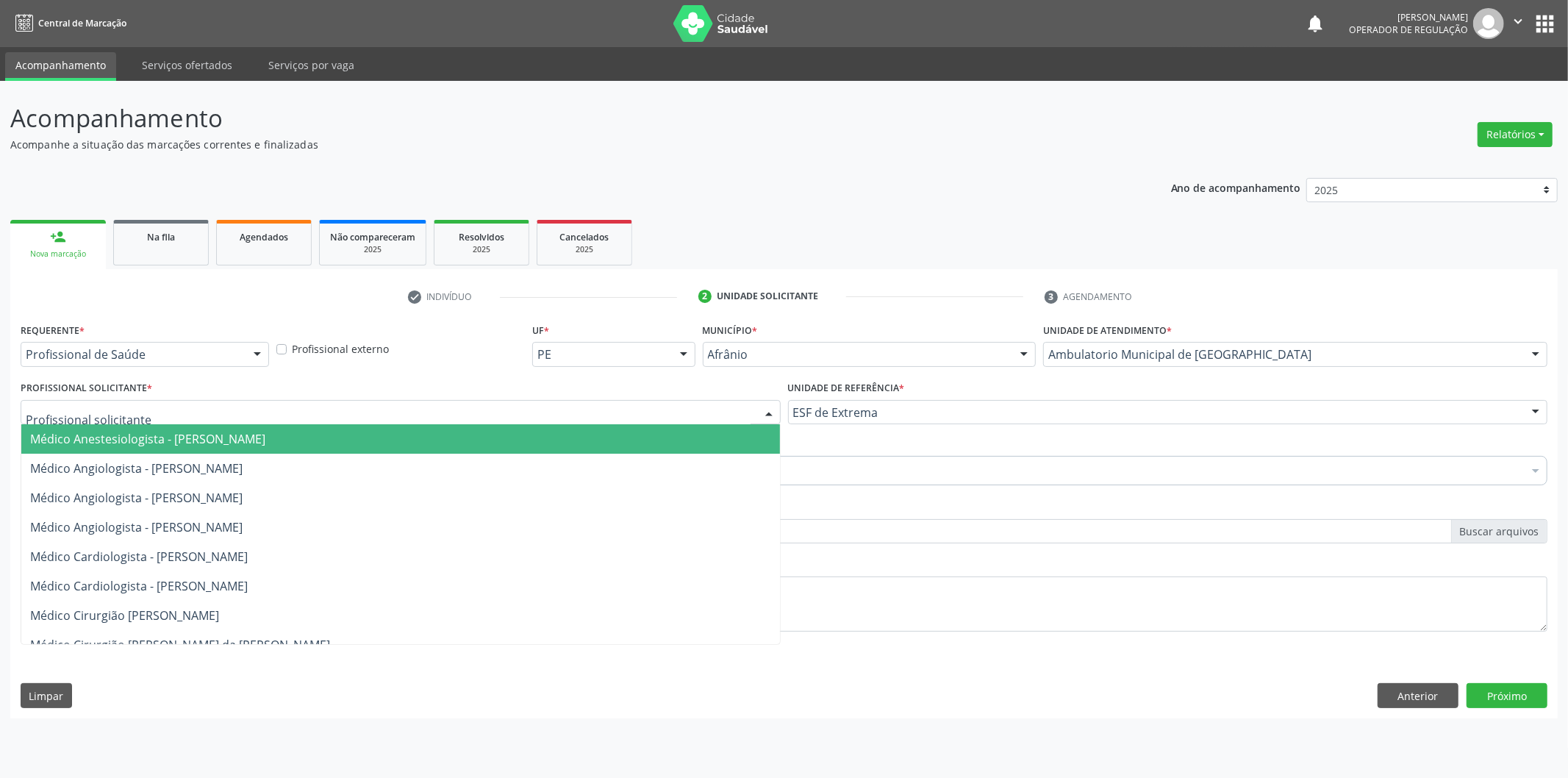
click at [673, 432] on span "Médico Anestesiologista - [PERSON_NAME]" at bounding box center [400, 439] width 759 height 30
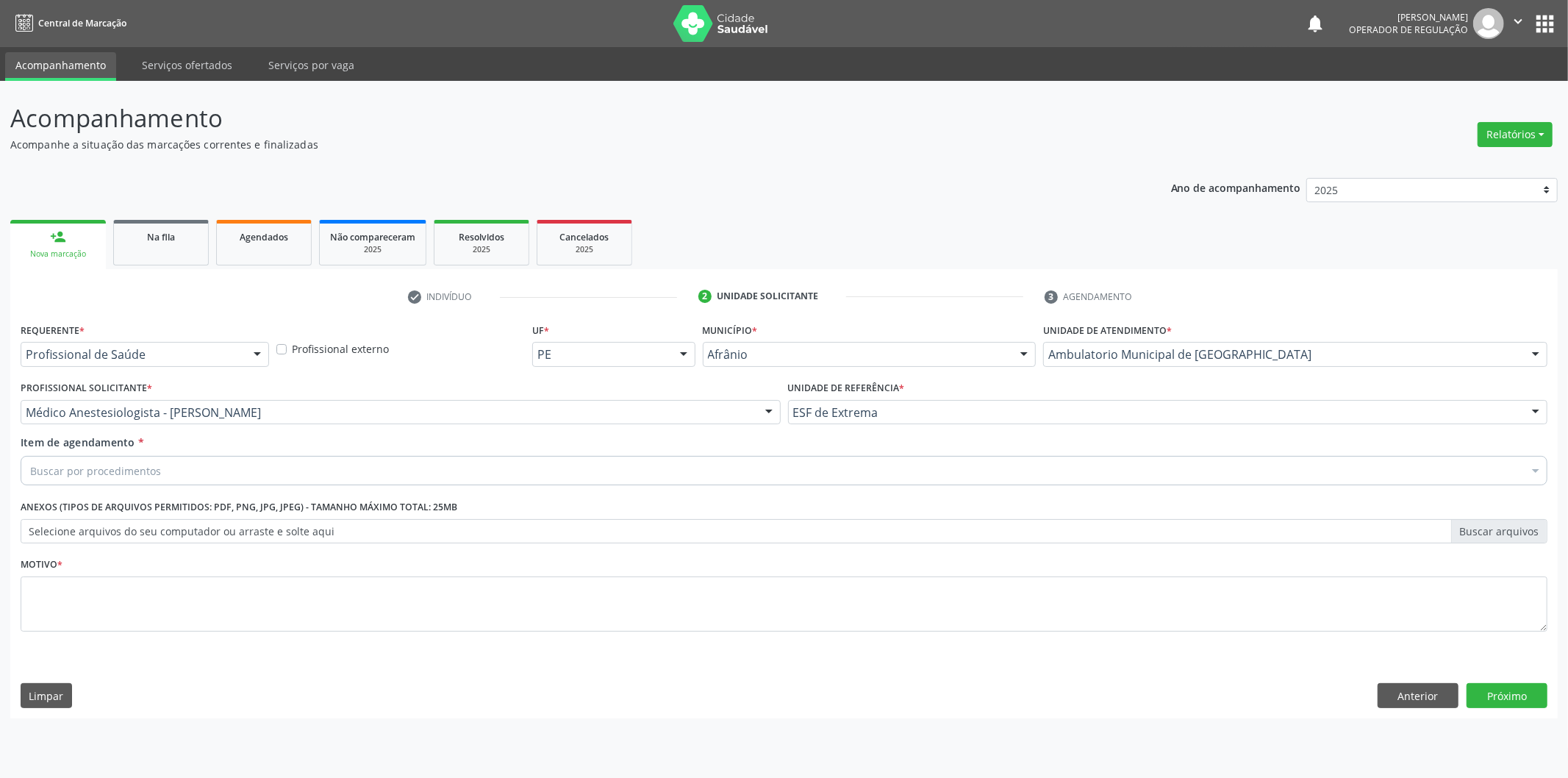
click at [407, 474] on div "Buscar por procedimentos" at bounding box center [784, 471] width 1526 height 30
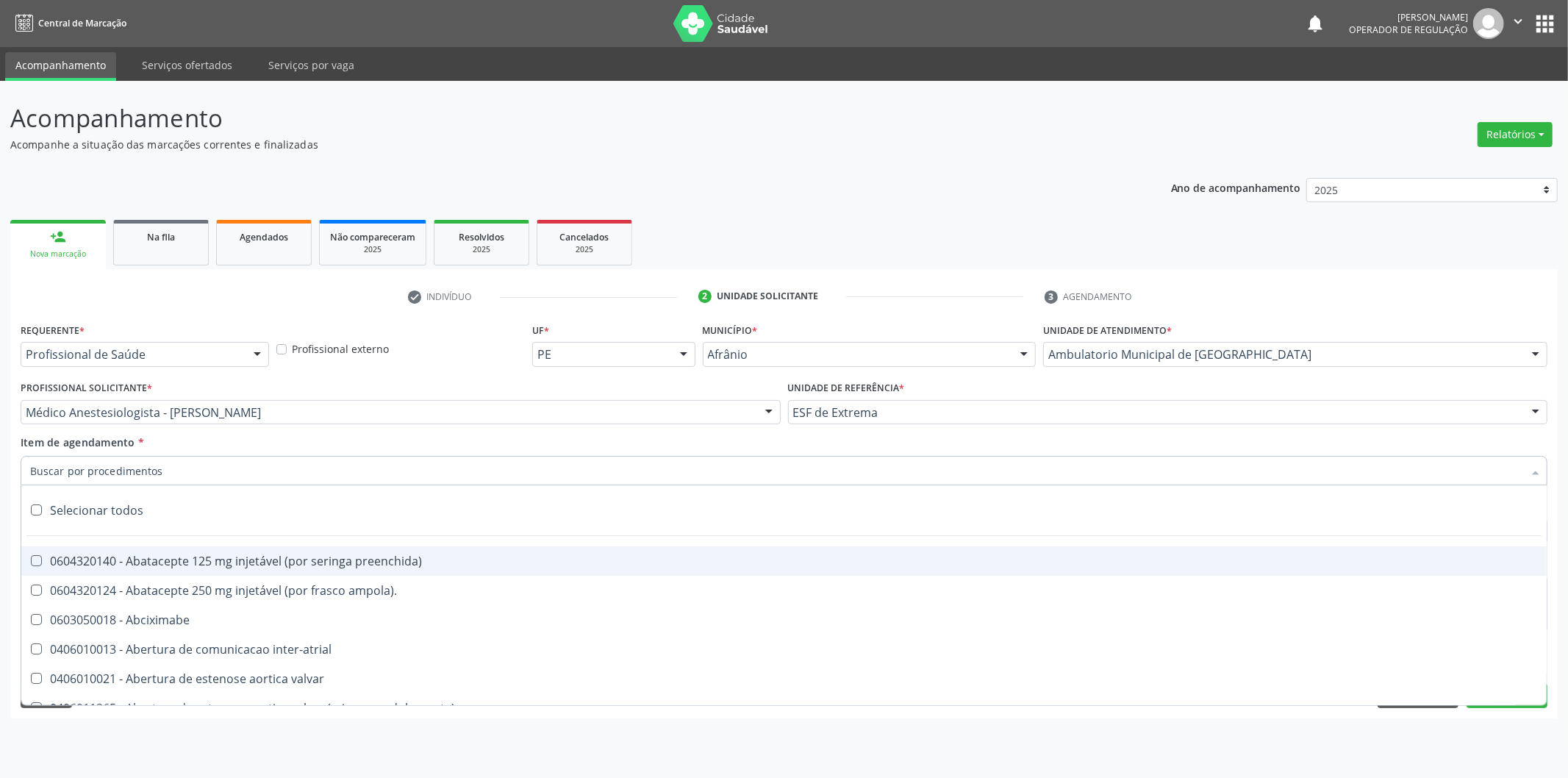
paste input "0302050027"
type input "0302050027"
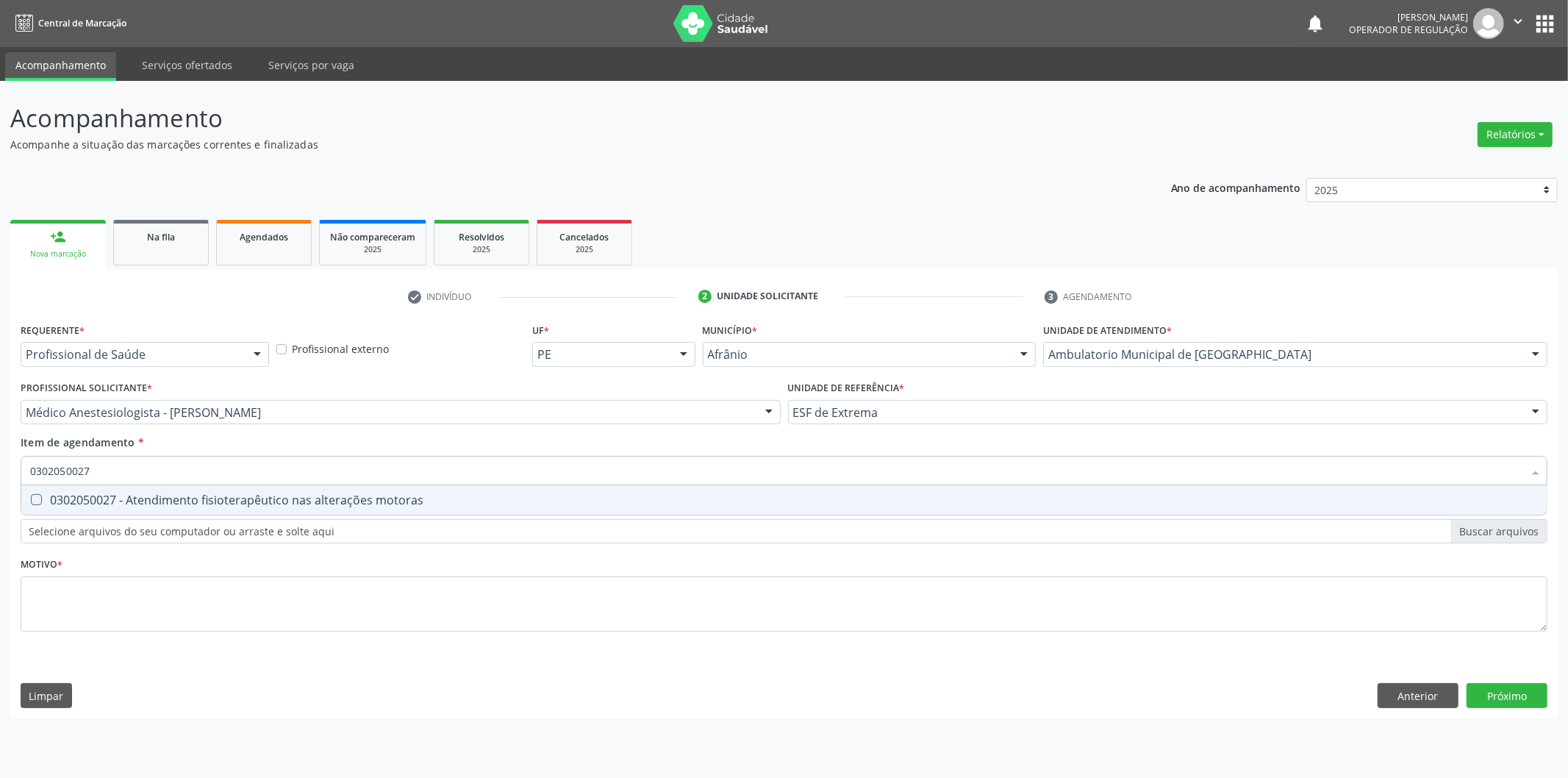
click at [394, 496] on div "0302050027 - Atendimento fisioterapêutico nas alterações motoras" at bounding box center [784, 499] width 1508 height 12
checkbox motoras "true"
click at [332, 640] on div "Requerente * Profissional de Saúde Profissional de Saúde Paciente Nenhum result…" at bounding box center [784, 485] width 1526 height 333
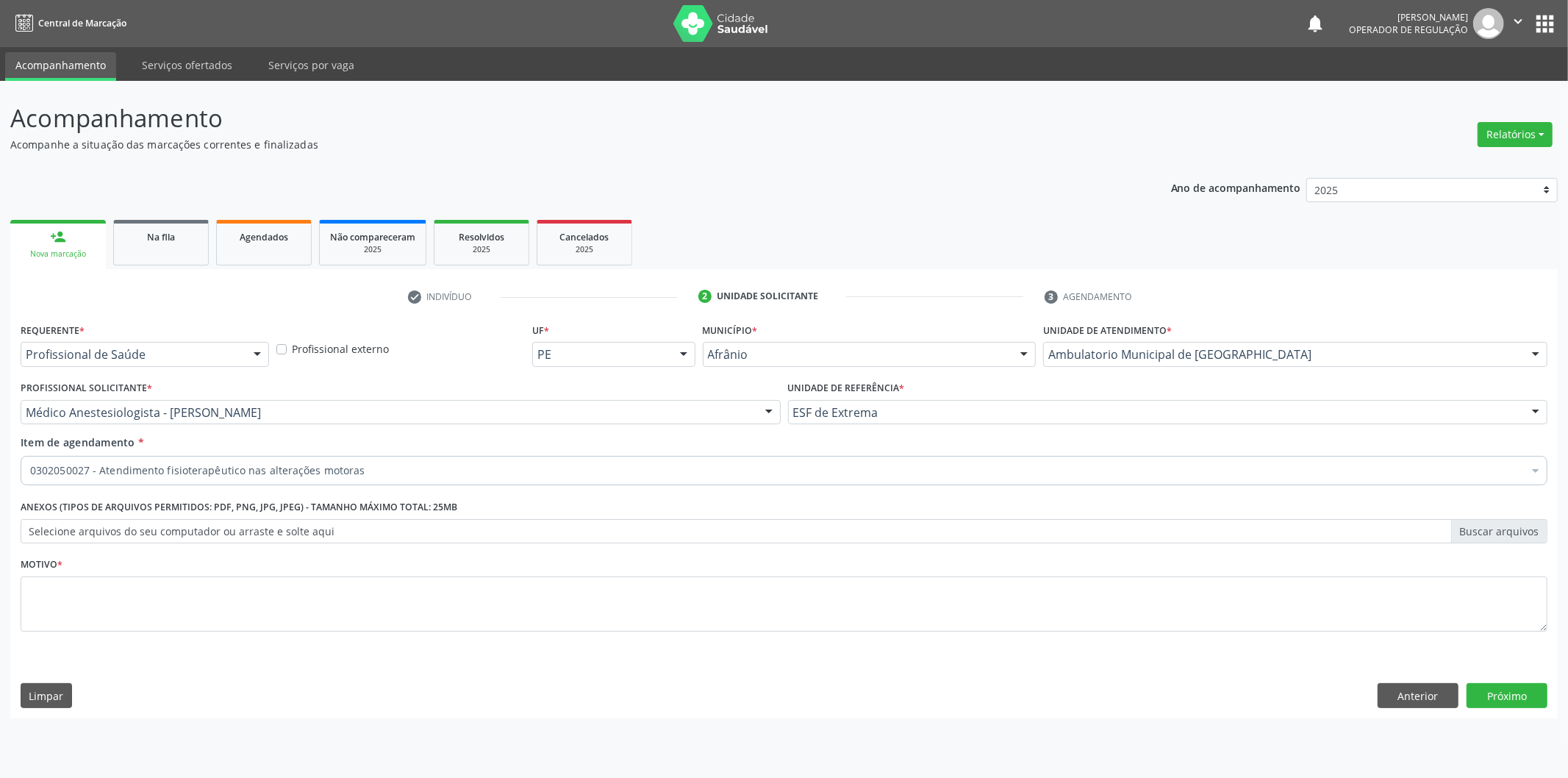
click at [336, 613] on li "Não selecionados" at bounding box center [784, 612] width 1525 height 39
click at [340, 612] on textarea at bounding box center [784, 604] width 1526 height 56
type textarea "20 SESSÕES , NAS MÃOS"
click at [1508, 694] on button "Próximo" at bounding box center [1506, 695] width 81 height 25
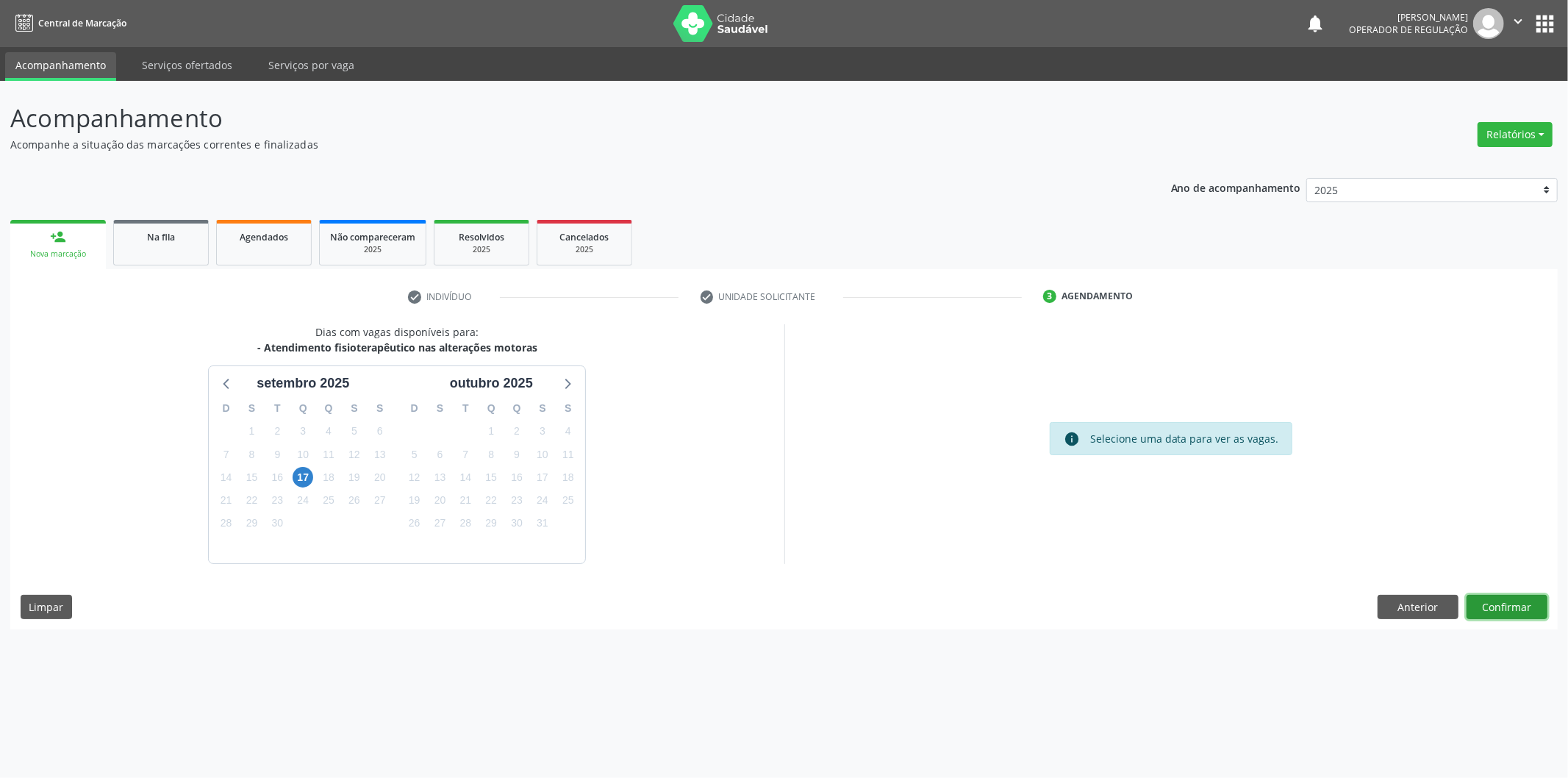
click at [1512, 607] on button "Confirmar" at bounding box center [1506, 607] width 81 height 25
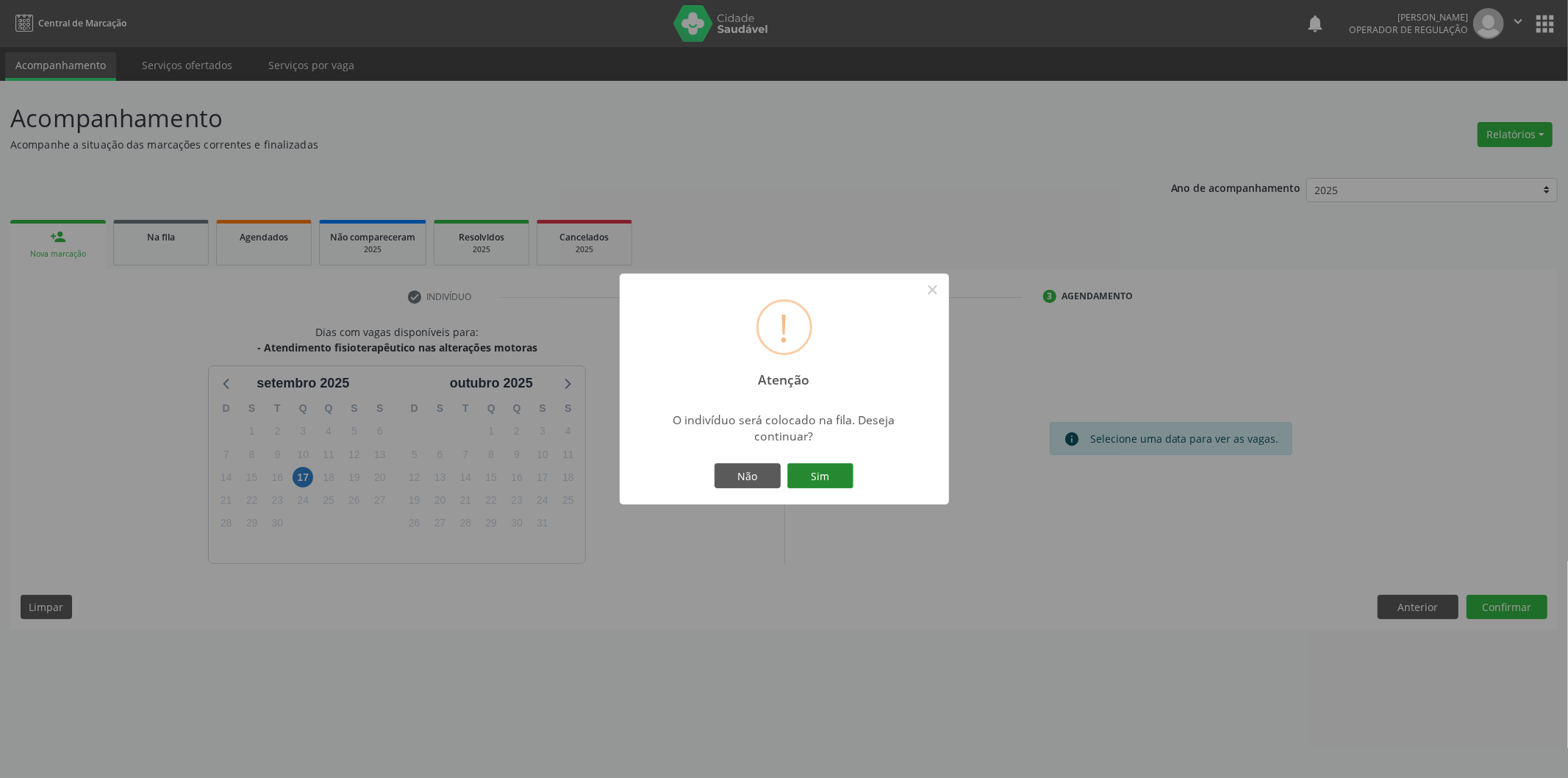
click at [848, 486] on button "Sim" at bounding box center [820, 475] width 66 height 25
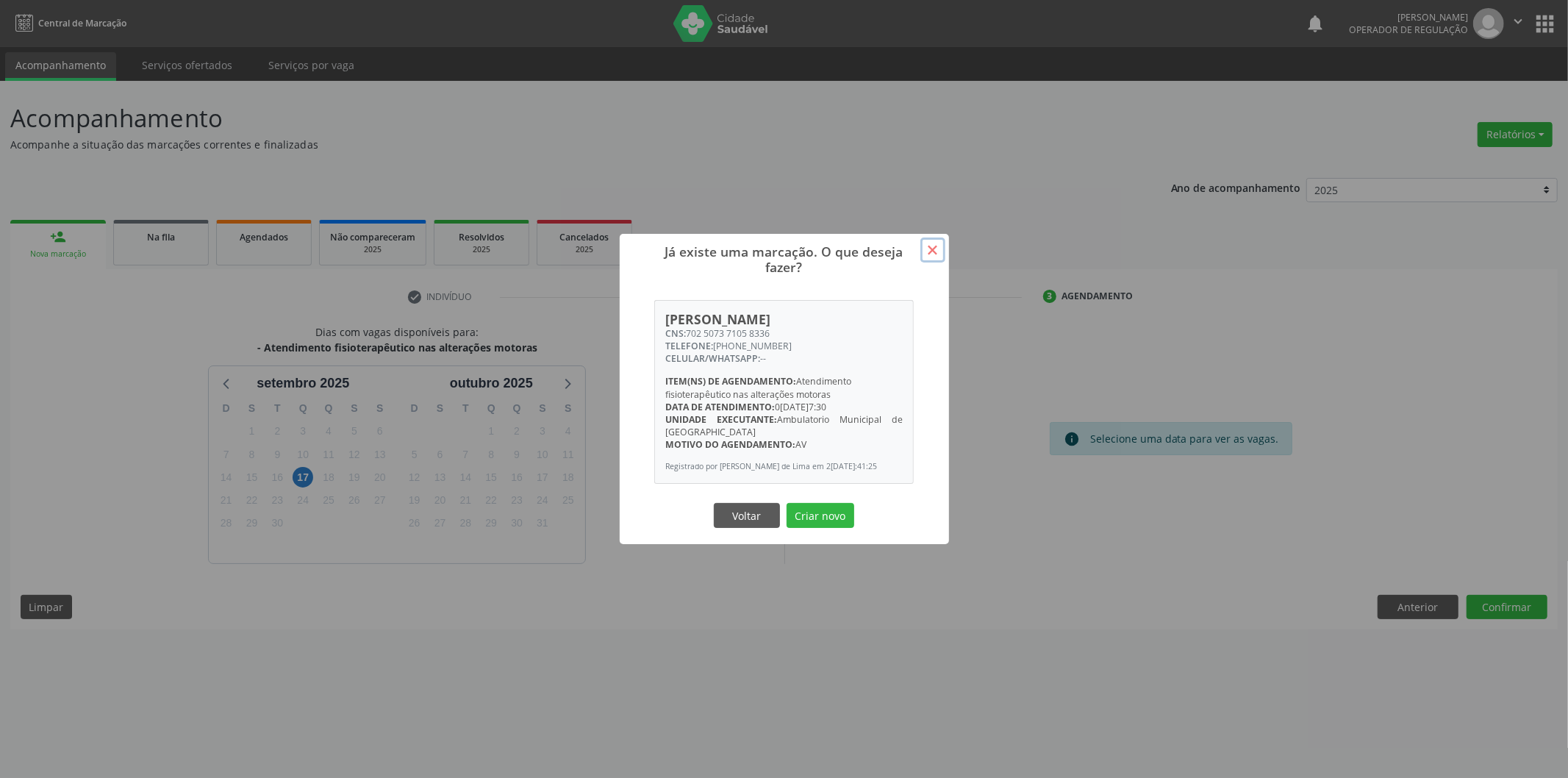
click at [938, 237] on button "×" at bounding box center [933, 249] width 25 height 25
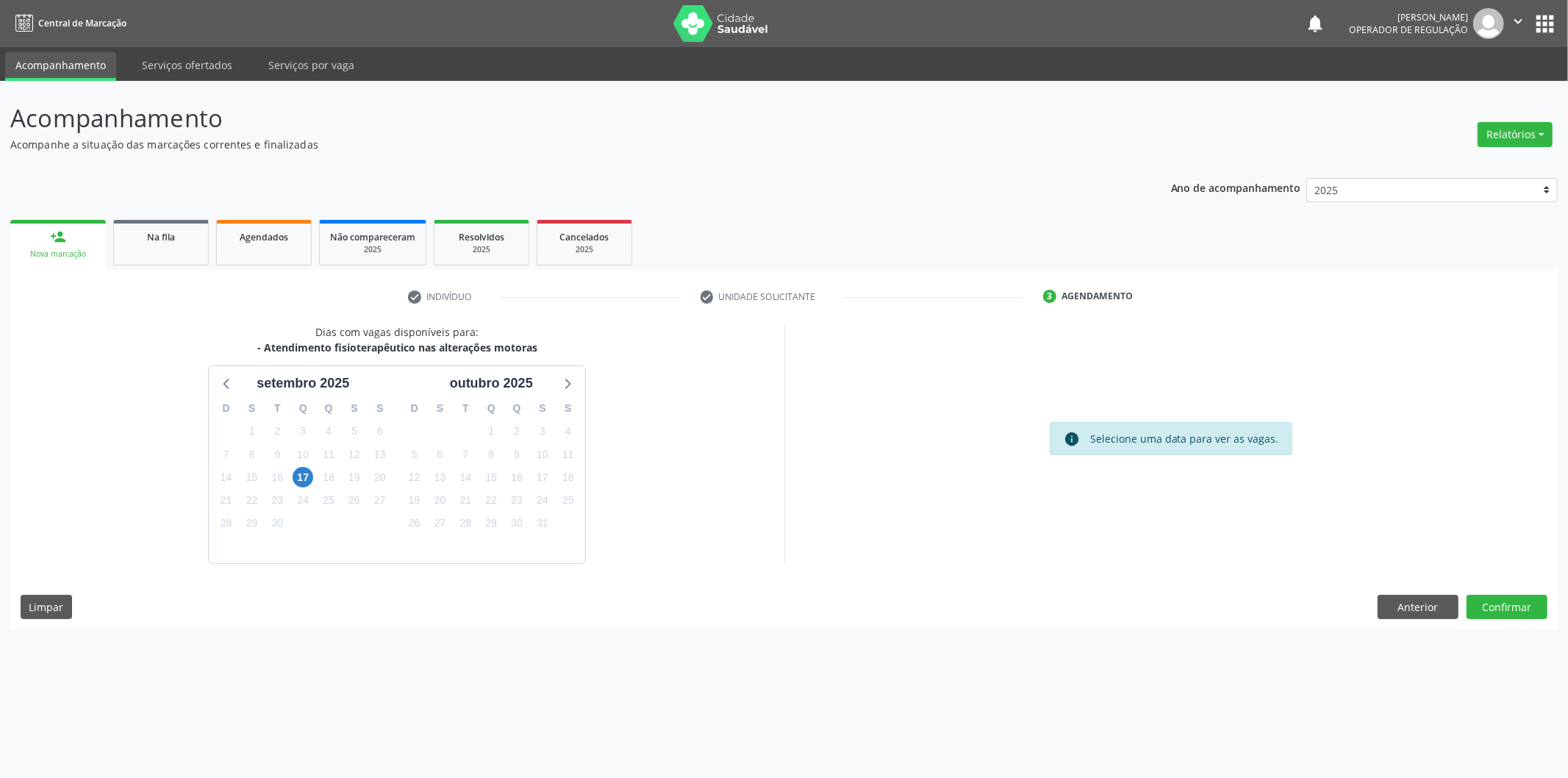
drag, startPoint x: 68, startPoint y: 241, endPoint x: 69, endPoint y: 252, distance: 11.0
click at [67, 243] on link "person_add Nova marcação" at bounding box center [57, 244] width 95 height 49
click at [1493, 611] on button "Confirmar" at bounding box center [1506, 607] width 81 height 25
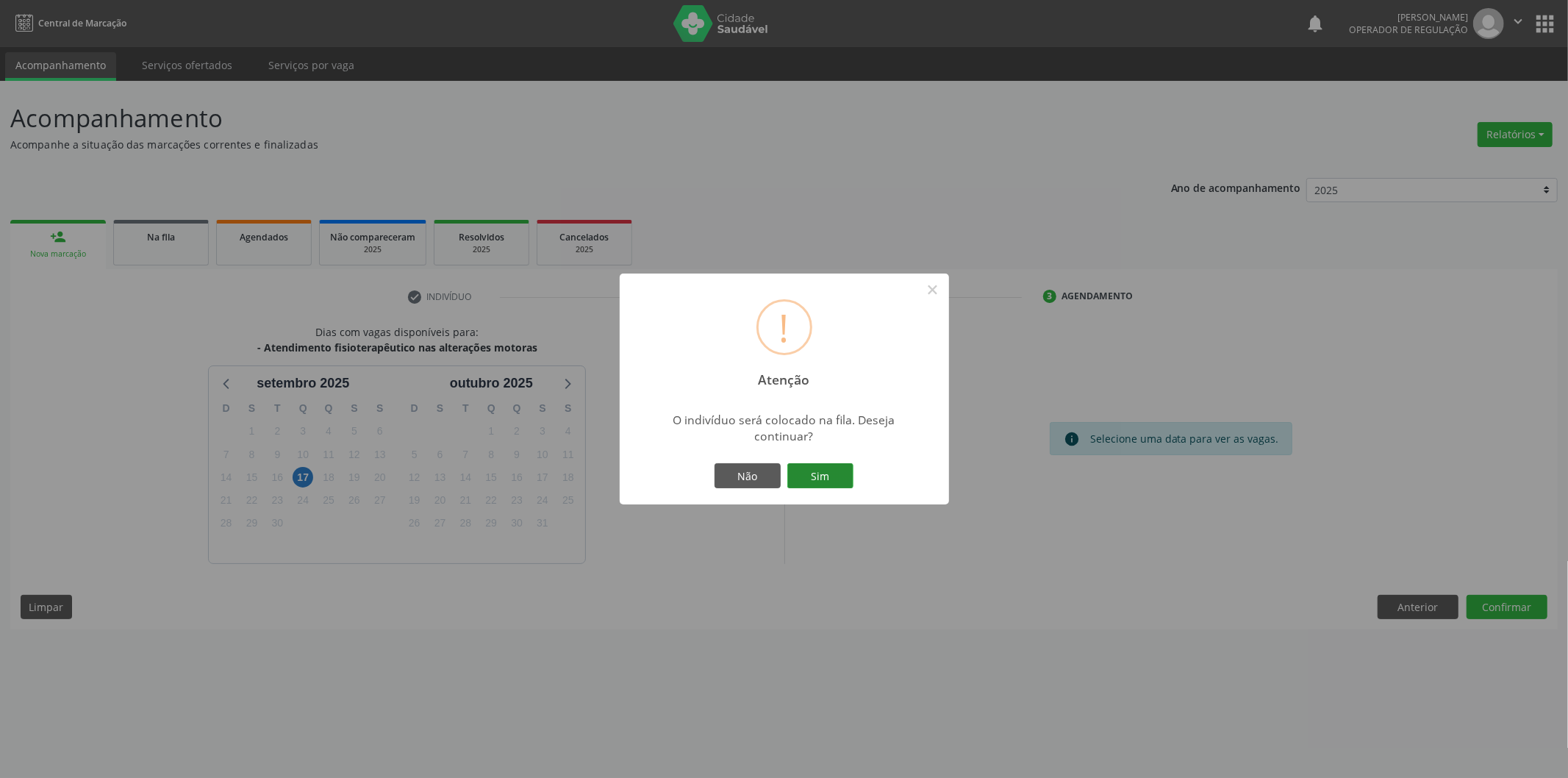
click at [806, 471] on button "Sim" at bounding box center [820, 475] width 66 height 25
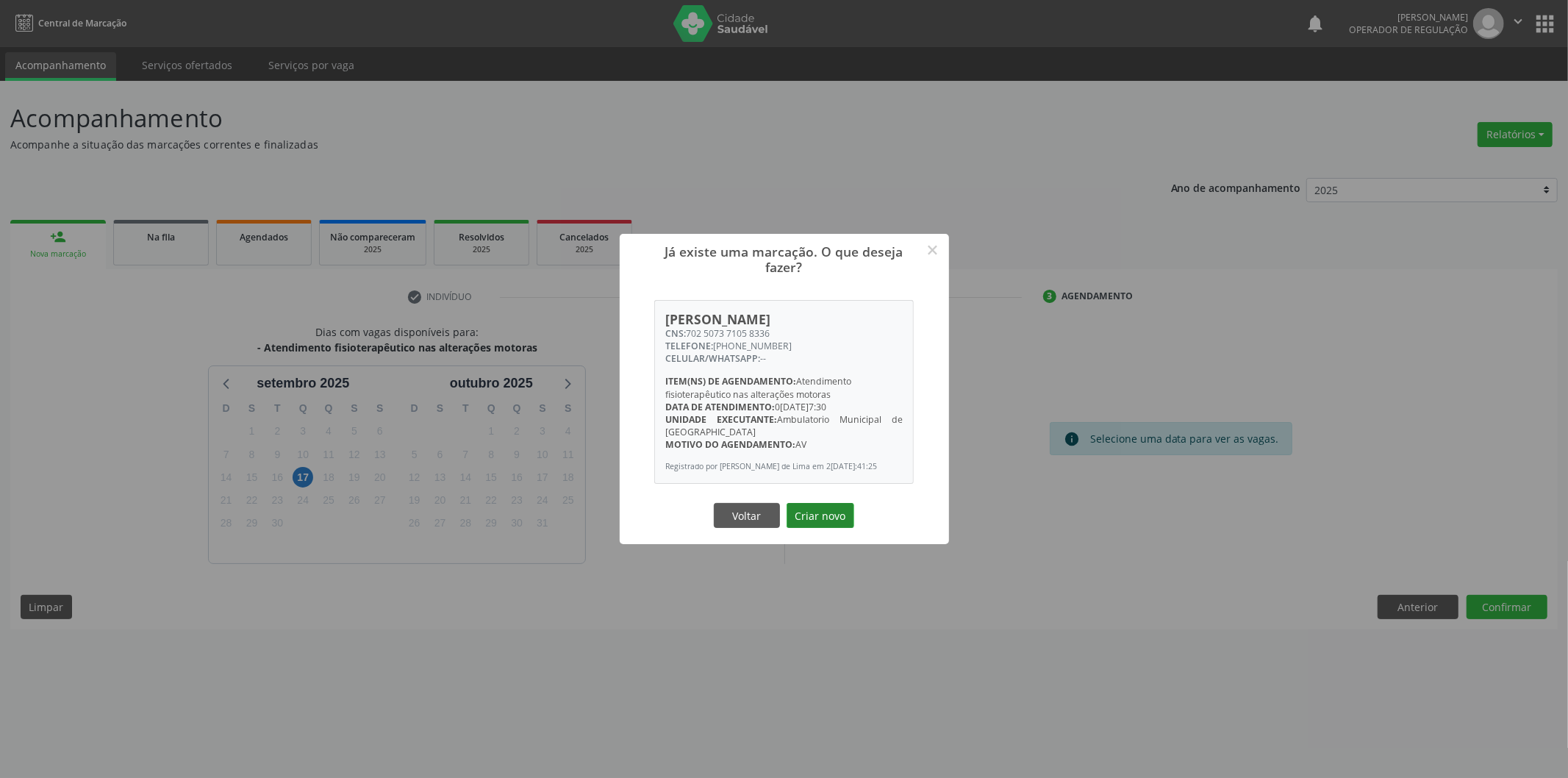
click at [827, 509] on button "Criar novo" at bounding box center [820, 515] width 68 height 25
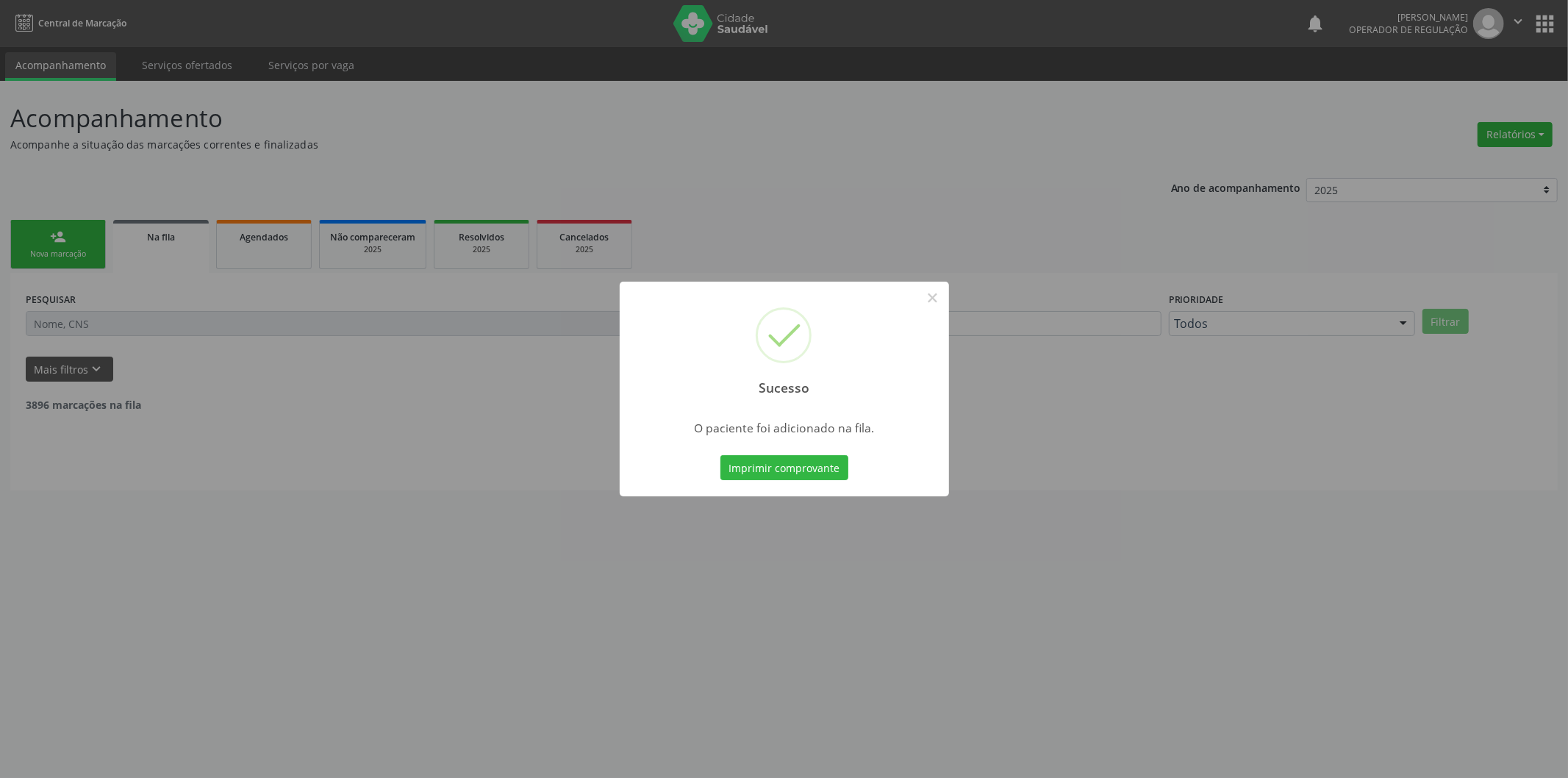
click at [59, 240] on div "Sucesso × O paciente foi adicionado na fila. Imprimir comprovante Cancel" at bounding box center [784, 389] width 1568 height 778
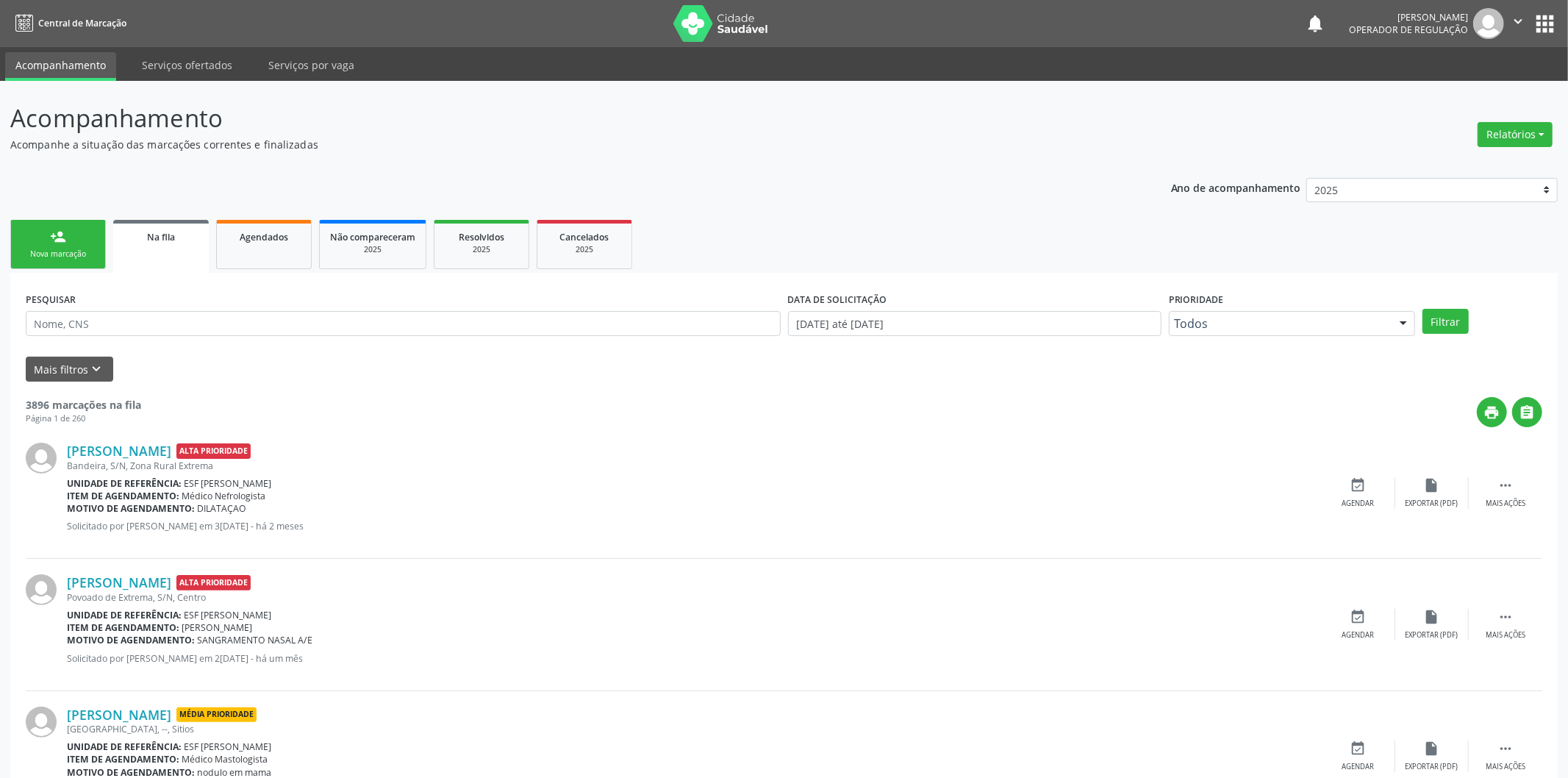
click at [59, 240] on div "Sucesso × O paciente foi adicionado na fila. Imprimir comprovante Cancel" at bounding box center [784, 389] width 1568 height 778
click at [59, 240] on div "person_add" at bounding box center [57, 236] width 16 height 16
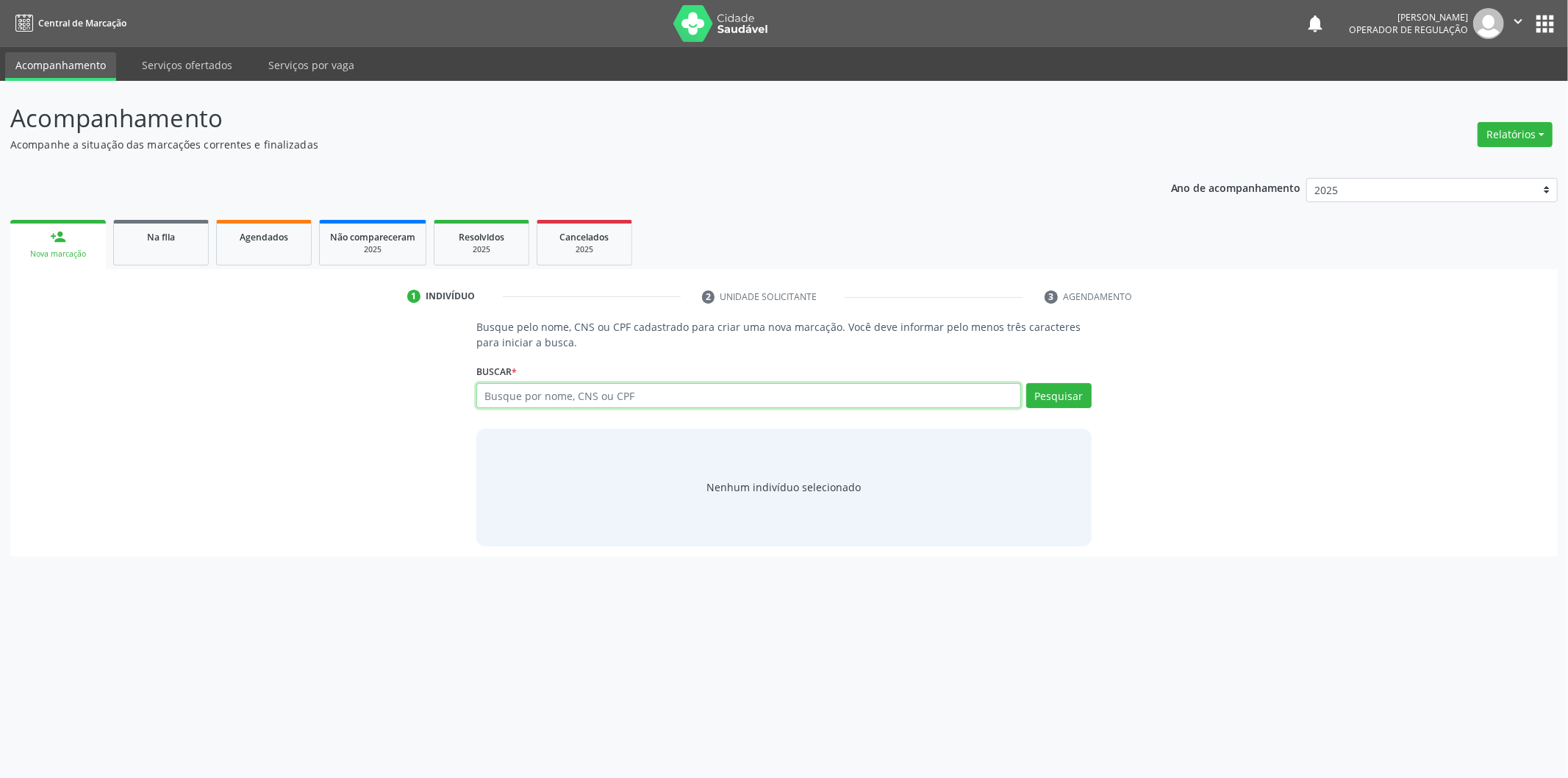
click at [633, 387] on input "text" at bounding box center [748, 395] width 545 height 25
type input "704807576631244"
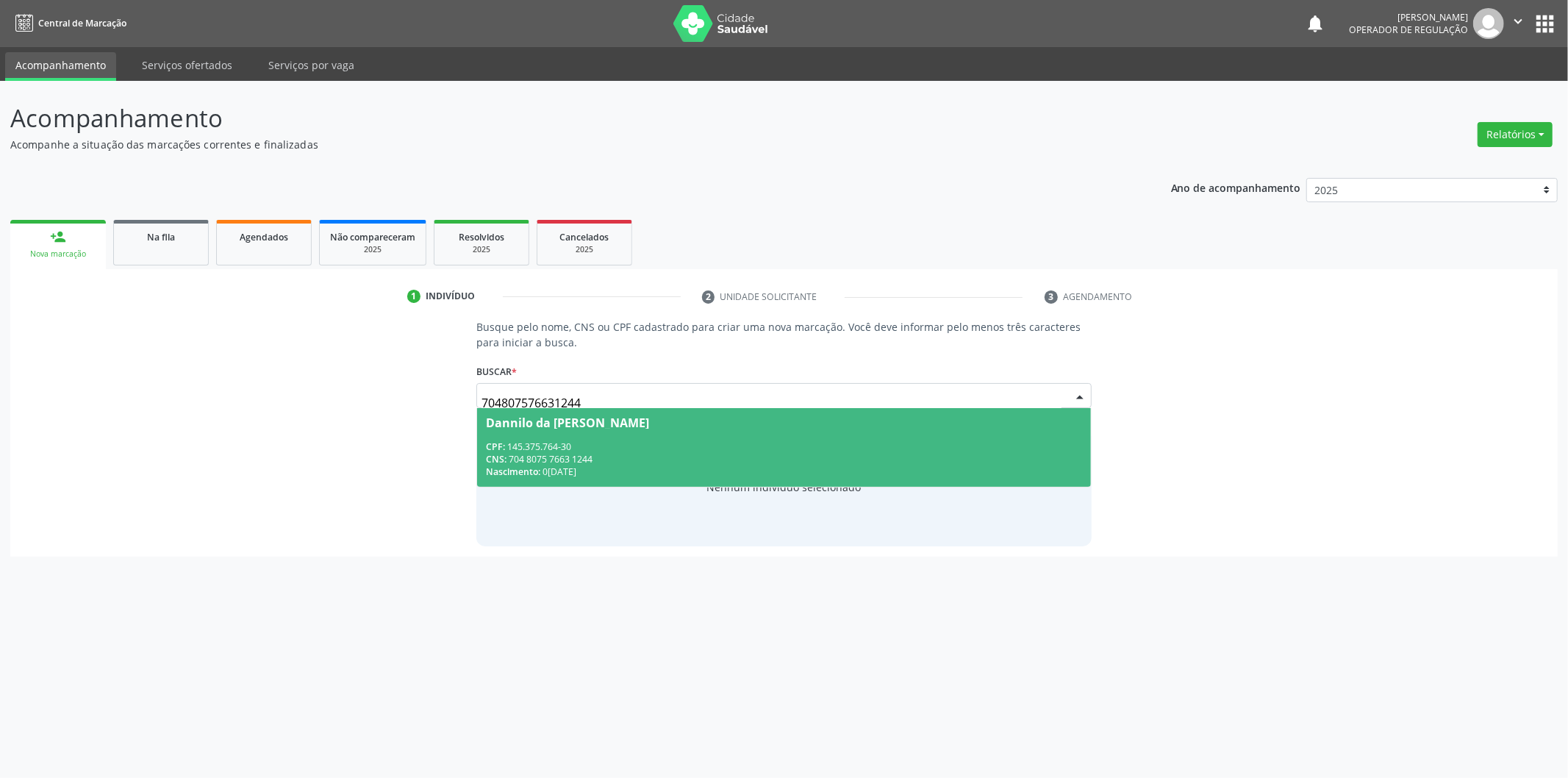
click at [832, 465] on div "Nascimento: 05/05/2017" at bounding box center [784, 471] width 596 height 12
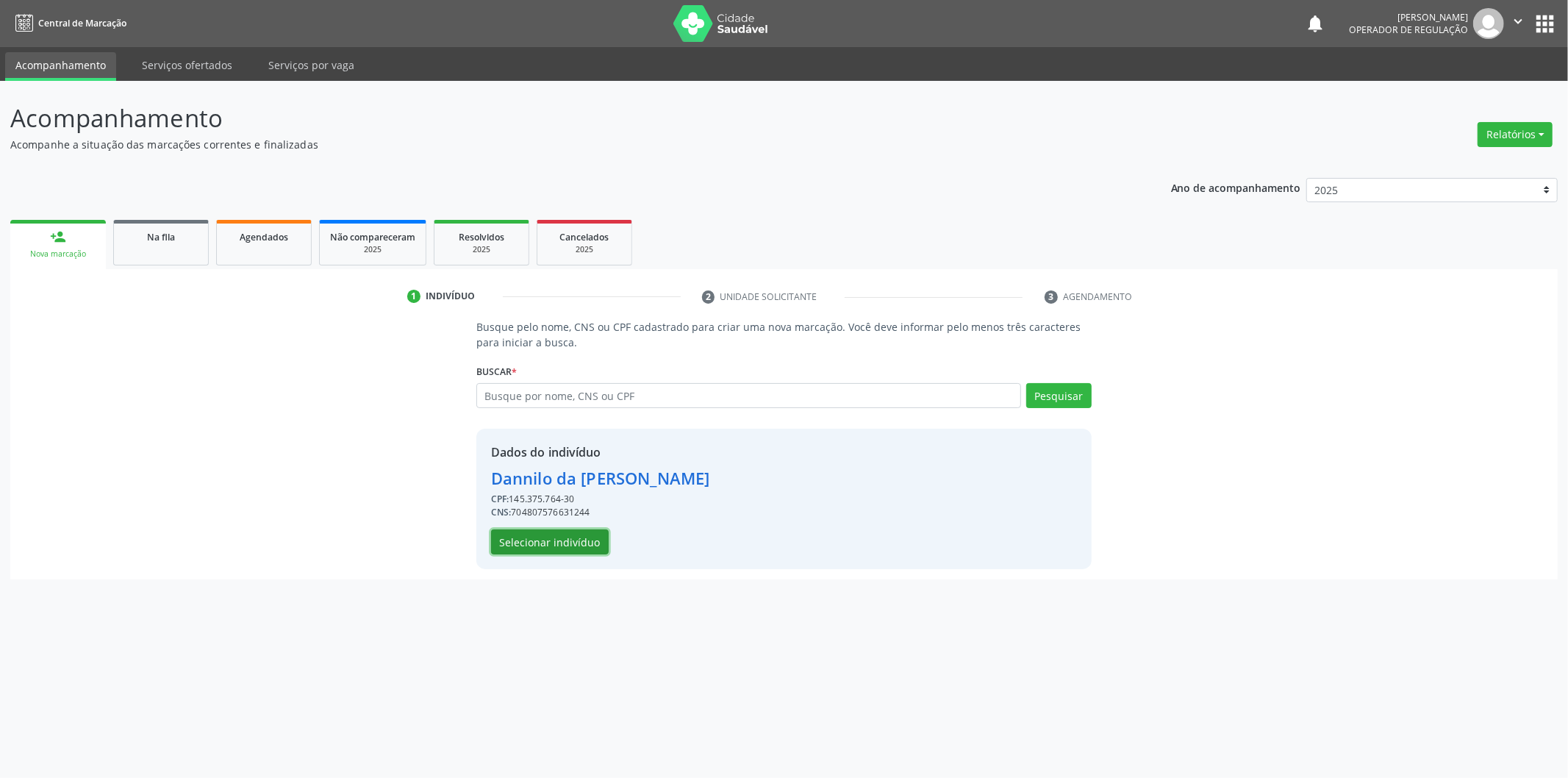
click at [582, 534] on button "Selecionar indivíduo" at bounding box center [549, 541] width 118 height 25
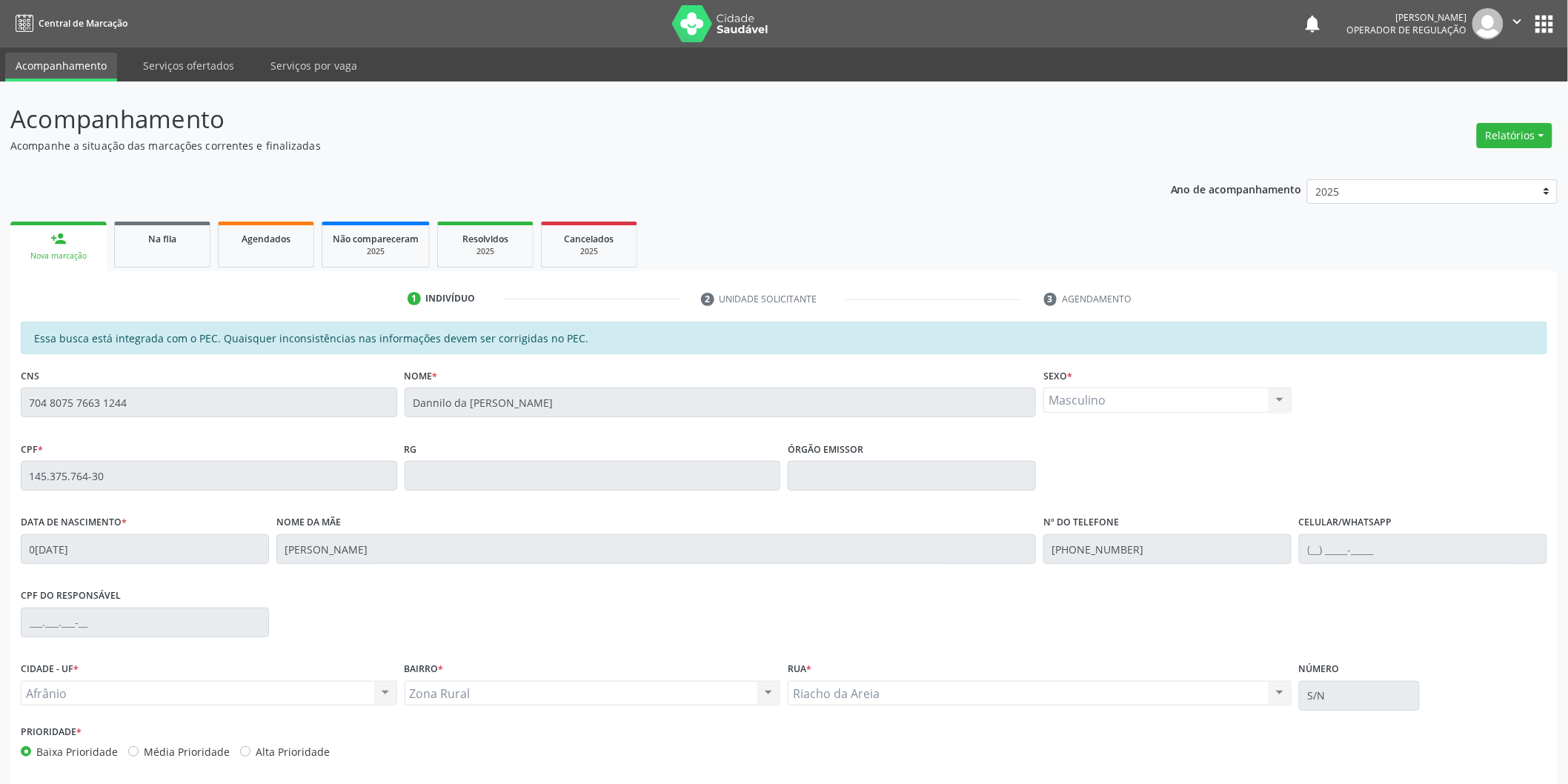
scroll to position [62, 0]
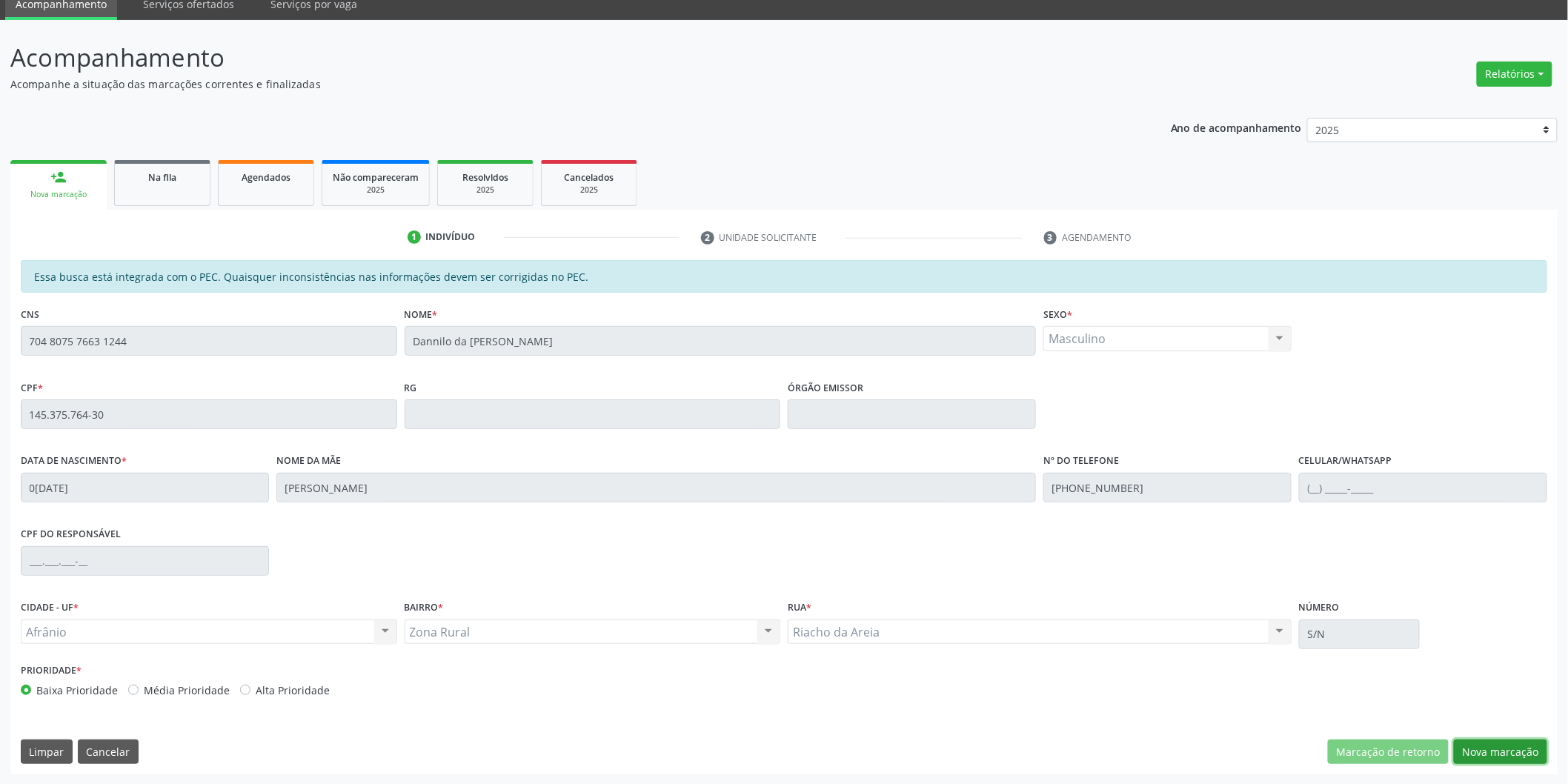
click at [1503, 747] on button "Nova marcação" at bounding box center [1501, 751] width 93 height 25
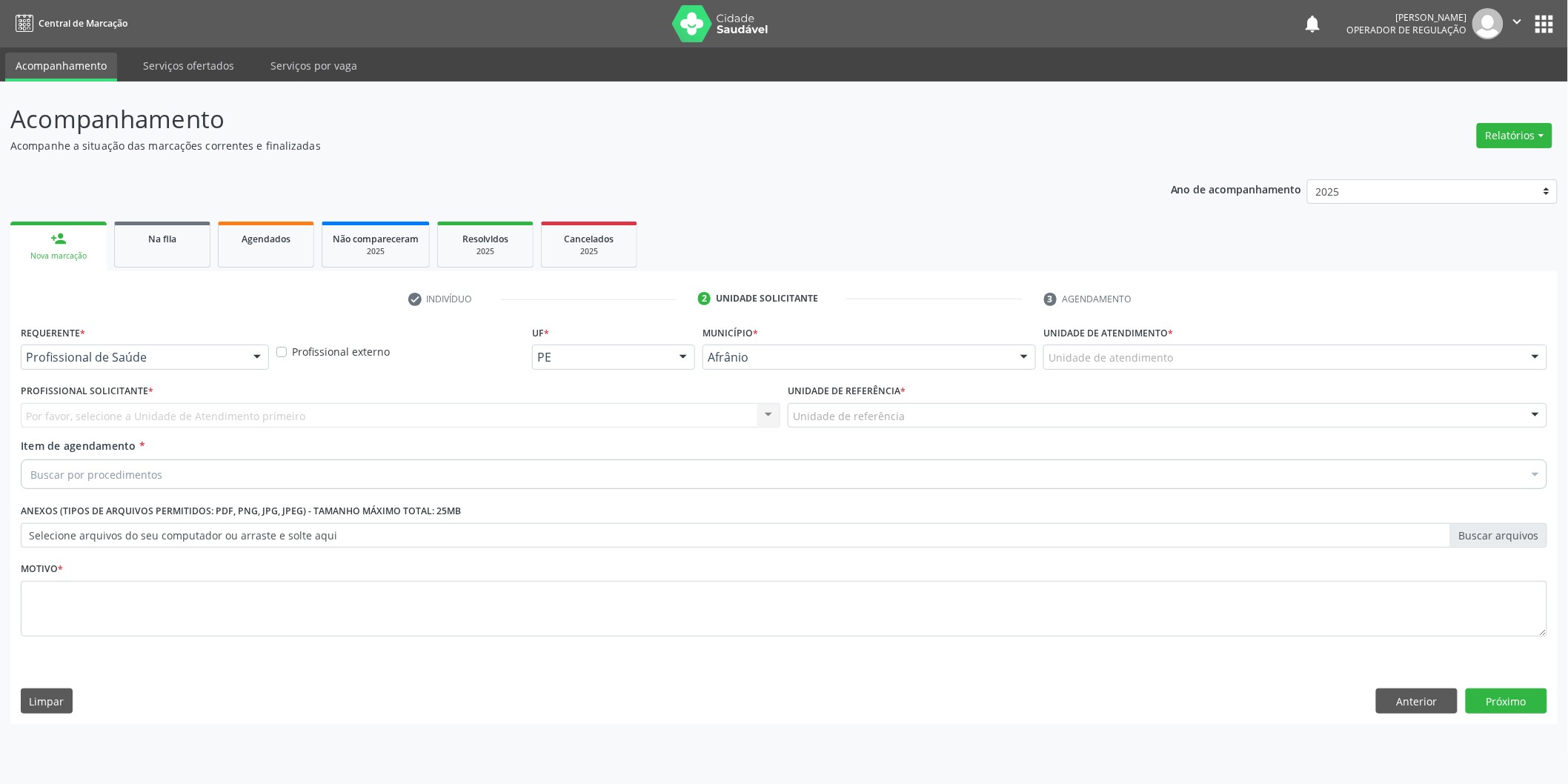
scroll to position [0, 0]
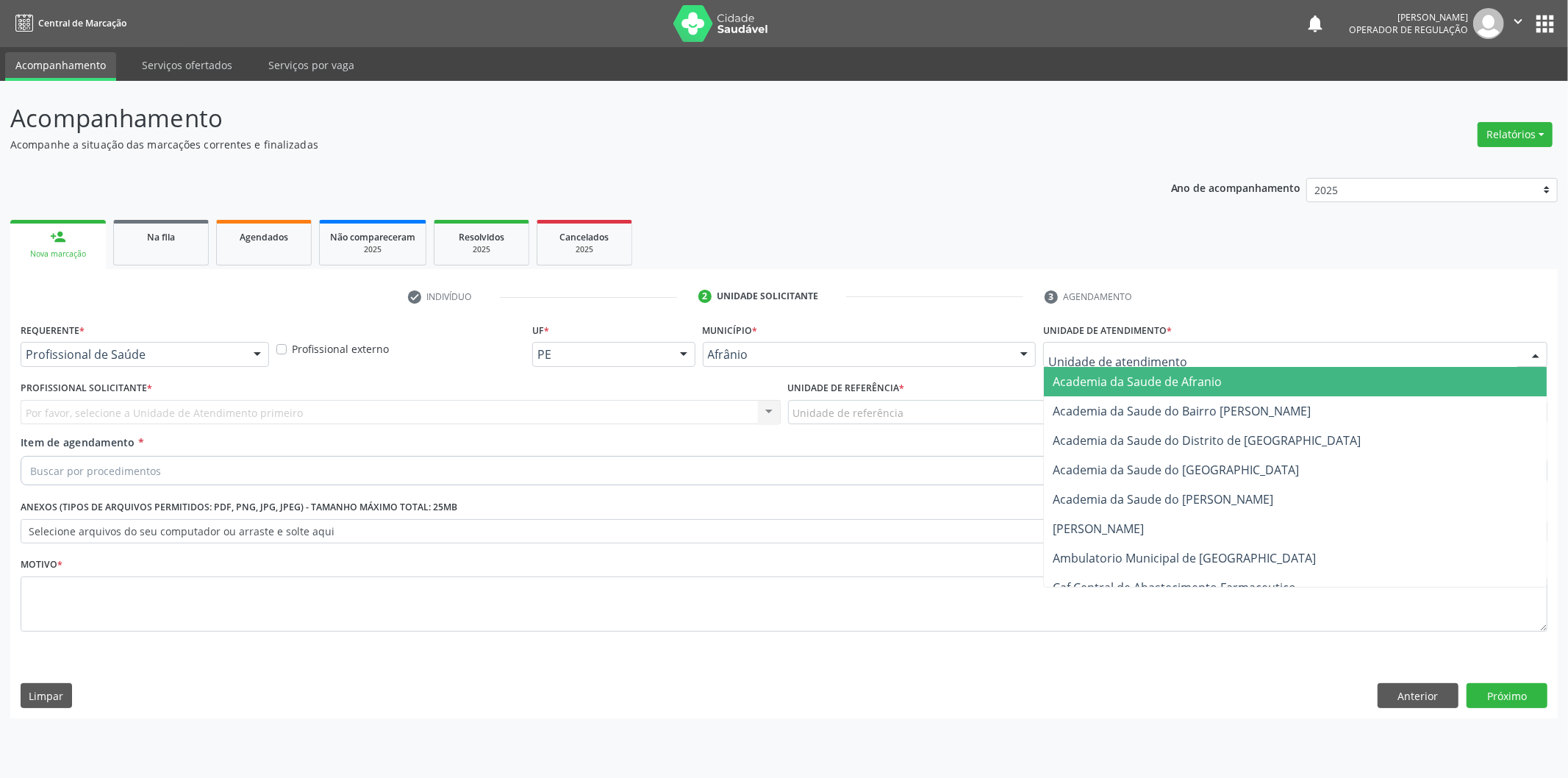
drag, startPoint x: 1355, startPoint y: 355, endPoint x: 1254, endPoint y: 451, distance: 139.3
click at [1355, 356] on div at bounding box center [1295, 354] width 504 height 25
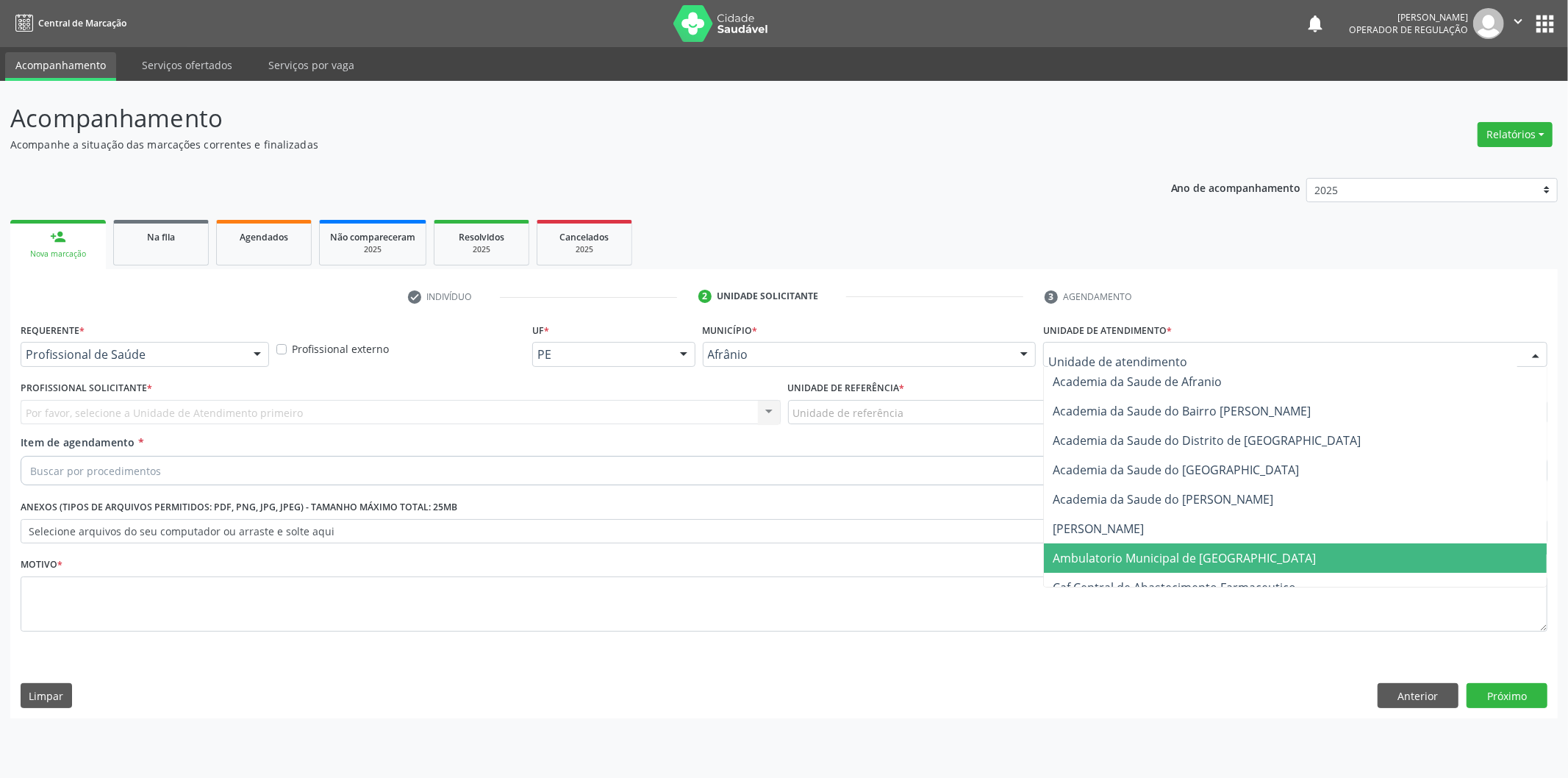
click at [1204, 554] on span "Ambulatorio Municipal de [GEOGRAPHIC_DATA]" at bounding box center [1185, 558] width 263 height 16
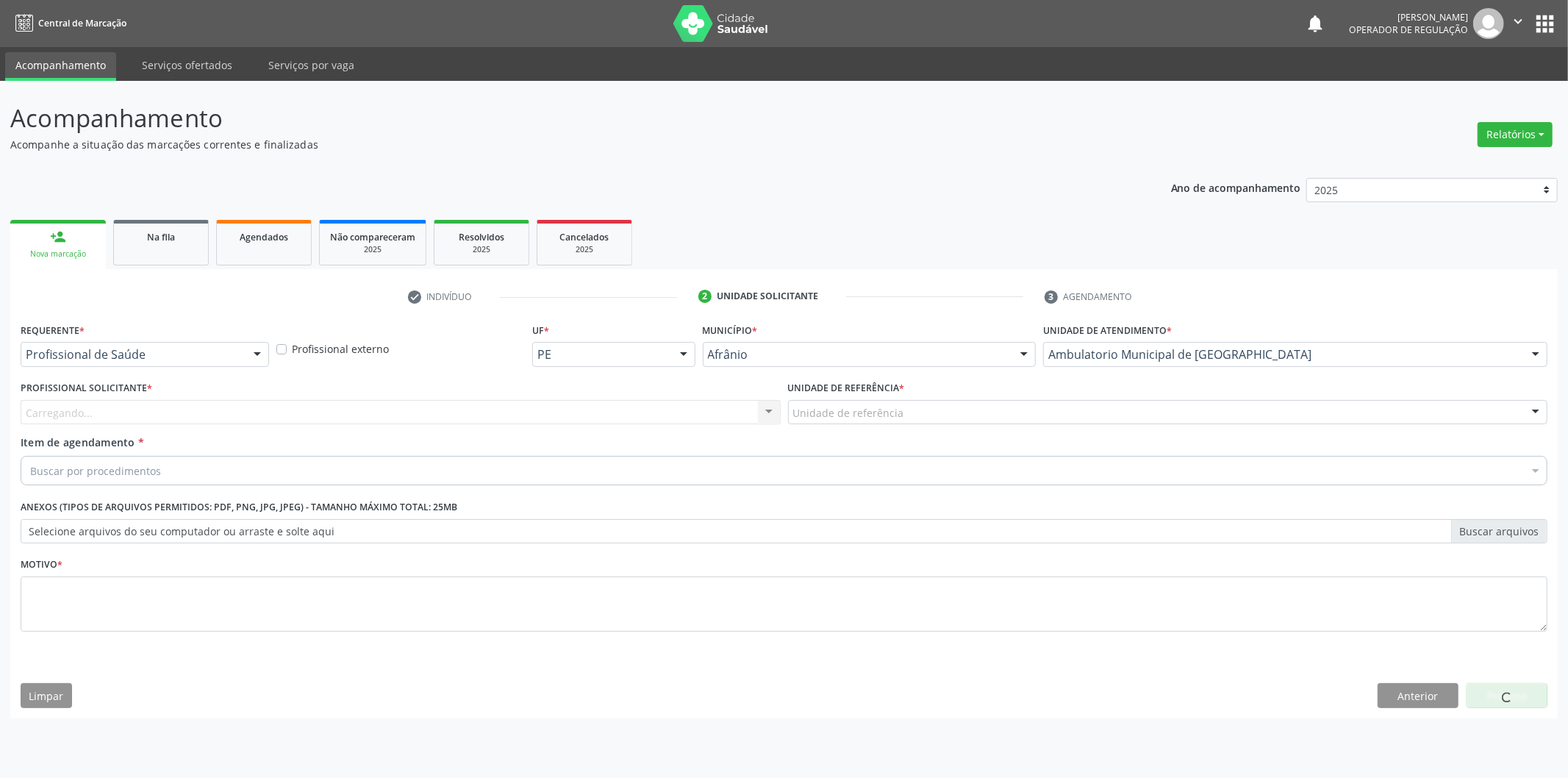
click at [947, 411] on div "Unidade de referência" at bounding box center [1168, 412] width 760 height 25
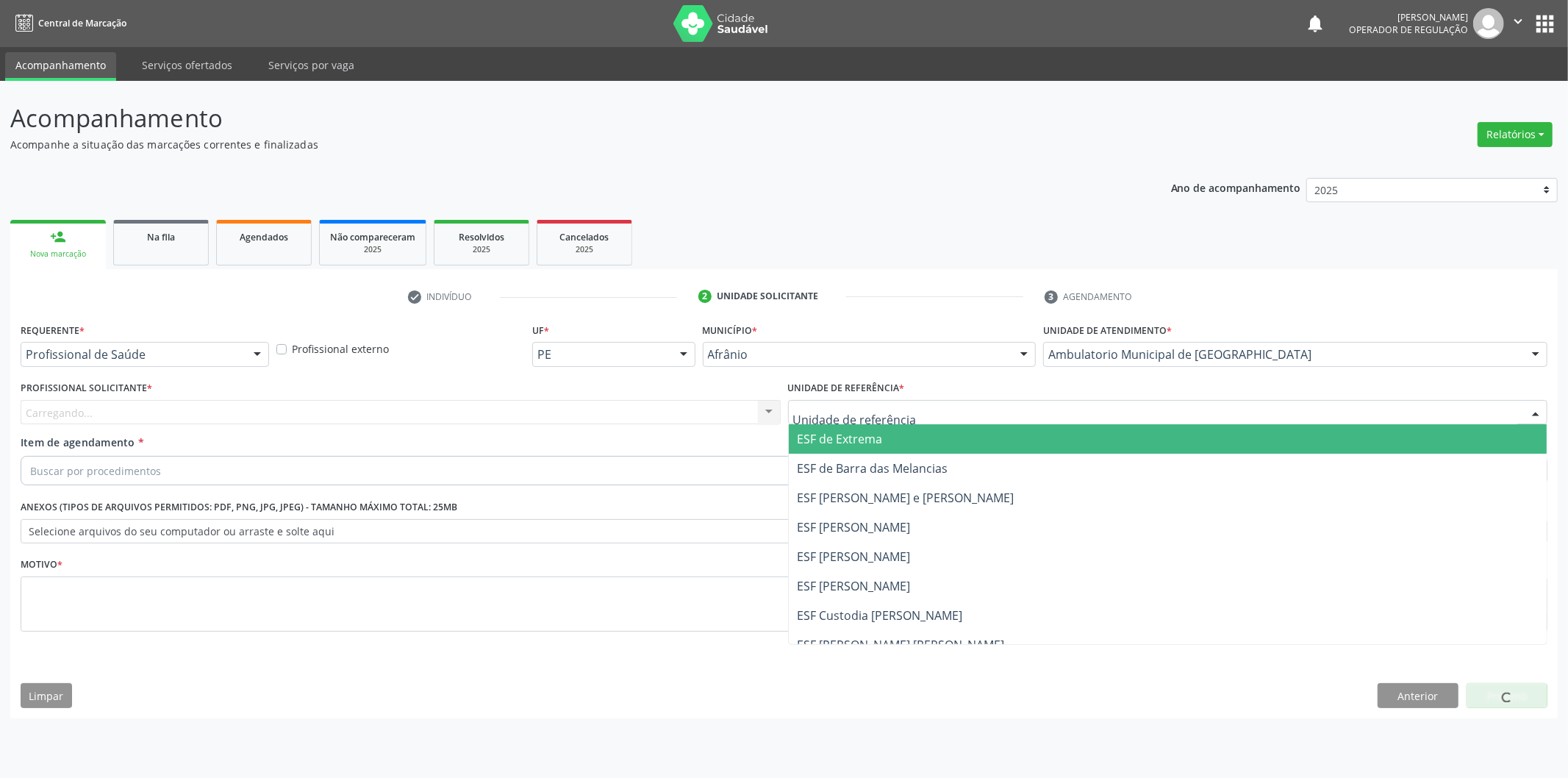
click at [907, 443] on span "ESF de Extrema" at bounding box center [1168, 439] width 759 height 30
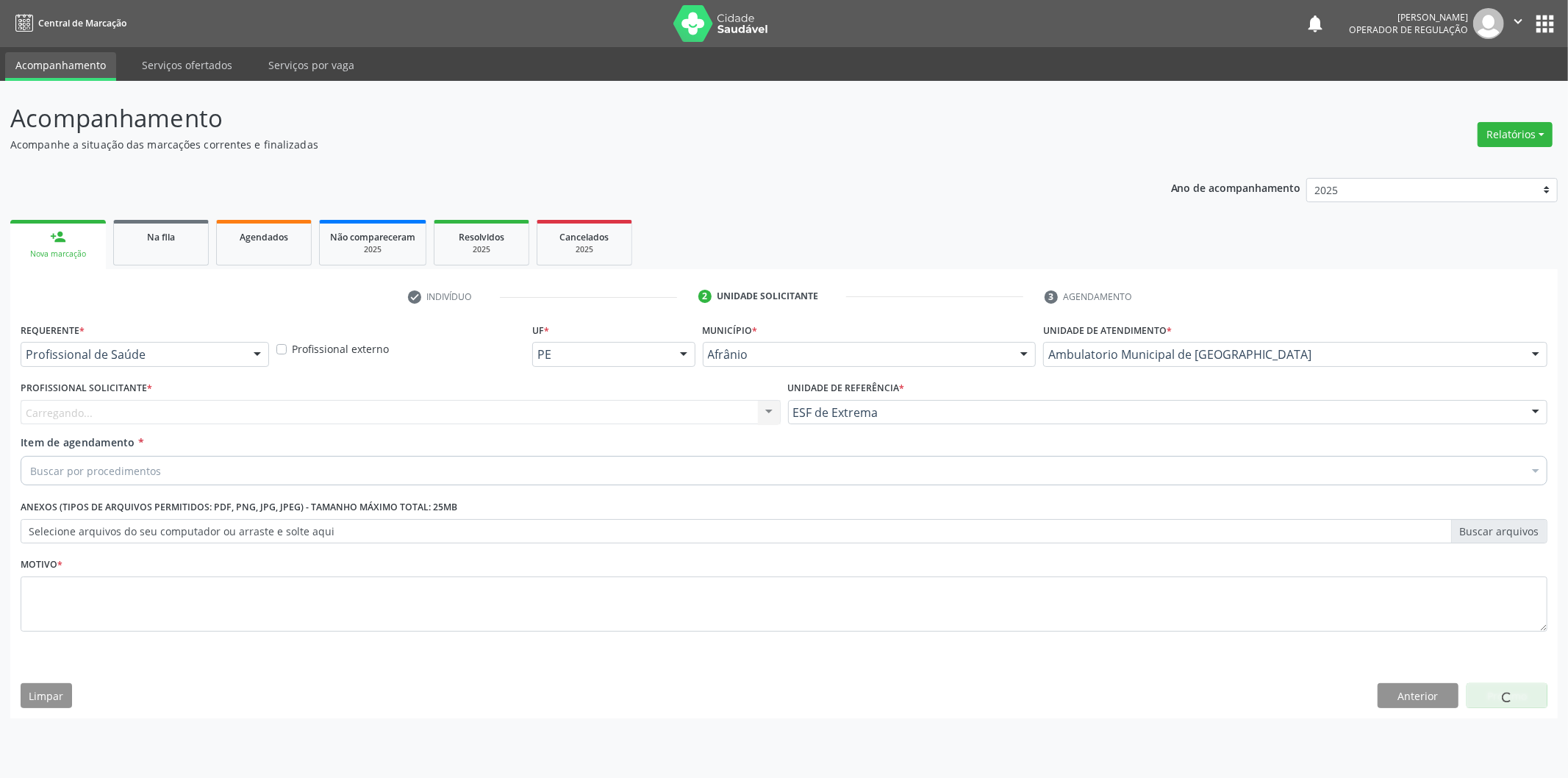
drag, startPoint x: 661, startPoint y: 395, endPoint x: 656, endPoint y: 411, distance: 16.8
click at [658, 405] on div "Profissional Solicitante * Carregando... Nenhum resultado encontrado para: " " …" at bounding box center [400, 400] width 760 height 47
click at [651, 412] on div "Carregando... Nenhum resultado encontrado para: " " Não há nenhuma opção para s…" at bounding box center [400, 412] width 760 height 25
click at [633, 413] on div "Profissional solicitante" at bounding box center [400, 412] width 760 height 25
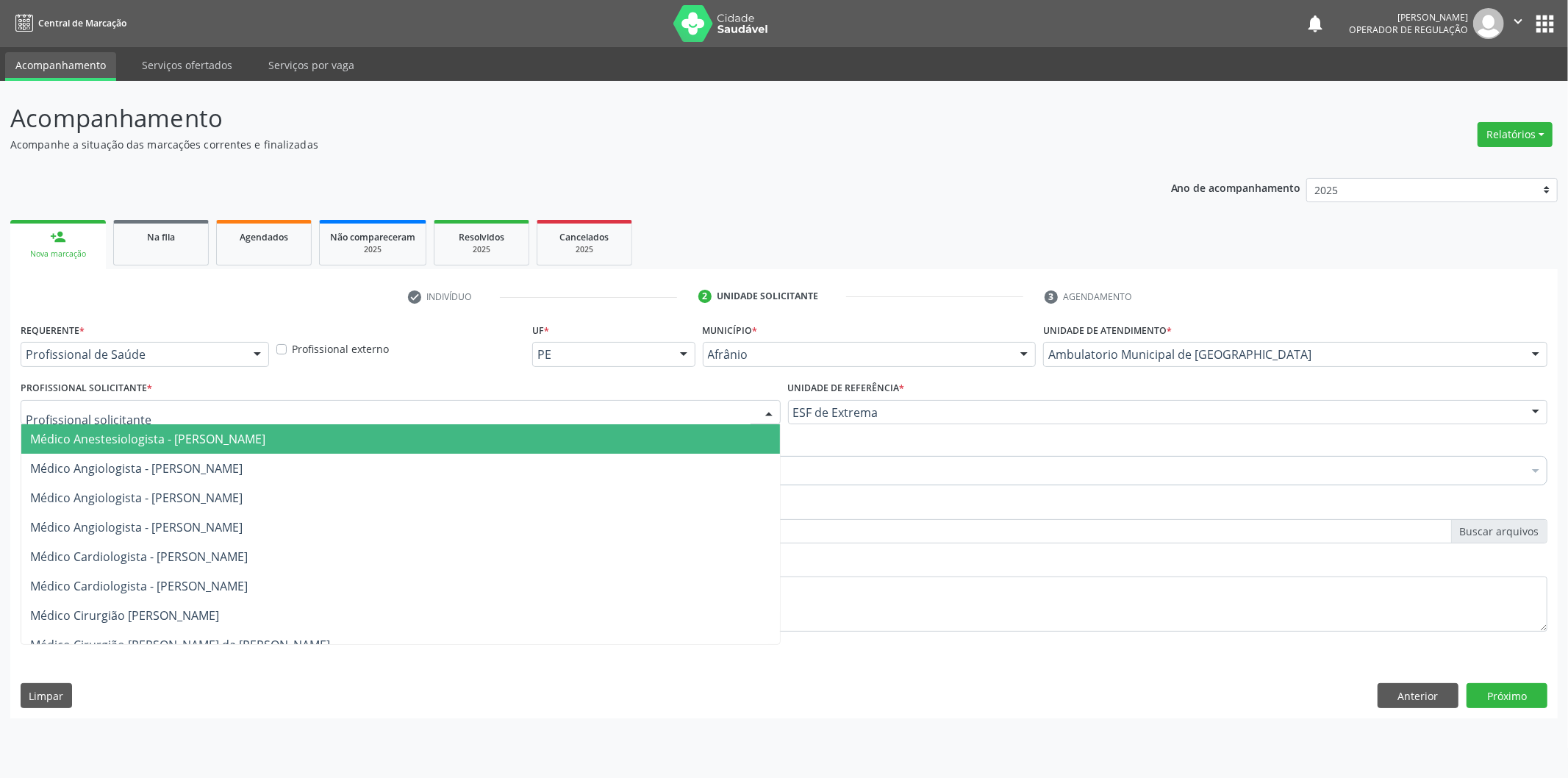
click at [620, 443] on span "Médico Anestesiologista - [PERSON_NAME]" at bounding box center [400, 439] width 759 height 30
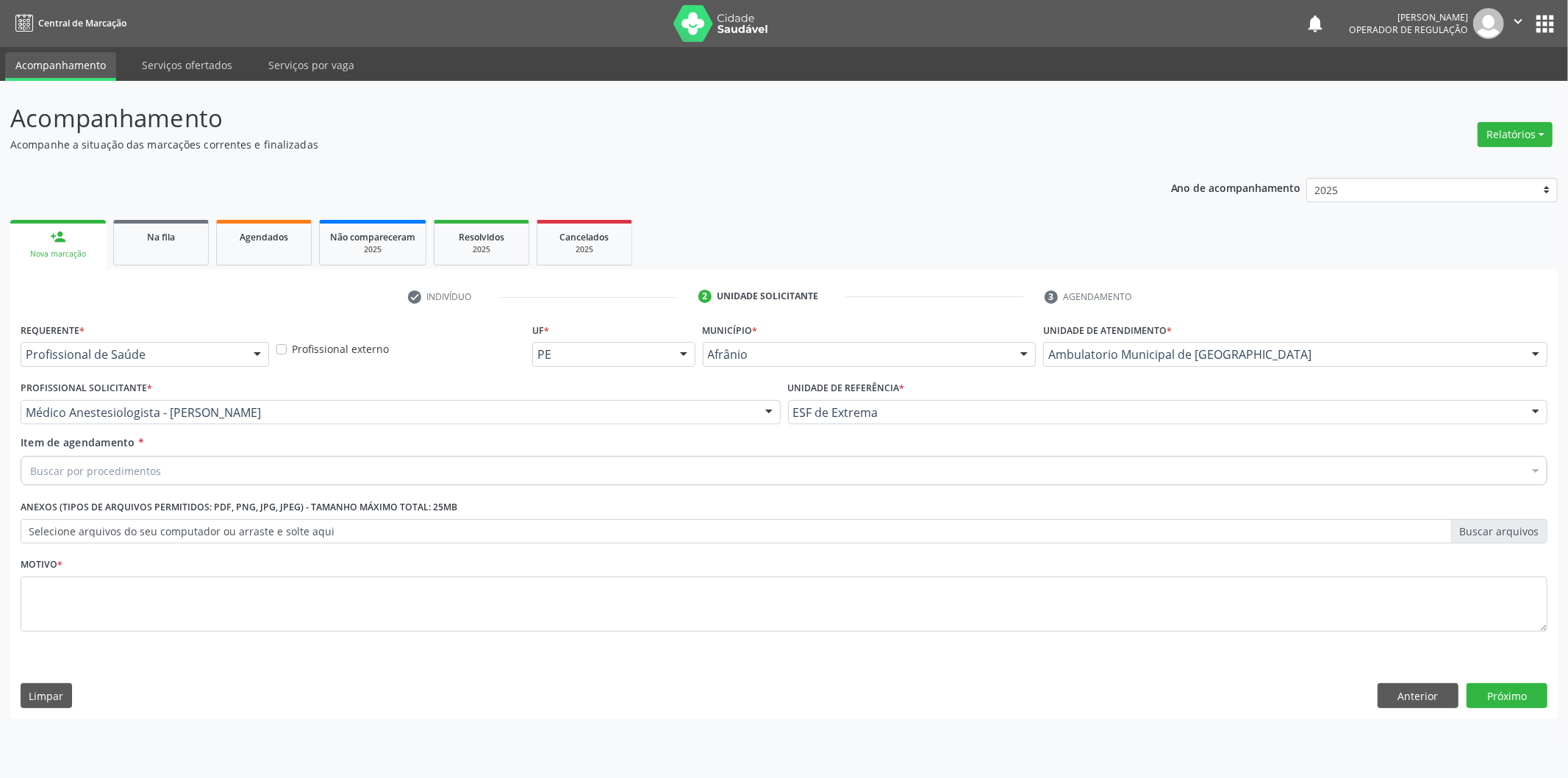
click at [411, 472] on div "Buscar por procedimentos" at bounding box center [784, 471] width 1526 height 30
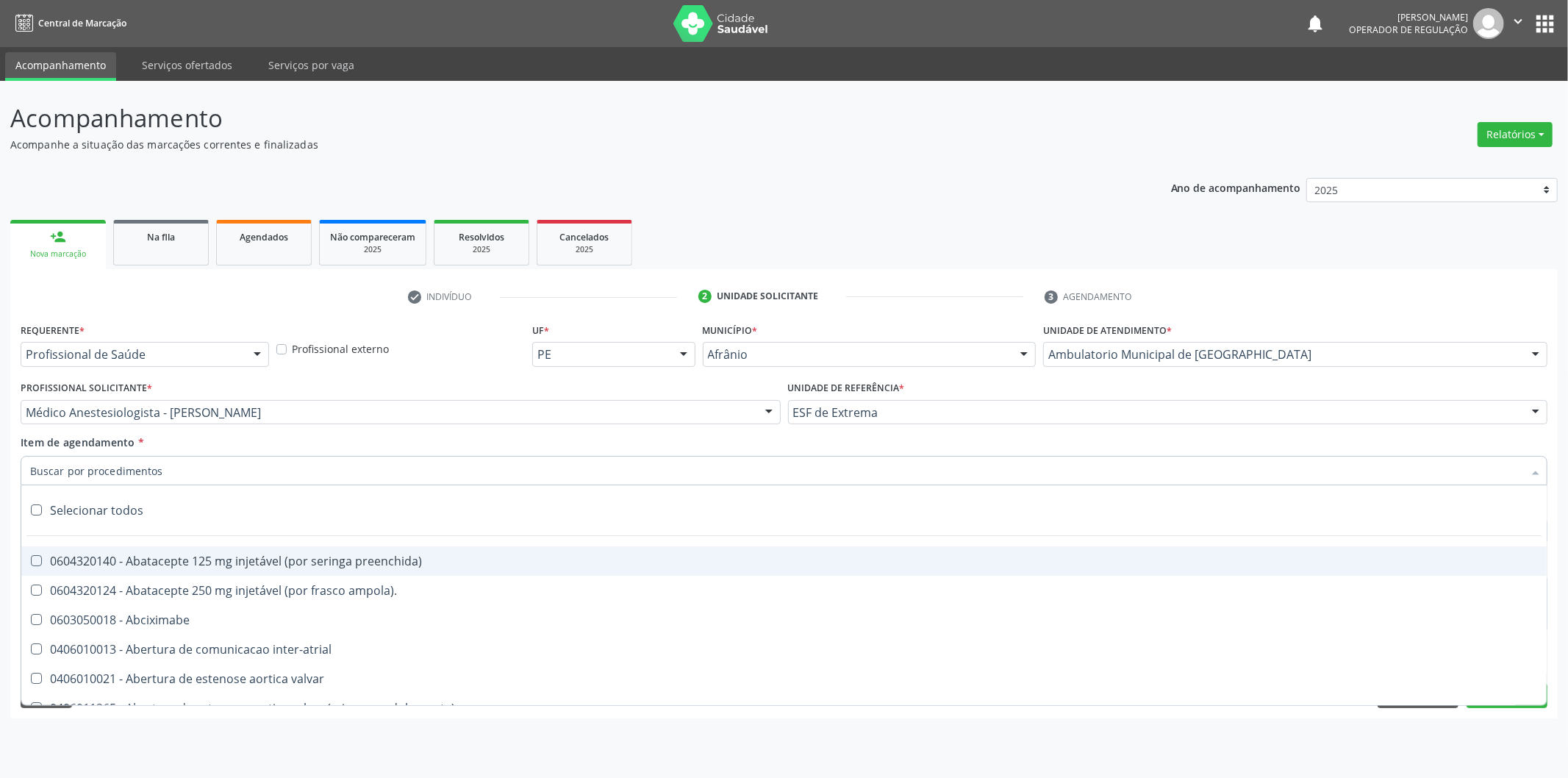
paste input "0302050027"
type input "0302050027"
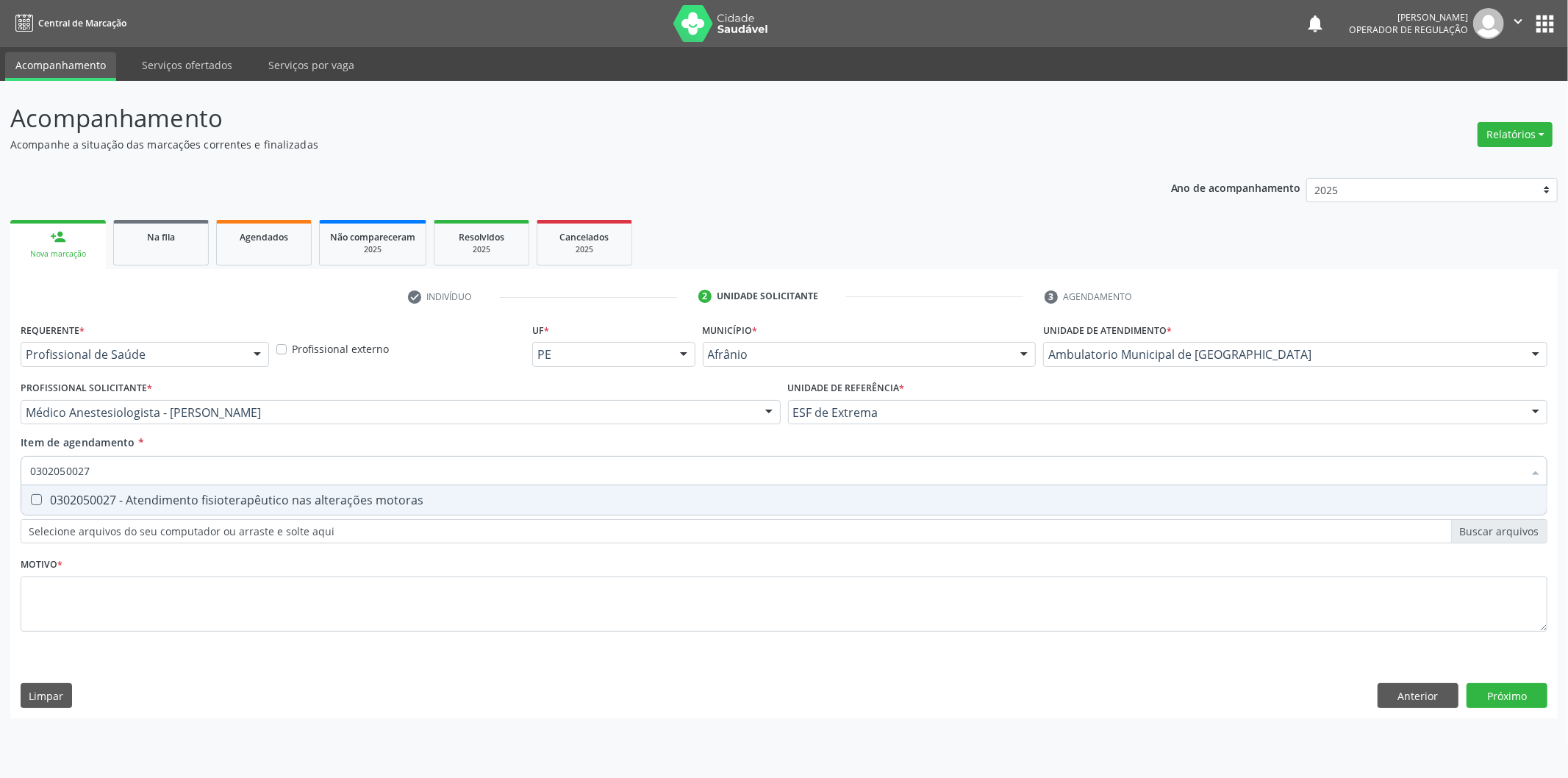
click at [440, 496] on div "0302050027 - Atendimento fisioterapêutico nas alterações motoras" at bounding box center [784, 499] width 1508 height 12
checkbox motoras "true"
click at [312, 601] on div "Requerente * Profissional de Saúde Profissional de Saúde Paciente Nenhum result…" at bounding box center [784, 485] width 1526 height 333
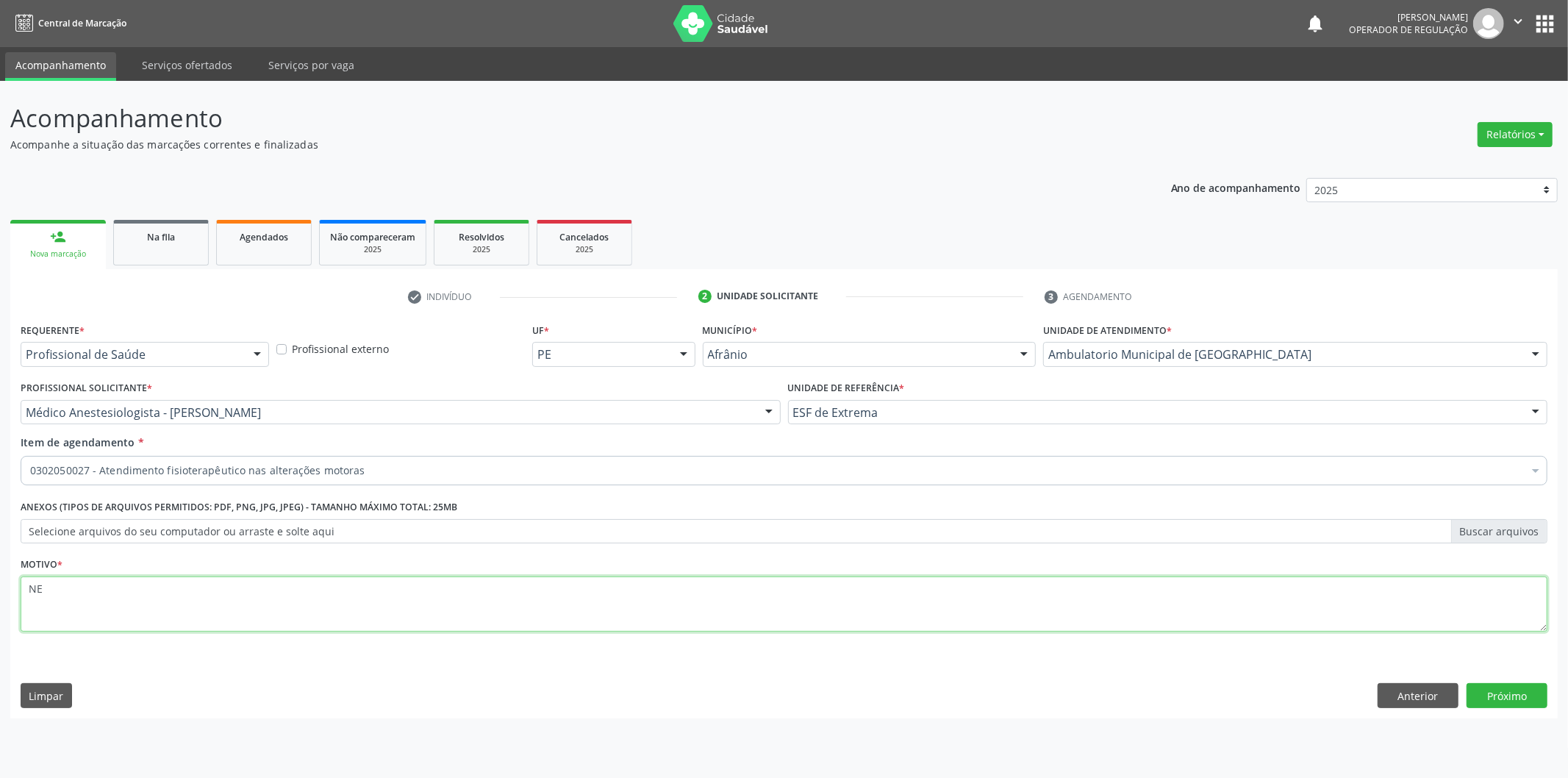
type textarea "NE"
click at [369, 480] on div "0302050027 - Atendimento fisioterapêutico nas alterações motoras" at bounding box center [784, 471] width 1526 height 30
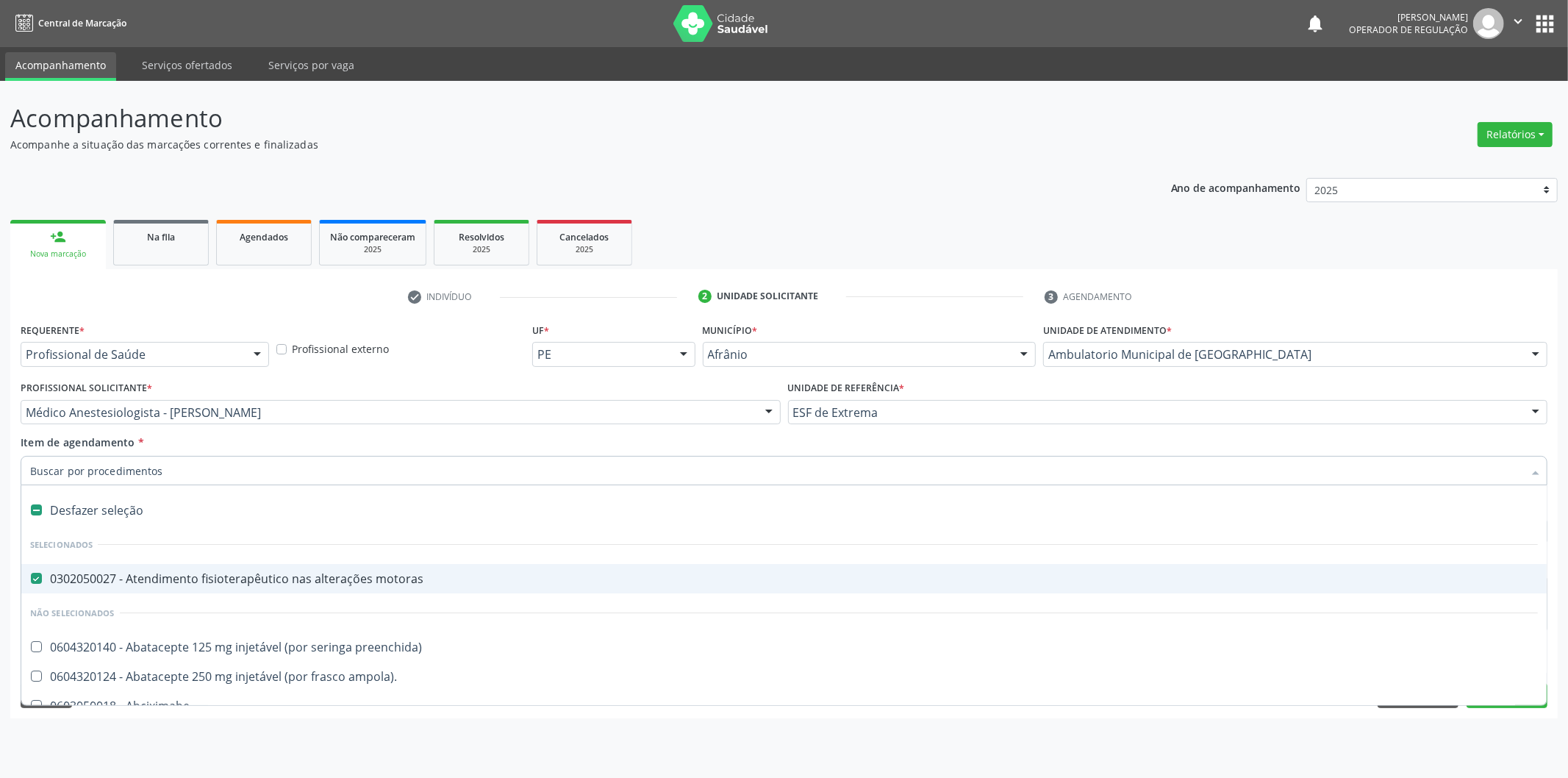
click at [381, 469] on input "Item de agendamento *" at bounding box center [777, 471] width 1493 height 30
click at [32, 506] on label at bounding box center [36, 509] width 11 height 11
checkbox motoras "false"
click at [91, 478] on input "Item de agendamento *" at bounding box center [777, 471] width 1493 height 30
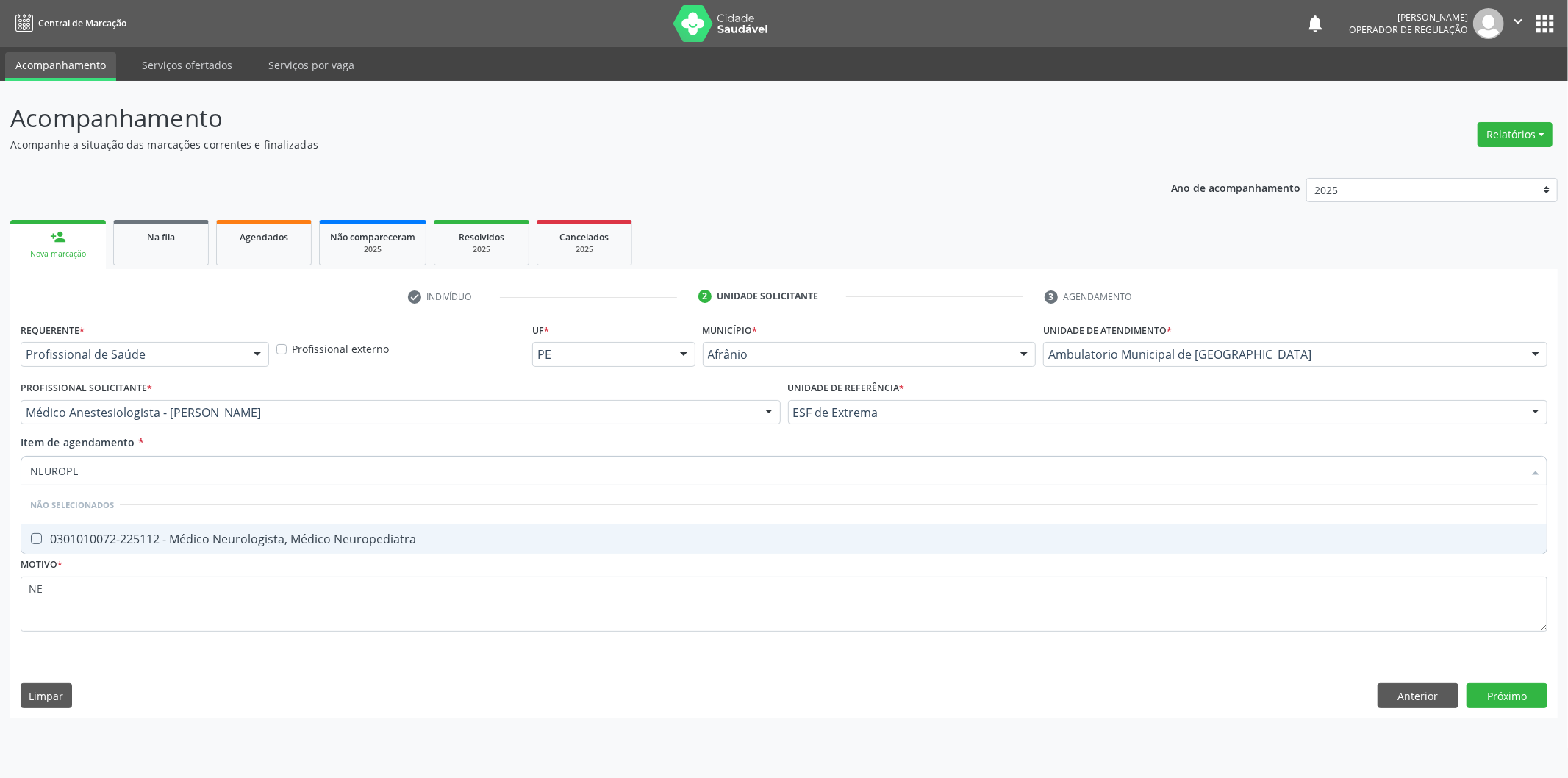
type input "NEUROPED"
click at [465, 538] on div "0301010072-225112 - Médico Neurologista, Médico Neuropediatra" at bounding box center [784, 538] width 1508 height 12
checkbox Neuropediatra "true"
click at [345, 604] on div "Requerente * Profissional de Saúde Profissional de Saúde Paciente Nenhum result…" at bounding box center [784, 485] width 1526 height 333
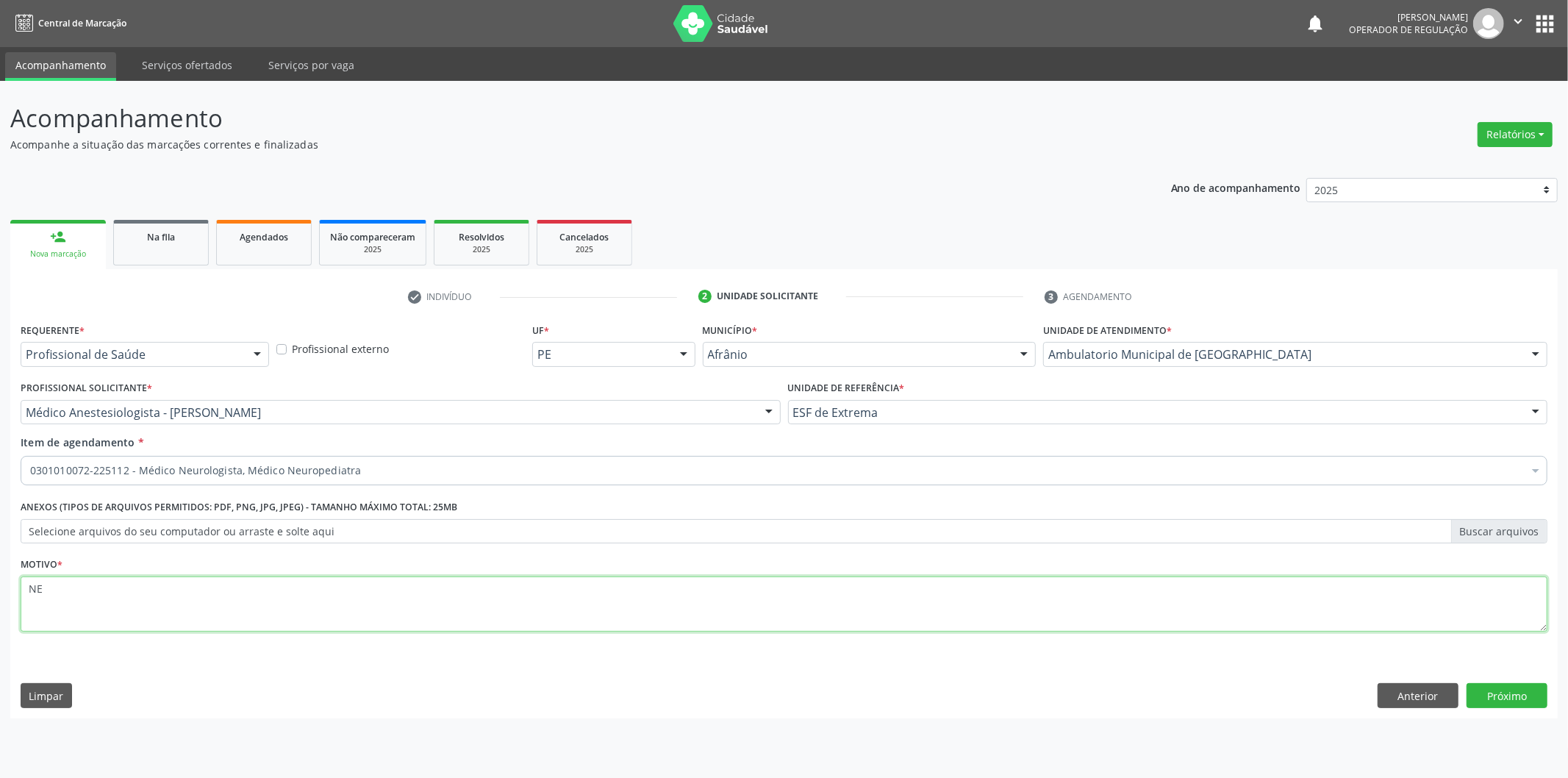
click at [0, 542] on div "Acompanhamento Acompanhe a situação das marcações correntes e finalizadas Relat…" at bounding box center [784, 429] width 1568 height 696
type textarea "TEA"
click at [1487, 685] on button "Próximo" at bounding box center [1506, 695] width 81 height 25
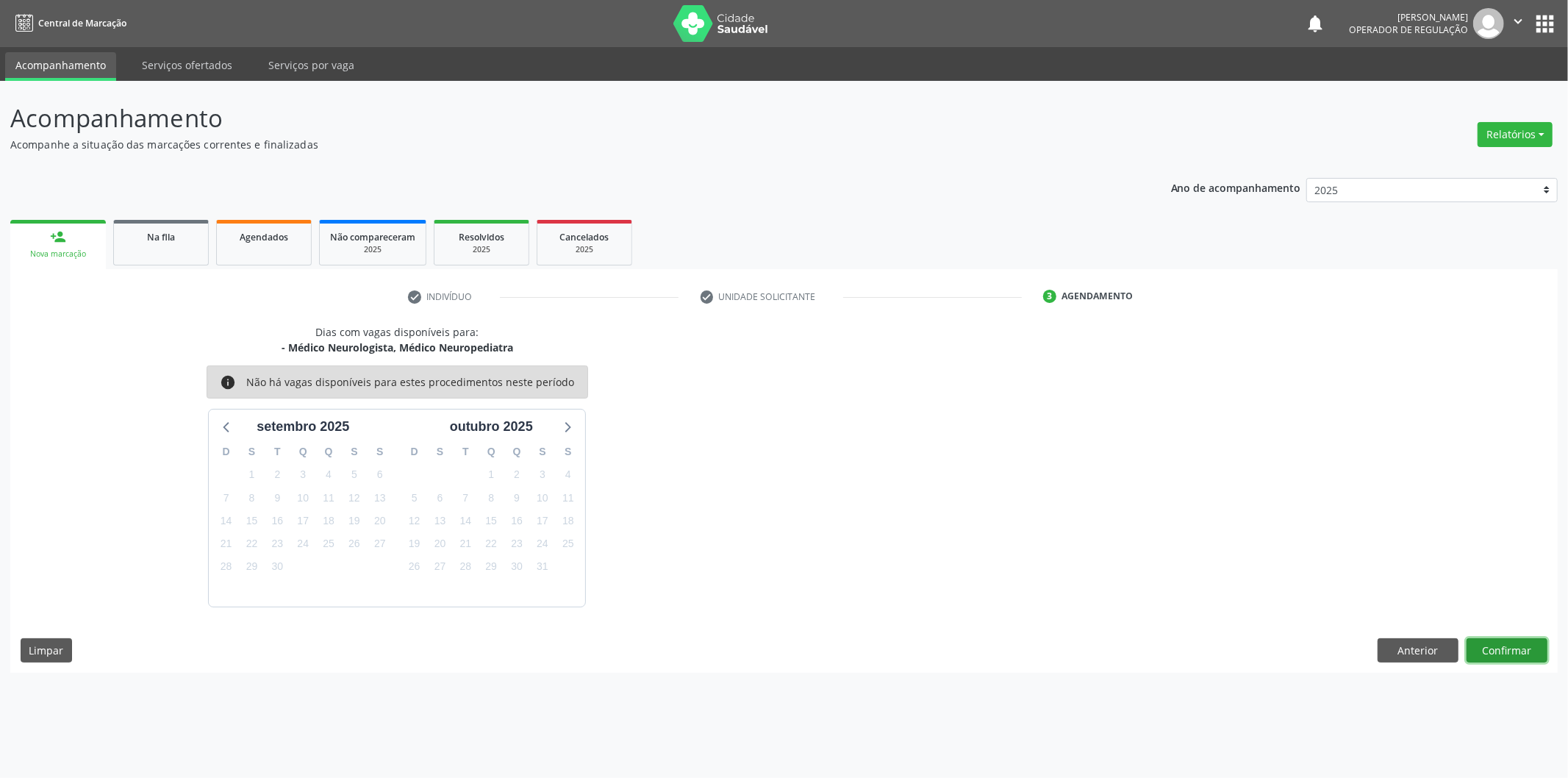
click at [1480, 645] on button "Confirmar" at bounding box center [1506, 650] width 81 height 25
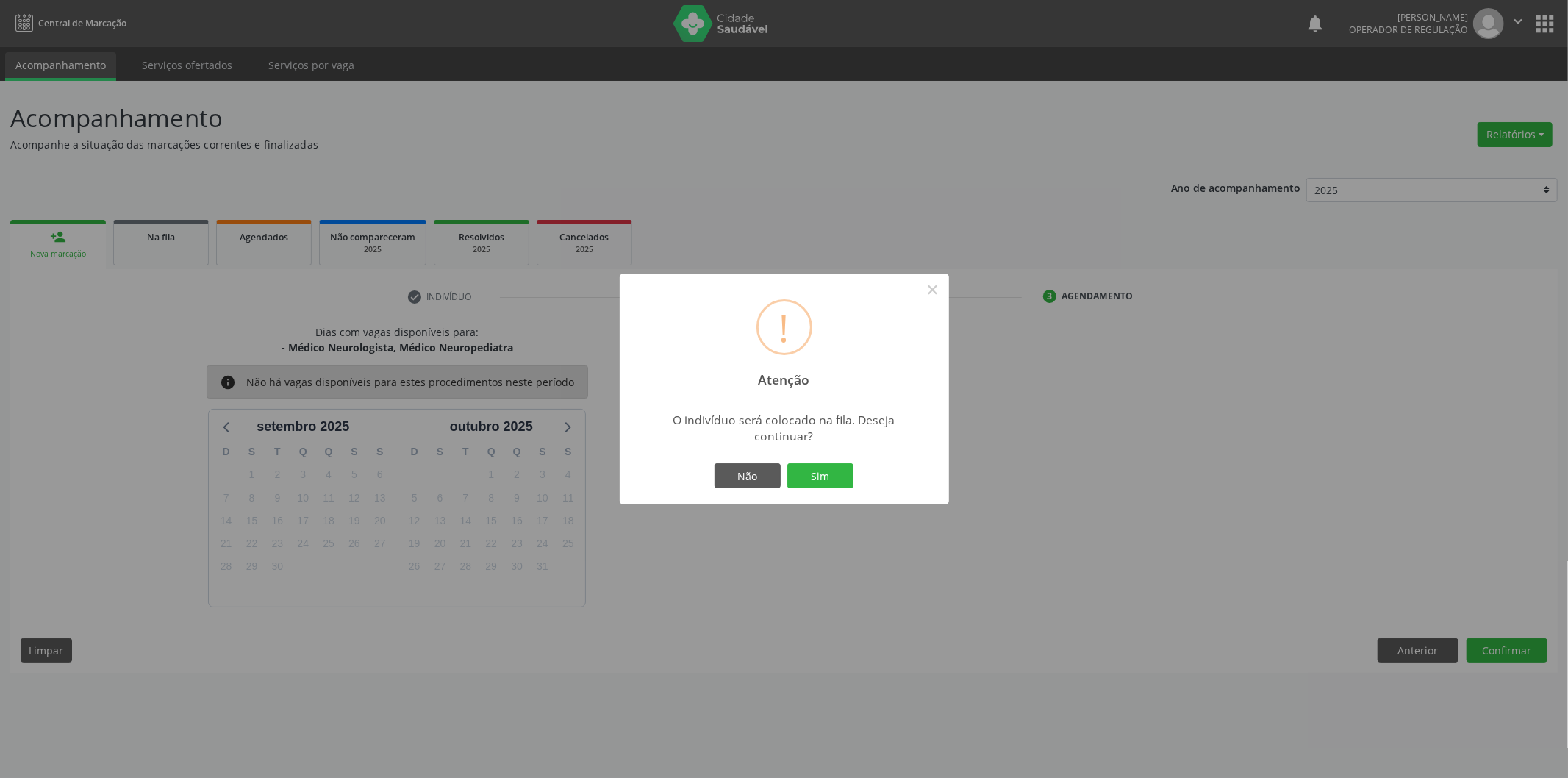
click at [853, 478] on div "Não Sim" at bounding box center [784, 475] width 145 height 31
click at [831, 472] on button "Sim" at bounding box center [820, 475] width 66 height 25
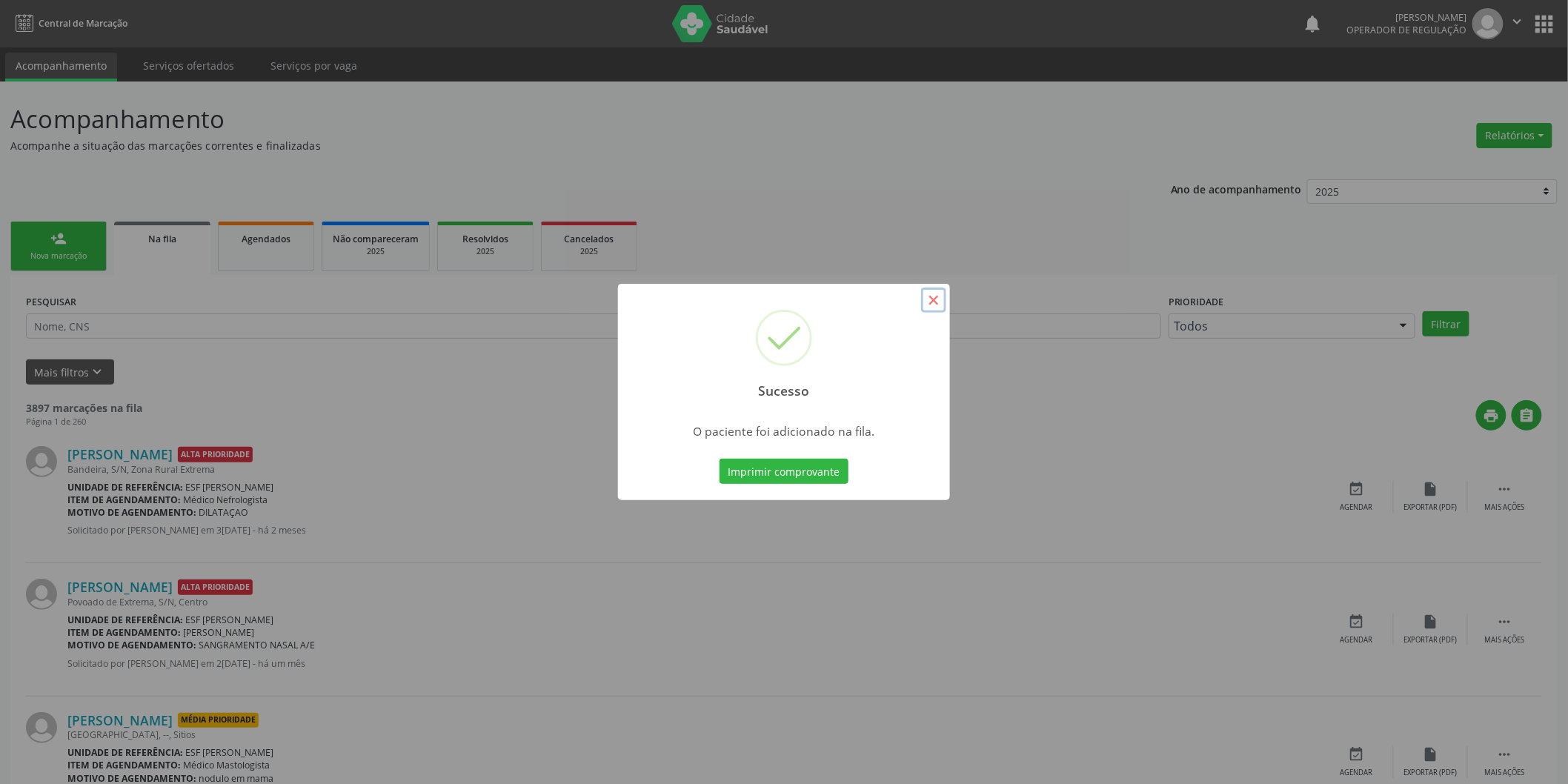
click at [930, 310] on button "×" at bounding box center [934, 300] width 25 height 25
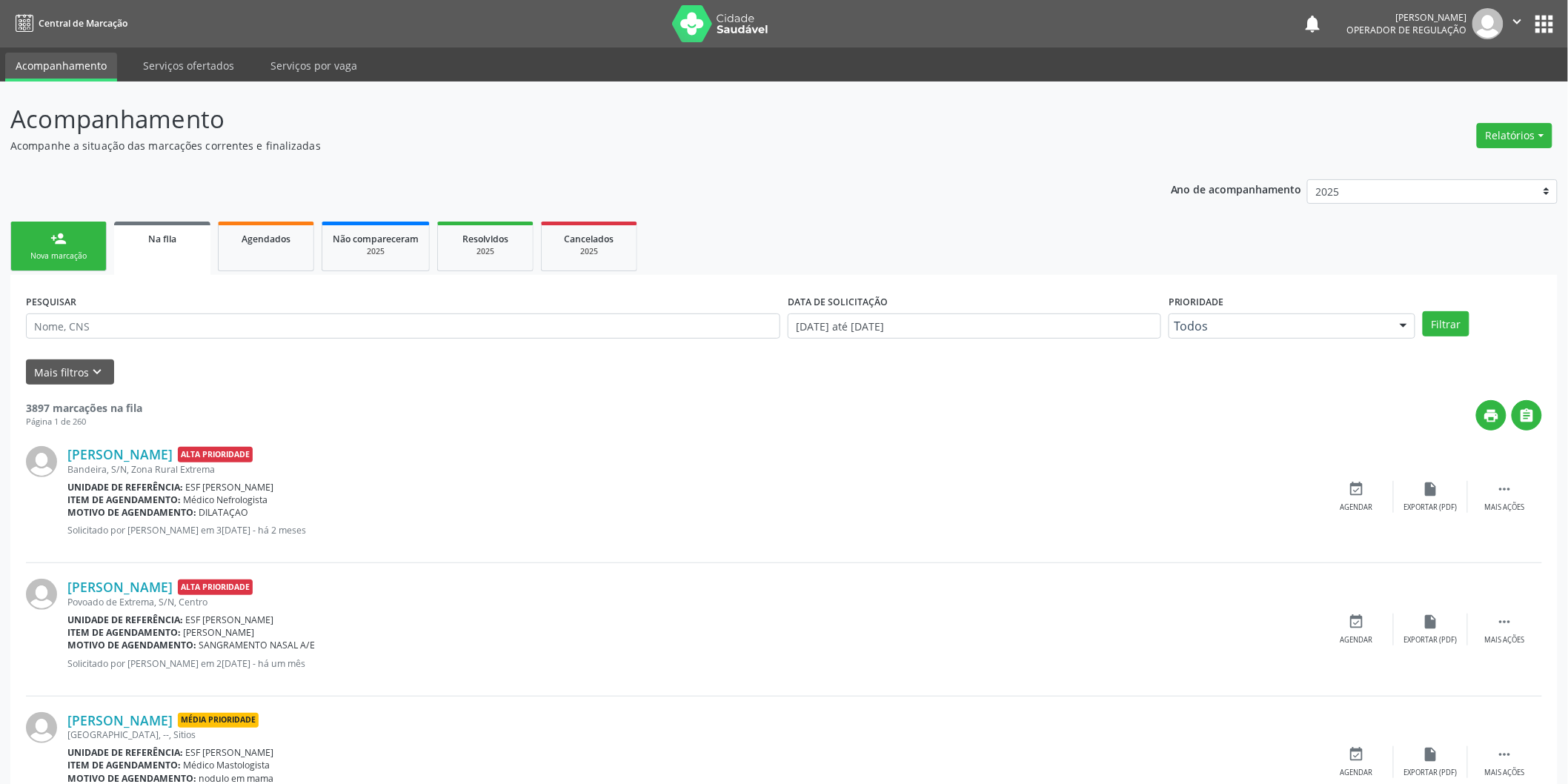
click at [73, 237] on link "person_add Nova marcação" at bounding box center [58, 245] width 96 height 49
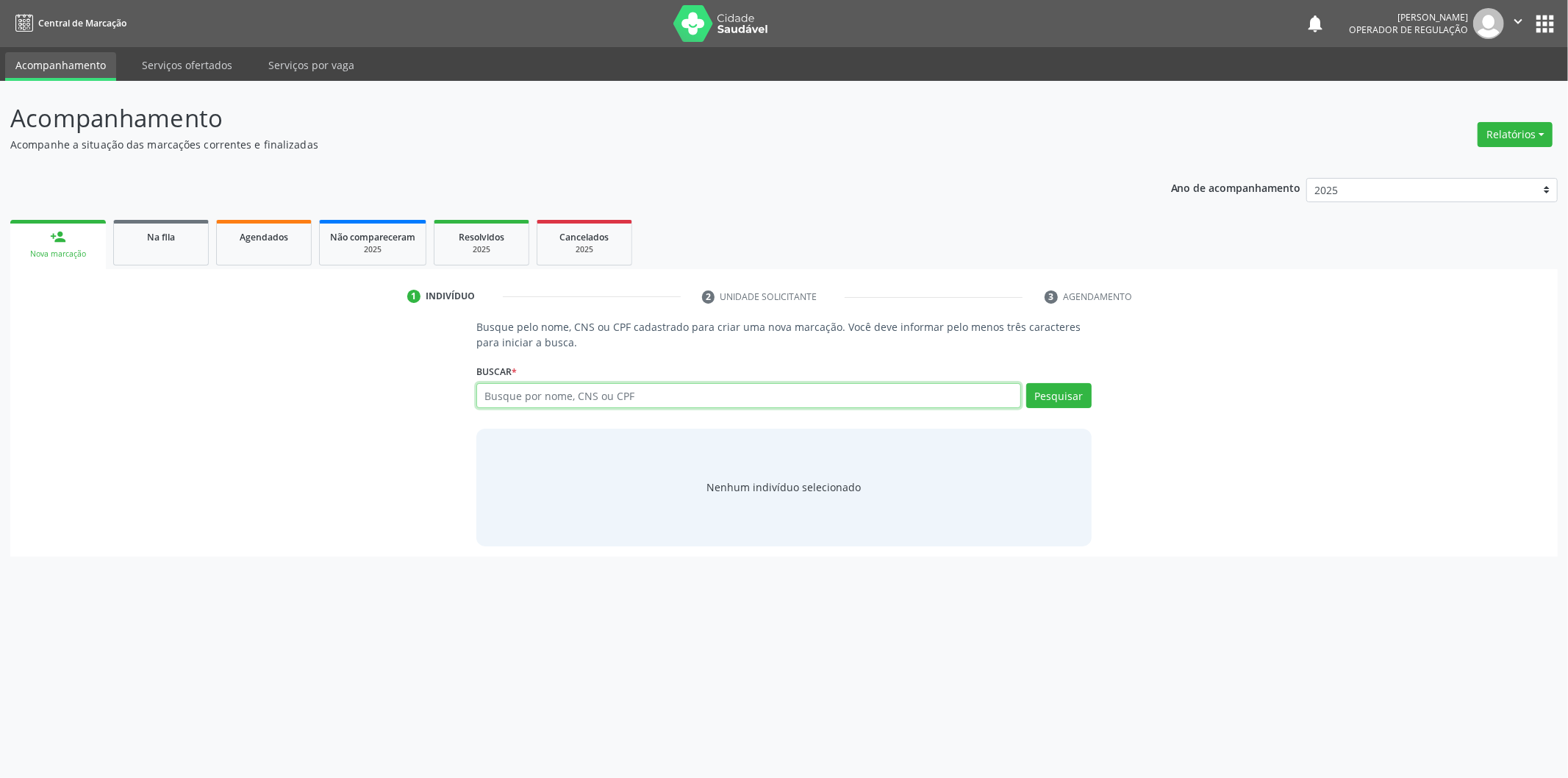
click at [546, 395] on input "text" at bounding box center [748, 395] width 545 height 25
type input "700100965871316"
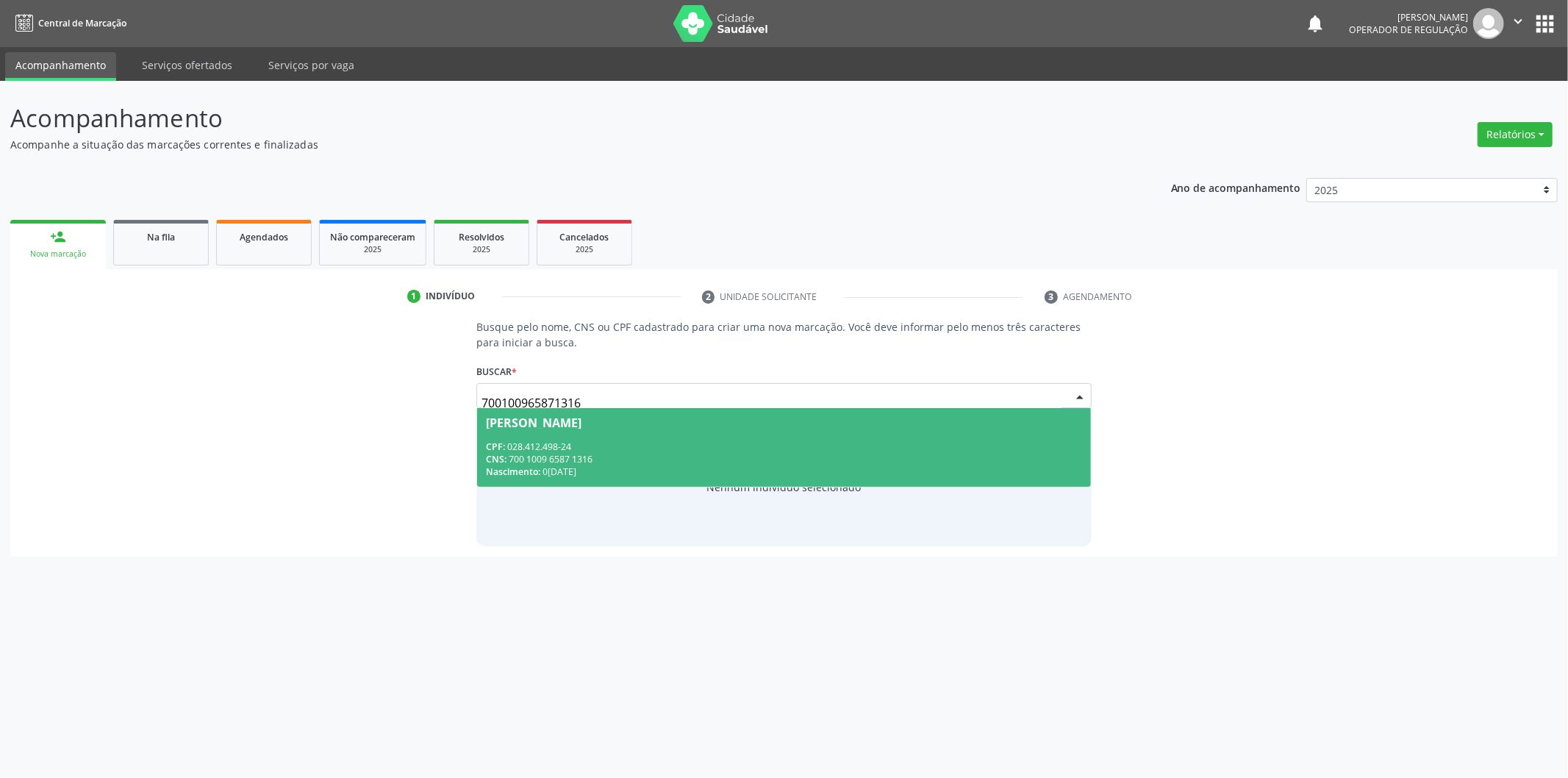
click at [610, 488] on div "Nenhum indivíduo selecionado" at bounding box center [784, 487] width 615 height 118
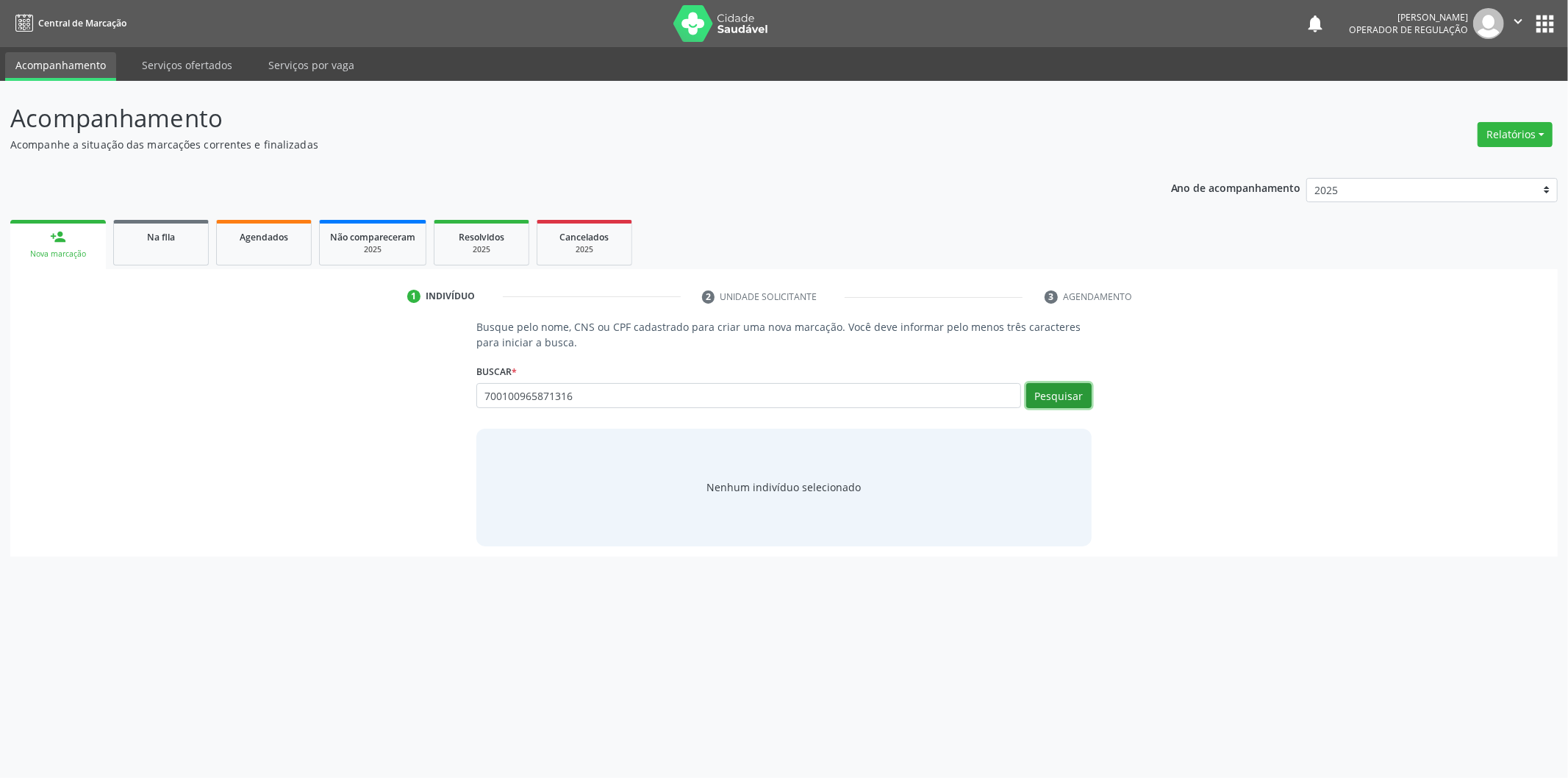
click at [1044, 394] on button "Pesquisar" at bounding box center [1059, 395] width 66 height 25
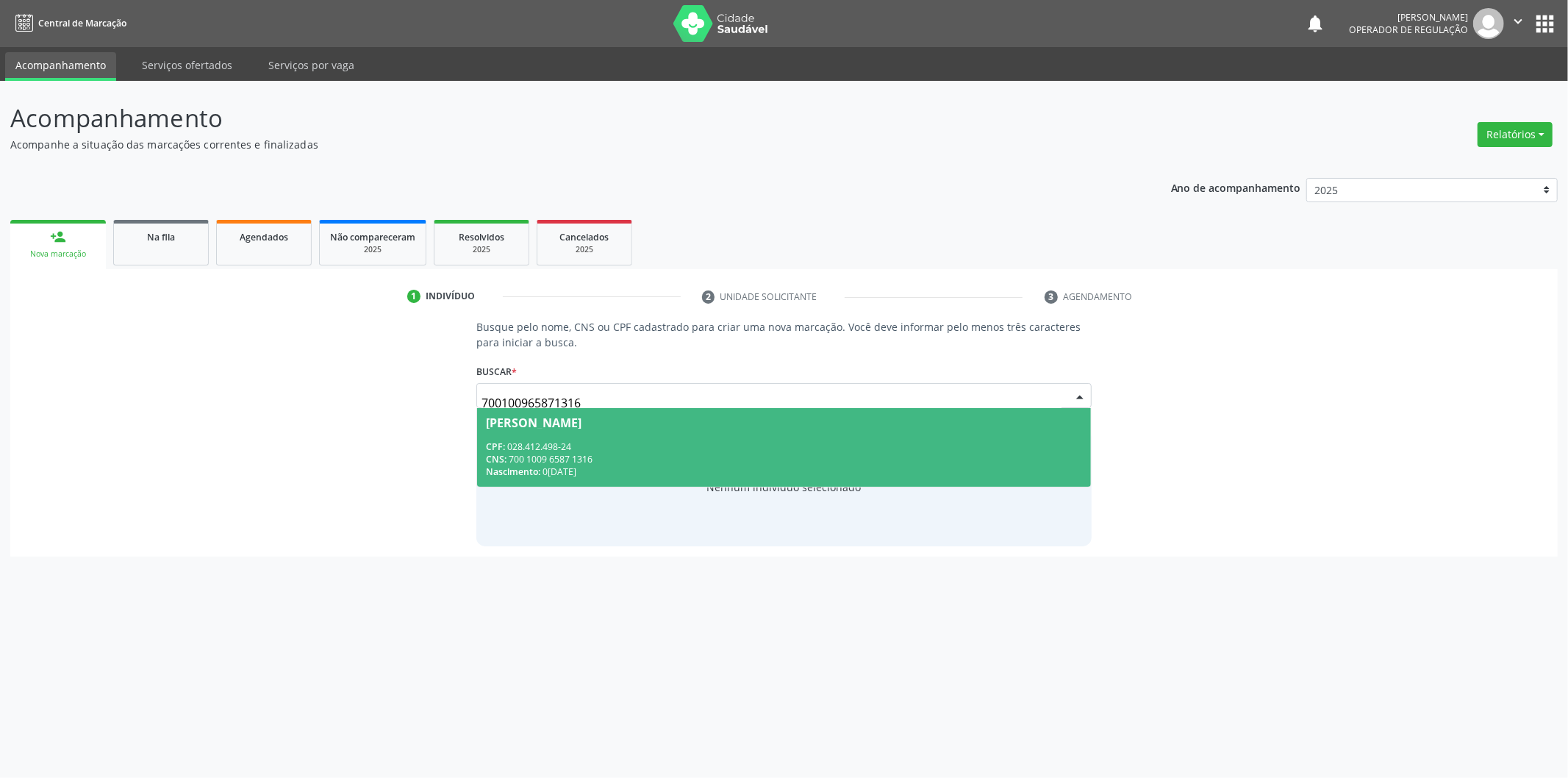
click at [646, 444] on div "CPF: 028.412.498-24" at bounding box center [784, 445] width 596 height 12
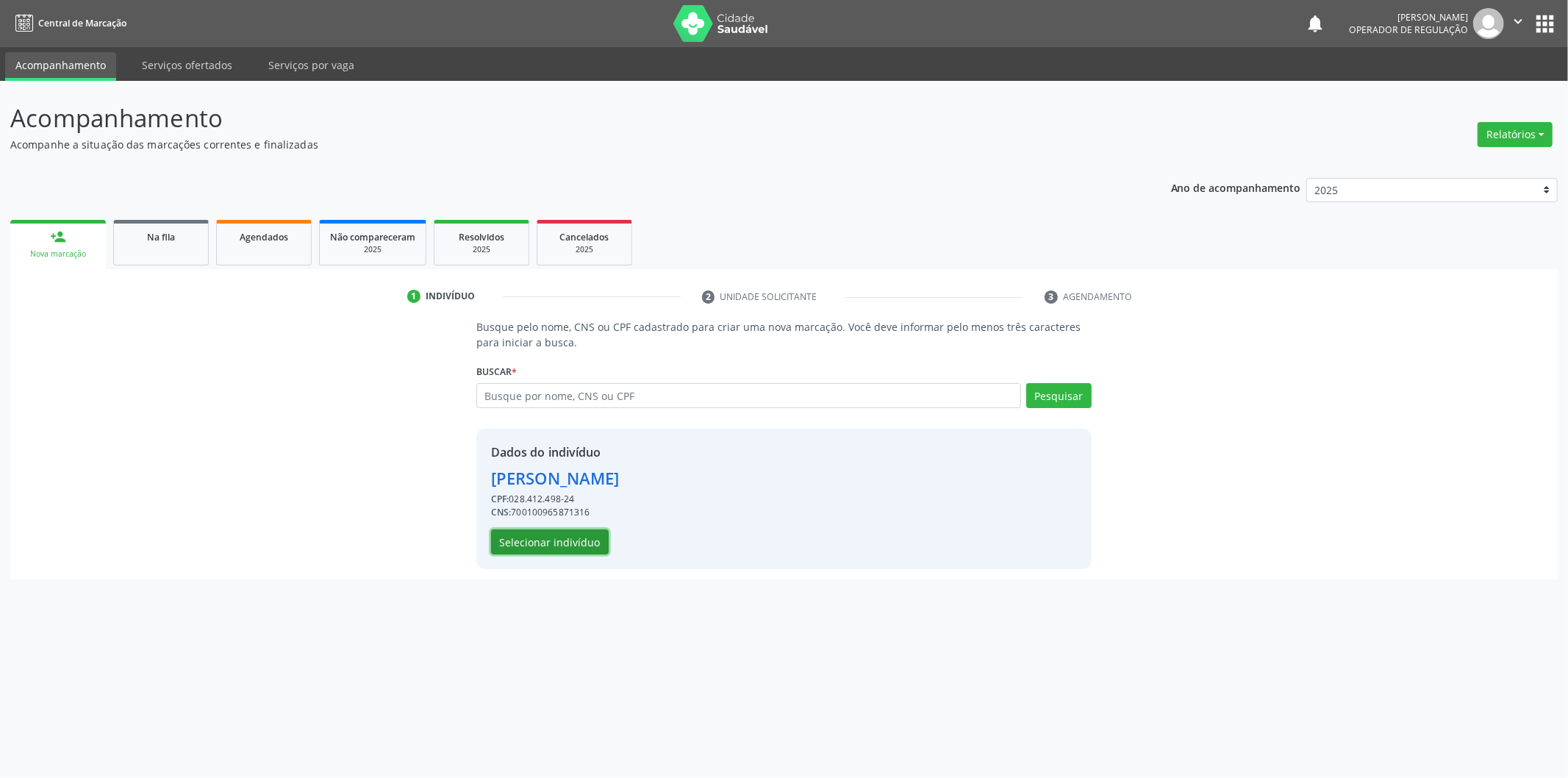
click at [565, 533] on button "Selecionar indivíduo" at bounding box center [549, 541] width 118 height 25
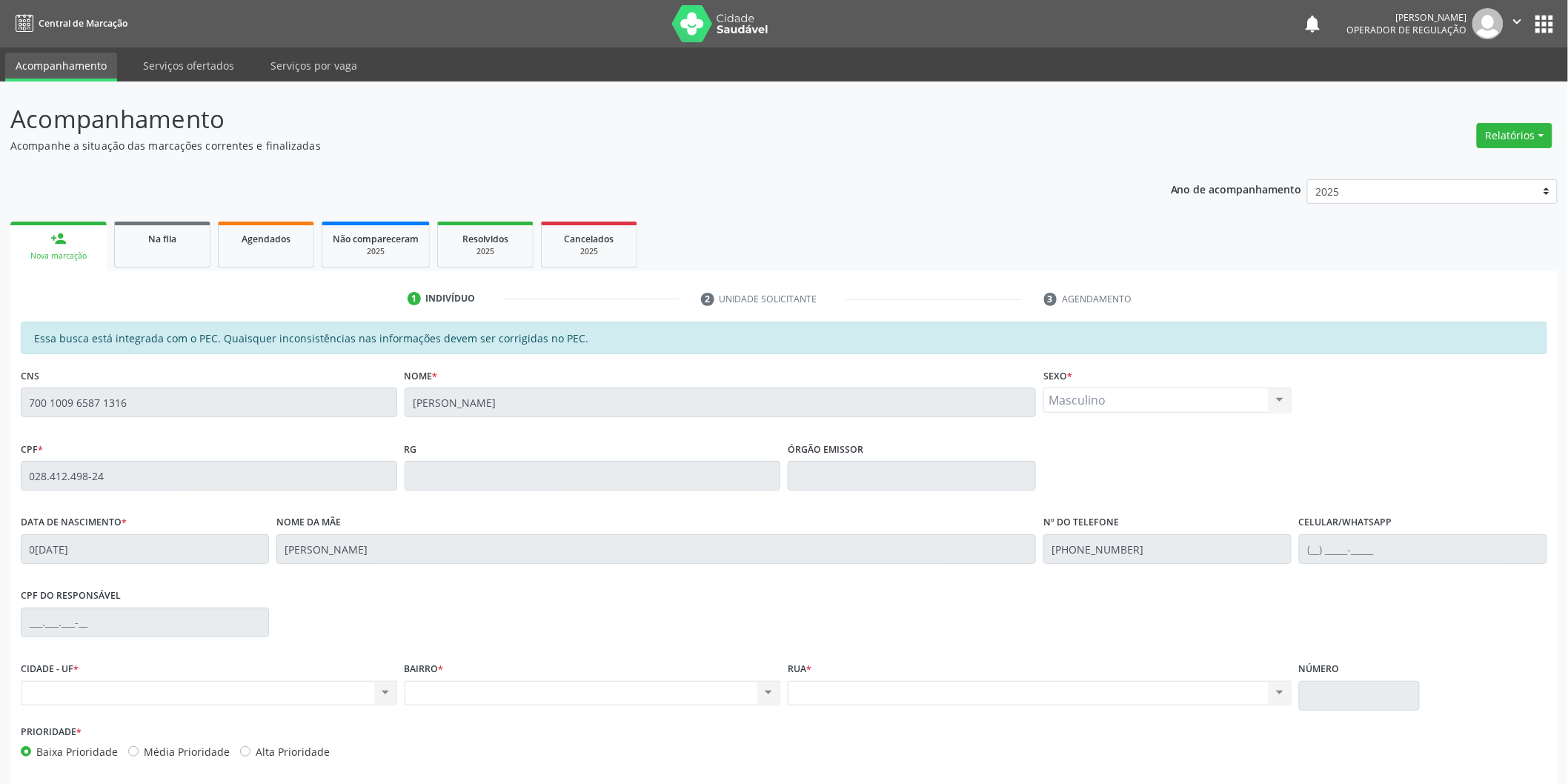
scroll to position [62, 0]
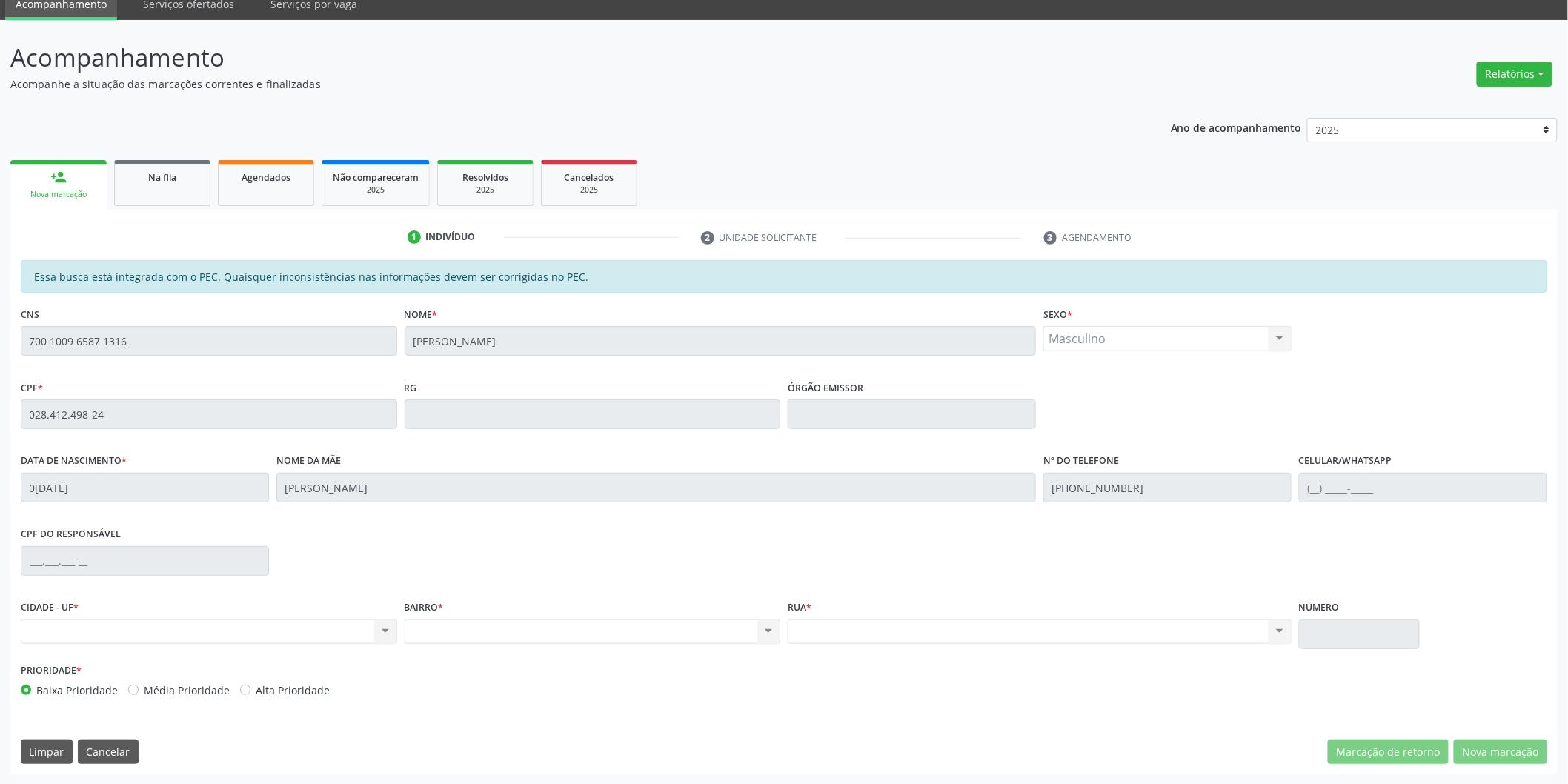
click at [0, 333] on div "Acompanhamento Acompanhe a situação das marcações correntes e finalizadas Relat…" at bounding box center [784, 401] width 1568 height 764
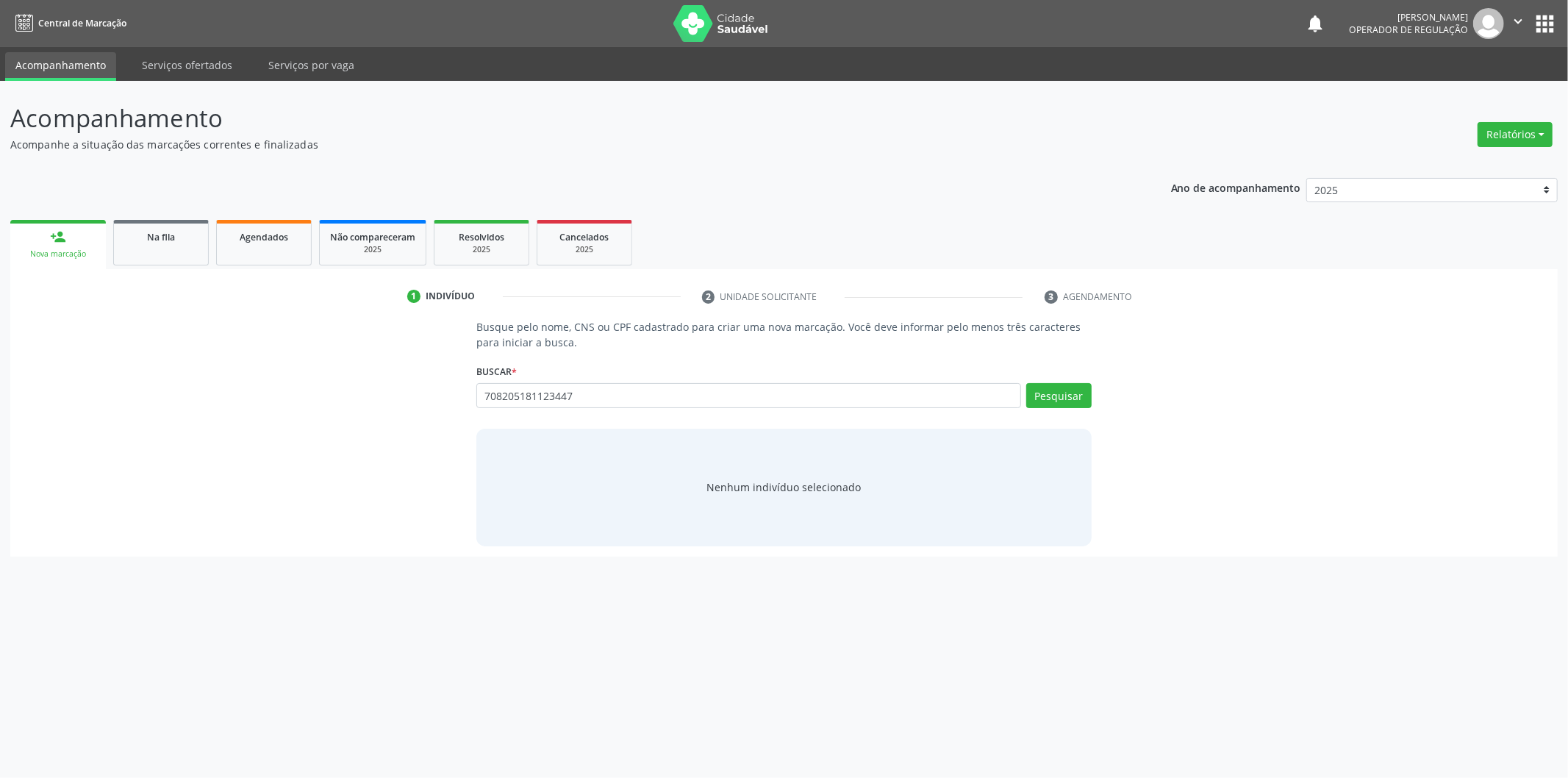
type input "708205181123447"
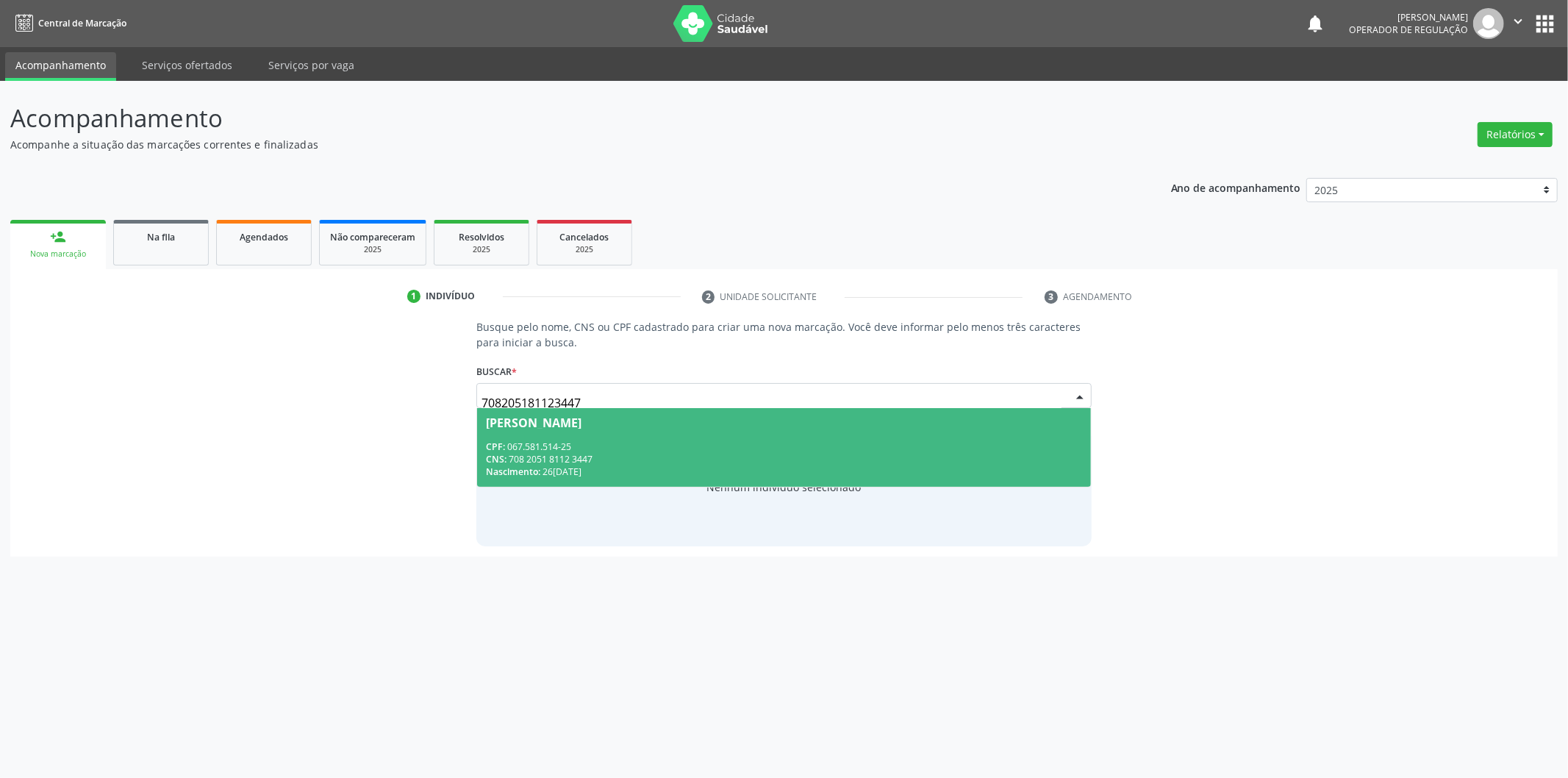
click at [814, 451] on div "CPF: 067.581.514-25" at bounding box center [784, 445] width 596 height 12
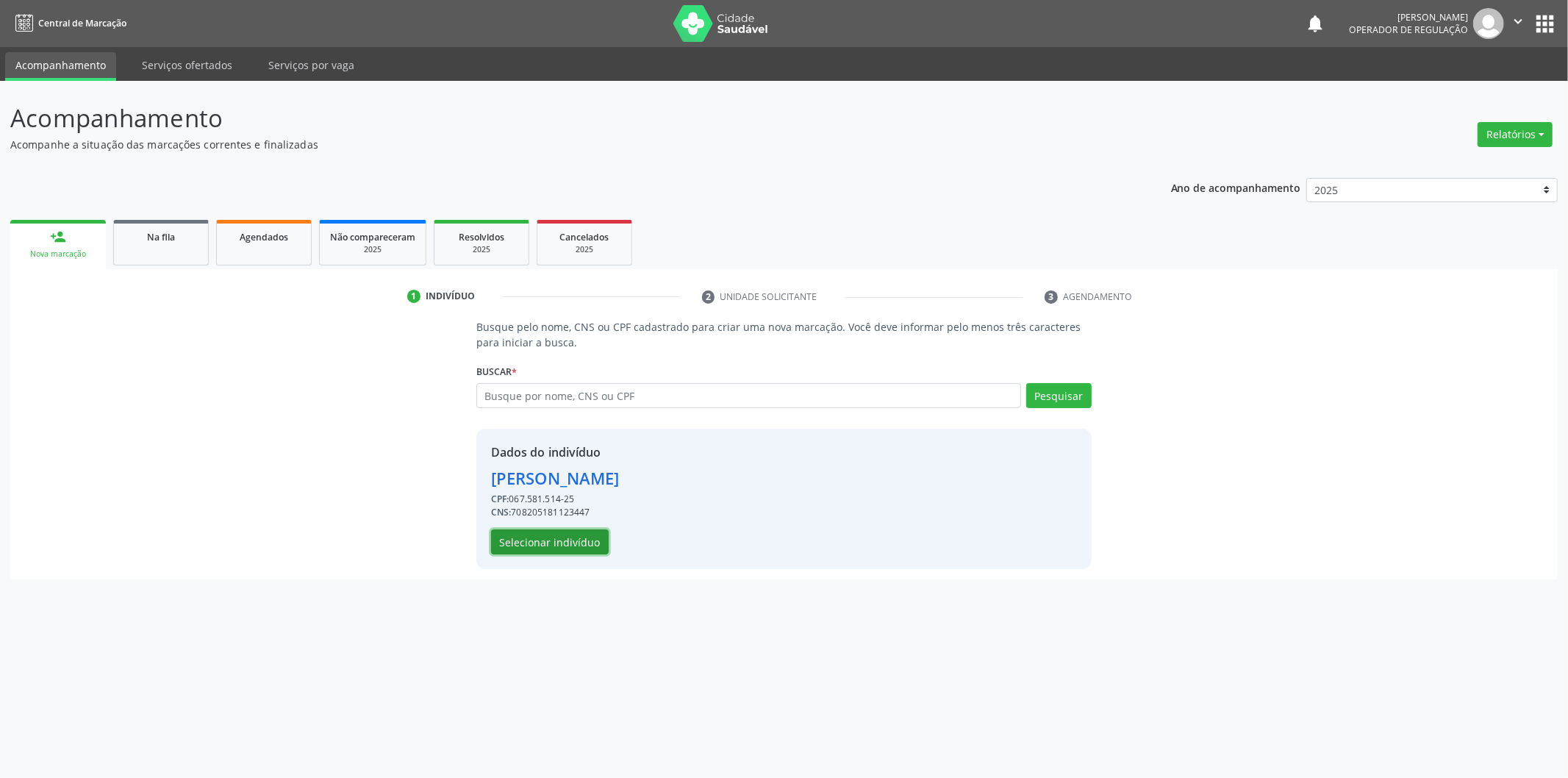
click at [546, 537] on button "Selecionar indivíduo" at bounding box center [549, 541] width 118 height 25
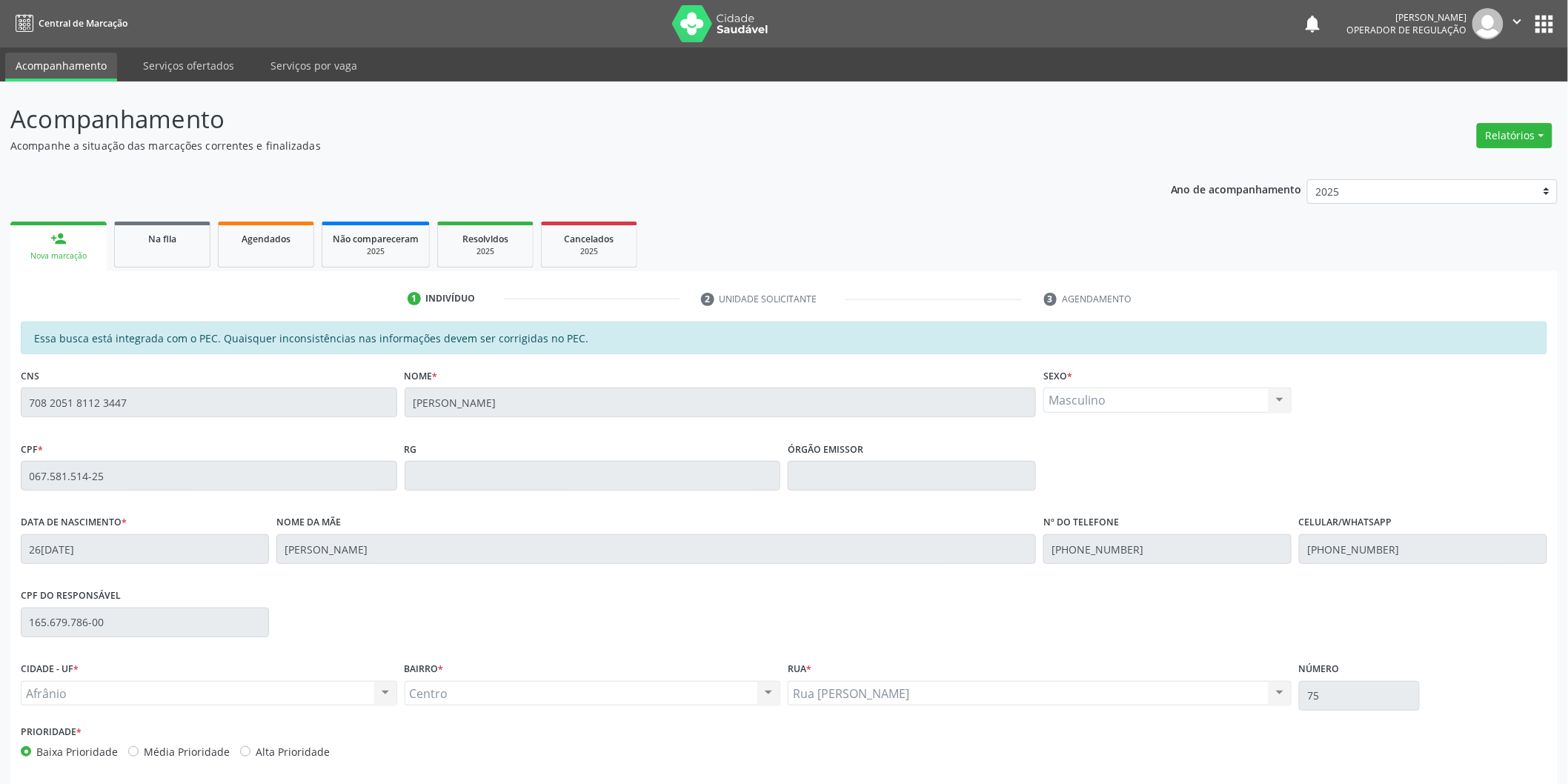
scroll to position [62, 0]
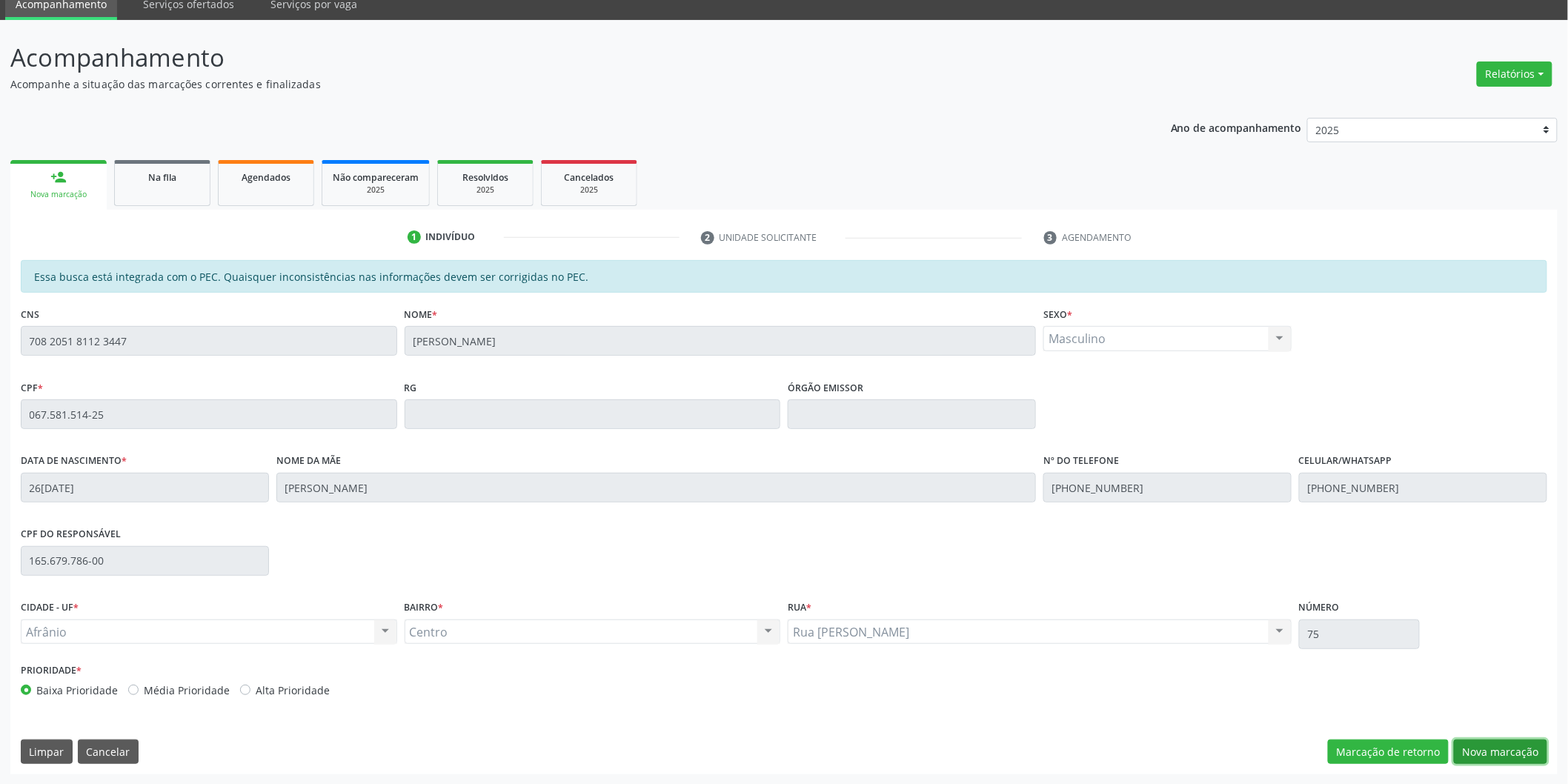
click at [1519, 750] on button "Nova marcação" at bounding box center [1501, 751] width 93 height 25
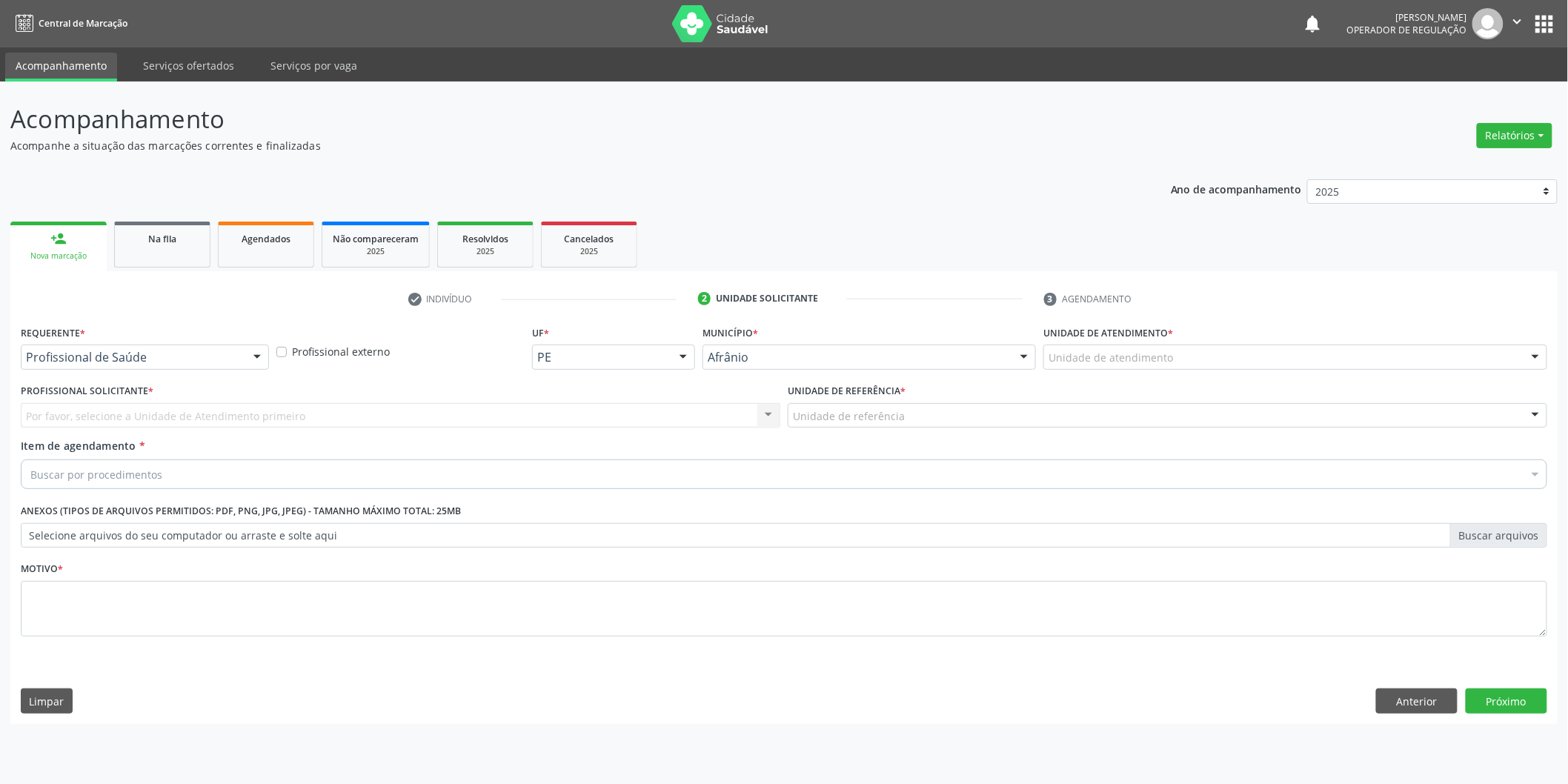
scroll to position [0, 0]
click at [1250, 339] on div "Unidade de atendimento * Unidade de atendimento Academia da Saude de Afranio Ac…" at bounding box center [1306, 344] width 508 height 48
click at [1247, 371] on div "Unidade de atendimento * Unidade de atendimento Academia da Saude de Afranio Ac…" at bounding box center [1306, 350] width 516 height 58
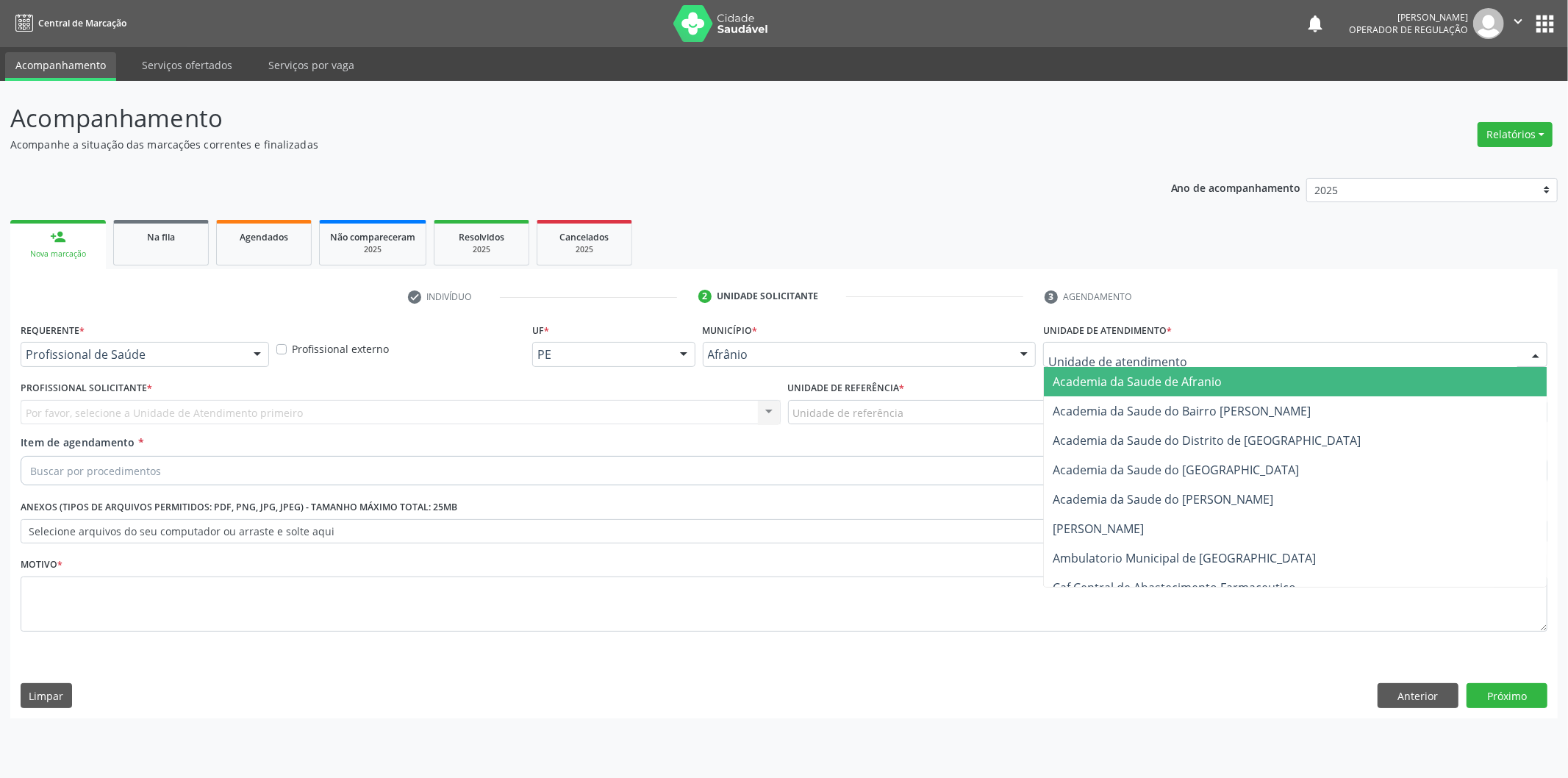
click at [1234, 355] on div at bounding box center [1295, 354] width 504 height 25
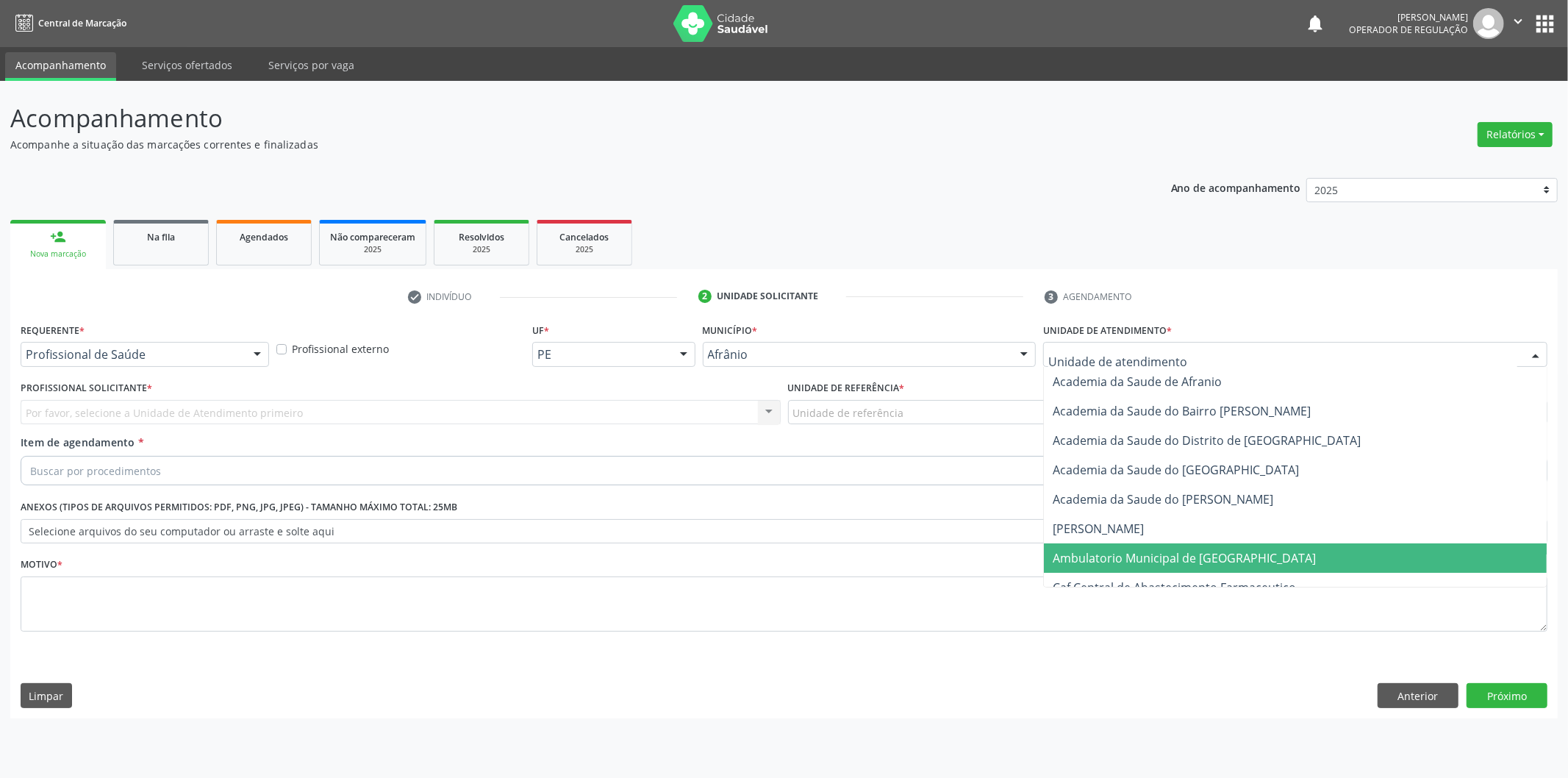
drag, startPoint x: 1181, startPoint y: 558, endPoint x: 899, endPoint y: 457, distance: 299.5
click at [1172, 559] on span "Ambulatorio Municipal de [GEOGRAPHIC_DATA]" at bounding box center [1185, 558] width 263 height 16
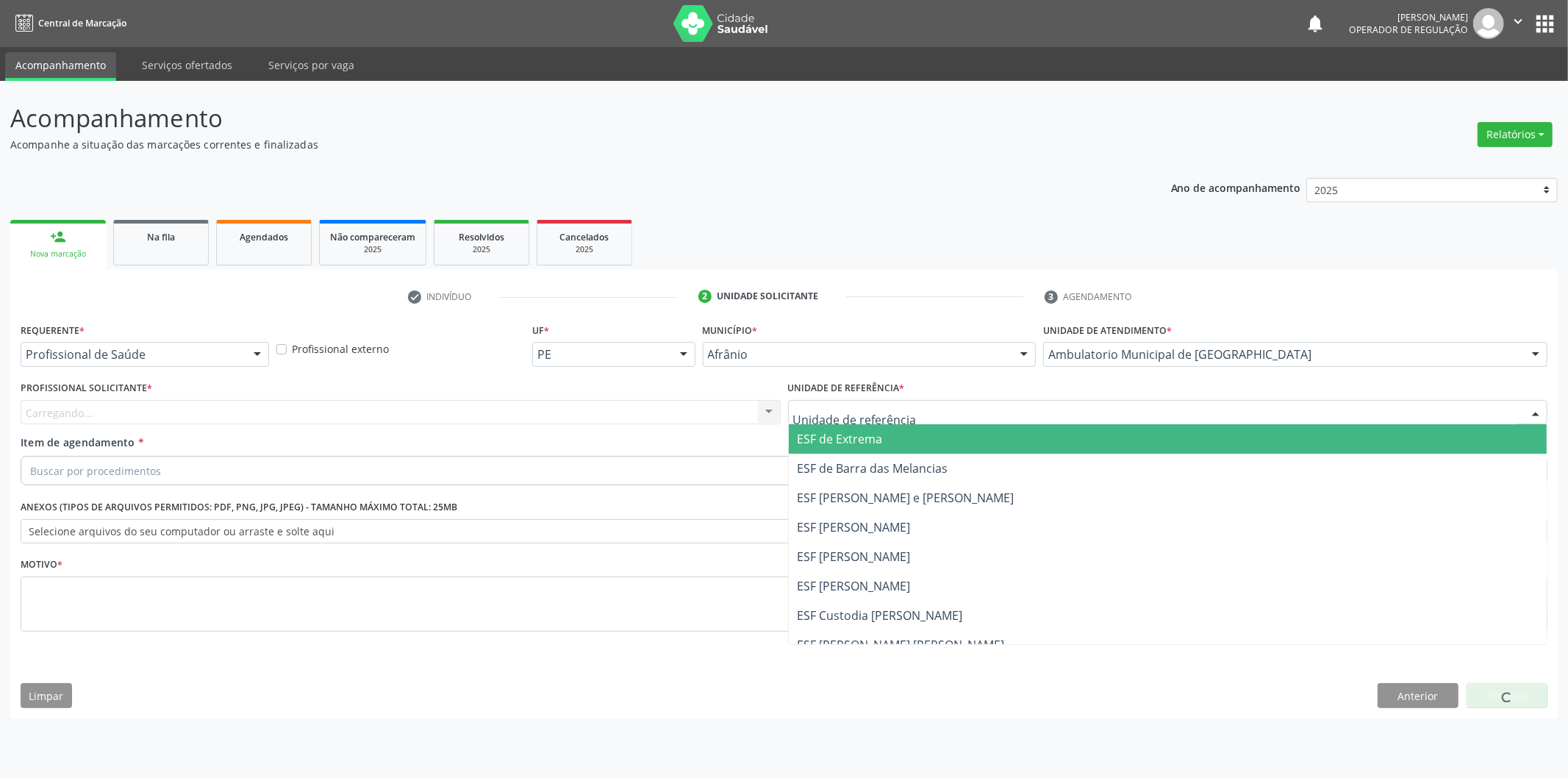
drag, startPoint x: 828, startPoint y: 403, endPoint x: 824, endPoint y: 422, distance: 19.4
click at [829, 408] on div at bounding box center [1168, 412] width 760 height 25
drag, startPoint x: 814, startPoint y: 435, endPoint x: 694, endPoint y: 429, distance: 120.1
click at [814, 436] on span "ESF de Extrema" at bounding box center [840, 438] width 85 height 16
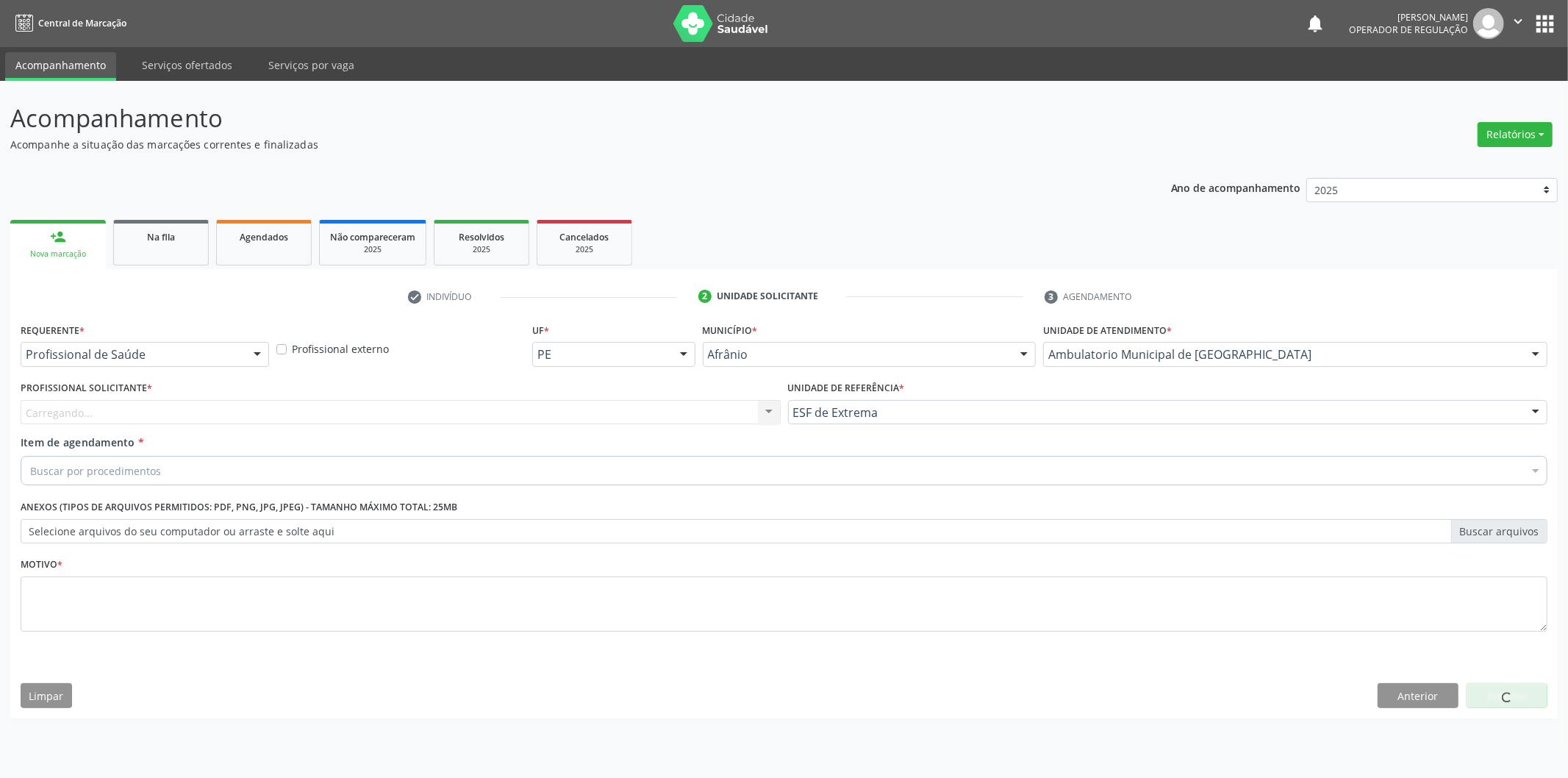
click at [625, 407] on div "Carregando... Nenhum resultado encontrado para: " " Não há nenhuma opção para s…" at bounding box center [400, 412] width 760 height 25
click at [621, 415] on div "Profissional solicitante" at bounding box center [400, 412] width 760 height 25
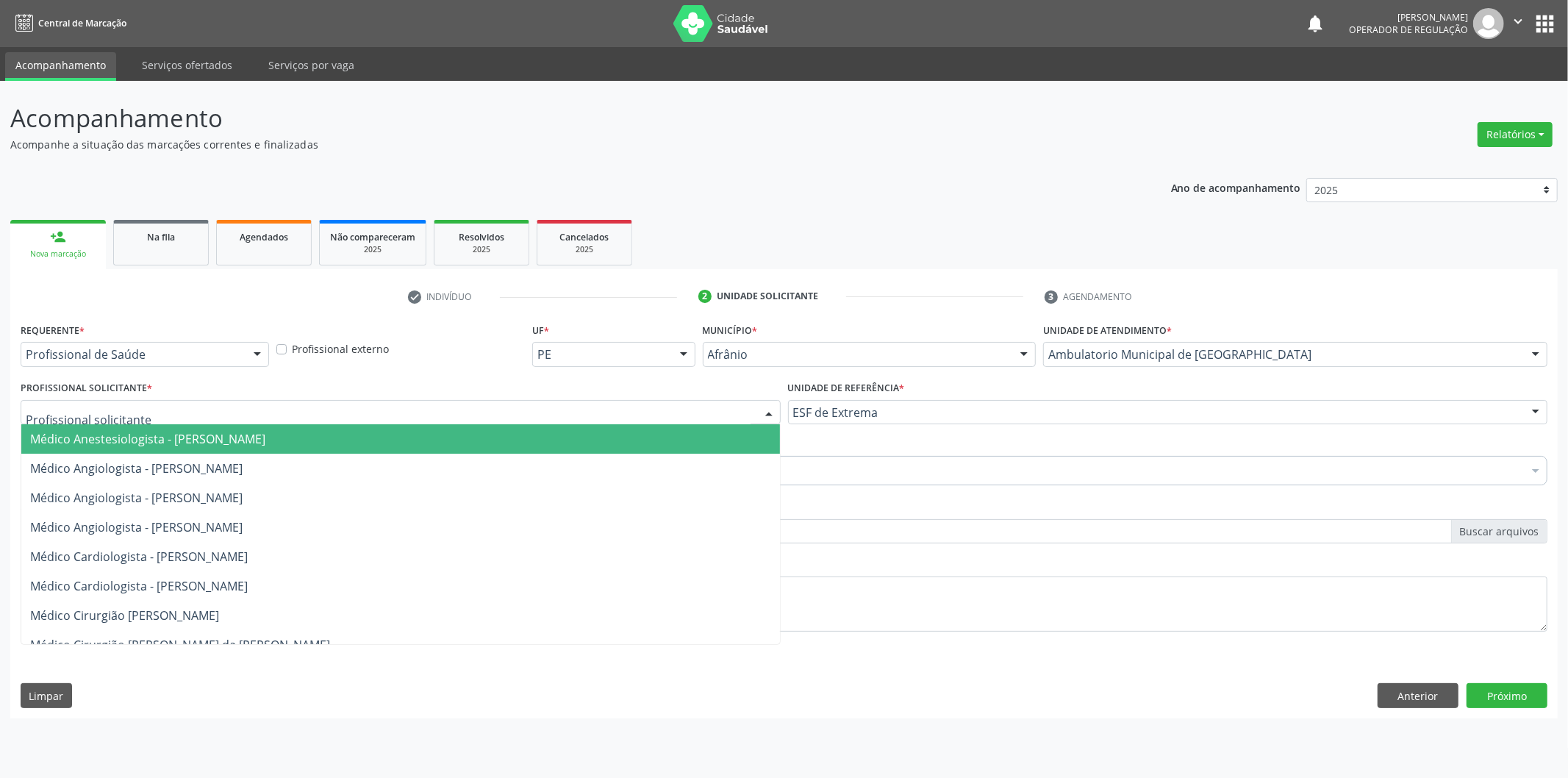
click at [619, 431] on span "Médico Anestesiologista - [PERSON_NAME]" at bounding box center [400, 439] width 759 height 30
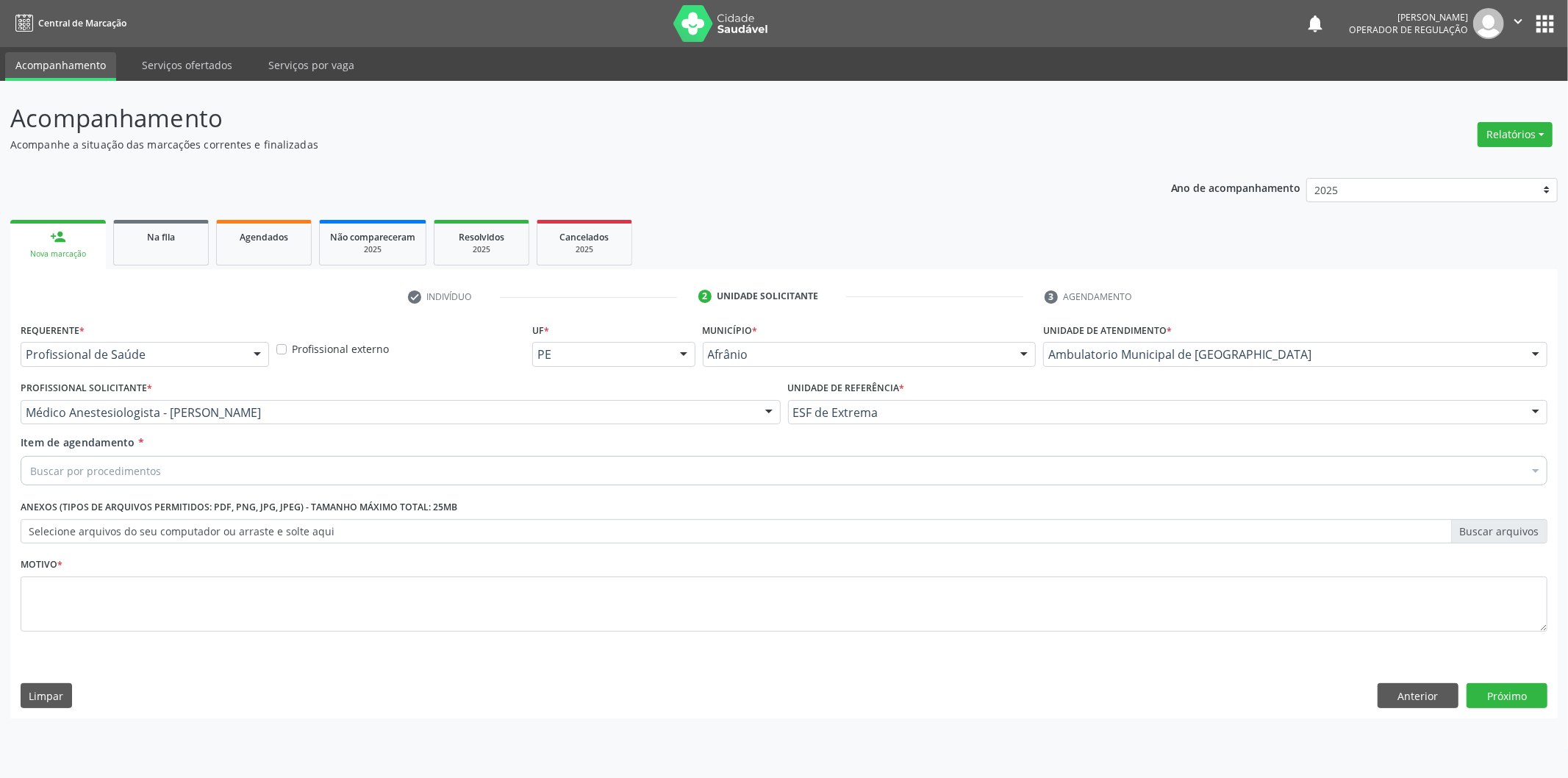
click at [376, 466] on div "Buscar por procedimentos" at bounding box center [784, 471] width 1526 height 30
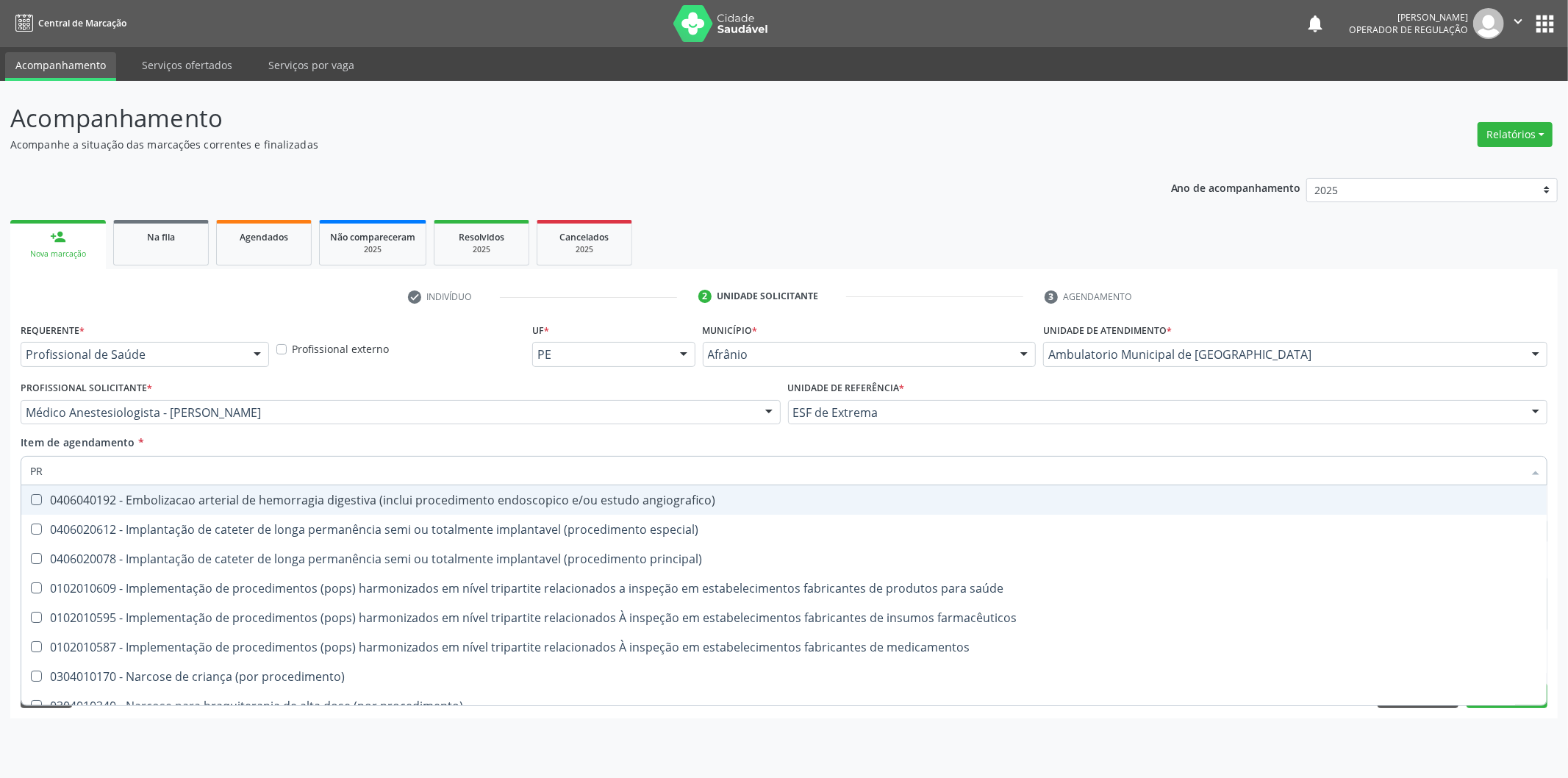
type input "P"
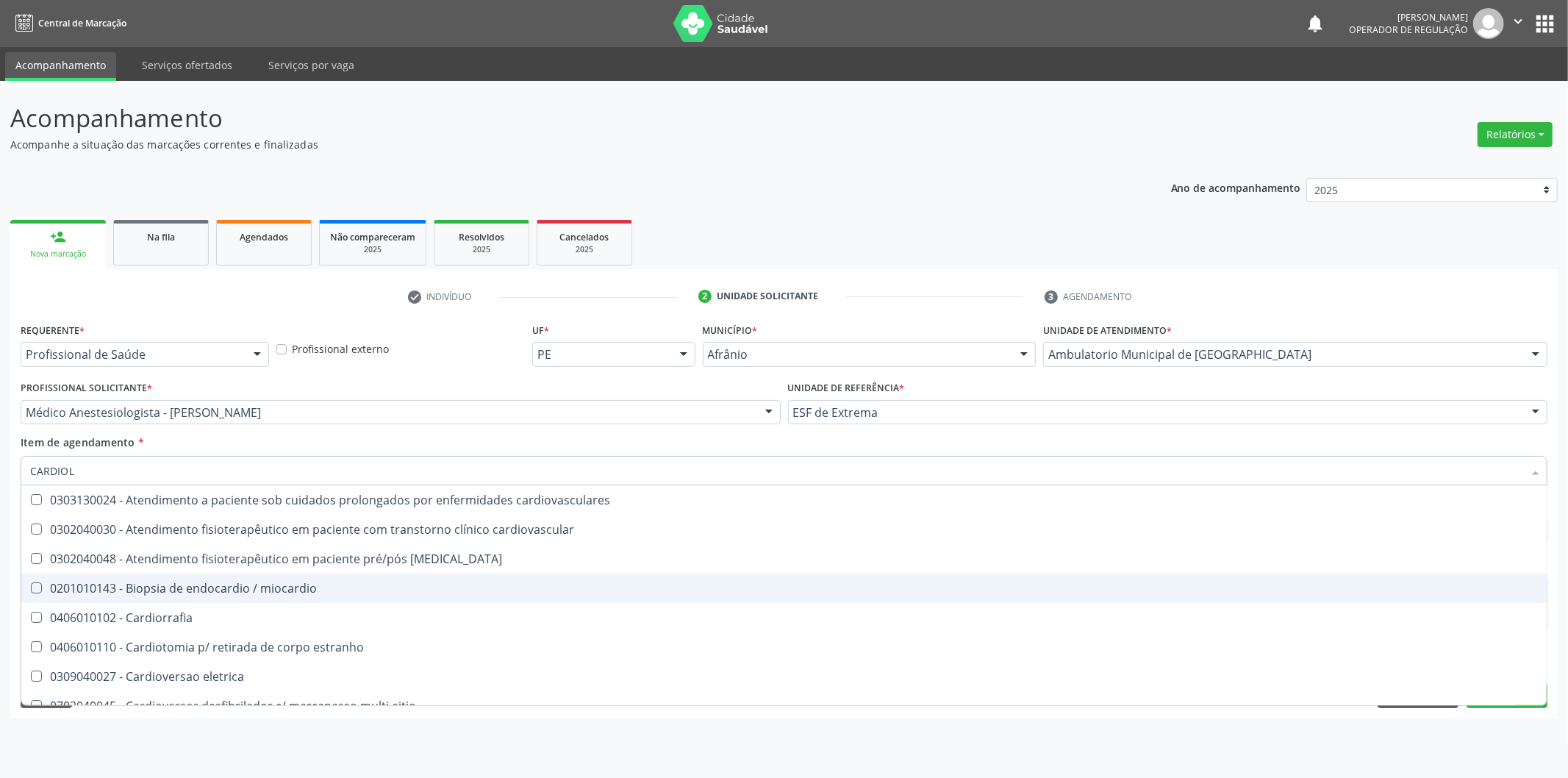
type input "CARDIOLO"
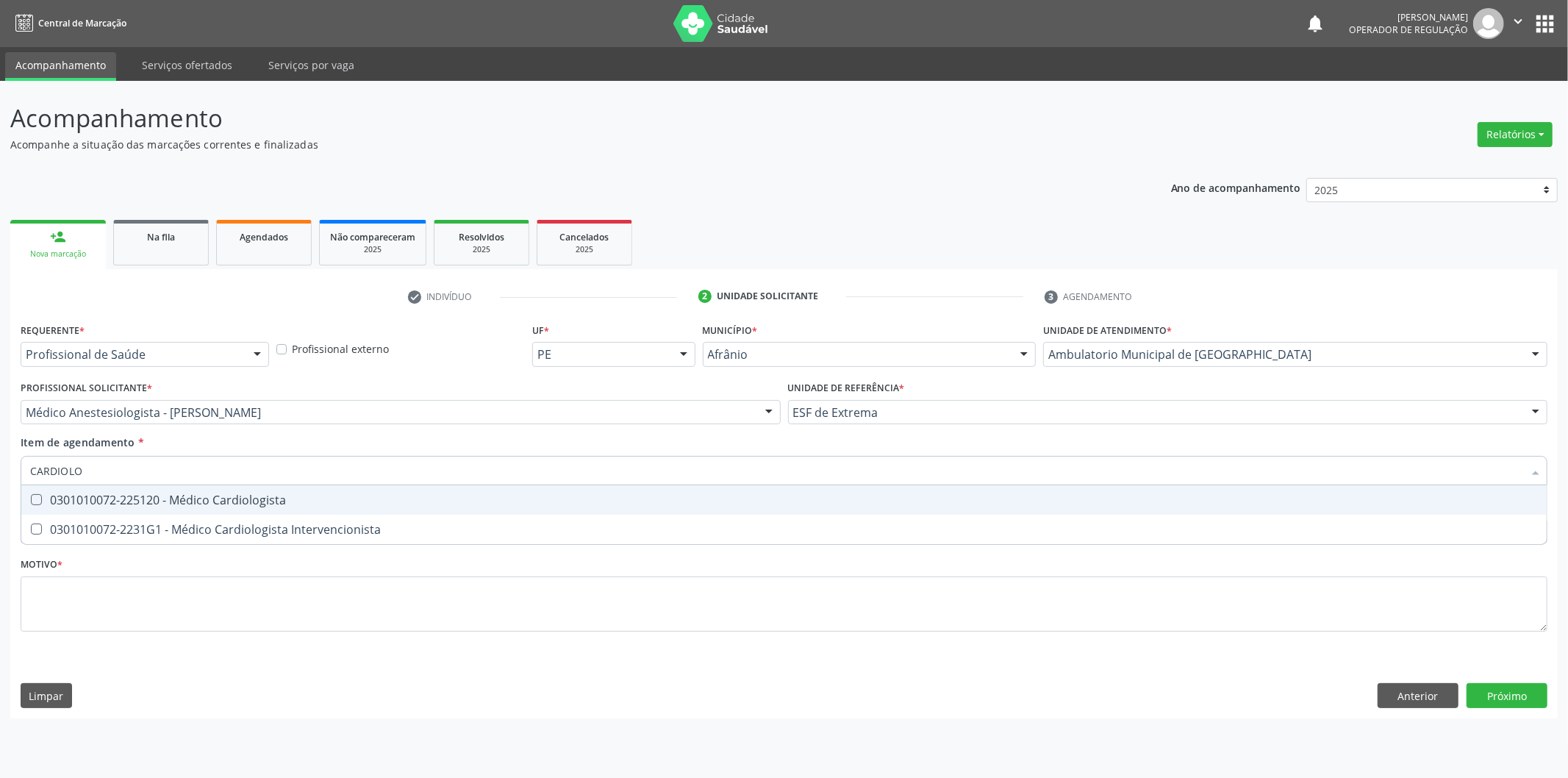
click at [295, 502] on div "0301010072-225120 - Médico Cardiologista" at bounding box center [784, 499] width 1508 height 12
checkbox Cardiologista "true"
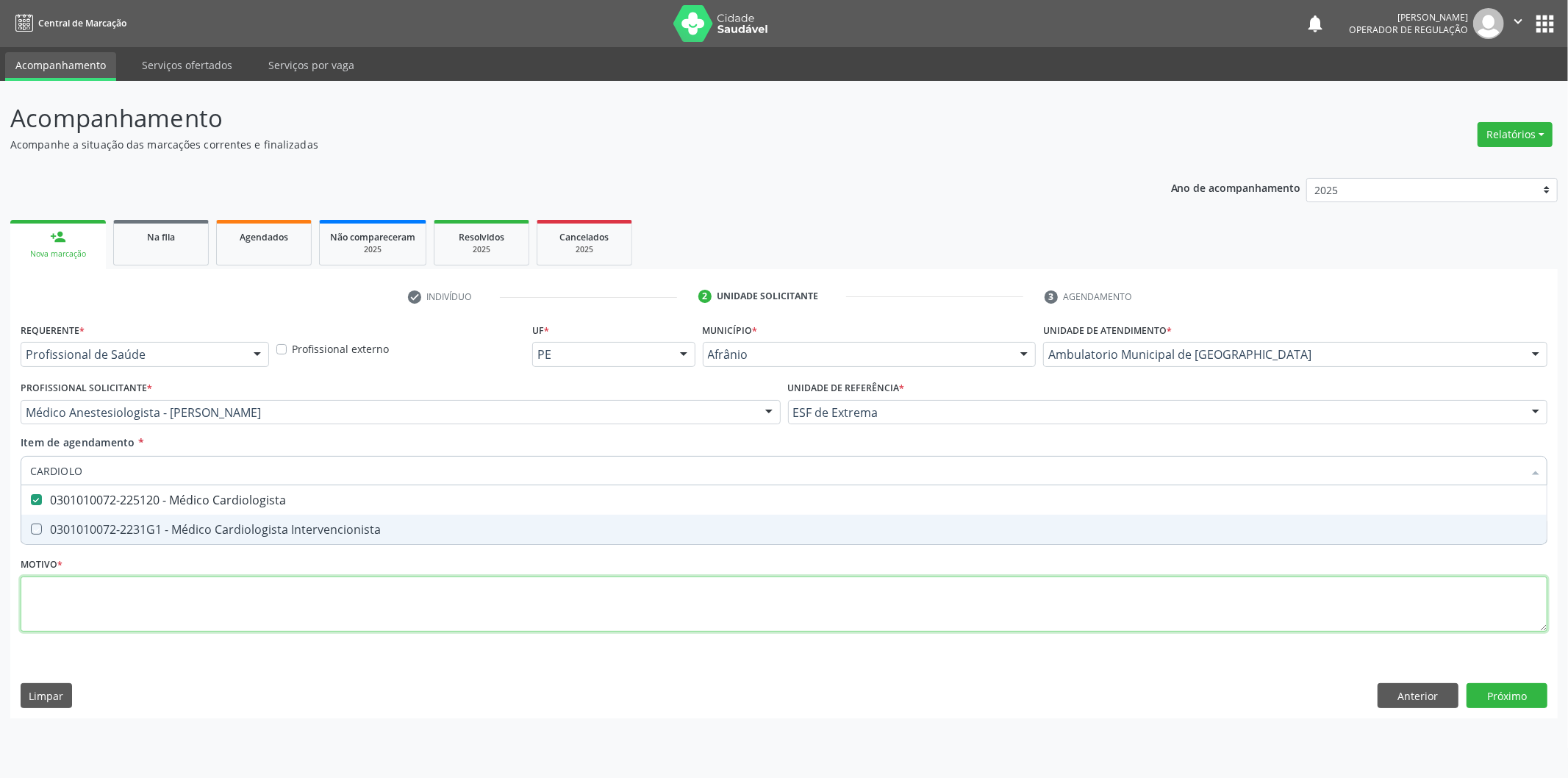
click at [391, 588] on div "Requerente * Profissional de Saúde Profissional de Saúde Paciente Nenhum result…" at bounding box center [784, 485] width 1526 height 333
checkbox Intervencionista "true"
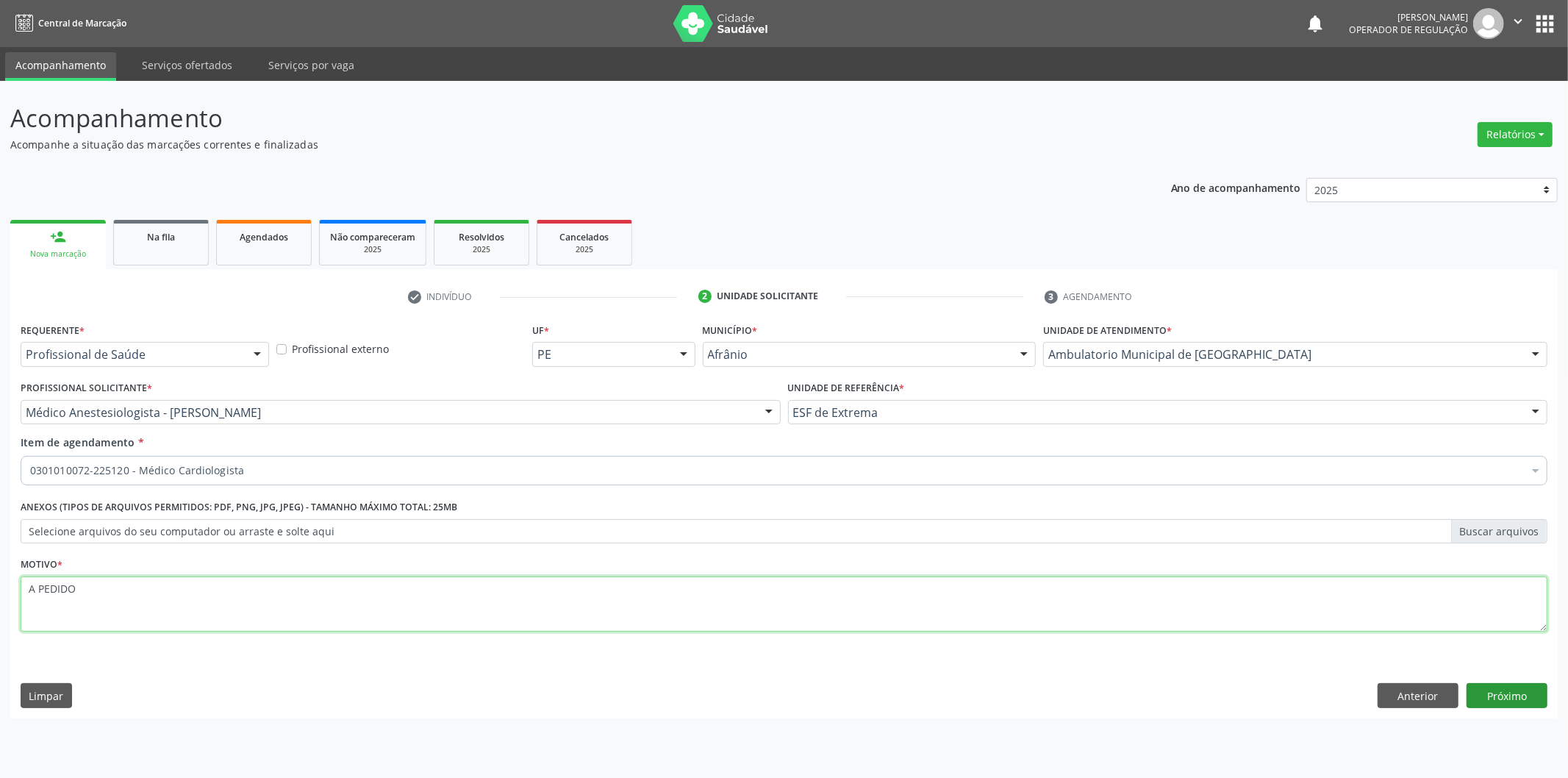
type textarea "A PEDIDO"
click at [1499, 693] on button "Próximo" at bounding box center [1506, 695] width 81 height 25
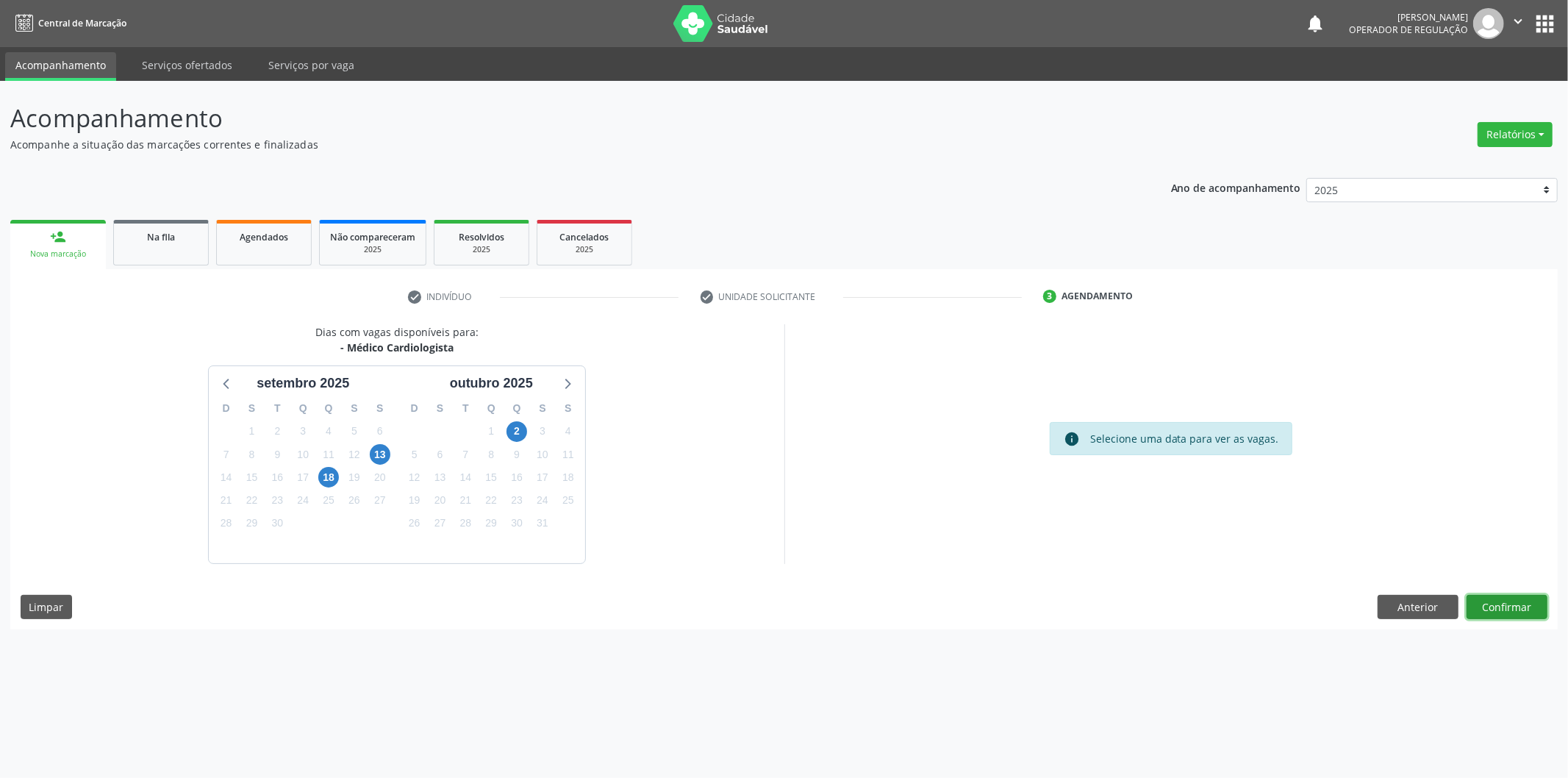
click at [1497, 606] on button "Confirmar" at bounding box center [1506, 607] width 81 height 25
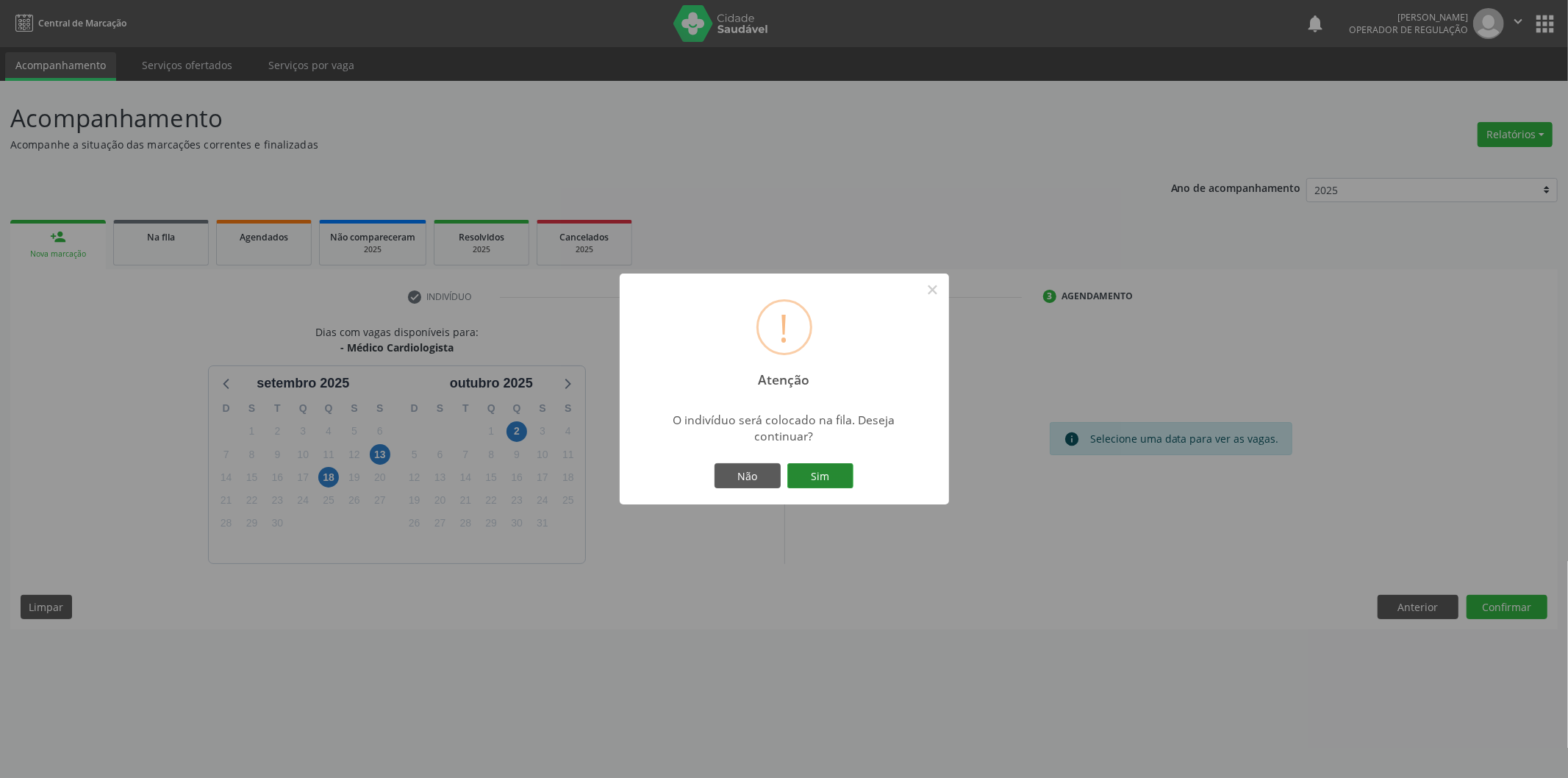
click at [822, 482] on button "Sim" at bounding box center [820, 475] width 66 height 25
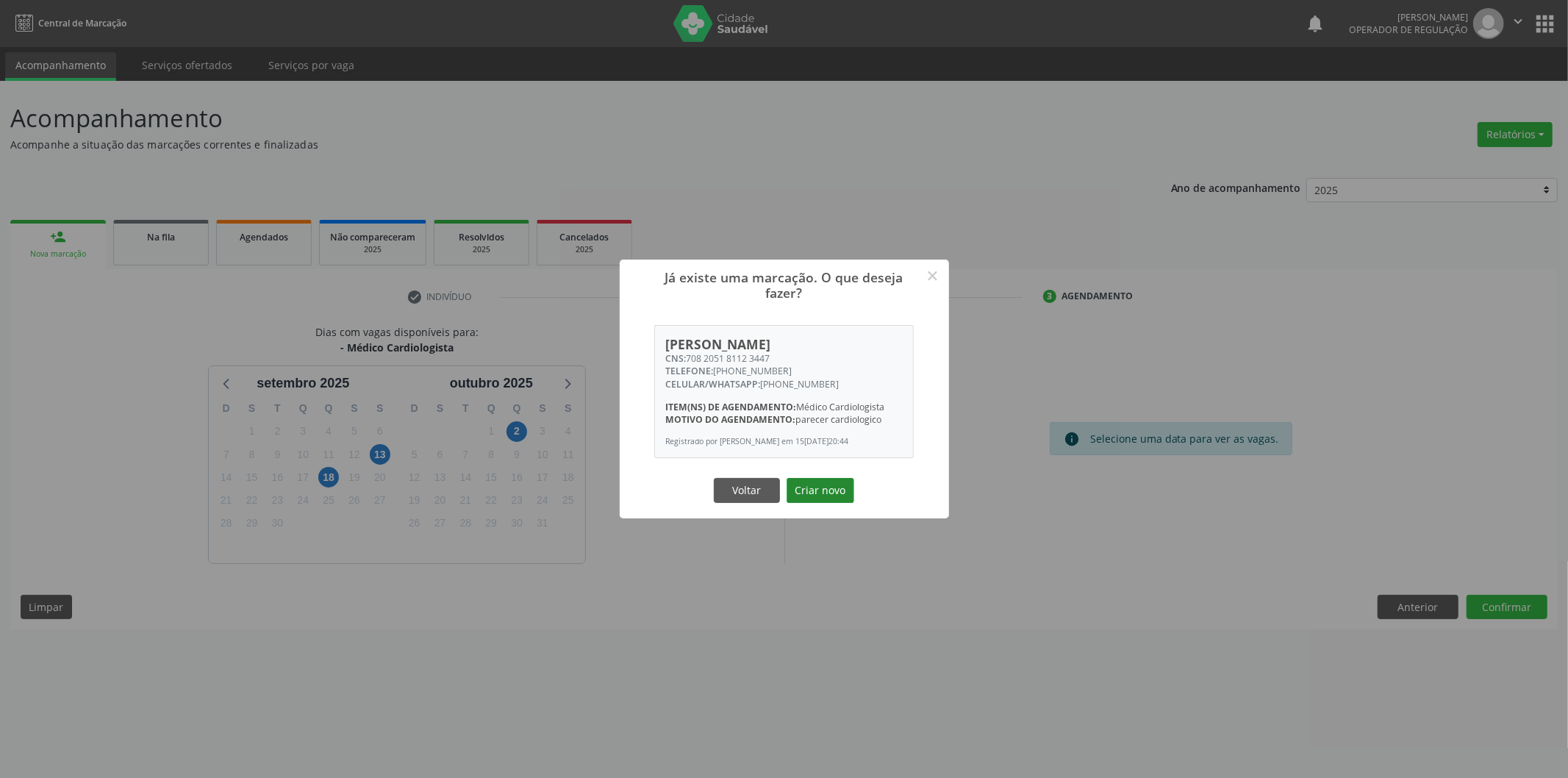
click at [844, 497] on button "Criar novo" at bounding box center [820, 490] width 68 height 25
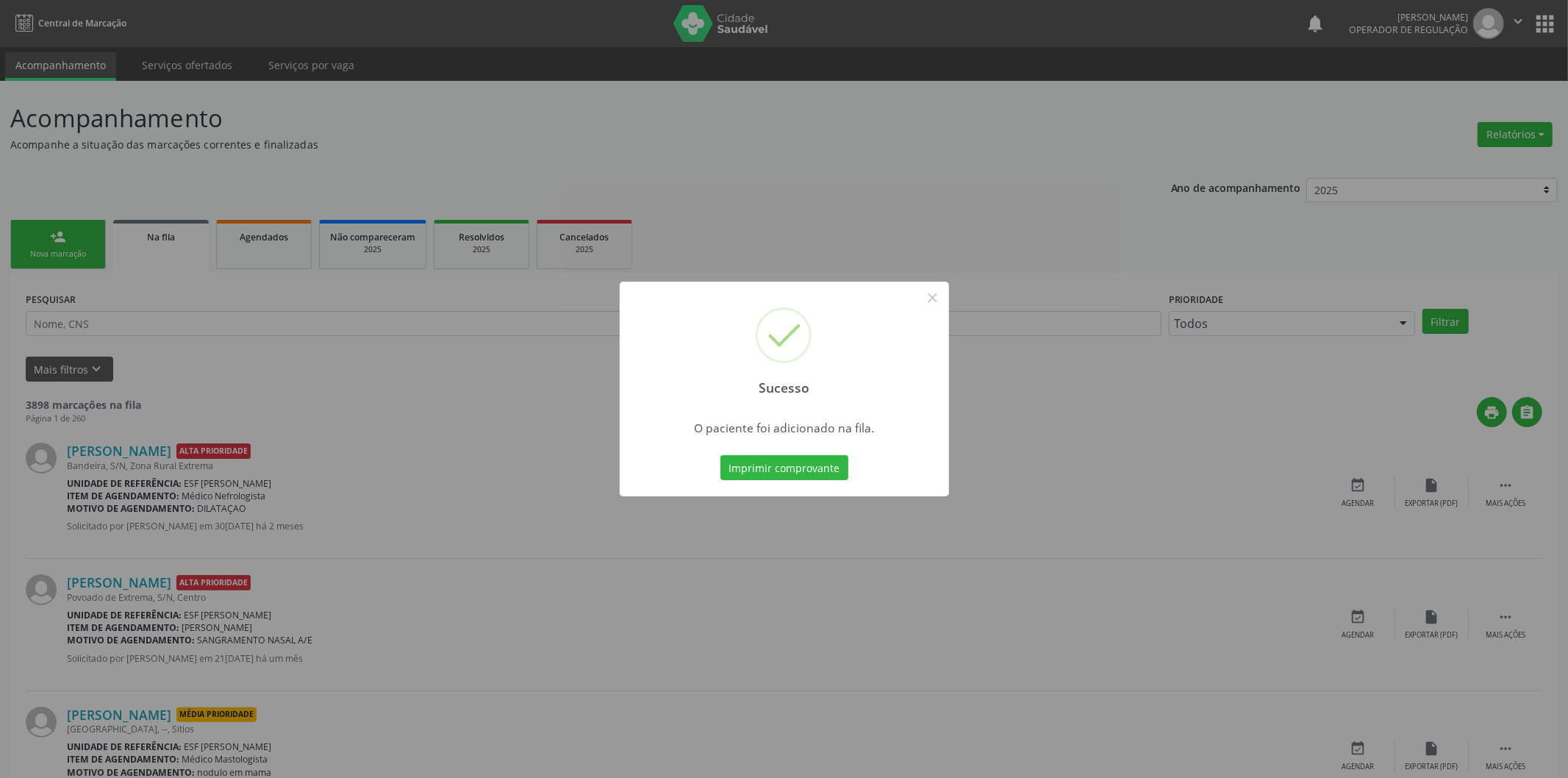
drag, startPoint x: 56, startPoint y: 229, endPoint x: 60, endPoint y: 237, distance: 8.9
click at [56, 230] on div "Sucesso × O paciente foi adicionado na fila. Imprimir comprovante Cancel" at bounding box center [784, 389] width 1568 height 778
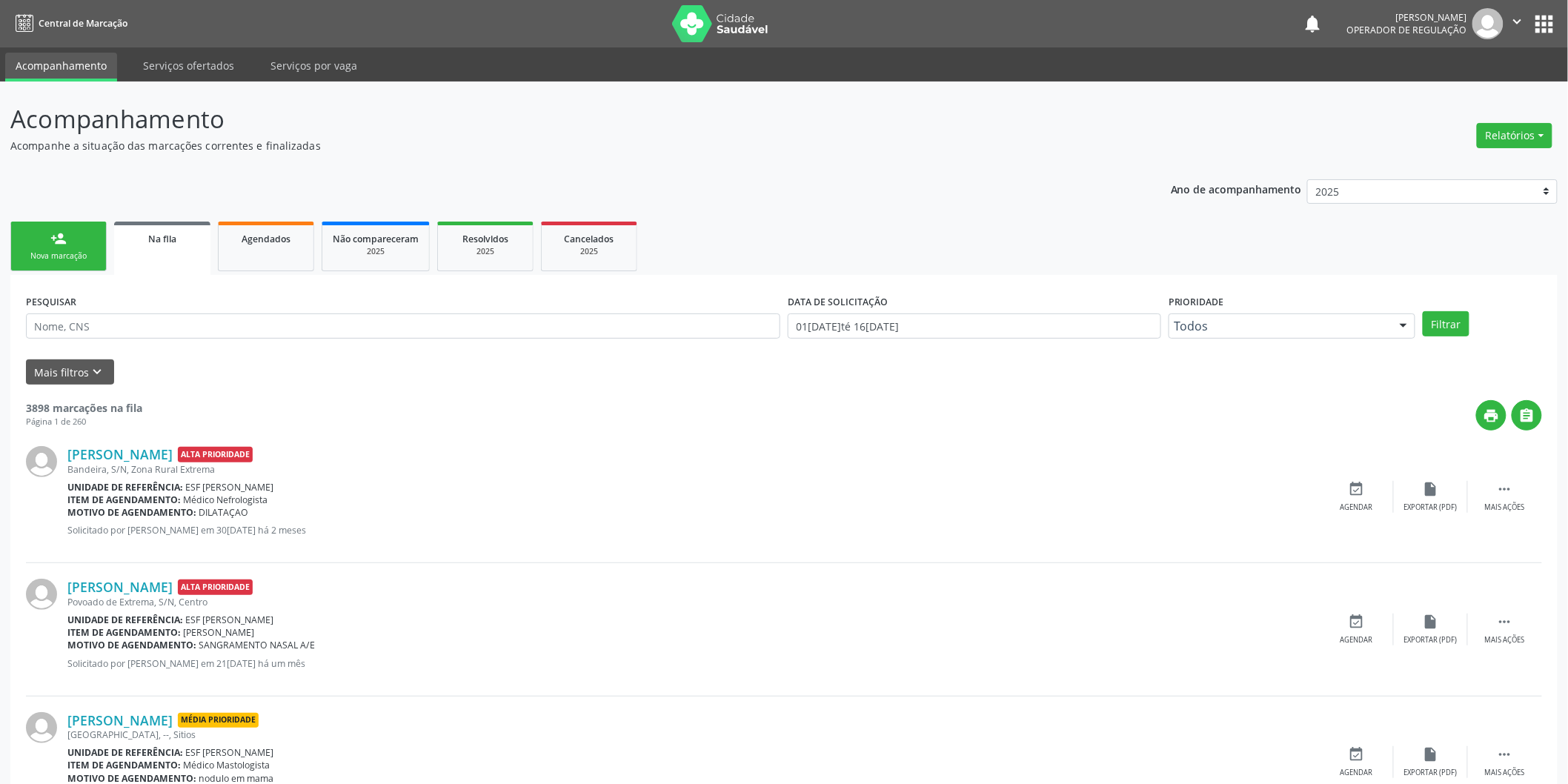
click at [61, 239] on div "person_add" at bounding box center [58, 238] width 16 height 16
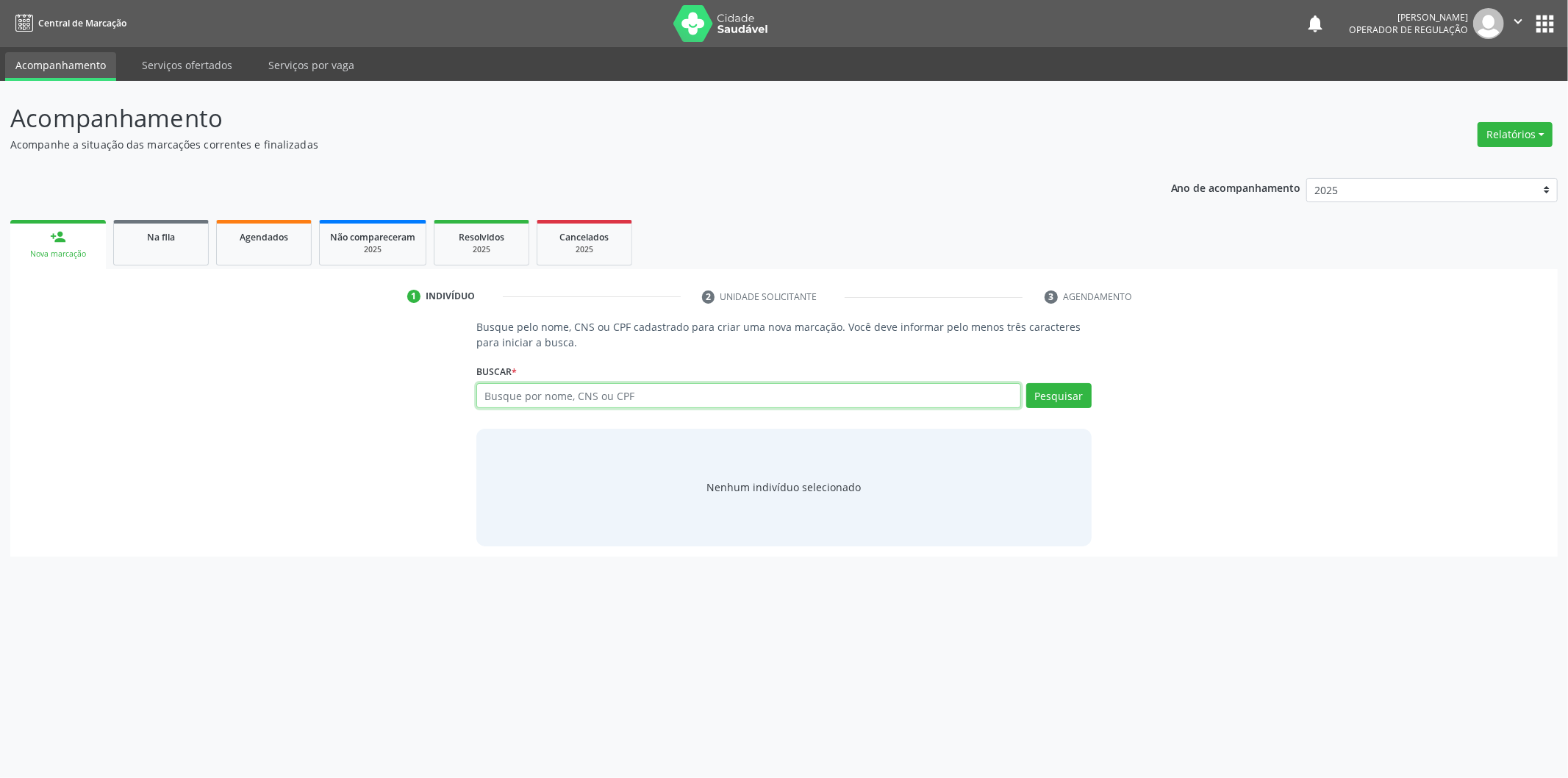
click at [766, 393] on input "text" at bounding box center [748, 395] width 545 height 25
type input "706306765186078"
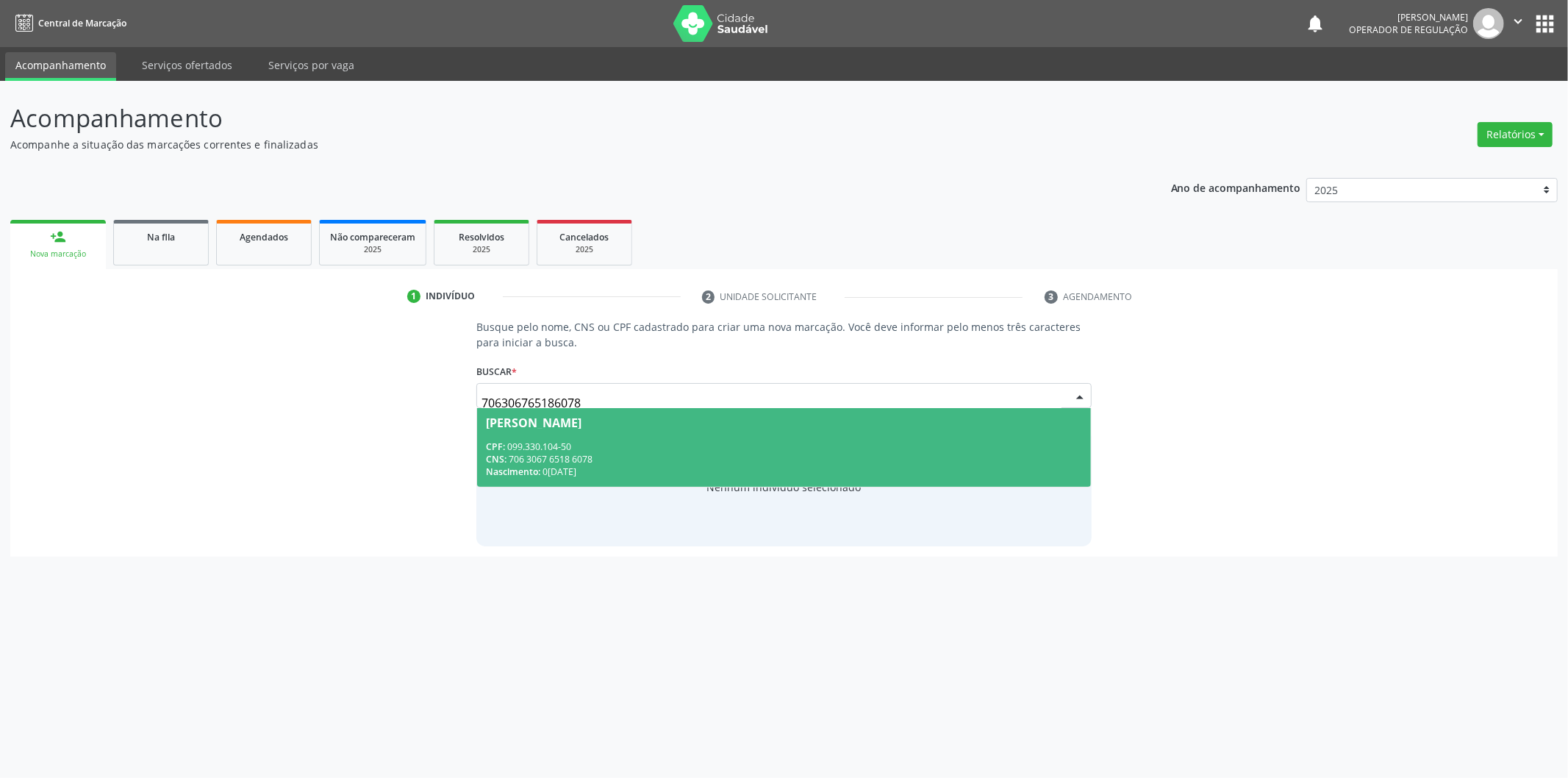
click at [715, 460] on div "CNS: 706 3067 6518 6078" at bounding box center [784, 458] width 596 height 12
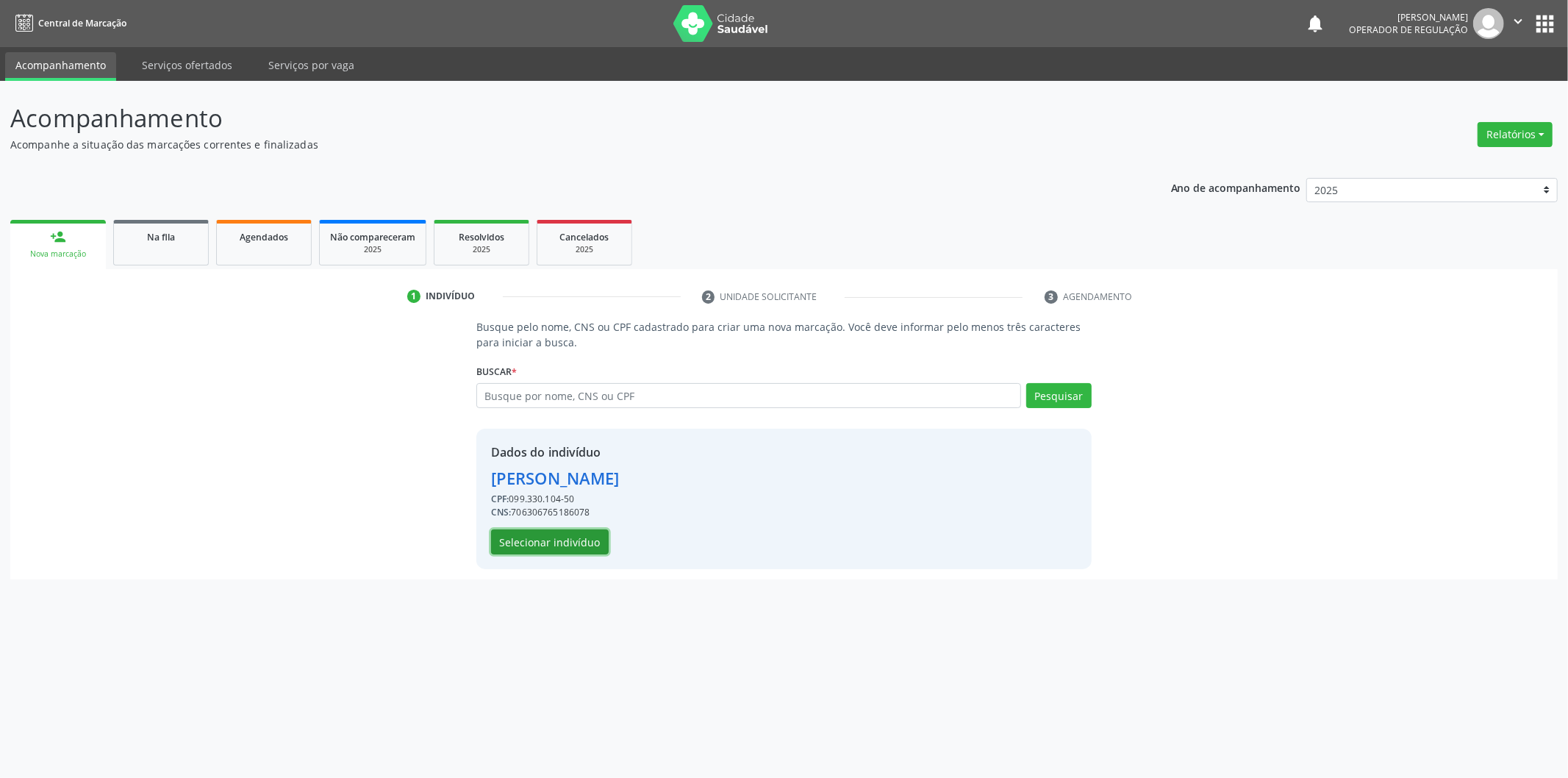
click at [571, 541] on button "Selecionar indivíduo" at bounding box center [549, 541] width 118 height 25
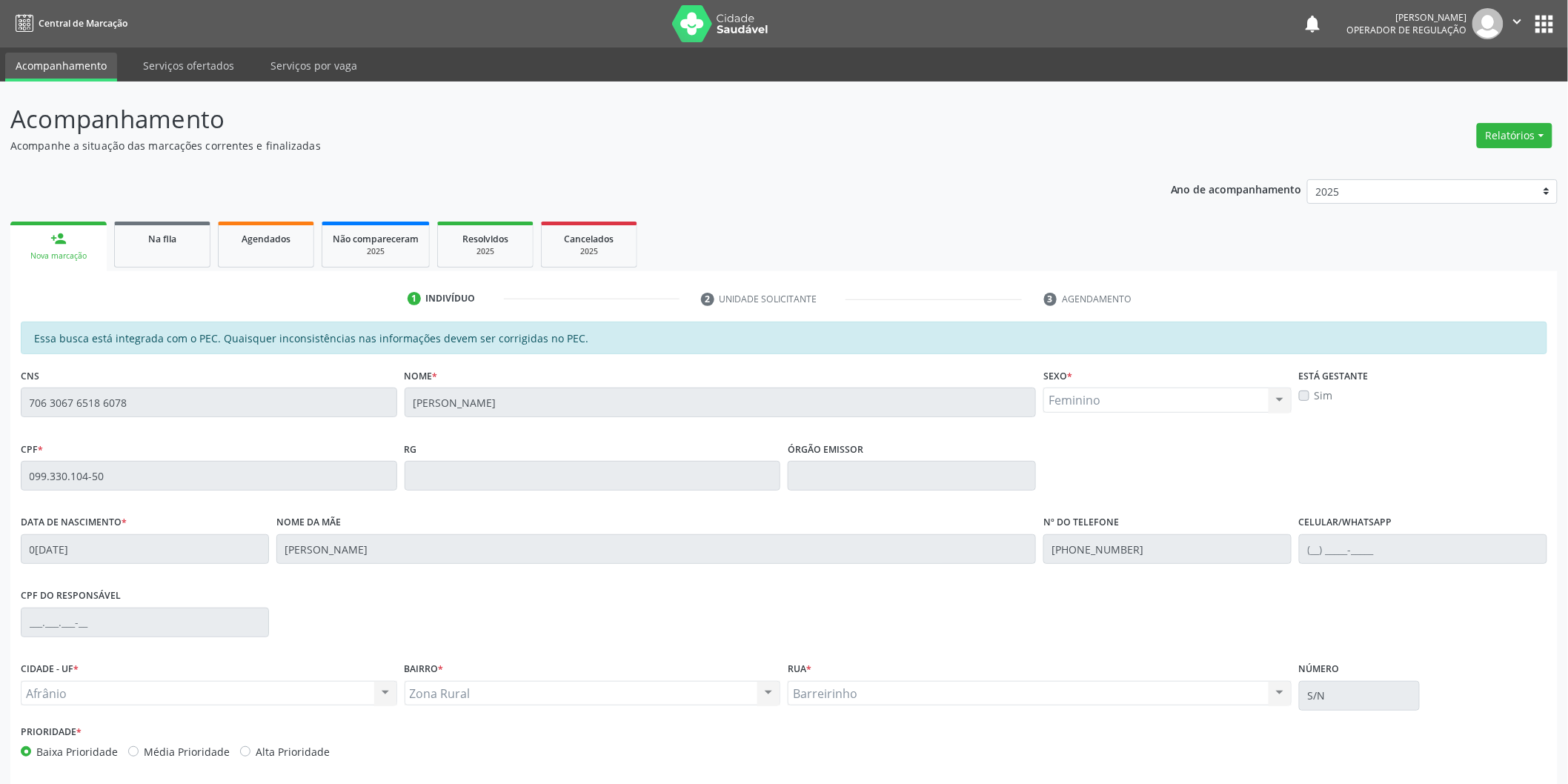
scroll to position [62, 0]
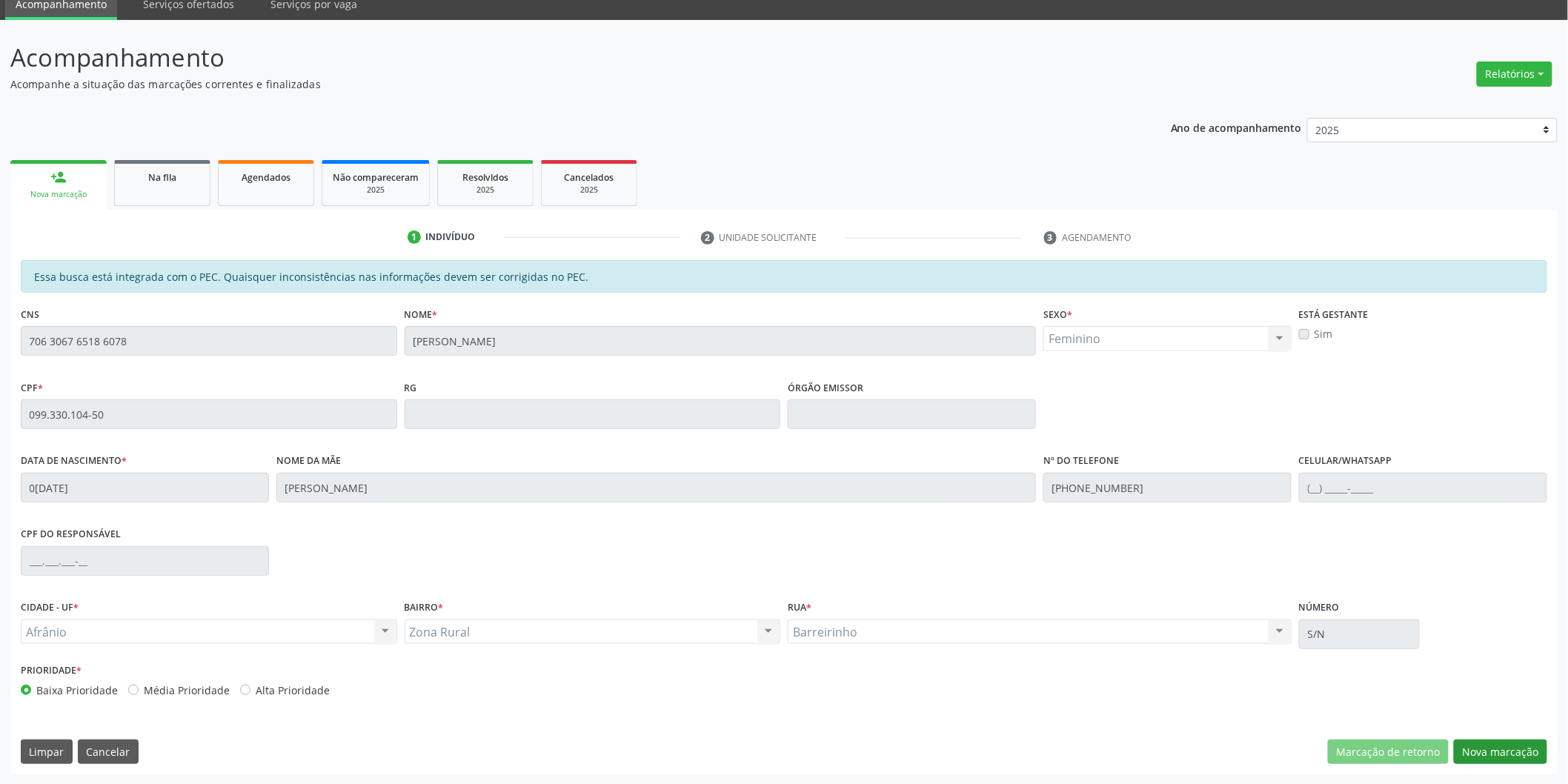
click at [1478, 737] on div "Essa busca está integrada com o PEC. Quaisquer inconsistências nas informações …" at bounding box center [784, 517] width 1547 height 514
click at [1478, 743] on button "Nova marcação" at bounding box center [1501, 751] width 93 height 25
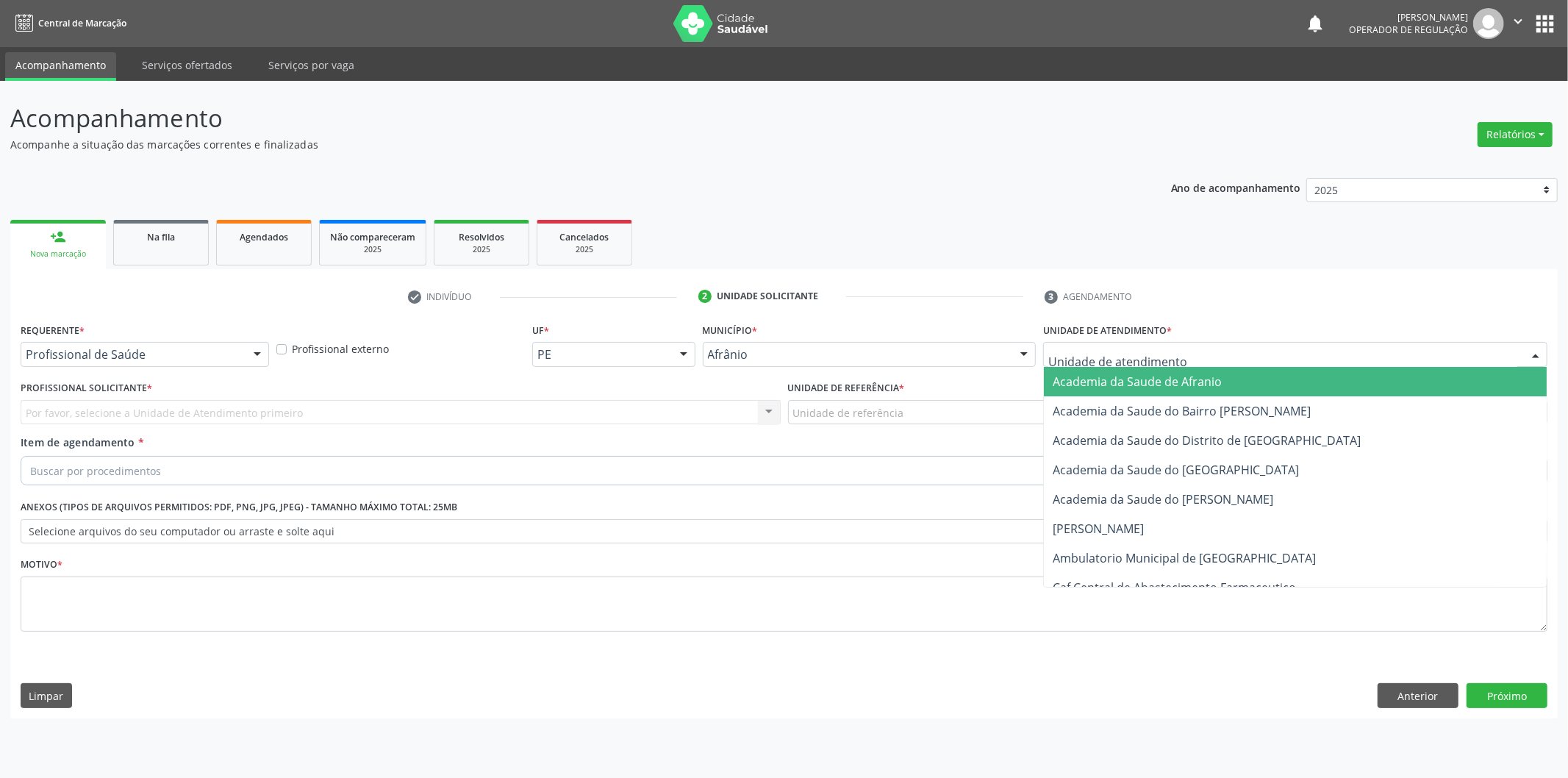
click at [1272, 344] on div at bounding box center [1295, 354] width 504 height 25
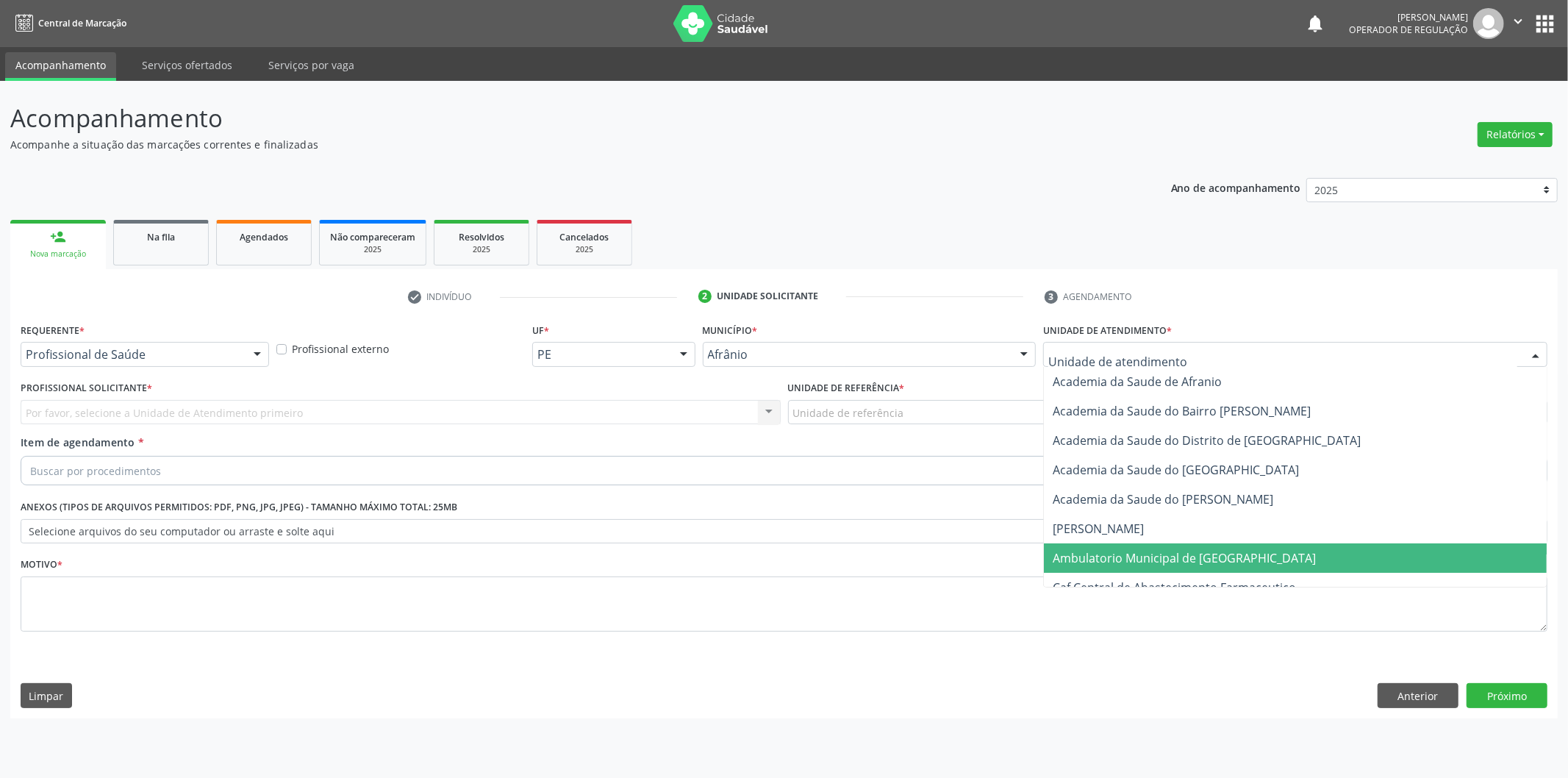
drag, startPoint x: 1192, startPoint y: 555, endPoint x: 1143, endPoint y: 525, distance: 57.5
click at [1188, 555] on span "Ambulatorio Municipal de [GEOGRAPHIC_DATA]" at bounding box center [1185, 558] width 263 height 16
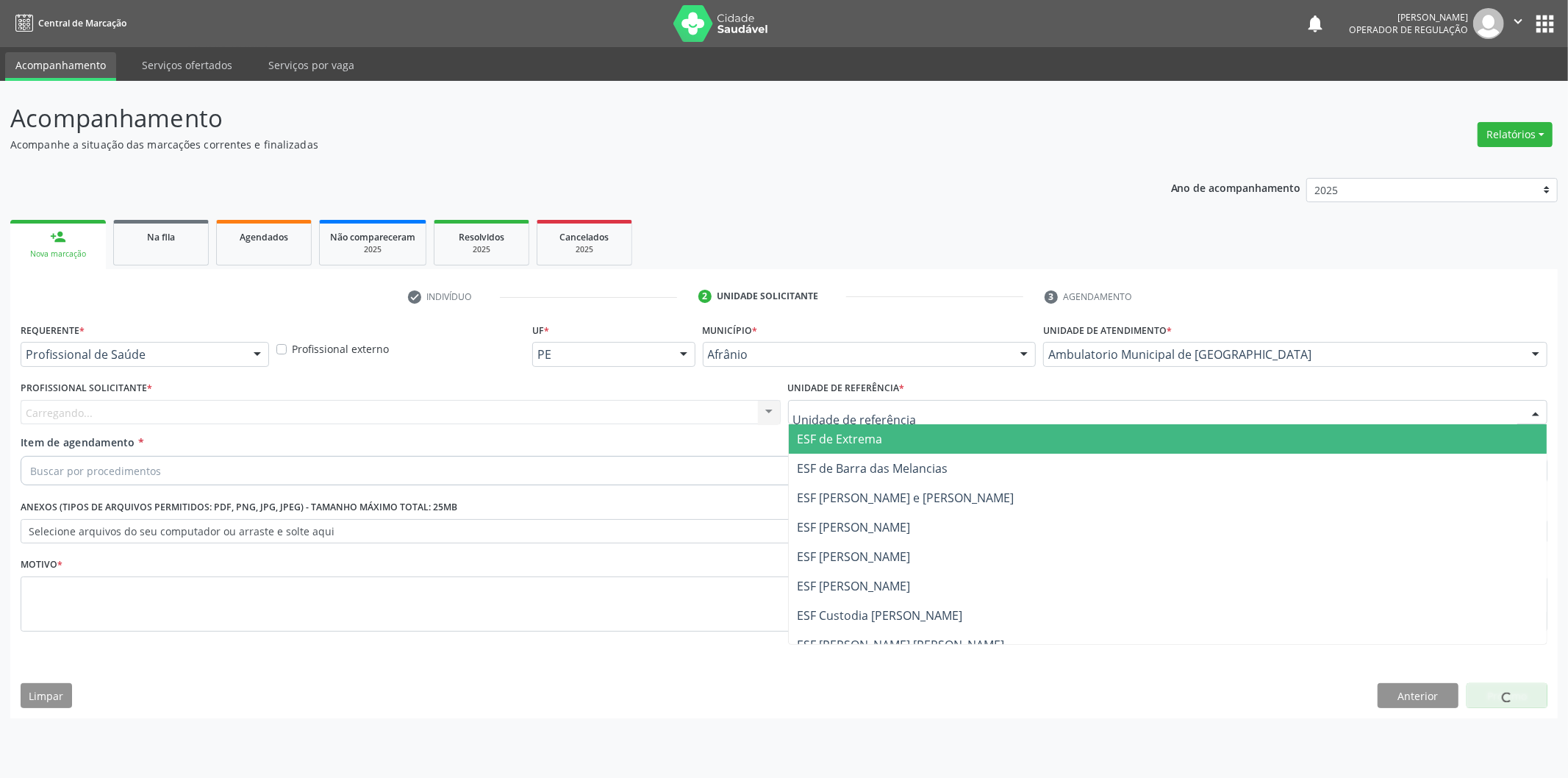
click at [963, 422] on div at bounding box center [1168, 412] width 760 height 25
drag, startPoint x: 934, startPoint y: 429, endPoint x: 860, endPoint y: 436, distance: 74.3
click at [930, 433] on span "ESF de Extrema" at bounding box center [1168, 439] width 759 height 30
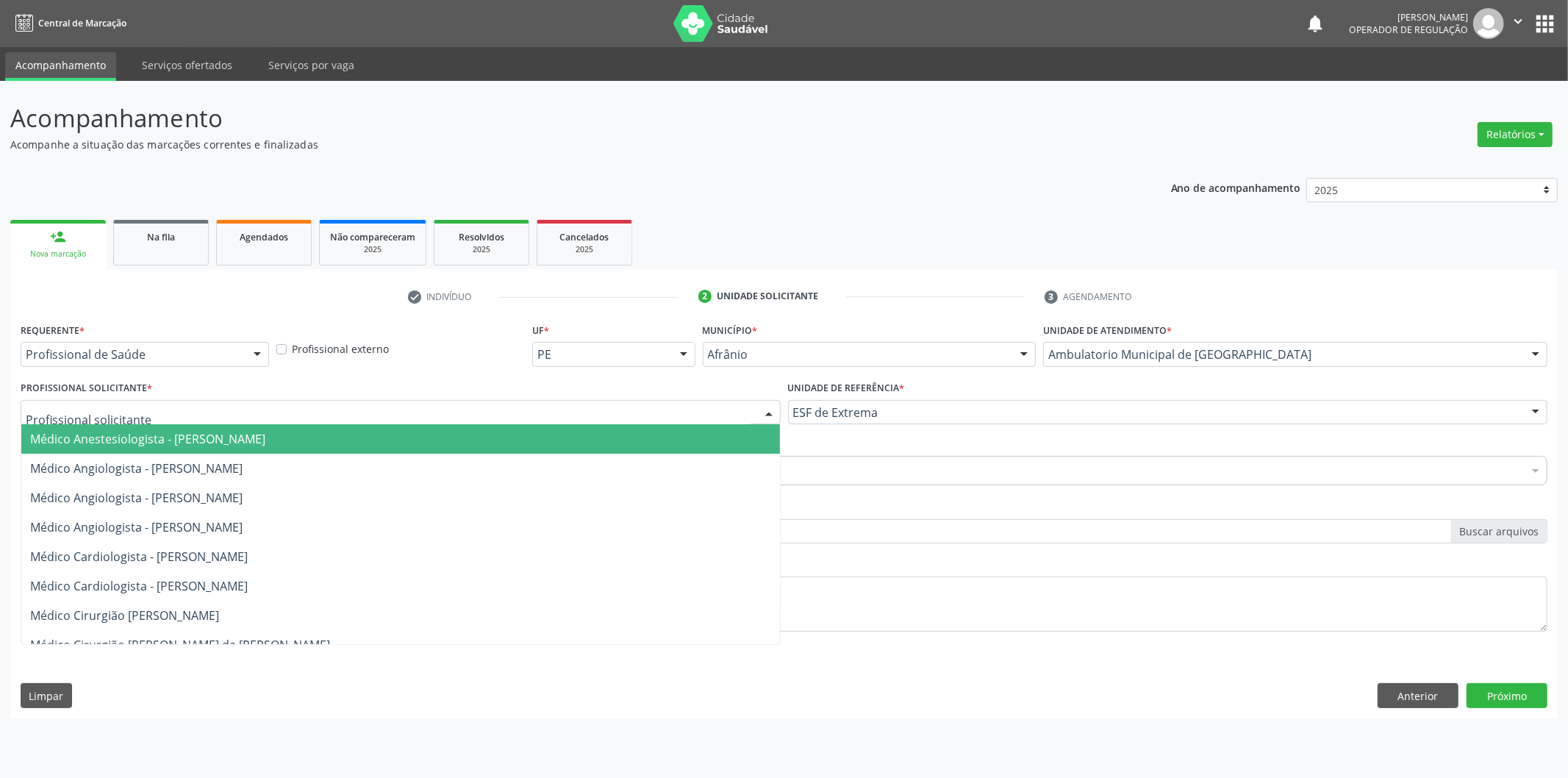
drag, startPoint x: 664, startPoint y: 421, endPoint x: 660, endPoint y: 431, distance: 10.8
click at [664, 420] on div at bounding box center [400, 412] width 760 height 25
click at [657, 433] on span "Médico Anestesiologista - [PERSON_NAME]" at bounding box center [400, 439] width 759 height 30
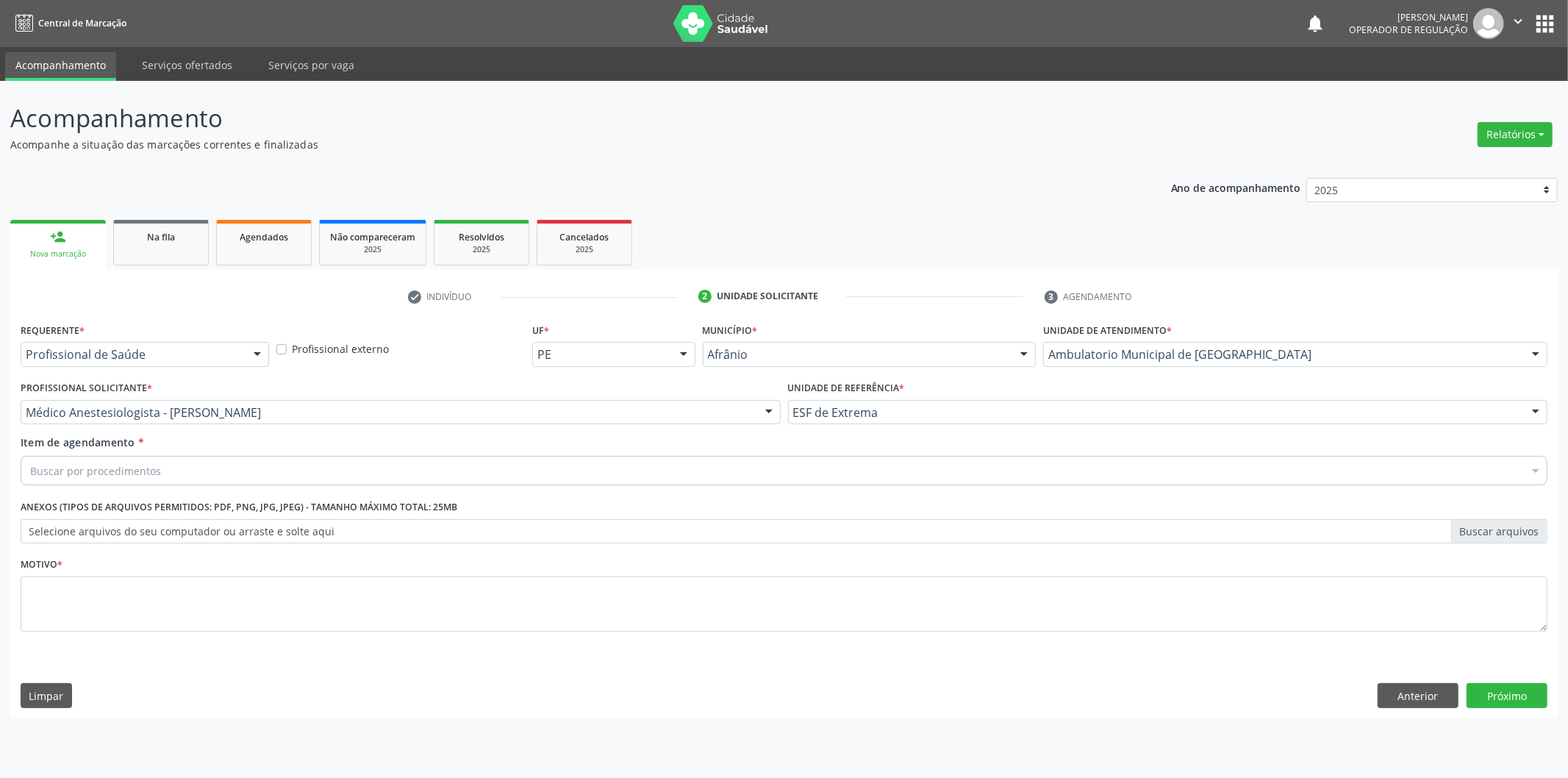
click at [336, 471] on div "Buscar por procedimentos" at bounding box center [784, 471] width 1526 height 30
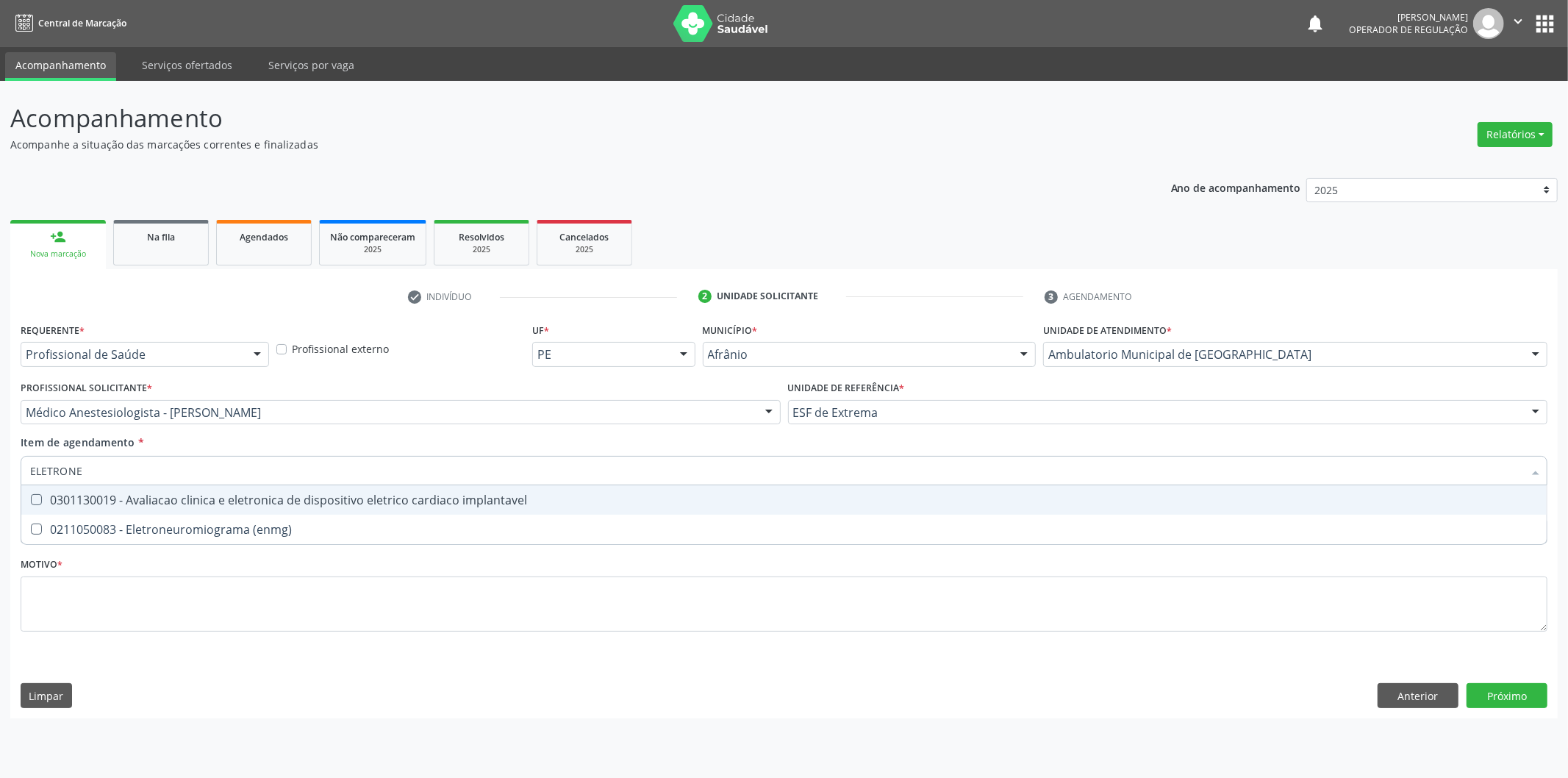
type input "ELETRONEU"
click at [316, 501] on div "0211050083 - Eletroneuromiograma (enmg)" at bounding box center [784, 499] width 1508 height 12
checkbox \(enmg\) "true"
click at [207, 592] on div "Requerente * Profissional de Saúde Profissional de Saúde Paciente Nenhum result…" at bounding box center [784, 485] width 1526 height 333
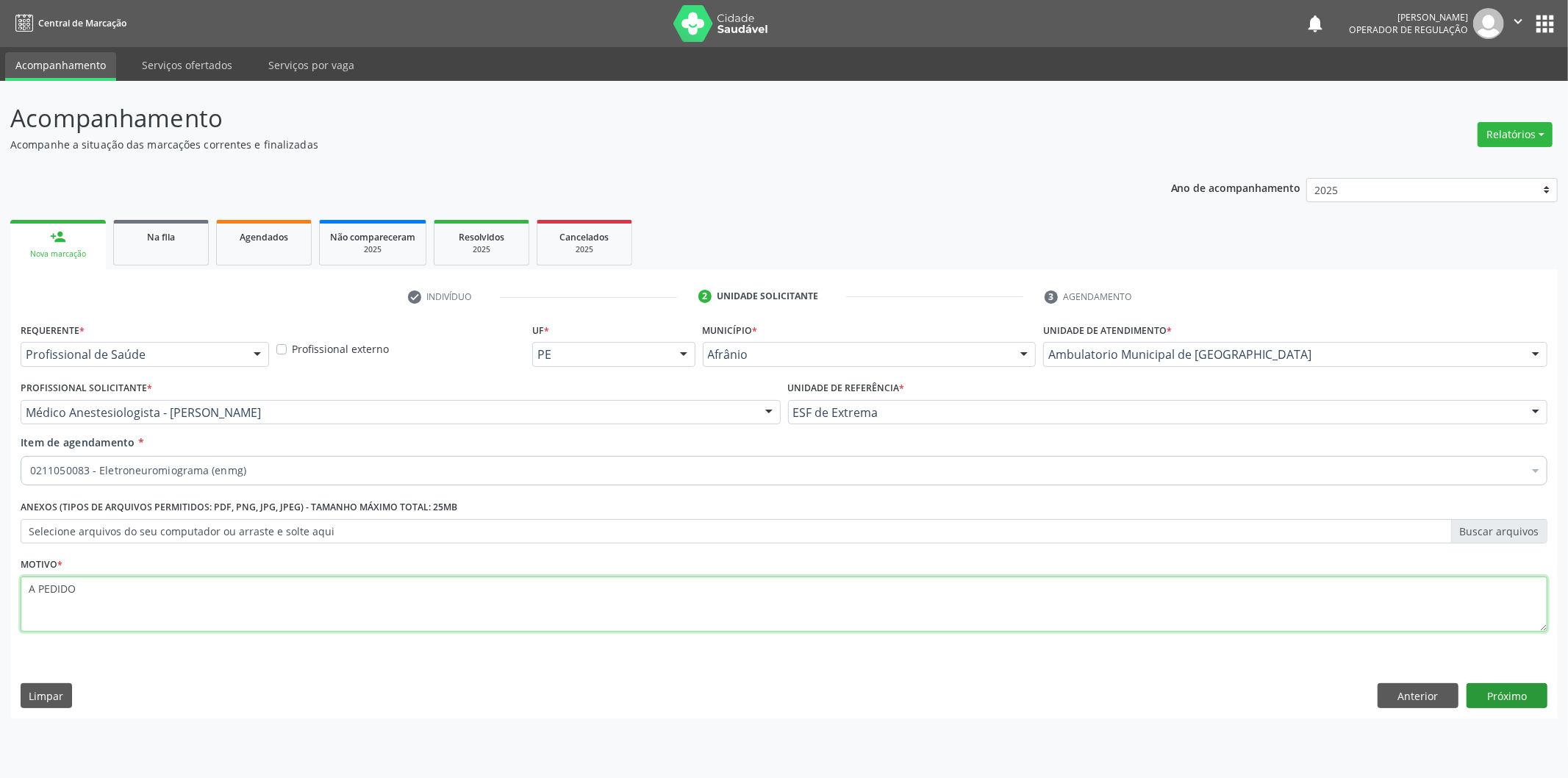
type textarea "A PEDIDO"
click at [1526, 693] on button "Próximo" at bounding box center [1506, 695] width 81 height 25
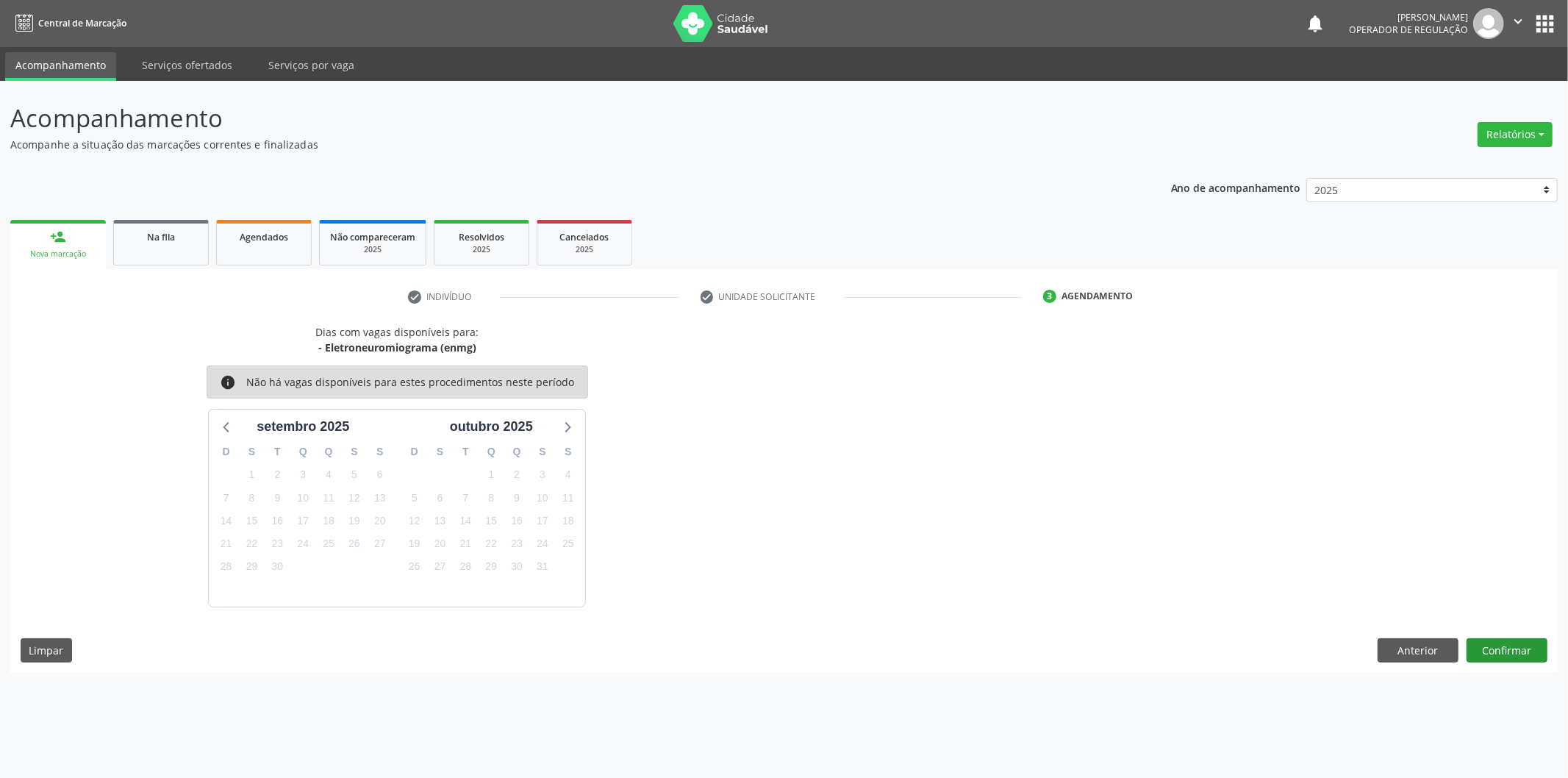
click at [1505, 664] on div "Dias com vagas disponíveis para: - Eletroneuromiograma (enmg) info Não há vagas…" at bounding box center [784, 498] width 1548 height 348
click at [1505, 656] on button "Confirmar" at bounding box center [1506, 650] width 81 height 25
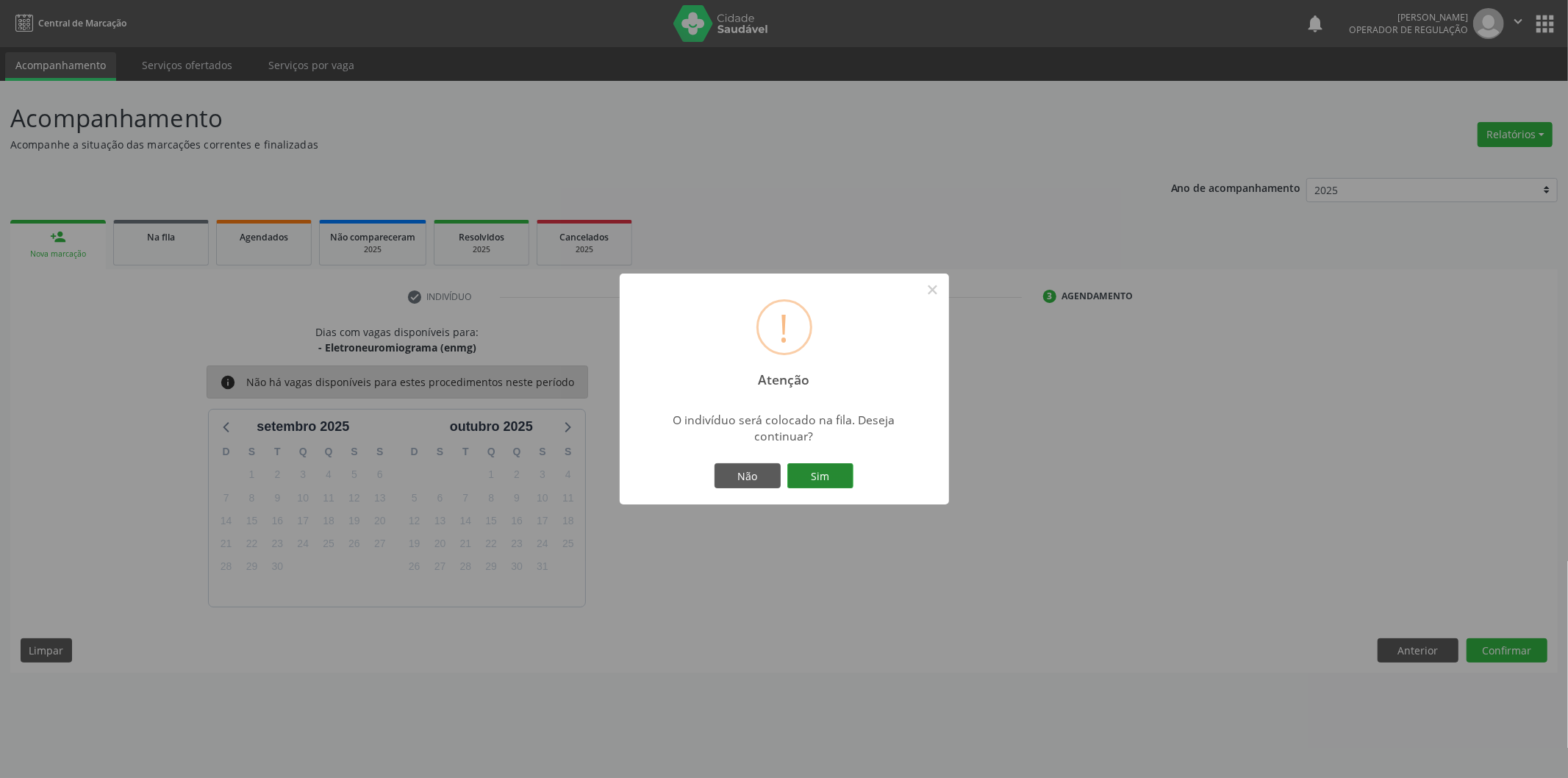
click at [829, 481] on button "Sim" at bounding box center [820, 475] width 66 height 25
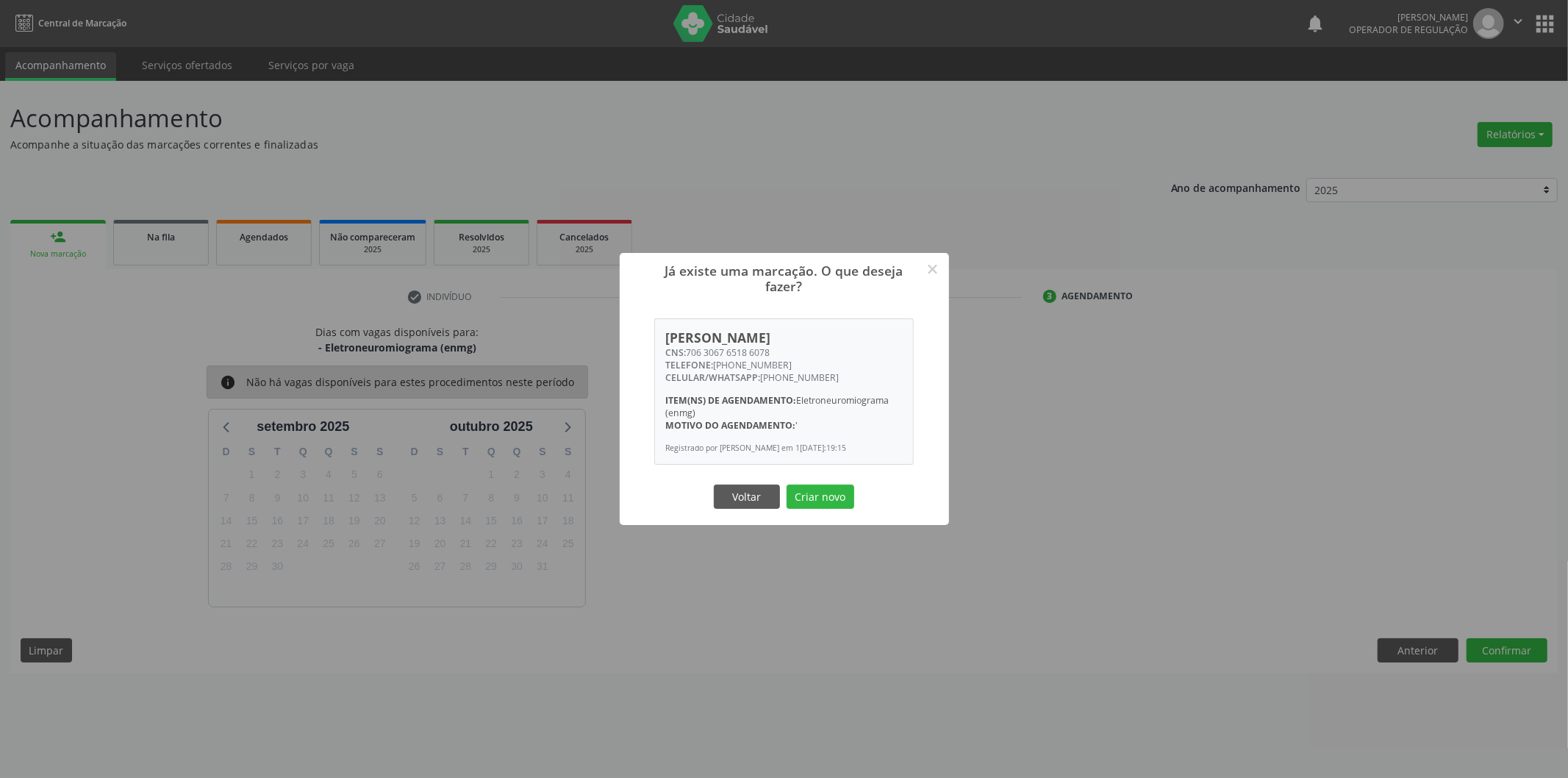
drag, startPoint x: 853, startPoint y: 504, endPoint x: 753, endPoint y: 482, distance: 102.4
click at [848, 505] on button "Criar novo" at bounding box center [820, 496] width 68 height 25
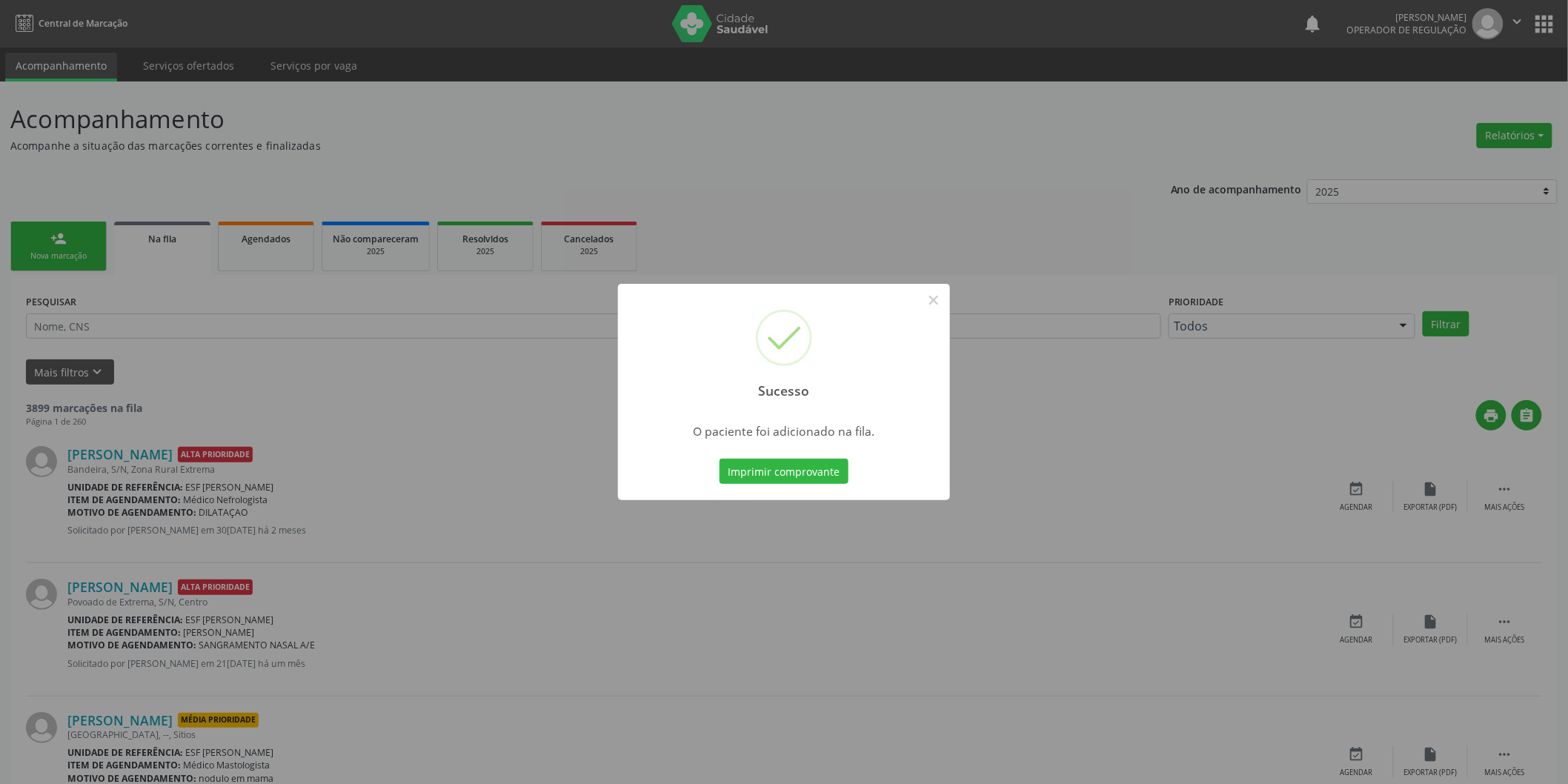
click at [71, 247] on div "Sucesso × O paciente foi adicionado na fila. Imprimir comprovante Cancel" at bounding box center [784, 392] width 1568 height 784
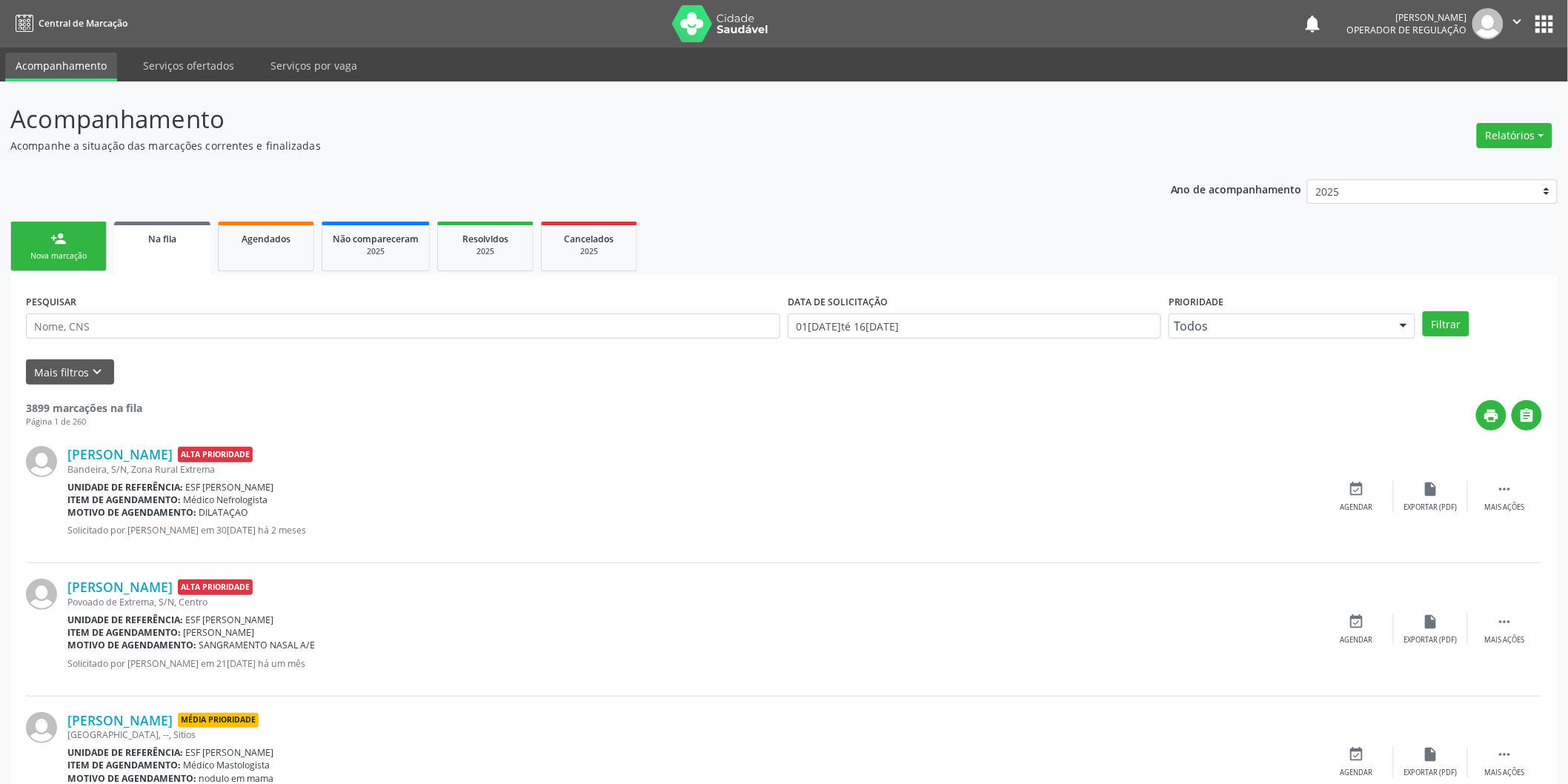
click at [71, 247] on link "person_add Nova marcação" at bounding box center [58, 245] width 96 height 49
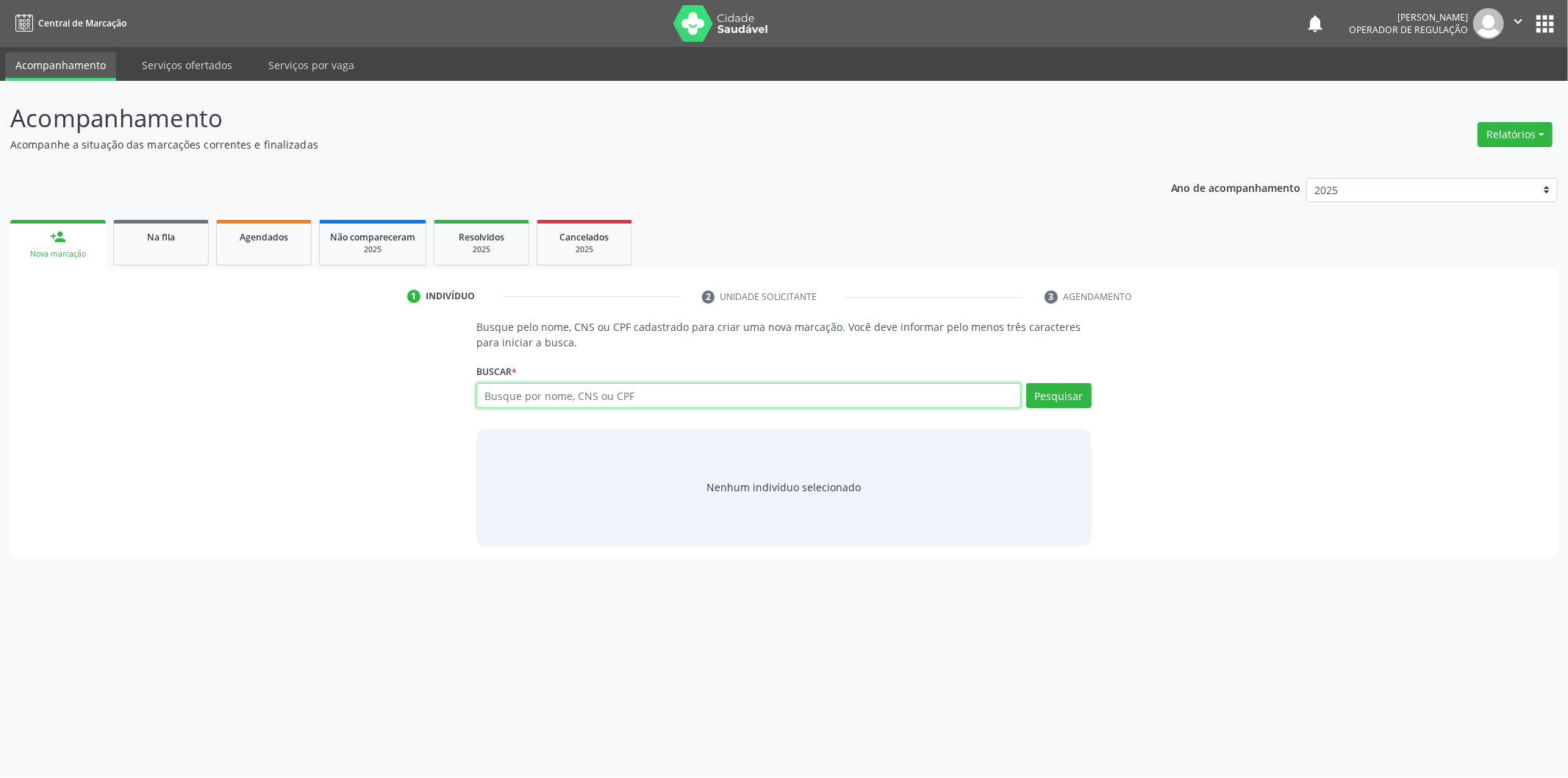
click at [640, 397] on input "text" at bounding box center [748, 395] width 545 height 25
type input "705007096256658"
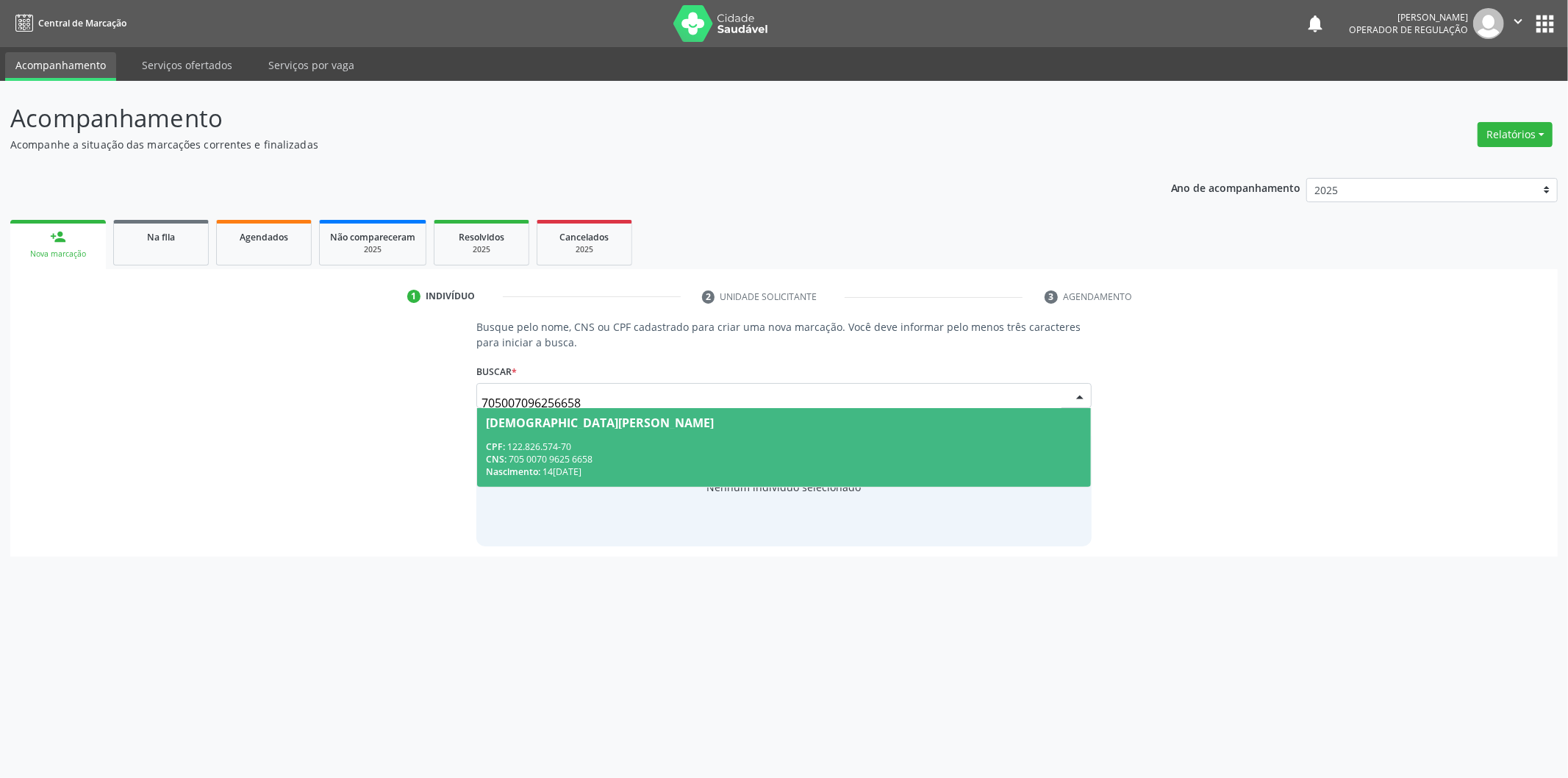
click at [741, 464] on div "CNS: 705 0070 9625 6658" at bounding box center [784, 458] width 596 height 12
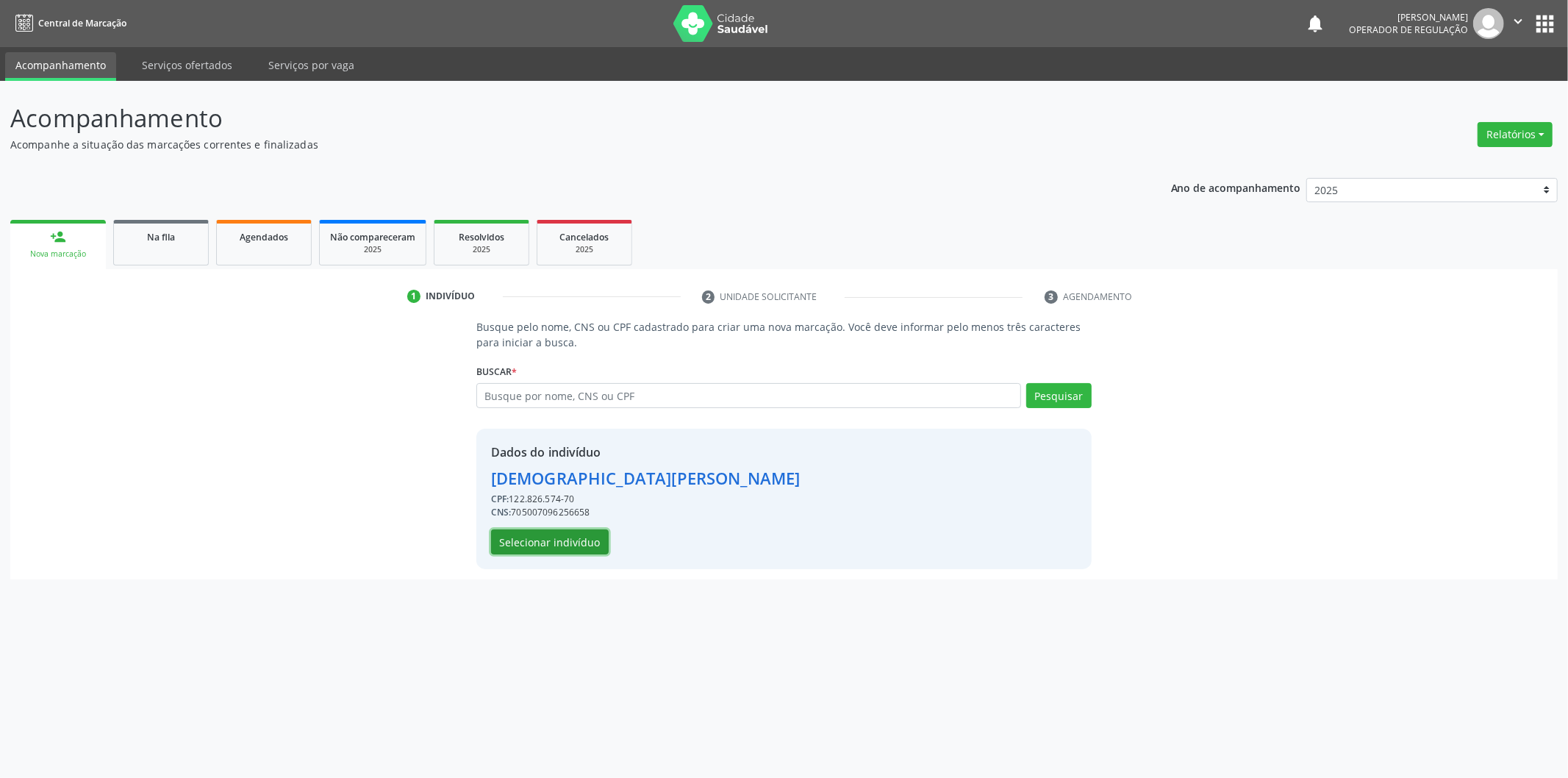
click at [564, 548] on button "Selecionar indivíduo" at bounding box center [549, 541] width 118 height 25
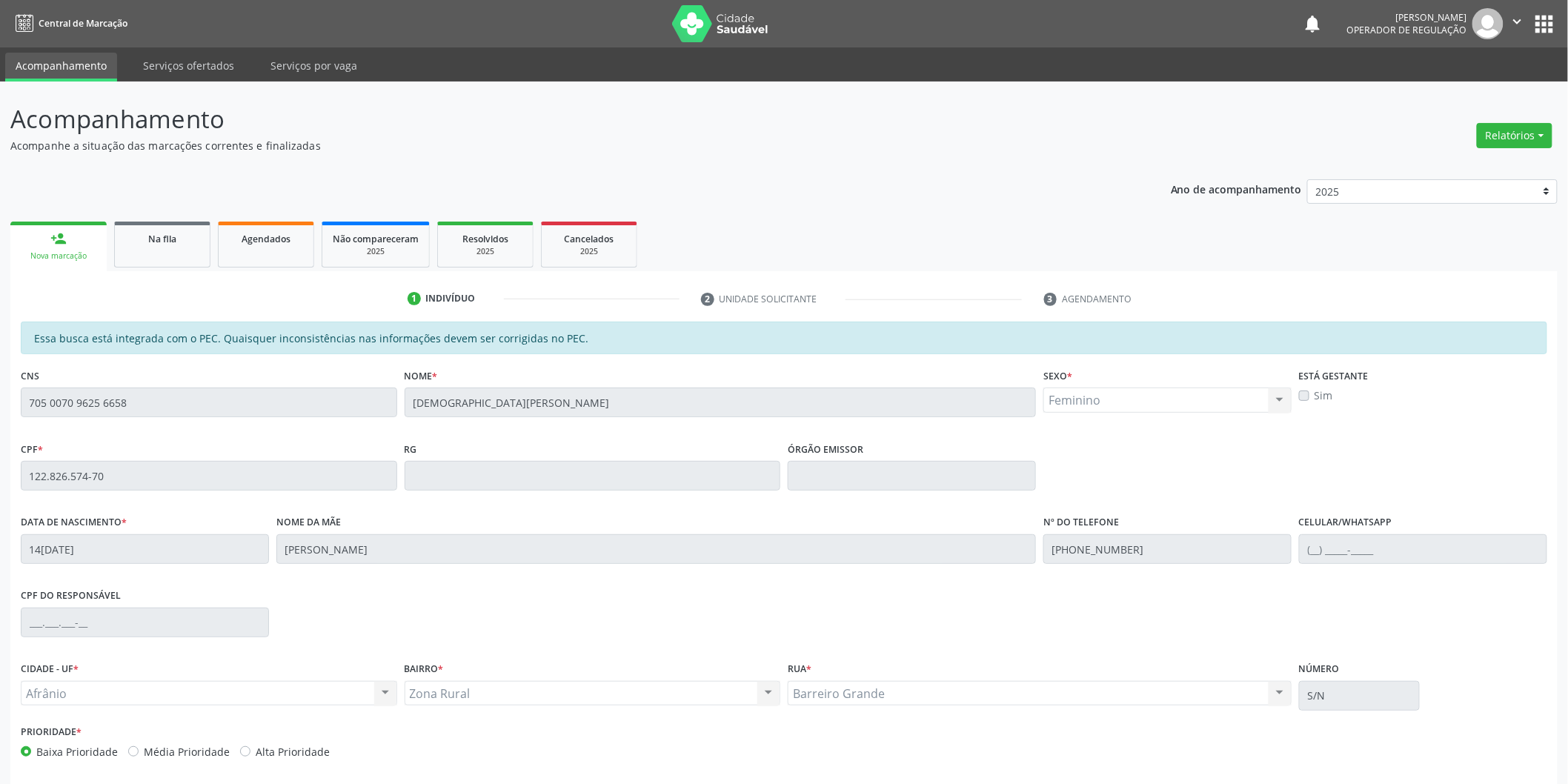
scroll to position [62, 0]
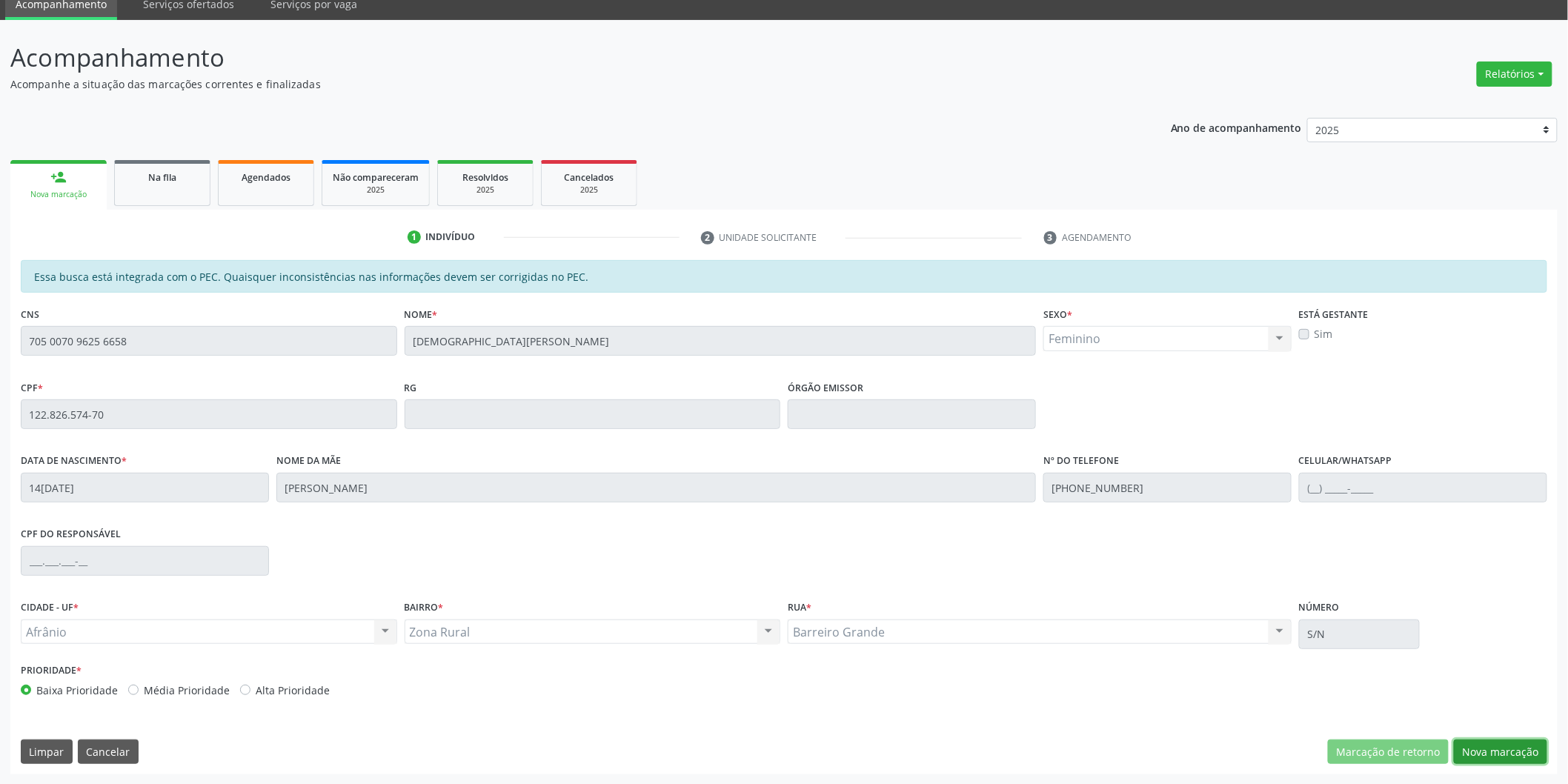
click at [1521, 749] on button "Nova marcação" at bounding box center [1501, 751] width 93 height 25
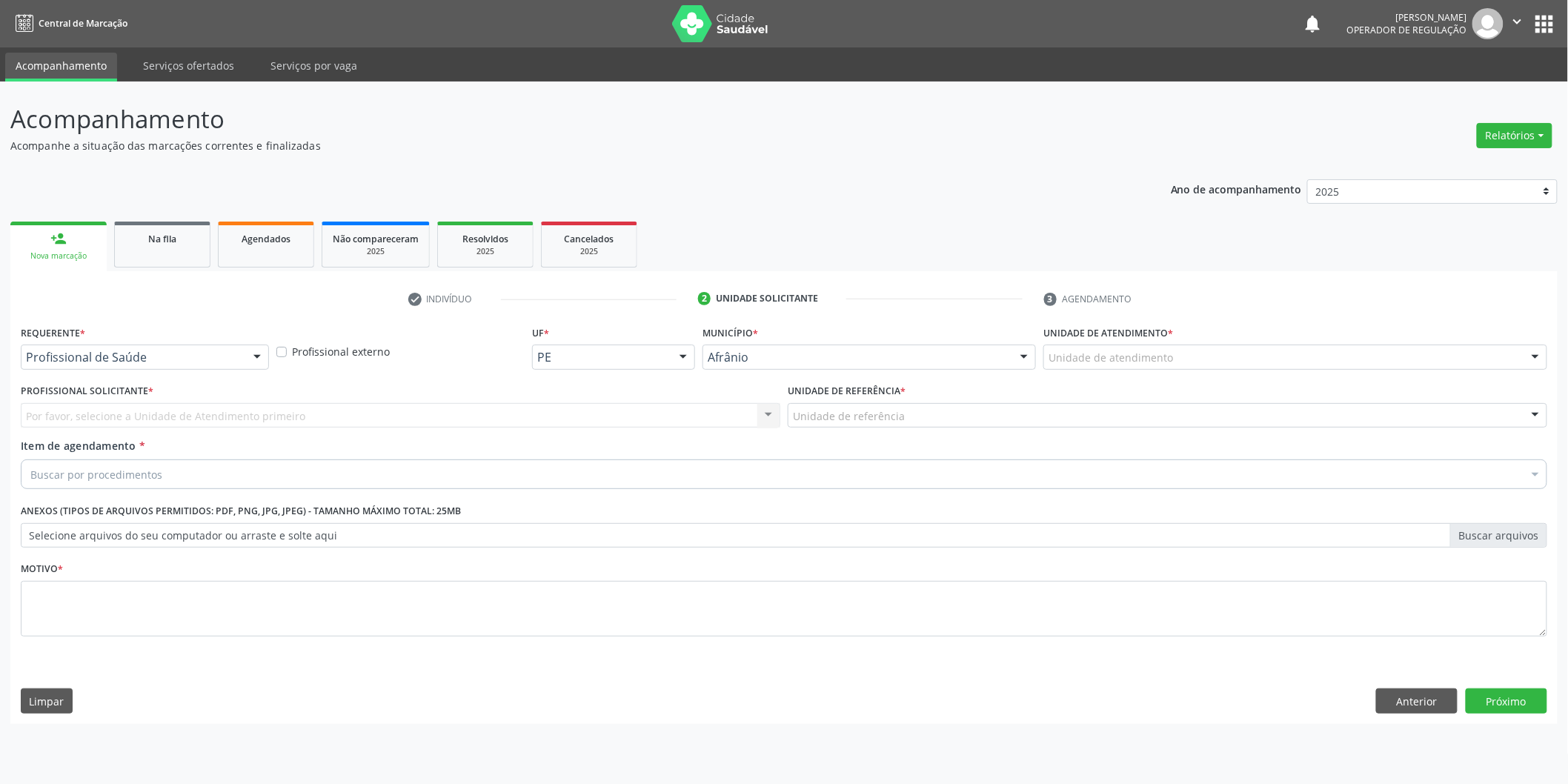
scroll to position [0, 0]
drag, startPoint x: 1321, startPoint y: 365, endPoint x: 1259, endPoint y: 452, distance: 106.8
click at [1316, 370] on div "Academia da Saude de Afranio Academia da Saude do Bairro Roberto Luis Academia …" at bounding box center [1306, 357] width 508 height 25
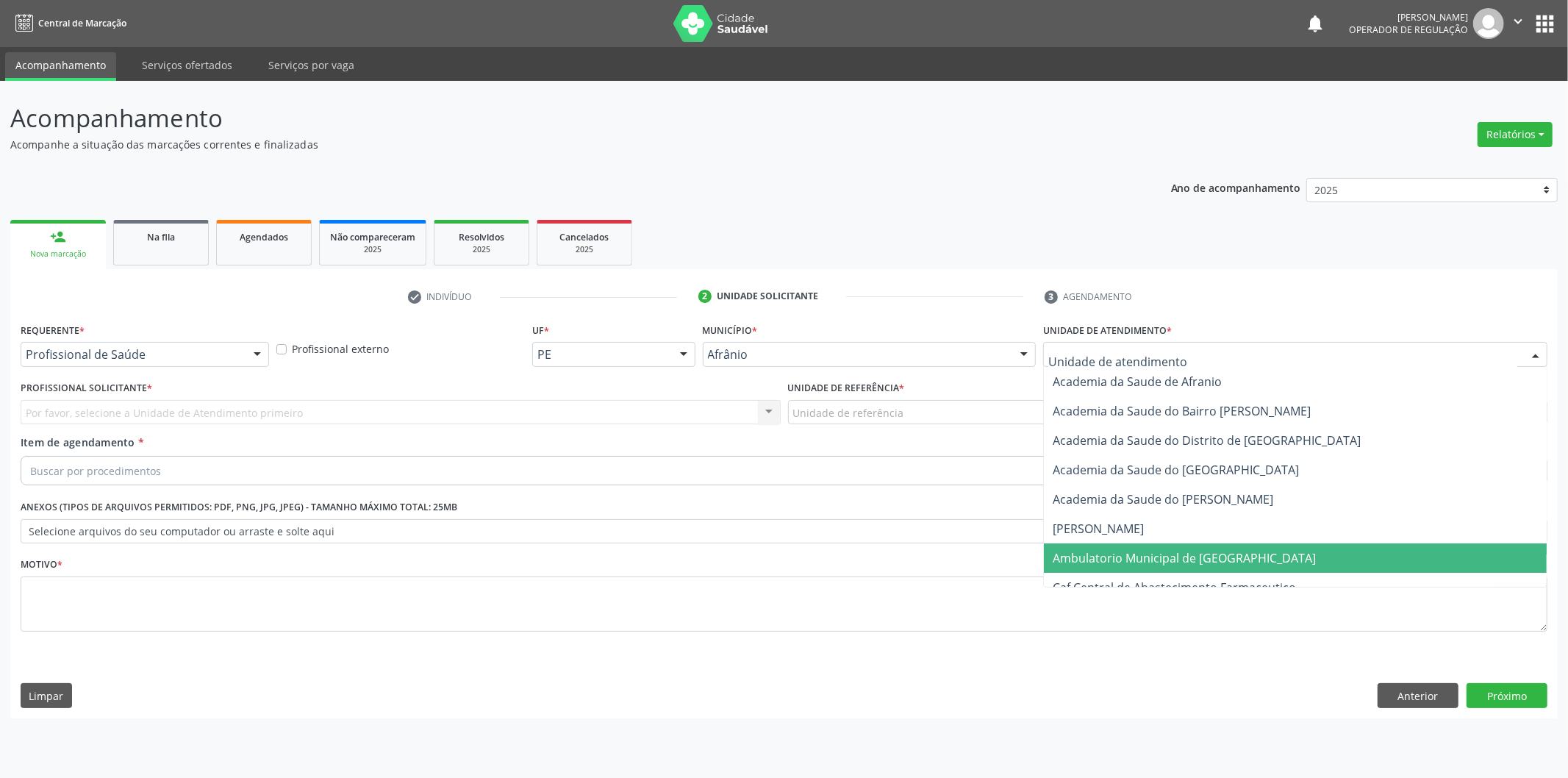
drag, startPoint x: 1189, startPoint y: 547, endPoint x: 1076, endPoint y: 500, distance: 122.4
click at [1185, 547] on span "Ambulatorio Municipal de [GEOGRAPHIC_DATA]" at bounding box center [1295, 558] width 503 height 30
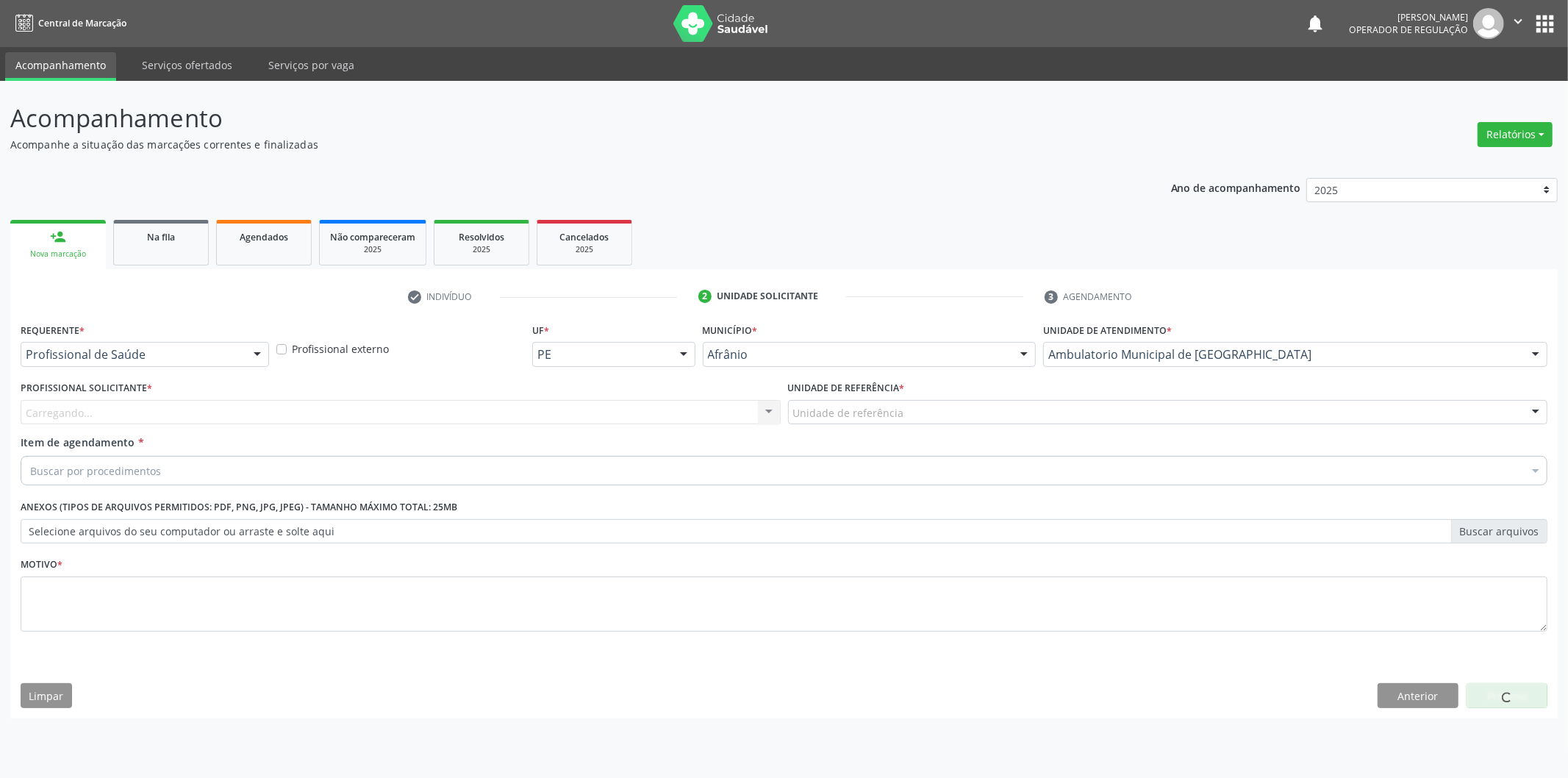
drag, startPoint x: 924, startPoint y: 422, endPoint x: 904, endPoint y: 432, distance: 22.4
click at [923, 422] on div "Unidade de referência" at bounding box center [1168, 412] width 760 height 25
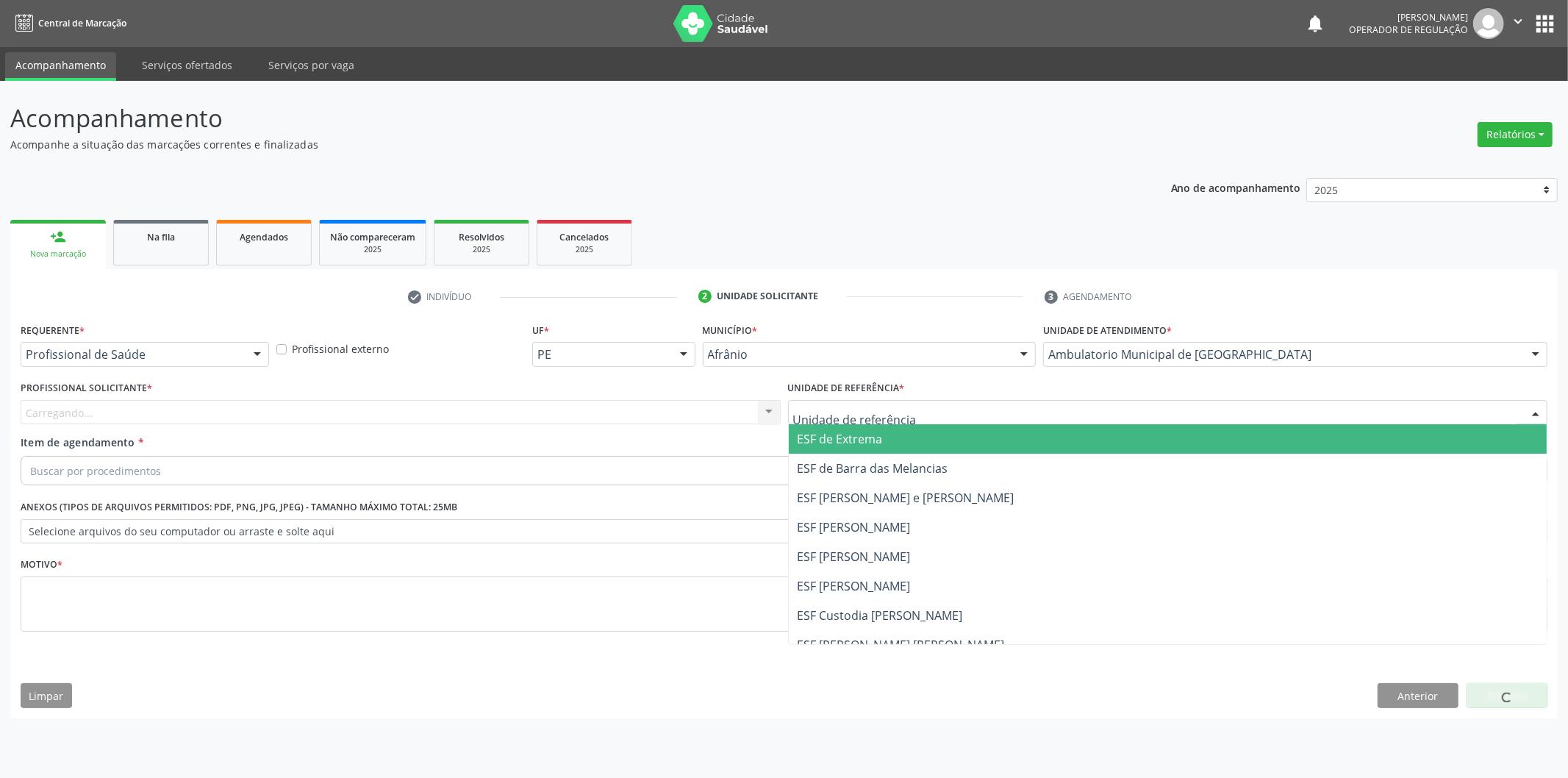
drag, startPoint x: 899, startPoint y: 437, endPoint x: 807, endPoint y: 429, distance: 92.3
click at [883, 437] on span "ESF de Extrema" at bounding box center [1168, 439] width 759 height 30
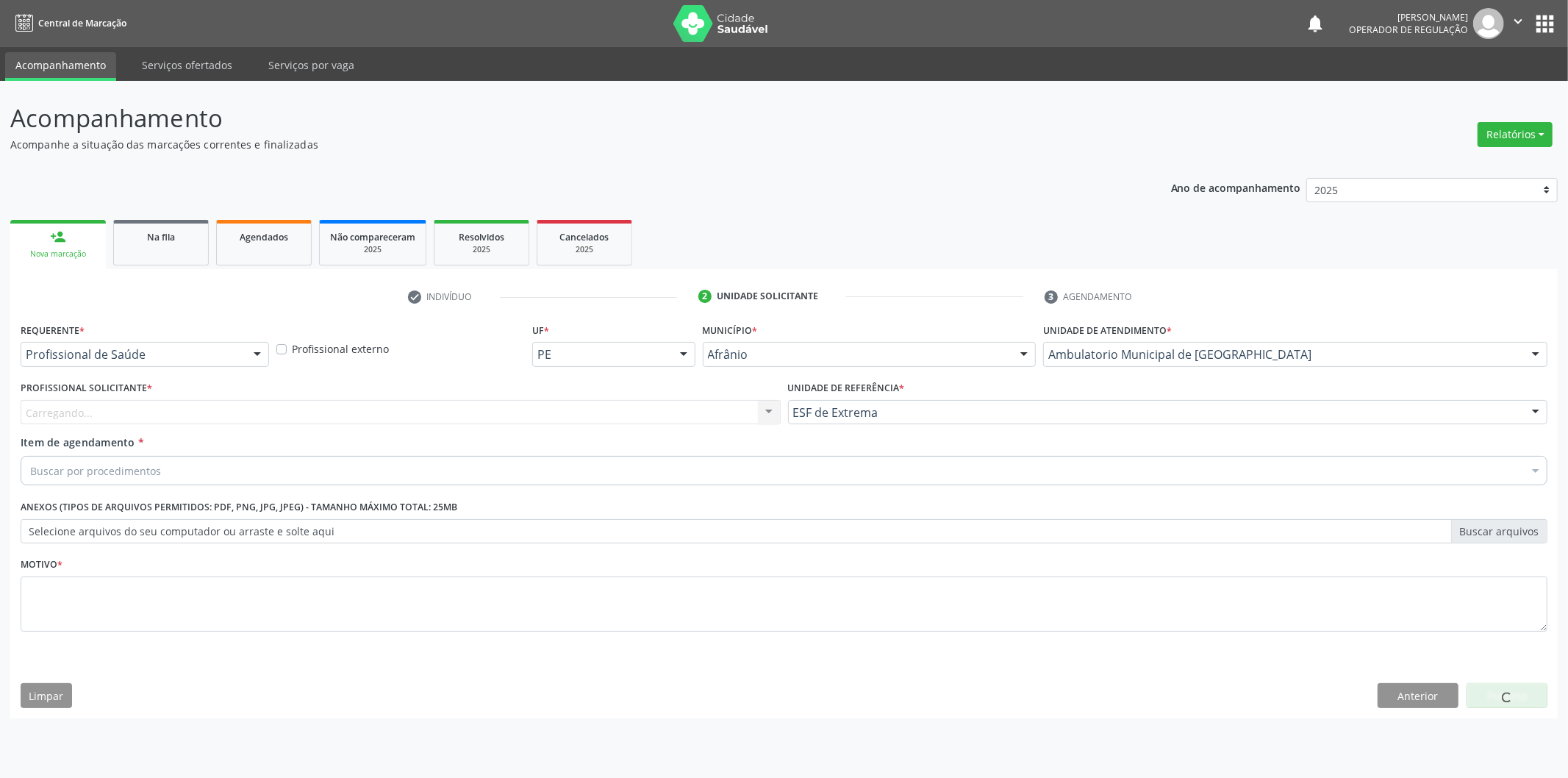
click at [684, 407] on div "Carregando... Nenhum resultado encontrado para: " " Não há nenhuma opção para s…" at bounding box center [400, 412] width 760 height 25
click at [654, 410] on div "Profissional solicitante" at bounding box center [400, 412] width 760 height 25
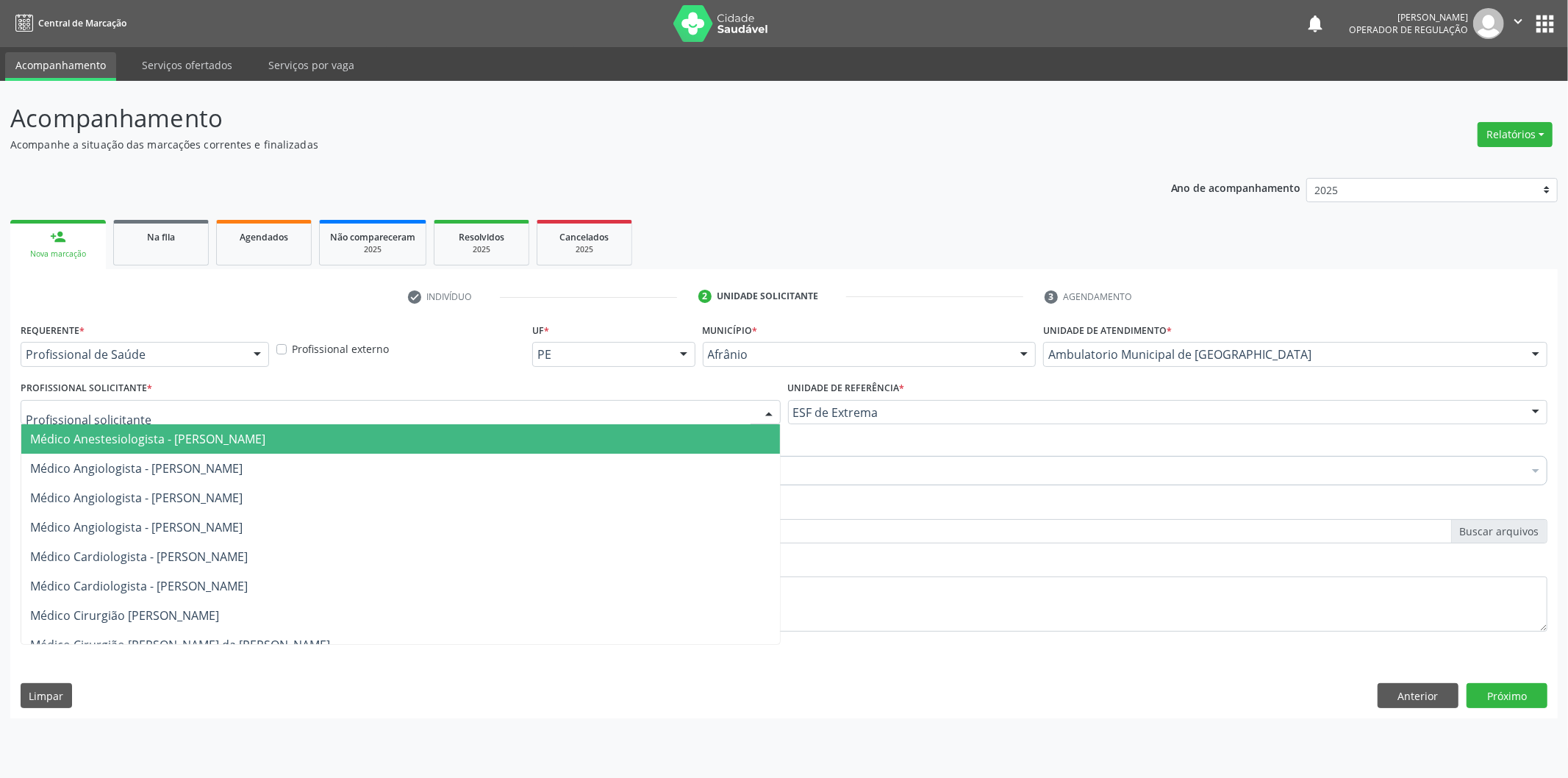
drag, startPoint x: 648, startPoint y: 429, endPoint x: 616, endPoint y: 436, distance: 32.8
click at [642, 433] on span "Médico Anestesiologista - [PERSON_NAME]" at bounding box center [400, 439] width 759 height 30
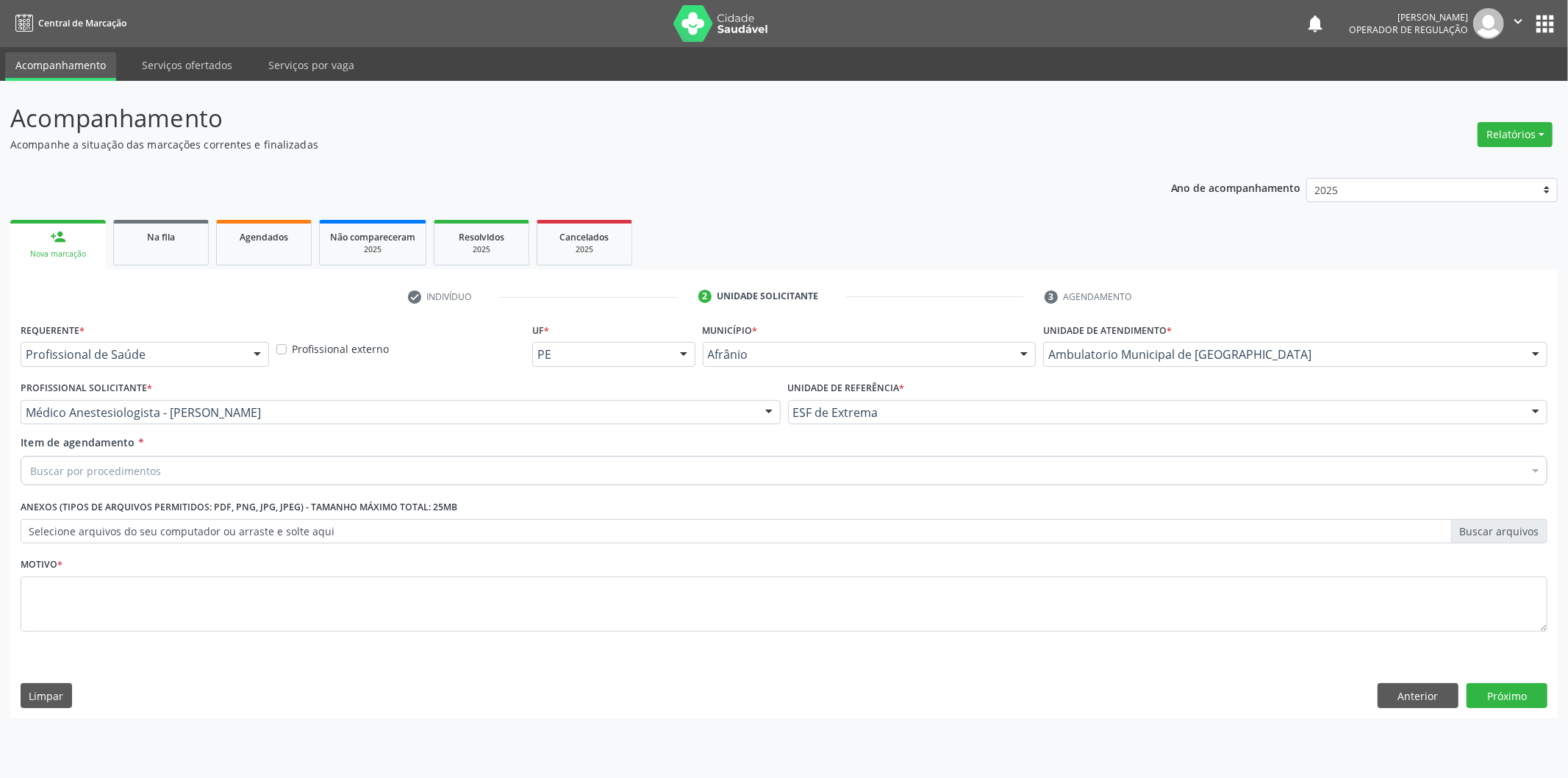
click at [456, 472] on div "Buscar por procedimentos" at bounding box center [784, 471] width 1526 height 30
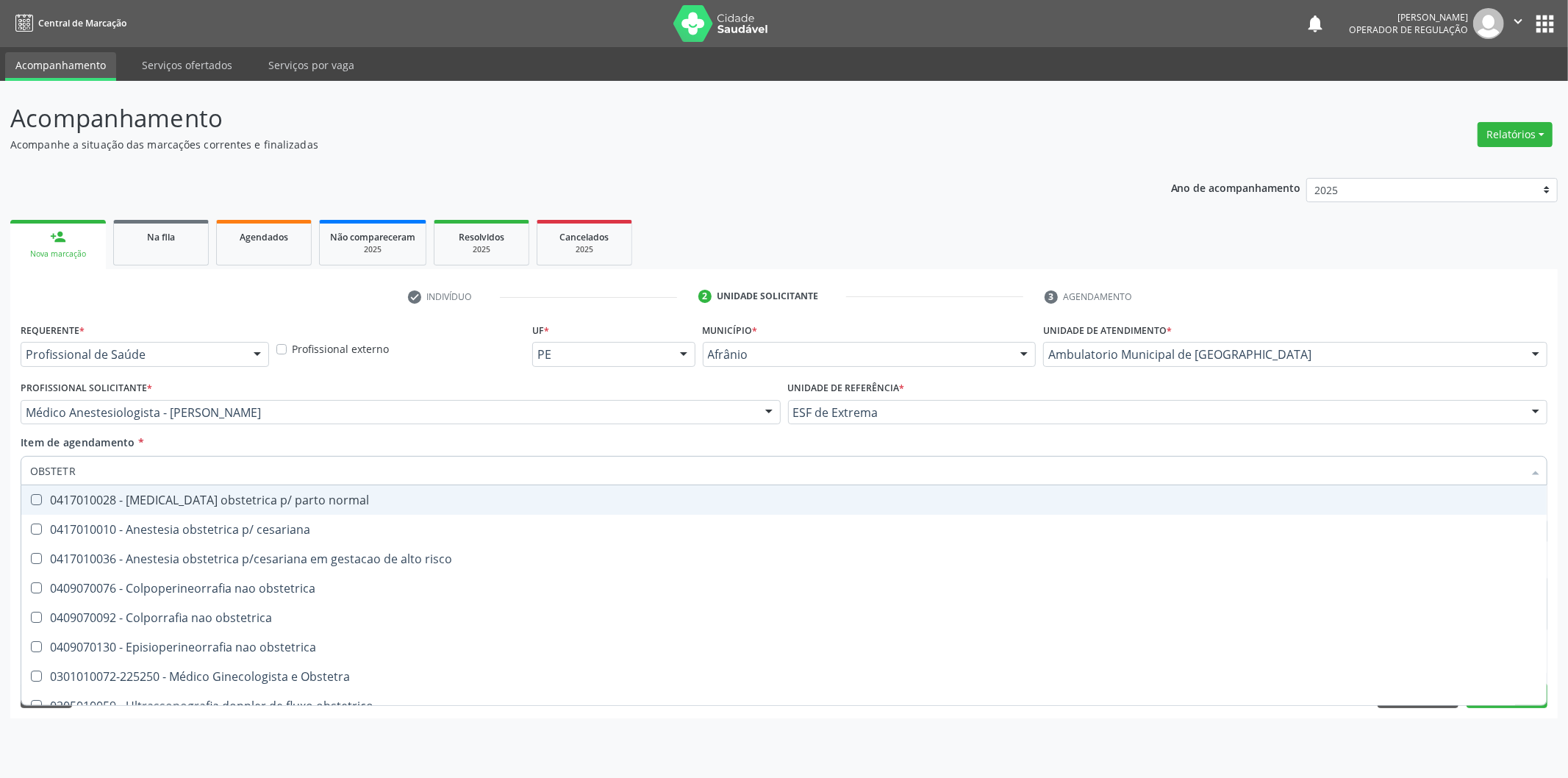
type input "OBSTETRA"
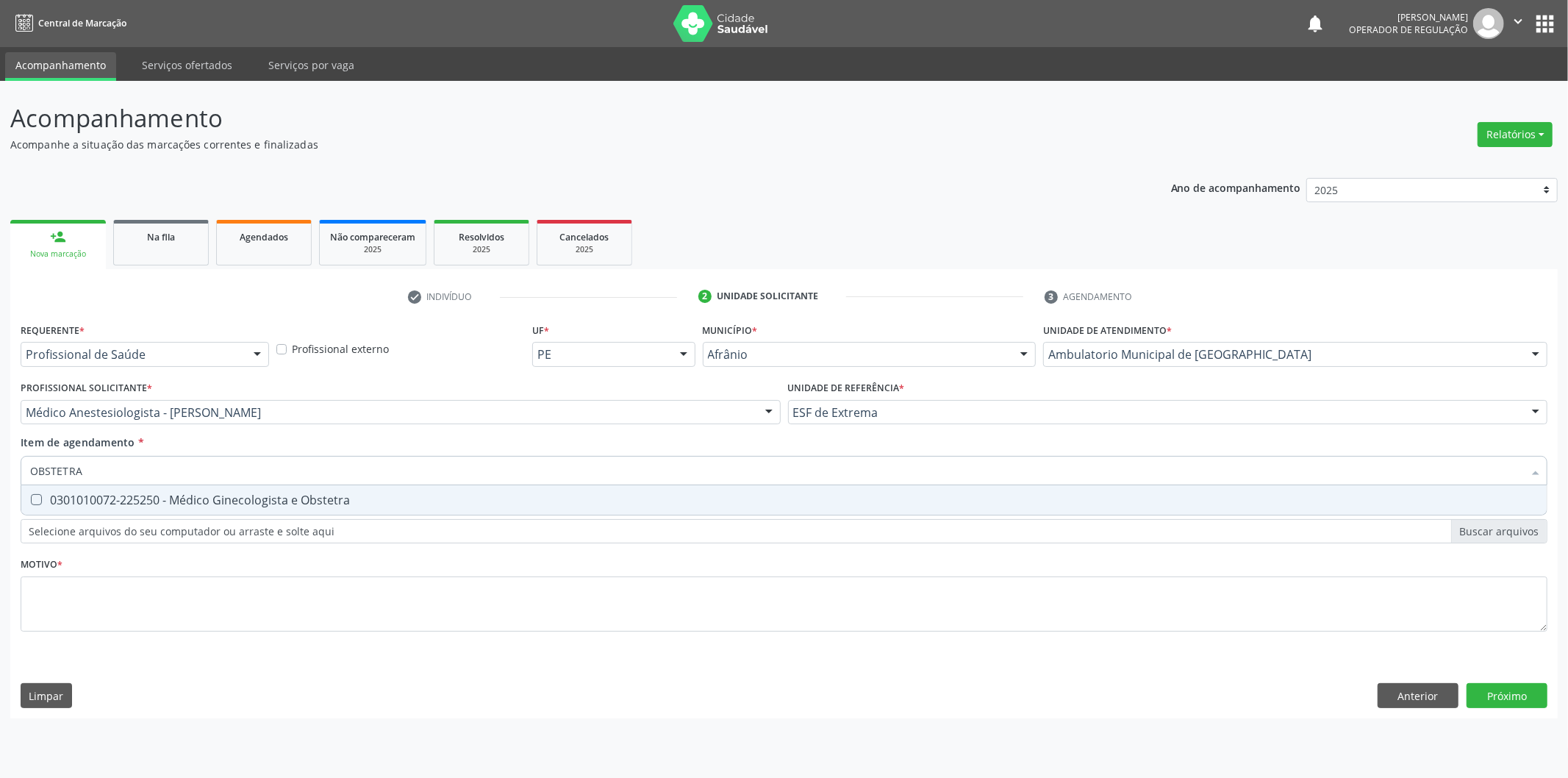
click at [424, 505] on span "0301010072-225250 - Médico Ginecologista e Obstetra" at bounding box center [784, 500] width 1525 height 30
checkbox Obstetra "true"
click at [333, 592] on div "Requerente * Profissional de Saúde Profissional de Saúde Paciente Nenhum result…" at bounding box center [784, 485] width 1526 height 333
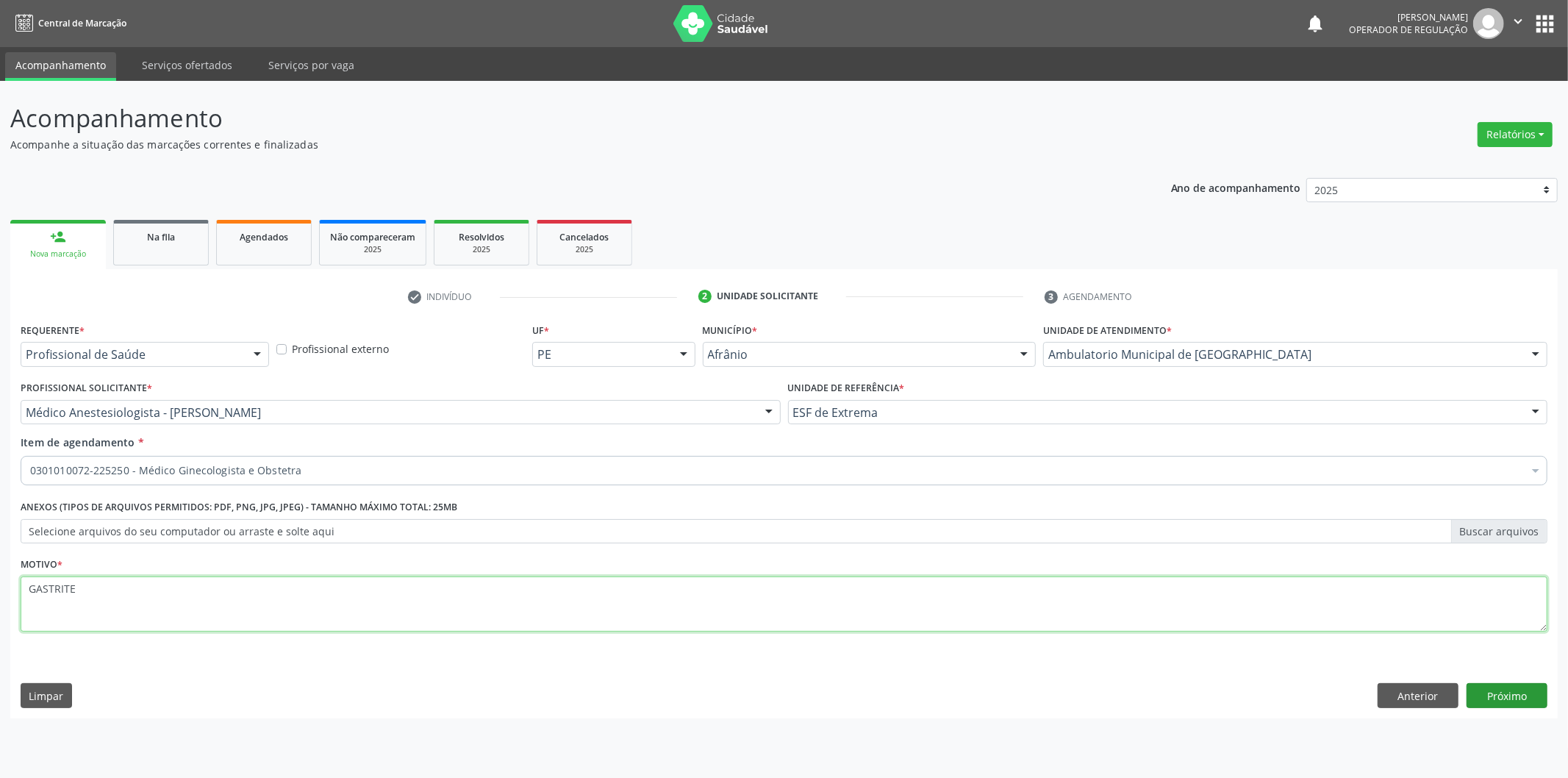
type textarea "GASTRITE"
click at [1512, 704] on button "Próximo" at bounding box center [1506, 695] width 81 height 25
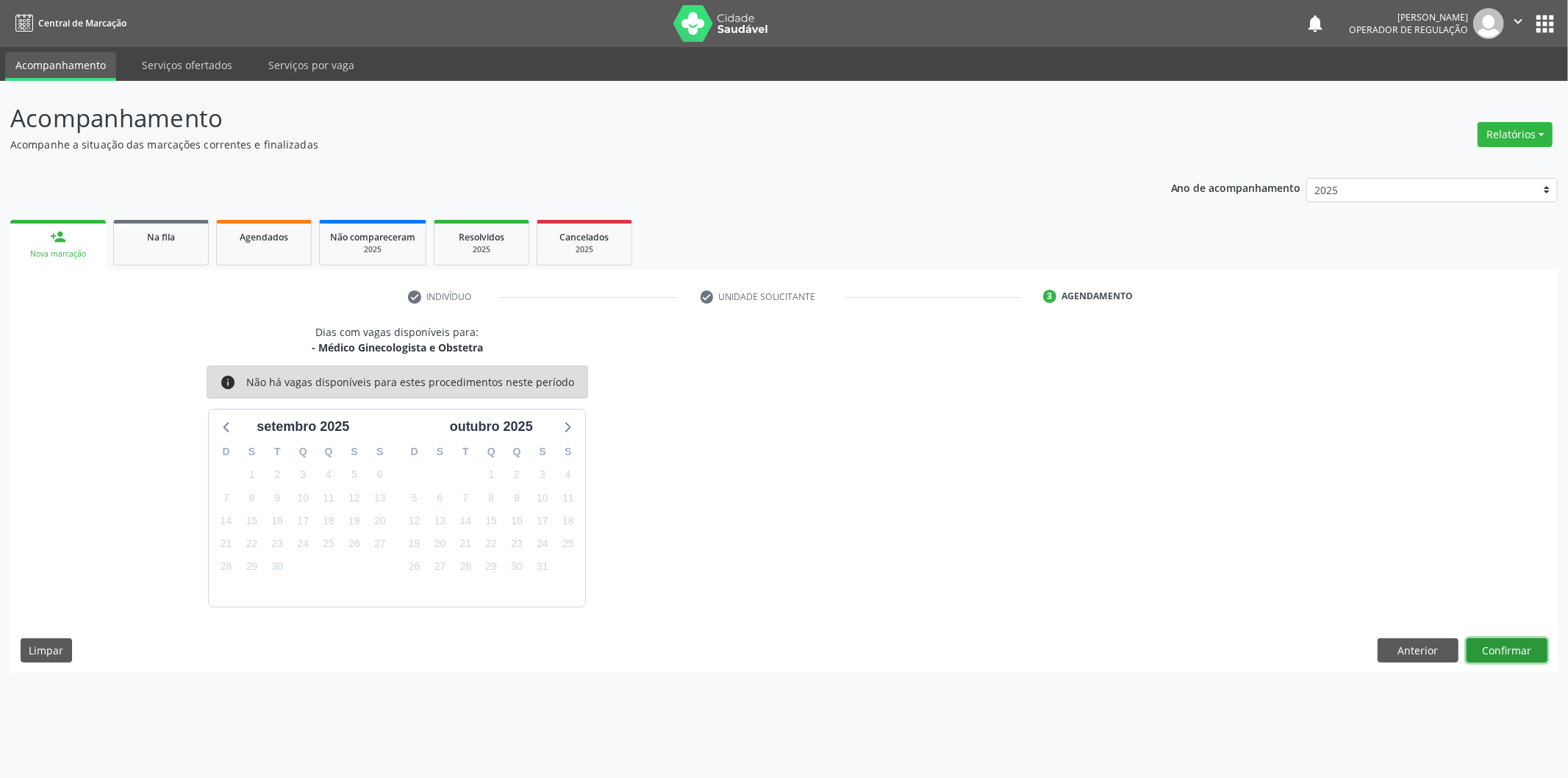
click at [1504, 653] on button "Confirmar" at bounding box center [1506, 650] width 81 height 25
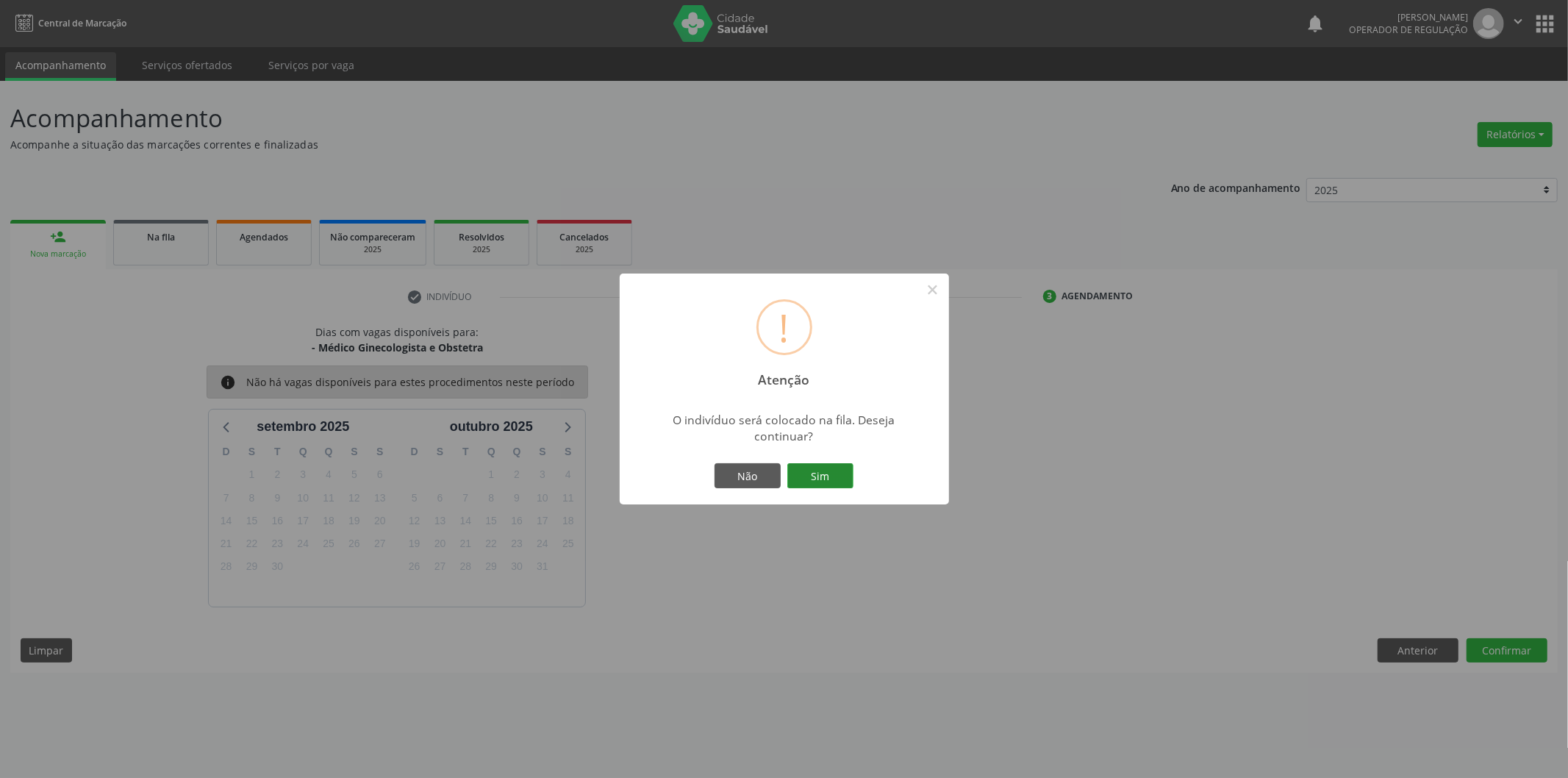
click at [805, 476] on button "Sim" at bounding box center [820, 475] width 66 height 25
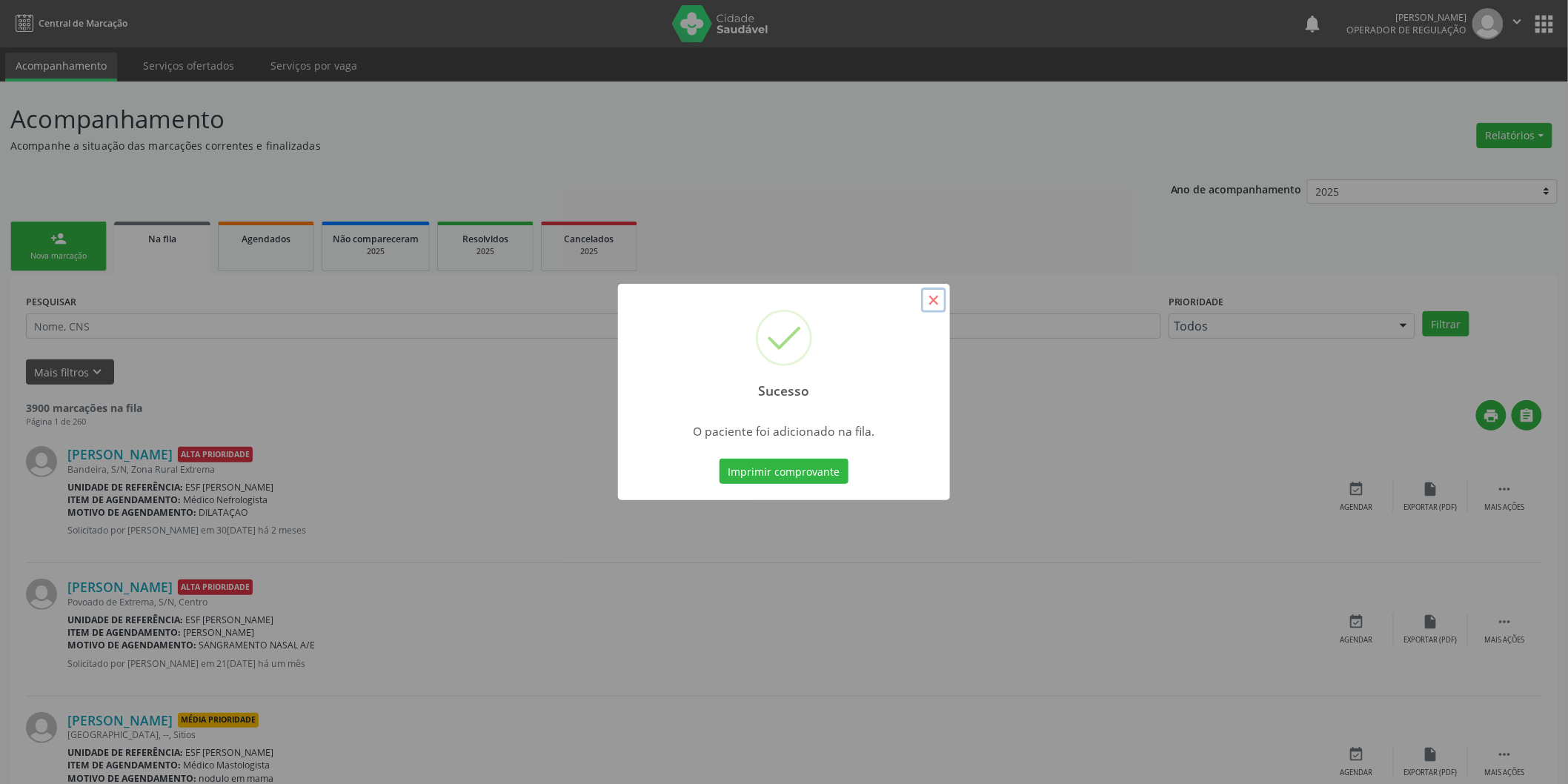
click at [927, 304] on button "×" at bounding box center [934, 300] width 25 height 25
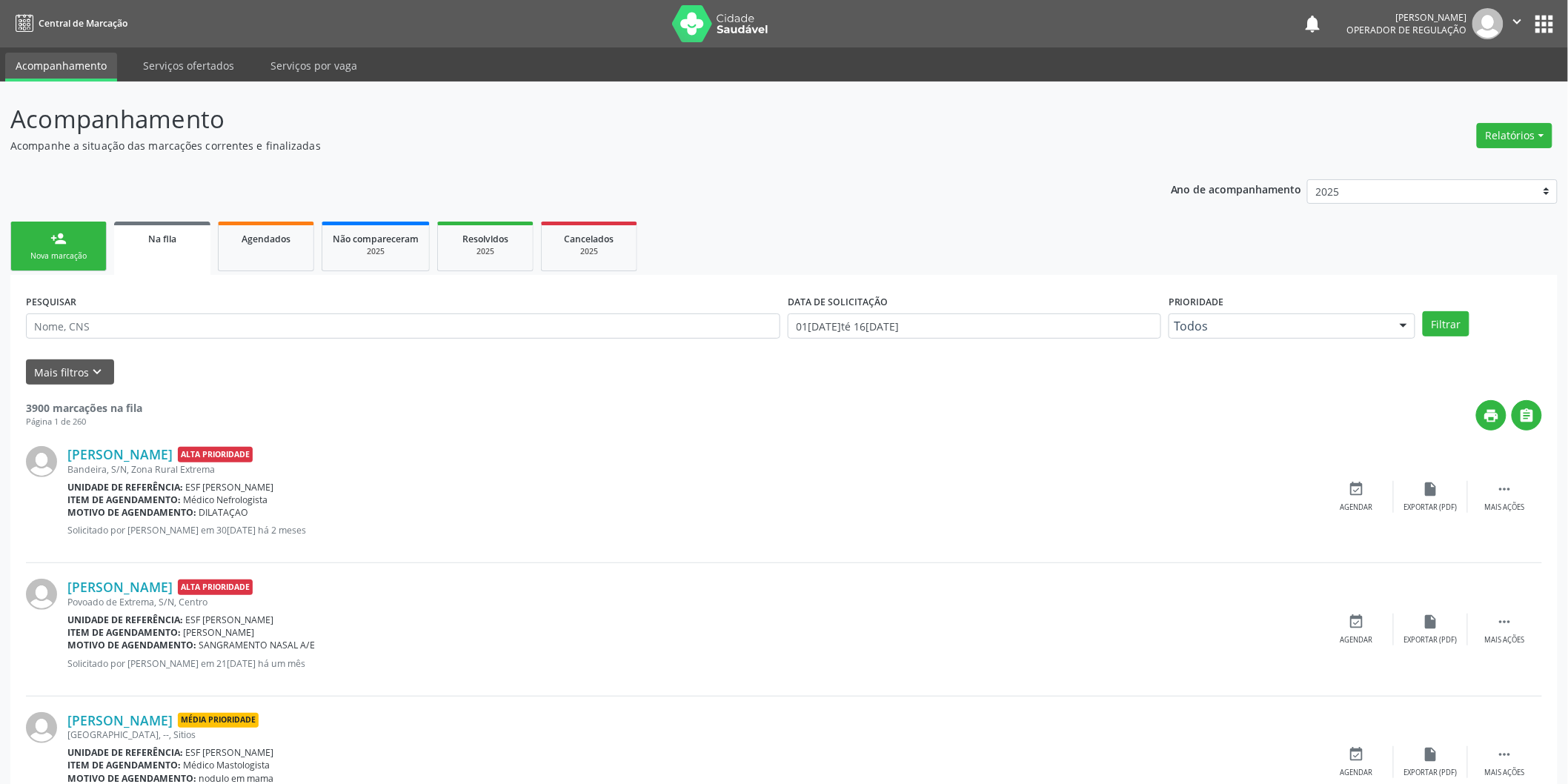
click at [74, 253] on div "Nova marcação" at bounding box center [58, 256] width 74 height 11
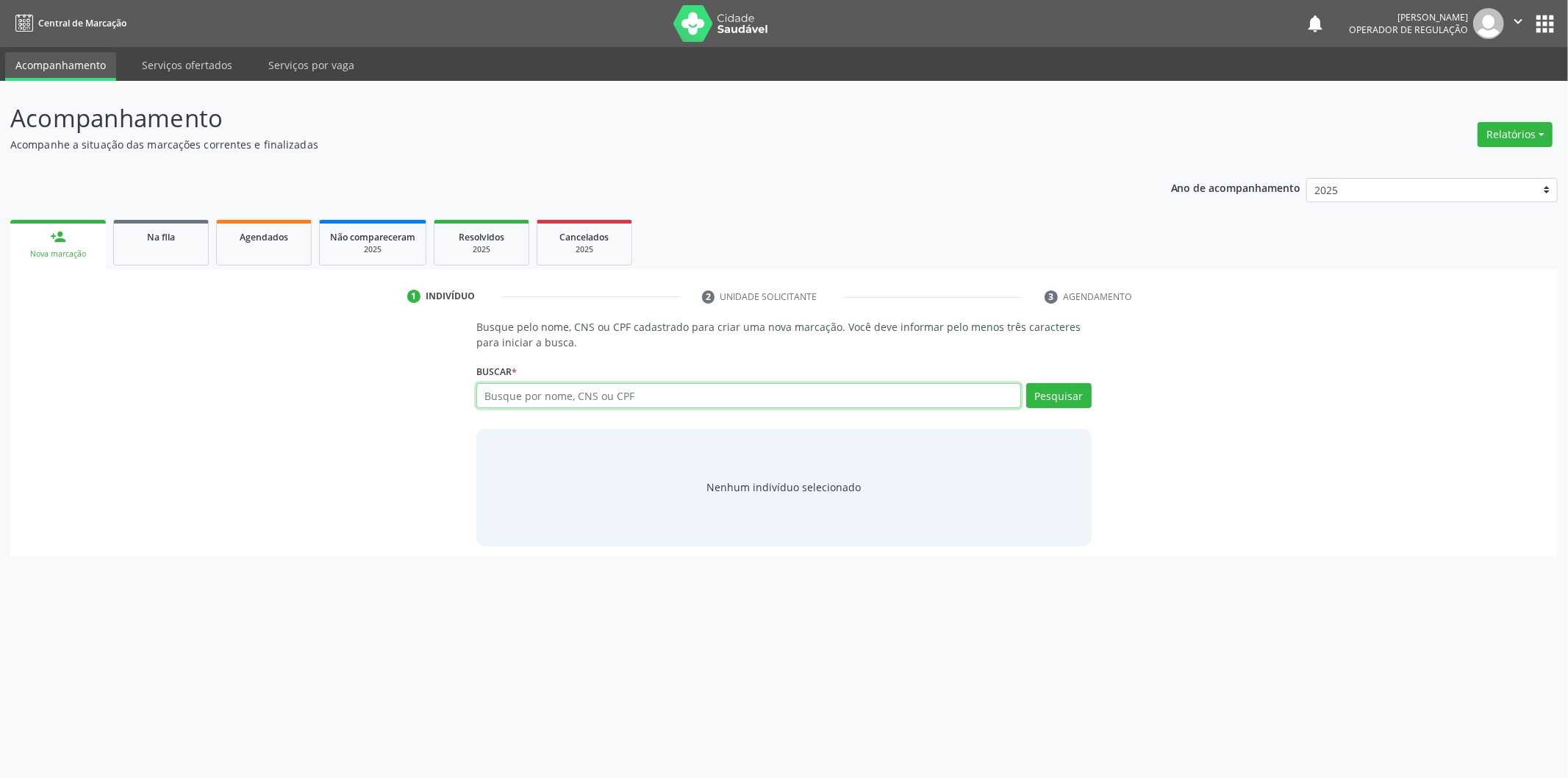
click at [508, 397] on input "text" at bounding box center [748, 395] width 545 height 25
type input "08797440493"
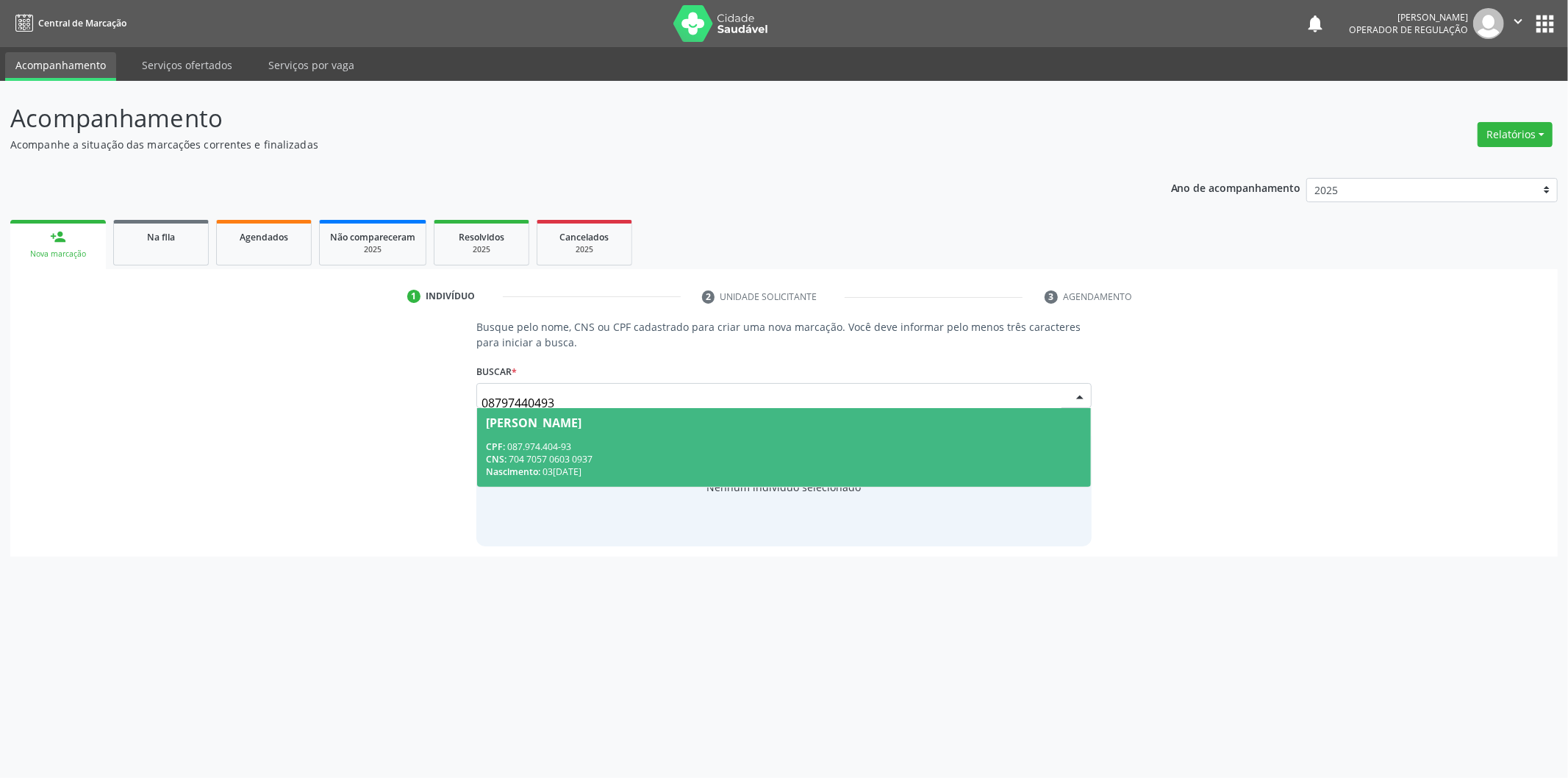
click at [667, 444] on div "CPF: 087.974.404-93" at bounding box center [784, 445] width 596 height 12
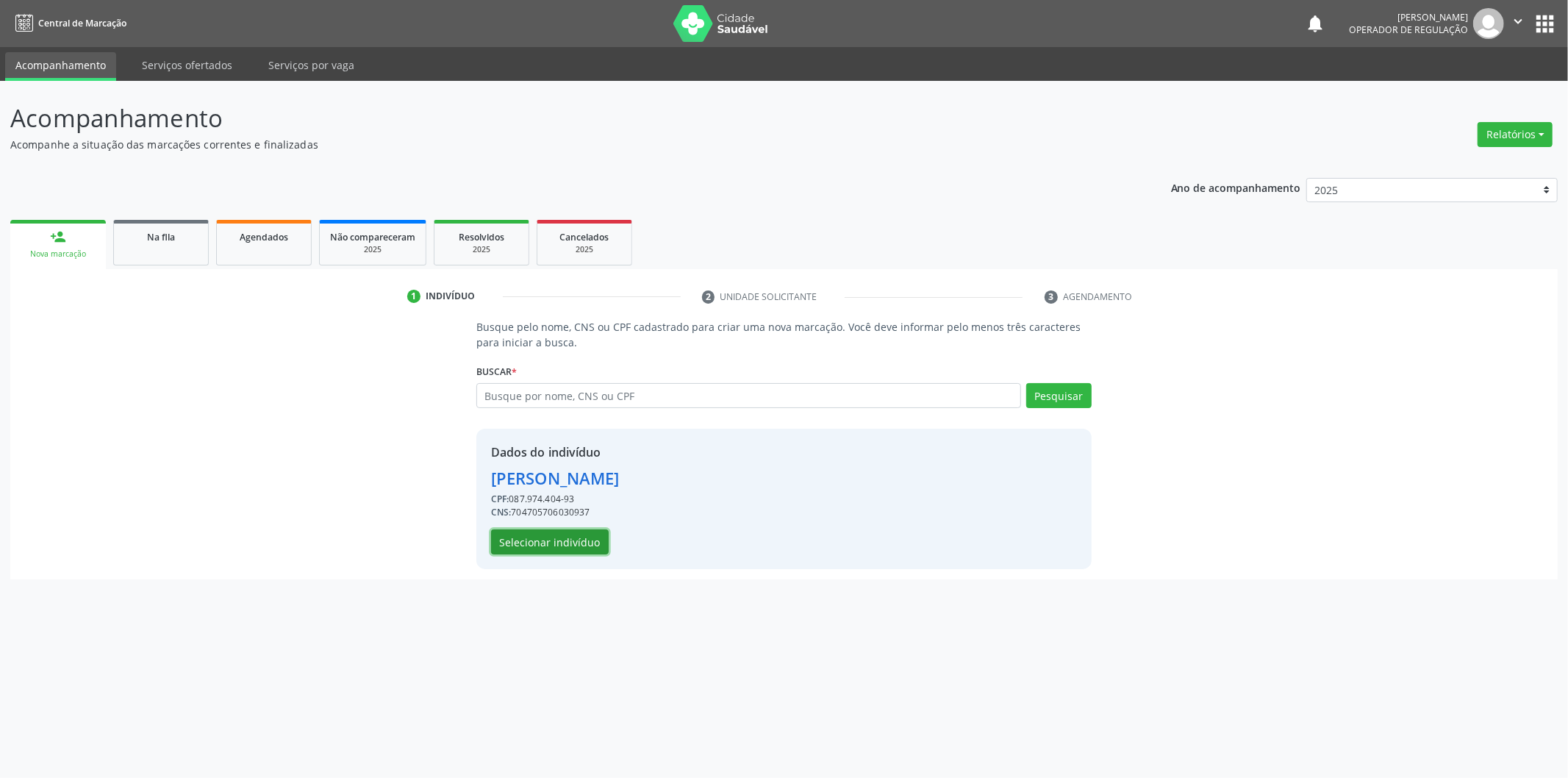
click at [551, 540] on button "Selecionar indivíduo" at bounding box center [549, 541] width 118 height 25
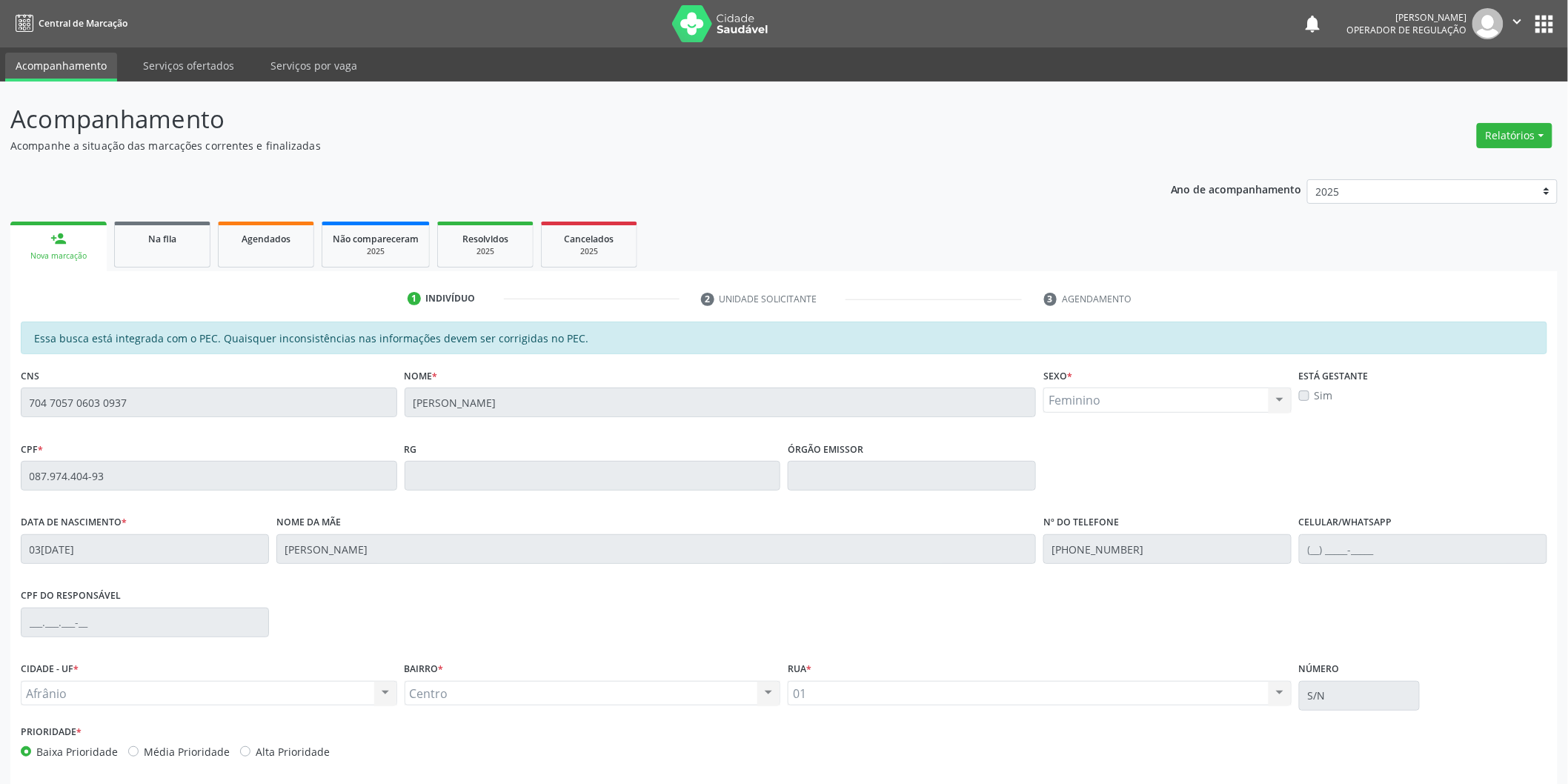
scroll to position [62, 0]
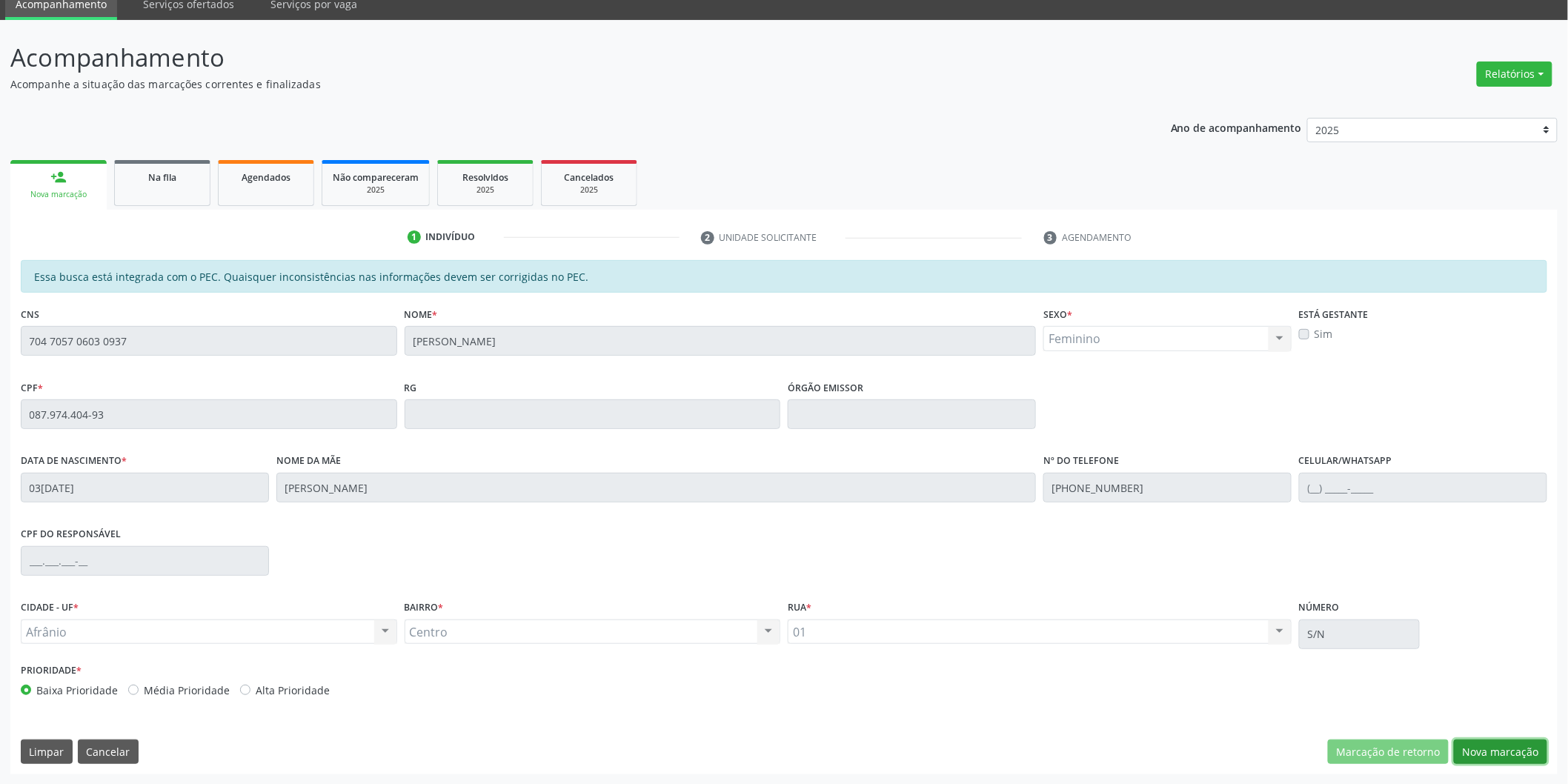
click at [1502, 742] on button "Nova marcação" at bounding box center [1501, 751] width 93 height 25
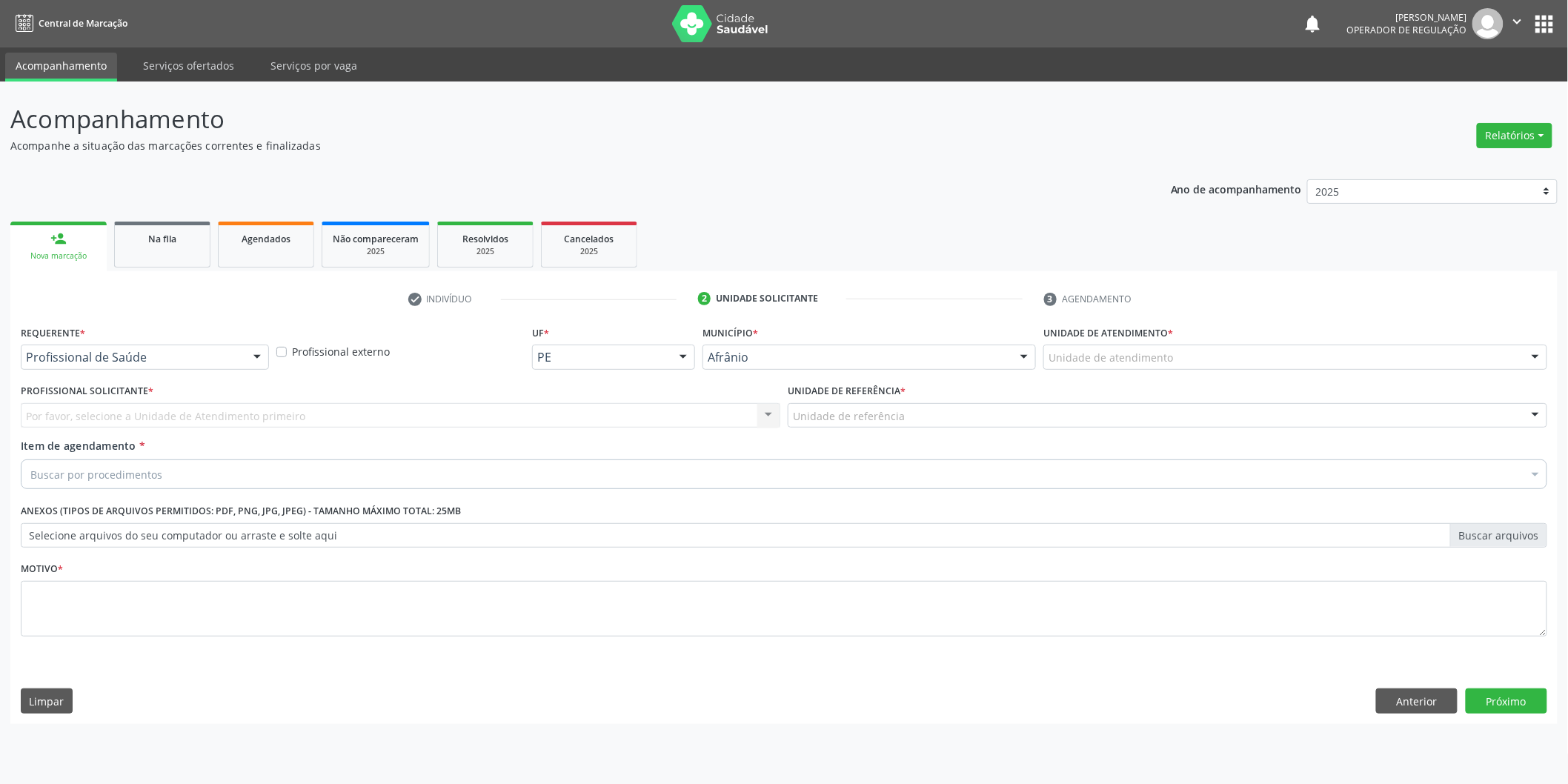
scroll to position [0, 0]
click at [1338, 356] on div "Unidade de atendimento" at bounding box center [1306, 357] width 508 height 25
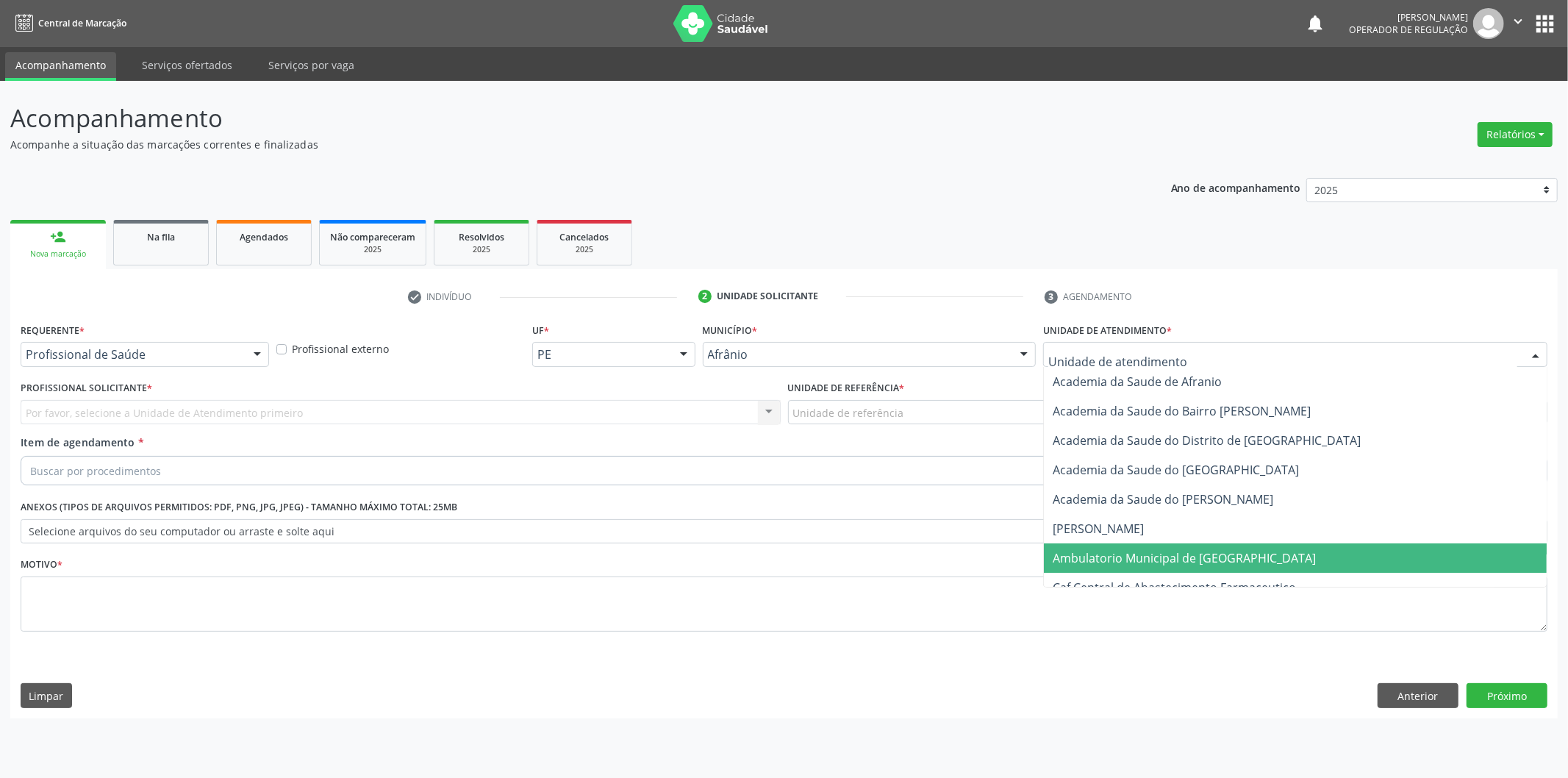
click at [1268, 558] on span "Ambulatorio Municipal de [GEOGRAPHIC_DATA]" at bounding box center [1295, 558] width 503 height 30
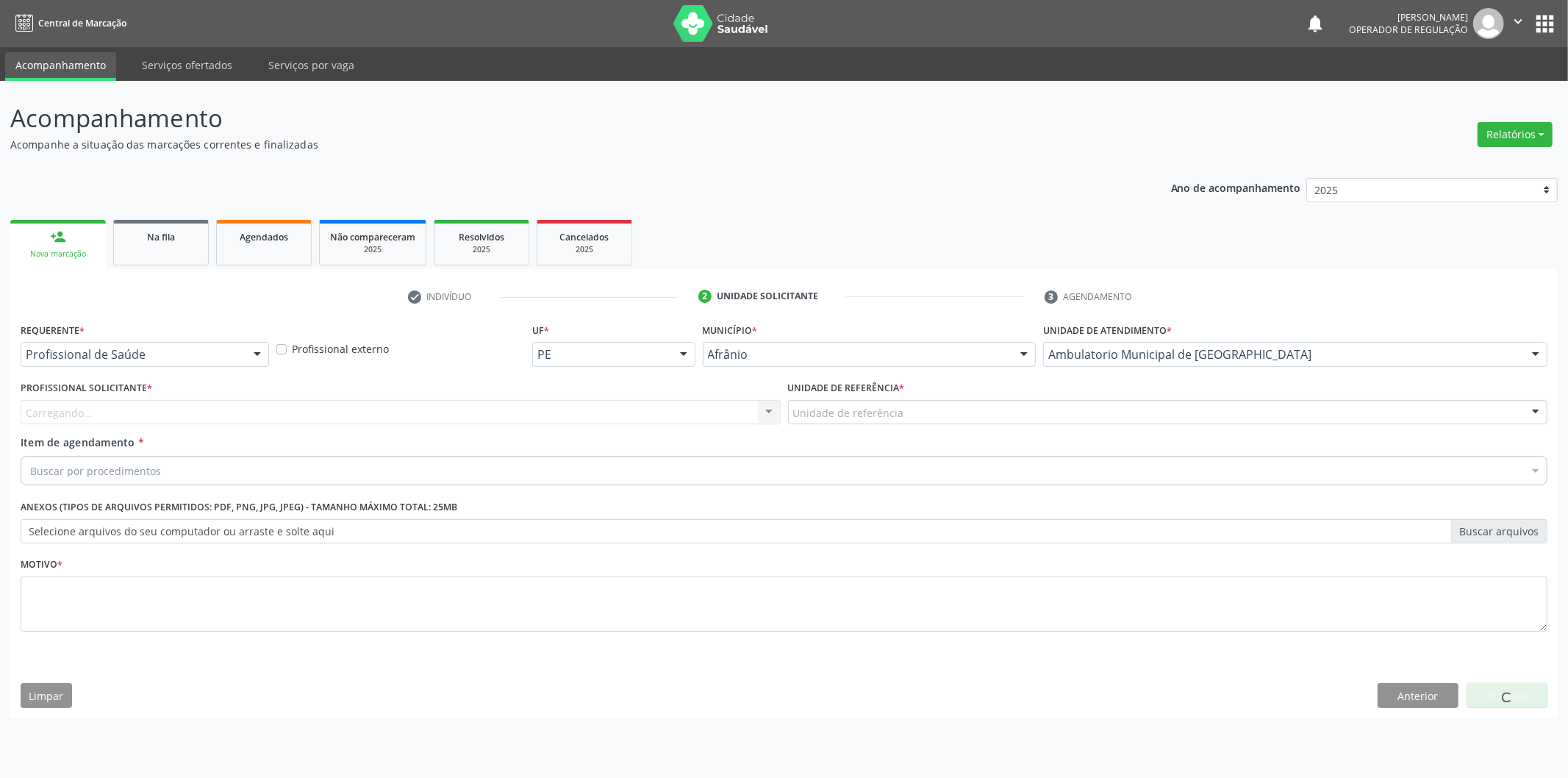
drag, startPoint x: 922, startPoint y: 419, endPoint x: 894, endPoint y: 425, distance: 28.6
click at [921, 418] on div "Unidade de referência" at bounding box center [1168, 412] width 760 height 25
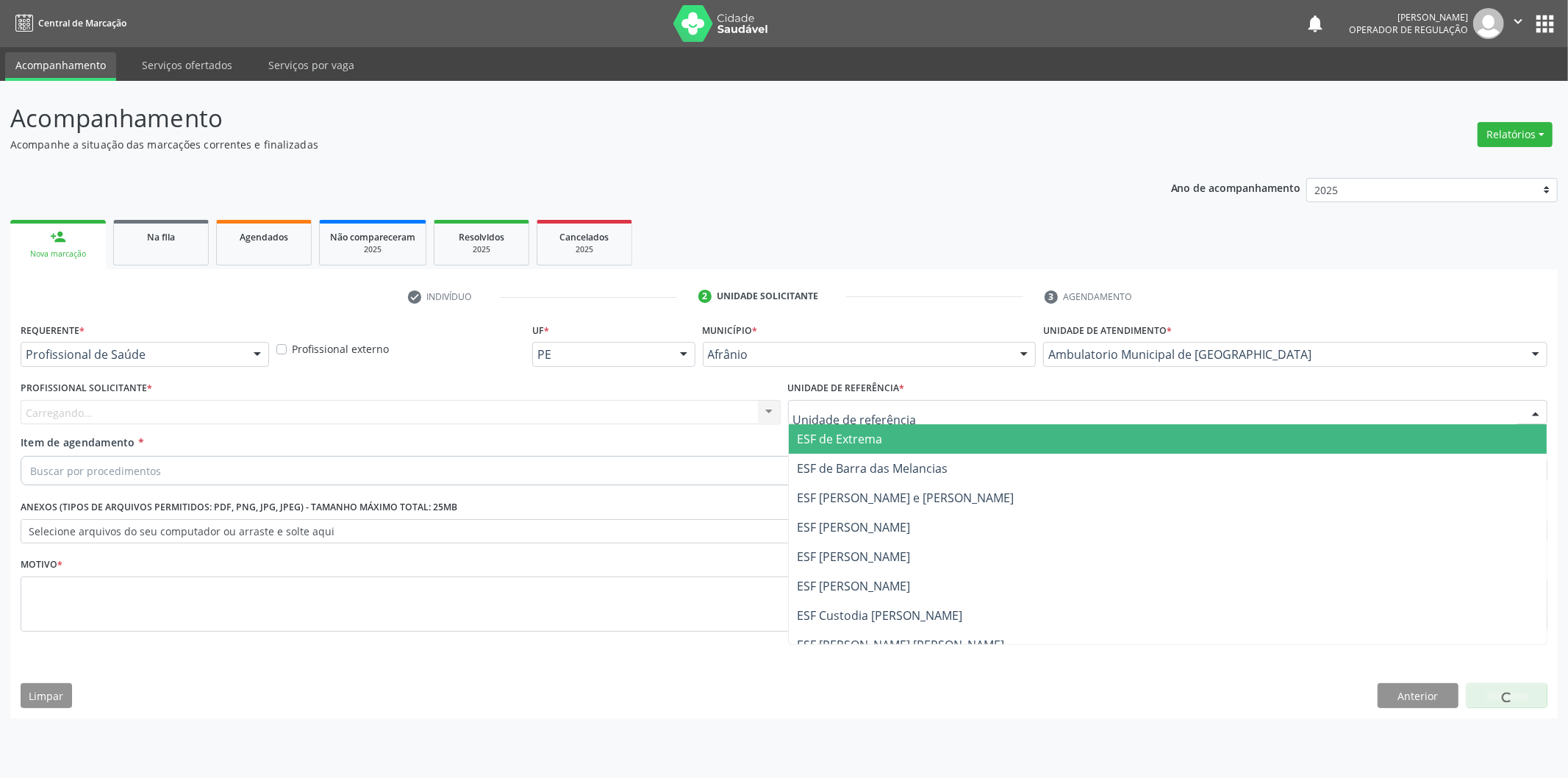
drag, startPoint x: 886, startPoint y: 433, endPoint x: 711, endPoint y: 429, distance: 175.0
click at [884, 436] on span "ESF de Extrema" at bounding box center [1168, 439] width 759 height 30
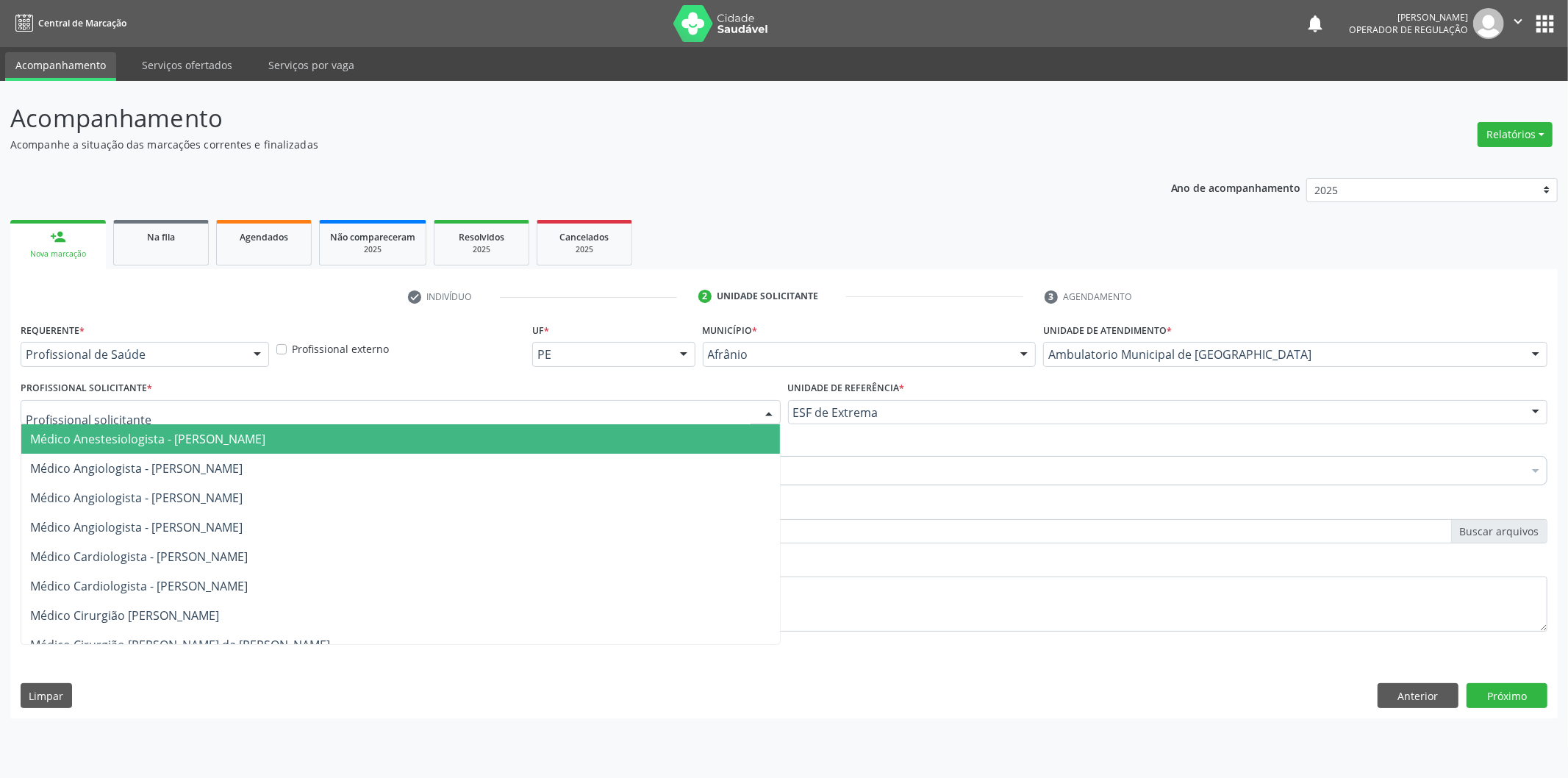
click at [650, 412] on div at bounding box center [400, 412] width 760 height 25
drag, startPoint x: 650, startPoint y: 429, endPoint x: 625, endPoint y: 442, distance: 28.2
click at [647, 432] on span "Médico Anestesiologista - [PERSON_NAME]" at bounding box center [400, 439] width 759 height 30
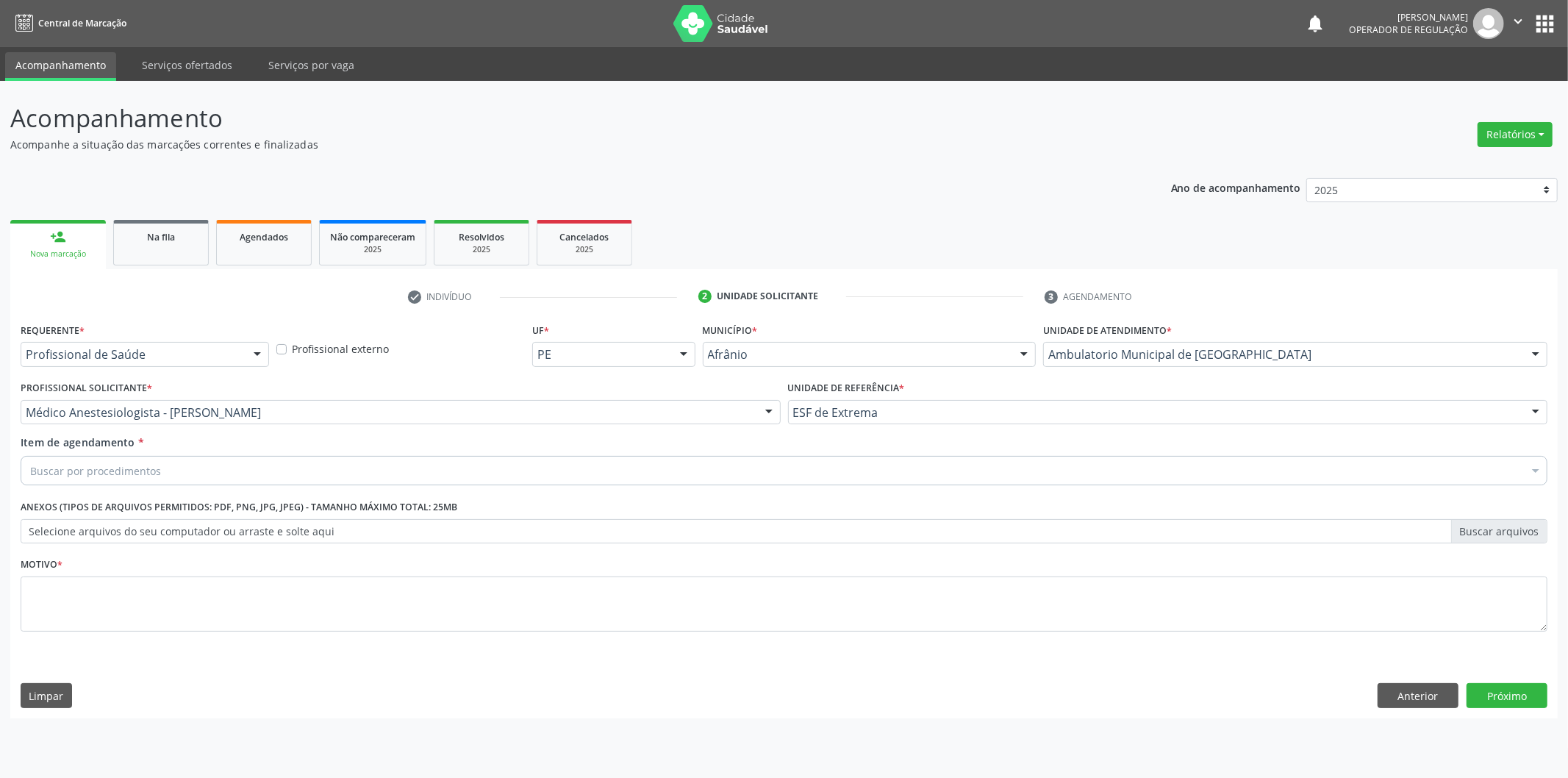
click at [409, 468] on div "Buscar por procedimentos" at bounding box center [784, 471] width 1526 height 30
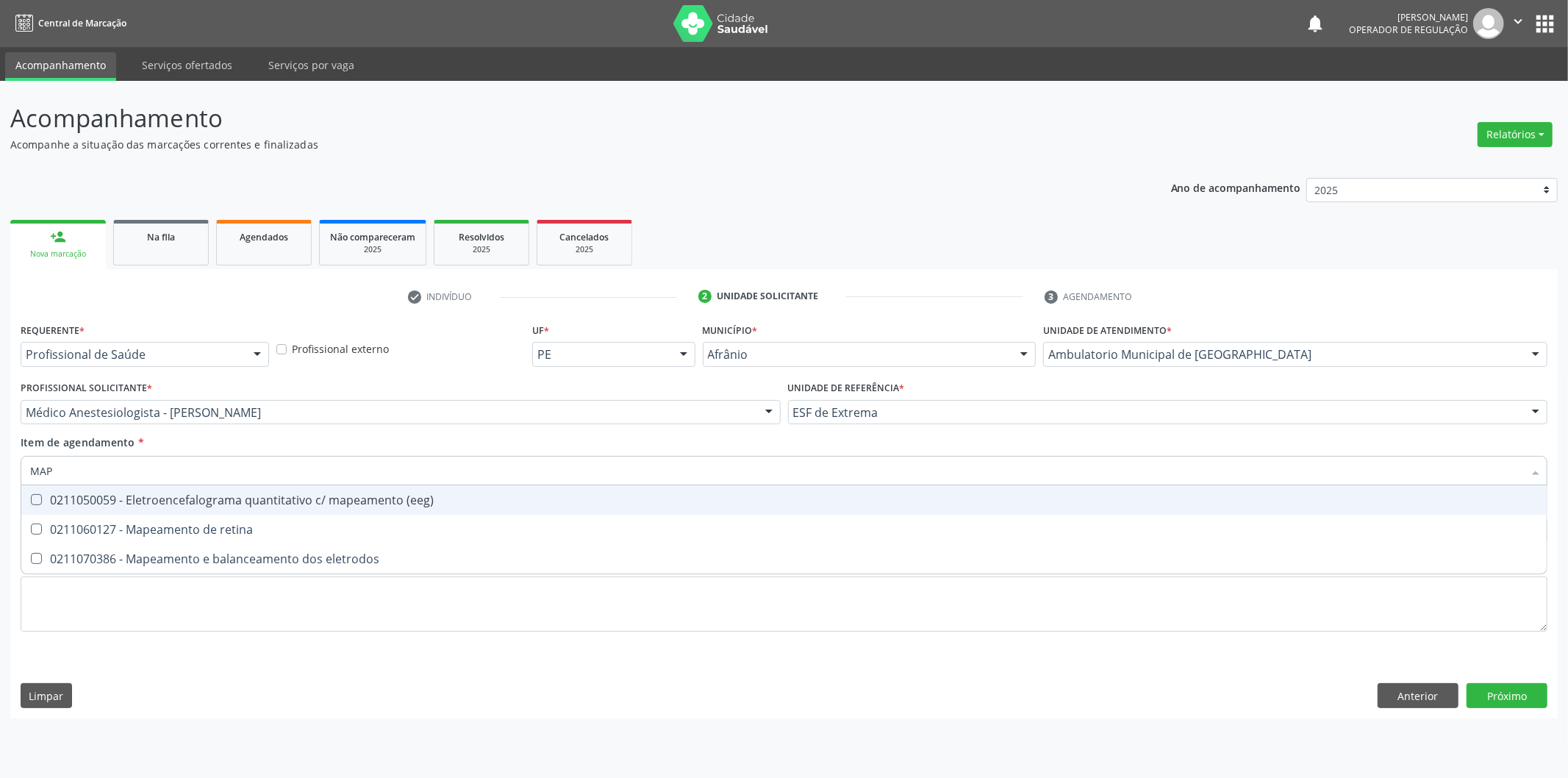
type input "MAPE"
click at [384, 496] on div "0211050059 - Eletroencefalograma quantitativo c/ mapeamento (eeg)" at bounding box center [784, 499] width 1508 height 12
click at [377, 504] on div "0211050059 - Eletroencefalograma quantitativo c/ mapeamento (eeg)" at bounding box center [784, 499] width 1508 height 12
checkbox \(eeg\) "false"
drag, startPoint x: 83, startPoint y: 466, endPoint x: 44, endPoint y: 466, distance: 39.0
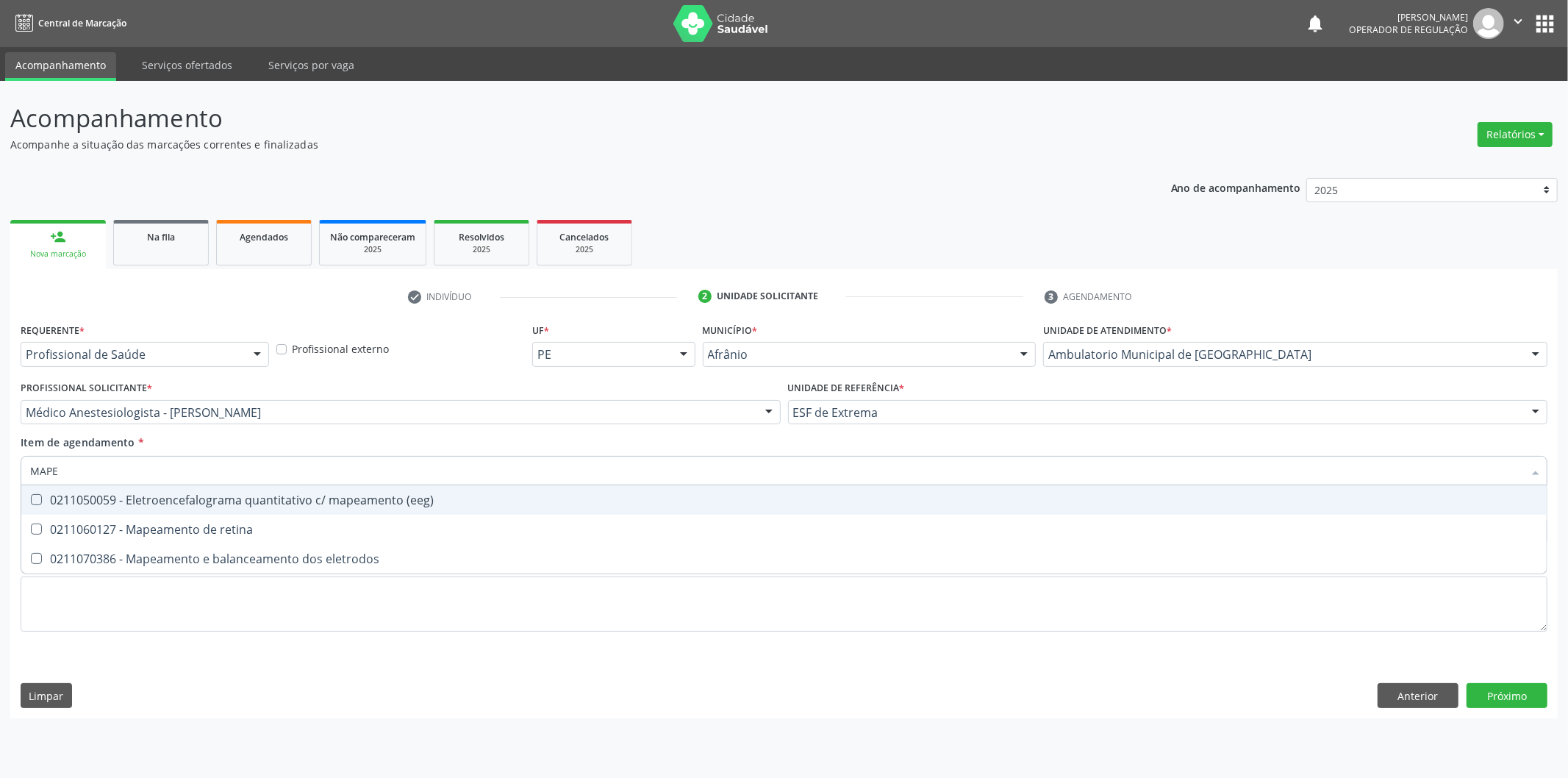
click at [44, 466] on input "MAPE" at bounding box center [777, 471] width 1493 height 30
drag, startPoint x: 102, startPoint y: 465, endPoint x: 34, endPoint y: 472, distance: 68.4
click at [34, 472] on input "MAPE" at bounding box center [777, 471] width 1493 height 30
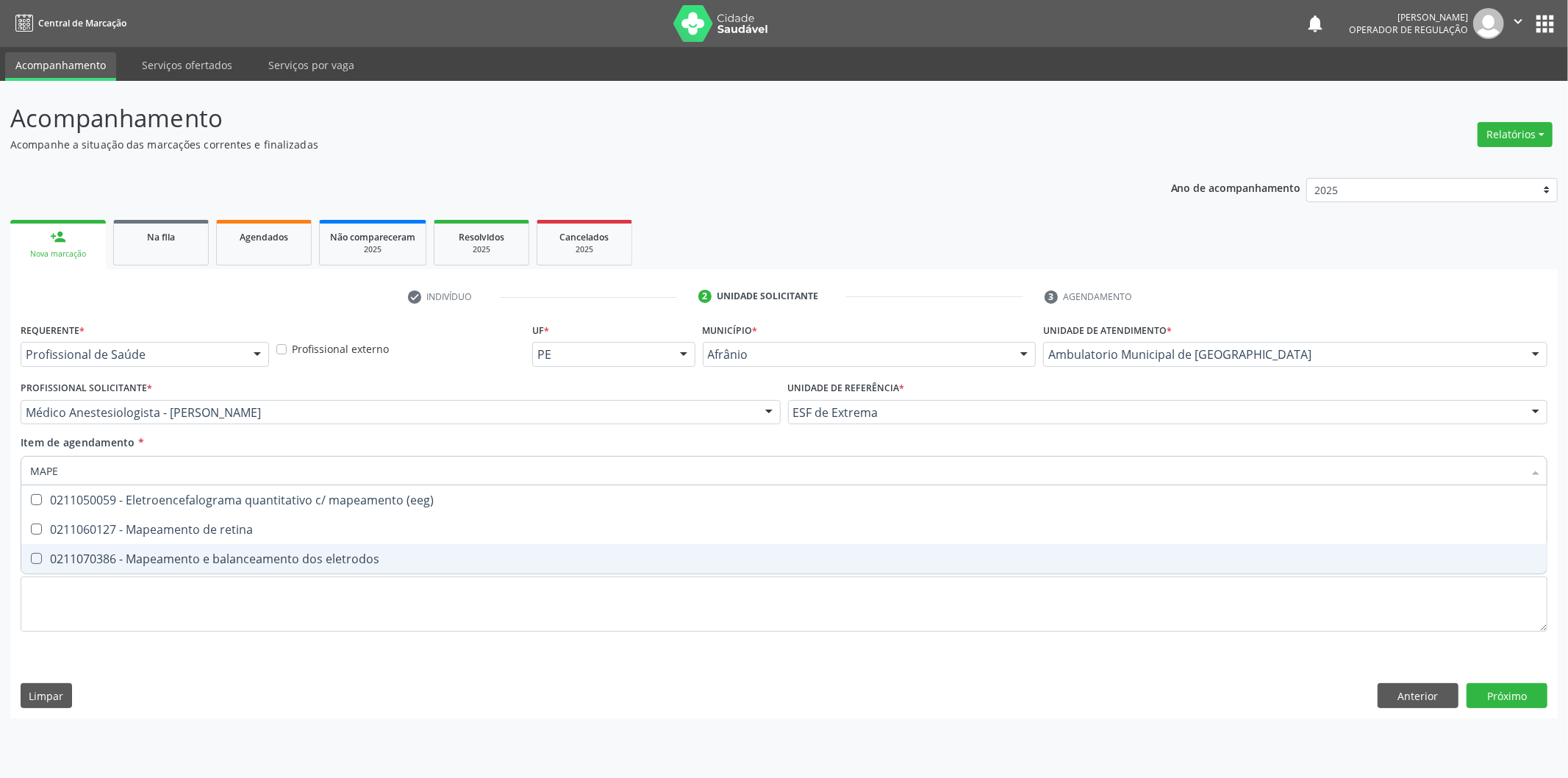
click at [183, 560] on div "0211070386 - Mapeamento e balanceamento dos eletrodos" at bounding box center [784, 558] width 1508 height 12
checkbox eletrodos "true"
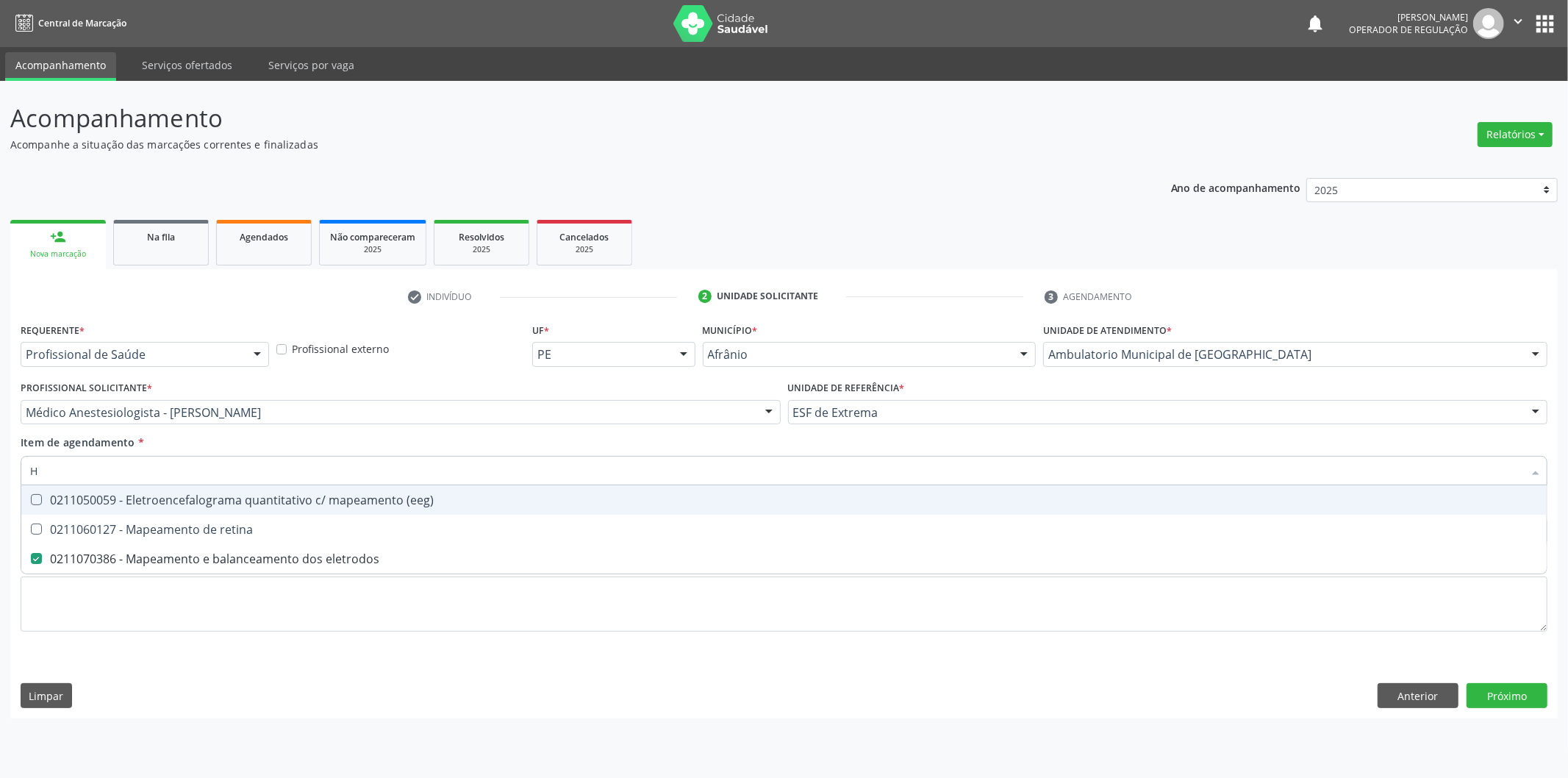
type input "HO"
checkbox eletrodos "false"
type input "HOLTER"
click at [153, 501] on div "0211020044 - Monitoramento pelo sistema holter 24 hs (3 canais)" at bounding box center [784, 499] width 1508 height 12
checkbox canais\) "true"
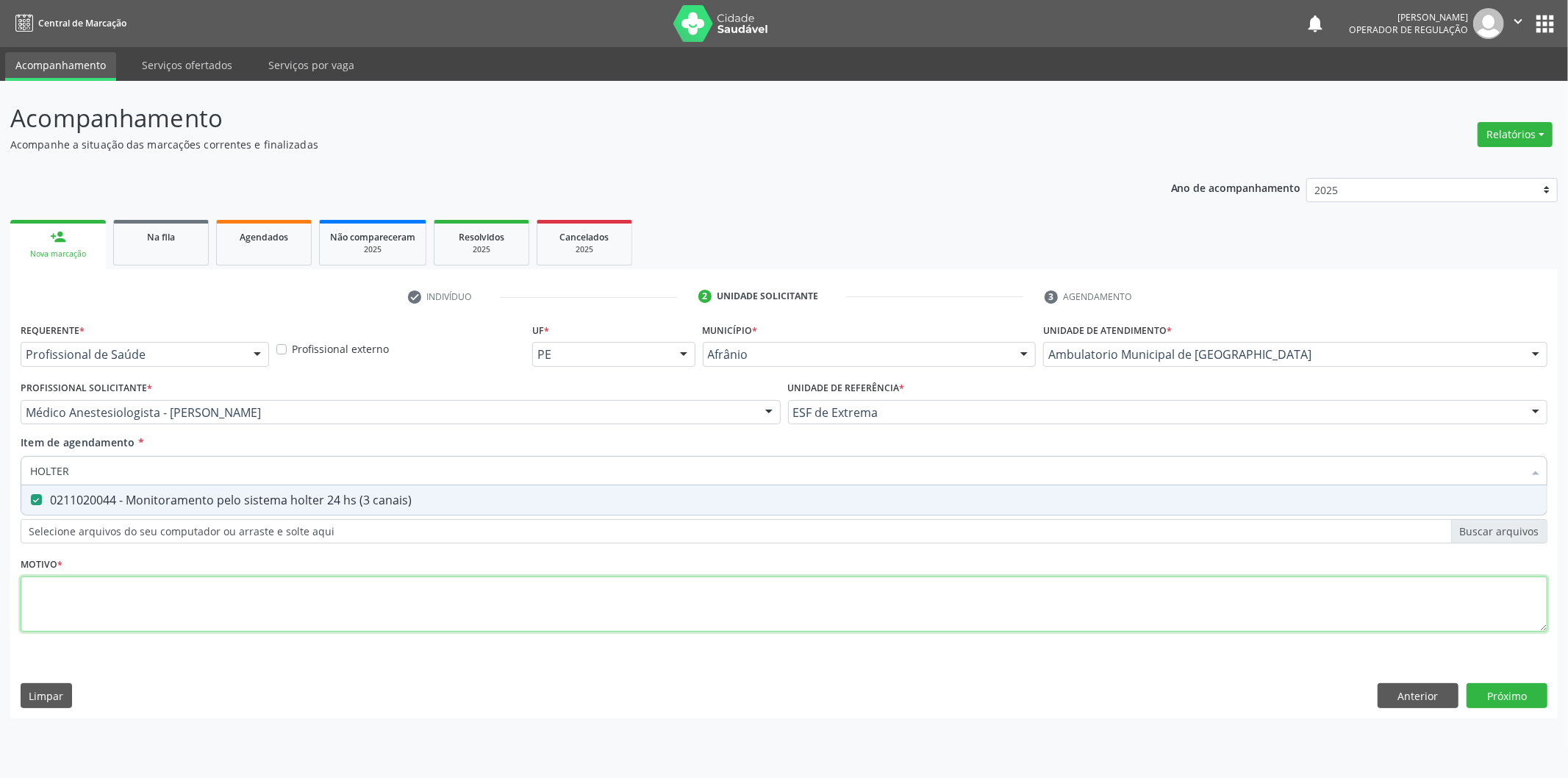
click at [135, 631] on div "Requerente * Profissional de Saúde Profissional de Saúde Paciente Nenhum result…" at bounding box center [784, 485] width 1526 height 333
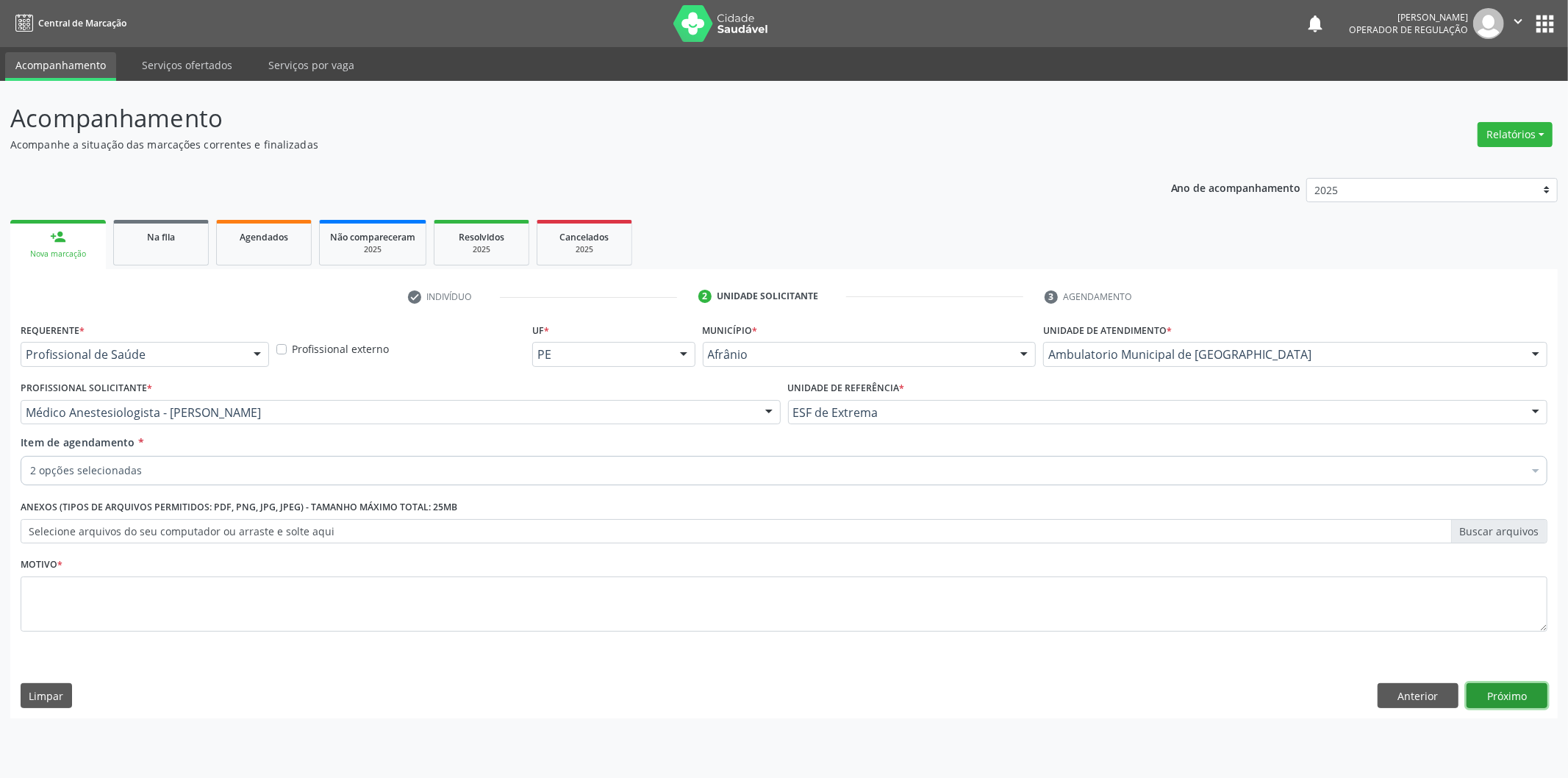
click at [1520, 699] on button "Próximo" at bounding box center [1506, 695] width 81 height 25
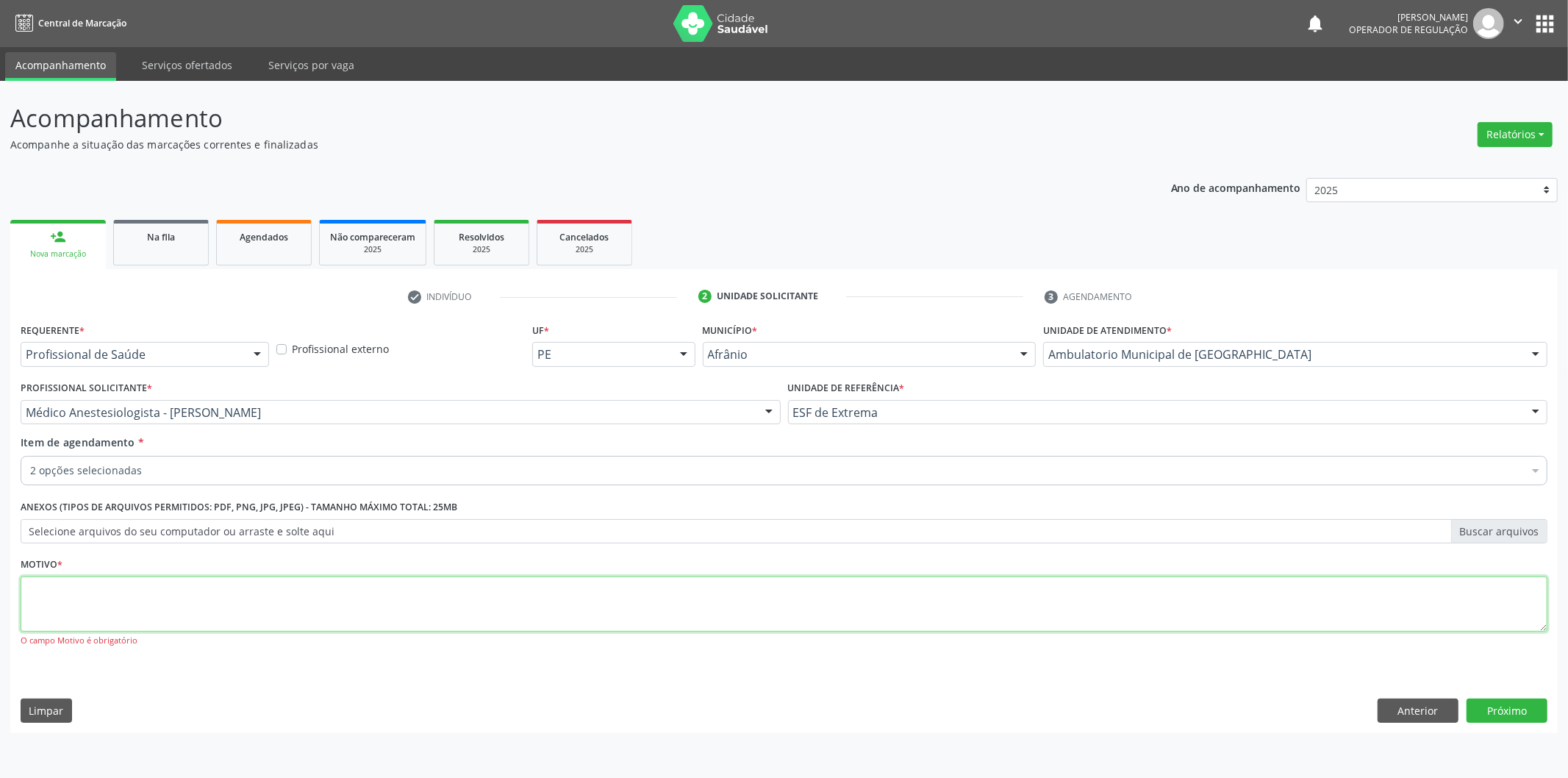
click at [452, 583] on textarea at bounding box center [784, 604] width 1526 height 56
type textarea "A PEDIDO"
click at [1512, 718] on button "Próximo" at bounding box center [1506, 710] width 81 height 25
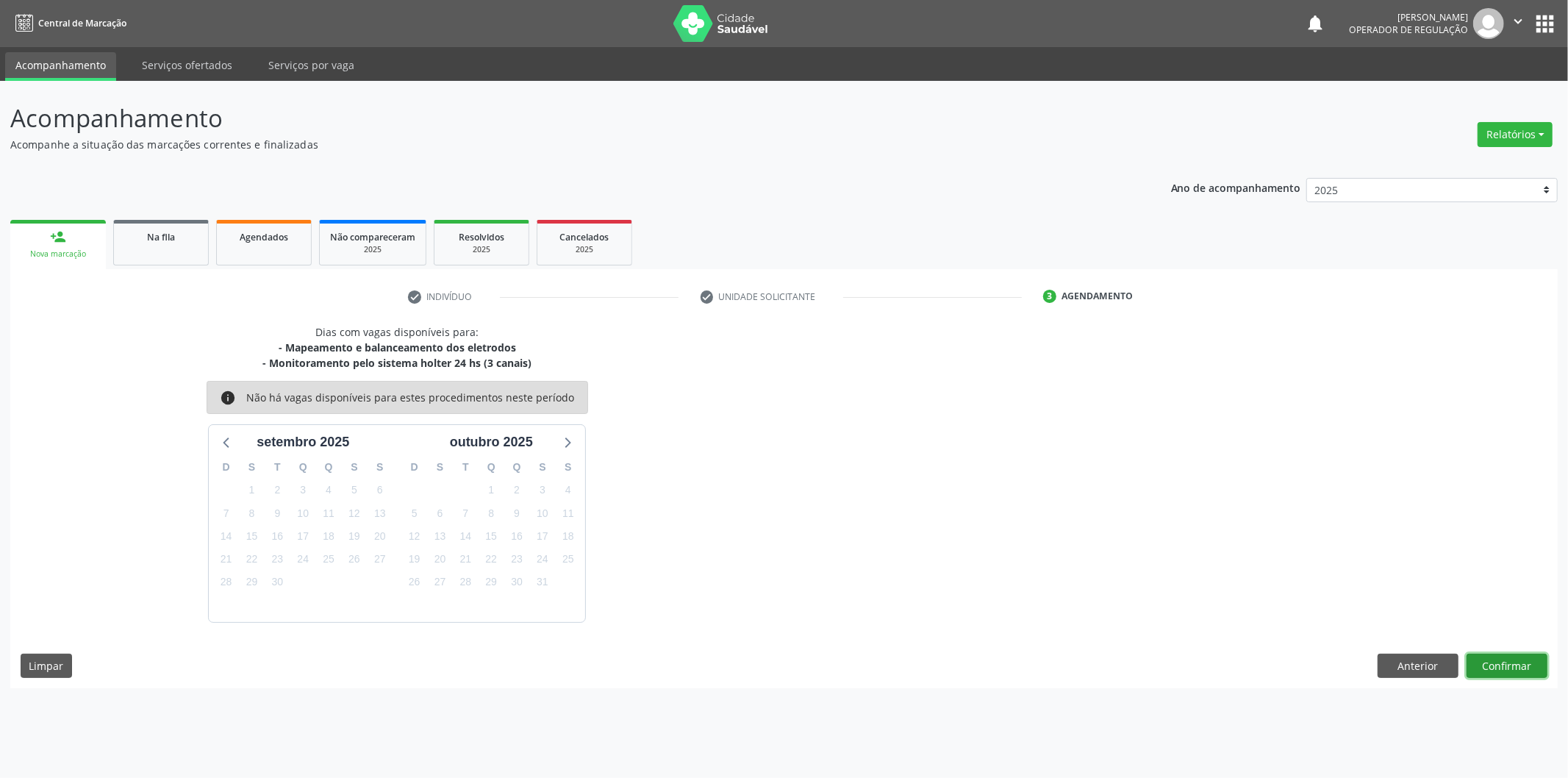
click at [1509, 663] on button "Confirmar" at bounding box center [1506, 666] width 81 height 25
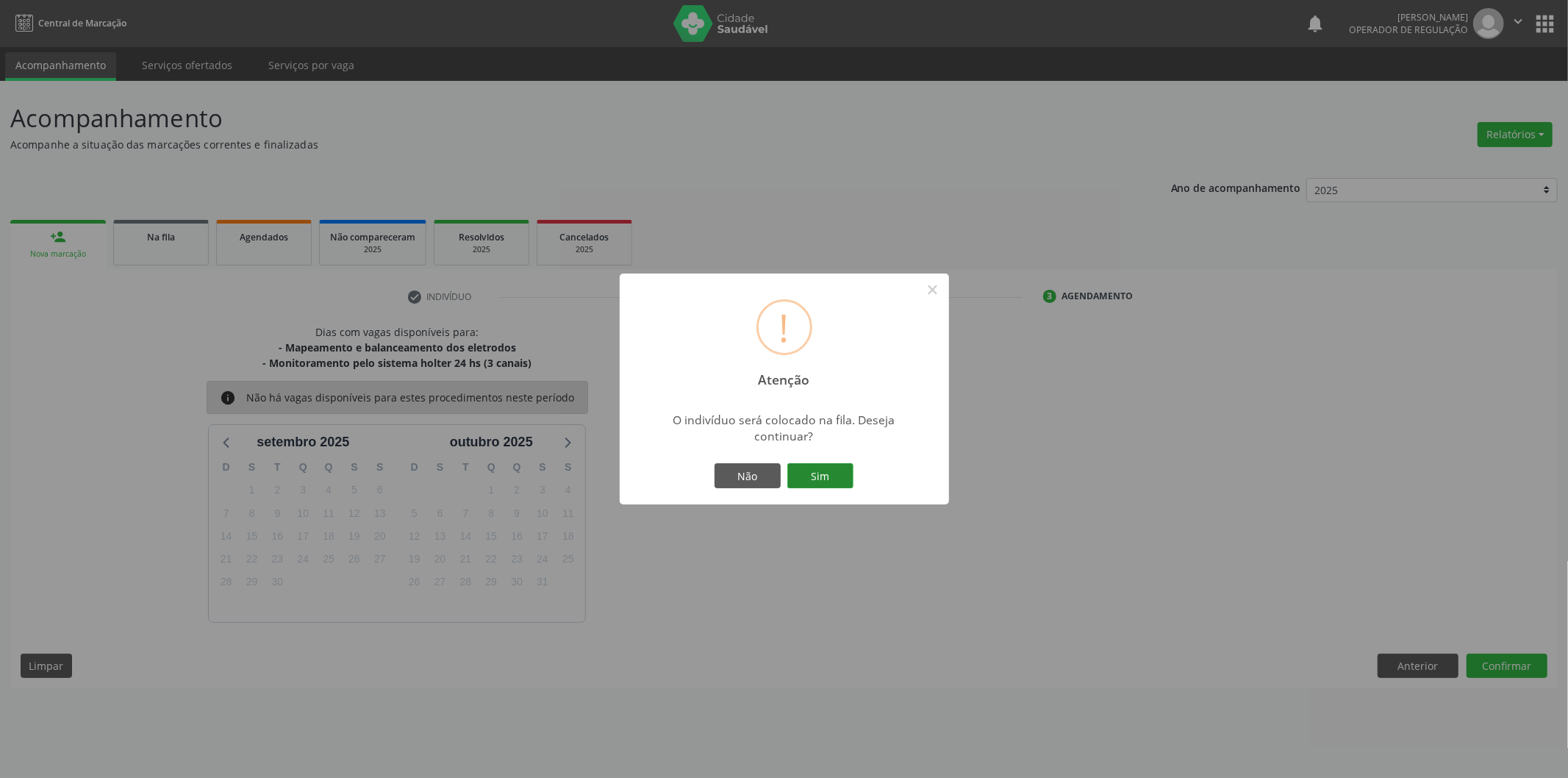
click at [793, 471] on button "Sim" at bounding box center [820, 475] width 66 height 25
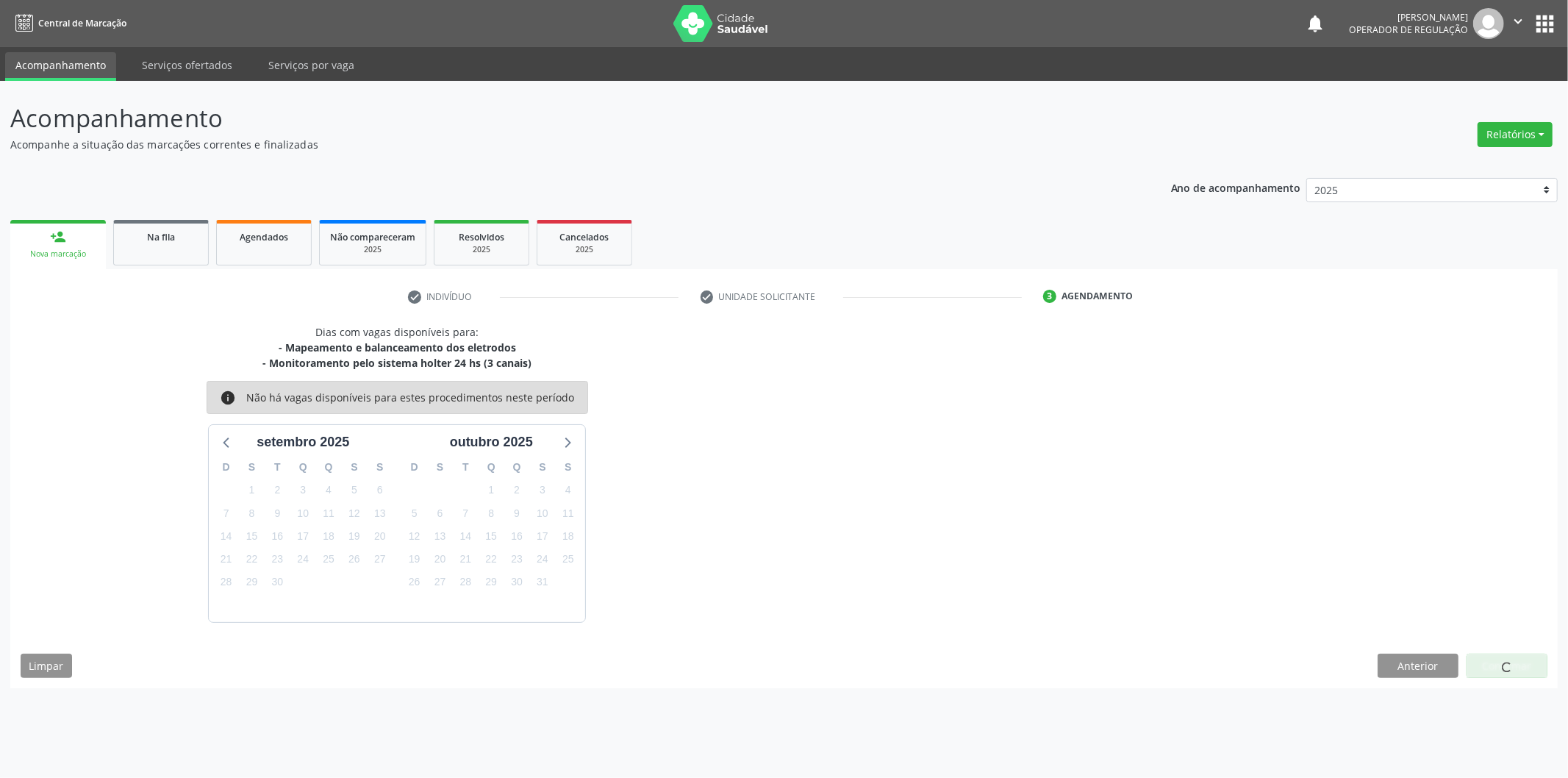
click at [56, 239] on div "person_add" at bounding box center [57, 236] width 16 height 16
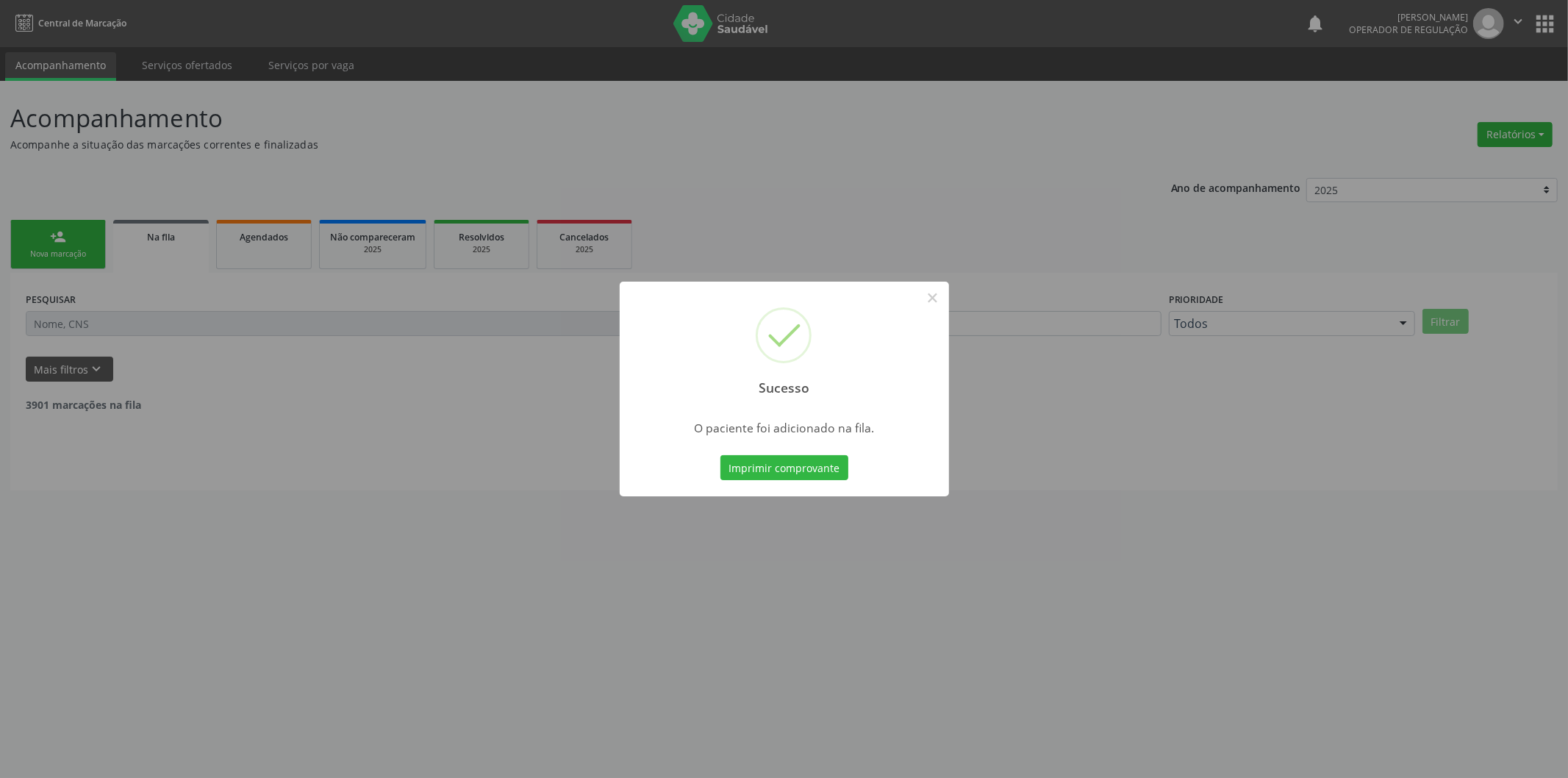
click at [1486, 658] on div "Sucesso × O paciente foi adicionado na fila. Imprimir comprovante Cancel" at bounding box center [784, 389] width 1568 height 778
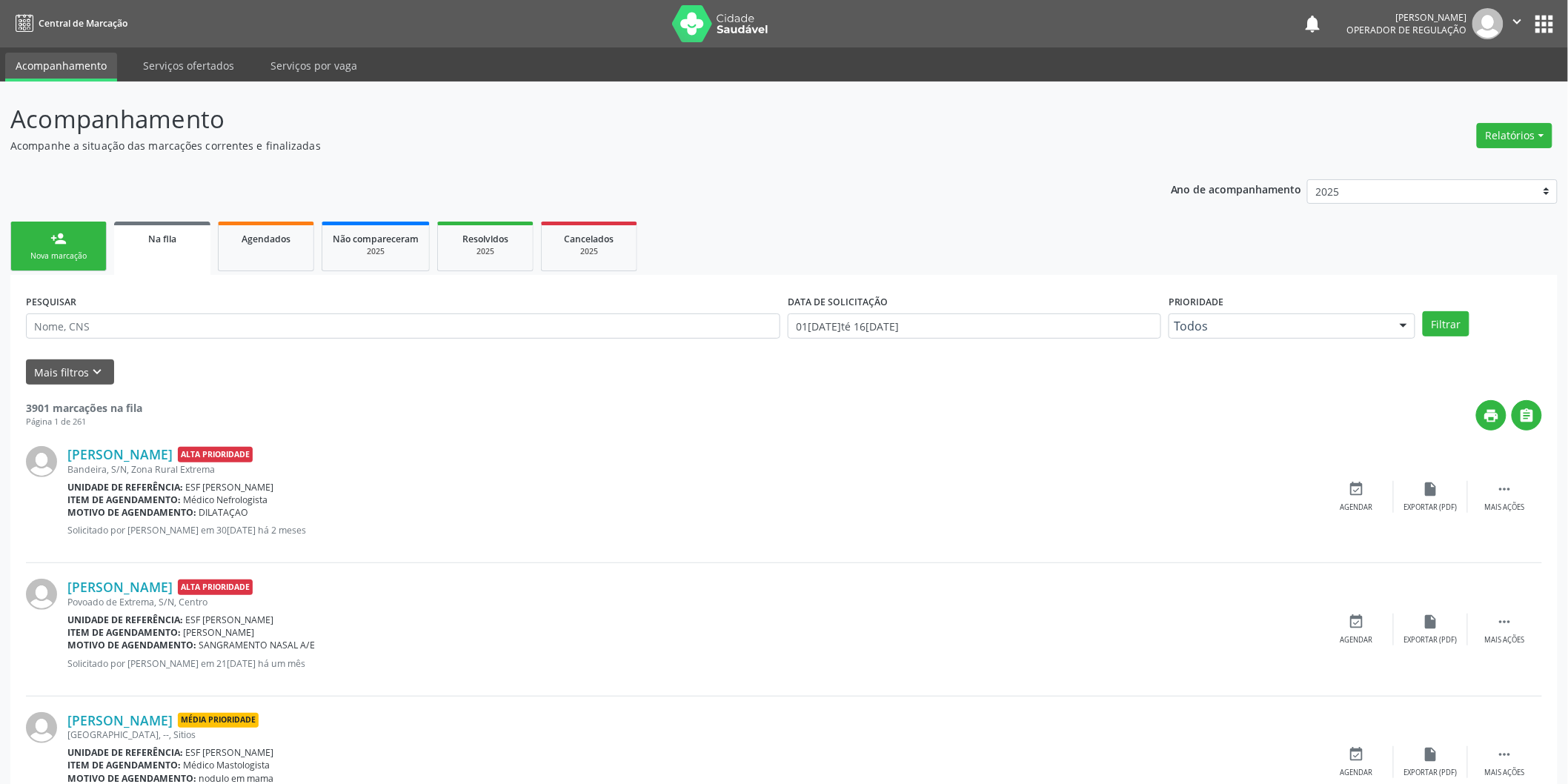
click at [57, 253] on div "Nova marcação" at bounding box center [58, 256] width 74 height 11
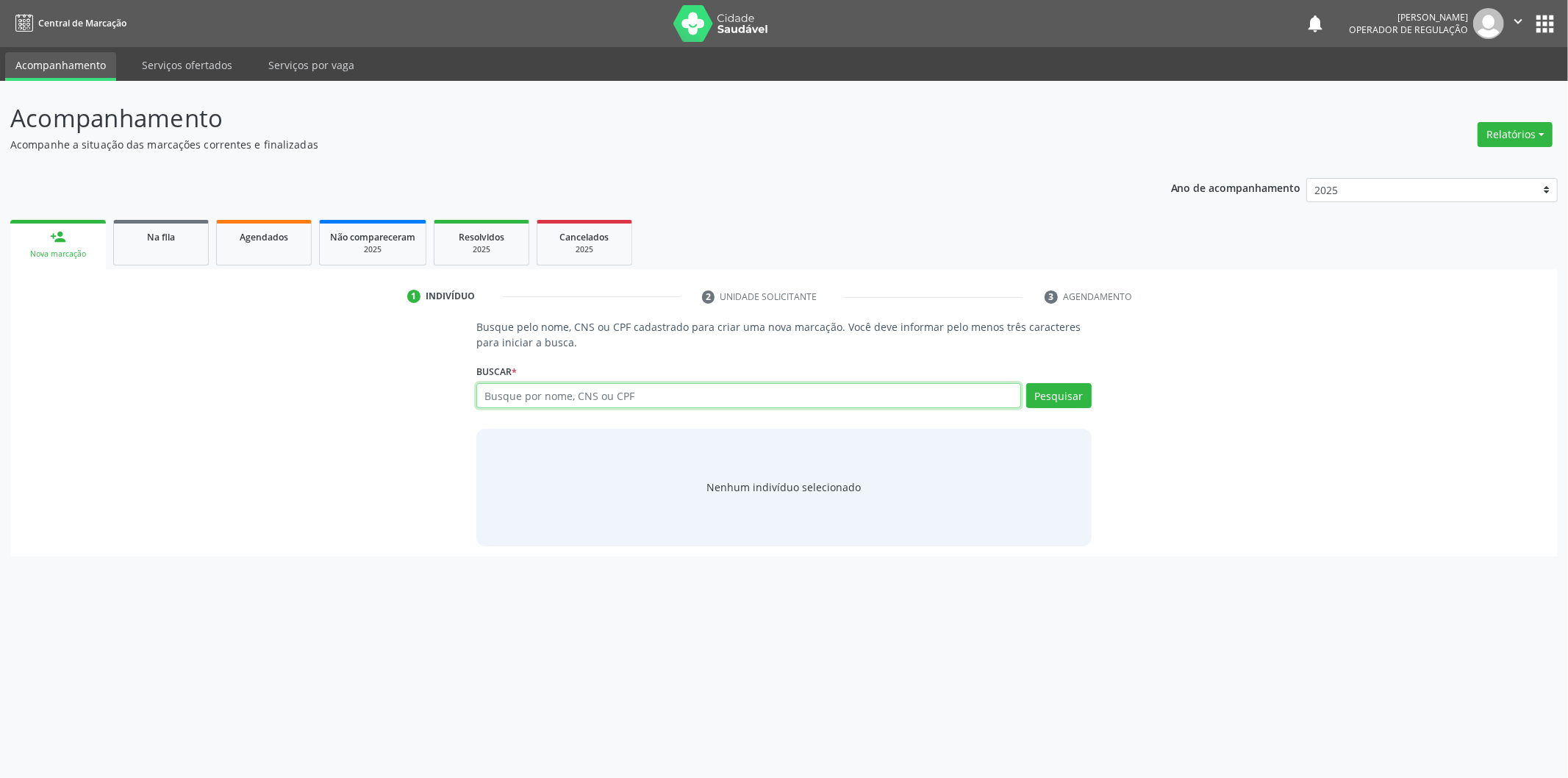
click at [546, 387] on input "text" at bounding box center [748, 395] width 545 height 25
click at [618, 392] on input "text" at bounding box center [748, 395] width 545 height 25
type input "08797440493"
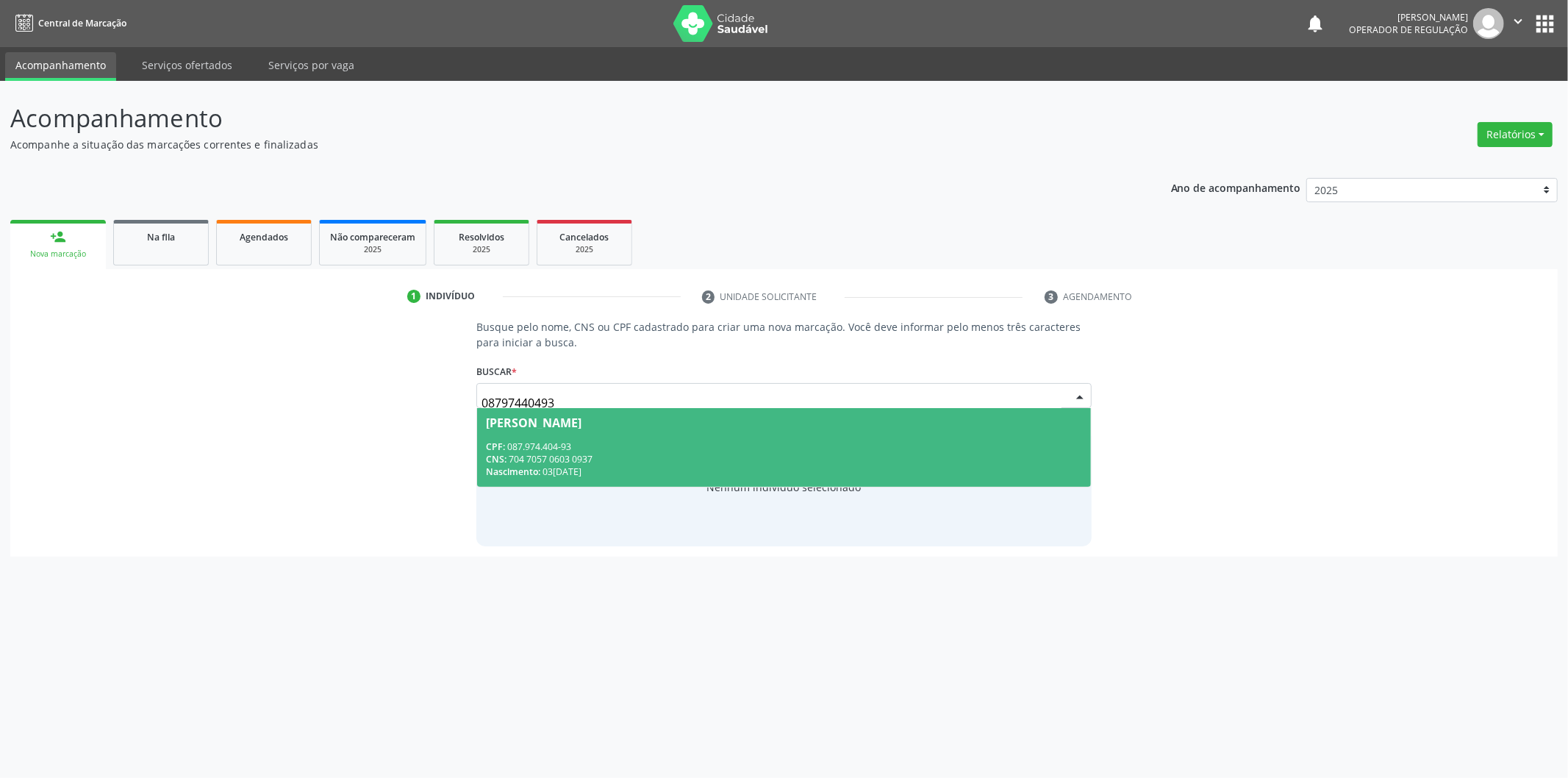
click at [646, 458] on div "CNS: 704 7057 0603 0937" at bounding box center [784, 458] width 596 height 12
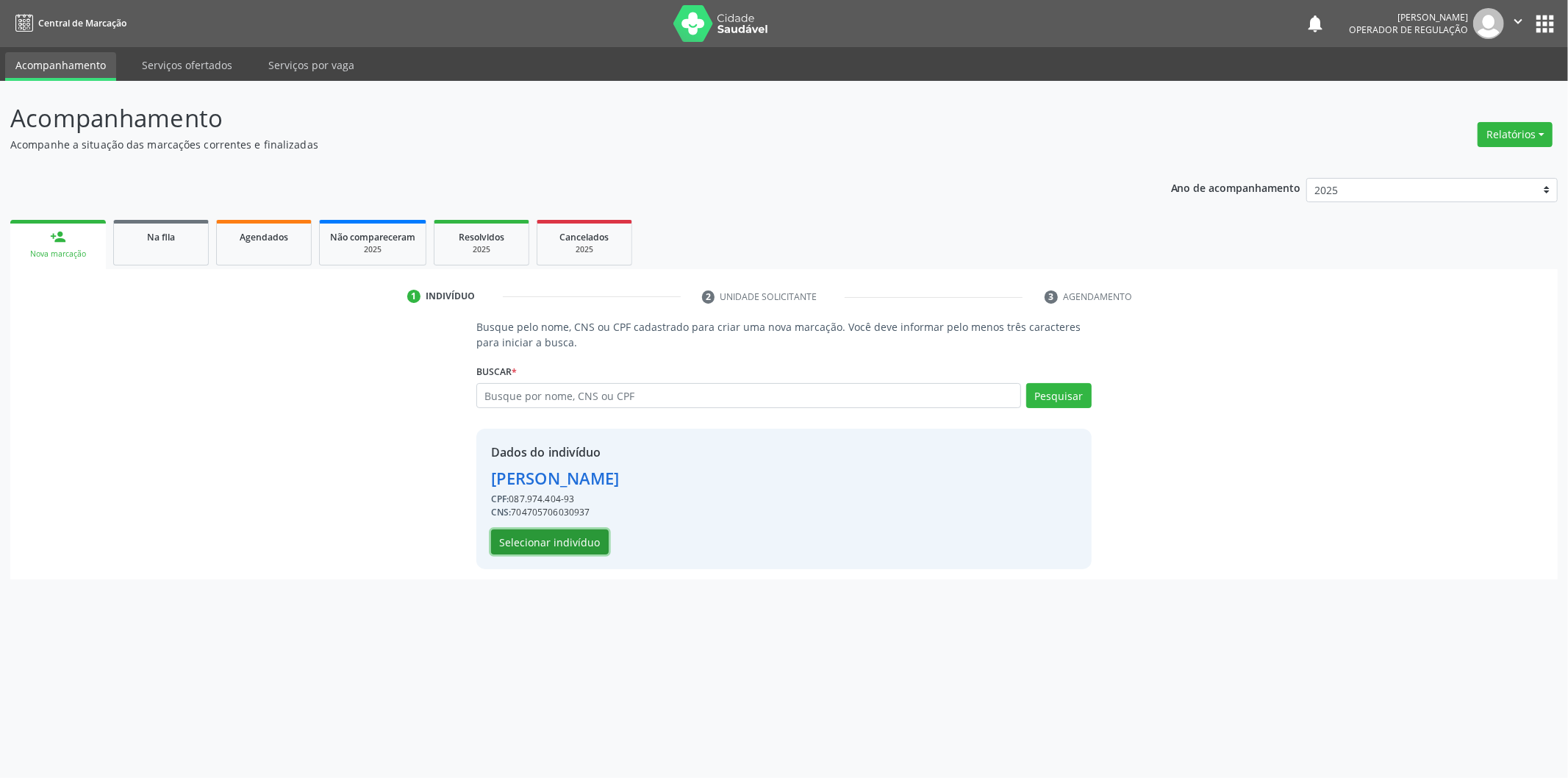
click at [536, 540] on button "Selecionar indivíduo" at bounding box center [549, 541] width 118 height 25
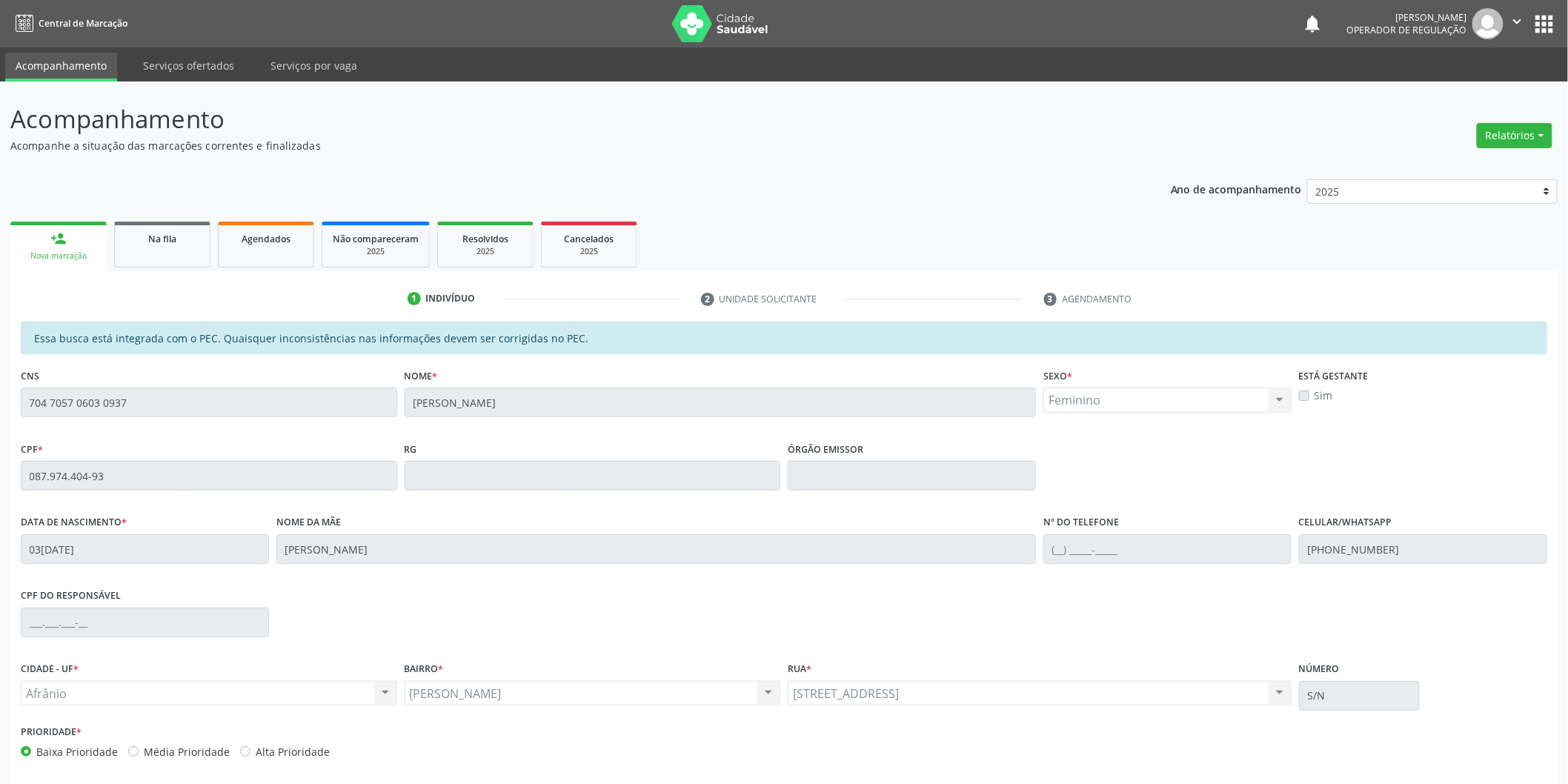
drag, startPoint x: 1575, startPoint y: 665, endPoint x: 1580, endPoint y: 742, distance: 77.2
click at [1568, 728] on html "Central de Marcação notifications [PERSON_NAME] Operador de regulação  Configu…" at bounding box center [784, 392] width 1568 height 784
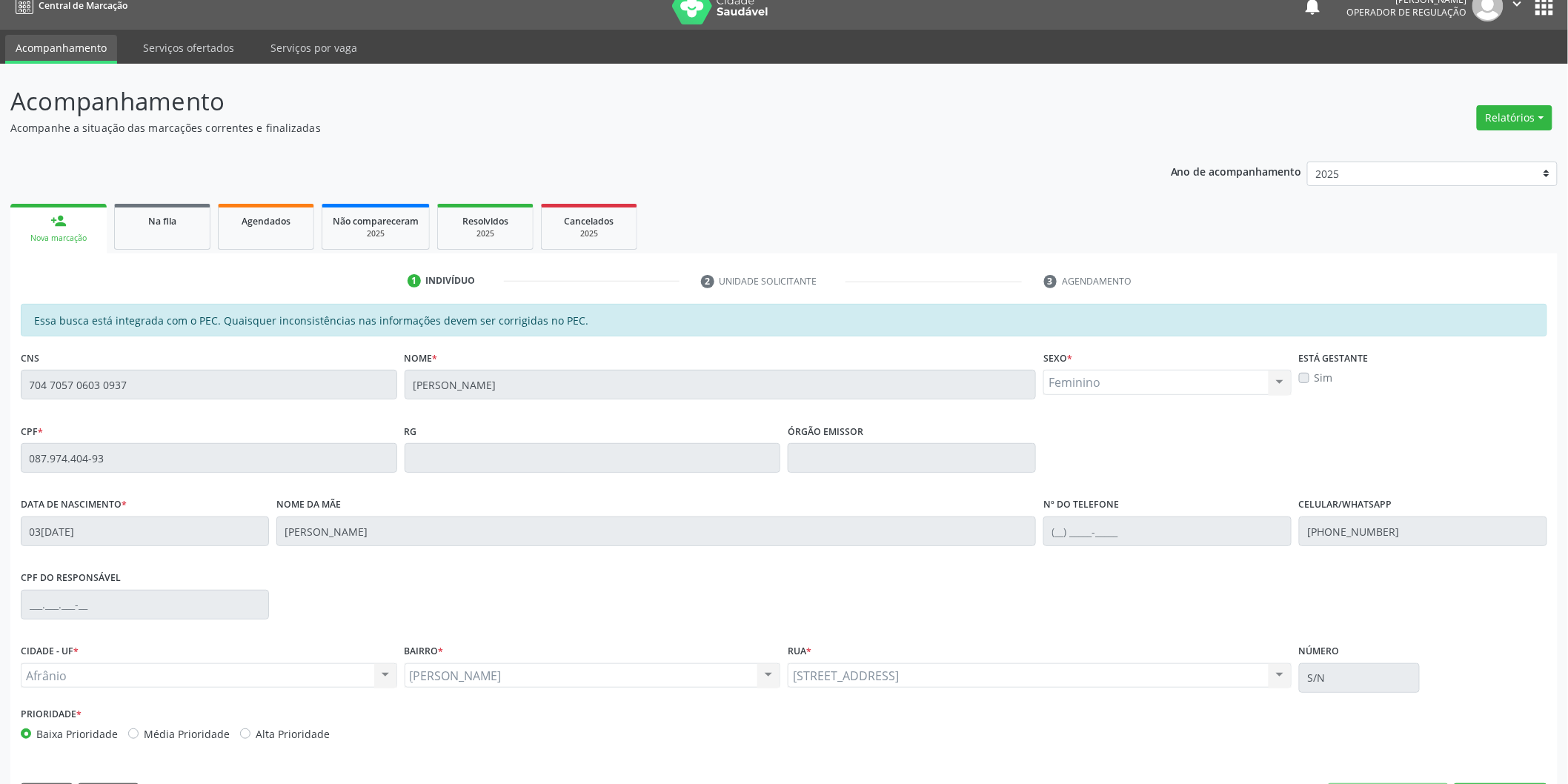
scroll to position [62, 0]
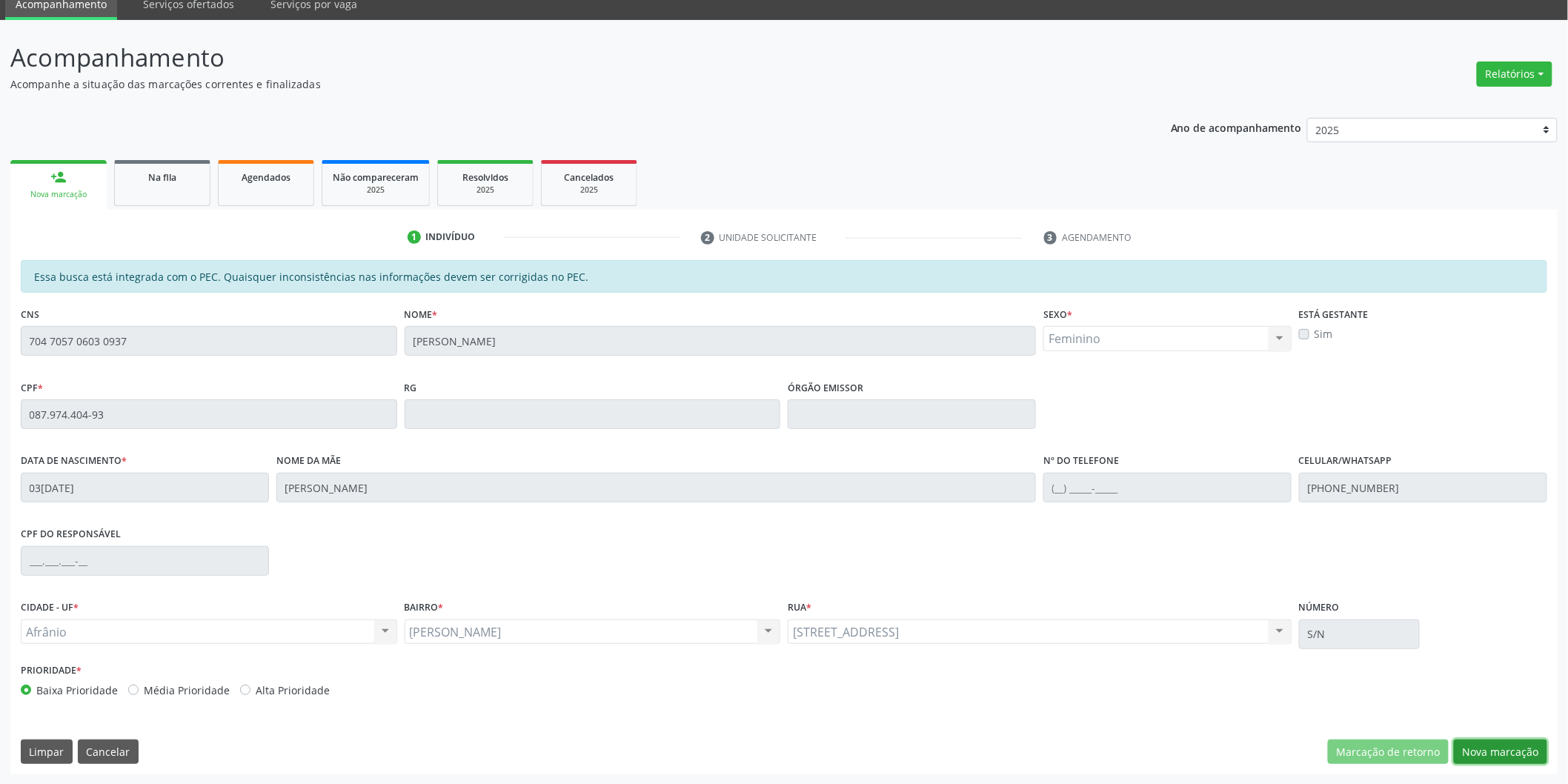
click at [1515, 756] on button "Nova marcação" at bounding box center [1501, 751] width 93 height 25
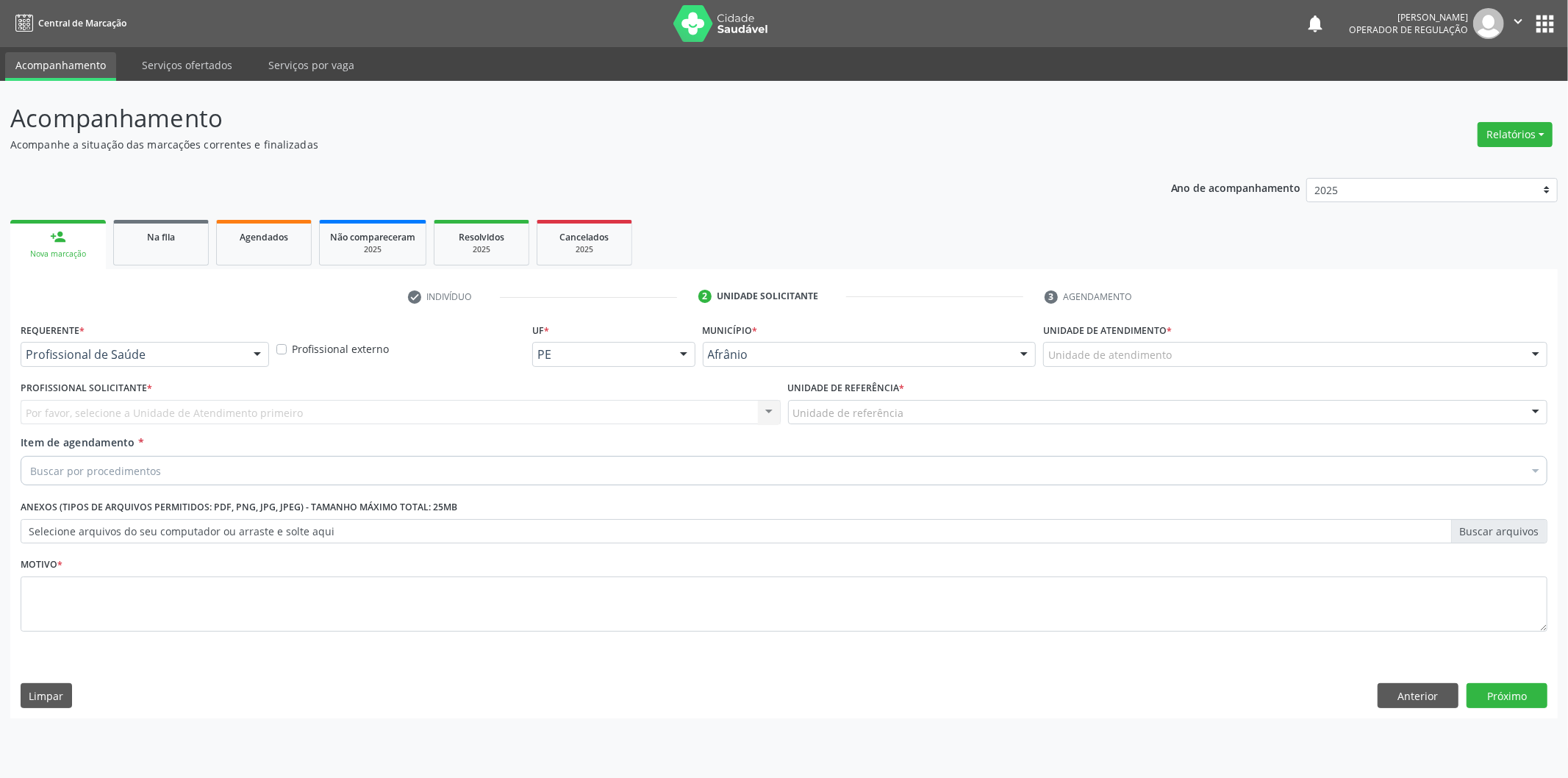
click at [1347, 362] on div "Unidade de atendimento" at bounding box center [1295, 354] width 504 height 25
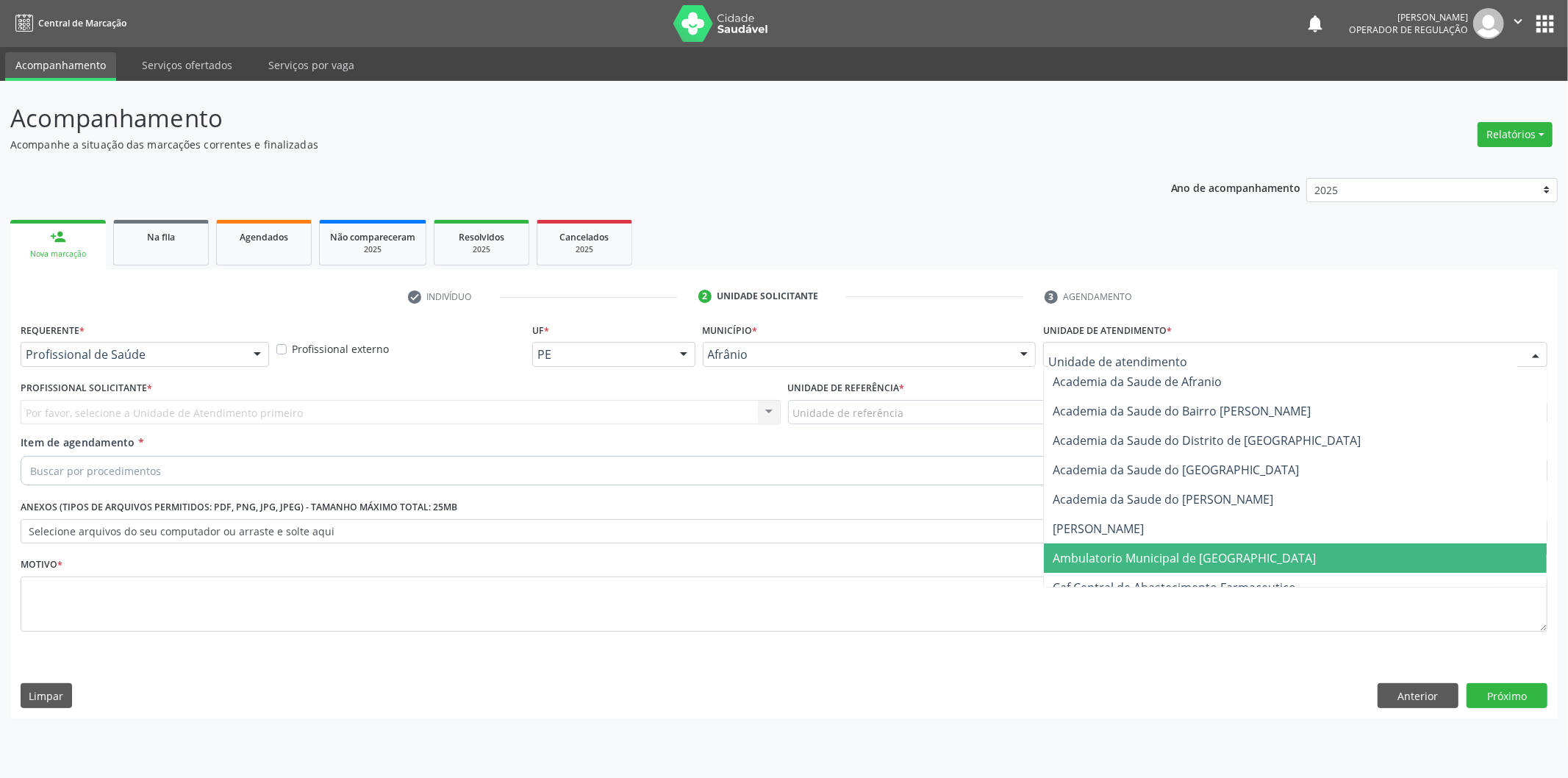
drag, startPoint x: 1327, startPoint y: 551, endPoint x: 1272, endPoint y: 530, distance: 58.9
click at [1323, 551] on span "Ambulatorio Municipal de [GEOGRAPHIC_DATA]" at bounding box center [1295, 558] width 503 height 30
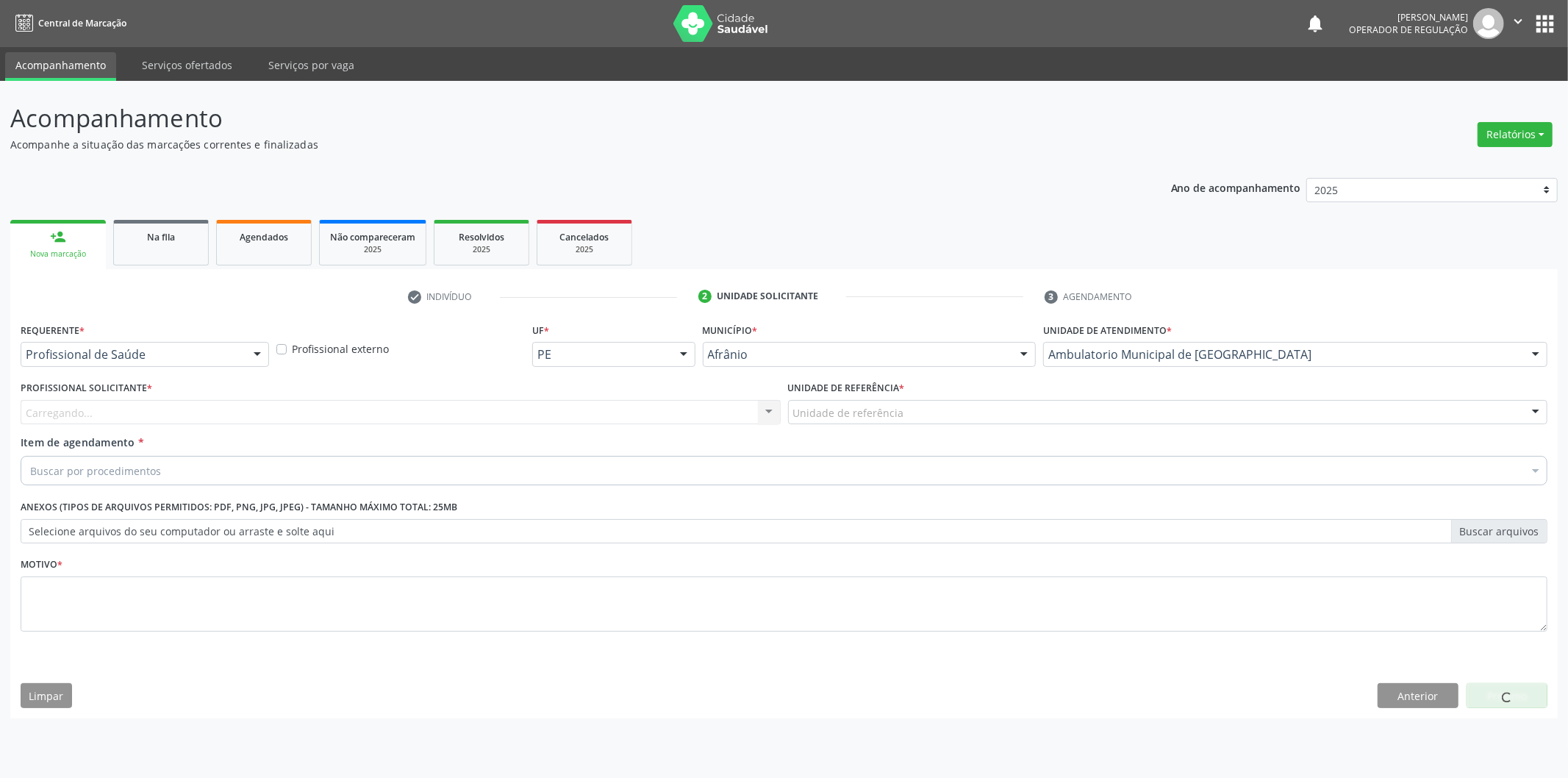
click at [1024, 420] on div "Unidade de referência" at bounding box center [1168, 412] width 760 height 25
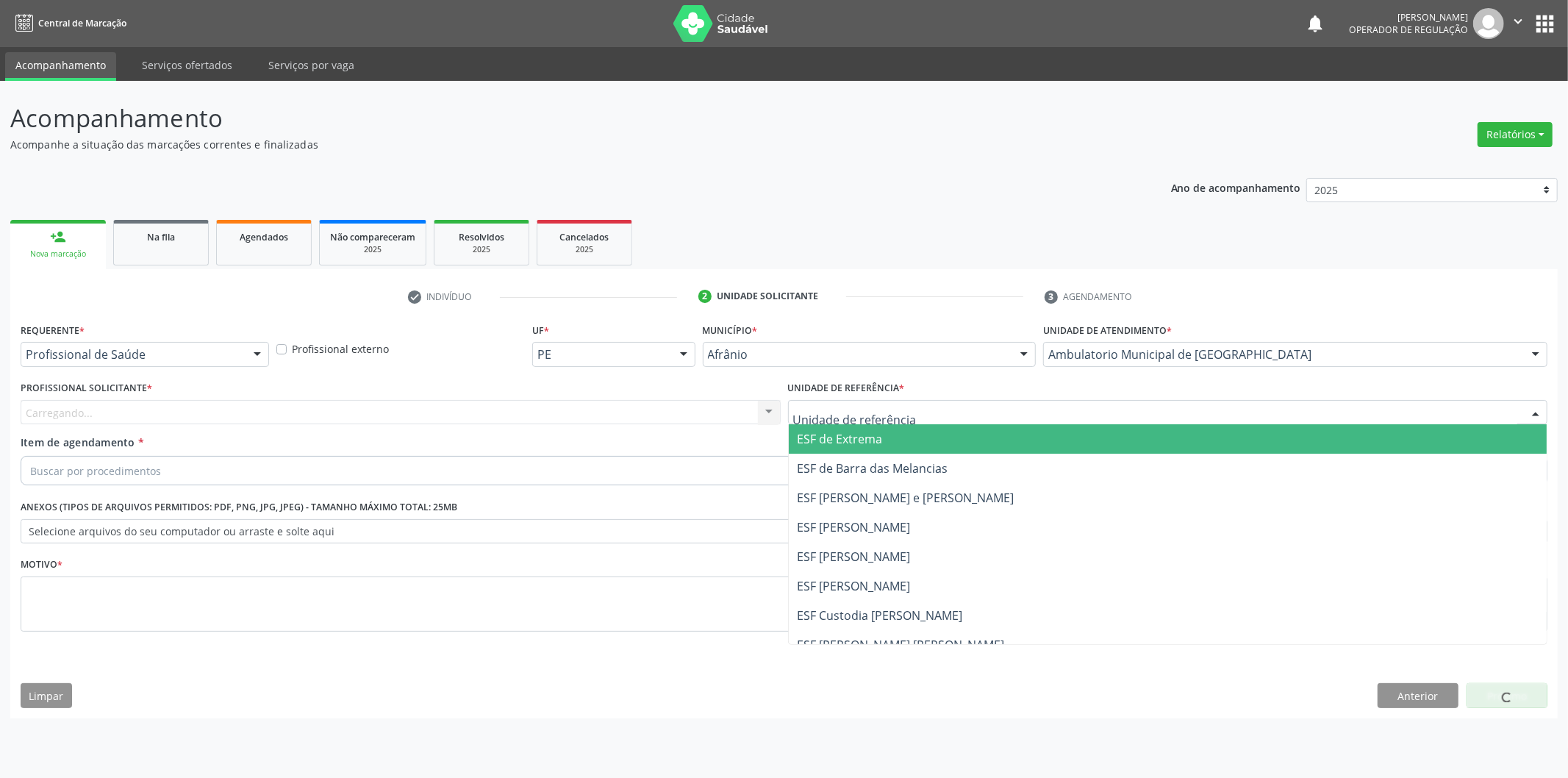
drag, startPoint x: 976, startPoint y: 440, endPoint x: 907, endPoint y: 441, distance: 69.0
click at [974, 440] on span "ESF de Extrema" at bounding box center [1168, 439] width 759 height 30
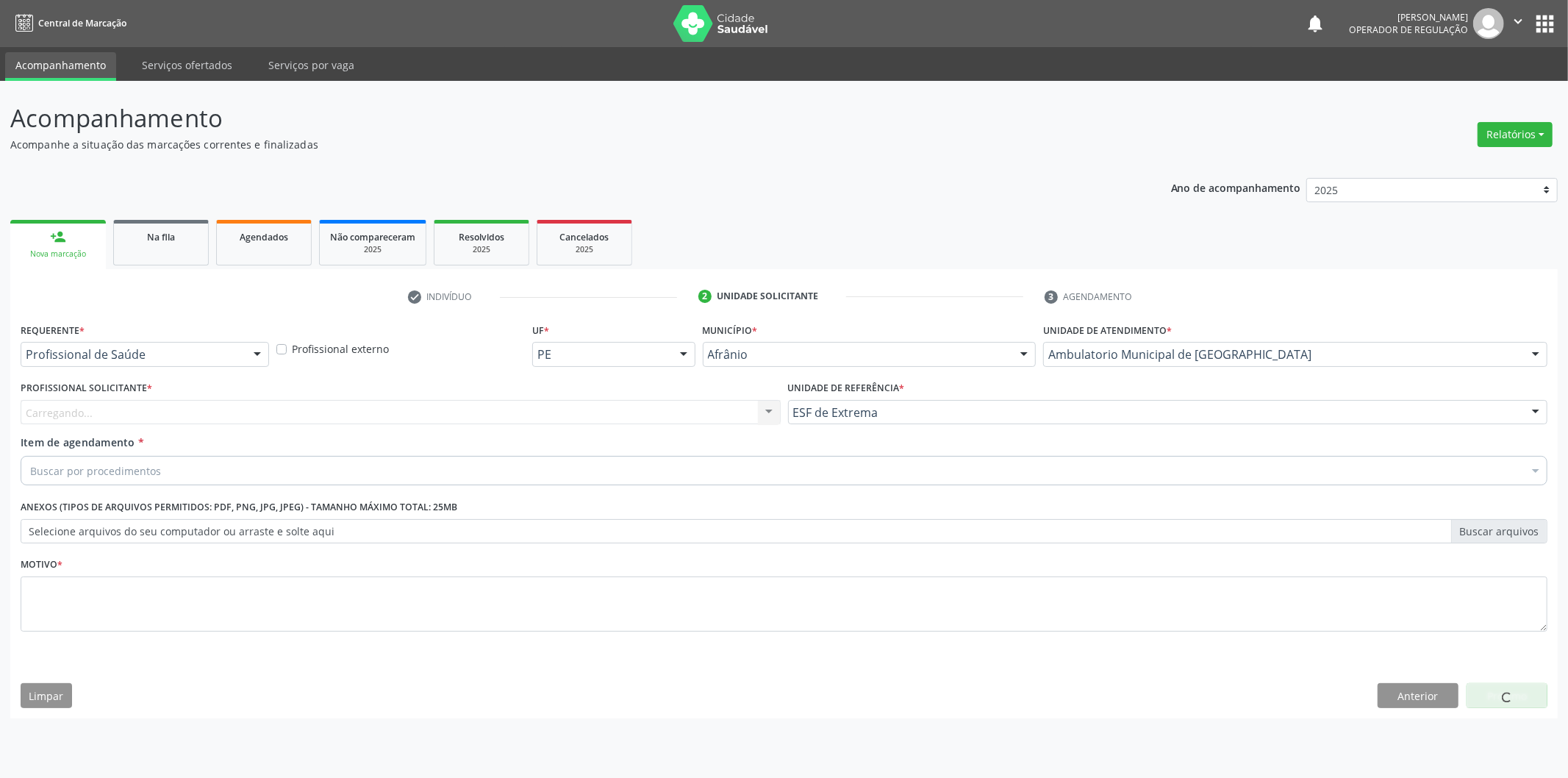
click at [678, 411] on div "Carregando... Nenhum resultado encontrado para: " " Não há nenhuma opção para s…" at bounding box center [400, 412] width 760 height 25
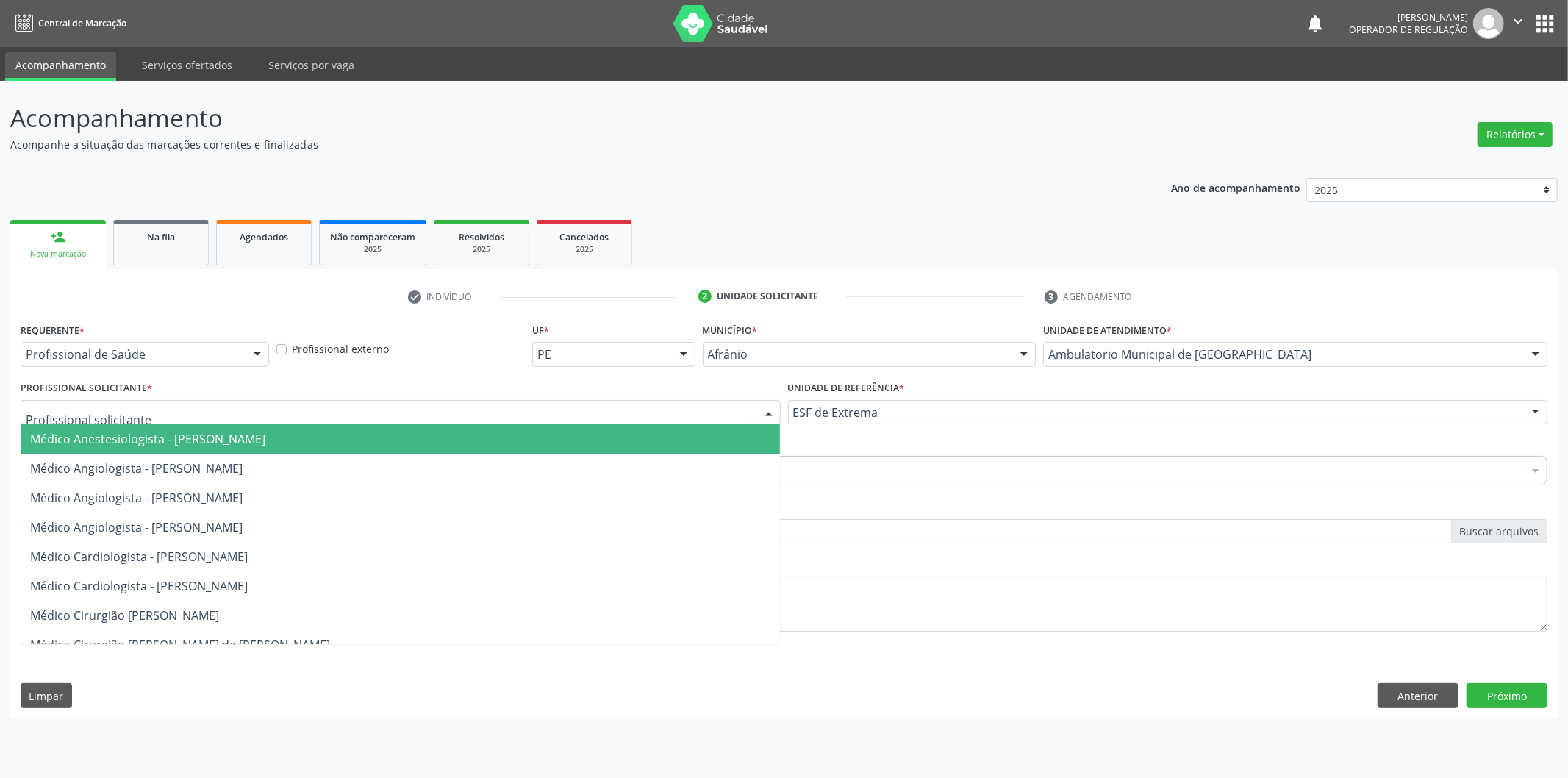
click at [663, 415] on div at bounding box center [400, 412] width 760 height 25
click at [648, 438] on span "Médico Anestesiologista - Julianna Ferreira Obara" at bounding box center [400, 439] width 759 height 30
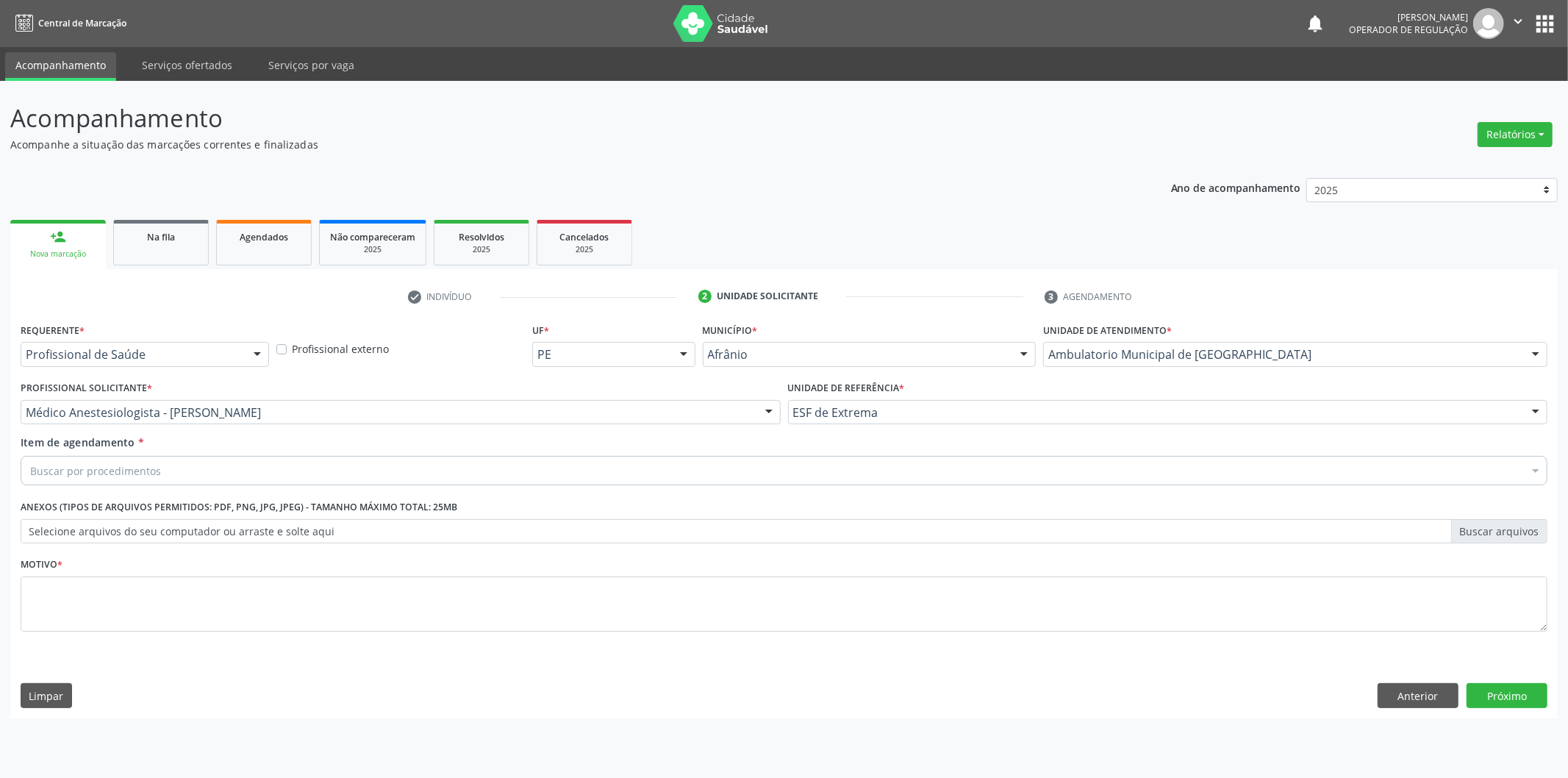
click at [493, 483] on div "Buscar por procedimentos" at bounding box center [784, 471] width 1526 height 30
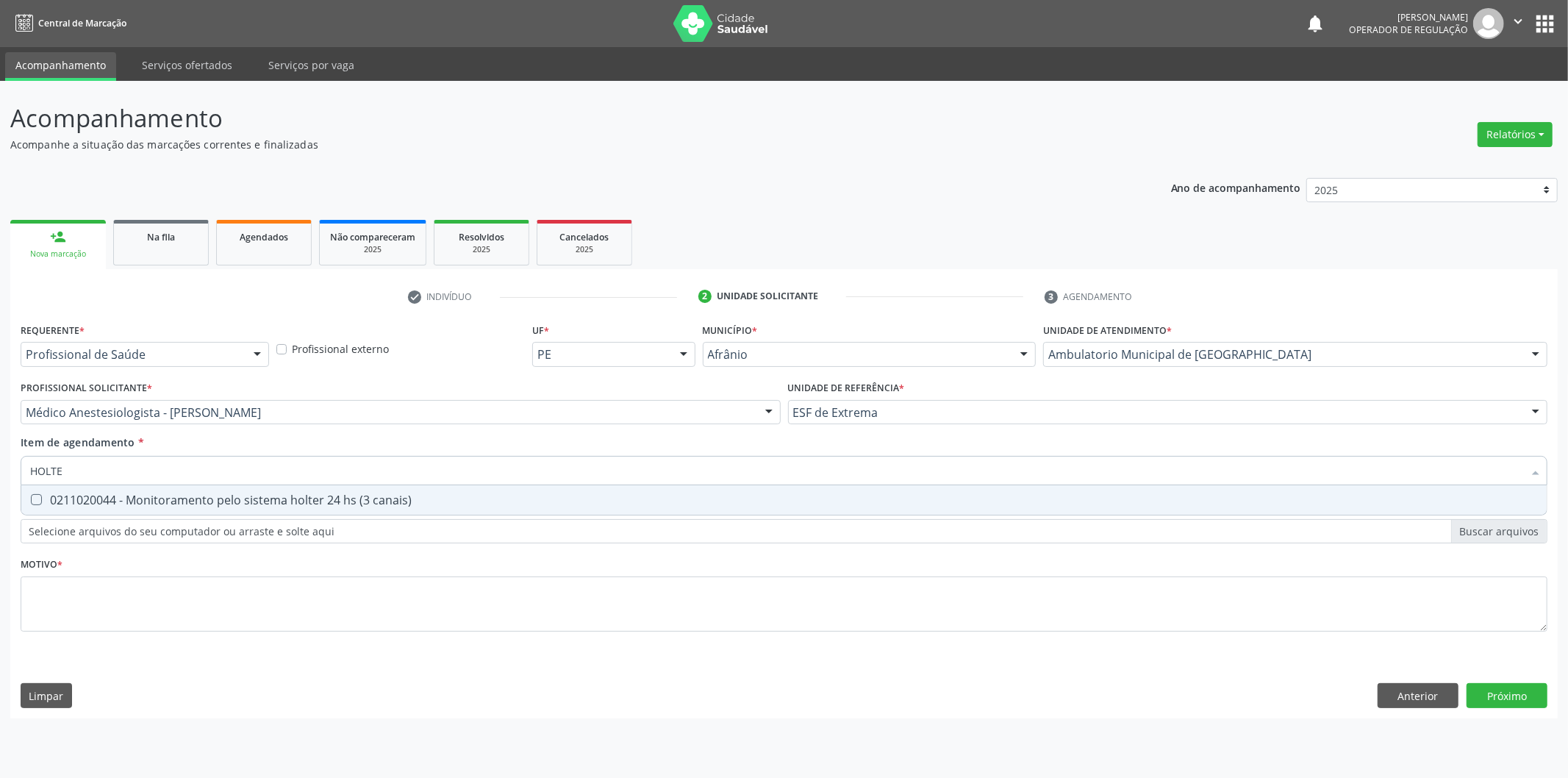
type input "HOLTER"
click at [428, 497] on div "0211020044 - Monitoramento pelo sistema holter 24 hs (3 canais)" at bounding box center [784, 499] width 1508 height 12
checkbox canais\) "true"
type input "HOLTER"
click at [309, 579] on div "Requerente * Profissional de Saúde Profissional de Saúde Paciente Nenhum result…" at bounding box center [784, 485] width 1526 height 333
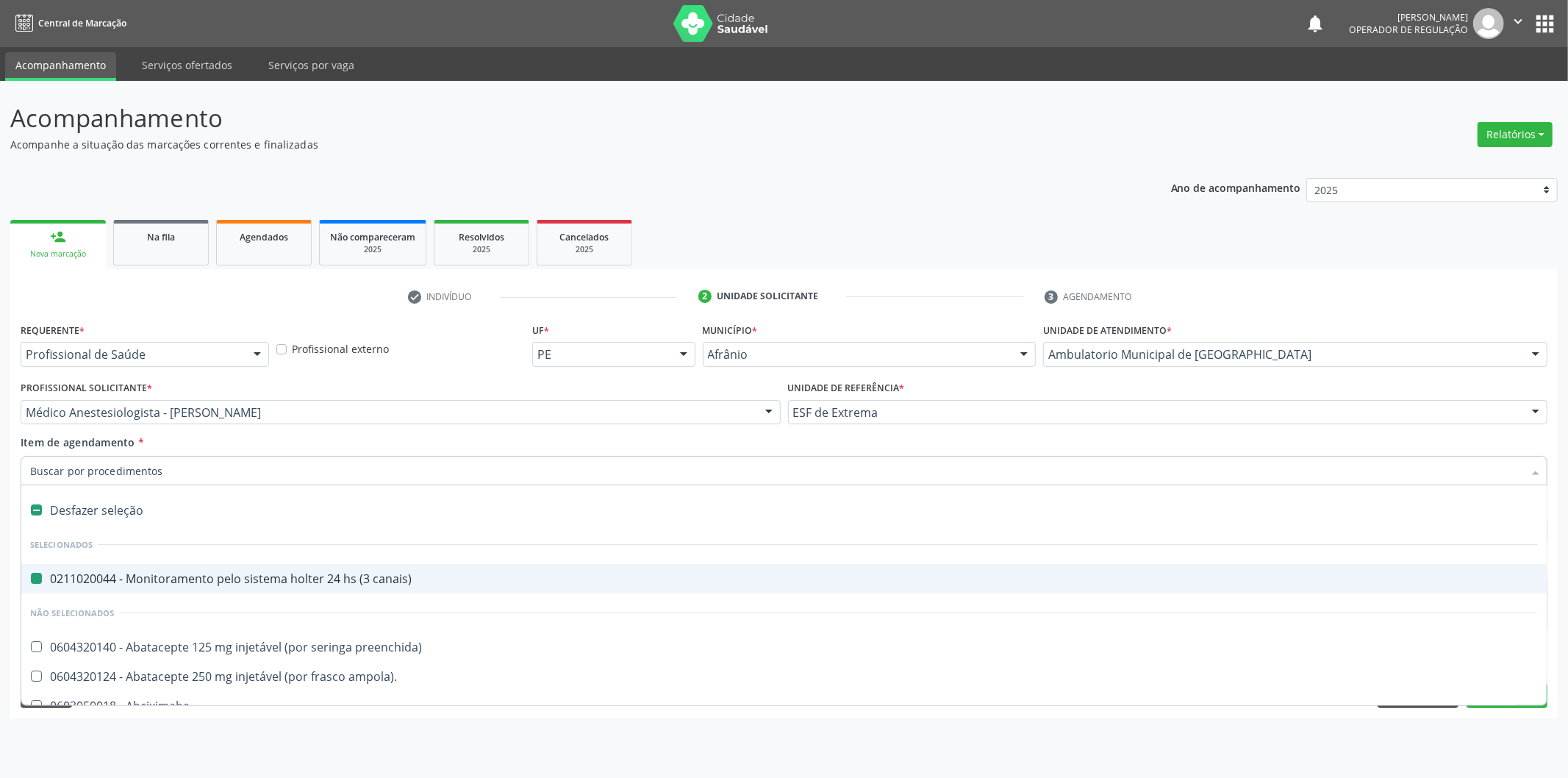
type input "G"
checkbox canais\) "false"
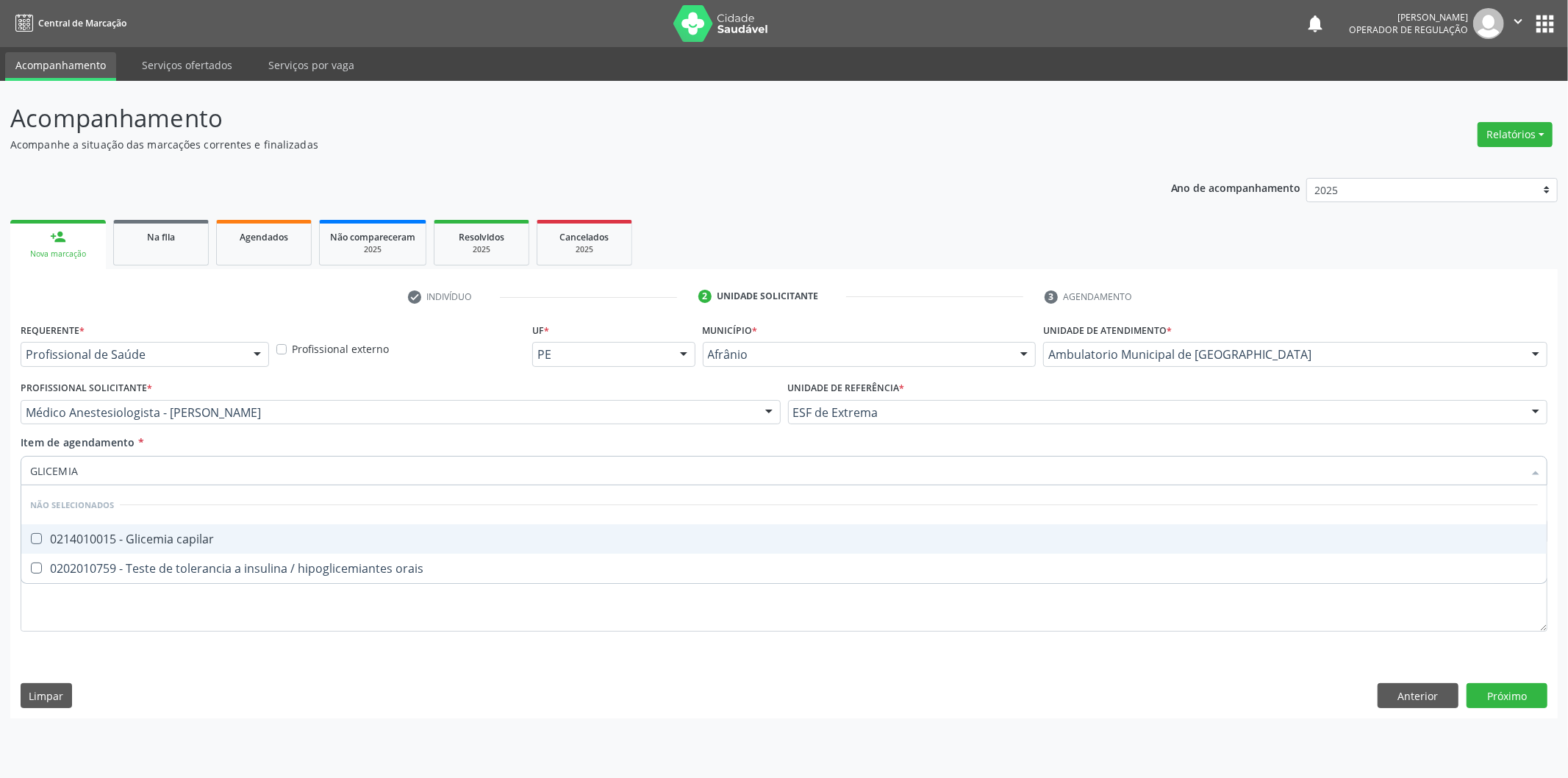
type input "GLICEMIA"
click at [305, 531] on span "0214010015 - Glicemia capilar" at bounding box center [784, 539] width 1525 height 30
checkbox capilar "true"
click at [247, 479] on input "GLICEMIA" at bounding box center [777, 471] width 1493 height 30
type input "GLICEMI"
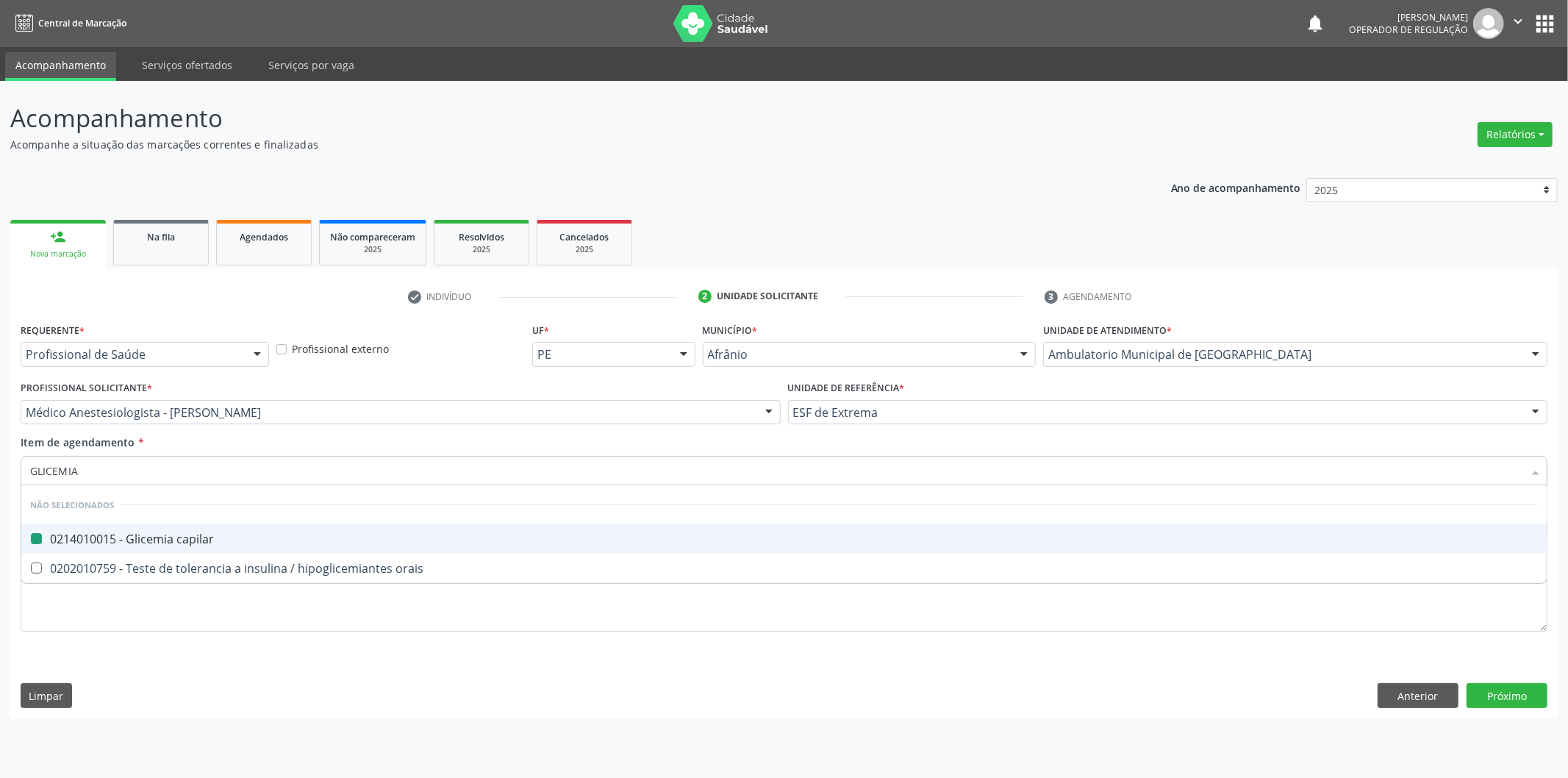
checkbox capilar "false"
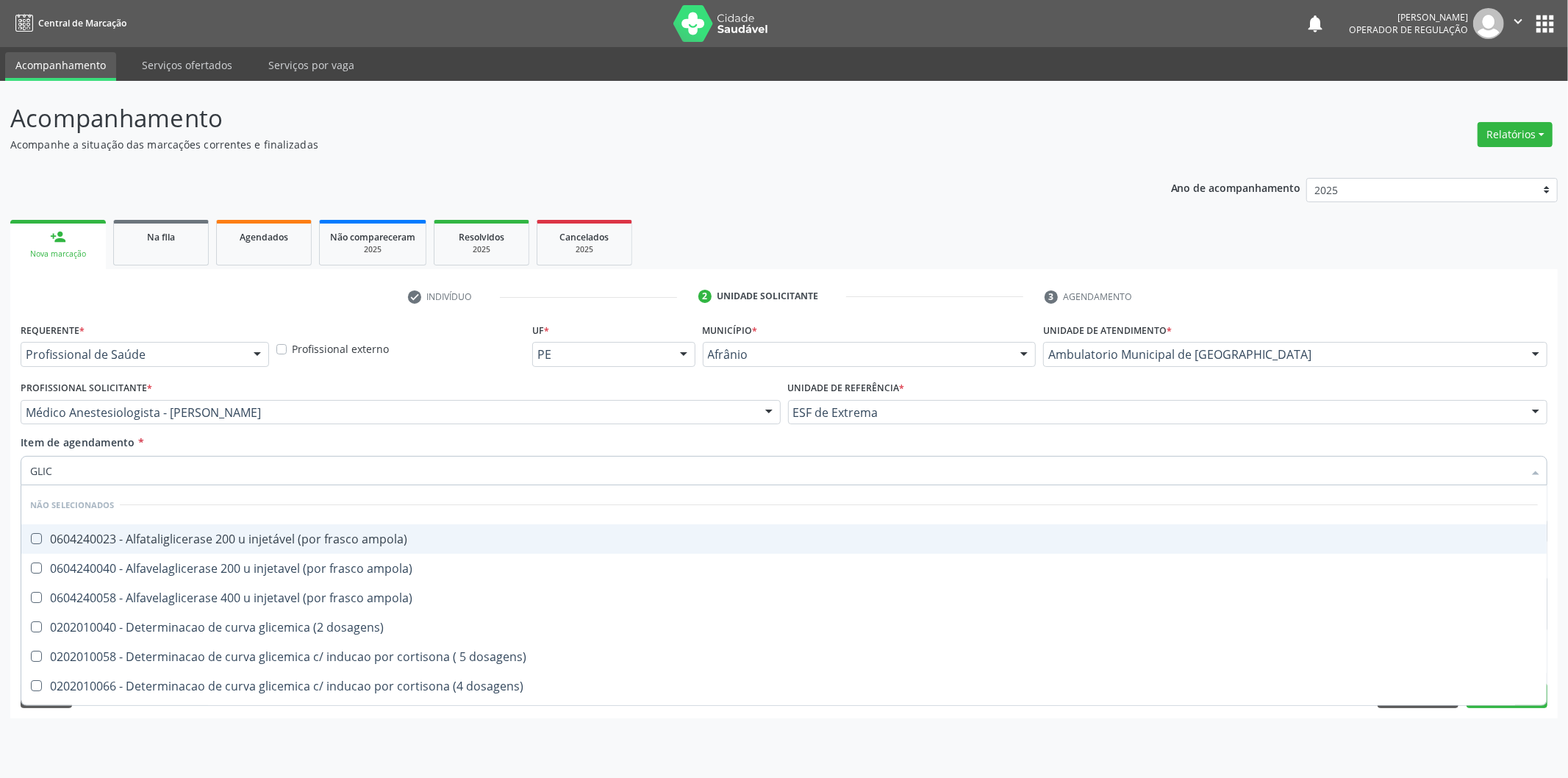
type input "GLI"
checkbox capilar "false"
checkbox infantil "true"
type input "G"
checkbox ampola\) "true"
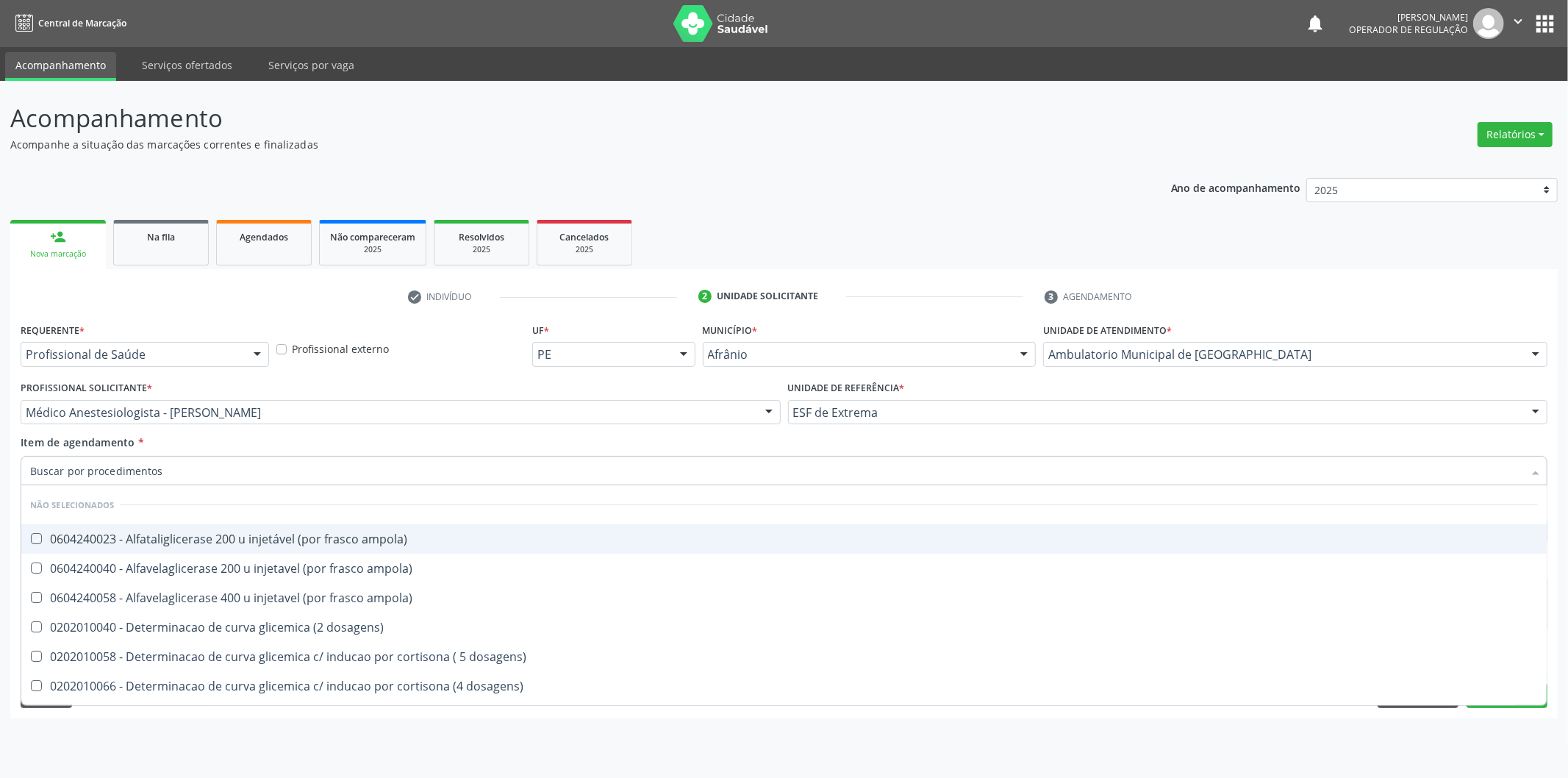
checkbox infantil "false"
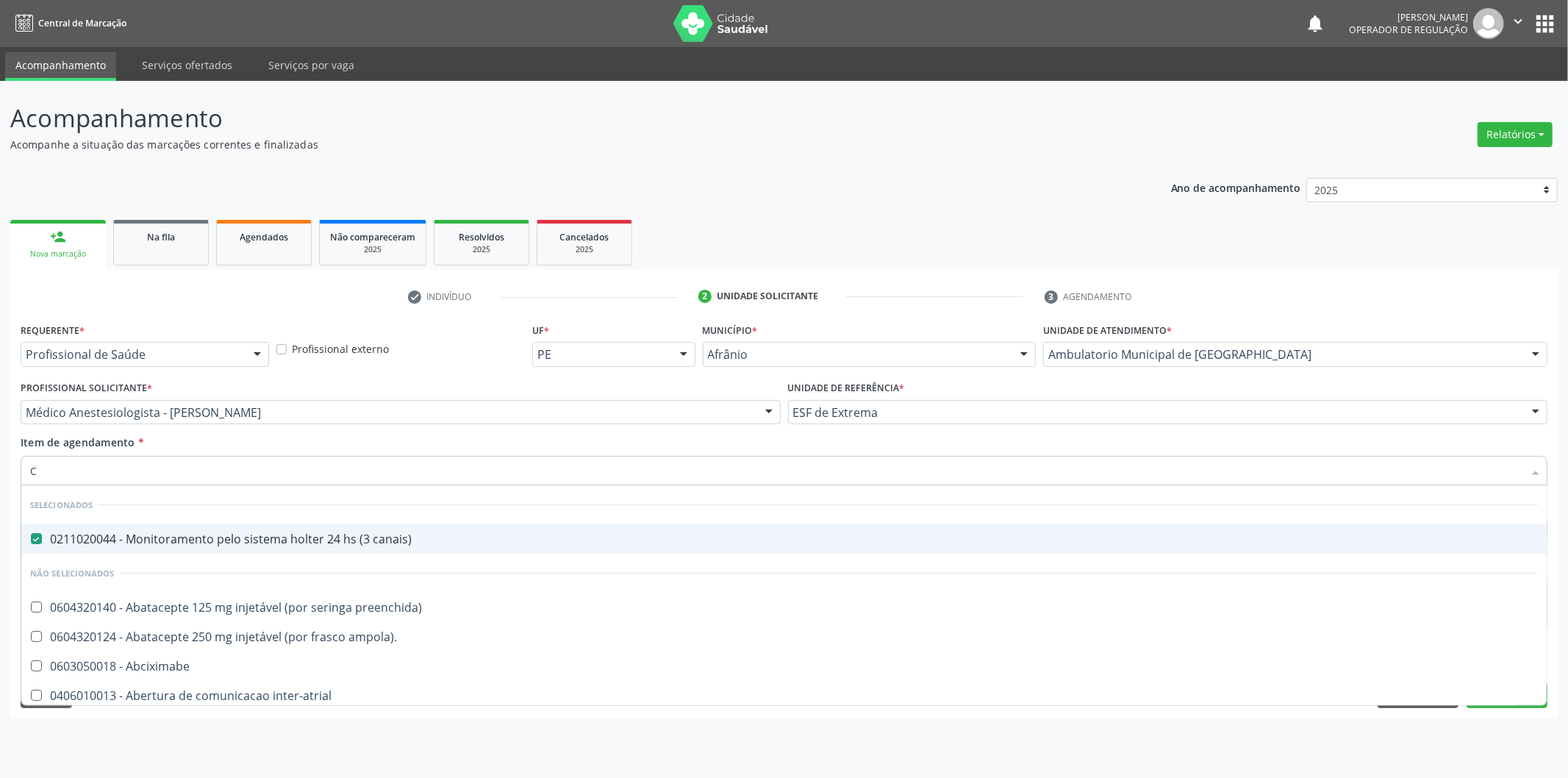
type input "CO"
checkbox canais\) "false"
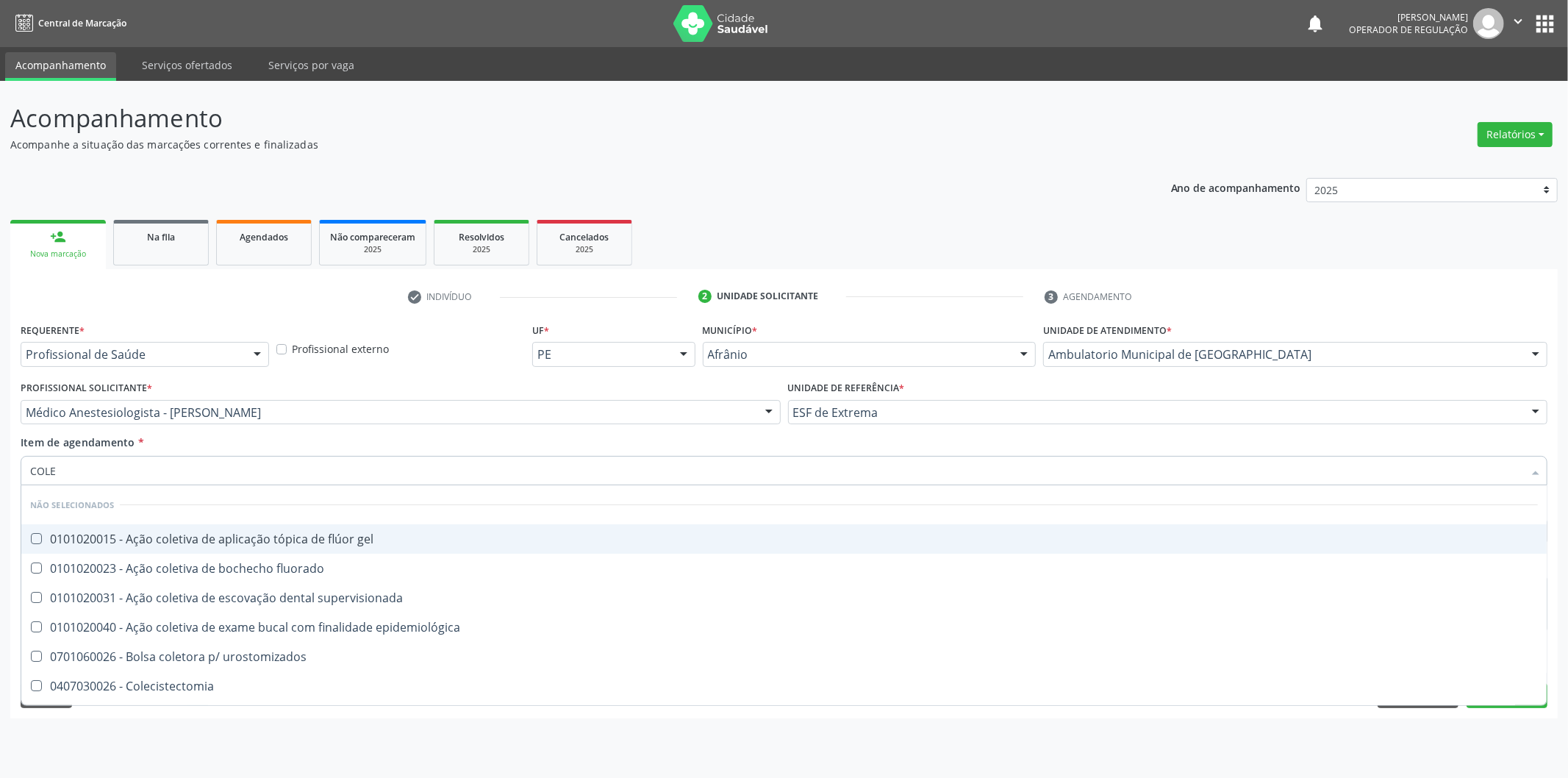
type input "COLES"
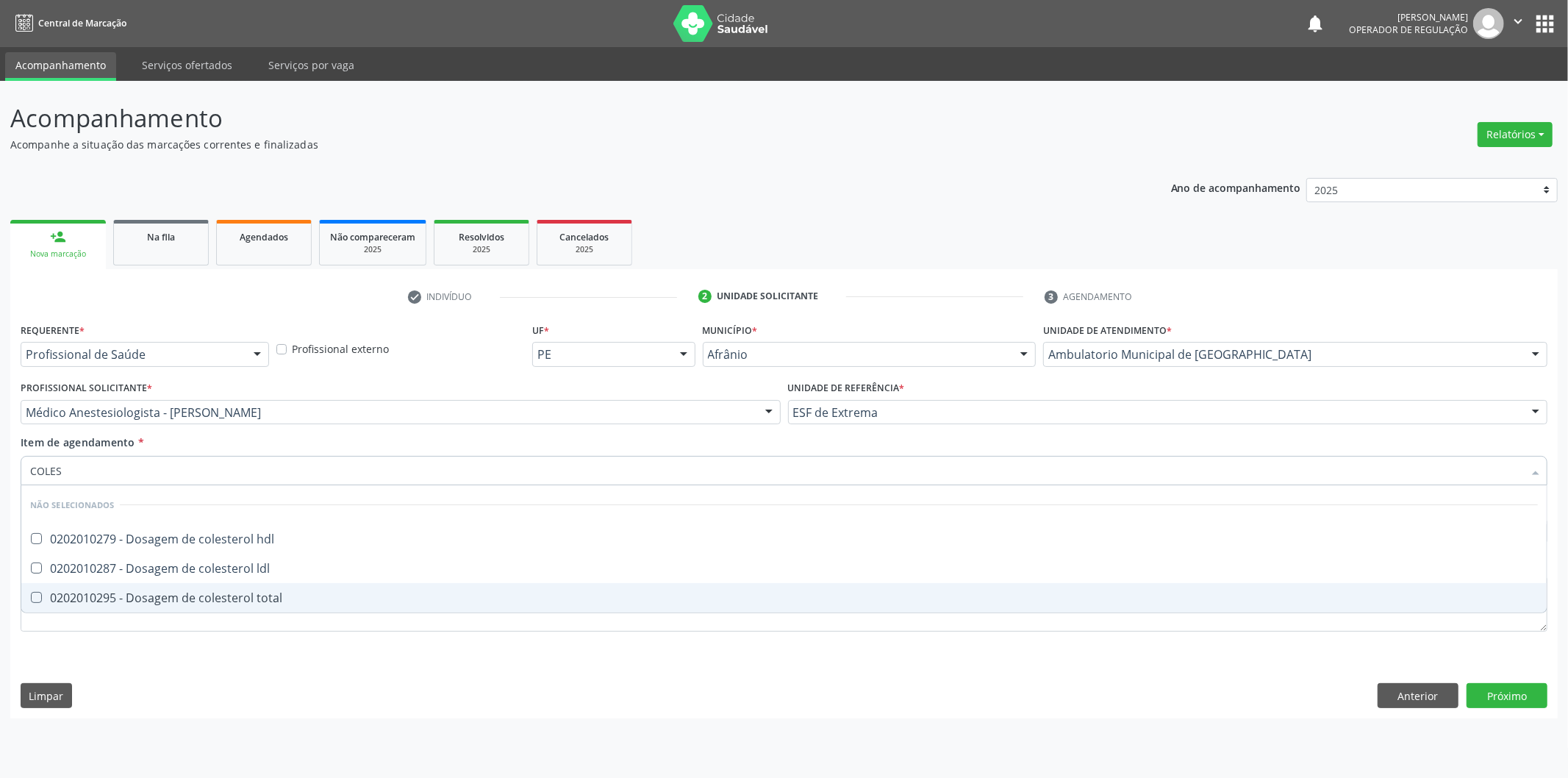
click at [251, 597] on div "0202010295 - Dosagem de colesterol total" at bounding box center [784, 597] width 1508 height 12
checkbox total "true"
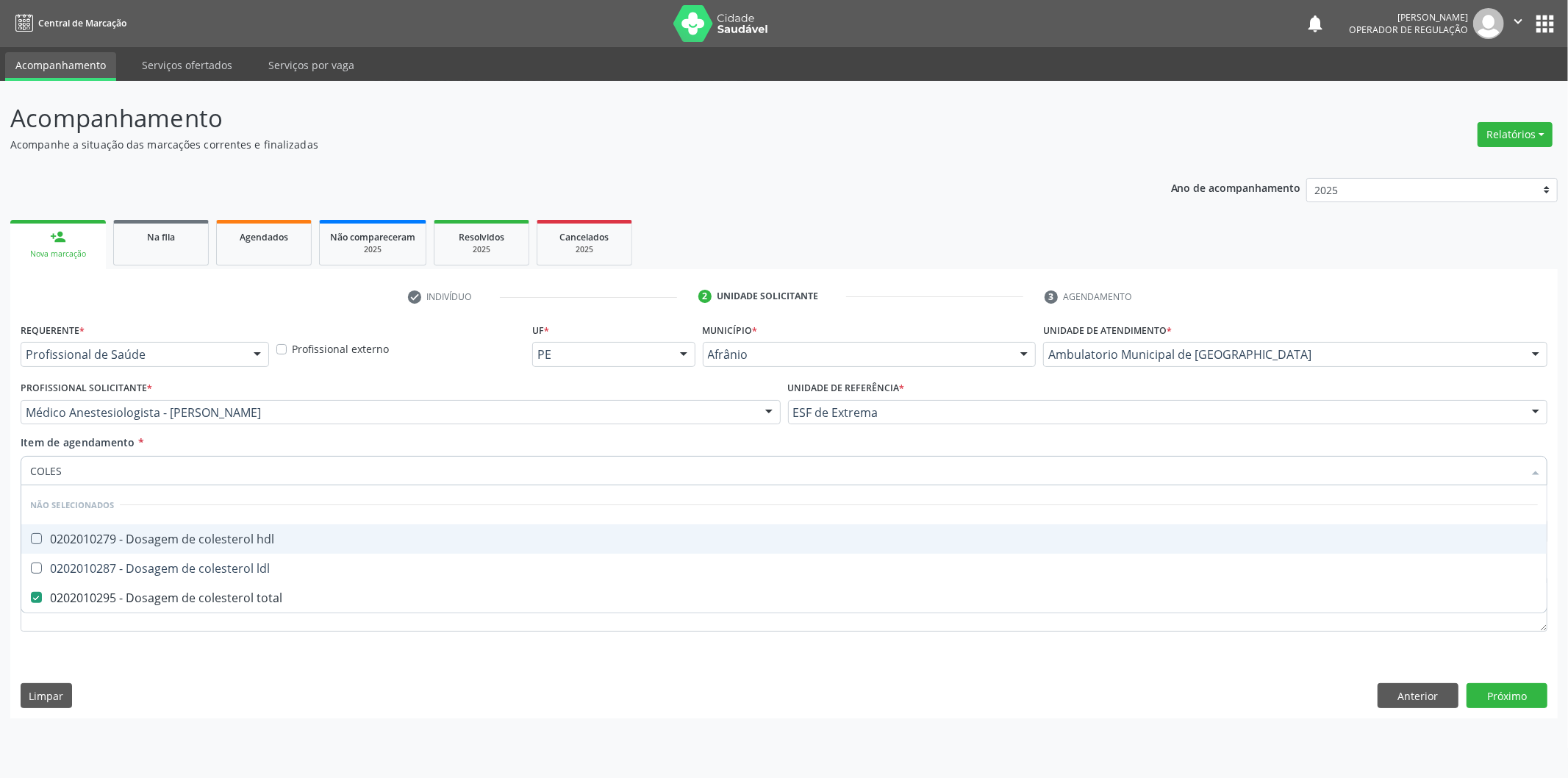
drag, startPoint x: 144, startPoint y: 469, endPoint x: 0, endPoint y: 458, distance: 144.4
click at [0, 458] on div "Acompanhamento Acompanhe a situação das marcações correntes e finalizadas Relat…" at bounding box center [784, 429] width 1568 height 696
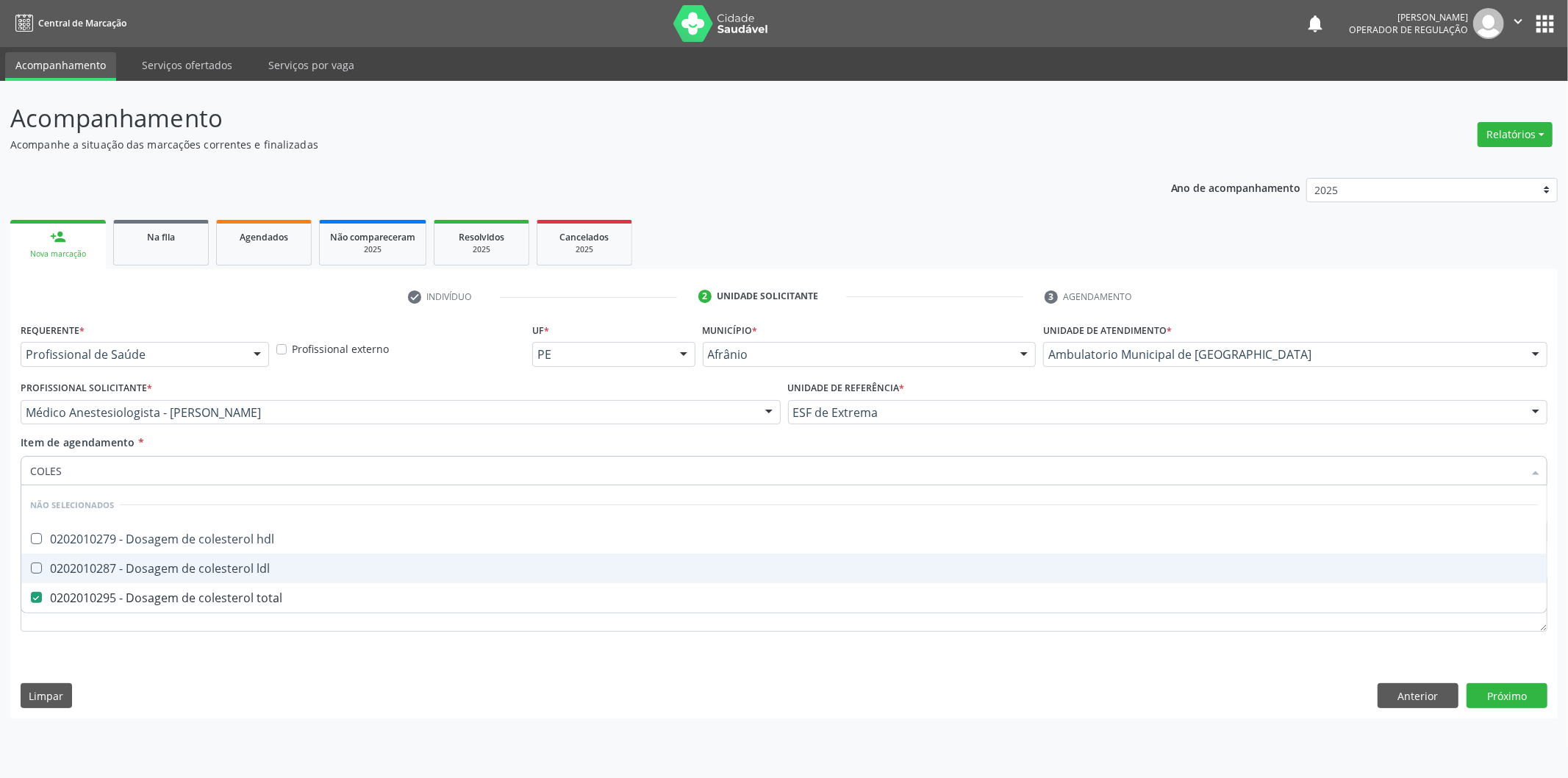
click at [44, 559] on span "0202010287 - Dosagem de colesterol ldl" at bounding box center [784, 569] width 1525 height 30
checkbox ldl "true"
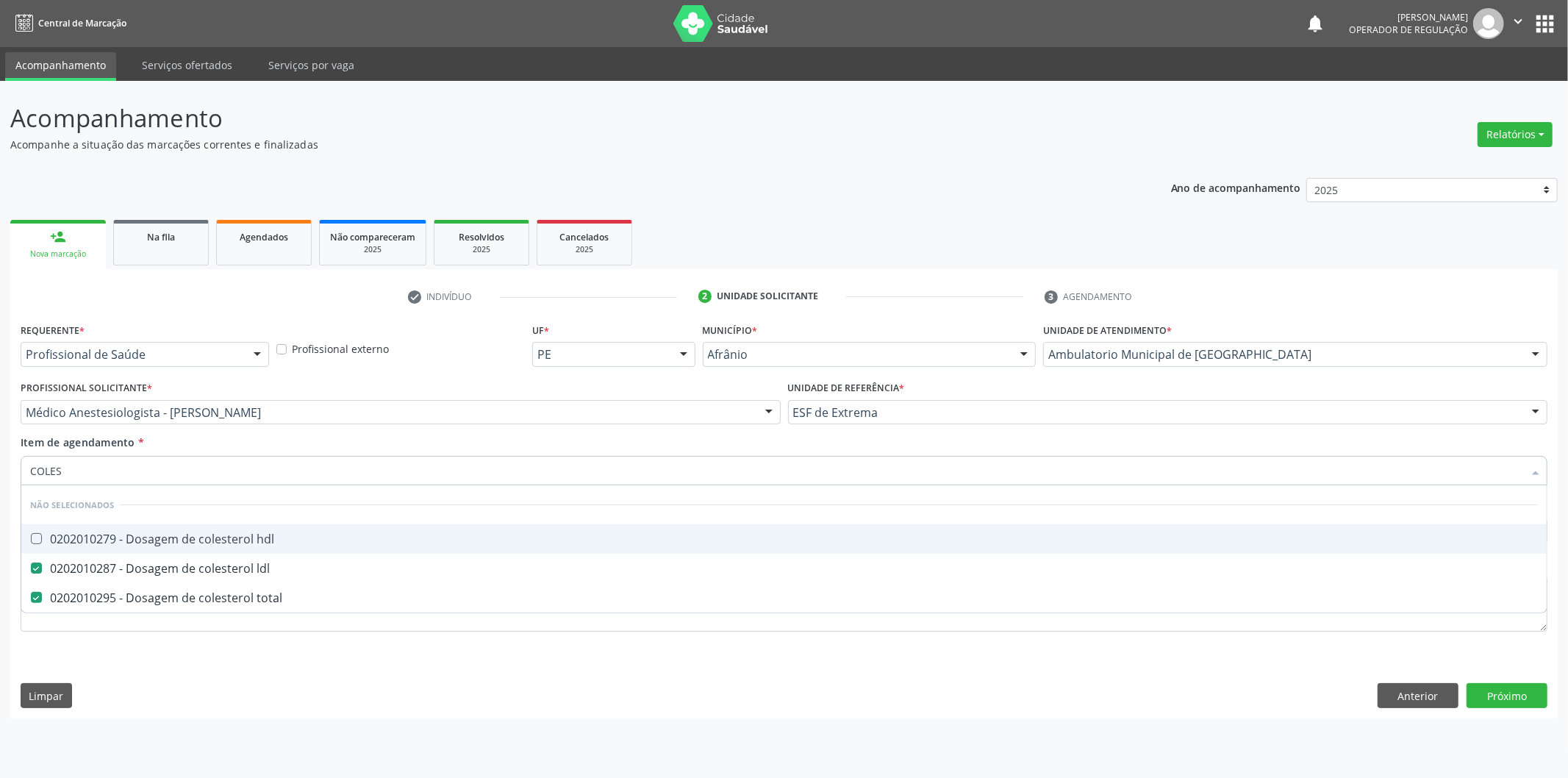
click at [44, 540] on div "0202010279 - Dosagem de colesterol hdl" at bounding box center [784, 538] width 1508 height 12
checkbox hdl "true"
type input "Y"
checkbox hdl "false"
checkbox total "false"
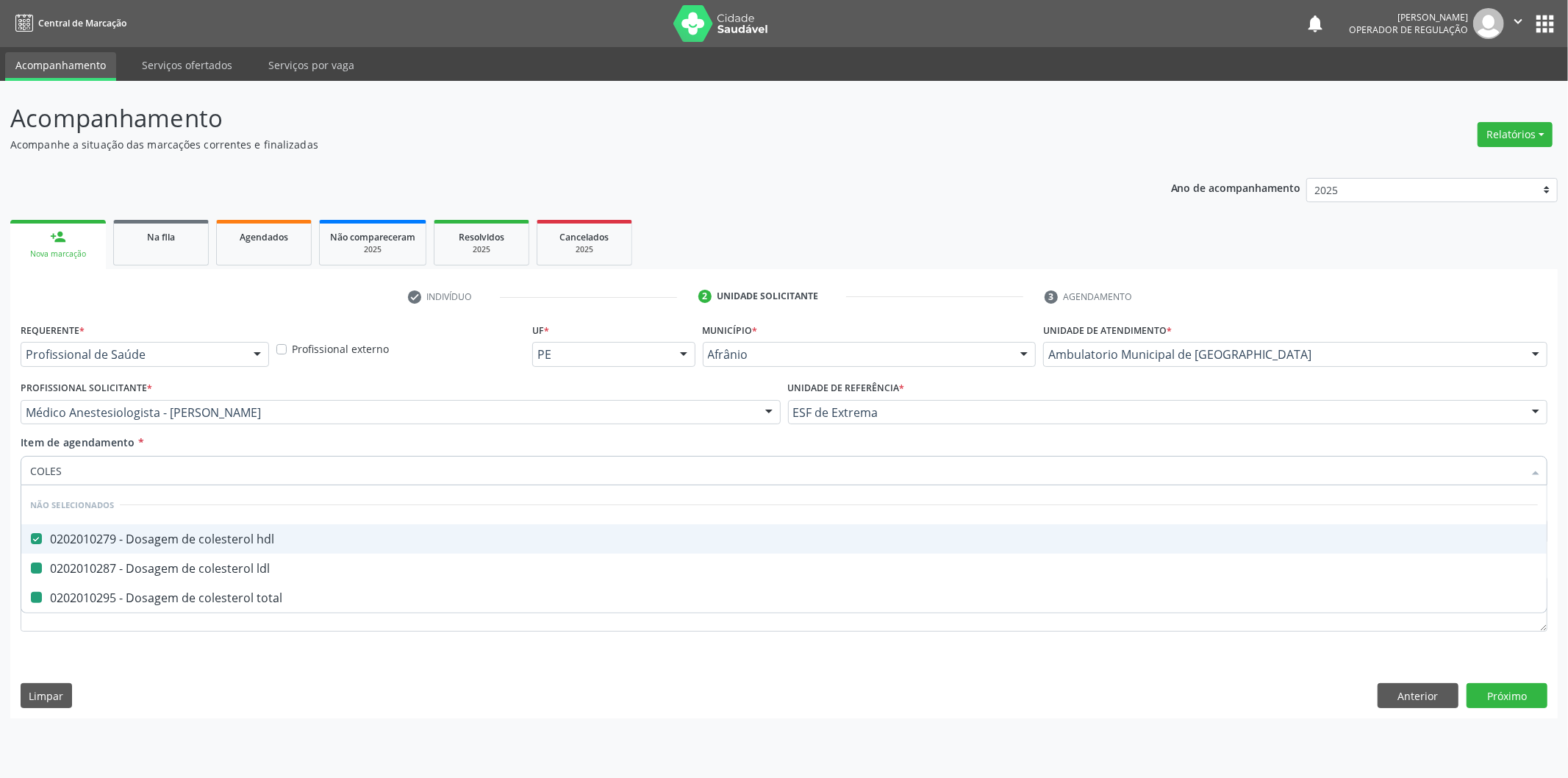
checkbox ldl "false"
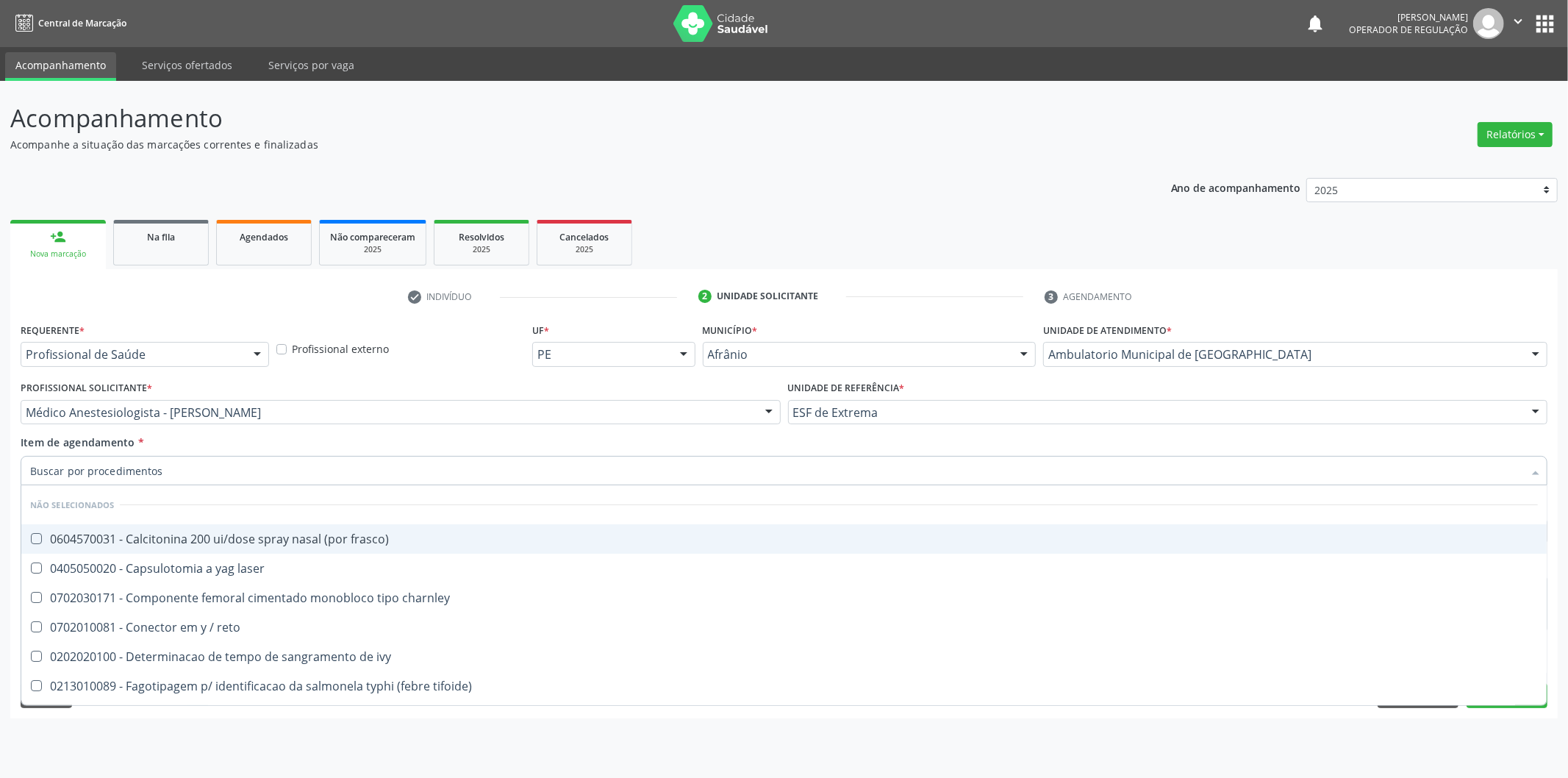
checkbox frasco\) "true"
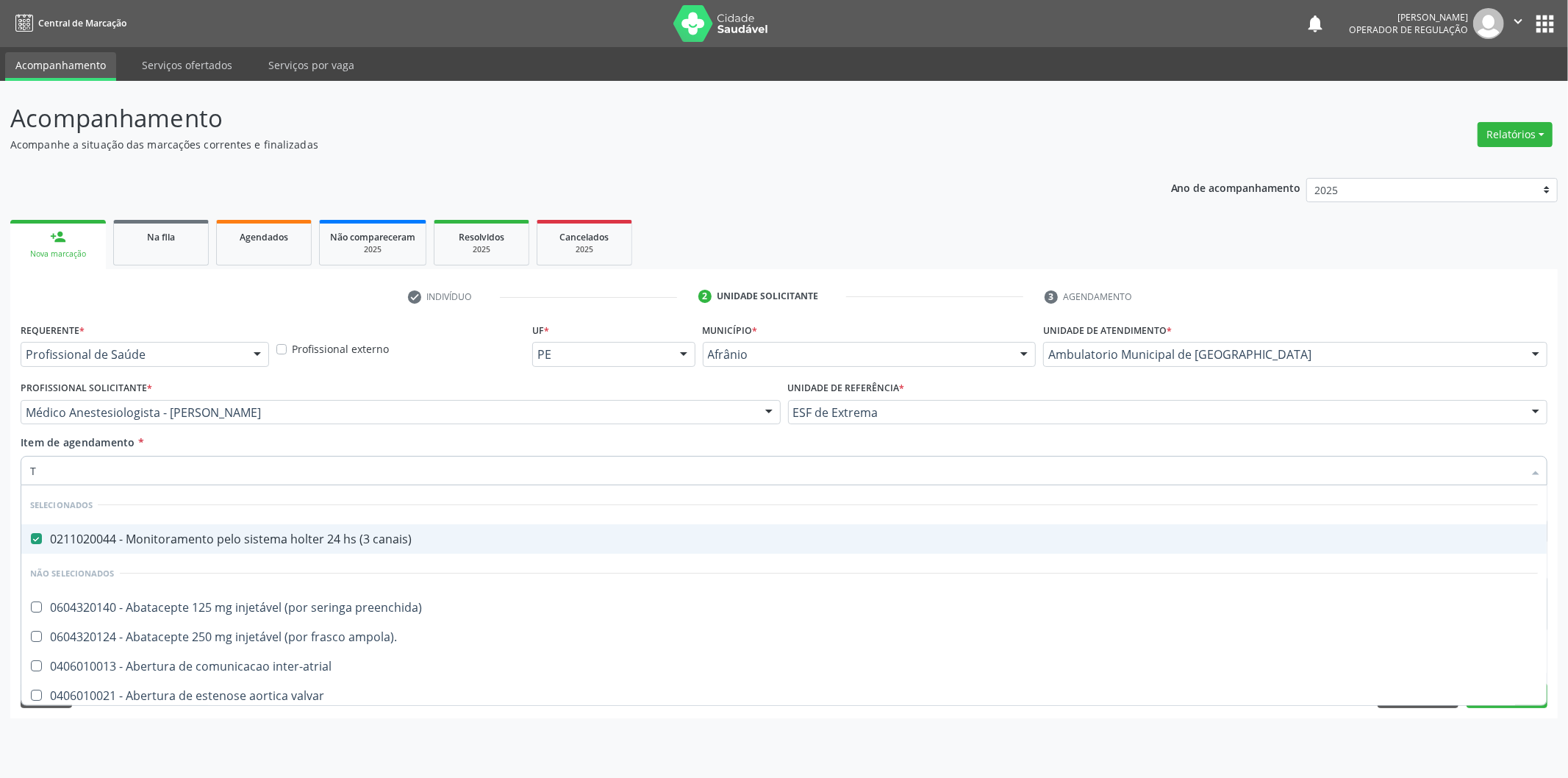
type input "TR"
checkbox canais\) "false"
type input "TRI"
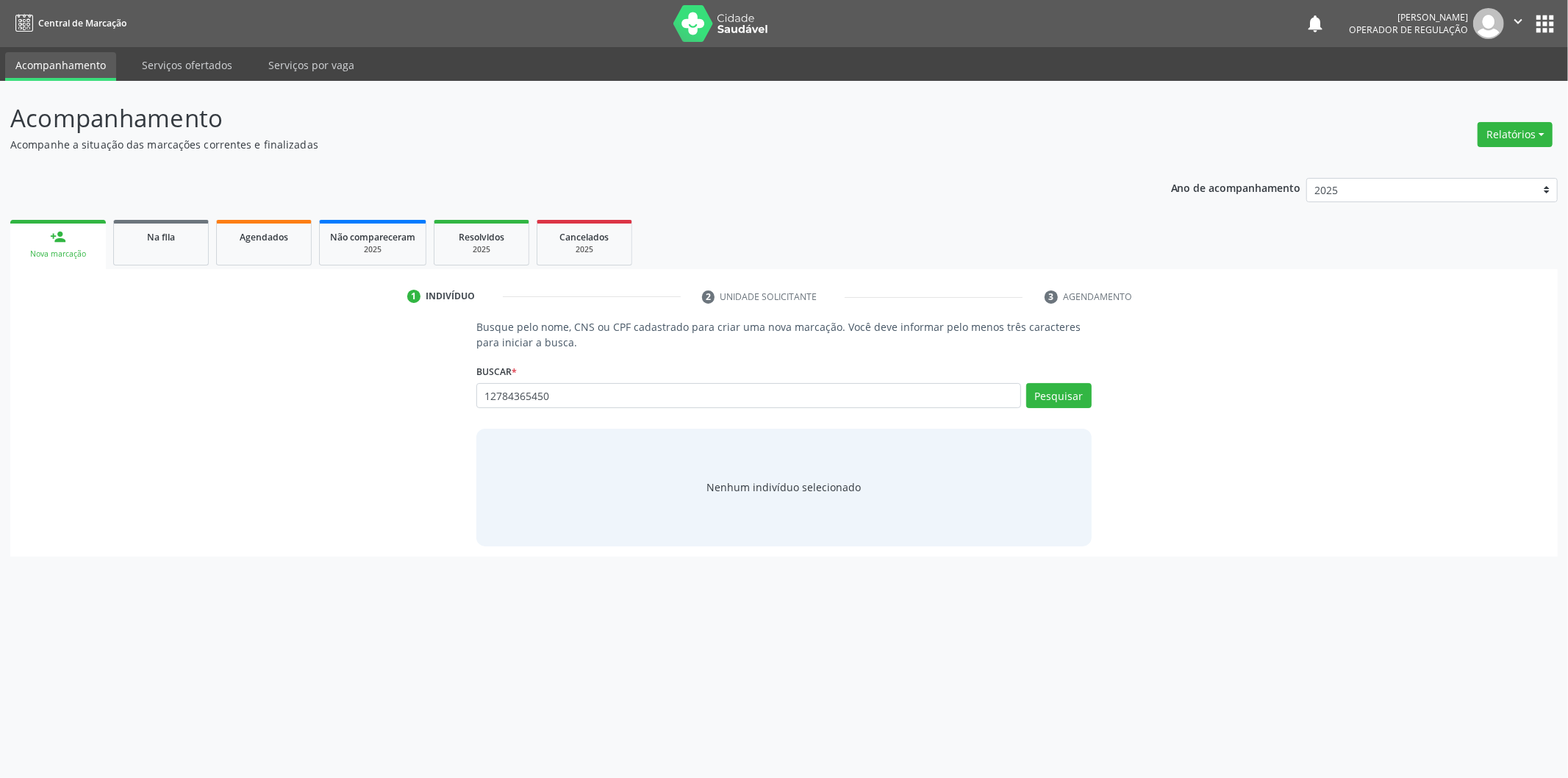
type input "12784365450"
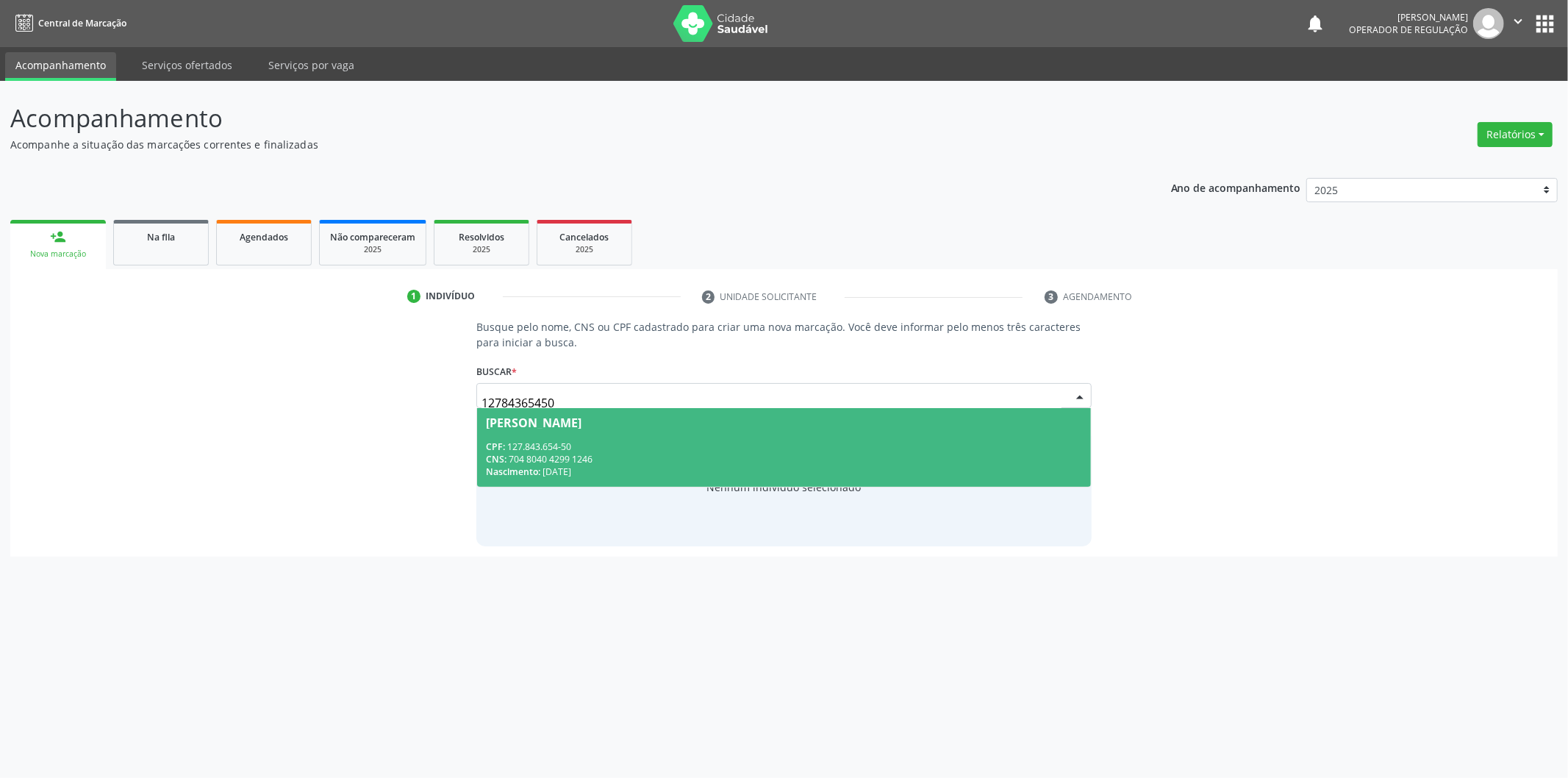
click at [759, 463] on div "CNS: 704 8040 4299 1246" at bounding box center [784, 458] width 596 height 12
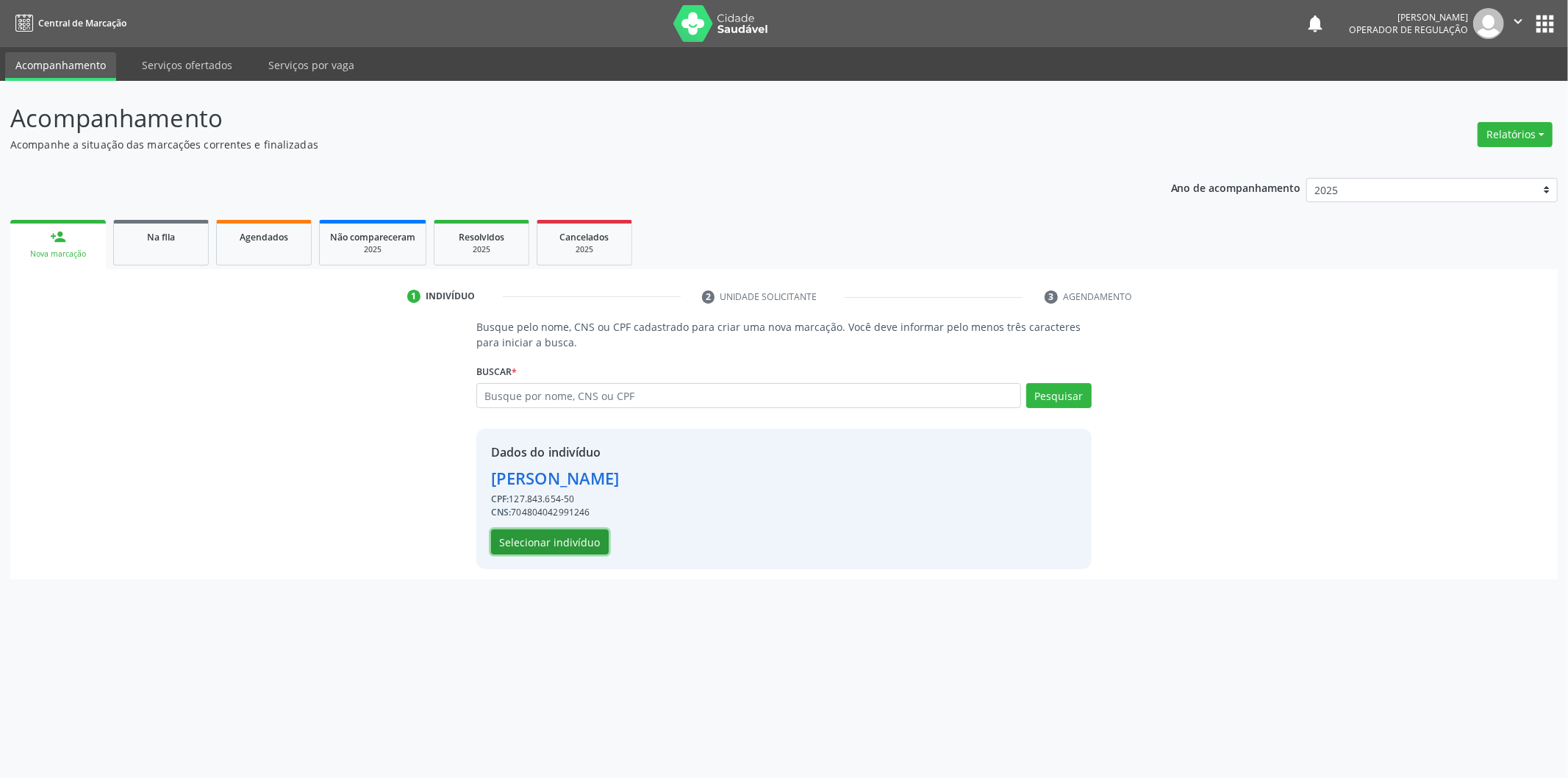
click at [590, 537] on button "Selecionar indivíduo" at bounding box center [549, 541] width 118 height 25
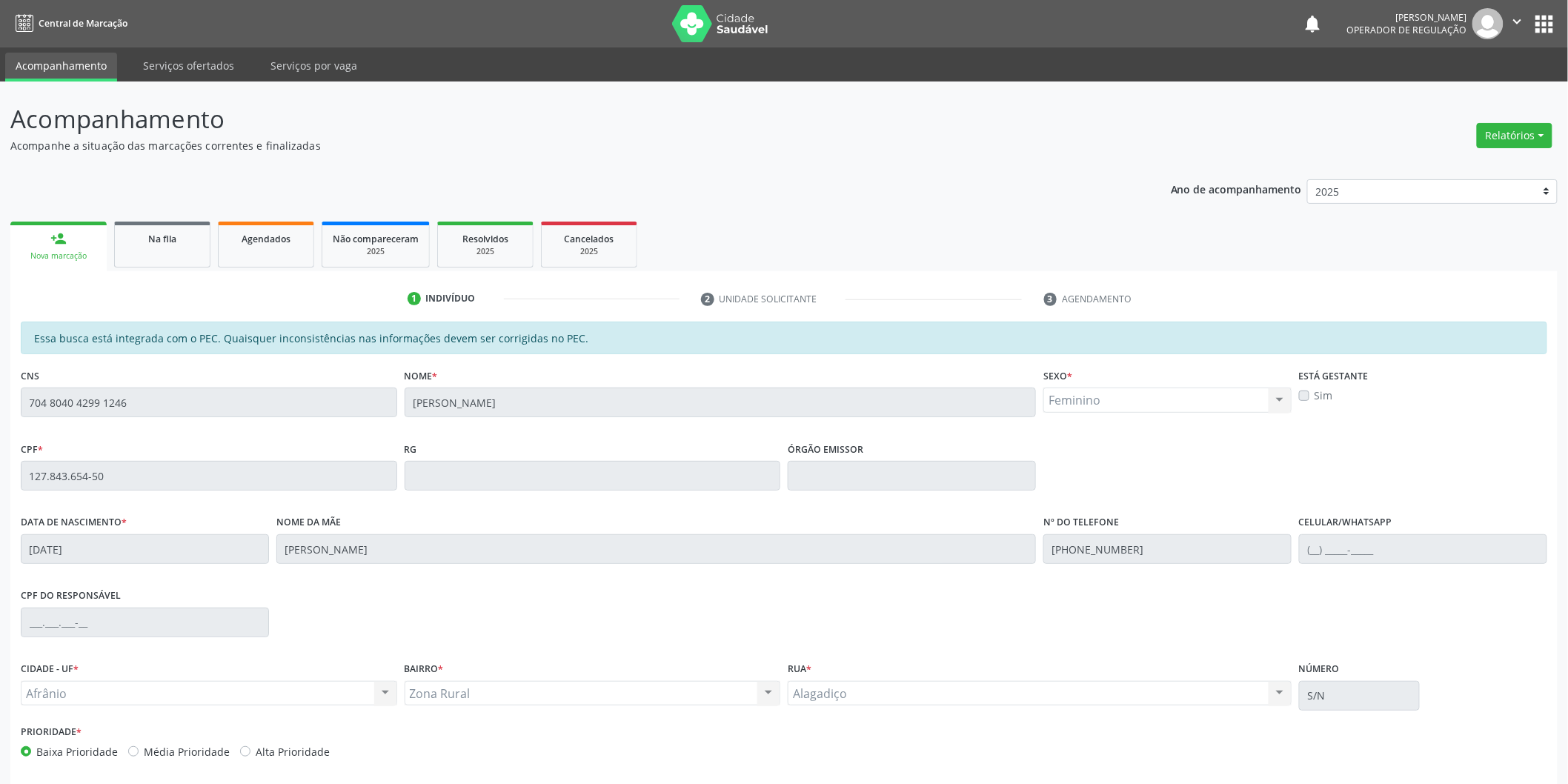
scroll to position [62, 0]
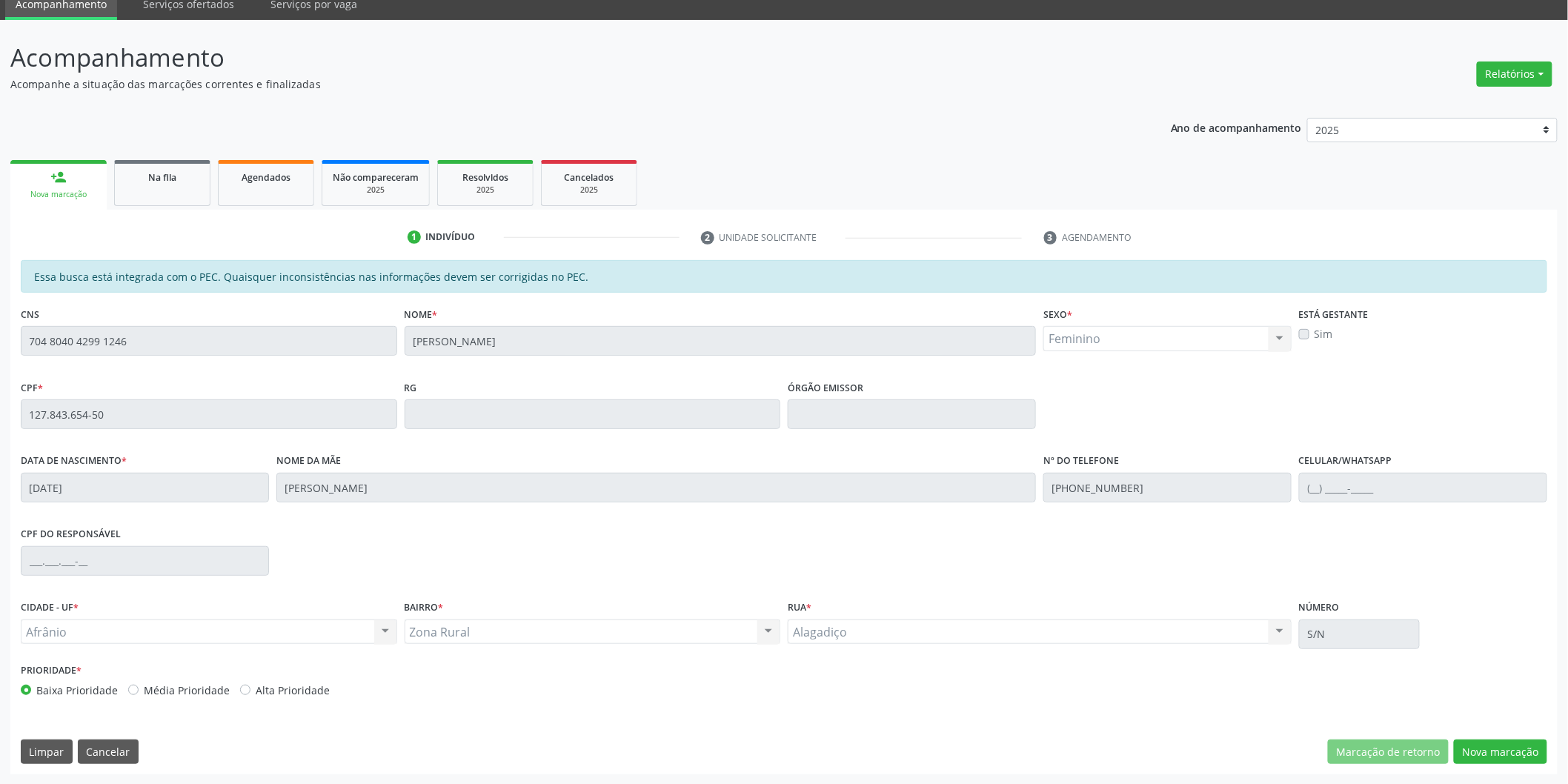
click at [1485, 736] on div "Essa busca está integrada com o PEC. Quaisquer inconsistências nas informações …" at bounding box center [784, 517] width 1547 height 514
click at [1485, 739] on button "Nova marcação" at bounding box center [1501, 751] width 93 height 25
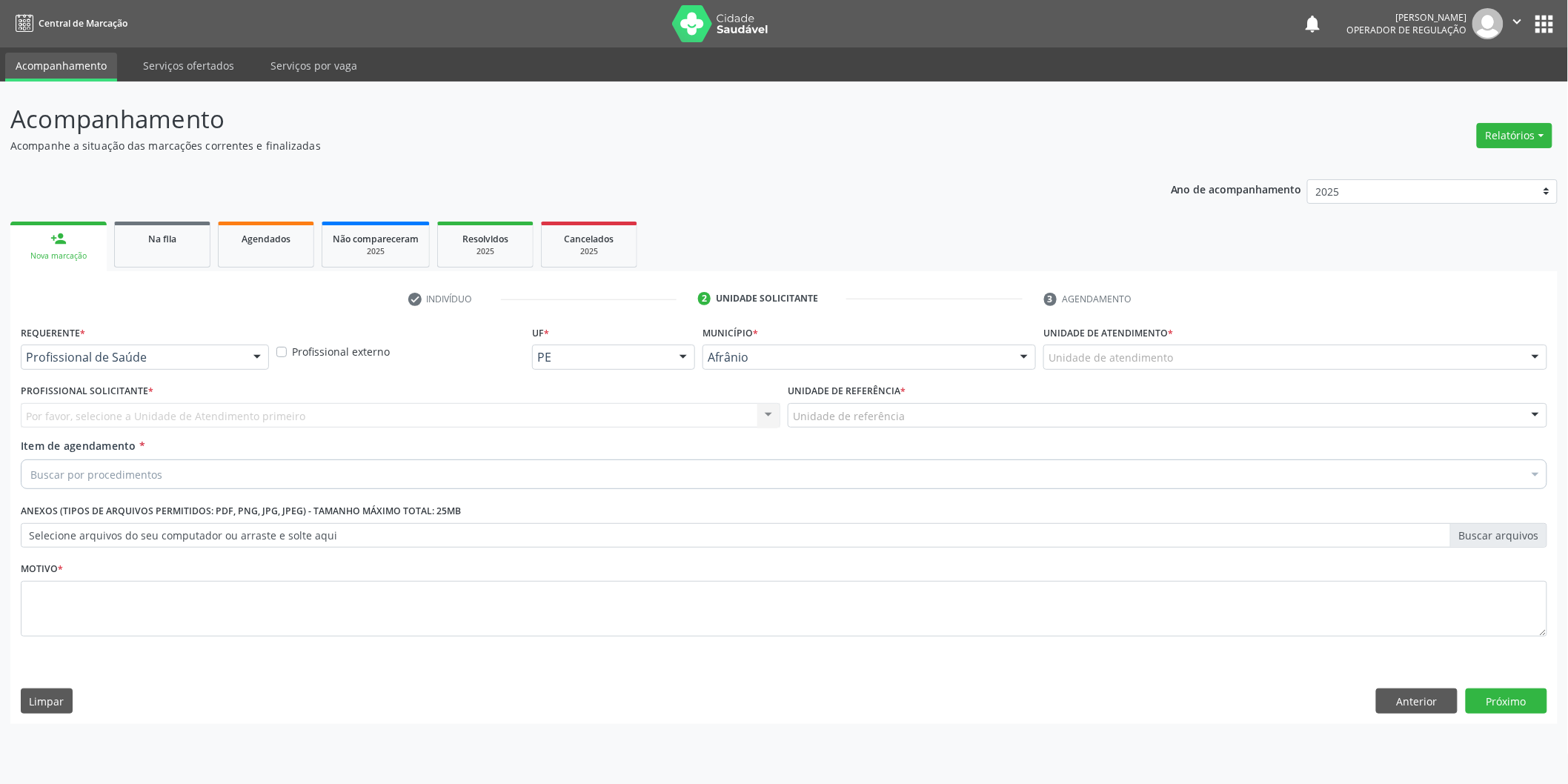
scroll to position [0, 0]
click at [1344, 366] on div "Unidade de atendimento" at bounding box center [1306, 357] width 508 height 25
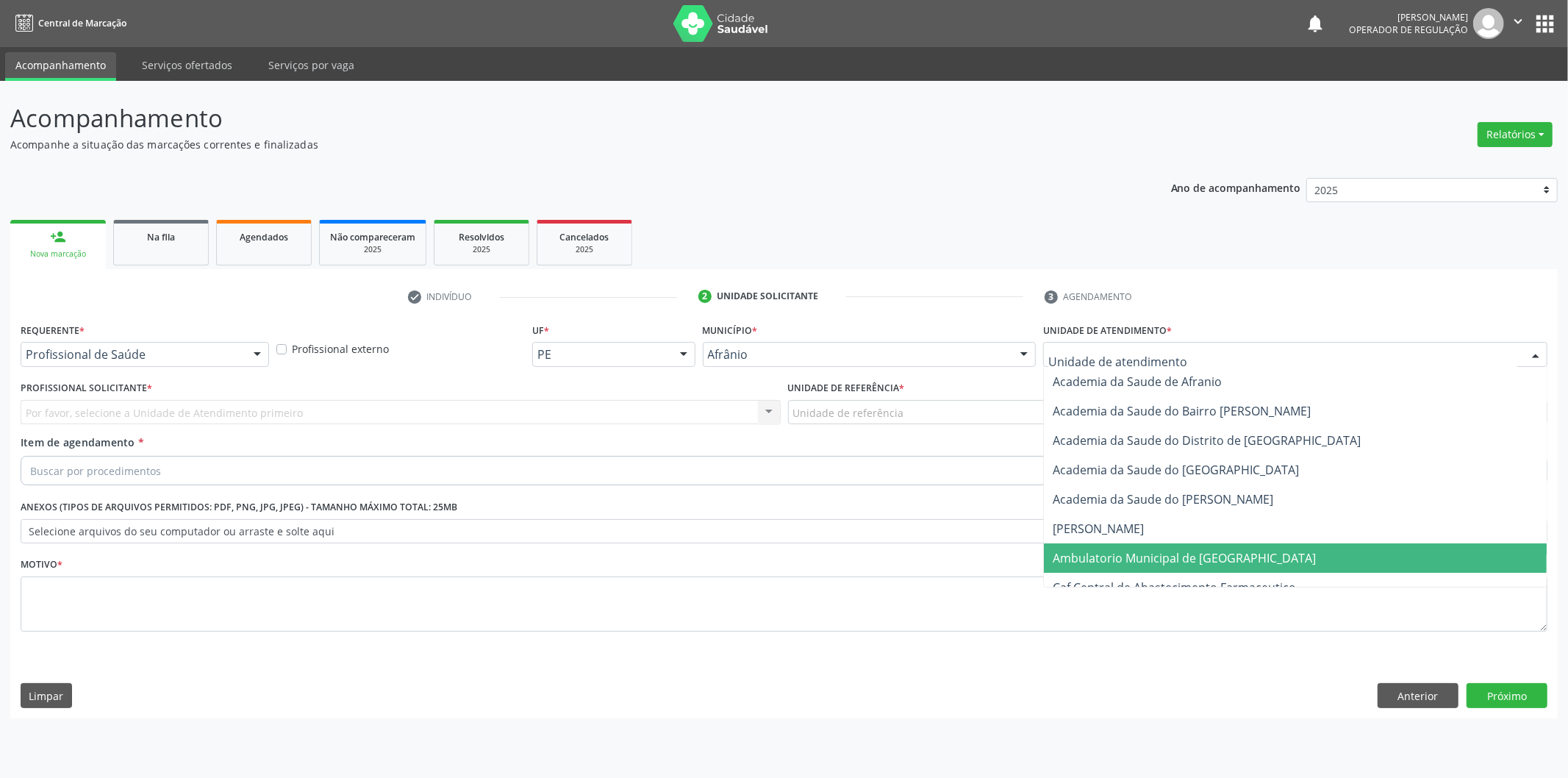
click at [1297, 557] on span "Ambulatorio Municipal de [GEOGRAPHIC_DATA]" at bounding box center [1295, 558] width 503 height 30
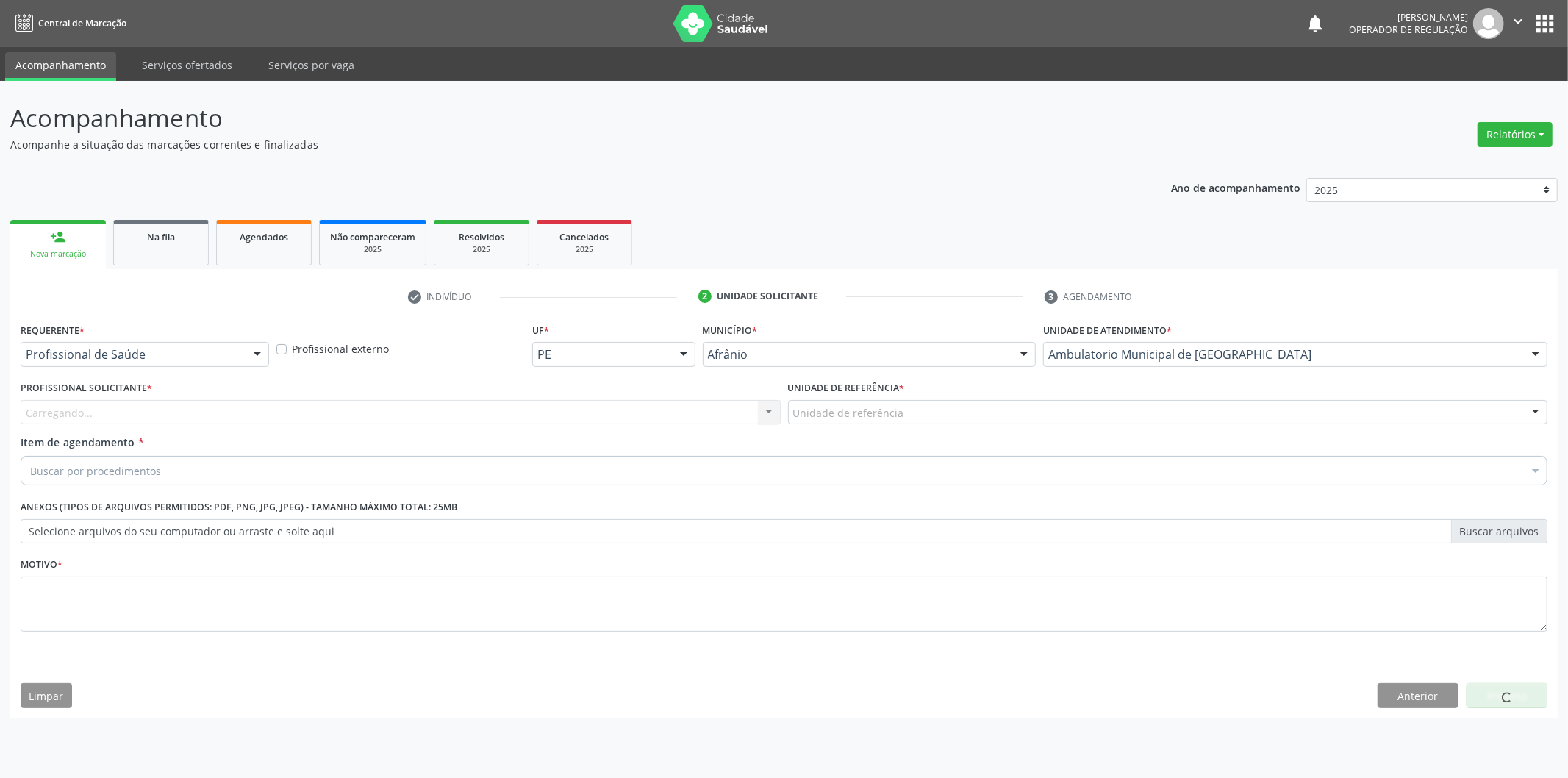
click at [914, 421] on div "Unidade de referência" at bounding box center [1168, 412] width 760 height 25
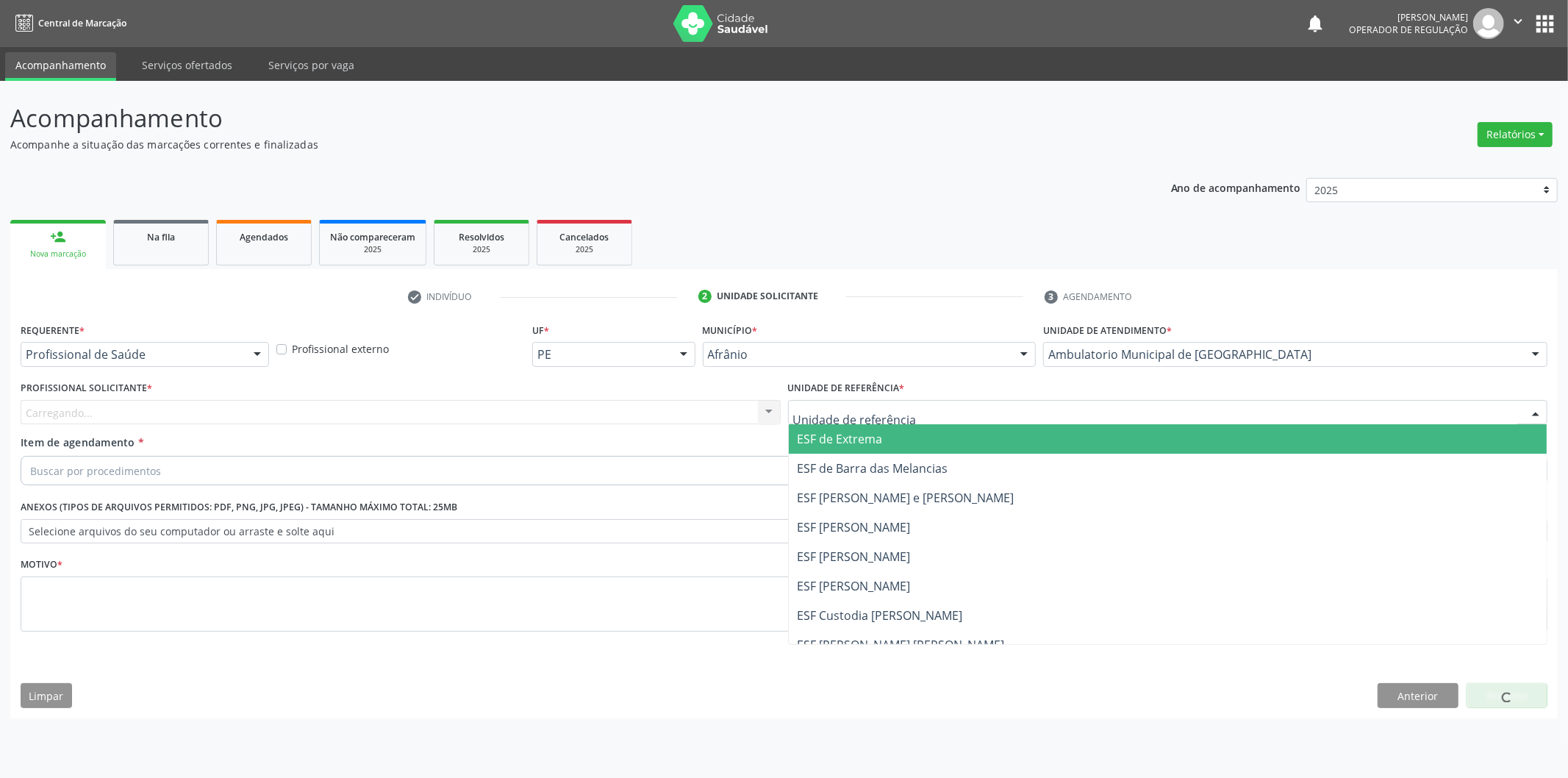
click at [894, 428] on span "ESF de Extrema" at bounding box center [1168, 439] width 759 height 30
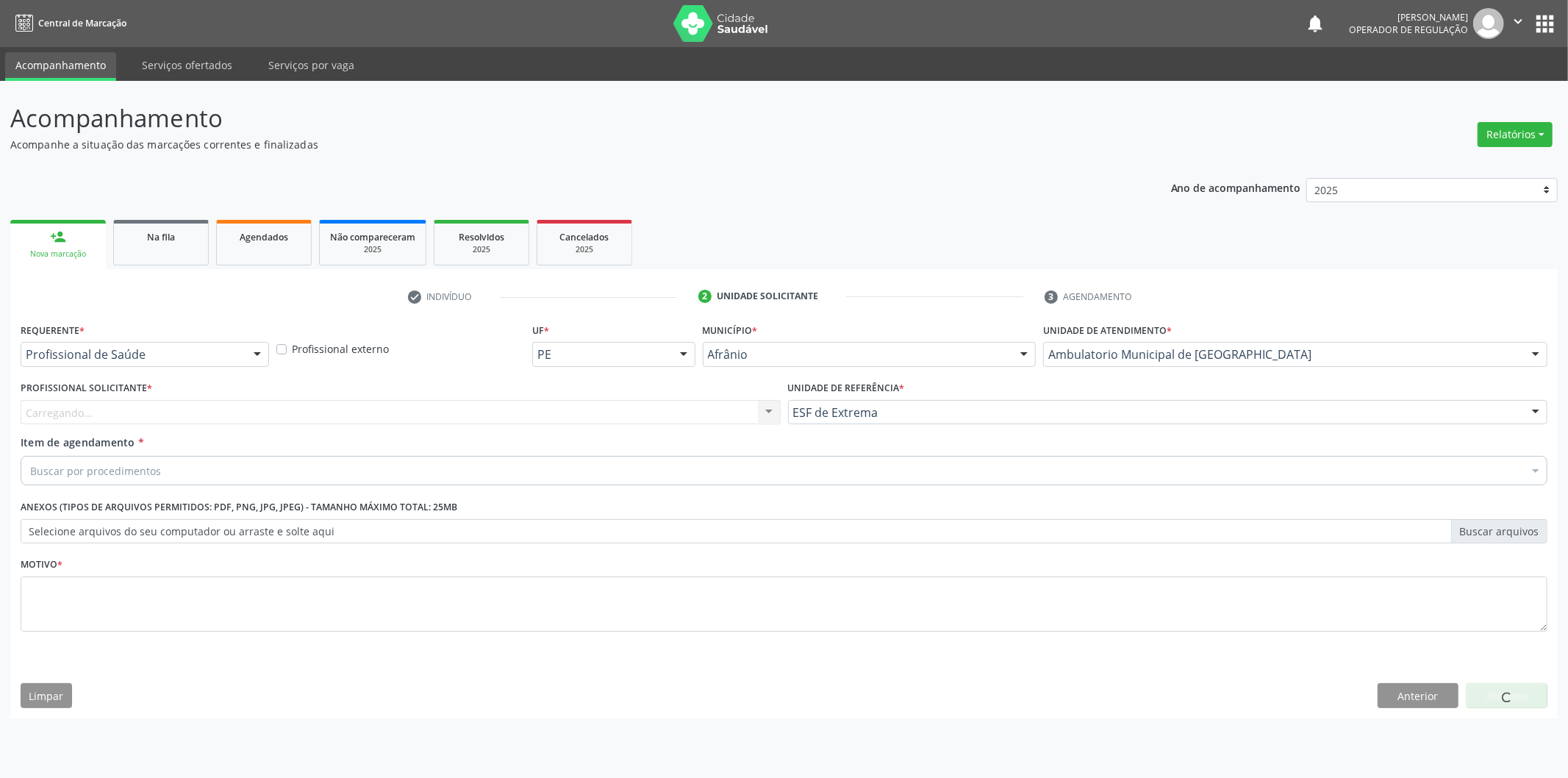
click at [704, 410] on div "Carregando... Nenhum resultado encontrado para: " " Não há nenhuma opção para s…" at bounding box center [400, 412] width 760 height 25
click at [707, 420] on div "Profissional solicitante" at bounding box center [400, 412] width 760 height 25
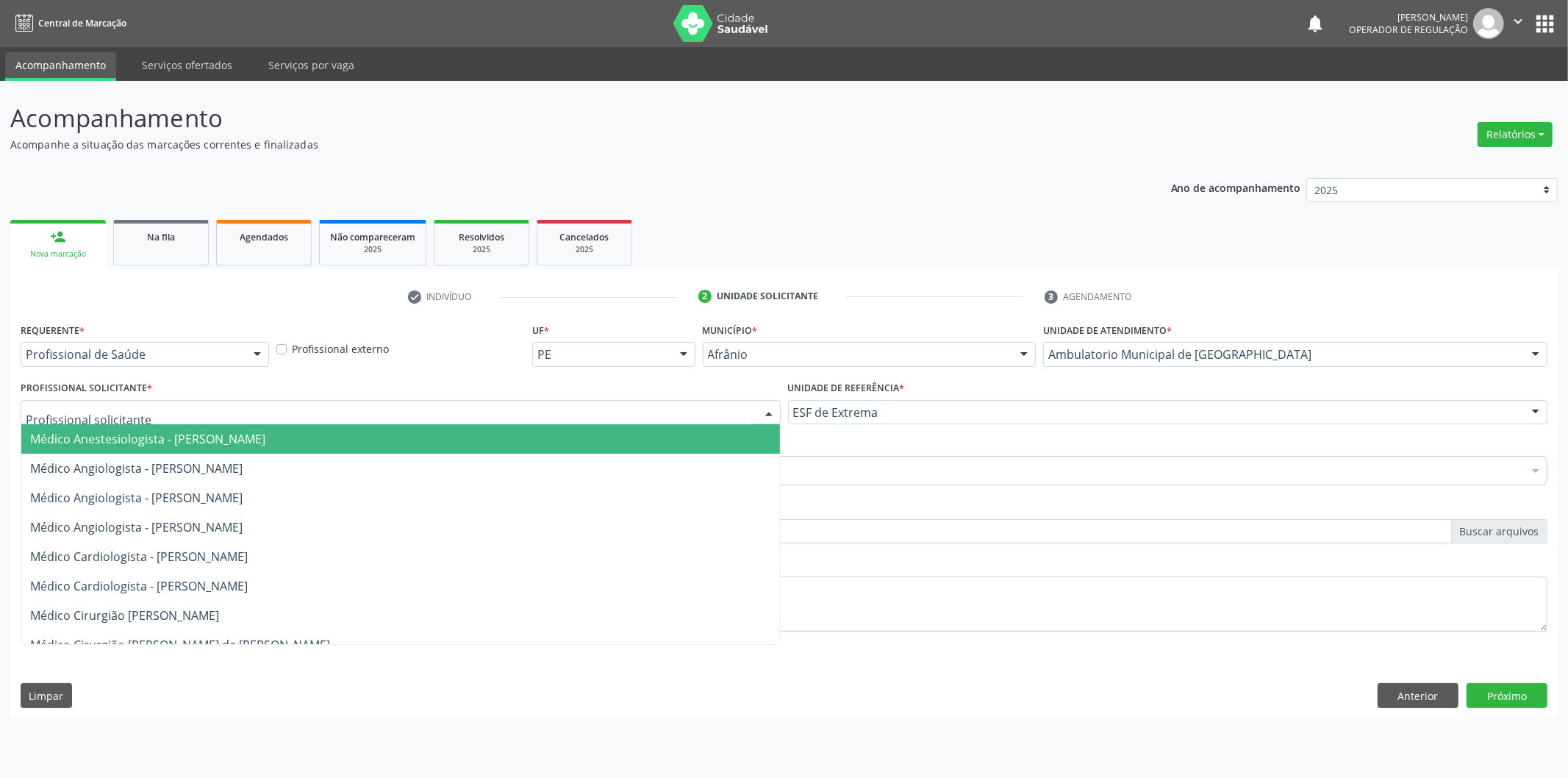
click at [679, 424] on span "Médico Anestesiologista - [PERSON_NAME]" at bounding box center [400, 439] width 759 height 30
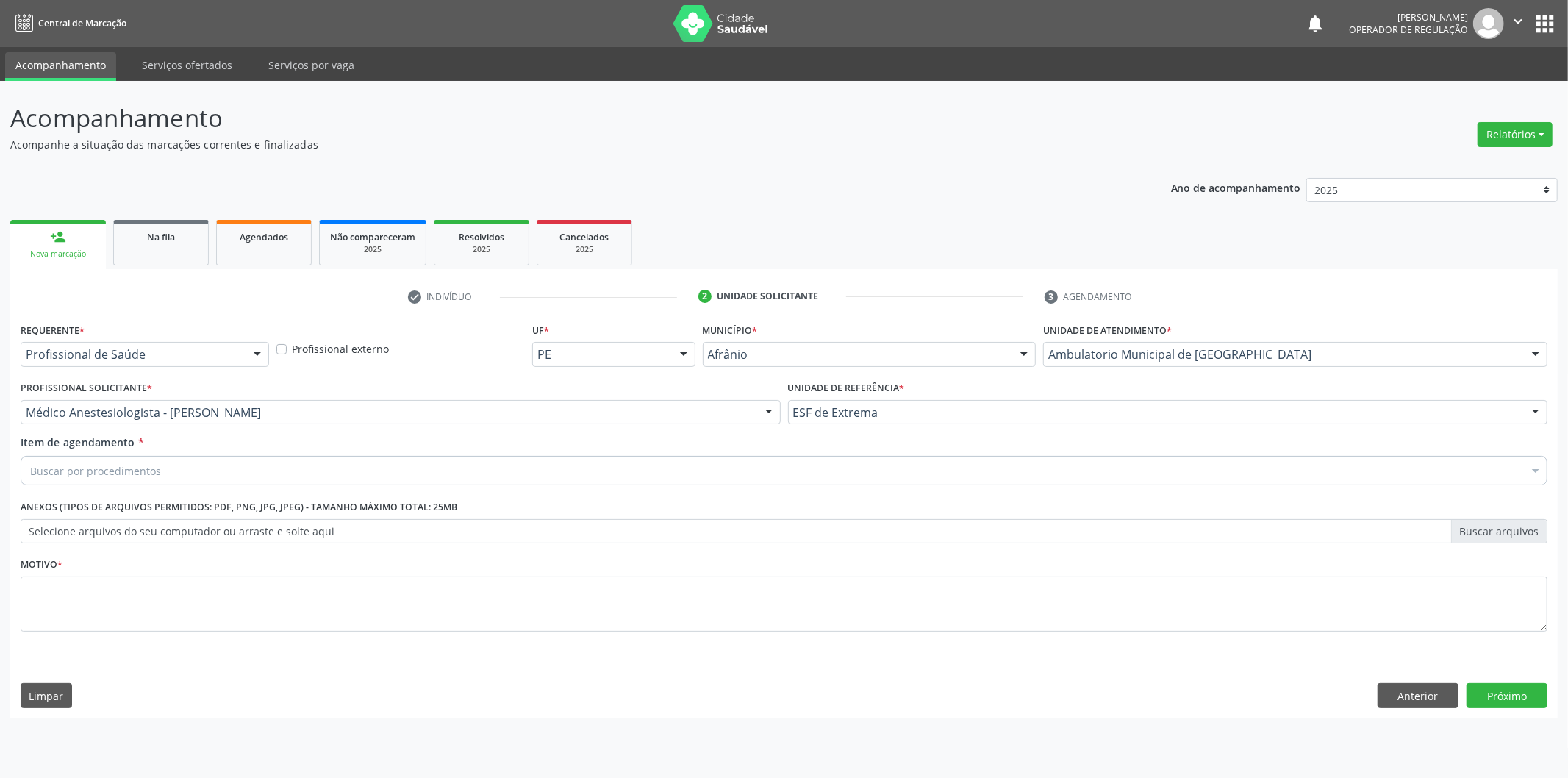
click at [447, 468] on div "Buscar por procedimentos" at bounding box center [784, 471] width 1526 height 30
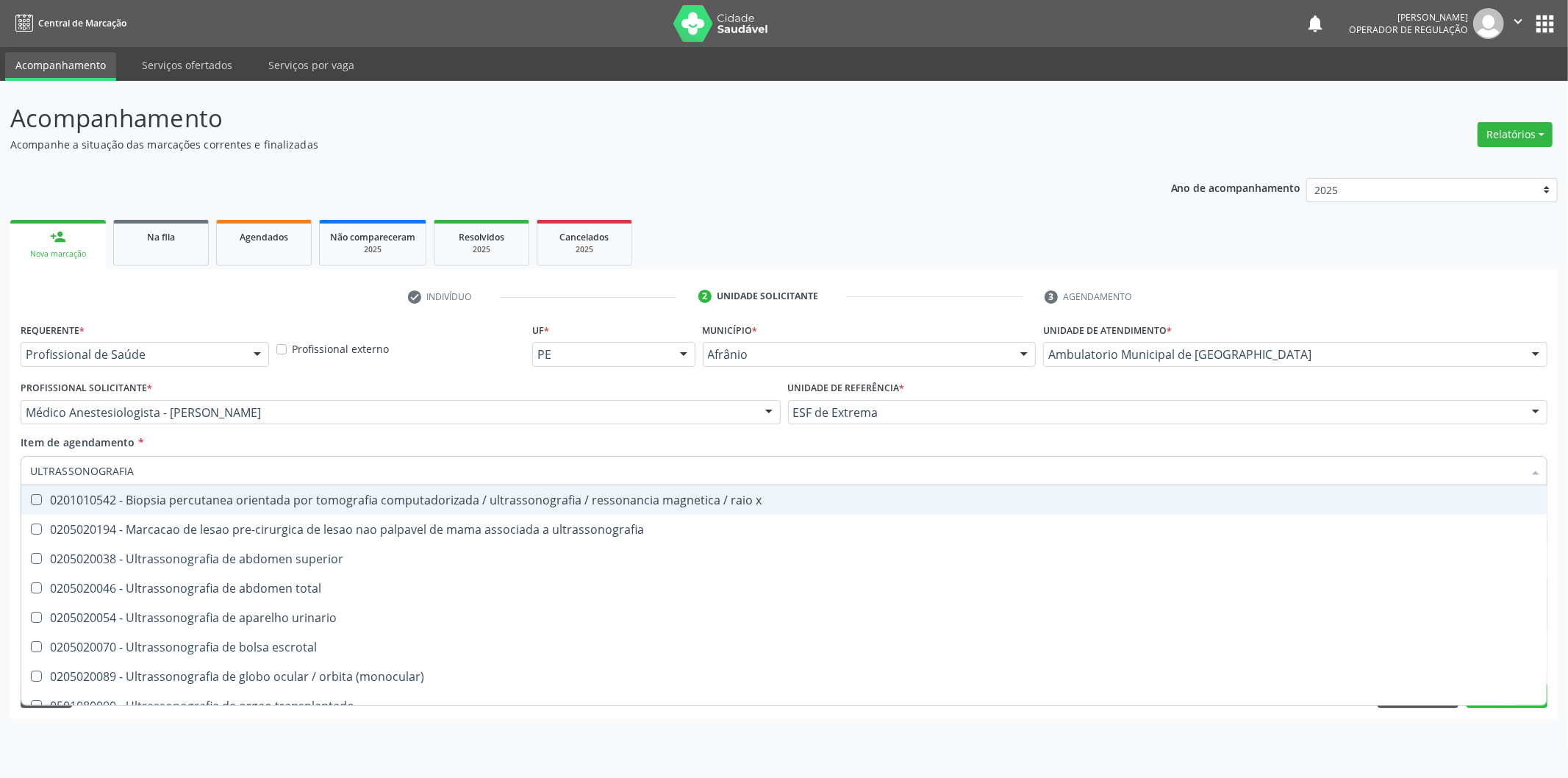
type input "ULTRASSONOGRAFIA O"
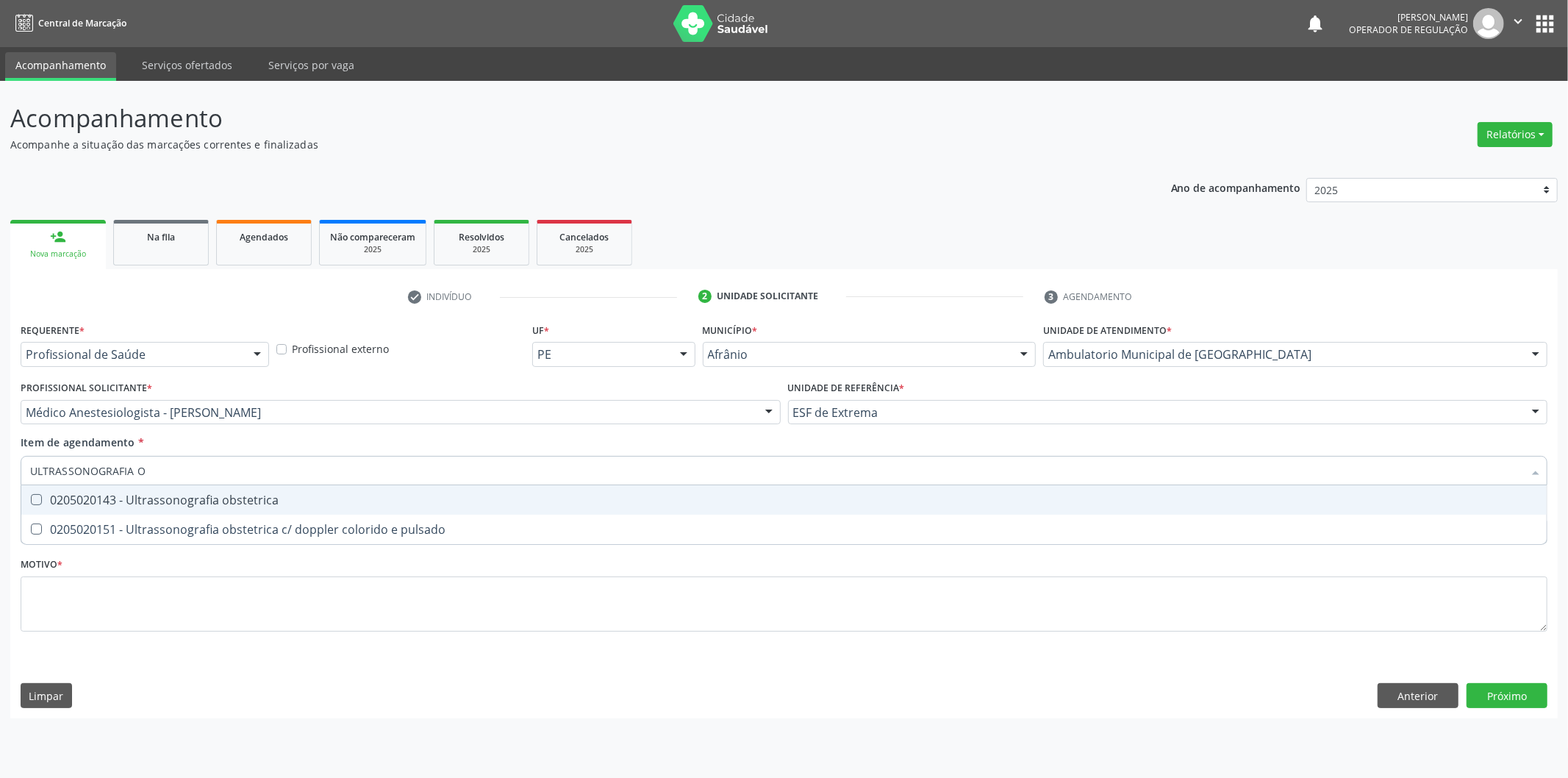
click at [383, 508] on span "0205020143 - Ultrassonografia obstetrica" at bounding box center [784, 500] width 1525 height 30
checkbox obstetrica "true"
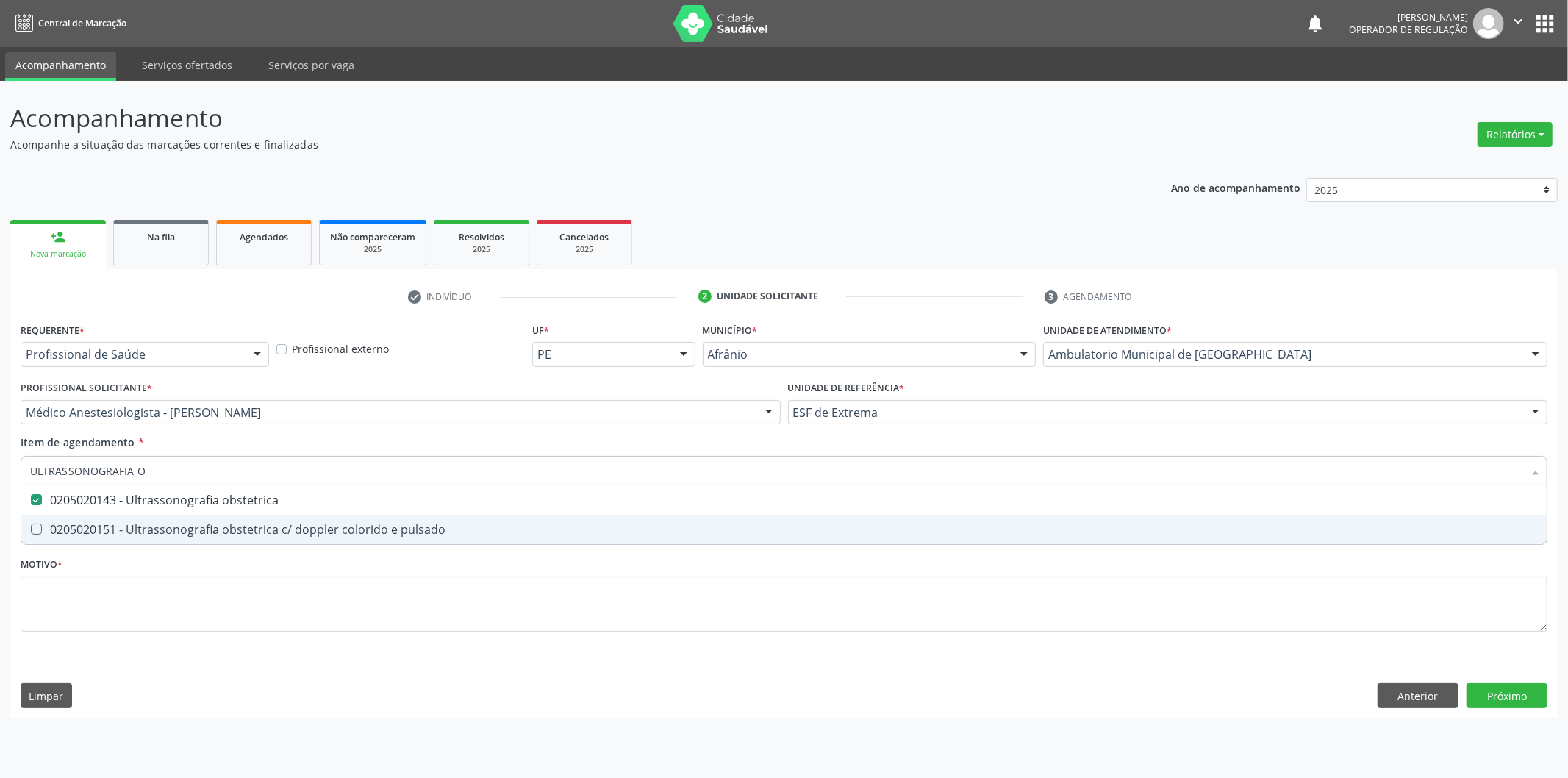
click at [318, 574] on div "Requerente * Profissional de Saúde Profissional de Saúde Paciente Nenhum result…" at bounding box center [784, 485] width 1526 height 333
checkbox pulsado "true"
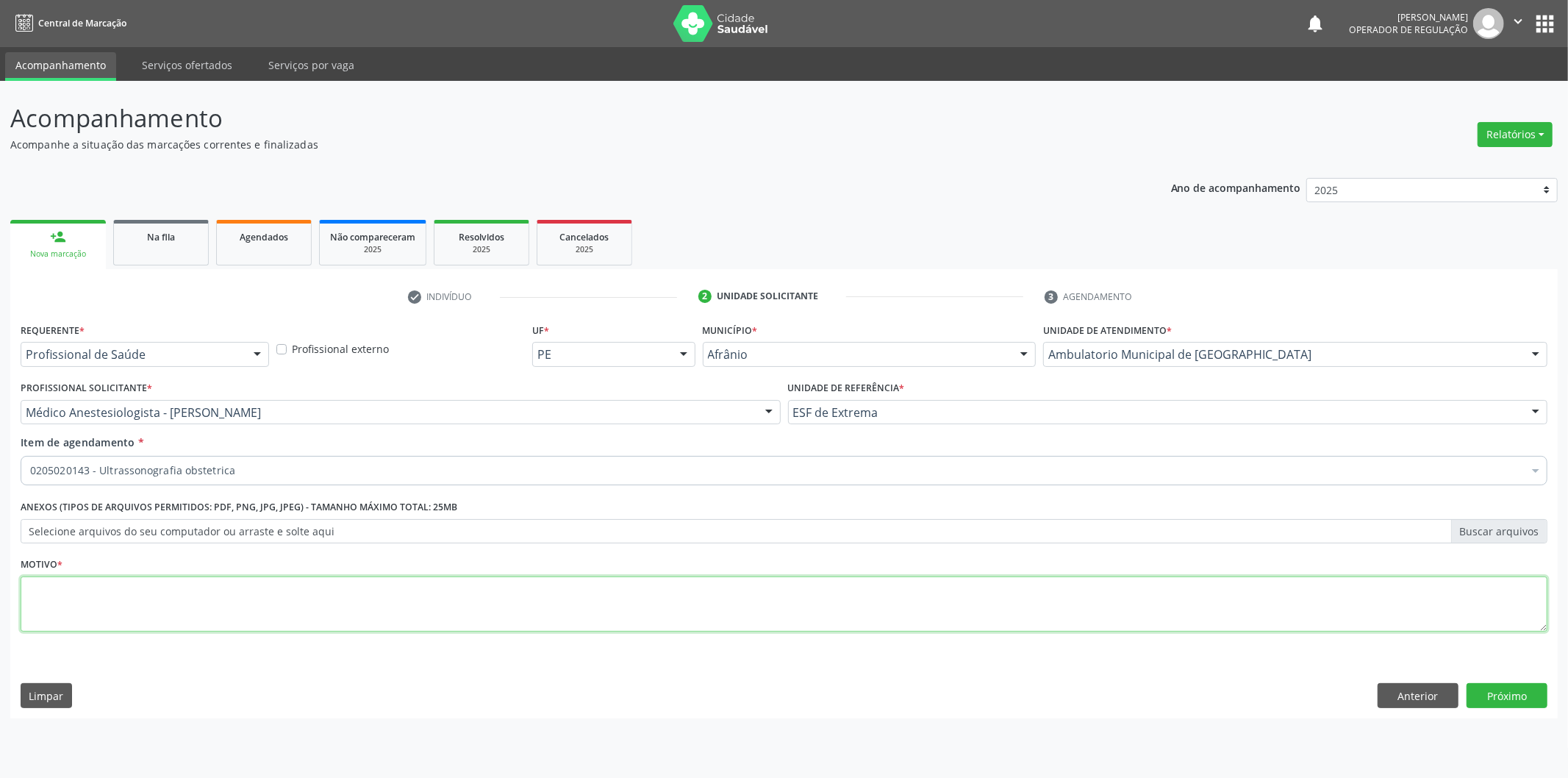
click at [320, 597] on textarea at bounding box center [784, 604] width 1526 height 56
type textarea "PRE NATAL"
click at [1515, 695] on button "Próximo" at bounding box center [1506, 695] width 81 height 25
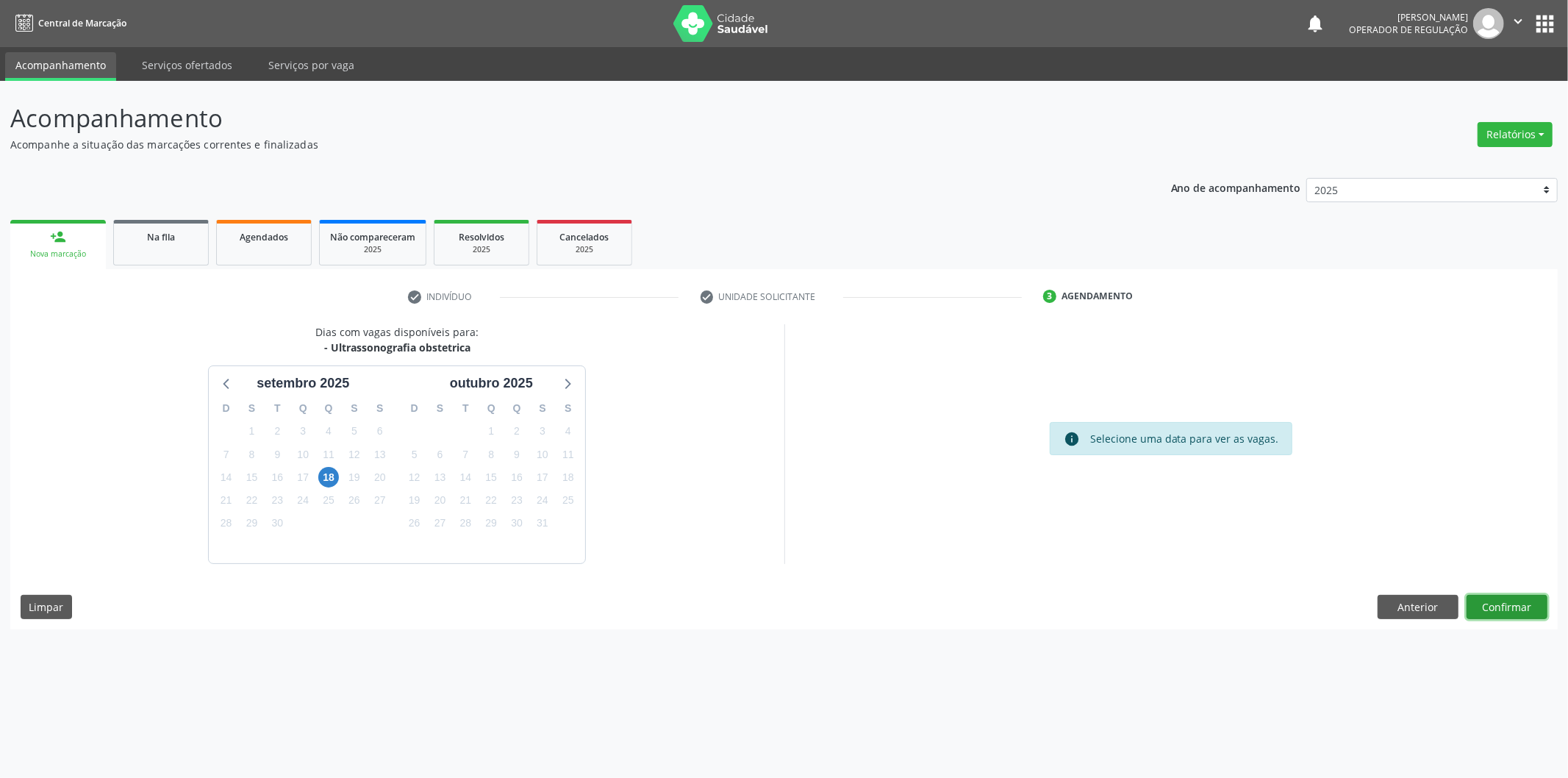
click at [1509, 608] on button "Confirmar" at bounding box center [1506, 607] width 81 height 25
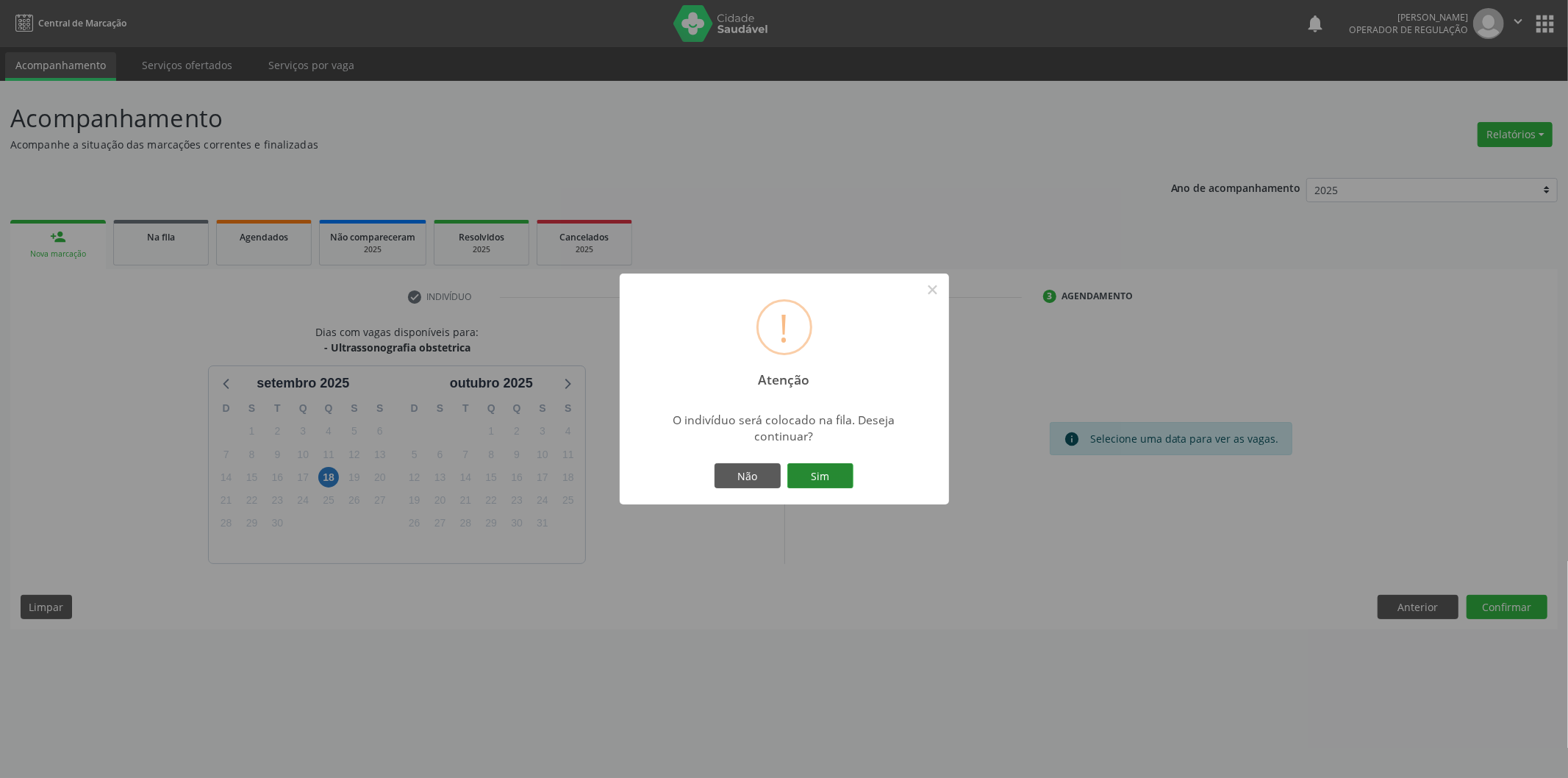
click at [813, 471] on button "Sim" at bounding box center [820, 475] width 66 height 25
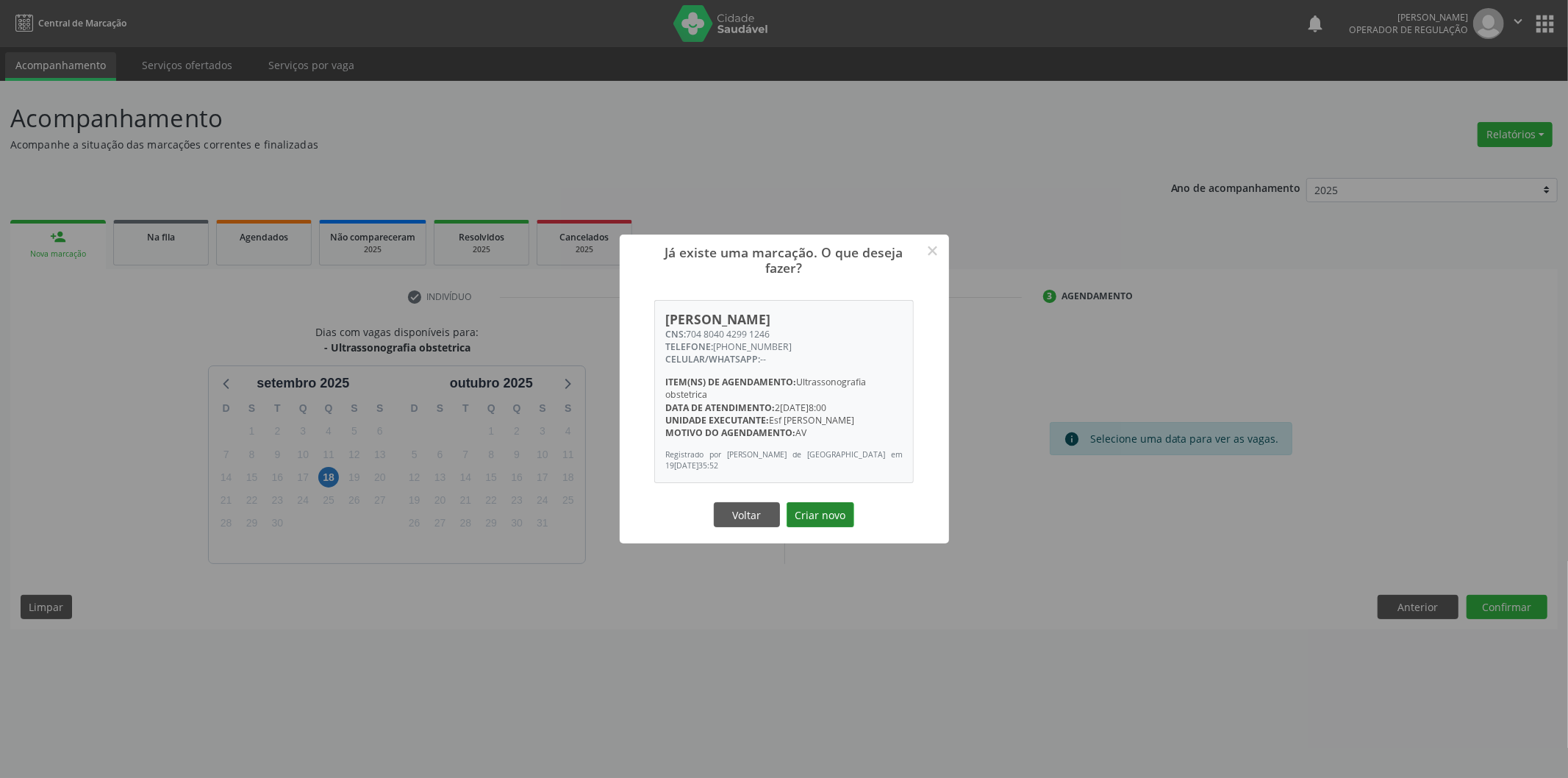
click at [816, 511] on button "Criar novo" at bounding box center [820, 514] width 68 height 25
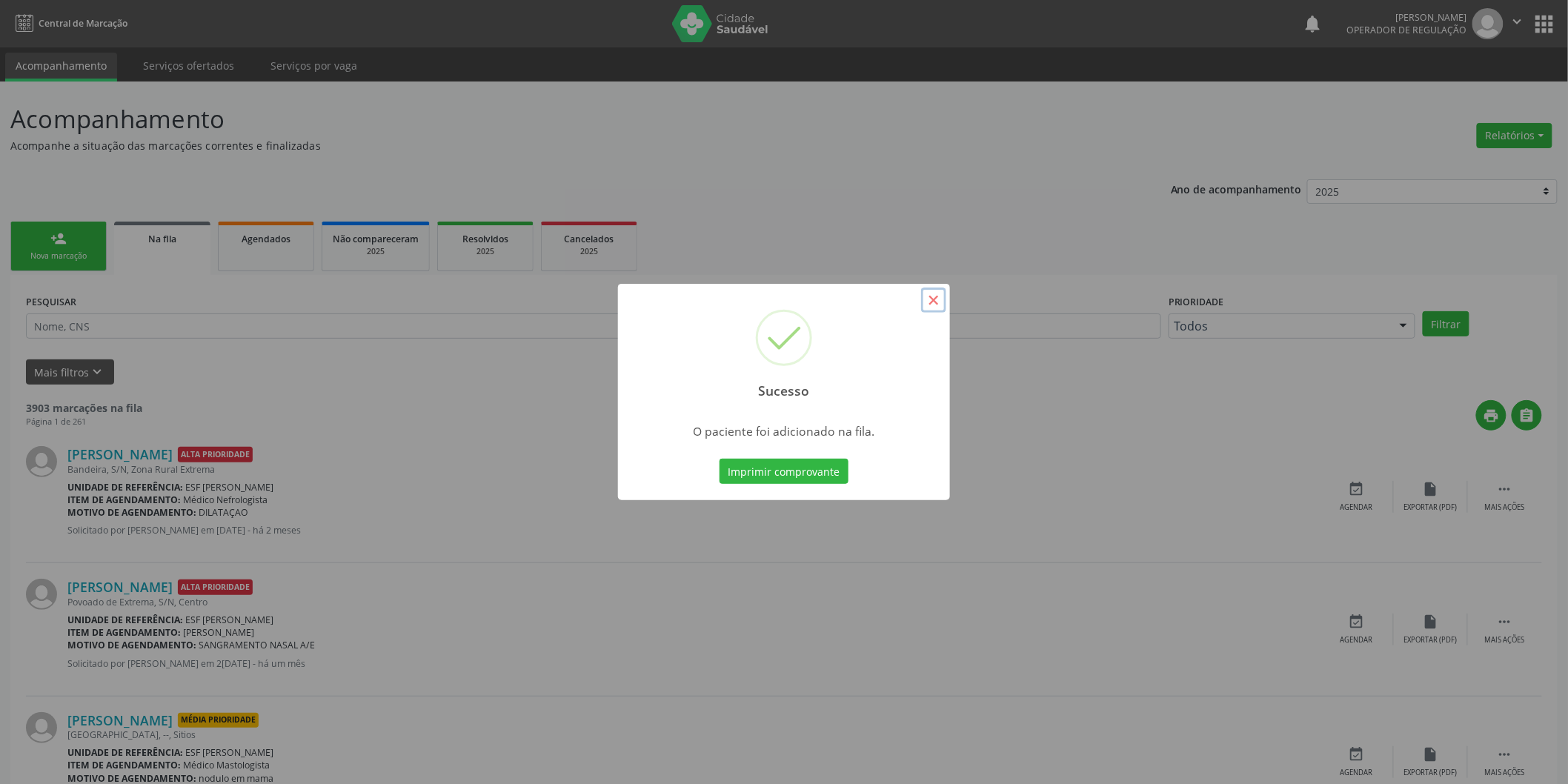
click at [932, 305] on button "×" at bounding box center [934, 300] width 25 height 25
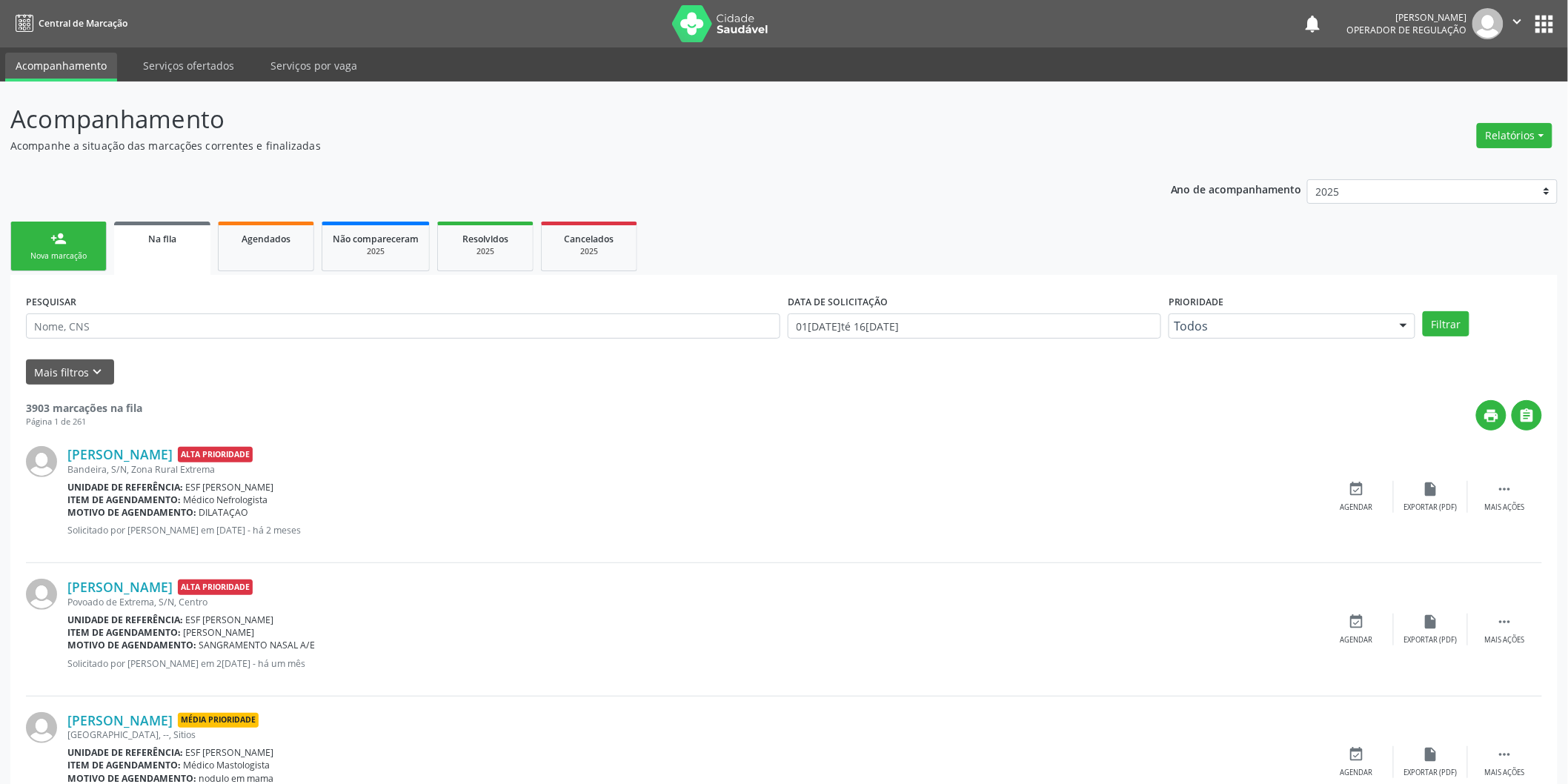
drag, startPoint x: 54, startPoint y: 226, endPoint x: 60, endPoint y: 248, distance: 22.8
click at [54, 227] on link "person_add Nova marcação" at bounding box center [58, 245] width 96 height 49
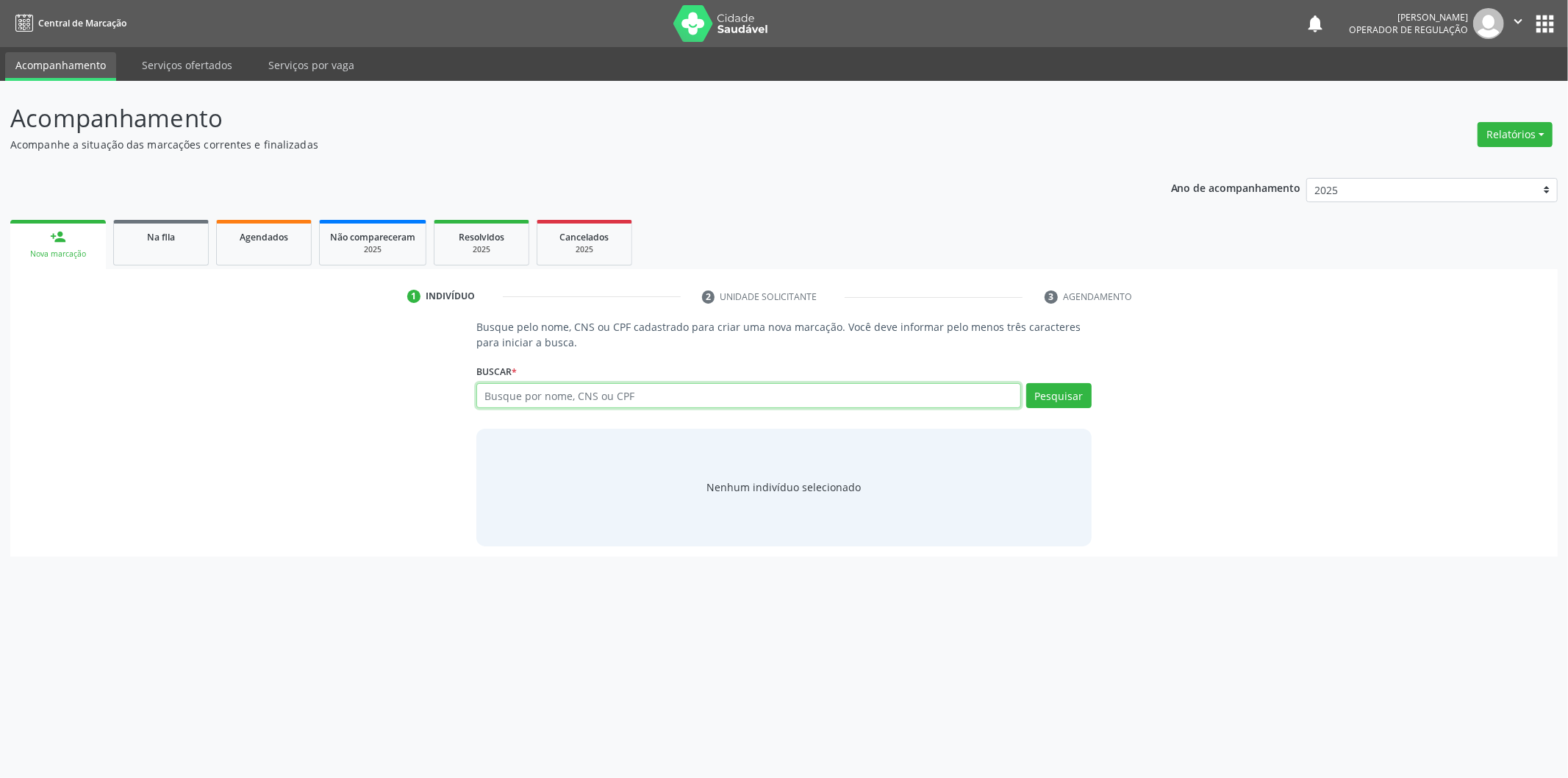
click at [495, 407] on input "text" at bounding box center [748, 395] width 545 height 25
type input "702808104786664"
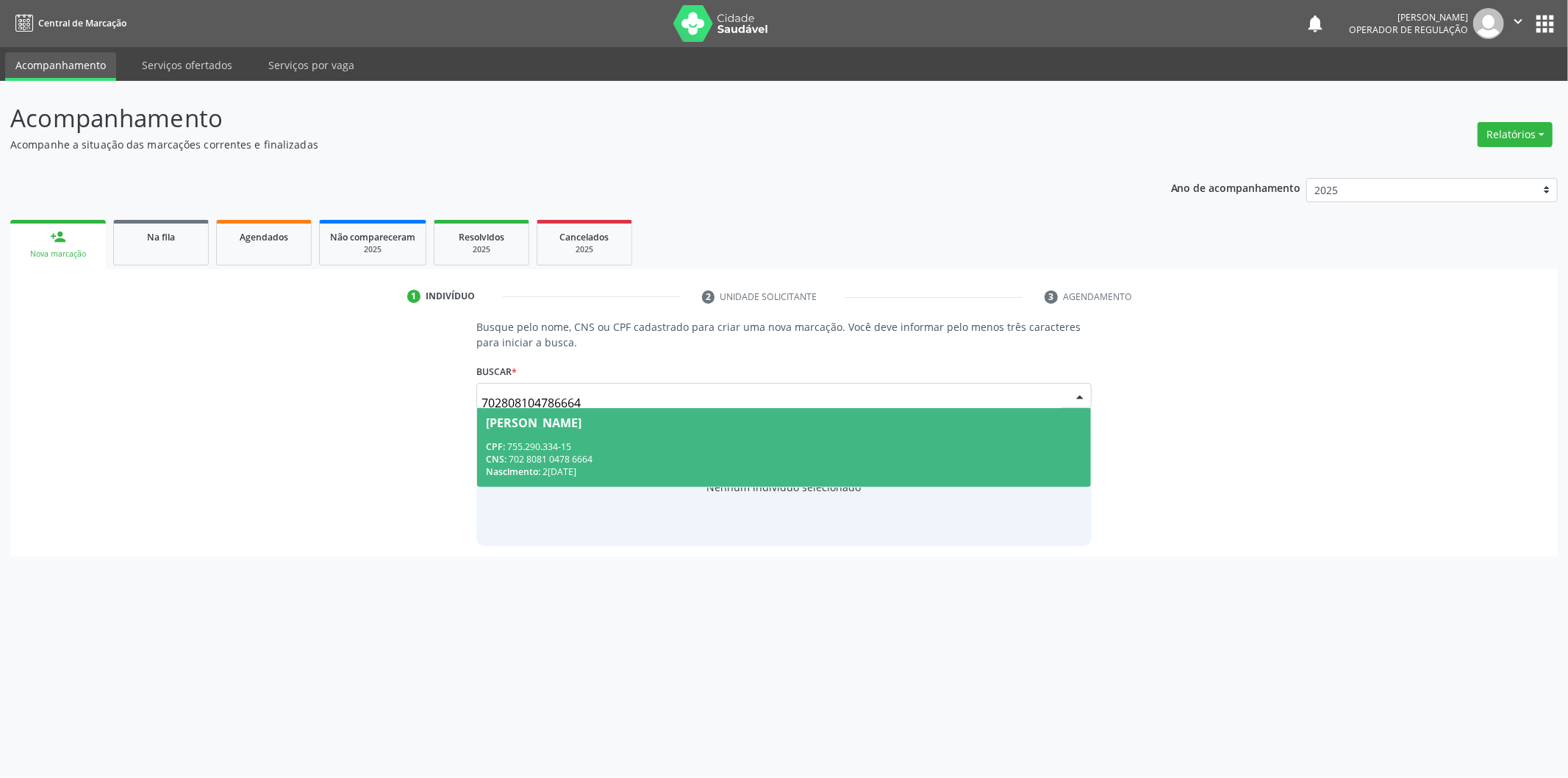
click at [582, 426] on div "Lucelia Mendes de Souza" at bounding box center [533, 422] width 95 height 12
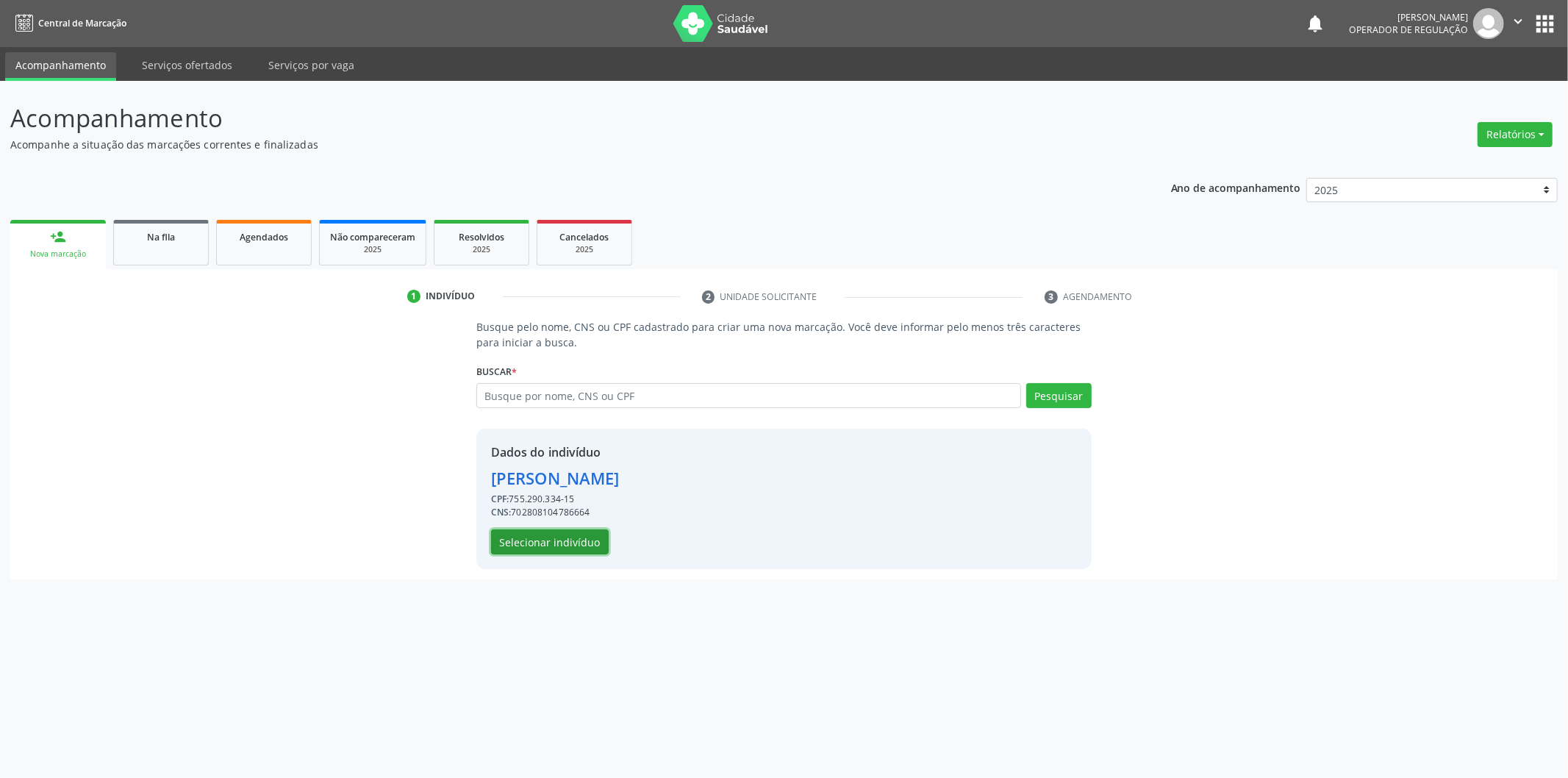
click at [550, 537] on button "Selecionar indivíduo" at bounding box center [549, 541] width 118 height 25
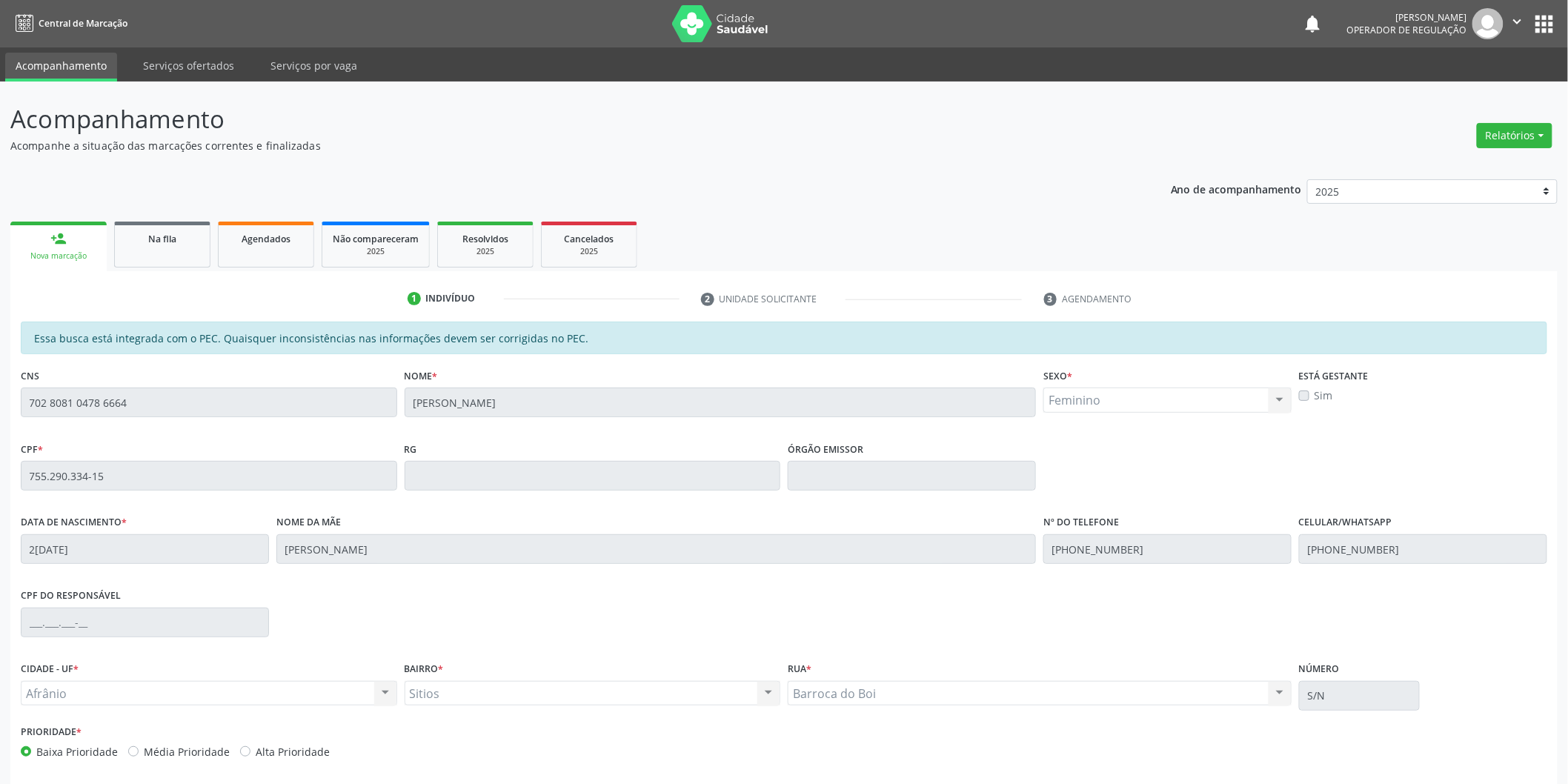
scroll to position [62, 0]
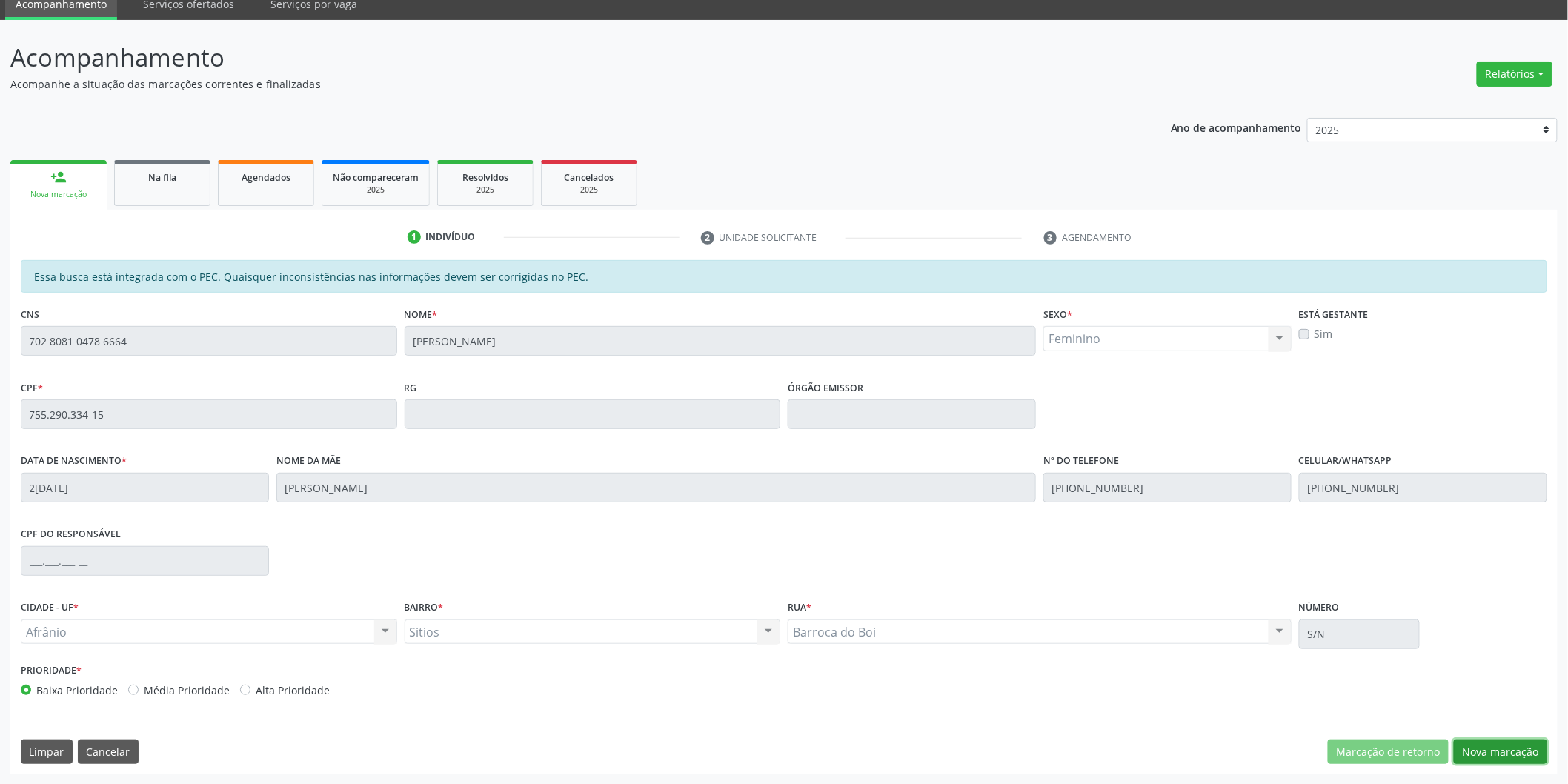
click at [1518, 760] on button "Nova marcação" at bounding box center [1501, 751] width 93 height 25
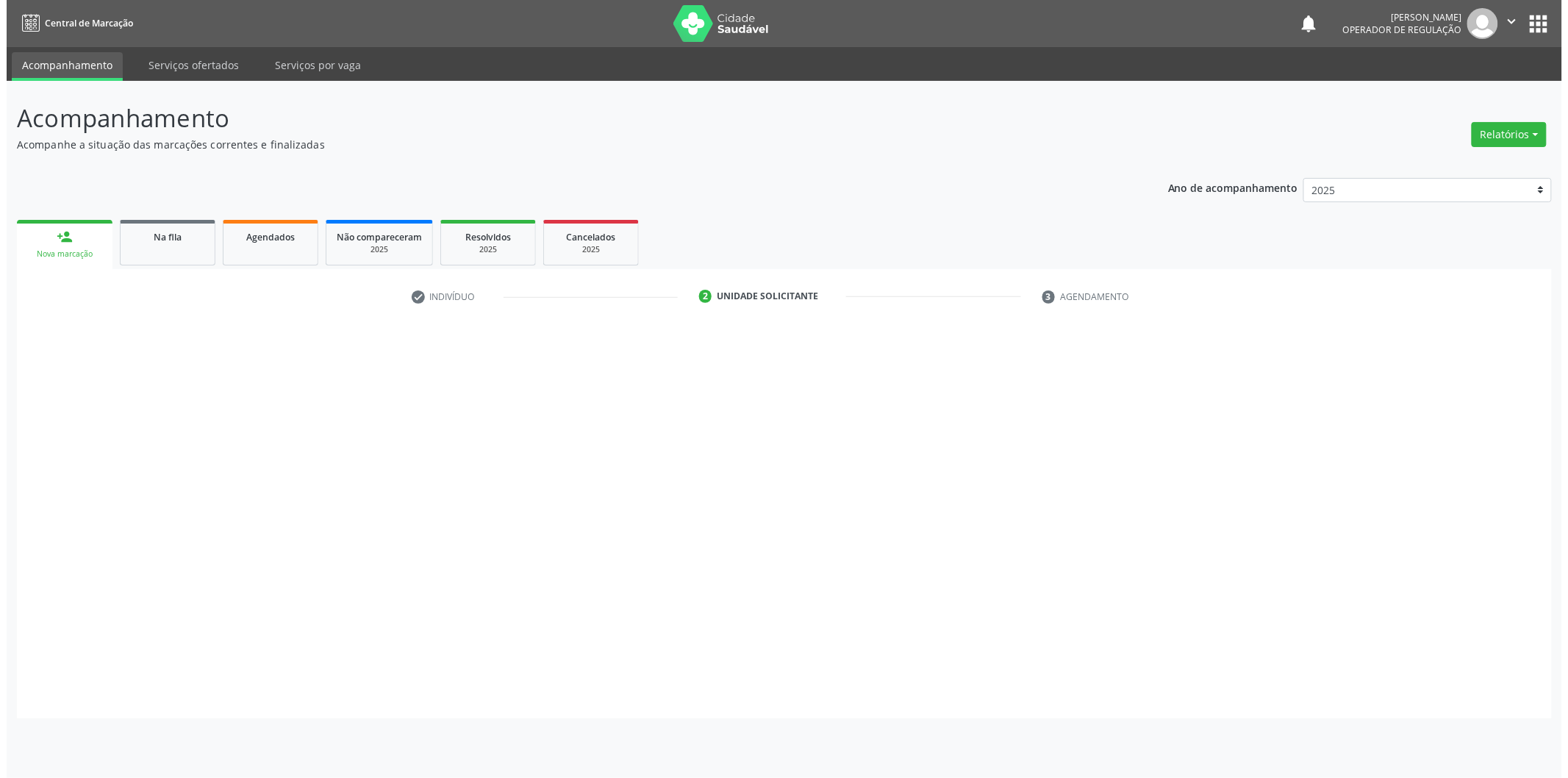
scroll to position [0, 0]
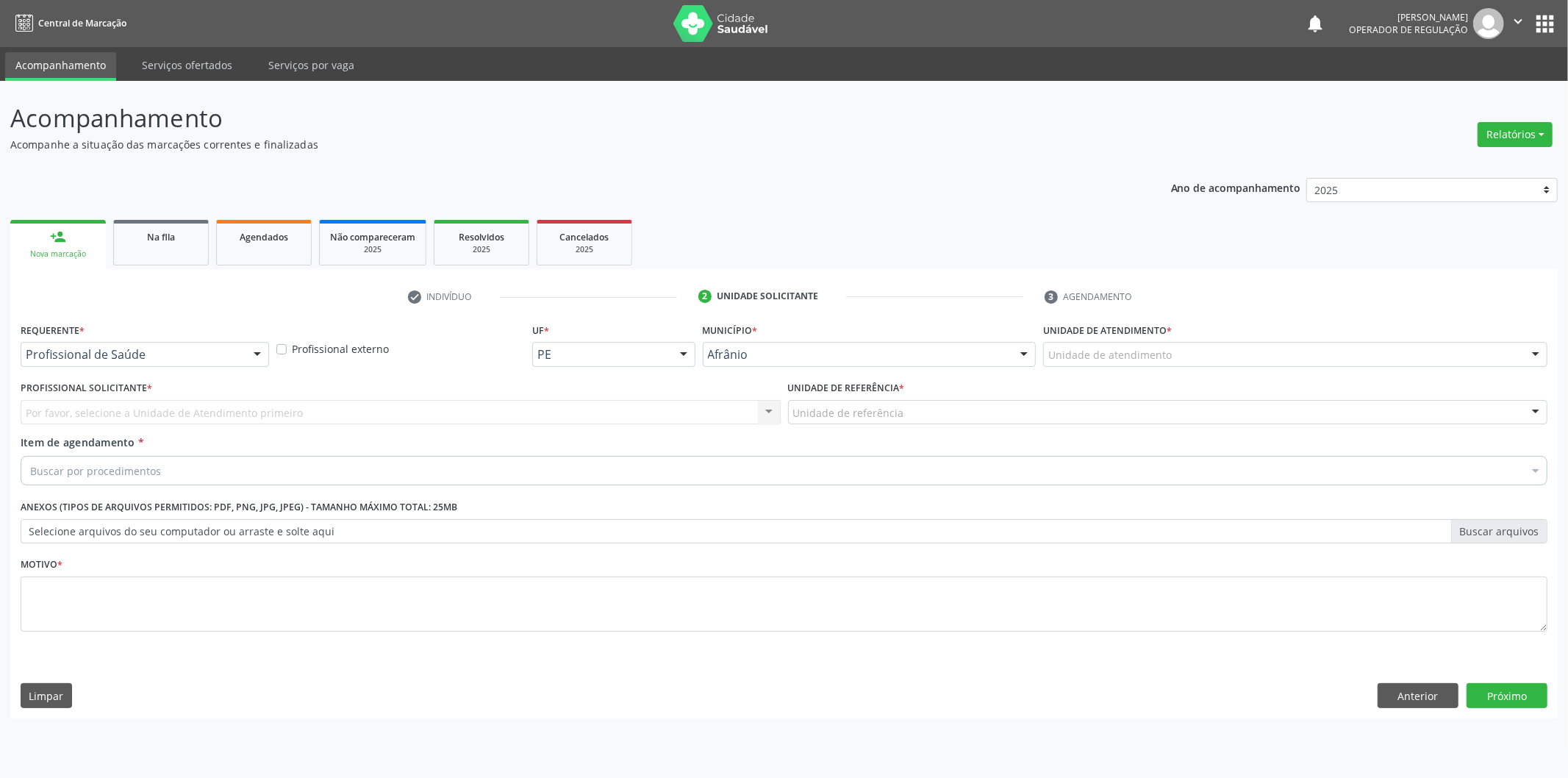
click at [1321, 342] on div "Unidade de atendimento" at bounding box center [1295, 354] width 504 height 25
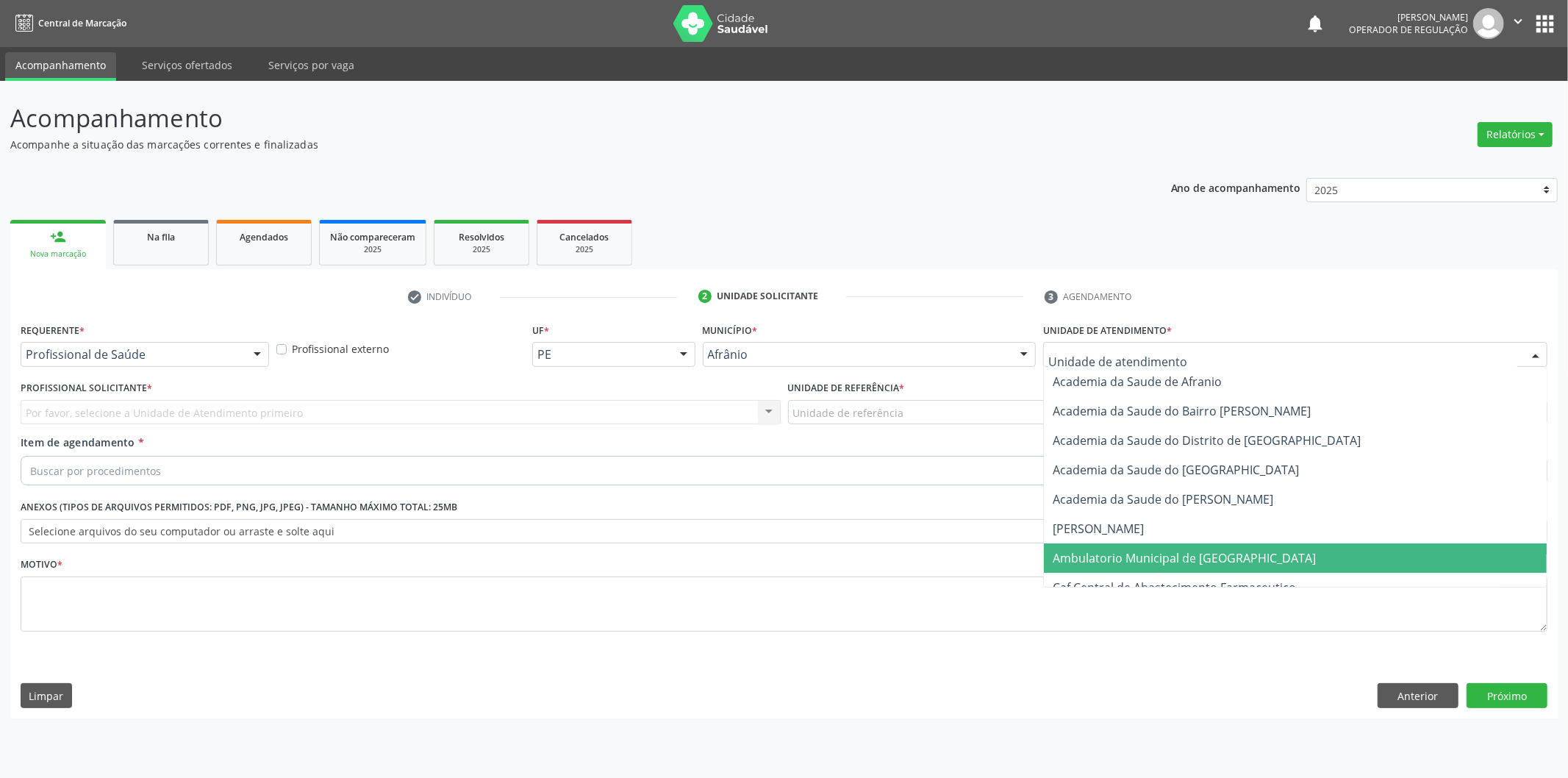
click at [1273, 548] on span "Ambulatorio Municipal de [GEOGRAPHIC_DATA]" at bounding box center [1295, 558] width 503 height 30
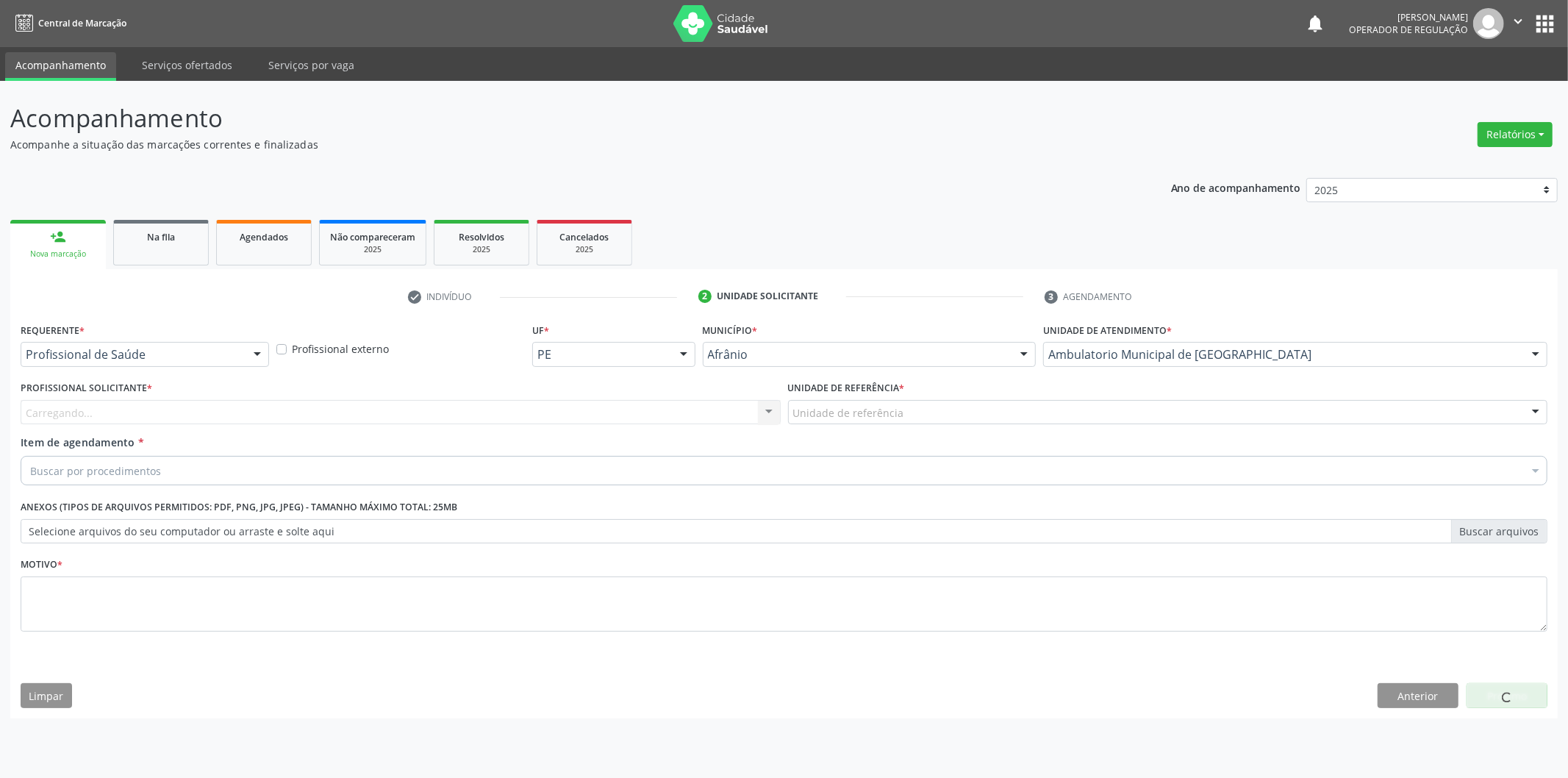
click at [935, 409] on div "Unidade de referência" at bounding box center [1168, 412] width 760 height 25
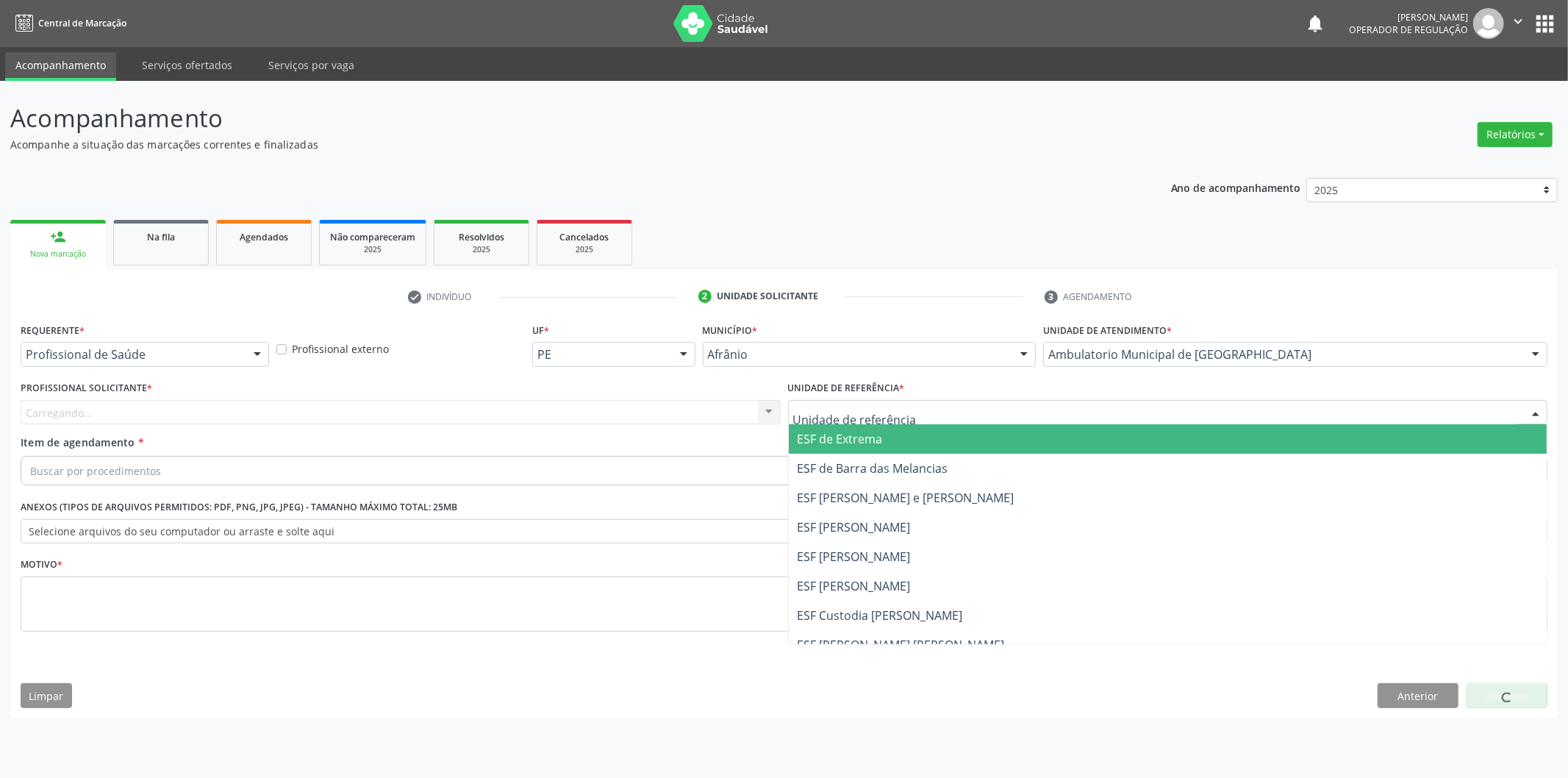
click at [823, 439] on span "ESF de Extrema" at bounding box center [840, 438] width 85 height 16
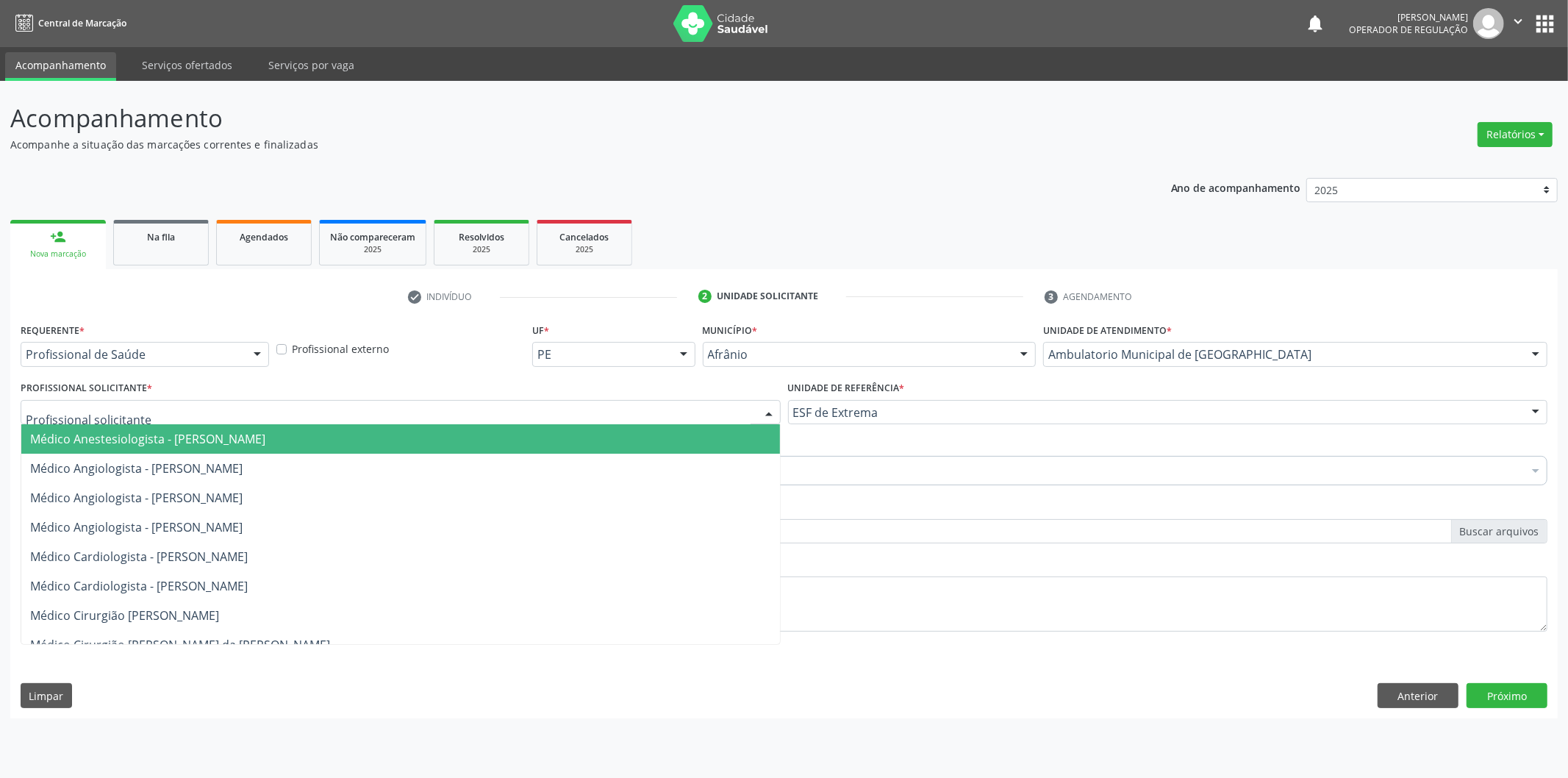
click at [649, 416] on div at bounding box center [400, 412] width 760 height 25
click at [643, 430] on span "Médico Anestesiologista - [PERSON_NAME]" at bounding box center [400, 439] width 759 height 30
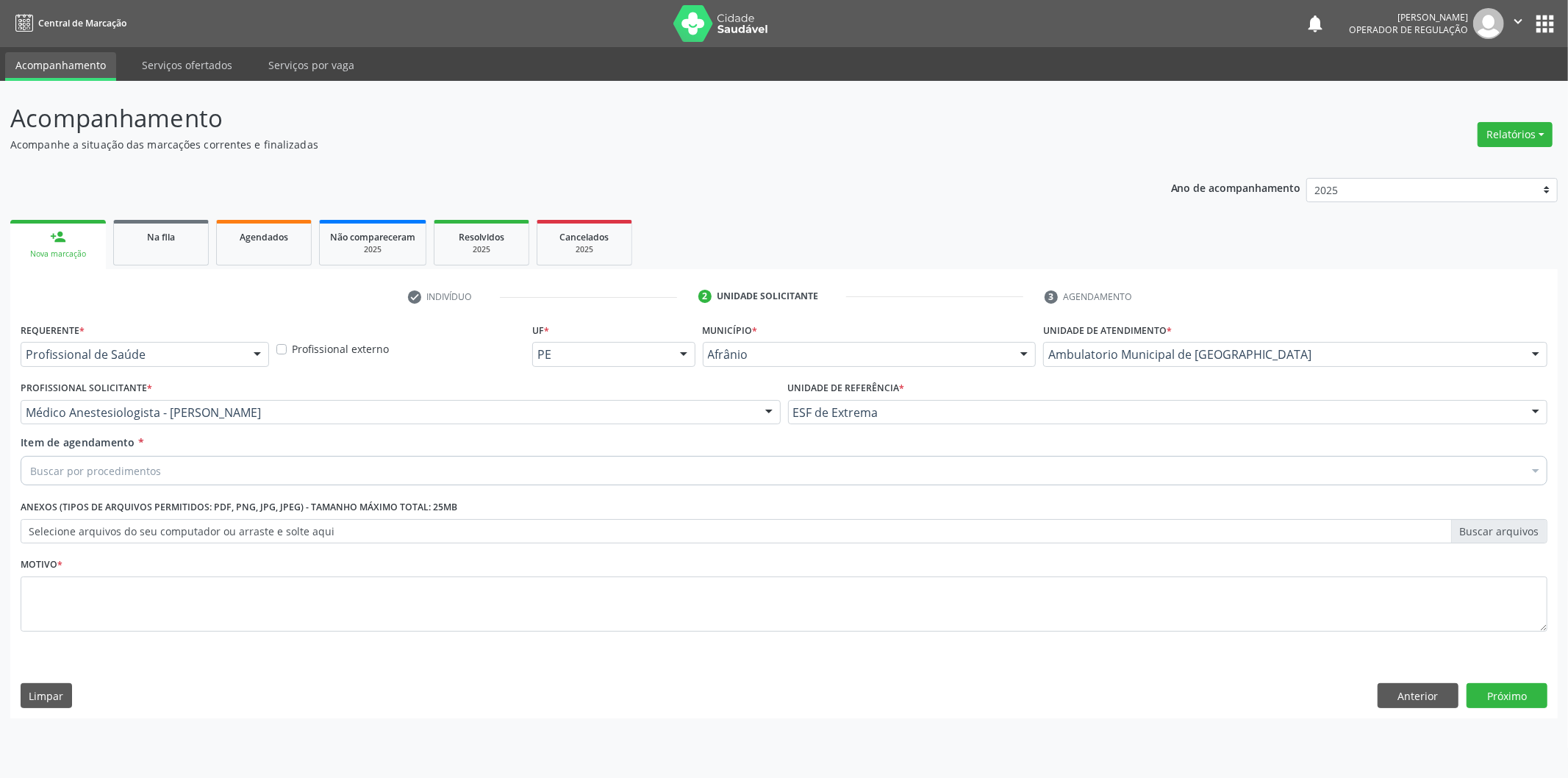
click at [386, 464] on div "Buscar por procedimentos" at bounding box center [784, 471] width 1526 height 30
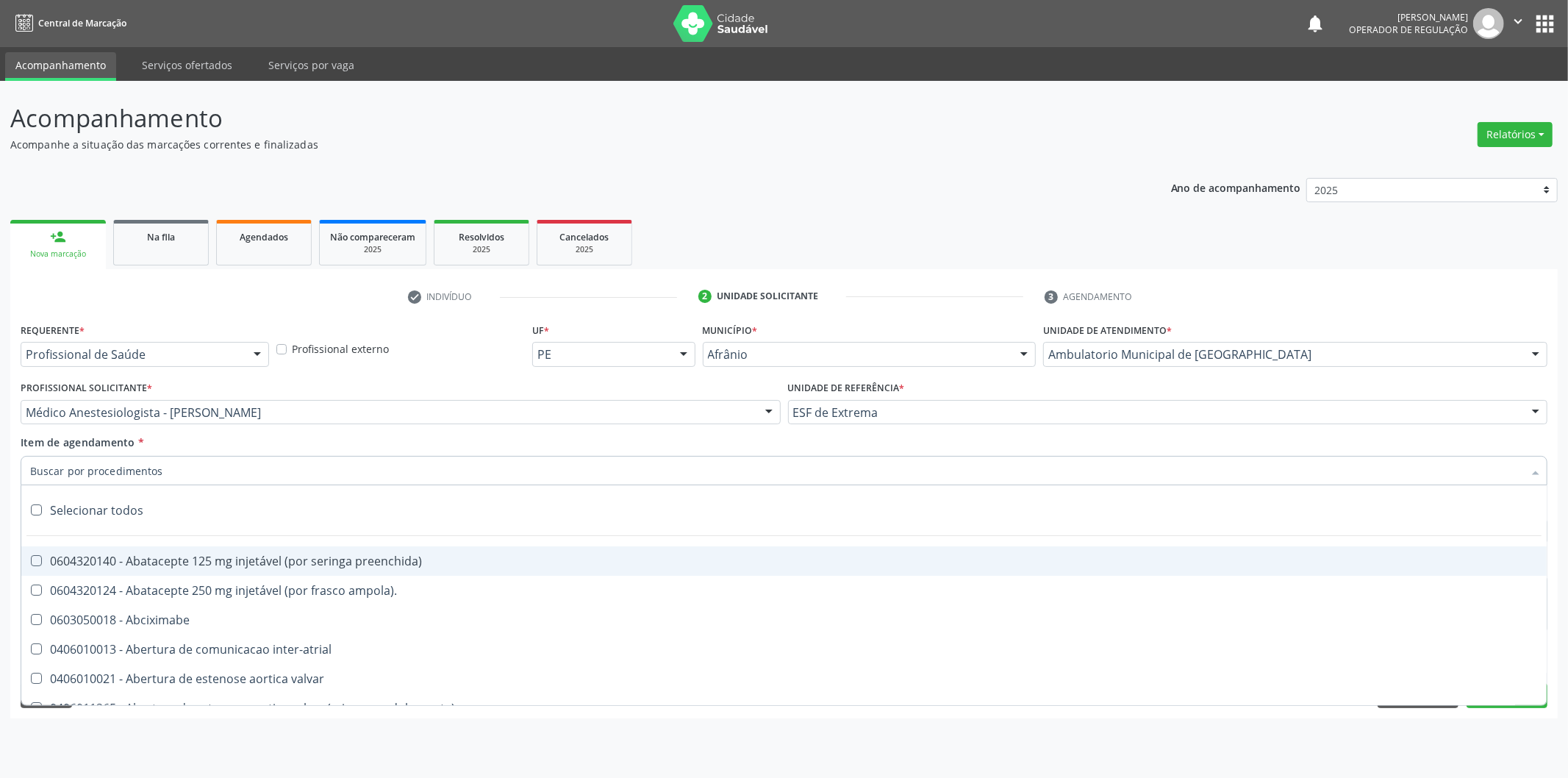
click at [379, 474] on input "Item de agendamento *" at bounding box center [777, 471] width 1493 height 30
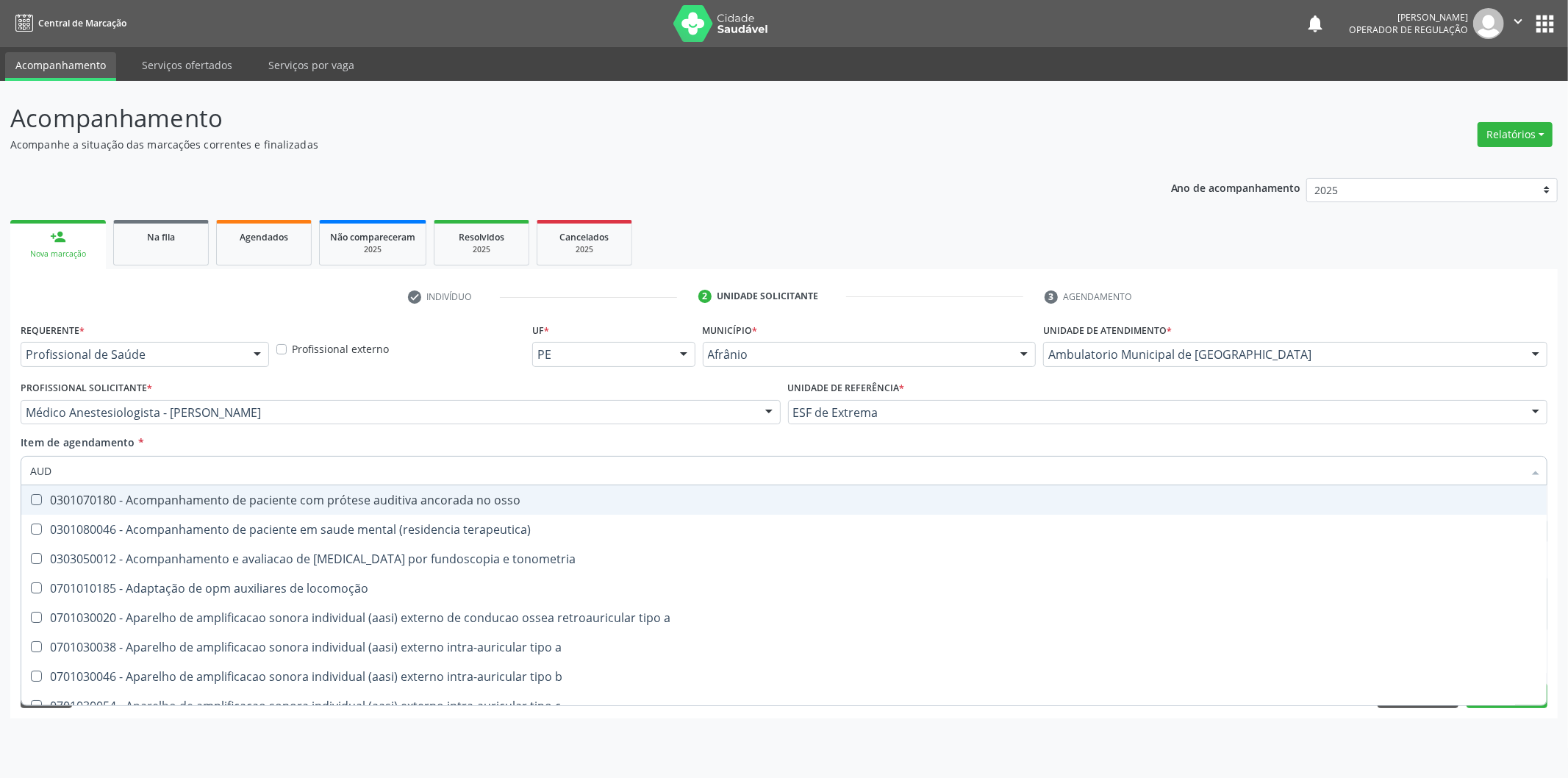
type input "AUDI"
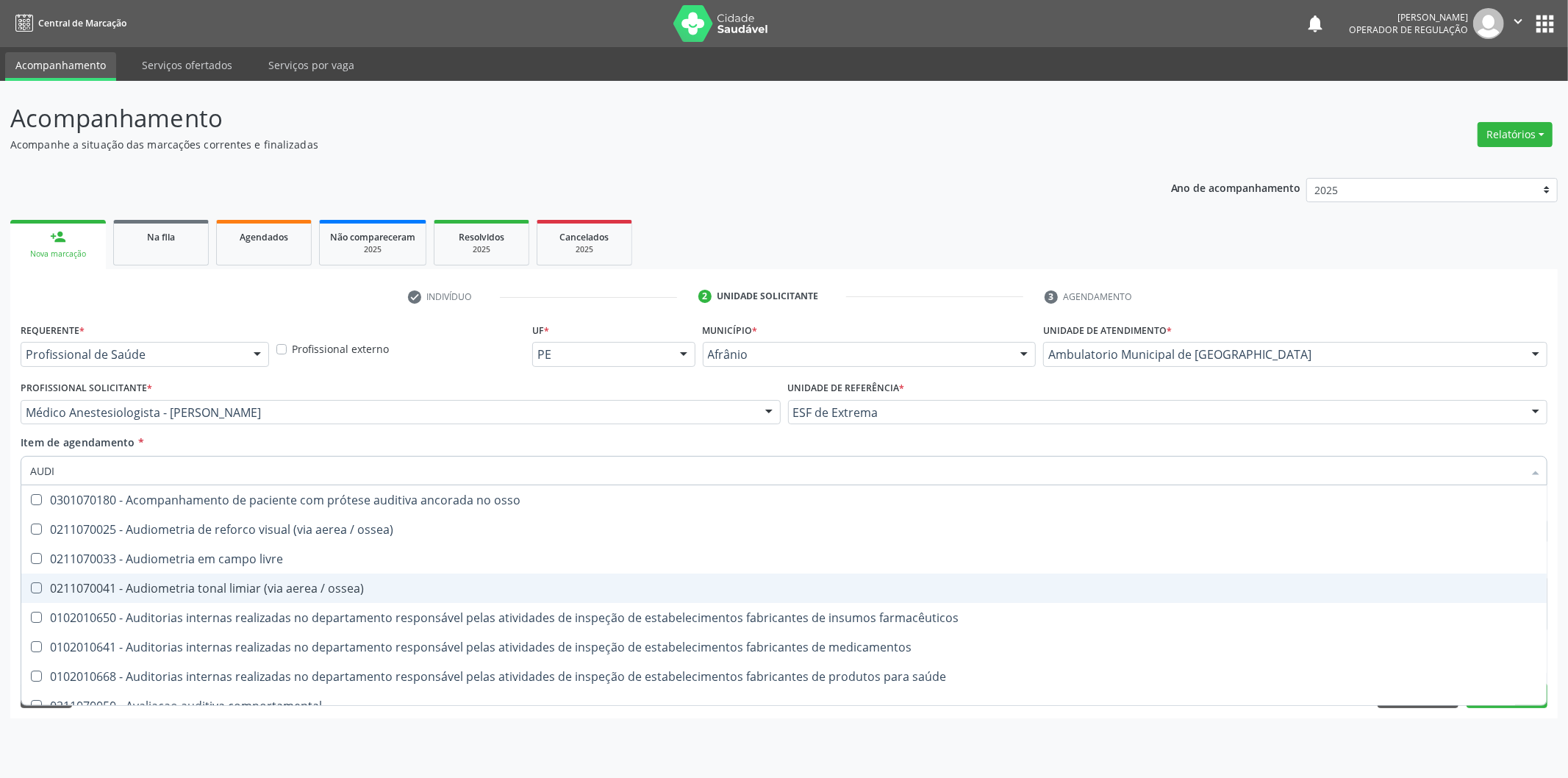
click at [361, 583] on div "0211070041 - Audiometria tonal limiar (via aerea / ossea)" at bounding box center [784, 588] width 1508 height 12
checkbox ossea\) "true"
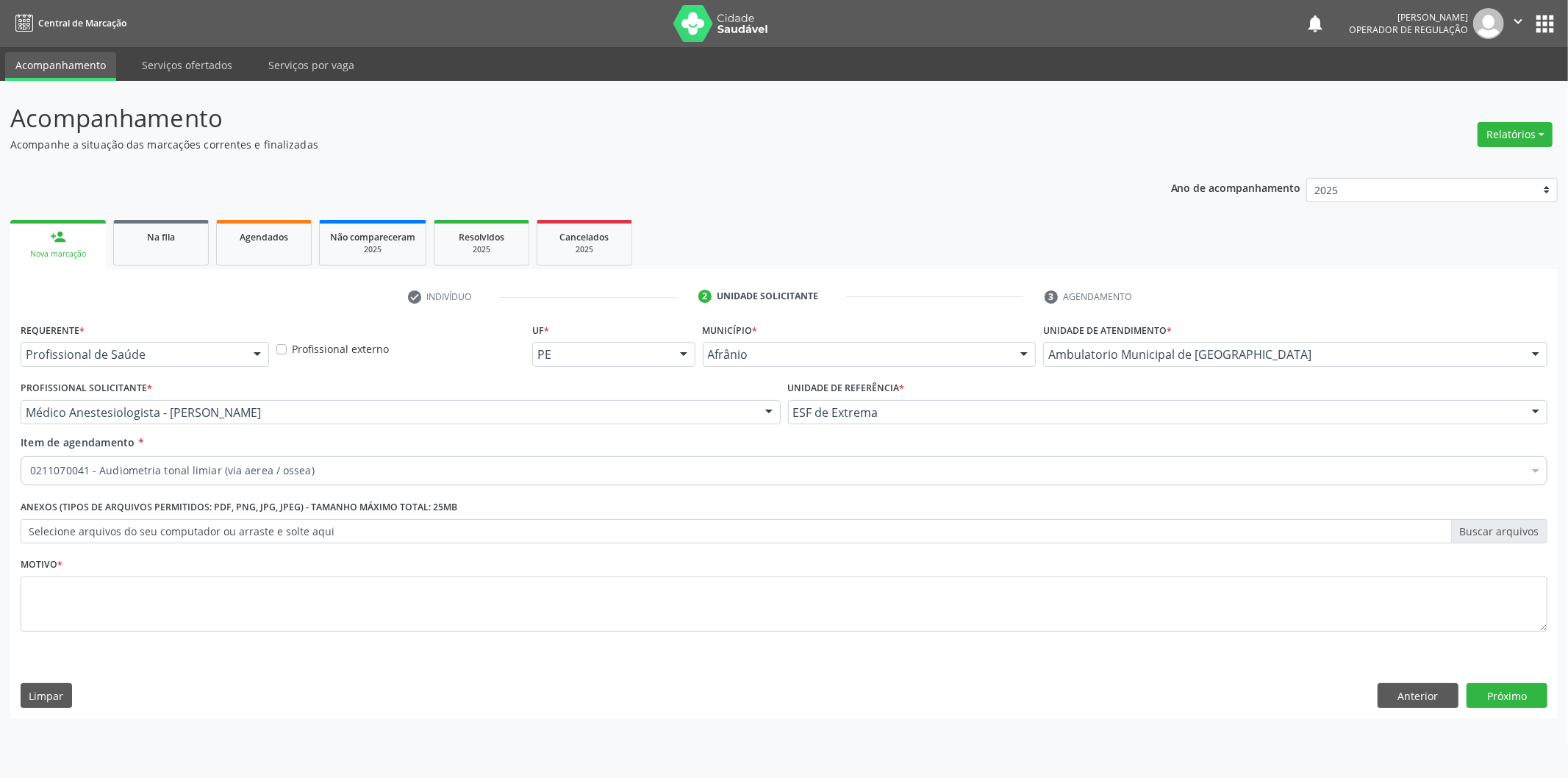
drag, startPoint x: 98, startPoint y: 453, endPoint x: 0, endPoint y: 458, distance: 98.1
click at [0, 458] on div "Acompanhamento Acompanhe a situação das marcações correntes e finalizadas Relat…" at bounding box center [784, 429] width 1568 height 696
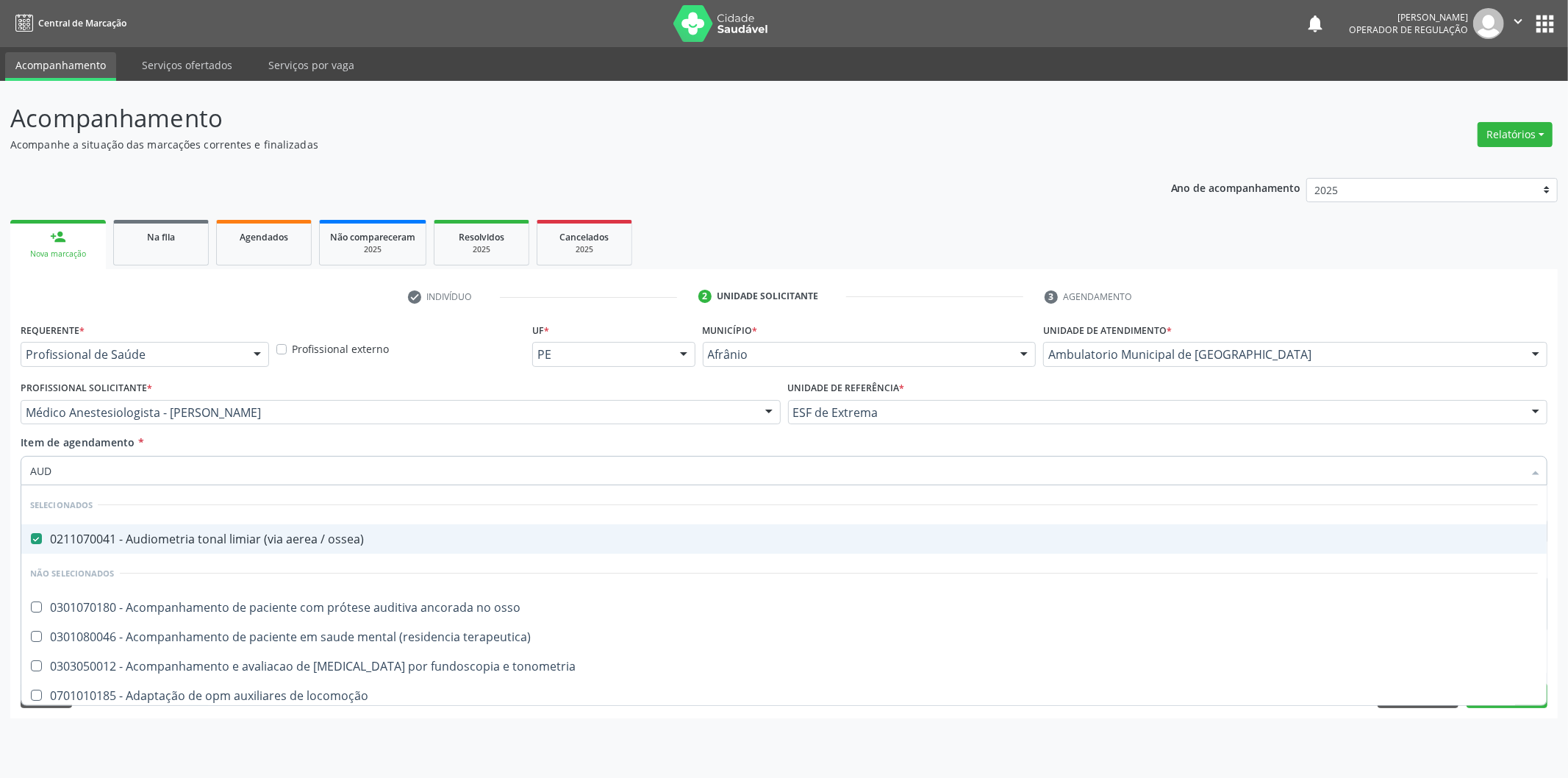
type input "AUDI"
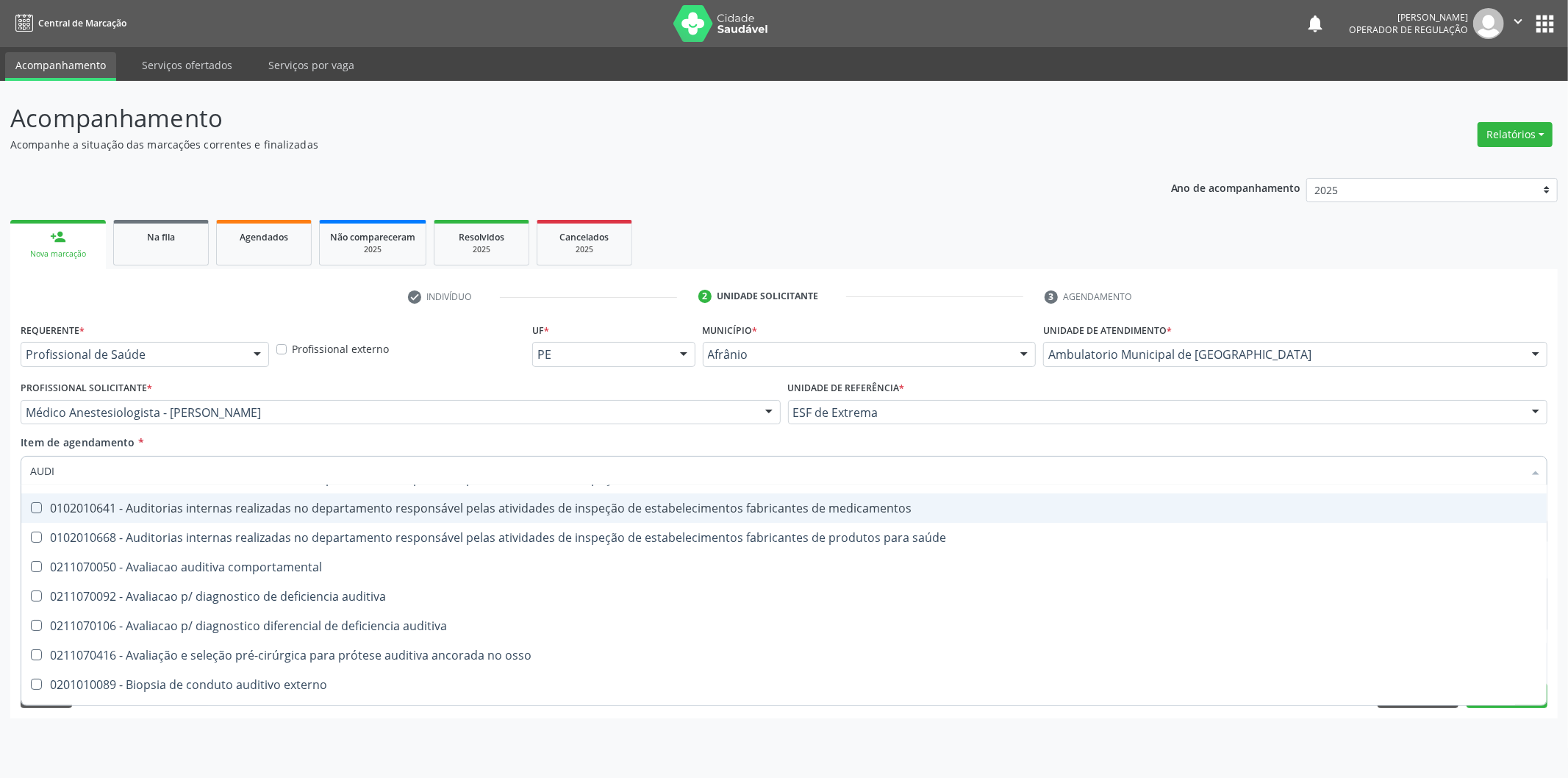
scroll to position [308, 0]
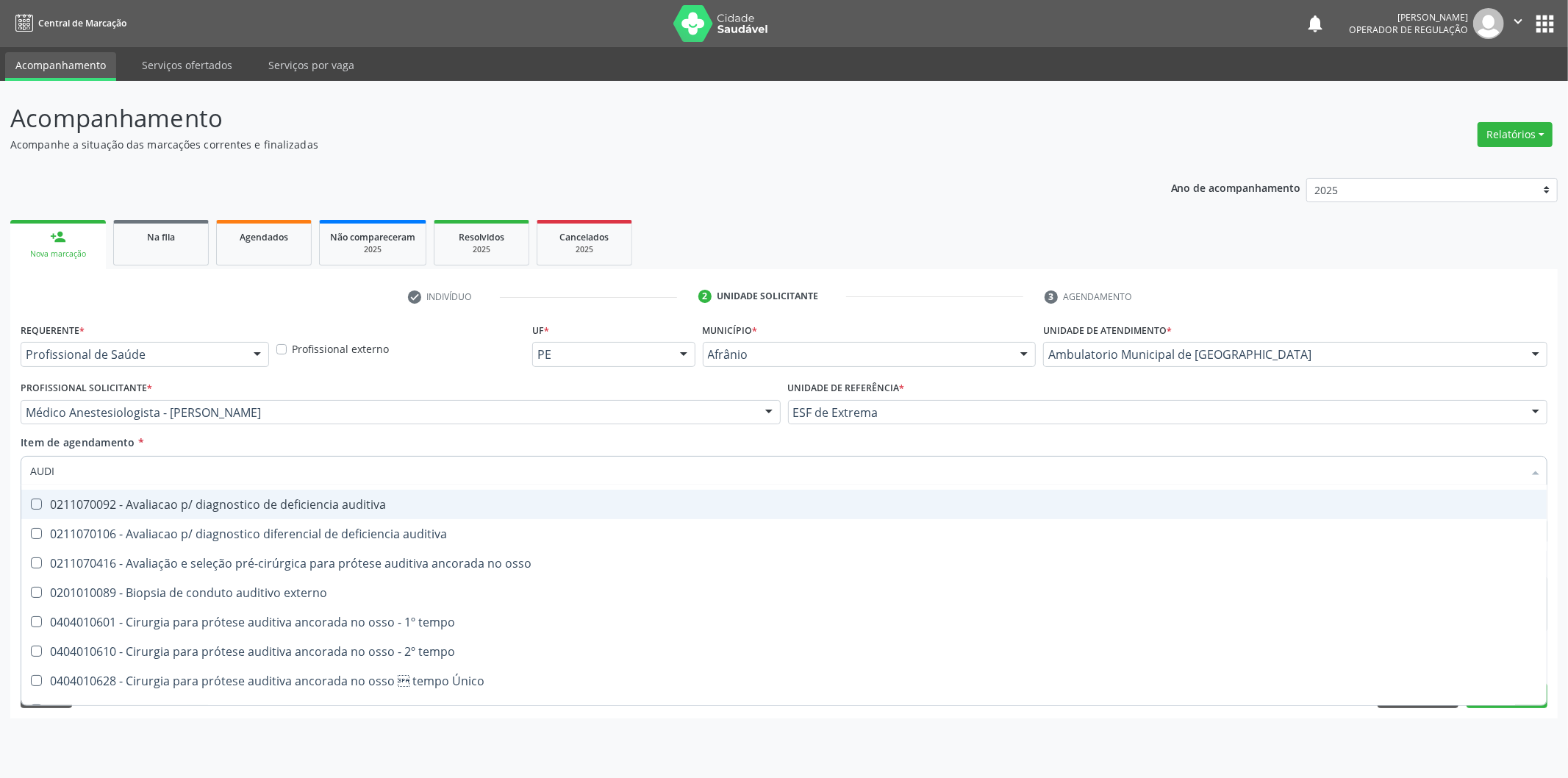
click at [474, 438] on div "Item de agendamento * AUDI Desfazer seleção Selecionados 0211070041 - Audiometr…" at bounding box center [784, 458] width 1526 height 46
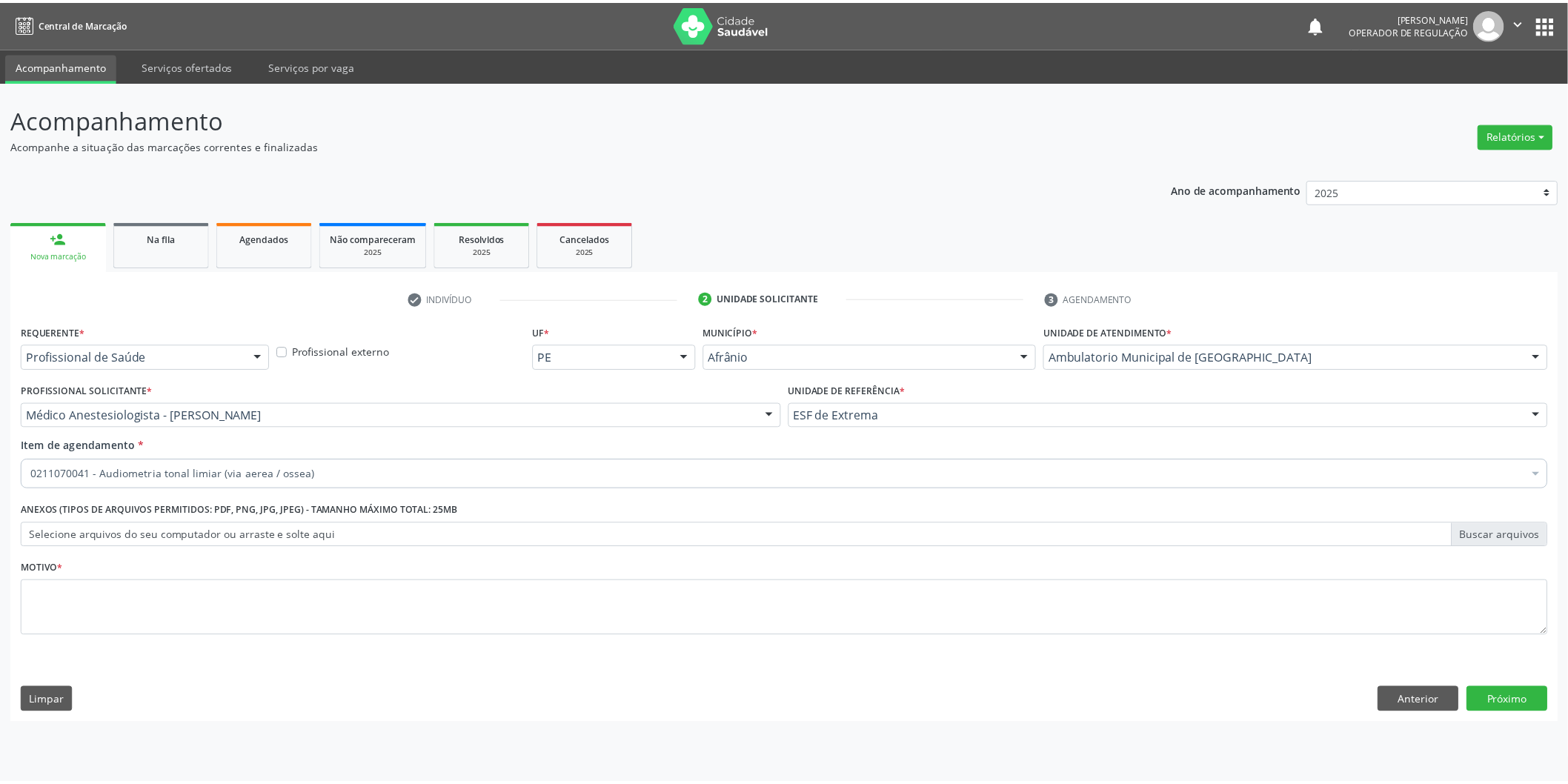
scroll to position [0, 0]
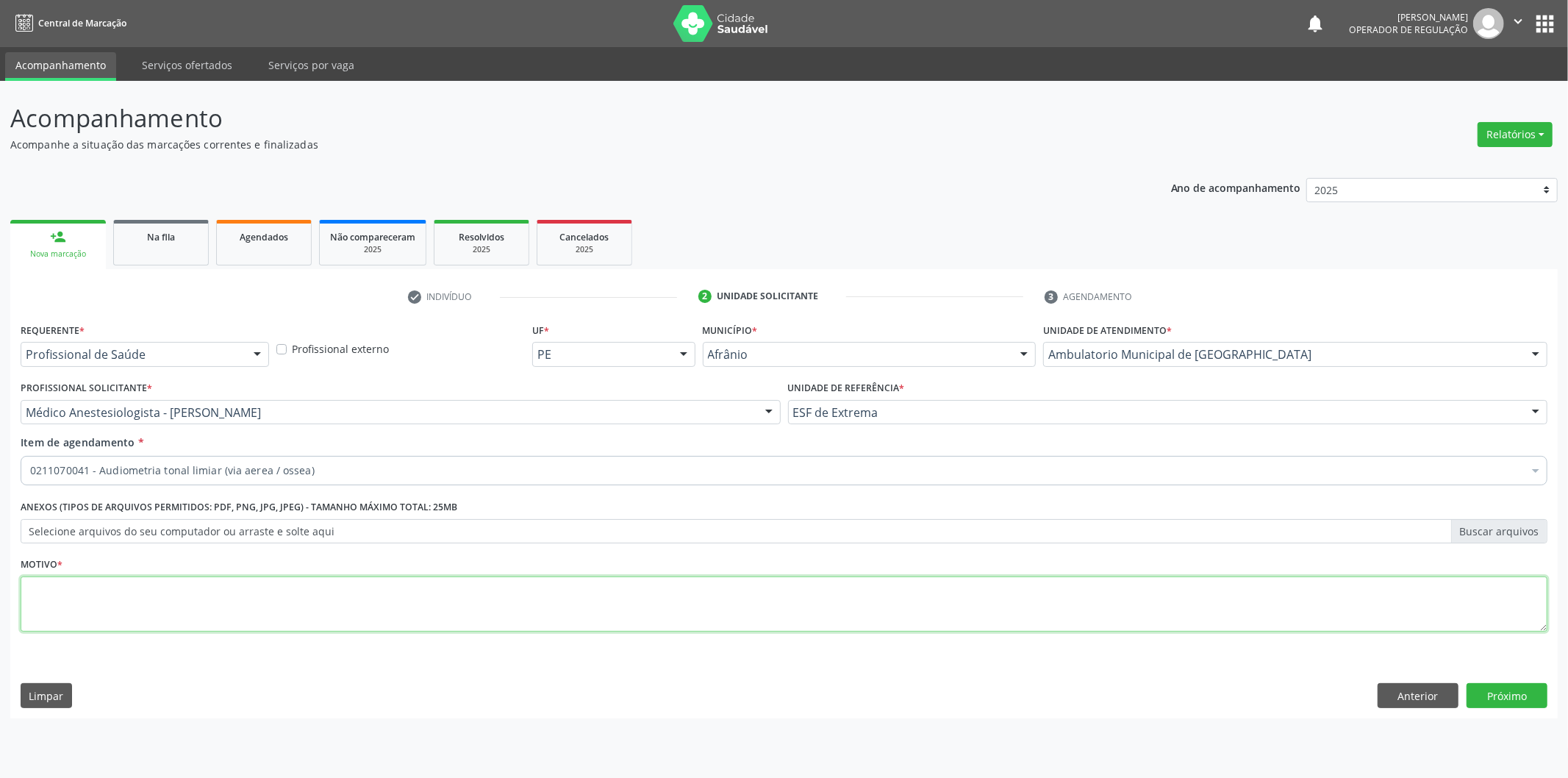
click at [246, 619] on textarea at bounding box center [784, 604] width 1526 height 56
type textarea "A PEDIDO MEDICO"
click at [1486, 691] on button "Próximo" at bounding box center [1506, 695] width 81 height 25
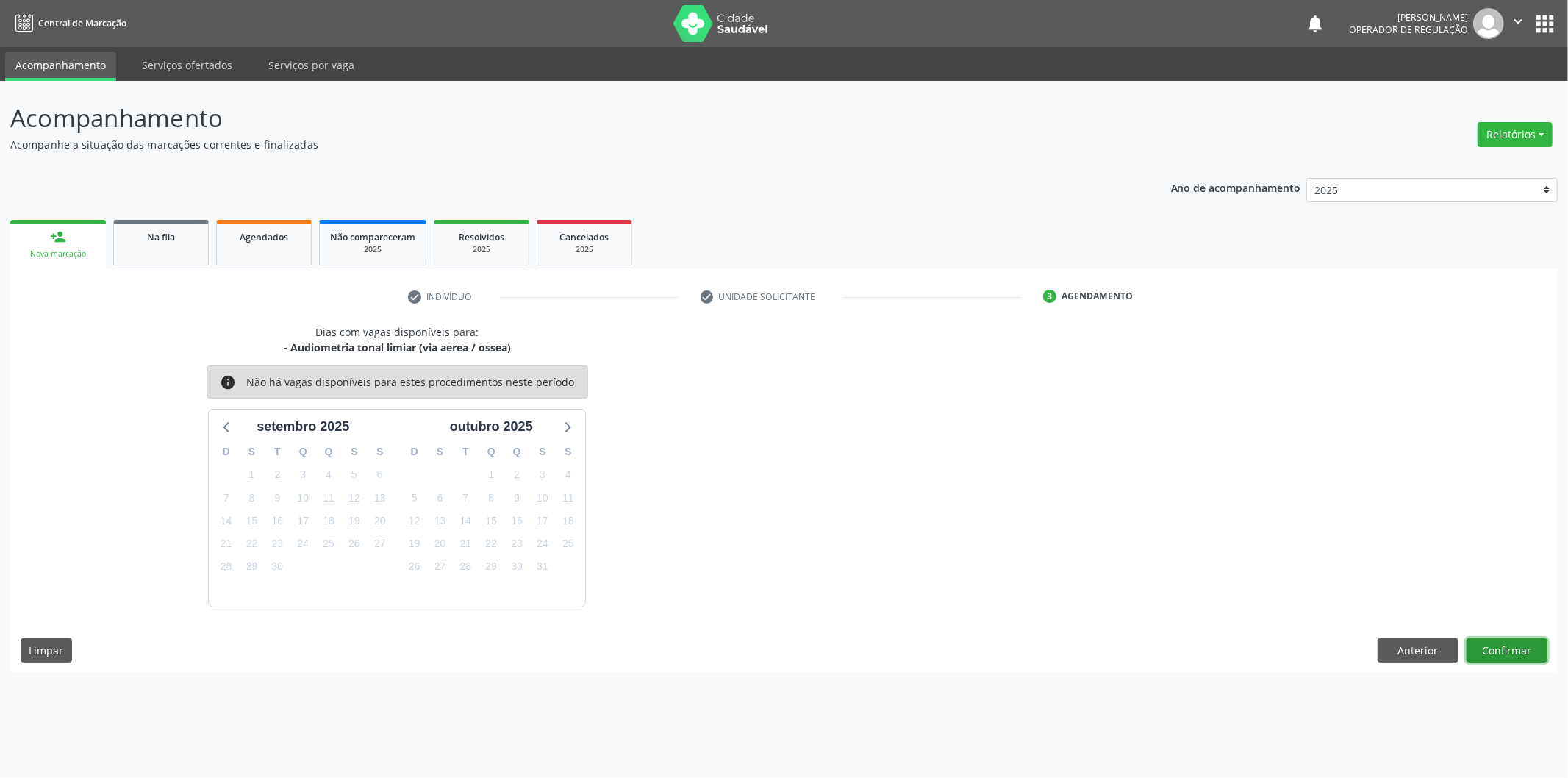
click at [1494, 652] on button "Confirmar" at bounding box center [1506, 650] width 81 height 25
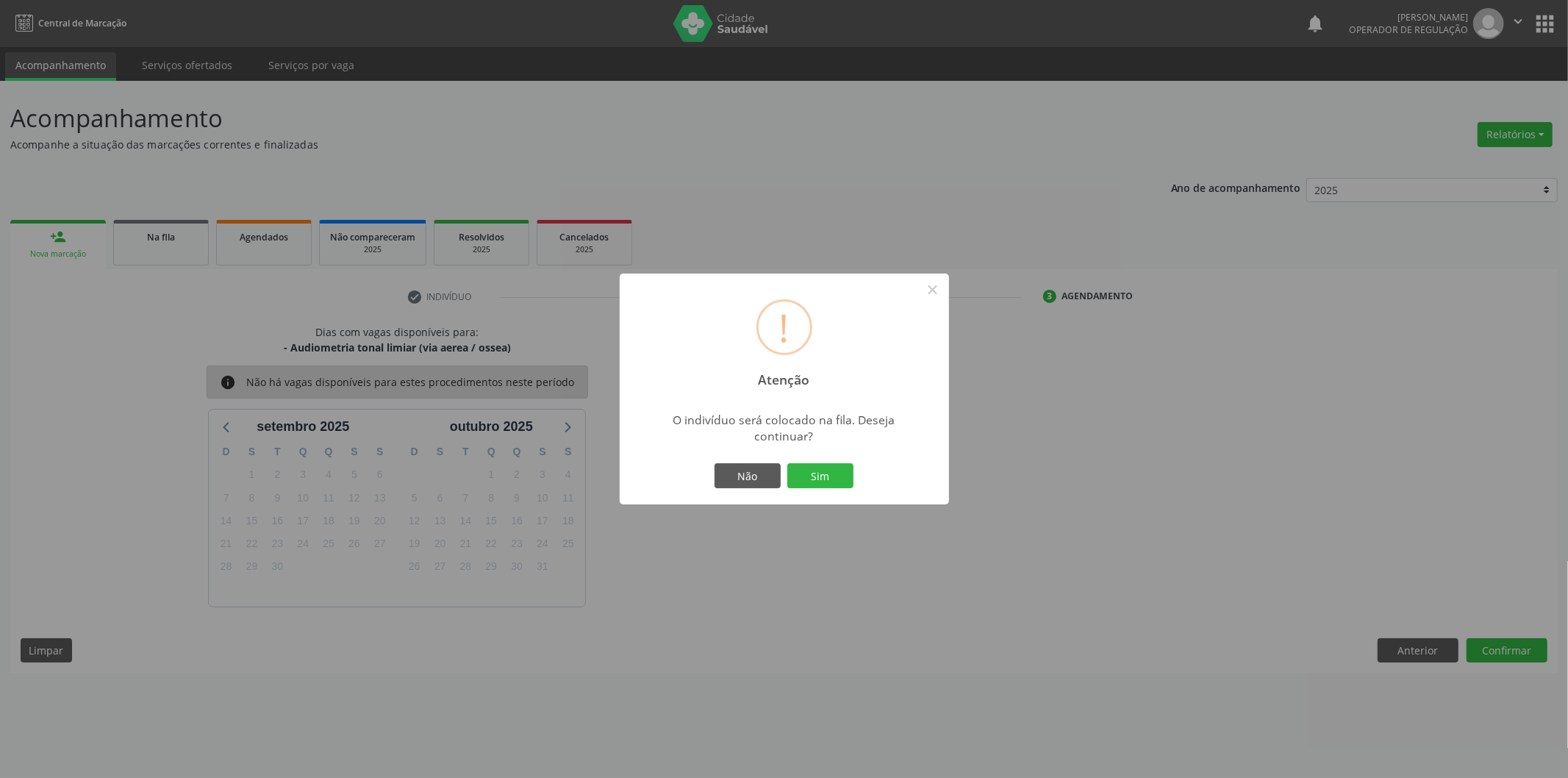
click at [794, 457] on div "! Atenção × O indivíduo será colocado na fila. Deseja continuar? Não Sim" at bounding box center [784, 388] width 330 height 231
click at [803, 471] on button "Sim" at bounding box center [820, 475] width 66 height 25
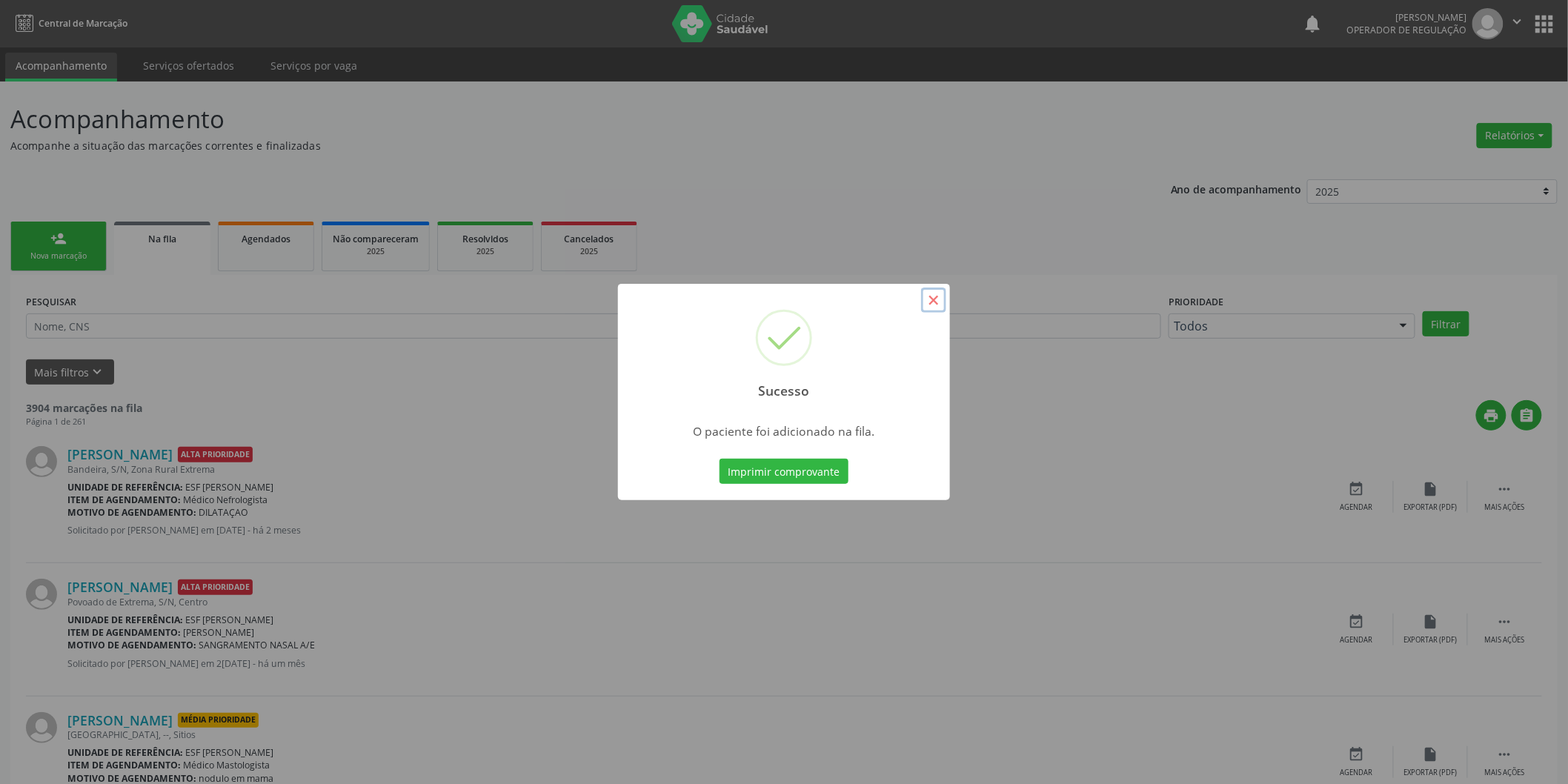
click at [930, 304] on button "×" at bounding box center [934, 300] width 25 height 25
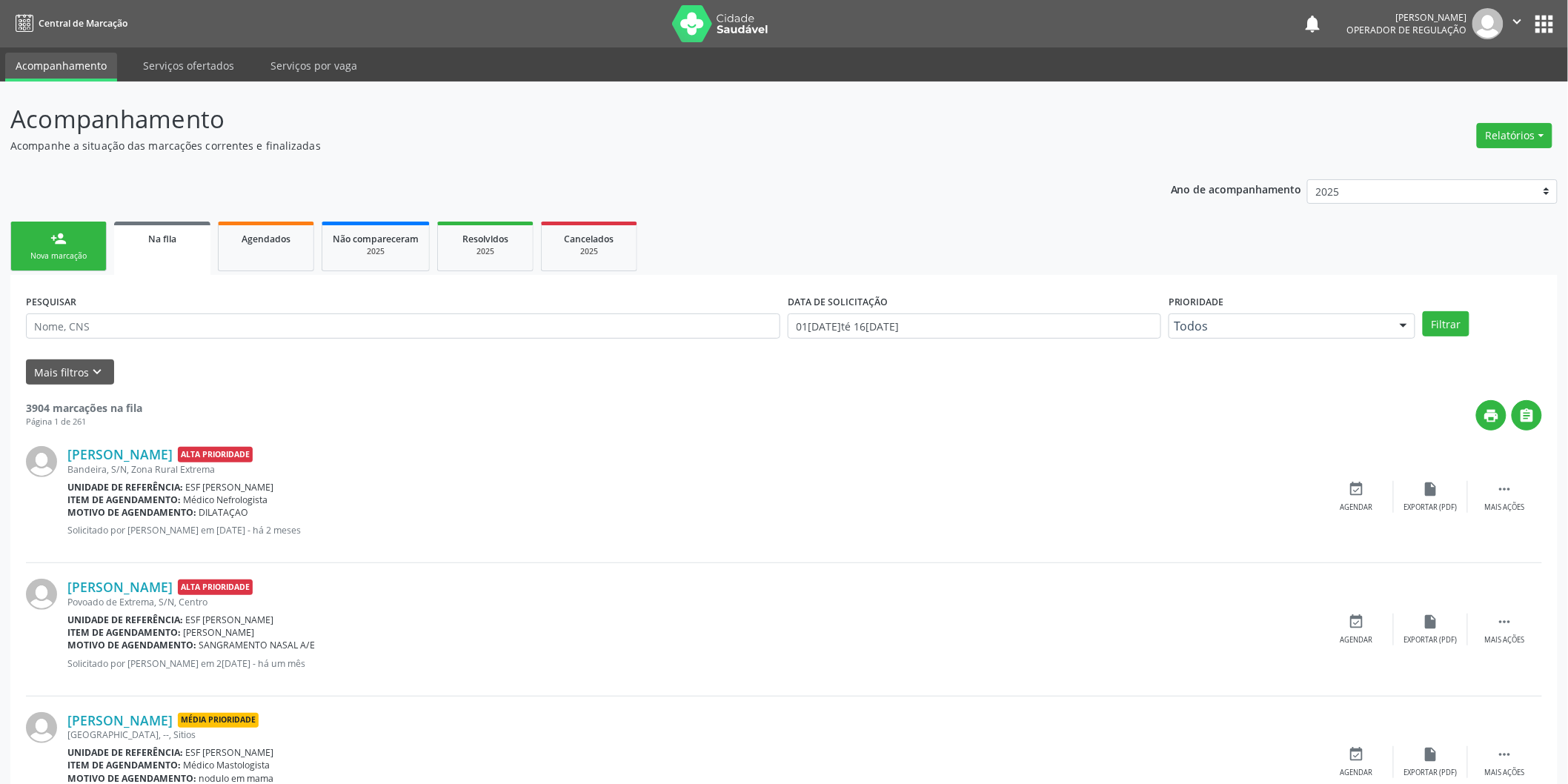
click at [55, 237] on div "person_add" at bounding box center [58, 238] width 16 height 16
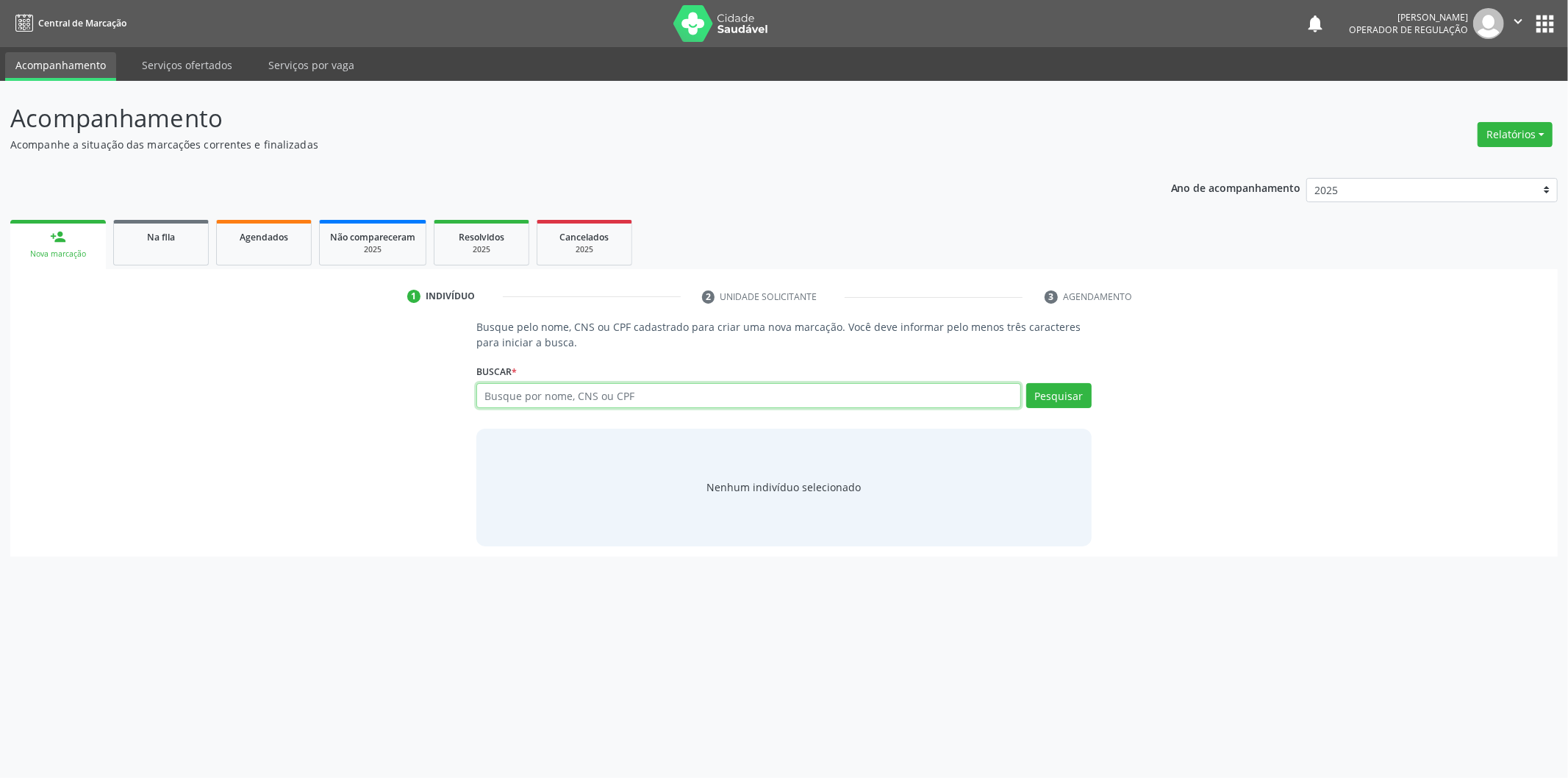
click at [559, 395] on input "text" at bounding box center [748, 395] width 545 height 25
type input "700509311700851"
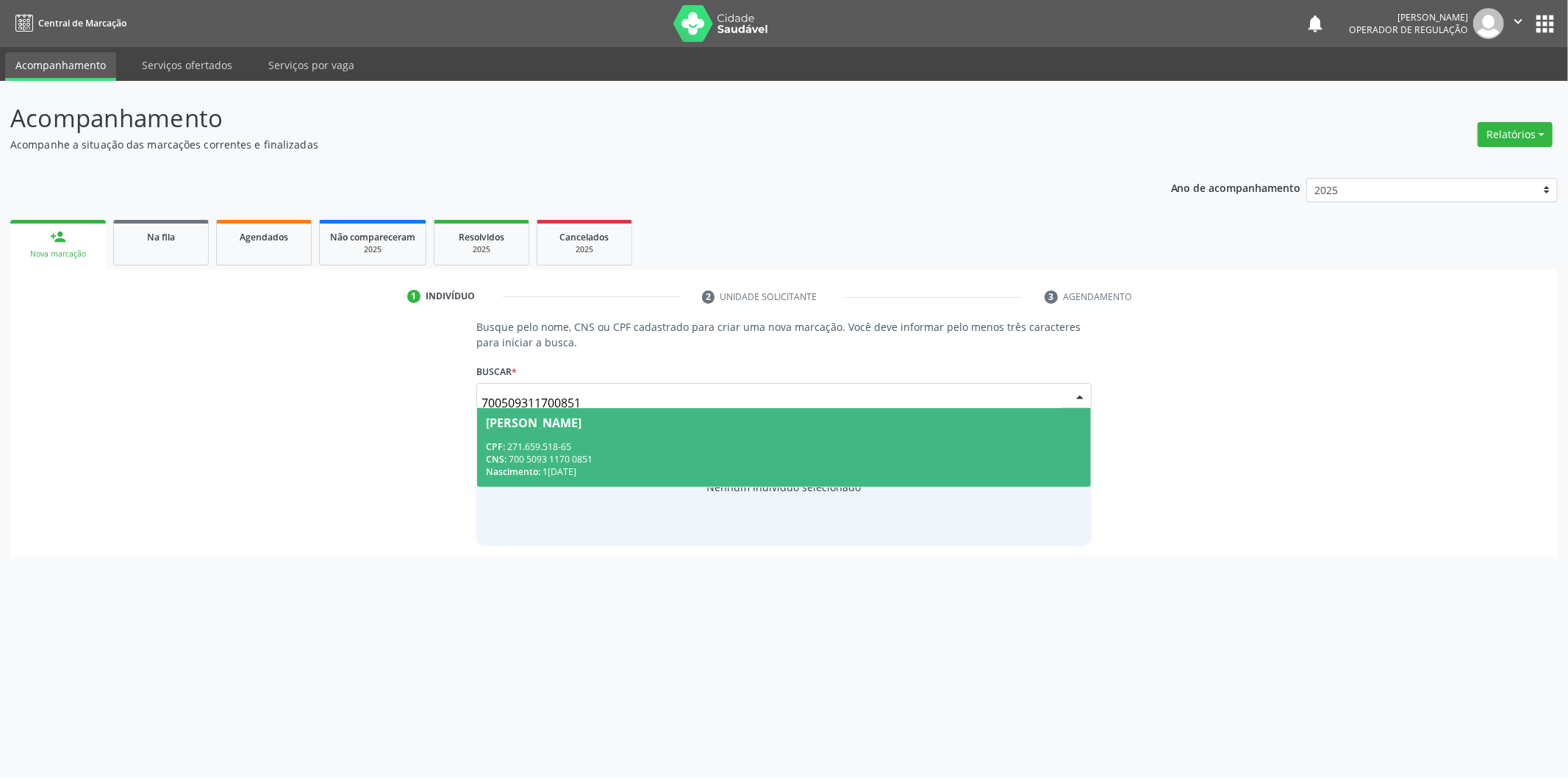
click at [898, 464] on div "CNS: 700 5093 1170 0851" at bounding box center [784, 458] width 596 height 12
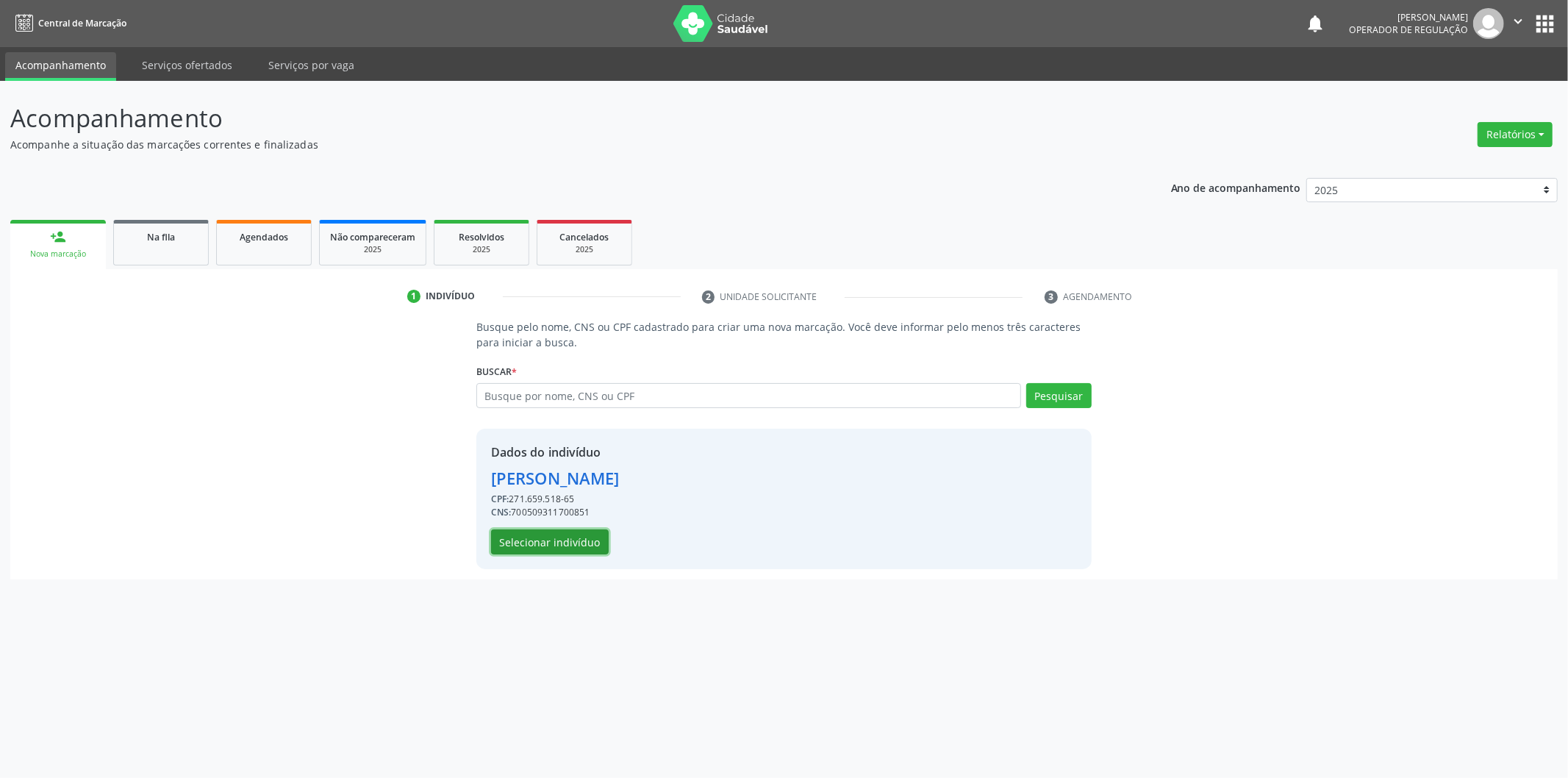
click at [555, 534] on button "Selecionar indivíduo" at bounding box center [549, 541] width 118 height 25
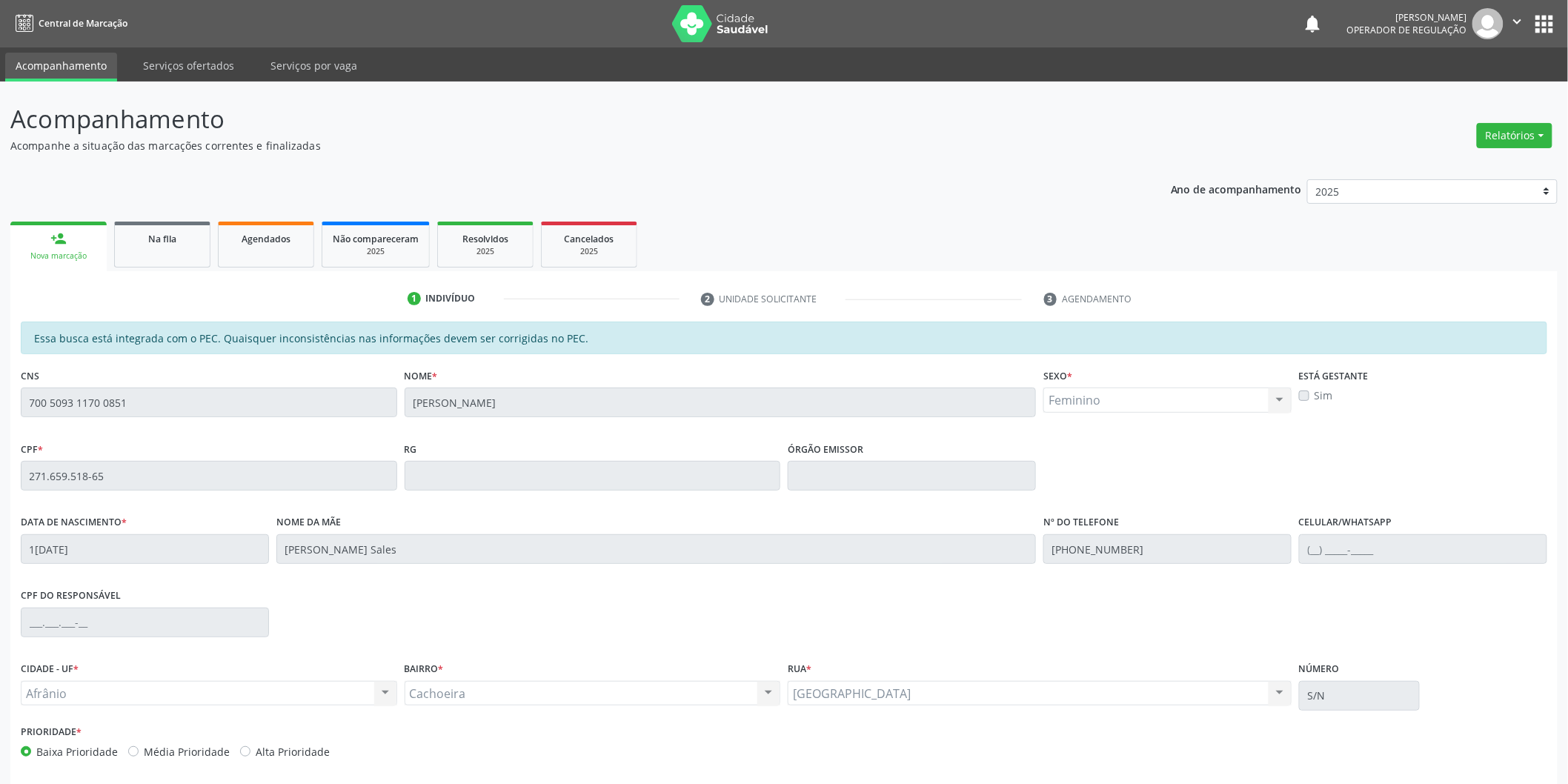
scroll to position [62, 0]
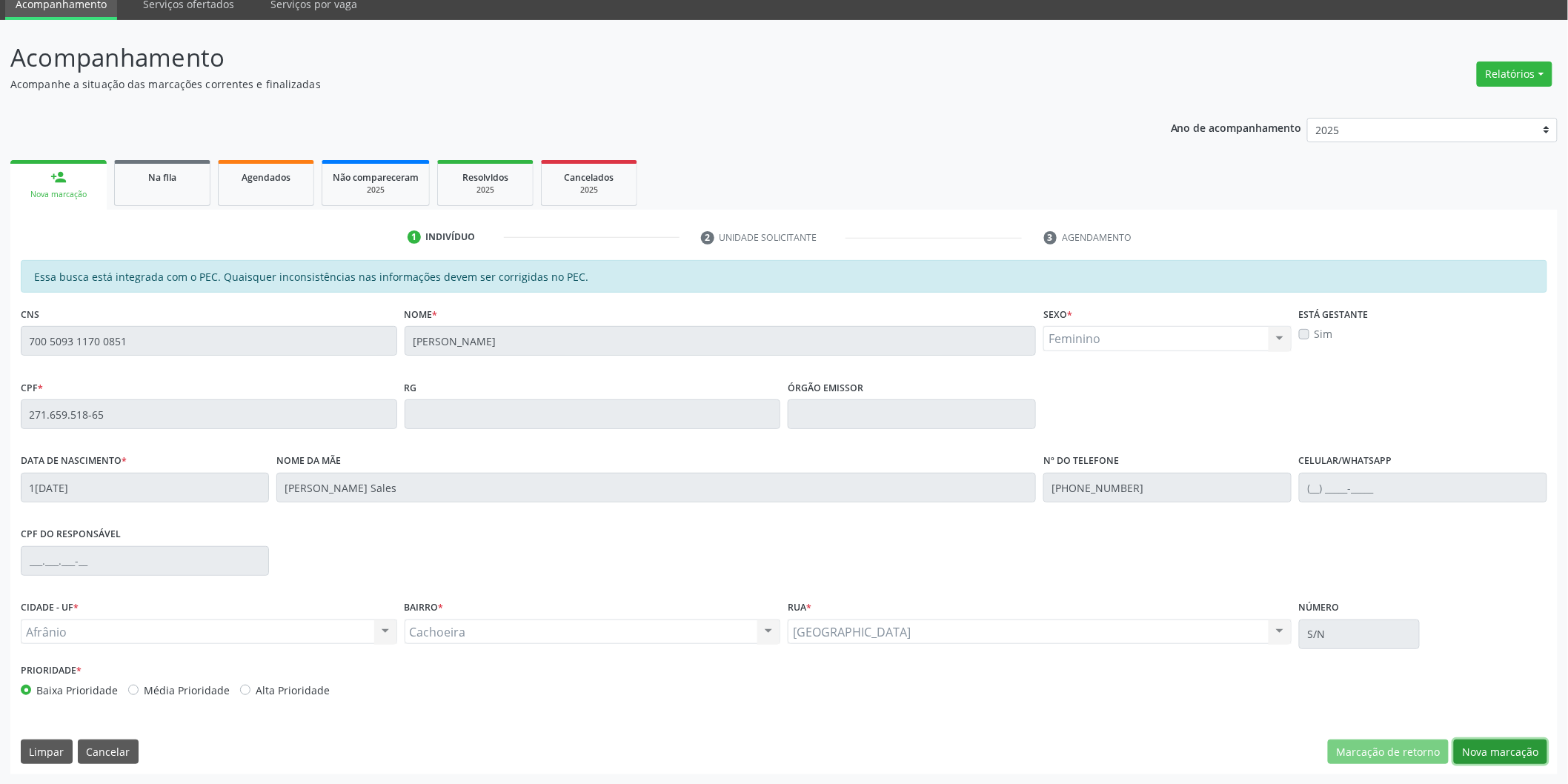
drag, startPoint x: 1488, startPoint y: 752, endPoint x: 1470, endPoint y: 723, distance: 34.1
click at [1488, 753] on button "Nova marcação" at bounding box center [1501, 751] width 93 height 25
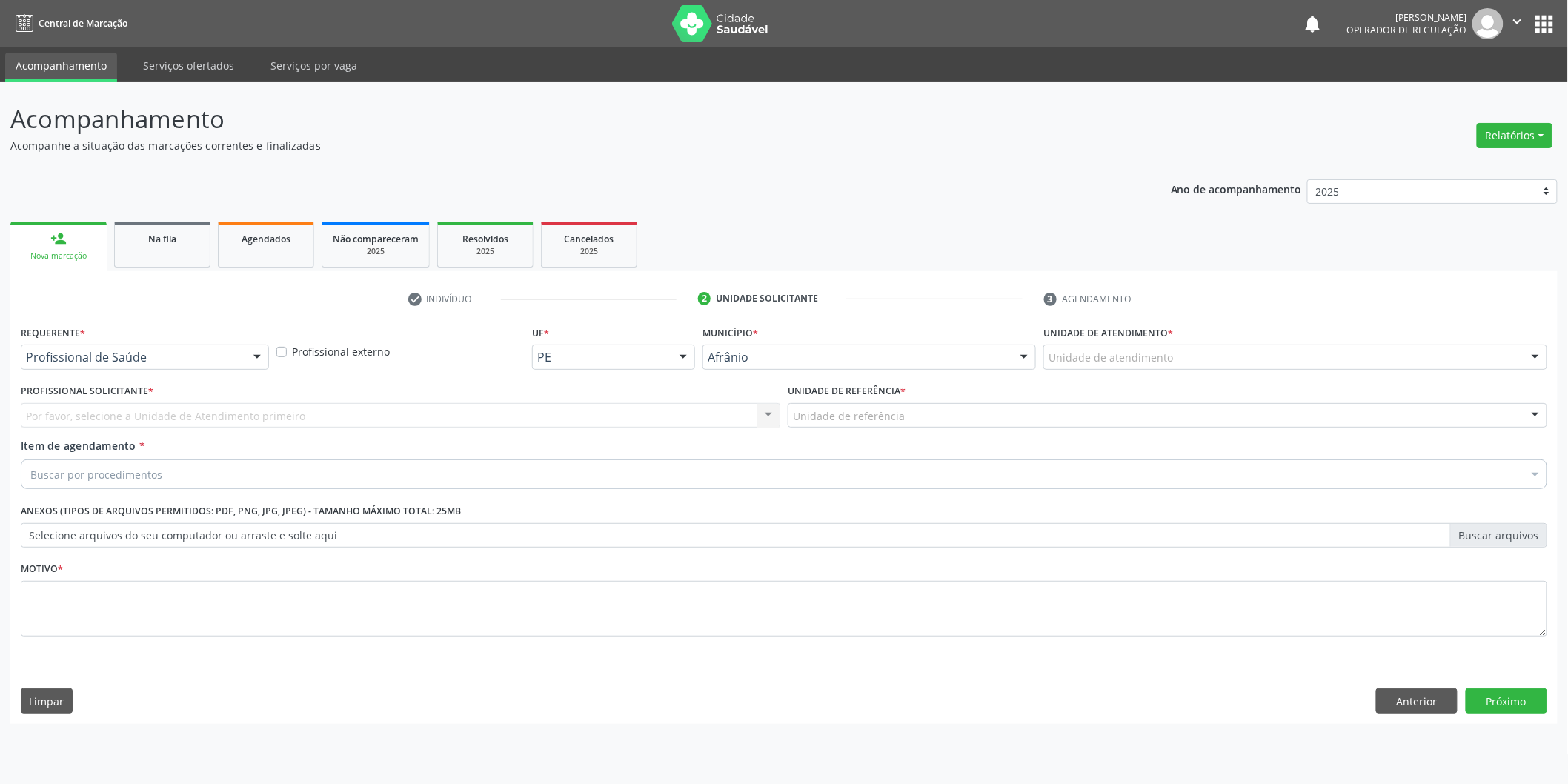
scroll to position [0, 0]
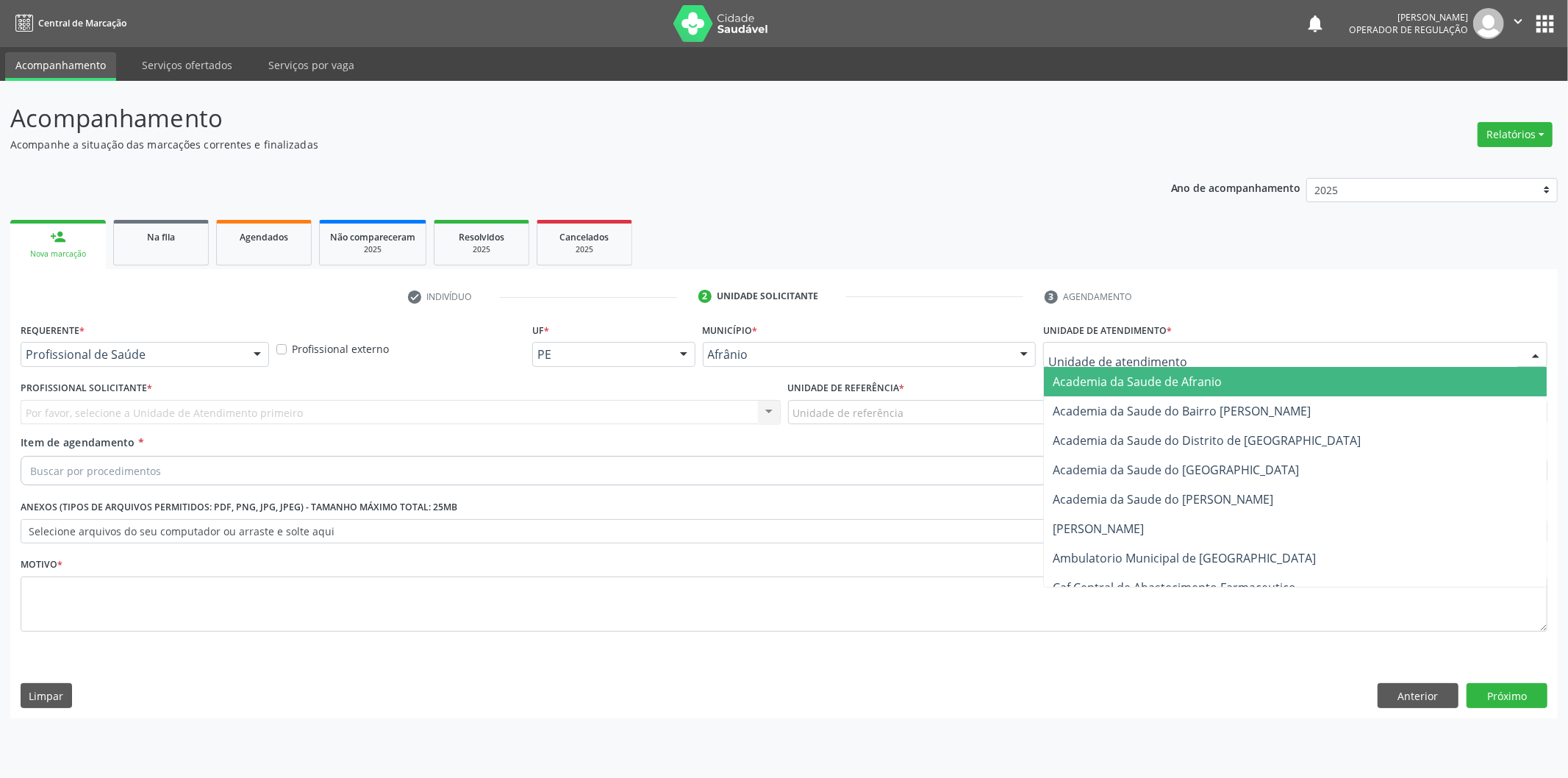
click at [1204, 357] on div at bounding box center [1295, 354] width 504 height 25
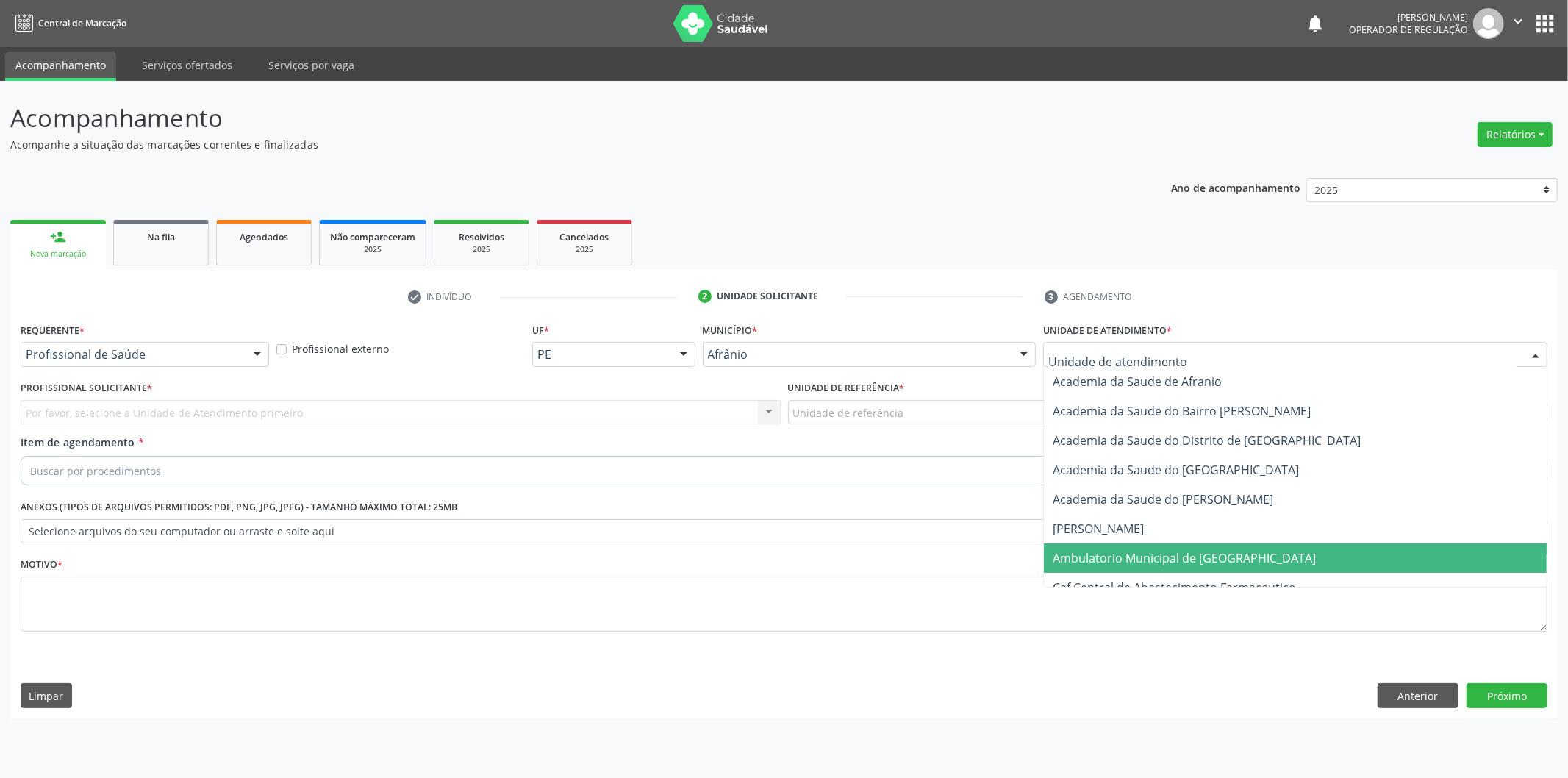
click at [1148, 547] on span "Ambulatorio Municipal de [GEOGRAPHIC_DATA]" at bounding box center [1295, 558] width 503 height 30
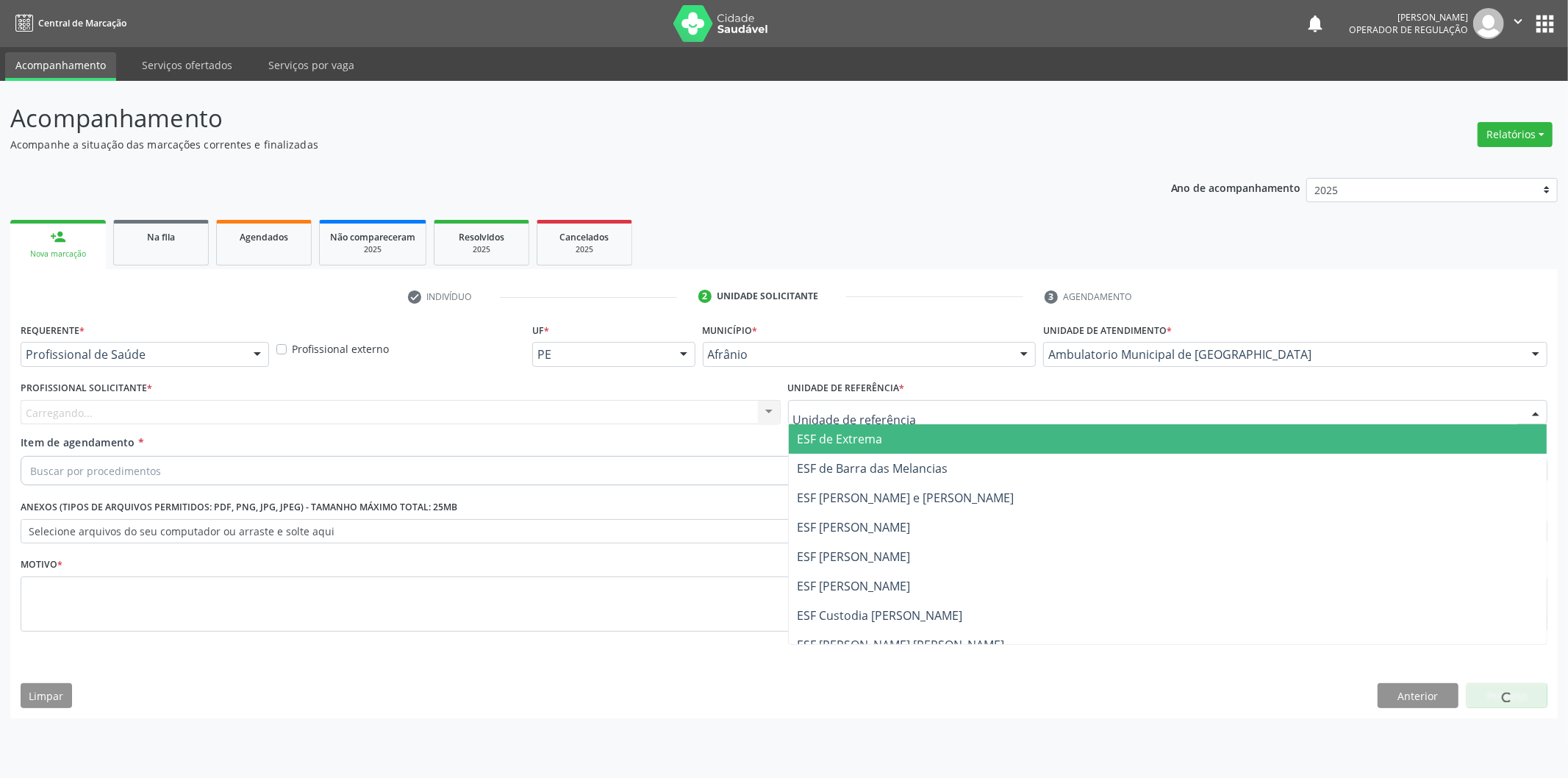
drag, startPoint x: 916, startPoint y: 415, endPoint x: 776, endPoint y: 415, distance: 140.0
click at [911, 415] on div at bounding box center [1168, 412] width 760 height 25
drag, startPoint x: 890, startPoint y: 437, endPoint x: 668, endPoint y: 426, distance: 222.3
click at [866, 436] on span "ESF de Extrema" at bounding box center [1168, 439] width 759 height 30
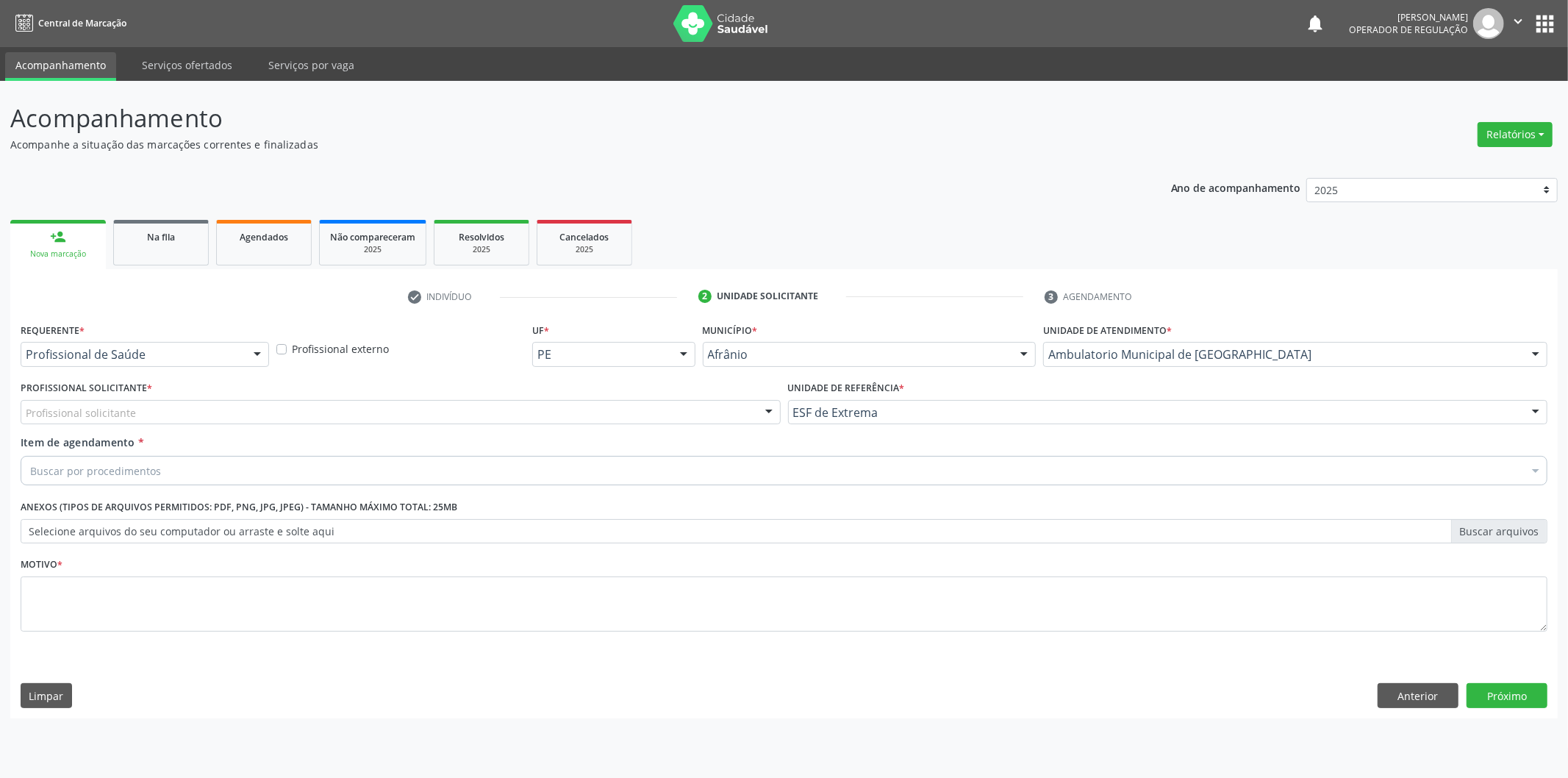
click at [644, 410] on div "Profissional solicitante" at bounding box center [400, 412] width 760 height 25
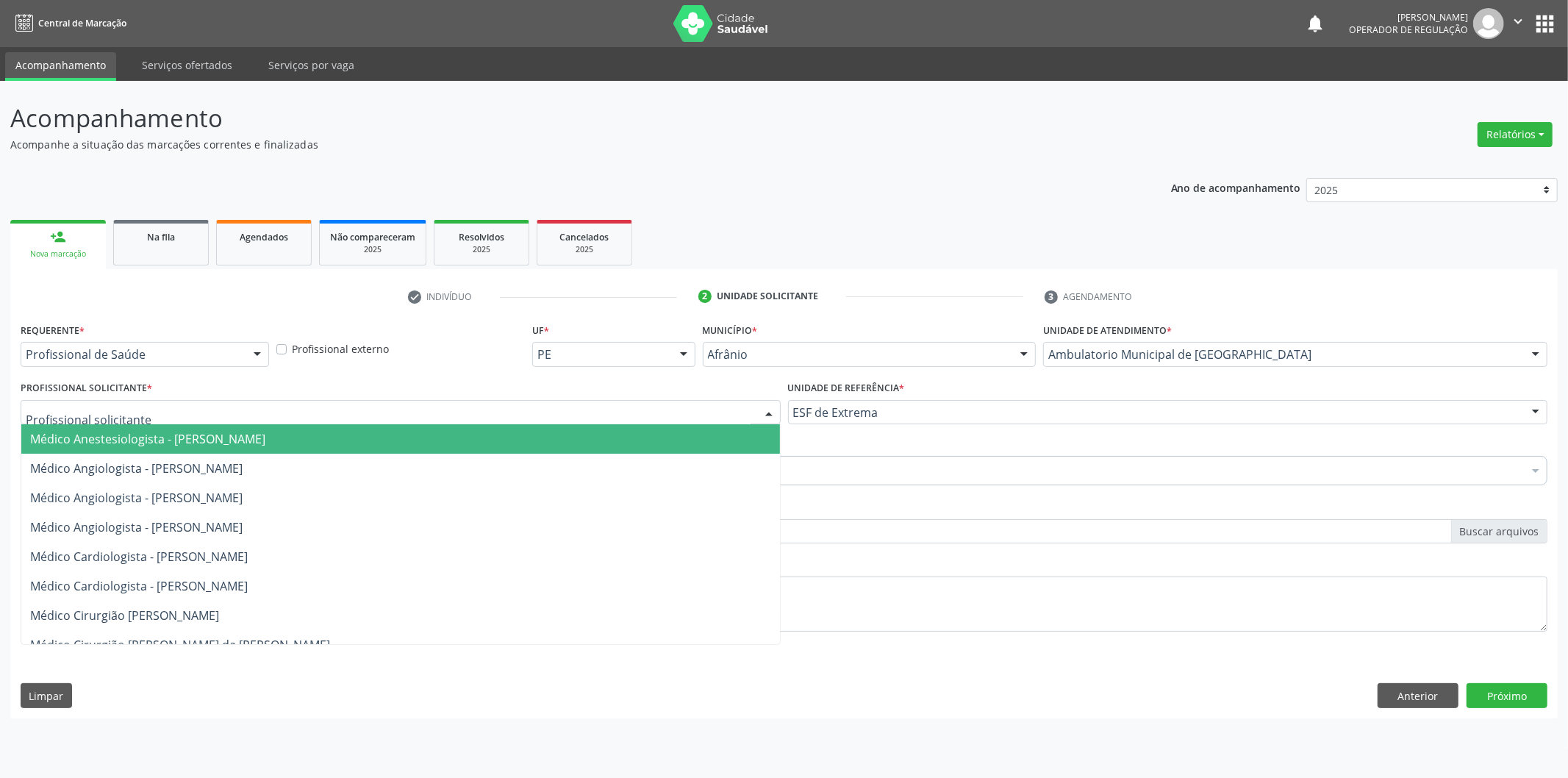
click at [646, 431] on span "Médico Anestesiologista - [PERSON_NAME]" at bounding box center [400, 439] width 759 height 30
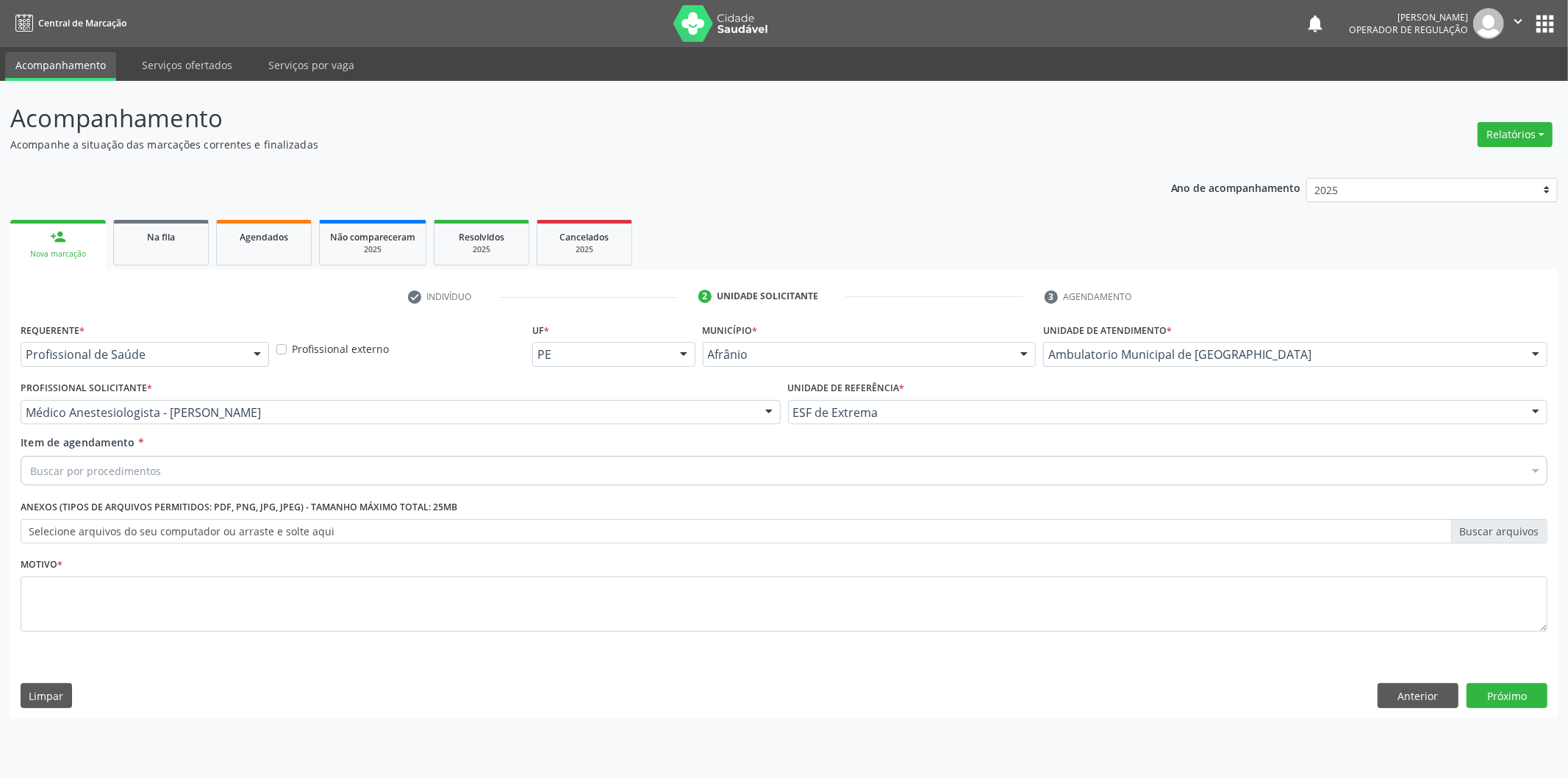
click at [482, 472] on div "Buscar por procedimentos" at bounding box center [784, 471] width 1526 height 30
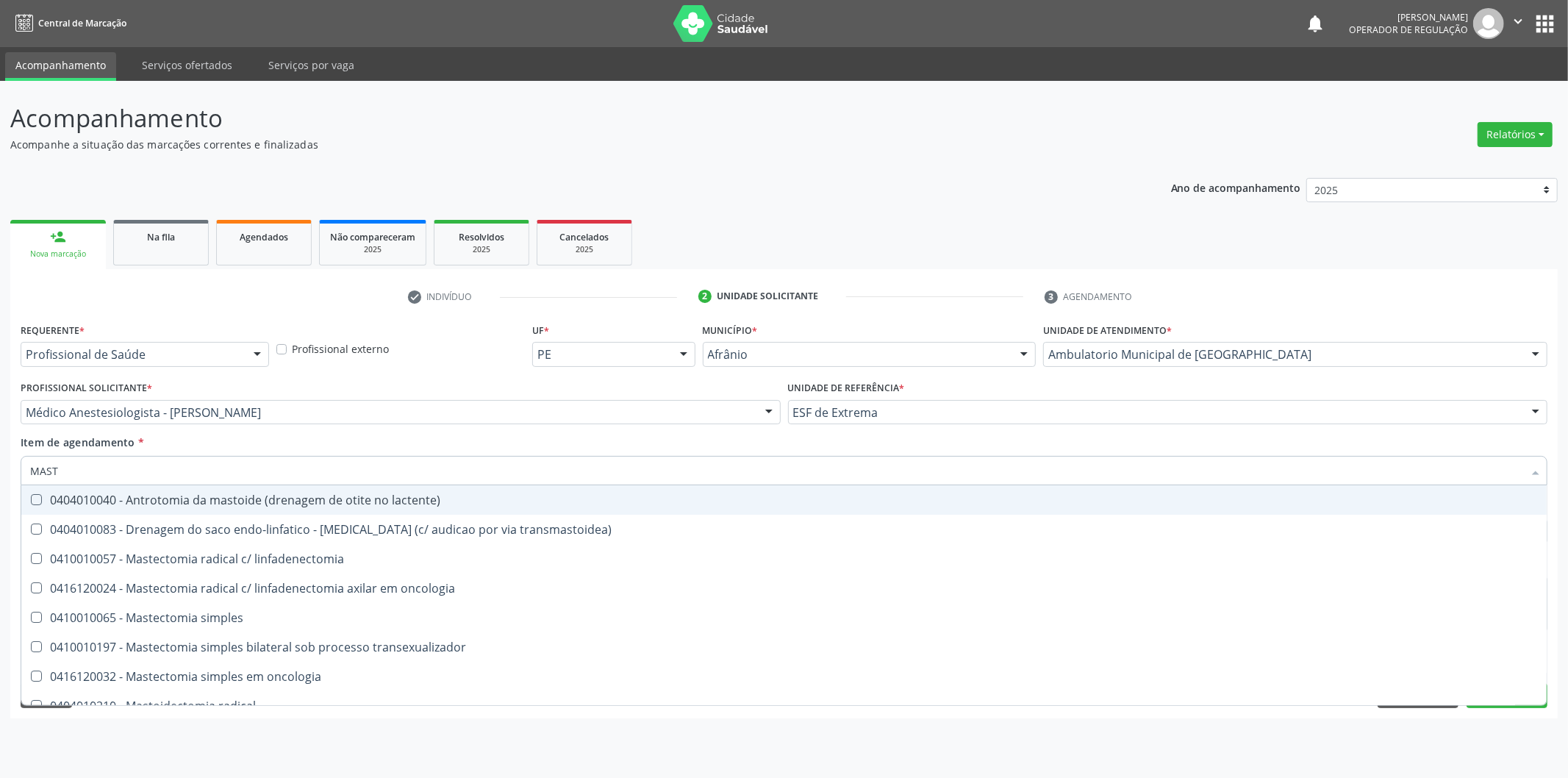
type input "MASTO"
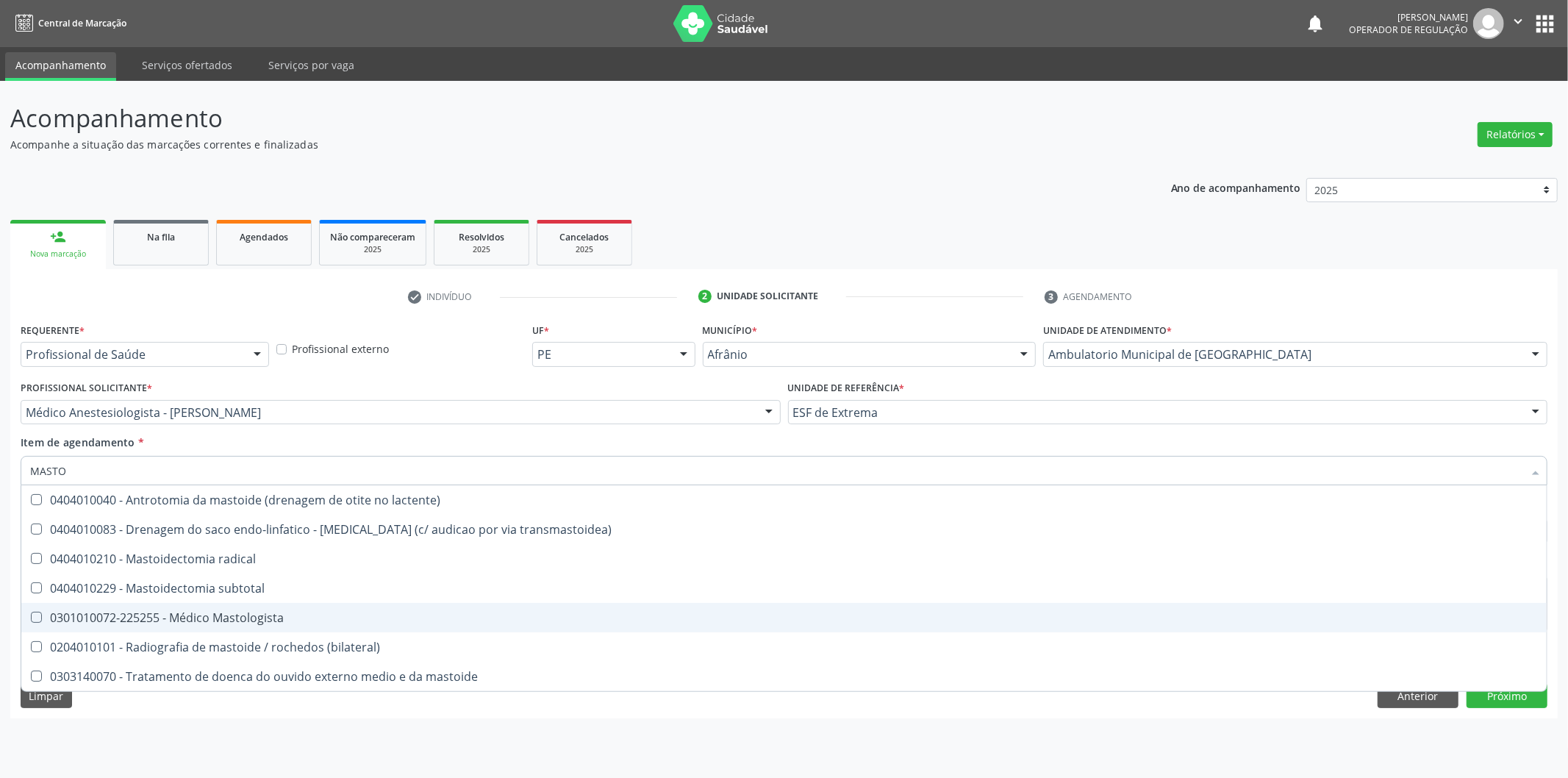
click at [451, 613] on div "0301010072-225255 - Médico Mastologista" at bounding box center [784, 617] width 1508 height 12
checkbox Mastologista "true"
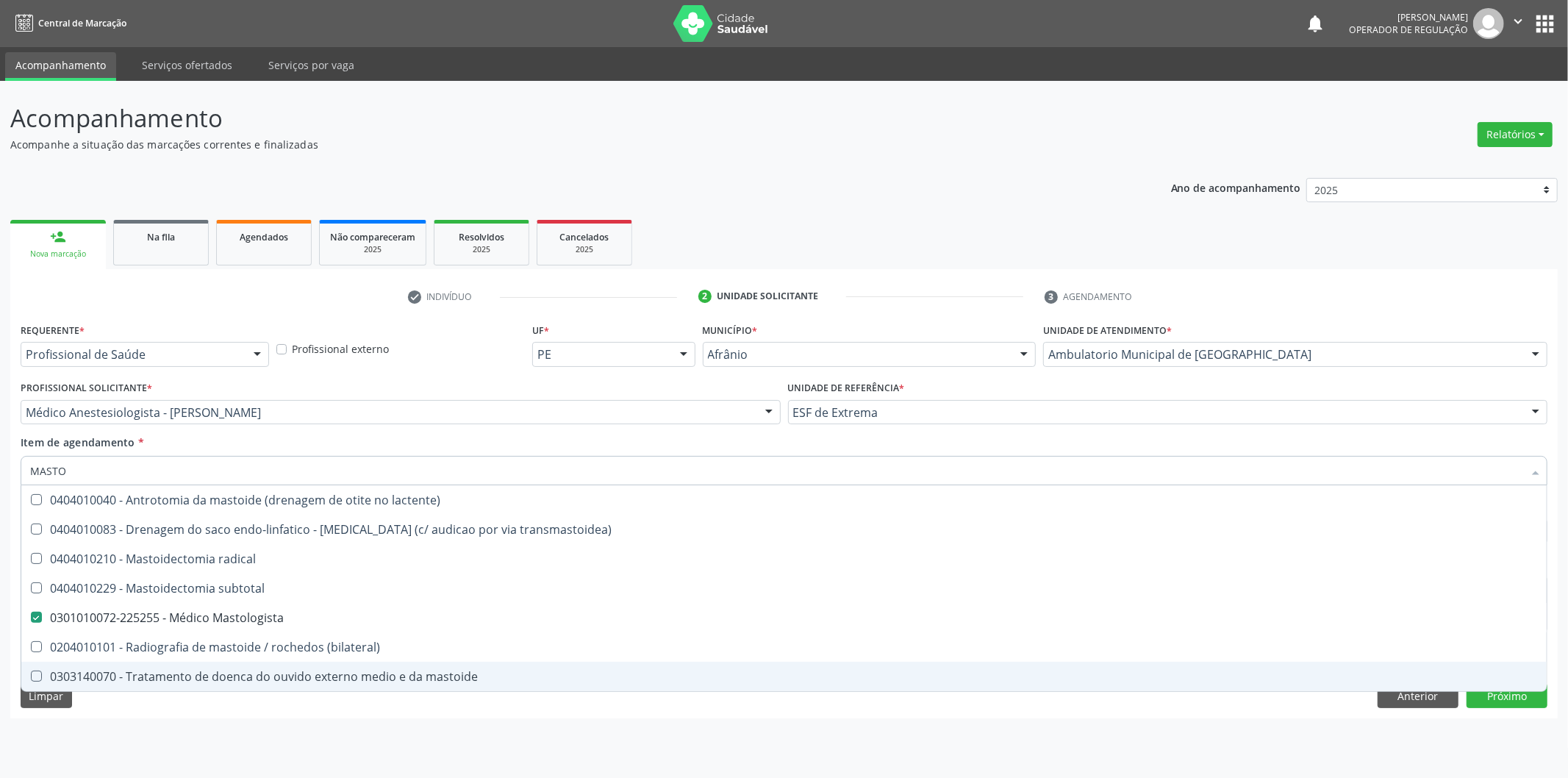
click at [457, 728] on div "Acompanhamento Acompanhe a situação das marcações correntes e finalizadas Relat…" at bounding box center [784, 429] width 1568 height 696
checkbox transmastoidea\) "true"
checkbox Mastologista "false"
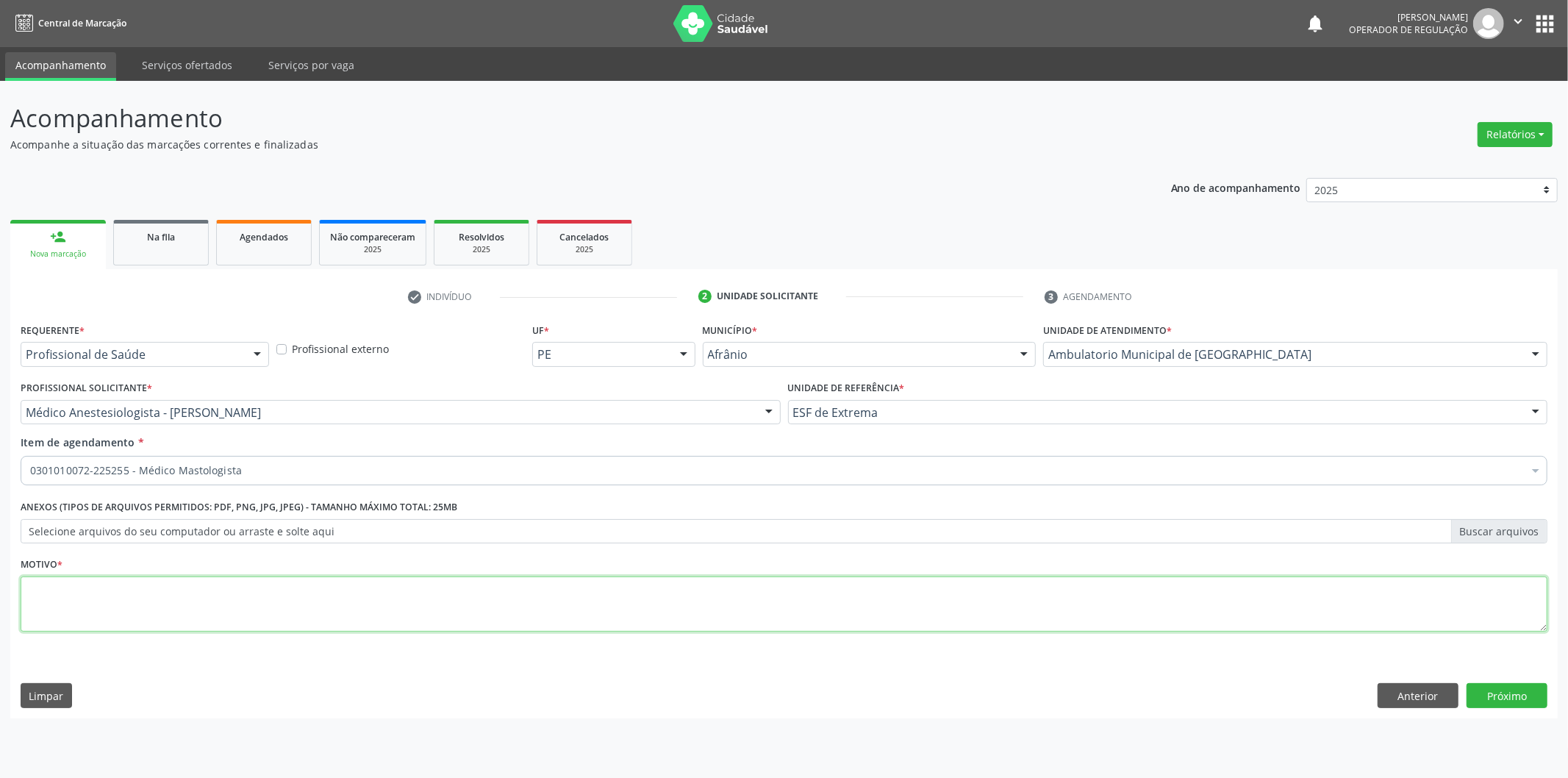
click at [408, 607] on textarea at bounding box center [784, 604] width 1526 height 56
type textarea "AVALIAÇÃO"
click at [1503, 701] on button "Próximo" at bounding box center [1506, 695] width 81 height 25
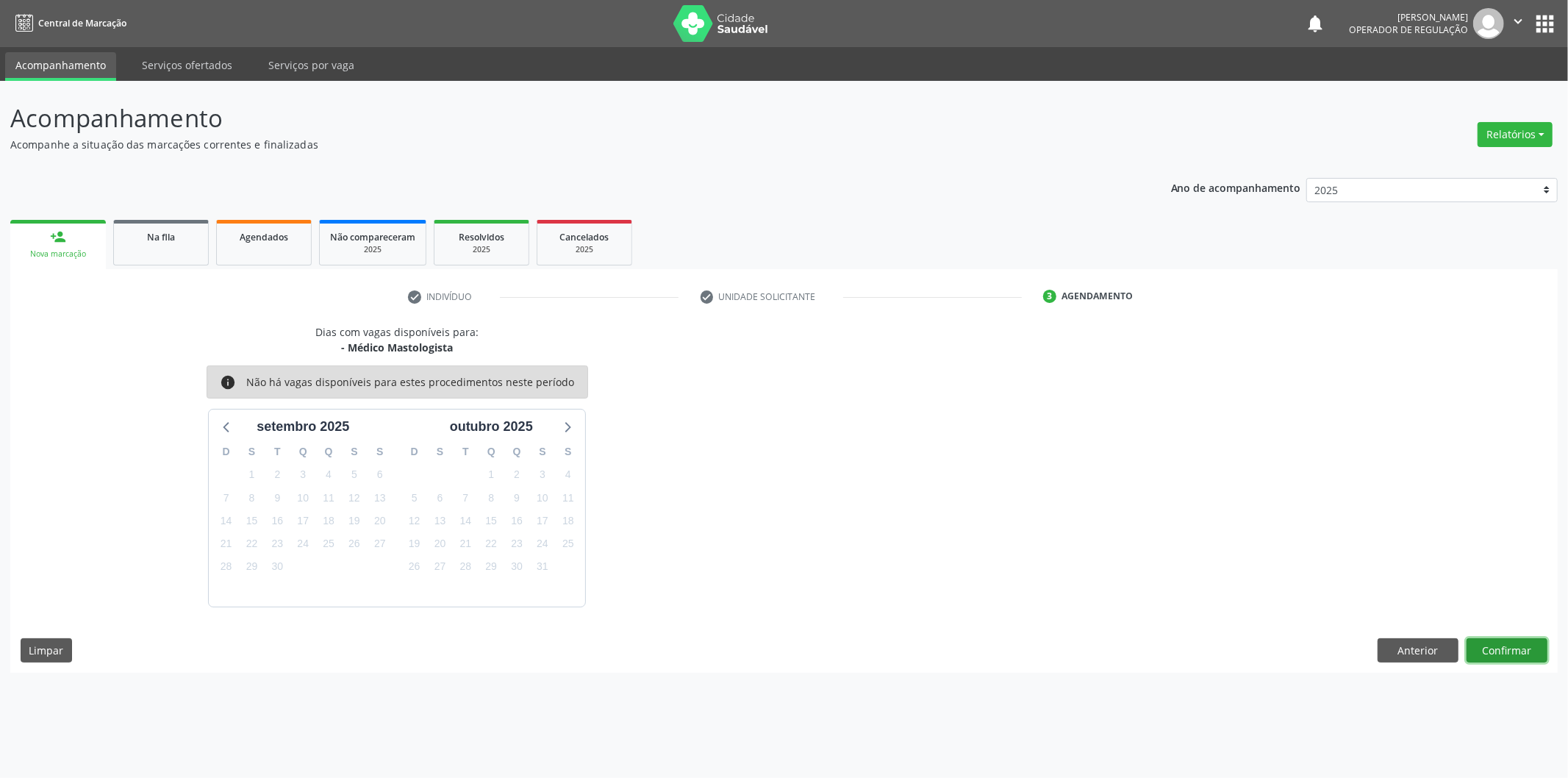
click at [1531, 651] on button "Confirmar" at bounding box center [1506, 650] width 81 height 25
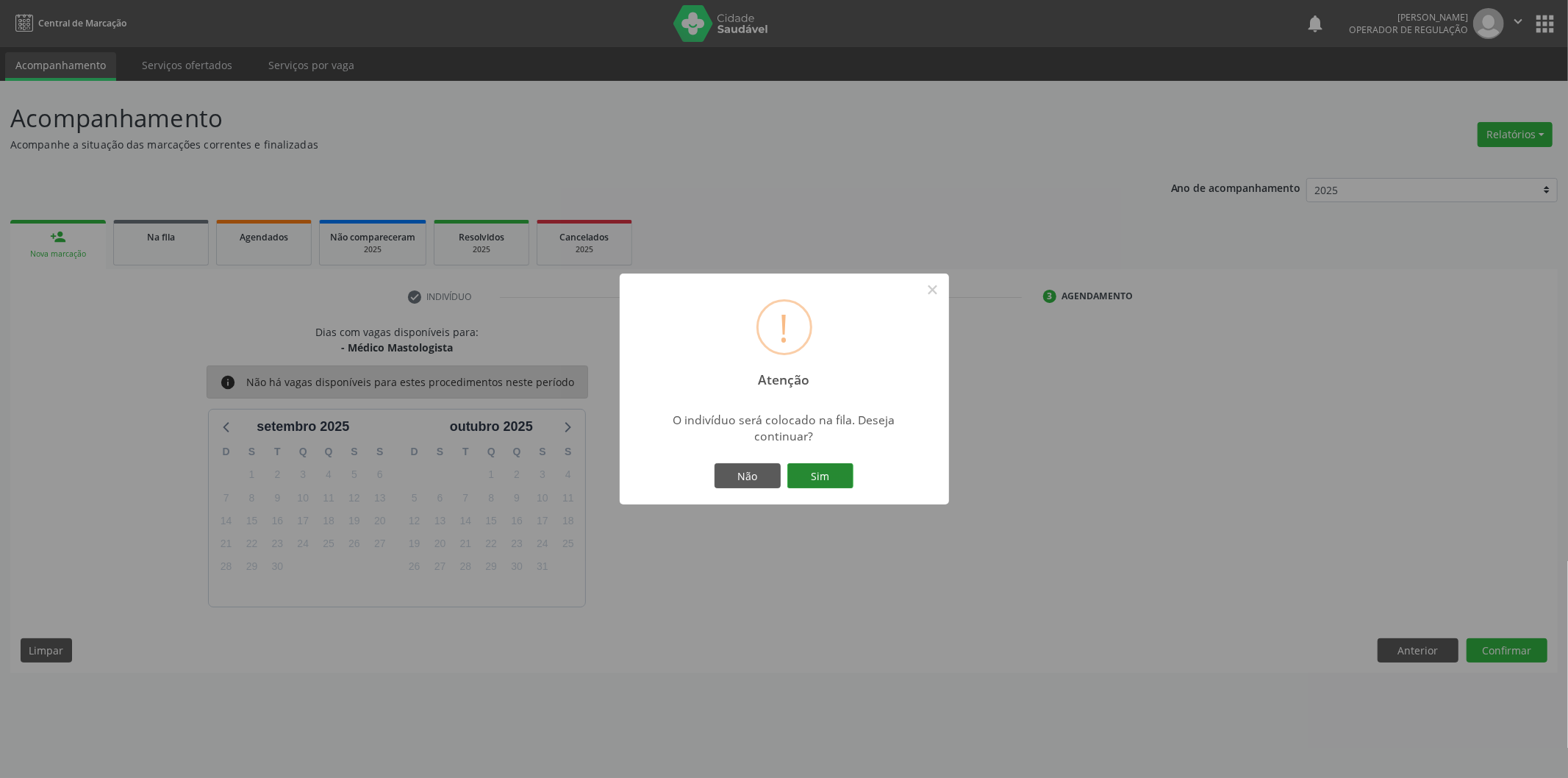
click at [821, 483] on button "Sim" at bounding box center [820, 475] width 66 height 25
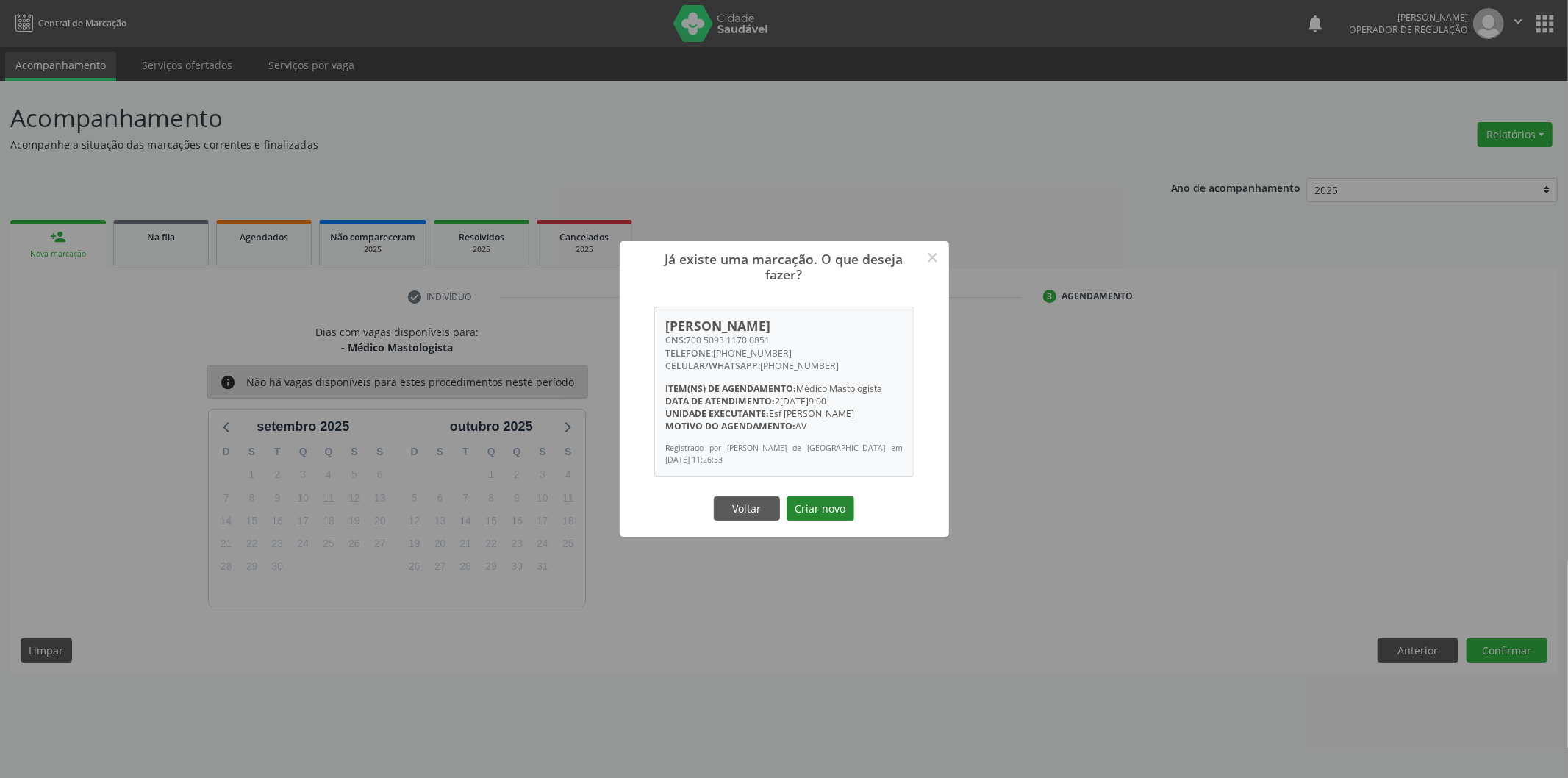
click at [802, 518] on button "Criar novo" at bounding box center [820, 508] width 68 height 25
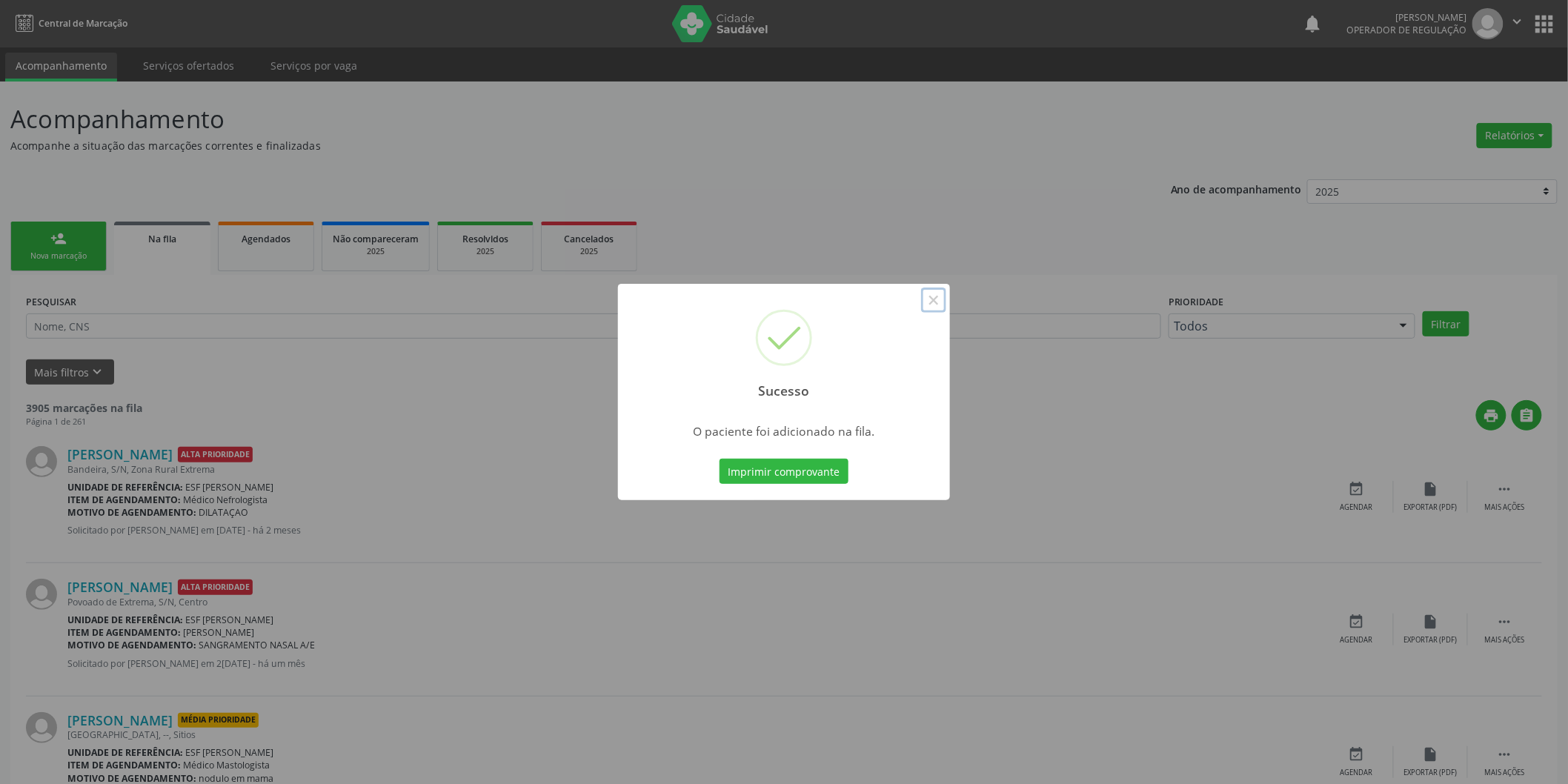
drag, startPoint x: 938, startPoint y: 301, endPoint x: 879, endPoint y: 306, distance: 59.2
click at [936, 305] on button "×" at bounding box center [934, 300] width 25 height 25
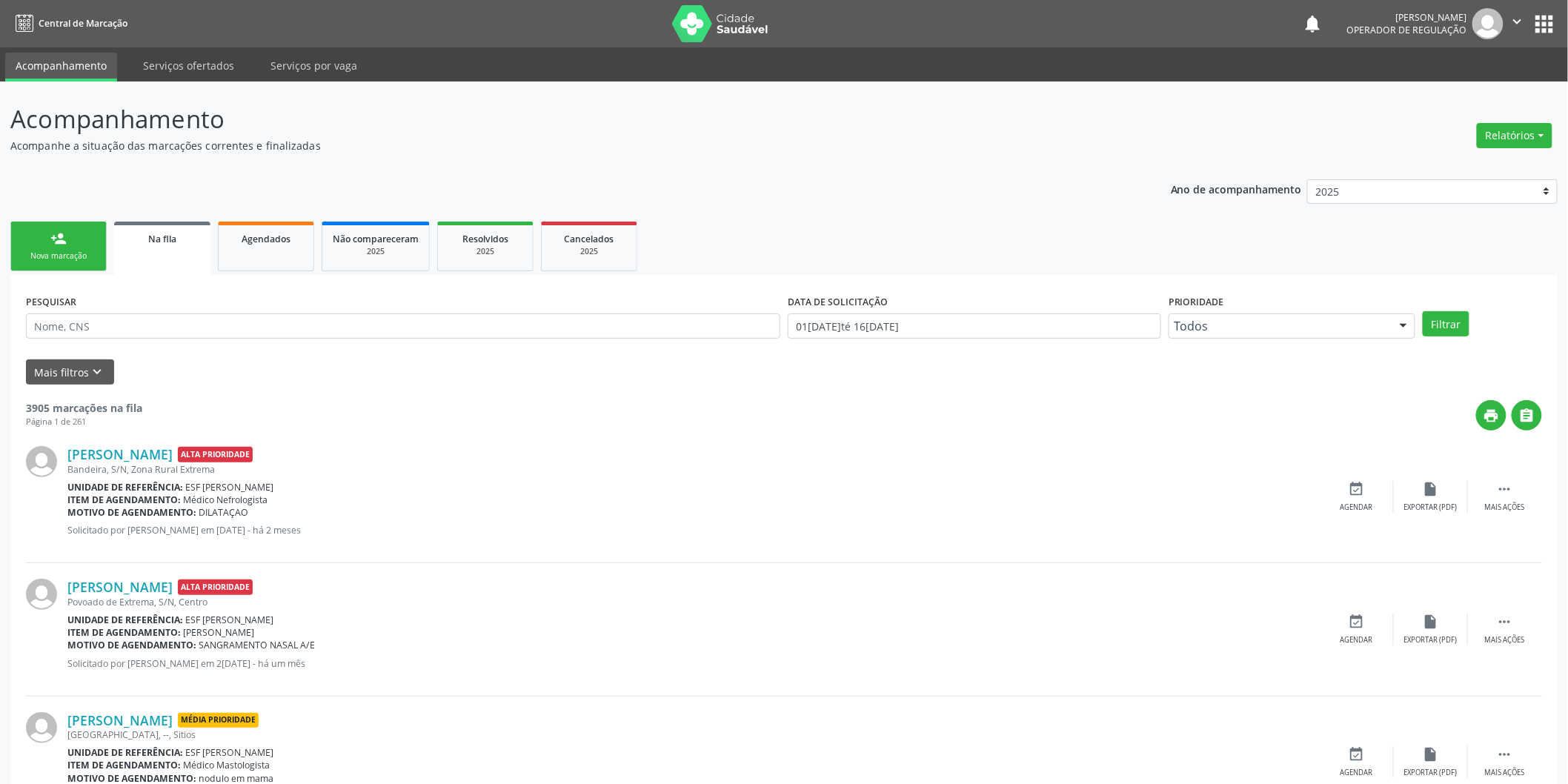
click at [56, 248] on link "person_add Nova marcação" at bounding box center [58, 245] width 96 height 49
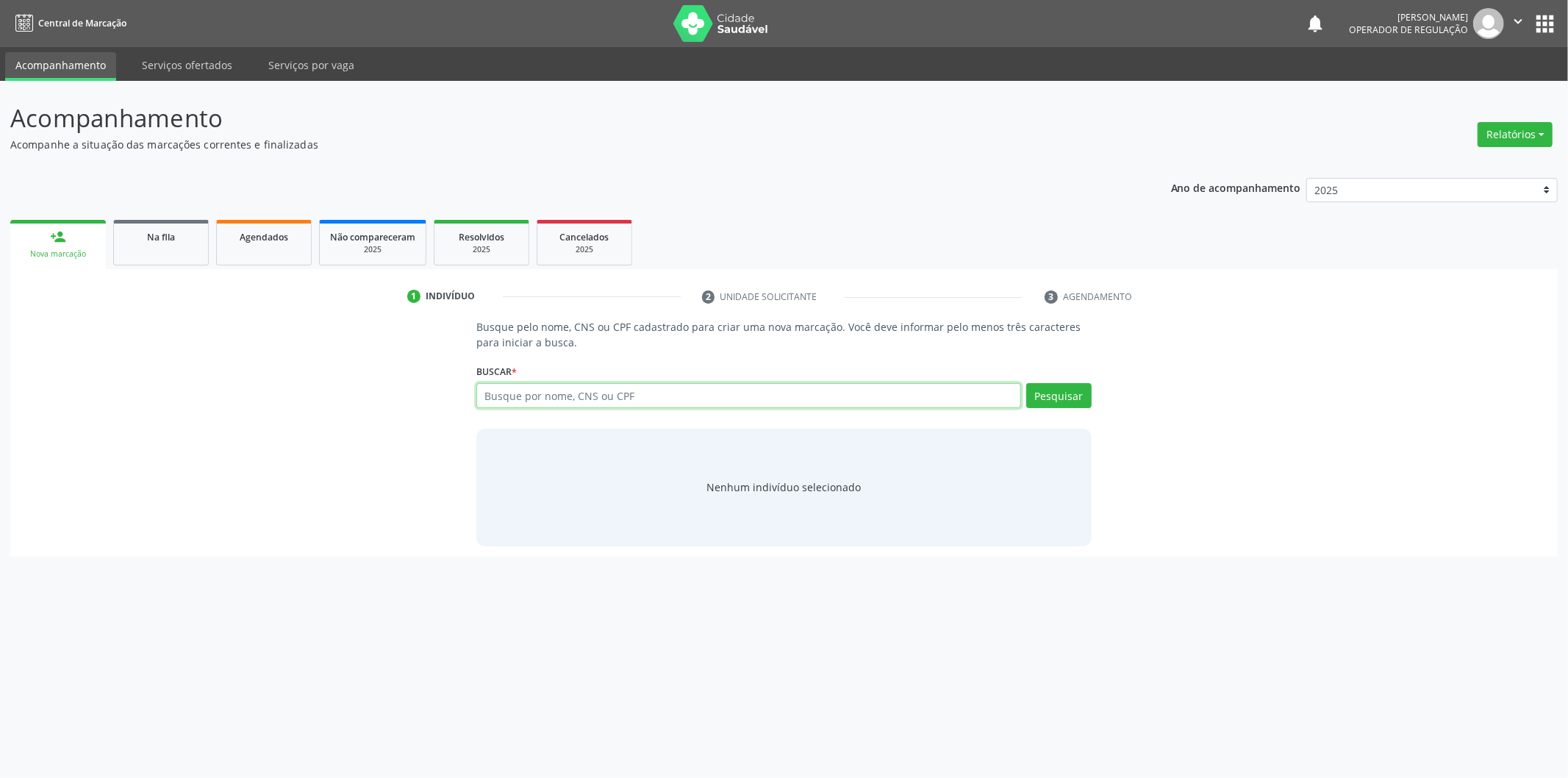
click at [552, 398] on input "text" at bounding box center [748, 395] width 545 height 25
type input "UEMERSON"
click at [1051, 386] on button "Pesquisar" at bounding box center [1059, 395] width 66 height 25
type input "UEMERSON"
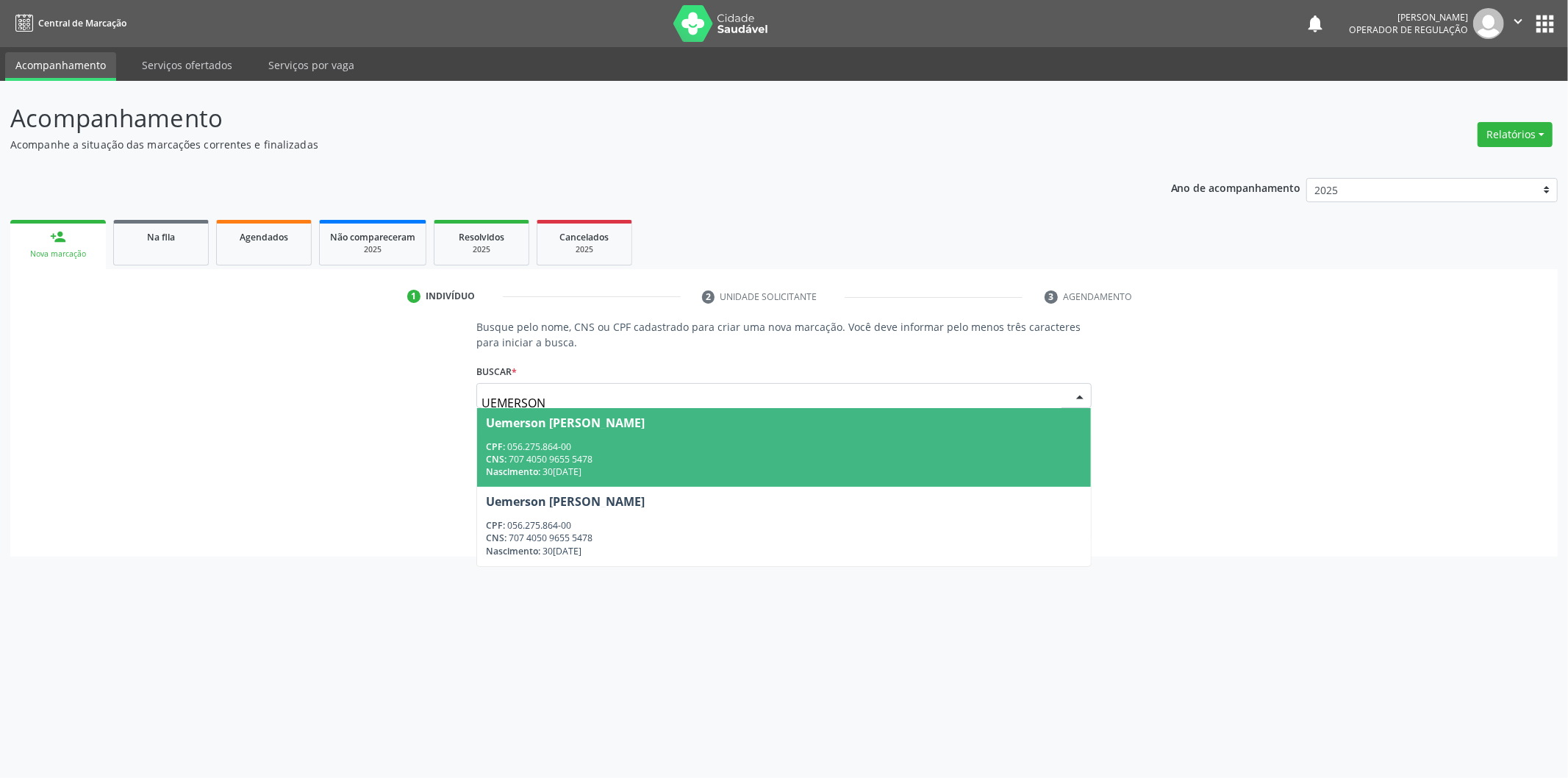
click at [614, 464] on div "CNS: 707 4050 9655 5478" at bounding box center [784, 458] width 596 height 12
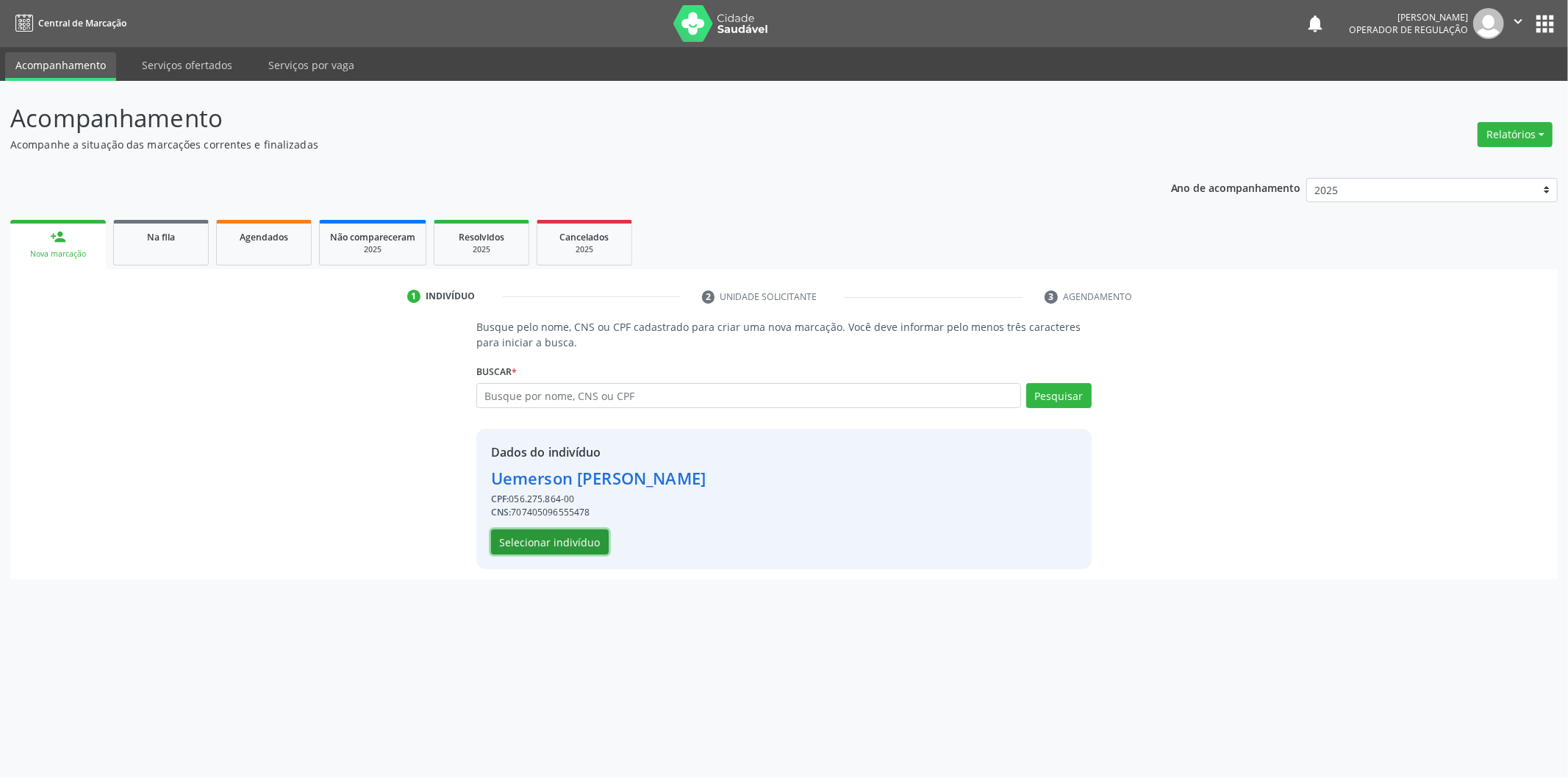
click at [556, 544] on button "Selecionar indivíduo" at bounding box center [549, 541] width 118 height 25
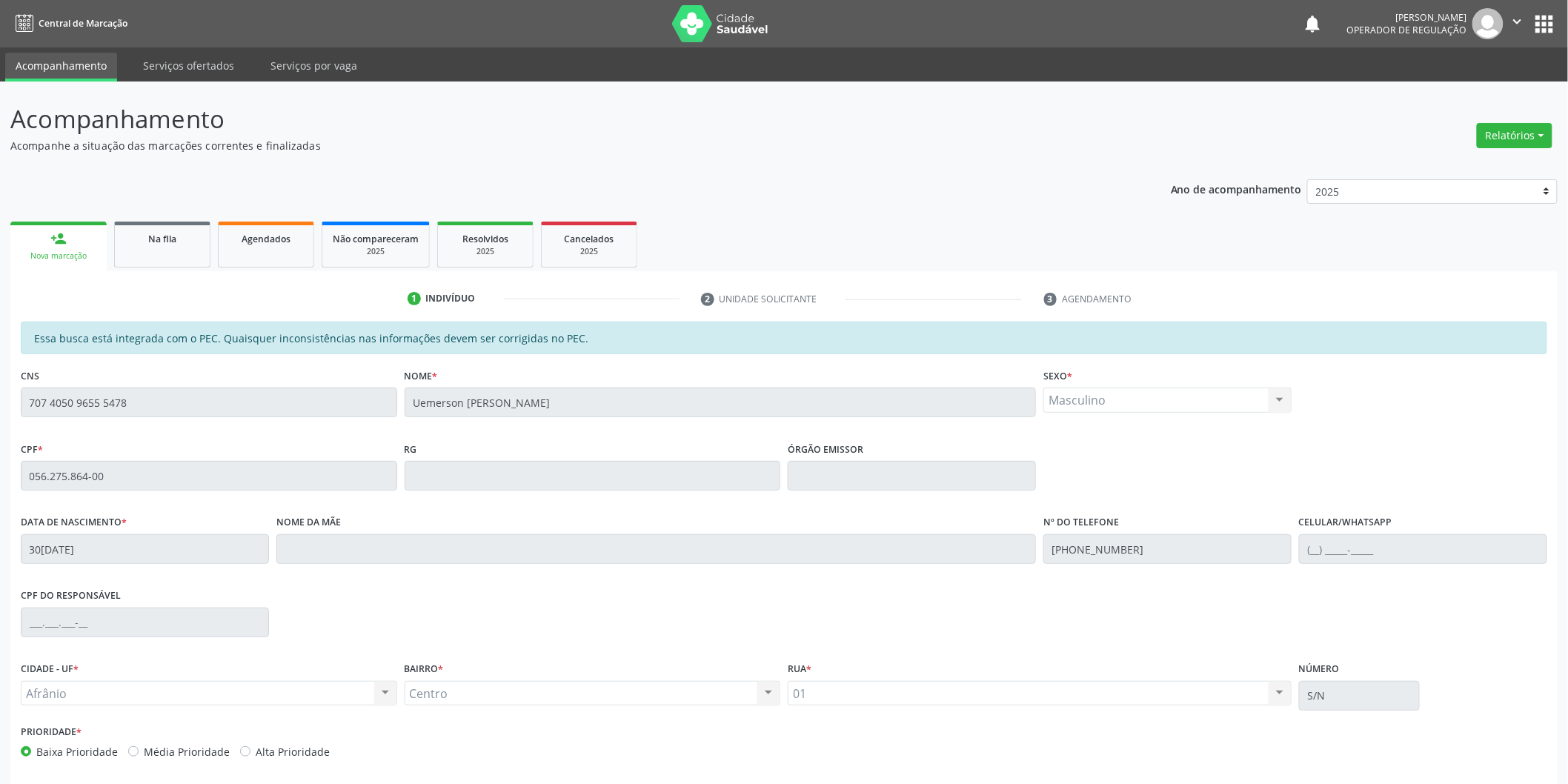
click at [1568, 737] on html "Central de Marcação notifications Italo Souza Coelho Operador de regulação  Co…" at bounding box center [784, 392] width 1568 height 784
drag, startPoint x: 1572, startPoint y: 732, endPoint x: 1572, endPoint y: 749, distance: 17.0
click at [1568, 747] on html "Central de Marcação notifications Italo Souza Coelho Operador de regulação  Co…" at bounding box center [784, 392] width 1568 height 784
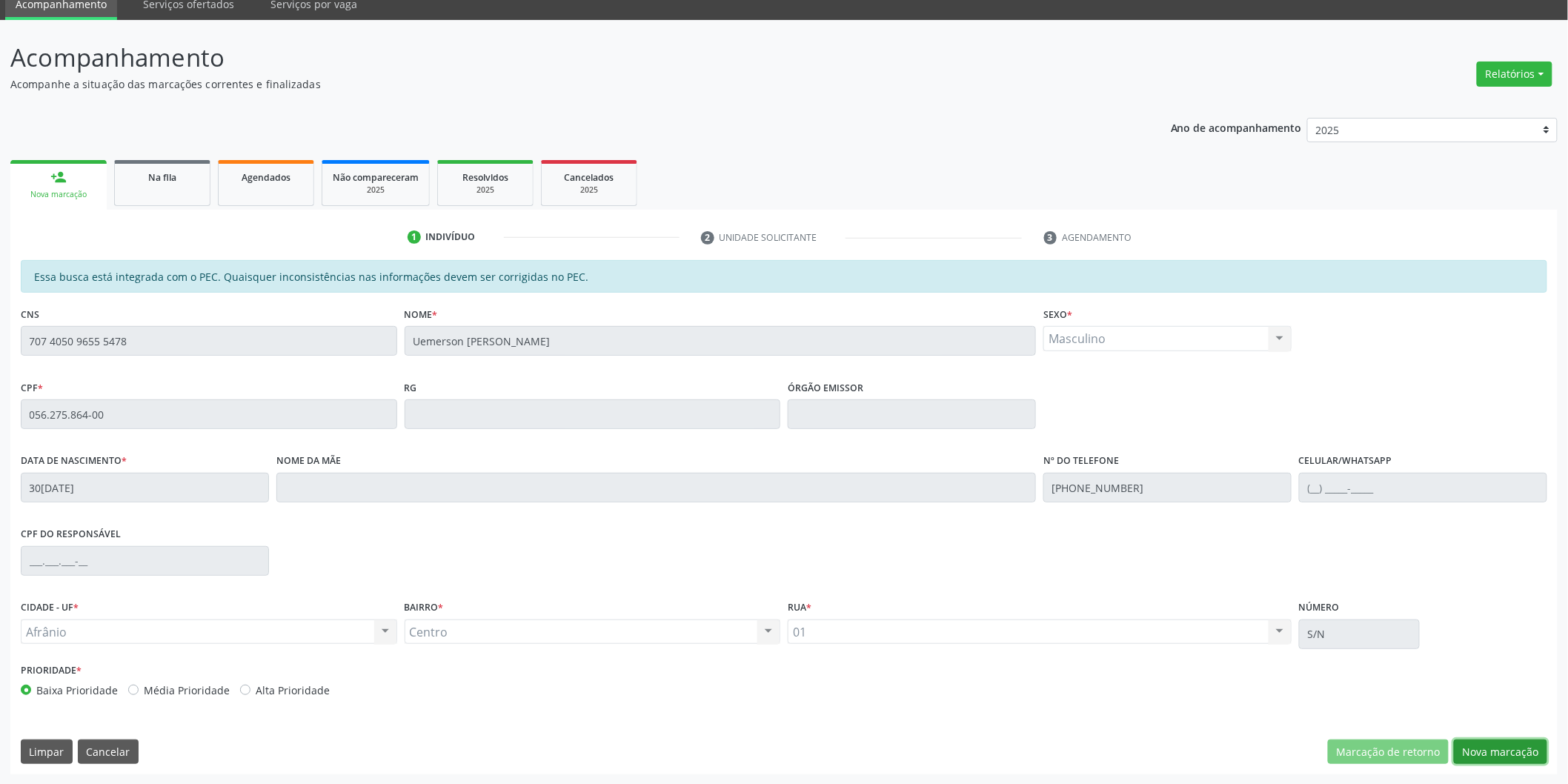
drag, startPoint x: 1521, startPoint y: 745, endPoint x: 1498, endPoint y: 749, distance: 23.3
click at [1516, 750] on button "Nova marcação" at bounding box center [1501, 751] width 93 height 25
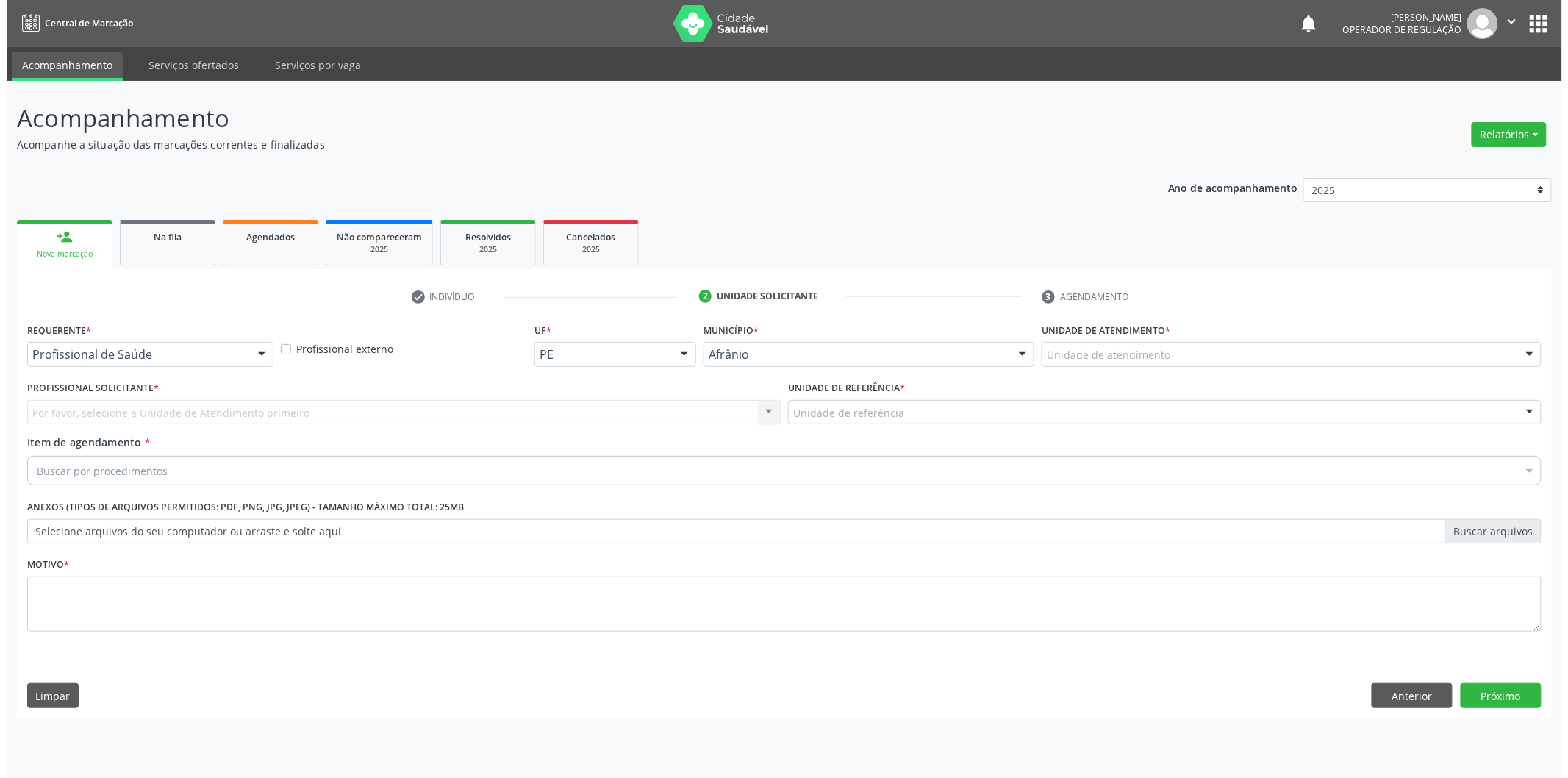
scroll to position [0, 0]
click at [1266, 351] on div at bounding box center [1295, 354] width 504 height 25
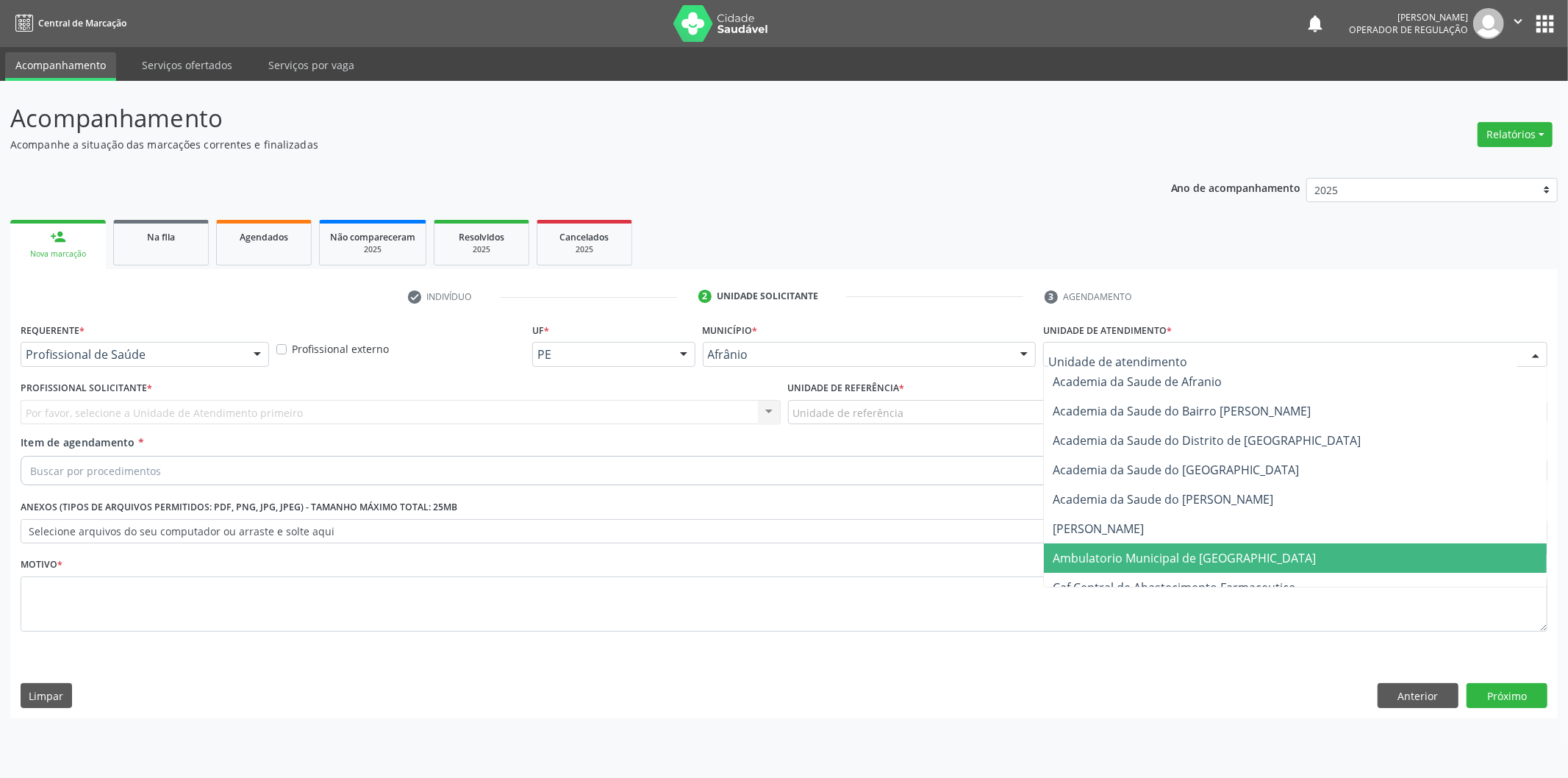
click at [1129, 557] on span "Ambulatorio Municipal de [GEOGRAPHIC_DATA]" at bounding box center [1185, 558] width 263 height 16
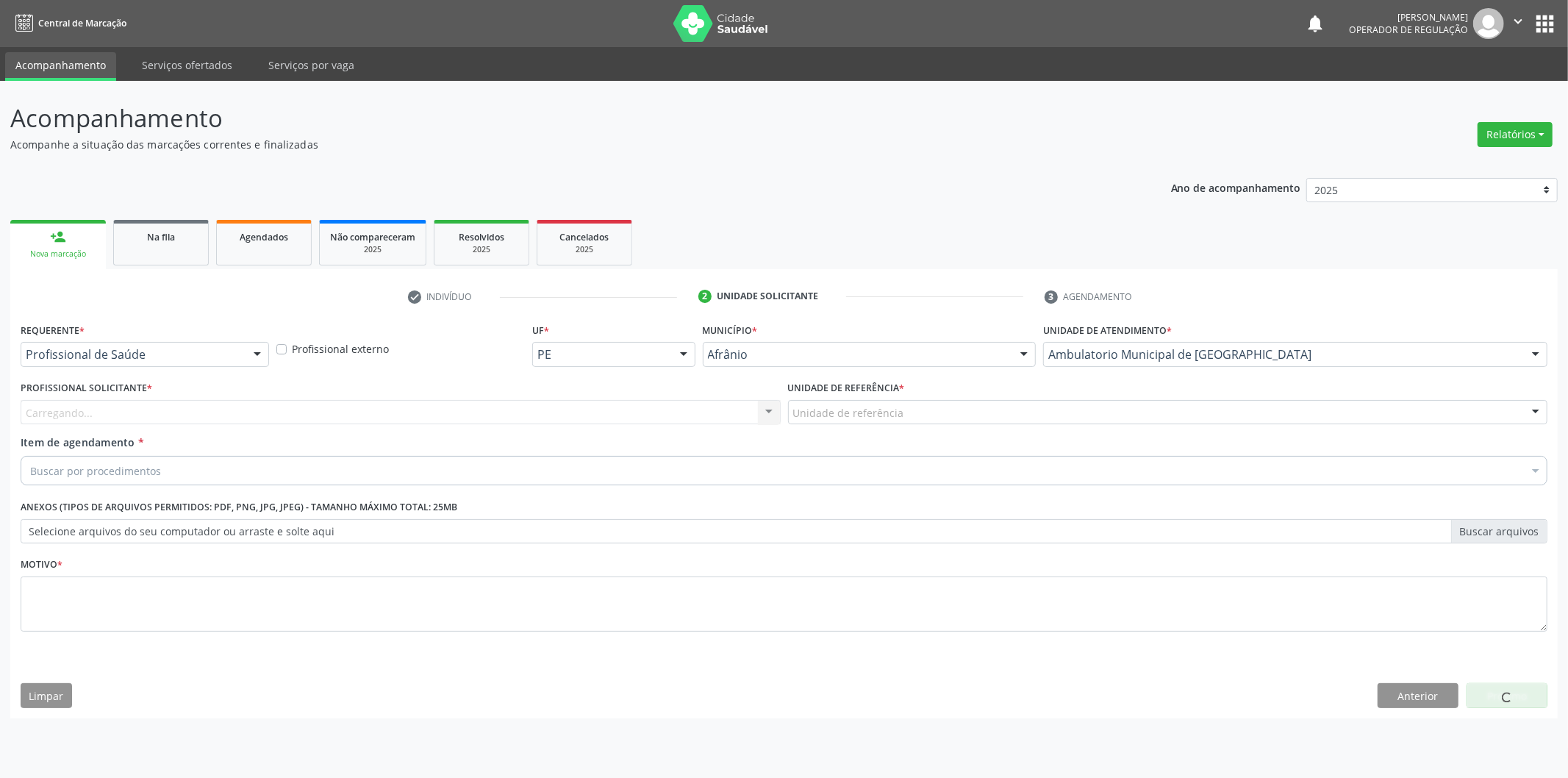
click at [946, 419] on div "Unidade de referência" at bounding box center [1168, 412] width 760 height 25
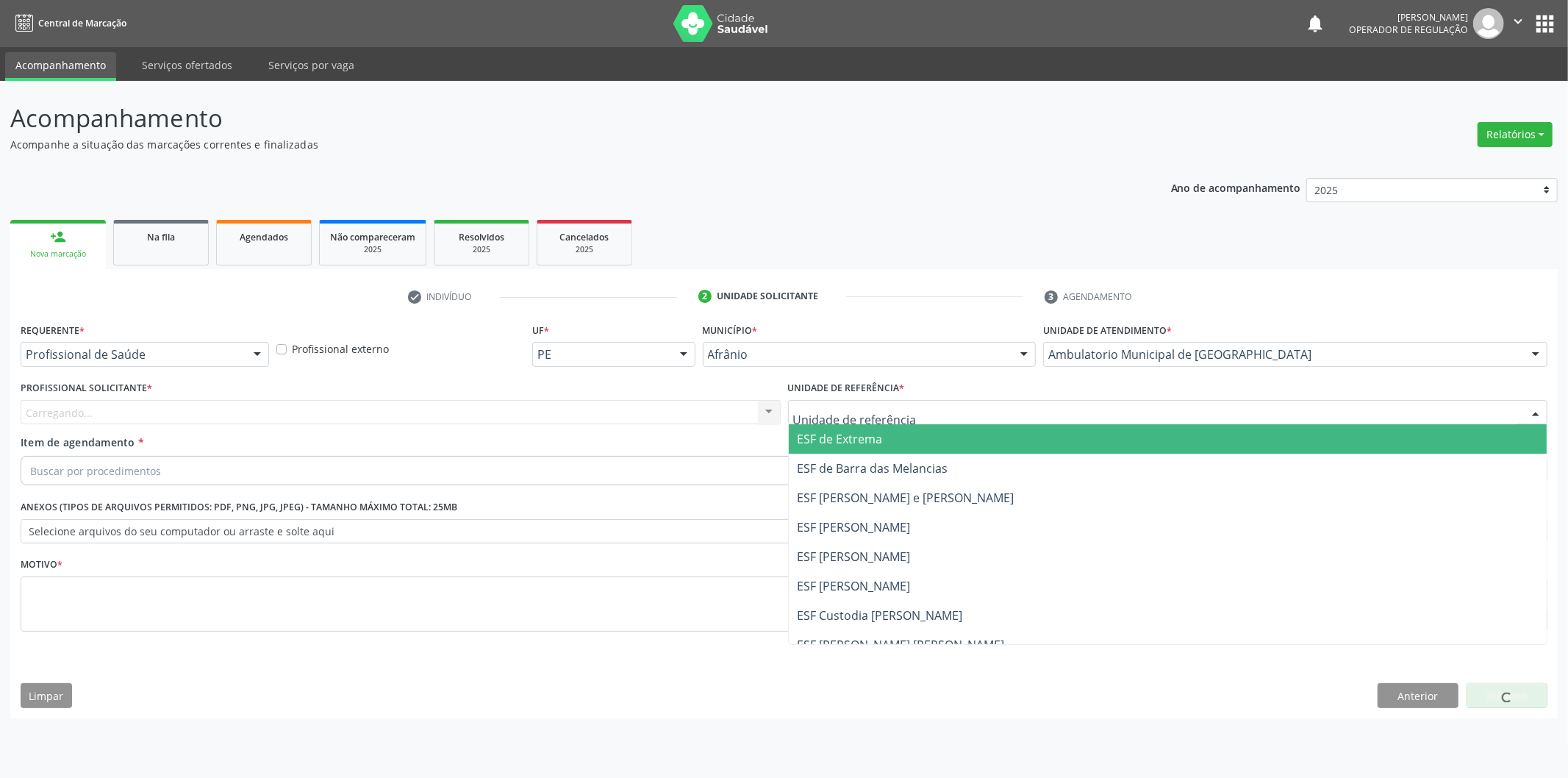
click at [937, 435] on span "ESF de Extrema" at bounding box center [1168, 439] width 759 height 30
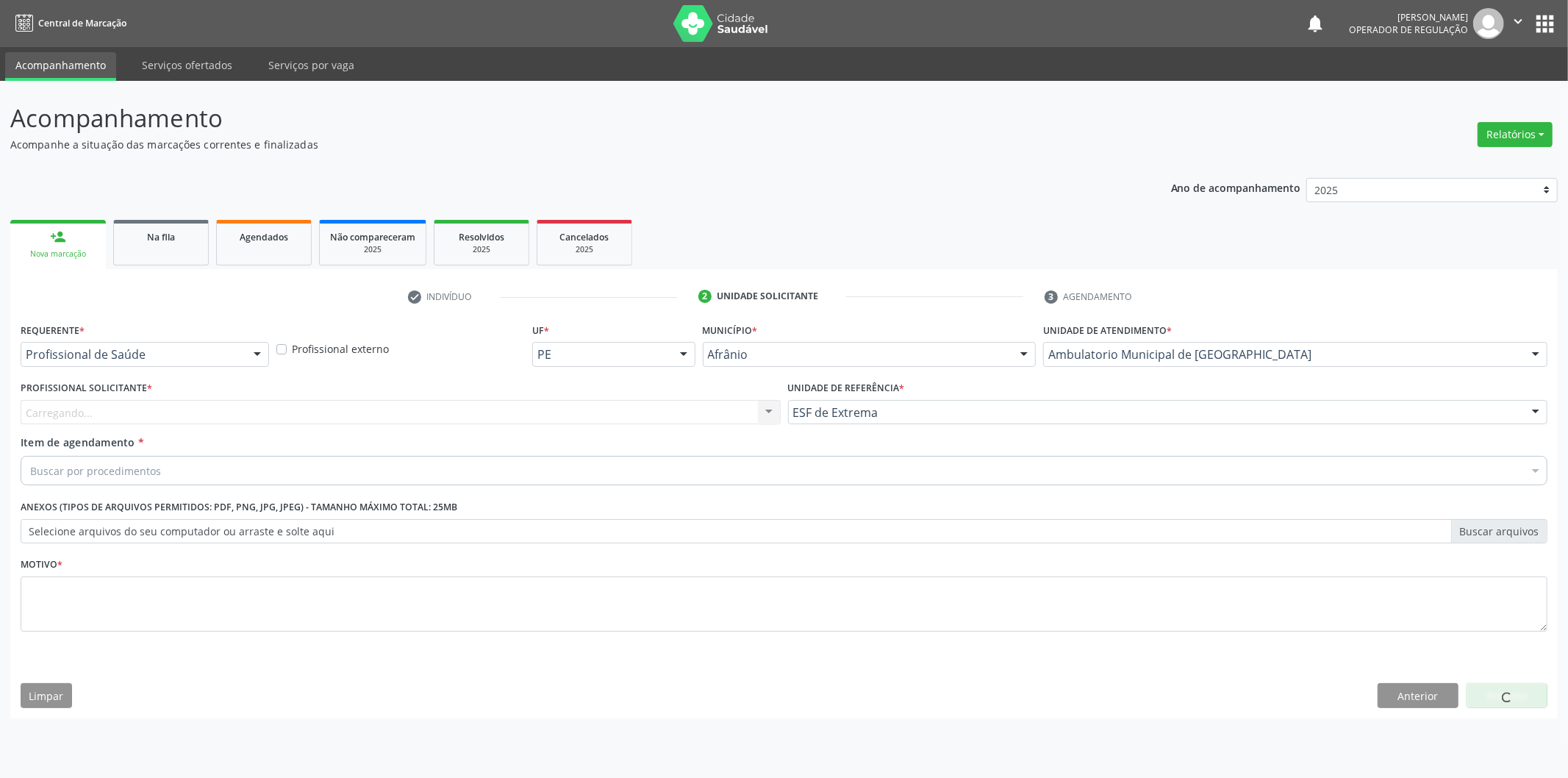
click at [682, 417] on div "Carregando... Nenhum resultado encontrado para: " " Não há nenhuma opção para s…" at bounding box center [400, 412] width 760 height 25
click at [693, 425] on div "Profissional Solicitante * Profissional solicitante Médico Anestesiologista - J…" at bounding box center [400, 406] width 768 height 57
click at [693, 419] on div "Profissional solicitante" at bounding box center [400, 412] width 760 height 25
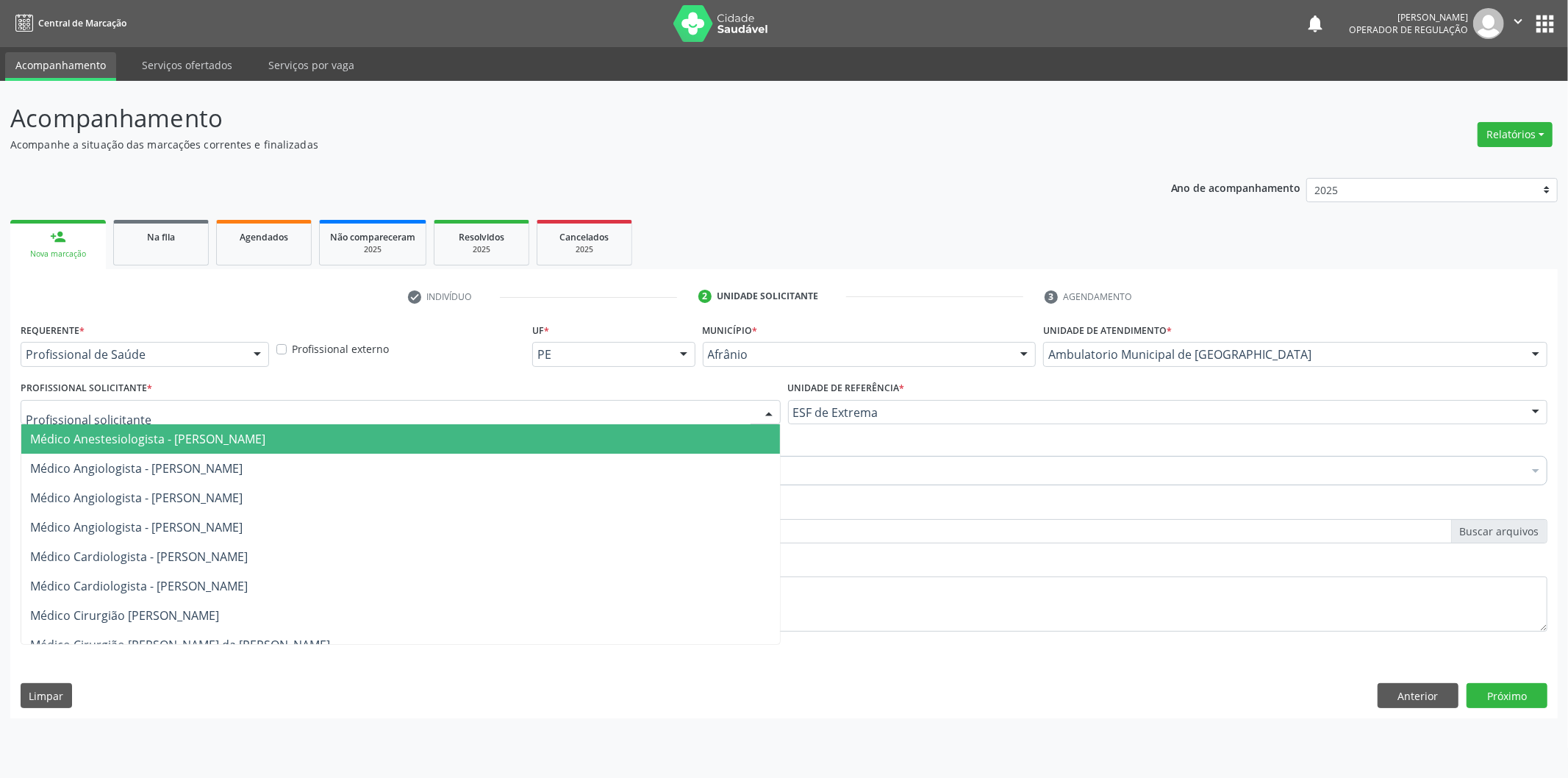
click at [695, 433] on span "Médico Anestesiologista - [PERSON_NAME]" at bounding box center [400, 439] width 759 height 30
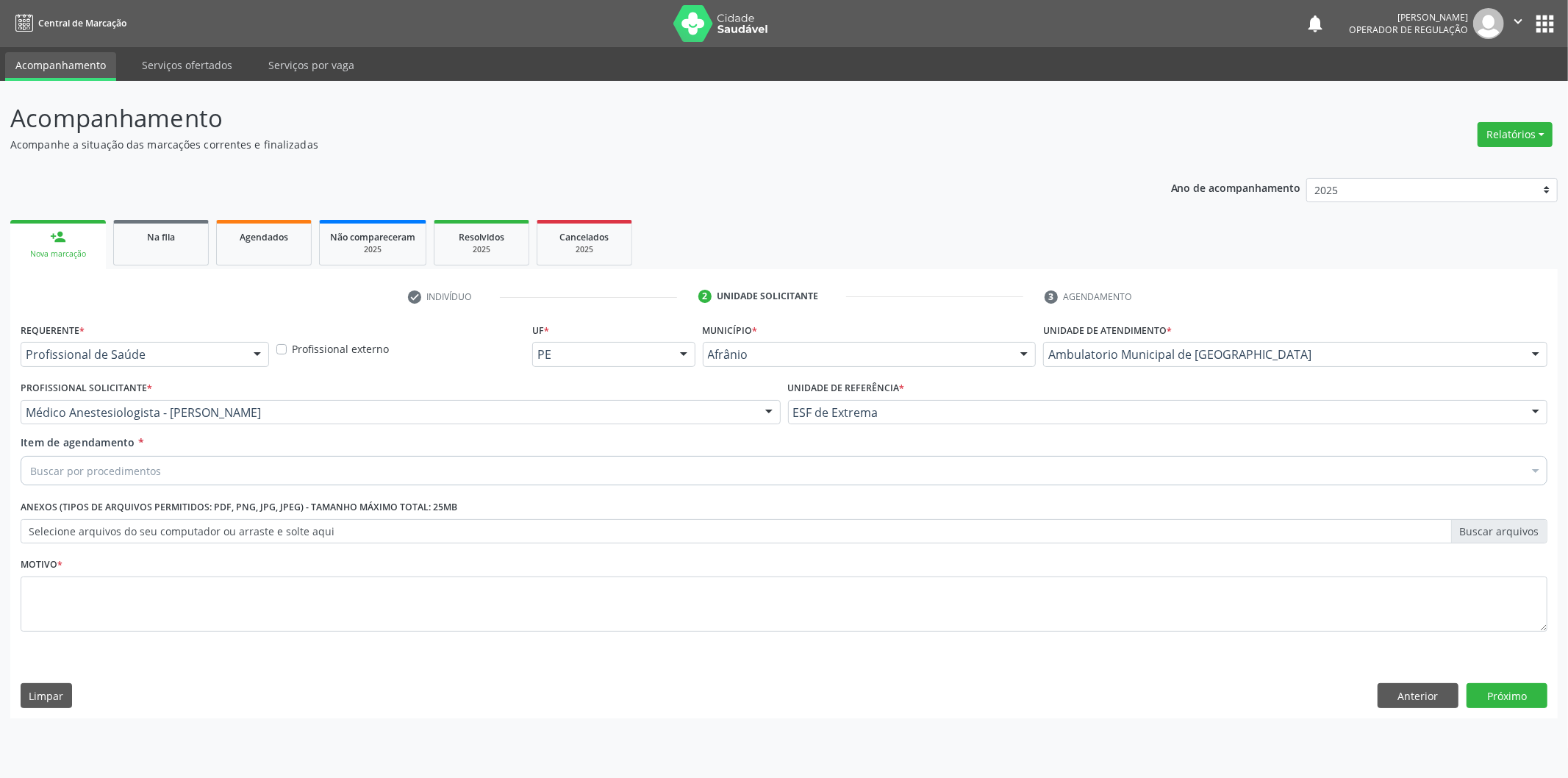
click at [556, 475] on div "Buscar por procedimentos" at bounding box center [784, 471] width 1526 height 30
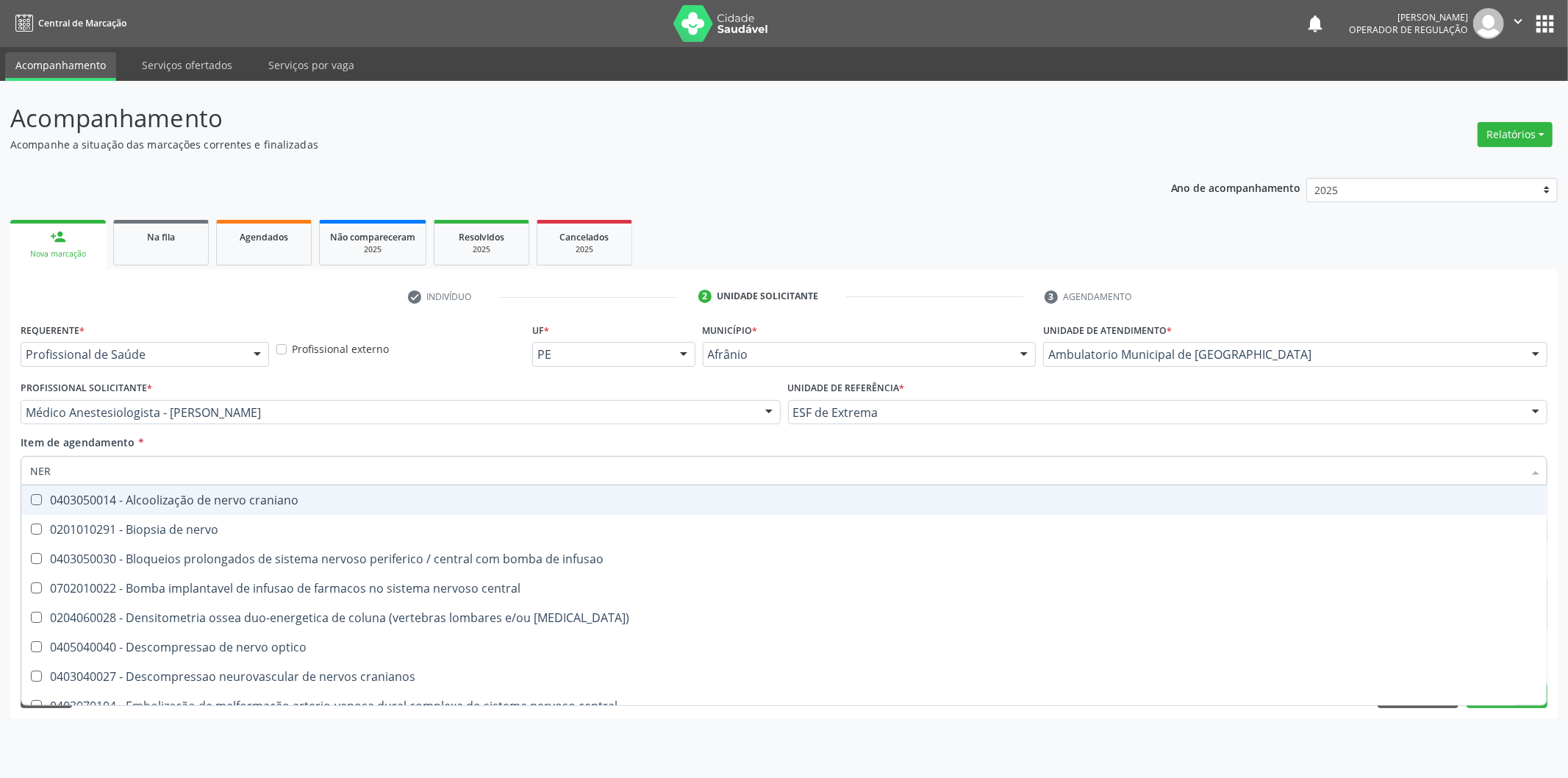
type input "NE"
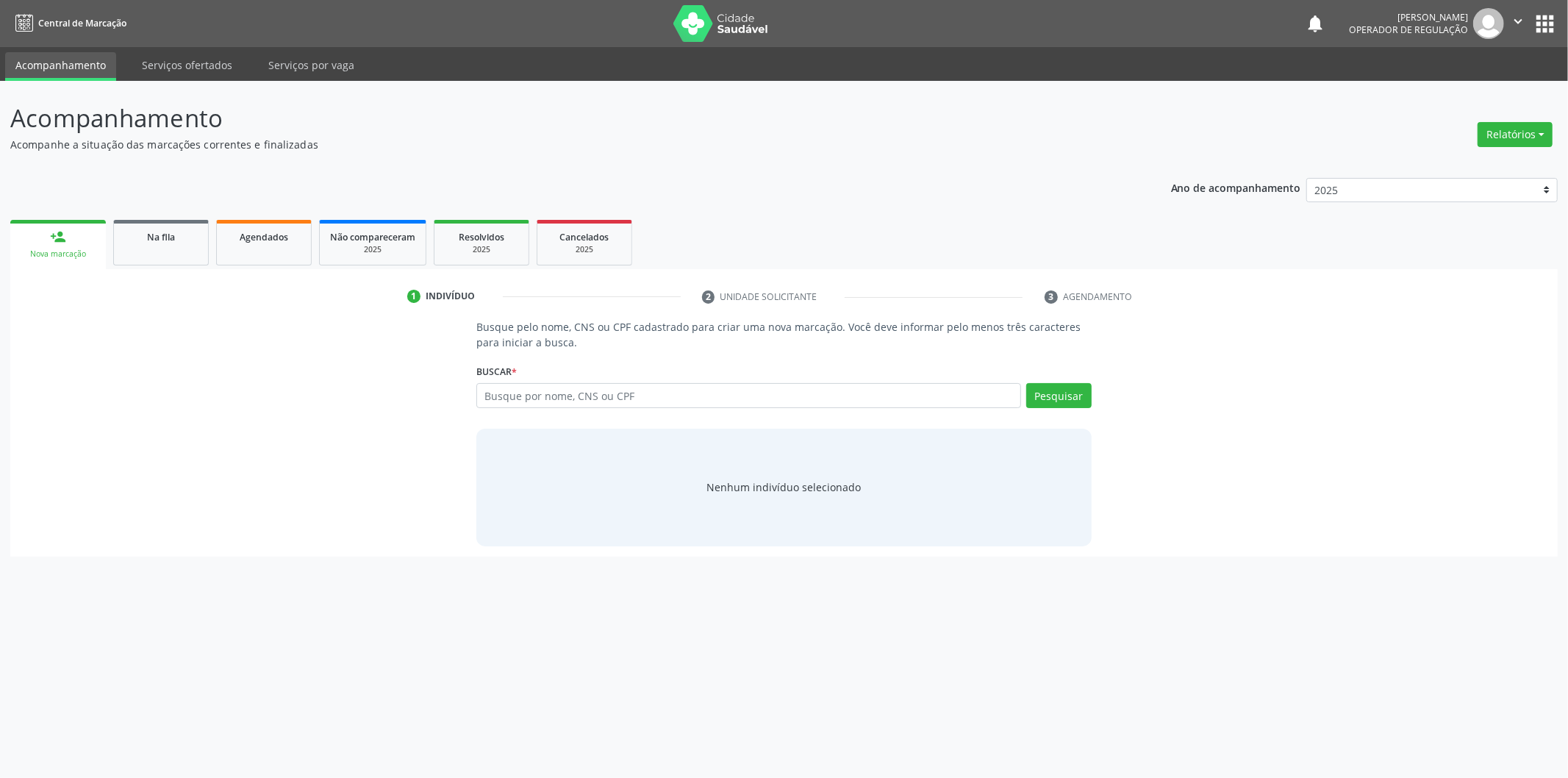
click at [560, 401] on input "text" at bounding box center [748, 395] width 545 height 25
click at [603, 395] on input "text" at bounding box center [748, 395] width 545 height 25
click at [618, 394] on input "text" at bounding box center [748, 395] width 545 height 25
click at [988, 403] on input "text" at bounding box center [748, 395] width 545 height 25
click at [831, 383] on input "text" at bounding box center [748, 395] width 545 height 25
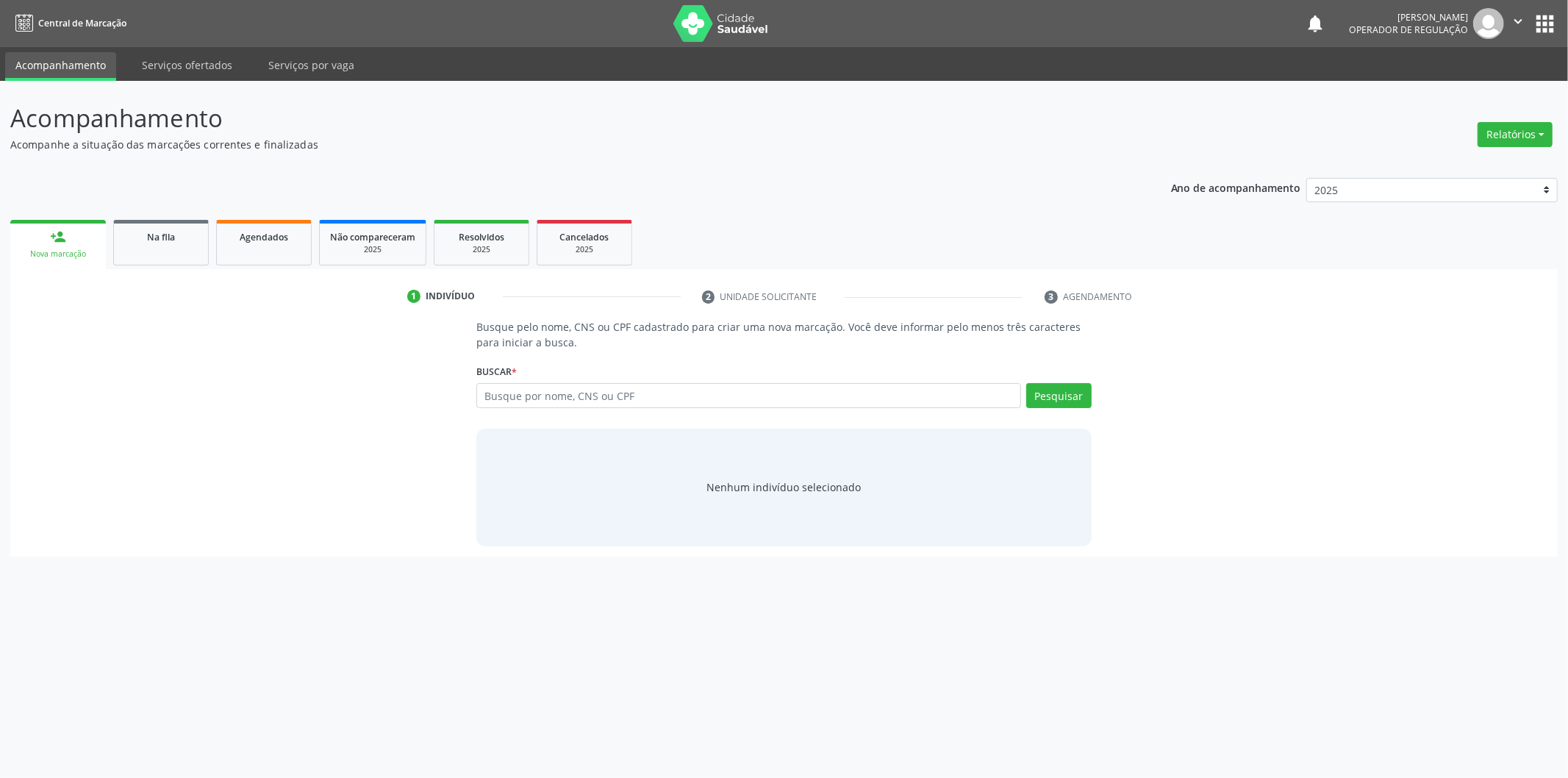
click at [744, 386] on input "text" at bounding box center [748, 395] width 545 height 25
drag, startPoint x: 744, startPoint y: 386, endPoint x: 737, endPoint y: 397, distance: 13.0
click at [741, 388] on input "text" at bounding box center [748, 395] width 545 height 25
click at [737, 397] on input "text" at bounding box center [748, 395] width 545 height 25
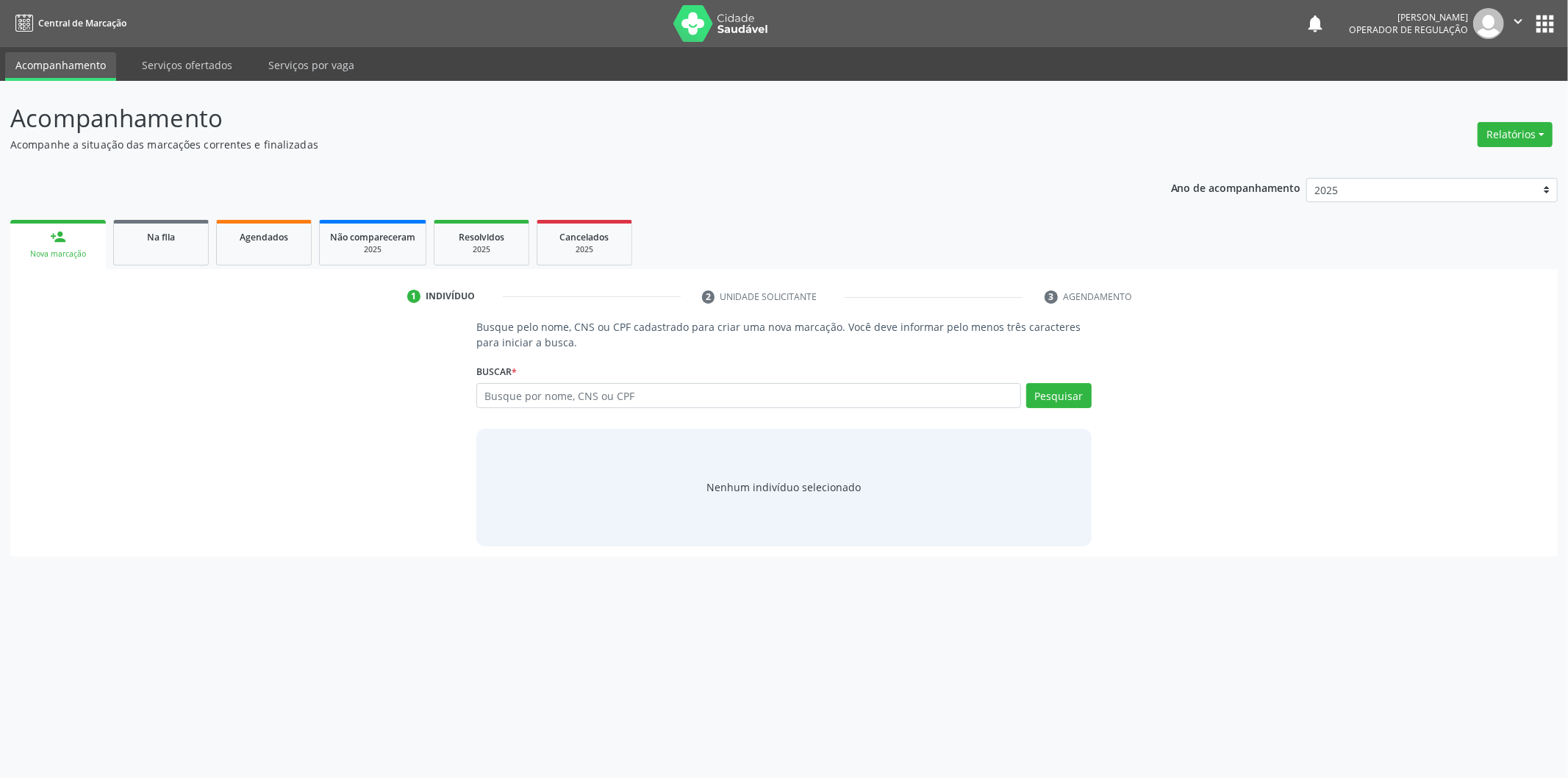
click at [737, 397] on input "text" at bounding box center [748, 395] width 545 height 25
click at [610, 401] on input "text" at bounding box center [748, 395] width 545 height 25
click at [541, 395] on input "ERASMO VIERA" at bounding box center [748, 395] width 545 height 25
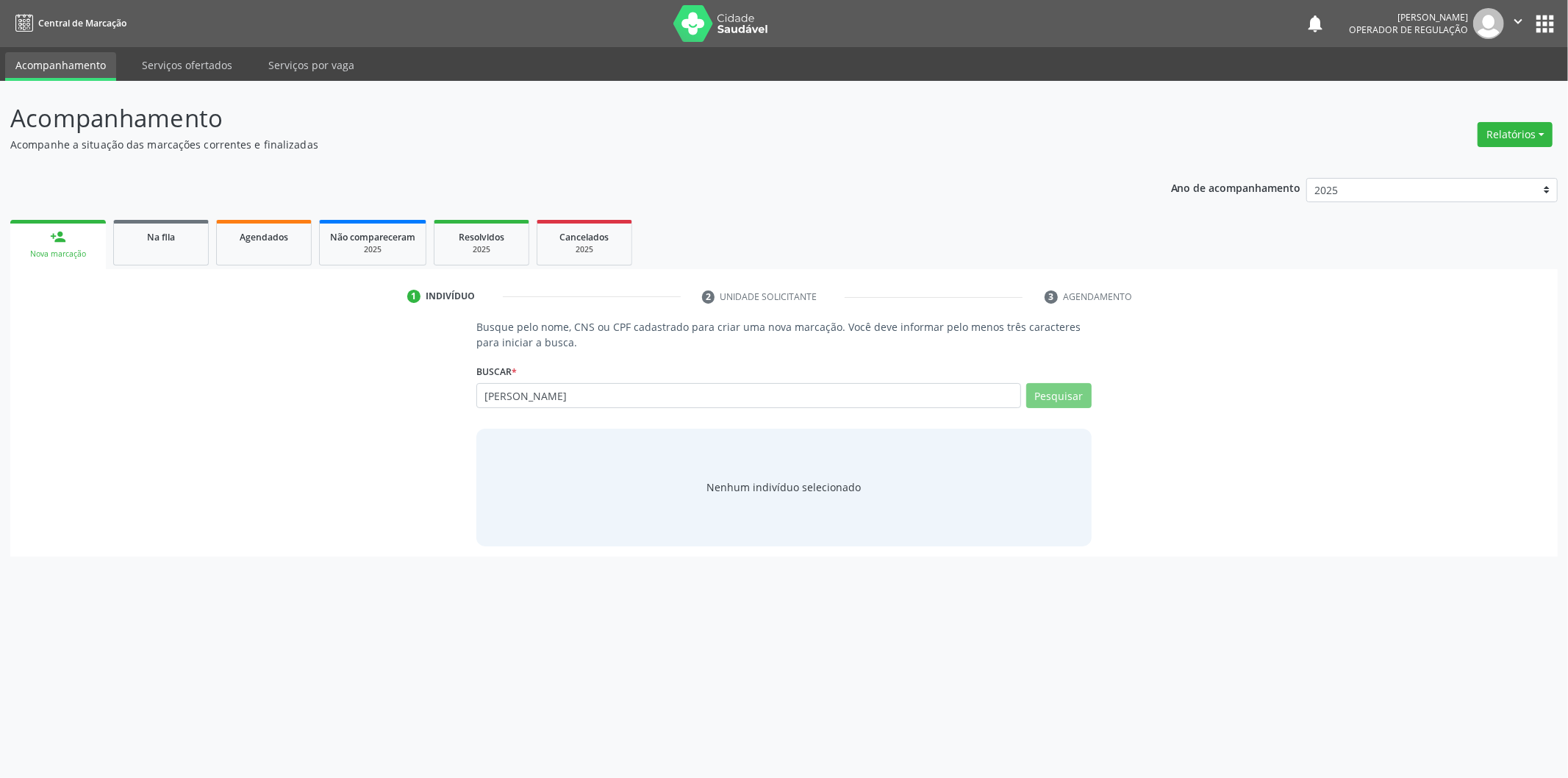
type input "[PERSON_NAME]"
click at [1036, 397] on button "Pesquisar" at bounding box center [1059, 395] width 66 height 25
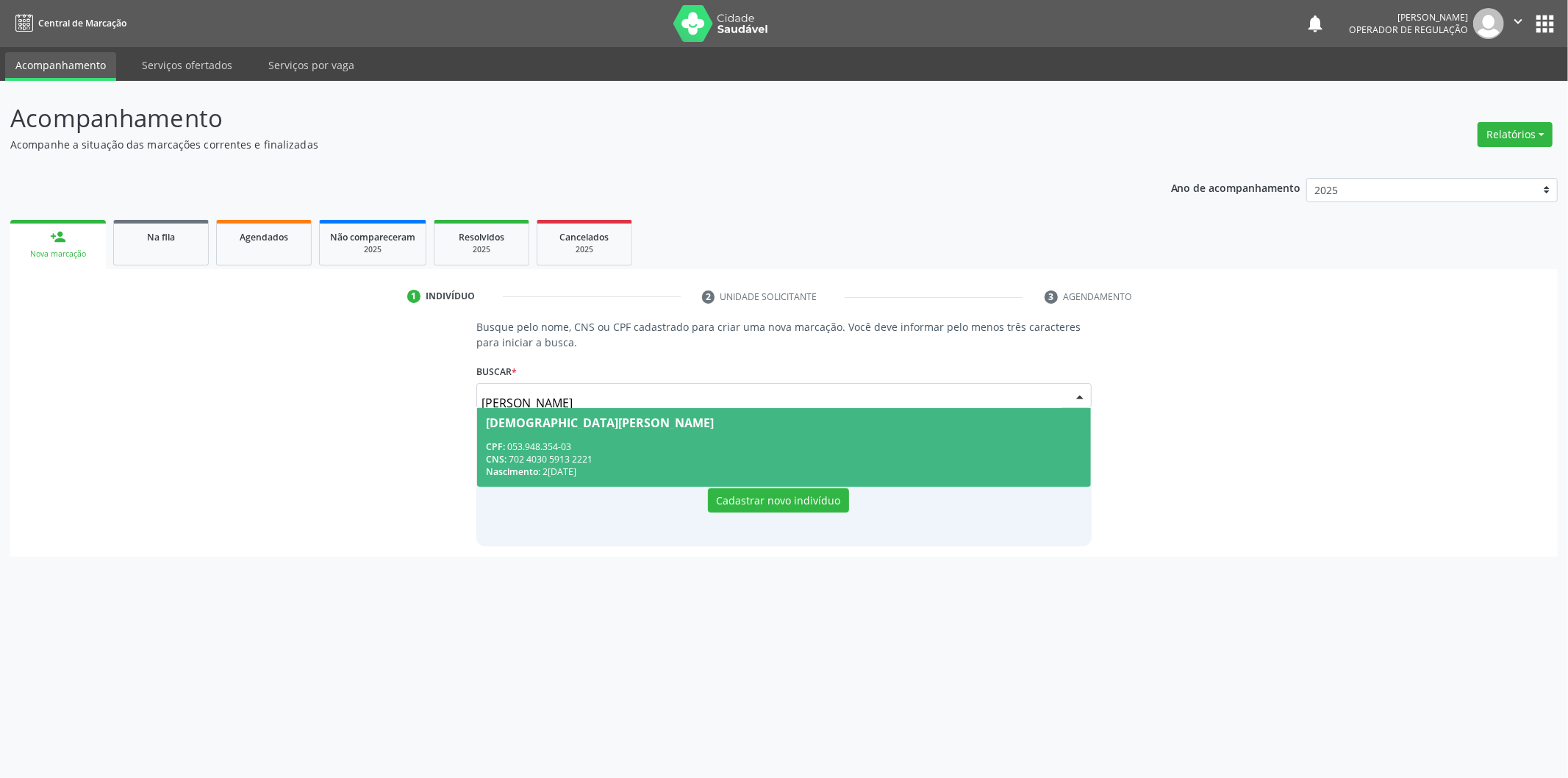
click at [735, 468] on div "Nascimento: 2[DATE]" at bounding box center [784, 471] width 596 height 12
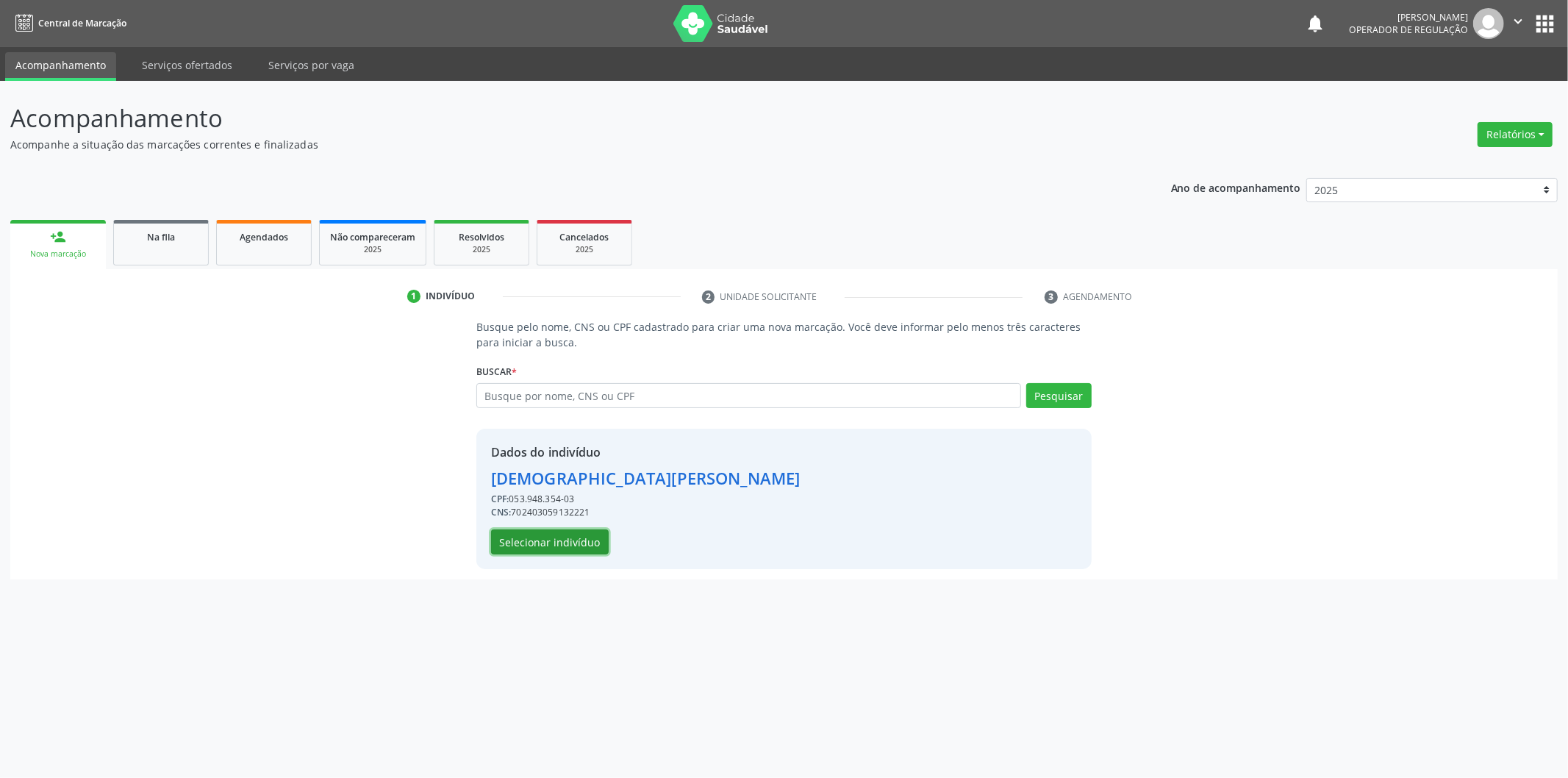
click at [567, 535] on button "Selecionar indivíduo" at bounding box center [549, 541] width 118 height 25
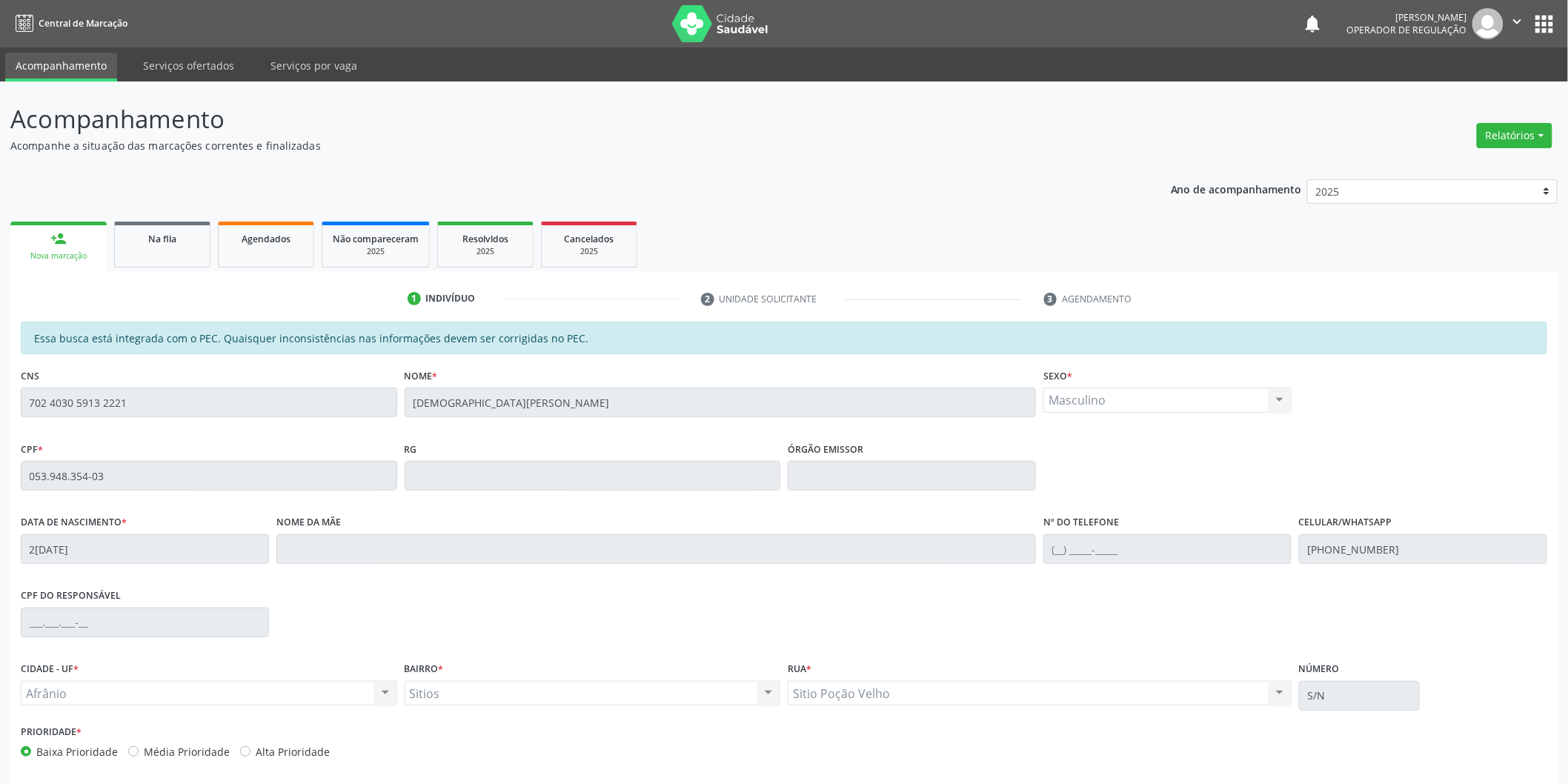
scroll to position [62, 0]
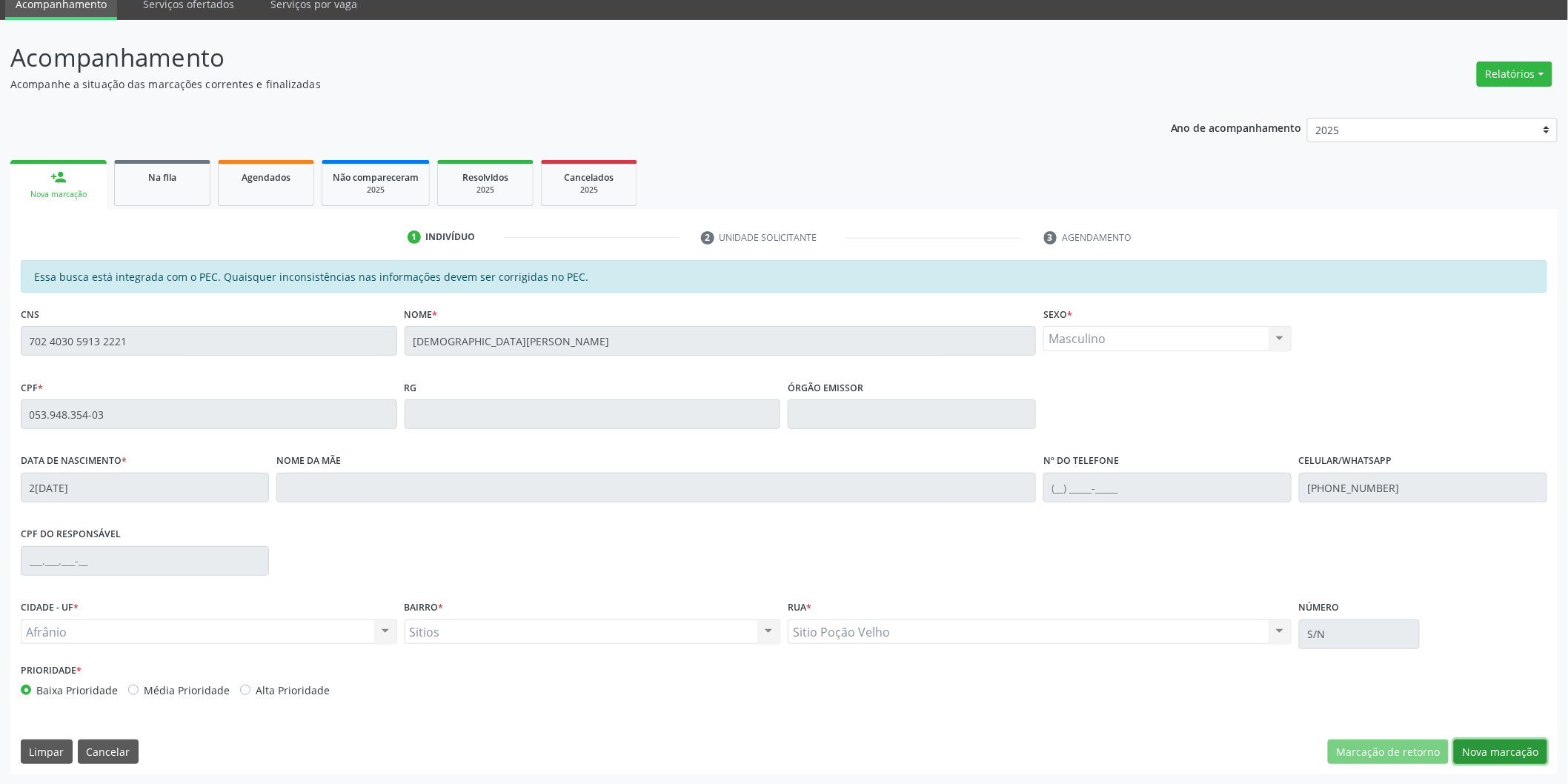
click at [1517, 749] on button "Nova marcação" at bounding box center [1501, 751] width 93 height 25
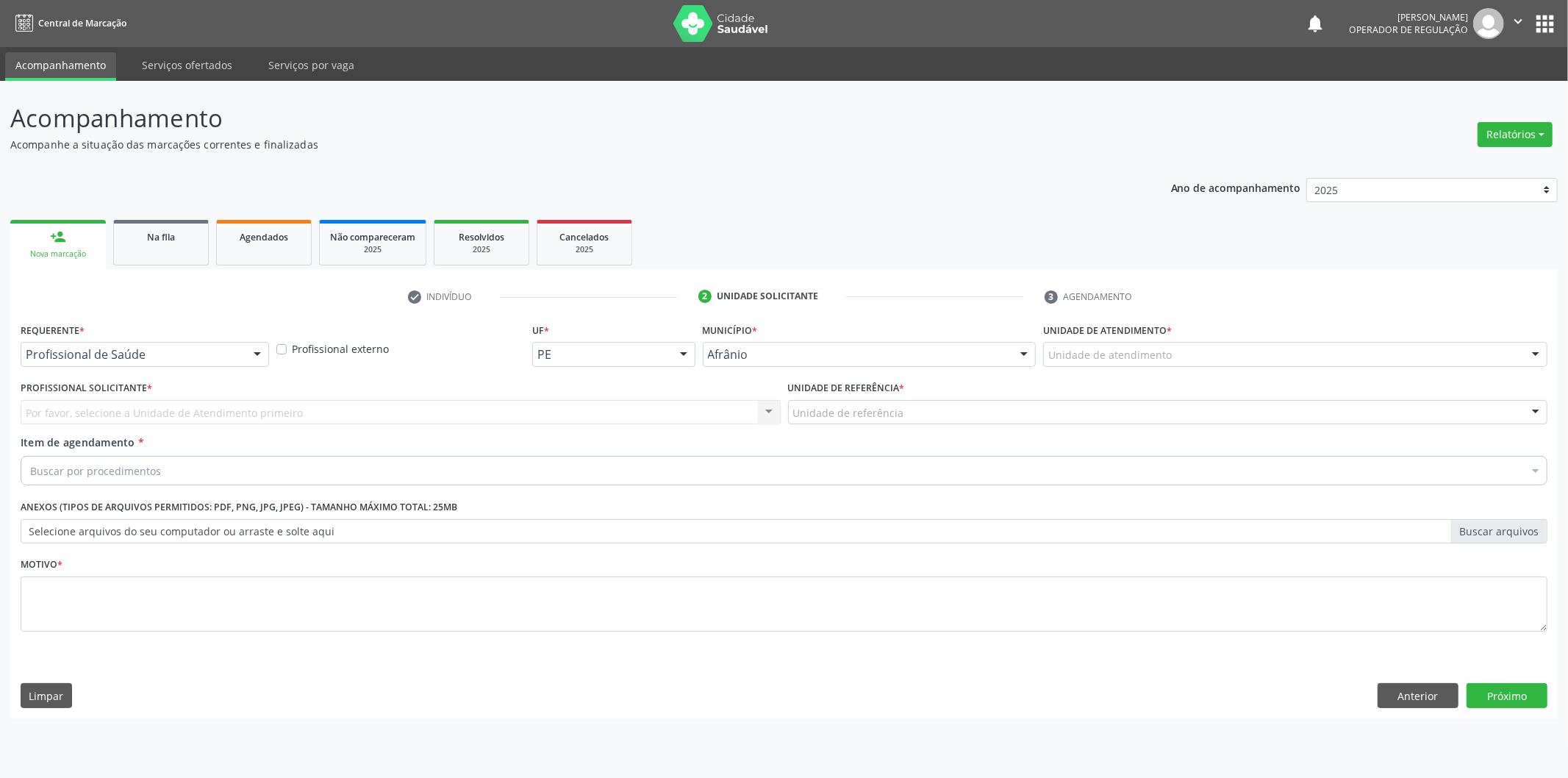
drag, startPoint x: 1336, startPoint y: 362, endPoint x: 1248, endPoint y: 454, distance: 127.3
click at [1335, 367] on div "Unidade de atendimento Academia da Saude de Afranio Academia da Saude do Bairro…" at bounding box center [1295, 354] width 504 height 25
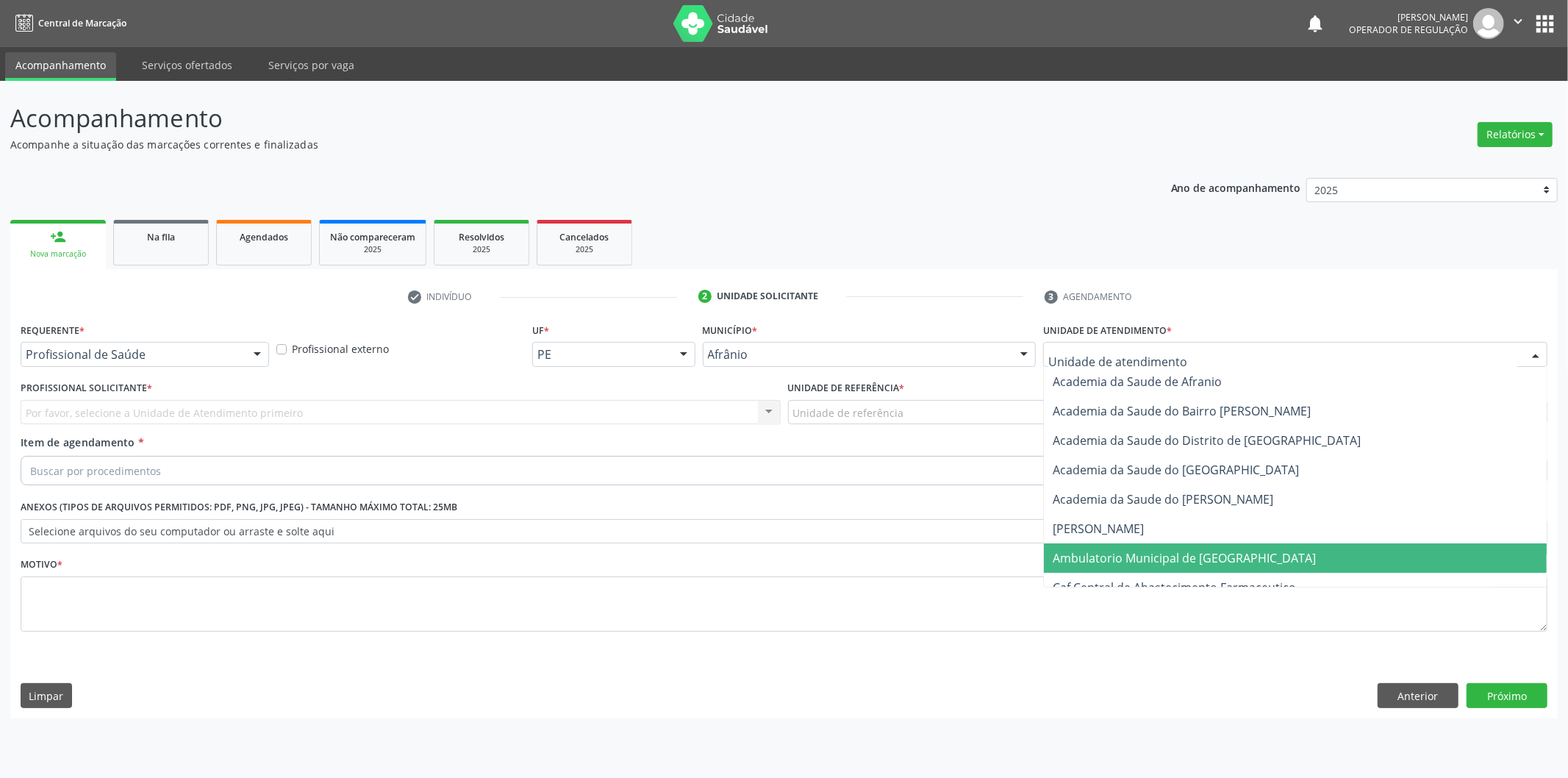
click at [1138, 544] on span "Ambulatorio Municipal de [GEOGRAPHIC_DATA]" at bounding box center [1295, 558] width 503 height 30
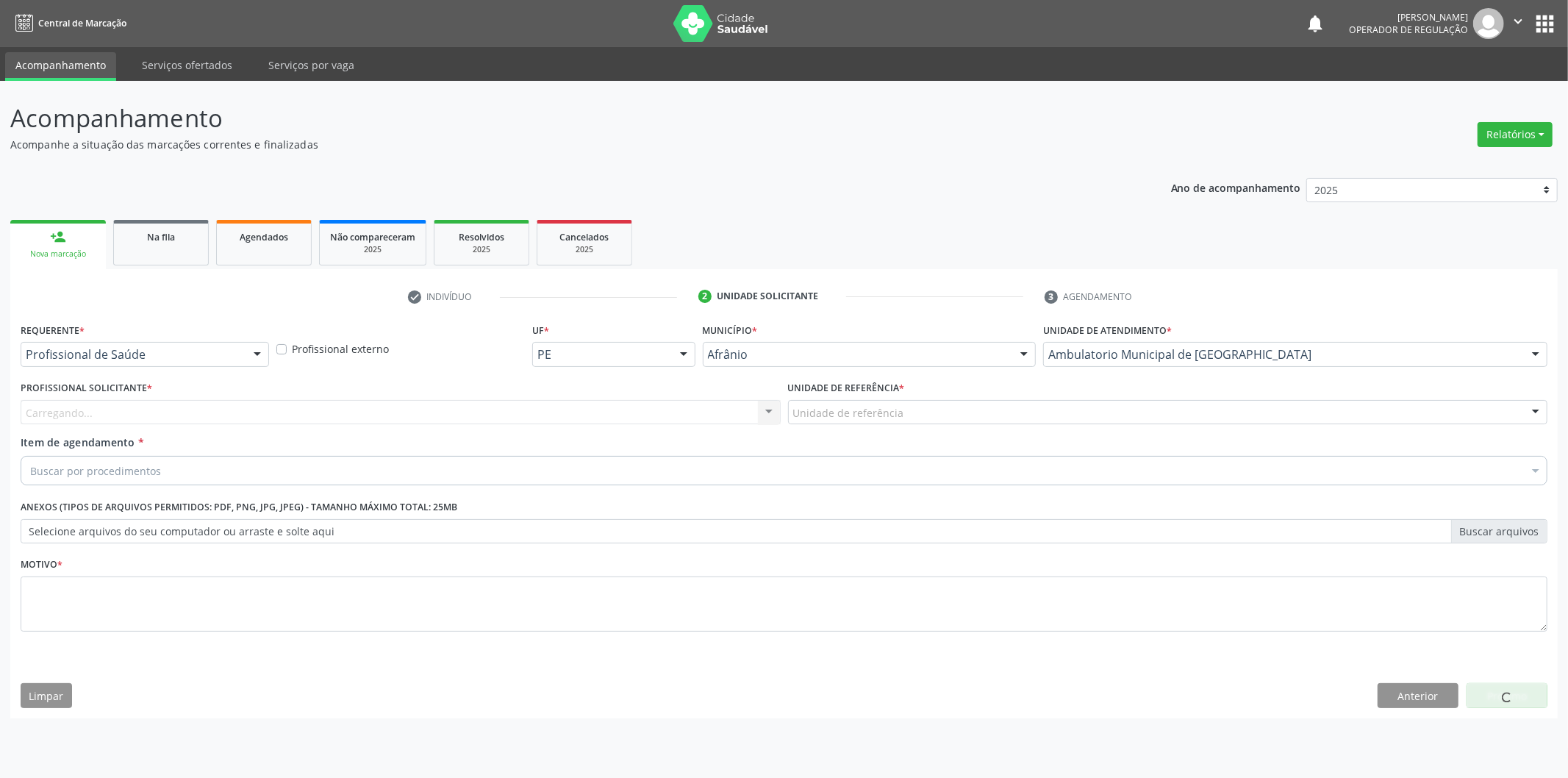
click at [913, 394] on div "Unidade de referência * Unidade de referência ESF de Extrema ESF de Barra das M…" at bounding box center [1168, 400] width 760 height 47
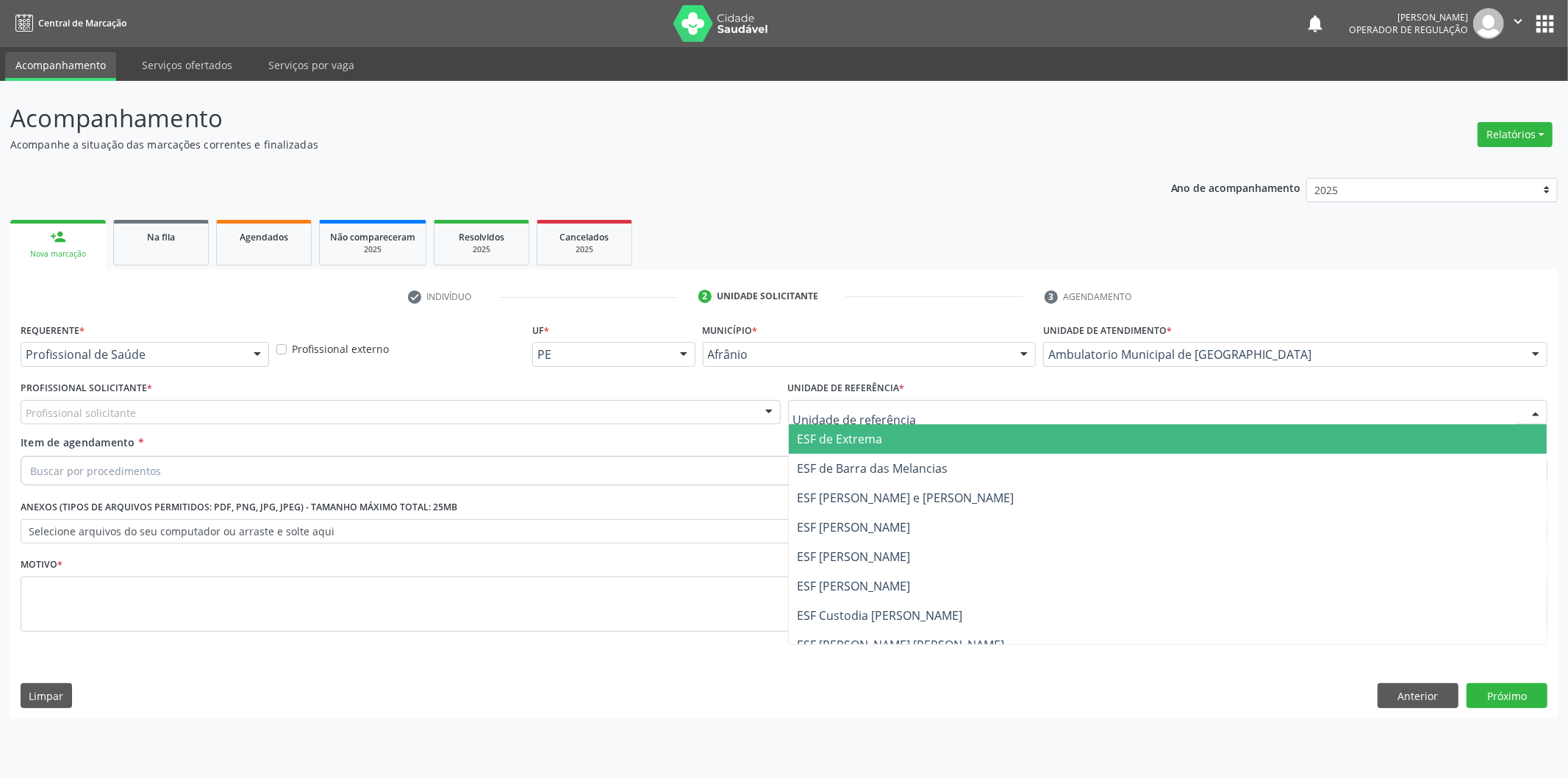
click at [868, 435] on span "ESF de Extrema" at bounding box center [840, 438] width 85 height 16
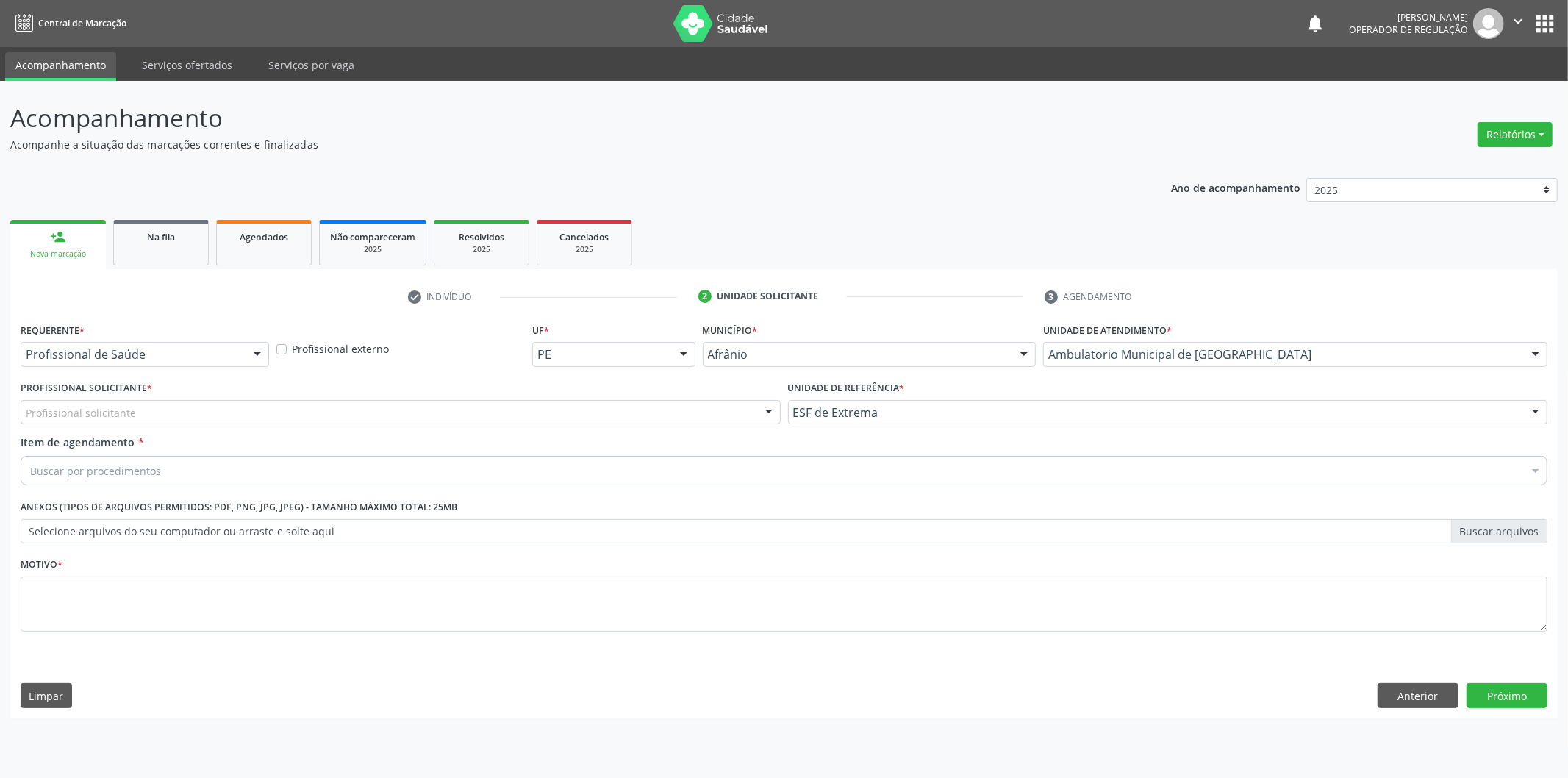
click at [714, 421] on div "Profissional solicitante" at bounding box center [400, 412] width 760 height 25
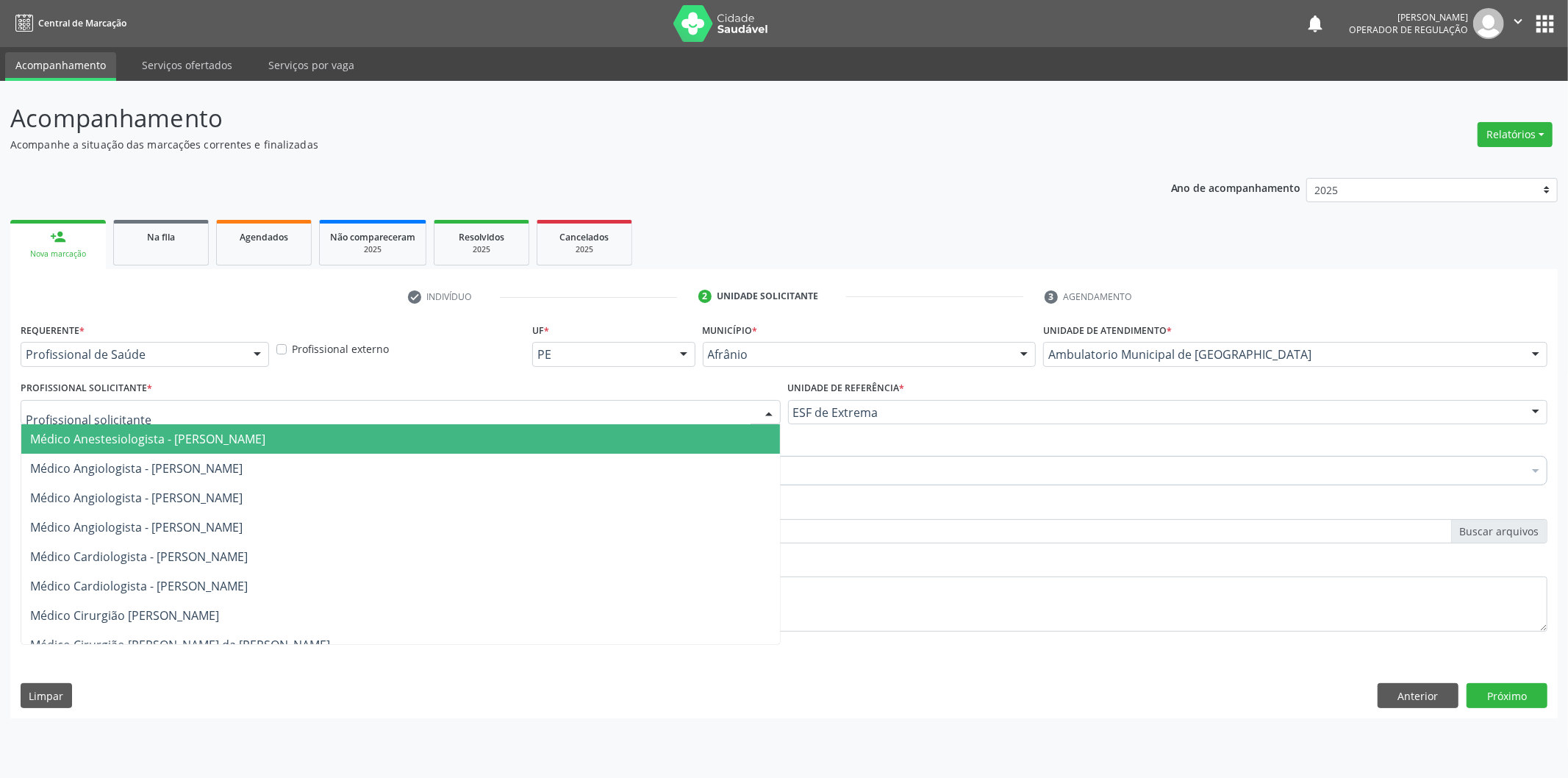
click at [704, 444] on span "Médico Anestesiologista - Julianna Ferreira Obara" at bounding box center [400, 439] width 759 height 30
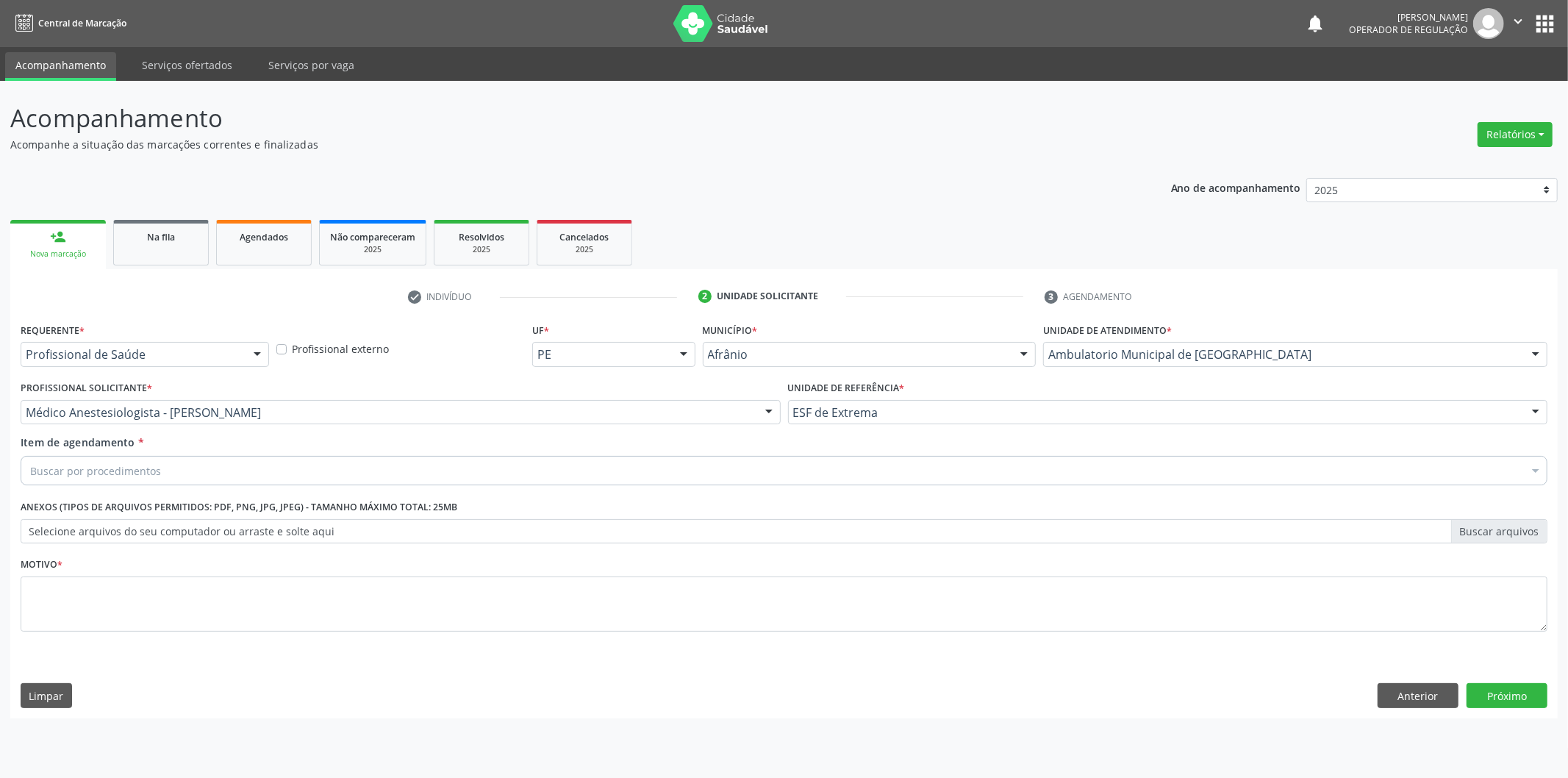
click at [344, 472] on div "Buscar por procedimentos" at bounding box center [784, 471] width 1526 height 30
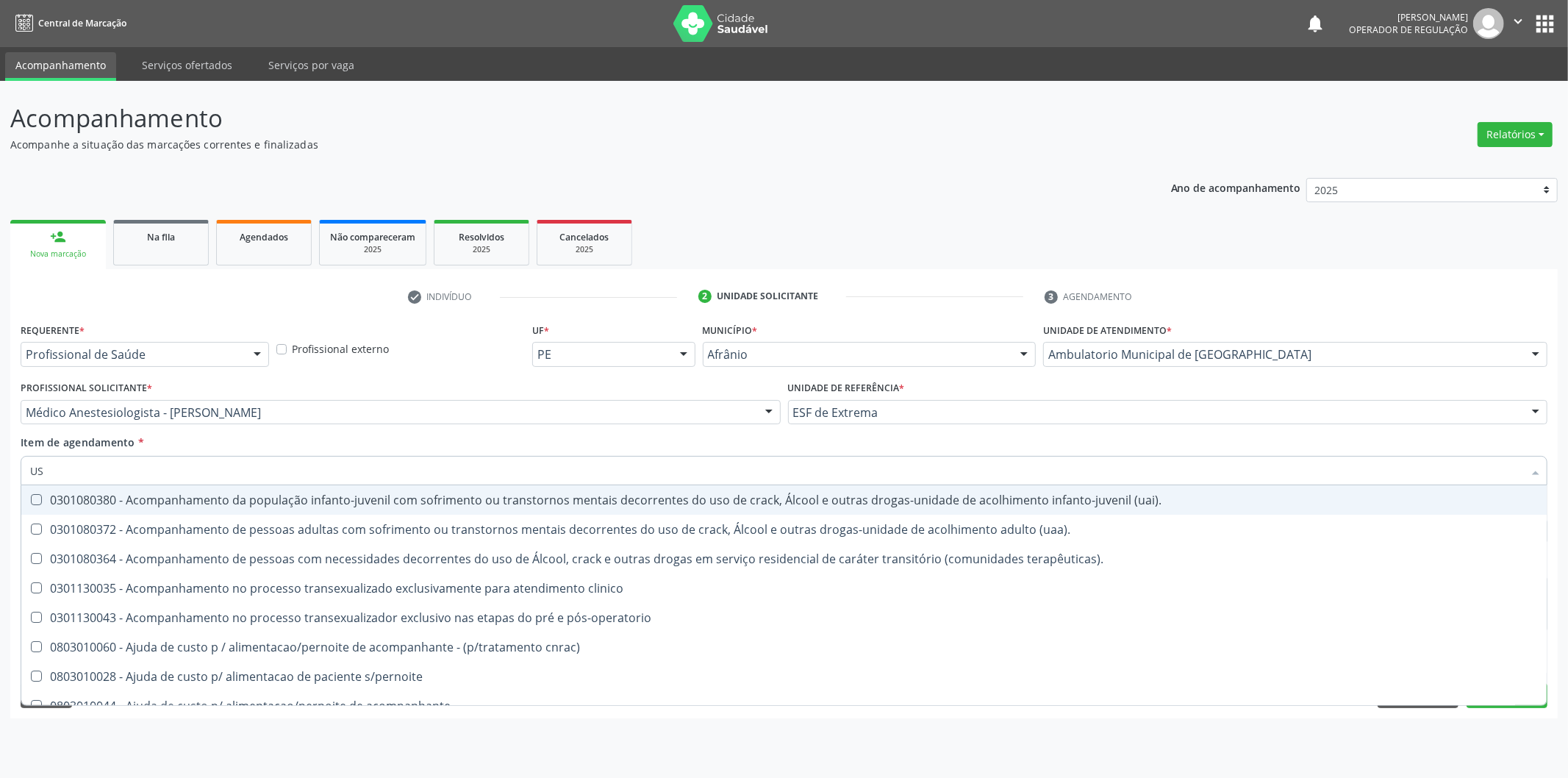
type input "USG"
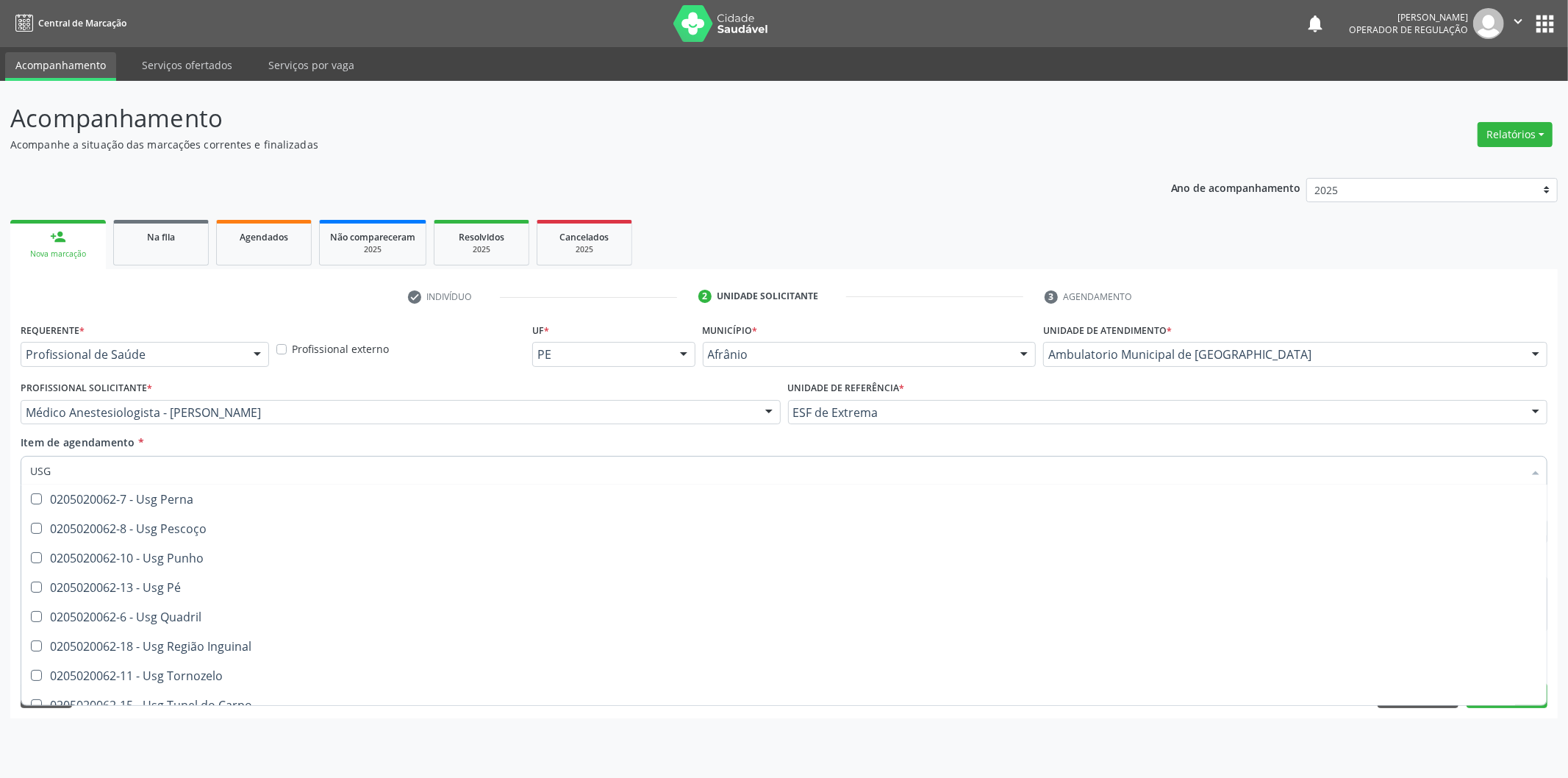
scroll to position [339, 0]
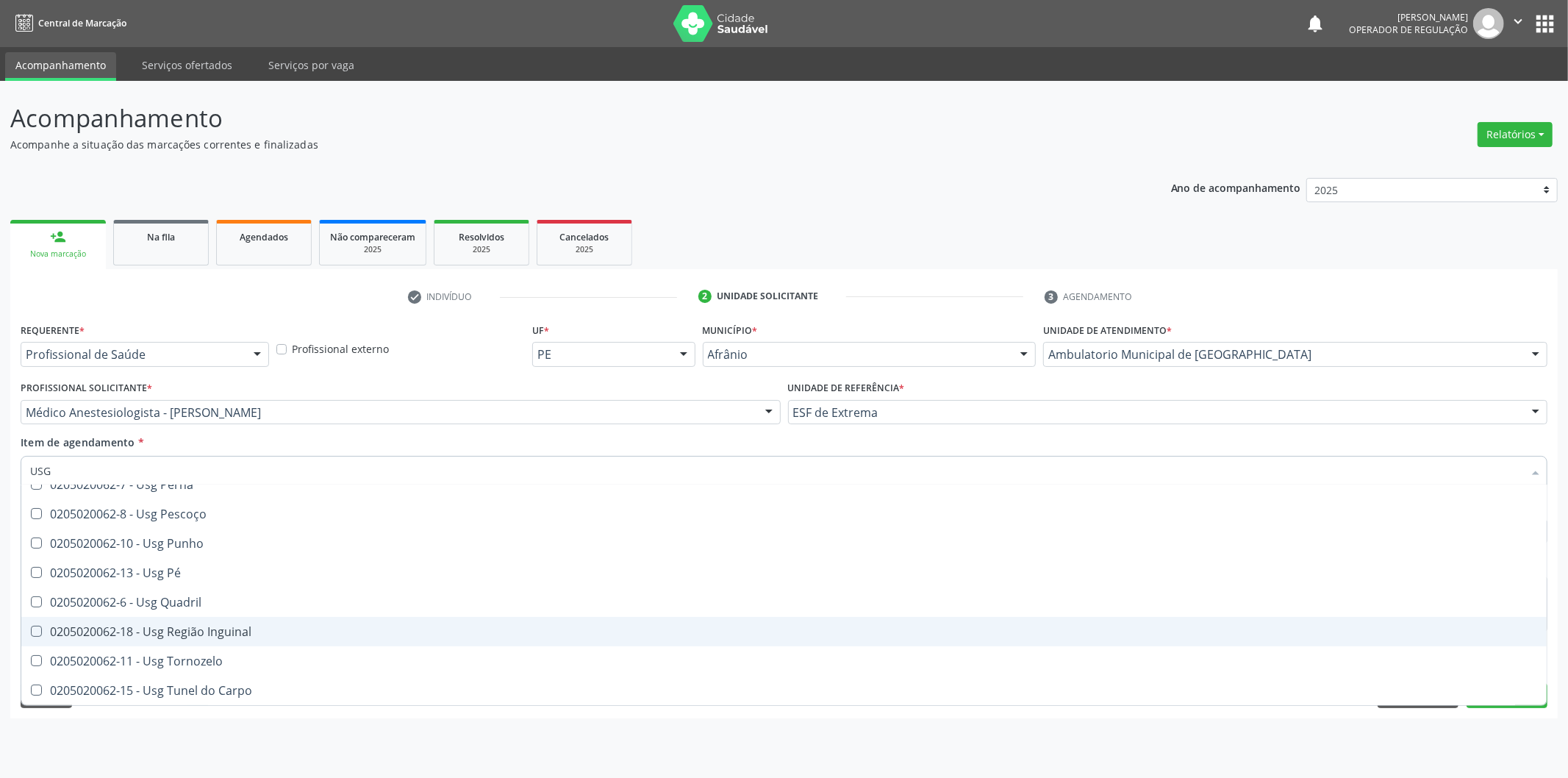
click at [563, 628] on div "0205020062-18 - Usg Região Inguinal" at bounding box center [784, 631] width 1508 height 12
checkbox Inguinal "true"
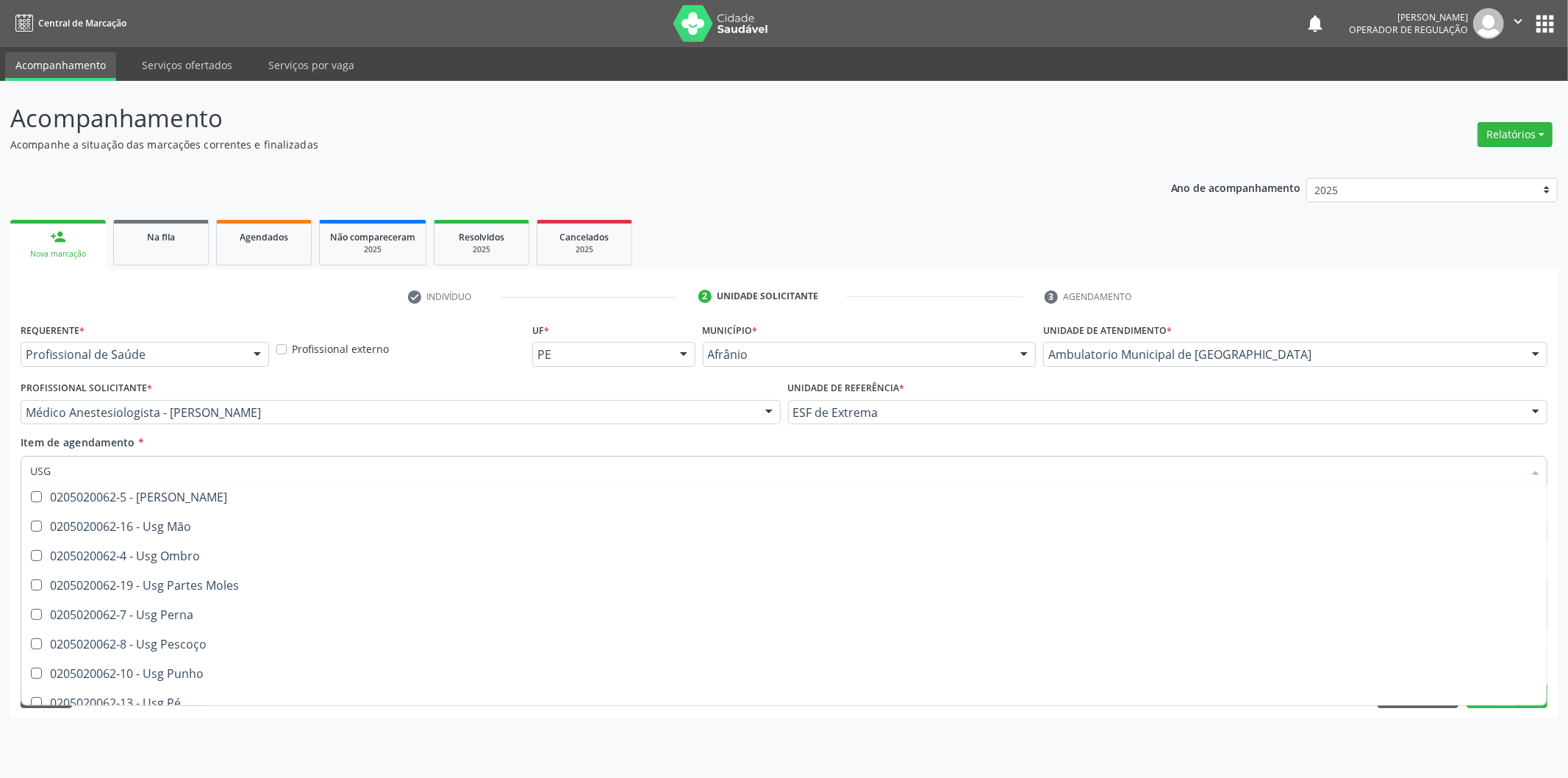
scroll to position [190, 0]
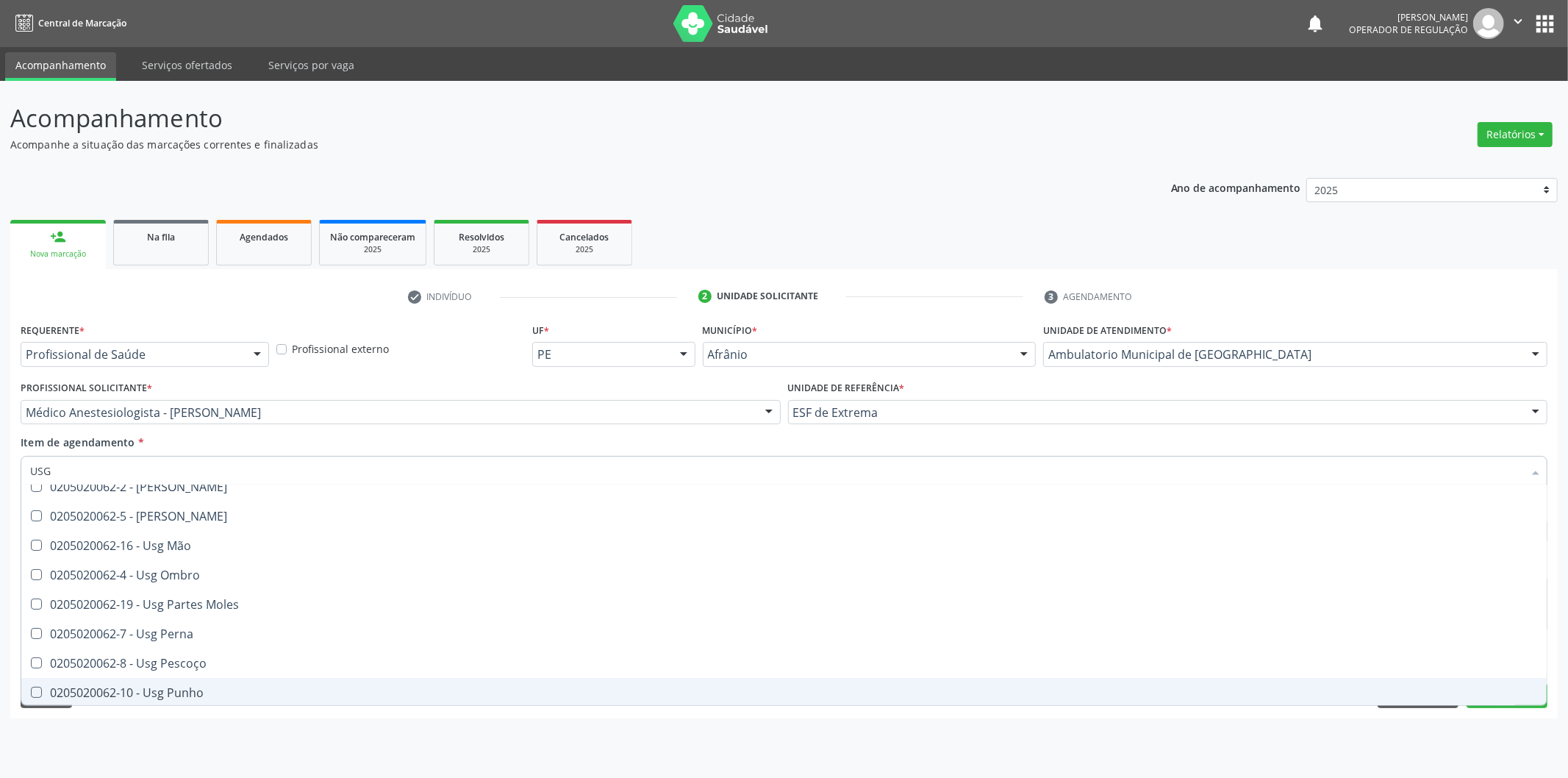
click at [1176, 751] on div "Acompanhamento Acompanhe a situação das marcações correntes e finalizadas Relat…" at bounding box center [784, 429] width 1568 height 696
checkbox Braço "true"
checkbox Inguinal "false"
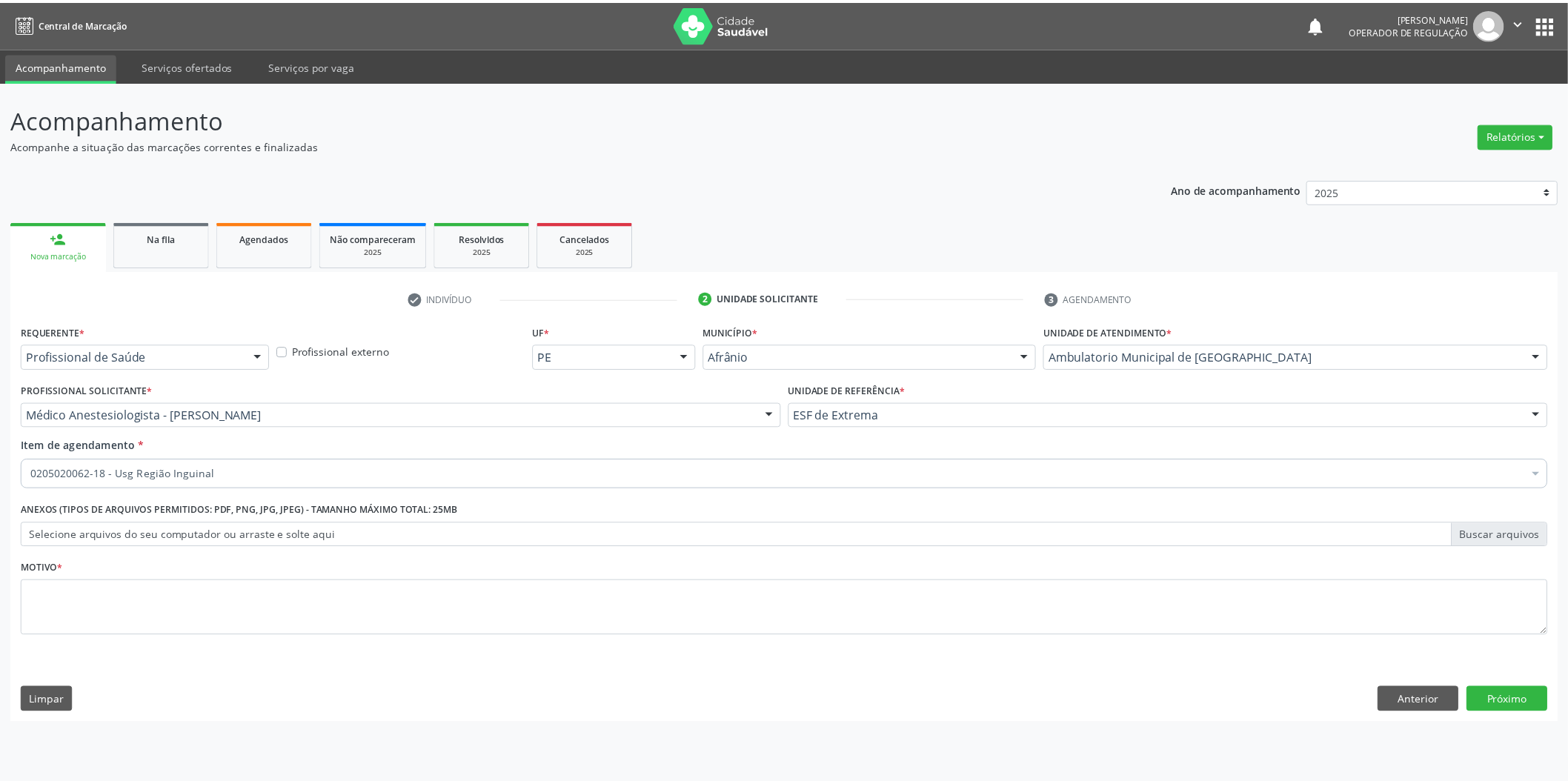
scroll to position [0, 0]
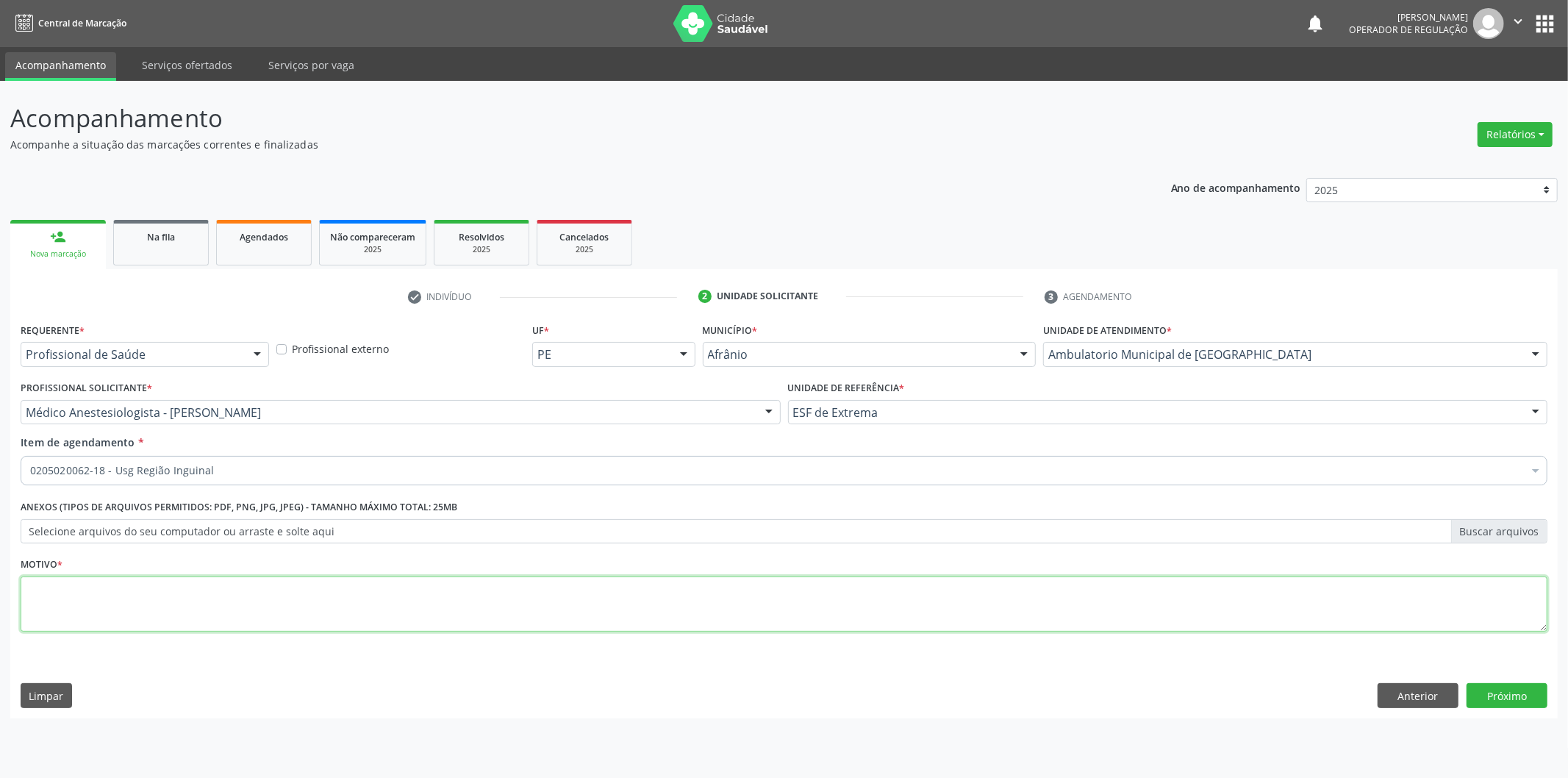
click at [664, 611] on textarea at bounding box center [784, 604] width 1526 height 56
type textarea "NOS TESTICULOS , TRAUMA"
click at [1495, 687] on button "Próximo" at bounding box center [1506, 695] width 81 height 25
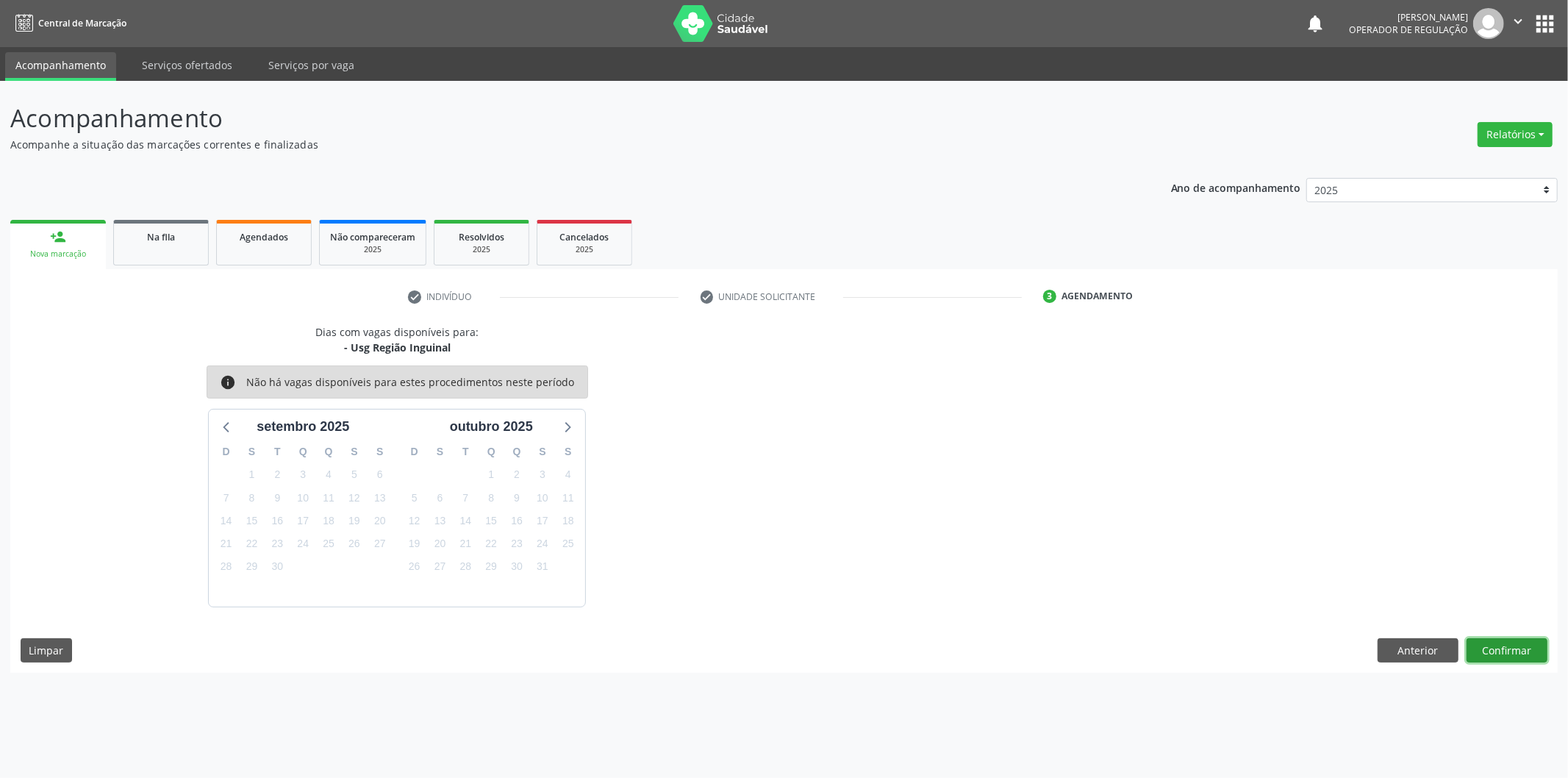
click at [1485, 647] on button "Confirmar" at bounding box center [1506, 650] width 81 height 25
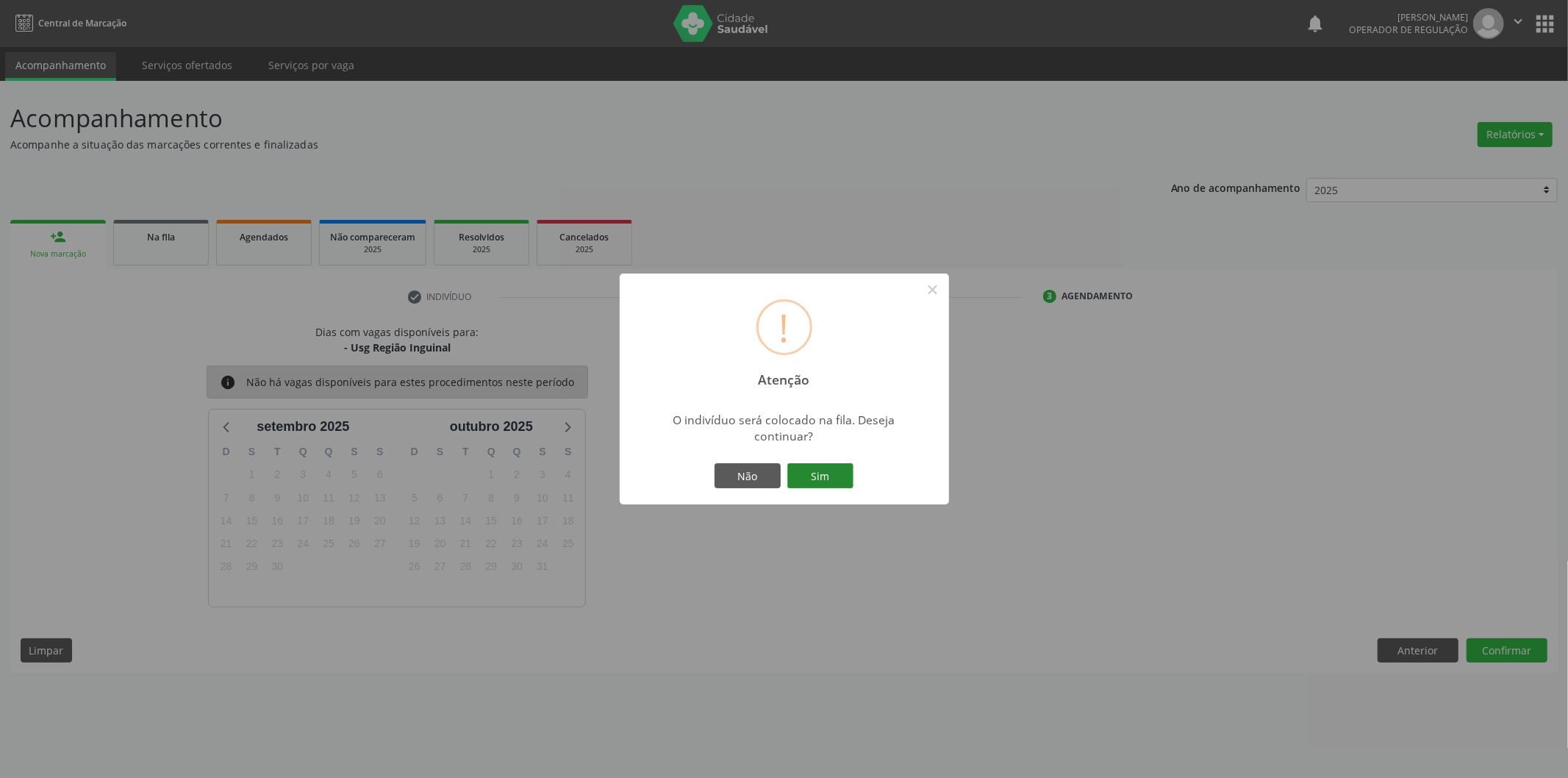
click at [814, 469] on button "Sim" at bounding box center [820, 475] width 66 height 25
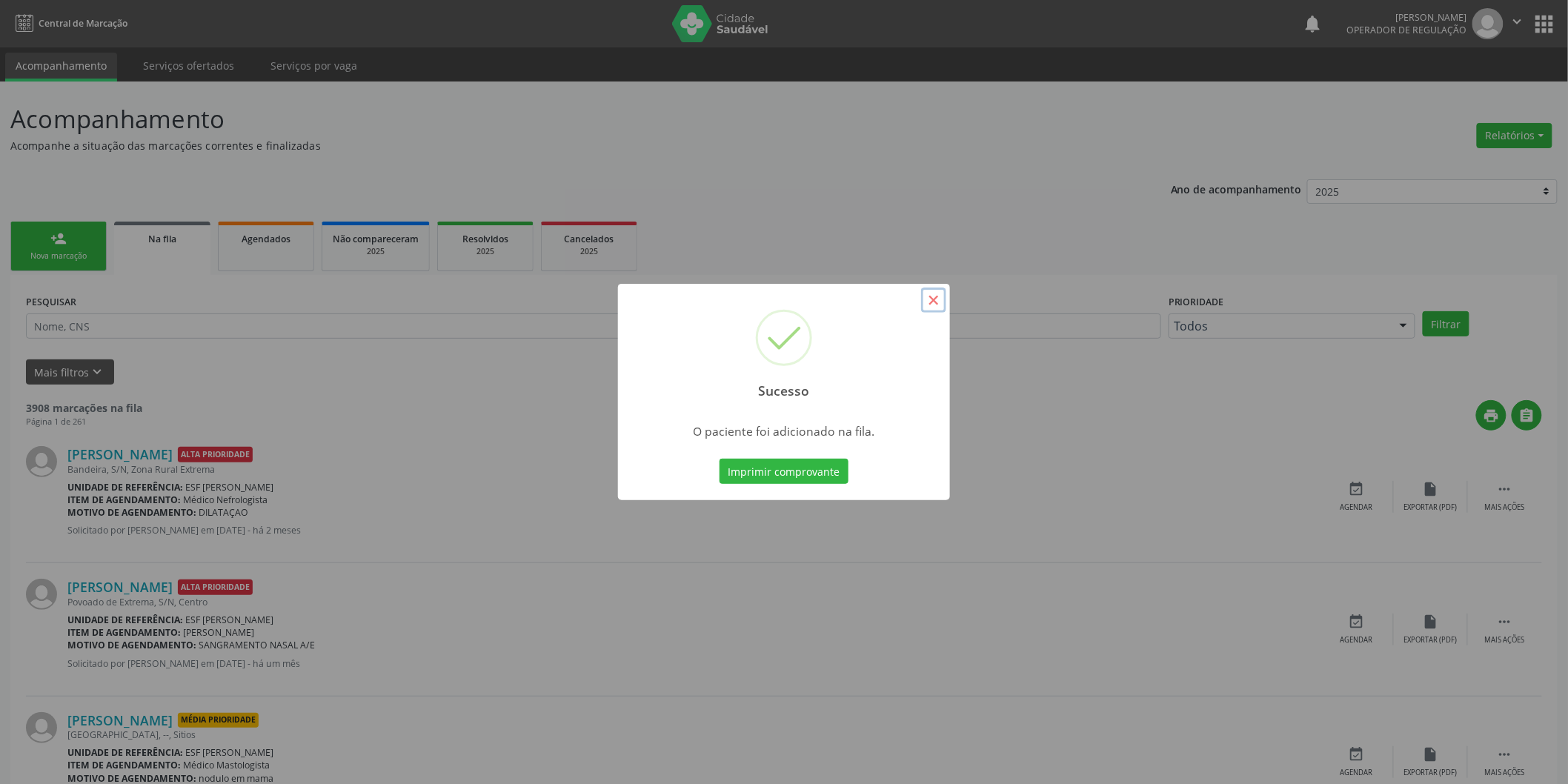
click at [934, 304] on button "×" at bounding box center [934, 300] width 25 height 25
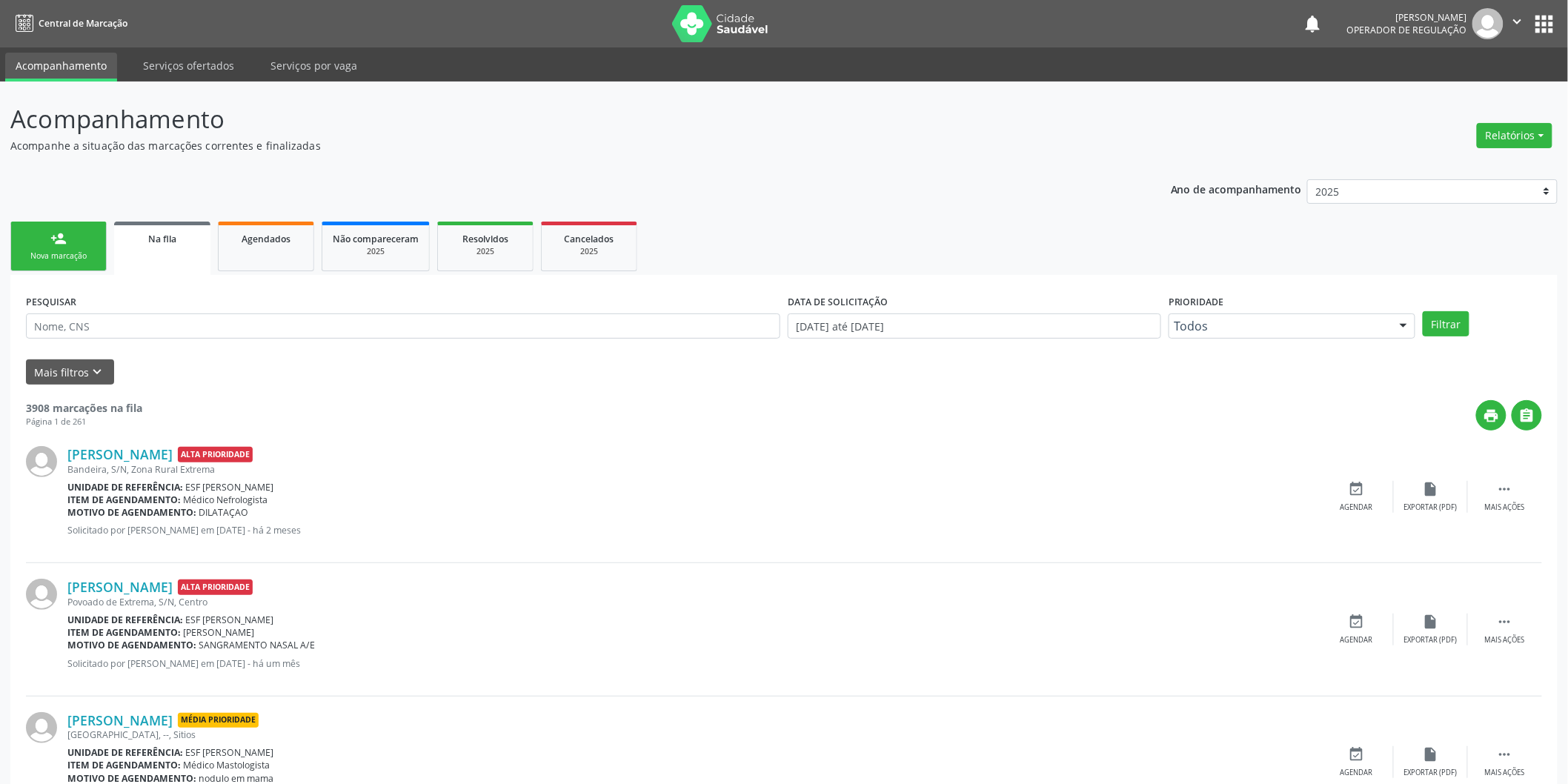
click at [45, 231] on link "person_add Nova marcação" at bounding box center [58, 245] width 96 height 49
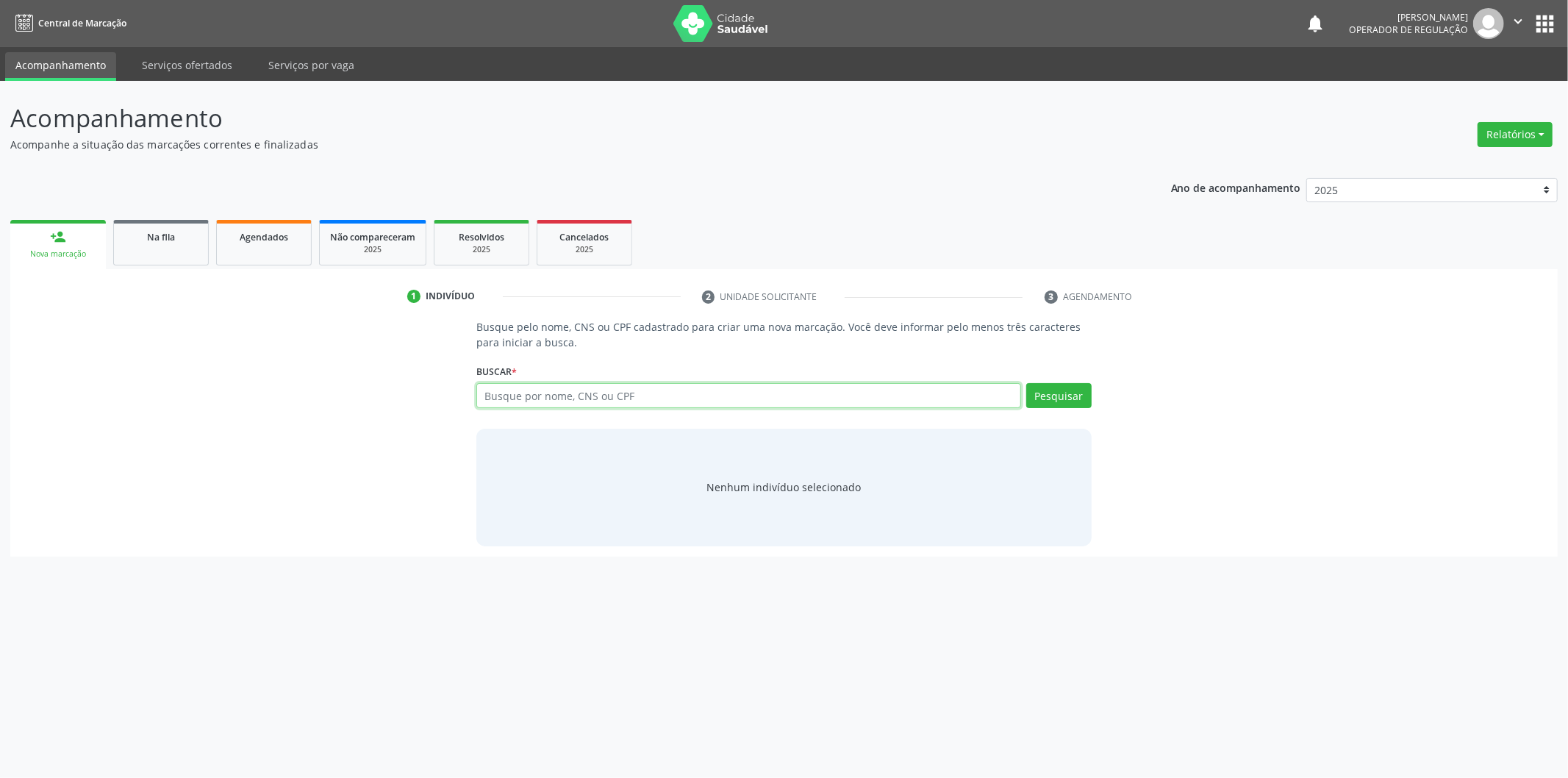
click at [596, 392] on input "text" at bounding box center [748, 395] width 545 height 25
type input "700100965871316"
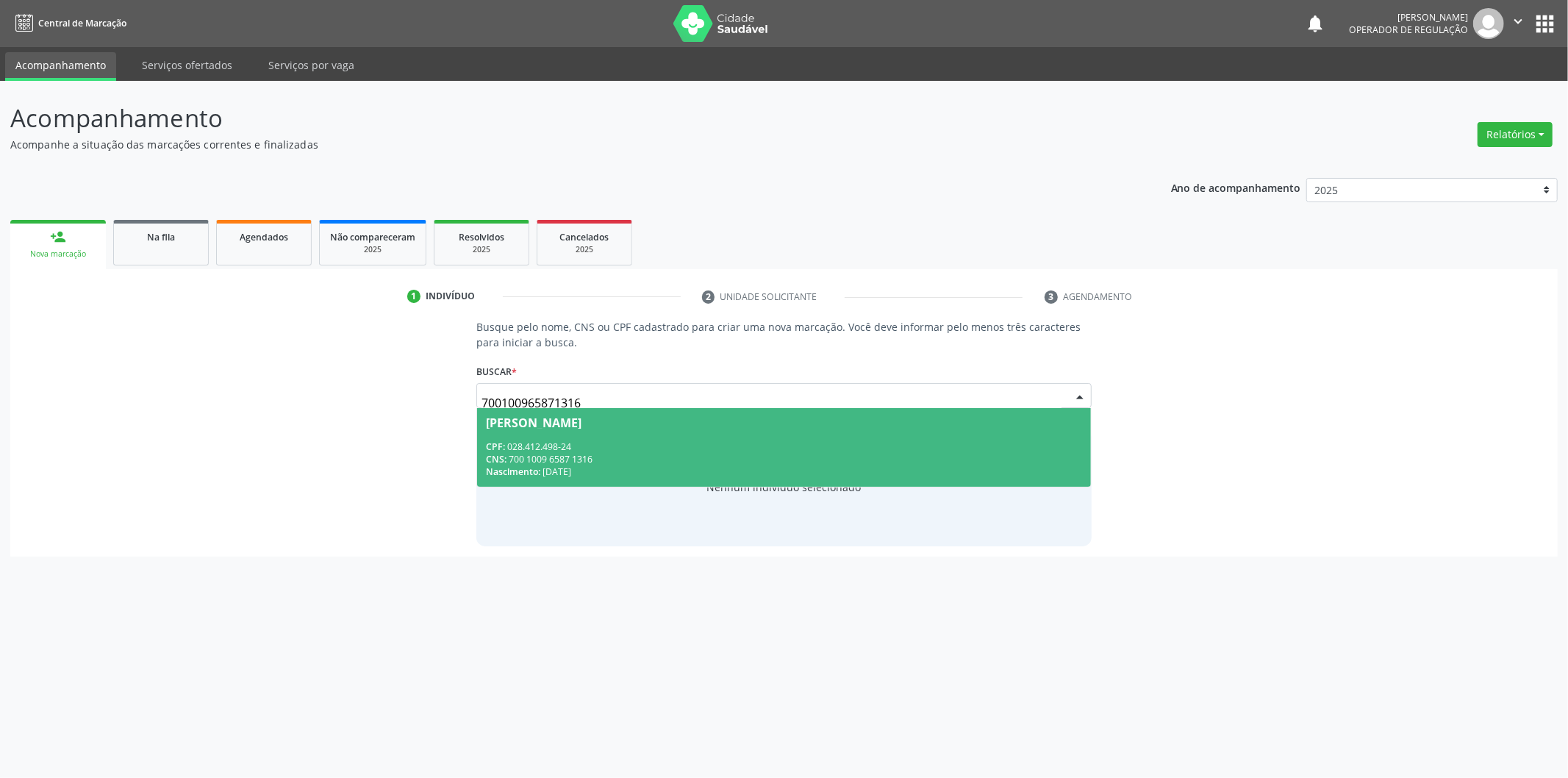
click at [829, 445] on div "CPF: 028.412.498-24" at bounding box center [784, 445] width 596 height 12
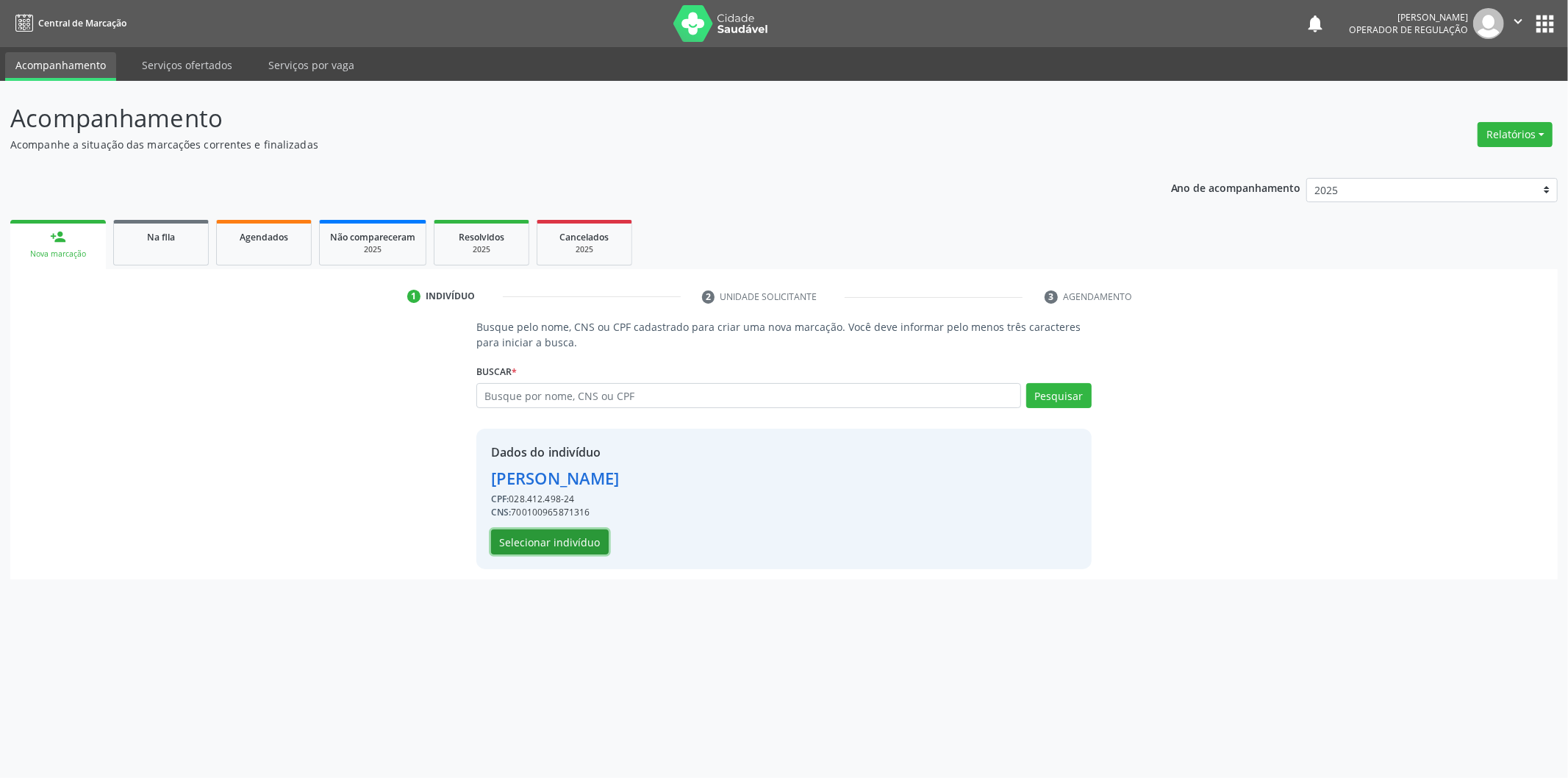
click at [569, 534] on button "Selecionar indivíduo" at bounding box center [549, 541] width 118 height 25
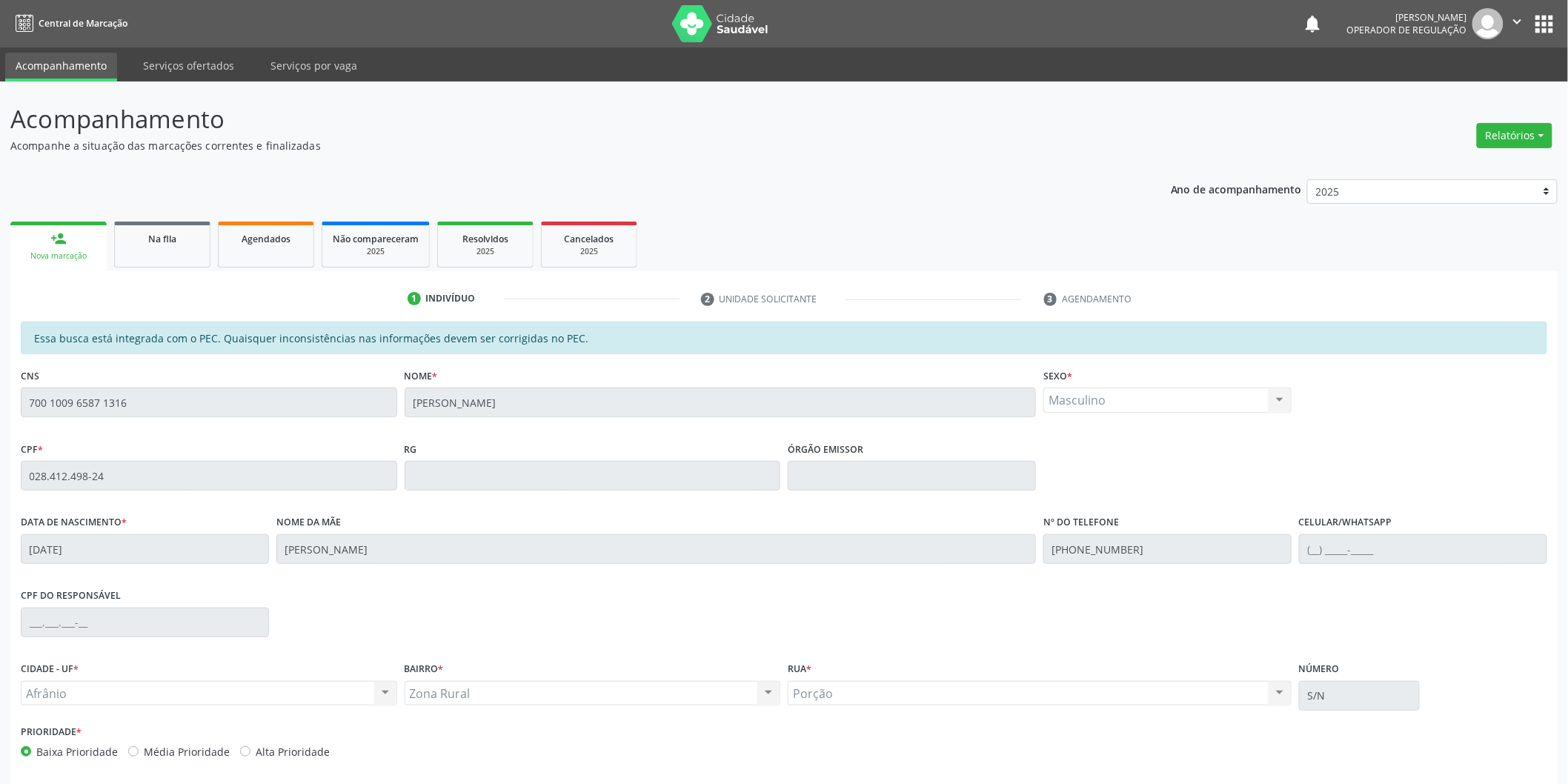
scroll to position [62, 0]
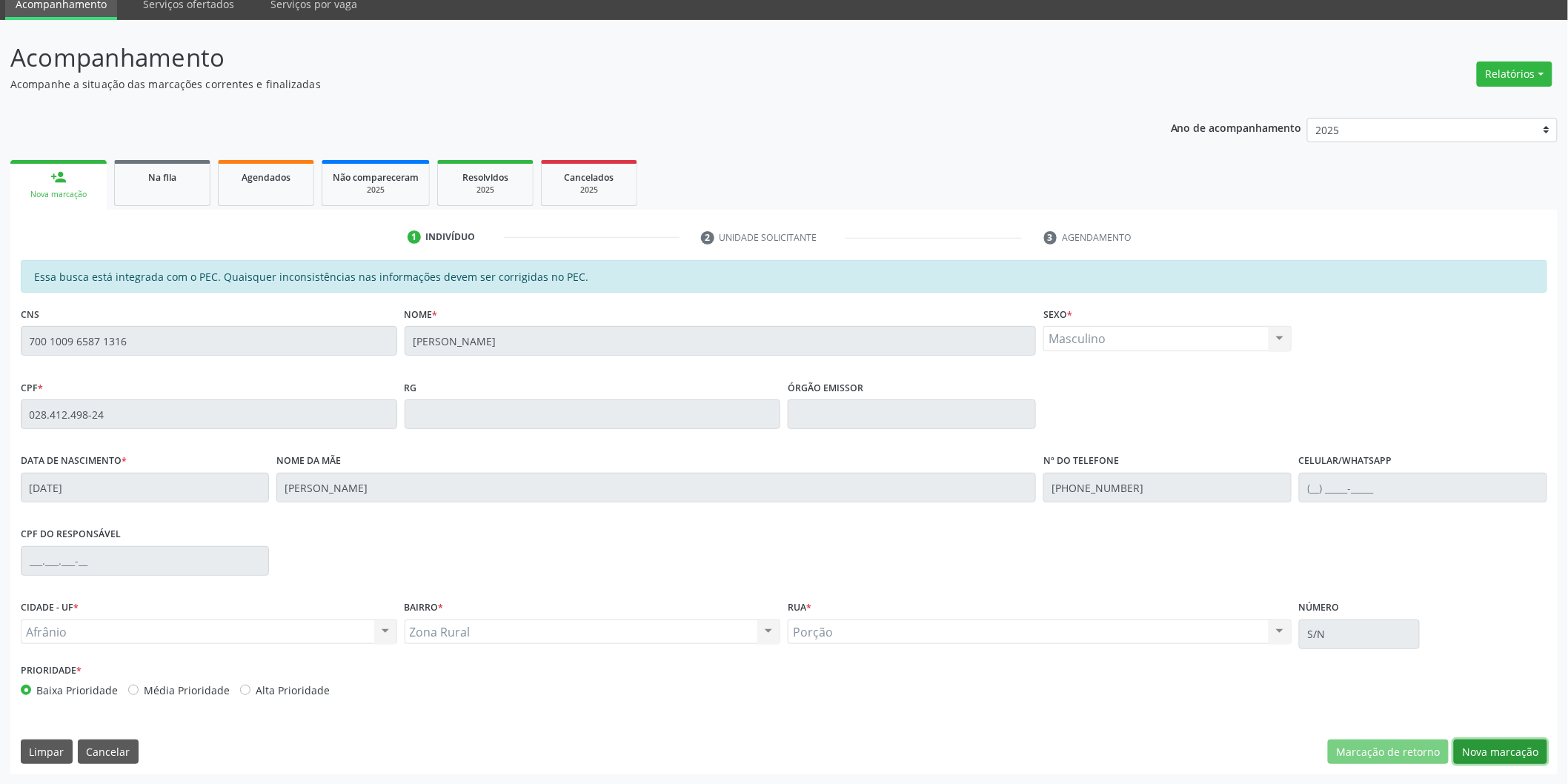
click at [1522, 749] on button "Nova marcação" at bounding box center [1501, 751] width 93 height 25
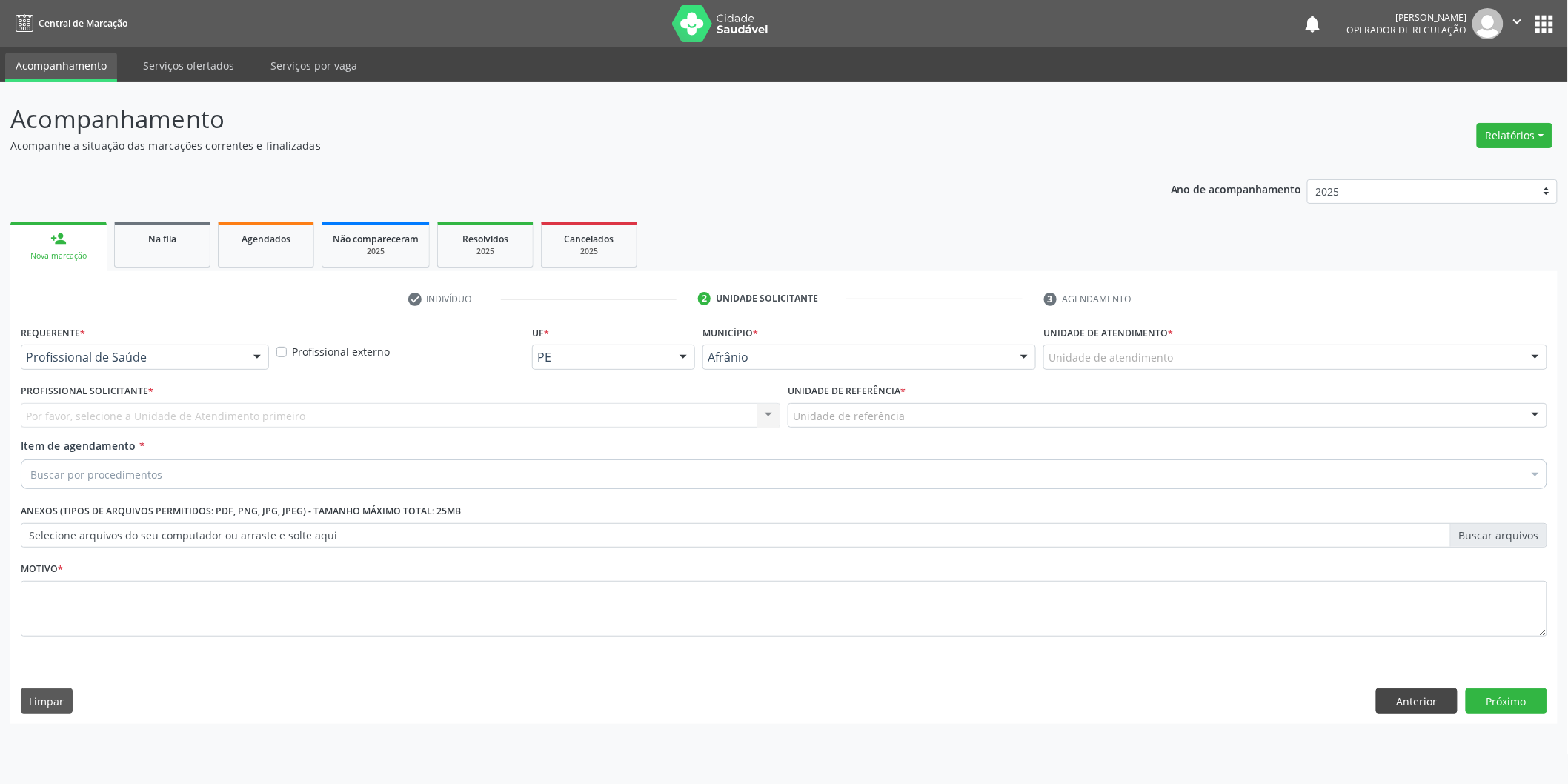
scroll to position [0, 0]
click at [1063, 416] on div "Unidade de referência" at bounding box center [1178, 415] width 767 height 25
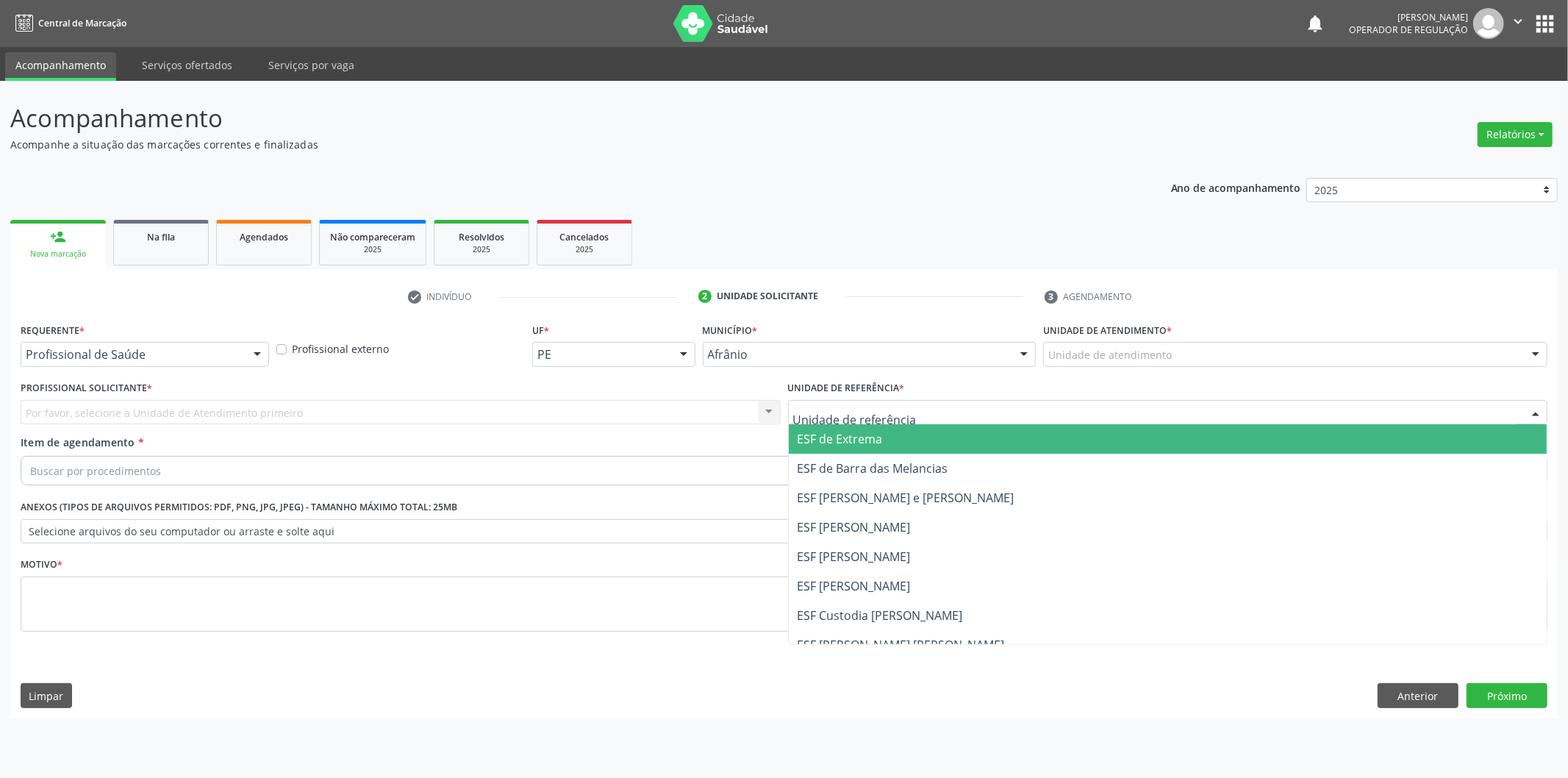
click at [1052, 442] on span "ESF de Extrema" at bounding box center [1168, 439] width 759 height 30
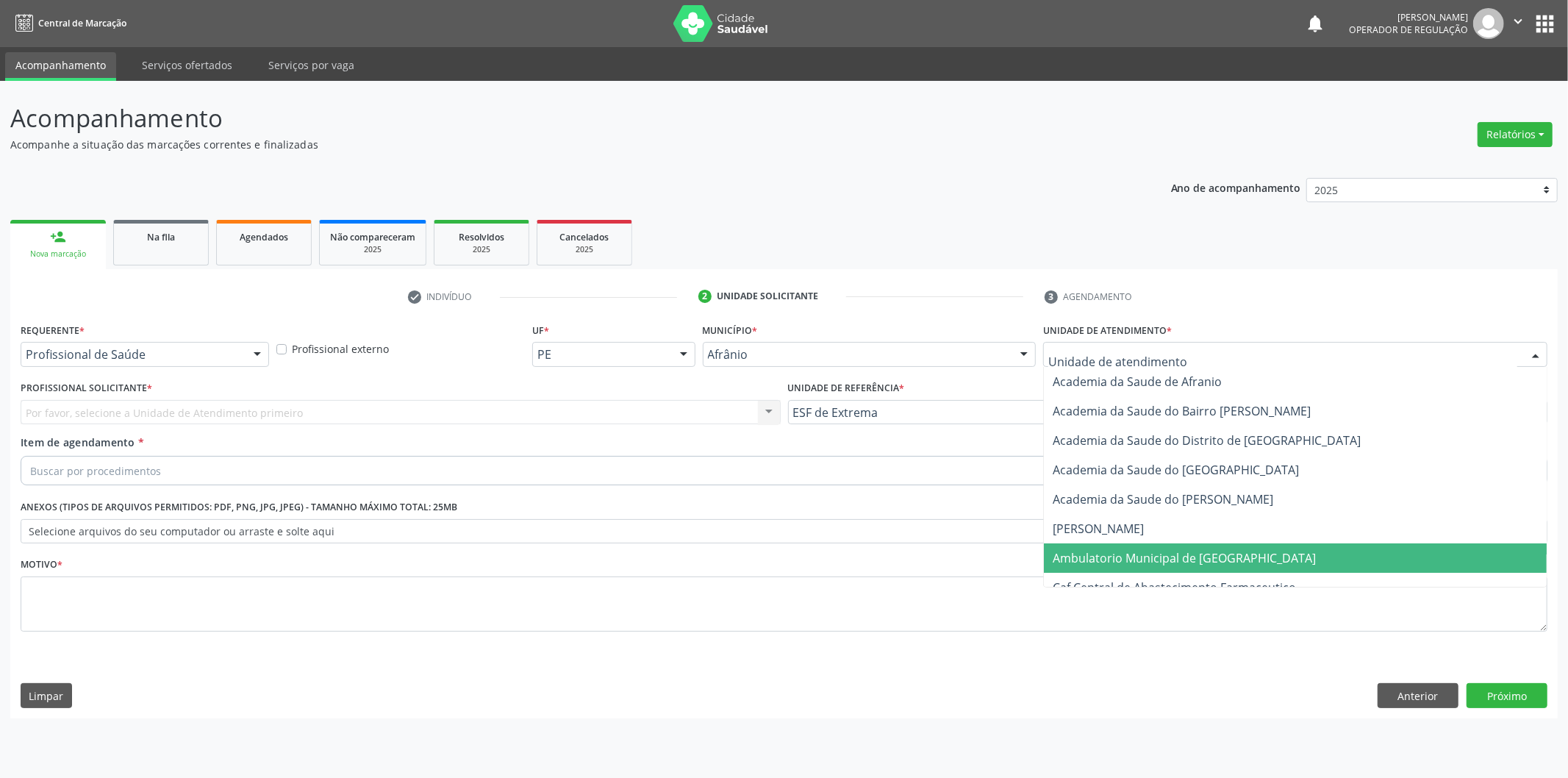
click at [1134, 552] on span "Ambulatorio Municipal de [GEOGRAPHIC_DATA]" at bounding box center [1185, 558] width 263 height 16
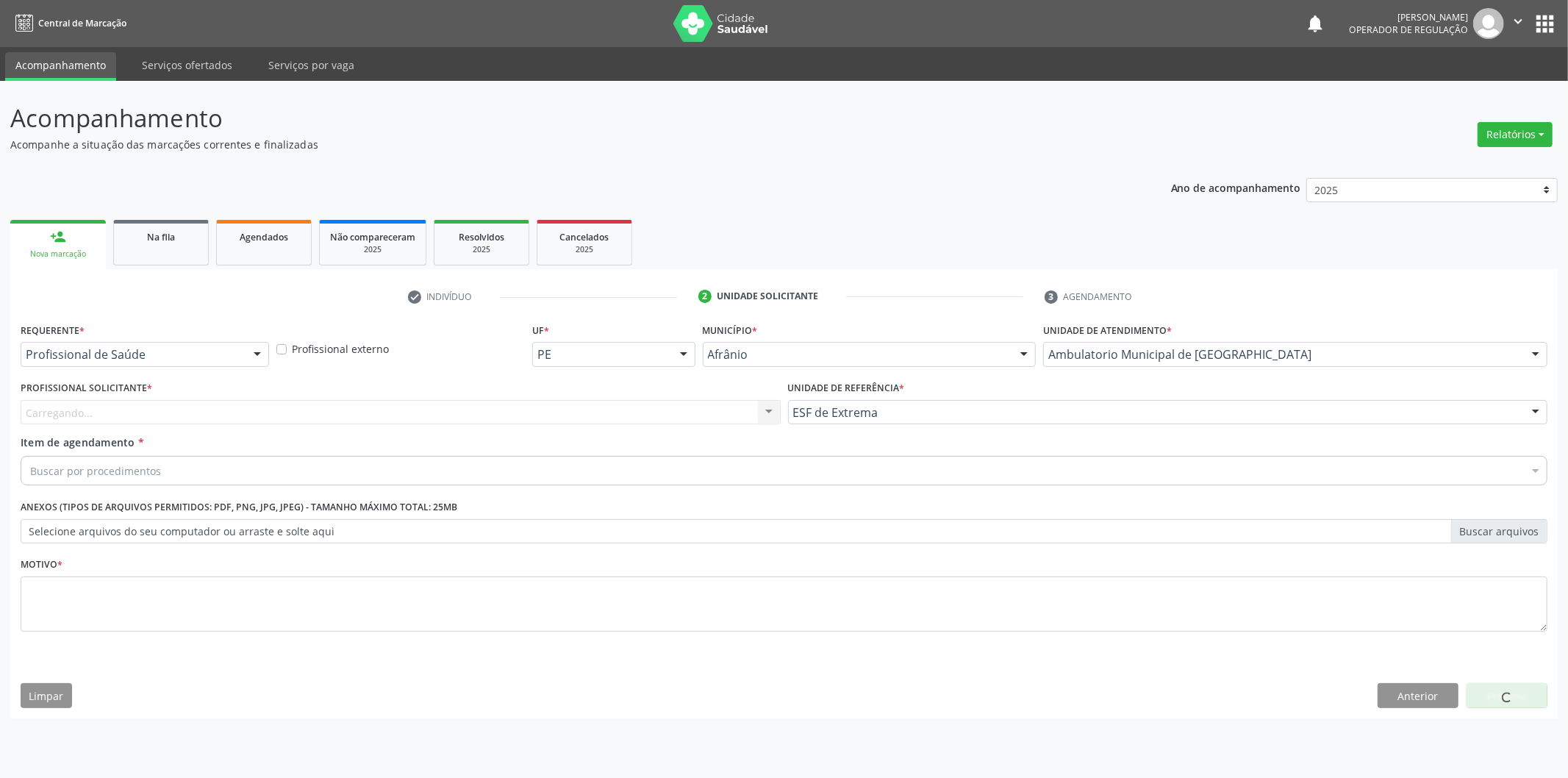
click at [693, 422] on div "Carregando... Nenhum resultado encontrado para: " " Não há nenhuma opção para s…" at bounding box center [400, 412] width 760 height 25
click at [676, 409] on div "Carregando... Nenhum resultado encontrado para: " " Não há nenhuma opção para s…" at bounding box center [400, 412] width 760 height 25
click at [678, 411] on div at bounding box center [400, 412] width 760 height 25
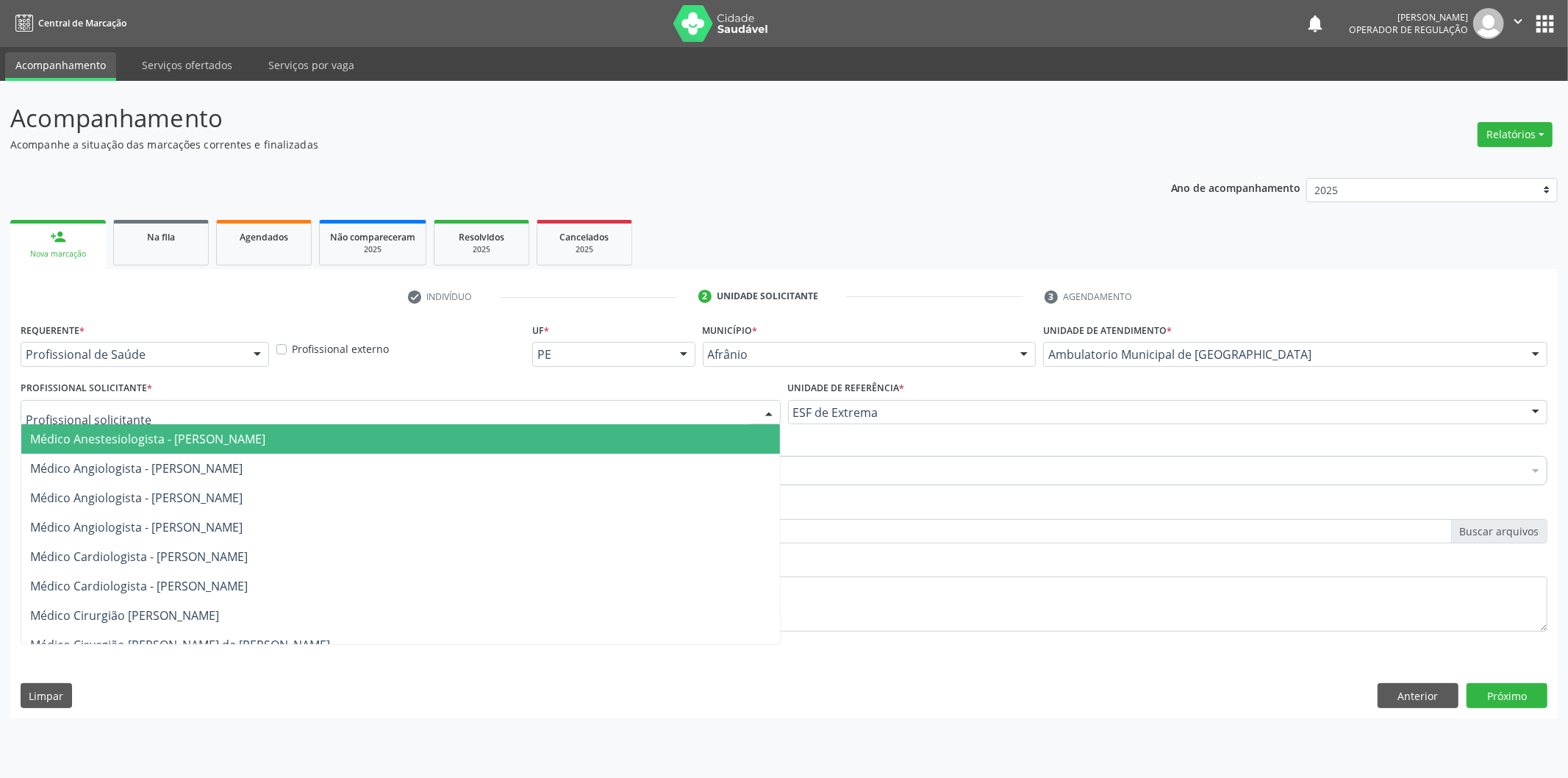
click at [684, 435] on span "Médico Anestesiologista - [PERSON_NAME]" at bounding box center [400, 439] width 759 height 30
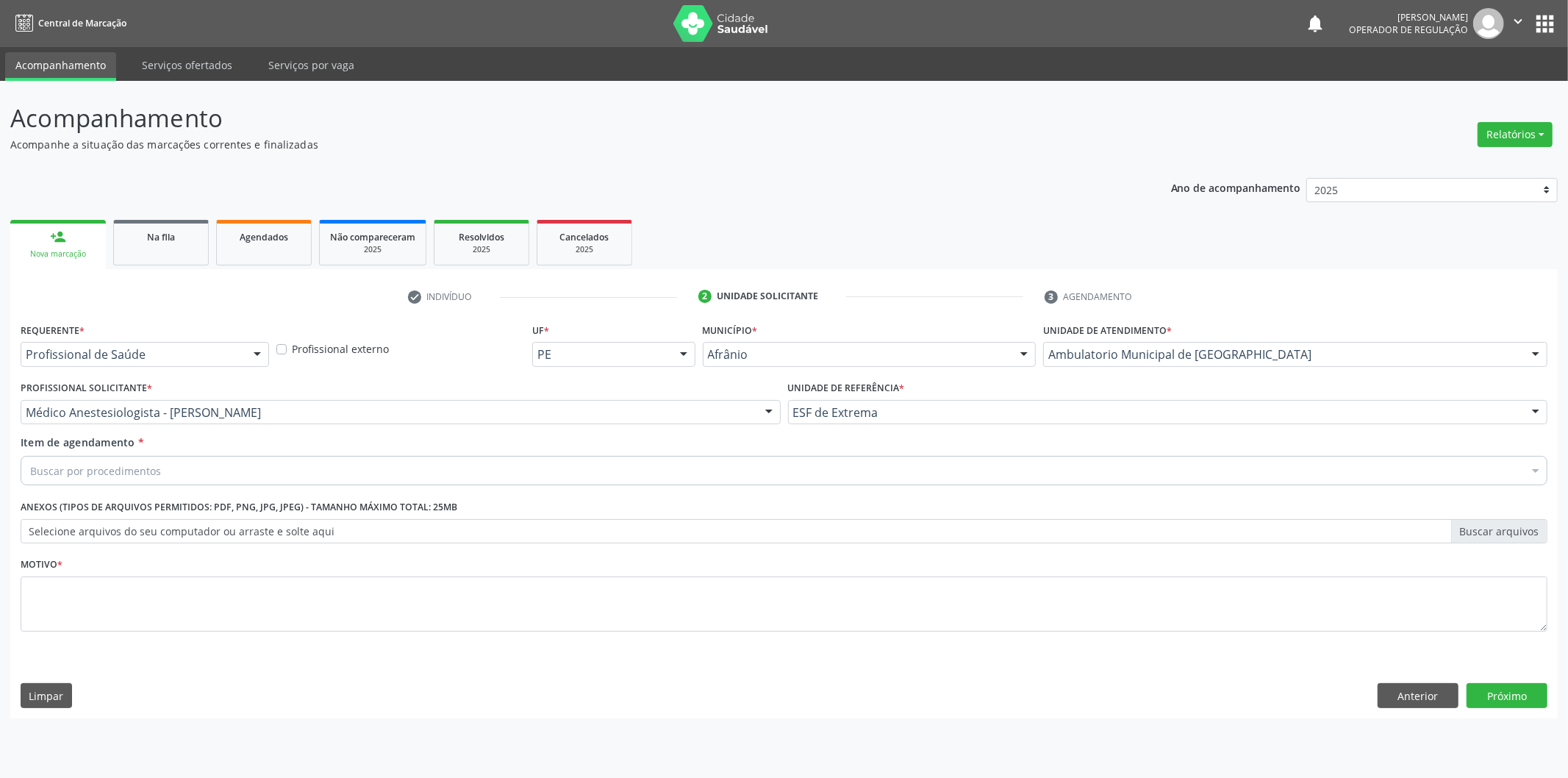
click at [593, 474] on div "Buscar por procedimentos" at bounding box center [784, 471] width 1526 height 30
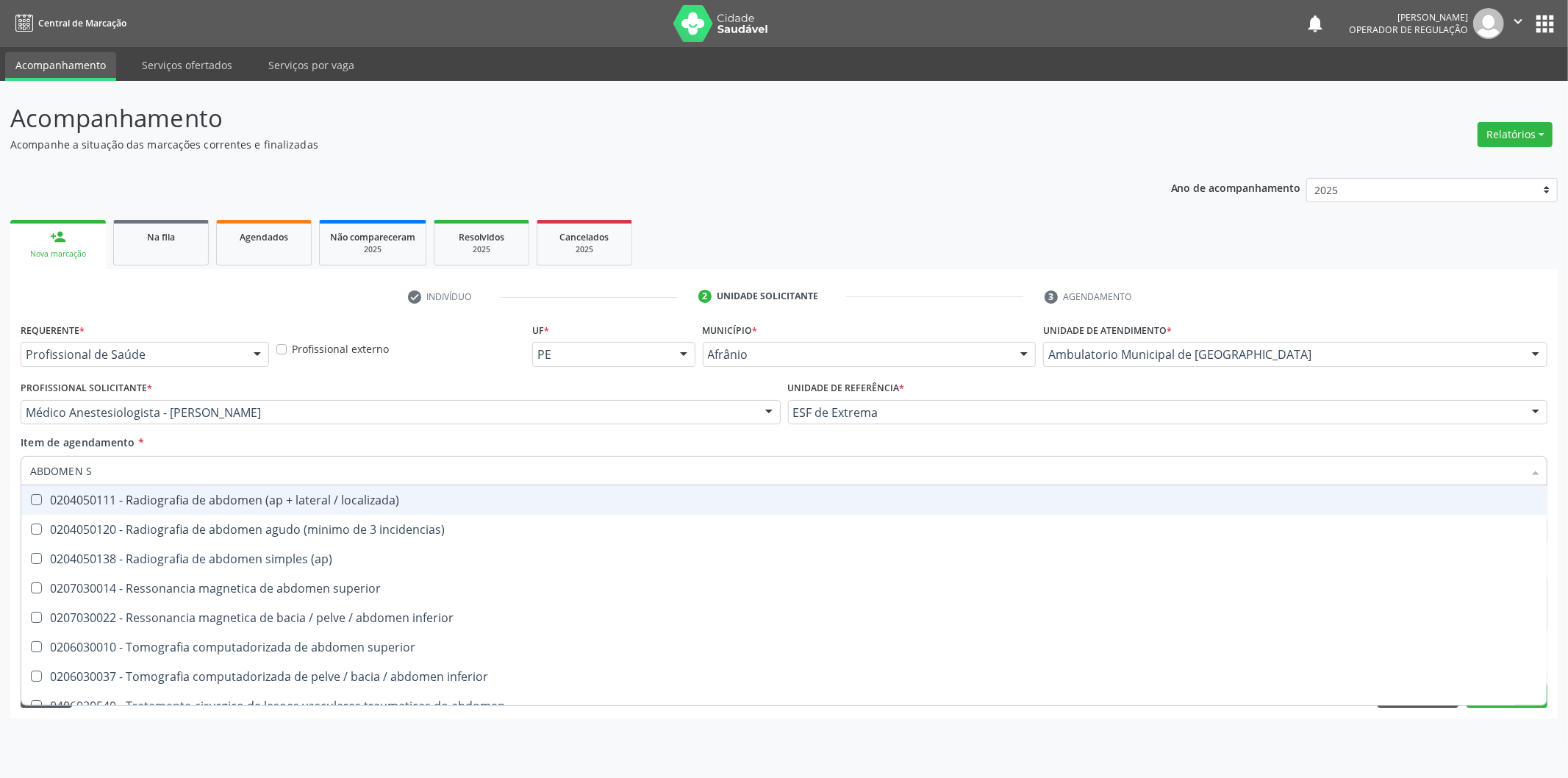
type input "ABDOMEN SU"
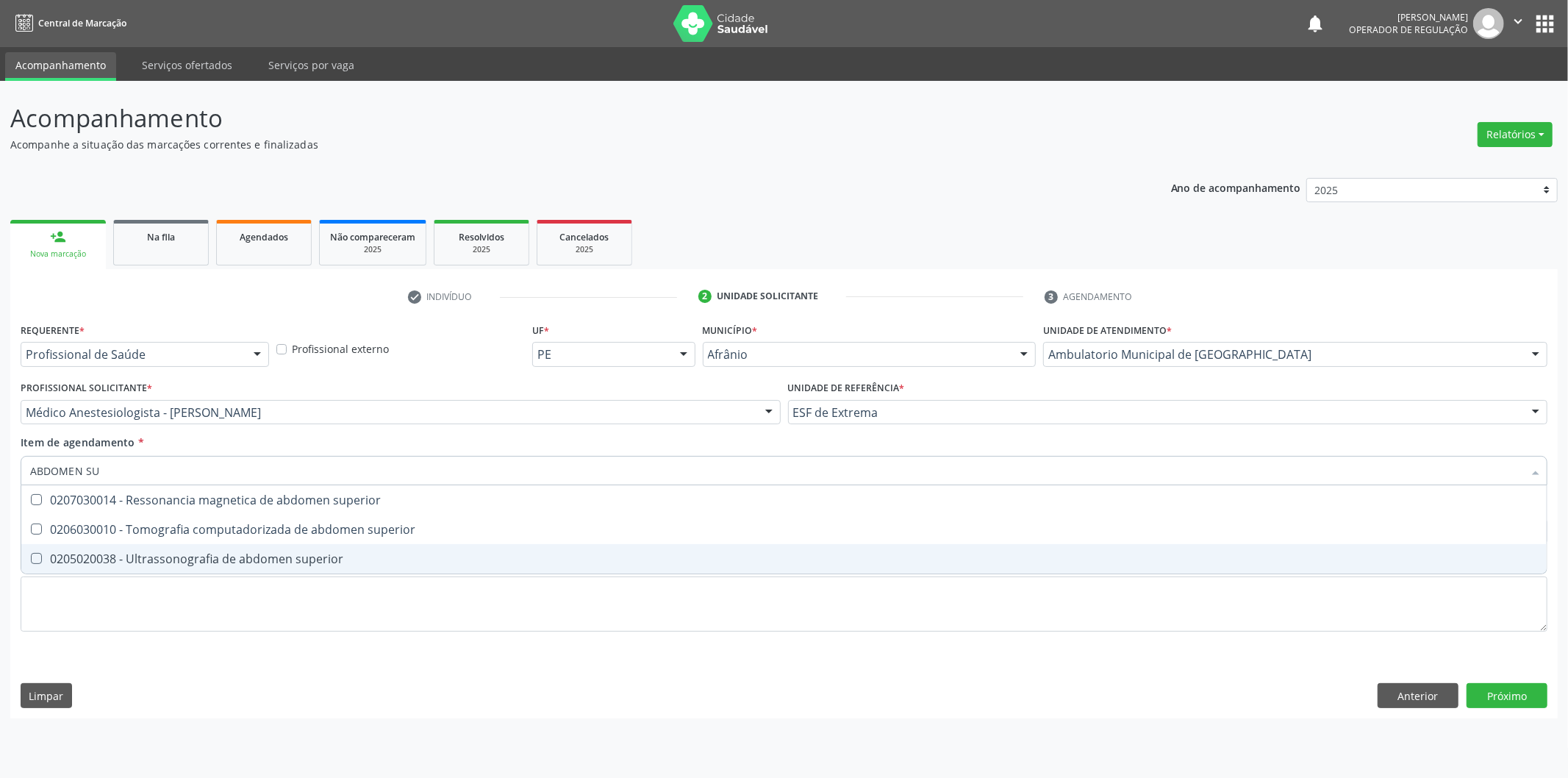
click at [417, 557] on div "0205020038 - Ultrassonografia de abdomen superior" at bounding box center [784, 558] width 1508 height 12
checkbox superior "true"
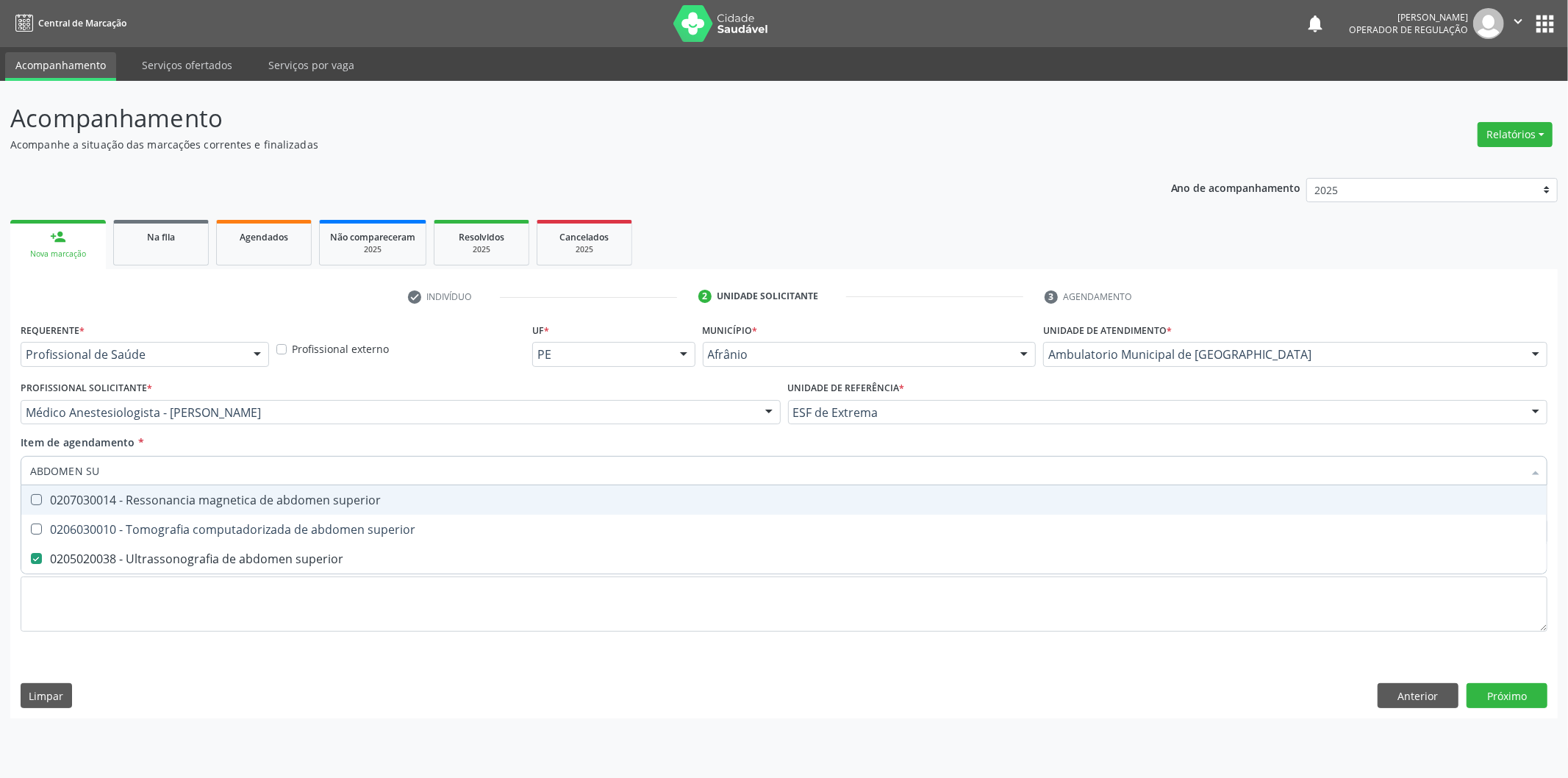
drag, startPoint x: 333, startPoint y: 466, endPoint x: 0, endPoint y: 468, distance: 333.0
click at [0, 468] on div "Acompanhamento Acompanhe a situação das marcações correntes e finalizadas Relat…" at bounding box center [784, 429] width 1568 height 696
type input "ELE"
checkbox superior "false"
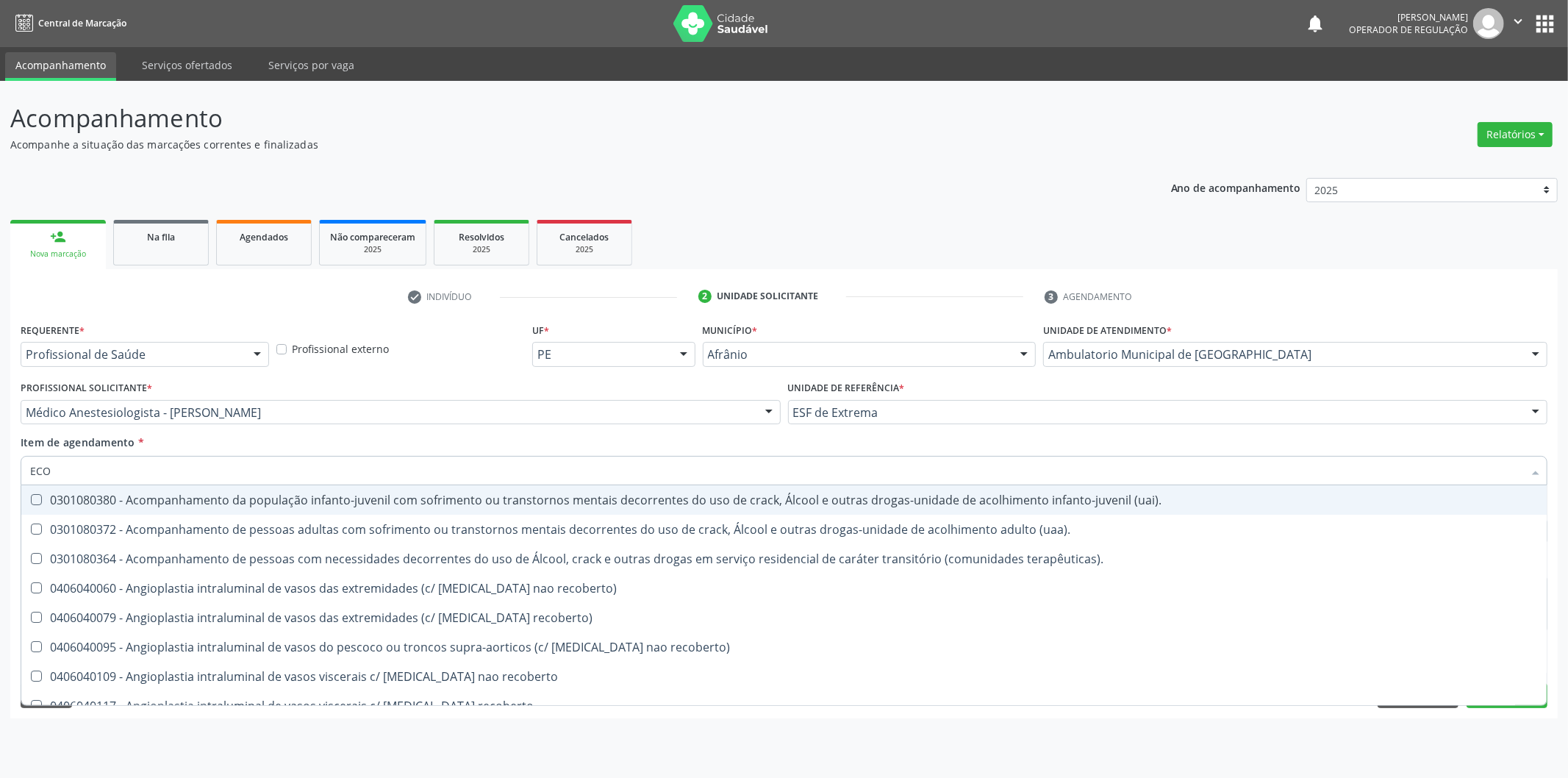
type input "ECOC"
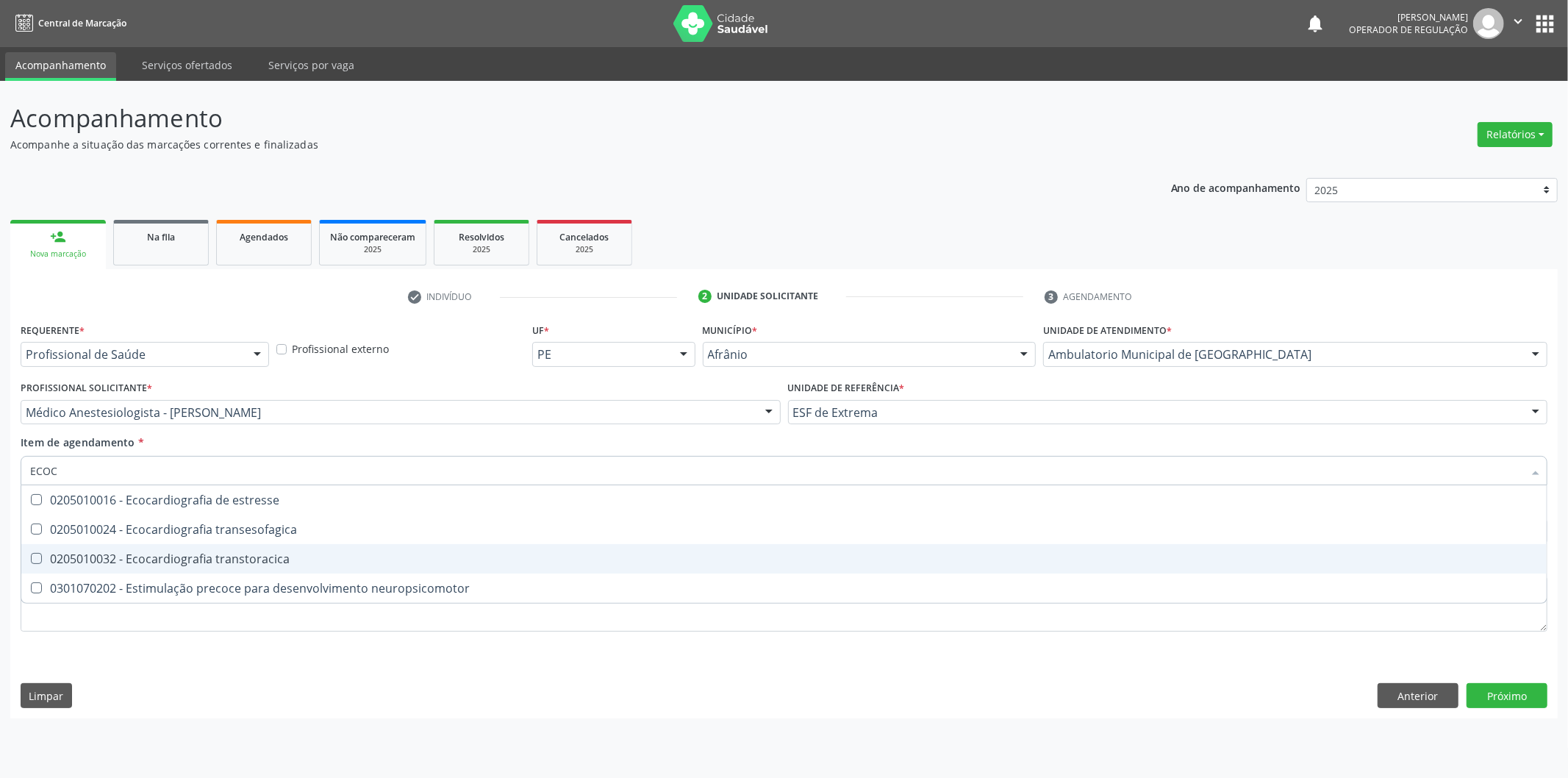
click at [182, 558] on div "0205010032 - Ecocardiografia transtoracica" at bounding box center [784, 558] width 1508 height 12
checkbox transtoracica "true"
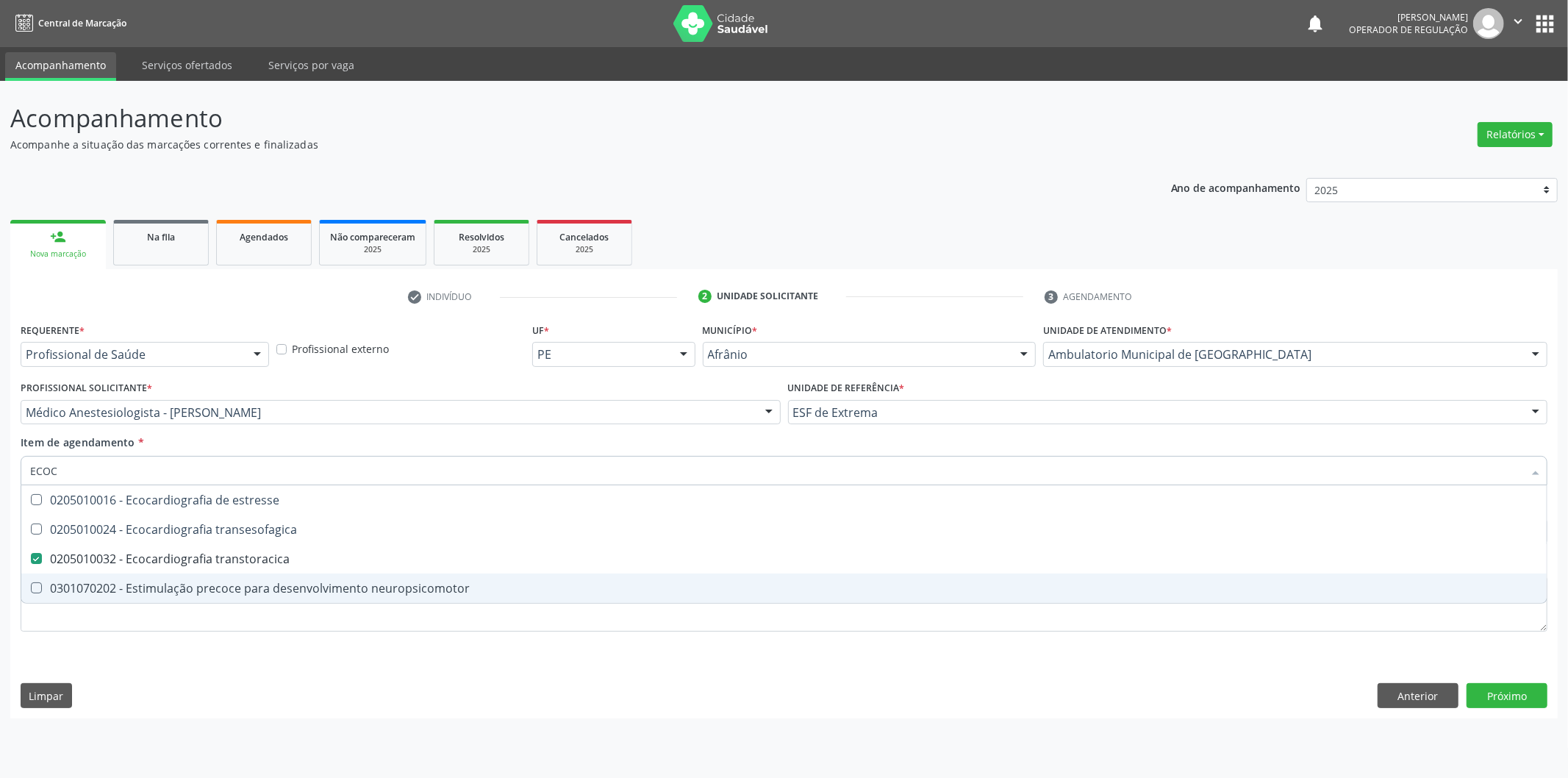
click at [194, 649] on div "Requerente * Profissional de Saúde Profissional de Saúde Paciente Nenhum result…" at bounding box center [784, 485] width 1526 height 333
checkbox transesofagica "true"
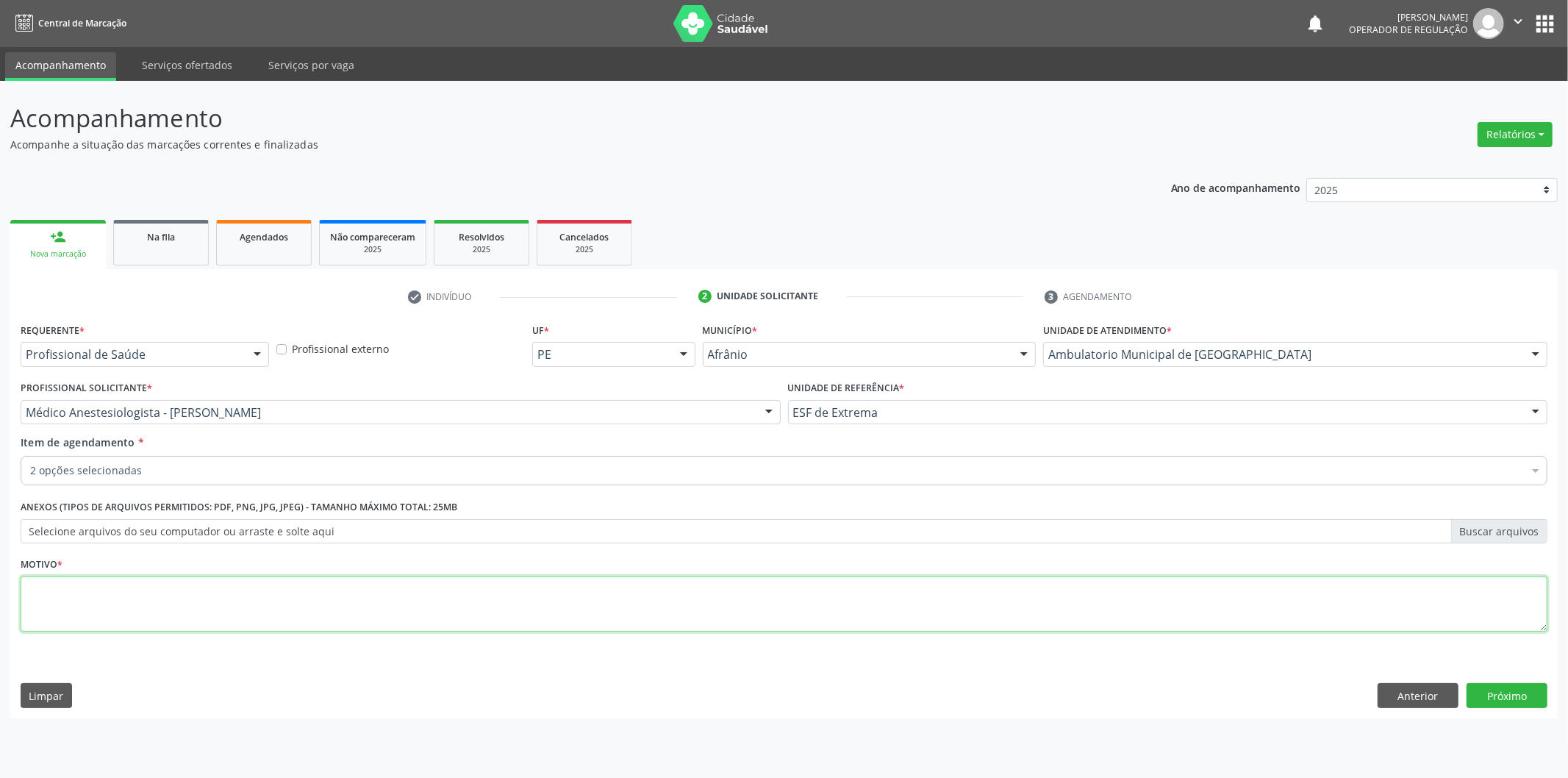
click at [319, 597] on textarea at bounding box center [784, 604] width 1526 height 56
type textarea "A PEDIDO MEDICO"
click at [1520, 693] on button "Próximo" at bounding box center [1506, 695] width 81 height 25
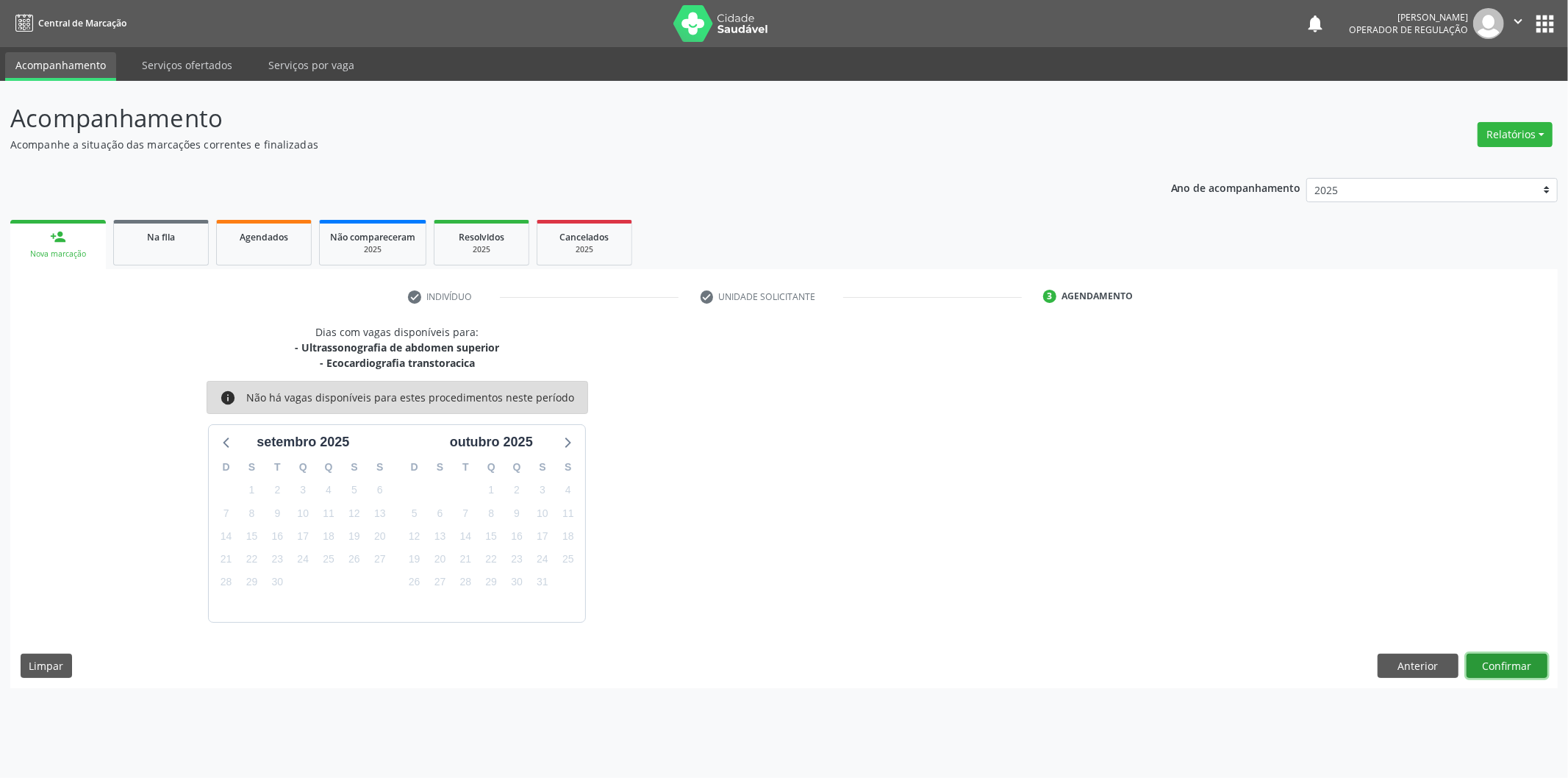
click at [1537, 664] on button "Confirmar" at bounding box center [1506, 666] width 81 height 25
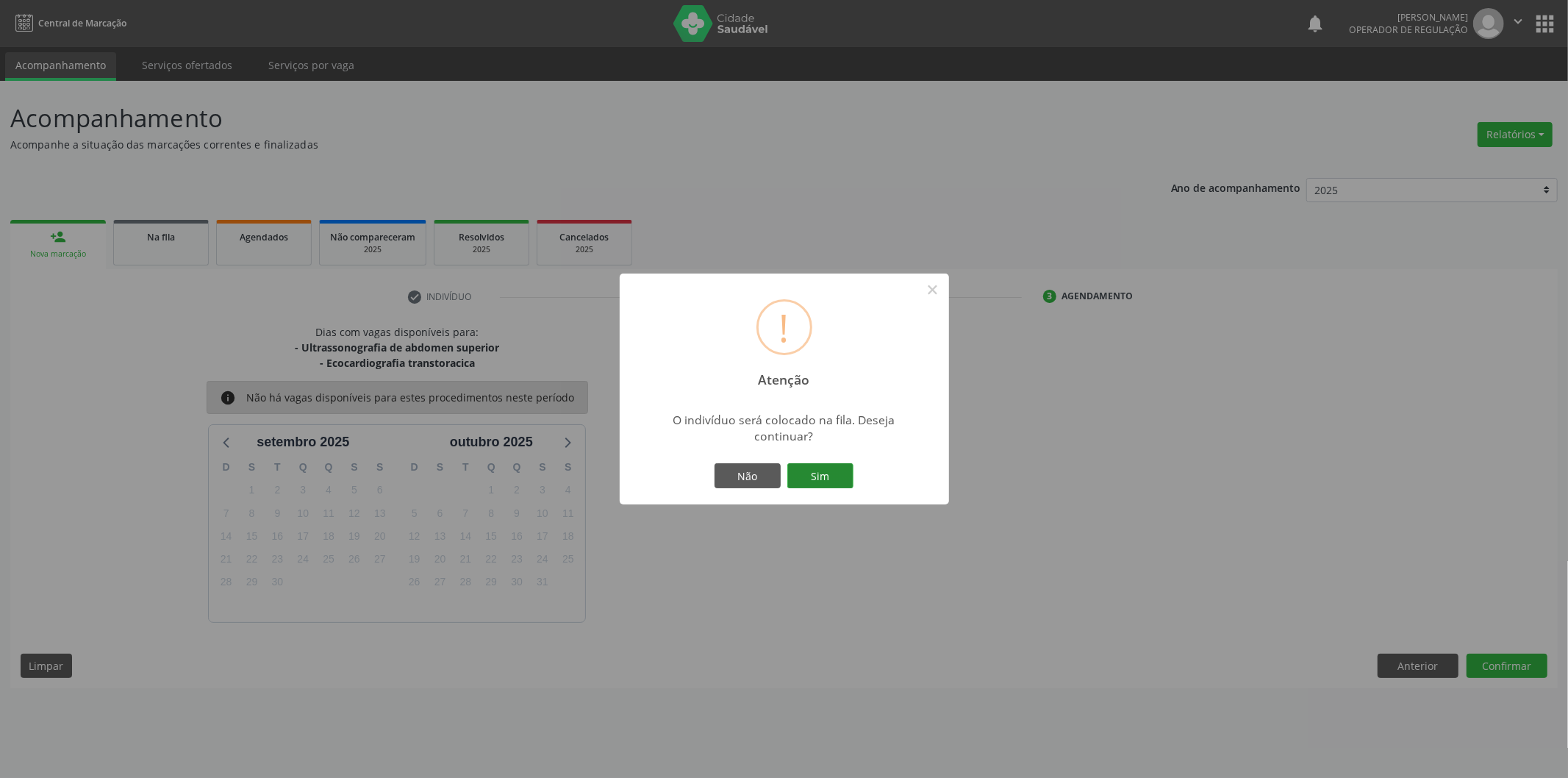
click at [822, 474] on button "Sim" at bounding box center [820, 475] width 66 height 25
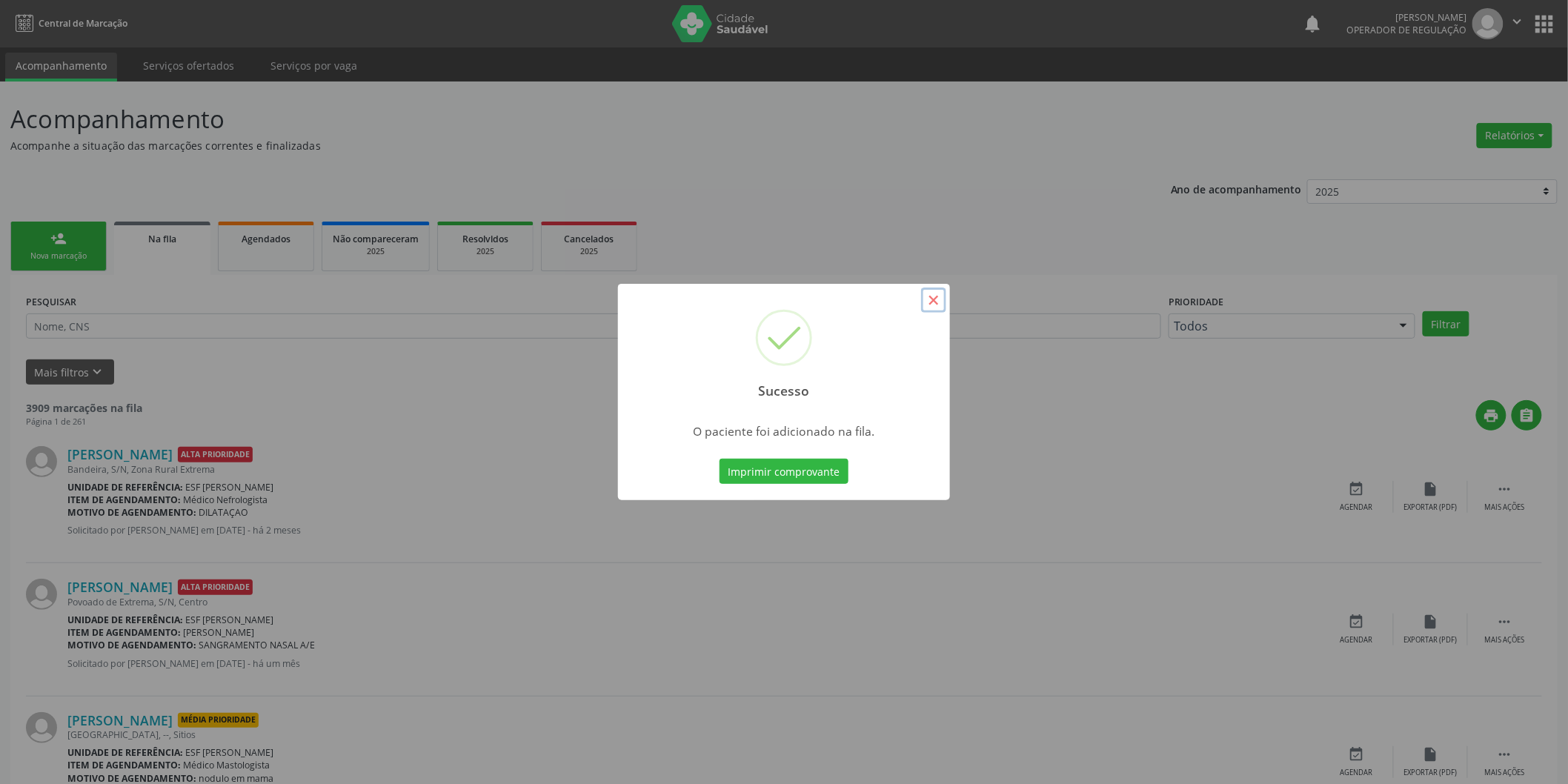
click at [925, 305] on button "×" at bounding box center [934, 300] width 25 height 25
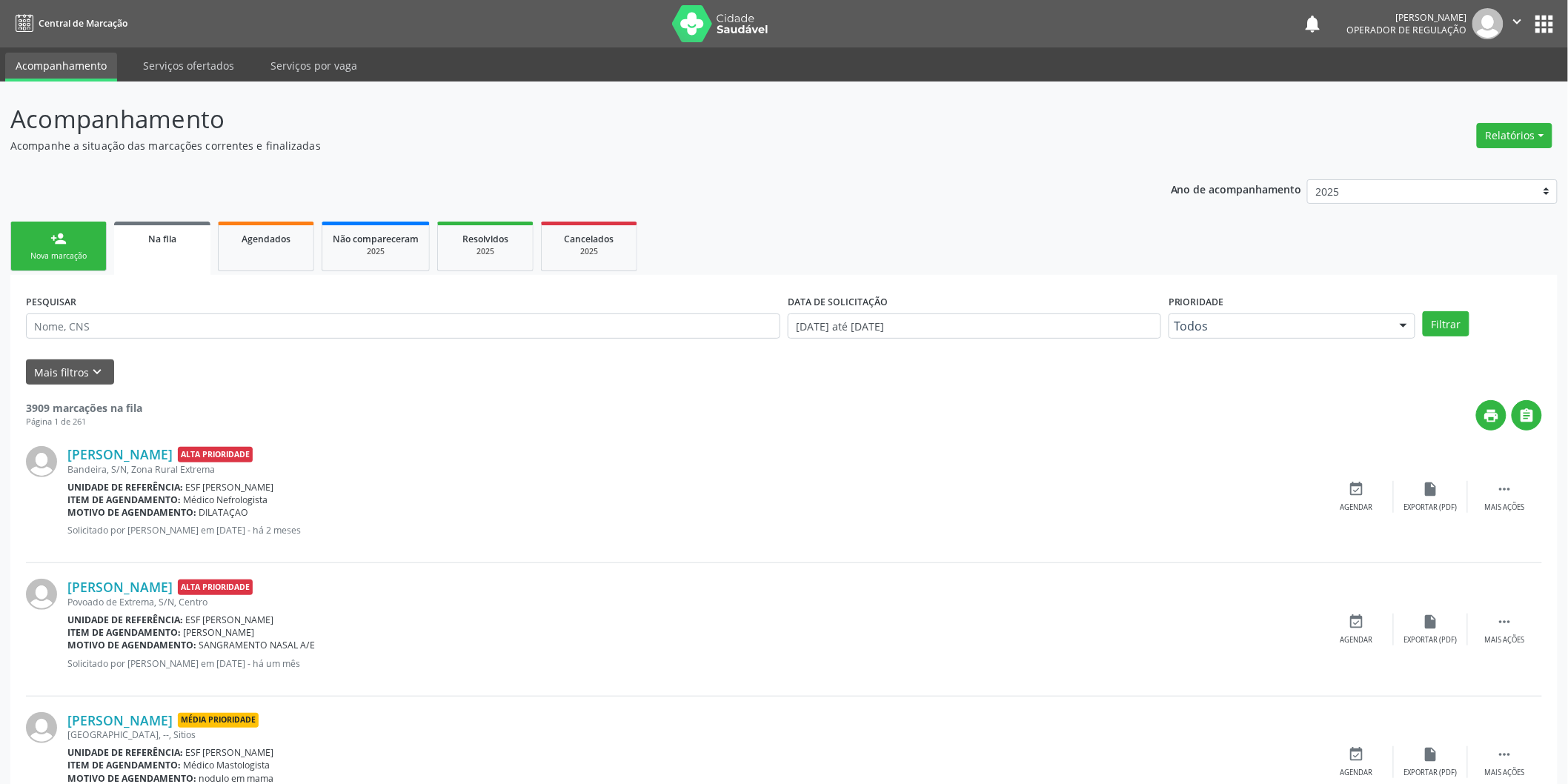
click at [48, 228] on link "person_add Nova marcação" at bounding box center [58, 245] width 96 height 49
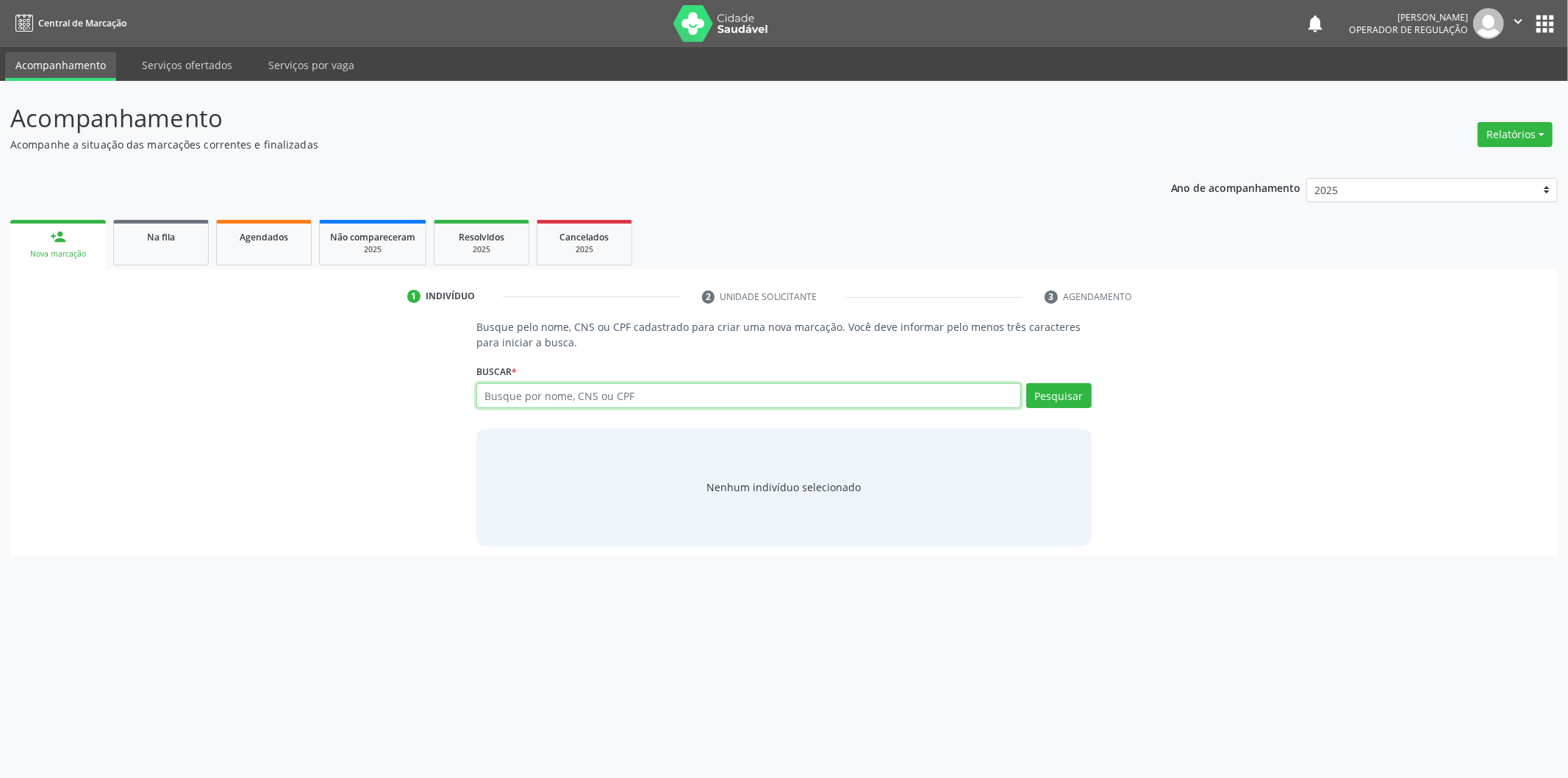
click at [512, 394] on input "text" at bounding box center [748, 395] width 545 height 25
type input "VERA LUCIA PEREIRA"
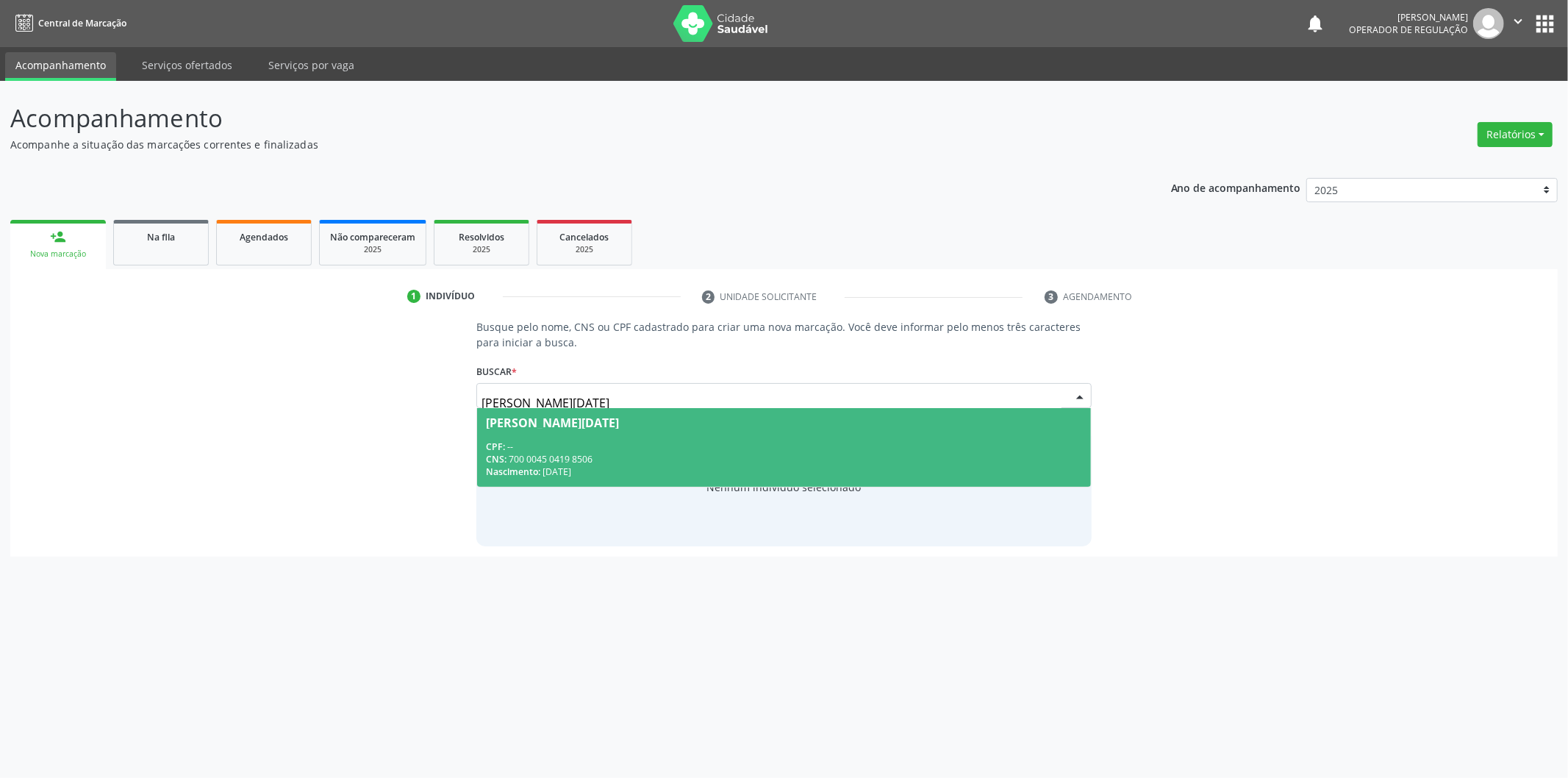
click at [713, 424] on div "Vera Lucia Pereira da Silva" at bounding box center [784, 422] width 596 height 12
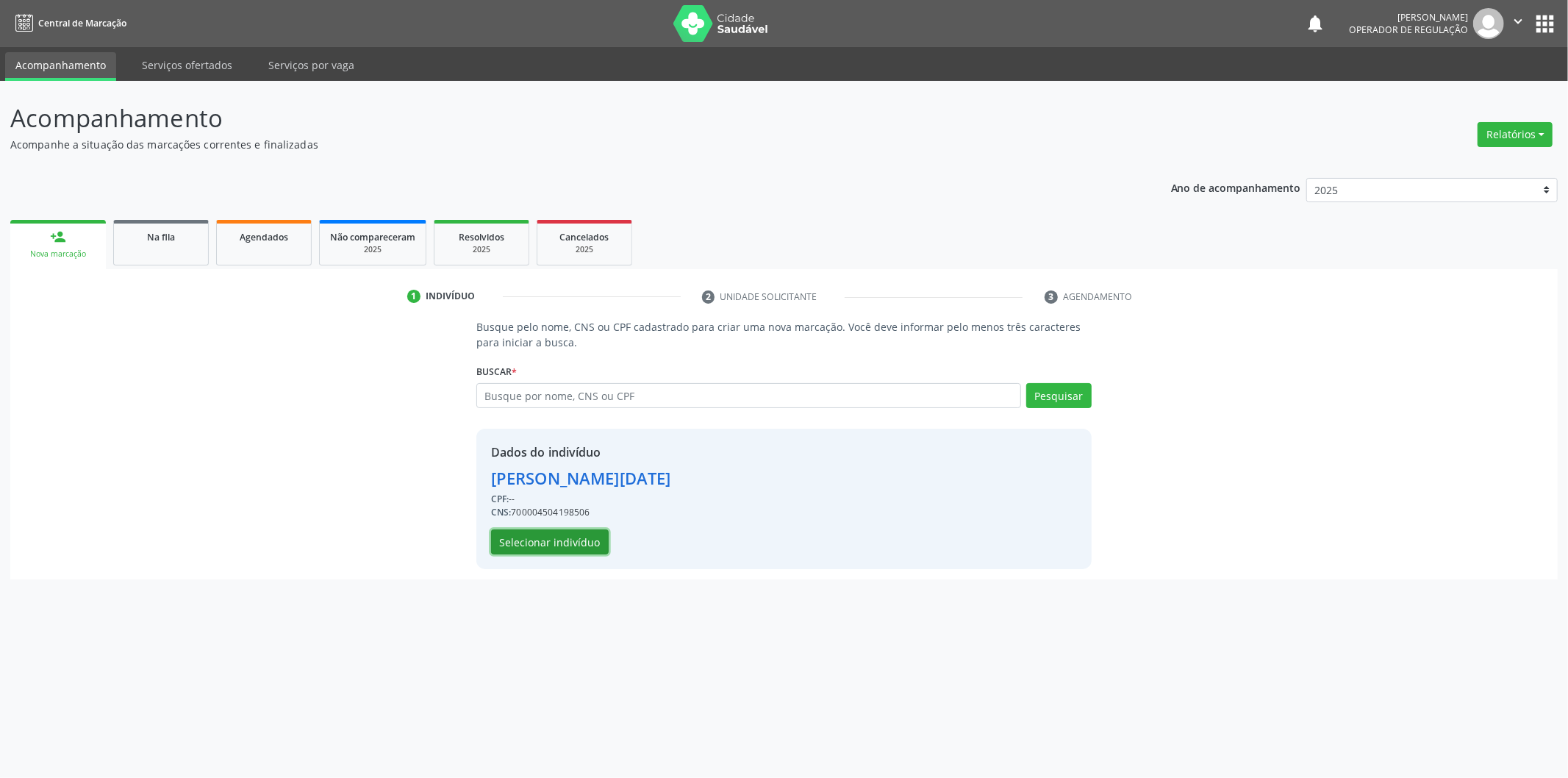
click at [568, 541] on button "Selecionar indivíduo" at bounding box center [549, 541] width 118 height 25
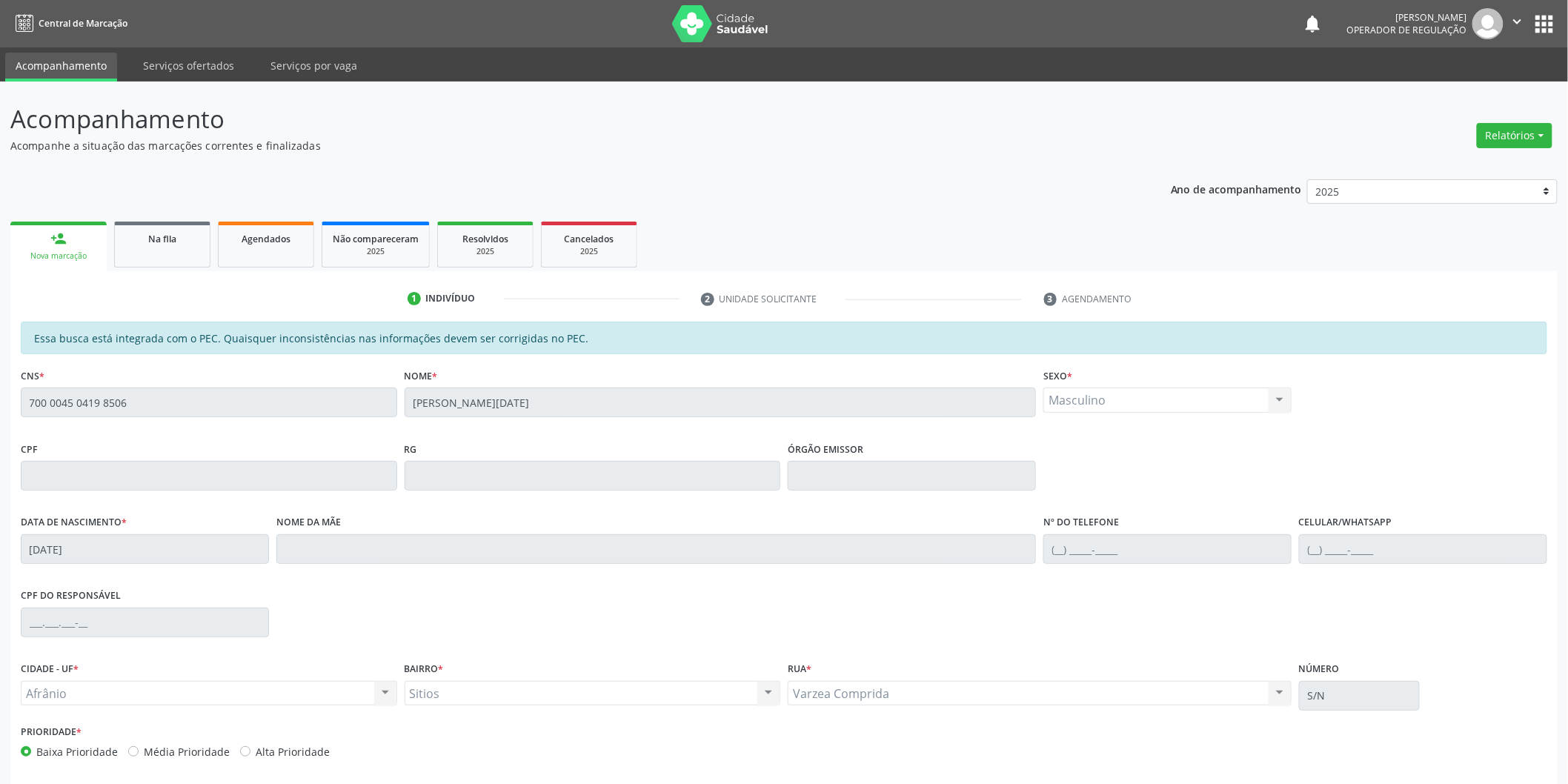
scroll to position [62, 0]
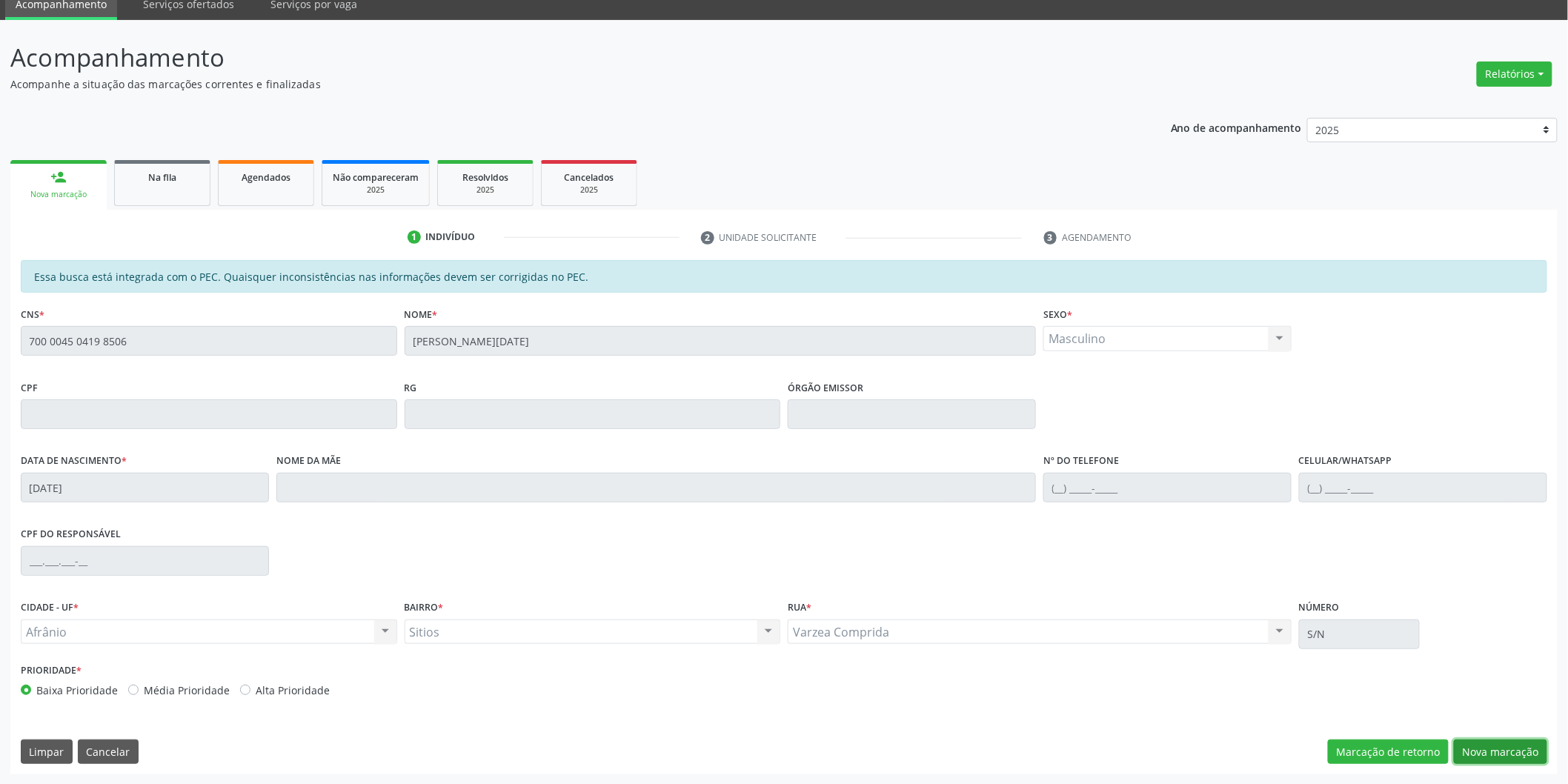
click at [1528, 751] on button "Nova marcação" at bounding box center [1501, 751] width 93 height 25
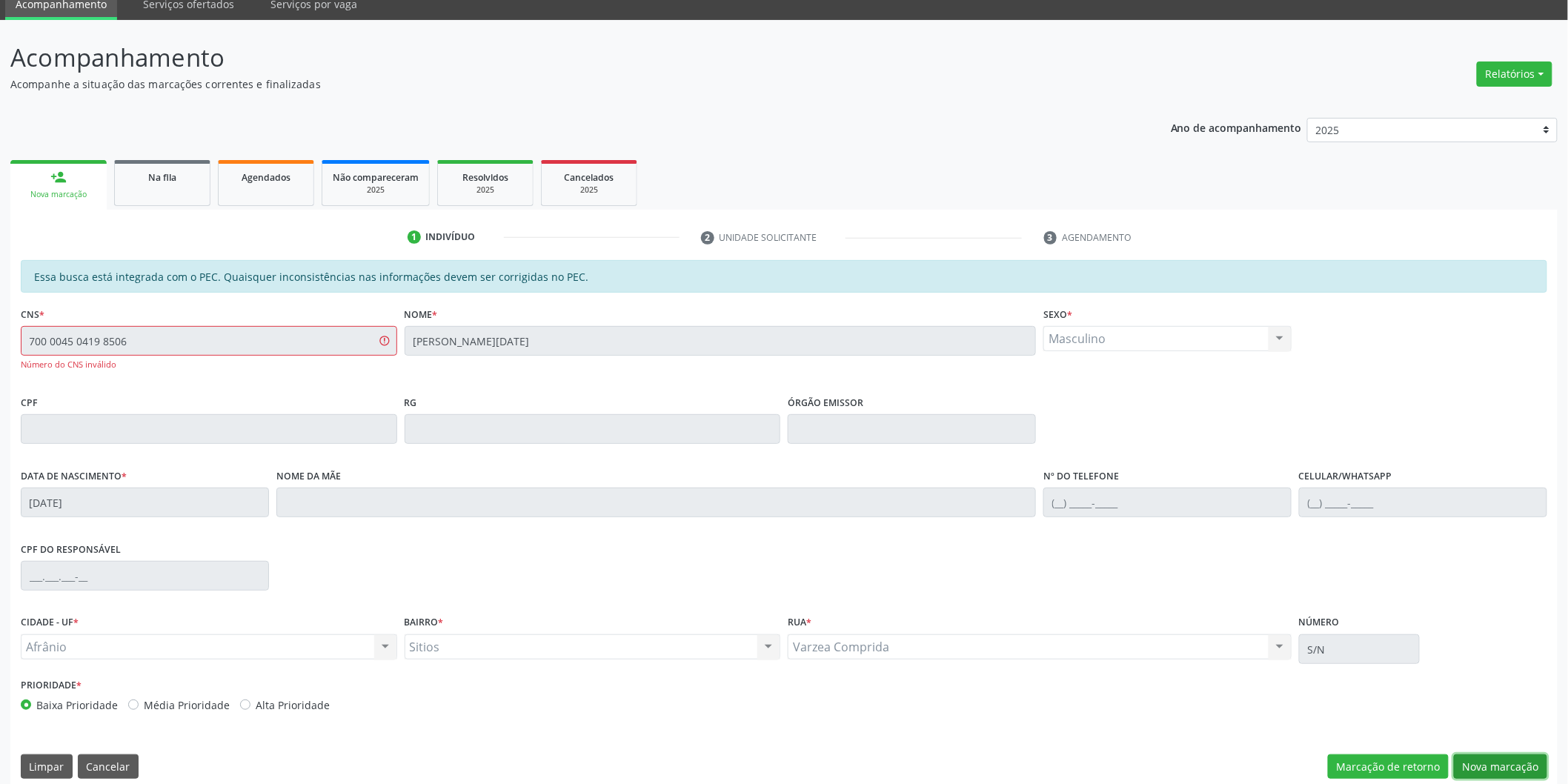
scroll to position [0, 0]
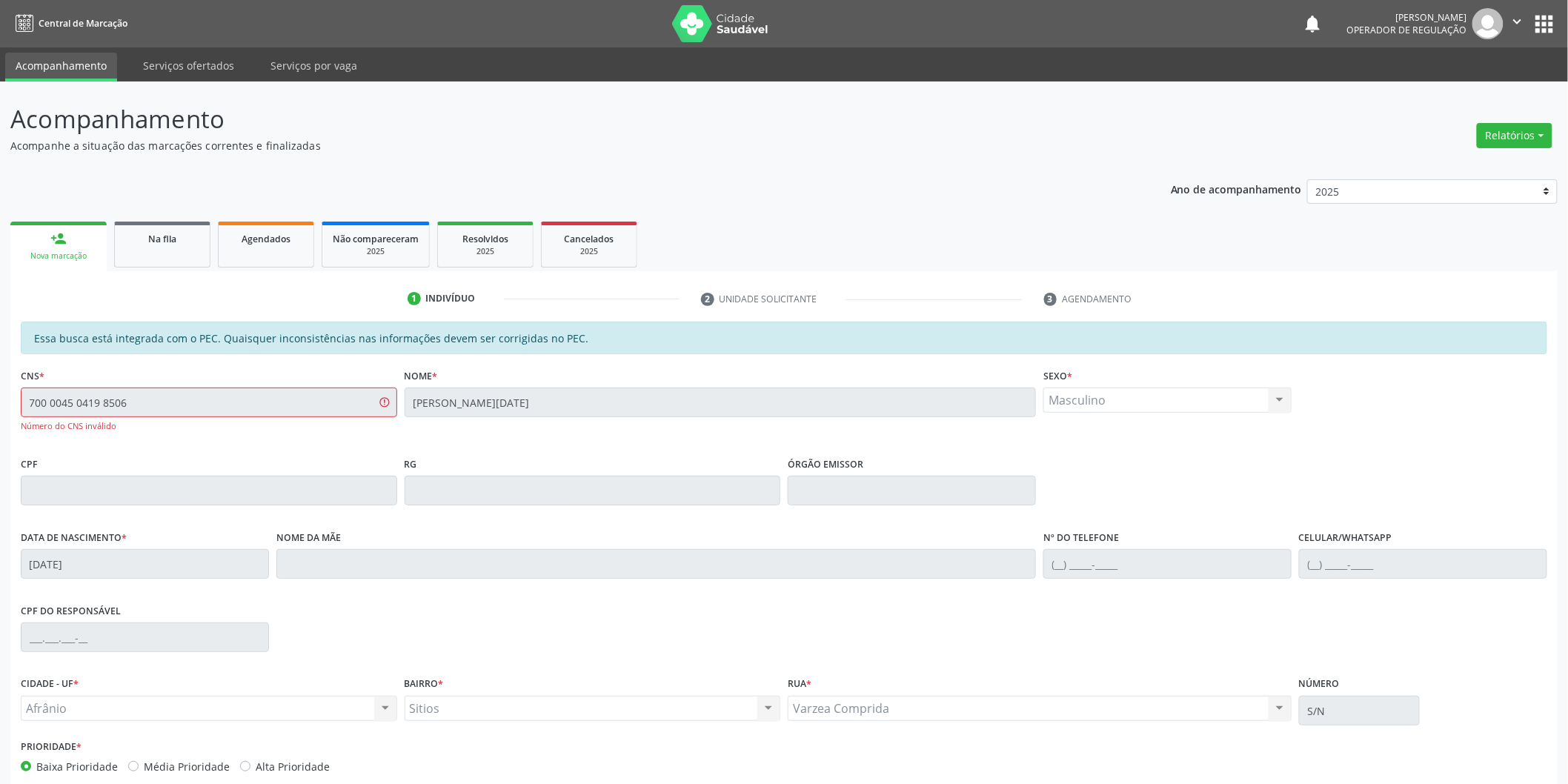
click at [59, 245] on div "person_add" at bounding box center [58, 238] width 16 height 16
click at [0, 401] on div "Acompanhamento Acompanhe a situação das marcações correntes e finalizadas Relat…" at bounding box center [784, 470] width 1568 height 779
click at [78, 256] on div "Nova marcação" at bounding box center [58, 256] width 76 height 11
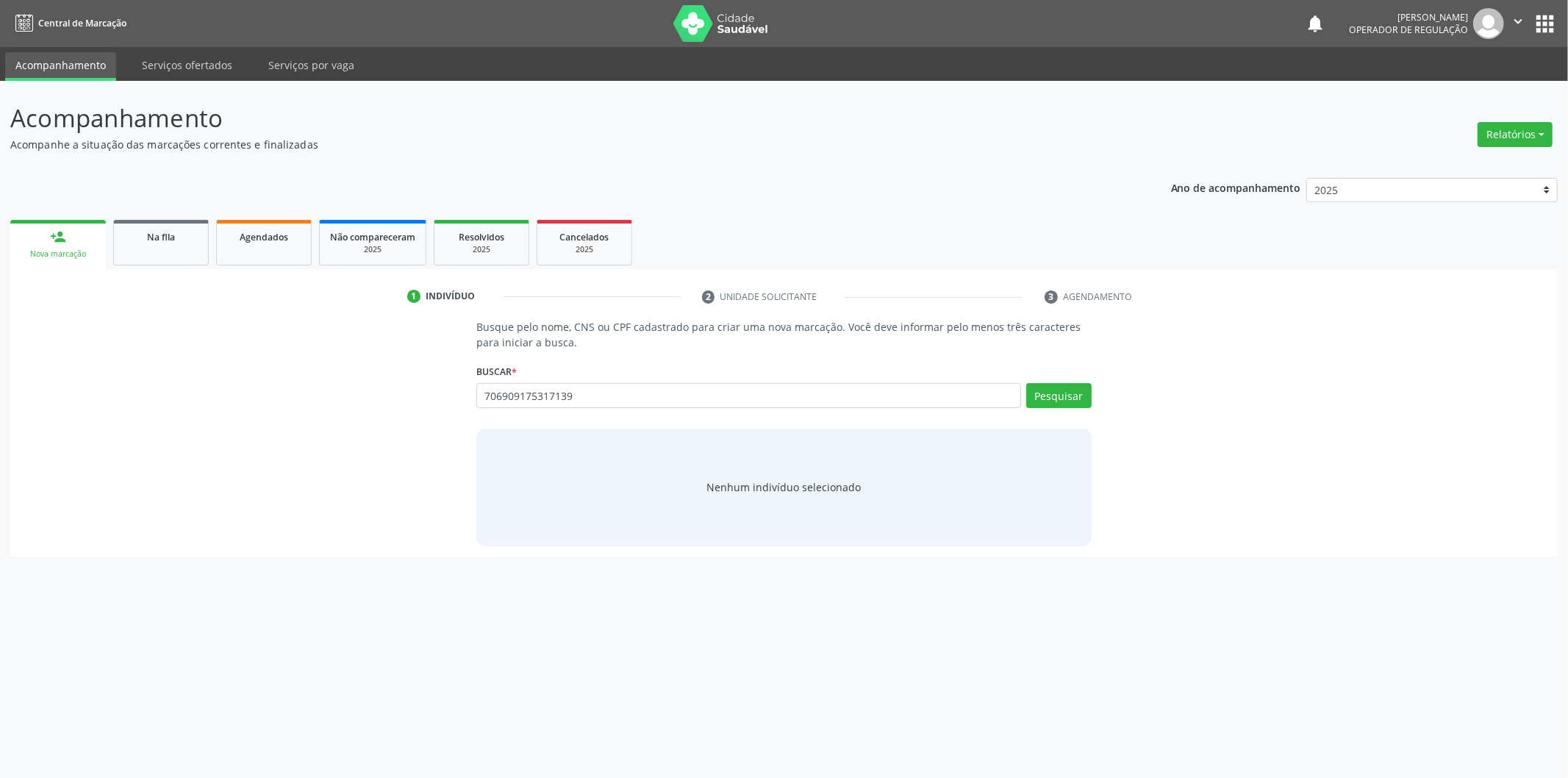
type input "706909175317139"
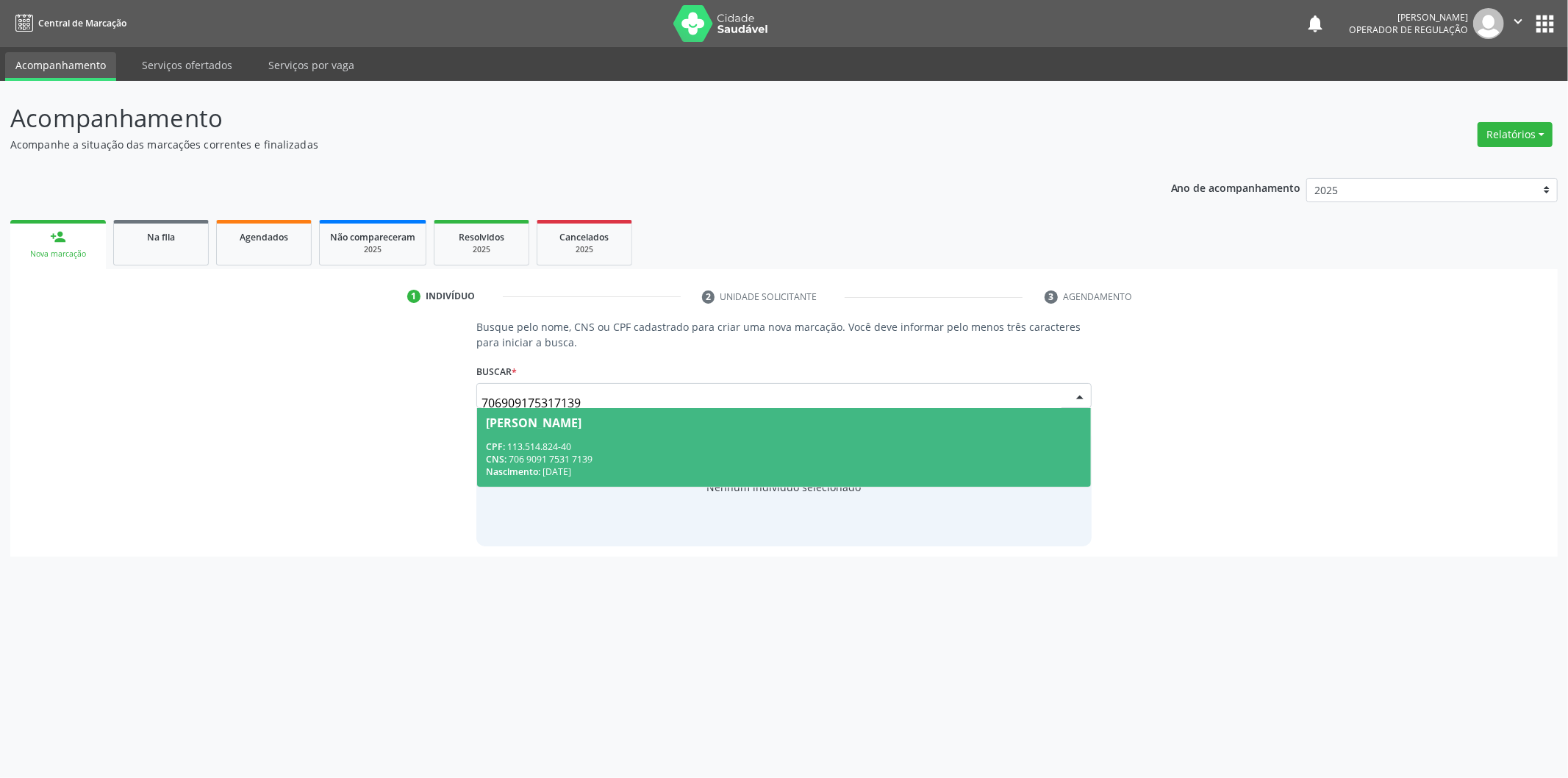
click at [681, 453] on div "CNS: 706 9091 7531 7139" at bounding box center [784, 458] width 596 height 12
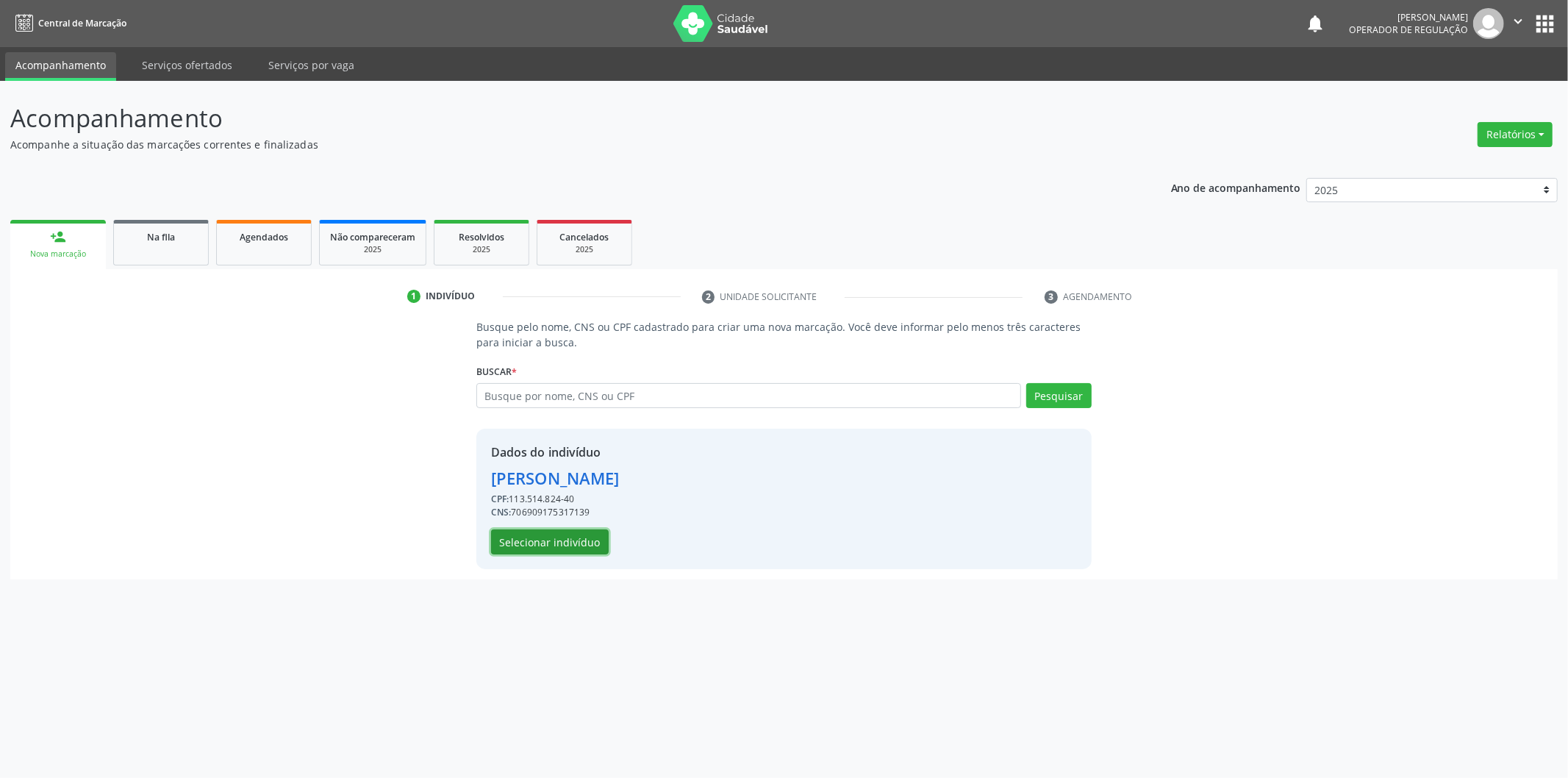
click at [579, 529] on button "Selecionar indivíduo" at bounding box center [549, 541] width 118 height 25
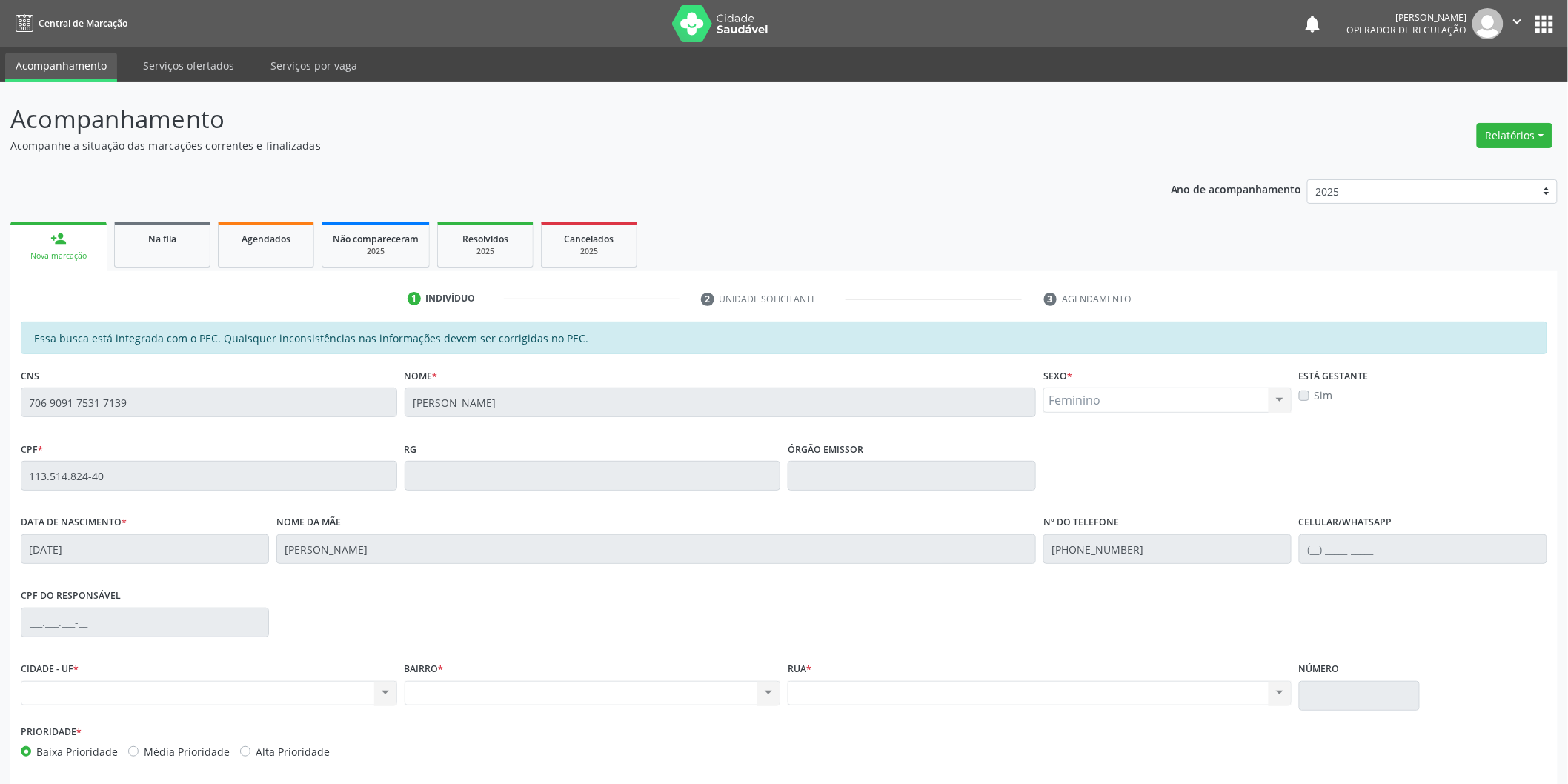
scroll to position [62, 0]
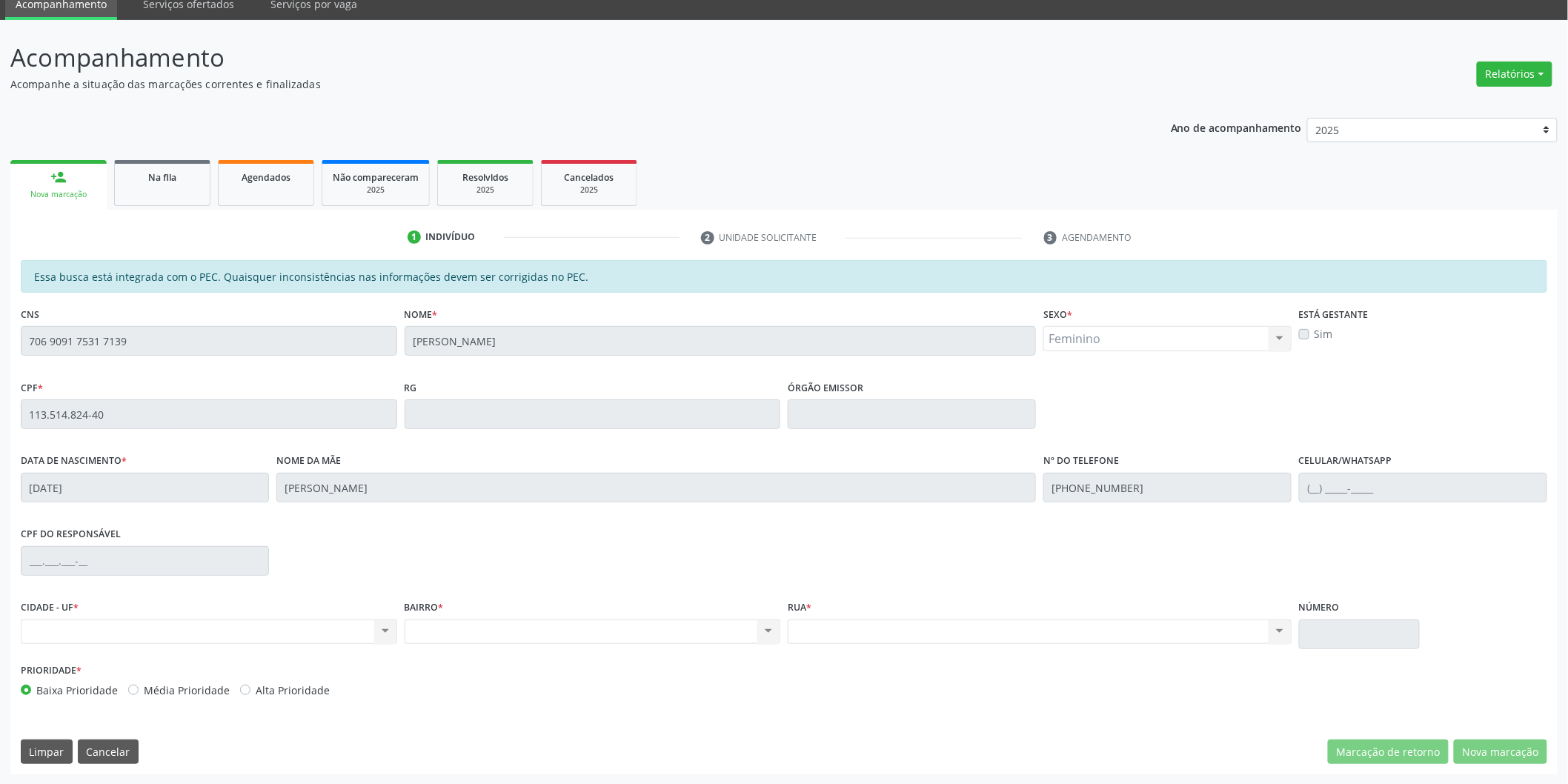
click at [0, 330] on div "Acompanhamento Acompanhe a situação das marcações correntes e finalizadas Relat…" at bounding box center [784, 401] width 1568 height 764
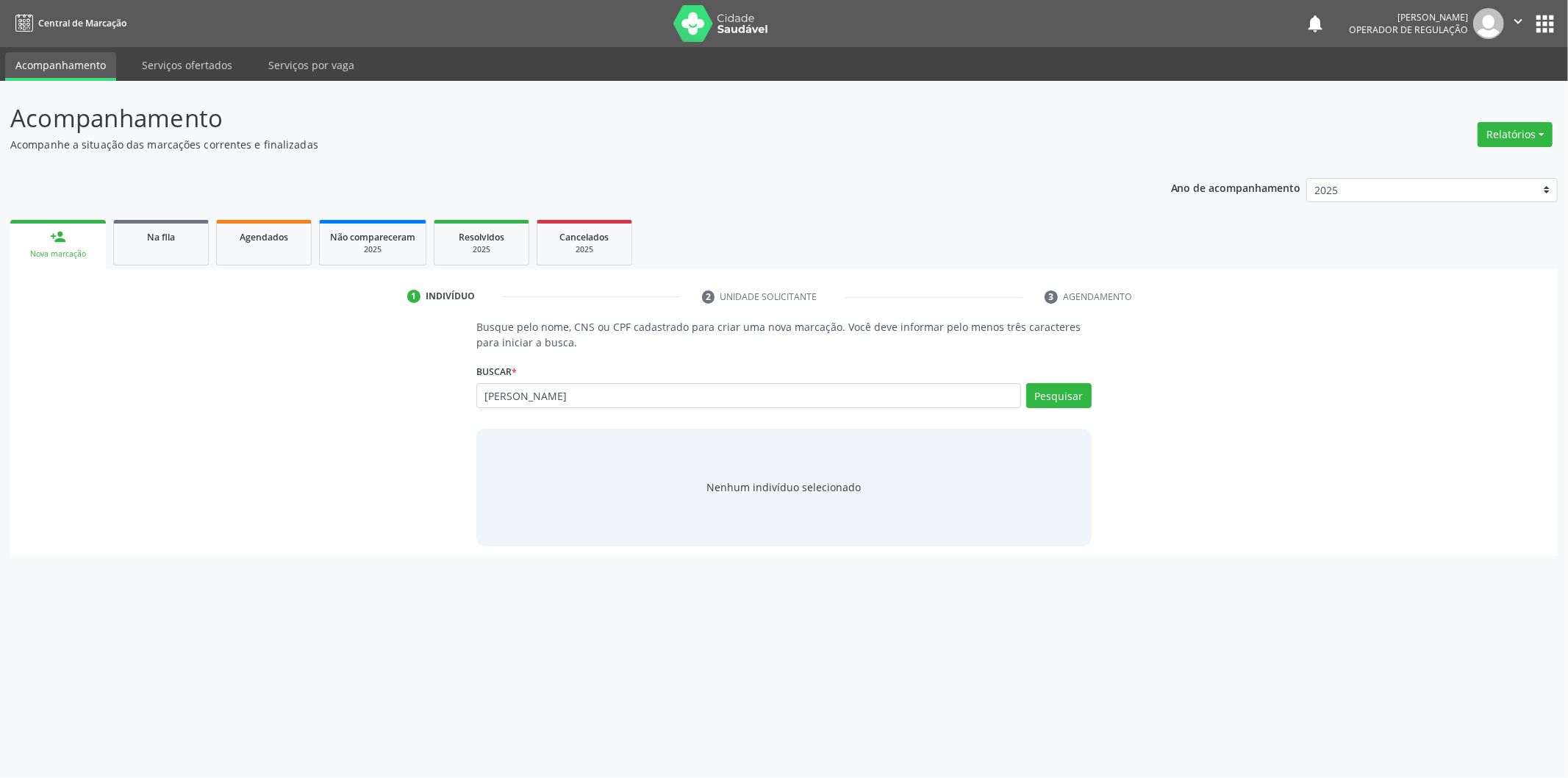
type input "[PERSON_NAME]"
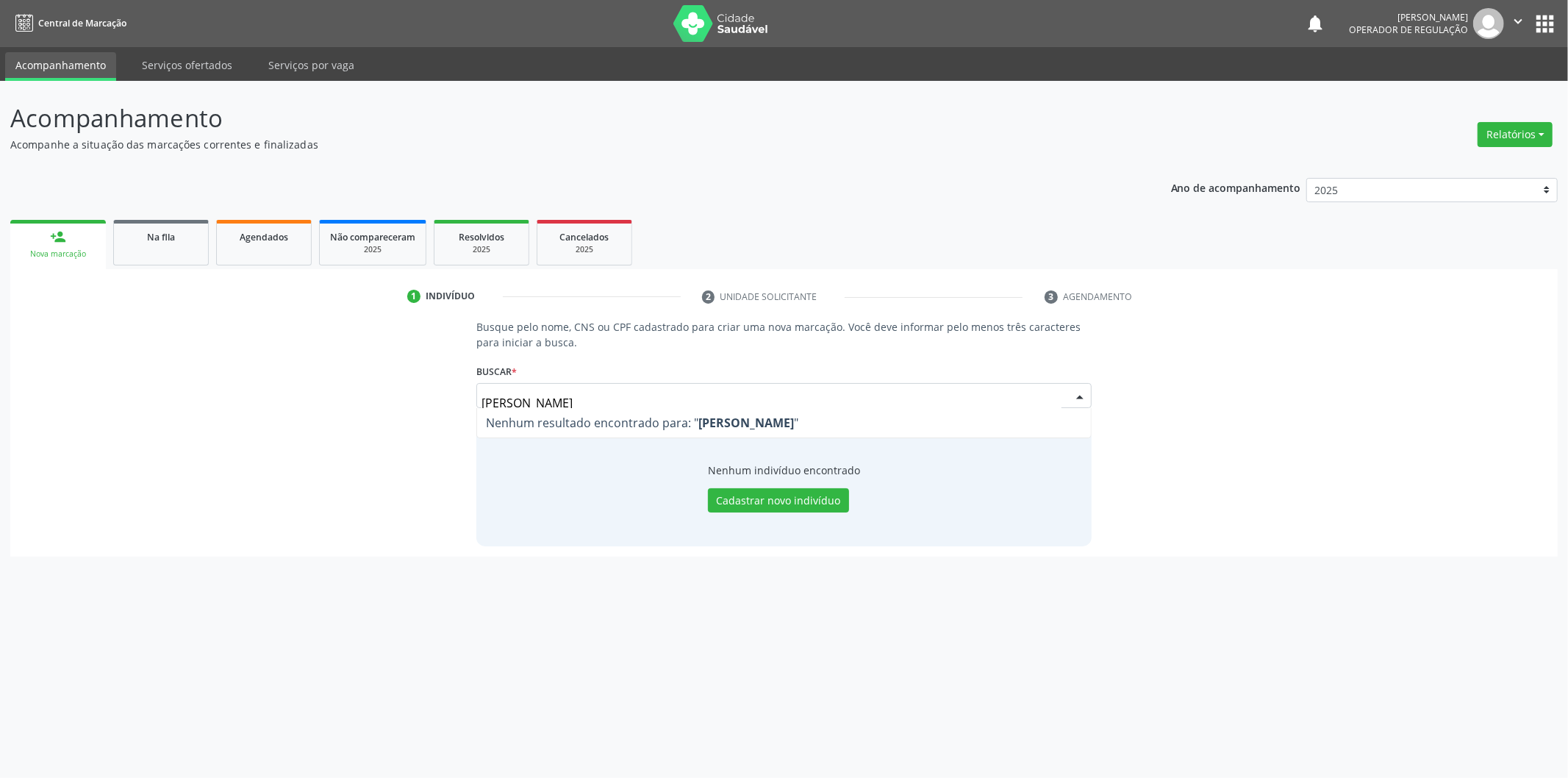
drag, startPoint x: 519, startPoint y: 401, endPoint x: 445, endPoint y: 405, distance: 74.1
click at [445, 405] on div "Busque pelo nome, CNS ou CPF cadastrado para criar uma nova marcação. Você deve…" at bounding box center [784, 432] width 1526 height 226
drag, startPoint x: 619, startPoint y: 395, endPoint x: 358, endPoint y: 385, distance: 261.2
click at [358, 385] on div "Busque pelo nome, CNS ou CPF cadastrado para criar uma nova marcação. Você deve…" at bounding box center [784, 432] width 1526 height 226
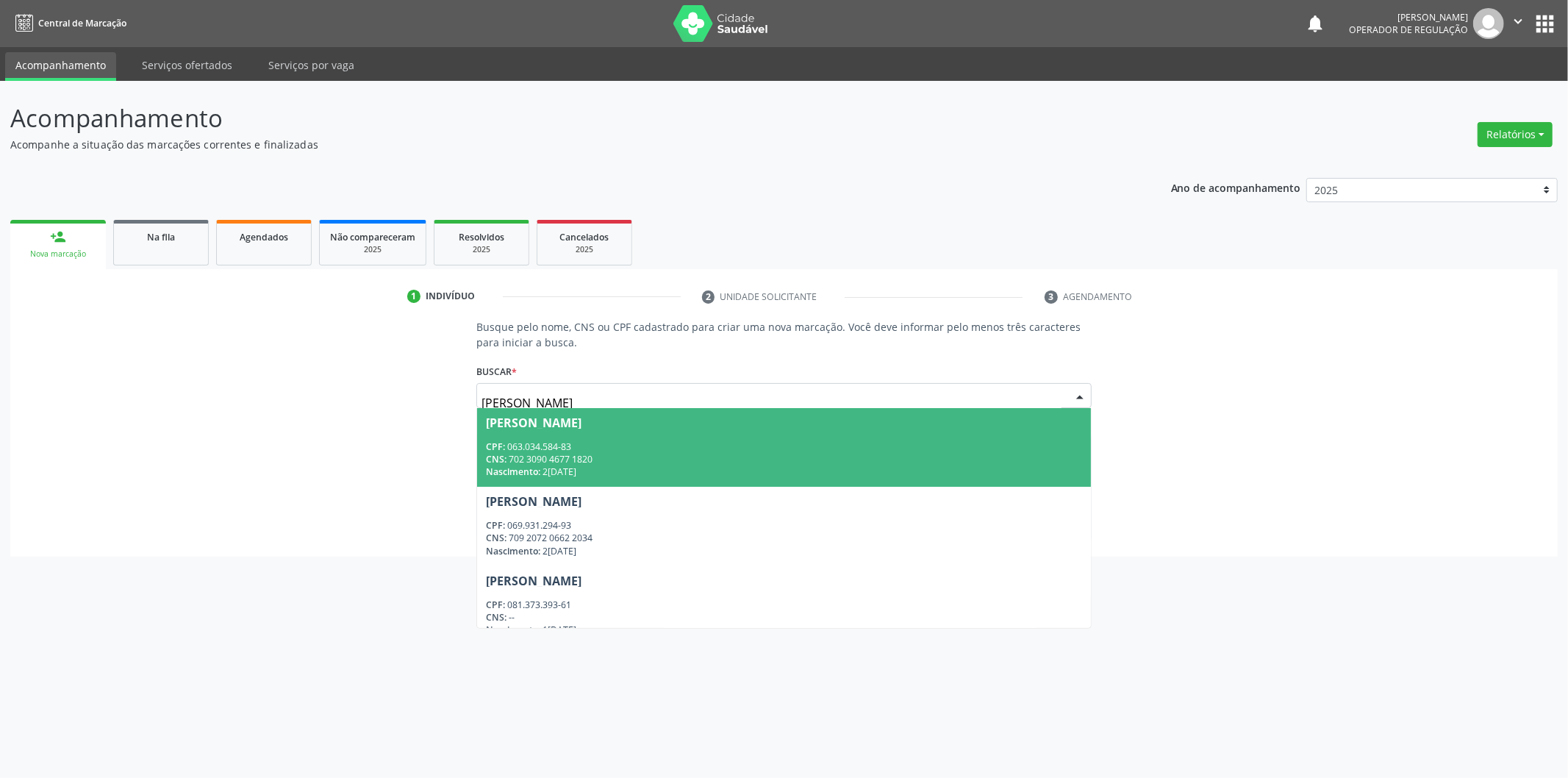
drag, startPoint x: 625, startPoint y: 395, endPoint x: 616, endPoint y: 402, distance: 11.4
click at [616, 402] on input "[PERSON_NAME]" at bounding box center [771, 403] width 580 height 30
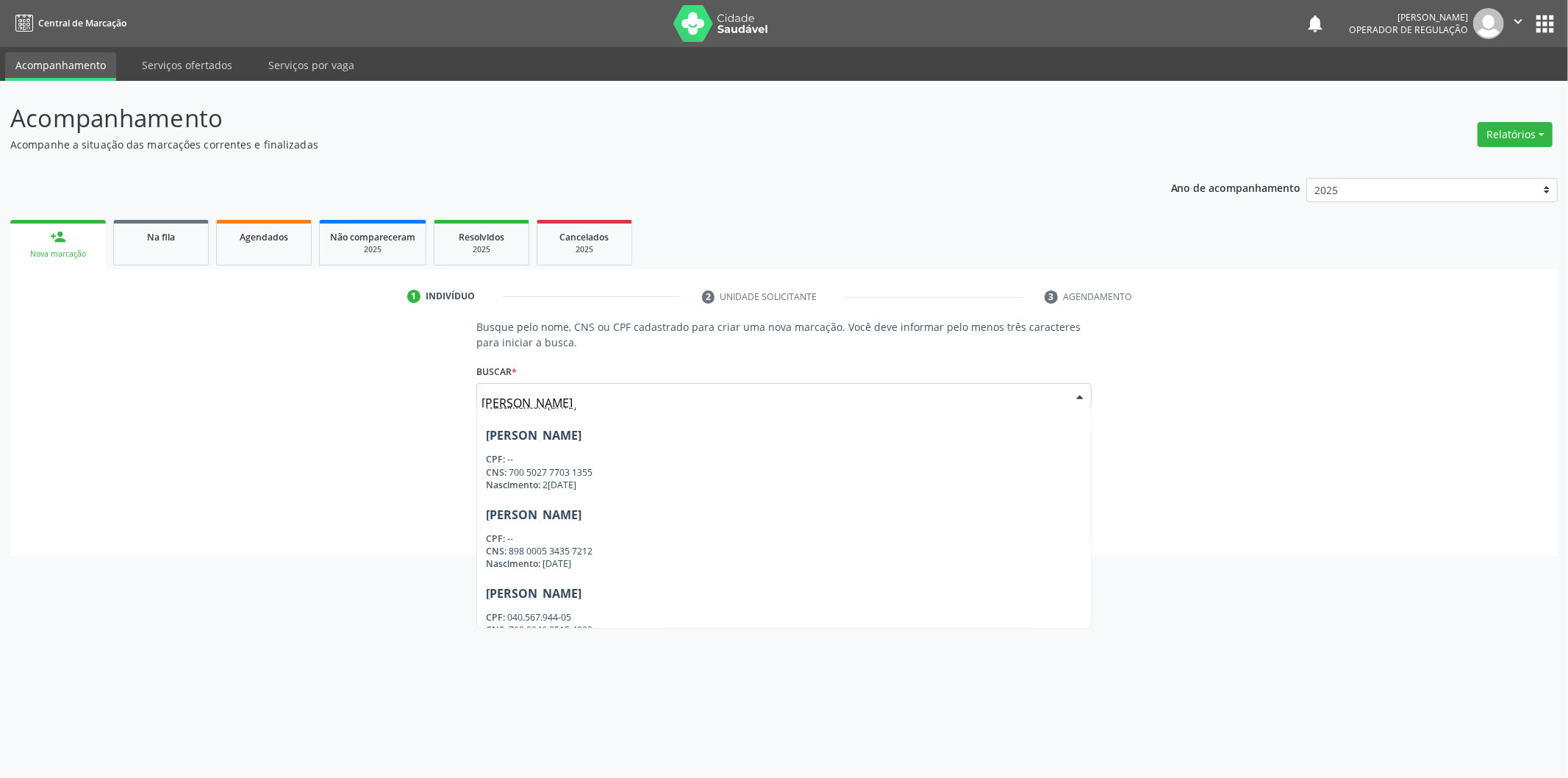
scroll to position [965, 0]
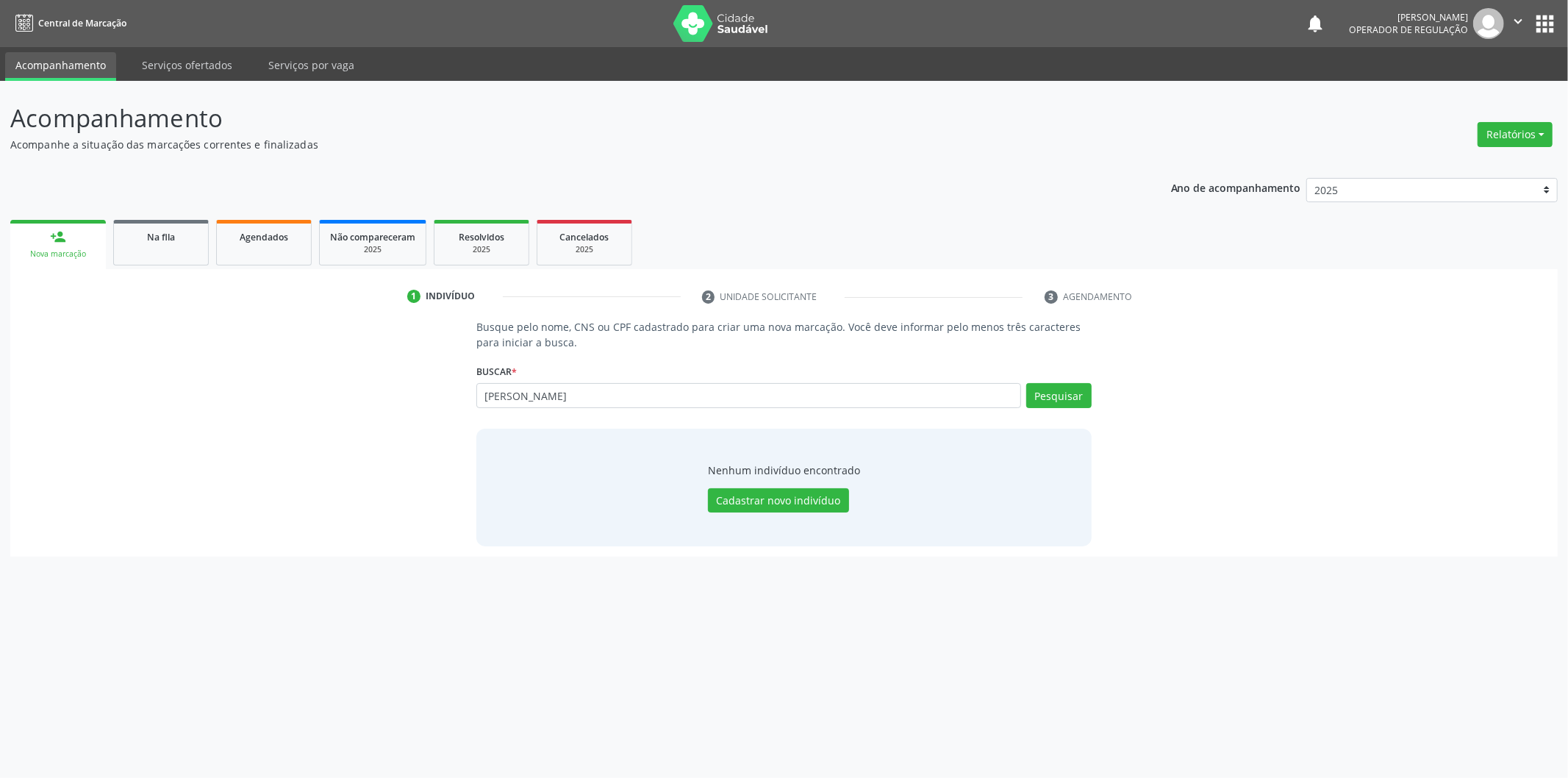
click at [383, 395] on div "Busque pelo nome, CNS ou CPF cadastrado para criar uma nova marcação. Você deve…" at bounding box center [784, 432] width 1526 height 226
drag, startPoint x: 604, startPoint y: 397, endPoint x: 381, endPoint y: 397, distance: 223.0
click at [381, 397] on div "Busque pelo nome, CNS ou CPF cadastrado para criar uma nova marcação. Você deve…" at bounding box center [784, 432] width 1526 height 226
type input "706909175317139"
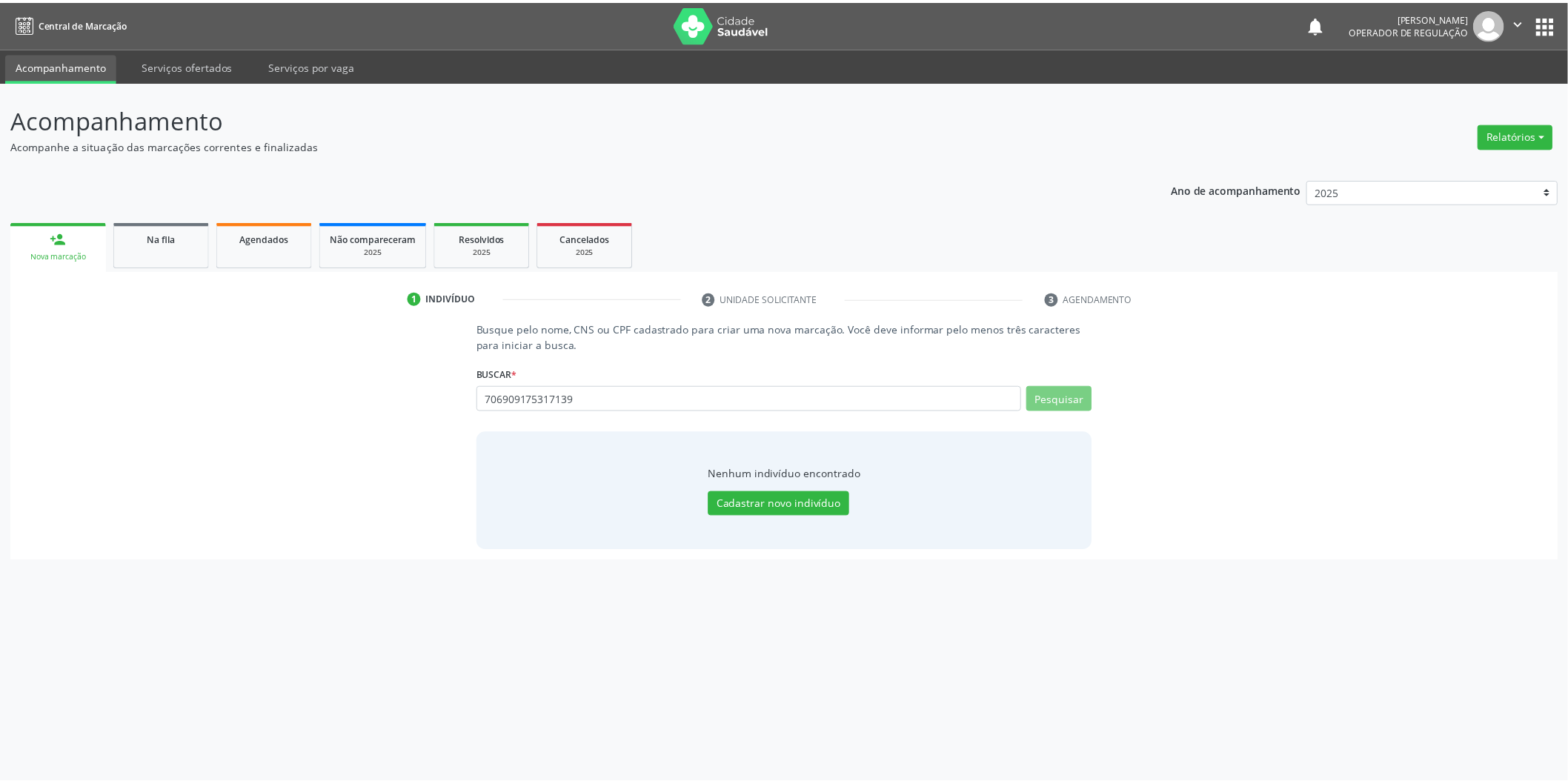
scroll to position [0, 0]
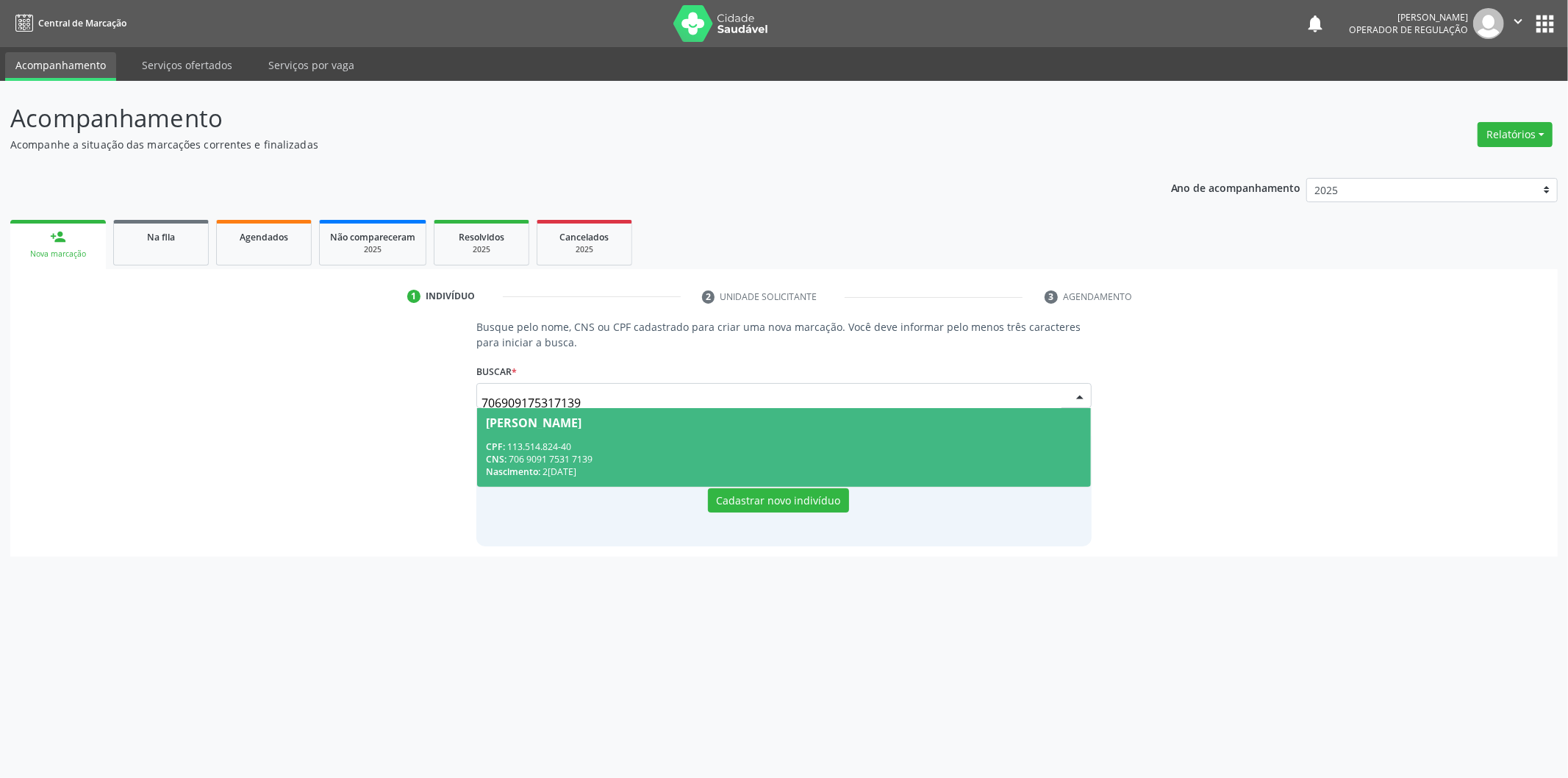
click at [856, 434] on span "[PERSON_NAME] CPF: 113.514.824-40 CNS: 706 9091 7531 7139 Nascimento: 2[DATE]" at bounding box center [784, 446] width 614 height 79
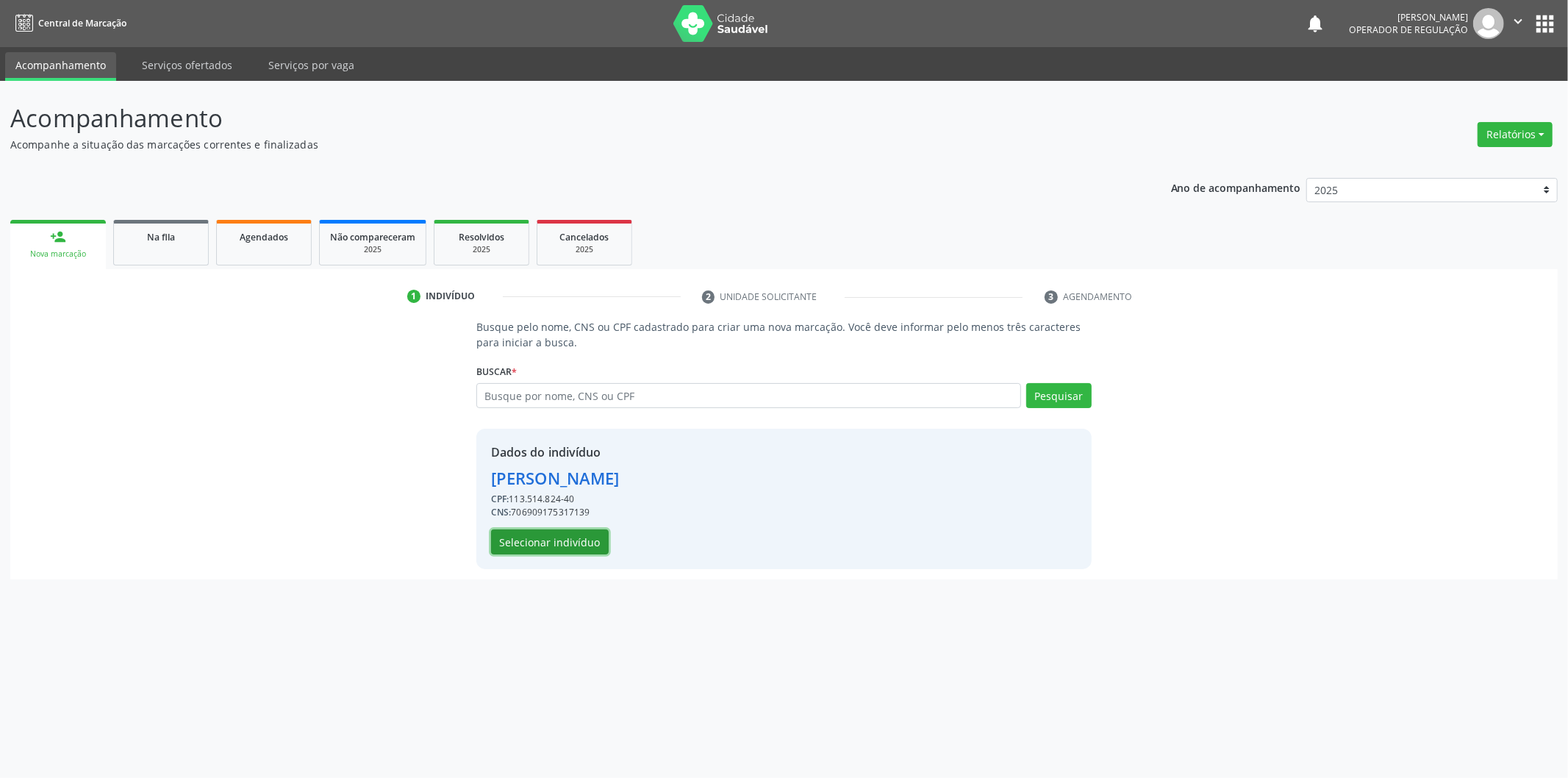
click at [575, 535] on button "Selecionar indivíduo" at bounding box center [549, 541] width 118 height 25
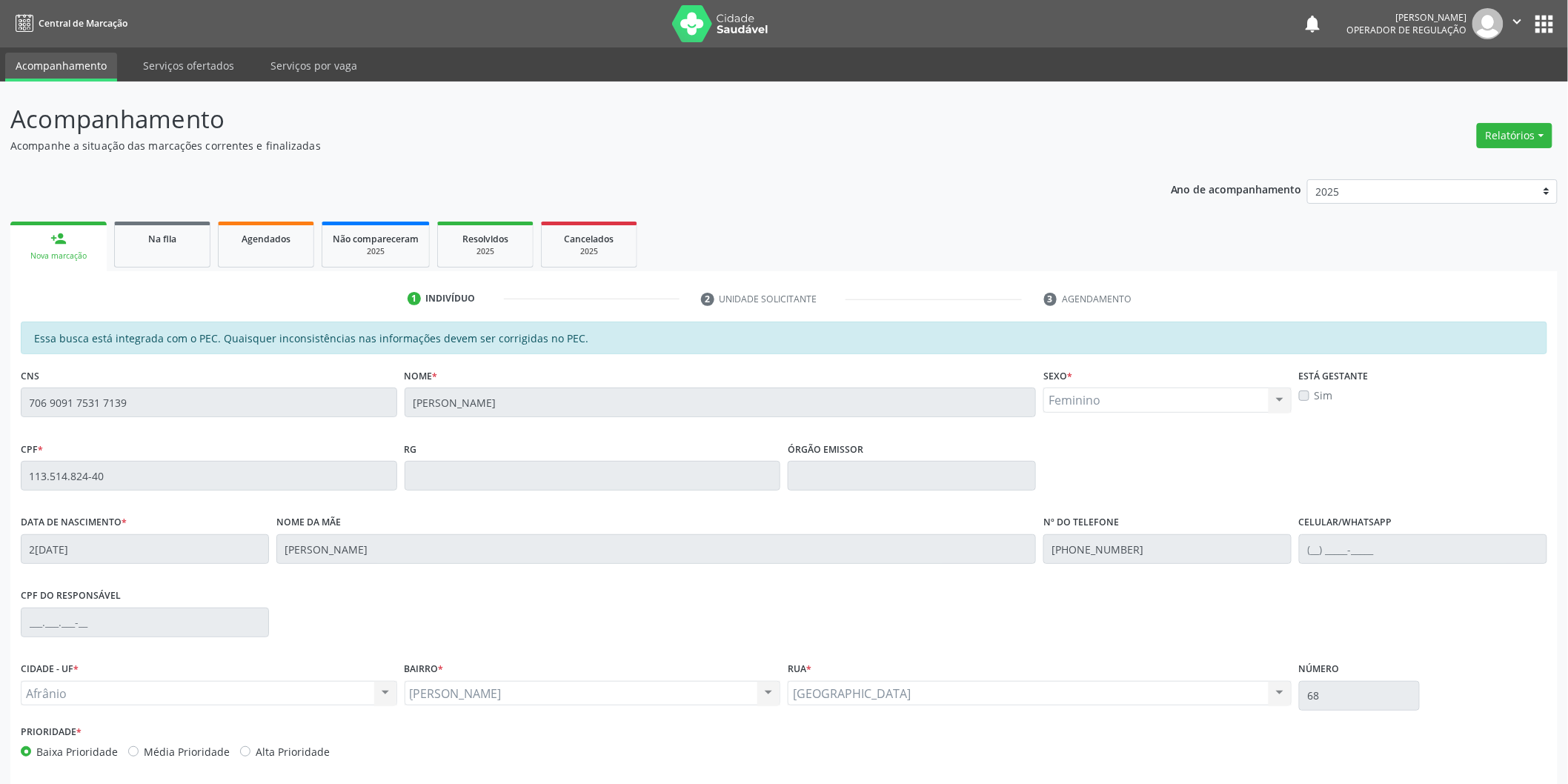
scroll to position [62, 0]
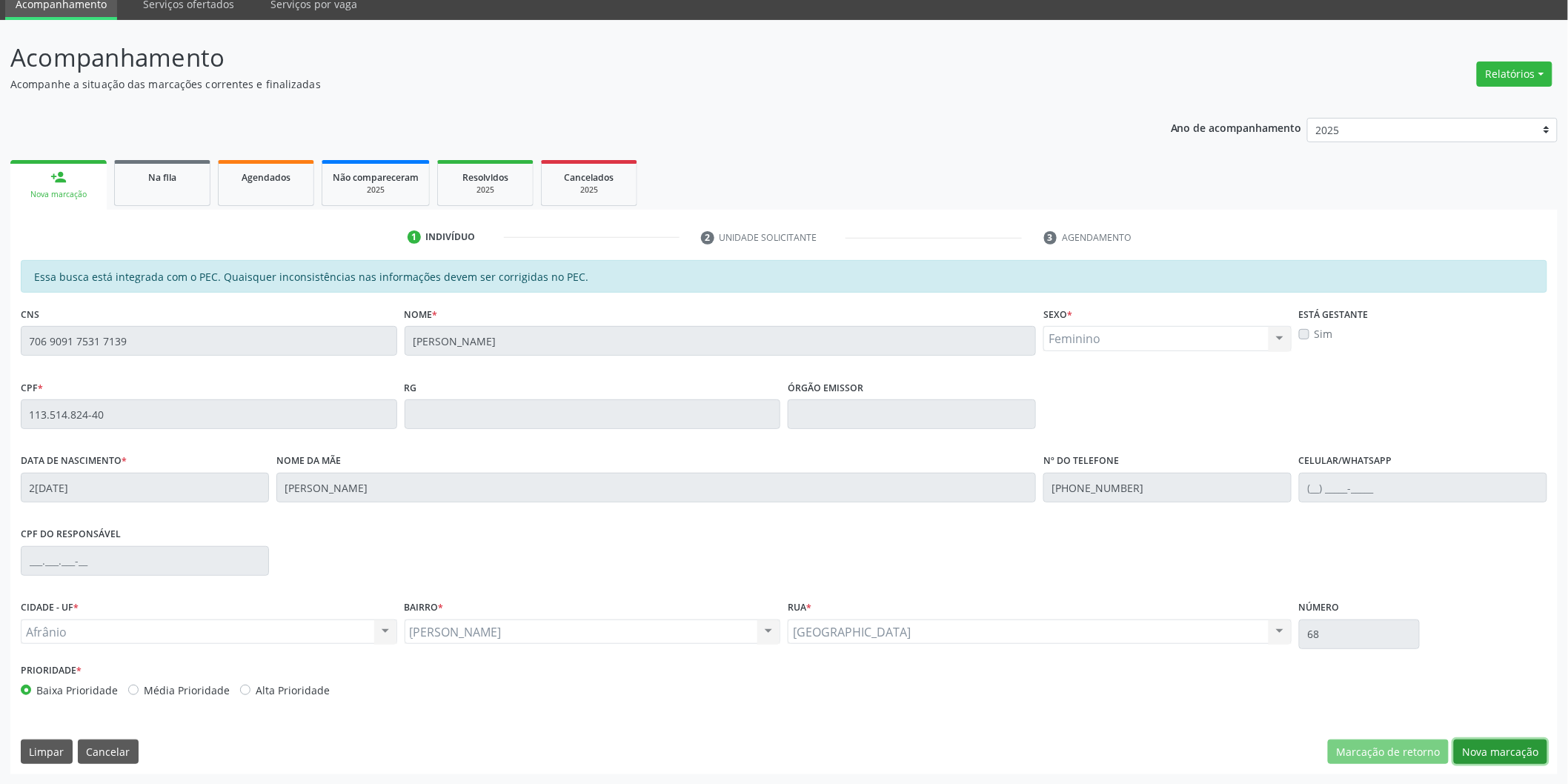
click at [1486, 745] on button "Nova marcação" at bounding box center [1501, 751] width 93 height 25
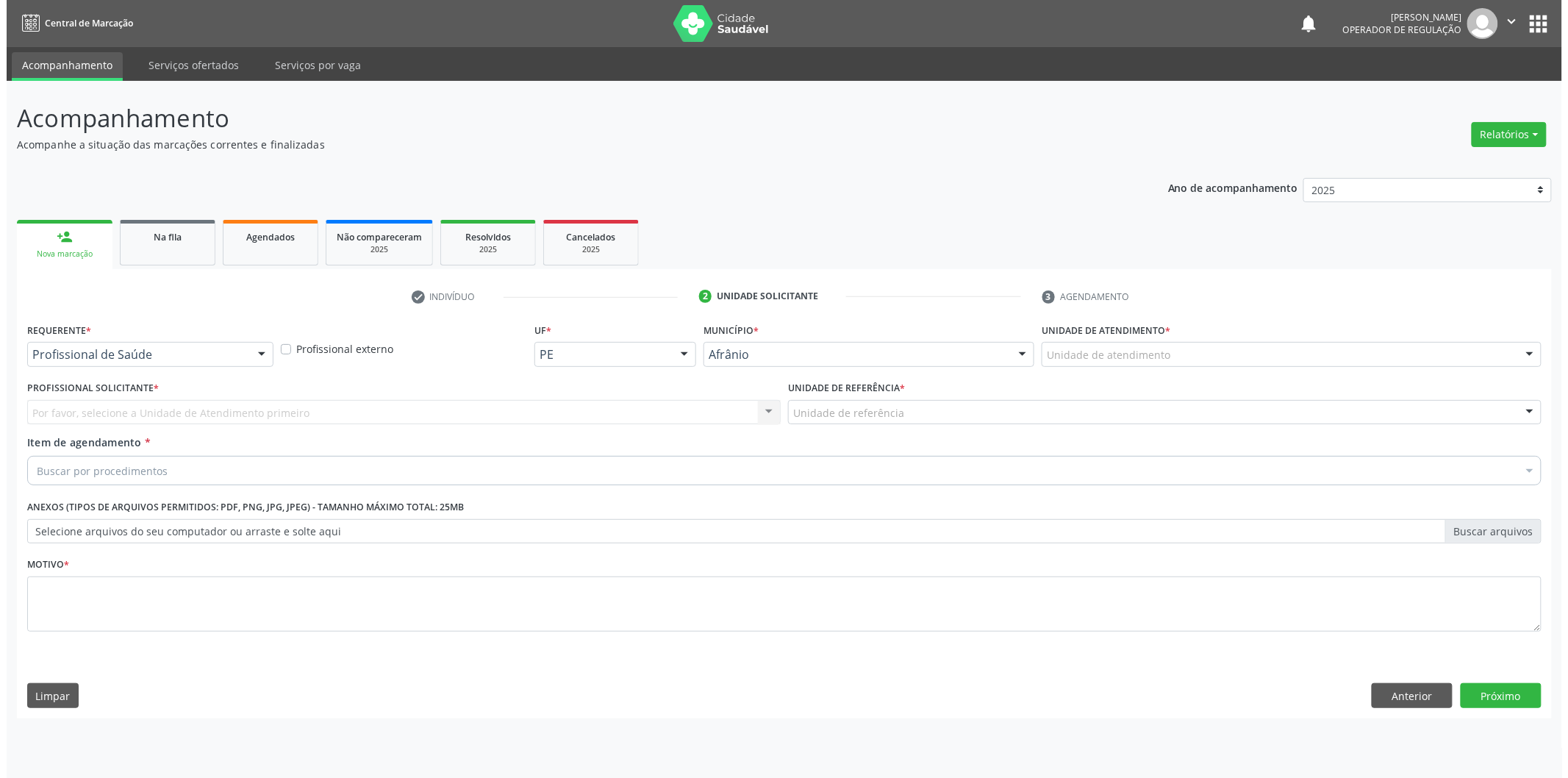
scroll to position [0, 0]
click at [1261, 351] on div "Unidade de atendimento" at bounding box center [1295, 354] width 504 height 25
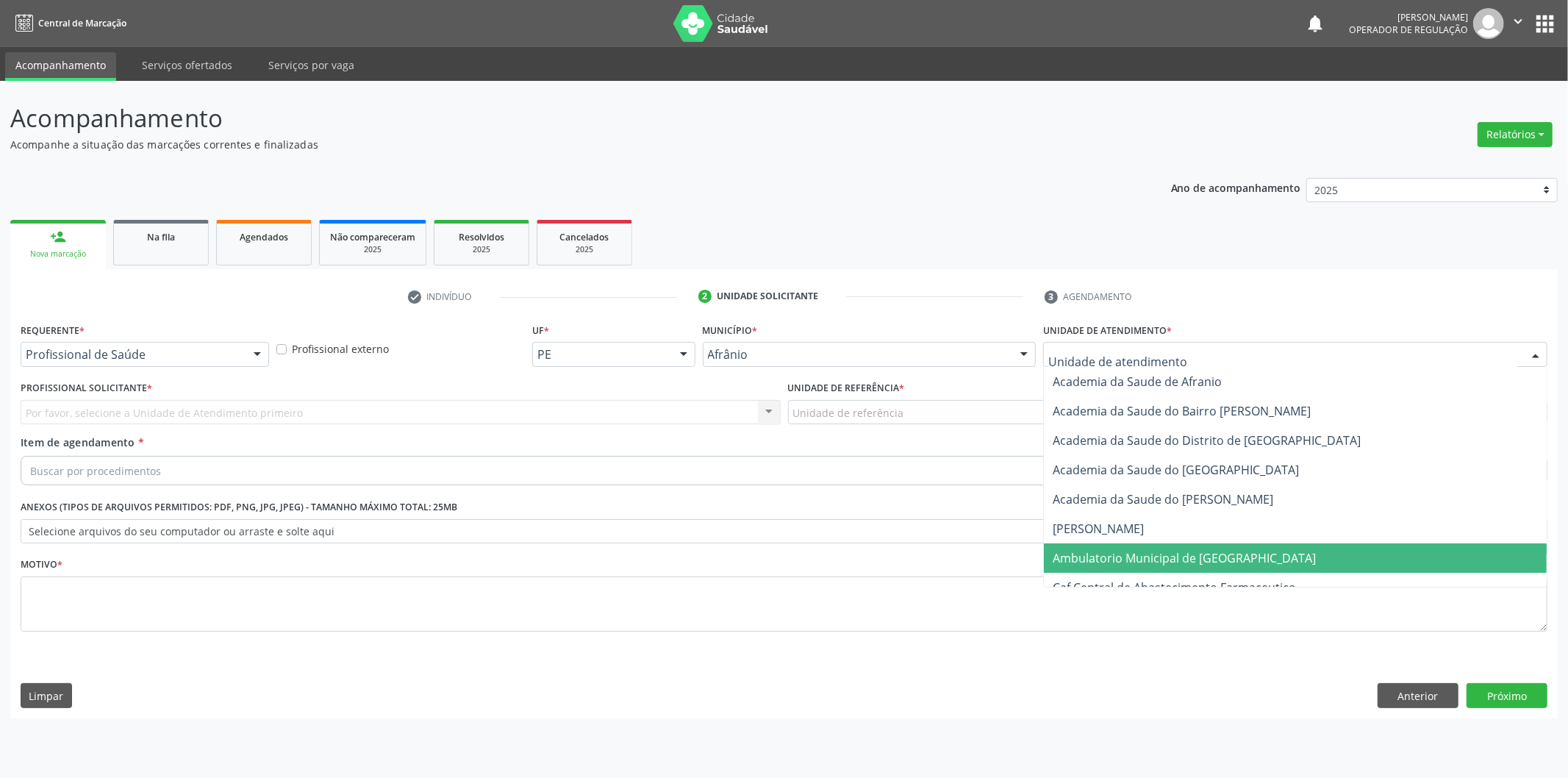
click at [1207, 552] on span "Ambulatorio Municipal de [GEOGRAPHIC_DATA]" at bounding box center [1185, 558] width 263 height 16
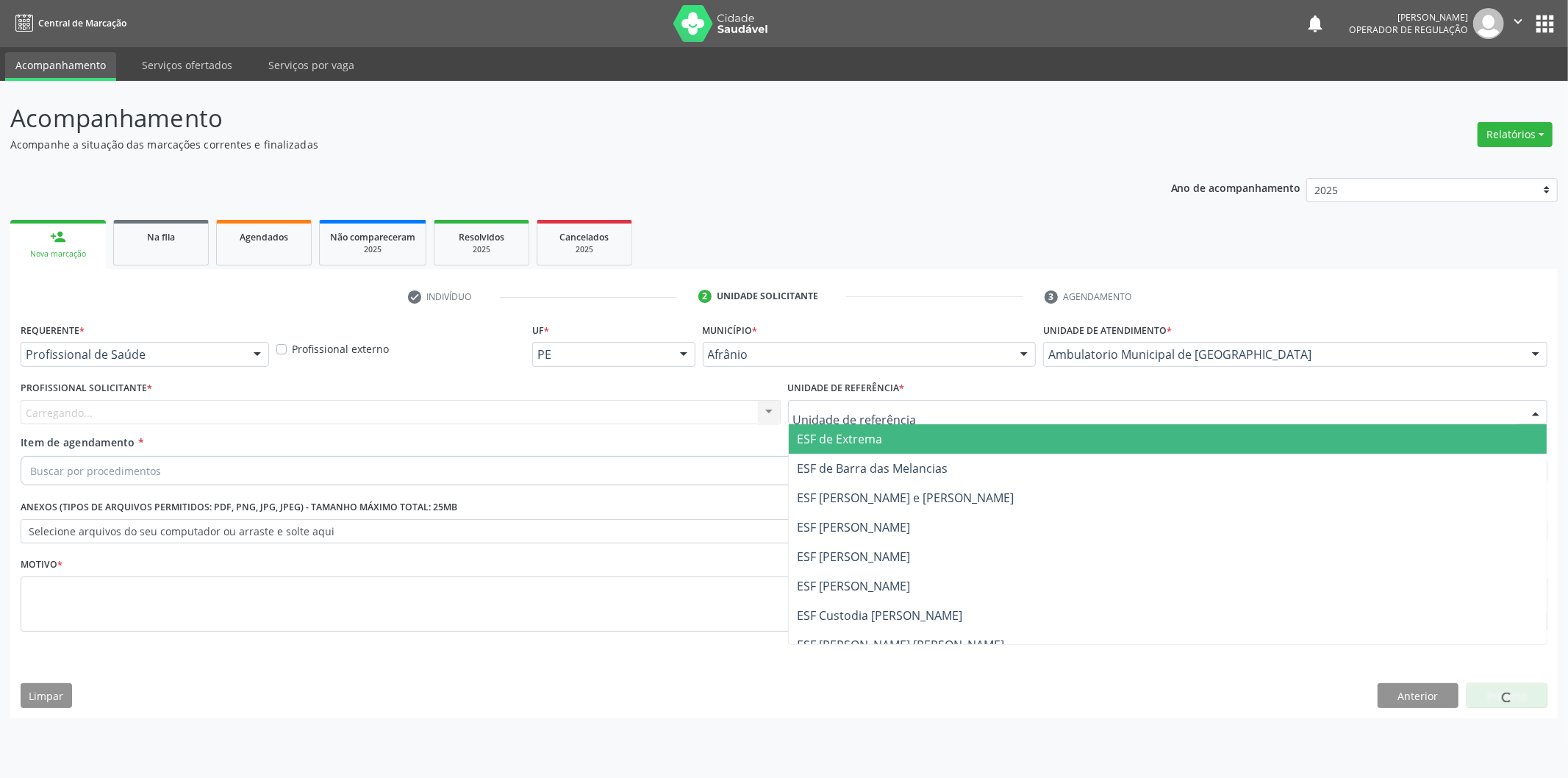
drag, startPoint x: 868, startPoint y: 429, endPoint x: 668, endPoint y: 416, distance: 200.4
click at [850, 432] on span "ESF de Extrema" at bounding box center [840, 438] width 85 height 16
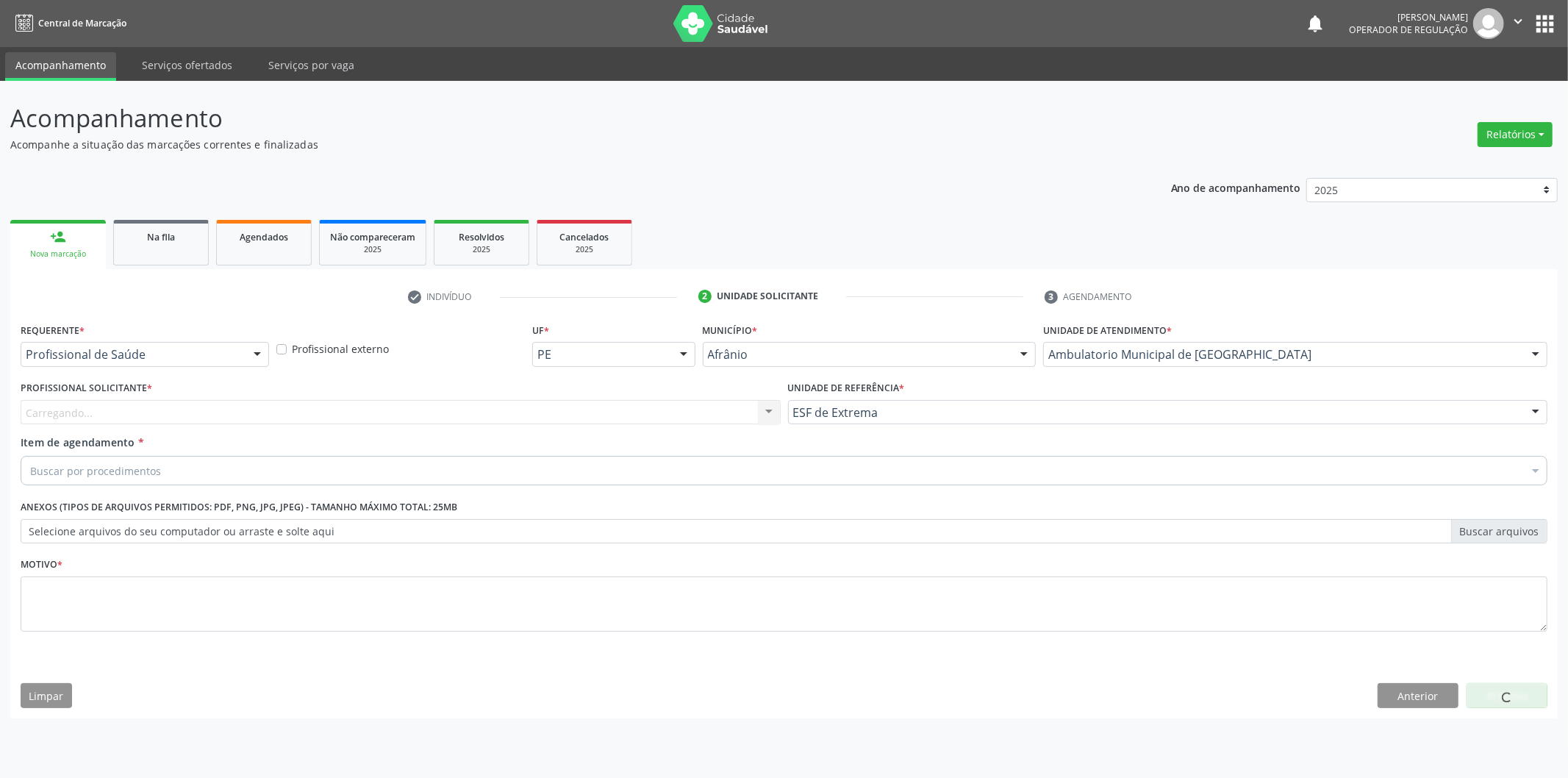
drag, startPoint x: 646, startPoint y: 409, endPoint x: 633, endPoint y: 413, distance: 13.6
click at [643, 409] on div "Carregando..." at bounding box center [400, 412] width 760 height 25
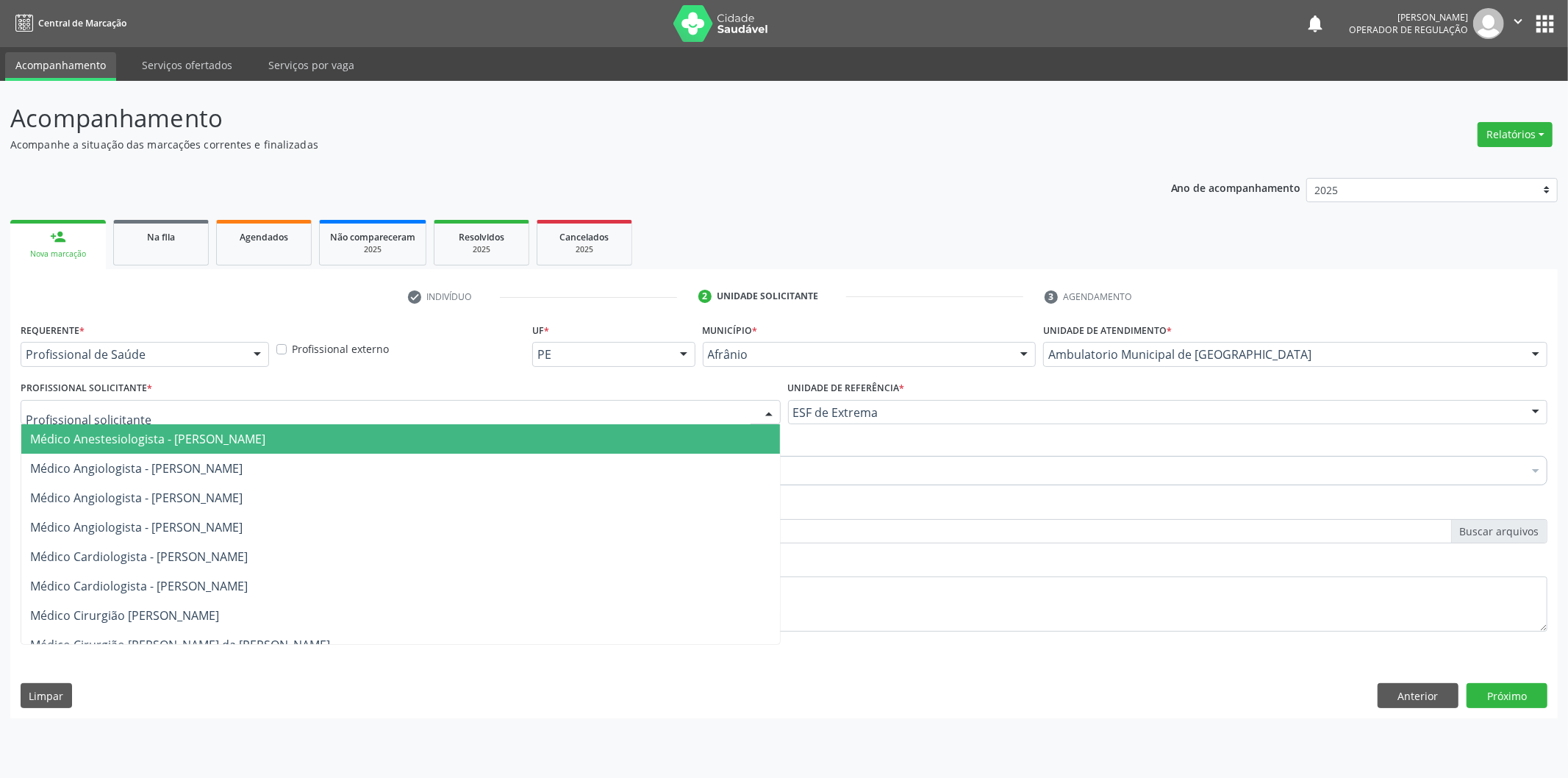
click at [629, 422] on input "text" at bounding box center [388, 420] width 725 height 30
click at [495, 437] on span "Médico Anestesiologista - [PERSON_NAME]" at bounding box center [400, 439] width 759 height 30
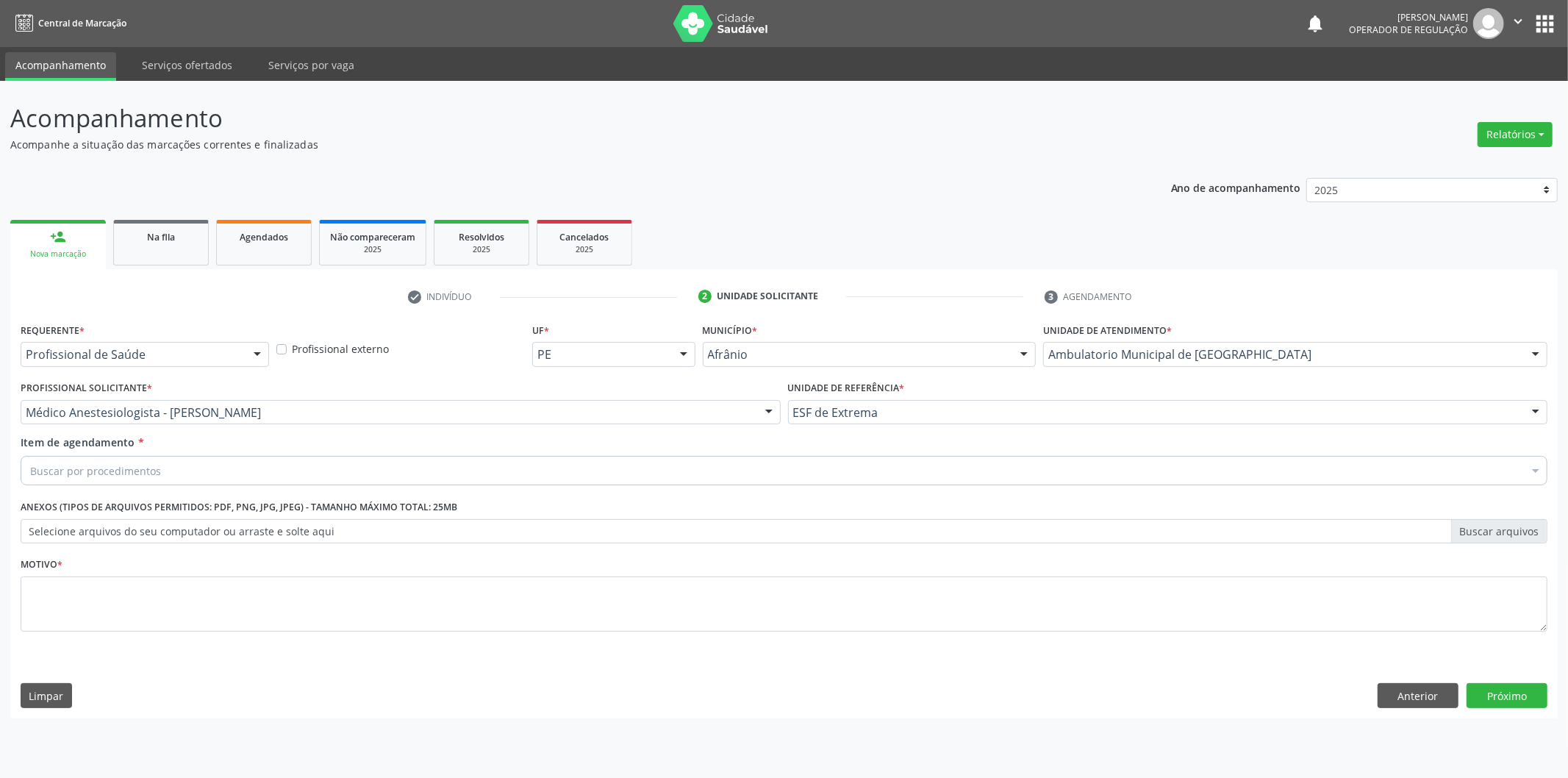
click at [387, 458] on div "Item de agendamento * Buscar por procedimentos Selecionar todos 0604320140 - Ab…" at bounding box center [784, 458] width 1526 height 46
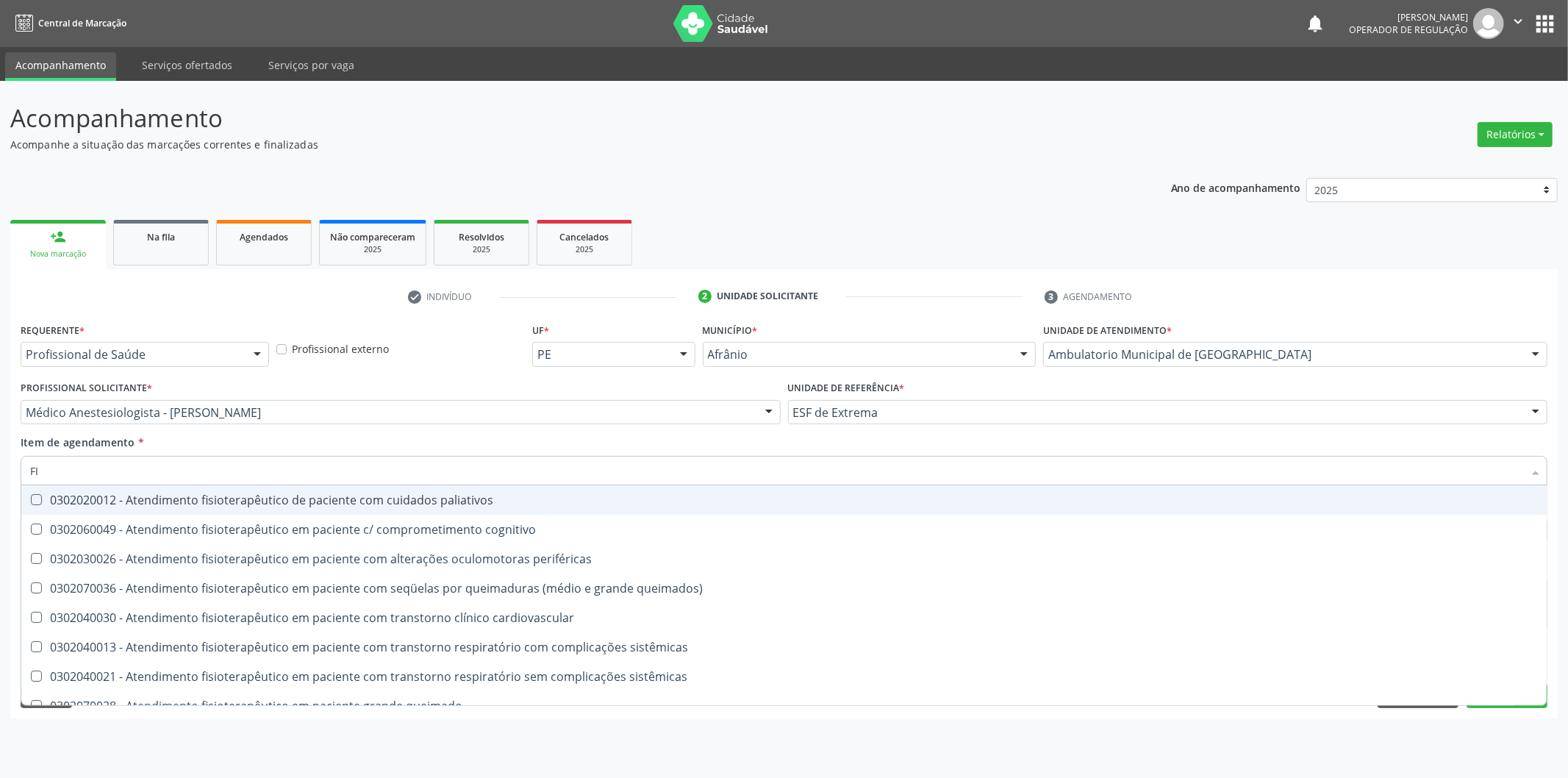
type input "F"
type input "ATENDIMENTO"
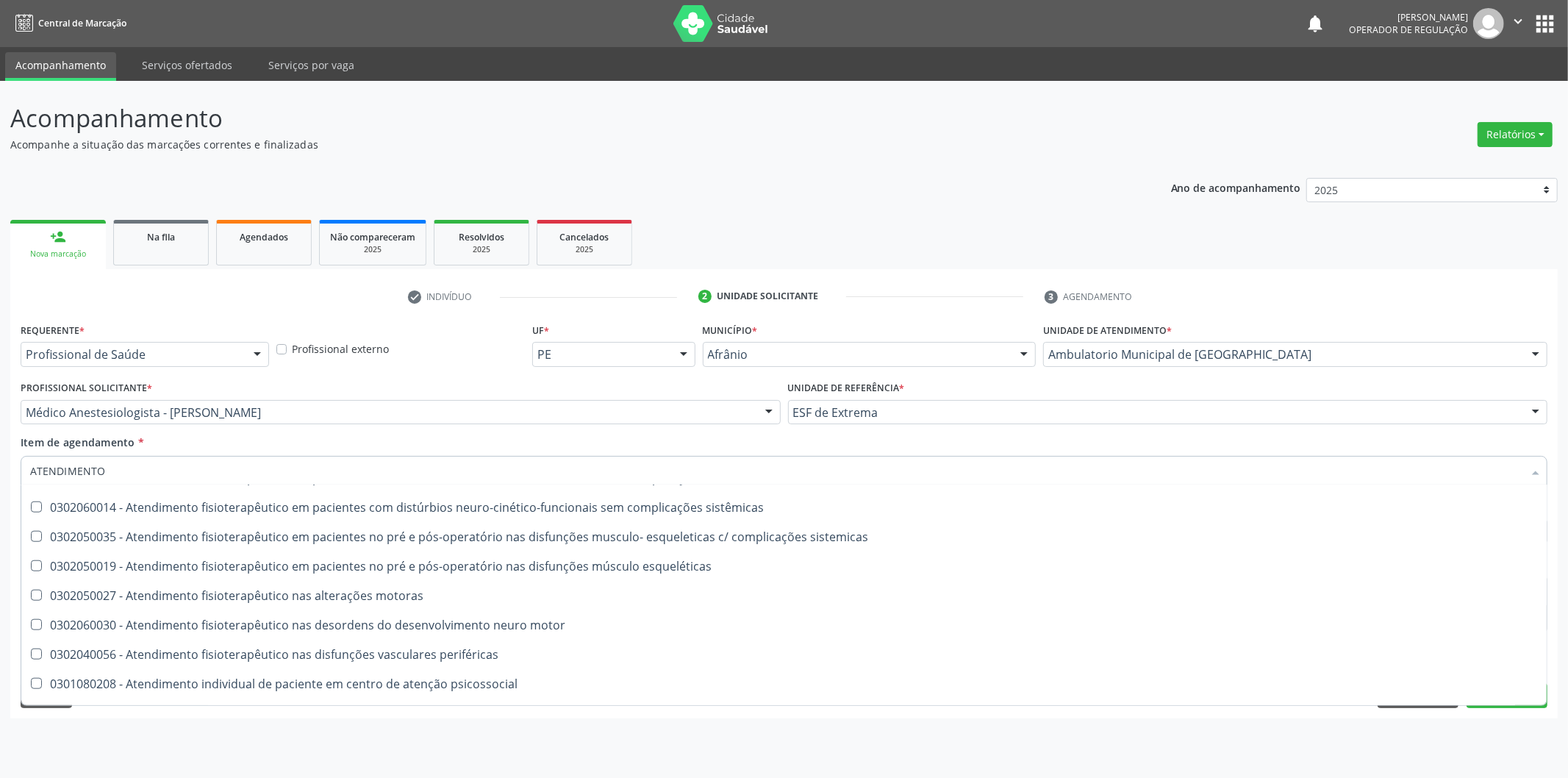
scroll to position [1384, 0]
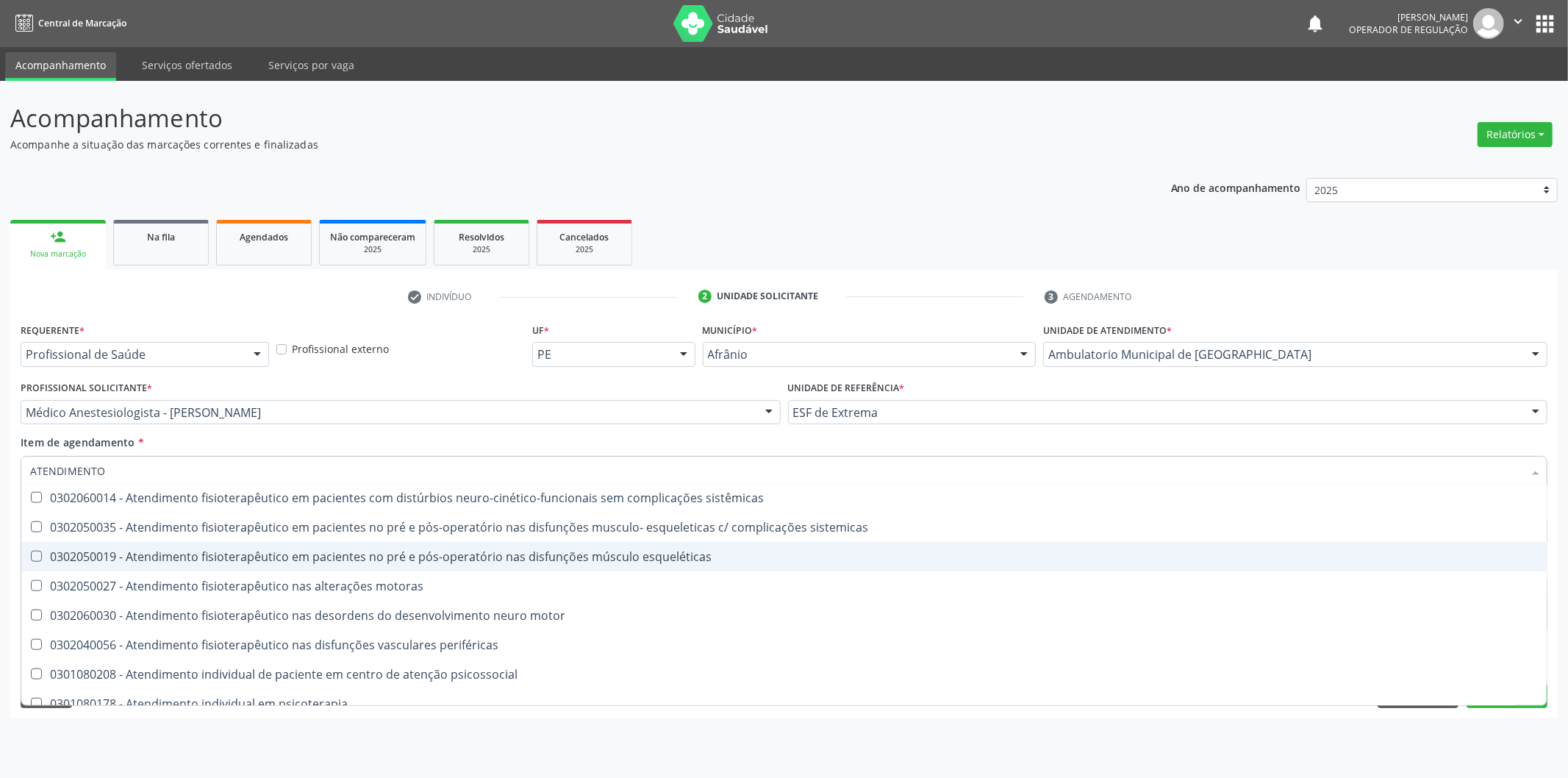
click at [1088, 562] on span "0302050019 - Atendimento fisioterapêutico em pacientes no pré e pós-operatório …" at bounding box center [784, 557] width 1525 height 30
checkbox esqueléticas "true"
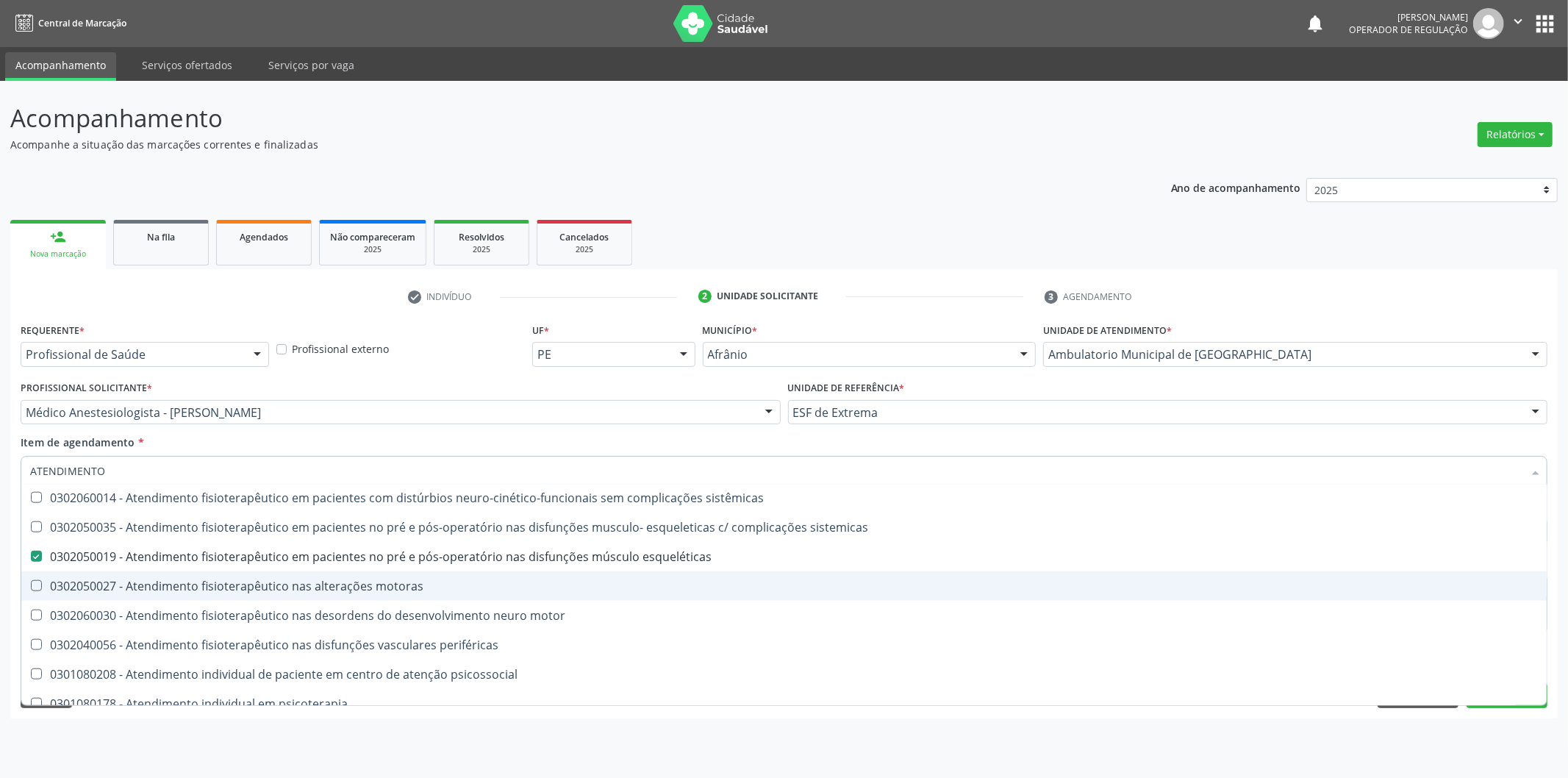
click at [1074, 590] on div "0302050027 - Atendimento fisioterapêutico nas alterações motoras" at bounding box center [784, 585] width 1508 height 12
checkbox motoras "true"
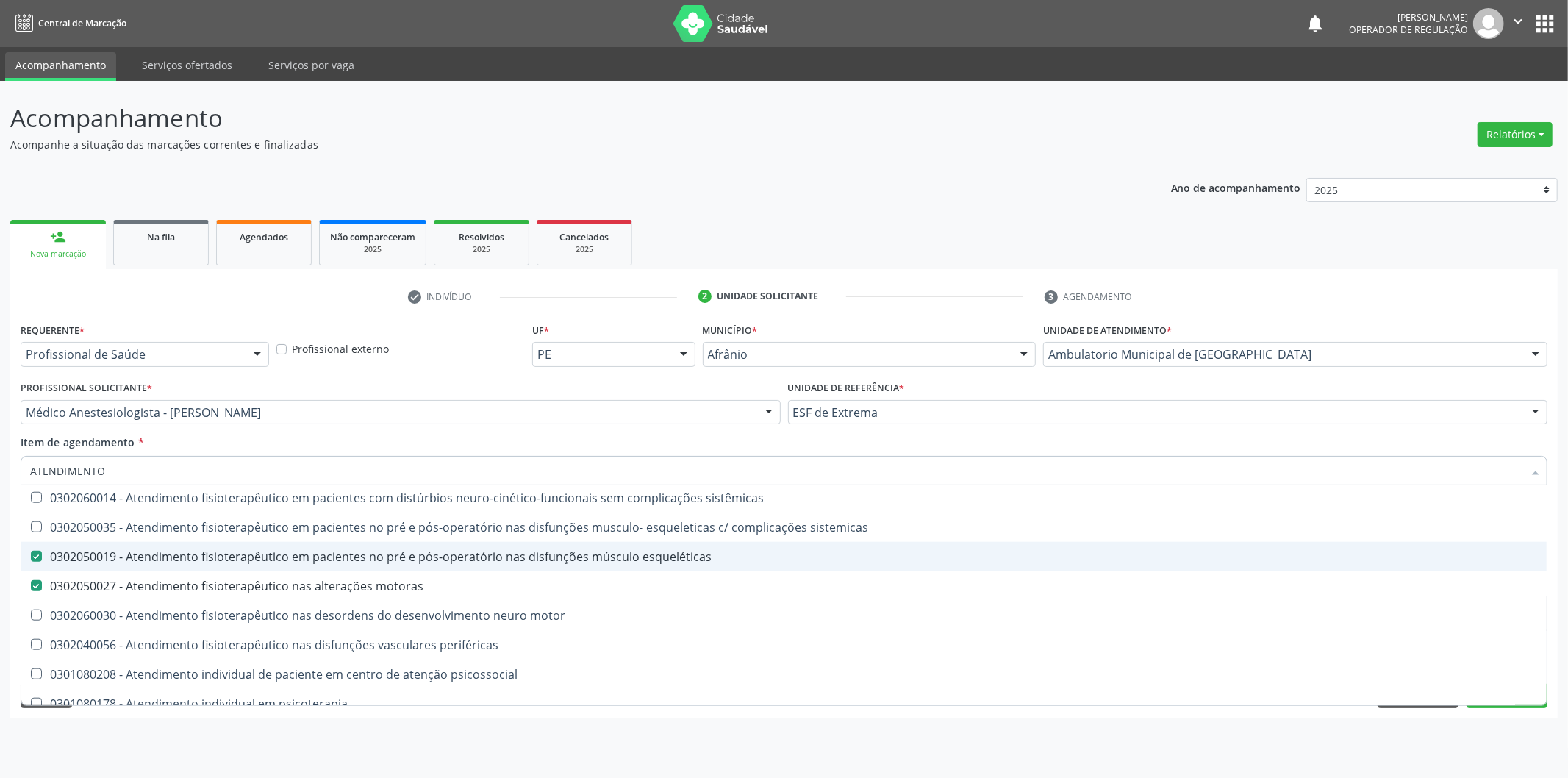
click at [1060, 560] on div "0302050019 - Atendimento fisioterapêutico em pacientes no pré e pós-operatório …" at bounding box center [784, 556] width 1508 height 12
checkbox esqueléticas "false"
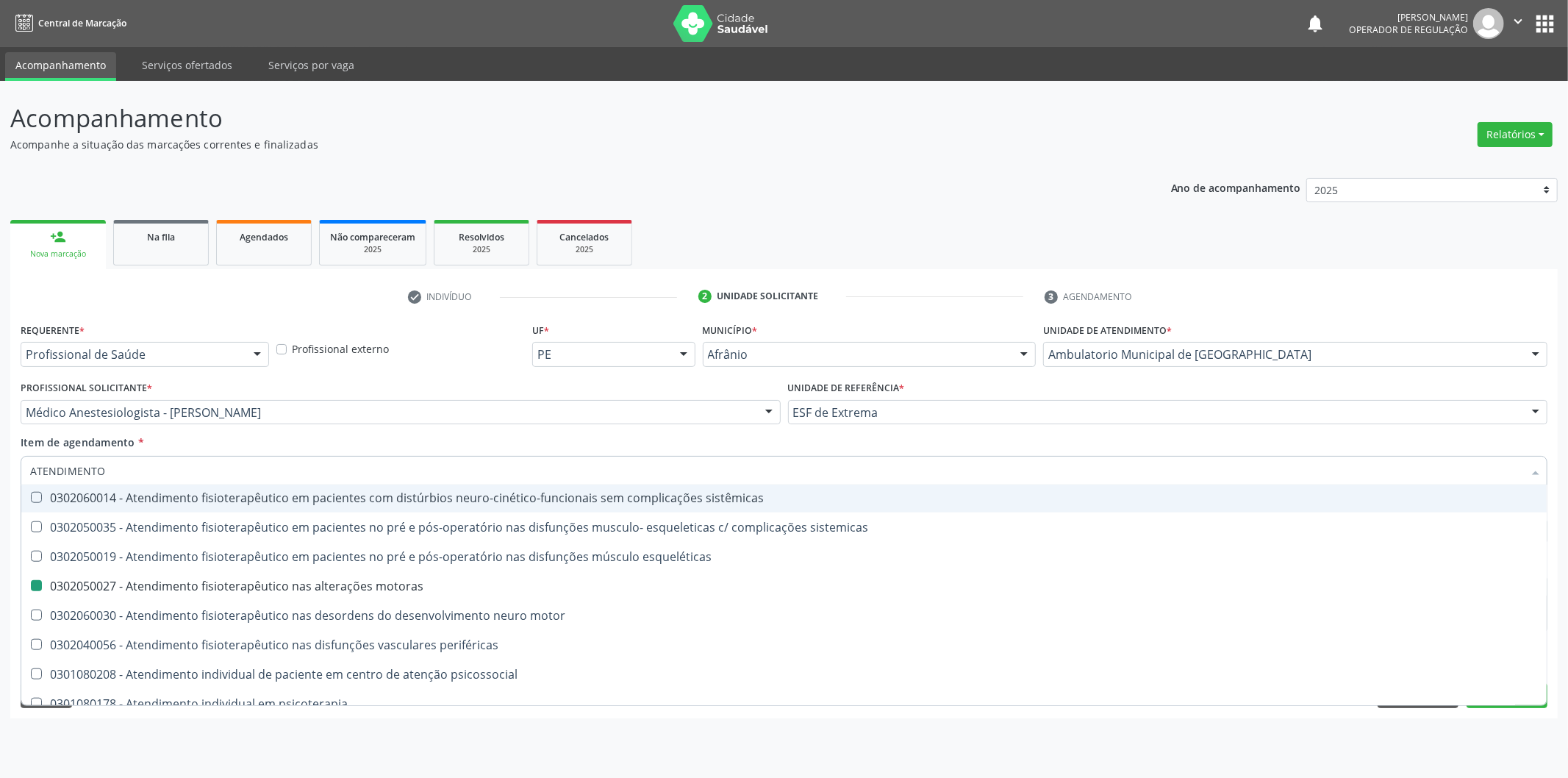
click at [476, 444] on div "Item de agendamento * ATENDIMENTO Desfazer seleção 0301080011 - Abordagem cogni…" at bounding box center [784, 458] width 1526 height 46
checkbox clinico "true"
checkbox motoras "false"
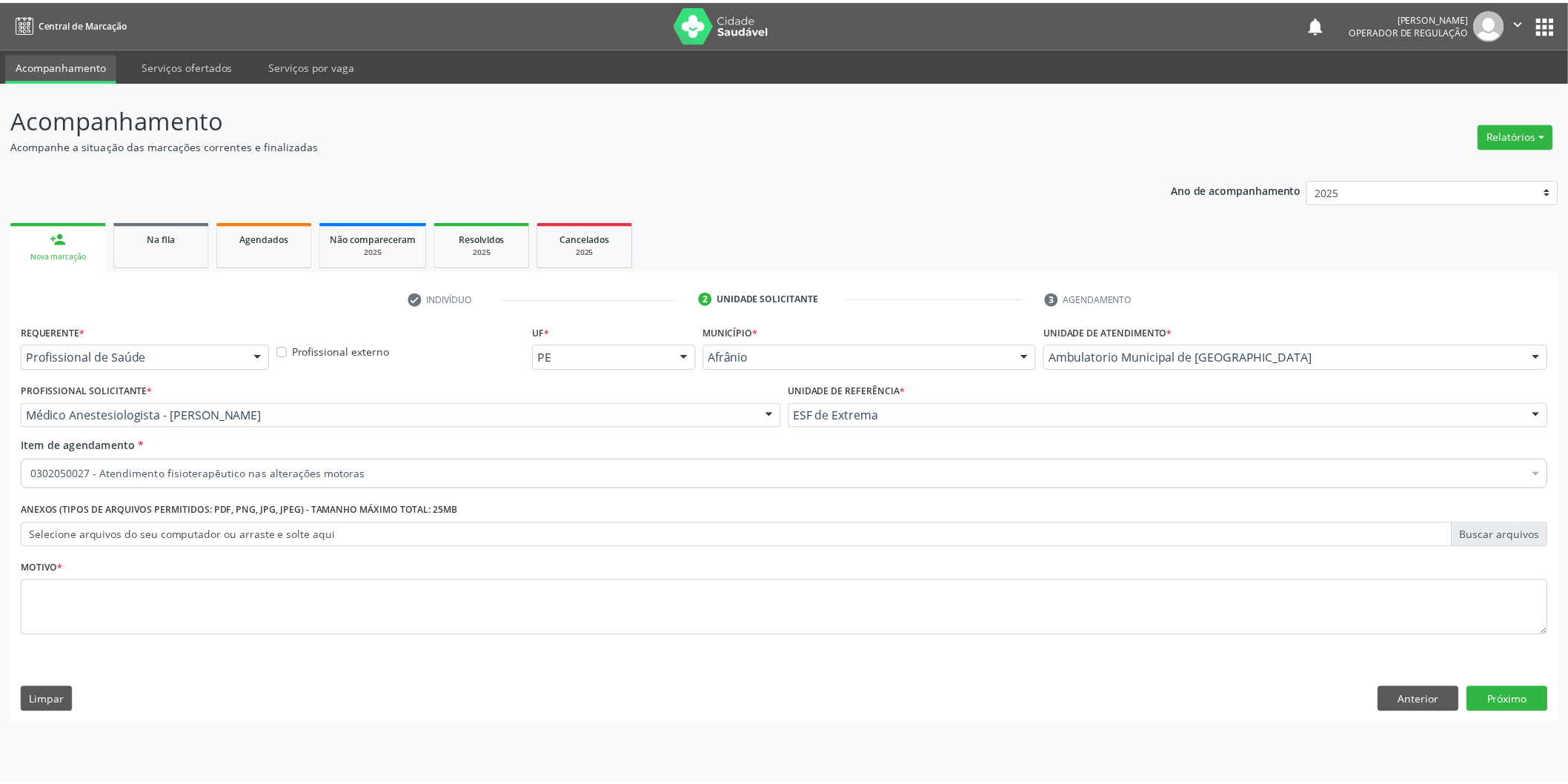
scroll to position [0, 0]
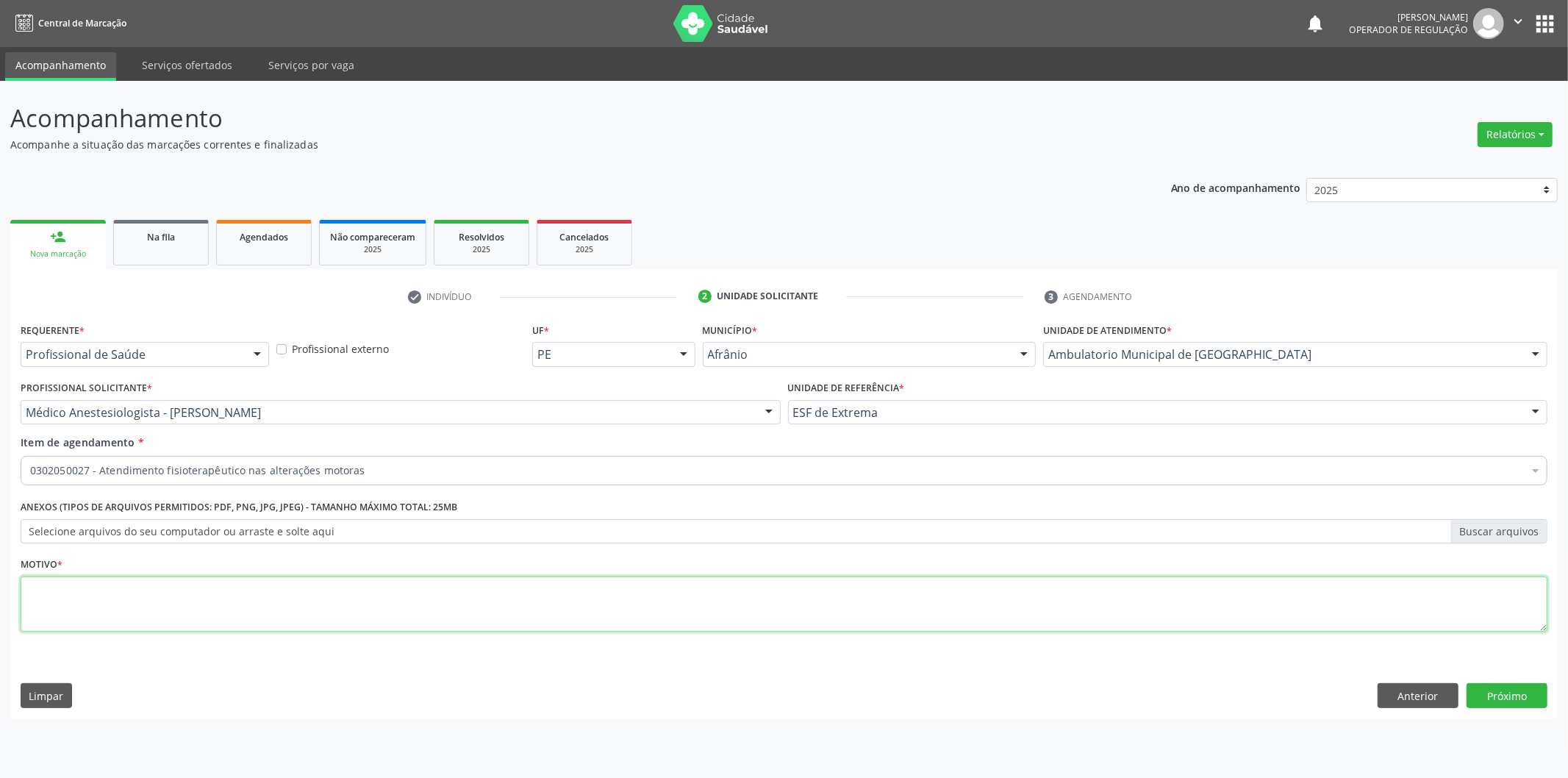
click at [424, 585] on textarea at bounding box center [784, 604] width 1526 height 56
type textarea "10 SESSÕES , ESCOLIOSE"
click at [1490, 701] on button "Próximo" at bounding box center [1506, 695] width 81 height 25
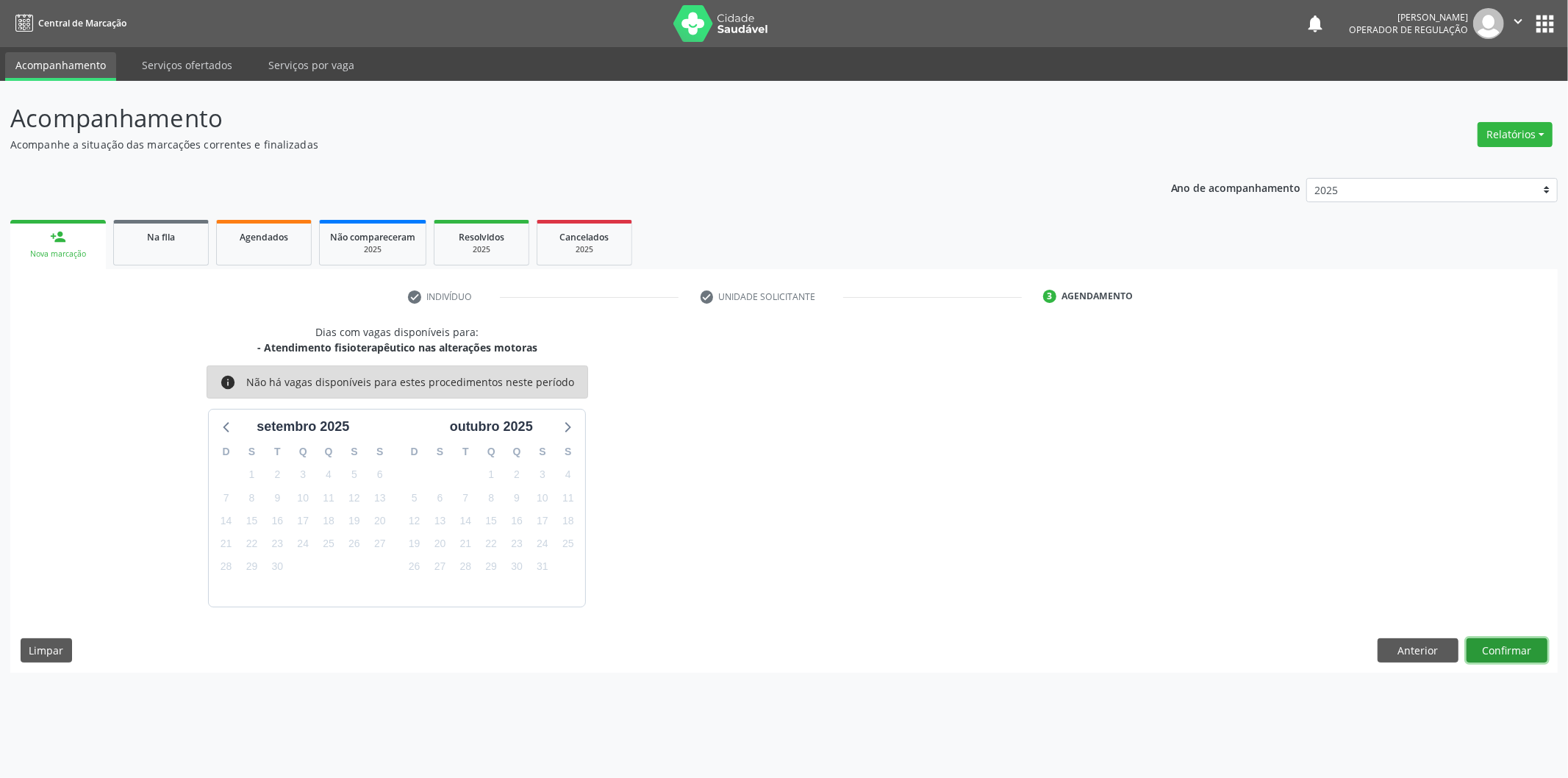
click at [1486, 645] on button "Confirmar" at bounding box center [1506, 650] width 81 height 25
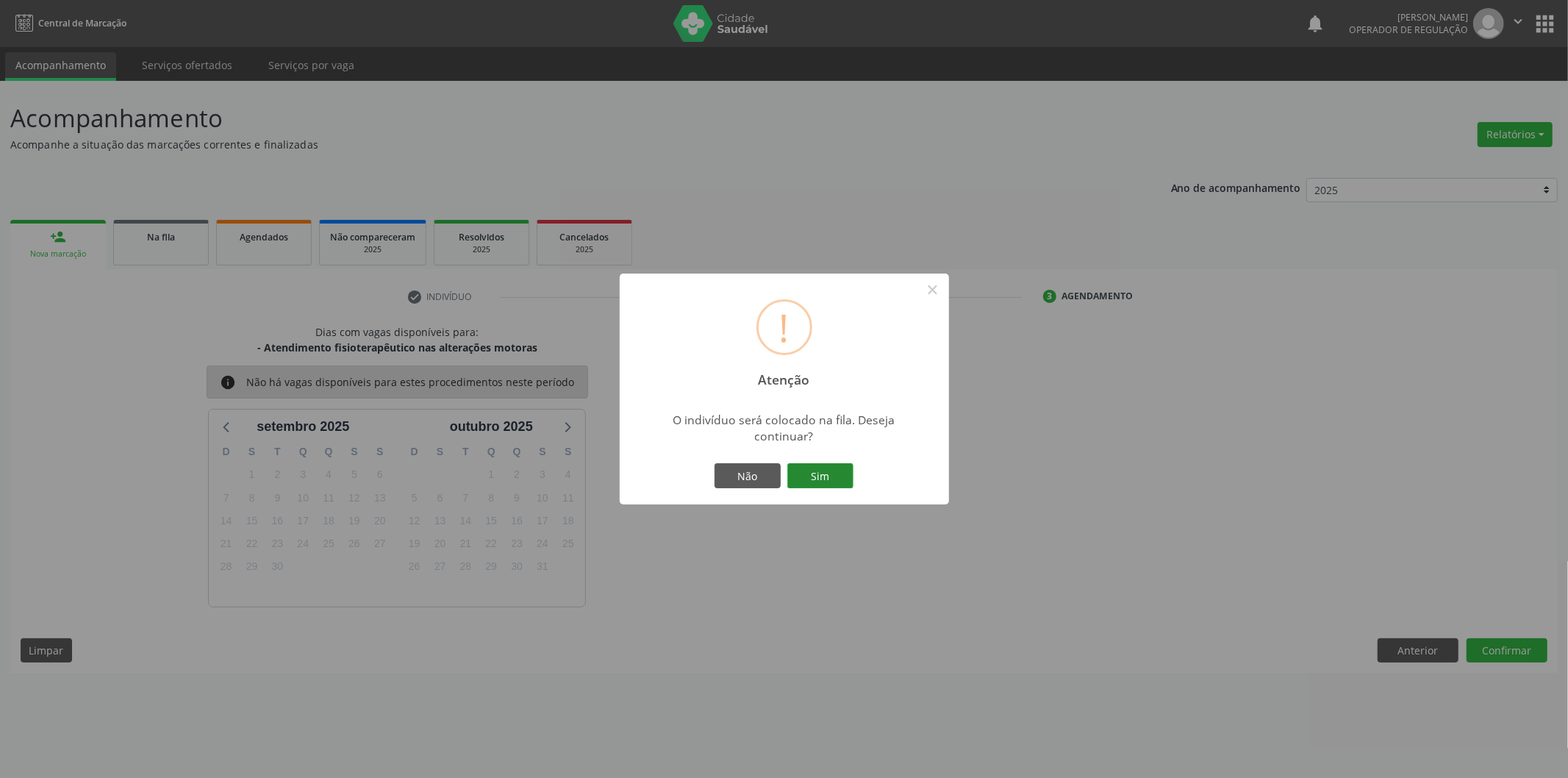
click at [832, 480] on button "Sim" at bounding box center [820, 475] width 66 height 25
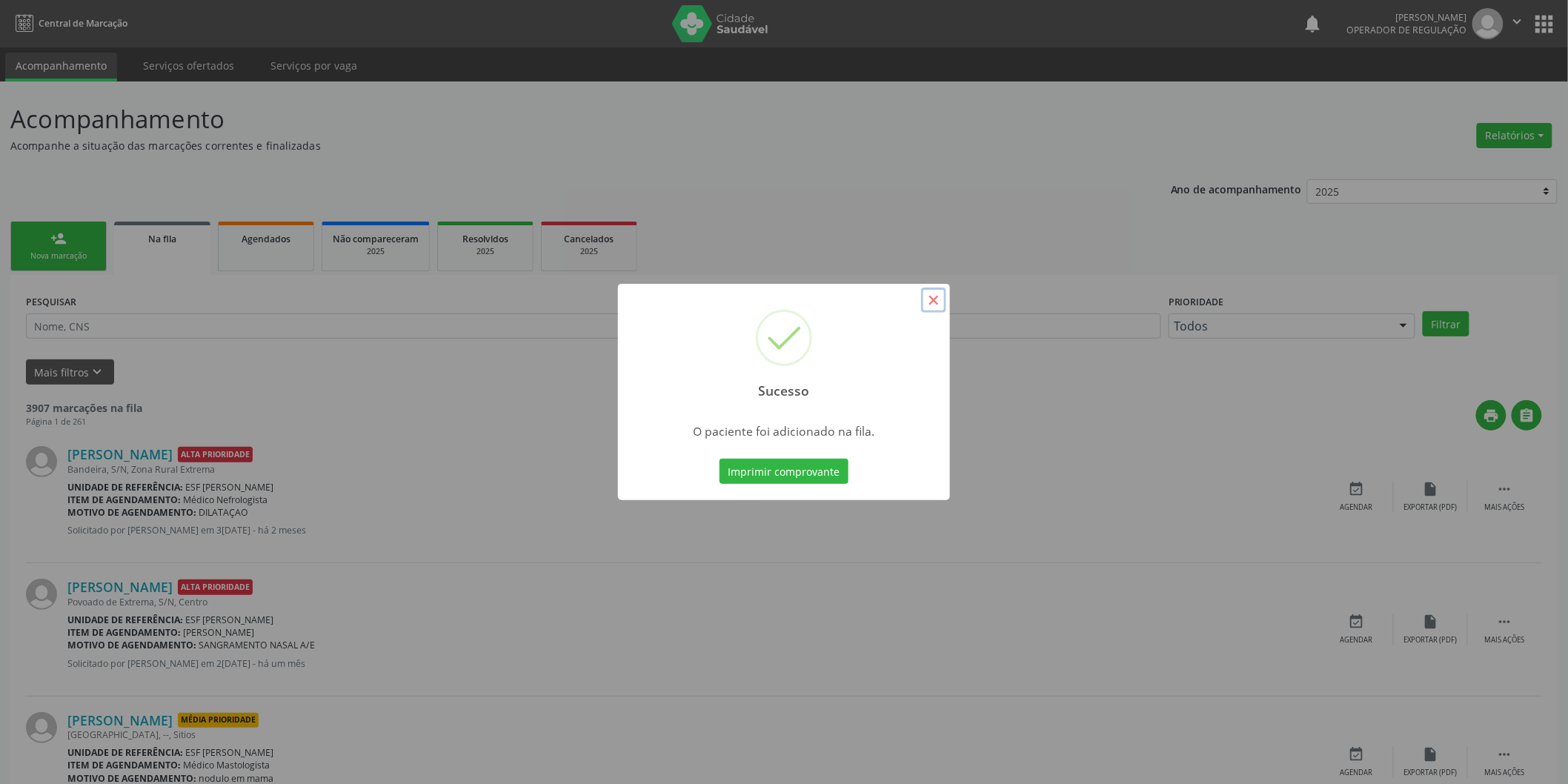
click at [939, 300] on button "×" at bounding box center [934, 300] width 25 height 25
